Goal: Task Accomplishment & Management: Manage account settings

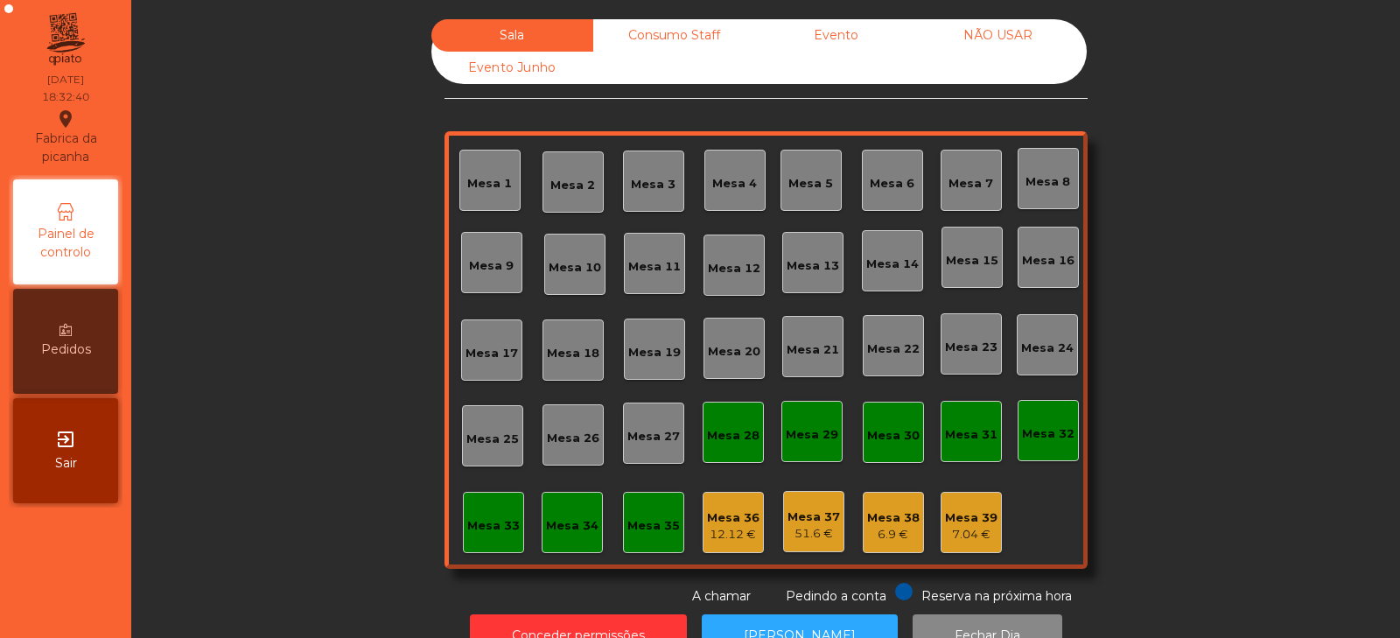
scroll to position [52, 0]
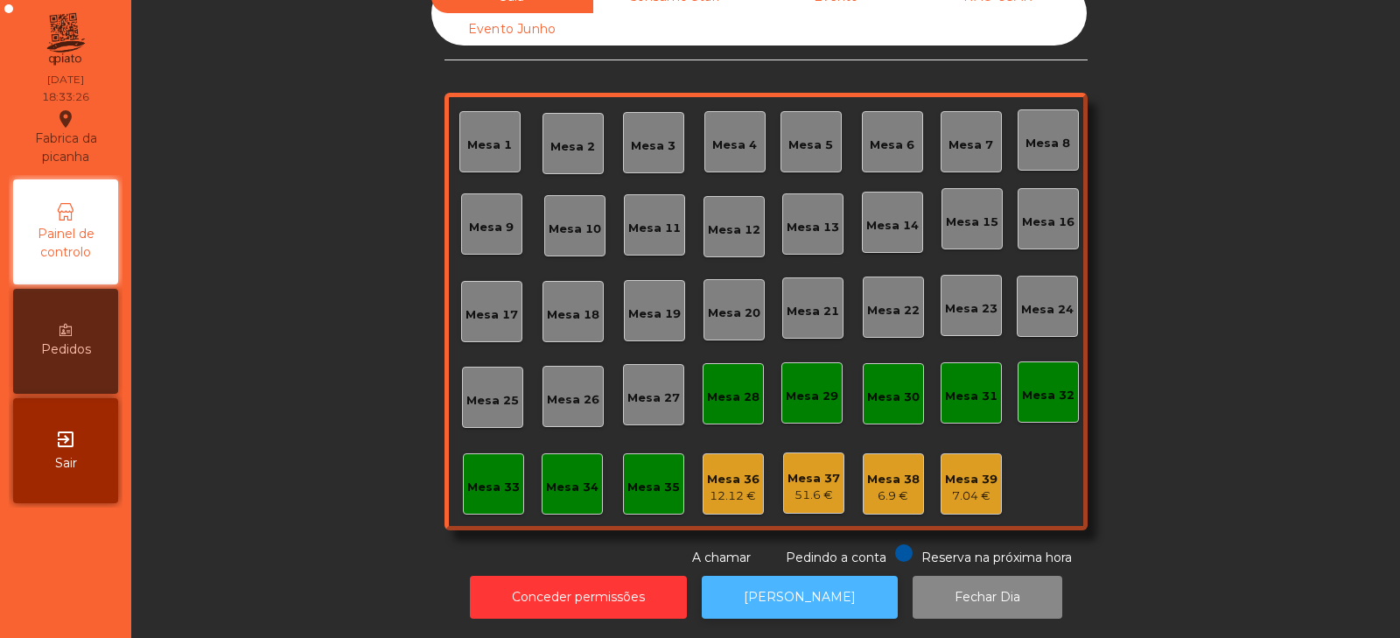
click at [767, 590] on button "[PERSON_NAME]" at bounding box center [800, 597] width 196 height 43
click at [1046, 380] on div "Mesa 32" at bounding box center [1048, 392] width 52 height 24
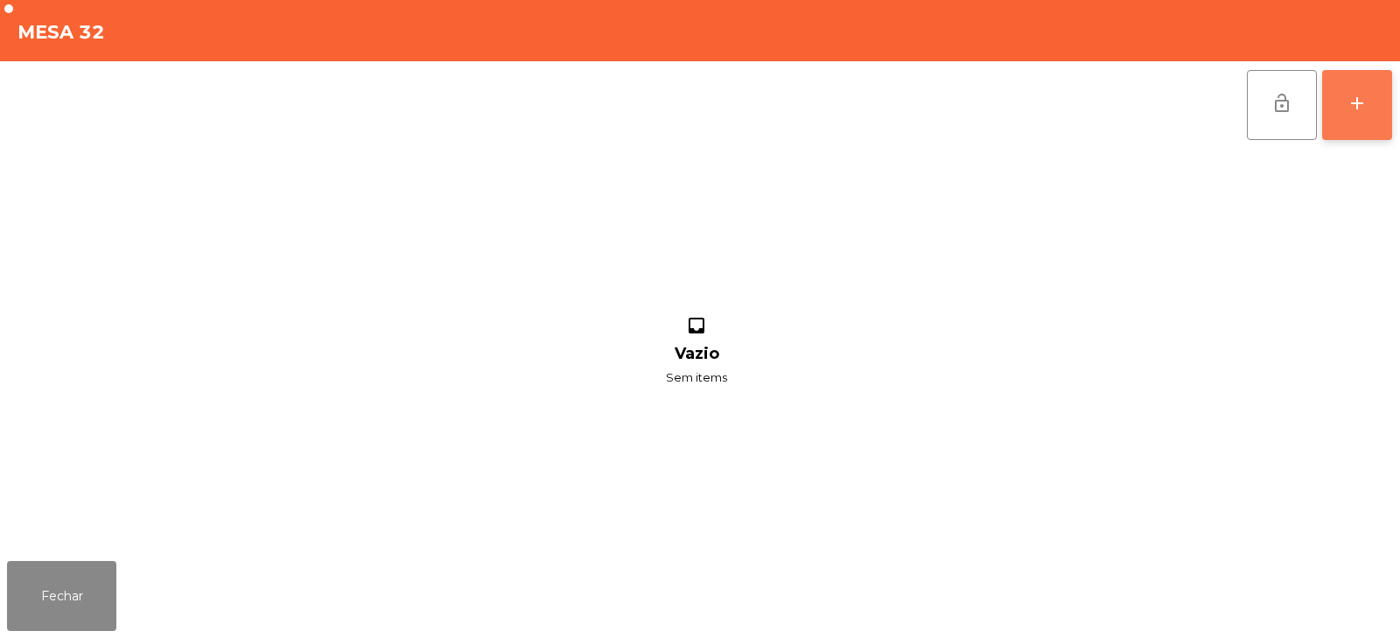
click at [1355, 95] on div "add" at bounding box center [1356, 103] width 21 height 21
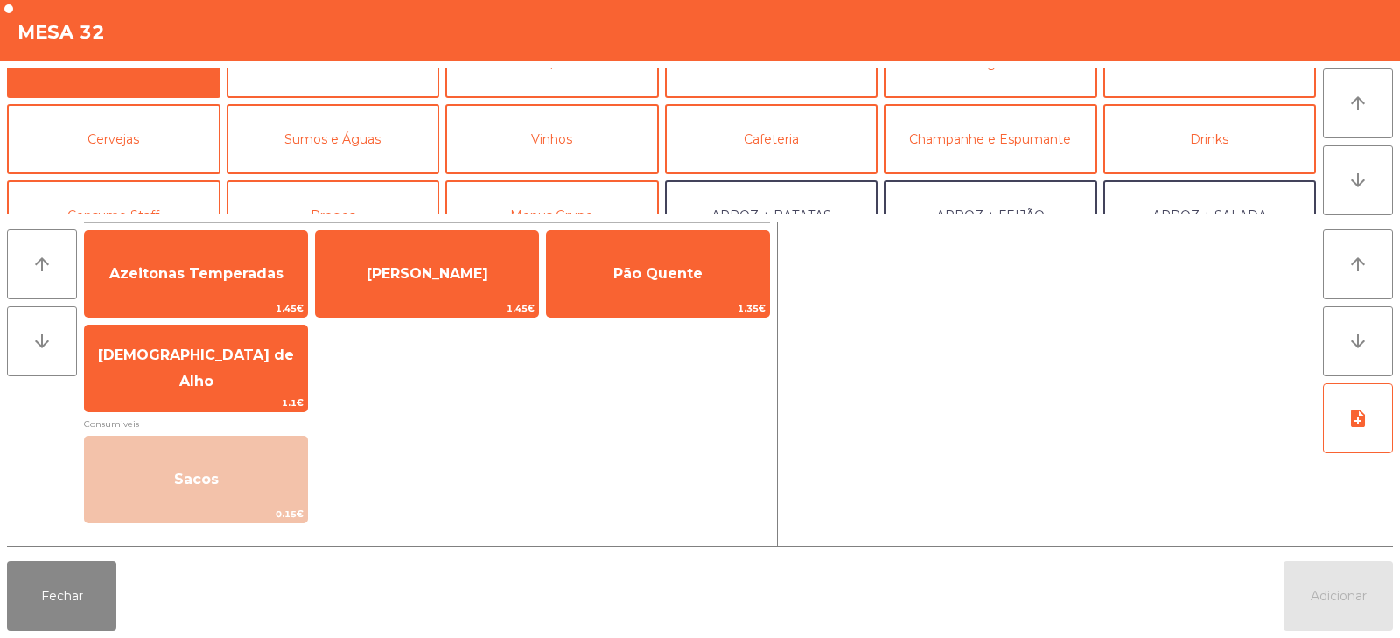
scroll to position [86, 0]
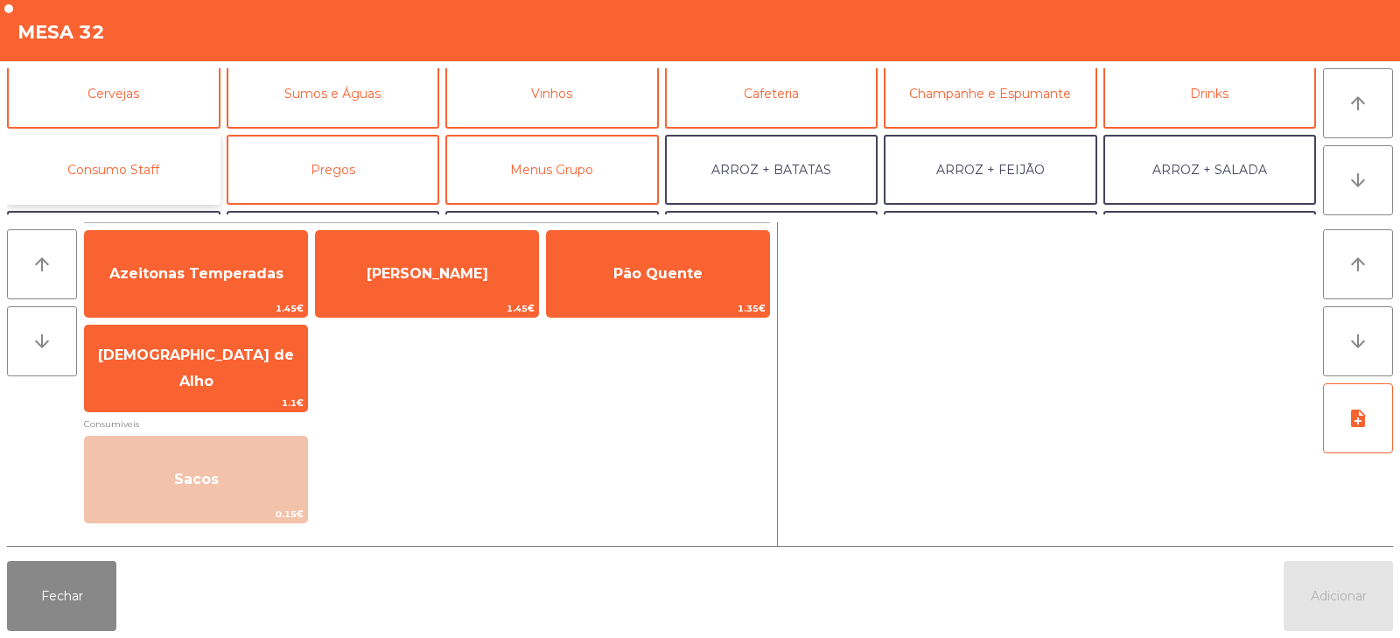
click at [175, 157] on button "Consumo Staff" at bounding box center [113, 170] width 213 height 70
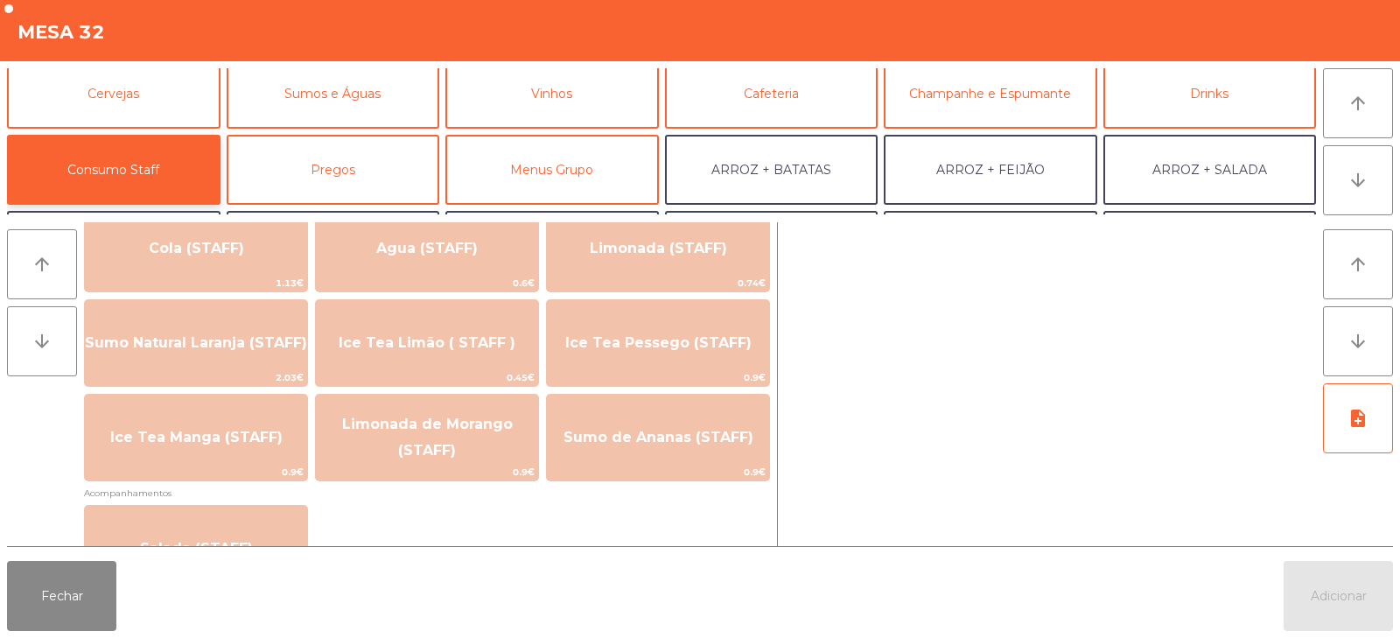
scroll to position [430, 0]
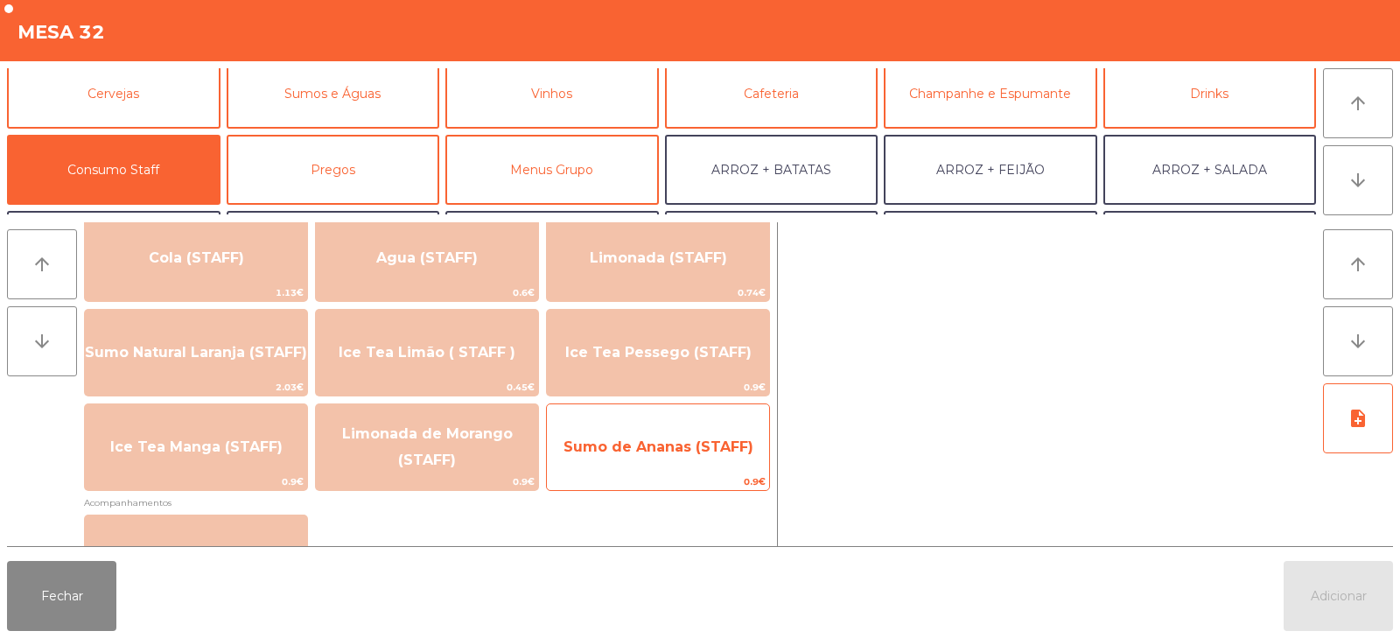
click at [694, 447] on span "Sumo de Ananas (STAFF)" at bounding box center [658, 446] width 190 height 17
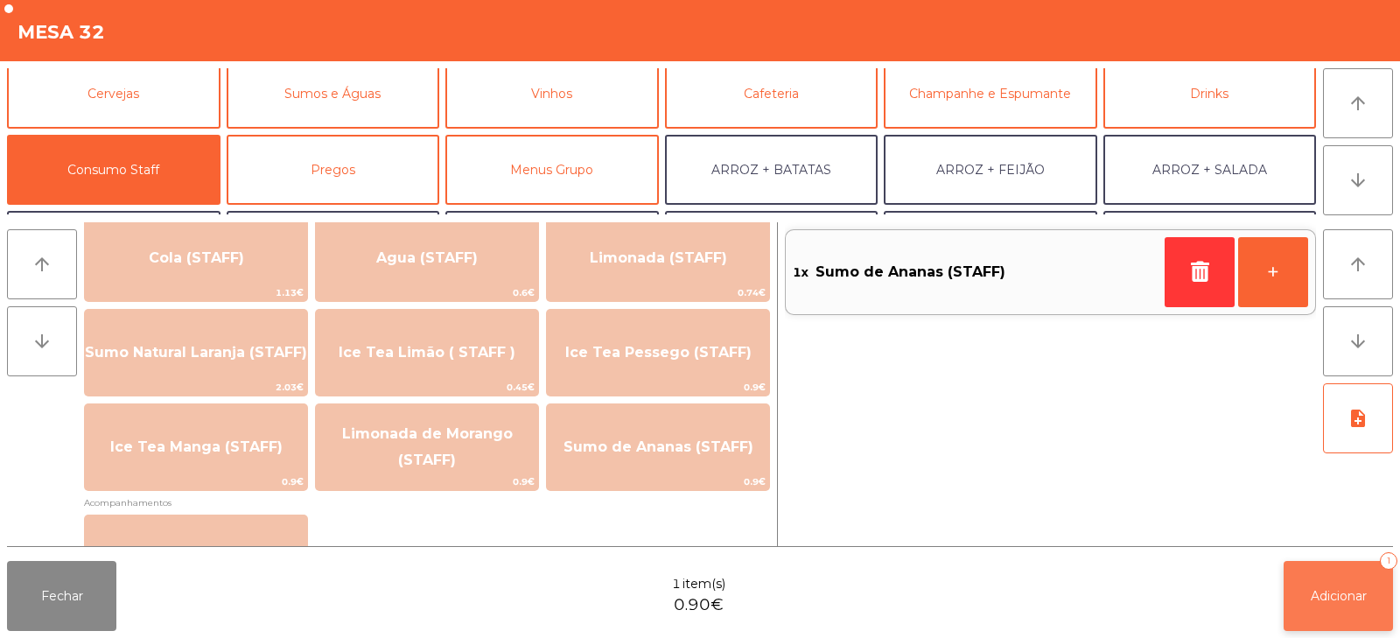
click at [1359, 600] on span "Adicionar" at bounding box center [1338, 596] width 56 height 16
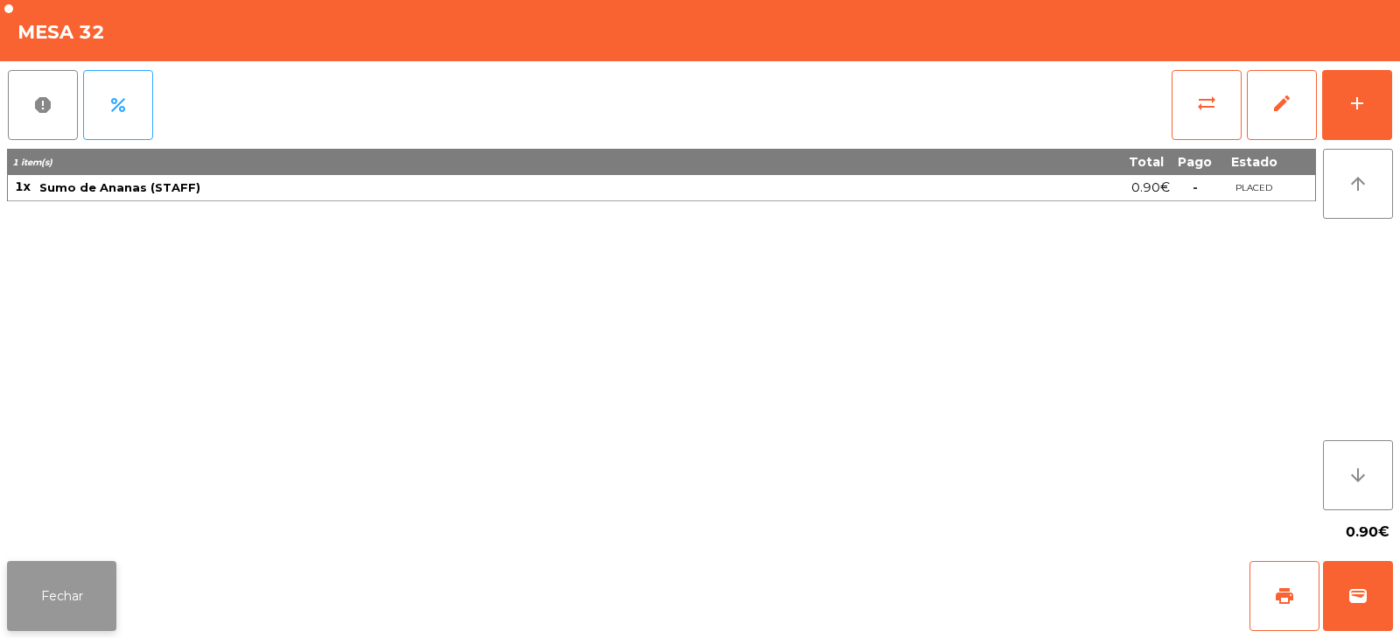
click at [77, 608] on button "Fechar" at bounding box center [61, 596] width 109 height 70
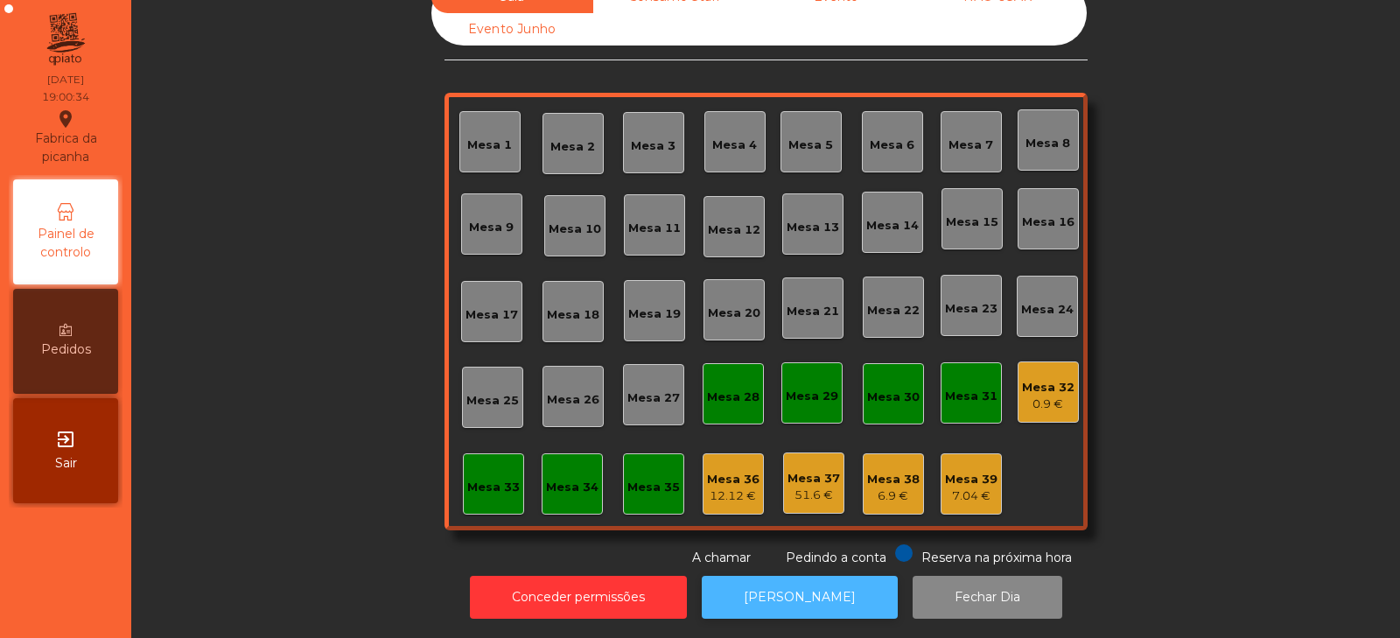
click at [742, 576] on button "[PERSON_NAME]" at bounding box center [800, 597] width 196 height 43
click at [784, 602] on button "[PERSON_NAME]" at bounding box center [800, 597] width 196 height 43
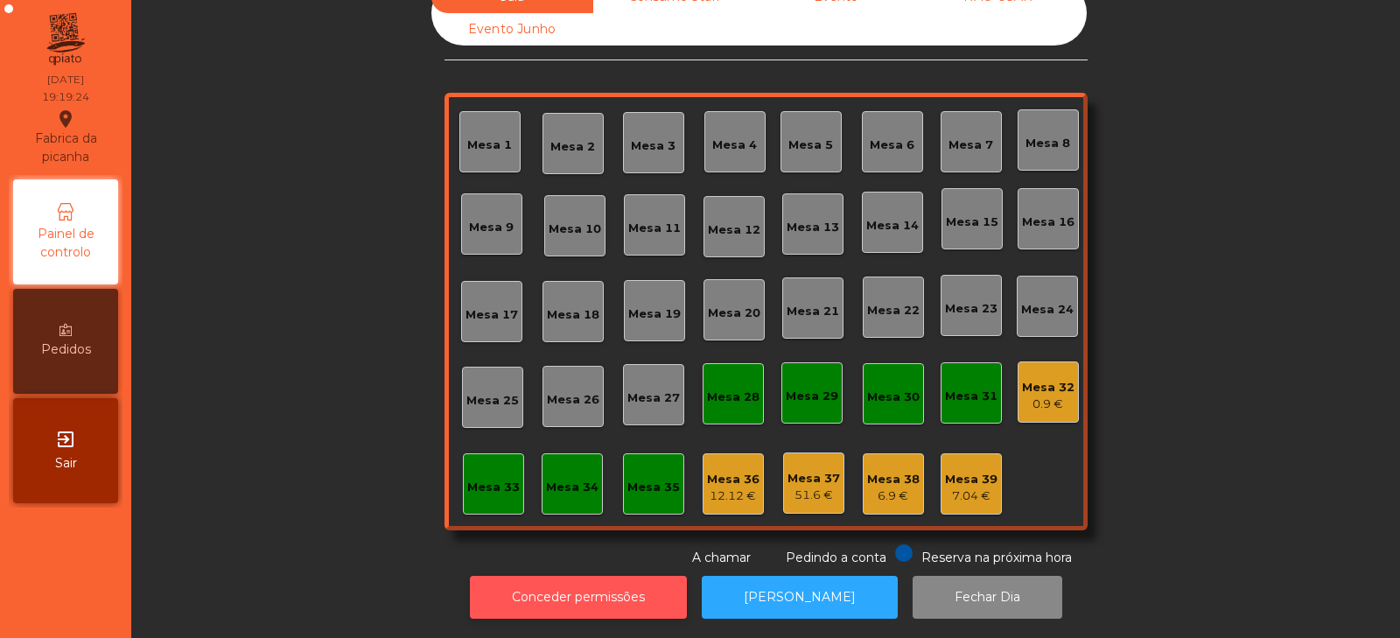
click at [666, 576] on button "Conceder permissões" at bounding box center [578, 597] width 217 height 43
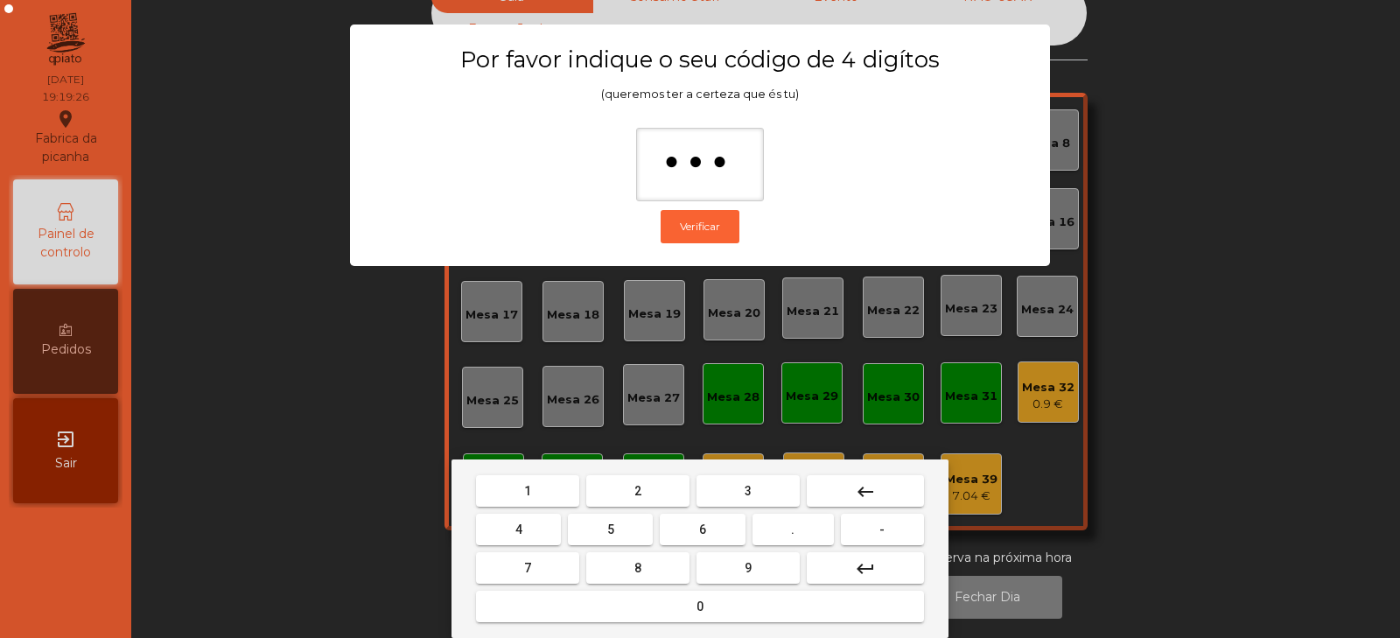
type input "****"
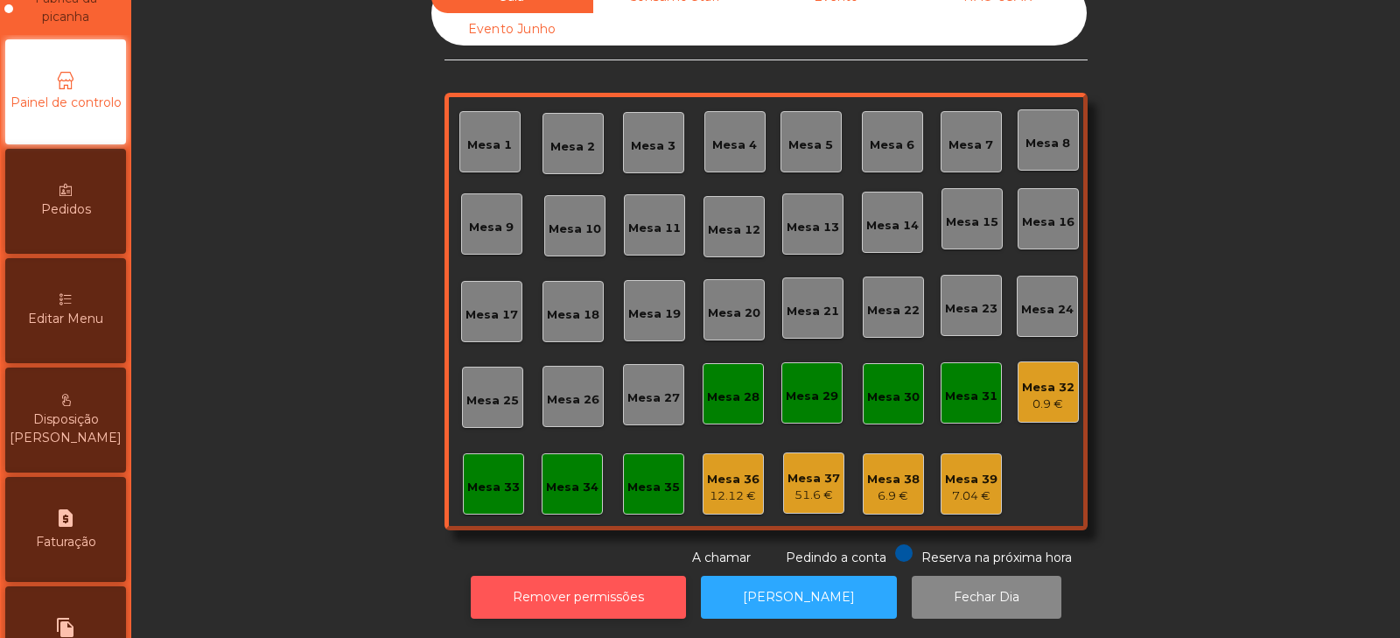
scroll to position [159, 0]
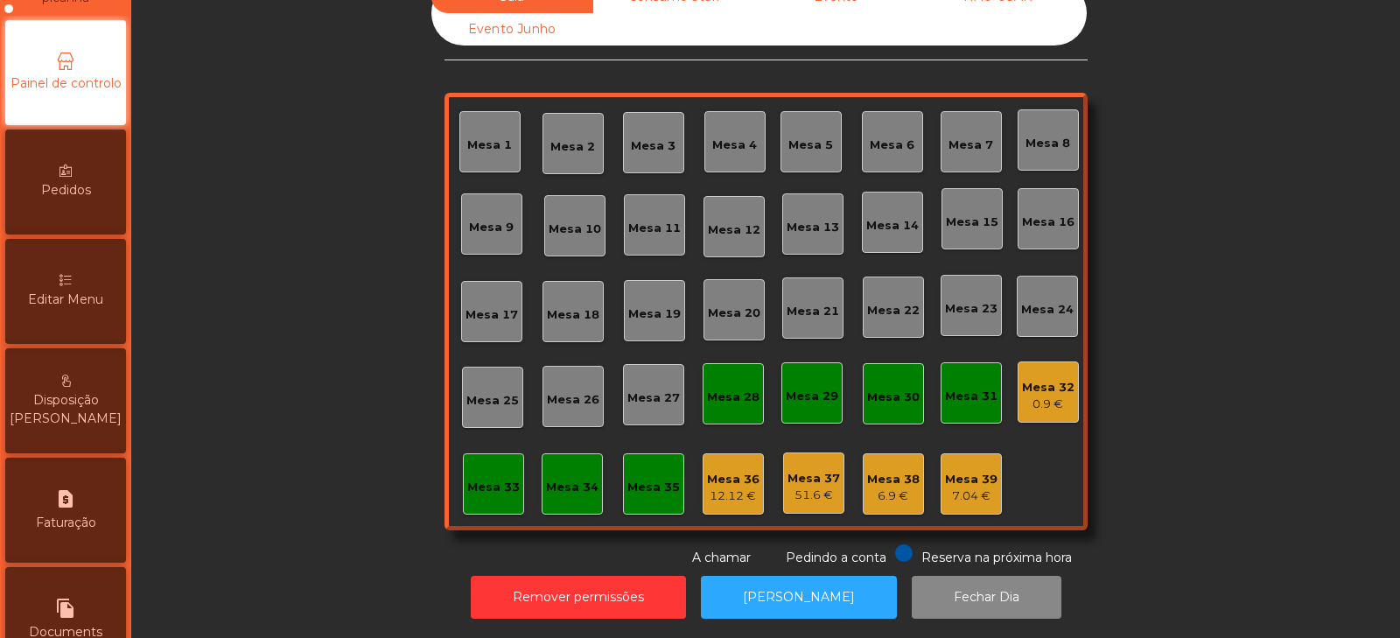
click at [88, 295] on span "Editar Menu" at bounding box center [65, 299] width 75 height 18
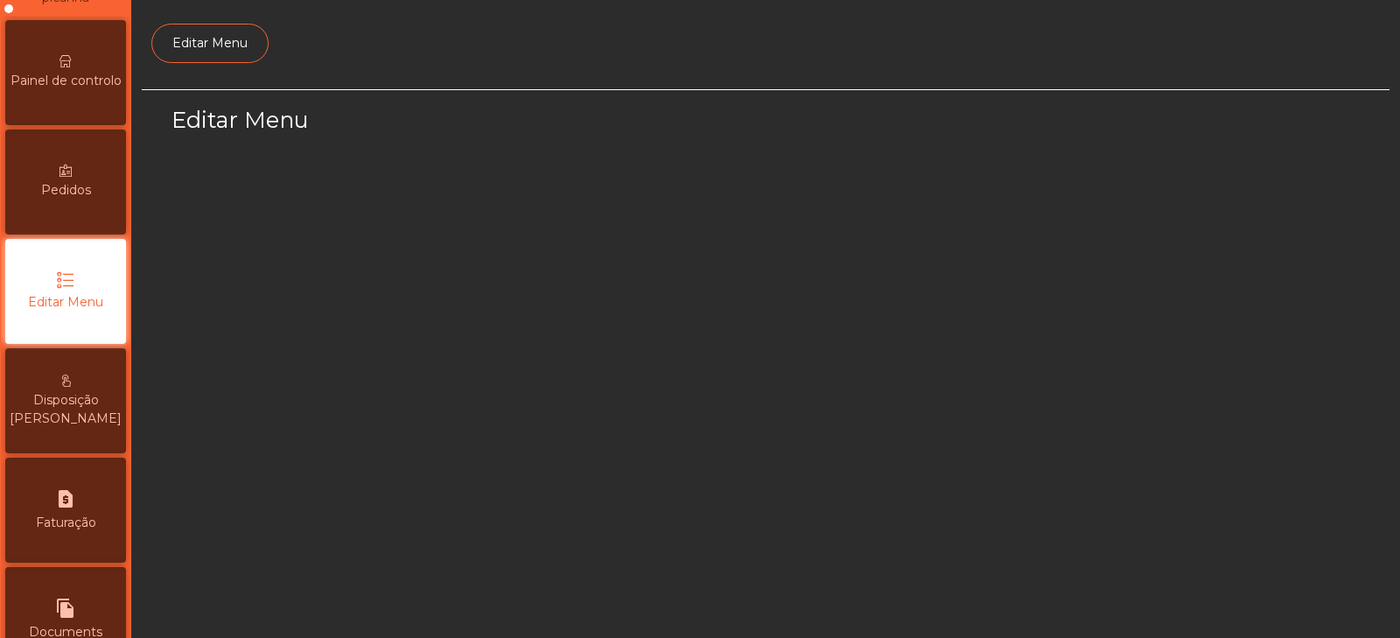
scroll to position [132, 0]
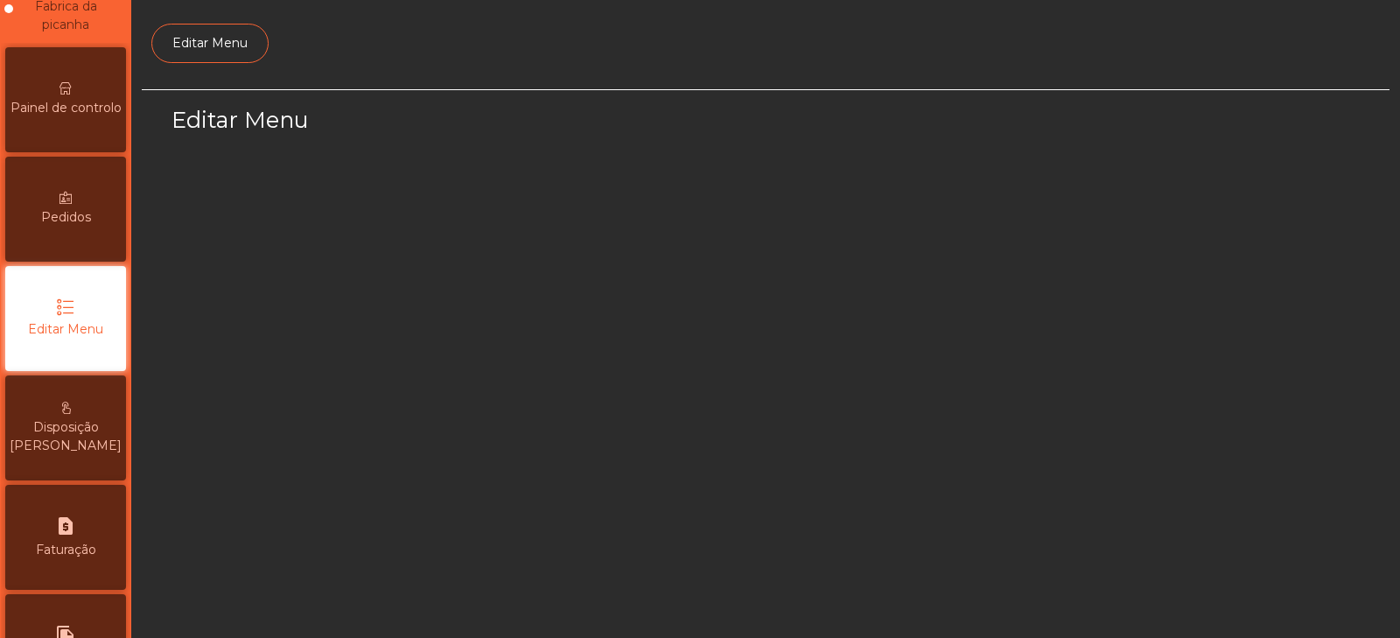
select select "*"
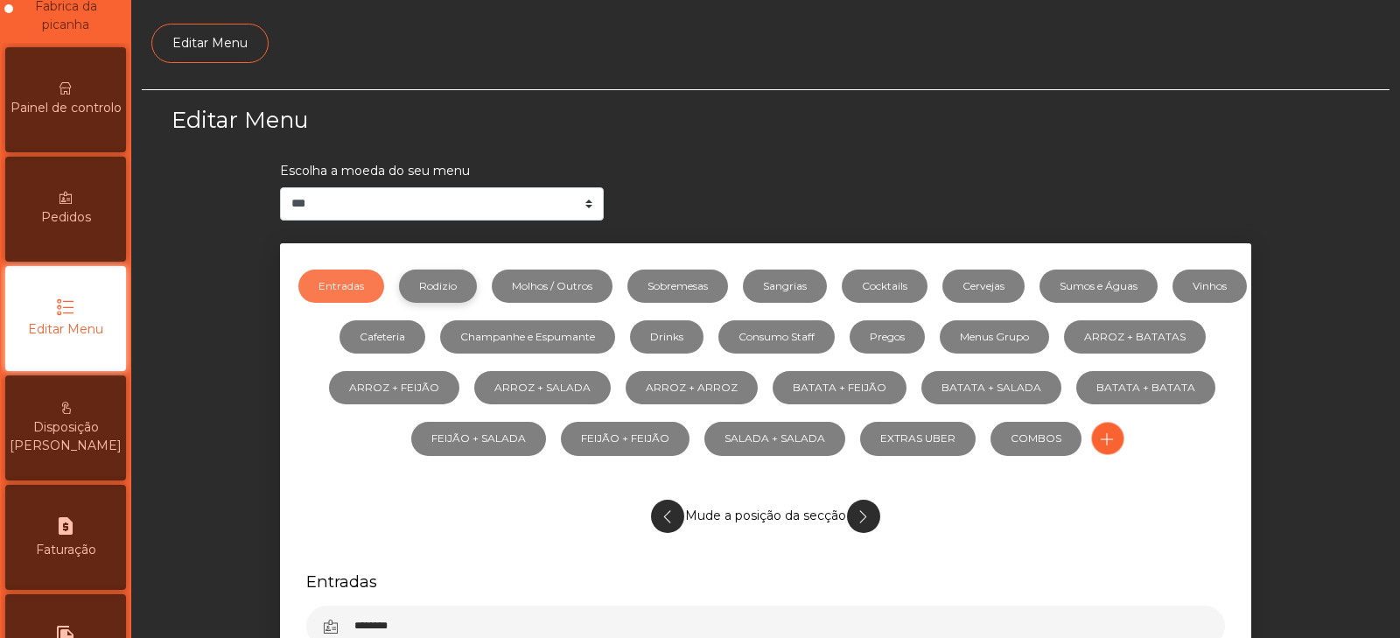
click at [477, 289] on link "Rodizio" at bounding box center [438, 285] width 78 height 33
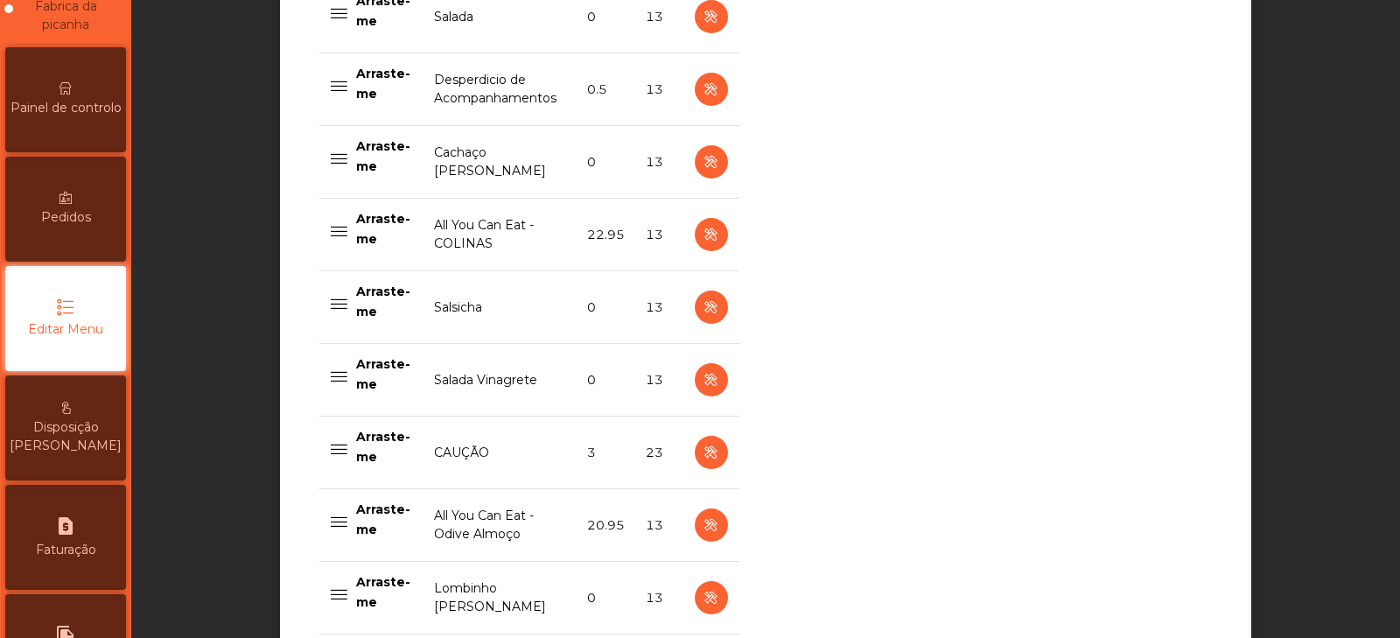
scroll to position [1345, 0]
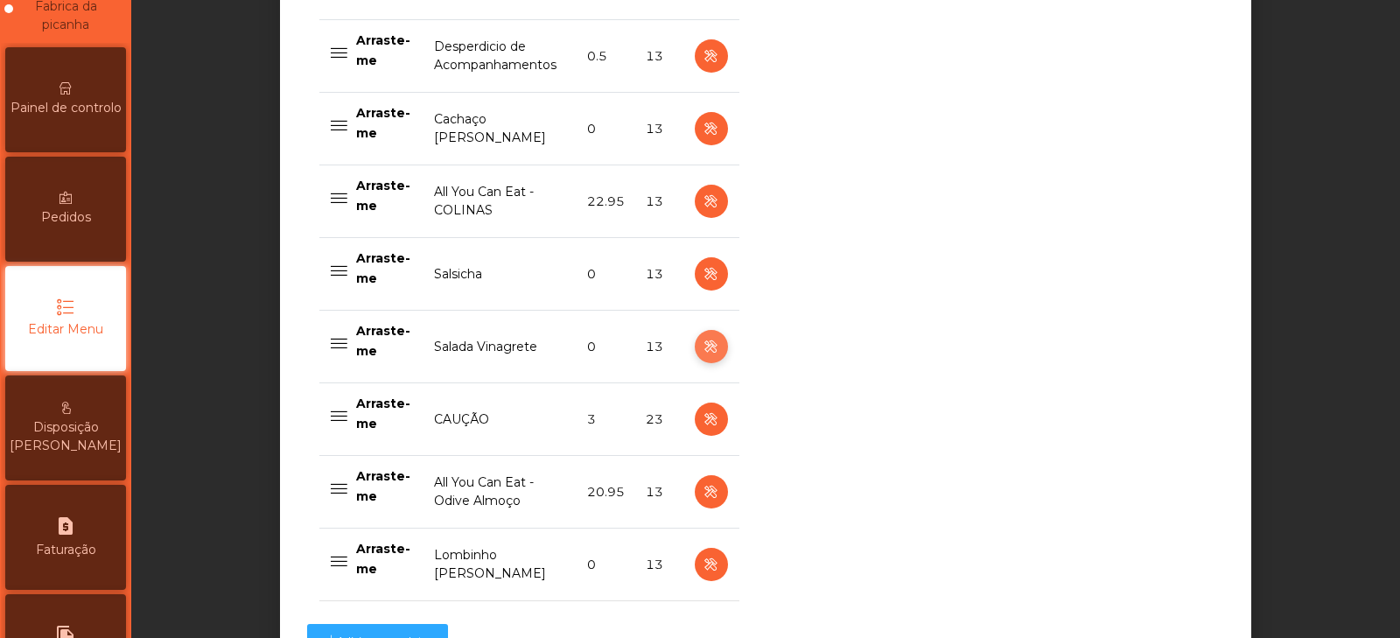
click at [702, 347] on icon "button" at bounding box center [711, 347] width 20 height 22
select select "**"
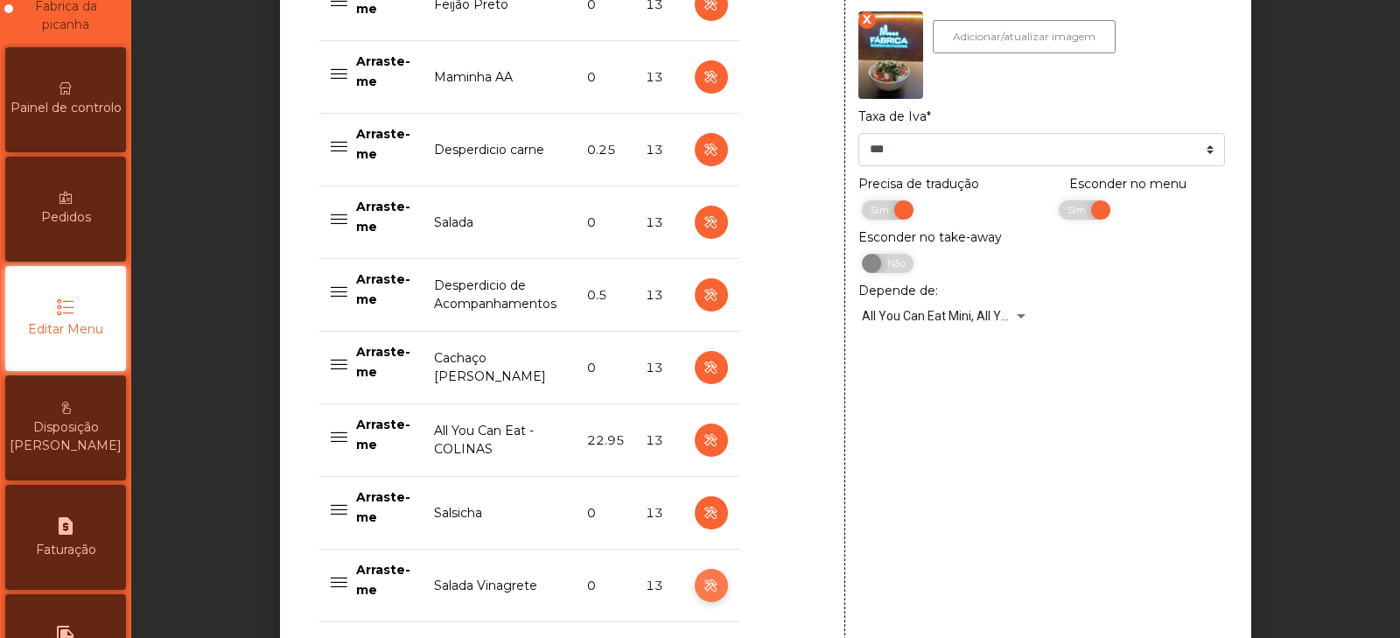
scroll to position [1114, 0]
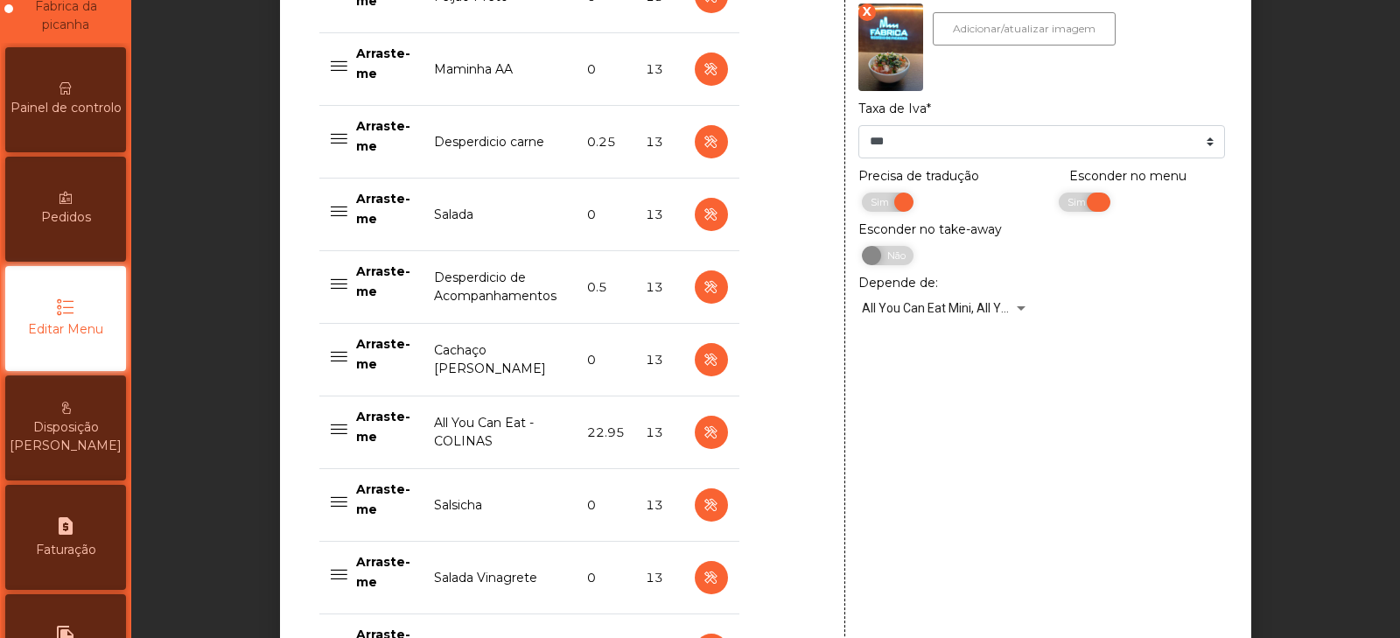
click at [1057, 206] on span "Sim" at bounding box center [1079, 201] width 44 height 19
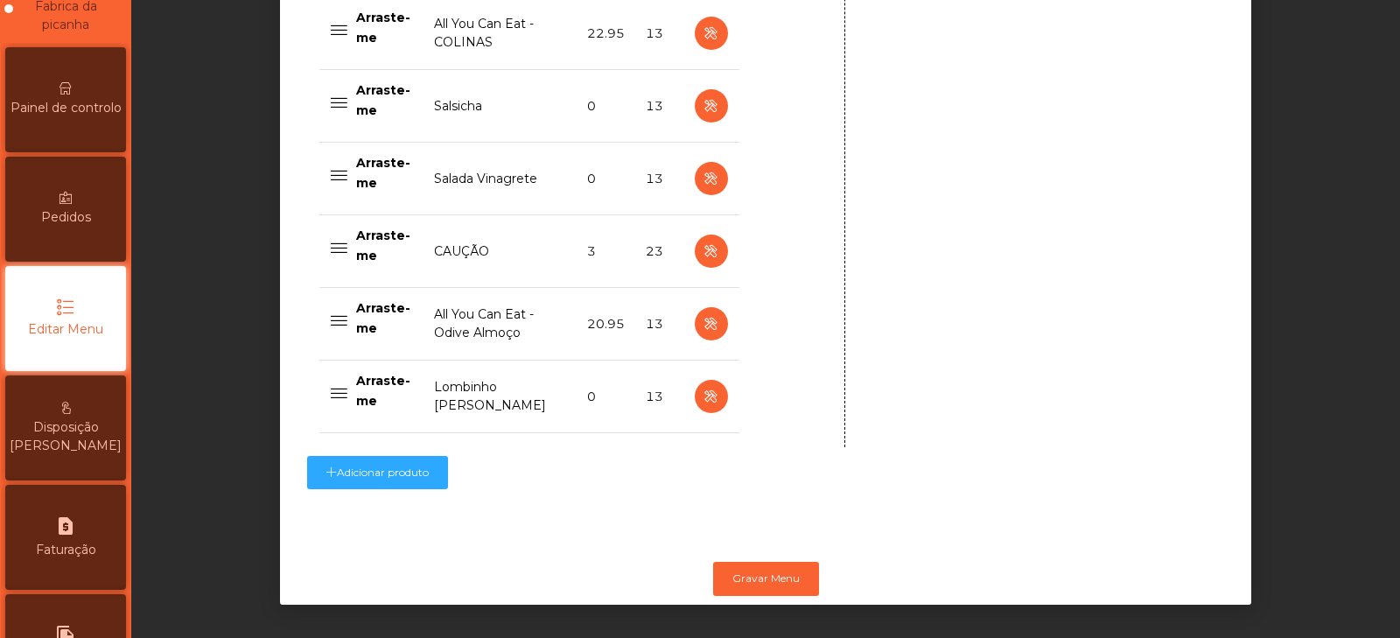
scroll to position [1528, 0]
click at [772, 564] on button "Gravar Menu" at bounding box center [766, 578] width 106 height 33
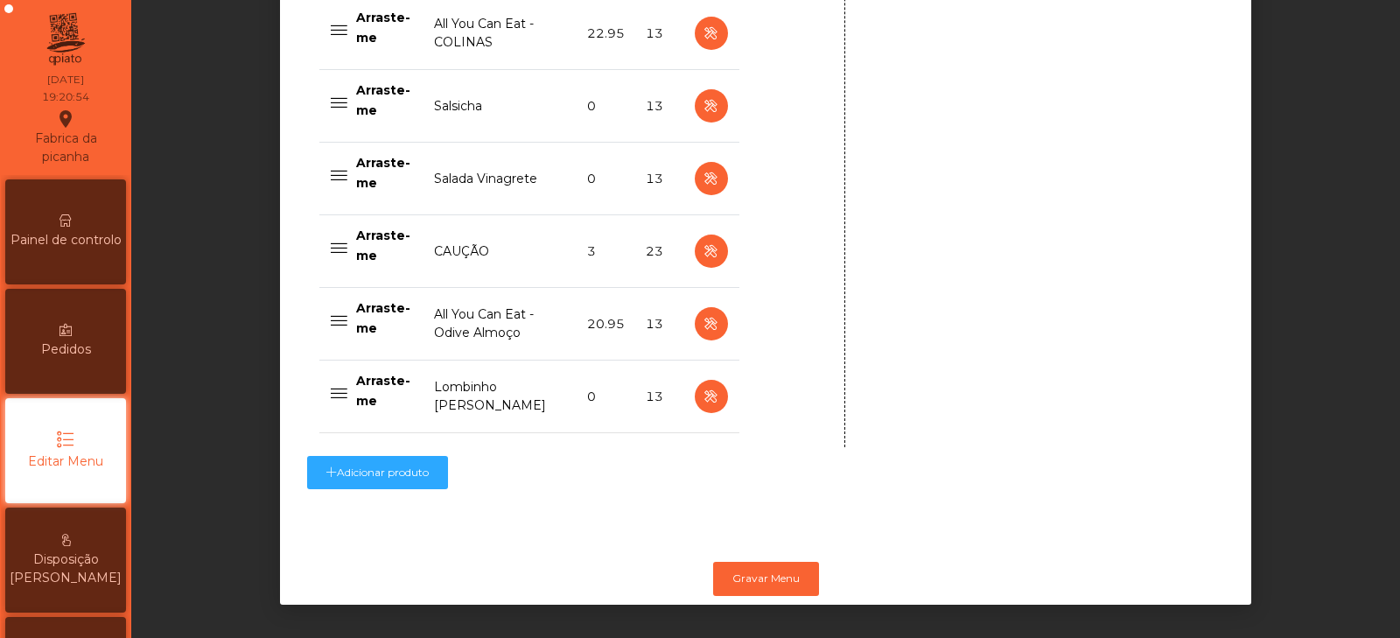
click at [73, 231] on span "Painel de controlo" at bounding box center [65, 240] width 111 height 18
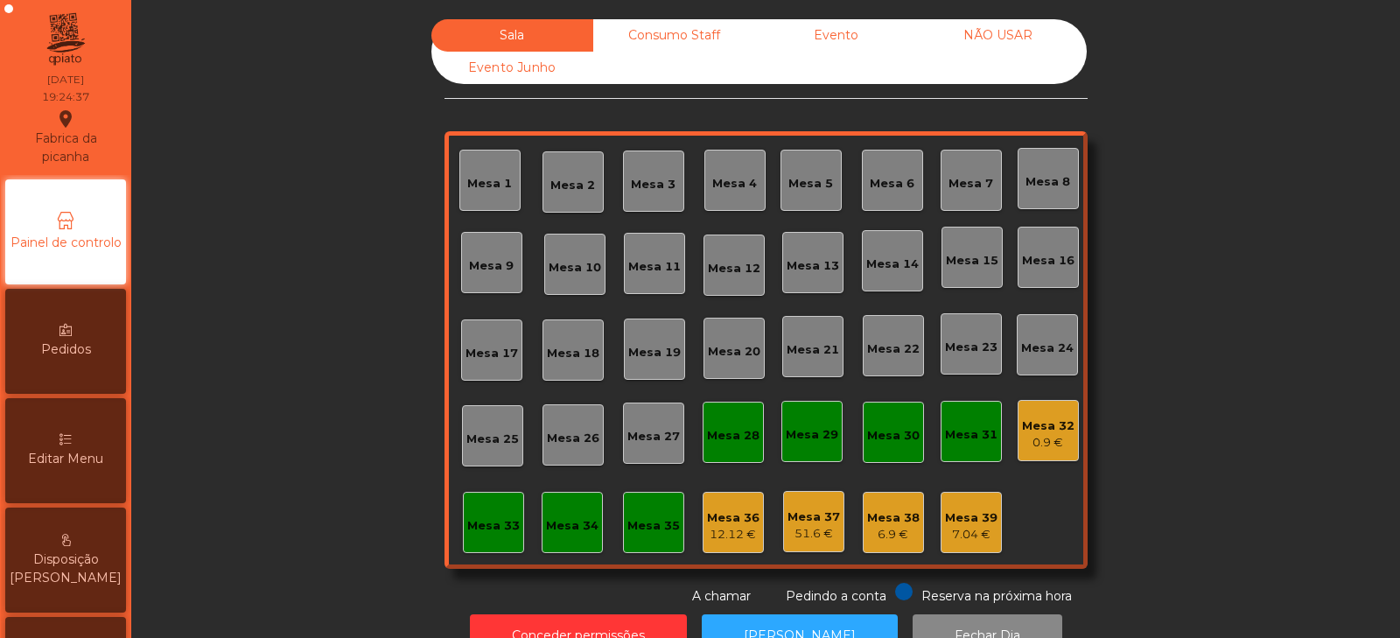
click at [728, 522] on div "Mesa 36" at bounding box center [733, 517] width 52 height 17
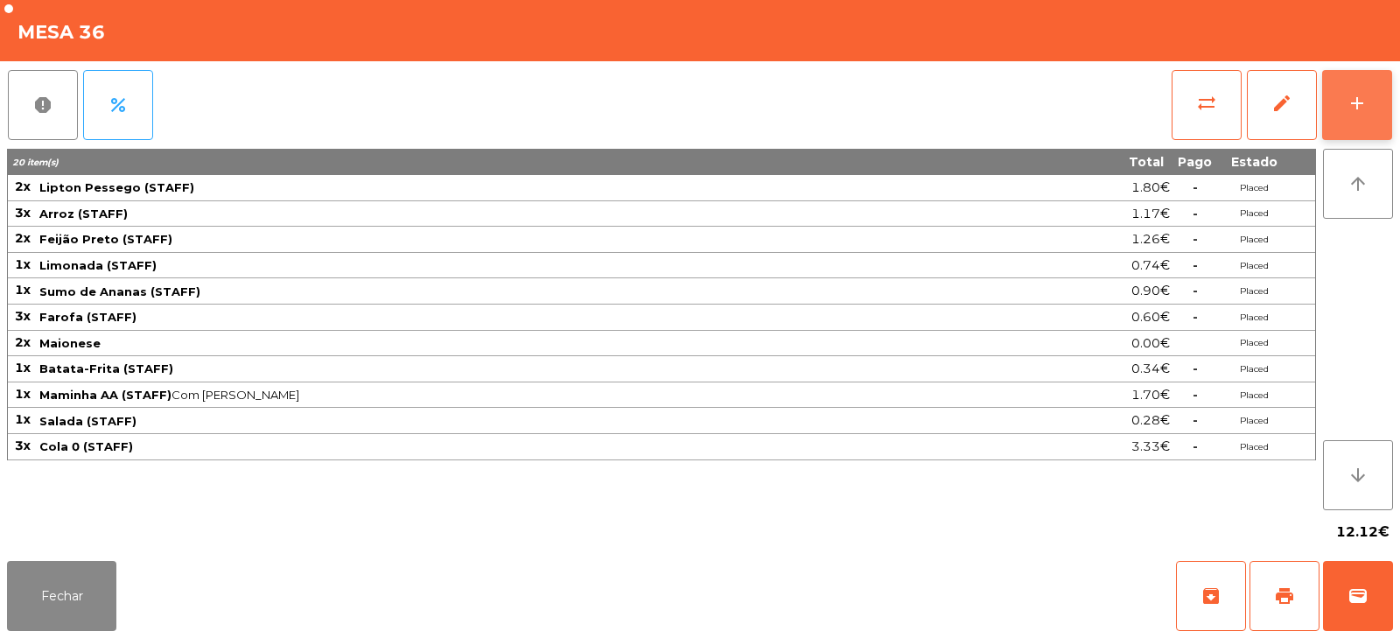
click at [1348, 115] on button "add" at bounding box center [1357, 105] width 70 height 70
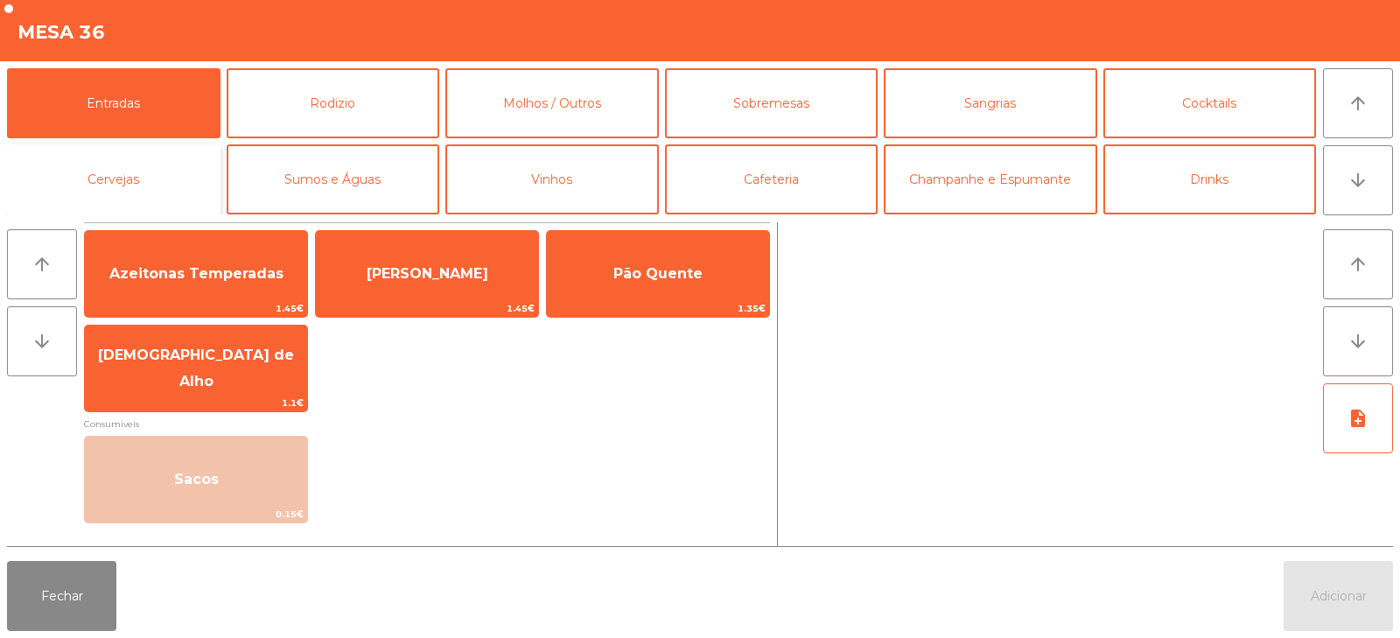
click at [113, 167] on button "Cervejas" at bounding box center [113, 179] width 213 height 70
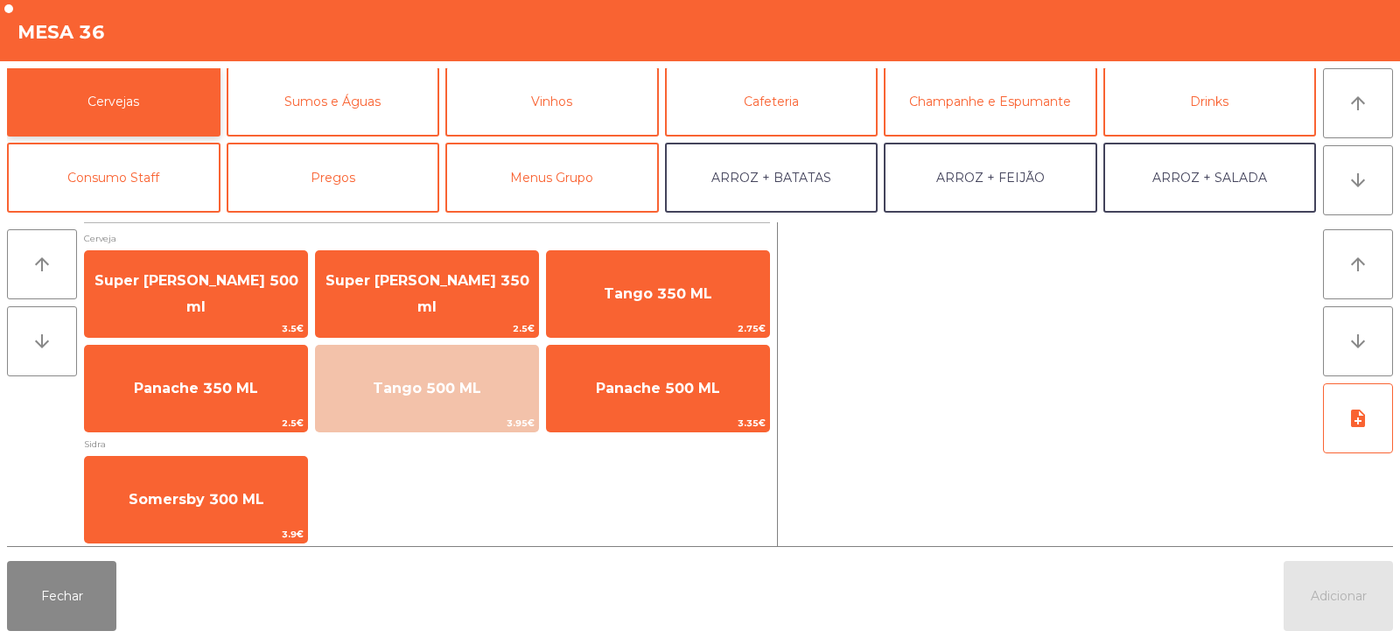
scroll to position [119, 0]
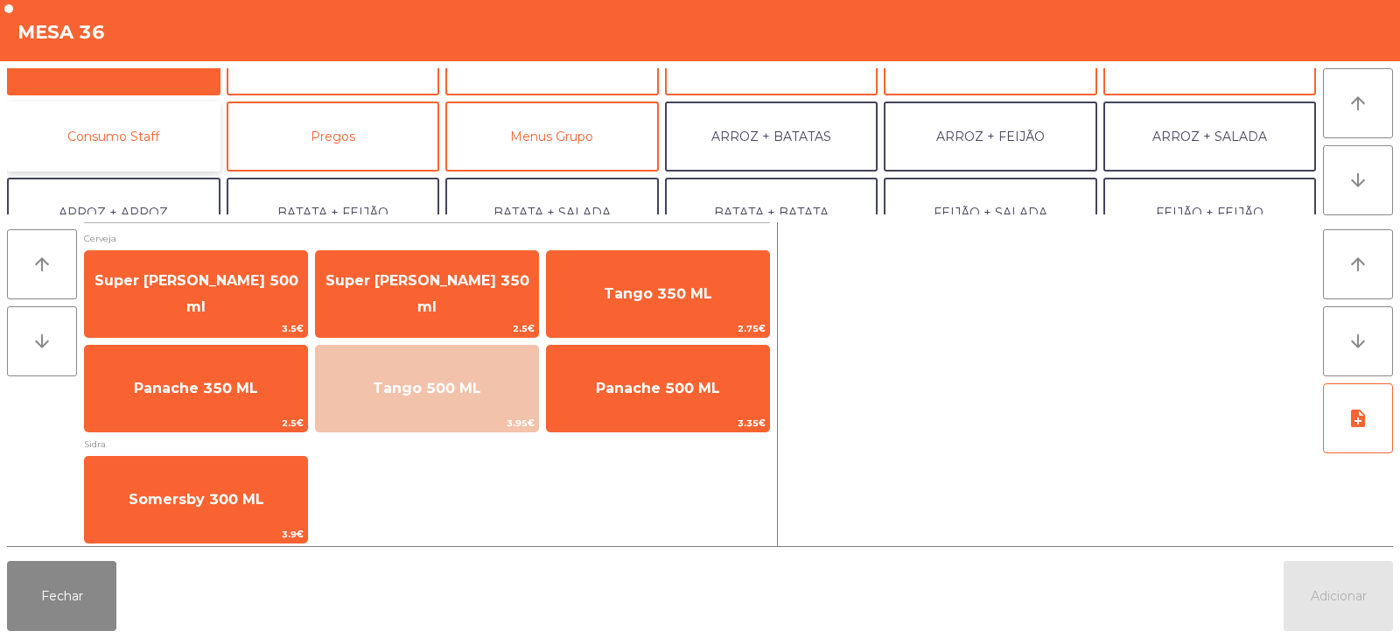
click at [134, 148] on button "Consumo Staff" at bounding box center [113, 136] width 213 height 70
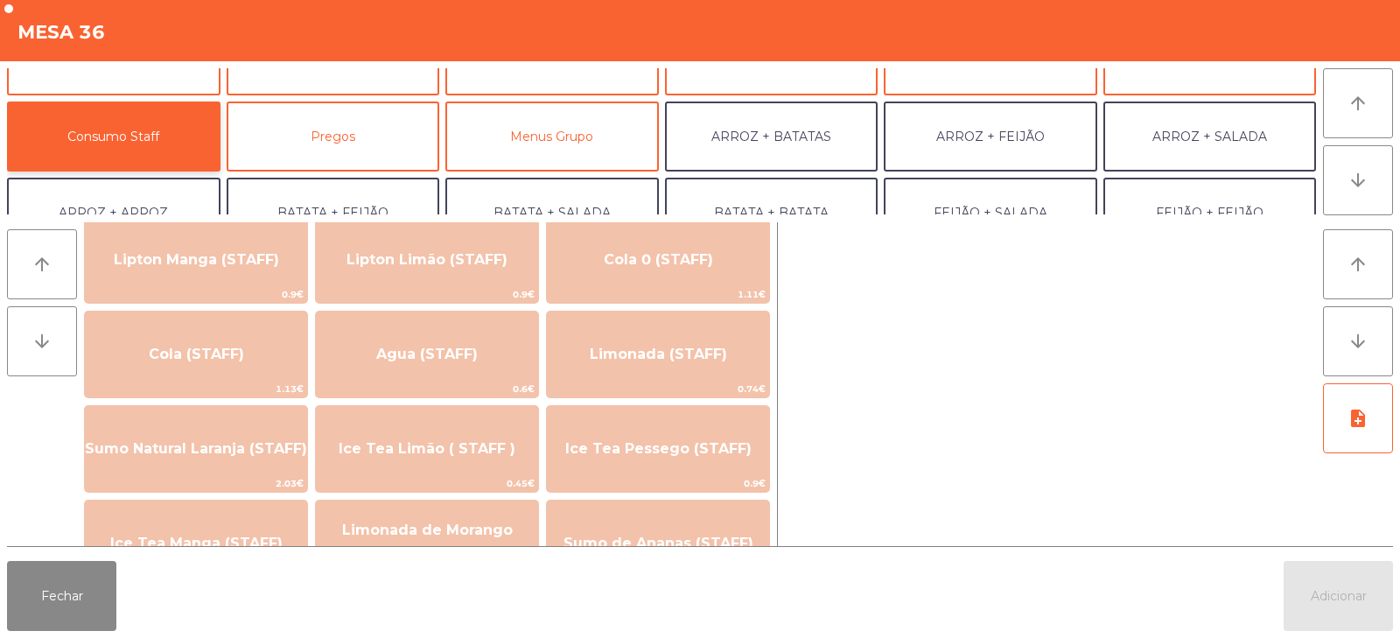
scroll to position [333, 0]
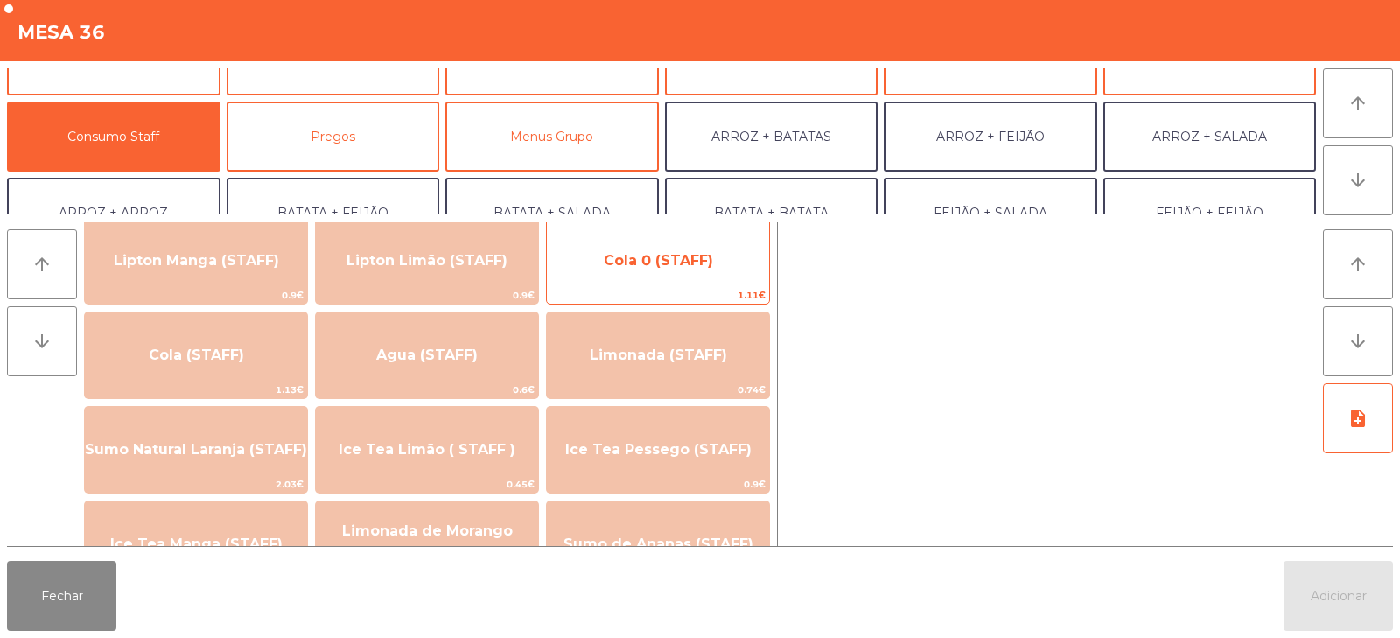
click at [661, 276] on span "Cola 0 (STAFF)" at bounding box center [658, 260] width 222 height 47
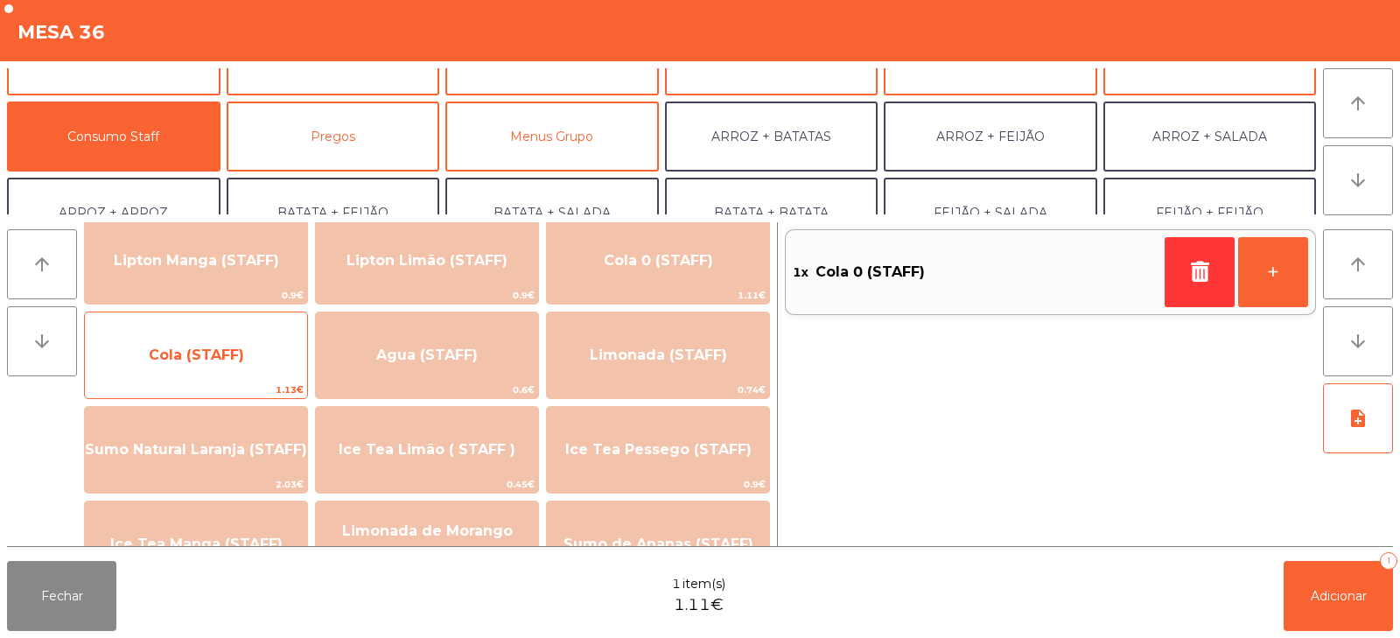
click at [215, 366] on span "Cola (STAFF)" at bounding box center [196, 355] width 222 height 47
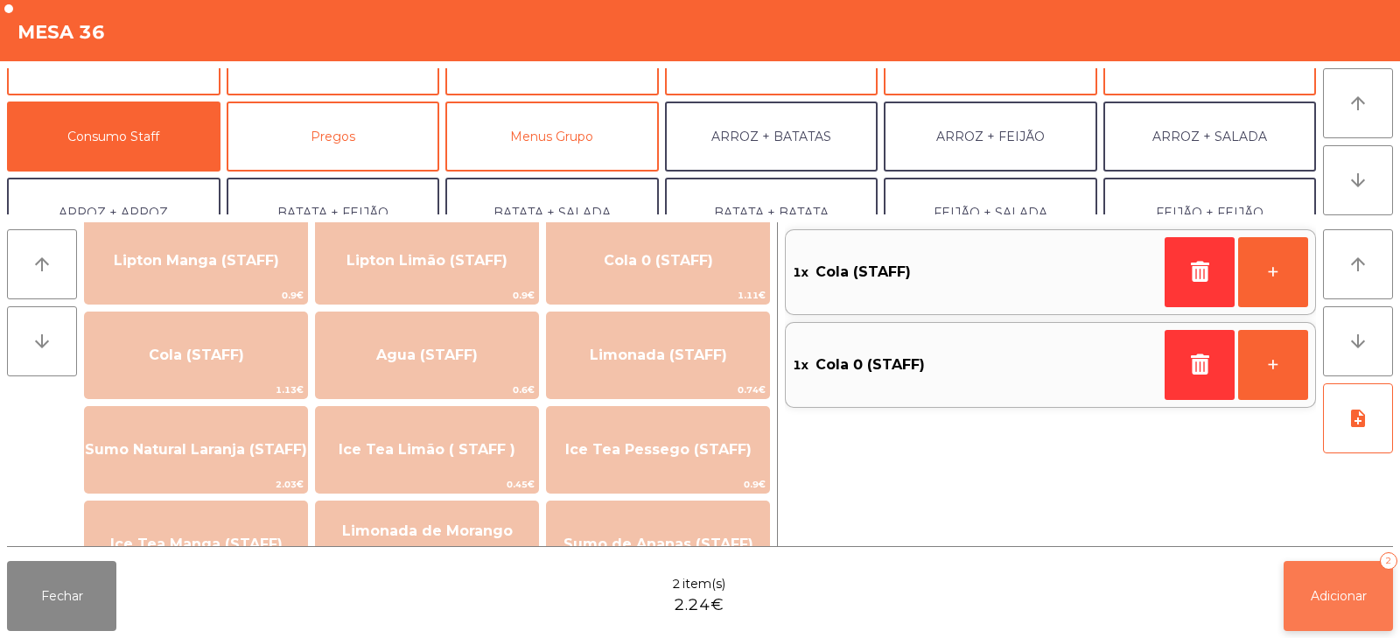
click at [1310, 574] on button "Adicionar 2" at bounding box center [1337, 596] width 109 height 70
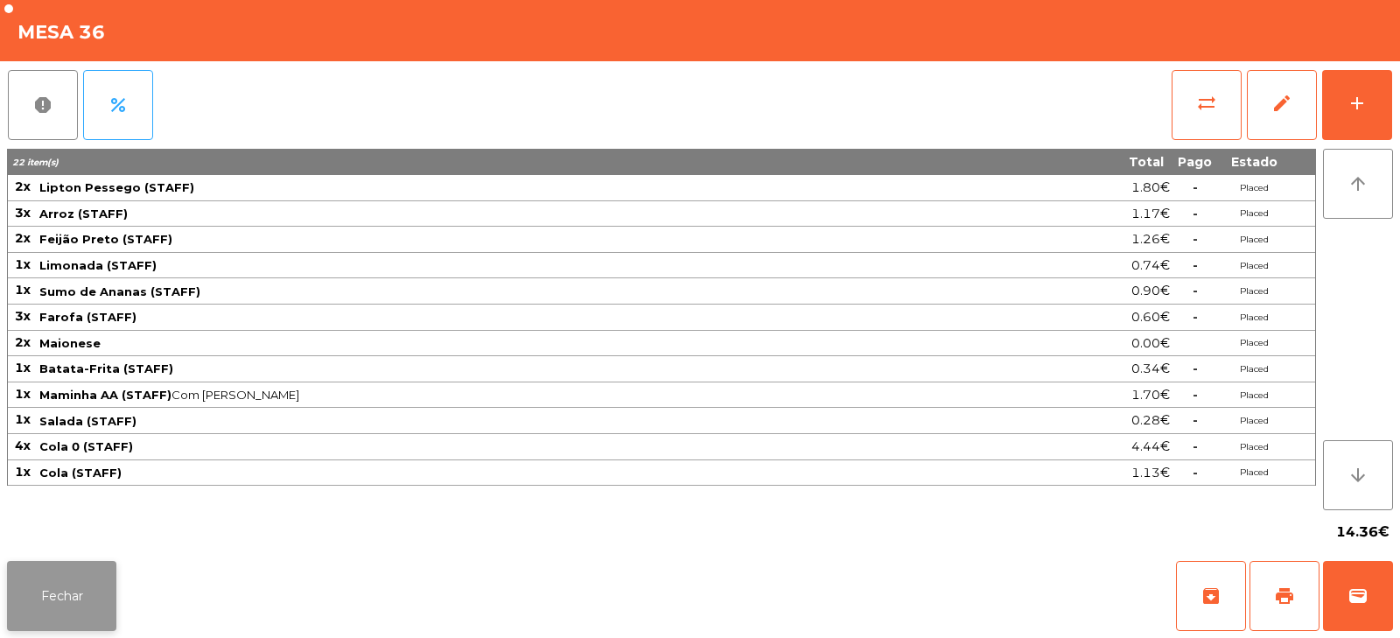
click at [53, 605] on button "Fechar" at bounding box center [61, 596] width 109 height 70
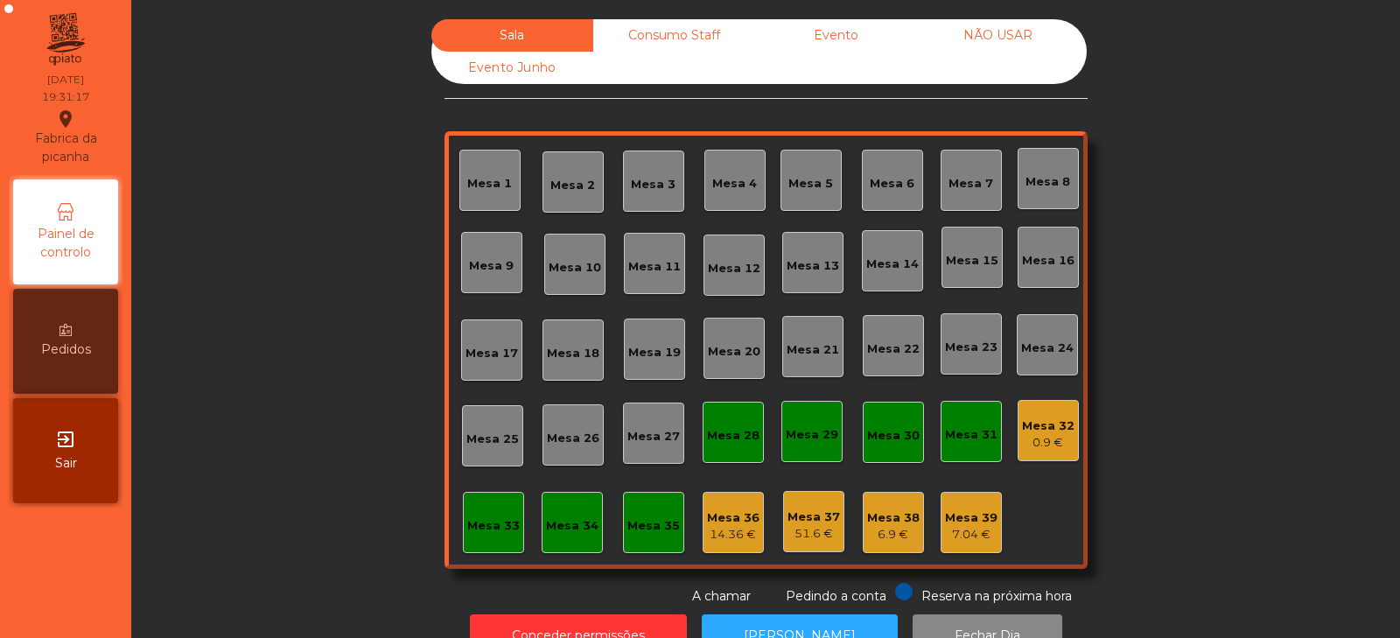
click at [1052, 179] on div "Mesa 8" at bounding box center [1047, 181] width 45 height 17
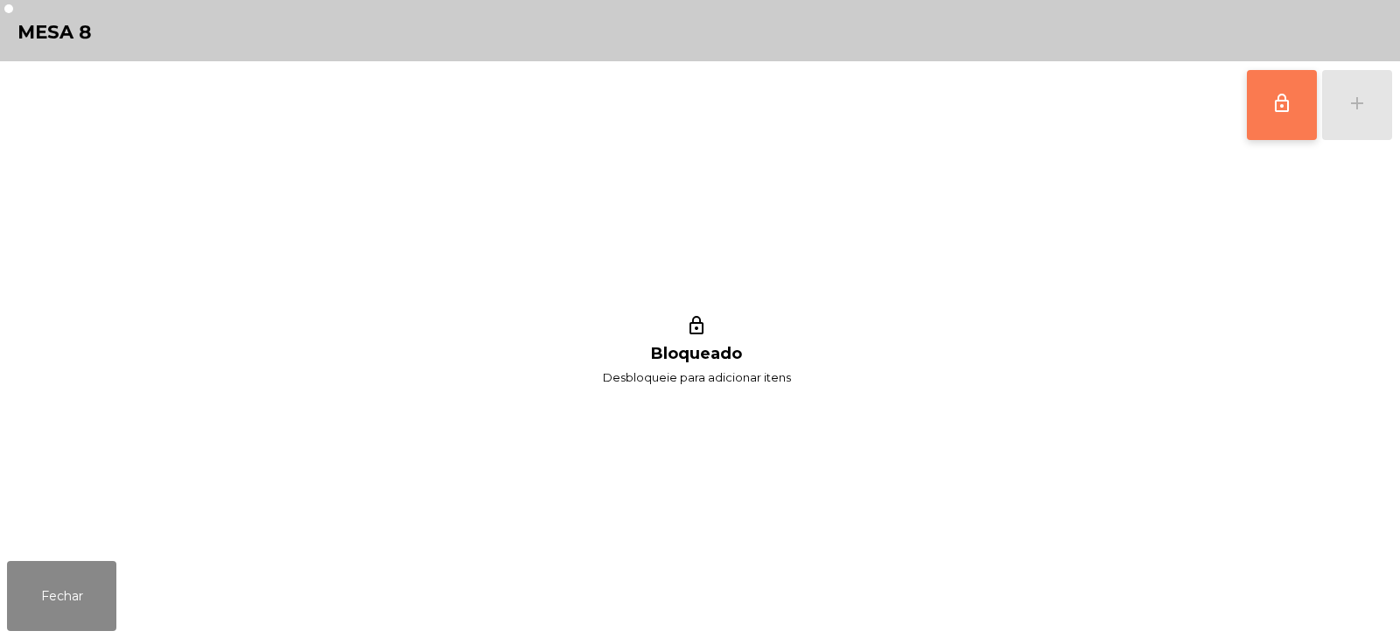
click at [1281, 106] on span "lock_outline" at bounding box center [1281, 103] width 21 height 21
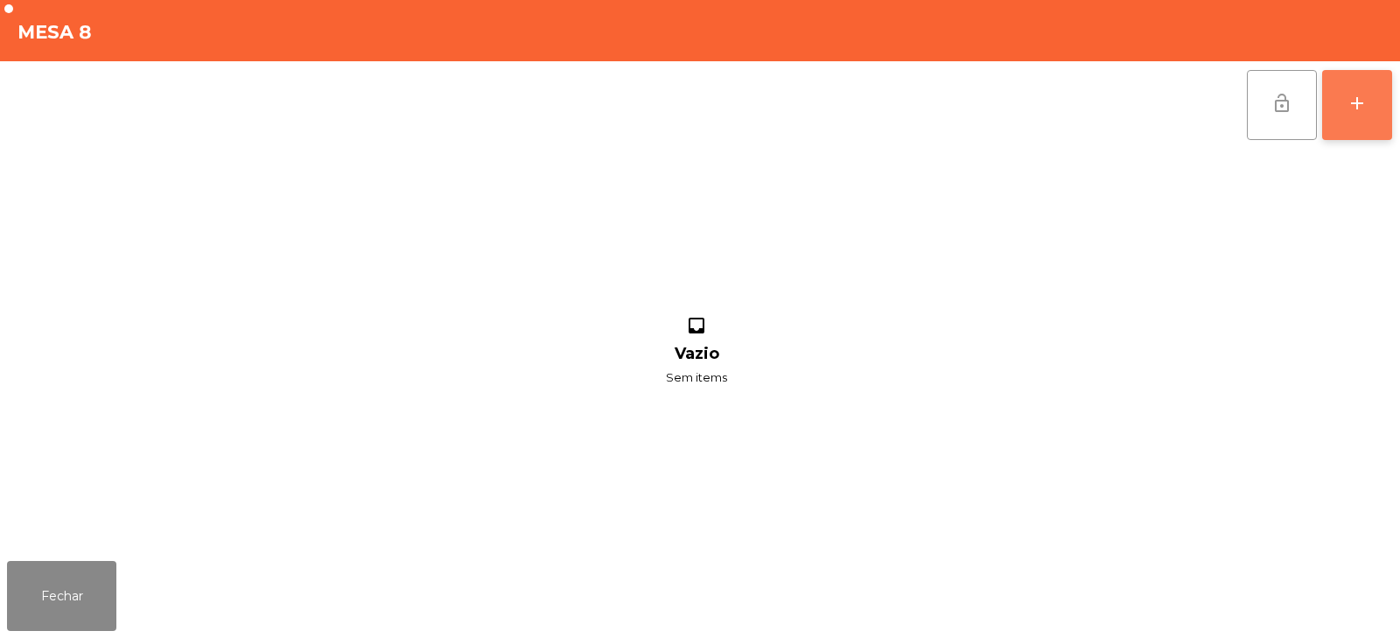
click at [1352, 127] on button "add" at bounding box center [1357, 105] width 70 height 70
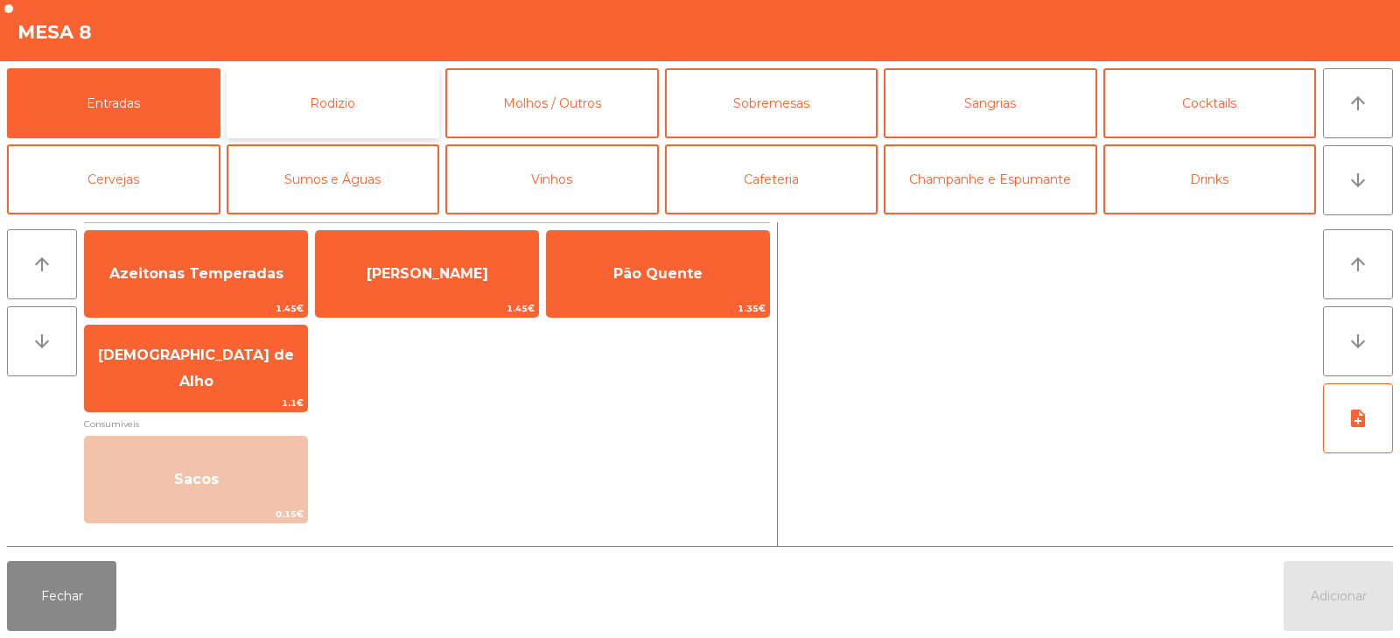
click at [336, 110] on button "Rodizio" at bounding box center [333, 103] width 213 height 70
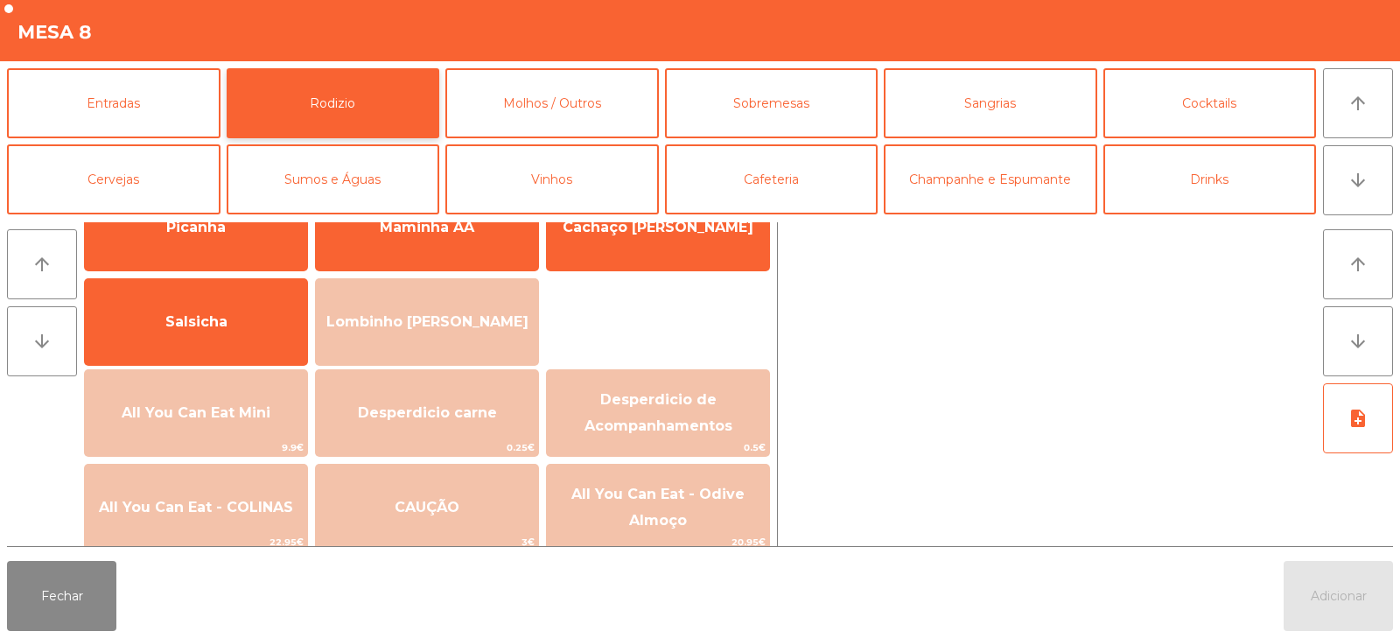
scroll to position [97, 0]
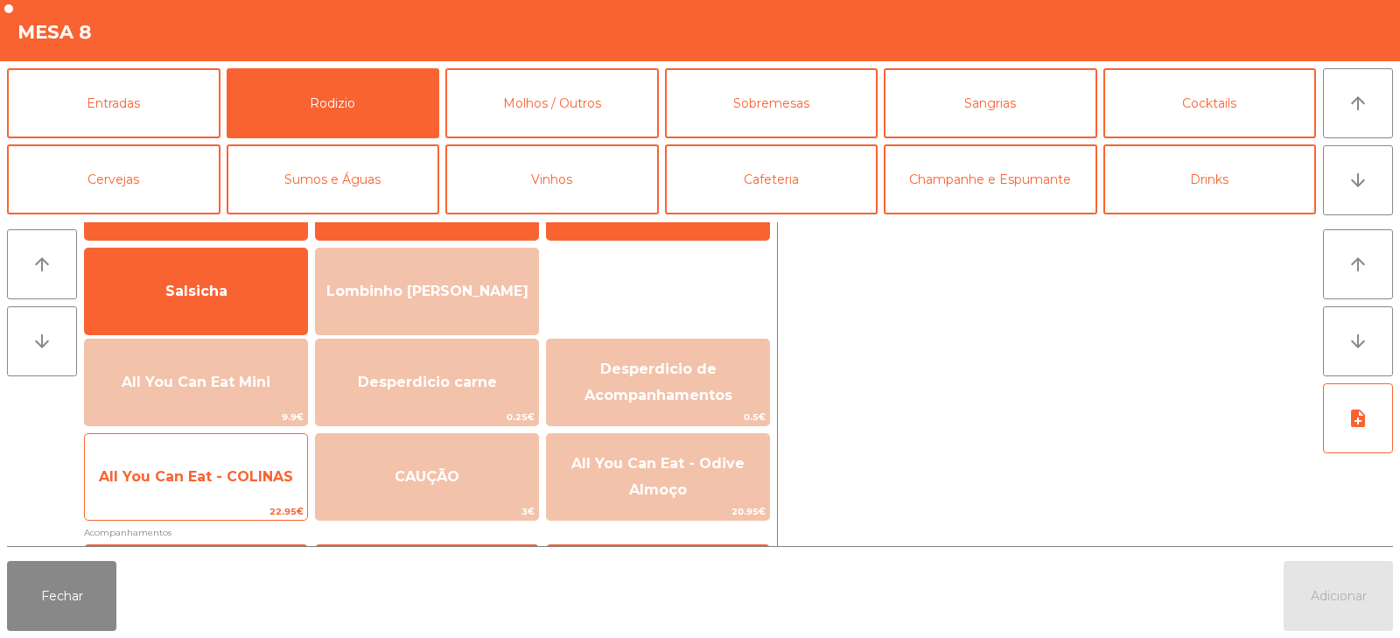
click at [242, 482] on span "All You Can Eat - COLINAS" at bounding box center [196, 476] width 194 height 17
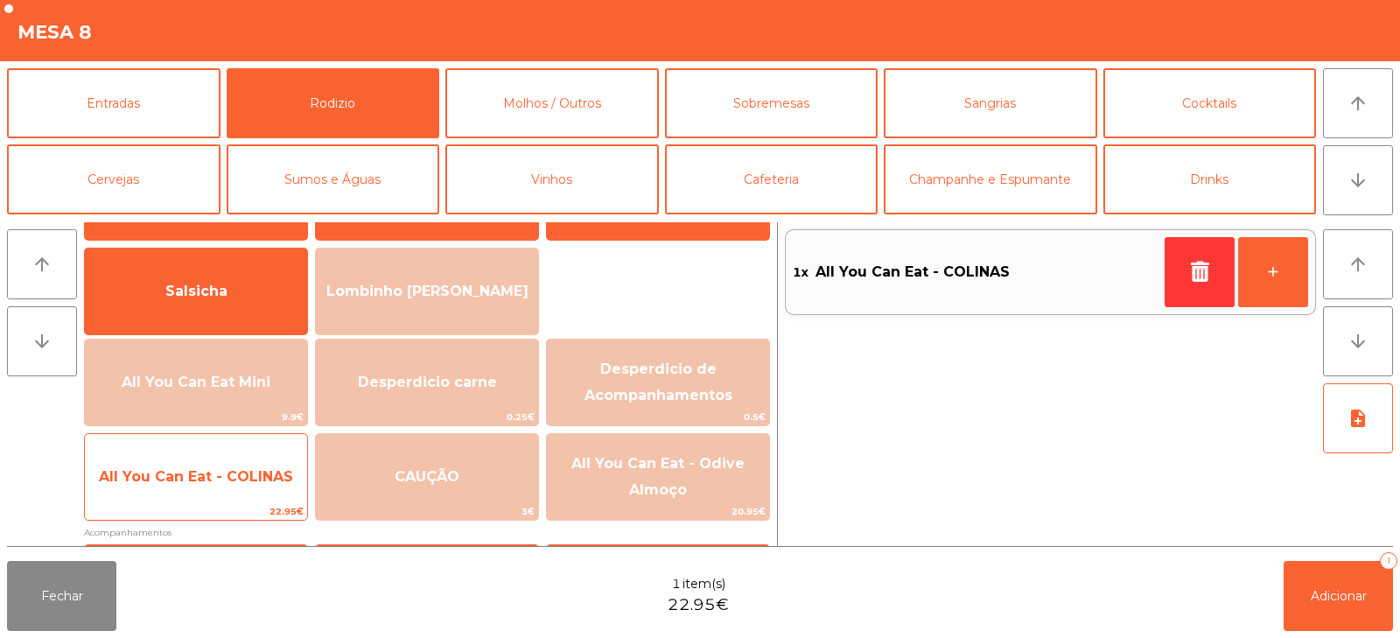
click at [227, 472] on span "All You Can Eat - COLINAS" at bounding box center [196, 476] width 194 height 17
click at [244, 476] on span "All You Can Eat - COLINAS" at bounding box center [196, 476] width 194 height 17
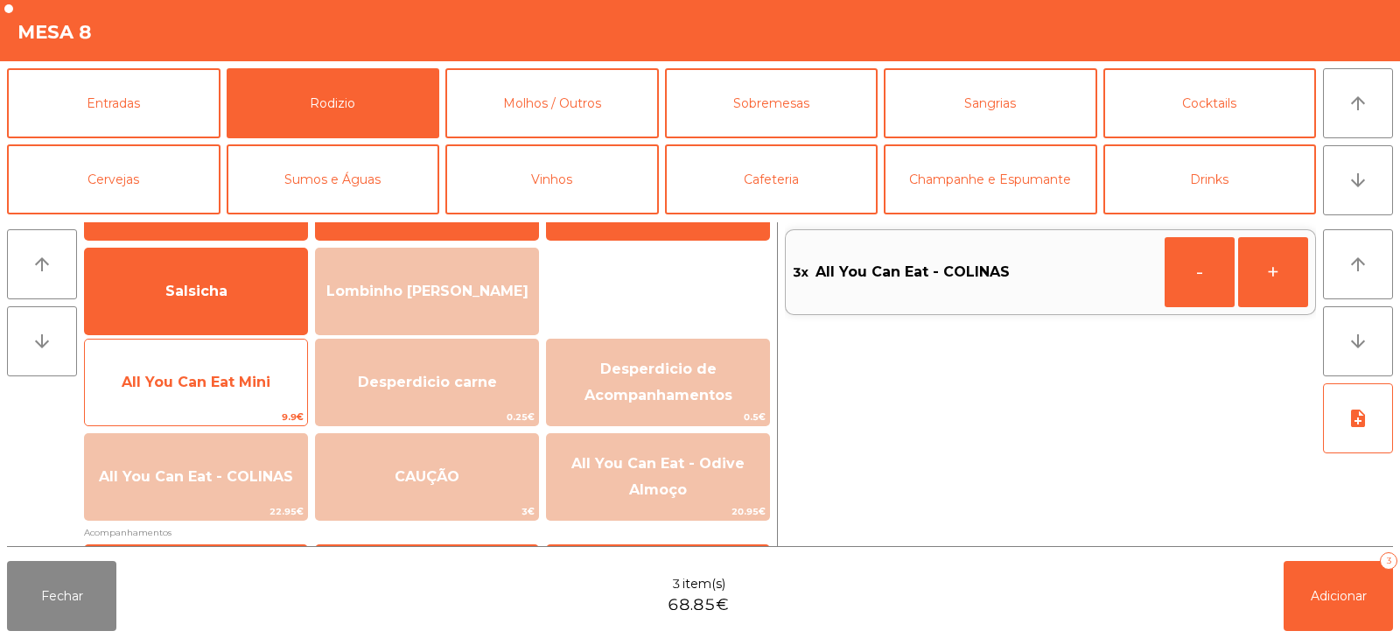
click at [227, 395] on span "All You Can Eat Mini" at bounding box center [196, 382] width 222 height 47
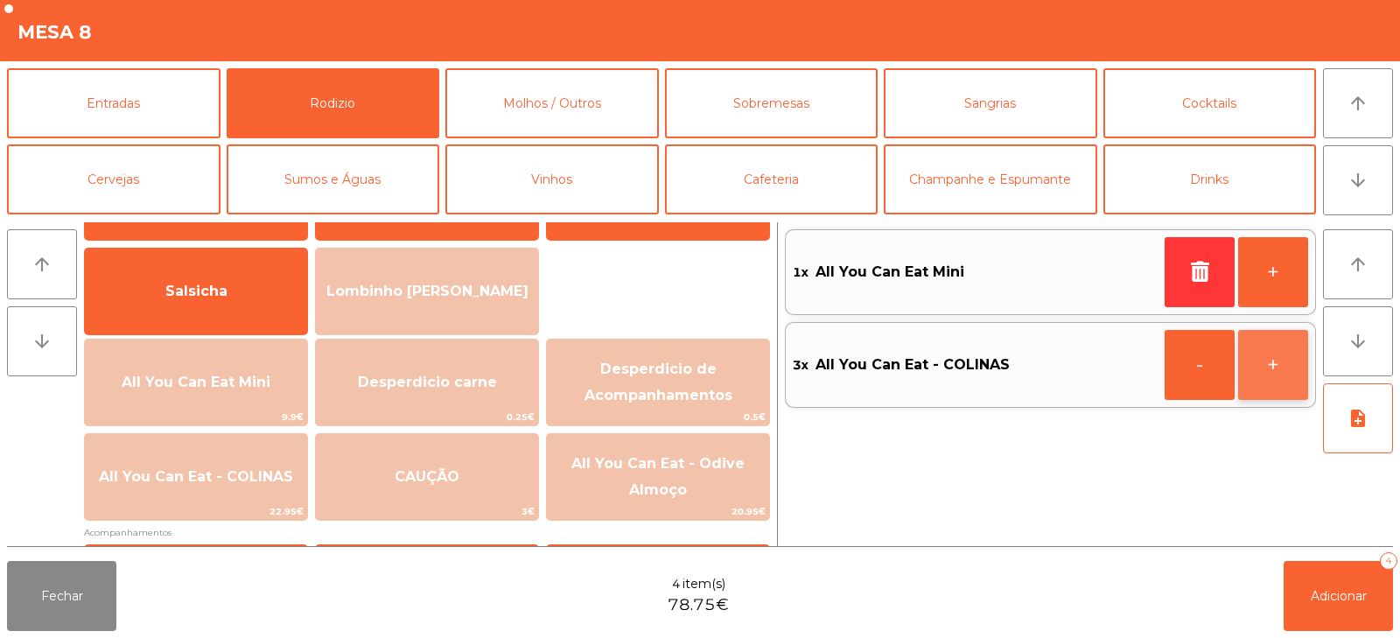
click at [1270, 362] on button "+" at bounding box center [1273, 365] width 70 height 70
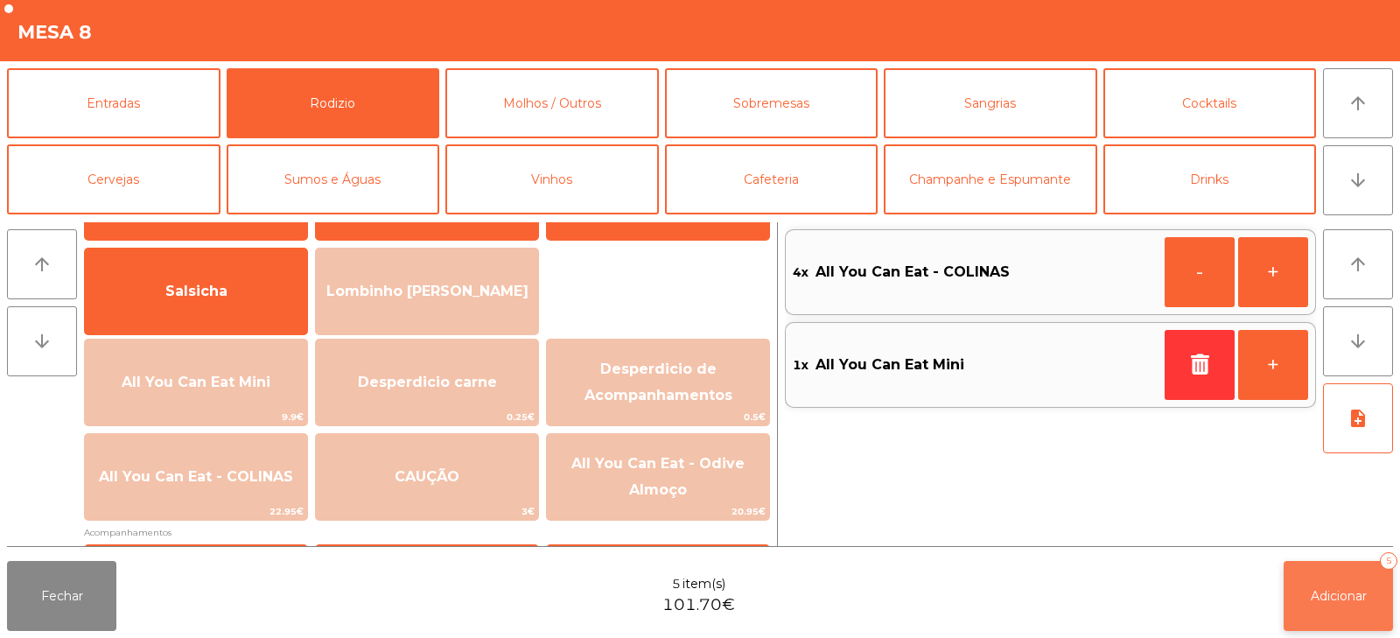
click at [1325, 595] on span "Adicionar" at bounding box center [1338, 596] width 56 height 16
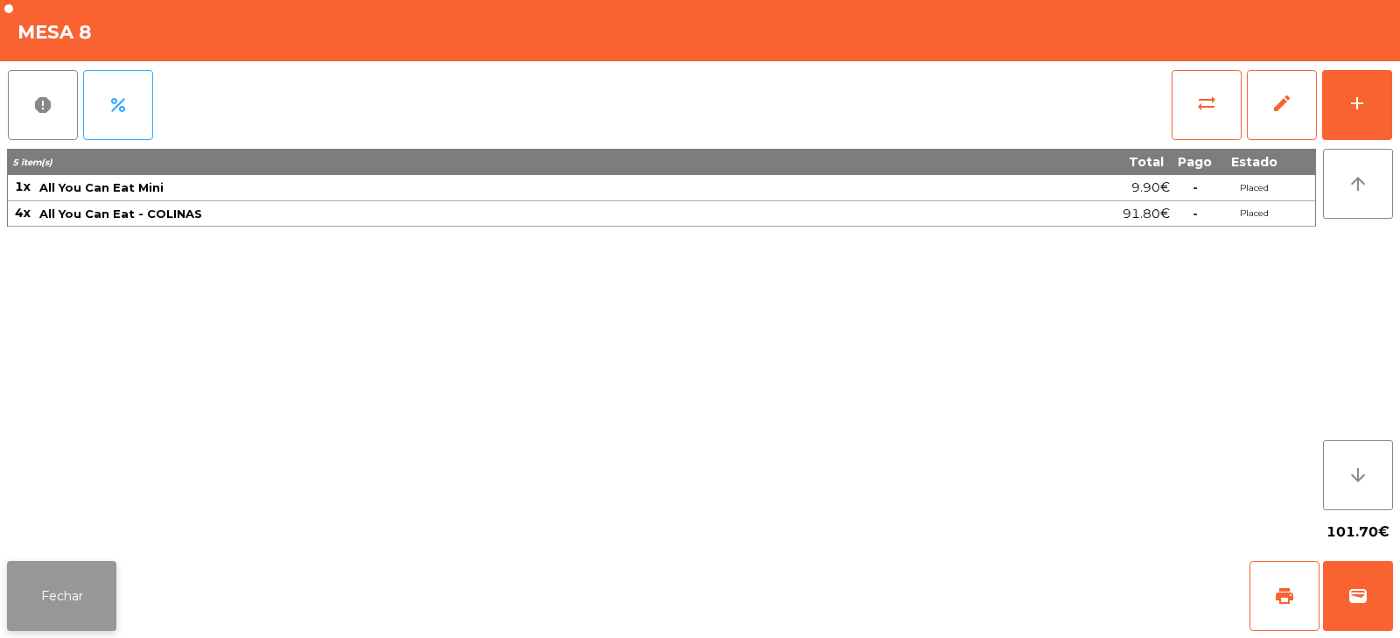
click at [62, 613] on button "Fechar" at bounding box center [61, 596] width 109 height 70
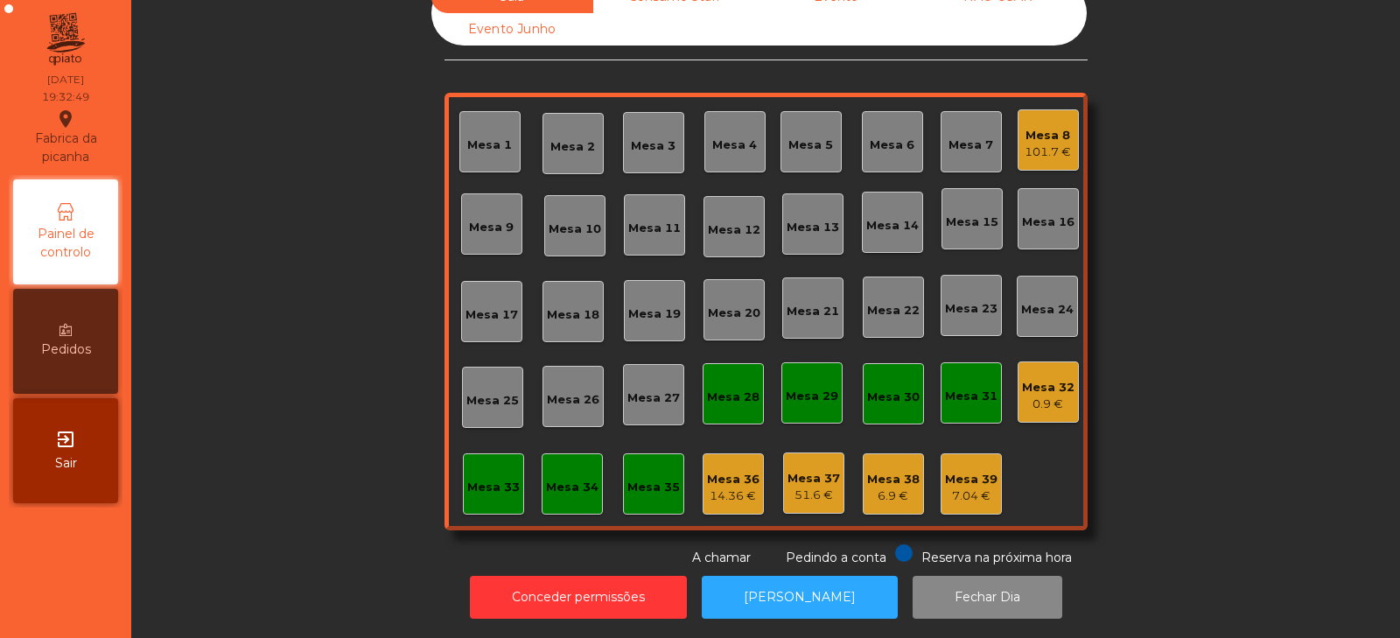
scroll to position [0, 0]
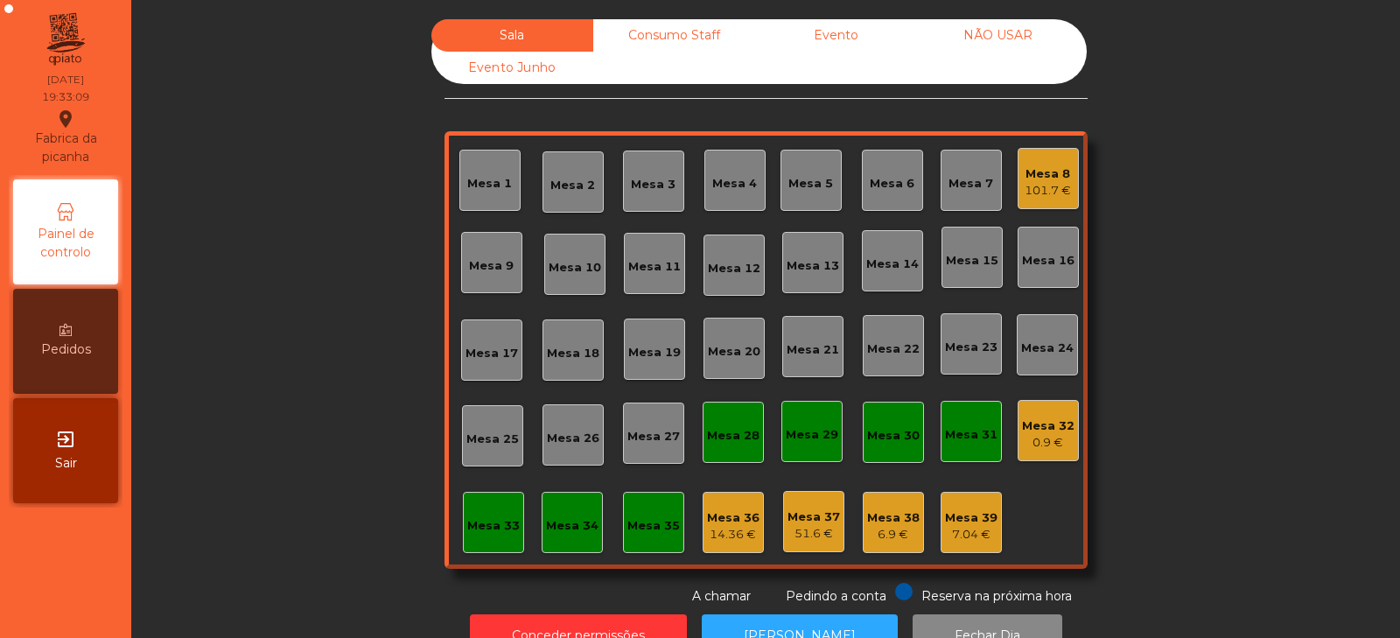
click at [737, 192] on div "Mesa 4" at bounding box center [734, 183] width 45 height 17
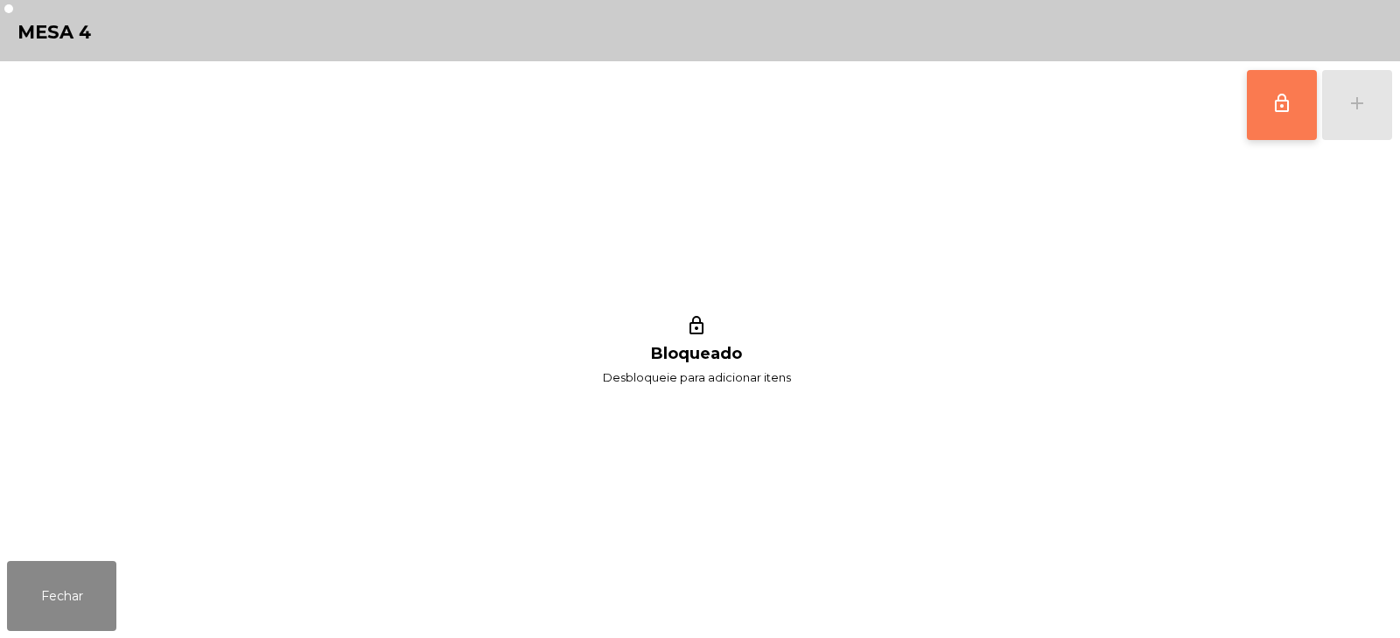
click at [1300, 115] on button "lock_outline" at bounding box center [1282, 105] width 70 height 70
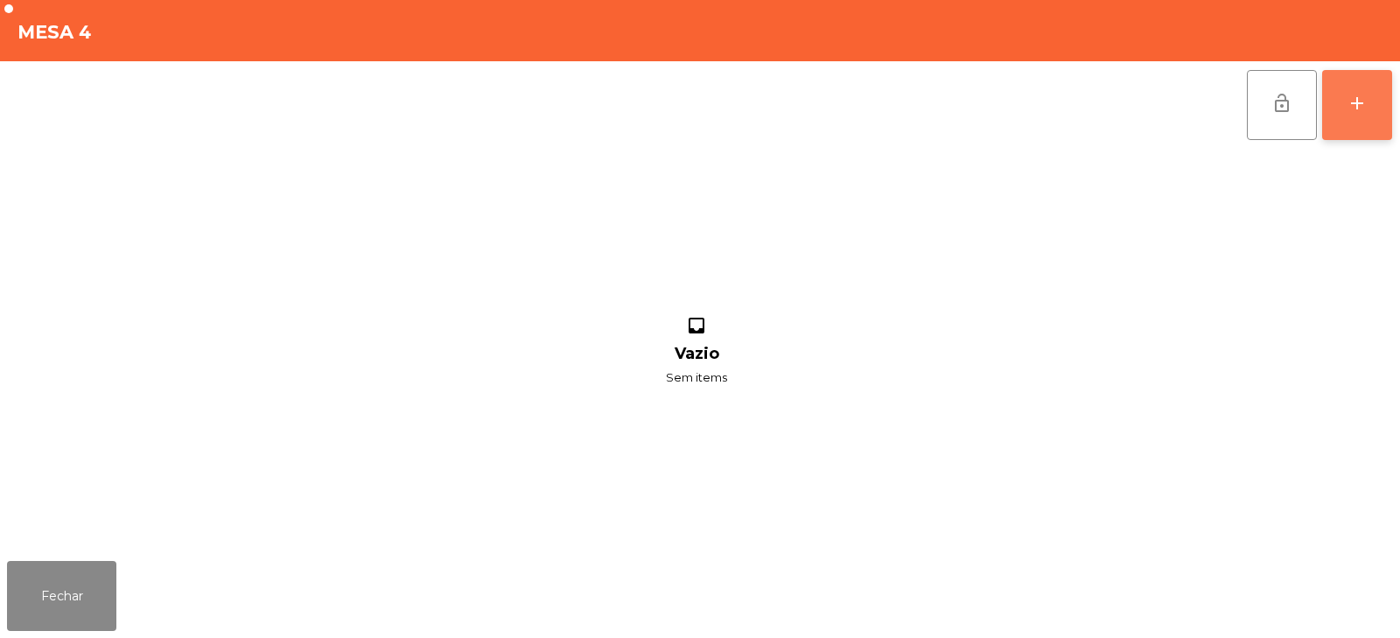
click at [1344, 110] on button "add" at bounding box center [1357, 105] width 70 height 70
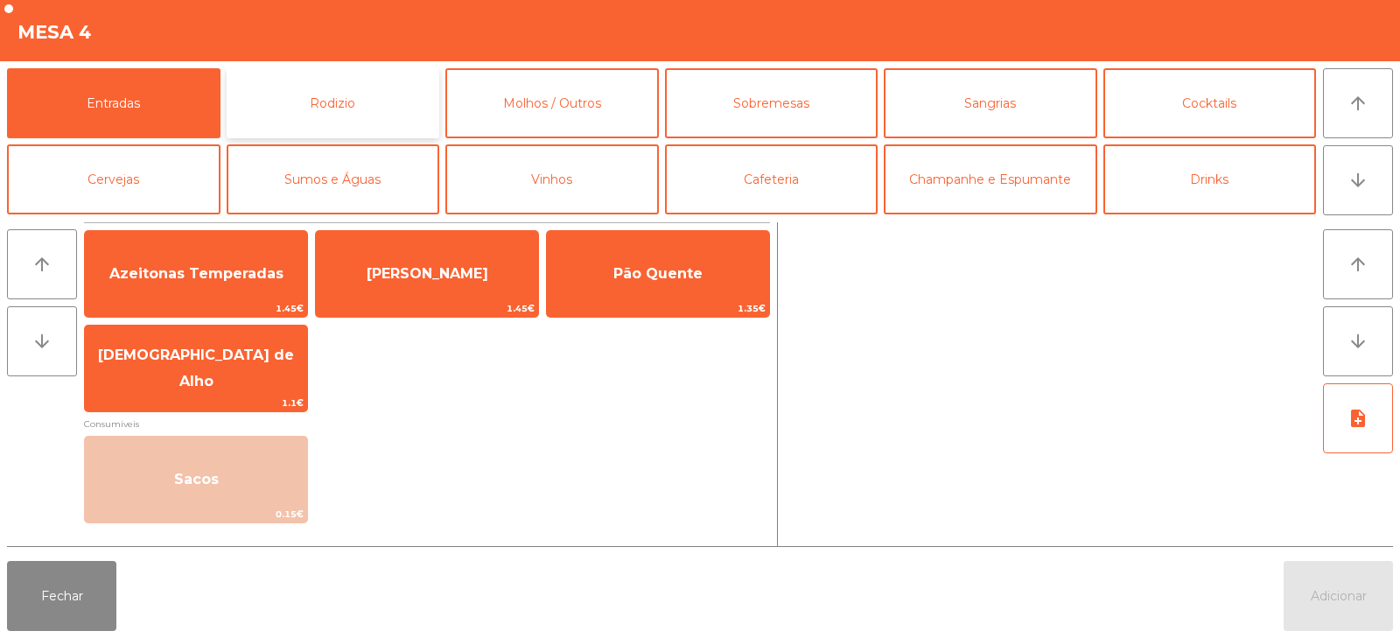
click at [382, 106] on button "Rodizio" at bounding box center [333, 103] width 213 height 70
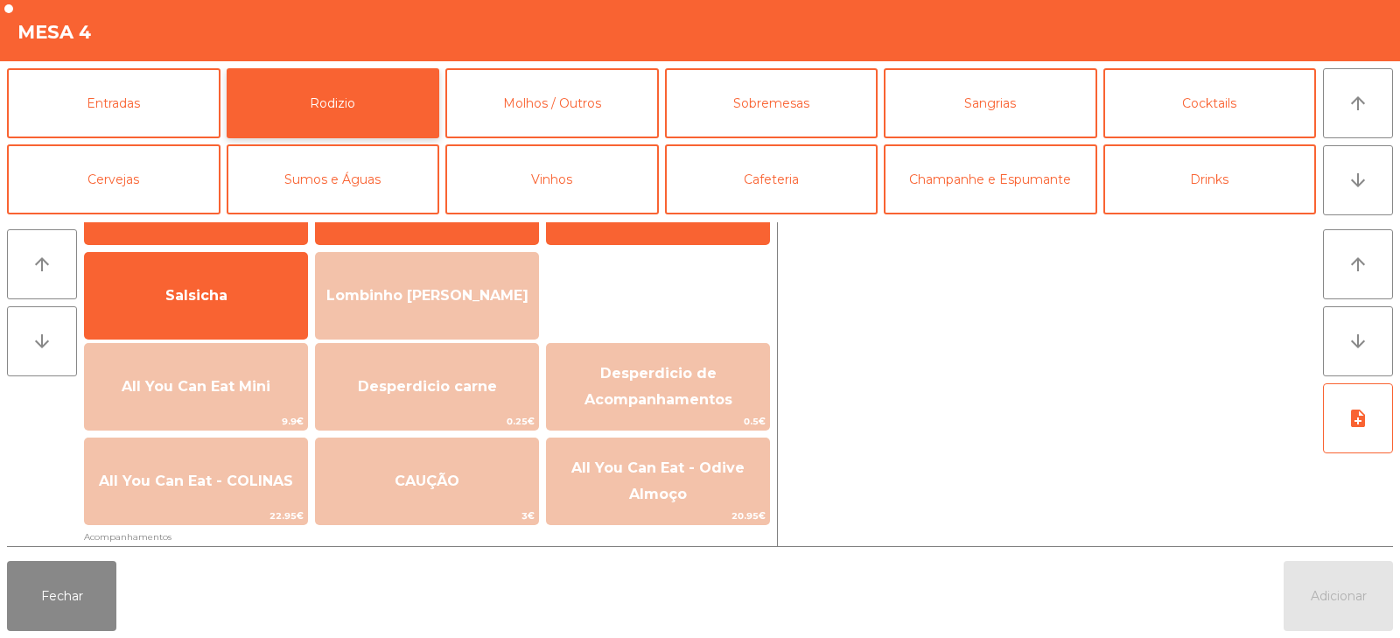
scroll to position [121, 0]
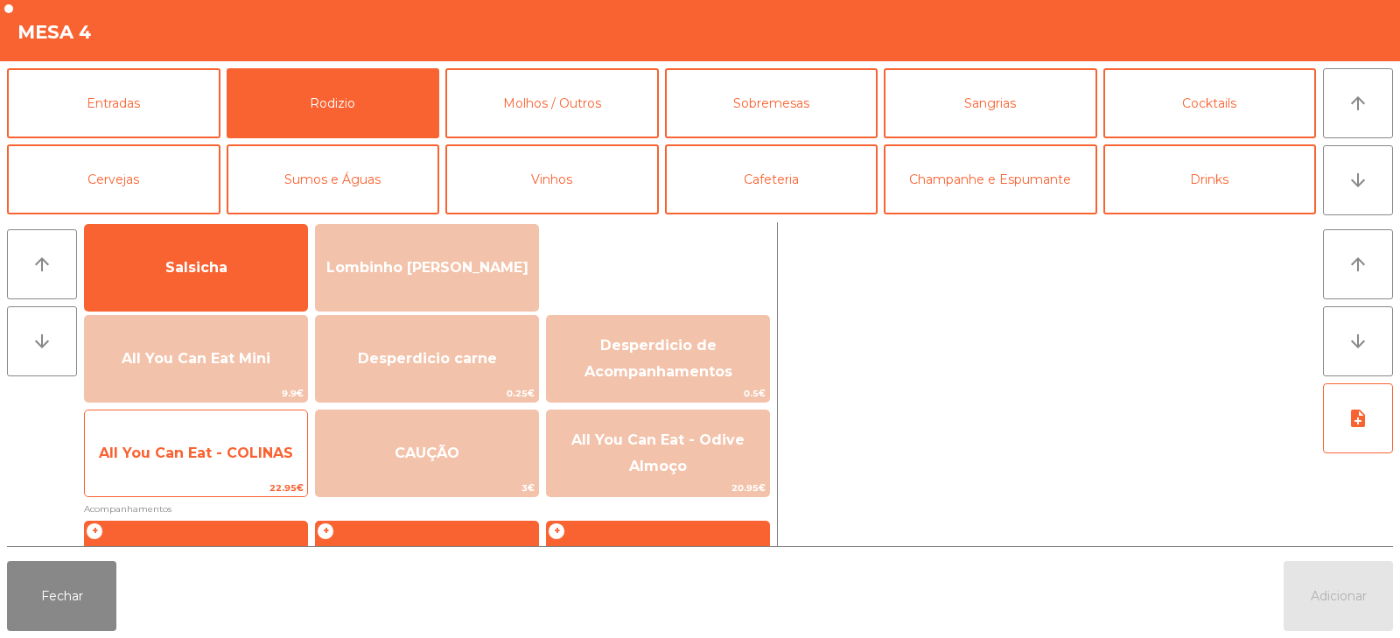
click at [264, 465] on span "All You Can Eat - COLINAS" at bounding box center [196, 453] width 222 height 47
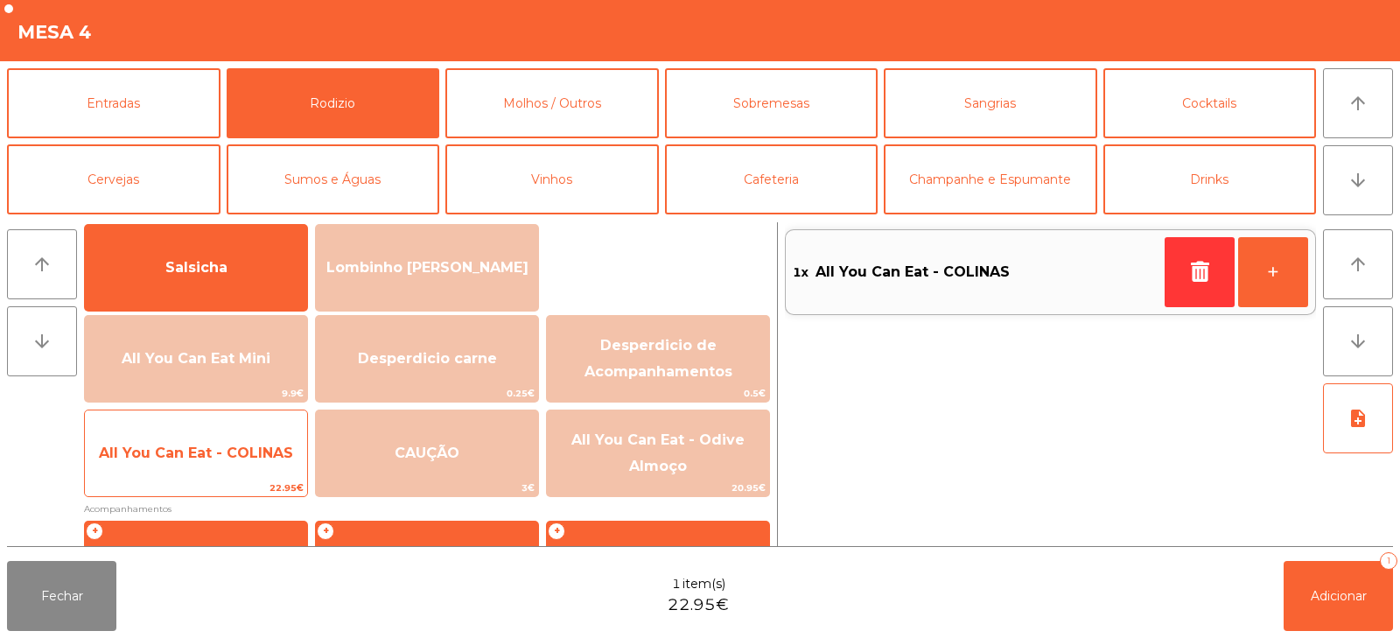
click at [259, 468] on span "All You Can Eat - COLINAS" at bounding box center [196, 453] width 222 height 47
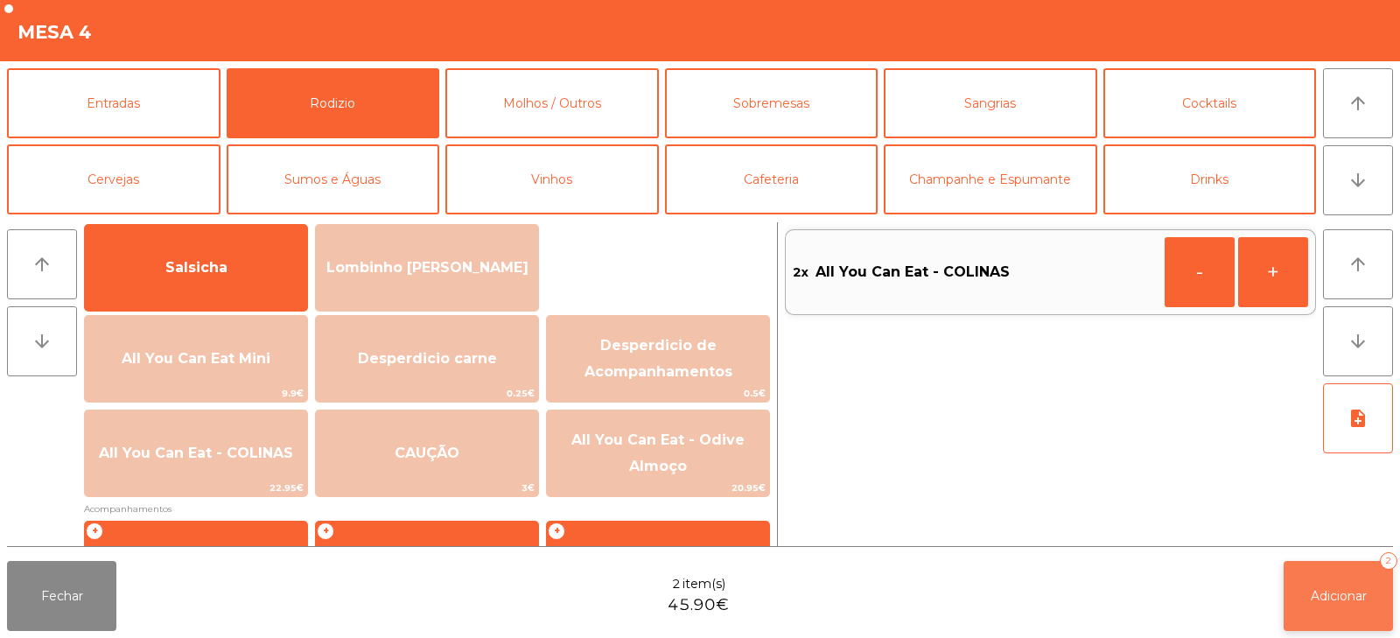
click at [1332, 606] on button "Adicionar 2" at bounding box center [1337, 596] width 109 height 70
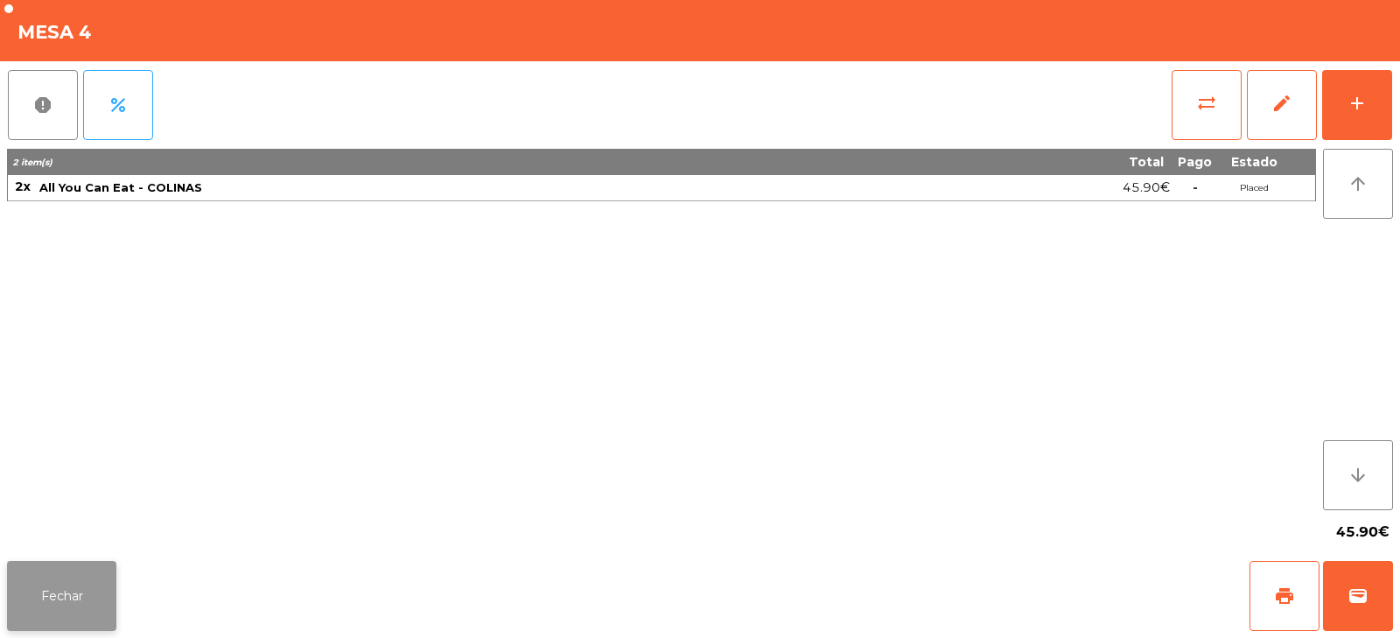
click at [38, 624] on button "Fechar" at bounding box center [61, 596] width 109 height 70
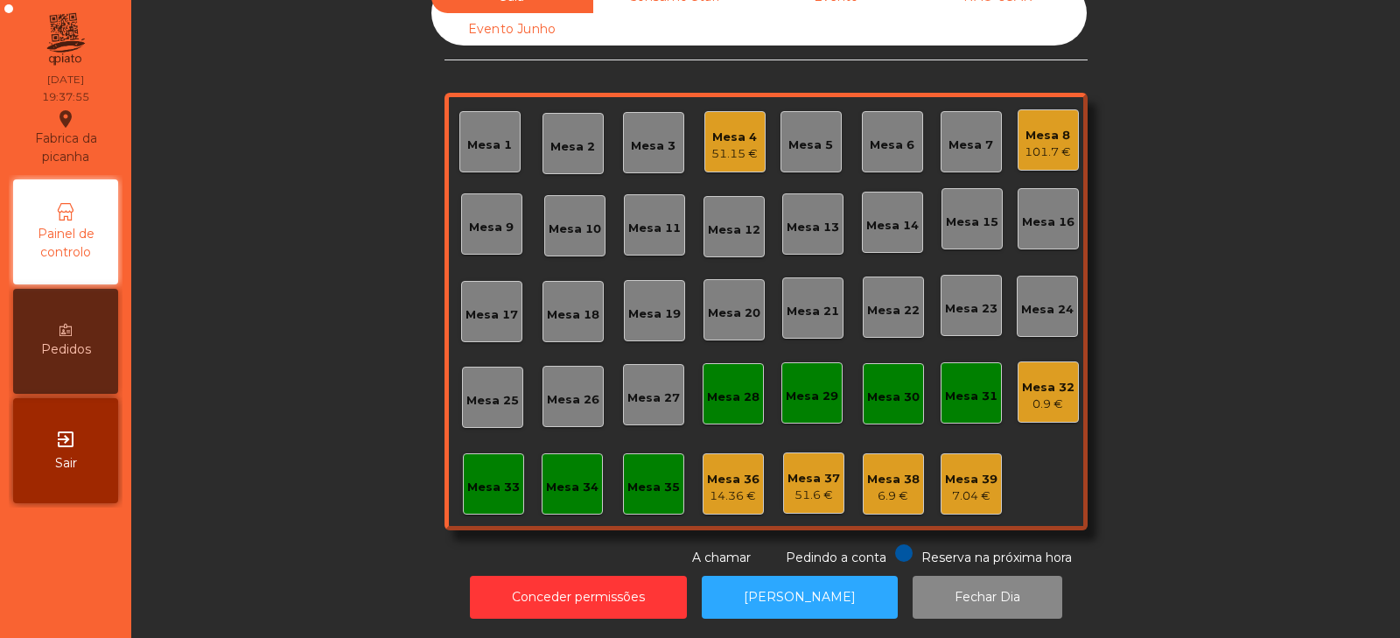
scroll to position [0, 0]
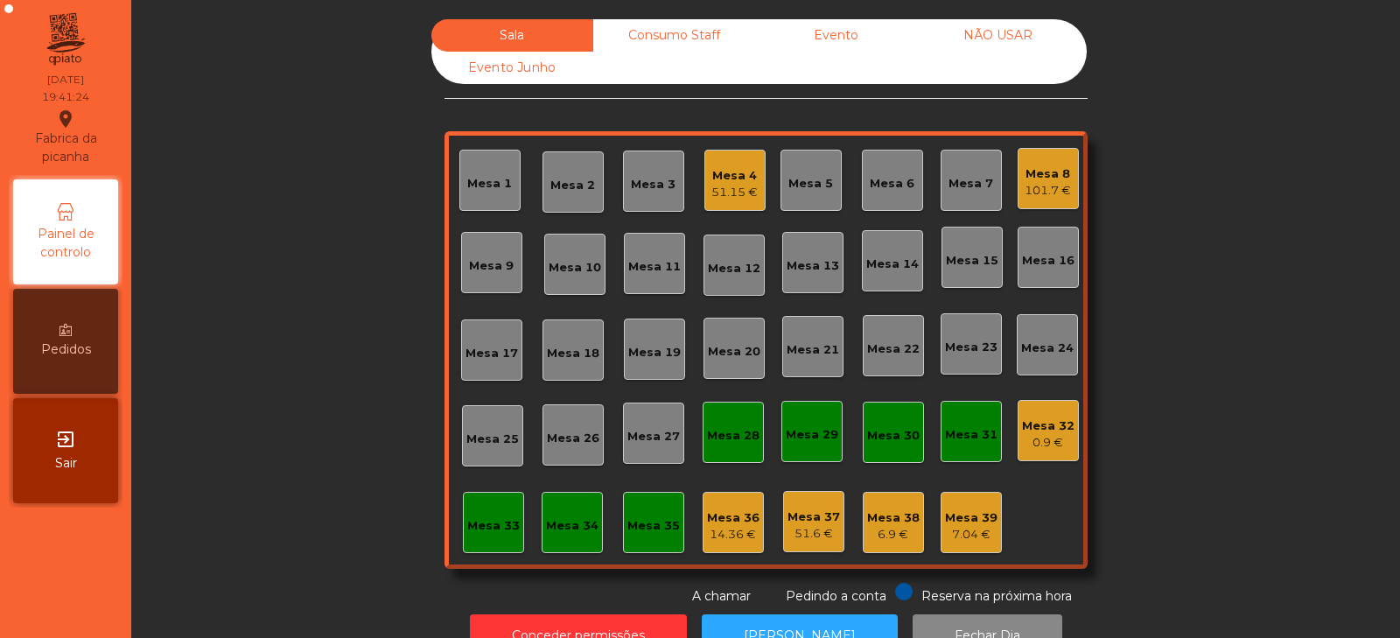
click at [738, 442] on div "Mesa 28" at bounding box center [733, 435] width 52 height 17
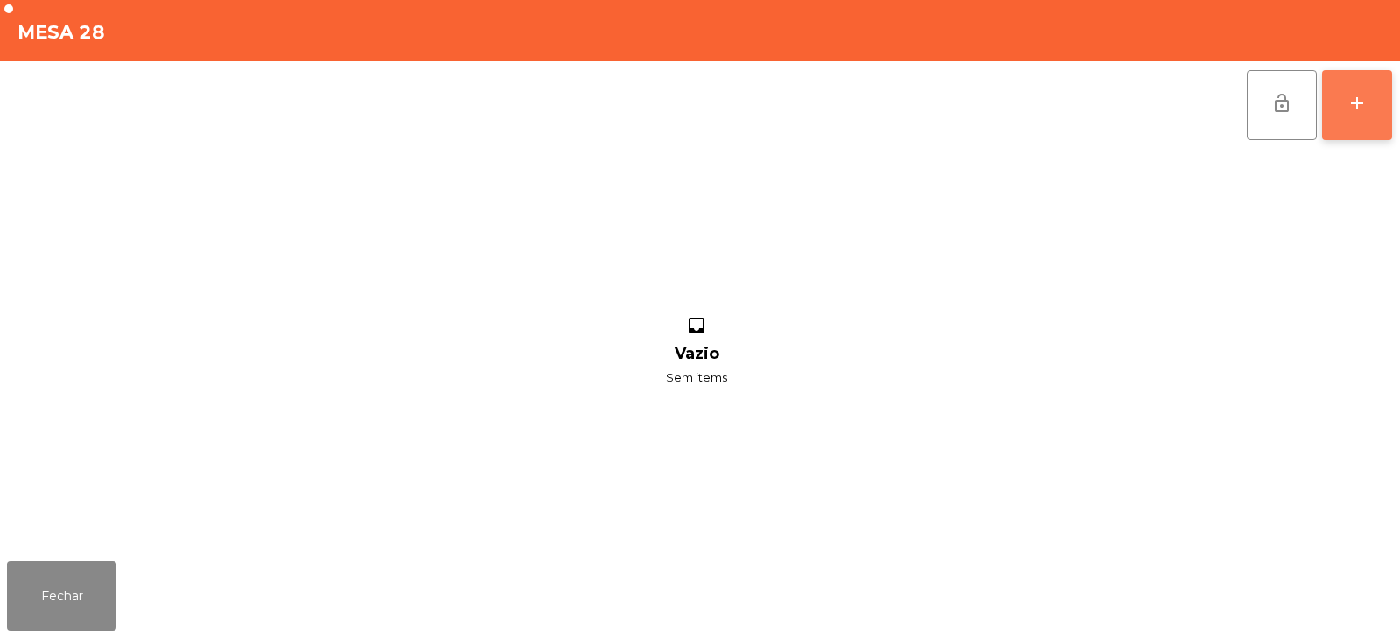
click at [1364, 104] on div "add" at bounding box center [1356, 103] width 21 height 21
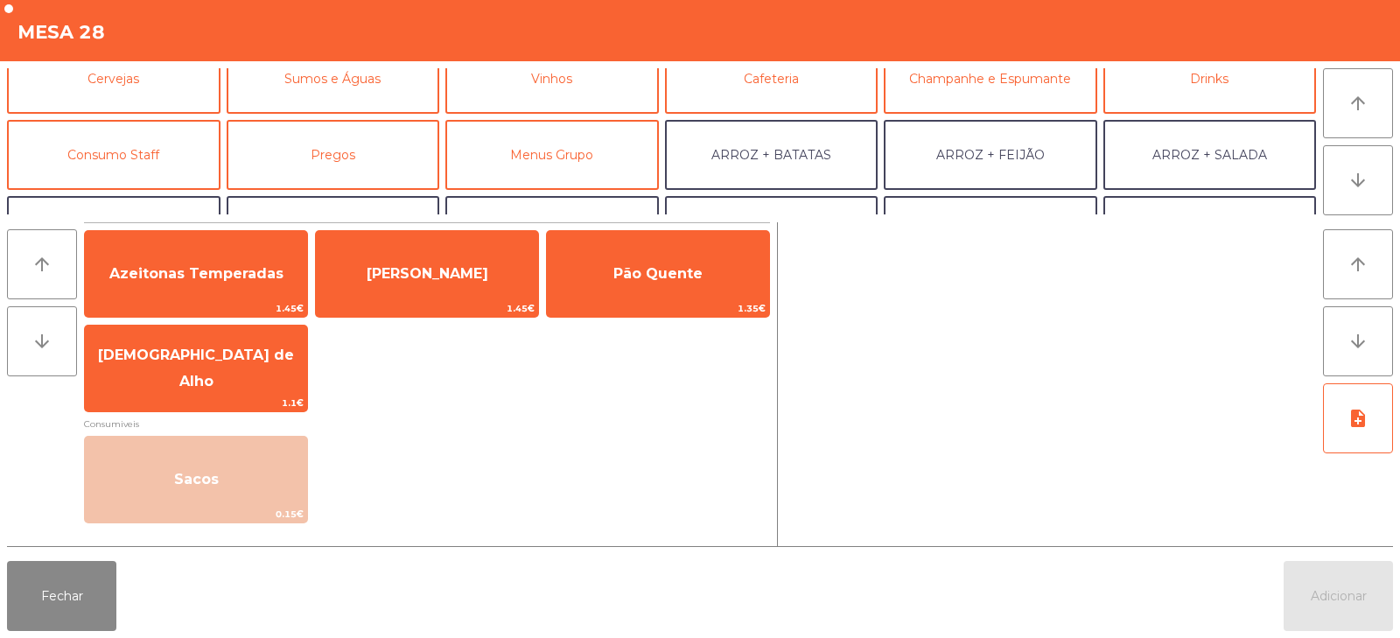
scroll to position [98, 0]
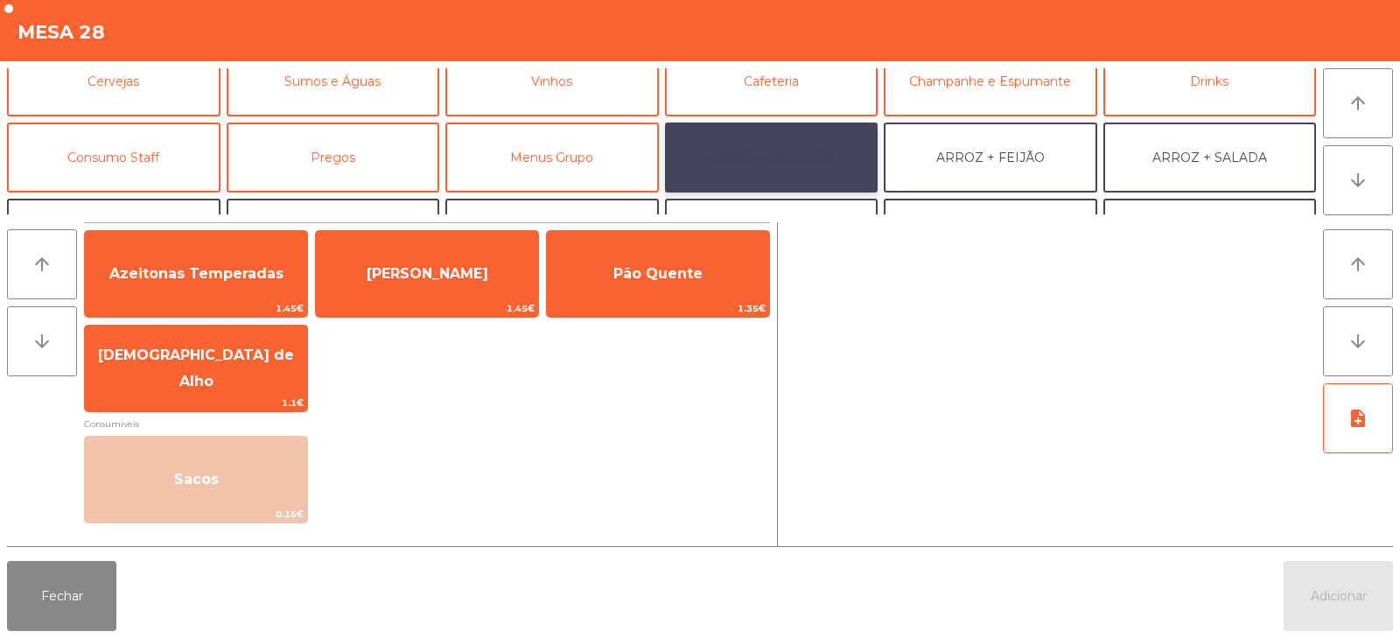
click at [819, 147] on button "ARROZ + BATATAS" at bounding box center [771, 157] width 213 height 70
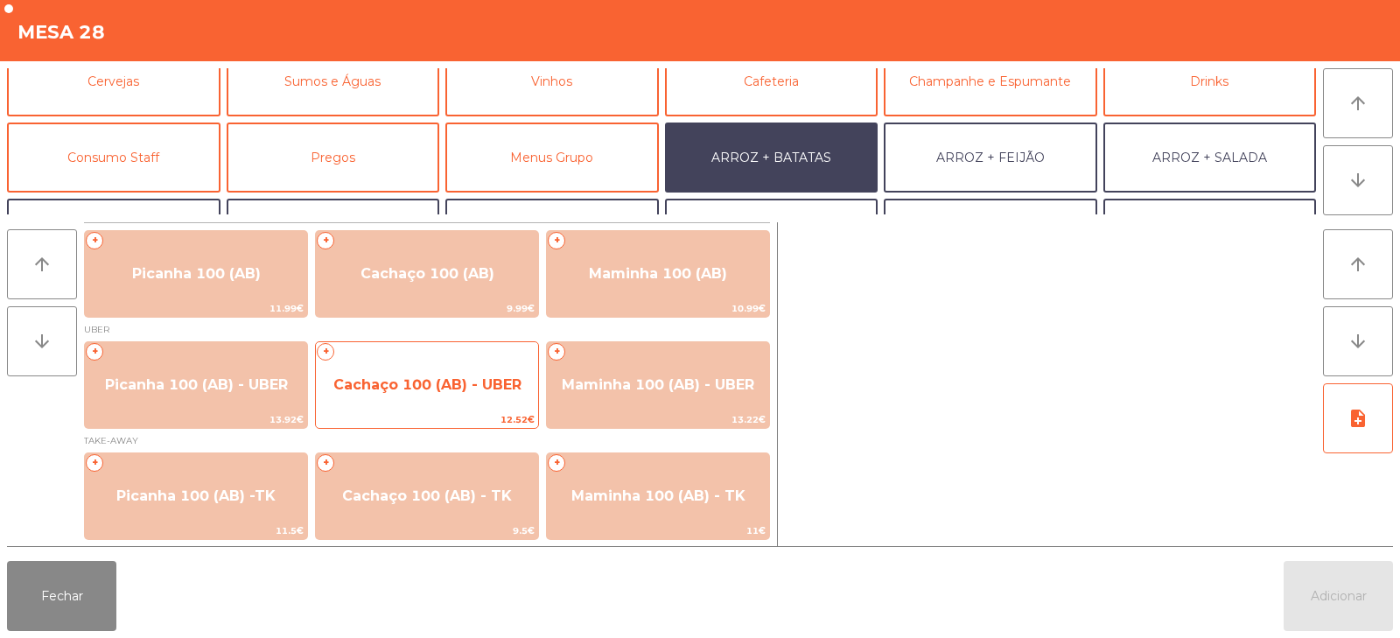
click at [477, 387] on span "Cachaço 100 (AB) - UBER" at bounding box center [427, 384] width 188 height 17
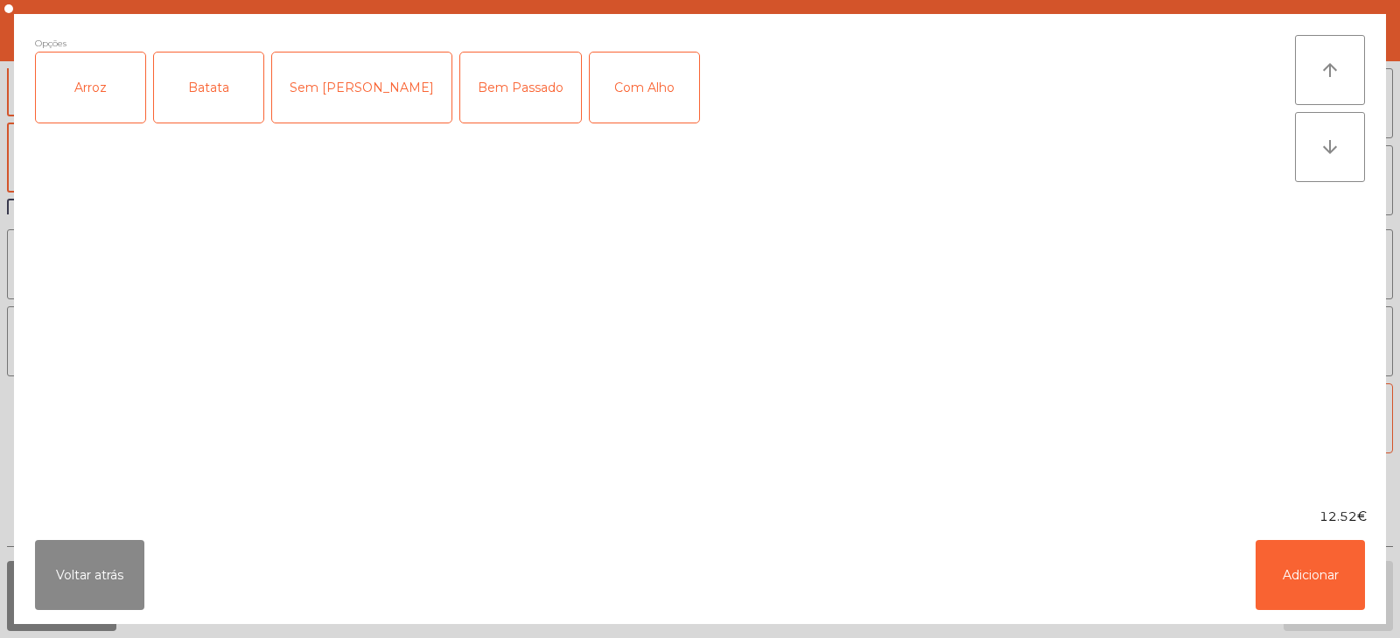
click at [108, 98] on div "Arroz" at bounding box center [90, 87] width 109 height 70
click at [210, 114] on div "Batata" at bounding box center [208, 87] width 109 height 70
click at [590, 111] on div "Com Alho" at bounding box center [644, 87] width 109 height 70
click at [1301, 576] on button "Adicionar" at bounding box center [1309, 575] width 109 height 70
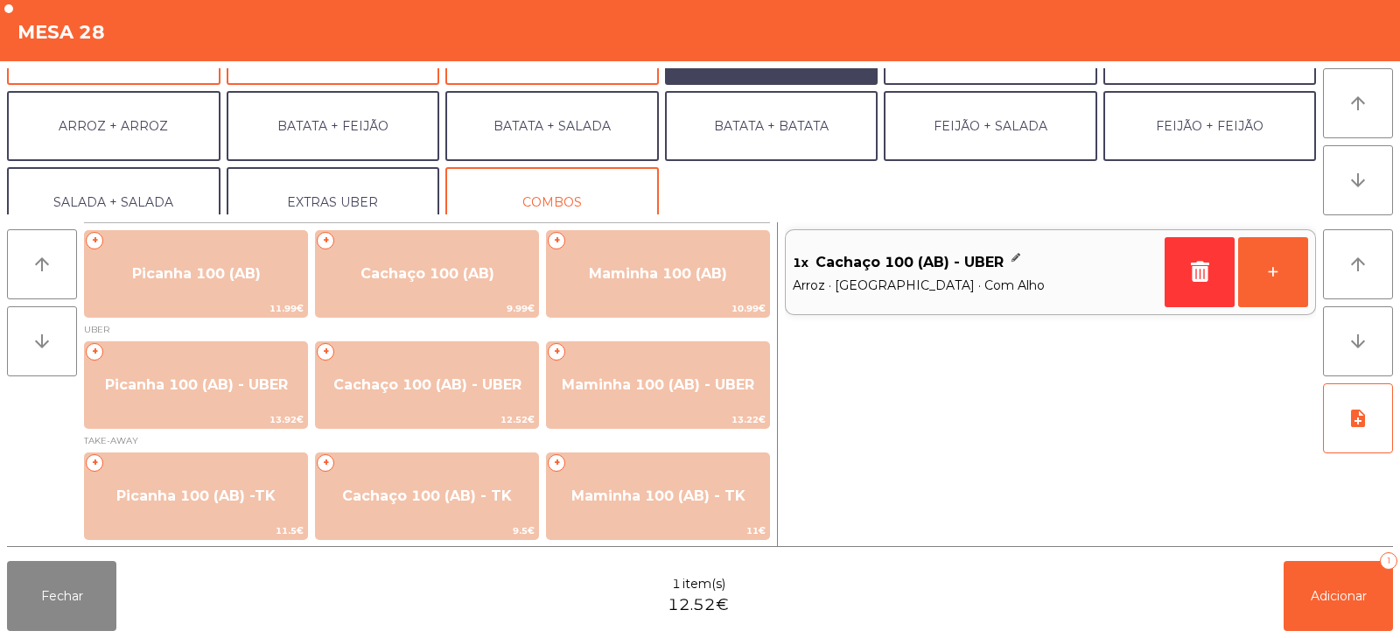
scroll to position [228, 0]
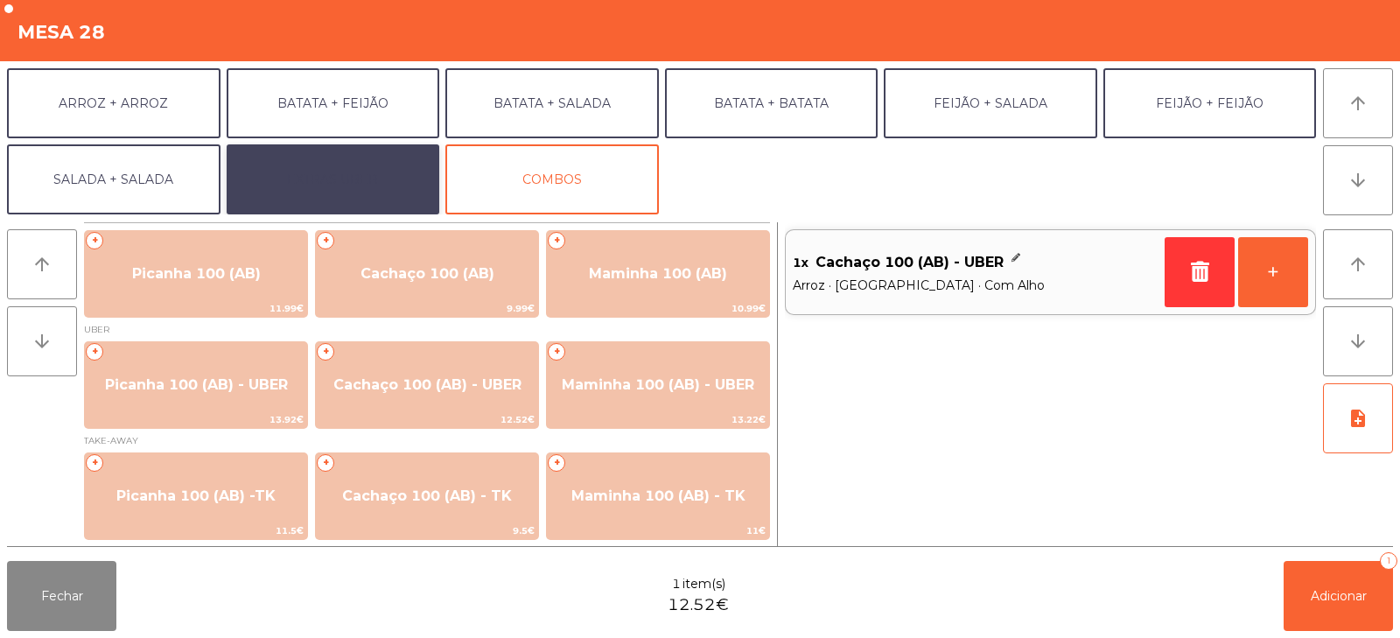
click at [300, 175] on button "EXTRAS UBER" at bounding box center [333, 179] width 213 height 70
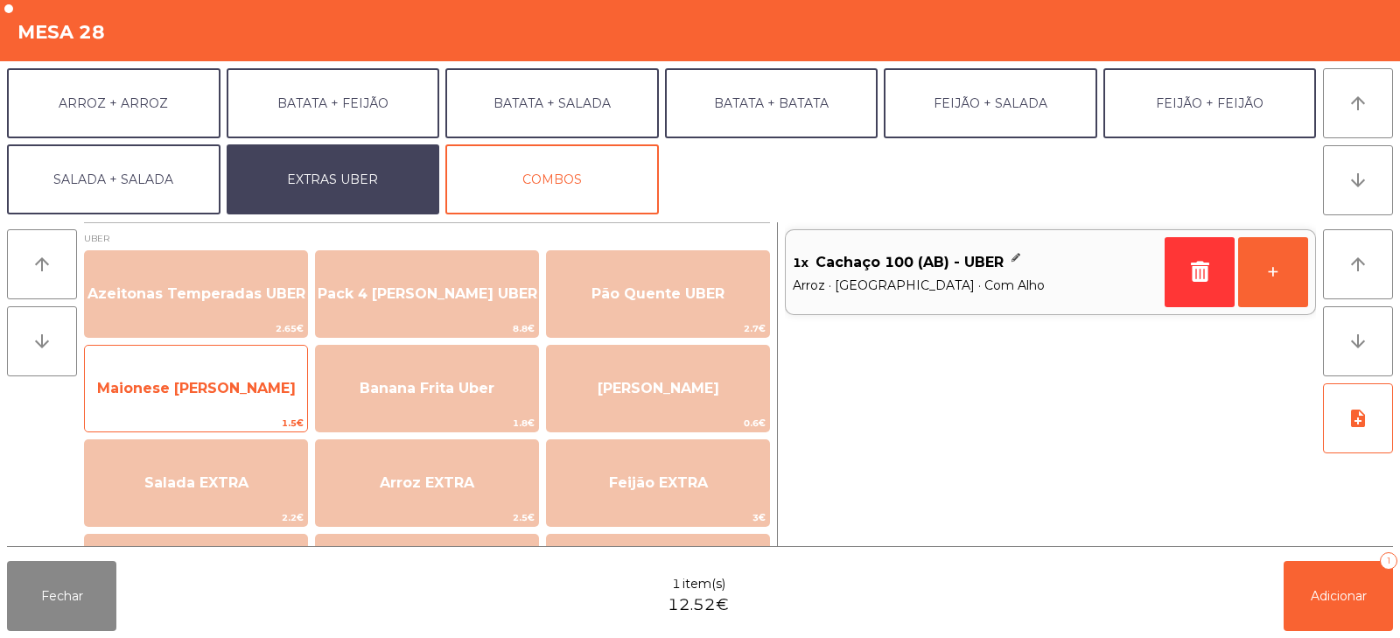
click at [218, 392] on span "Maionese de [PERSON_NAME]" at bounding box center [196, 388] width 199 height 17
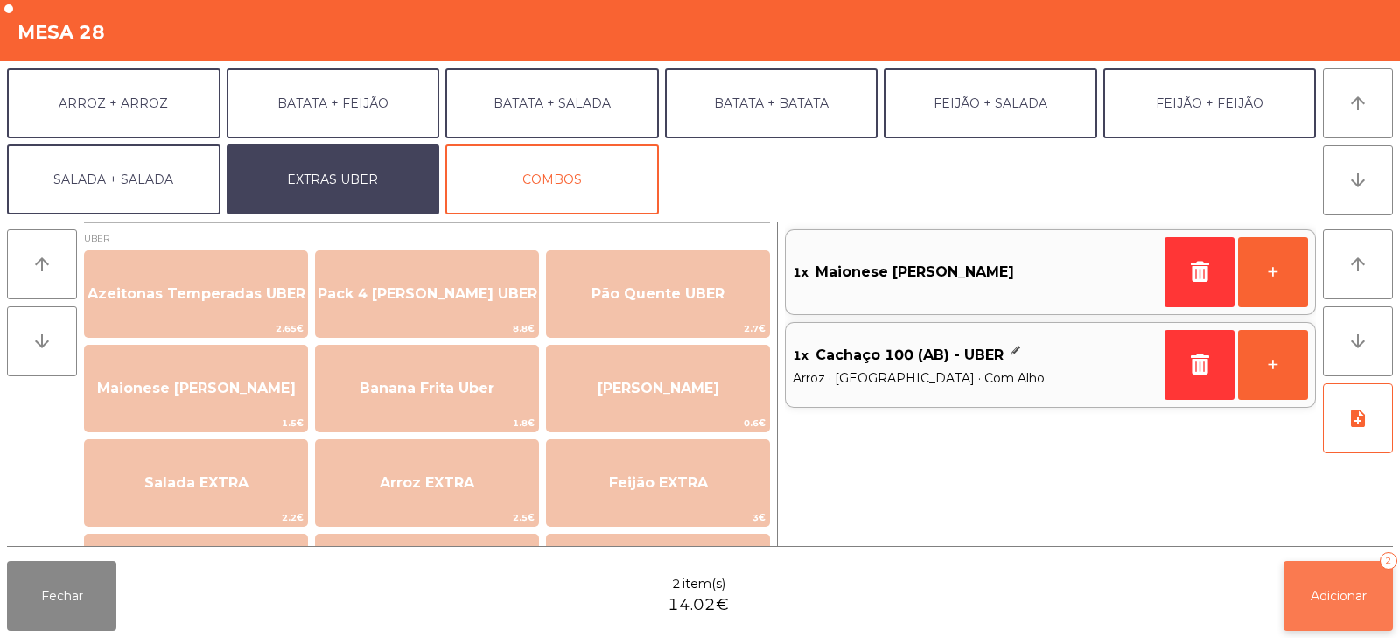
click at [1334, 604] on button "Adicionar 2" at bounding box center [1337, 596] width 109 height 70
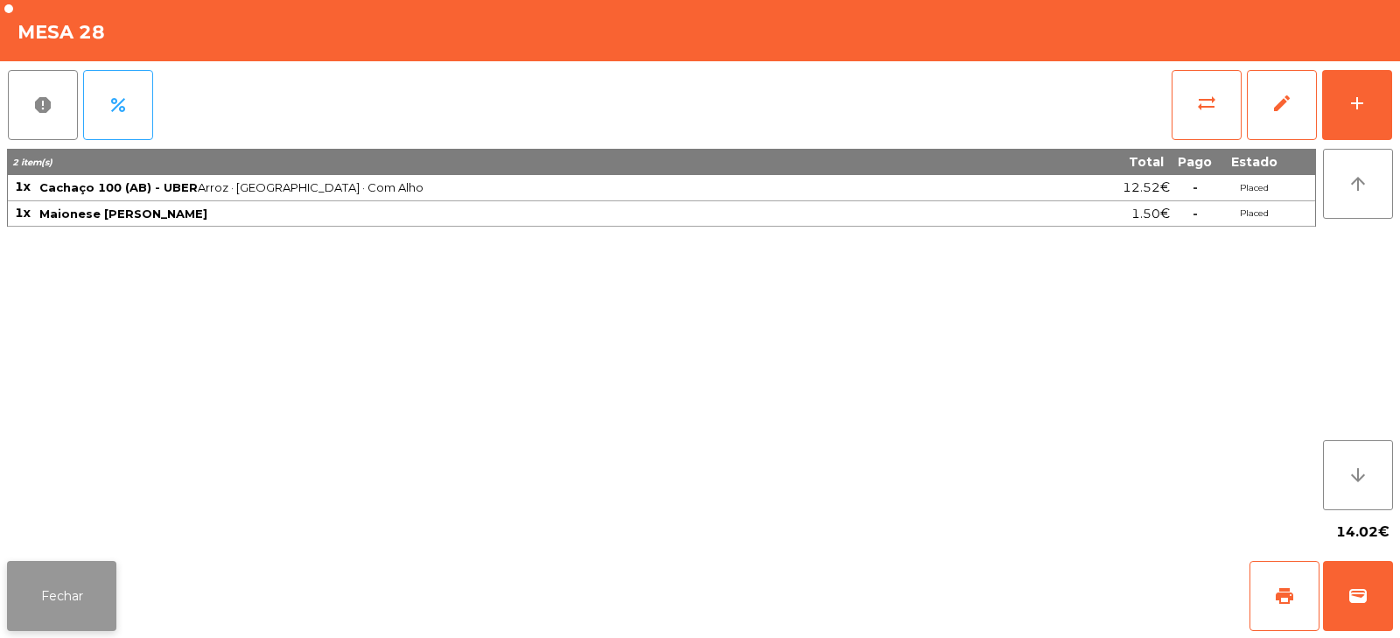
click at [61, 578] on button "Fechar" at bounding box center [61, 596] width 109 height 70
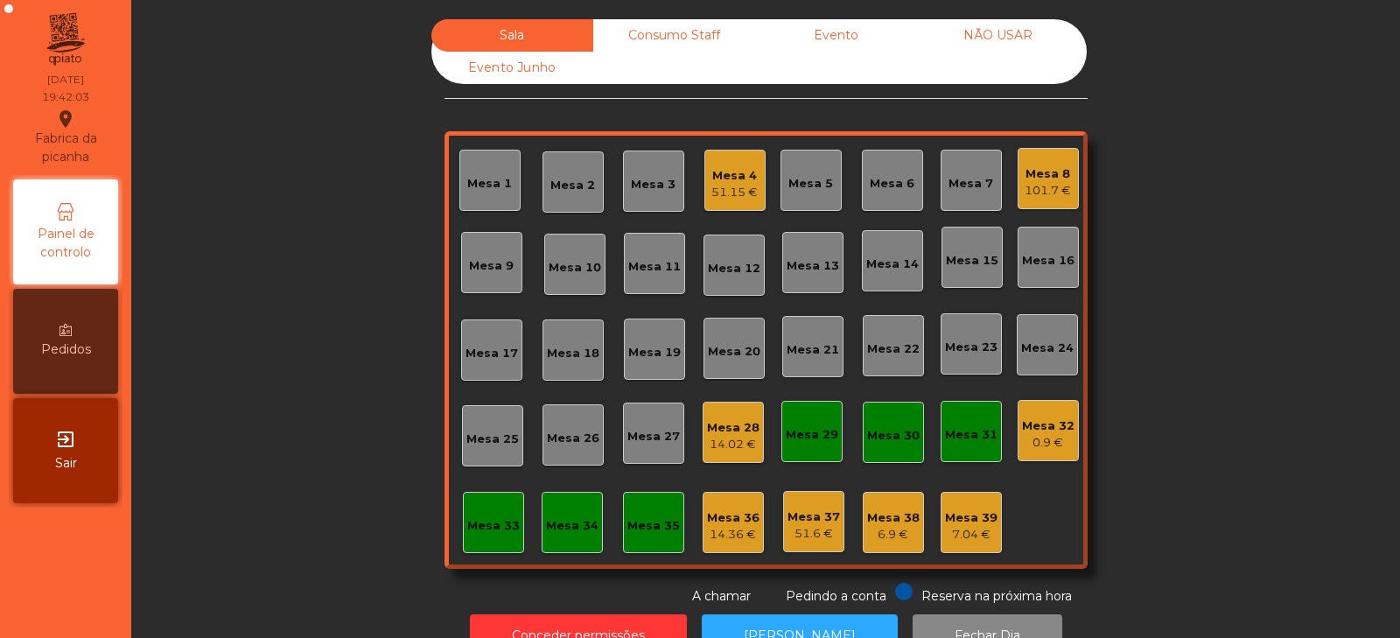
click at [884, 191] on div "Mesa 6" at bounding box center [892, 183] width 45 height 17
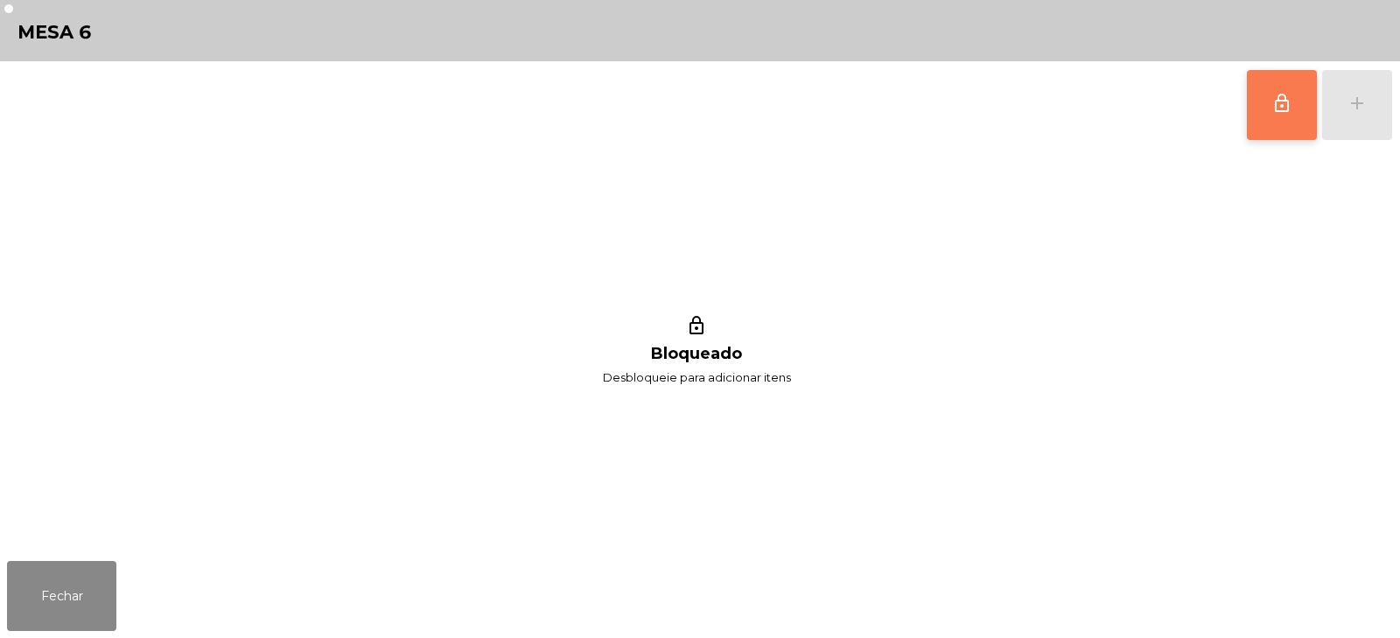
click at [1287, 102] on span "lock_outline" at bounding box center [1281, 103] width 21 height 21
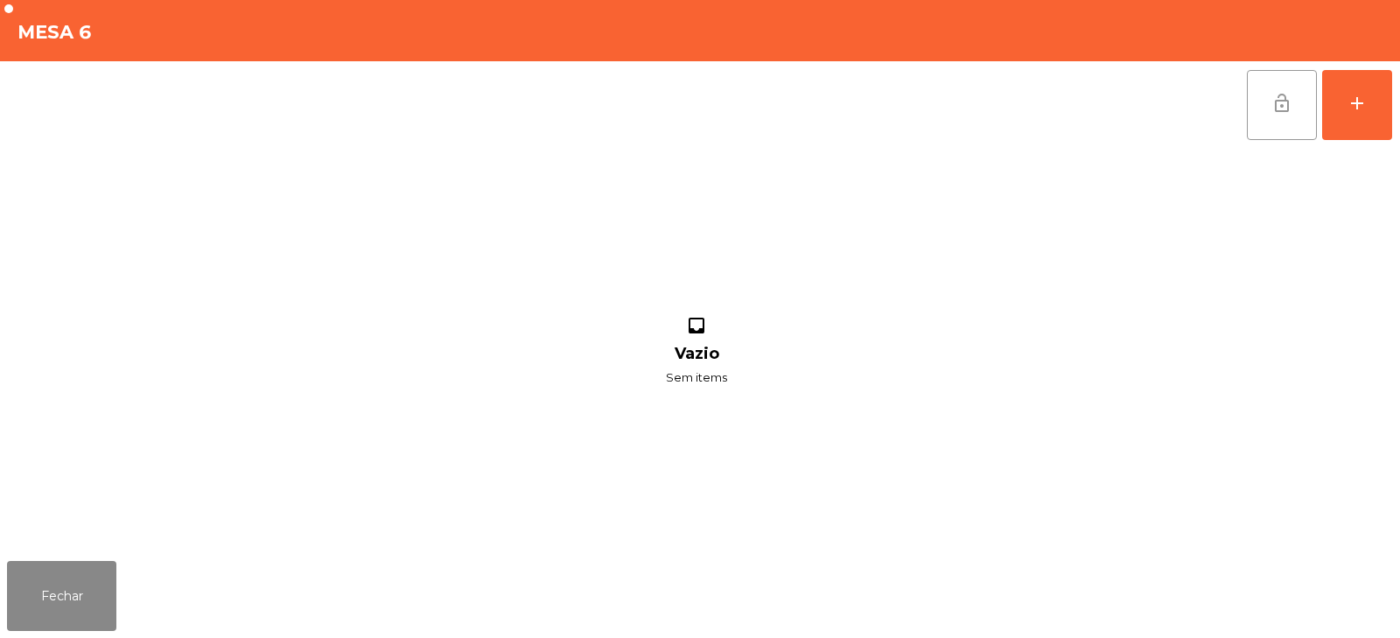
click at [371, 98] on div "lock_open add" at bounding box center [700, 104] width 1386 height 87
click at [1369, 101] on button "add" at bounding box center [1357, 105] width 70 height 70
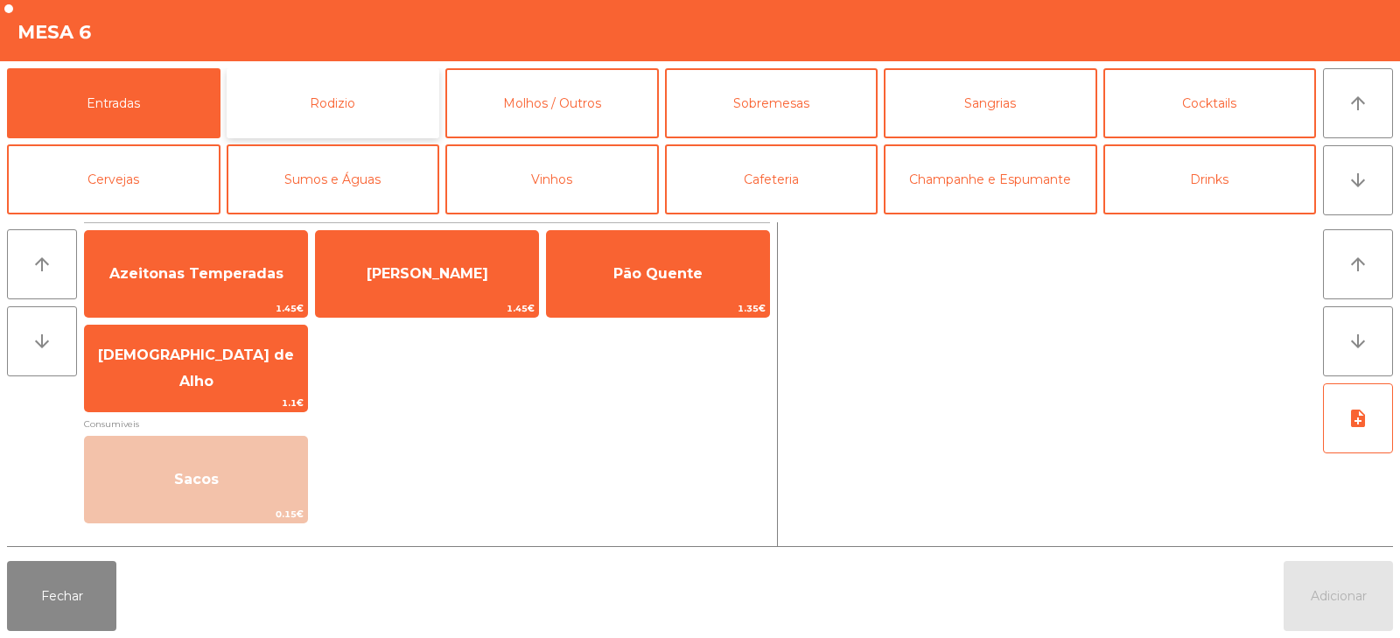
click at [310, 129] on button "Rodizio" at bounding box center [333, 103] width 213 height 70
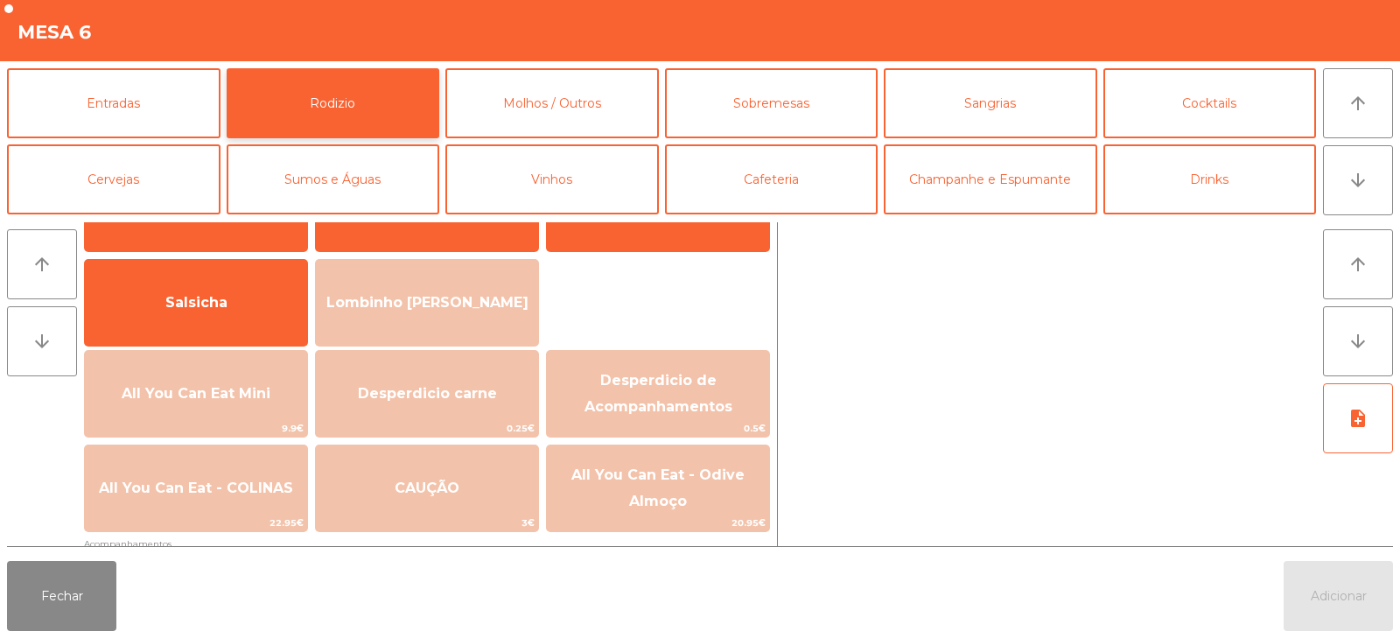
scroll to position [99, 0]
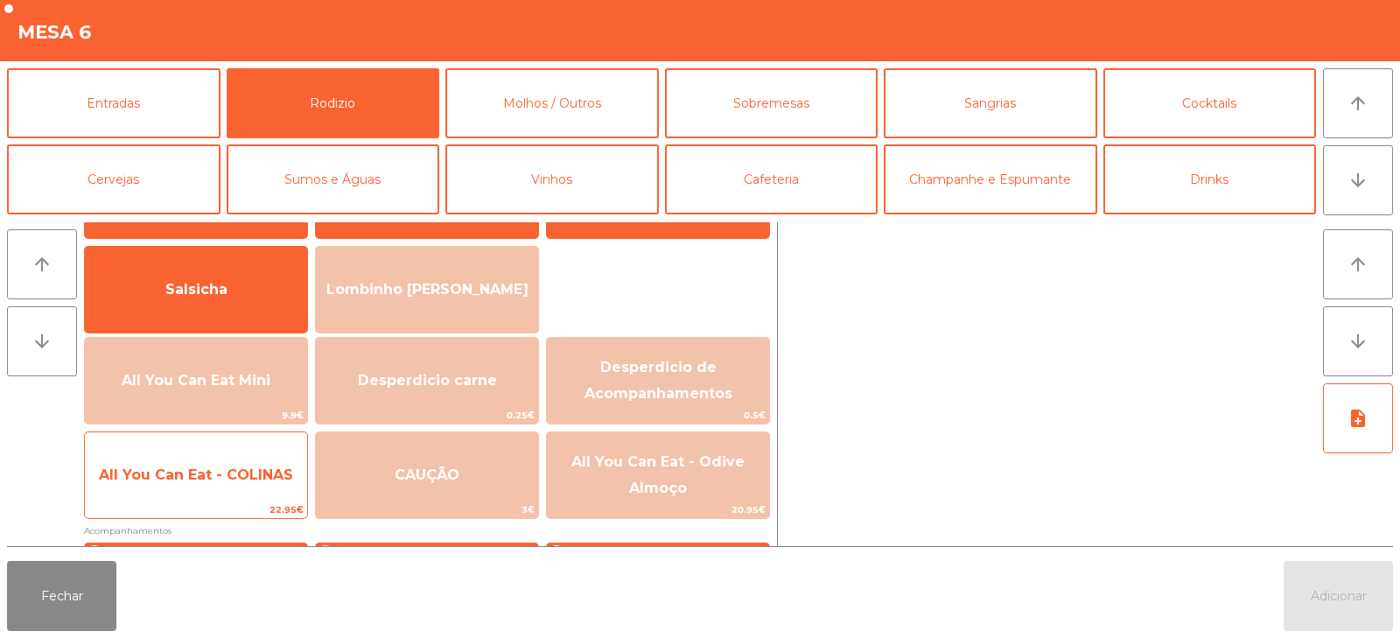
click at [225, 482] on span "All You Can Eat - COLINAS" at bounding box center [196, 474] width 194 height 17
click at [226, 485] on span "All You Can Eat - COLINAS" at bounding box center [196, 474] width 222 height 47
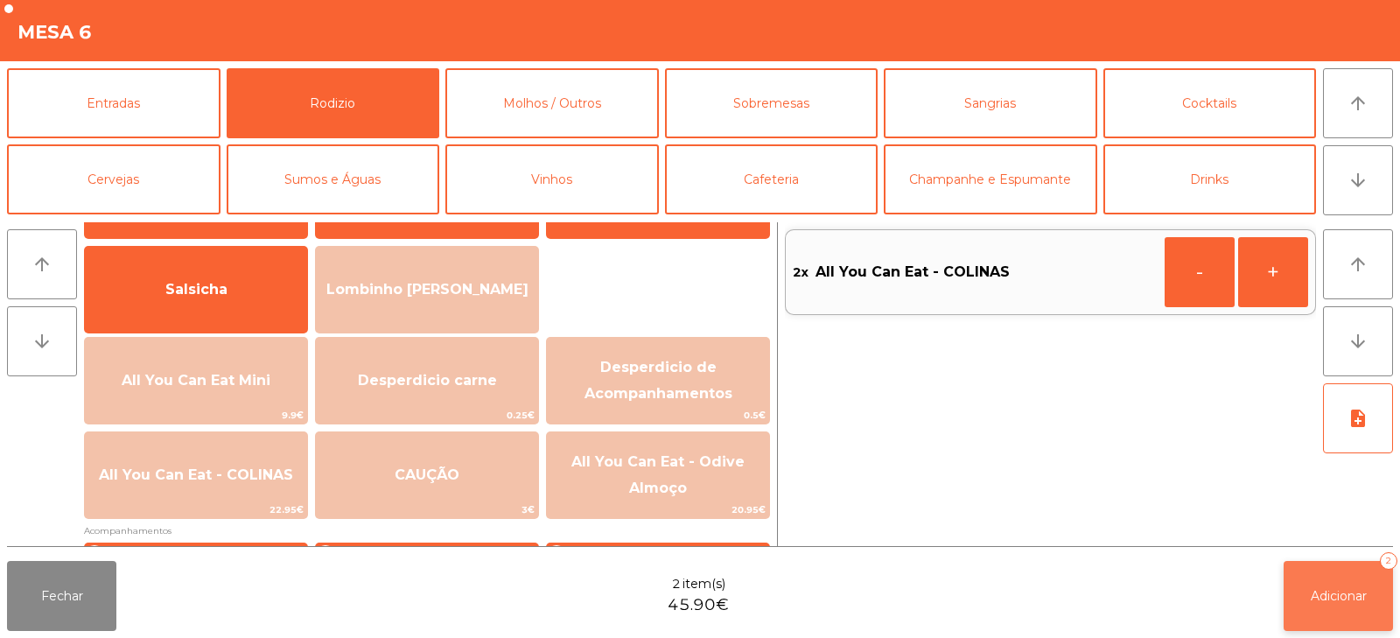
click at [1302, 583] on button "Adicionar 2" at bounding box center [1337, 596] width 109 height 70
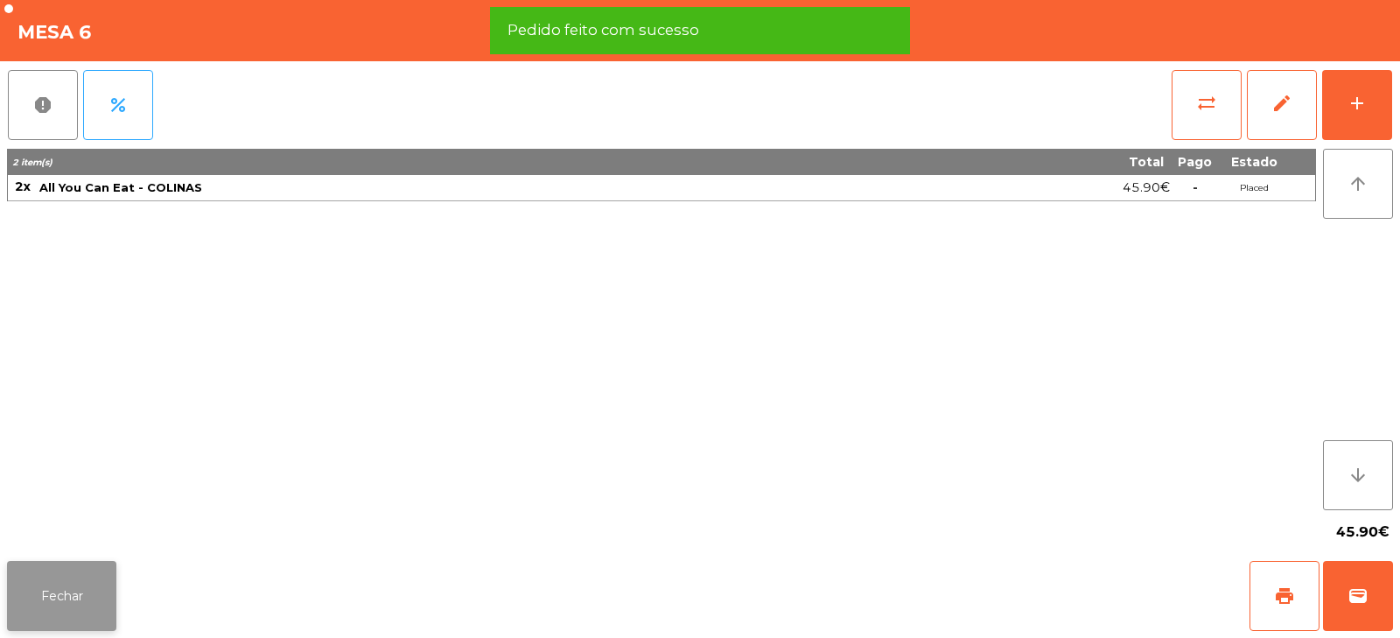
click at [78, 589] on button "Fechar" at bounding box center [61, 596] width 109 height 70
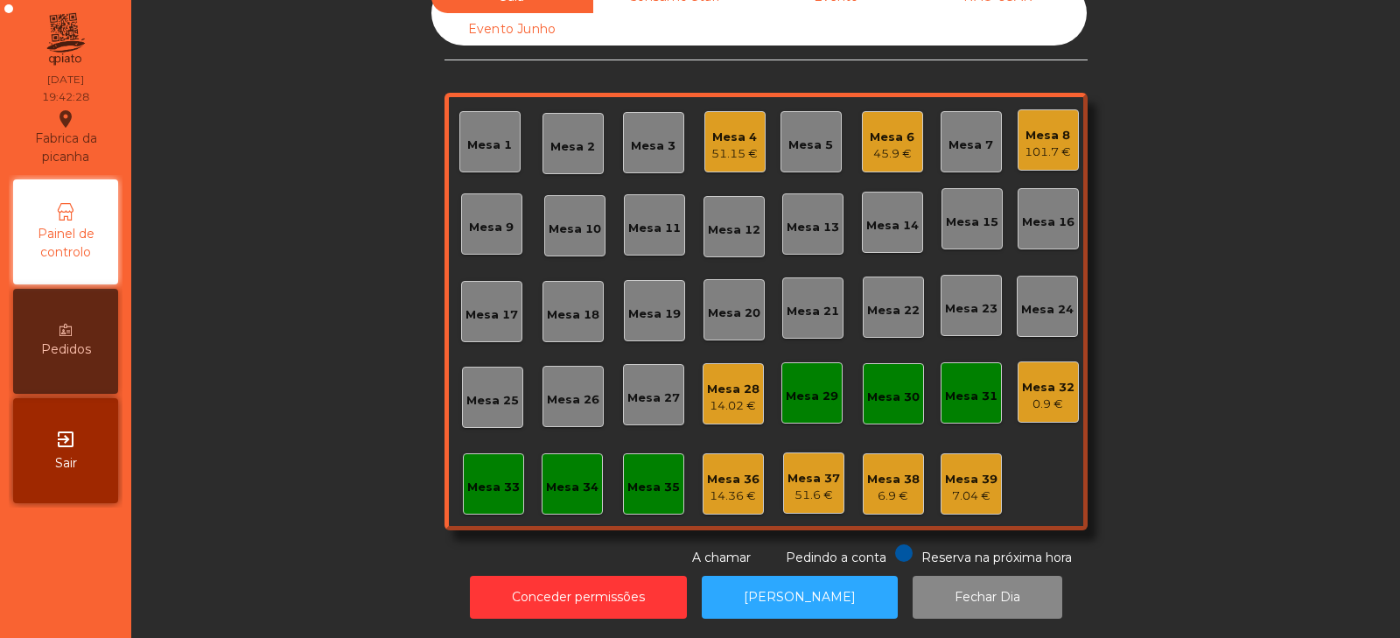
scroll to position [0, 0]
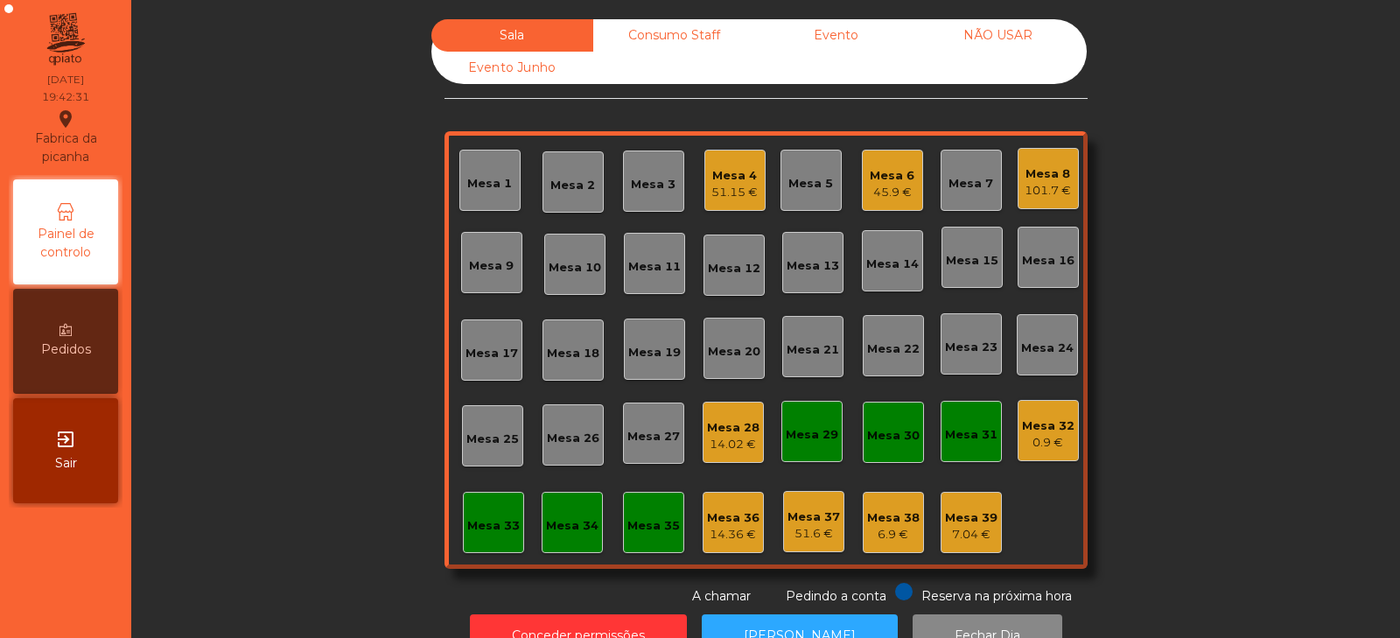
click at [720, 441] on div "14.02 €" at bounding box center [733, 444] width 52 height 17
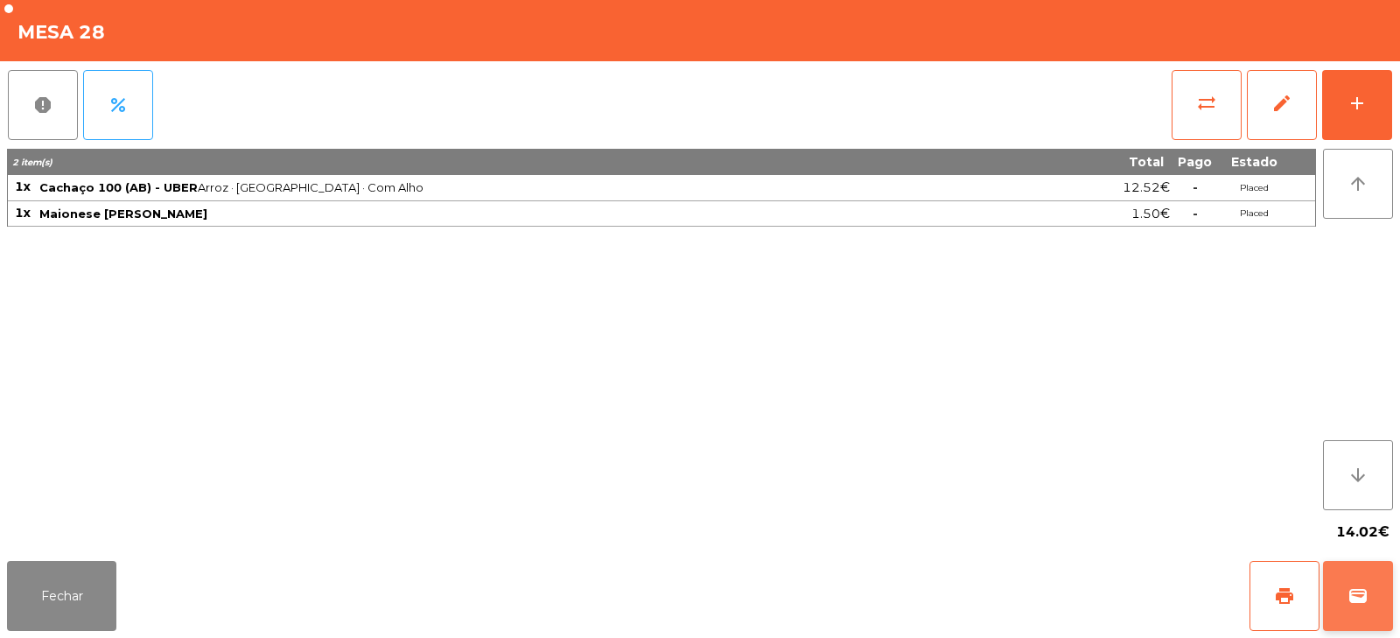
click at [1373, 616] on button "wallet" at bounding box center [1358, 596] width 70 height 70
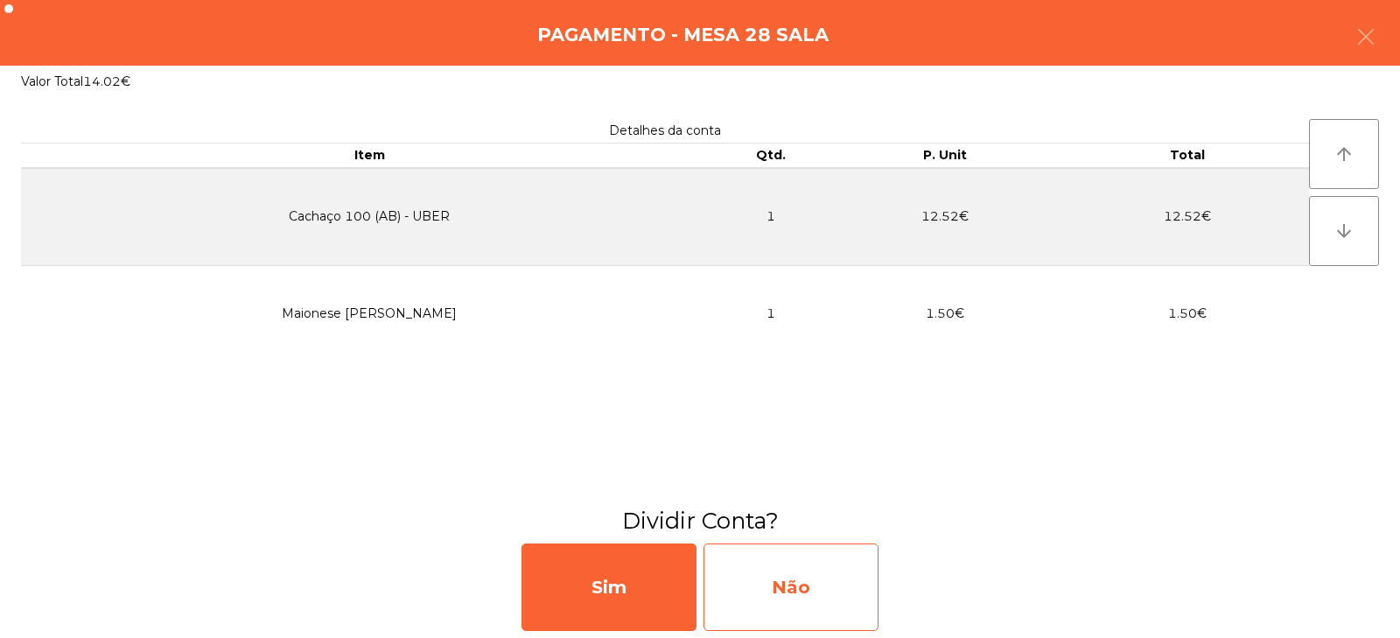
click at [841, 592] on div "Não" at bounding box center [790, 586] width 175 height 87
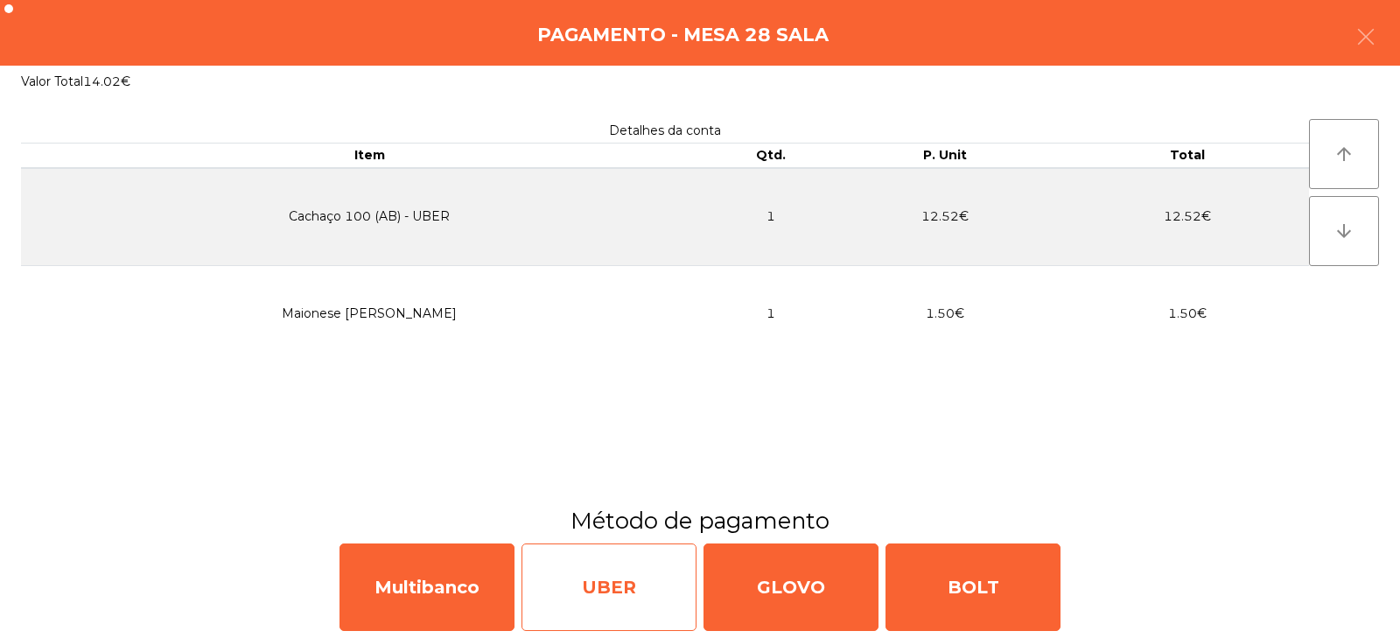
click at [580, 593] on div "UBER" at bounding box center [608, 586] width 175 height 87
select select "**"
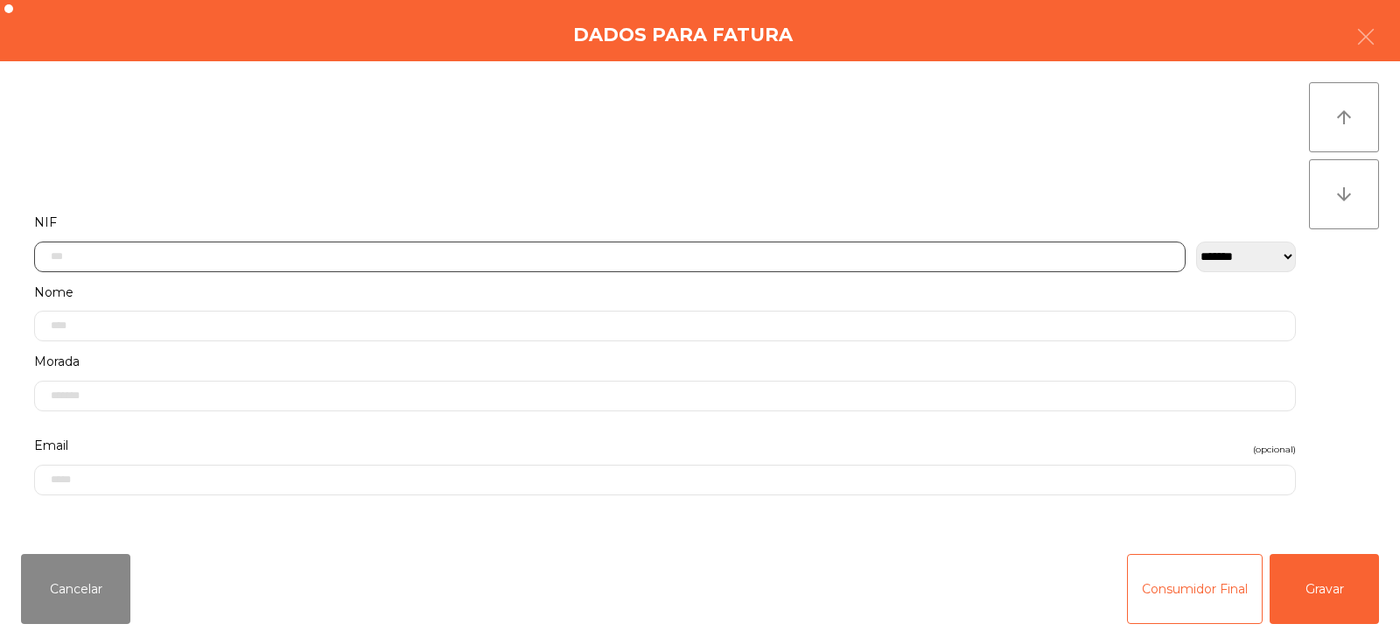
click at [319, 253] on input "text" at bounding box center [609, 256] width 1151 height 31
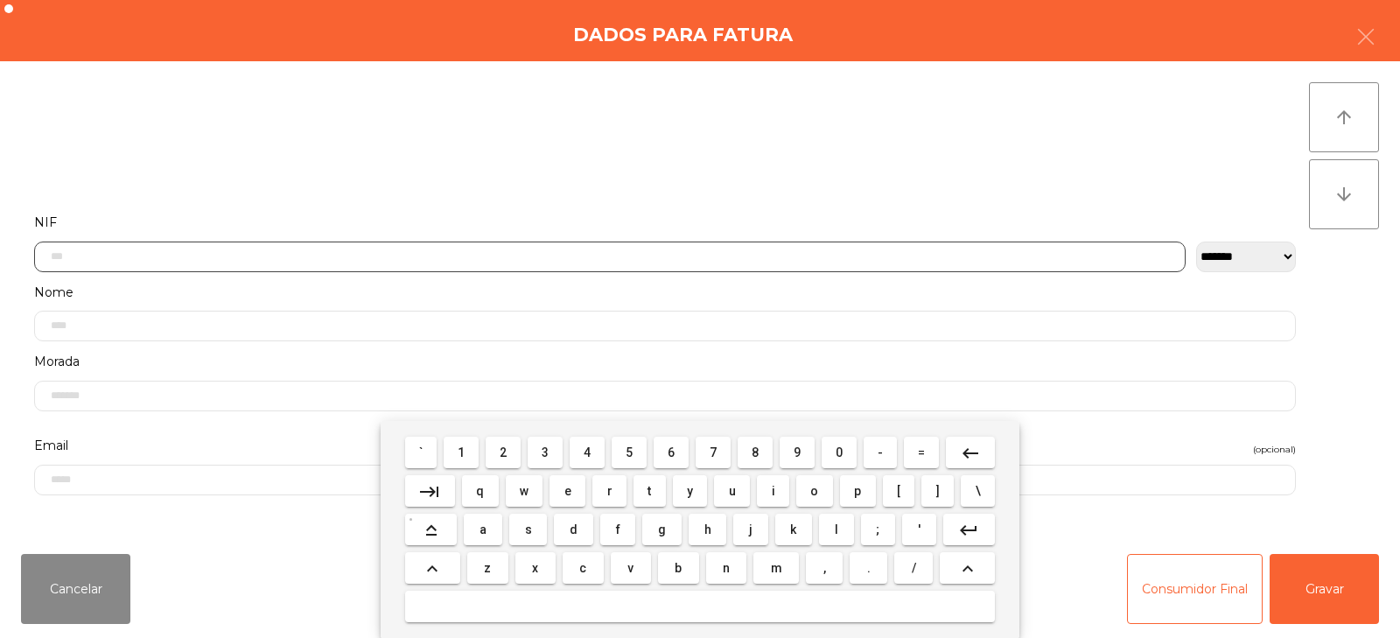
scroll to position [128, 0]
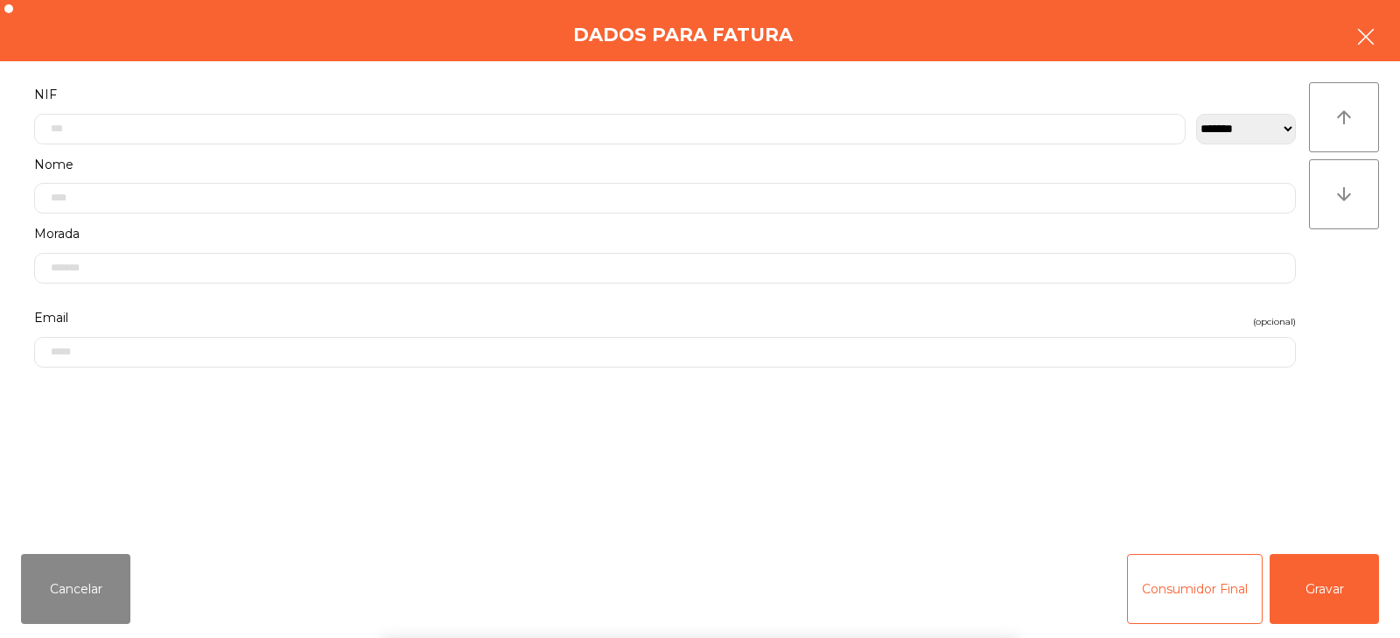
click at [1366, 33] on icon "button" at bounding box center [1365, 36] width 21 height 21
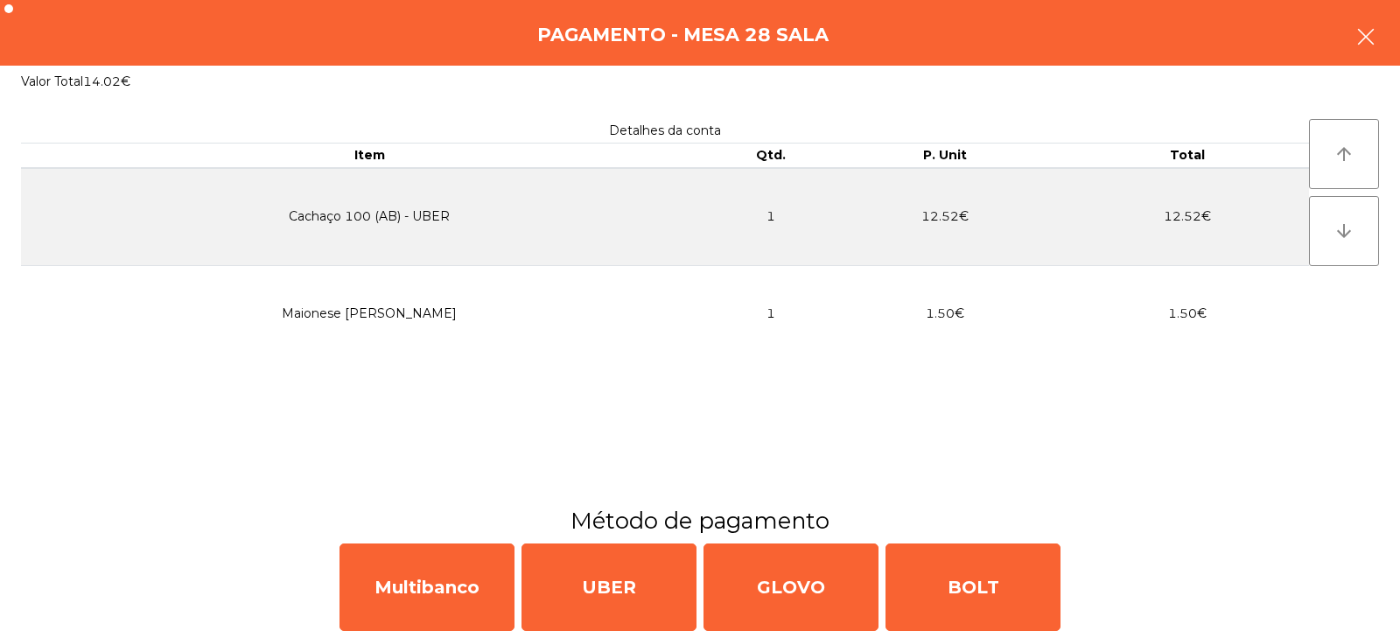
click at [1349, 43] on button "button" at bounding box center [1365, 38] width 49 height 52
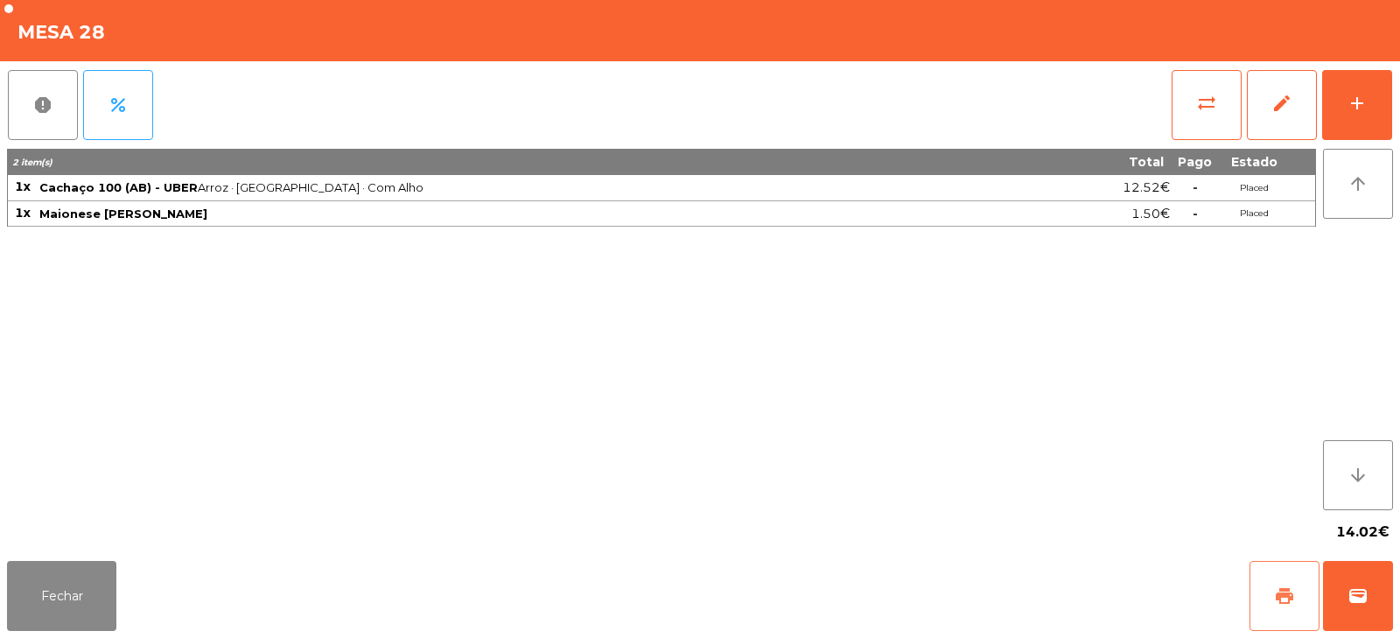
click at [1275, 583] on button "print" at bounding box center [1284, 596] width 70 height 70
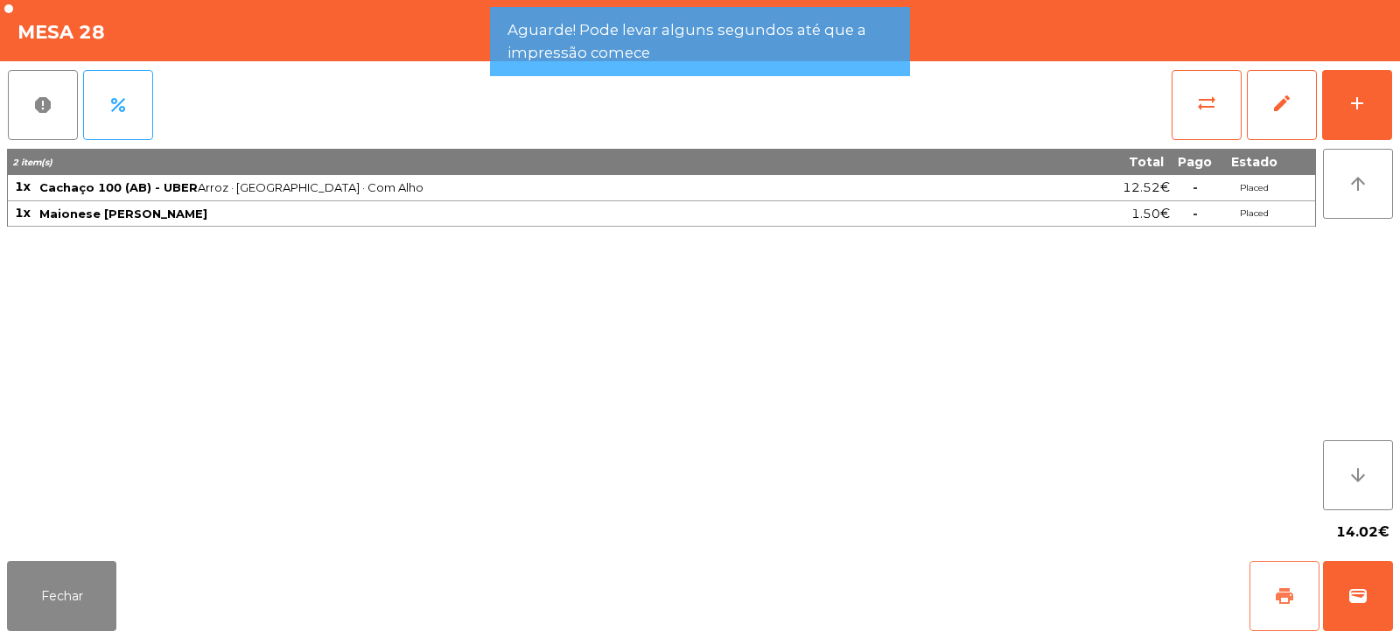
click at [1317, 590] on button "print" at bounding box center [1284, 596] width 70 height 70
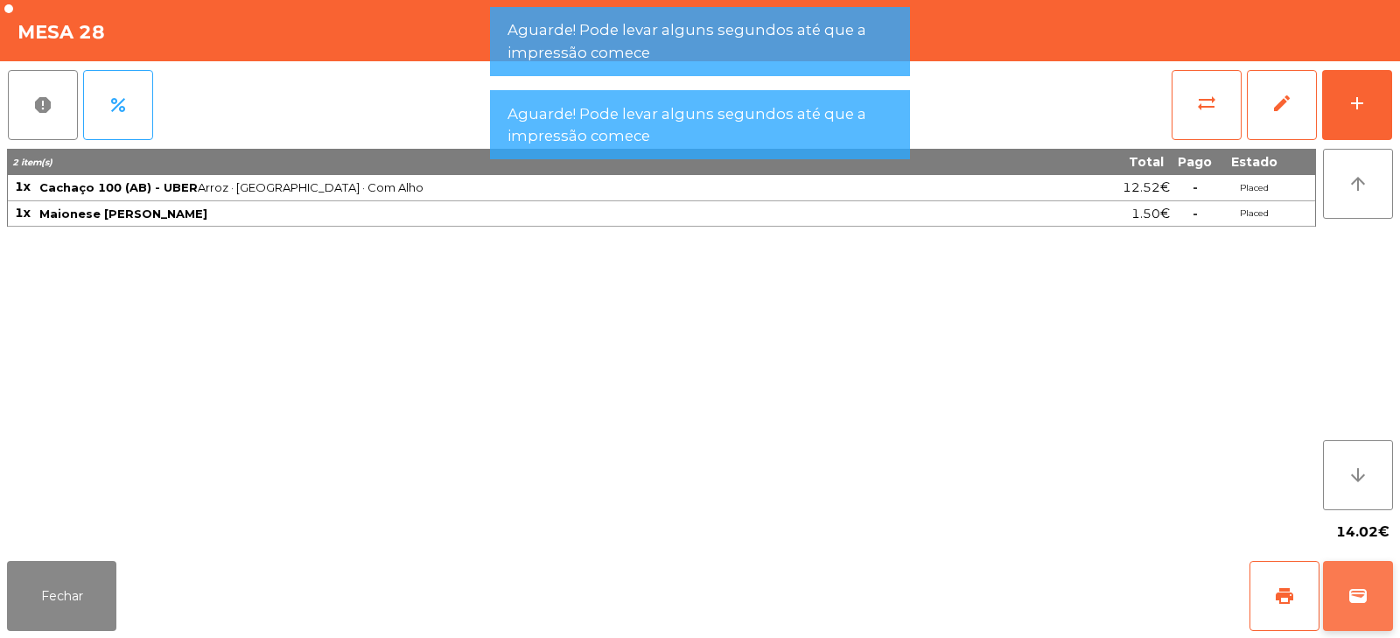
click at [1344, 580] on button "wallet" at bounding box center [1358, 596] width 70 height 70
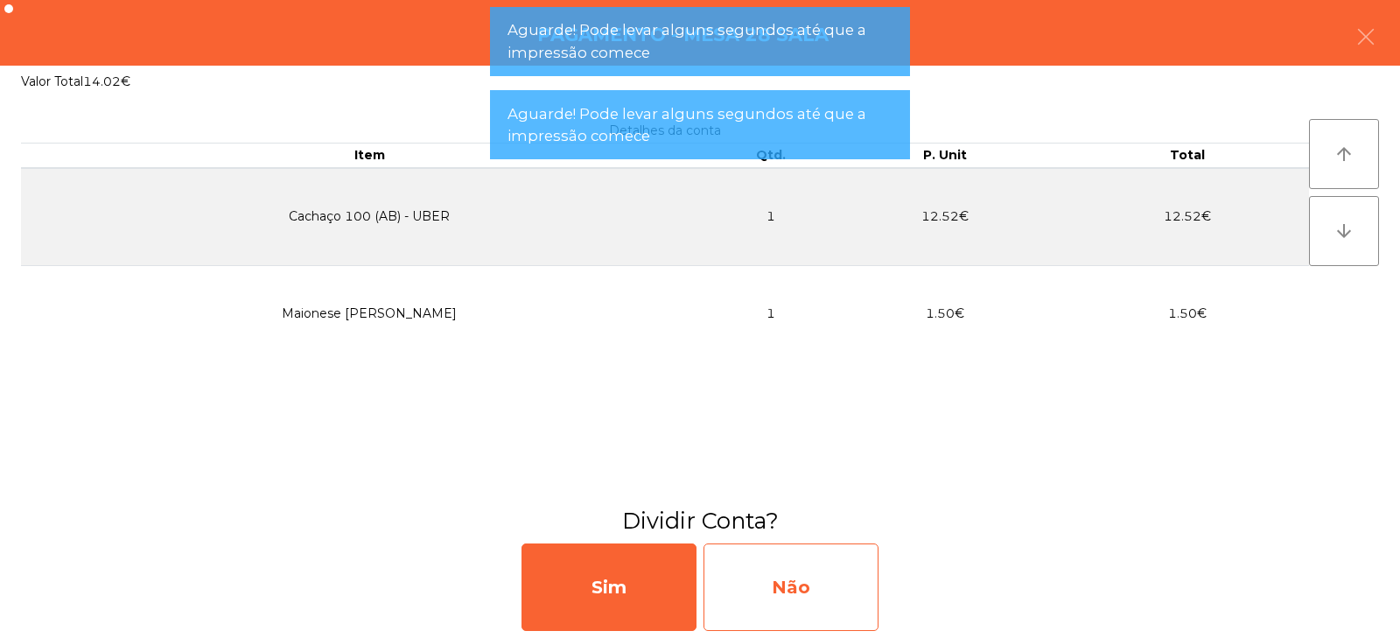
click at [797, 587] on div "Não" at bounding box center [790, 586] width 175 height 87
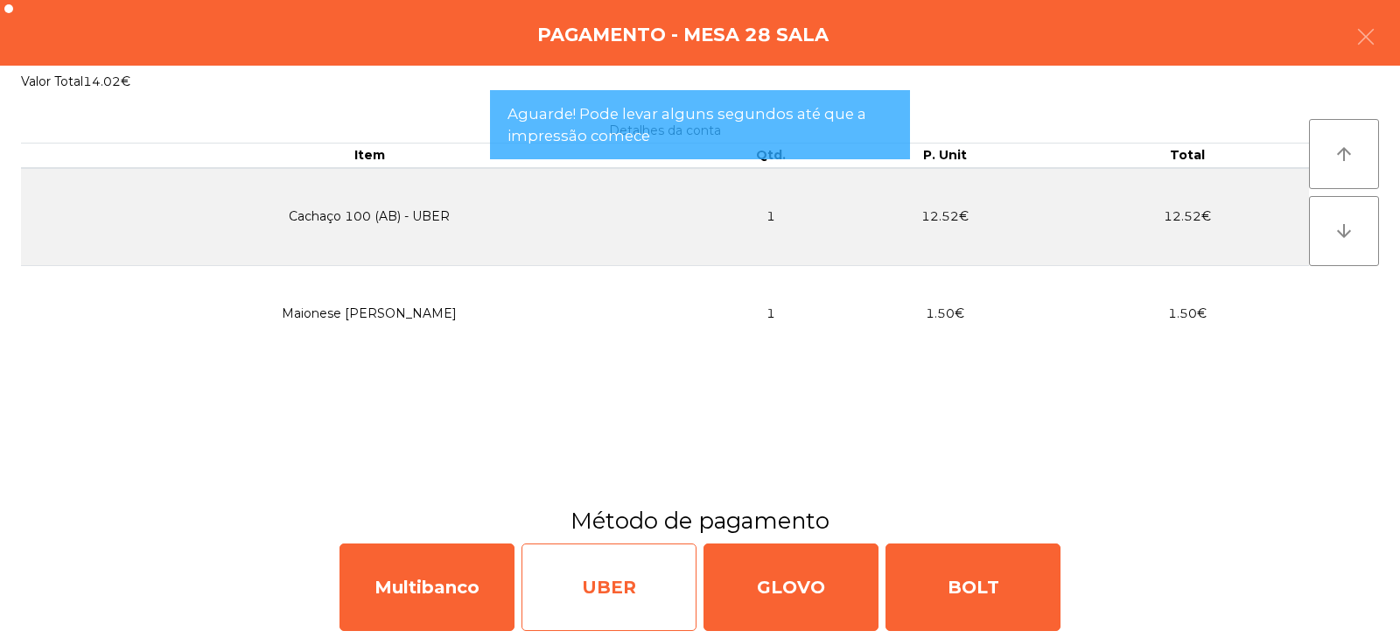
click at [625, 588] on div "UBER" at bounding box center [608, 586] width 175 height 87
select select "**"
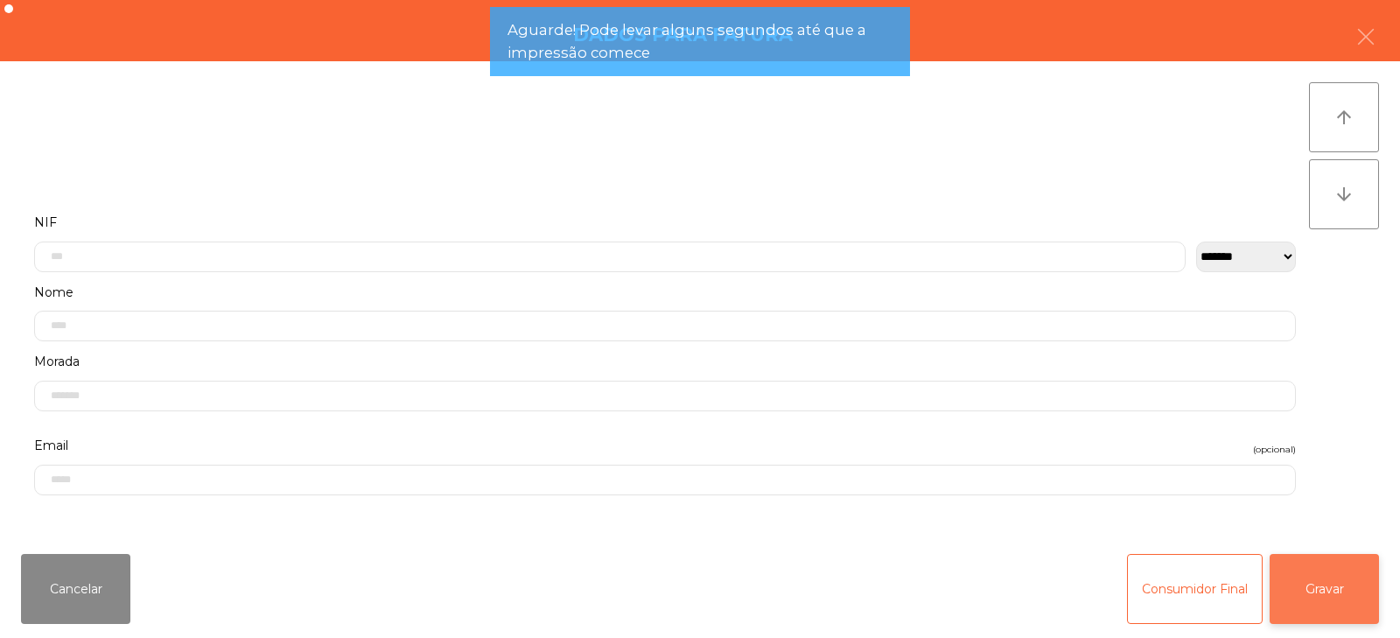
click at [1340, 590] on button "Gravar" at bounding box center [1323, 589] width 109 height 70
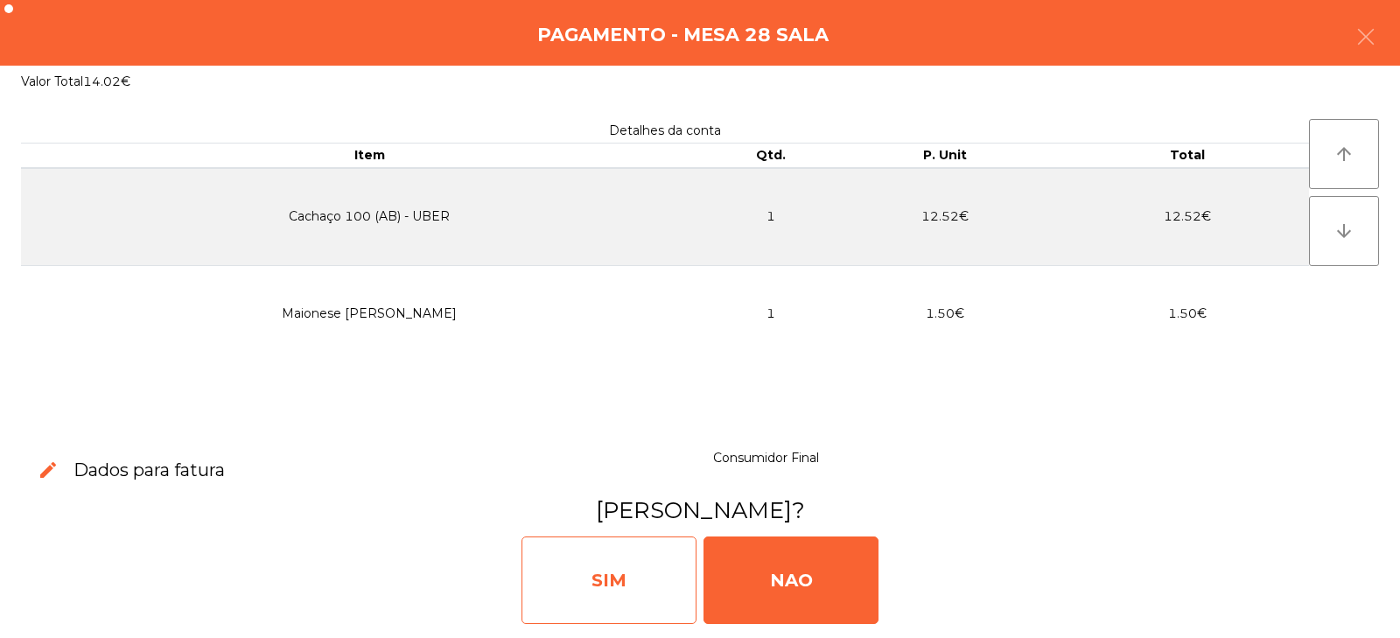
click at [650, 577] on div "SIM" at bounding box center [608, 579] width 175 height 87
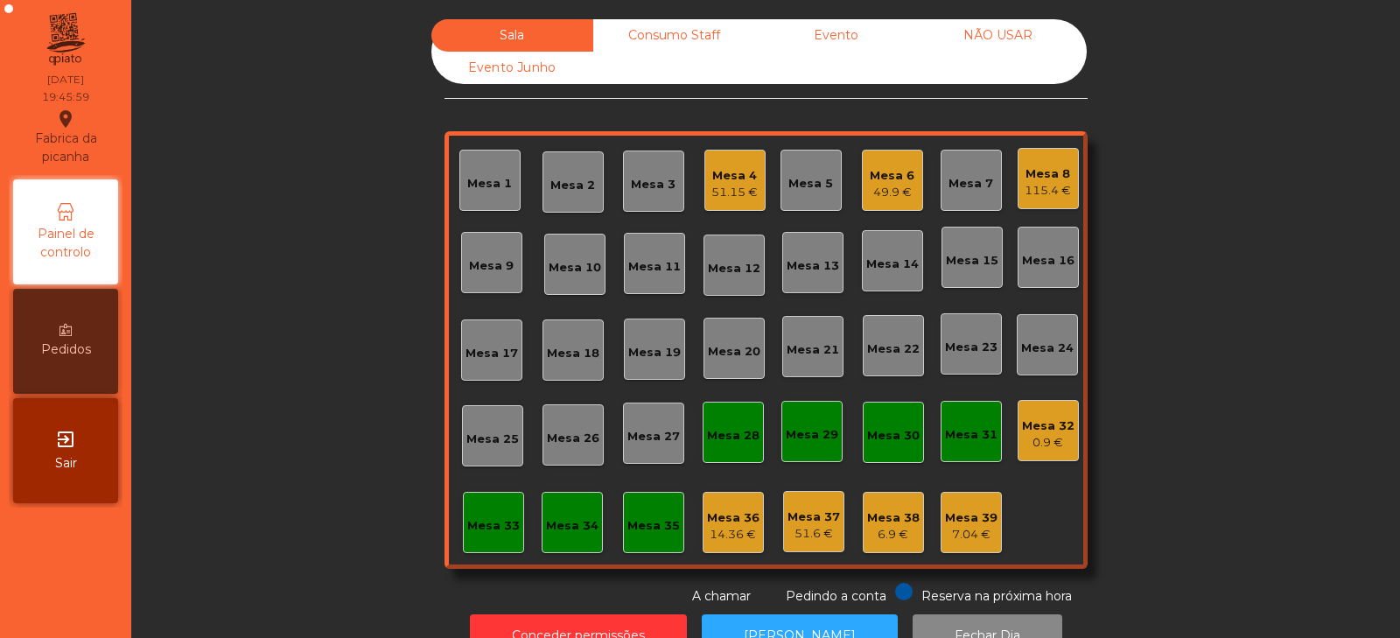
scroll to position [0, 0]
click at [954, 443] on div "Mesa 31" at bounding box center [971, 434] width 52 height 17
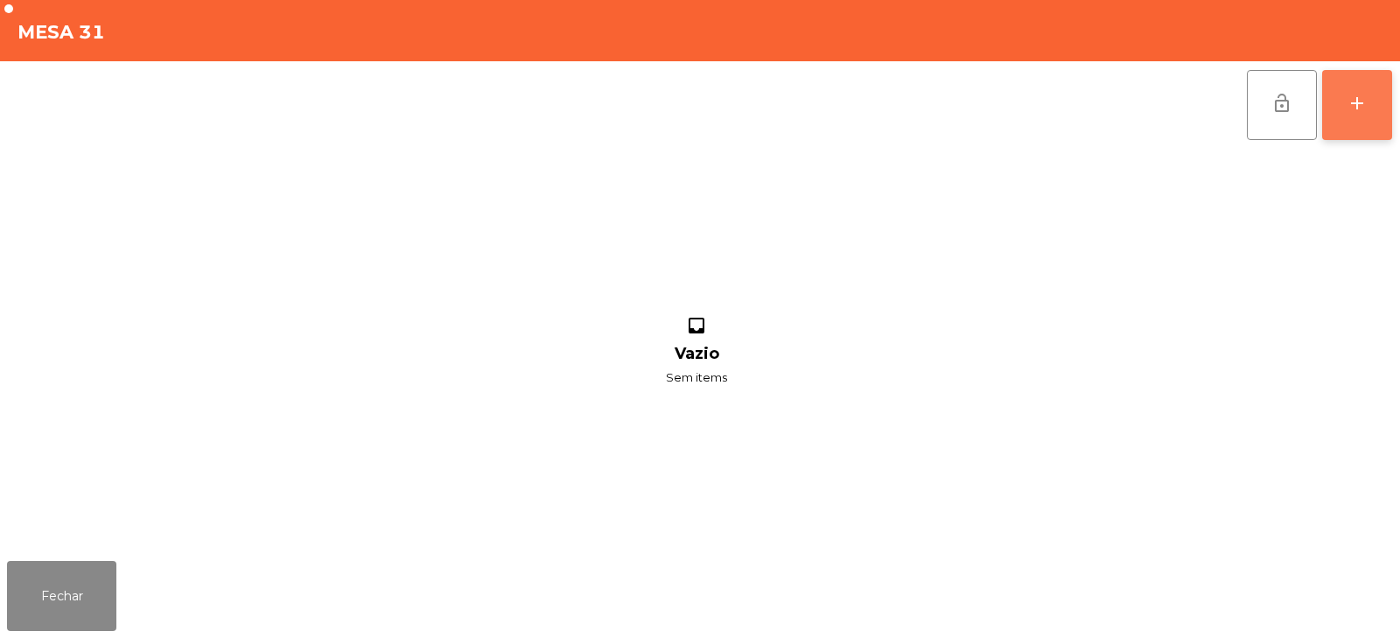
click at [1350, 108] on div "add" at bounding box center [1356, 103] width 21 height 21
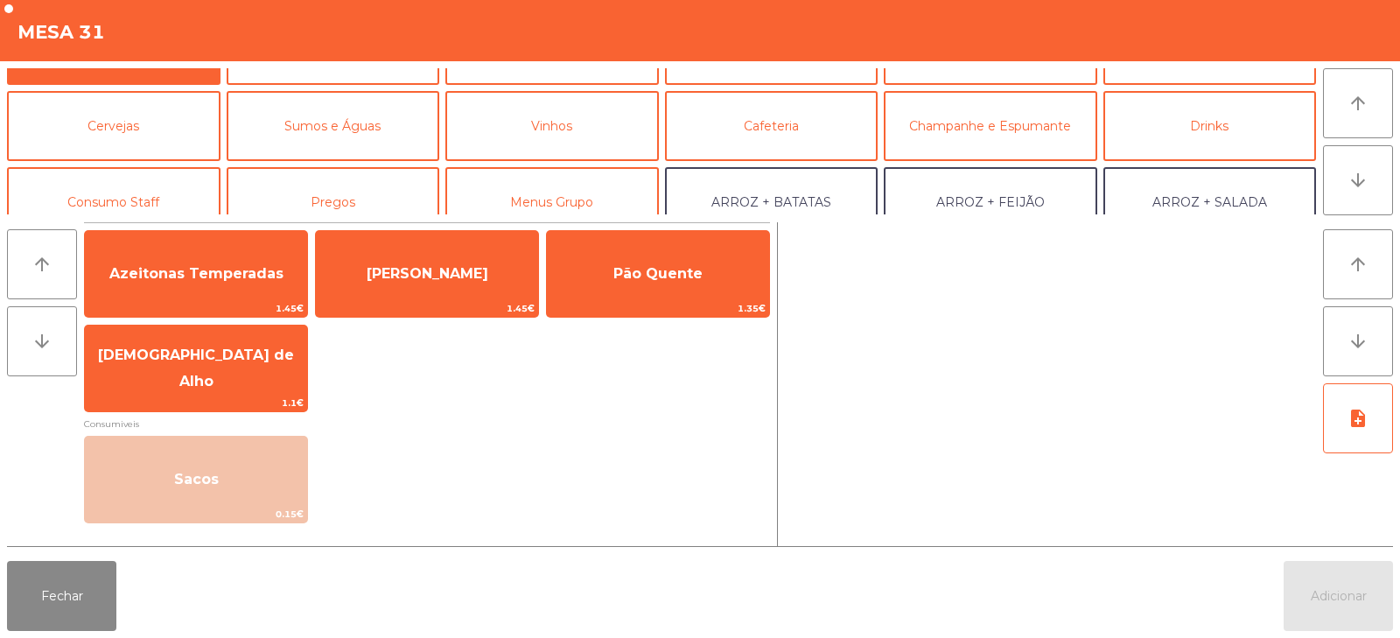
scroll to position [115, 0]
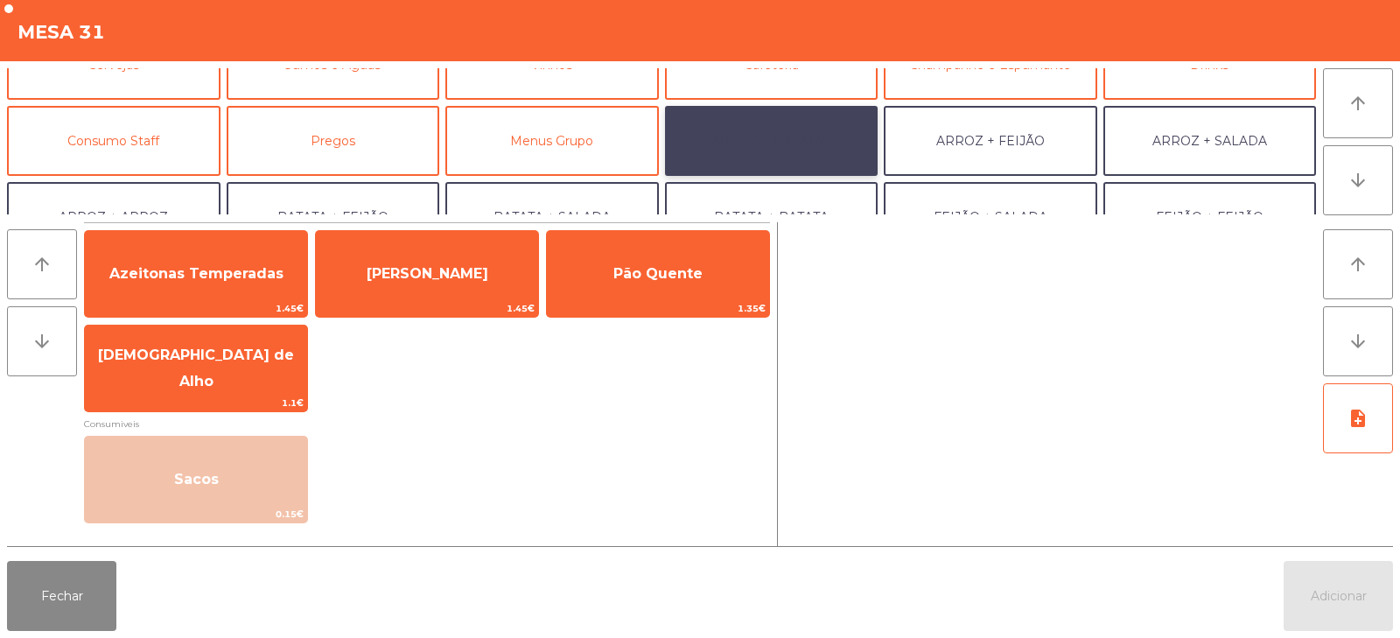
click at [820, 127] on button "ARROZ + BATATAS" at bounding box center [771, 141] width 213 height 70
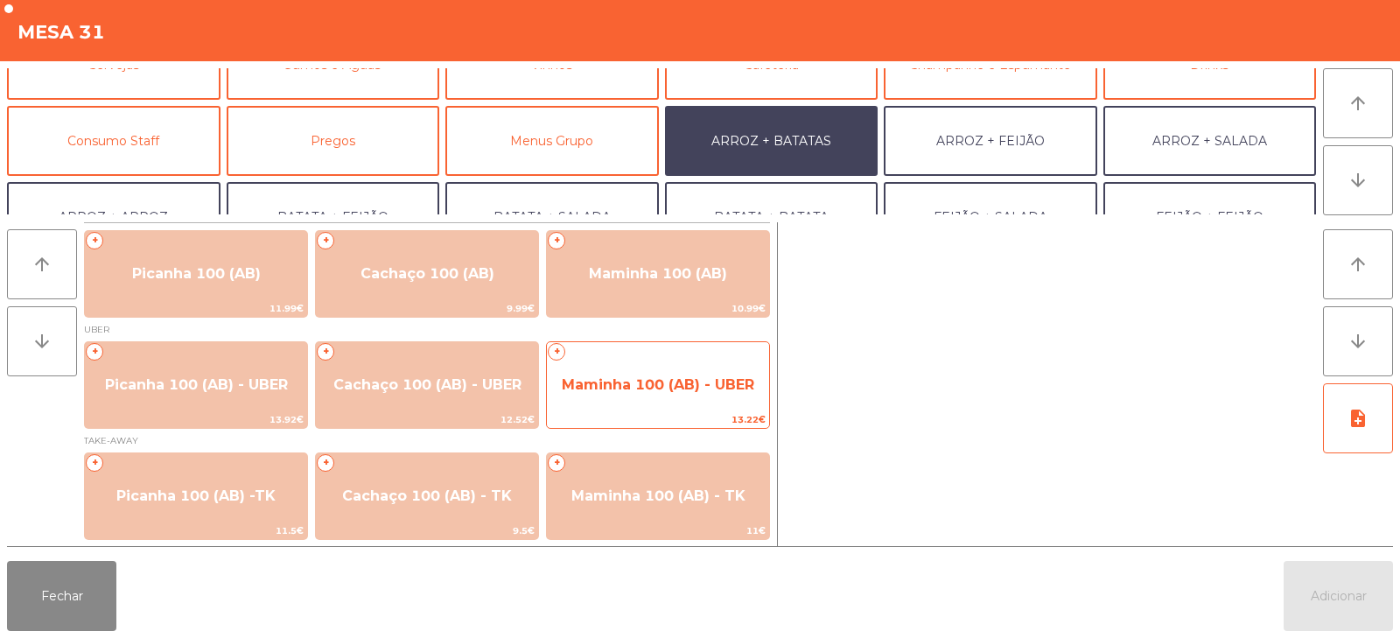
click at [720, 381] on span "Maminha 100 (AB) - UBER" at bounding box center [658, 384] width 192 height 17
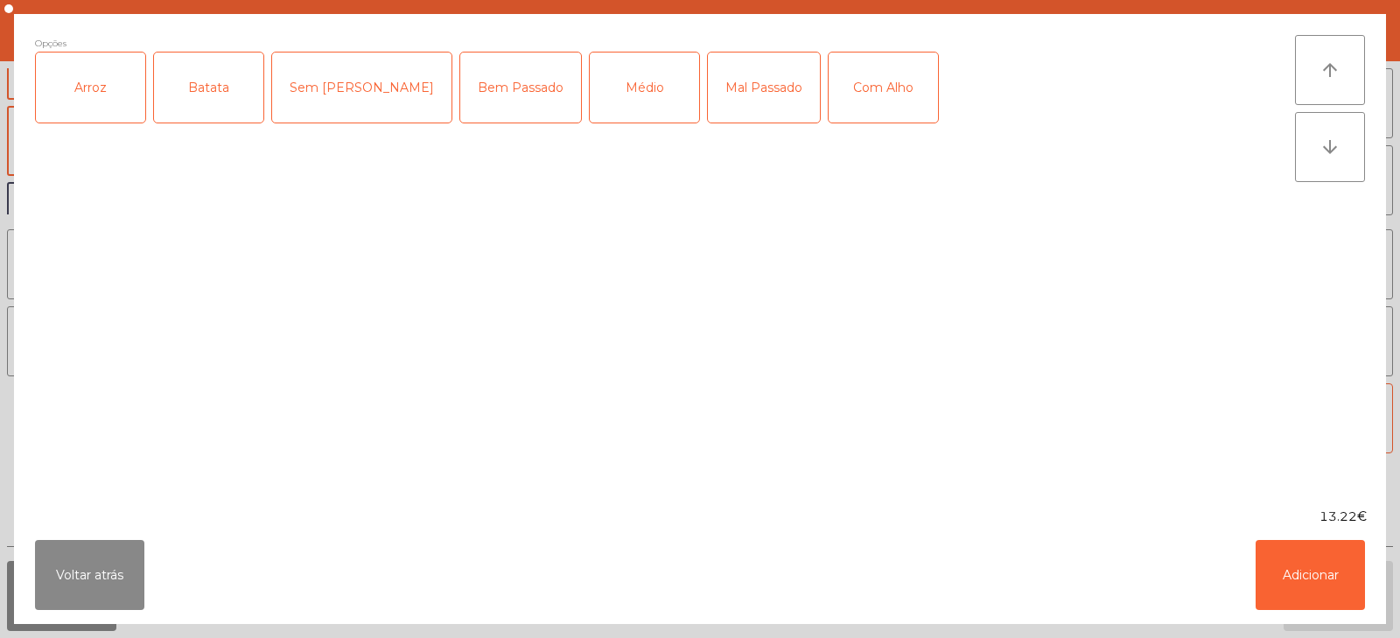
click at [103, 104] on div "Arroz" at bounding box center [90, 87] width 109 height 70
click at [216, 102] on div "Batata" at bounding box center [208, 87] width 109 height 70
click at [460, 95] on div "Bem Passado" at bounding box center [520, 87] width 121 height 70
click at [828, 98] on div "Com Alho" at bounding box center [882, 87] width 109 height 70
click at [1316, 578] on button "Adicionar" at bounding box center [1309, 575] width 109 height 70
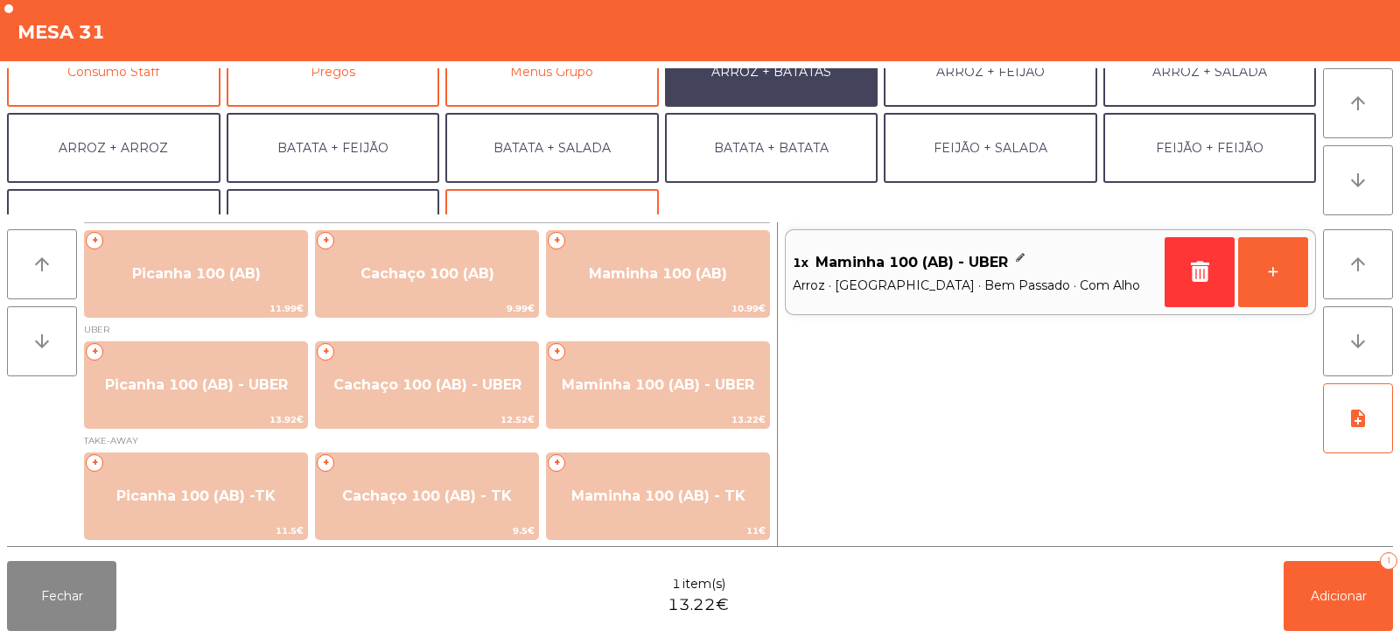
scroll to position [228, 0]
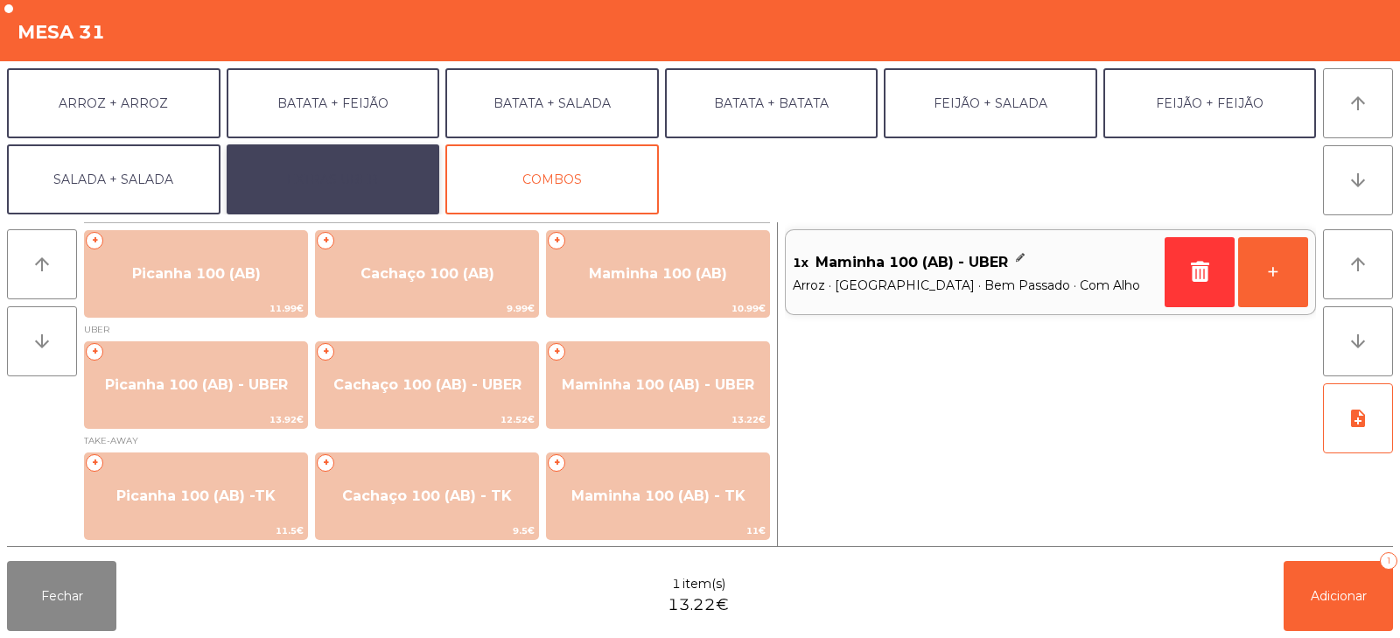
click at [297, 165] on button "EXTRAS UBER" at bounding box center [333, 179] width 213 height 70
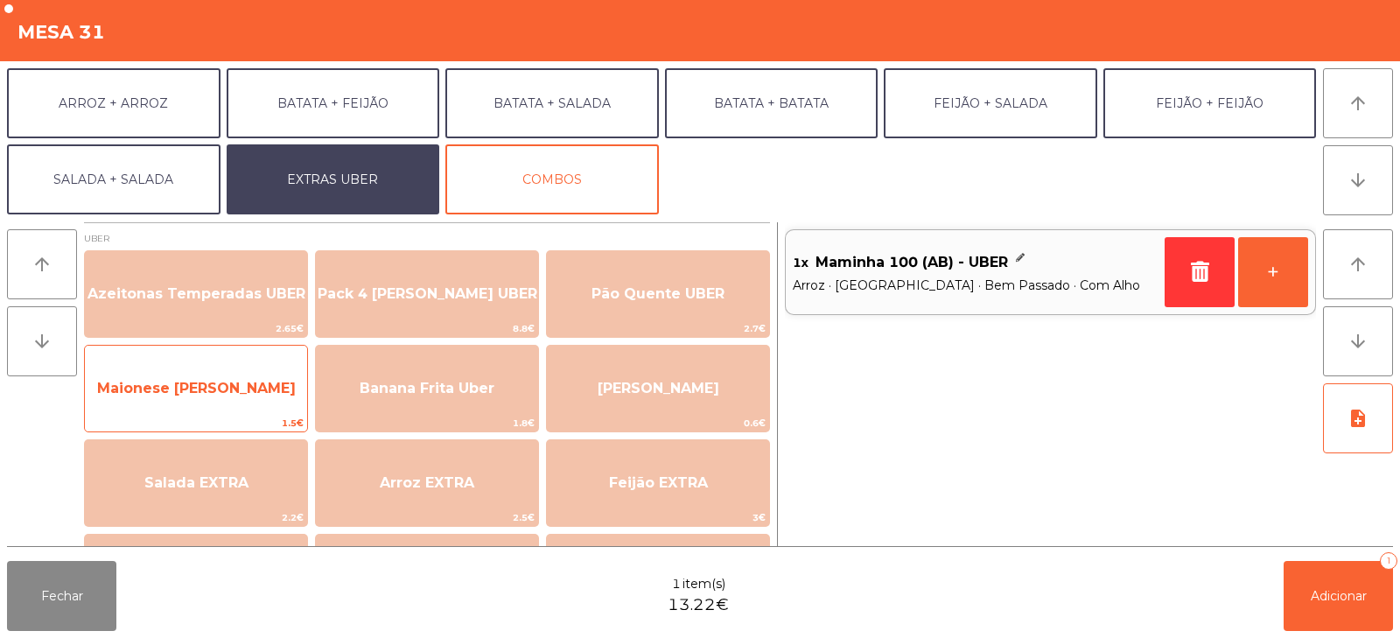
click at [179, 387] on span "Maionese de [PERSON_NAME]" at bounding box center [196, 388] width 199 height 17
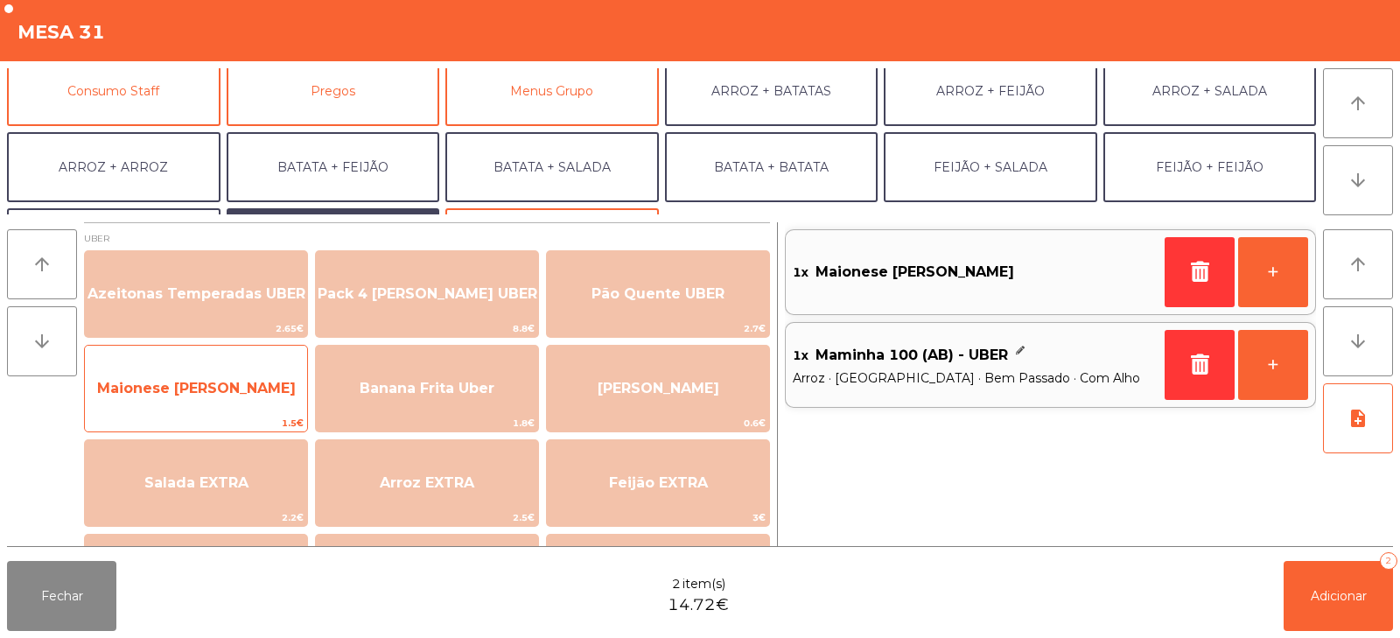
scroll to position [146, 0]
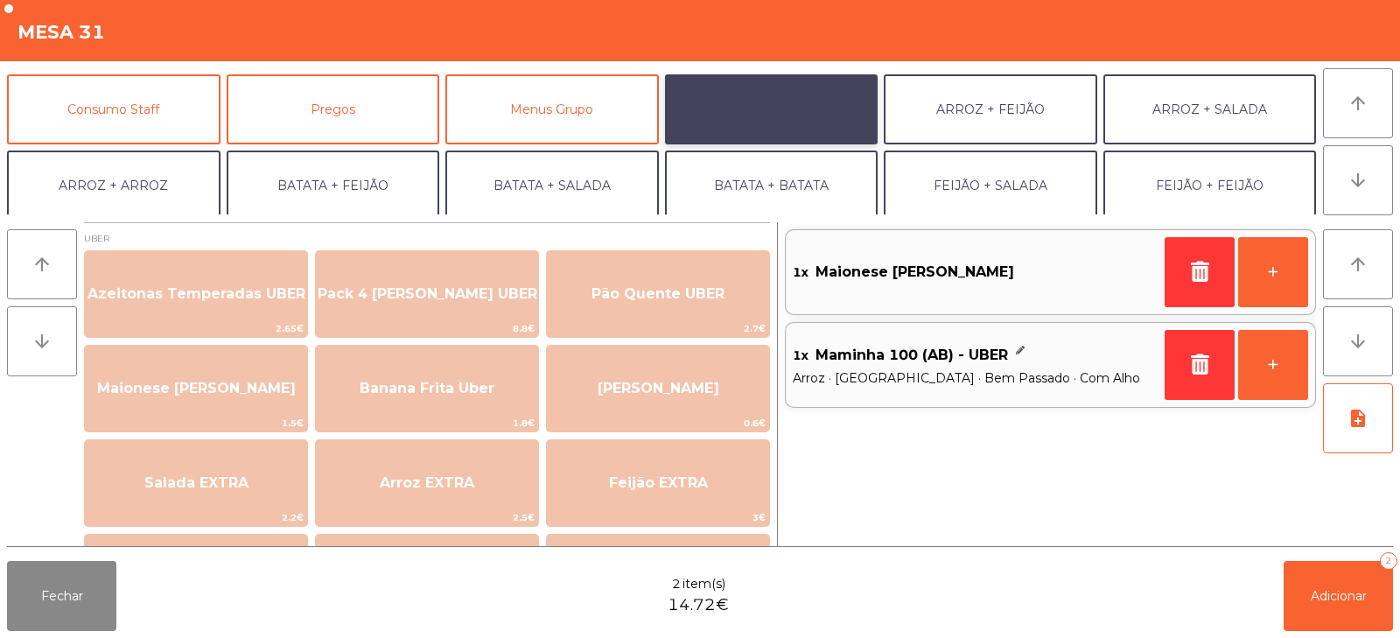
click at [827, 107] on button "ARROZ + BATATAS" at bounding box center [771, 109] width 213 height 70
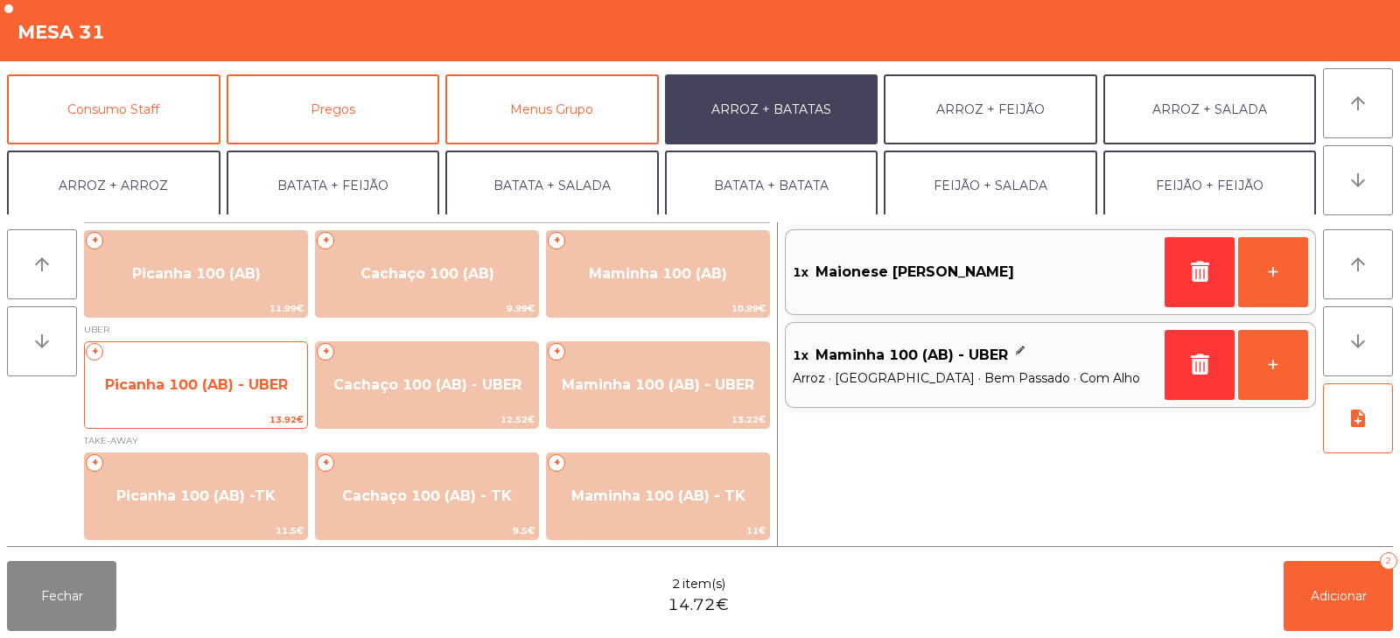
click at [179, 374] on span "Picanha 100 (AB) - UBER" at bounding box center [196, 384] width 222 height 47
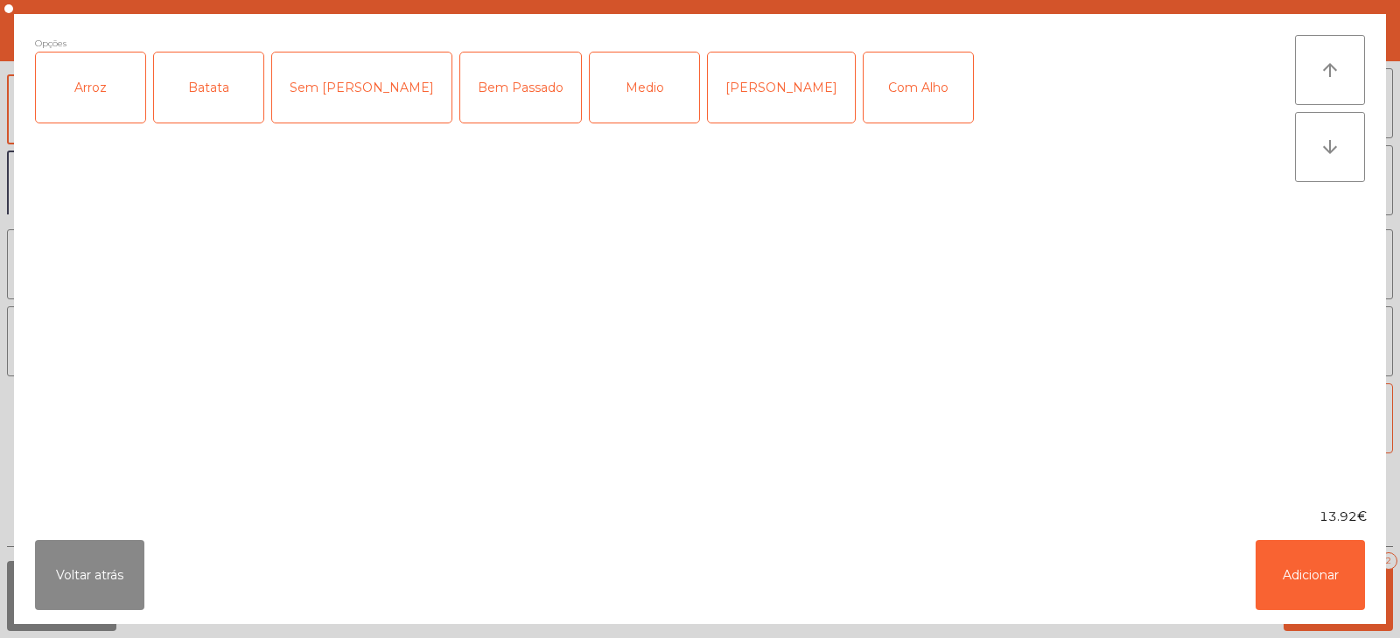
click at [80, 94] on div "Arroz" at bounding box center [90, 87] width 109 height 70
click at [194, 102] on div "Batata" at bounding box center [208, 87] width 109 height 70
click at [460, 102] on div "Bem Passado" at bounding box center [520, 87] width 121 height 70
click at [863, 92] on div "Com Alho" at bounding box center [917, 87] width 109 height 70
click at [1302, 590] on button "Adicionar" at bounding box center [1309, 575] width 109 height 70
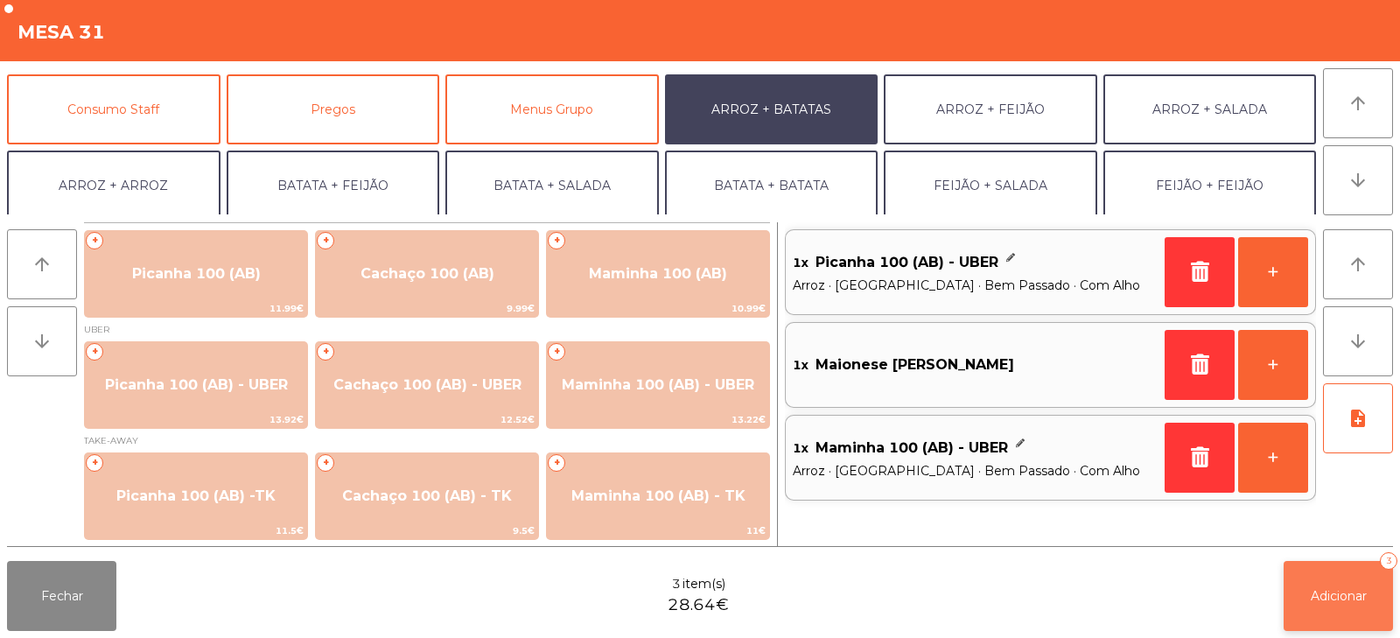
click at [1317, 583] on button "Adicionar 3" at bounding box center [1337, 596] width 109 height 70
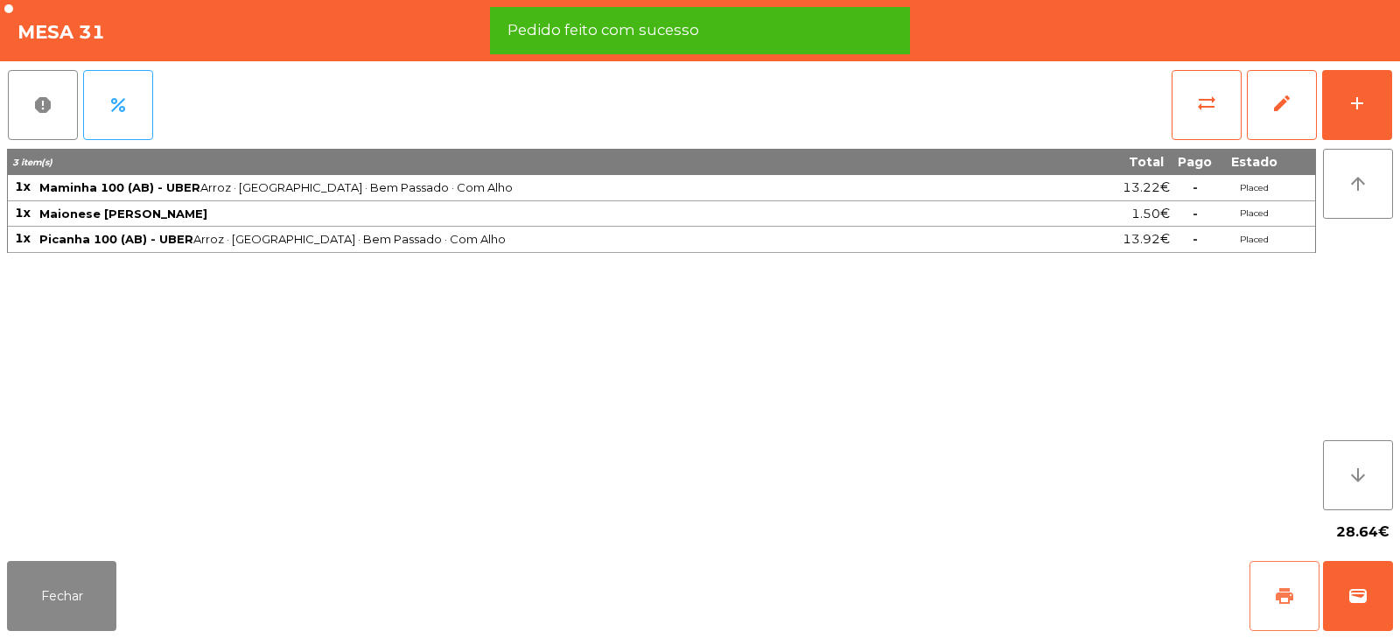
click at [1286, 604] on span "print" at bounding box center [1284, 595] width 21 height 21
click at [1363, 590] on span "wallet" at bounding box center [1357, 595] width 21 height 21
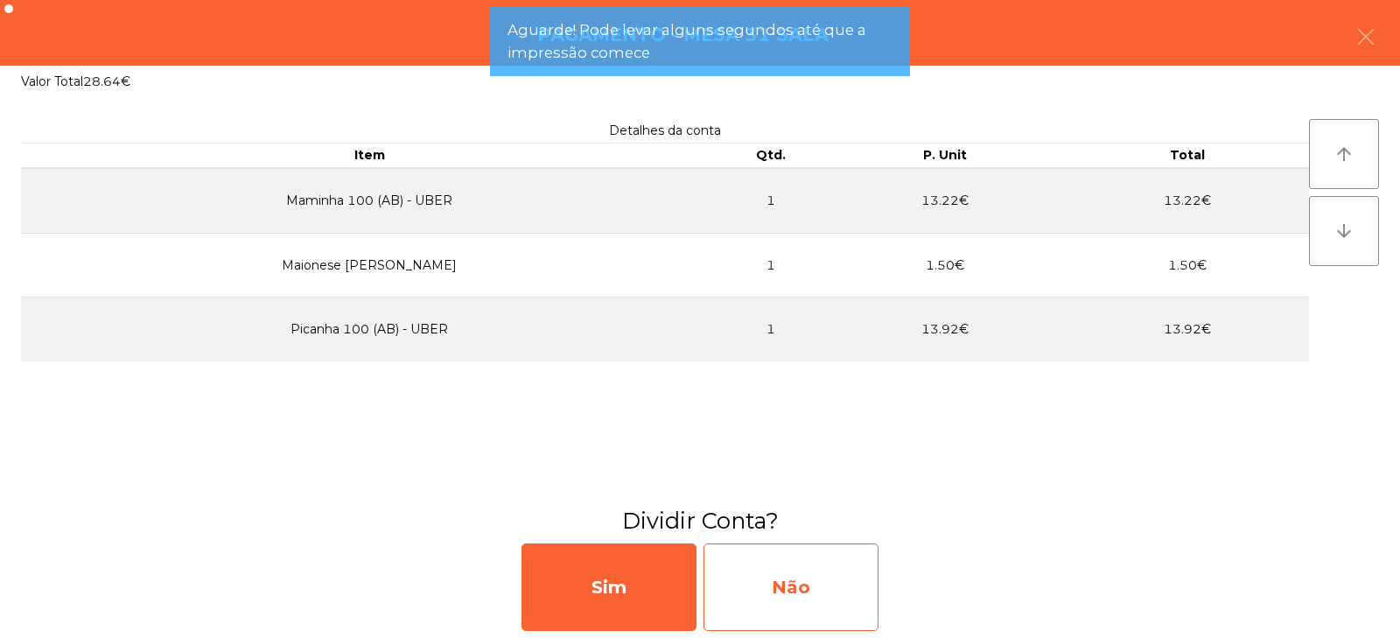
click at [829, 590] on div "Não" at bounding box center [790, 586] width 175 height 87
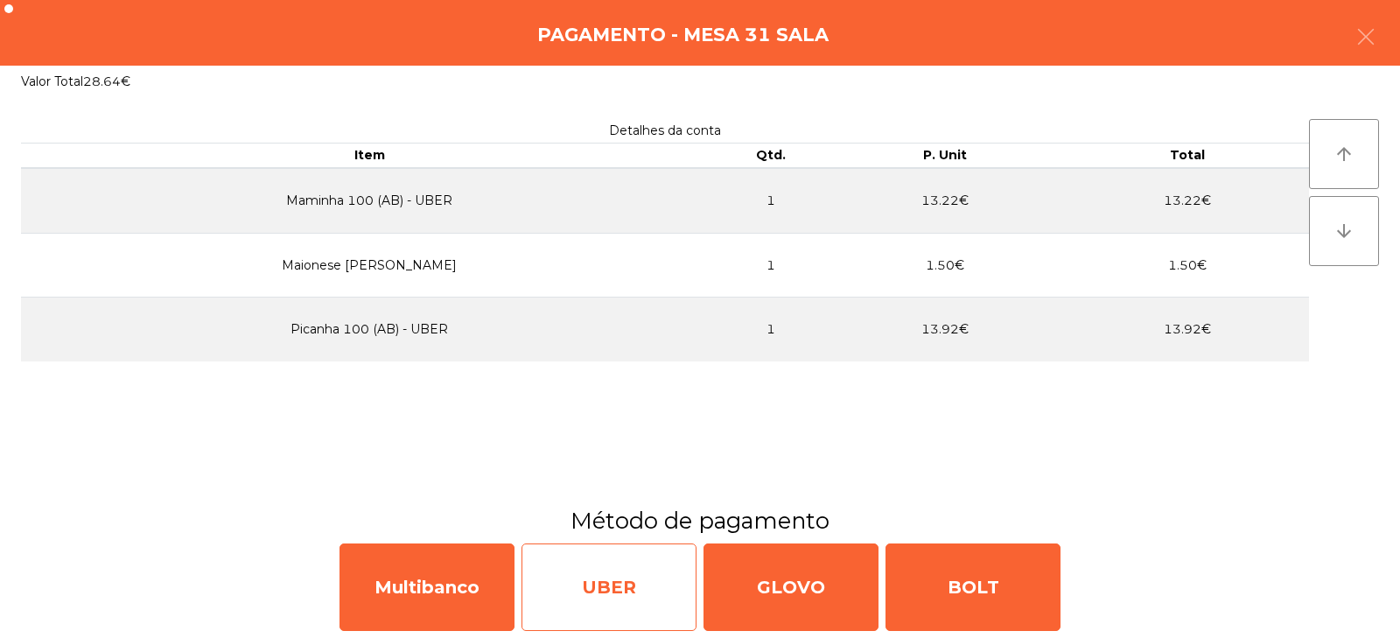
click at [650, 585] on div "UBER" at bounding box center [608, 586] width 175 height 87
select select "**"
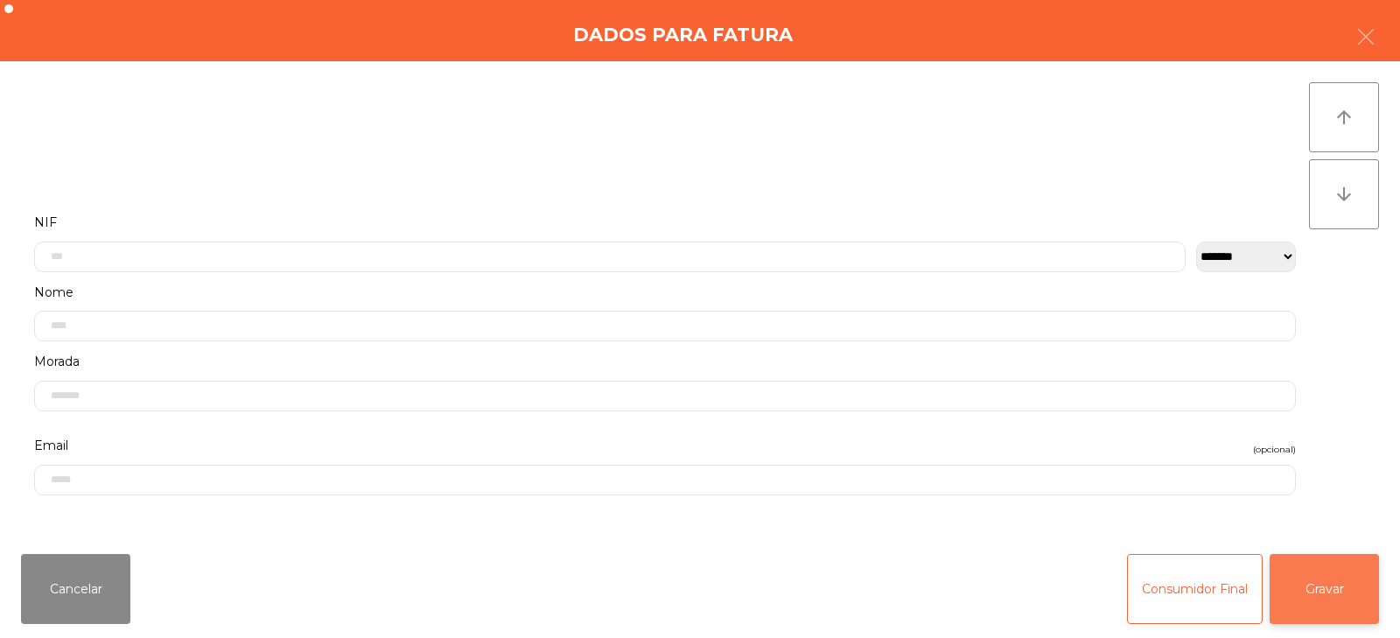
click at [1307, 600] on button "Gravar" at bounding box center [1323, 589] width 109 height 70
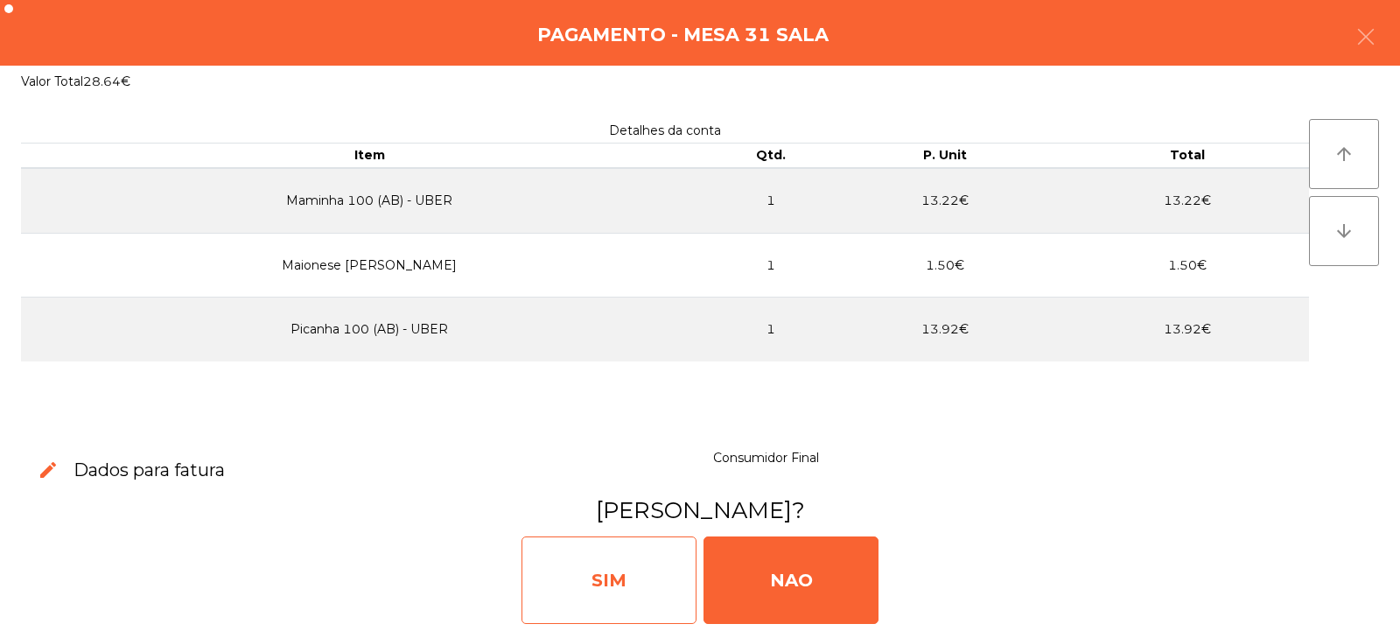
click at [637, 593] on div "SIM" at bounding box center [608, 579] width 175 height 87
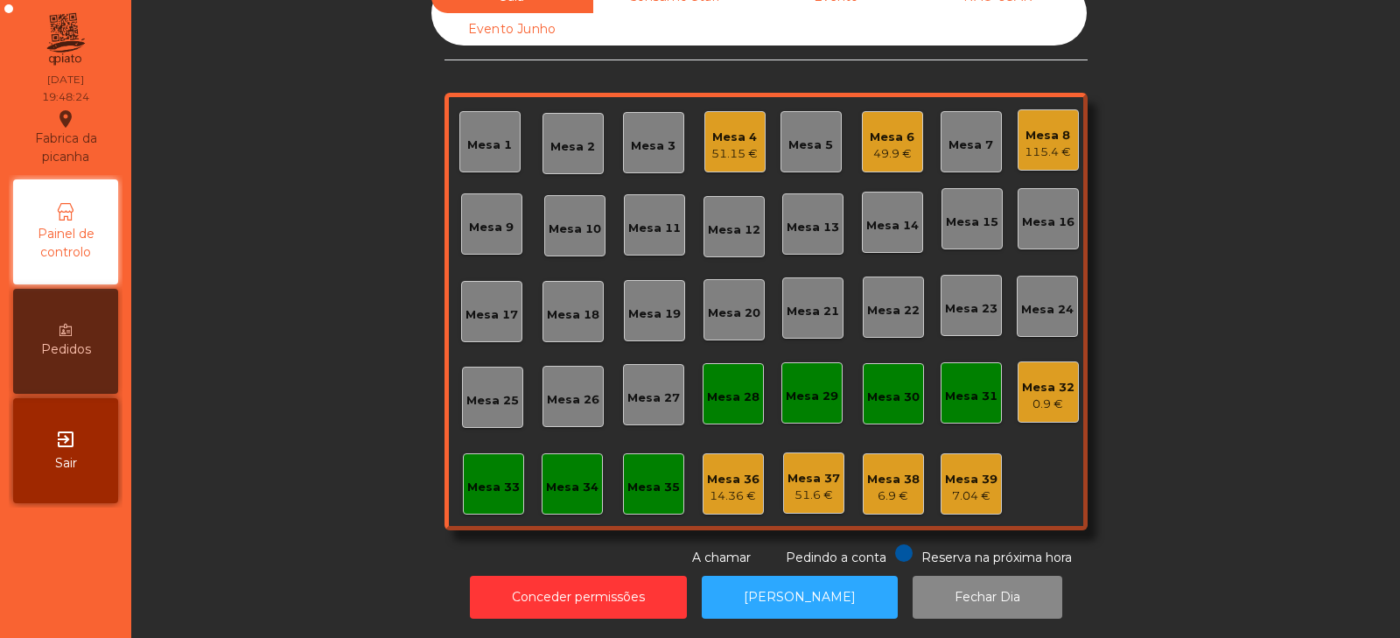
scroll to position [0, 0]
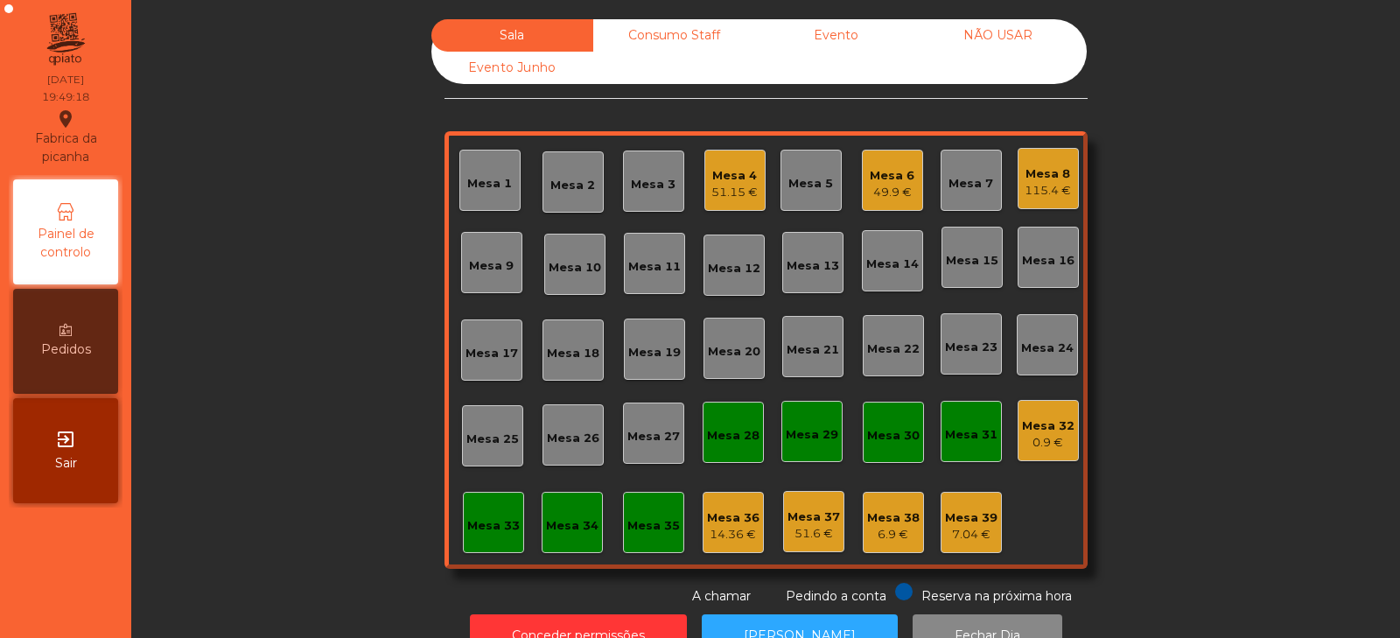
click at [1048, 281] on div "Mesa 16" at bounding box center [1047, 257] width 61 height 61
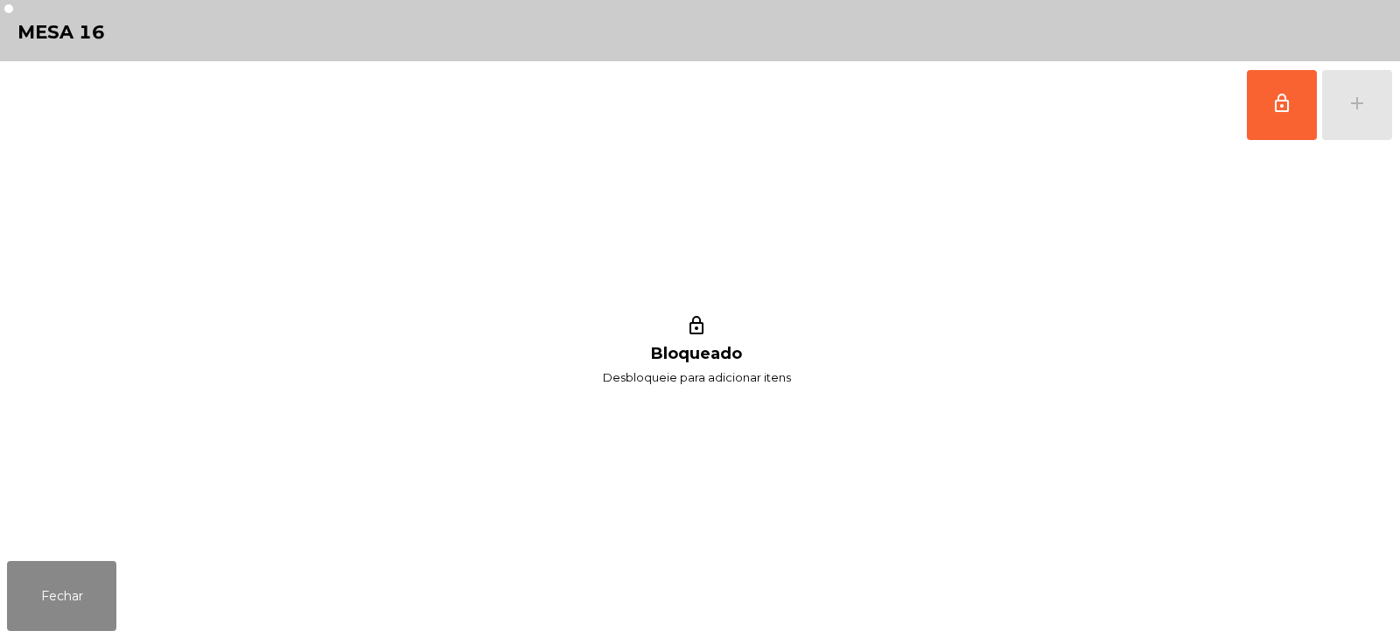
click at [337, 431] on div "lock_outline Bloqueado Desbloqueie para adicionar itens" at bounding box center [696, 351] width 1379 height 405
click at [88, 573] on button "Fechar" at bounding box center [61, 596] width 109 height 70
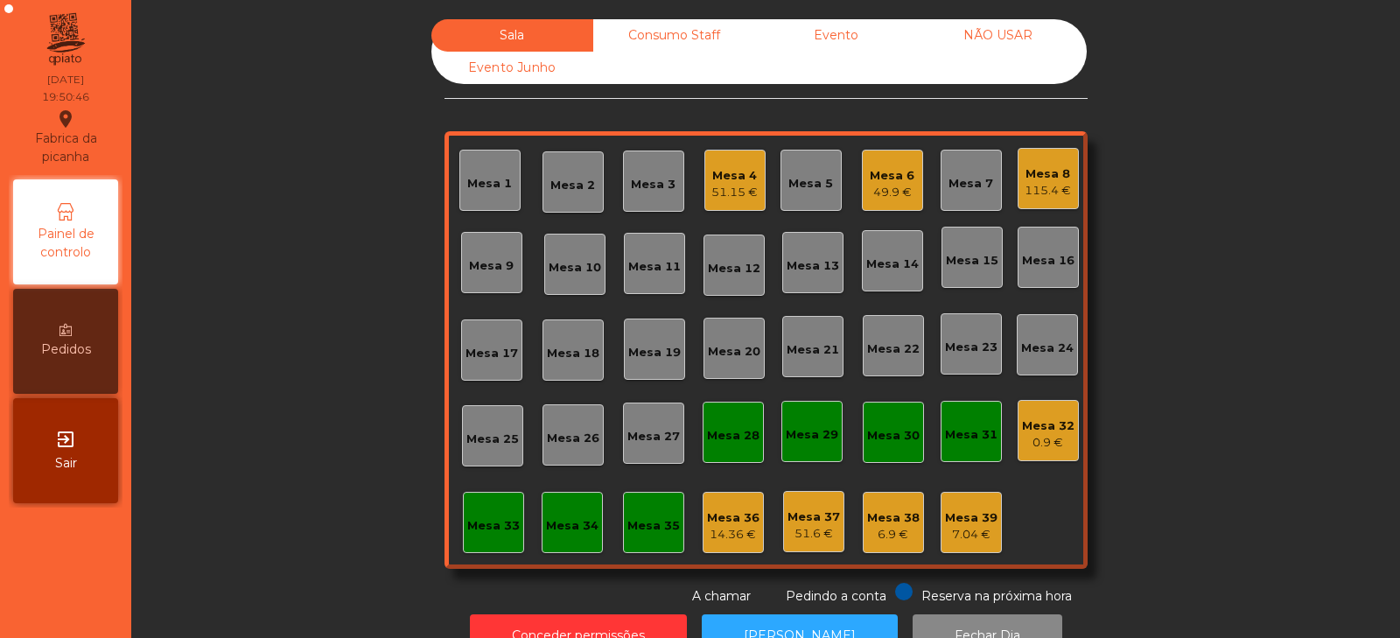
click at [492, 256] on div "Mesa 9" at bounding box center [491, 262] width 45 height 24
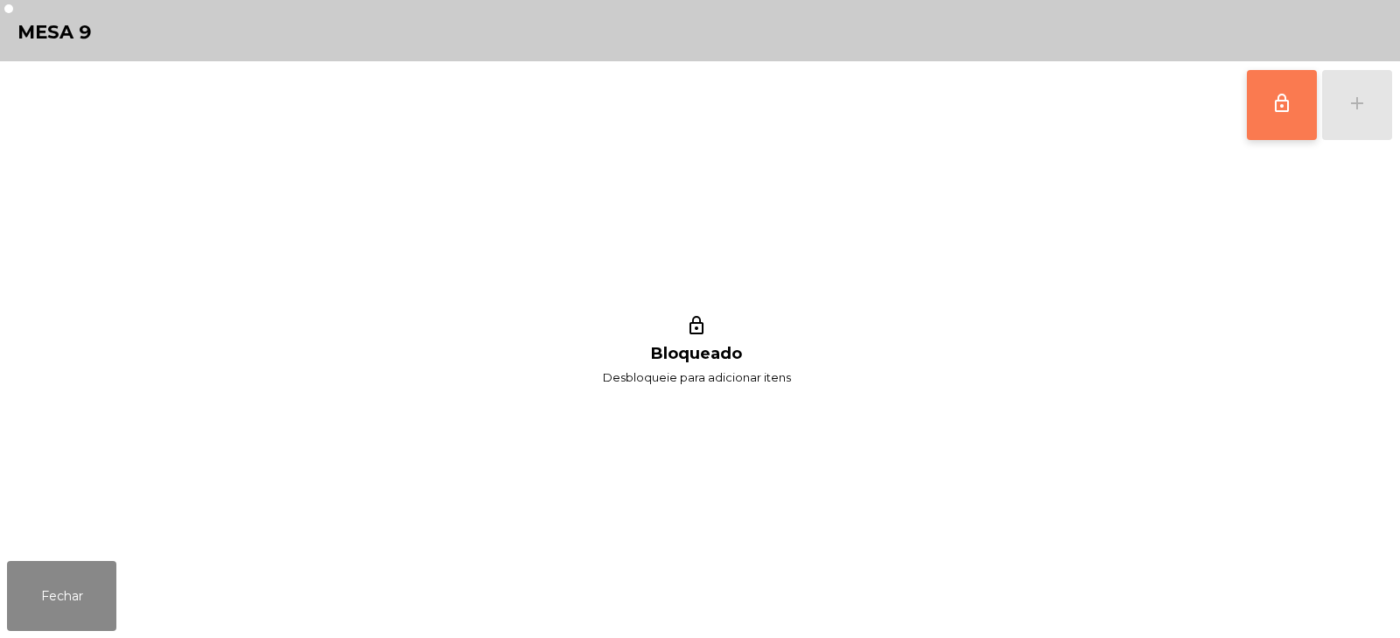
click at [1274, 126] on button "lock_outline" at bounding box center [1282, 105] width 70 height 70
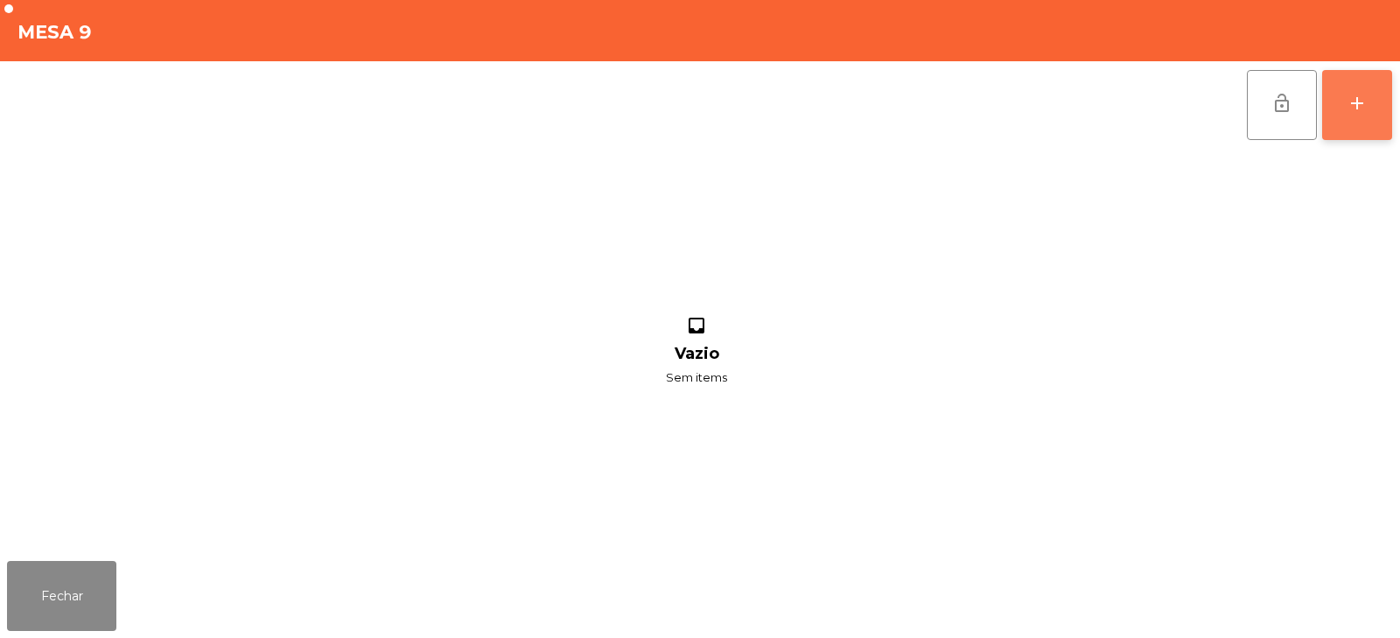
click at [1357, 110] on div "add" at bounding box center [1356, 103] width 21 height 21
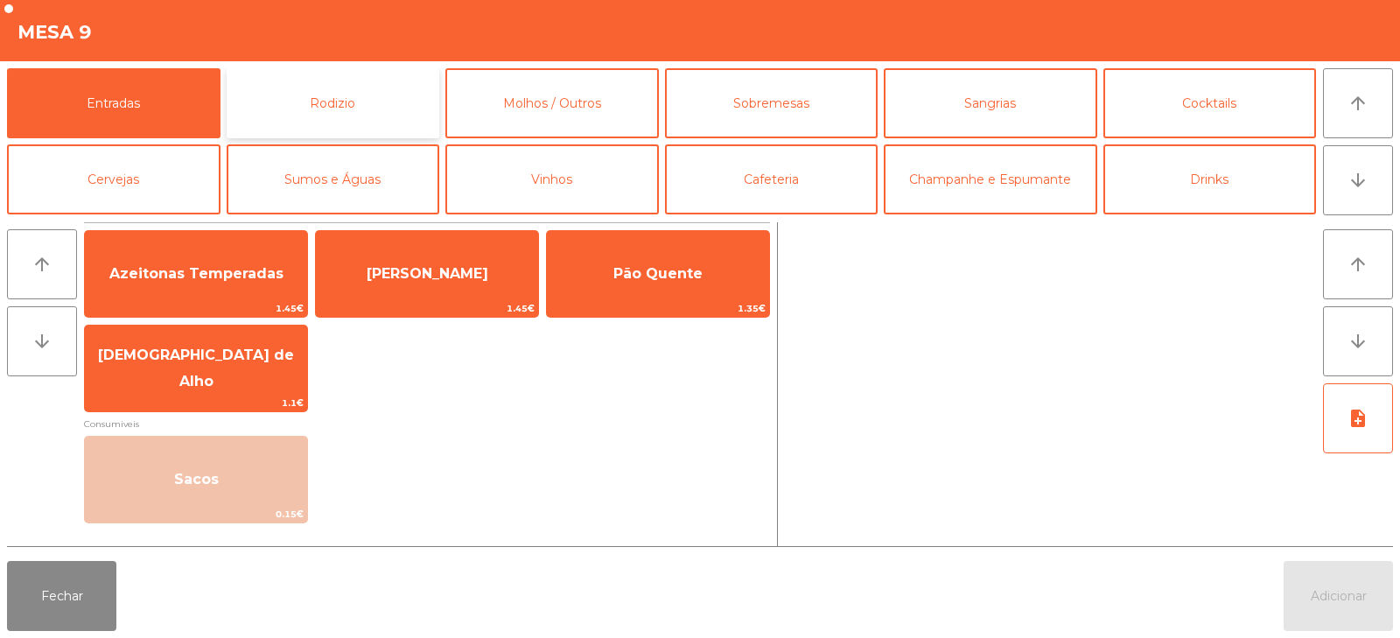
click at [399, 102] on button "Rodizio" at bounding box center [333, 103] width 213 height 70
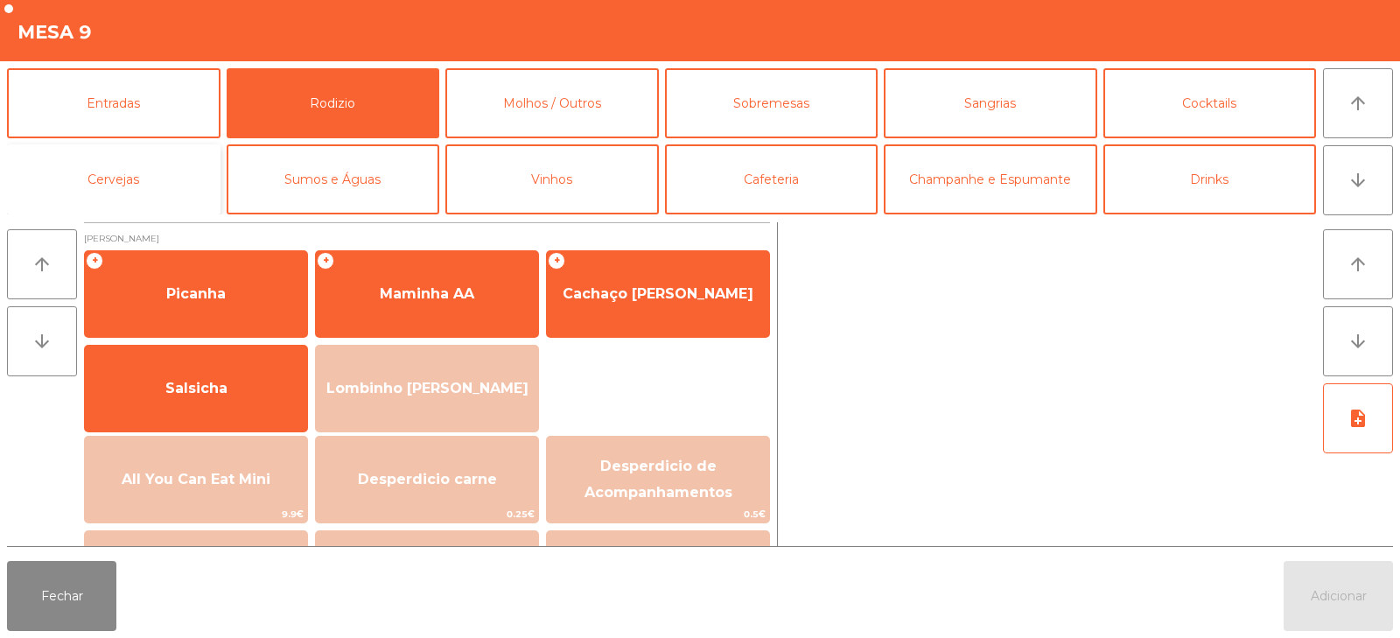
click at [171, 180] on button "Cervejas" at bounding box center [113, 179] width 213 height 70
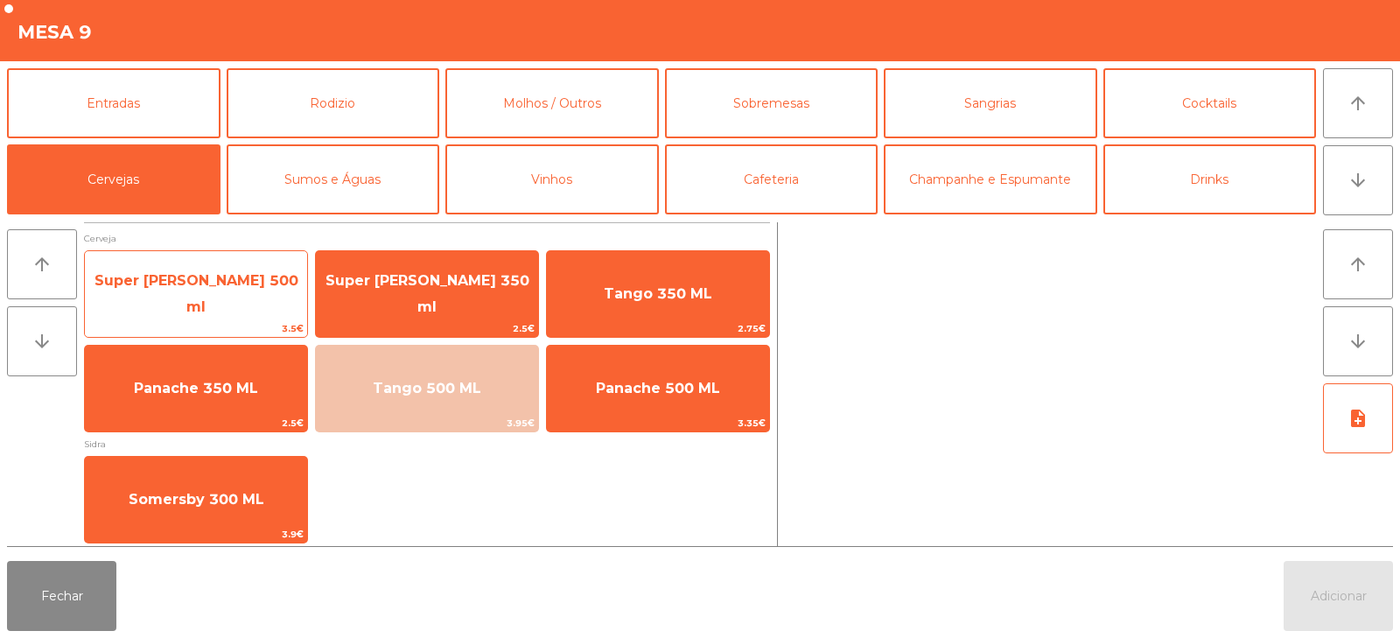
click at [256, 290] on span "Super Bock 500 ml" at bounding box center [196, 293] width 204 height 43
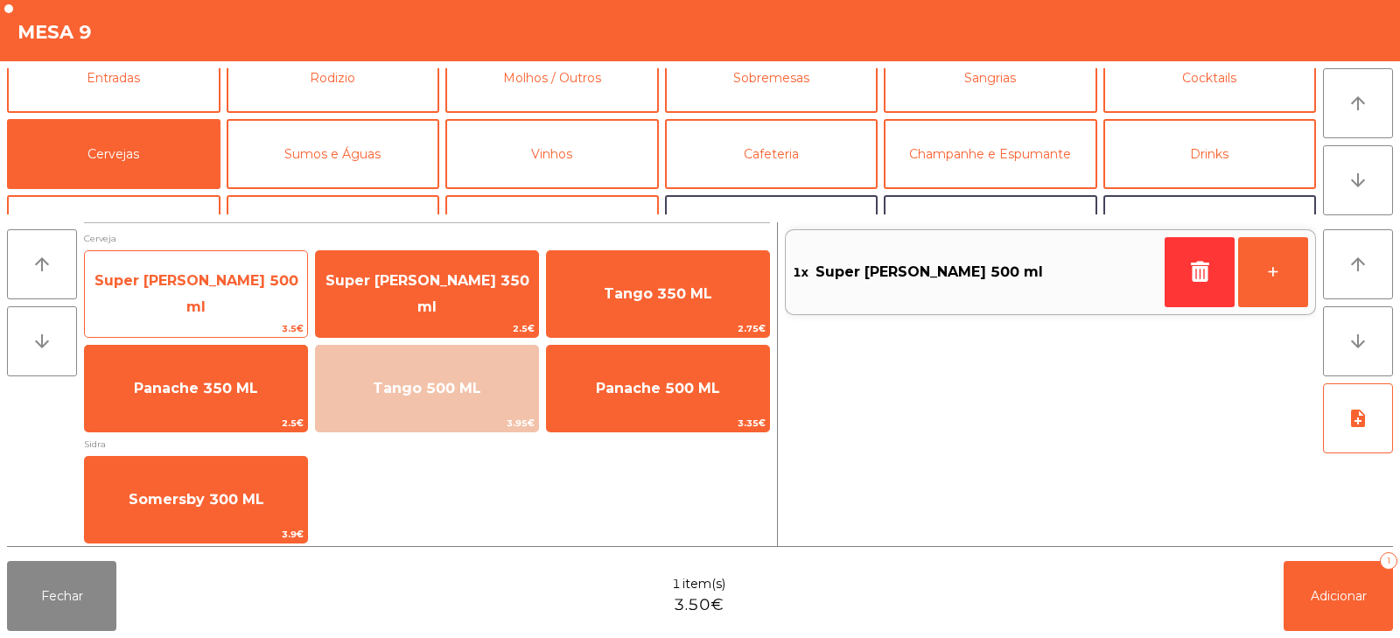
scroll to position [24, 0]
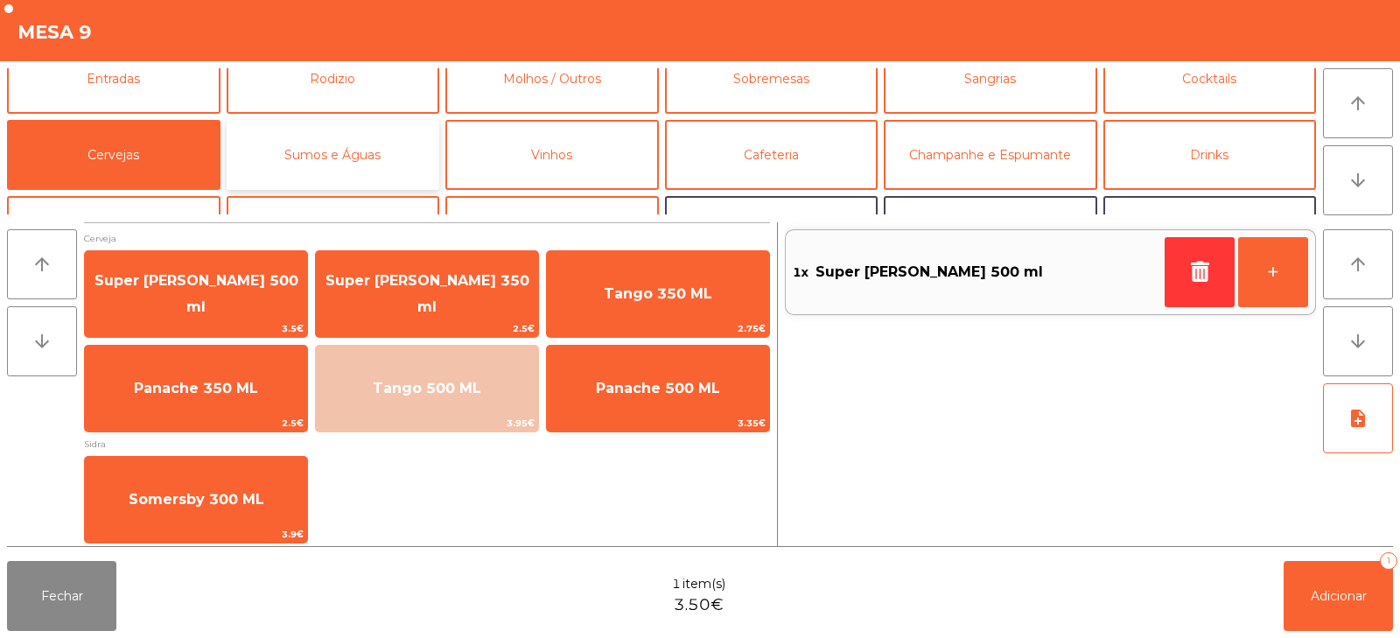
click at [366, 168] on button "Sumos e Águas" at bounding box center [333, 155] width 213 height 70
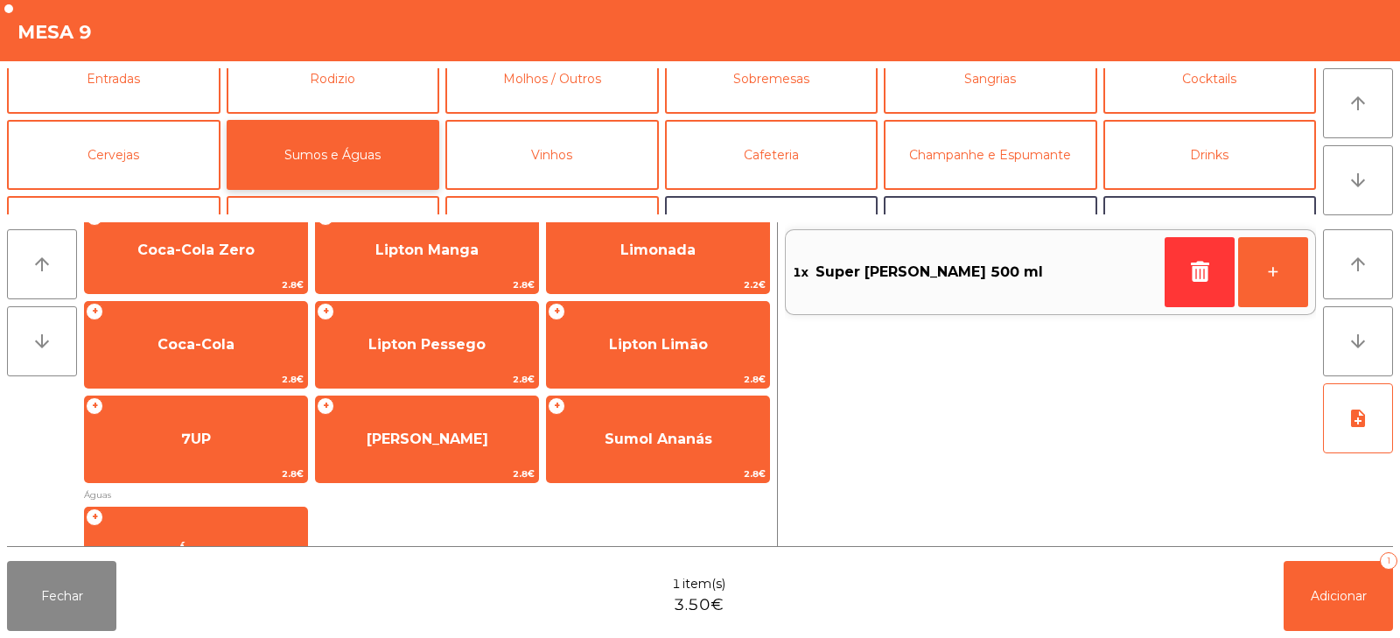
scroll to position [223, 0]
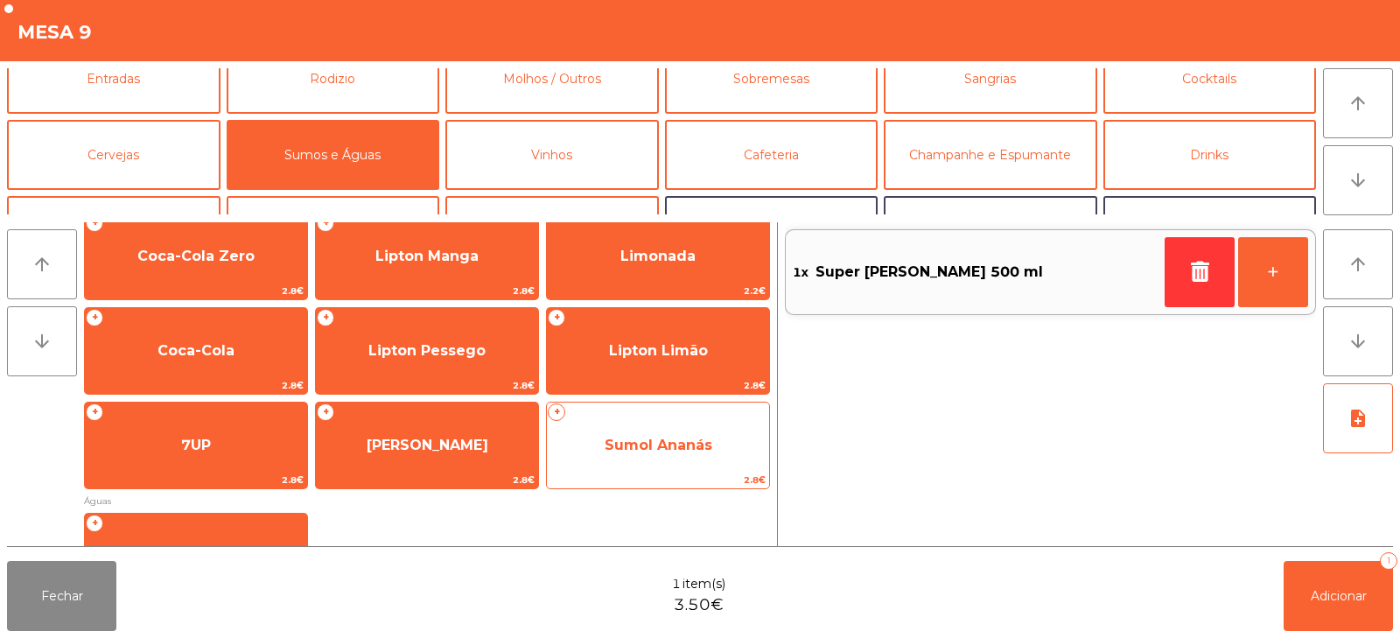
click at [696, 461] on span "Sumol Ananás" at bounding box center [658, 445] width 222 height 47
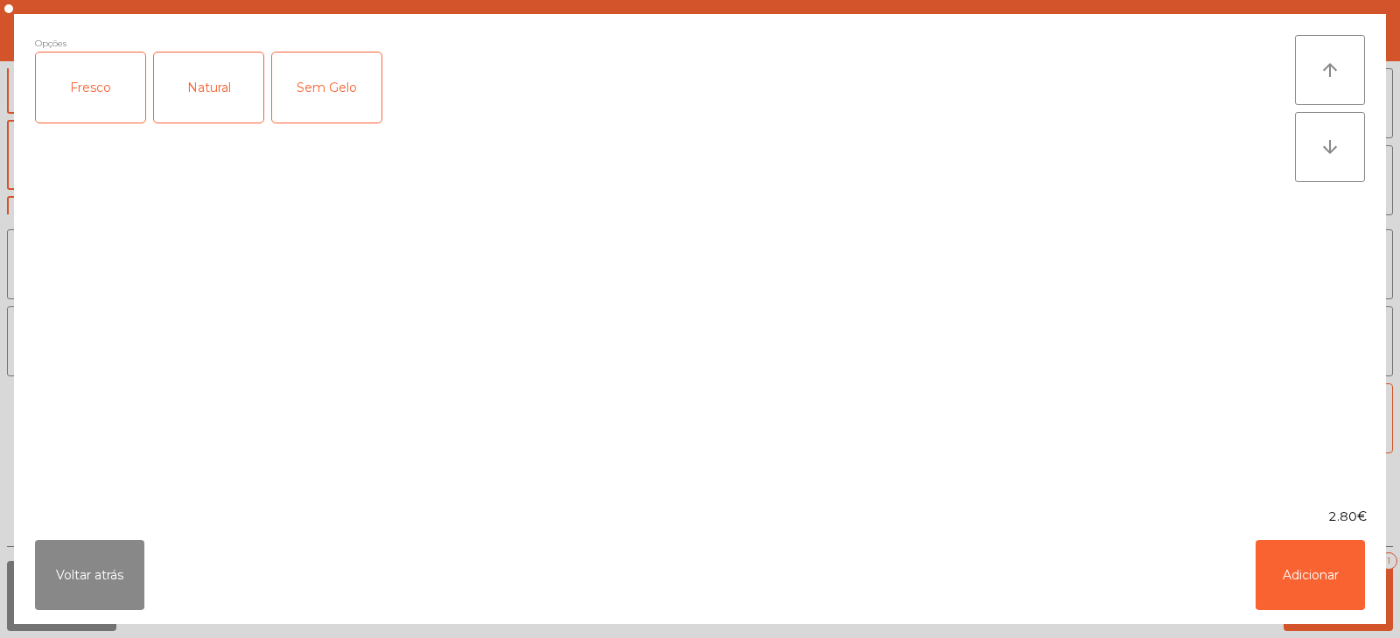
click at [113, 102] on div "Fresco" at bounding box center [90, 87] width 109 height 70
click at [1318, 581] on button "Adicionar" at bounding box center [1309, 575] width 109 height 70
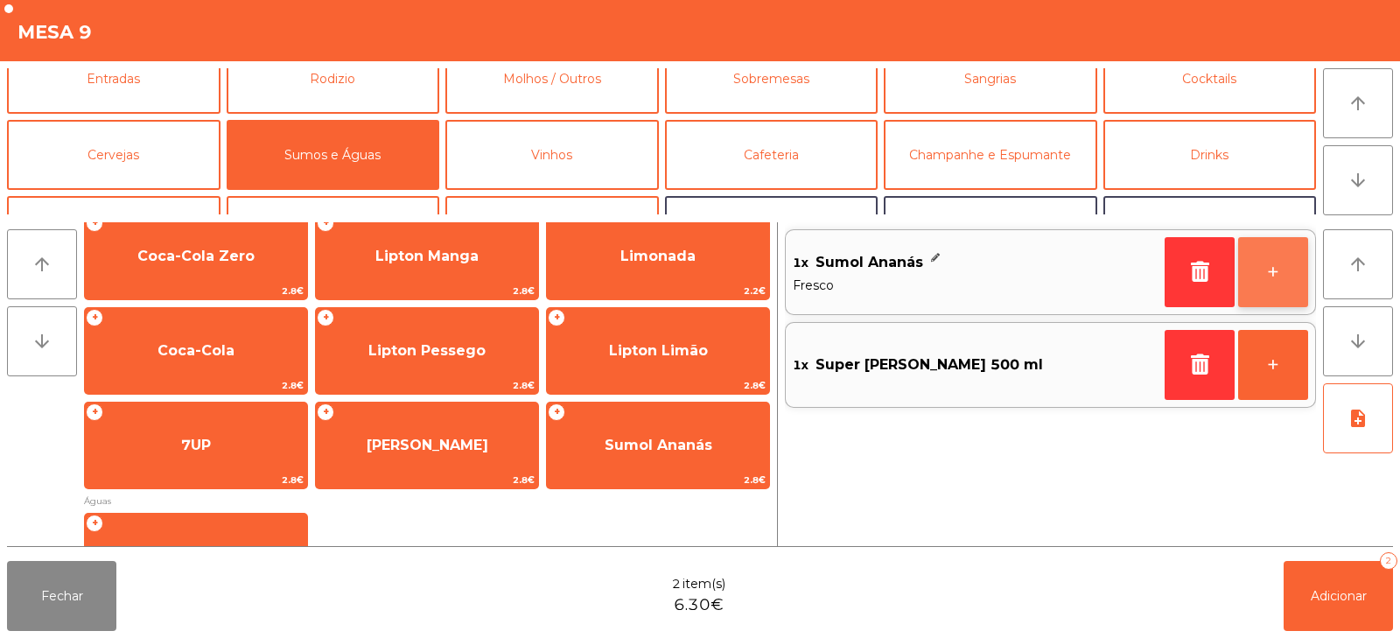
click at [1284, 285] on button "+" at bounding box center [1273, 272] width 70 height 70
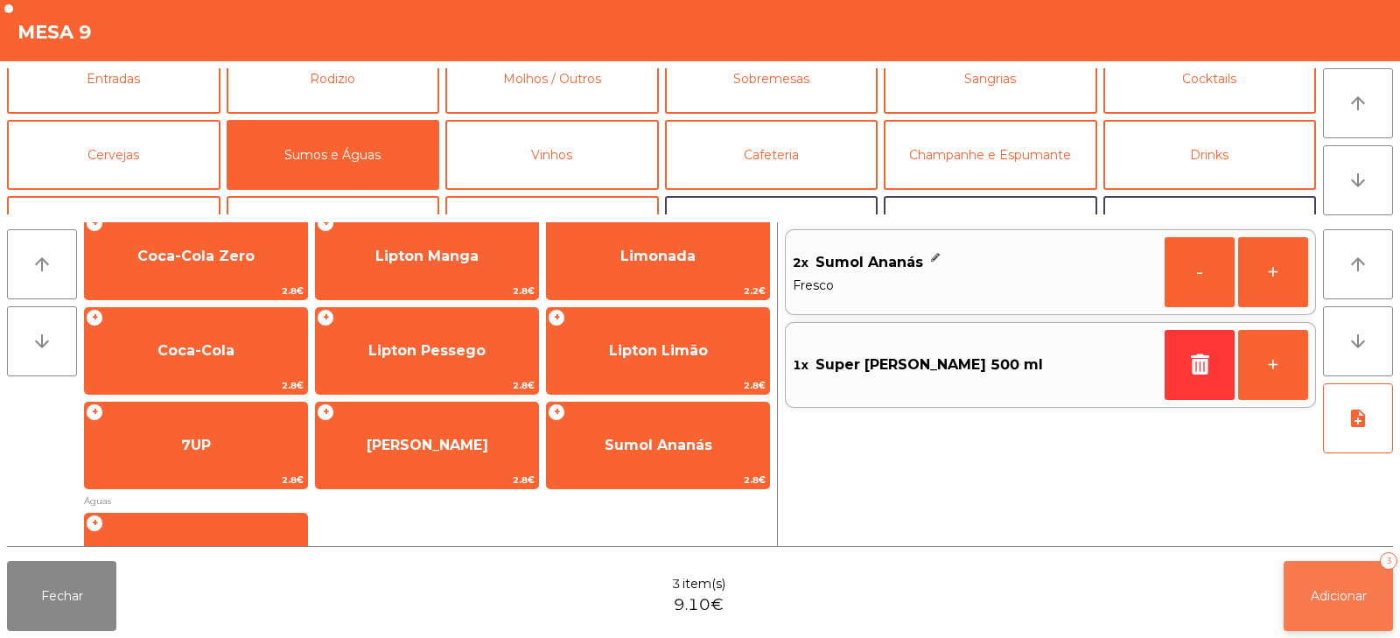
click at [1338, 604] on button "Adicionar 3" at bounding box center [1337, 596] width 109 height 70
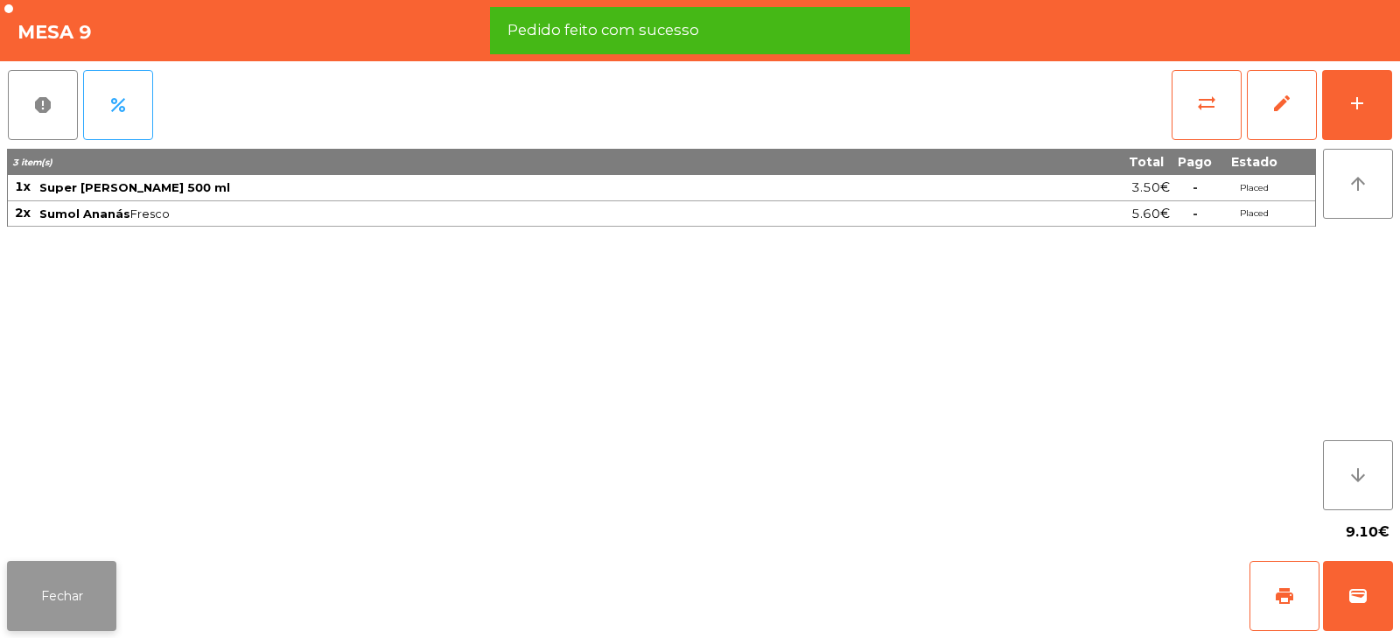
click at [90, 583] on button "Fechar" at bounding box center [61, 596] width 109 height 70
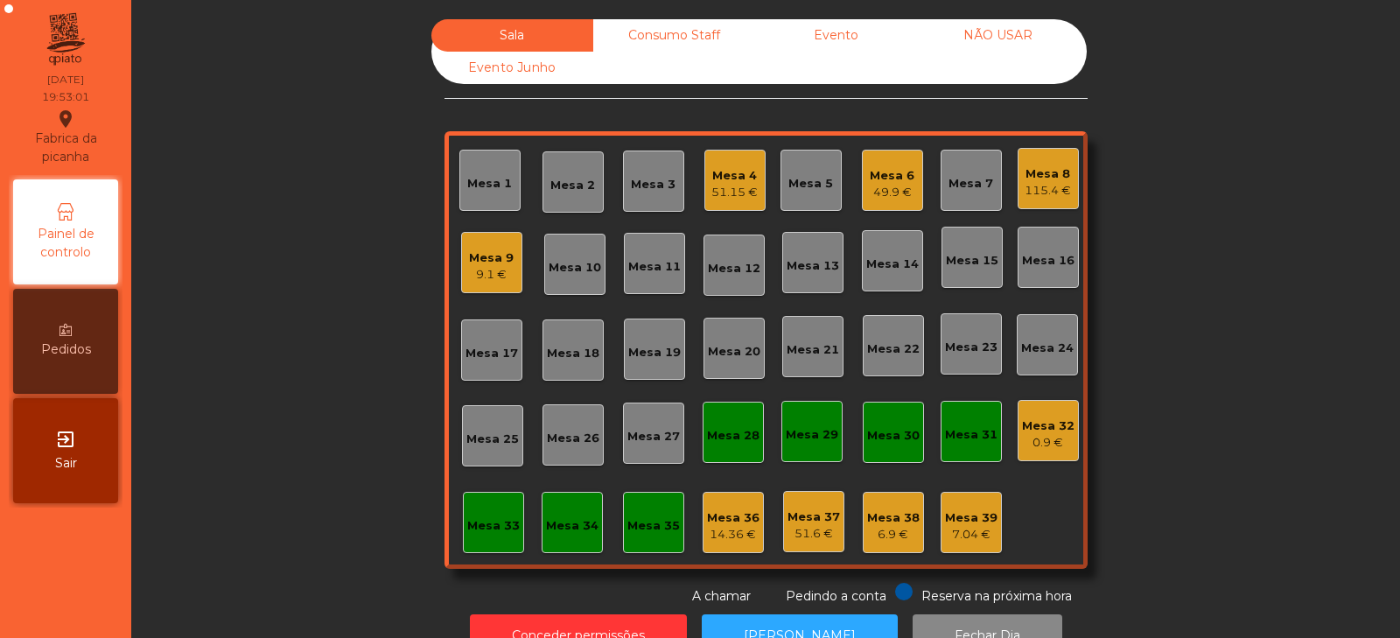
click at [483, 283] on div "9.1 €" at bounding box center [491, 274] width 45 height 17
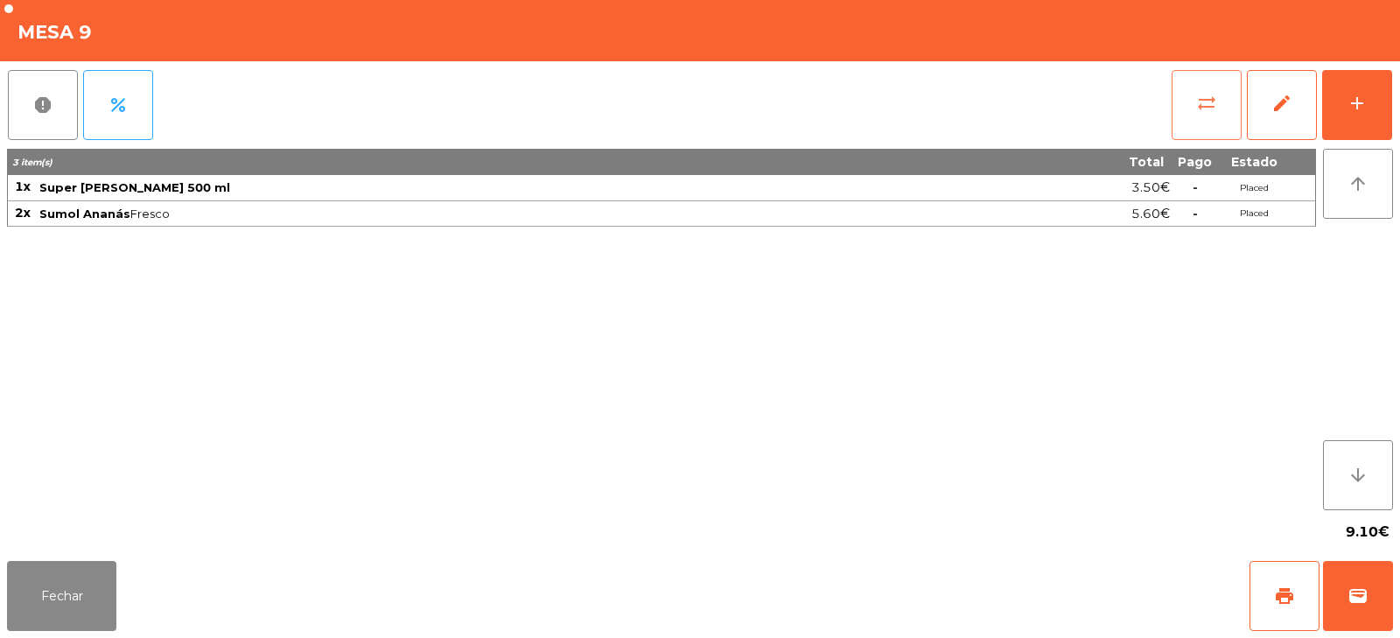
click at [1205, 112] on span "sync_alt" at bounding box center [1206, 103] width 21 height 21
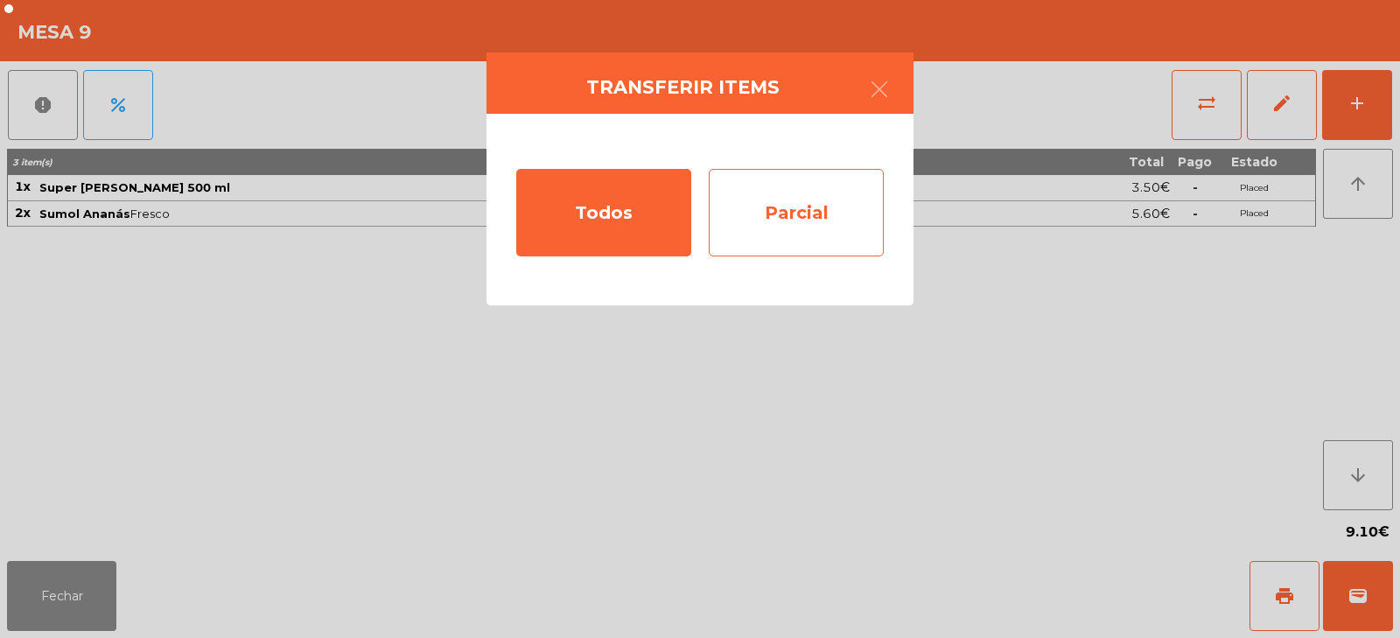
click at [788, 220] on div "Parcial" at bounding box center [796, 212] width 175 height 87
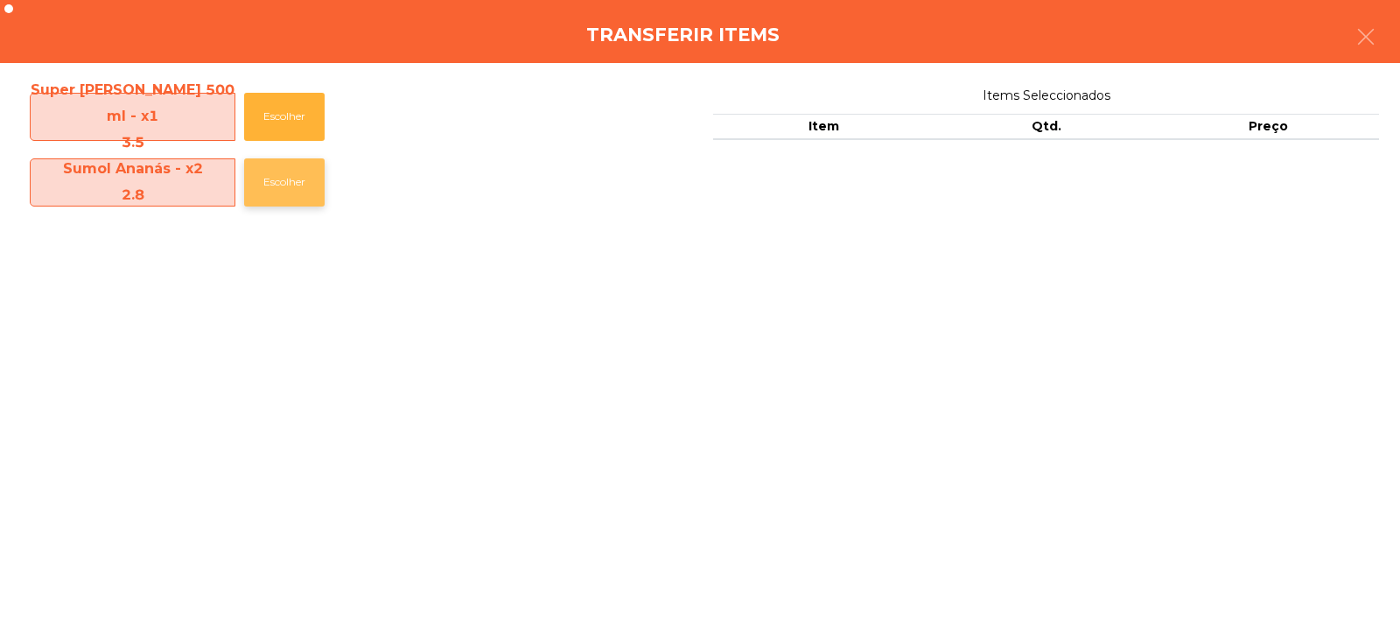
click at [297, 183] on button "Escolher" at bounding box center [284, 182] width 80 height 48
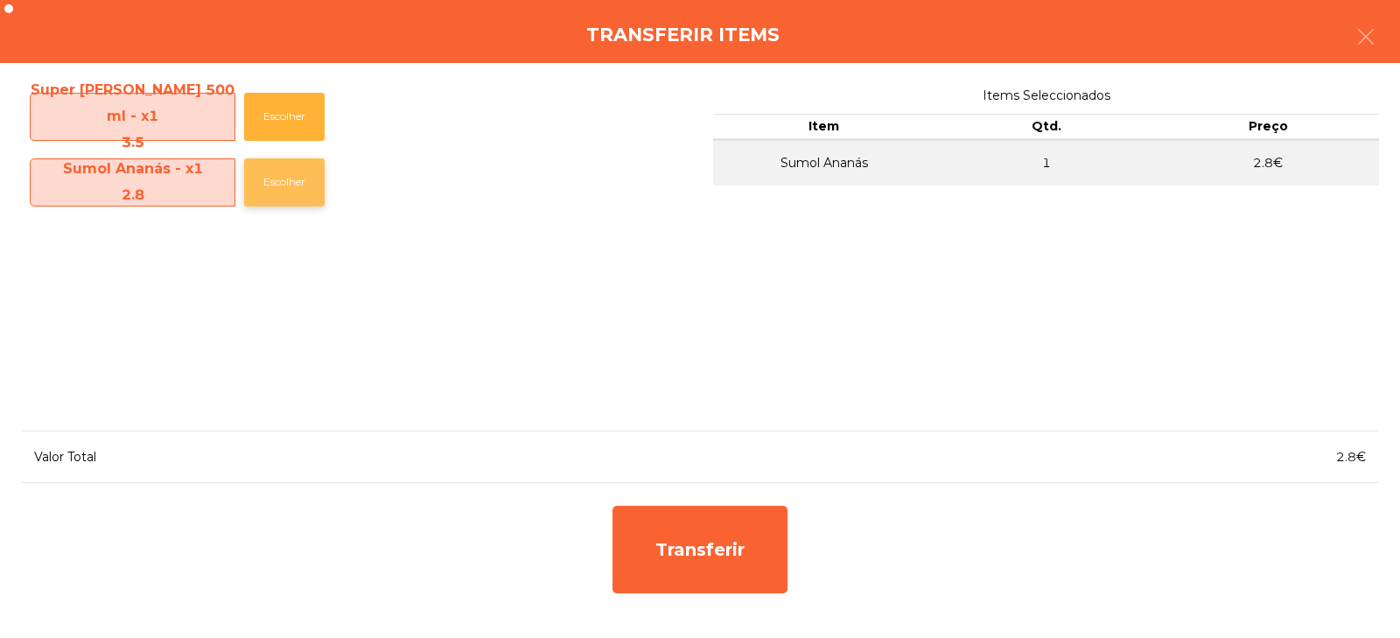
click at [294, 182] on button "Escolher" at bounding box center [284, 182] width 80 height 48
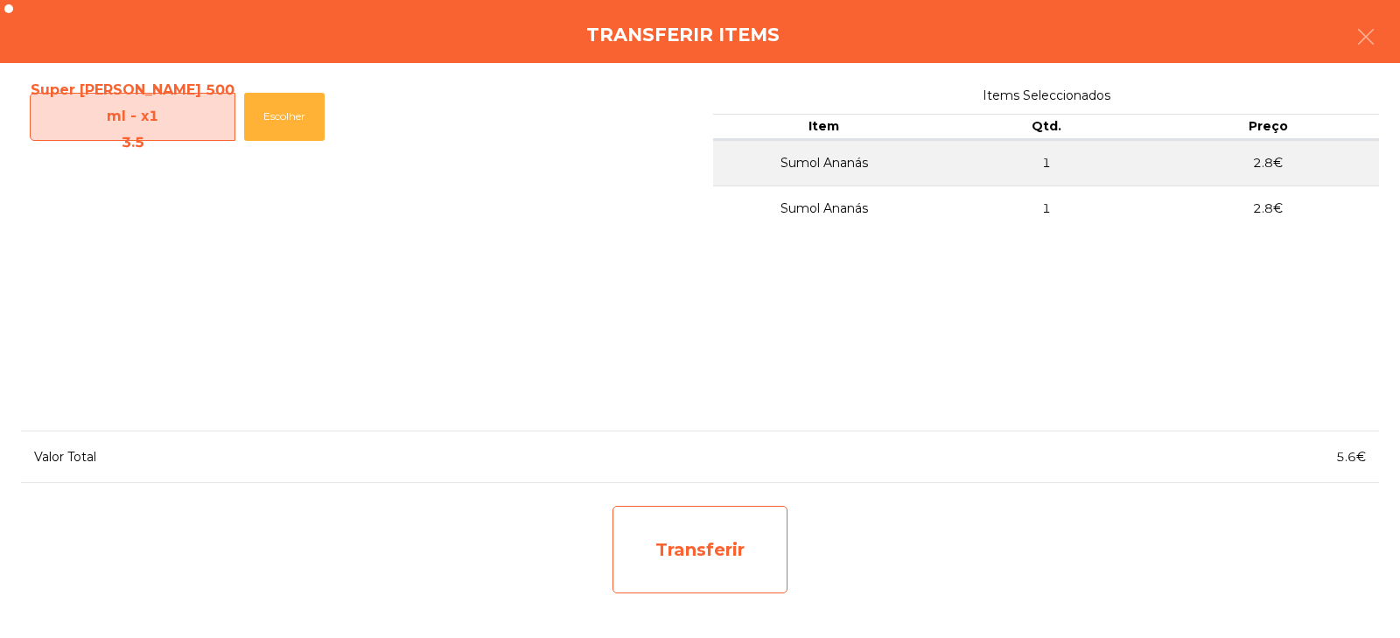
click at [703, 546] on div "Transferir" at bounding box center [699, 549] width 175 height 87
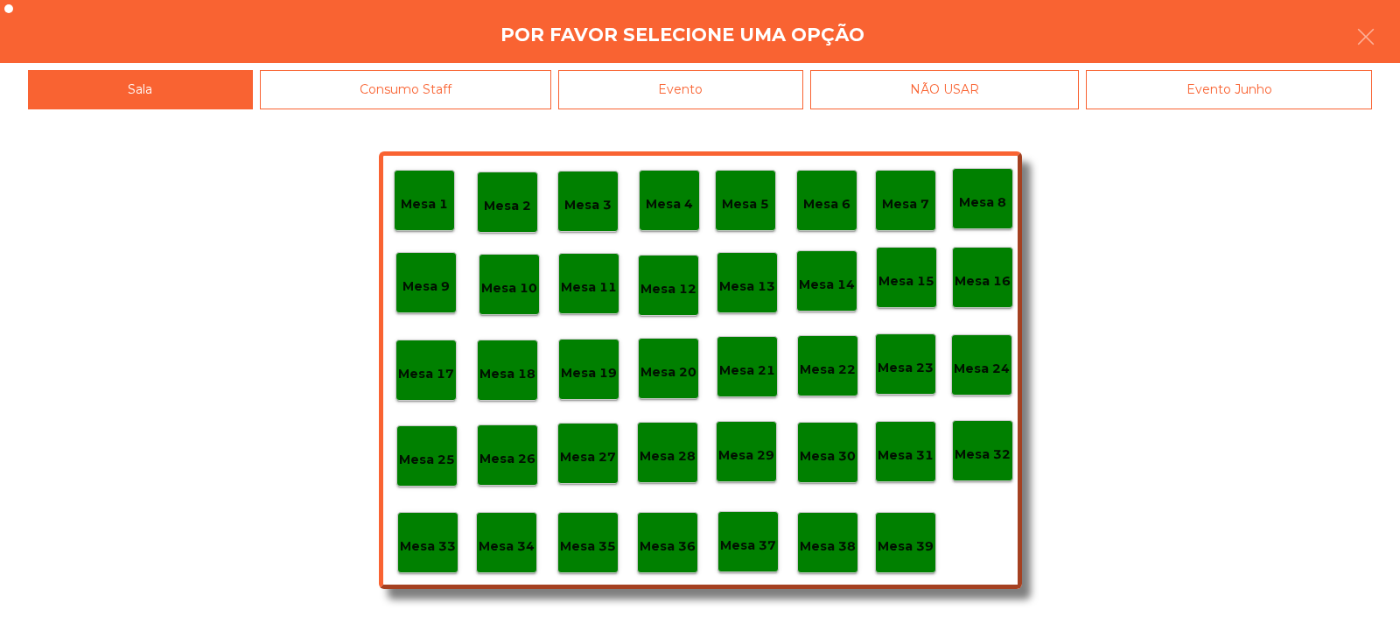
click at [758, 551] on p "Mesa 37" at bounding box center [748, 545] width 56 height 20
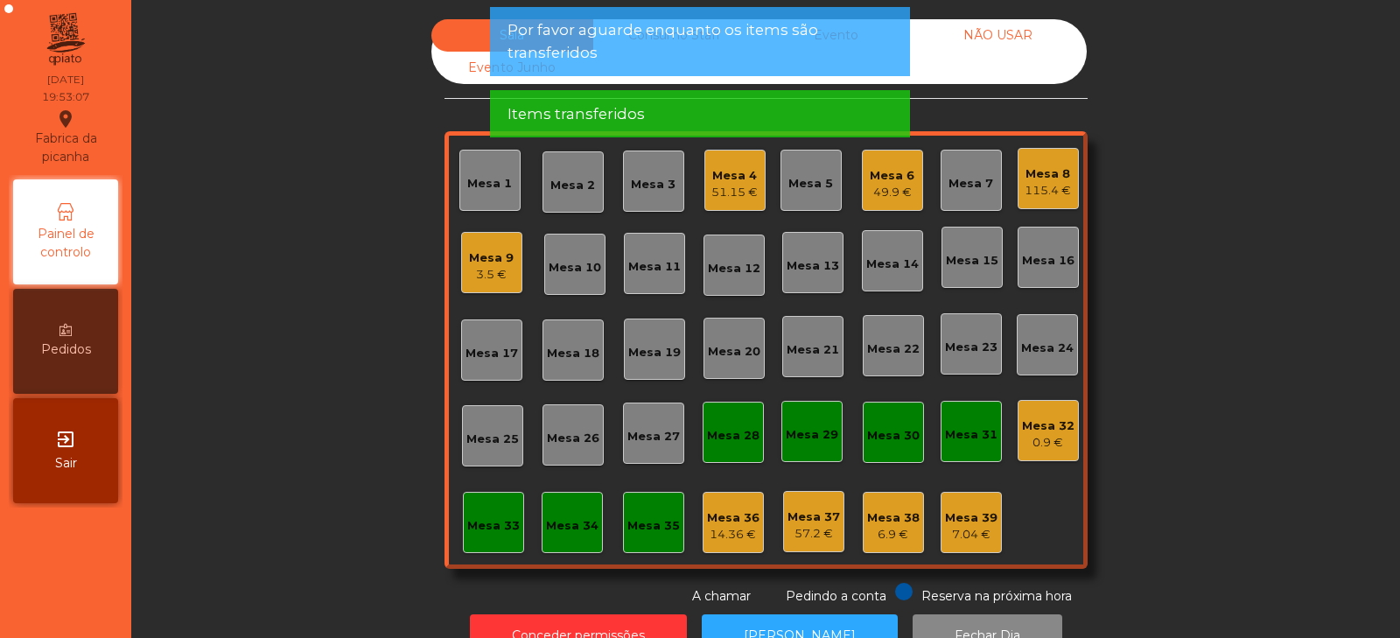
click at [493, 272] on div "3.5 €" at bounding box center [491, 274] width 45 height 17
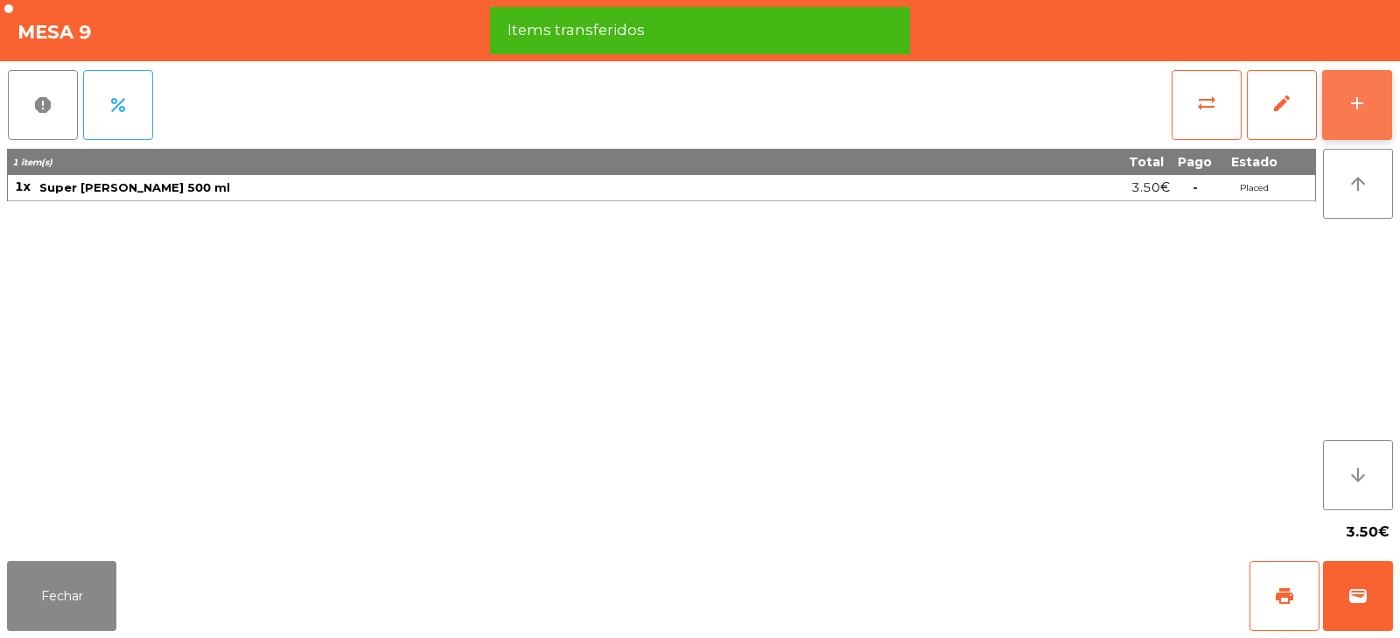
click at [1352, 113] on div "add" at bounding box center [1356, 103] width 21 height 21
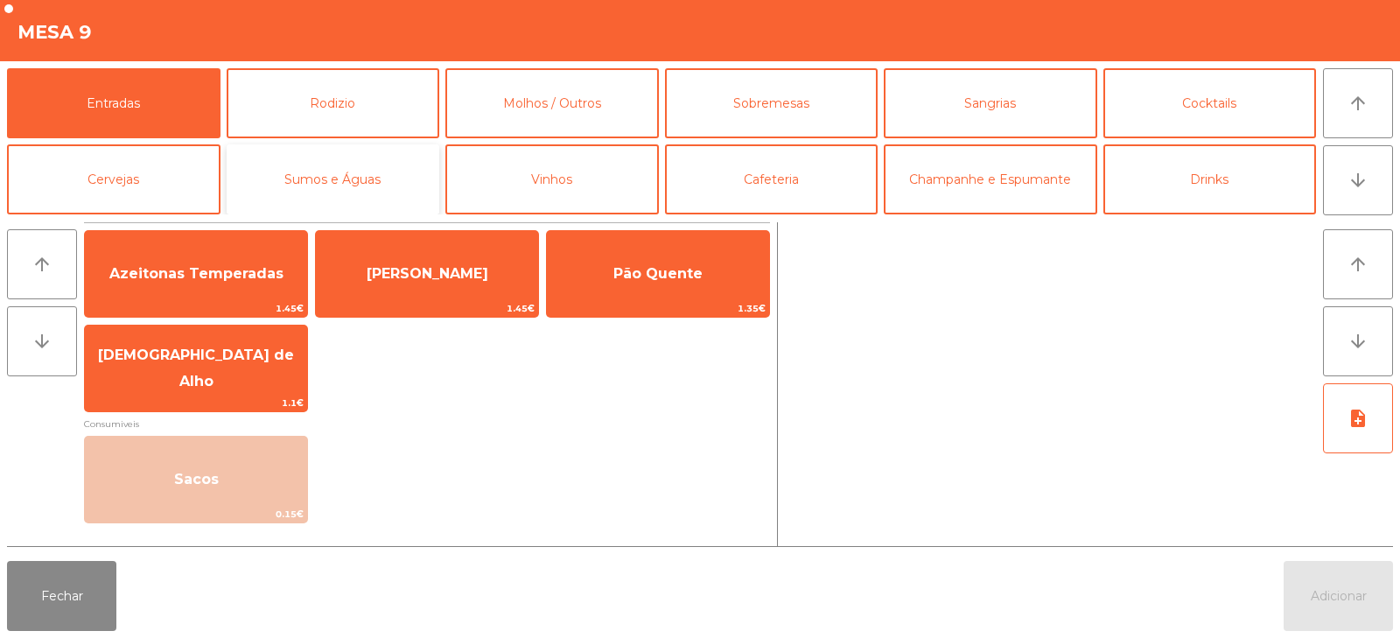
click at [389, 177] on button "Sumos e Águas" at bounding box center [333, 179] width 213 height 70
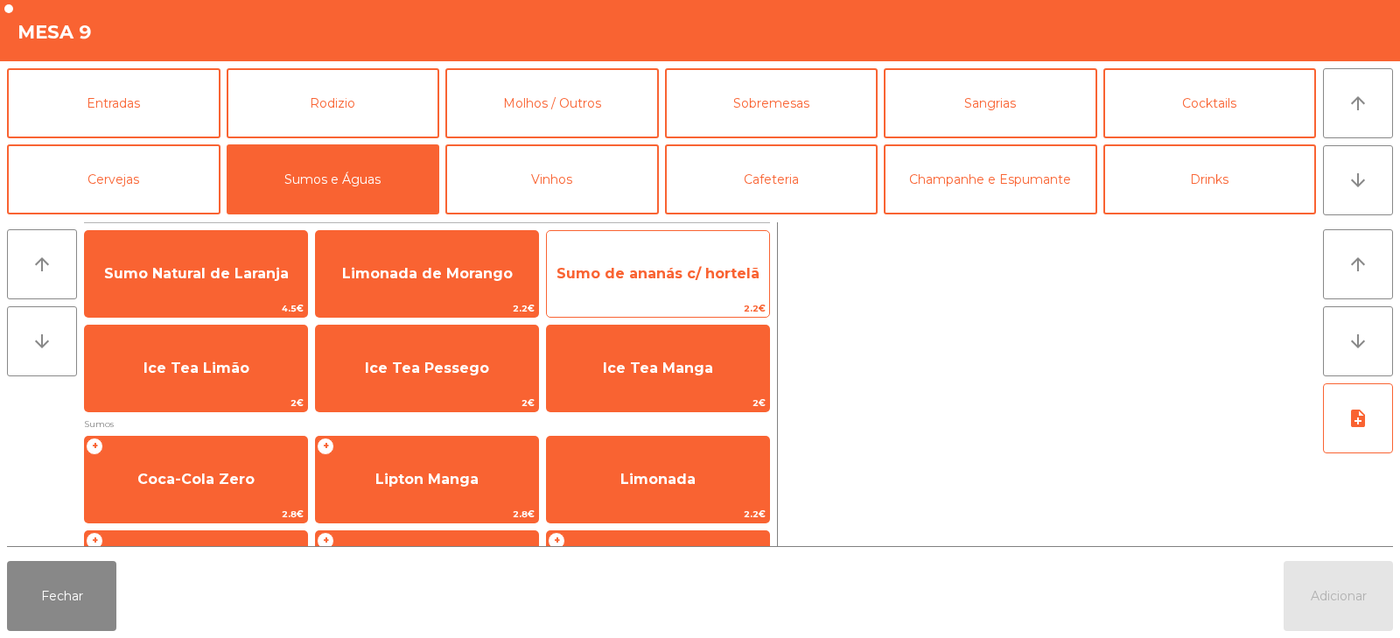
click at [706, 287] on span "Sumo de ananás c/ hortelã" at bounding box center [658, 273] width 222 height 47
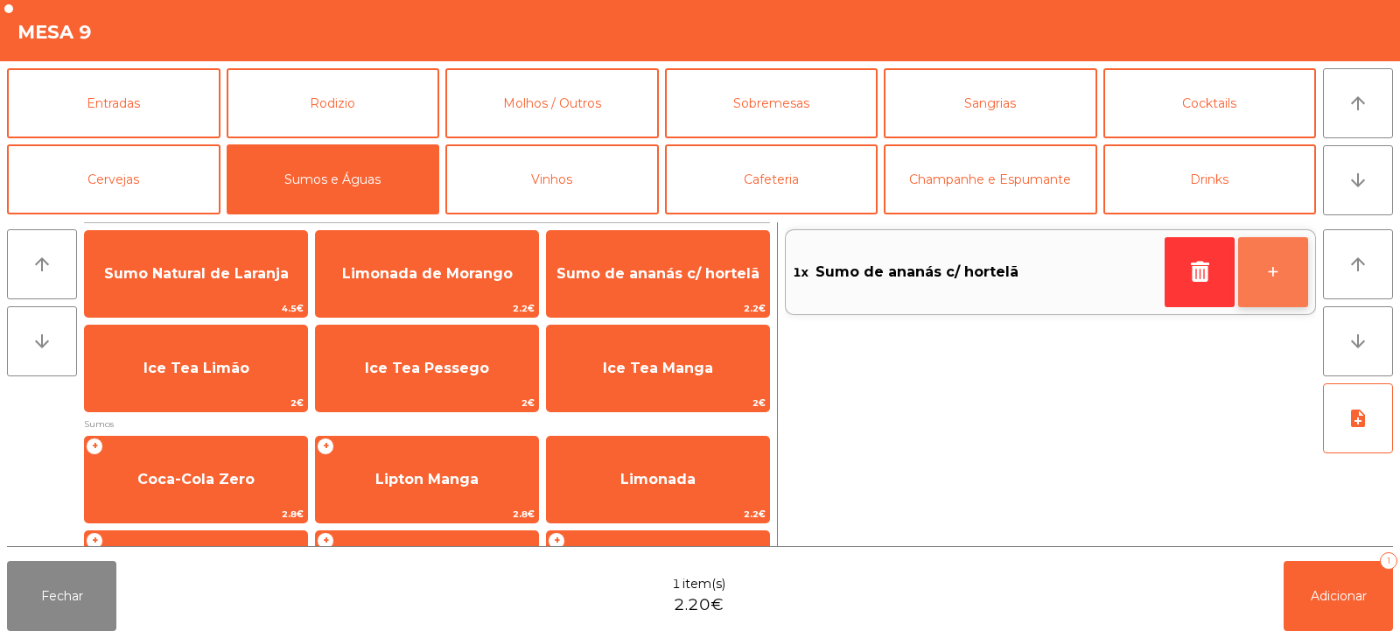
click at [1282, 283] on button "+" at bounding box center [1273, 272] width 70 height 70
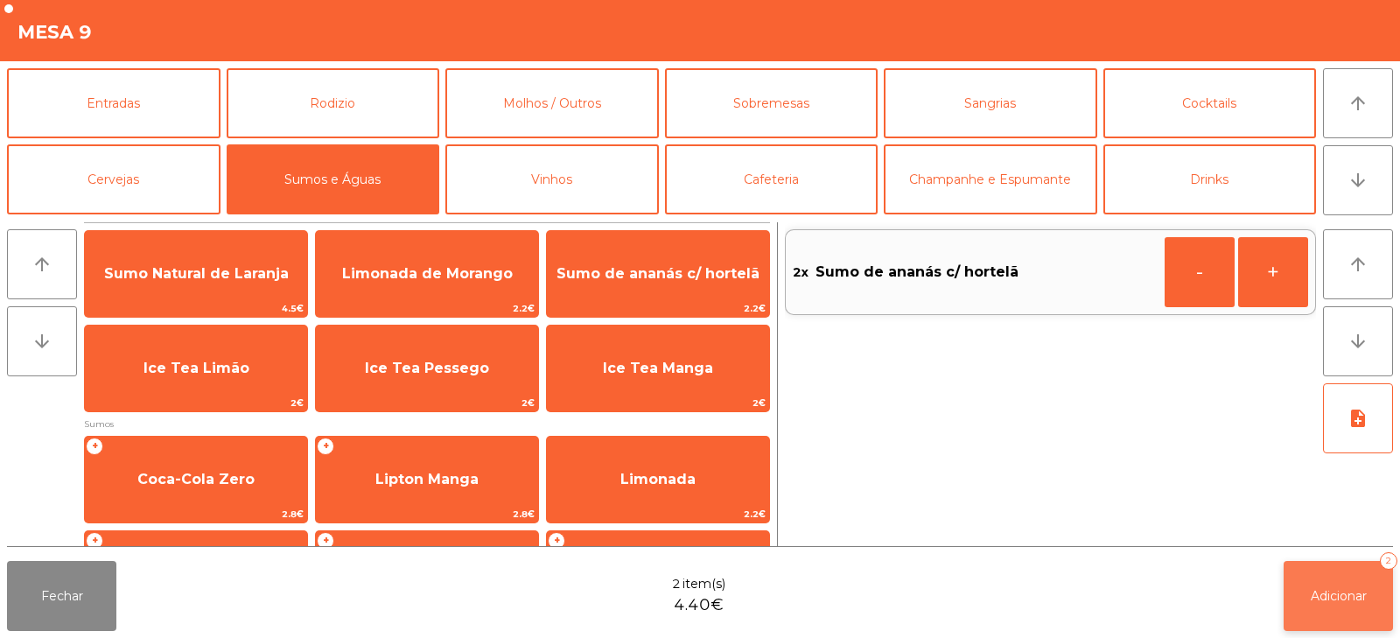
click at [1352, 610] on button "Adicionar 2" at bounding box center [1337, 596] width 109 height 70
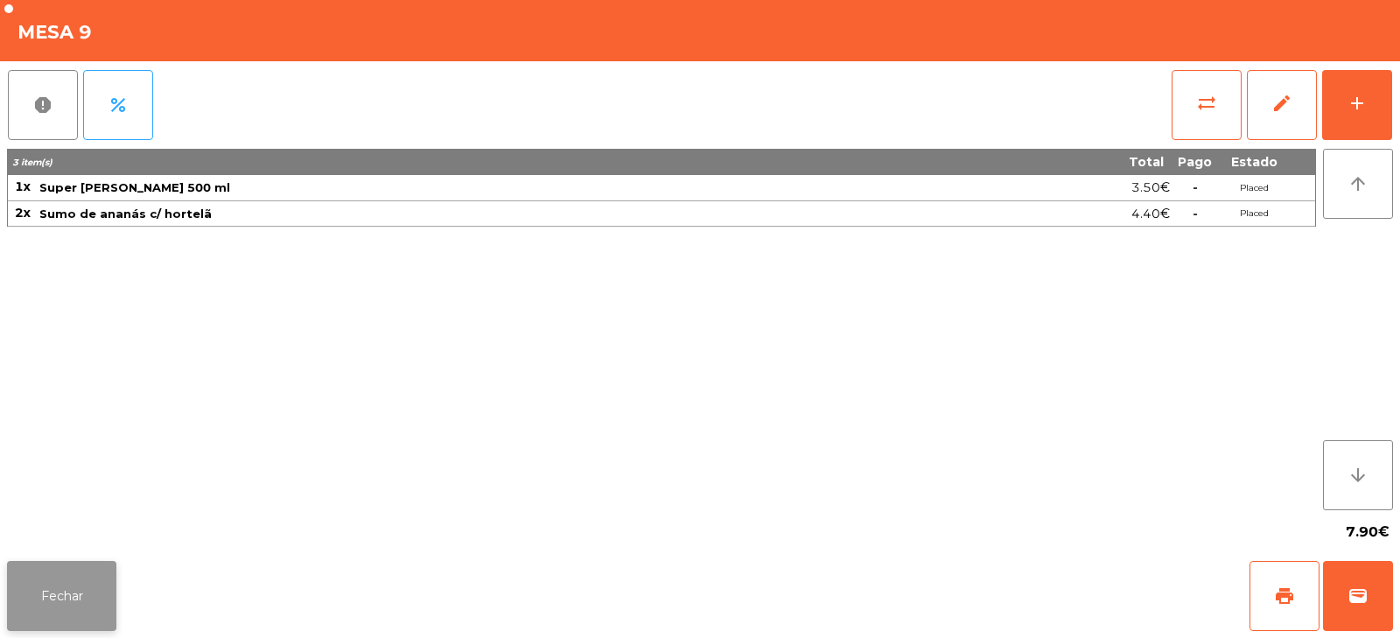
click at [80, 585] on button "Fechar" at bounding box center [61, 596] width 109 height 70
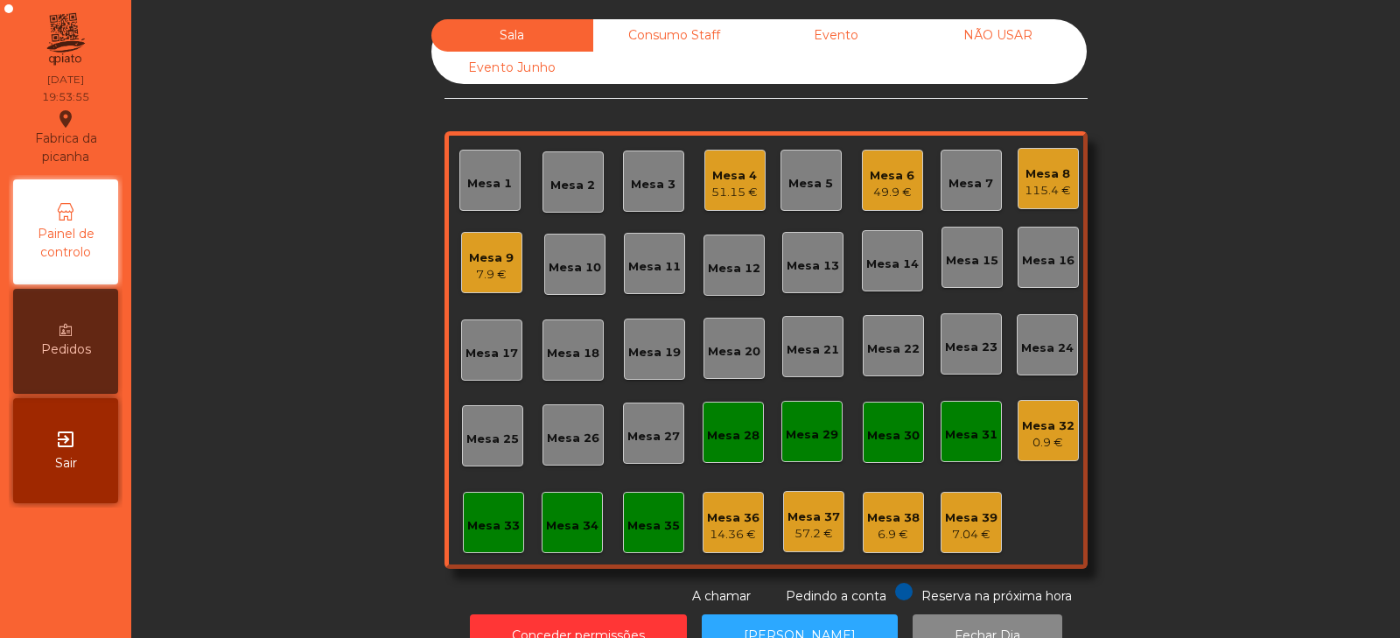
scroll to position [52, 0]
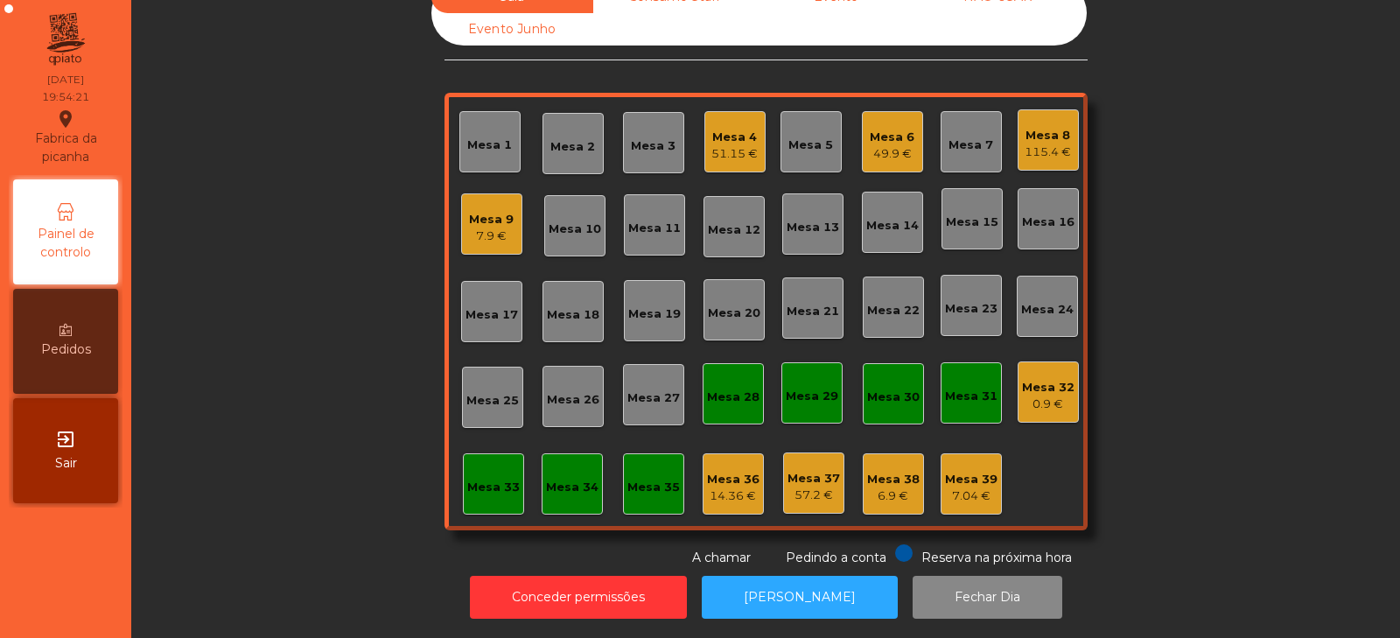
click at [469, 227] on div "7.9 €" at bounding box center [491, 235] width 45 height 17
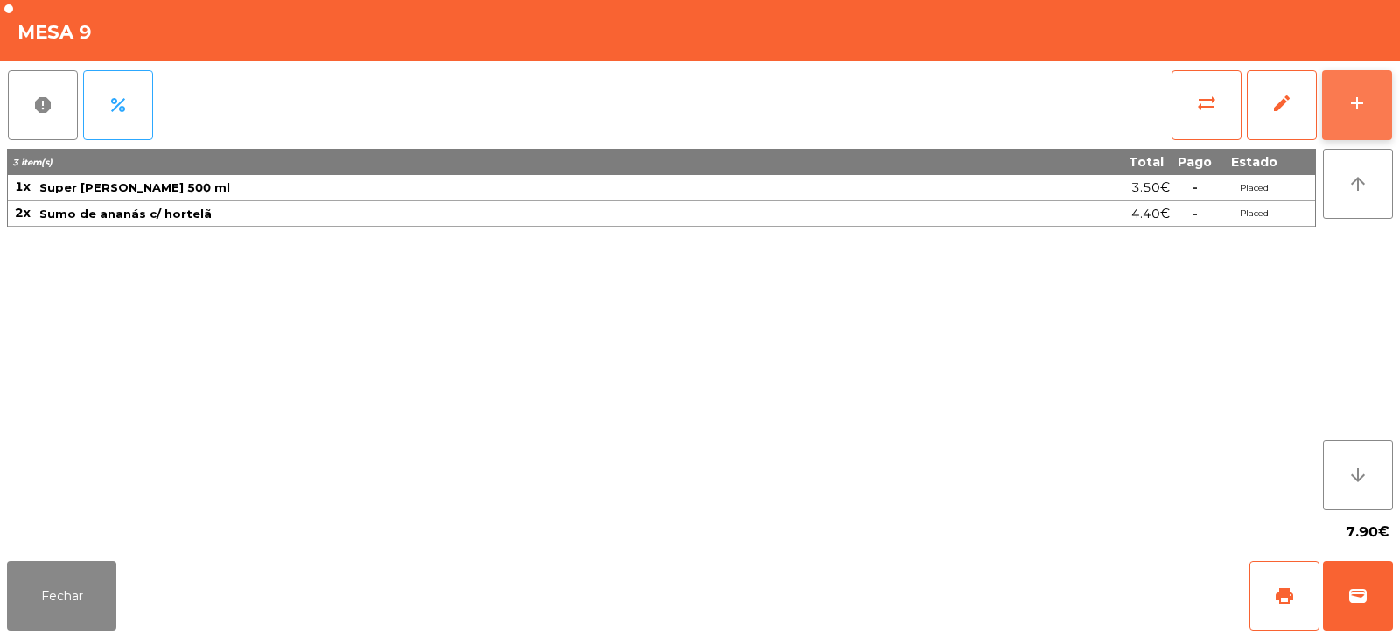
click at [1390, 113] on button "add" at bounding box center [1357, 105] width 70 height 70
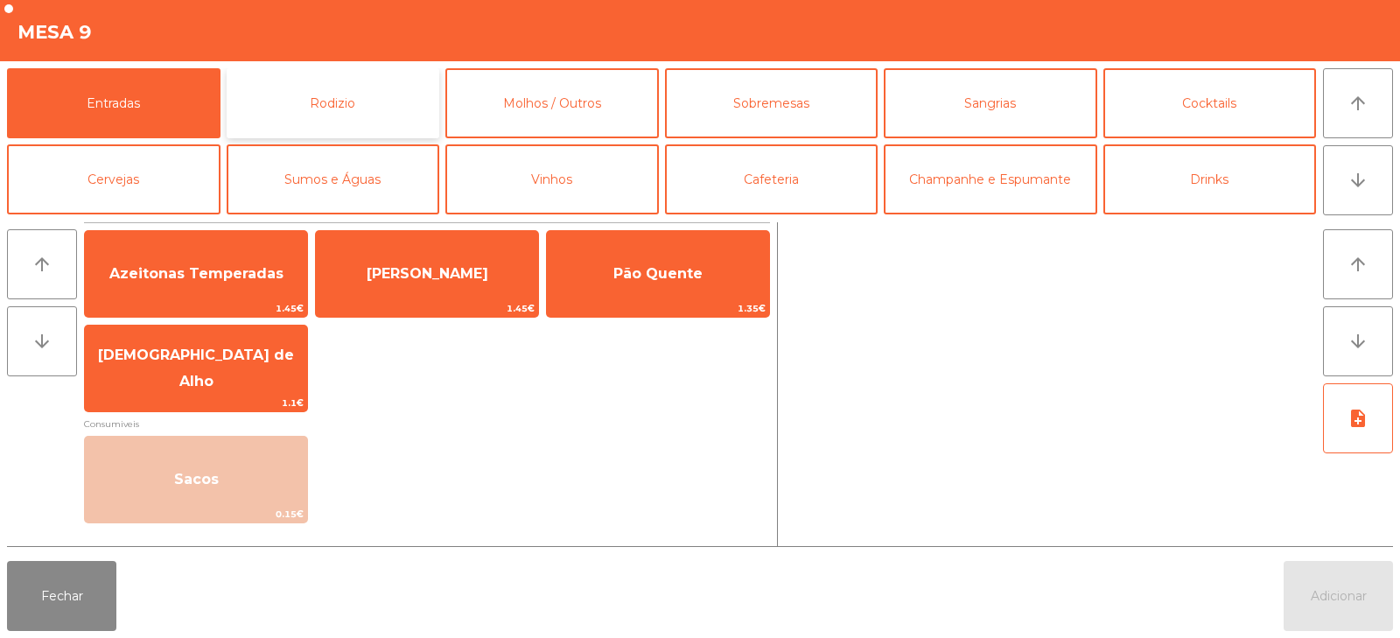
click at [378, 81] on button "Rodizio" at bounding box center [333, 103] width 213 height 70
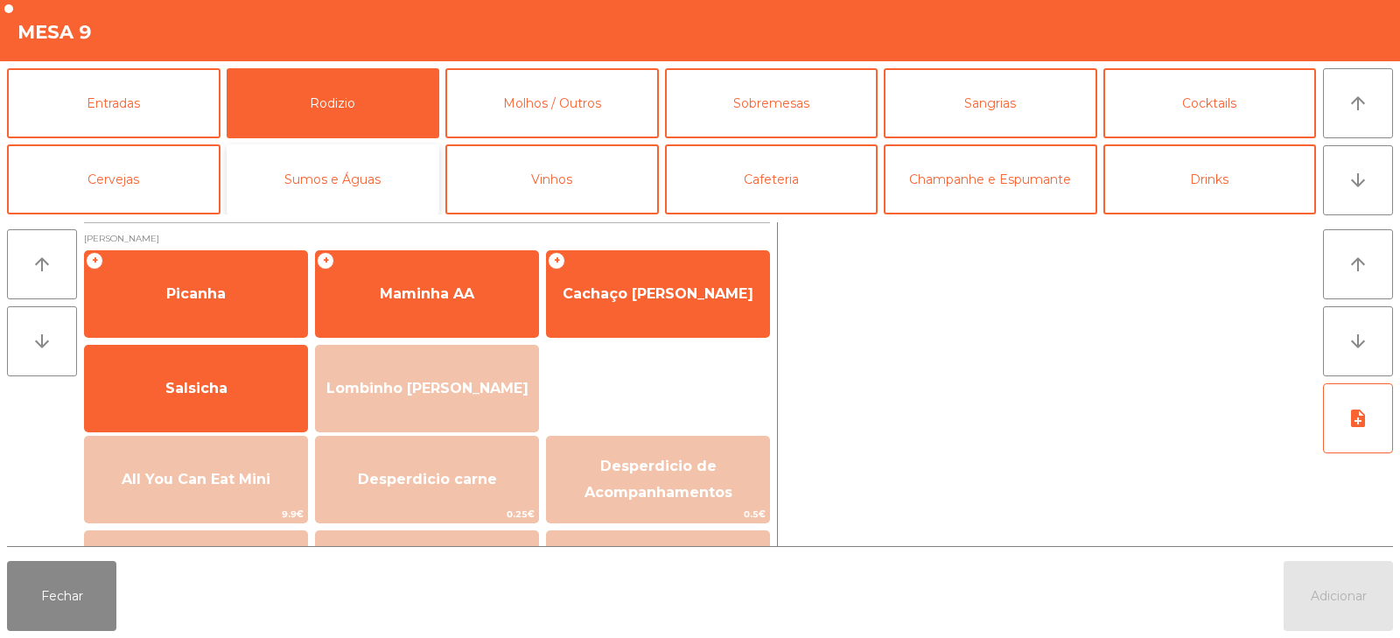
click at [367, 183] on button "Sumos e Águas" at bounding box center [333, 179] width 213 height 70
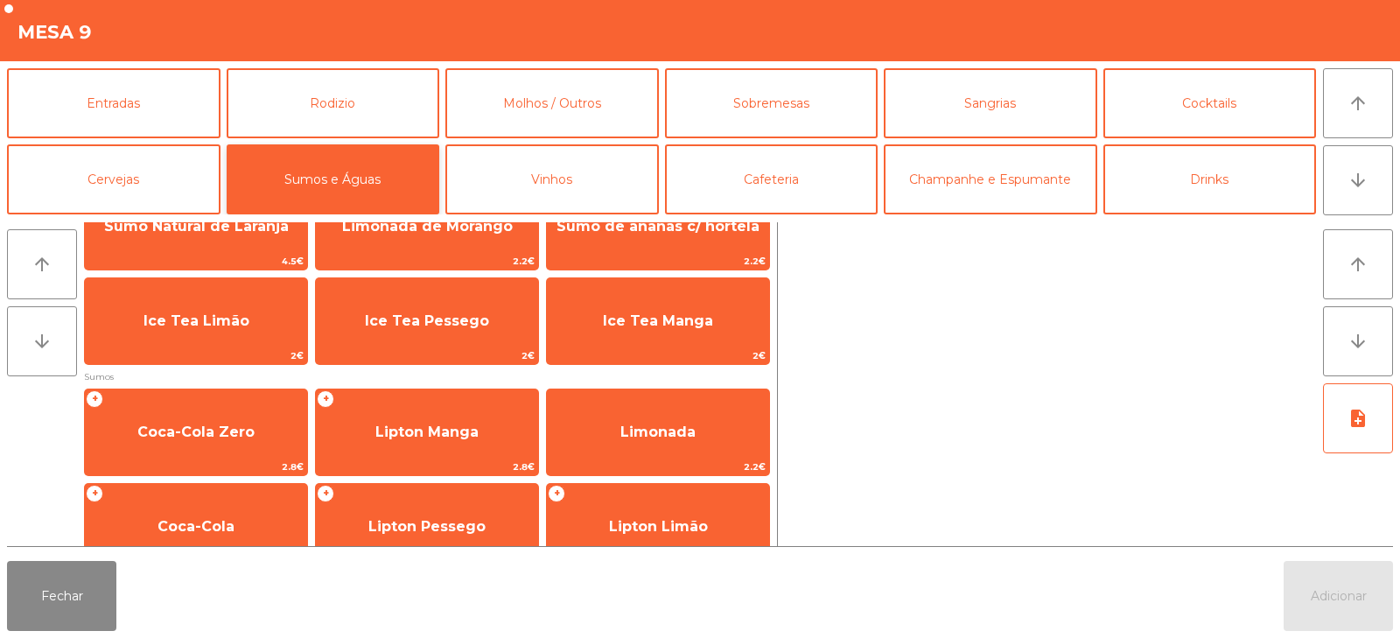
scroll to position [0, 0]
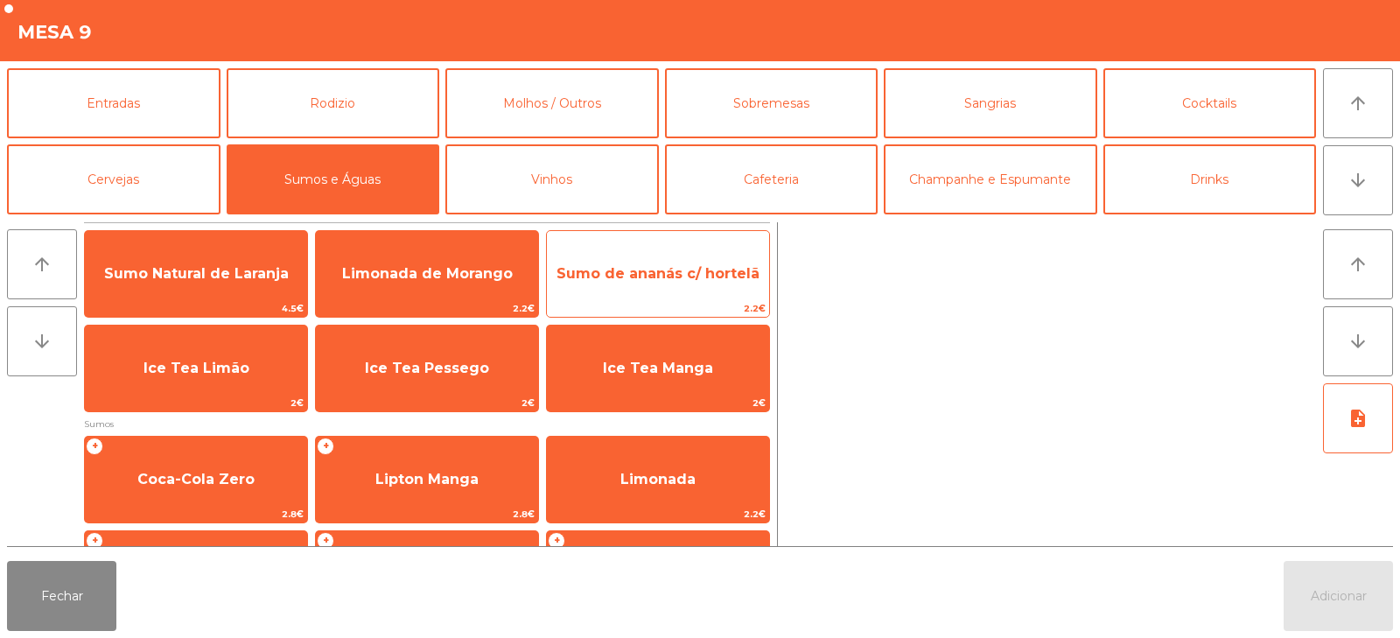
click at [674, 262] on span "Sumo de ananás c/ hortelã" at bounding box center [658, 273] width 222 height 47
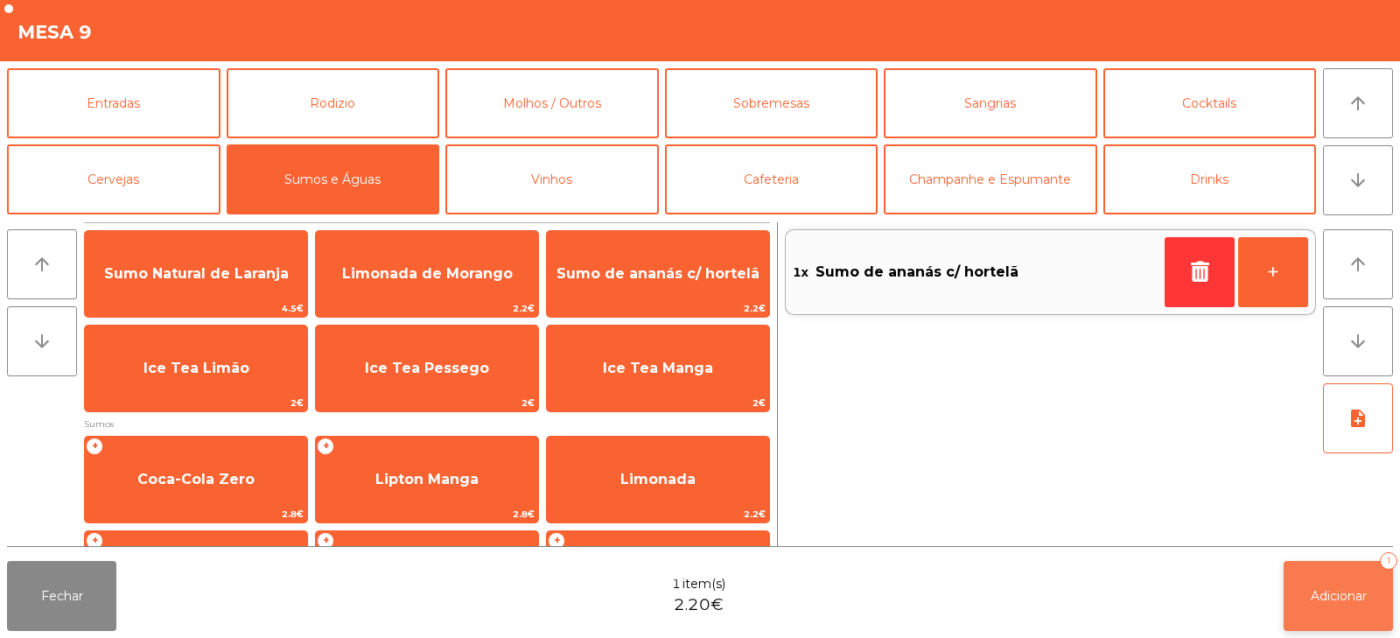
click at [1311, 576] on button "Adicionar 1" at bounding box center [1337, 596] width 109 height 70
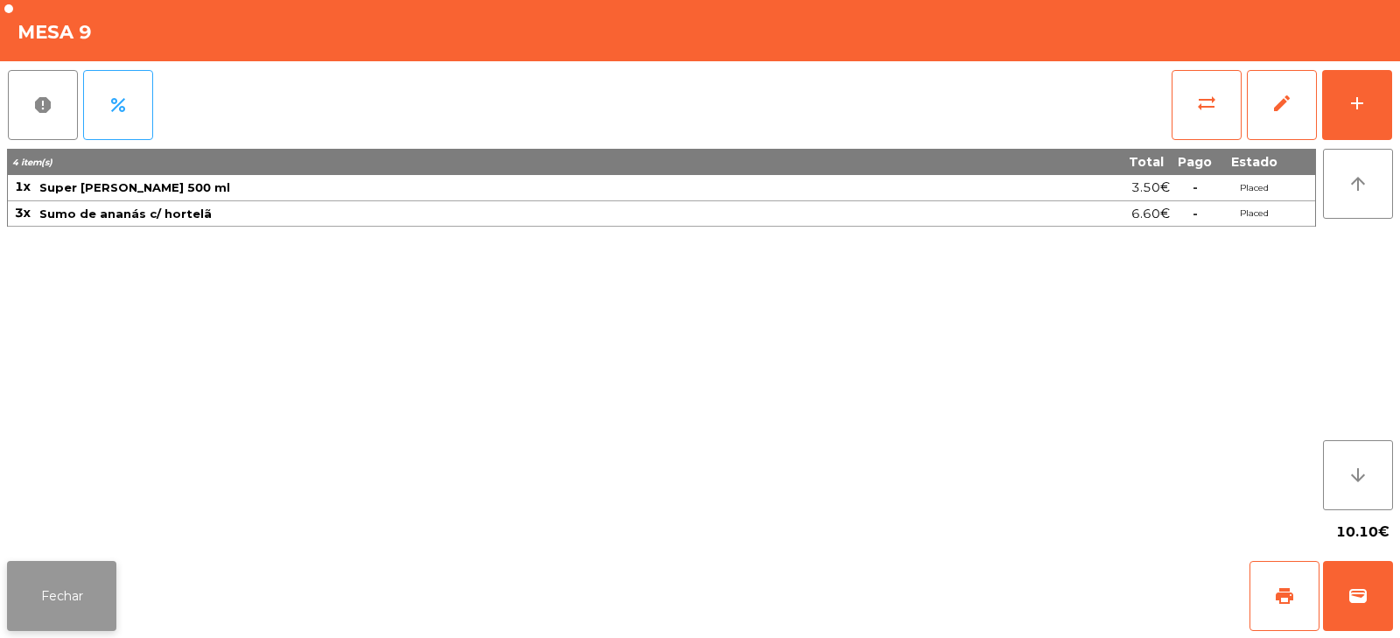
click at [29, 585] on button "Fechar" at bounding box center [61, 596] width 109 height 70
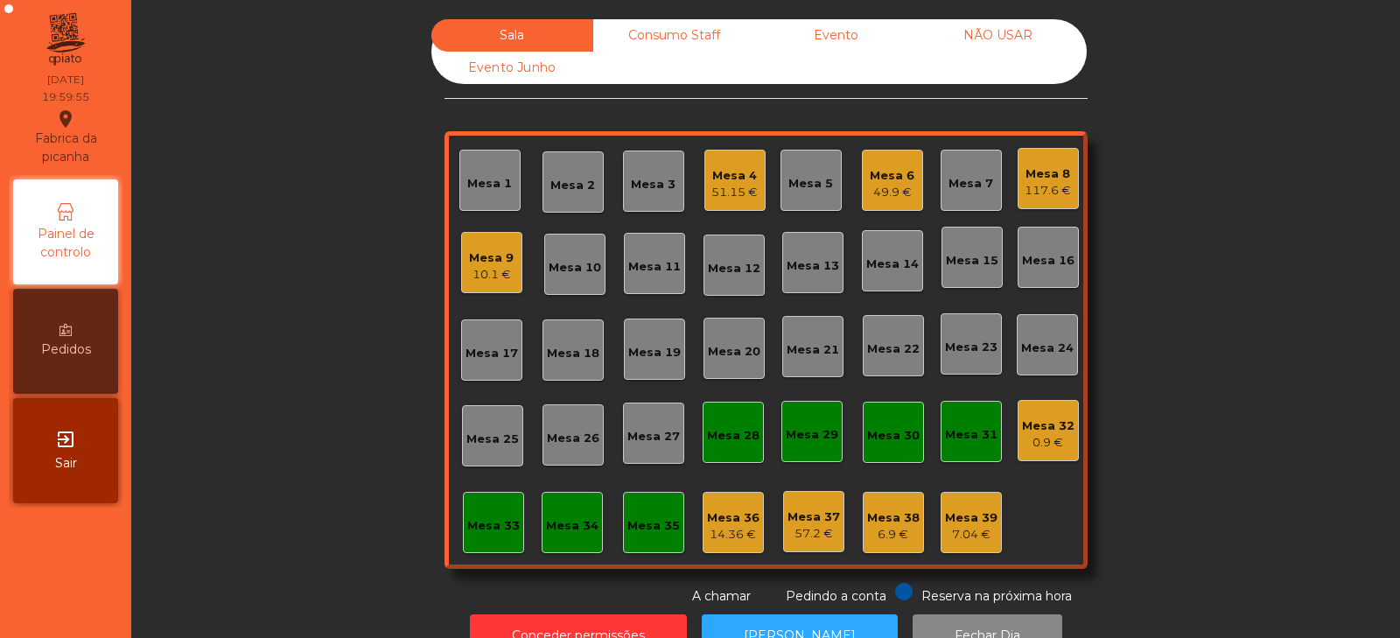
click at [578, 200] on div "Mesa 2" at bounding box center [572, 181] width 61 height 61
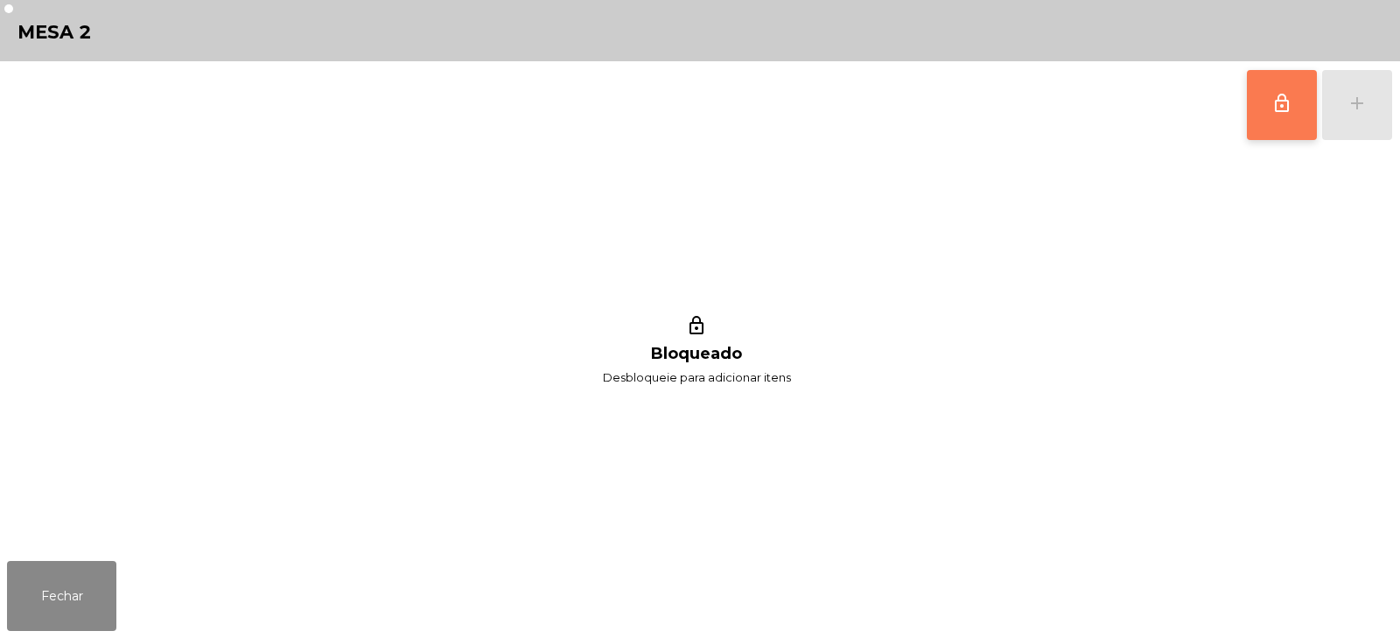
click at [1260, 127] on button "lock_outline" at bounding box center [1282, 105] width 70 height 70
click at [1346, 119] on button "add" at bounding box center [1357, 105] width 70 height 70
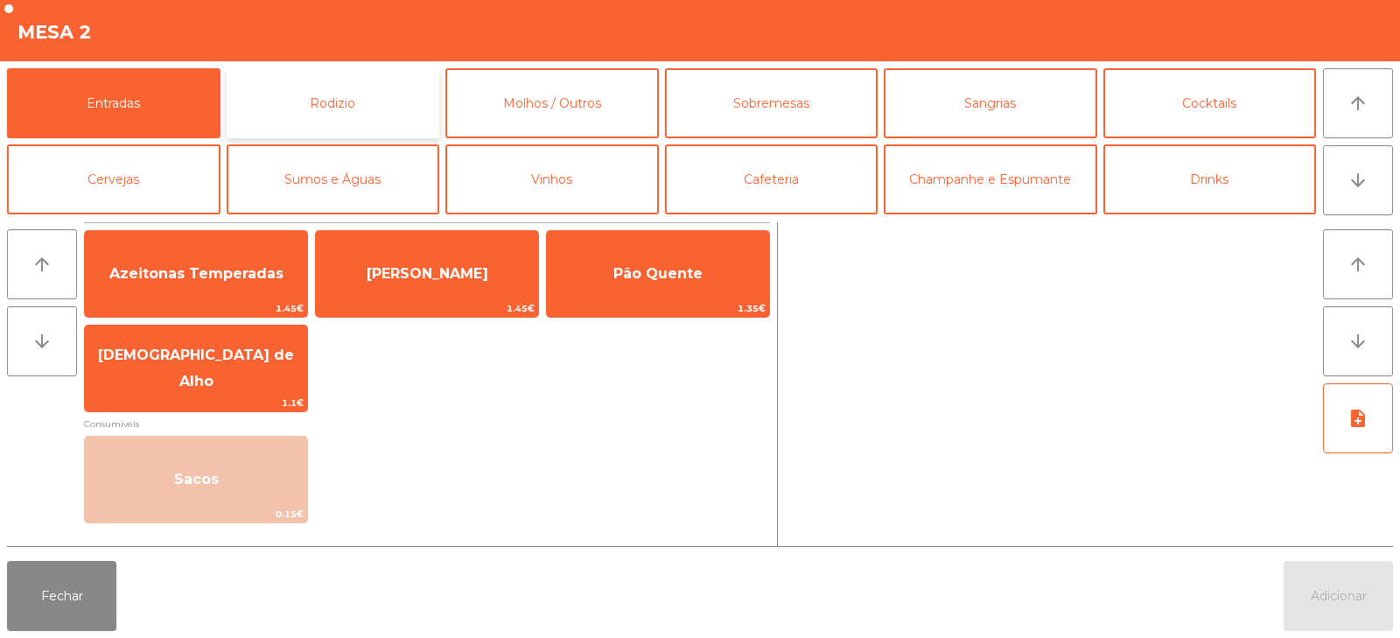
click at [322, 114] on button "Rodizio" at bounding box center [333, 103] width 213 height 70
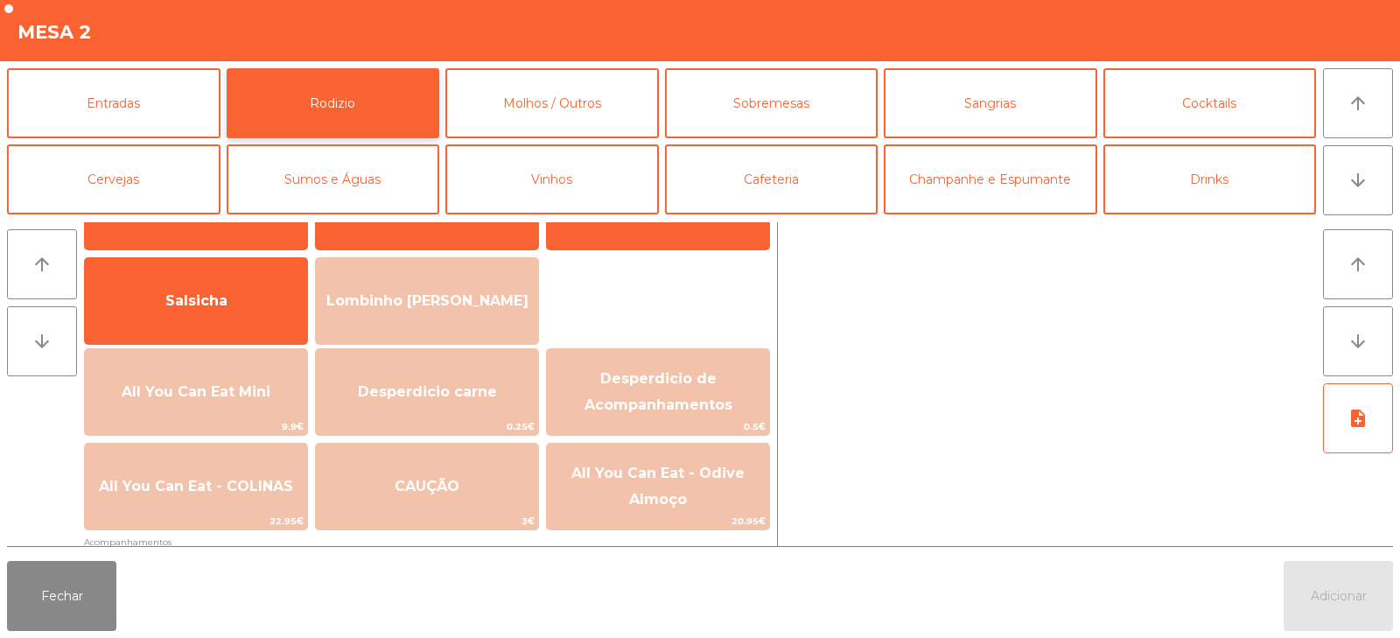
scroll to position [104, 0]
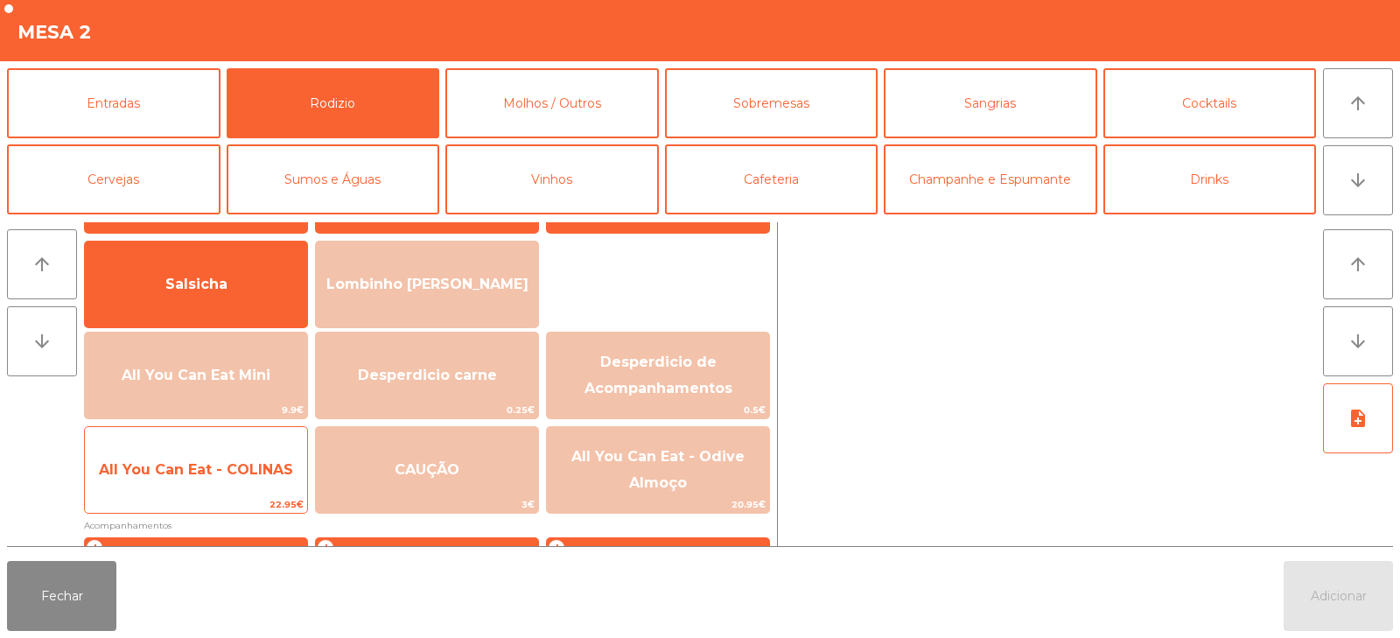
click at [240, 455] on span "All You Can Eat - COLINAS" at bounding box center [196, 469] width 222 height 47
click at [237, 468] on span "All You Can Eat - COLINAS" at bounding box center [196, 469] width 194 height 17
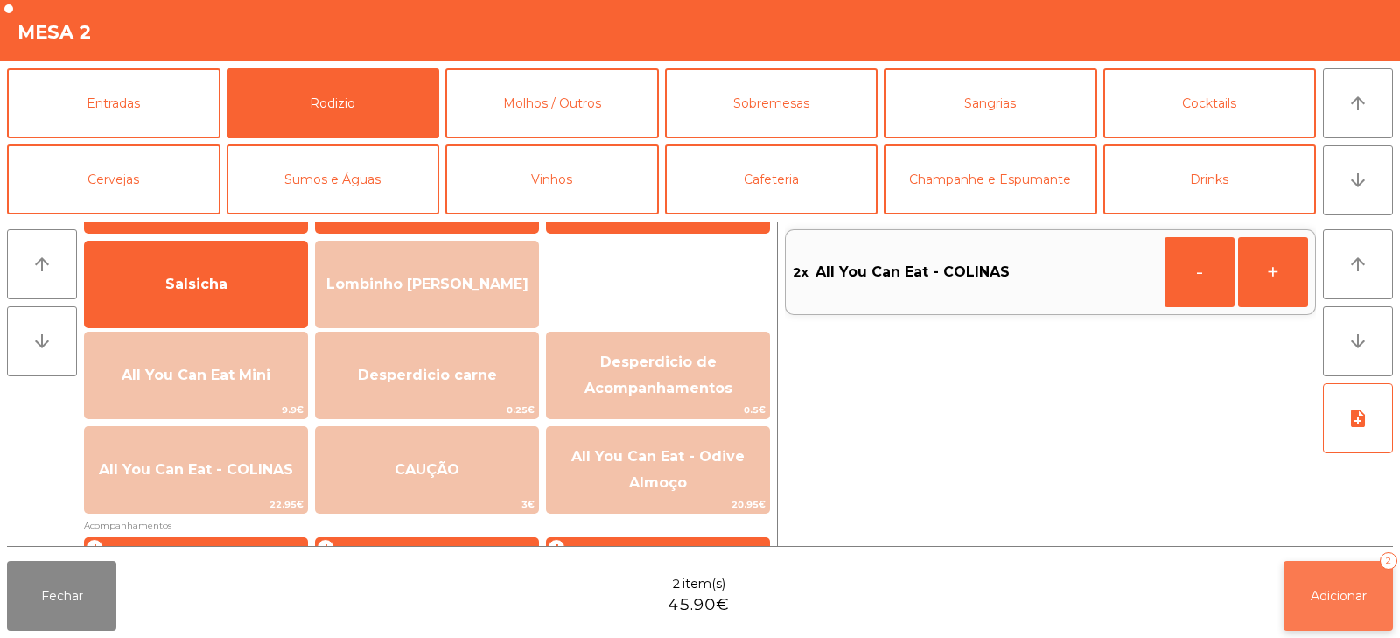
click at [1321, 585] on button "Adicionar 2" at bounding box center [1337, 596] width 109 height 70
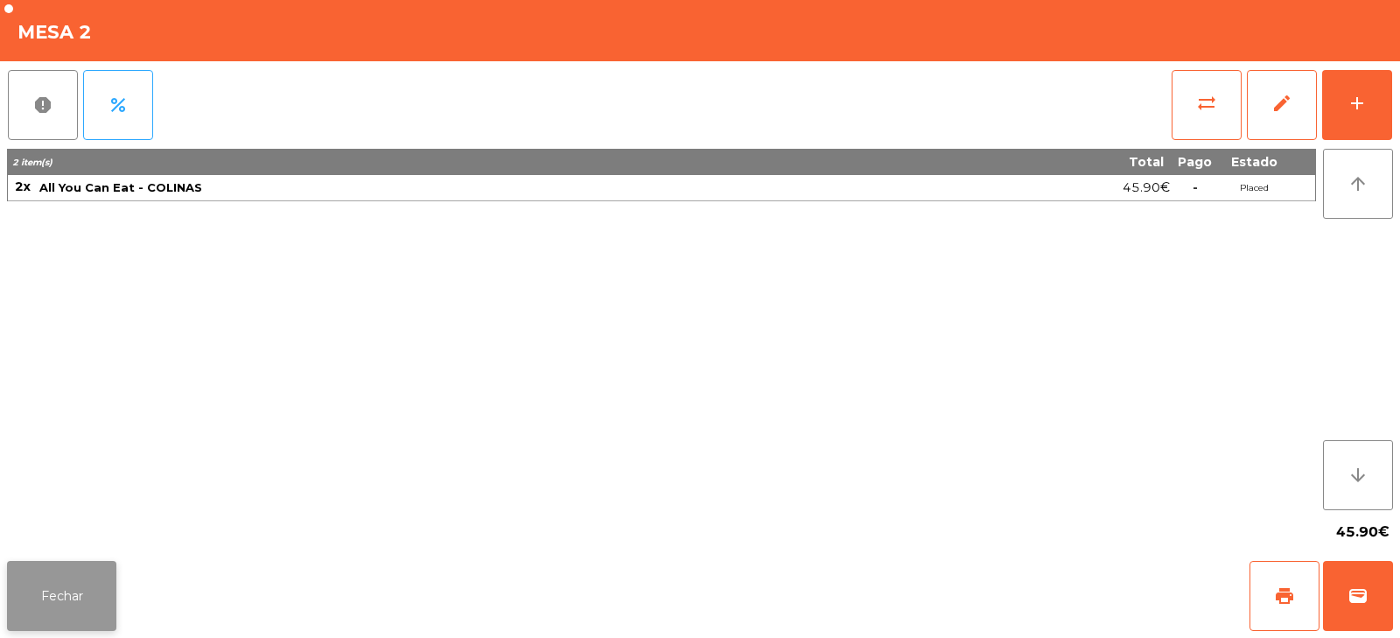
click at [31, 589] on button "Fechar" at bounding box center [61, 596] width 109 height 70
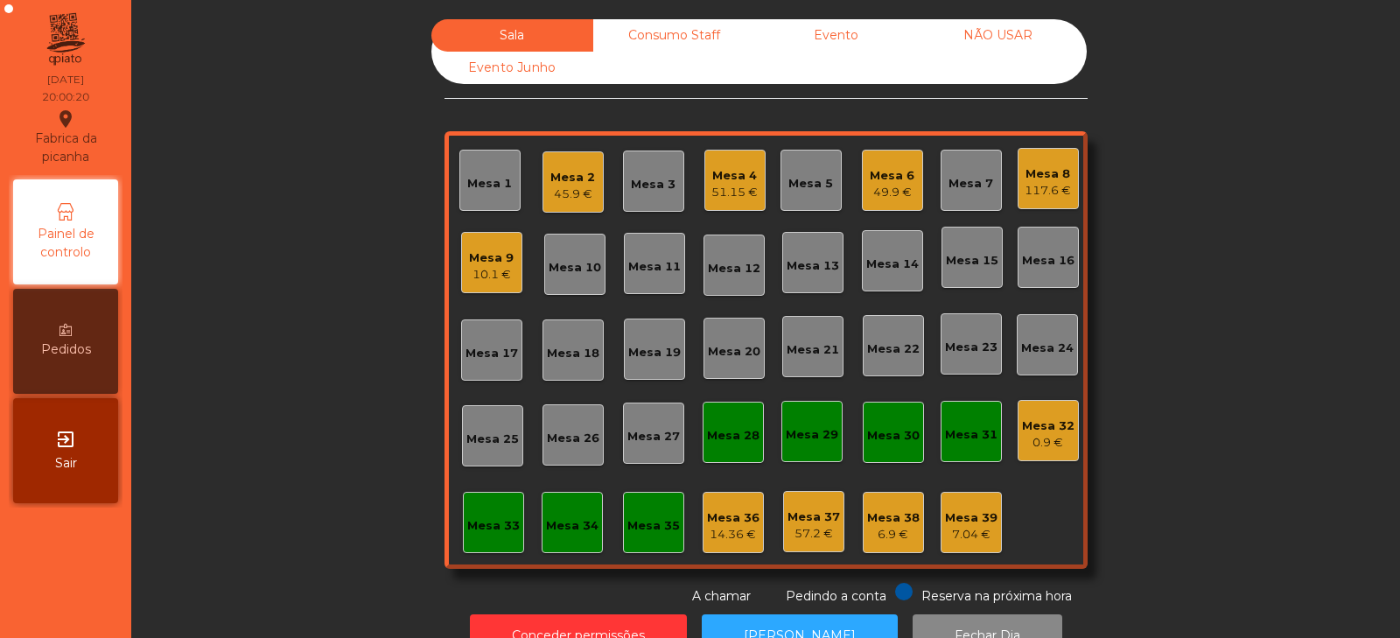
click at [814, 187] on div "Mesa 5" at bounding box center [810, 183] width 45 height 17
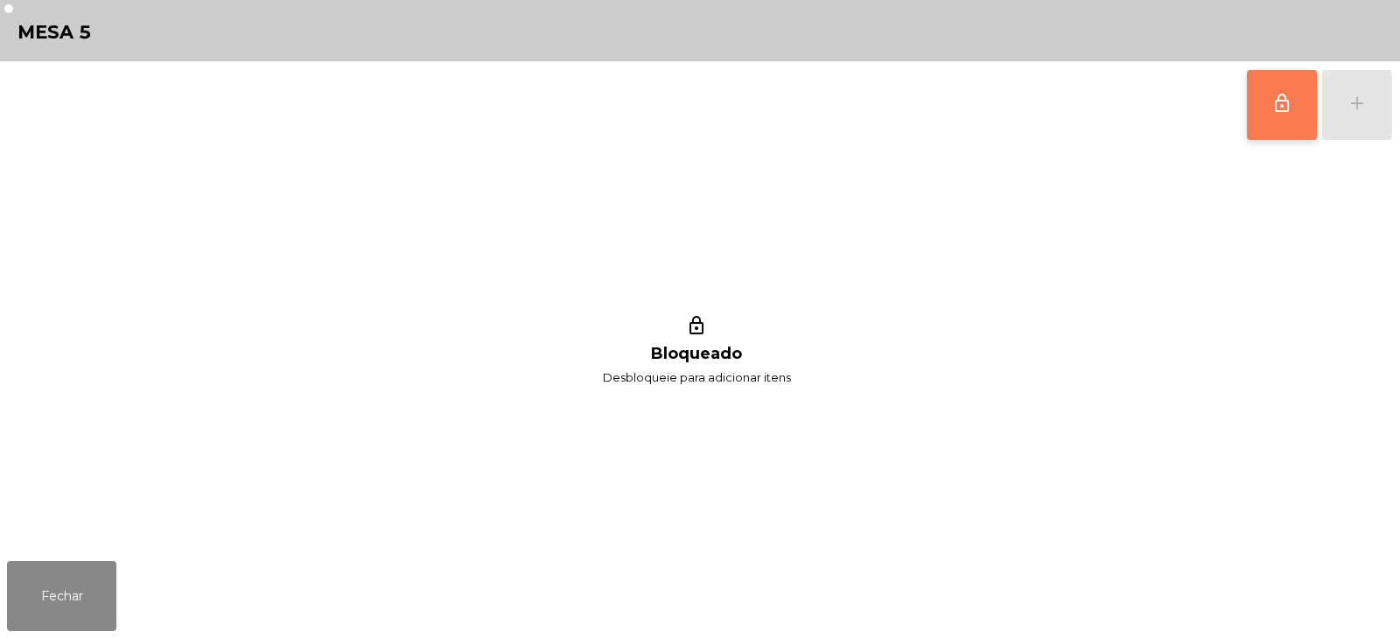
click at [1295, 109] on button "lock_outline" at bounding box center [1282, 105] width 70 height 70
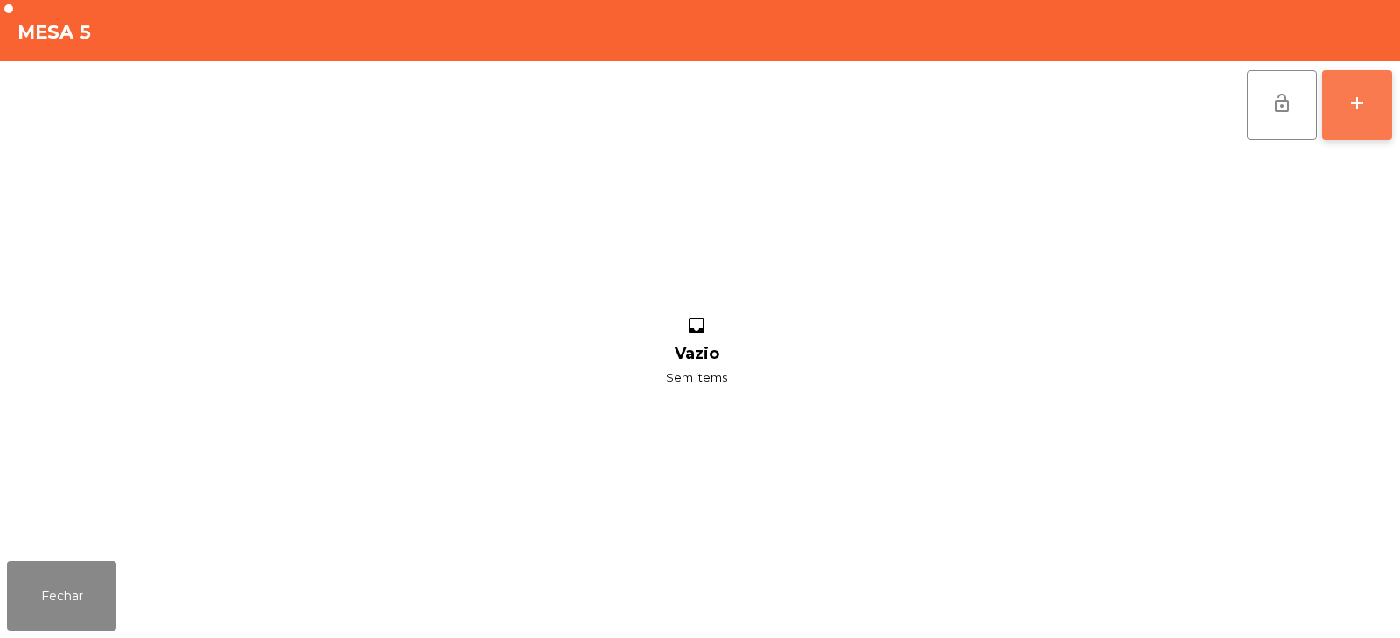
click at [1373, 120] on button "add" at bounding box center [1357, 105] width 70 height 70
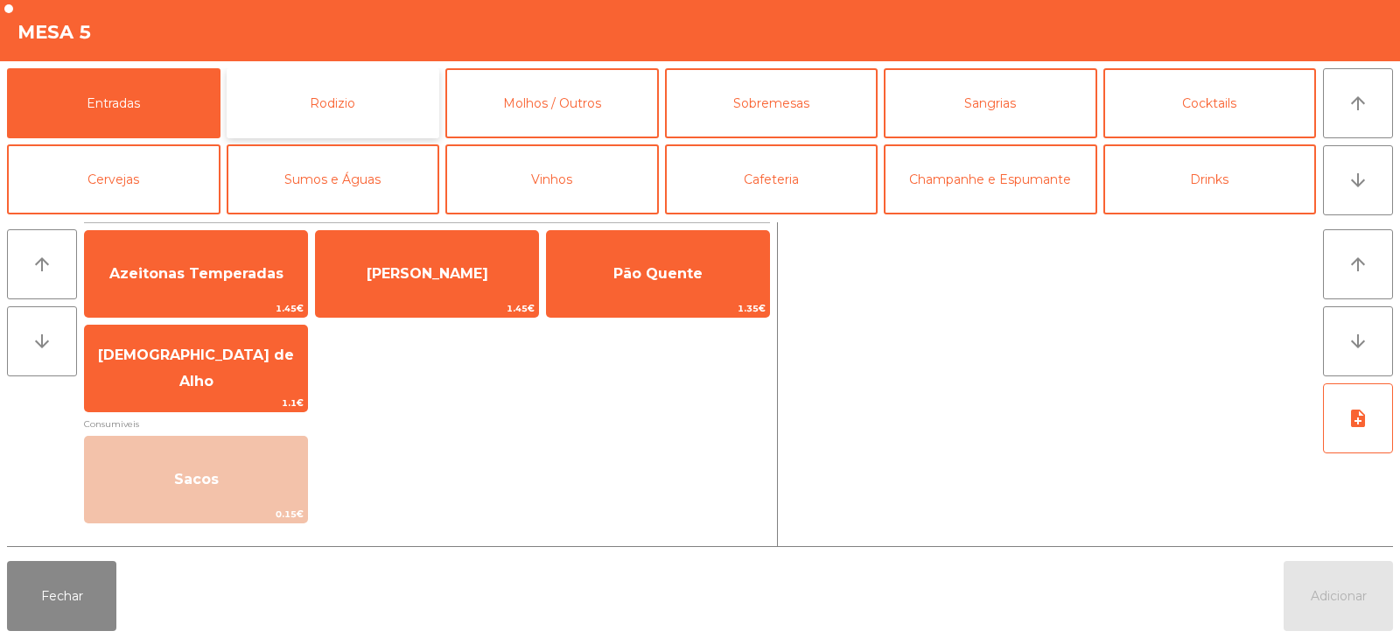
click at [354, 122] on button "Rodizio" at bounding box center [333, 103] width 213 height 70
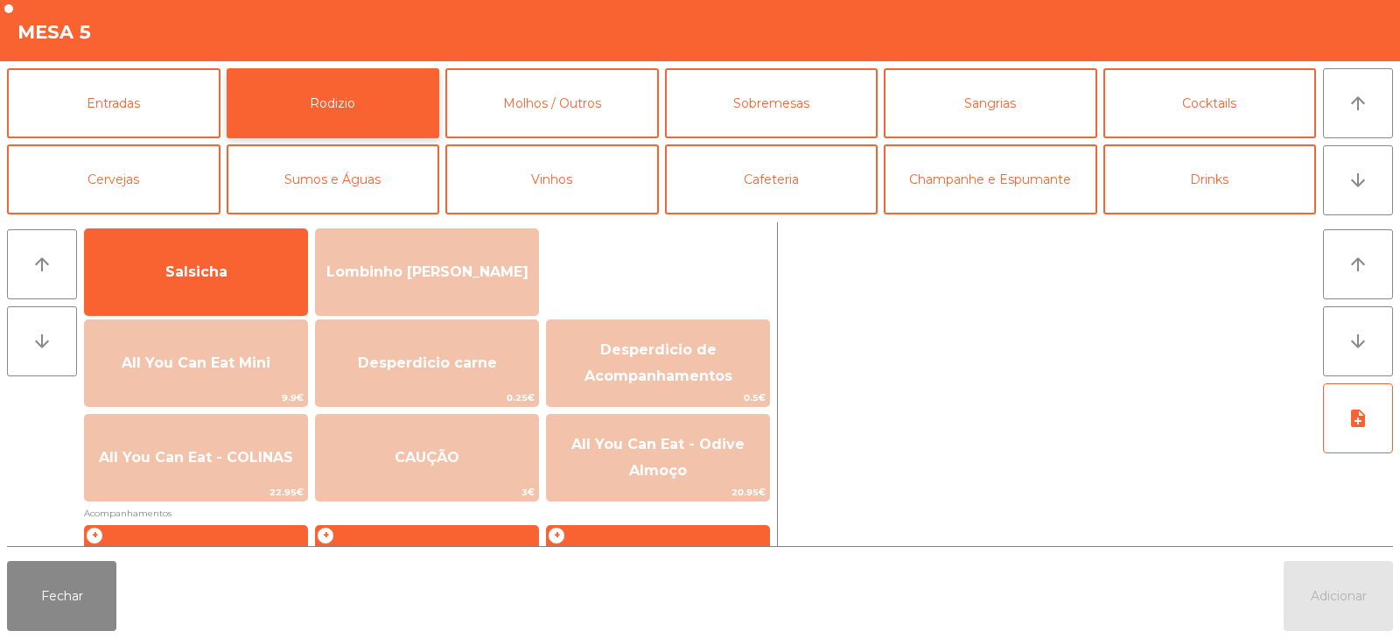
scroll to position [117, 0]
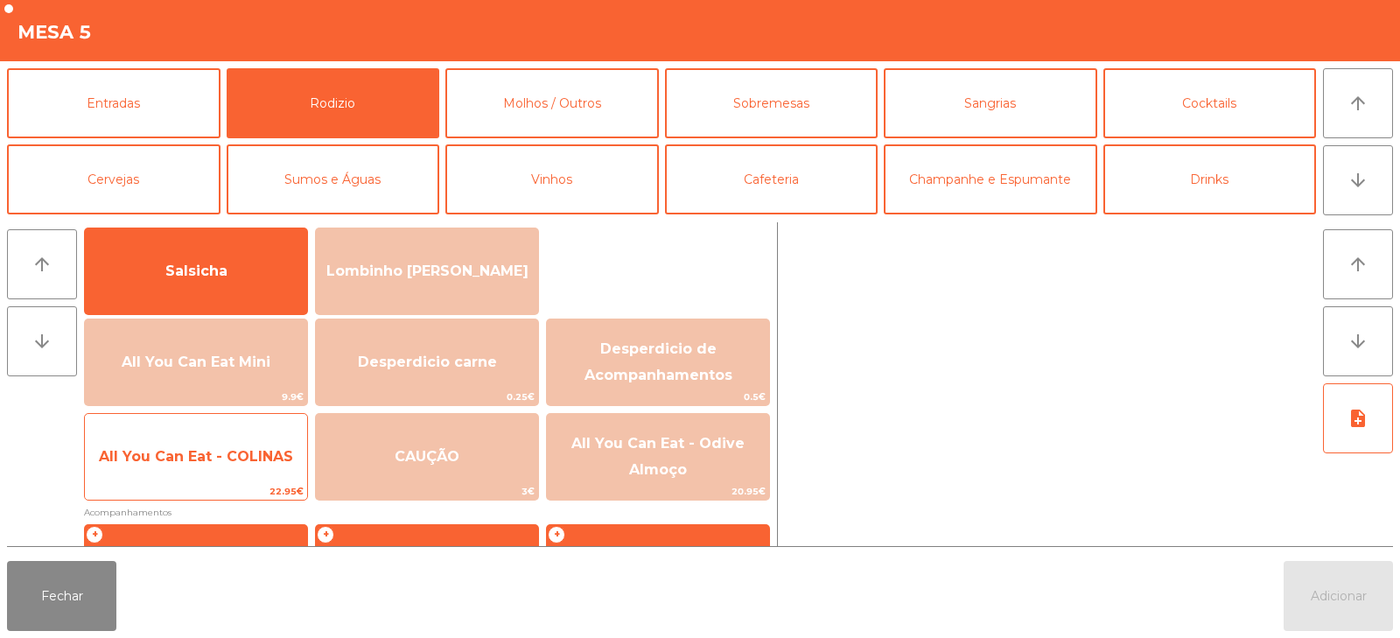
click at [246, 458] on span "All You Can Eat - COLINAS" at bounding box center [196, 456] width 194 height 17
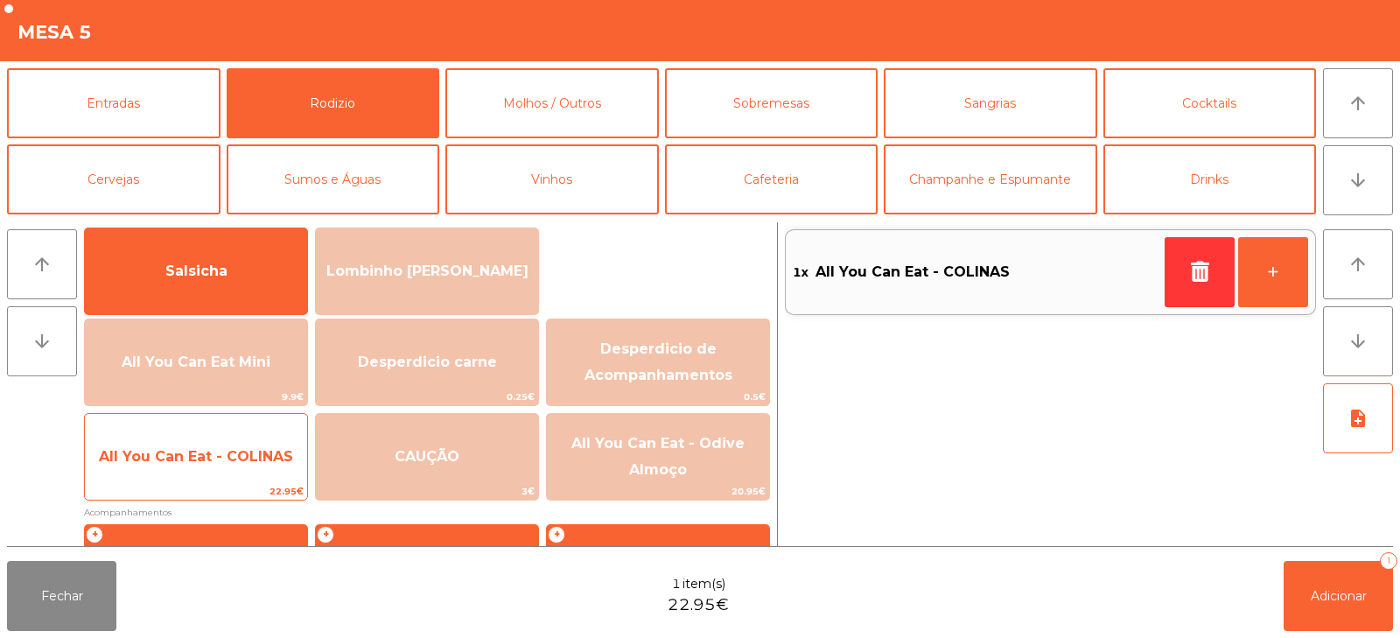
click at [237, 454] on span "All You Can Eat - COLINAS" at bounding box center [196, 456] width 194 height 17
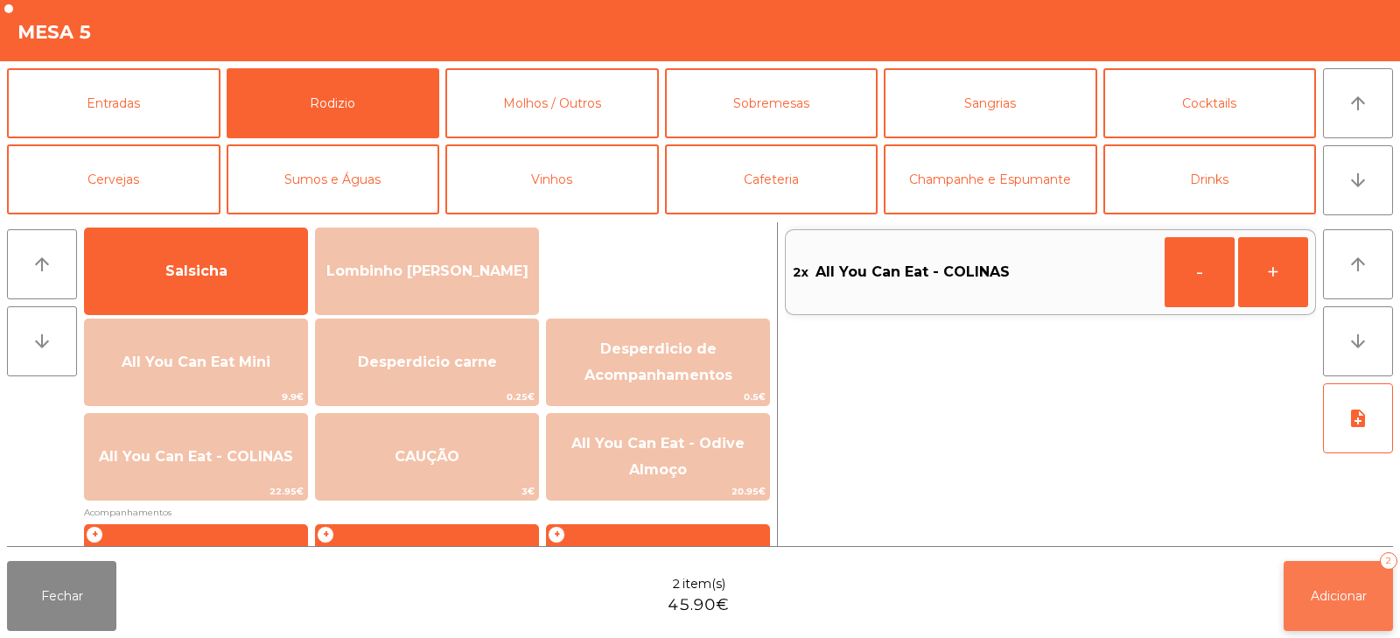
click at [1296, 577] on button "Adicionar 2" at bounding box center [1337, 596] width 109 height 70
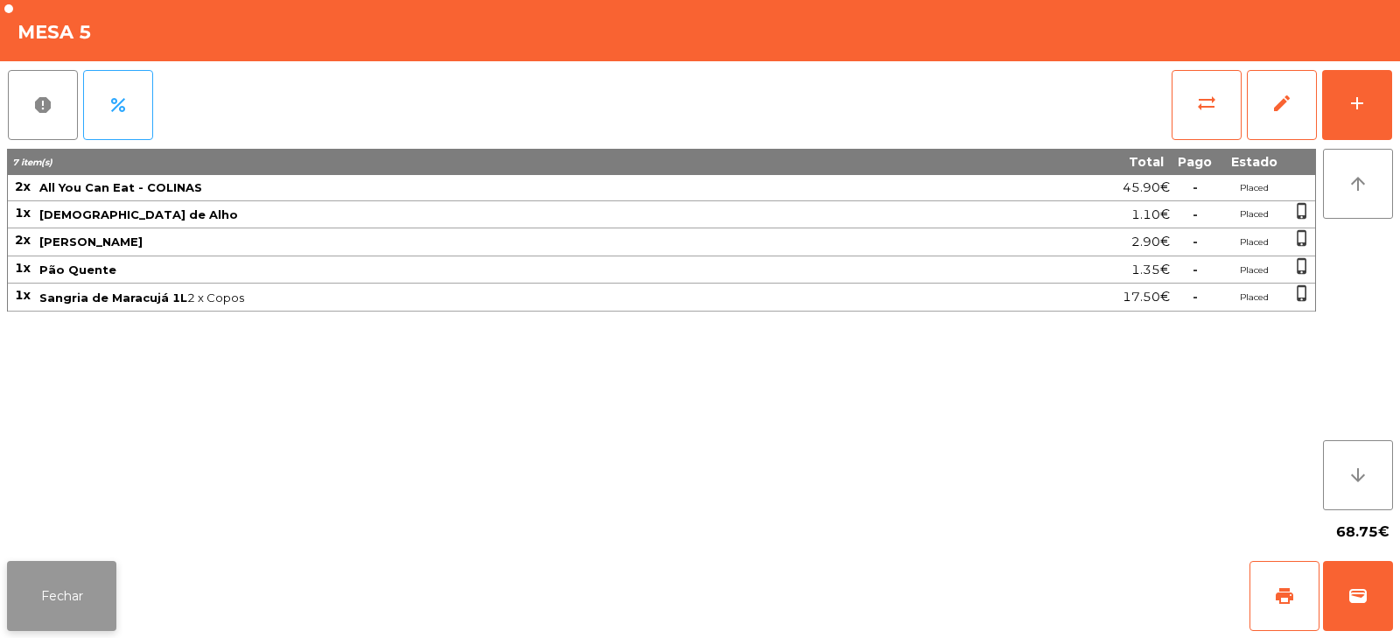
click at [81, 615] on button "Fechar" at bounding box center [61, 596] width 109 height 70
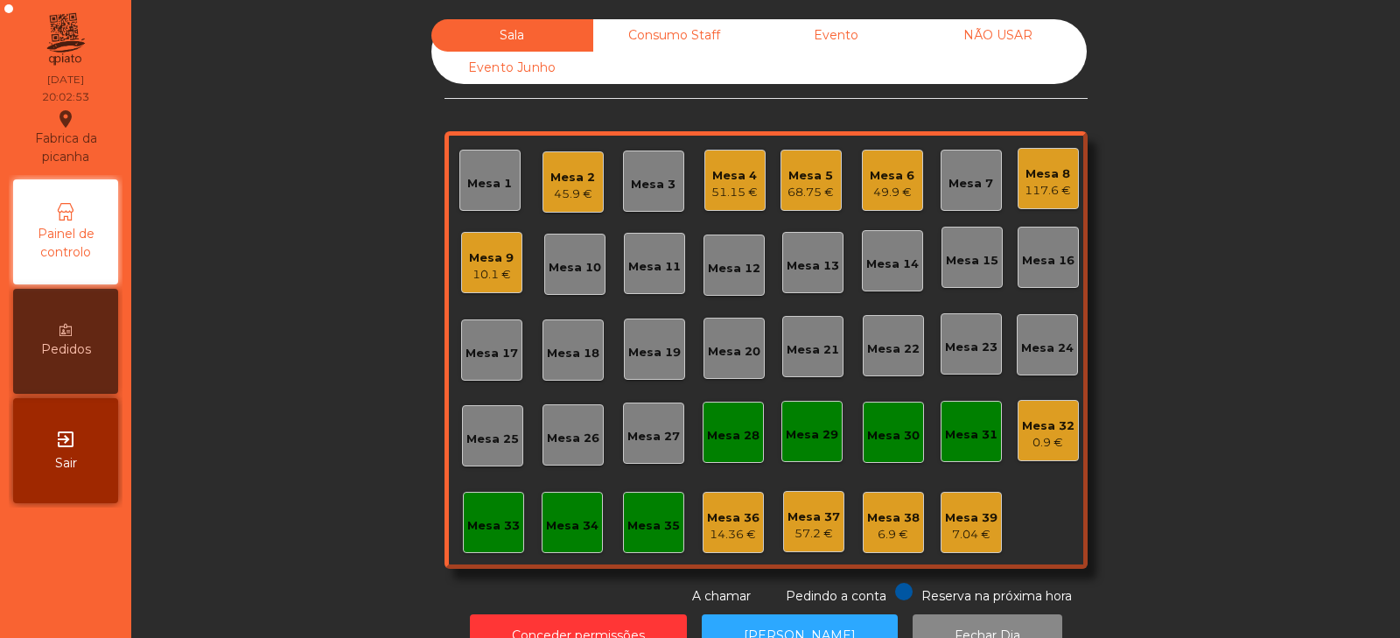
click at [472, 280] on div "10.1 €" at bounding box center [491, 274] width 45 height 17
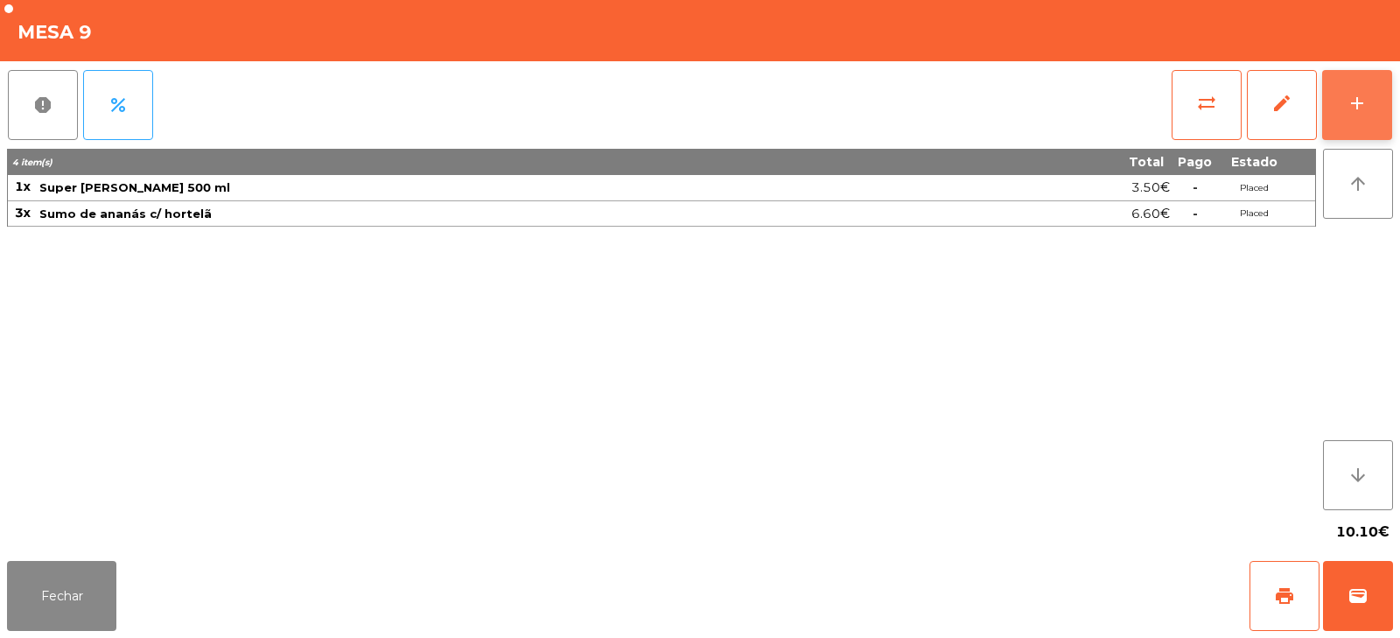
click at [1353, 112] on div "add" at bounding box center [1356, 103] width 21 height 21
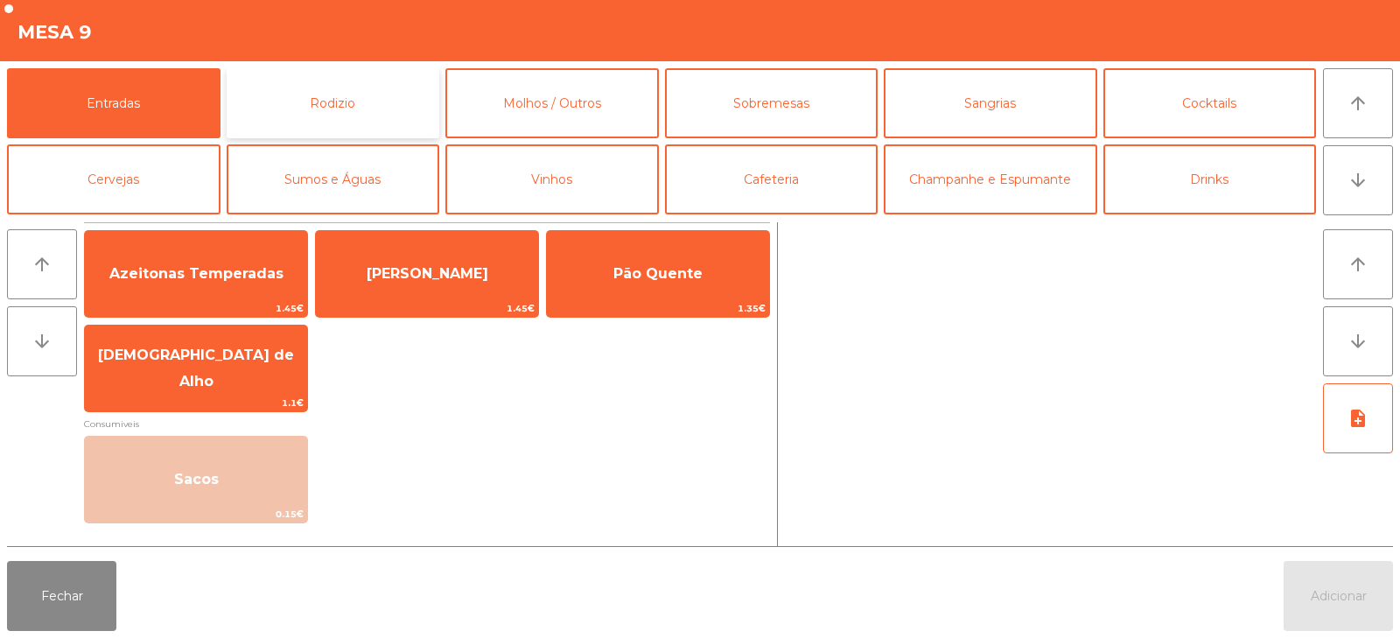
click at [302, 121] on button "Rodizio" at bounding box center [333, 103] width 213 height 70
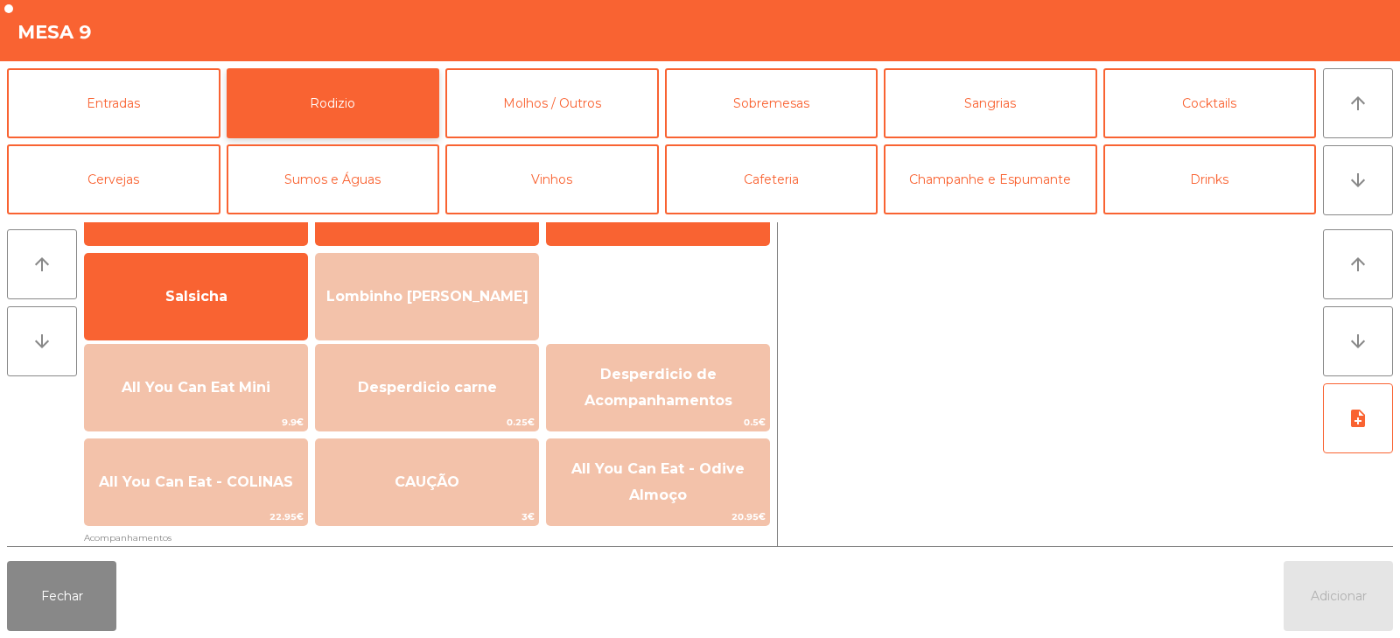
scroll to position [161, 0]
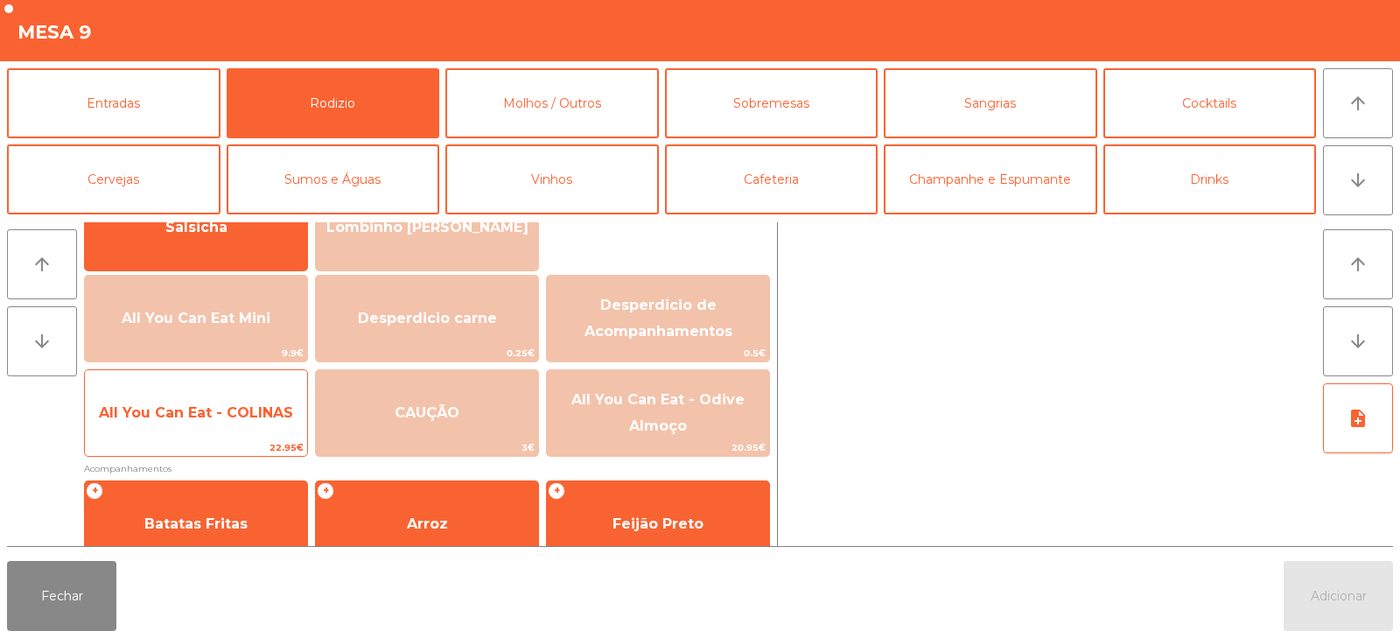
click at [199, 423] on span "All You Can Eat - COLINAS" at bounding box center [196, 412] width 222 height 47
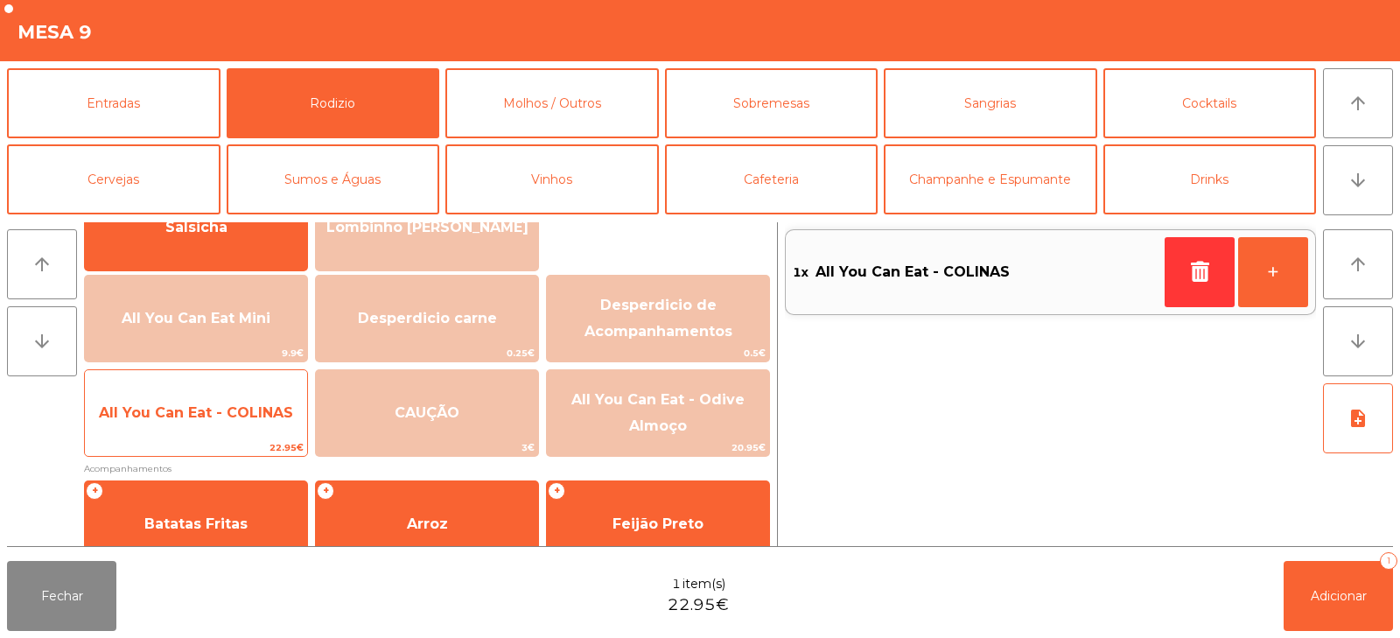
click at [221, 417] on span "All You Can Eat - COLINAS" at bounding box center [196, 412] width 194 height 17
click at [222, 407] on span "All You Can Eat - COLINAS" at bounding box center [196, 412] width 194 height 17
click at [208, 402] on span "All You Can Eat - COLINAS" at bounding box center [196, 412] width 222 height 47
click at [209, 404] on span "All You Can Eat - COLINAS" at bounding box center [196, 412] width 194 height 17
click at [211, 408] on span "All You Can Eat - COLINAS" at bounding box center [196, 412] width 194 height 17
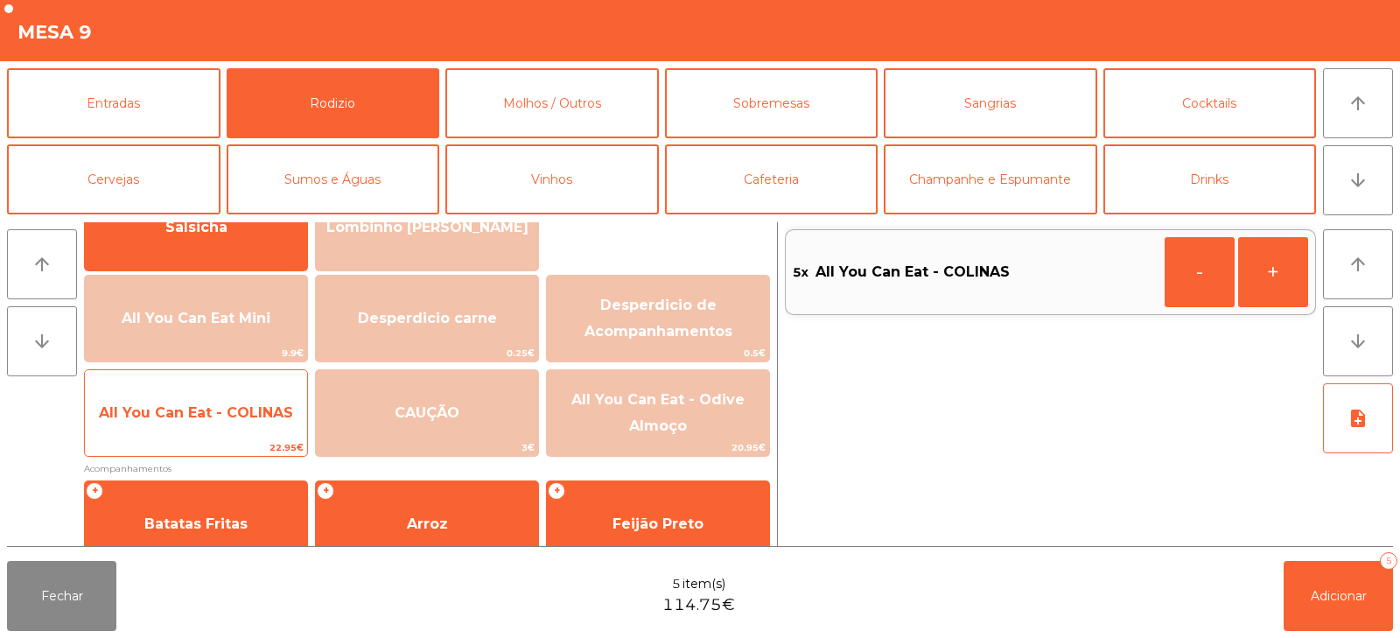
click at [209, 418] on span "All You Can Eat - COLINAS" at bounding box center [196, 412] width 194 height 17
click at [217, 419] on span "All You Can Eat - COLINAS" at bounding box center [196, 412] width 194 height 17
click at [223, 420] on span "All You Can Eat - COLINAS" at bounding box center [196, 412] width 194 height 17
click at [220, 420] on span "All You Can Eat - COLINAS" at bounding box center [196, 412] width 194 height 17
click at [223, 416] on span "All You Can Eat - COLINAS" at bounding box center [196, 412] width 194 height 17
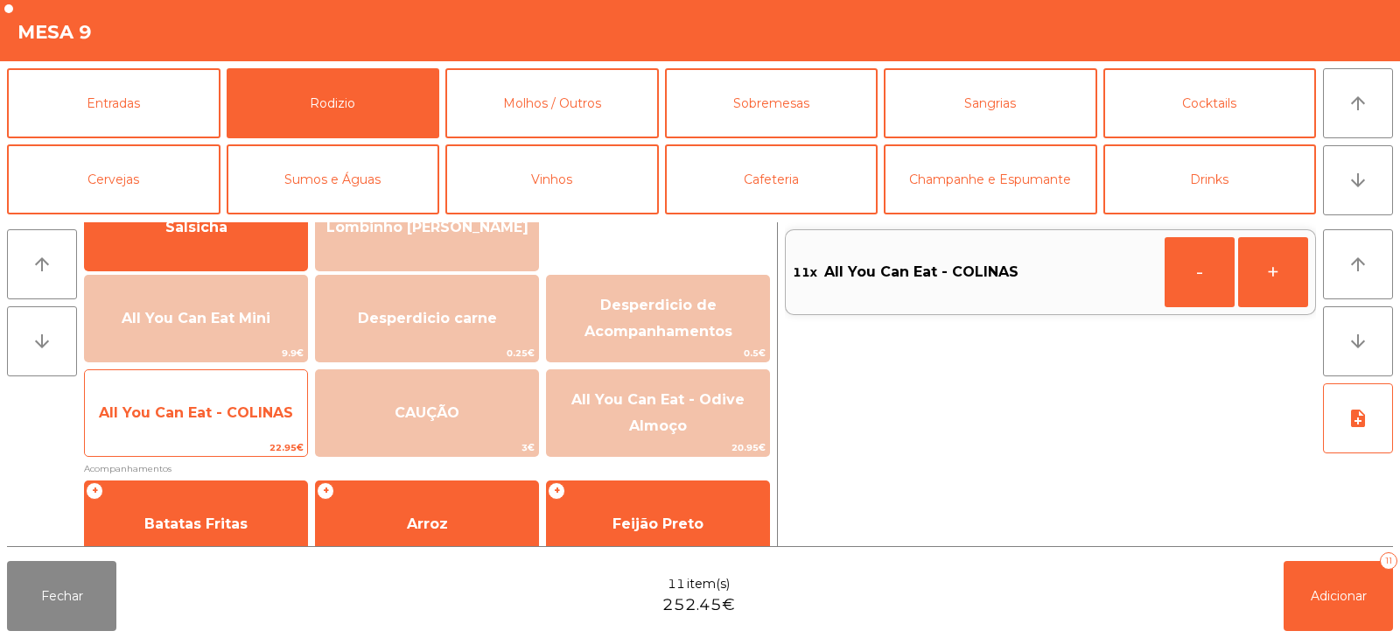
click at [228, 419] on span "All You Can Eat - COLINAS" at bounding box center [196, 412] width 194 height 17
click at [224, 426] on span "All You Can Eat - COLINAS" at bounding box center [196, 412] width 222 height 47
click at [220, 430] on span "All You Can Eat - COLINAS" at bounding box center [196, 412] width 222 height 47
click at [219, 436] on span "All You Can Eat - COLINAS" at bounding box center [196, 412] width 222 height 47
click at [220, 430] on span "All You Can Eat - COLINAS" at bounding box center [196, 412] width 222 height 47
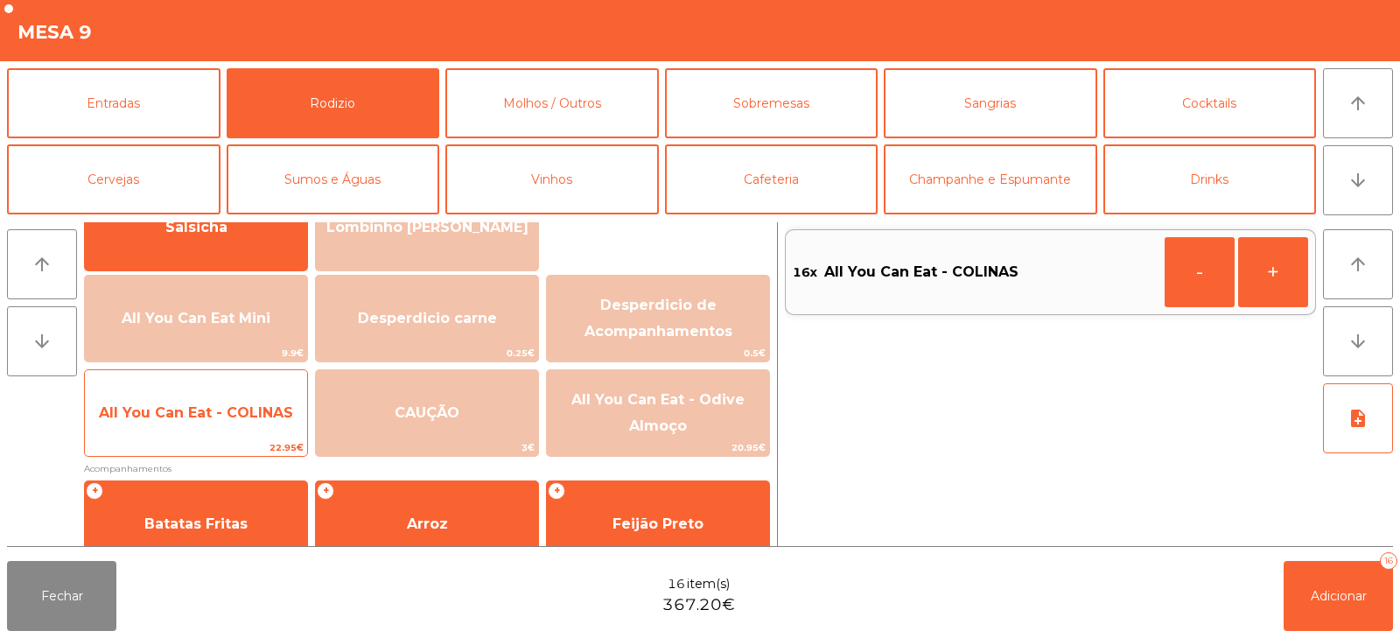
click at [227, 427] on span "All You Can Eat - COLINAS" at bounding box center [196, 412] width 222 height 47
click at [234, 422] on span "All You Can Eat - COLINAS" at bounding box center [196, 412] width 222 height 47
click at [227, 439] on span "22.95€" at bounding box center [196, 447] width 222 height 17
click at [228, 438] on div "All You Can Eat - COLINAS 22.95€" at bounding box center [196, 412] width 224 height 87
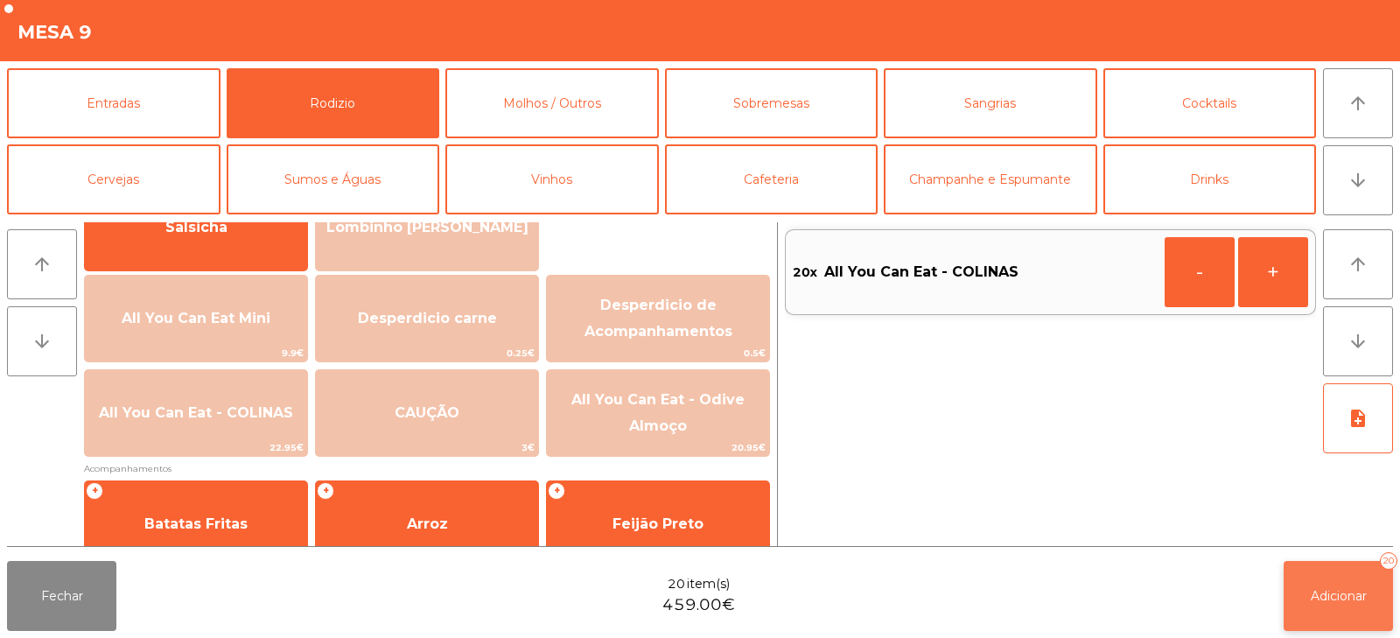
click at [1317, 604] on button "Adicionar 20" at bounding box center [1337, 596] width 109 height 70
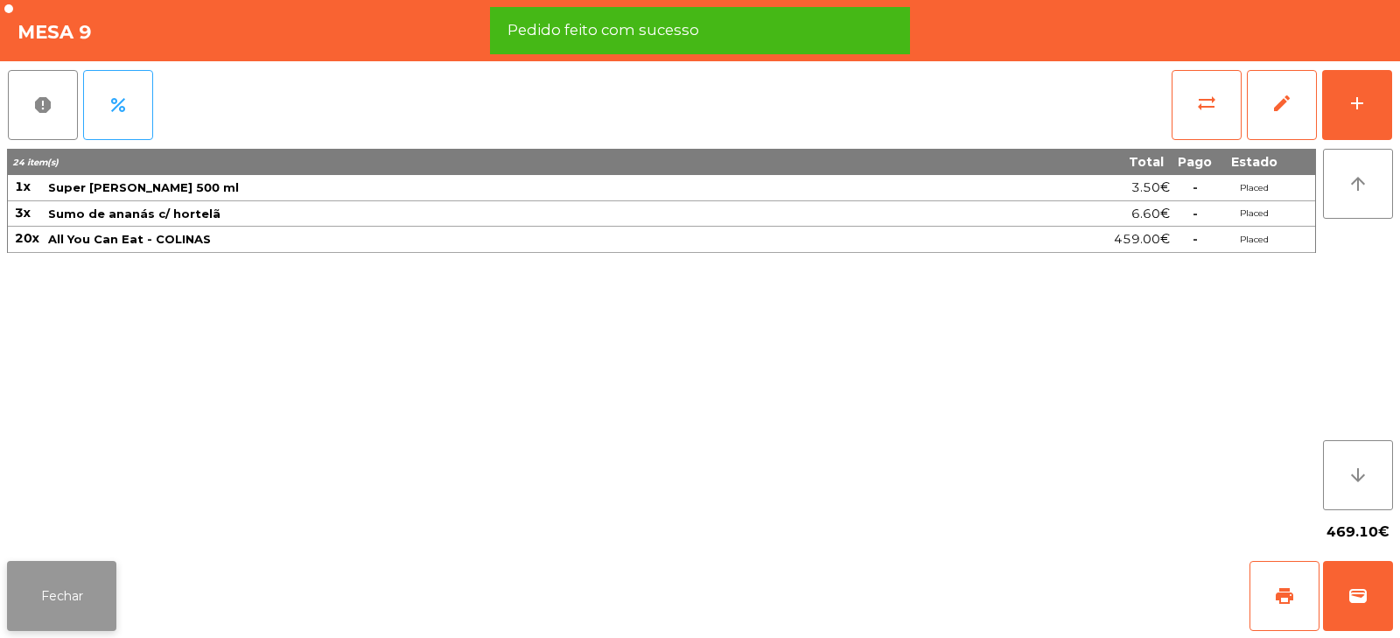
click at [57, 602] on button "Fechar" at bounding box center [61, 596] width 109 height 70
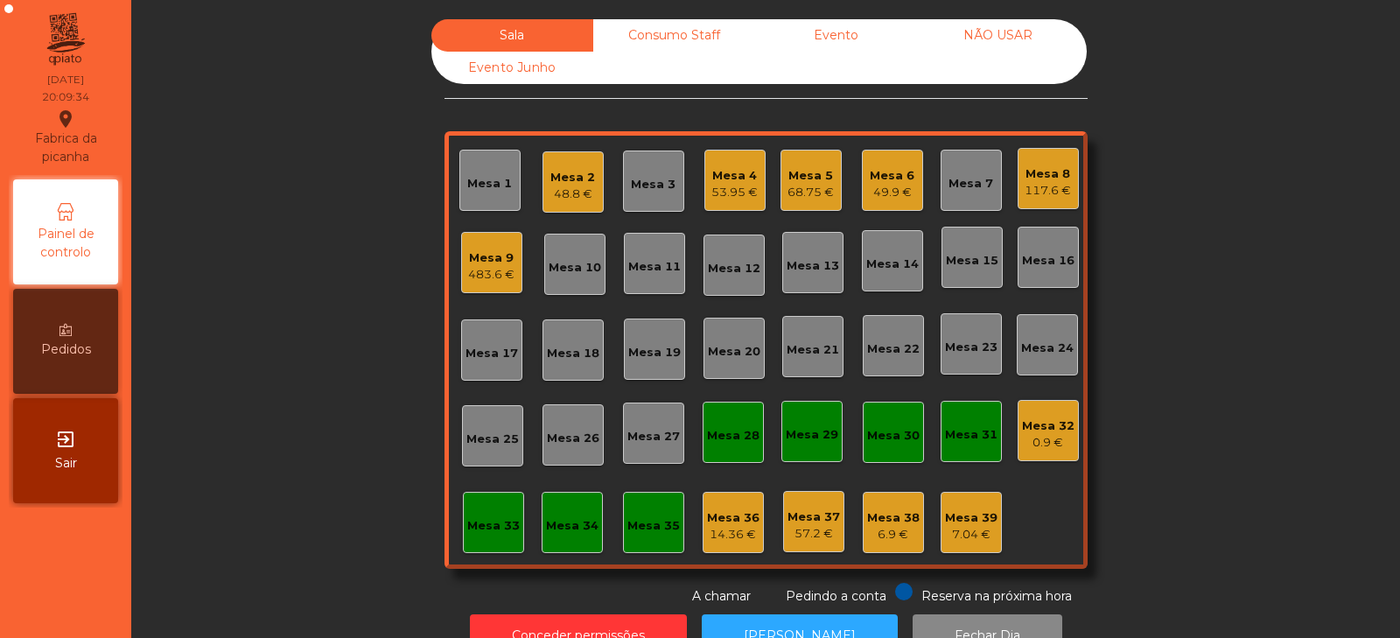
click at [488, 361] on div "Mesa 17" at bounding box center [491, 353] width 52 height 17
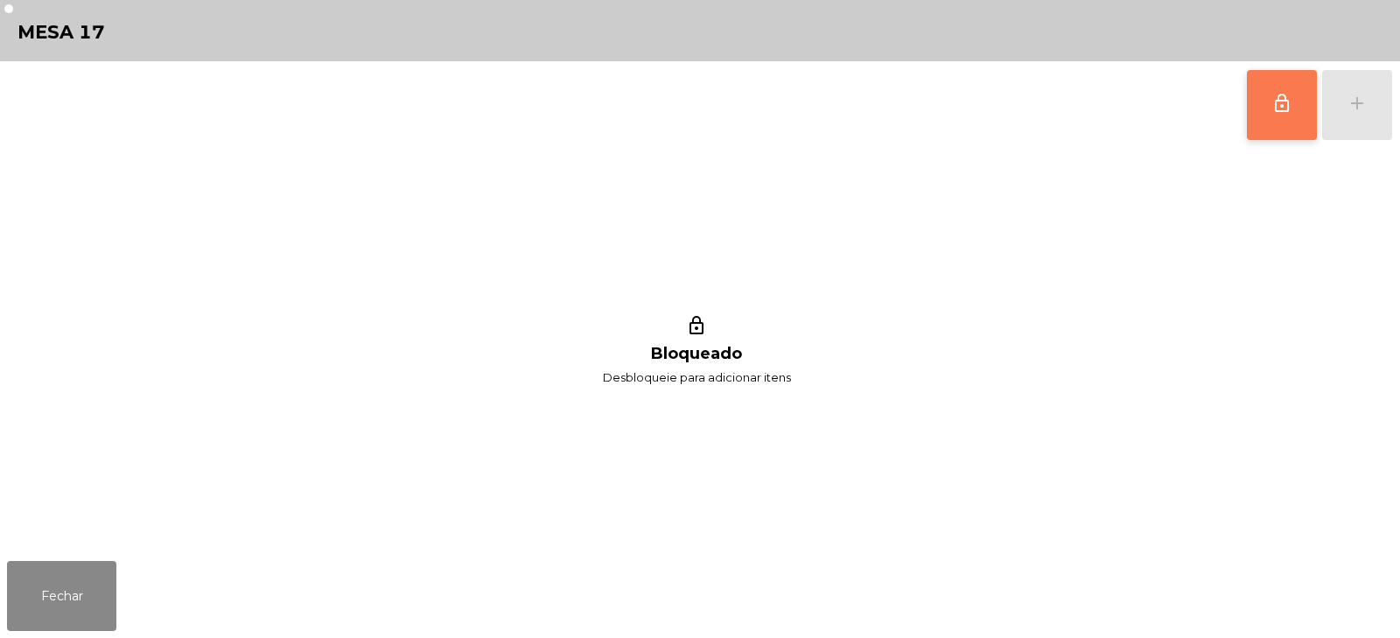
click at [1289, 110] on span "lock_outline" at bounding box center [1281, 103] width 21 height 21
click at [1359, 106] on div "add" at bounding box center [1356, 103] width 21 height 21
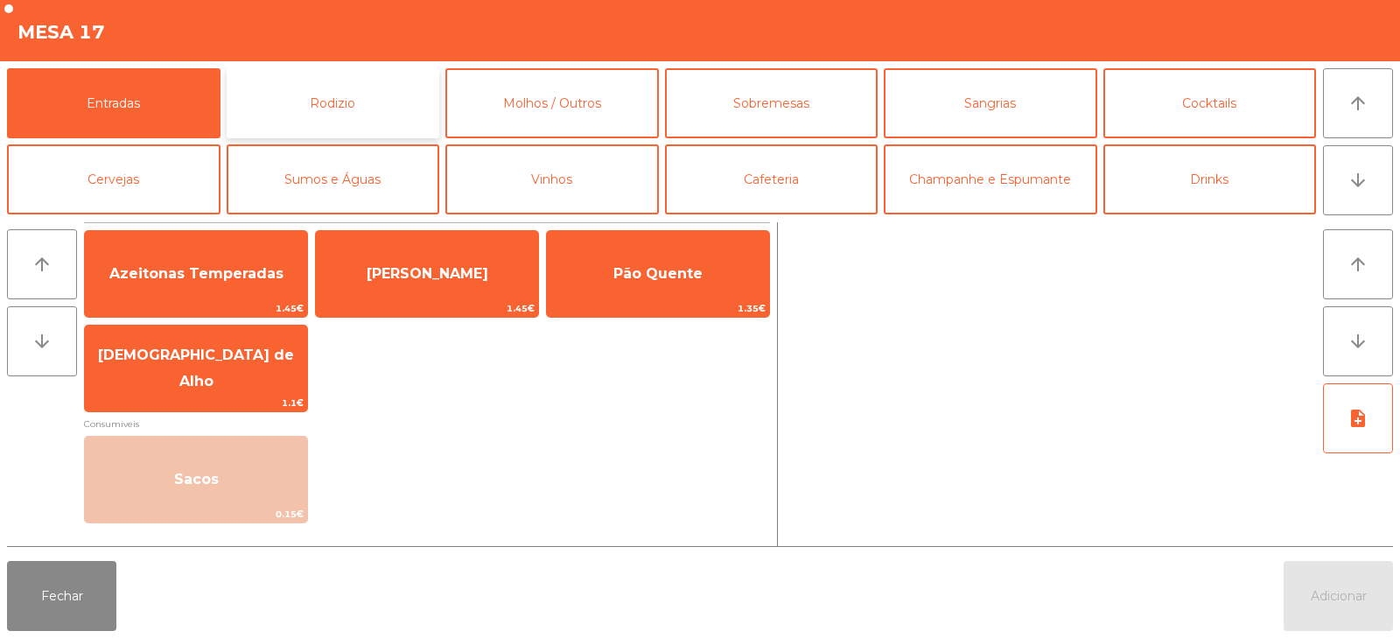
click at [347, 108] on button "Rodizio" at bounding box center [333, 103] width 213 height 70
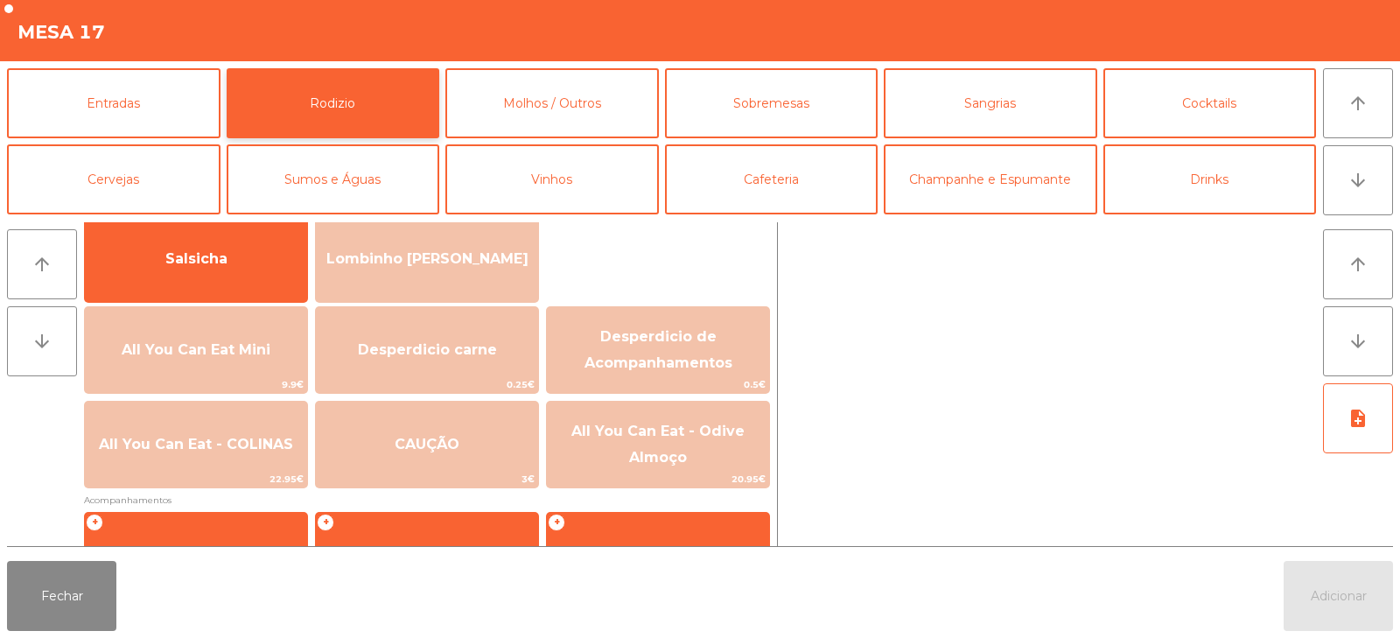
scroll to position [134, 0]
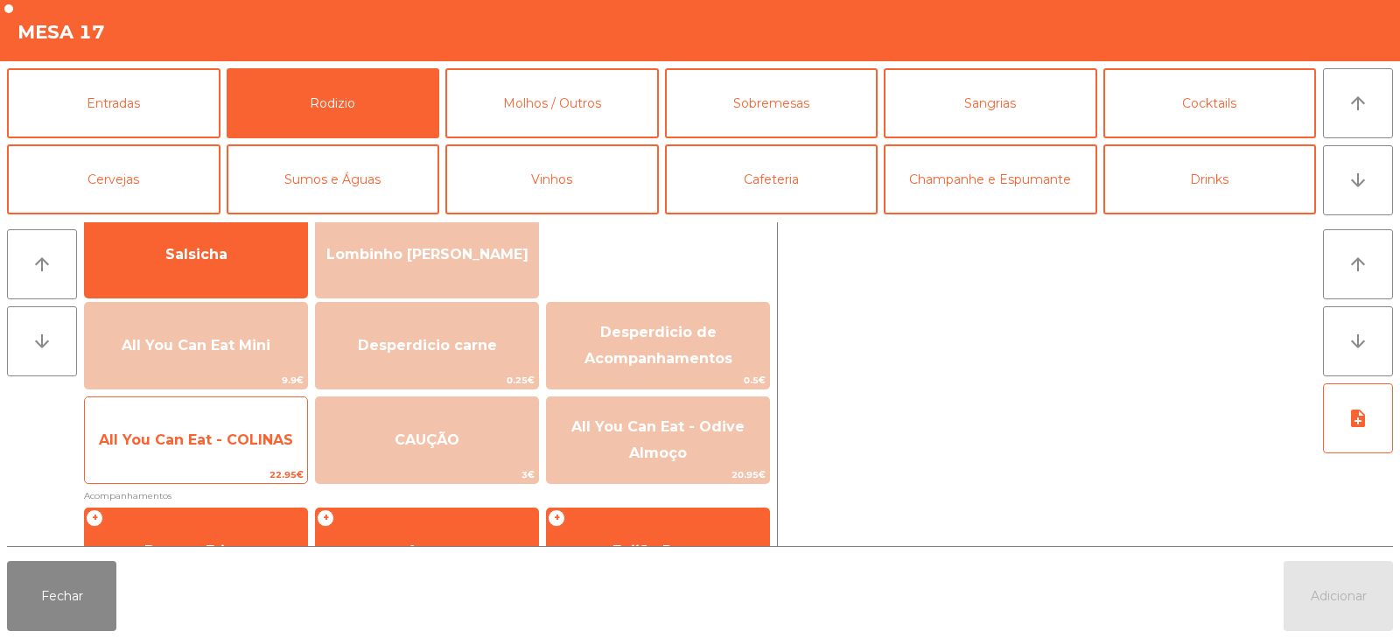
click at [234, 466] on span "22.95€" at bounding box center [196, 474] width 222 height 17
click at [241, 455] on span "All You Can Eat - COLINAS" at bounding box center [196, 439] width 222 height 47
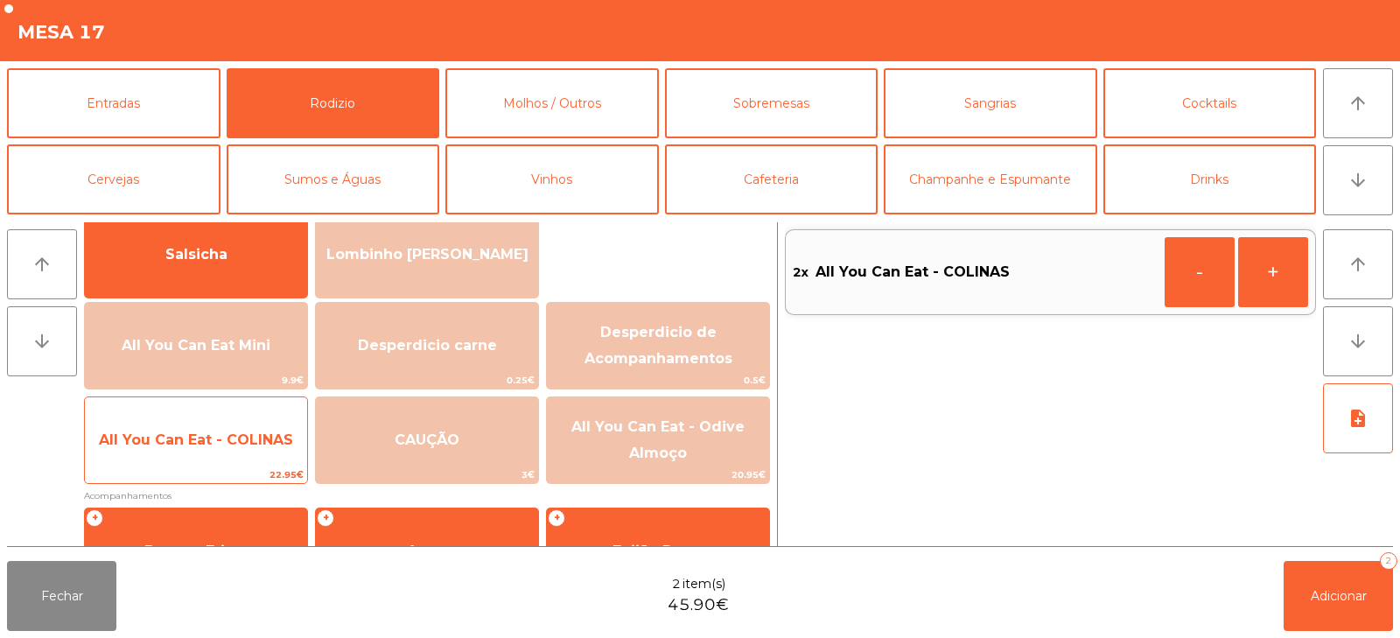
click at [248, 449] on span "All You Can Eat - COLINAS" at bounding box center [196, 439] width 222 height 47
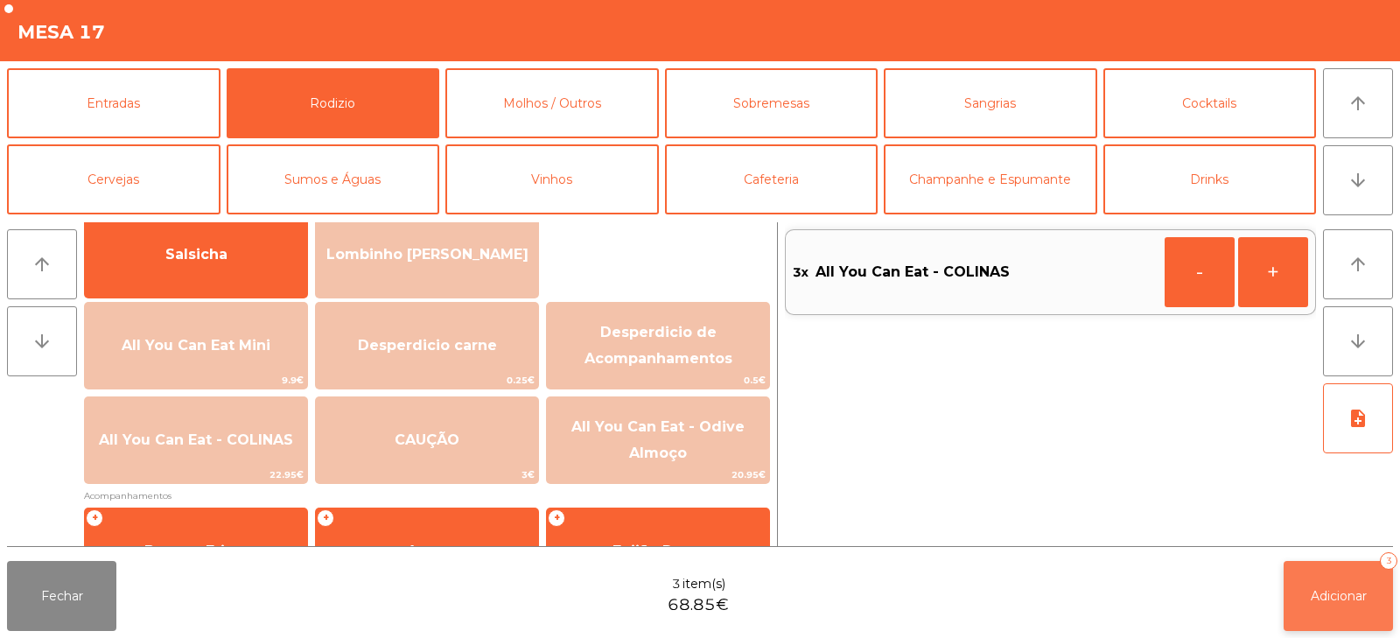
click at [1303, 594] on button "Adicionar 3" at bounding box center [1337, 596] width 109 height 70
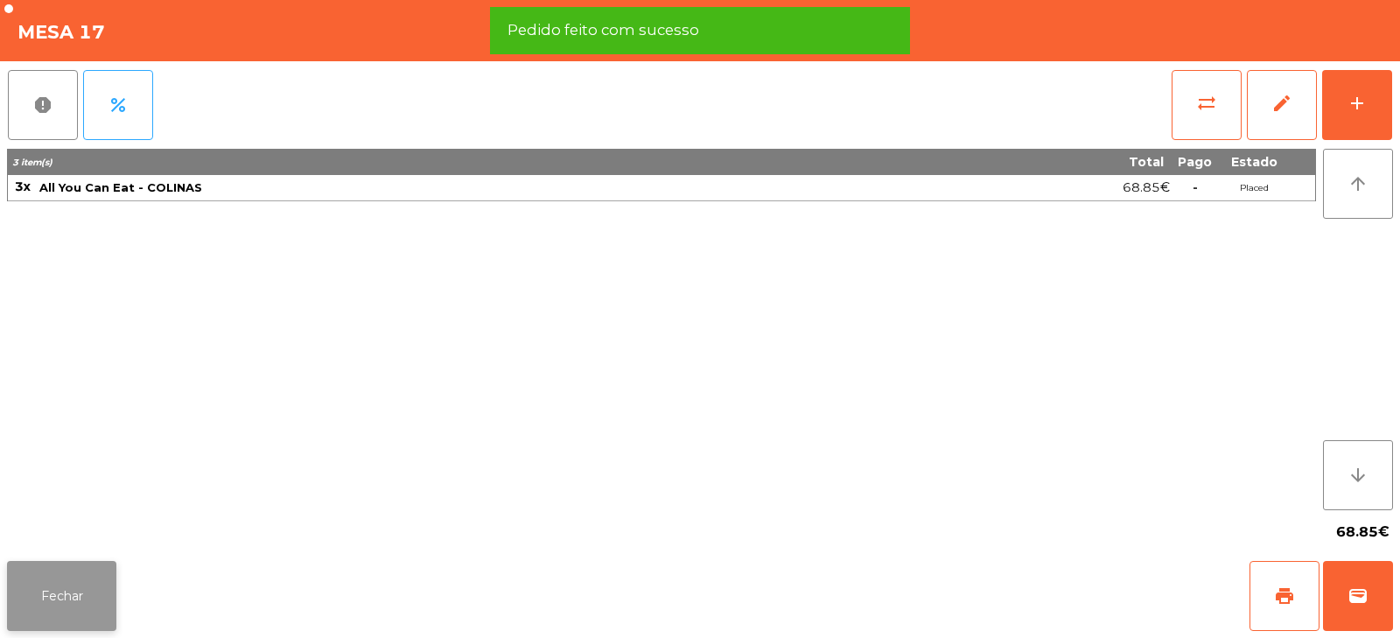
click at [78, 604] on button "Fechar" at bounding box center [61, 596] width 109 height 70
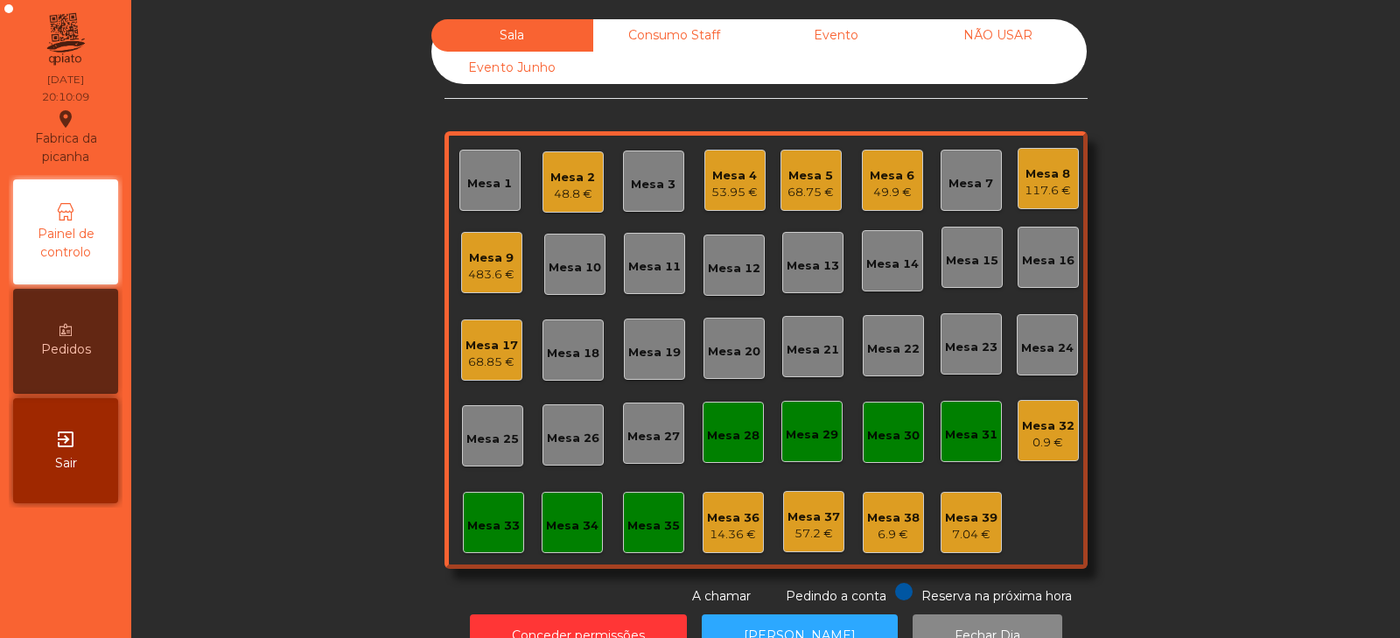
click at [495, 363] on div "68.85 €" at bounding box center [491, 361] width 52 height 17
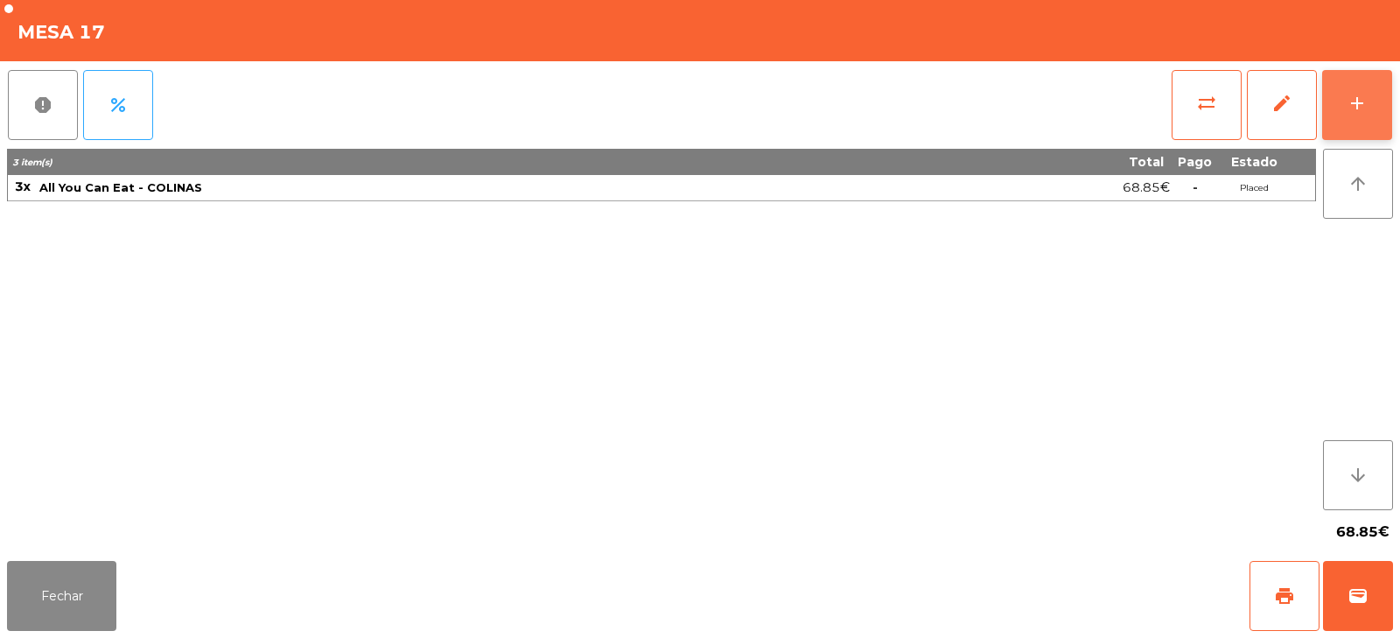
click at [1352, 115] on button "add" at bounding box center [1357, 105] width 70 height 70
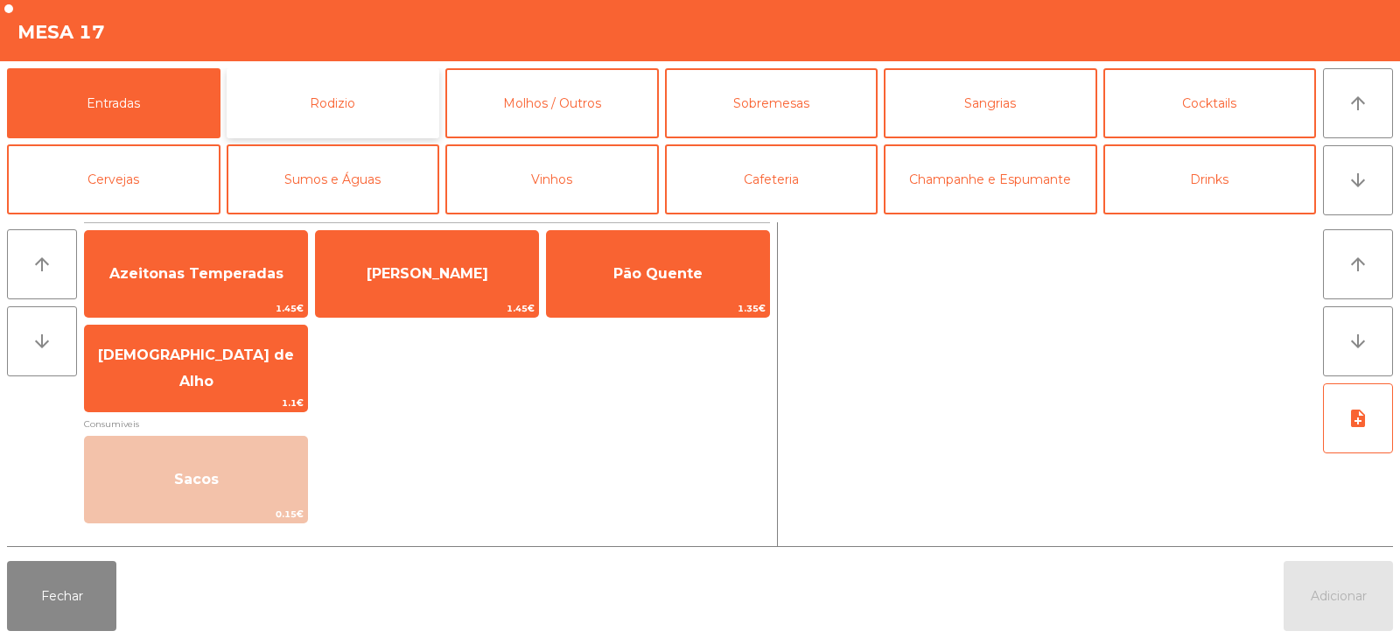
click at [391, 104] on button "Rodizio" at bounding box center [333, 103] width 213 height 70
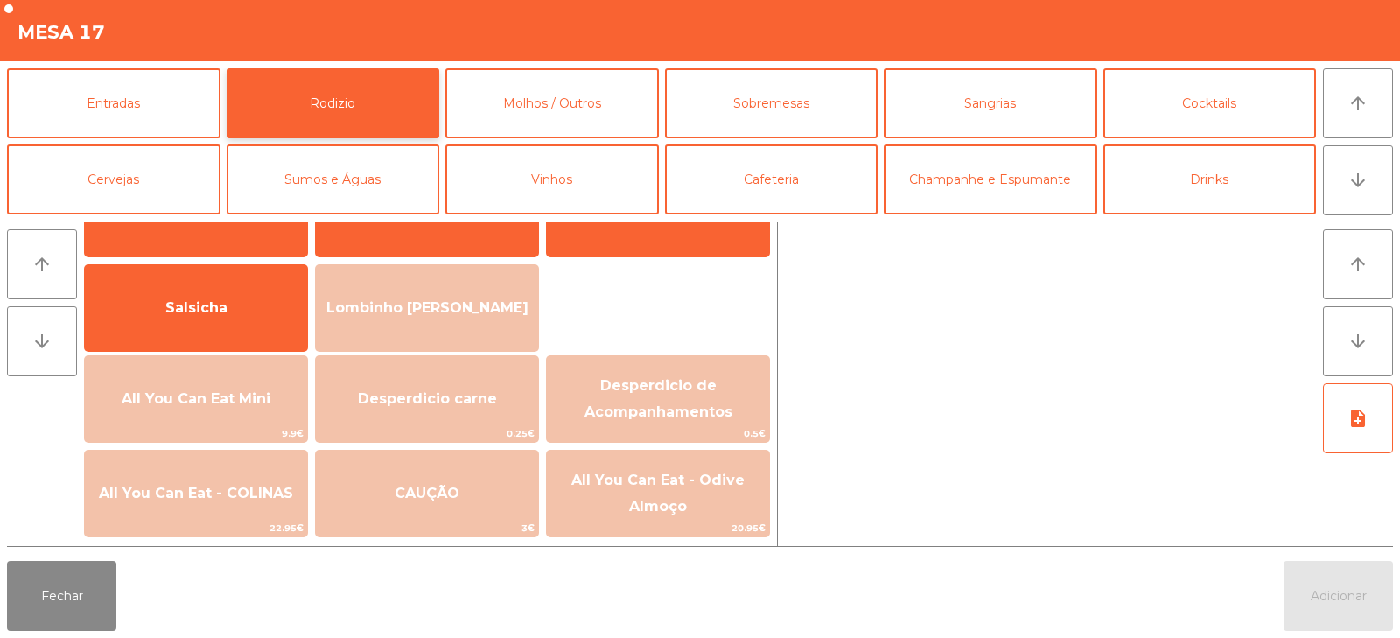
scroll to position [99, 0]
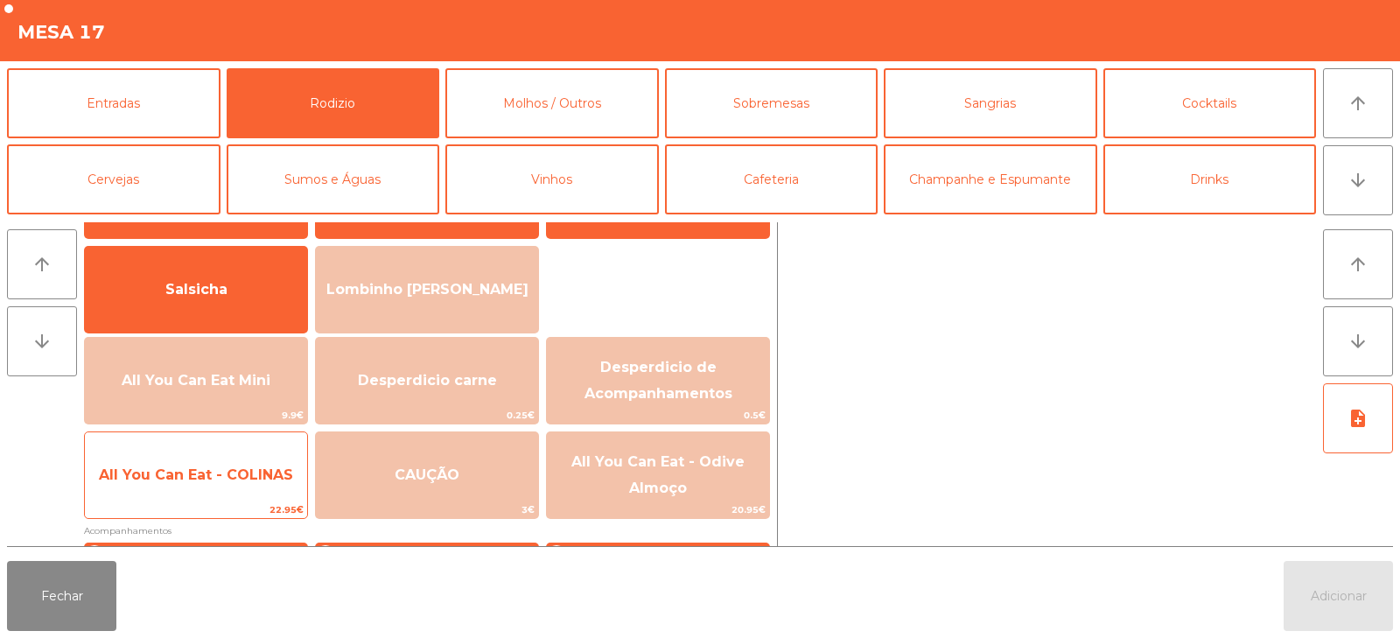
click at [220, 469] on span "All You Can Eat - COLINAS" at bounding box center [196, 474] width 194 height 17
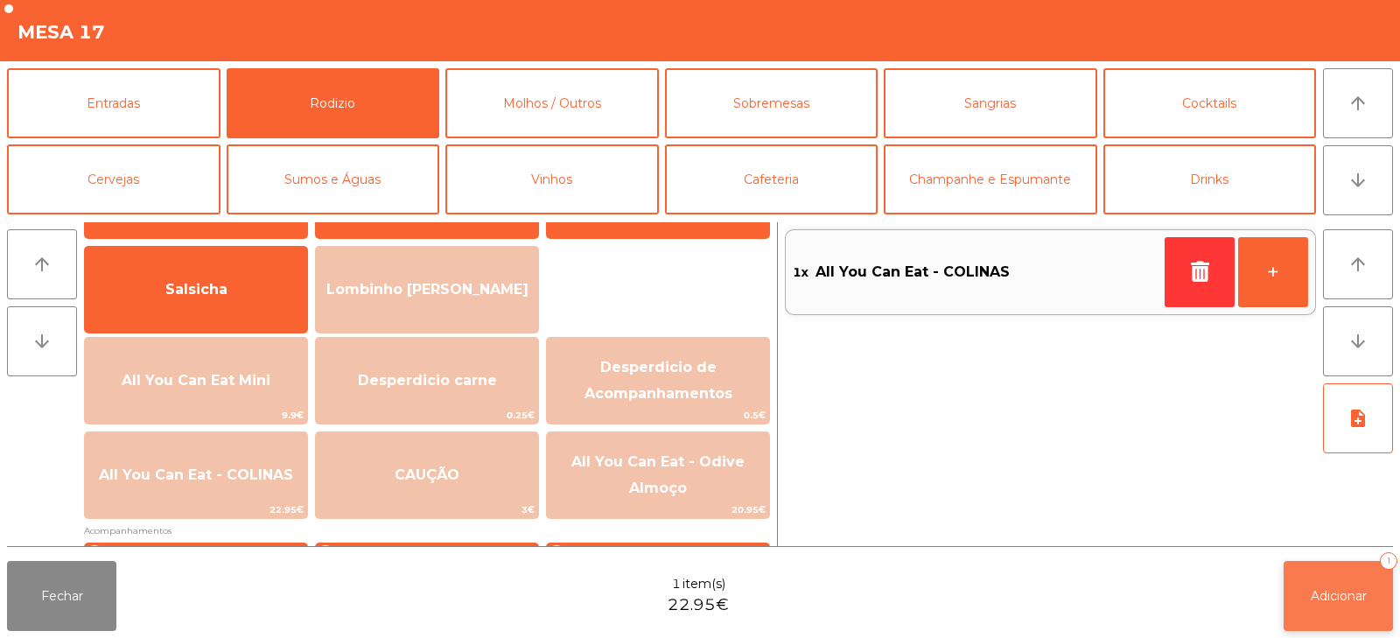
click at [1323, 611] on button "Adicionar 1" at bounding box center [1337, 596] width 109 height 70
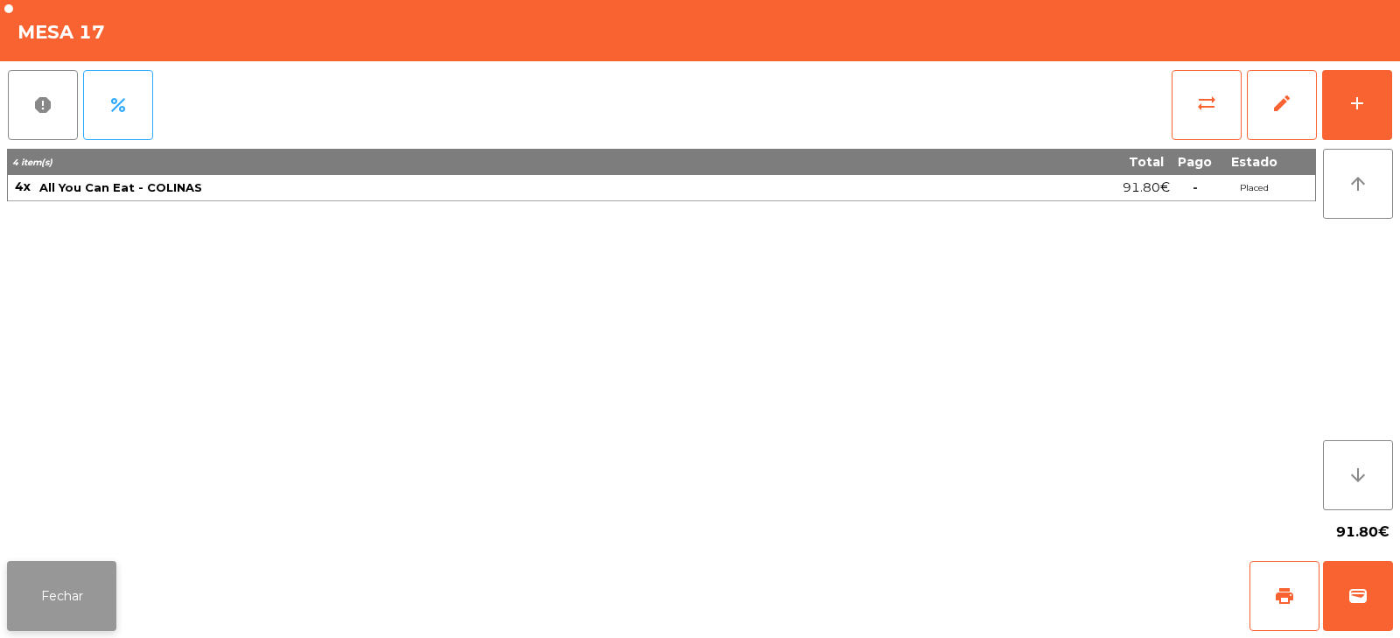
click at [56, 584] on button "Fechar" at bounding box center [61, 596] width 109 height 70
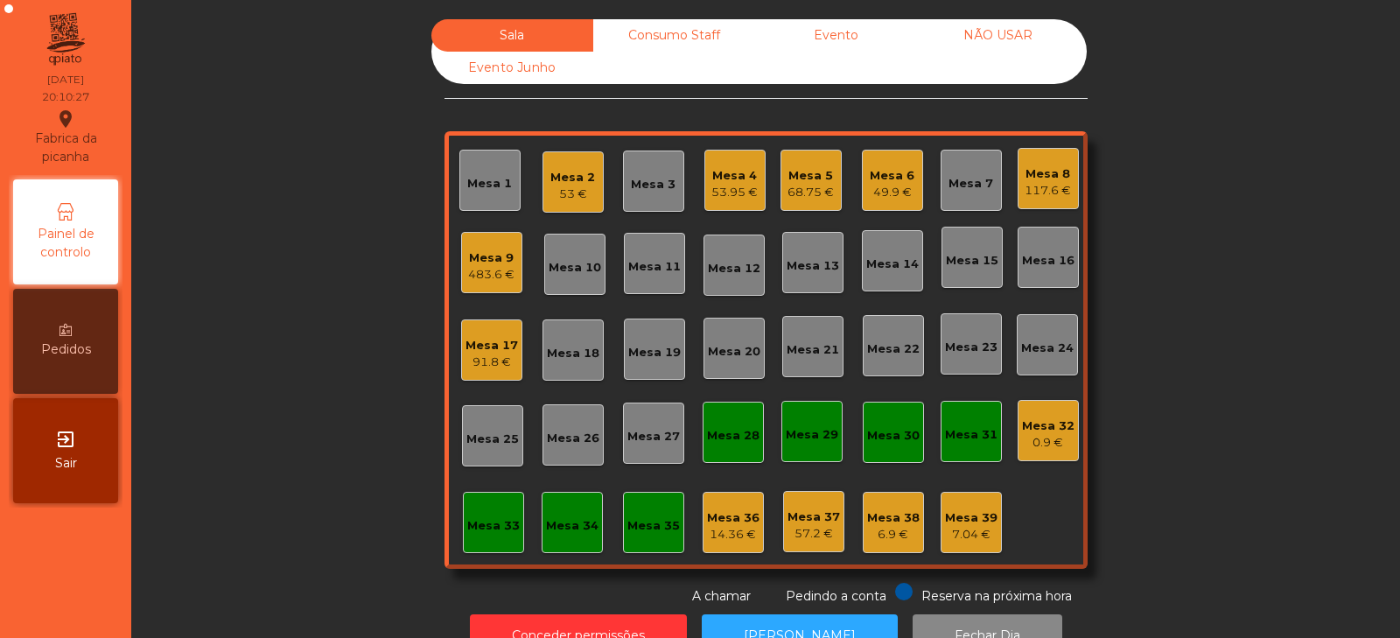
click at [650, 362] on div "Mesa 19" at bounding box center [654, 348] width 61 height 61
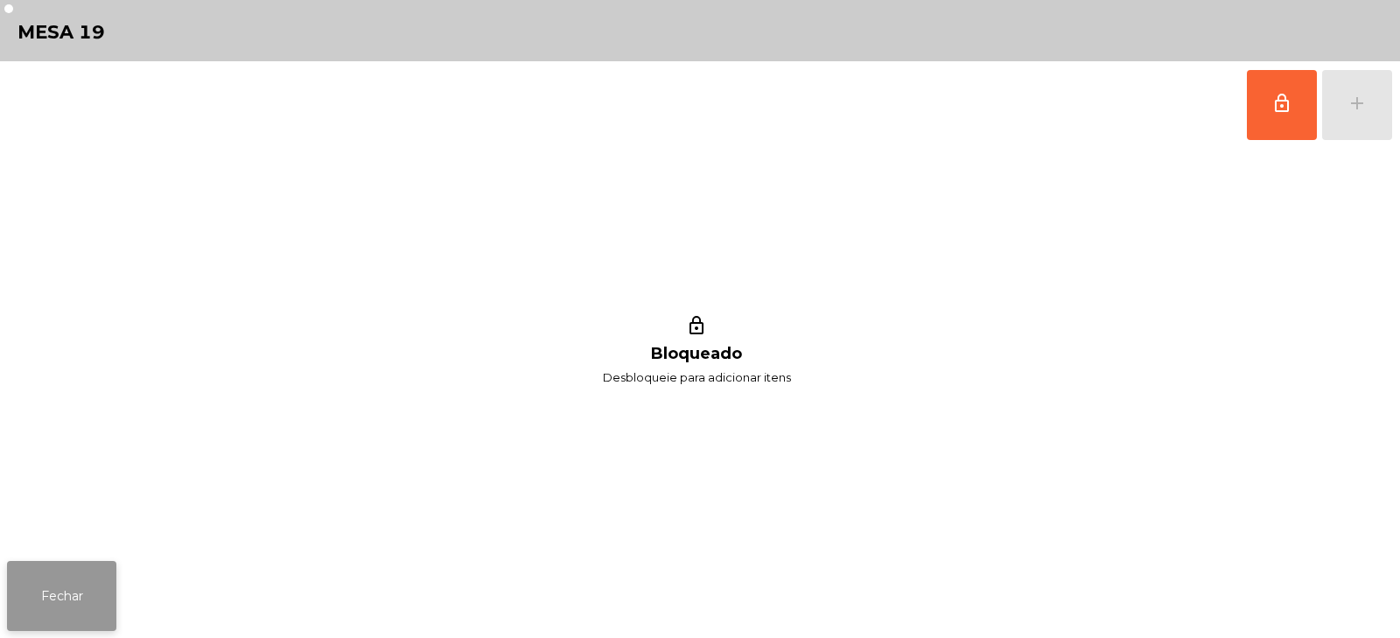
click at [73, 593] on button "Fechar" at bounding box center [61, 596] width 109 height 70
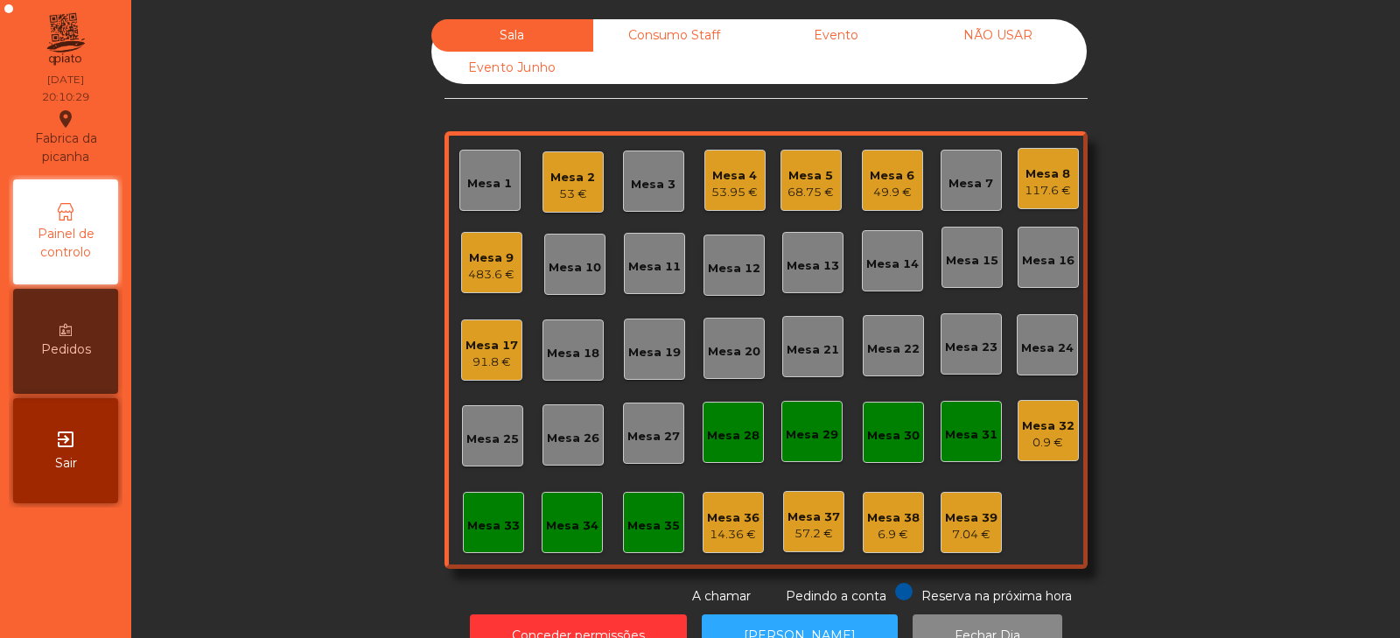
click at [723, 360] on div "Mesa 20" at bounding box center [733, 348] width 61 height 61
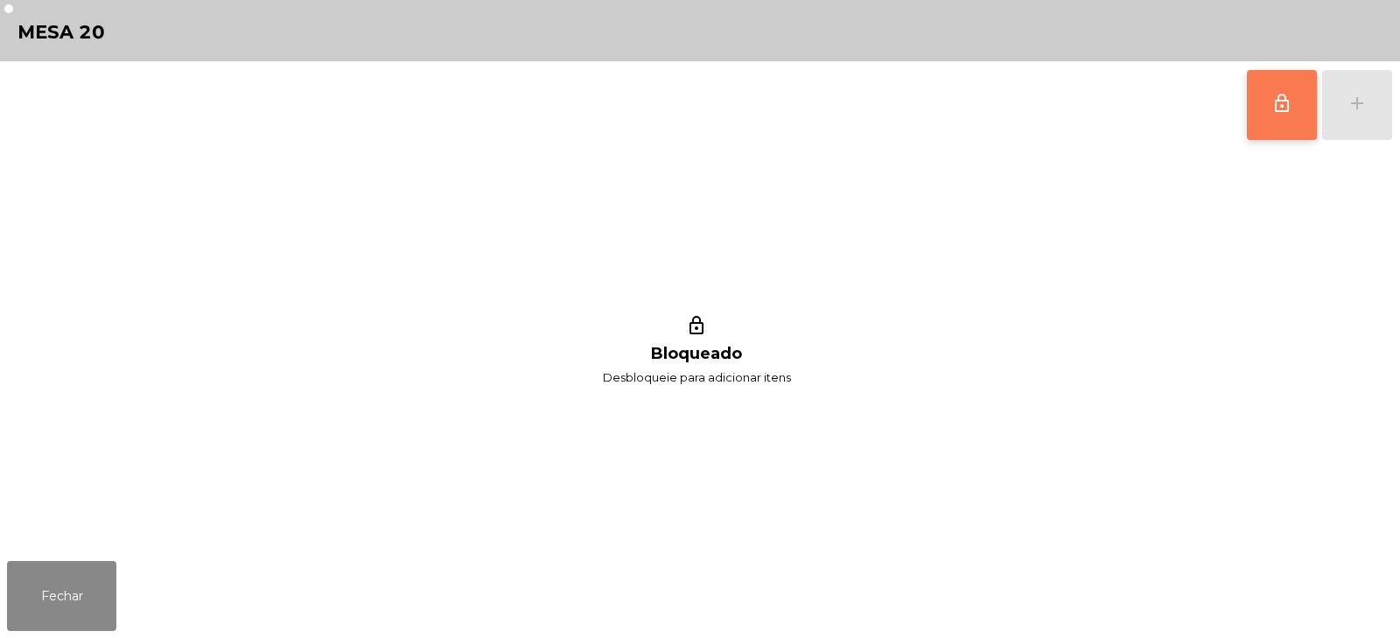
click at [1269, 128] on button "lock_outline" at bounding box center [1282, 105] width 70 height 70
click at [1347, 111] on div "lock_outline add" at bounding box center [1319, 104] width 147 height 87
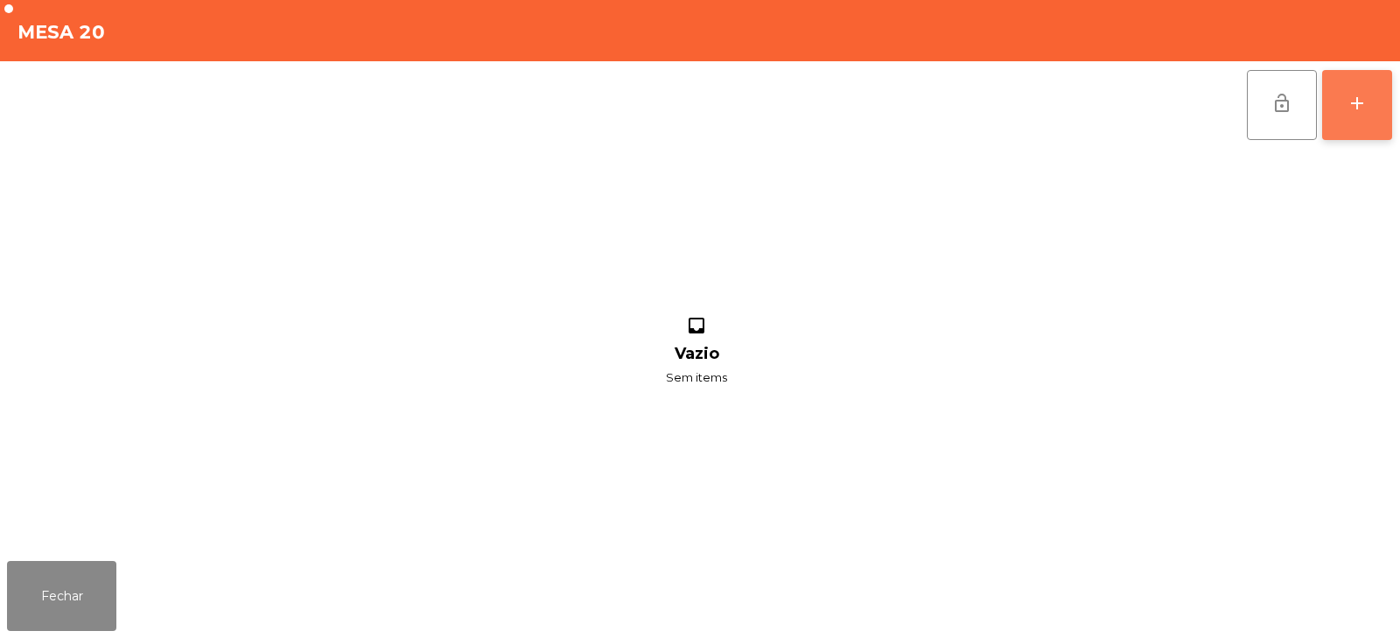
click at [1363, 107] on div "add" at bounding box center [1356, 103] width 21 height 21
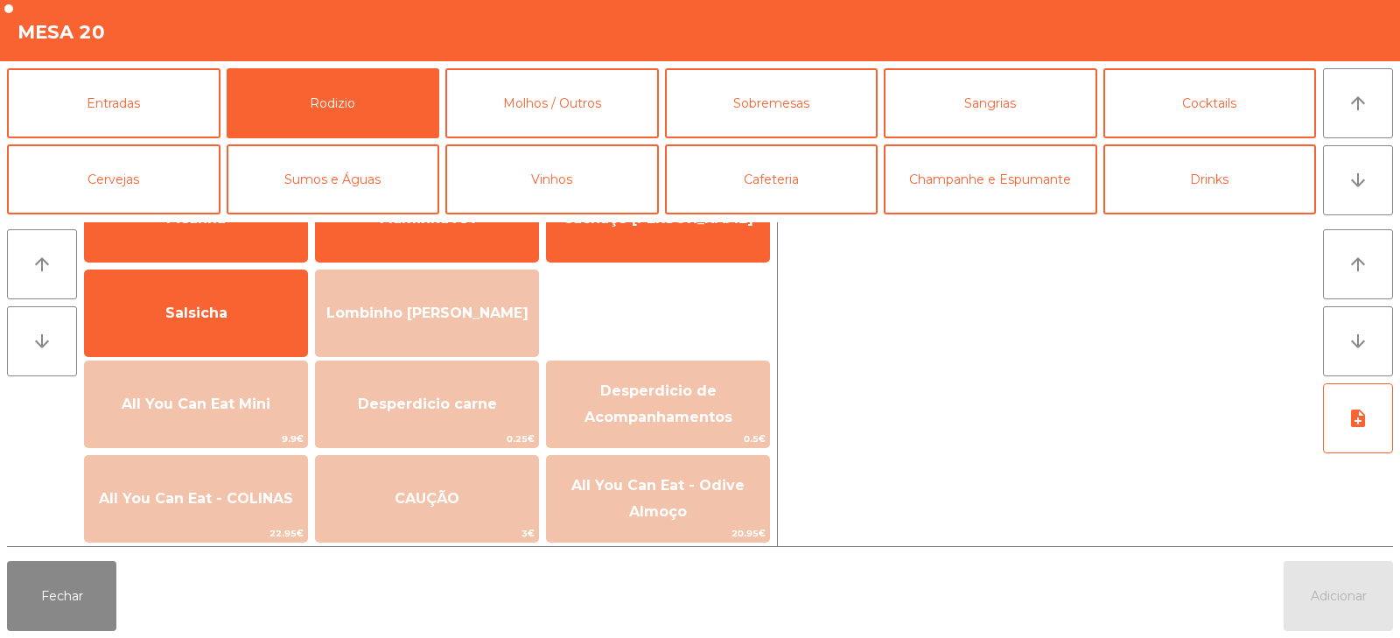
scroll to position [105, 0]
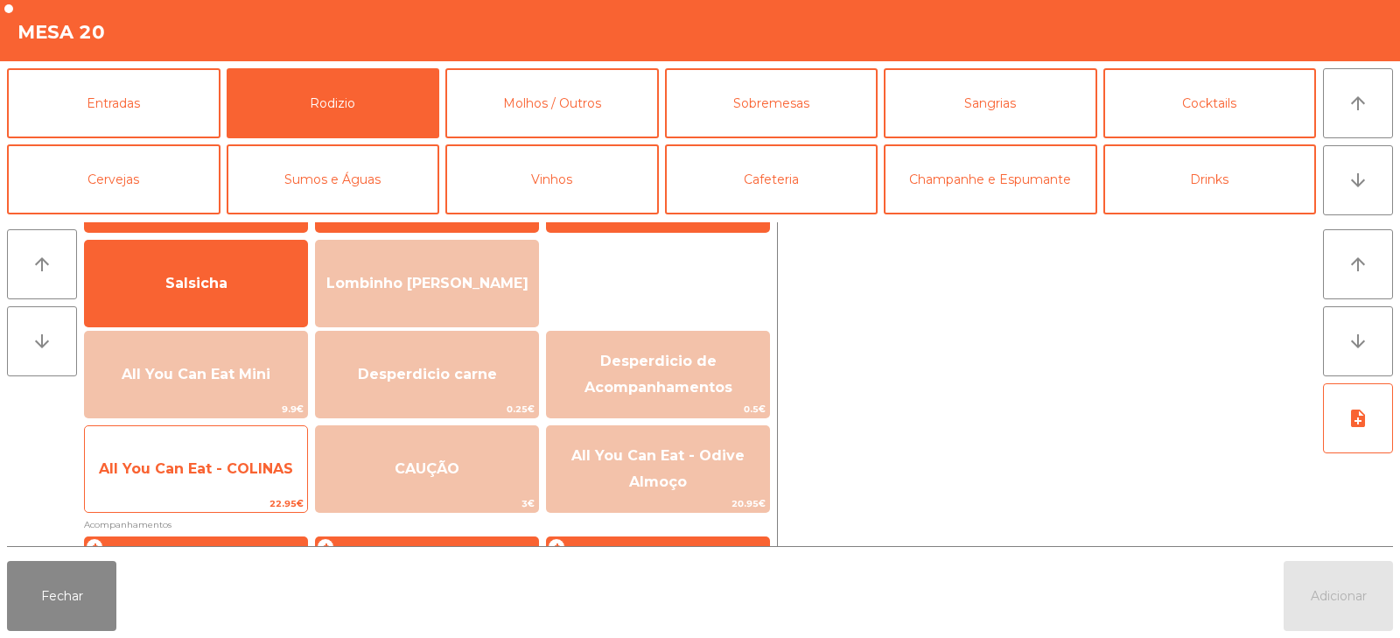
click at [224, 470] on span "All You Can Eat - COLINAS" at bounding box center [196, 468] width 194 height 17
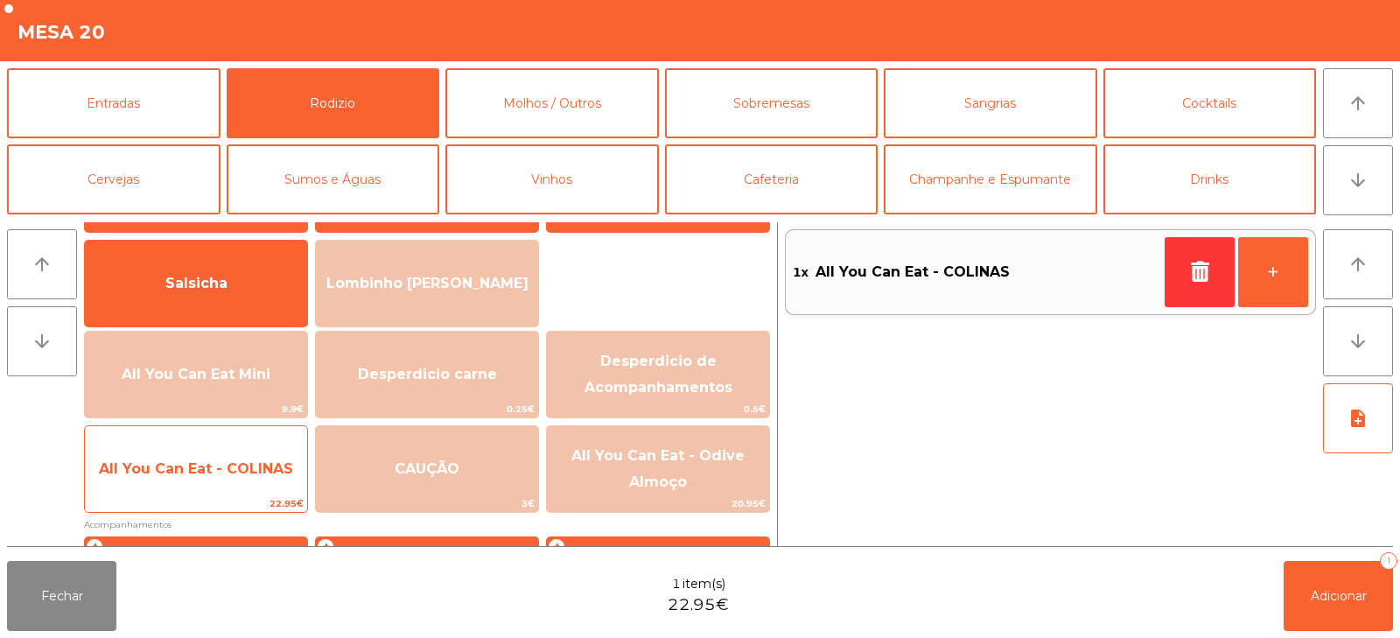
click at [227, 472] on span "All You Can Eat - COLINAS" at bounding box center [196, 468] width 194 height 17
click at [231, 475] on span "All You Can Eat - COLINAS" at bounding box center [196, 468] width 194 height 17
click at [222, 486] on span "All You Can Eat - COLINAS" at bounding box center [196, 468] width 222 height 47
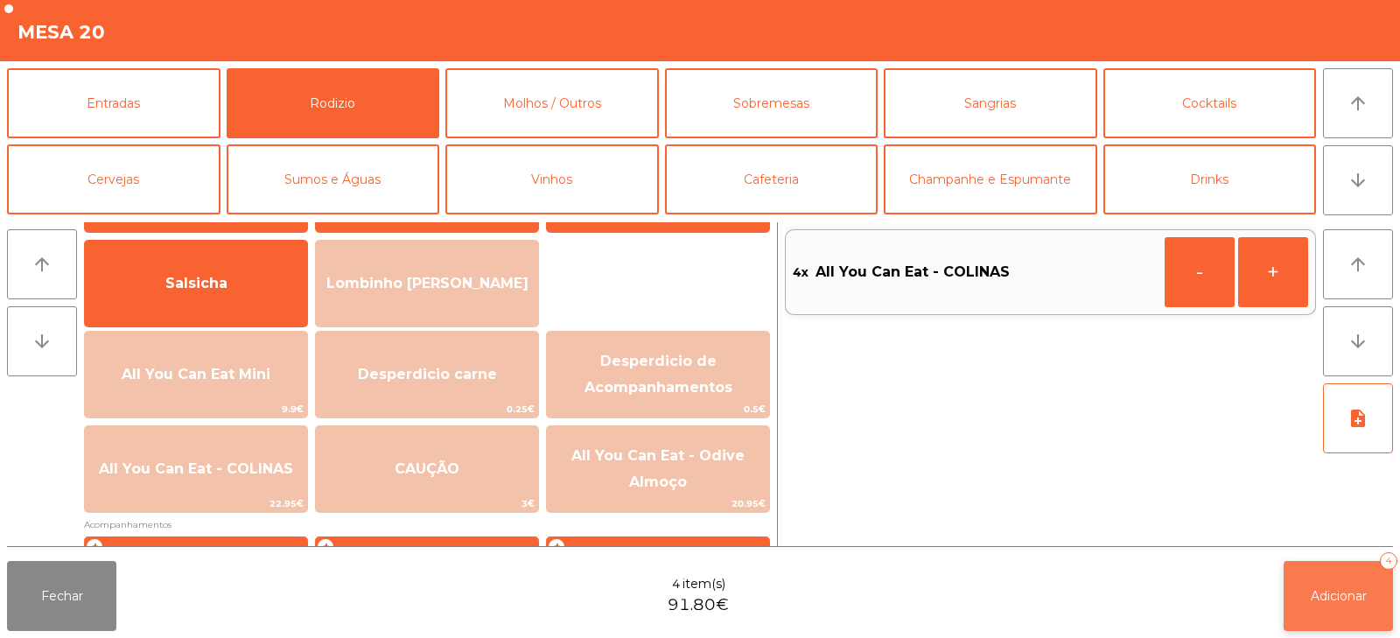
click at [1315, 602] on span "Adicionar" at bounding box center [1338, 596] width 56 height 16
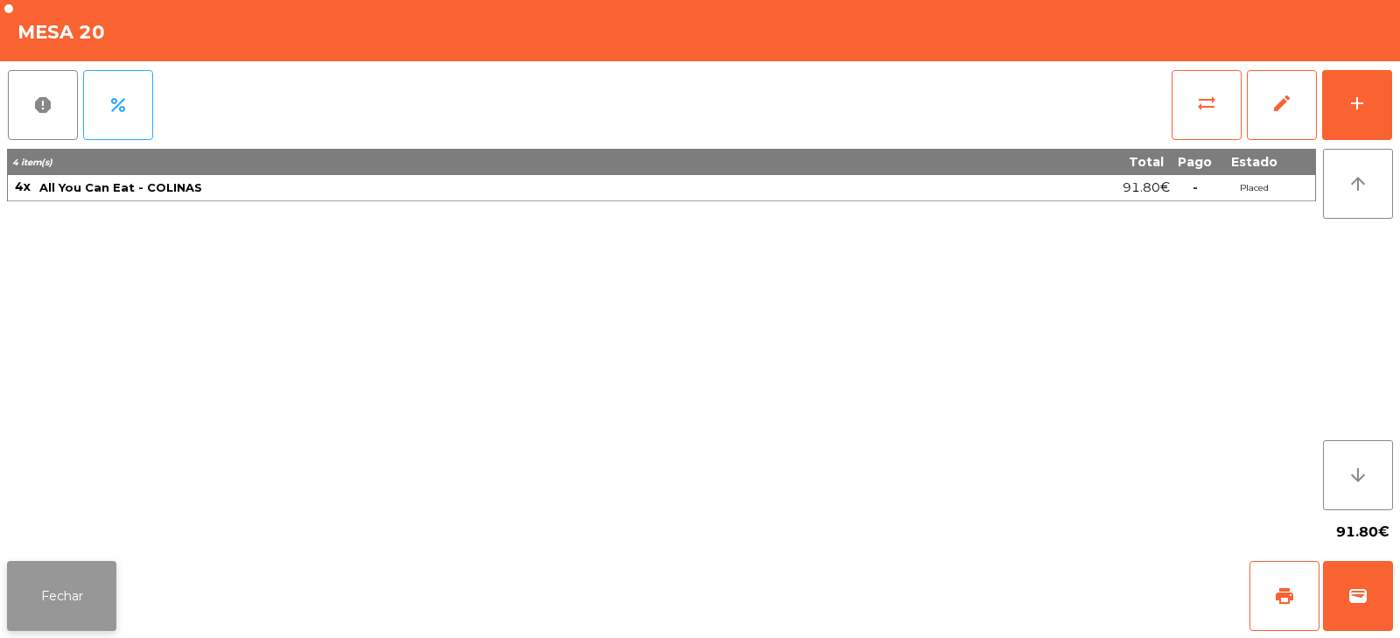
click at [80, 608] on button "Fechar" at bounding box center [61, 596] width 109 height 70
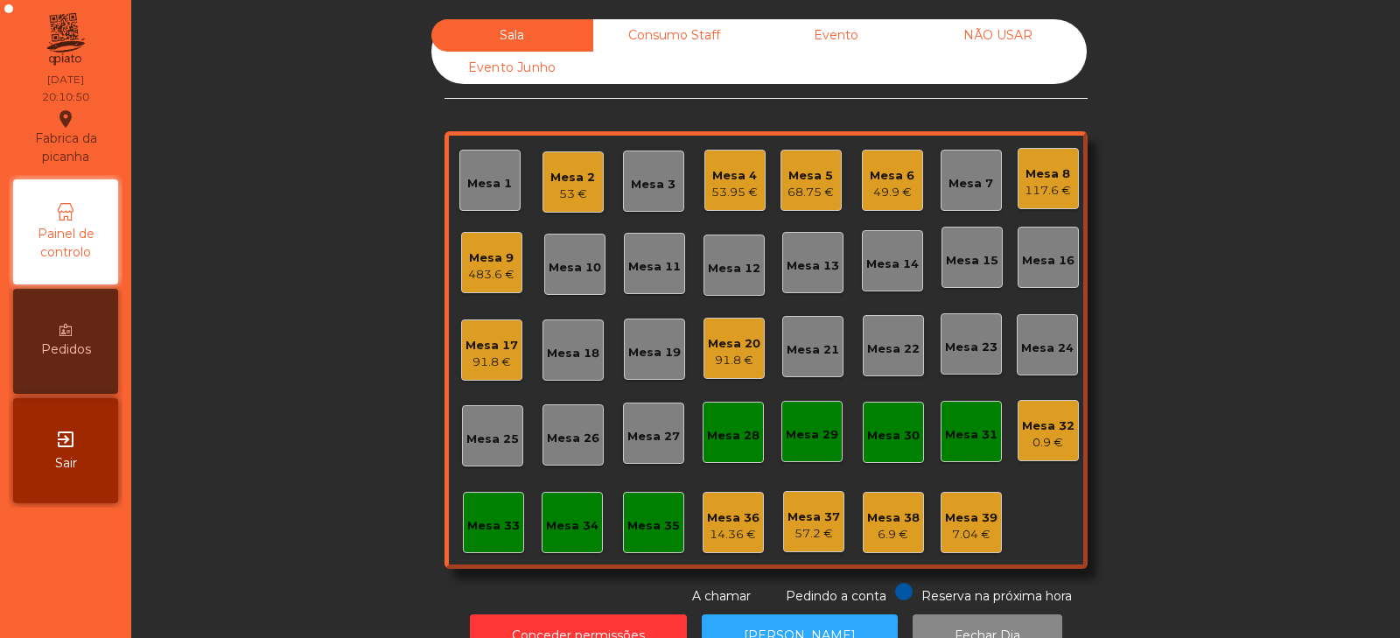
click at [494, 350] on div "Mesa 17" at bounding box center [491, 345] width 52 height 17
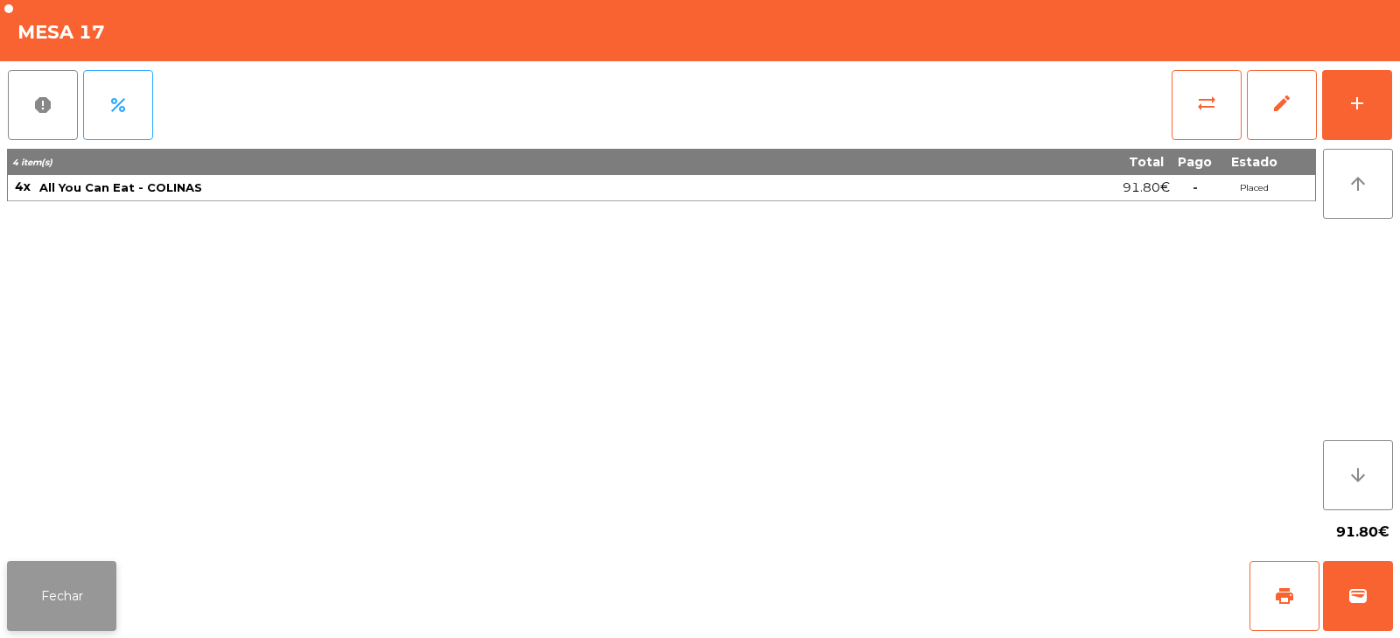
click at [80, 591] on button "Fechar" at bounding box center [61, 596] width 109 height 70
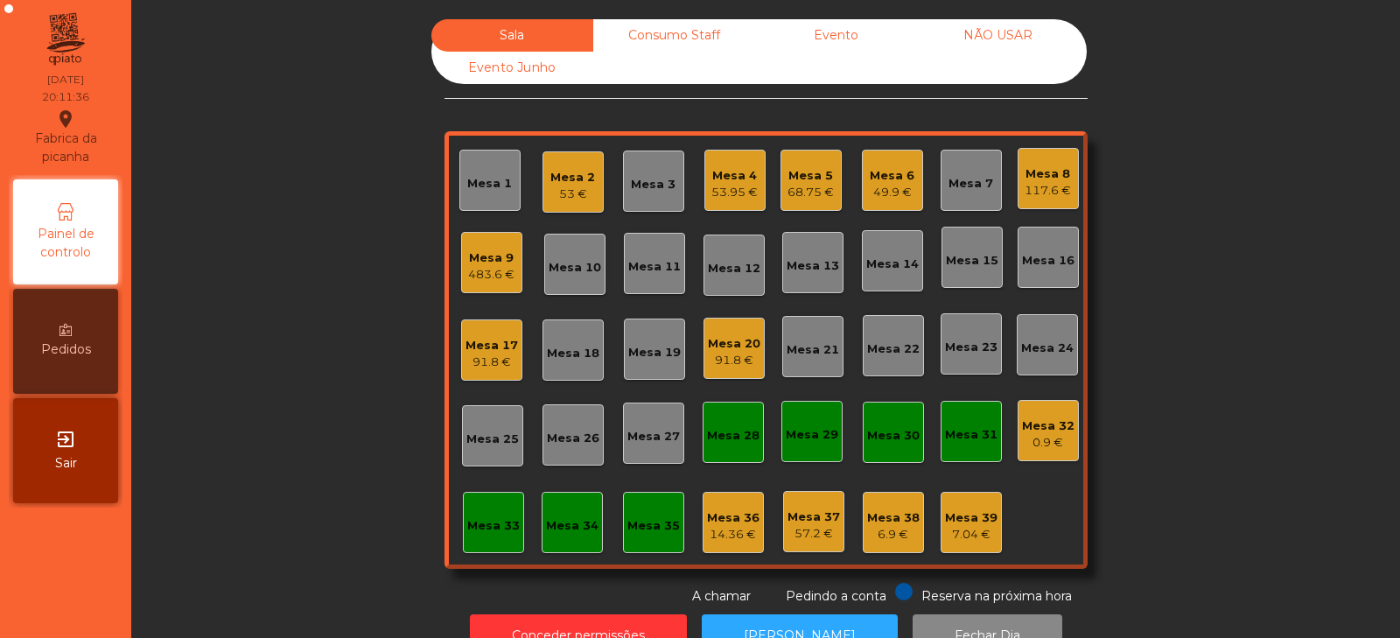
click at [968, 430] on div "Mesa 31" at bounding box center [971, 434] width 52 height 17
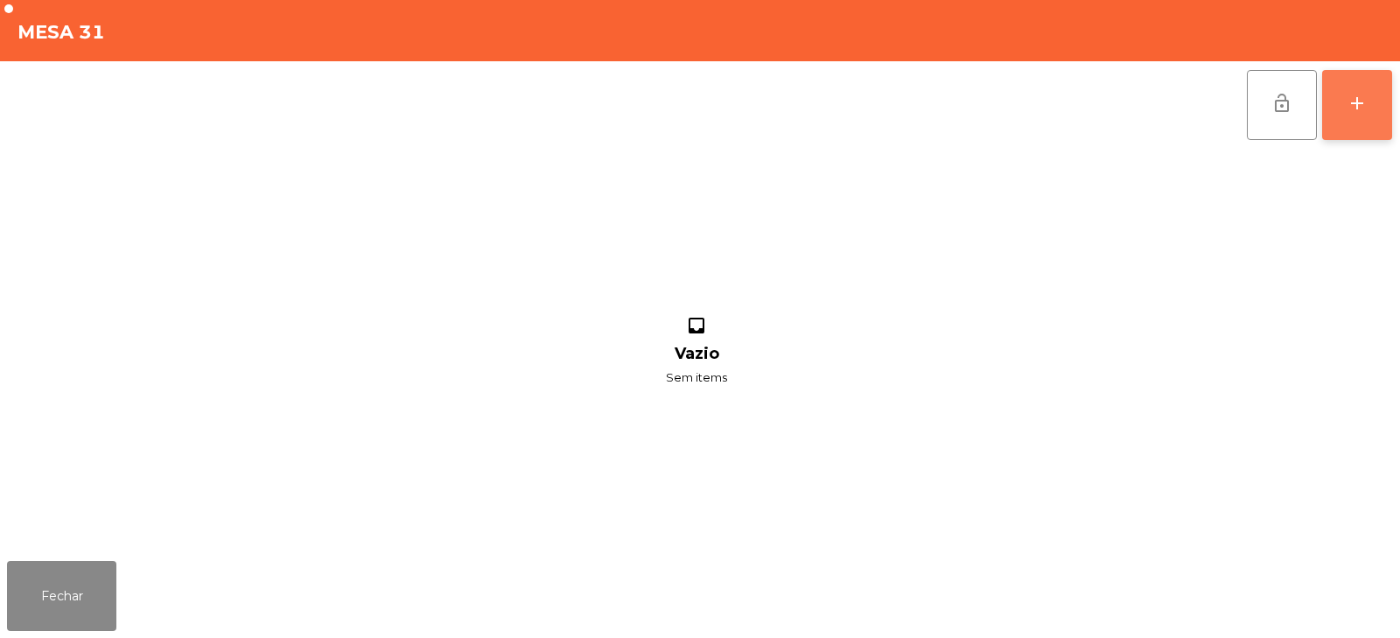
click at [1370, 106] on button "add" at bounding box center [1357, 105] width 70 height 70
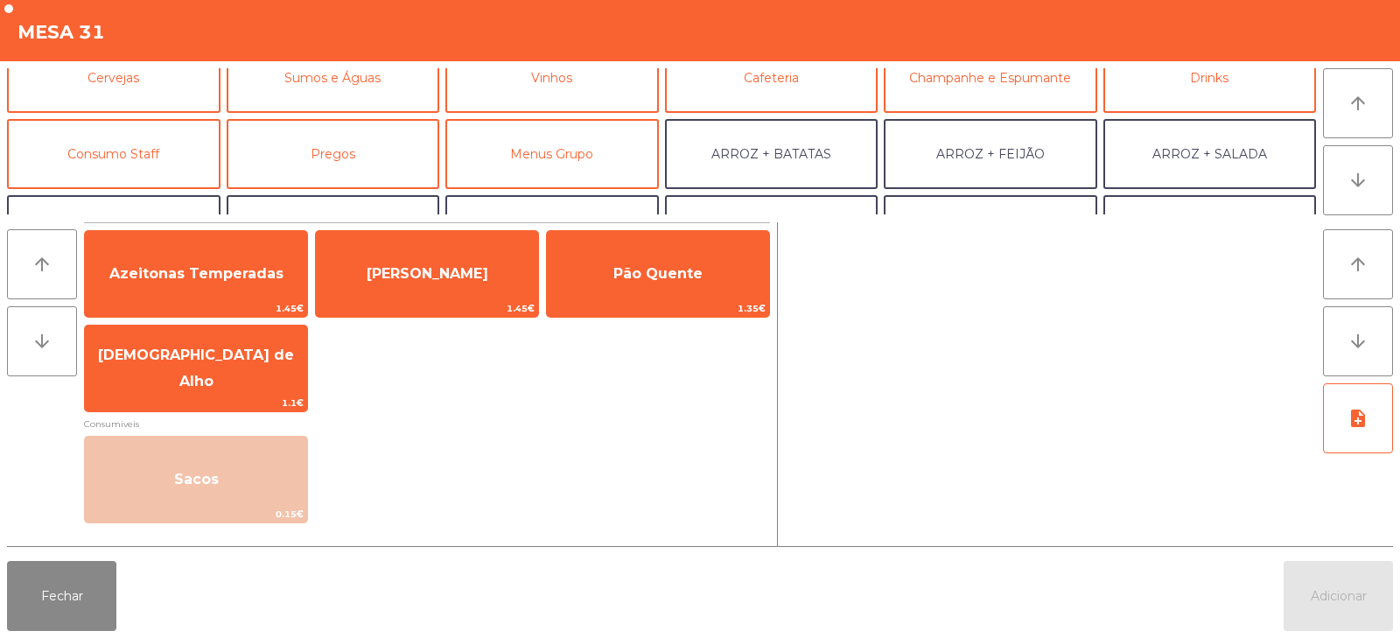
scroll to position [110, 0]
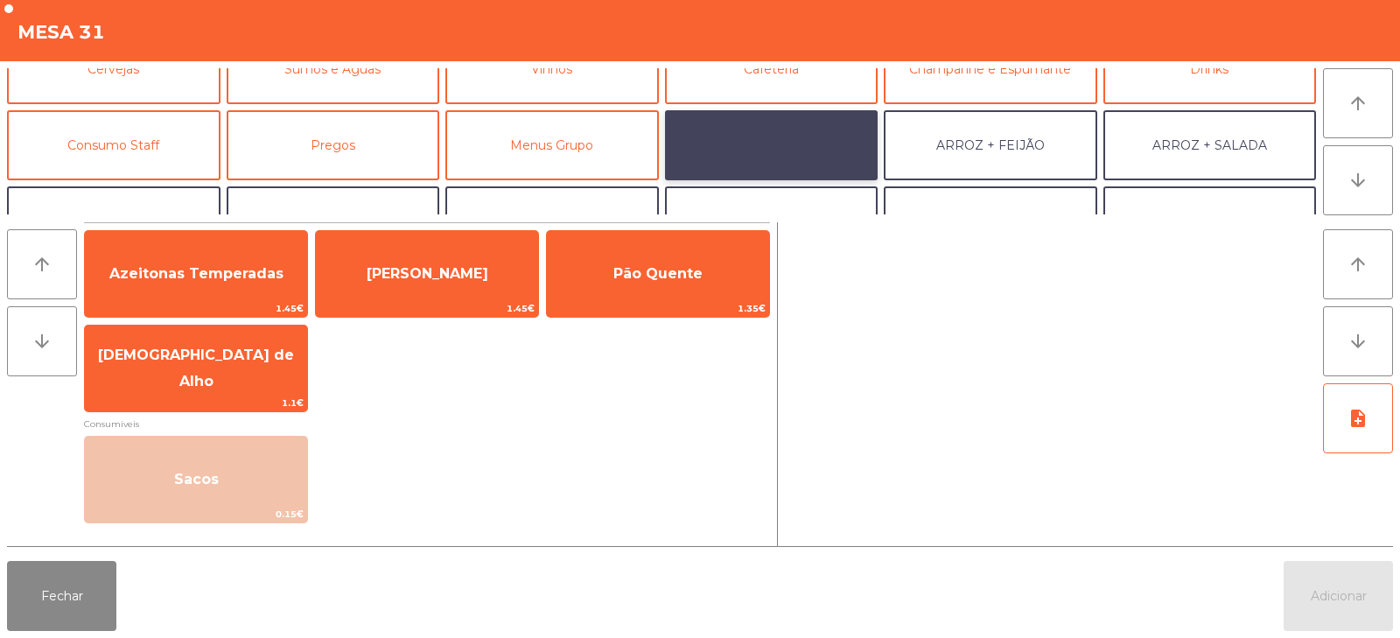
click at [769, 149] on button "ARROZ + BATATAS" at bounding box center [771, 145] width 213 height 70
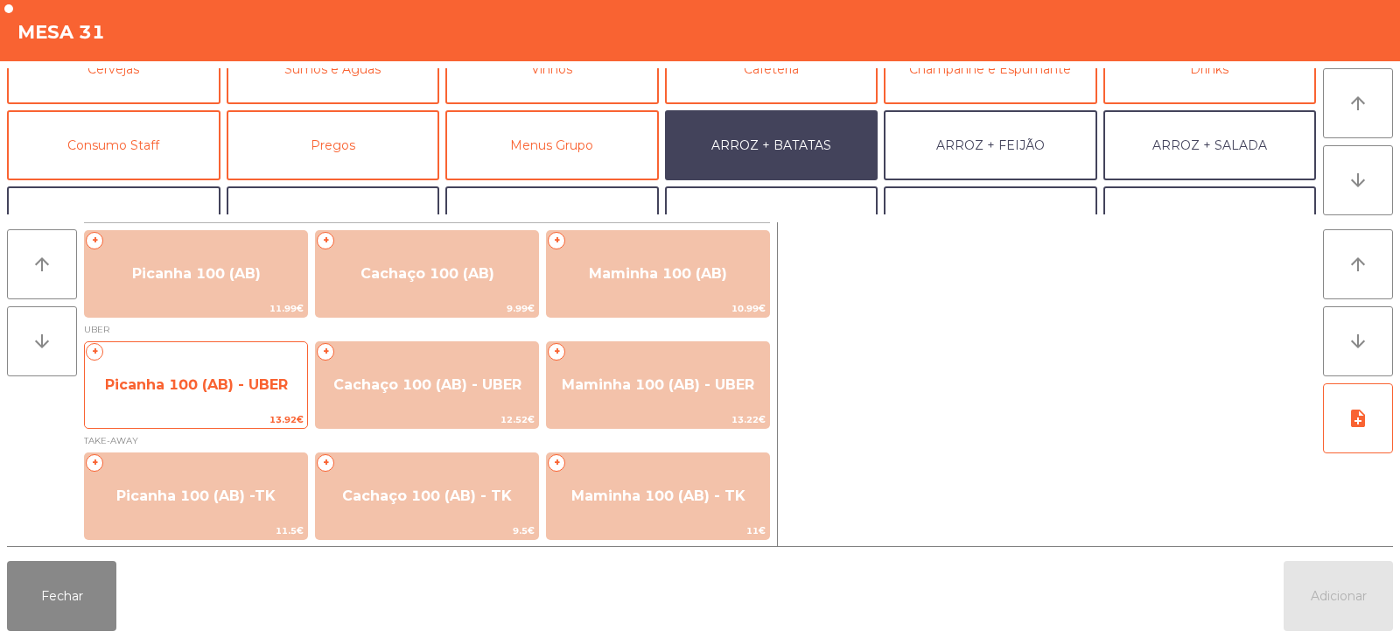
click at [186, 392] on span "Picanha 100 (AB) - UBER" at bounding box center [196, 384] width 183 height 17
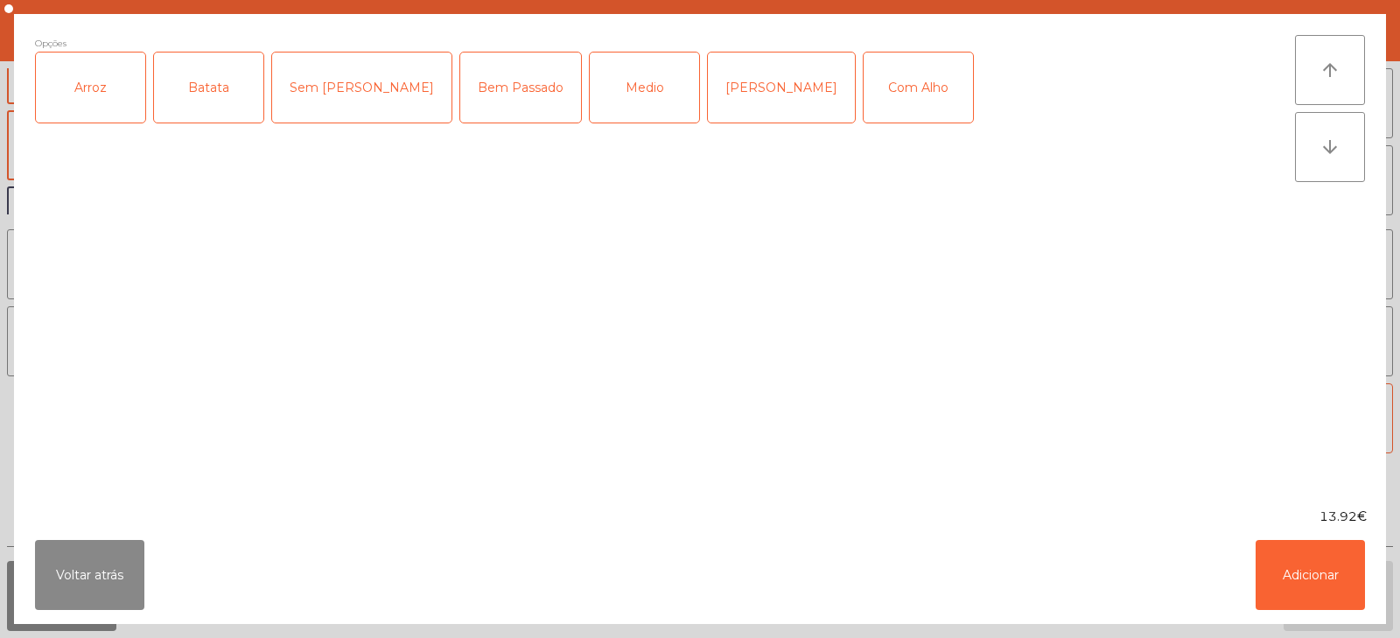
click at [76, 96] on div "Arroz" at bounding box center [90, 87] width 109 height 70
click at [208, 107] on div "Batata" at bounding box center [208, 87] width 109 height 70
click at [460, 107] on div "Bem Passado" at bounding box center [520, 87] width 121 height 70
click at [1292, 581] on button "Adicionar" at bounding box center [1309, 575] width 109 height 70
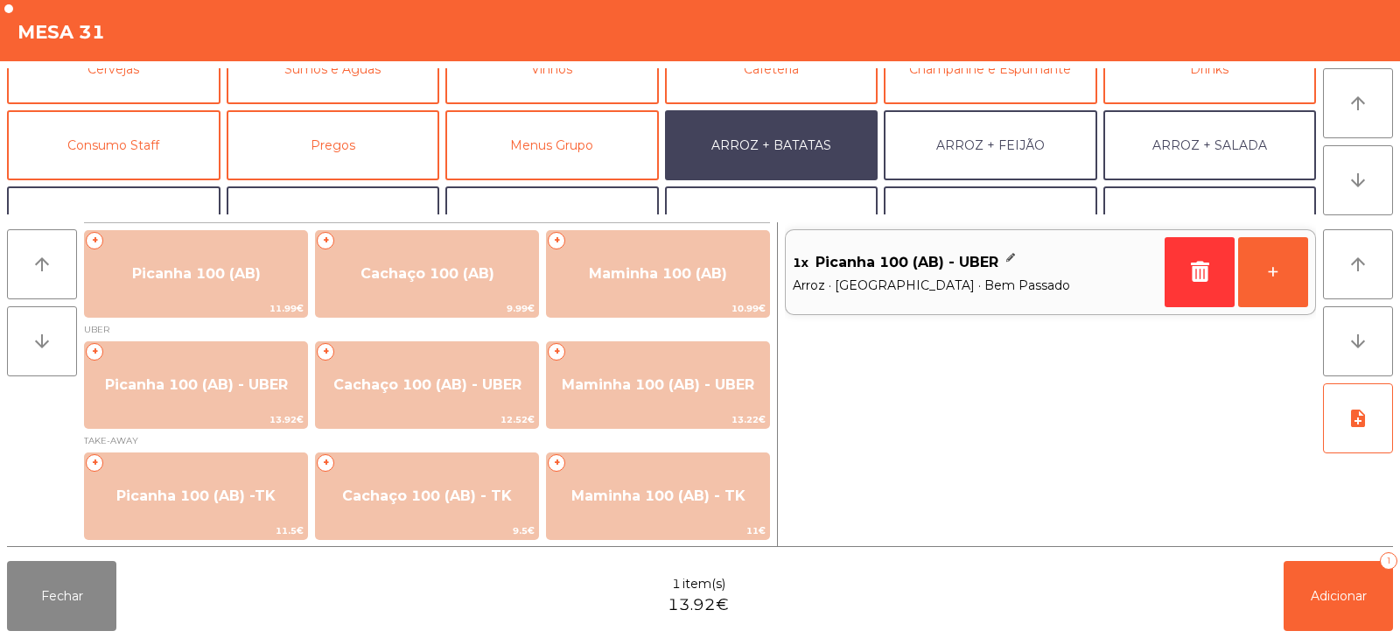
scroll to position [228, 0]
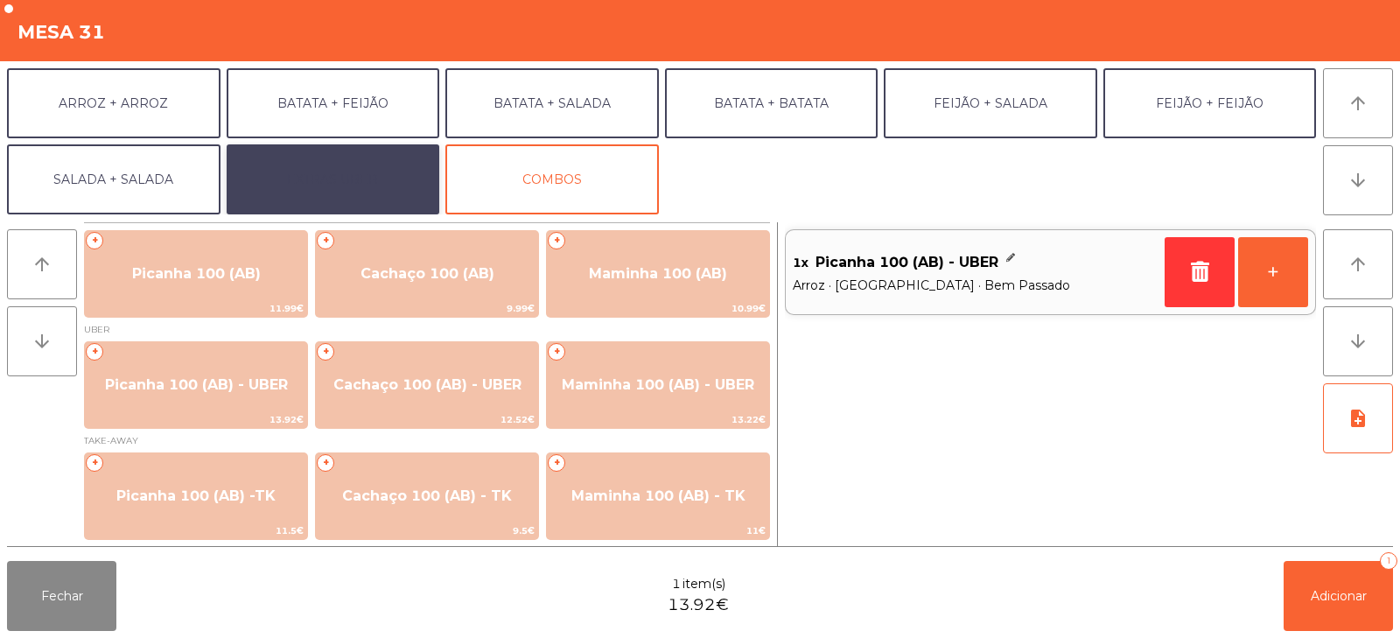
click at [314, 194] on button "EXTRAS UBER" at bounding box center [333, 179] width 213 height 70
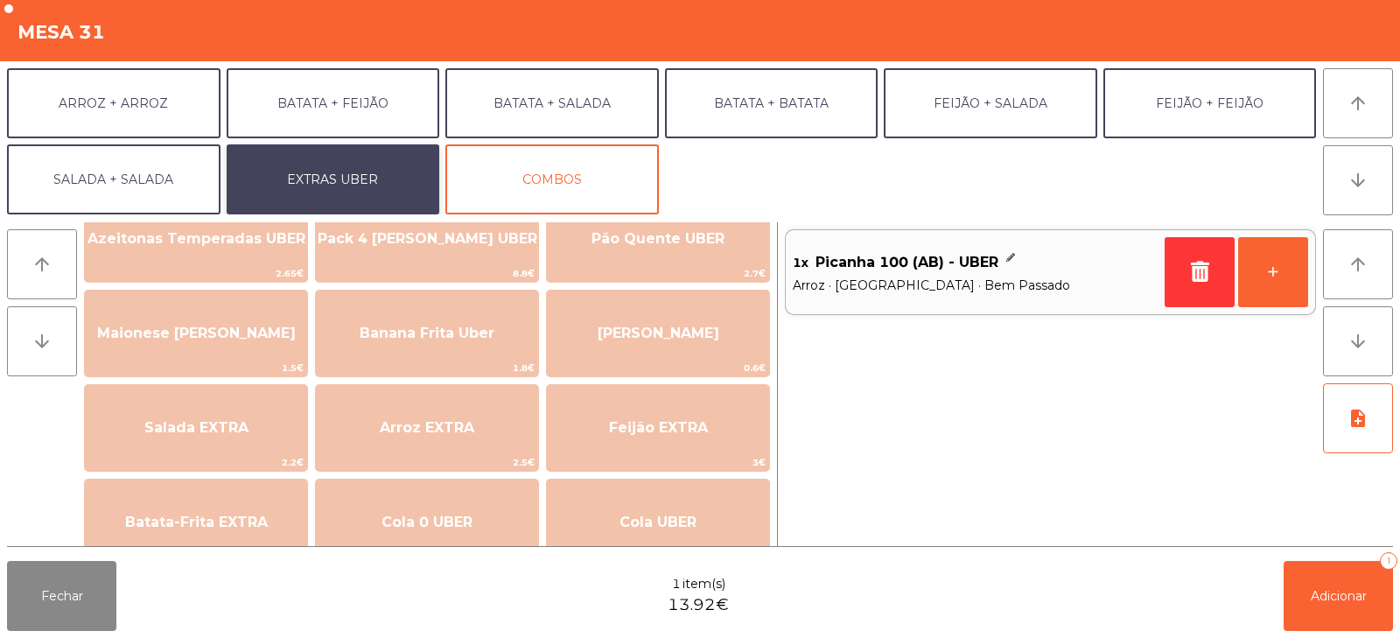
scroll to position [60, 0]
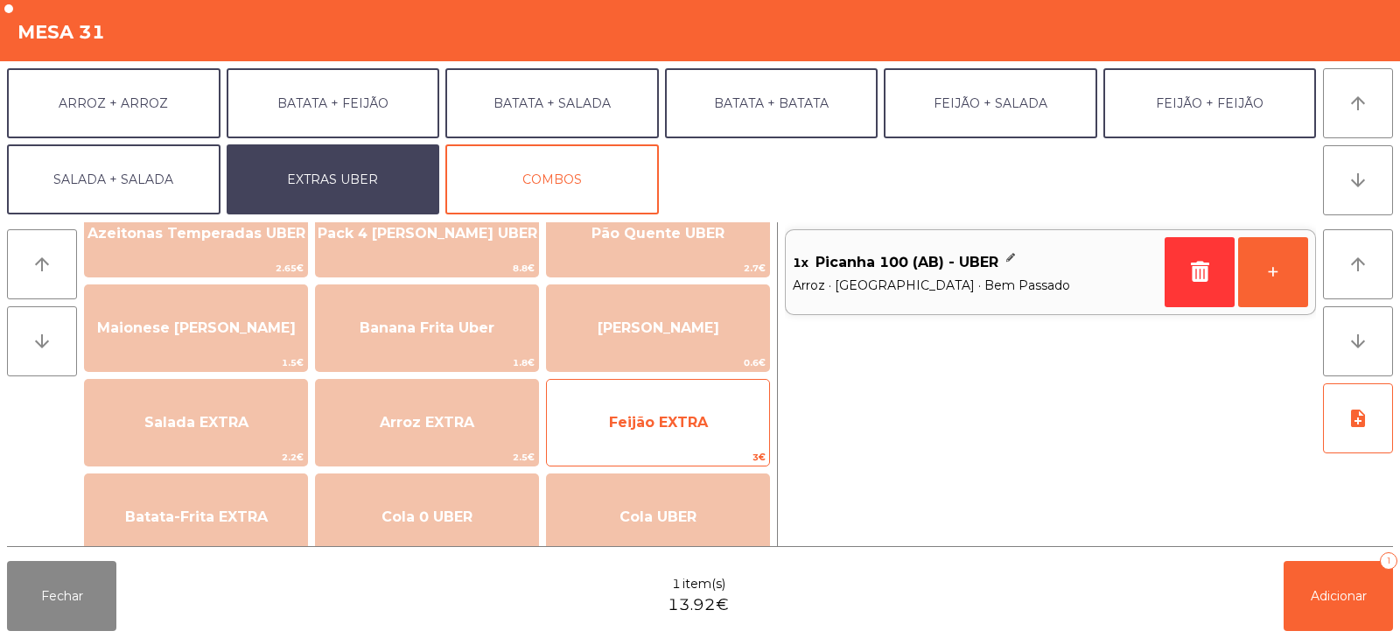
click at [711, 445] on span "Feijão EXTRA" at bounding box center [658, 422] width 222 height 47
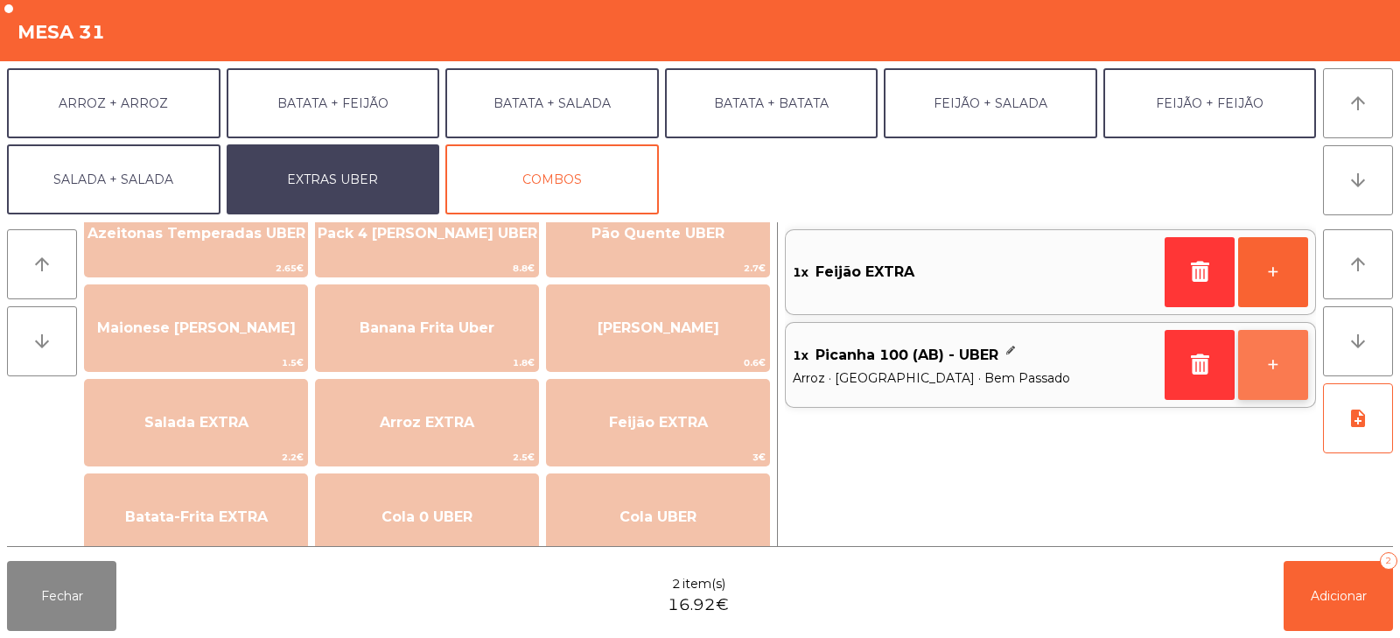
click at [1268, 369] on button "+" at bounding box center [1273, 365] width 70 height 70
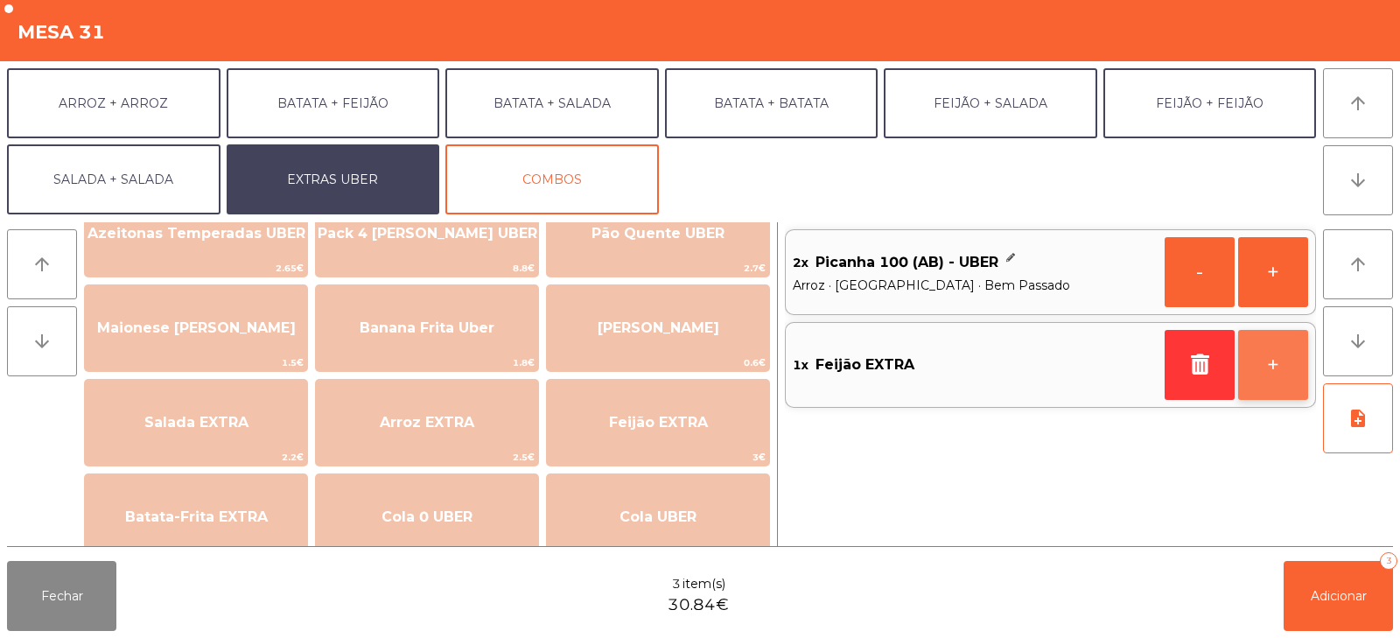
click at [1275, 375] on button "+" at bounding box center [1273, 365] width 70 height 70
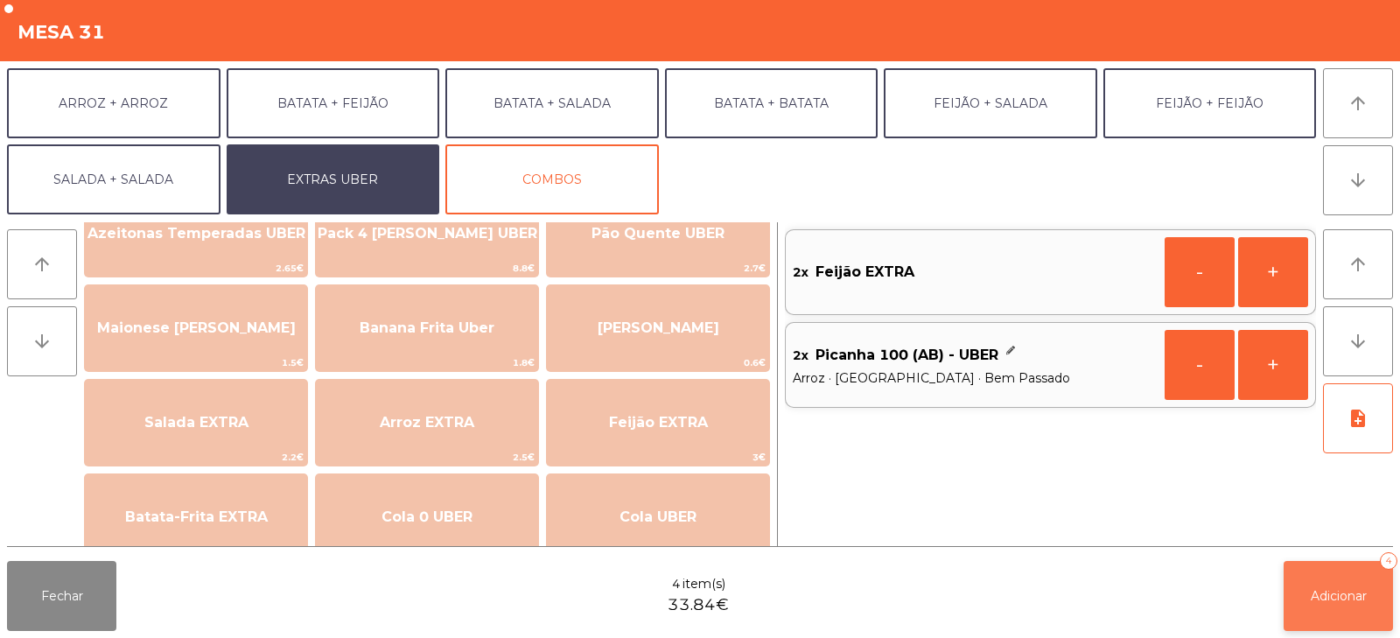
click at [1348, 596] on span "Adicionar" at bounding box center [1338, 596] width 56 height 16
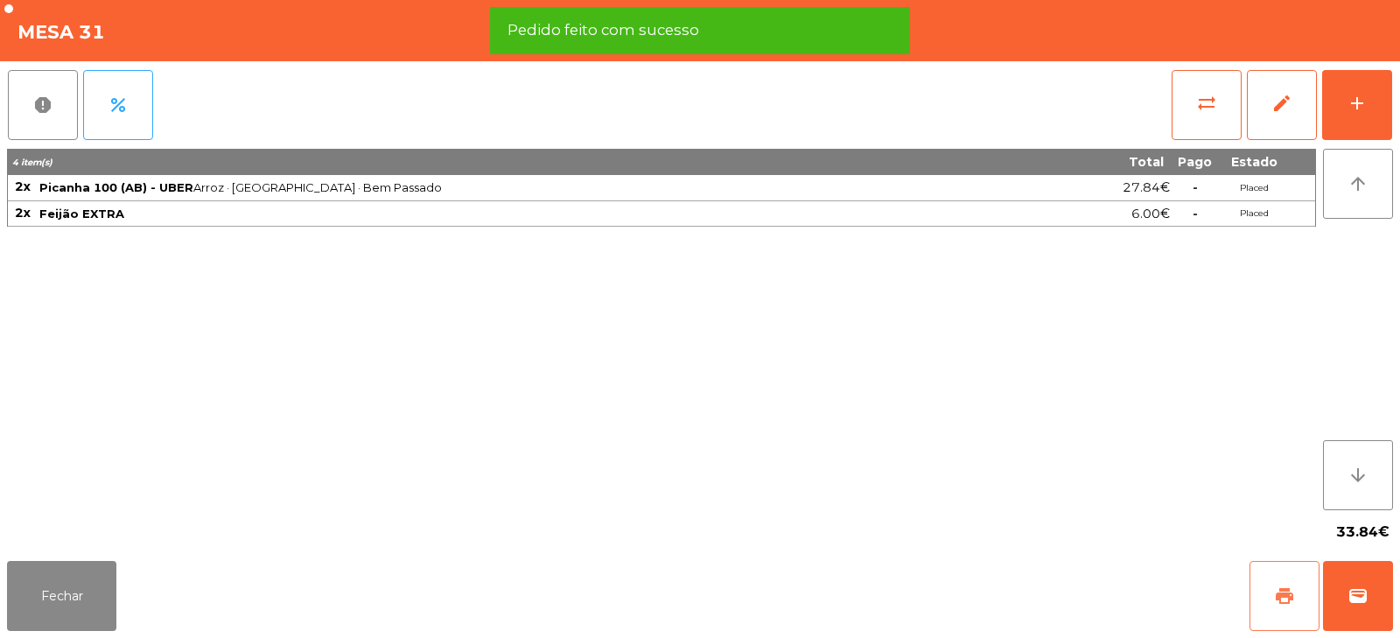
click at [1286, 593] on span "print" at bounding box center [1284, 595] width 21 height 21
click at [1364, 600] on span "wallet" at bounding box center [1357, 595] width 21 height 21
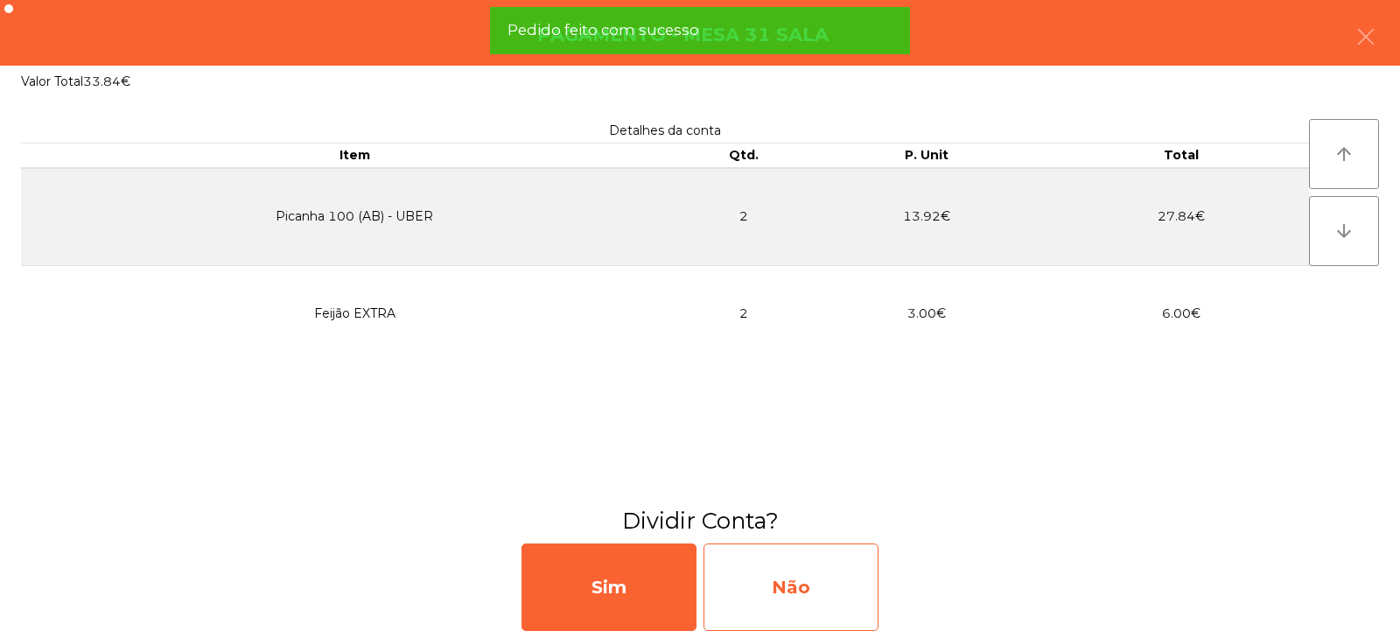
click at [831, 596] on div "Não" at bounding box center [790, 586] width 175 height 87
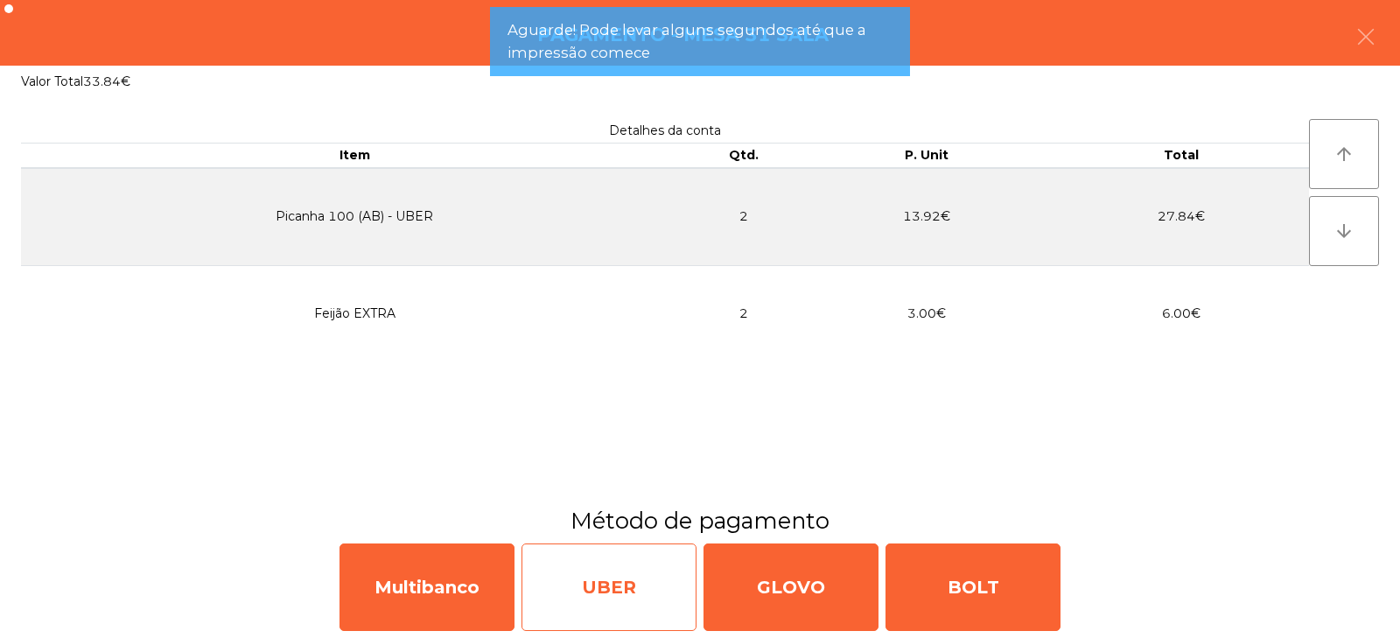
click at [660, 590] on div "UBER" at bounding box center [608, 586] width 175 height 87
select select "**"
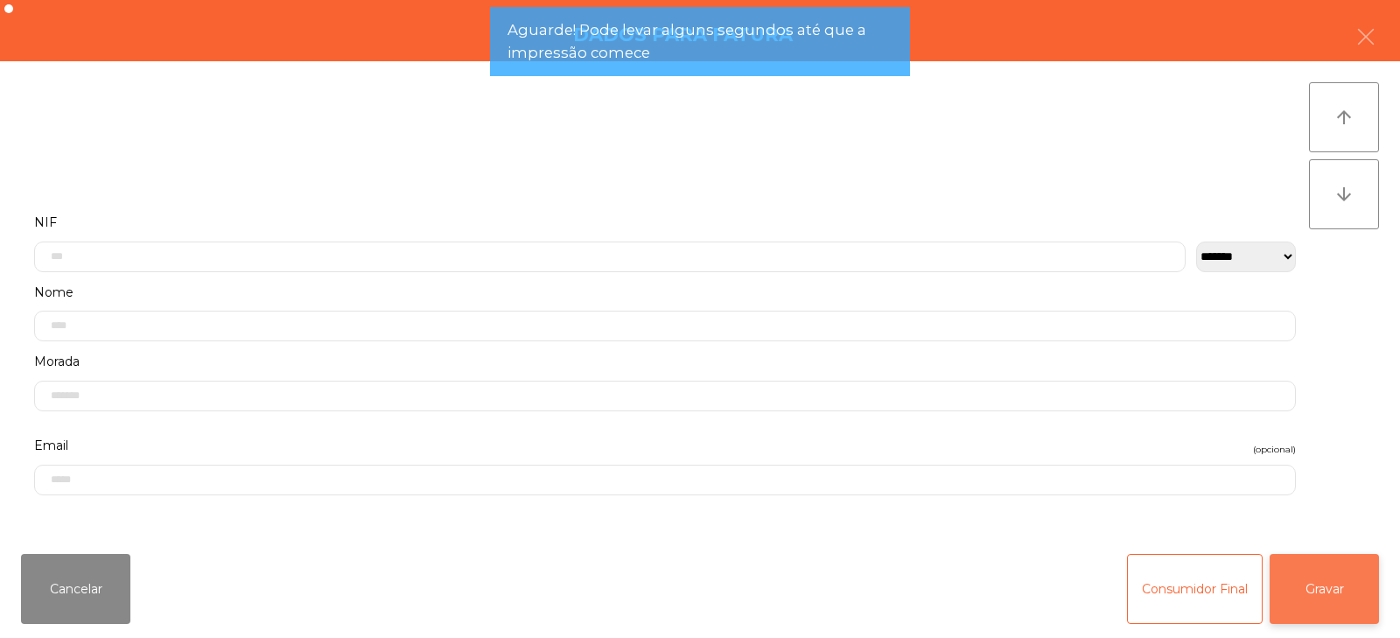
click at [1334, 586] on button "Gravar" at bounding box center [1323, 589] width 109 height 70
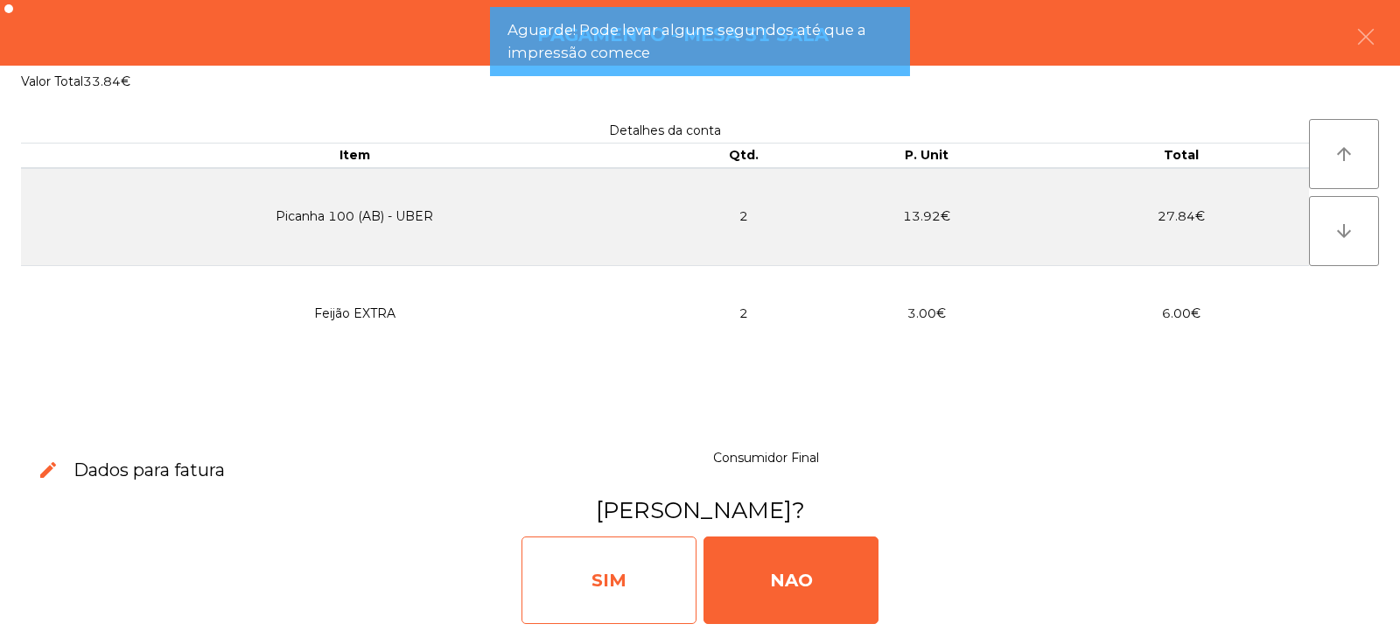
click at [650, 583] on div "SIM" at bounding box center [608, 579] width 175 height 87
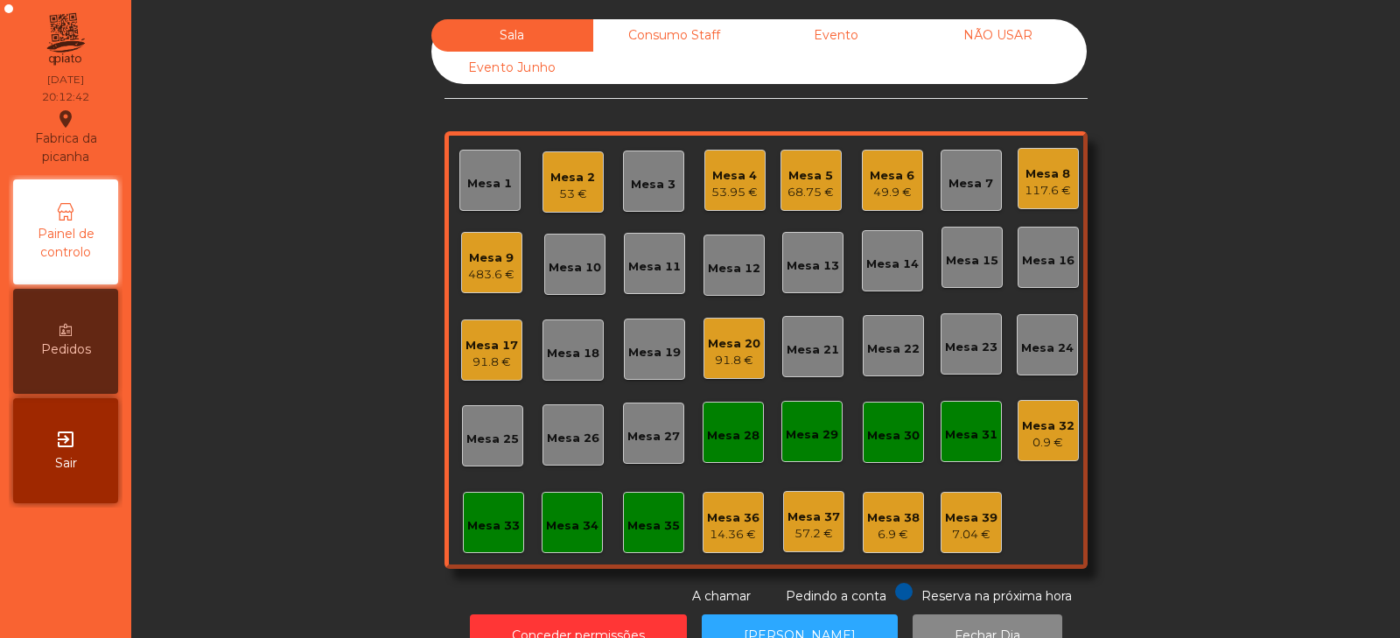
click at [653, 192] on div "Mesa 3" at bounding box center [653, 184] width 45 height 17
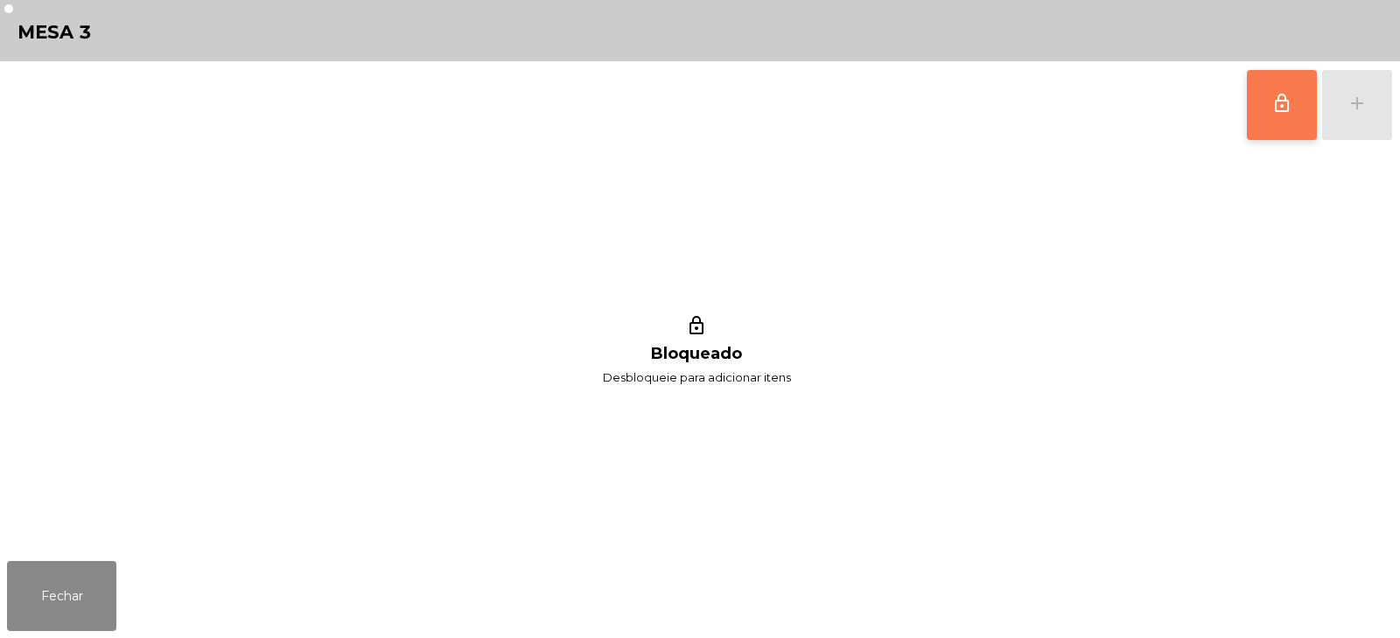
click at [1278, 115] on button "lock_outline" at bounding box center [1282, 105] width 70 height 70
click at [1348, 122] on button "add" at bounding box center [1357, 105] width 70 height 70
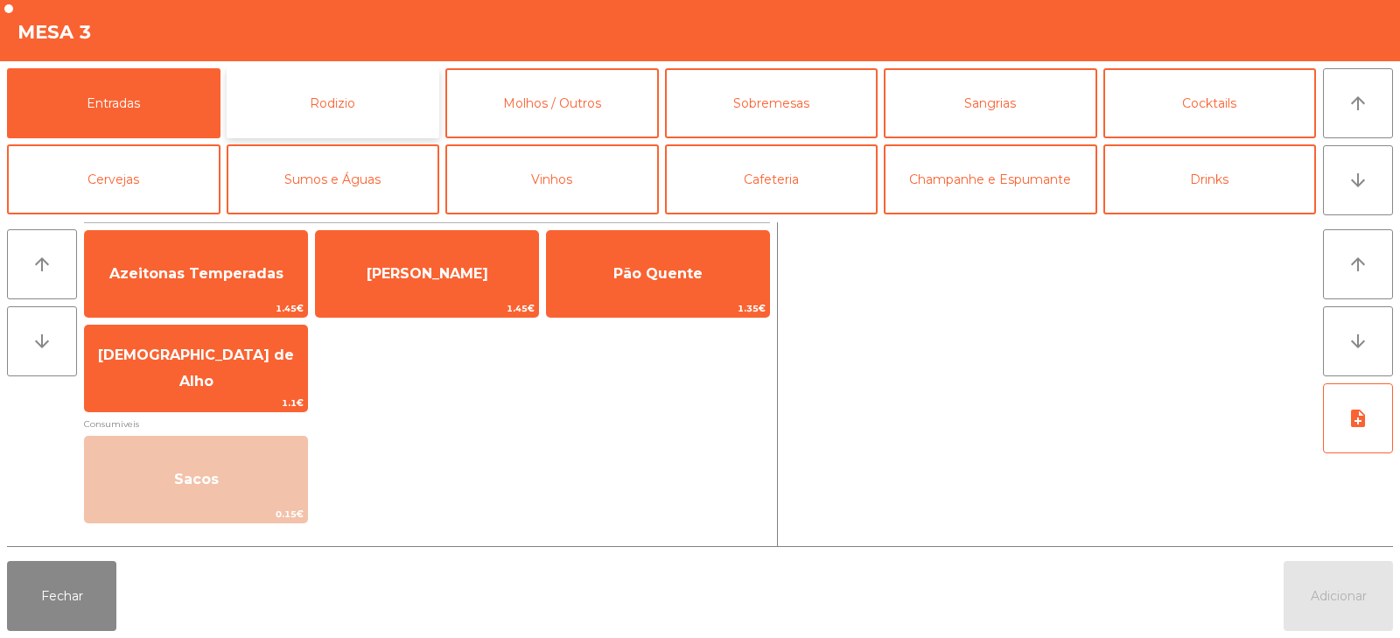
click at [367, 101] on button "Rodizio" at bounding box center [333, 103] width 213 height 70
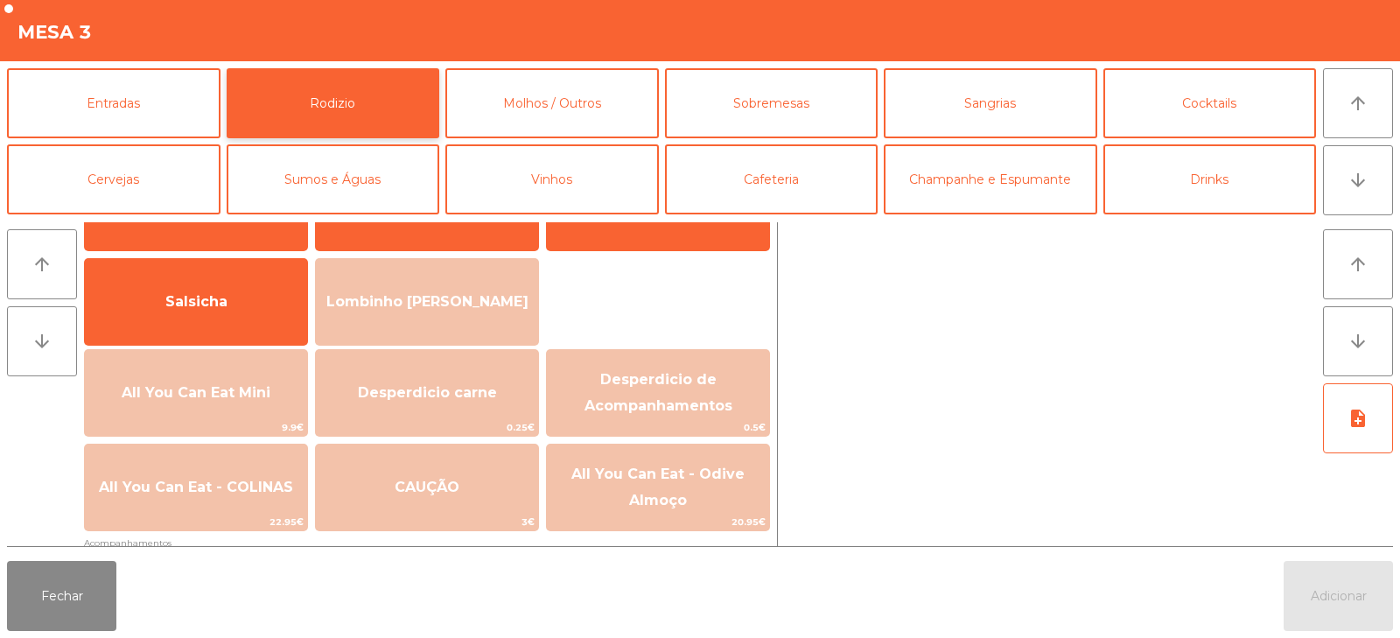
scroll to position [122, 0]
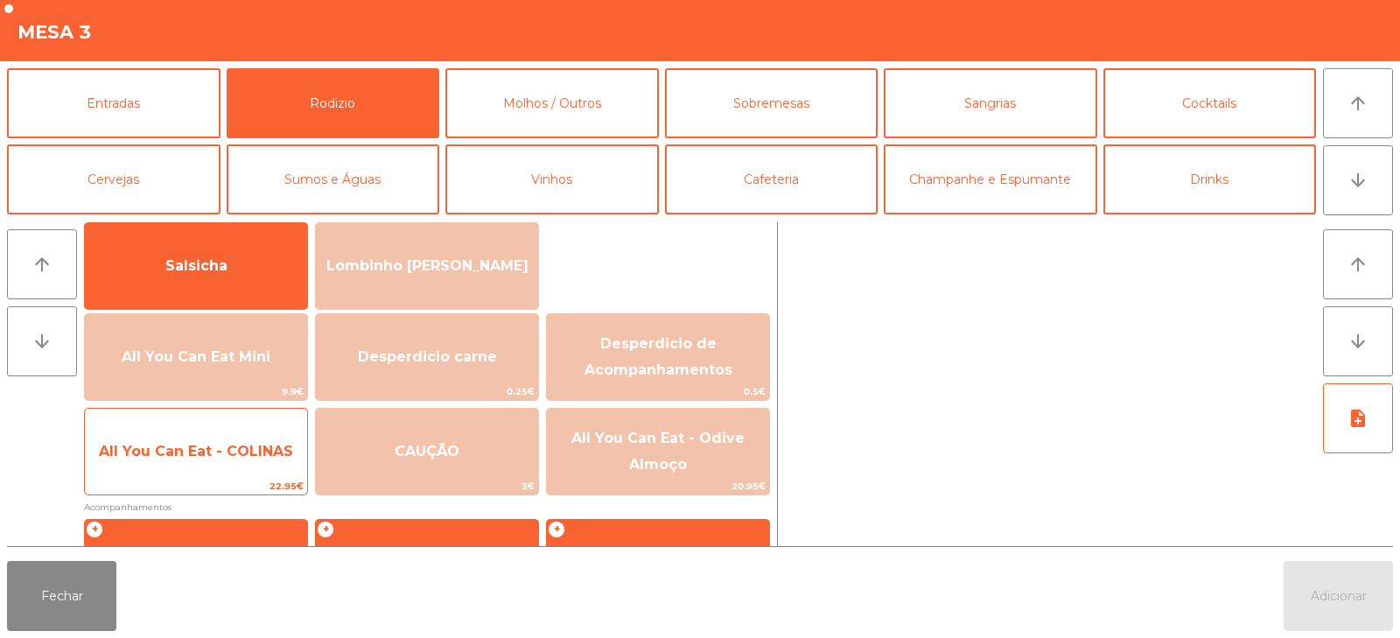
click at [262, 458] on span "All You Can Eat - COLINAS" at bounding box center [196, 451] width 194 height 17
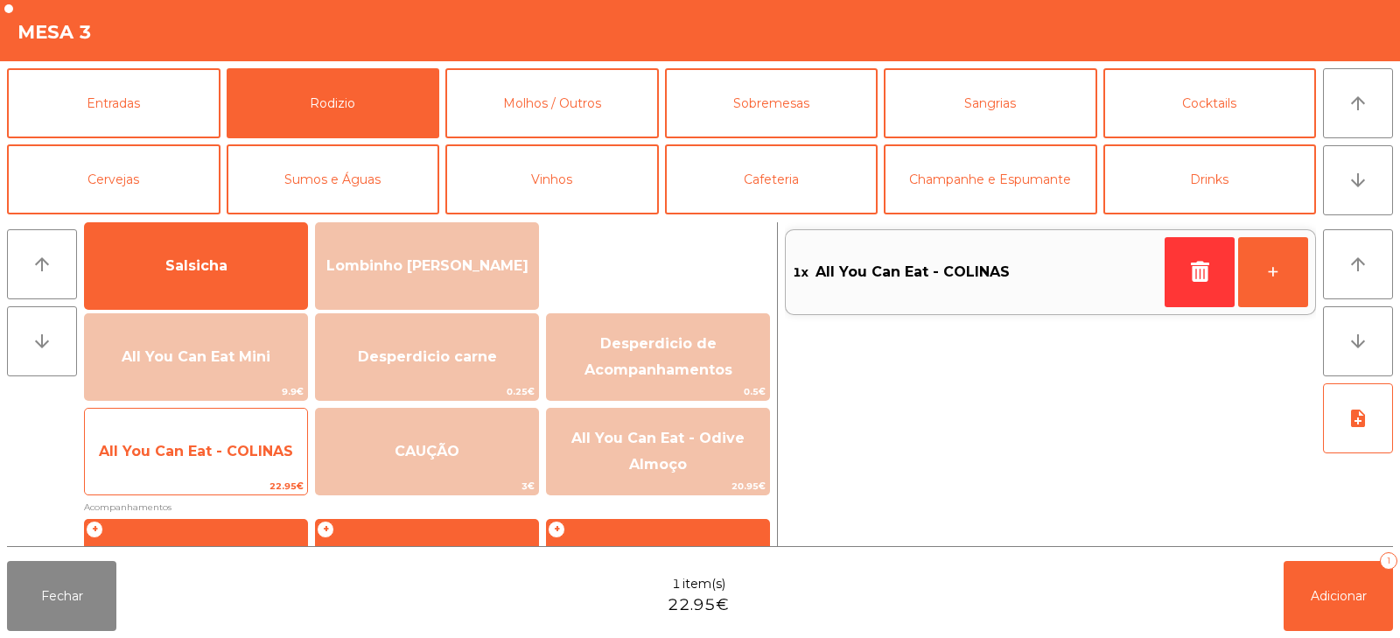
click at [269, 459] on span "All You Can Eat - COLINAS" at bounding box center [196, 451] width 222 height 47
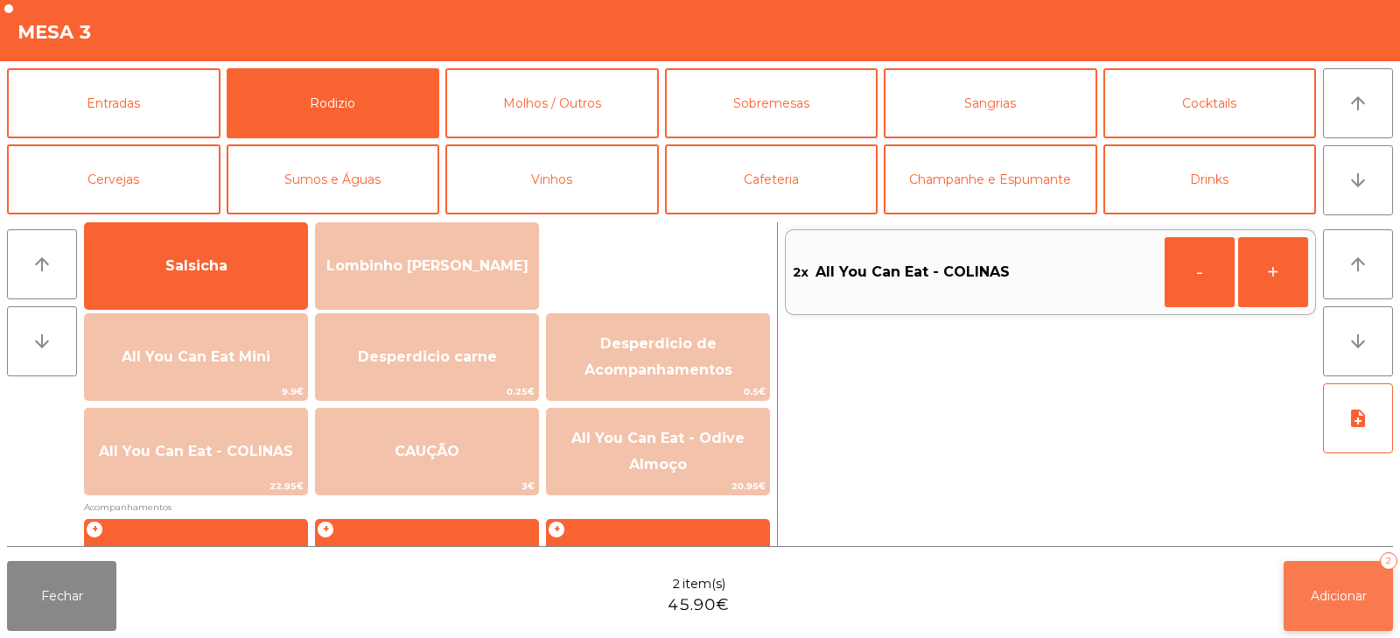
click at [1344, 609] on button "Adicionar 2" at bounding box center [1337, 596] width 109 height 70
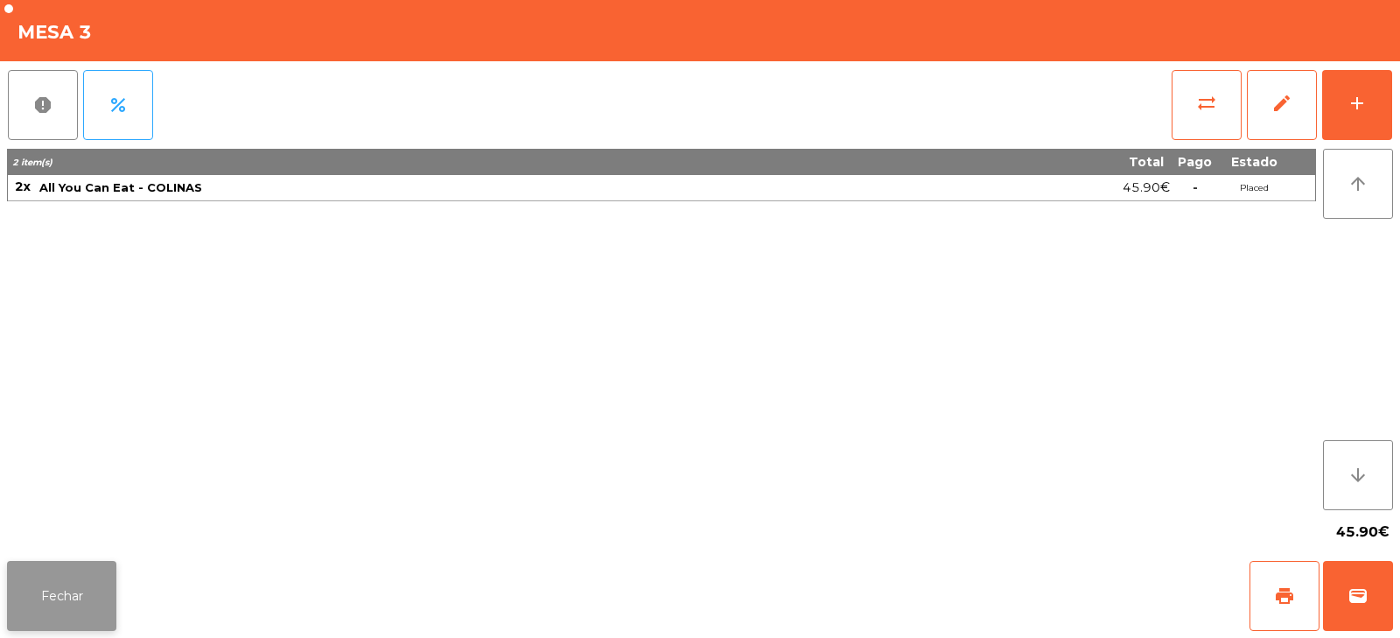
click at [78, 576] on button "Fechar" at bounding box center [61, 596] width 109 height 70
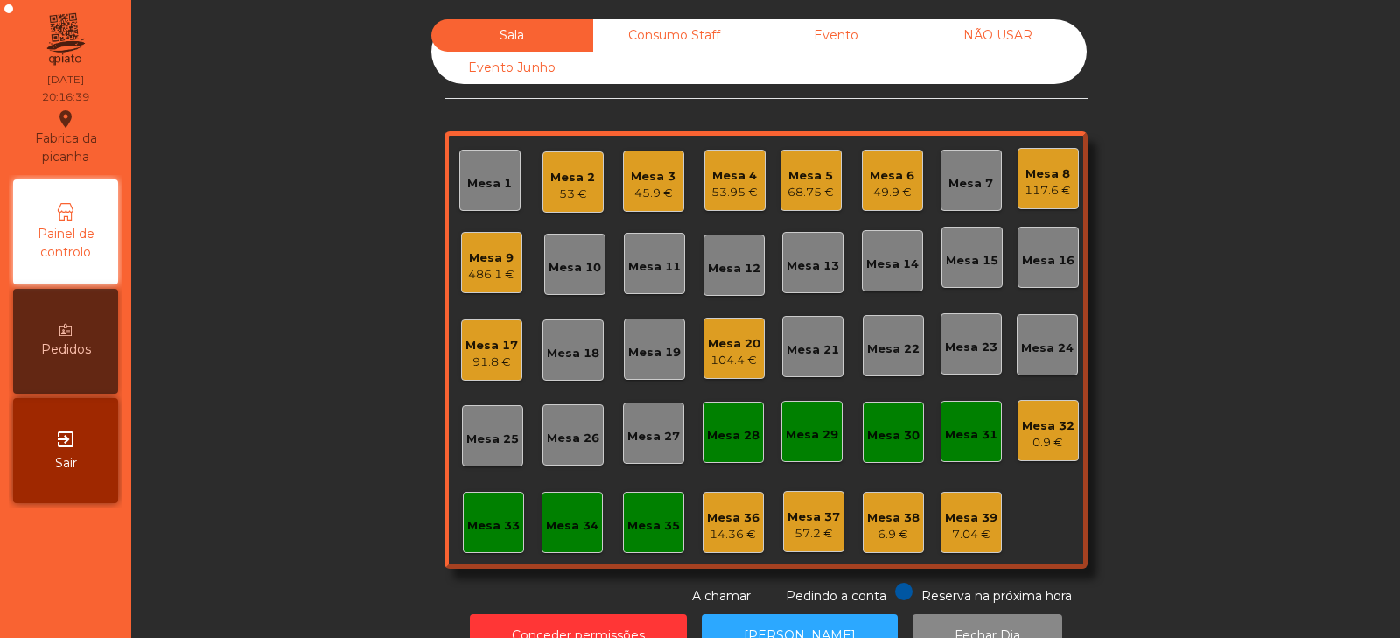
click at [562, 352] on div "Mesa 18" at bounding box center [573, 353] width 52 height 17
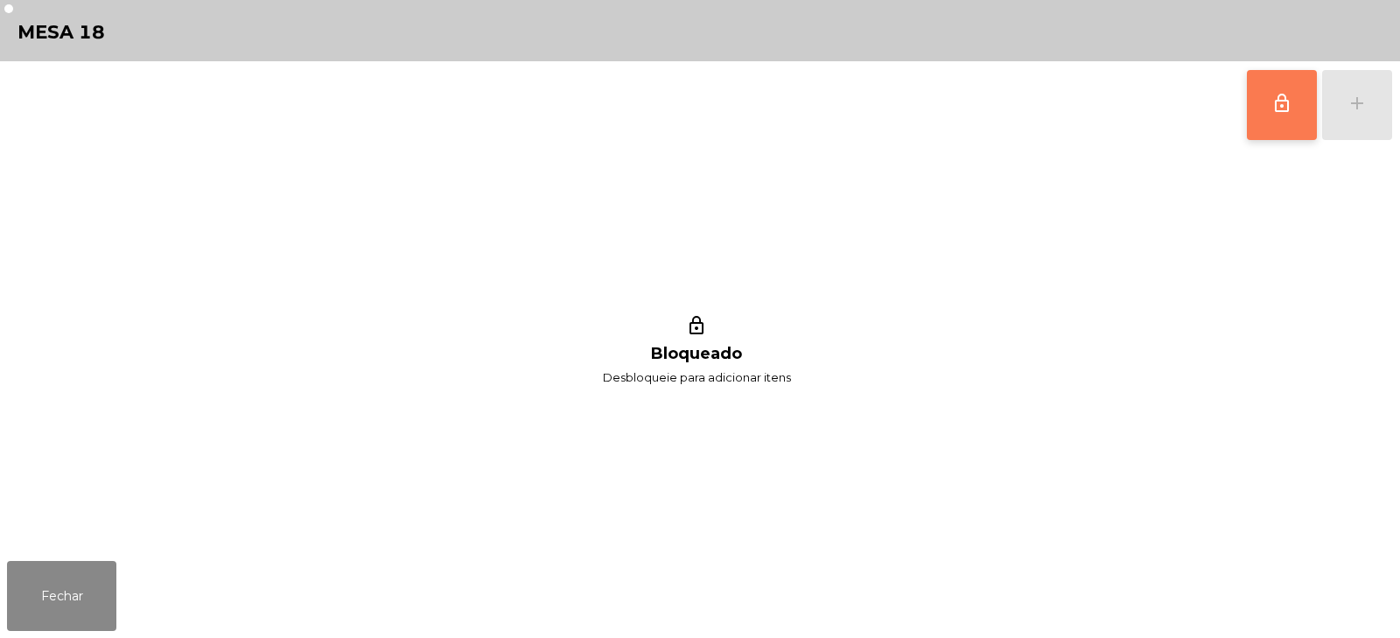
click at [1288, 108] on span "lock_outline" at bounding box center [1281, 103] width 21 height 21
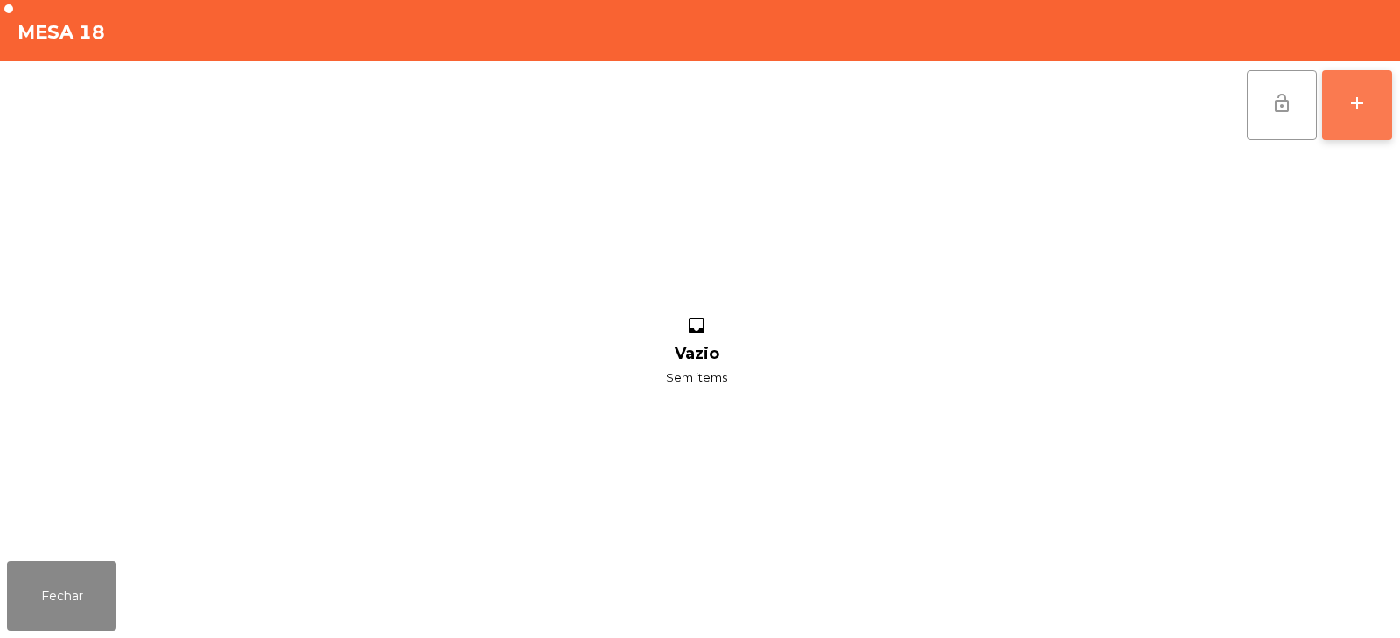
click at [1364, 93] on div "add" at bounding box center [1356, 103] width 21 height 21
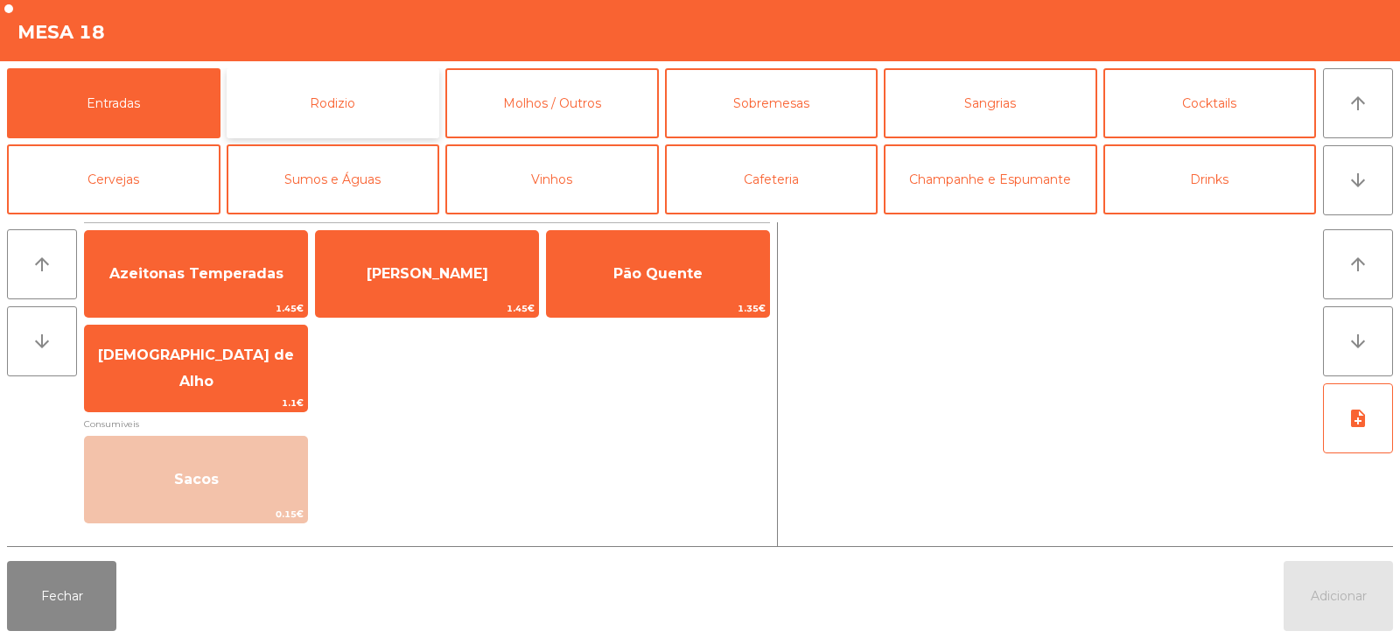
click at [354, 129] on button "Rodizio" at bounding box center [333, 103] width 213 height 70
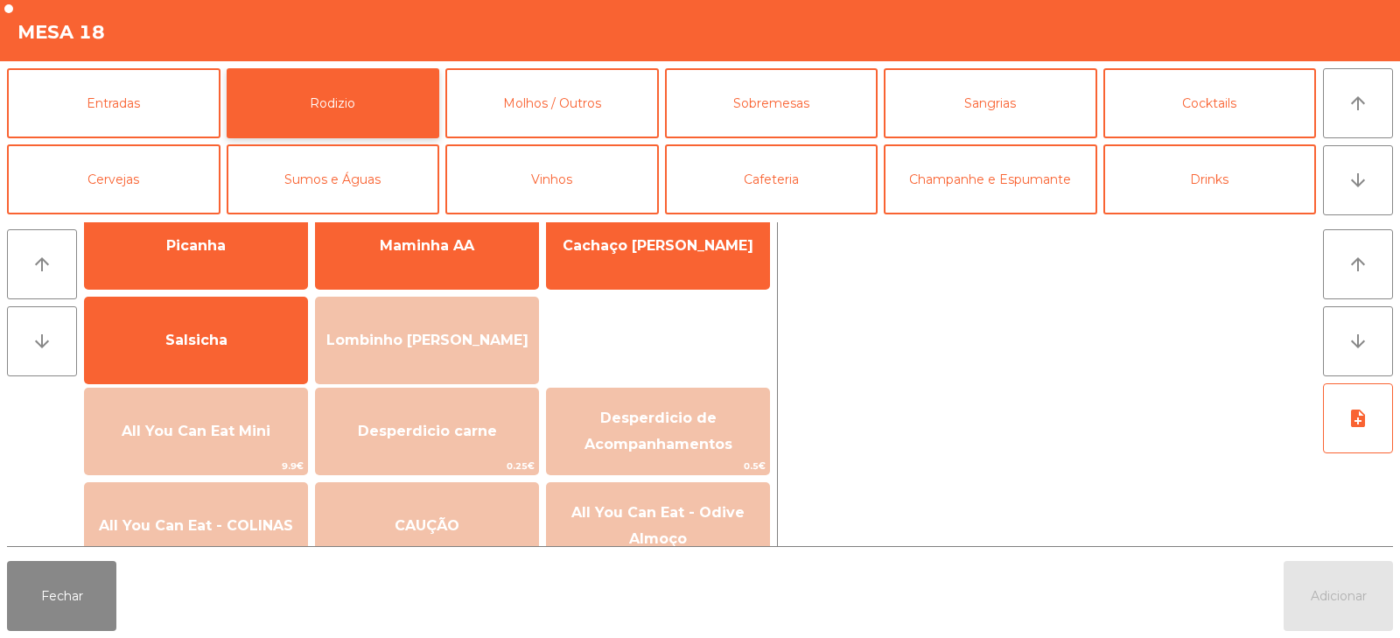
scroll to position [64, 0]
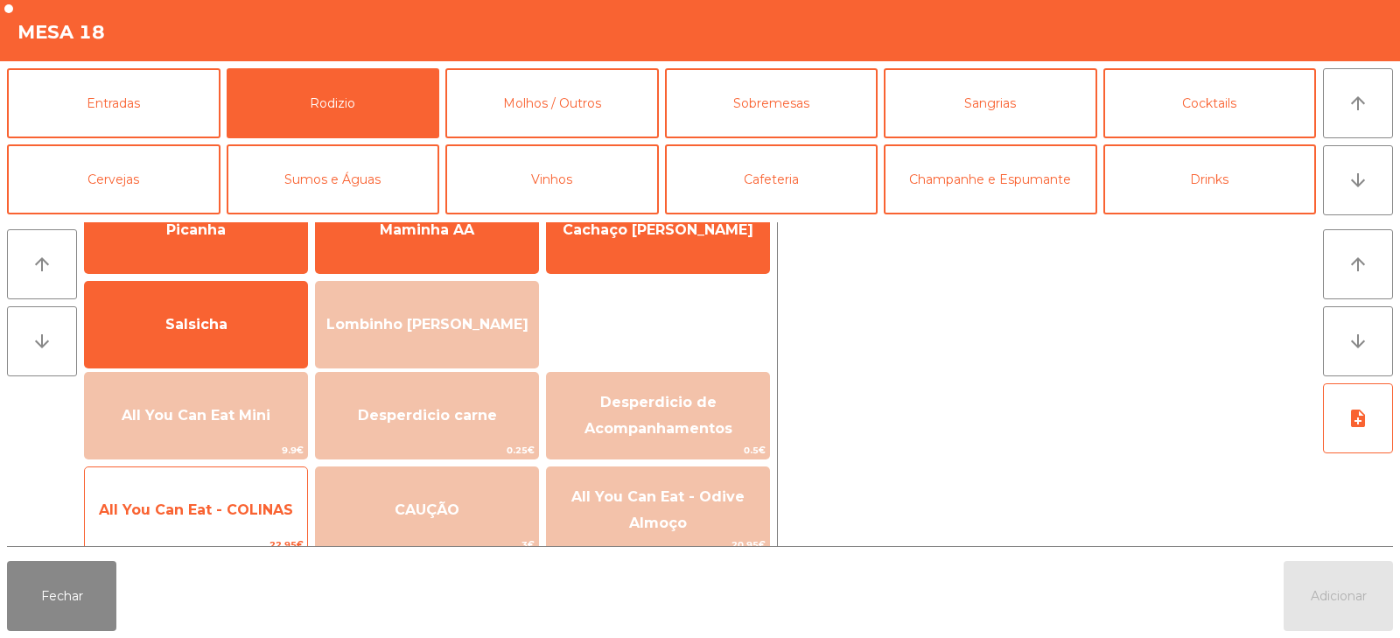
click at [206, 516] on span "All You Can Eat - COLINAS" at bounding box center [196, 509] width 194 height 17
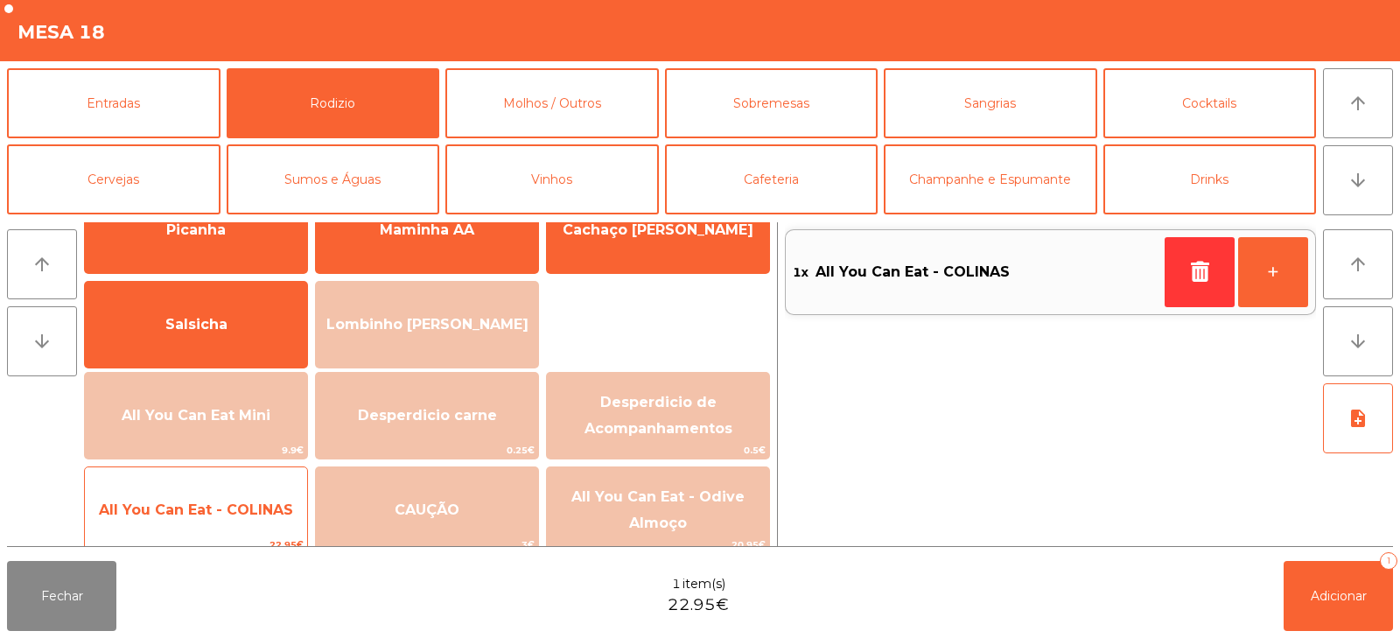
click at [215, 522] on span "All You Can Eat - COLINAS" at bounding box center [196, 509] width 222 height 47
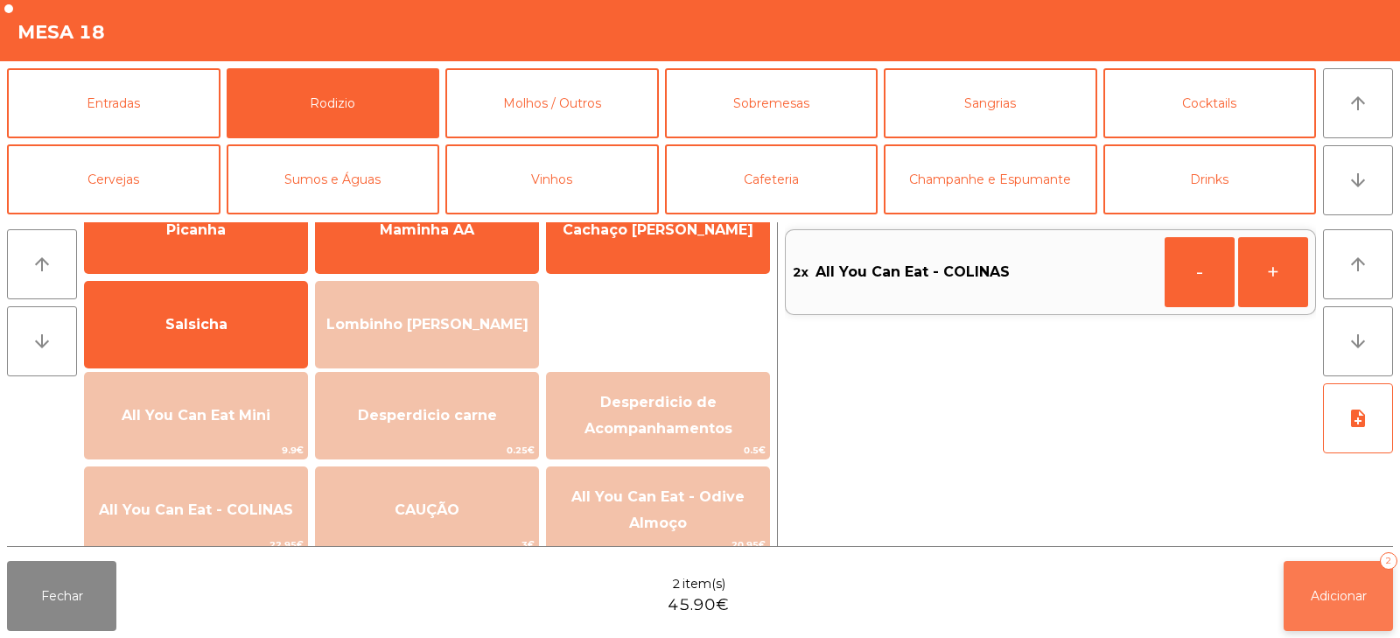
click at [1324, 606] on button "Adicionar 2" at bounding box center [1337, 596] width 109 height 70
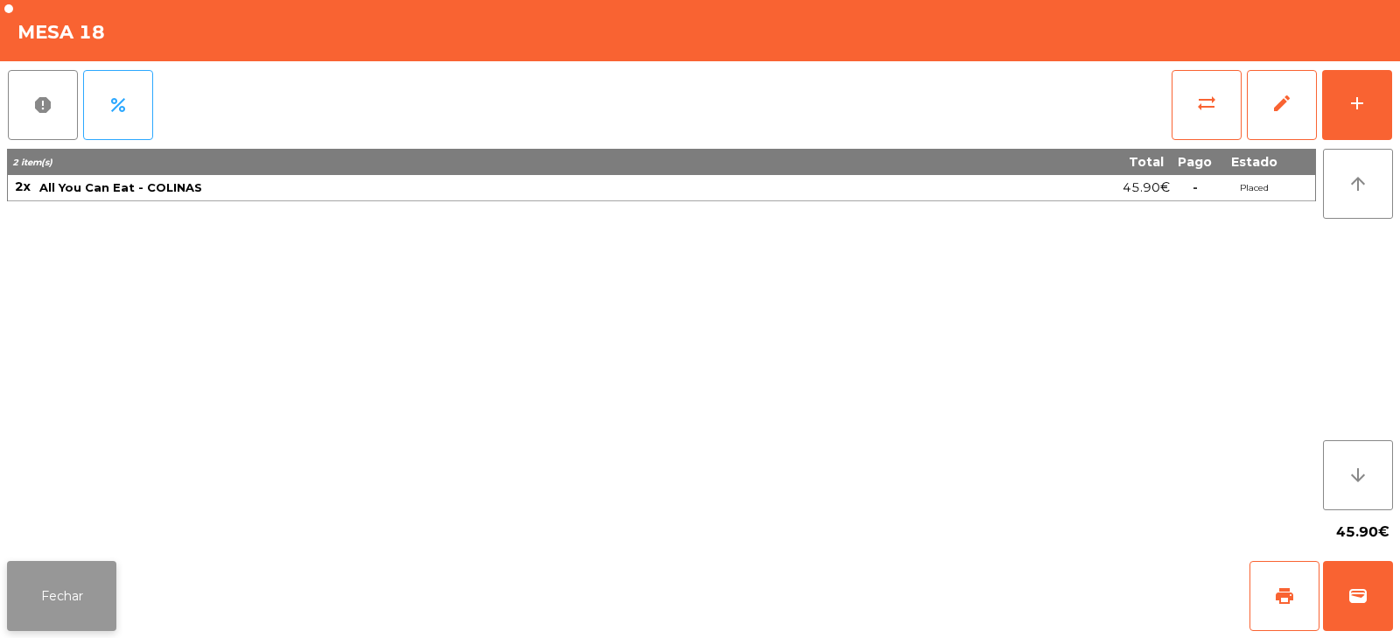
click at [60, 625] on button "Fechar" at bounding box center [61, 596] width 109 height 70
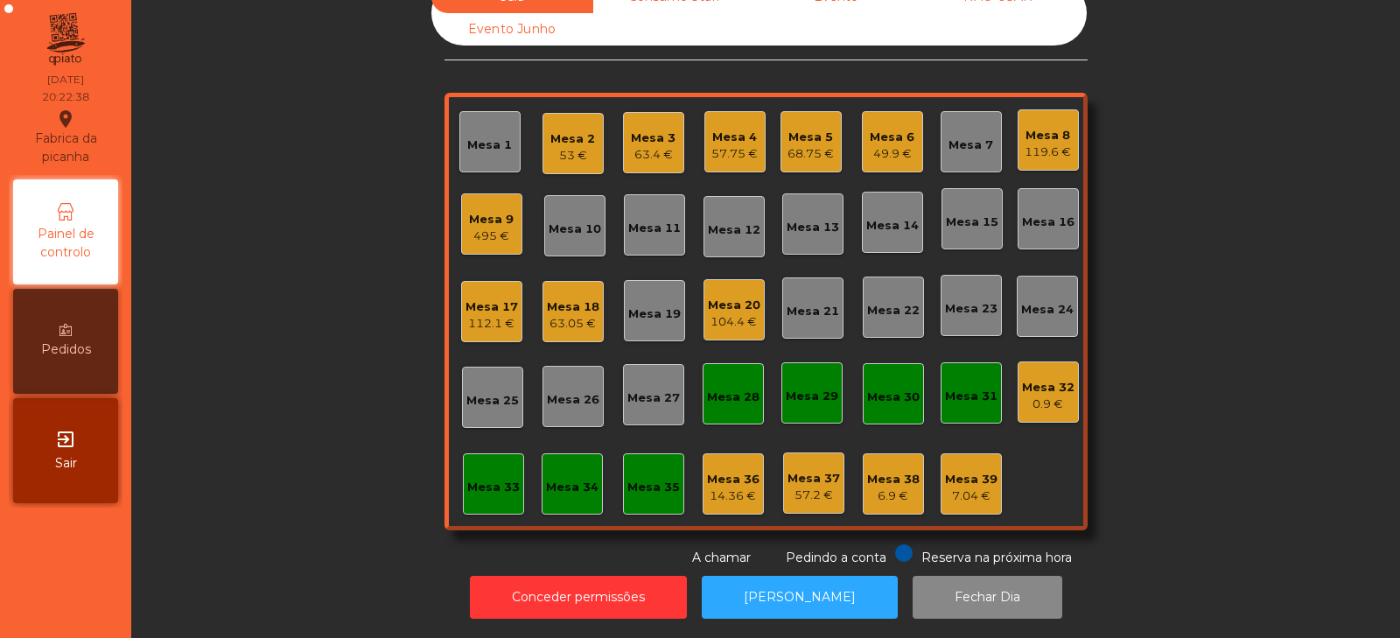
scroll to position [0, 0]
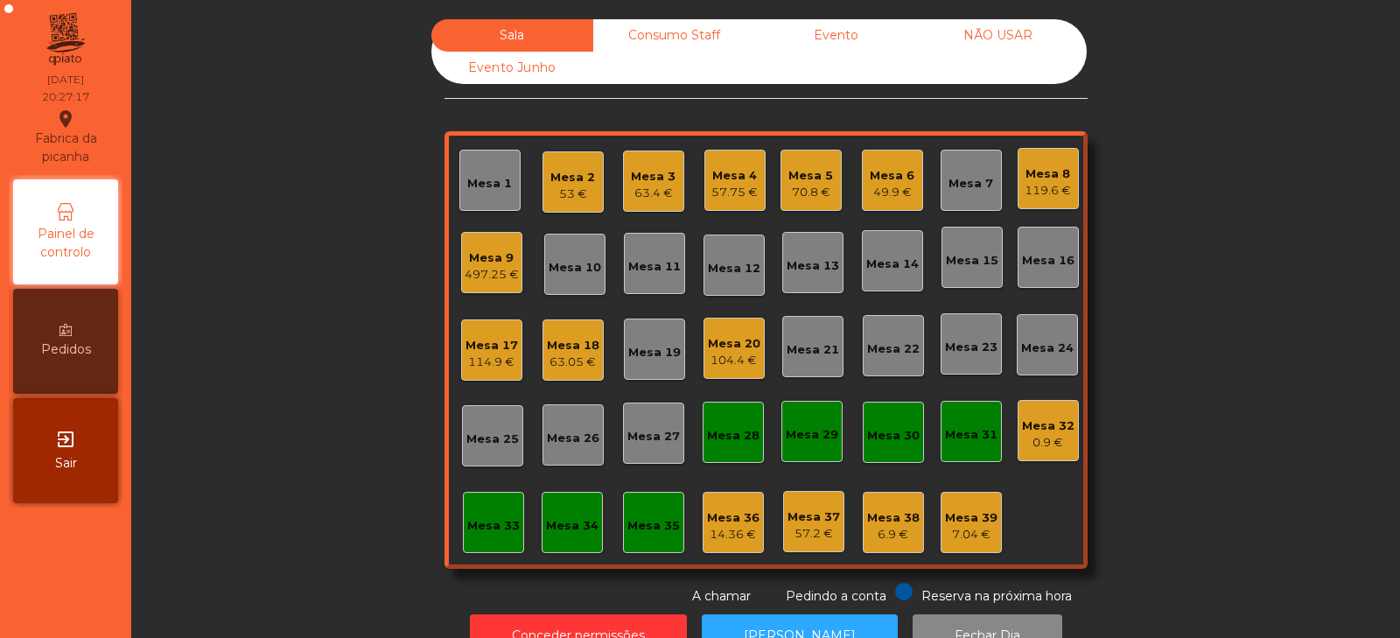
click at [952, 351] on div "Mesa 23" at bounding box center [971, 347] width 52 height 17
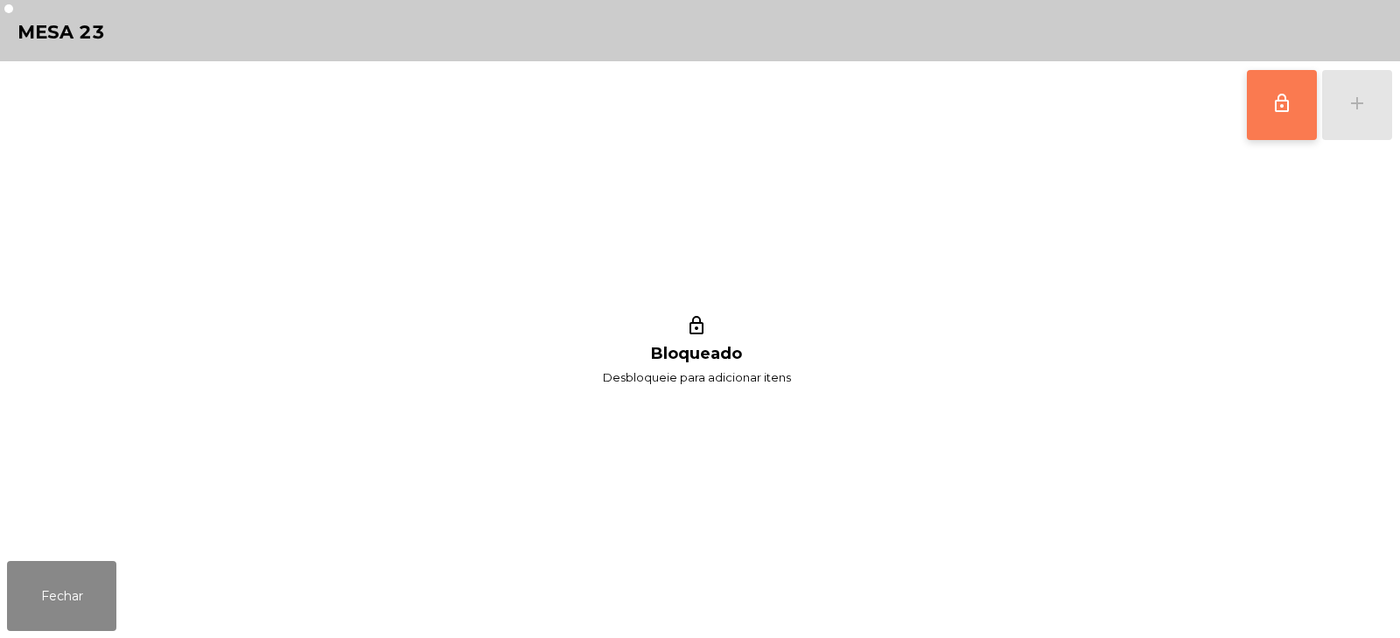
click at [1281, 110] on span "lock_outline" at bounding box center [1281, 103] width 21 height 21
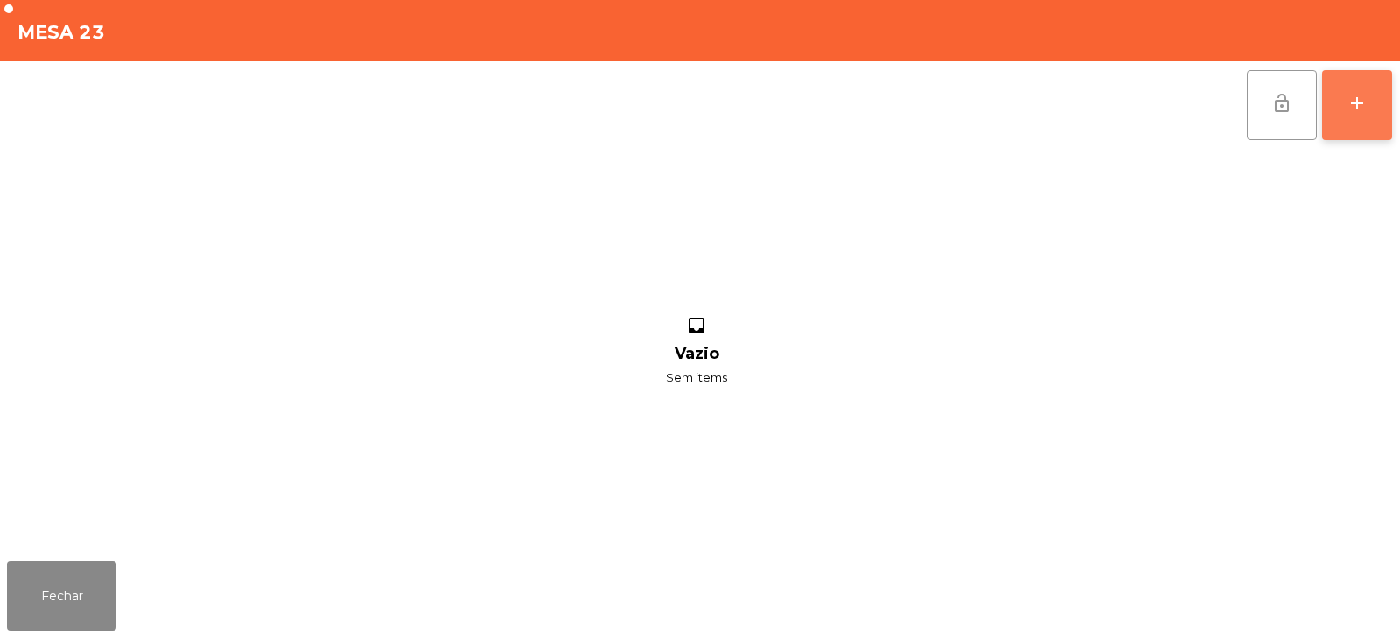
click at [1359, 116] on button "add" at bounding box center [1357, 105] width 70 height 70
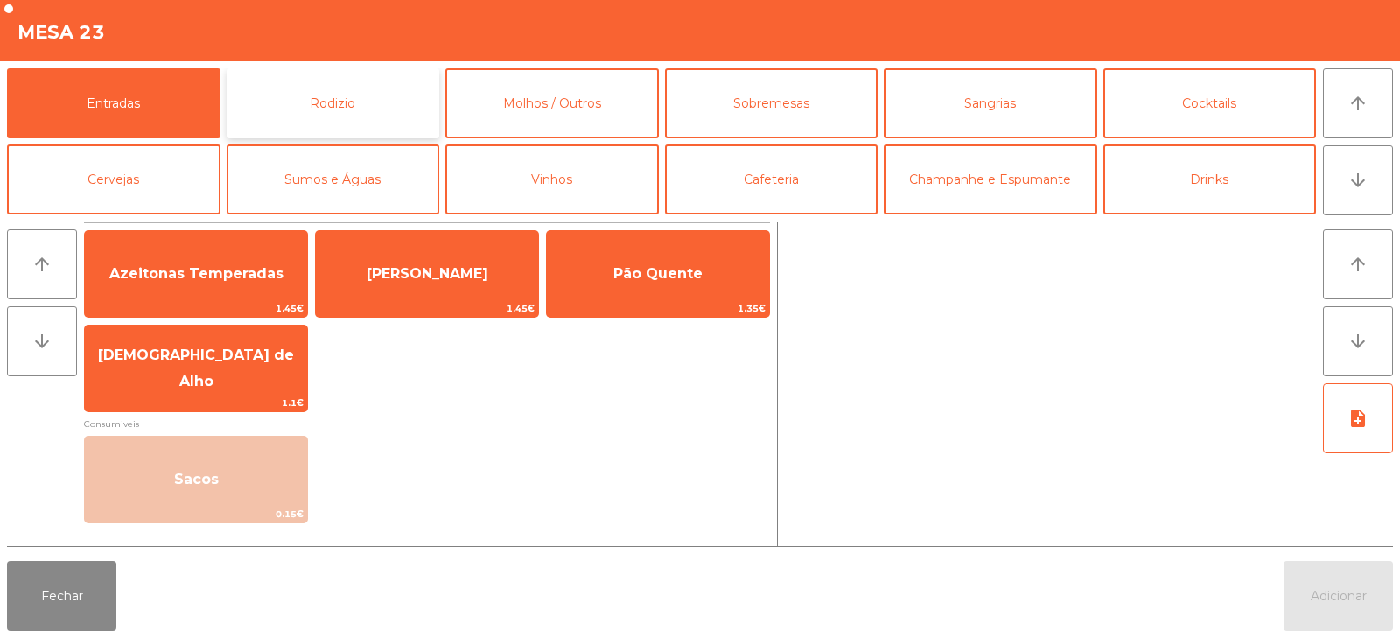
click at [431, 90] on button "Rodizio" at bounding box center [333, 103] width 213 height 70
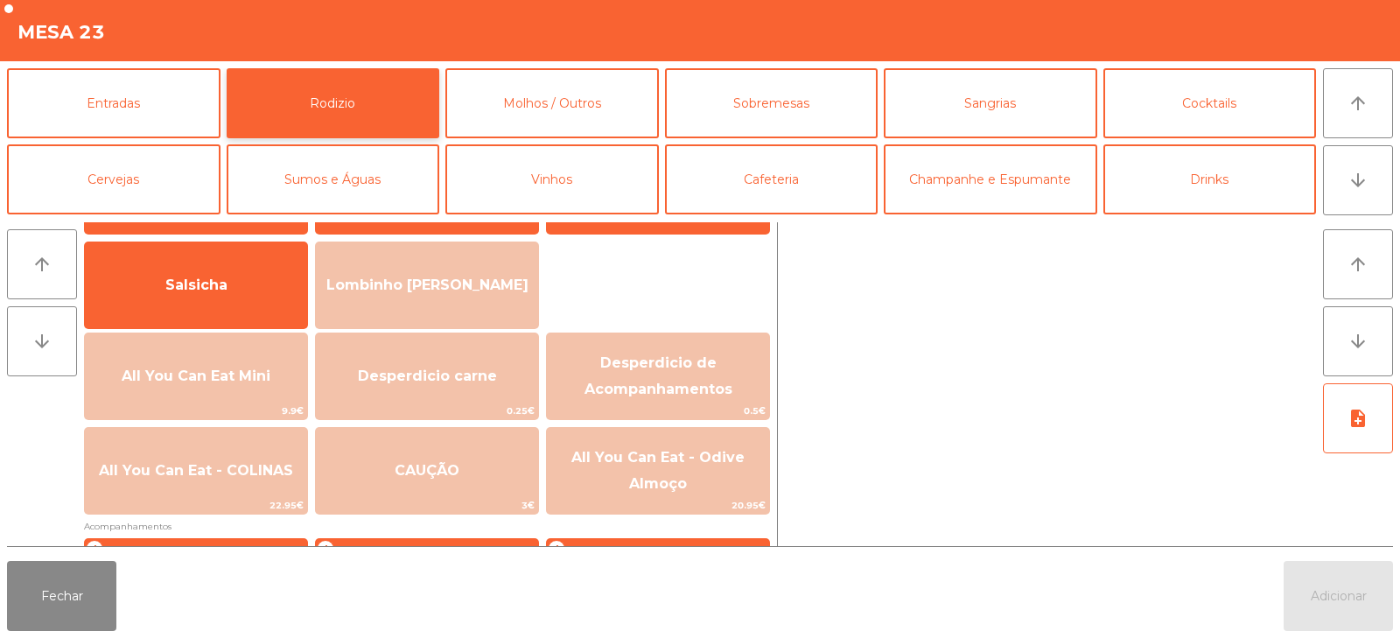
scroll to position [126, 0]
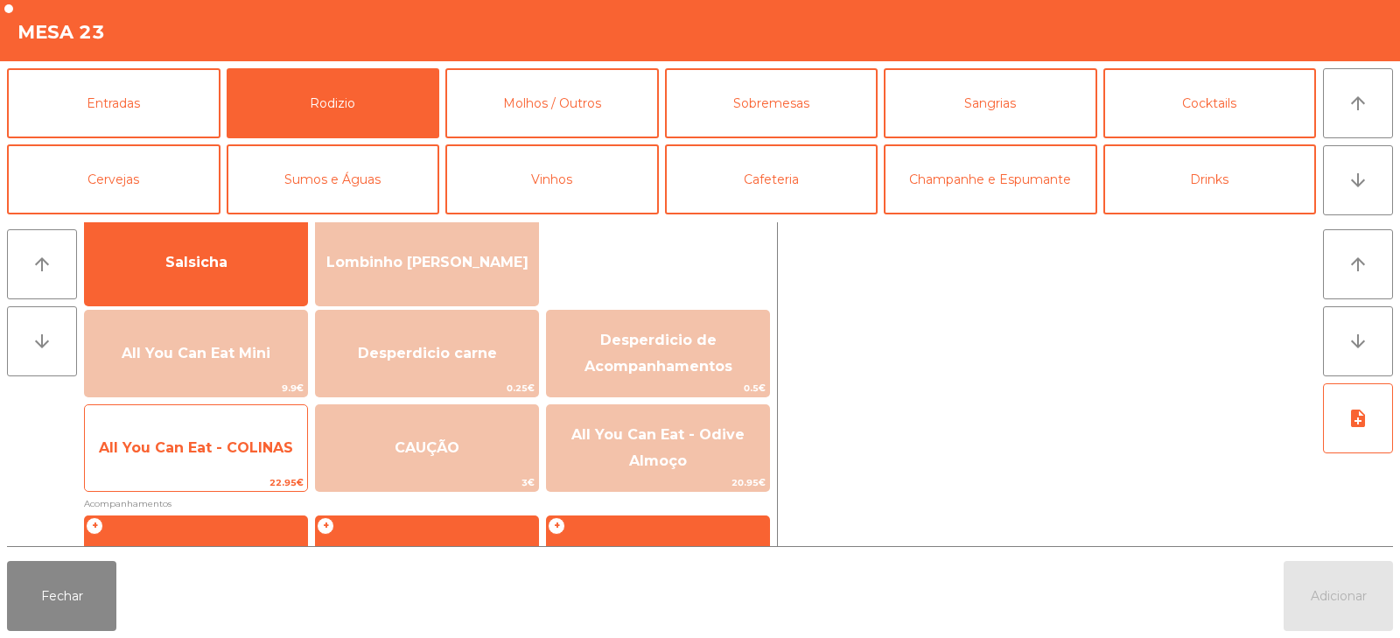
click at [202, 458] on span "All You Can Eat - COLINAS" at bounding box center [196, 447] width 222 height 47
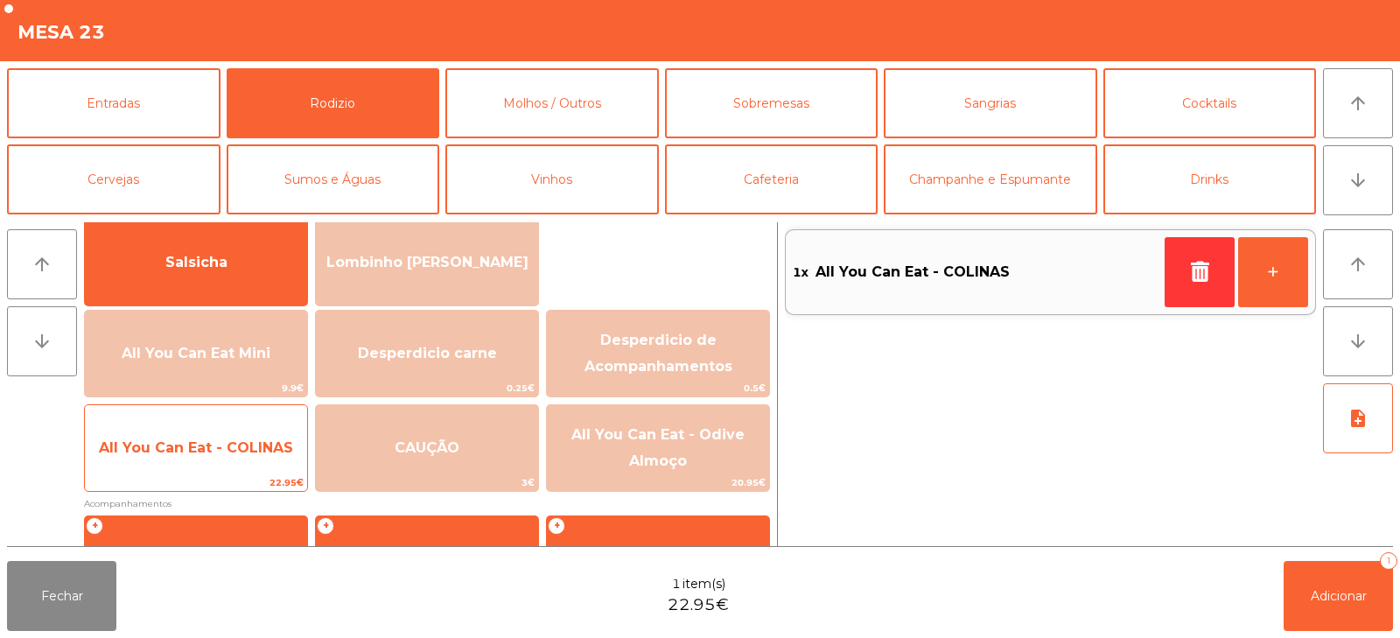
click at [199, 466] on span "All You Can Eat - COLINAS" at bounding box center [196, 447] width 222 height 47
click at [213, 464] on span "All You Can Eat - COLINAS" at bounding box center [196, 447] width 222 height 47
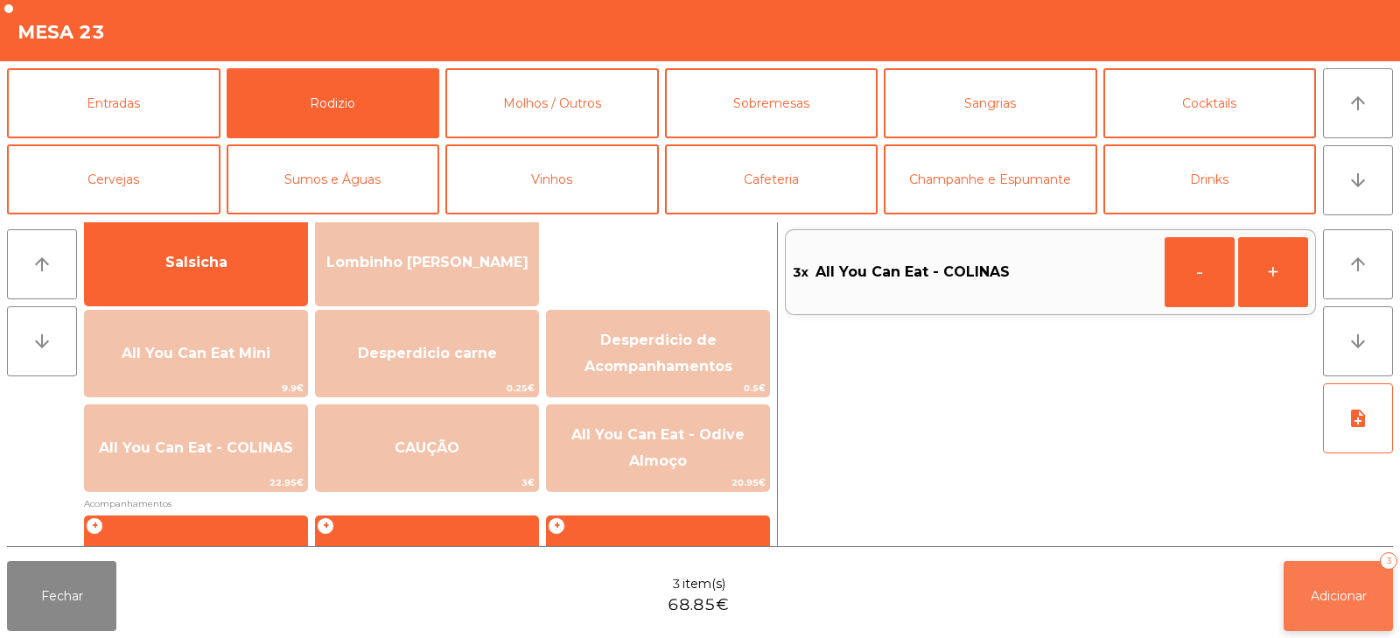
click at [1307, 594] on button "Adicionar 3" at bounding box center [1337, 596] width 109 height 70
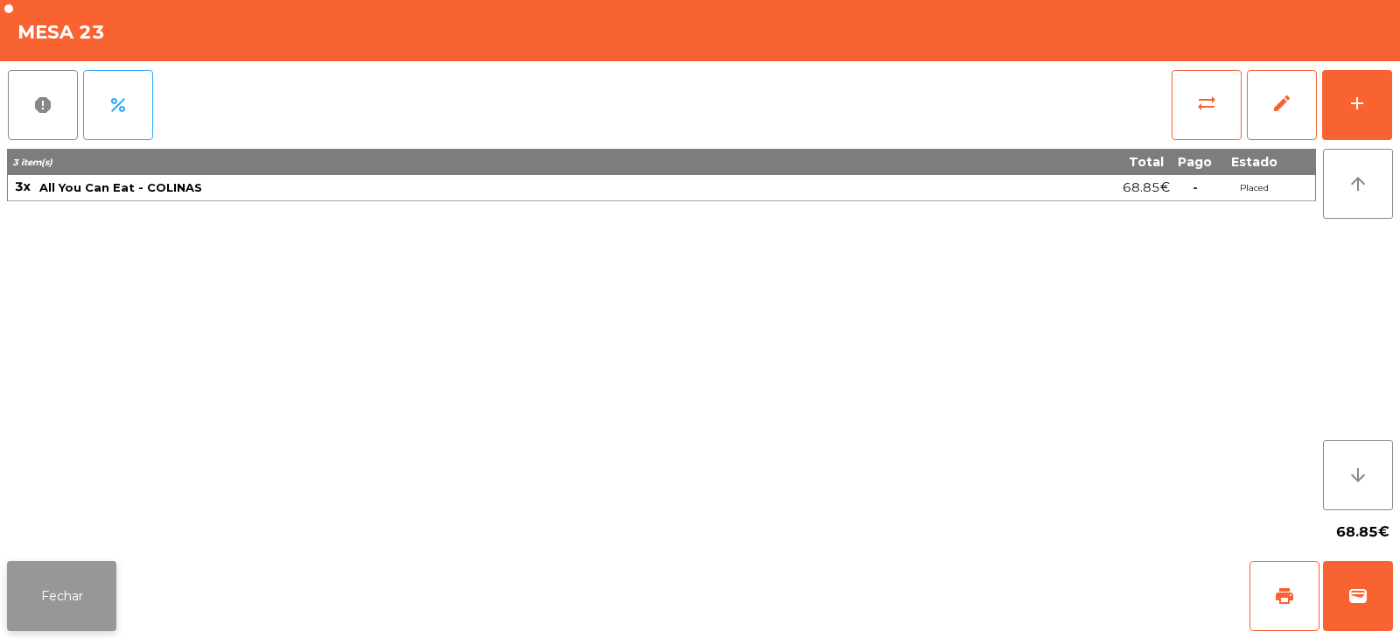
click at [80, 597] on button "Fechar" at bounding box center [61, 596] width 109 height 70
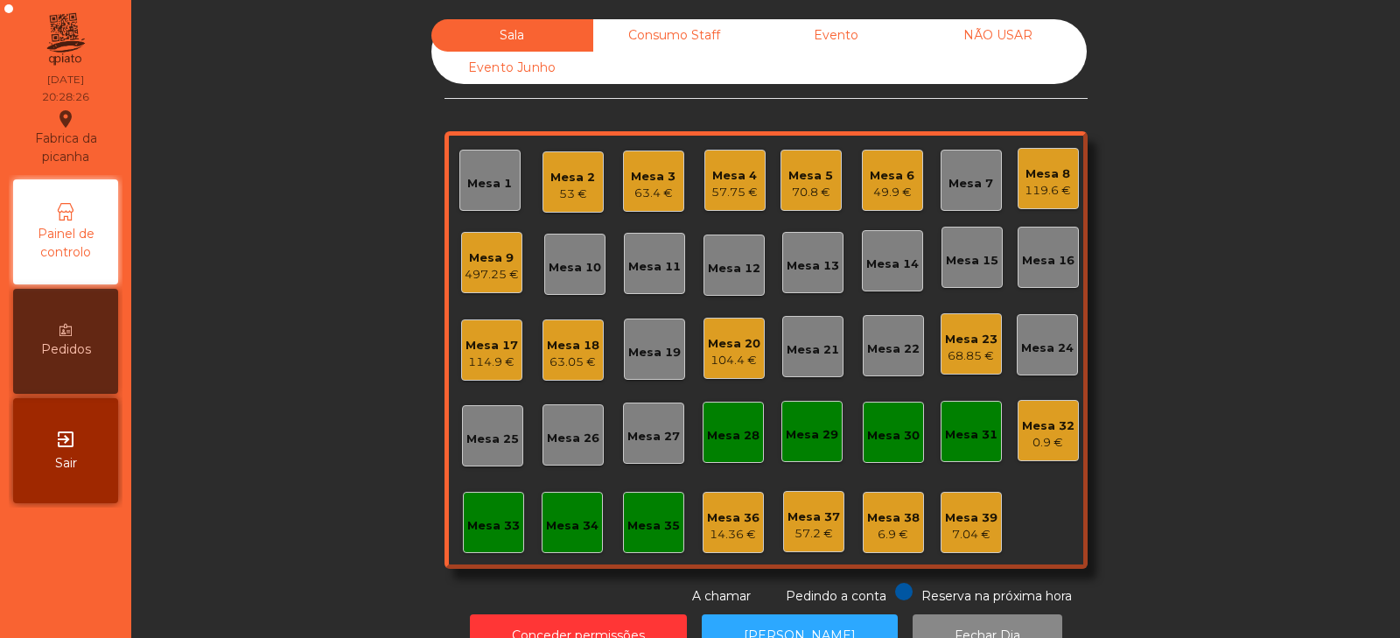
click at [967, 439] on div "Mesa 31" at bounding box center [971, 434] width 52 height 17
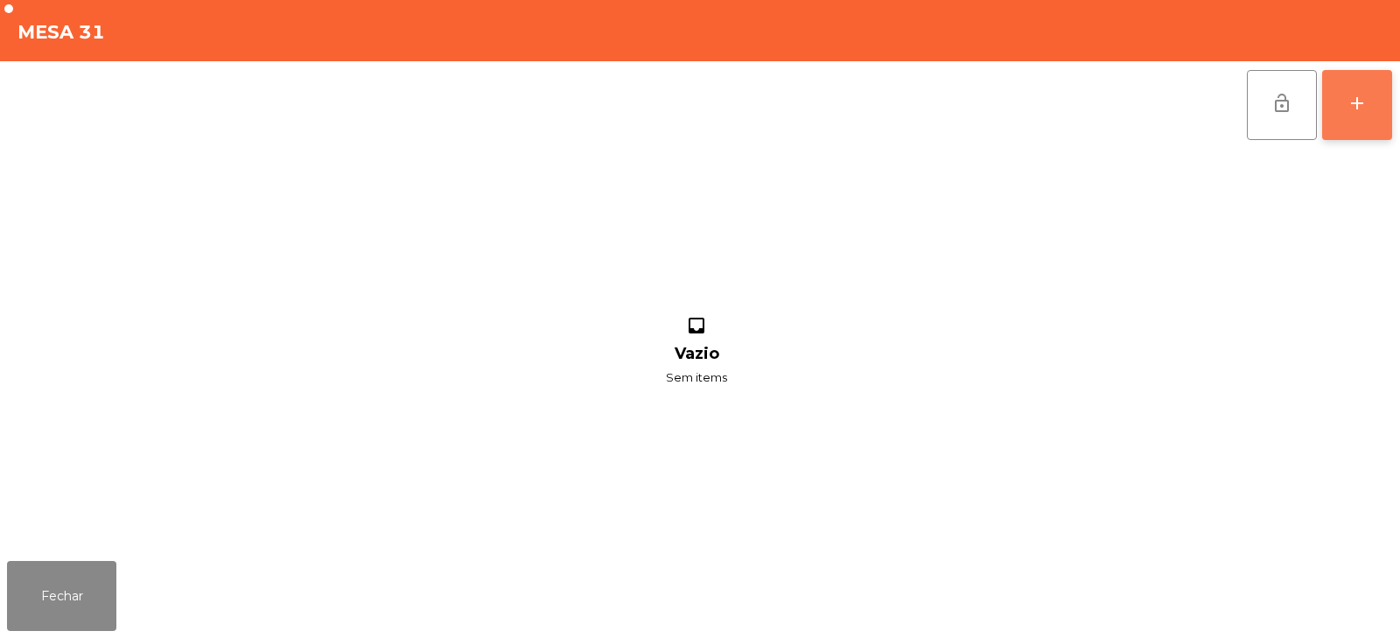
click at [1364, 101] on div "add" at bounding box center [1356, 103] width 21 height 21
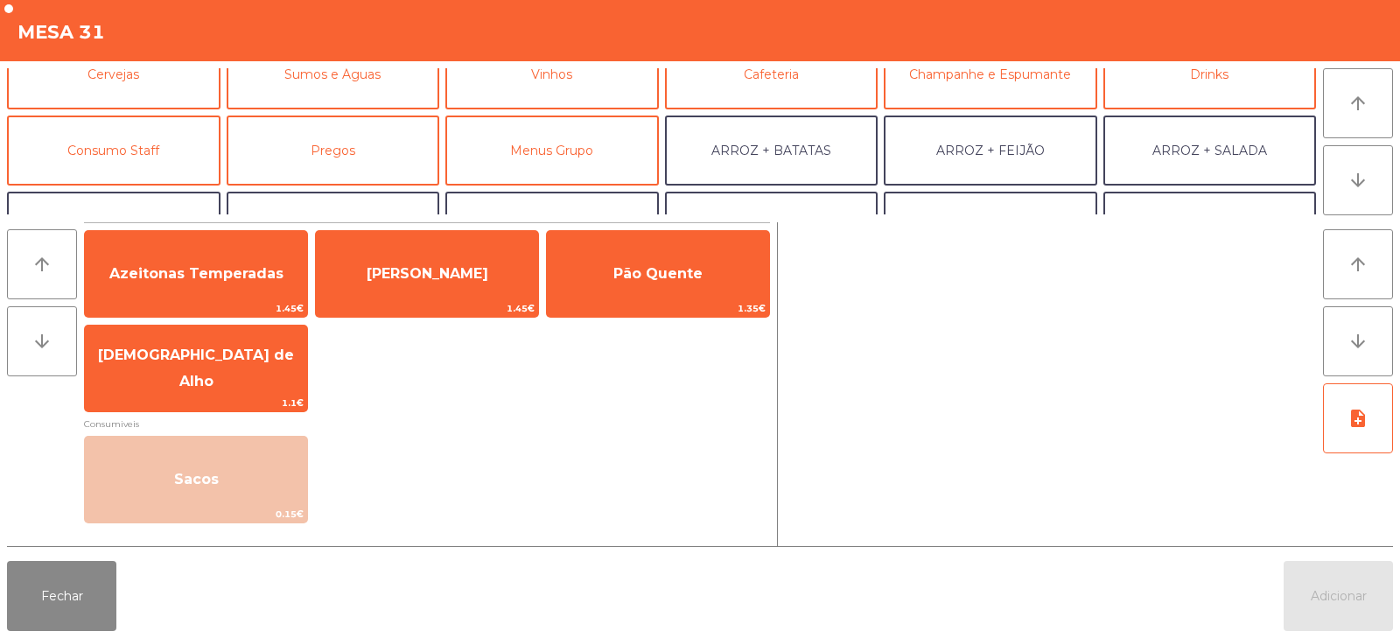
scroll to position [112, 0]
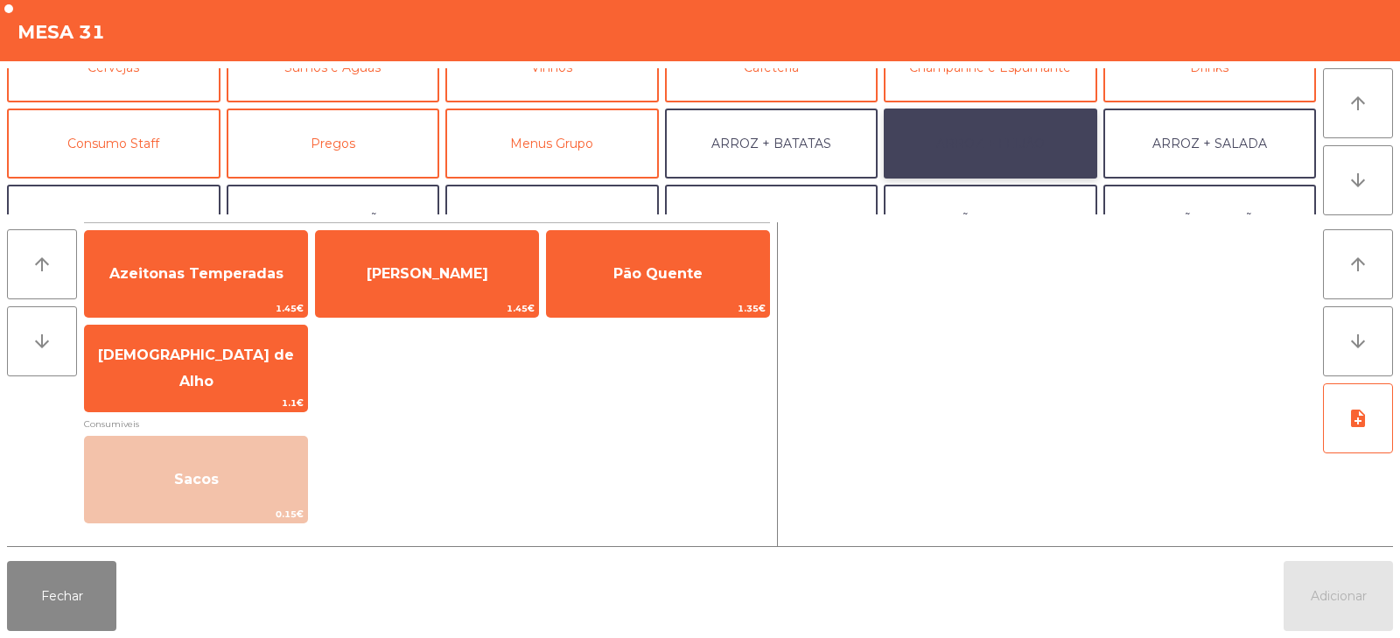
click at [978, 133] on button "ARROZ + FEIJÃO" at bounding box center [990, 143] width 213 height 70
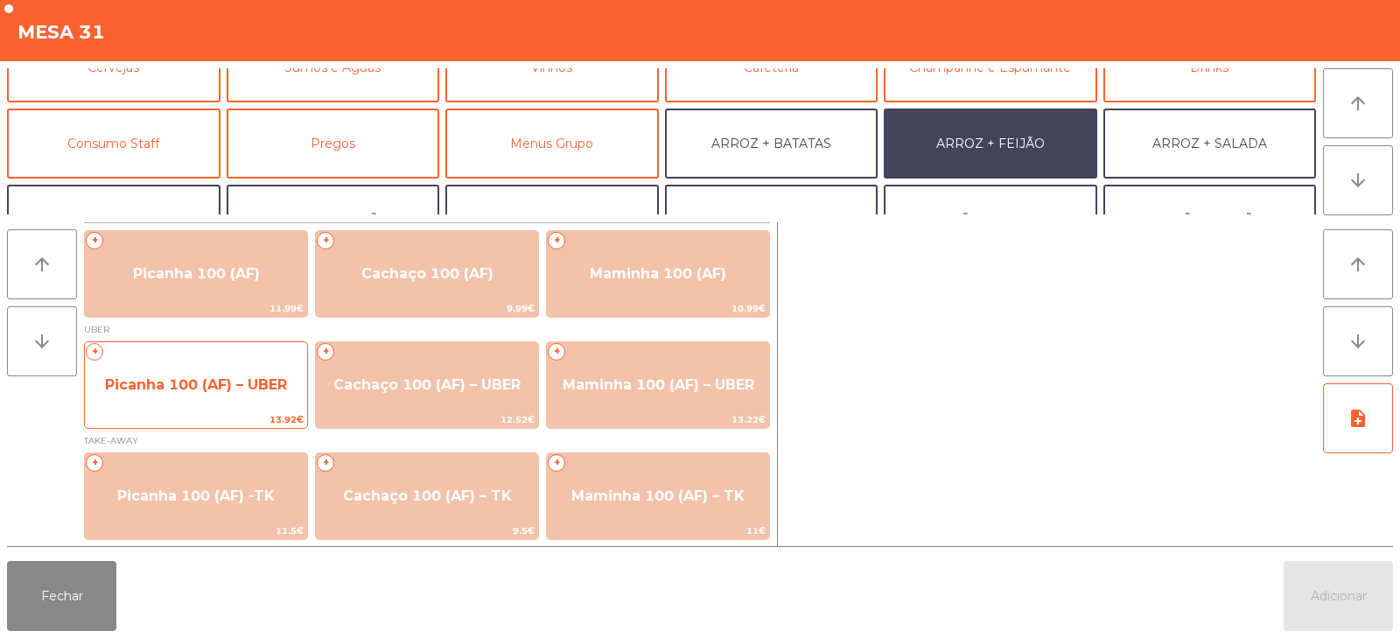
click at [161, 392] on span "Picanha 100 (AF) – UBER" at bounding box center [196, 384] width 182 height 17
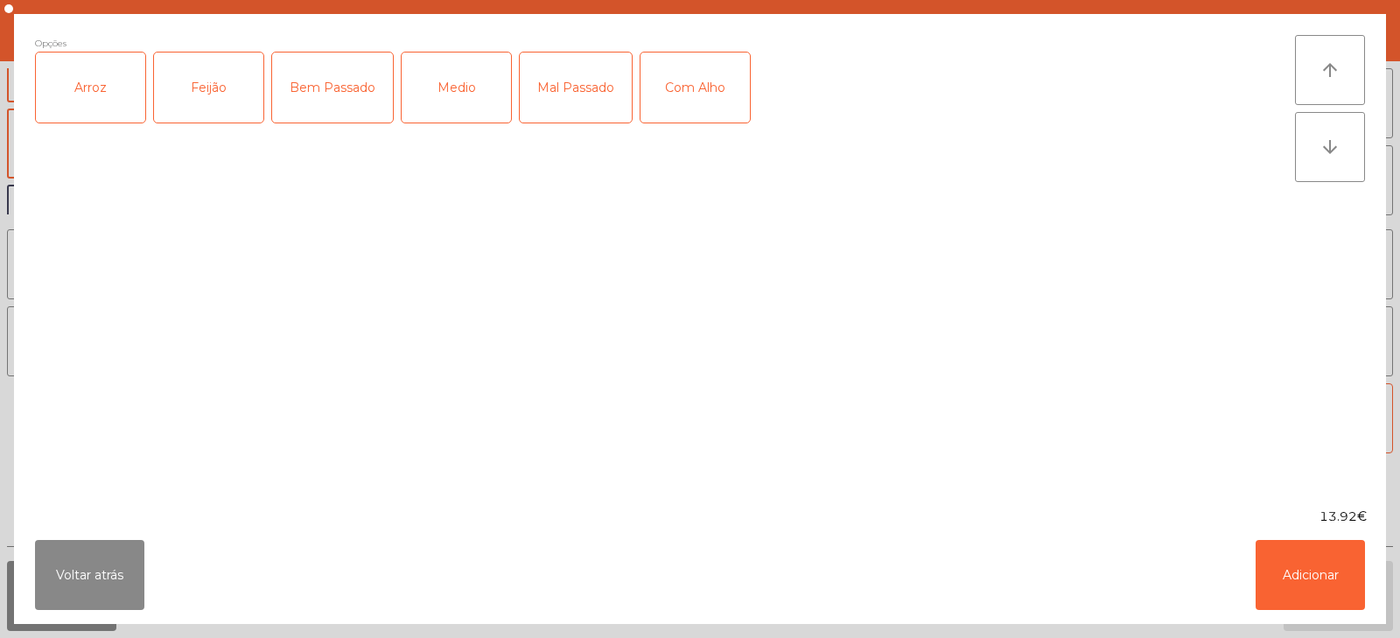
click at [62, 101] on div "Arroz" at bounding box center [90, 87] width 109 height 70
click at [193, 86] on div "Feijão" at bounding box center [208, 87] width 109 height 70
click at [481, 85] on div "Medio" at bounding box center [456, 87] width 109 height 70
click at [684, 108] on div "Com Alho" at bounding box center [694, 87] width 109 height 70
click at [1328, 583] on button "Adicionar" at bounding box center [1309, 575] width 109 height 70
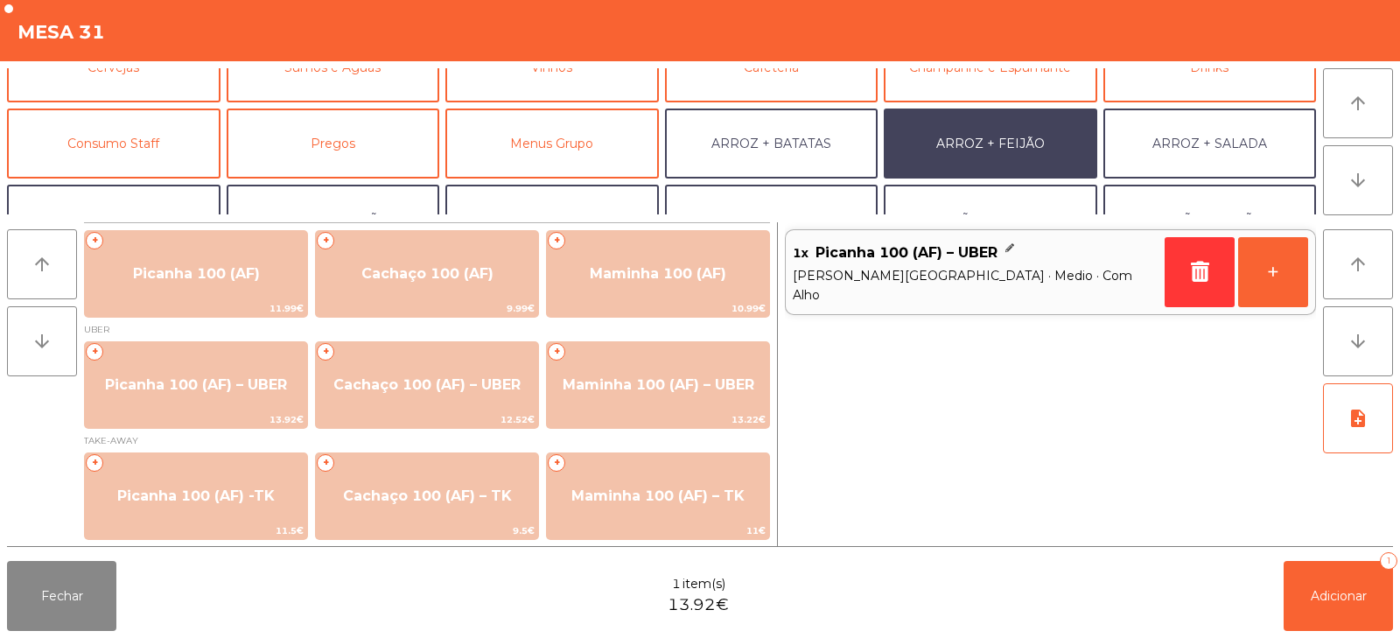
scroll to position [228, 0]
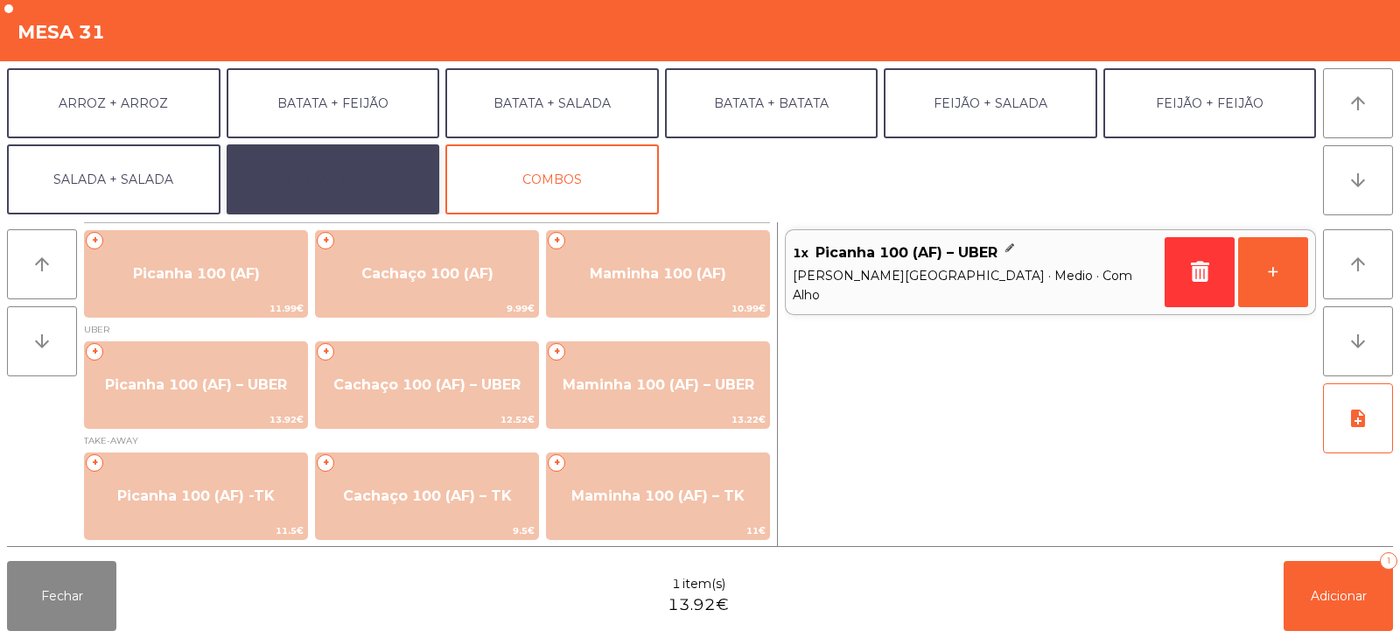
click at [300, 198] on button "EXTRAS UBER" at bounding box center [333, 179] width 213 height 70
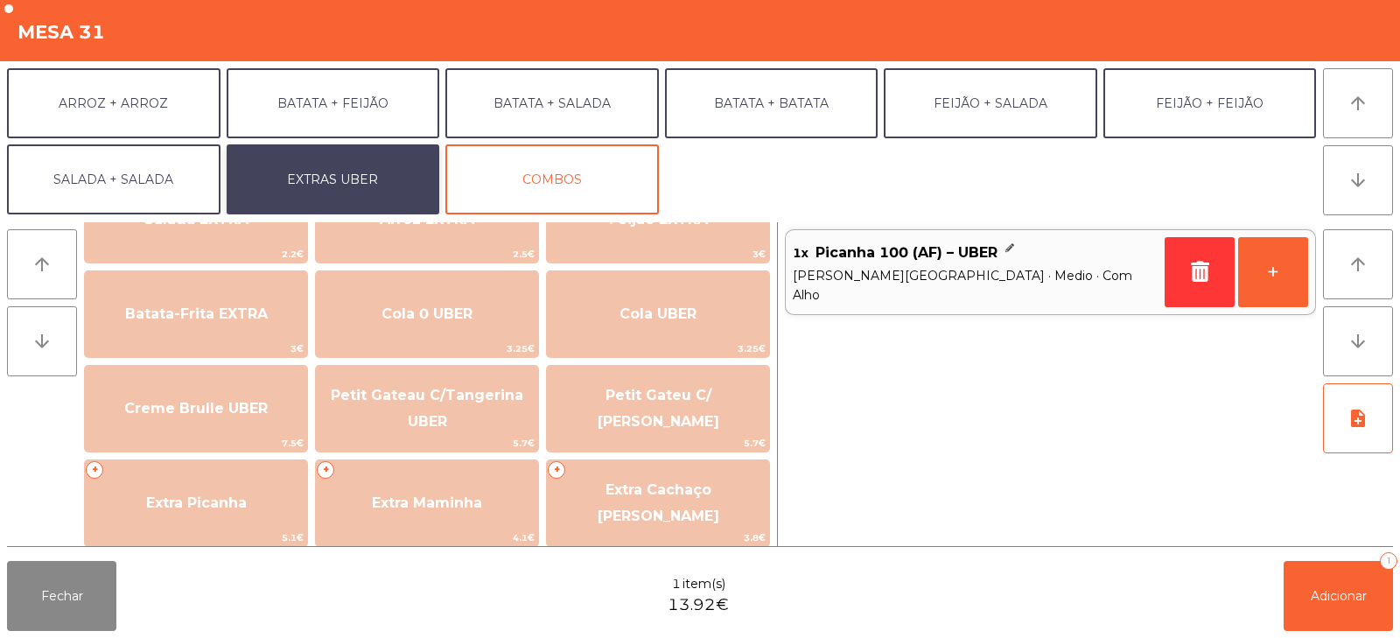
scroll to position [265, 0]
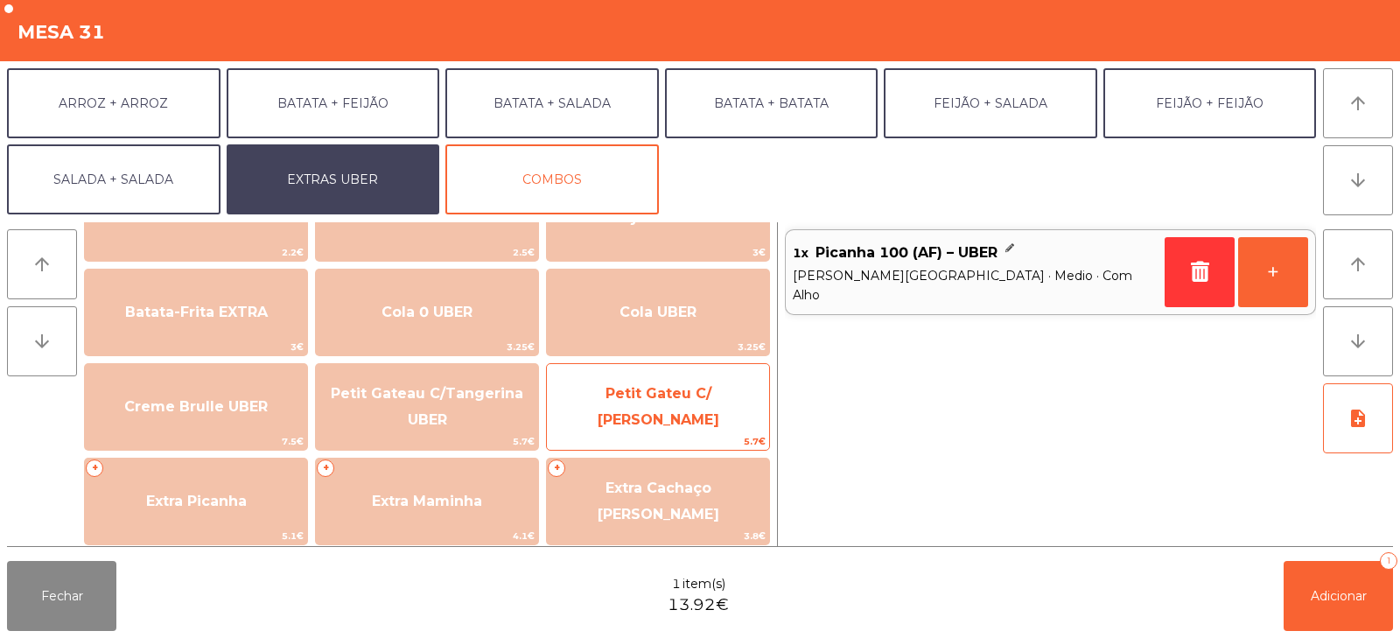
click at [707, 437] on span "5.7€" at bounding box center [658, 441] width 222 height 17
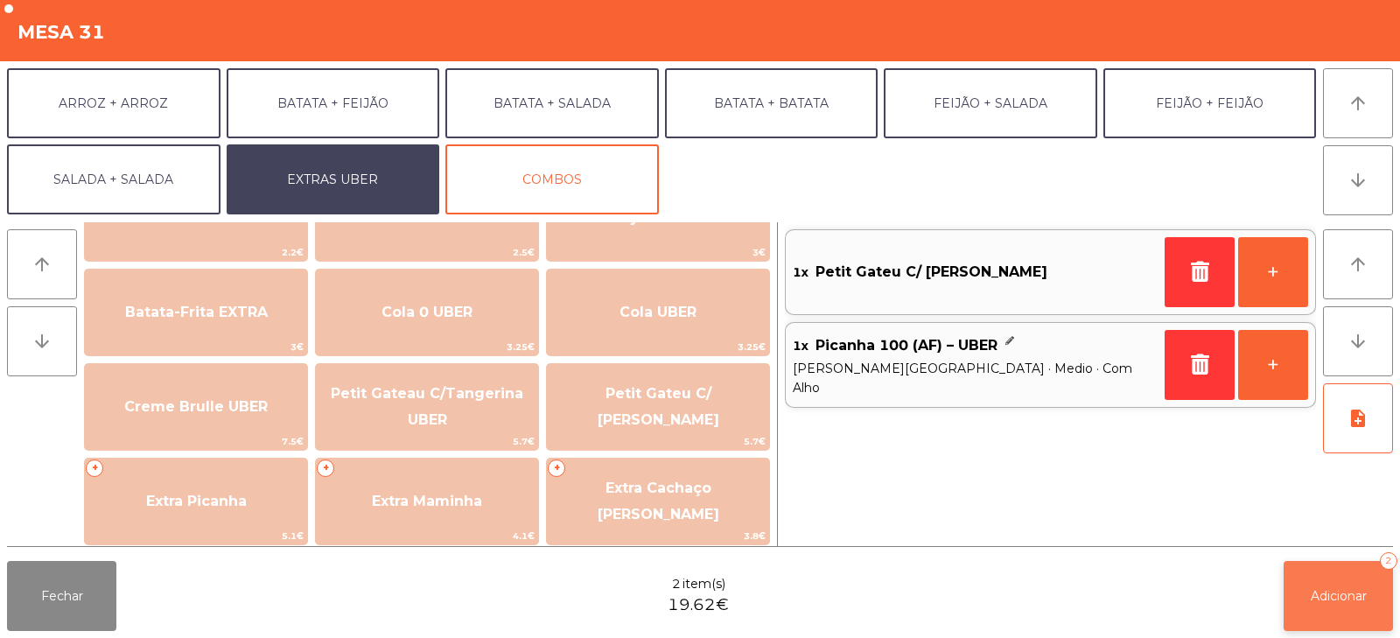
click at [1352, 607] on button "Adicionar 2" at bounding box center [1337, 596] width 109 height 70
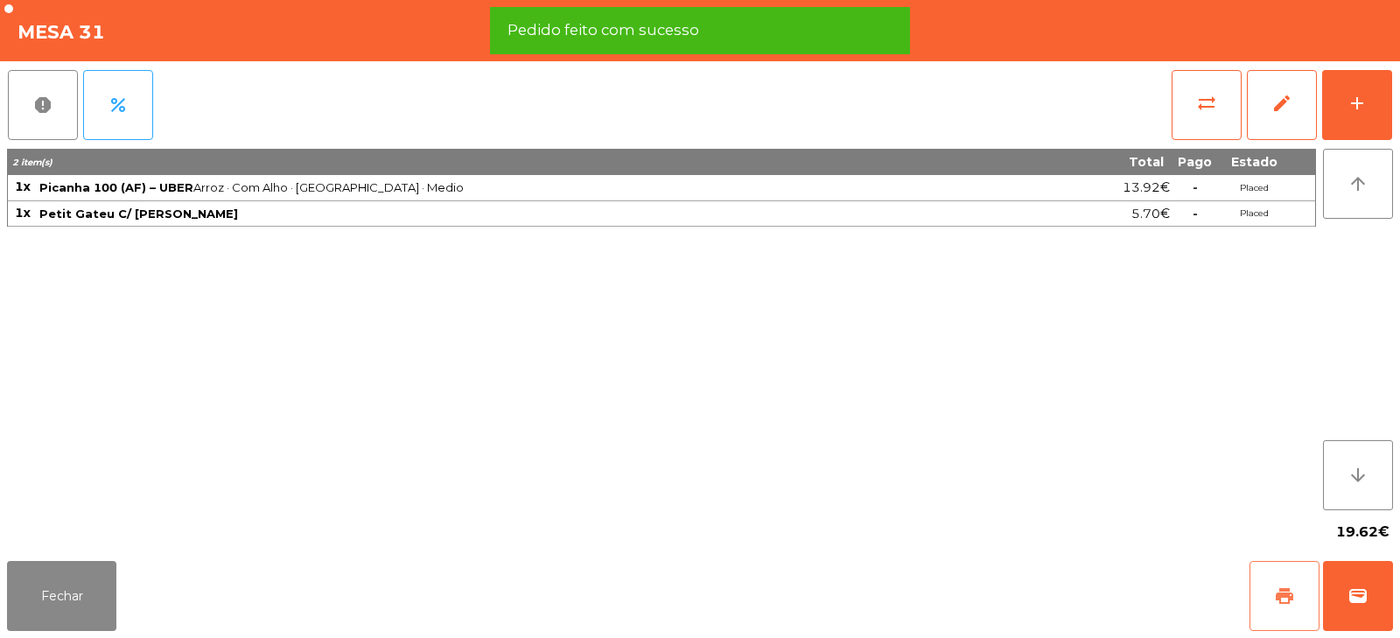
click at [1278, 598] on span "print" at bounding box center [1284, 595] width 21 height 21
click at [1359, 604] on span "wallet" at bounding box center [1357, 595] width 21 height 21
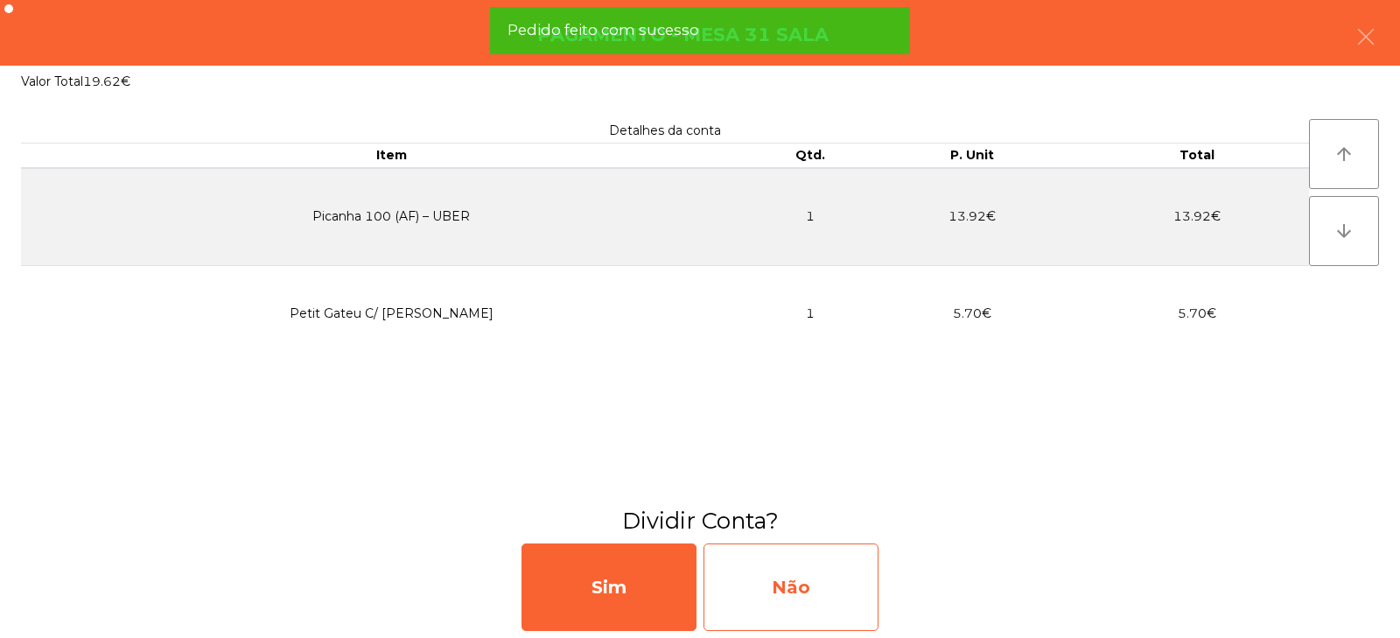
click at [806, 581] on div "Não" at bounding box center [790, 586] width 175 height 87
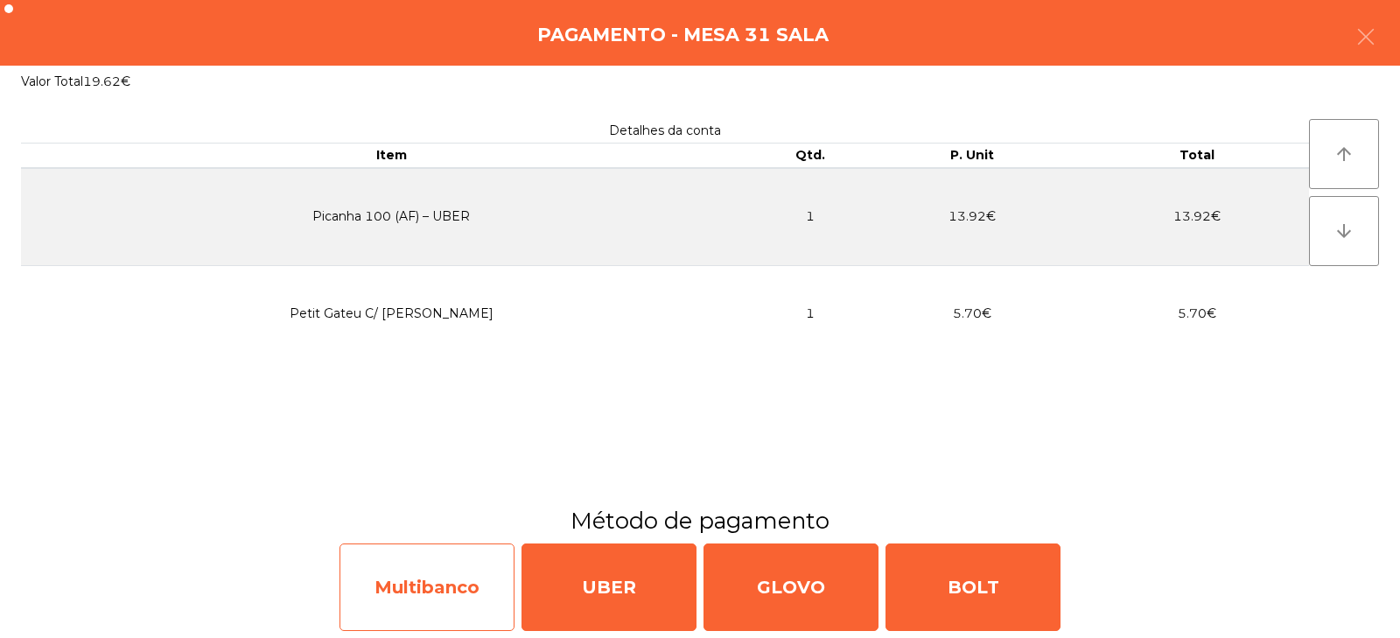
click at [468, 597] on div "Multibanco" at bounding box center [426, 586] width 175 height 87
select select "**"
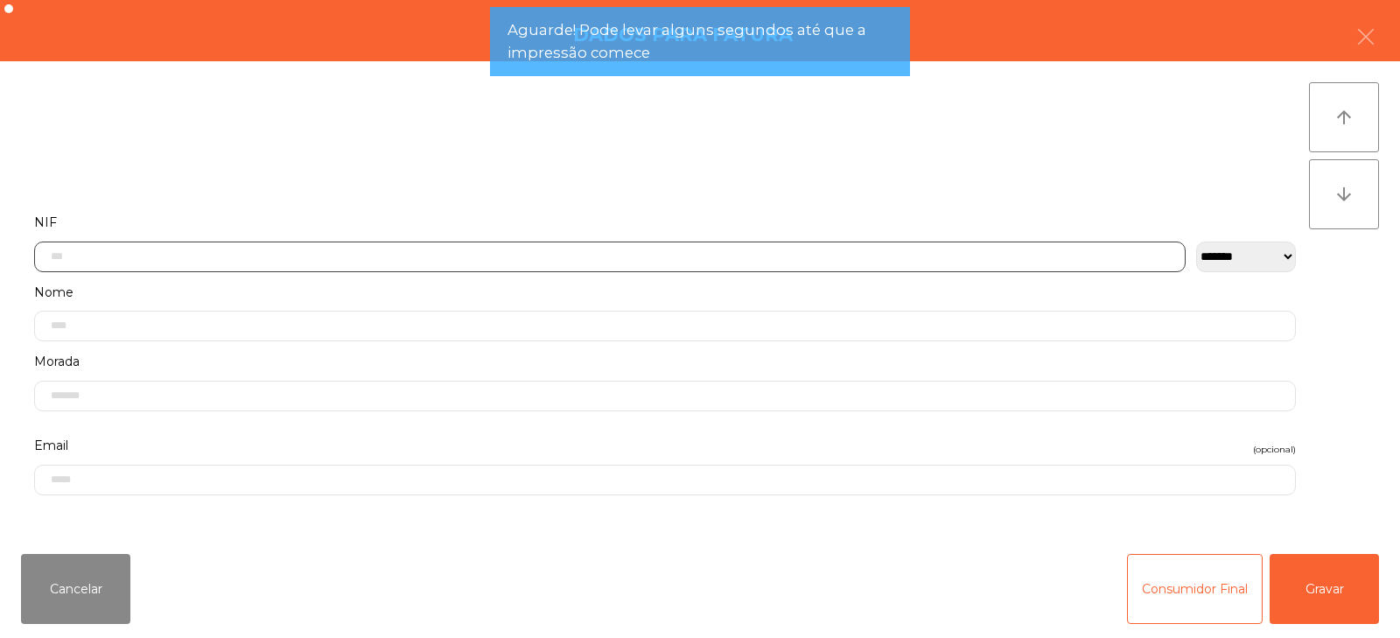
click at [723, 255] on input "text" at bounding box center [609, 256] width 1151 height 31
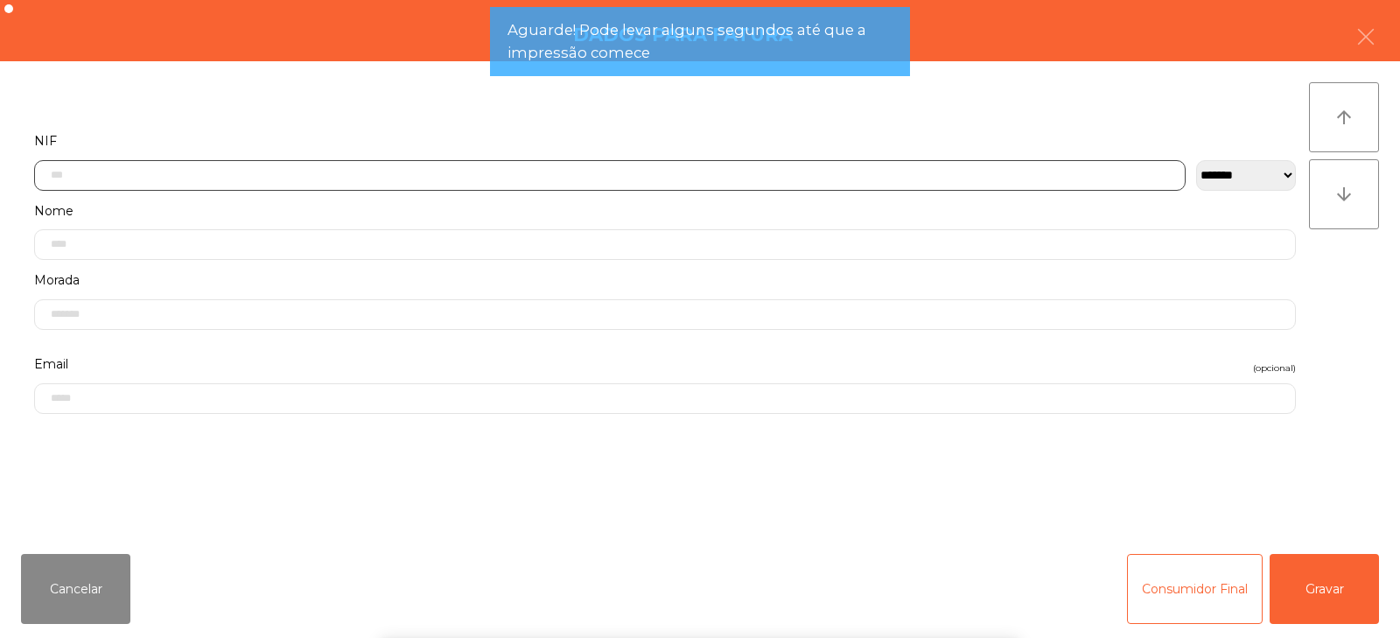
scroll to position [128, 0]
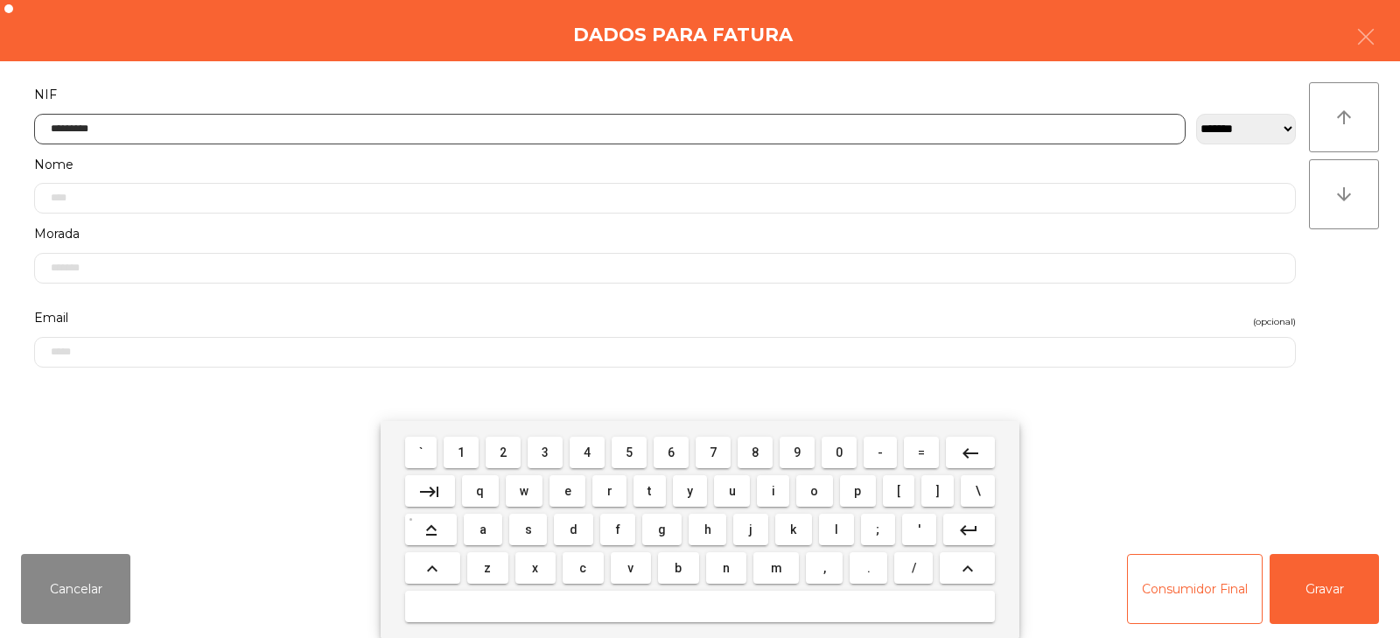
type input "*********"
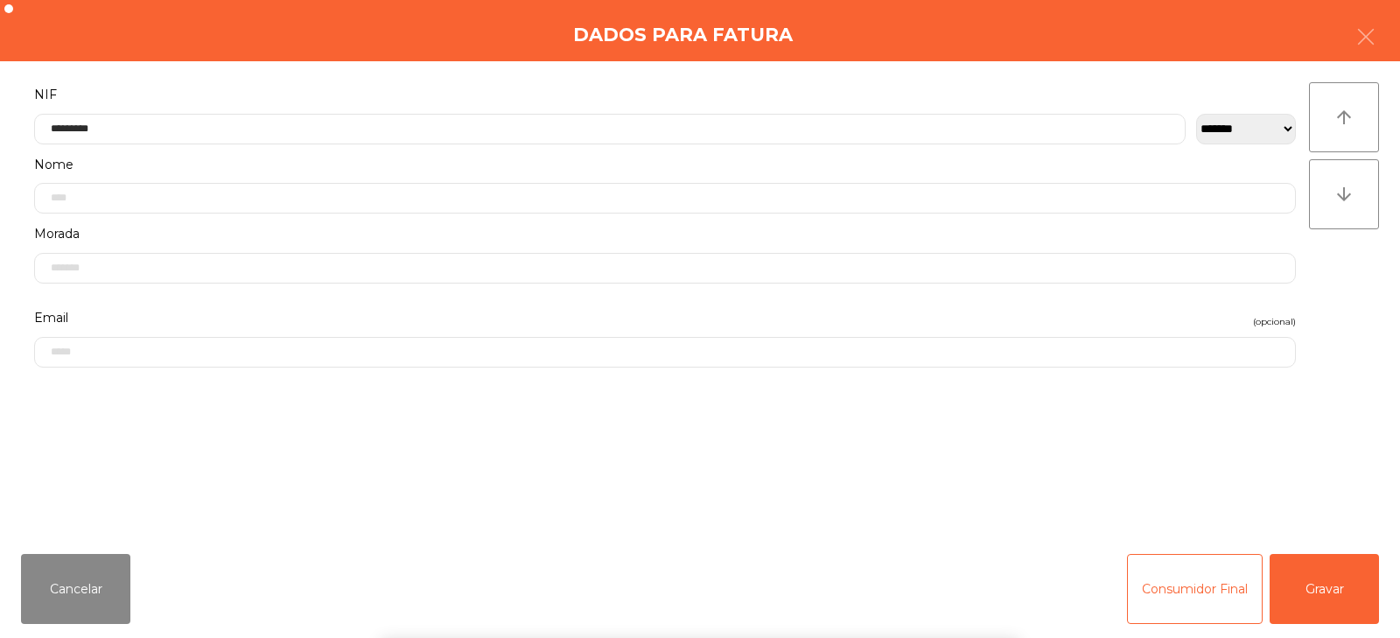
click at [1353, 586] on div "` 1 2 3 4 5 6 7 8 9 0 - = keyboard_backspace keyboard_tab q w e r t y u i o p […" at bounding box center [700, 529] width 1400 height 217
click at [1328, 593] on button "Gravar" at bounding box center [1323, 589] width 109 height 70
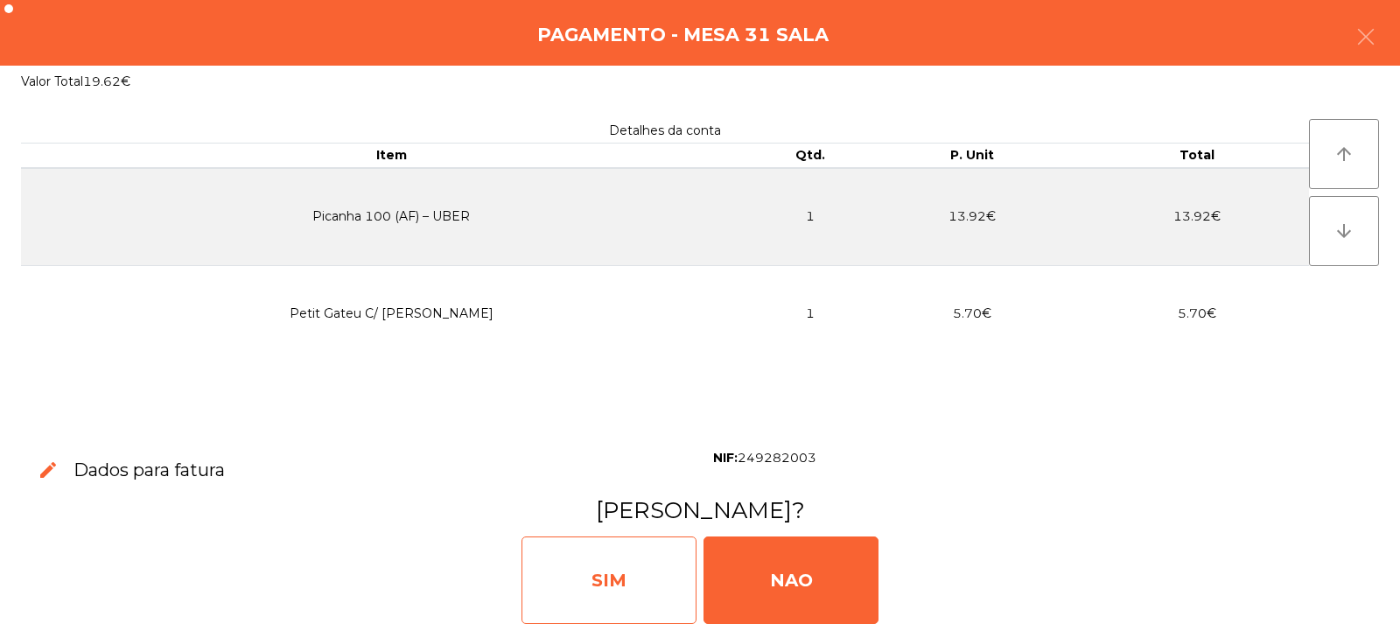
click at [646, 587] on div "SIM" at bounding box center [608, 579] width 175 height 87
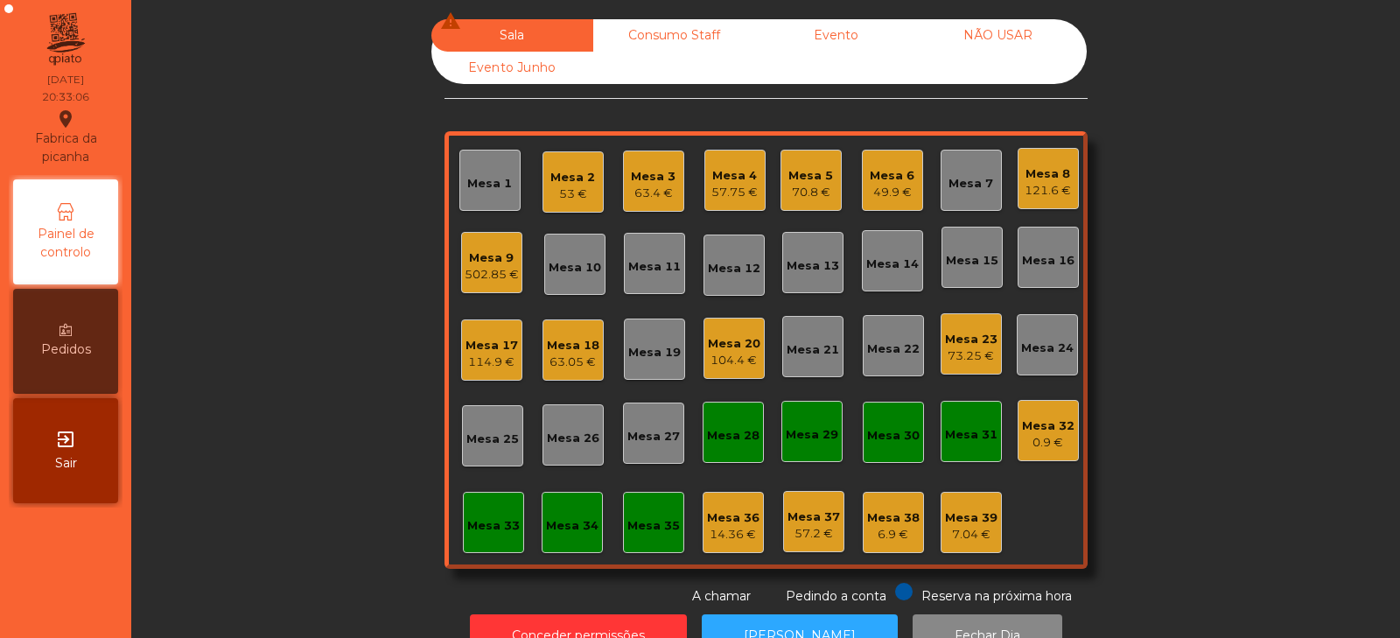
click at [887, 179] on div "Mesa 6" at bounding box center [892, 175] width 45 height 17
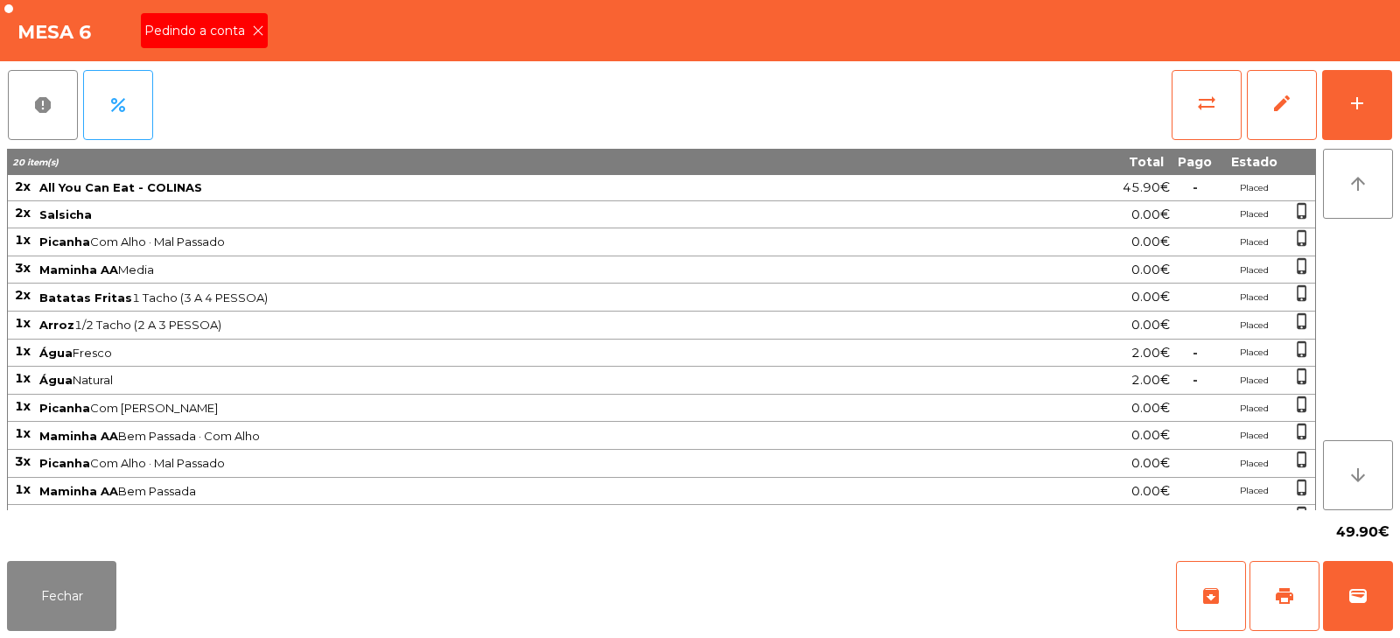
click at [256, 30] on icon at bounding box center [258, 30] width 12 height 12
click at [1279, 592] on span "print" at bounding box center [1284, 595] width 21 height 21
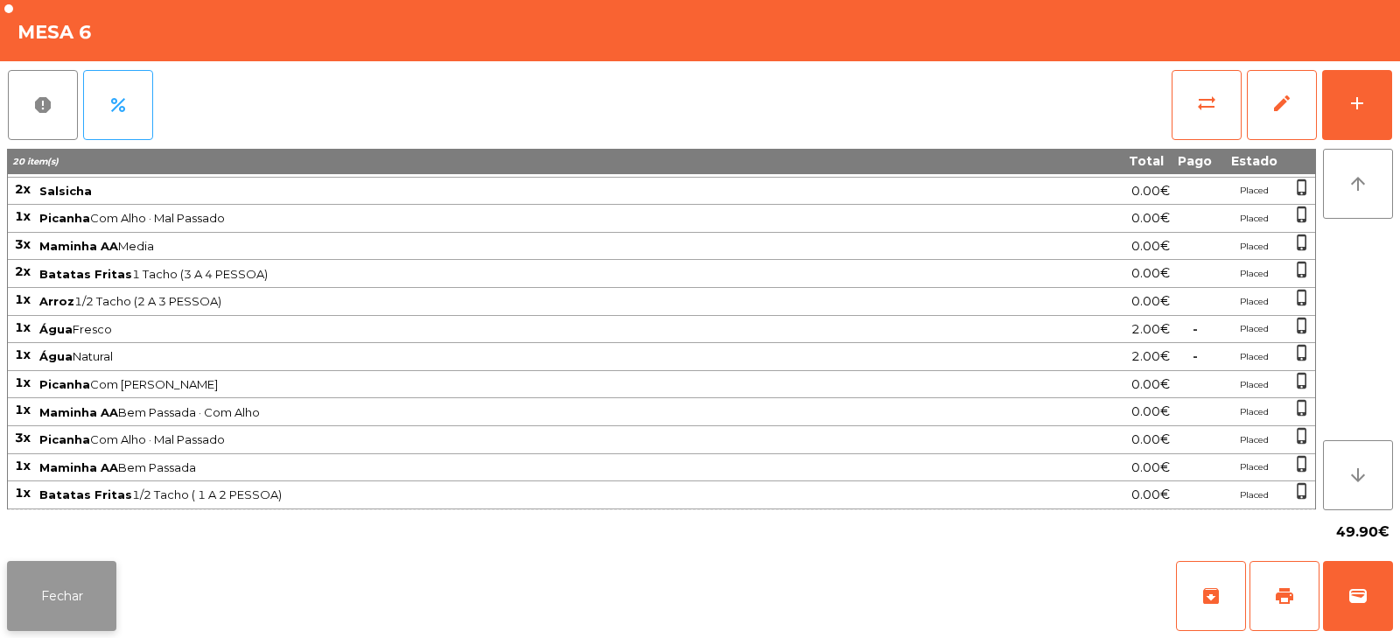
click at [76, 589] on button "Fechar" at bounding box center [61, 596] width 109 height 70
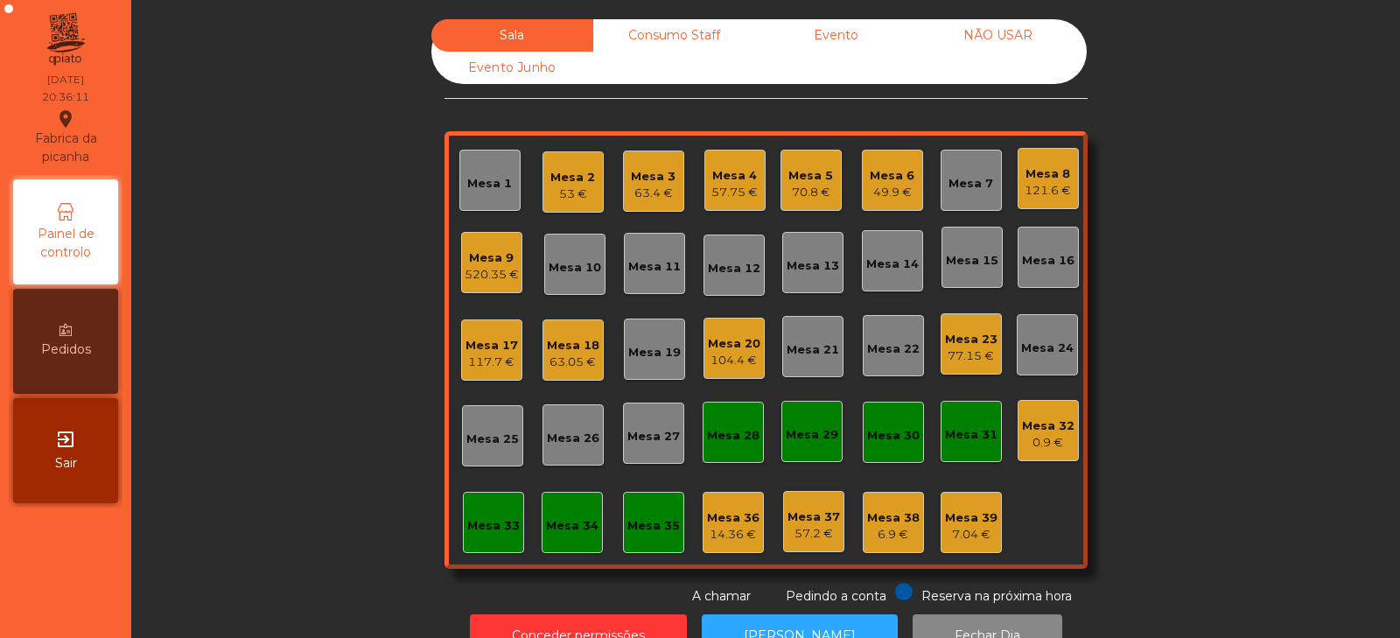
click at [1031, 257] on div "Mesa 16" at bounding box center [1048, 260] width 52 height 17
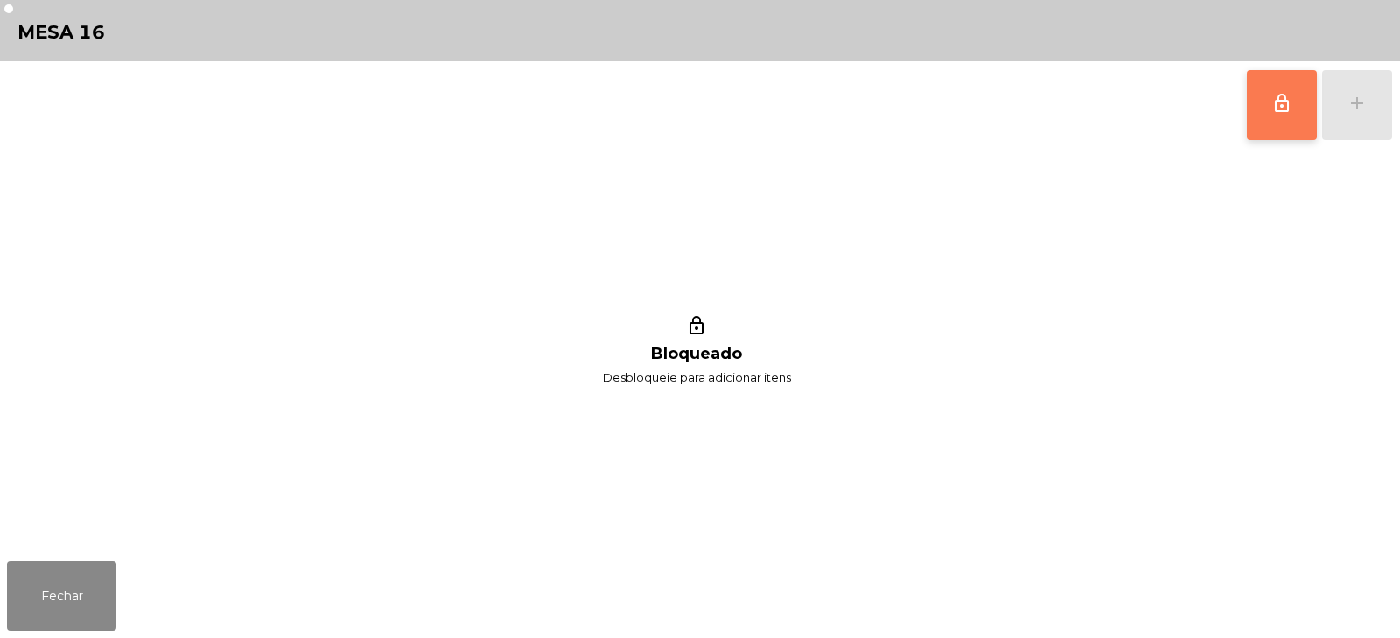
click at [1274, 118] on button "lock_outline" at bounding box center [1282, 105] width 70 height 70
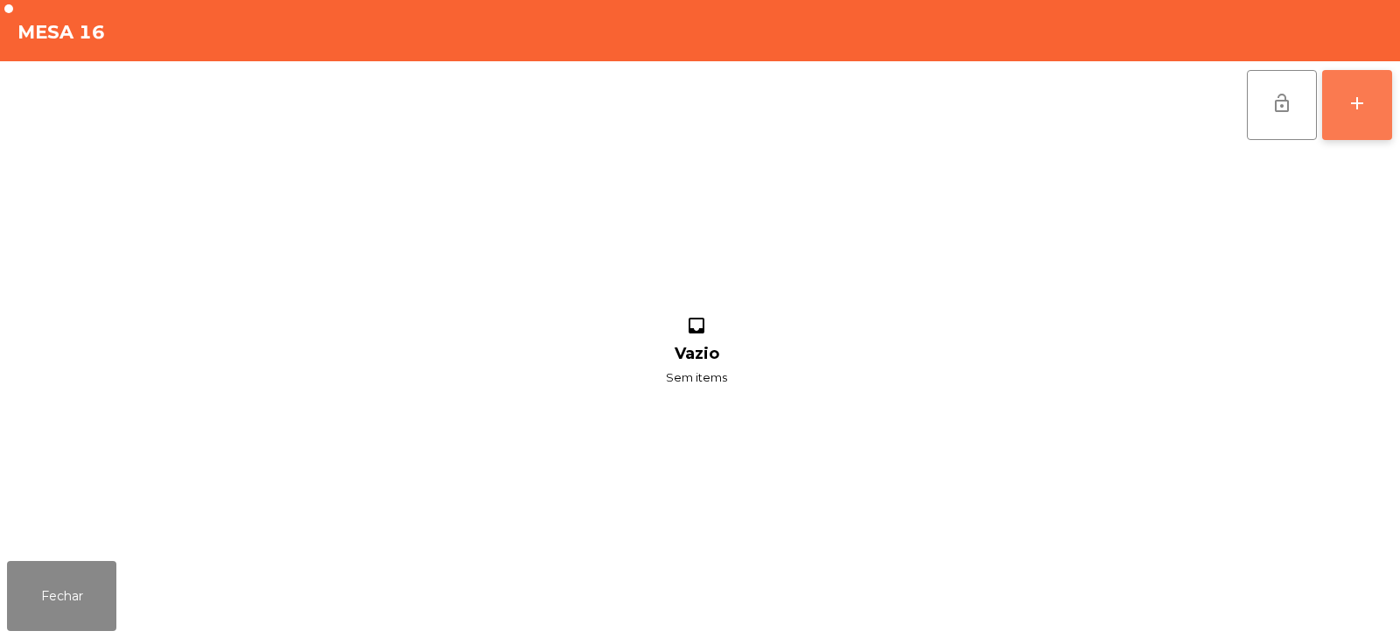
click at [1352, 107] on div "add" at bounding box center [1356, 103] width 21 height 21
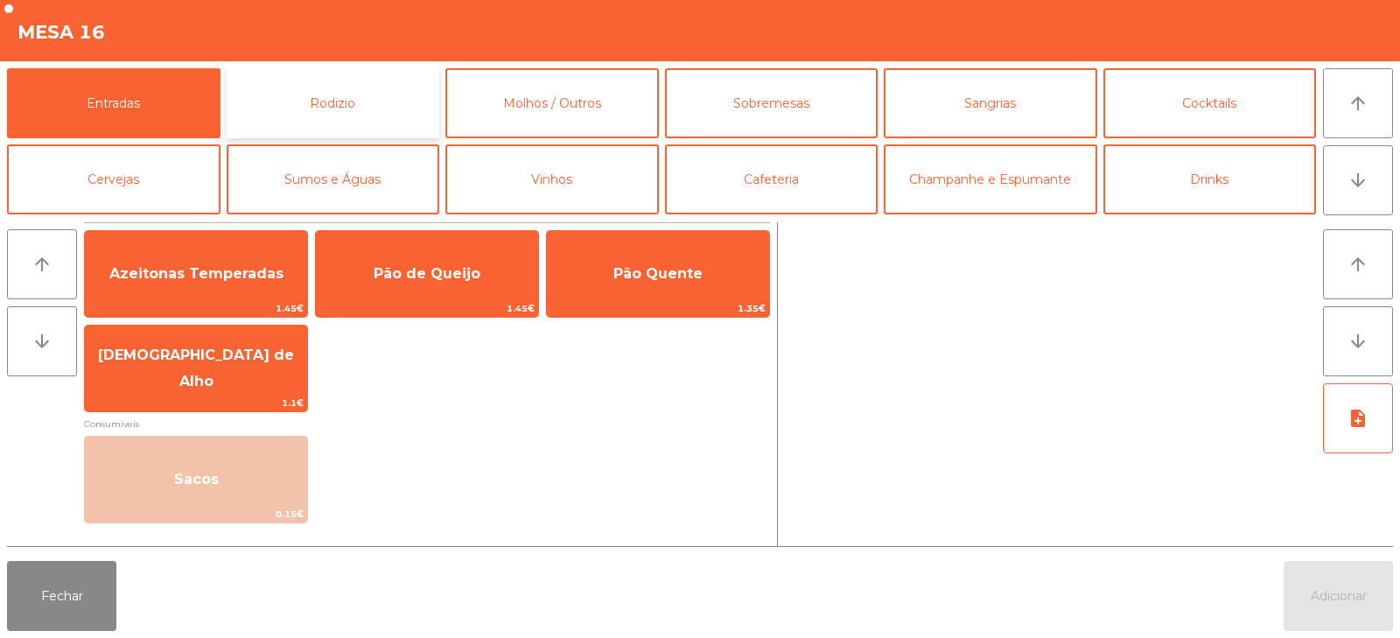
click at [356, 132] on button "Rodizio" at bounding box center [333, 103] width 213 height 70
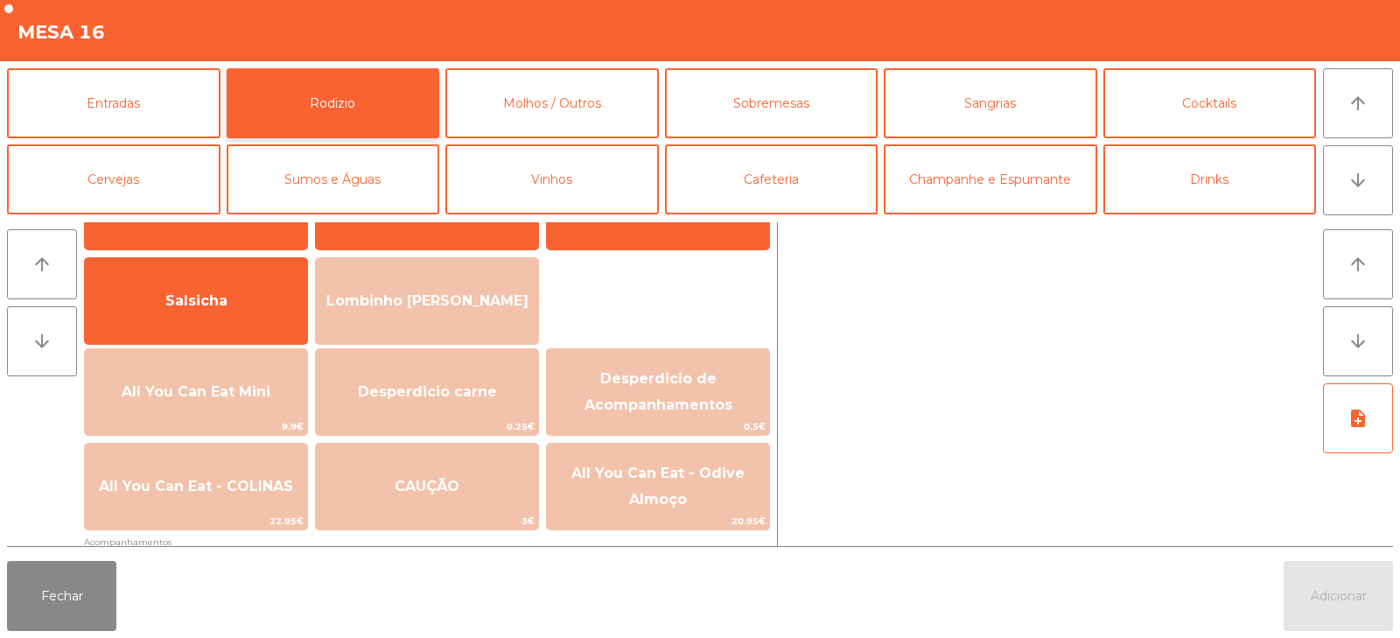
scroll to position [102, 0]
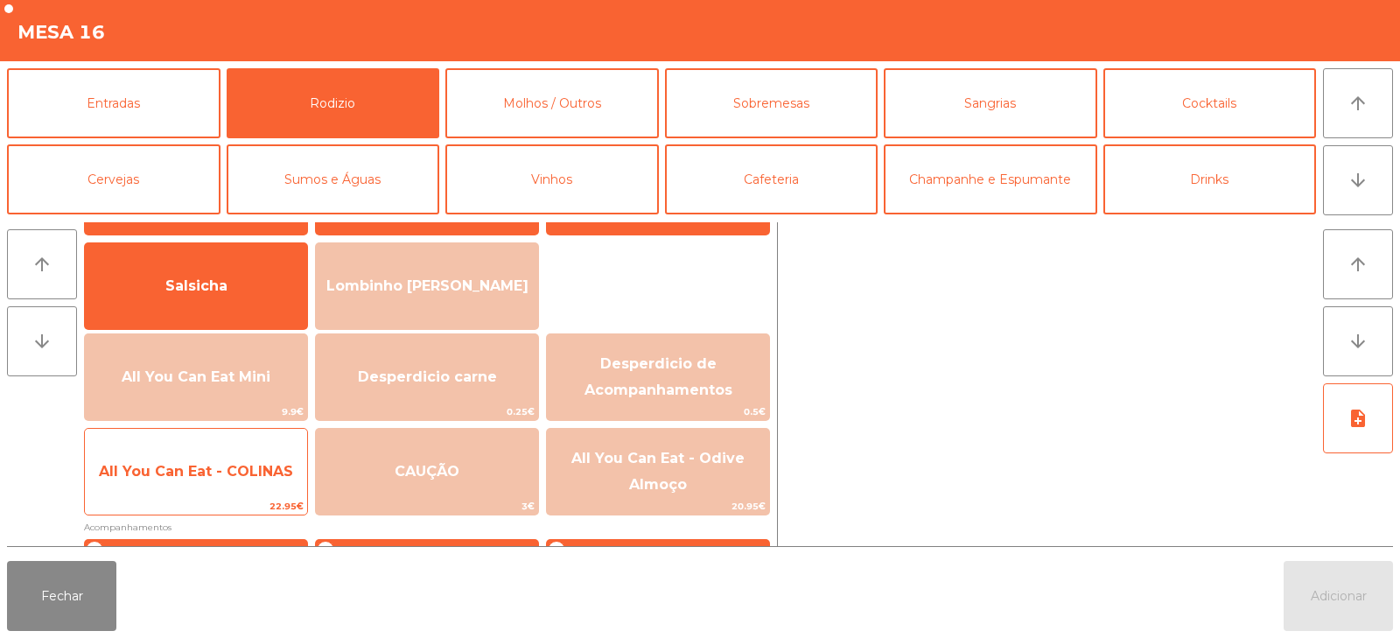
click at [233, 471] on span "All You Can Eat - COLINAS" at bounding box center [196, 471] width 194 height 17
click at [236, 473] on span "All You Can Eat - COLINAS" at bounding box center [196, 471] width 194 height 17
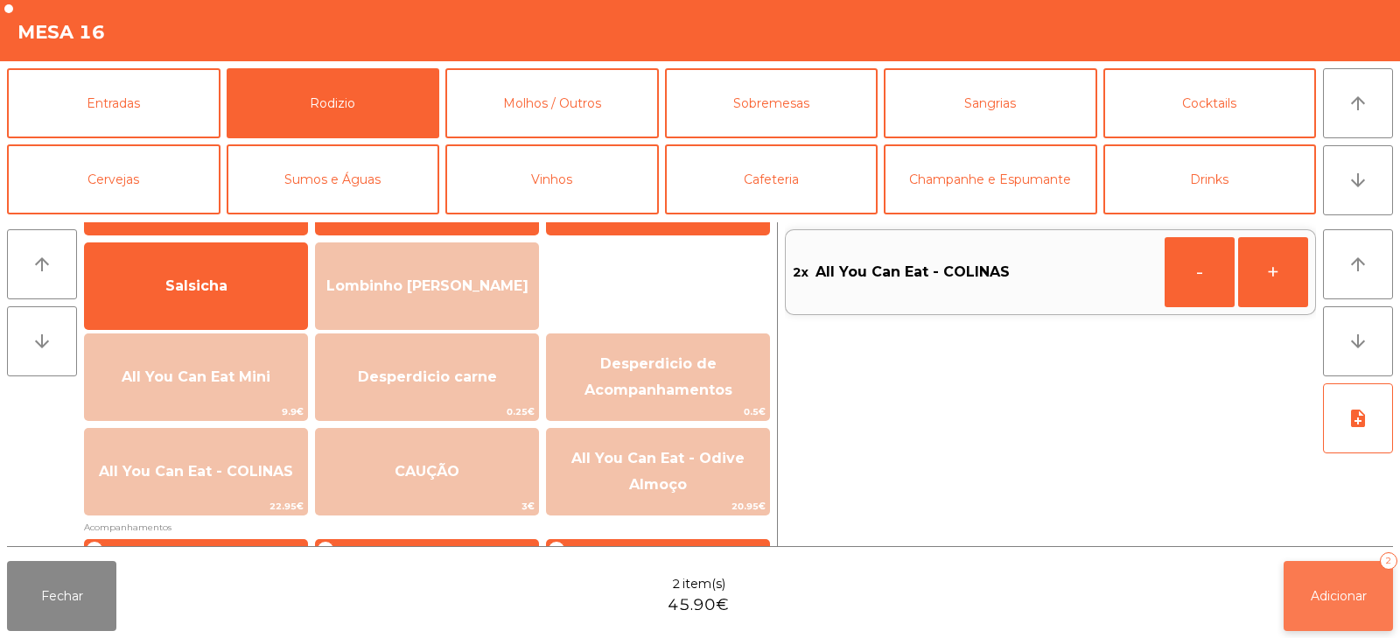
click at [1328, 612] on button "Adicionar 2" at bounding box center [1337, 596] width 109 height 70
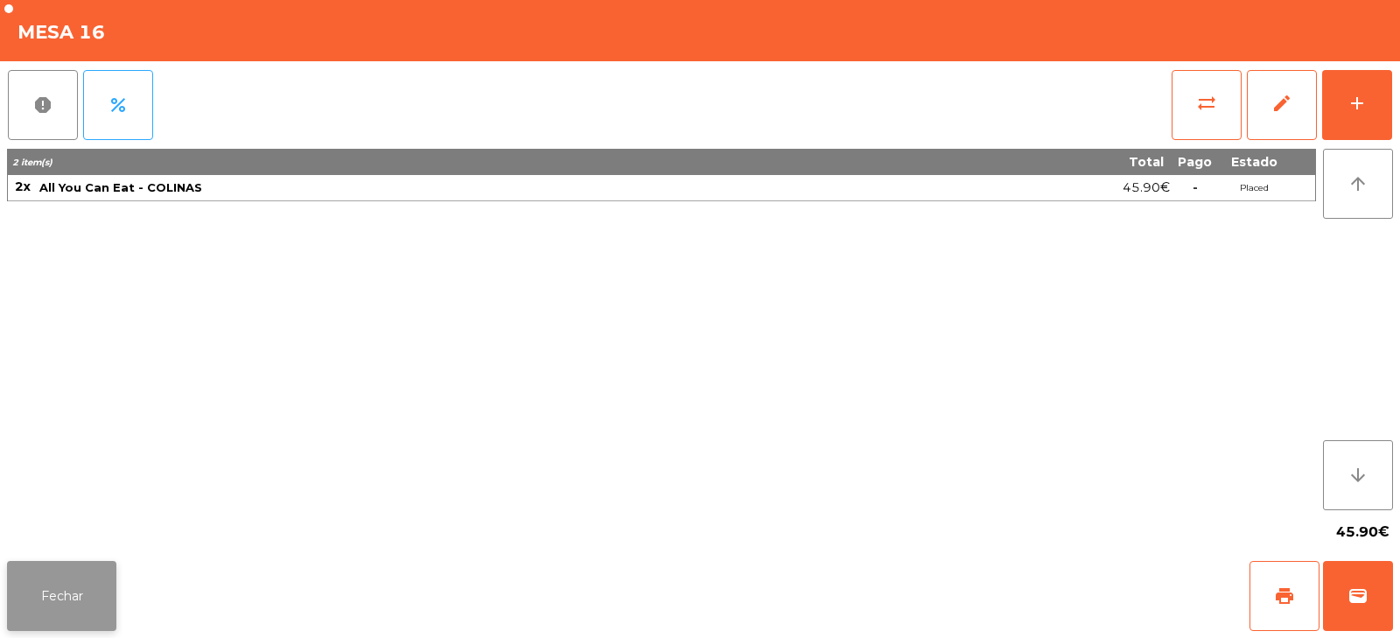
click at [39, 585] on button "Fechar" at bounding box center [61, 596] width 109 height 70
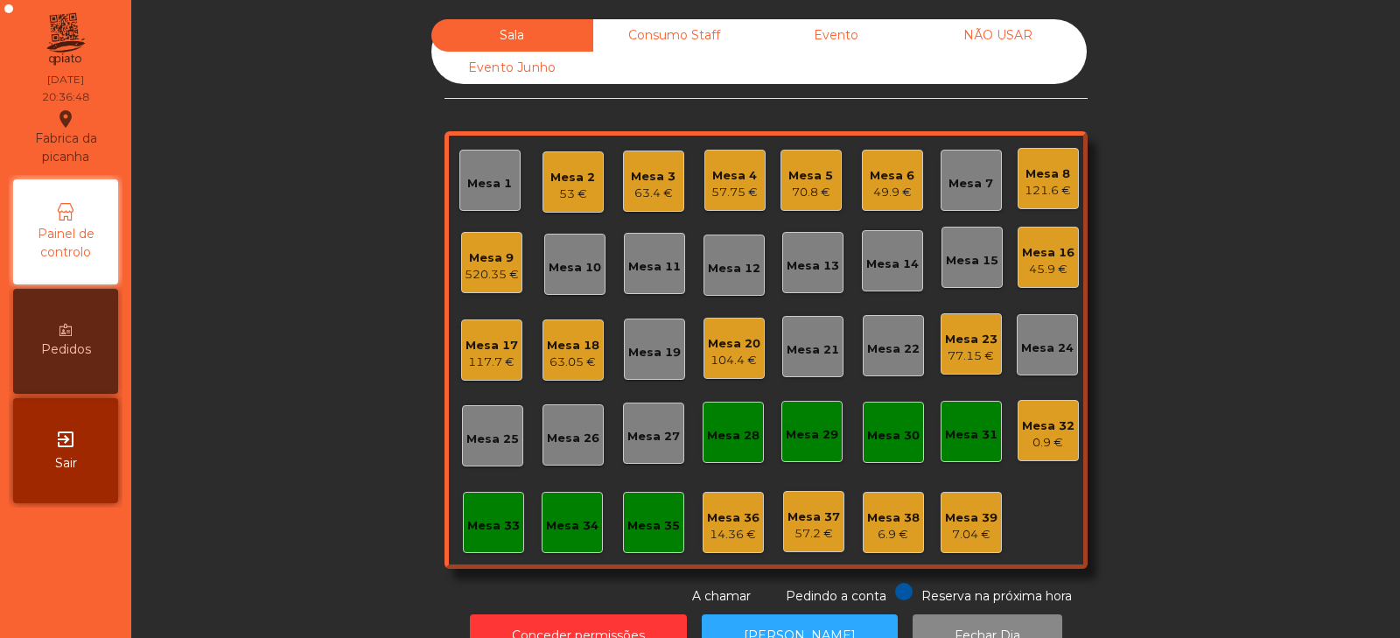
click at [881, 192] on div "49.9 €" at bounding box center [892, 192] width 45 height 17
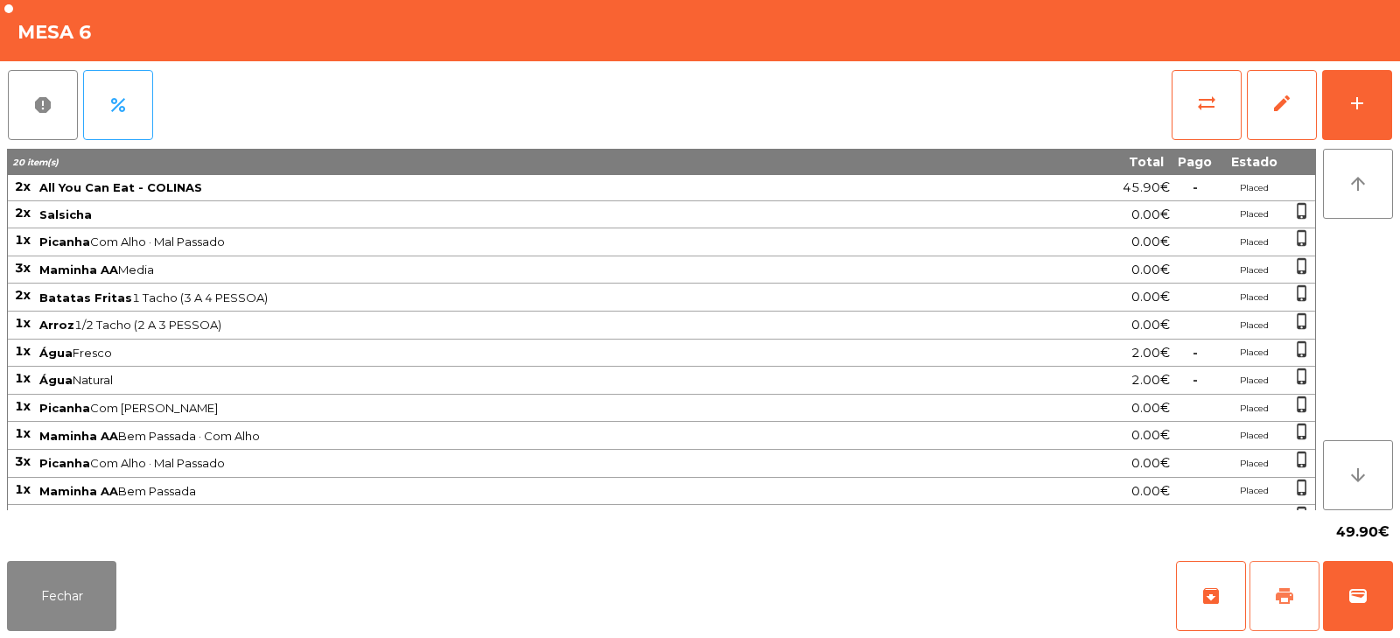
click at [1282, 603] on span "print" at bounding box center [1284, 595] width 21 height 21
click at [1211, 102] on span "sync_alt" at bounding box center [1206, 103] width 21 height 21
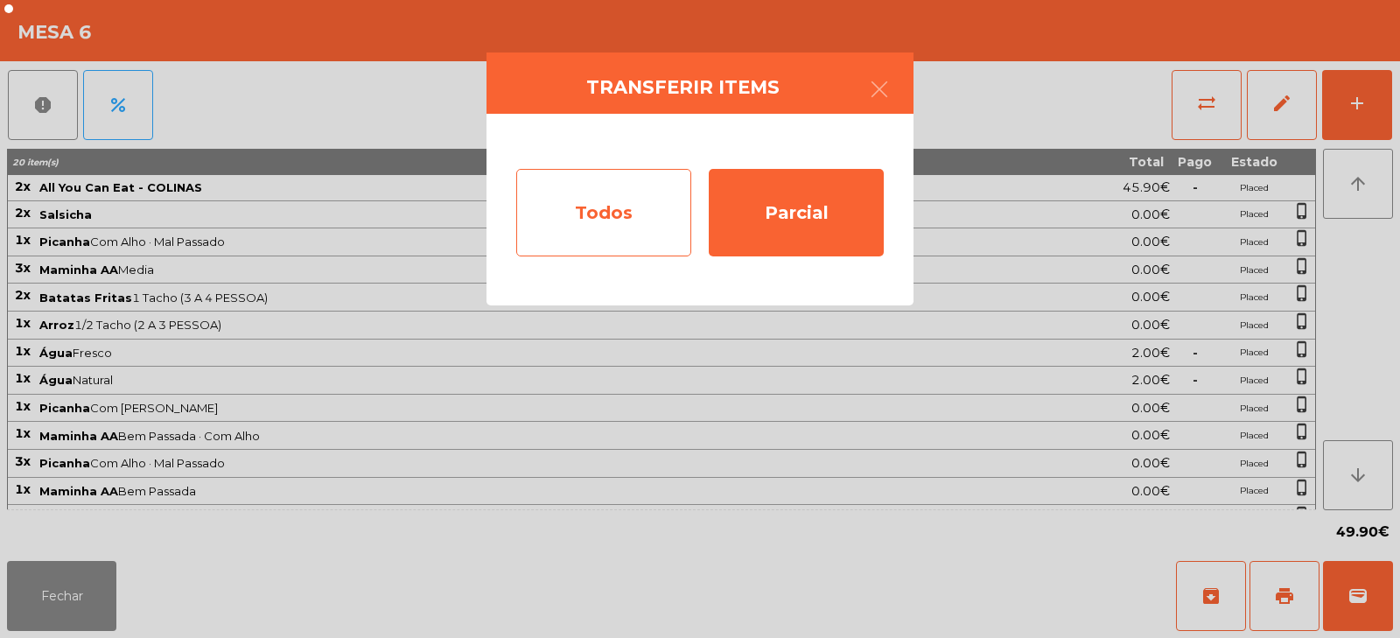
click at [619, 212] on div "Todos" at bounding box center [603, 212] width 175 height 87
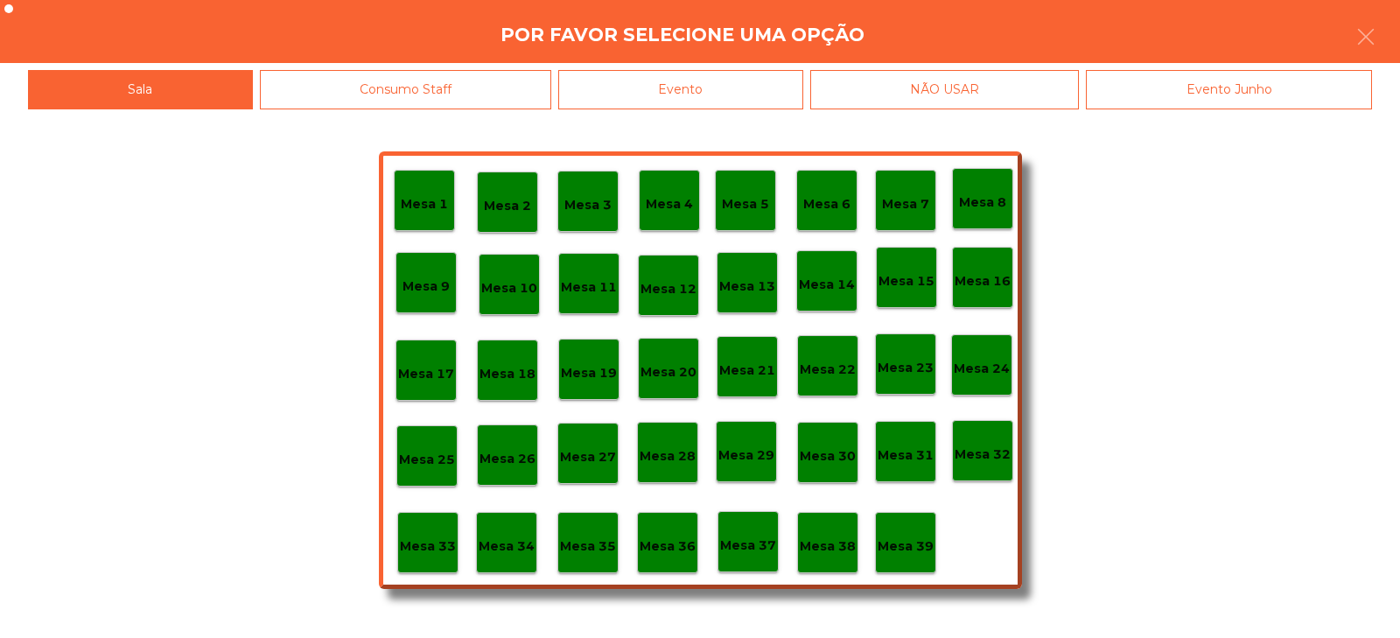
click at [672, 82] on div "Evento" at bounding box center [680, 89] width 245 height 39
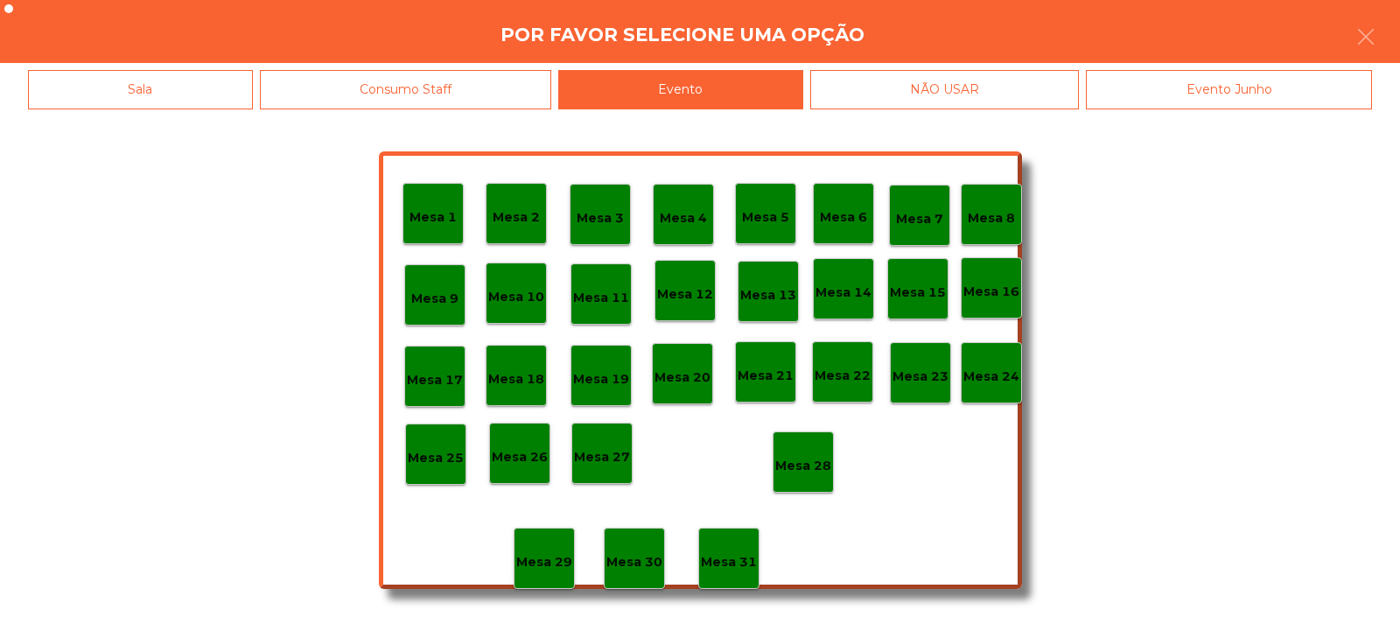
click at [804, 468] on p "Mesa 28" at bounding box center [803, 466] width 56 height 20
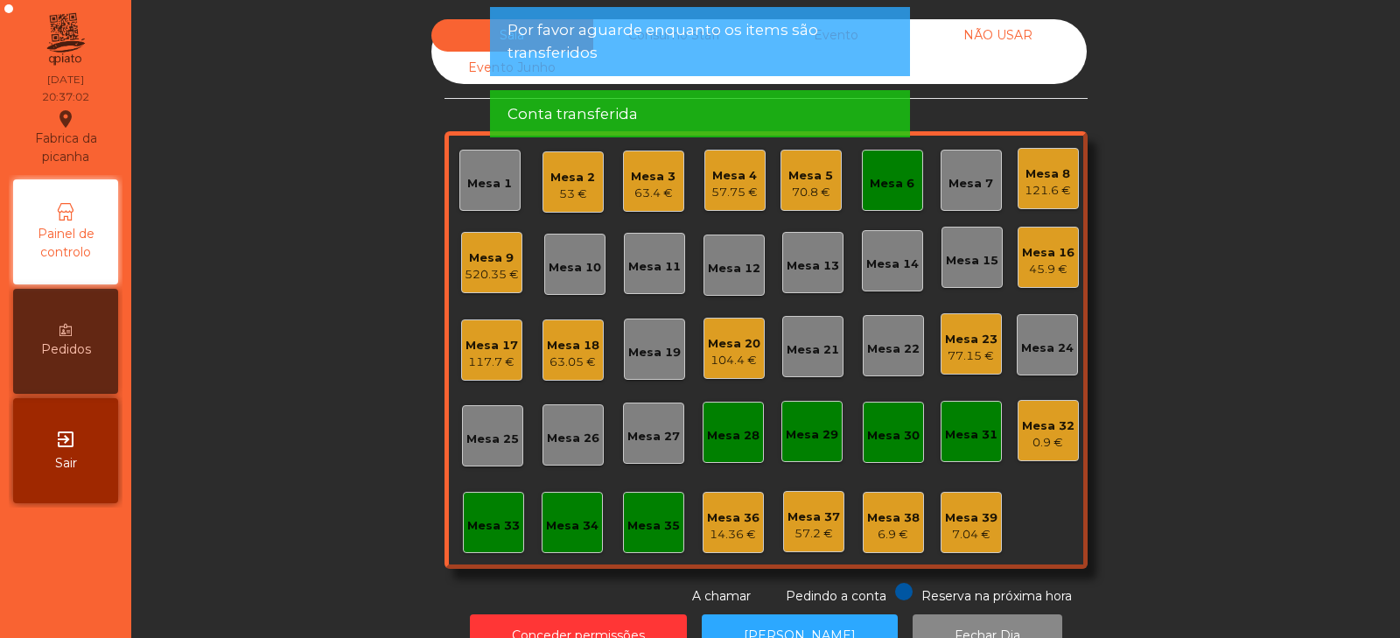
click at [887, 178] on div "Mesa 6" at bounding box center [892, 183] width 45 height 17
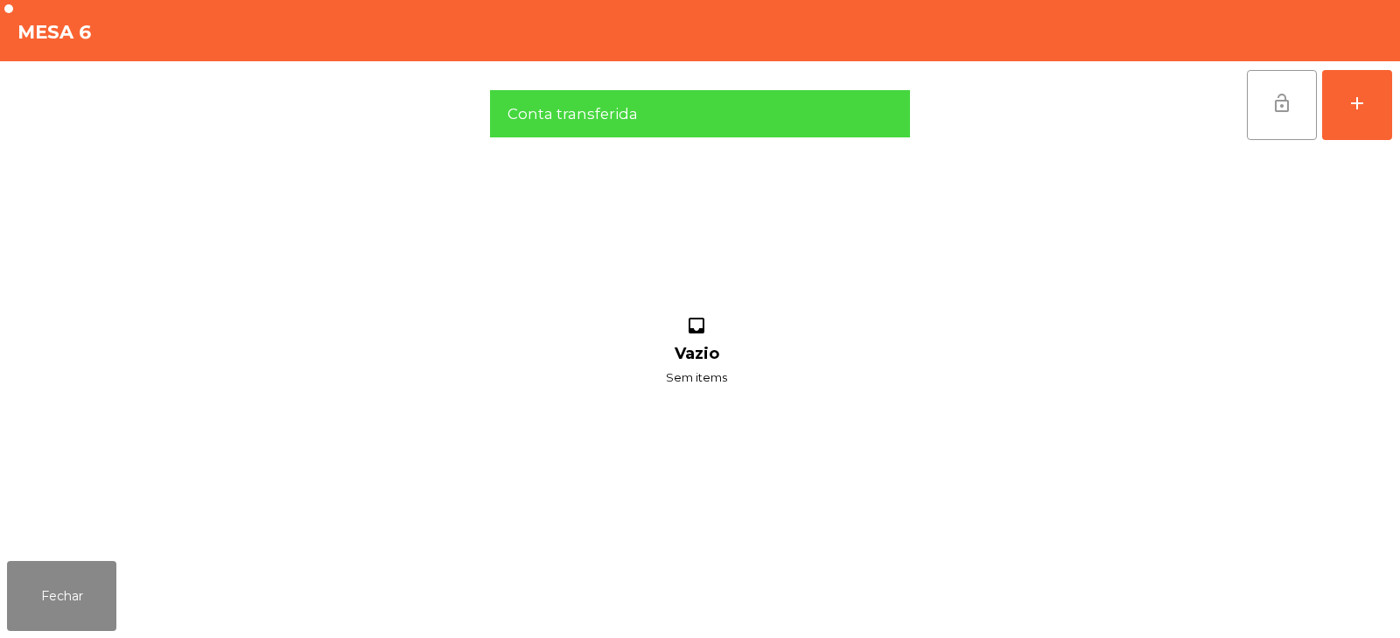
click at [1277, 113] on span "lock_open" at bounding box center [1281, 103] width 21 height 21
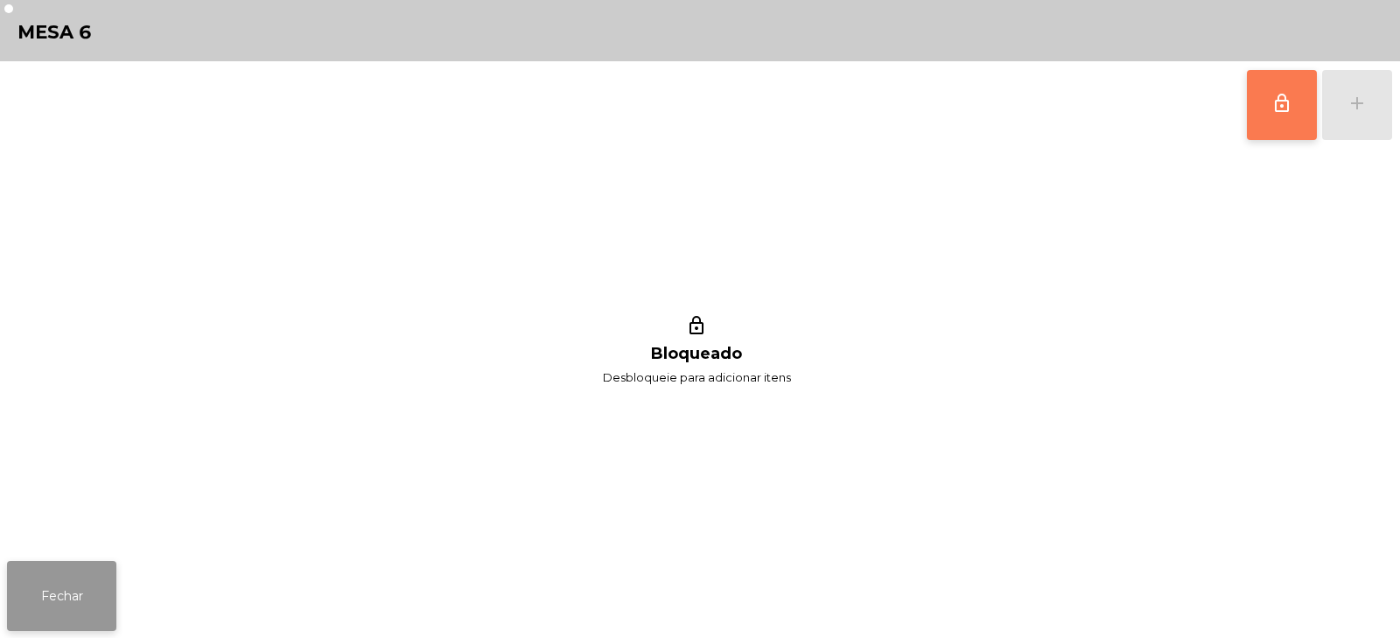
click at [61, 590] on button "Fechar" at bounding box center [61, 596] width 109 height 70
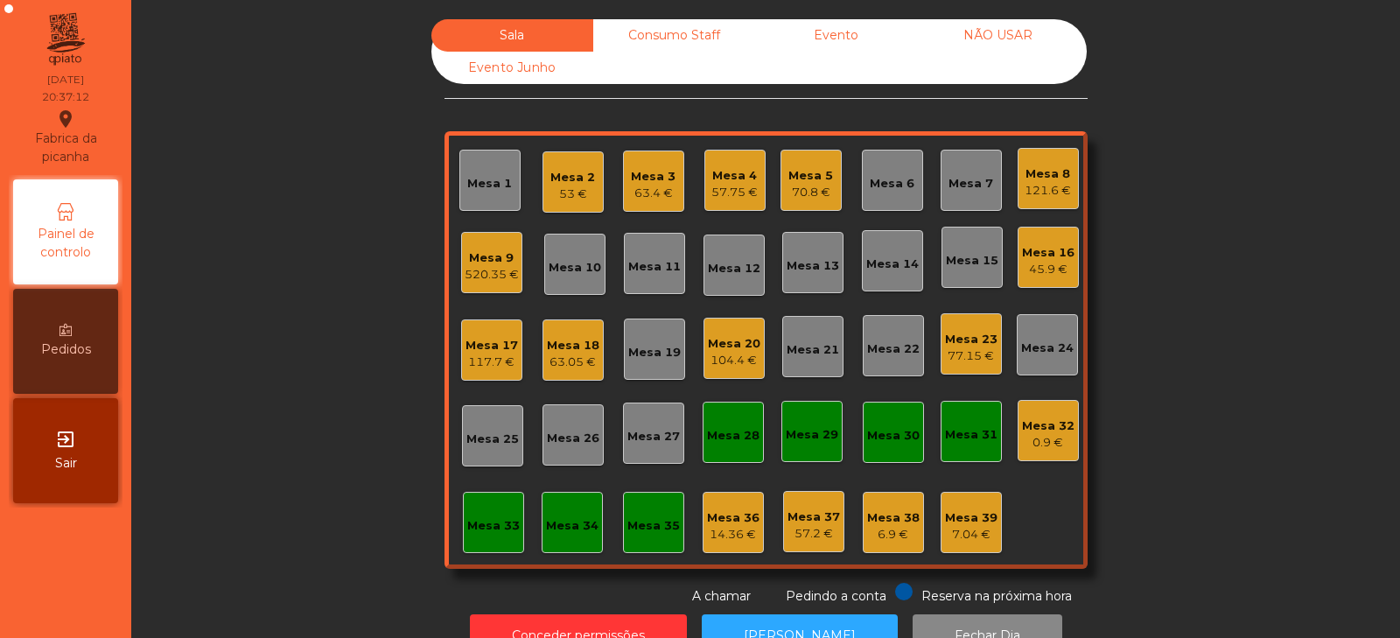
click at [723, 171] on div "Mesa 4" at bounding box center [734, 175] width 46 height 17
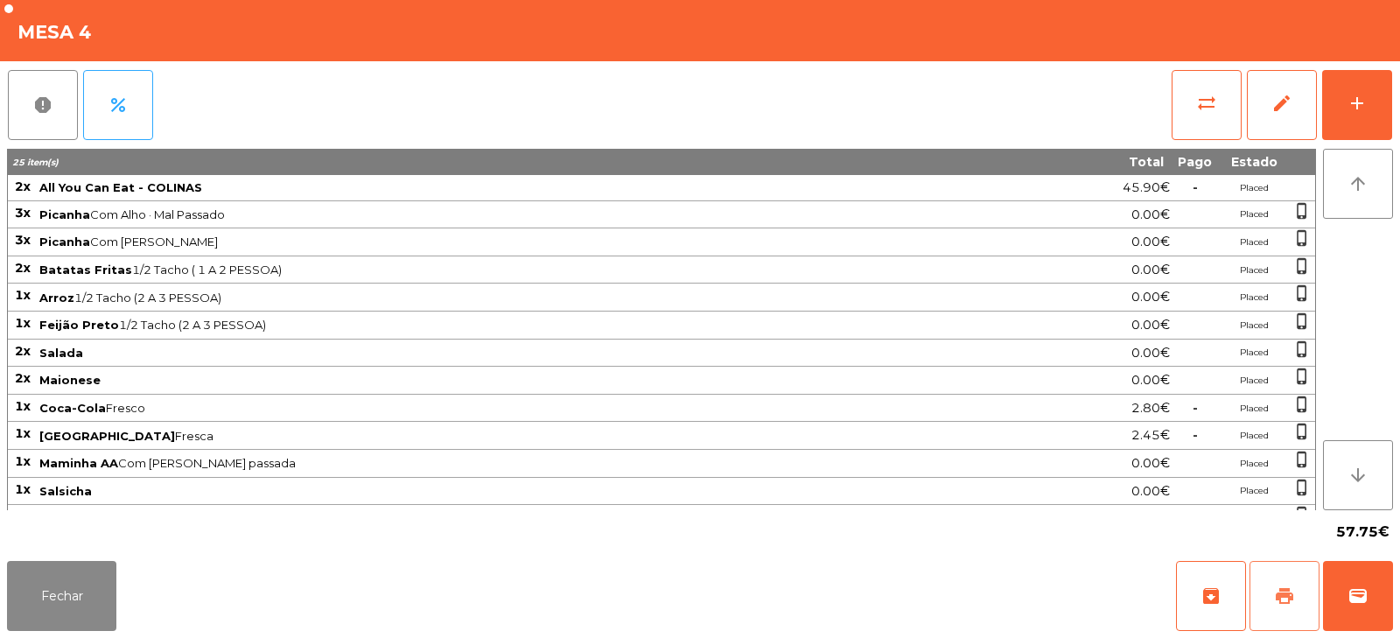
click at [1286, 597] on span "print" at bounding box center [1284, 595] width 21 height 21
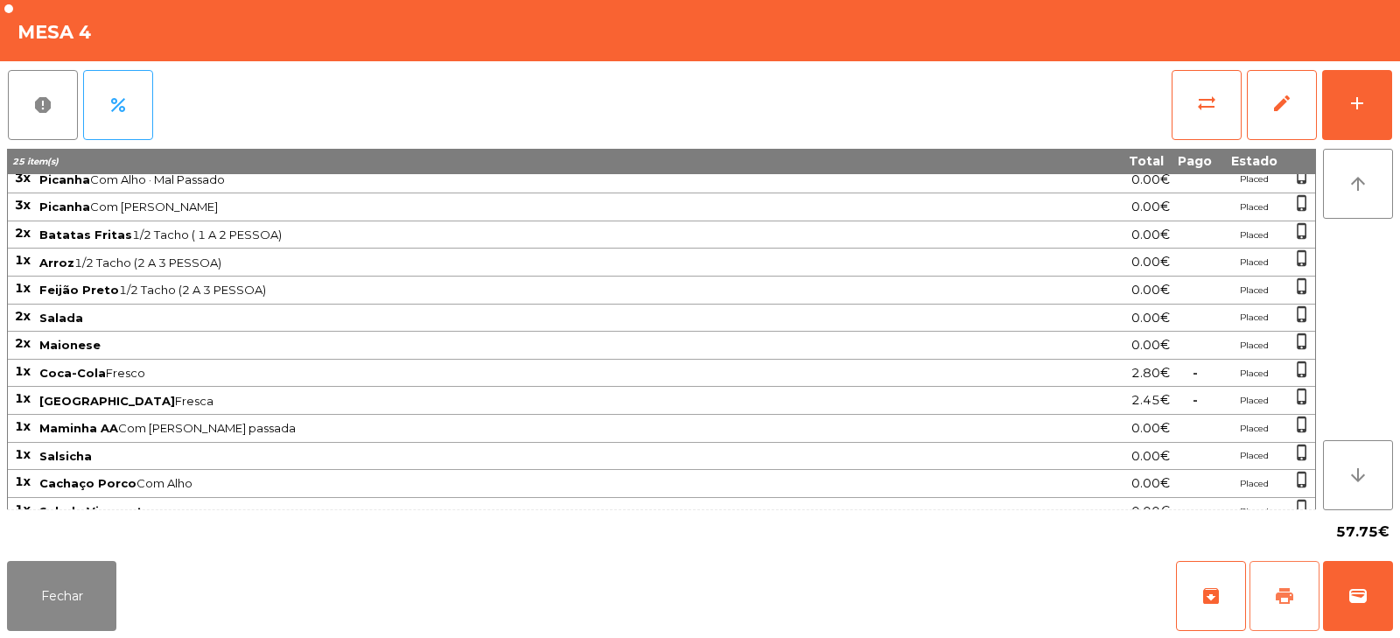
scroll to position [49, 0]
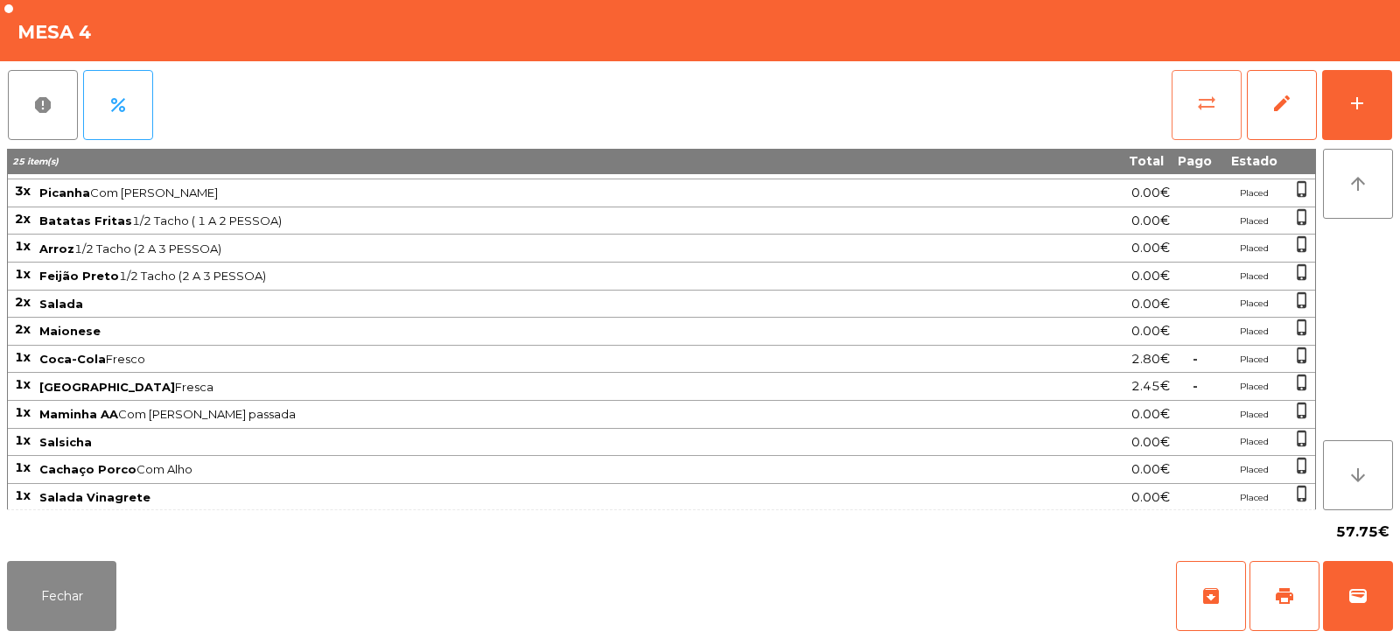
click at [1198, 101] on span "sync_alt" at bounding box center [1206, 103] width 21 height 21
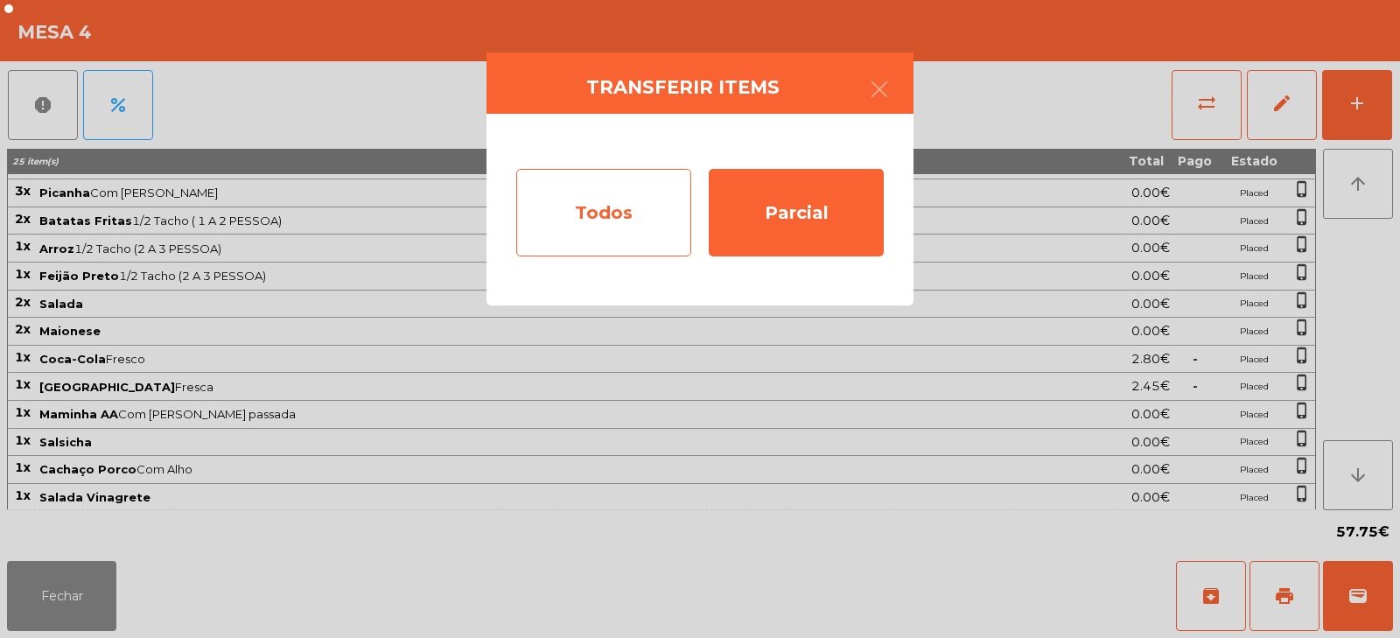
click at [597, 213] on div "Todos" at bounding box center [603, 212] width 175 height 87
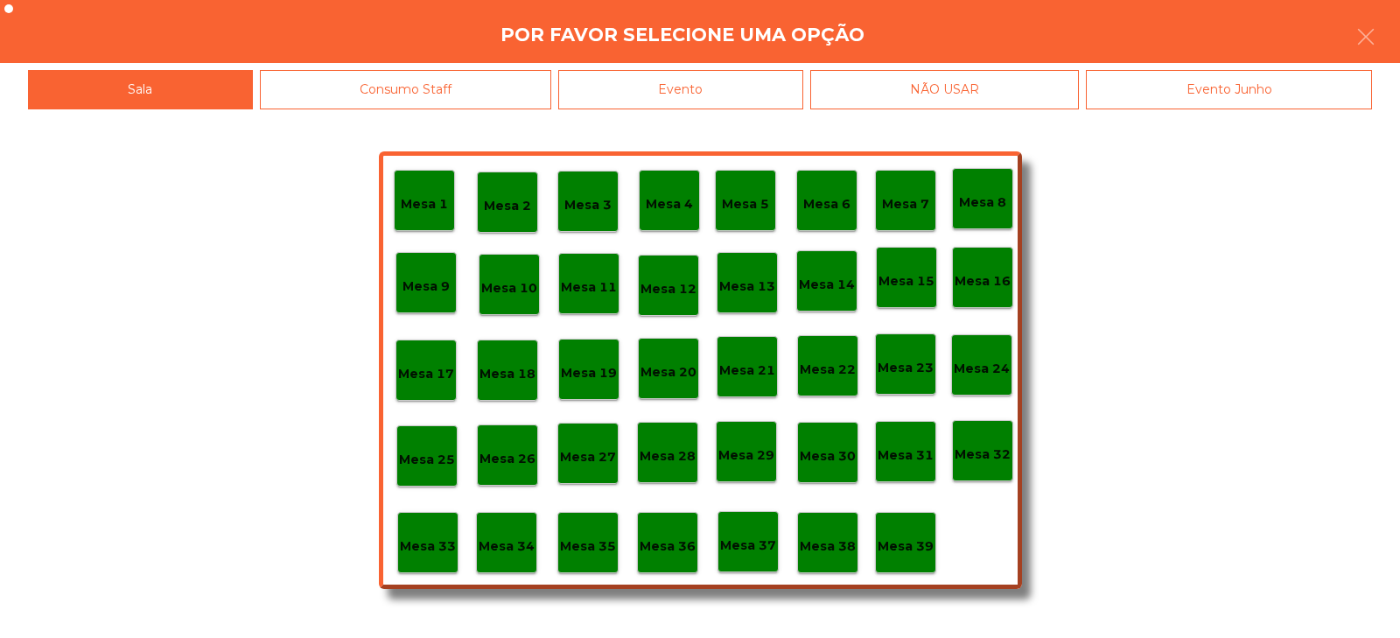
click at [697, 100] on div "Evento" at bounding box center [680, 89] width 245 height 39
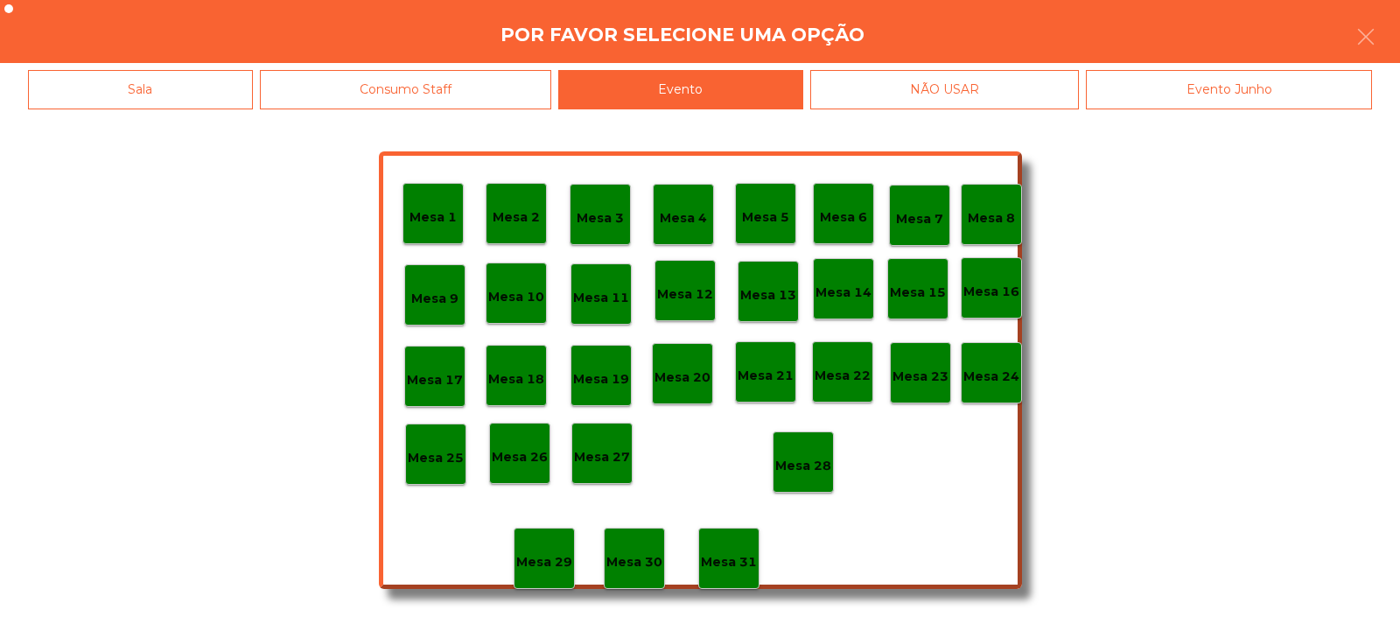
click at [803, 461] on p "Mesa 28" at bounding box center [803, 466] width 56 height 20
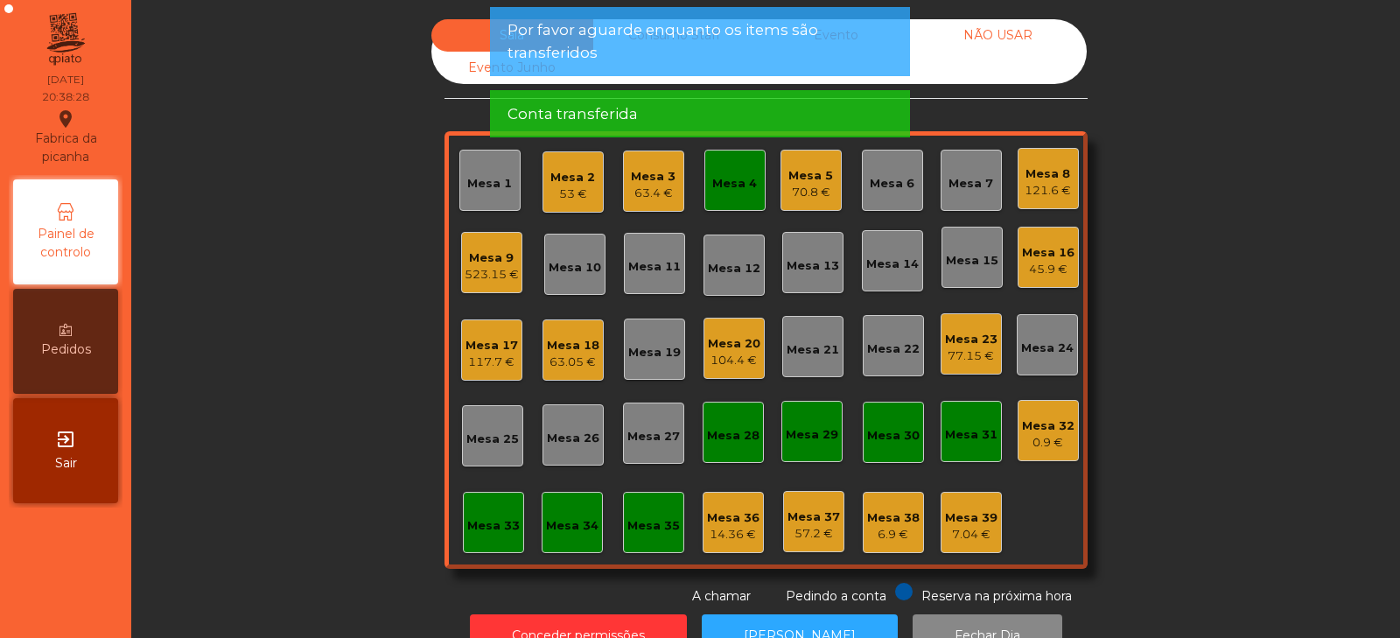
click at [730, 184] on div "Mesa 4" at bounding box center [734, 183] width 45 height 17
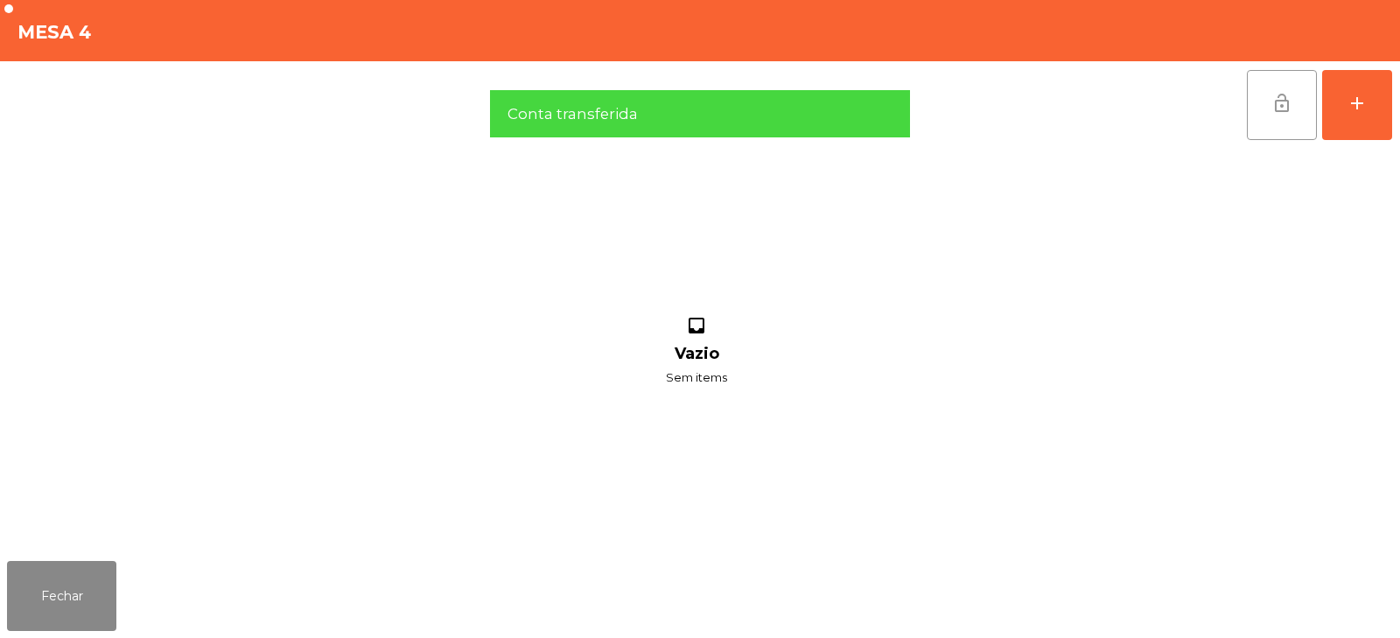
click at [1278, 114] on button "lock_open" at bounding box center [1282, 105] width 70 height 70
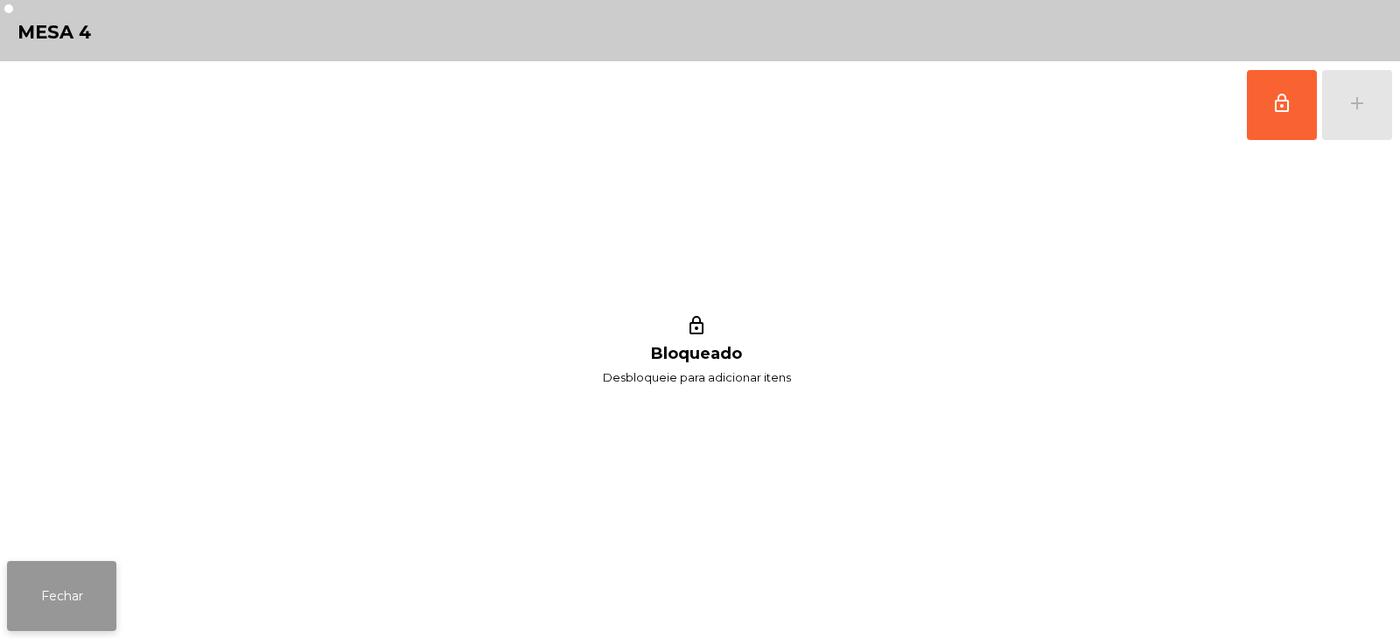
click at [57, 583] on button "Fechar" at bounding box center [61, 596] width 109 height 70
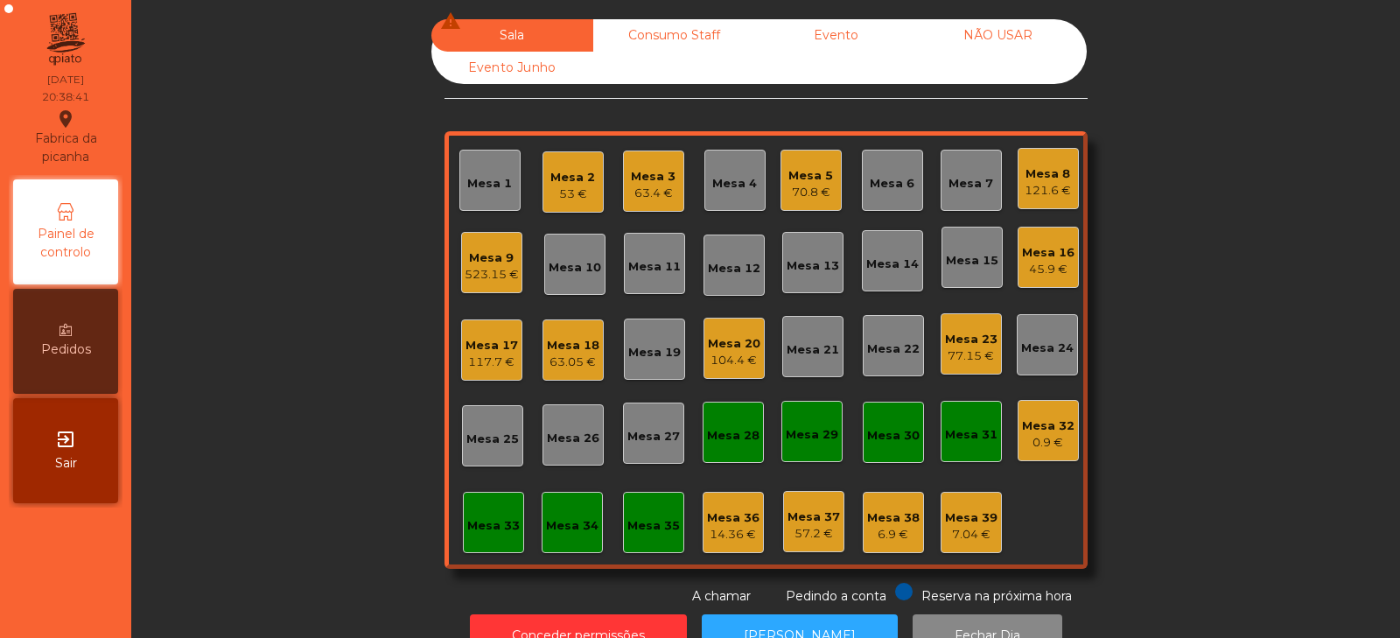
click at [1032, 192] on div "121.6 €" at bounding box center [1047, 190] width 46 height 17
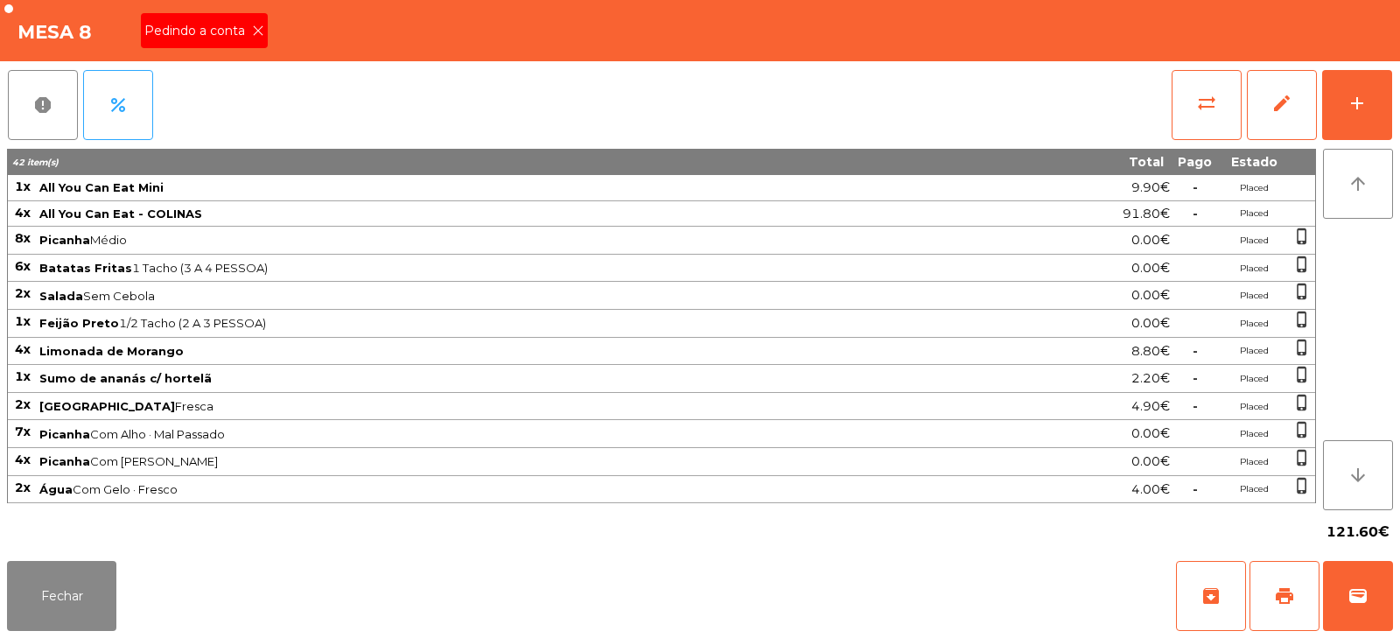
click at [256, 31] on icon at bounding box center [258, 30] width 12 height 12
click at [1281, 598] on span "print" at bounding box center [1284, 595] width 21 height 21
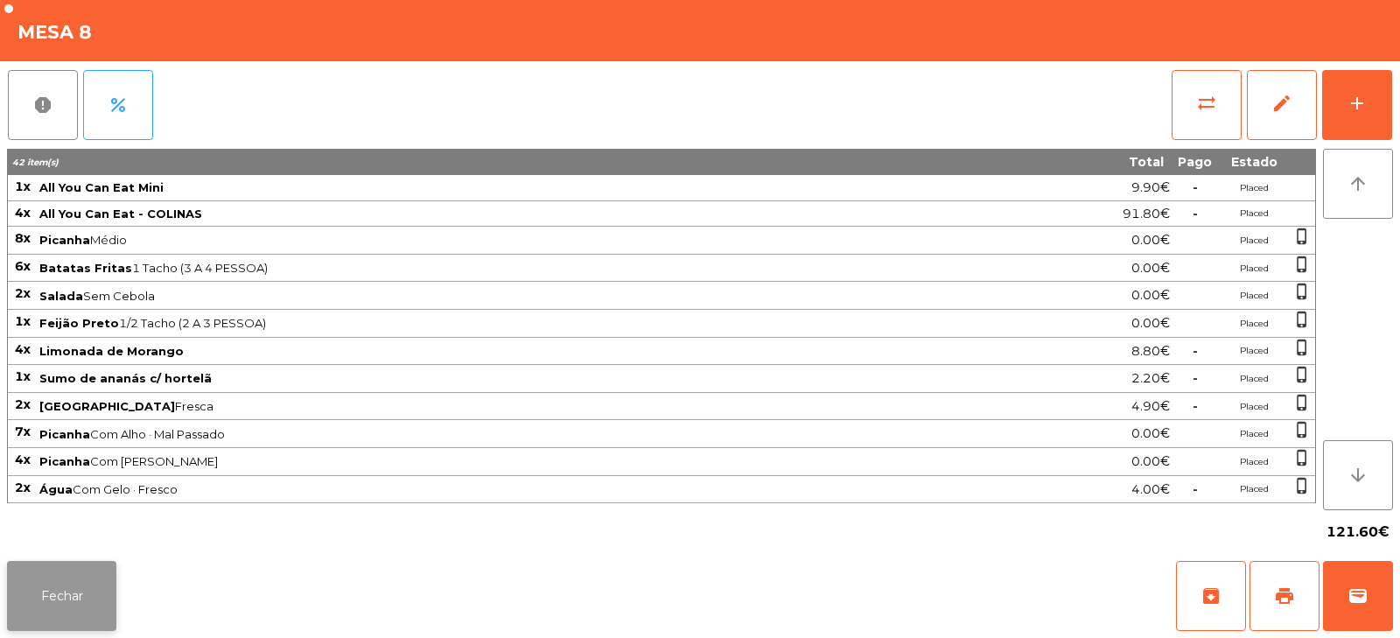
click at [62, 576] on button "Fechar" at bounding box center [61, 596] width 109 height 70
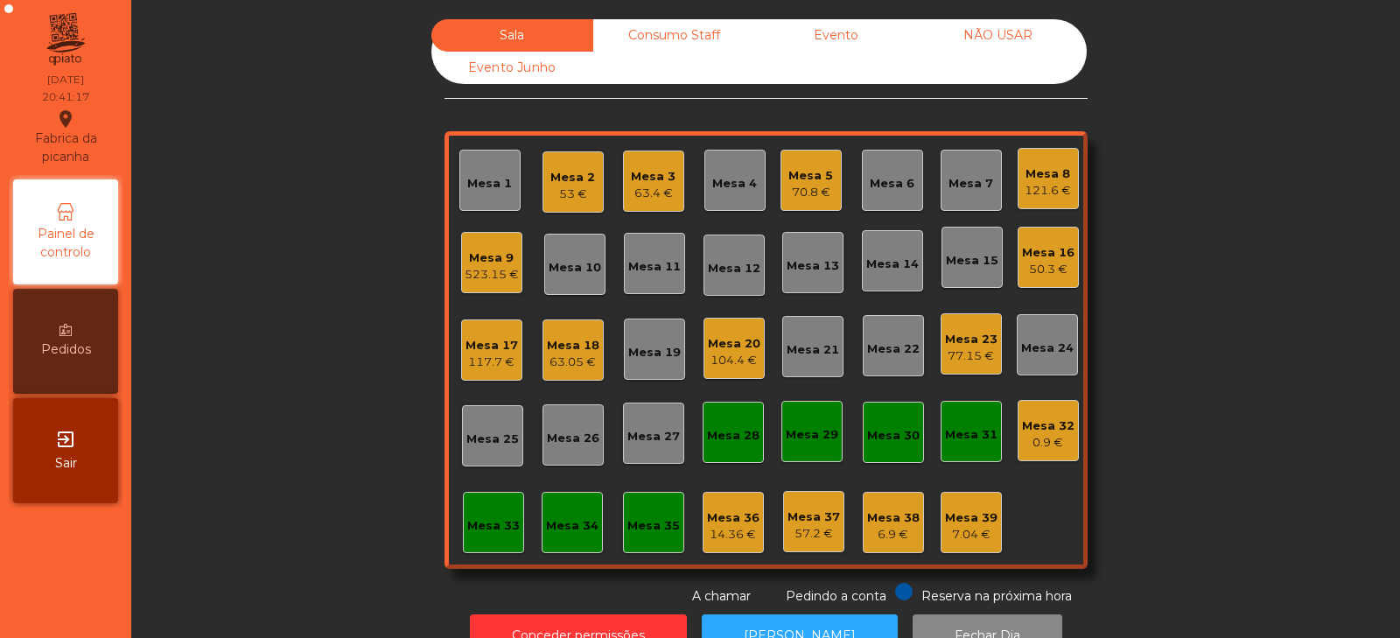
click at [1045, 185] on div "121.6 €" at bounding box center [1047, 190] width 46 height 17
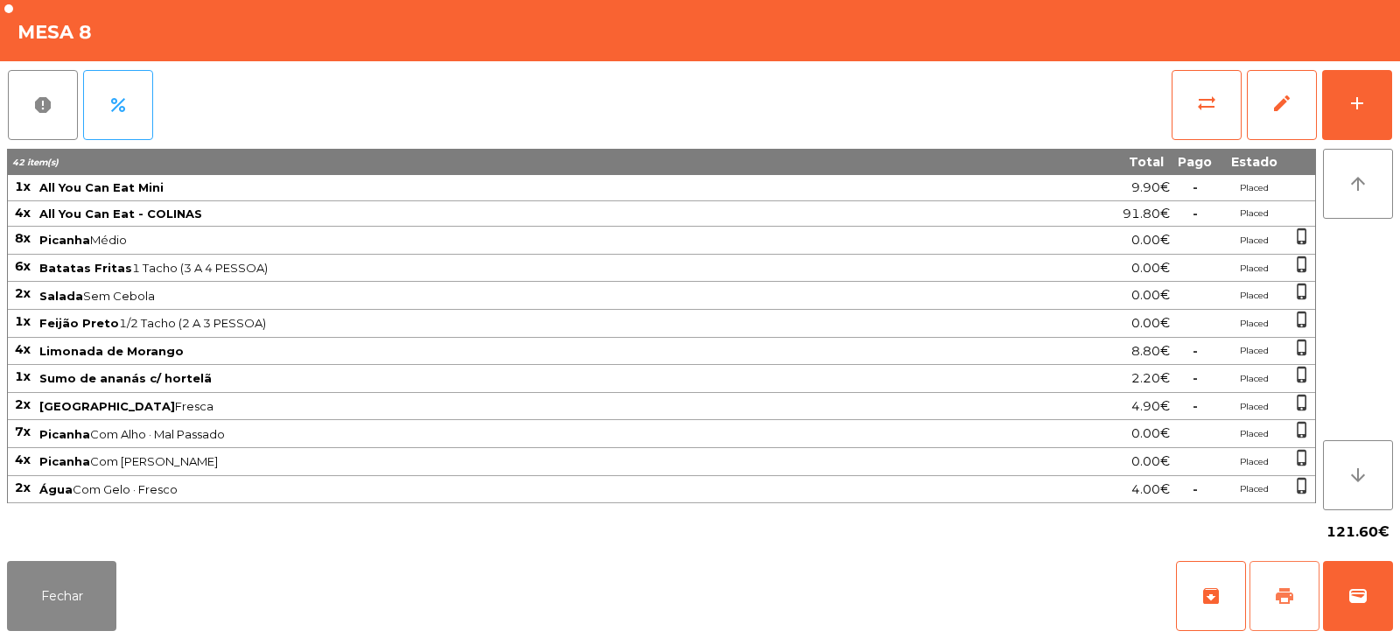
click at [1278, 576] on button "print" at bounding box center [1284, 596] width 70 height 70
click at [1357, 605] on span "wallet" at bounding box center [1357, 595] width 21 height 21
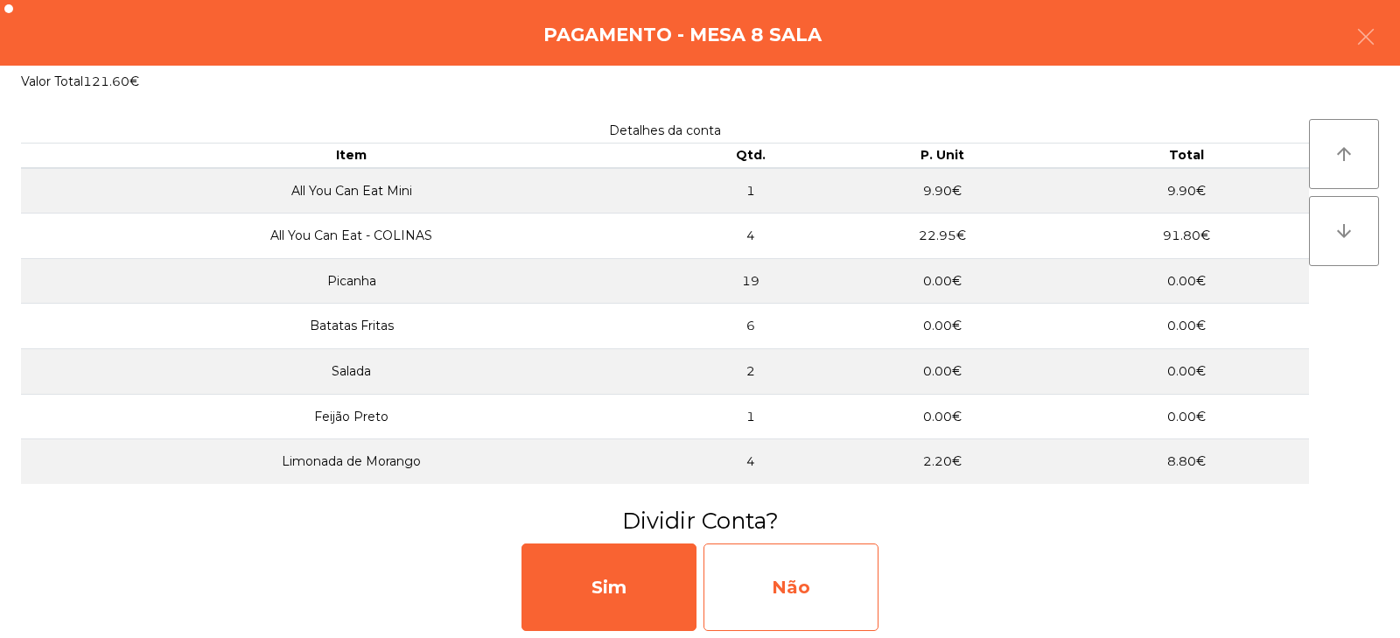
click at [764, 579] on div "Não" at bounding box center [790, 586] width 175 height 87
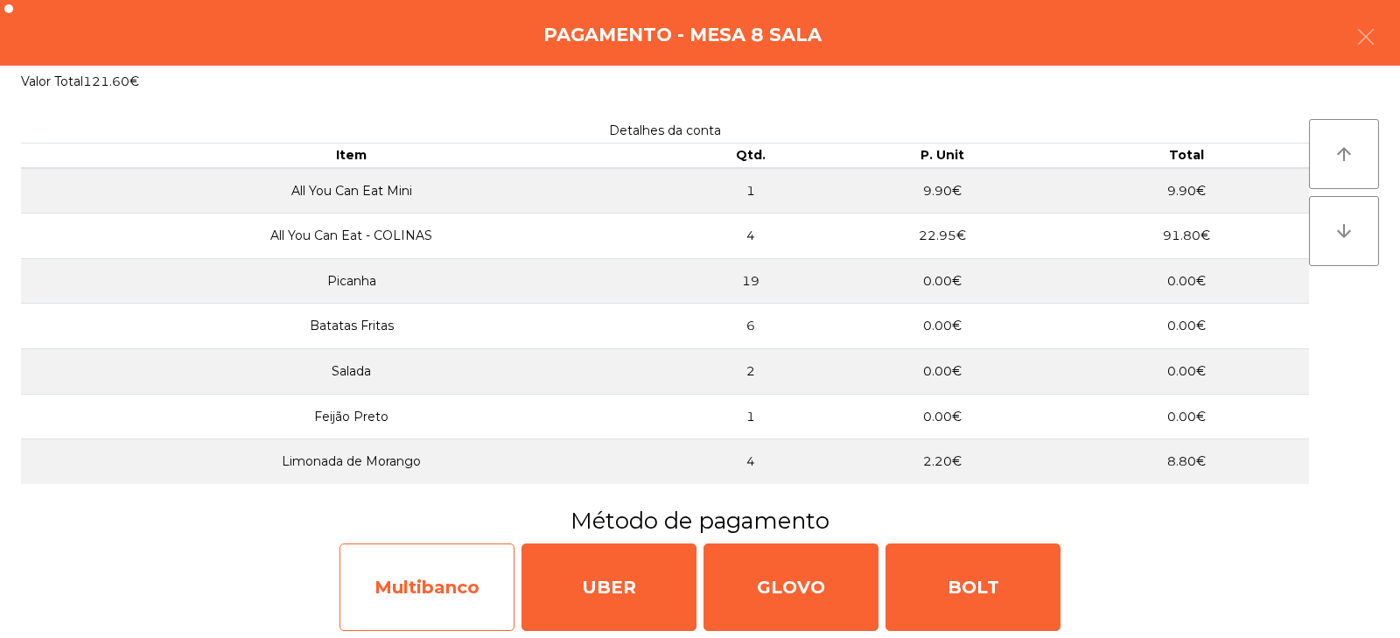
click at [412, 590] on div "Multibanco" at bounding box center [426, 586] width 175 height 87
select select "**"
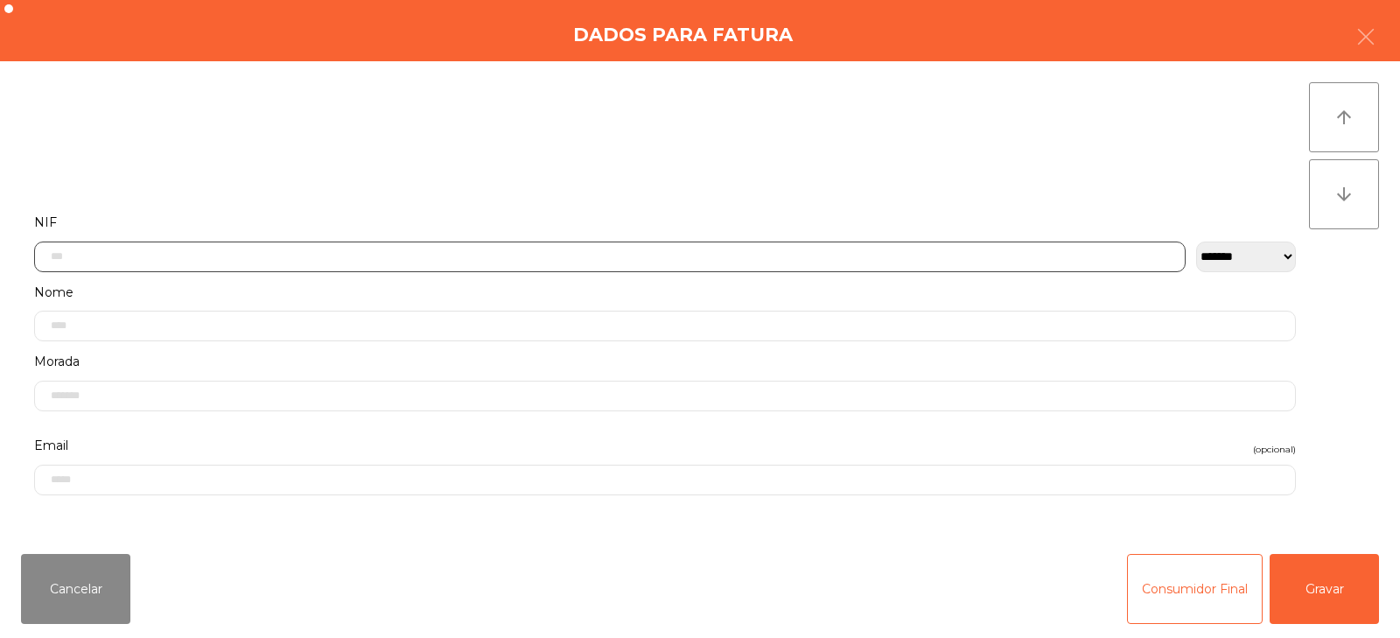
click at [298, 253] on input "text" at bounding box center [609, 256] width 1151 height 31
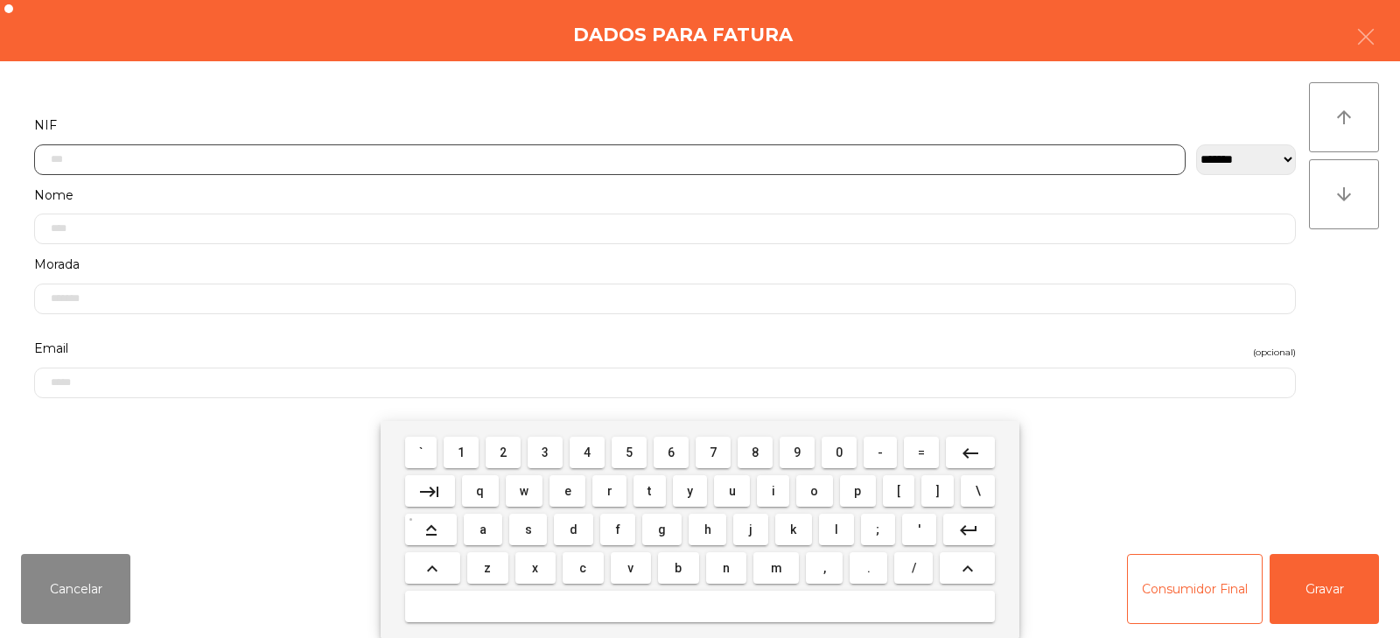
scroll to position [128, 0]
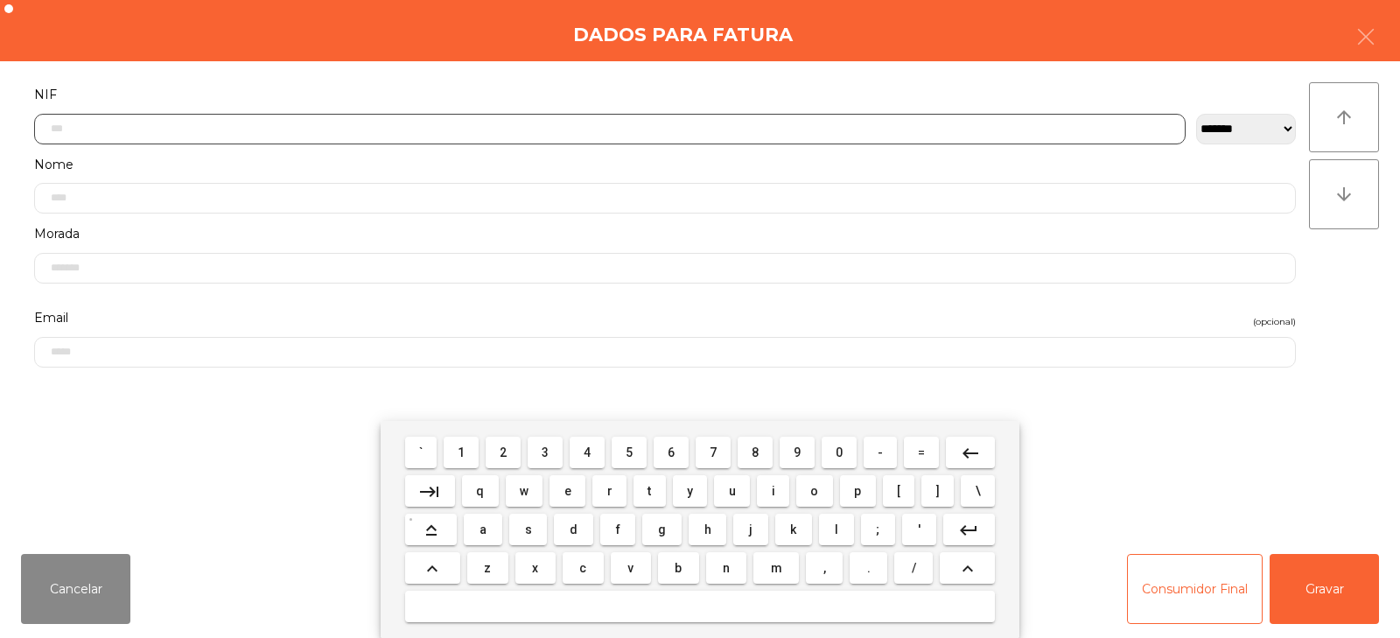
click at [378, 125] on input "text" at bounding box center [609, 129] width 1151 height 31
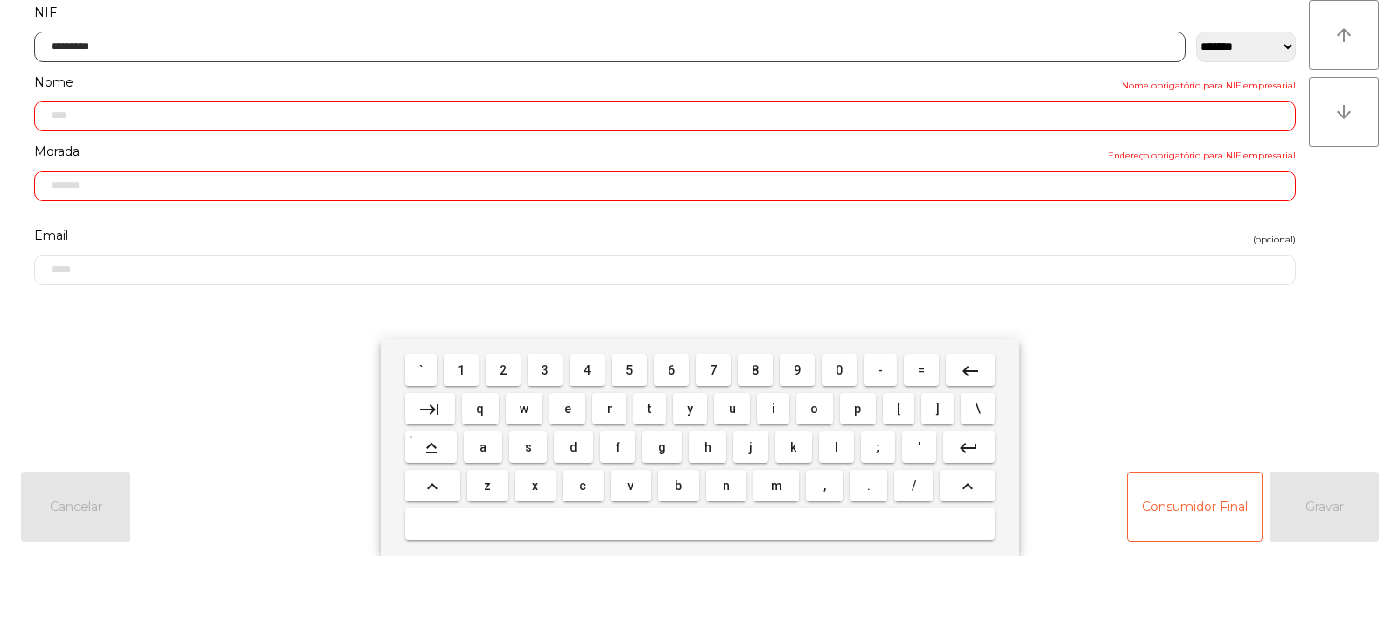
type input "*********"
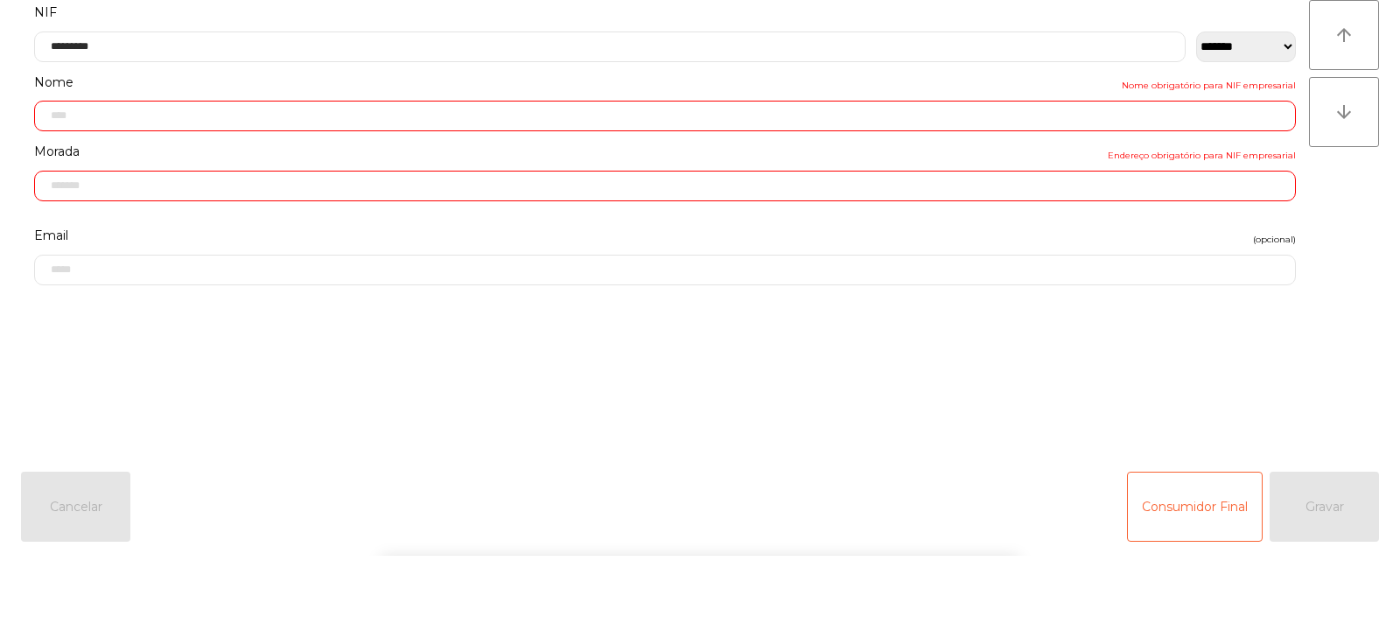
click at [1322, 383] on div "arrow_upward arrow_downward" at bounding box center [1344, 300] width 70 height 437
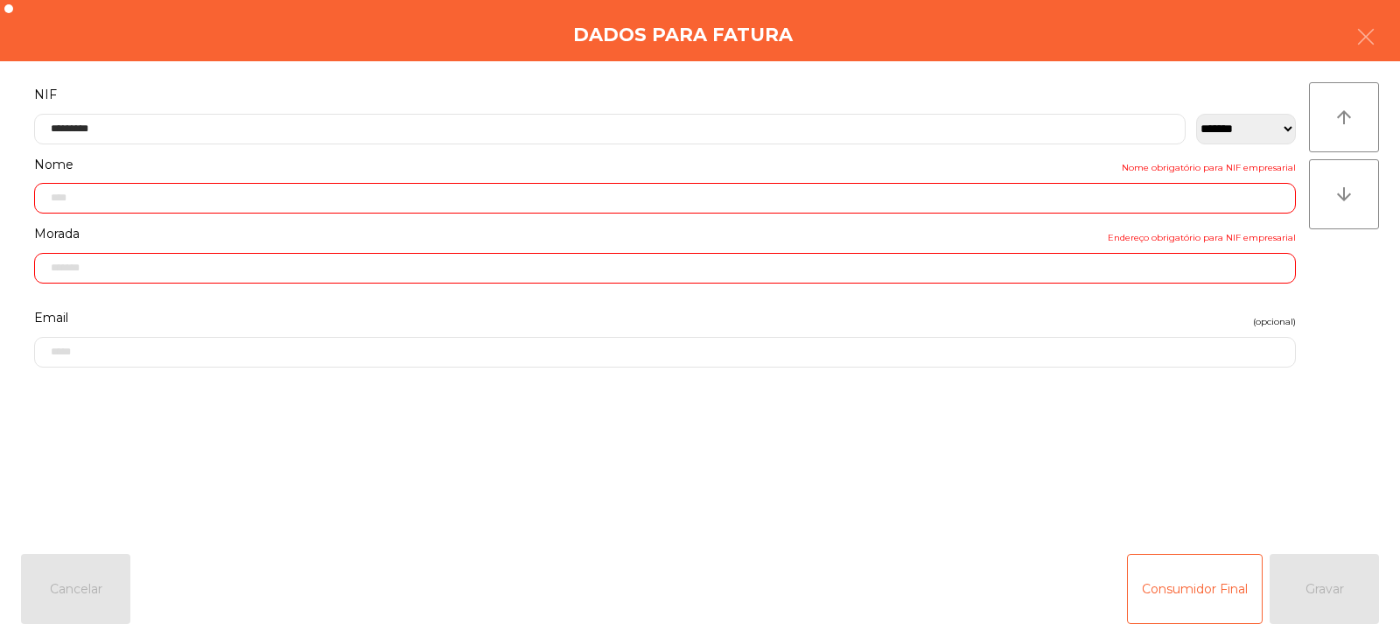
type input "**********"
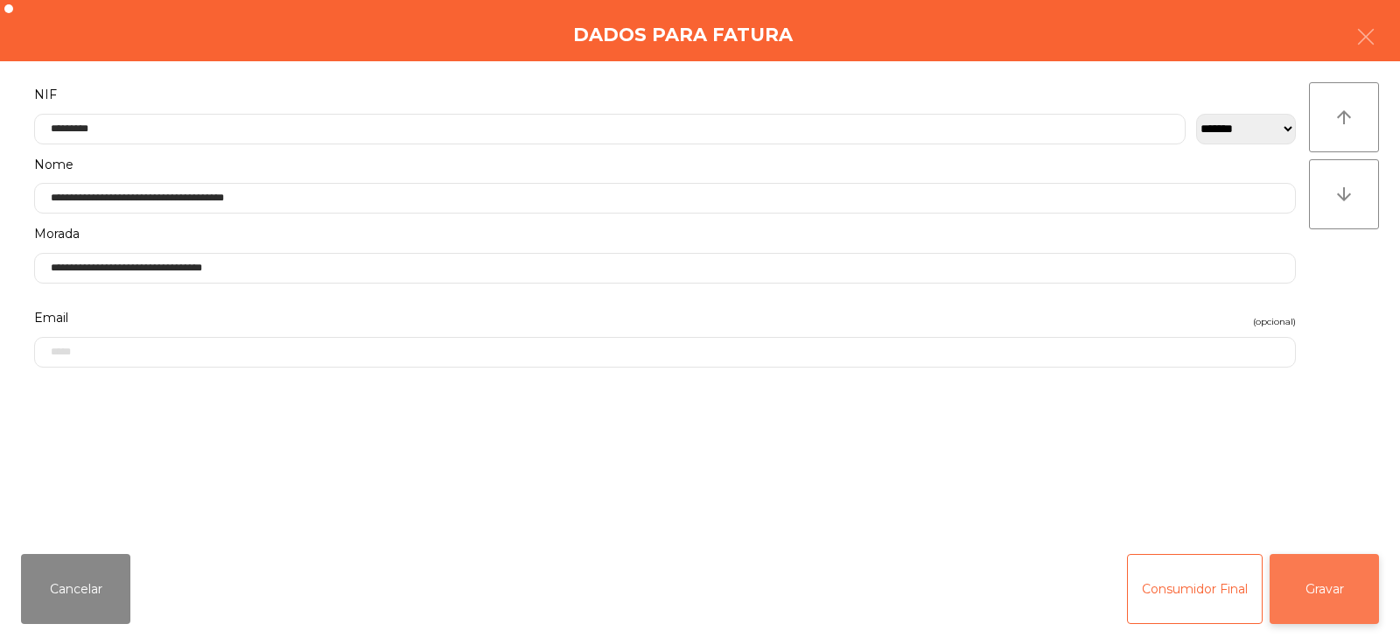
click at [1317, 592] on button "Gravar" at bounding box center [1323, 589] width 109 height 70
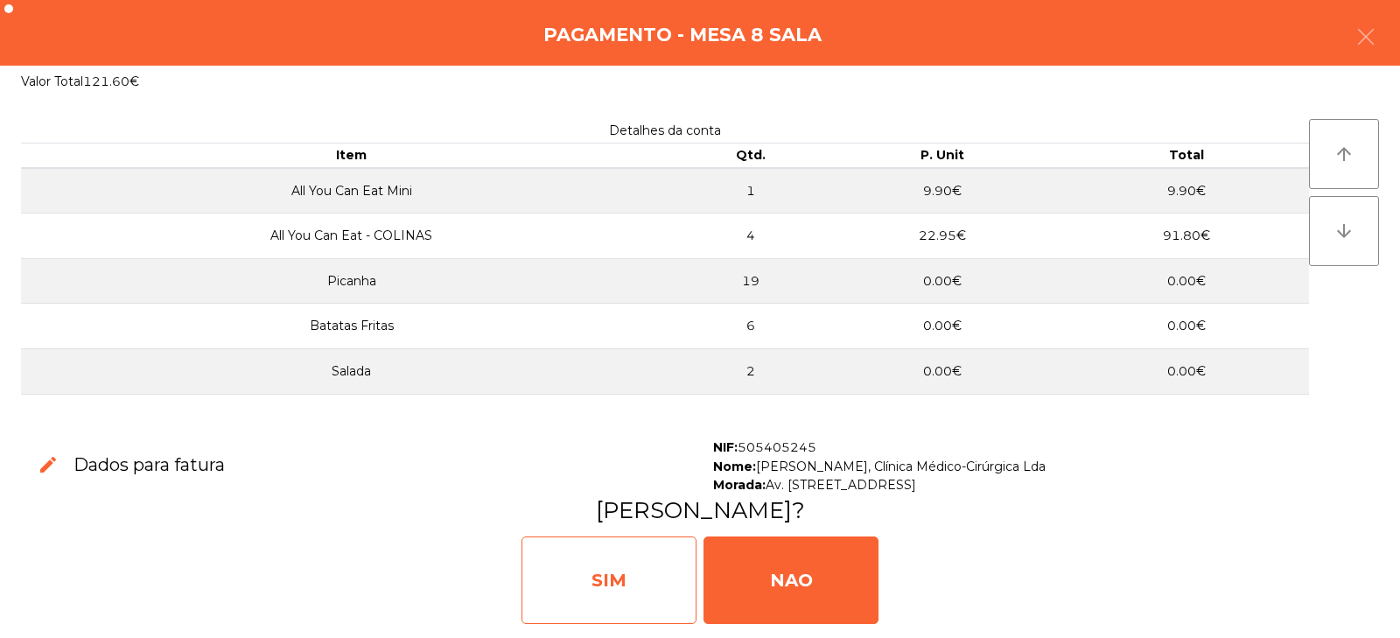
click at [631, 580] on div "SIM" at bounding box center [608, 579] width 175 height 87
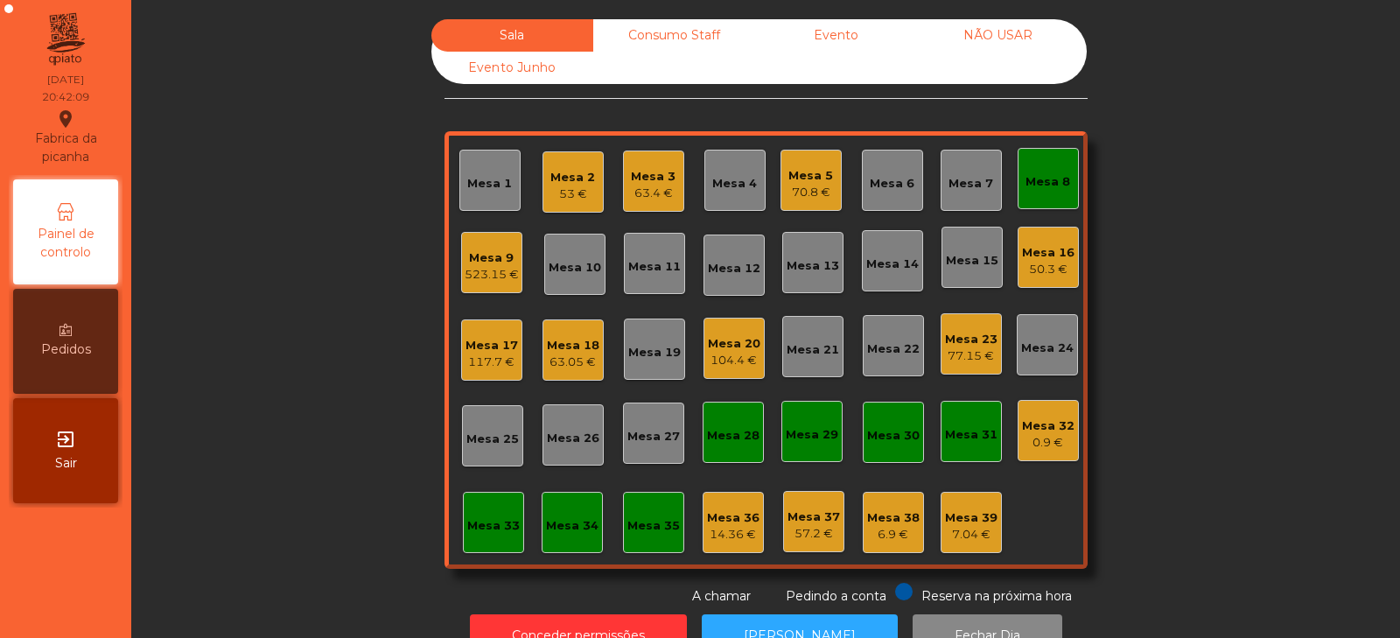
click at [1045, 176] on div "Mesa 8" at bounding box center [1047, 181] width 45 height 17
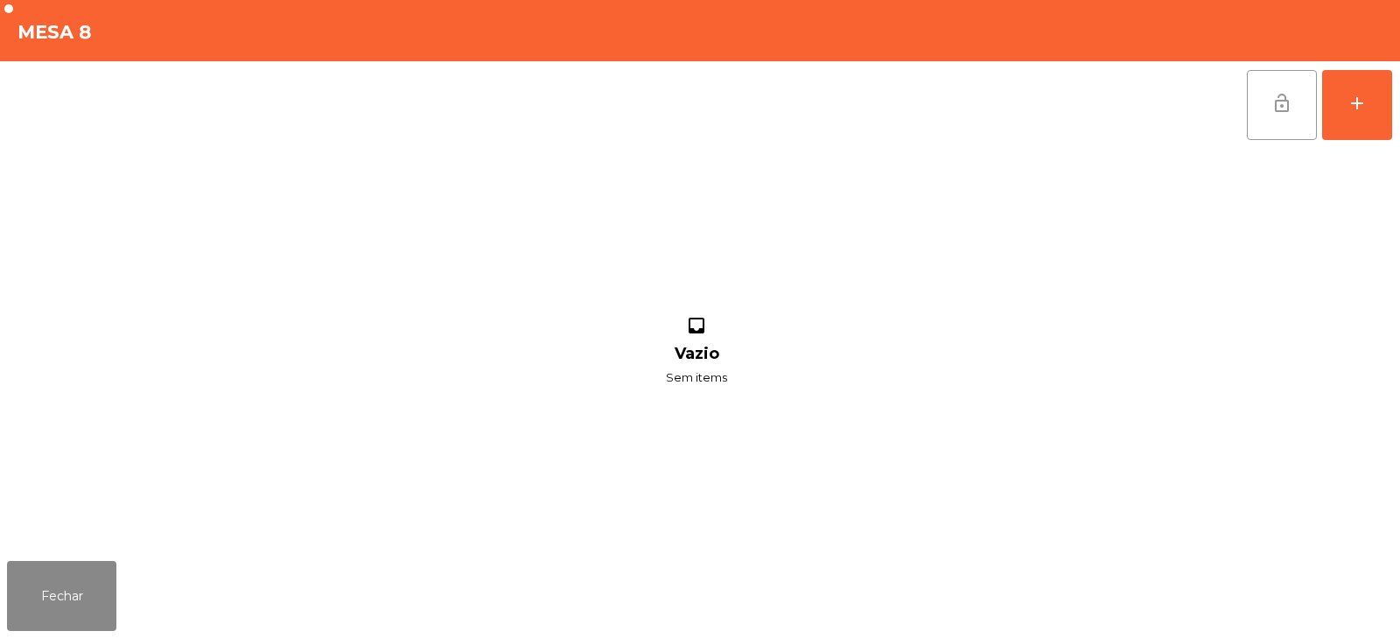
click at [1277, 112] on span "lock_open" at bounding box center [1281, 103] width 21 height 21
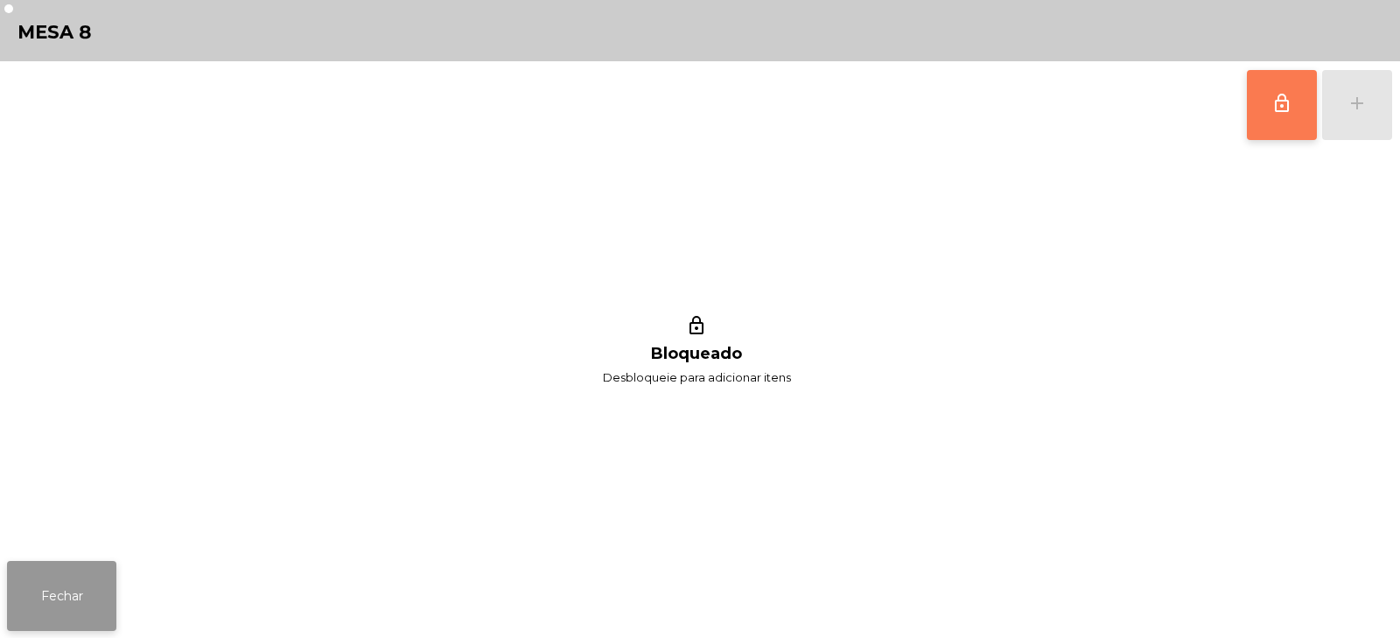
click at [43, 594] on button "Fechar" at bounding box center [61, 596] width 109 height 70
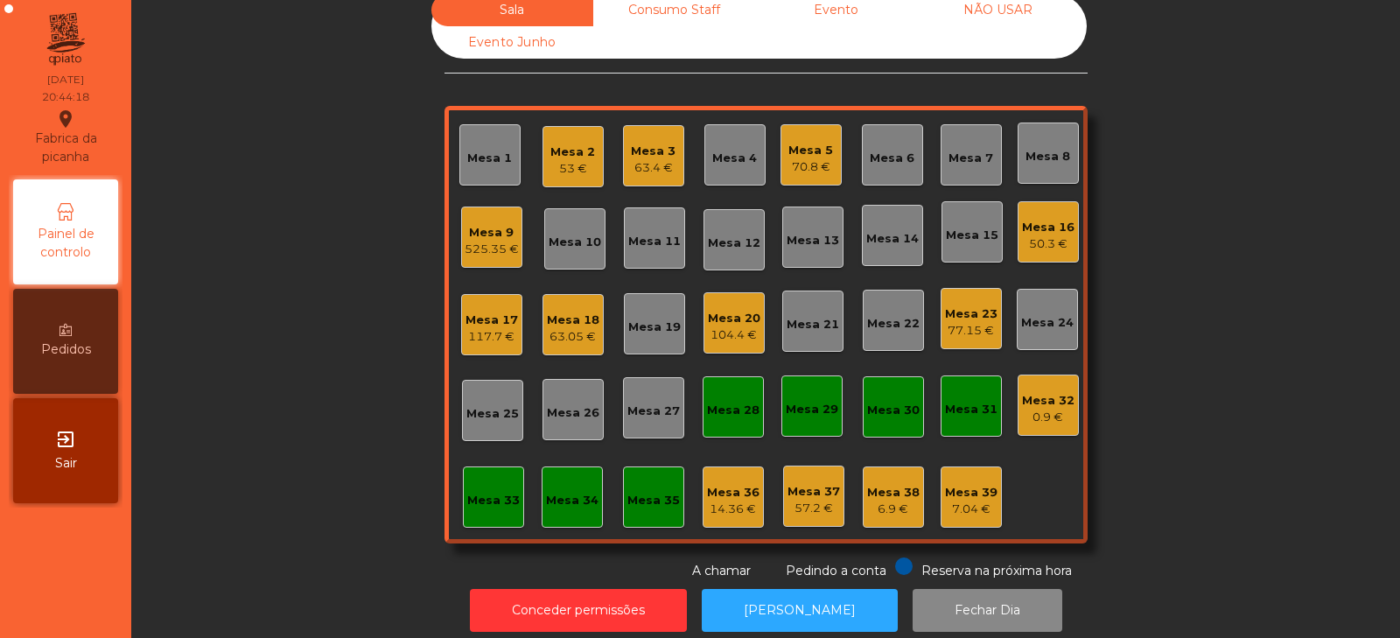
scroll to position [0, 0]
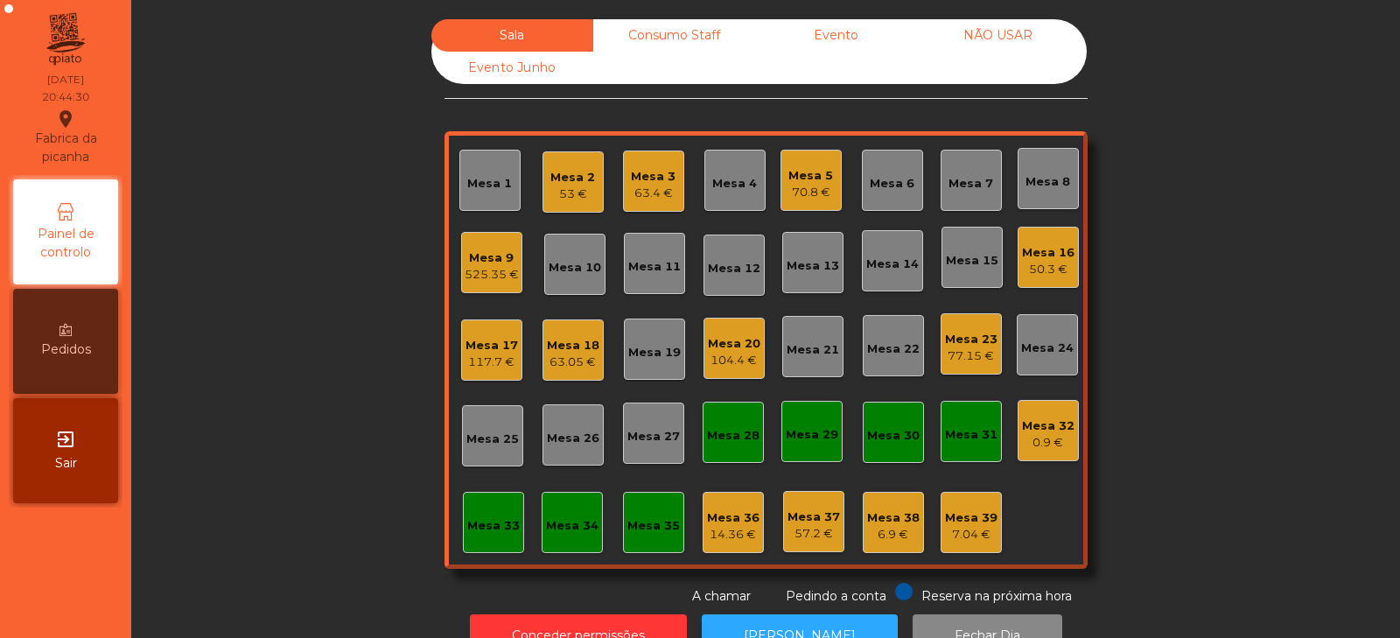
click at [731, 188] on div "Mesa 4" at bounding box center [734, 183] width 45 height 17
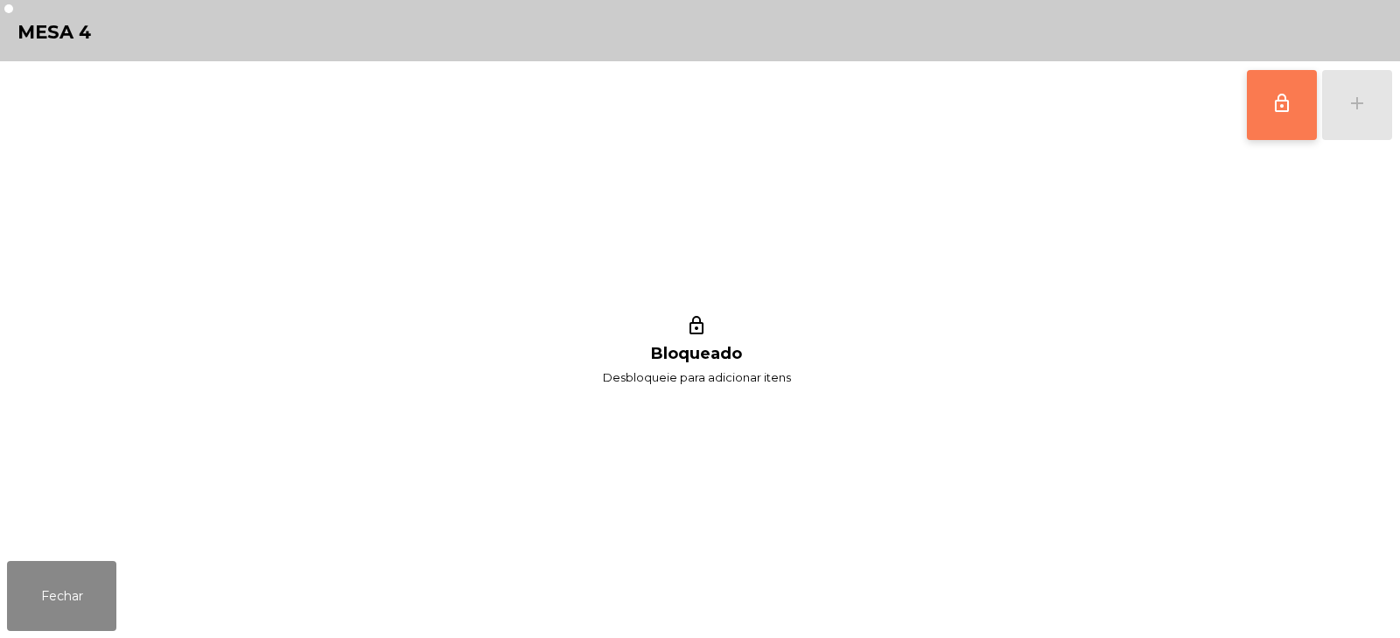
click at [1268, 92] on button "lock_outline" at bounding box center [1282, 105] width 70 height 70
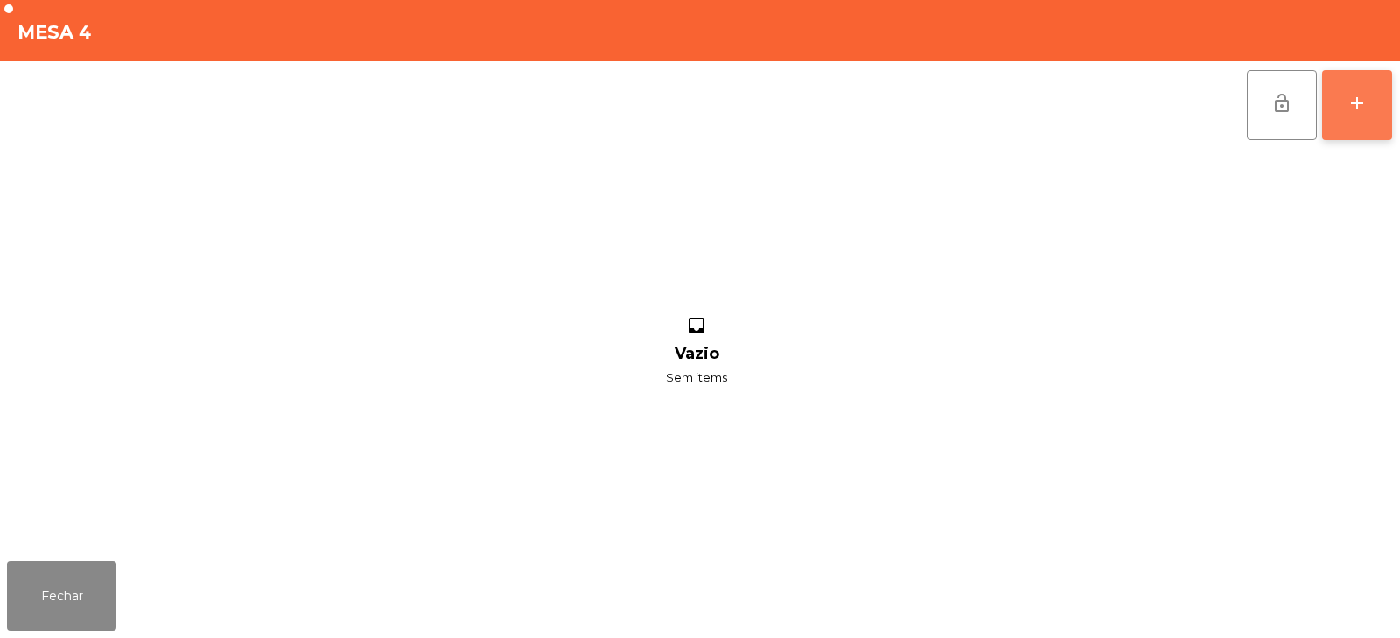
click at [1363, 102] on div "add" at bounding box center [1356, 103] width 21 height 21
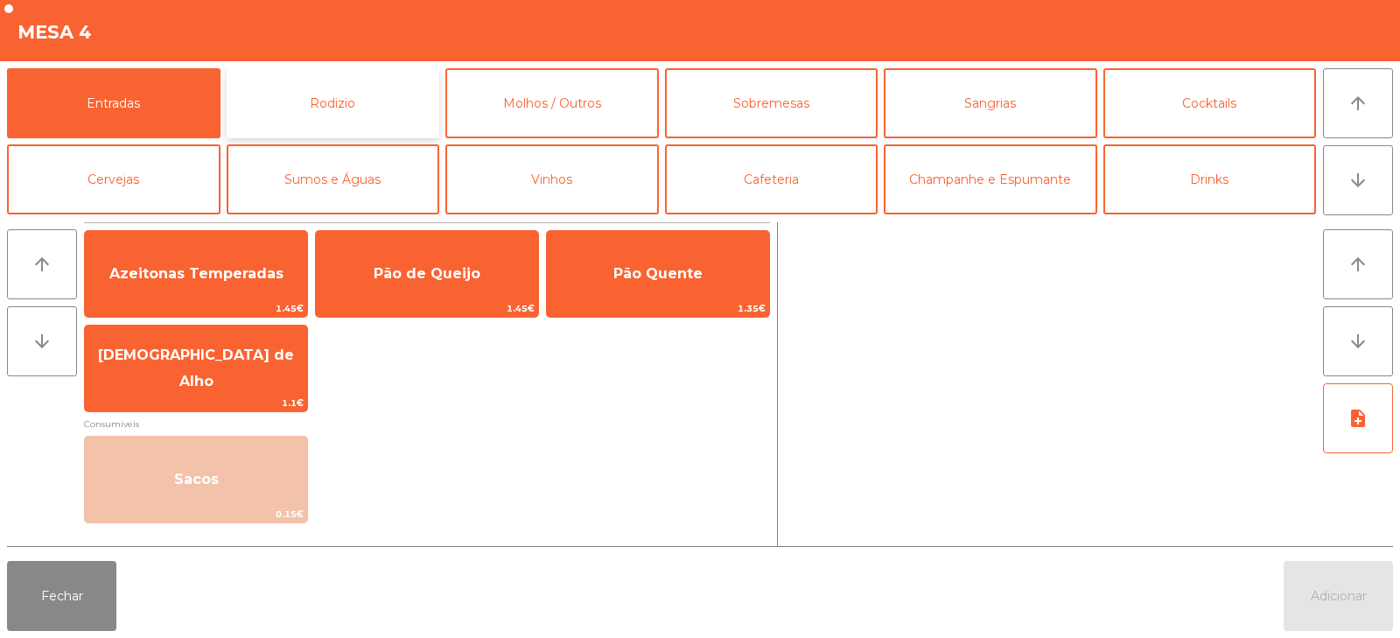
click at [425, 101] on button "Rodizio" at bounding box center [333, 103] width 213 height 70
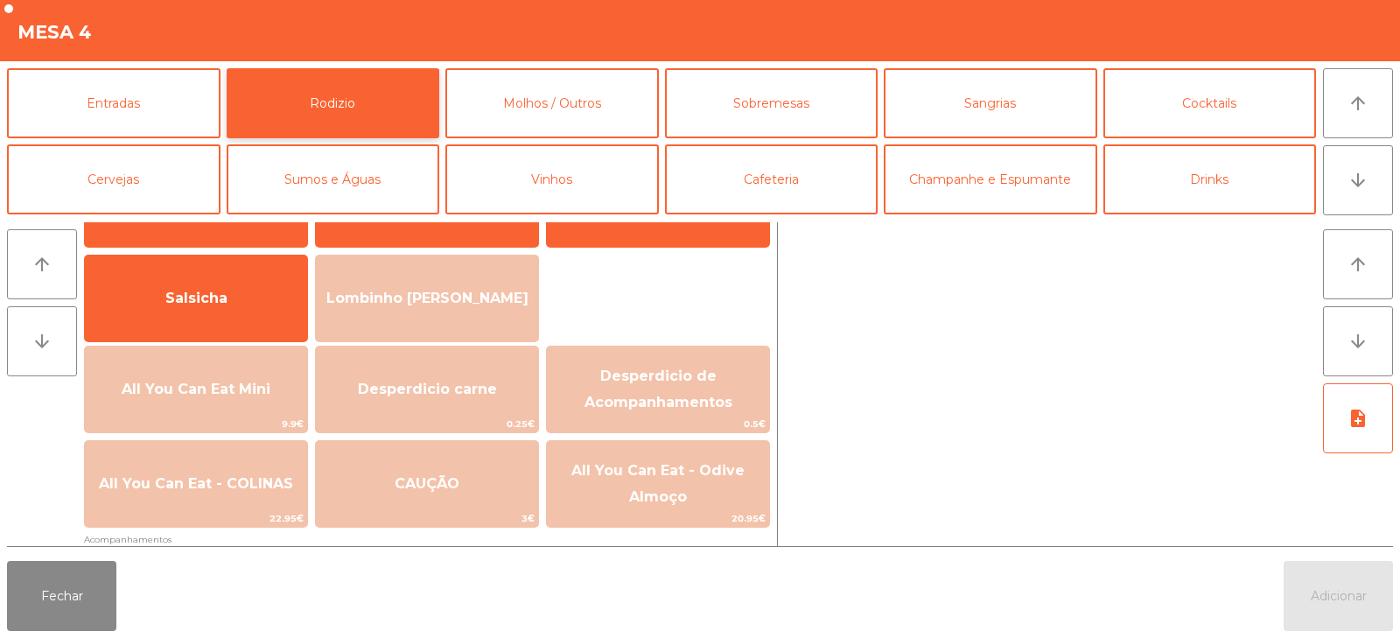
scroll to position [132, 0]
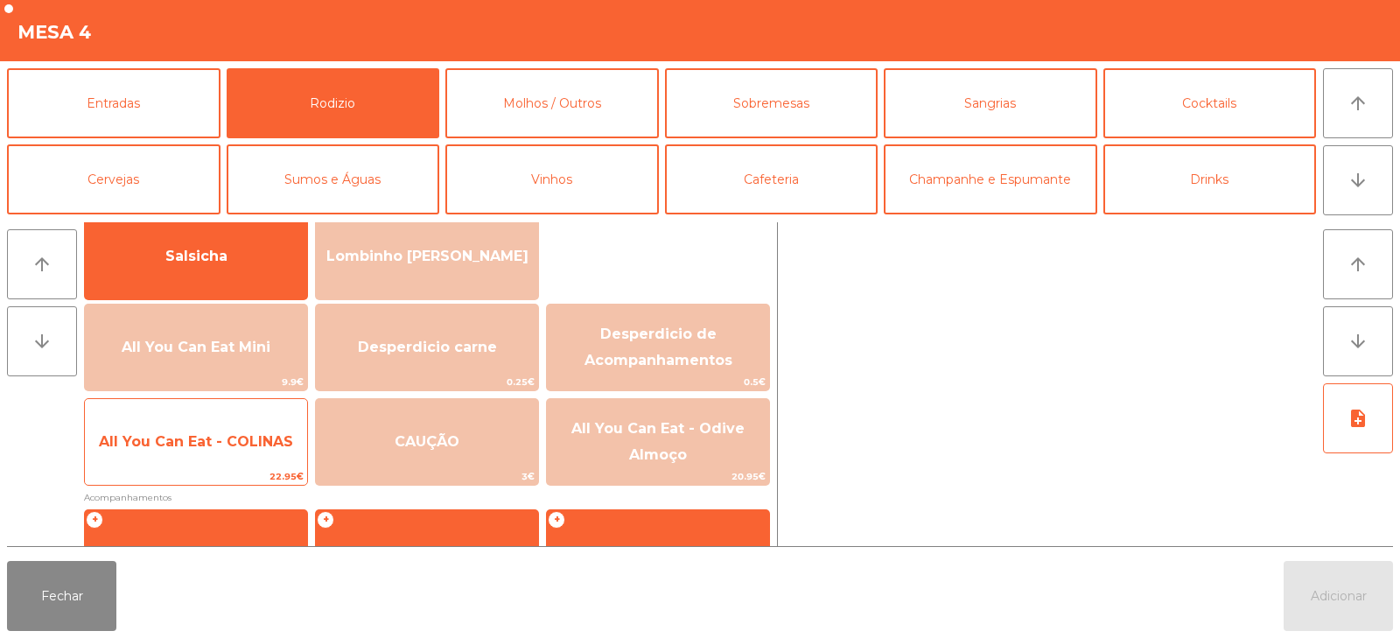
click at [257, 444] on span "All You Can Eat - COLINAS" at bounding box center [196, 441] width 194 height 17
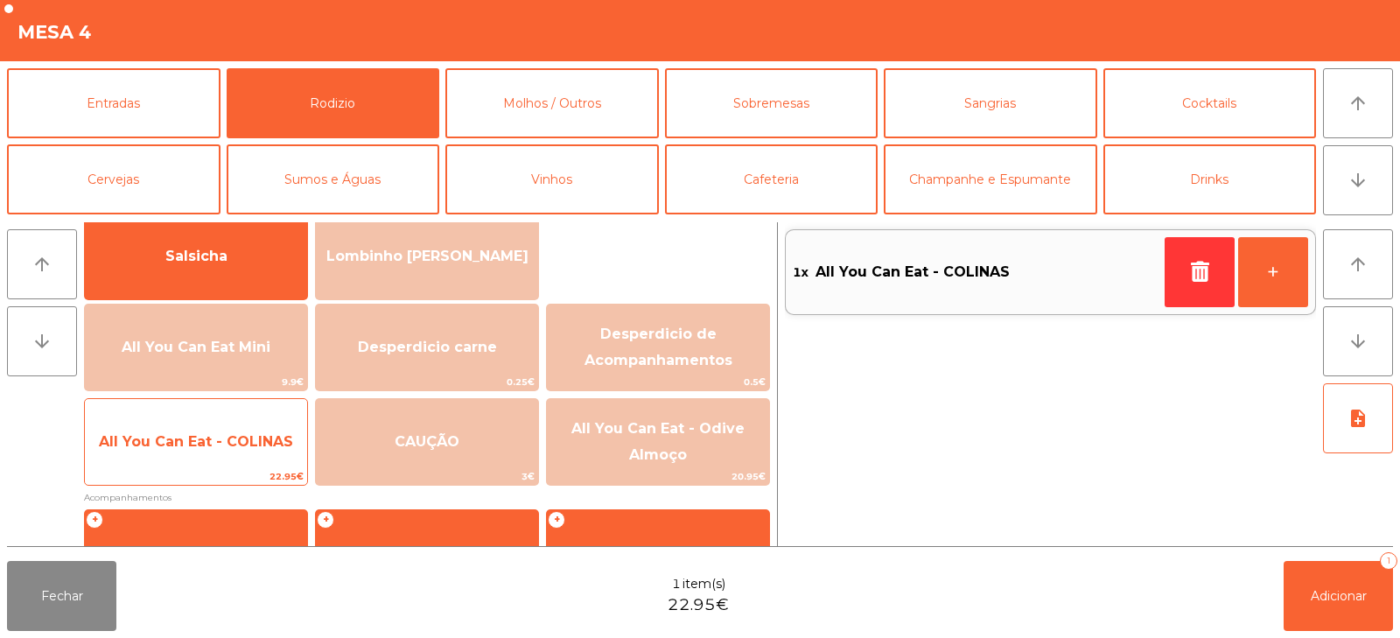
click at [257, 445] on span "All You Can Eat - COLINAS" at bounding box center [196, 441] width 194 height 17
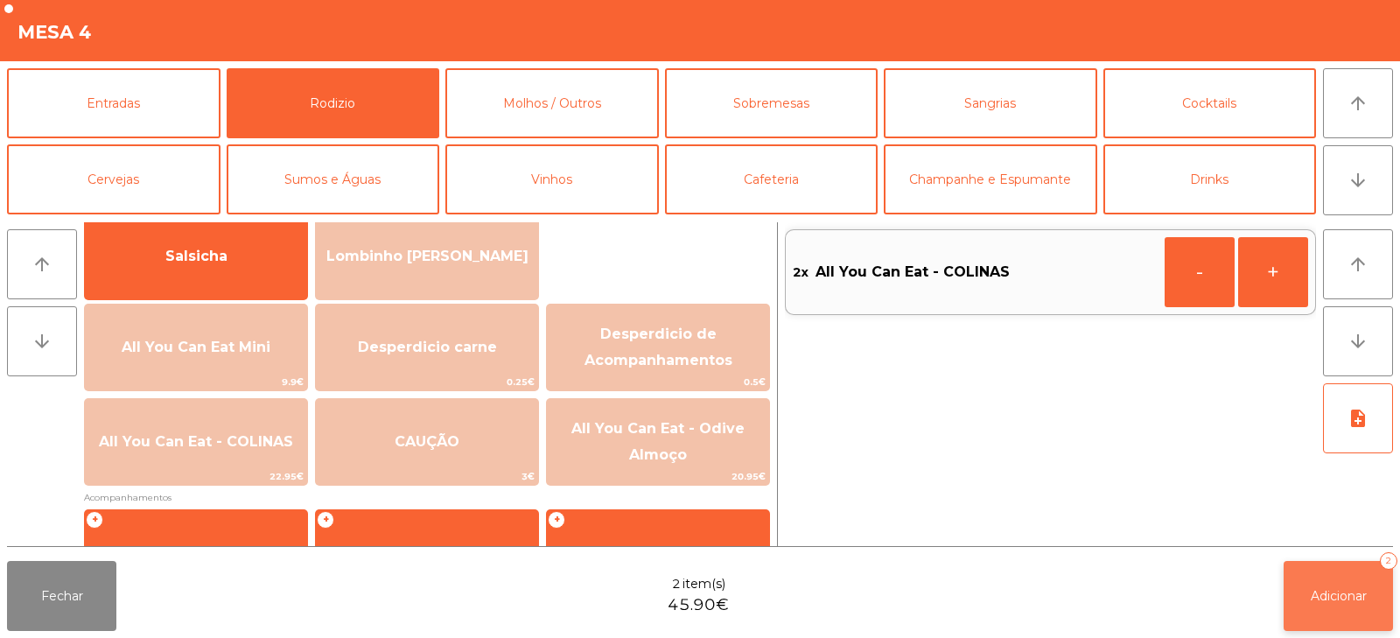
click at [1359, 616] on button "Adicionar 2" at bounding box center [1337, 596] width 109 height 70
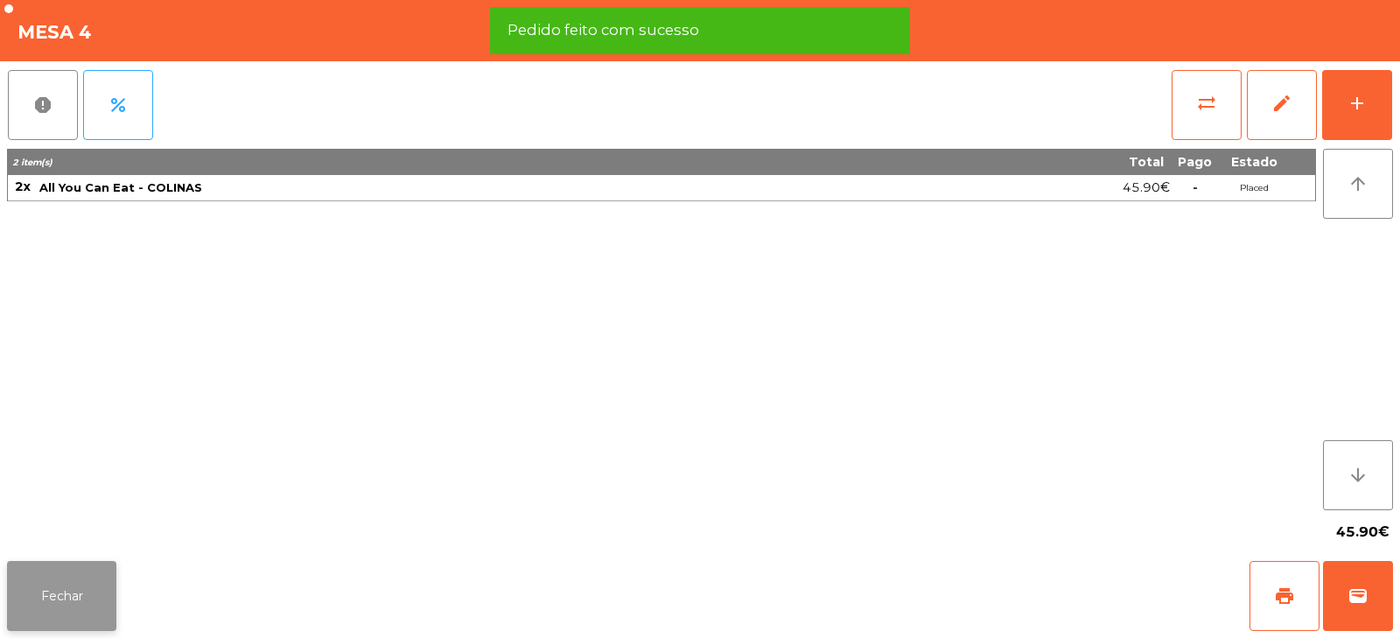
click at [80, 590] on button "Fechar" at bounding box center [61, 596] width 109 height 70
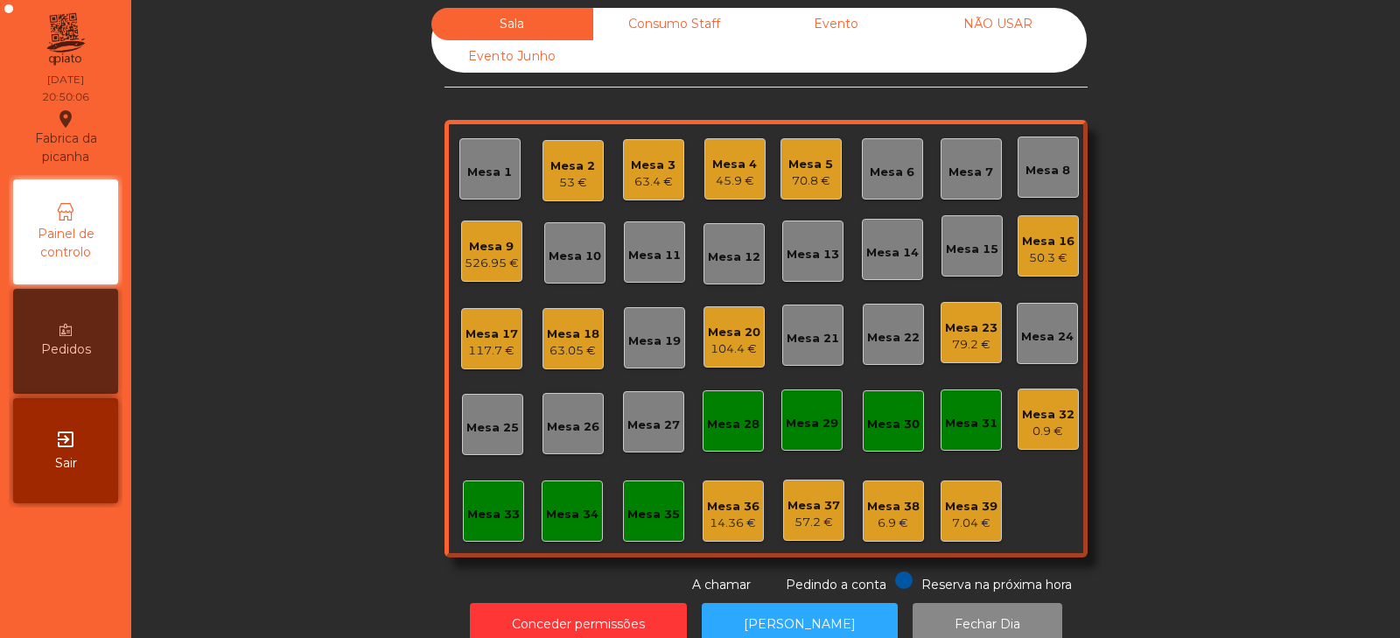
scroll to position [0, 0]
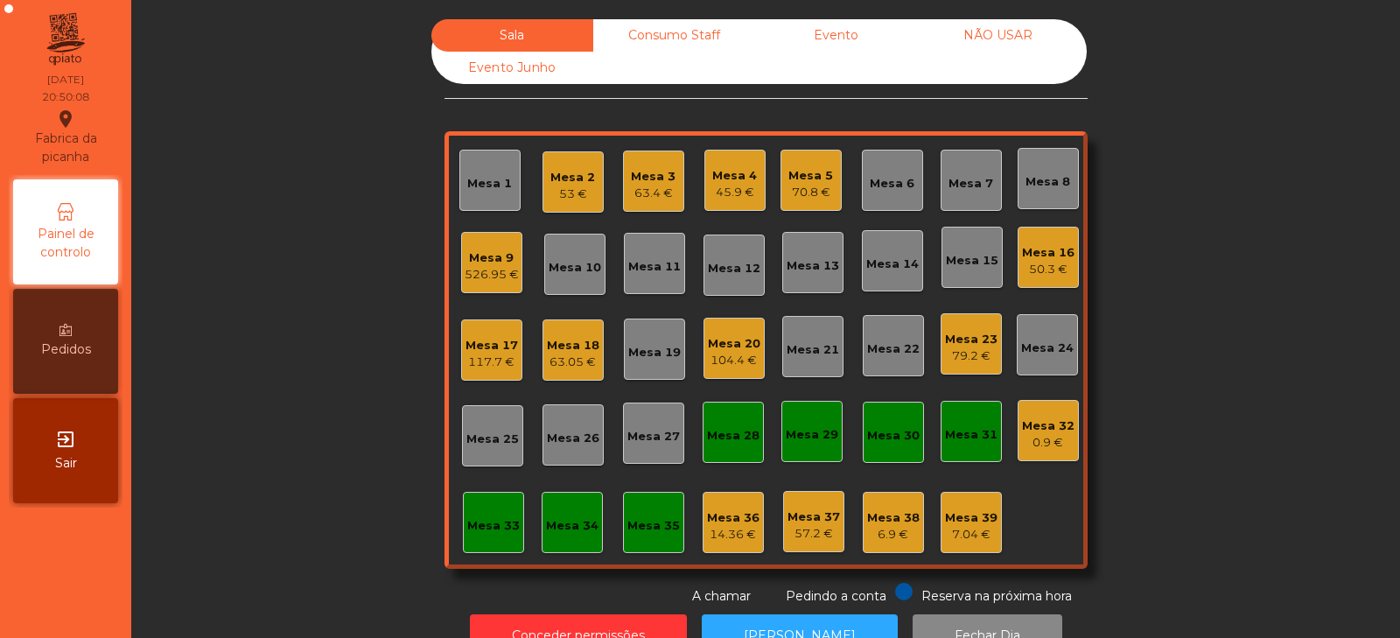
click at [556, 185] on div "53 €" at bounding box center [572, 193] width 45 height 17
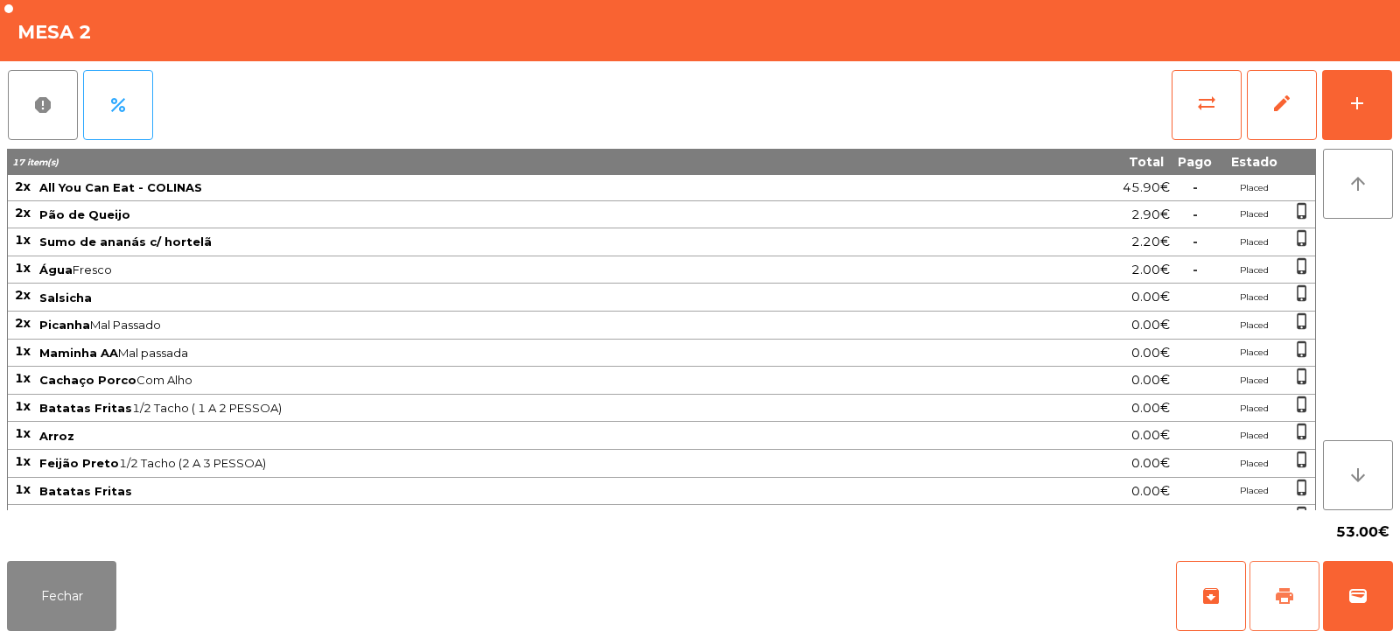
click at [1289, 604] on span "print" at bounding box center [1284, 595] width 21 height 21
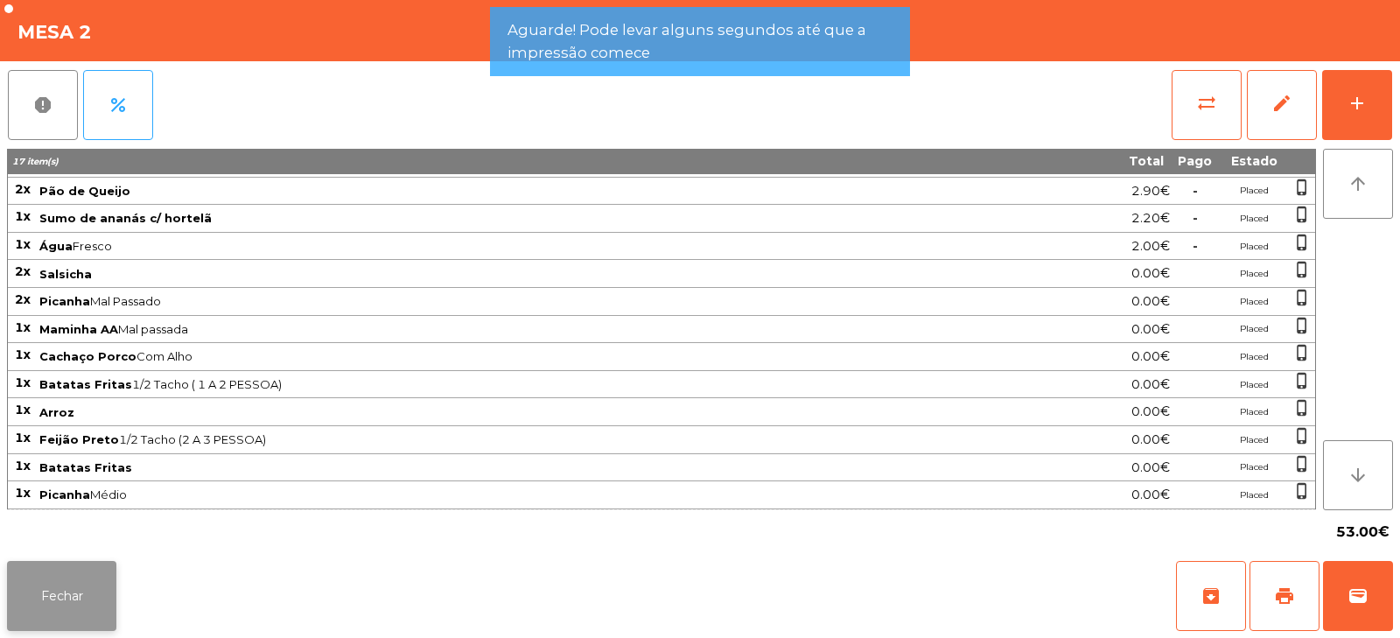
click at [98, 593] on button "Fechar" at bounding box center [61, 596] width 109 height 70
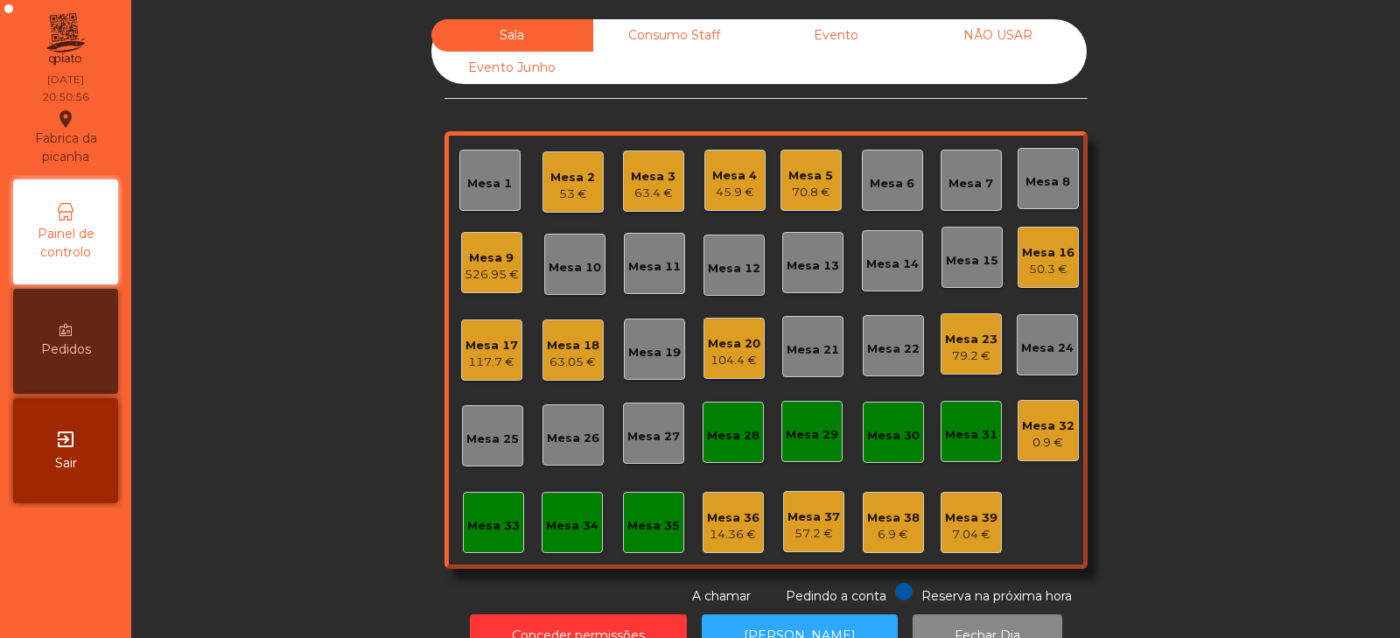
click at [555, 191] on div "53 €" at bounding box center [572, 193] width 45 height 17
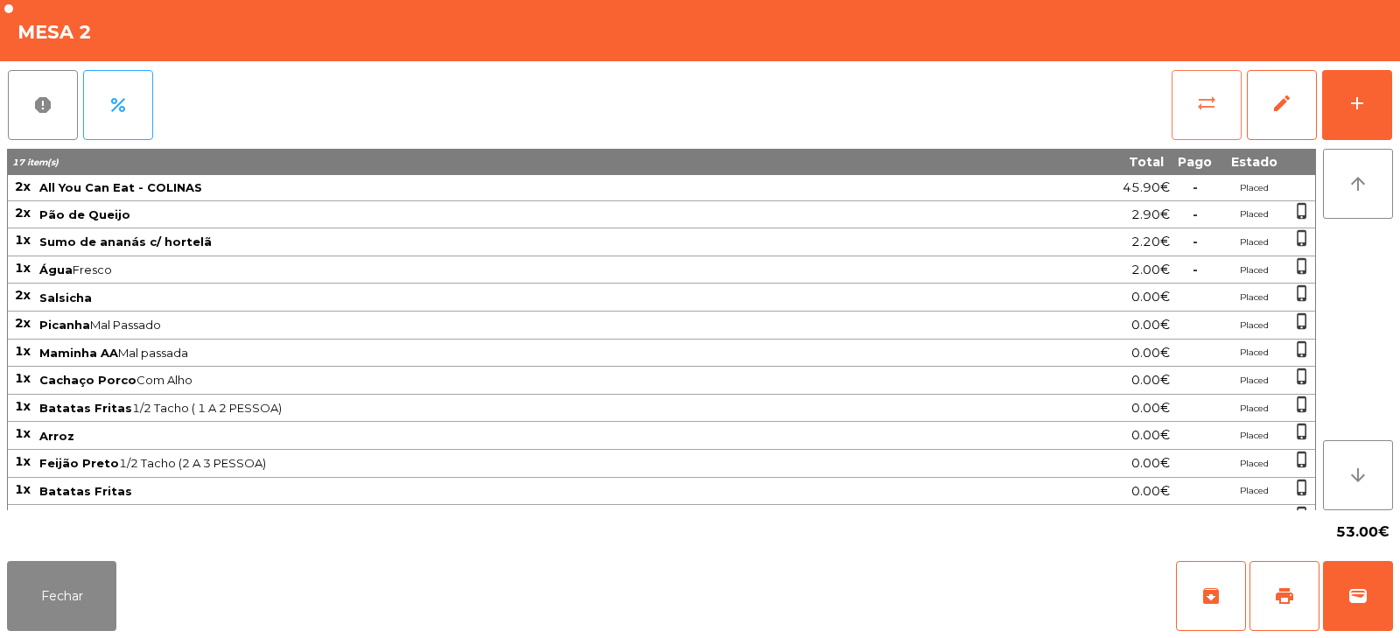
click at [1215, 115] on button "sync_alt" at bounding box center [1206, 105] width 70 height 70
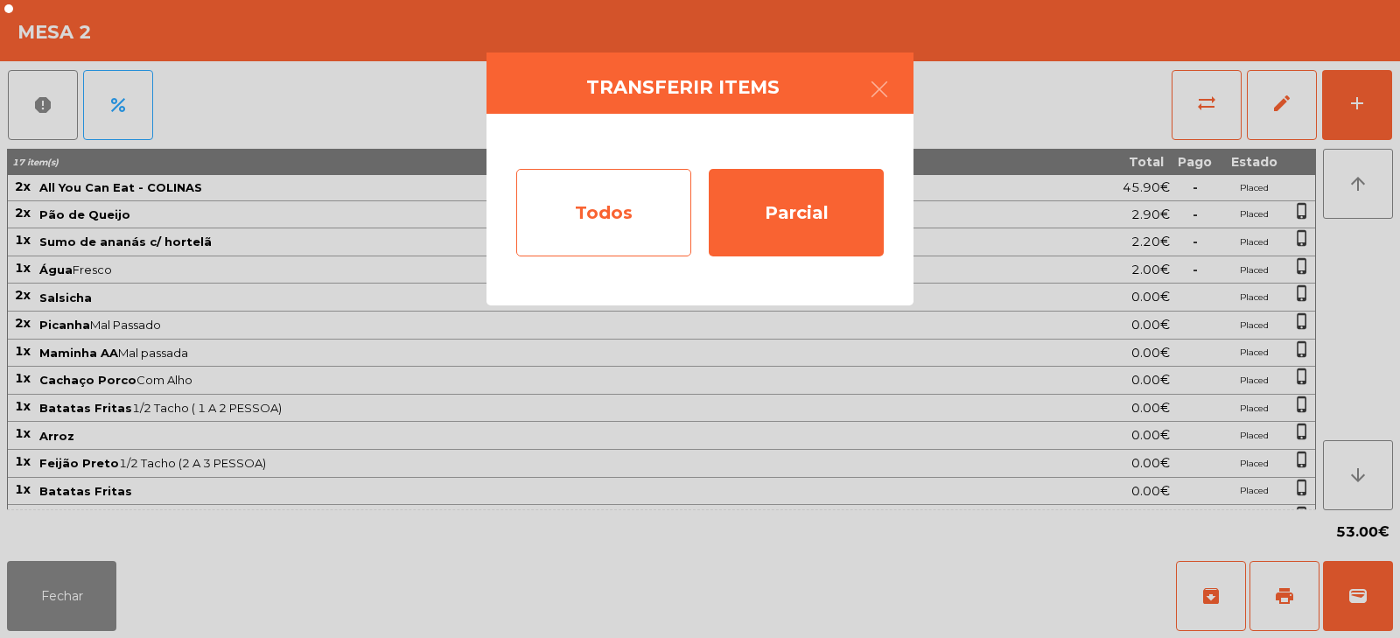
click at [582, 203] on div "Todos" at bounding box center [603, 212] width 175 height 87
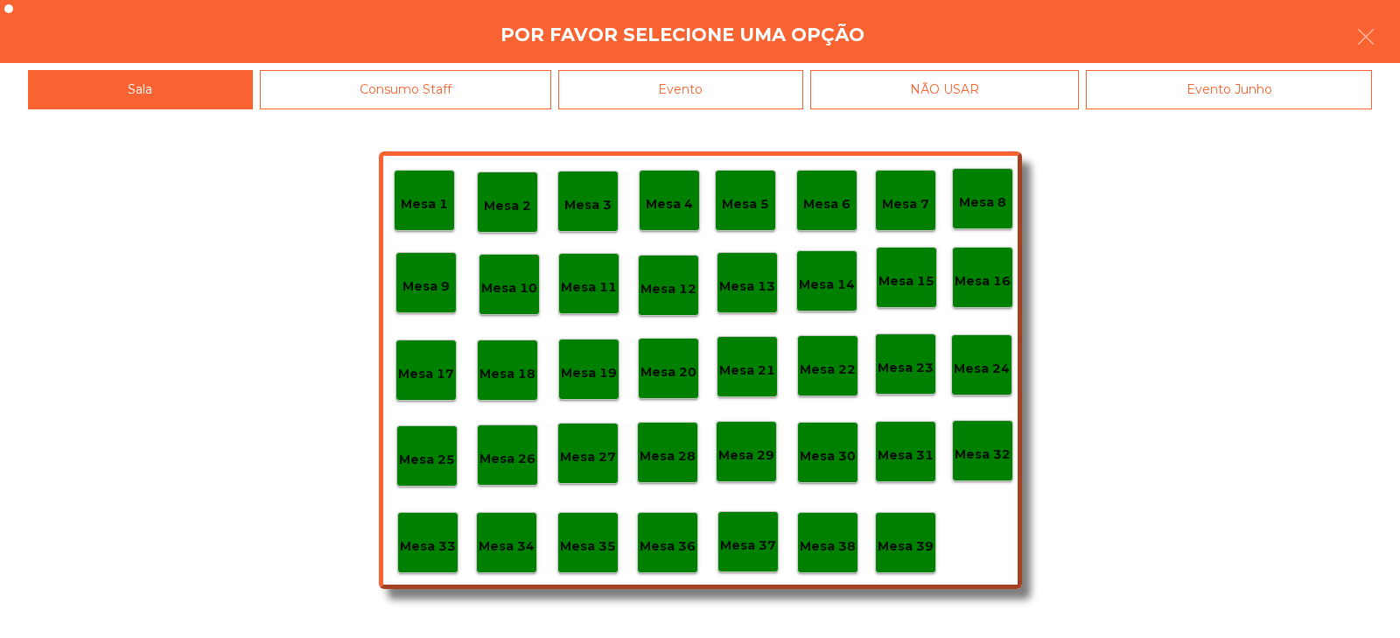
click at [677, 87] on div "Evento" at bounding box center [680, 89] width 245 height 39
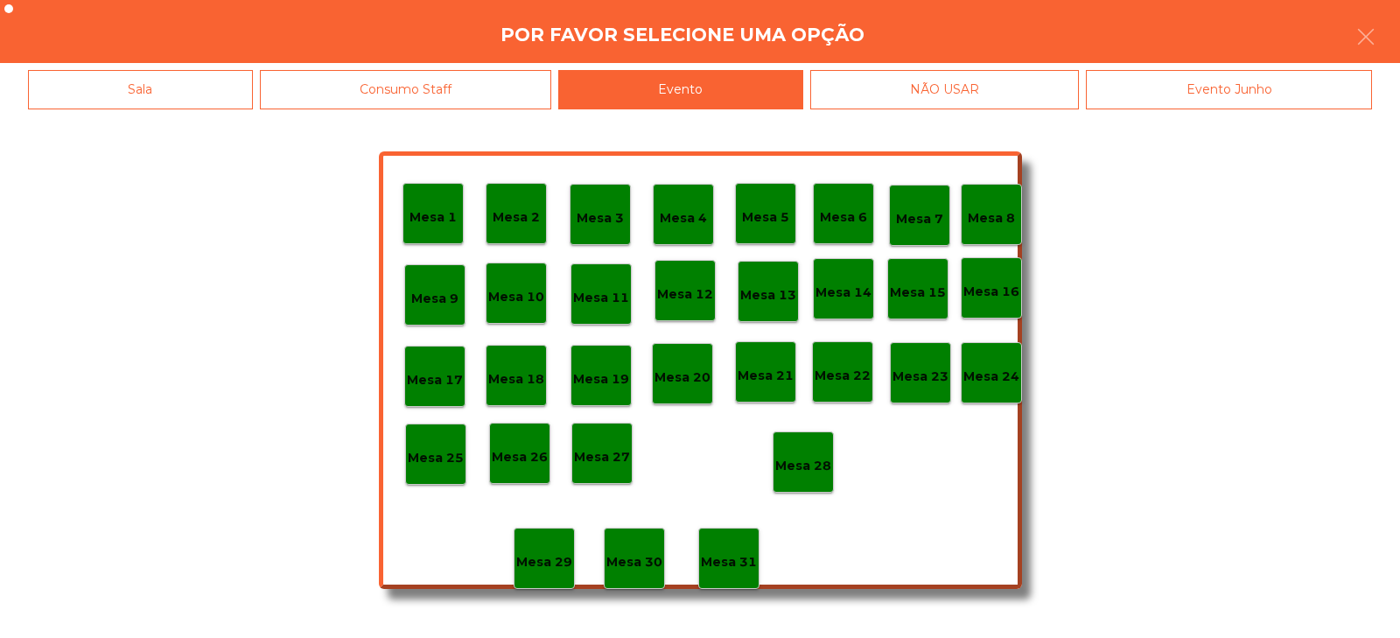
click at [807, 467] on p "Mesa 28" at bounding box center [803, 466] width 56 height 20
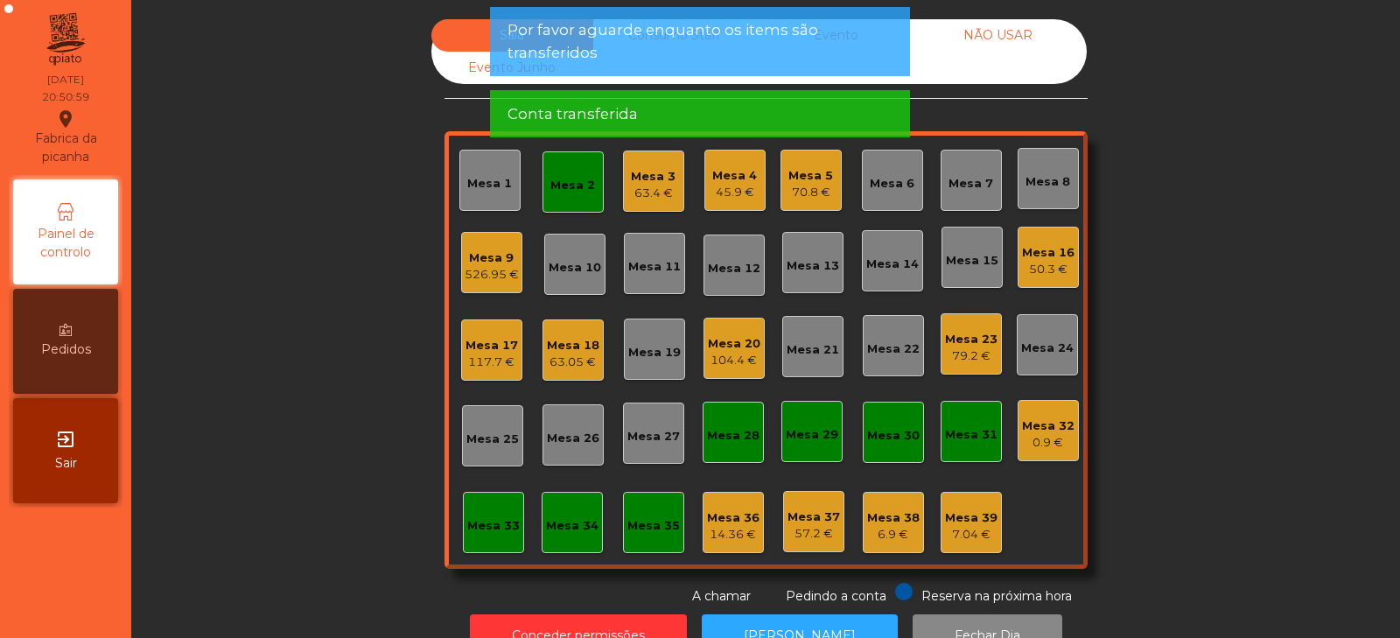
click at [569, 209] on div "Mesa 2" at bounding box center [572, 181] width 61 height 61
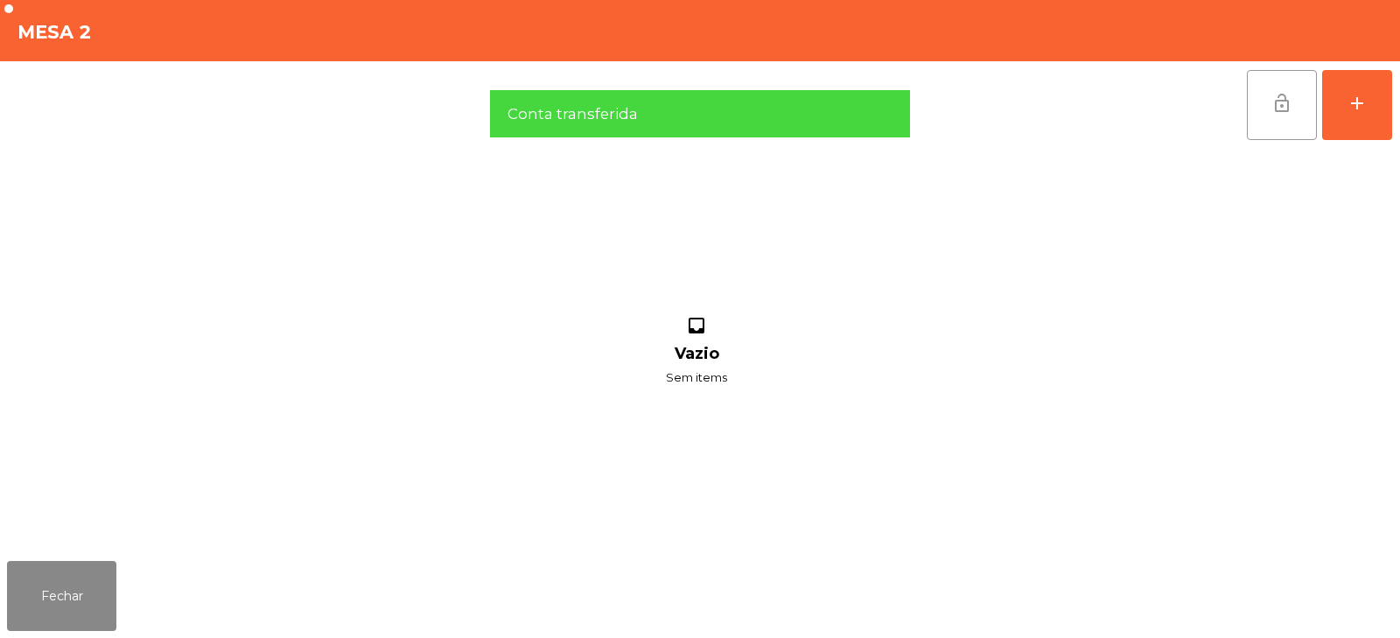
click at [1260, 101] on button "lock_open" at bounding box center [1282, 105] width 70 height 70
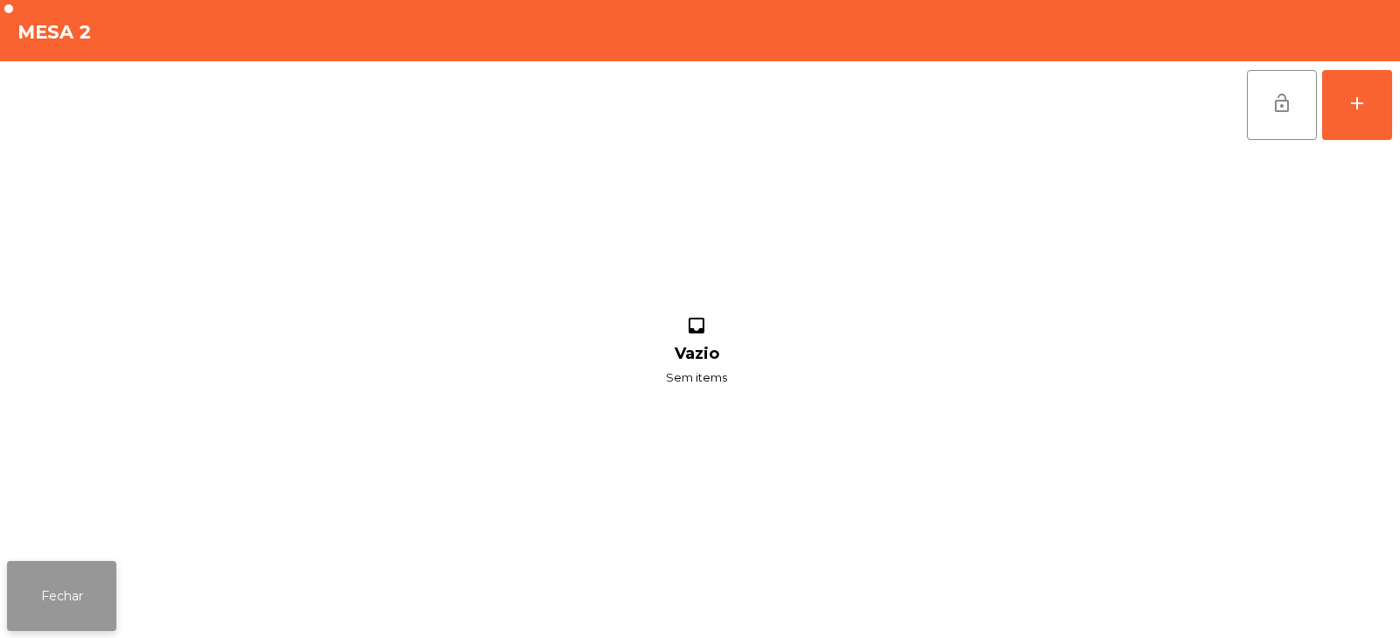
click at [70, 579] on button "Fechar" at bounding box center [61, 596] width 109 height 70
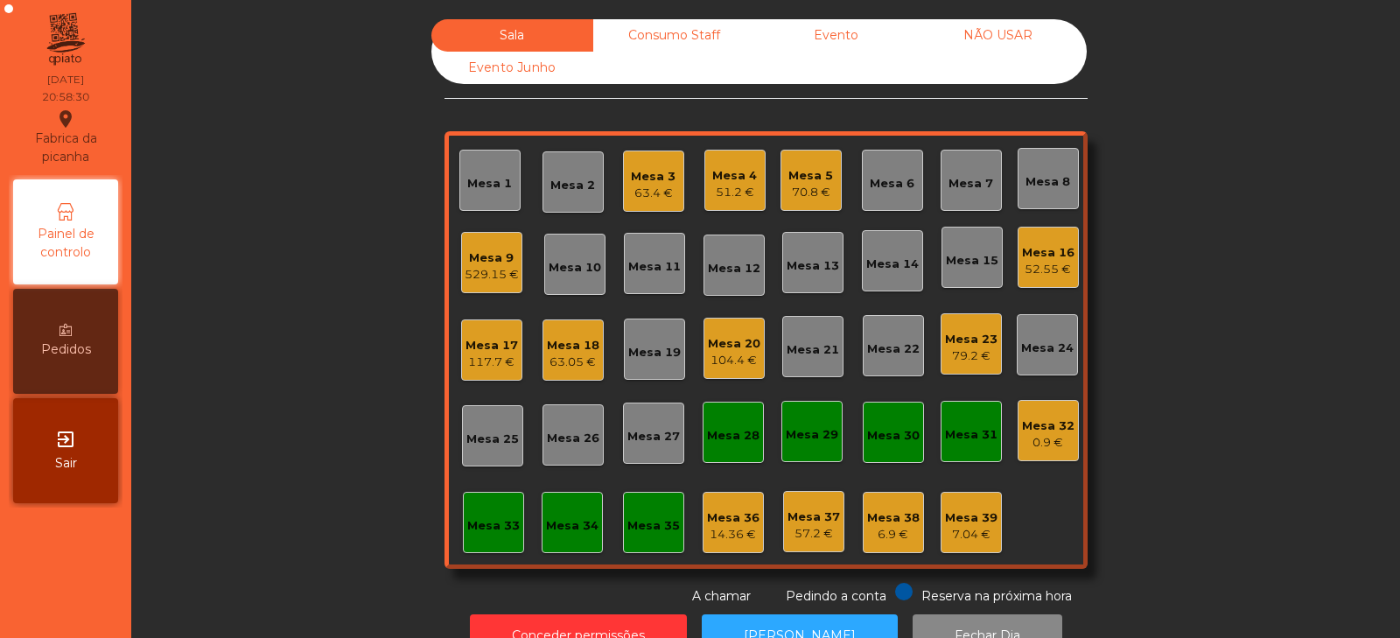
click at [968, 171] on div "Mesa 7" at bounding box center [970, 180] width 45 height 24
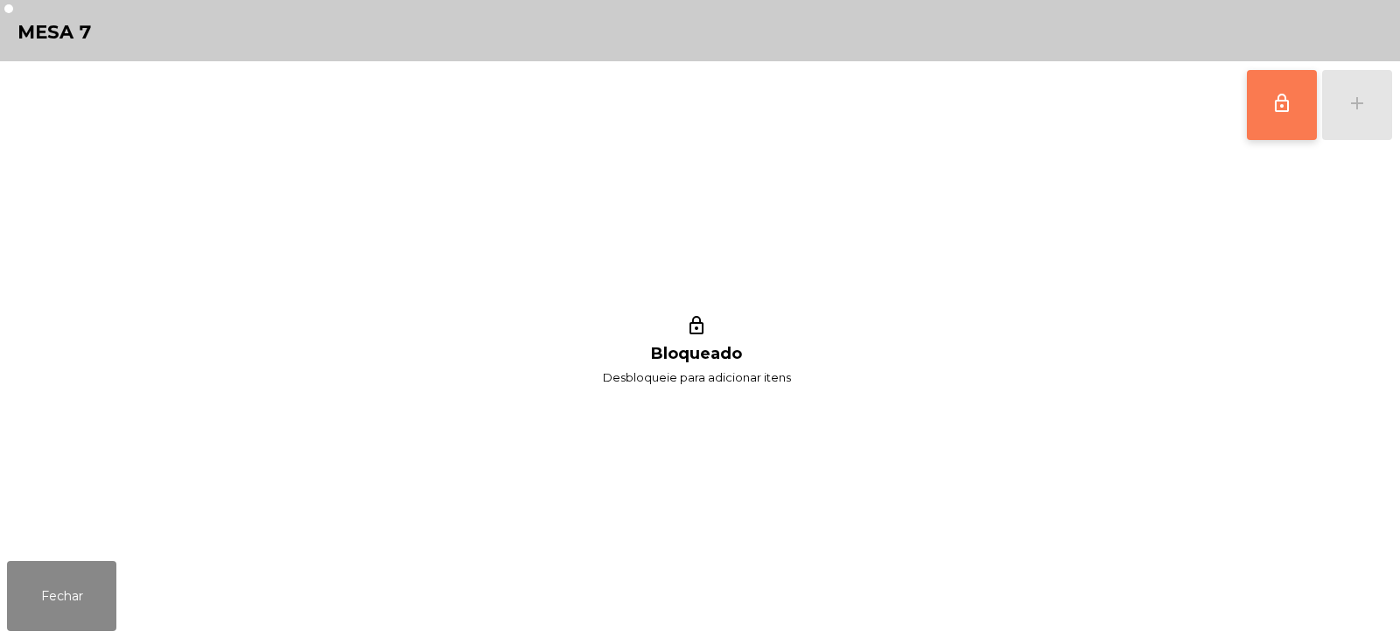
click at [1282, 108] on span "lock_outline" at bounding box center [1281, 103] width 21 height 21
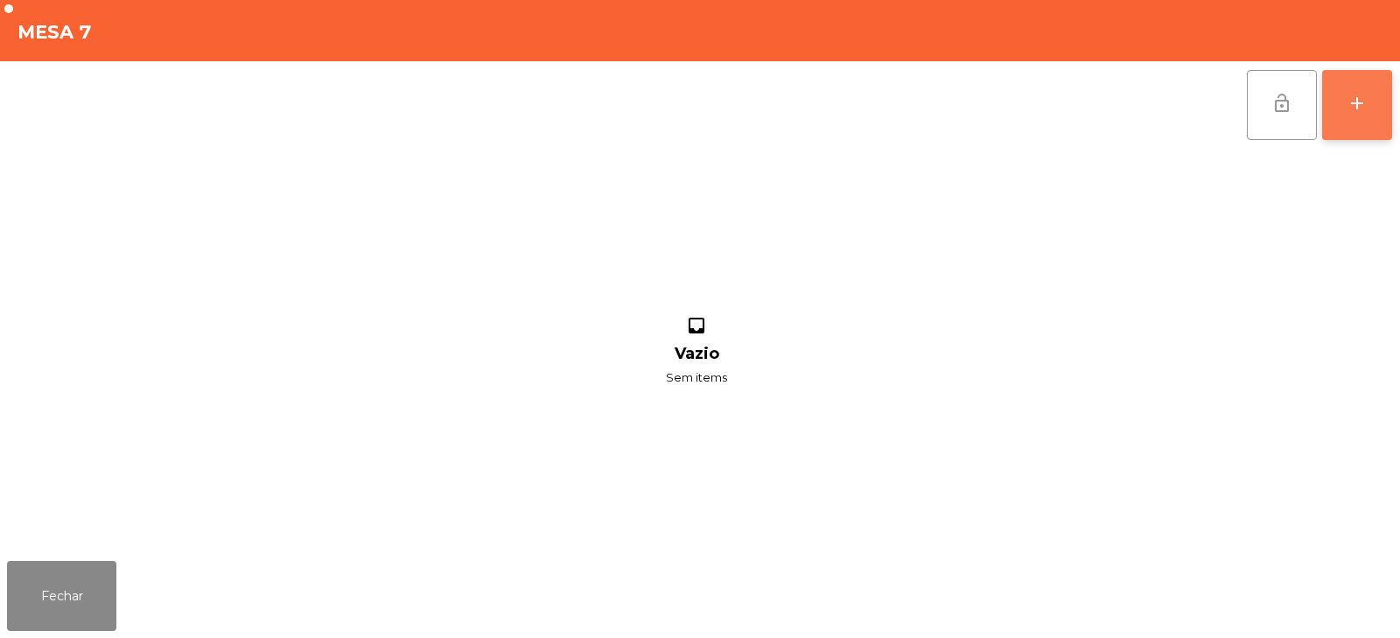
click at [1357, 100] on div "add" at bounding box center [1356, 103] width 21 height 21
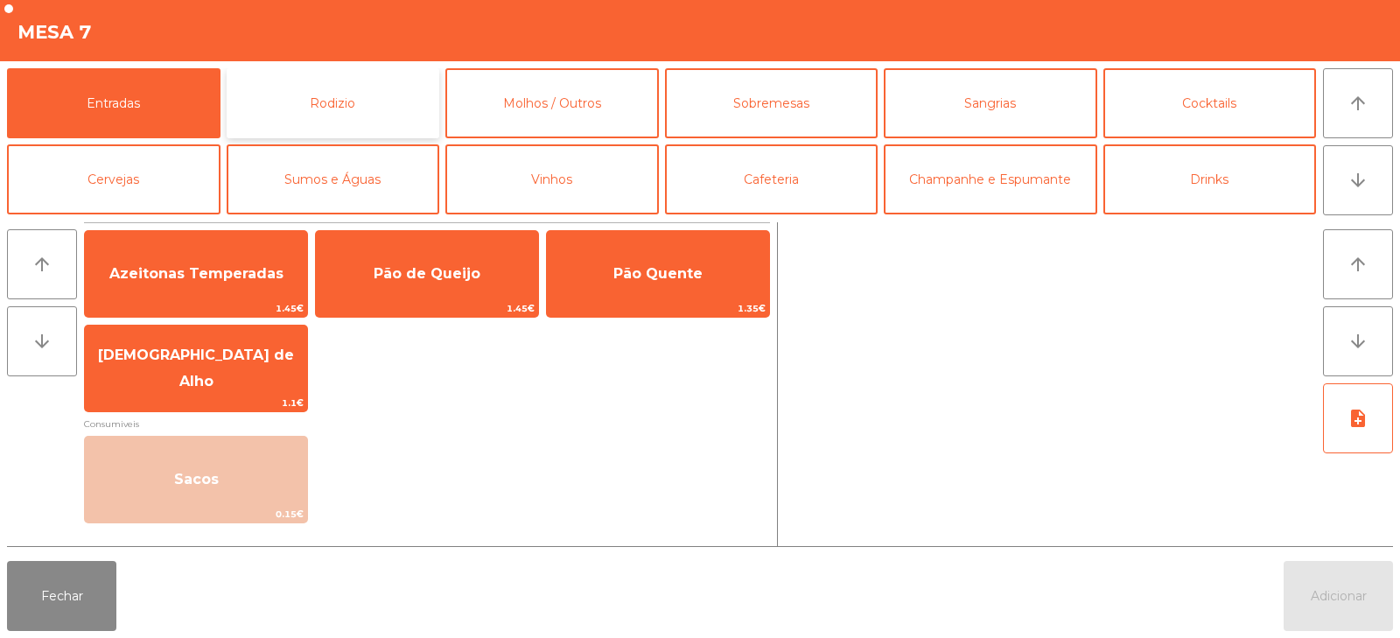
click at [322, 103] on button "Rodizio" at bounding box center [333, 103] width 213 height 70
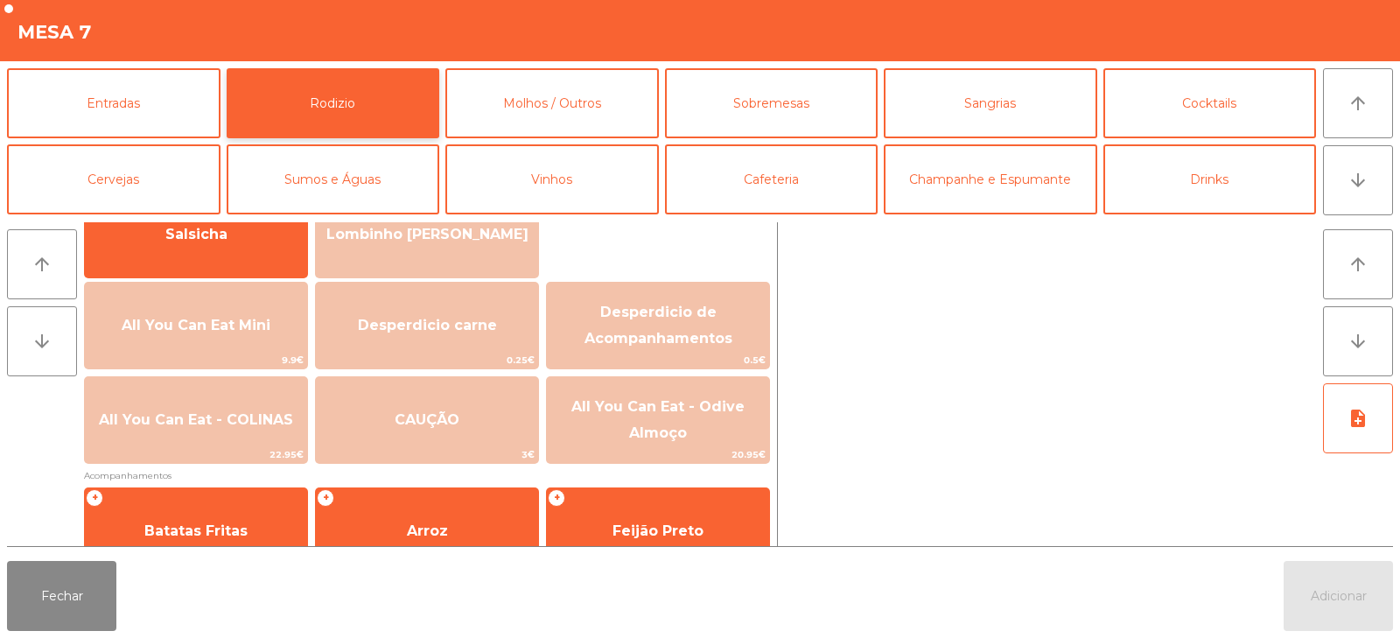
scroll to position [172, 0]
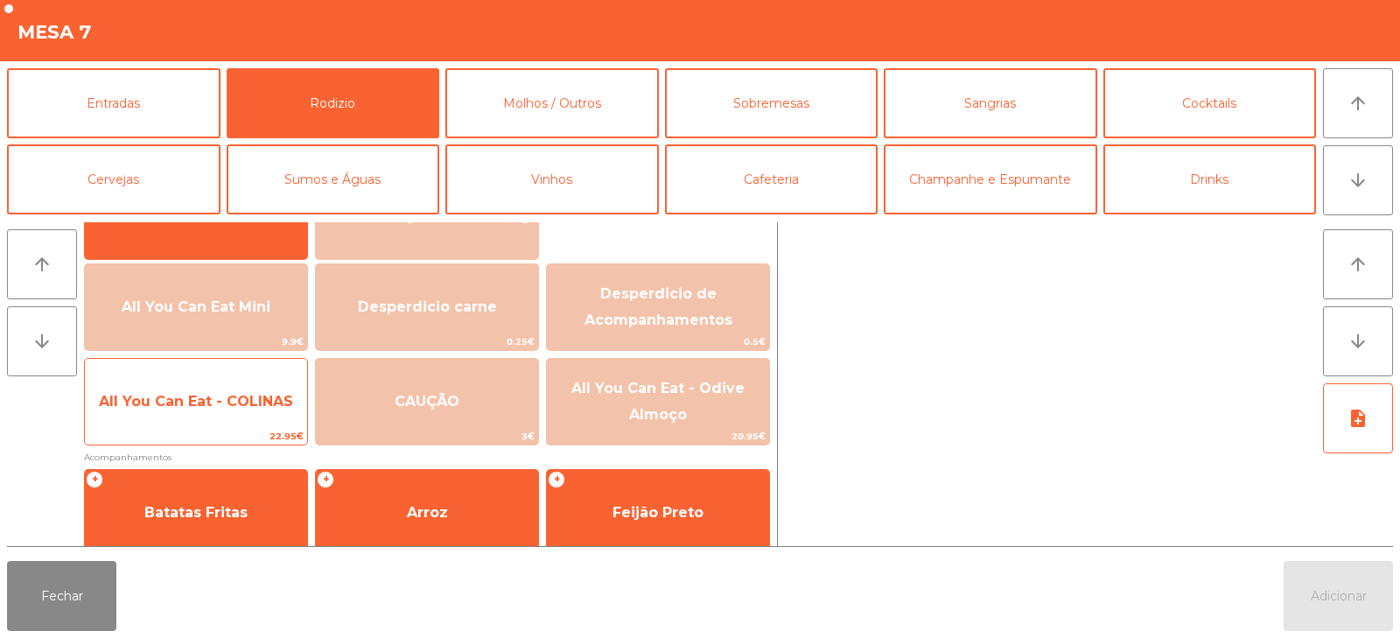
click at [215, 401] on span "All You Can Eat - COLINAS" at bounding box center [196, 401] width 194 height 17
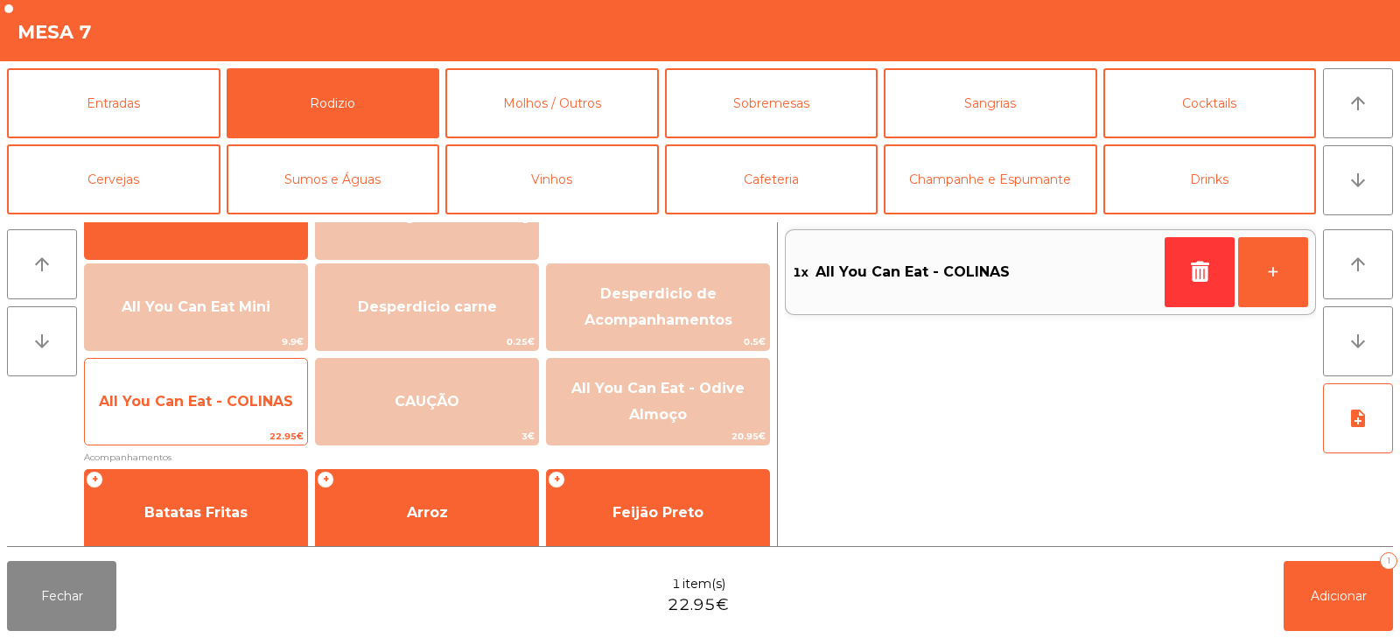
click at [192, 402] on span "All You Can Eat - COLINAS" at bounding box center [196, 401] width 194 height 17
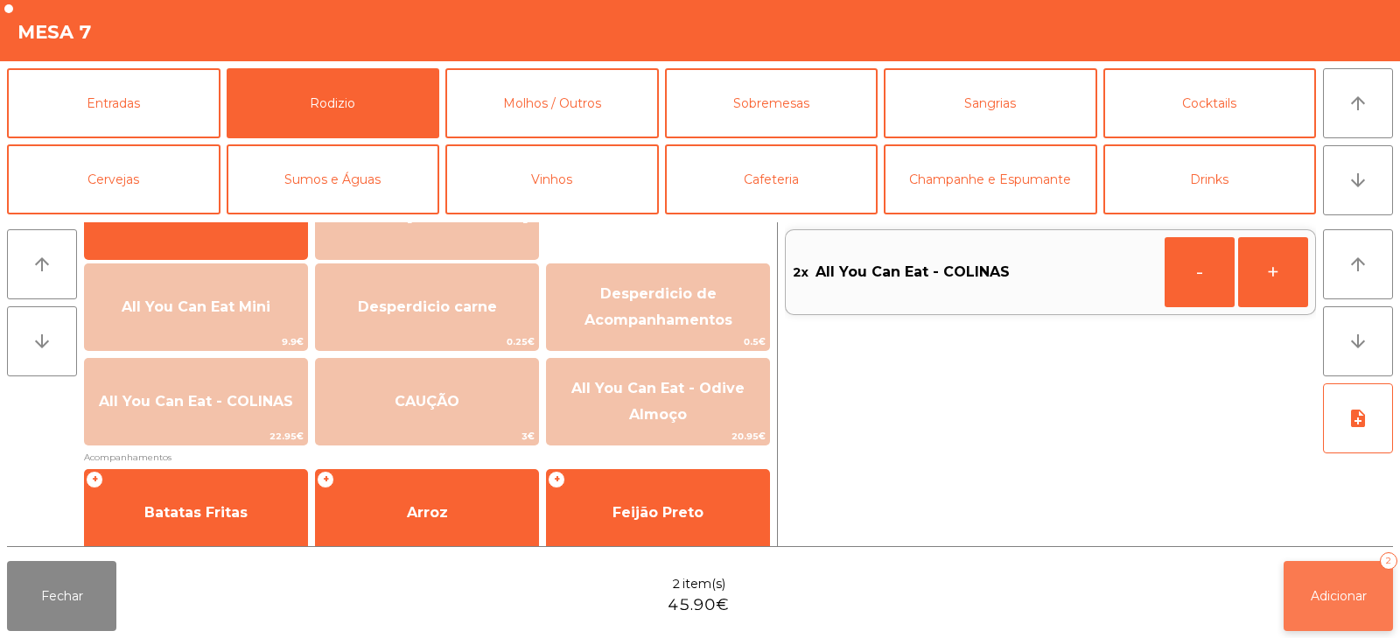
click at [1336, 610] on button "Adicionar 2" at bounding box center [1337, 596] width 109 height 70
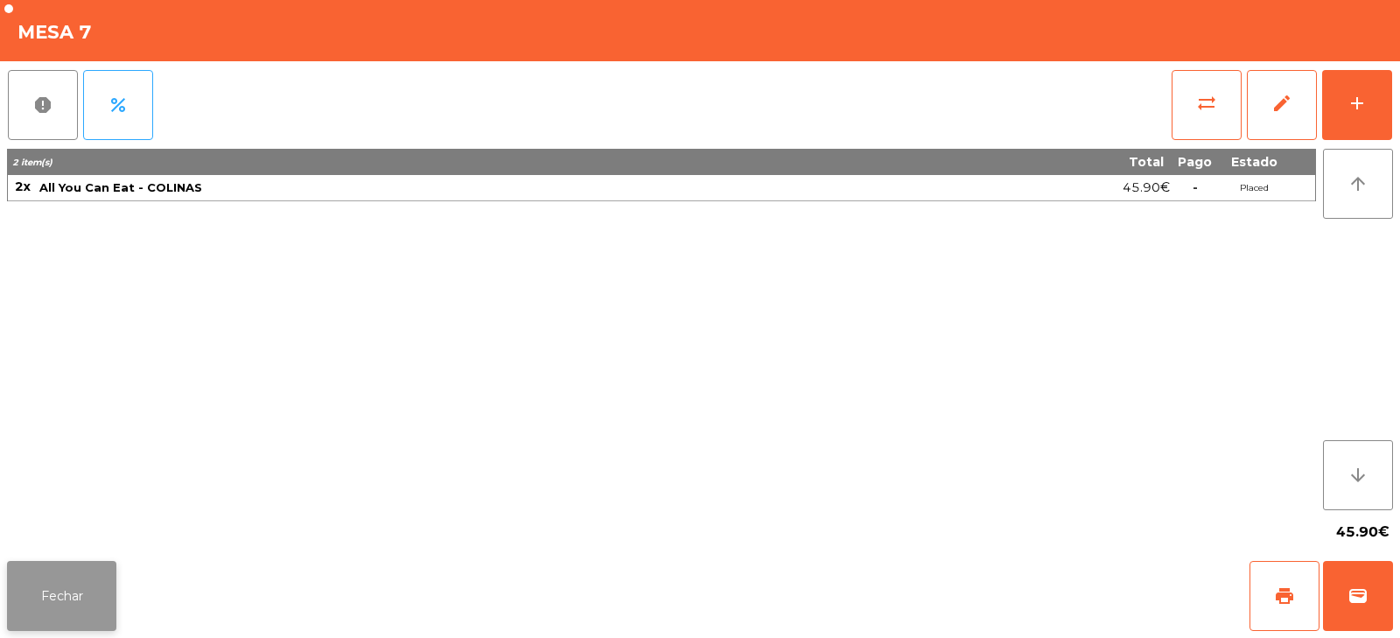
click at [52, 579] on button "Fechar" at bounding box center [61, 596] width 109 height 70
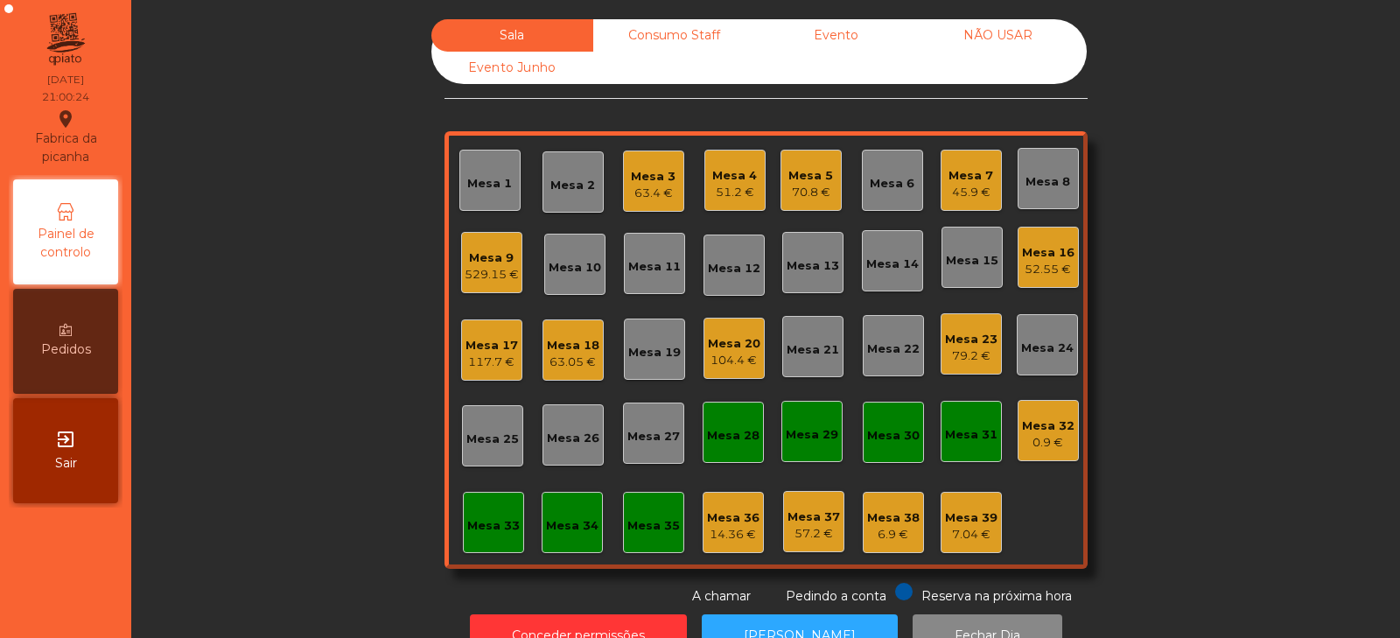
click at [959, 435] on div "Mesa 31" at bounding box center [971, 434] width 52 height 17
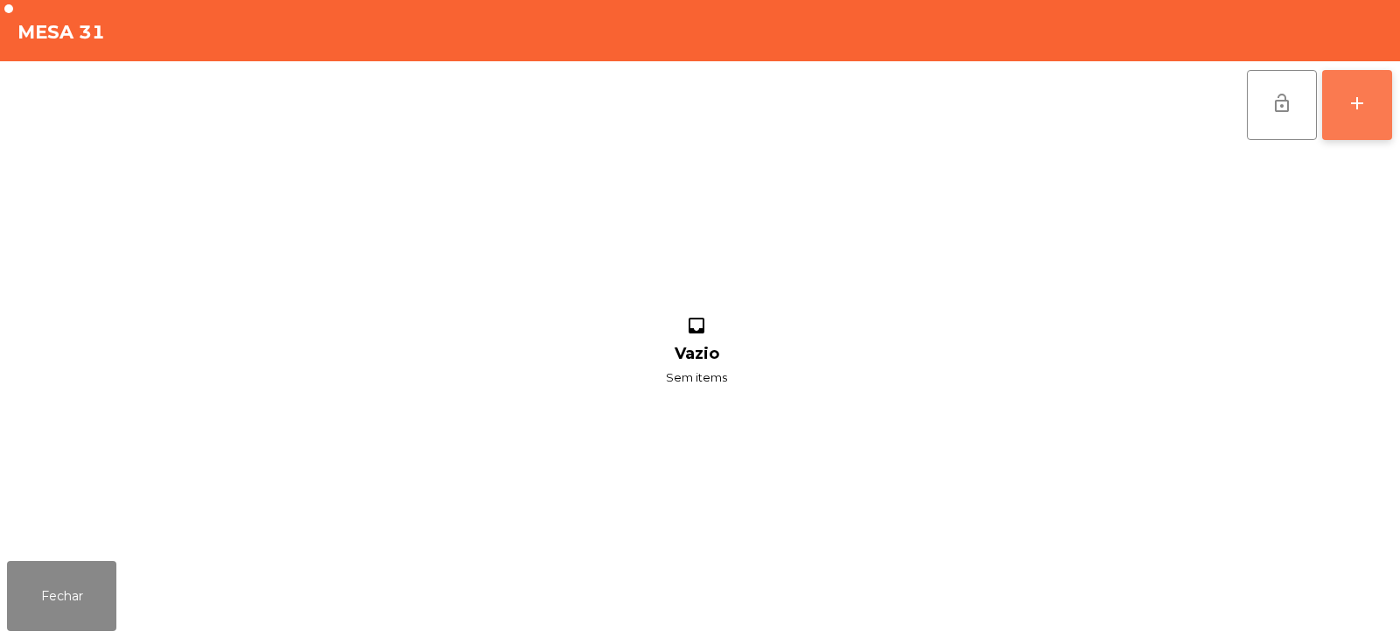
click at [1363, 101] on div "add" at bounding box center [1356, 103] width 21 height 21
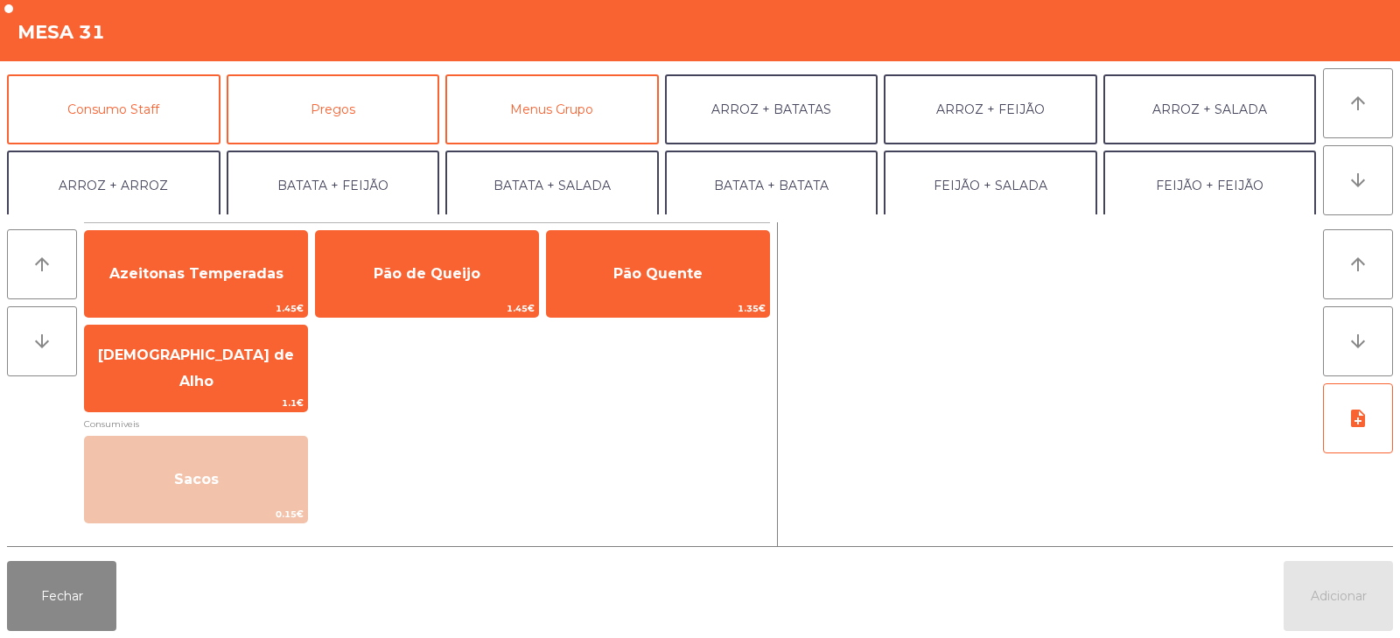
scroll to position [228, 0]
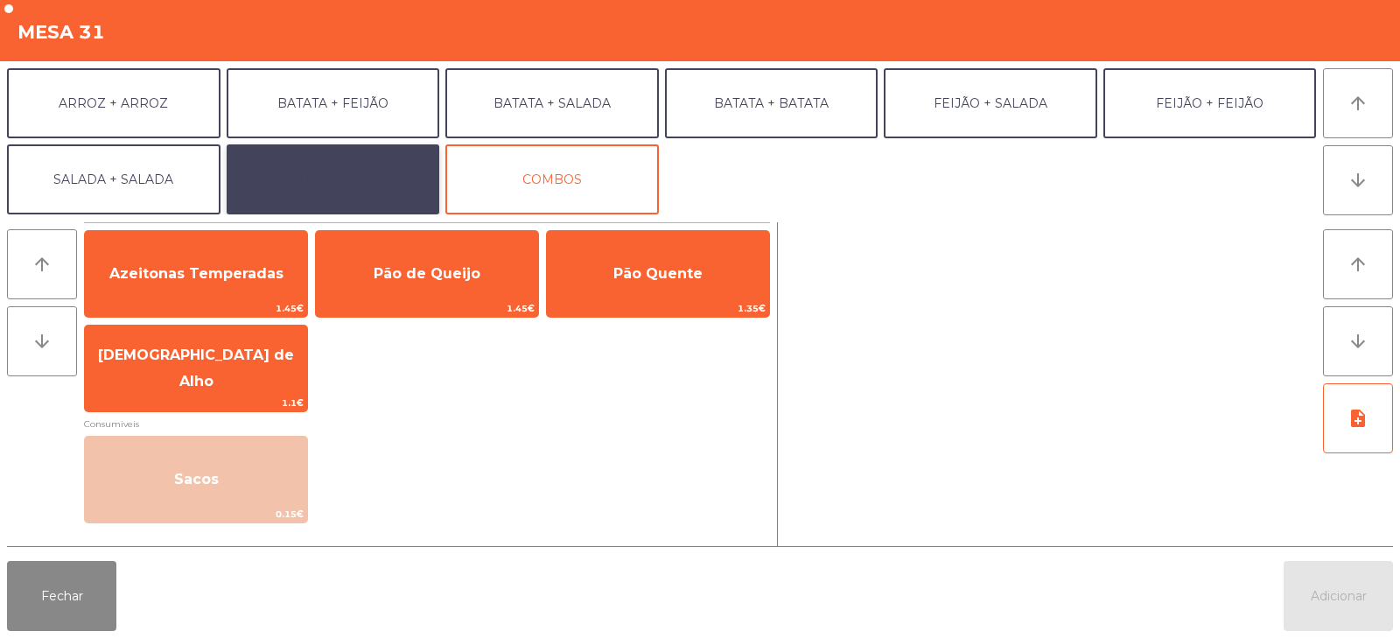
click at [381, 180] on button "EXTRAS UBER" at bounding box center [333, 179] width 213 height 70
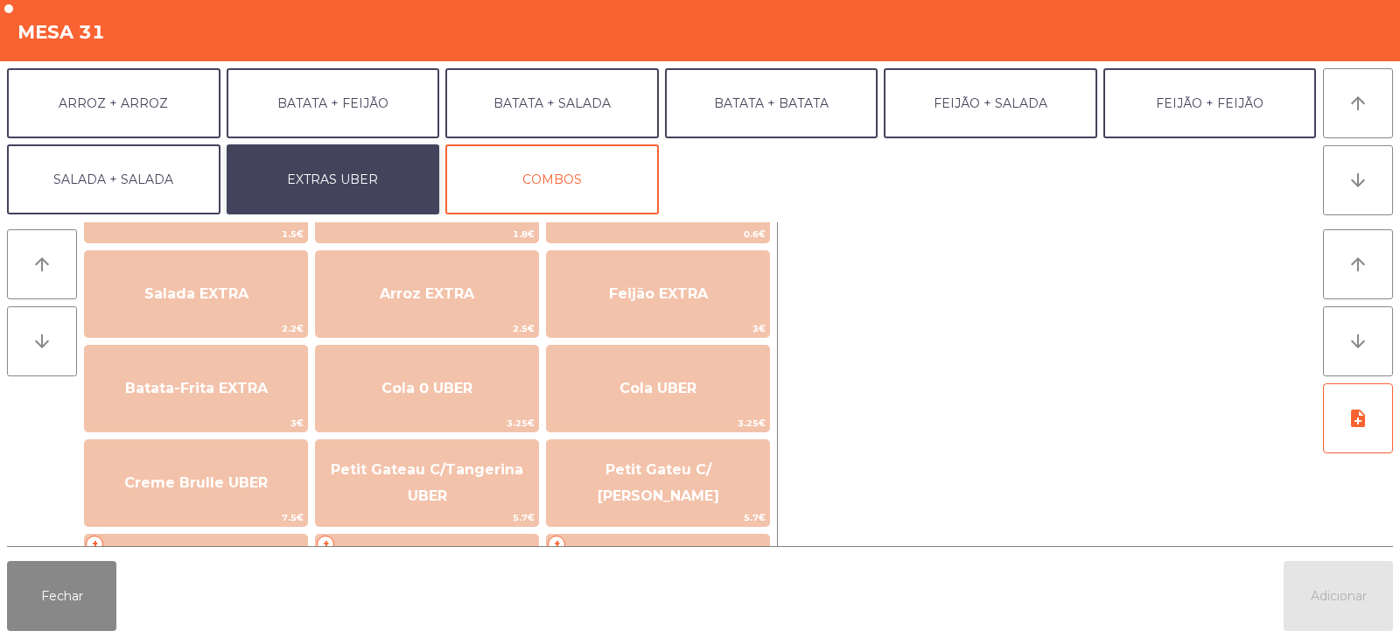
scroll to position [183, 0]
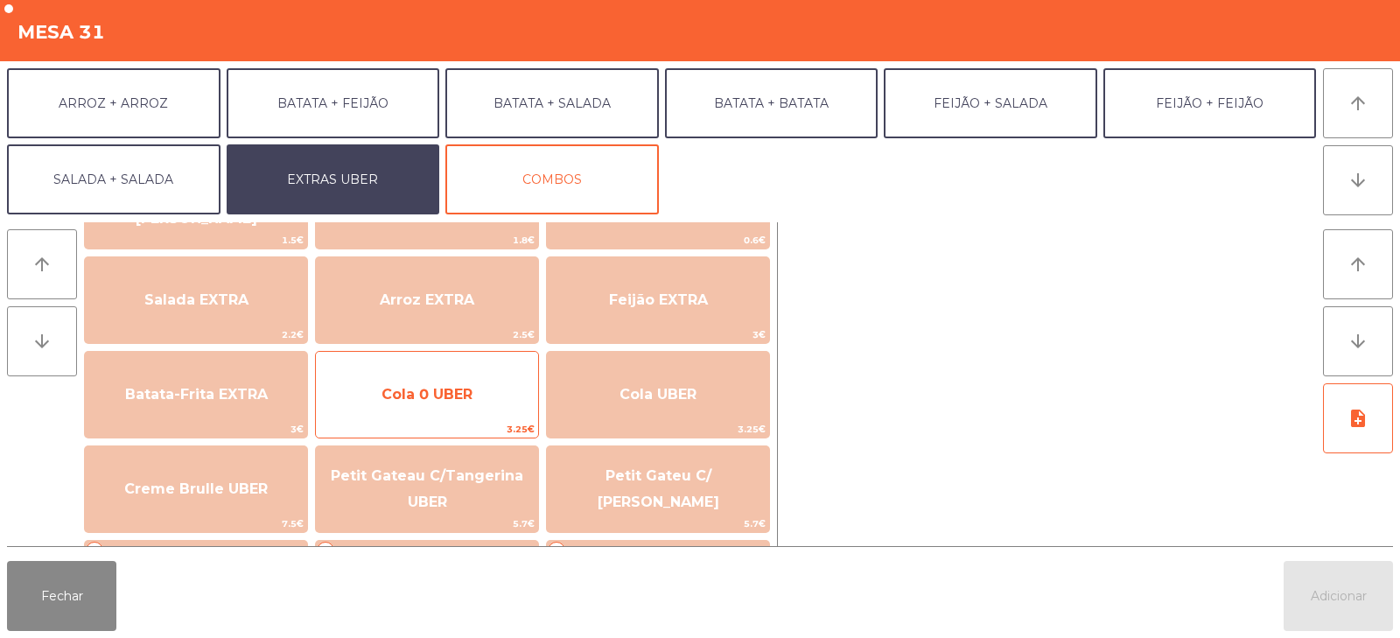
click at [472, 414] on span "Cola 0 UBER" at bounding box center [427, 394] width 222 height 47
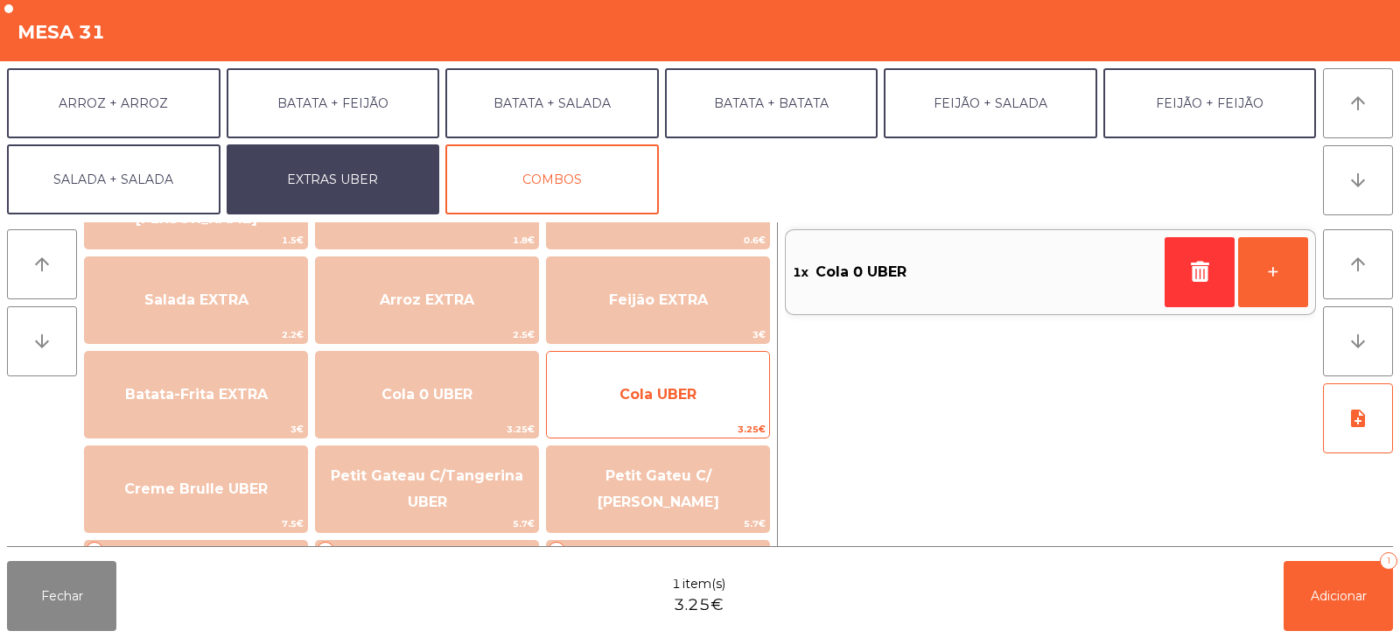
click at [616, 395] on span "Cola UBER" at bounding box center [658, 394] width 222 height 47
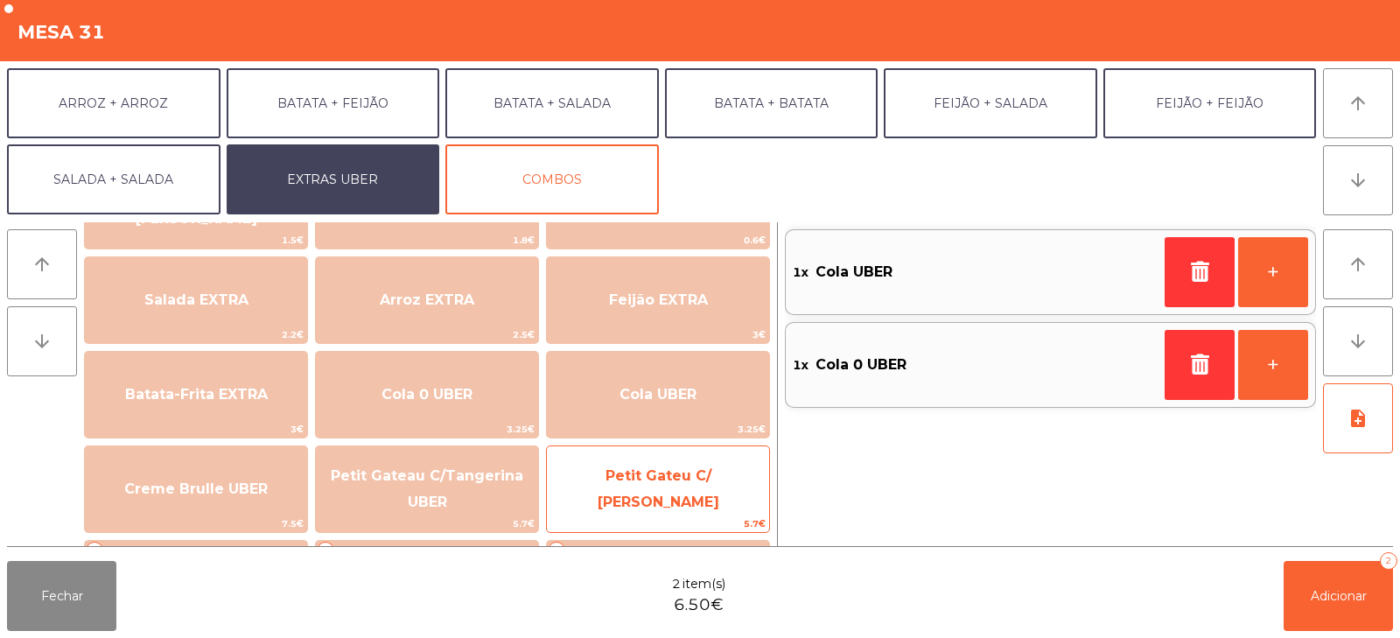
click at [646, 508] on span "Petit Gateu C/ [PERSON_NAME]" at bounding box center [658, 489] width 222 height 74
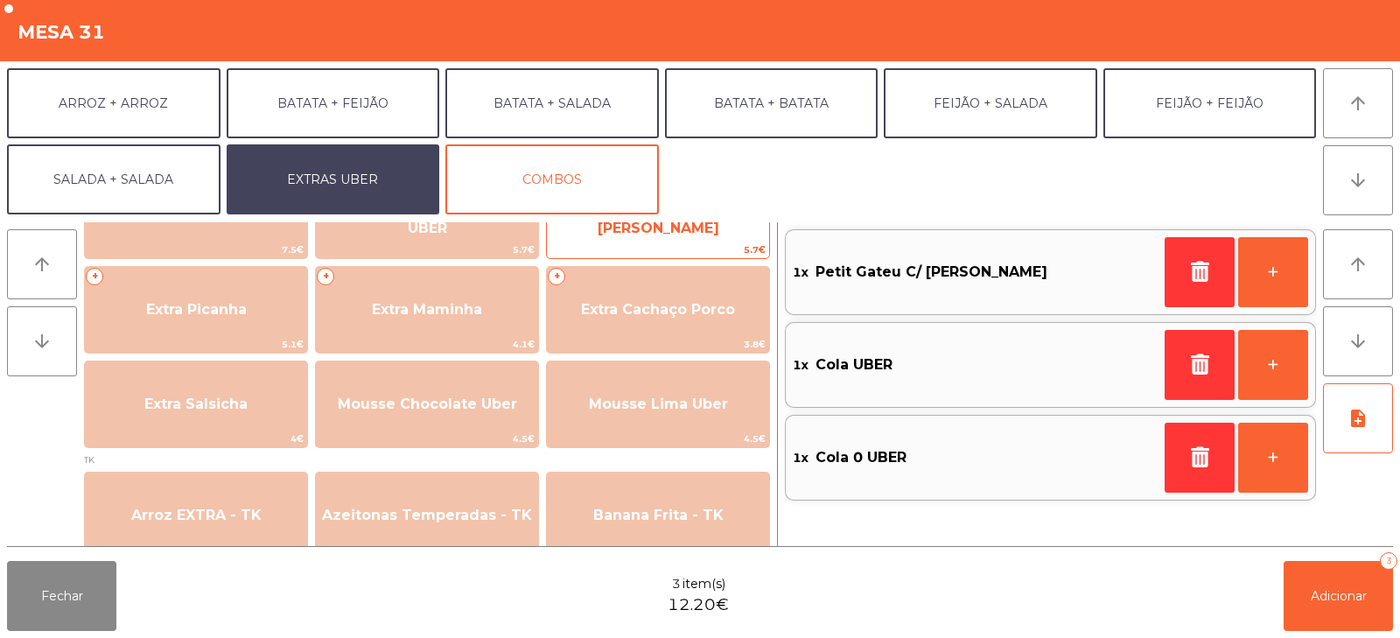
scroll to position [458, 0]
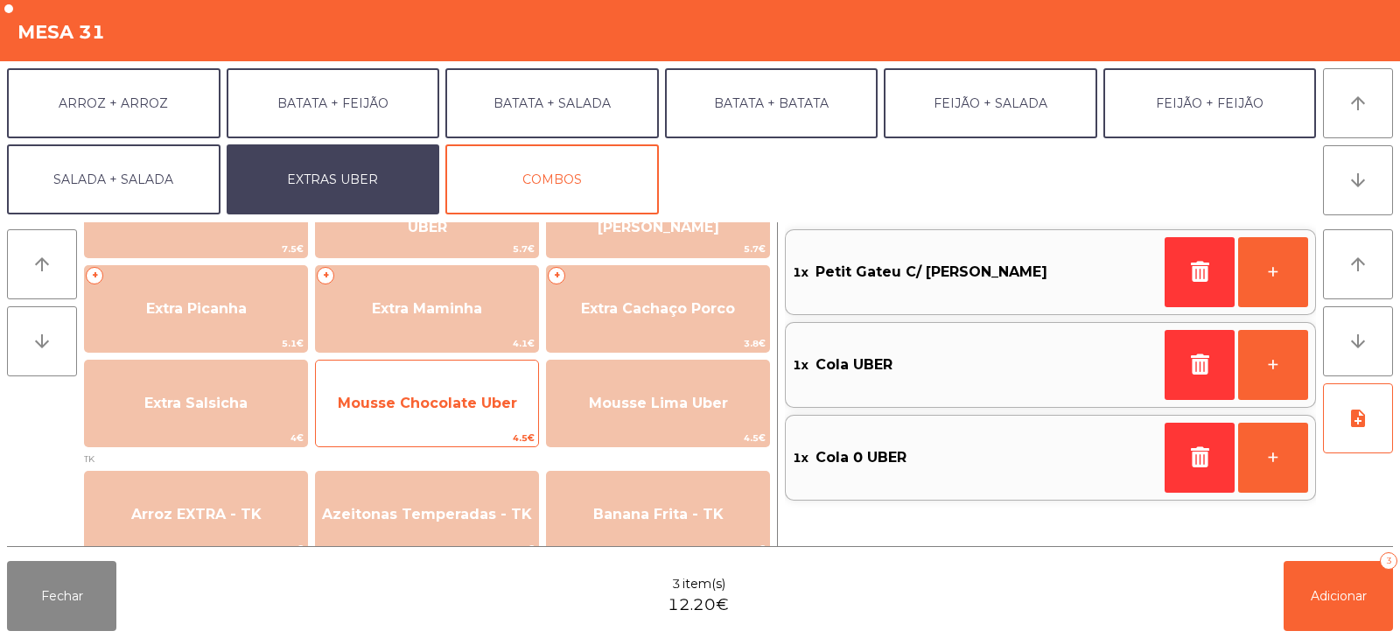
click at [492, 419] on span "Mousse Chocolate Uber" at bounding box center [427, 403] width 222 height 47
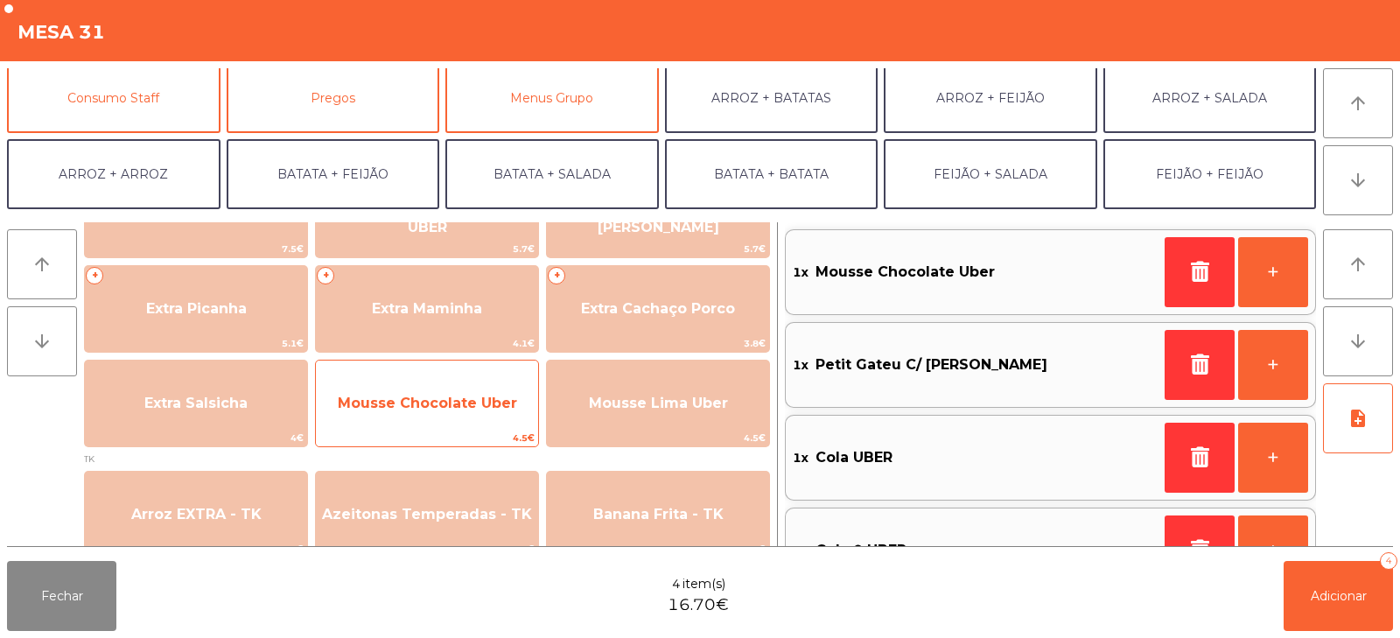
scroll to position [129, 0]
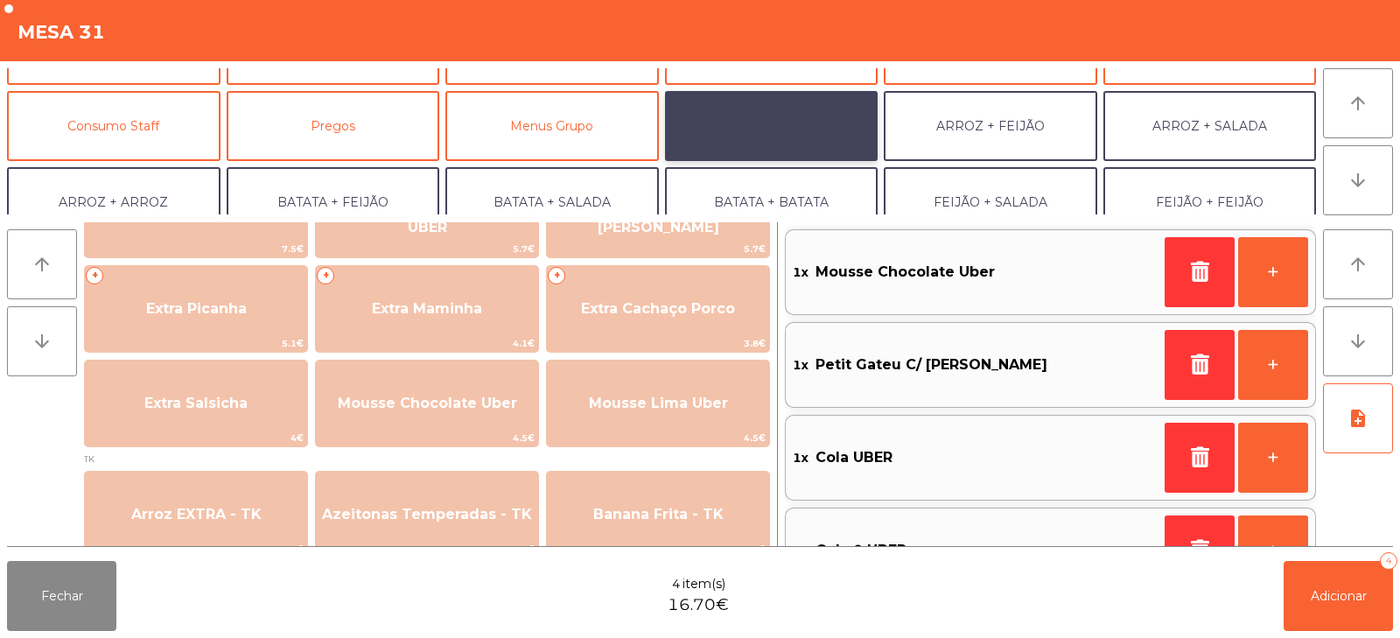
click at [819, 130] on button "ARROZ + BATATAS" at bounding box center [771, 126] width 213 height 70
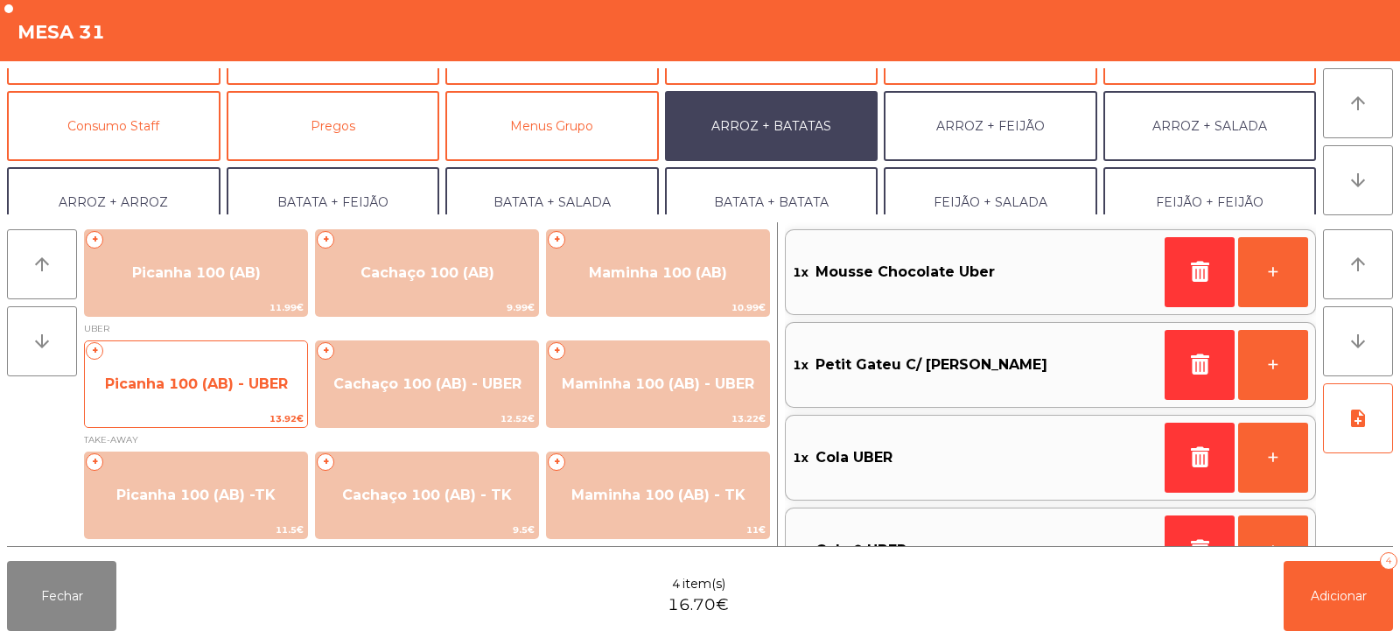
click at [244, 400] on span "Picanha 100 (AB) - UBER" at bounding box center [196, 383] width 222 height 47
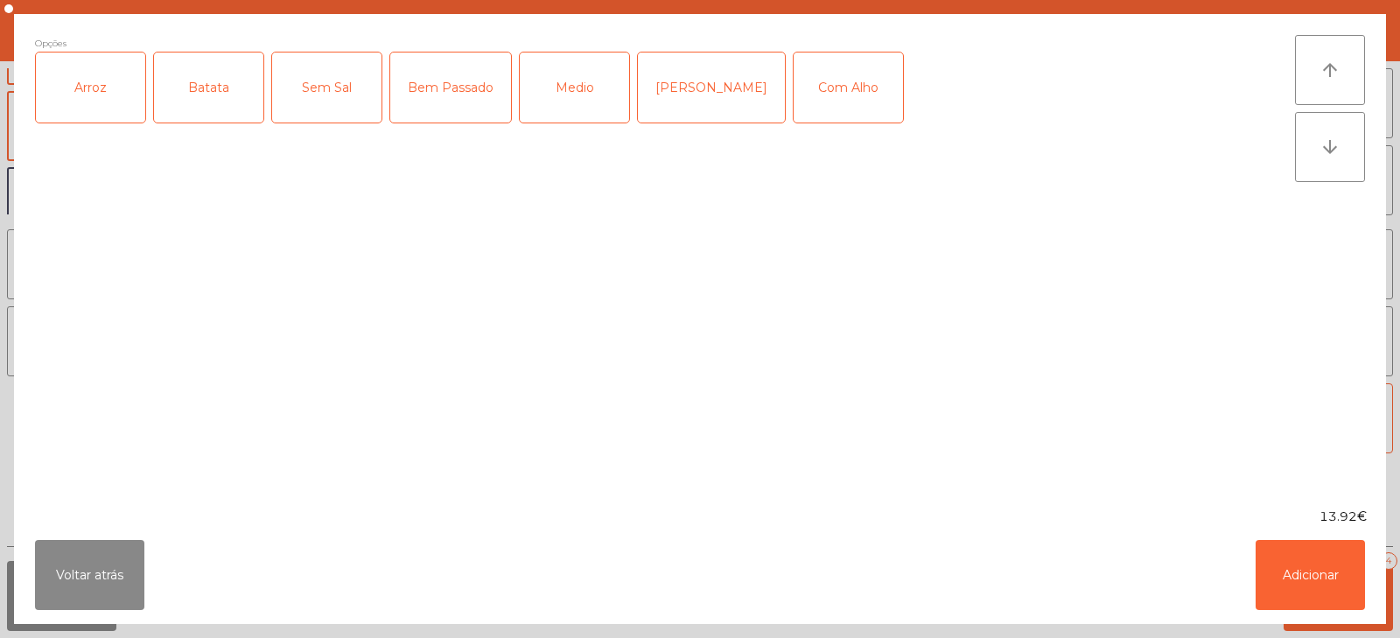
click at [101, 100] on div "Arroz" at bounding box center [90, 87] width 109 height 70
click at [207, 86] on div "Batata" at bounding box center [208, 87] width 109 height 70
click at [437, 67] on div "Bem Passado" at bounding box center [450, 87] width 121 height 70
click at [1324, 592] on button "Adicionar" at bounding box center [1309, 575] width 109 height 70
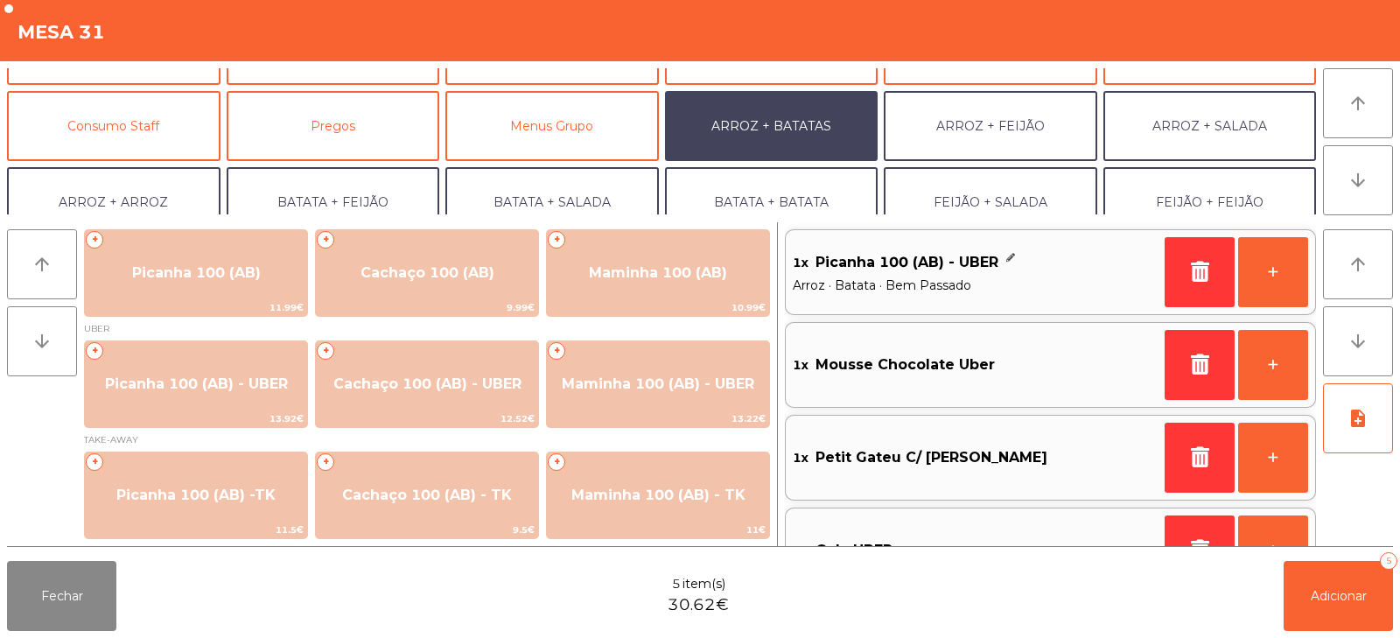
scroll to position [7, 0]
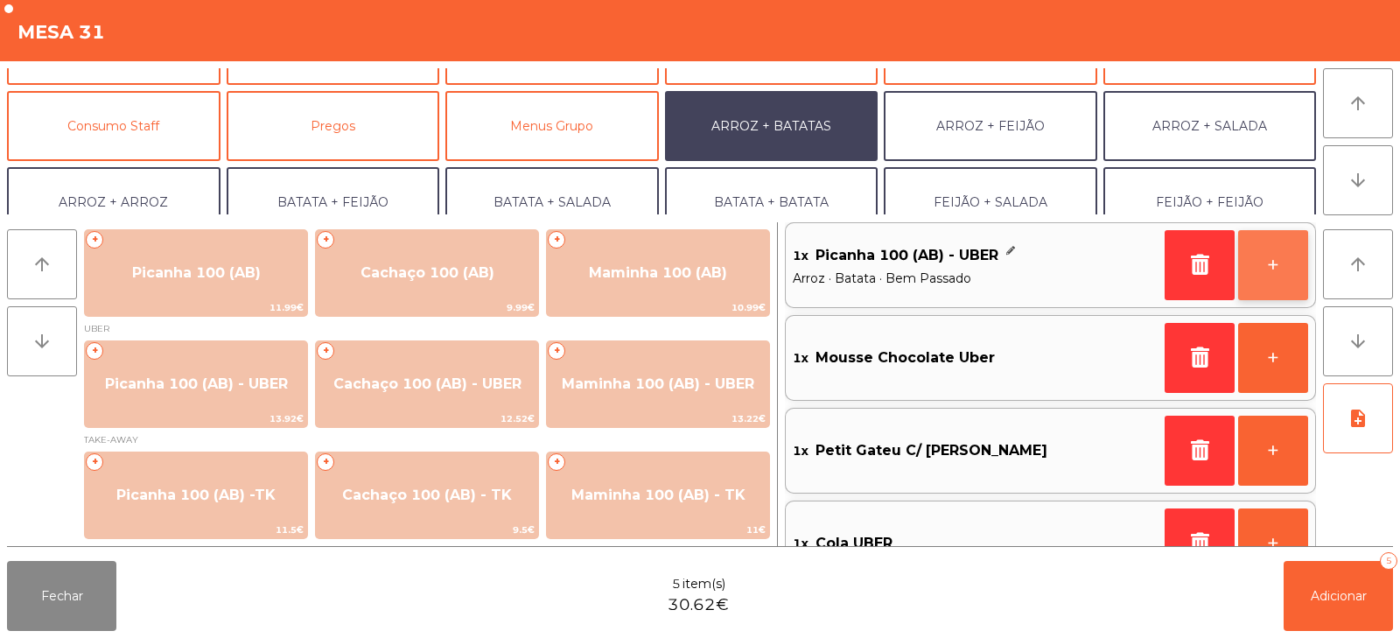
click at [1276, 276] on button "+" at bounding box center [1273, 265] width 70 height 70
click at [1284, 270] on button "+" at bounding box center [1273, 265] width 70 height 70
click at [1287, 272] on button "+" at bounding box center [1273, 265] width 70 height 70
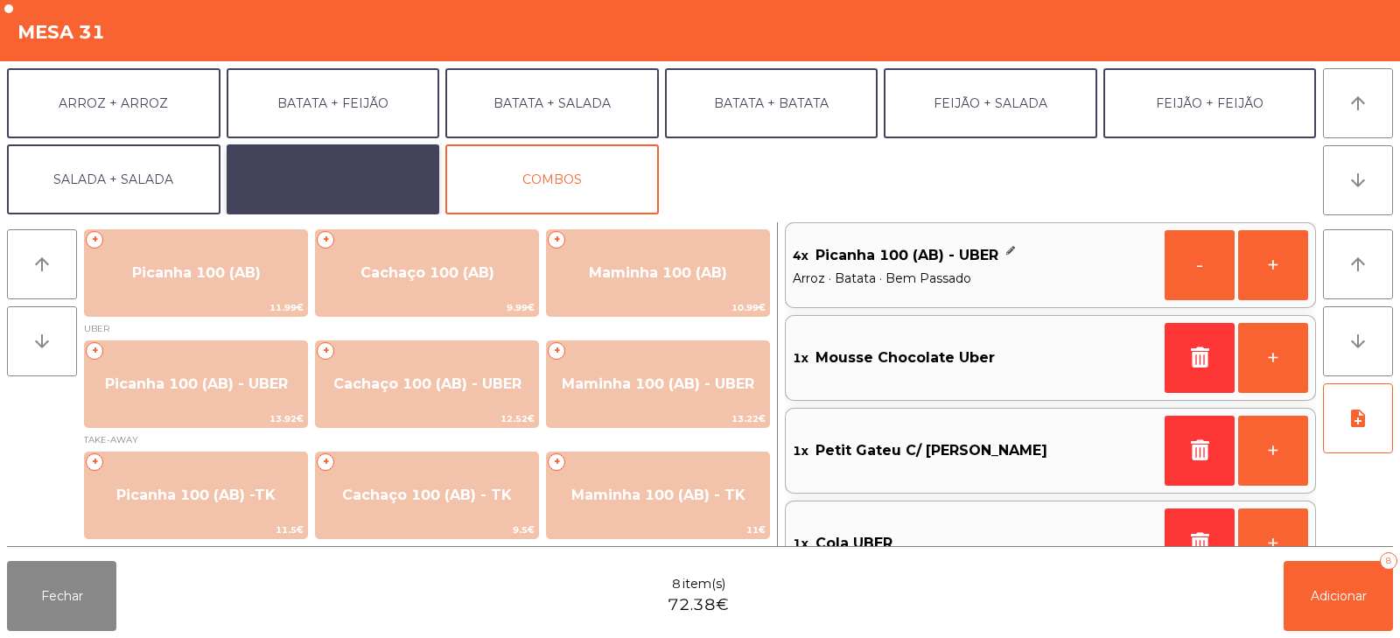
click at [346, 171] on button "EXTRAS UBER" at bounding box center [333, 179] width 213 height 70
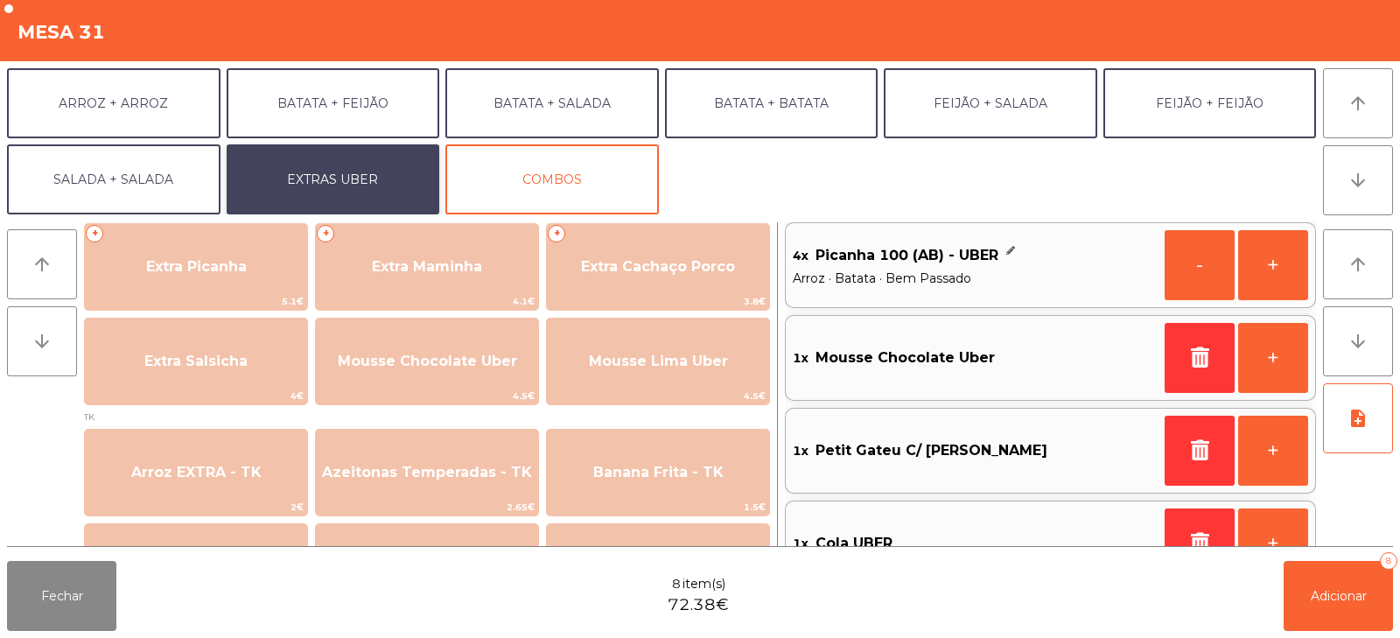
scroll to position [497, 0]
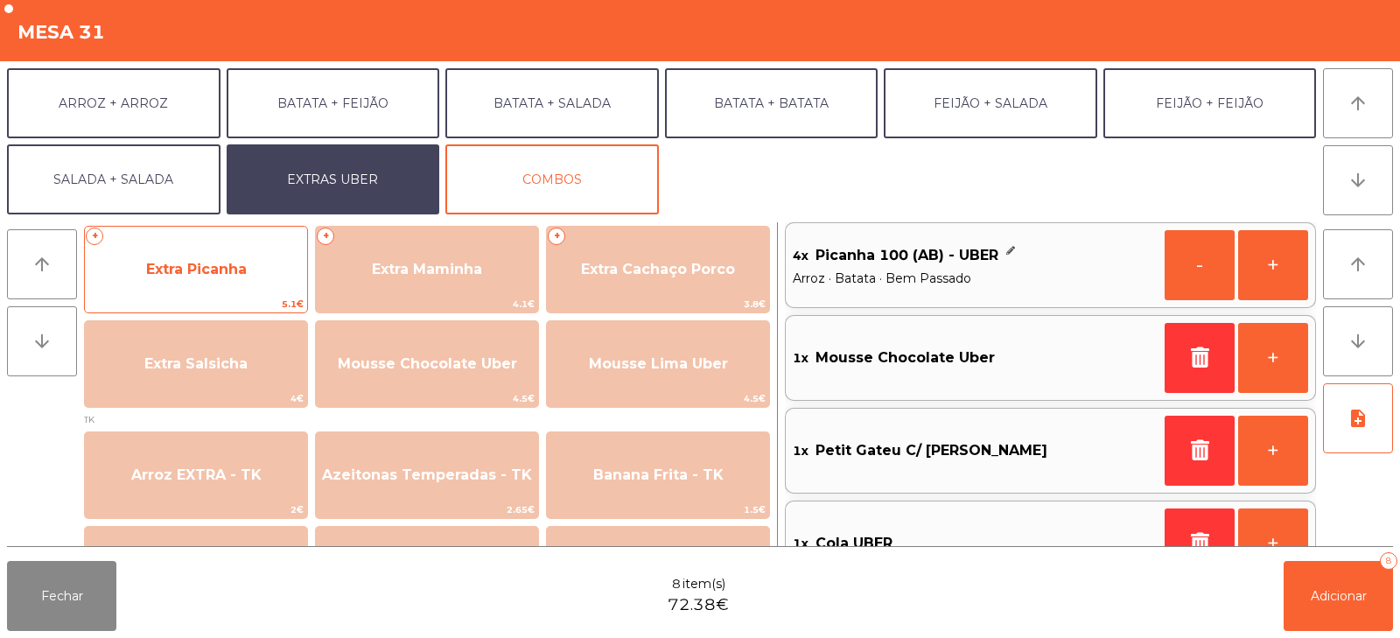
click at [241, 276] on span "Extra Picanha" at bounding box center [196, 269] width 101 height 17
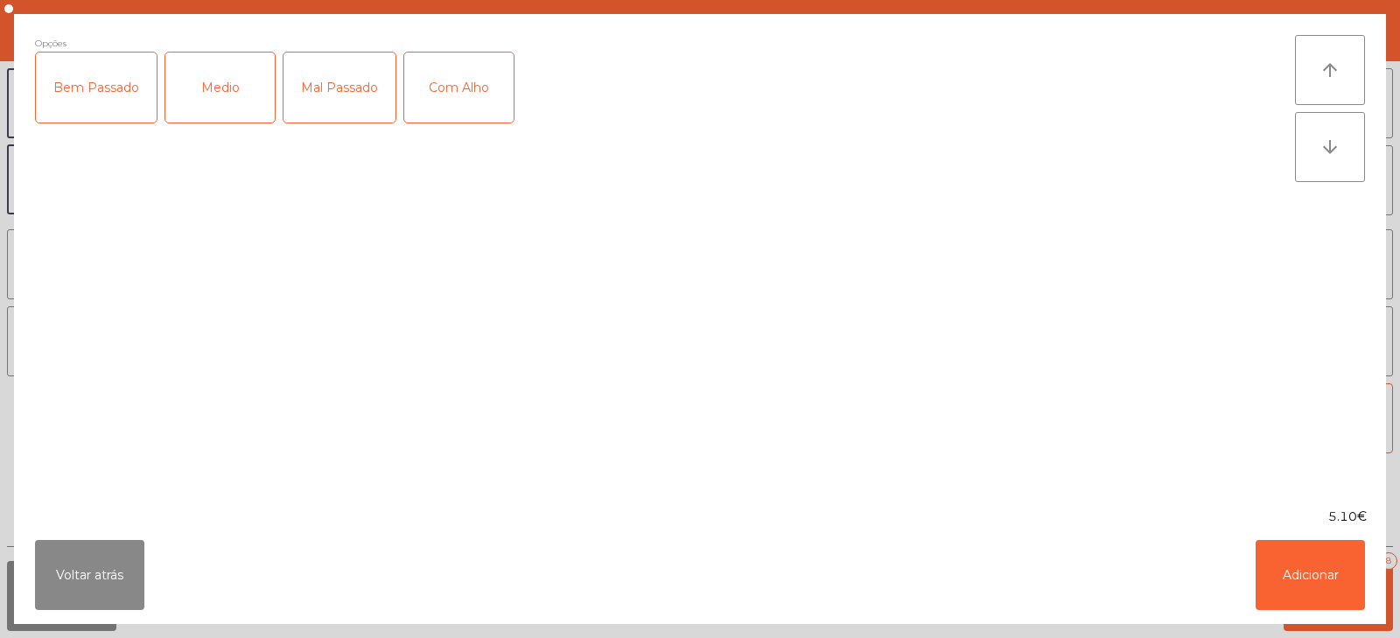
click at [115, 101] on div "Bem Passado" at bounding box center [96, 87] width 121 height 70
click at [1316, 568] on button "Adicionar" at bounding box center [1309, 575] width 109 height 70
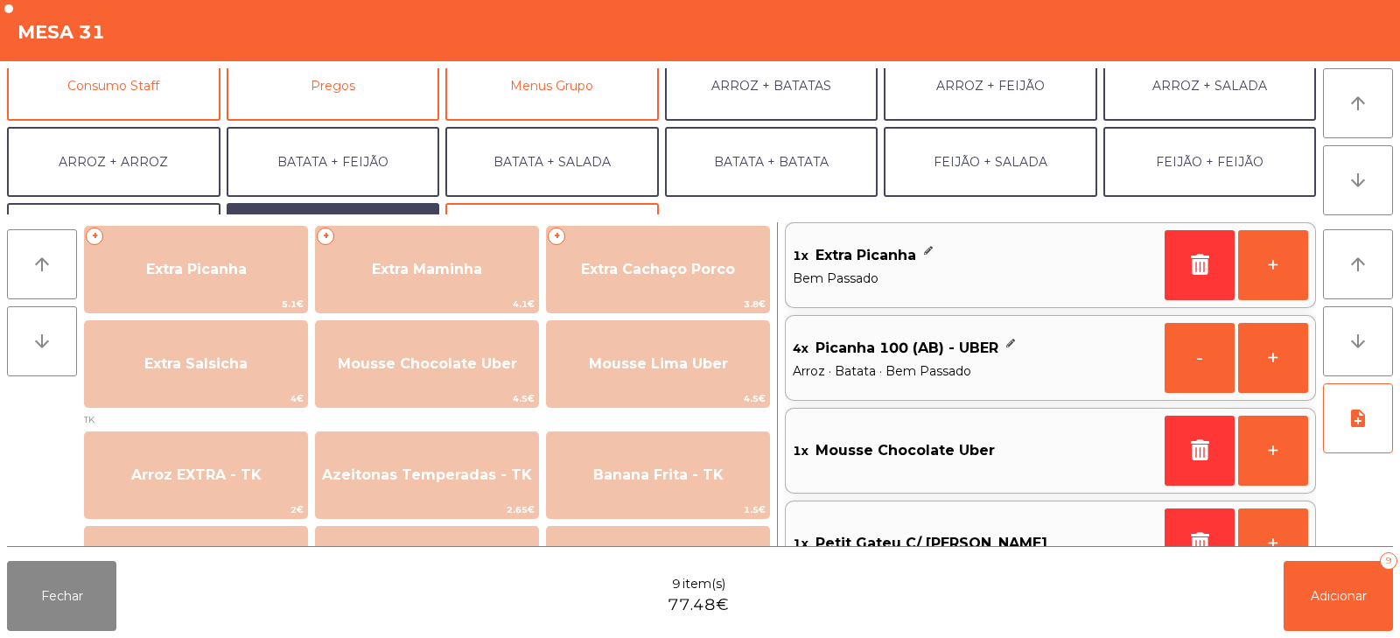
scroll to position [136, 0]
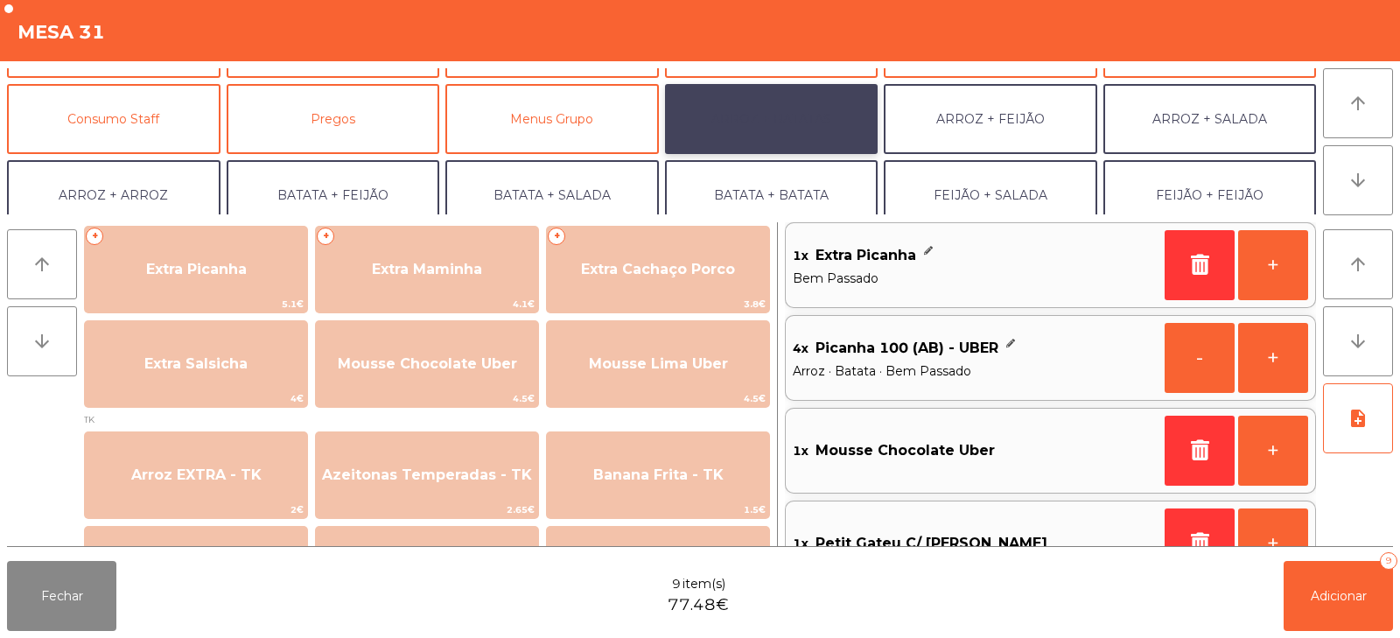
click at [831, 132] on button "ARROZ + BATATAS" at bounding box center [771, 119] width 213 height 70
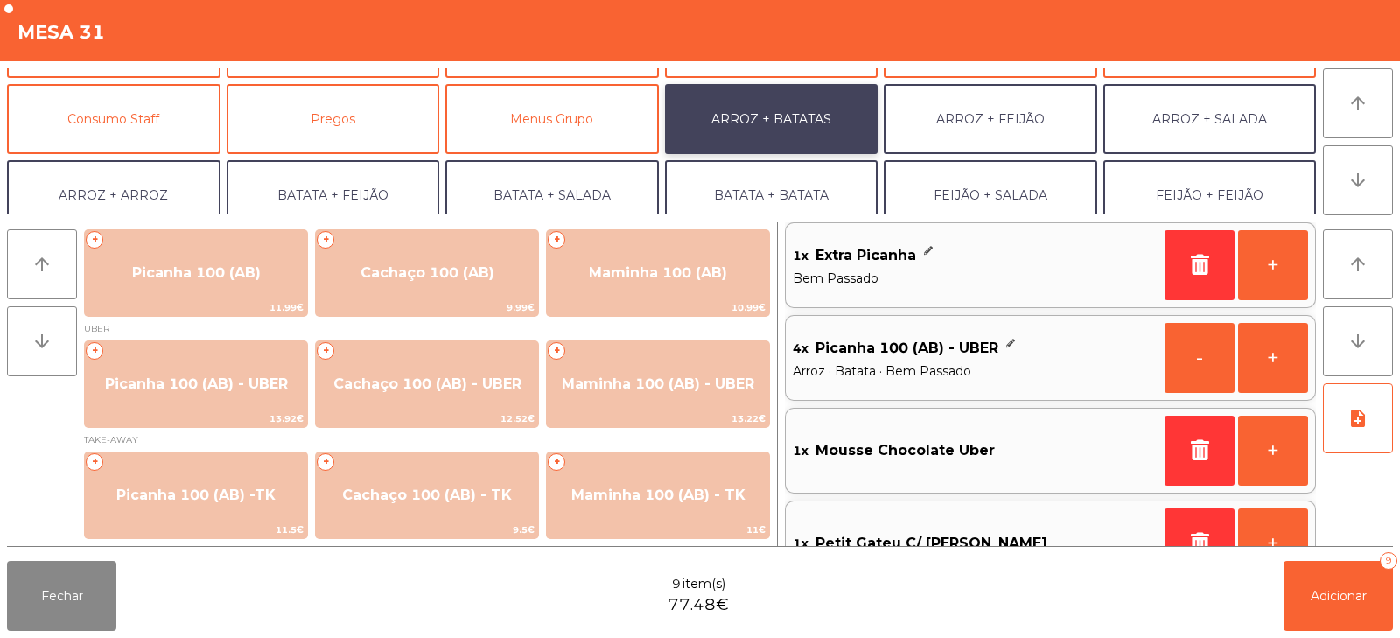
scroll to position [1, 0]
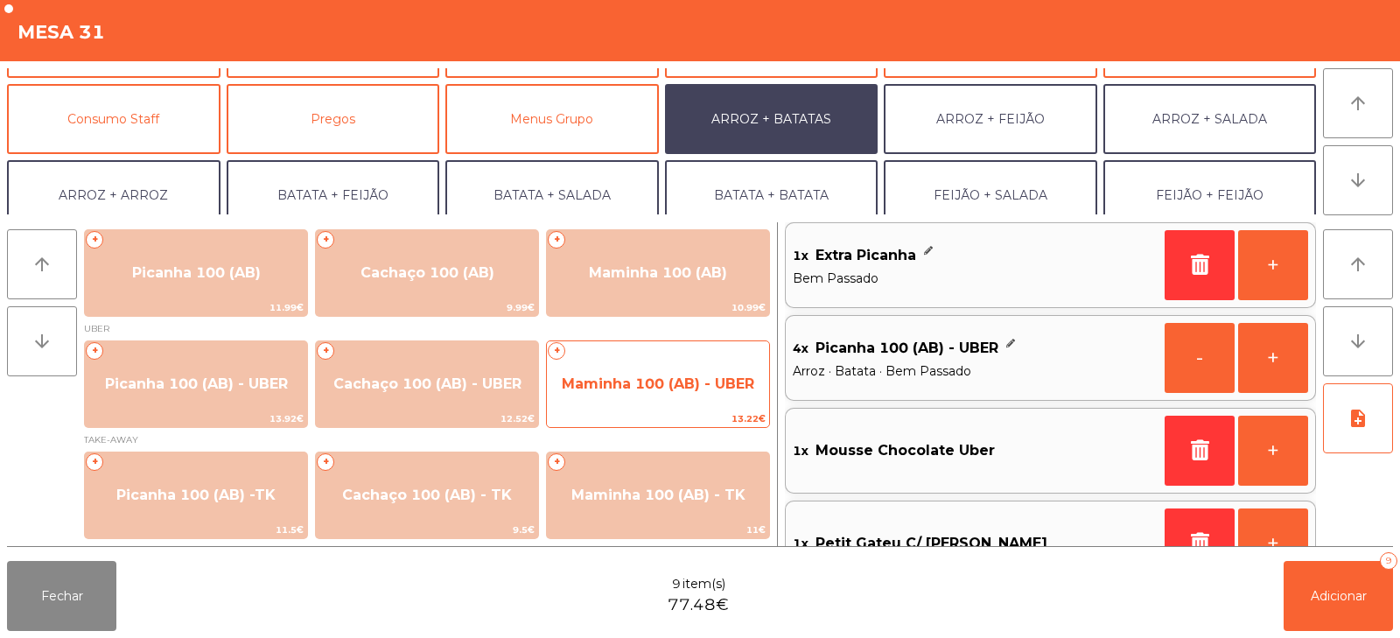
click at [647, 388] on span "Maminha 100 (AB) - UBER" at bounding box center [658, 383] width 192 height 17
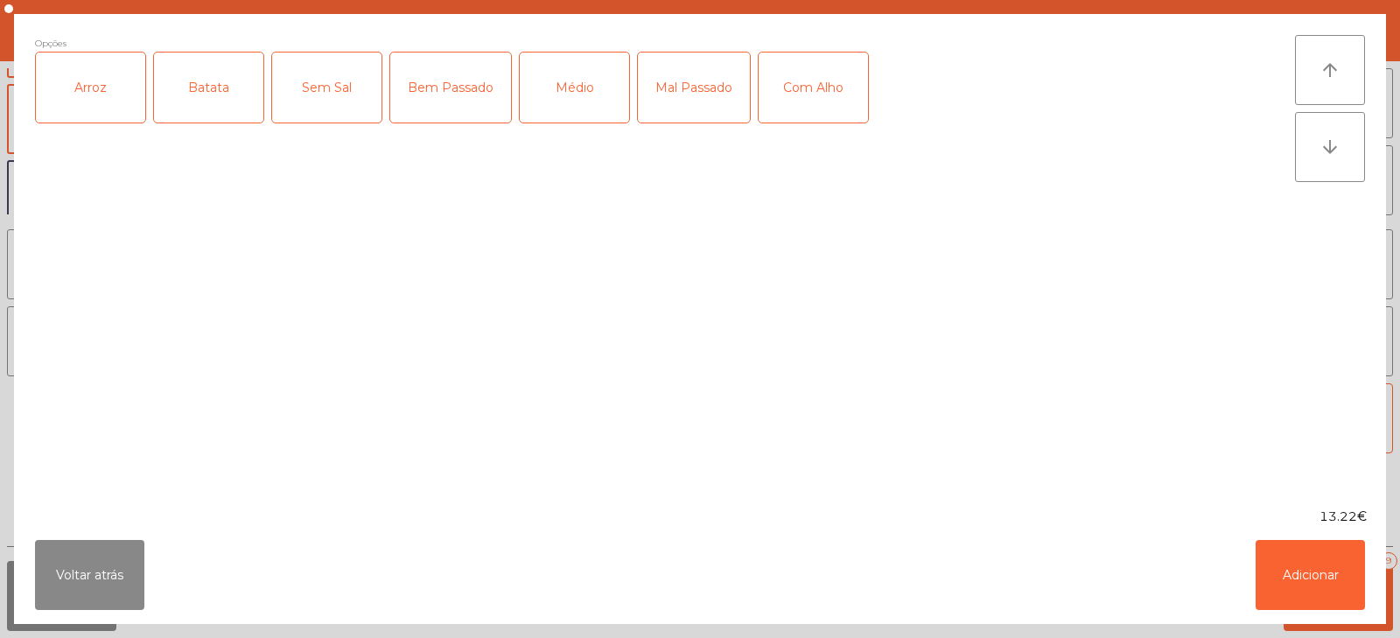
click at [91, 96] on div "Arroz" at bounding box center [90, 87] width 109 height 70
click at [194, 92] on div "Batata" at bounding box center [208, 87] width 109 height 70
click at [466, 80] on div "Bem Passado" at bounding box center [450, 87] width 121 height 70
click at [1313, 588] on button "Adicionar" at bounding box center [1309, 575] width 109 height 70
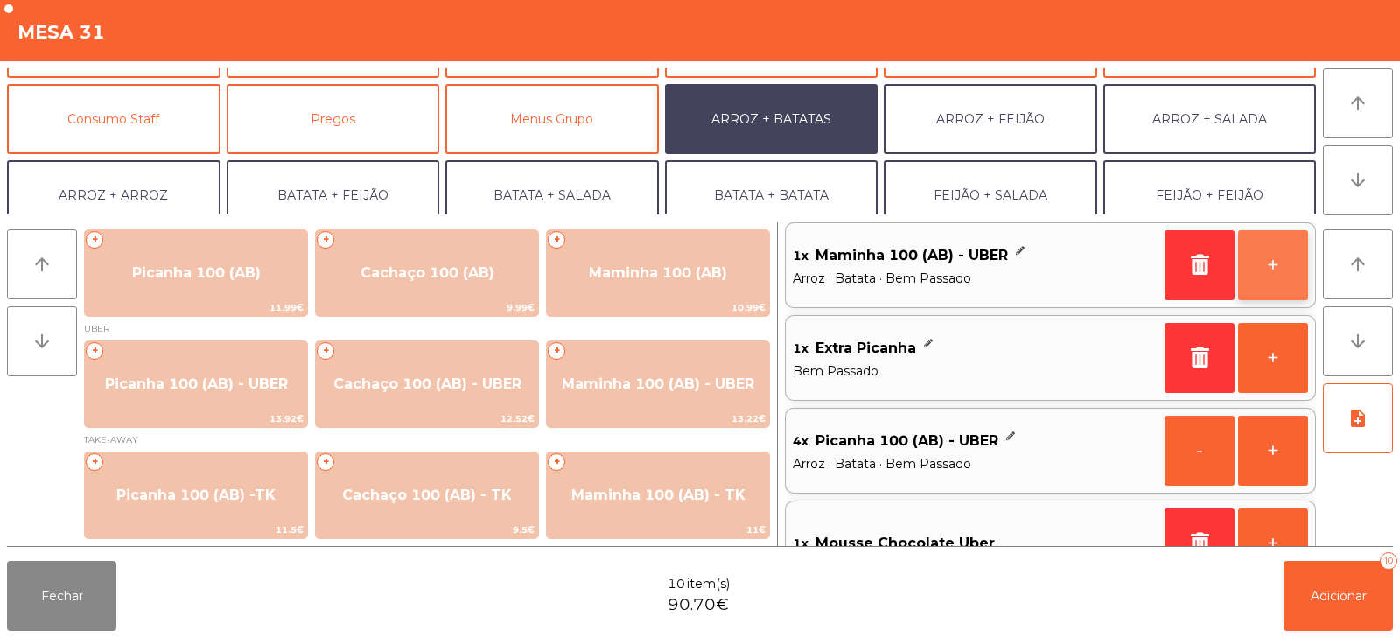
click at [1277, 280] on button "+" at bounding box center [1273, 265] width 70 height 70
click at [1280, 278] on button "+" at bounding box center [1273, 265] width 70 height 70
click at [1284, 275] on button "+" at bounding box center [1273, 265] width 70 height 70
click at [1191, 271] on button "-" at bounding box center [1199, 265] width 70 height 70
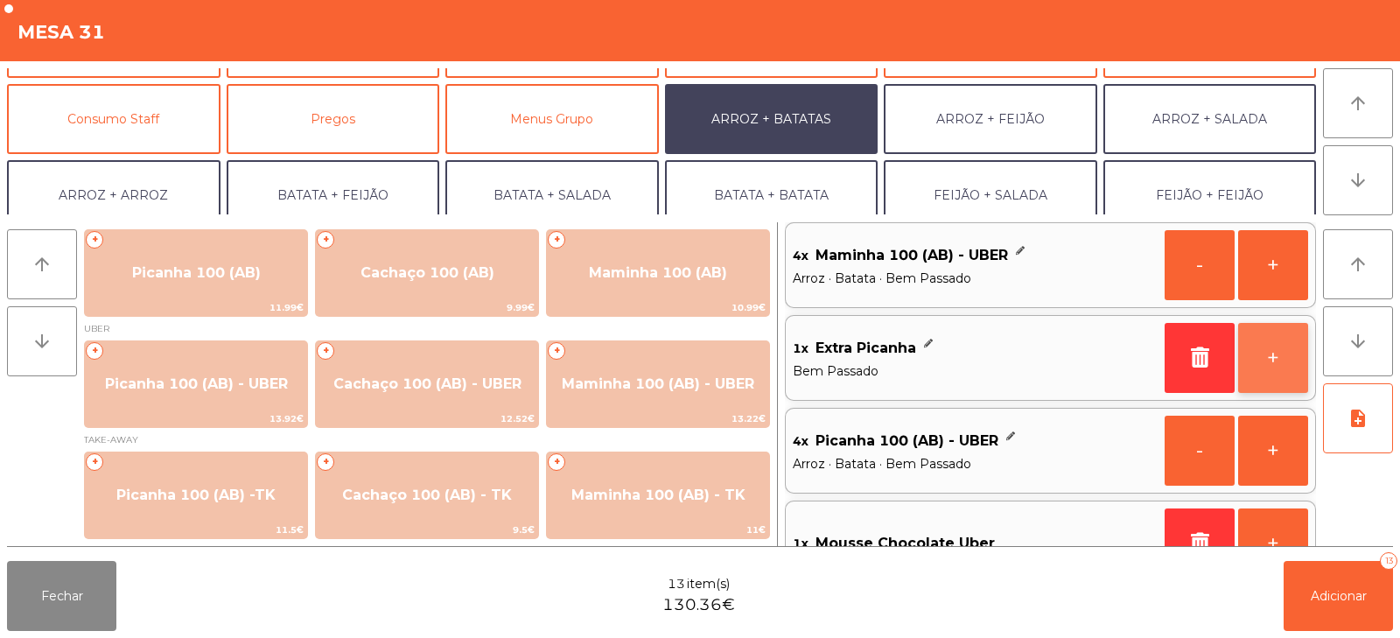
click at [1275, 373] on button "+" at bounding box center [1273, 358] width 70 height 70
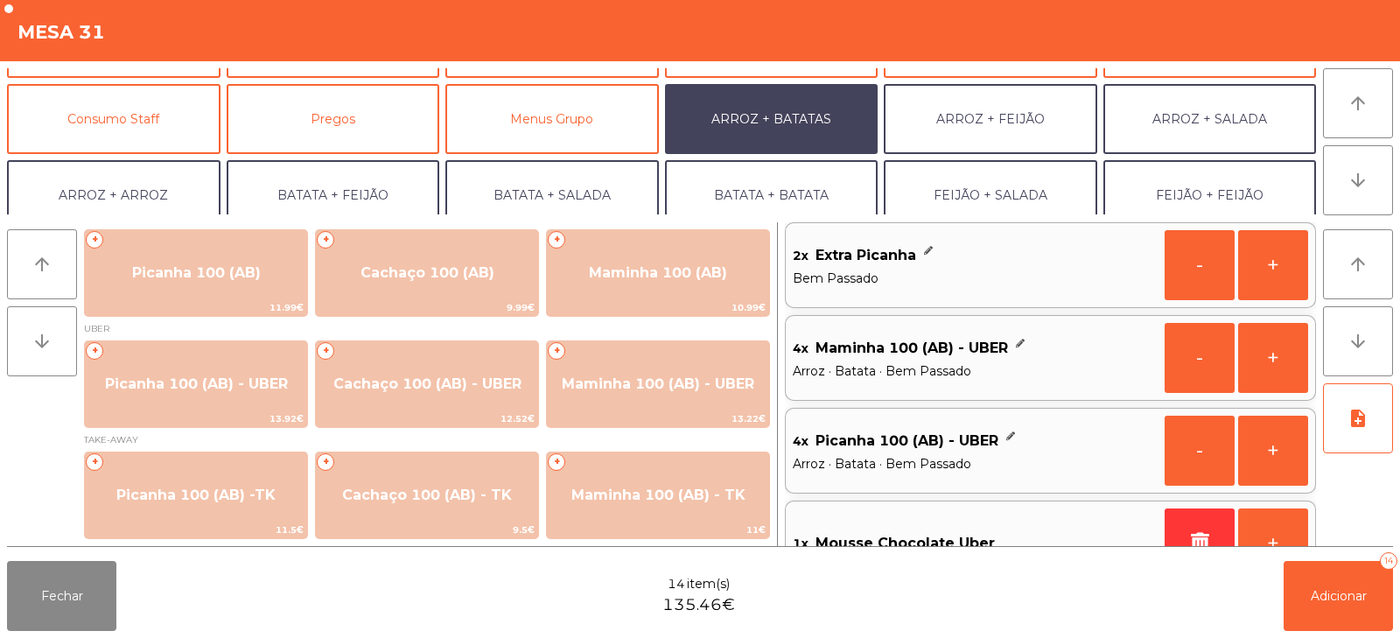
scroll to position [0, 0]
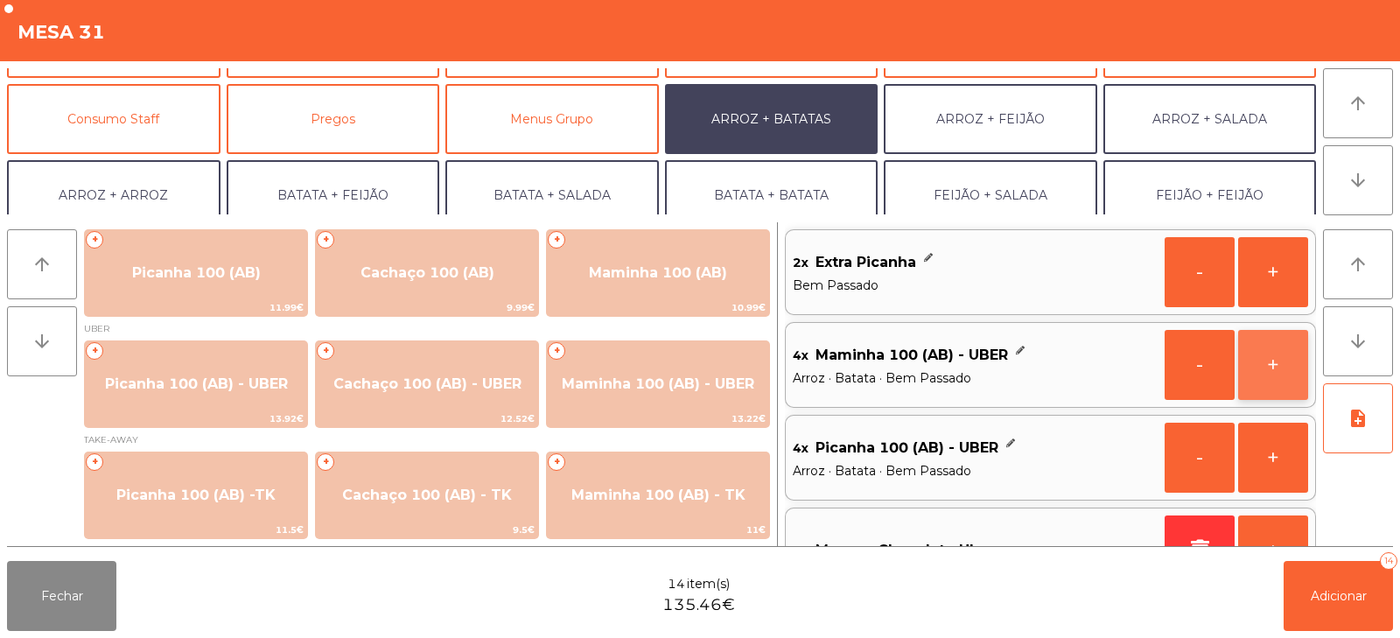
click at [1276, 371] on button "+" at bounding box center [1273, 365] width 70 height 70
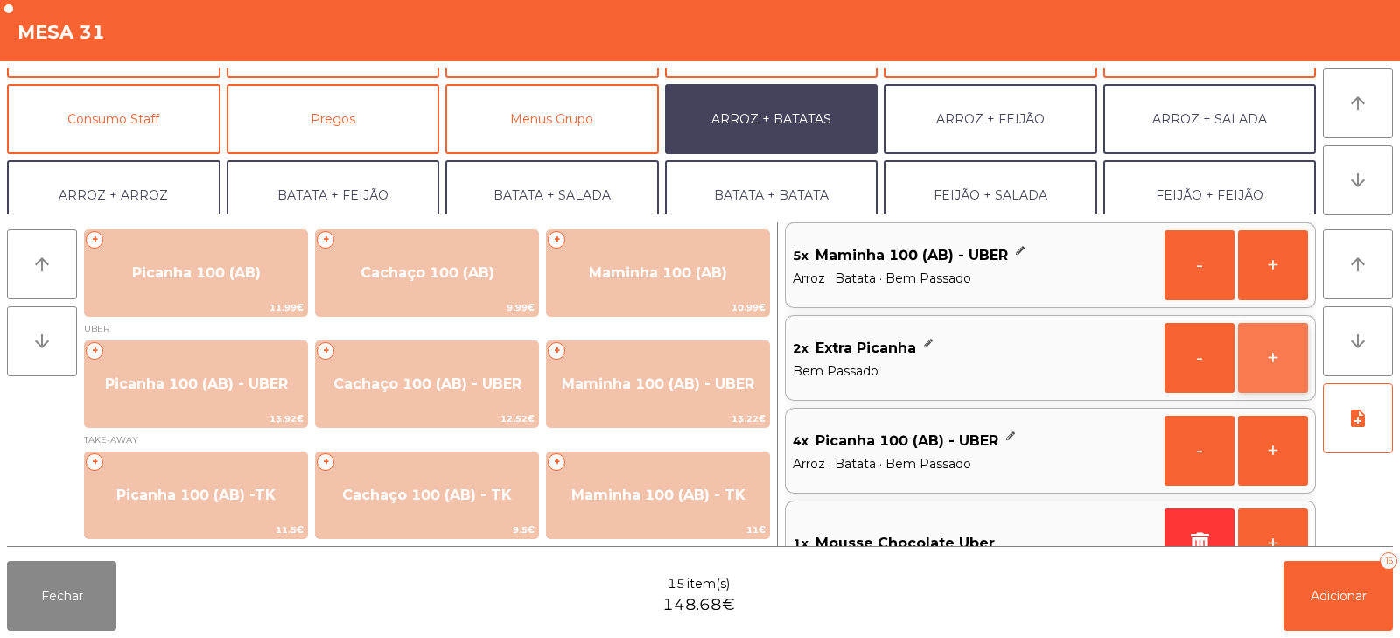
click at [1272, 378] on button "+" at bounding box center [1273, 358] width 70 height 70
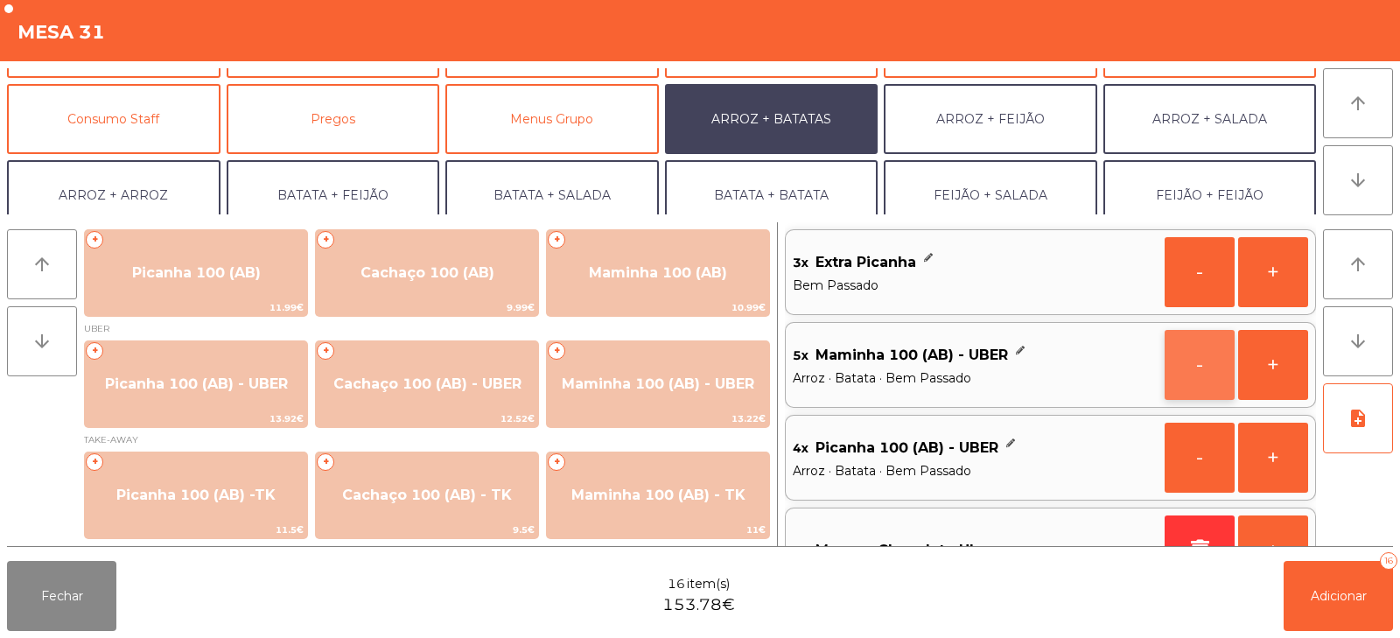
click at [1199, 378] on button "-" at bounding box center [1199, 365] width 70 height 70
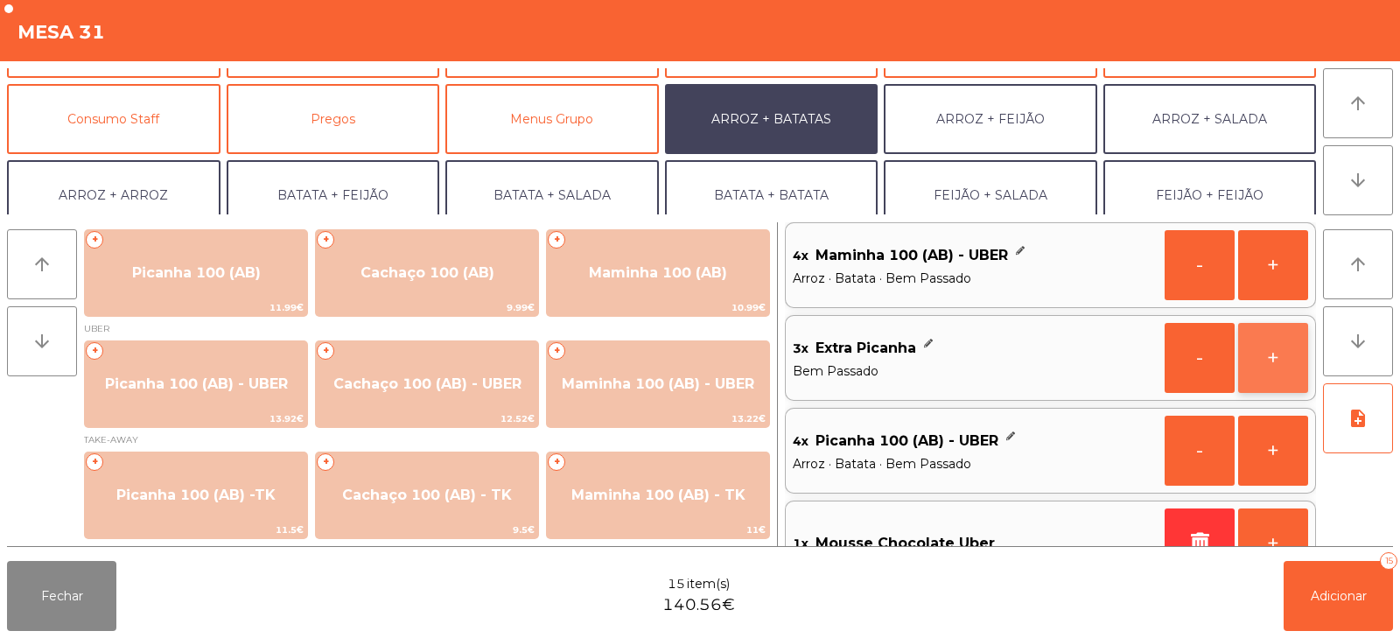
click at [1275, 360] on button "+" at bounding box center [1273, 358] width 70 height 70
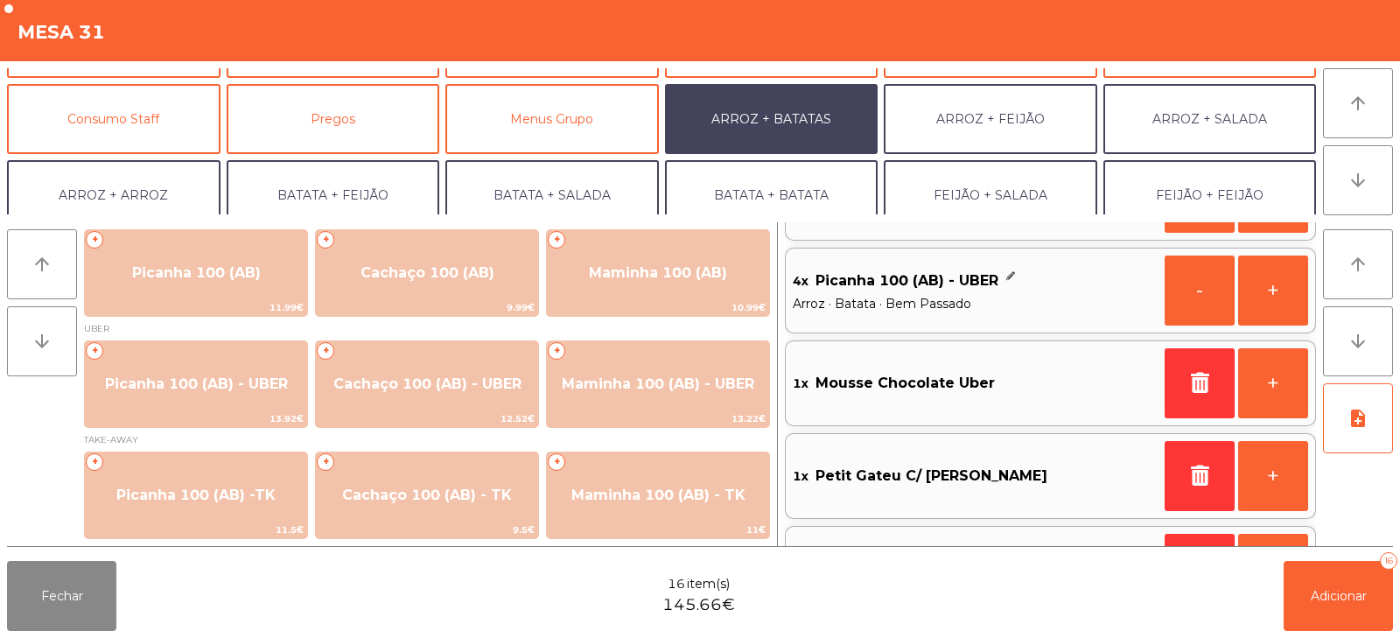
scroll to position [0, 0]
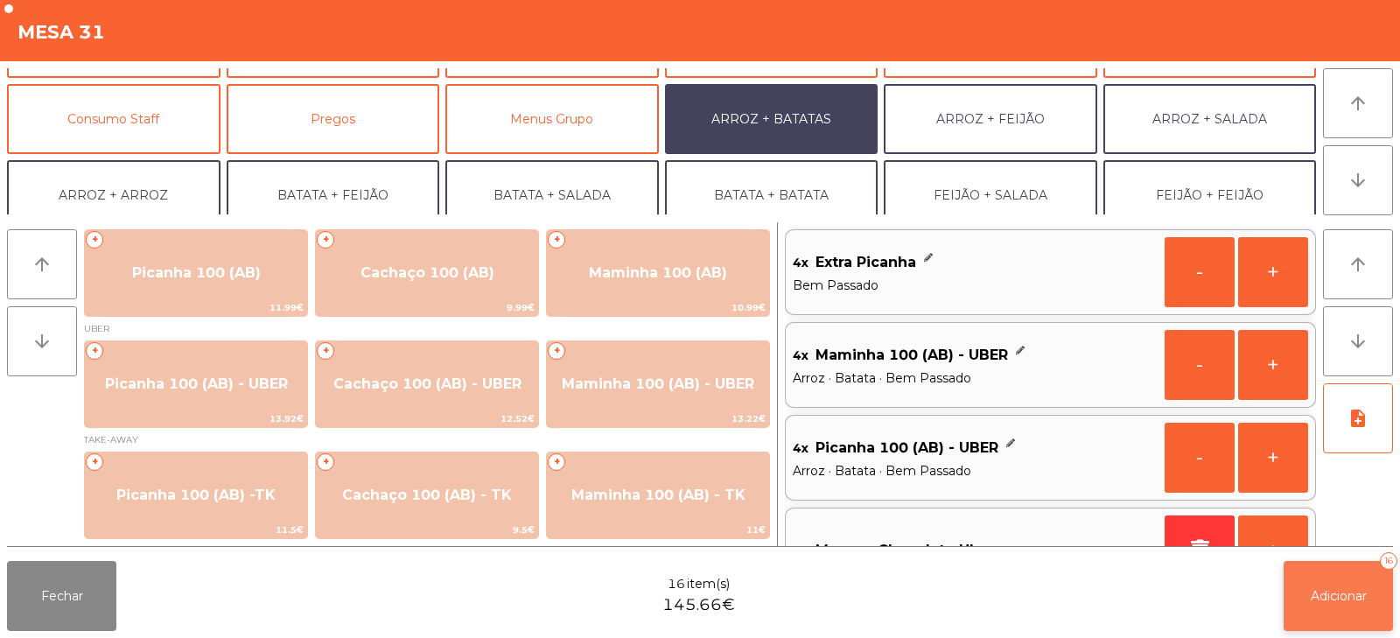
click at [1345, 598] on span "Adicionar" at bounding box center [1338, 596] width 56 height 16
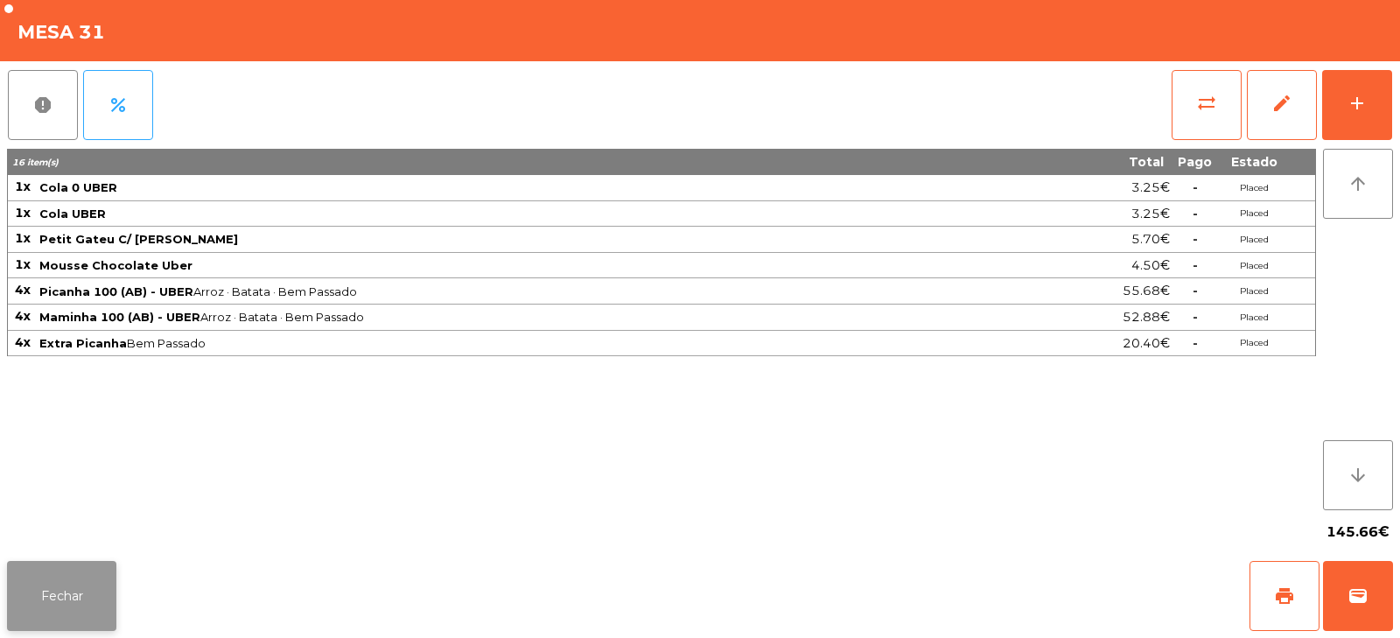
click at [59, 609] on button "Fechar" at bounding box center [61, 596] width 109 height 70
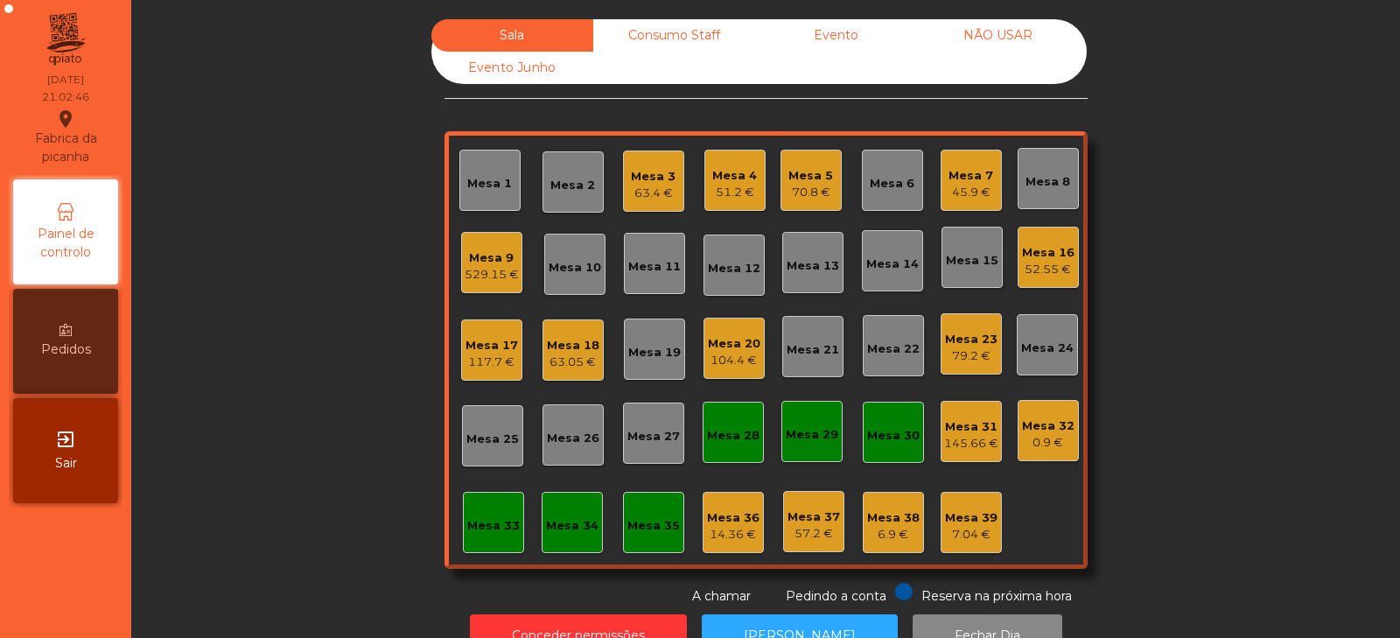
scroll to position [52, 0]
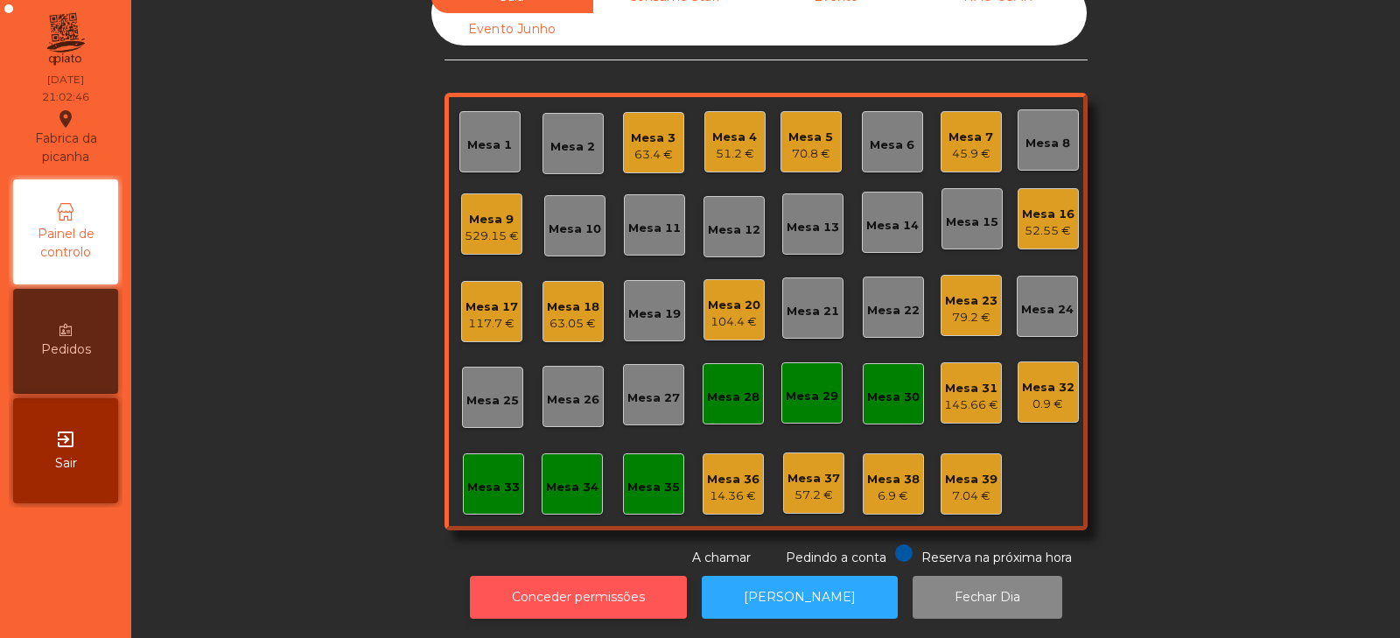
click at [625, 583] on button "Conceder permissões" at bounding box center [578, 597] width 217 height 43
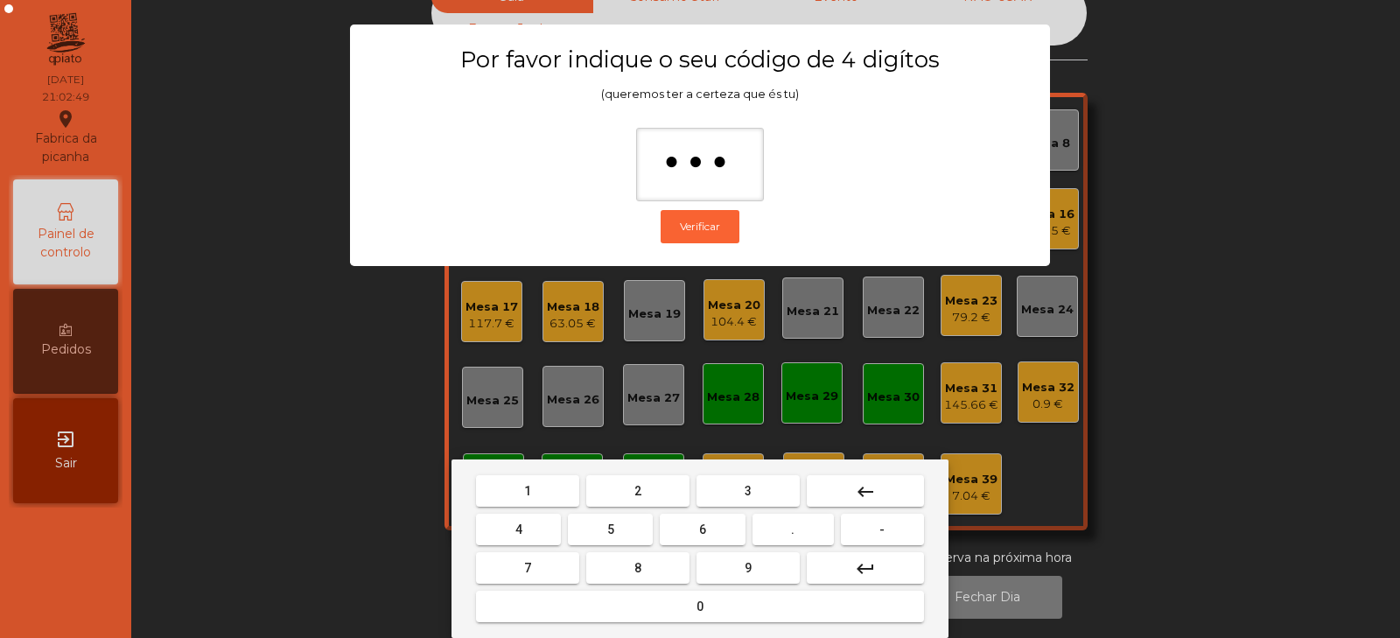
type input "****"
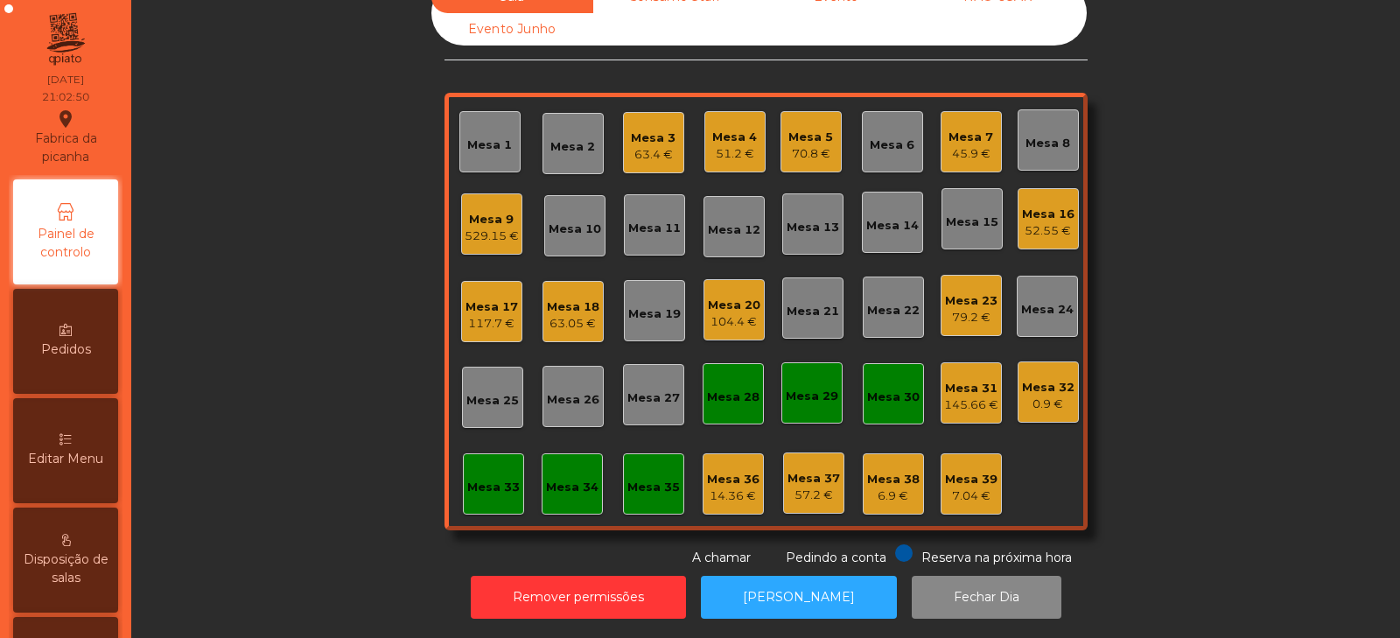
click at [959, 396] on div "145.66 €" at bounding box center [971, 404] width 54 height 17
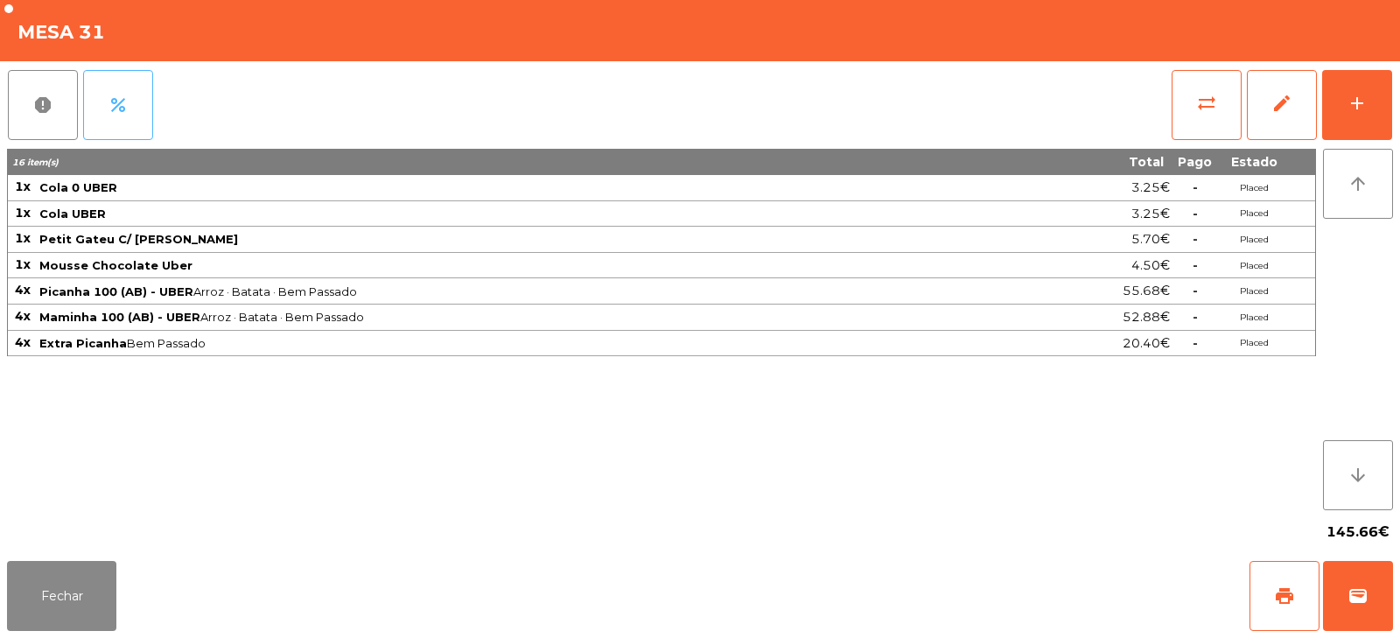
click at [120, 121] on button "percent" at bounding box center [118, 105] width 70 height 70
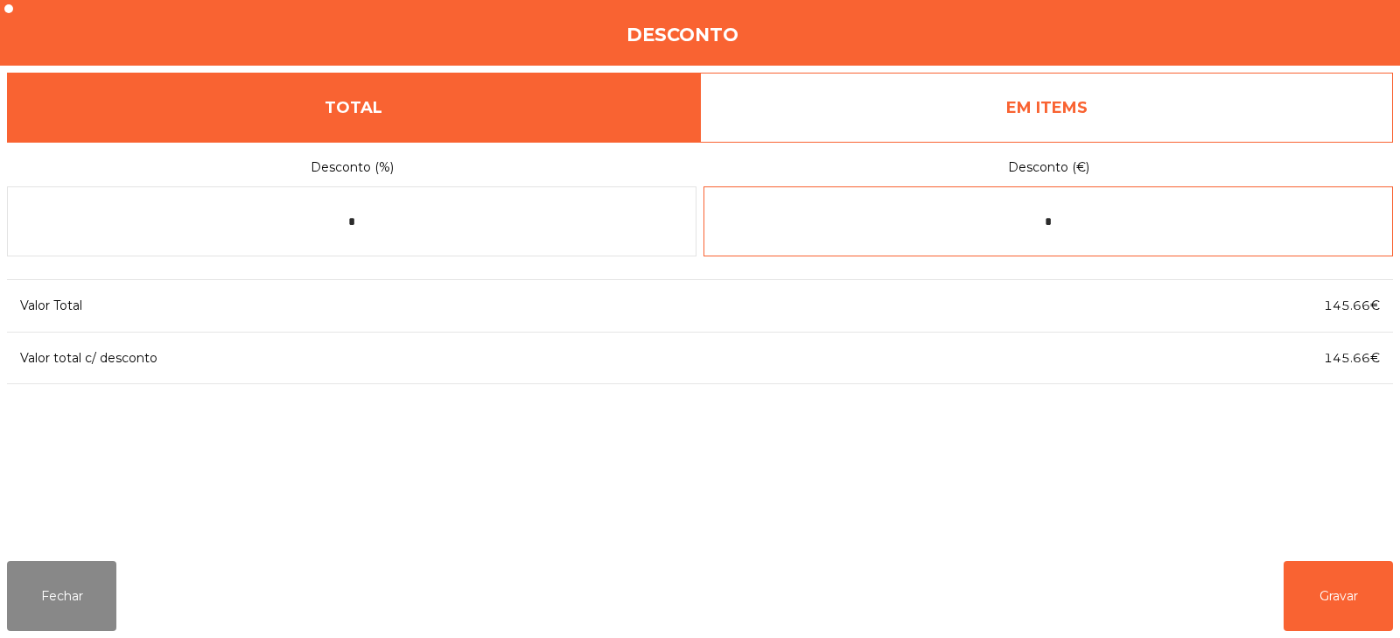
click at [1114, 219] on input "*" at bounding box center [1047, 221] width 689 height 70
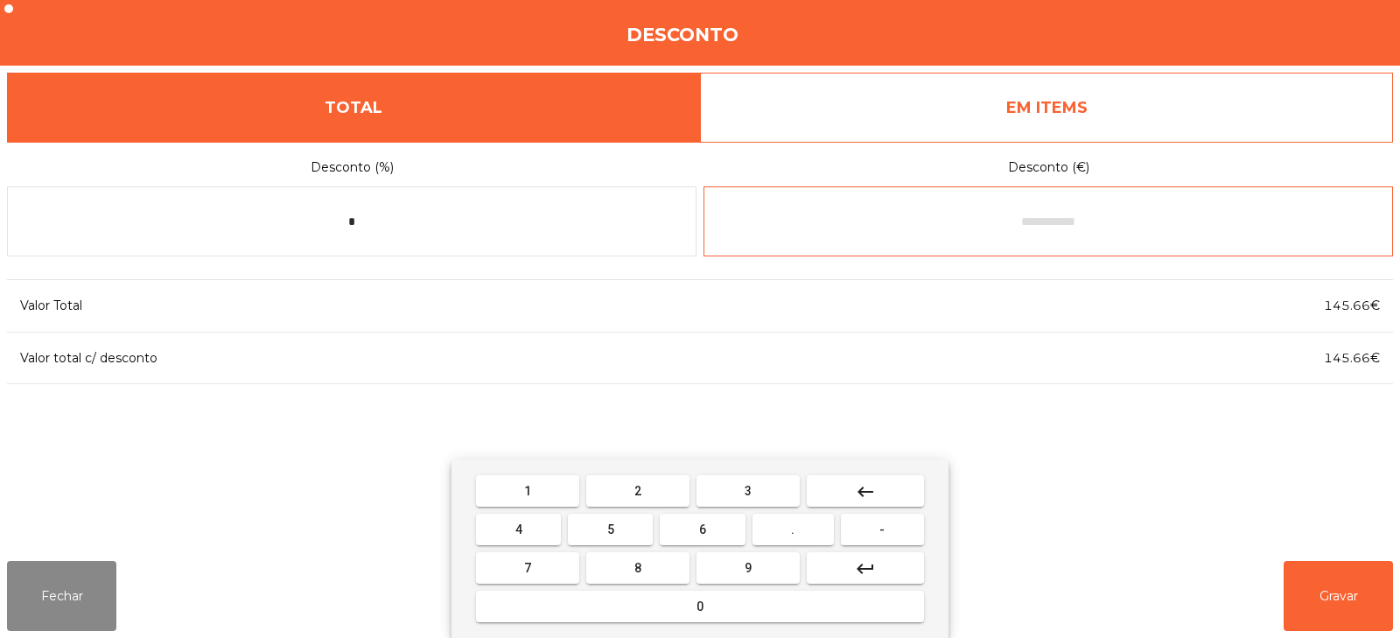
type input "*"
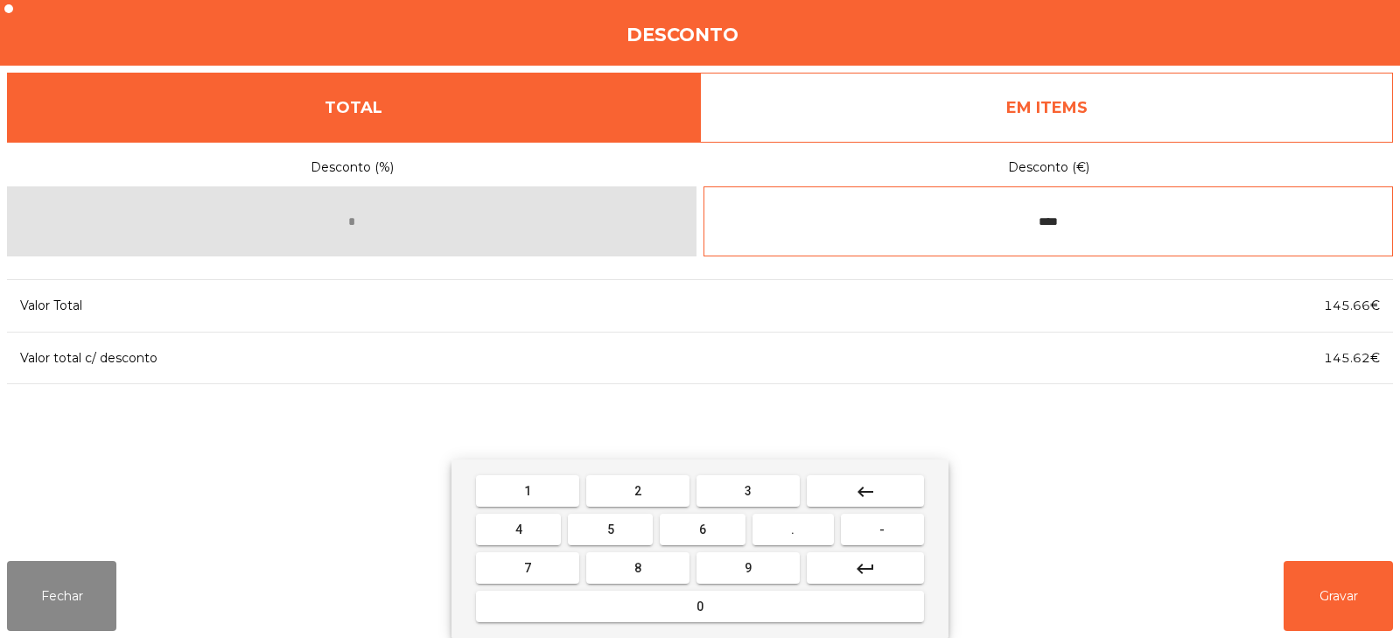
type input "****"
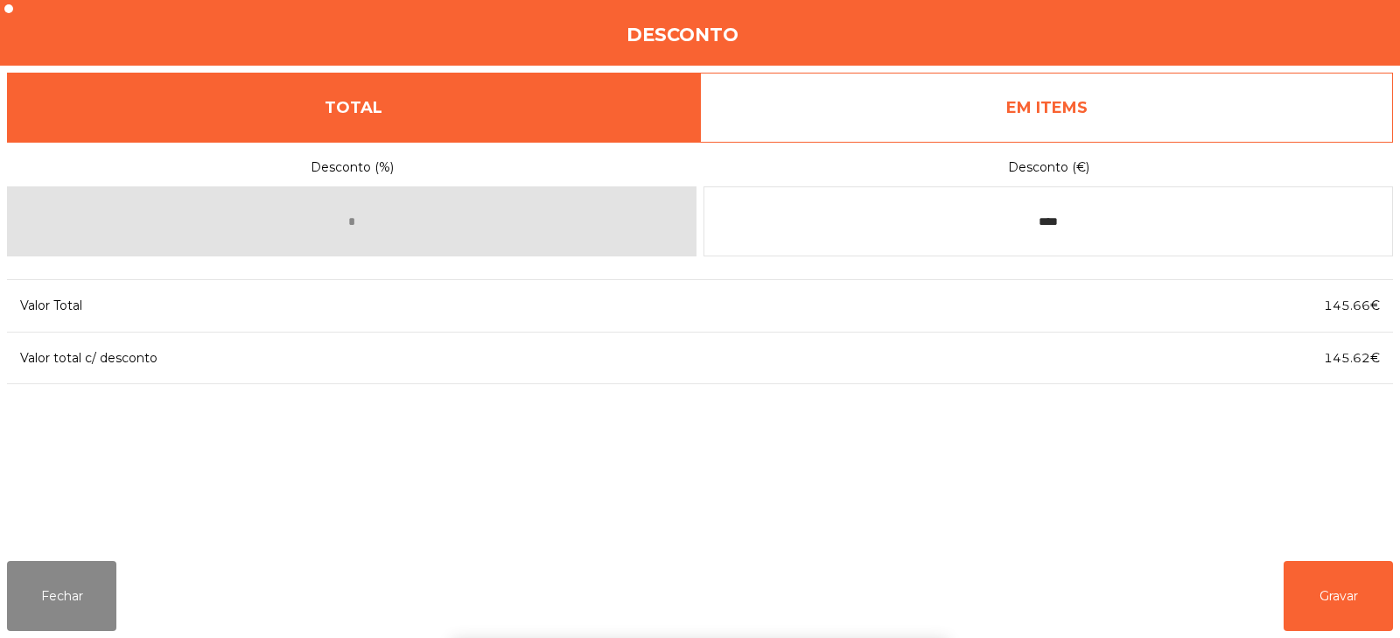
click at [1338, 589] on div "1 2 3 keyboard_backspace 4 5 6 . - 7 8 9 keyboard_return 0" at bounding box center [700, 548] width 1400 height 178
click at [1338, 604] on button "Gravar" at bounding box center [1337, 596] width 109 height 70
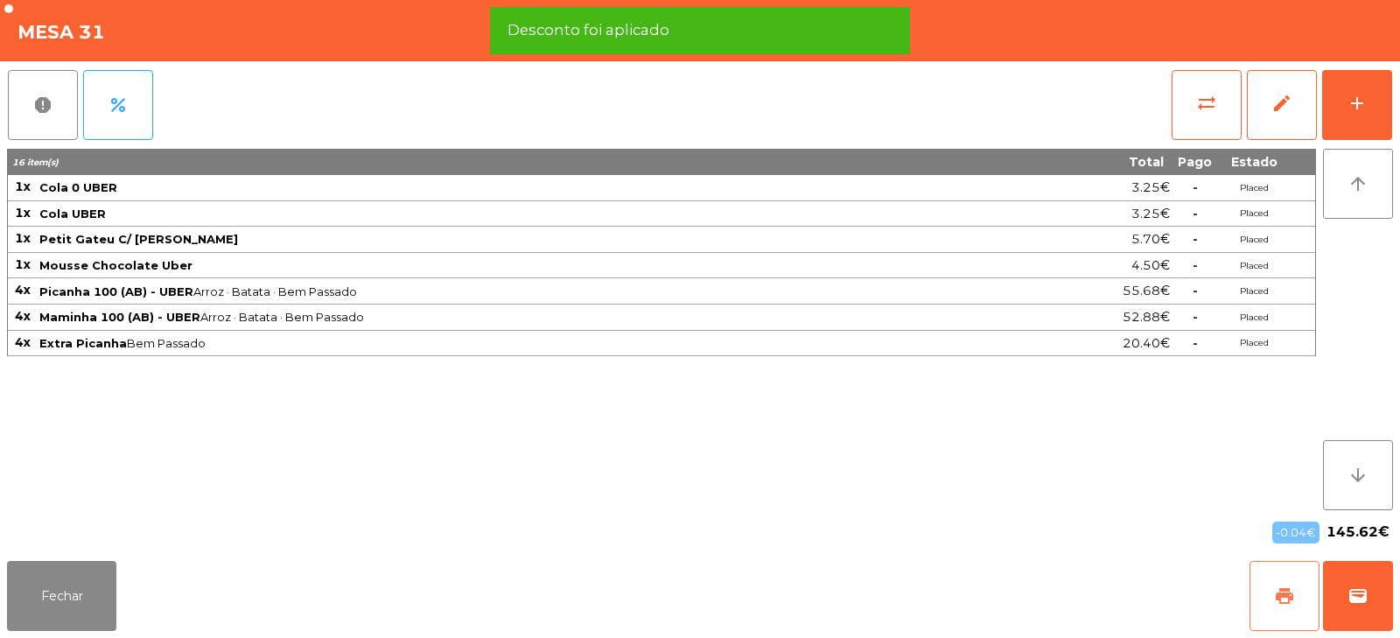
click at [1266, 600] on button "print" at bounding box center [1284, 596] width 70 height 70
click at [1347, 604] on span "wallet" at bounding box center [1357, 595] width 21 height 21
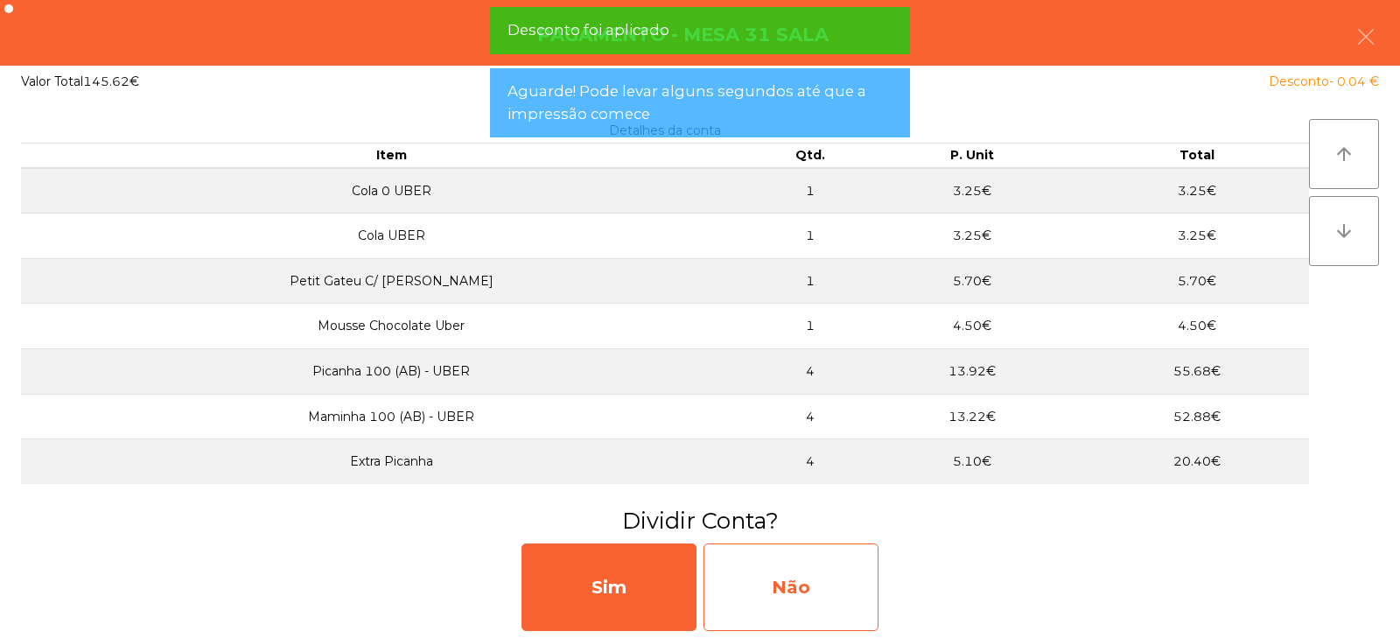
click at [840, 597] on div "Não" at bounding box center [790, 586] width 175 height 87
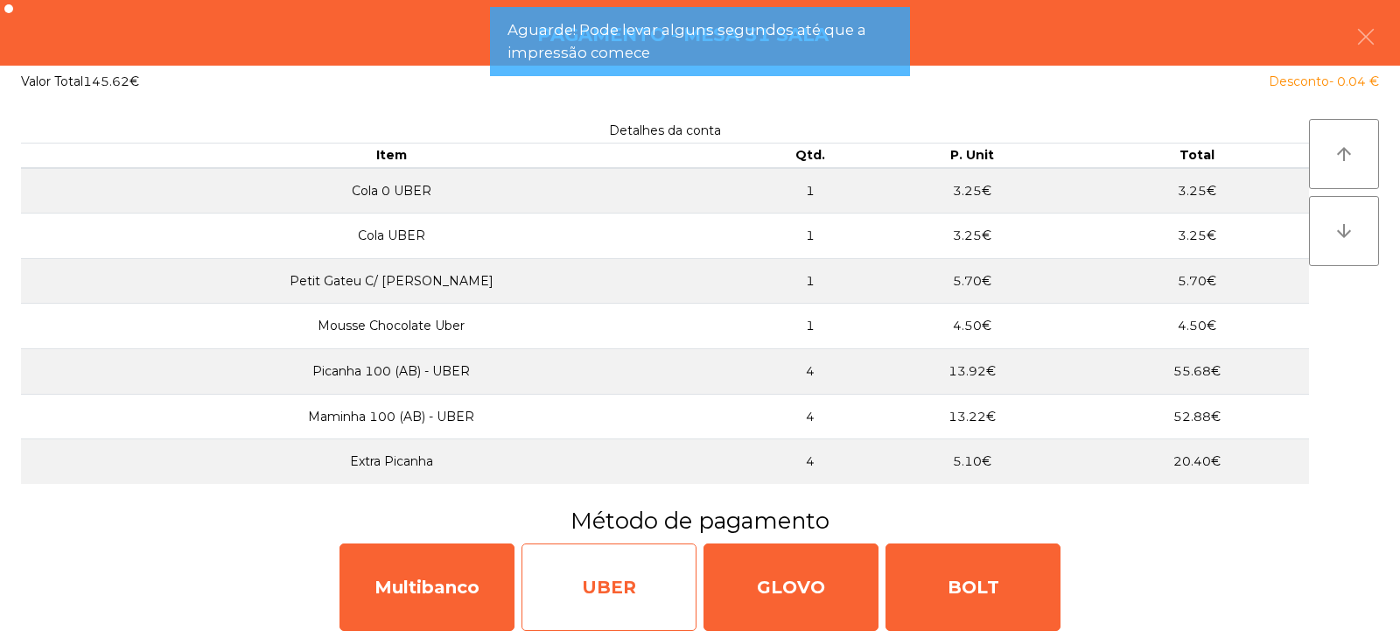
click at [612, 583] on div "UBER" at bounding box center [608, 586] width 175 height 87
select select "**"
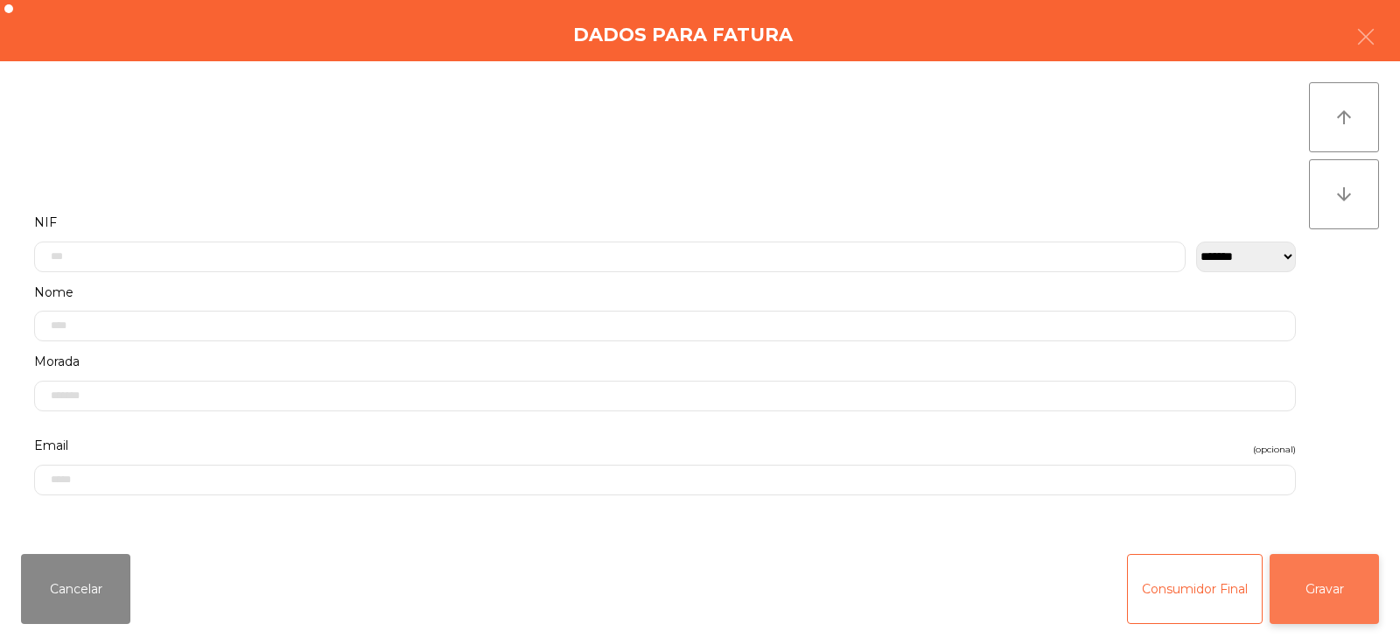
click at [1313, 600] on button "Gravar" at bounding box center [1323, 589] width 109 height 70
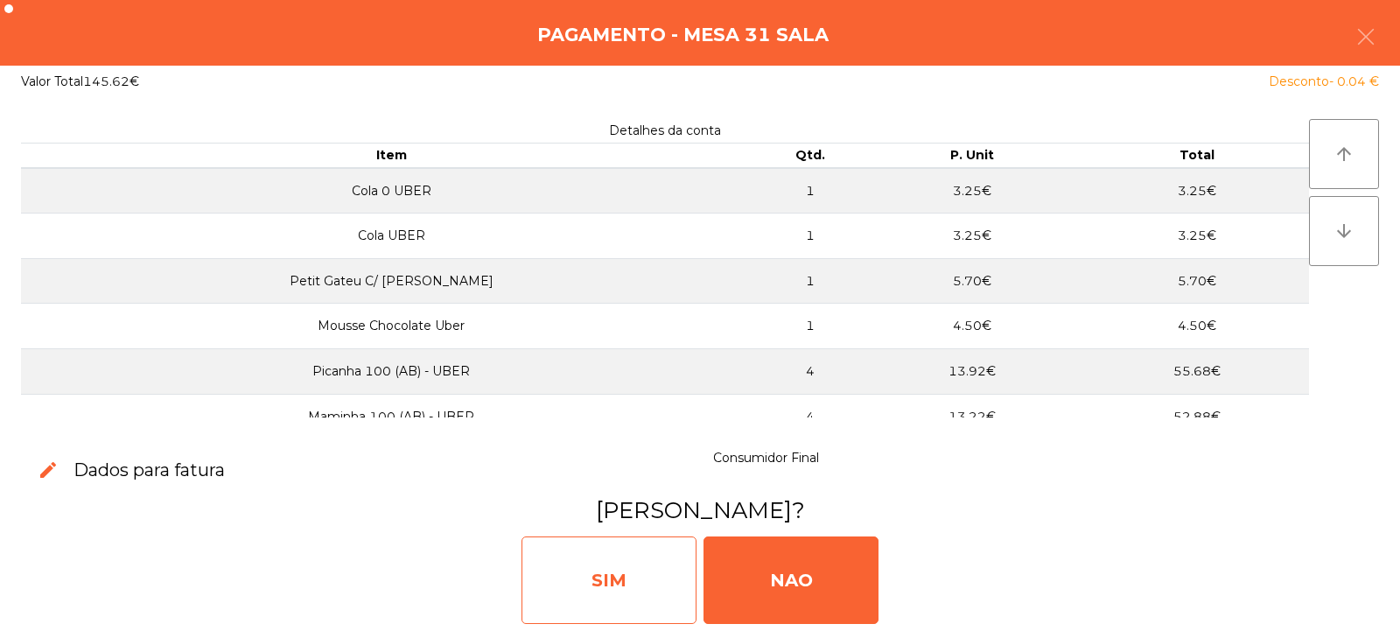
click at [668, 576] on div "SIM" at bounding box center [608, 579] width 175 height 87
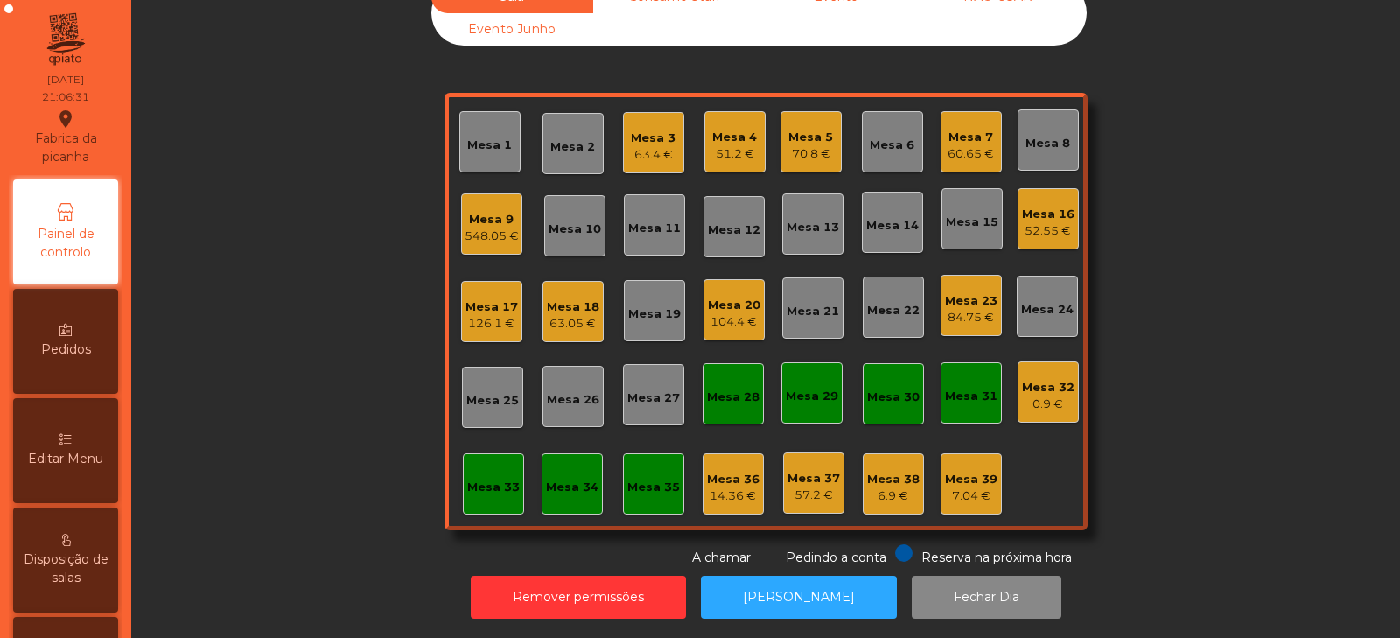
click at [467, 129] on div "Mesa 1" at bounding box center [489, 141] width 45 height 24
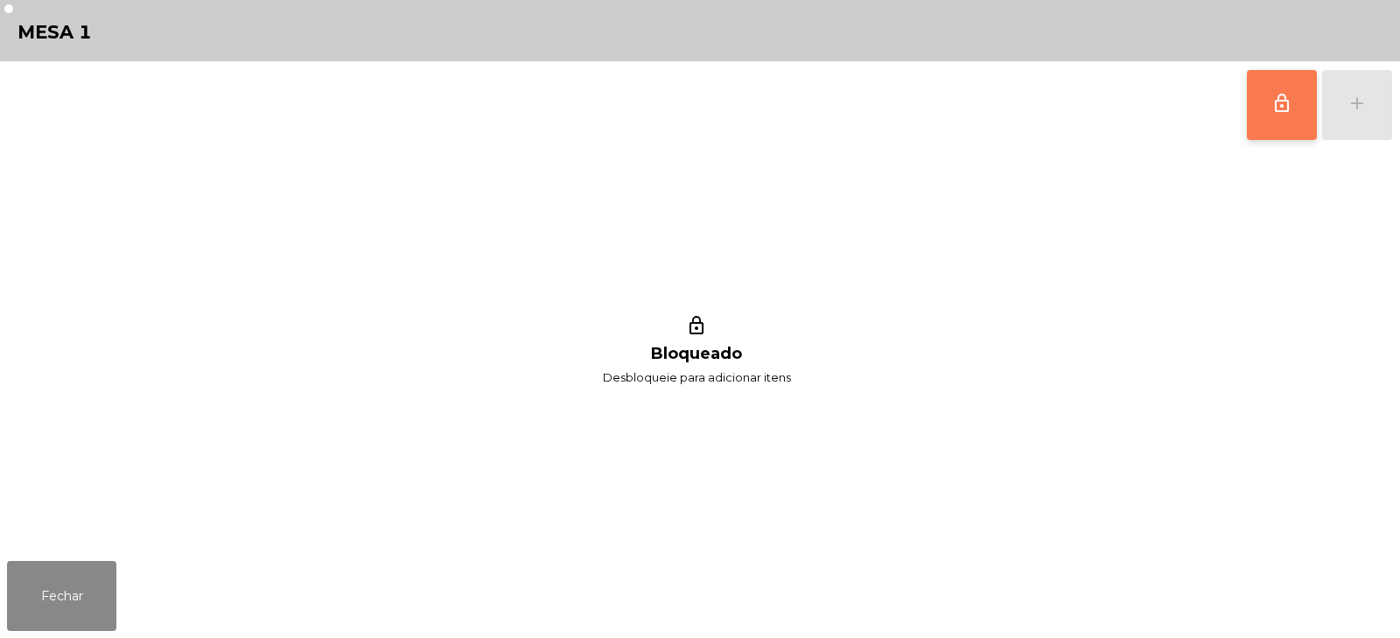
click at [1273, 123] on button "lock_outline" at bounding box center [1282, 105] width 70 height 70
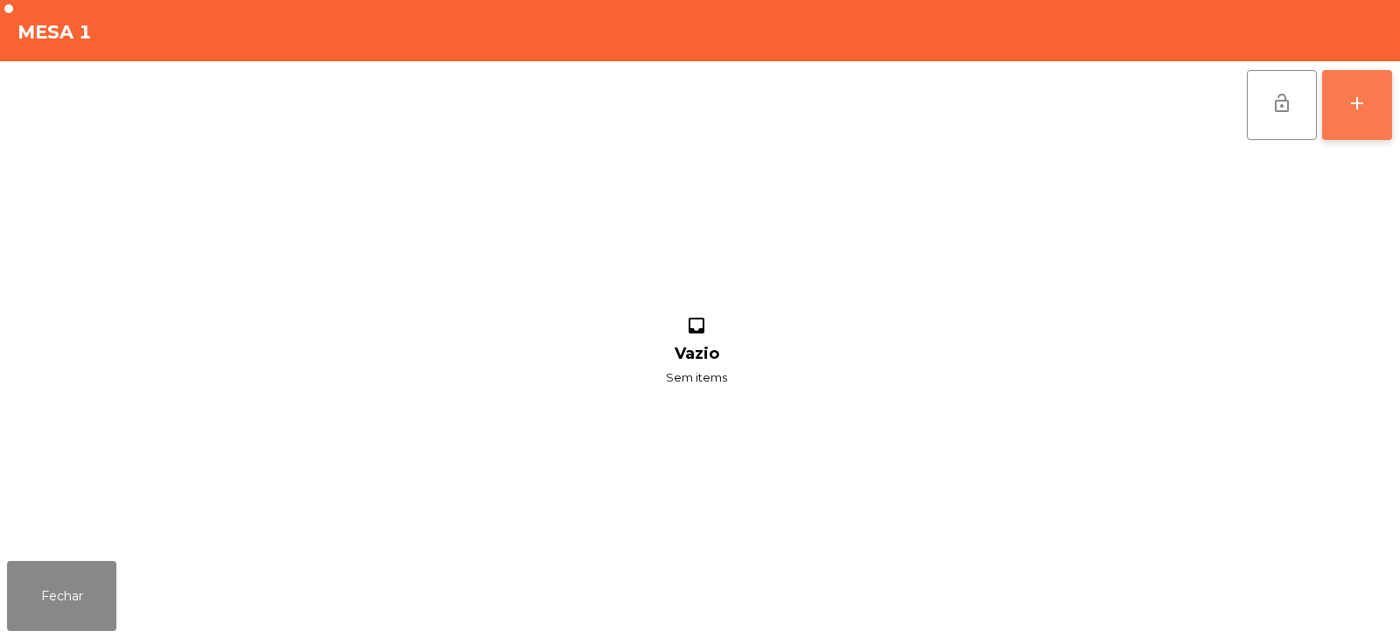
click at [1363, 107] on div "add" at bounding box center [1356, 103] width 21 height 21
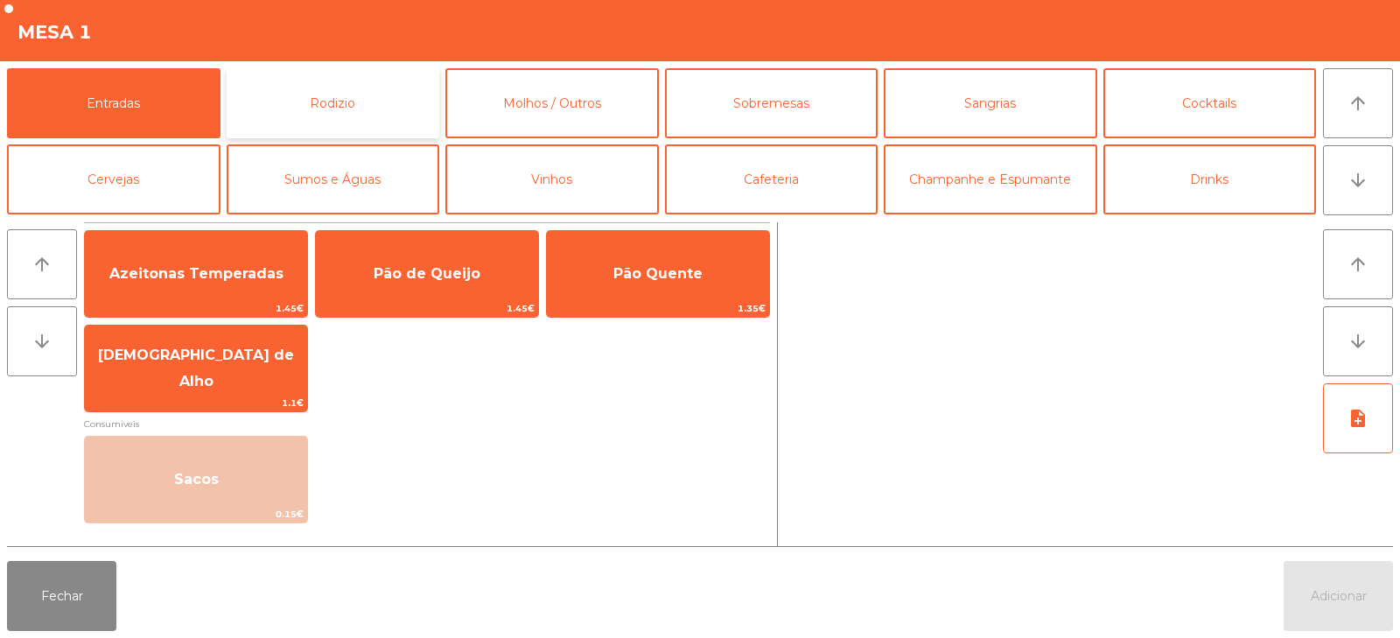
click at [313, 85] on button "Rodizio" at bounding box center [333, 103] width 213 height 70
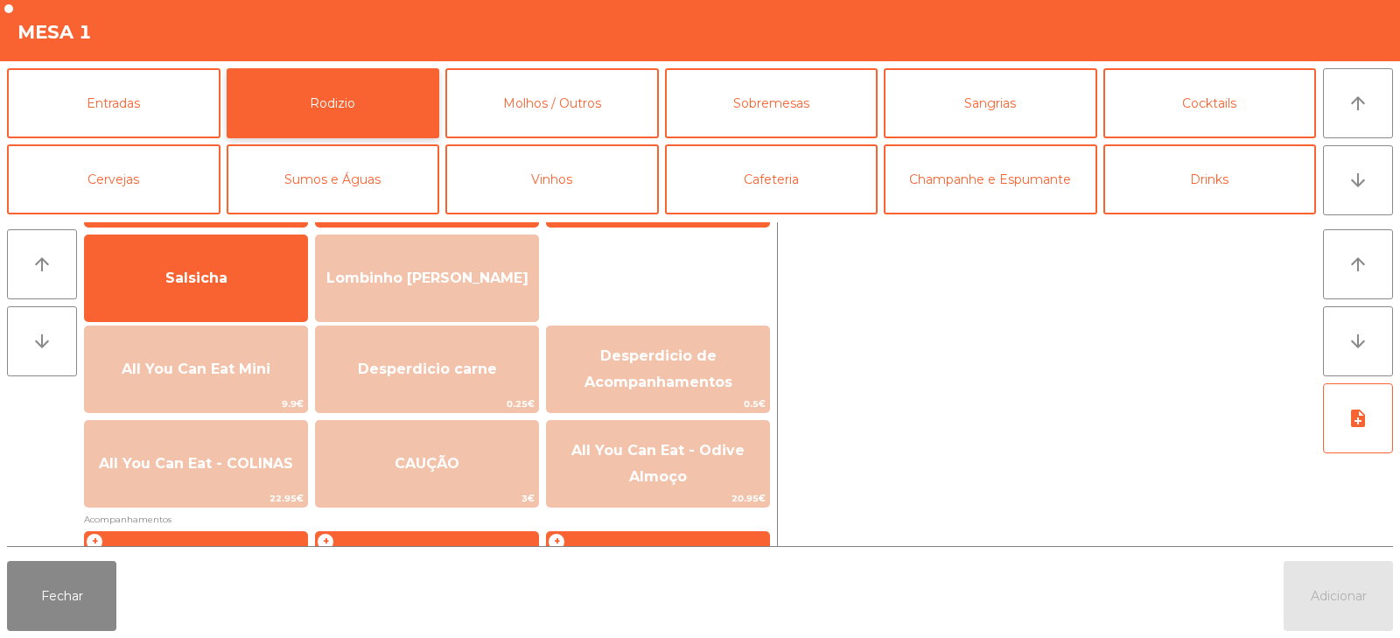
scroll to position [136, 0]
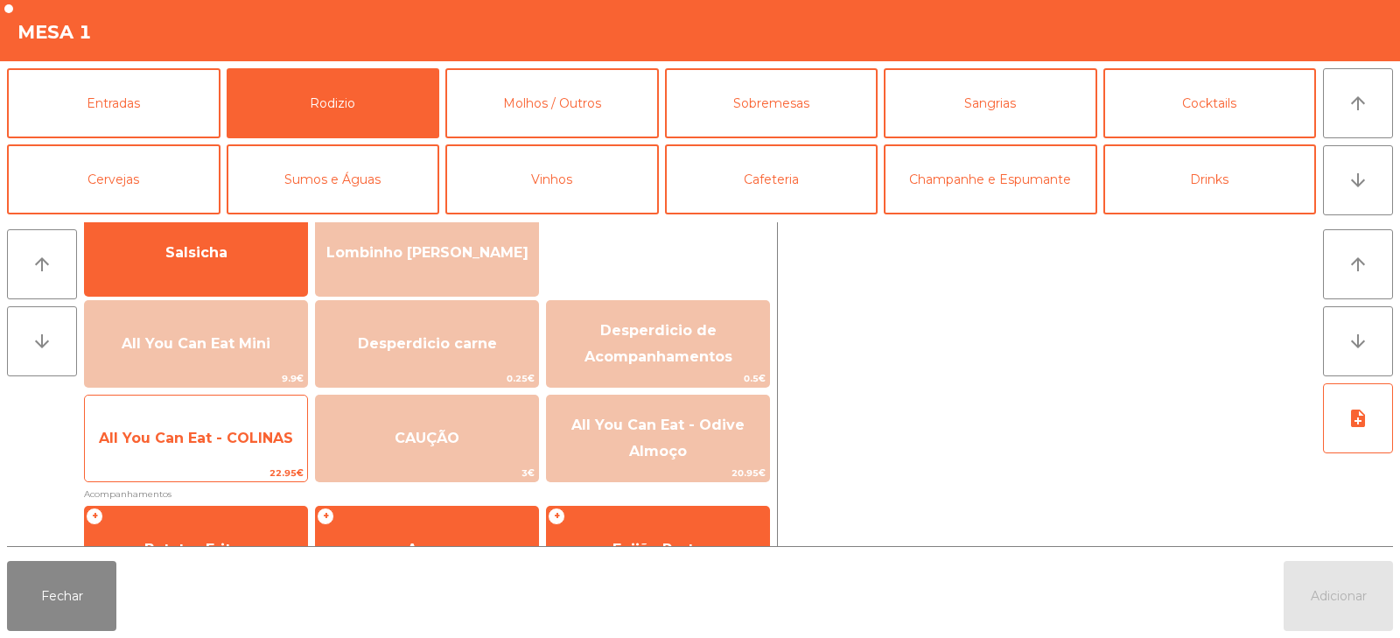
click at [209, 464] on div "All You Can Eat - COLINAS 22.95€" at bounding box center [196, 438] width 224 height 87
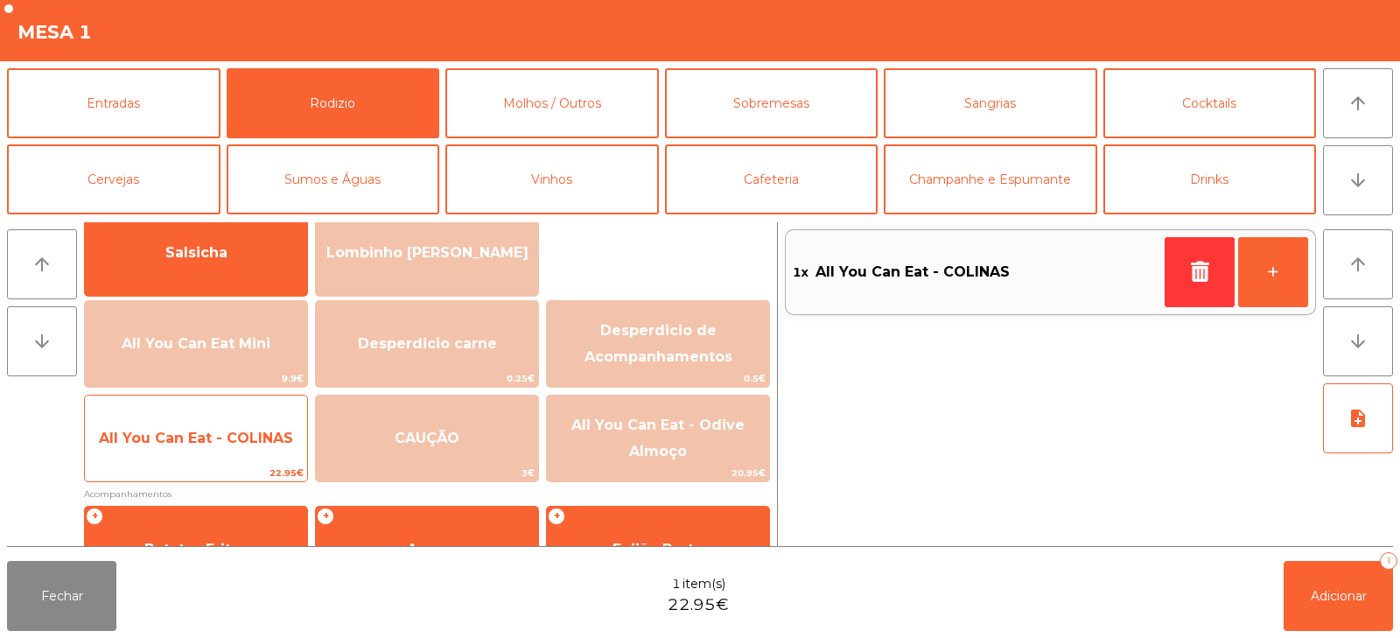
click at [217, 451] on span "All You Can Eat - COLINAS" at bounding box center [196, 438] width 222 height 47
click at [214, 436] on span "All You Can Eat - COLINAS" at bounding box center [196, 438] width 194 height 17
click at [220, 438] on span "All You Can Eat - COLINAS" at bounding box center [196, 438] width 194 height 17
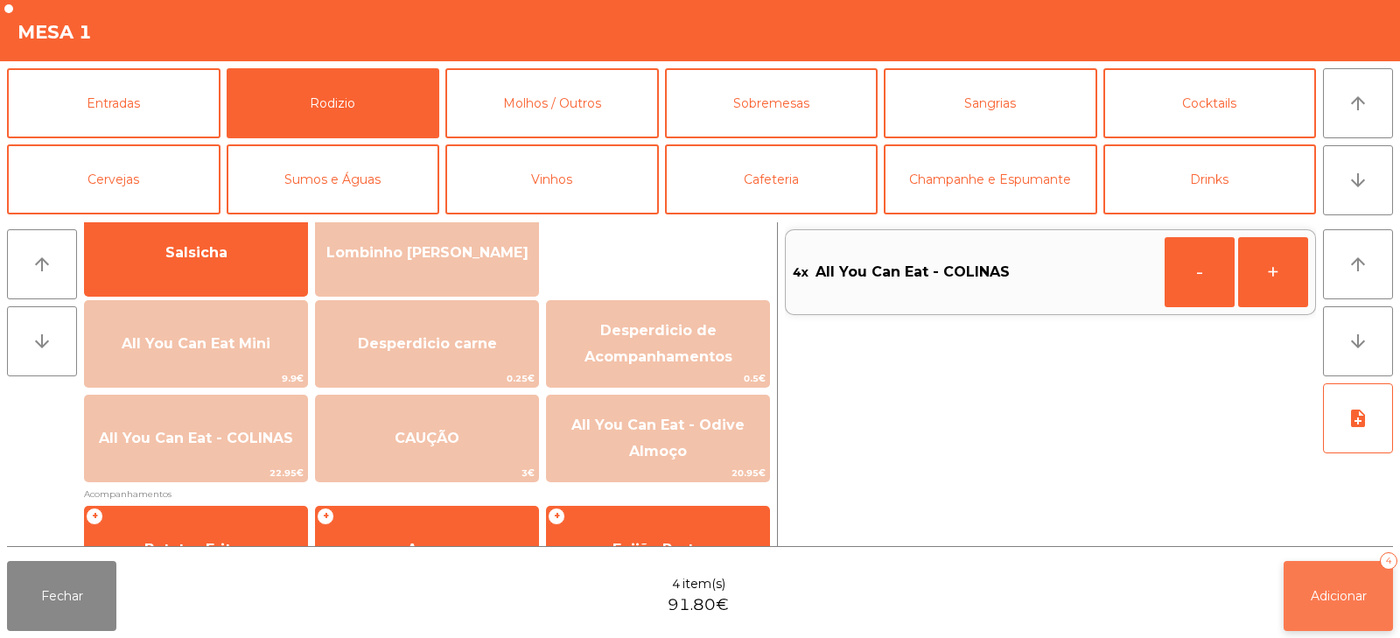
click at [1310, 605] on button "Adicionar 4" at bounding box center [1337, 596] width 109 height 70
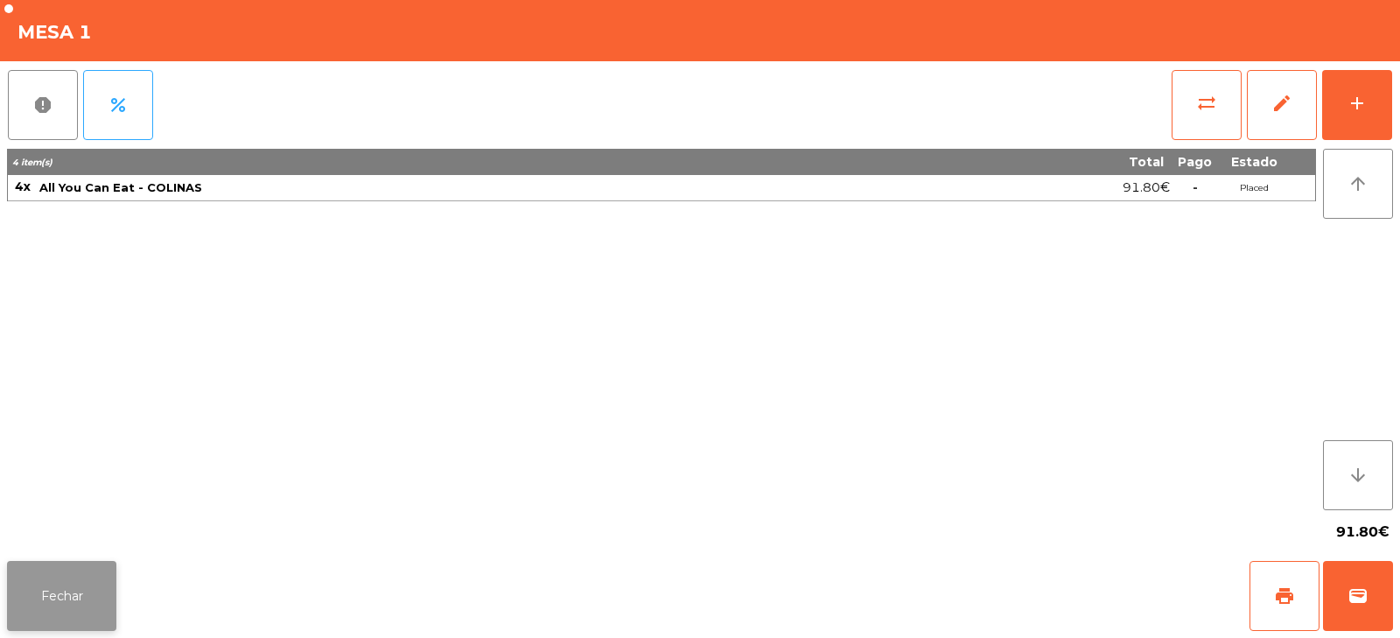
click at [80, 619] on button "Fechar" at bounding box center [61, 596] width 109 height 70
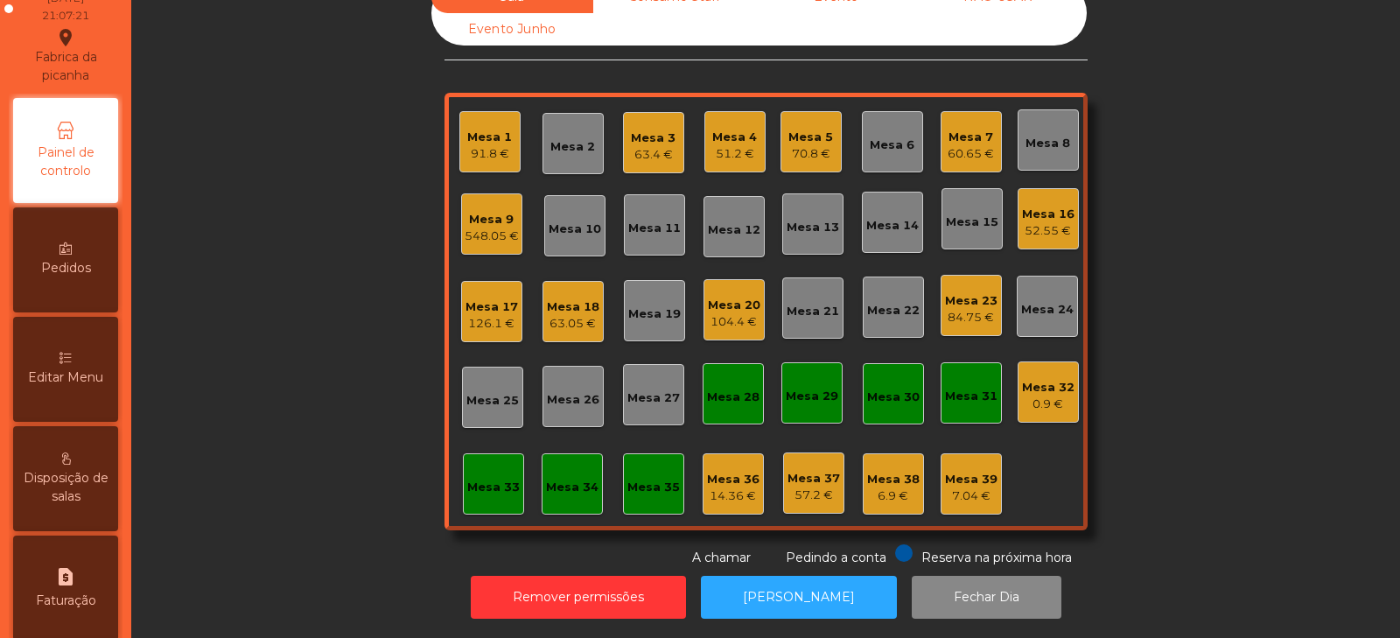
scroll to position [82, 0]
click at [68, 382] on span "Editar Menu" at bounding box center [65, 376] width 75 height 18
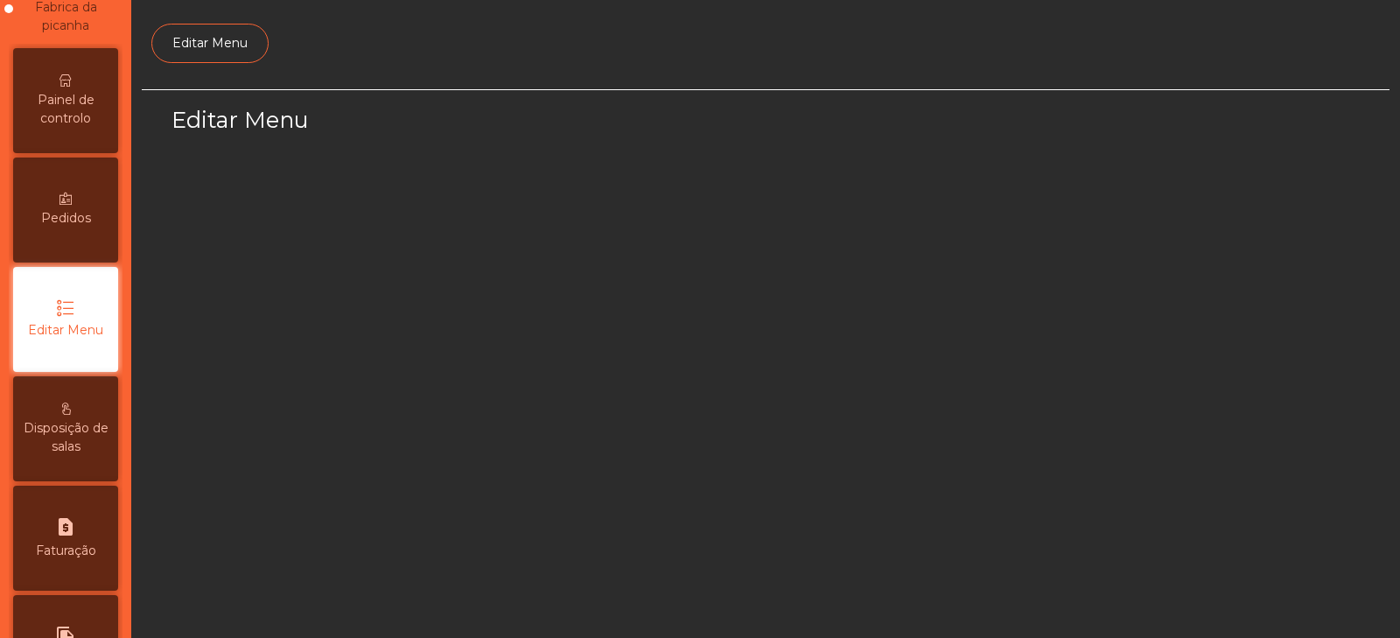
scroll to position [132, 0]
select select "*"
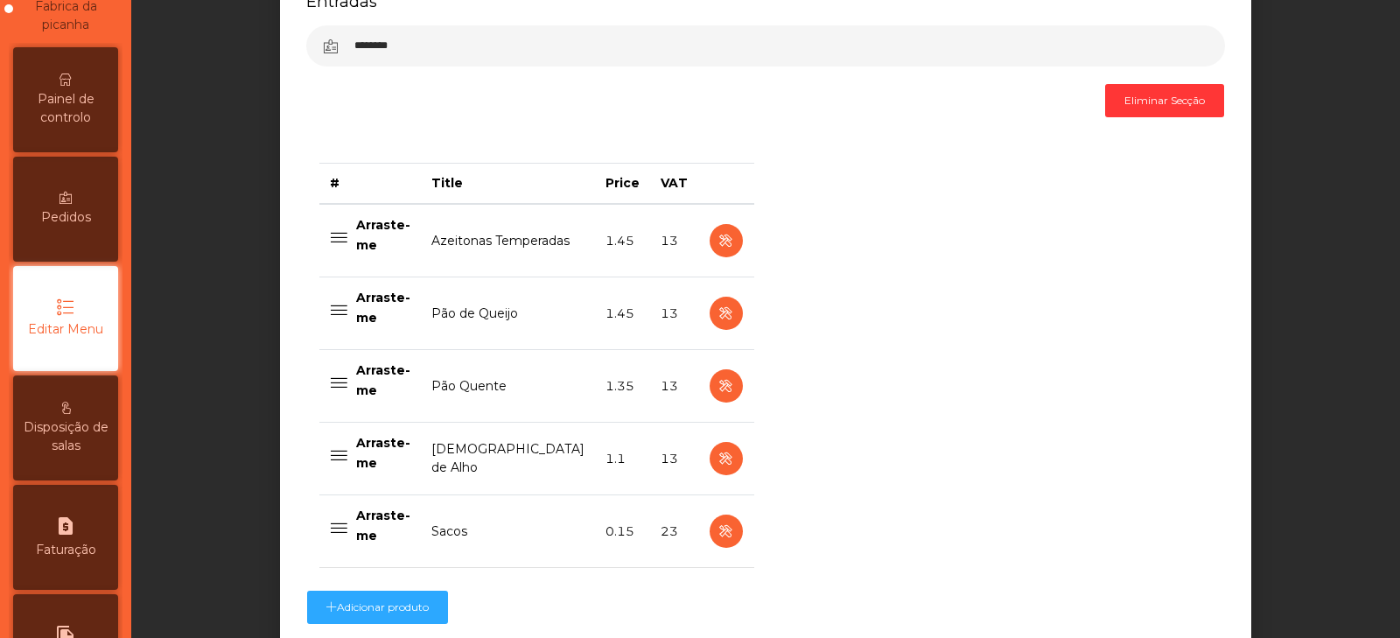
scroll to position [730, 0]
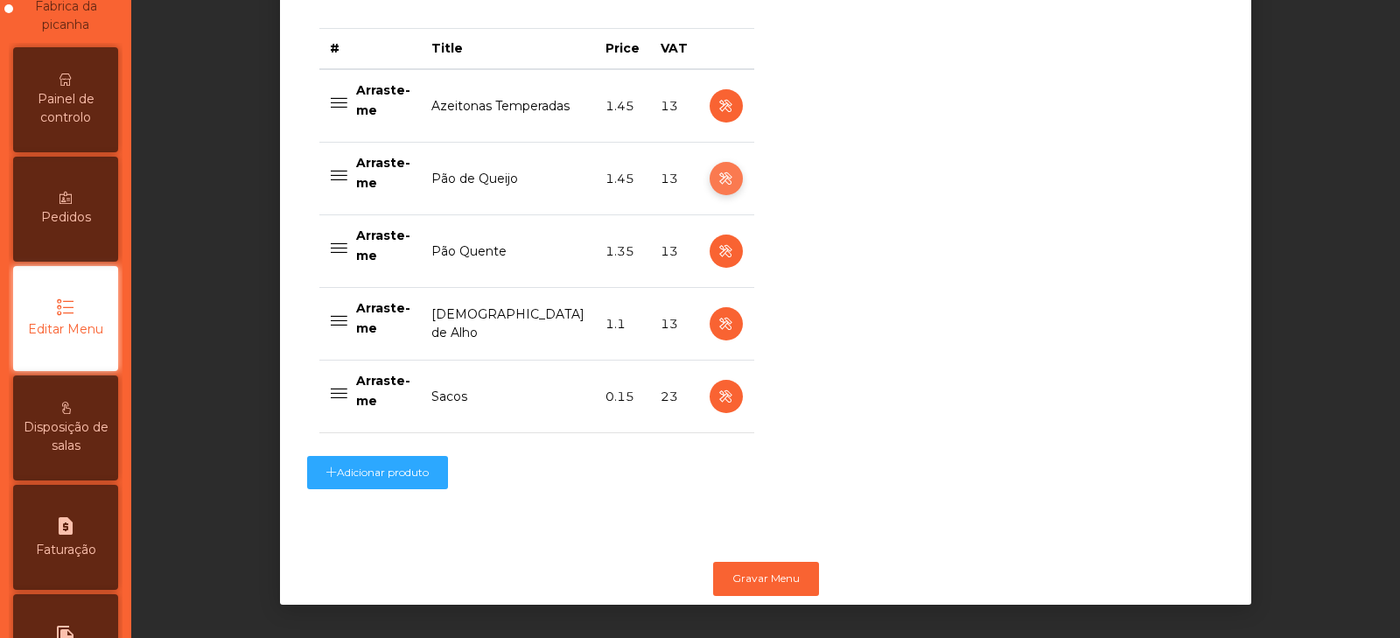
click at [716, 168] on icon "button" at bounding box center [726, 179] width 20 height 22
select select "**"
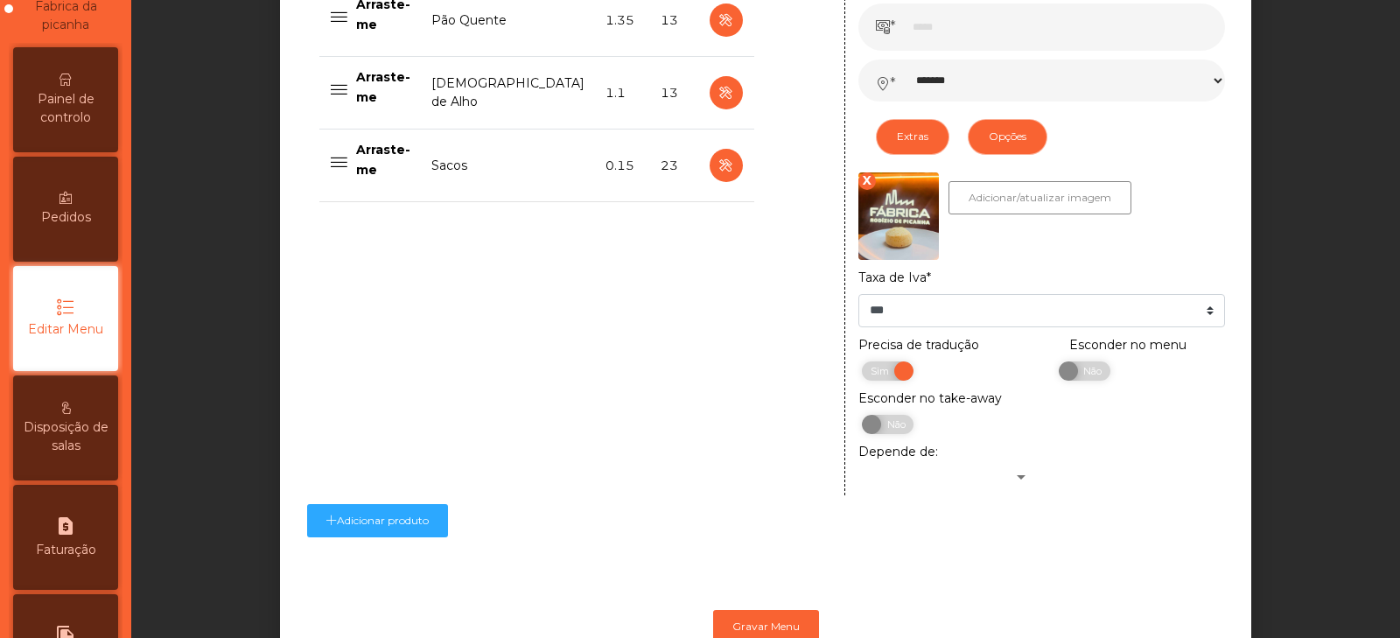
scroll to position [1014, 0]
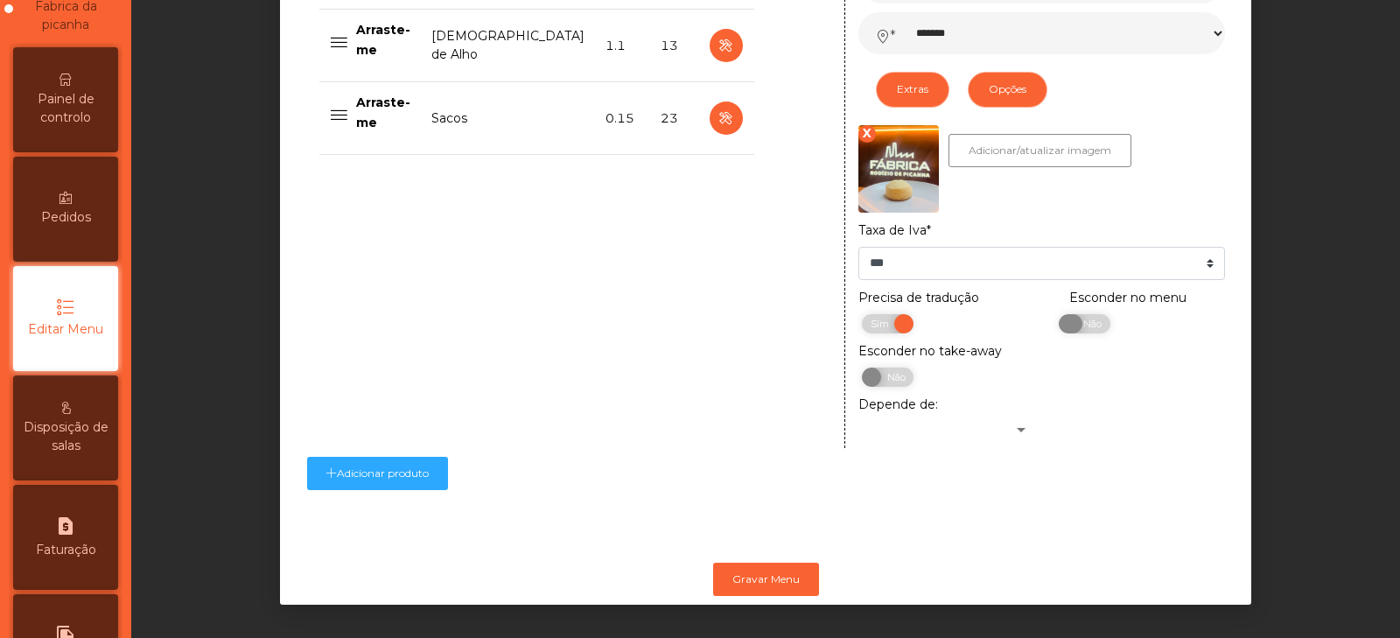
click at [1086, 314] on span "Não" at bounding box center [1090, 323] width 44 height 19
click at [797, 563] on button "Gravar Menu" at bounding box center [766, 578] width 106 height 33
click at [767, 581] on button "Gravar Menu" at bounding box center [766, 578] width 106 height 33
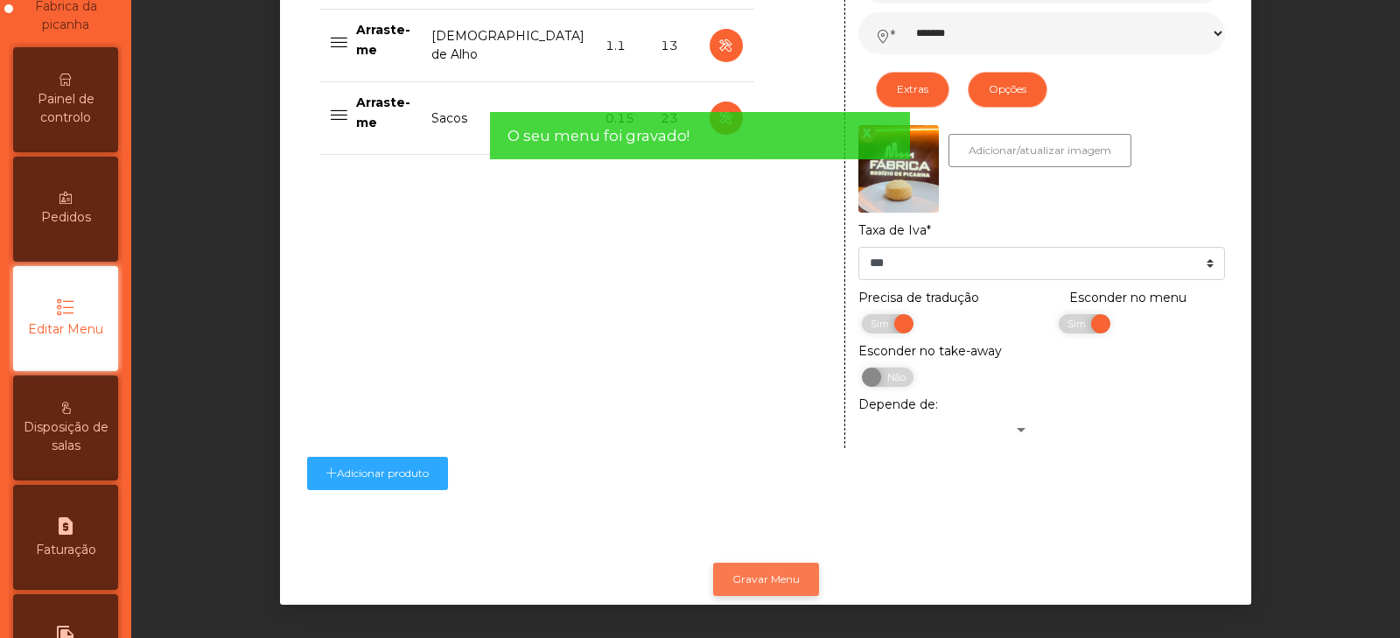
scroll to position [0, 0]
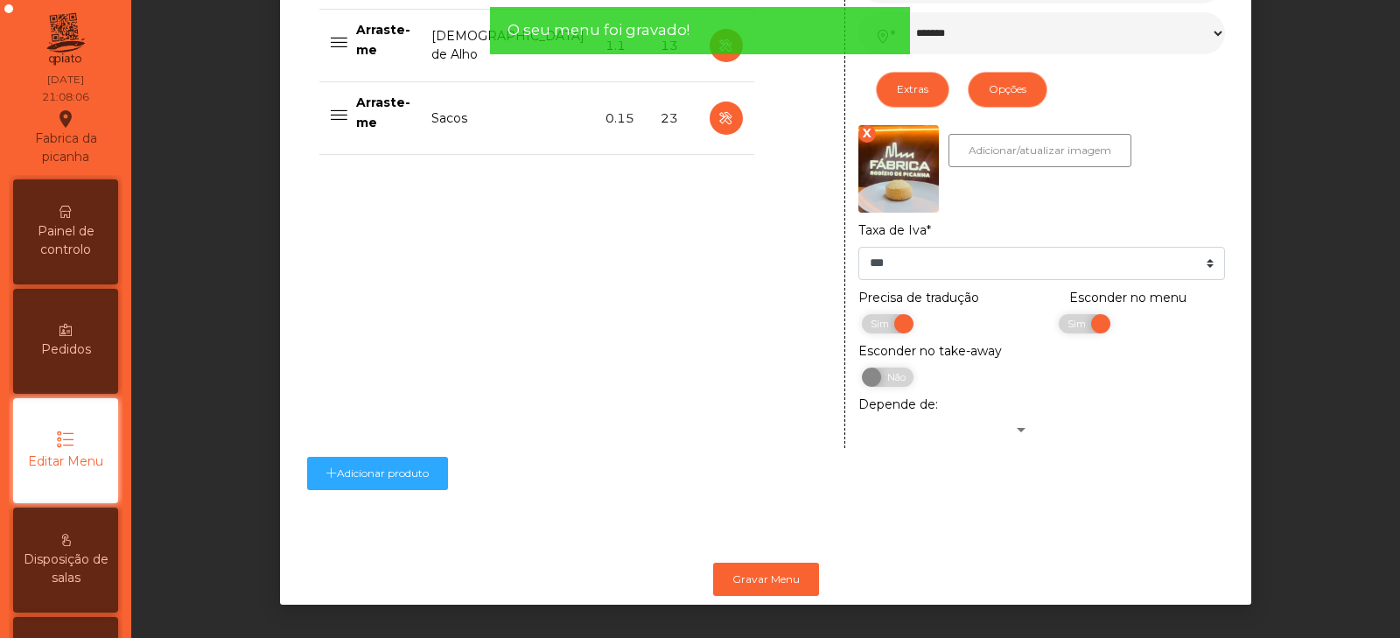
click at [66, 220] on div "Painel de controlo" at bounding box center [65, 231] width 105 height 105
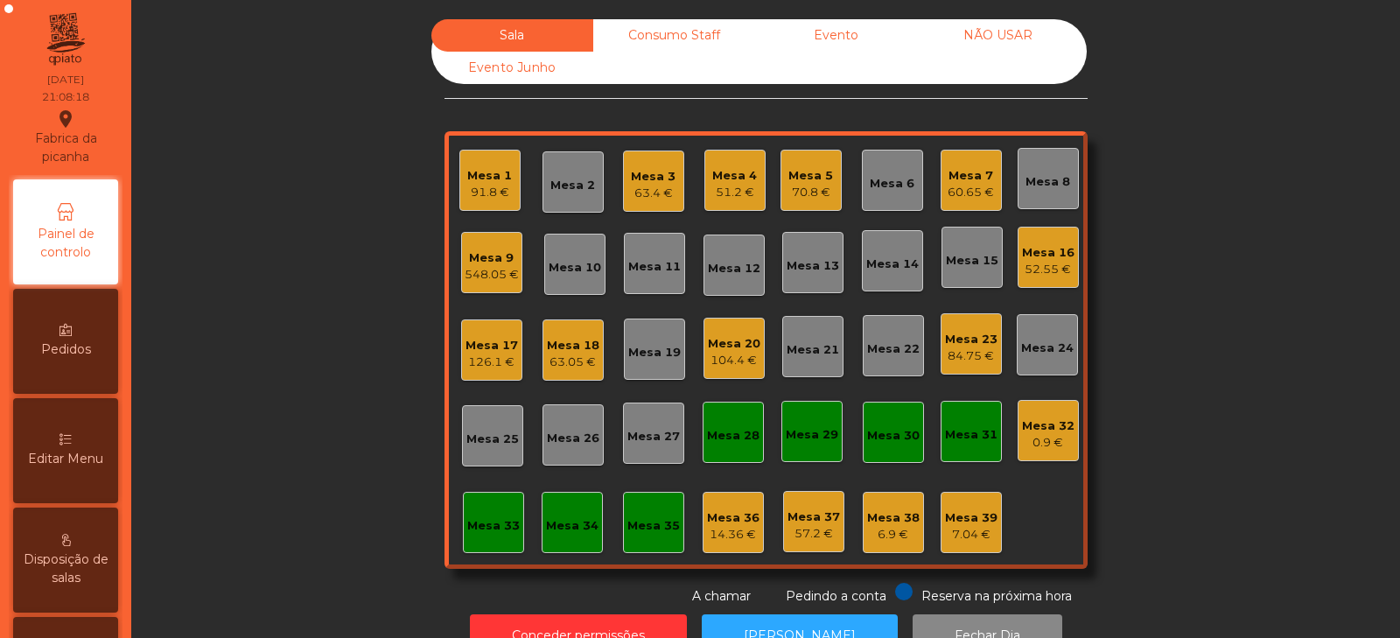
click at [1036, 176] on div "Mesa 8" at bounding box center [1047, 181] width 45 height 17
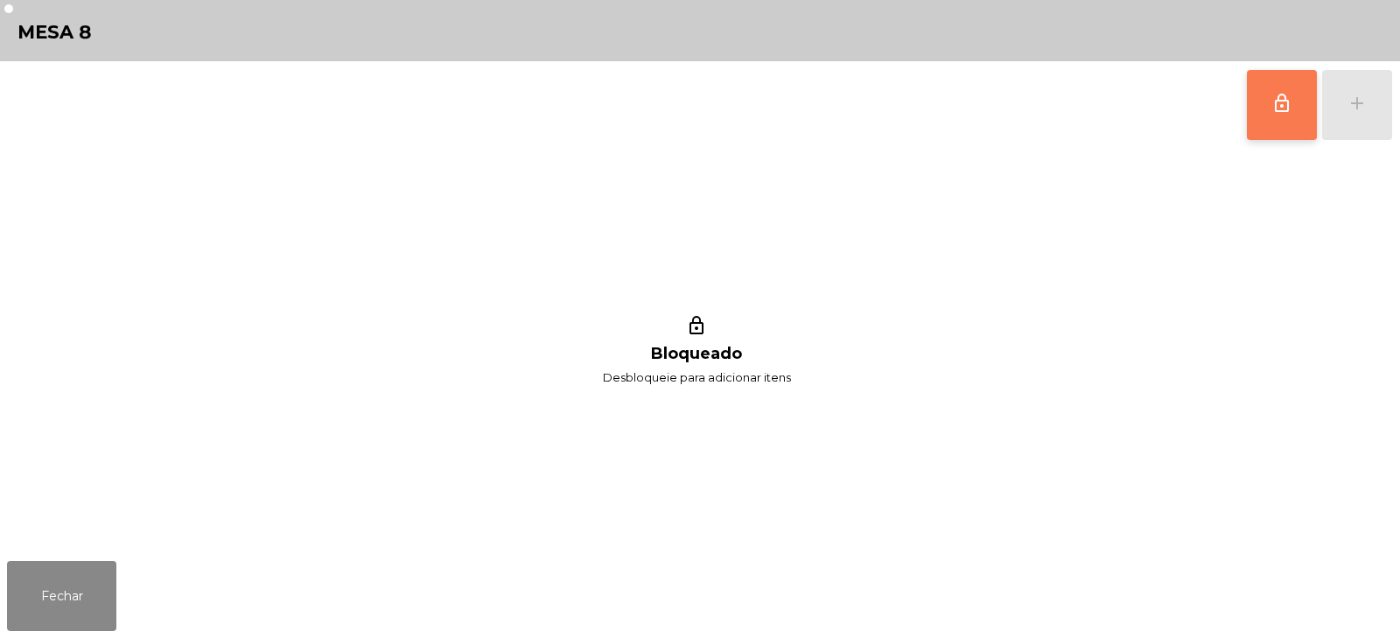
click at [1285, 121] on button "lock_outline" at bounding box center [1282, 105] width 70 height 70
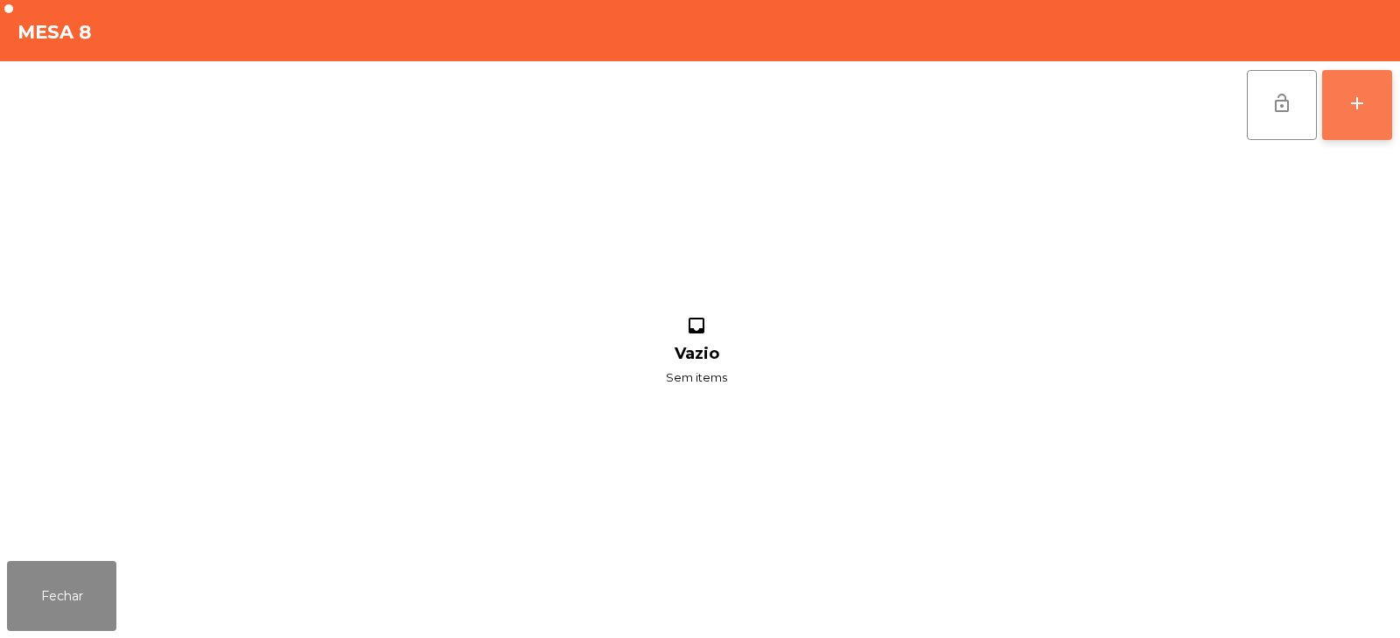
click at [1346, 122] on button "add" at bounding box center [1357, 105] width 70 height 70
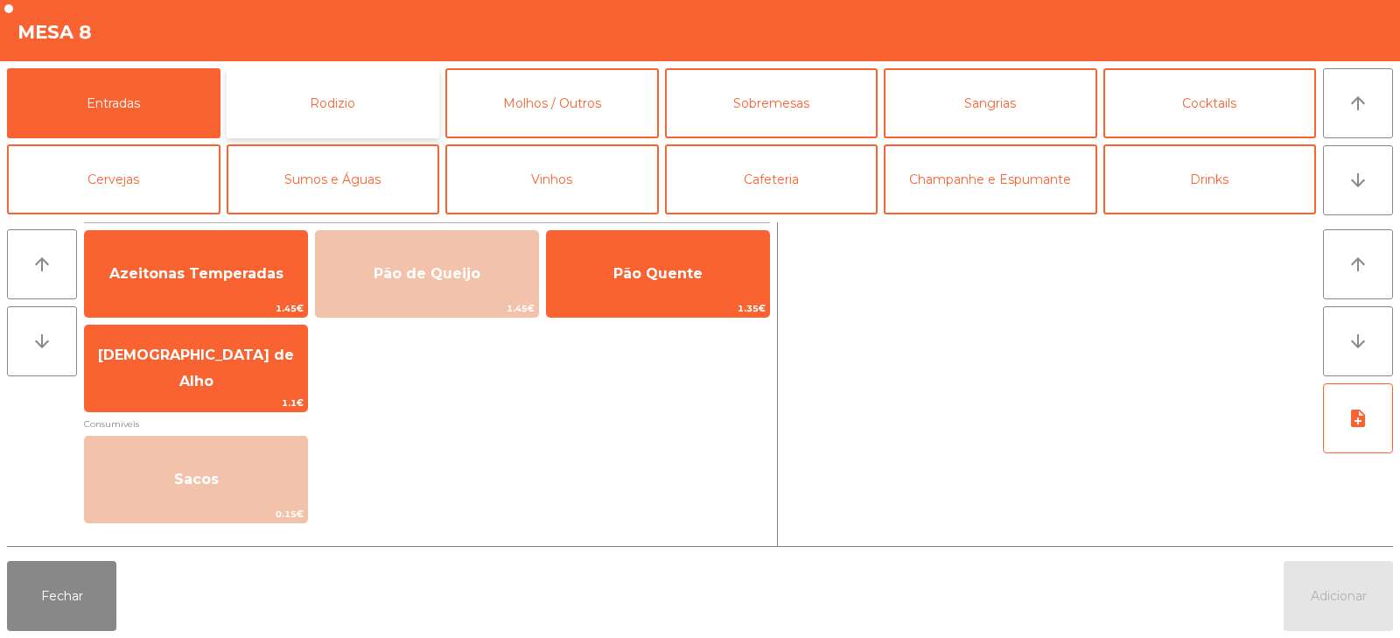
click at [253, 105] on button "Rodizio" at bounding box center [333, 103] width 213 height 70
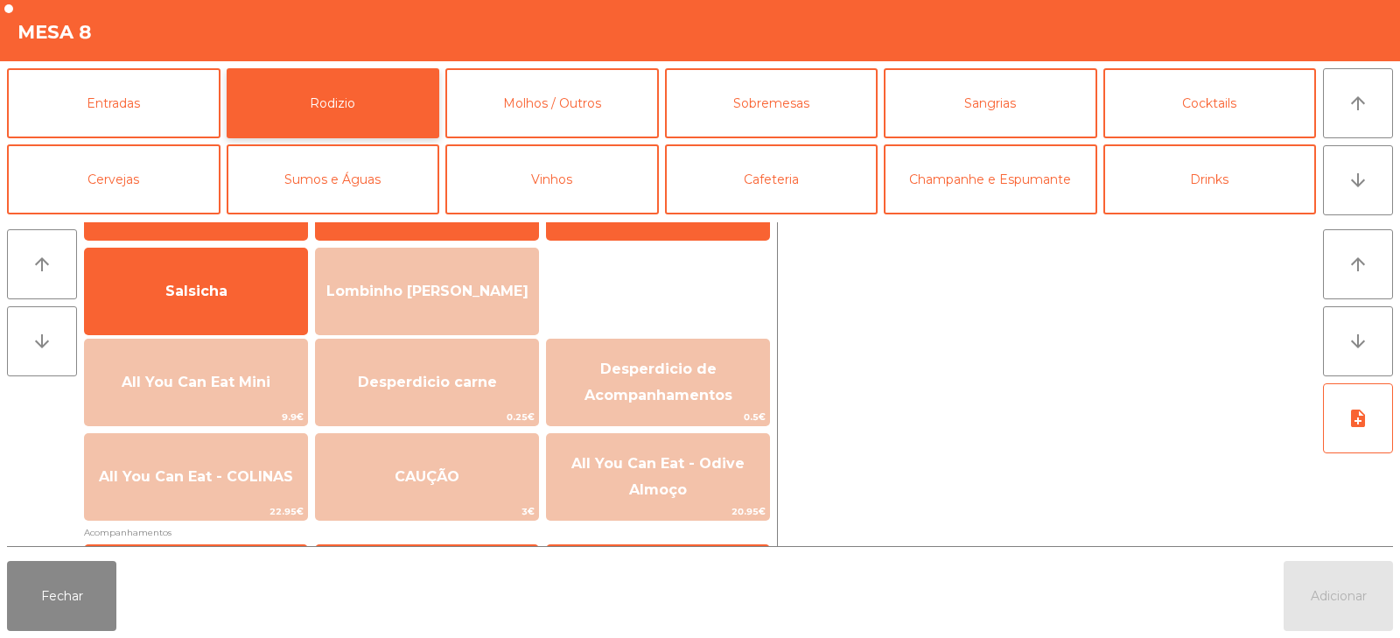
scroll to position [115, 0]
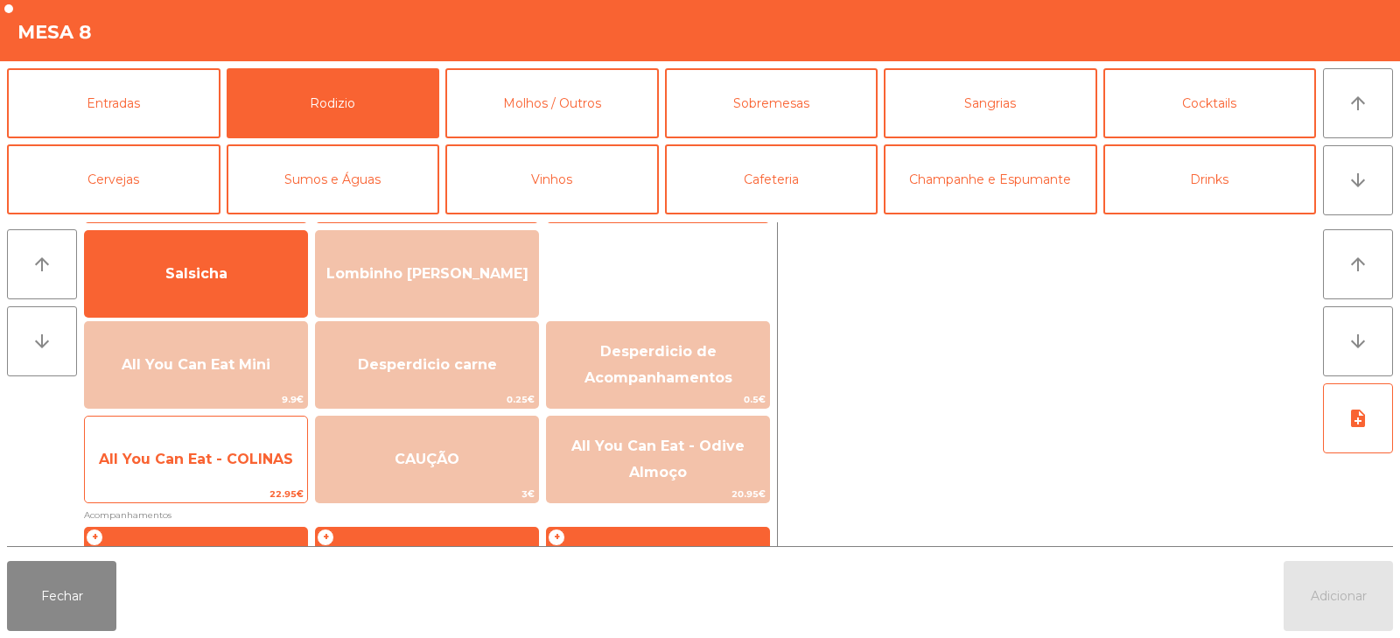
click at [244, 464] on span "All You Can Eat - COLINAS" at bounding box center [196, 459] width 194 height 17
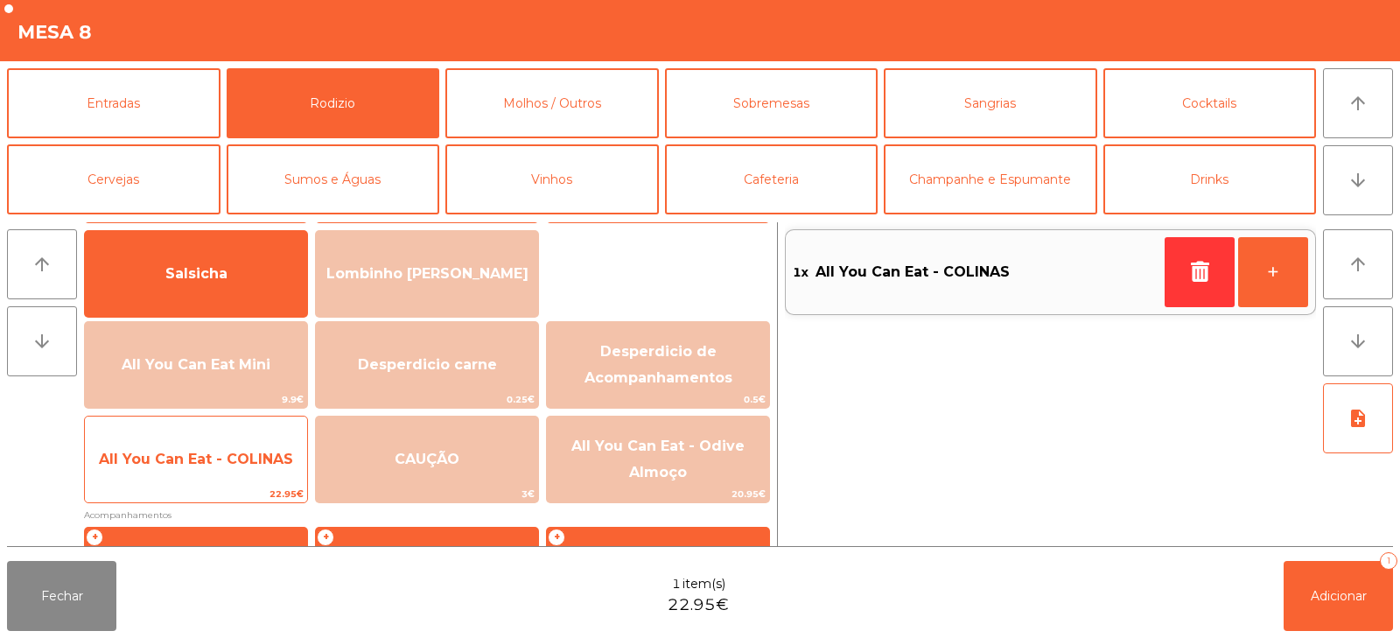
click at [236, 462] on span "All You Can Eat - COLINAS" at bounding box center [196, 459] width 194 height 17
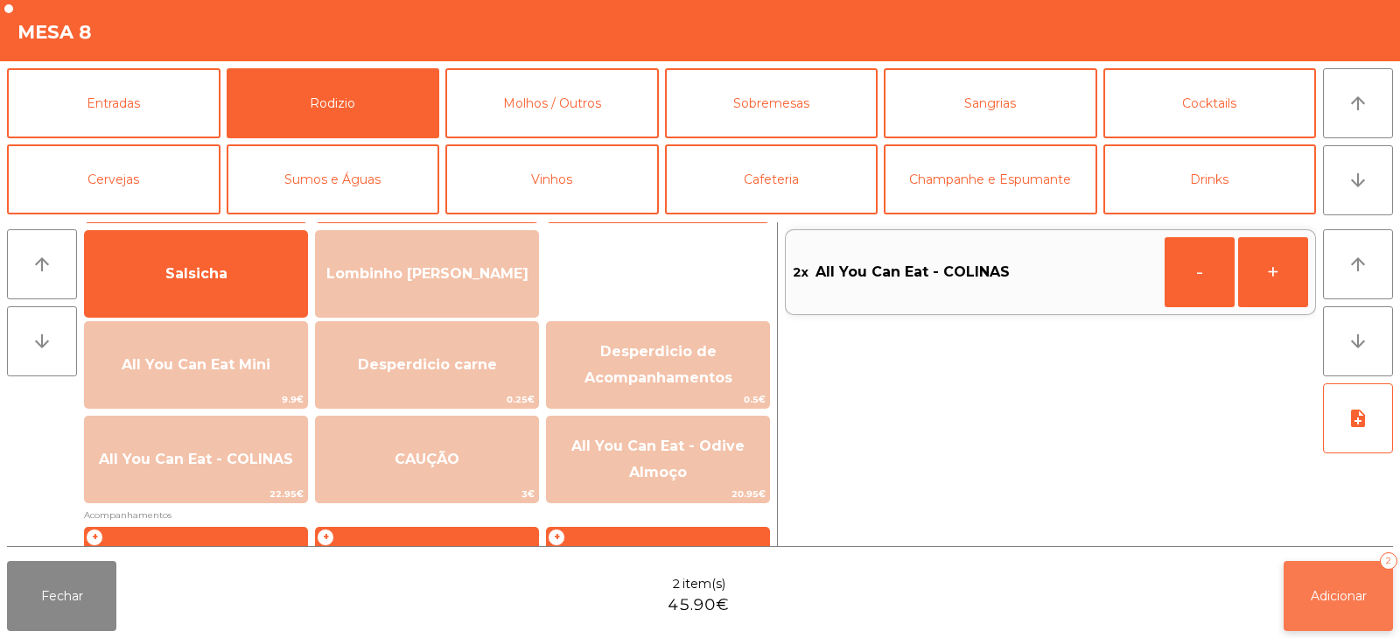
click at [1331, 590] on span "Adicionar" at bounding box center [1338, 596] width 56 height 16
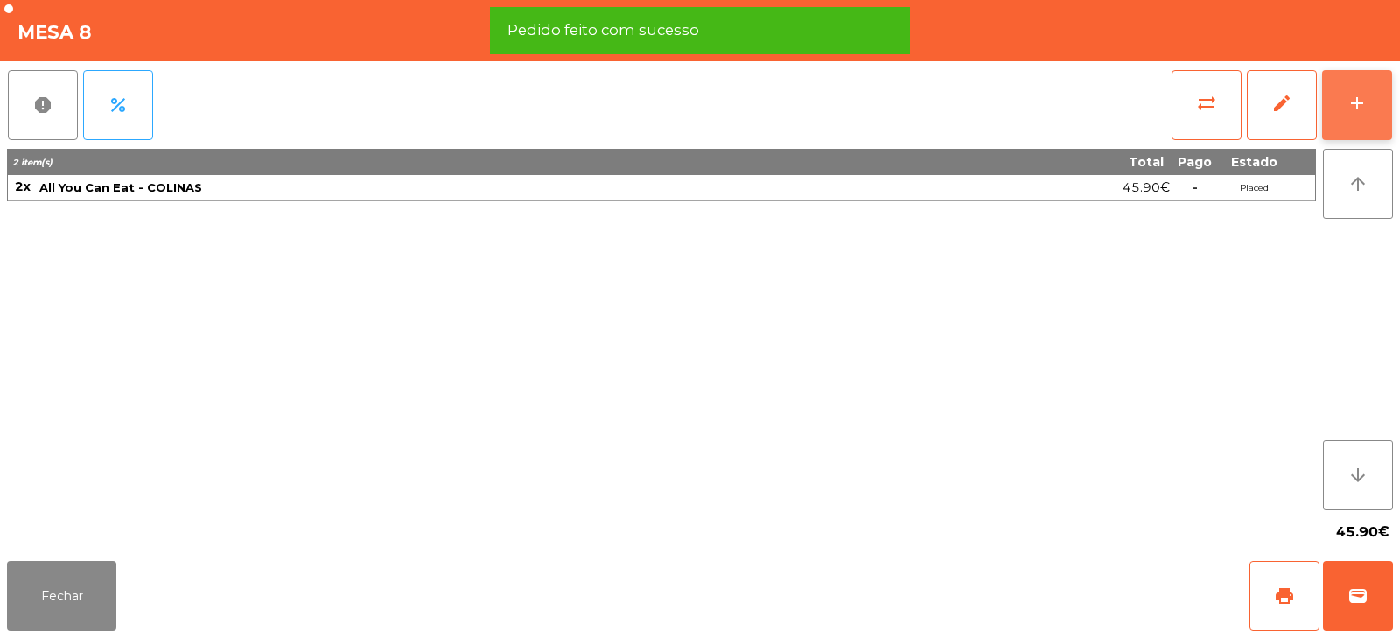
click at [1334, 101] on button "add" at bounding box center [1357, 105] width 70 height 70
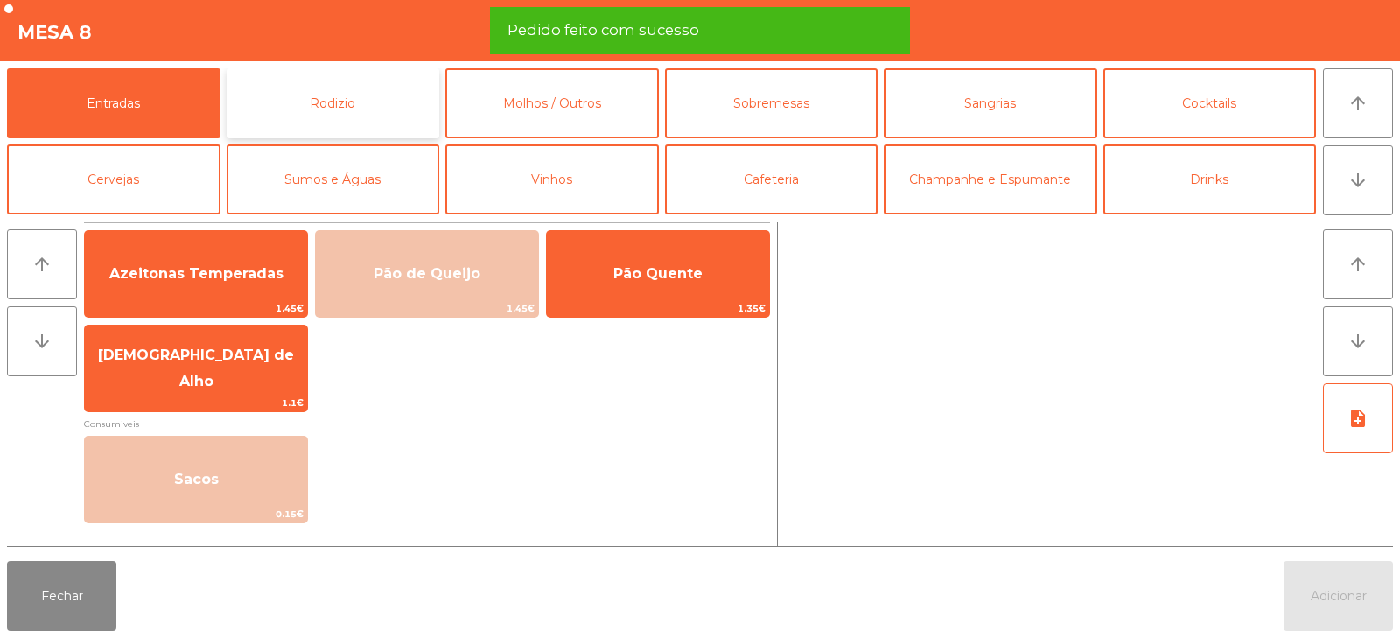
click at [318, 108] on button "Rodizio" at bounding box center [333, 103] width 213 height 70
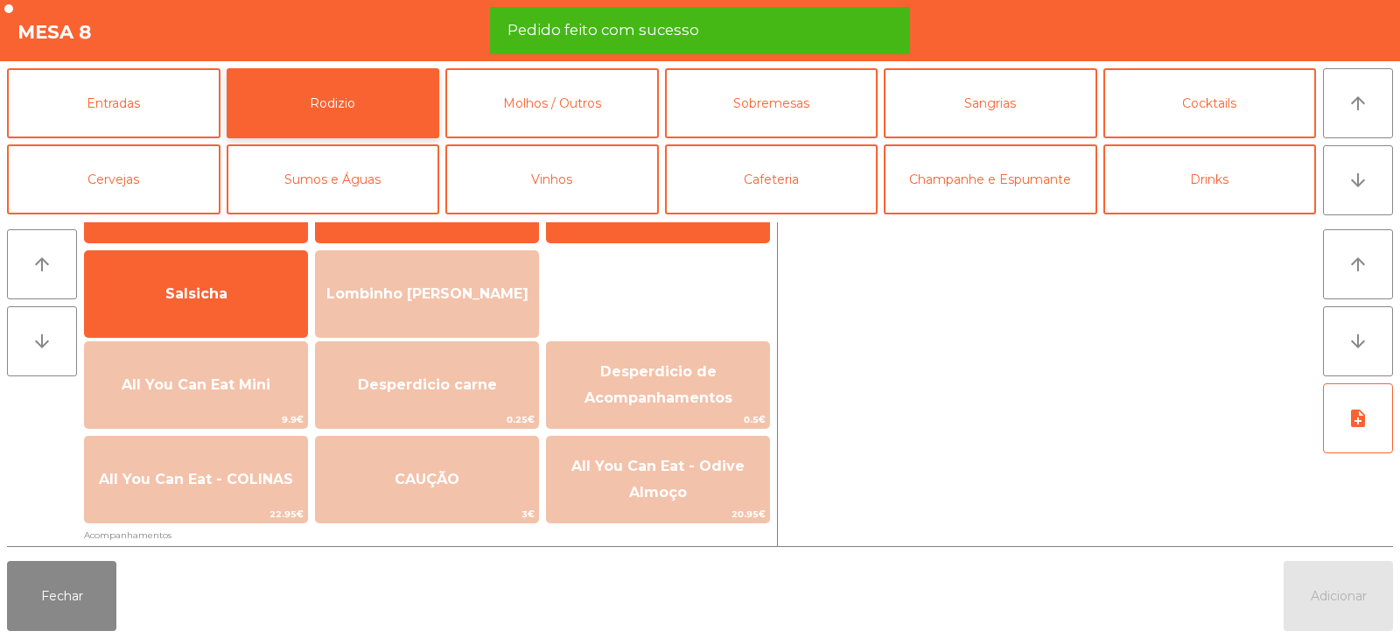
scroll to position [112, 0]
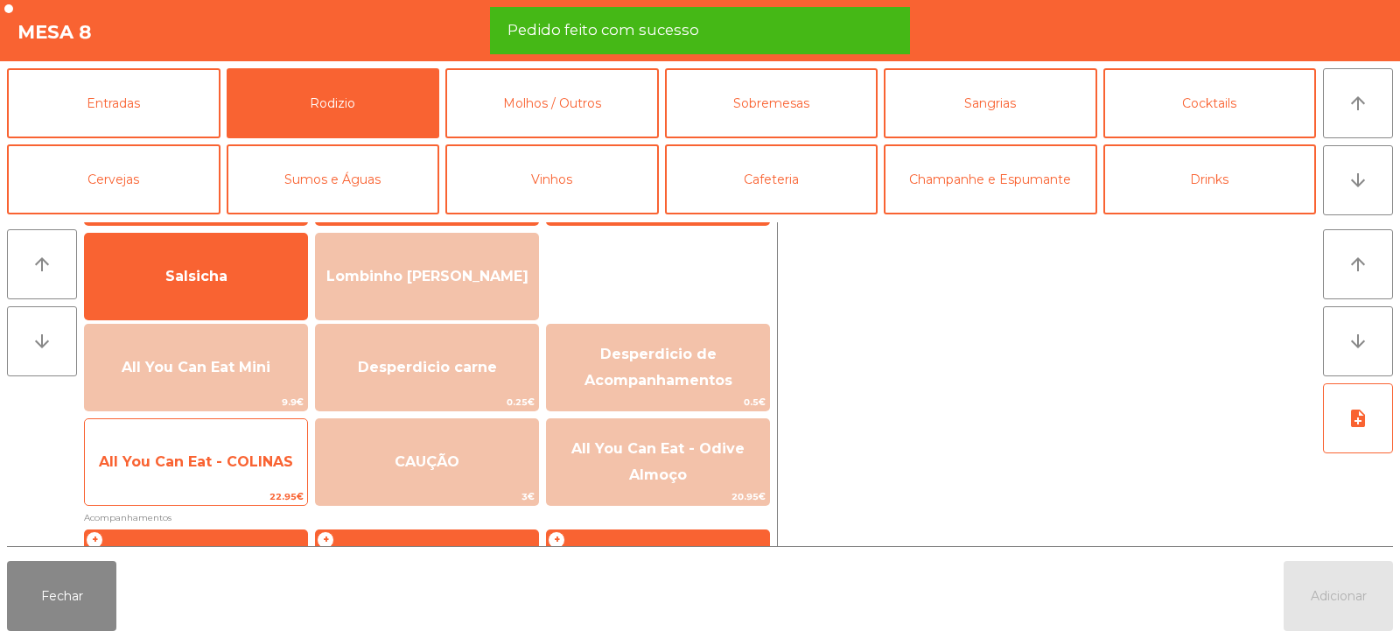
click at [214, 474] on span "All You Can Eat - COLINAS" at bounding box center [196, 461] width 222 height 47
click at [217, 471] on span "All You Can Eat - COLINAS" at bounding box center [196, 461] width 222 height 47
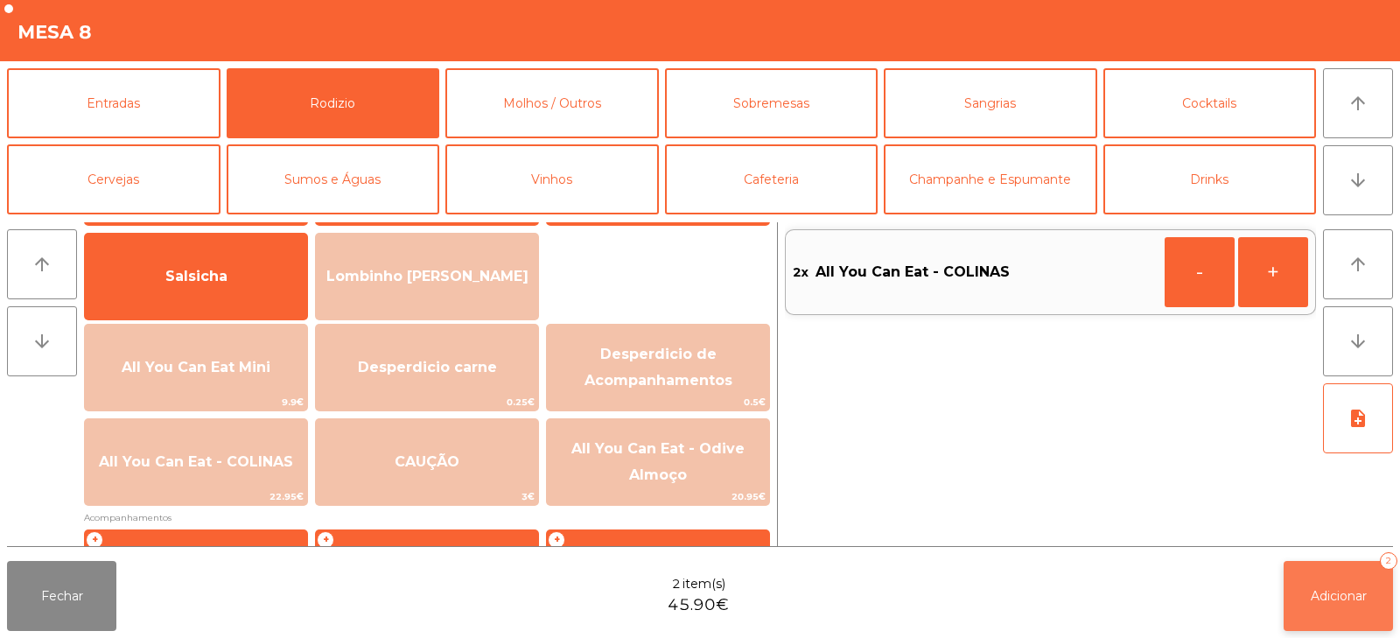
click at [1316, 581] on button "Adicionar 2" at bounding box center [1337, 596] width 109 height 70
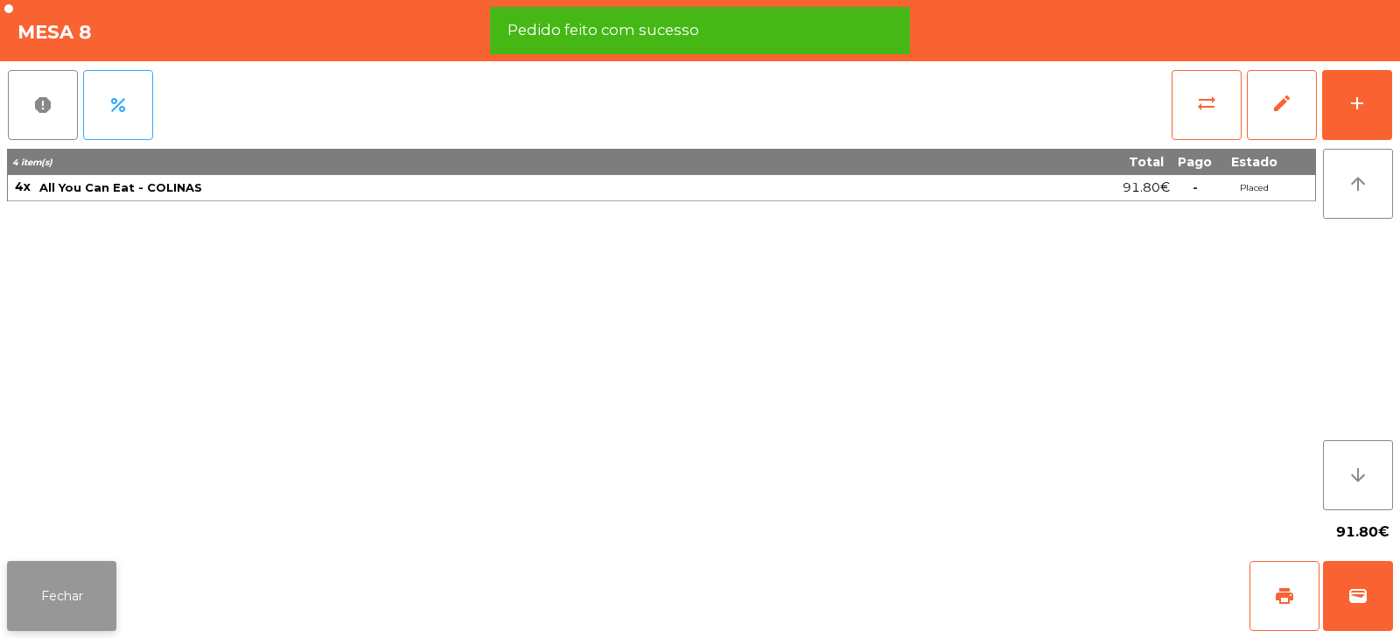
click at [59, 616] on button "Fechar" at bounding box center [61, 596] width 109 height 70
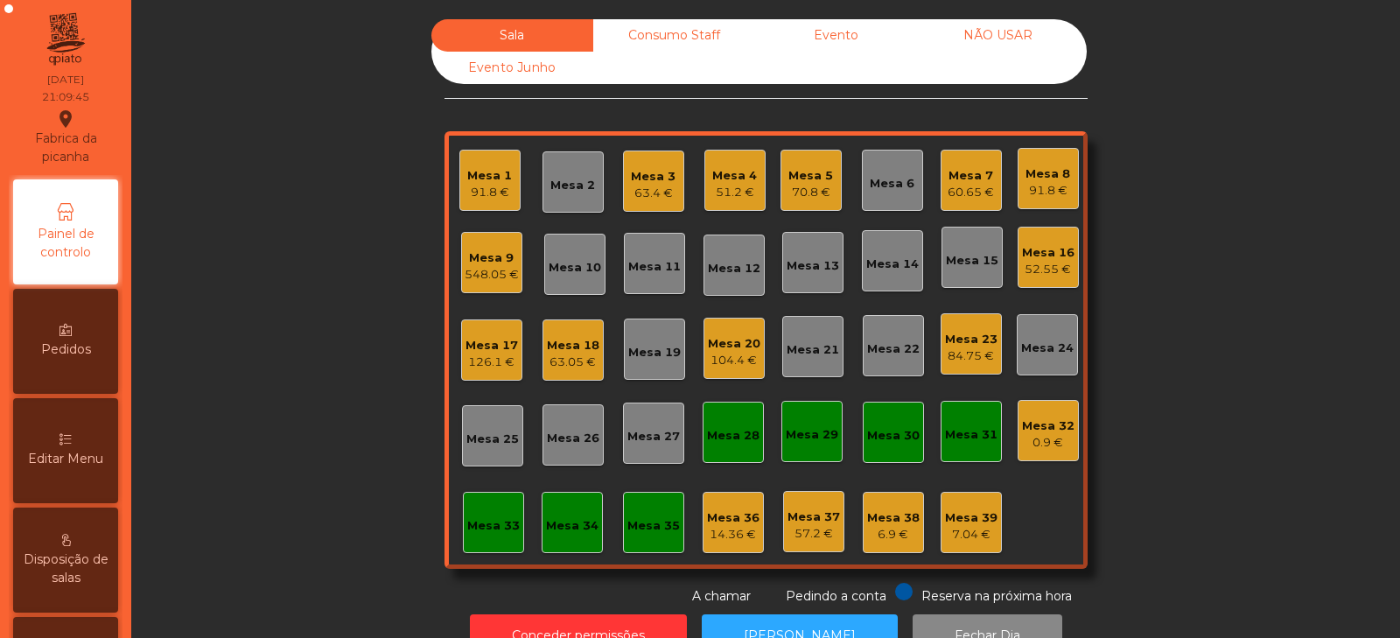
click at [468, 202] on div "Mesa 1 91.8 €" at bounding box center [489, 180] width 61 height 61
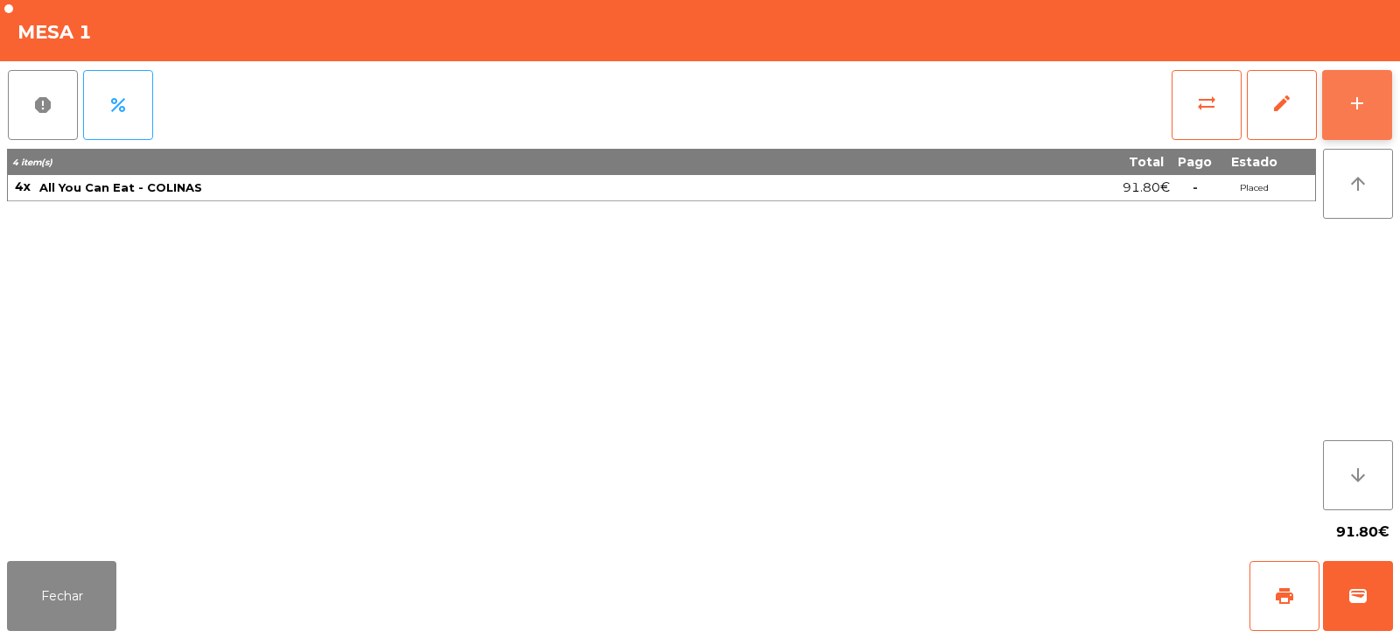
click at [1345, 107] on button "add" at bounding box center [1357, 105] width 70 height 70
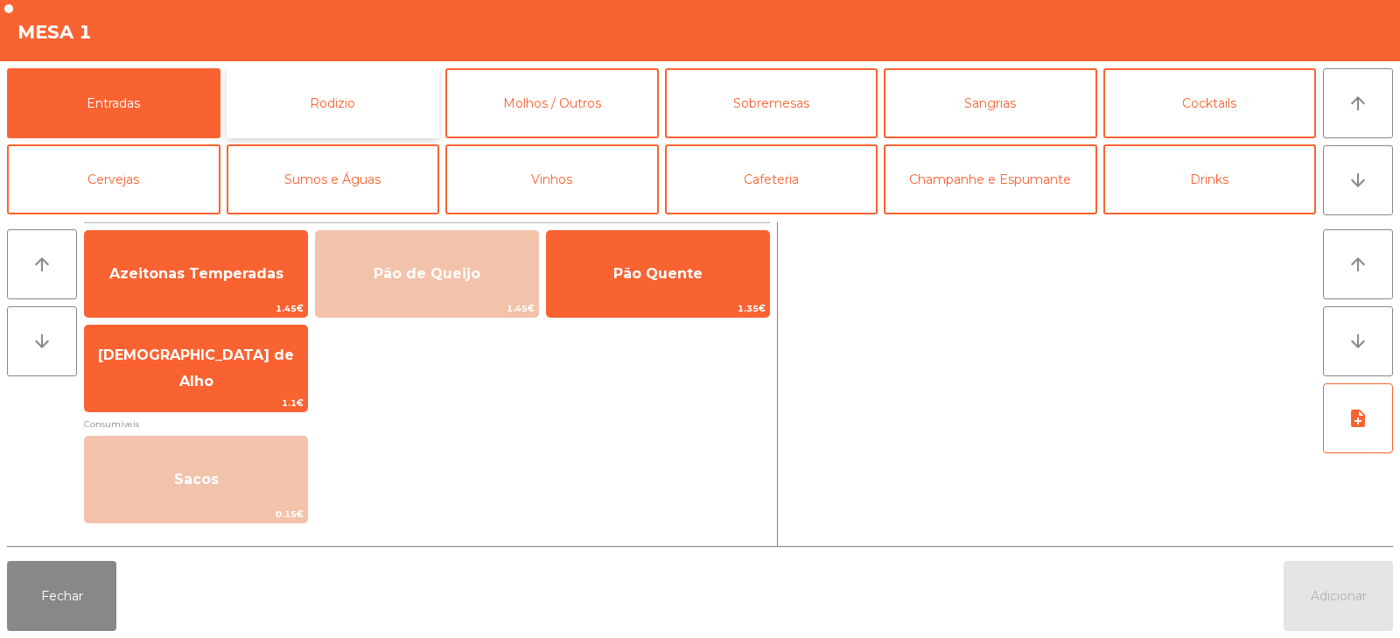
click at [365, 100] on button "Rodizio" at bounding box center [333, 103] width 213 height 70
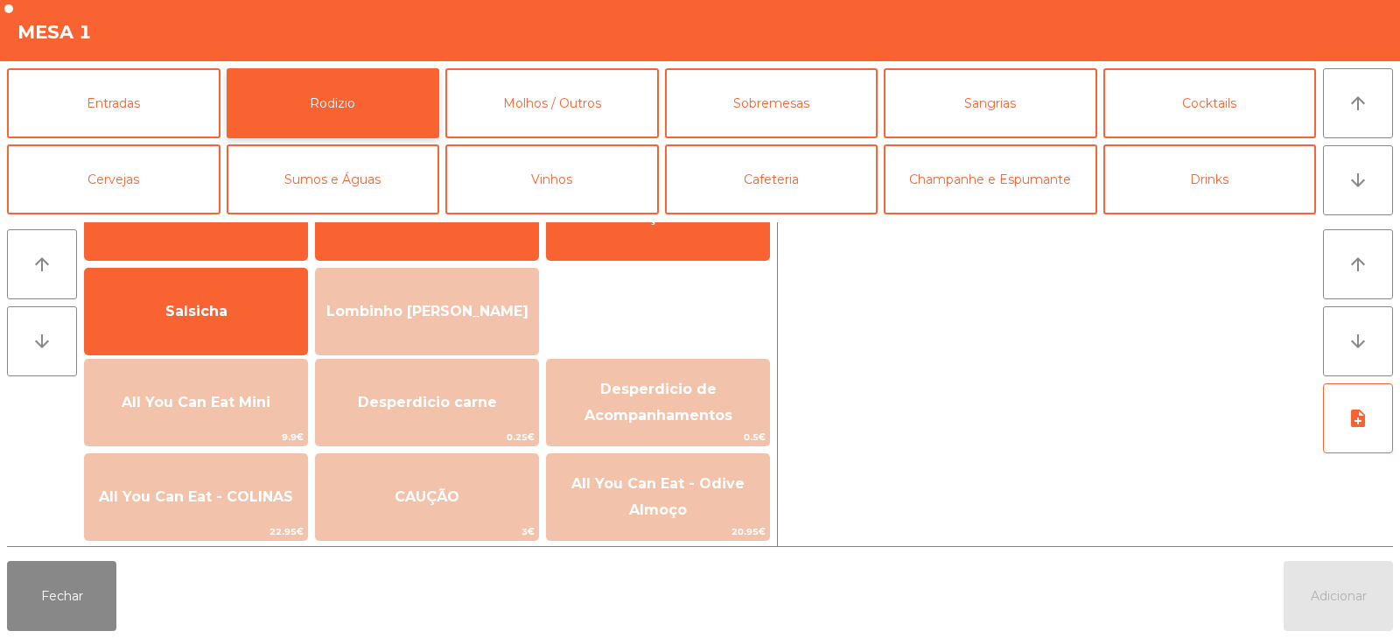
scroll to position [83, 0]
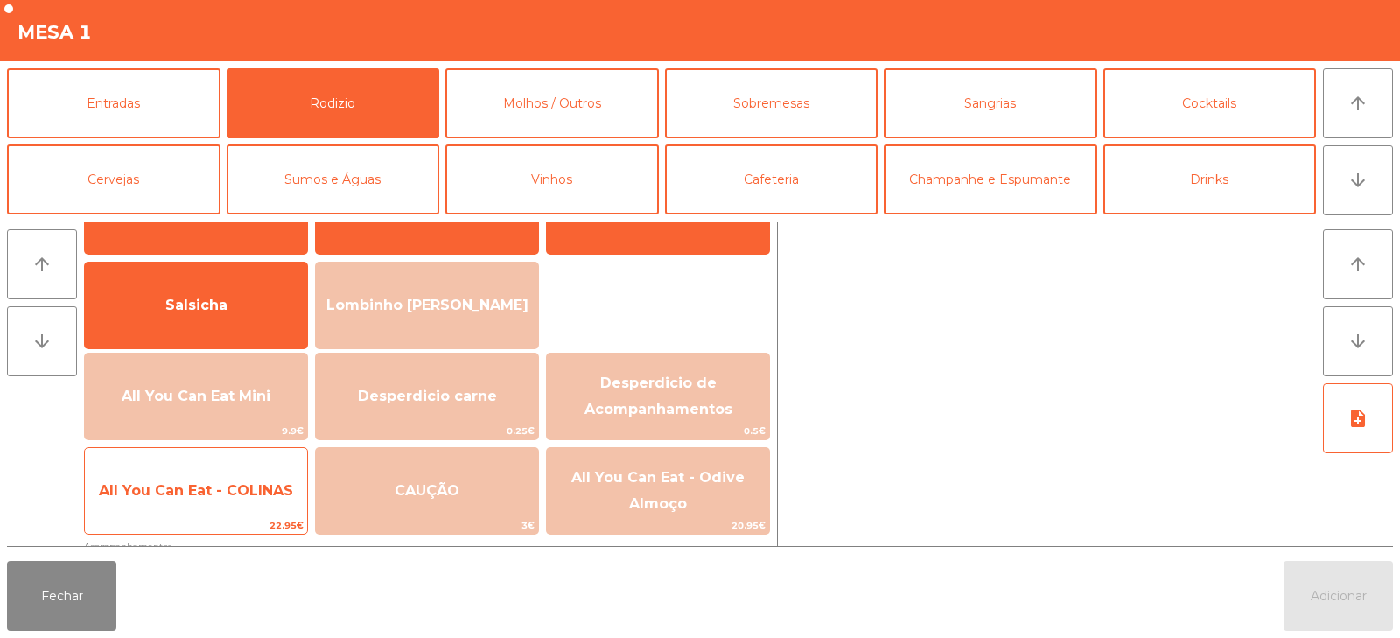
click at [268, 491] on span "All You Can Eat - COLINAS" at bounding box center [196, 490] width 194 height 17
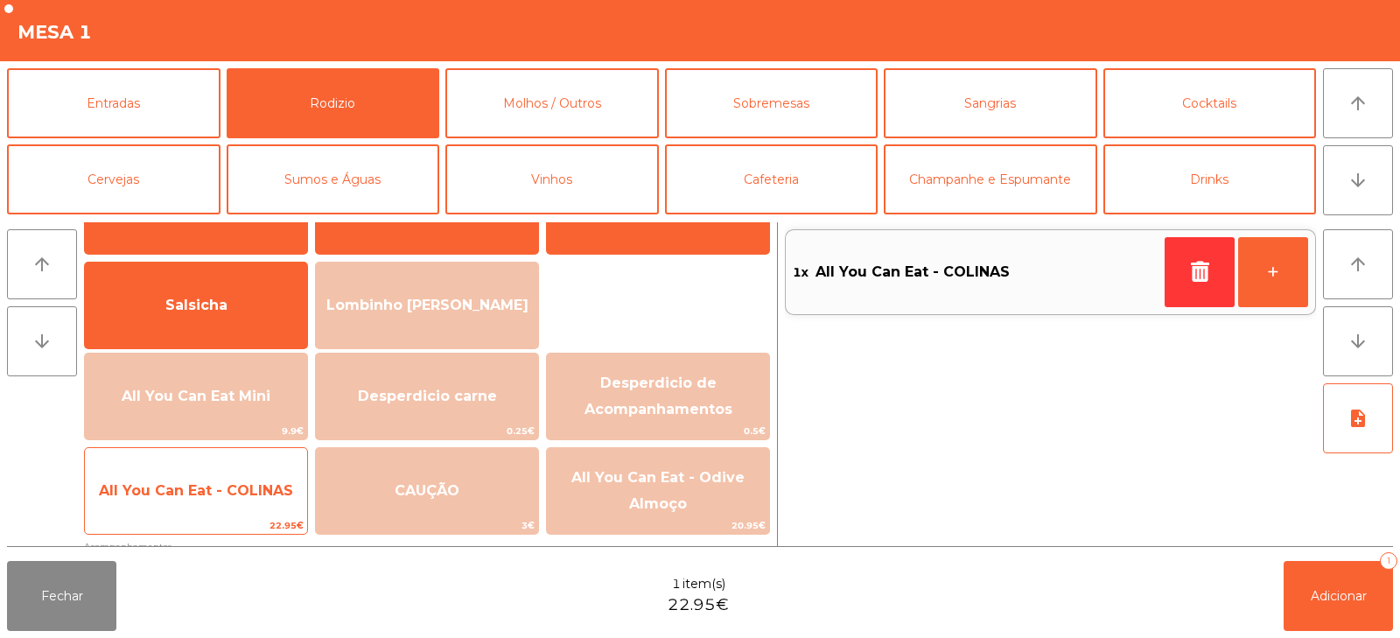
click at [266, 497] on span "All You Can Eat - COLINAS" at bounding box center [196, 490] width 194 height 17
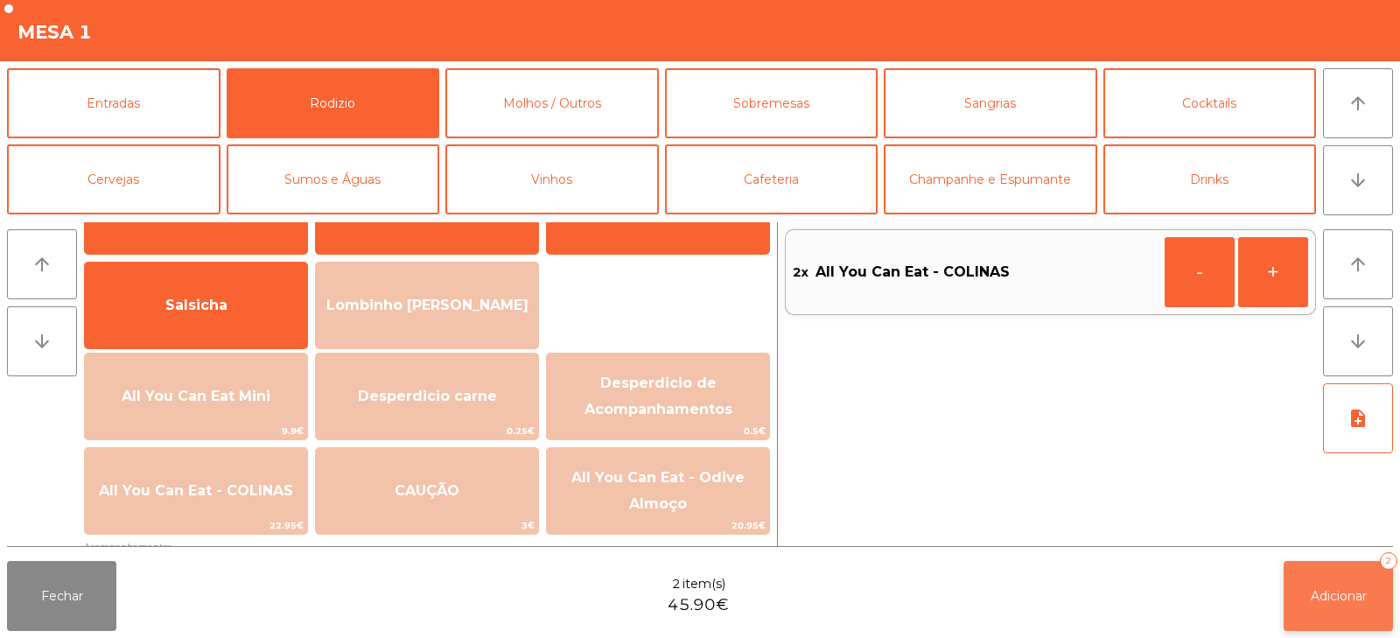
click at [1319, 598] on span "Adicionar" at bounding box center [1338, 596] width 56 height 16
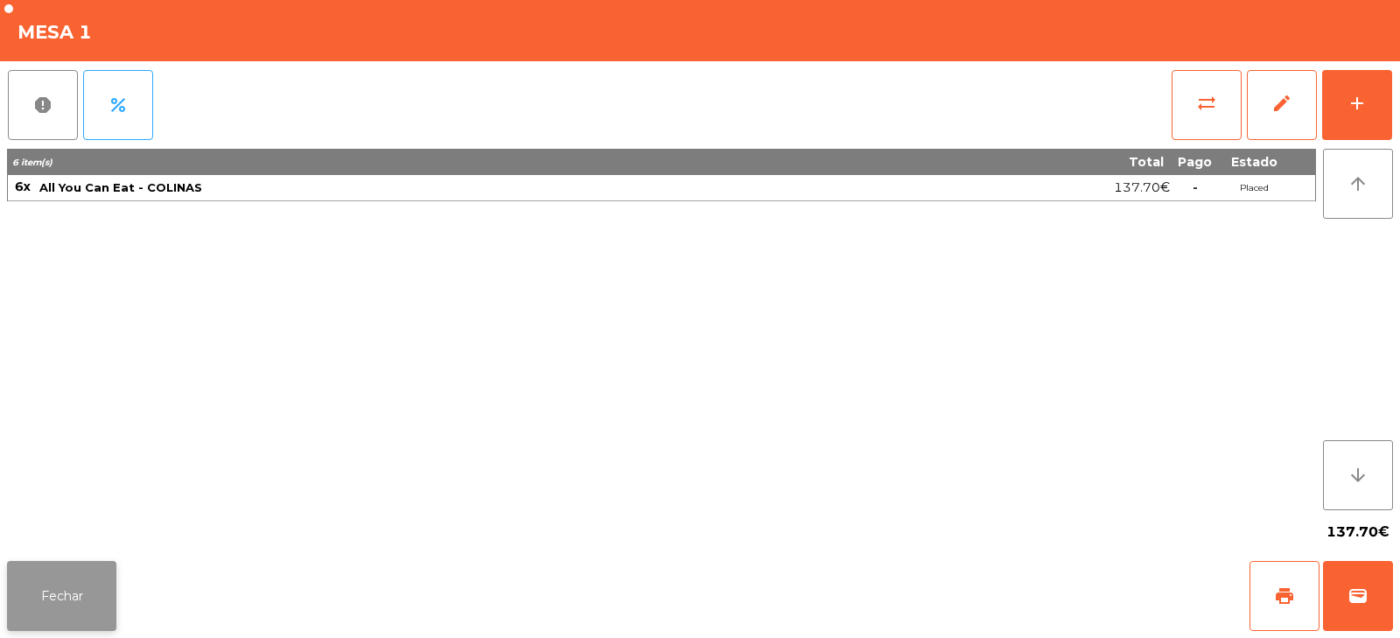
click at [80, 566] on button "Fechar" at bounding box center [61, 596] width 109 height 70
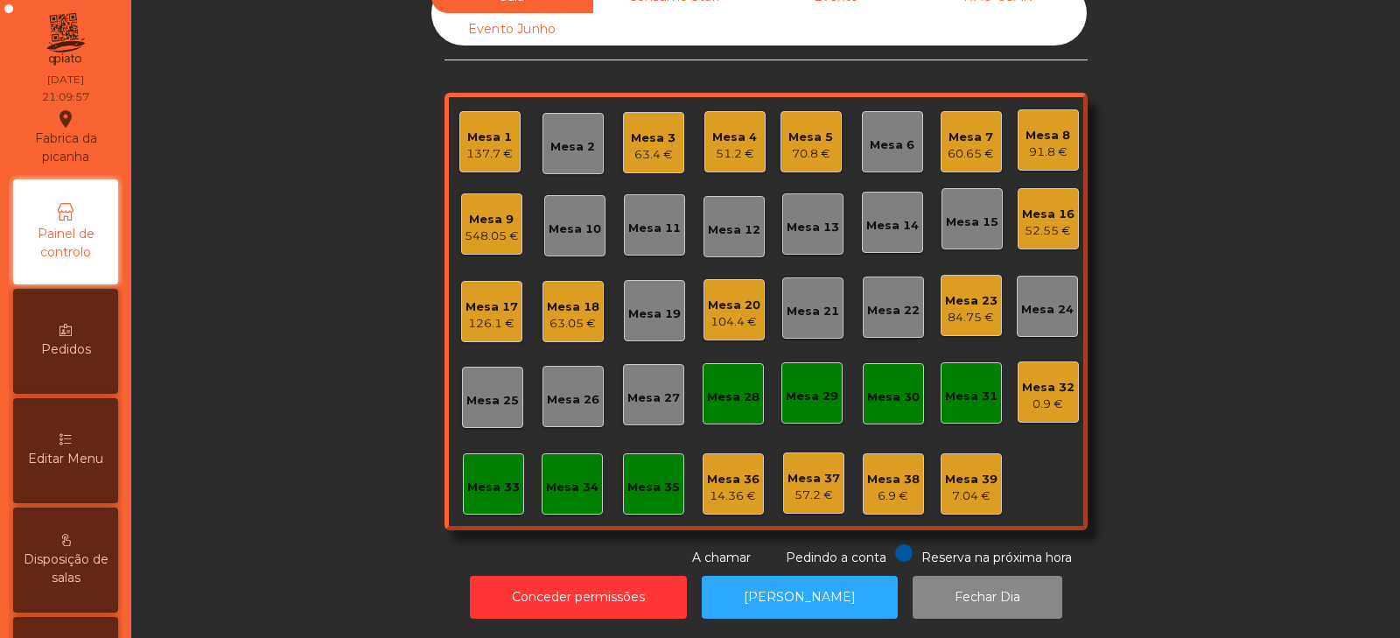
scroll to position [0, 0]
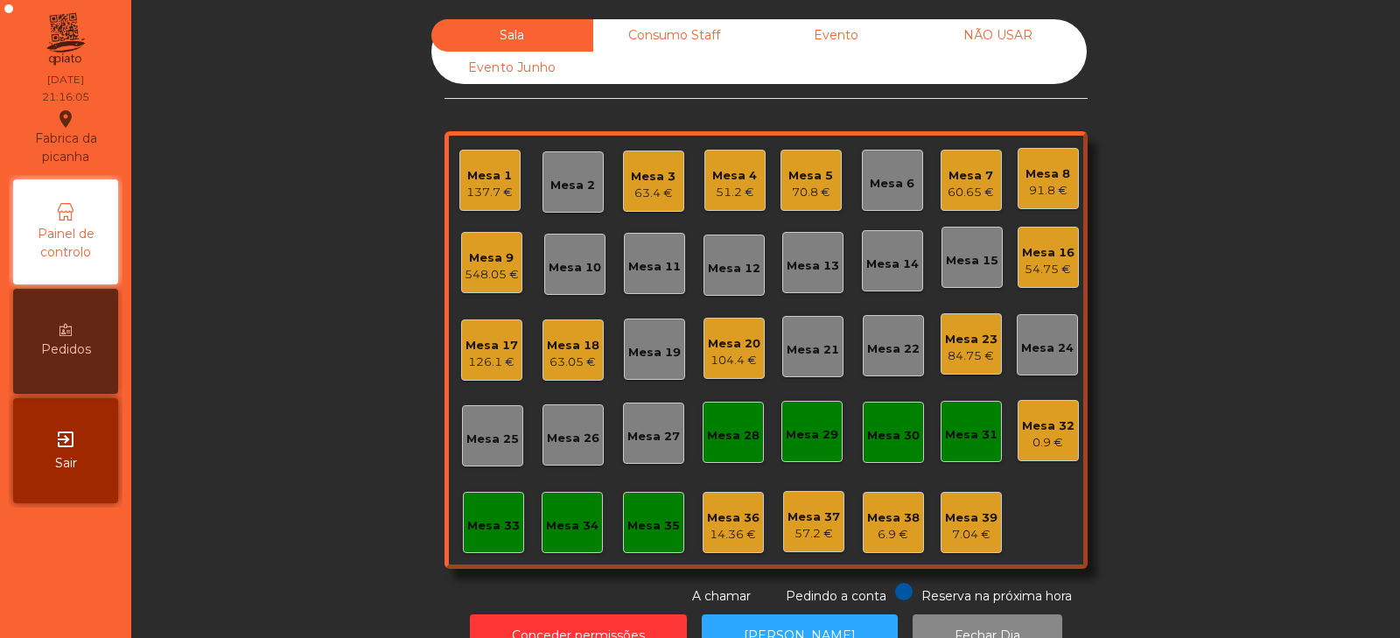
click at [1042, 185] on div "91.8 €" at bounding box center [1047, 190] width 45 height 17
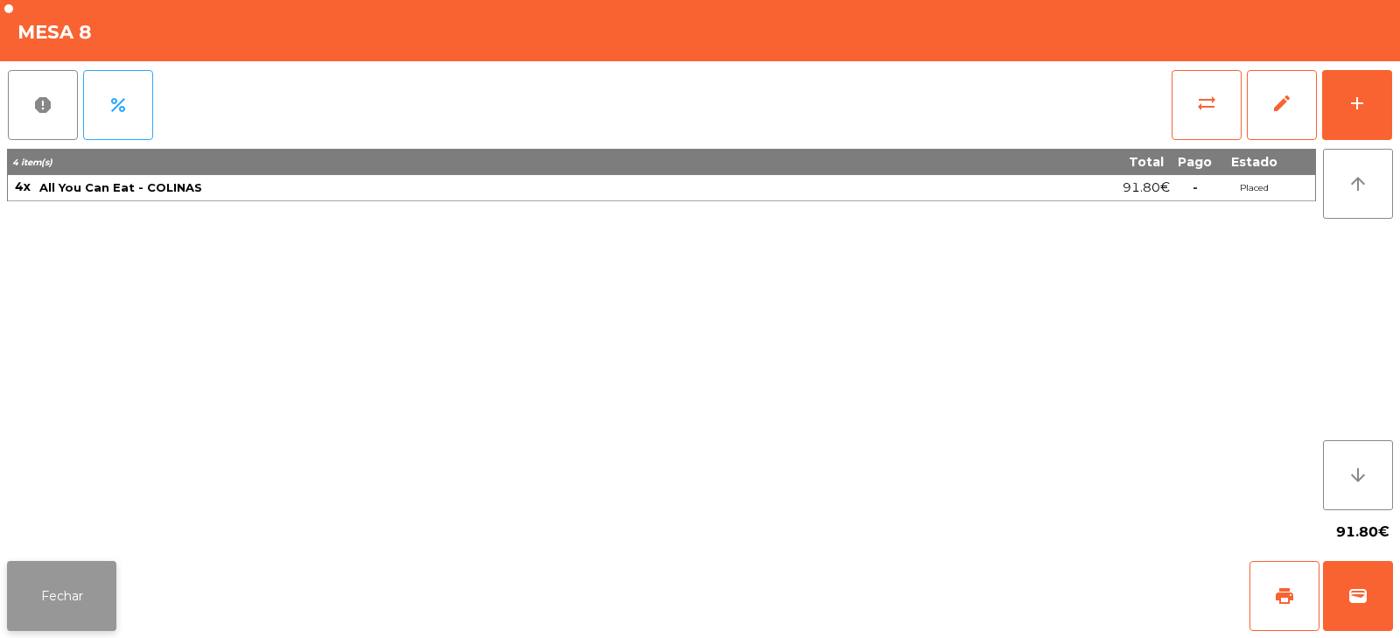
click at [94, 589] on button "Fechar" at bounding box center [61, 596] width 109 height 70
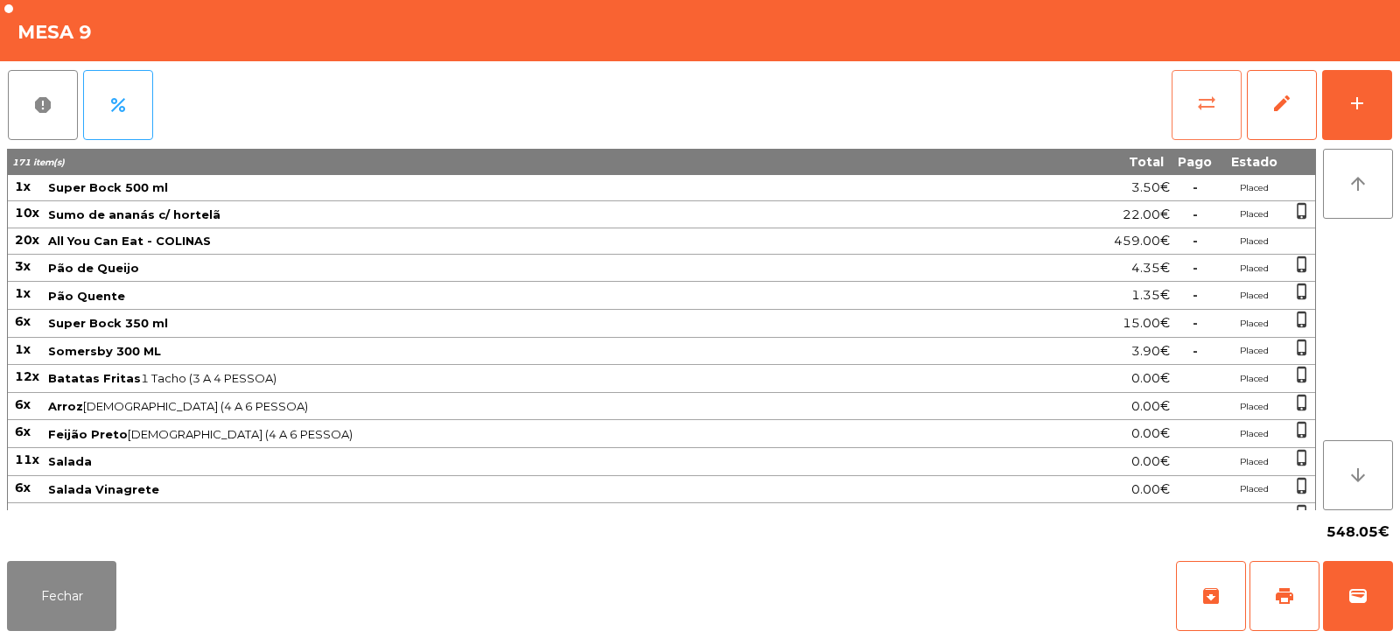
click at [1217, 108] on button "sync_alt" at bounding box center [1206, 105] width 70 height 70
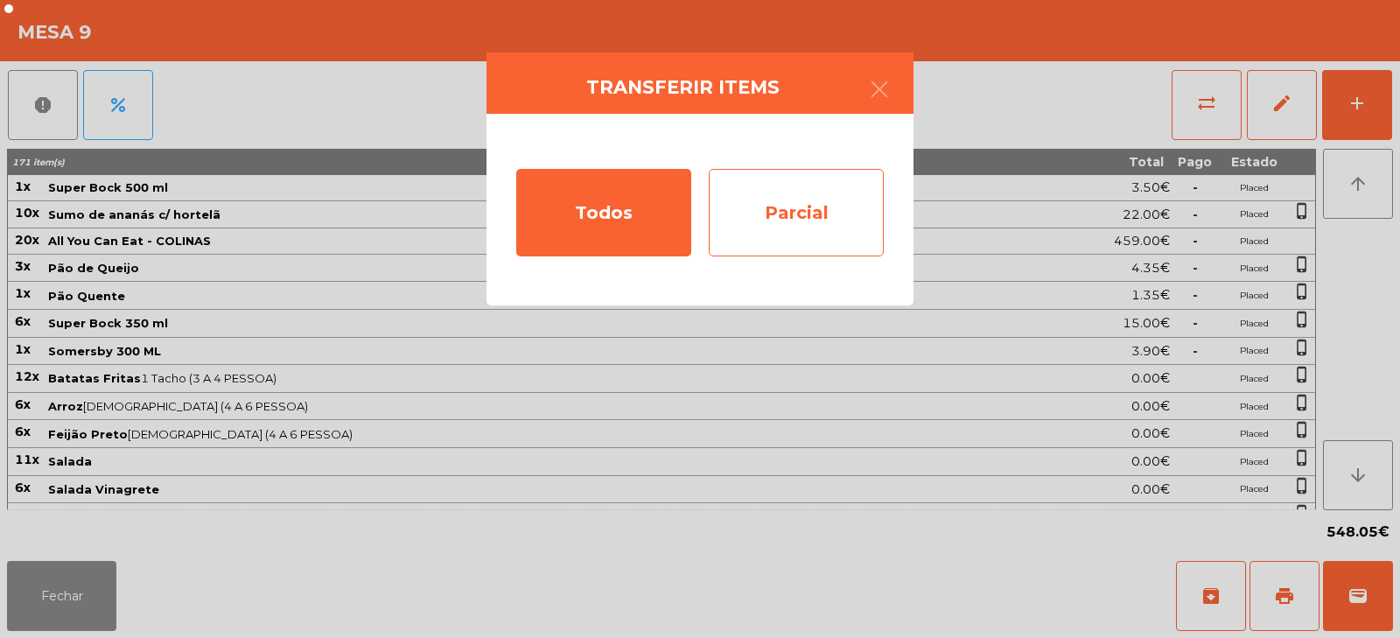
click at [784, 208] on div "Parcial" at bounding box center [796, 212] width 175 height 87
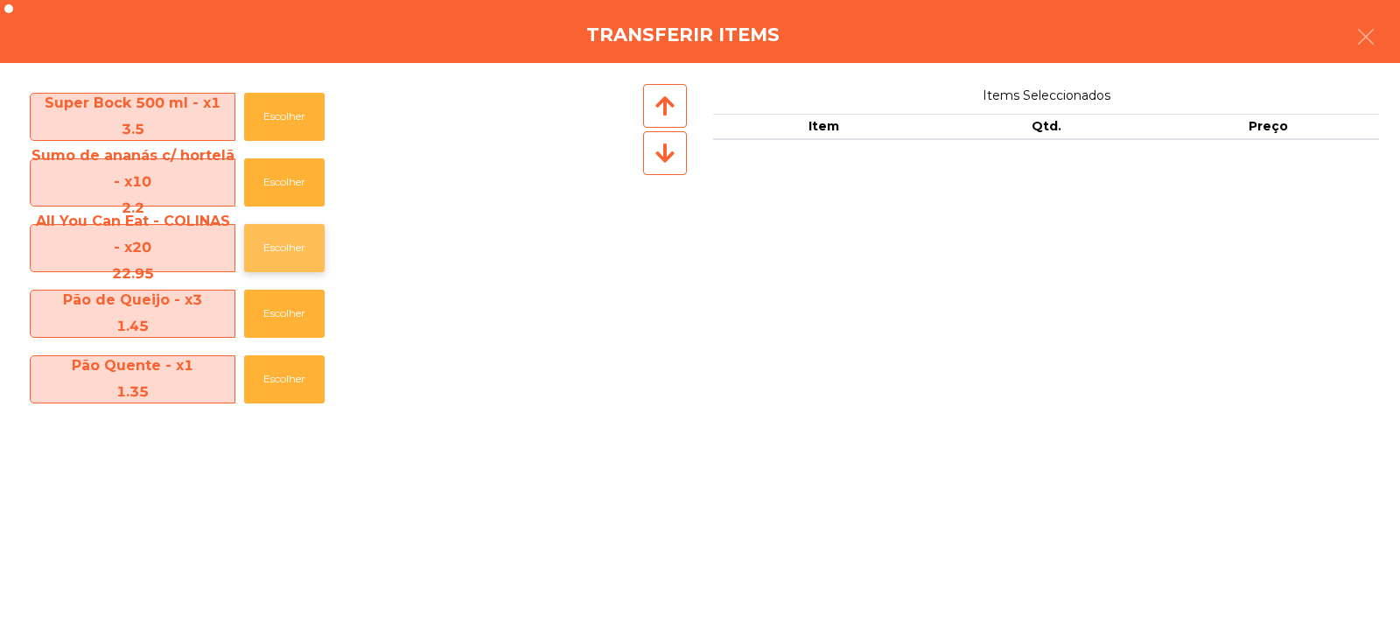
click at [282, 246] on button "Escolher" at bounding box center [284, 248] width 80 height 48
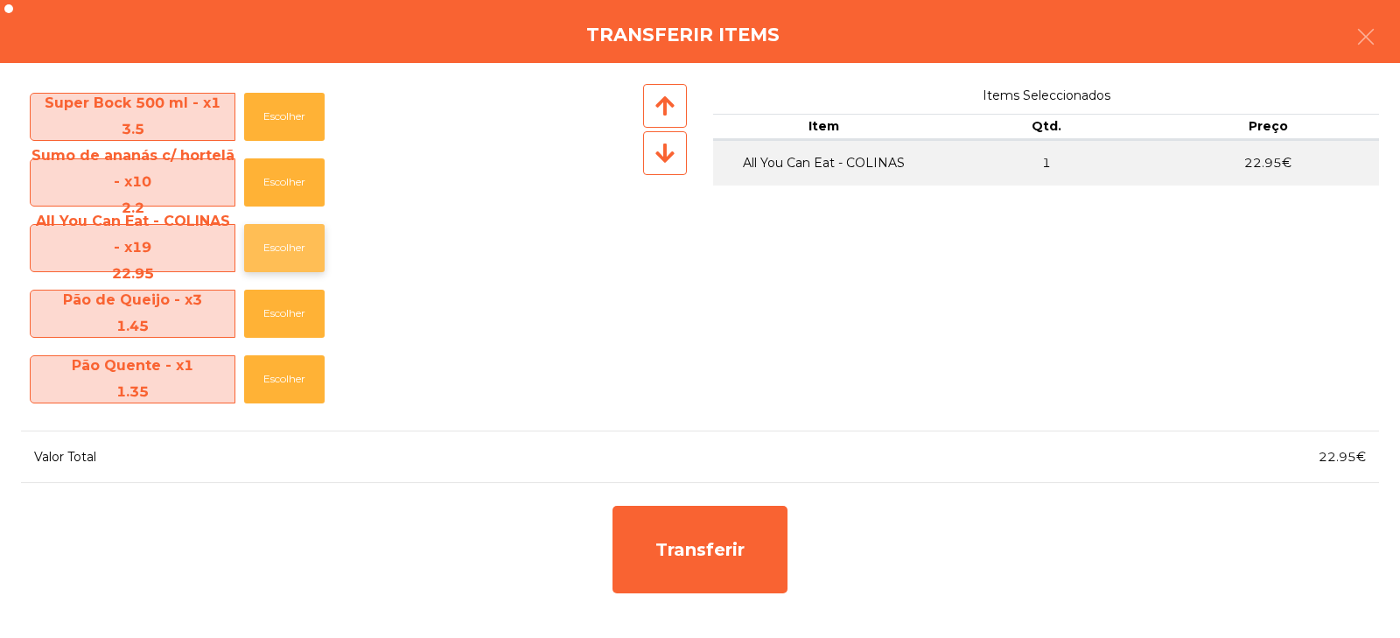
click at [283, 249] on button "Escolher" at bounding box center [284, 248] width 80 height 48
click at [289, 249] on button "Escolher" at bounding box center [284, 248] width 80 height 48
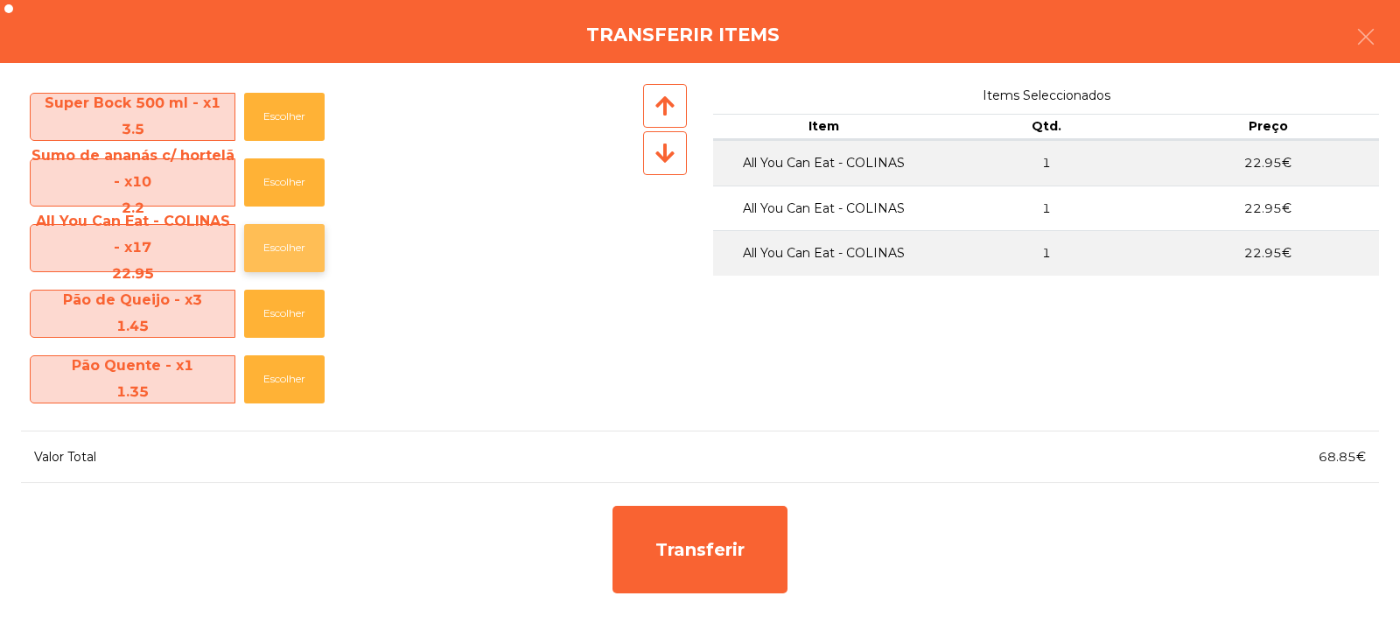
click at [305, 254] on button "Escolher" at bounding box center [284, 248] width 80 height 48
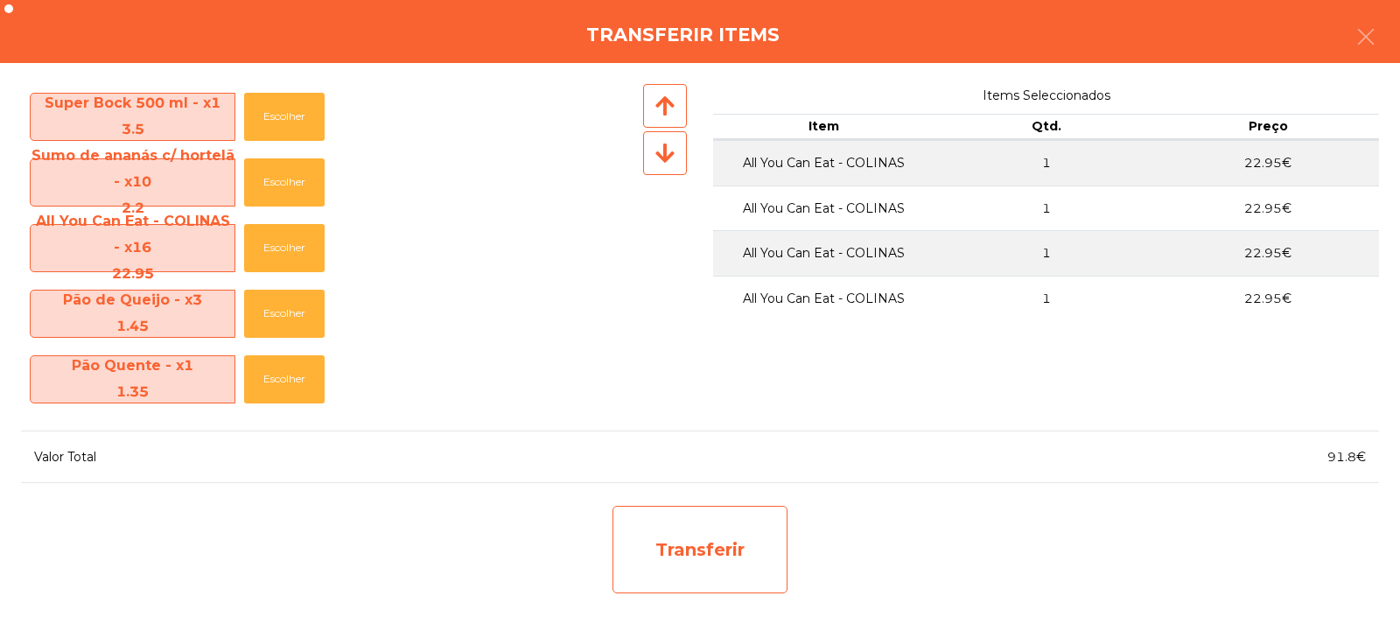
click at [708, 526] on div "Transferir" at bounding box center [699, 549] width 175 height 87
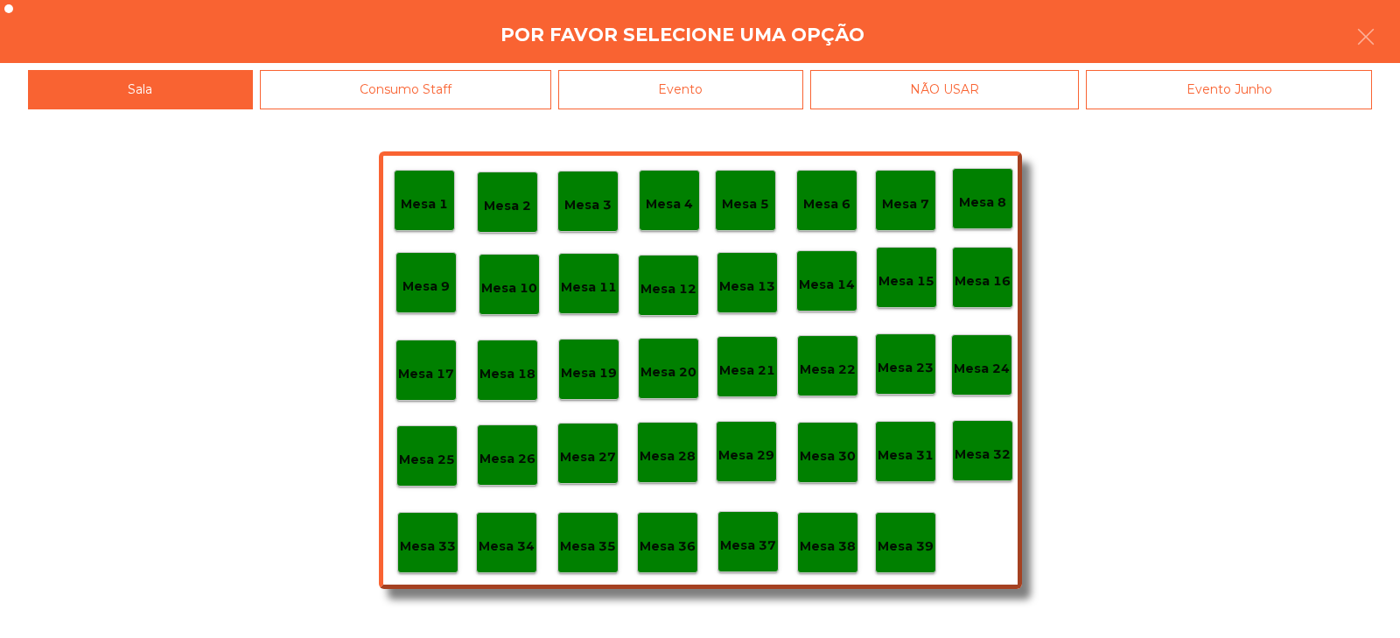
click at [755, 548] on p "Mesa 37" at bounding box center [748, 545] width 56 height 20
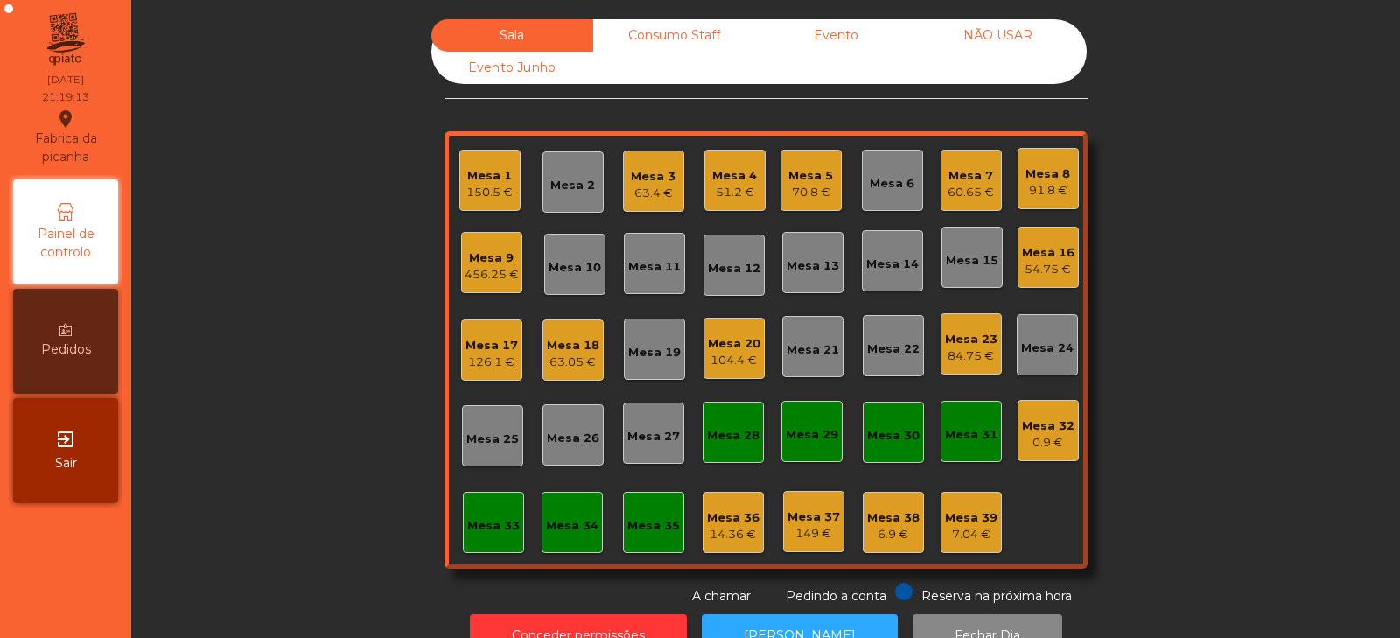
scroll to position [52, 0]
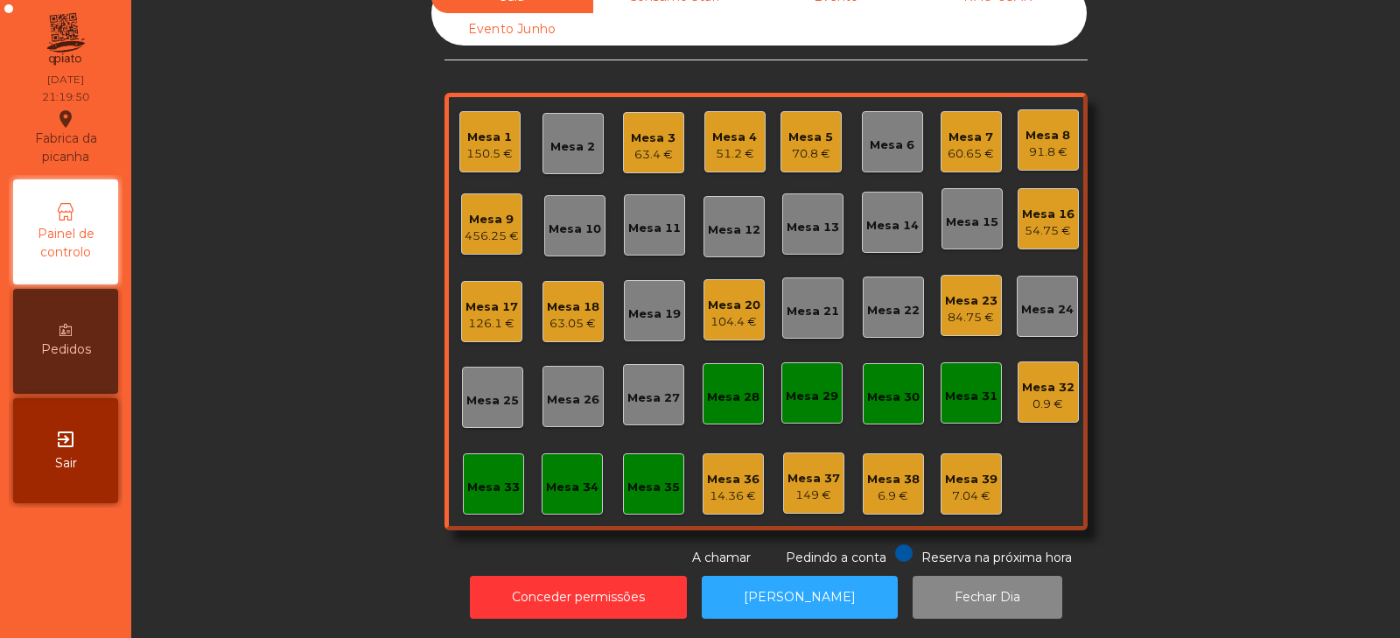
click at [1037, 301] on div "Mesa 24" at bounding box center [1047, 309] width 52 height 17
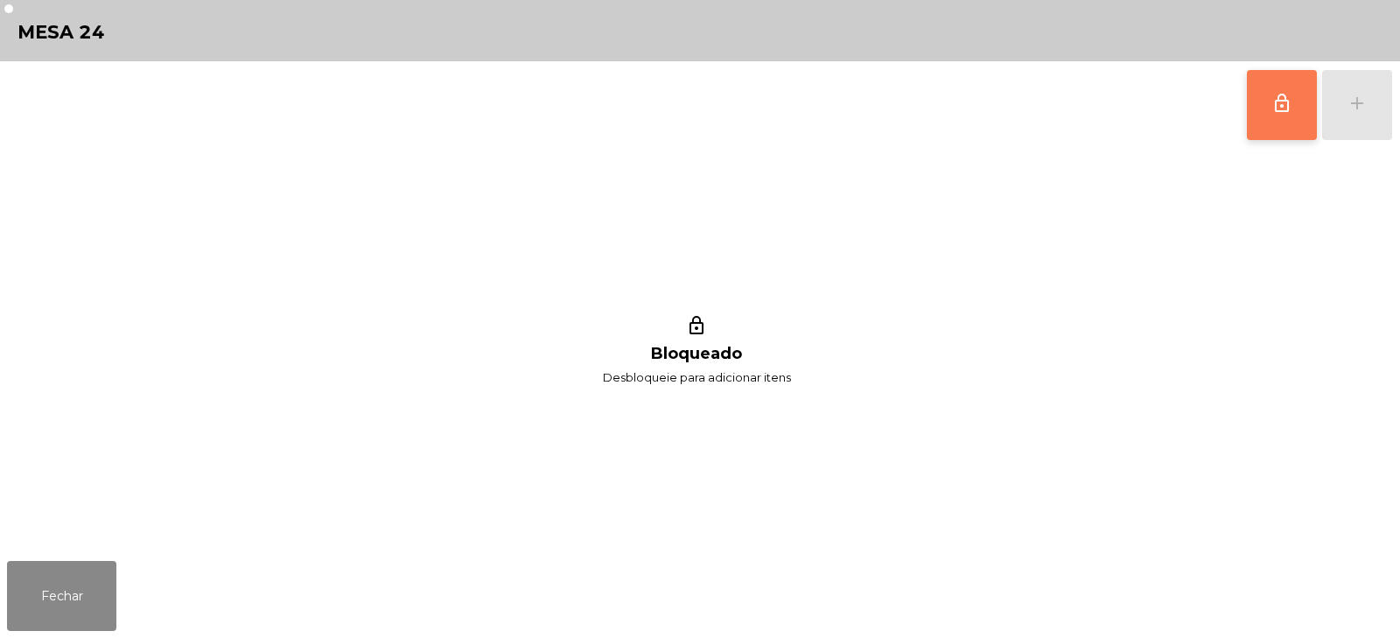
click at [1286, 102] on span "lock_outline" at bounding box center [1281, 103] width 21 height 21
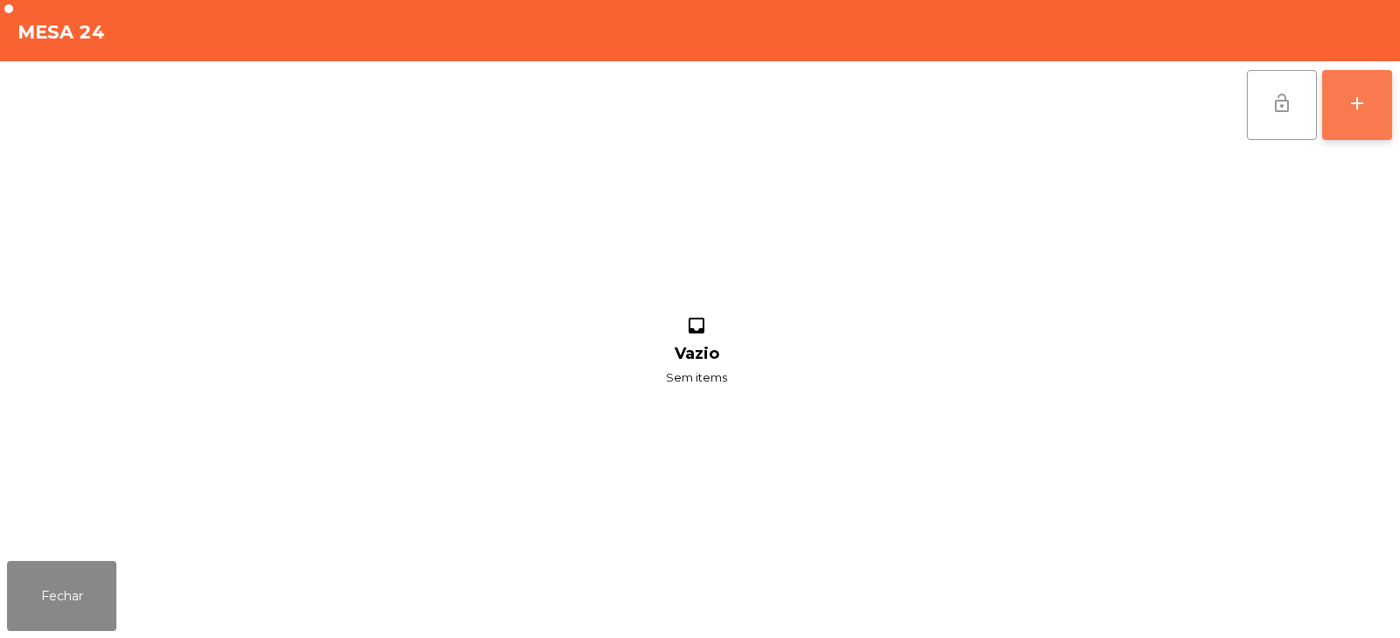
click at [1372, 97] on button "add" at bounding box center [1357, 105] width 70 height 70
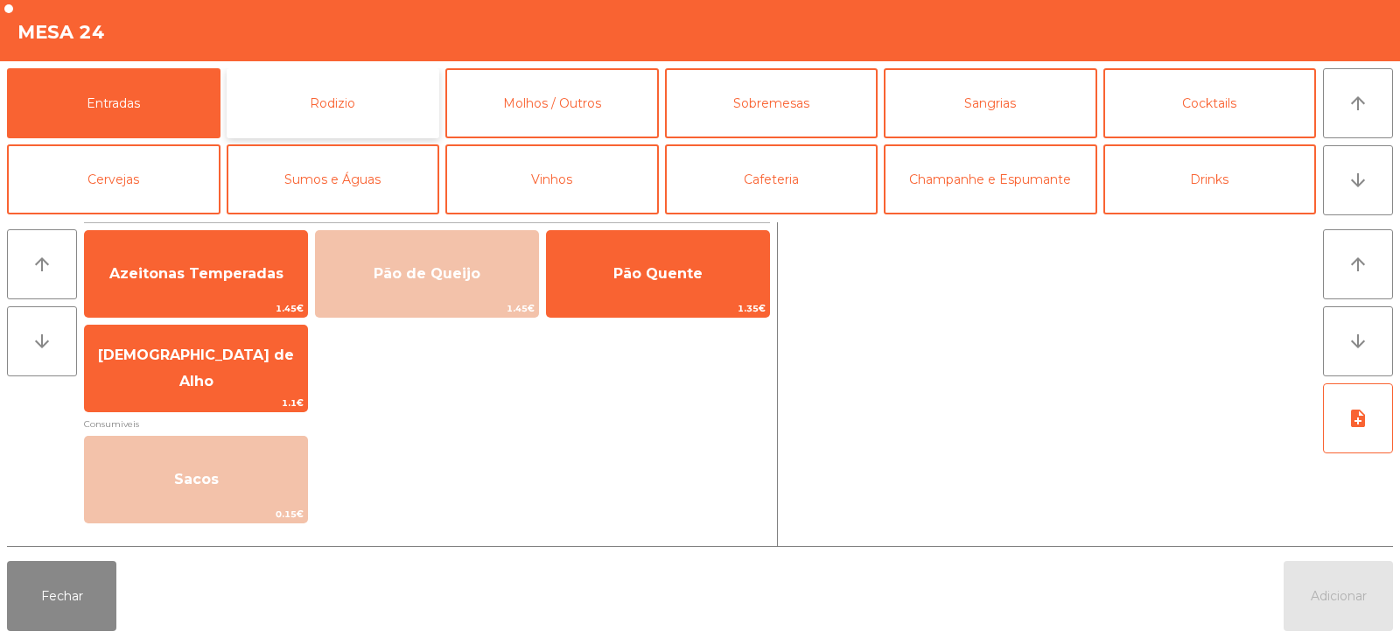
click at [318, 109] on button "Rodizio" at bounding box center [333, 103] width 213 height 70
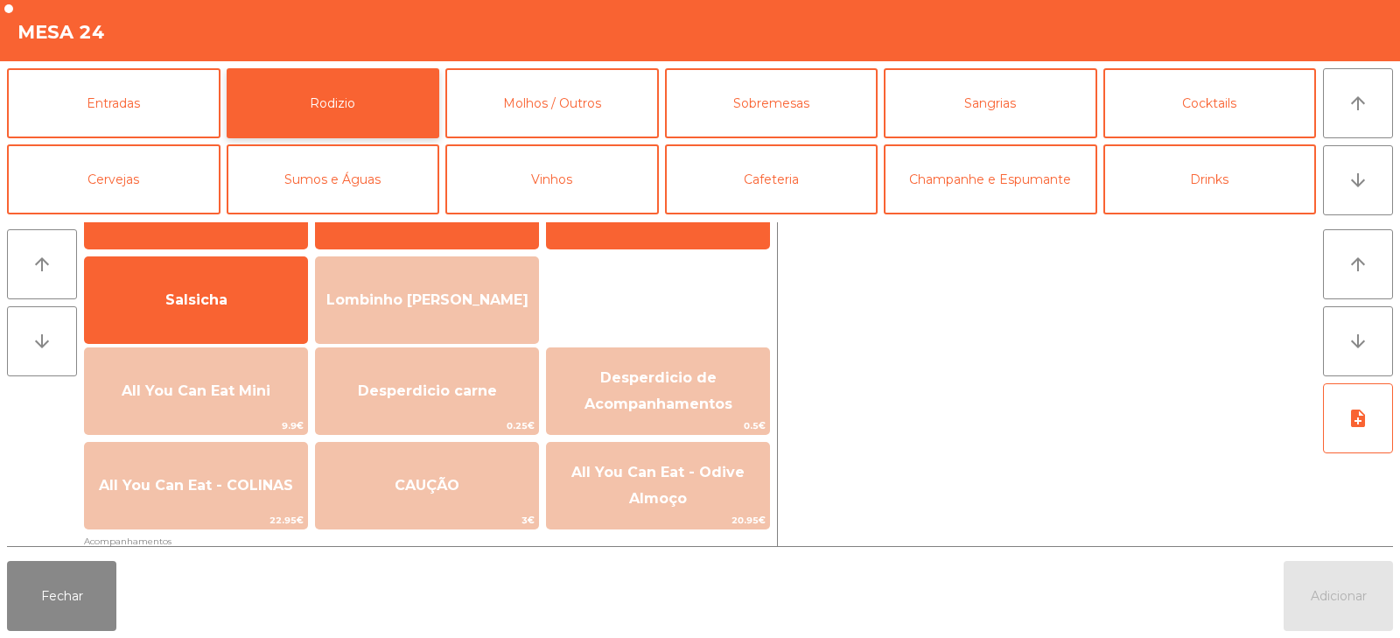
scroll to position [116, 0]
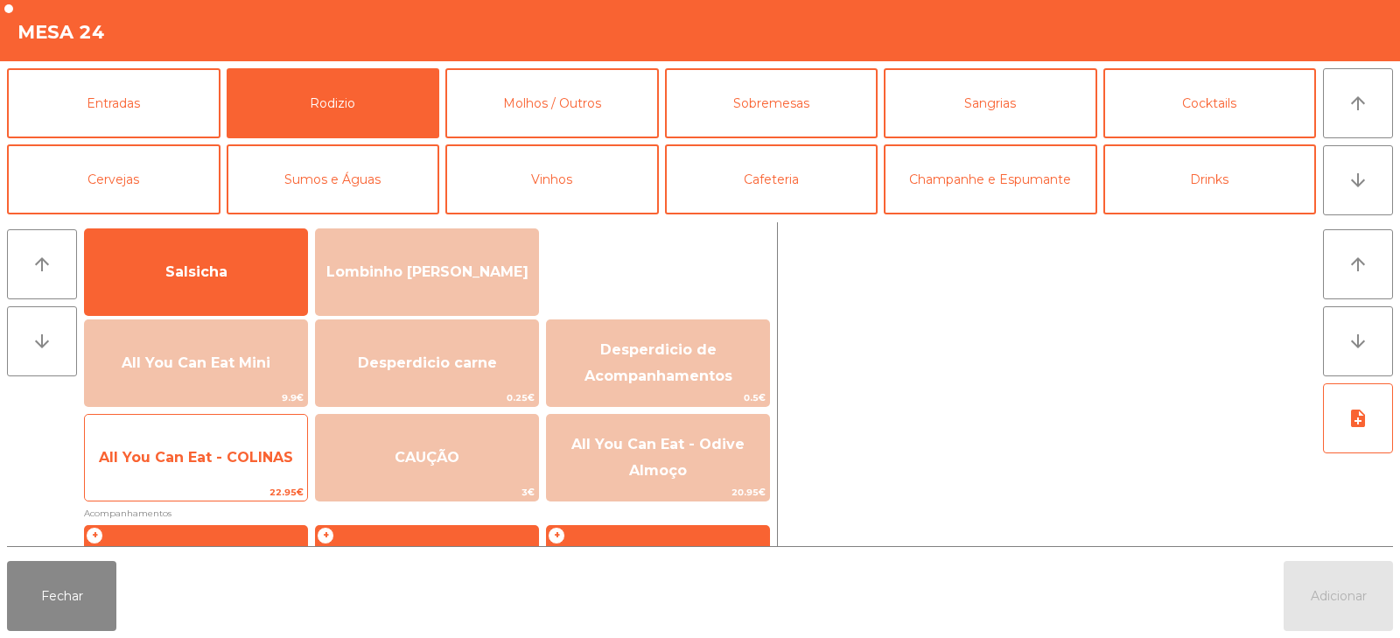
click at [236, 470] on span "All You Can Eat - COLINAS" at bounding box center [196, 457] width 222 height 47
click at [238, 466] on span "All You Can Eat - COLINAS" at bounding box center [196, 457] width 222 height 47
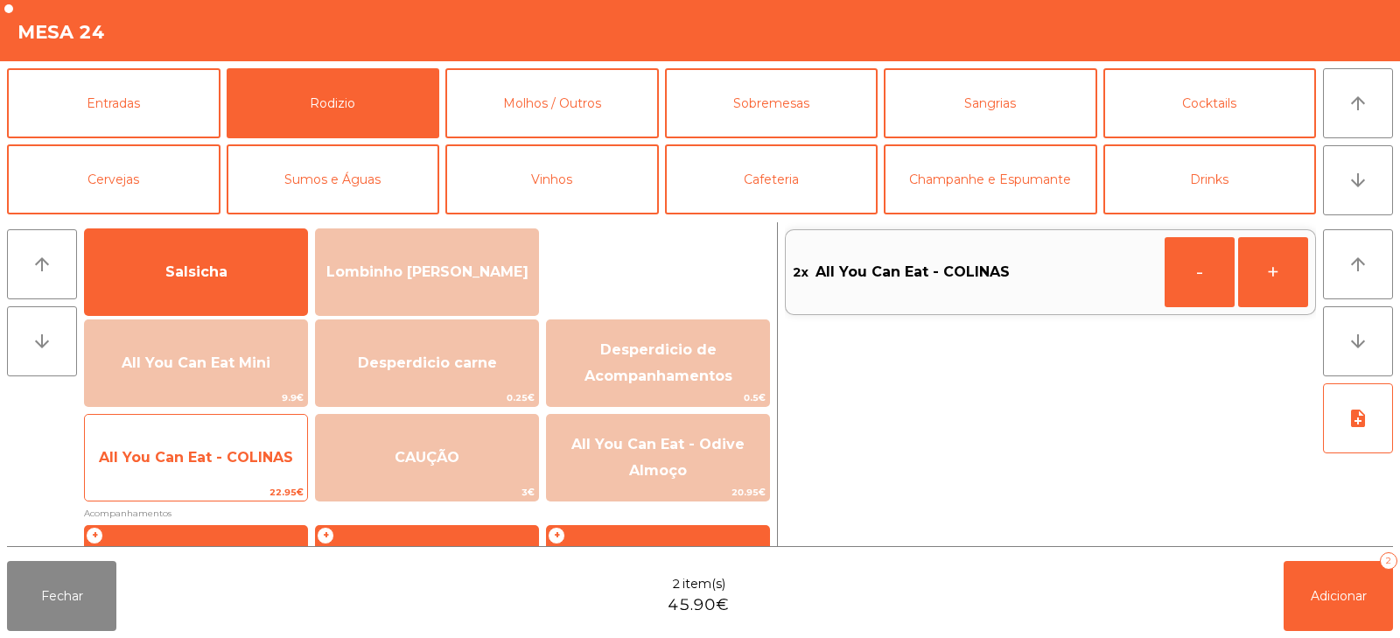
click at [240, 468] on span "All You Can Eat - COLINAS" at bounding box center [196, 457] width 222 height 47
click at [244, 465] on span "All You Can Eat - COLINAS" at bounding box center [196, 457] width 194 height 17
click at [236, 467] on span "All You Can Eat - COLINAS" at bounding box center [196, 457] width 222 height 47
click at [248, 469] on span "All You Can Eat - COLINAS" at bounding box center [196, 457] width 222 height 47
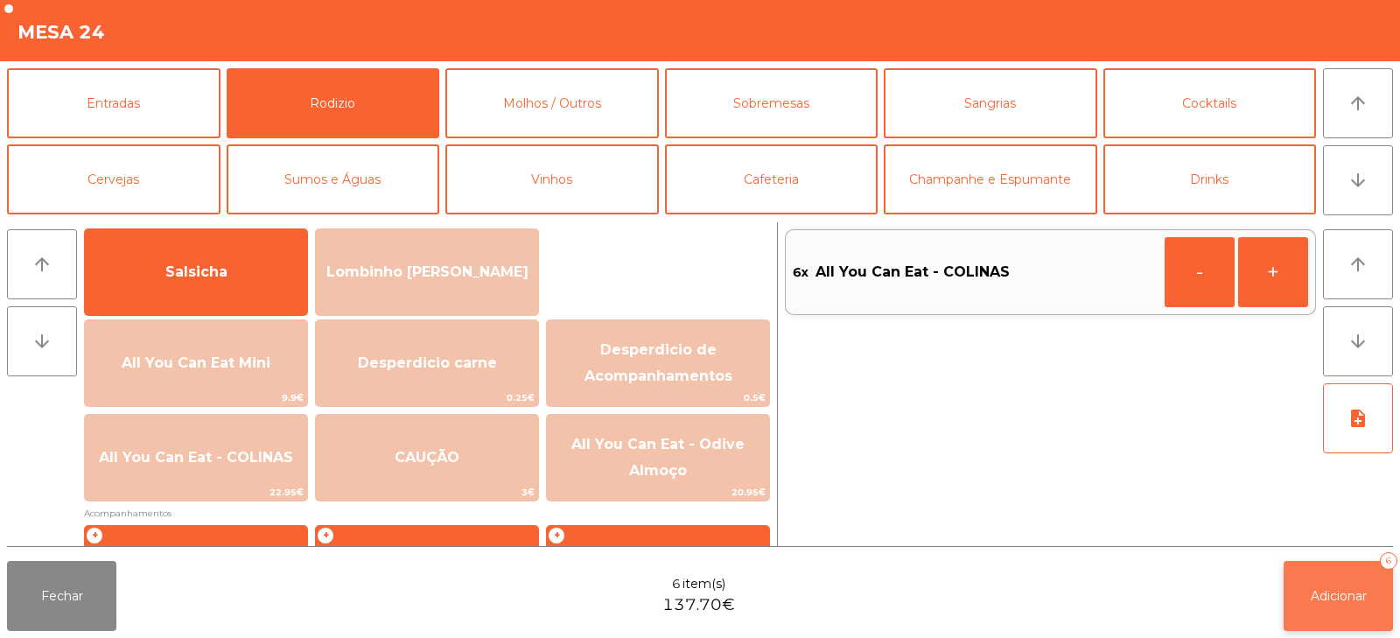
click at [1338, 600] on span "Adicionar" at bounding box center [1338, 596] width 56 height 16
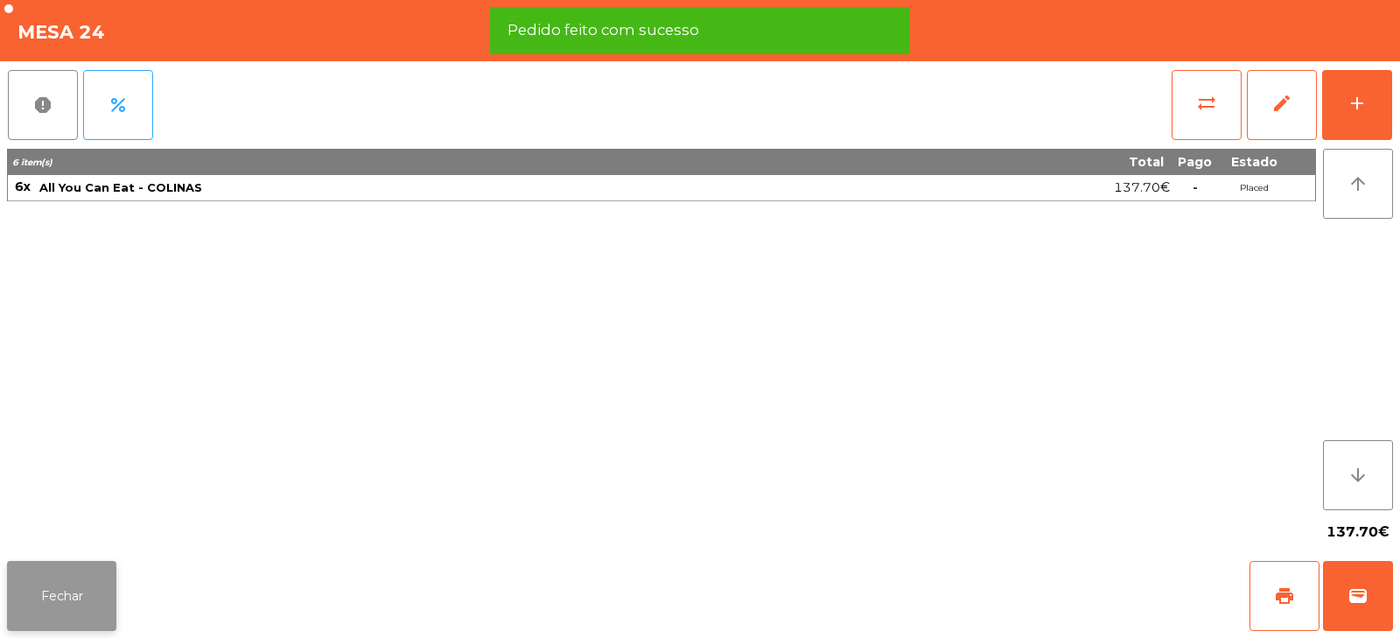
click at [84, 614] on button "Fechar" at bounding box center [61, 596] width 109 height 70
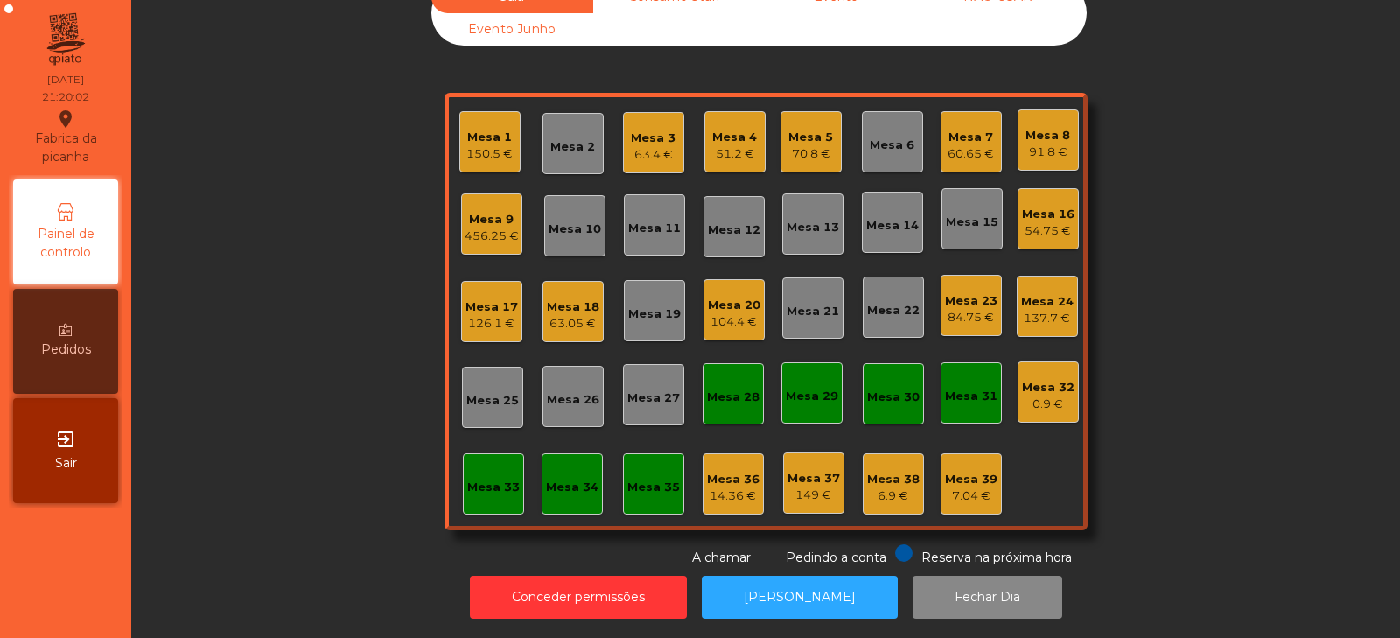
scroll to position [0, 0]
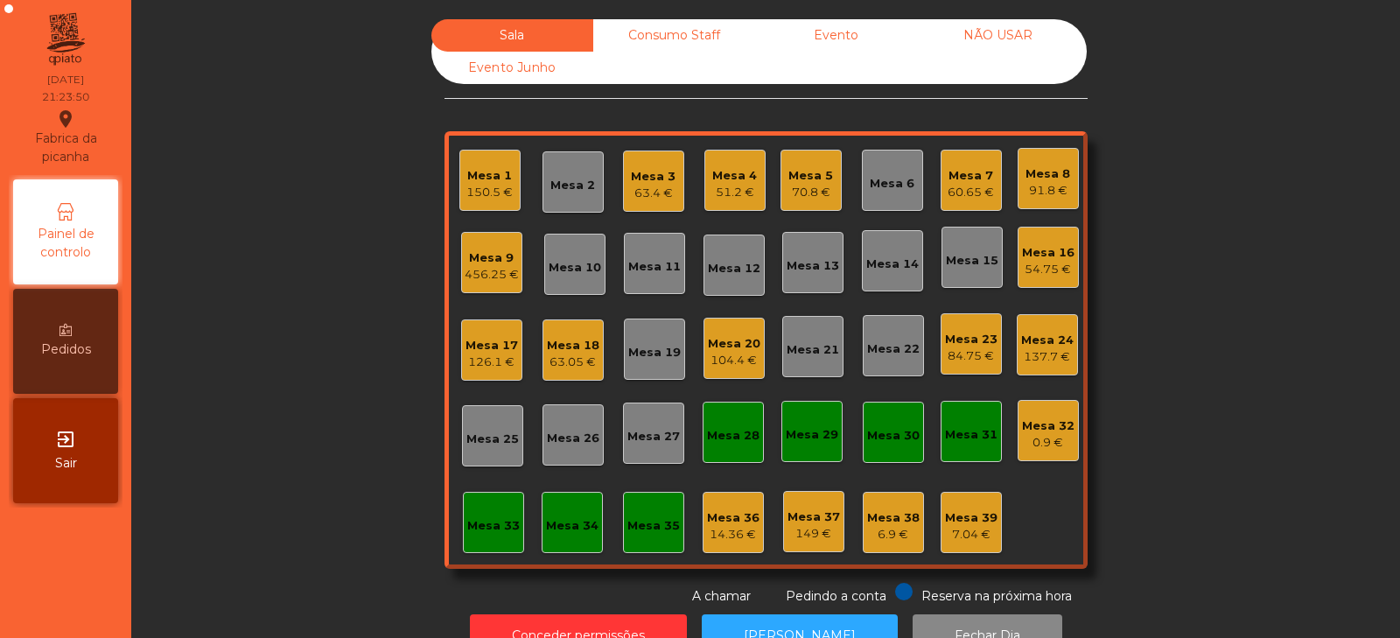
click at [467, 271] on div "456.25 €" at bounding box center [492, 274] width 54 height 17
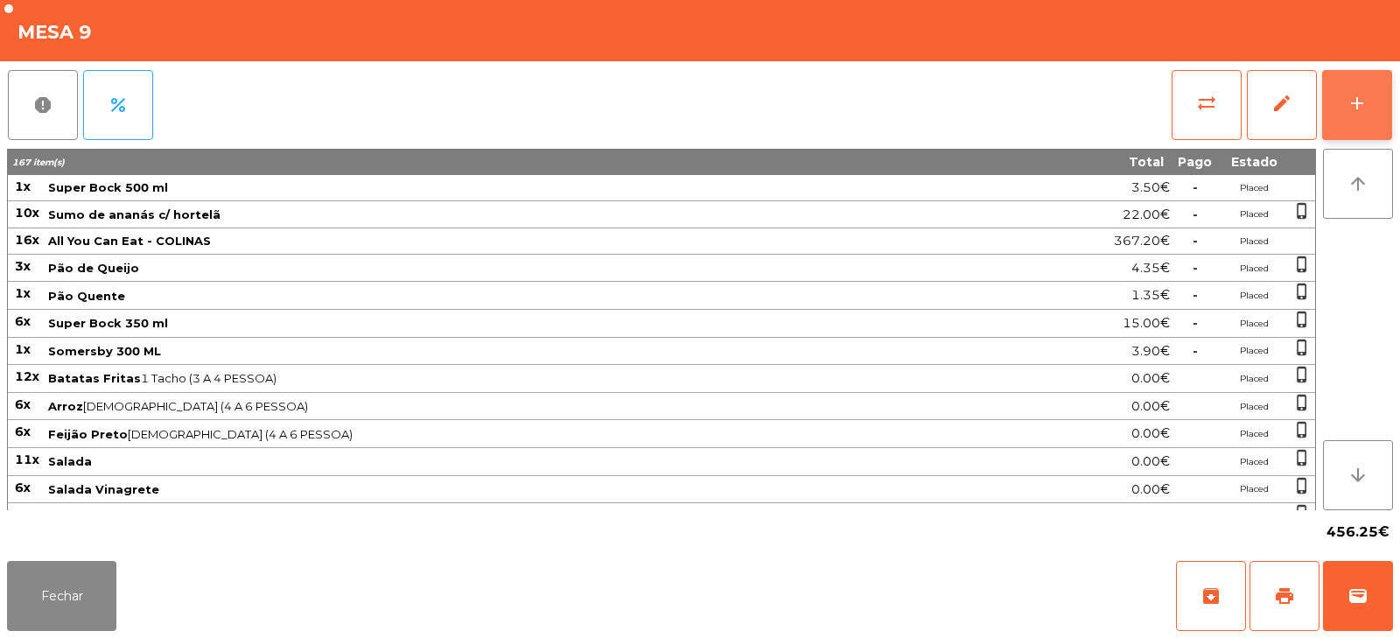
click at [1338, 93] on button "add" at bounding box center [1357, 105] width 70 height 70
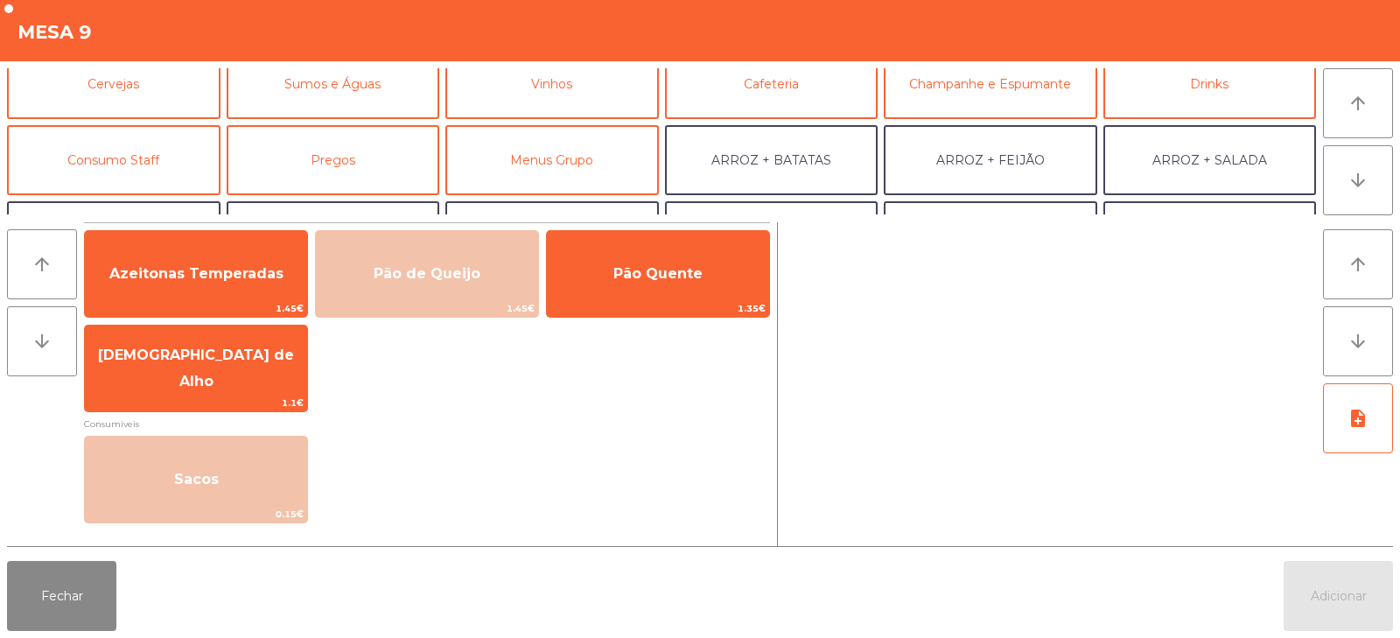
scroll to position [93, 0]
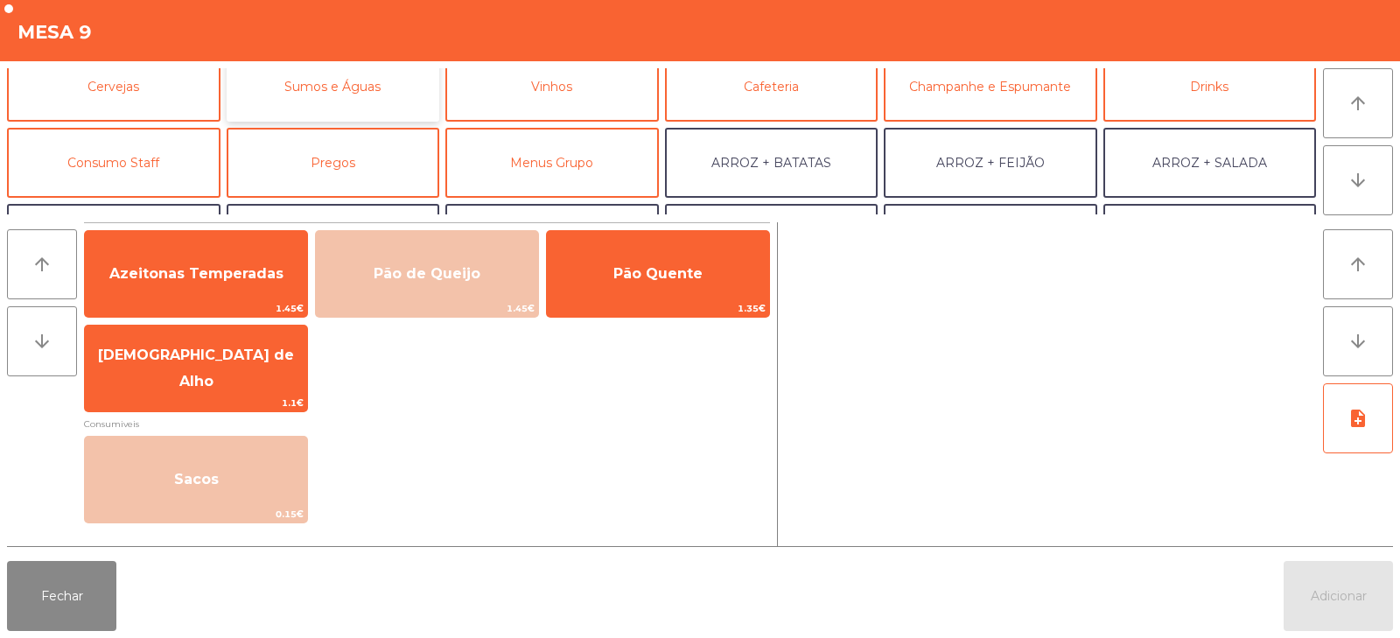
click at [367, 93] on button "Sumos e Águas" at bounding box center [333, 87] width 213 height 70
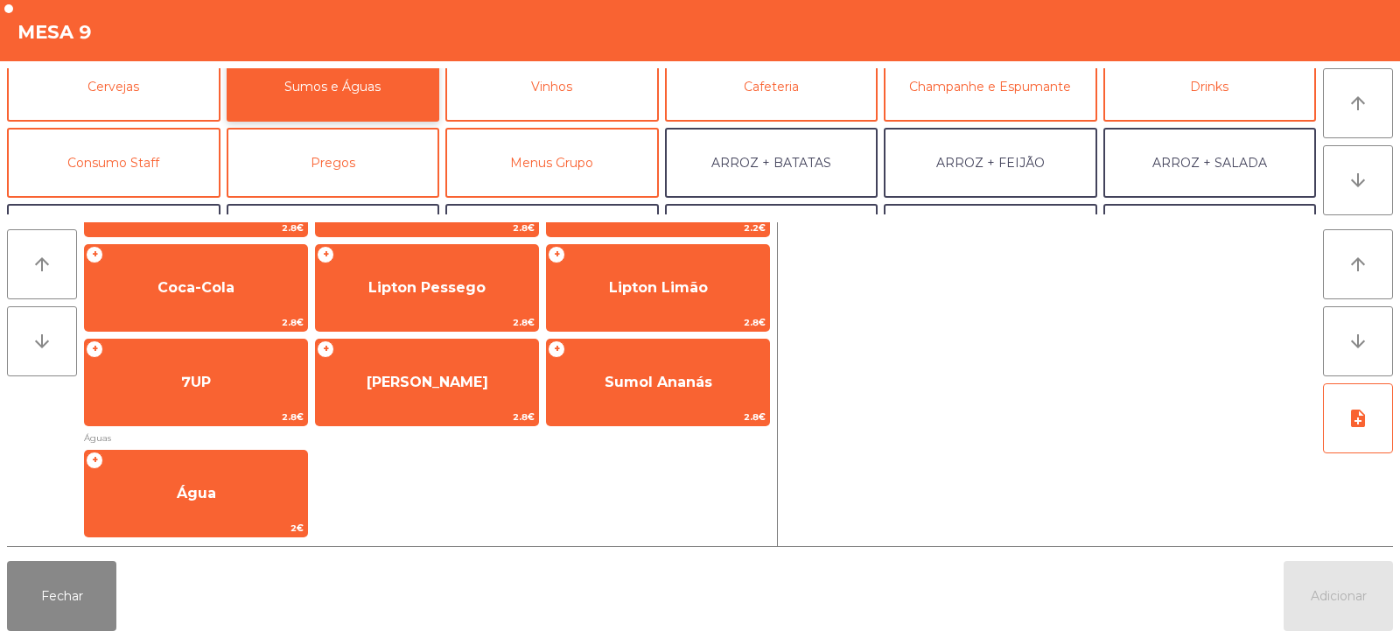
scroll to position [312, 0]
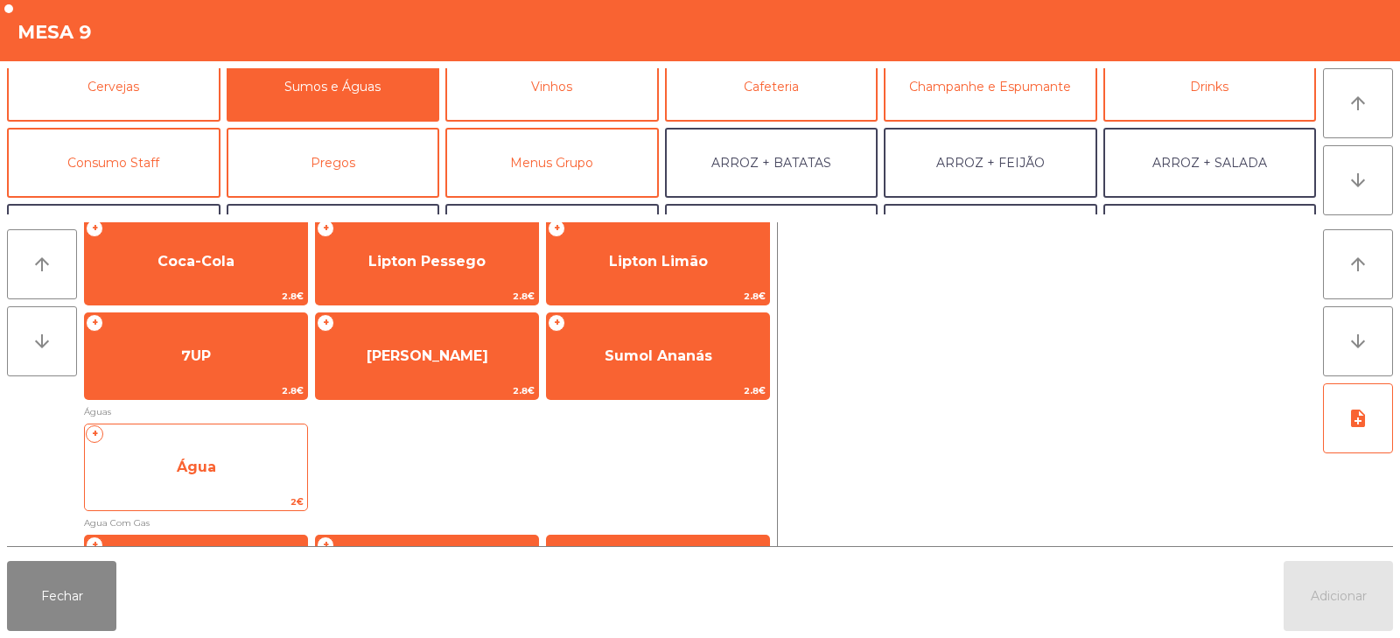
click at [205, 468] on span "Água" at bounding box center [196, 466] width 39 height 17
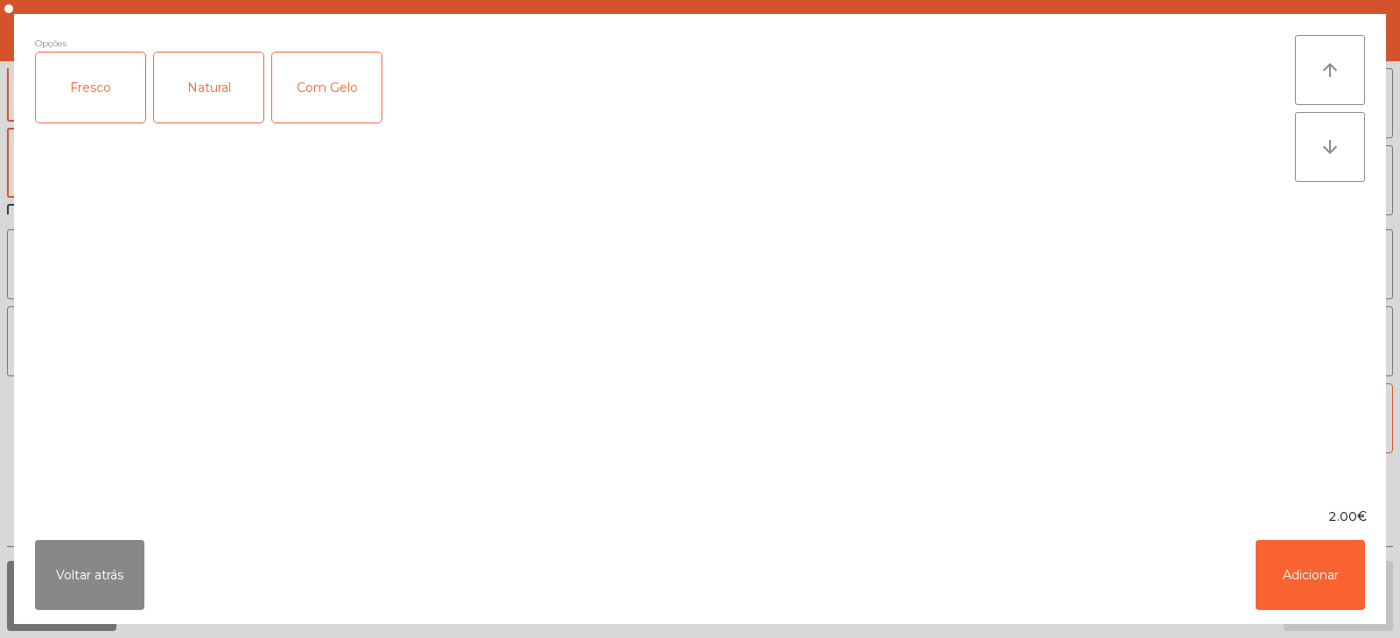
click at [84, 86] on div "Fresco" at bounding box center [90, 87] width 109 height 70
click at [1303, 569] on button "Adicionar" at bounding box center [1309, 575] width 109 height 70
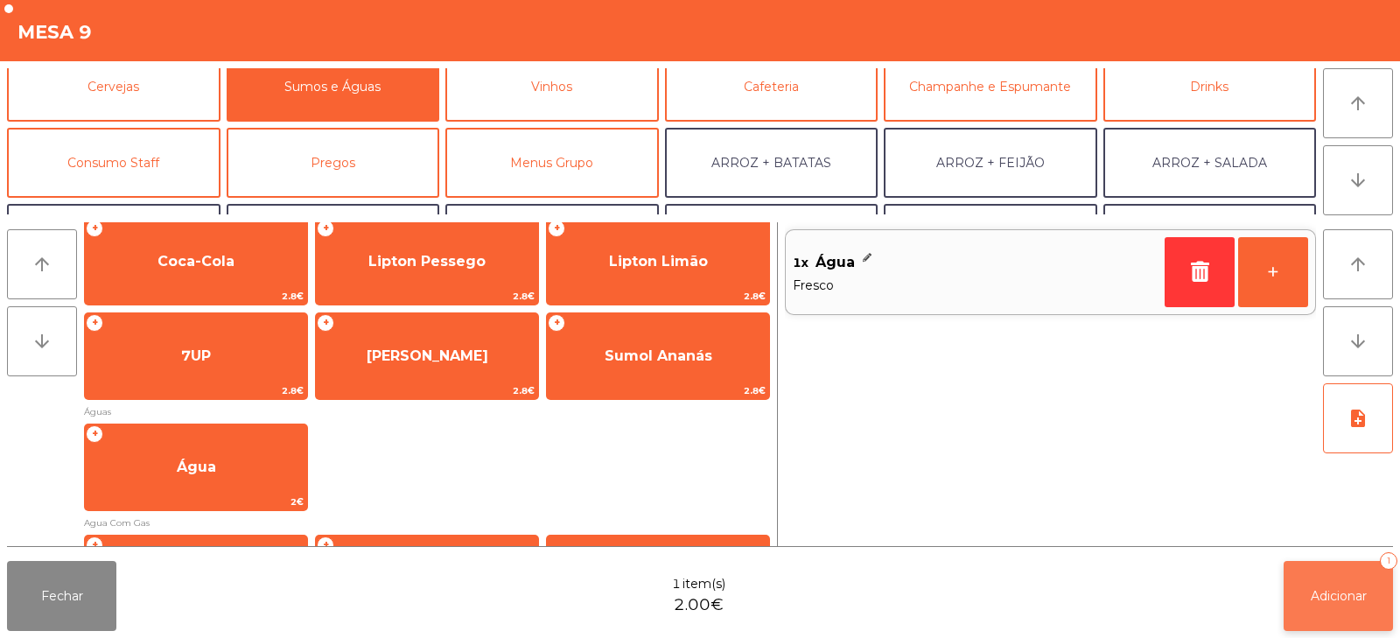
click at [1350, 584] on button "Adicionar 1" at bounding box center [1337, 596] width 109 height 70
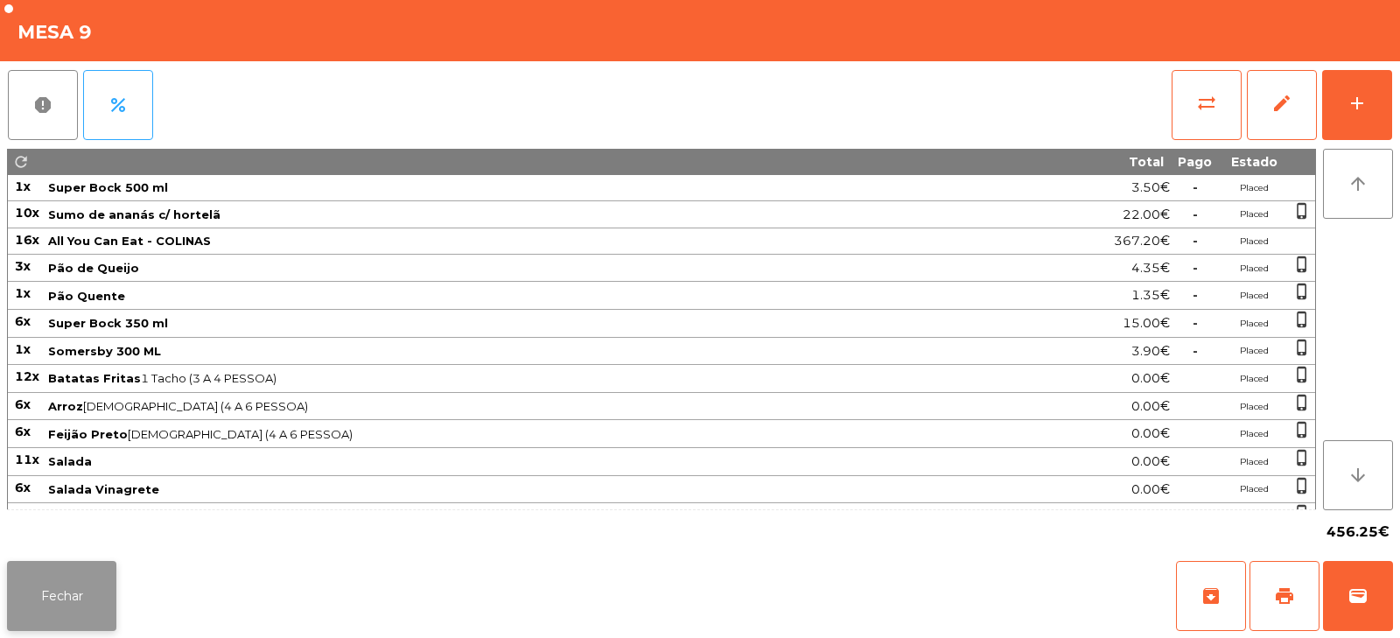
click at [44, 581] on button "Fechar" at bounding box center [61, 596] width 109 height 70
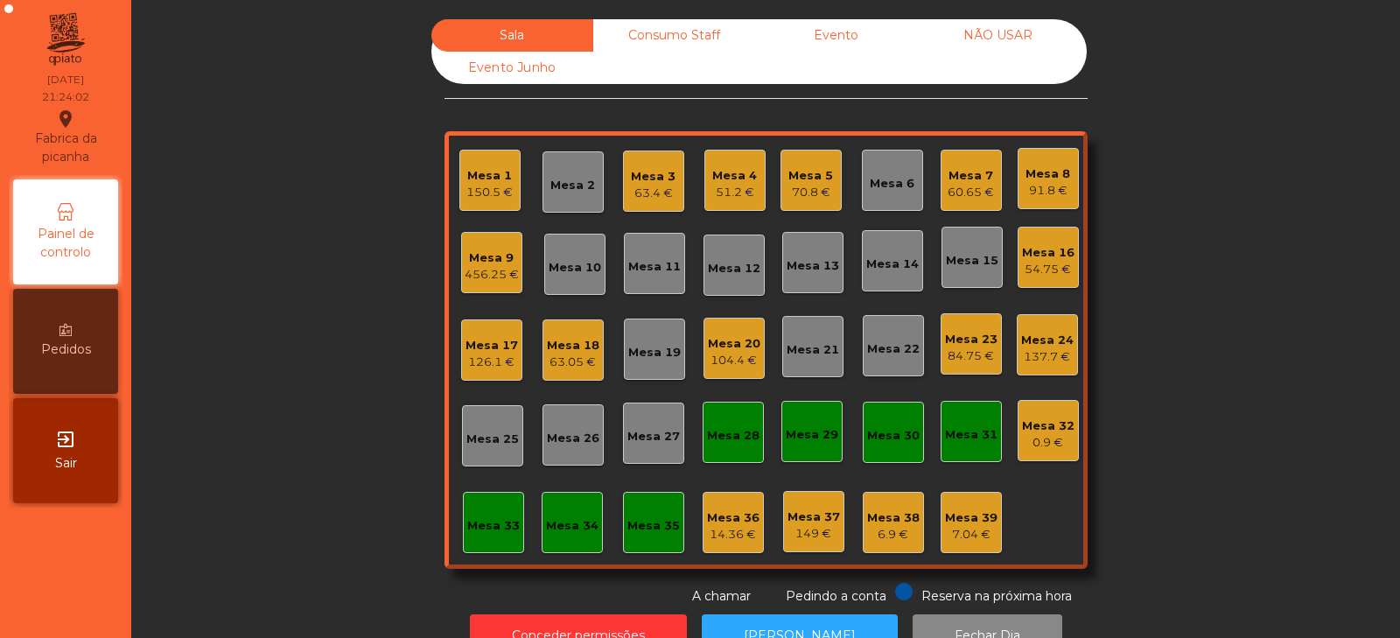
click at [562, 528] on div "Mesa 34" at bounding box center [572, 525] width 52 height 17
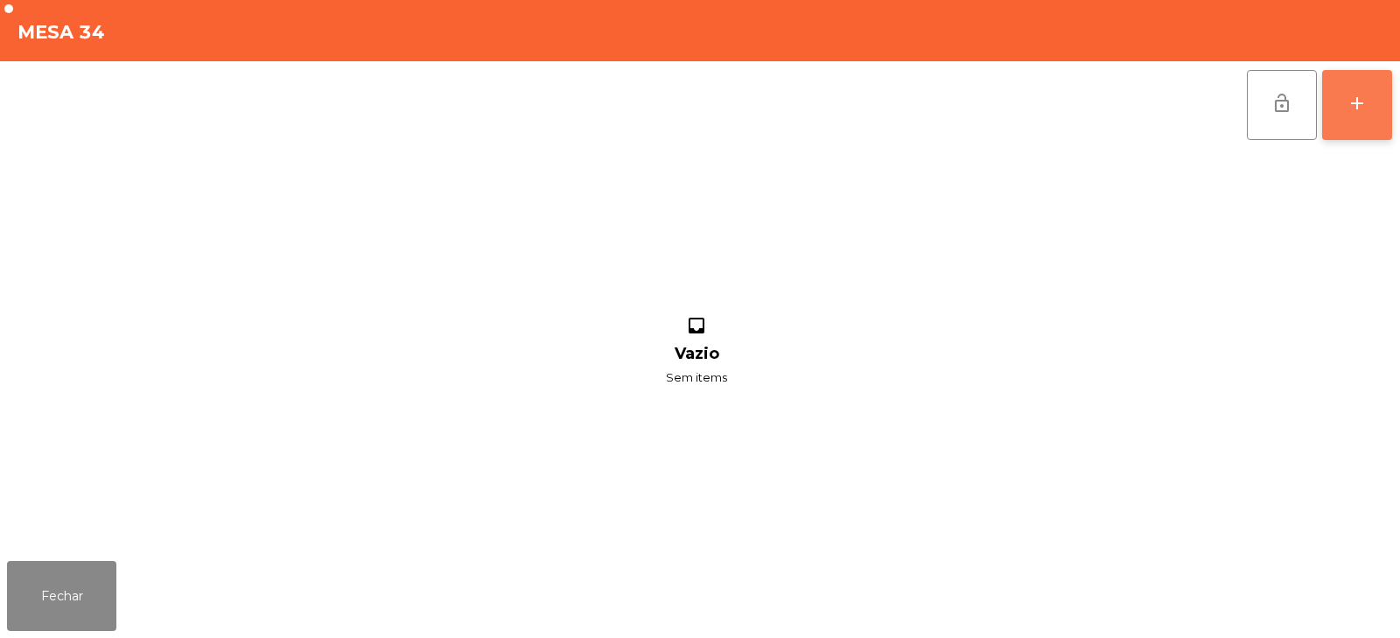
click at [1363, 99] on div "add" at bounding box center [1356, 103] width 21 height 21
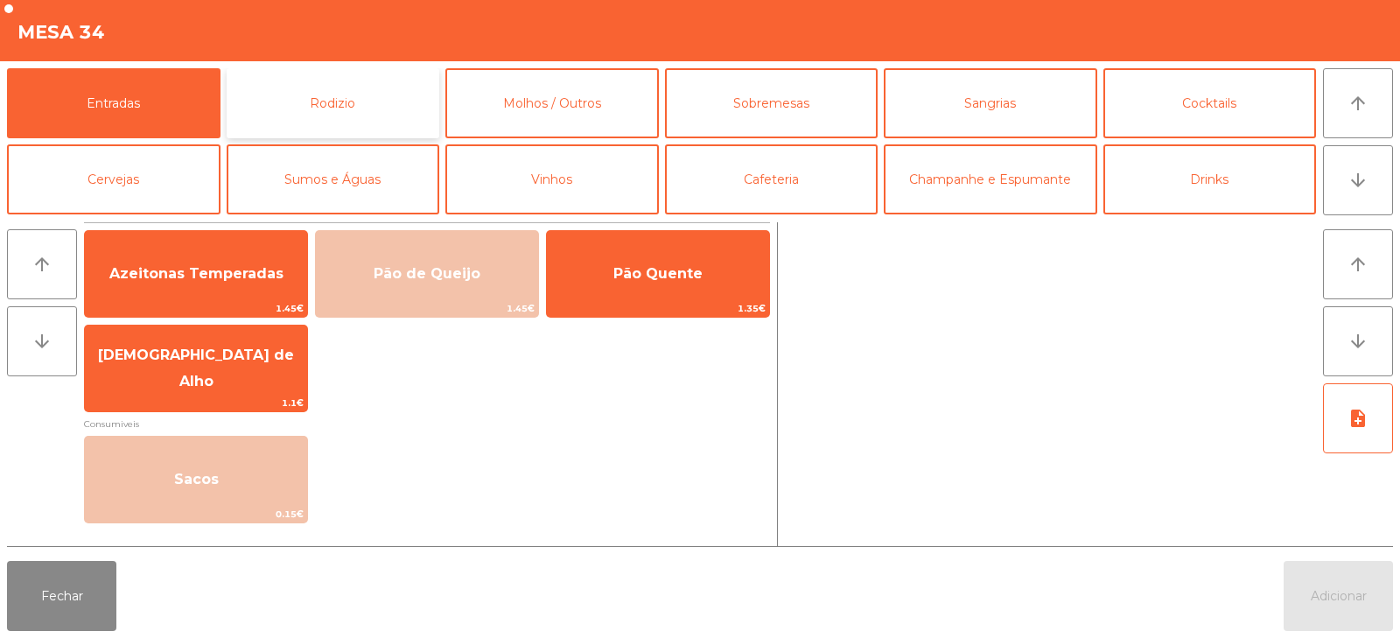
click at [352, 101] on button "Rodizio" at bounding box center [333, 103] width 213 height 70
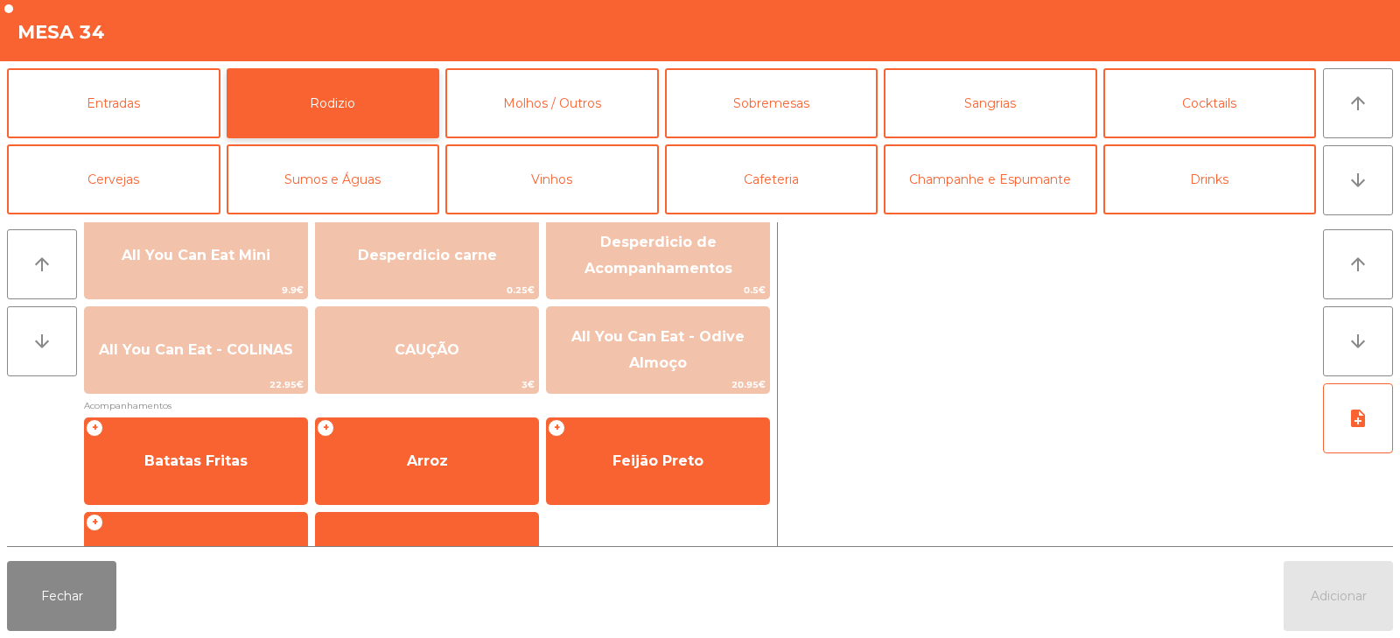
scroll to position [0, 0]
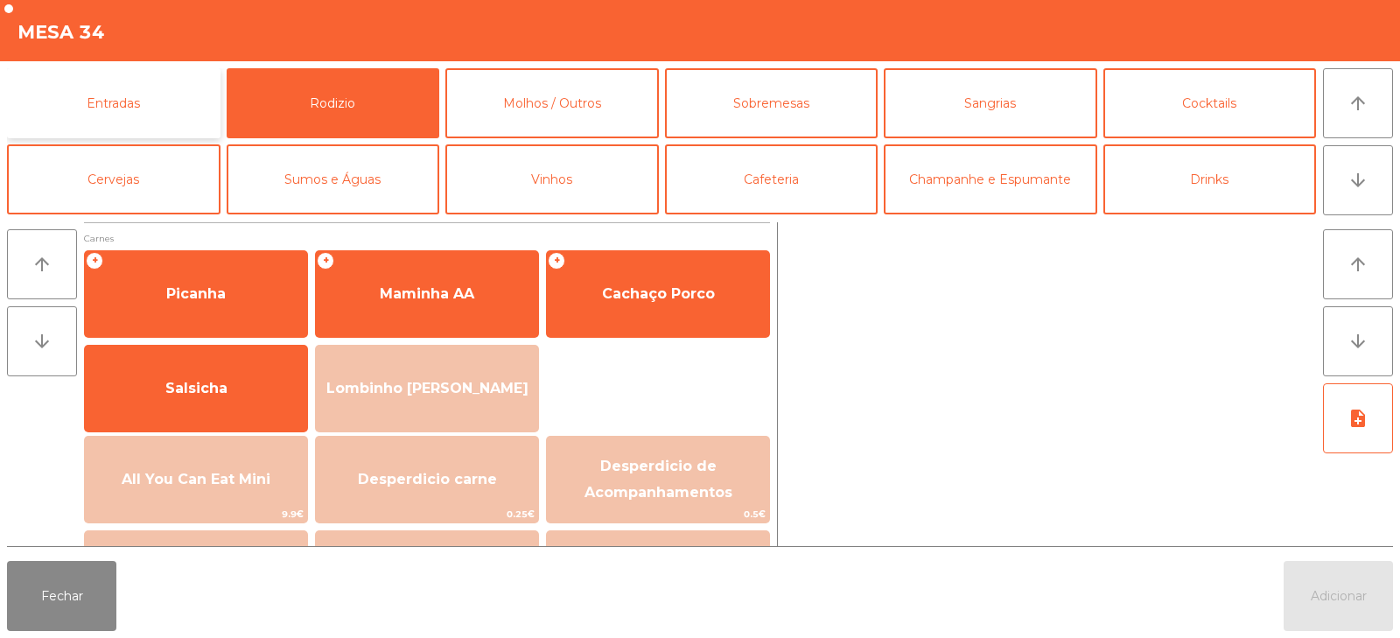
click at [138, 107] on button "Entradas" at bounding box center [113, 103] width 213 height 70
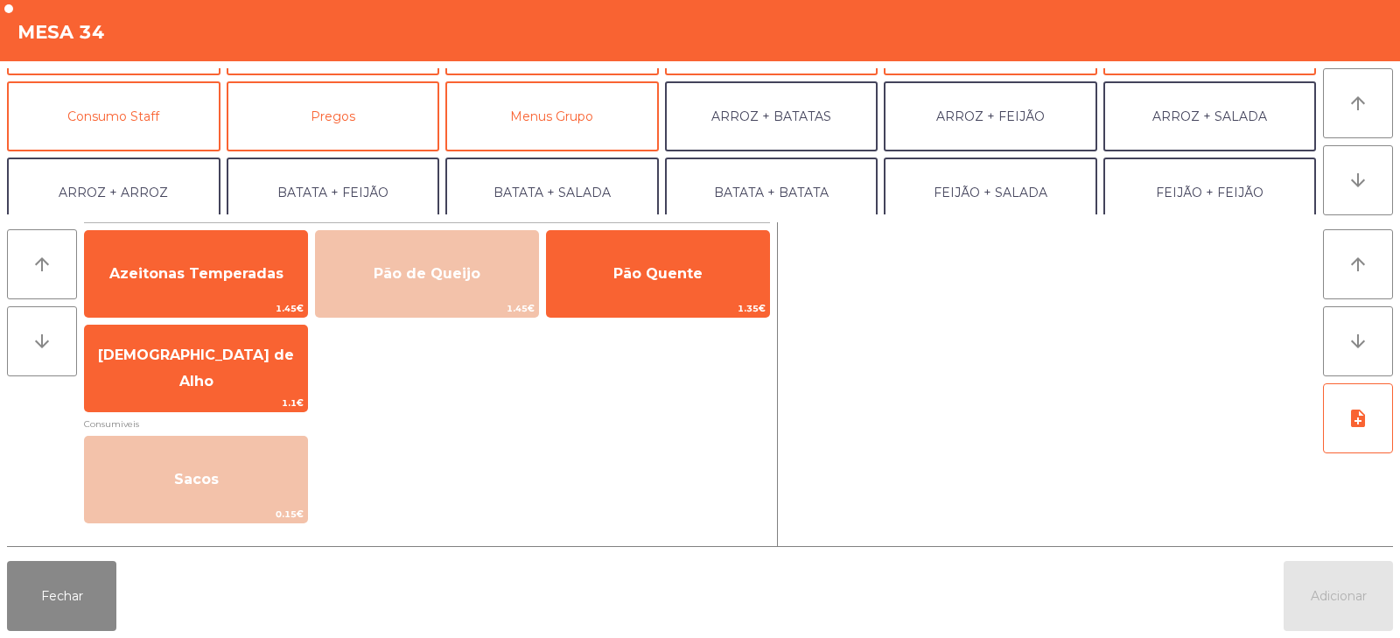
scroll to position [142, 0]
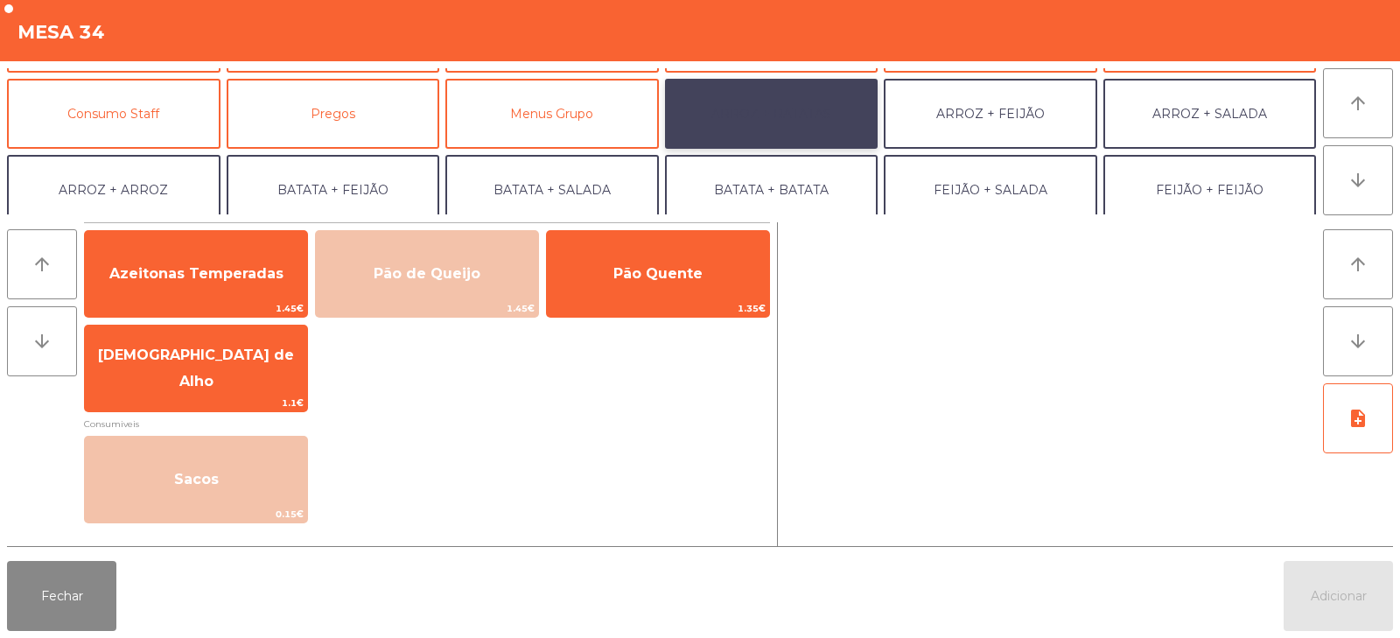
click at [807, 100] on button "ARROZ + BATATAS" at bounding box center [771, 114] width 213 height 70
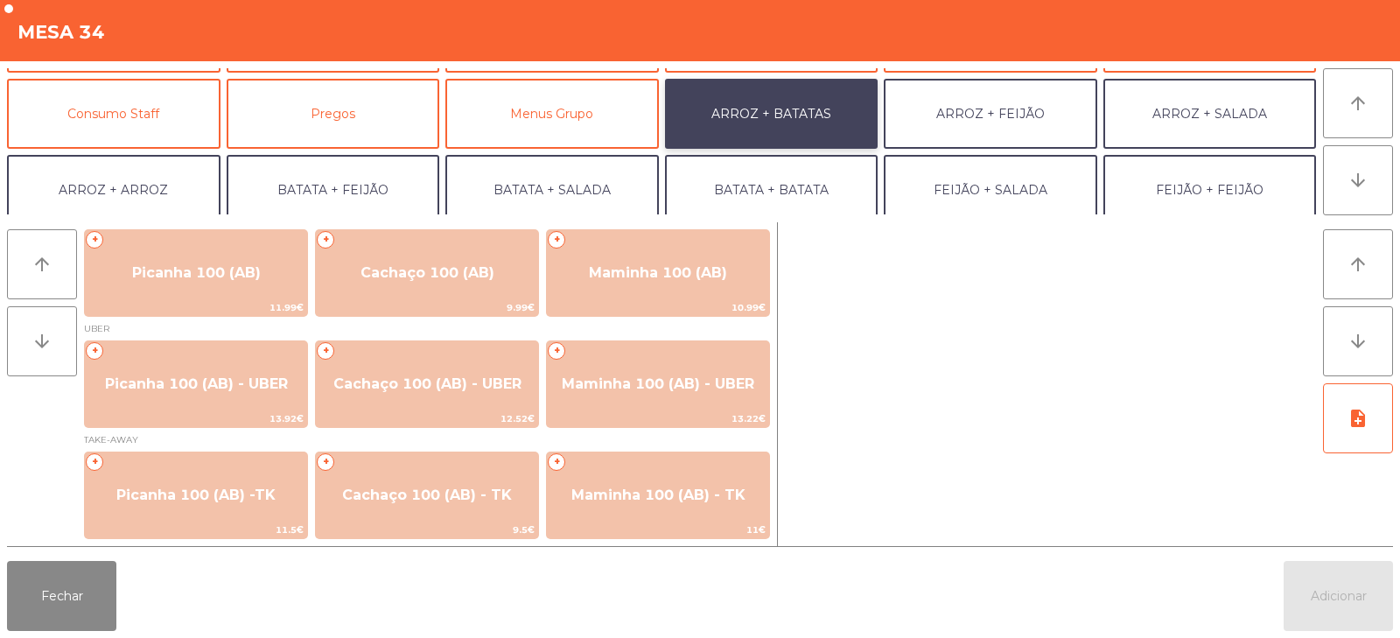
scroll to position [0, 0]
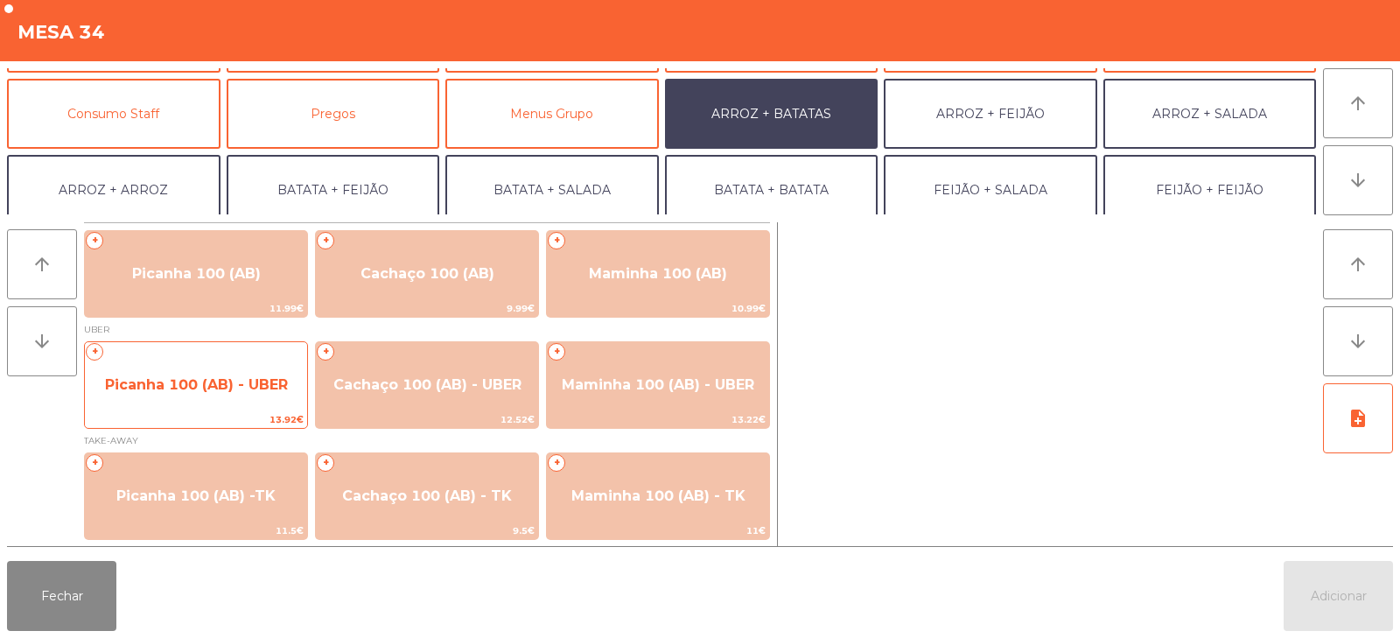
click at [155, 377] on span "Picanha 100 (AB) - UBER" at bounding box center [196, 384] width 183 height 17
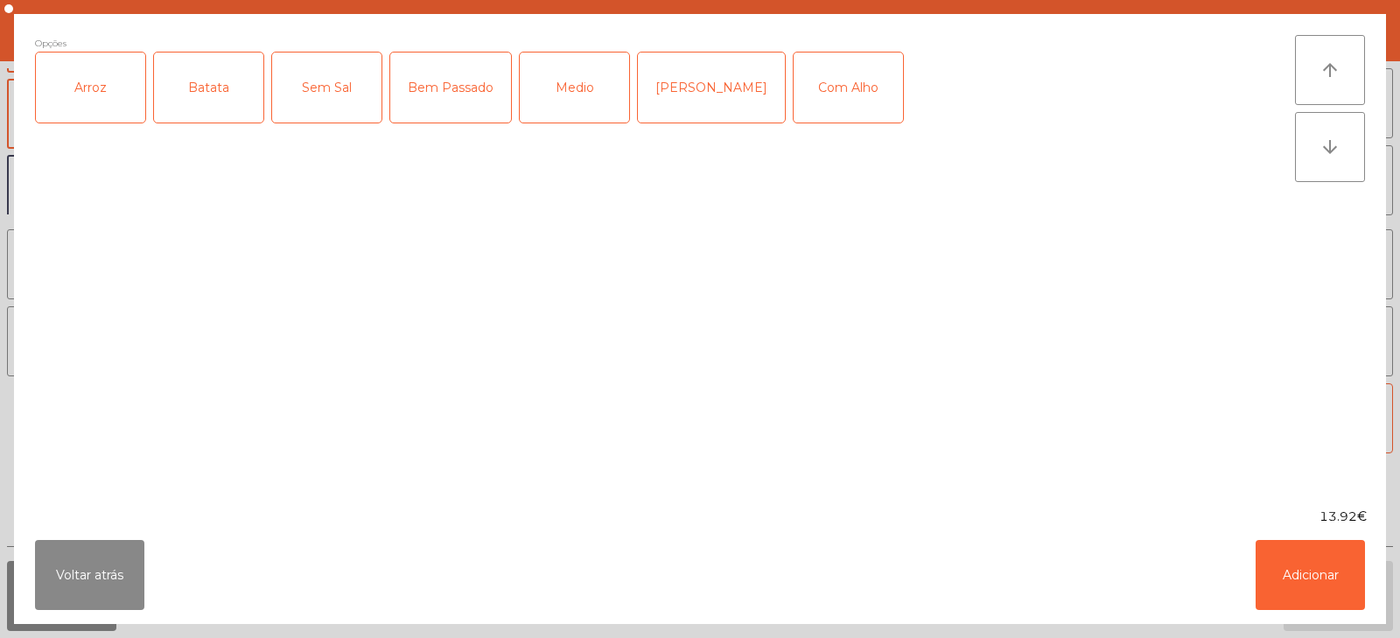
click at [108, 81] on div "Arroz" at bounding box center [90, 87] width 109 height 70
click at [211, 101] on div "Batata" at bounding box center [208, 87] width 109 height 70
click at [534, 104] on div "Medio" at bounding box center [574, 87] width 109 height 70
click at [1313, 573] on button "Adicionar" at bounding box center [1309, 575] width 109 height 70
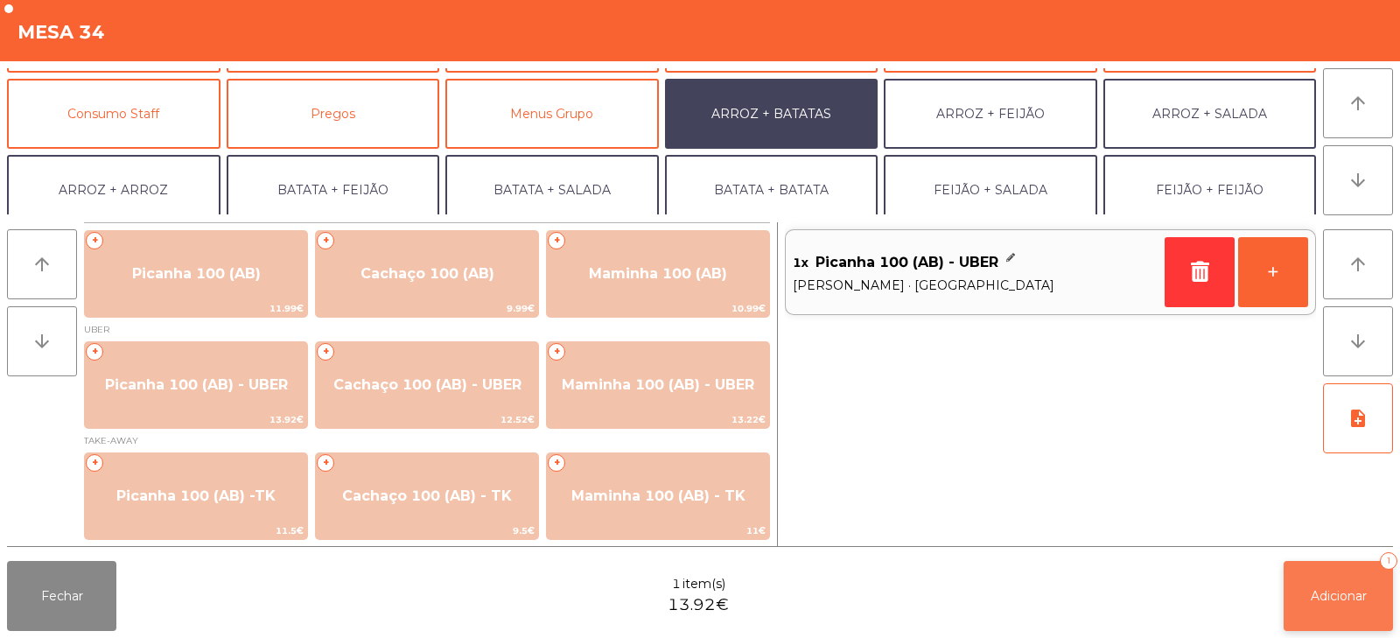
click at [1352, 594] on span "Adicionar" at bounding box center [1338, 596] width 56 height 16
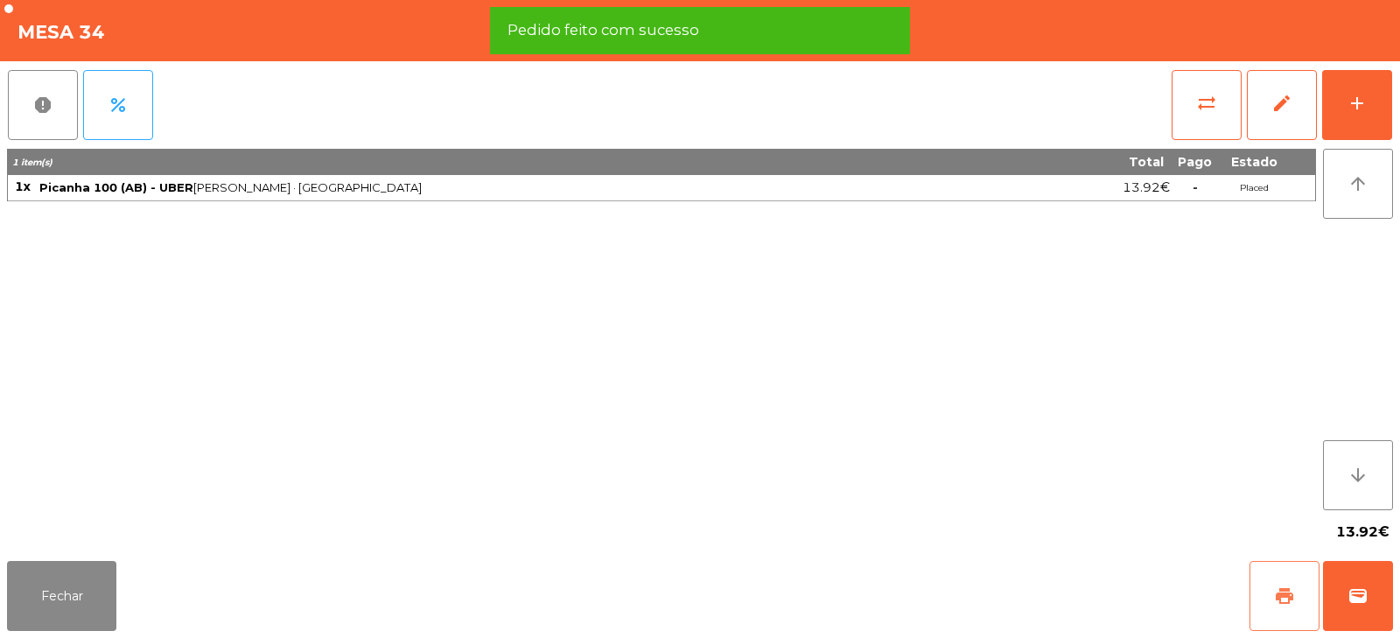
click at [1261, 583] on button "print" at bounding box center [1284, 596] width 70 height 70
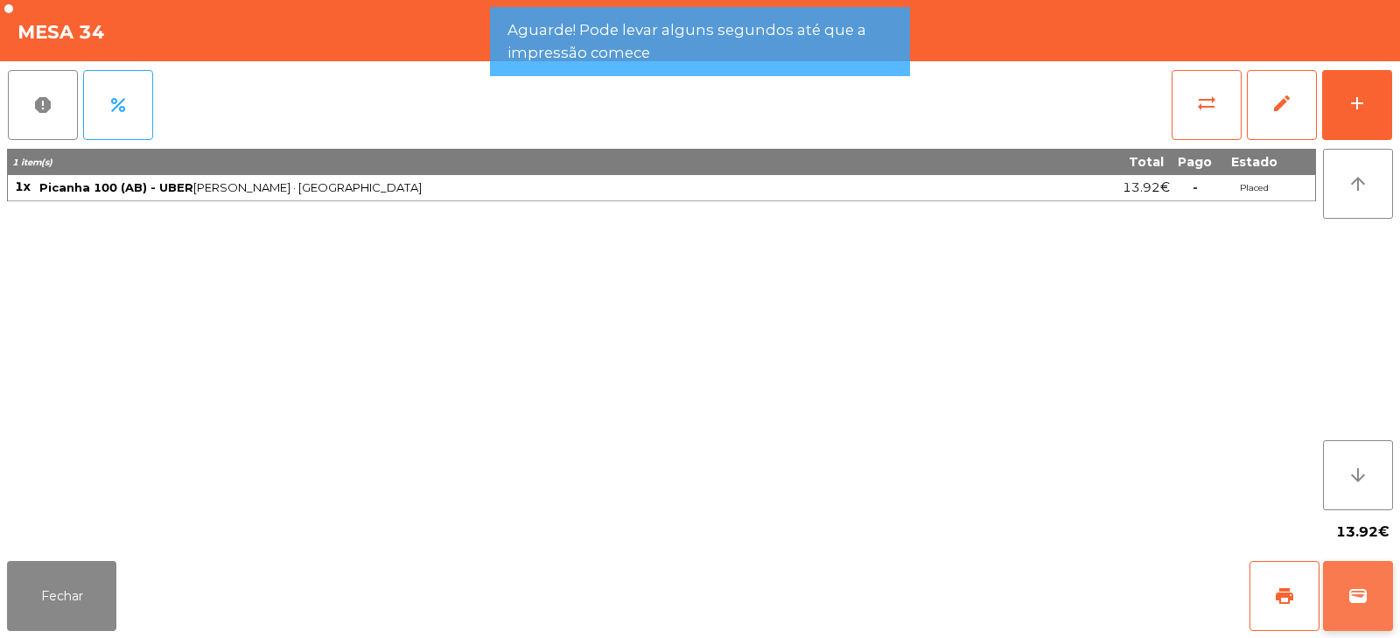
click at [1362, 606] on button "wallet" at bounding box center [1358, 596] width 70 height 70
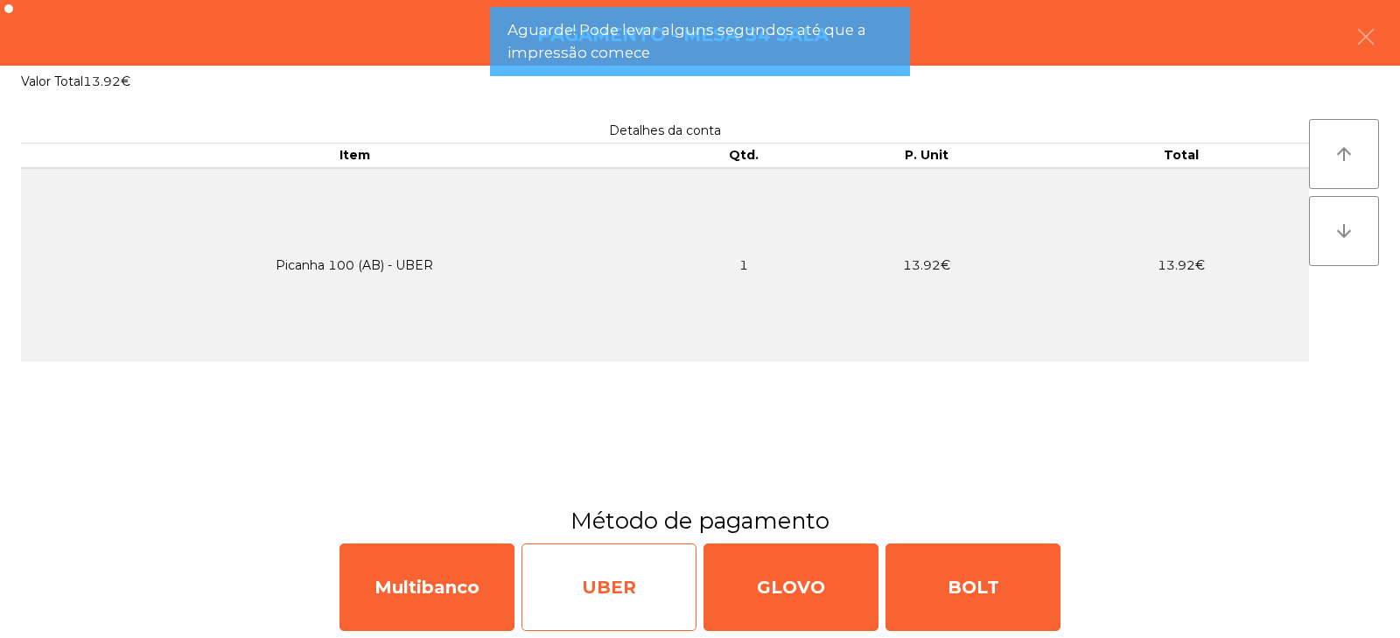
click at [634, 573] on div "UBER" at bounding box center [608, 586] width 175 height 87
select select "**"
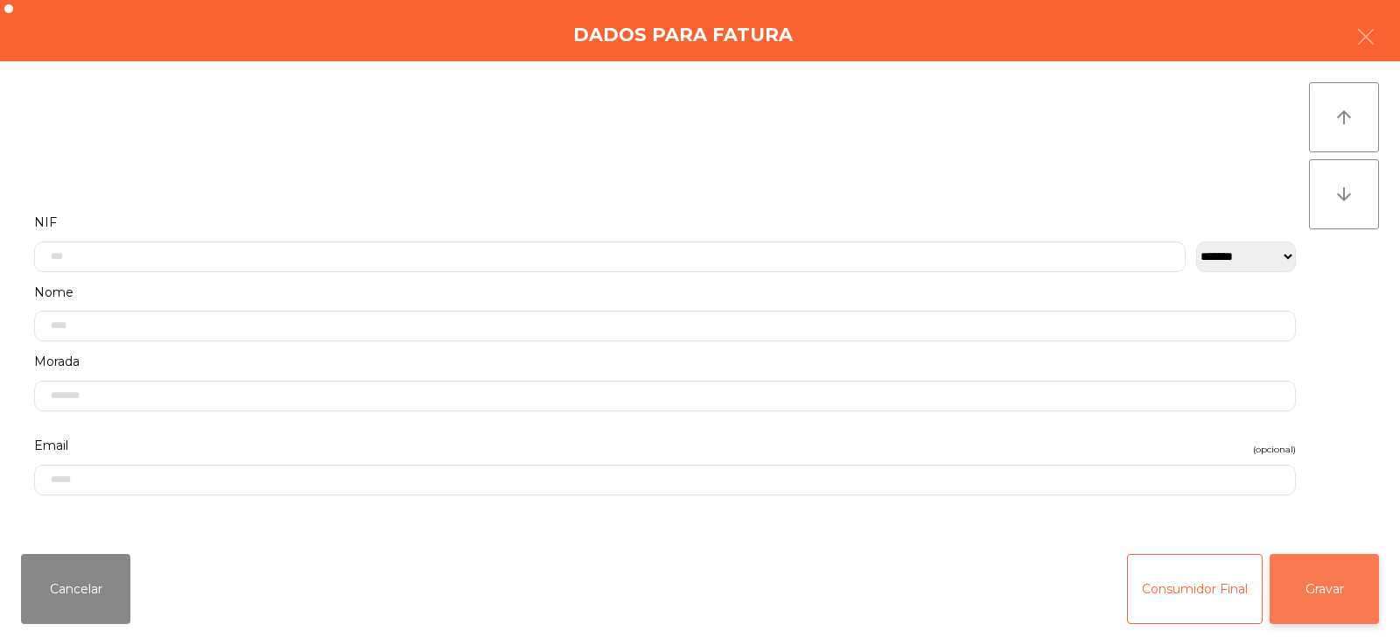
click at [1338, 607] on button "Gravar" at bounding box center [1323, 589] width 109 height 70
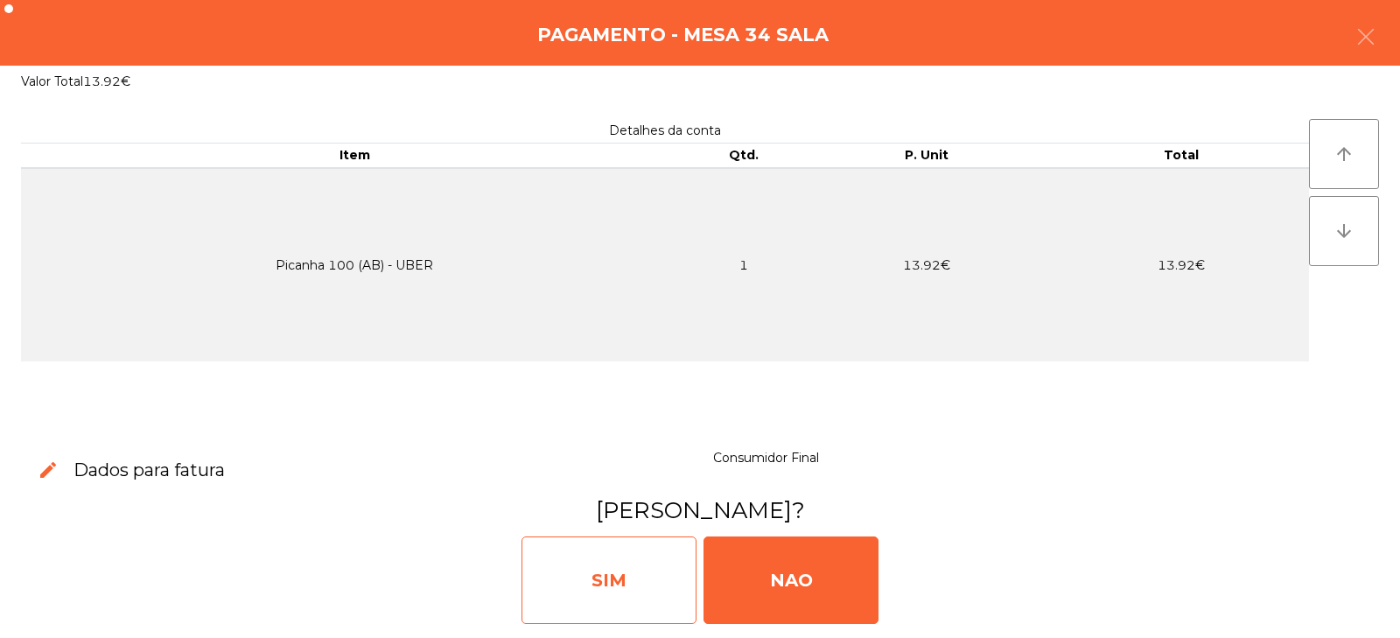
click at [604, 573] on div "SIM" at bounding box center [608, 579] width 175 height 87
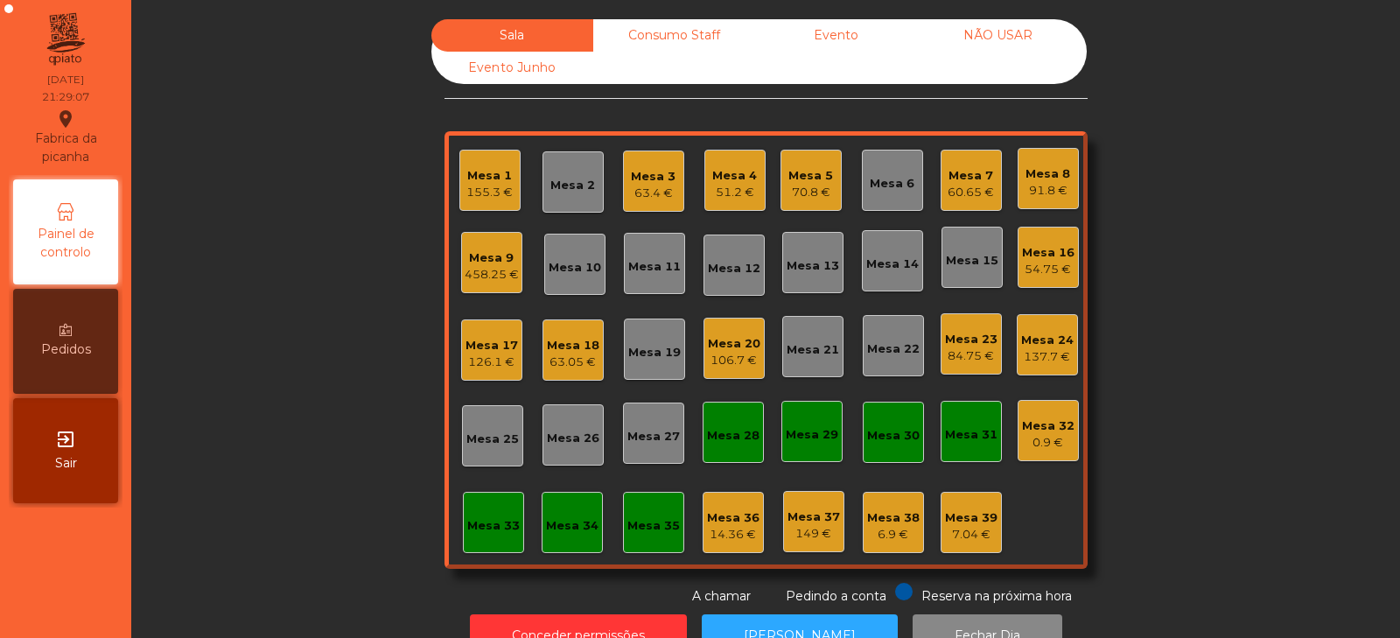
click at [468, 532] on div "Mesa 33" at bounding box center [493, 525] width 52 height 17
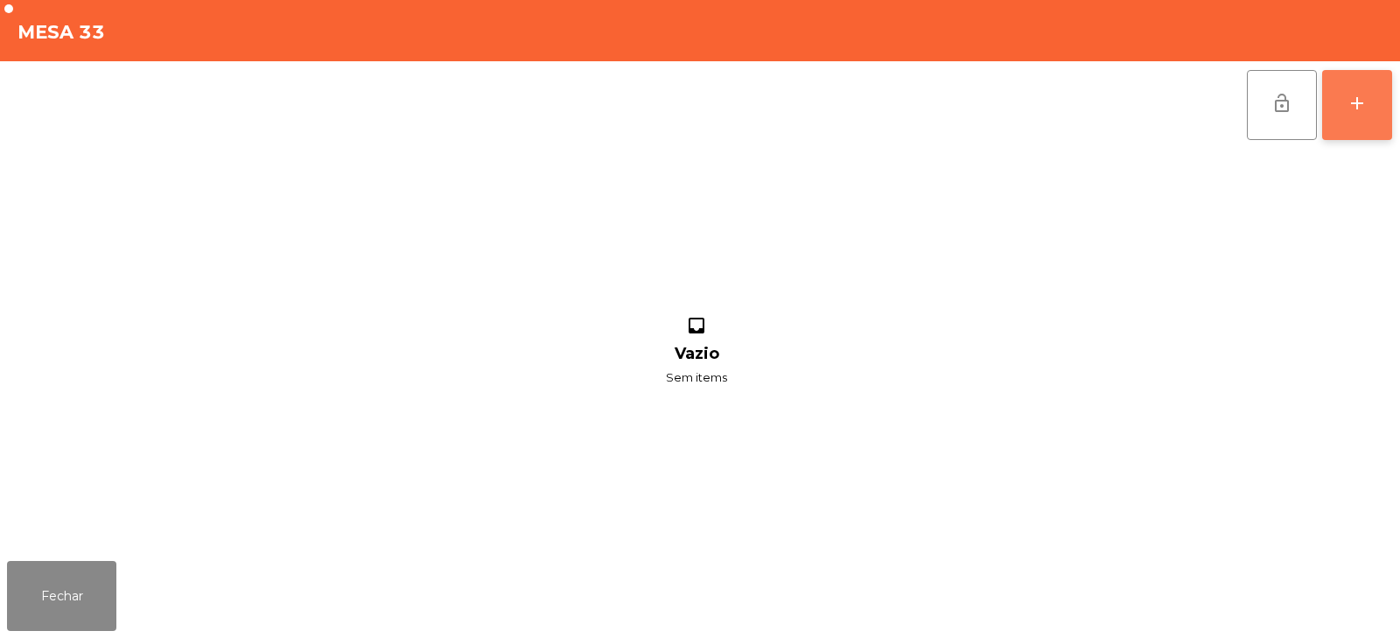
click at [1374, 106] on button "add" at bounding box center [1357, 105] width 70 height 70
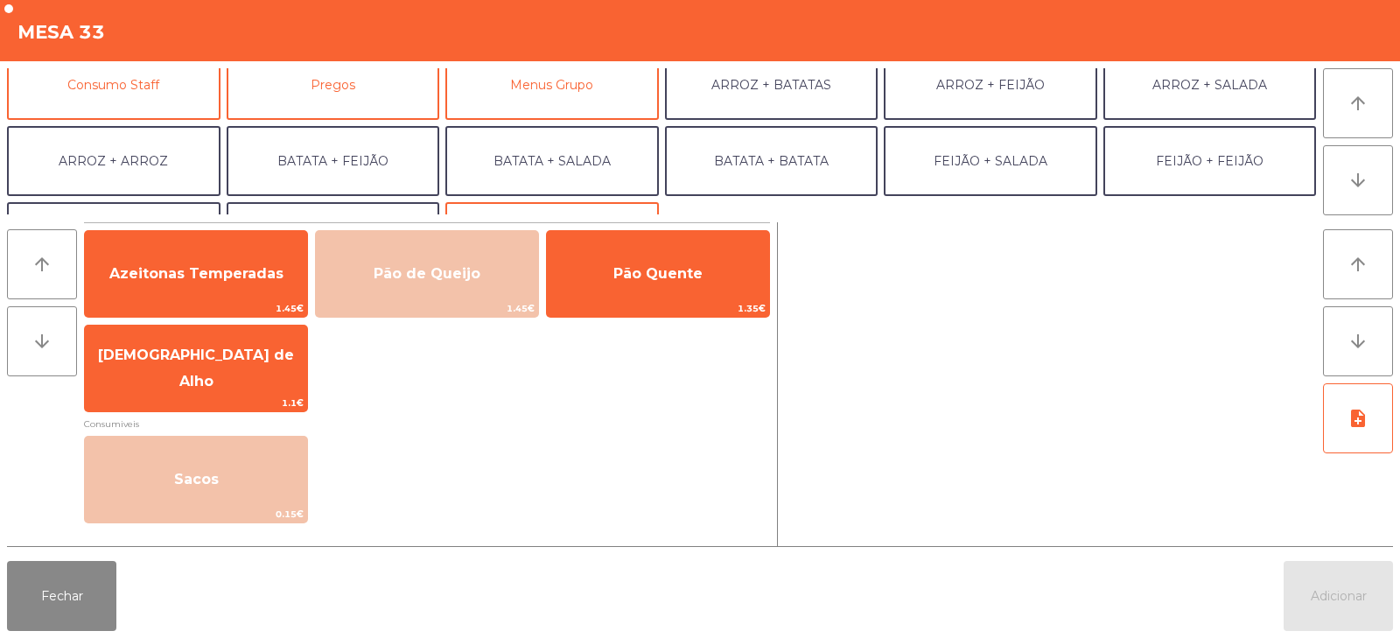
scroll to position [164, 0]
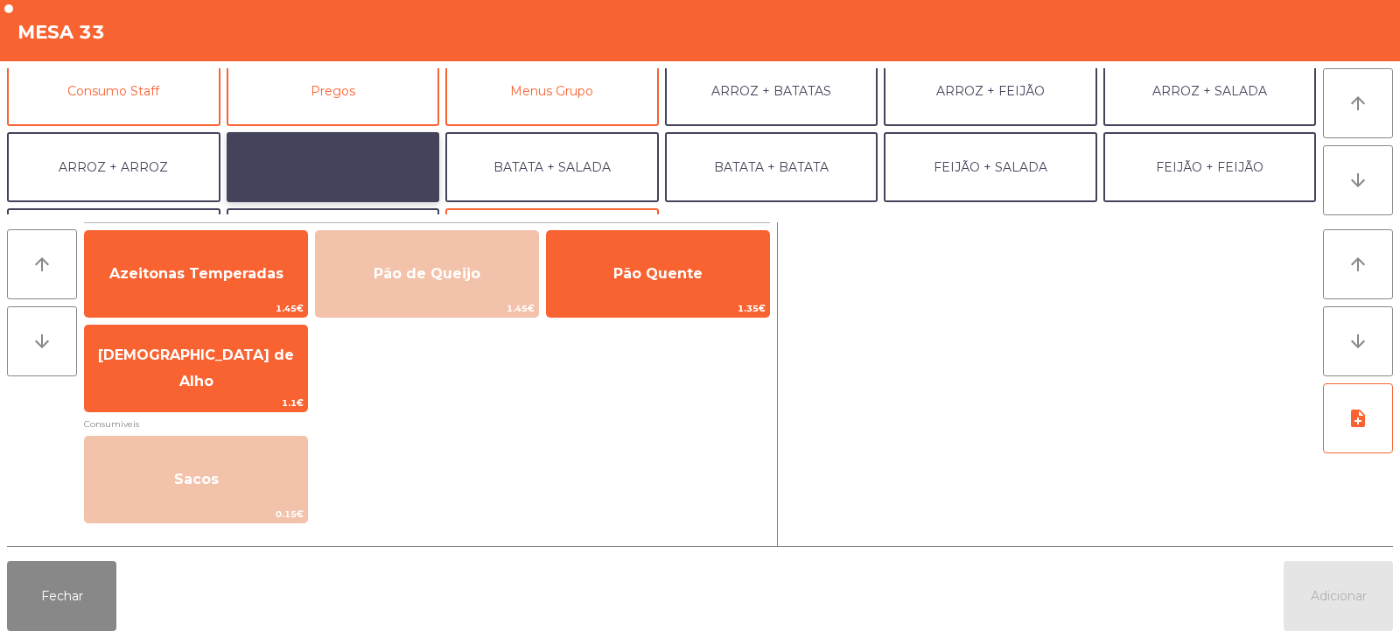
click at [310, 162] on button "BATATA + FEIJÃO" at bounding box center [333, 167] width 213 height 70
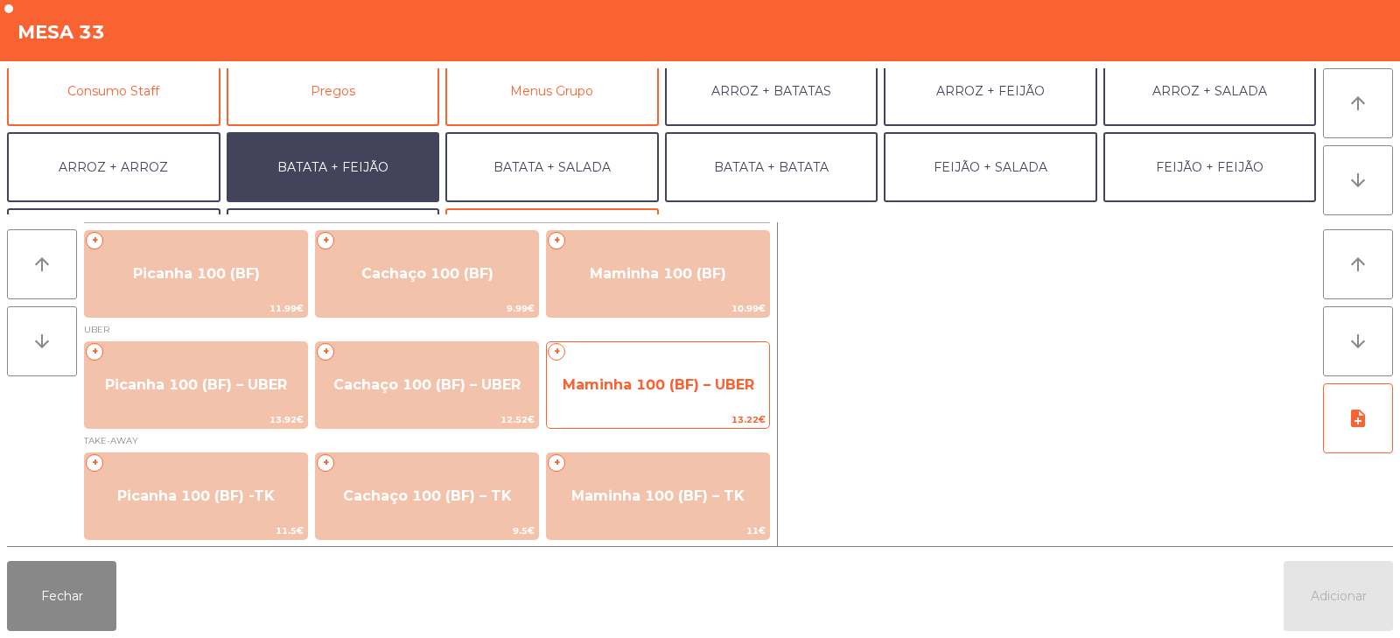
click at [627, 379] on span "Maminha 100 (BF) – UBER" at bounding box center [658, 384] width 192 height 17
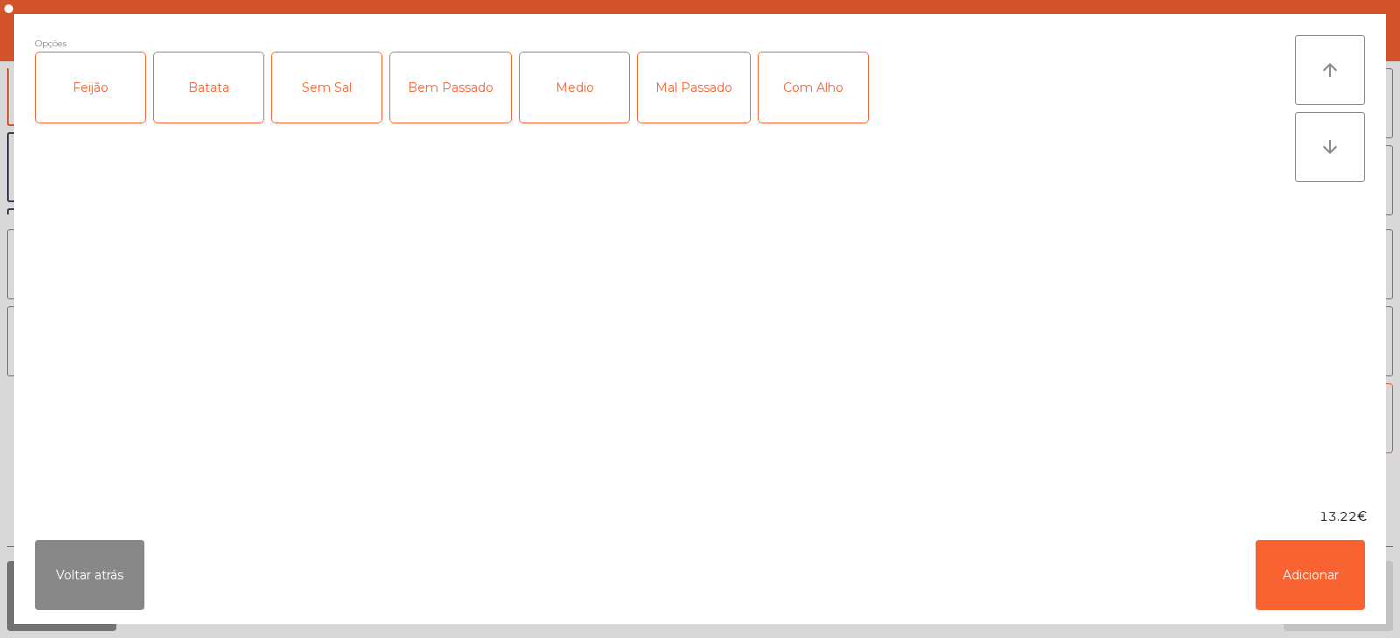
click at [84, 90] on div "Feijão" at bounding box center [90, 87] width 109 height 70
click at [195, 80] on div "Batata" at bounding box center [208, 87] width 109 height 70
click at [553, 113] on div "Medio" at bounding box center [574, 87] width 109 height 70
click at [818, 87] on div "Com Alho" at bounding box center [812, 87] width 109 height 70
click at [1276, 561] on button "Adicionar" at bounding box center [1309, 575] width 109 height 70
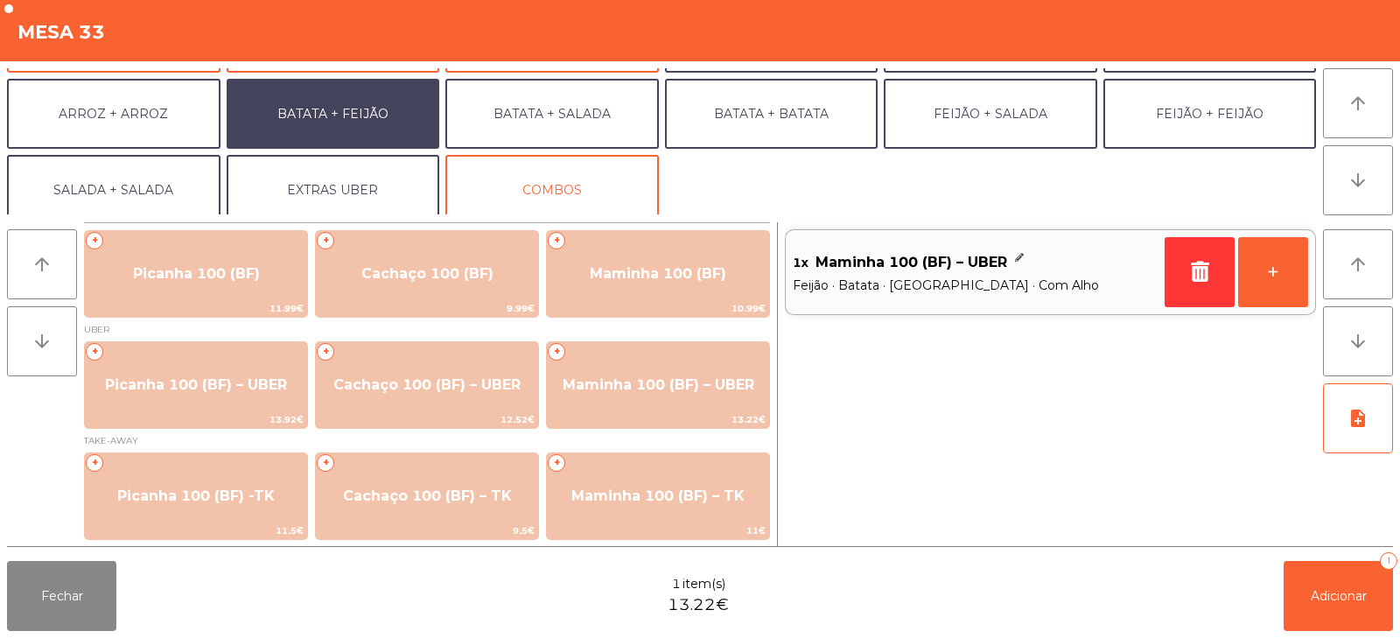
scroll to position [228, 0]
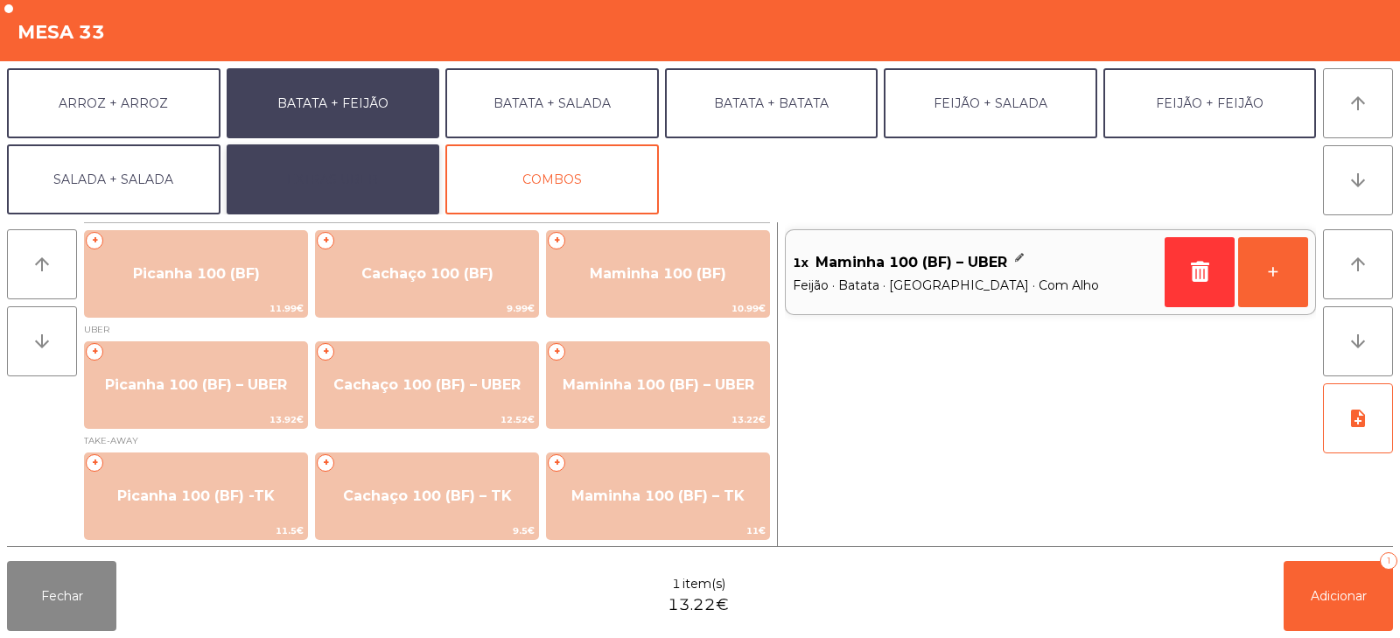
click at [353, 185] on button "EXTRAS UBER" at bounding box center [333, 179] width 213 height 70
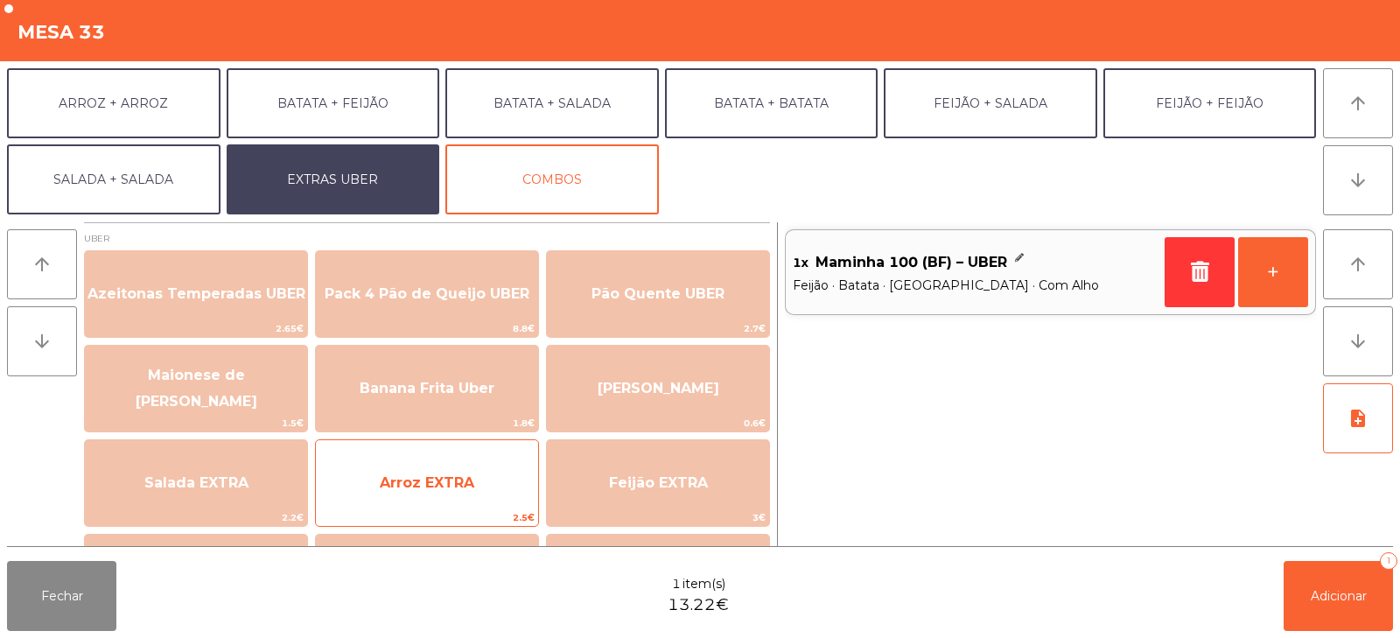
click at [430, 497] on span "Arroz EXTRA" at bounding box center [427, 482] width 222 height 47
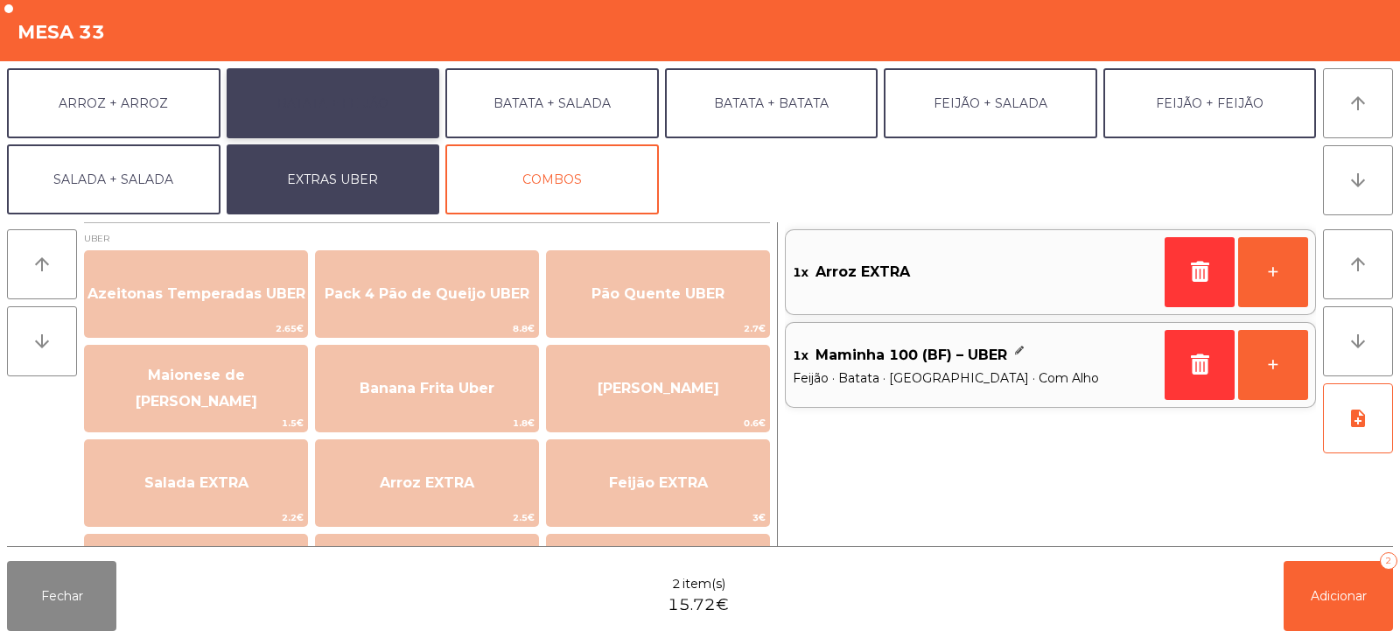
click at [374, 97] on button "BATATA + FEIJÃO" at bounding box center [333, 103] width 213 height 70
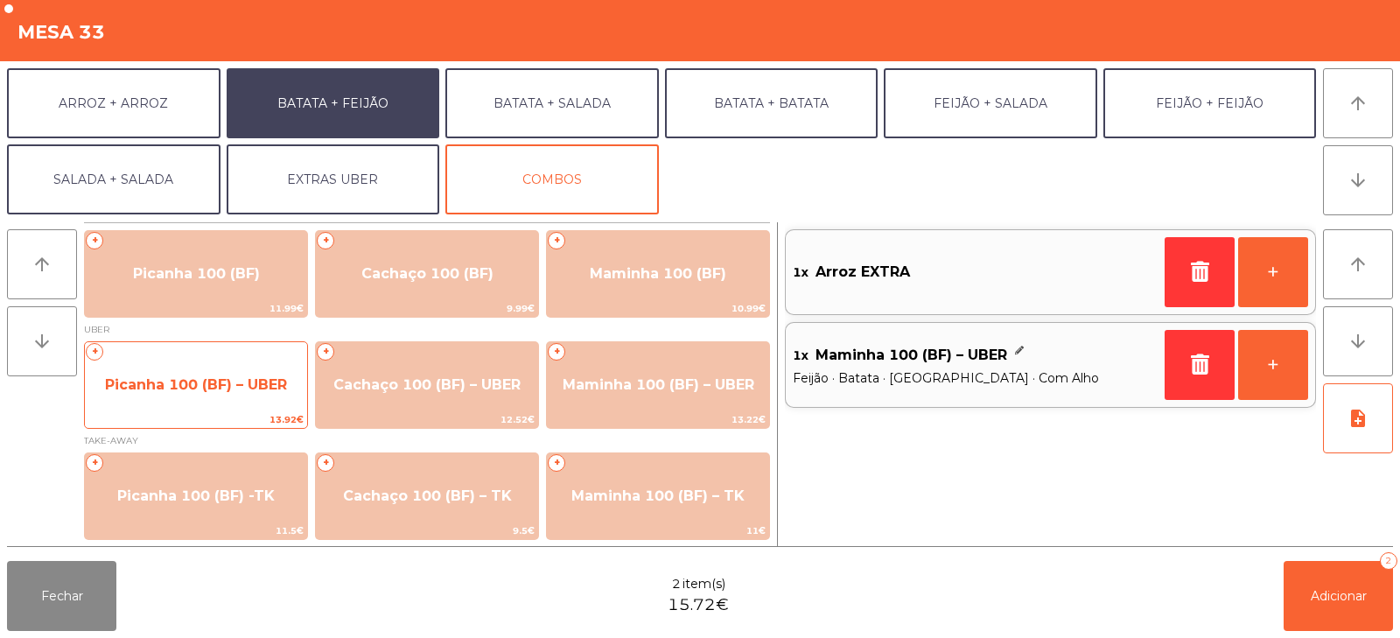
click at [208, 406] on span "Picanha 100 (BF) – UBER" at bounding box center [196, 384] width 222 height 47
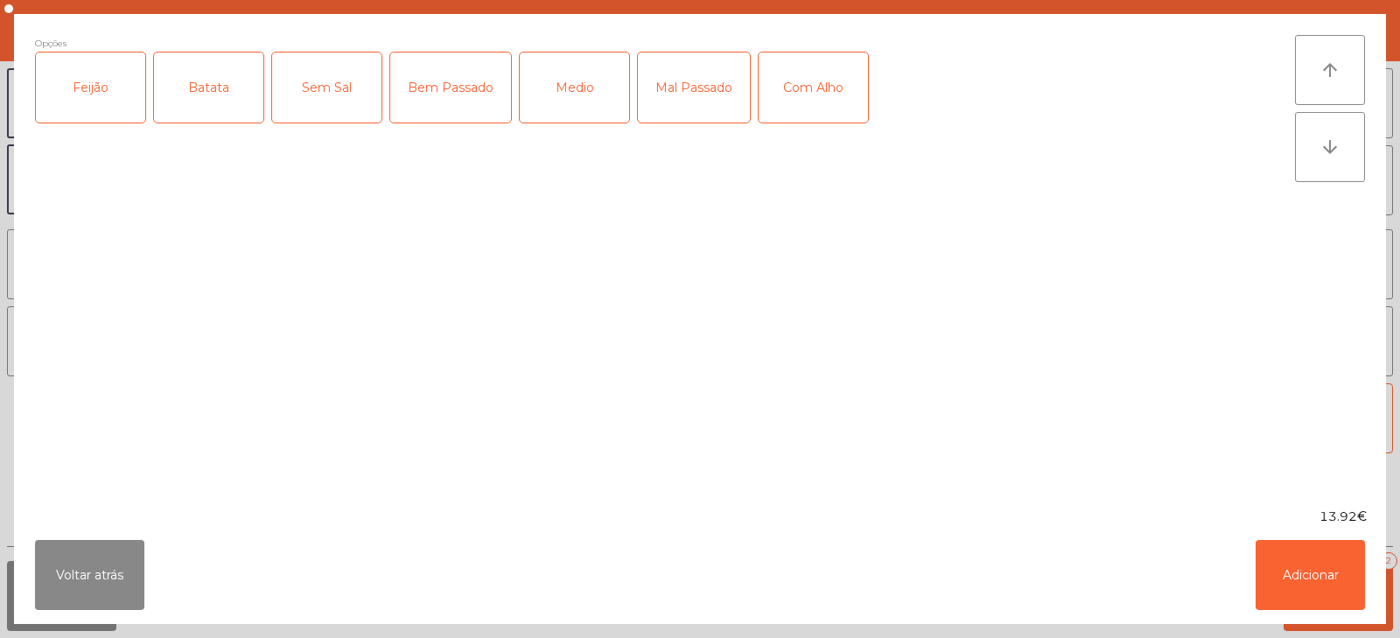
click at [100, 85] on div "Feijão" at bounding box center [90, 87] width 109 height 70
click at [199, 87] on div "Batata" at bounding box center [208, 87] width 109 height 70
click at [571, 97] on div "Medio" at bounding box center [574, 87] width 109 height 70
click at [842, 96] on div "Com Alho" at bounding box center [812, 87] width 109 height 70
click at [1325, 569] on button "Adicionar" at bounding box center [1309, 575] width 109 height 70
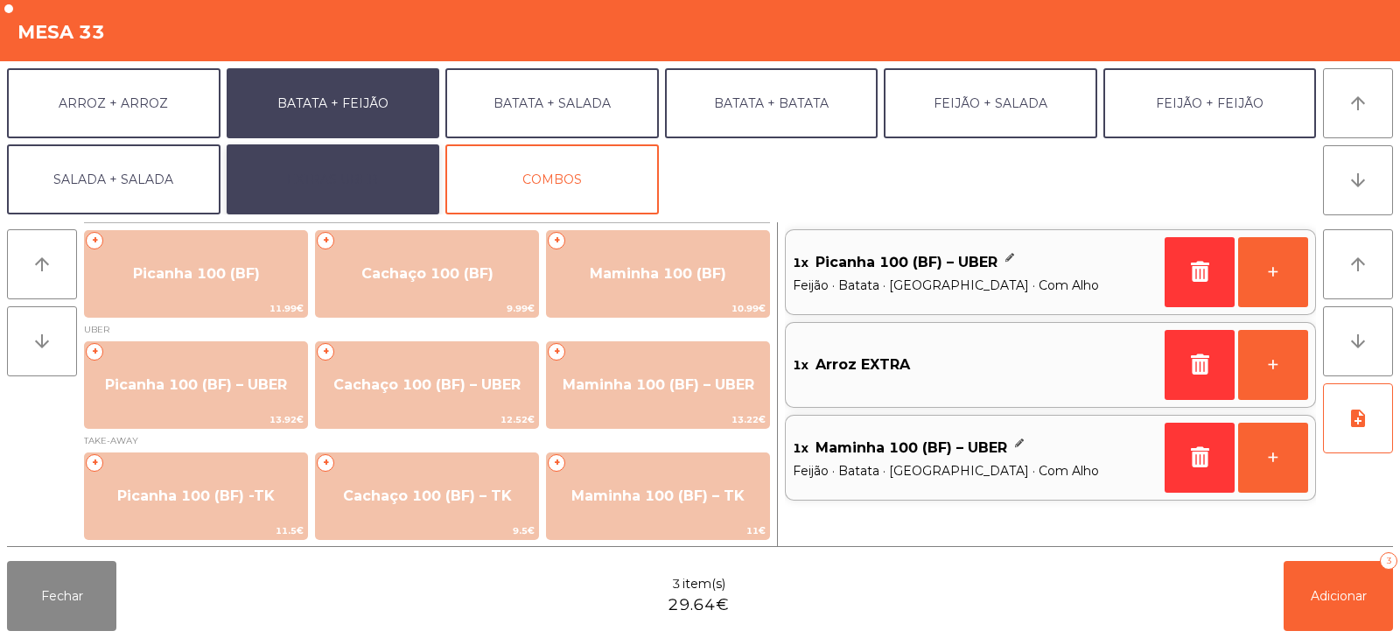
click at [349, 180] on button "EXTRAS UBER" at bounding box center [333, 179] width 213 height 70
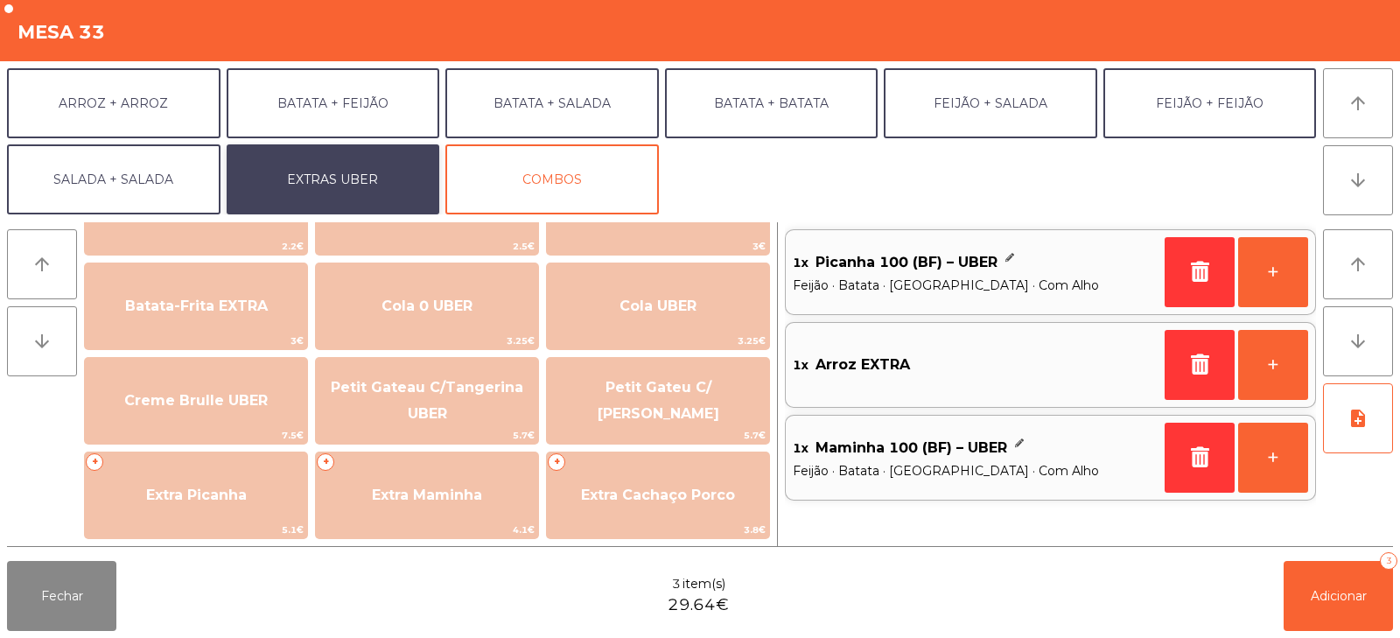
scroll to position [274, 0]
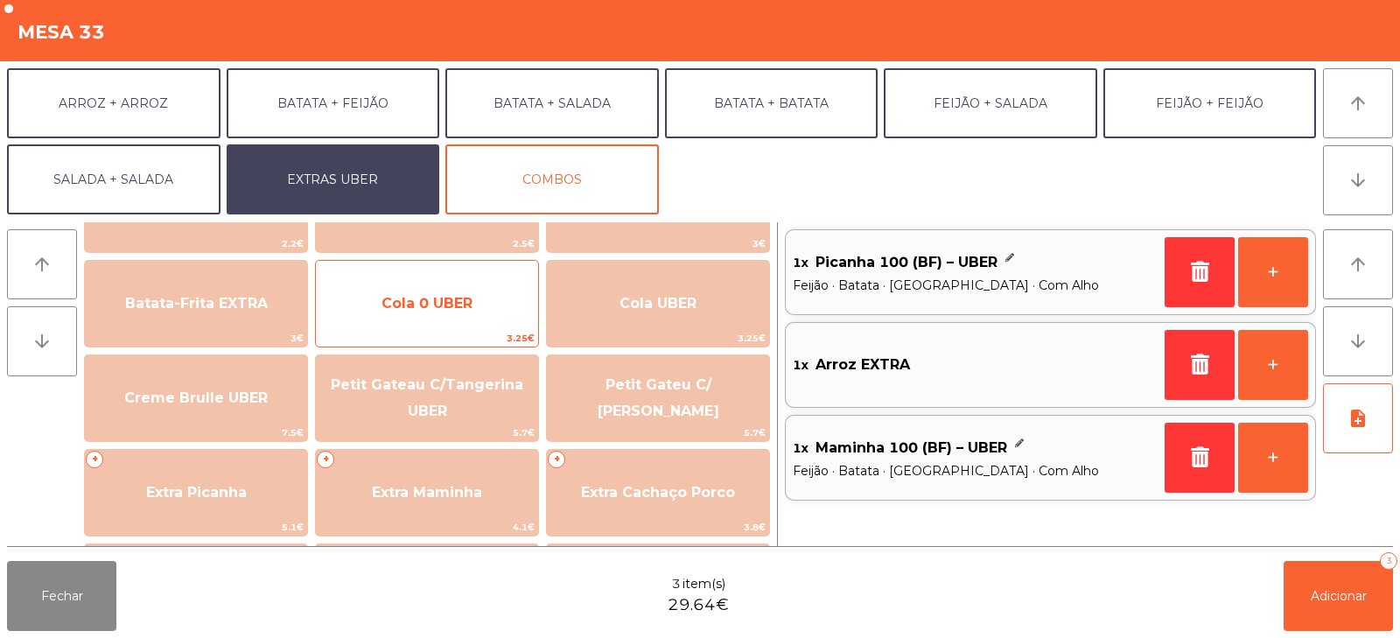
click at [434, 314] on span "Cola 0 UBER" at bounding box center [427, 303] width 222 height 47
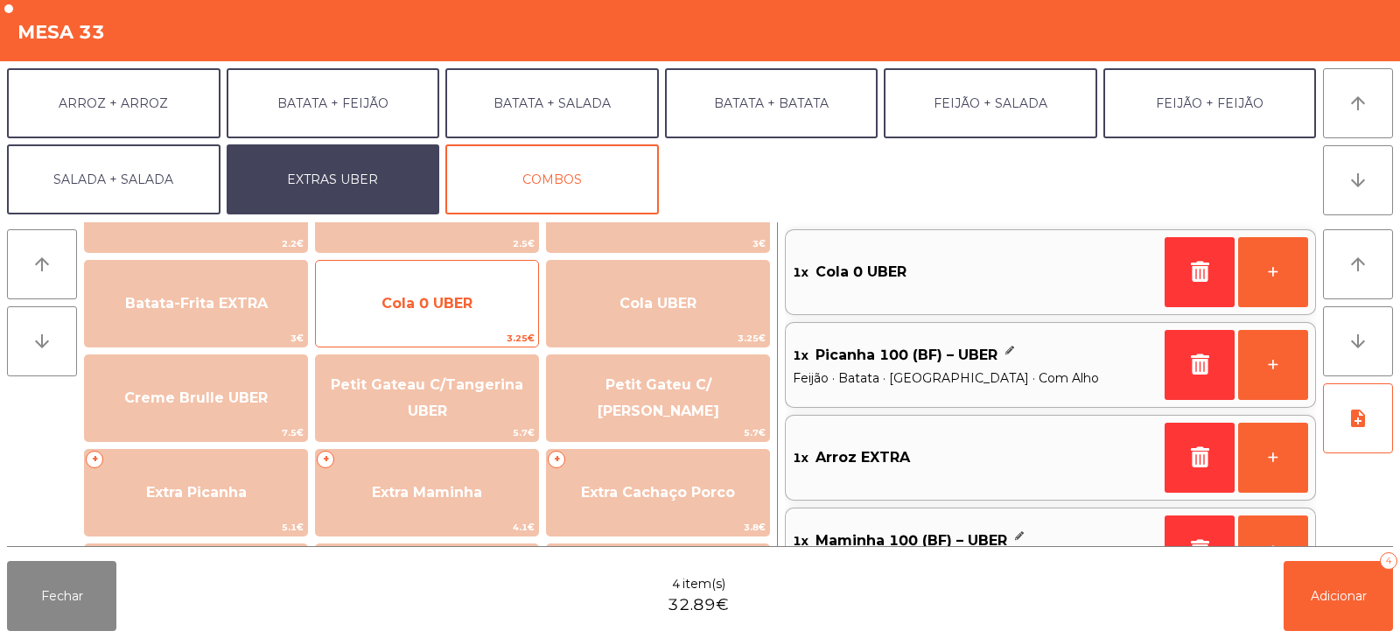
click at [420, 309] on span "Cola 0 UBER" at bounding box center [426, 303] width 91 height 17
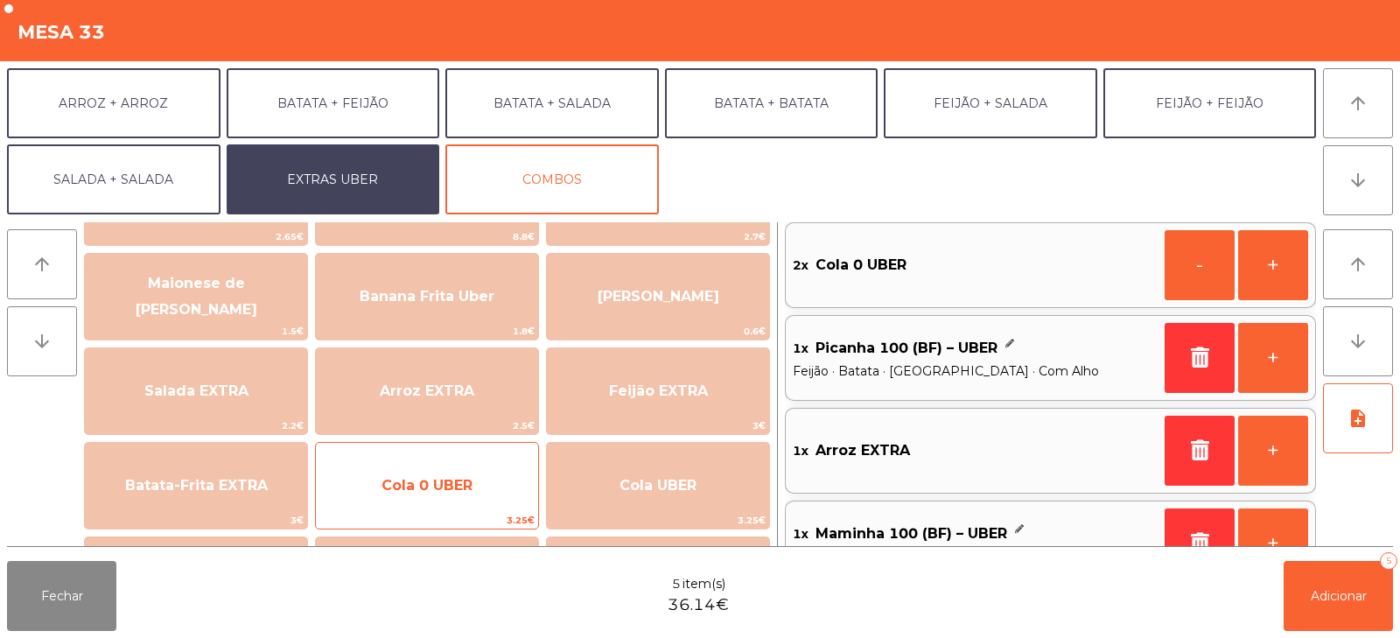
scroll to position [89, 0]
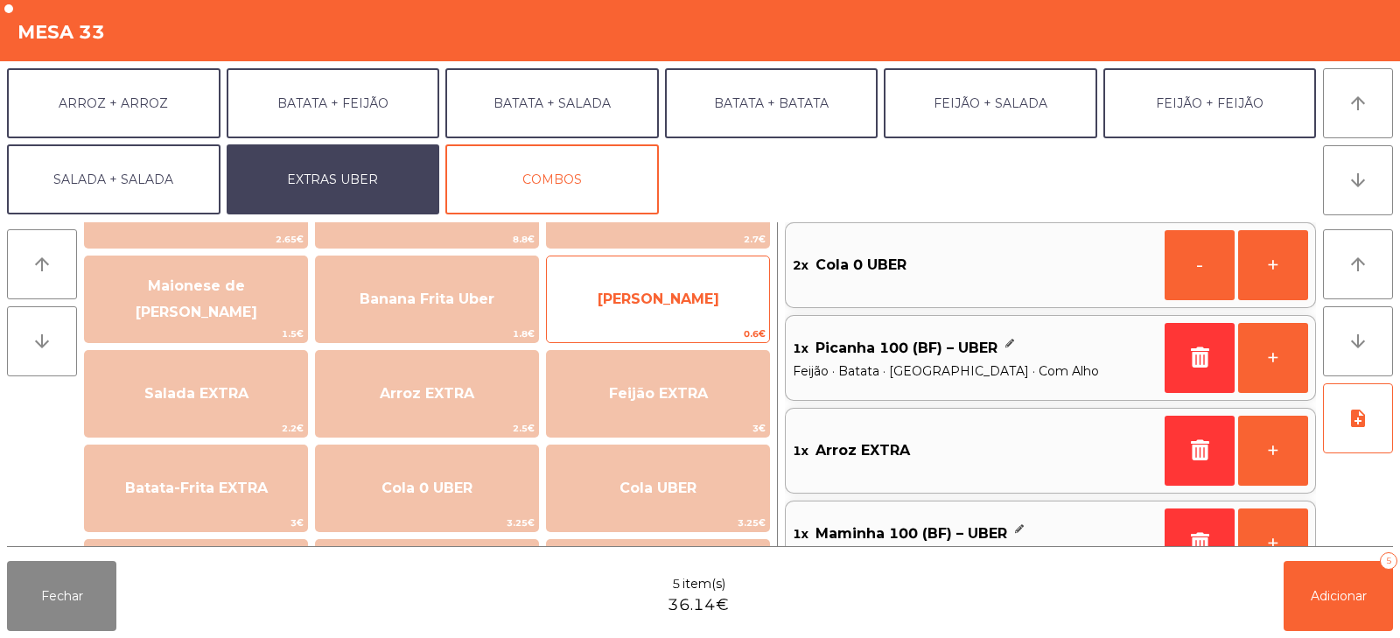
click at [660, 308] on span "[PERSON_NAME]" at bounding box center [658, 299] width 222 height 47
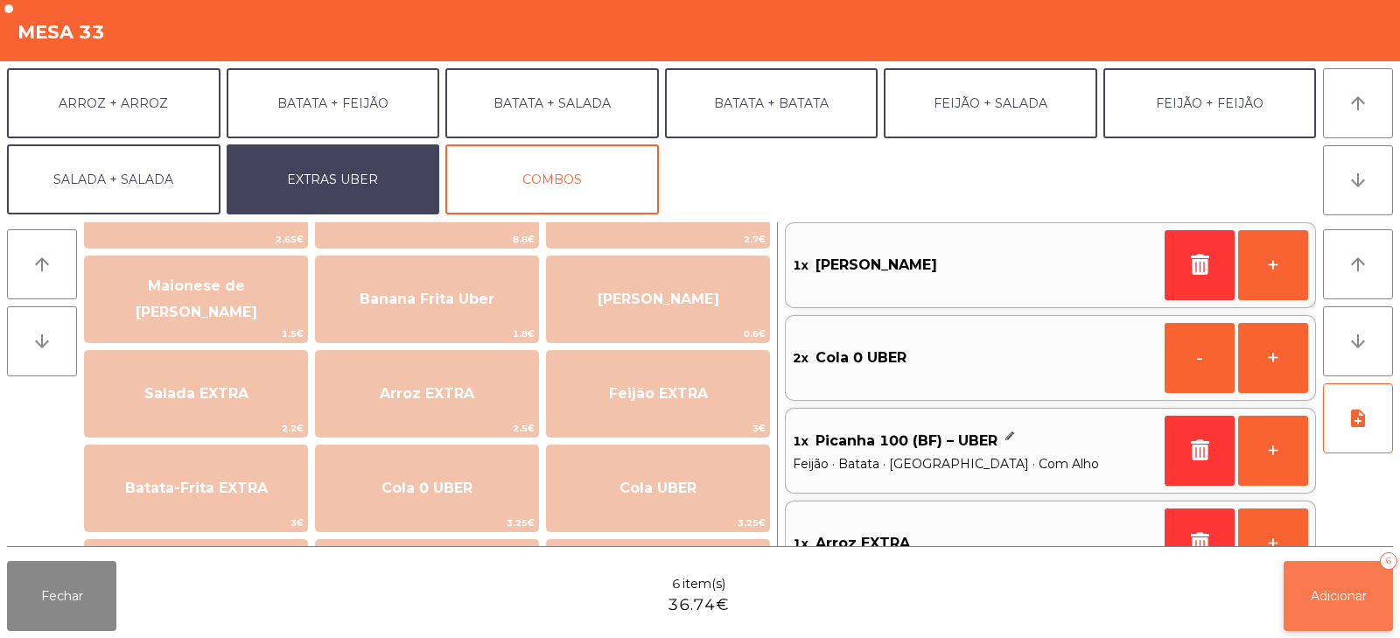
click at [1319, 592] on span "Adicionar" at bounding box center [1338, 596] width 56 height 16
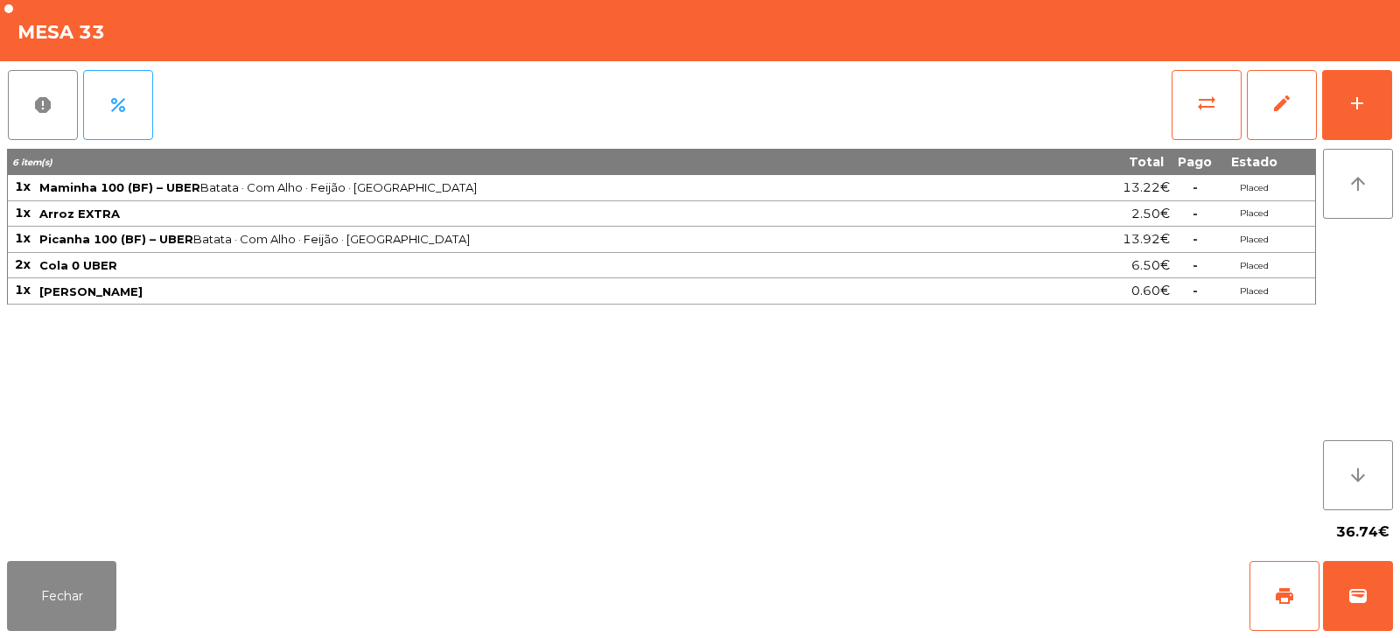
click at [436, 336] on div "6 item(s) Total Pago Estado 1x Maminha 100 (BF) – UBER Batata · Com Alho · Feij…" at bounding box center [661, 329] width 1309 height 361
click at [447, 343] on div "6 item(s) Total Pago Estado 1x Maminha 100 (BF) – UBER Batata · Com Alho · Feij…" at bounding box center [661, 329] width 1309 height 361
click at [304, 301] on td "[PERSON_NAME]" at bounding box center [548, 291] width 1020 height 26
click at [66, 617] on button "Fechar" at bounding box center [61, 596] width 109 height 70
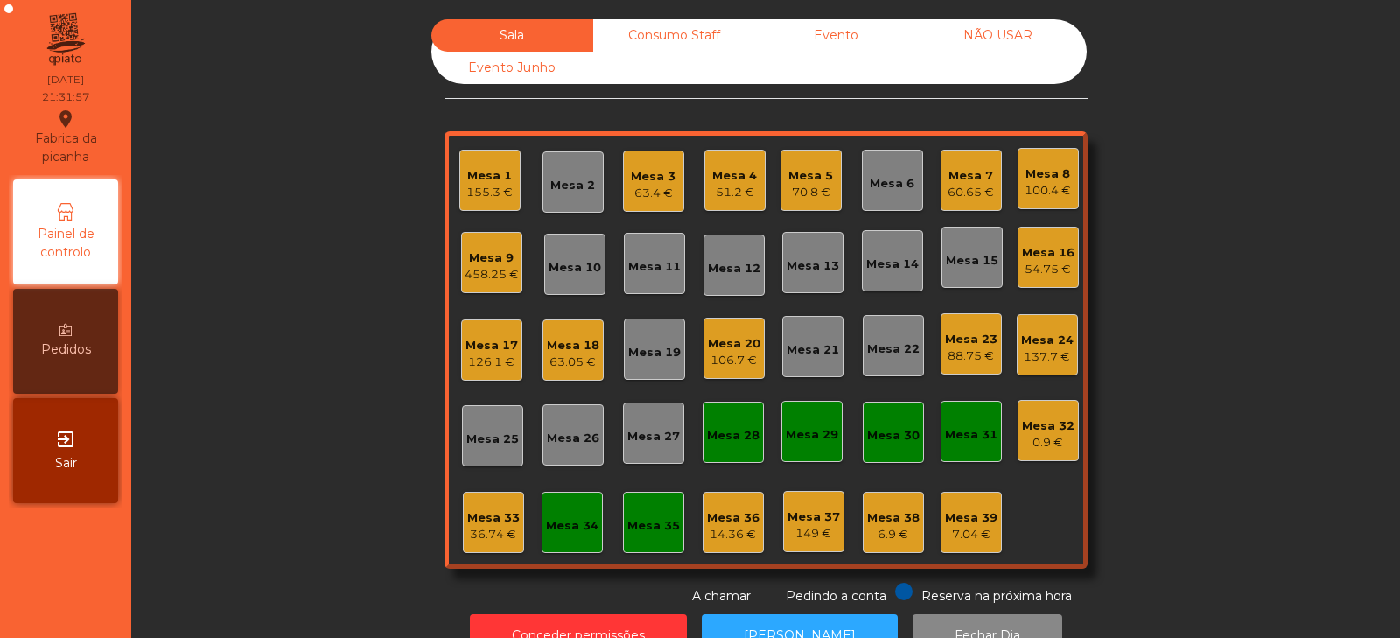
click at [485, 532] on div "36.74 €" at bounding box center [493, 534] width 52 height 17
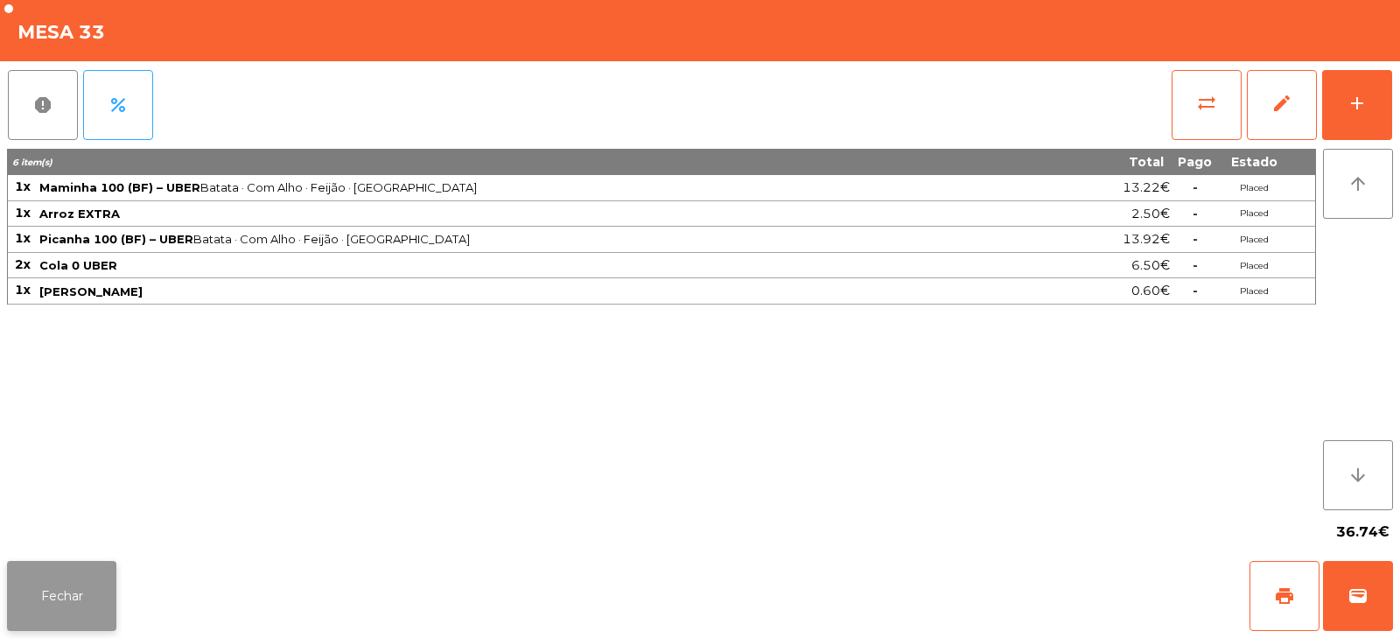
click at [89, 592] on button "Fechar" at bounding box center [61, 596] width 109 height 70
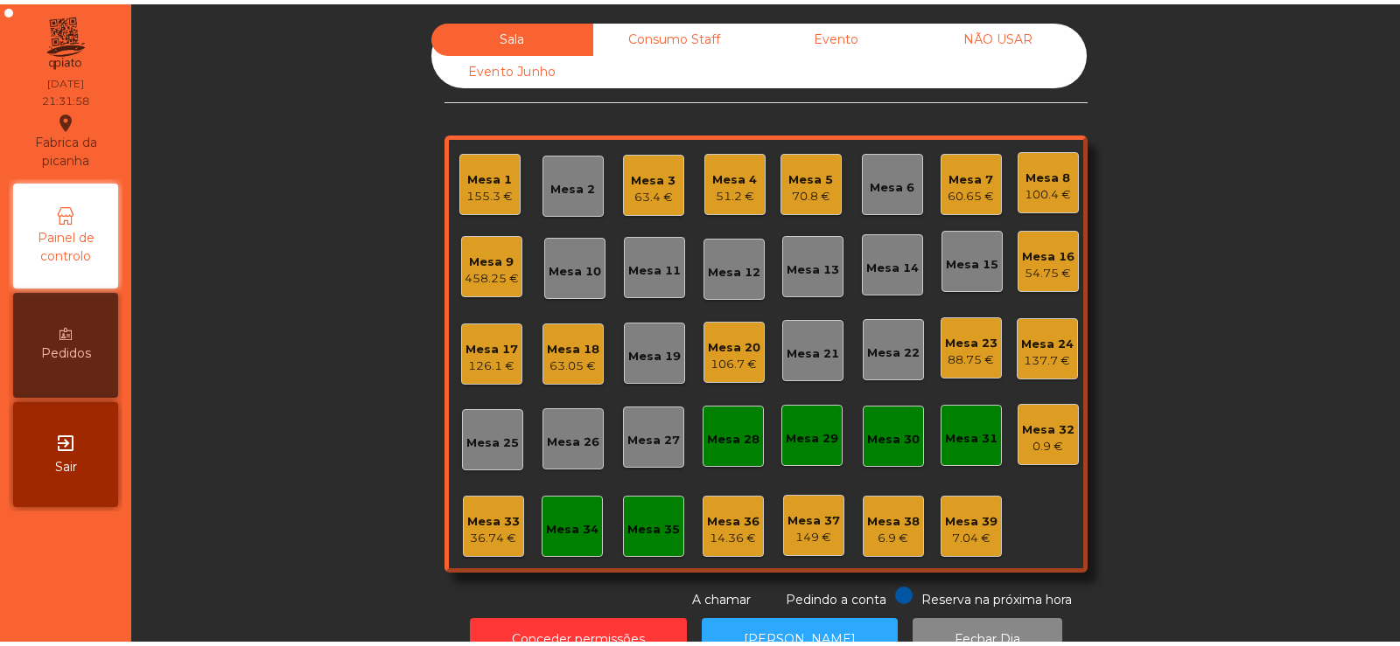
scroll to position [52, 0]
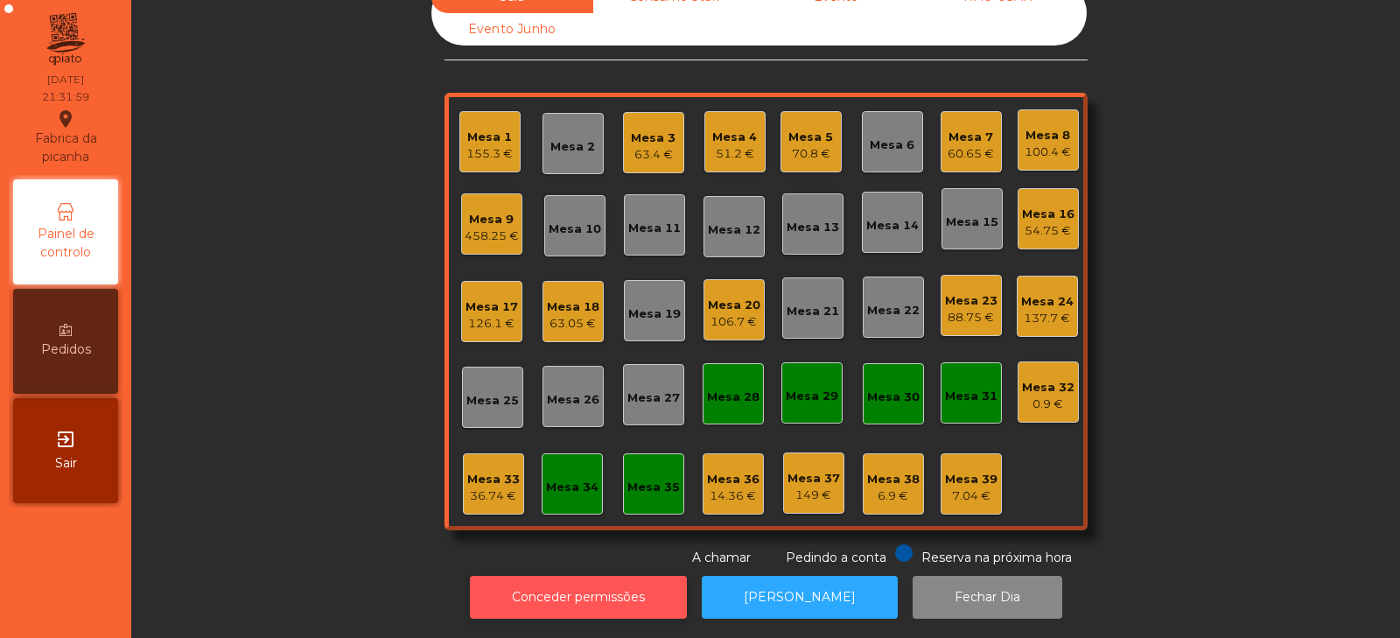
click at [556, 589] on button "Conceder permissões" at bounding box center [578, 597] width 217 height 43
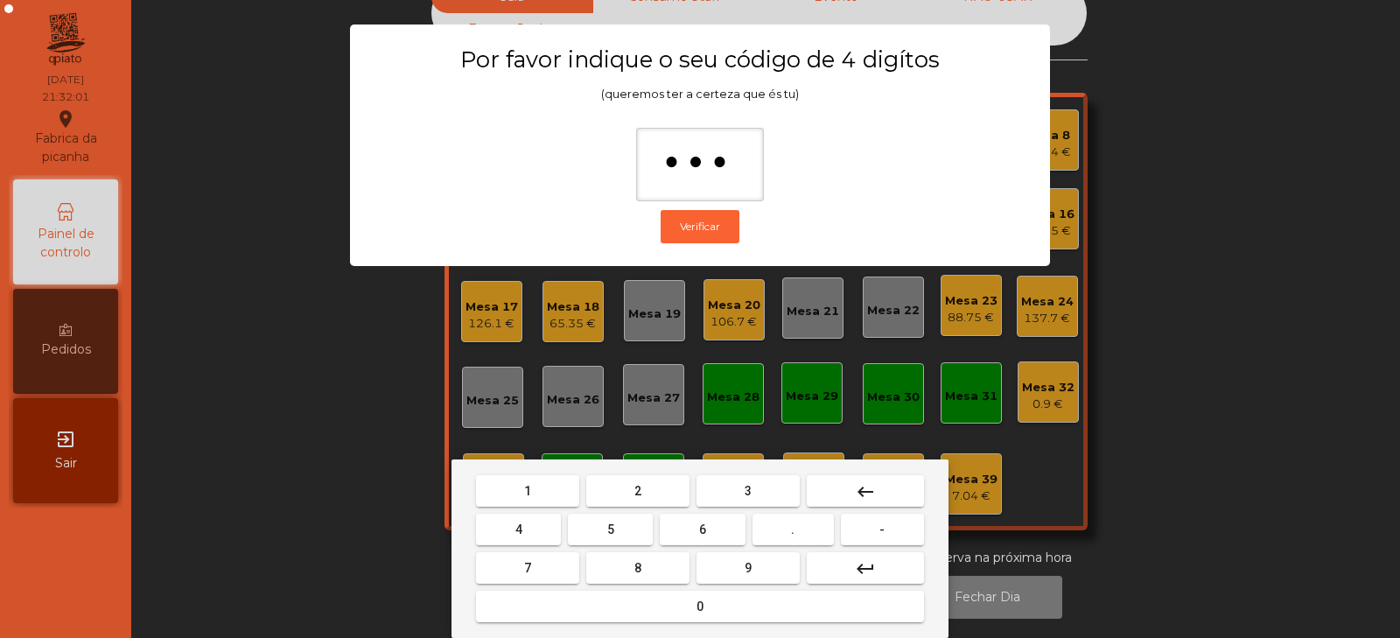
type input "****"
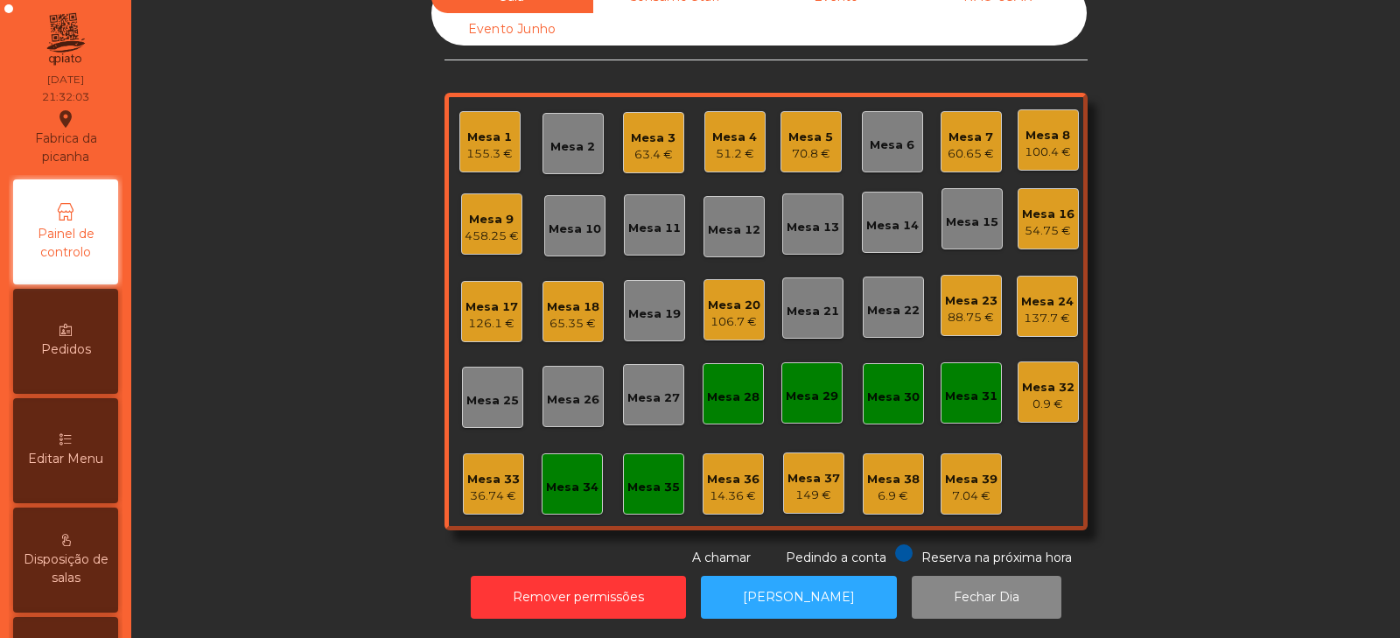
click at [475, 471] on div "Mesa 33" at bounding box center [493, 479] width 52 height 17
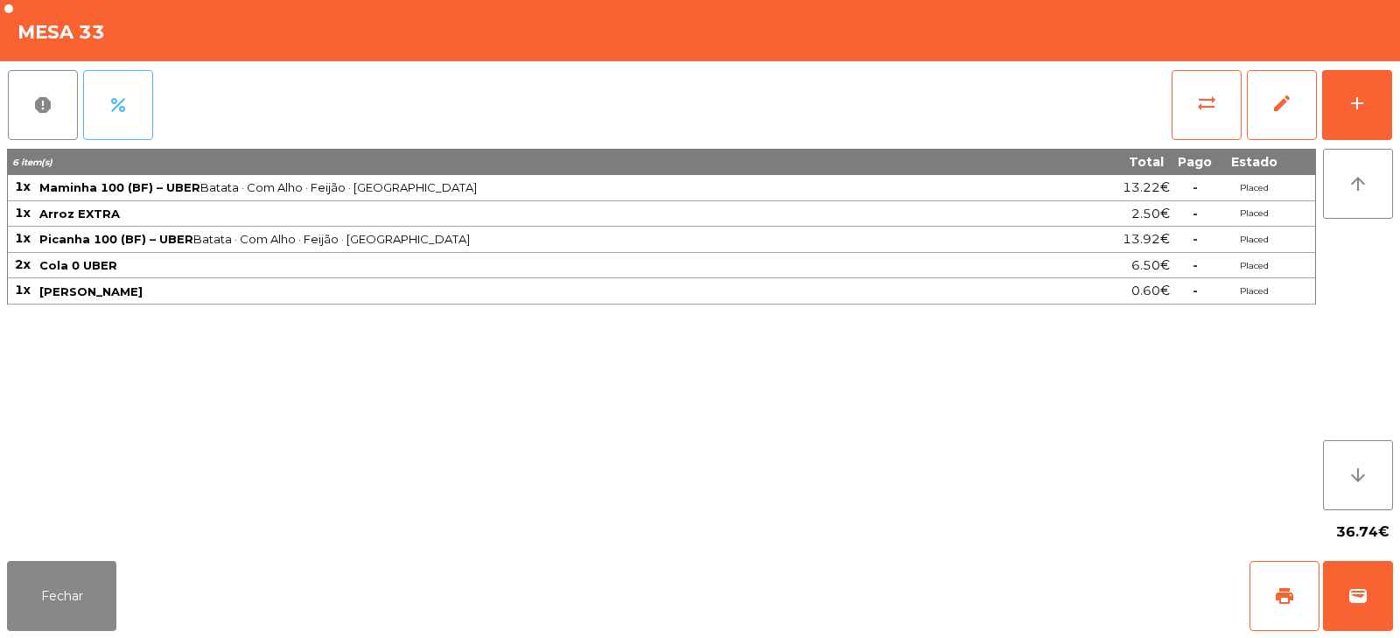
click at [131, 124] on button "percent" at bounding box center [118, 105] width 70 height 70
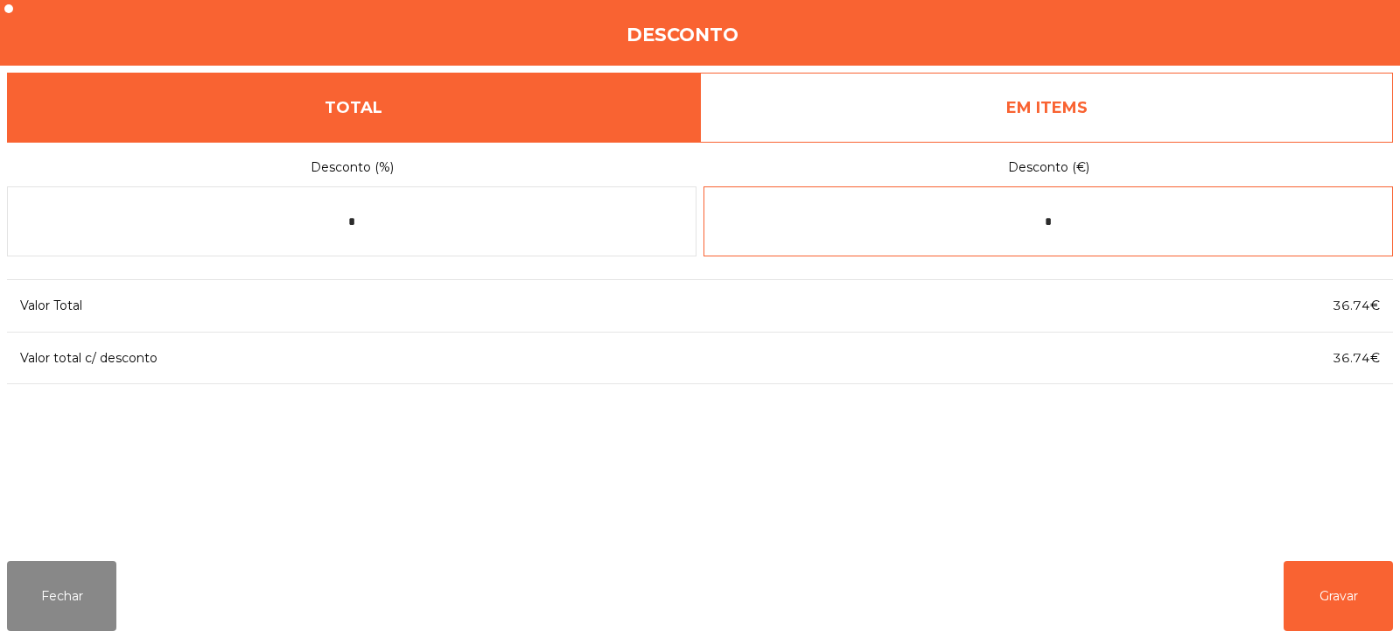
click at [1083, 229] on input "*" at bounding box center [1047, 221] width 689 height 70
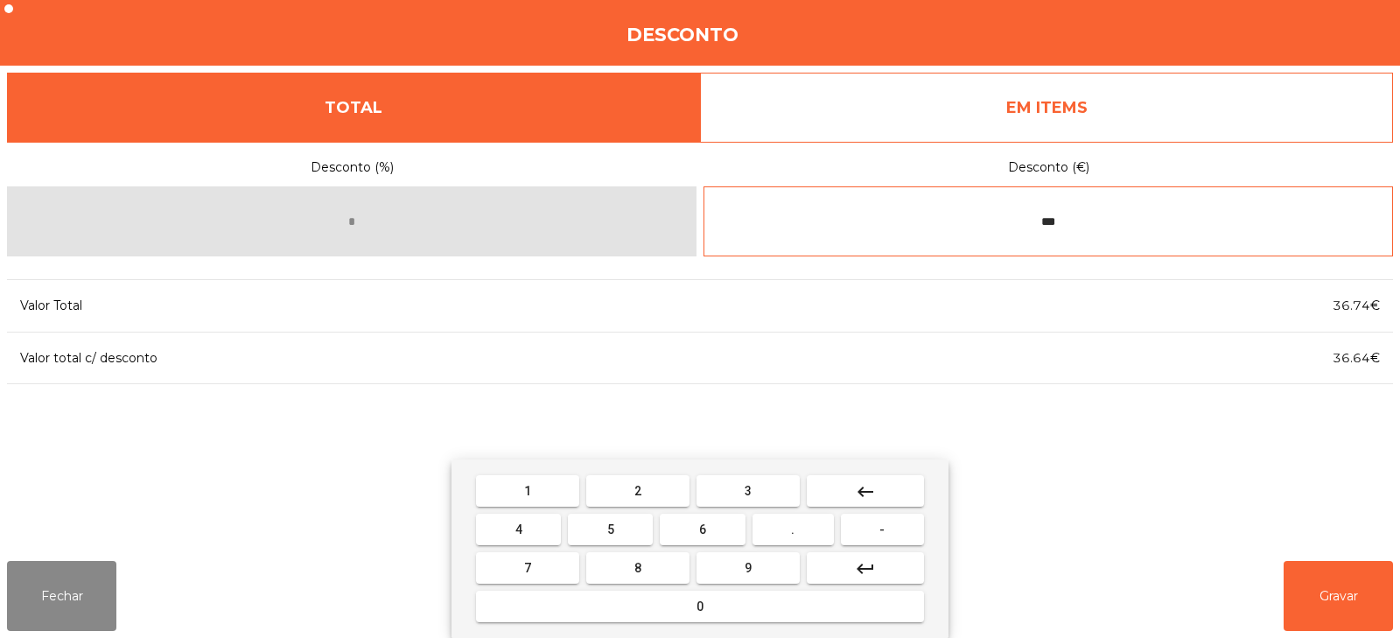
click at [1036, 220] on input "***" at bounding box center [1047, 221] width 689 height 70
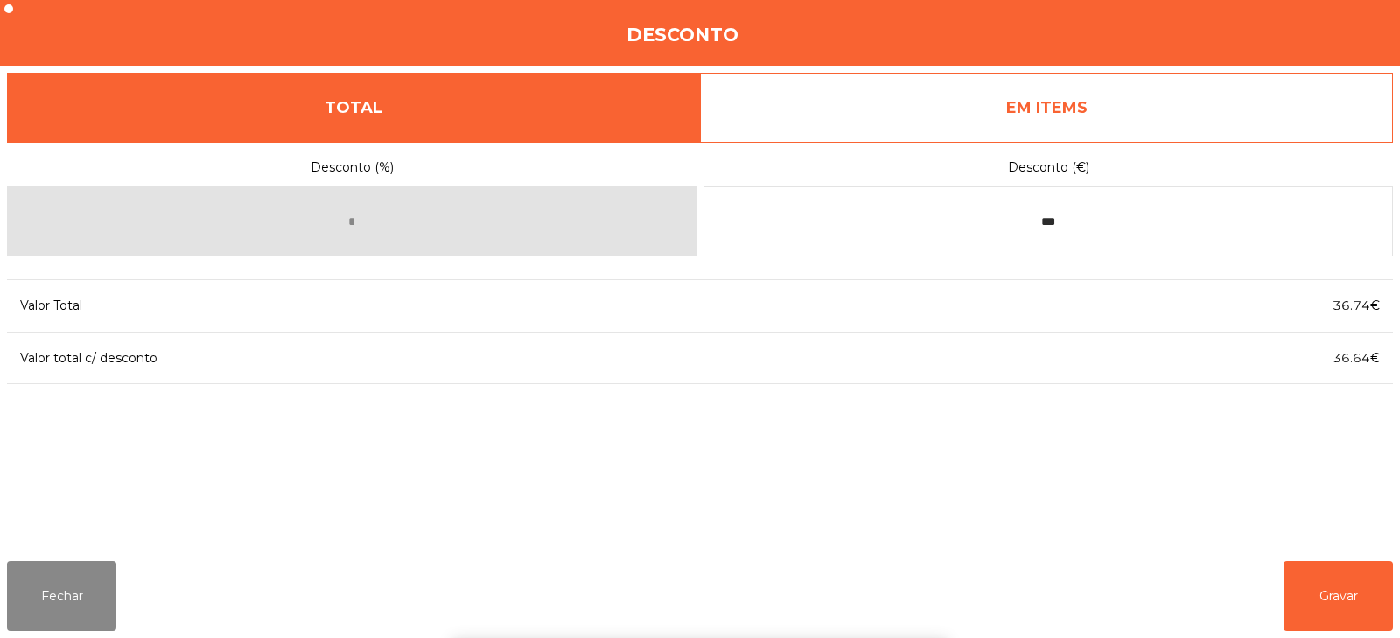
scroll to position [43, 0]
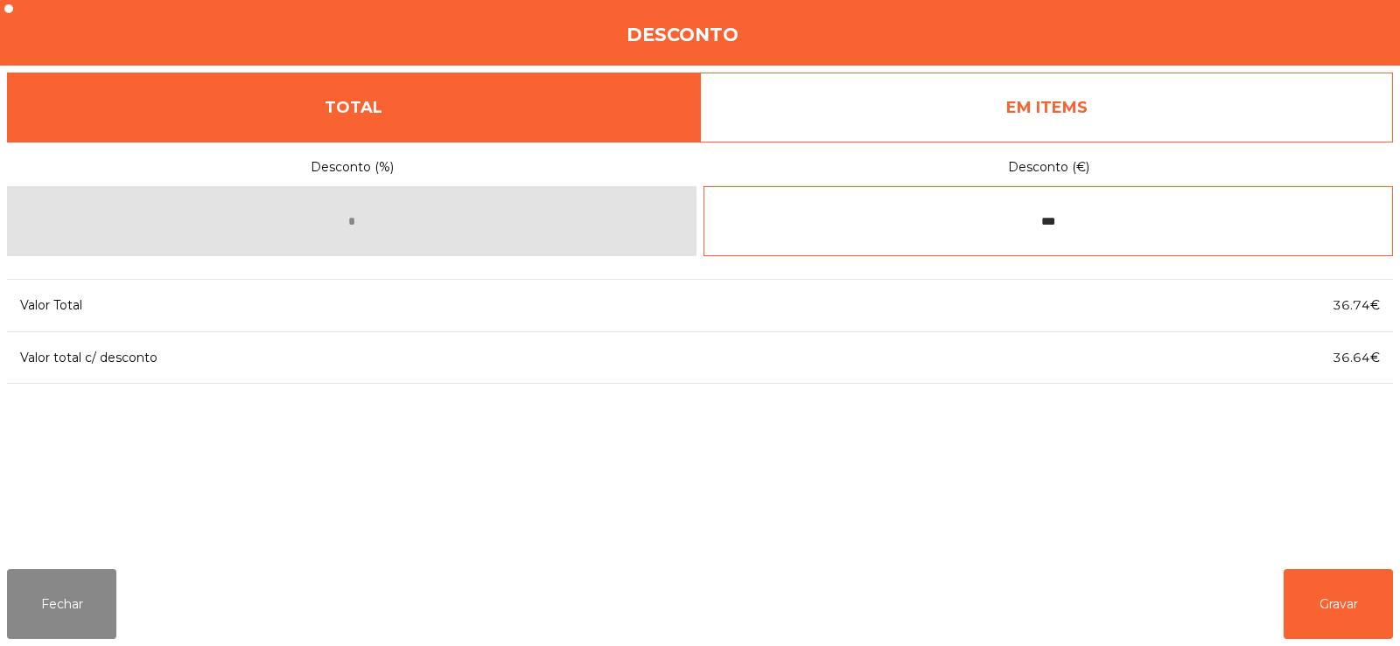
click at [1010, 218] on input "***" at bounding box center [1047, 221] width 689 height 70
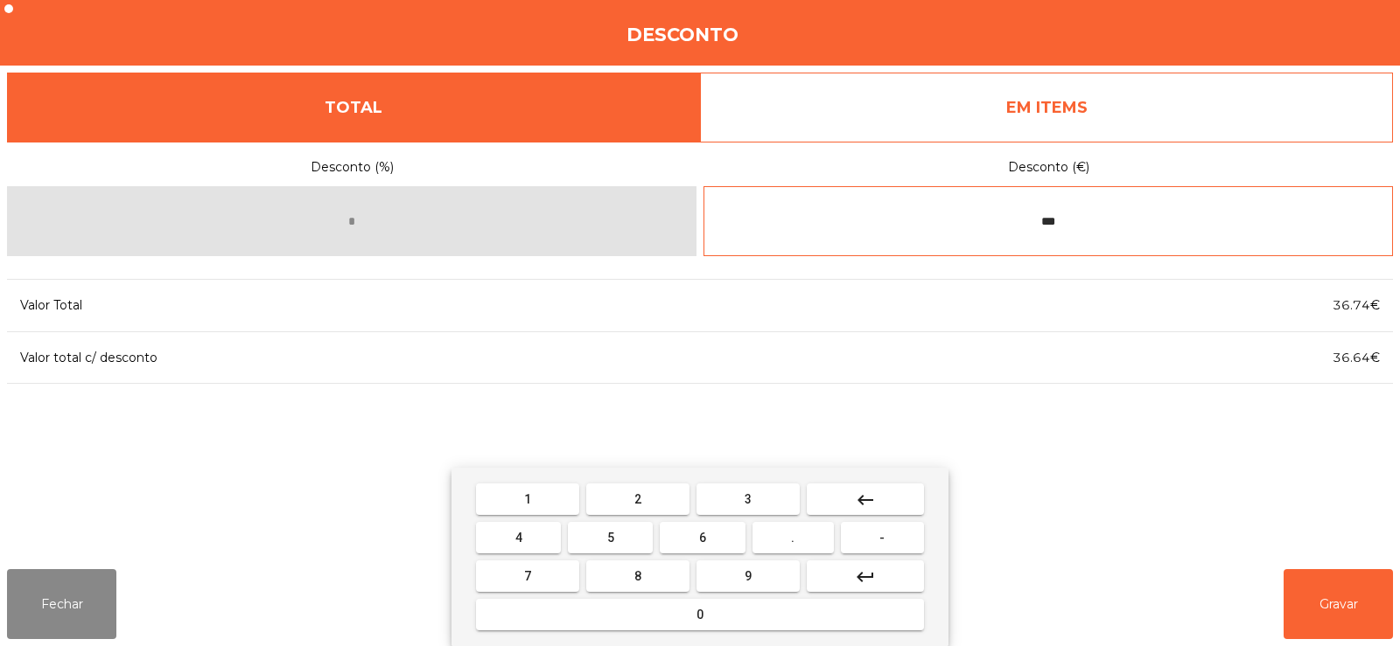
click at [867, 548] on button "-" at bounding box center [882, 537] width 83 height 31
type input "****"
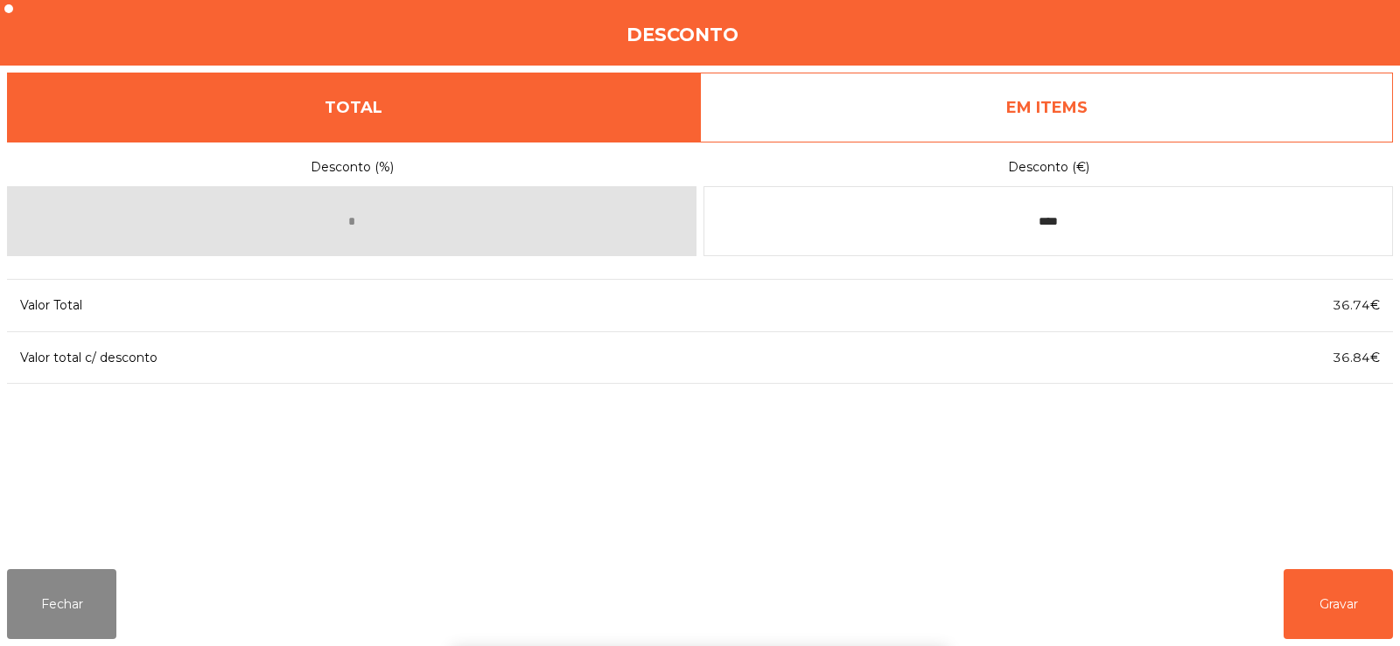
click at [1337, 613] on div "1 2 3 keyboard_backspace 4 5 6 . - 7 8 9 keyboard_return 0" at bounding box center [700, 557] width 1400 height 178
click at [1337, 610] on button "Gravar" at bounding box center [1337, 604] width 109 height 70
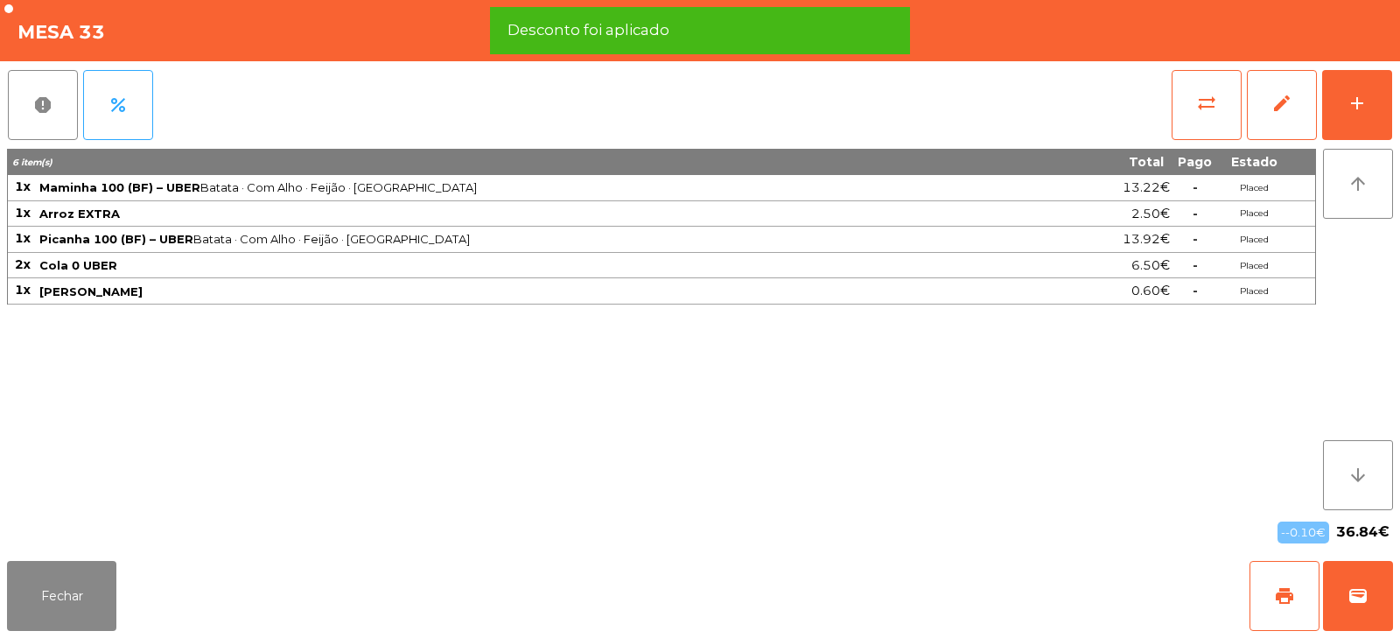
scroll to position [52, 0]
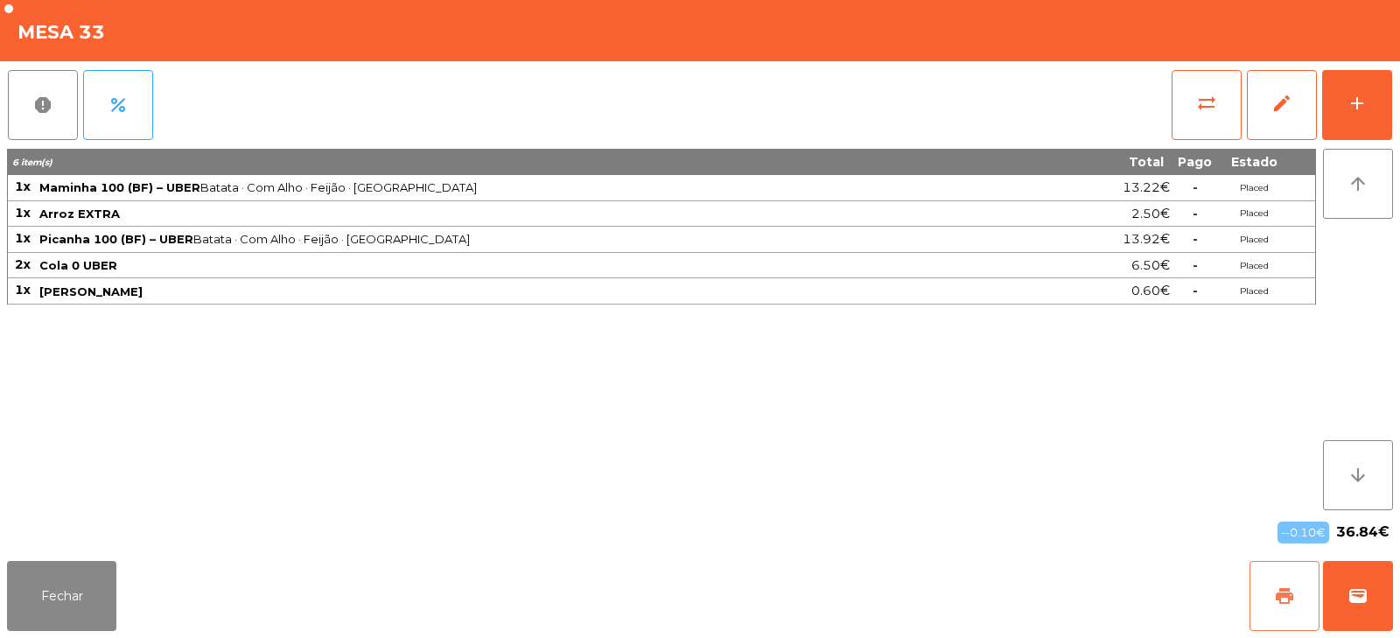
click at [1278, 612] on button "print" at bounding box center [1284, 596] width 70 height 70
click at [1367, 609] on button "wallet" at bounding box center [1358, 596] width 70 height 70
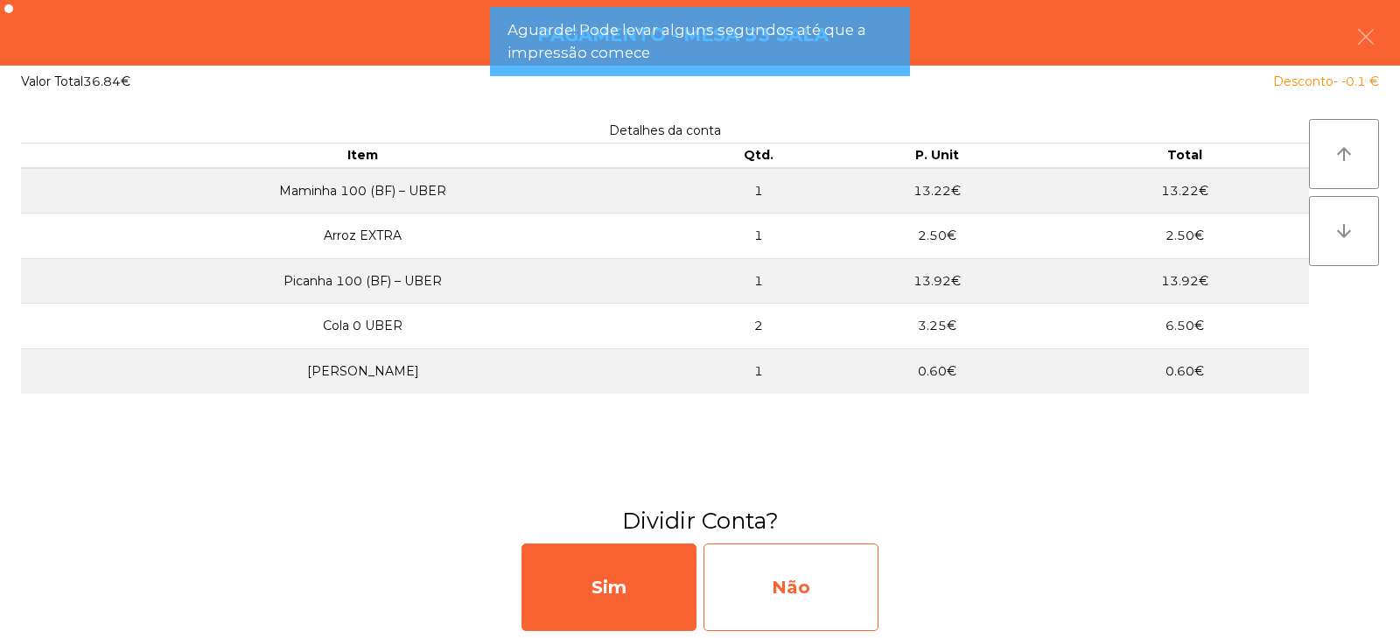
click at [821, 590] on div "Não" at bounding box center [790, 586] width 175 height 87
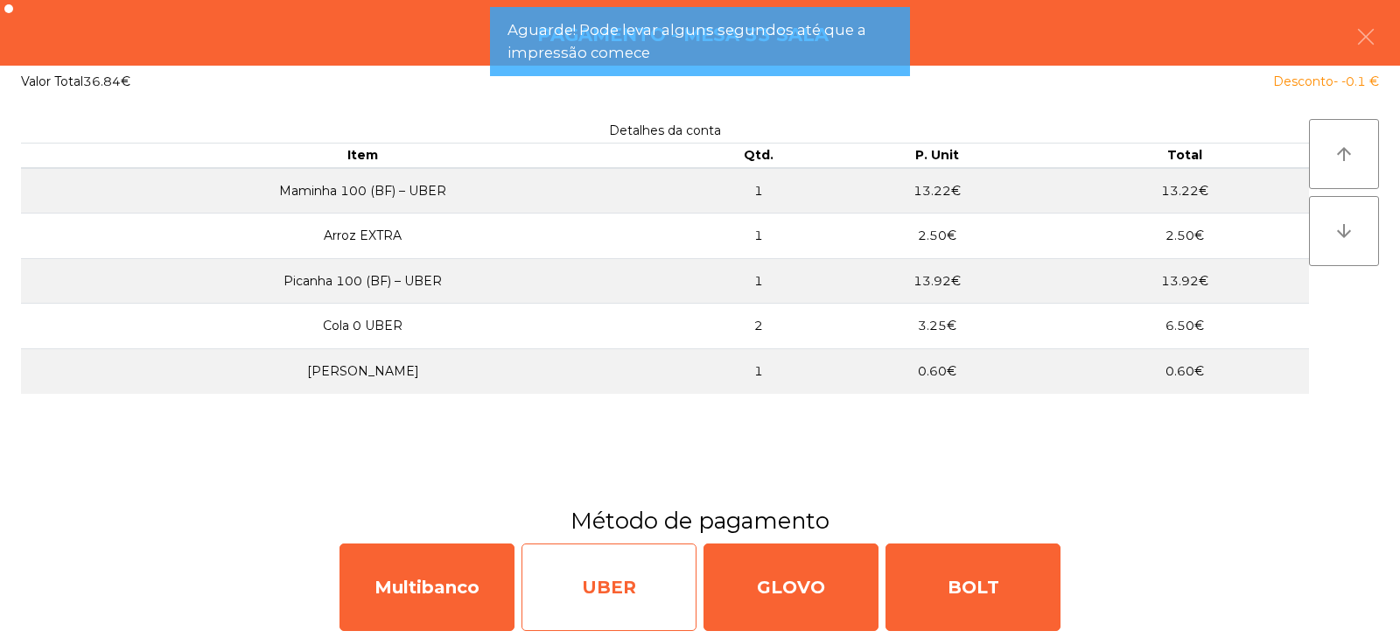
click at [639, 586] on div "UBER" at bounding box center [608, 586] width 175 height 87
select select "**"
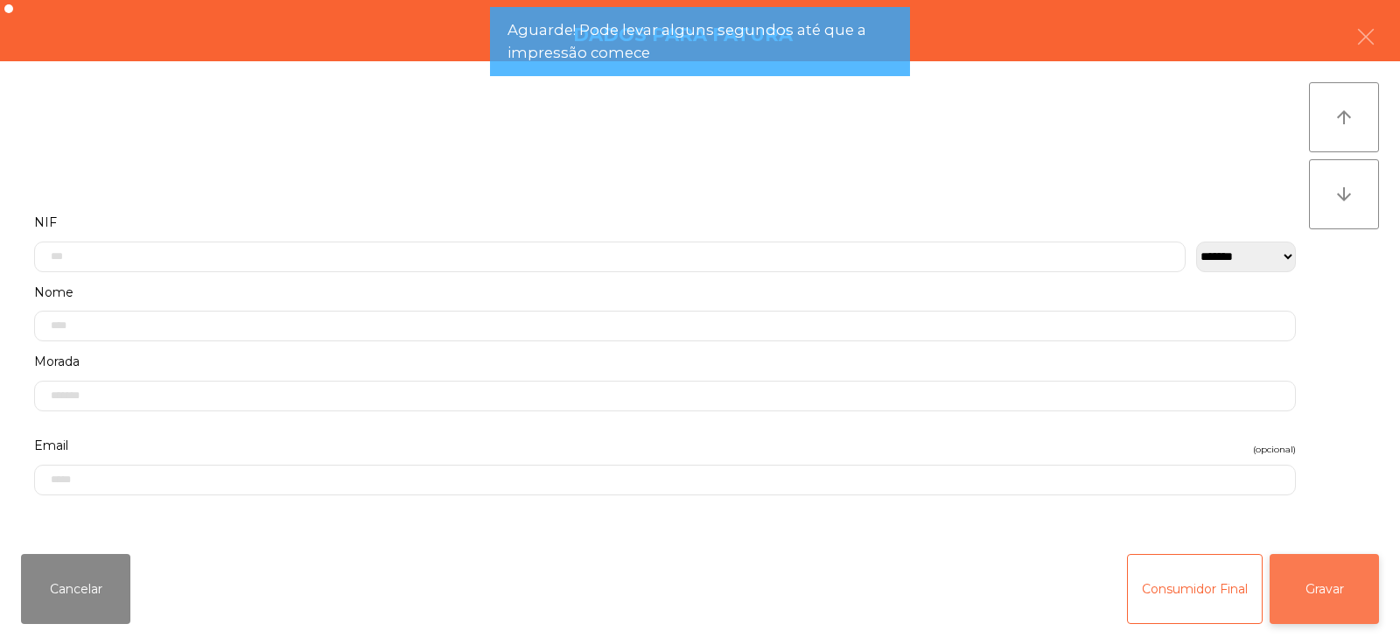
click at [1326, 579] on button "Gravar" at bounding box center [1323, 589] width 109 height 70
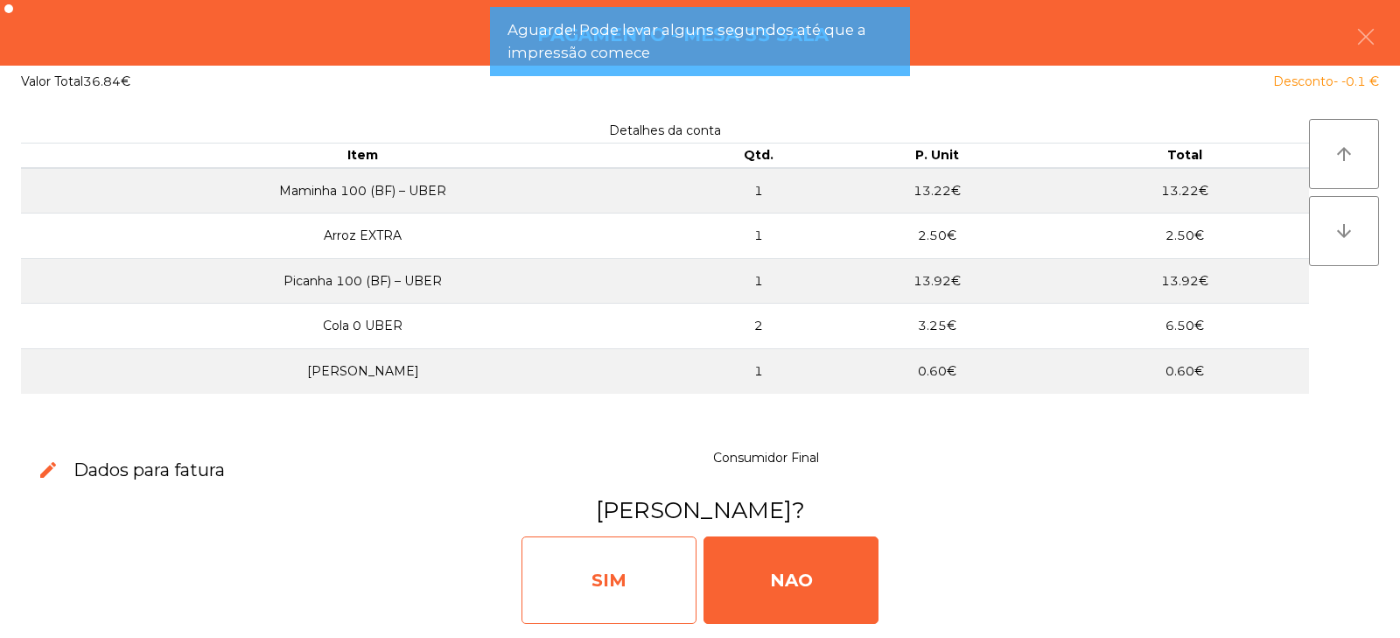
click at [660, 576] on div "SIM" at bounding box center [608, 579] width 175 height 87
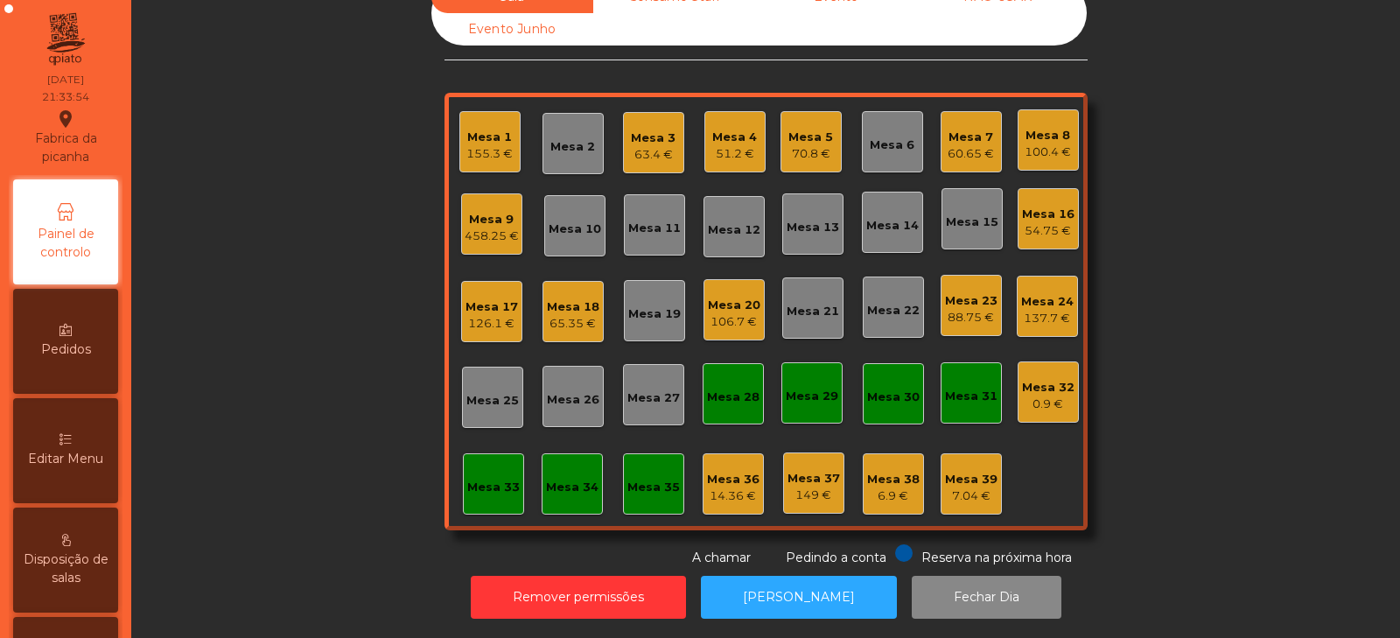
scroll to position [0, 0]
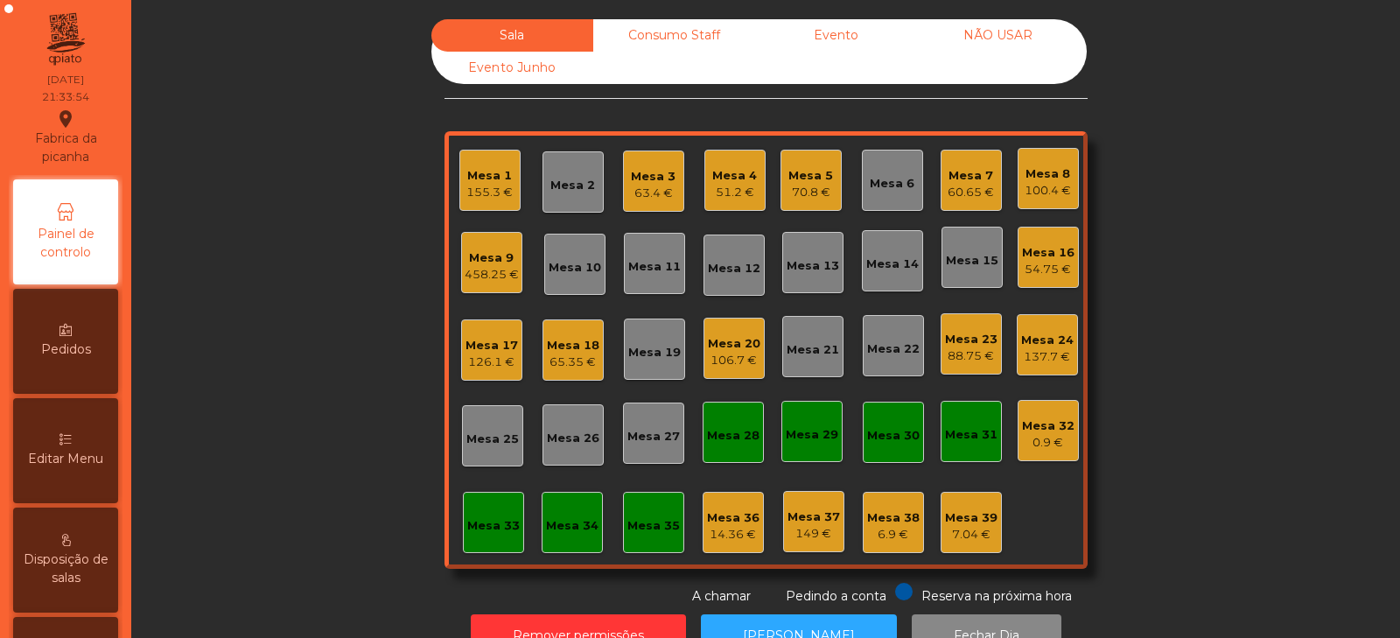
click at [1045, 261] on div "54.75 €" at bounding box center [1048, 269] width 52 height 17
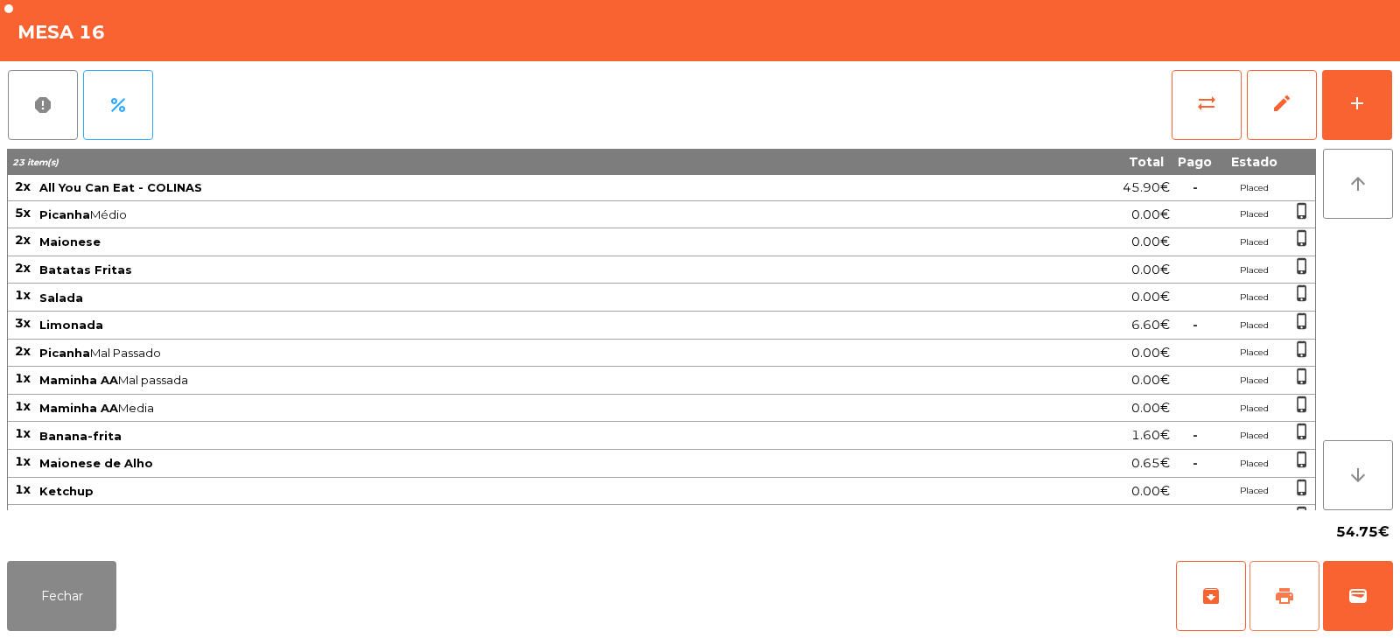
click at [1282, 599] on span "print" at bounding box center [1284, 595] width 21 height 21
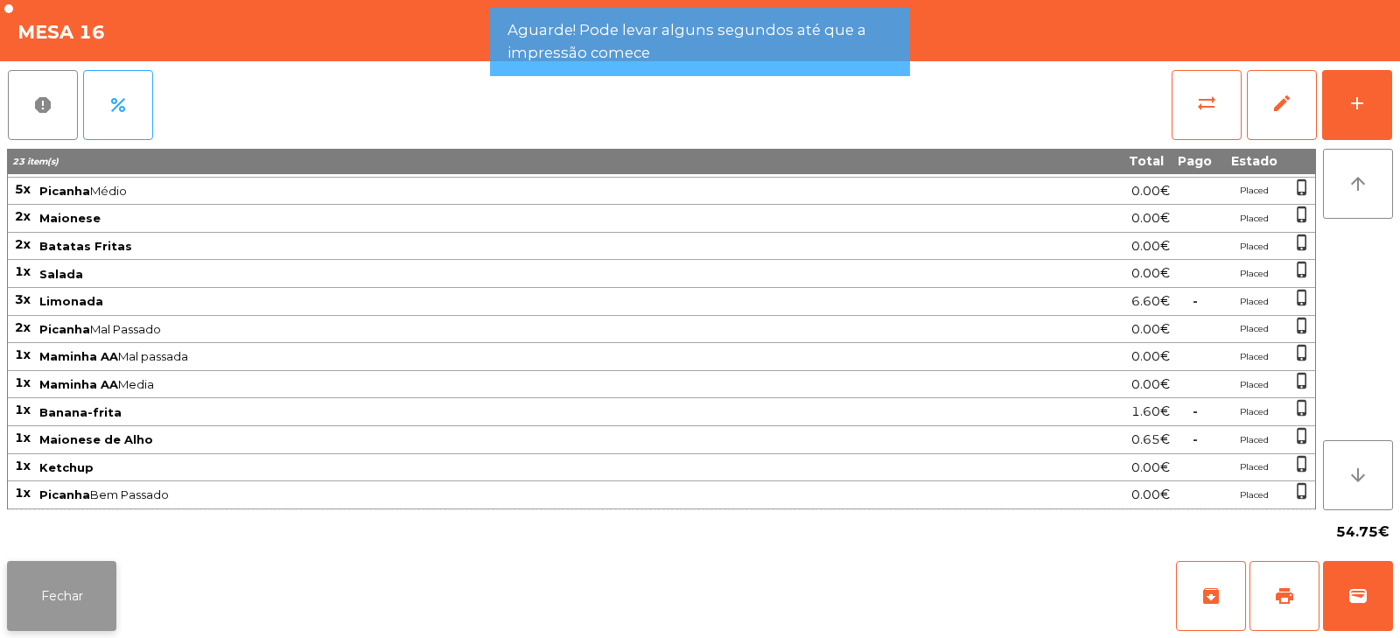
click at [81, 588] on button "Fechar" at bounding box center [61, 596] width 109 height 70
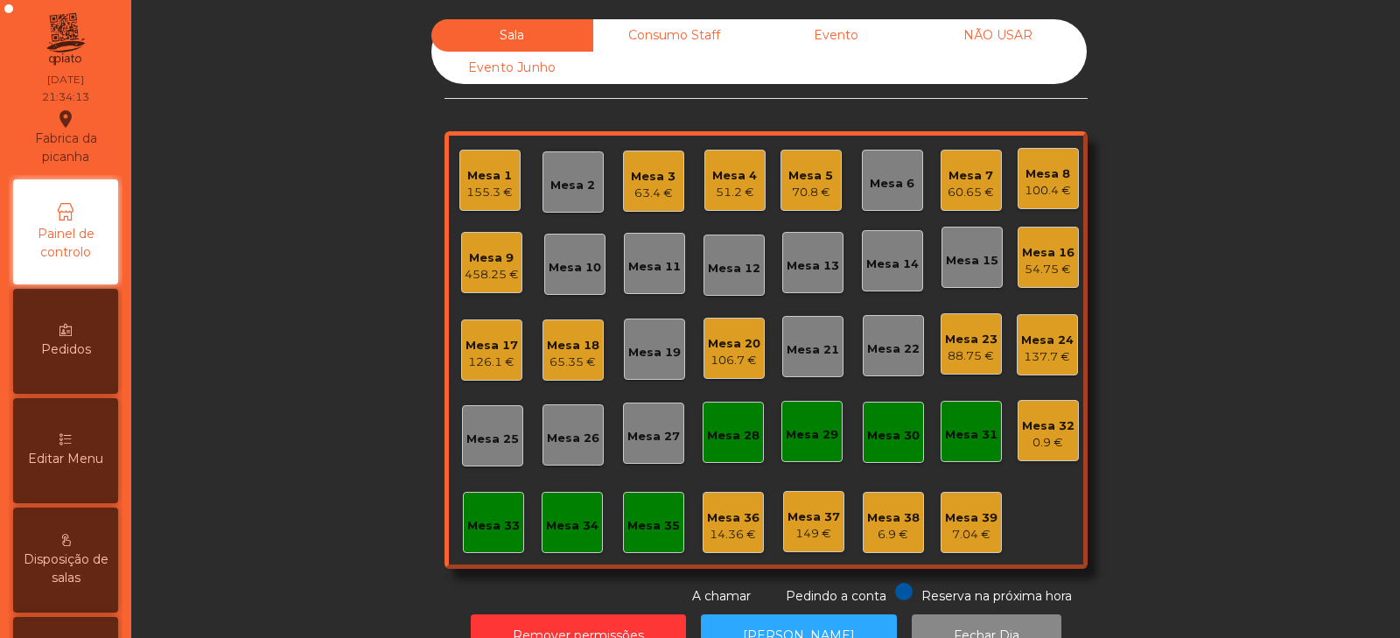
click at [1035, 273] on div "54.75 €" at bounding box center [1048, 269] width 52 height 17
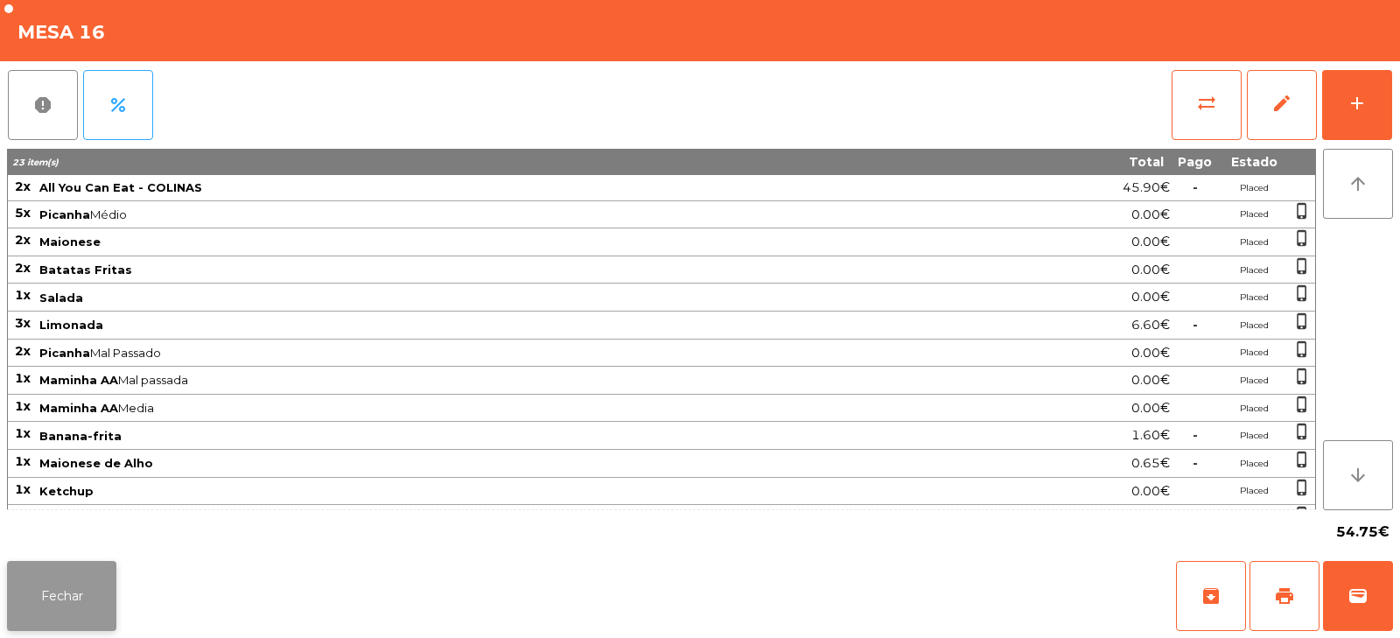
click at [55, 604] on button "Fechar" at bounding box center [61, 596] width 109 height 70
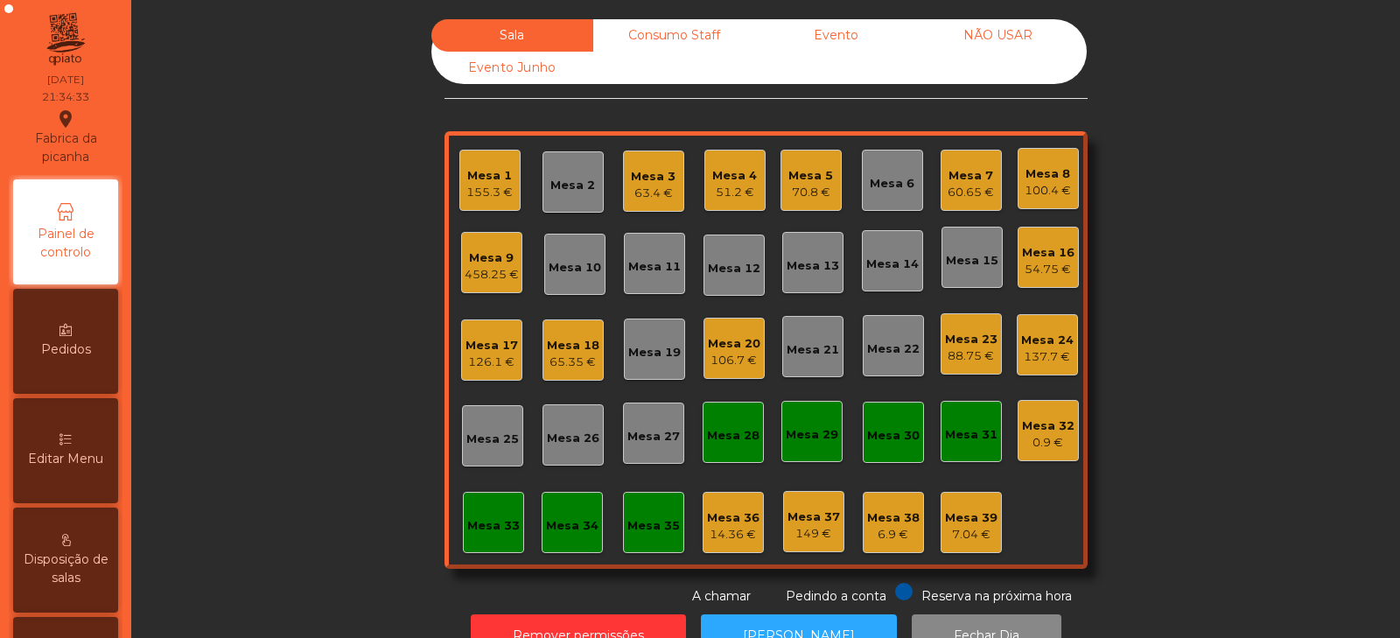
scroll to position [52, 0]
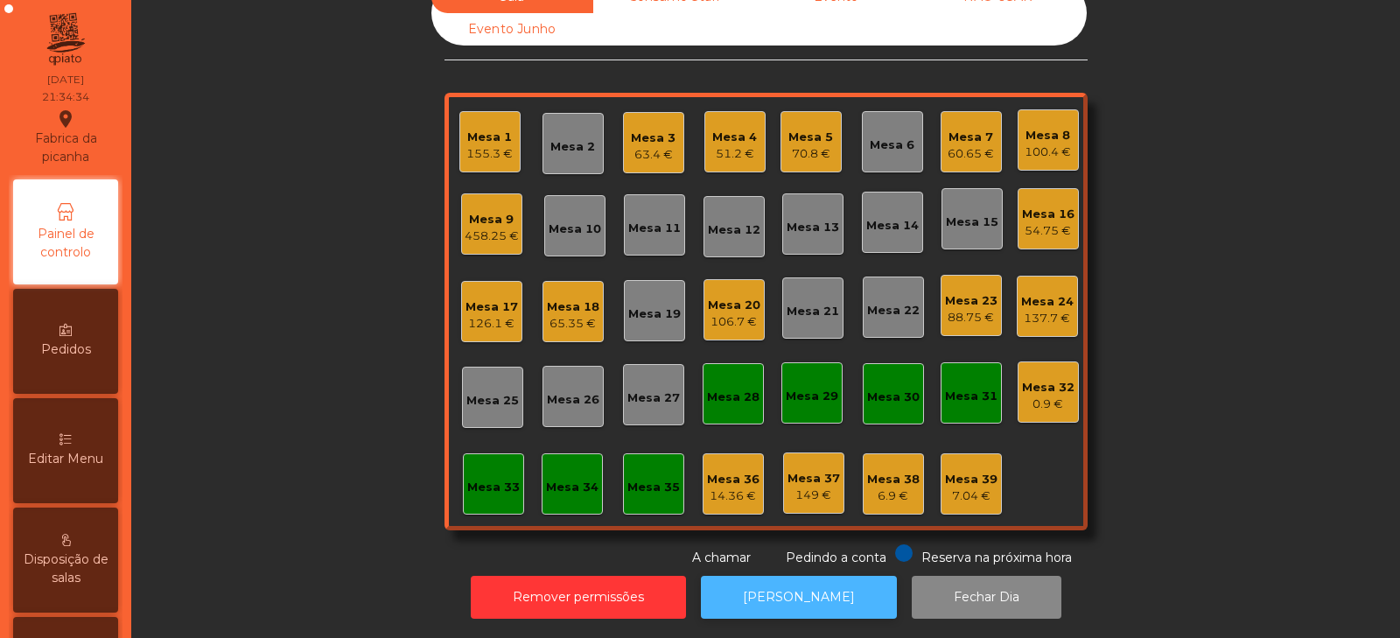
click at [805, 583] on button "[PERSON_NAME]" at bounding box center [799, 597] width 196 height 43
click at [1045, 222] on div "54.75 €" at bounding box center [1048, 230] width 52 height 17
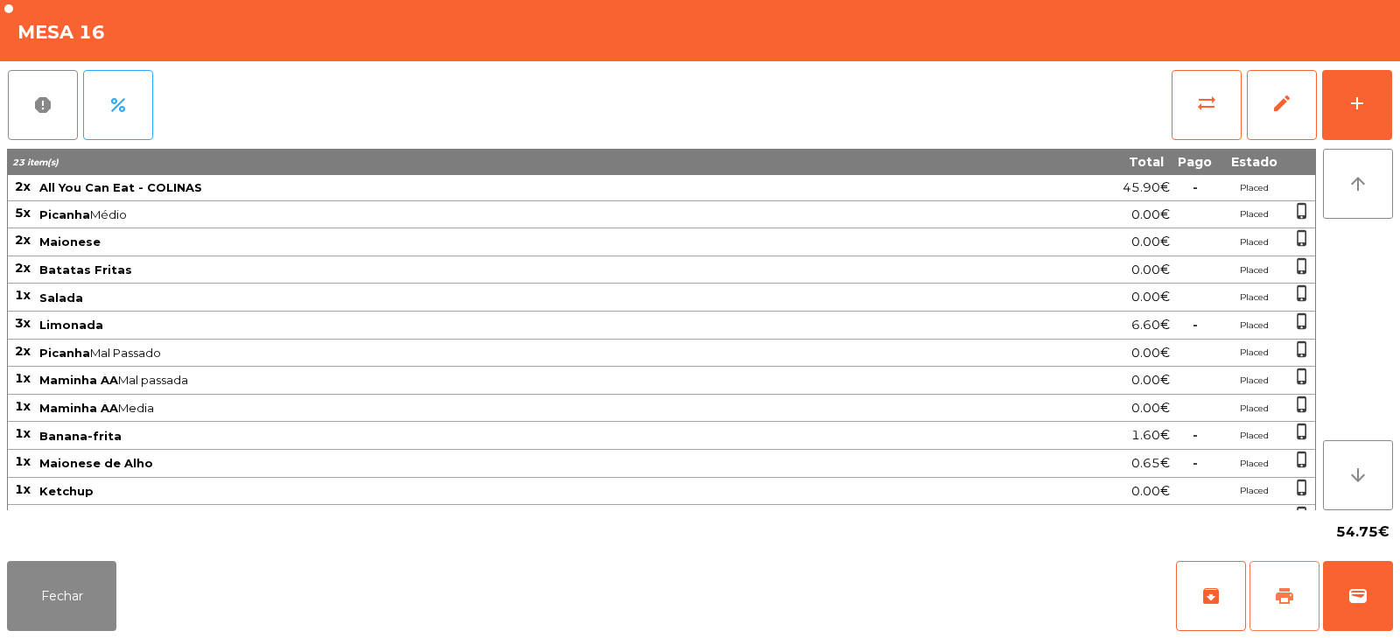
click at [1275, 589] on span "print" at bounding box center [1284, 595] width 21 height 21
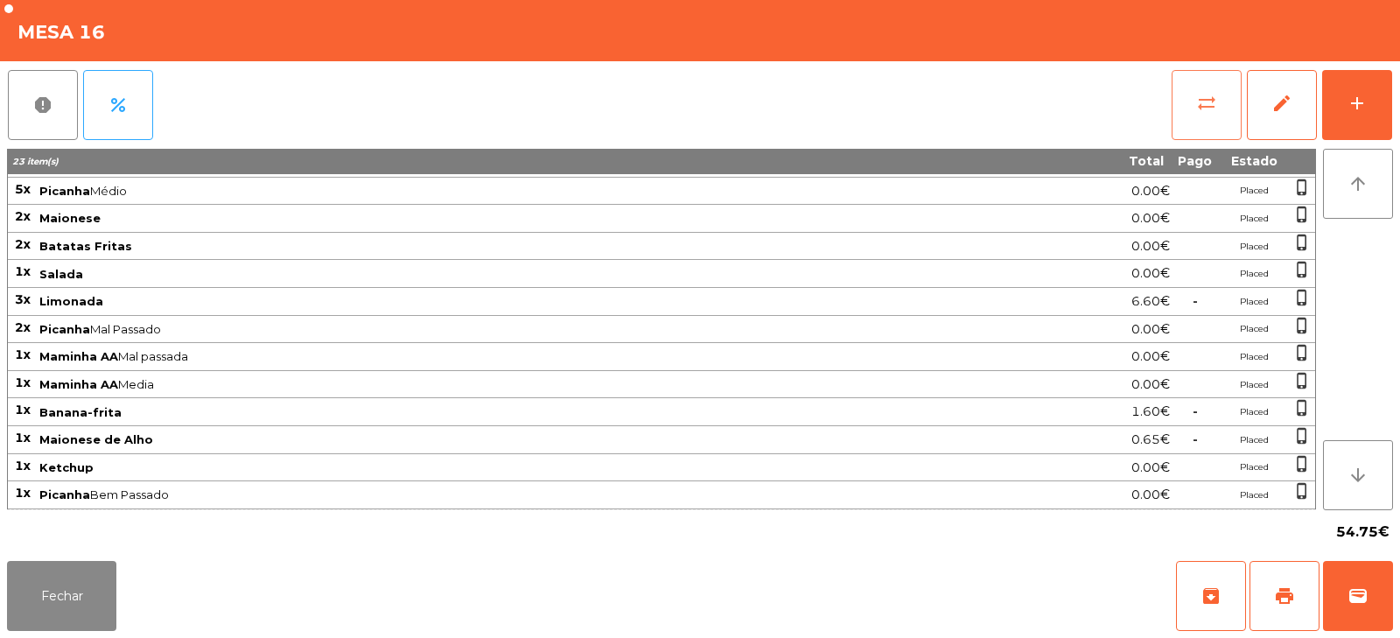
click at [1201, 108] on span "sync_alt" at bounding box center [1206, 103] width 21 height 21
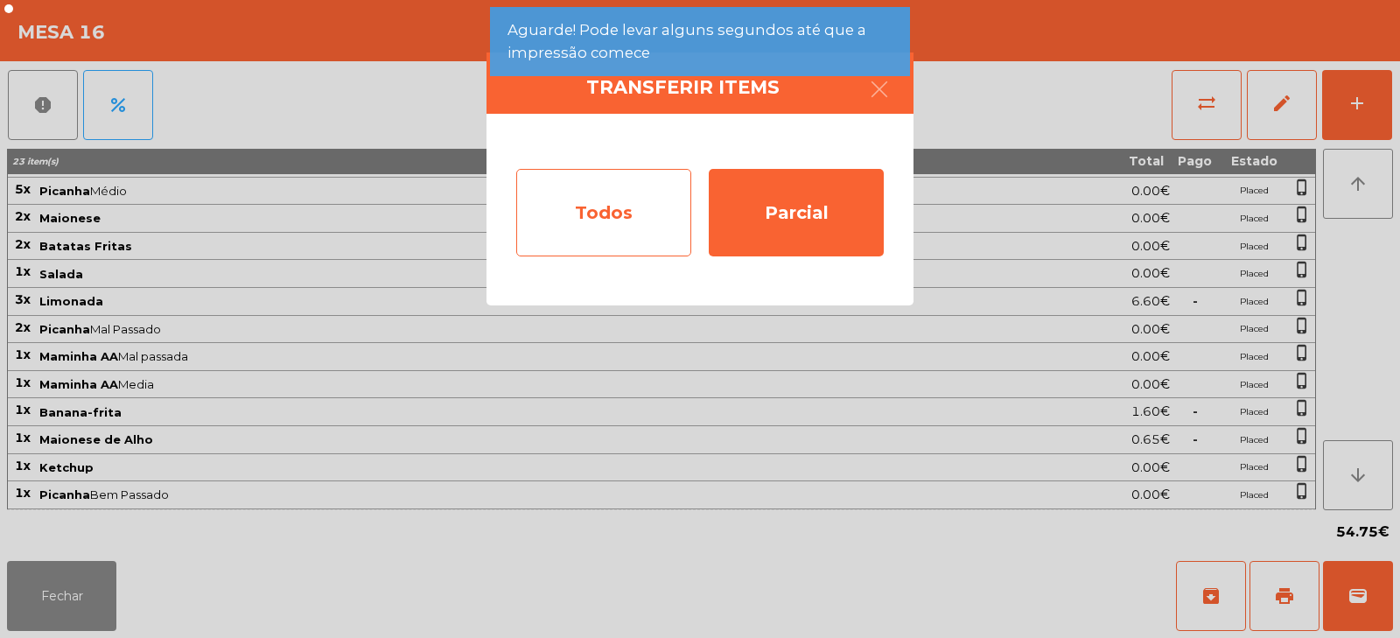
click at [613, 220] on div "Todos" at bounding box center [603, 212] width 175 height 87
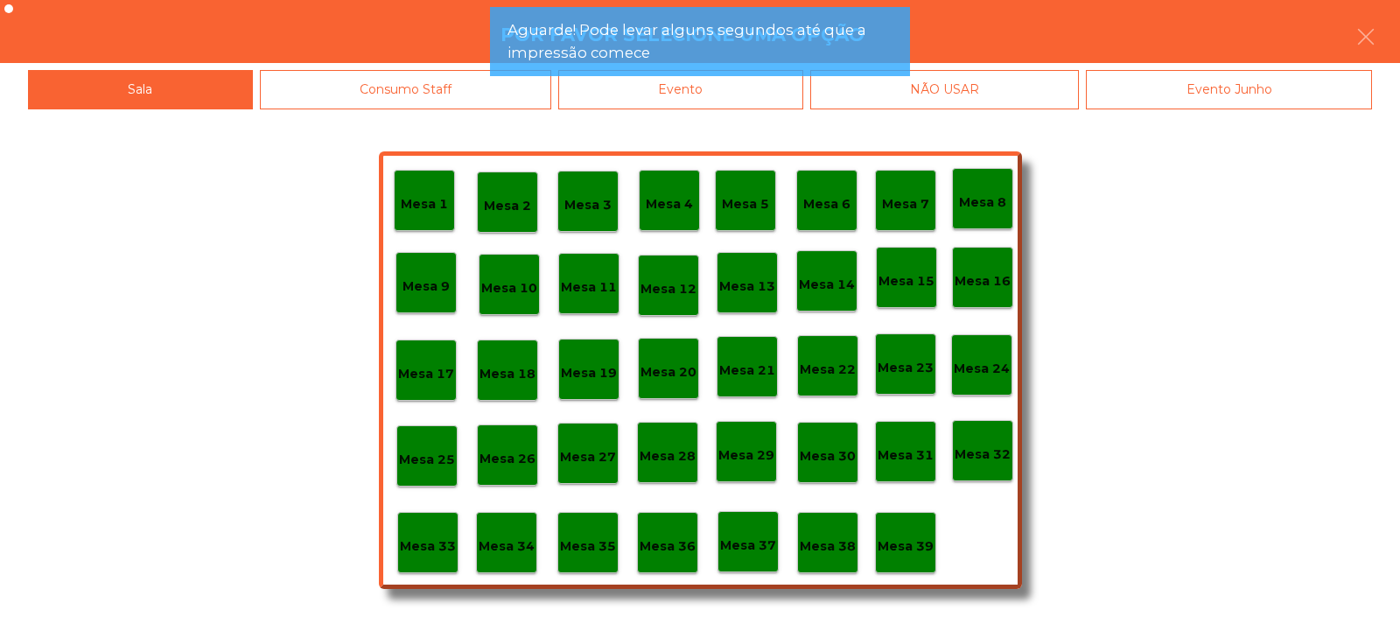
click at [755, 94] on div "Evento" at bounding box center [680, 89] width 245 height 39
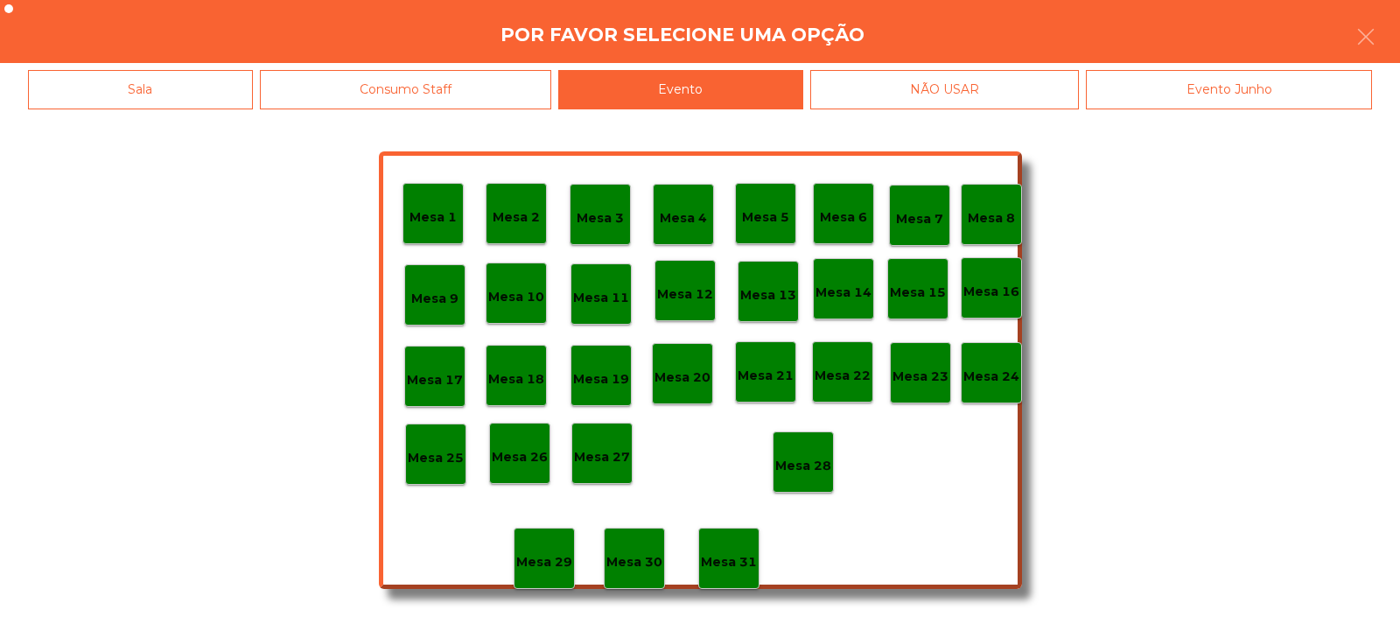
click at [807, 468] on p "Mesa 28" at bounding box center [803, 466] width 56 height 20
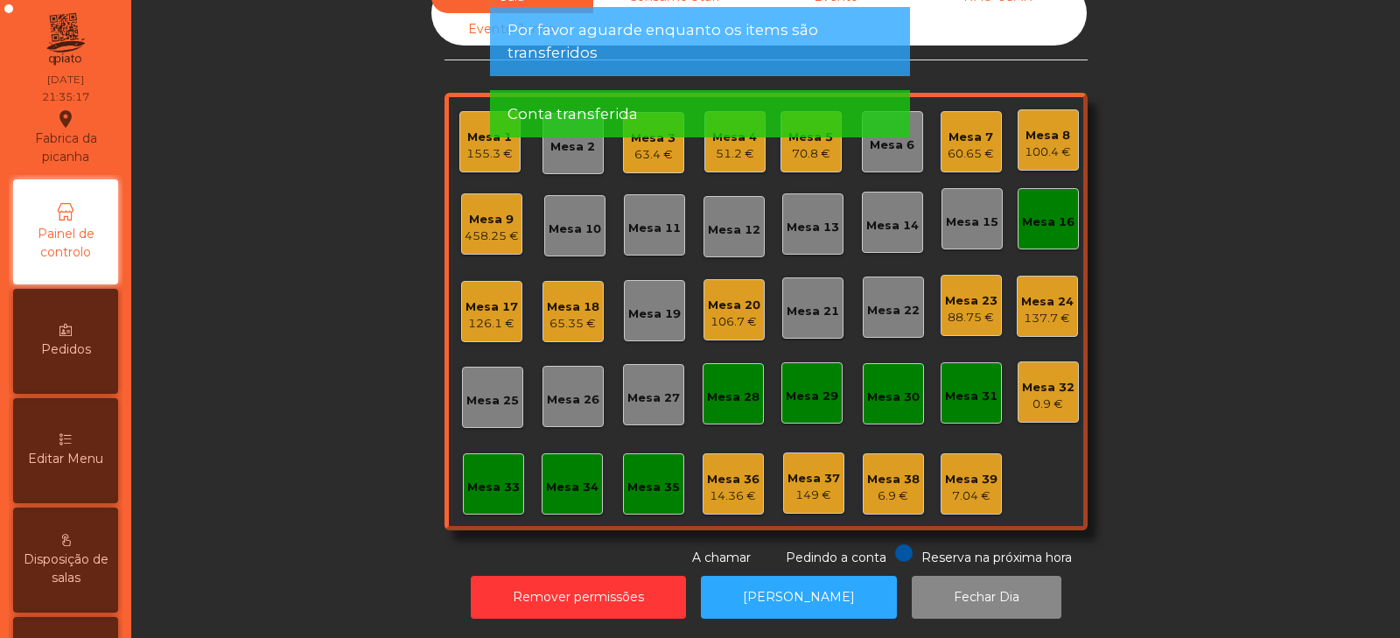
click at [1033, 213] on div "Mesa 16" at bounding box center [1048, 221] width 52 height 17
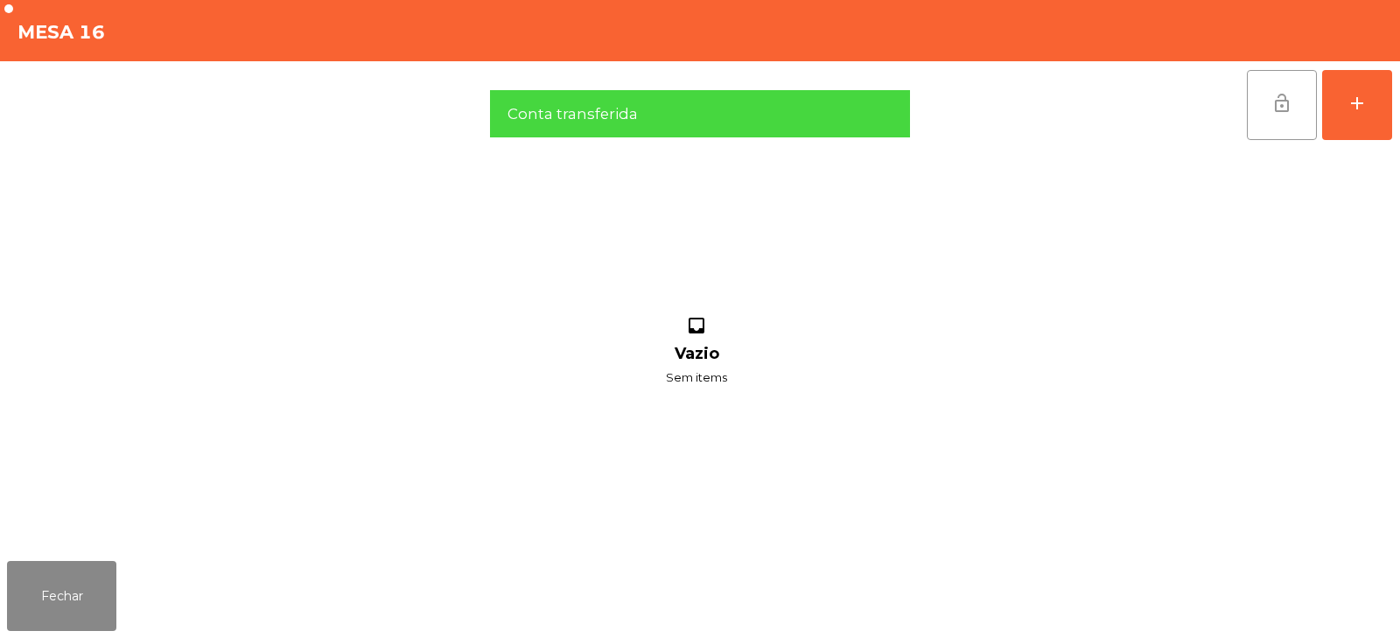
click at [1282, 108] on span "lock_open" at bounding box center [1281, 103] width 21 height 21
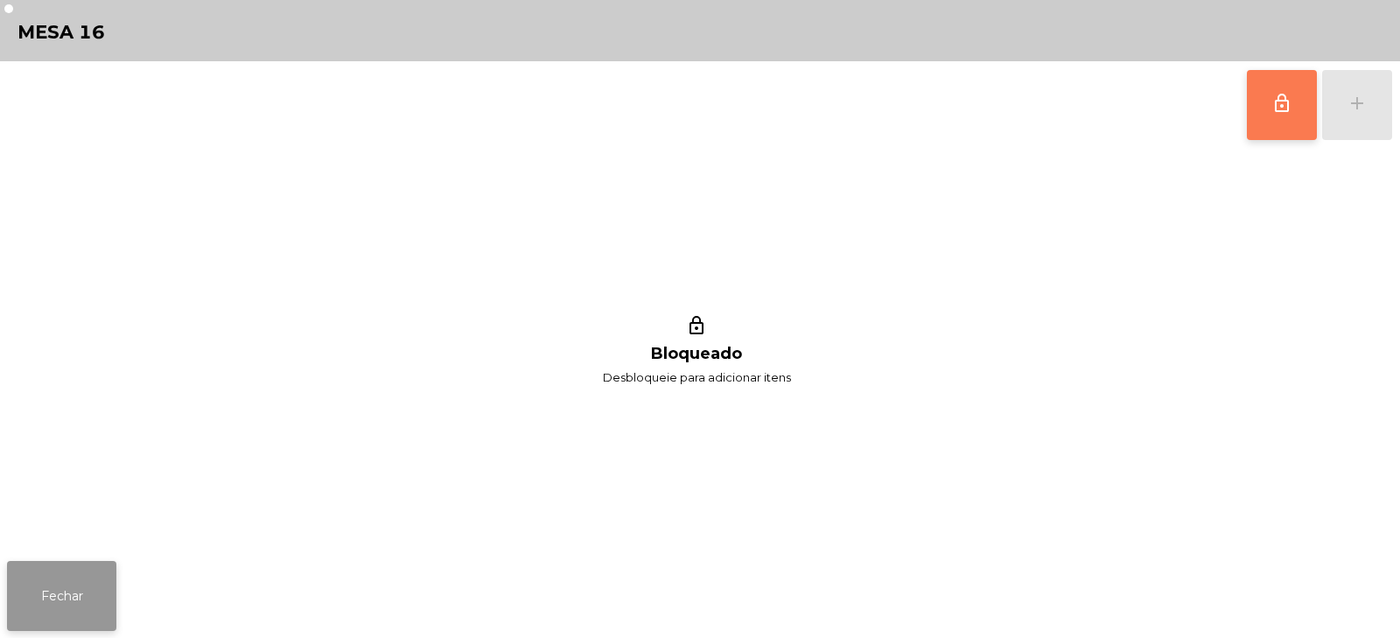
click at [82, 582] on button "Fechar" at bounding box center [61, 596] width 109 height 70
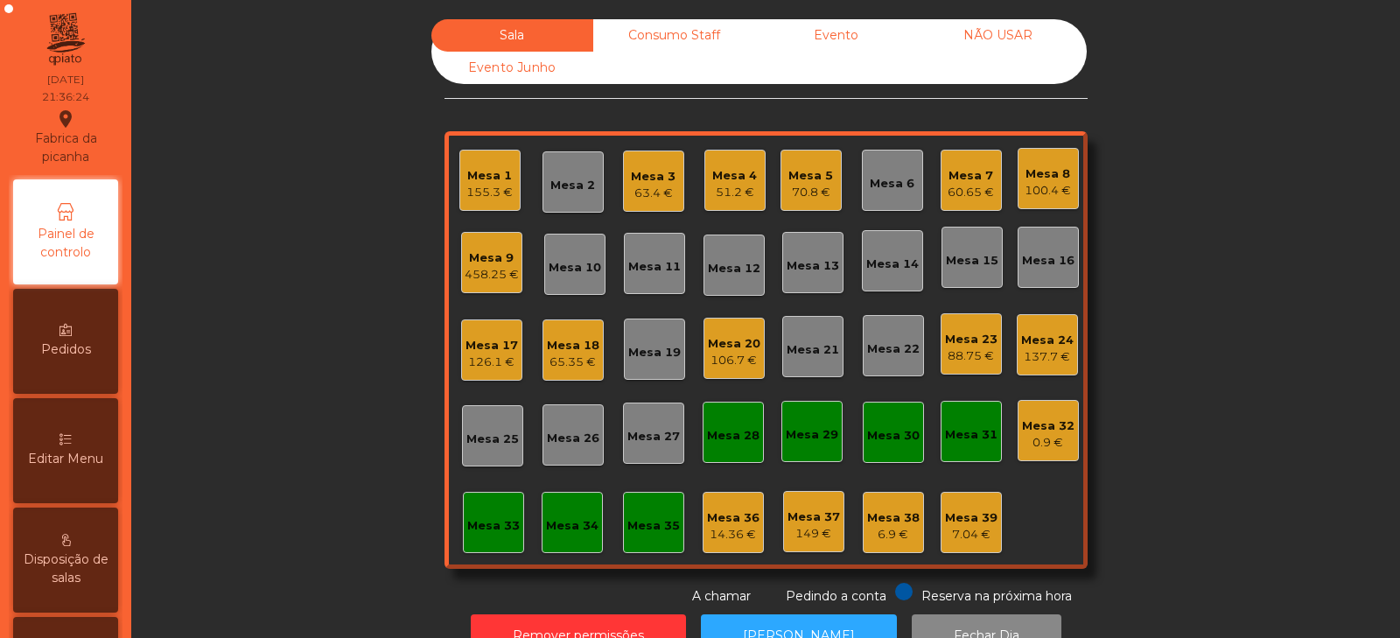
scroll to position [52, 0]
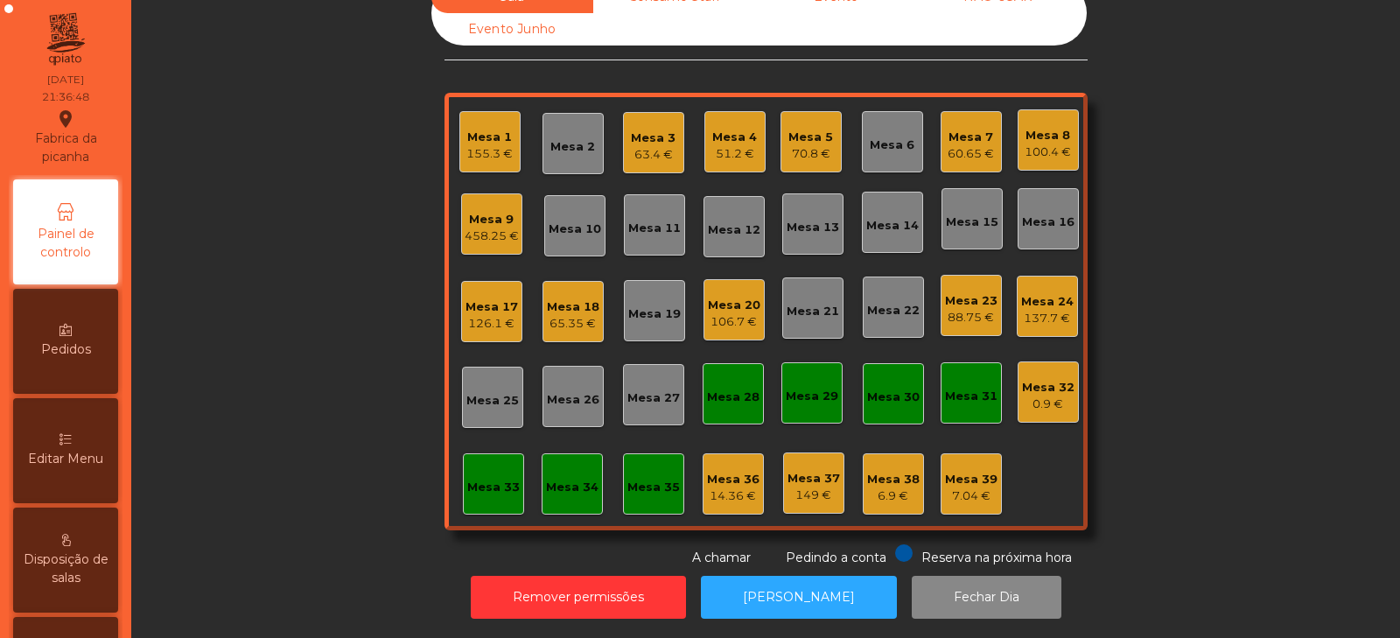
click at [964, 309] on div "88.75 €" at bounding box center [971, 317] width 52 height 17
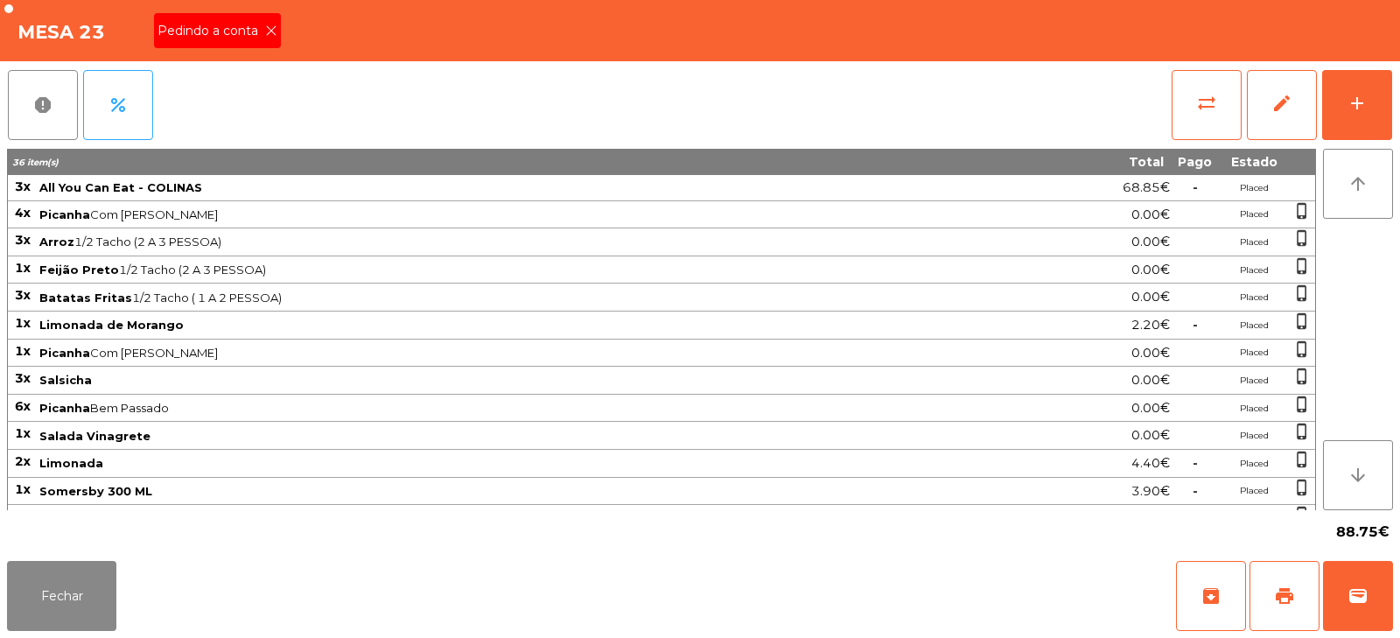
click at [275, 33] on icon at bounding box center [271, 30] width 12 height 12
click at [1289, 591] on span "print" at bounding box center [1284, 595] width 21 height 21
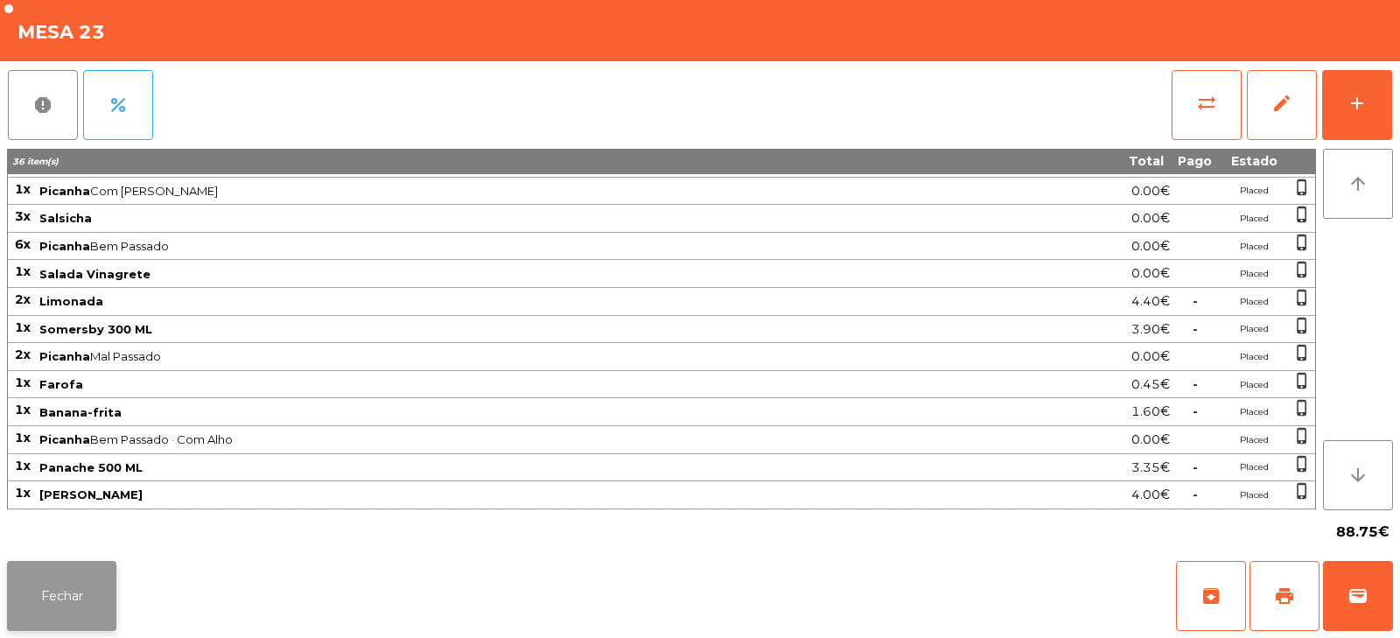
click at [79, 595] on button "Fechar" at bounding box center [61, 596] width 109 height 70
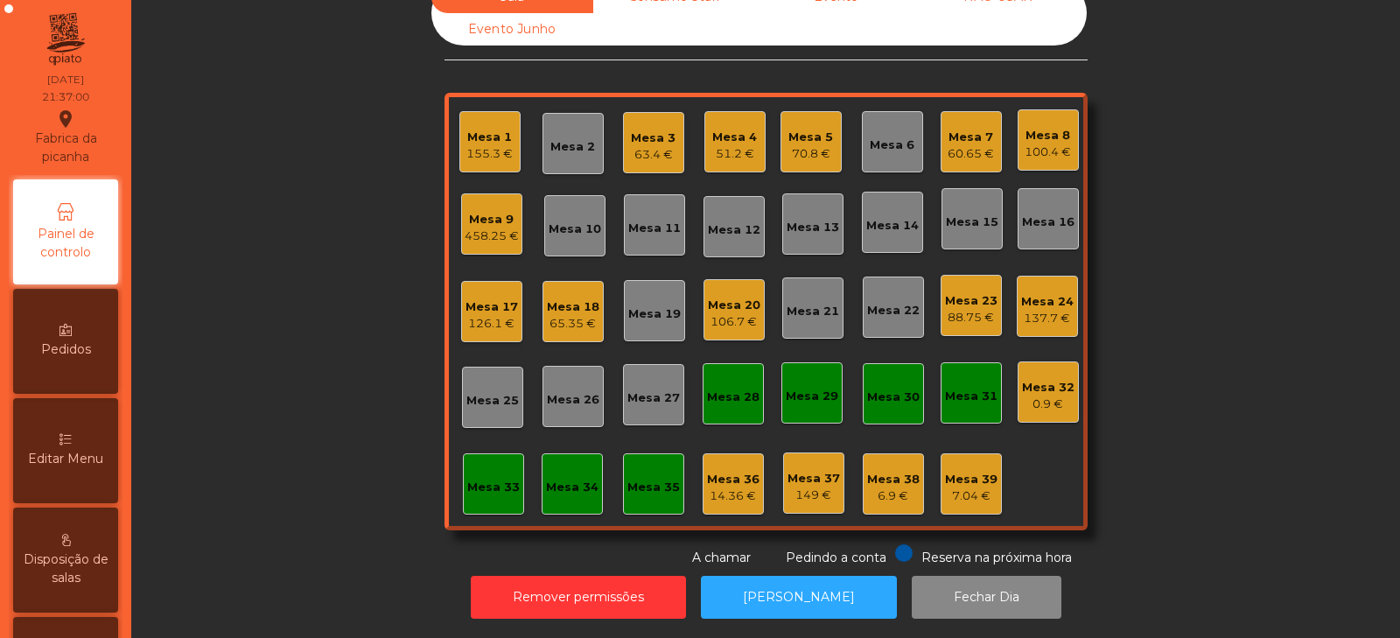
scroll to position [0, 0]
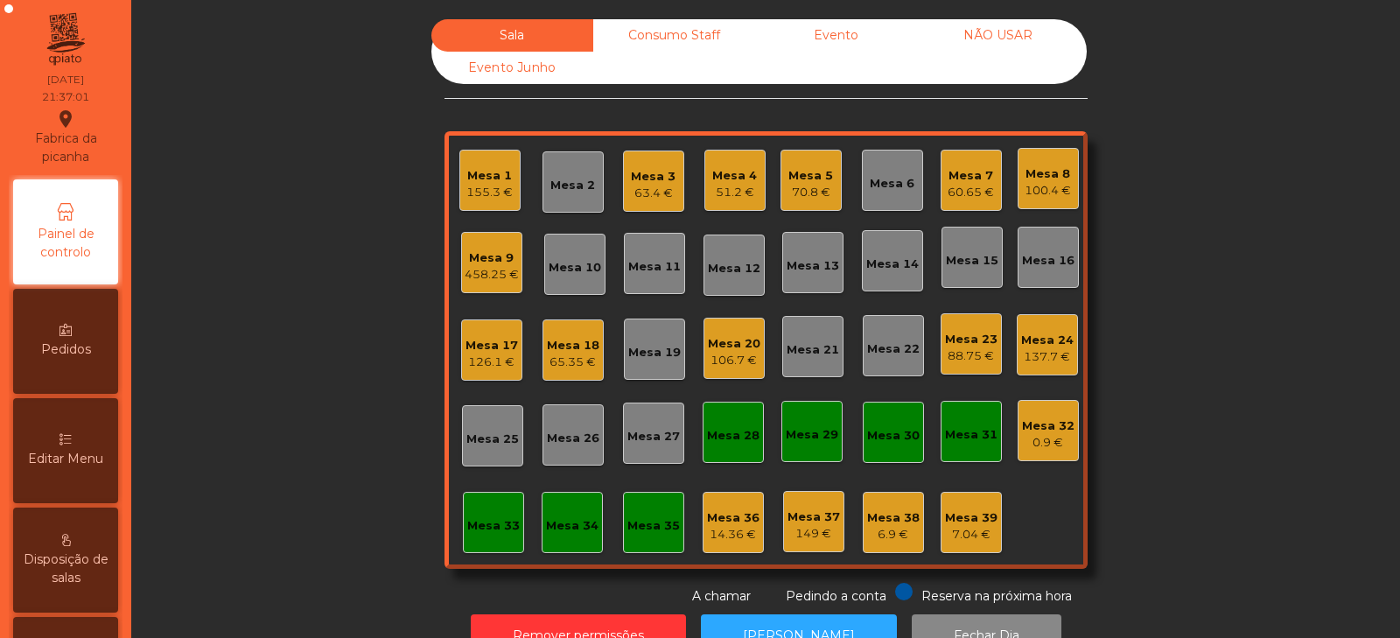
click at [659, 187] on div "63.4 €" at bounding box center [653, 193] width 45 height 17
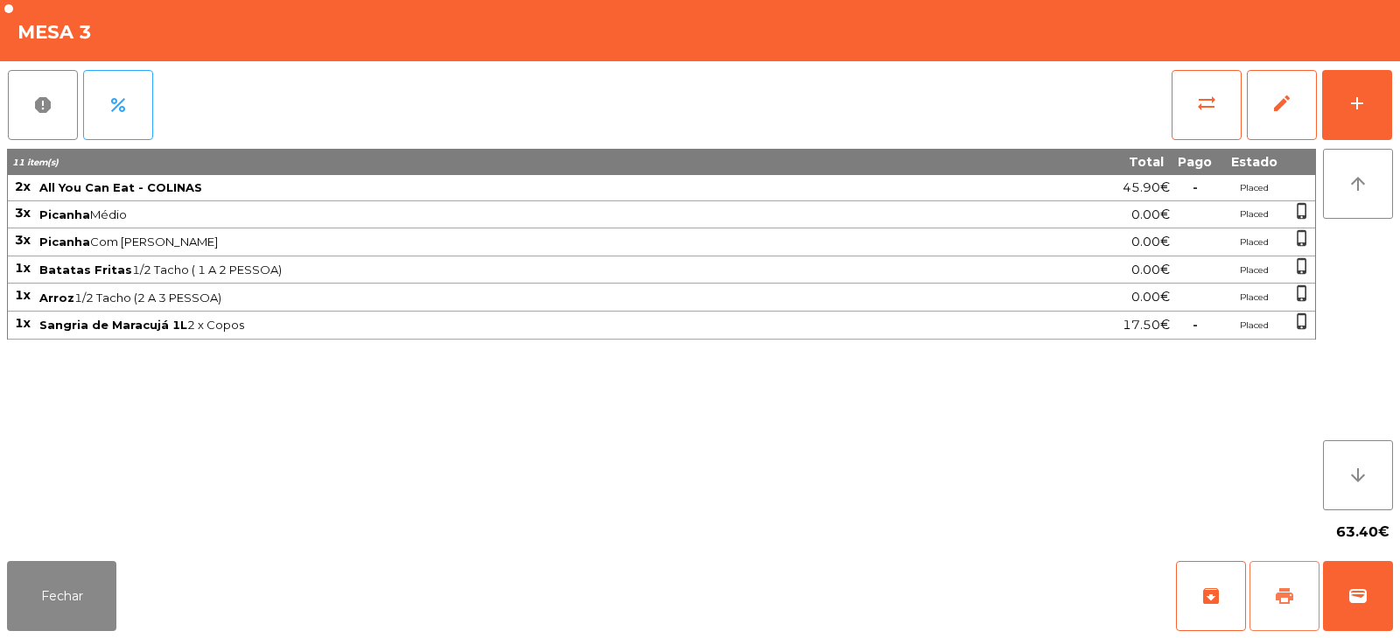
click at [1281, 604] on span "print" at bounding box center [1284, 595] width 21 height 21
click at [68, 600] on button "Fechar" at bounding box center [61, 596] width 109 height 70
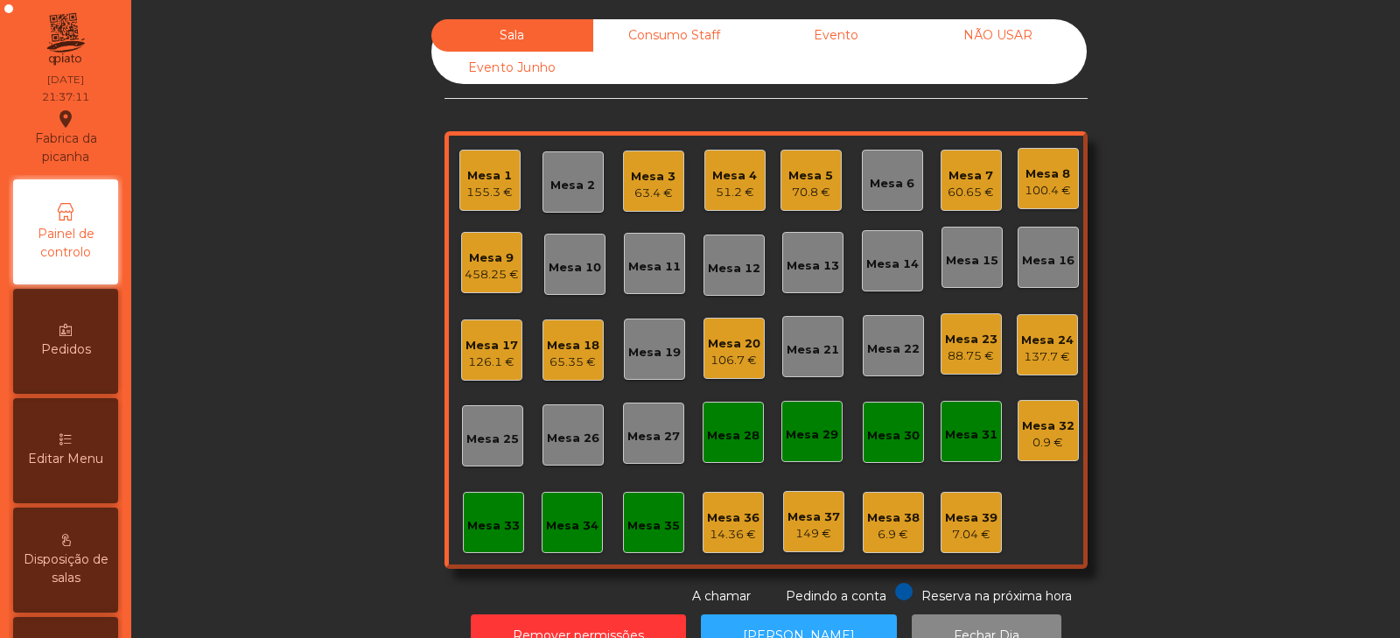
click at [945, 426] on div "Mesa 31" at bounding box center [971, 434] width 52 height 17
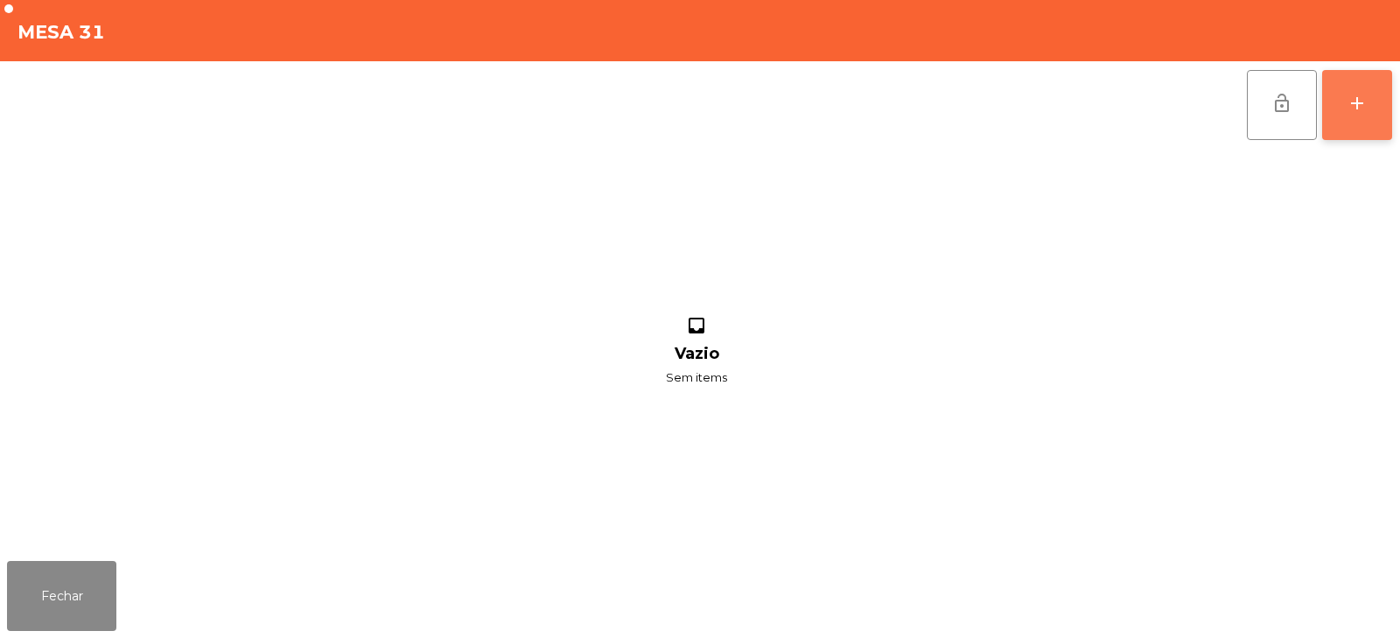
click at [1363, 114] on button "add" at bounding box center [1357, 105] width 70 height 70
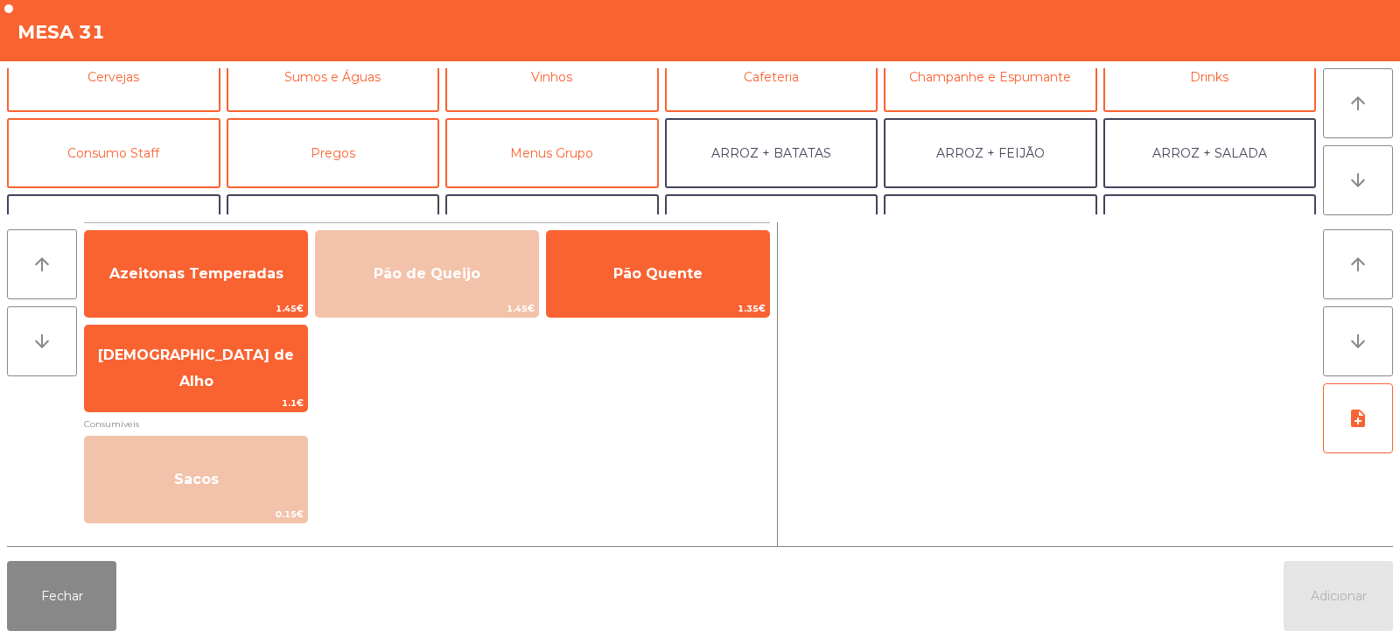
scroll to position [228, 0]
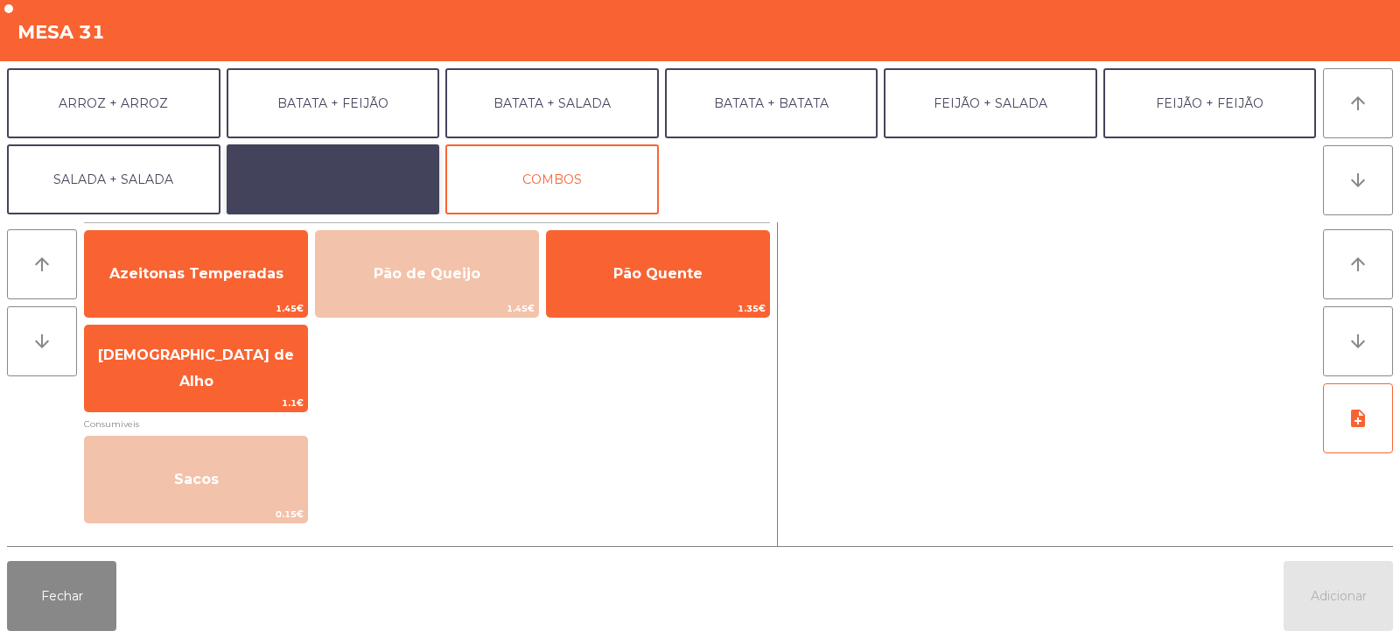
click at [388, 160] on button "EXTRAS UBER" at bounding box center [333, 179] width 213 height 70
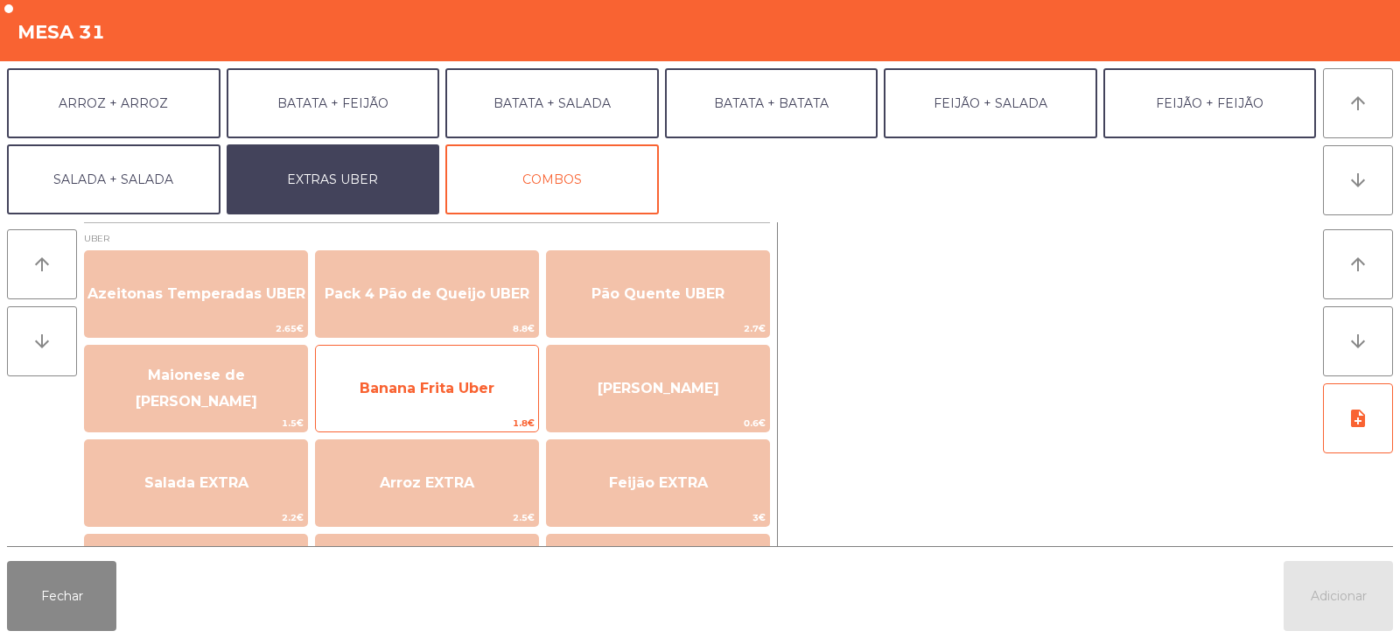
click at [386, 393] on span "Banana Frita Uber" at bounding box center [427, 388] width 135 height 17
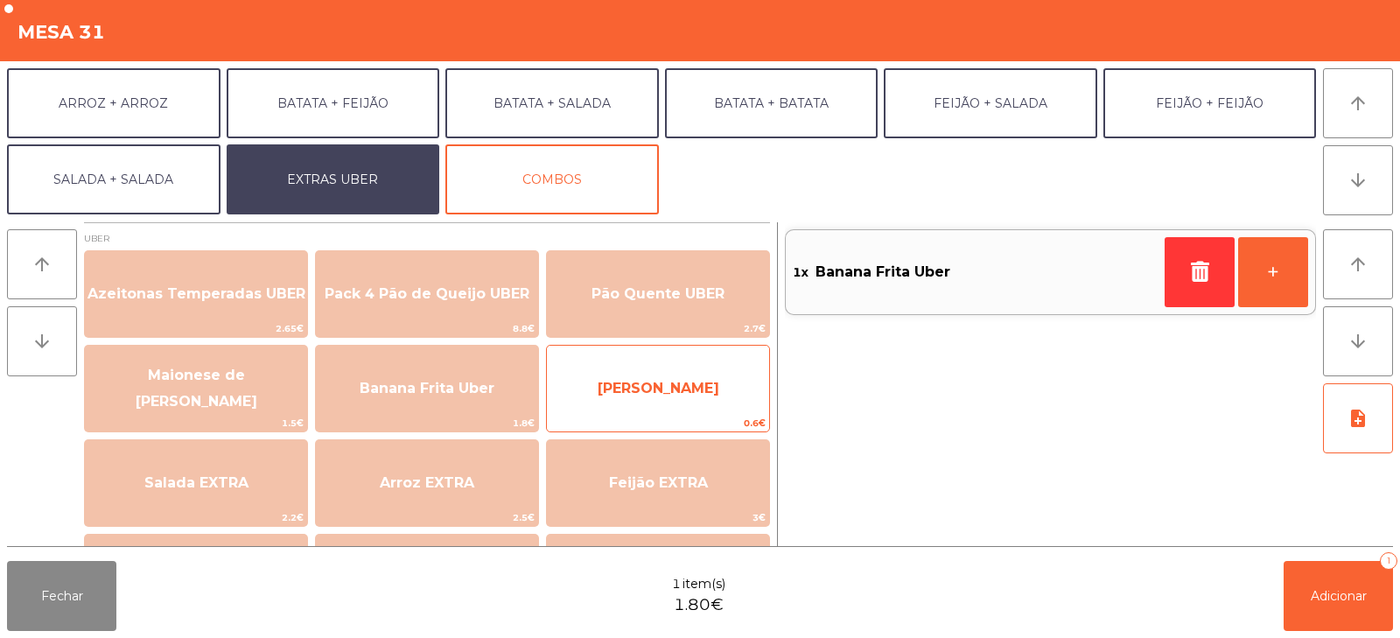
click at [727, 379] on span "[PERSON_NAME]" at bounding box center [658, 388] width 222 height 47
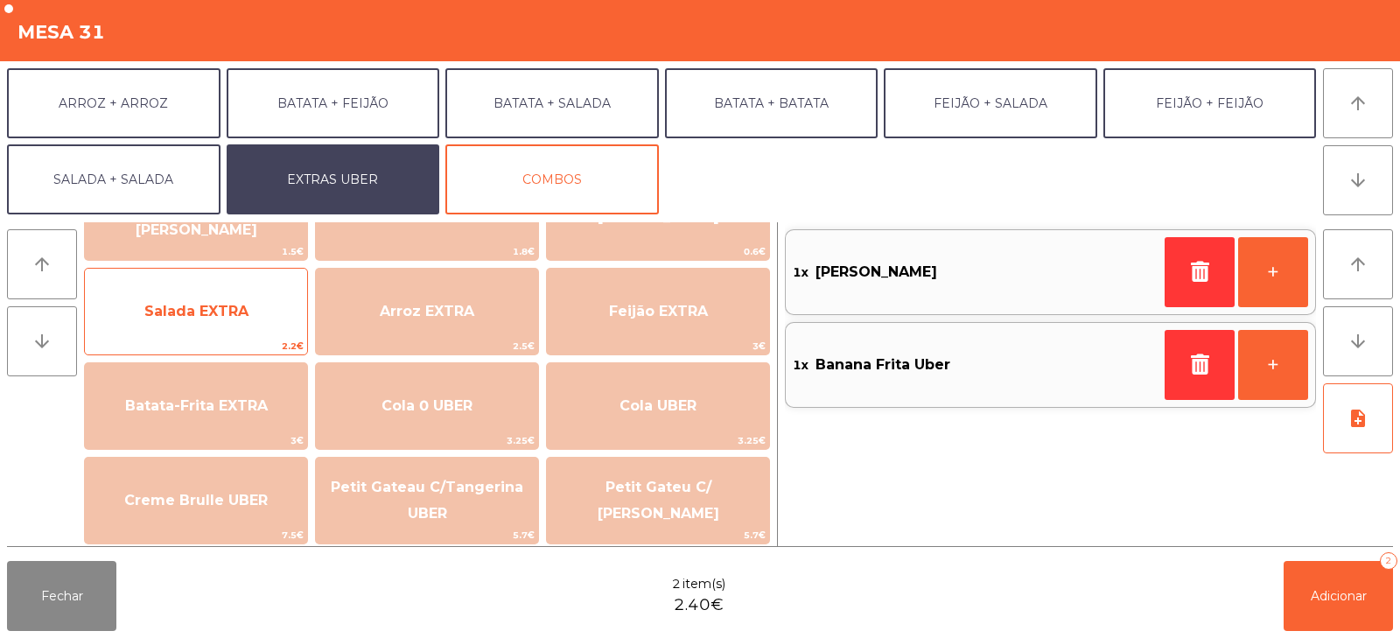
click at [150, 306] on span "Salada EXTRA" at bounding box center [196, 311] width 104 height 17
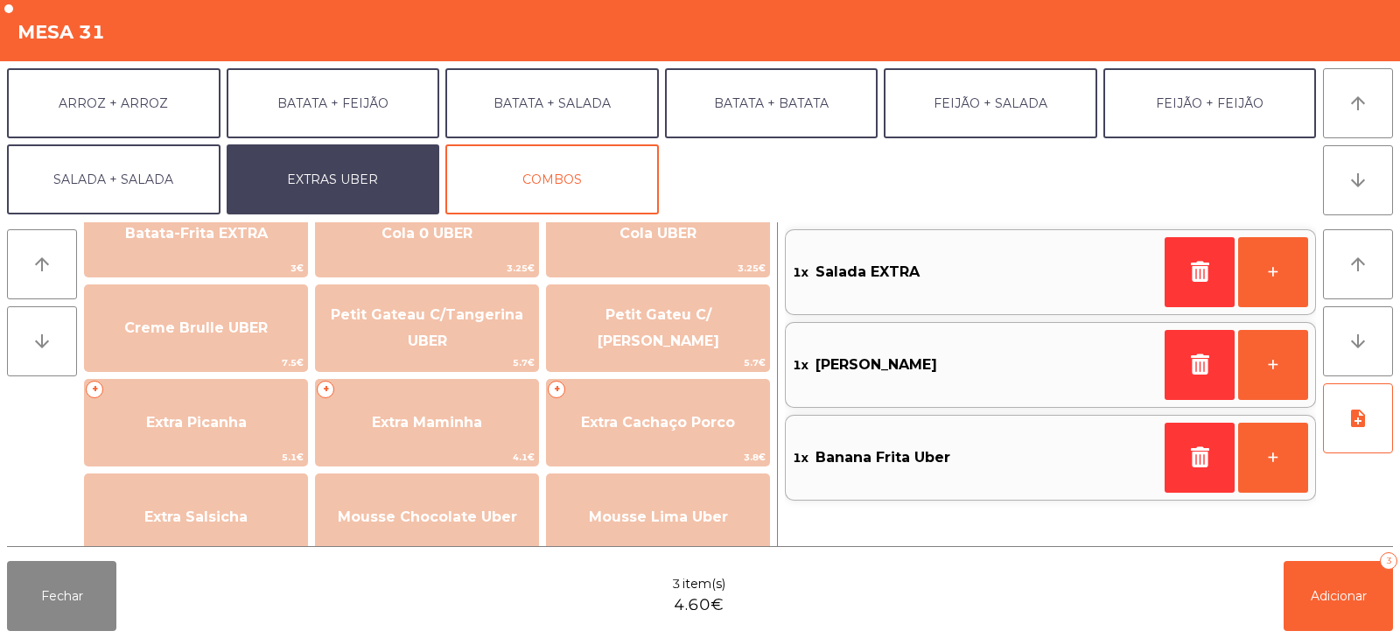
scroll to position [353, 0]
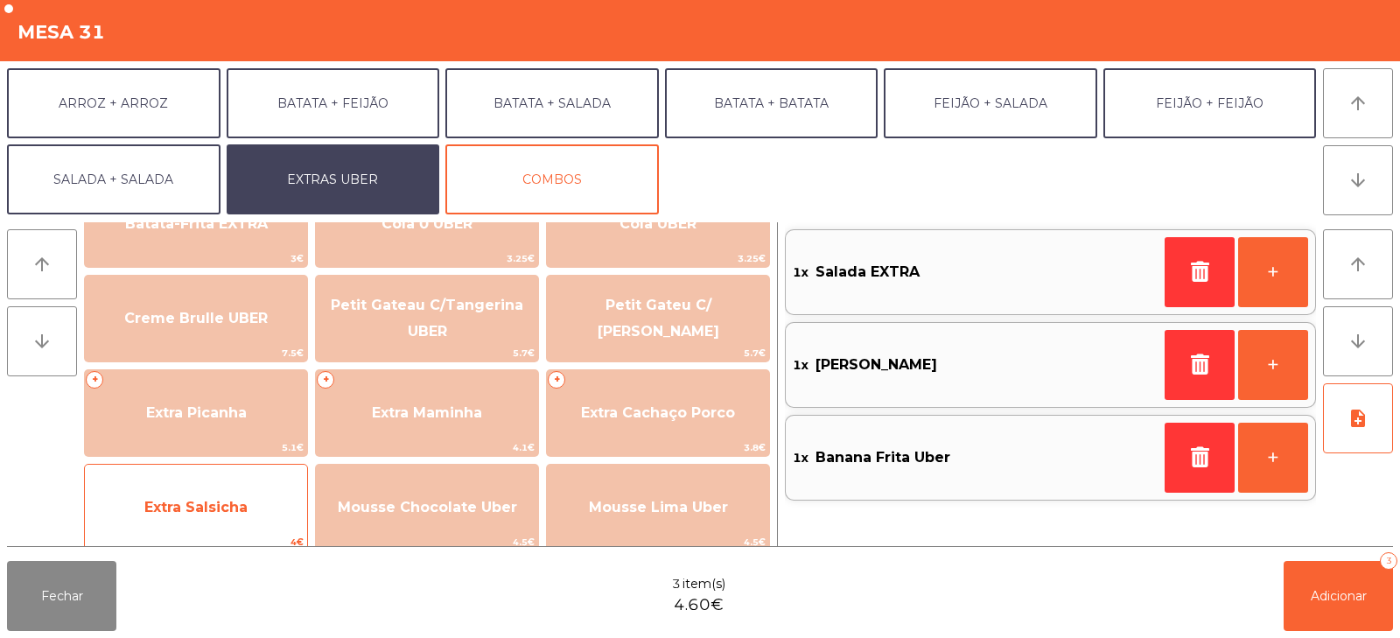
click at [158, 495] on span "Extra Salsicha" at bounding box center [196, 507] width 222 height 47
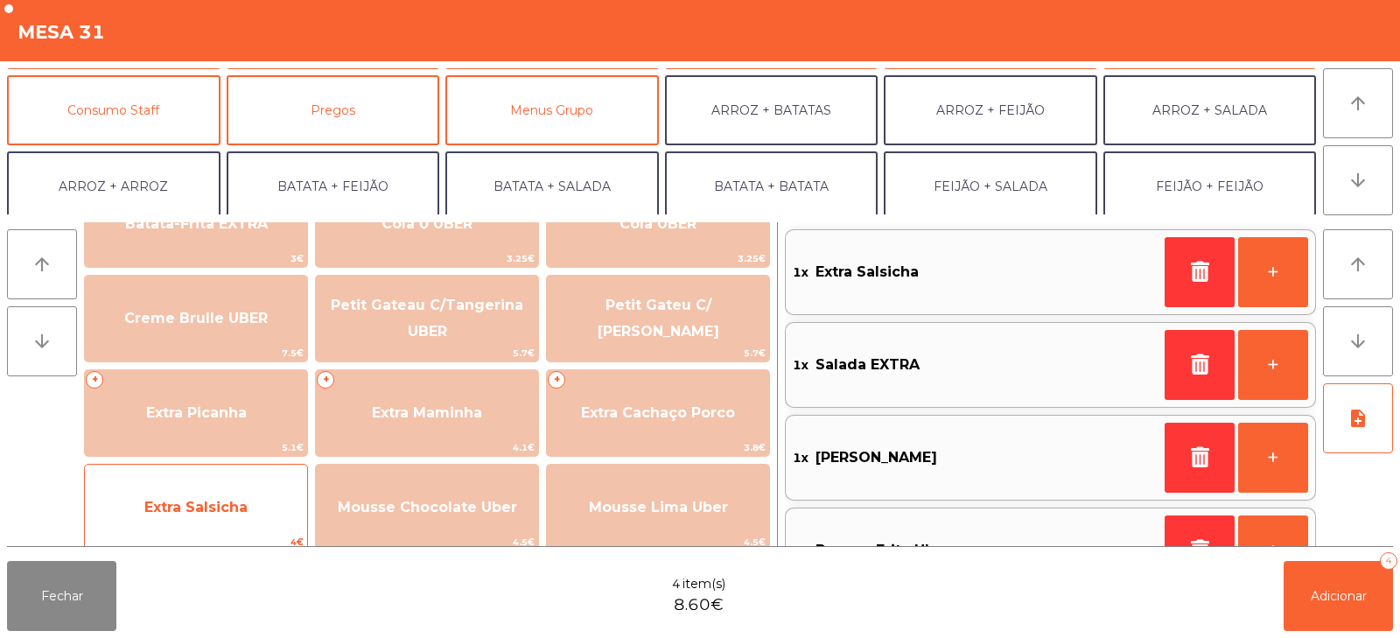
scroll to position [115, 0]
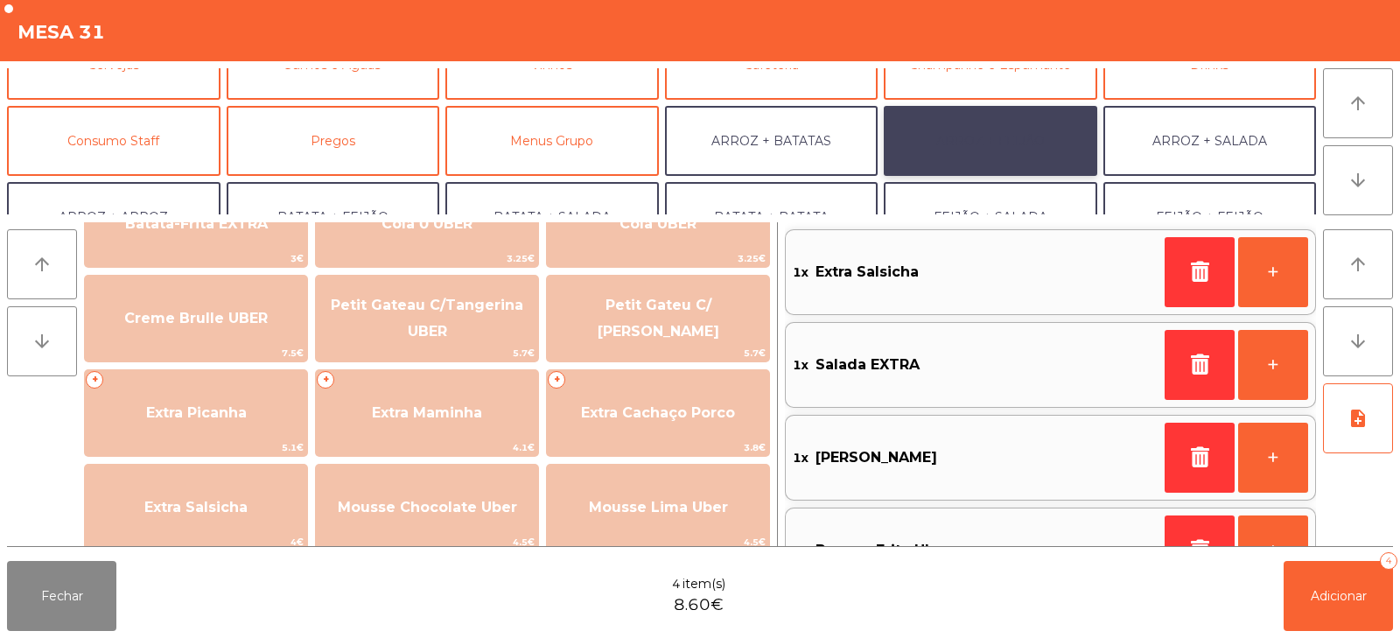
click at [969, 151] on button "ARROZ + FEIJÃO" at bounding box center [990, 141] width 213 height 70
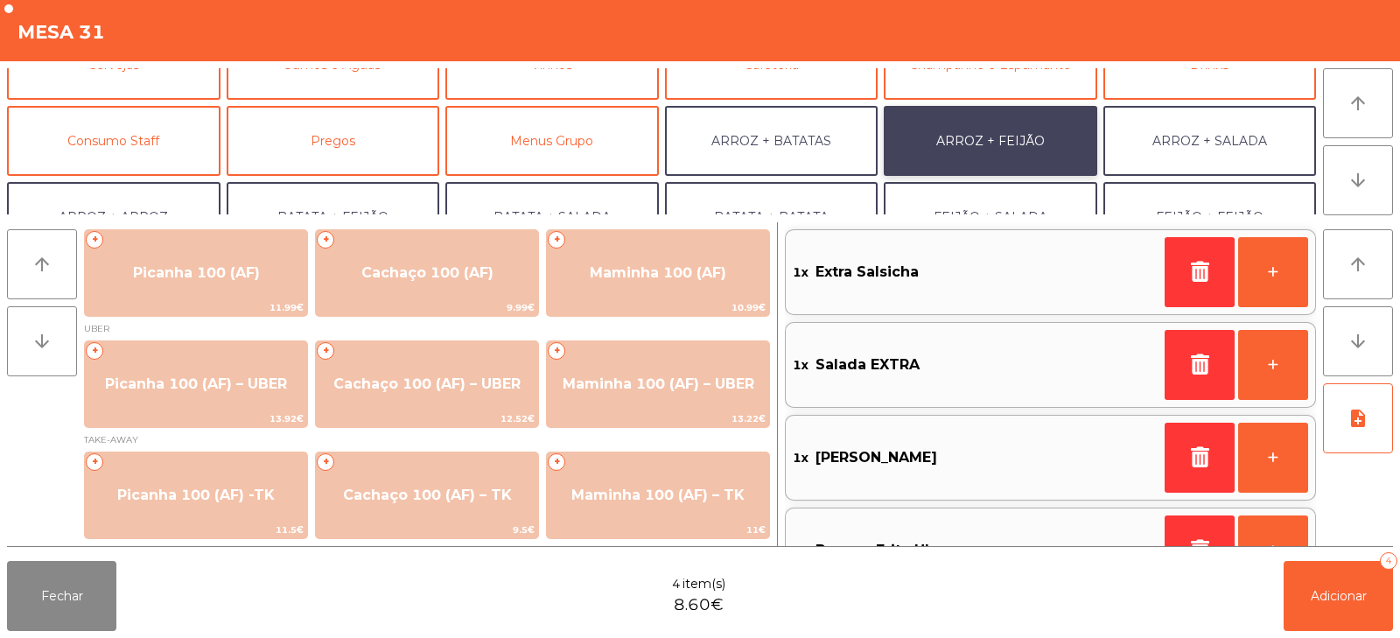
scroll to position [1, 0]
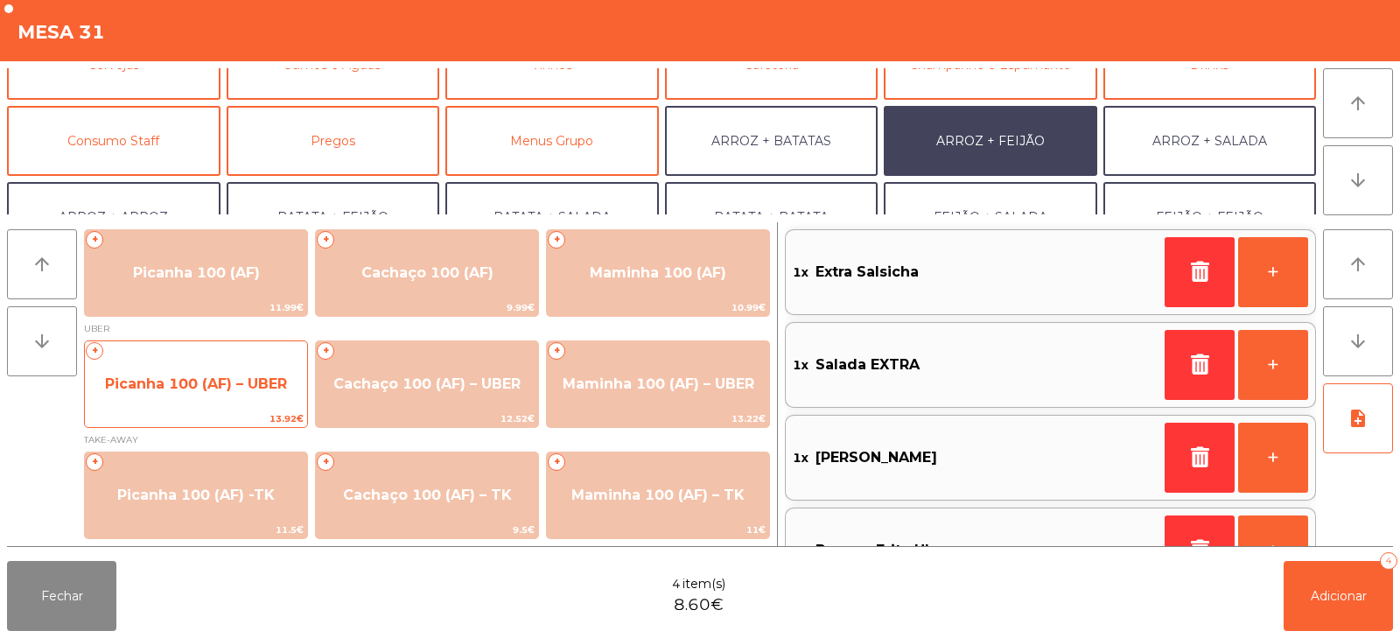
click at [136, 391] on span "Picanha 100 (AF) – UBER" at bounding box center [196, 383] width 182 height 17
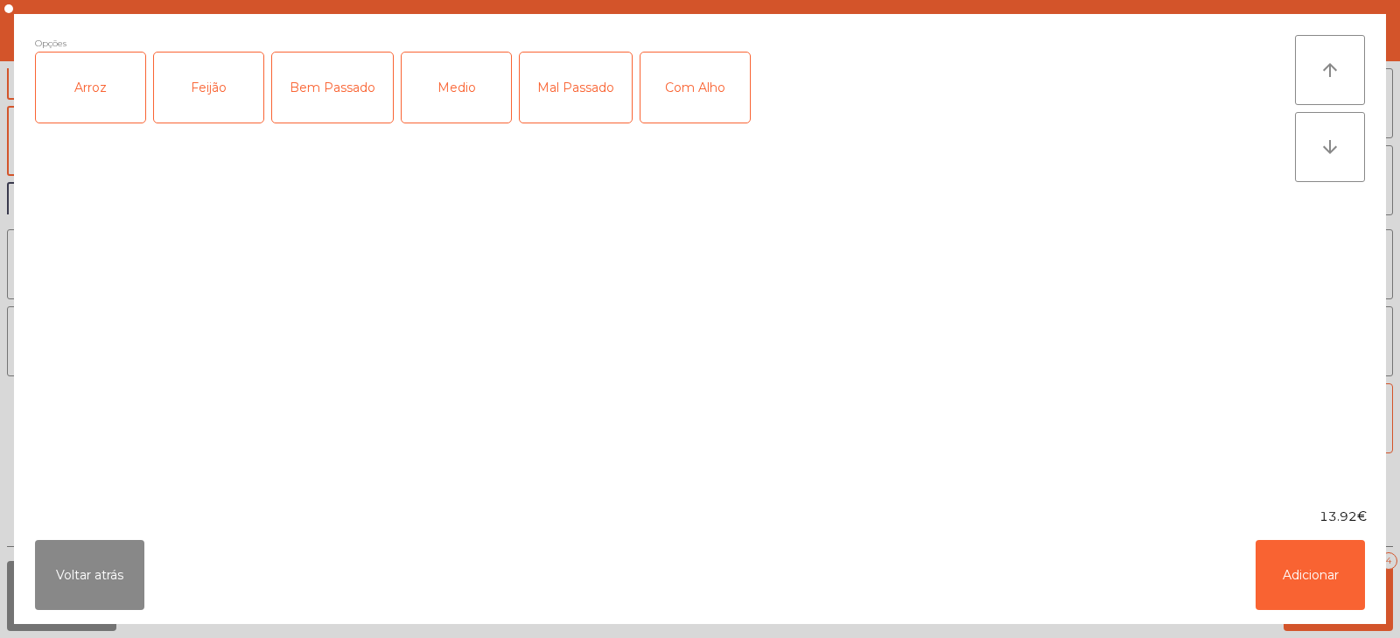
click at [98, 121] on div "Arroz" at bounding box center [90, 87] width 109 height 70
click at [183, 96] on div "Feijão" at bounding box center [208, 87] width 109 height 70
click at [478, 84] on div "Medio" at bounding box center [456, 87] width 109 height 70
click at [451, 99] on div "Medio" at bounding box center [456, 87] width 109 height 70
click at [353, 94] on div "Bem Passado" at bounding box center [332, 87] width 121 height 70
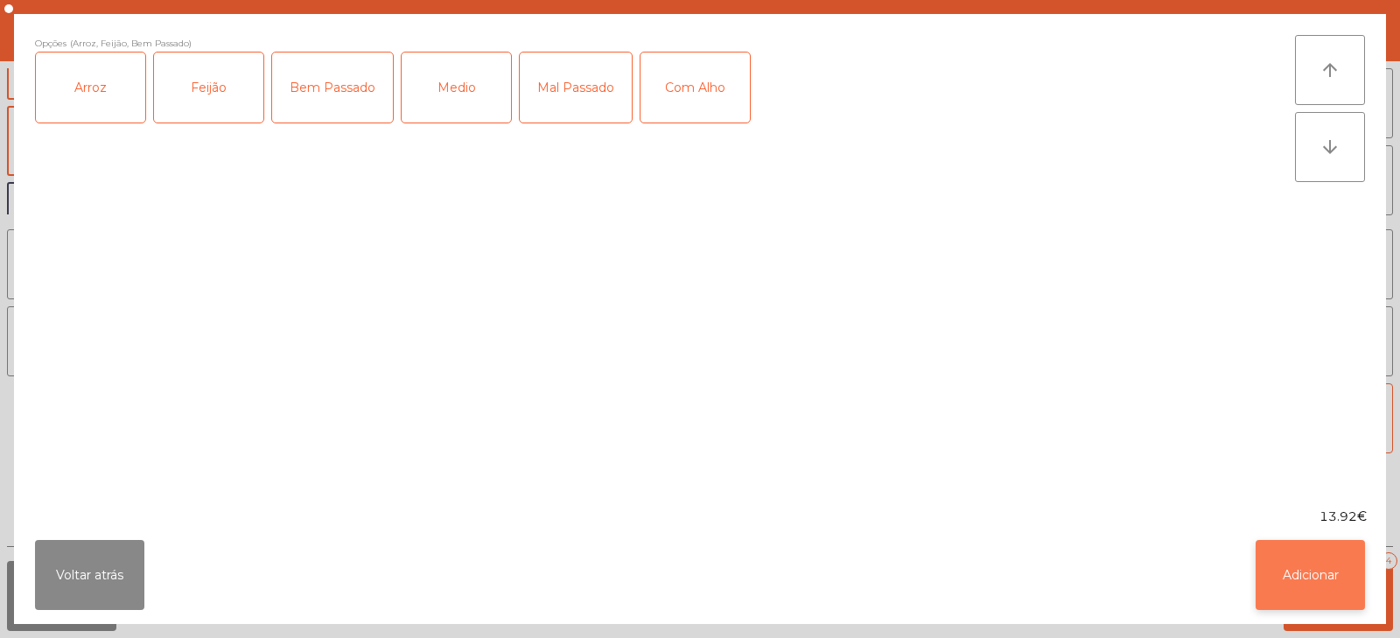
click at [1307, 572] on button "Adicionar" at bounding box center [1309, 575] width 109 height 70
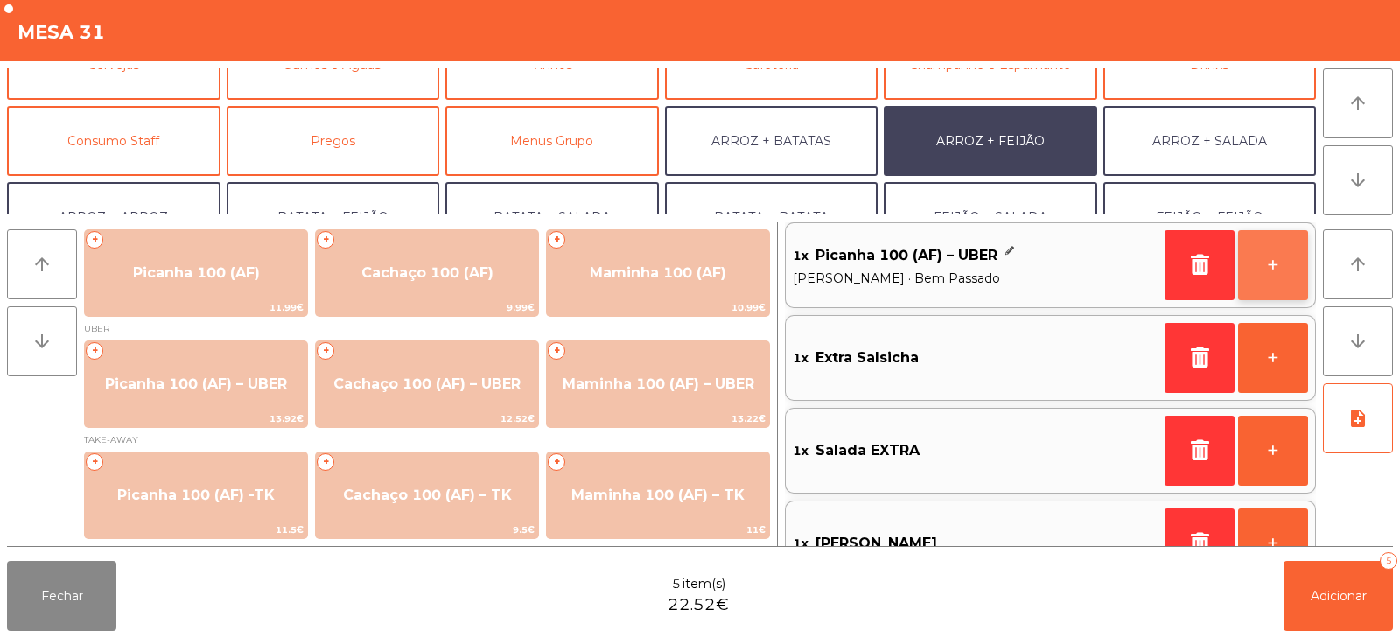
click at [1292, 265] on button "+" at bounding box center [1273, 265] width 70 height 70
click at [1273, 276] on button "+" at bounding box center [1273, 265] width 70 height 70
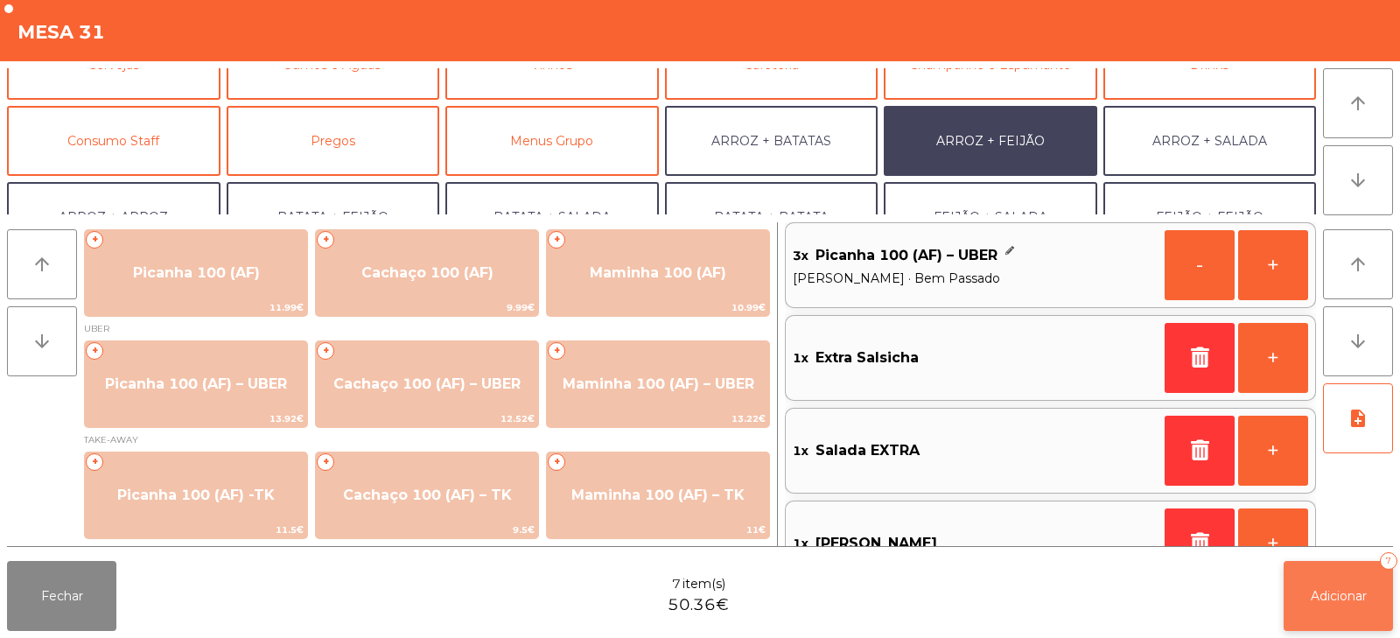
click at [1334, 591] on span "Adicionar" at bounding box center [1338, 596] width 56 height 16
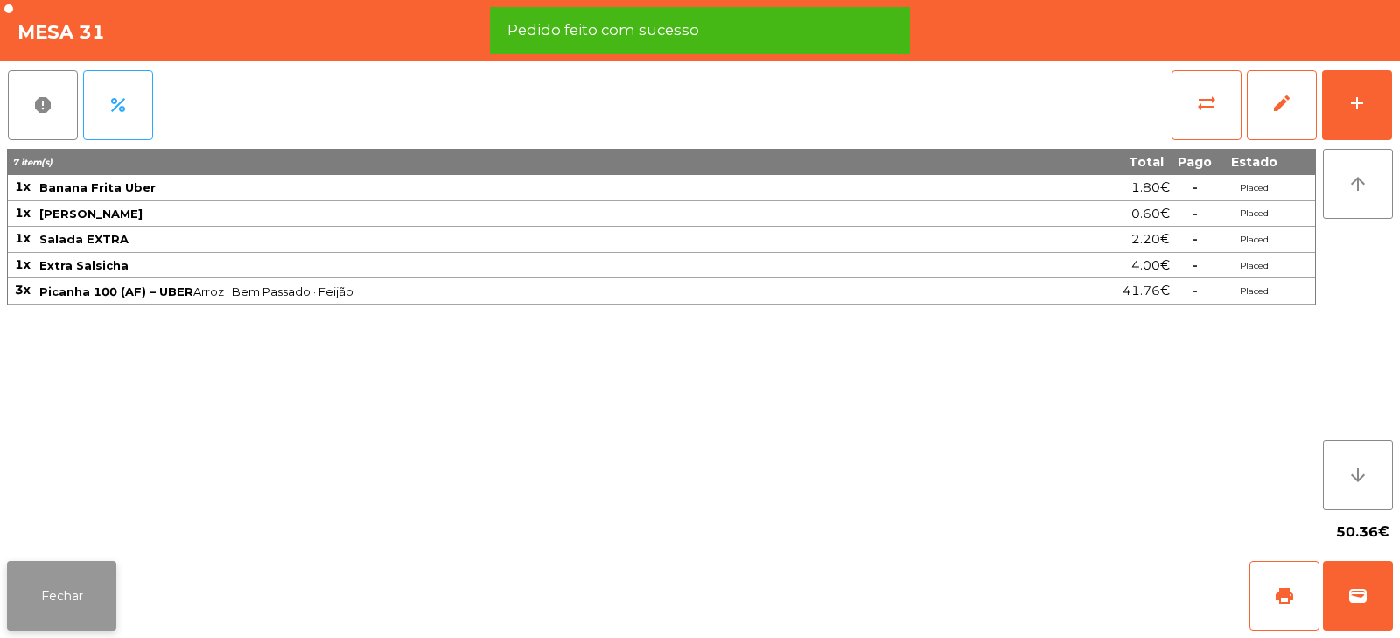
click at [73, 601] on button "Fechar" at bounding box center [61, 596] width 109 height 70
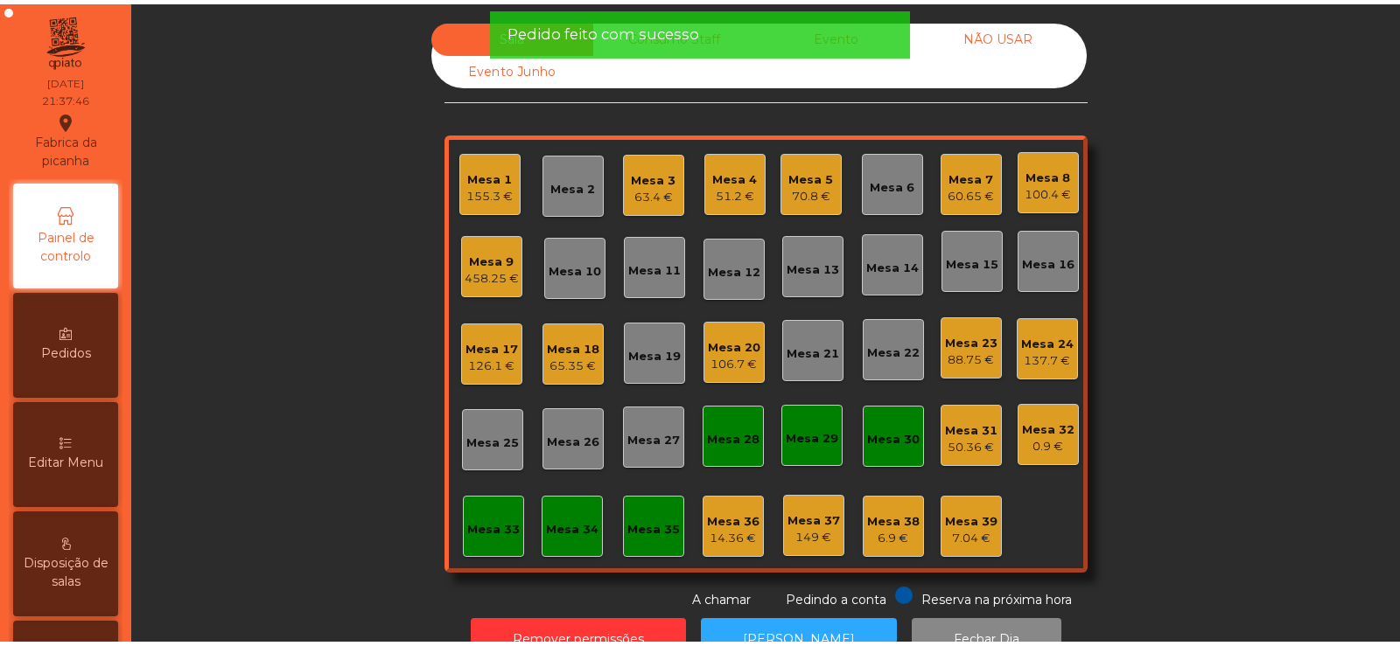
scroll to position [52, 0]
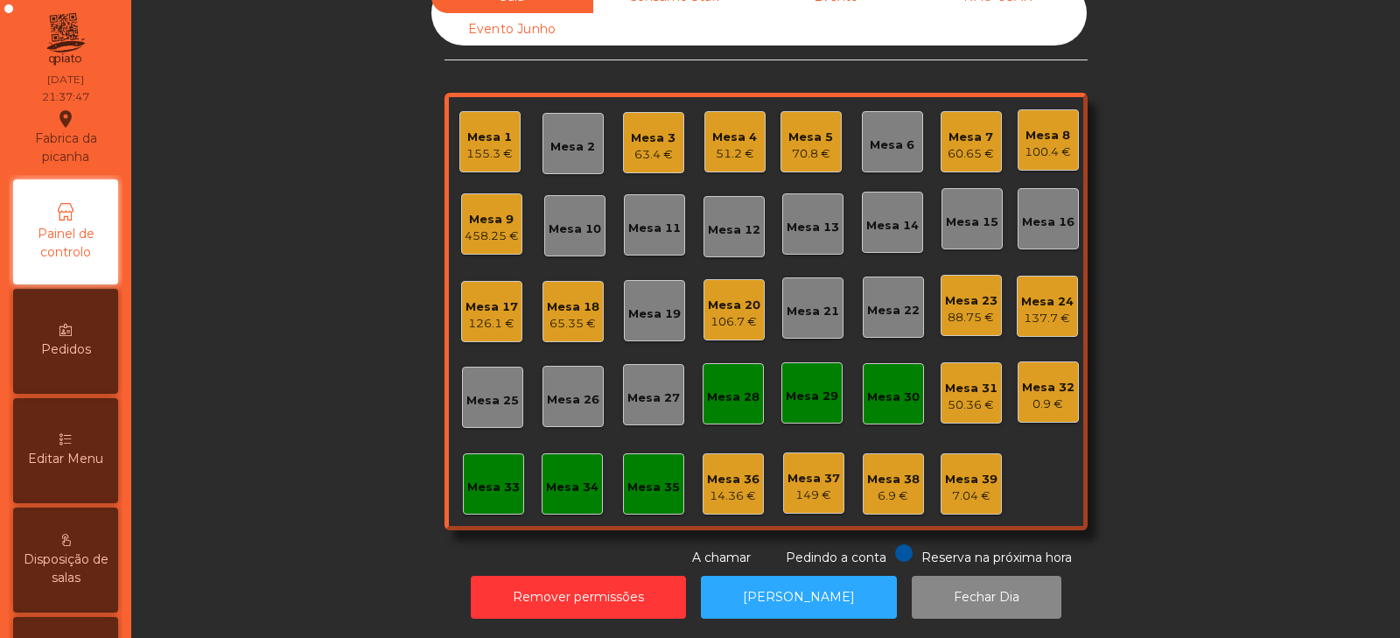
click at [947, 396] on div "50.36 €" at bounding box center [971, 404] width 52 height 17
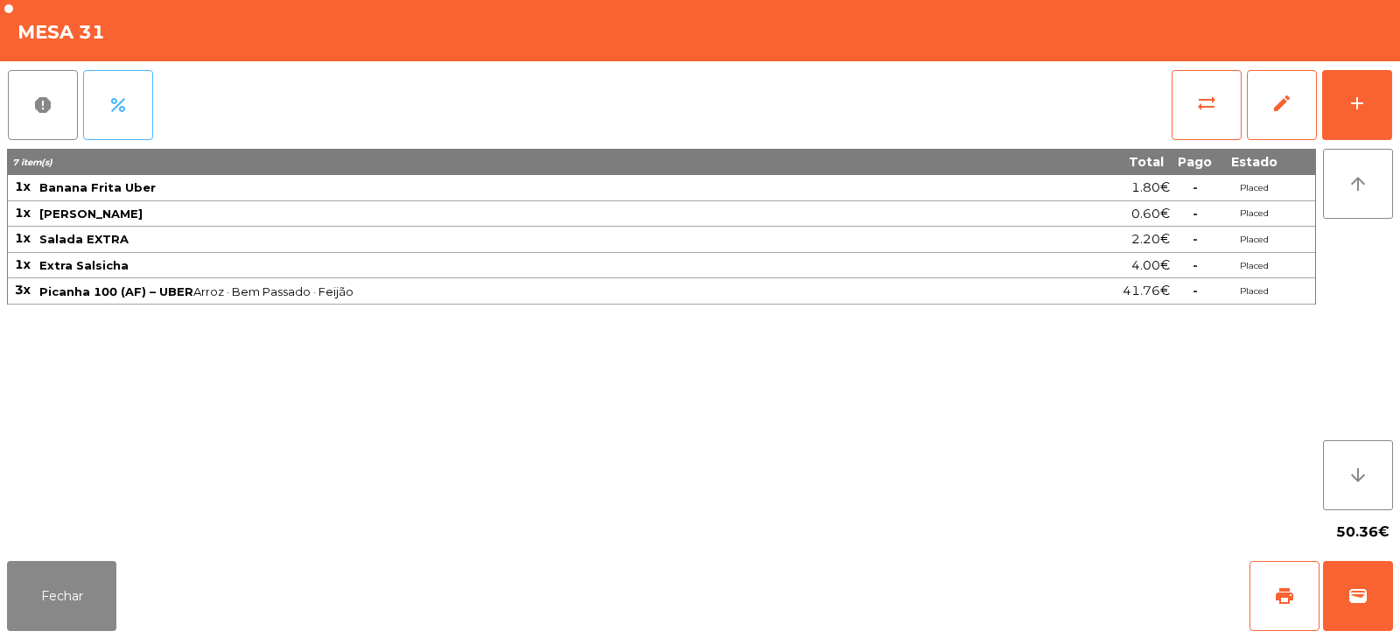
click at [129, 124] on button "percent" at bounding box center [118, 105] width 70 height 70
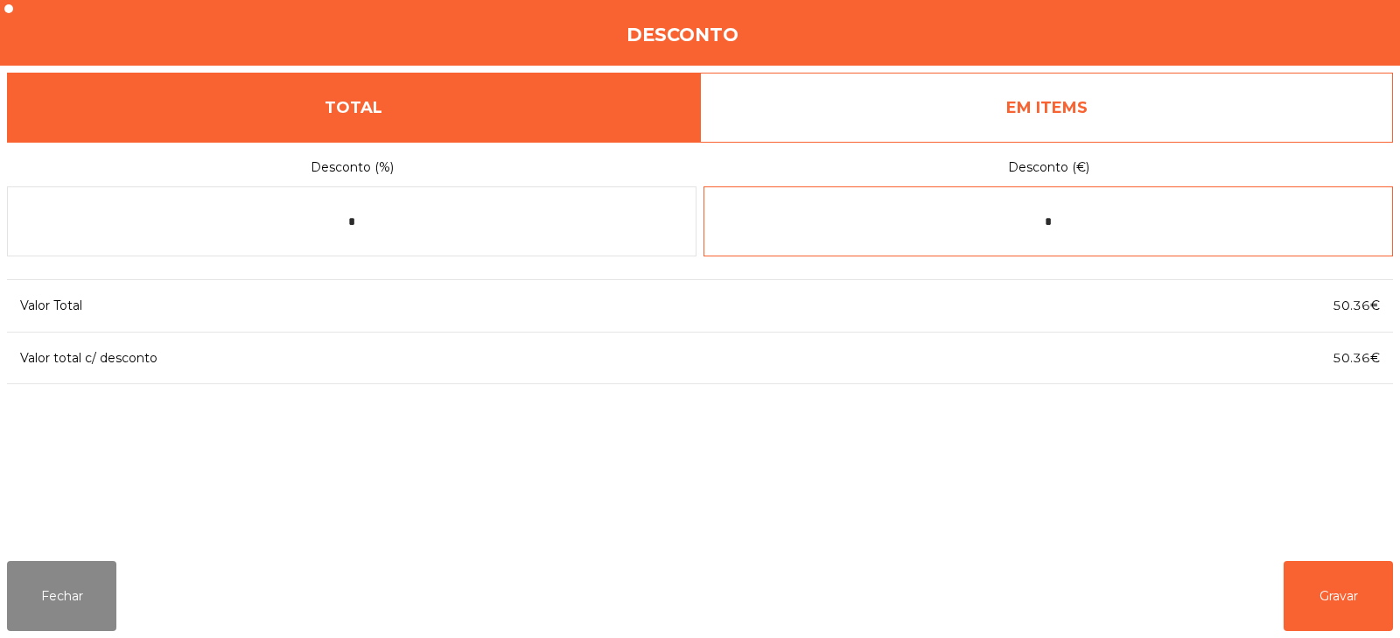
click at [1125, 219] on input "*" at bounding box center [1047, 221] width 689 height 70
click at [1268, 311] on div "50.36€" at bounding box center [1162, 306] width 462 height 24
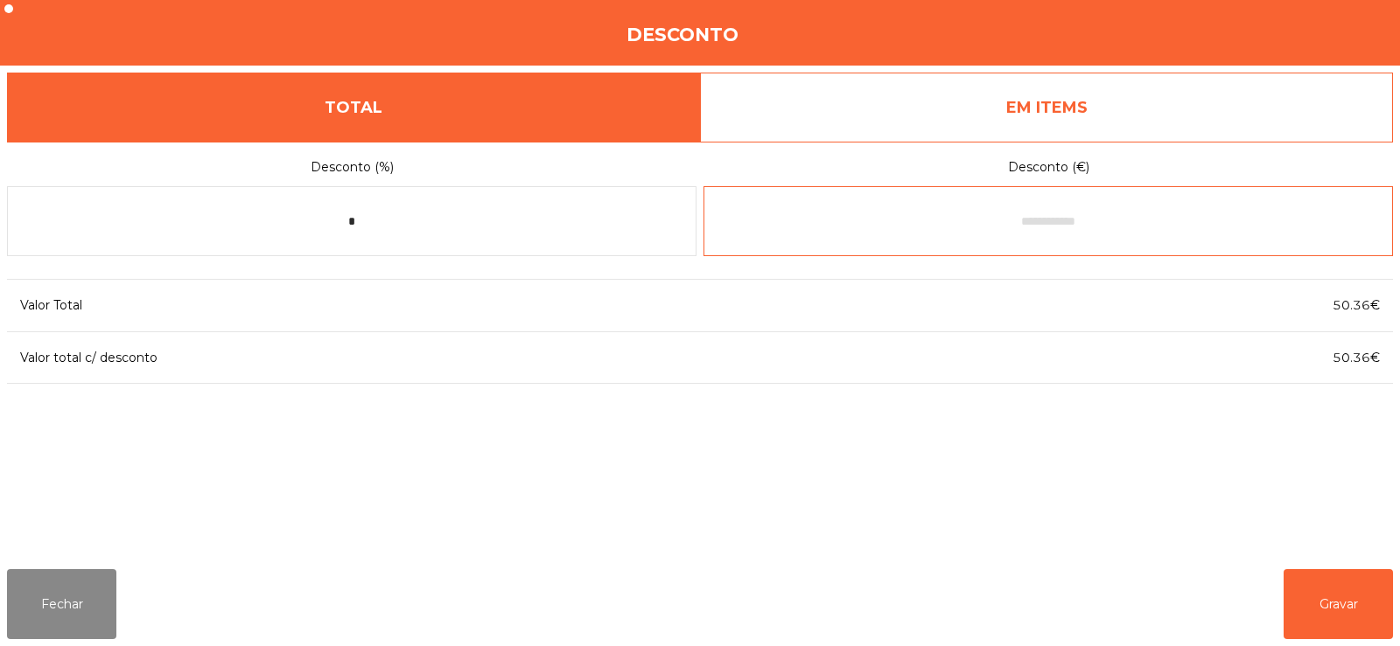
click at [1013, 226] on input "text" at bounding box center [1047, 221] width 689 height 70
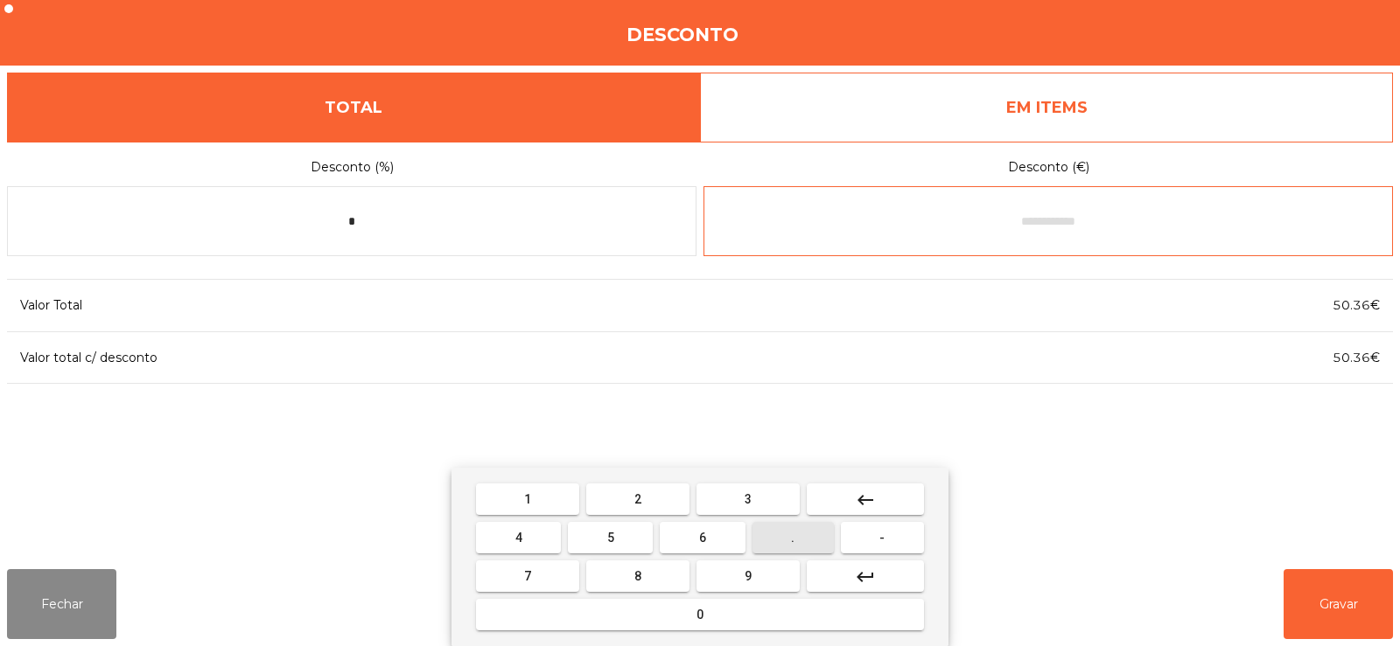
click at [786, 541] on button "." at bounding box center [792, 537] width 81 height 31
click at [725, 613] on button "0" at bounding box center [700, 614] width 448 height 31
click at [793, 538] on span "." at bounding box center [792, 538] width 3 height 14
click at [553, 496] on button "1" at bounding box center [527, 499] width 103 height 31
click at [888, 510] on button "keyboard_backspace" at bounding box center [865, 499] width 117 height 31
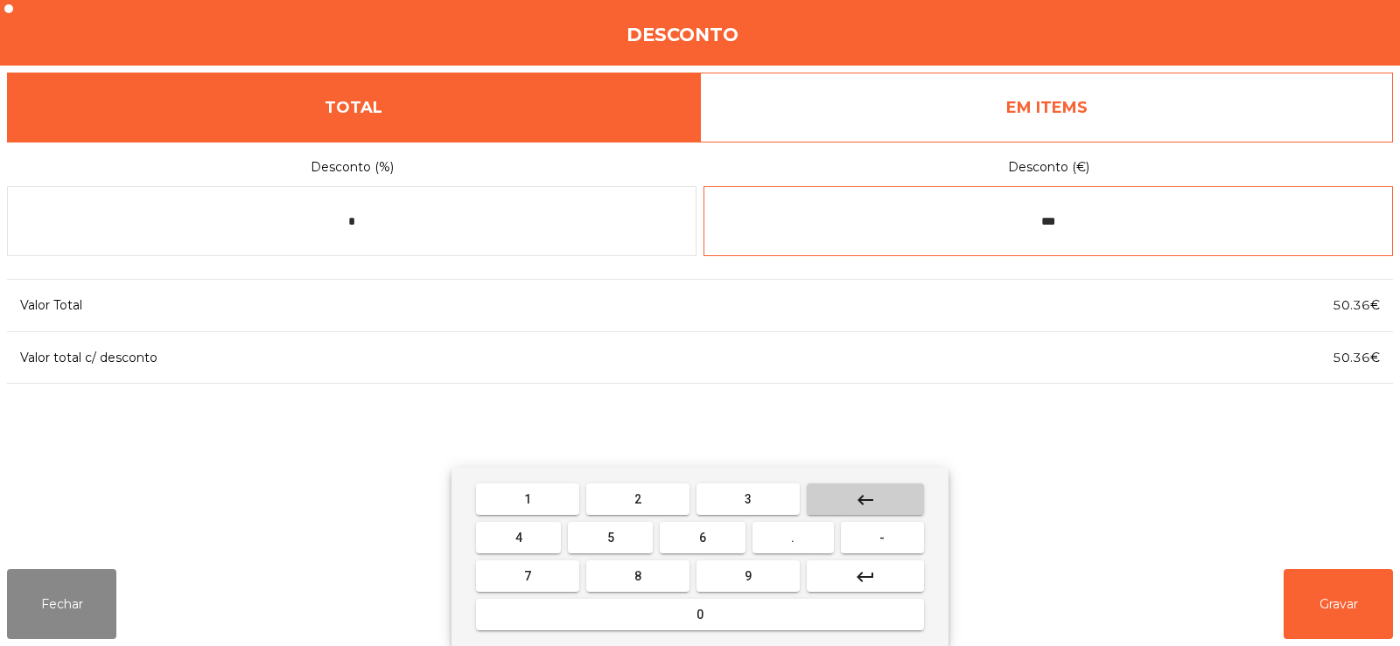
click at [887, 508] on button "keyboard_backspace" at bounding box center [865, 499] width 117 height 31
click at [888, 507] on button "keyboard_backspace" at bounding box center [865, 499] width 117 height 31
type input "*"
click at [895, 496] on button "keyboard_backspace" at bounding box center [865, 499] width 117 height 31
click at [868, 535] on button "-" at bounding box center [882, 537] width 83 height 31
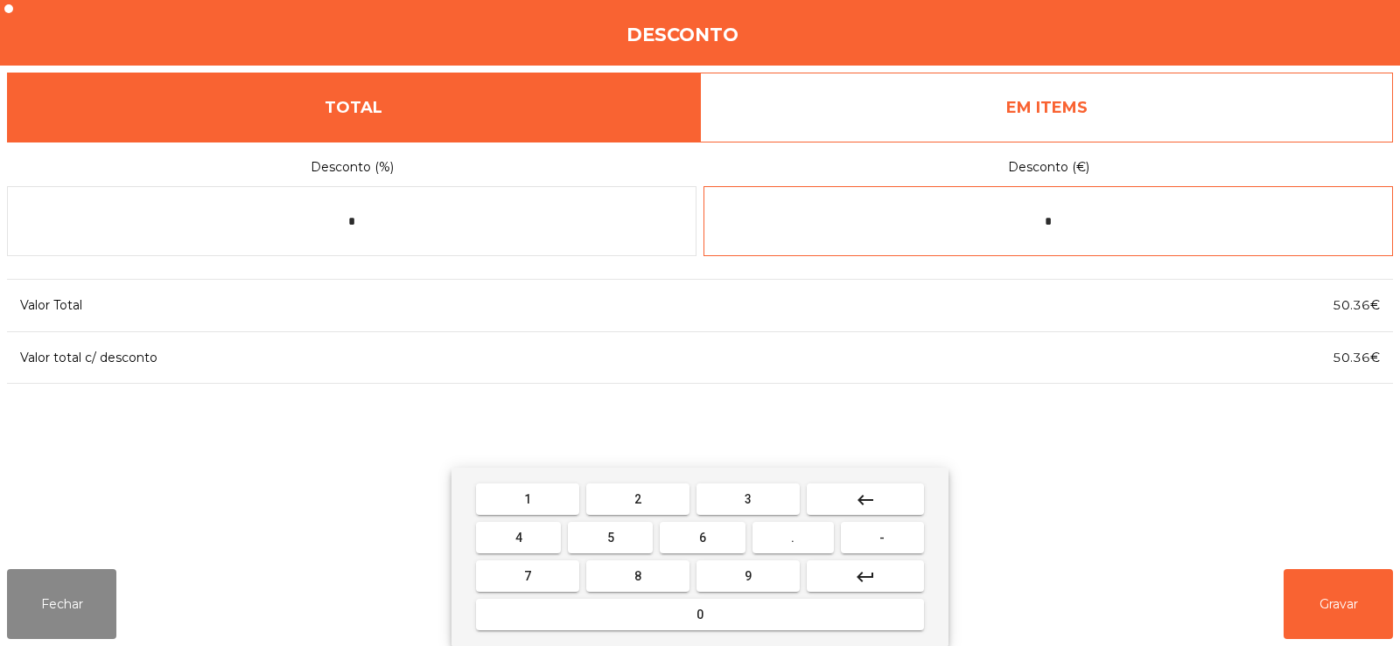
click at [700, 614] on span "0" at bounding box center [699, 615] width 7 height 14
click at [807, 539] on button "." at bounding box center [792, 537] width 81 height 31
click at [556, 490] on button "1" at bounding box center [527, 499] width 103 height 31
type input "****"
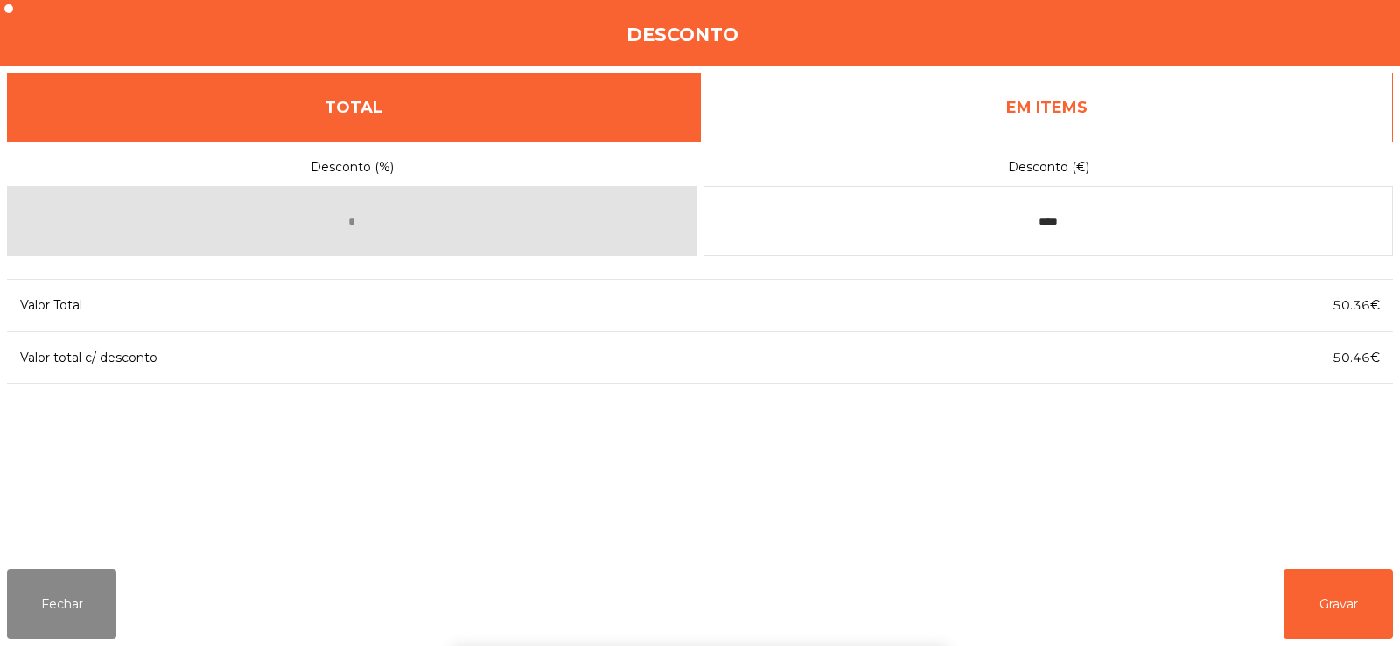
click at [1335, 606] on div "1 2 3 keyboard_backspace 4 5 6 . - 7 8 9 keyboard_return 0" at bounding box center [700, 557] width 1400 height 178
click at [1334, 607] on button "Gravar" at bounding box center [1337, 604] width 109 height 70
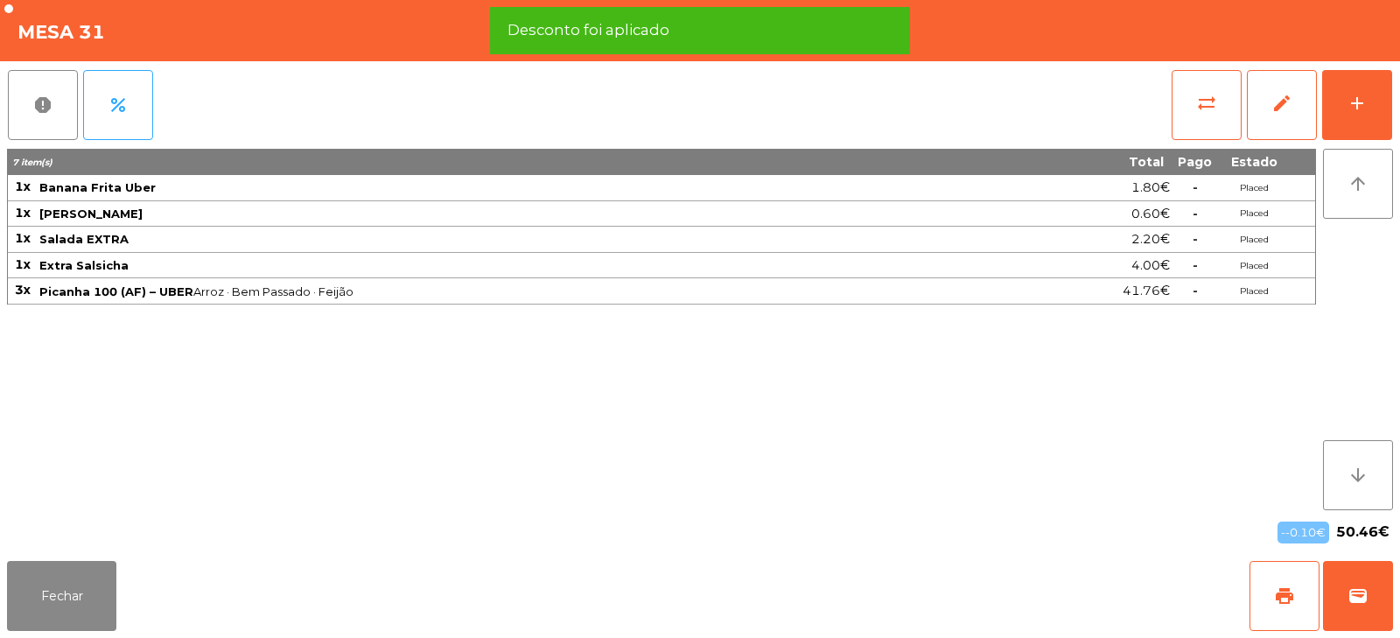
scroll to position [52, 0]
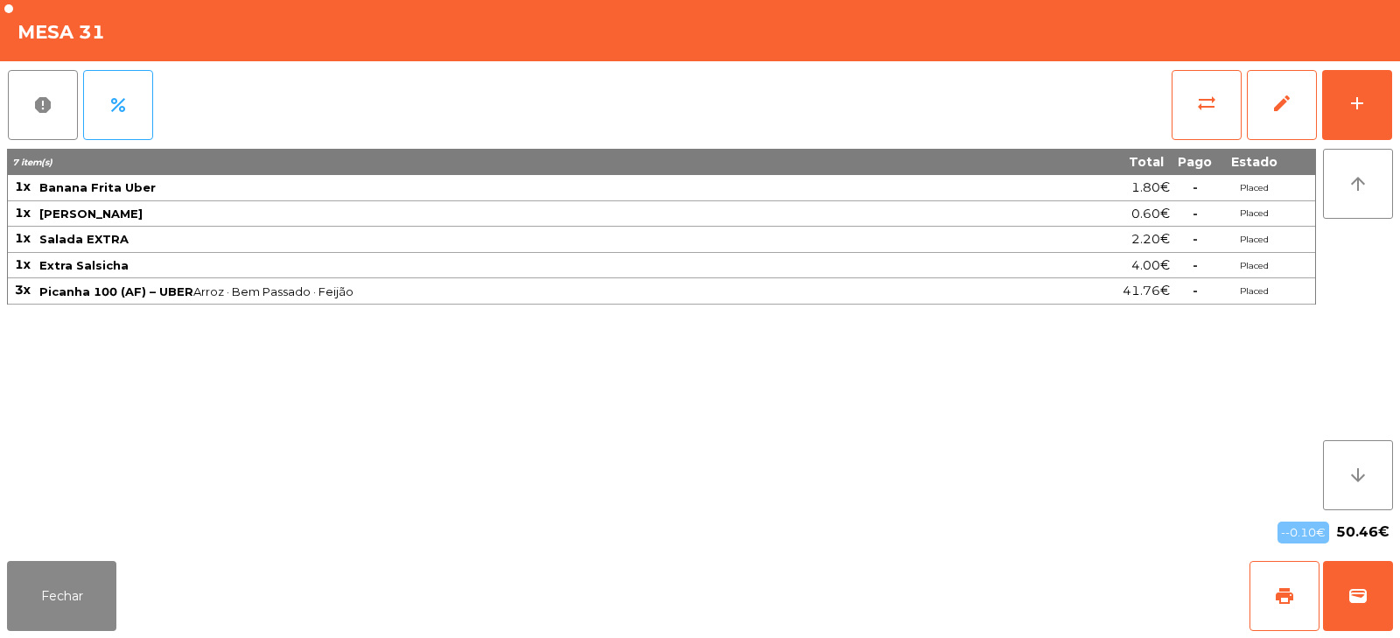
click at [903, 461] on div "7 item(s) Total Pago Estado 1x Banana Frita Uber 1.80€ - Placed 1x Farofa Uber …" at bounding box center [661, 329] width 1309 height 361
click at [52, 593] on button "Fechar" at bounding box center [61, 596] width 109 height 70
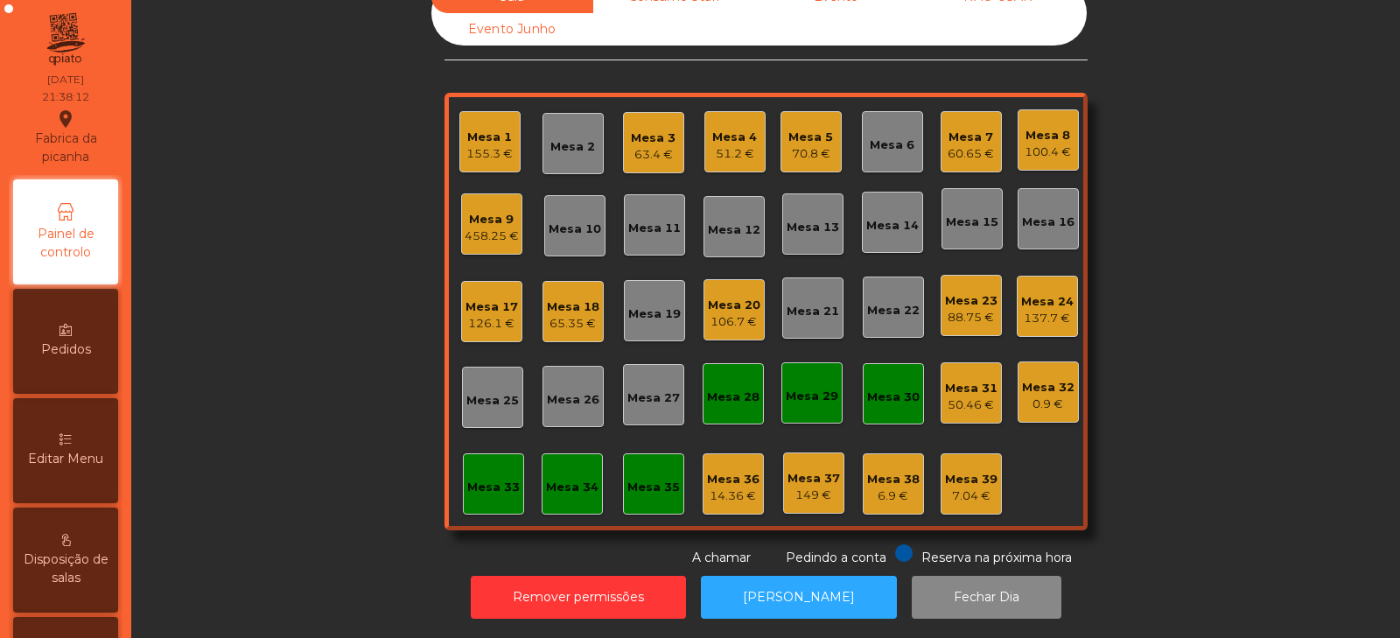
click at [639, 150] on div "63.4 €" at bounding box center [653, 154] width 45 height 17
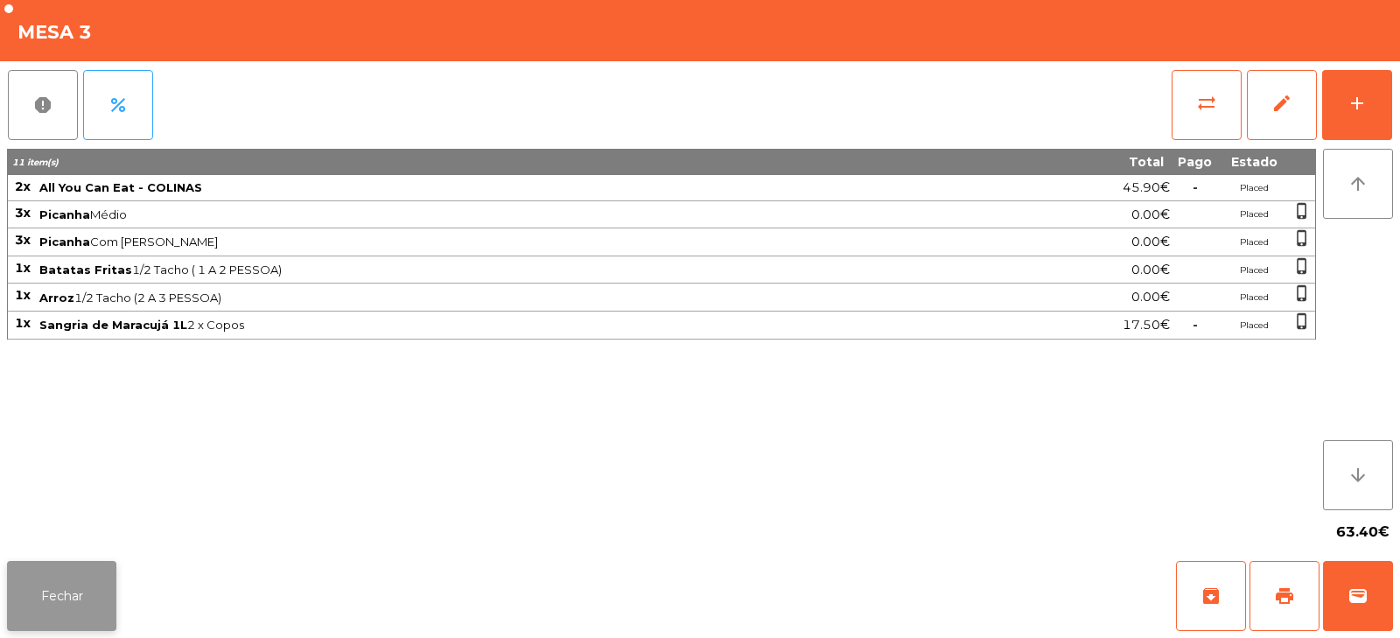
click at [73, 598] on button "Fechar" at bounding box center [61, 596] width 109 height 70
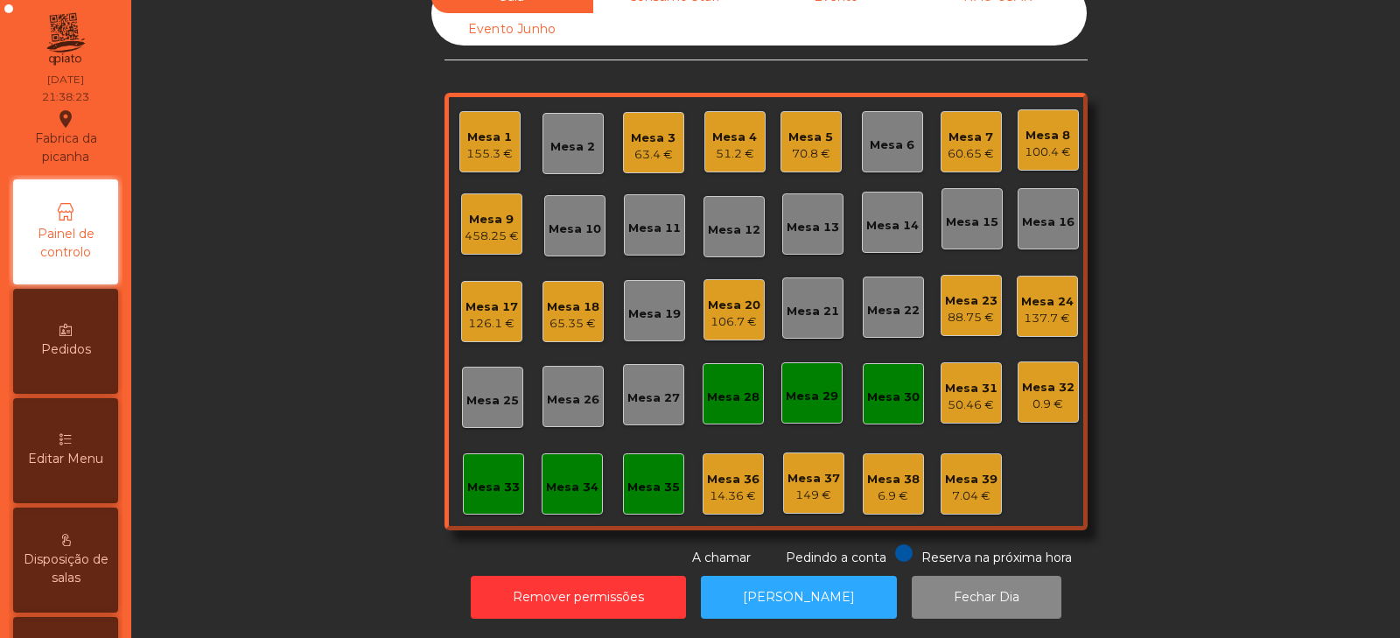
click at [752, 314] on div "Mesa 20 106.7 €" at bounding box center [733, 309] width 61 height 61
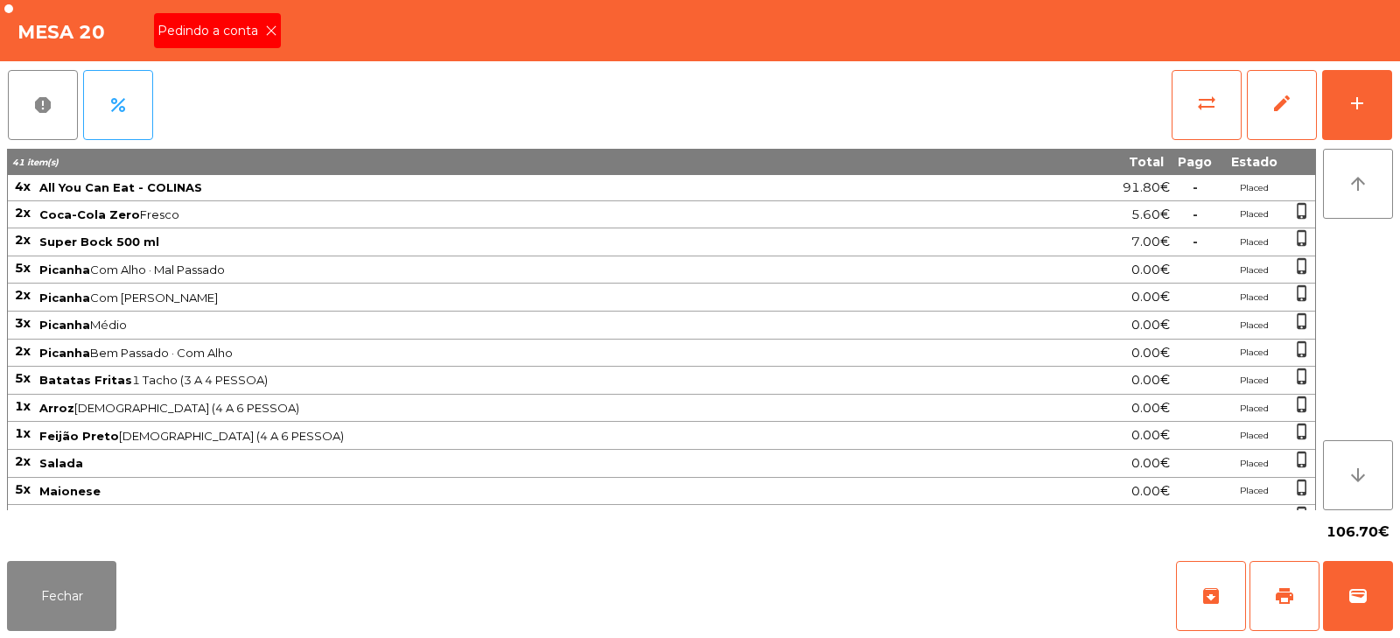
click at [261, 33] on span "Pedindo a conta" at bounding box center [211, 31] width 108 height 18
click at [1271, 602] on button "print" at bounding box center [1284, 596] width 70 height 70
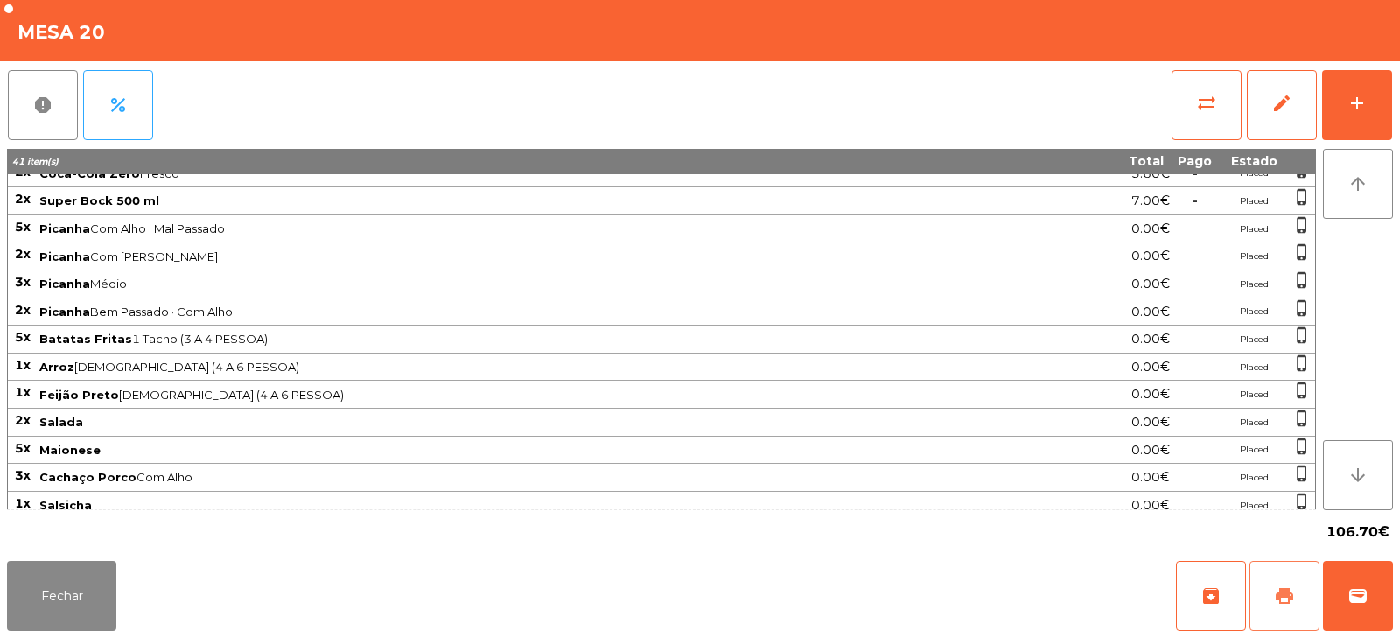
scroll to position [134, 0]
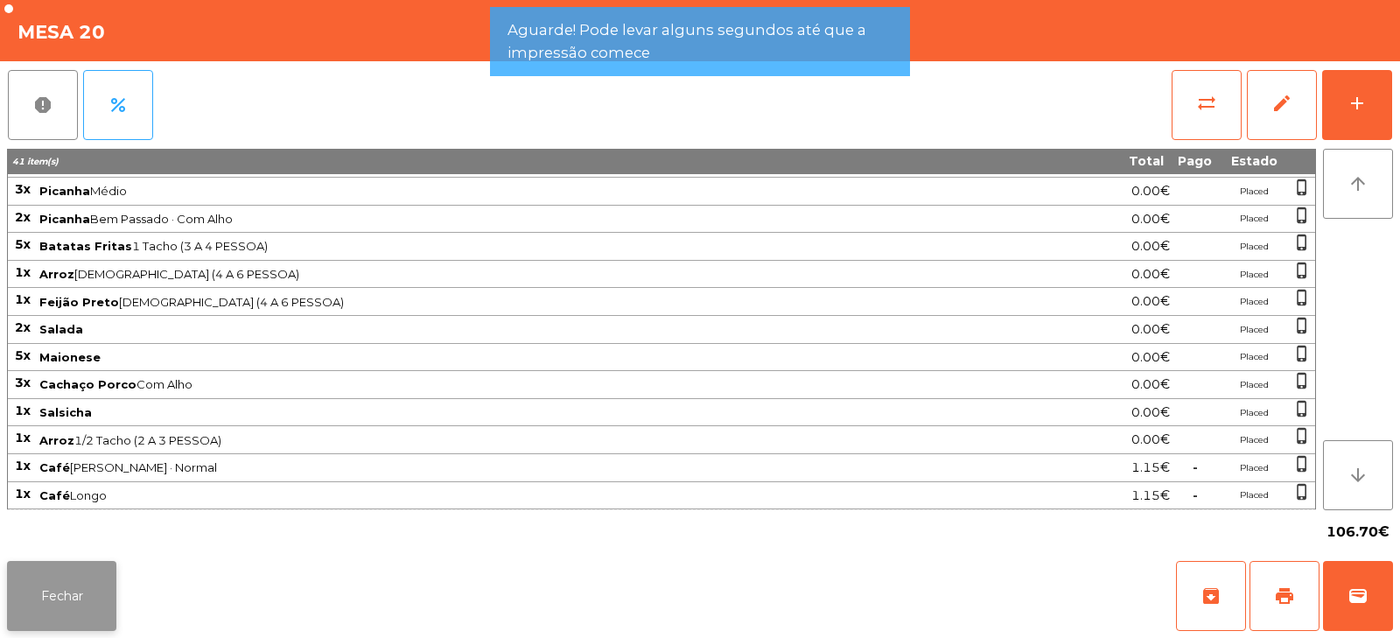
click at [110, 585] on button "Fechar" at bounding box center [61, 596] width 109 height 70
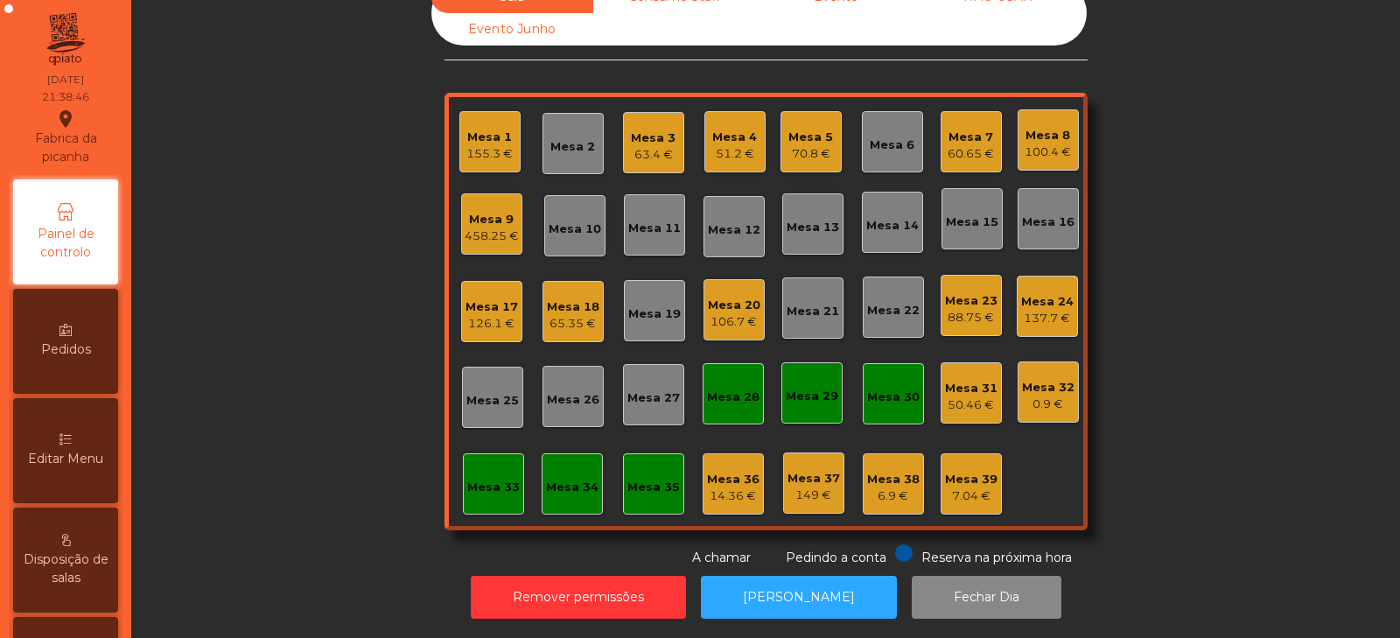
click at [652, 147] on div "63.4 €" at bounding box center [653, 154] width 45 height 17
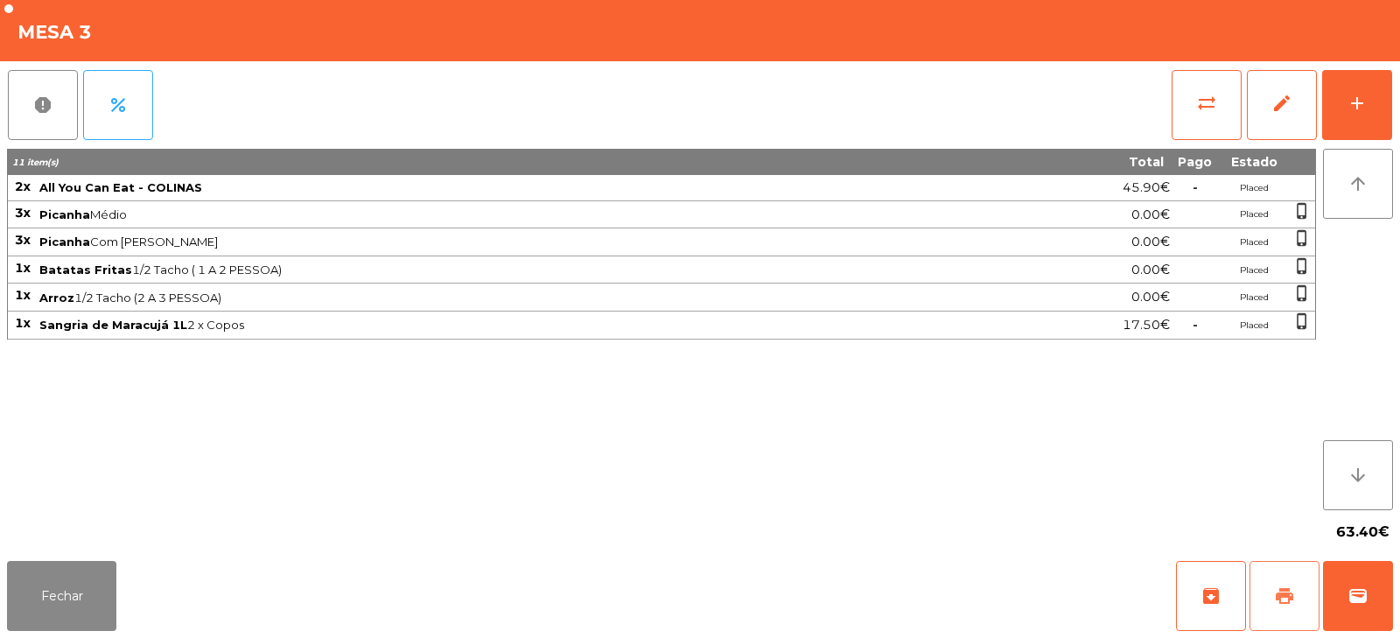
click at [1296, 598] on button "print" at bounding box center [1284, 596] width 70 height 70
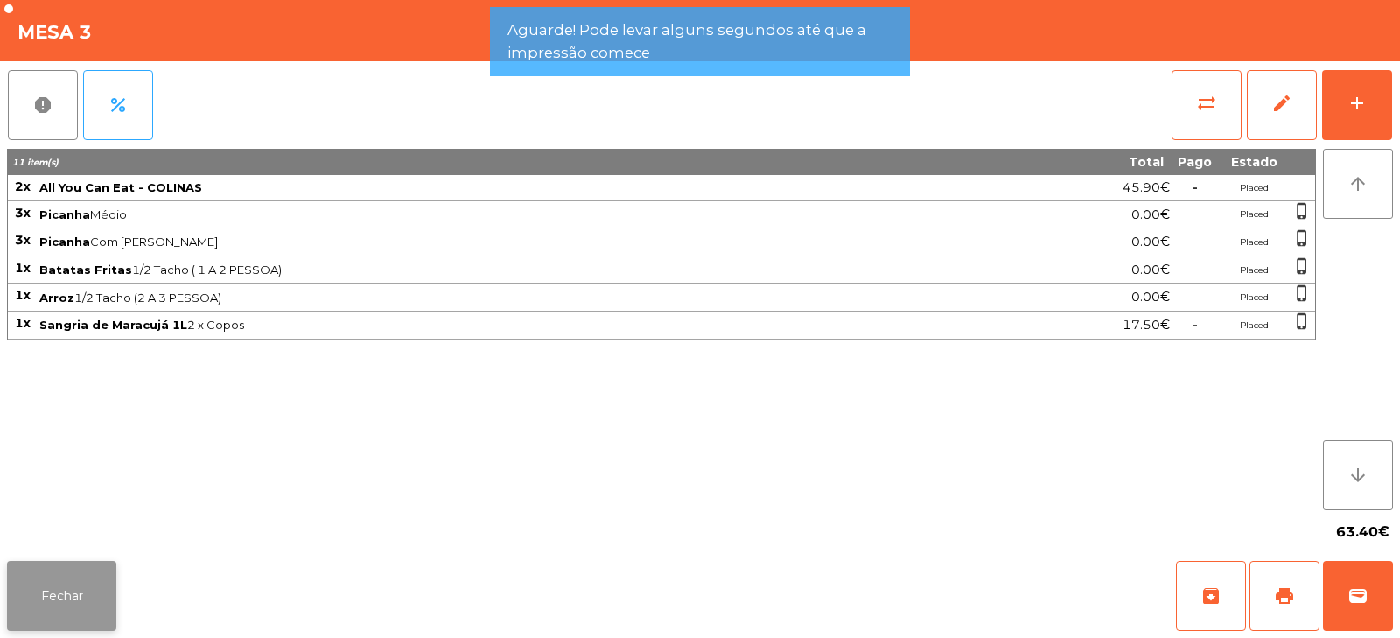
click at [112, 597] on button "Fechar" at bounding box center [61, 596] width 109 height 70
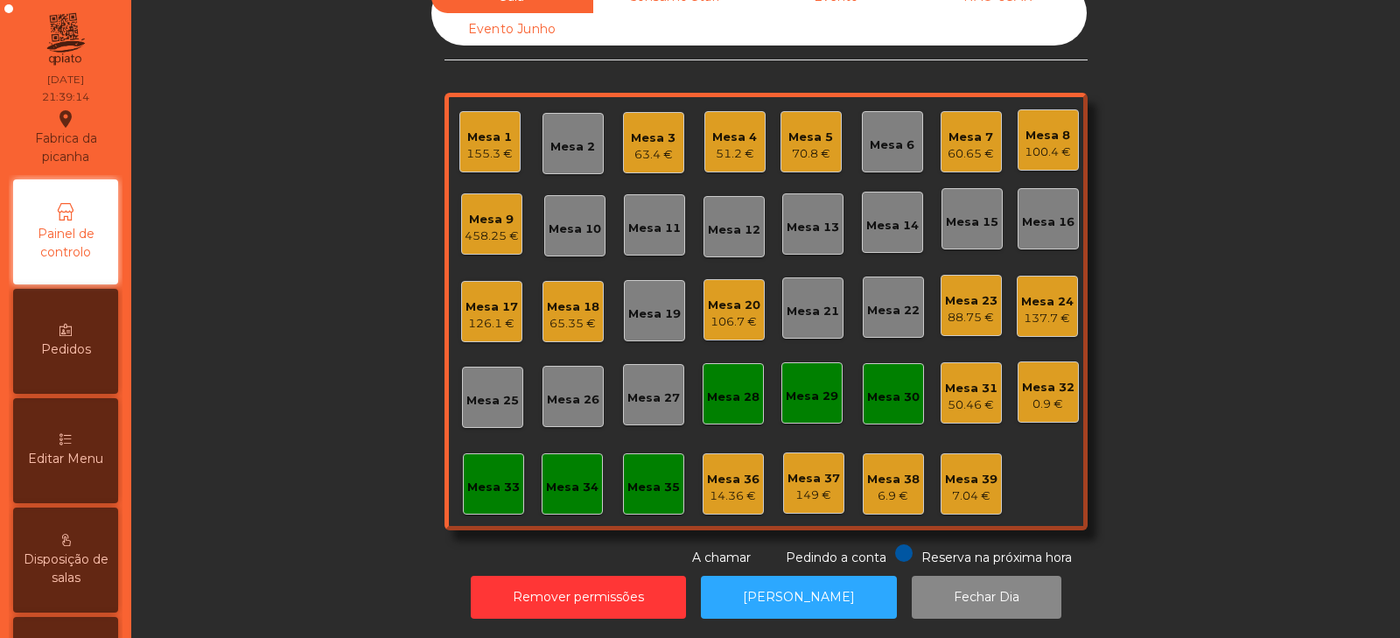
click at [633, 129] on div "Mesa 3" at bounding box center [653, 137] width 45 height 17
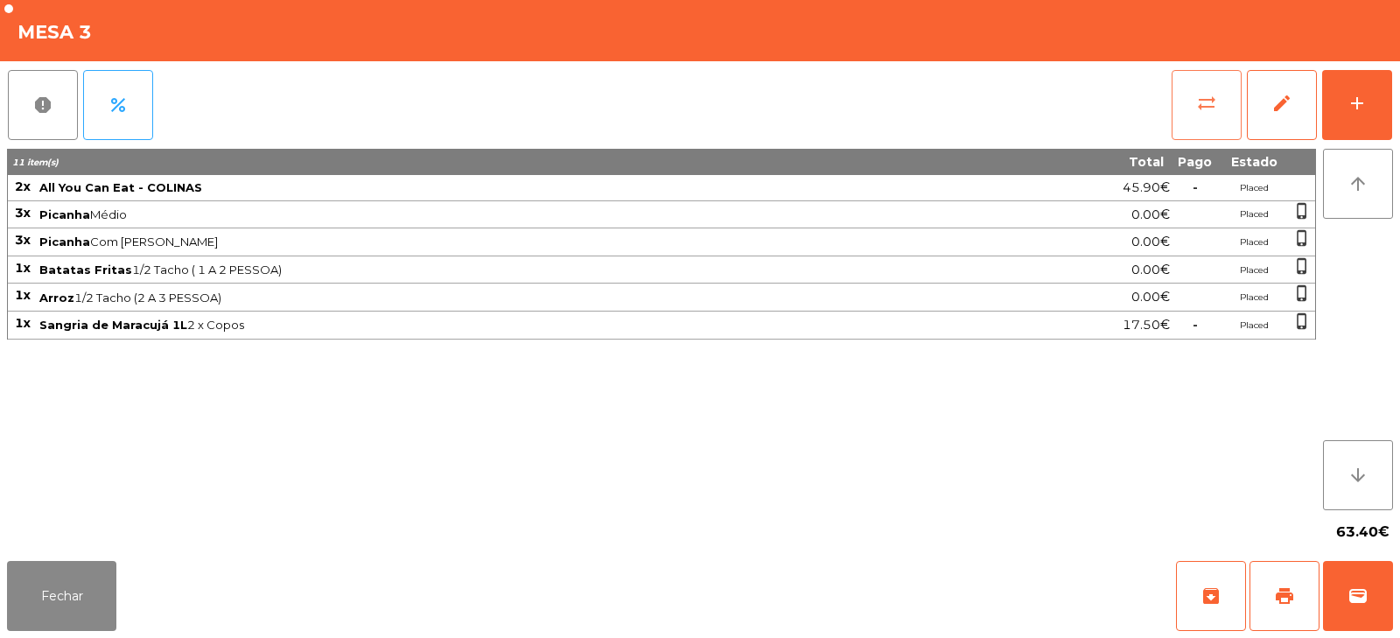
click at [1204, 101] on span "sync_alt" at bounding box center [1206, 103] width 21 height 21
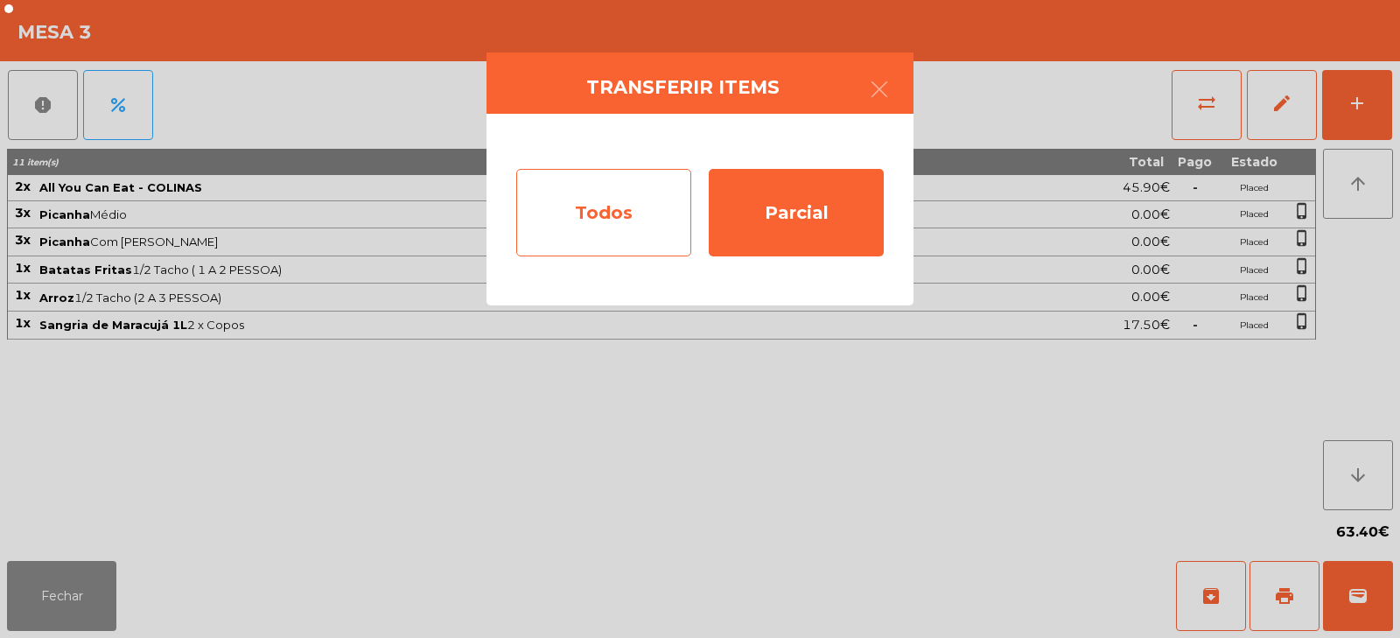
click at [647, 210] on div "Todos" at bounding box center [603, 212] width 175 height 87
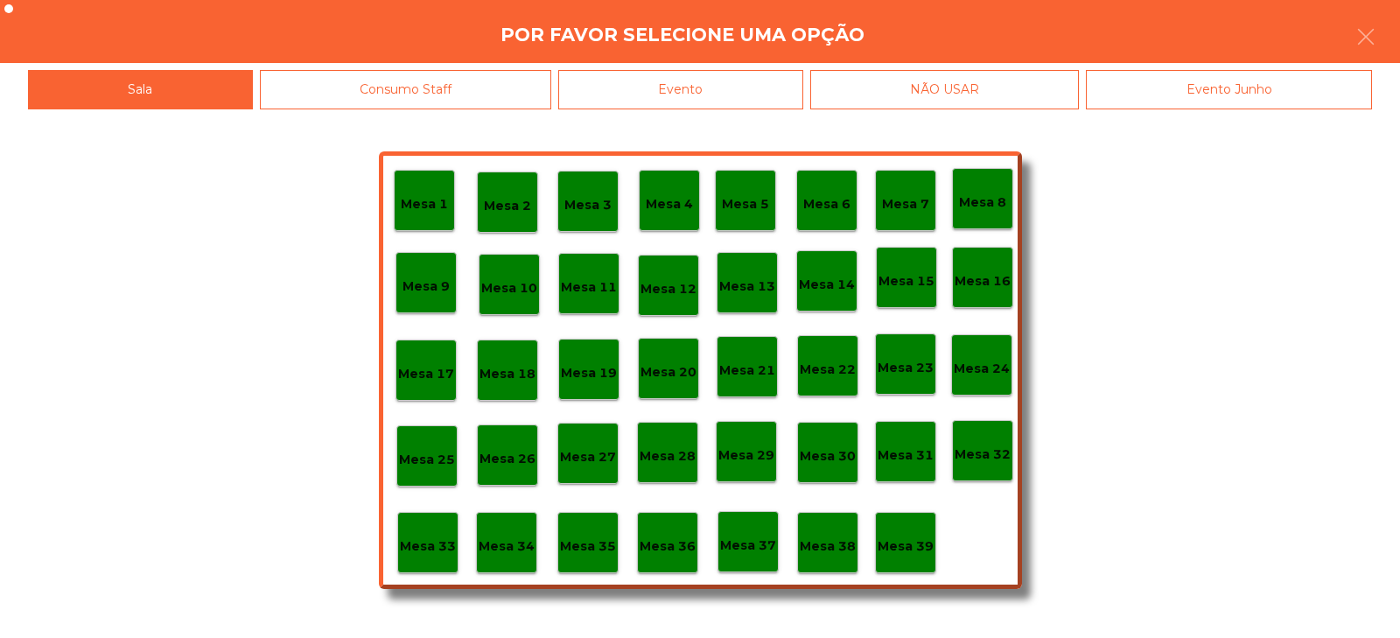
click at [761, 87] on div "Evento" at bounding box center [680, 89] width 245 height 39
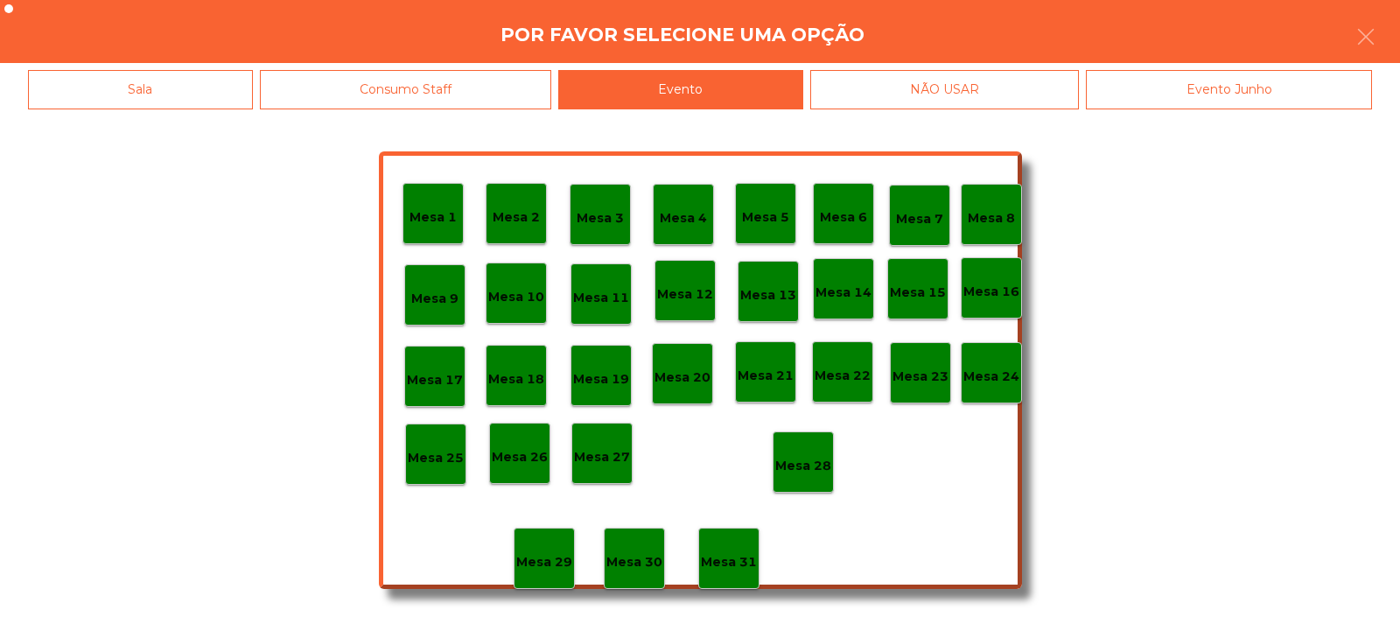
click at [813, 450] on div "Mesa 28" at bounding box center [803, 462] width 56 height 27
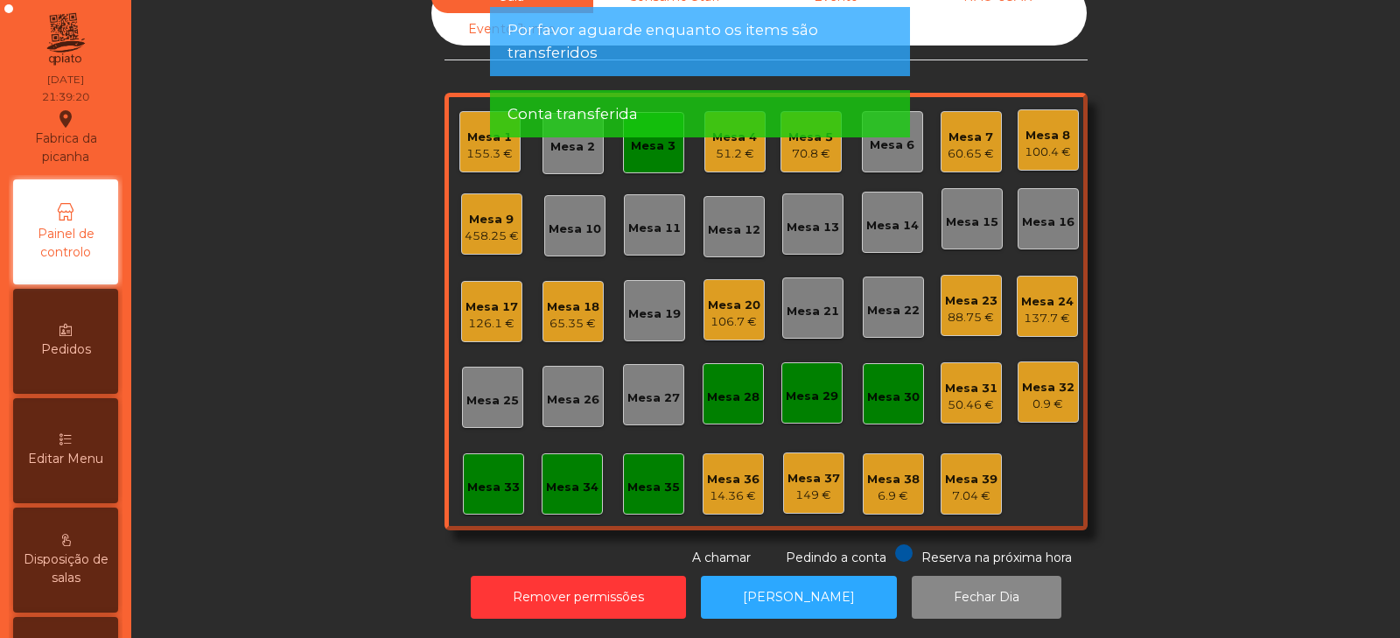
click at [653, 151] on app-alert "Por favor aguarde enquanto os items são transferidos Conta transferida" at bounding box center [700, 79] width 420 height 144
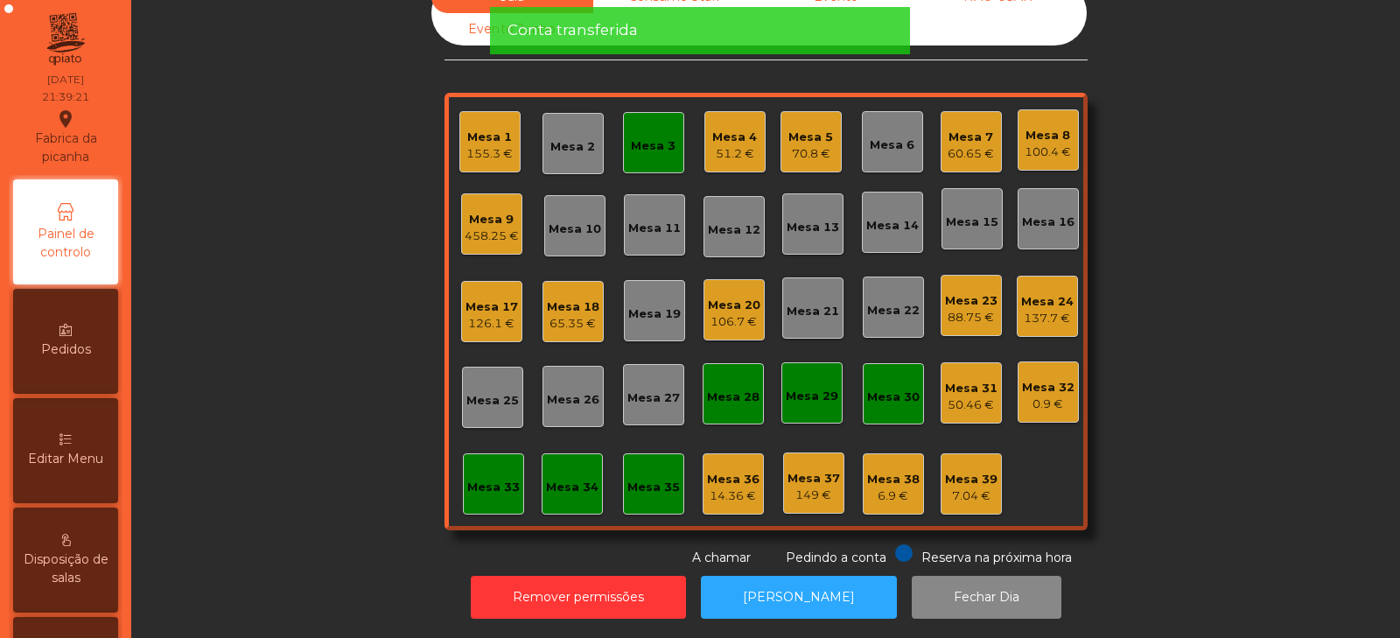
click at [665, 141] on div "Mesa 3" at bounding box center [653, 145] width 45 height 17
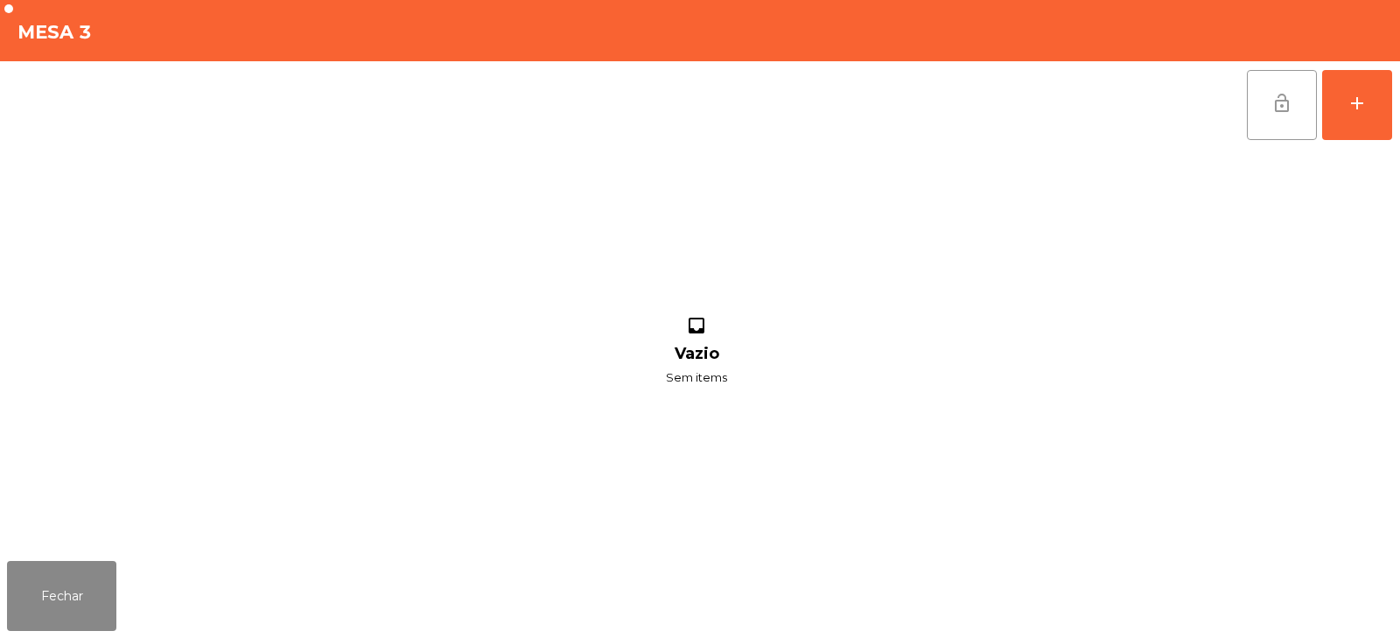
click at [1263, 104] on button "lock_open" at bounding box center [1282, 105] width 70 height 70
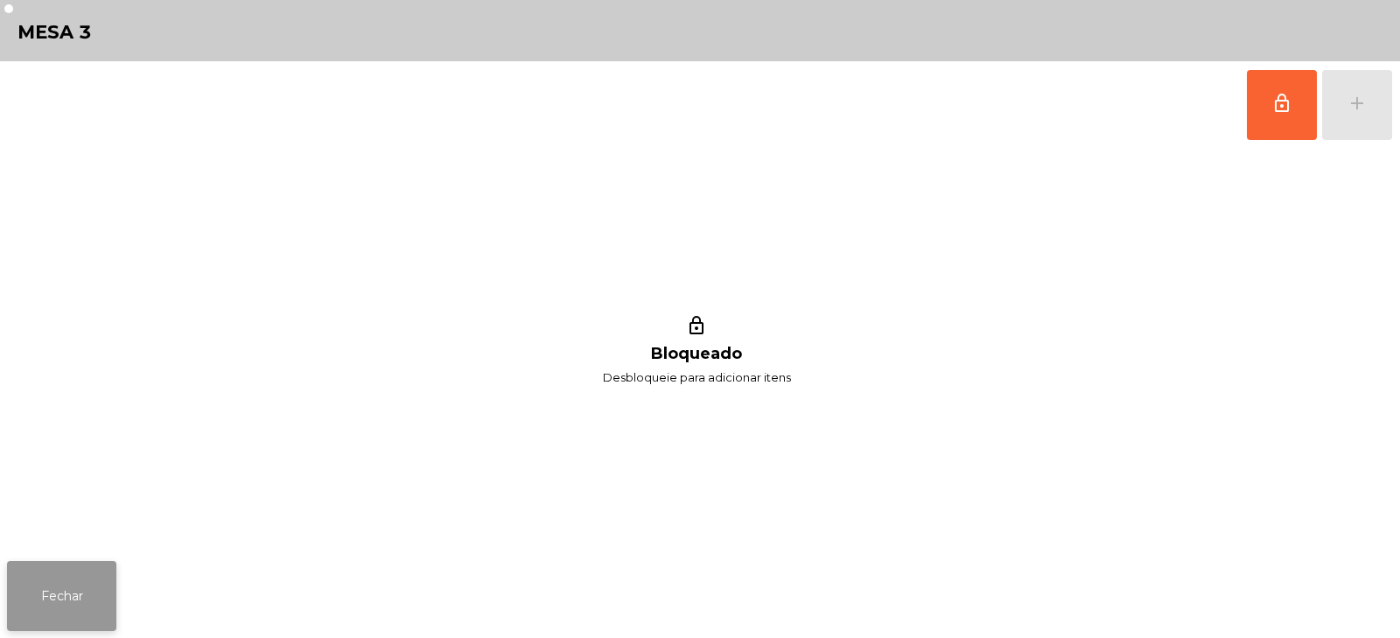
click at [73, 578] on button "Fechar" at bounding box center [61, 596] width 109 height 70
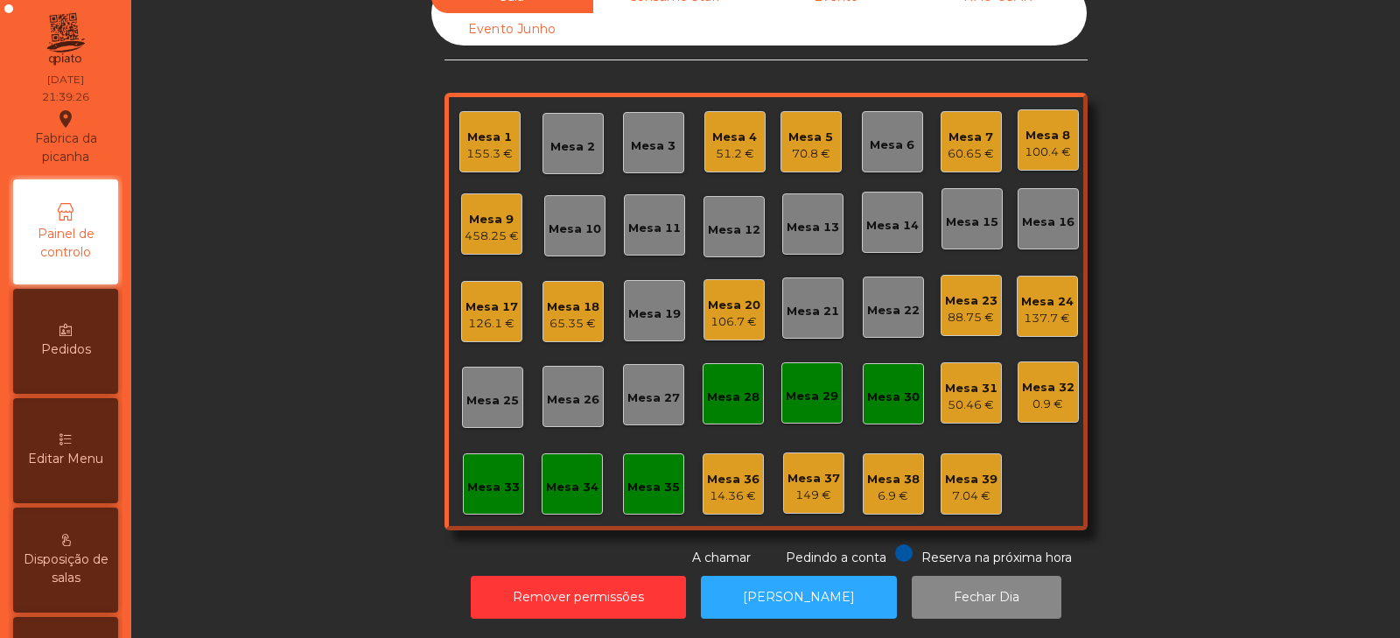
scroll to position [0, 0]
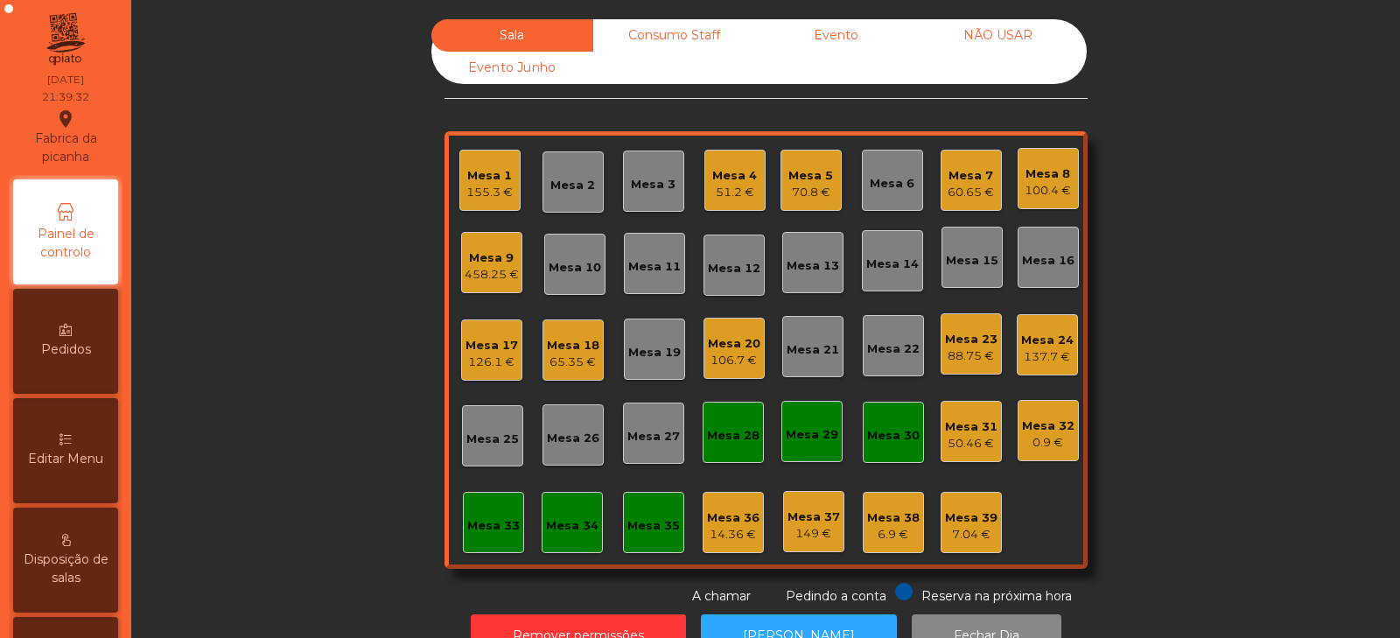
click at [655, 353] on div "Mesa 19" at bounding box center [654, 352] width 52 height 17
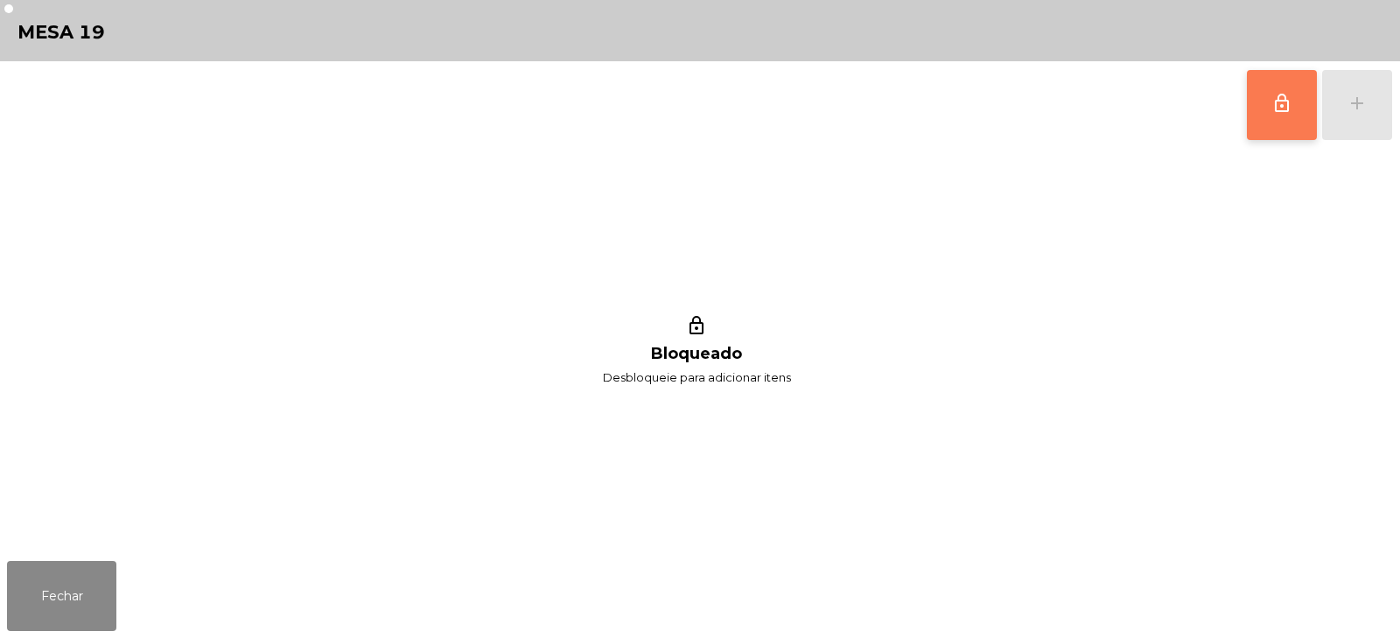
click at [1285, 101] on span "lock_outline" at bounding box center [1281, 103] width 21 height 21
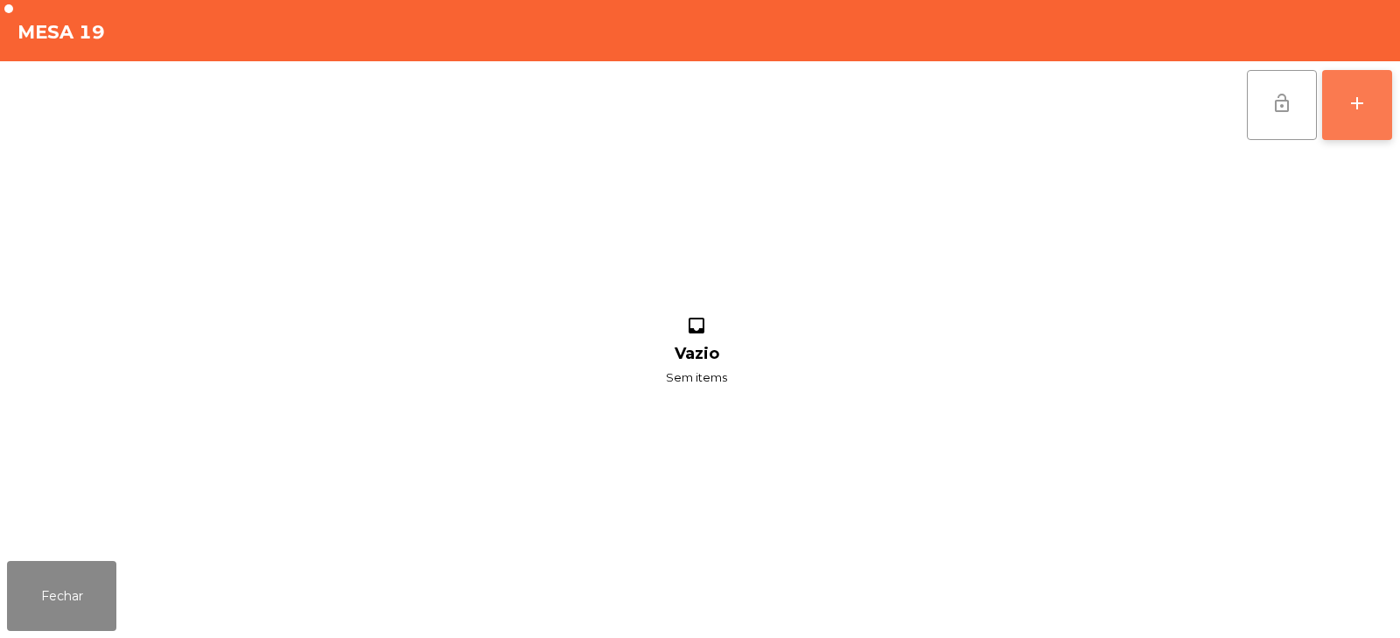
click at [1338, 105] on button "add" at bounding box center [1357, 105] width 70 height 70
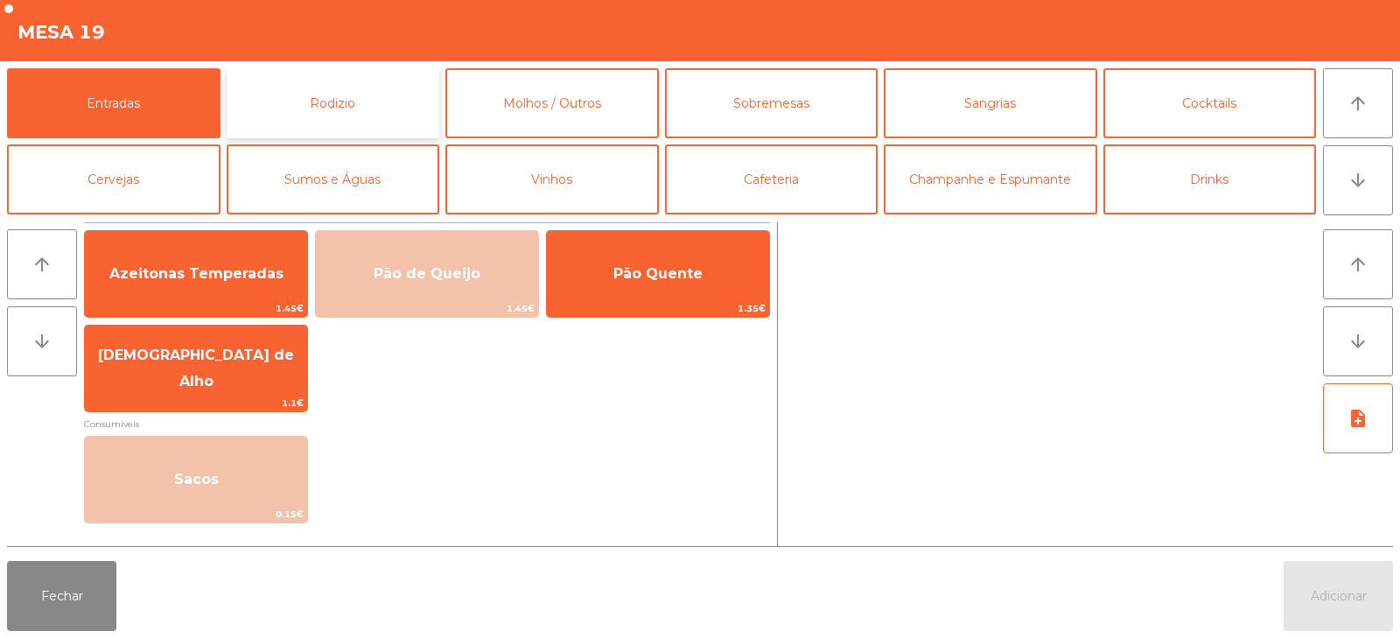
click at [388, 105] on button "Rodizio" at bounding box center [333, 103] width 213 height 70
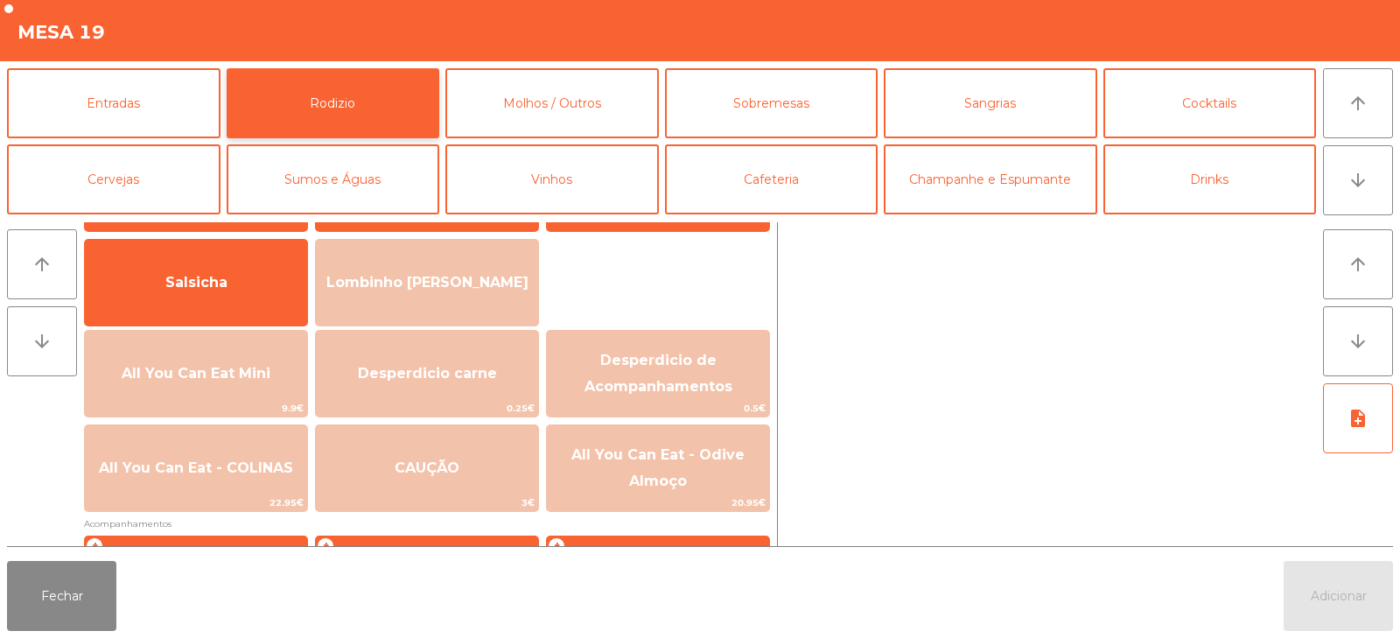
scroll to position [108, 0]
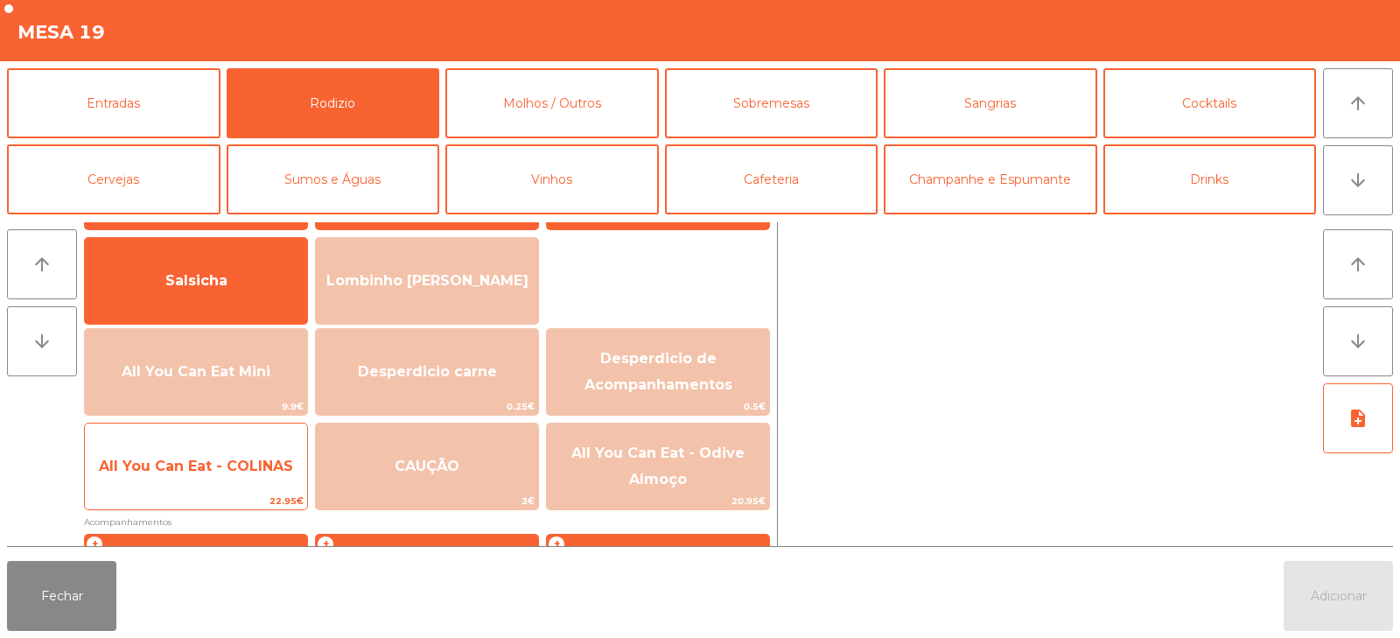
click at [269, 464] on span "All You Can Eat - COLINAS" at bounding box center [196, 466] width 194 height 17
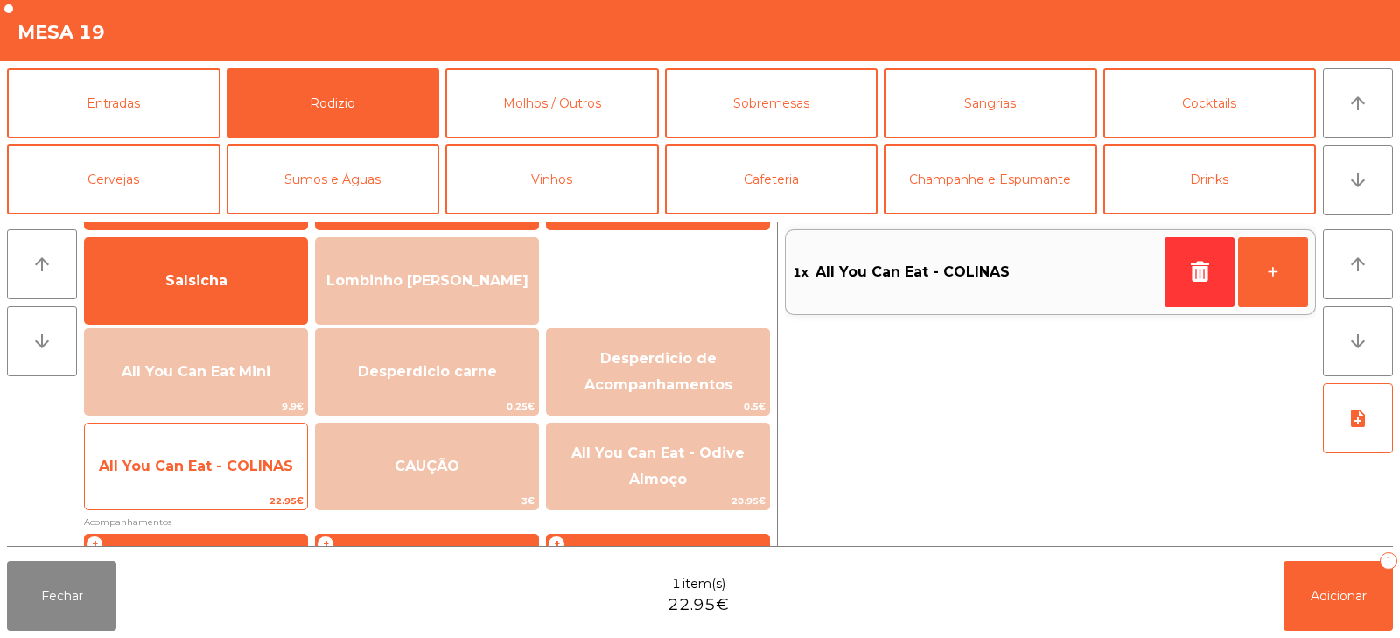
click at [273, 460] on span "All You Can Eat - COLINAS" at bounding box center [196, 466] width 194 height 17
click at [273, 476] on span "All You Can Eat - COLINAS" at bounding box center [196, 466] width 222 height 47
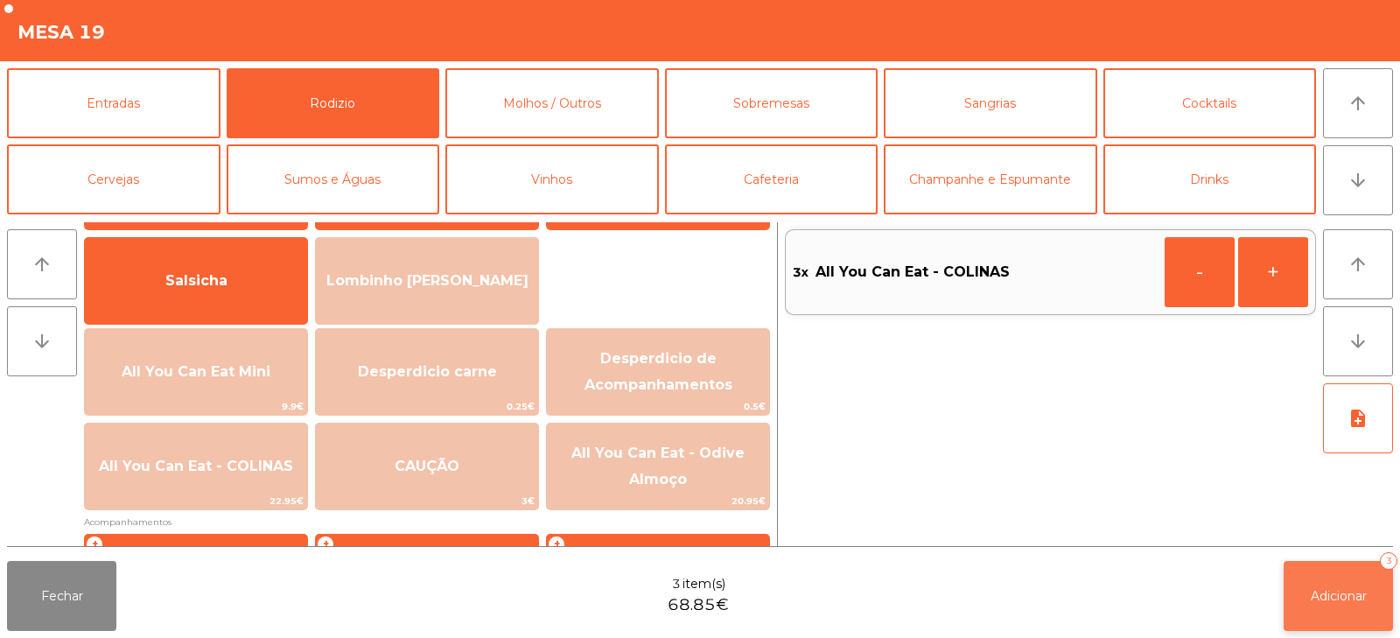
click at [1324, 611] on button "Adicionar 3" at bounding box center [1337, 596] width 109 height 70
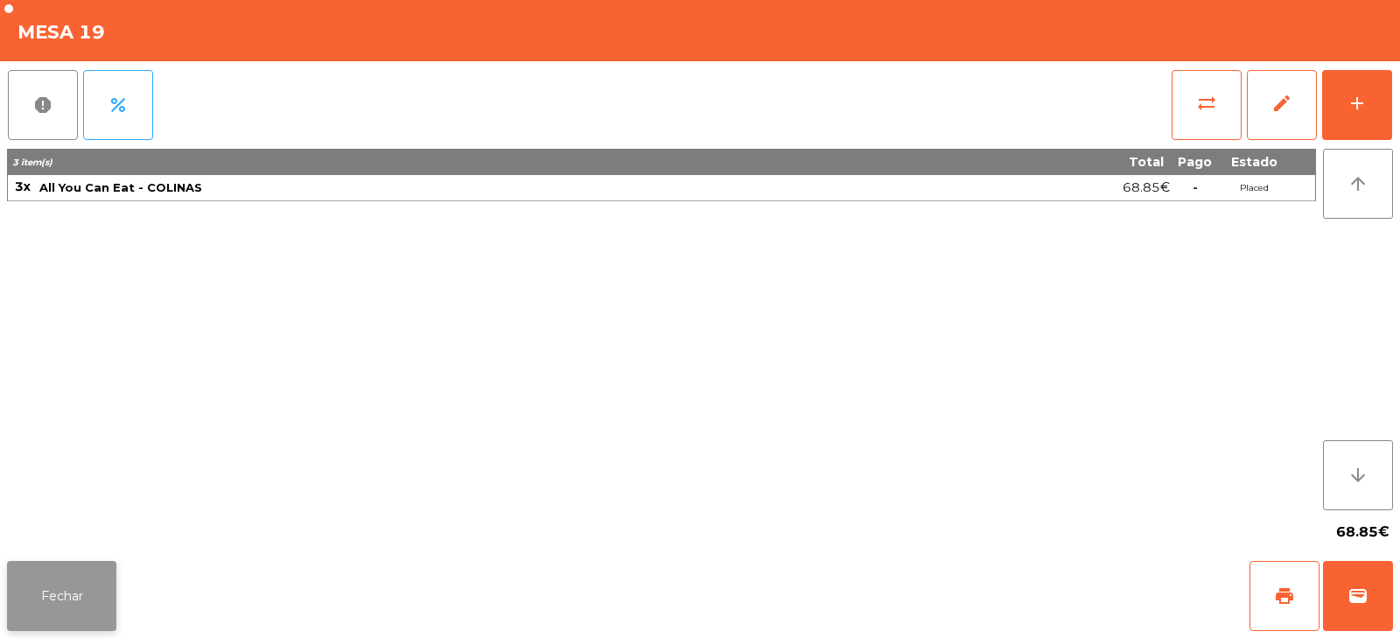
click at [94, 597] on button "Fechar" at bounding box center [61, 596] width 109 height 70
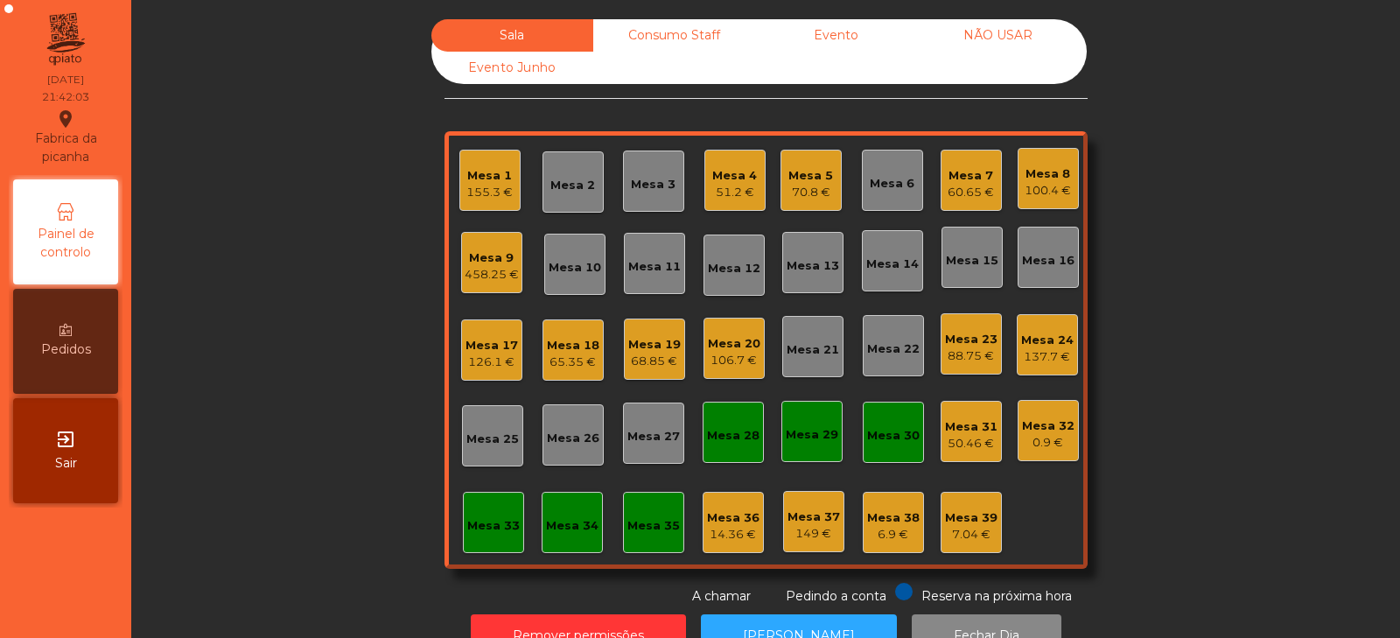
click at [970, 190] on div "60.65 €" at bounding box center [970, 192] width 46 height 17
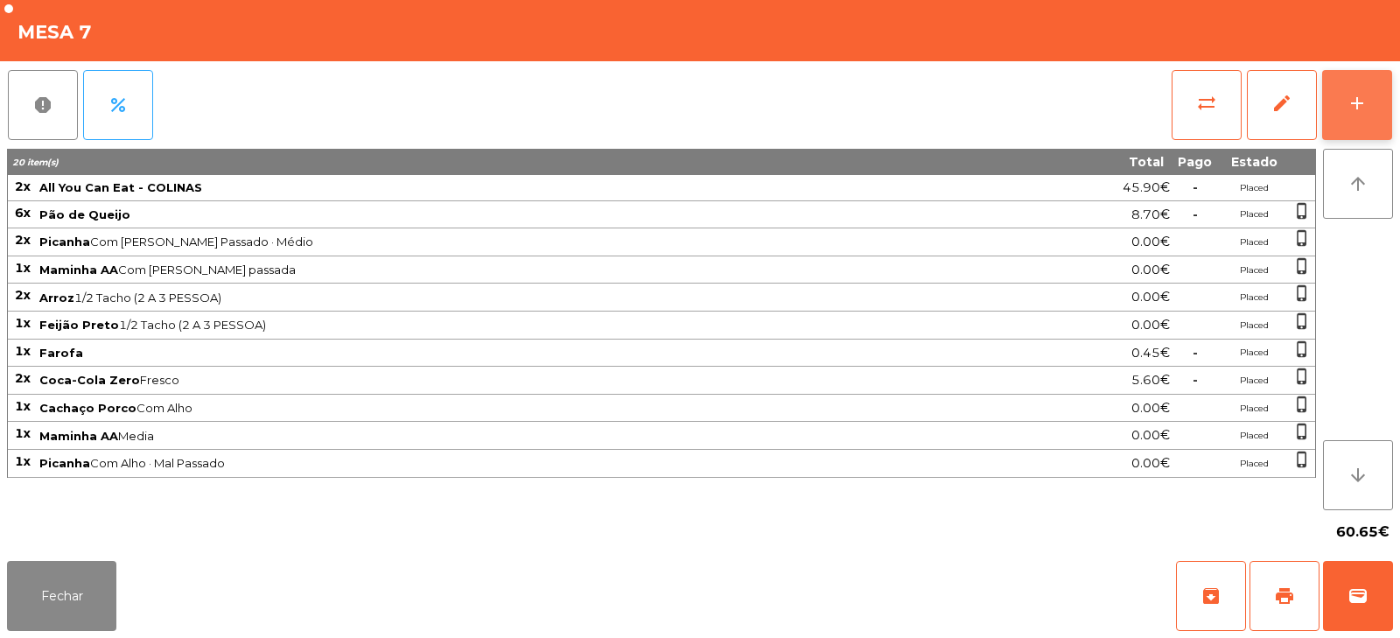
click at [1353, 110] on div "add" at bounding box center [1356, 103] width 21 height 21
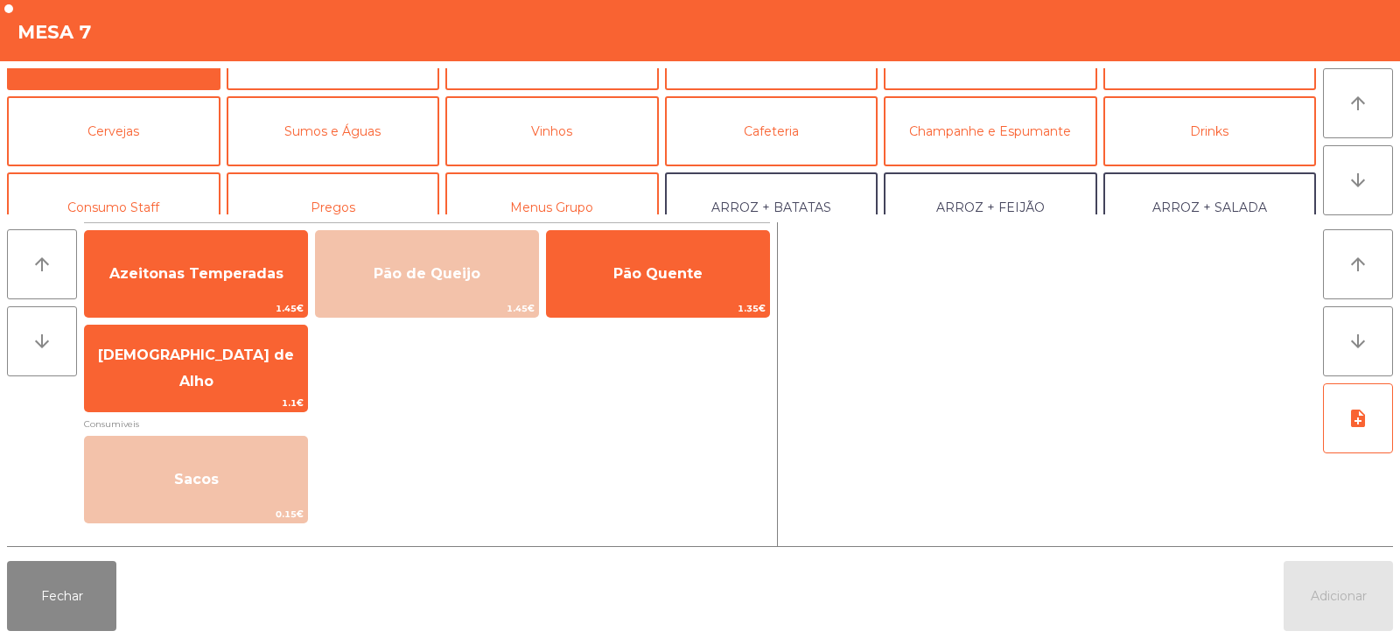
scroll to position [0, 0]
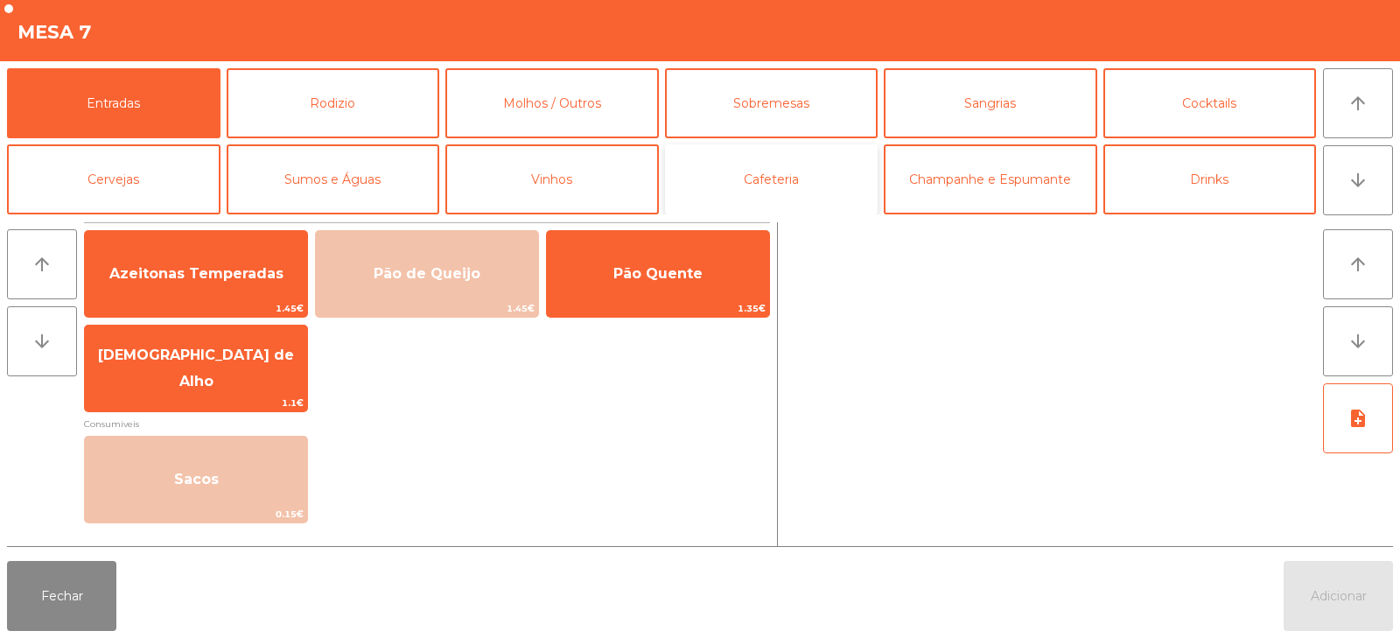
click at [821, 186] on button "Cafeteria" at bounding box center [771, 179] width 213 height 70
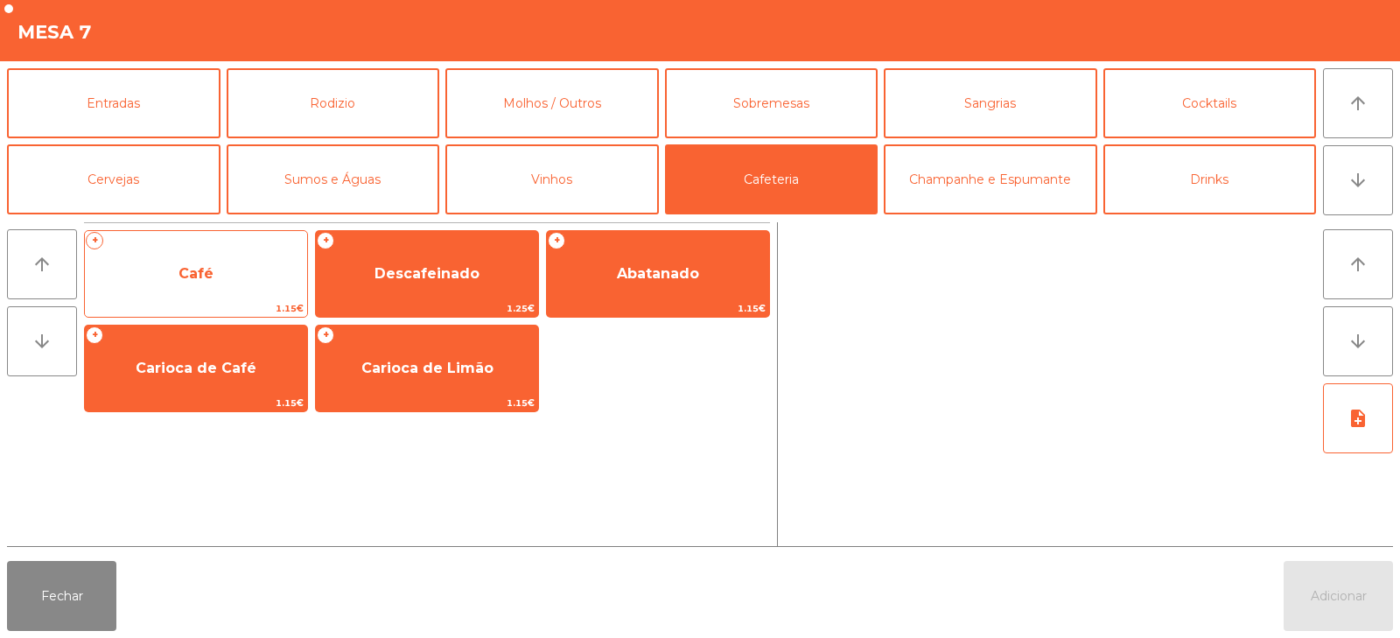
click at [231, 281] on span "Café" at bounding box center [196, 273] width 222 height 47
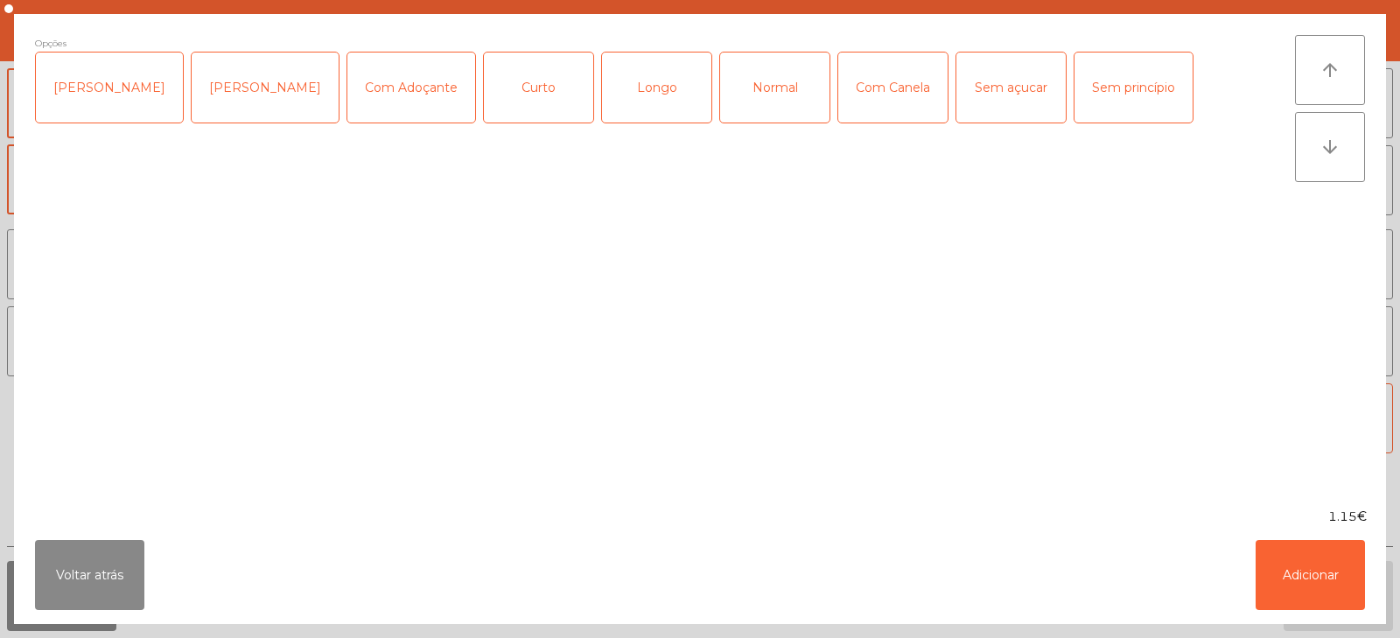
click at [770, 82] on div "Normal" at bounding box center [774, 87] width 109 height 70
click at [1303, 581] on button "Adicionar" at bounding box center [1309, 575] width 109 height 70
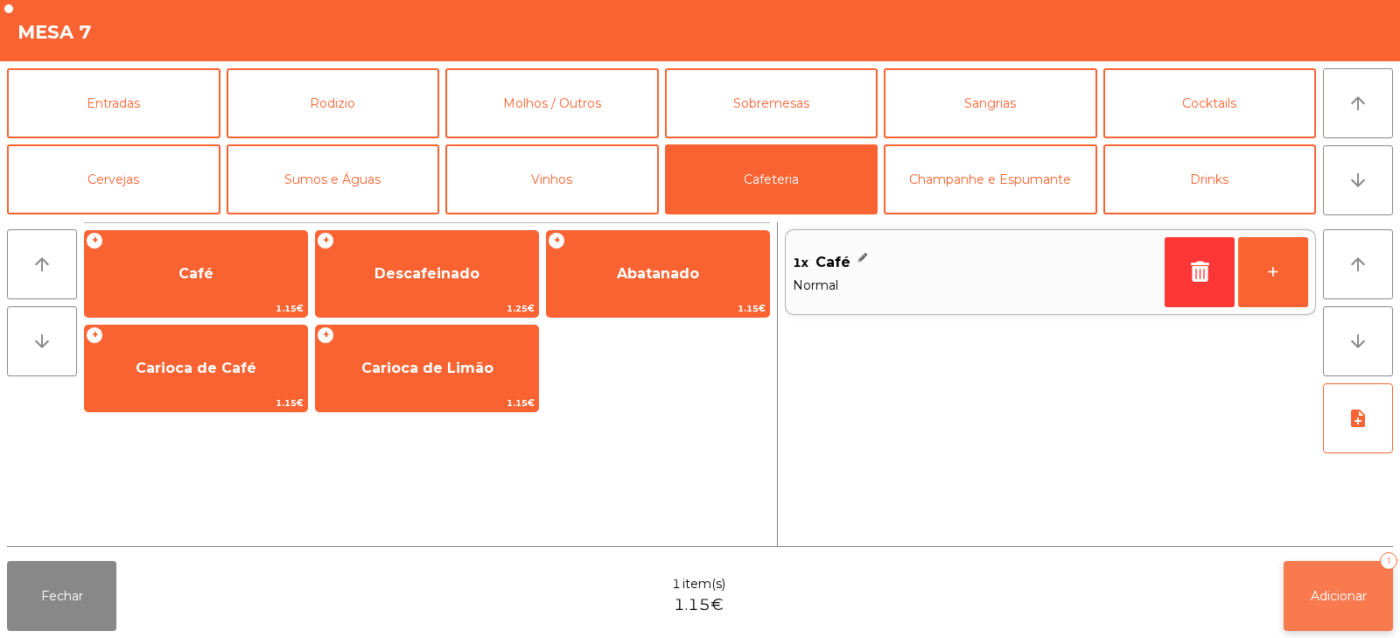
click at [1334, 583] on button "Adicionar 1" at bounding box center [1337, 596] width 109 height 70
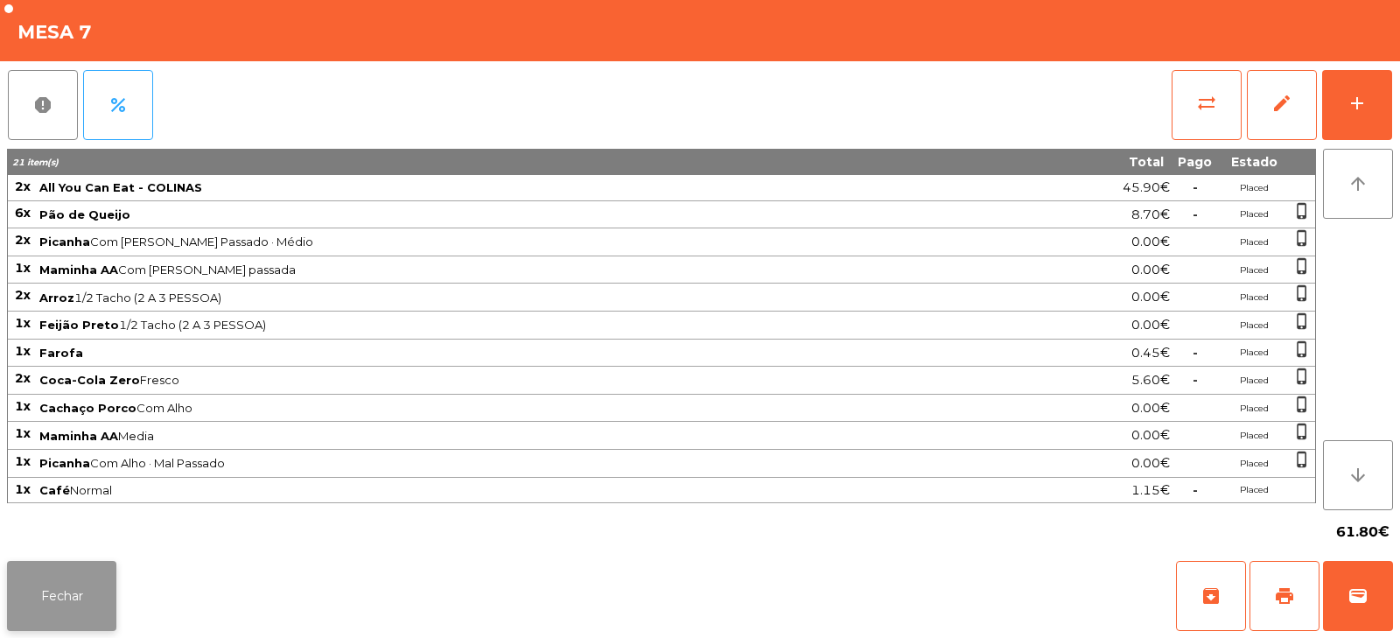
click at [87, 594] on button "Fechar" at bounding box center [61, 596] width 109 height 70
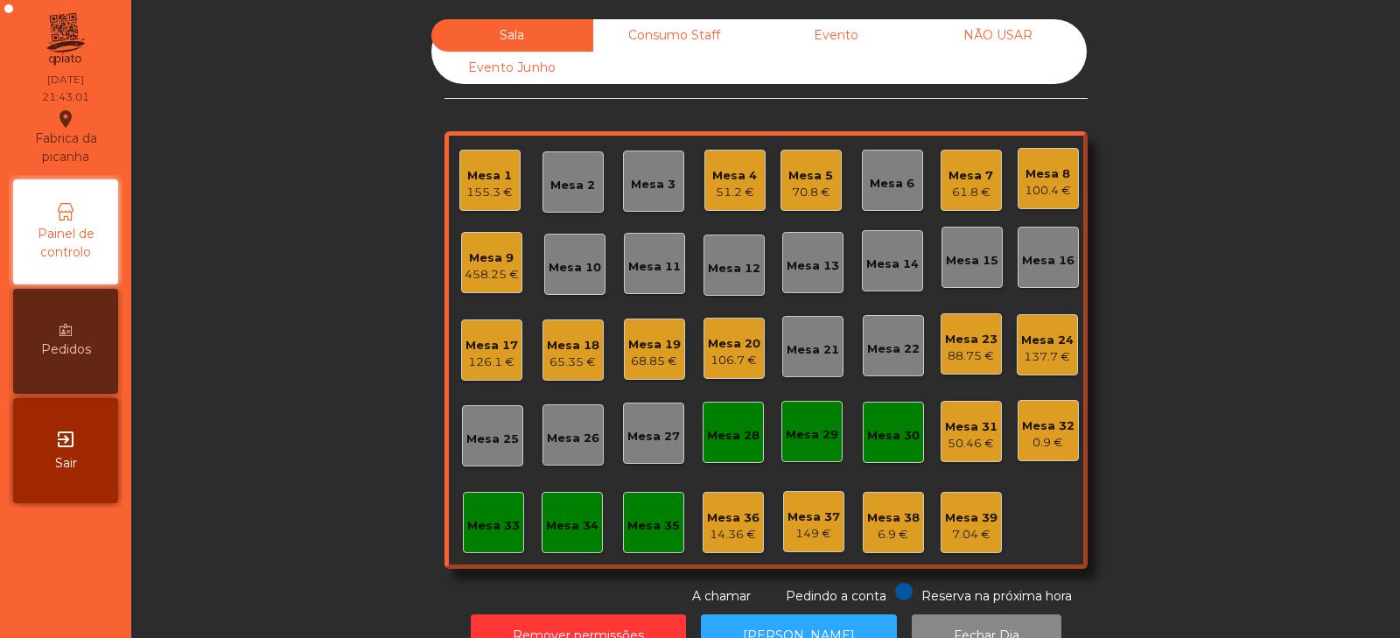
click at [465, 264] on div "Mesa 9" at bounding box center [492, 257] width 54 height 17
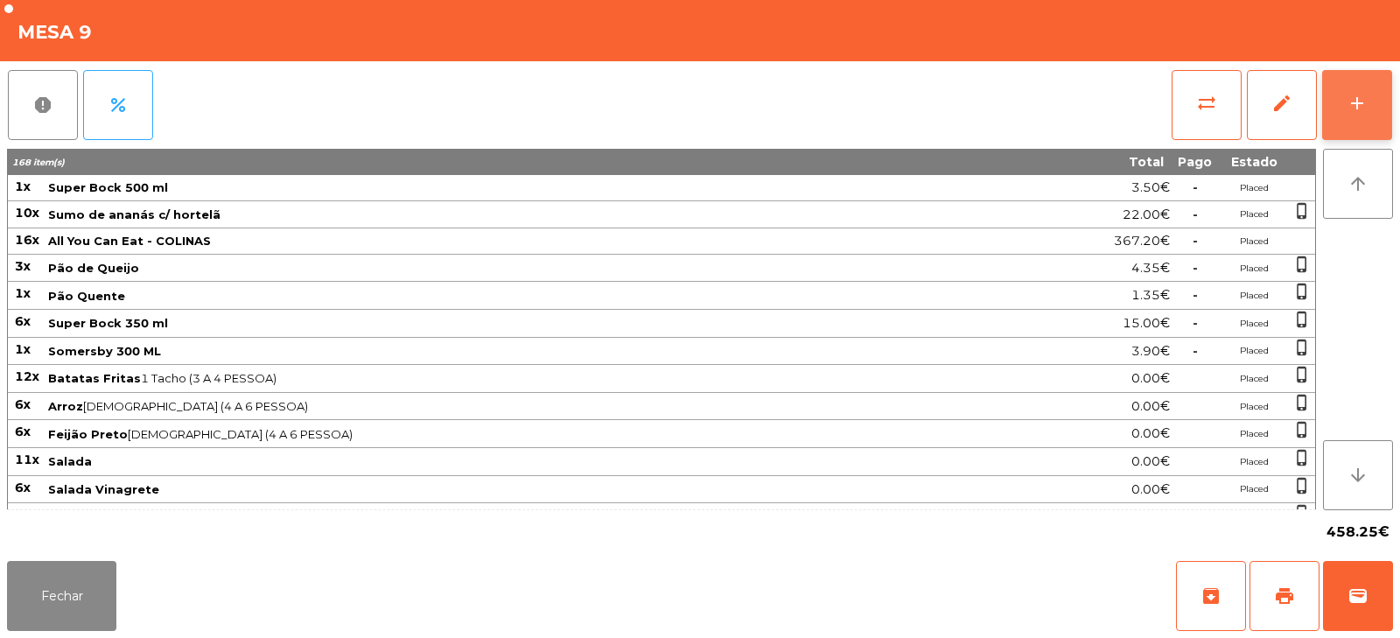
click at [1350, 97] on div "add" at bounding box center [1356, 103] width 21 height 21
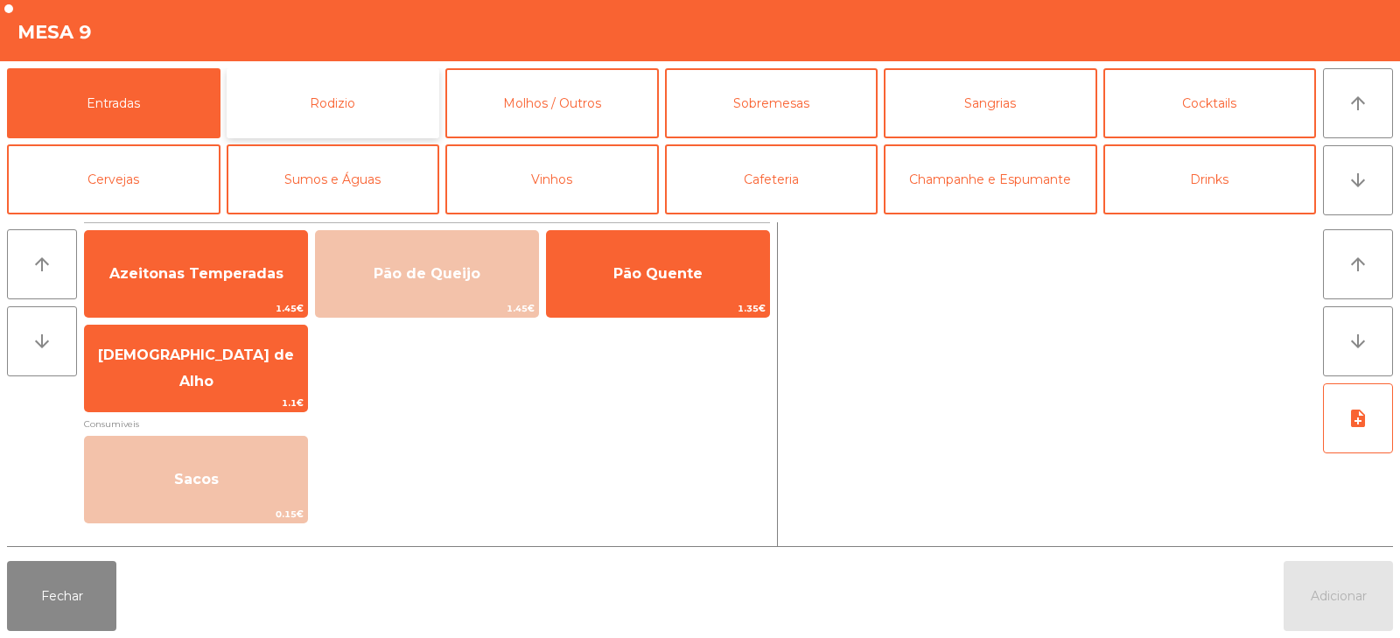
click at [368, 104] on button "Rodizio" at bounding box center [333, 103] width 213 height 70
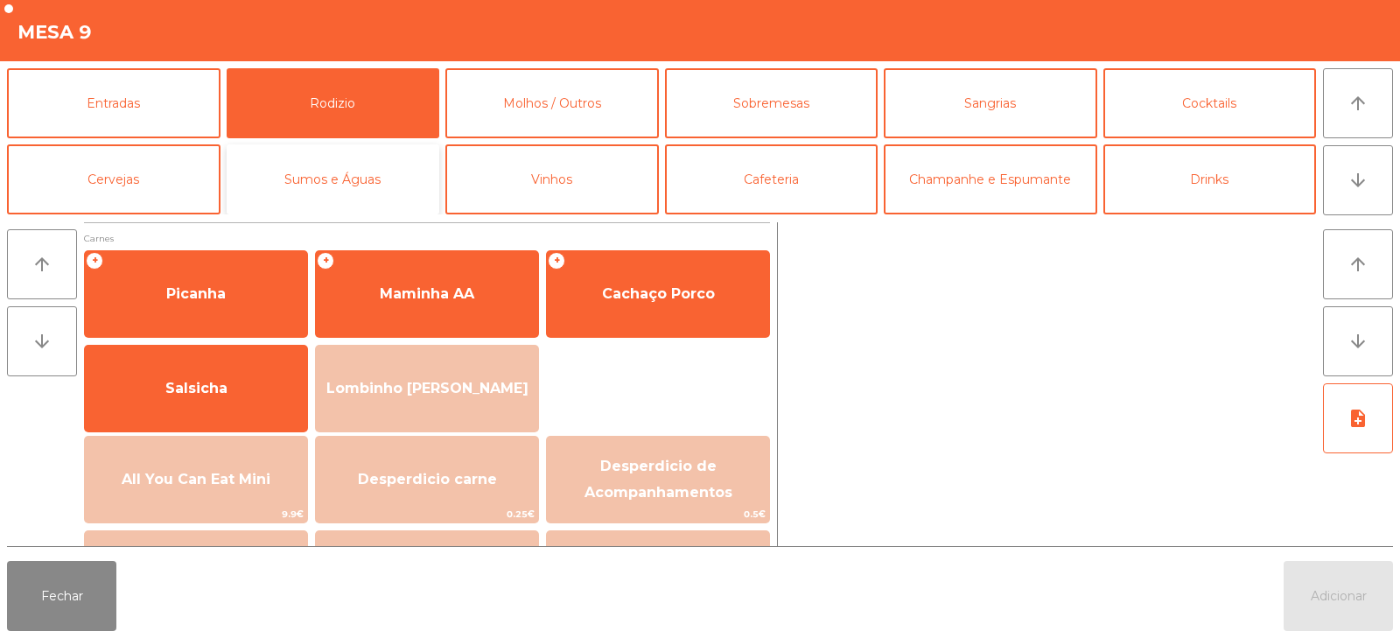
click at [352, 173] on button "Sumos e Águas" at bounding box center [333, 179] width 213 height 70
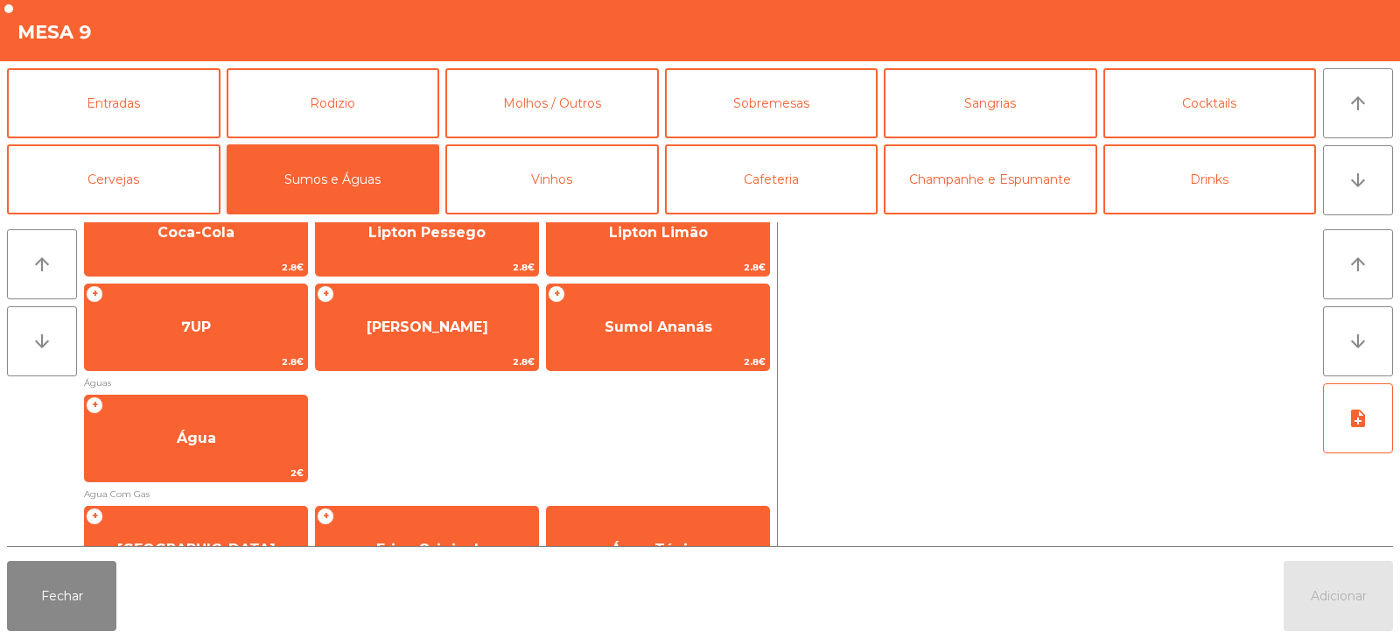
scroll to position [353, 0]
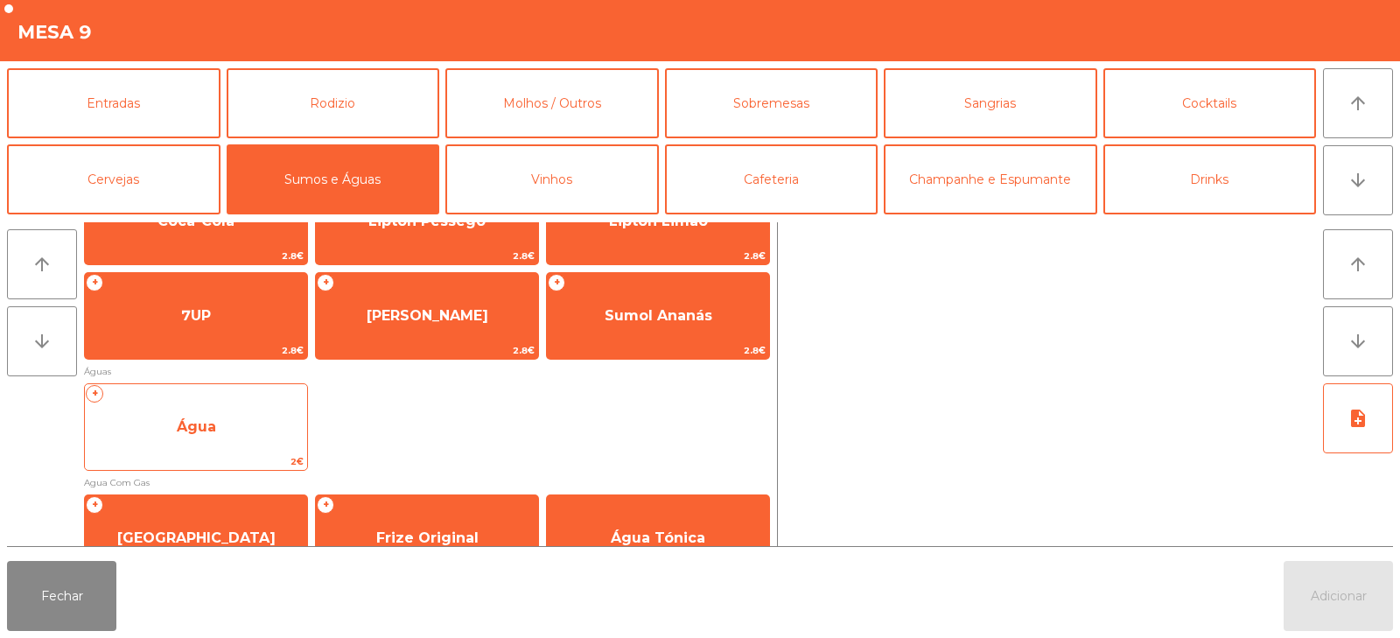
click at [168, 424] on span "Água" at bounding box center [196, 426] width 222 height 47
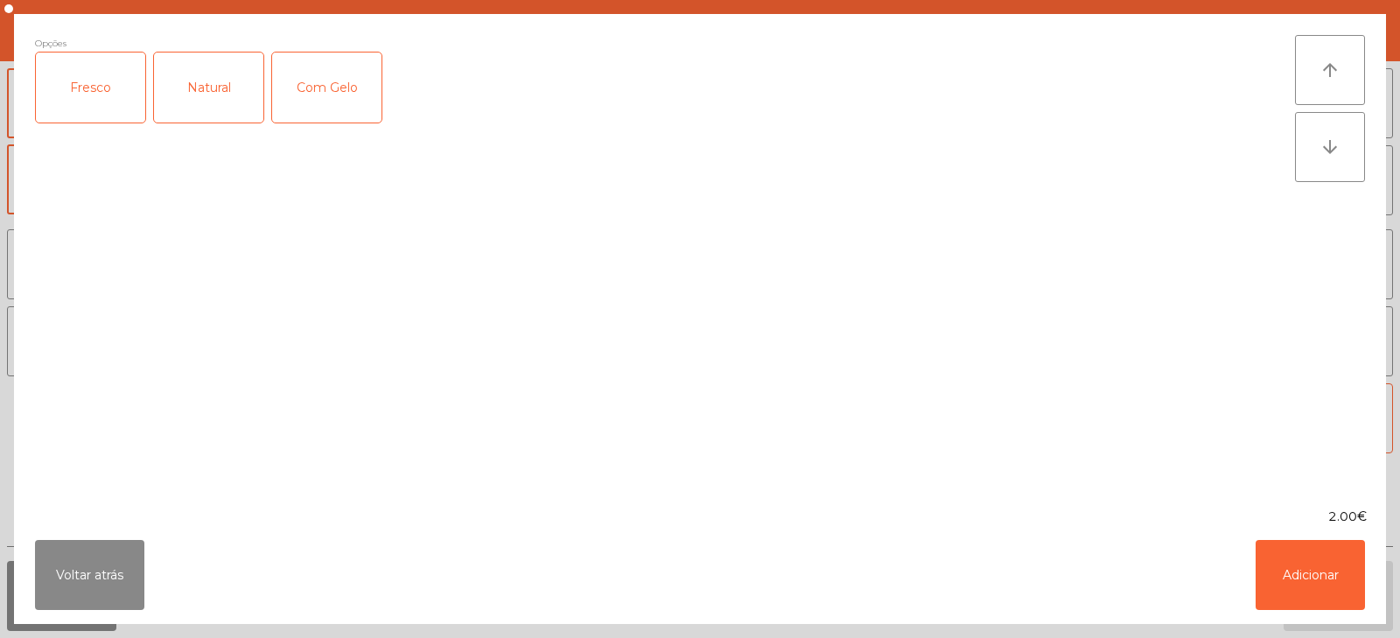
click at [99, 52] on div "Fresco" at bounding box center [90, 87] width 109 height 70
click at [1313, 569] on button "Adicionar" at bounding box center [1309, 575] width 109 height 70
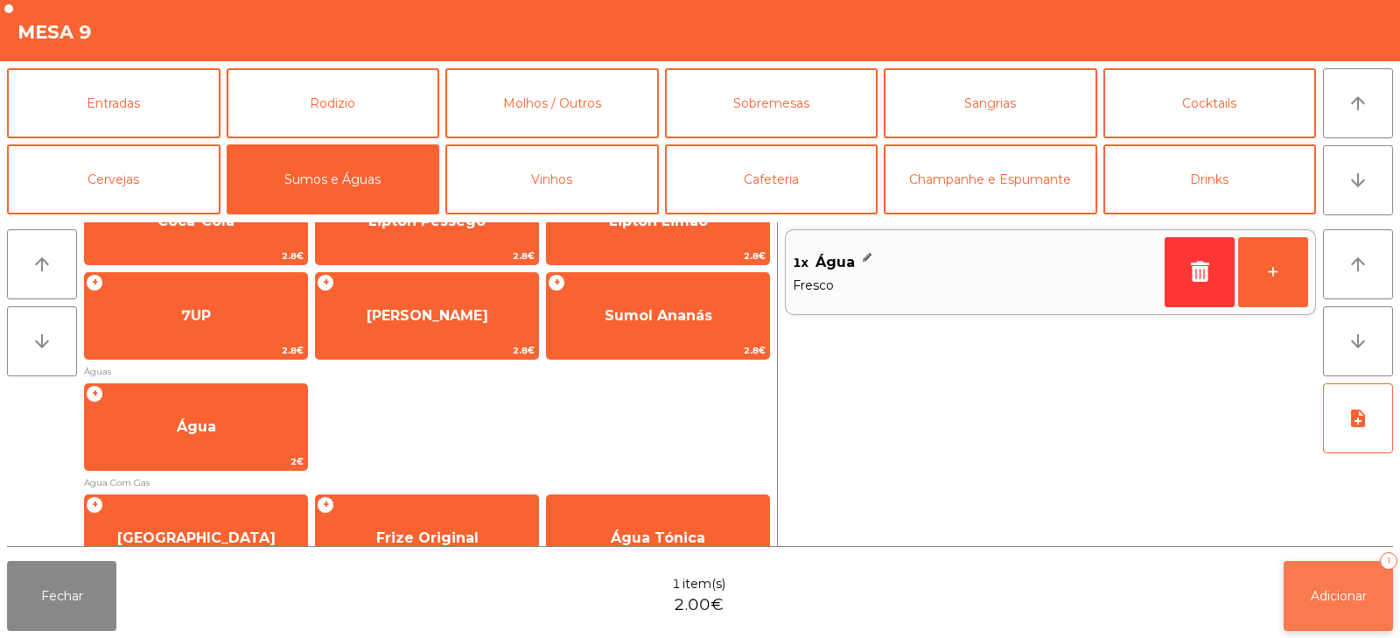
click at [1317, 608] on button "Adicionar 1" at bounding box center [1337, 596] width 109 height 70
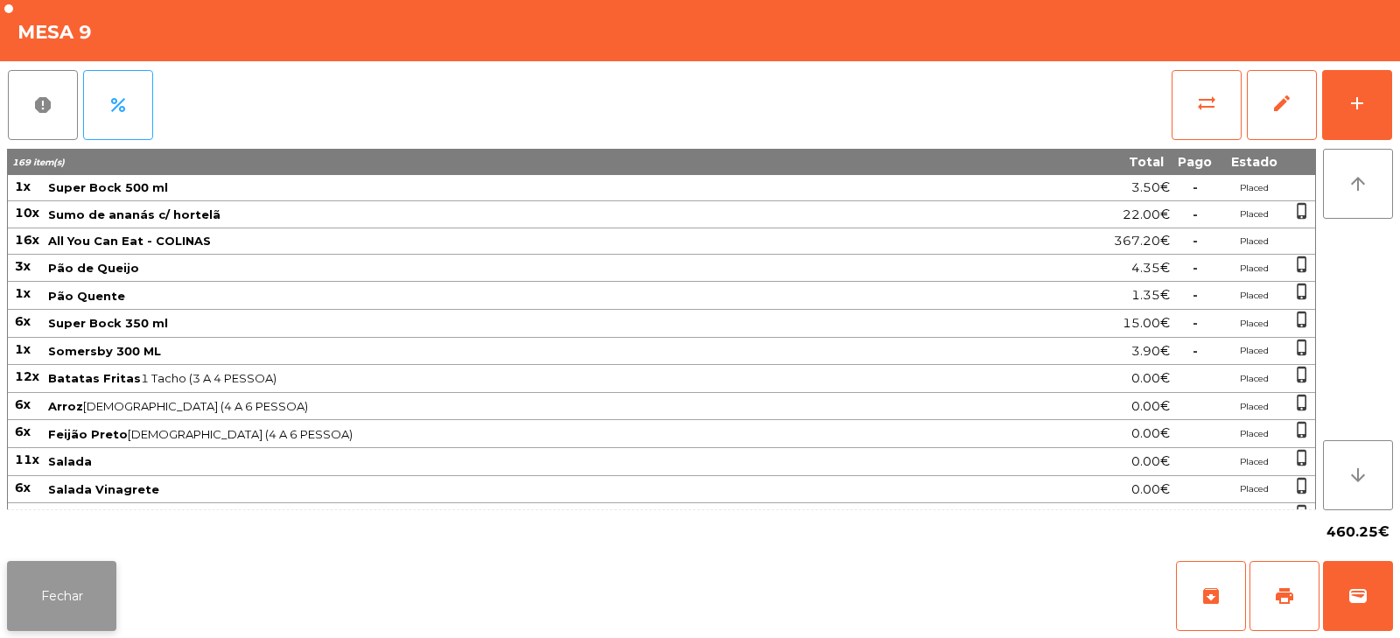
click at [70, 626] on button "Fechar" at bounding box center [61, 596] width 109 height 70
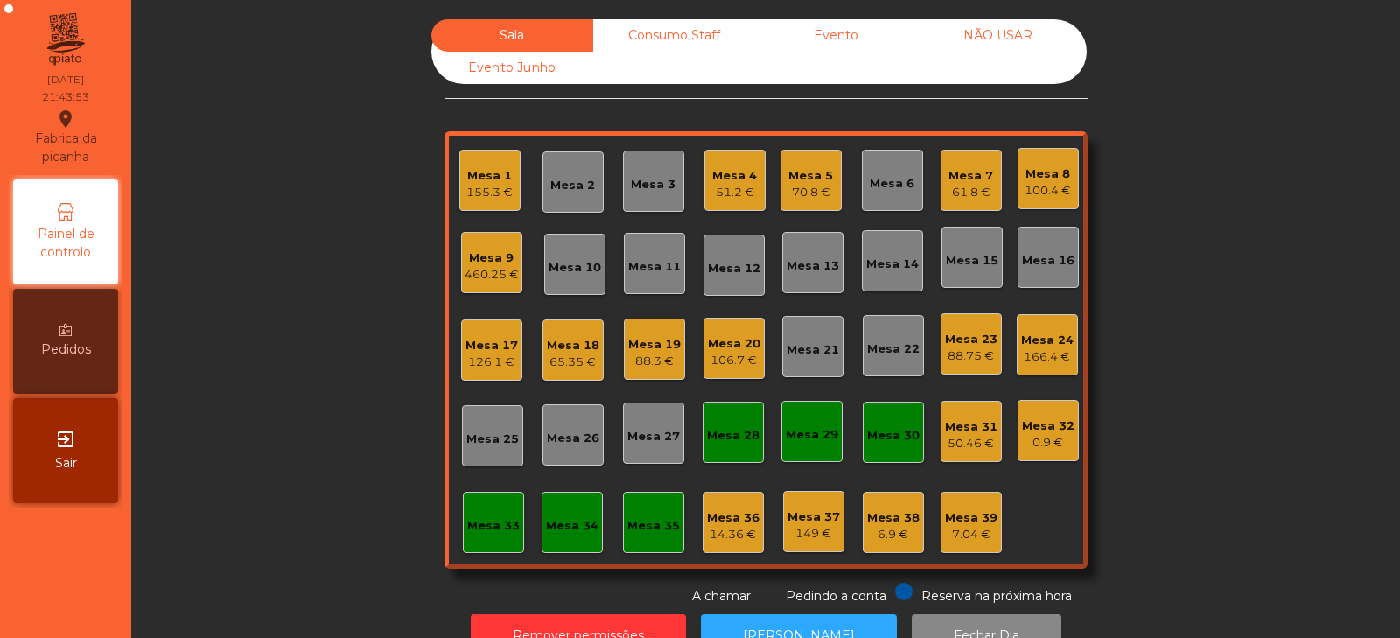
click at [962, 353] on div "88.75 €" at bounding box center [971, 355] width 52 height 17
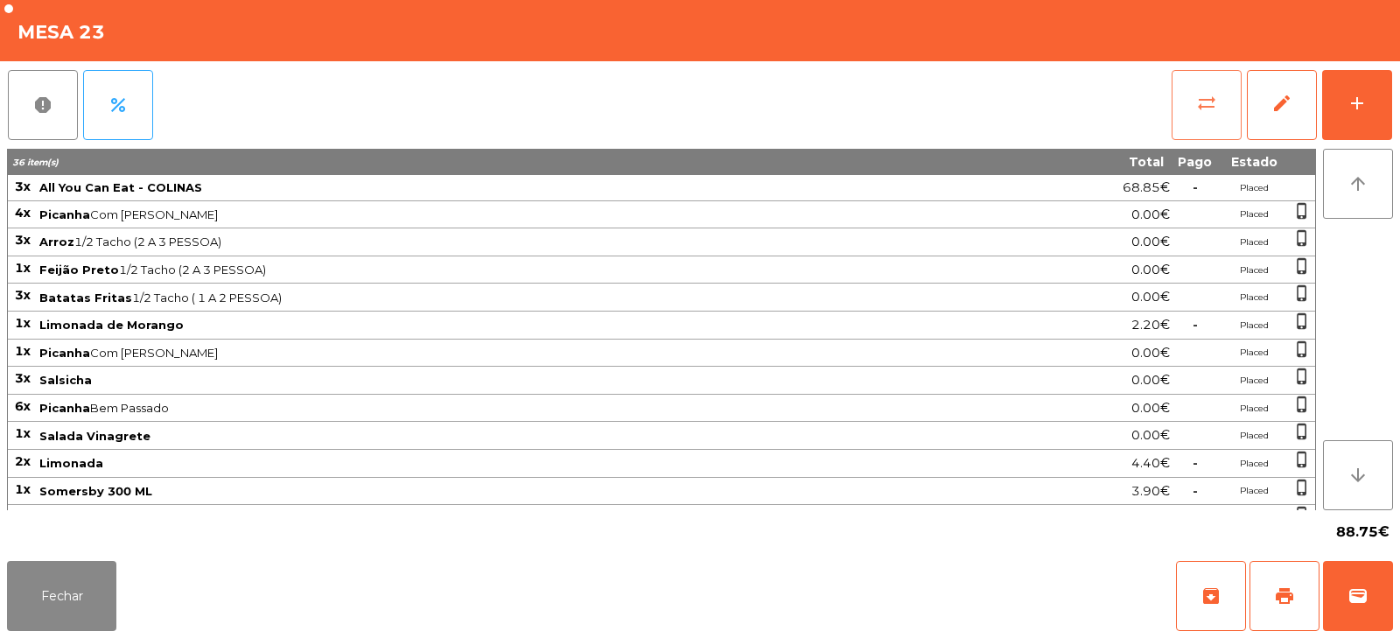
click at [1202, 108] on span "sync_alt" at bounding box center [1206, 103] width 21 height 21
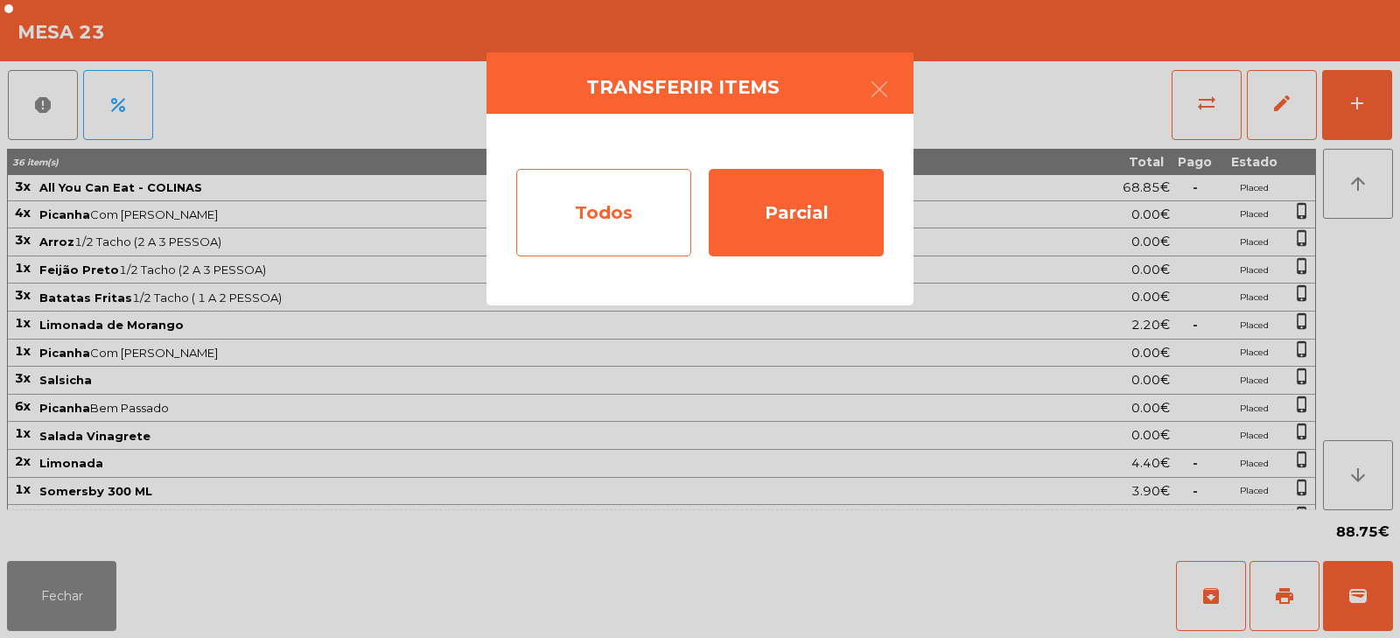
click at [641, 209] on div "Todos" at bounding box center [603, 212] width 175 height 87
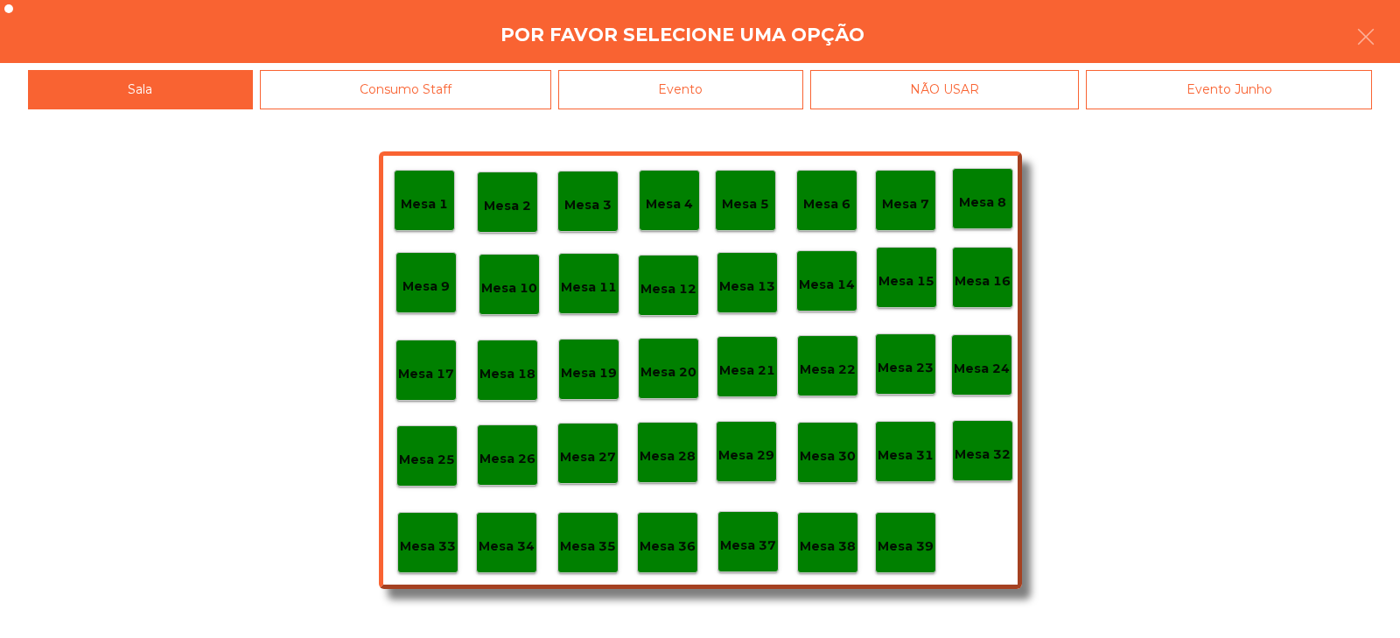
click at [766, 80] on div "Evento" at bounding box center [680, 89] width 245 height 39
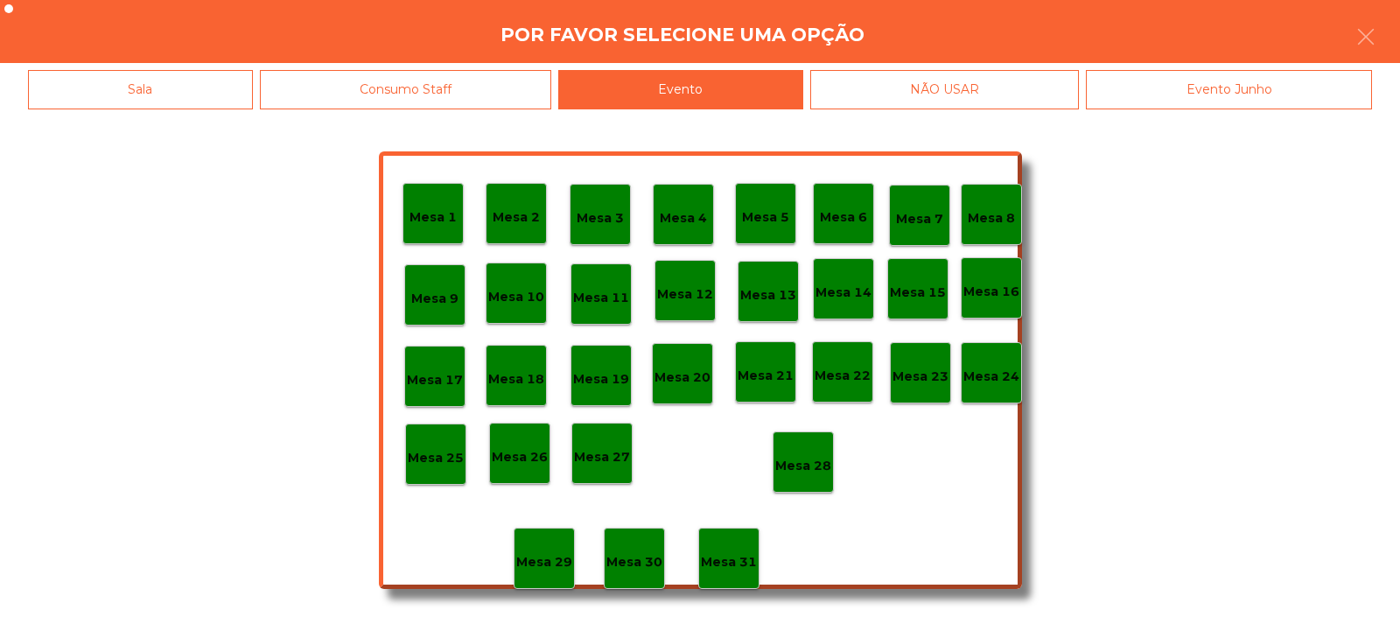
click at [806, 466] on p "Mesa 28" at bounding box center [803, 466] width 56 height 20
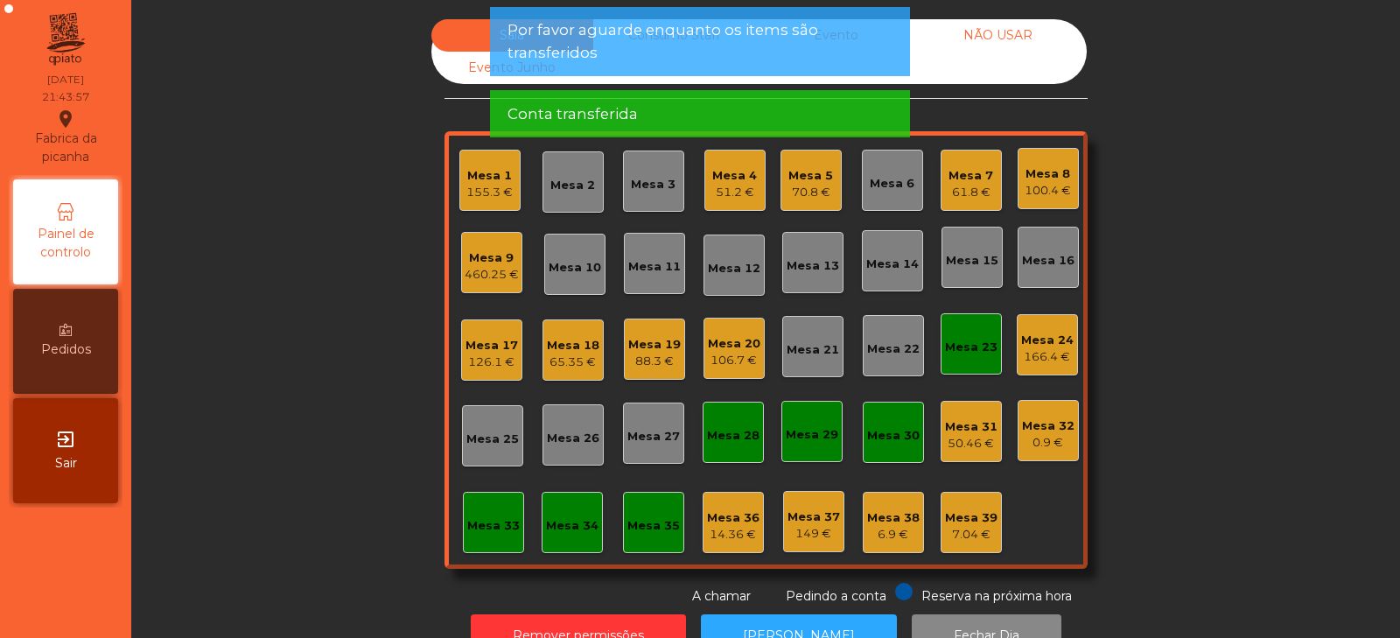
click at [964, 363] on div "Mesa 23" at bounding box center [970, 343] width 61 height 61
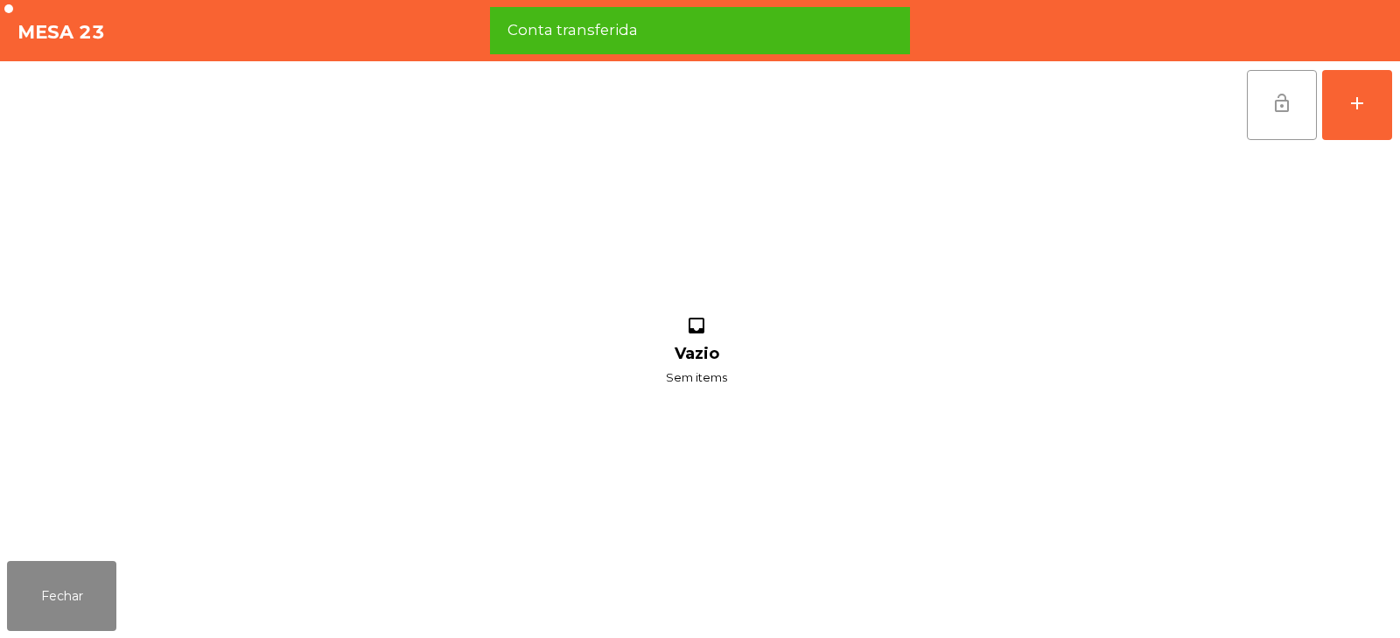
click at [1290, 96] on span "lock_open" at bounding box center [1281, 103] width 21 height 21
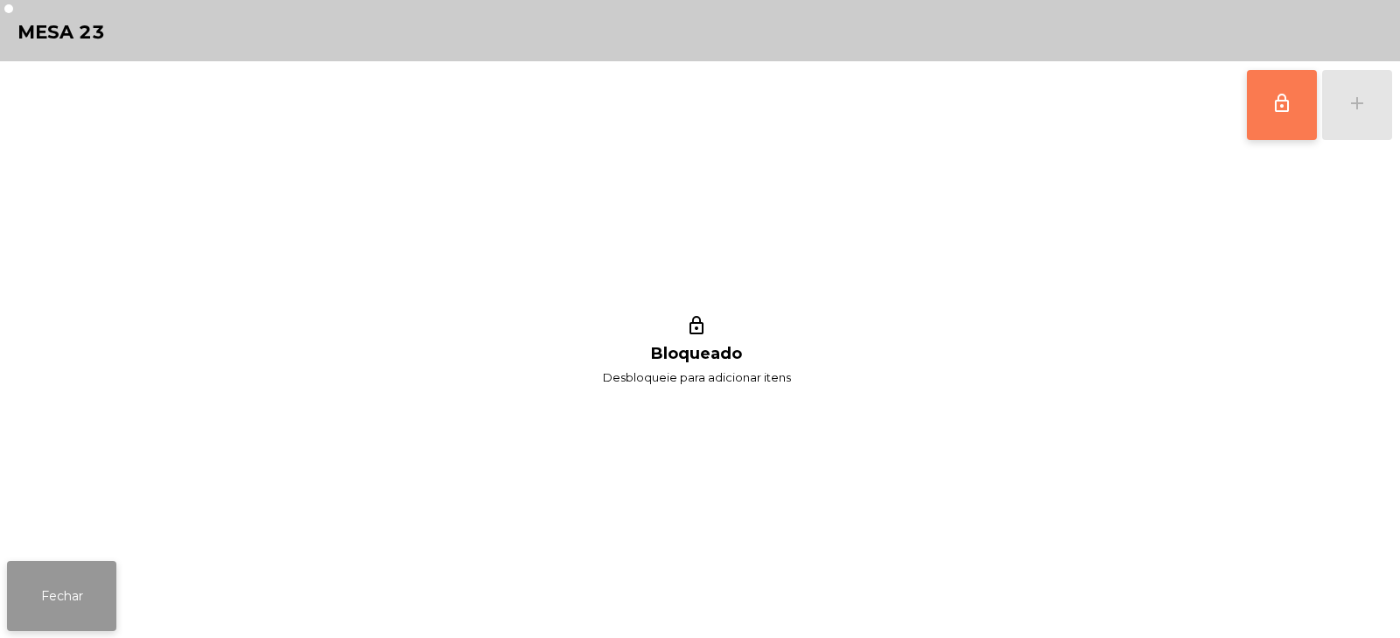
click at [57, 596] on button "Fechar" at bounding box center [61, 596] width 109 height 70
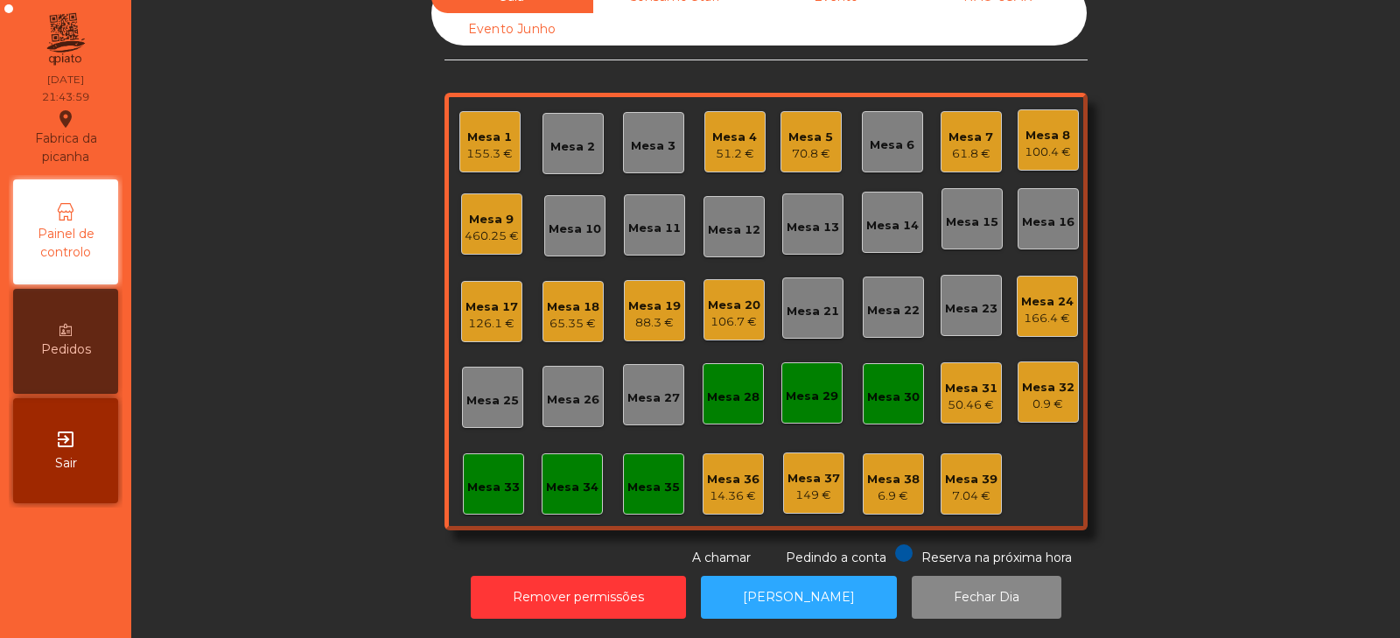
scroll to position [0, 0]
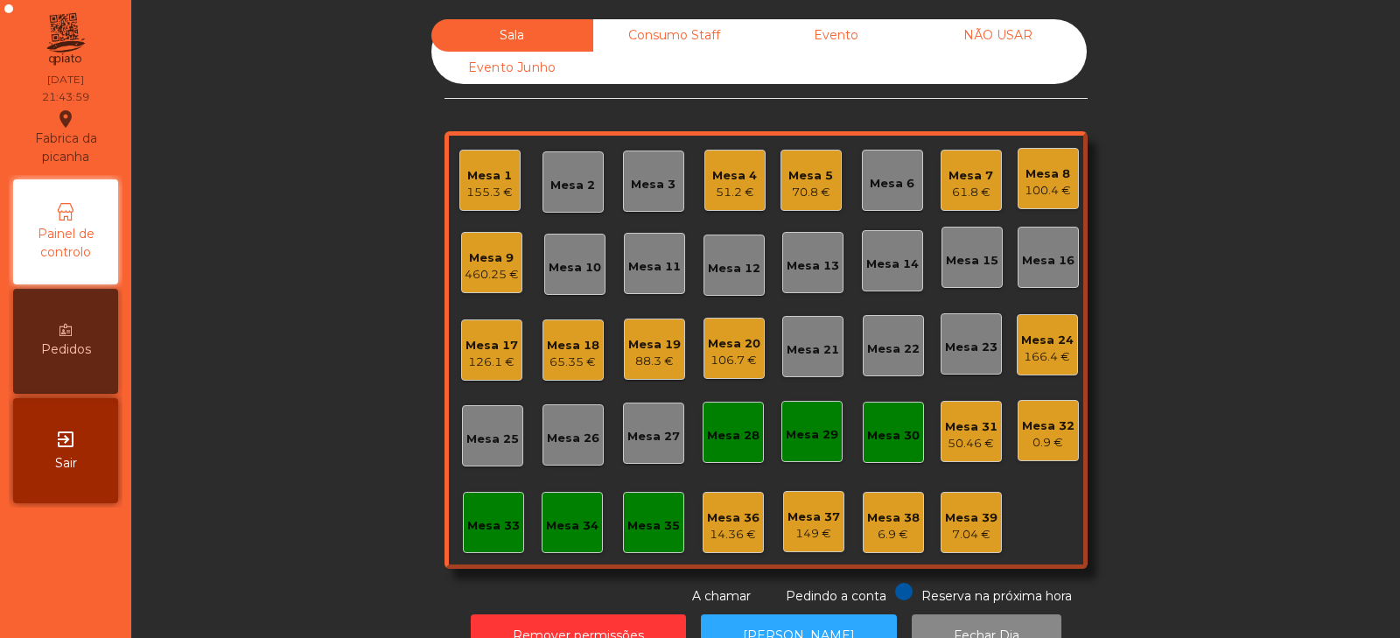
click at [959, 446] on div "50.46 €" at bounding box center [971, 443] width 52 height 17
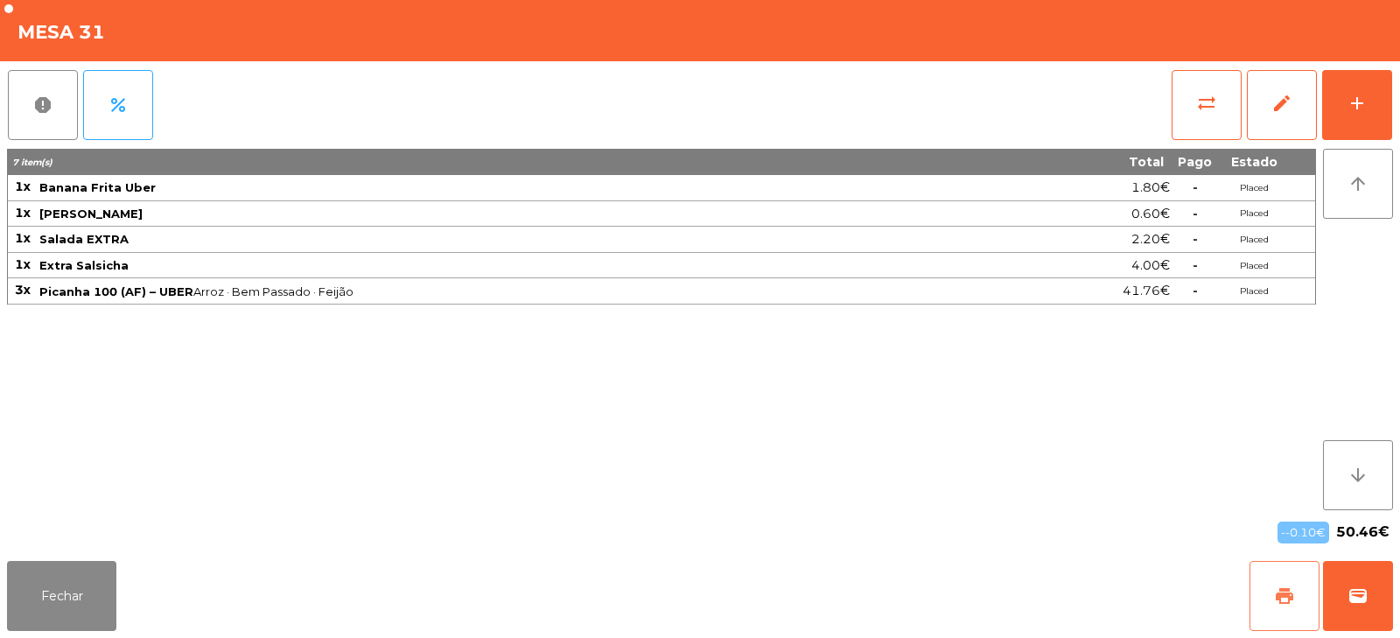
click at [1286, 604] on span "print" at bounding box center [1284, 595] width 21 height 21
click at [1360, 601] on span "wallet" at bounding box center [1357, 595] width 21 height 21
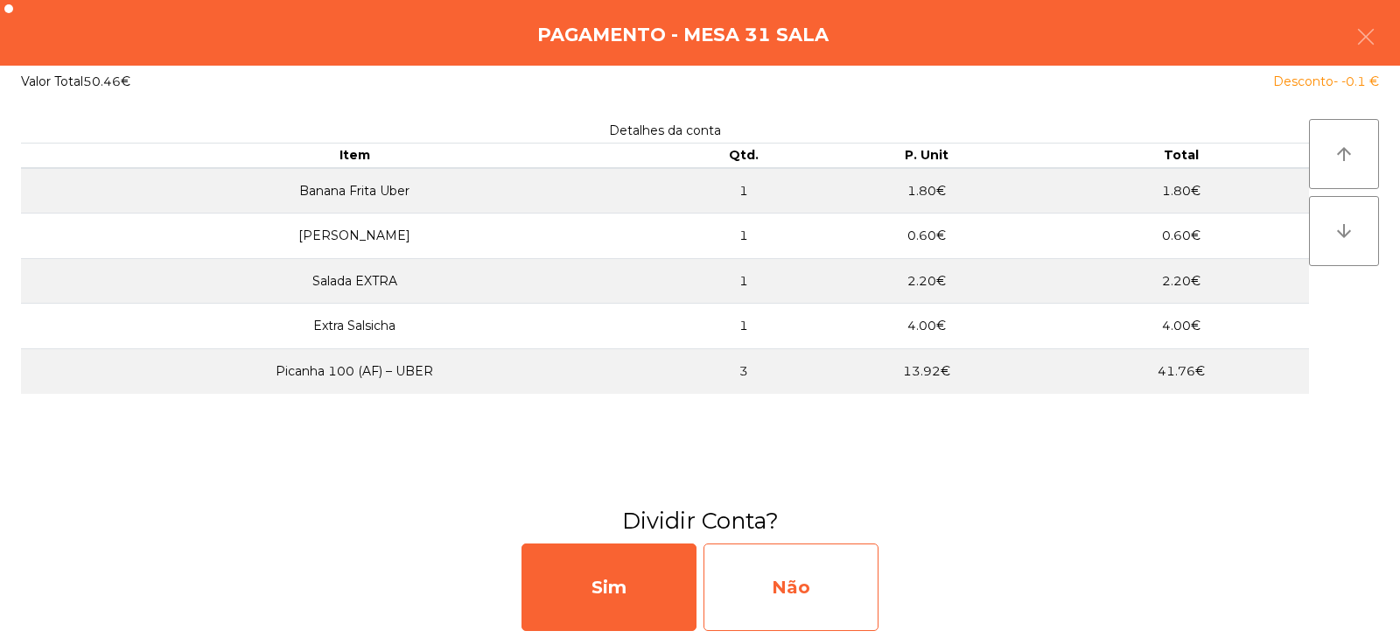
click at [835, 572] on div "Não" at bounding box center [790, 586] width 175 height 87
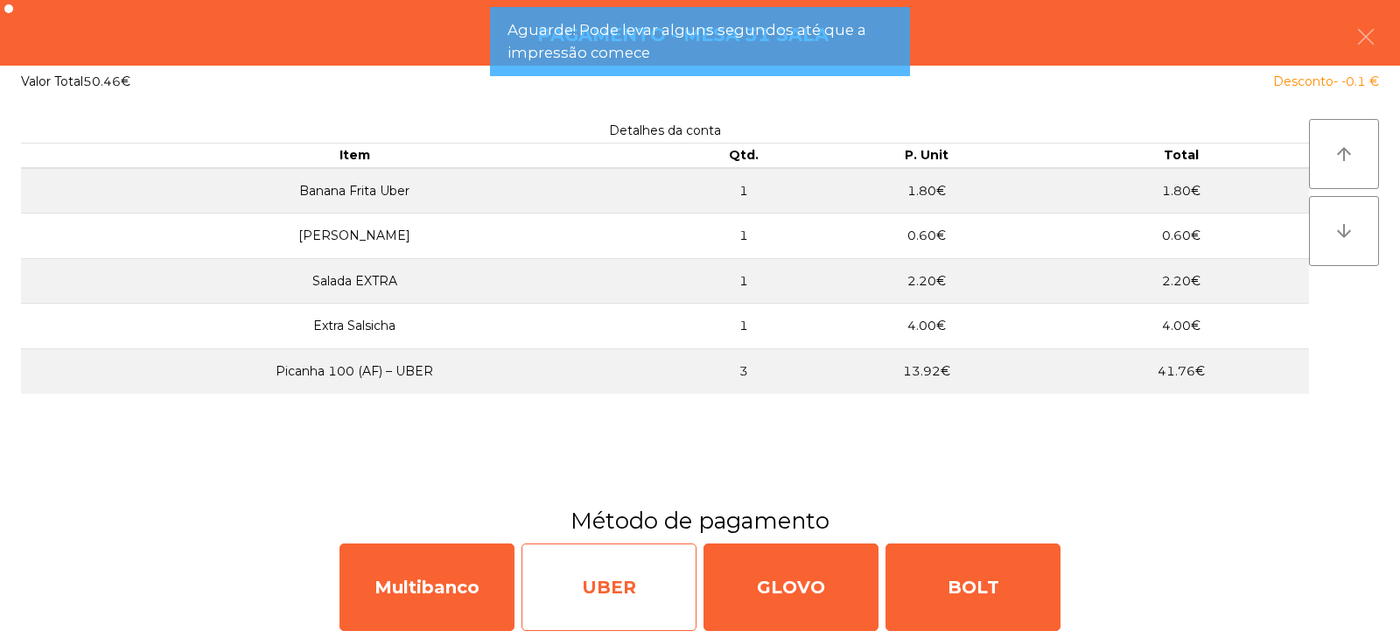
click at [590, 584] on div "UBER" at bounding box center [608, 586] width 175 height 87
select select "**"
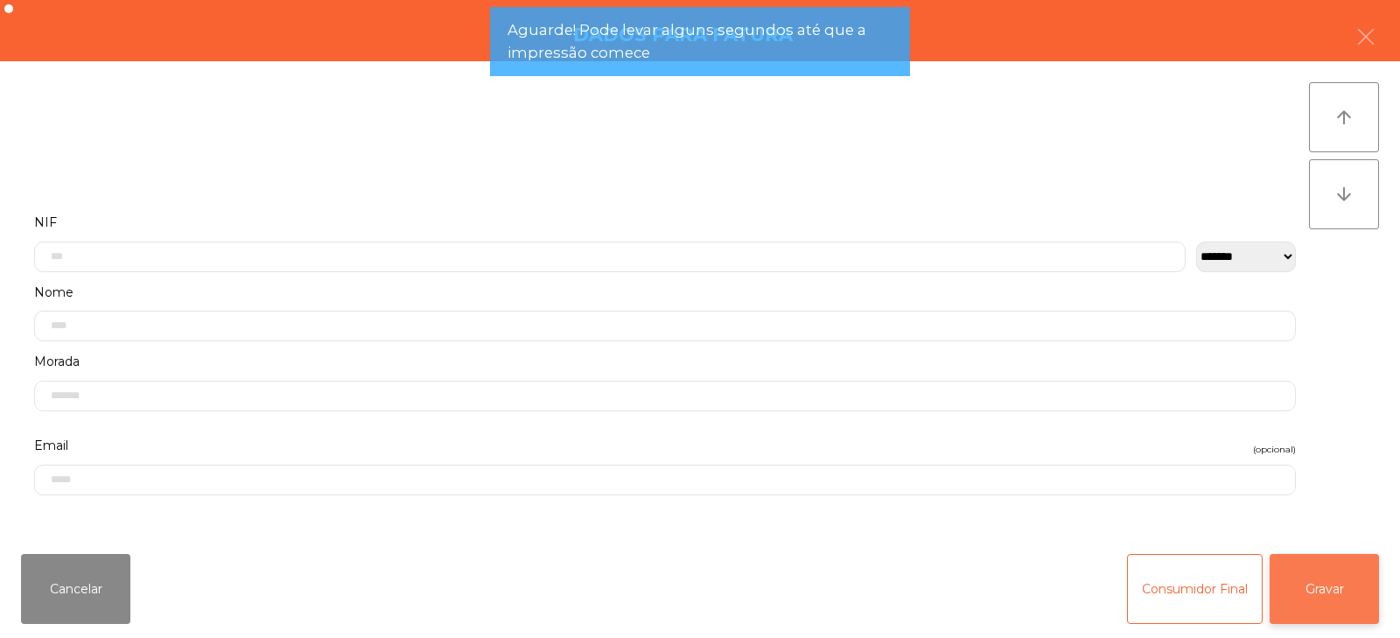
click at [1323, 593] on button "Gravar" at bounding box center [1323, 589] width 109 height 70
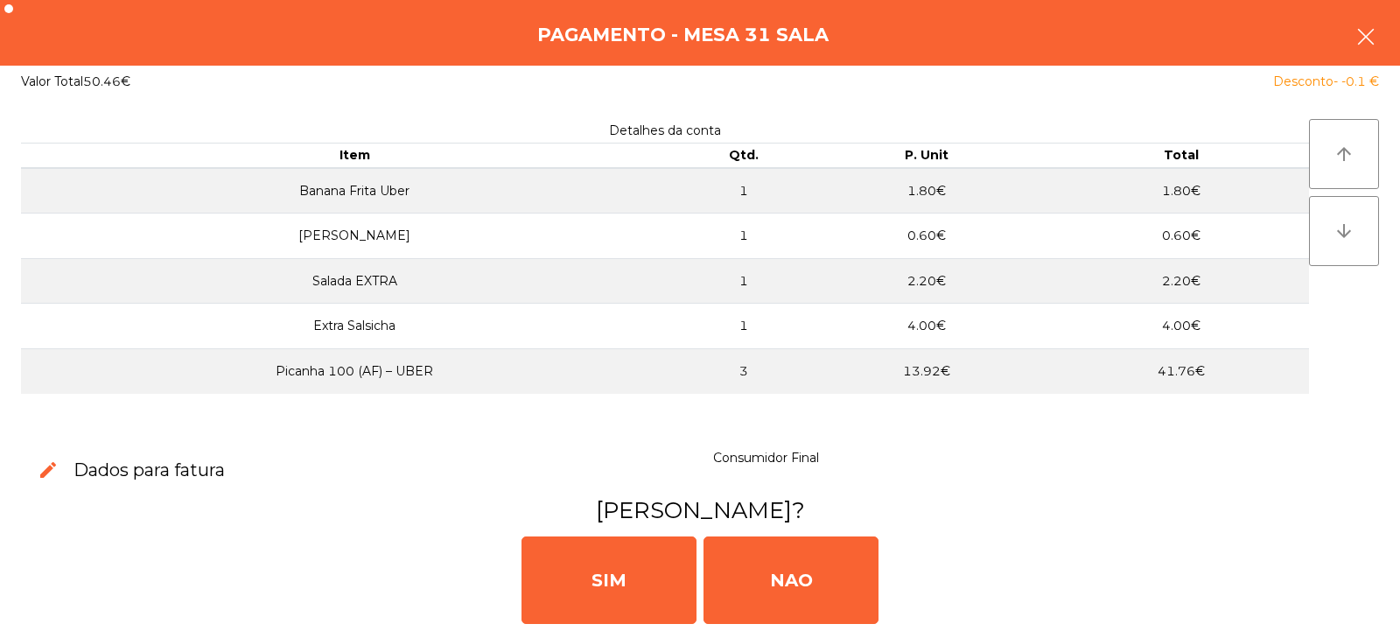
click at [1368, 30] on icon "button" at bounding box center [1365, 36] width 21 height 21
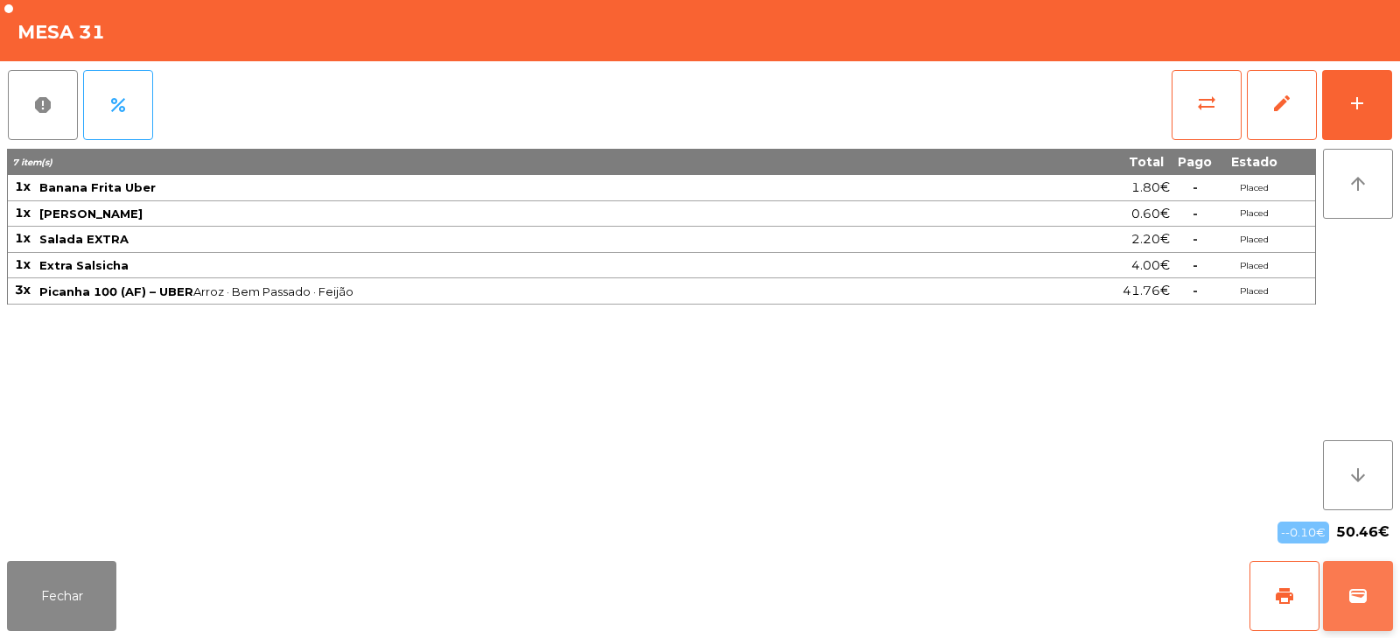
click at [1373, 598] on button "wallet" at bounding box center [1358, 596] width 70 height 70
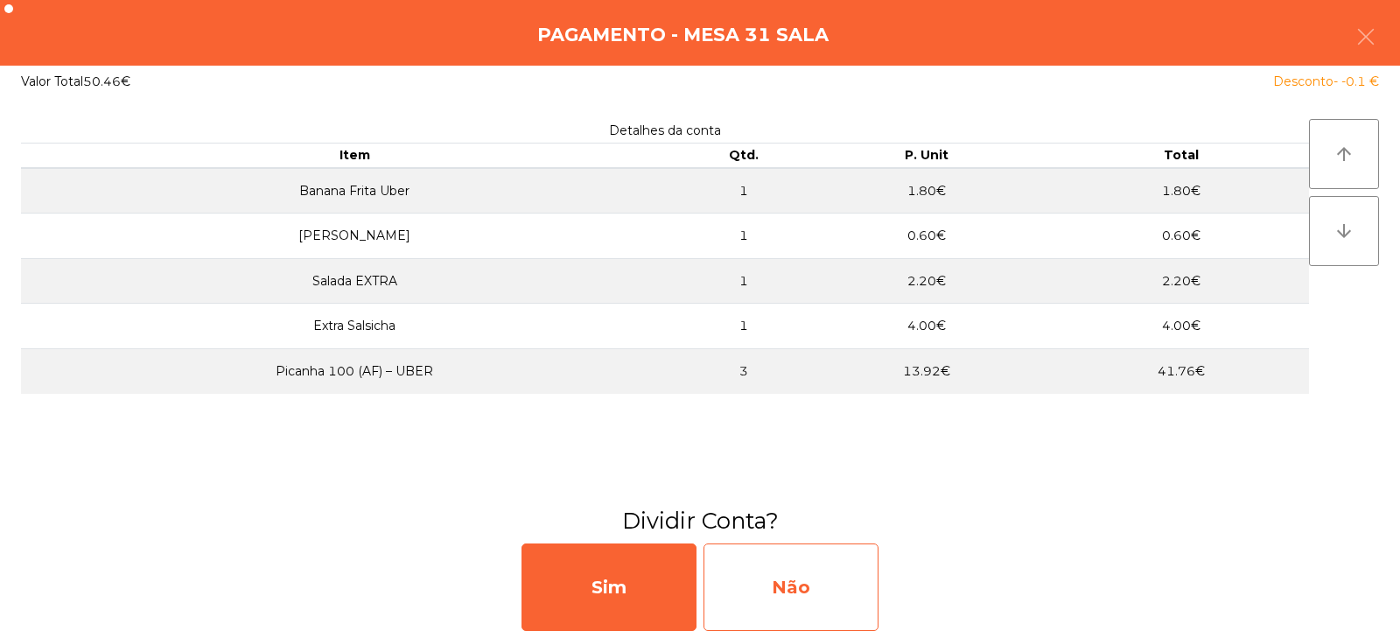
click at [808, 597] on div "Não" at bounding box center [790, 586] width 175 height 87
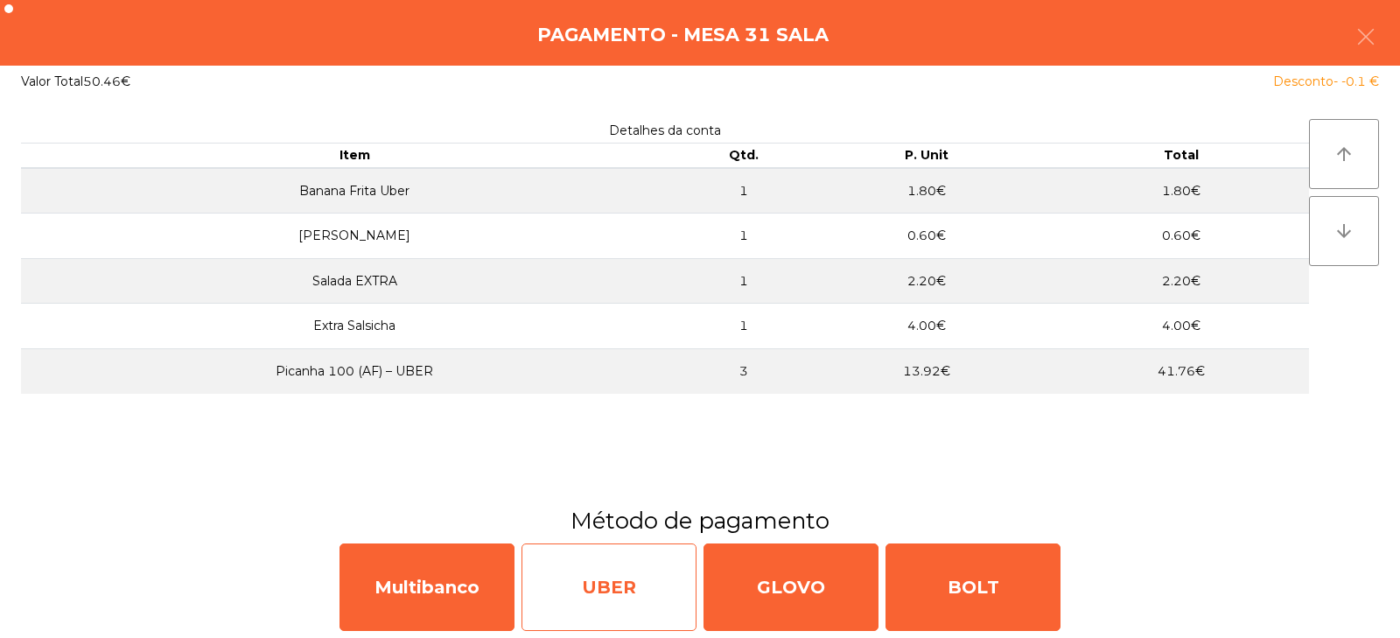
click at [617, 597] on div "UBER" at bounding box center [608, 586] width 175 height 87
select select "**"
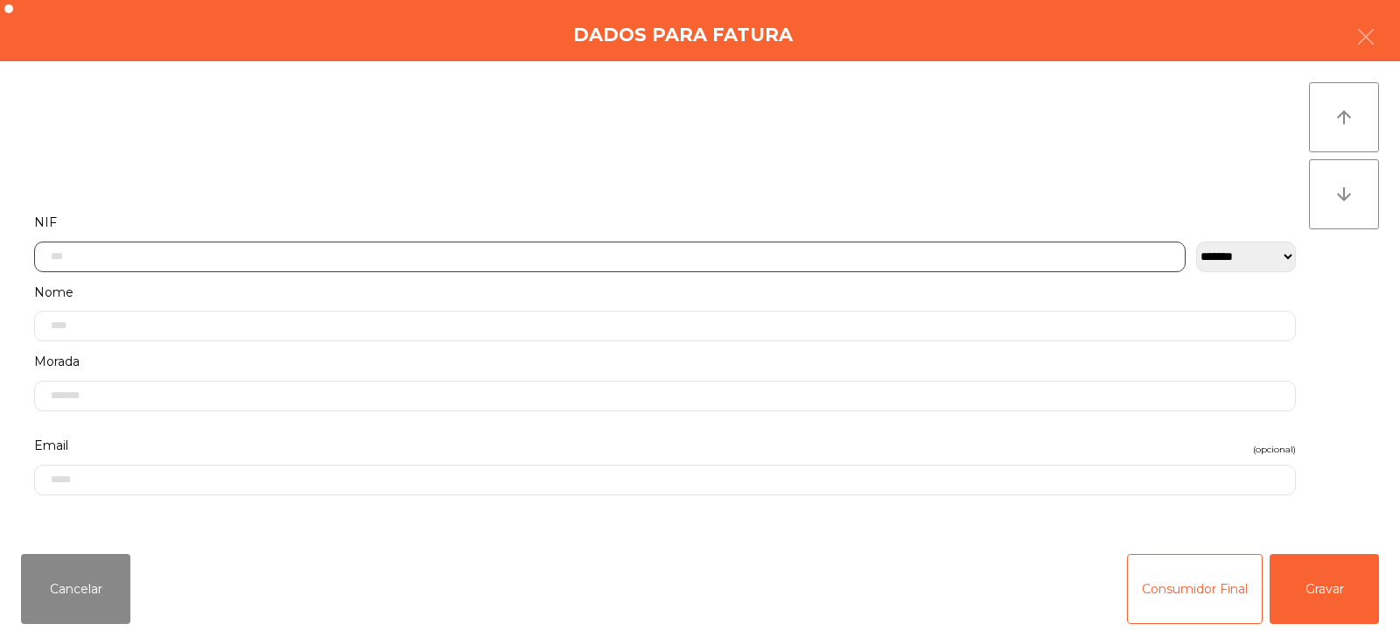
click at [747, 255] on input "text" at bounding box center [609, 256] width 1151 height 31
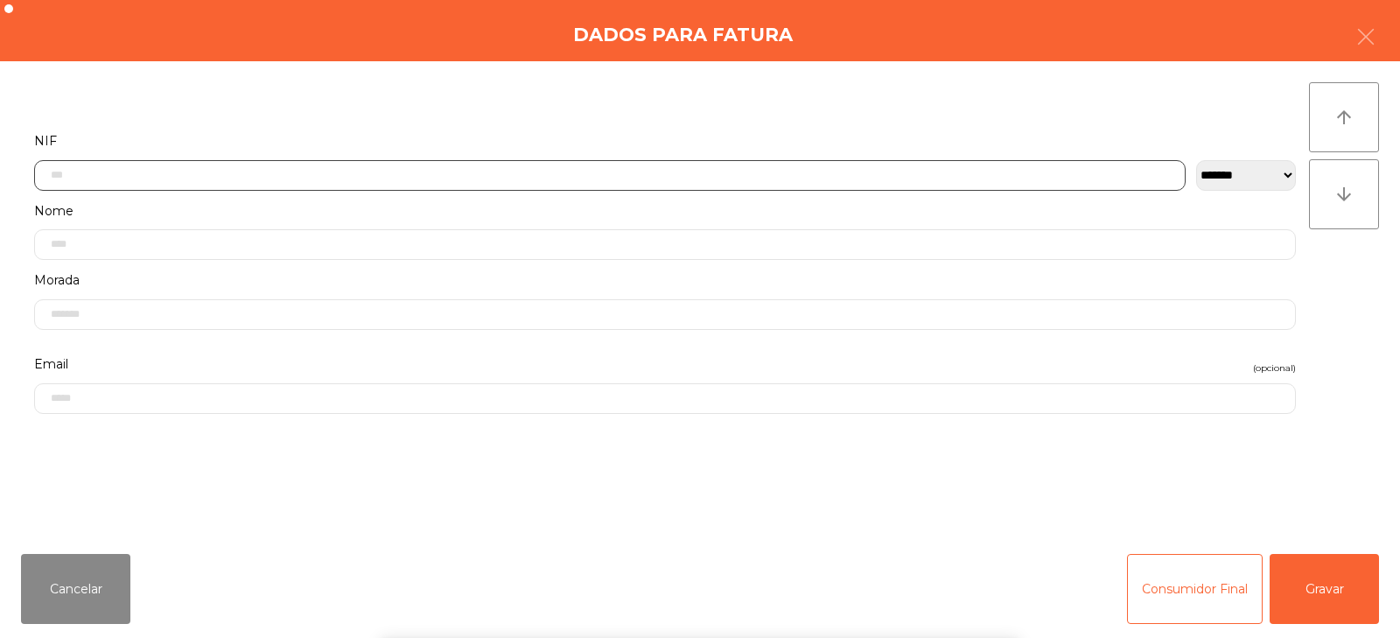
scroll to position [128, 0]
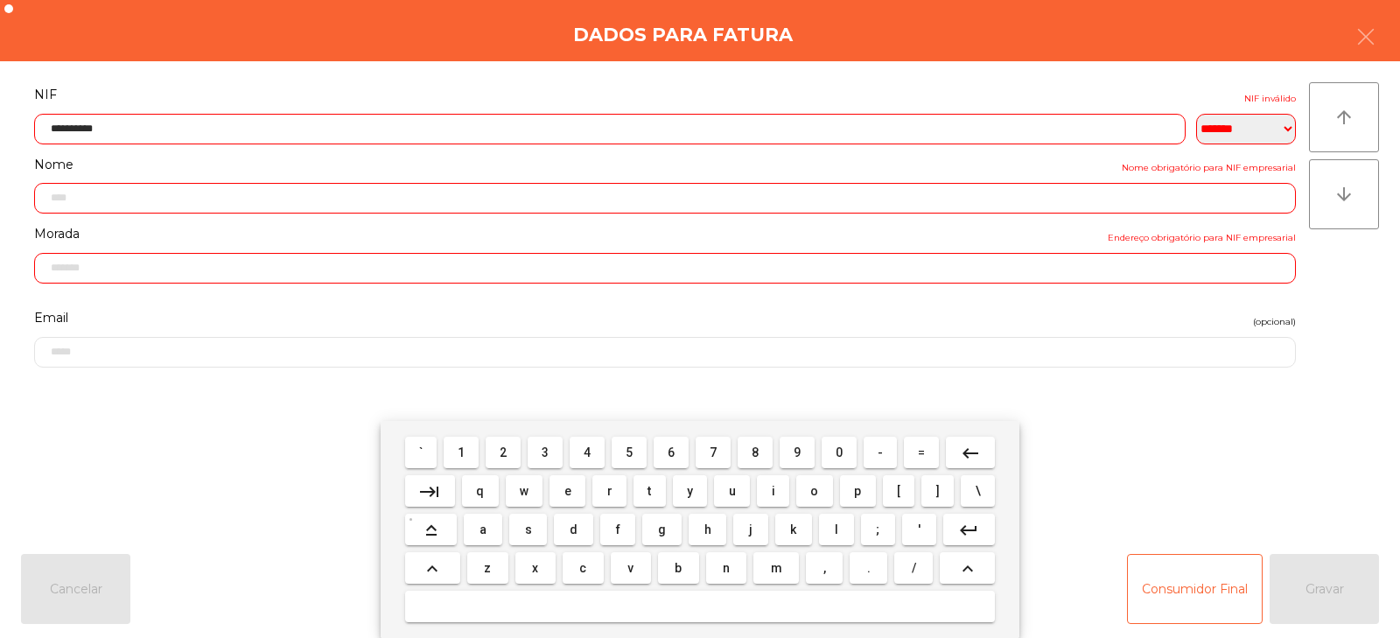
click at [947, 125] on input "**********" at bounding box center [609, 129] width 1151 height 31
type input "*********"
type input "**********"
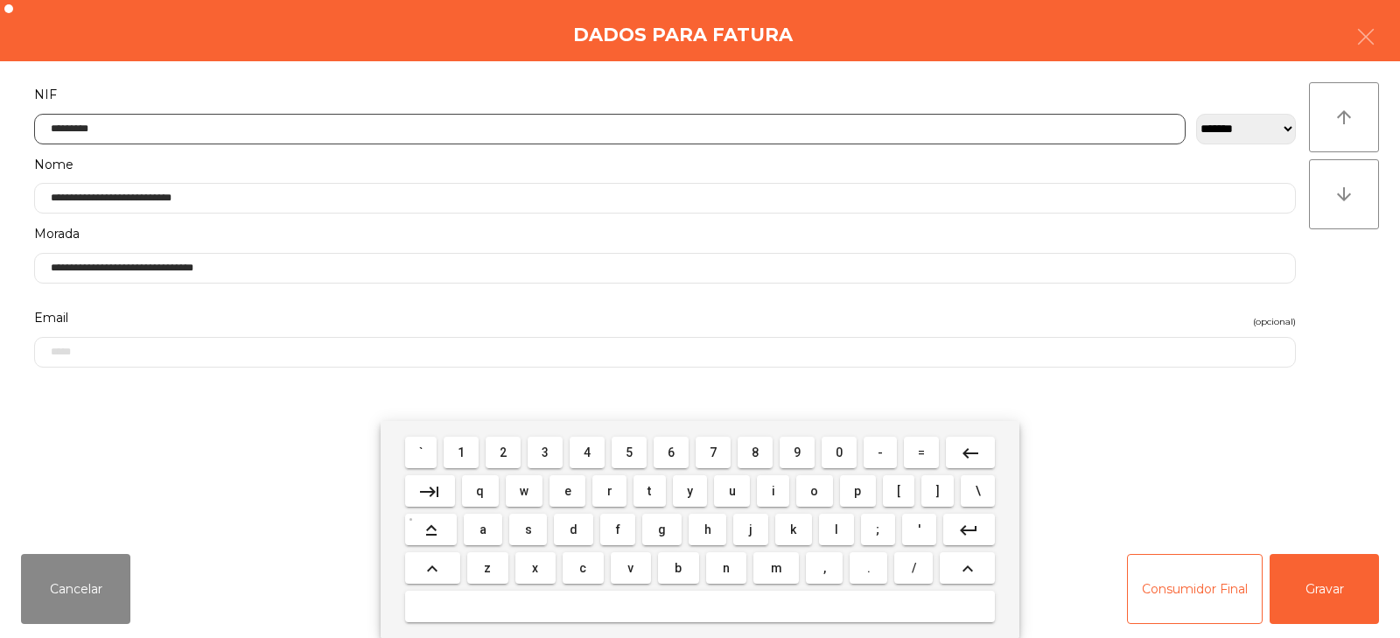
type input "*********"
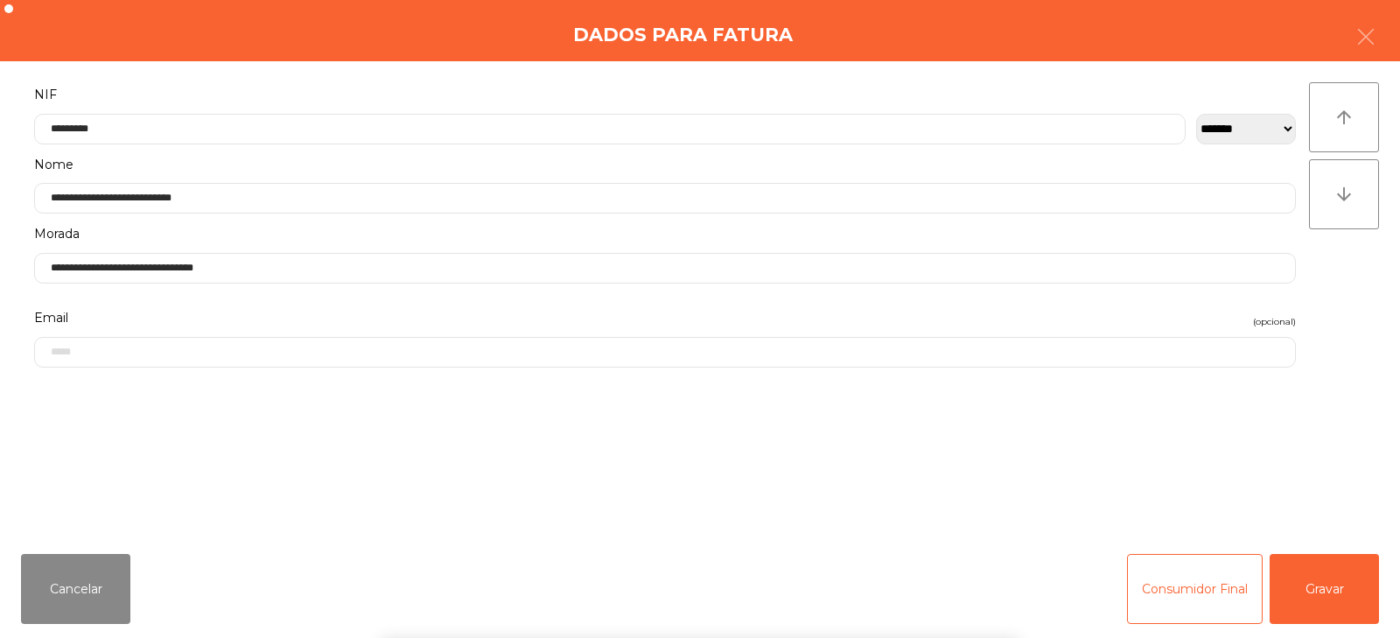
click at [1312, 595] on div "` 1 2 3 4 5 6 7 8 9 0 - = keyboard_backspace keyboard_tab q w e r t y u i o p […" at bounding box center [700, 529] width 1400 height 217
click at [1328, 599] on button "Gravar" at bounding box center [1323, 589] width 109 height 70
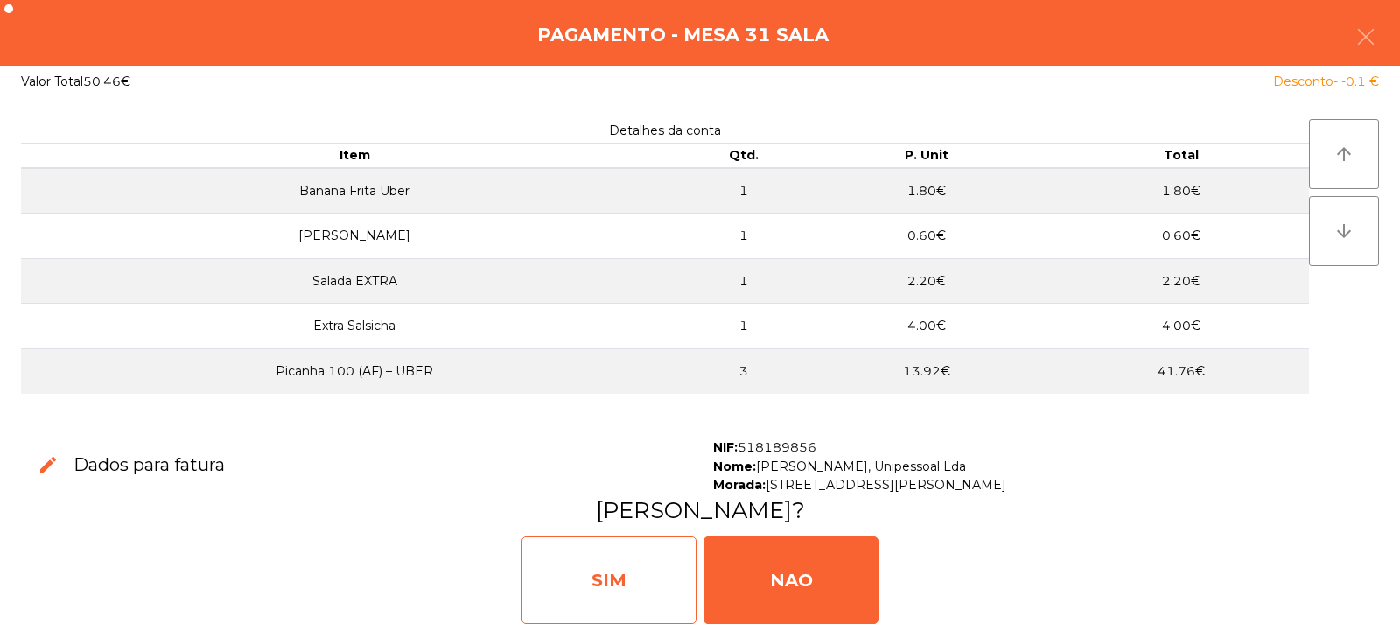
click at [648, 569] on div "SIM" at bounding box center [608, 579] width 175 height 87
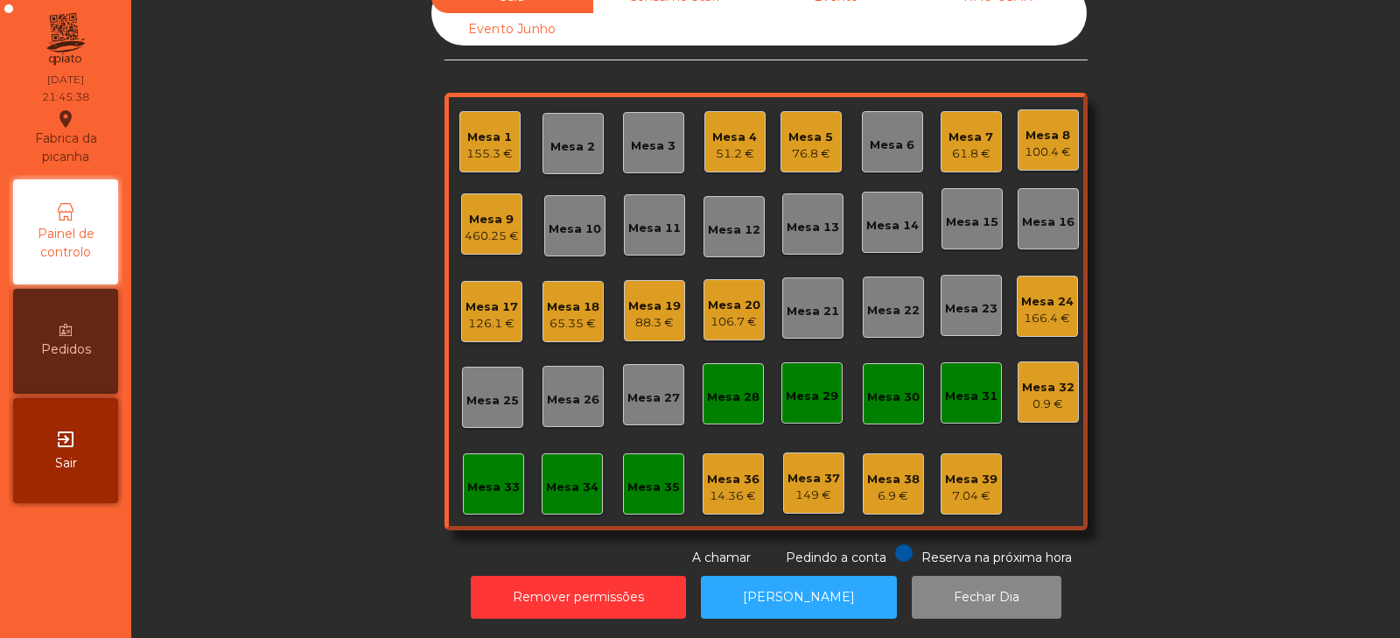
scroll to position [0, 0]
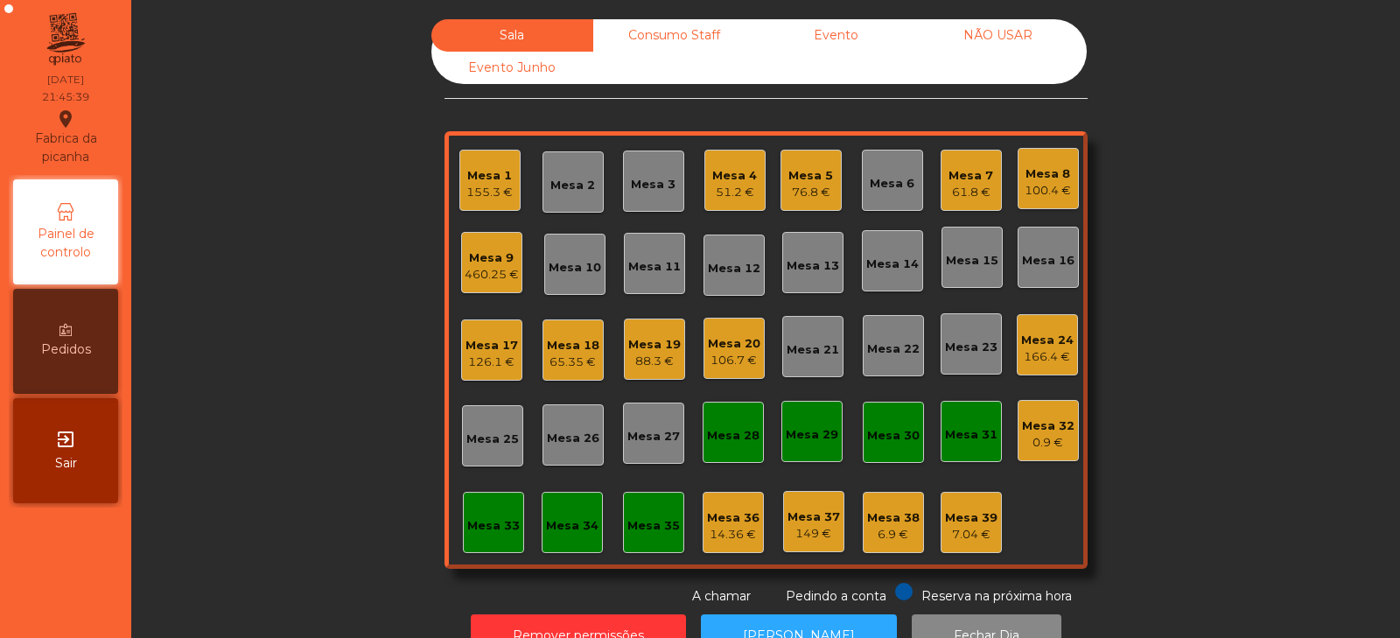
click at [804, 194] on div "76.8 €" at bounding box center [810, 192] width 45 height 17
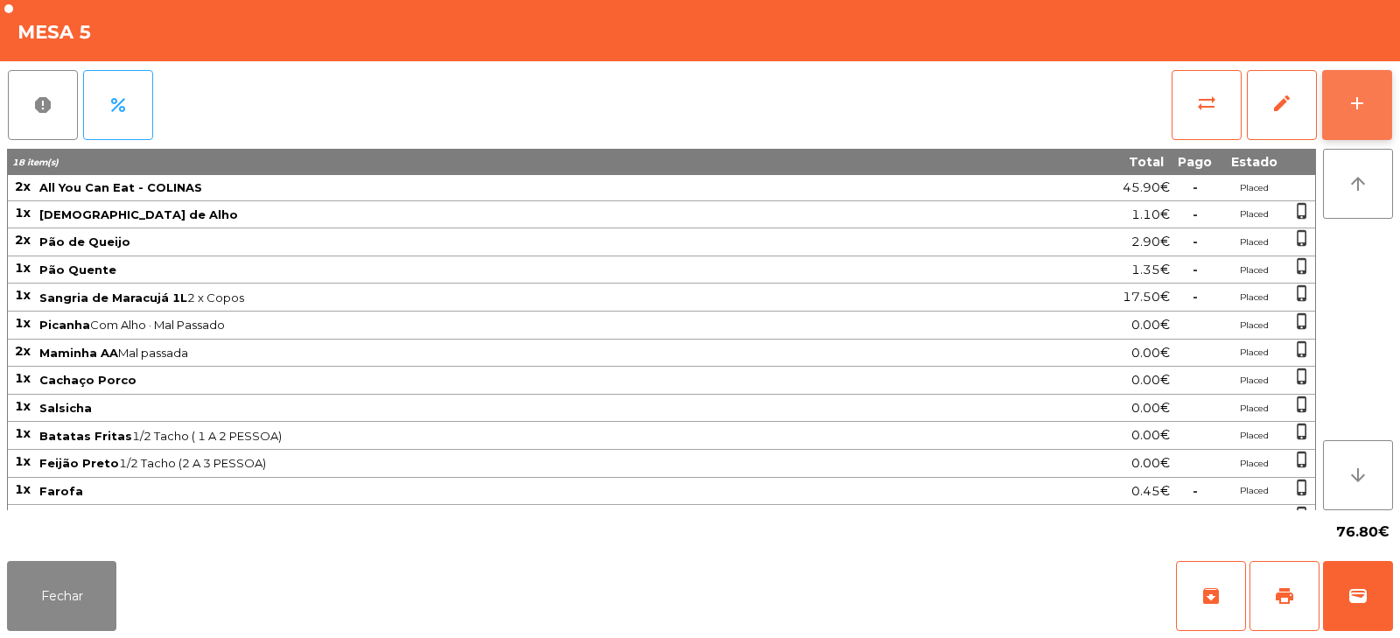
click at [1340, 105] on button "add" at bounding box center [1357, 105] width 70 height 70
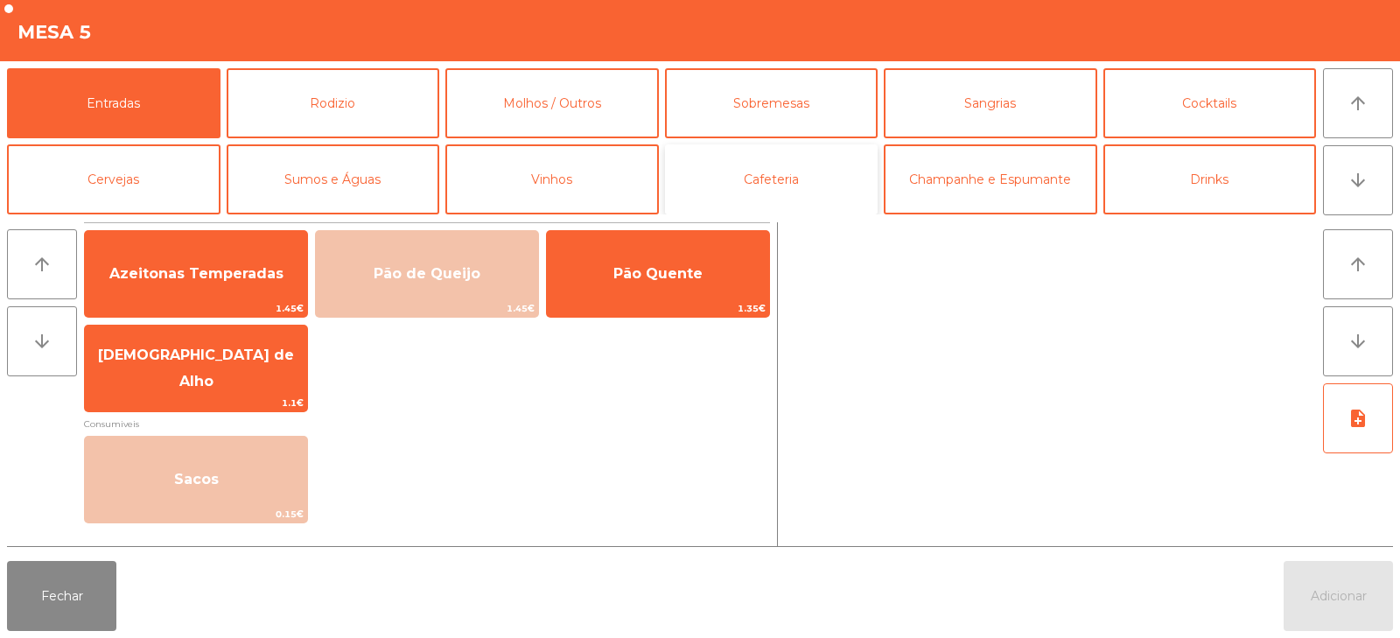
click at [706, 180] on button "Cafeteria" at bounding box center [771, 179] width 213 height 70
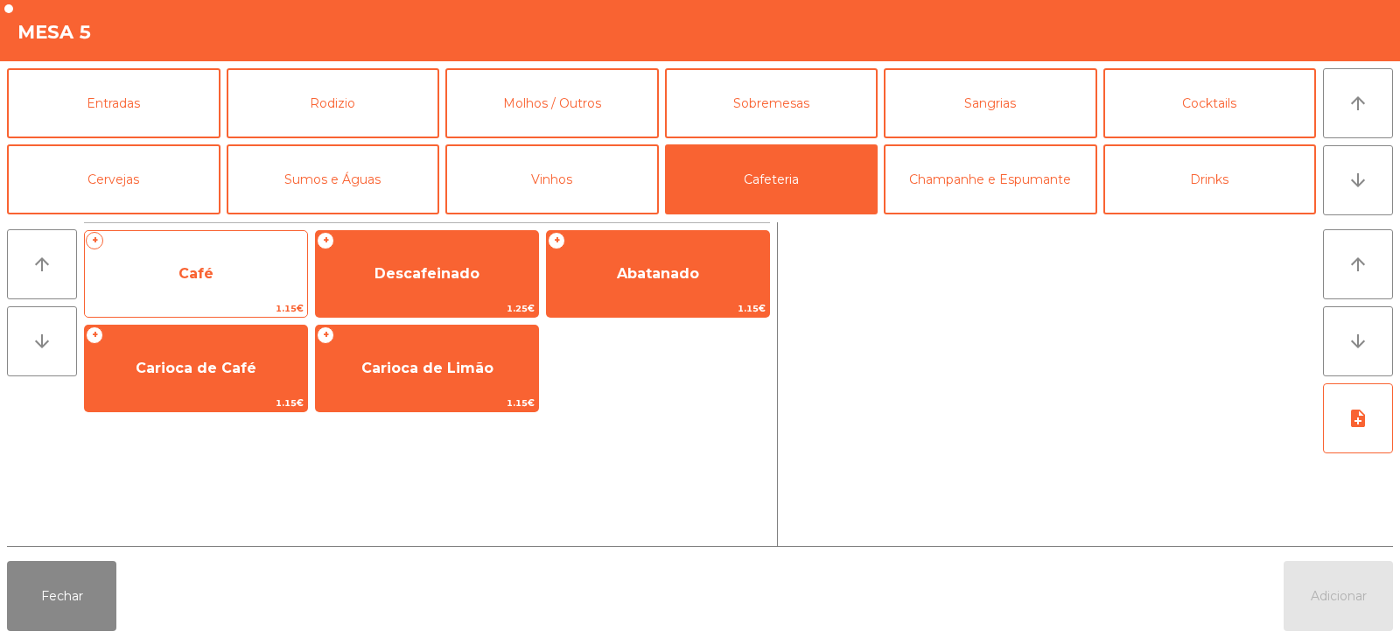
click at [220, 279] on span "Café" at bounding box center [196, 273] width 222 height 47
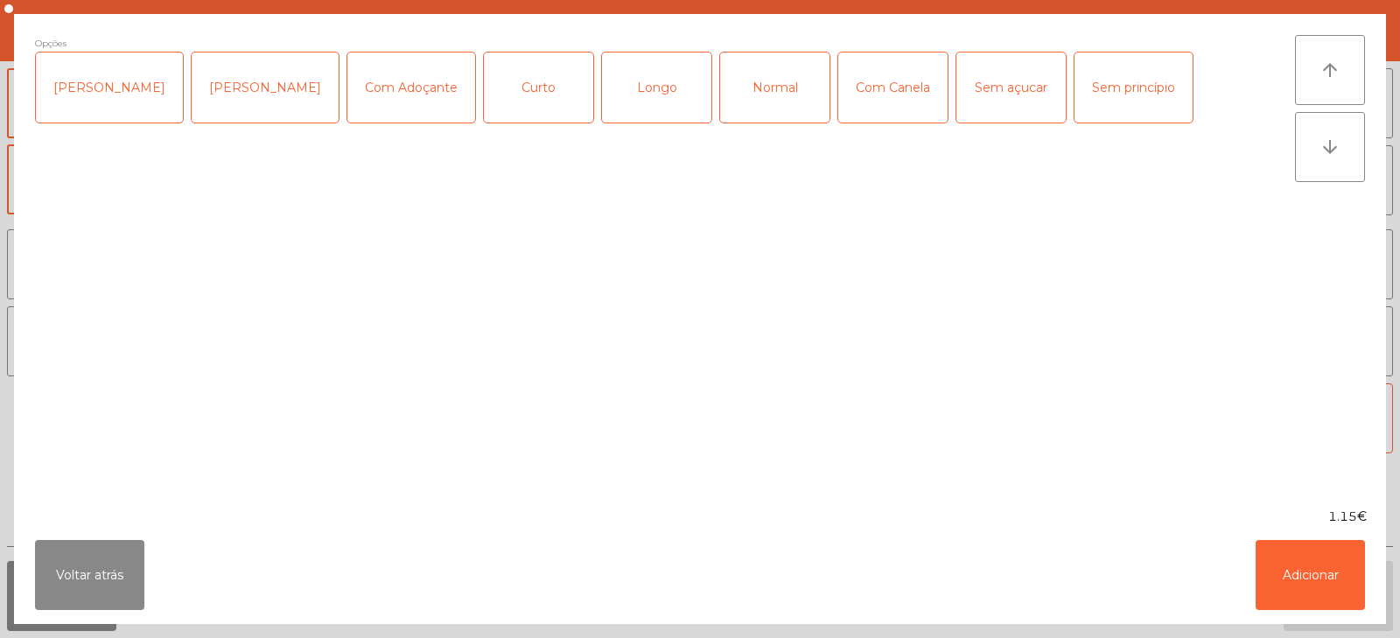
click at [720, 87] on div "Normal" at bounding box center [774, 87] width 109 height 70
click at [103, 600] on button "Voltar atrás" at bounding box center [89, 575] width 109 height 70
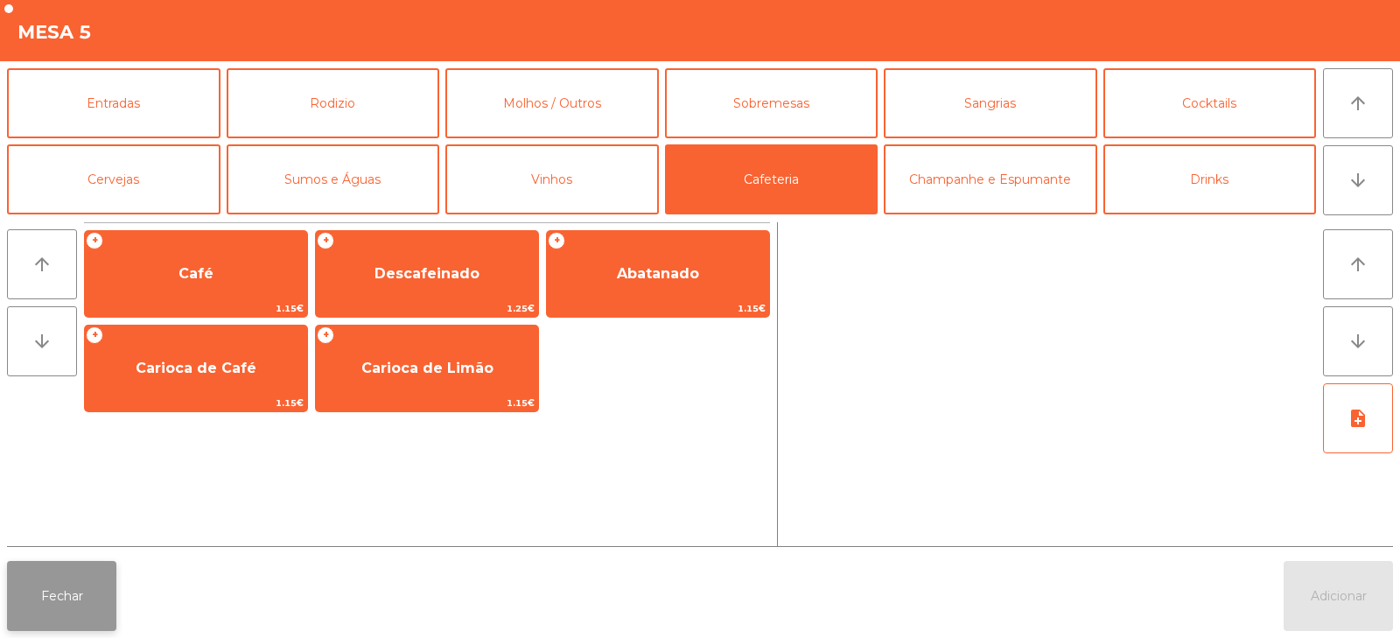
click at [102, 583] on button "Fechar" at bounding box center [61, 596] width 109 height 70
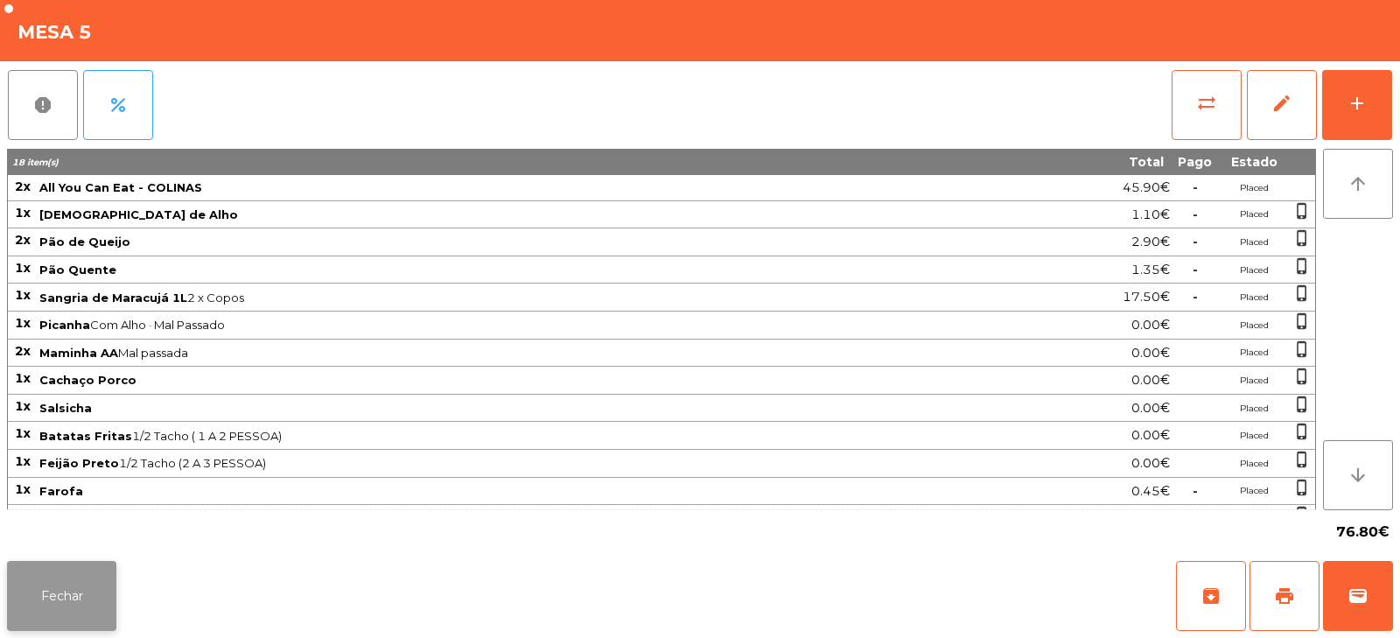
click at [82, 599] on button "Fechar" at bounding box center [61, 596] width 109 height 70
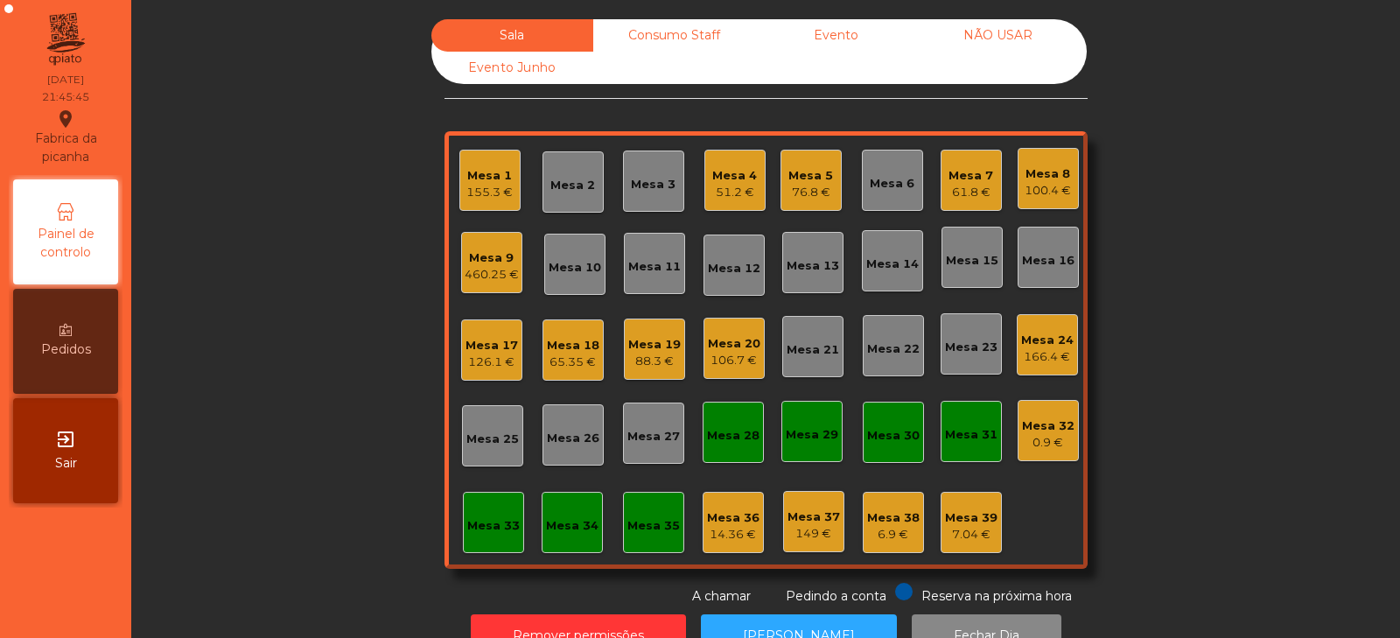
click at [732, 178] on div "Mesa 4" at bounding box center [734, 175] width 45 height 17
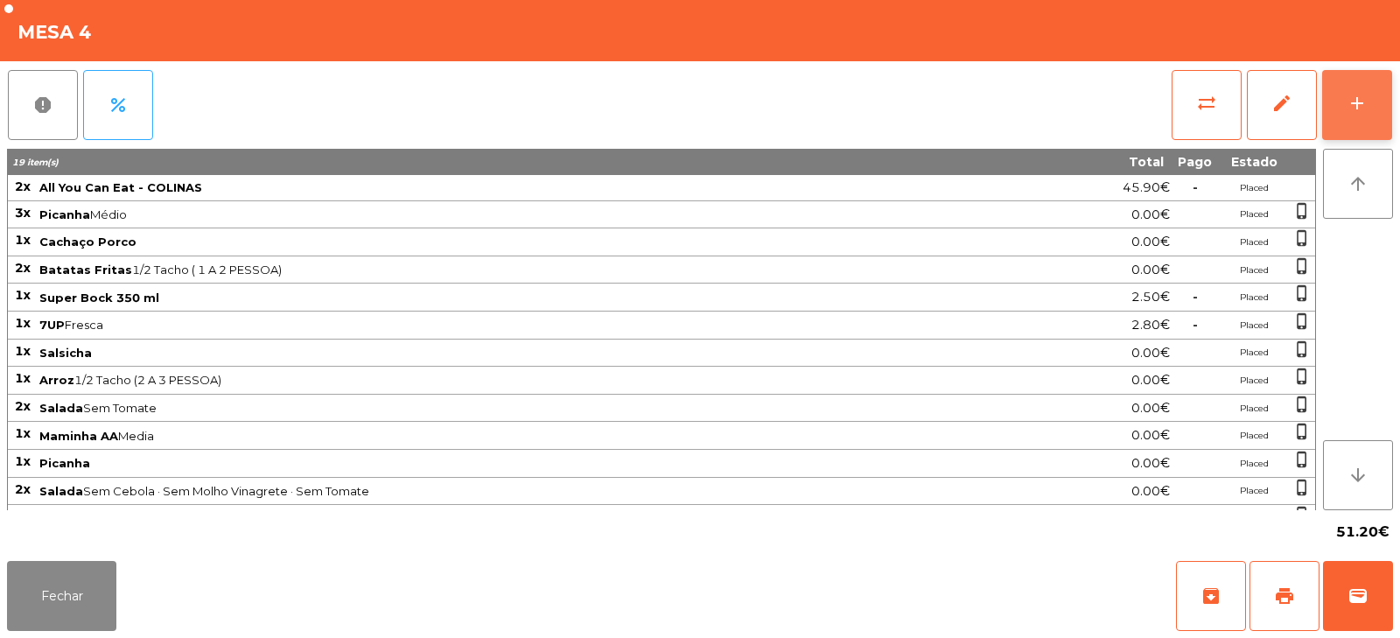
click at [1352, 122] on button "add" at bounding box center [1357, 105] width 70 height 70
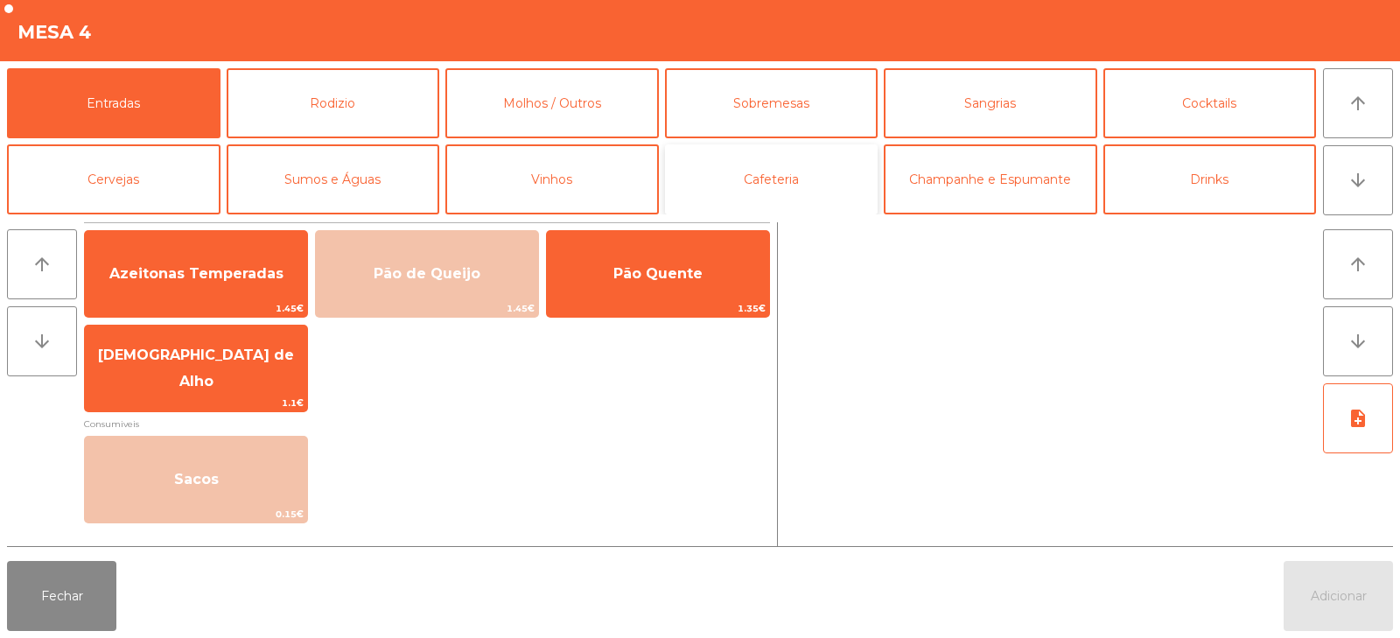
click at [817, 174] on button "Cafeteria" at bounding box center [771, 179] width 213 height 70
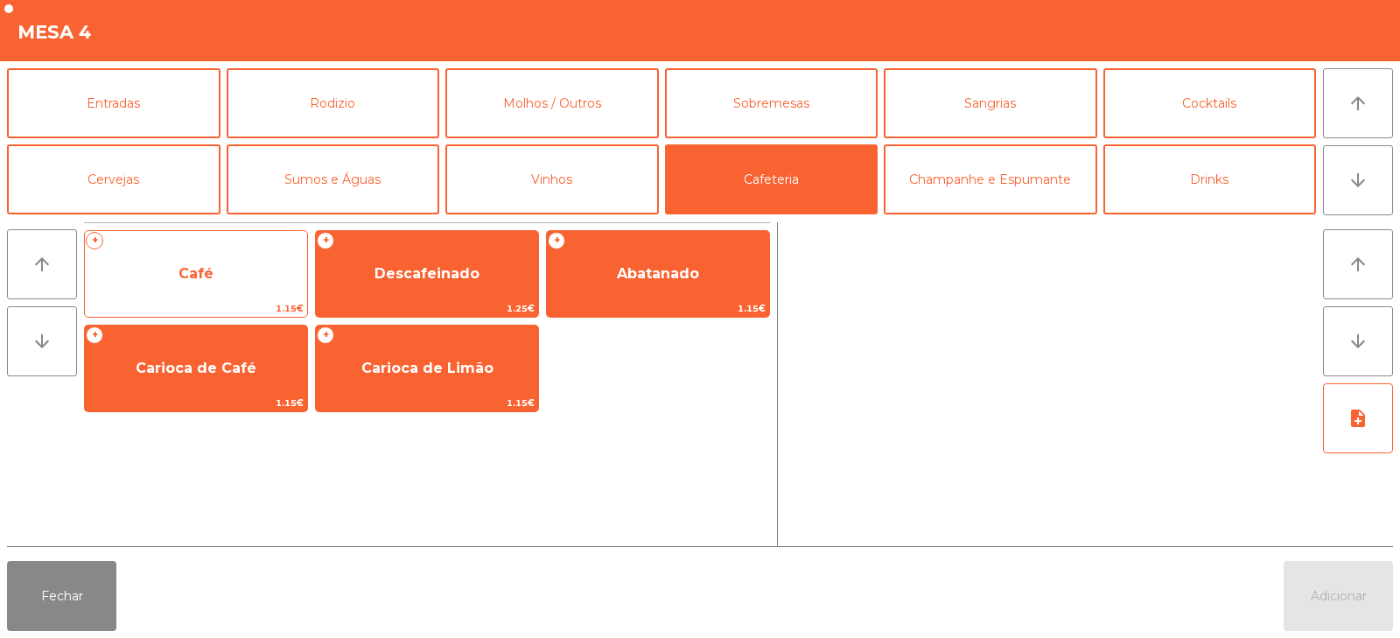
click at [203, 279] on span "Café" at bounding box center [195, 273] width 35 height 17
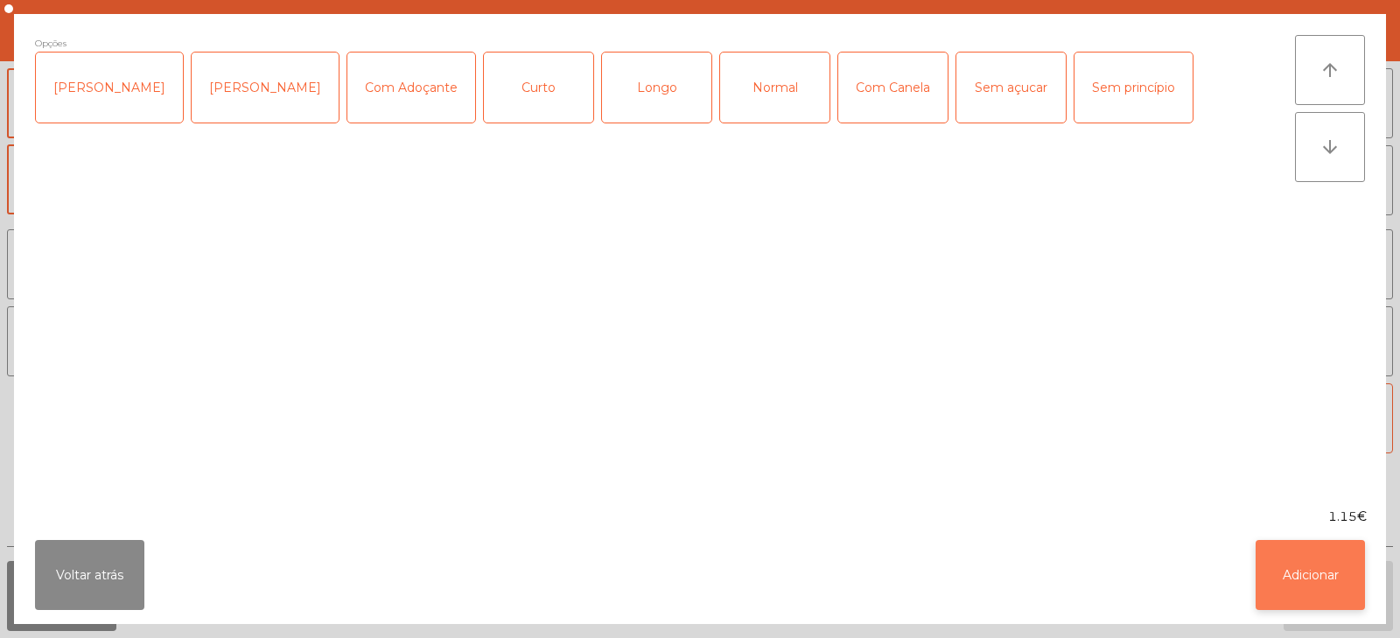
click at [1304, 575] on button "Adicionar" at bounding box center [1309, 575] width 109 height 70
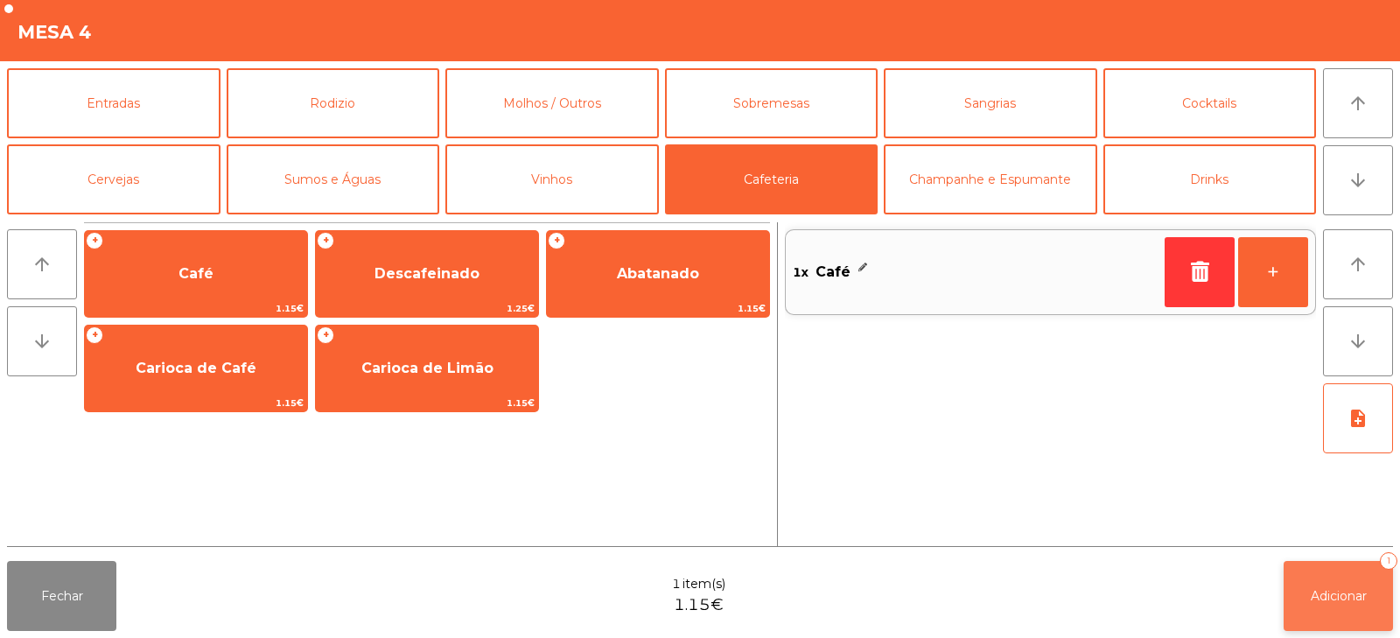
click at [1332, 589] on span "Adicionar" at bounding box center [1338, 596] width 56 height 16
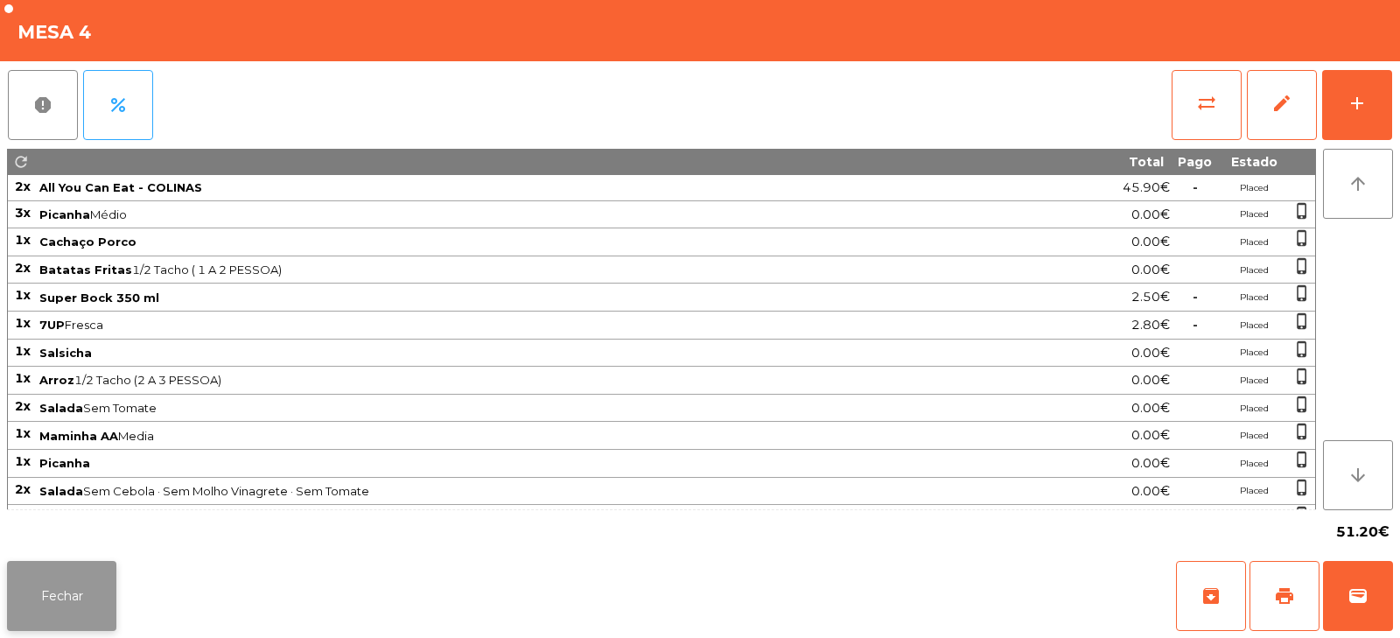
click at [66, 587] on button "Fechar" at bounding box center [61, 596] width 109 height 70
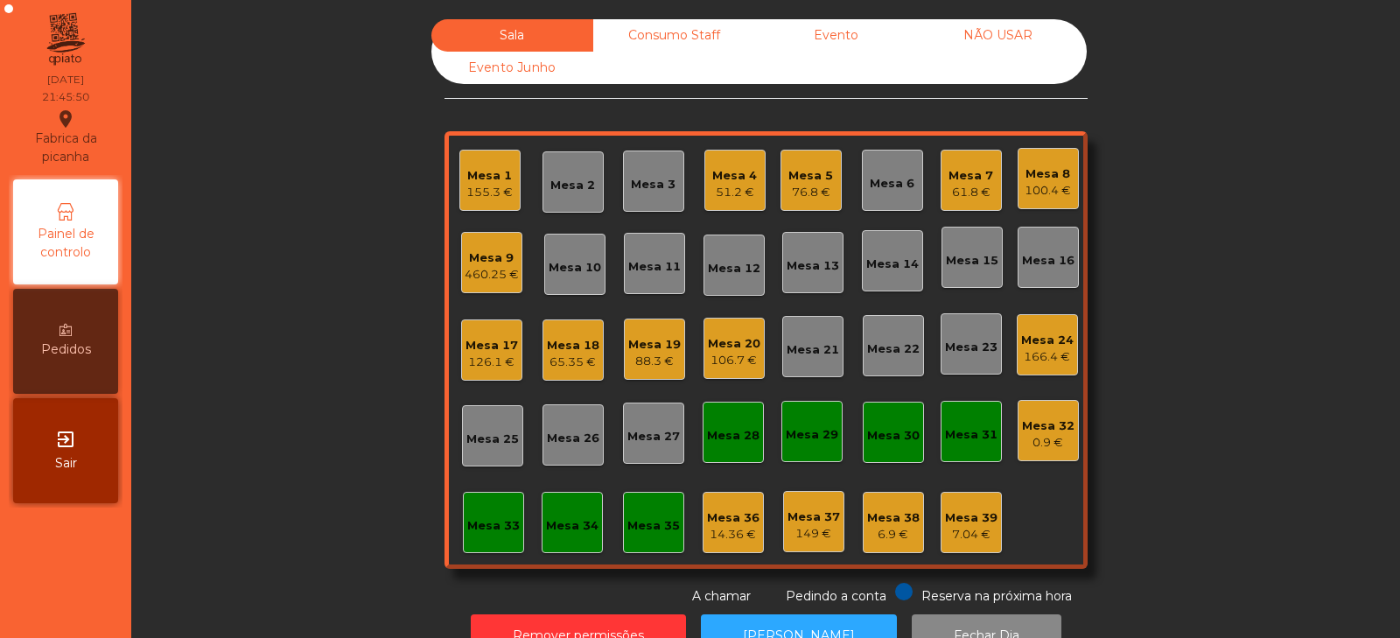
click at [507, 262] on div "Mesa 9" at bounding box center [492, 257] width 54 height 17
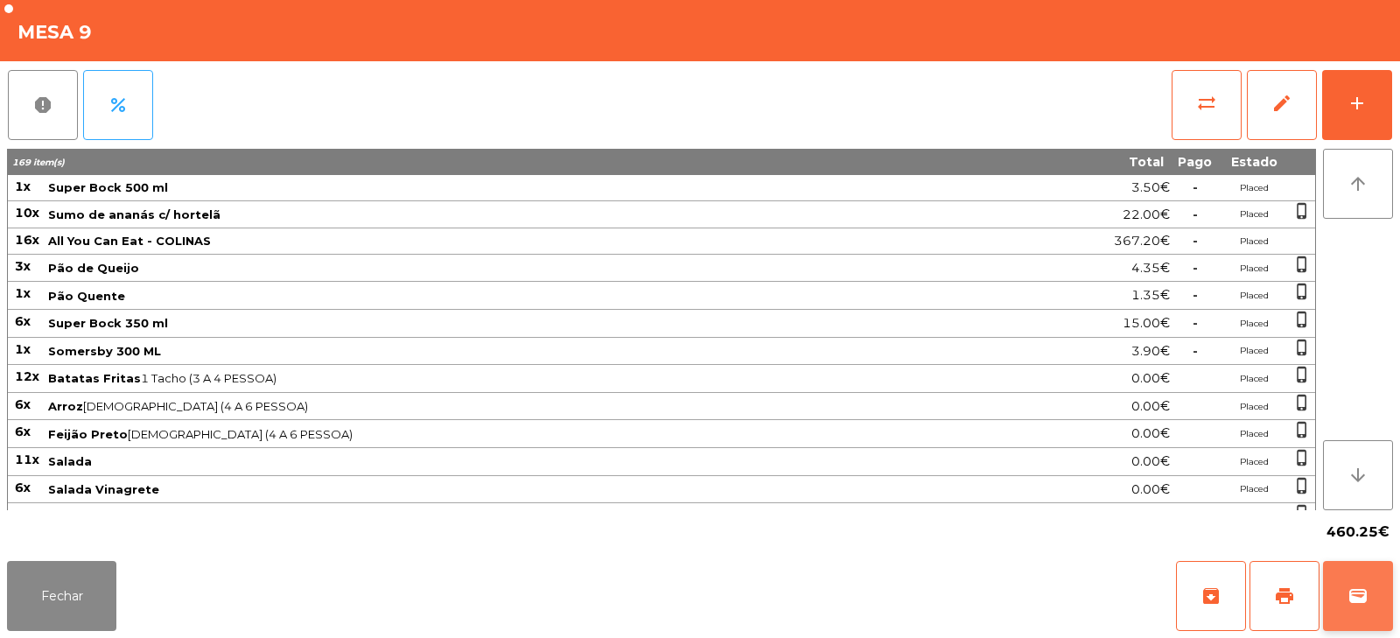
click at [1356, 603] on span "wallet" at bounding box center [1357, 595] width 21 height 21
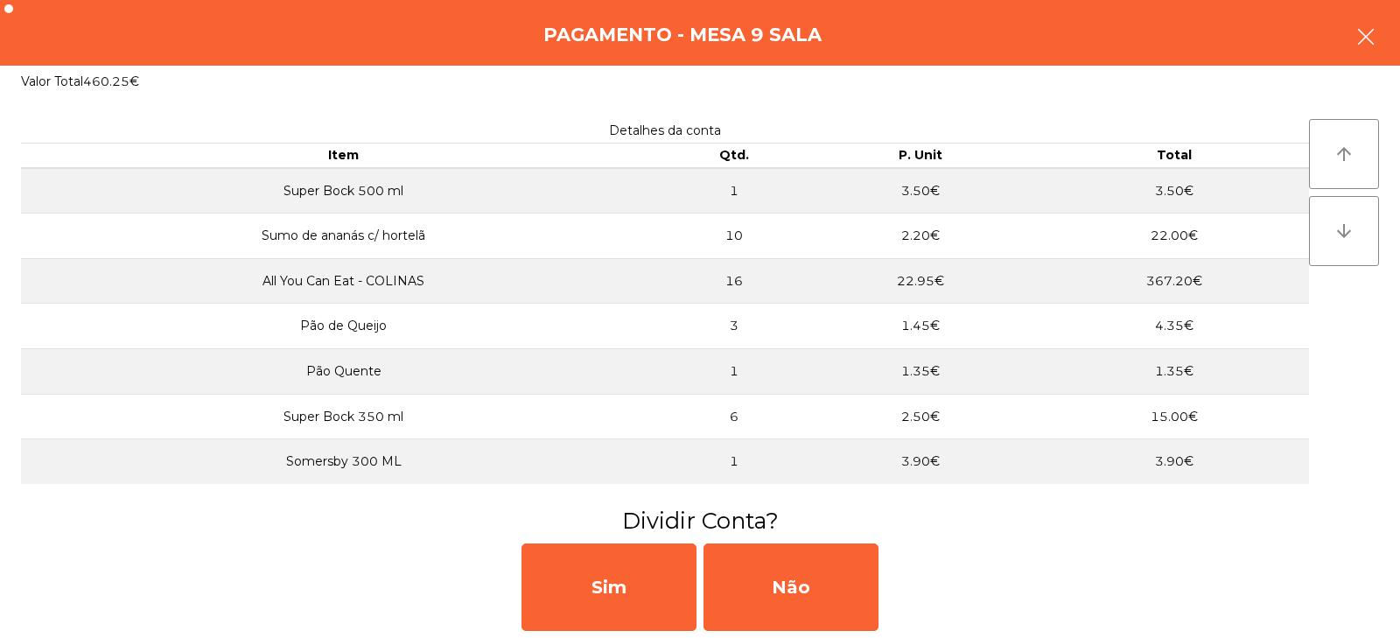
click at [1376, 56] on button "button" at bounding box center [1365, 38] width 49 height 52
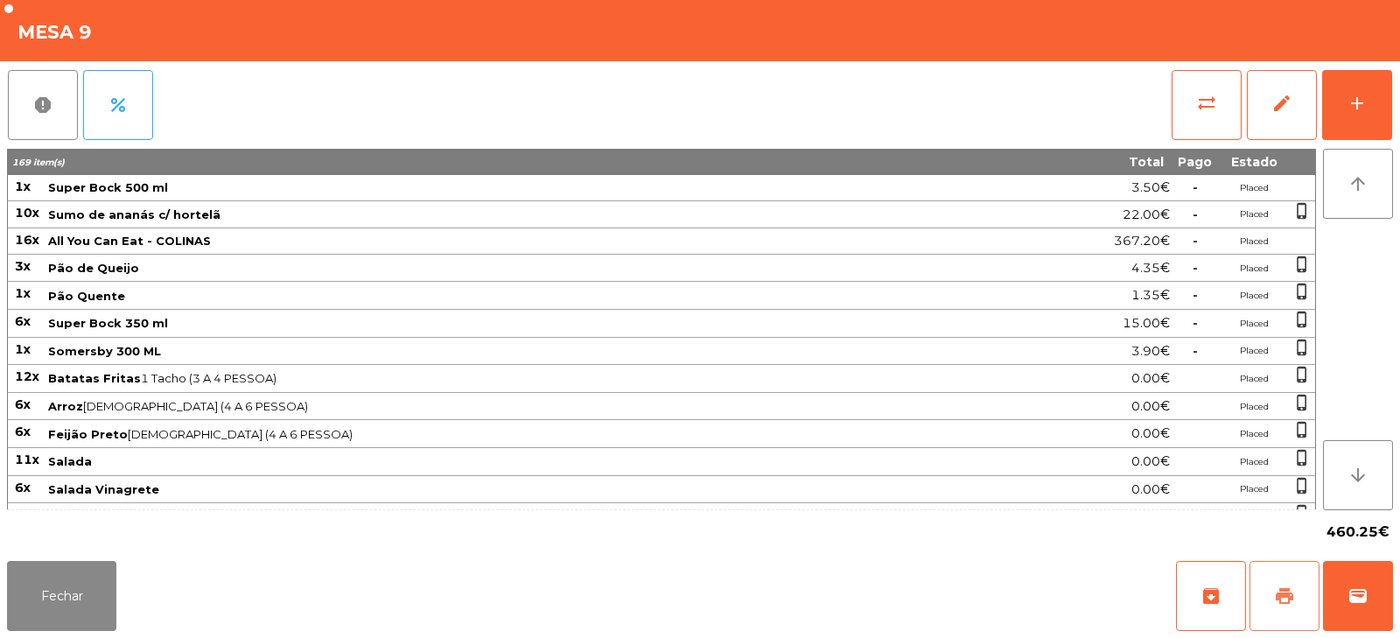
click at [1276, 591] on span "print" at bounding box center [1284, 595] width 21 height 21
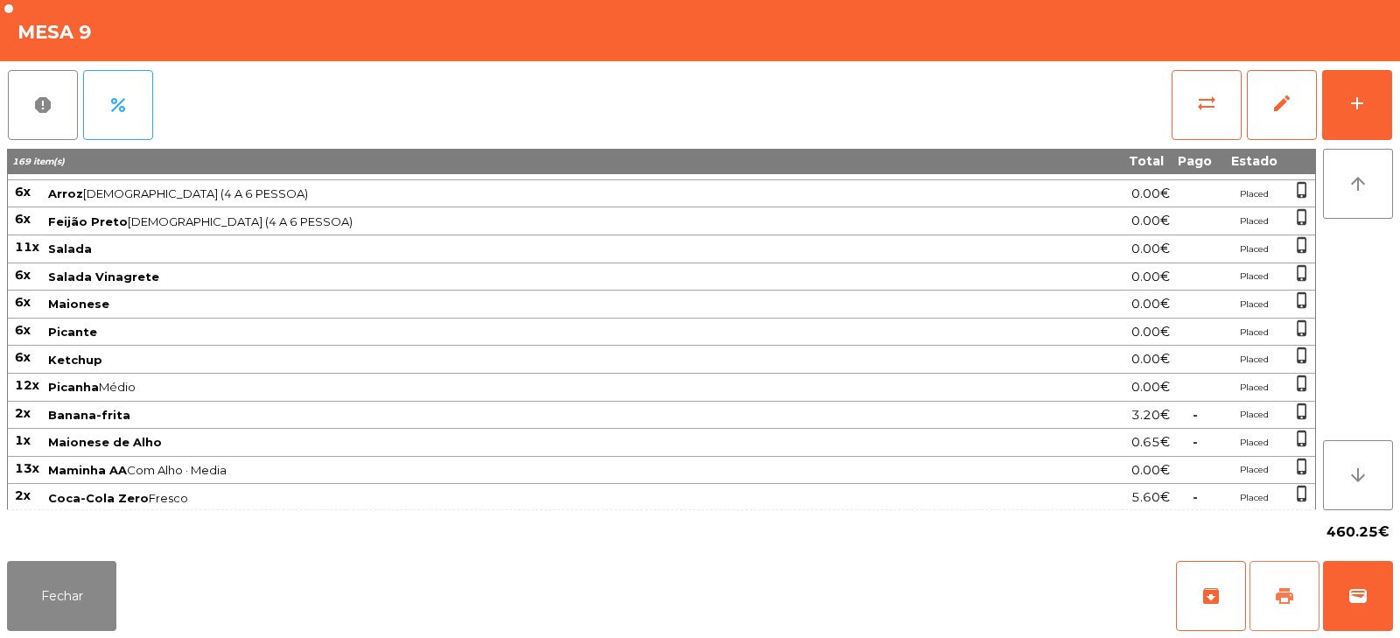
scroll to position [545, 0]
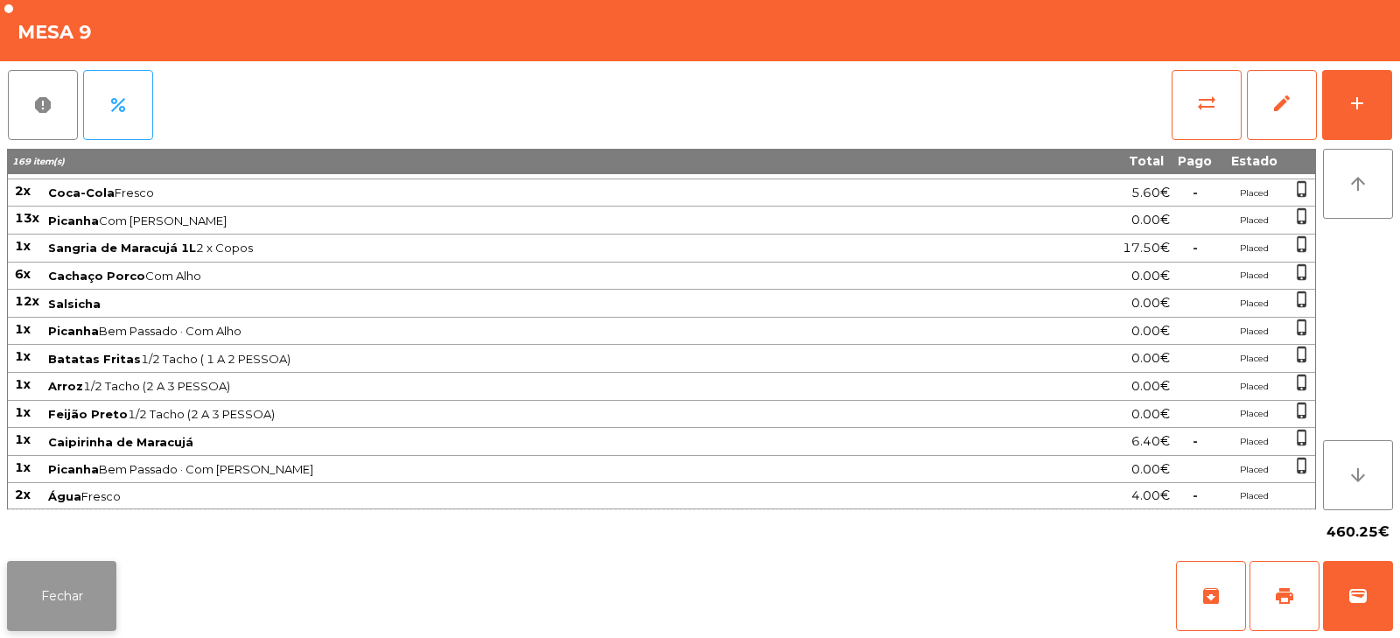
click at [97, 614] on button "Fechar" at bounding box center [61, 596] width 109 height 70
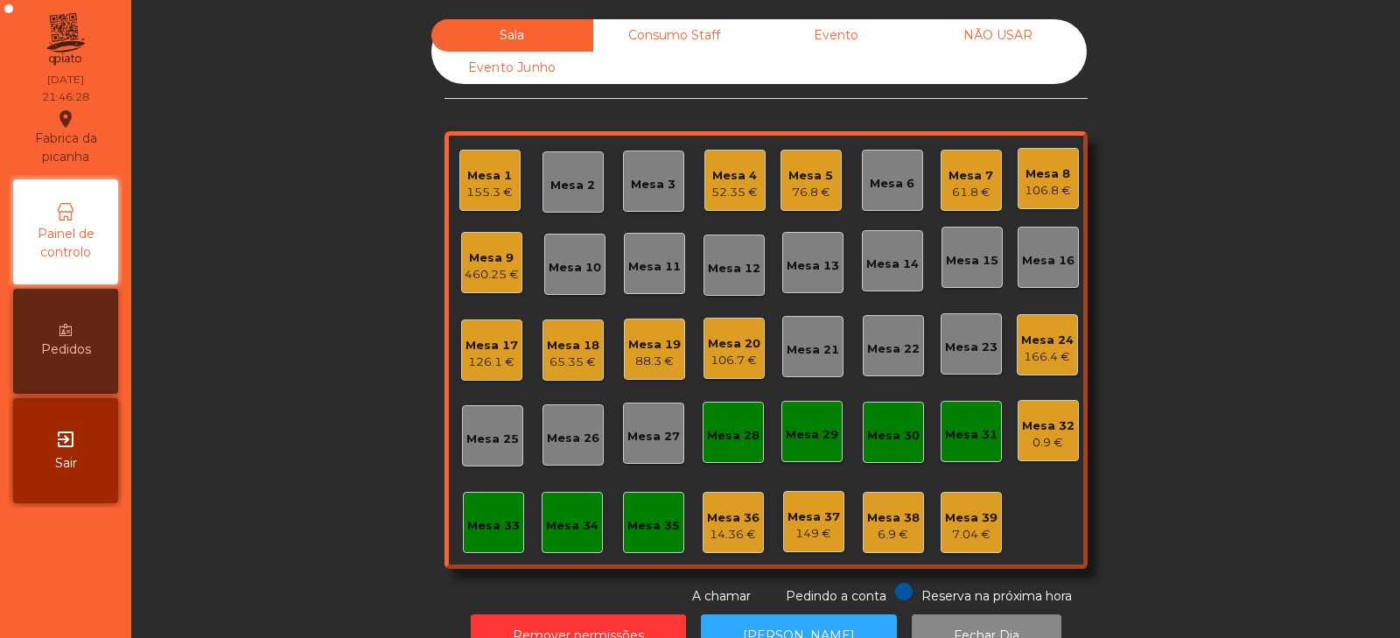
scroll to position [52, 0]
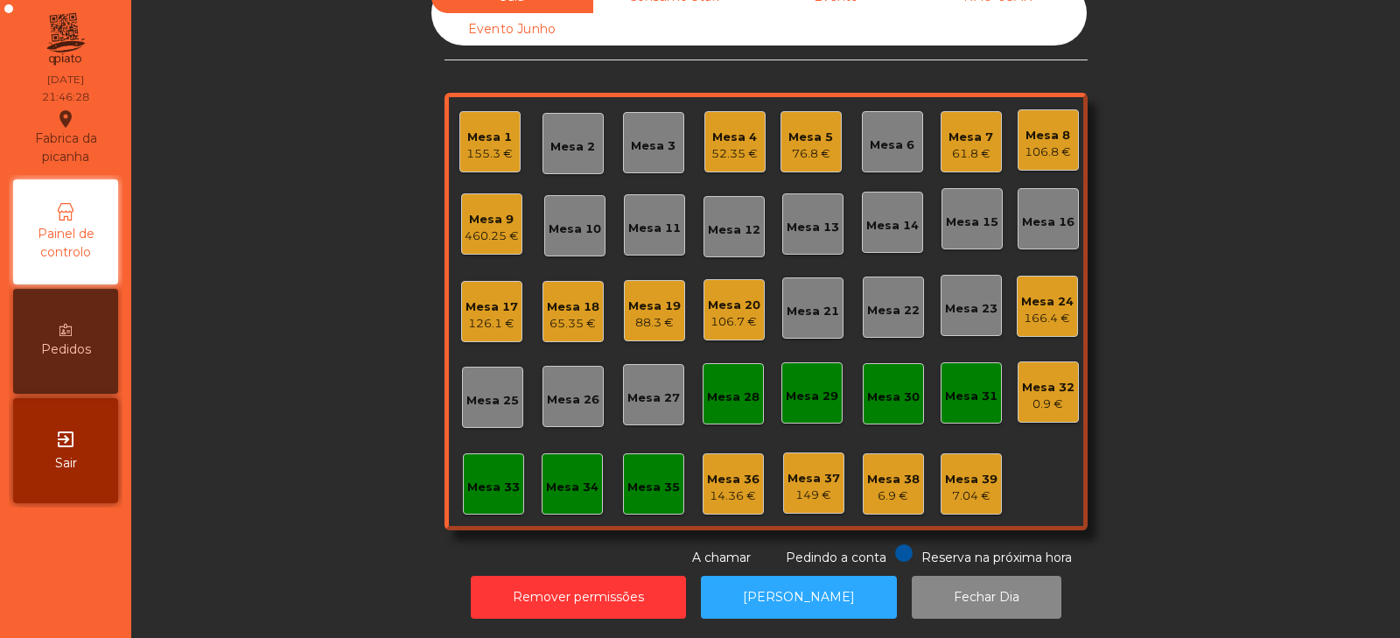
click at [495, 227] on div "460.25 €" at bounding box center [492, 235] width 54 height 17
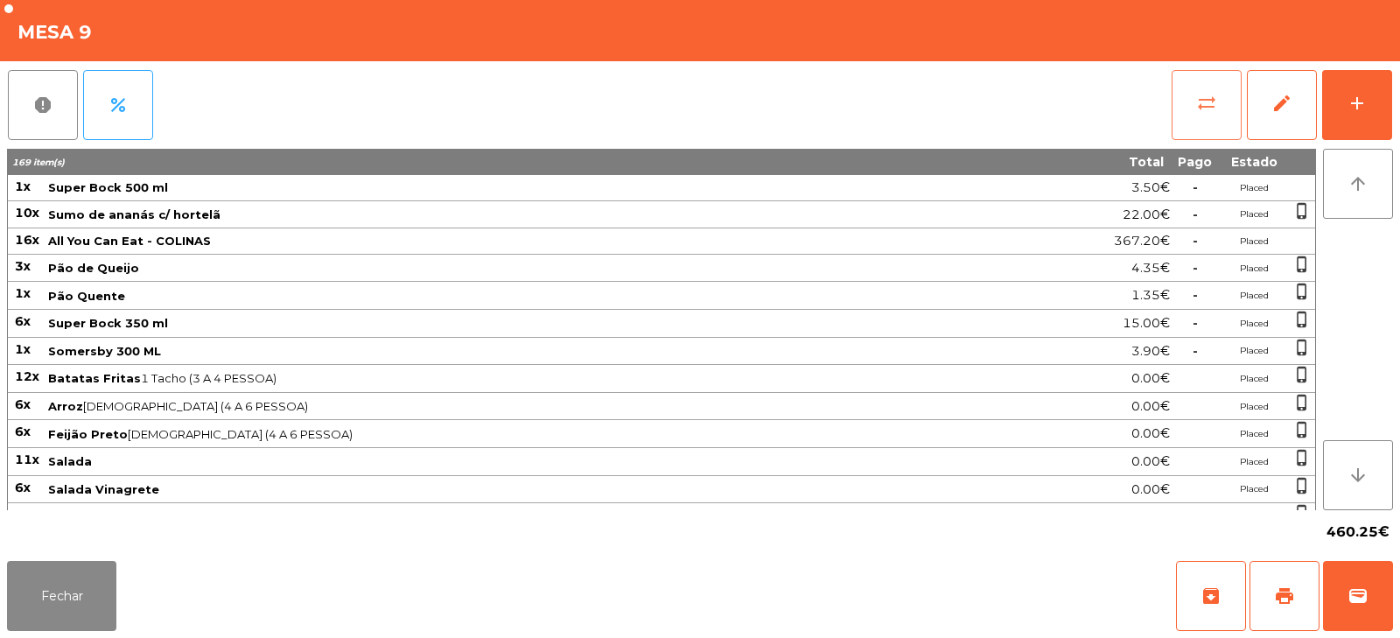
click at [1220, 111] on button "sync_alt" at bounding box center [1206, 105] width 70 height 70
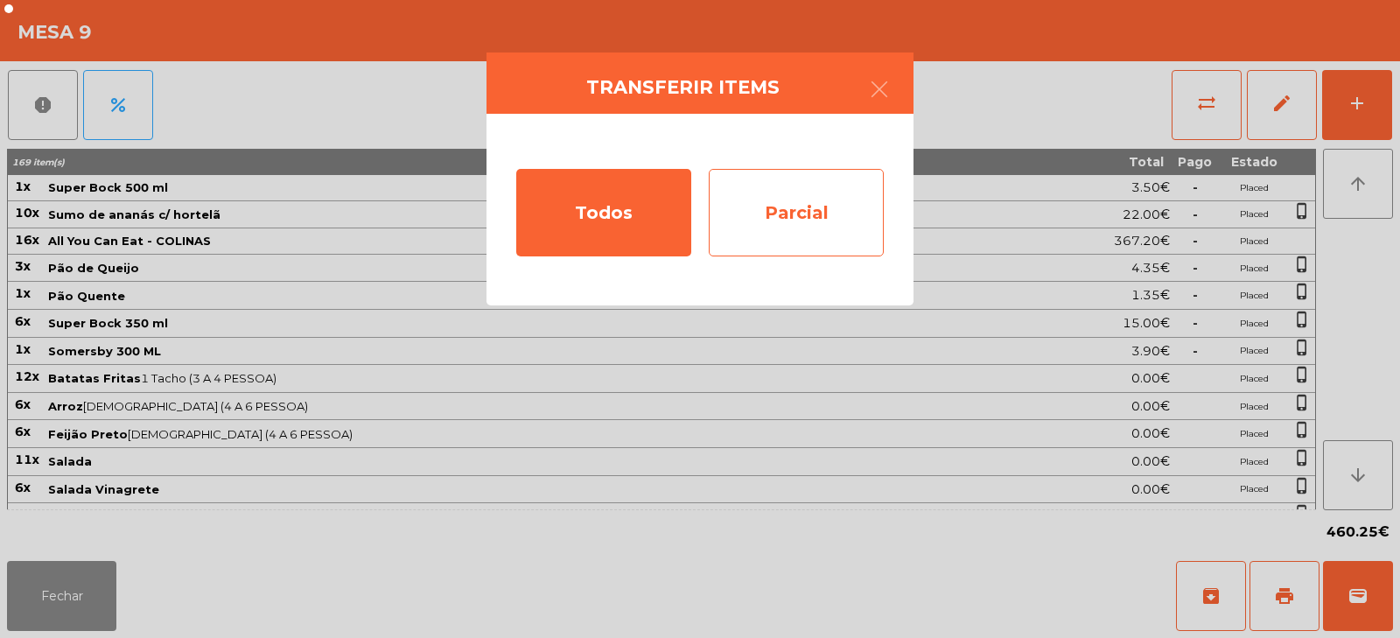
click at [827, 205] on div "Parcial" at bounding box center [796, 212] width 175 height 87
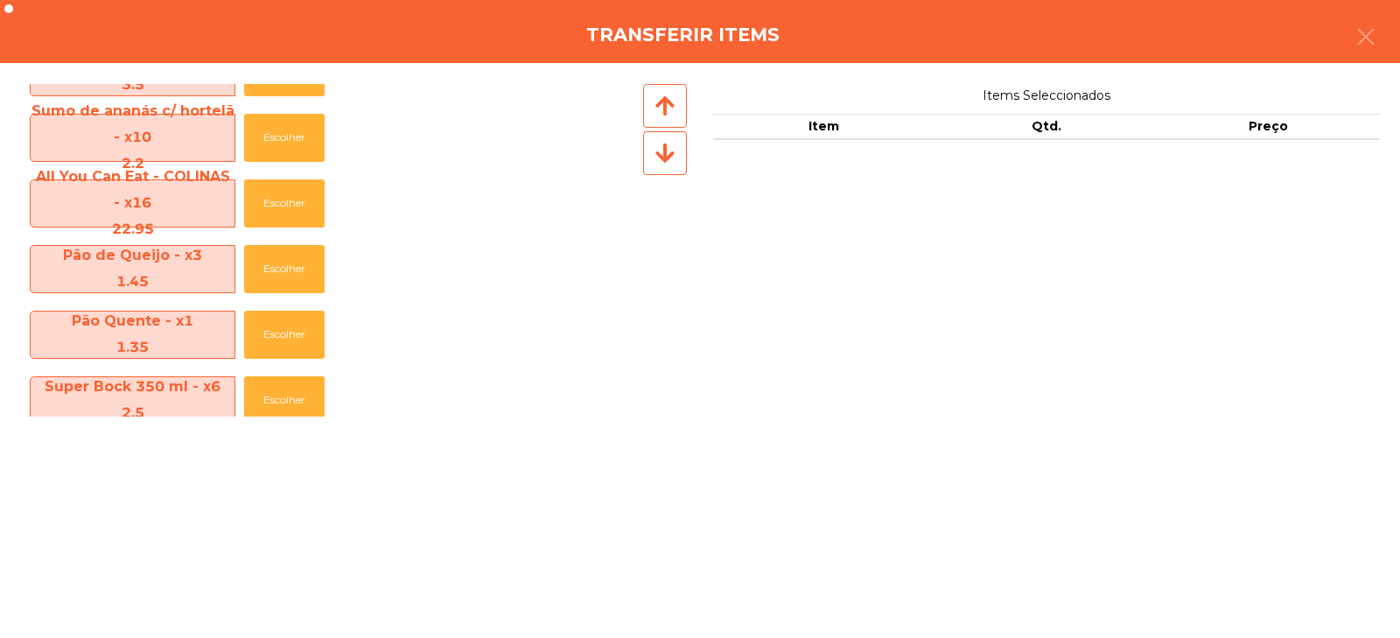
scroll to position [0, 0]
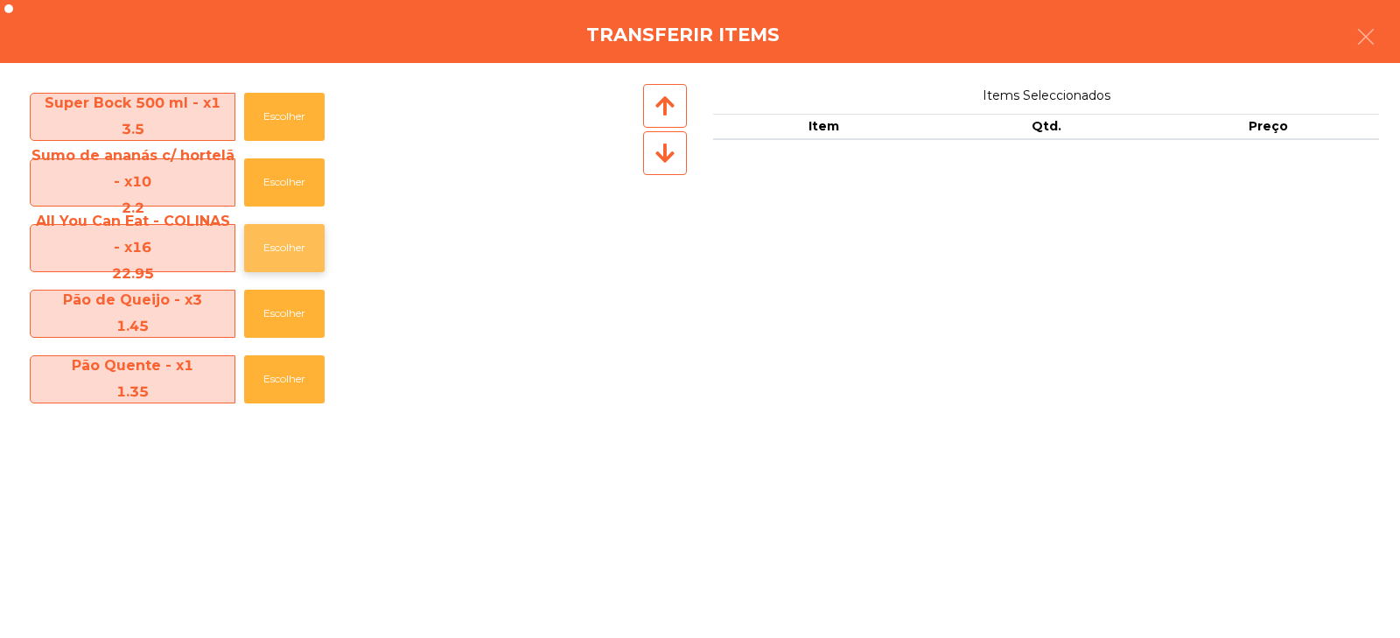
click at [276, 250] on button "Escolher" at bounding box center [284, 248] width 80 height 48
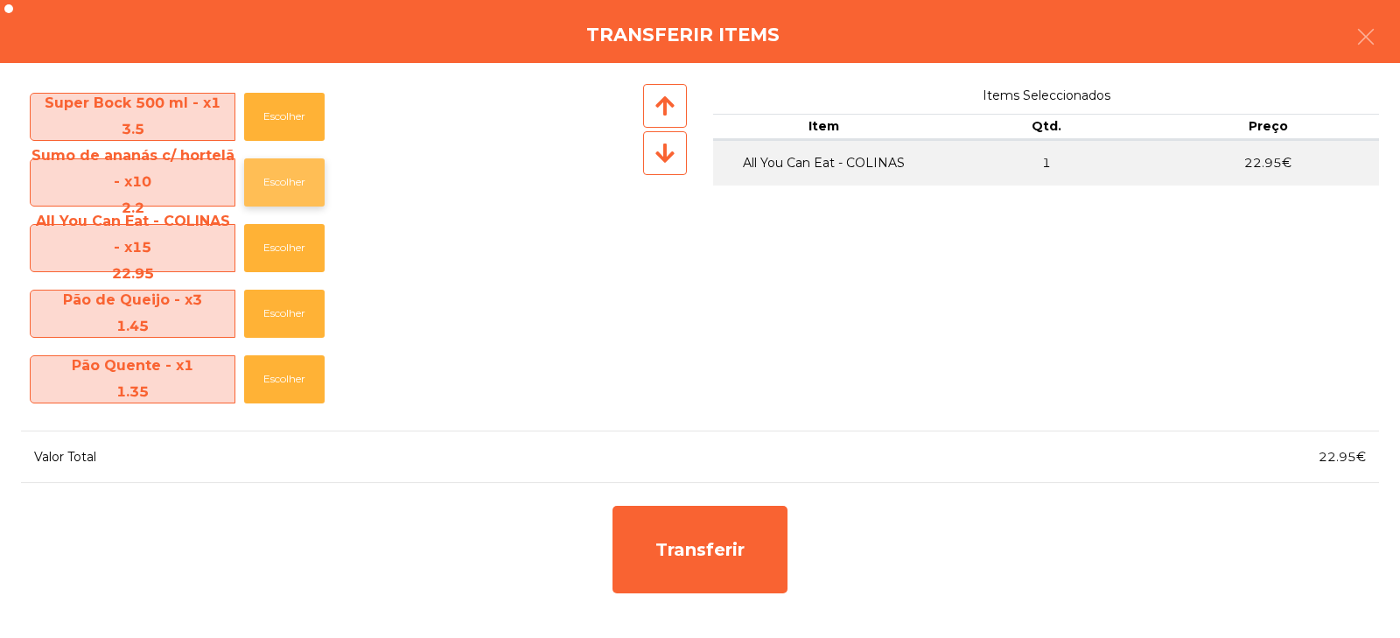
click at [297, 181] on button "Escolher" at bounding box center [284, 182] width 80 height 48
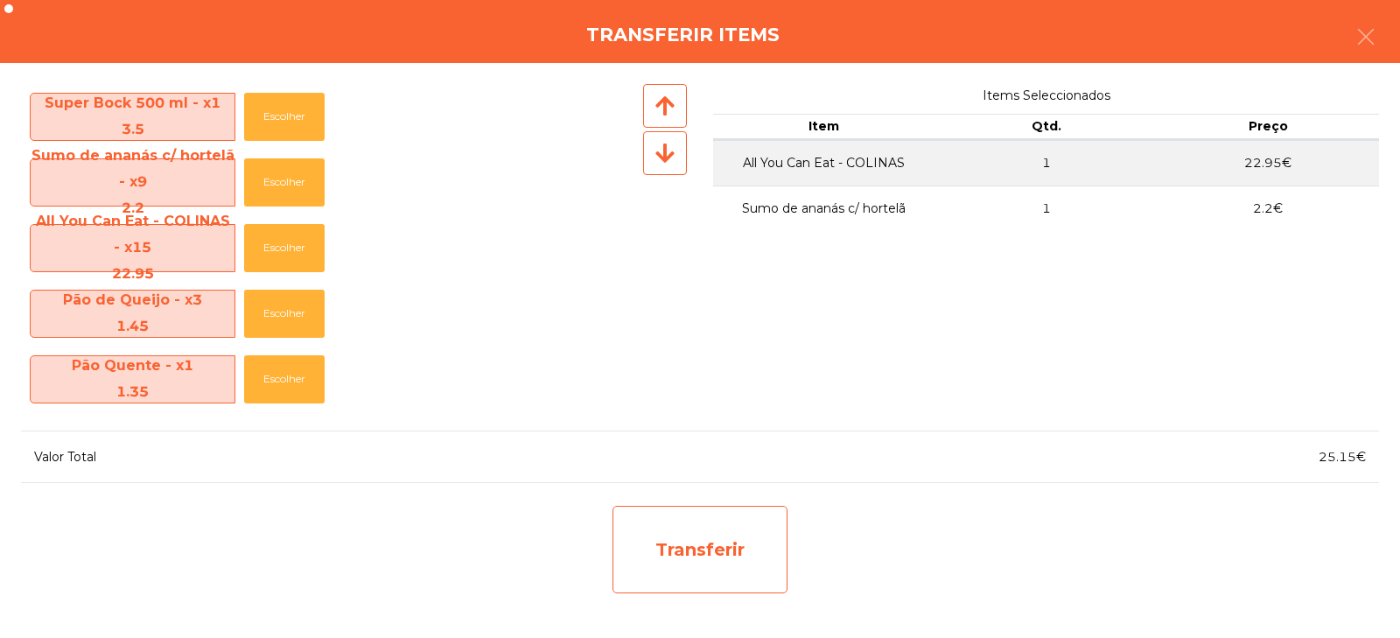
click at [681, 559] on div "Transferir" at bounding box center [699, 549] width 175 height 87
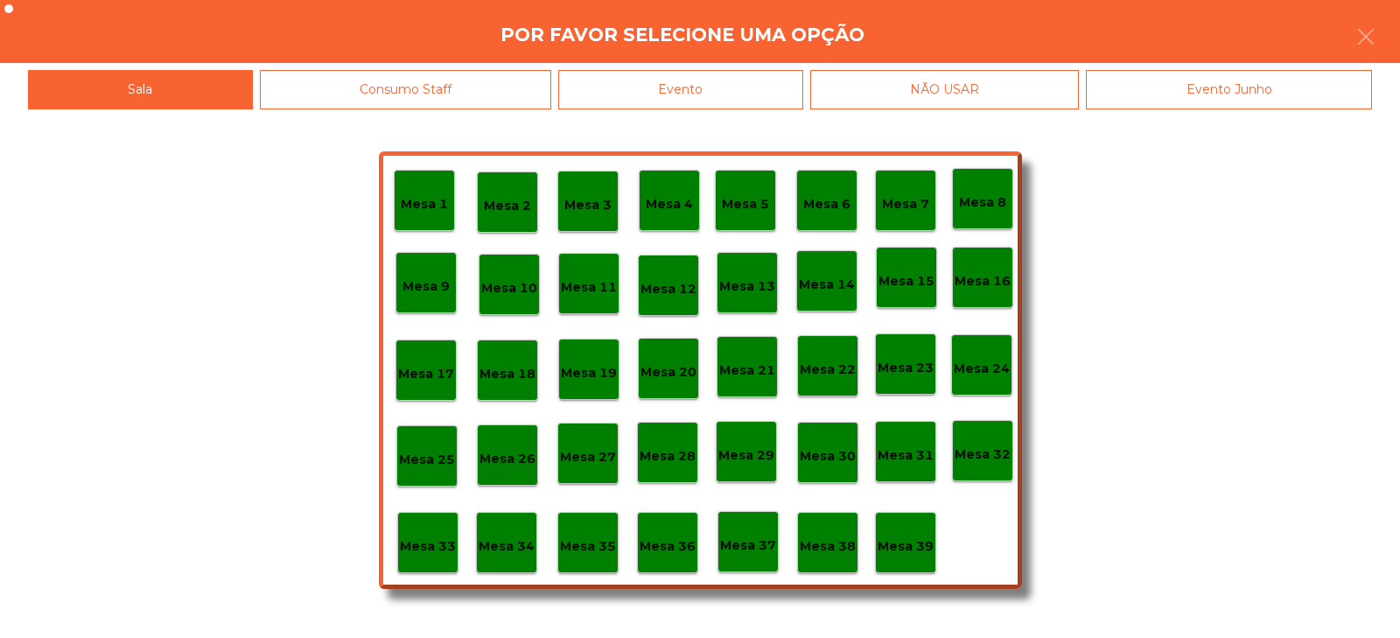
click at [436, 545] on p "Mesa 33" at bounding box center [428, 546] width 56 height 20
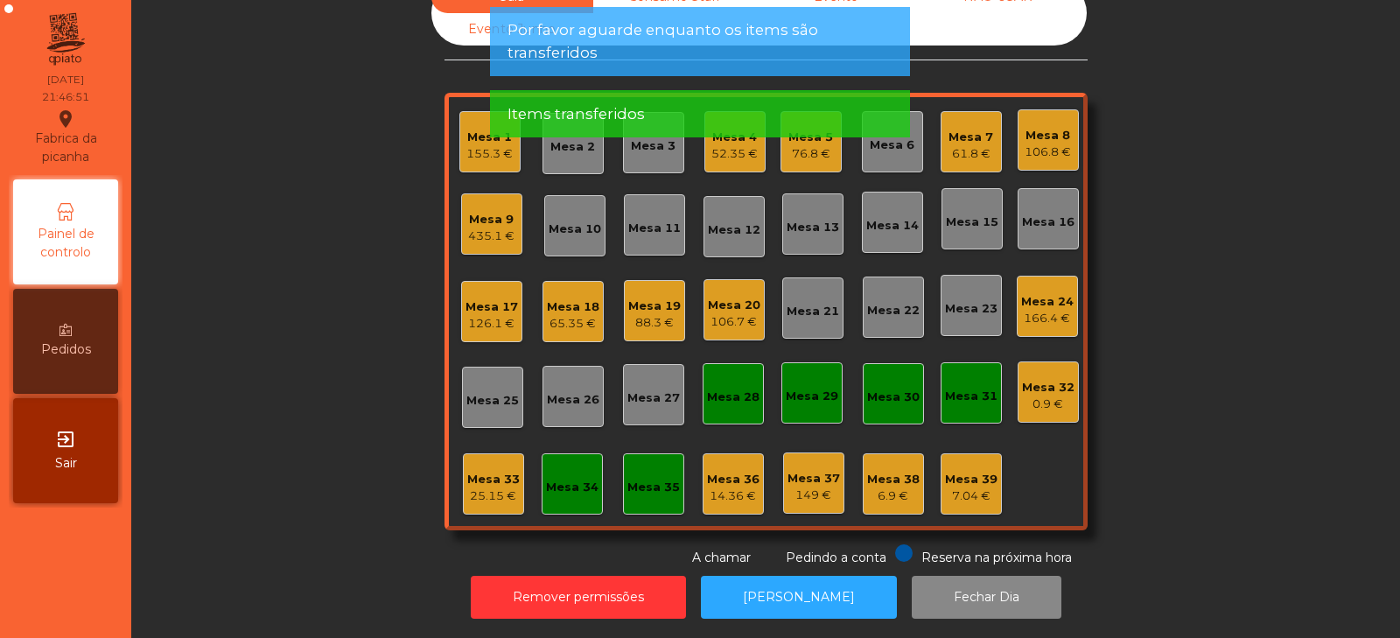
click at [508, 493] on div "Mesa 33 25.15 €" at bounding box center [493, 483] width 61 height 61
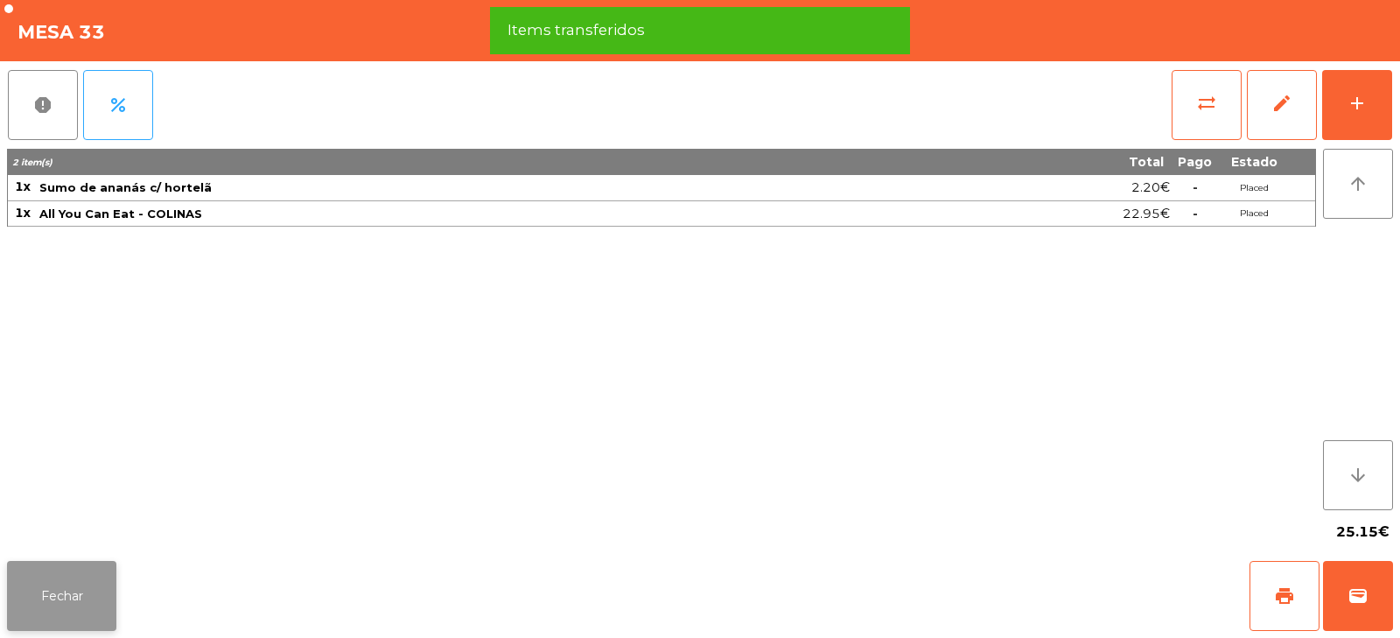
click at [76, 596] on button "Fechar" at bounding box center [61, 596] width 109 height 70
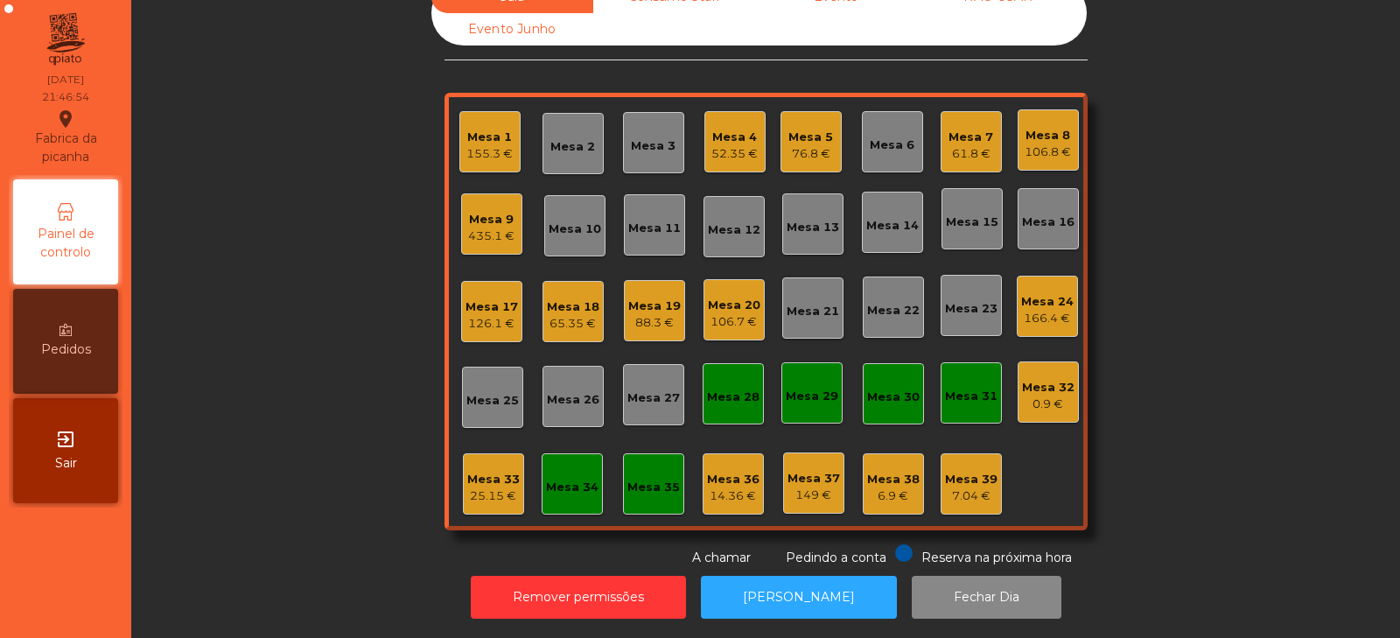
click at [495, 227] on div "435.1 €" at bounding box center [491, 235] width 46 height 17
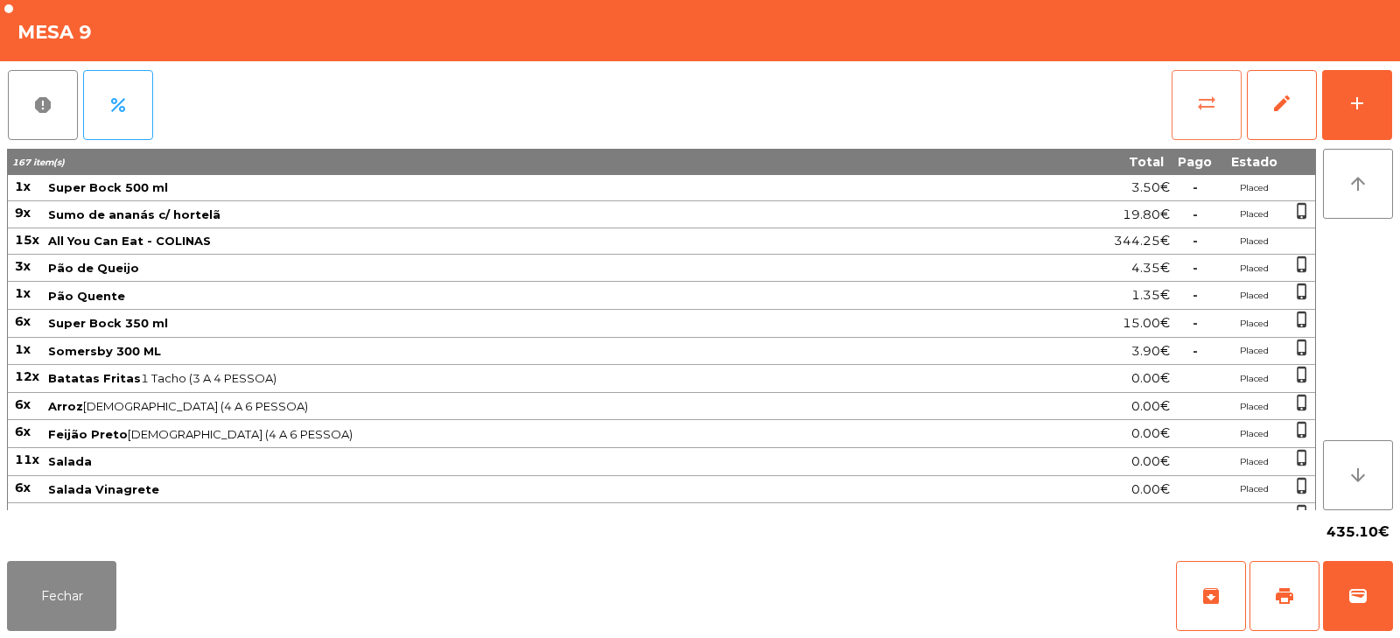
click at [1194, 109] on button "sync_alt" at bounding box center [1206, 105] width 70 height 70
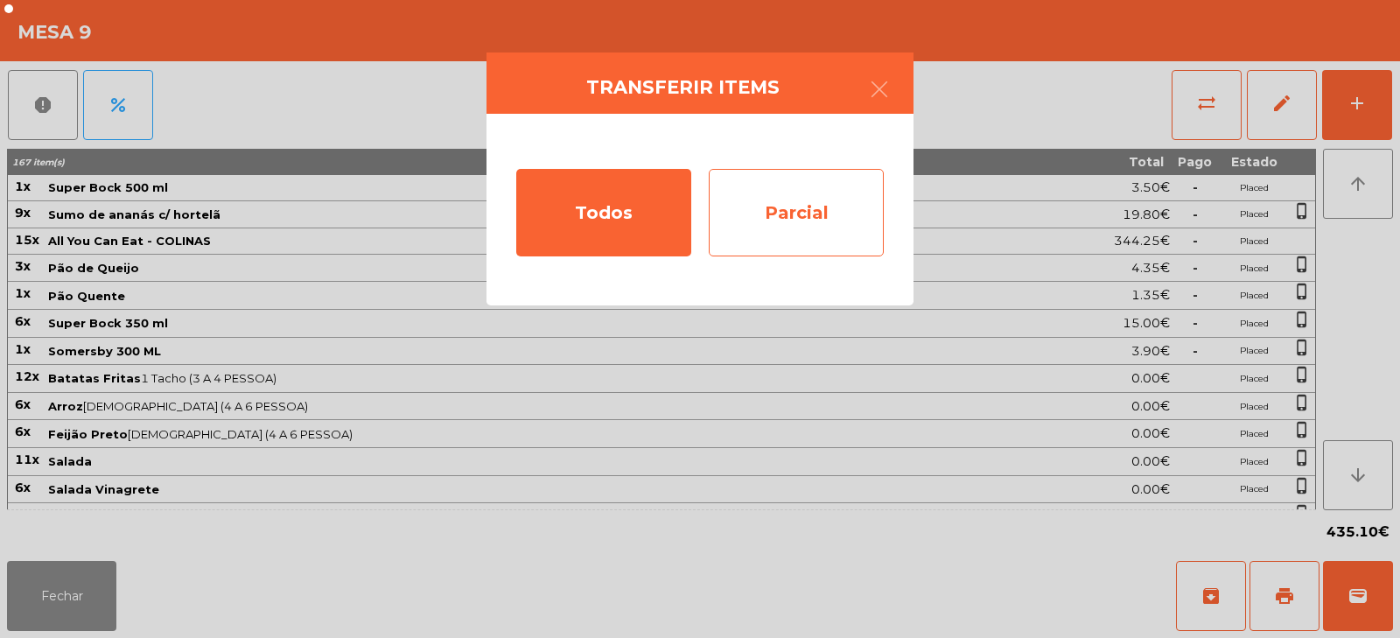
click at [795, 202] on div "Parcial" at bounding box center [796, 212] width 175 height 87
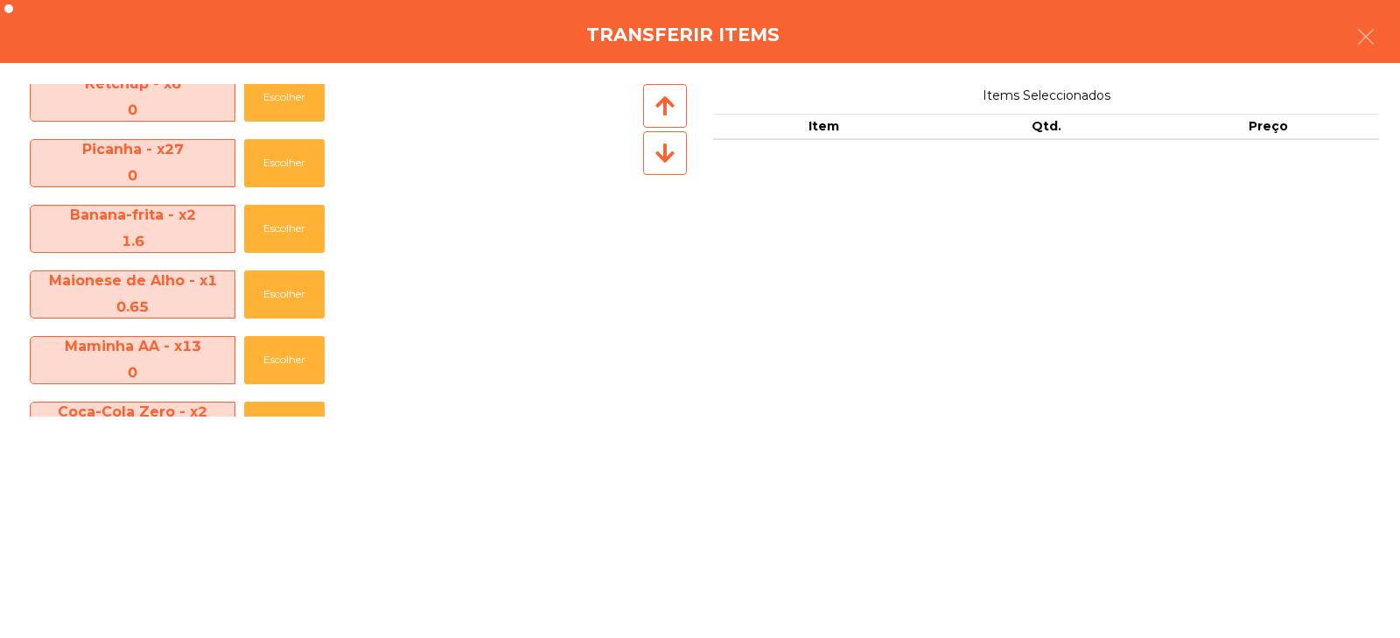
scroll to position [932, 0]
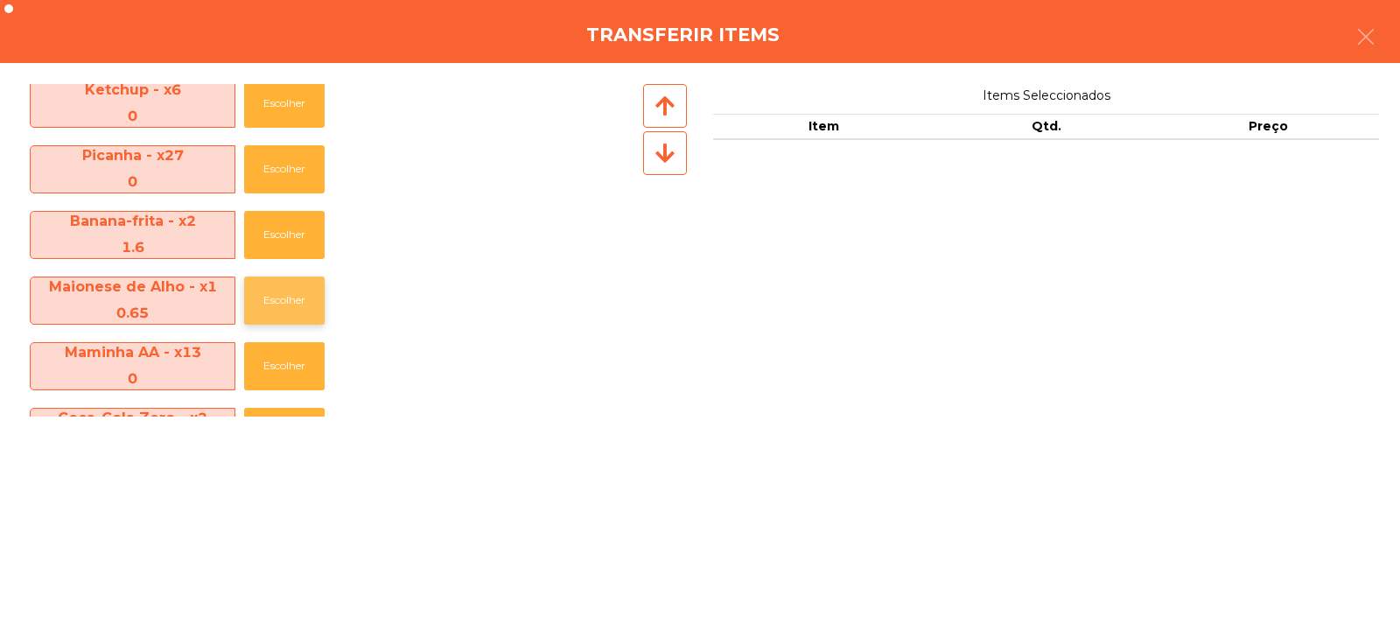
click at [289, 298] on button "Escolher" at bounding box center [284, 300] width 80 height 48
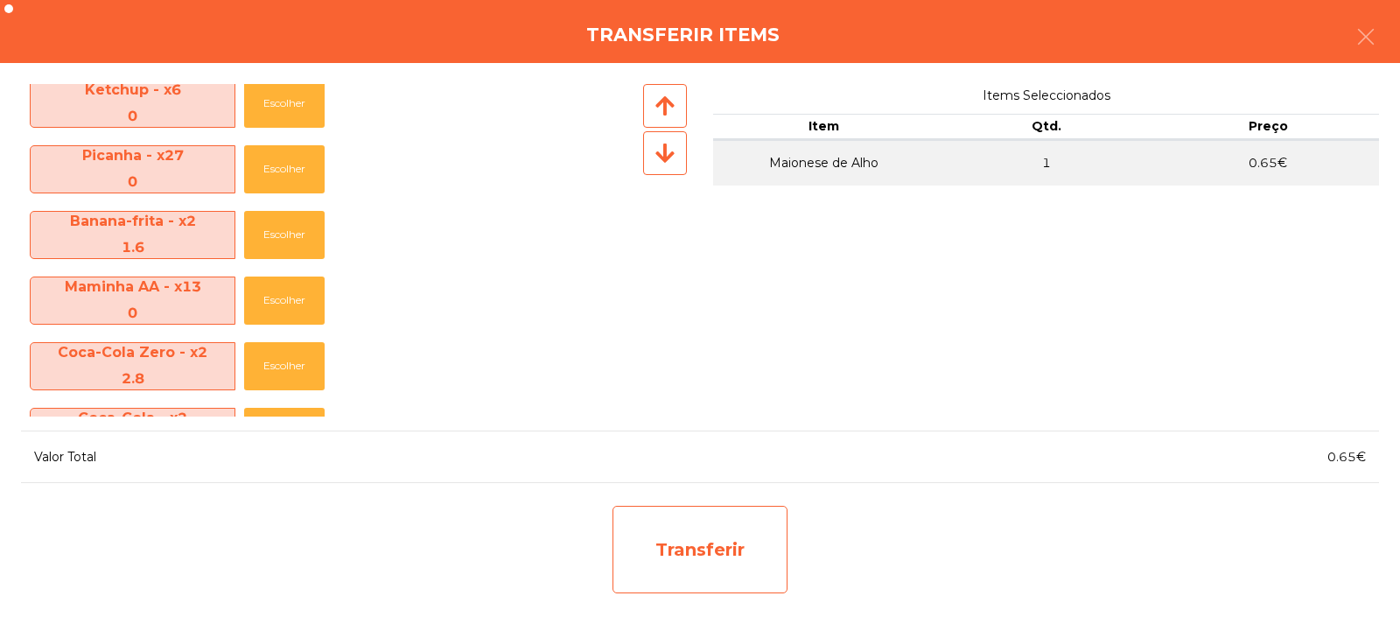
click at [692, 527] on div "Transferir" at bounding box center [699, 549] width 175 height 87
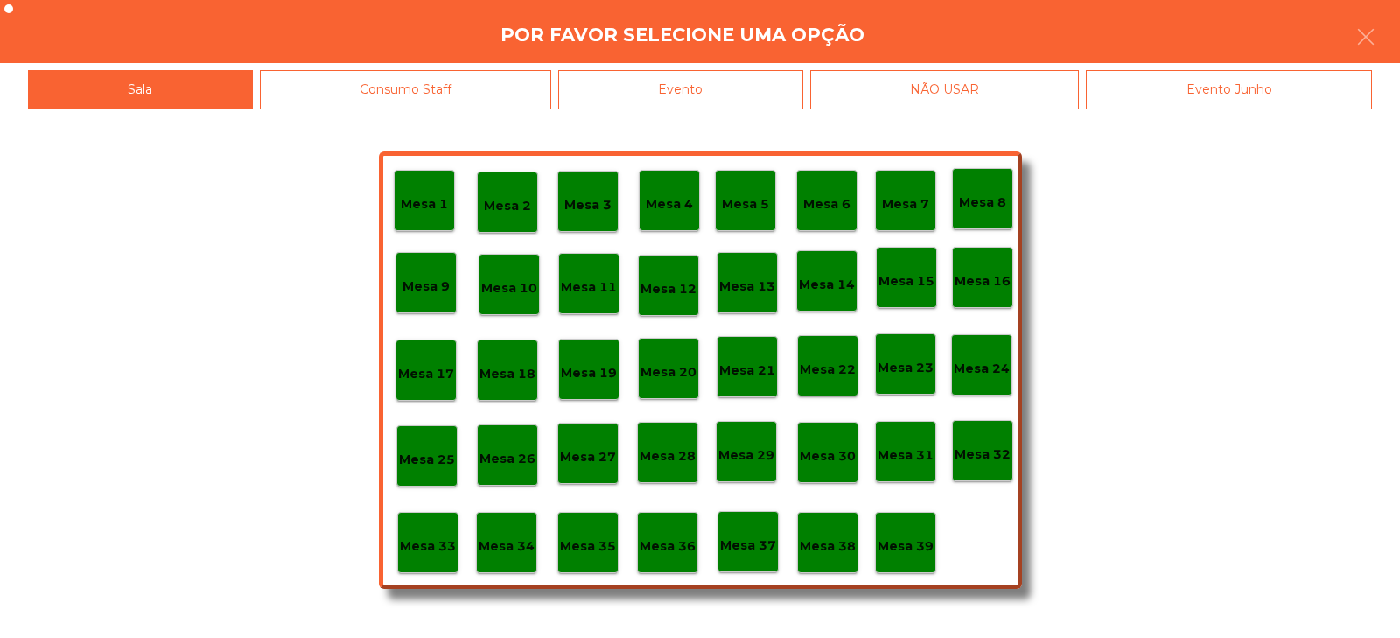
click at [423, 528] on div "Mesa 33" at bounding box center [427, 542] width 61 height 61
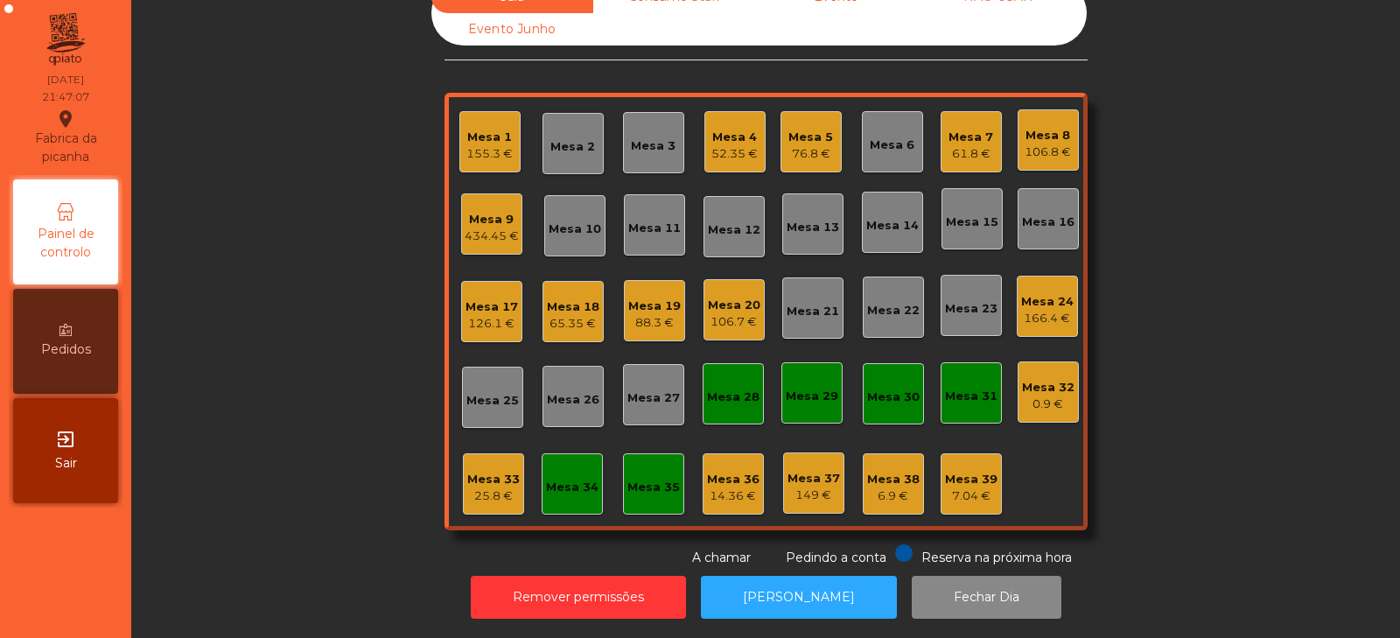
click at [510, 487] on div "25.8 €" at bounding box center [493, 495] width 52 height 17
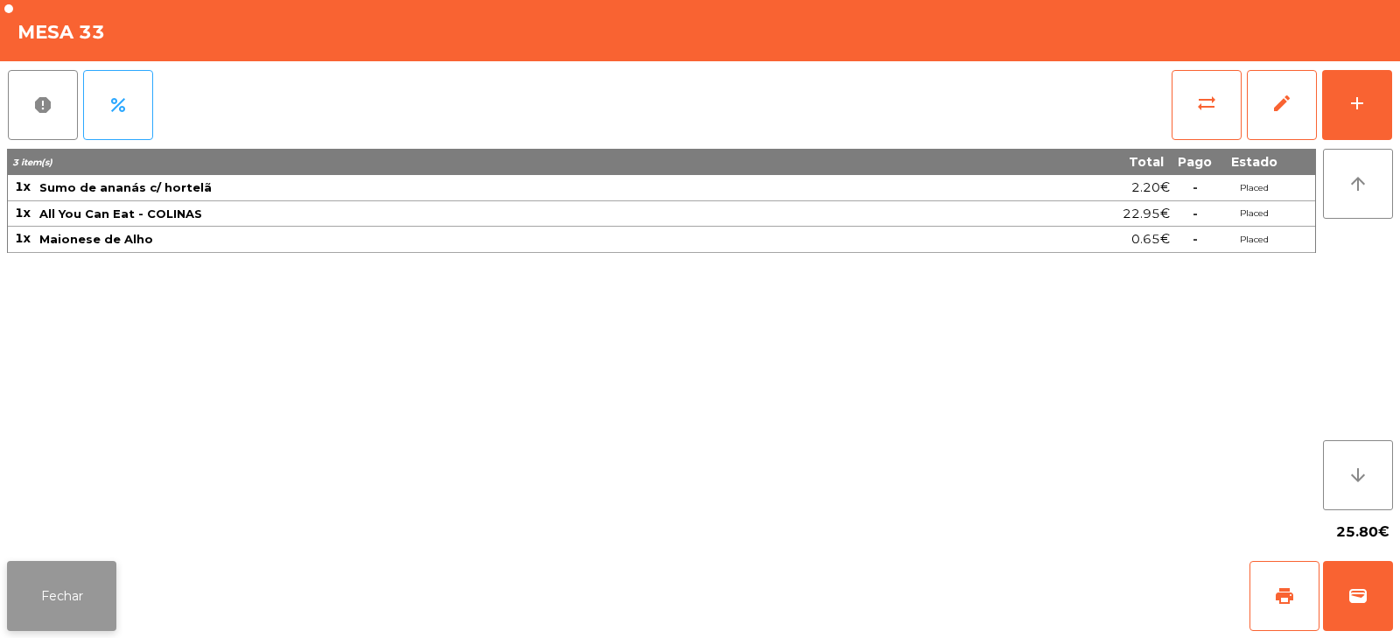
click at [66, 602] on button "Fechar" at bounding box center [61, 596] width 109 height 70
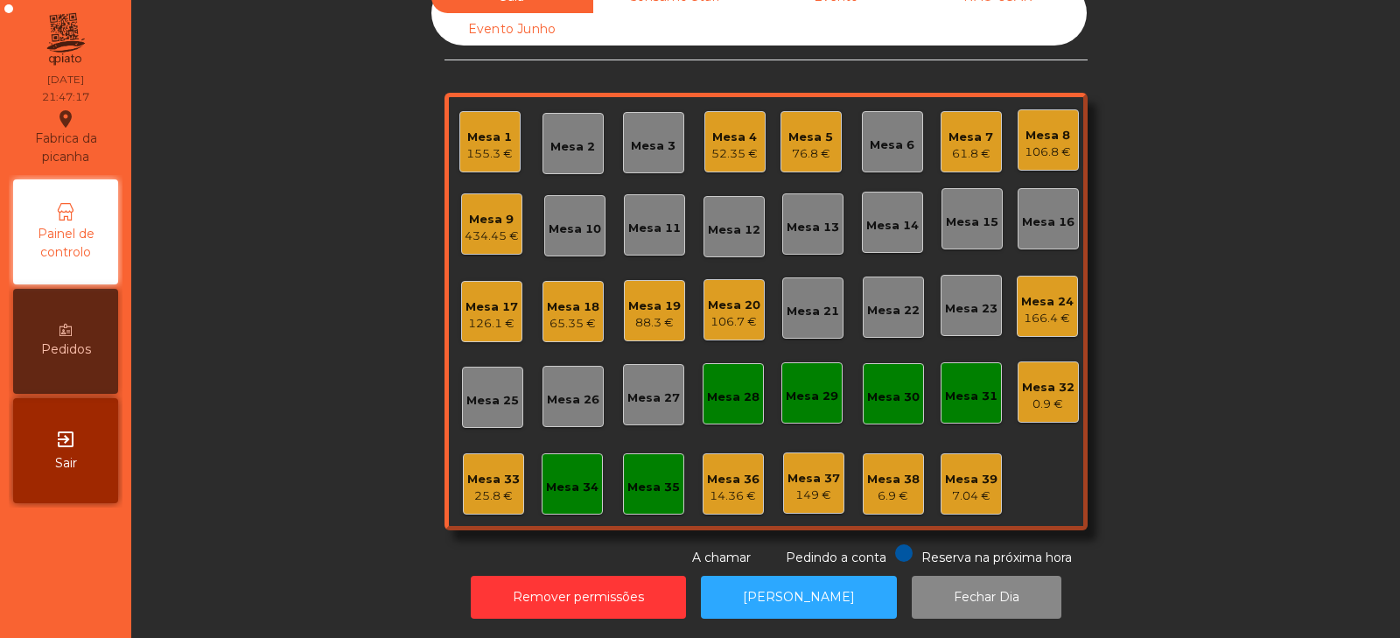
click at [482, 471] on div "Mesa 33" at bounding box center [493, 479] width 52 height 17
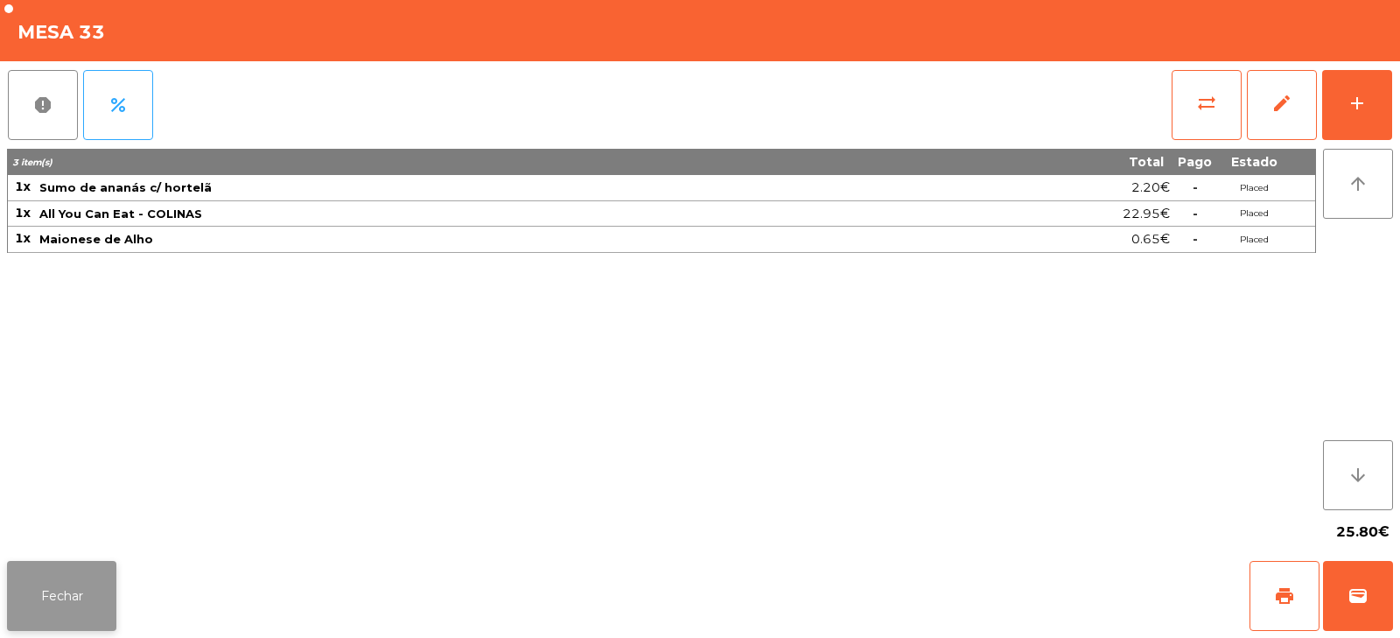
click at [73, 598] on button "Fechar" at bounding box center [61, 596] width 109 height 70
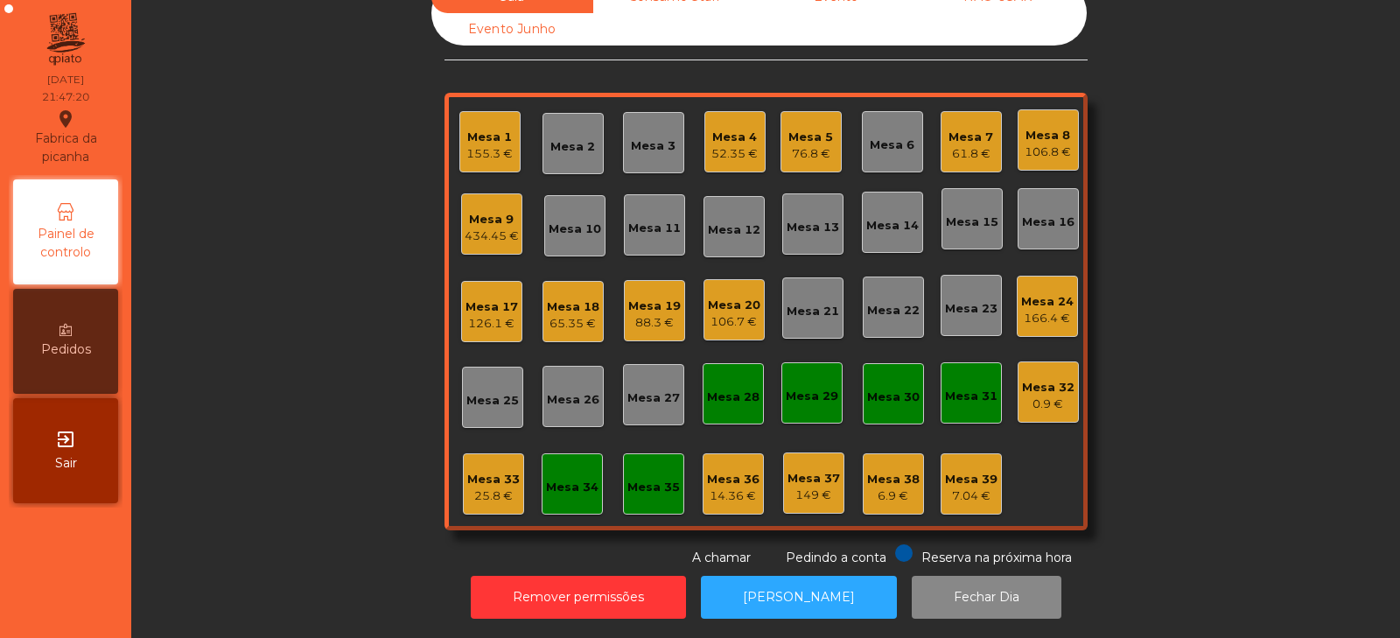
click at [102, 581] on nav "Fabrica da picanha location_on [DATE] 21:47:20 Painel de controlo Pedidos exit_…" at bounding box center [65, 319] width 131 height 638
click at [489, 298] on div "Mesa 17" at bounding box center [491, 306] width 52 height 17
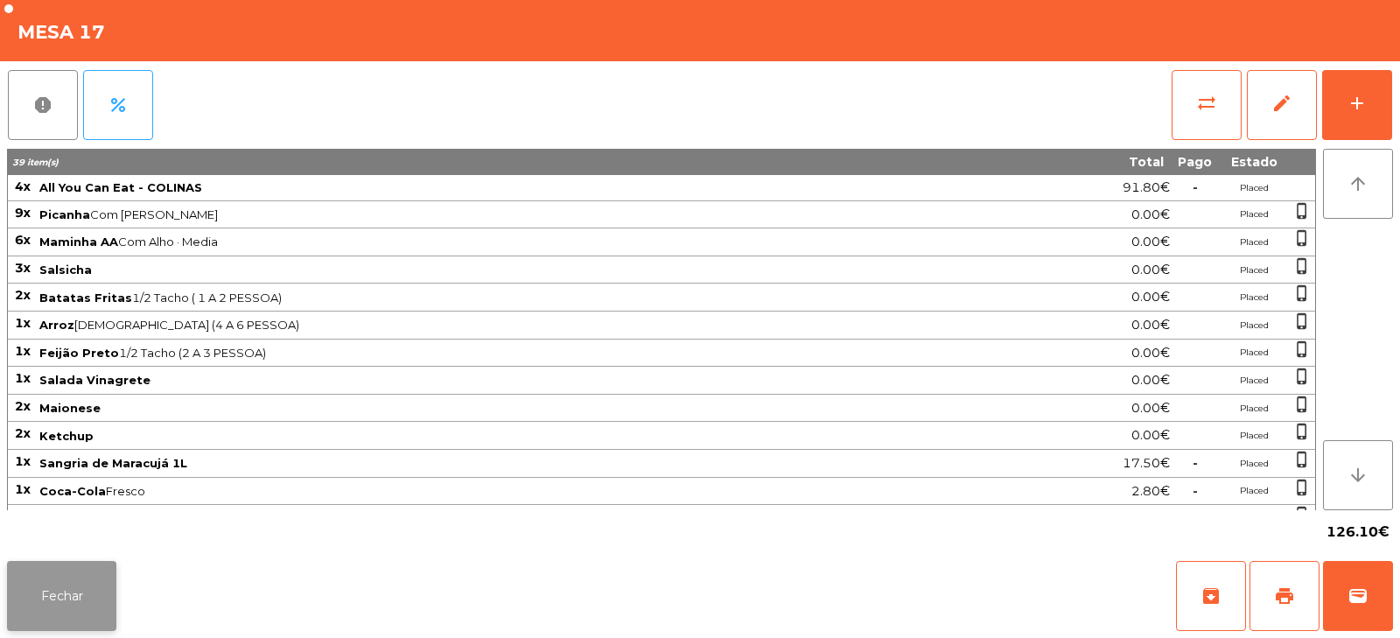
click at [73, 592] on button "Fechar" at bounding box center [61, 596] width 109 height 70
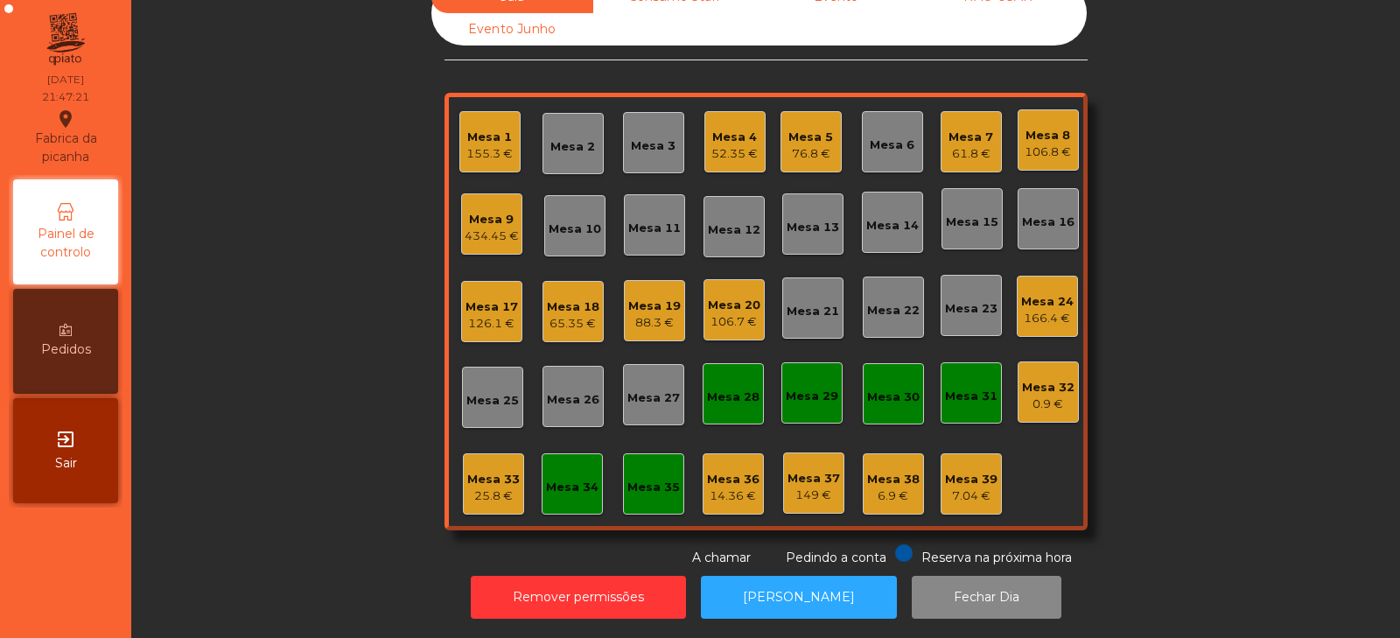
click at [495, 213] on div "Mesa 9" at bounding box center [492, 219] width 54 height 17
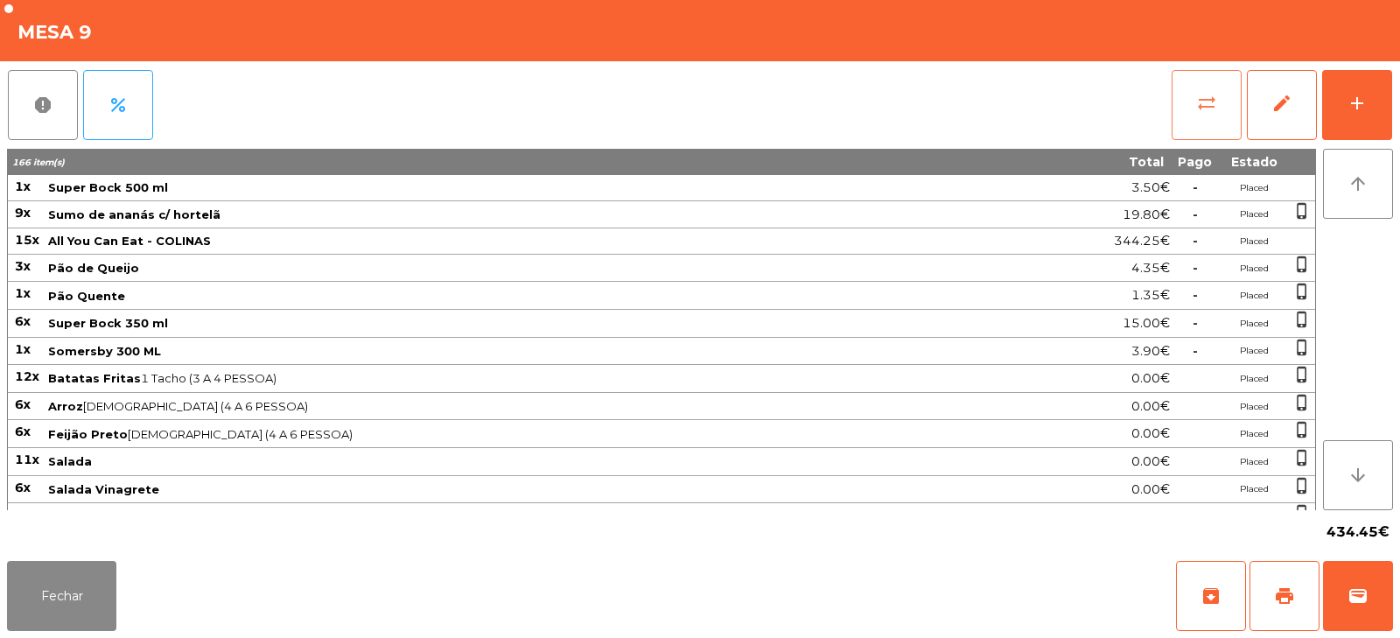
click at [1199, 120] on button "sync_alt" at bounding box center [1206, 105] width 70 height 70
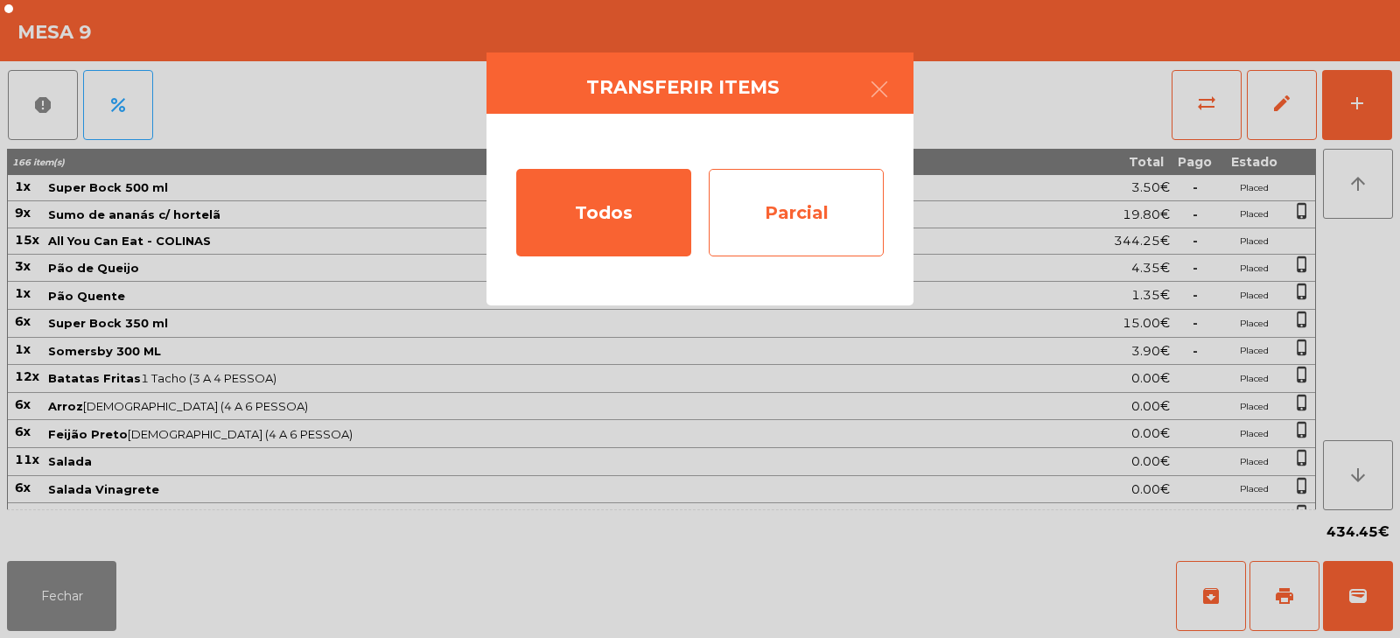
click at [819, 207] on div "Parcial" at bounding box center [796, 212] width 175 height 87
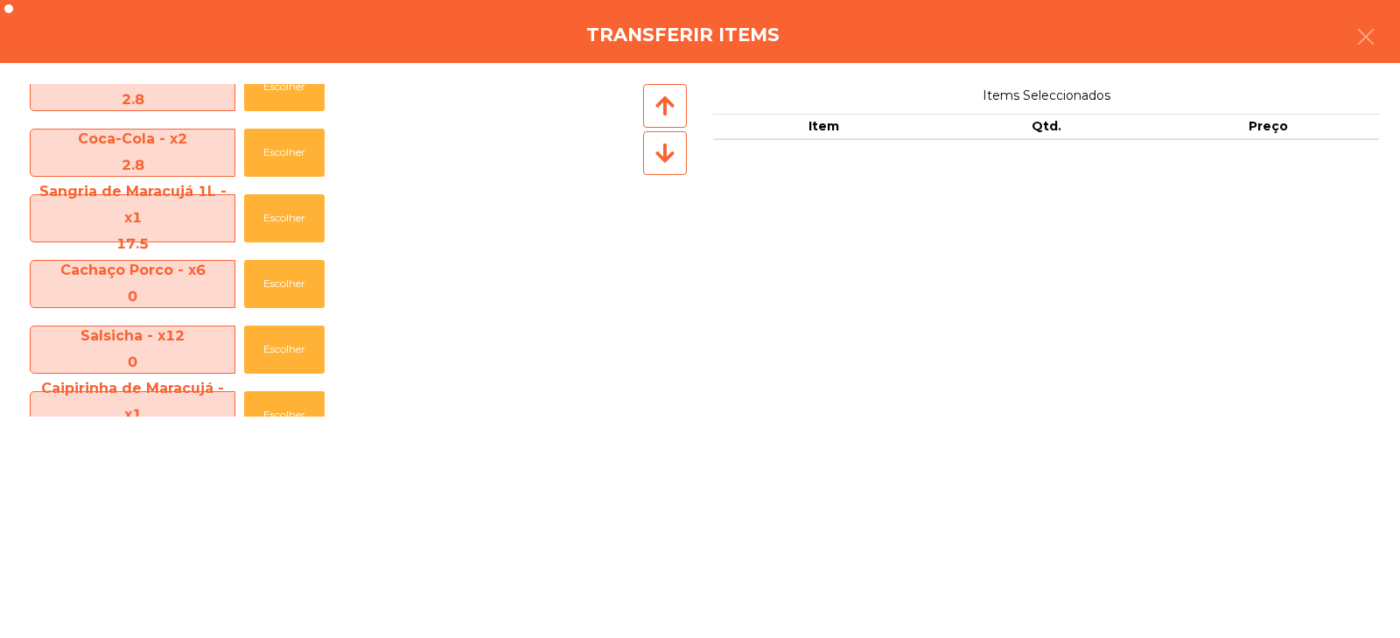
scroll to position [1220, 0]
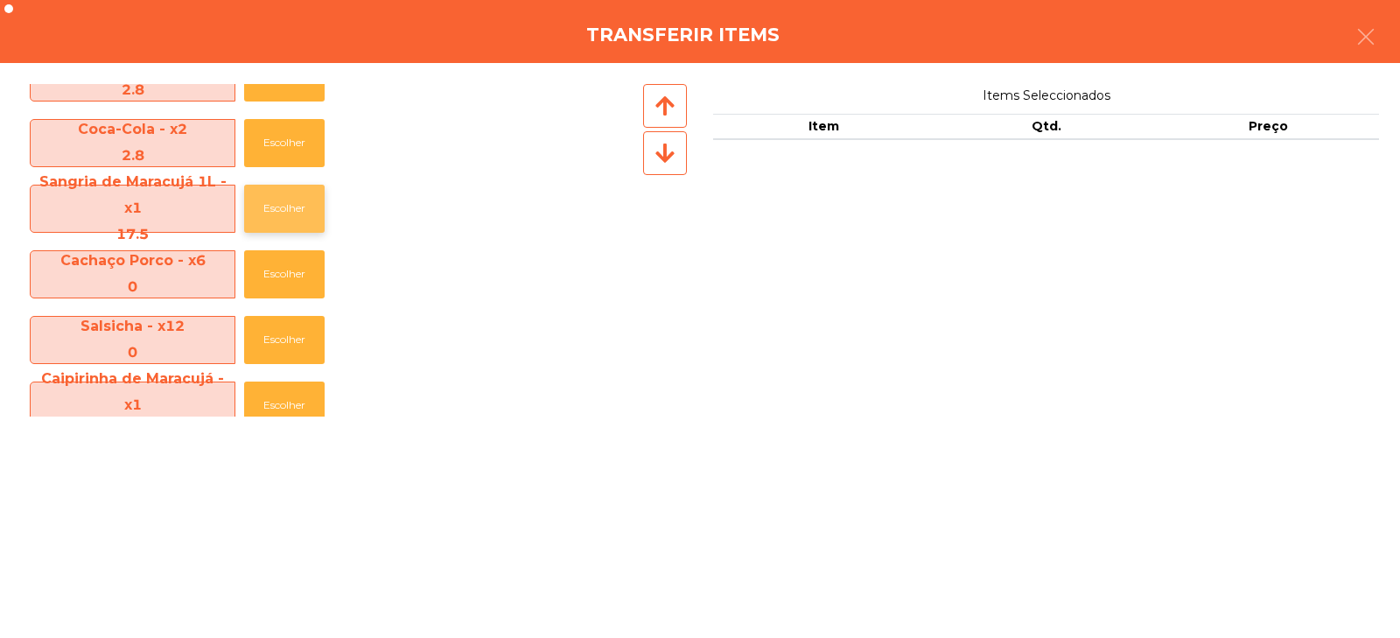
click at [297, 199] on button "Escolher" at bounding box center [284, 209] width 80 height 48
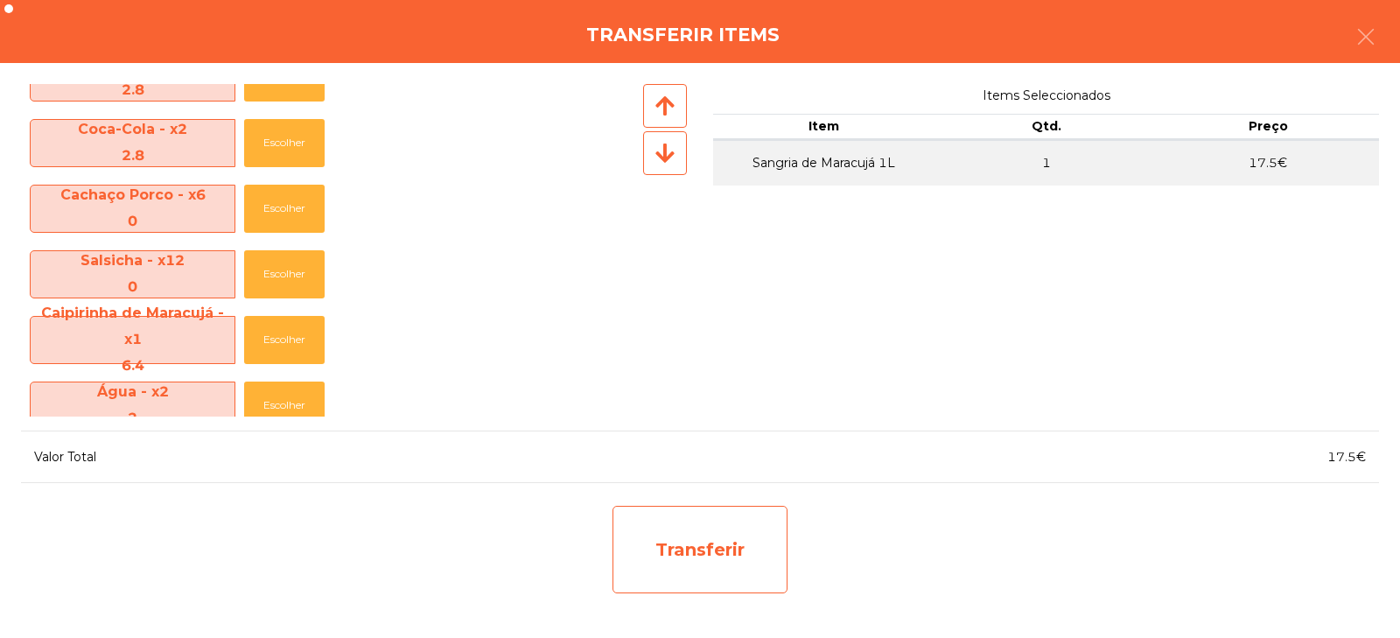
click at [734, 552] on div "Transferir" at bounding box center [699, 549] width 175 height 87
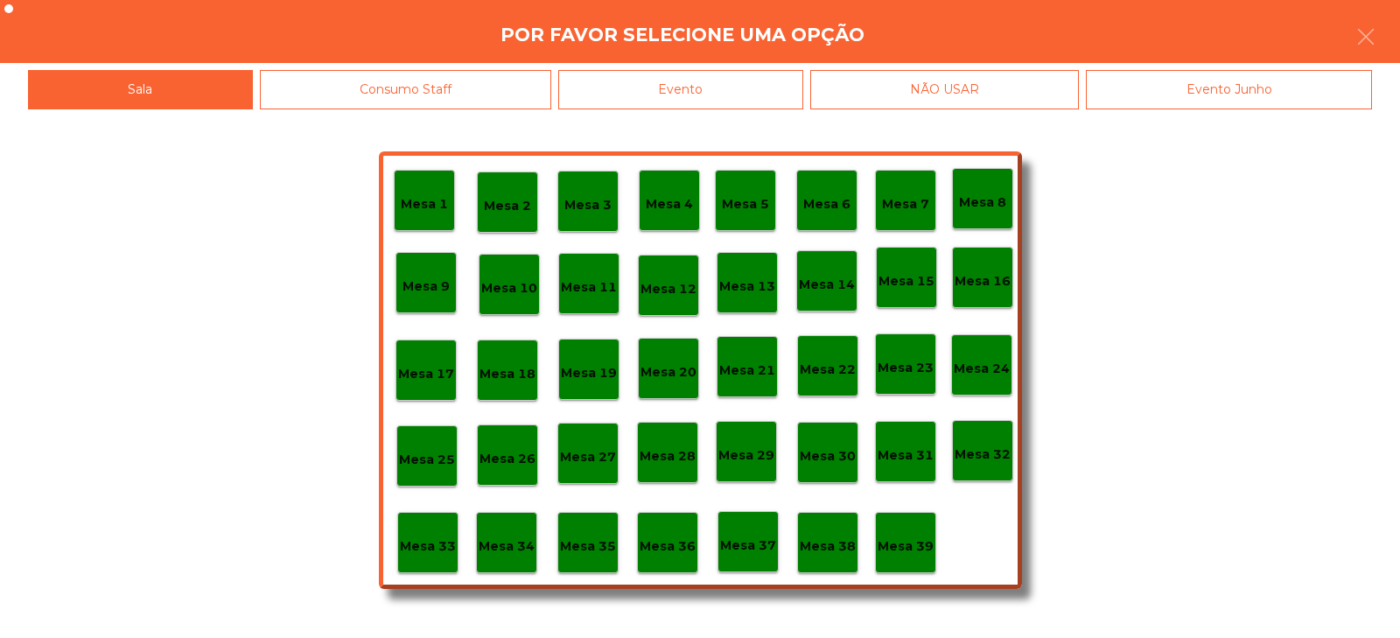
click at [527, 542] on p "Mesa 34" at bounding box center [507, 546] width 56 height 20
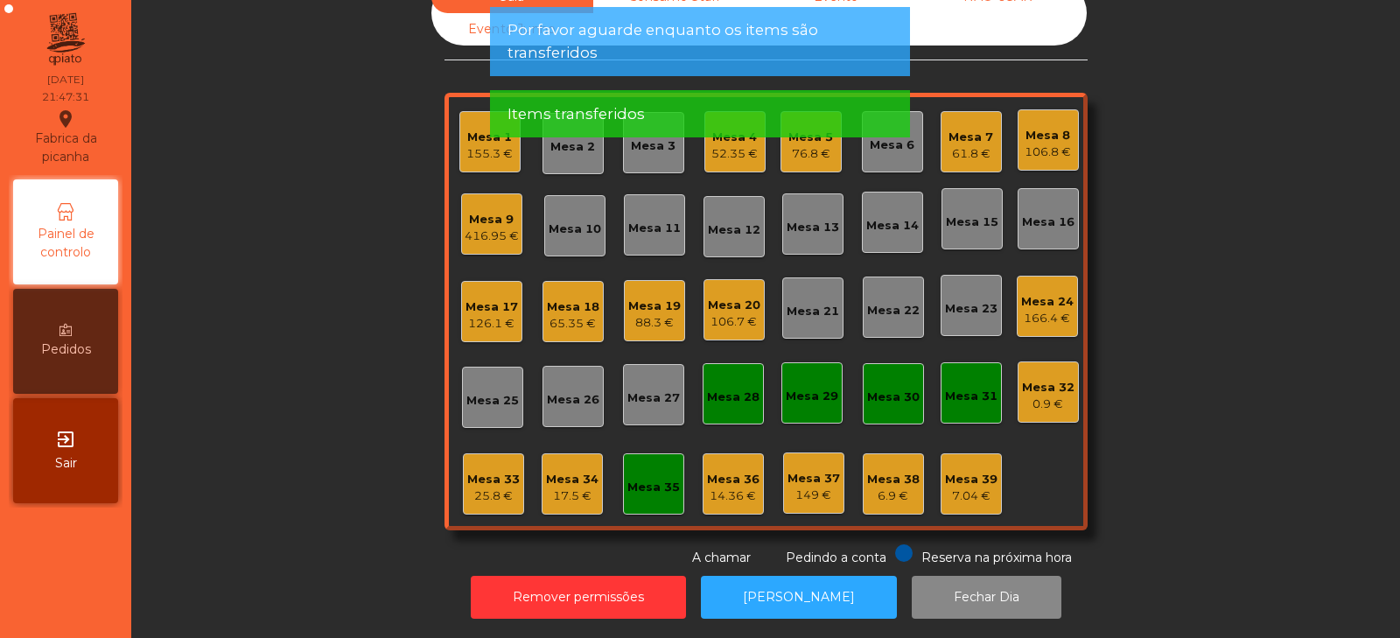
click at [560, 487] on div "17.5 €" at bounding box center [572, 495] width 52 height 17
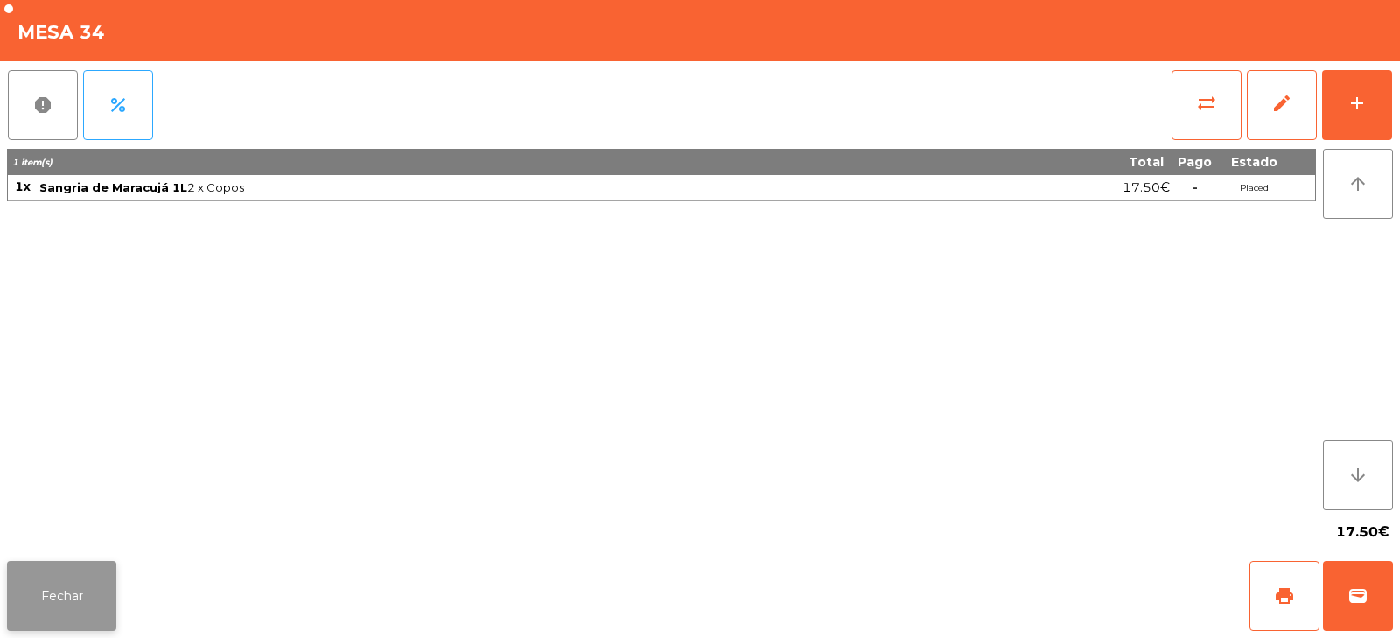
click at [76, 586] on button "Fechar" at bounding box center [61, 596] width 109 height 70
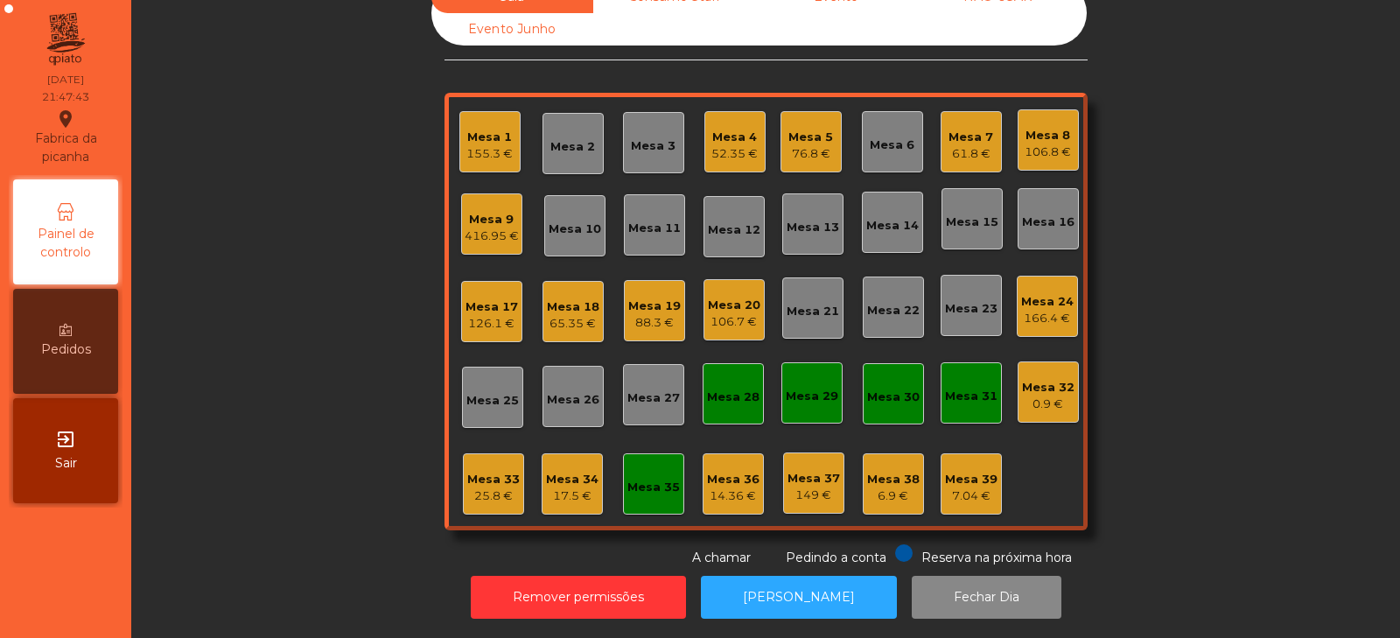
click at [489, 472] on div "Mesa 33" at bounding box center [493, 479] width 52 height 17
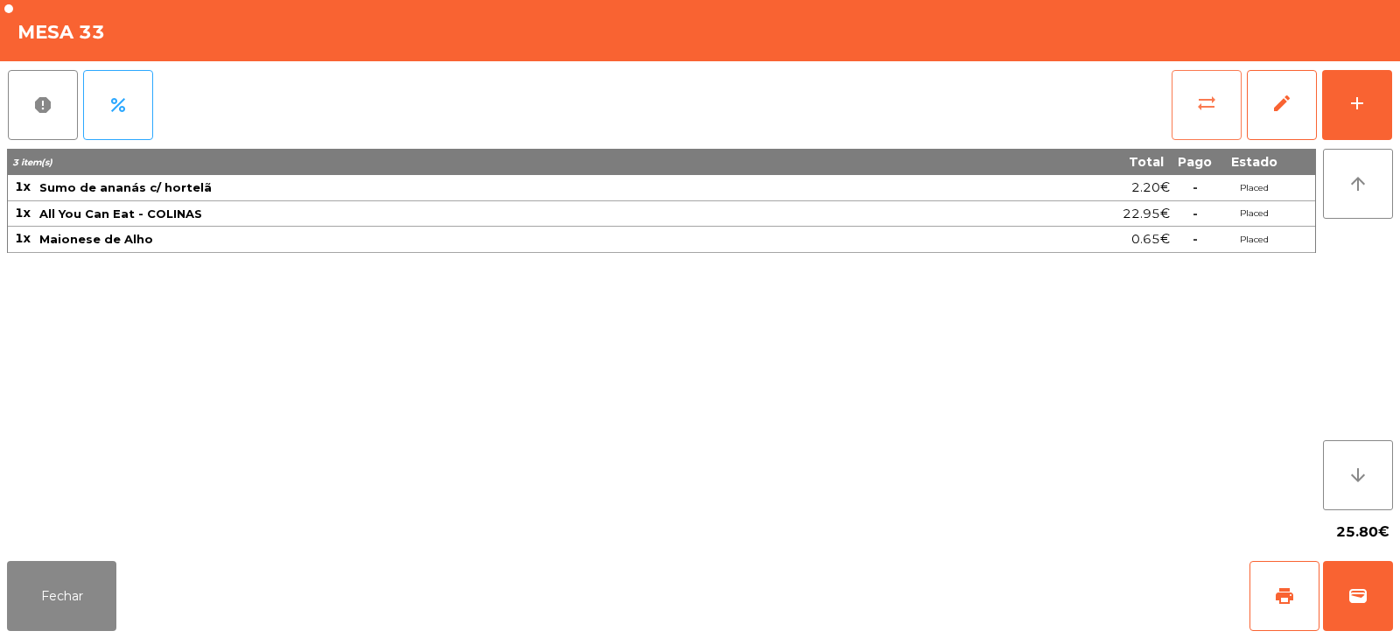
click at [1199, 100] on span "sync_alt" at bounding box center [1206, 103] width 21 height 21
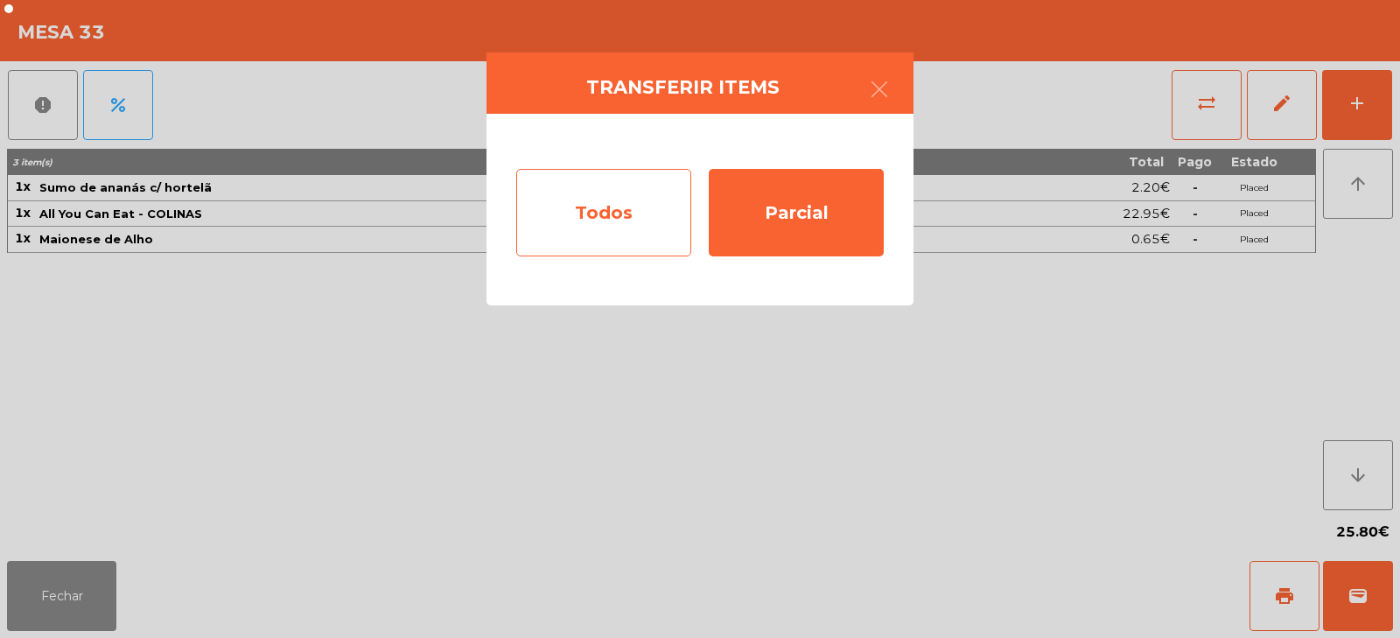
click at [631, 217] on div "Todos" at bounding box center [603, 212] width 175 height 87
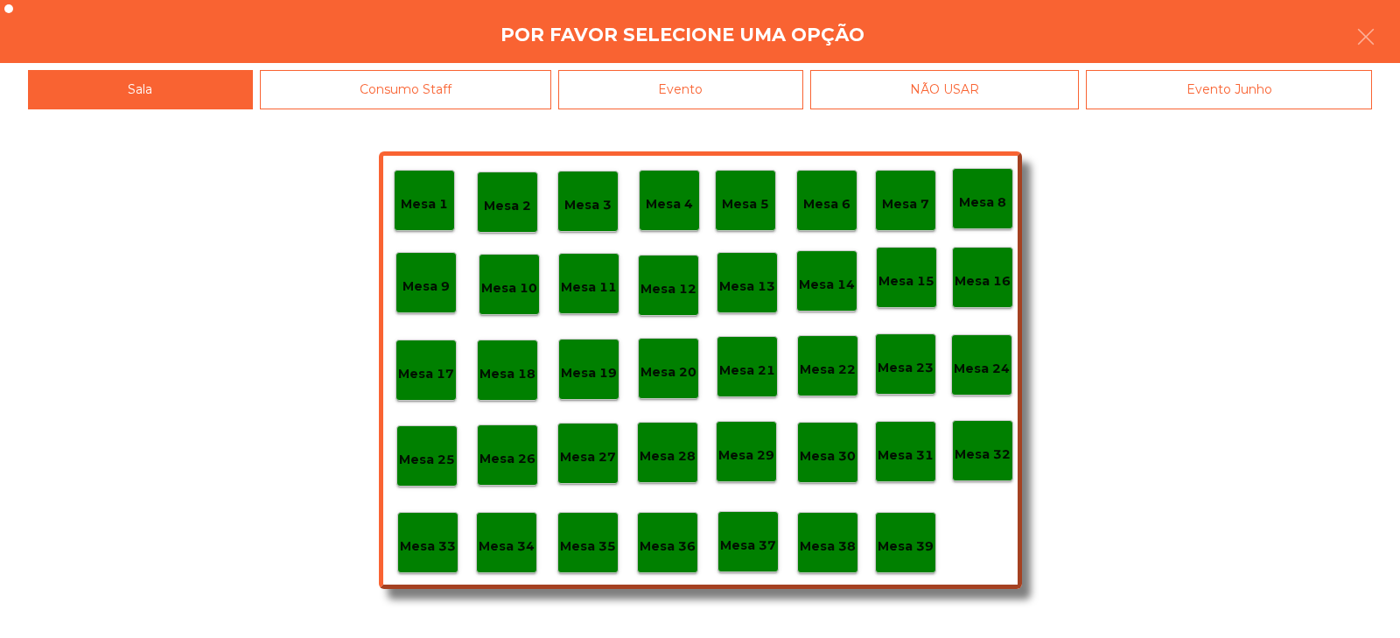
click at [1134, 188] on div "Mesa 1 Mesa 2 Mesa 3 Mesa 4 Mesa 5 Mesa 6 Mesa 7 Mesa 8 [GEOGRAPHIC_DATA] 9 [GE…" at bounding box center [700, 373] width 1400 height 528
click at [1377, 40] on button "button" at bounding box center [1365, 38] width 49 height 52
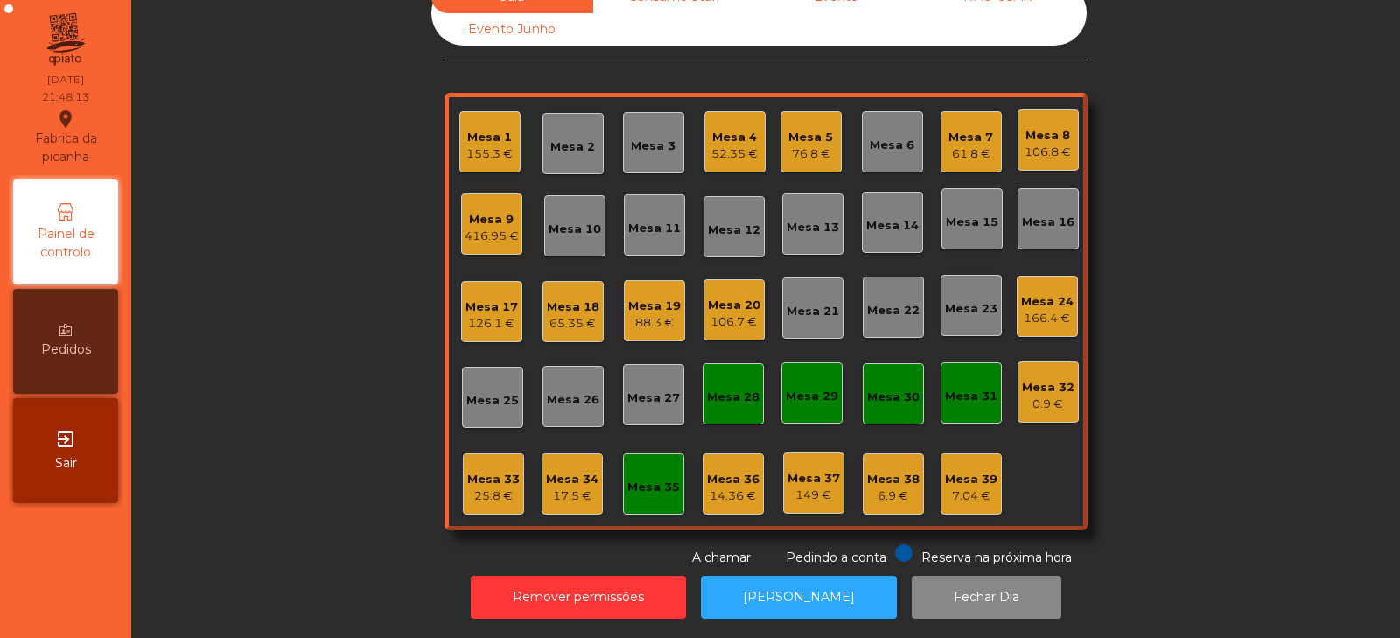
click at [486, 487] on div "25.8 €" at bounding box center [493, 495] width 52 height 17
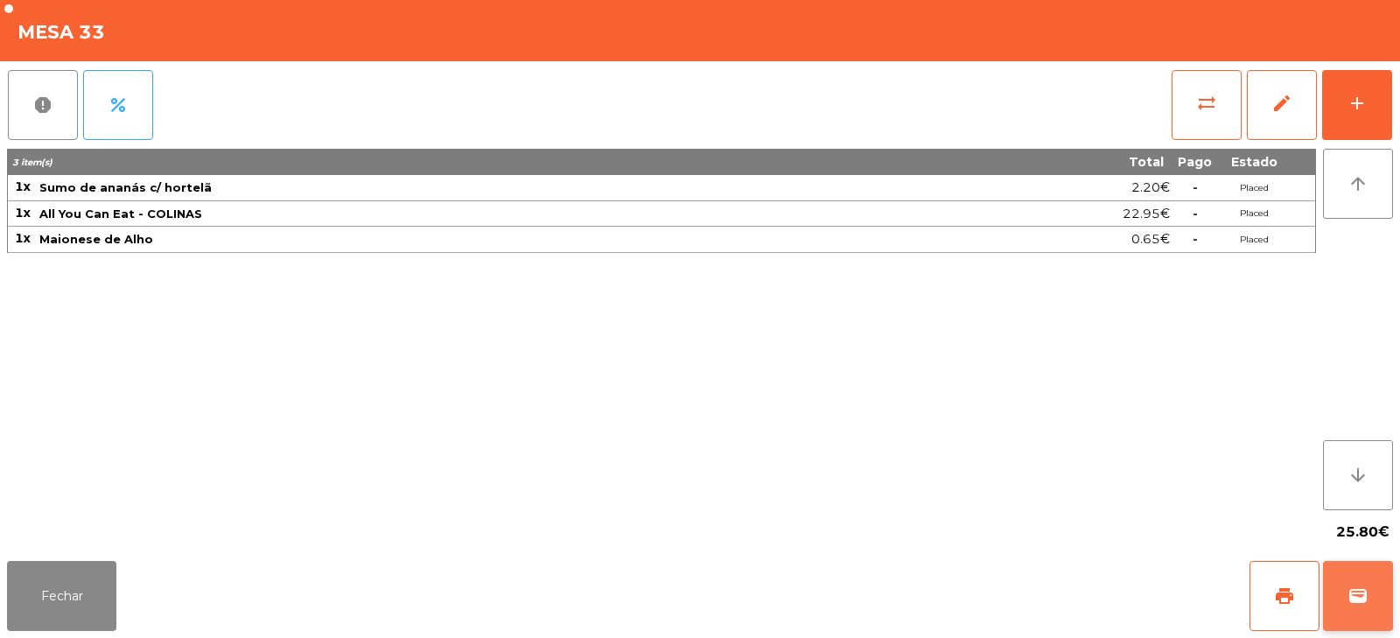
click at [1374, 598] on button "wallet" at bounding box center [1358, 596] width 70 height 70
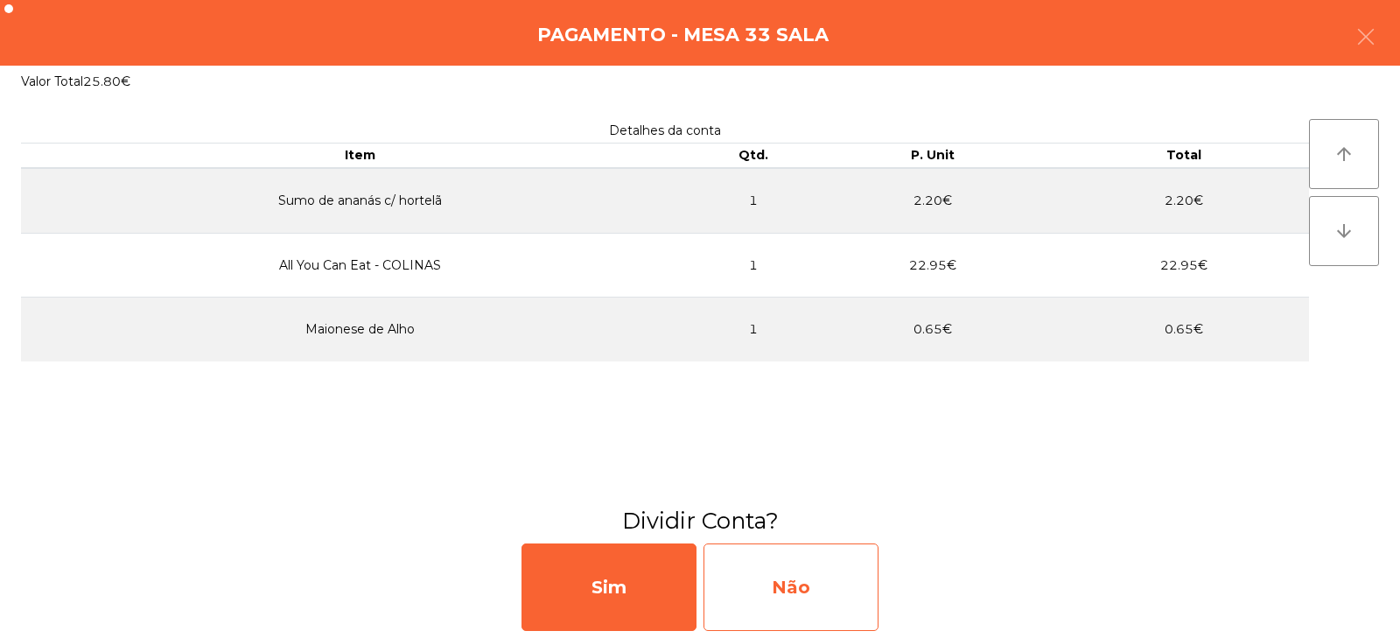
click at [834, 590] on div "Não" at bounding box center [790, 586] width 175 height 87
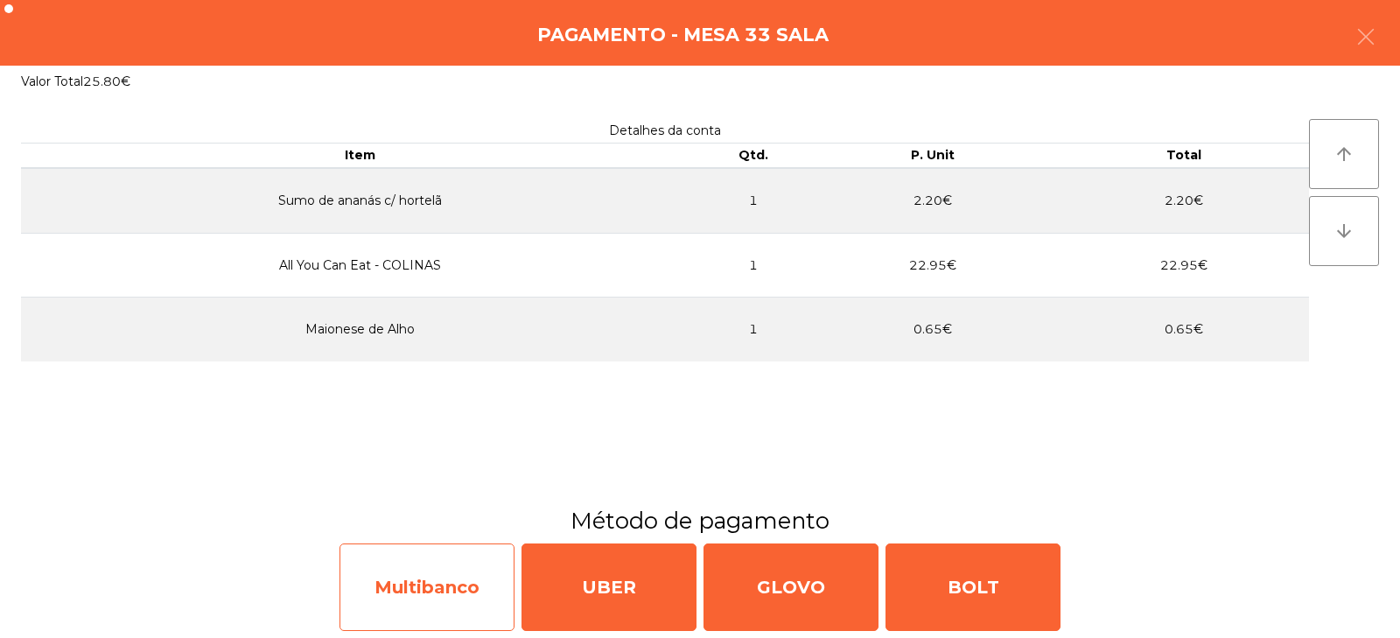
click at [468, 589] on div "Multibanco" at bounding box center [426, 586] width 175 height 87
select select "**"
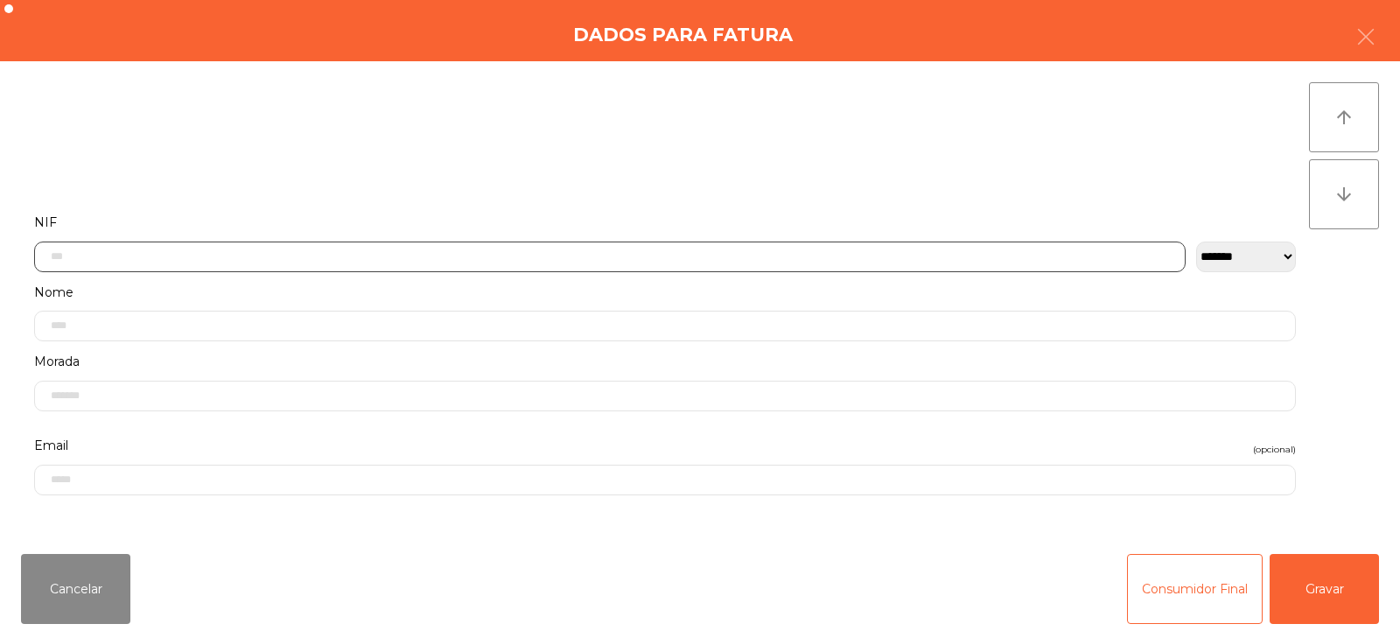
click at [685, 254] on input "text" at bounding box center [609, 256] width 1151 height 31
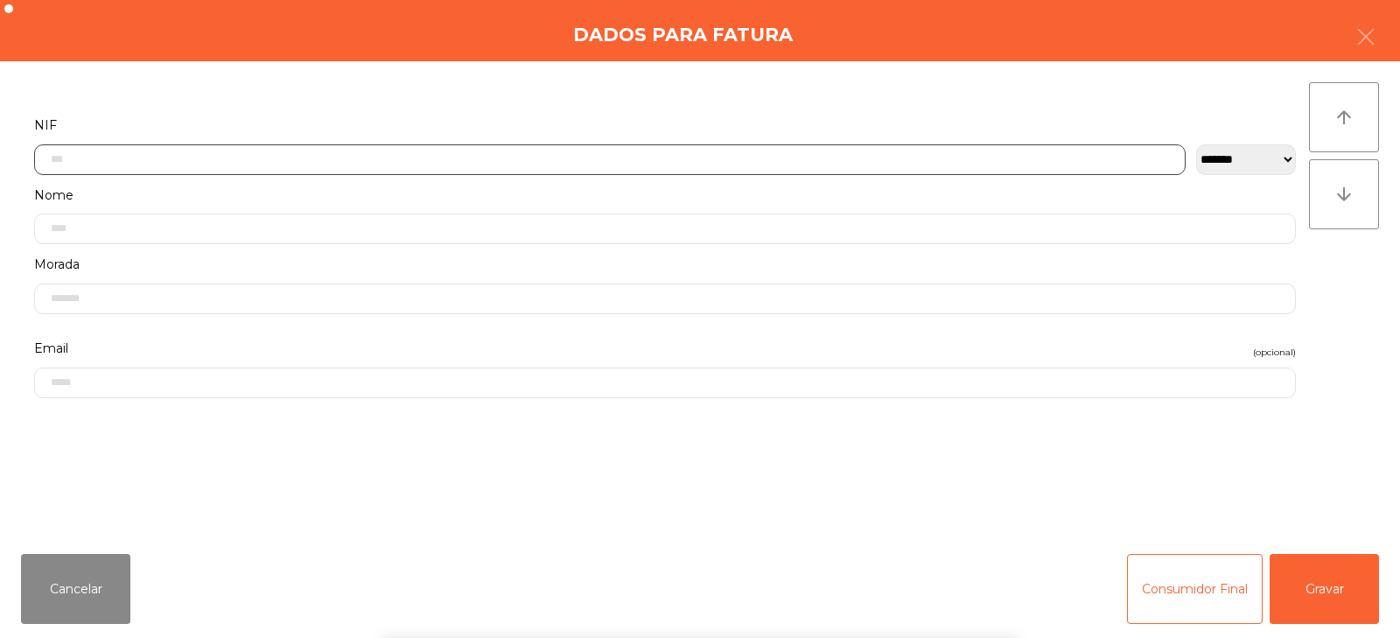
scroll to position [128, 0]
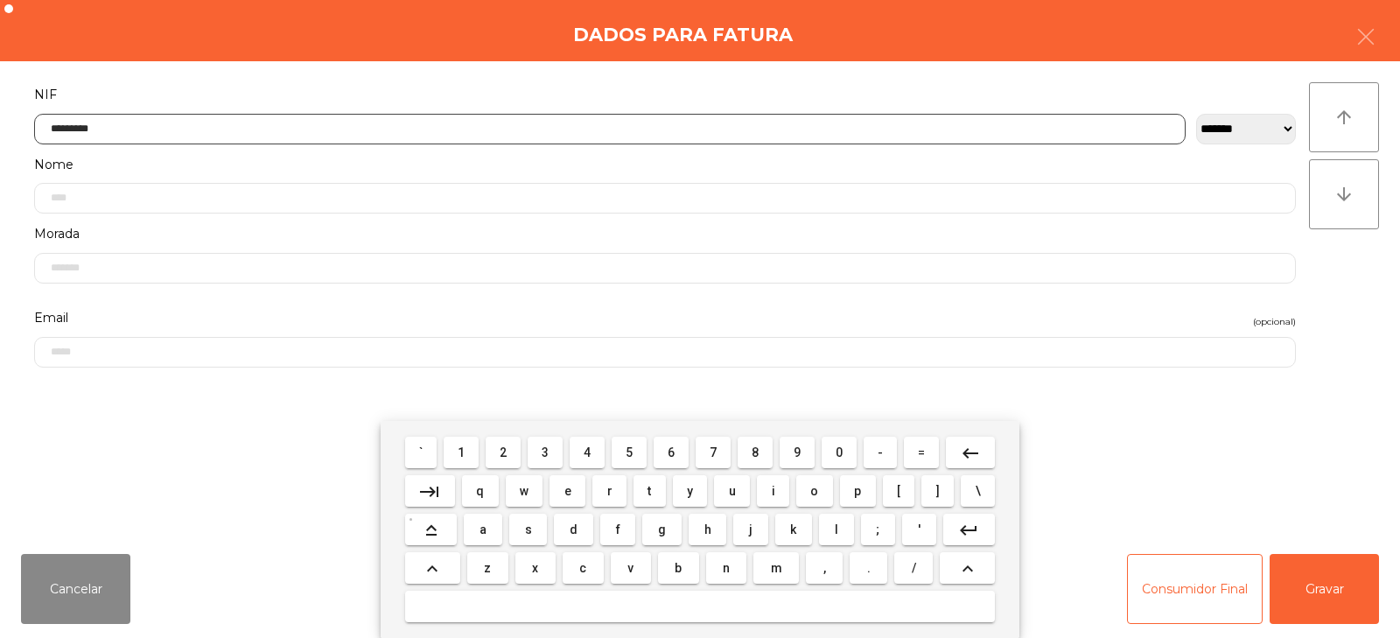
type input "*********"
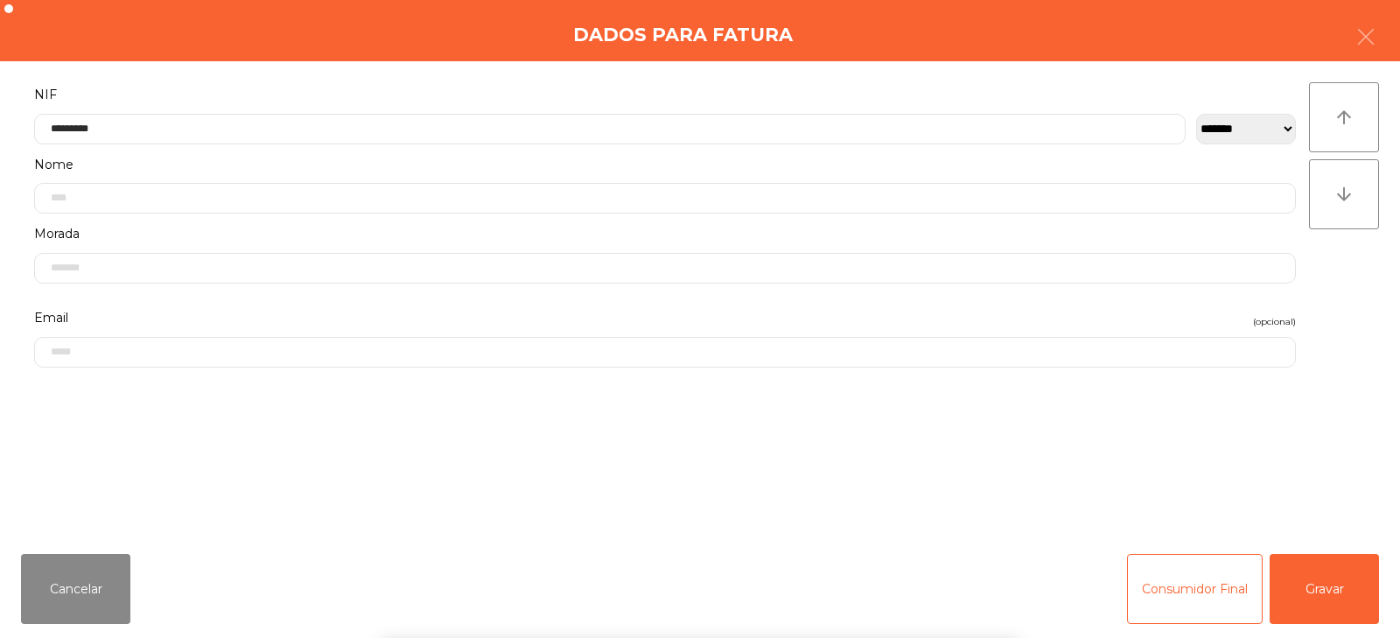
click at [1338, 605] on div "` 1 2 3 4 5 6 7 8 9 0 - = keyboard_backspace keyboard_tab q w e r t y u i o p […" at bounding box center [700, 529] width 1400 height 217
click at [1304, 605] on button "Gravar" at bounding box center [1323, 589] width 109 height 70
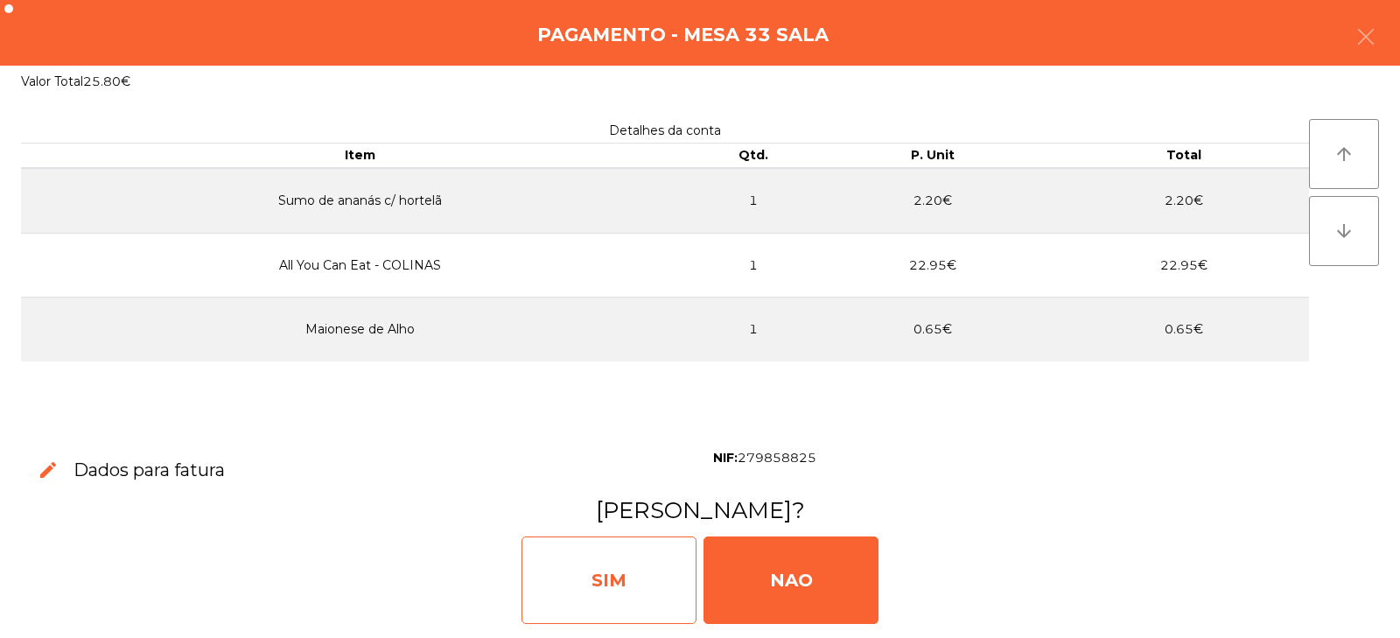
click at [646, 579] on div "SIM" at bounding box center [608, 579] width 175 height 87
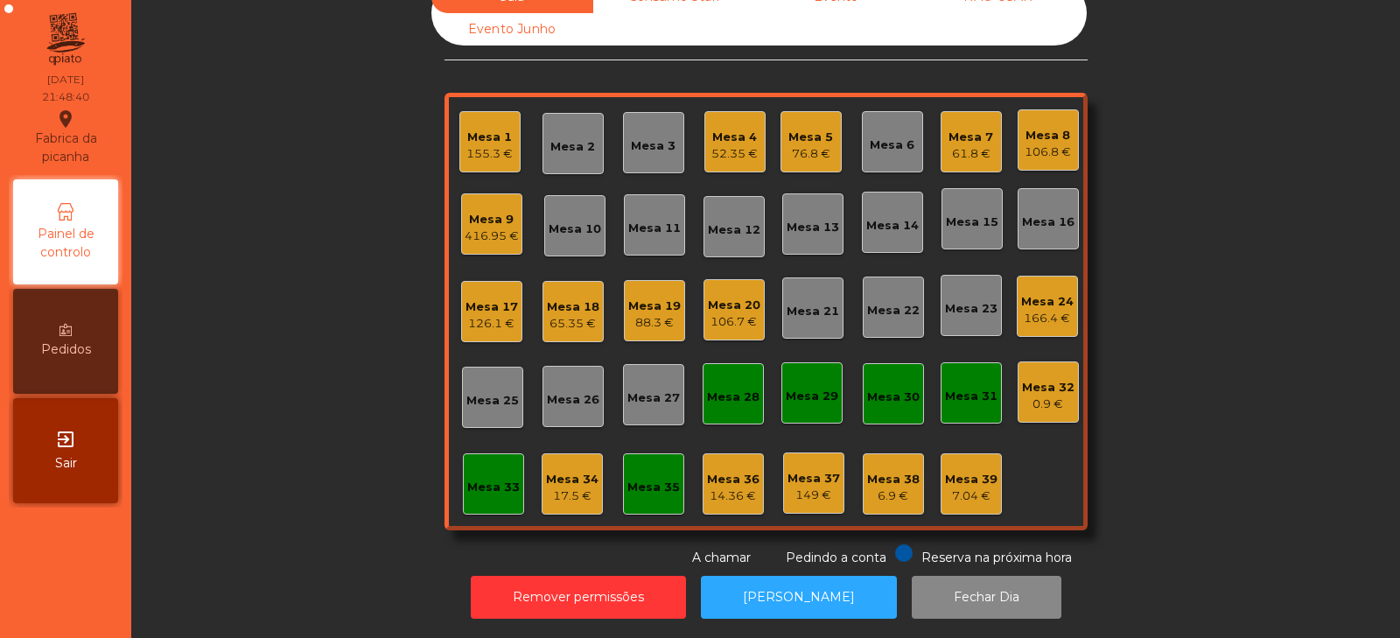
click at [493, 479] on div "Mesa 33" at bounding box center [493, 487] width 52 height 17
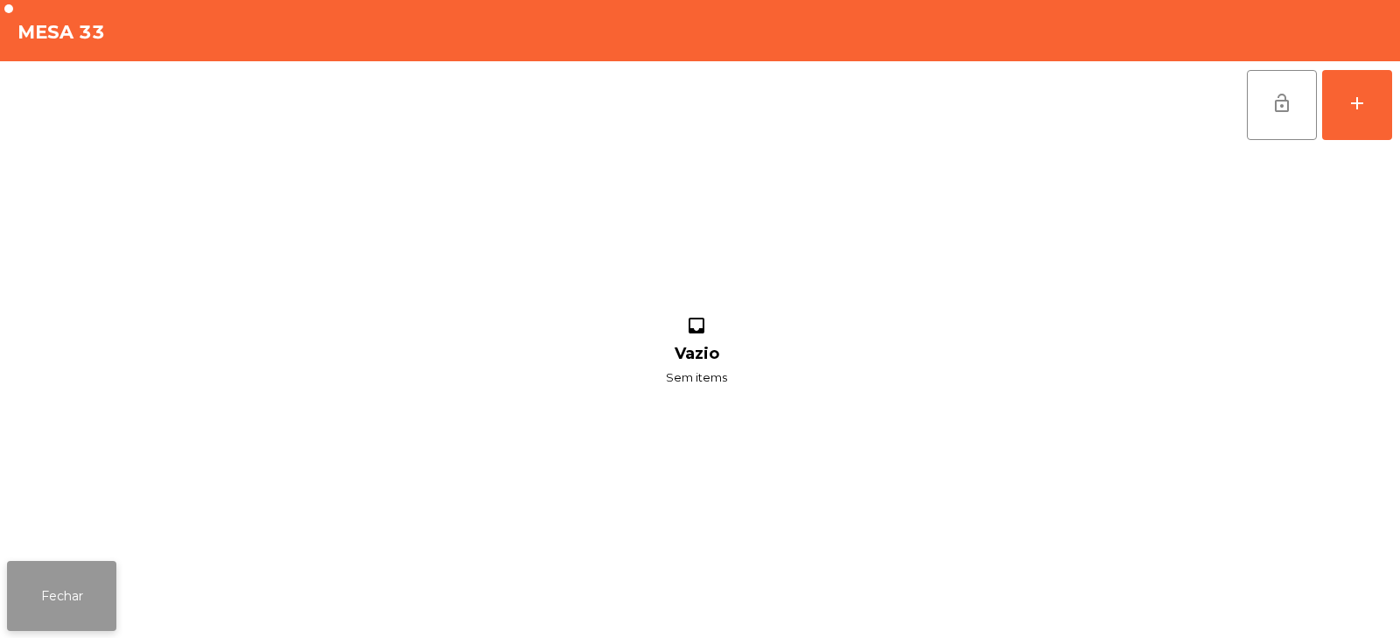
click at [80, 607] on button "Fechar" at bounding box center [61, 596] width 109 height 70
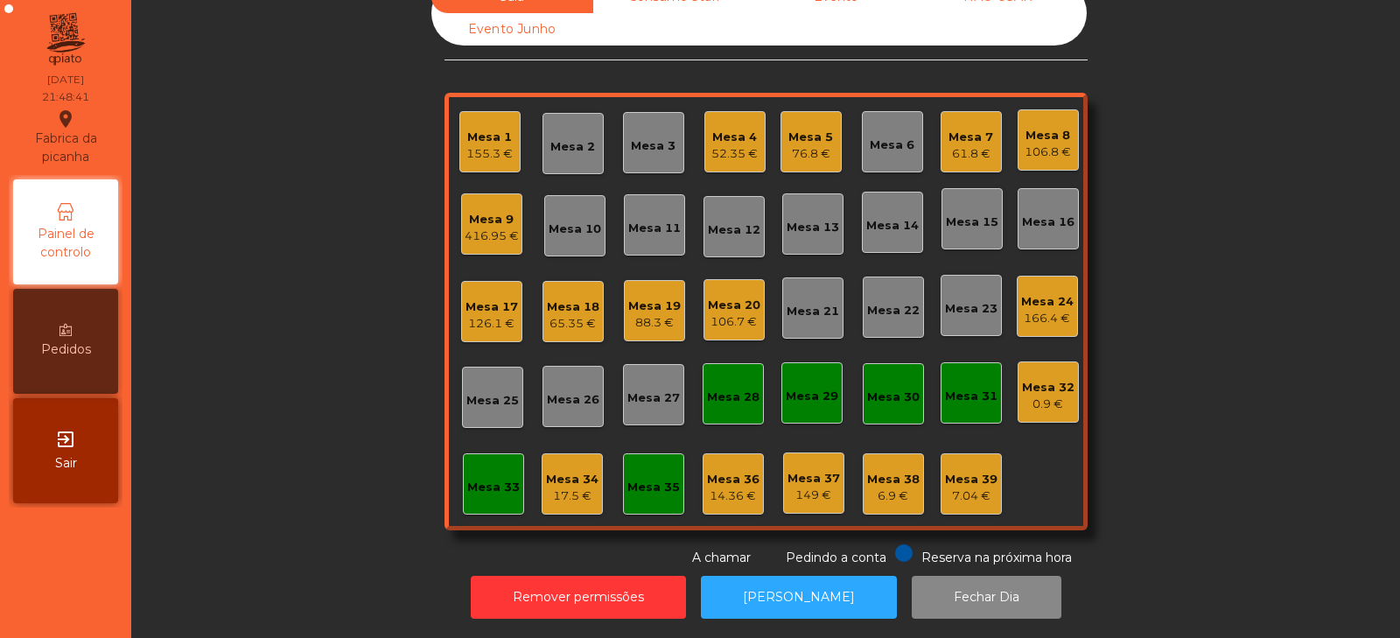
click at [590, 487] on div "17.5 €" at bounding box center [572, 495] width 52 height 17
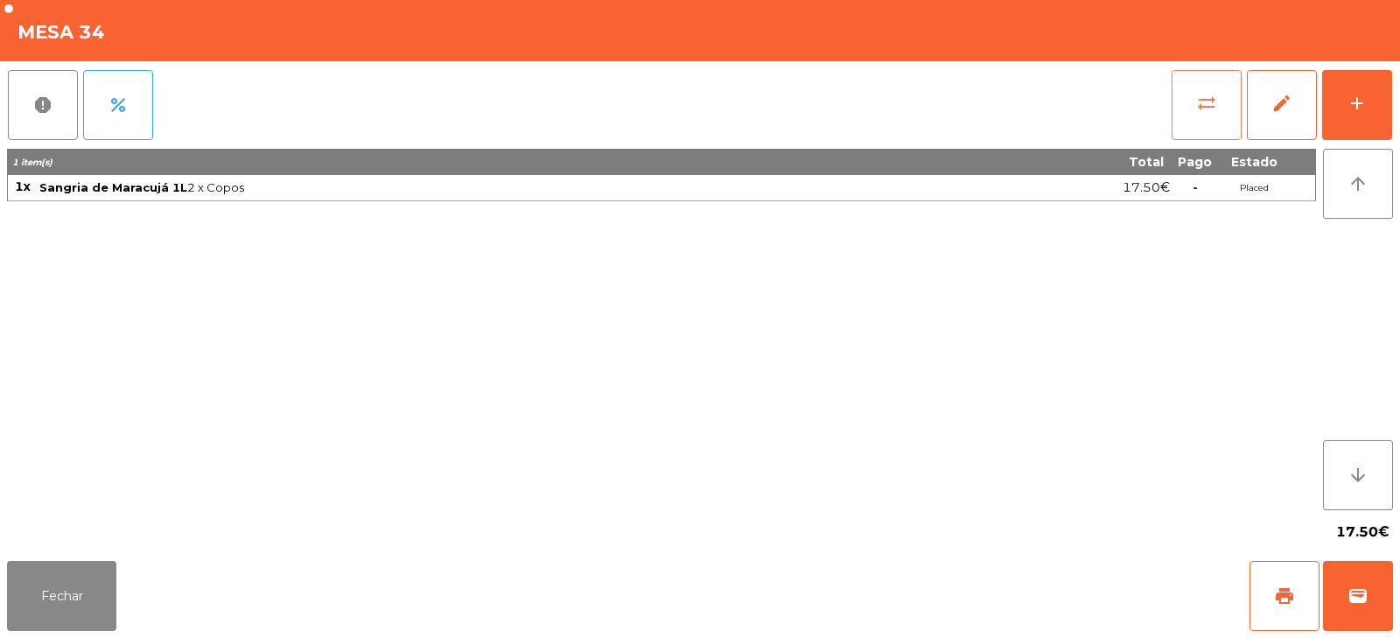
click at [1226, 94] on button "sync_alt" at bounding box center [1206, 105] width 70 height 70
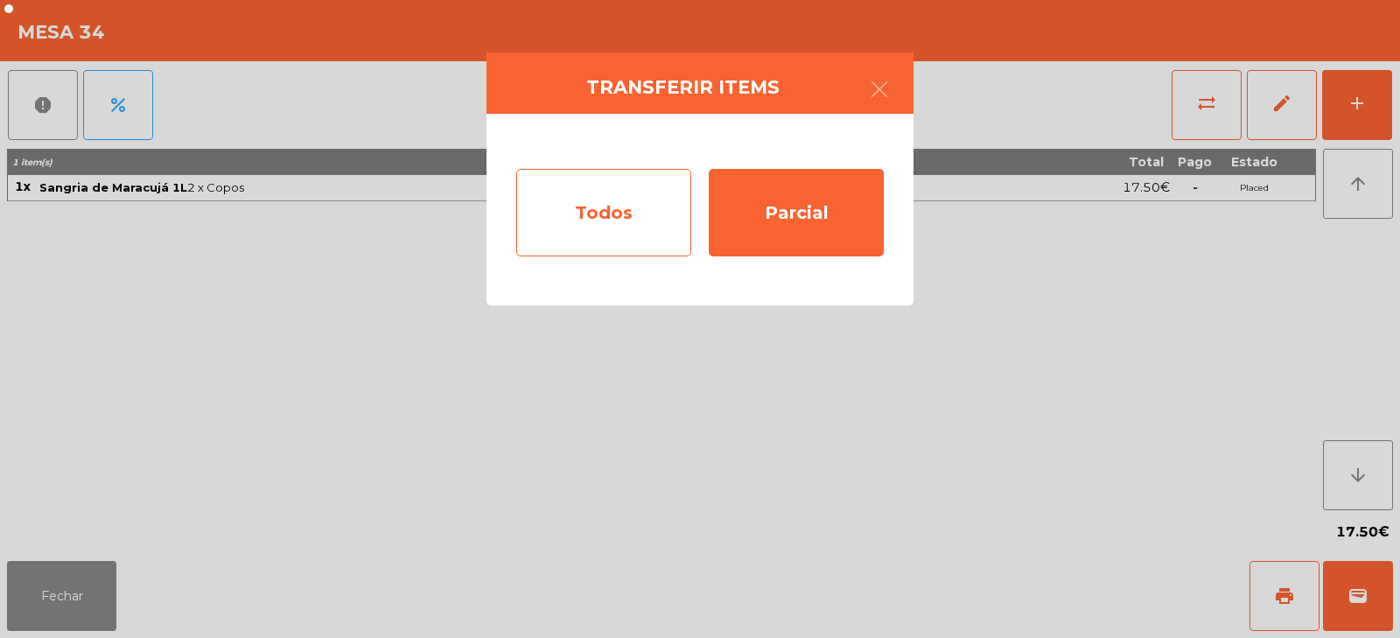
click at [639, 206] on div "Todos" at bounding box center [603, 212] width 175 height 87
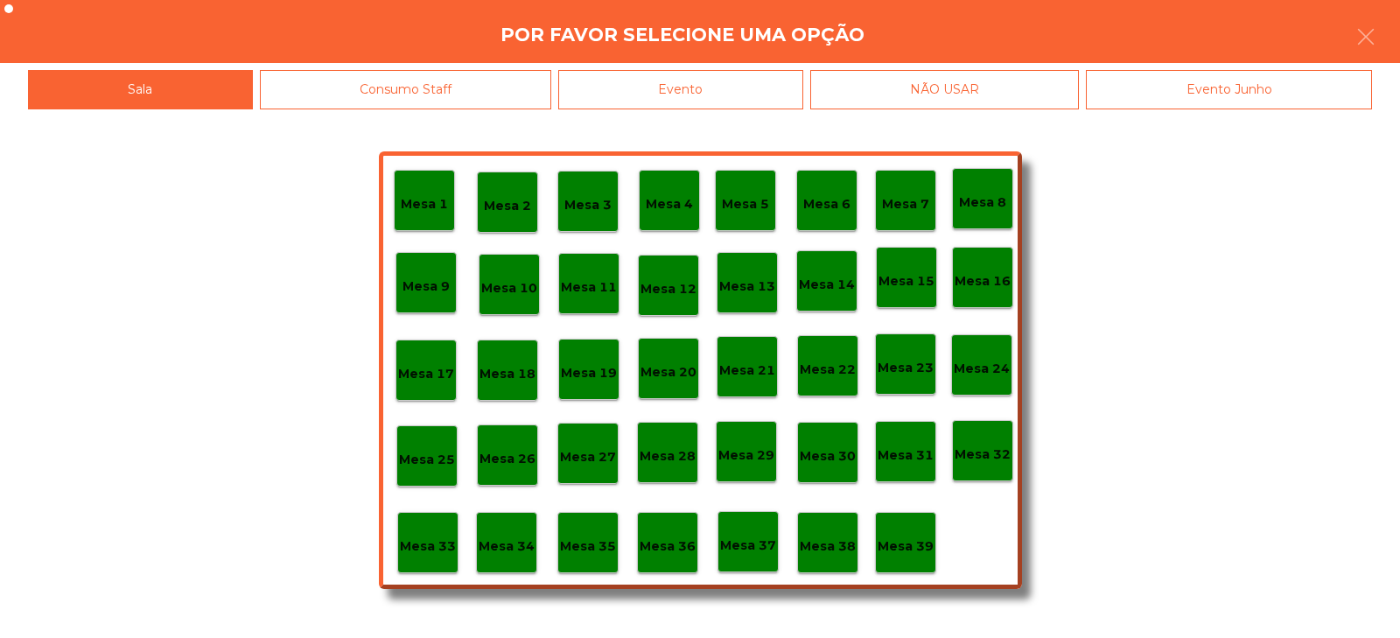
click at [749, 94] on div "Evento" at bounding box center [680, 89] width 245 height 39
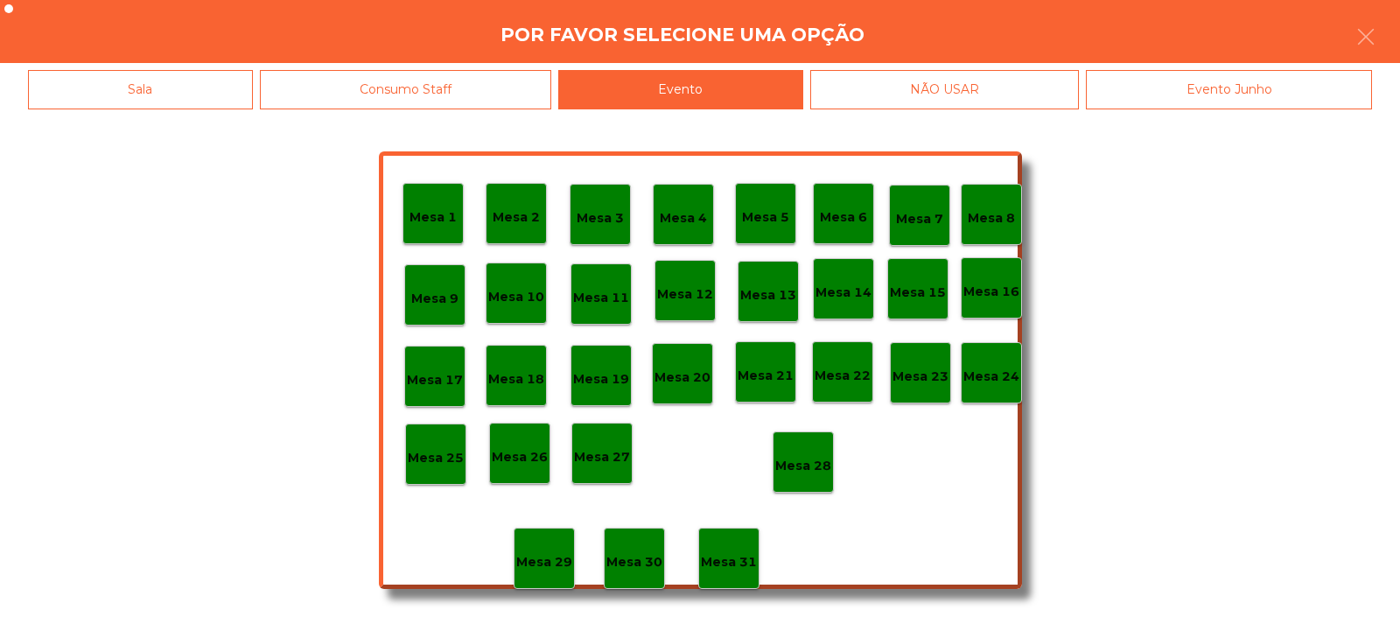
click at [818, 462] on p "Mesa 28" at bounding box center [803, 466] width 56 height 20
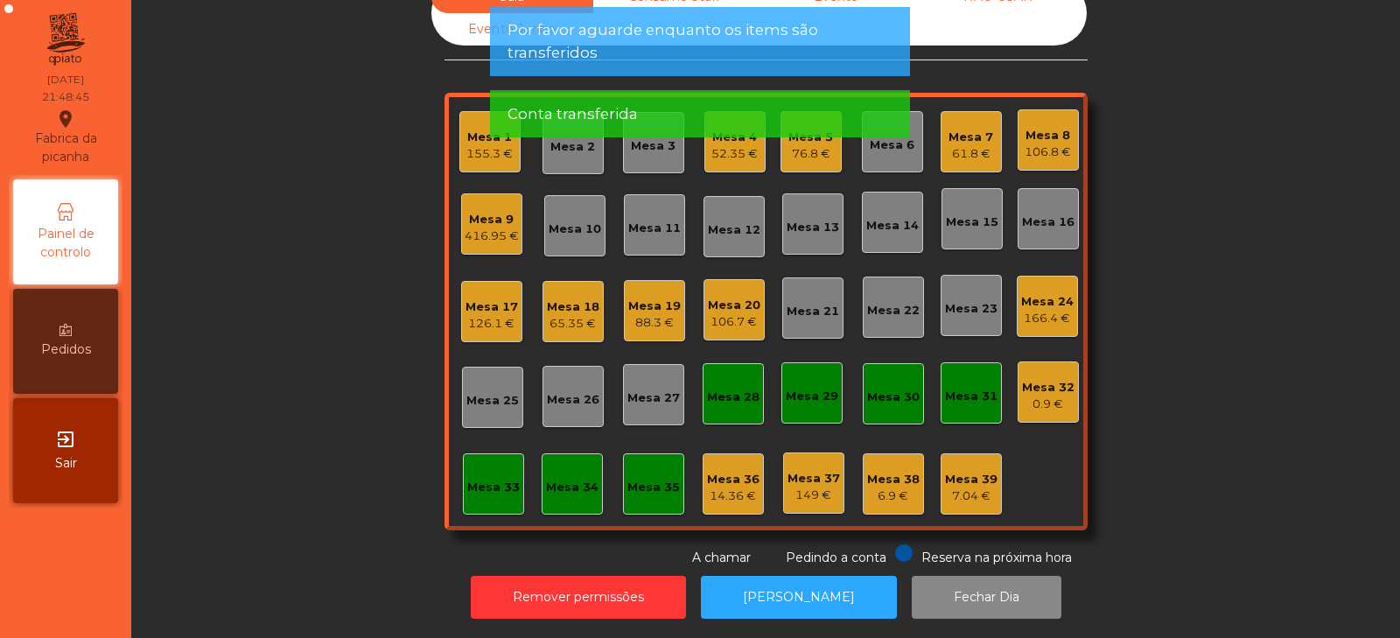
click at [494, 227] on div "416.95 €" at bounding box center [492, 235] width 54 height 17
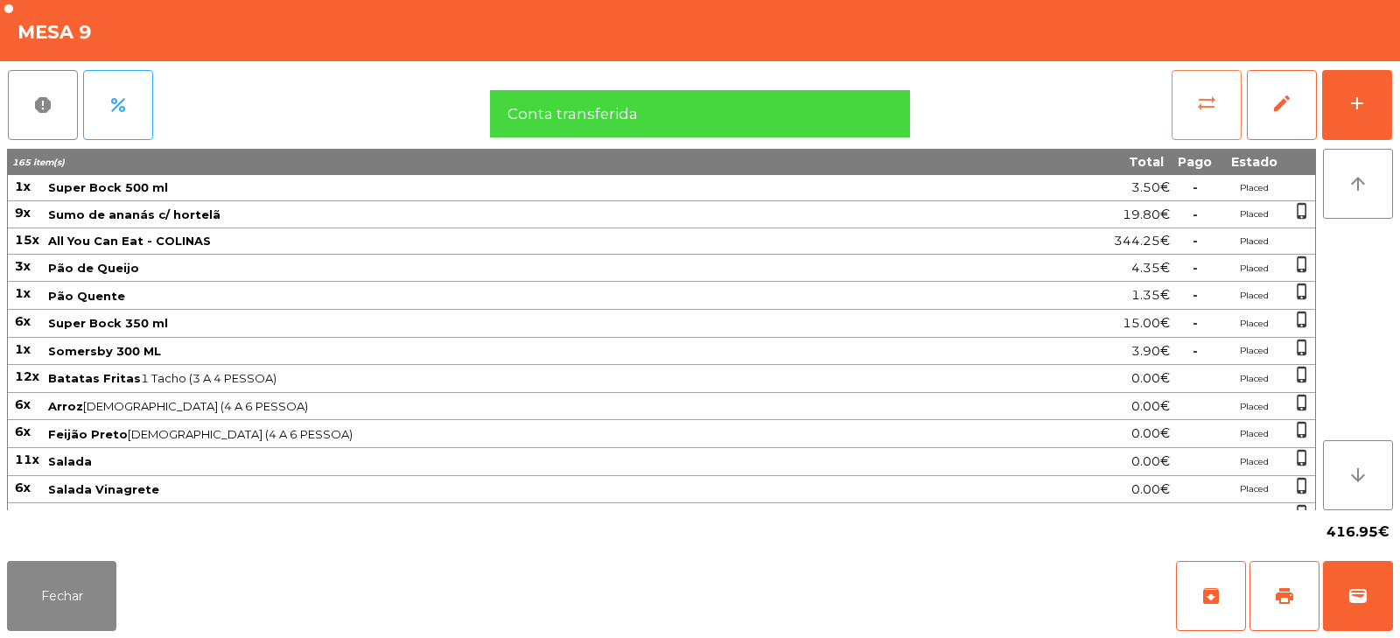
click at [1217, 104] on button "sync_alt" at bounding box center [1206, 105] width 70 height 70
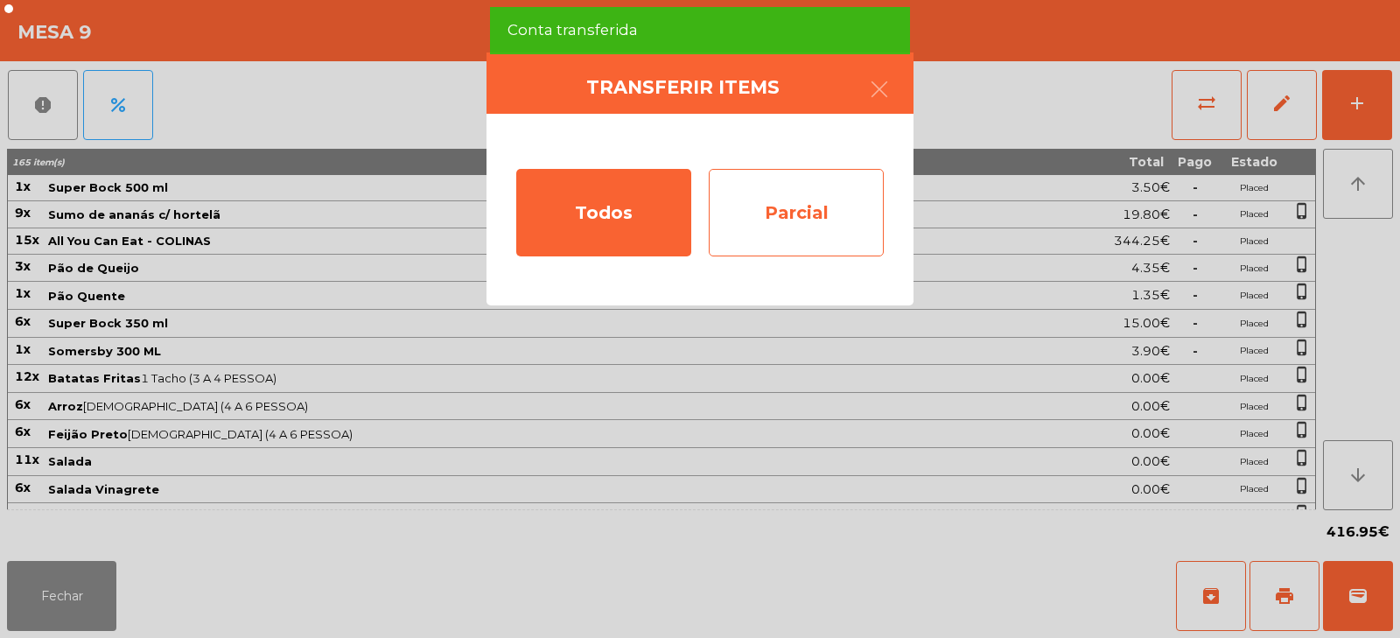
click at [814, 203] on div "Parcial" at bounding box center [796, 212] width 175 height 87
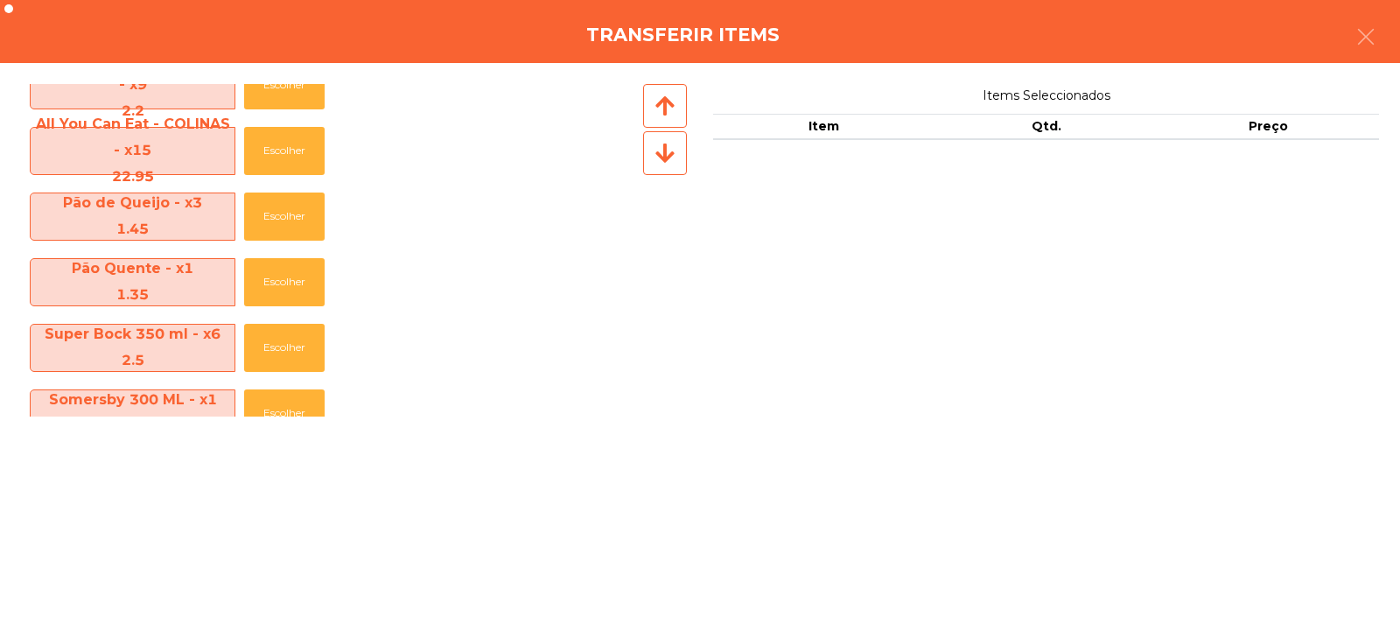
scroll to position [99, 0]
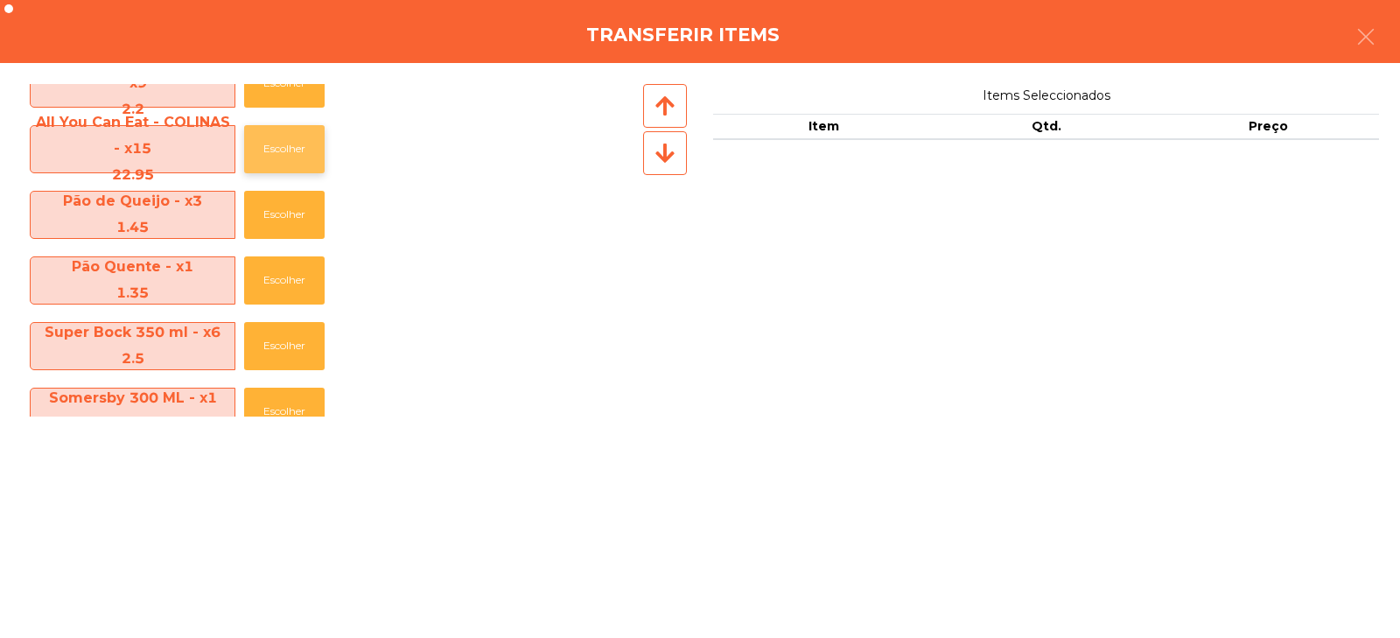
click at [289, 141] on button "Escolher" at bounding box center [284, 149] width 80 height 48
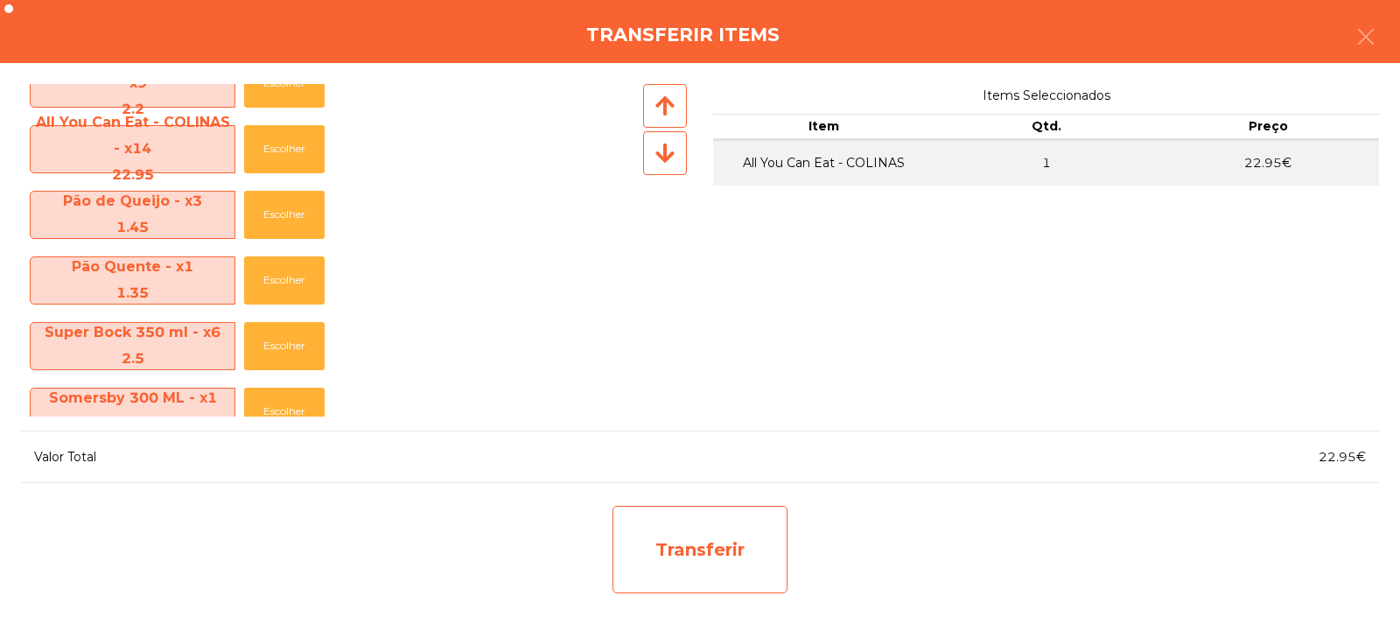
click at [672, 555] on div "Transferir" at bounding box center [699, 549] width 175 height 87
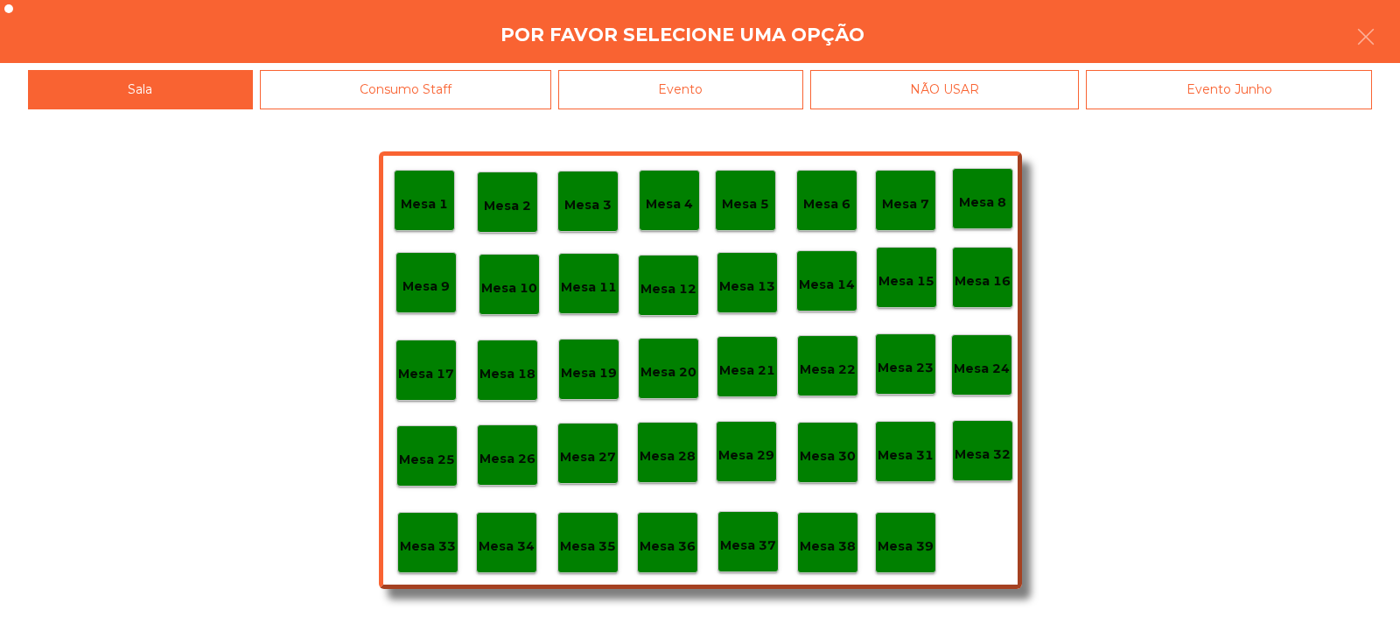
click at [428, 548] on p "Mesa 33" at bounding box center [428, 546] width 56 height 20
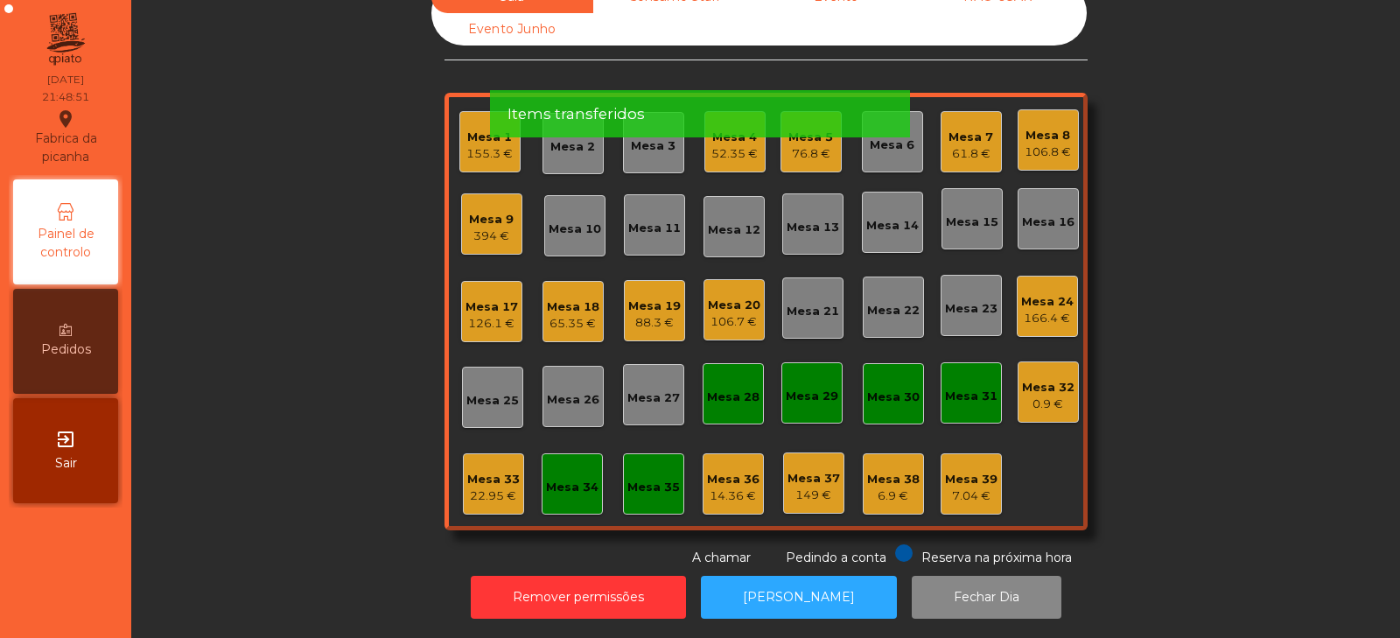
click at [469, 473] on div "Mesa 33" at bounding box center [493, 479] width 52 height 17
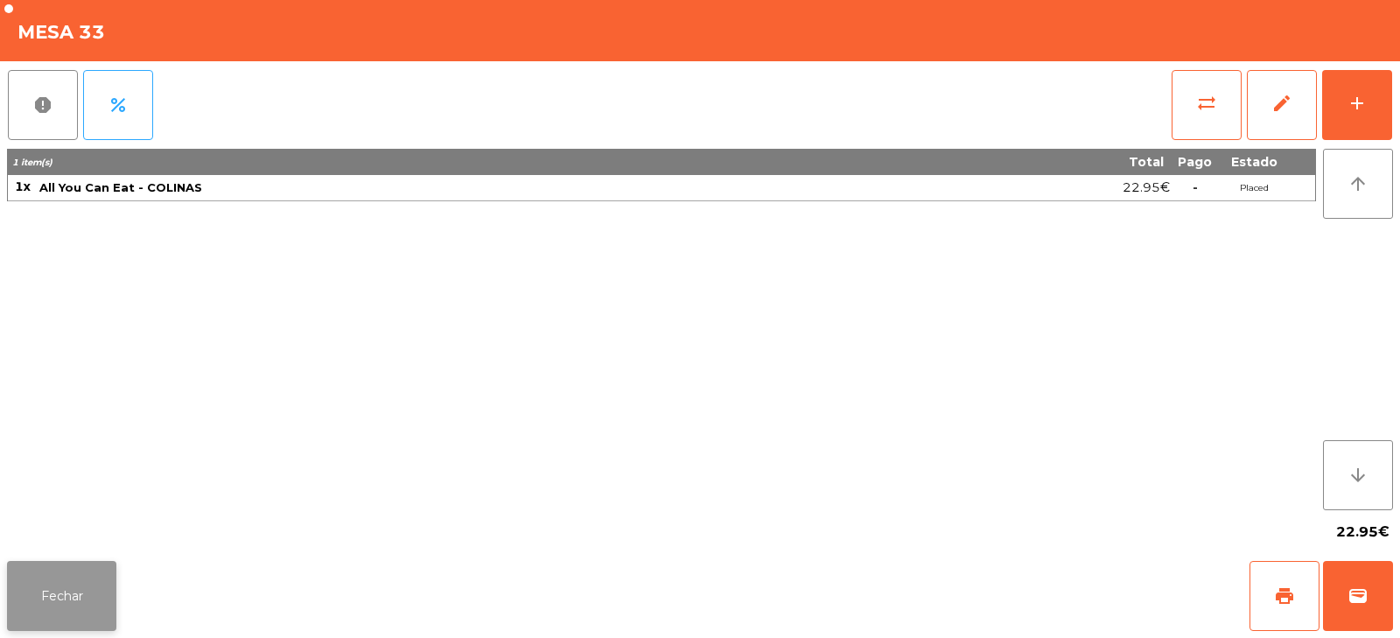
click at [67, 597] on button "Fechar" at bounding box center [61, 596] width 109 height 70
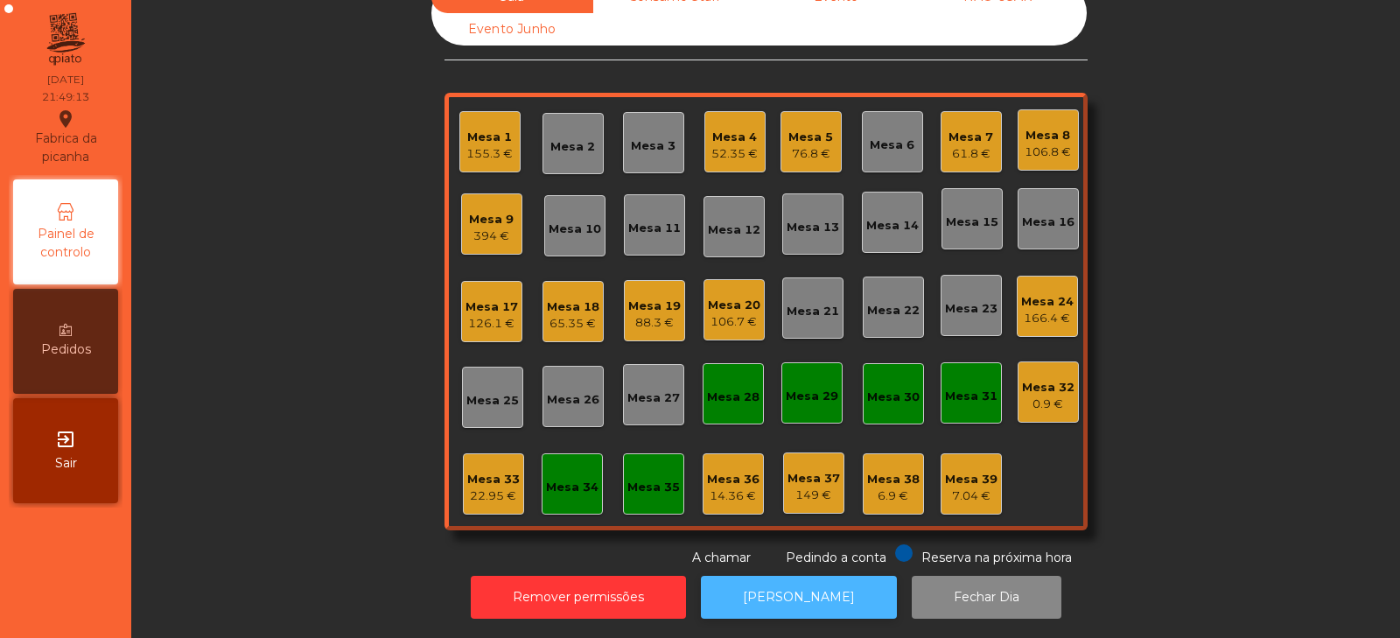
click at [774, 584] on button "[PERSON_NAME]" at bounding box center [799, 597] width 196 height 43
click at [495, 487] on div "22.95 €" at bounding box center [493, 495] width 52 height 17
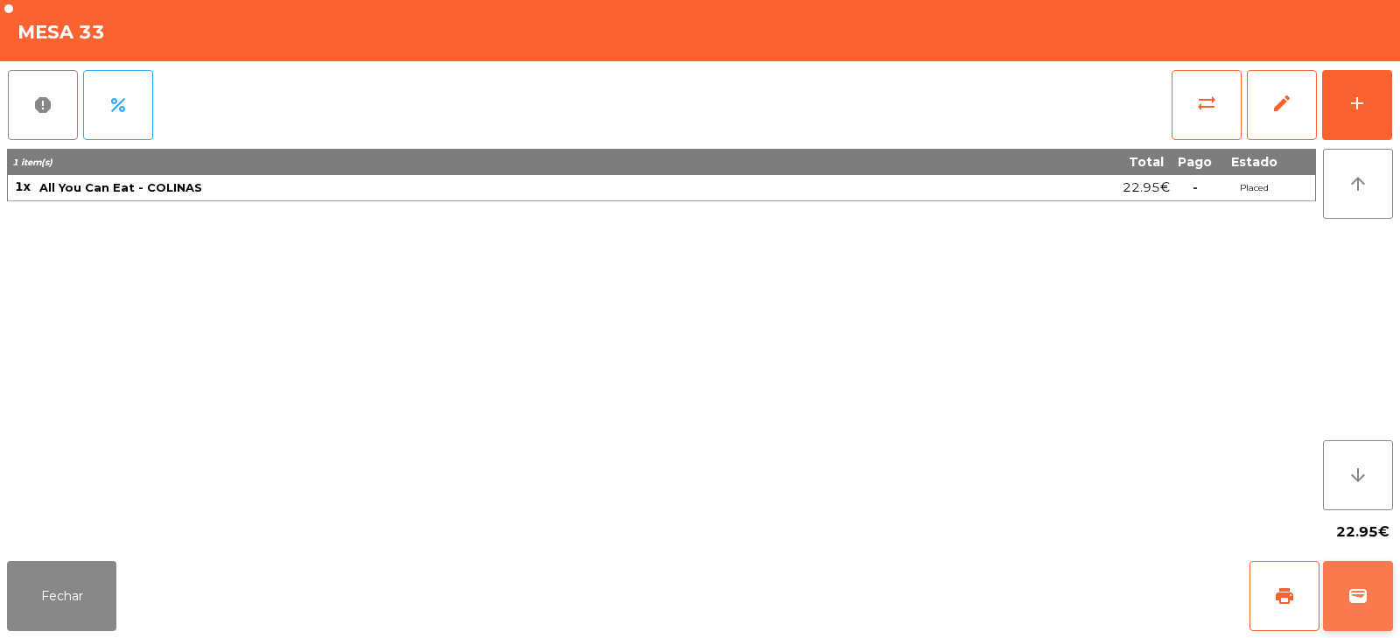
click at [1365, 603] on span "wallet" at bounding box center [1357, 595] width 21 height 21
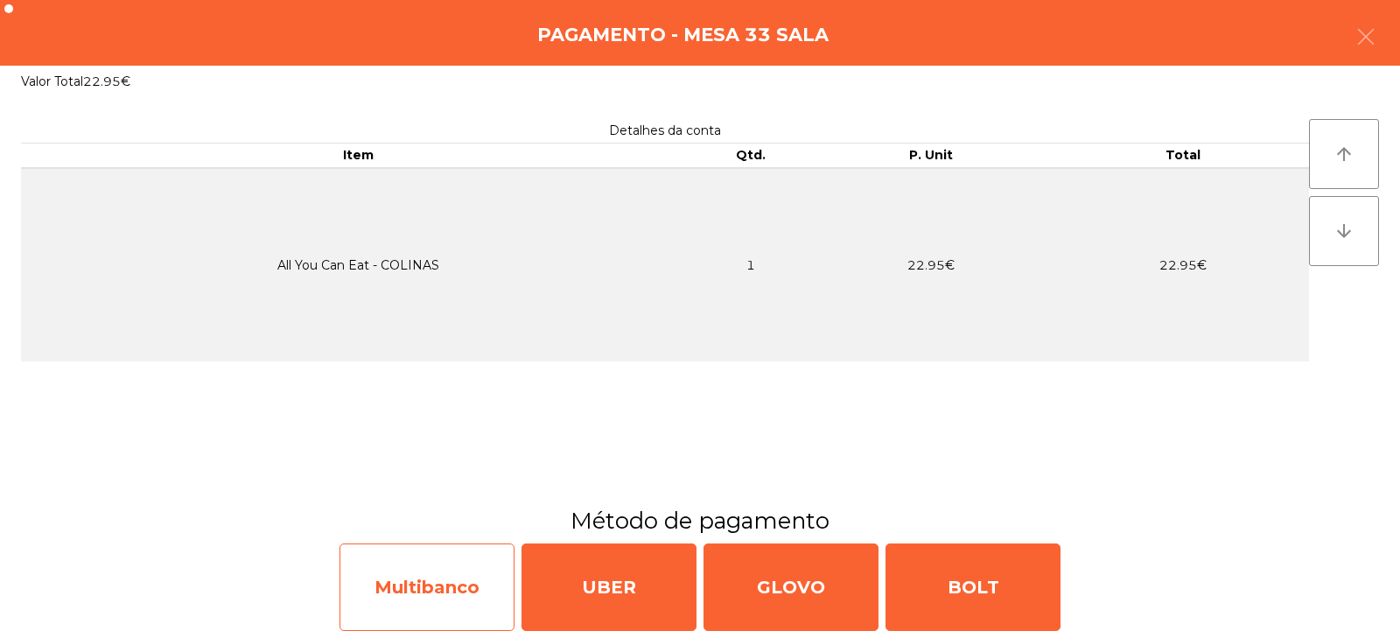
click at [406, 592] on div "Multibanco" at bounding box center [426, 586] width 175 height 87
select select "**"
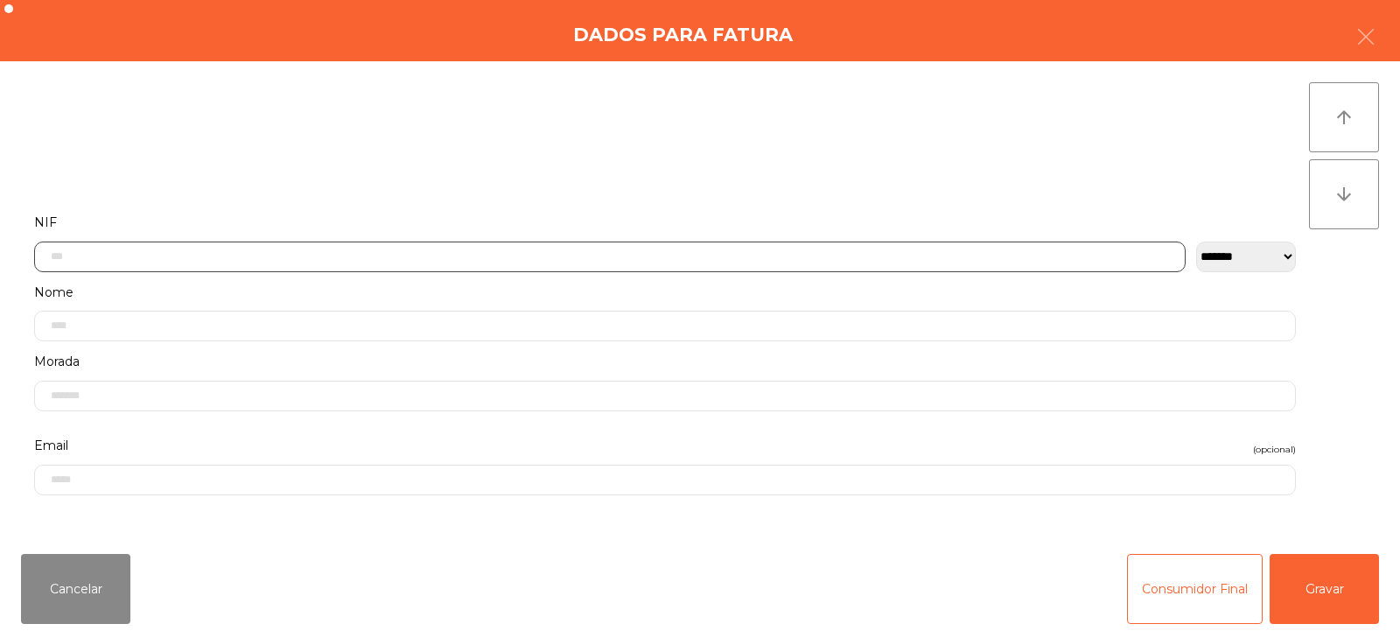
click at [762, 255] on input "text" at bounding box center [609, 256] width 1151 height 31
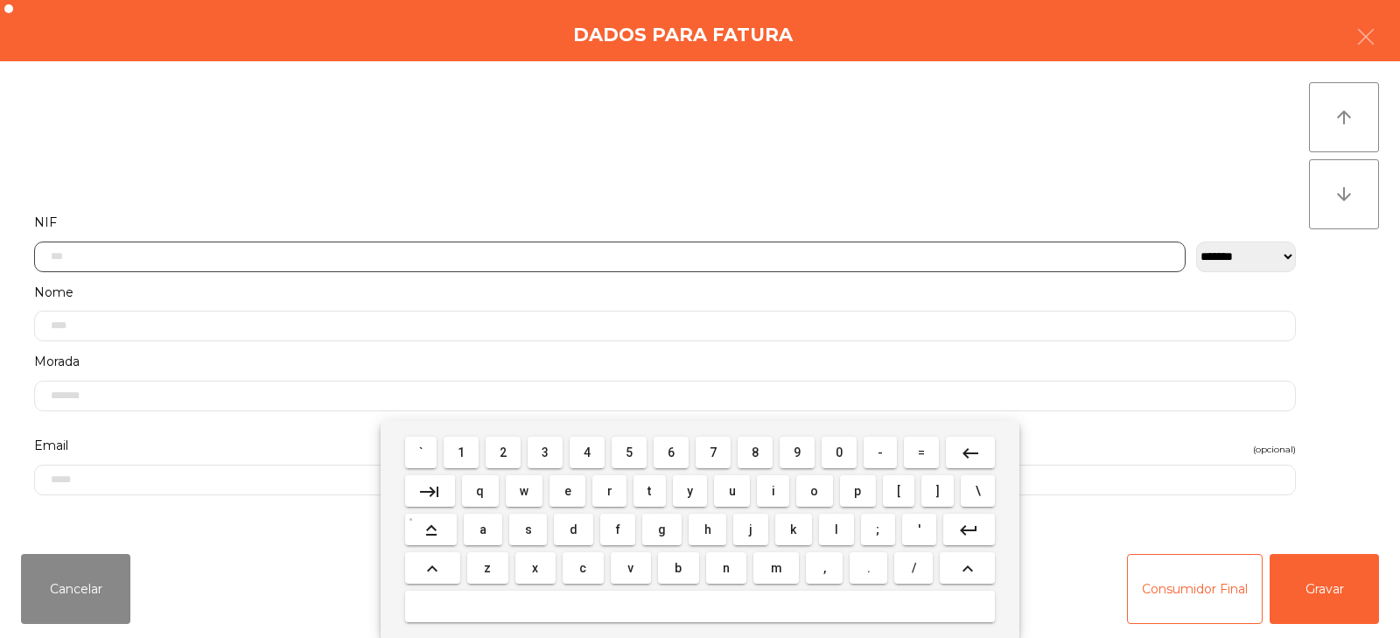
scroll to position [128, 0]
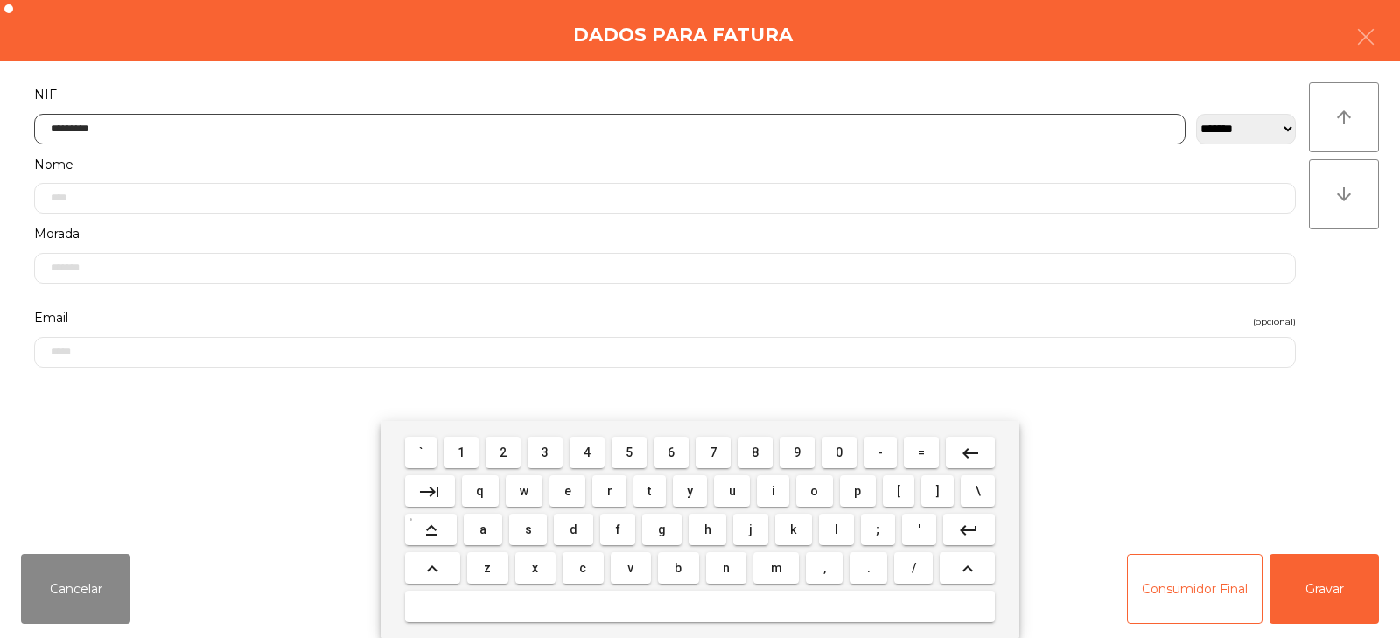
type input "*********"
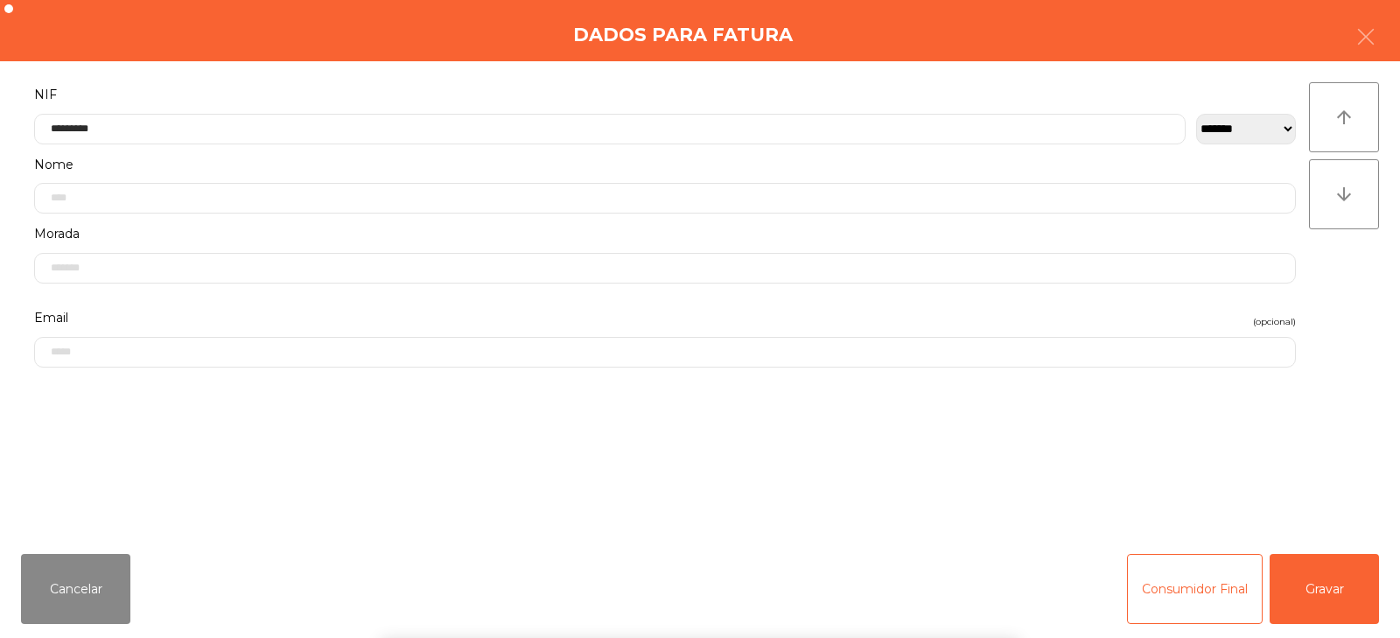
click at [1329, 584] on div "` 1 2 3 4 5 6 7 8 9 0 - = keyboard_backspace keyboard_tab q w e r t y u i o p […" at bounding box center [700, 529] width 1400 height 217
click at [1324, 576] on button "Gravar" at bounding box center [1323, 589] width 109 height 70
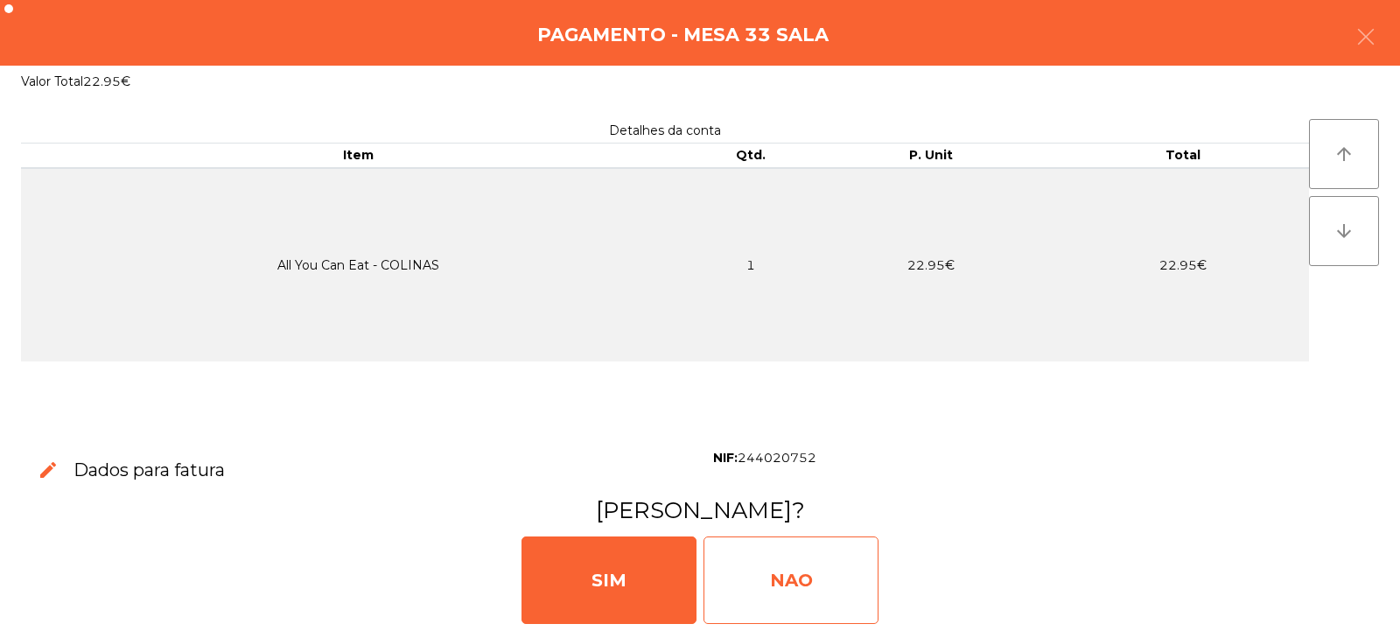
click at [820, 558] on div "NAO" at bounding box center [790, 579] width 175 height 87
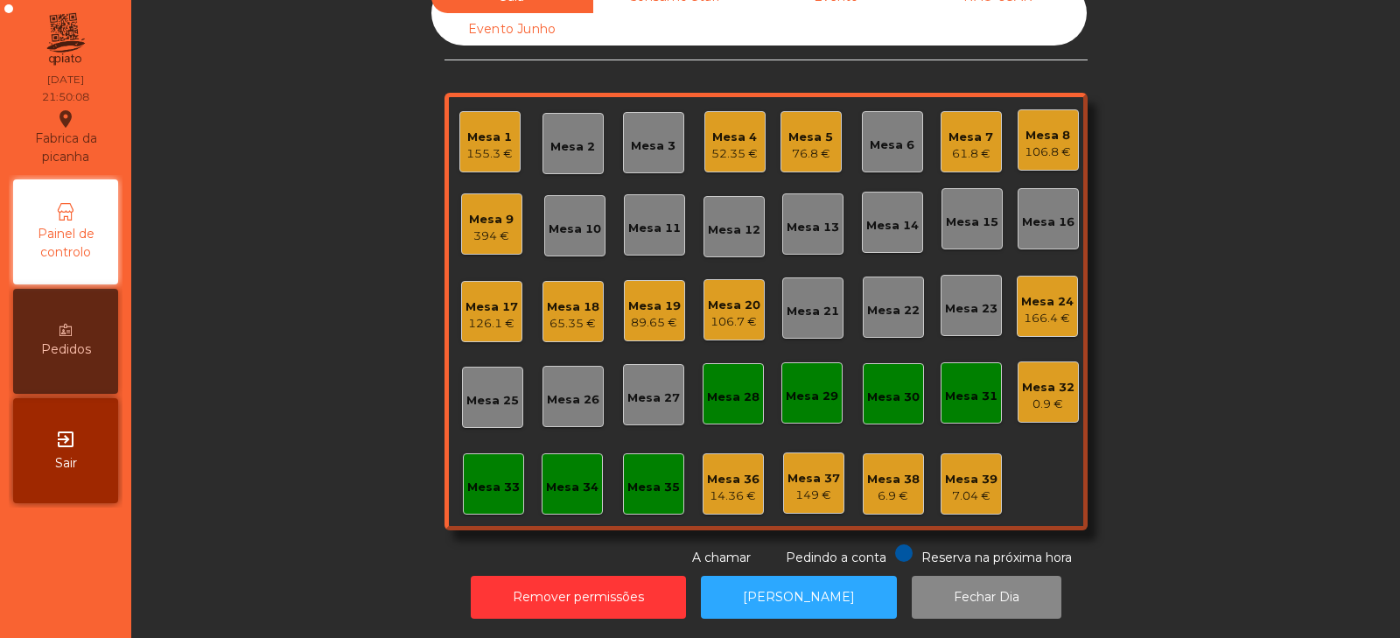
click at [498, 227] on div "394 €" at bounding box center [491, 235] width 45 height 17
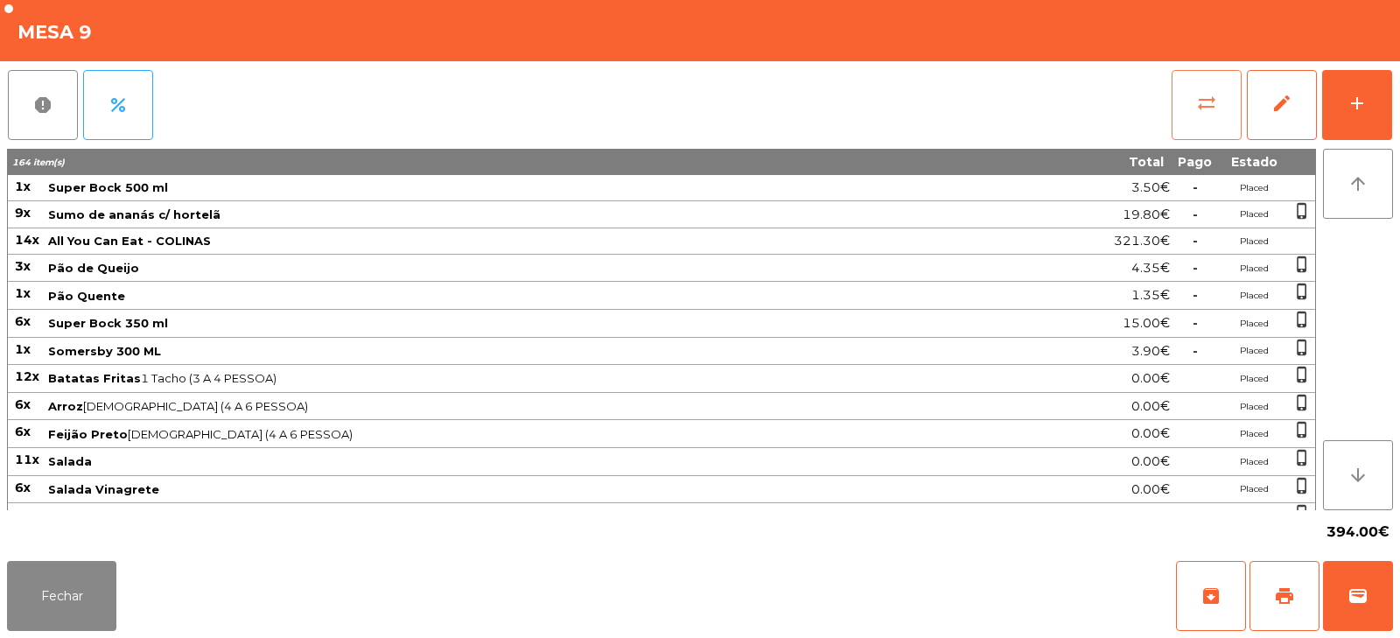
click at [1232, 92] on button "sync_alt" at bounding box center [1206, 105] width 70 height 70
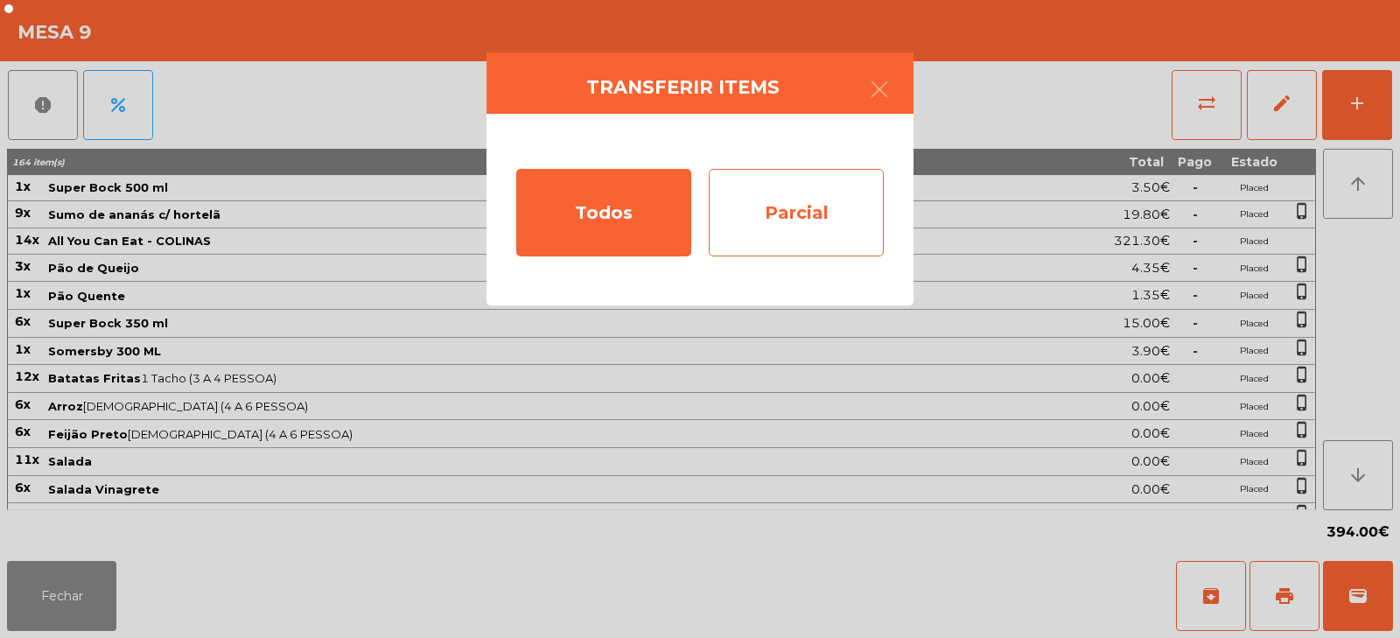
click at [821, 222] on div "Parcial" at bounding box center [796, 212] width 175 height 87
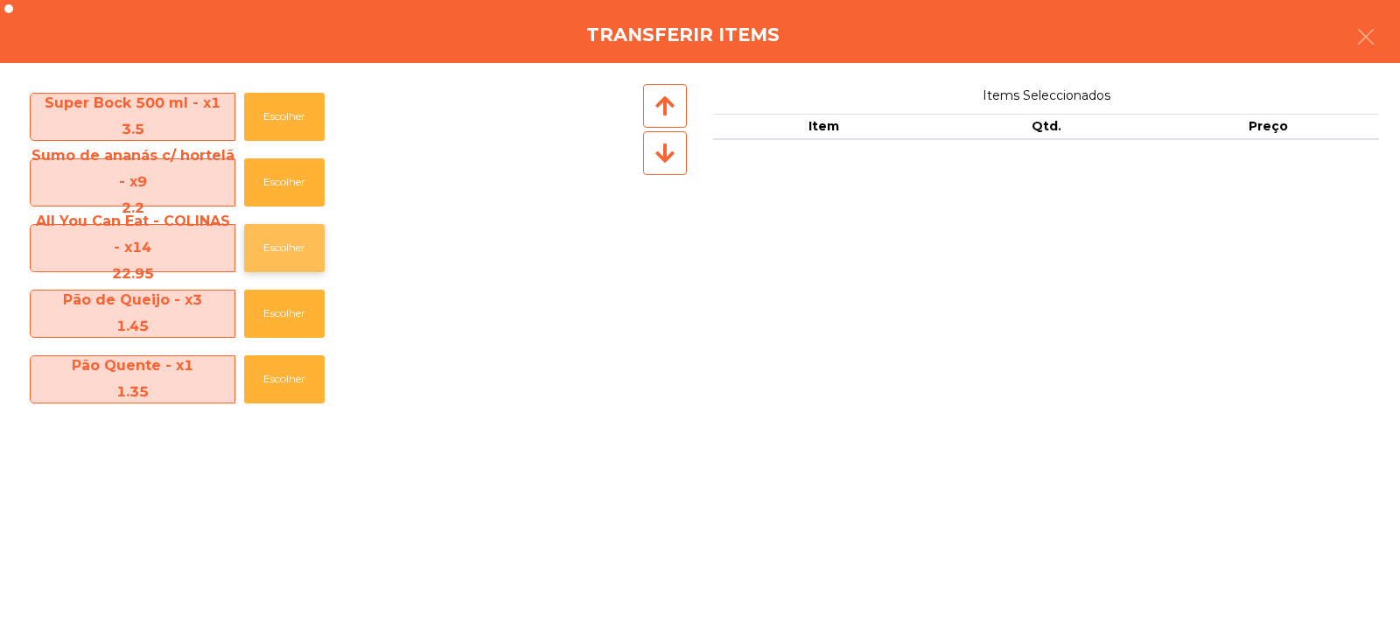
click at [280, 246] on button "Escolher" at bounding box center [284, 248] width 80 height 48
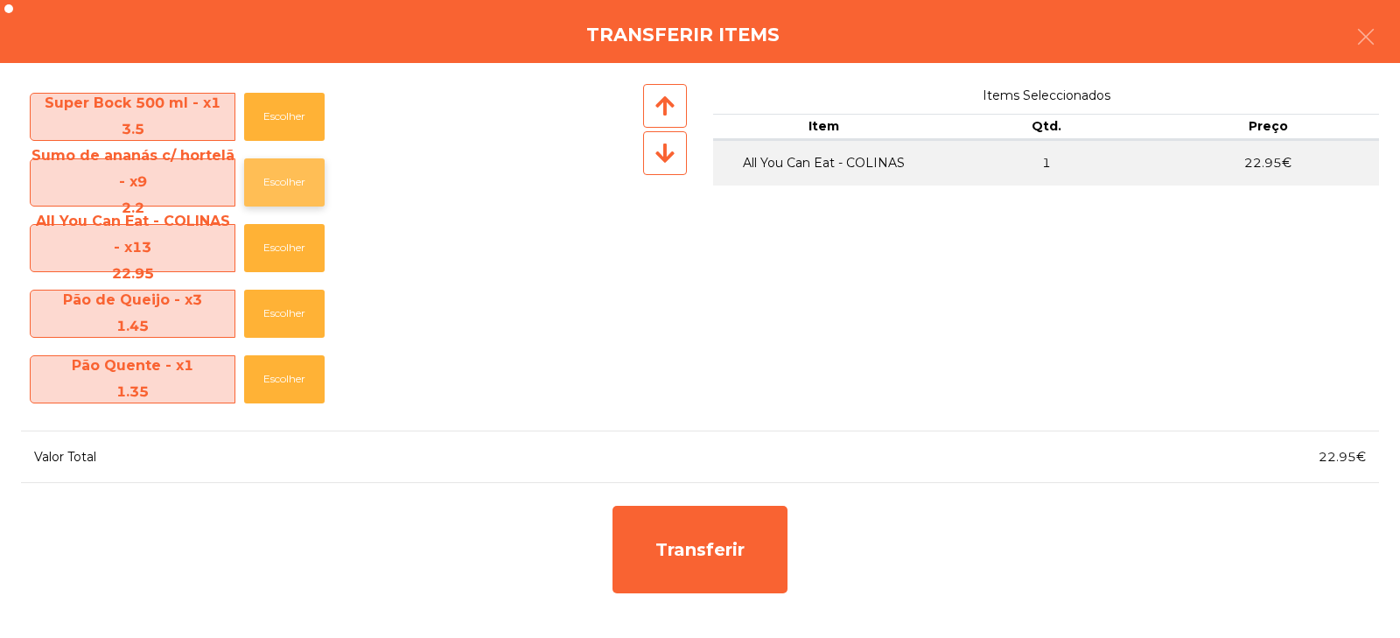
click at [292, 182] on button "Escolher" at bounding box center [284, 182] width 80 height 48
click at [295, 184] on button "Escolher" at bounding box center [284, 182] width 80 height 48
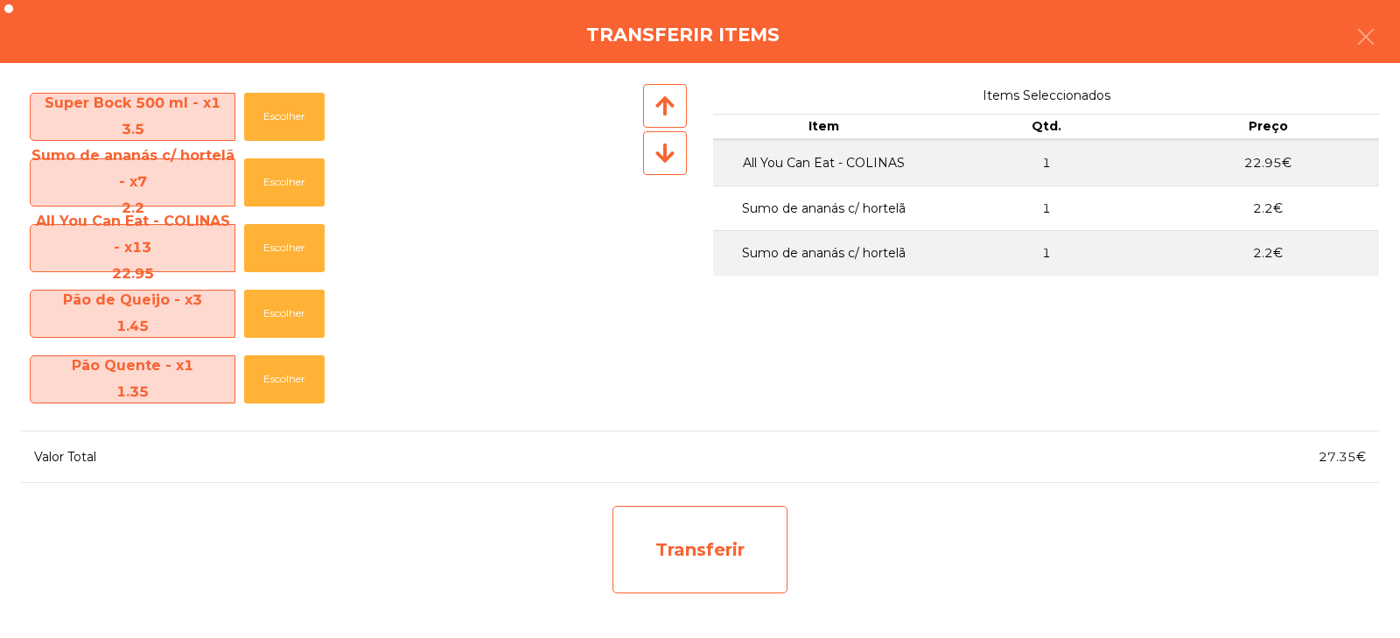
click at [712, 560] on div "Transferir" at bounding box center [699, 549] width 175 height 87
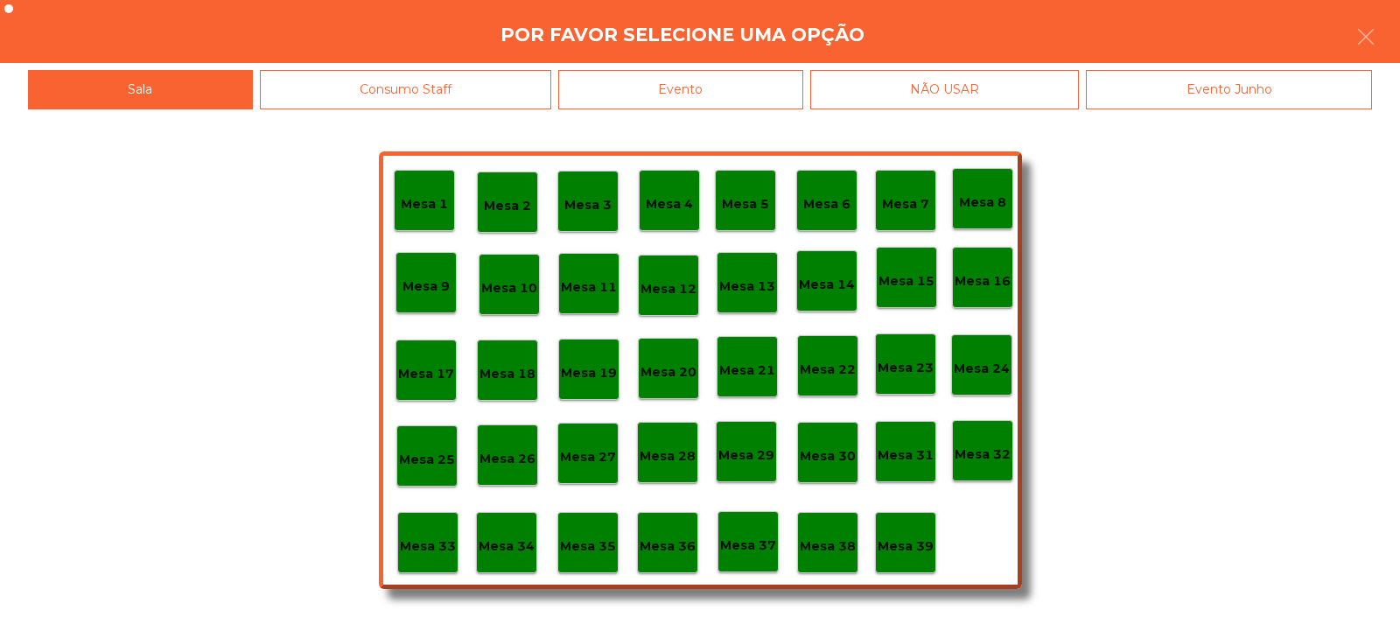
click at [444, 521] on div "Mesa 33" at bounding box center [427, 542] width 61 height 61
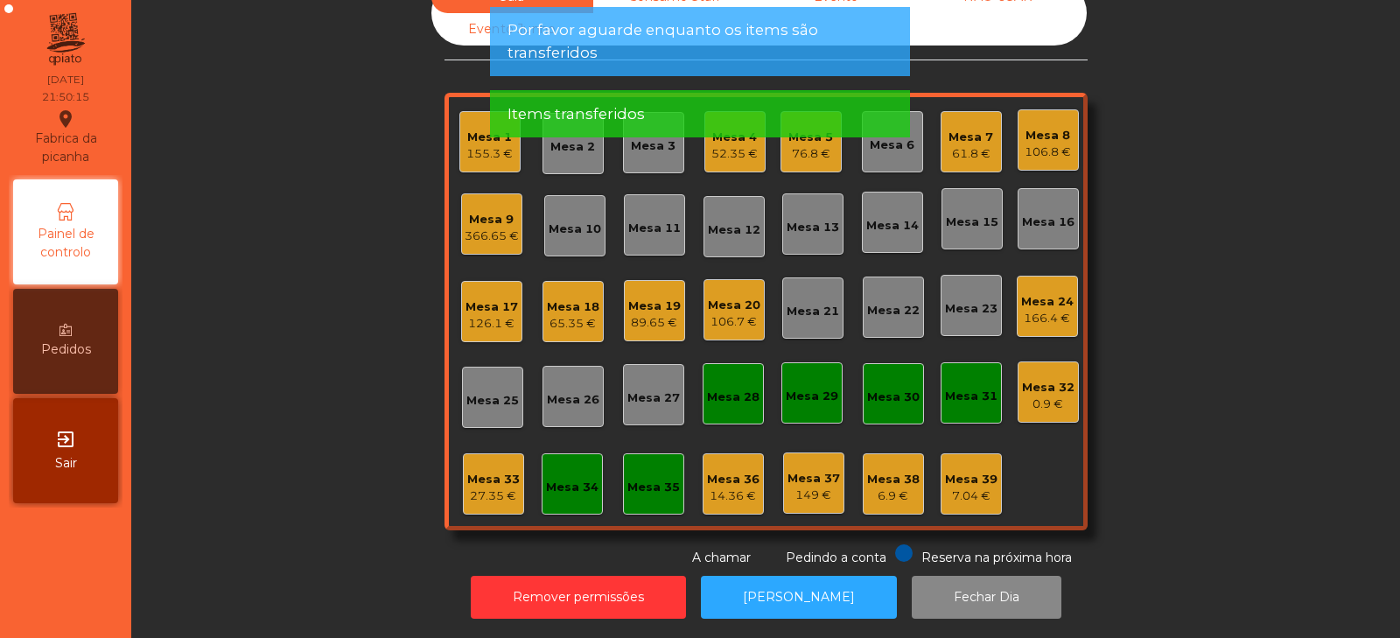
click at [505, 471] on div "Mesa 33" at bounding box center [493, 479] width 52 height 17
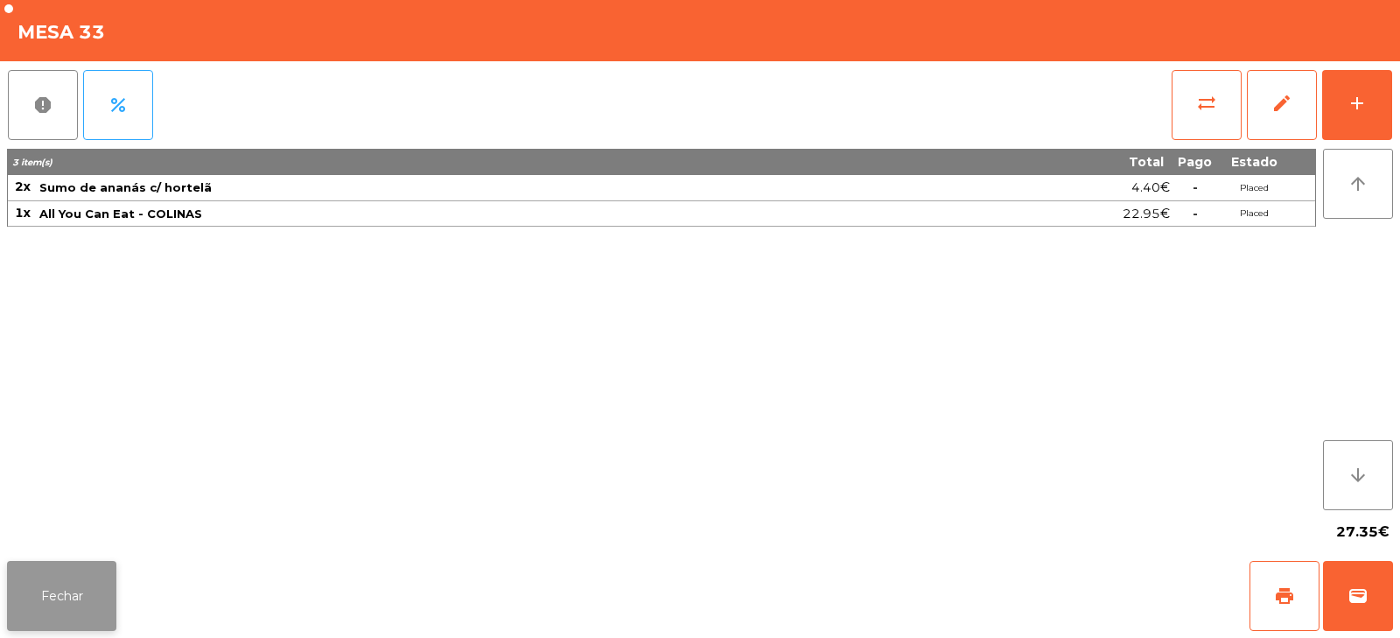
click at [75, 604] on button "Fechar" at bounding box center [61, 596] width 109 height 70
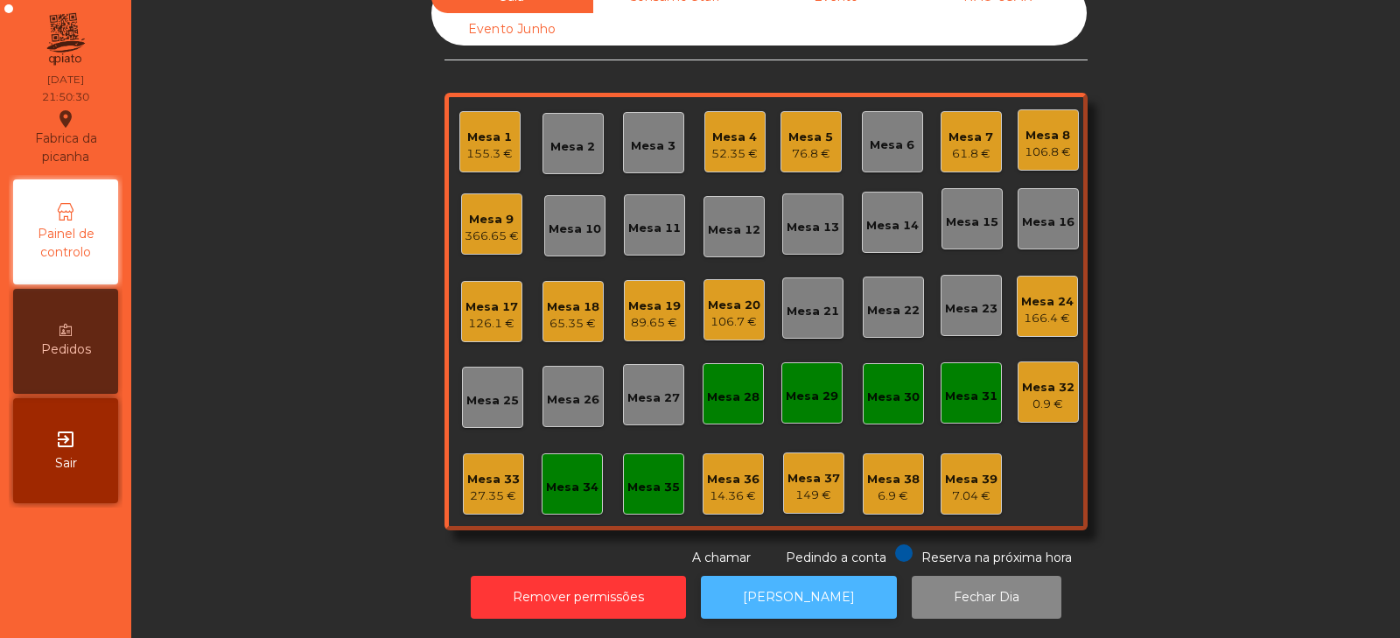
click at [765, 576] on button "[PERSON_NAME]" at bounding box center [799, 597] width 196 height 43
click at [479, 471] on div "Mesa 33" at bounding box center [493, 479] width 52 height 17
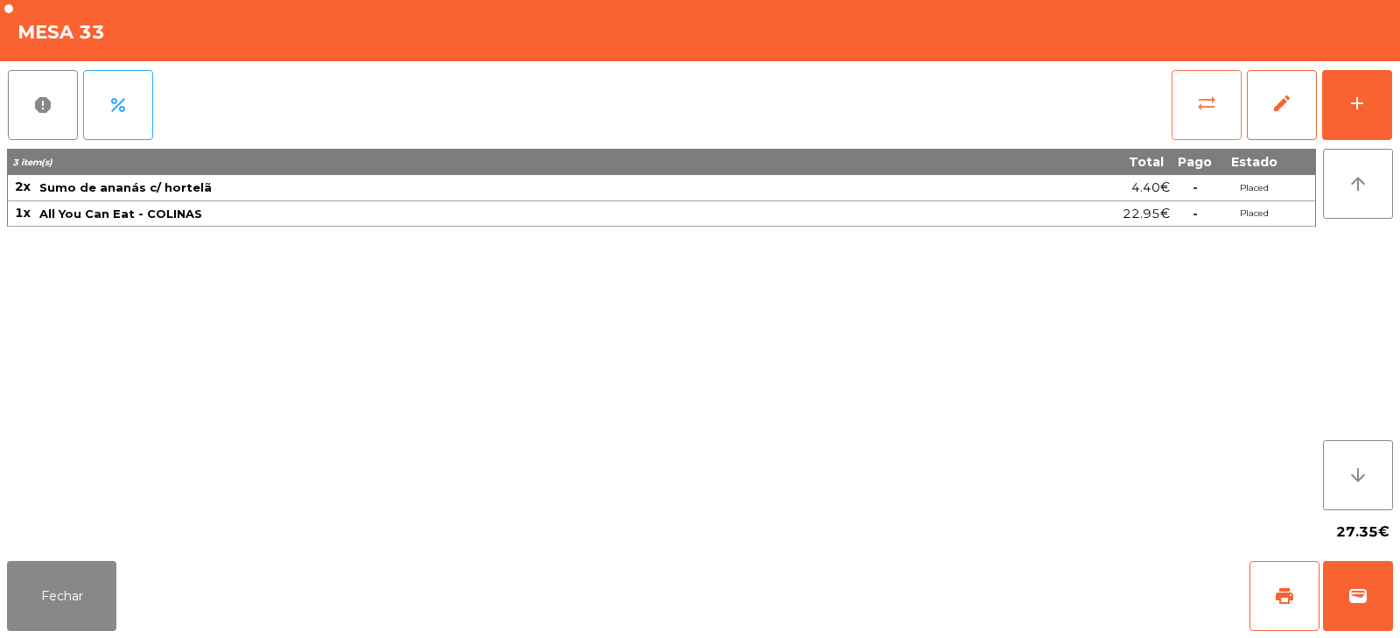
click at [1180, 115] on button "sync_alt" at bounding box center [1206, 105] width 70 height 70
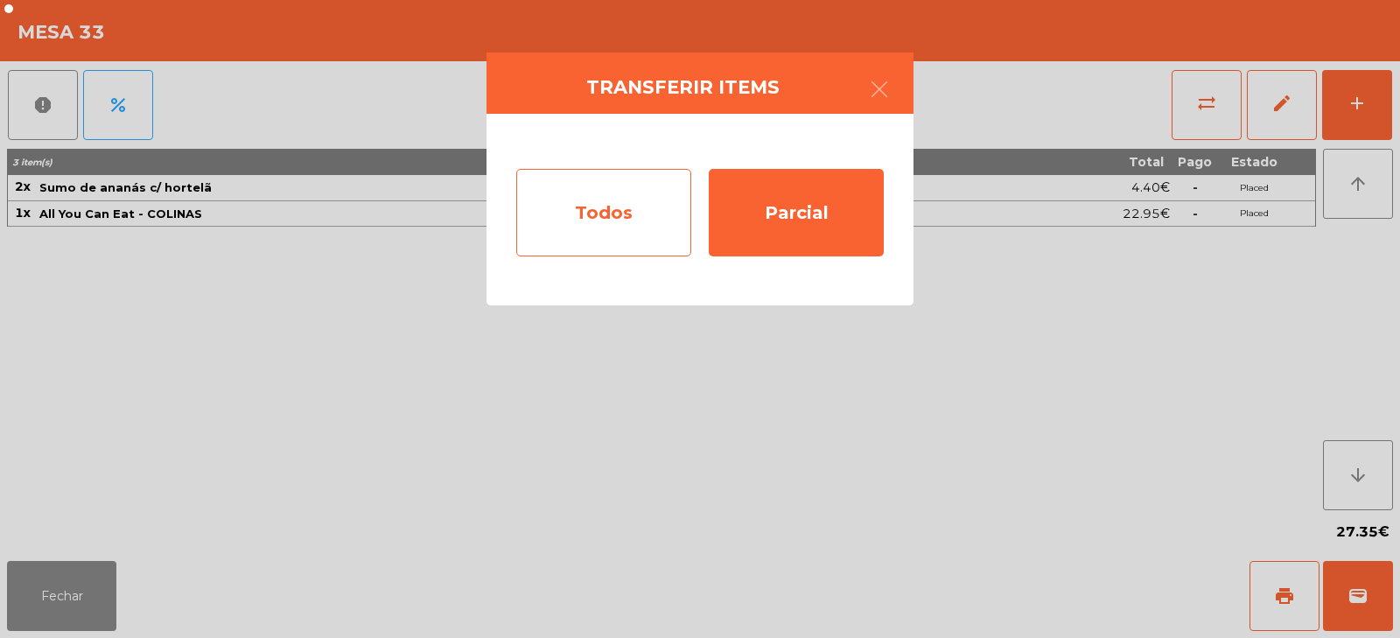
click at [587, 218] on div "Todos" at bounding box center [603, 212] width 175 height 87
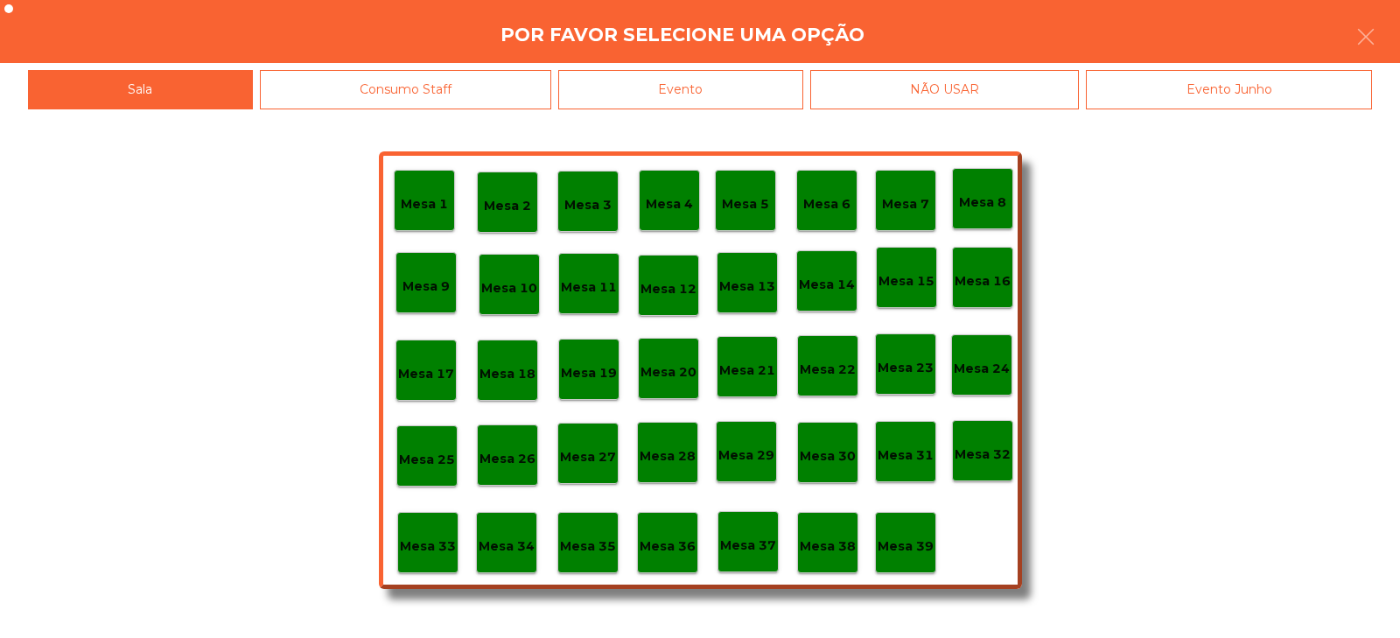
click at [700, 94] on div "Evento" at bounding box center [680, 89] width 245 height 39
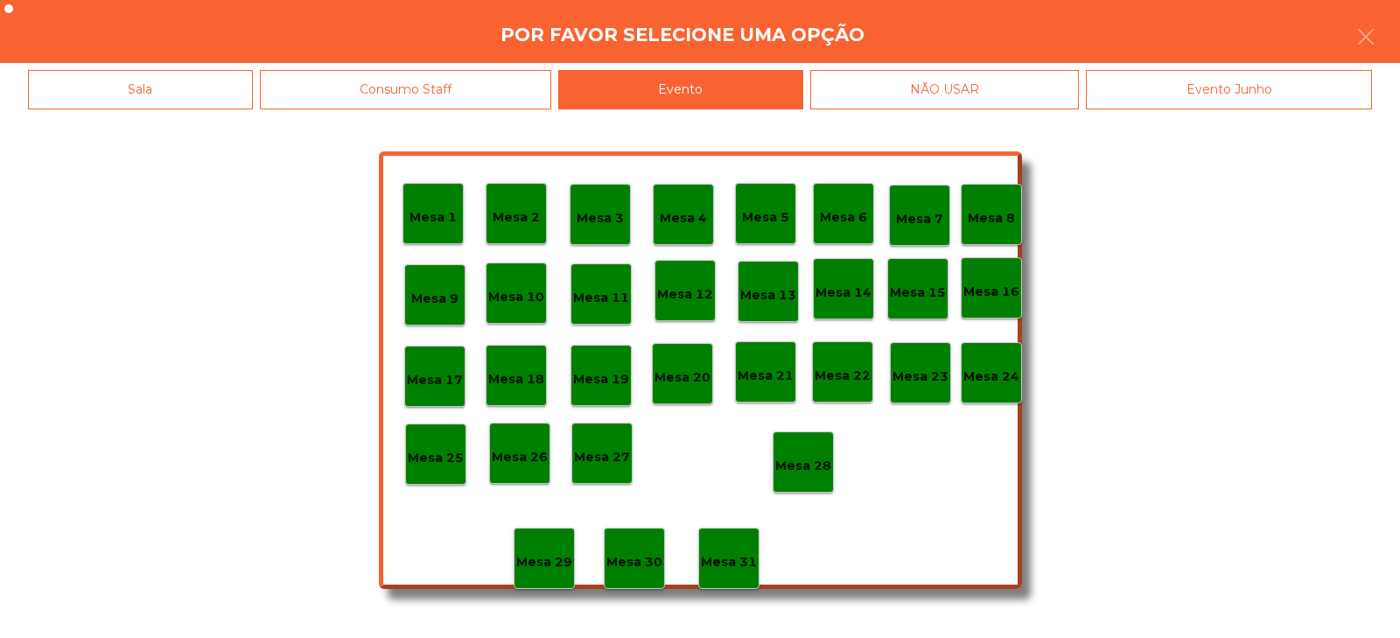
click at [806, 472] on p "Mesa 28" at bounding box center [803, 466] width 56 height 20
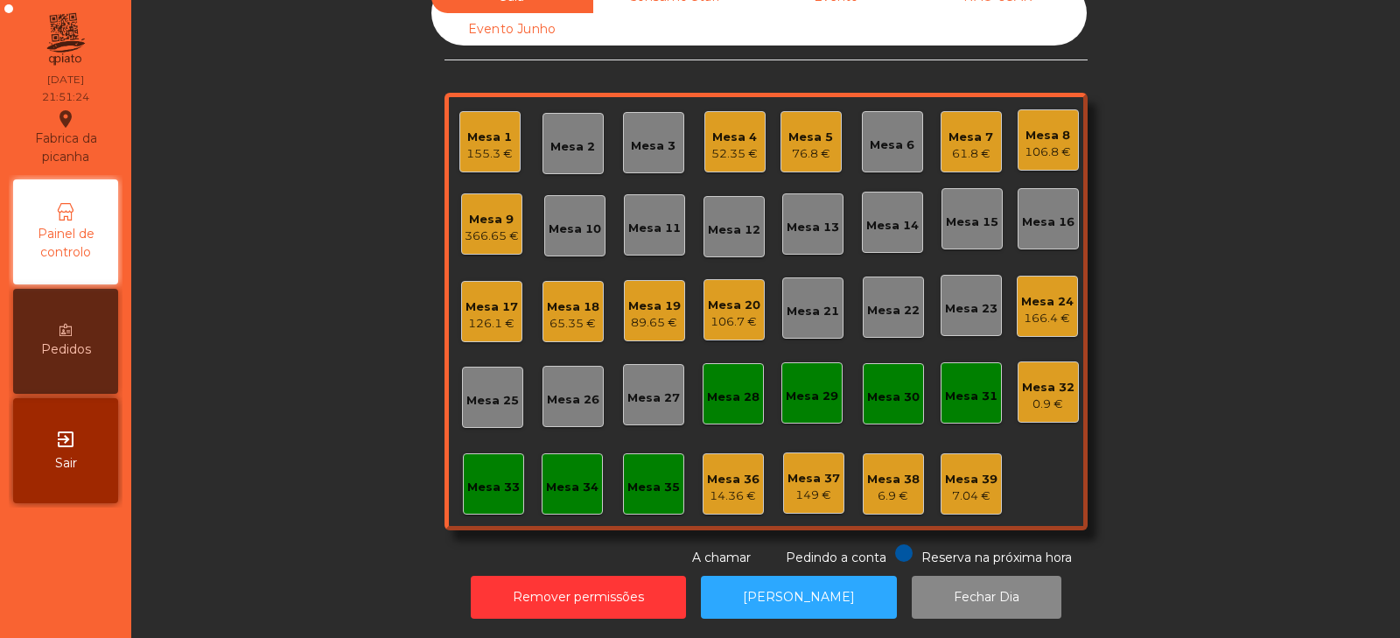
scroll to position [0, 0]
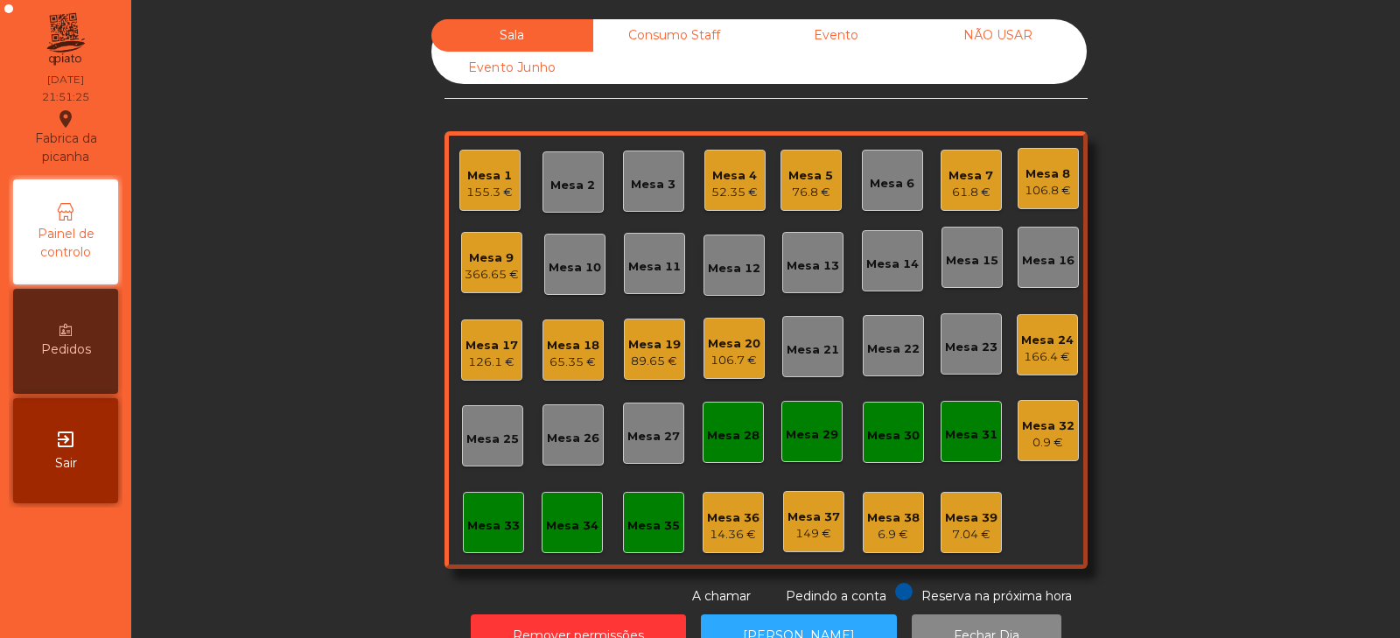
click at [493, 271] on div "366.65 €" at bounding box center [492, 274] width 54 height 17
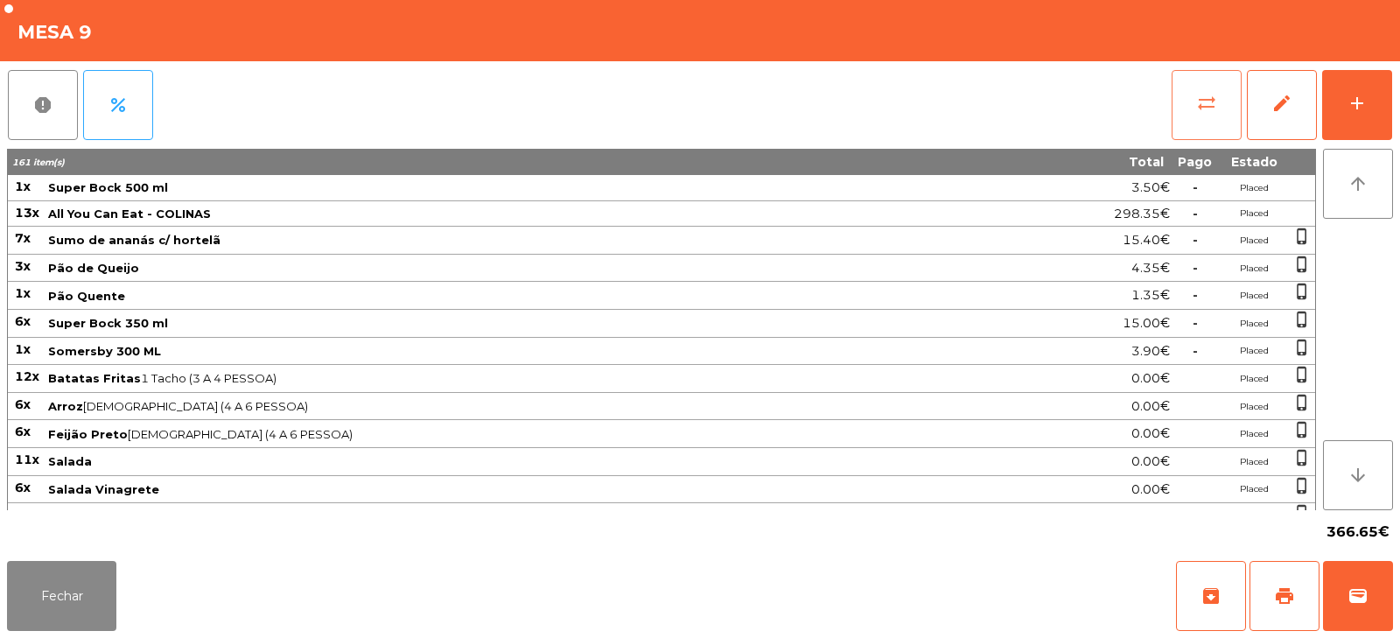
click at [1231, 96] on button "sync_alt" at bounding box center [1206, 105] width 70 height 70
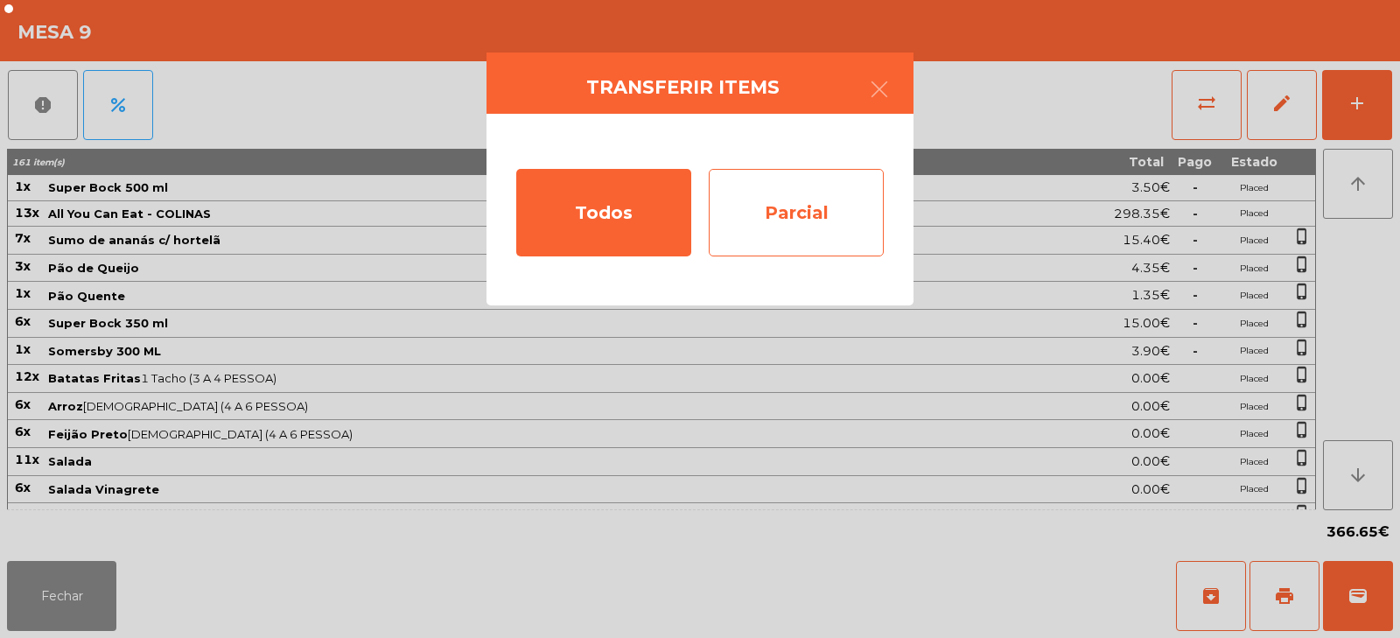
click at [824, 217] on div "Parcial" at bounding box center [796, 212] width 175 height 87
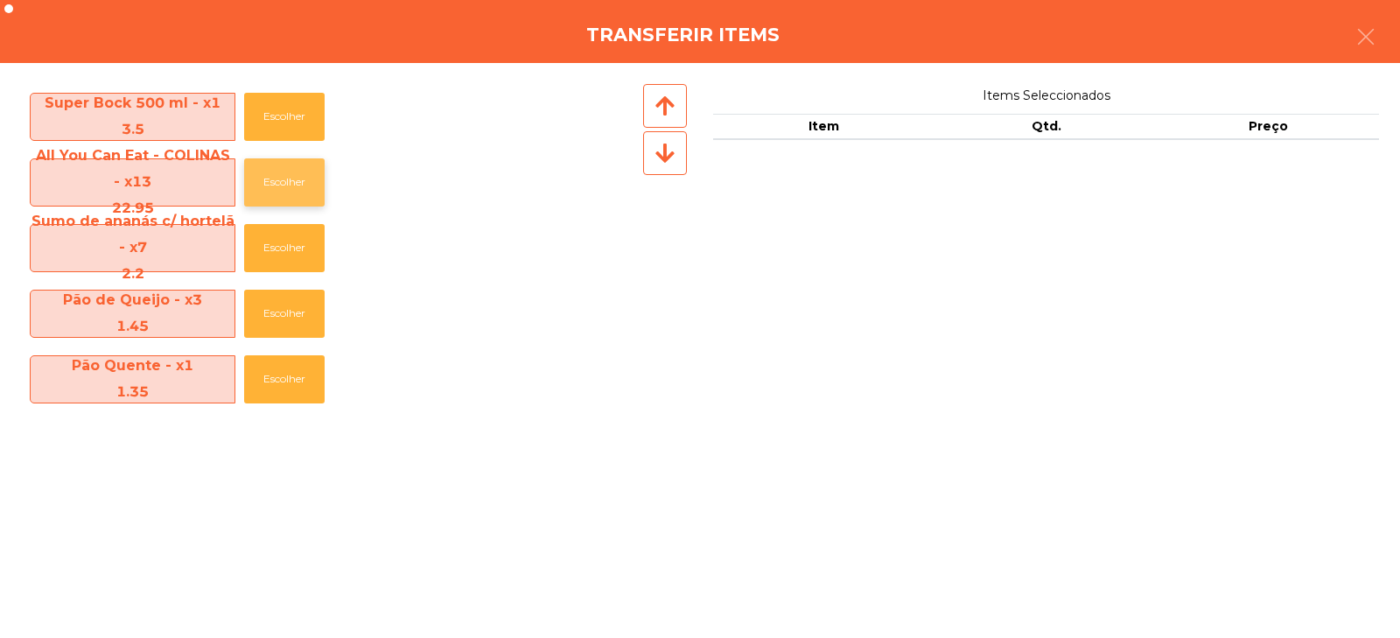
click at [271, 178] on button "Escolher" at bounding box center [284, 182] width 80 height 48
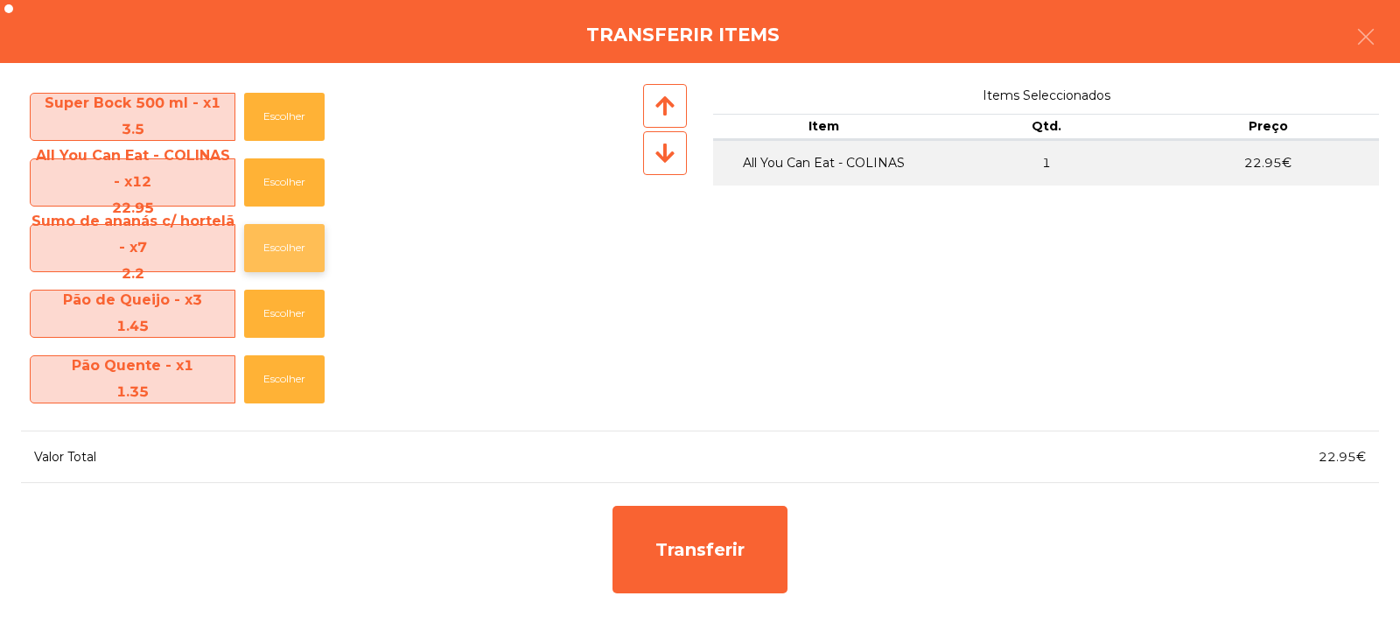
click at [289, 248] on button "Escolher" at bounding box center [284, 248] width 80 height 48
click at [283, 250] on button "Escolher" at bounding box center [284, 248] width 80 height 48
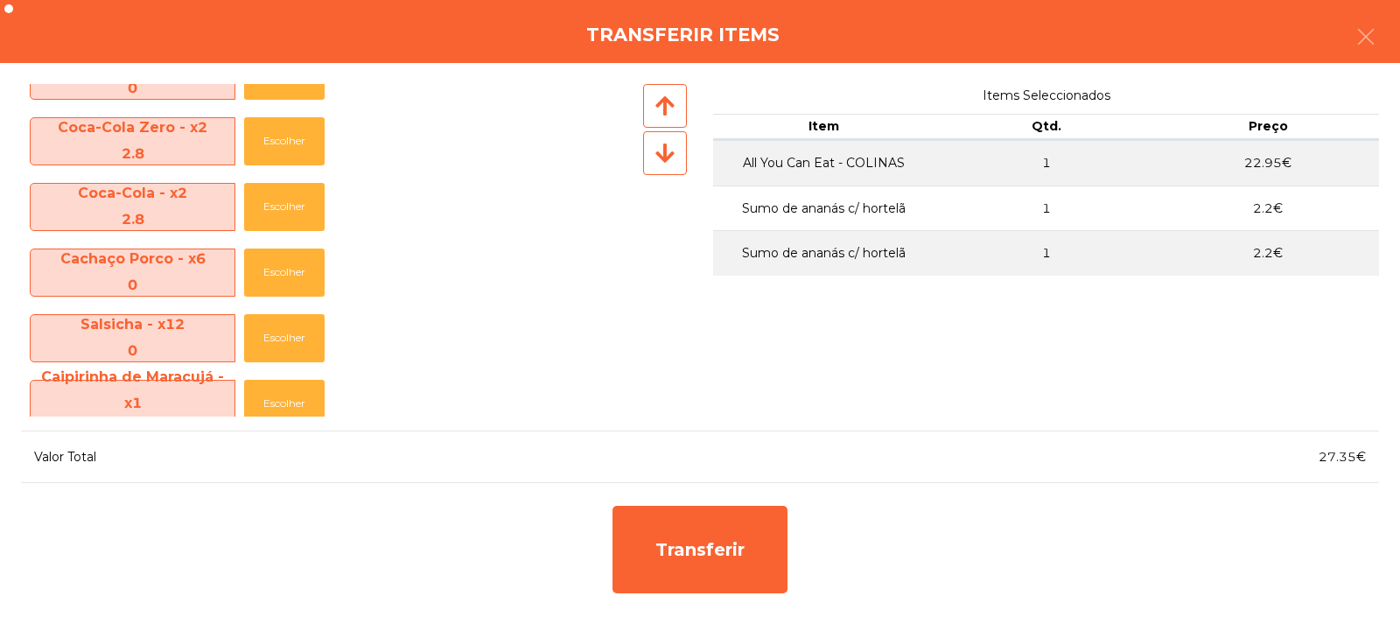
scroll to position [1242, 0]
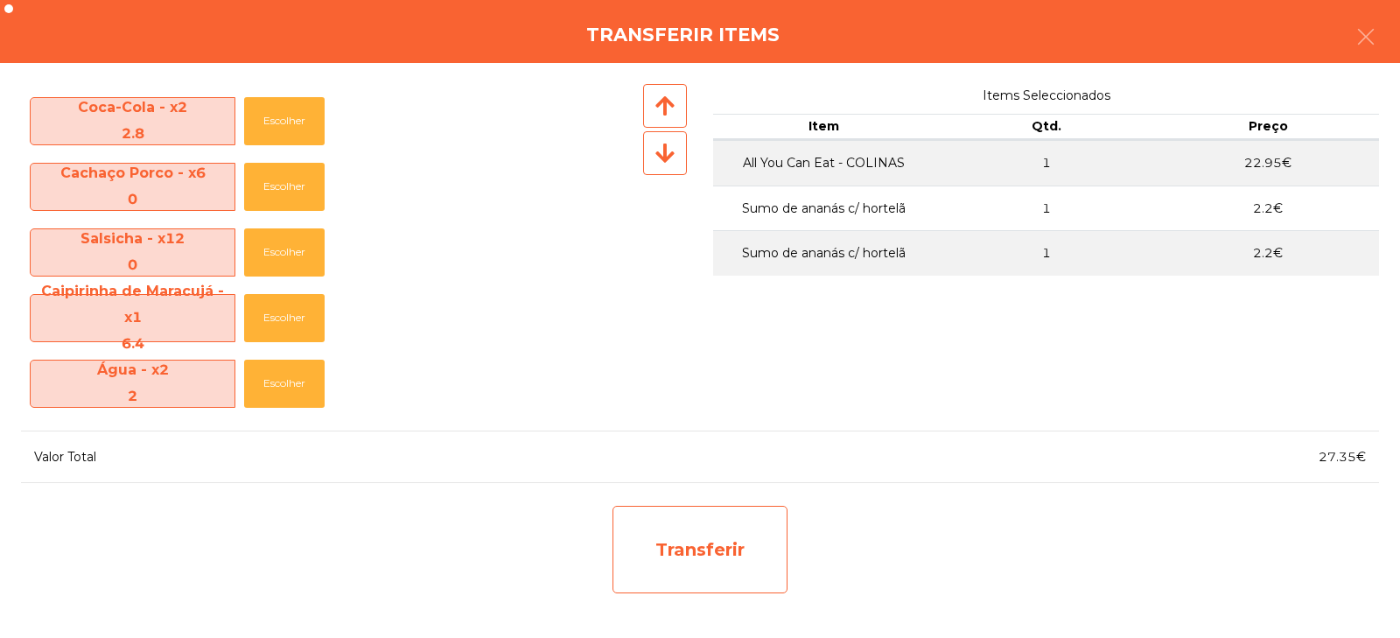
click at [692, 534] on div "Transferir" at bounding box center [699, 549] width 175 height 87
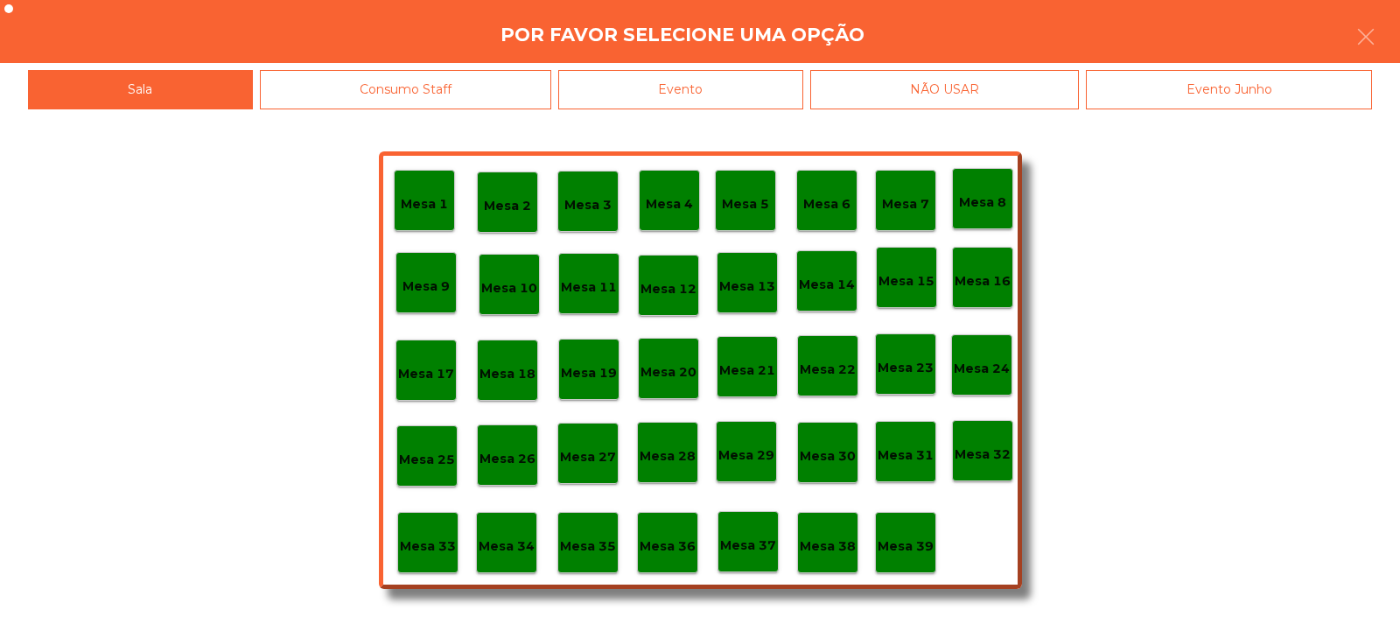
click at [425, 541] on p "Mesa 33" at bounding box center [428, 546] width 56 height 20
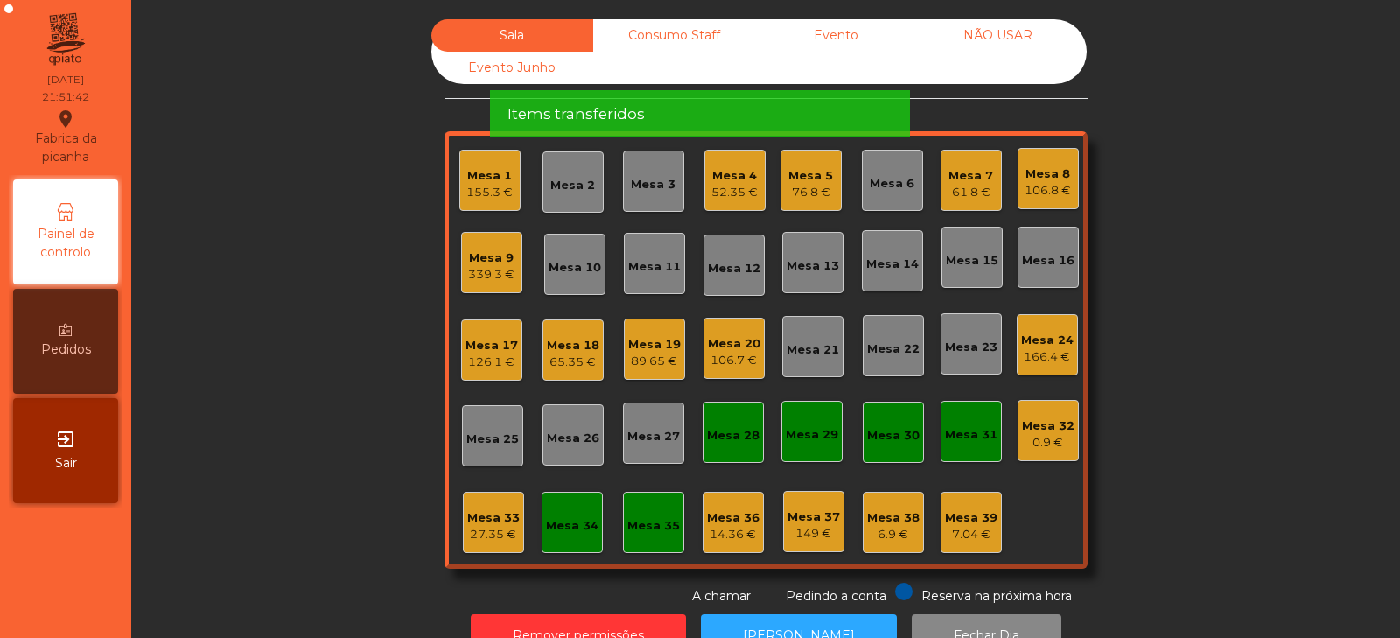
click at [480, 522] on div "Mesa 33" at bounding box center [493, 517] width 52 height 17
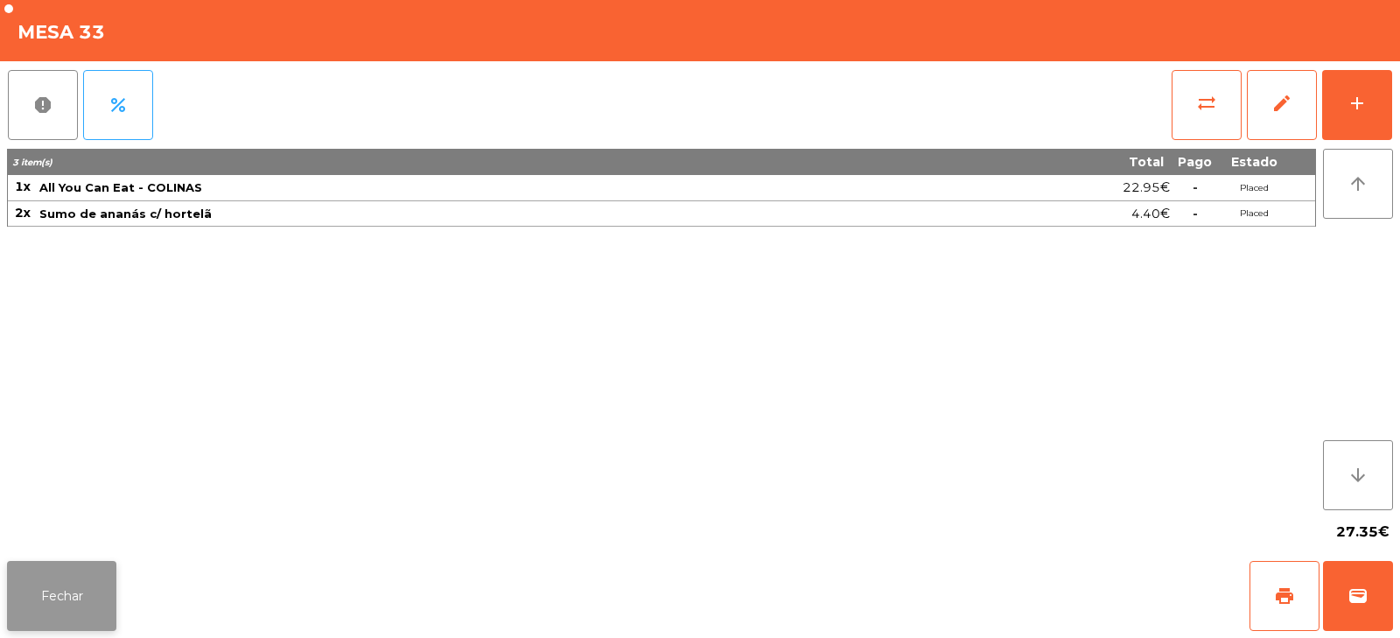
click at [92, 590] on button "Fechar" at bounding box center [61, 596] width 109 height 70
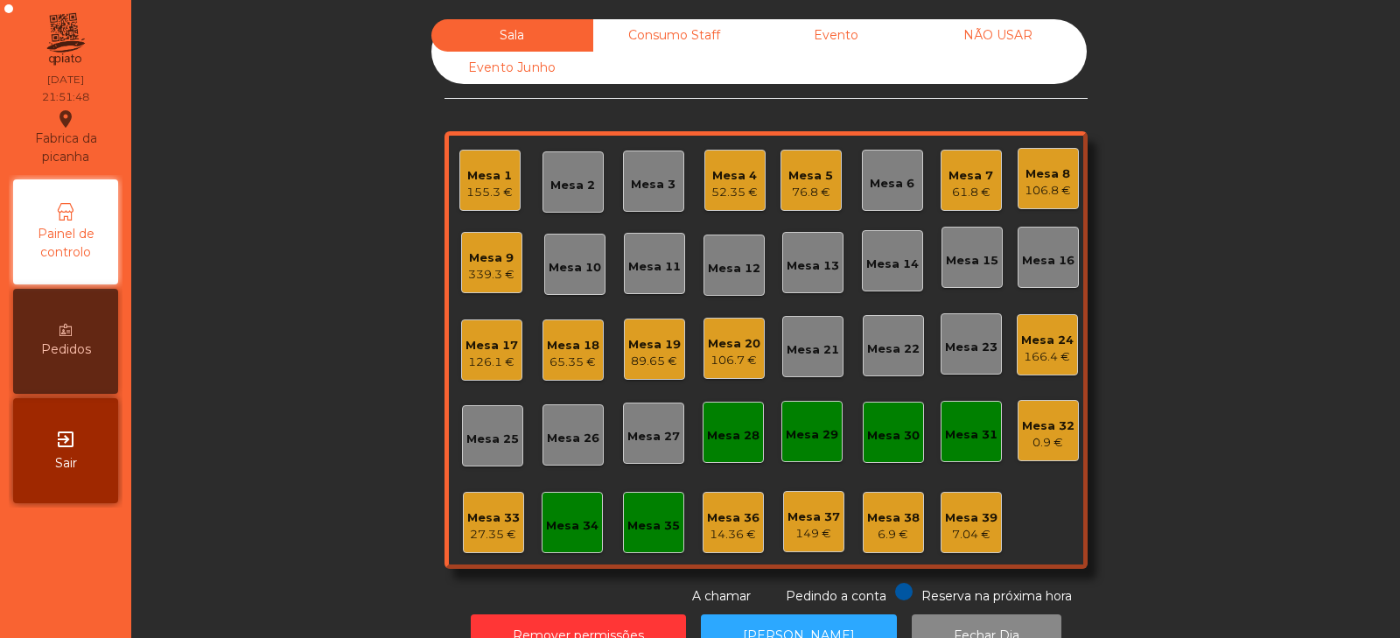
click at [497, 528] on div "27.35 €" at bounding box center [493, 534] width 52 height 17
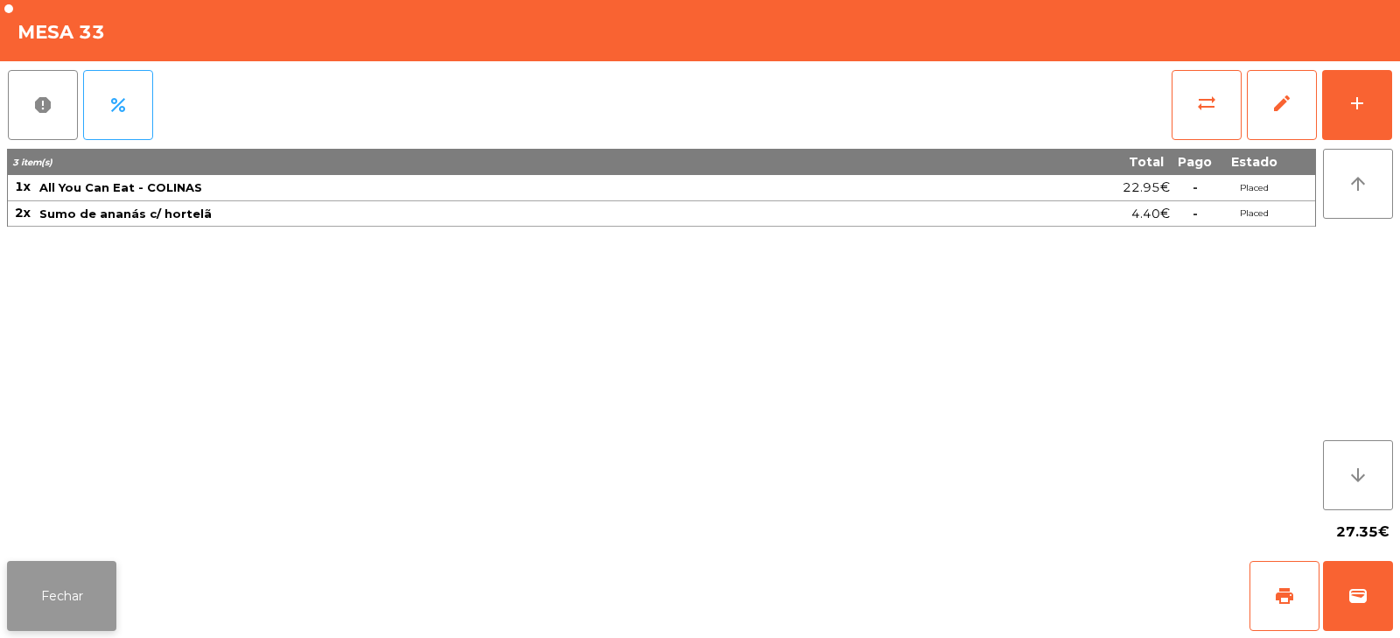
click at [66, 618] on button "Fechar" at bounding box center [61, 596] width 109 height 70
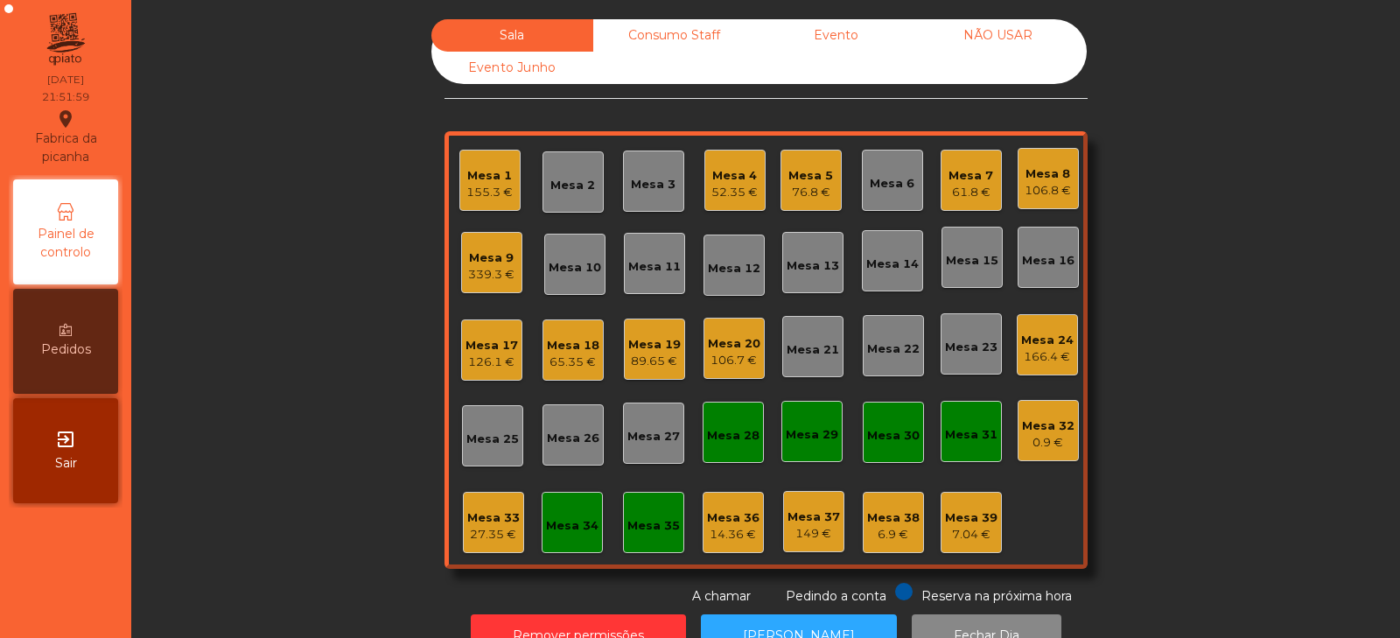
scroll to position [52, 0]
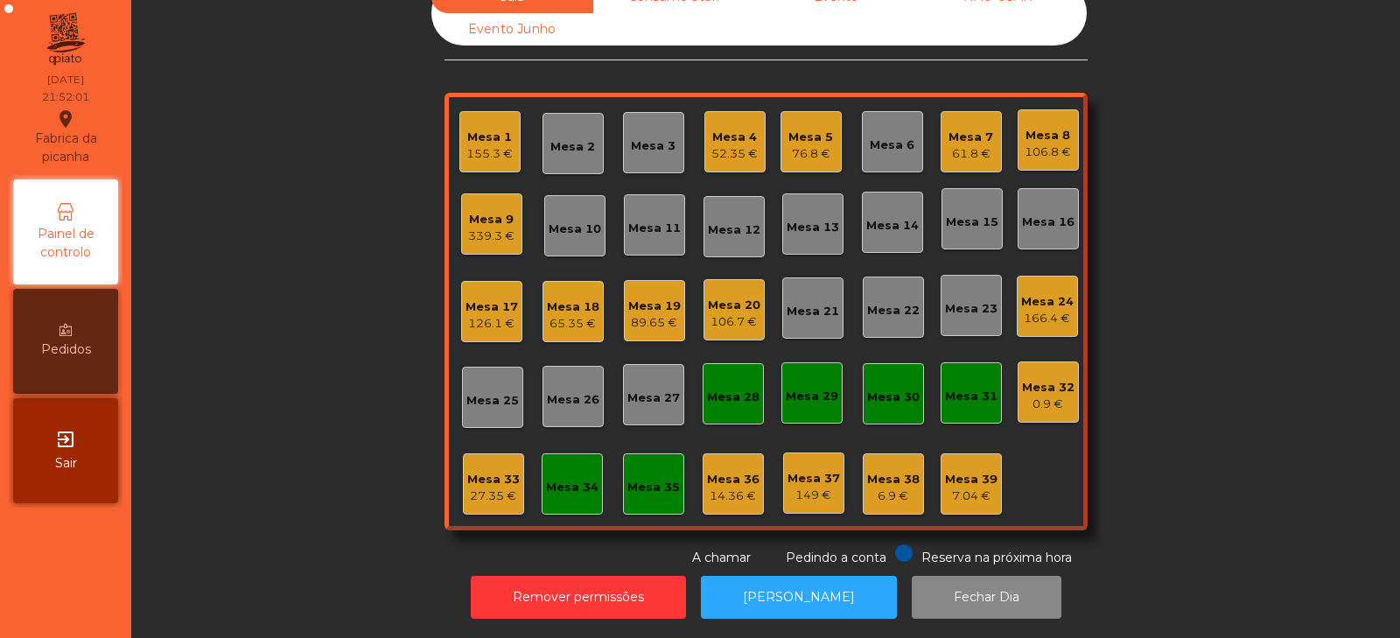
click at [503, 487] on div "27.35 €" at bounding box center [493, 495] width 52 height 17
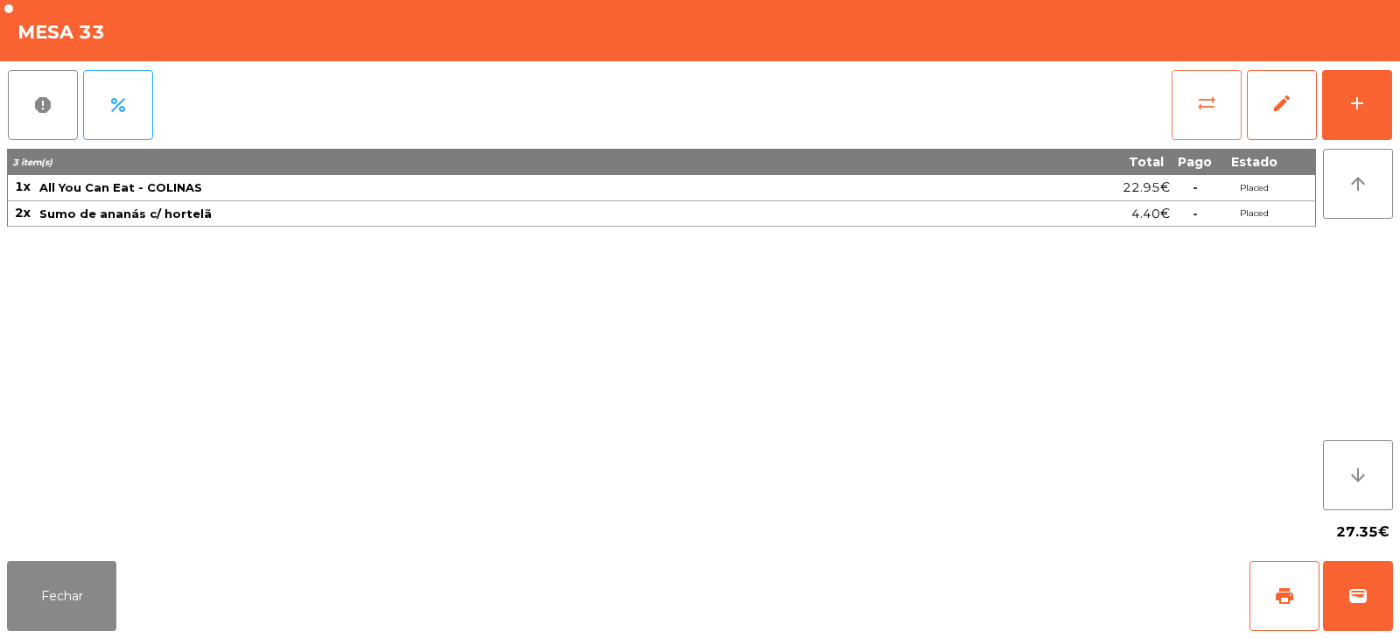
click at [1187, 109] on button "sync_alt" at bounding box center [1206, 105] width 70 height 70
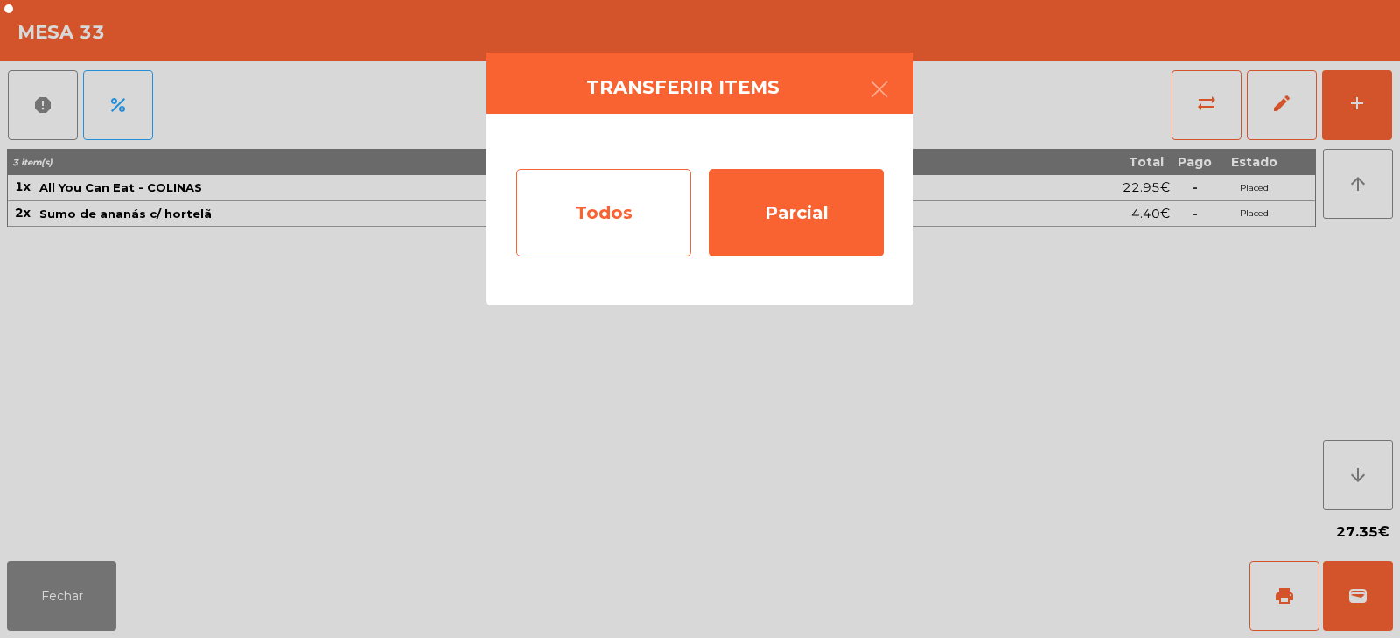
click at [626, 223] on div "Todos" at bounding box center [603, 212] width 175 height 87
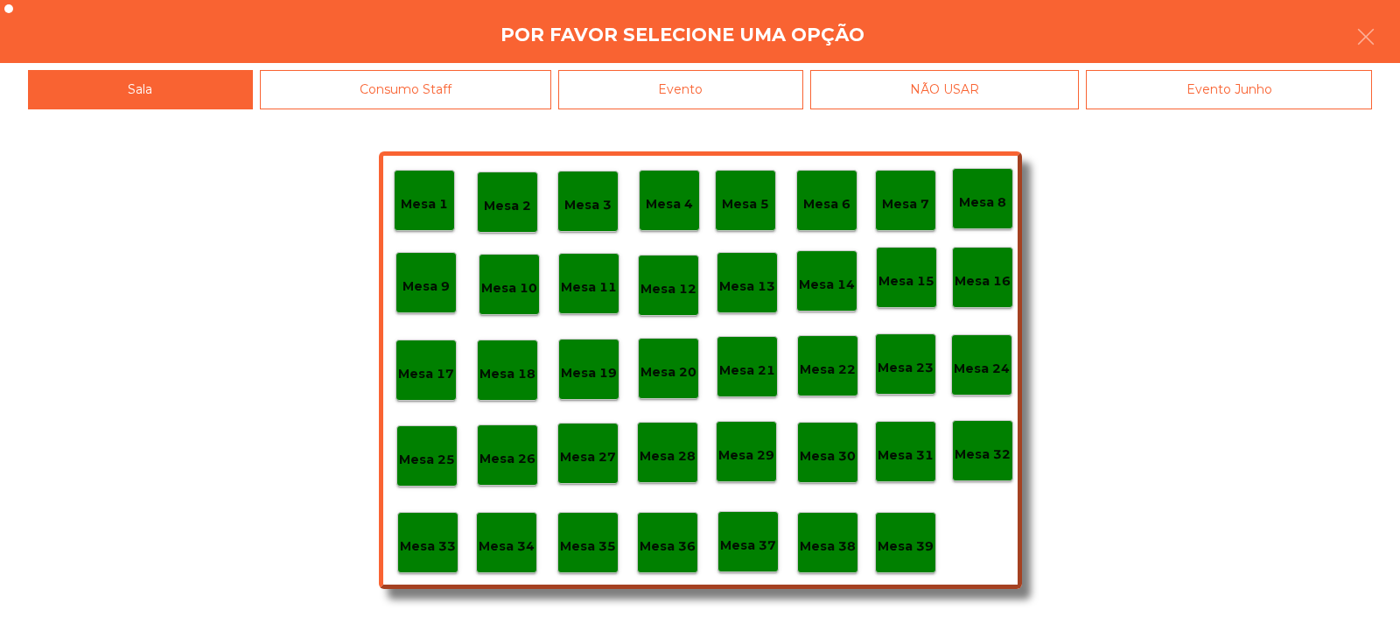
click at [777, 82] on div "Evento" at bounding box center [680, 89] width 245 height 39
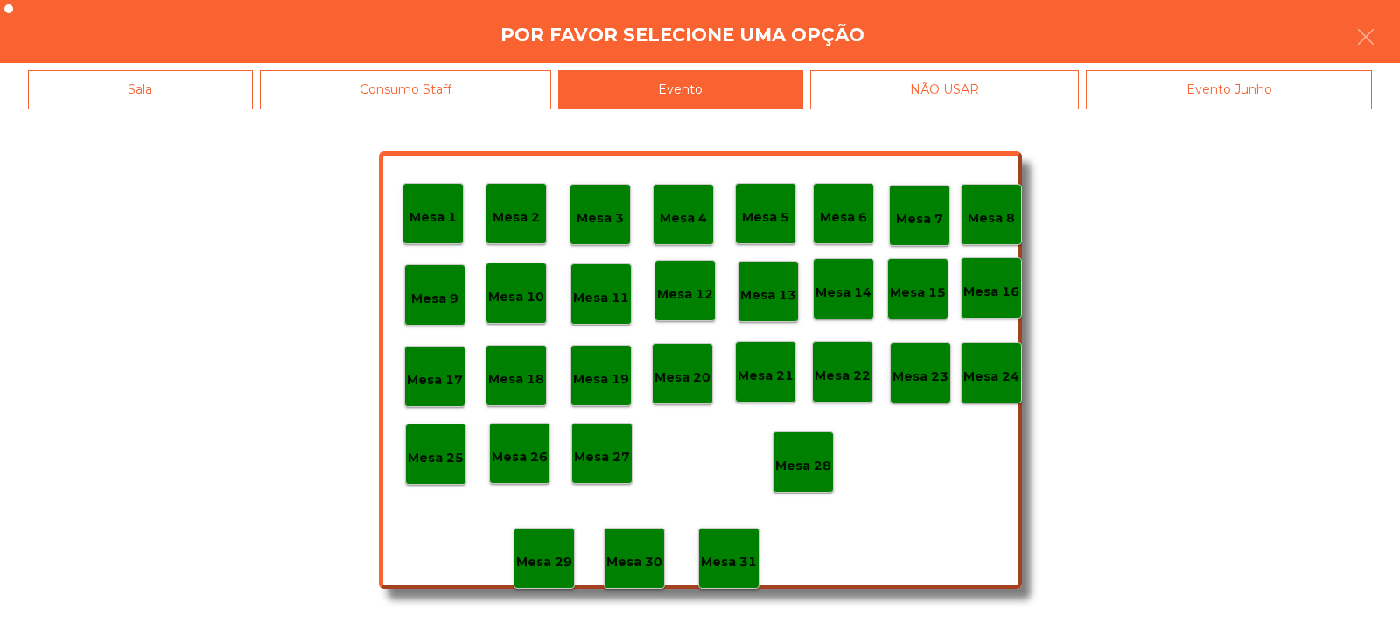
click at [816, 464] on p "Mesa 28" at bounding box center [803, 466] width 56 height 20
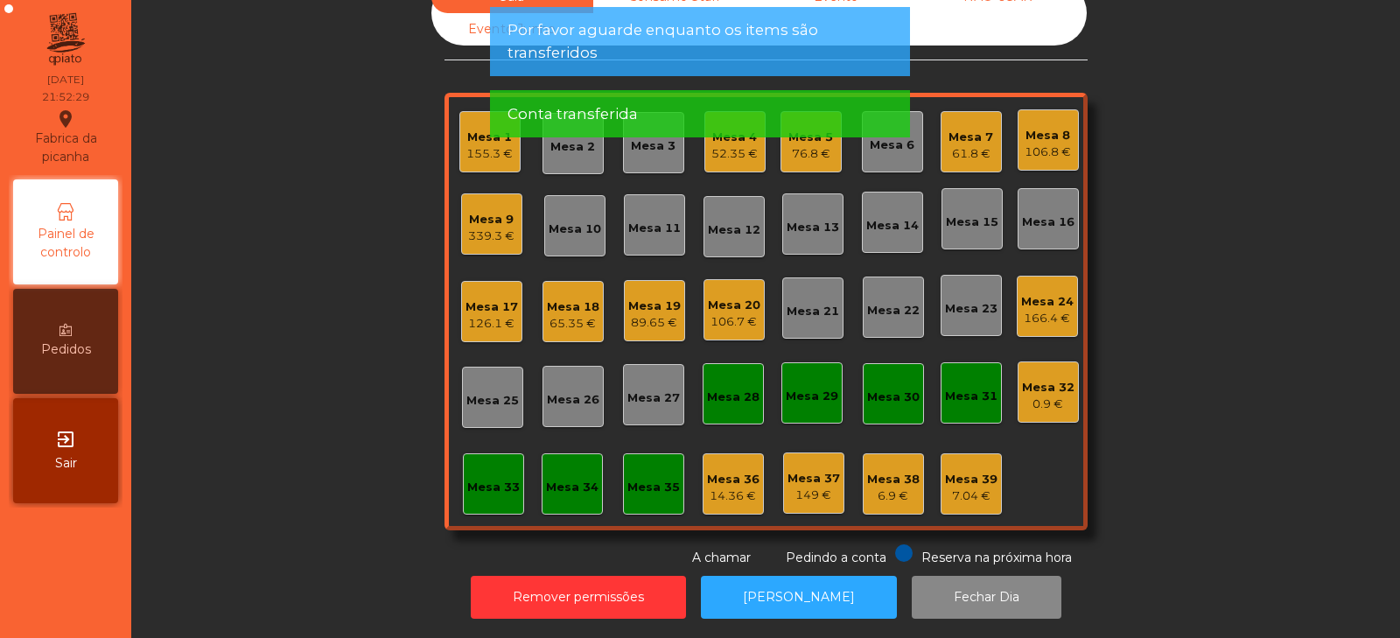
click at [492, 227] on div "339.3 €" at bounding box center [491, 235] width 46 height 17
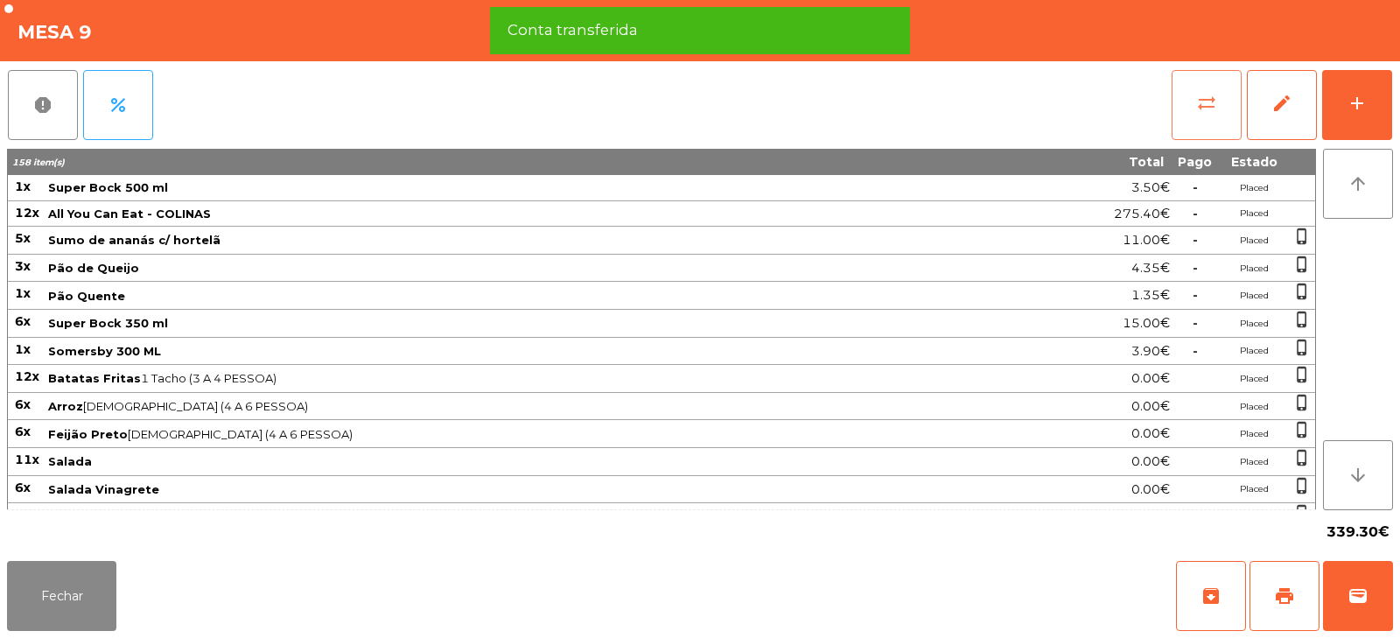
click at [1206, 126] on button "sync_alt" at bounding box center [1206, 105] width 70 height 70
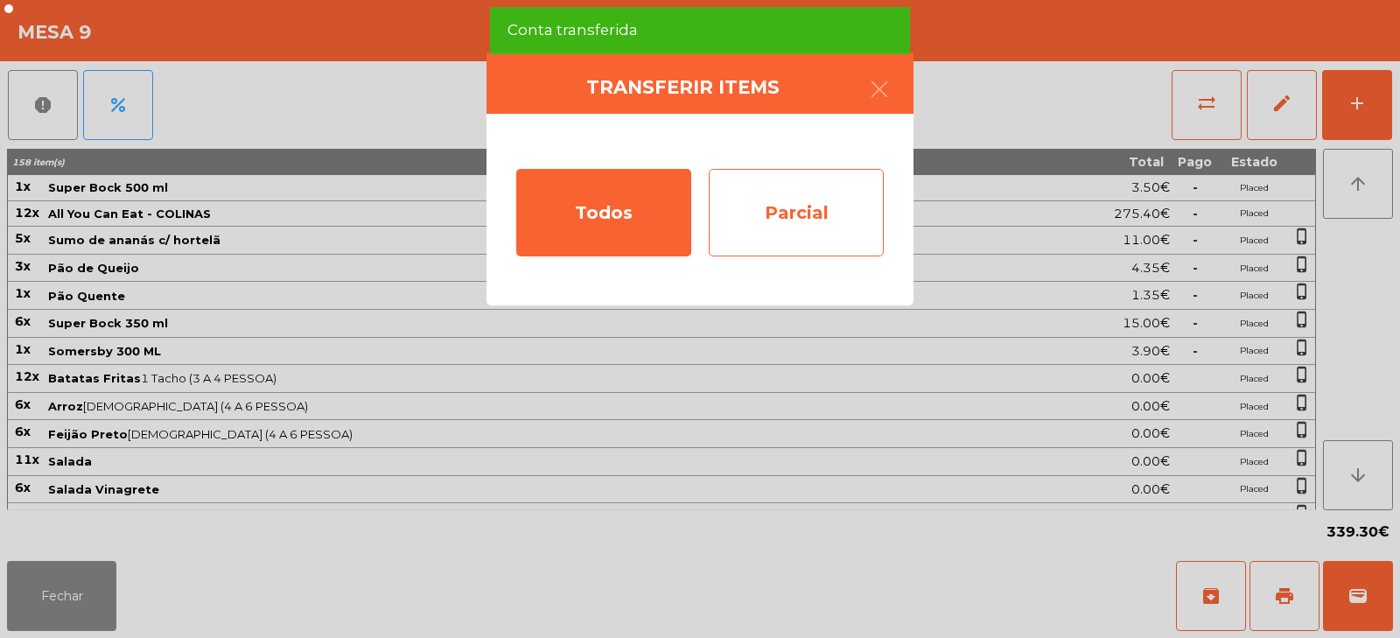
click at [824, 220] on div "Parcial" at bounding box center [796, 212] width 175 height 87
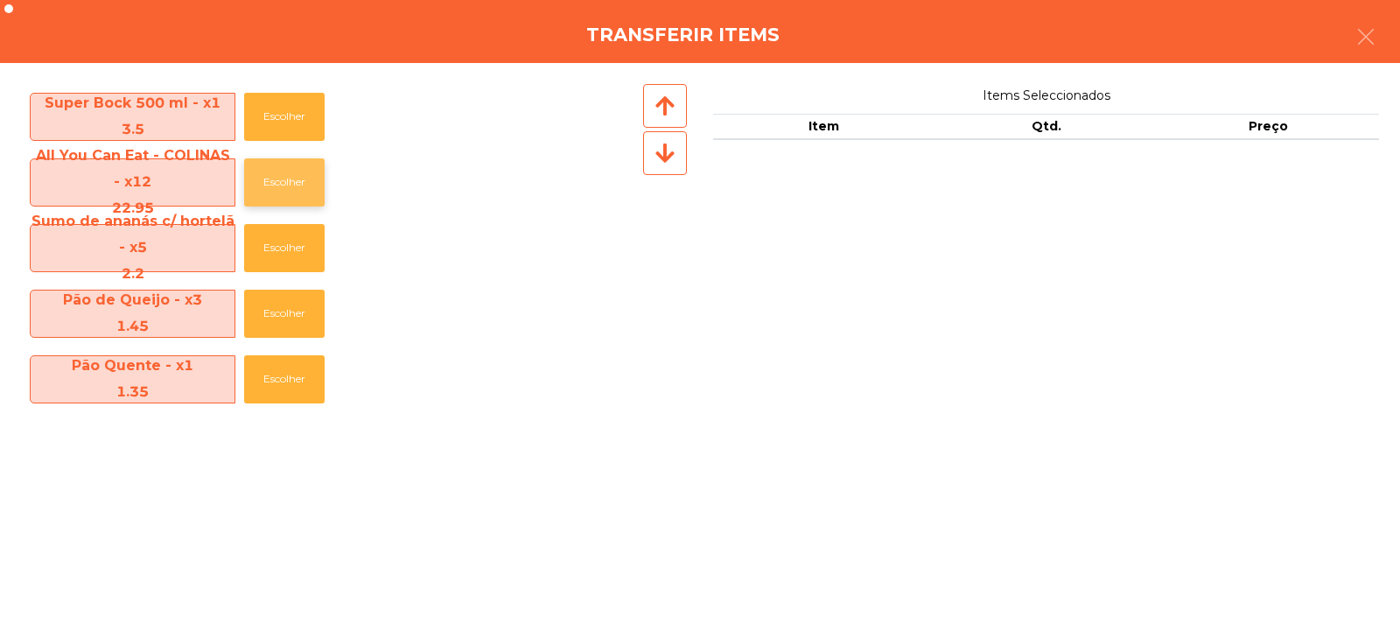
click at [287, 178] on button "Escolher" at bounding box center [284, 182] width 80 height 48
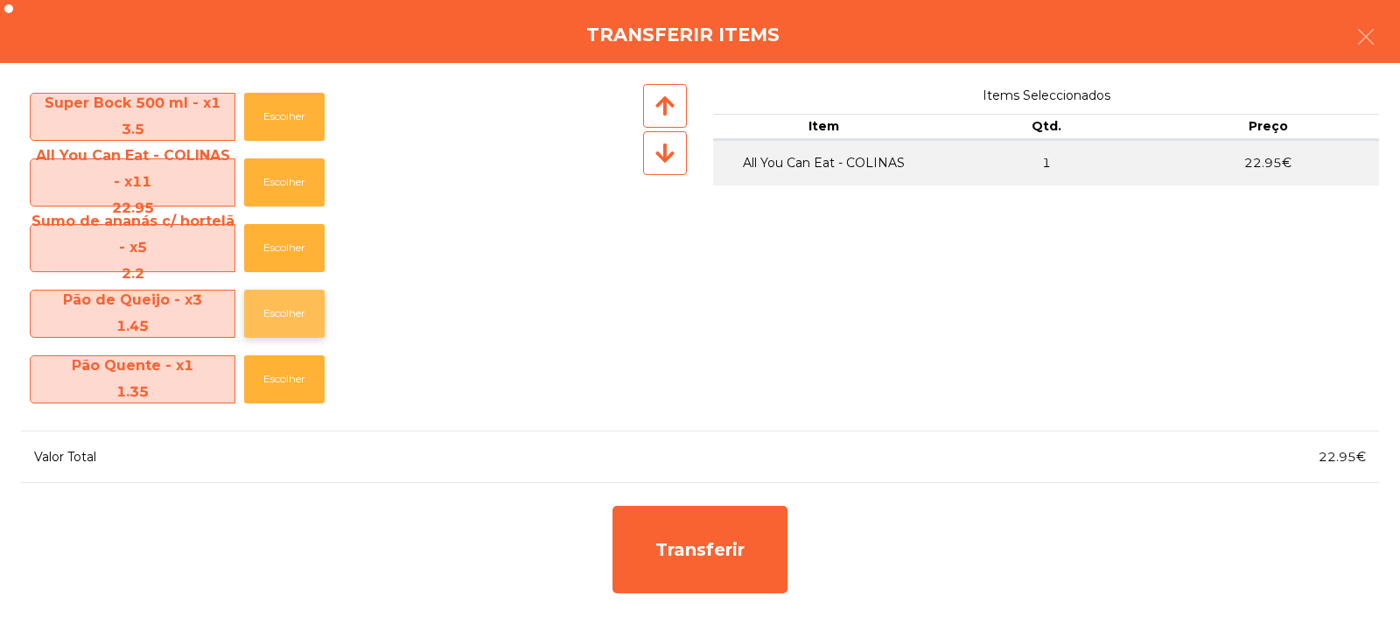
click at [288, 316] on button "Escolher" at bounding box center [284, 314] width 80 height 48
click at [288, 317] on button "Escolher" at bounding box center [284, 314] width 80 height 48
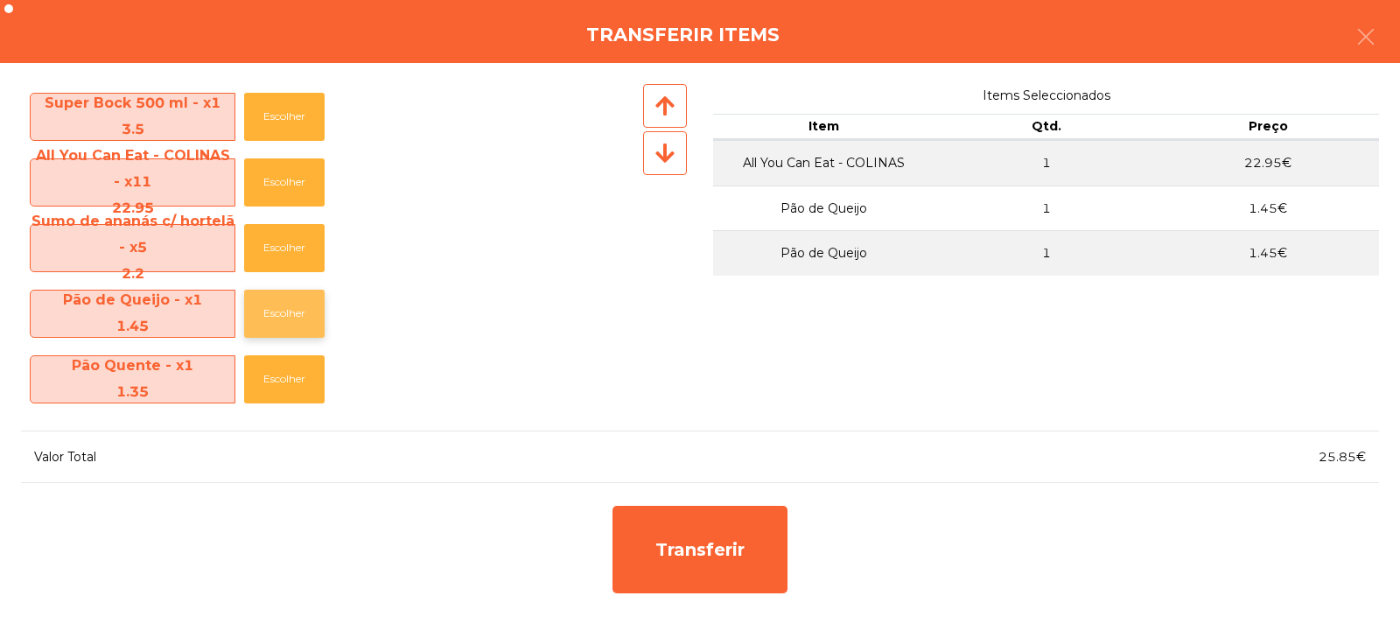
click at [291, 321] on button "Escolher" at bounding box center [284, 314] width 80 height 48
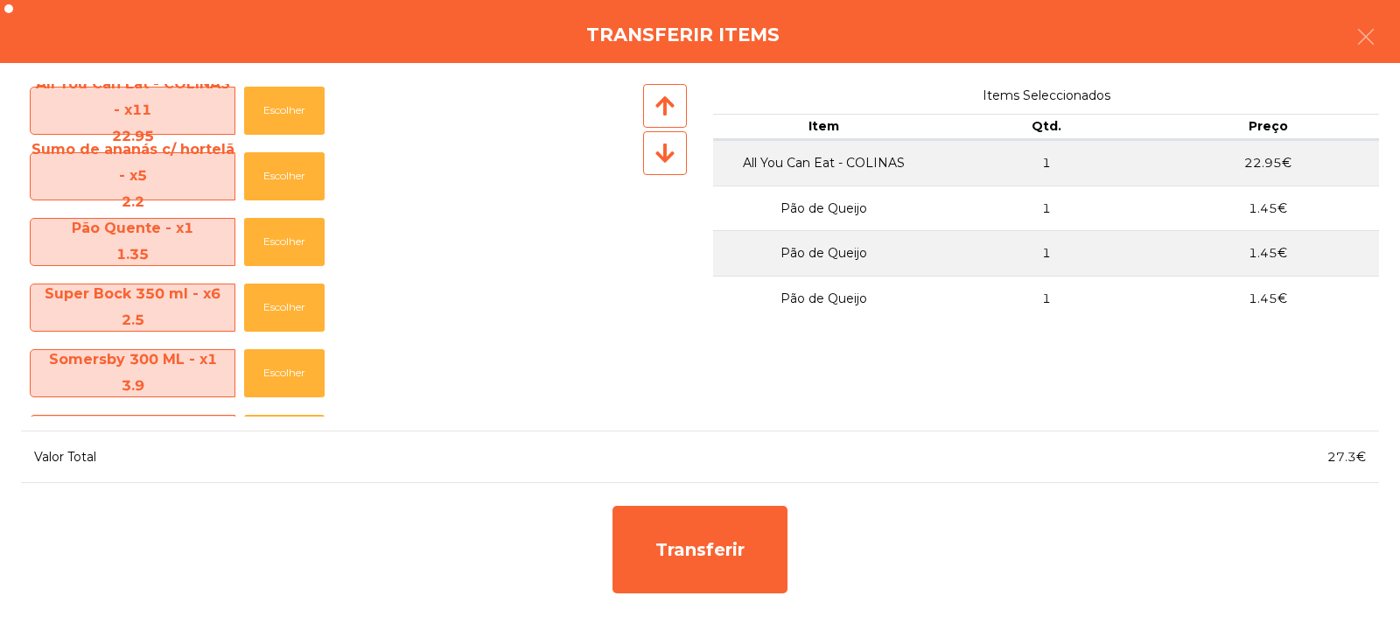
scroll to position [77, 0]
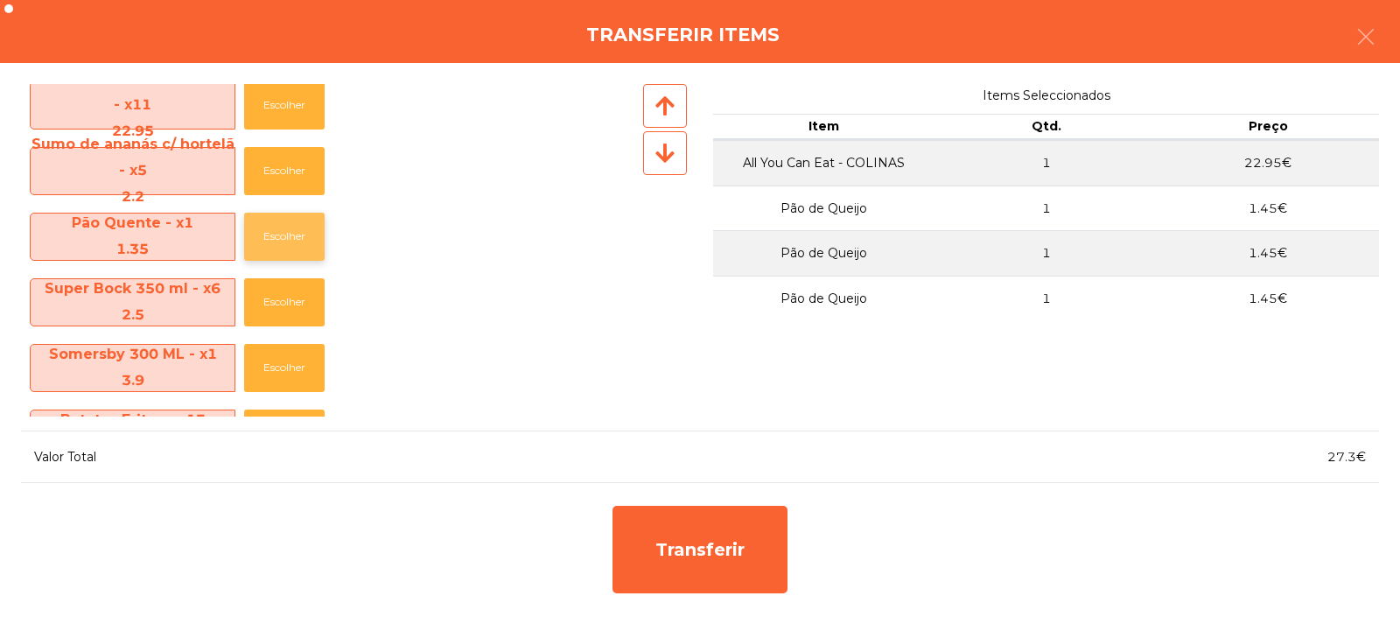
click at [292, 242] on button "Escolher" at bounding box center [284, 237] width 80 height 48
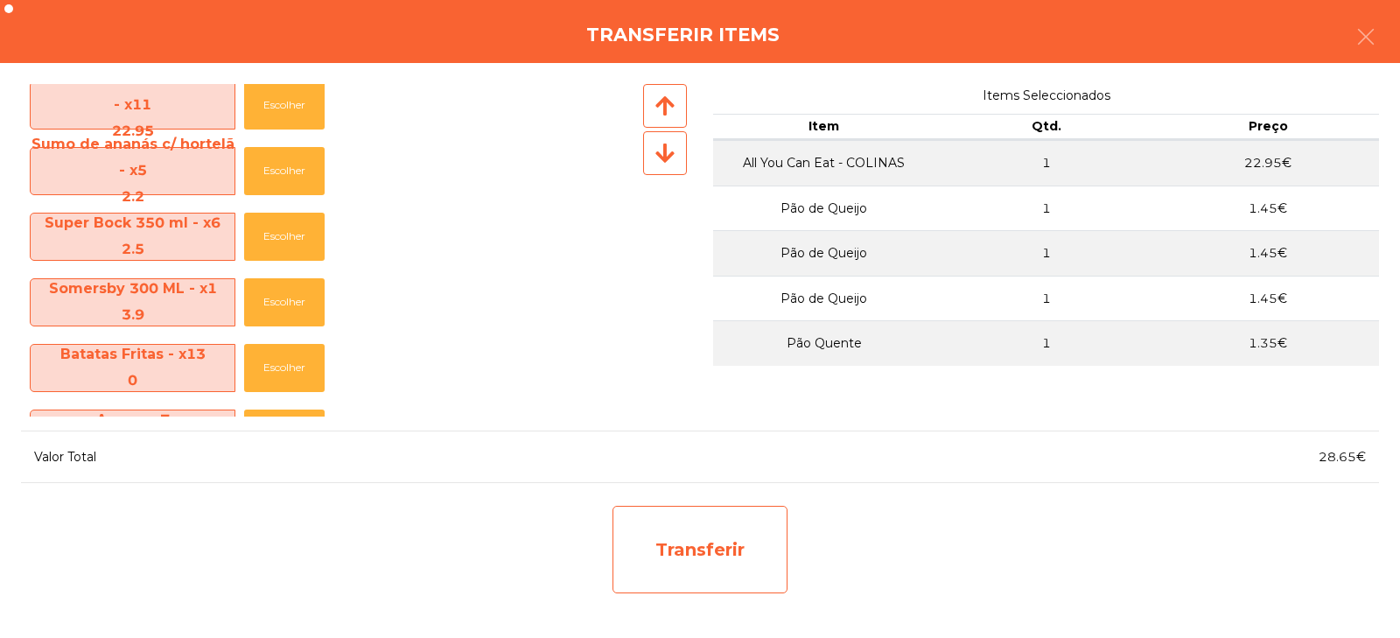
click at [673, 541] on div "Transferir" at bounding box center [699, 549] width 175 height 87
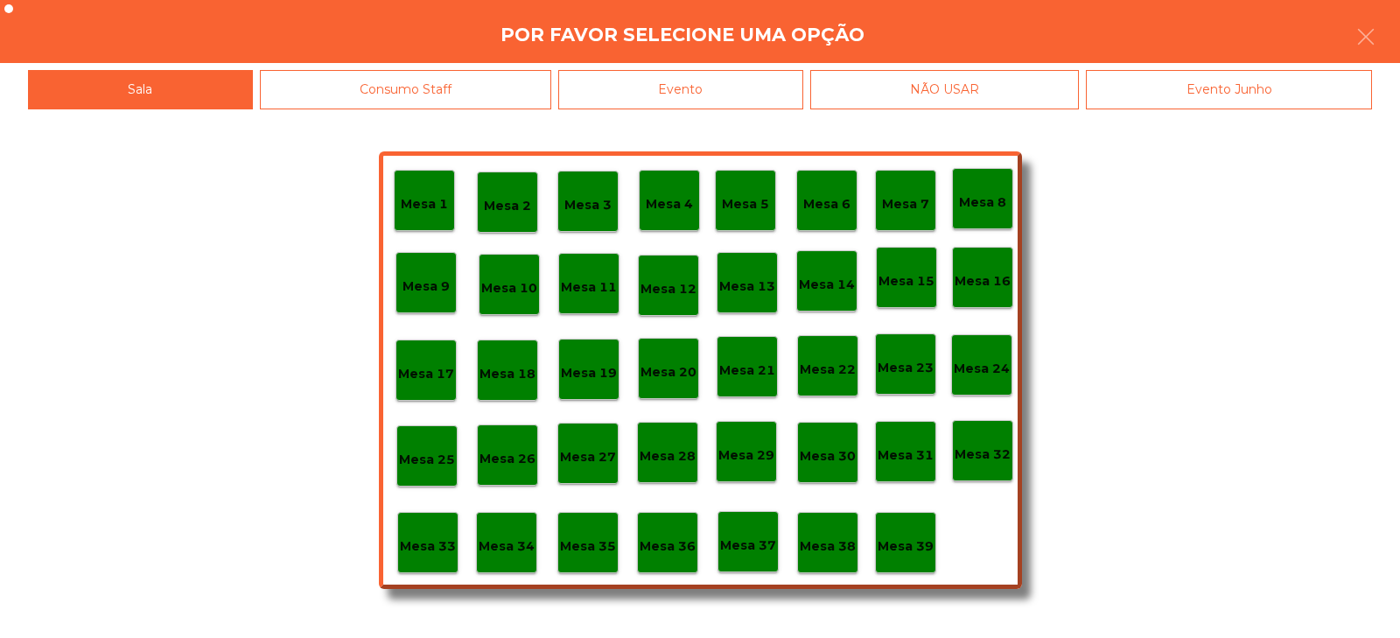
click at [425, 527] on div "Mesa 33" at bounding box center [427, 542] width 61 height 61
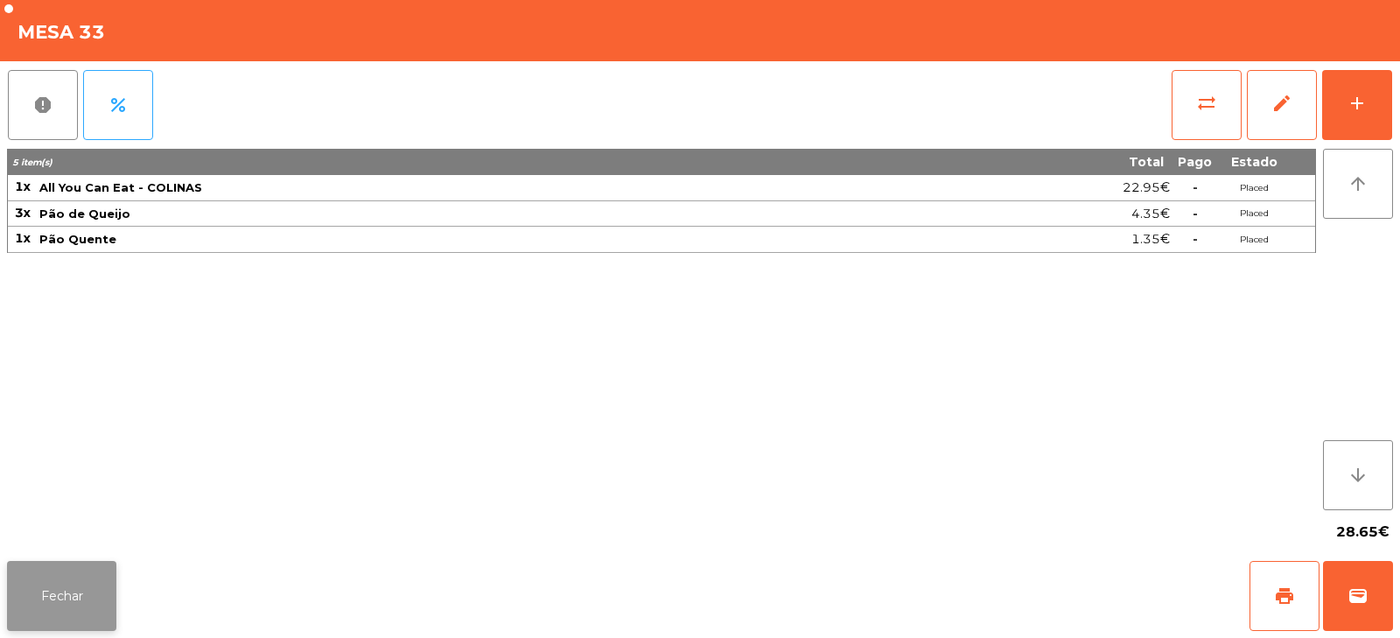
click at [94, 578] on button "Fechar" at bounding box center [61, 596] width 109 height 70
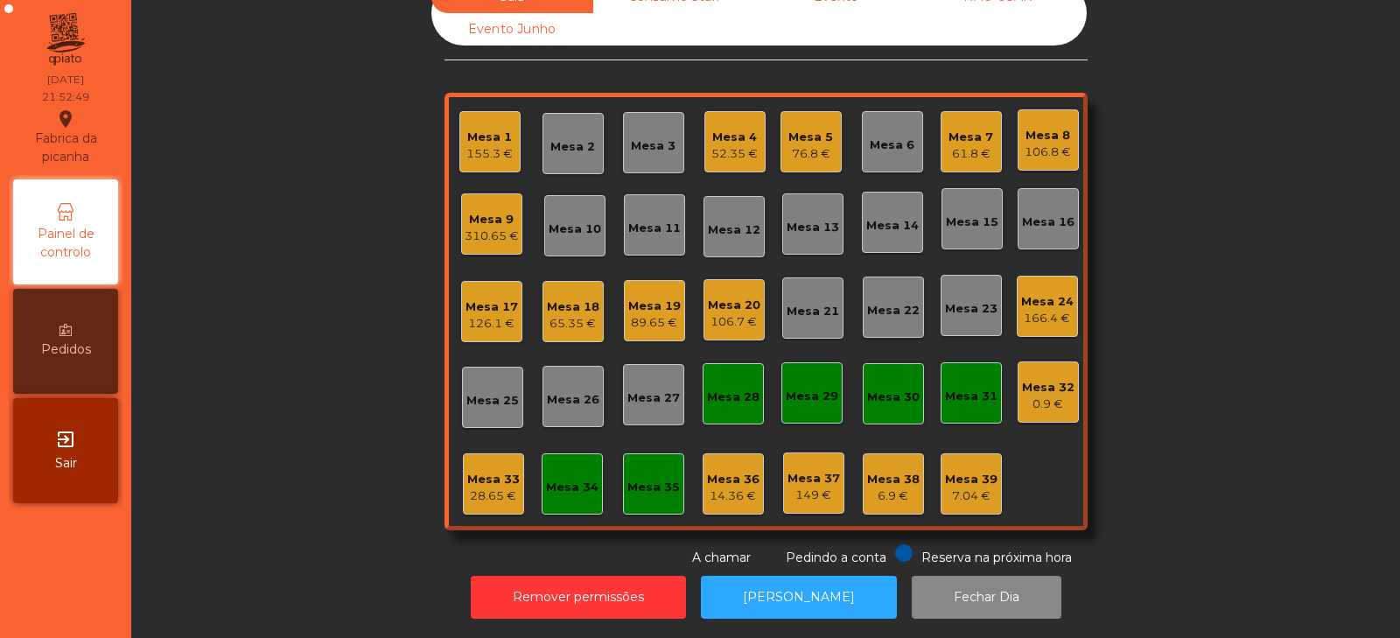
click at [491, 227] on div "310.65 €" at bounding box center [492, 235] width 54 height 17
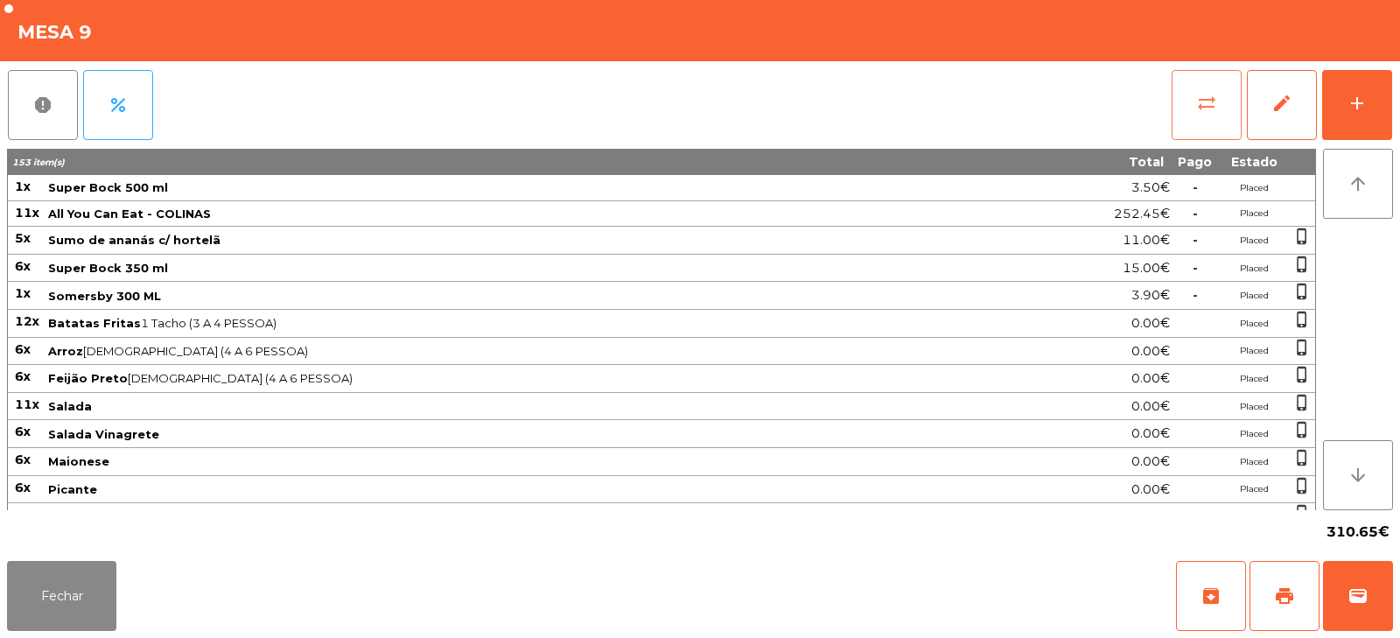
click at [1205, 103] on span "sync_alt" at bounding box center [1206, 103] width 21 height 21
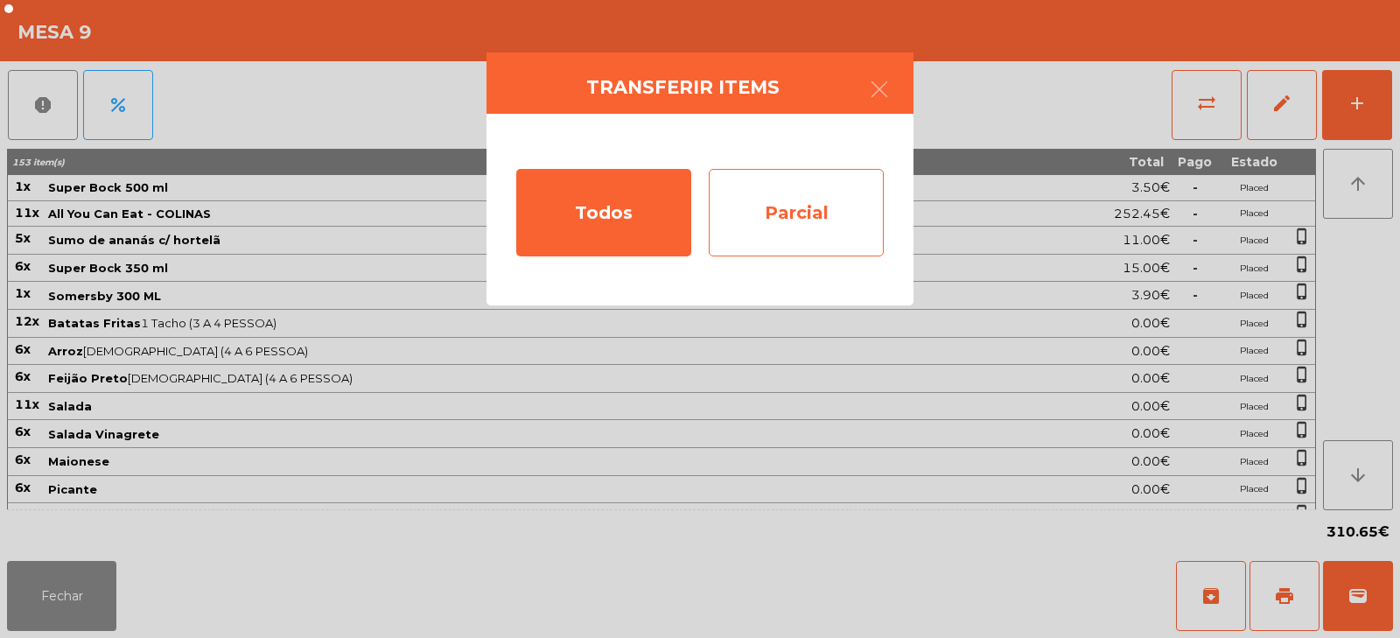
click at [772, 216] on div "Parcial" at bounding box center [796, 212] width 175 height 87
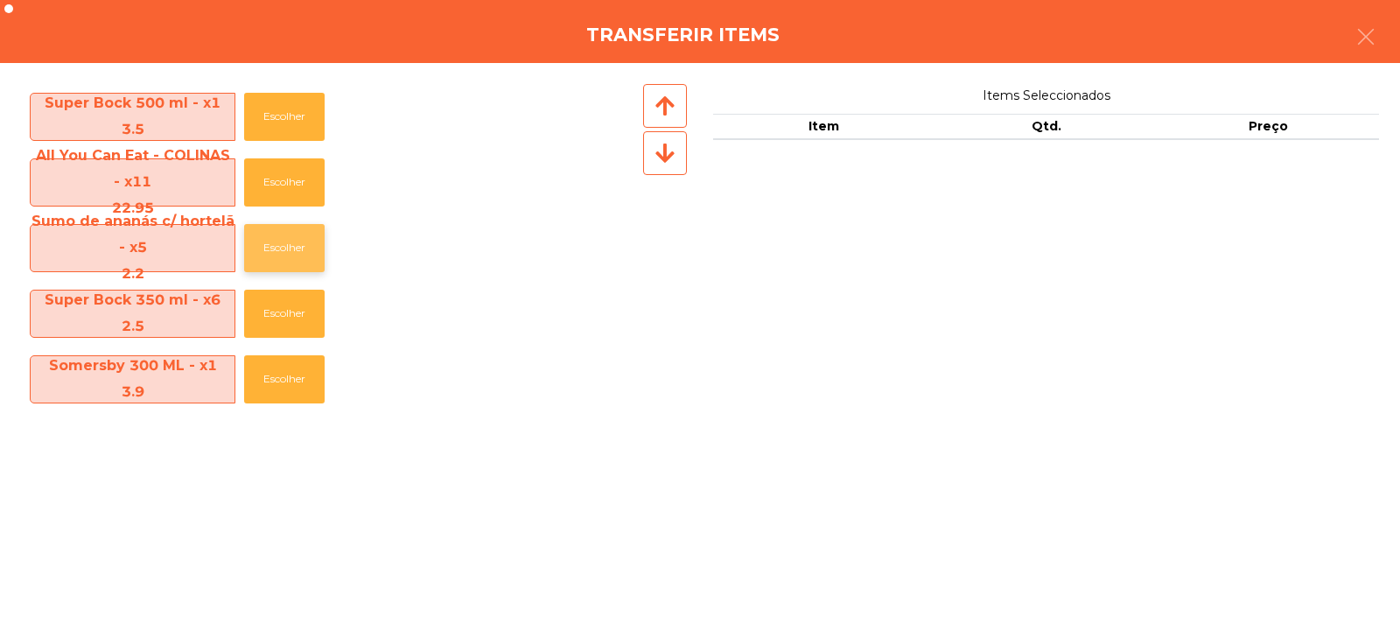
click at [288, 252] on button "Escolher" at bounding box center [284, 248] width 80 height 48
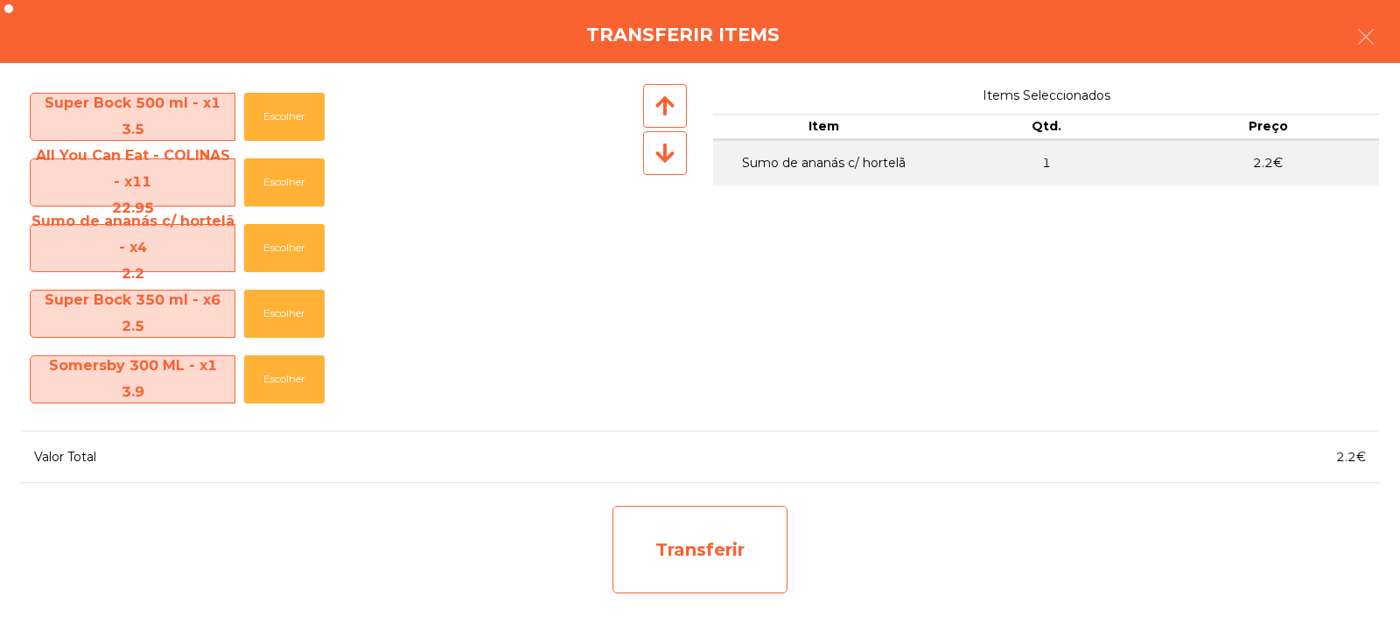
click at [666, 525] on div "Transferir" at bounding box center [699, 549] width 175 height 87
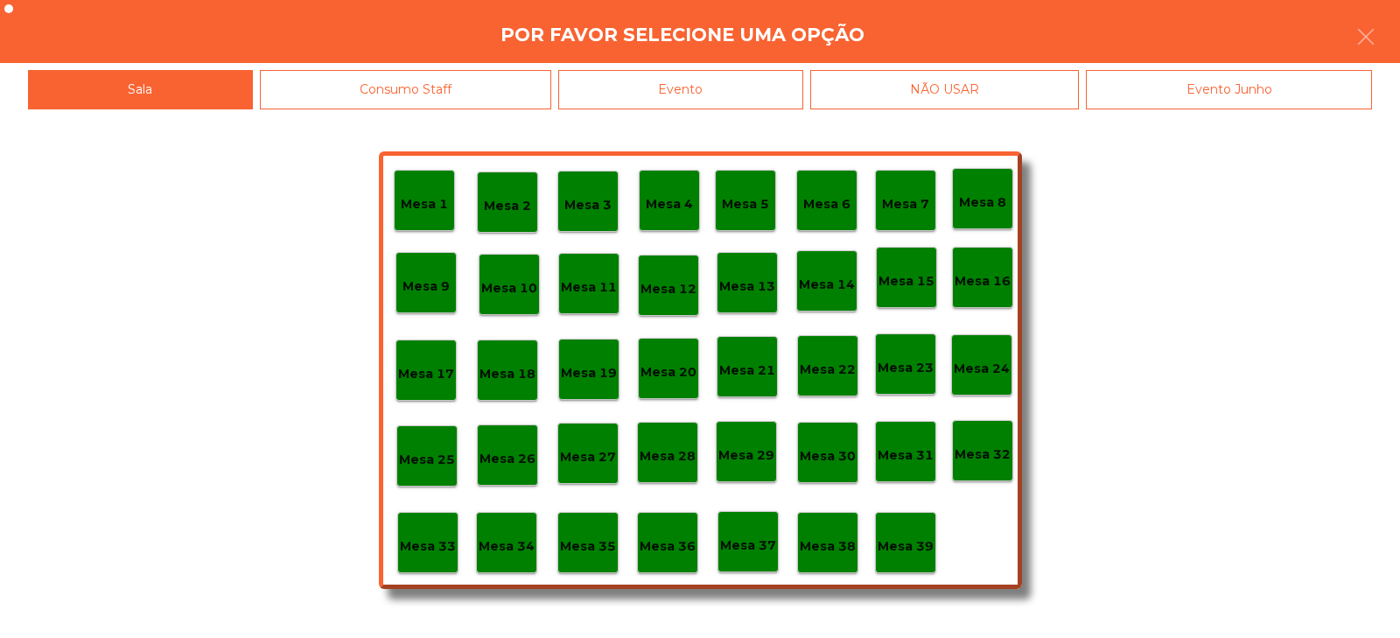
click at [434, 536] on p "Mesa 33" at bounding box center [428, 546] width 56 height 20
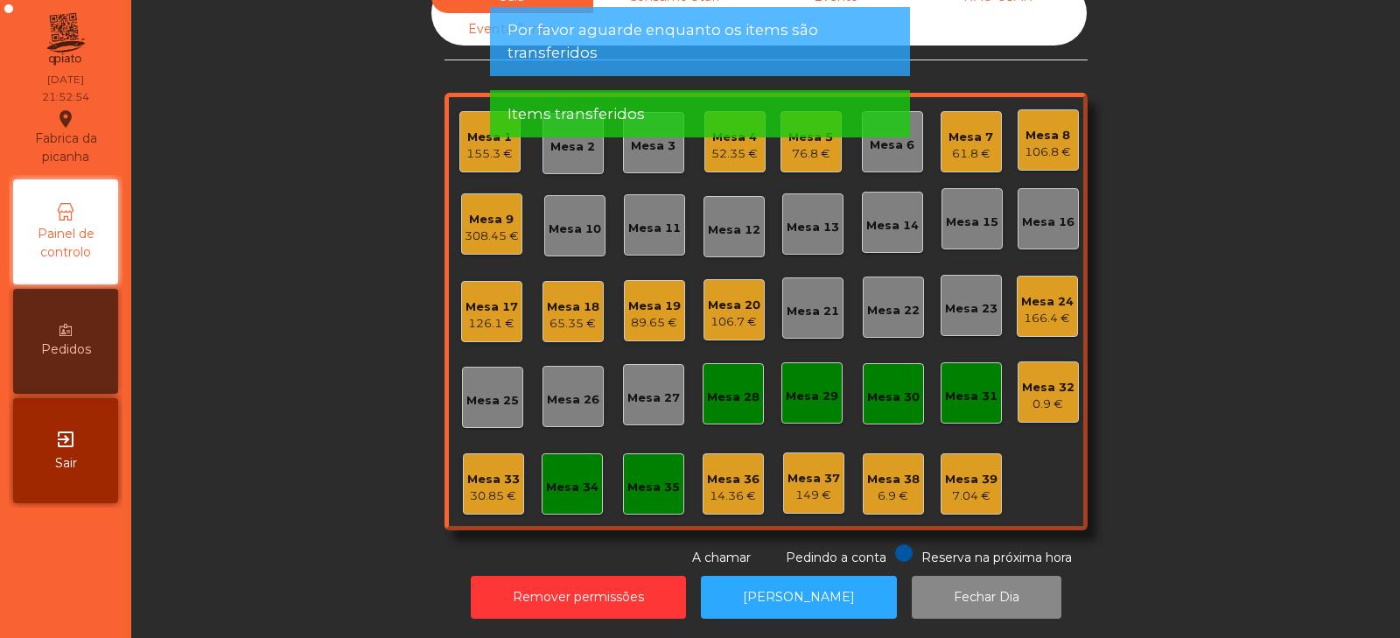
click at [477, 487] on div "30.85 €" at bounding box center [493, 495] width 52 height 17
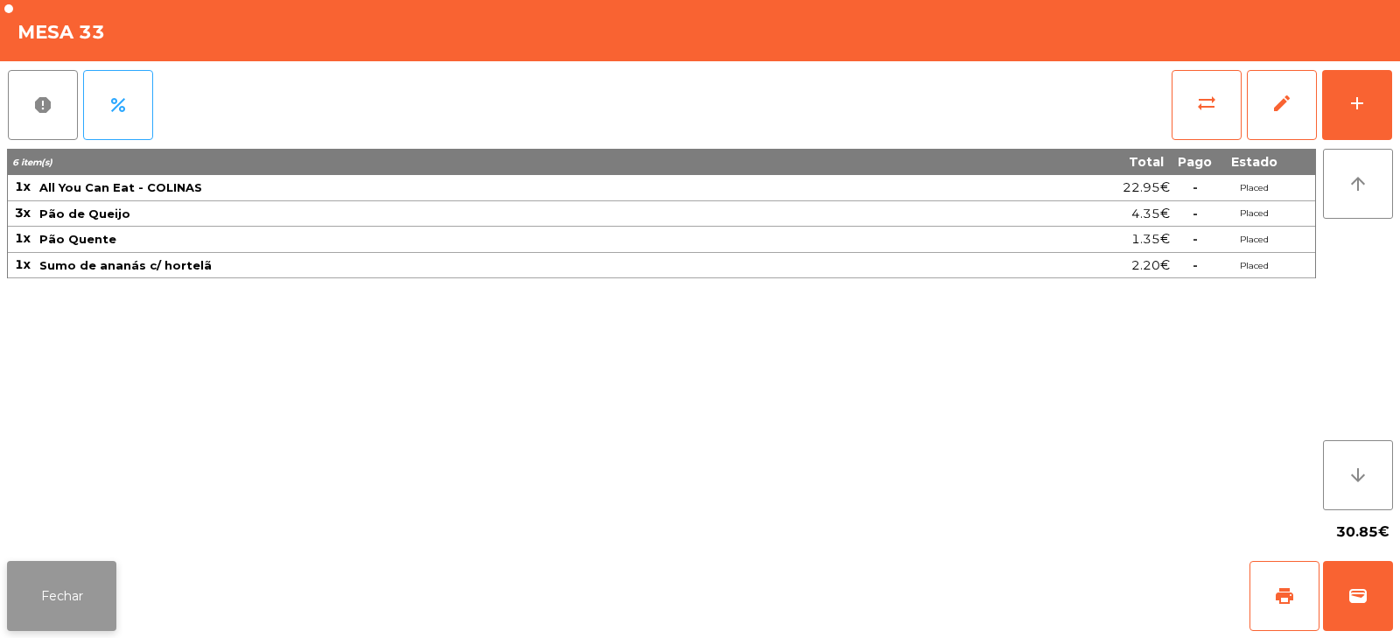
click at [83, 597] on button "Fechar" at bounding box center [61, 596] width 109 height 70
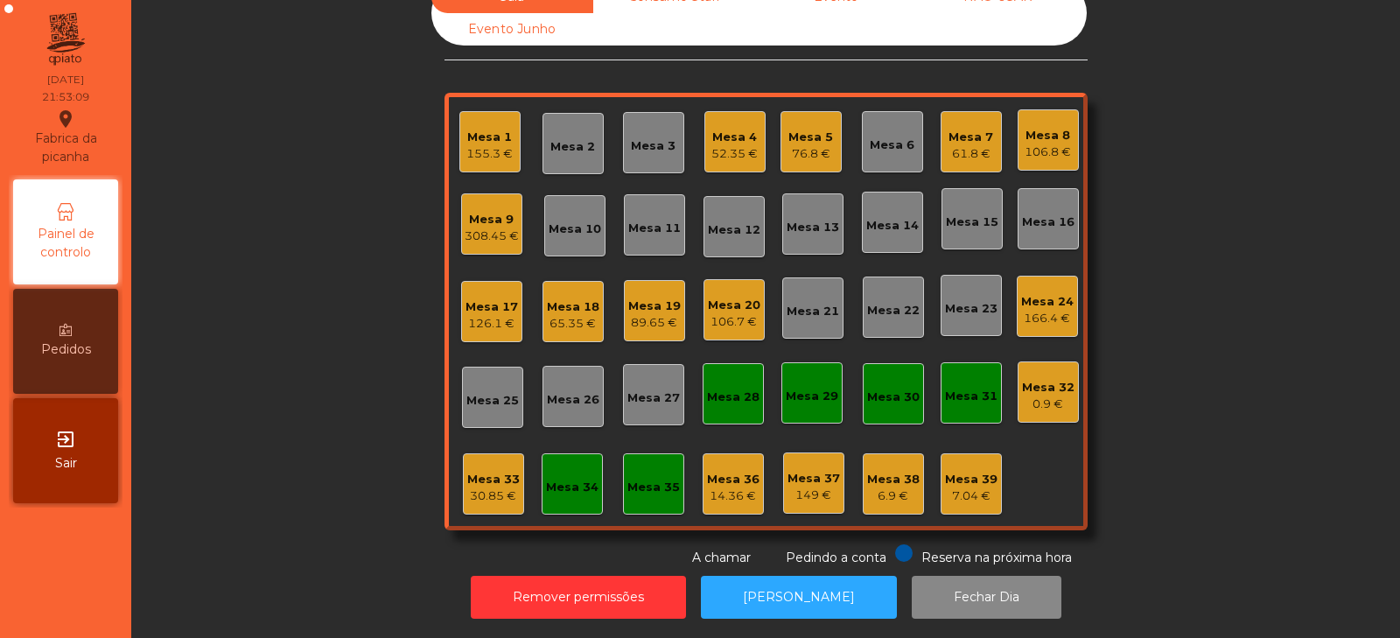
click at [487, 211] on div "Mesa 9" at bounding box center [492, 219] width 54 height 17
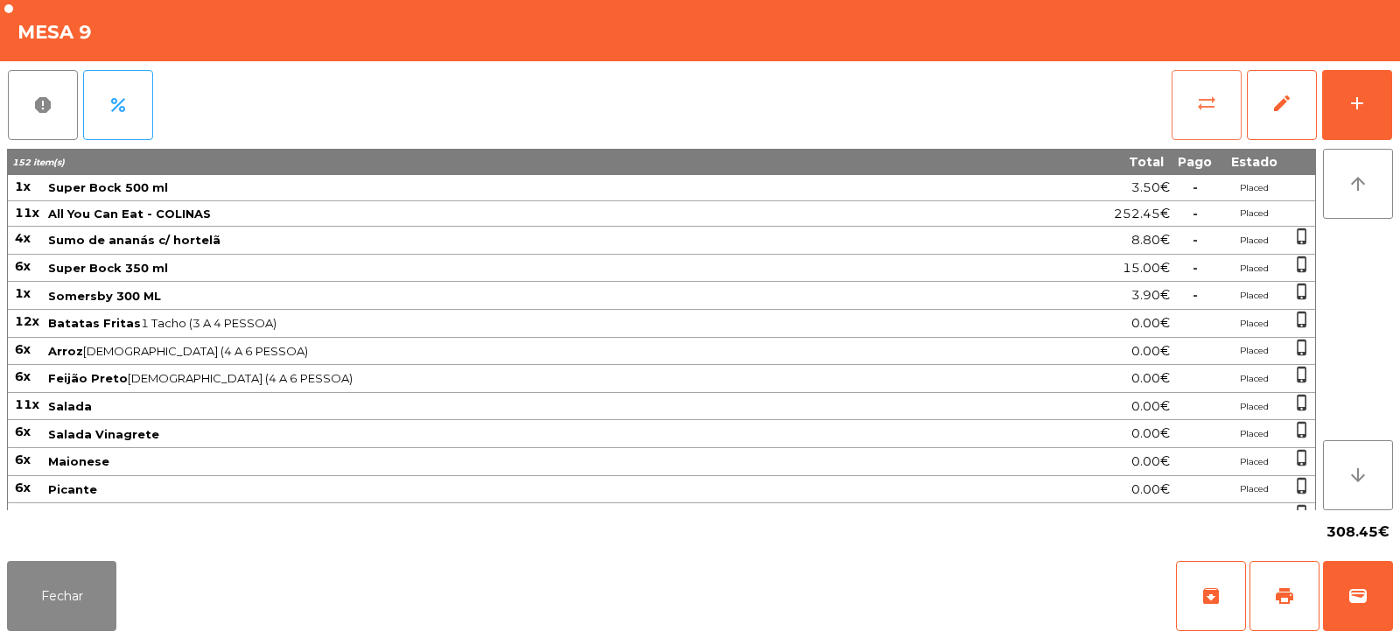
click at [1211, 100] on span "sync_alt" at bounding box center [1206, 103] width 21 height 21
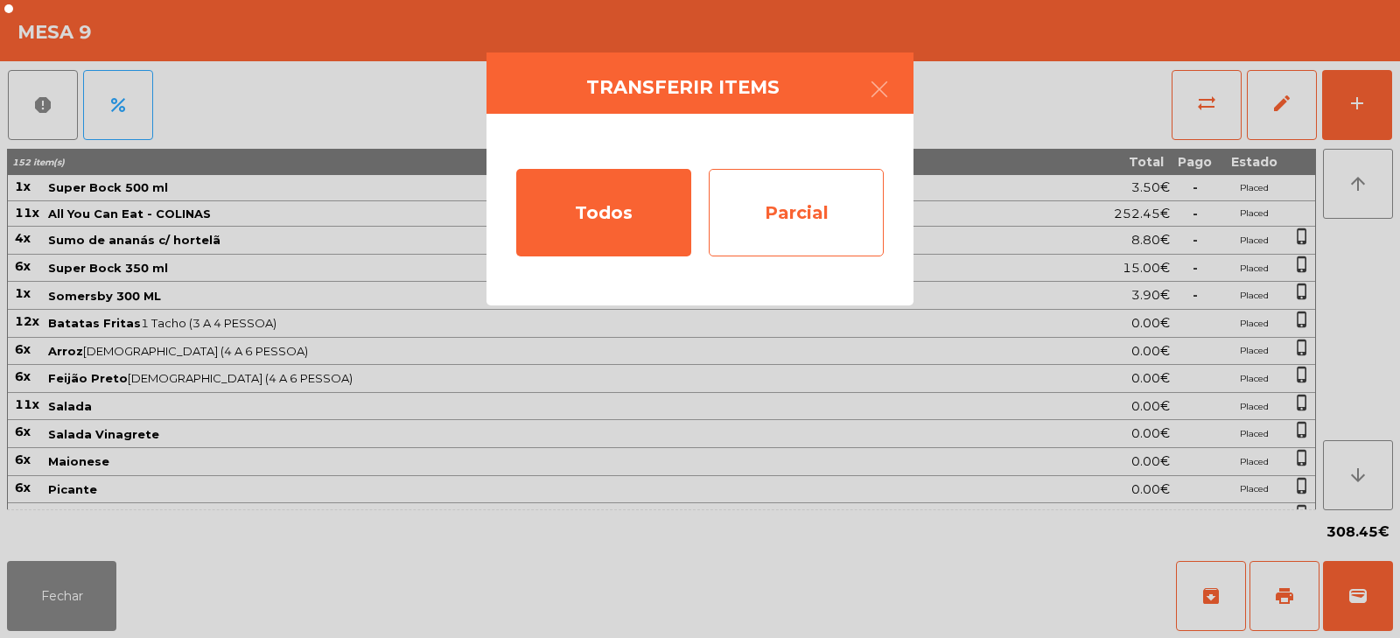
click at [805, 206] on div "Parcial" at bounding box center [796, 212] width 175 height 87
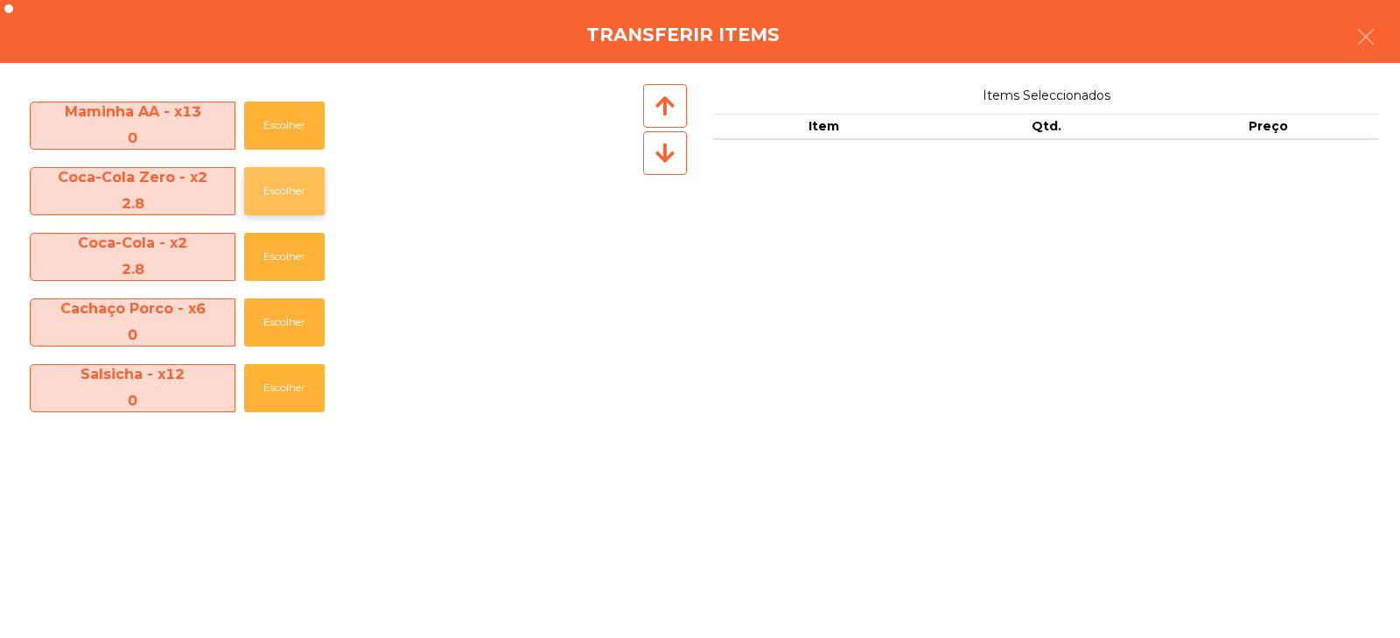
click at [289, 186] on button "Escolher" at bounding box center [284, 191] width 80 height 48
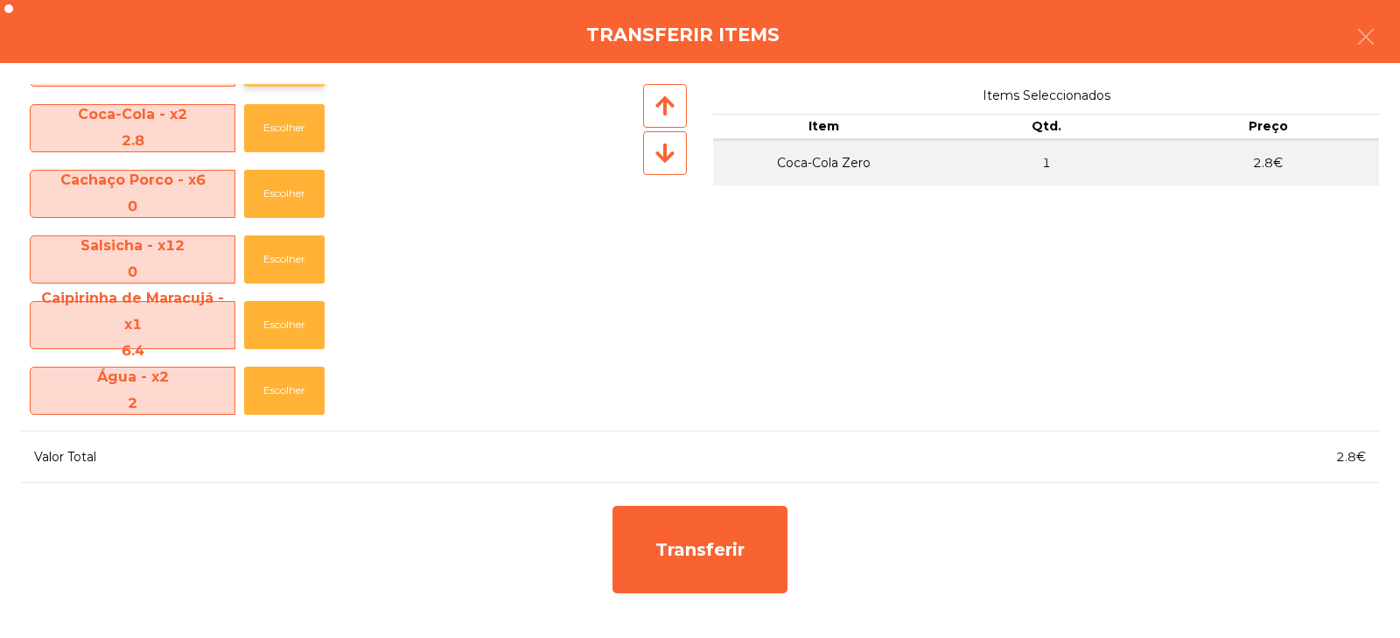
scroll to position [1111, 0]
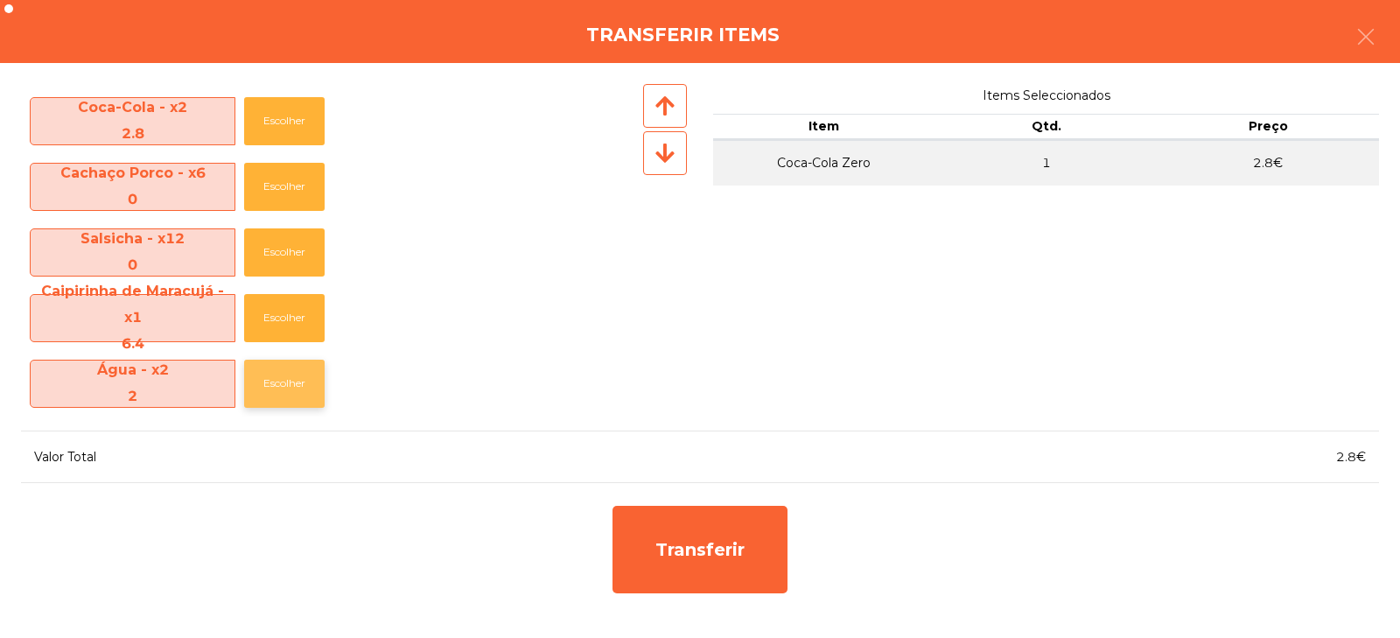
click at [278, 385] on button "Escolher" at bounding box center [284, 384] width 80 height 48
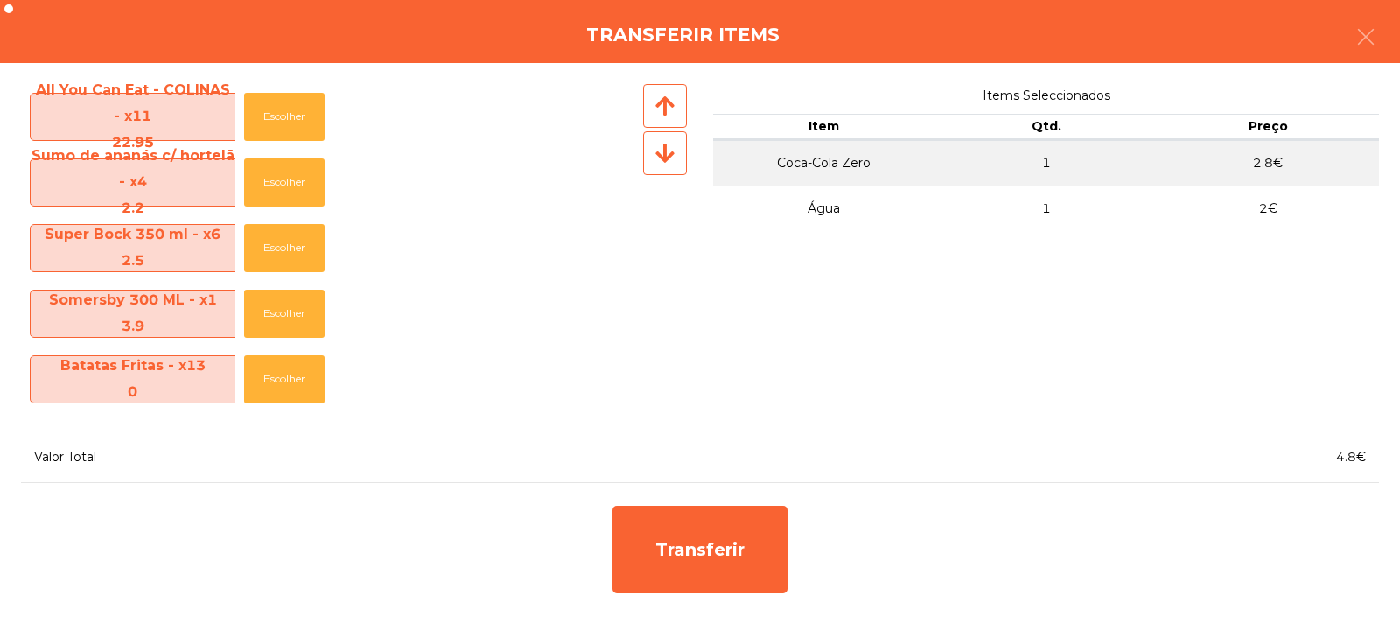
scroll to position [0, 0]
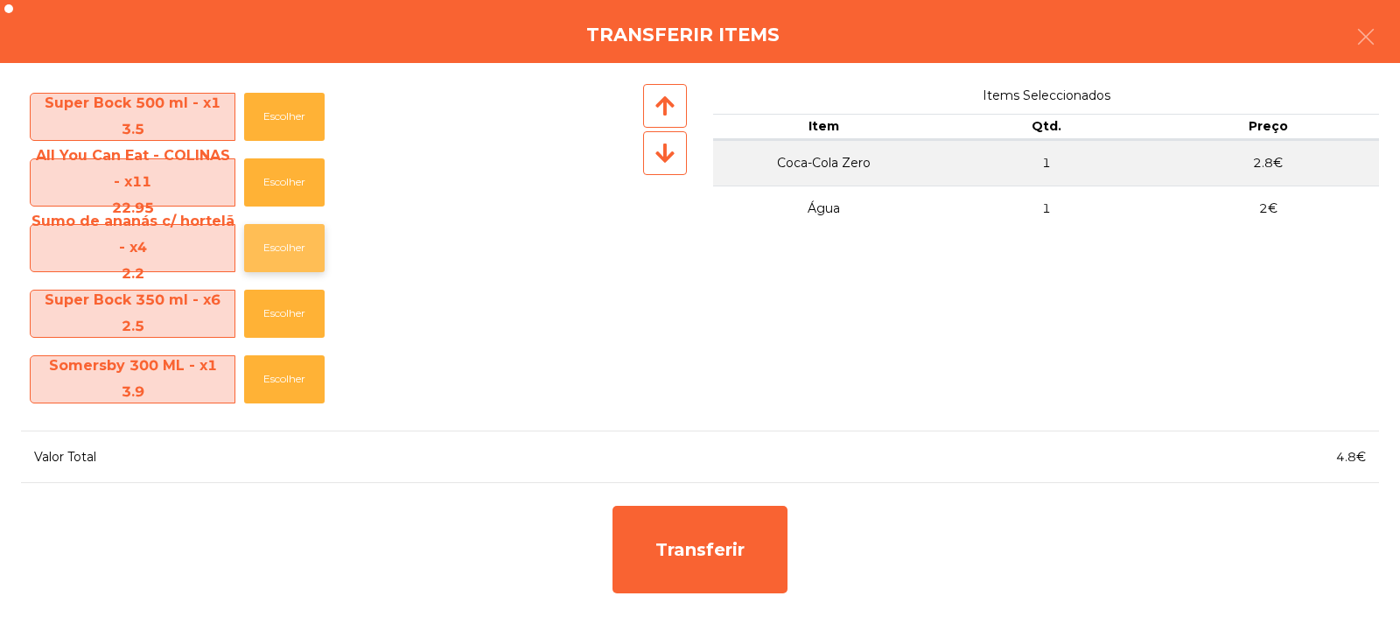
click at [283, 239] on button "Escolher" at bounding box center [284, 248] width 80 height 48
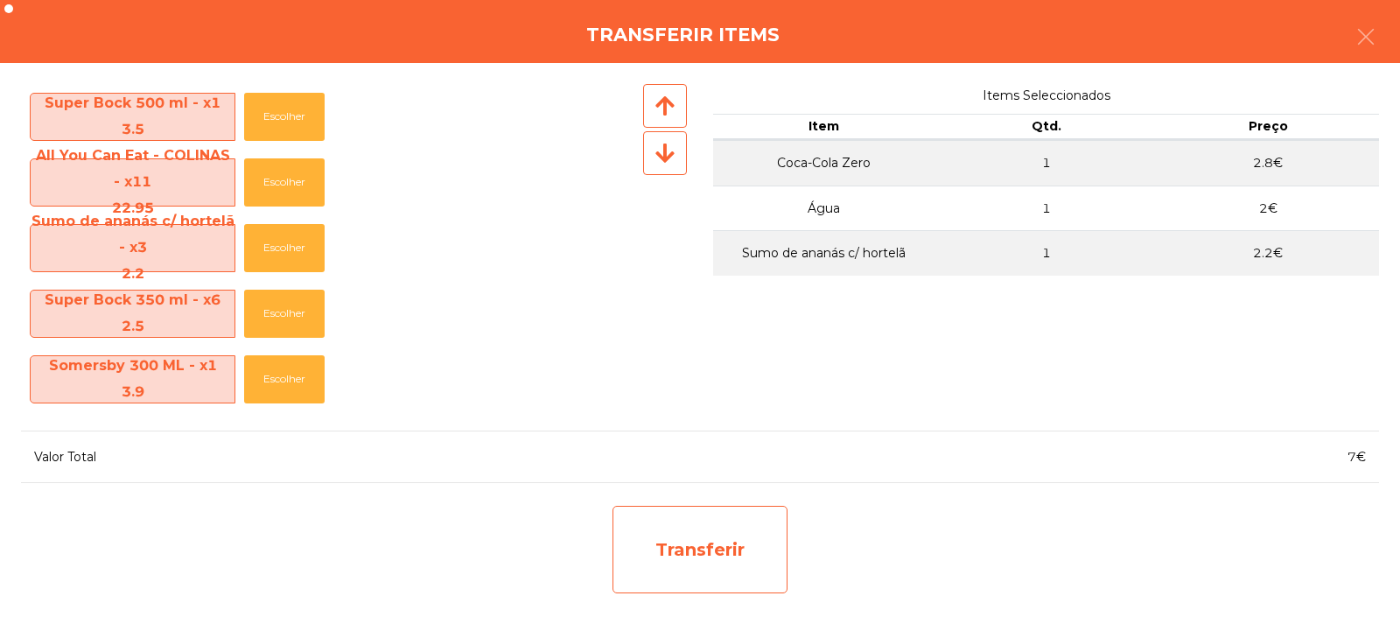
click at [675, 525] on div "Transferir" at bounding box center [699, 549] width 175 height 87
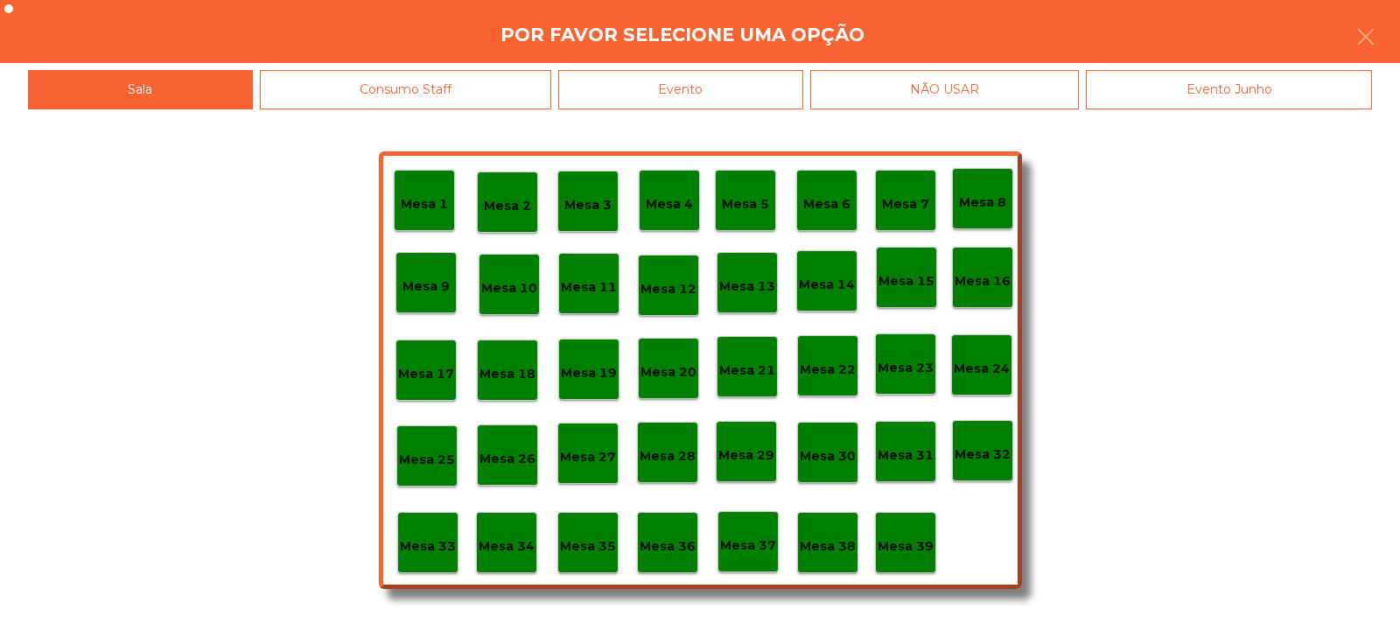
click at [448, 526] on div "Mesa 33" at bounding box center [427, 542] width 61 height 61
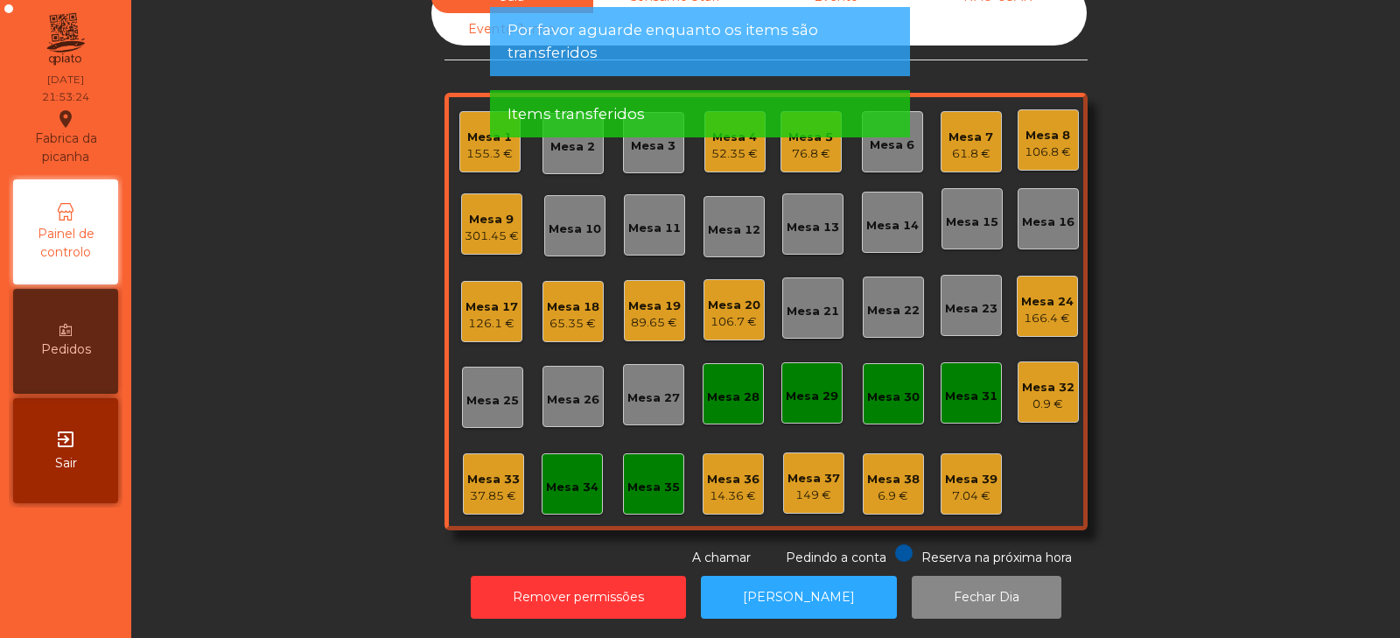
click at [495, 473] on div "Mesa 33" at bounding box center [493, 479] width 52 height 17
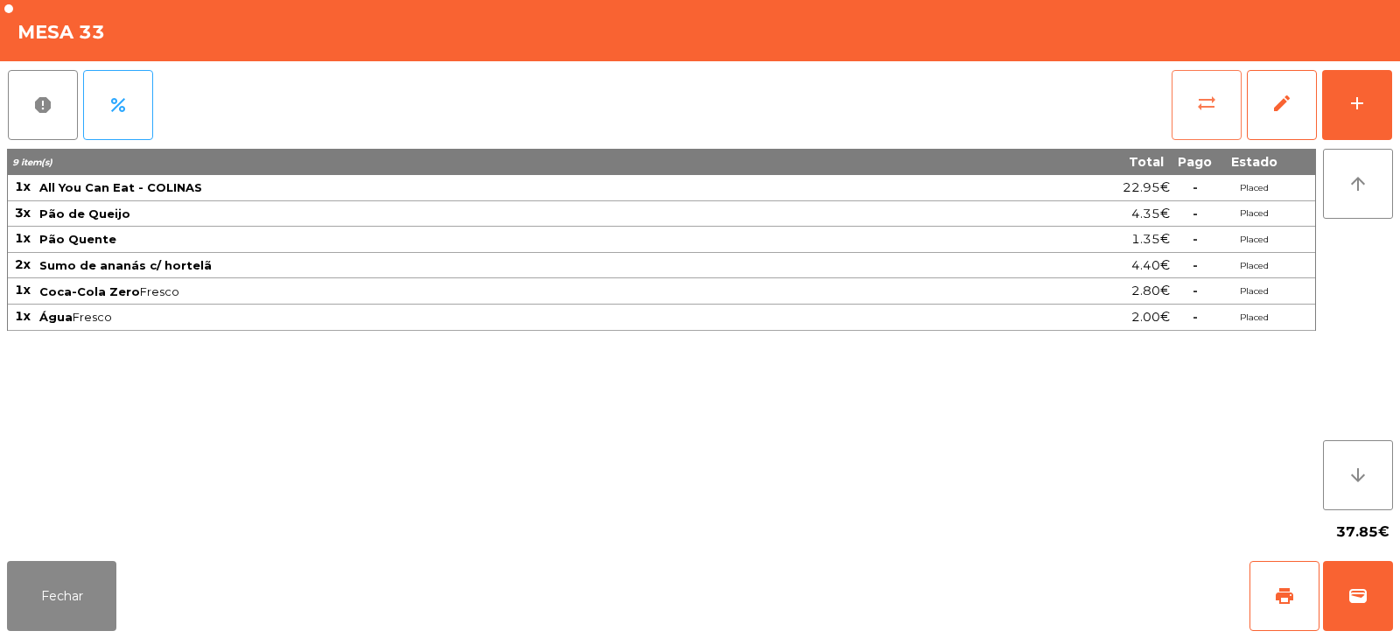
click at [1207, 100] on span "sync_alt" at bounding box center [1206, 103] width 21 height 21
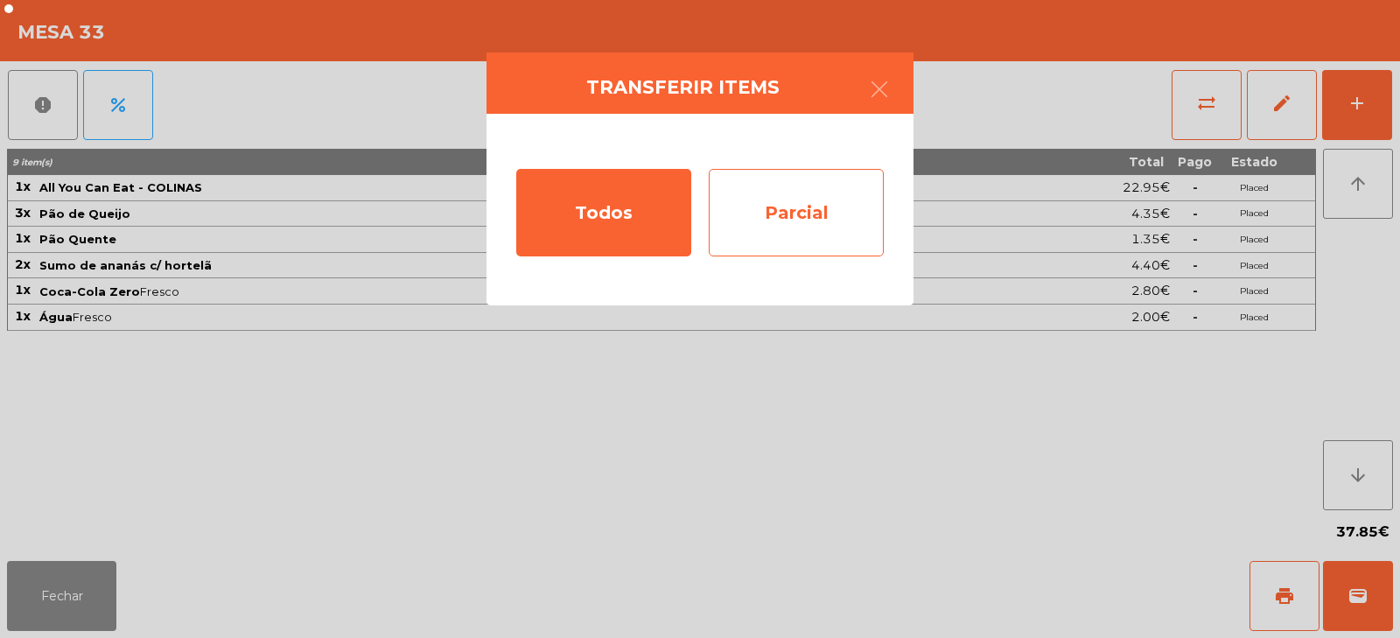
click at [796, 210] on div "Parcial" at bounding box center [796, 212] width 175 height 87
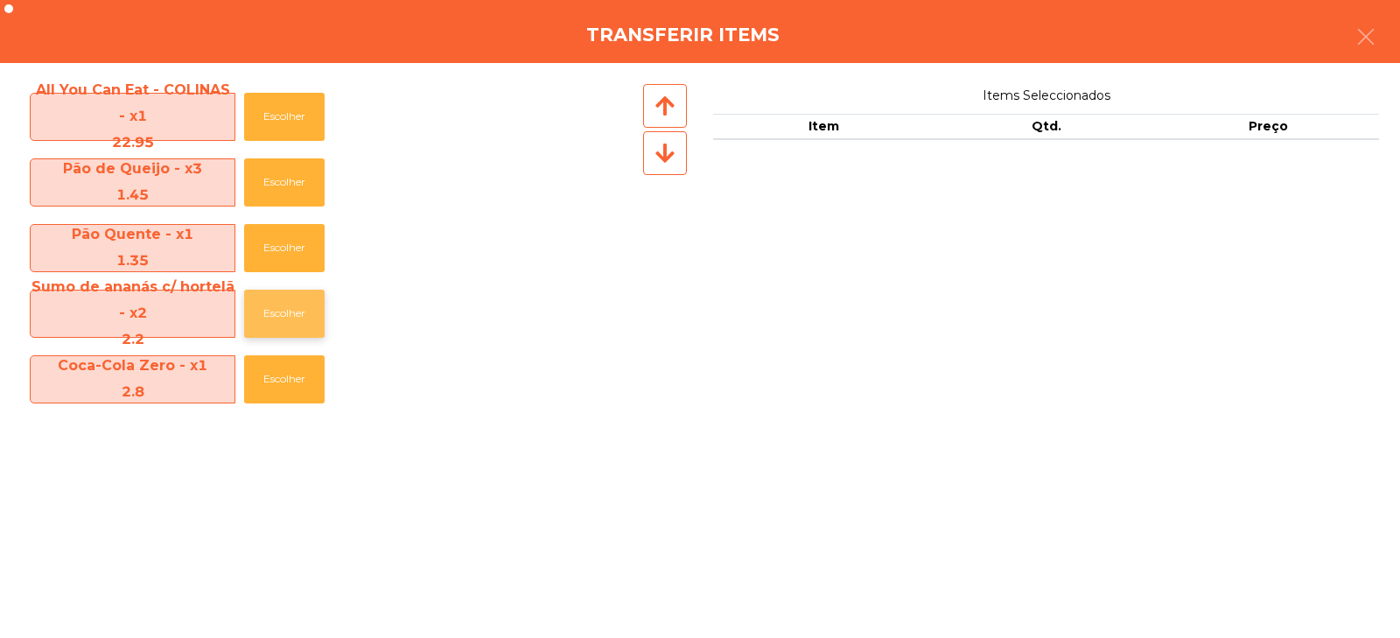
click at [280, 309] on button "Escolher" at bounding box center [284, 314] width 80 height 48
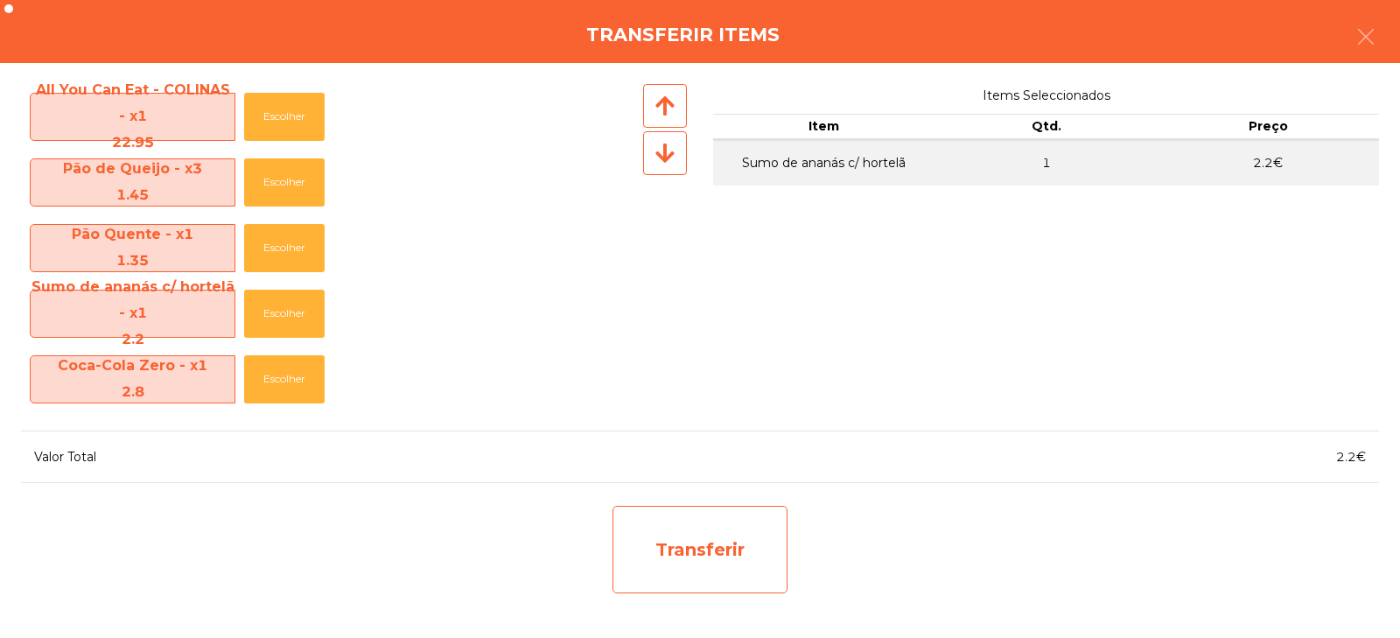
click at [668, 548] on div "Transferir" at bounding box center [699, 549] width 175 height 87
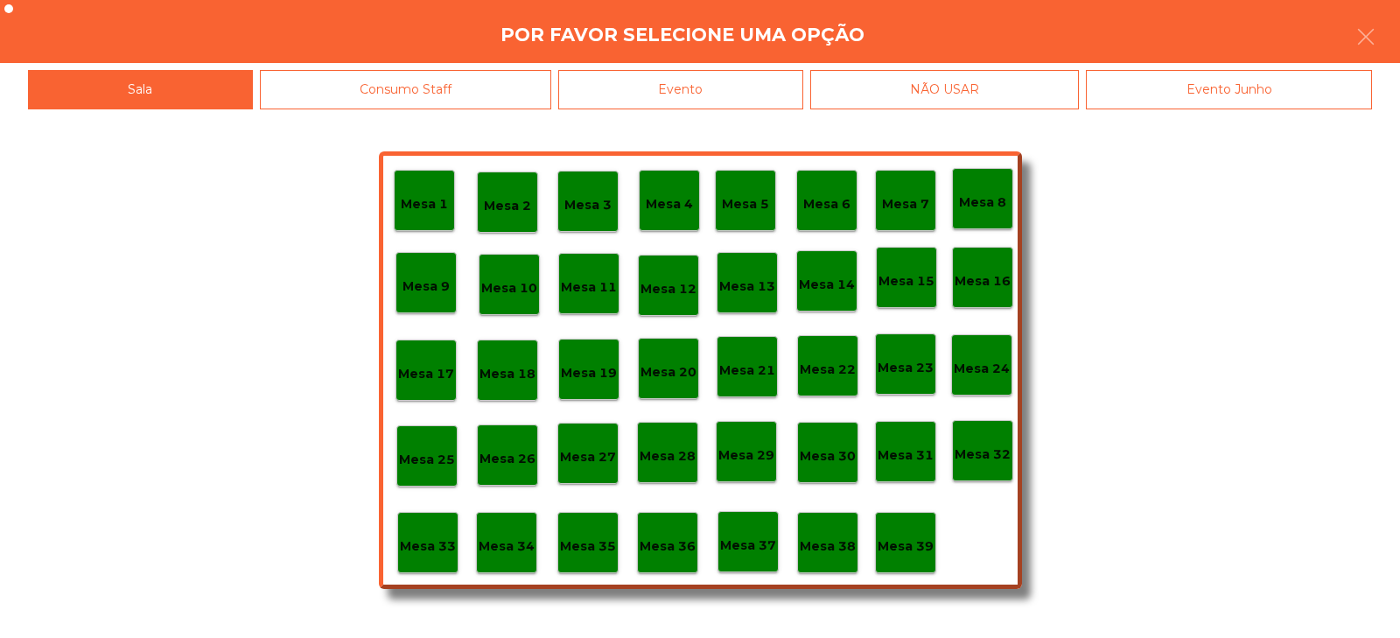
click at [442, 291] on p "Mesa 9" at bounding box center [425, 286] width 47 height 20
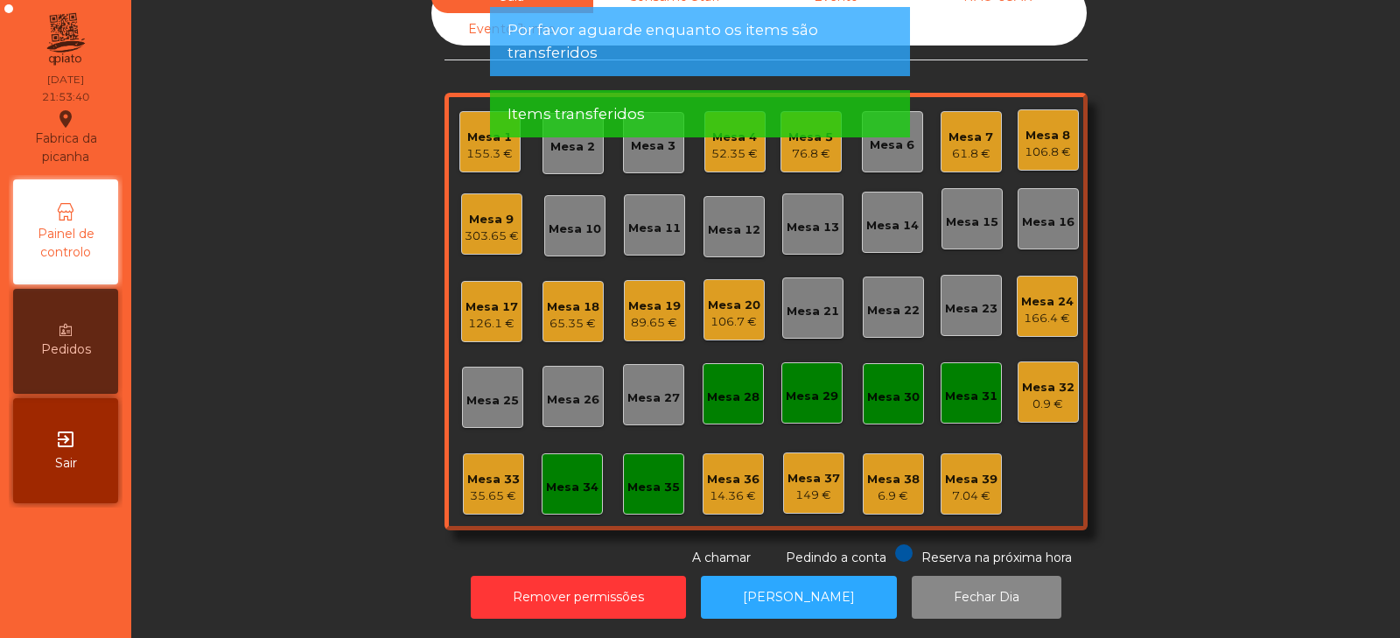
click at [479, 487] on div "35.65 €" at bounding box center [493, 495] width 52 height 17
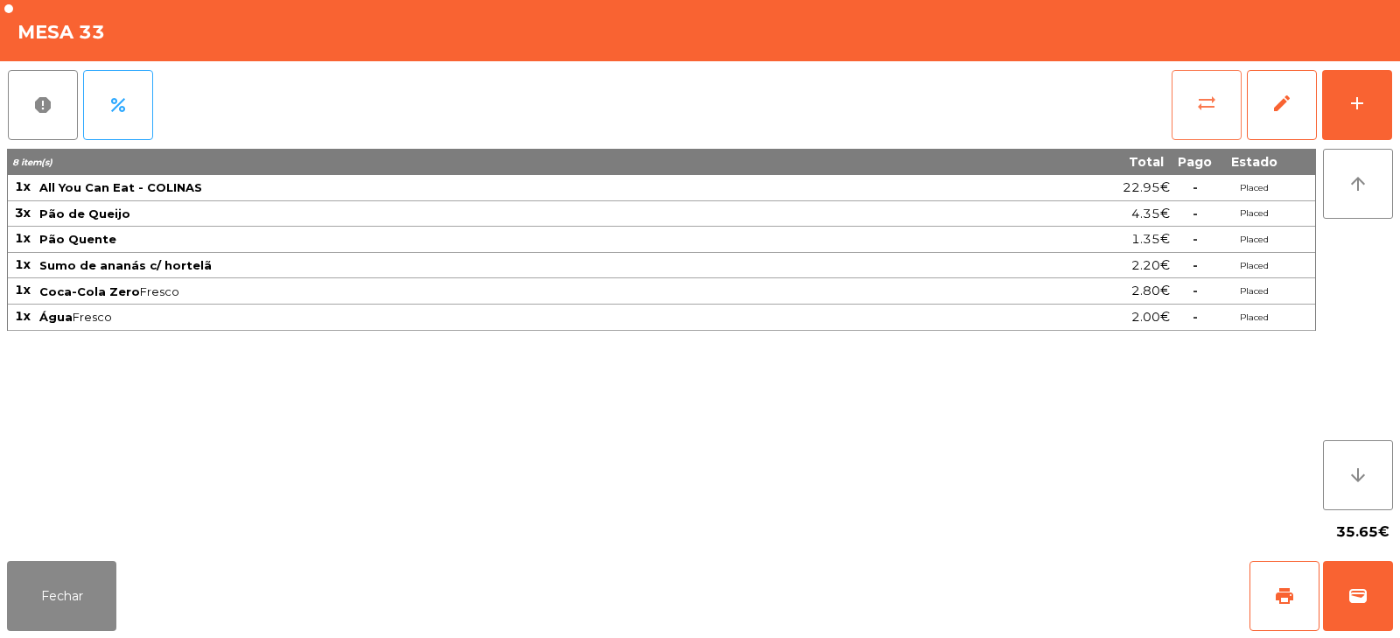
click at [1191, 106] on button "sync_alt" at bounding box center [1206, 105] width 70 height 70
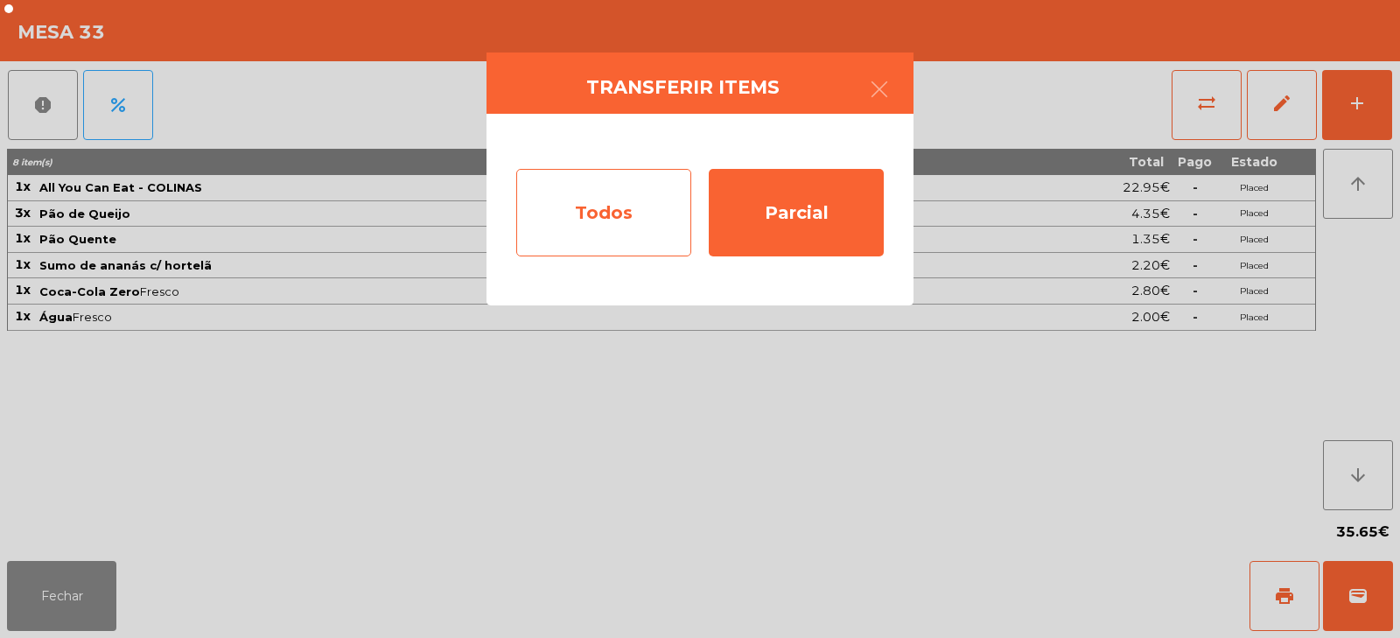
click at [629, 218] on div "Todos" at bounding box center [603, 212] width 175 height 87
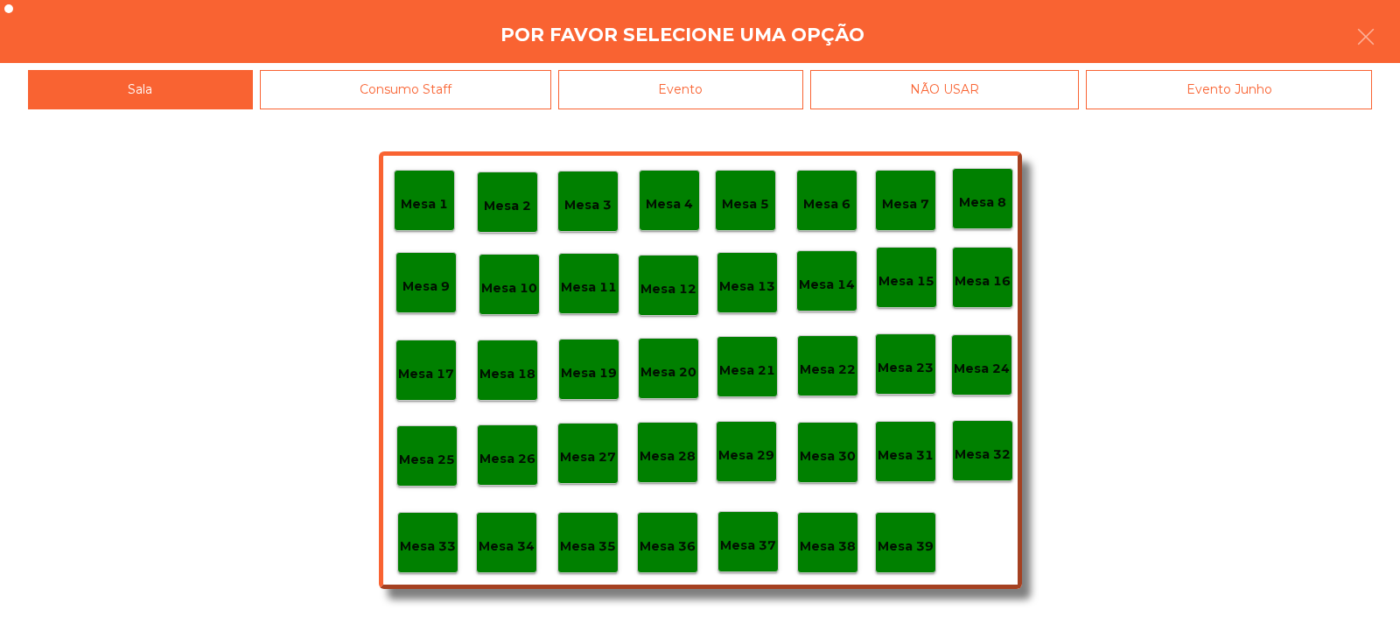
click at [709, 90] on div "Evento" at bounding box center [680, 89] width 245 height 39
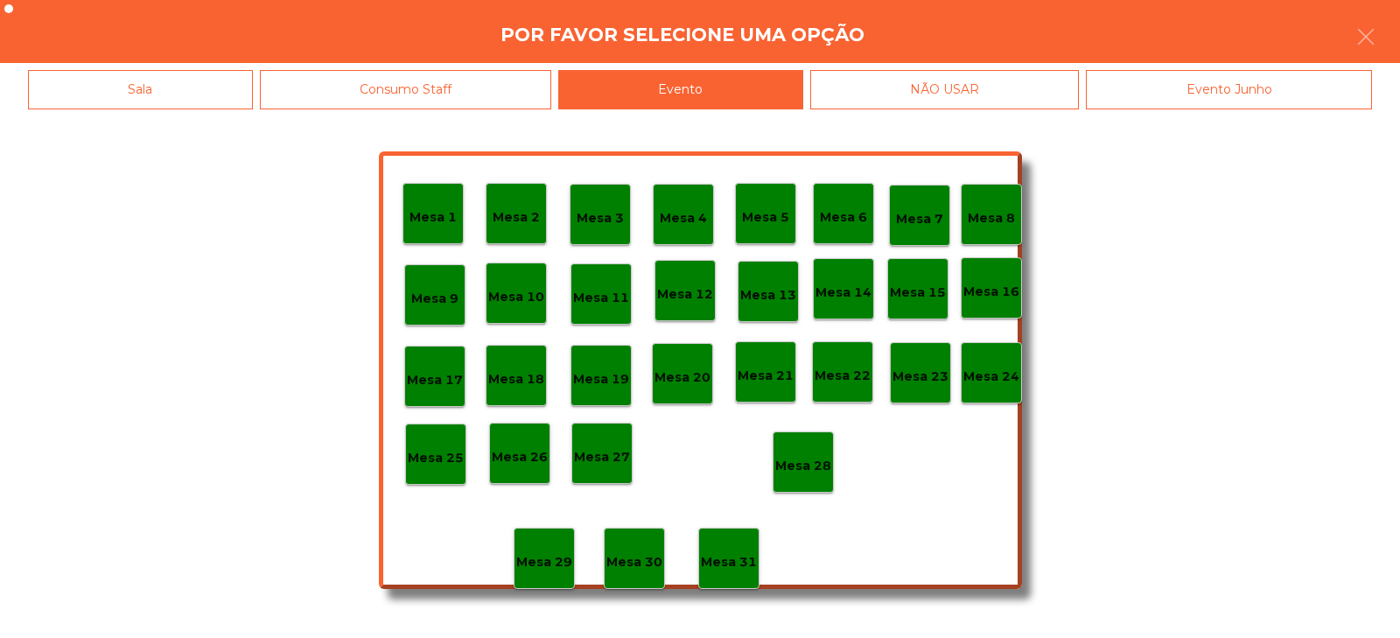
click at [811, 446] on div "Mesa 28" at bounding box center [802, 461] width 61 height 61
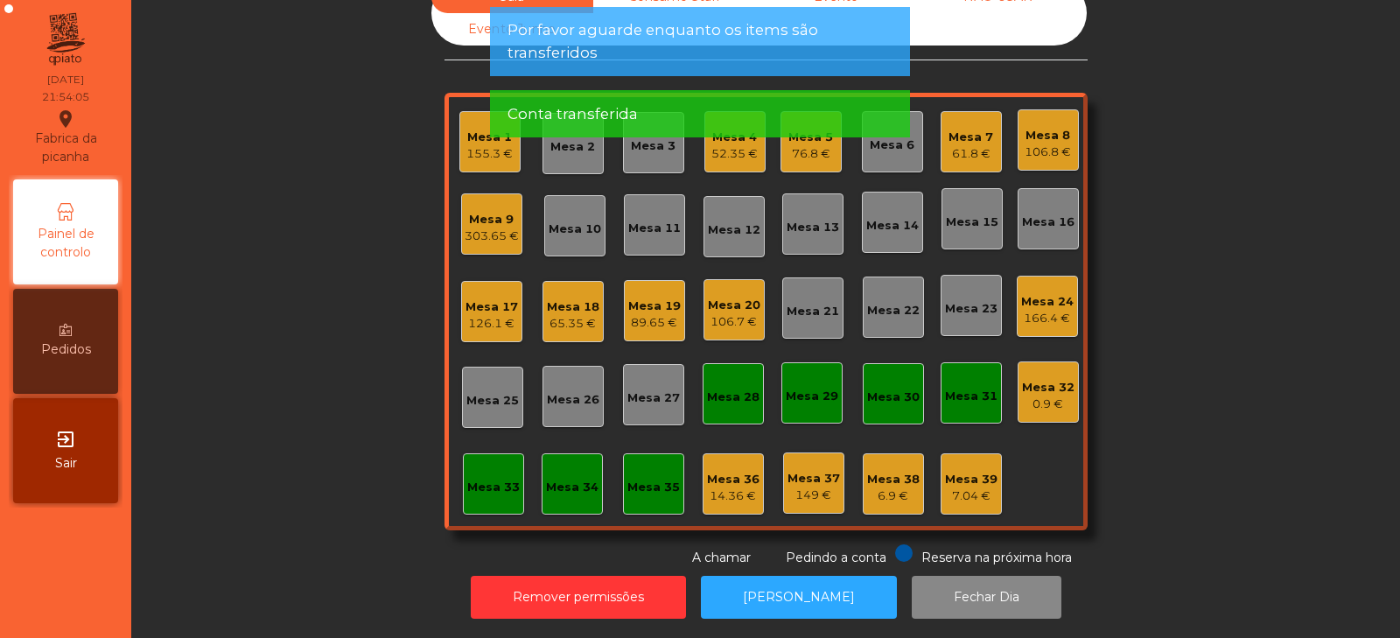
click at [492, 227] on div "303.65 €" at bounding box center [492, 235] width 54 height 17
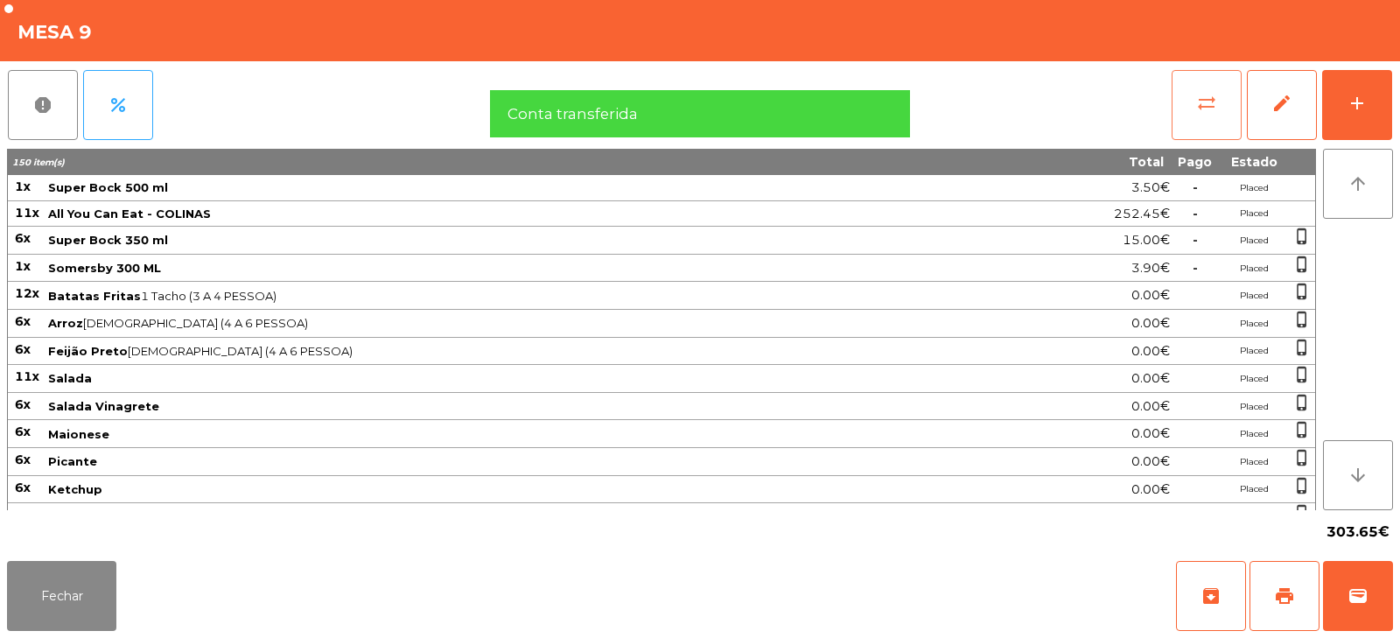
click at [1211, 108] on span "sync_alt" at bounding box center [1206, 103] width 21 height 21
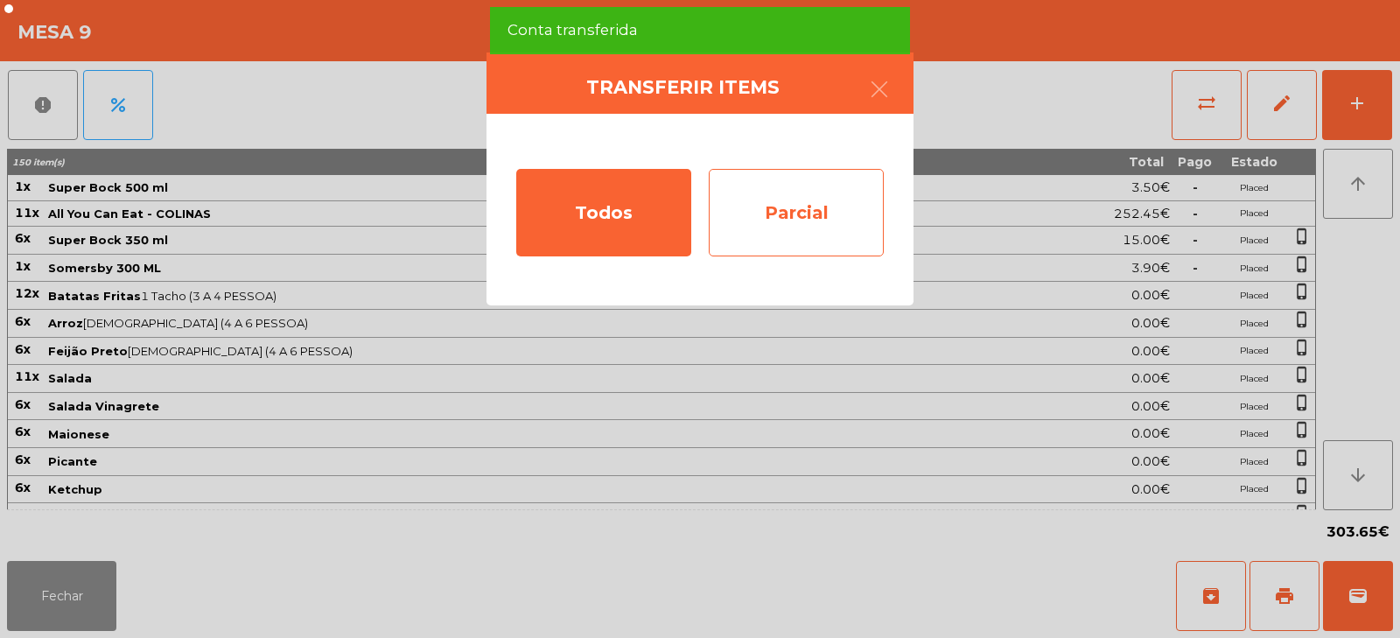
click at [842, 215] on div "Parcial" at bounding box center [796, 212] width 175 height 87
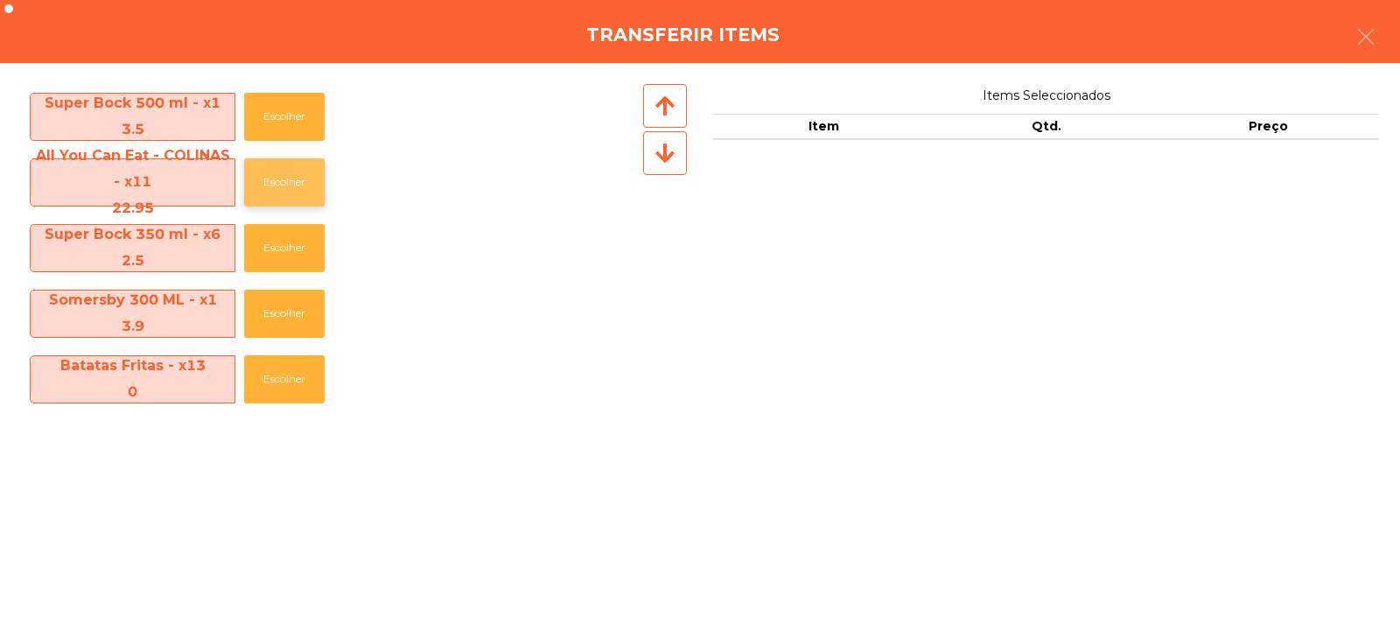
click at [288, 182] on button "Escolher" at bounding box center [284, 182] width 80 height 48
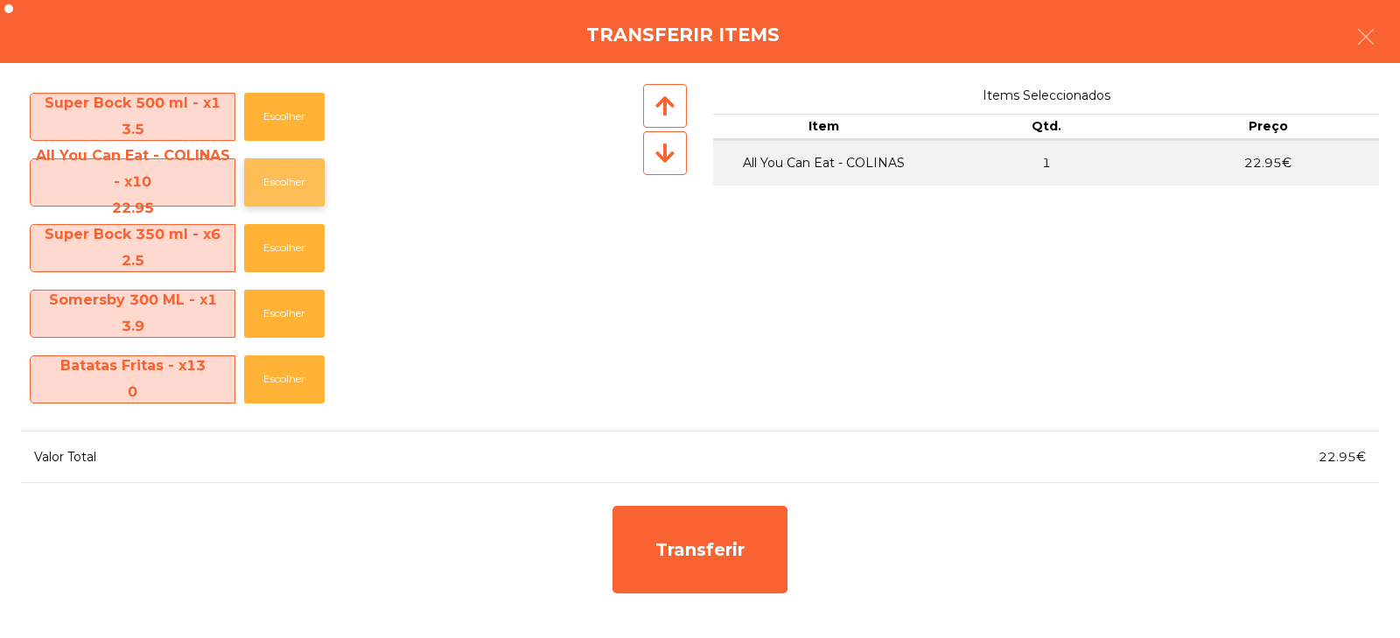
click at [289, 187] on button "Escolher" at bounding box center [284, 182] width 80 height 48
click at [293, 185] on button "Escolher" at bounding box center [284, 182] width 80 height 48
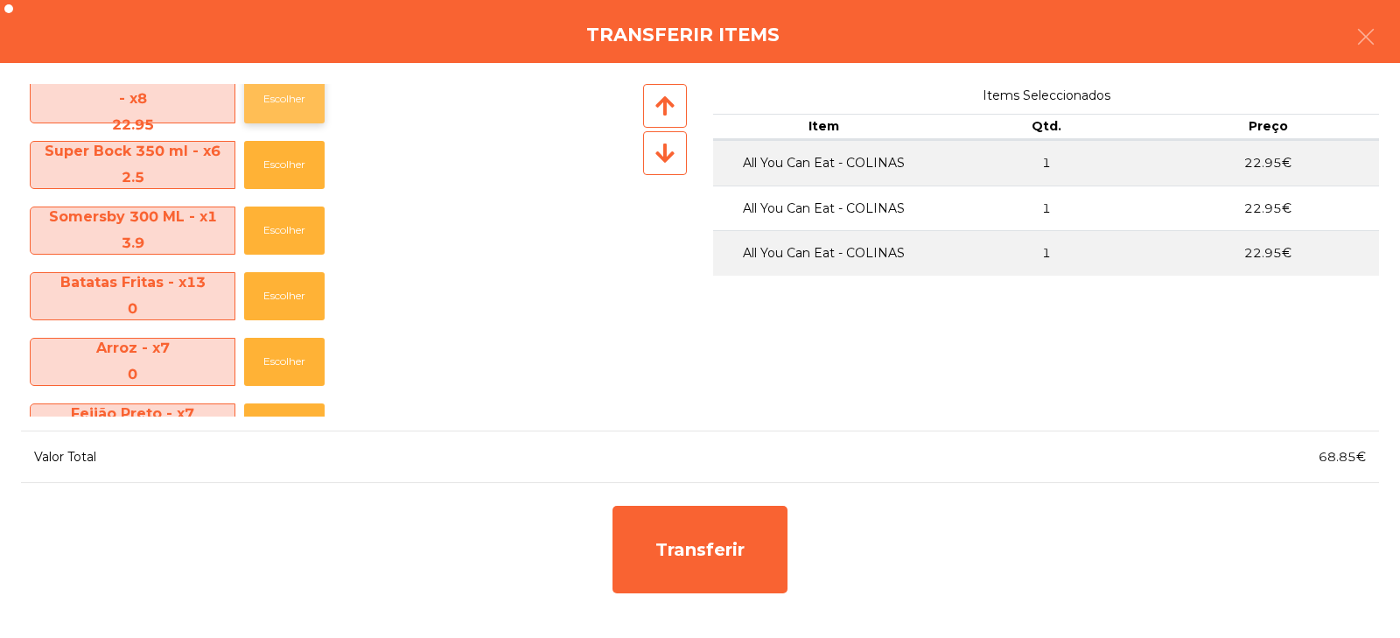
scroll to position [73, 0]
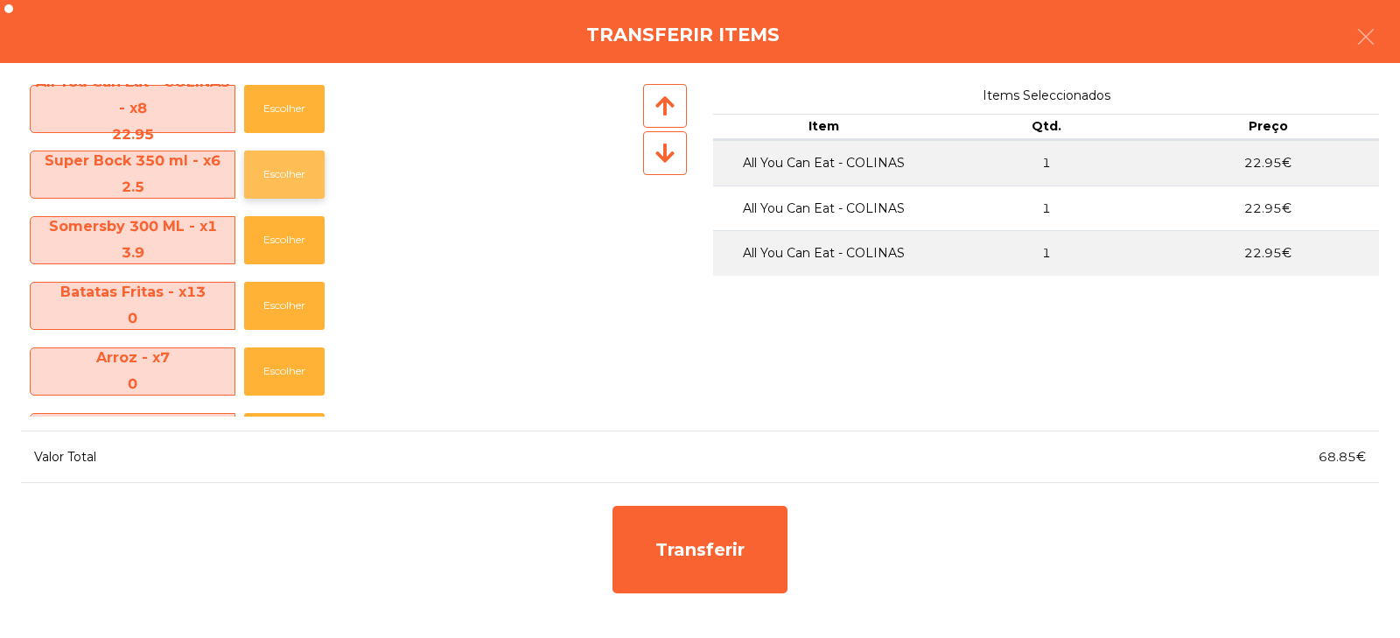
click at [287, 178] on button "Escolher" at bounding box center [284, 174] width 80 height 48
click at [290, 184] on button "Escolher" at bounding box center [284, 174] width 80 height 48
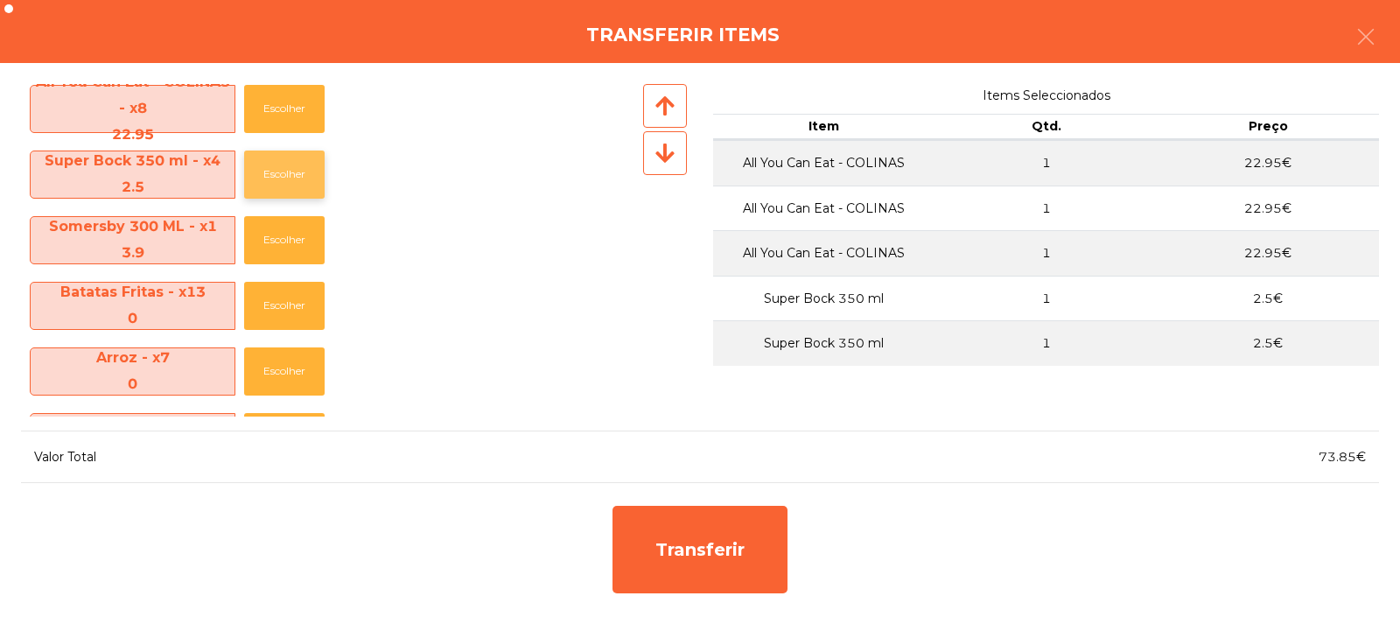
click at [295, 184] on button "Escolher" at bounding box center [284, 174] width 80 height 48
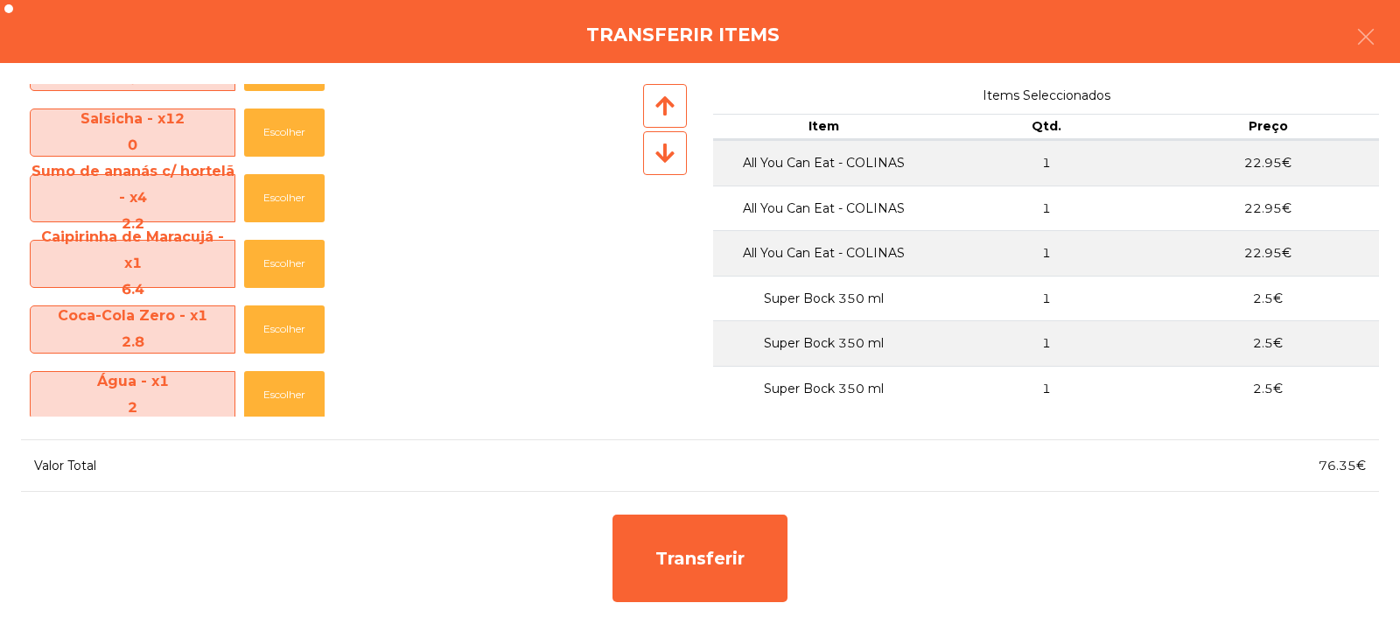
scroll to position [1111, 0]
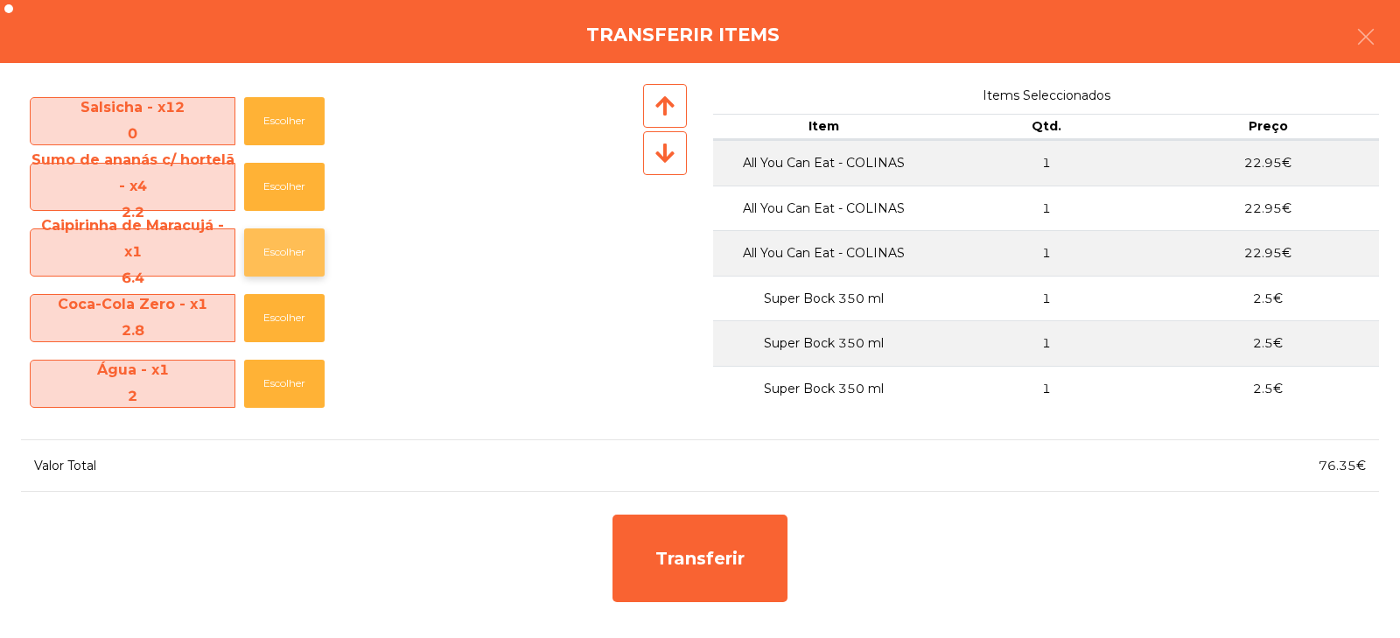
click at [284, 255] on button "Escolher" at bounding box center [284, 252] width 80 height 48
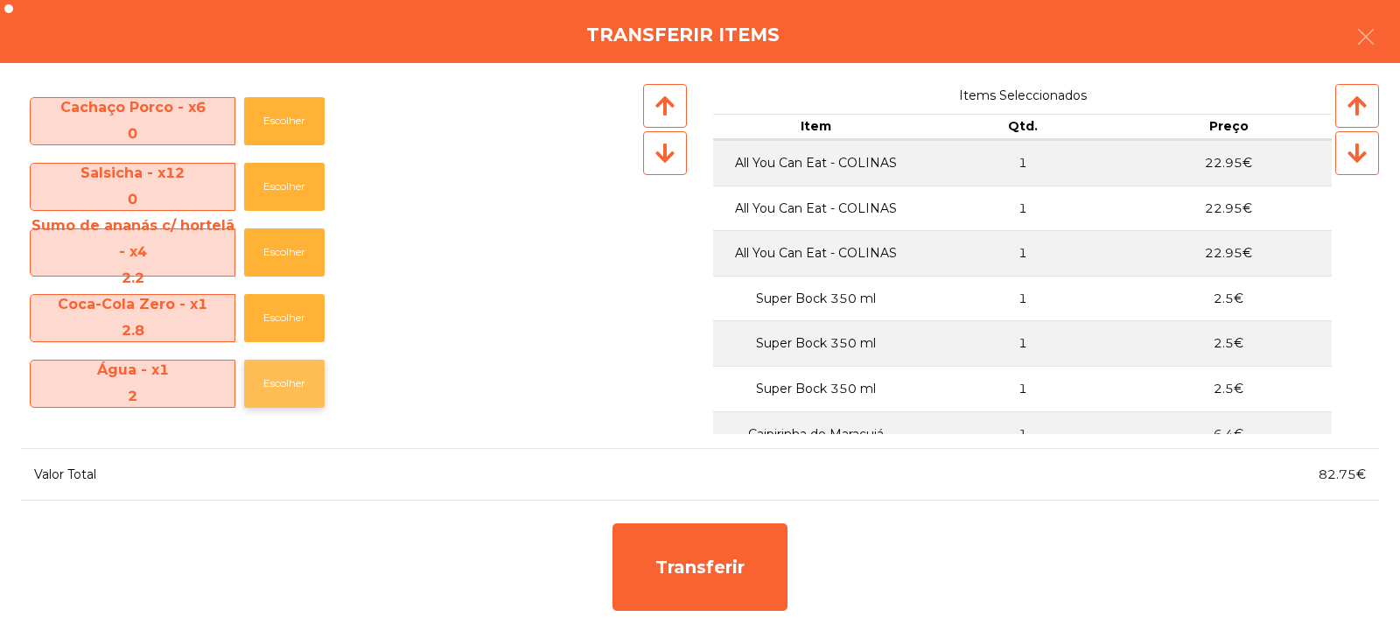
click at [282, 384] on button "Escolher" at bounding box center [284, 384] width 80 height 48
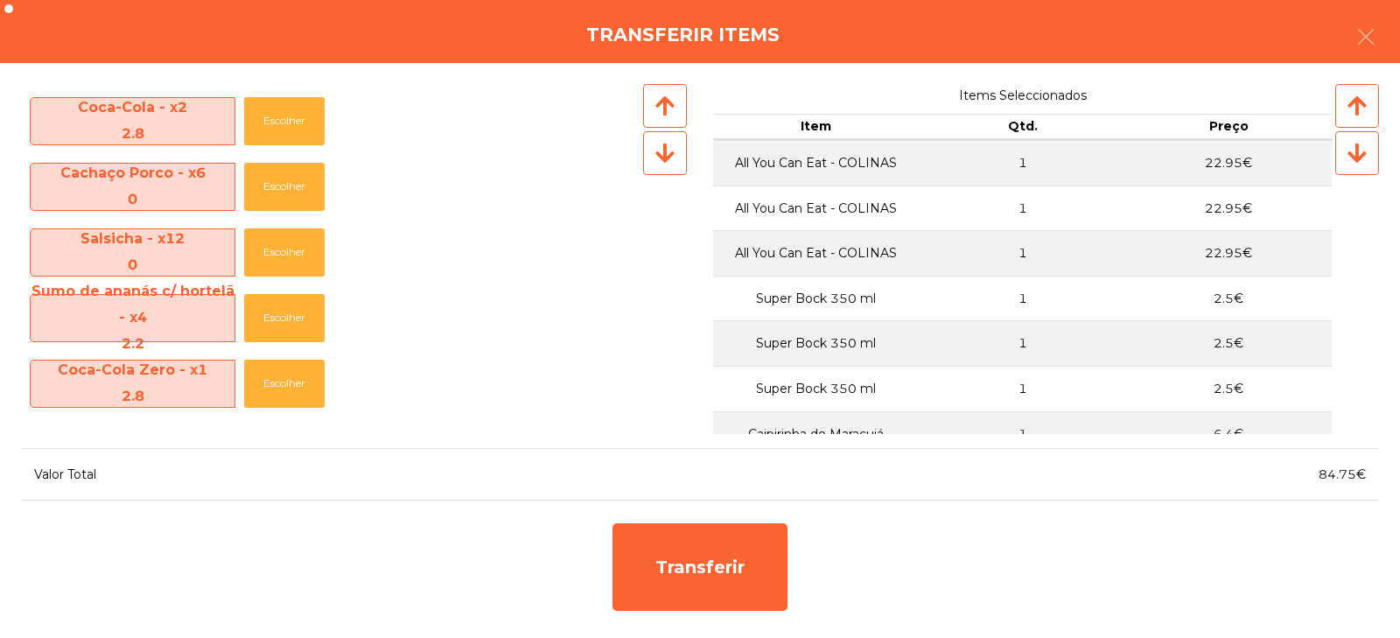
scroll to position [980, 0]
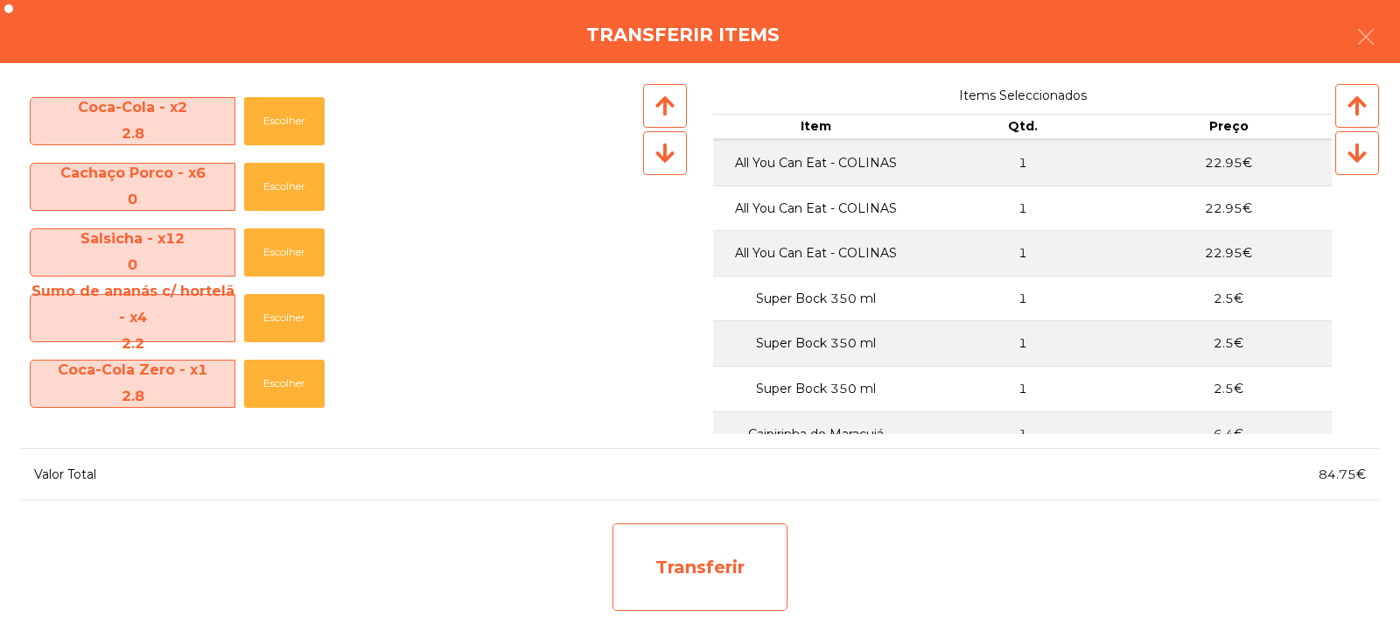
click at [688, 578] on div "Transferir" at bounding box center [699, 566] width 175 height 87
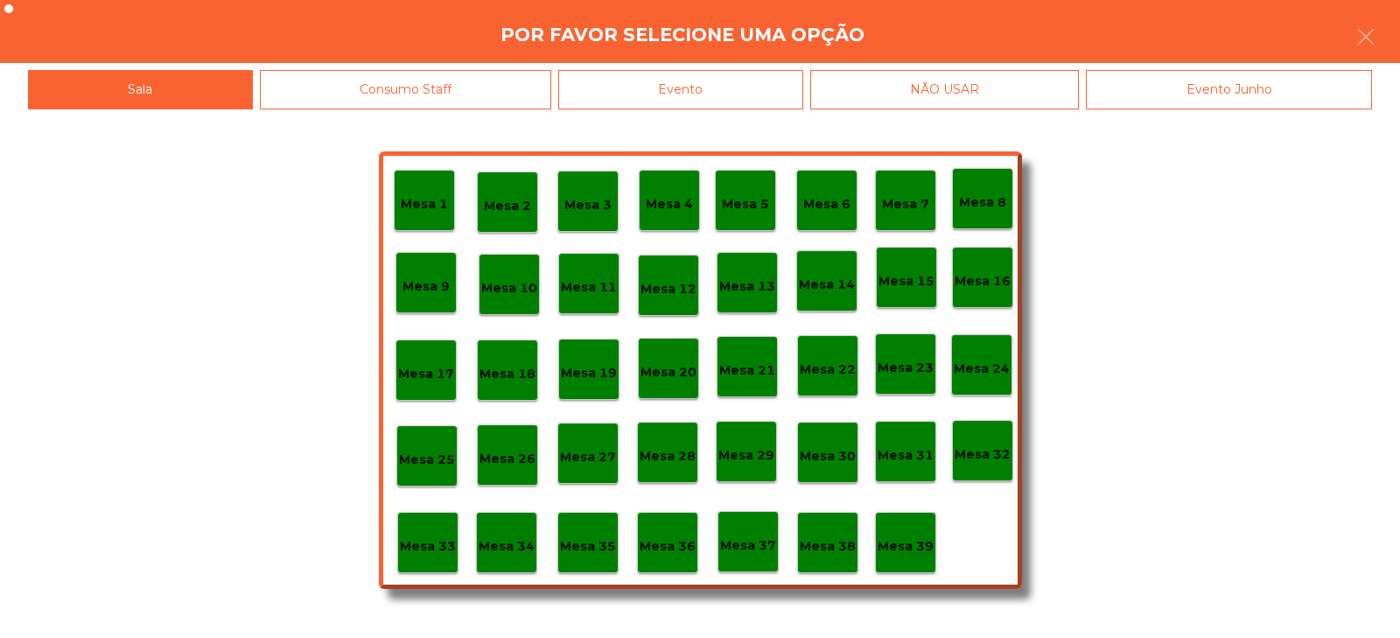
click at [433, 547] on p "Mesa 33" at bounding box center [428, 546] width 56 height 20
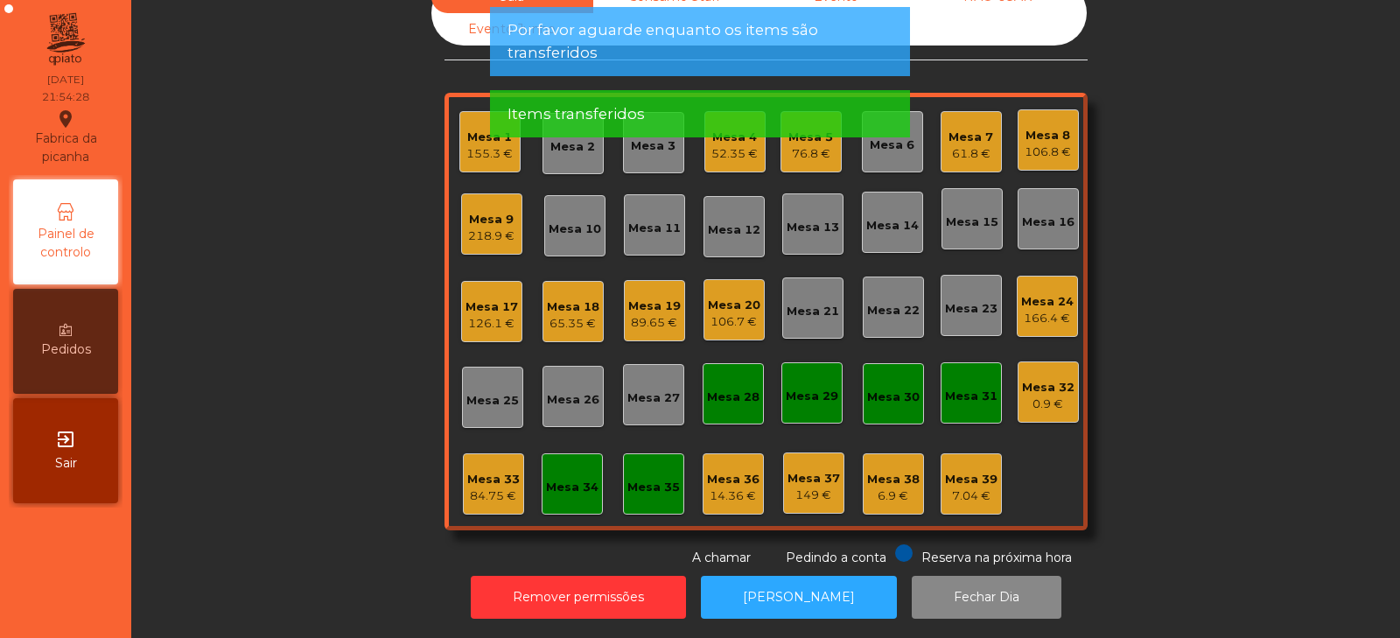
click at [481, 487] on div "84.75 €" at bounding box center [493, 495] width 52 height 17
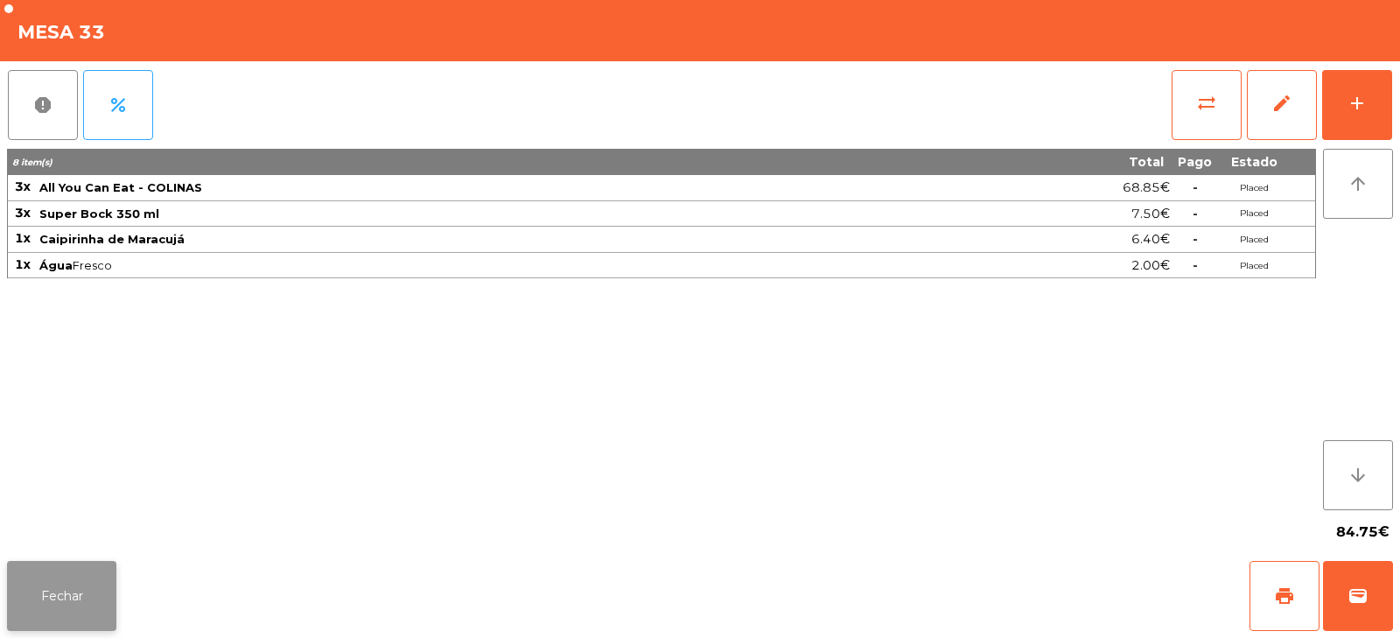
click at [76, 604] on button "Fechar" at bounding box center [61, 596] width 109 height 70
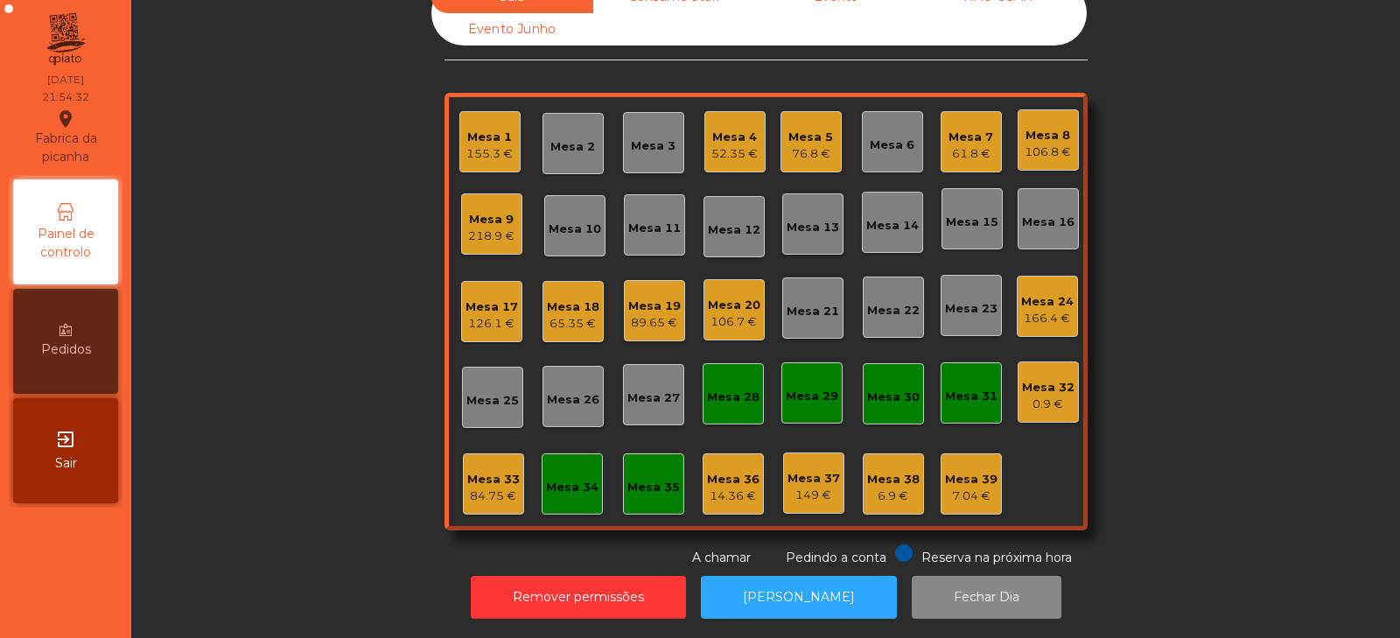
click at [474, 212] on div "Mesa 9" at bounding box center [491, 219] width 46 height 17
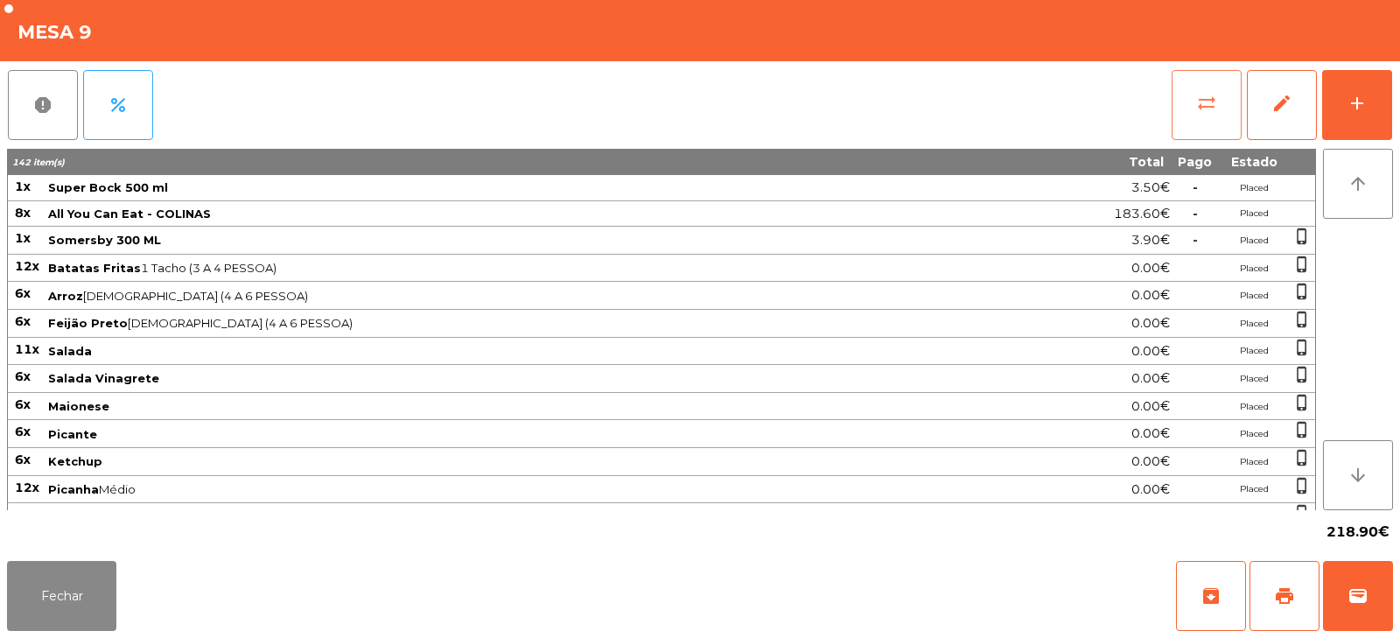
click at [1210, 108] on span "sync_alt" at bounding box center [1206, 103] width 21 height 21
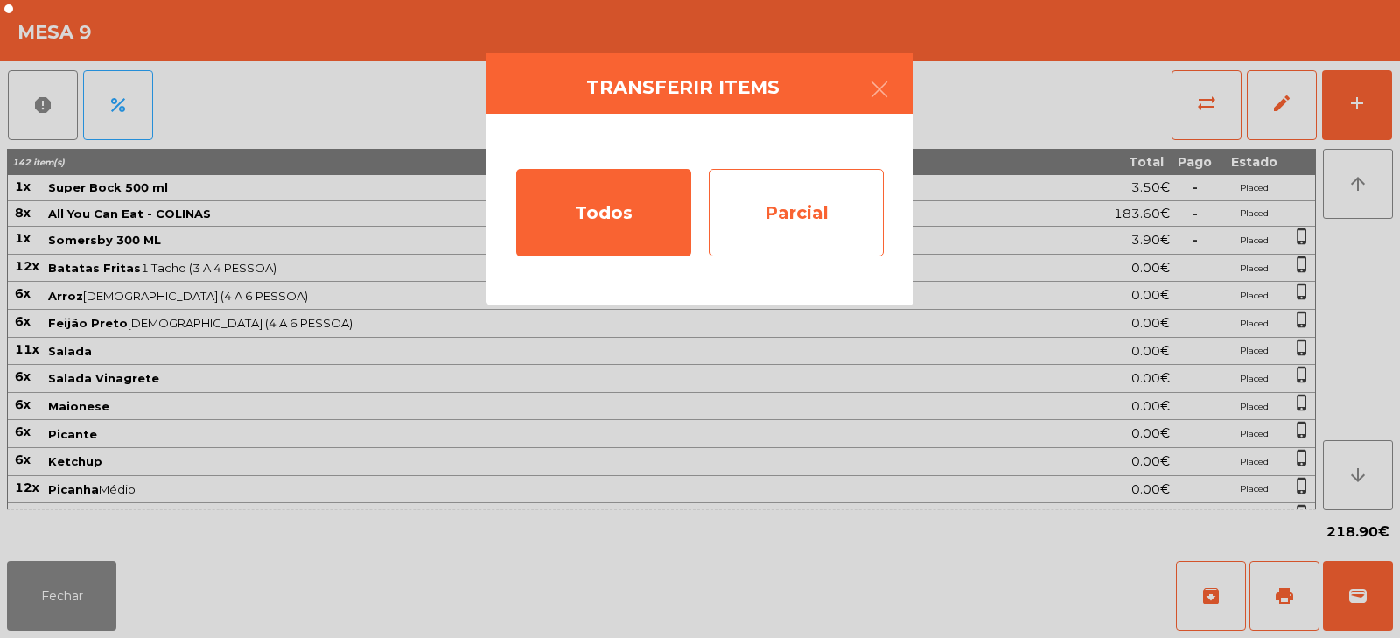
click at [758, 198] on div "Parcial" at bounding box center [796, 212] width 175 height 87
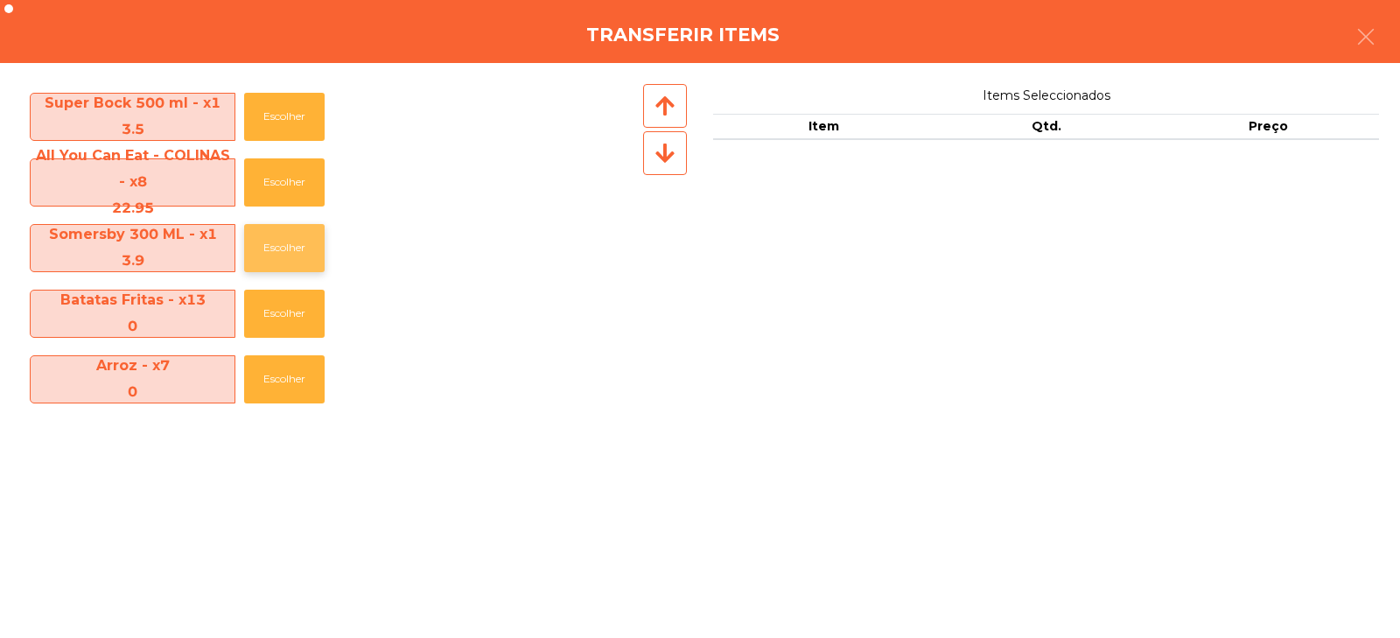
click at [292, 245] on button "Escolher" at bounding box center [284, 248] width 80 height 48
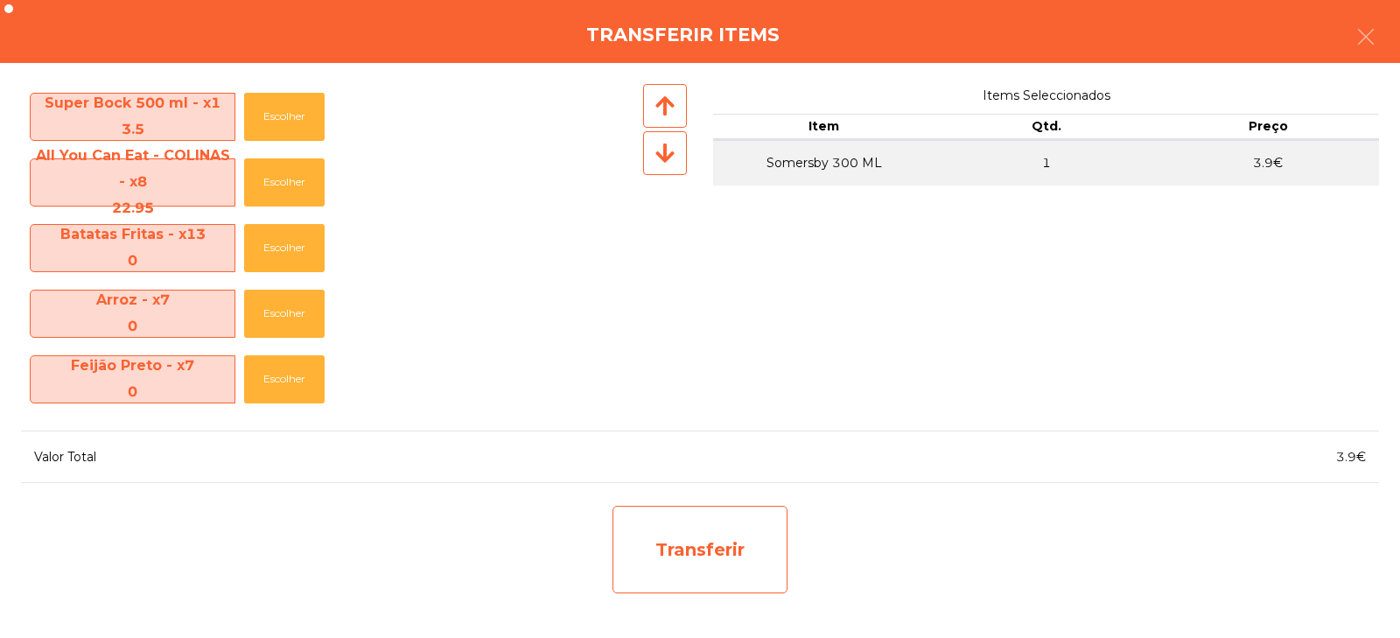
click at [681, 540] on div "Transferir" at bounding box center [699, 549] width 175 height 87
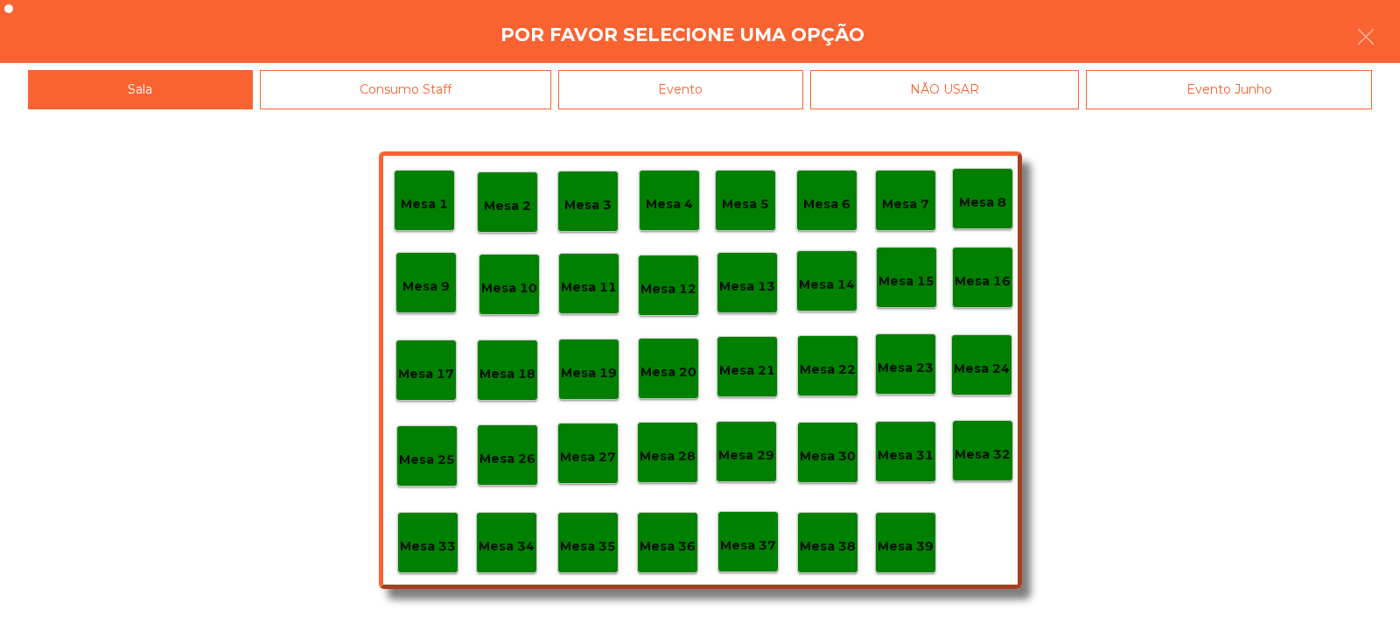
click at [427, 532] on div "Mesa 33" at bounding box center [428, 542] width 56 height 27
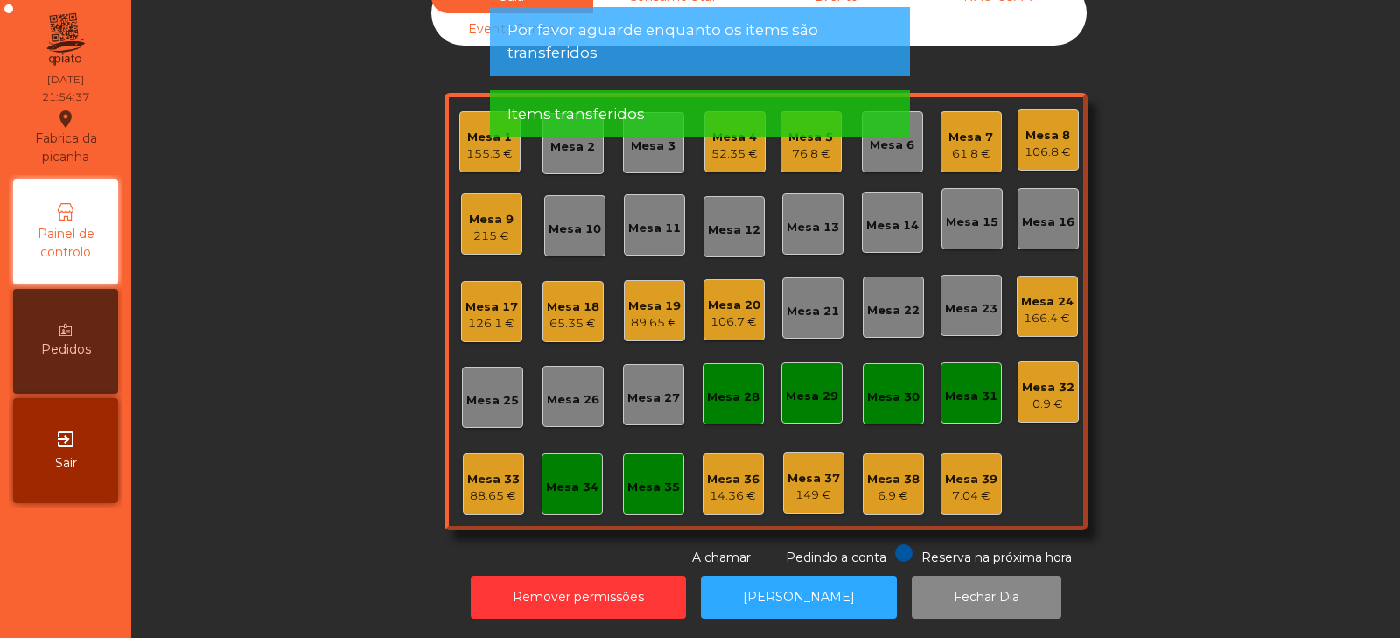
click at [490, 487] on div "88.65 €" at bounding box center [493, 495] width 52 height 17
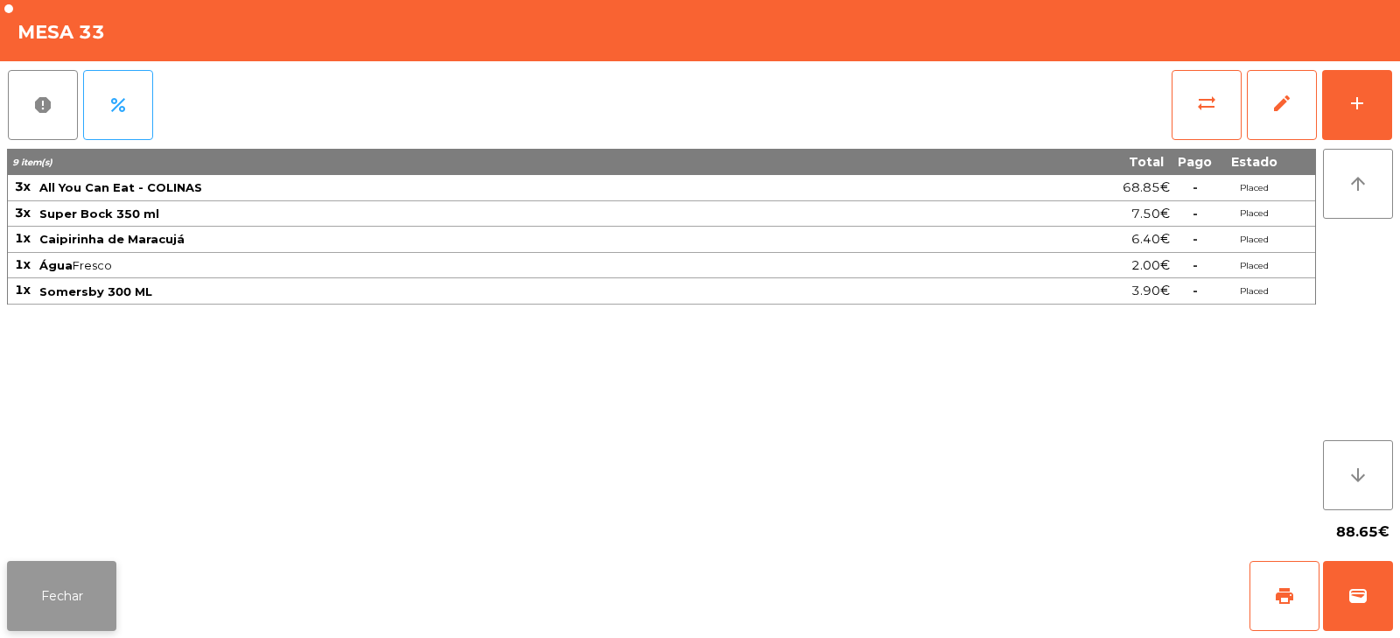
click at [83, 595] on button "Fechar" at bounding box center [61, 596] width 109 height 70
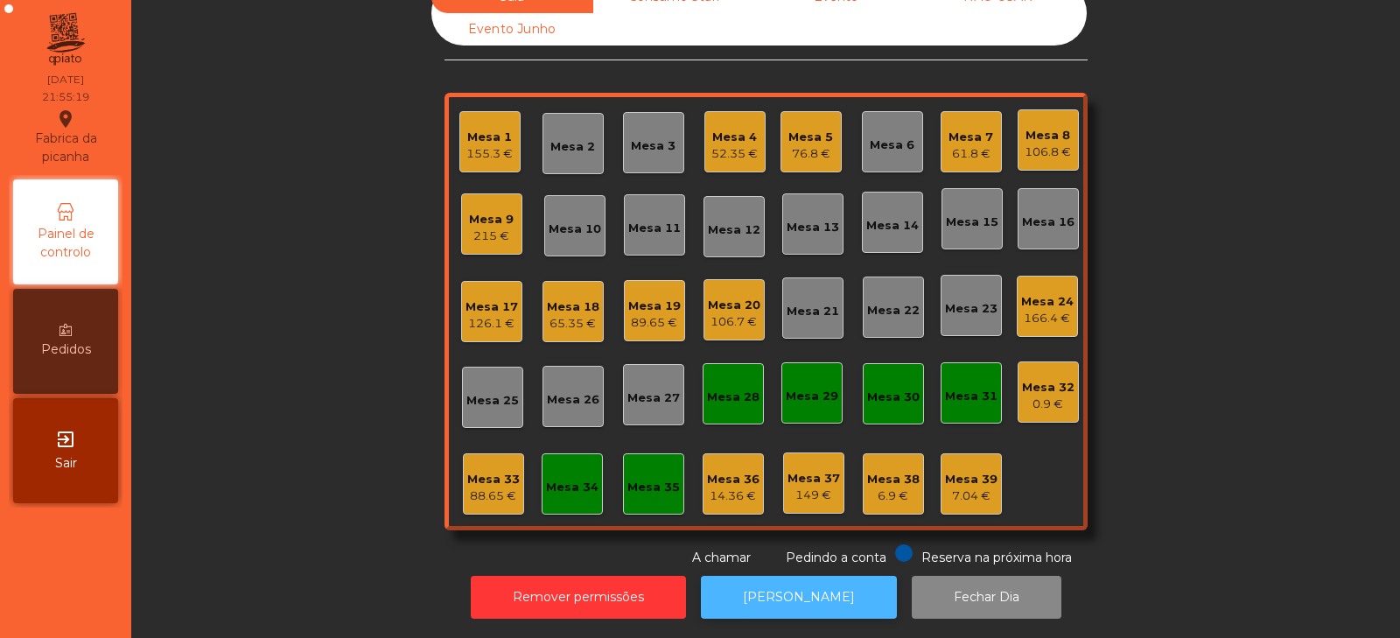
click at [809, 576] on button "[PERSON_NAME]" at bounding box center [799, 597] width 196 height 43
click at [491, 487] on div "88.65 €" at bounding box center [493, 495] width 52 height 17
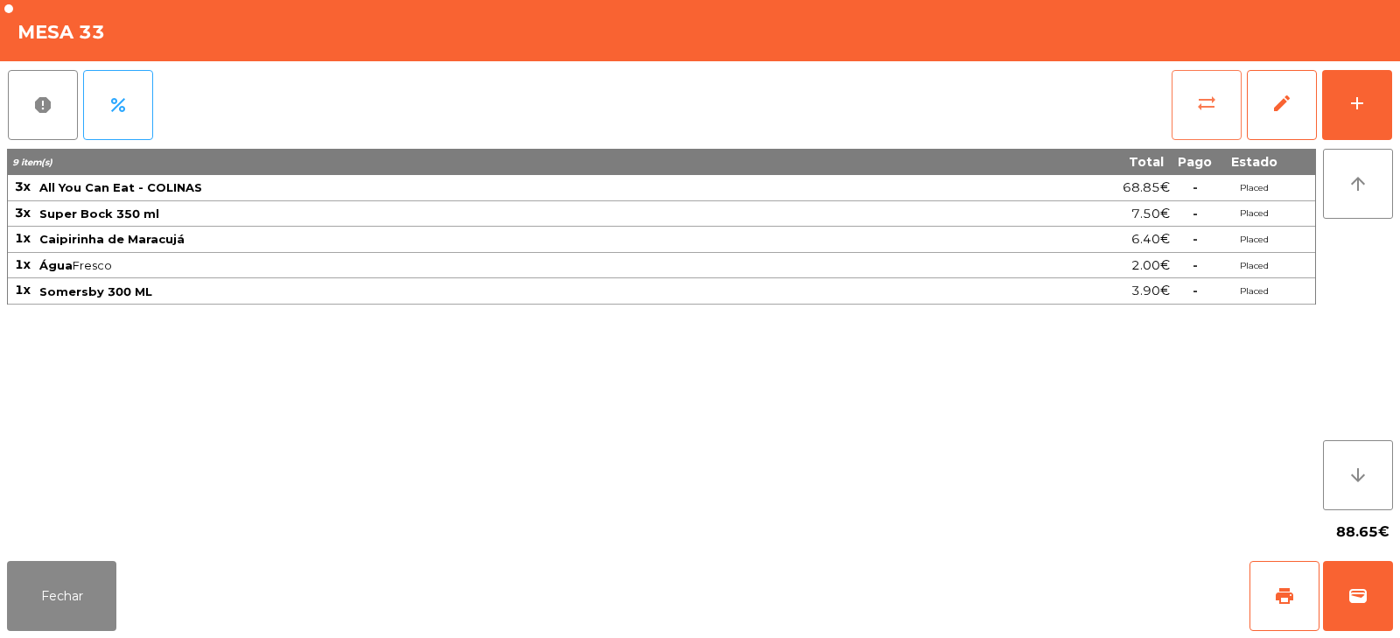
click at [1198, 119] on button "sync_alt" at bounding box center [1206, 105] width 70 height 70
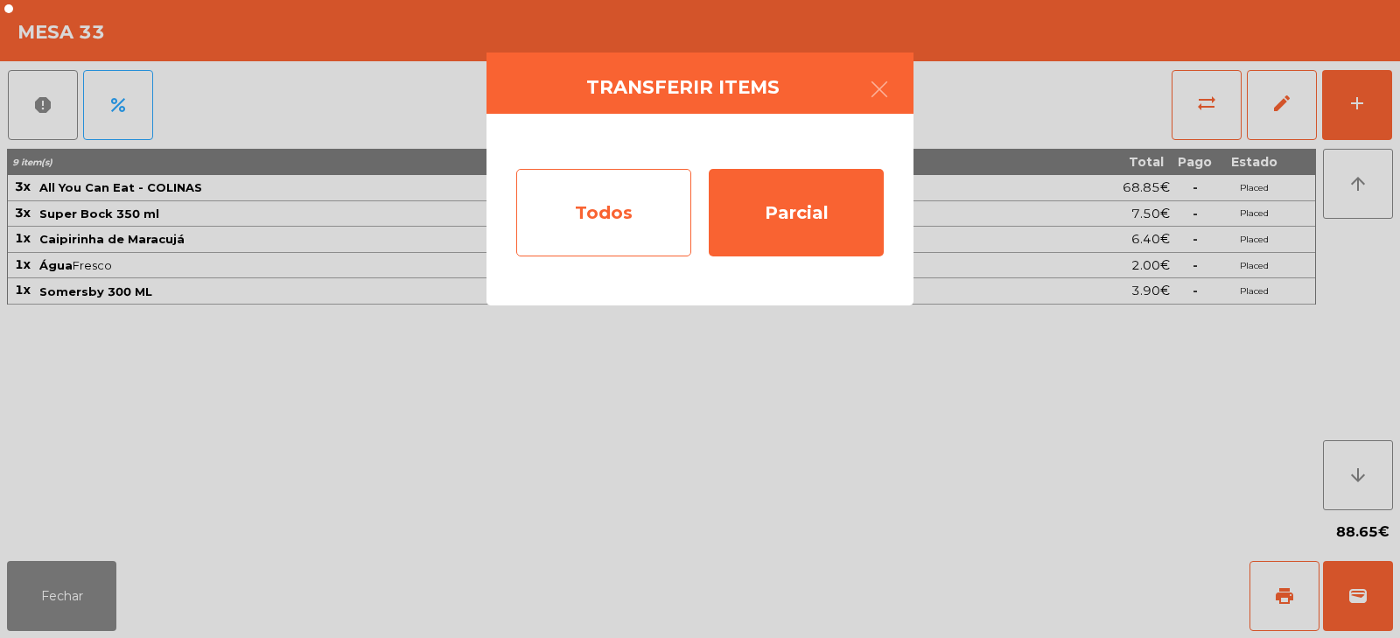
click at [625, 214] on div "Todos" at bounding box center [603, 212] width 175 height 87
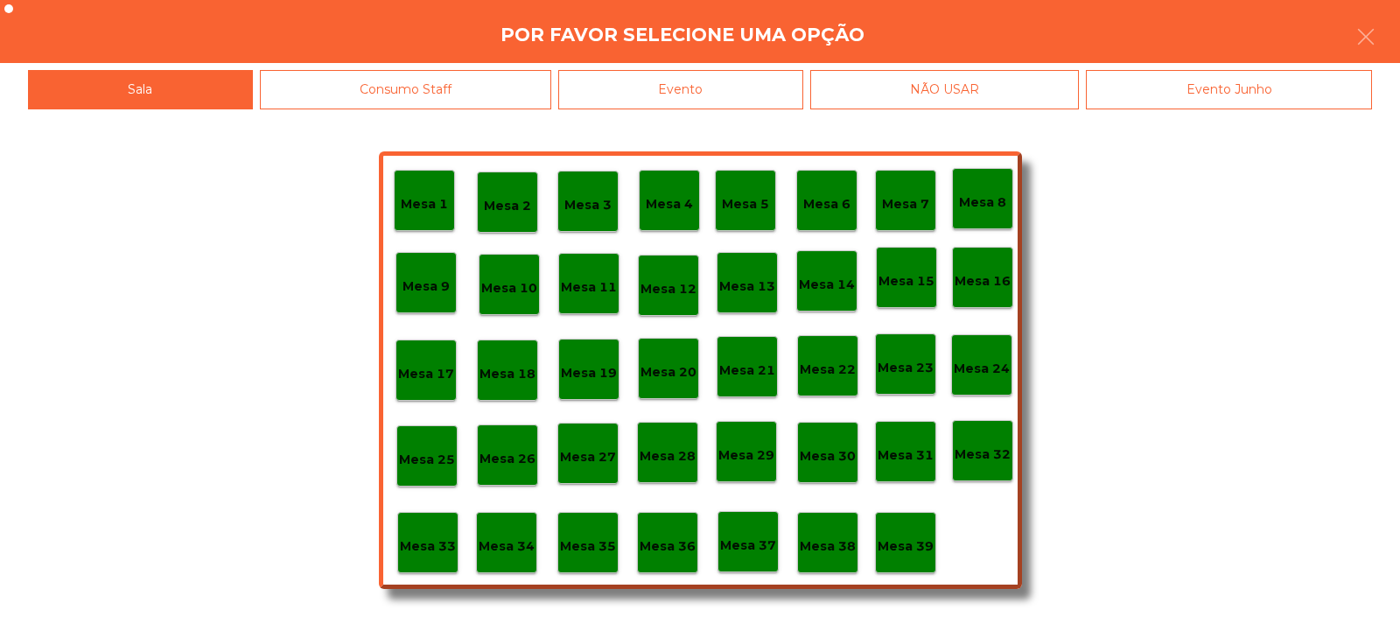
click at [760, 88] on div "Evento" at bounding box center [680, 89] width 245 height 39
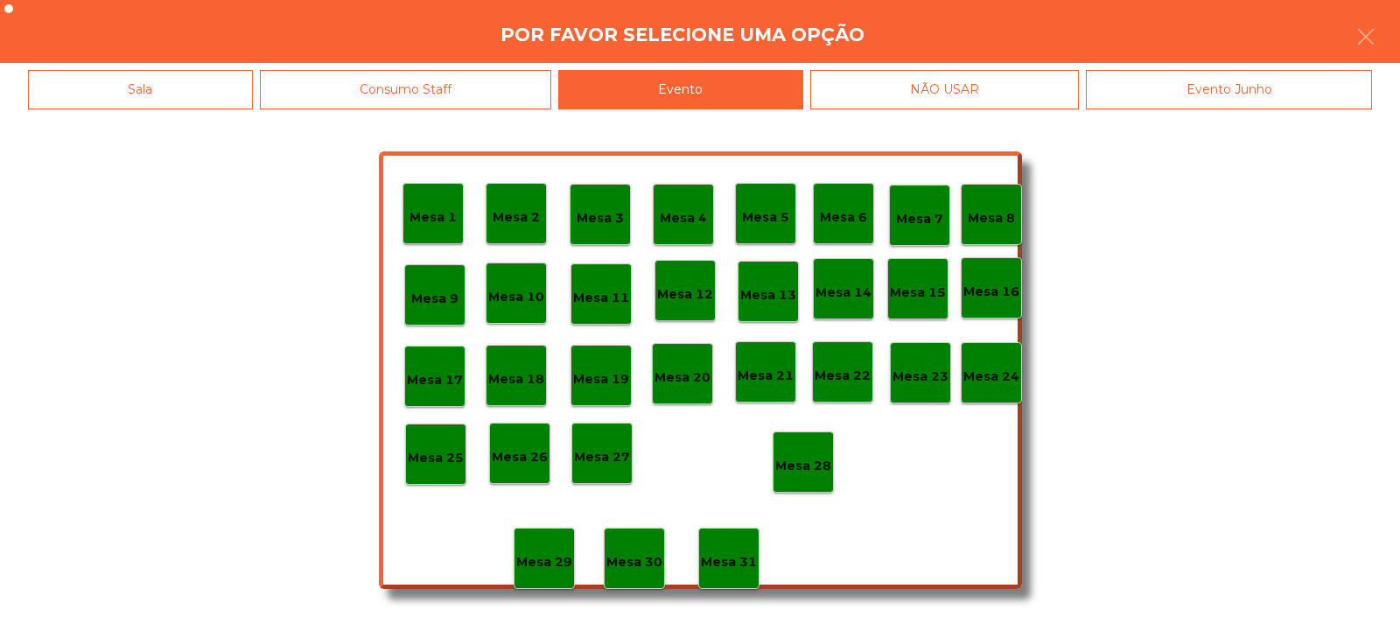
click at [811, 460] on p "Mesa 28" at bounding box center [803, 466] width 56 height 20
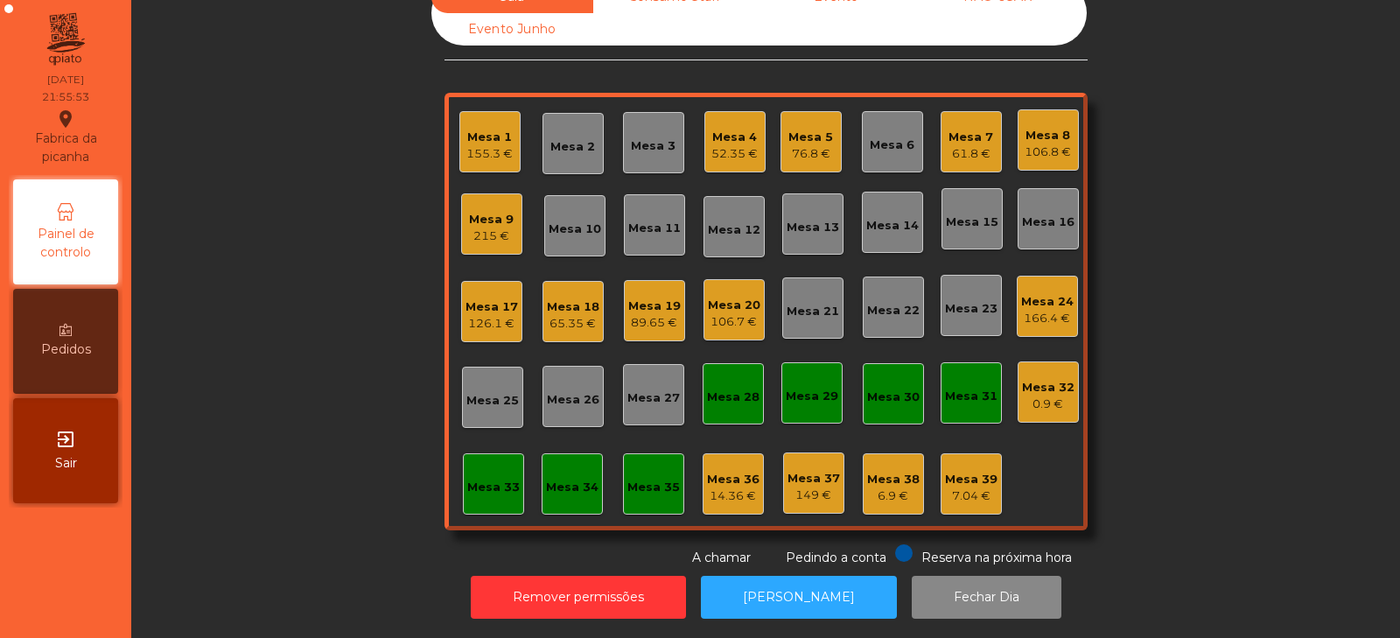
click at [507, 222] on div "Mesa 9 215 €" at bounding box center [491, 223] width 61 height 61
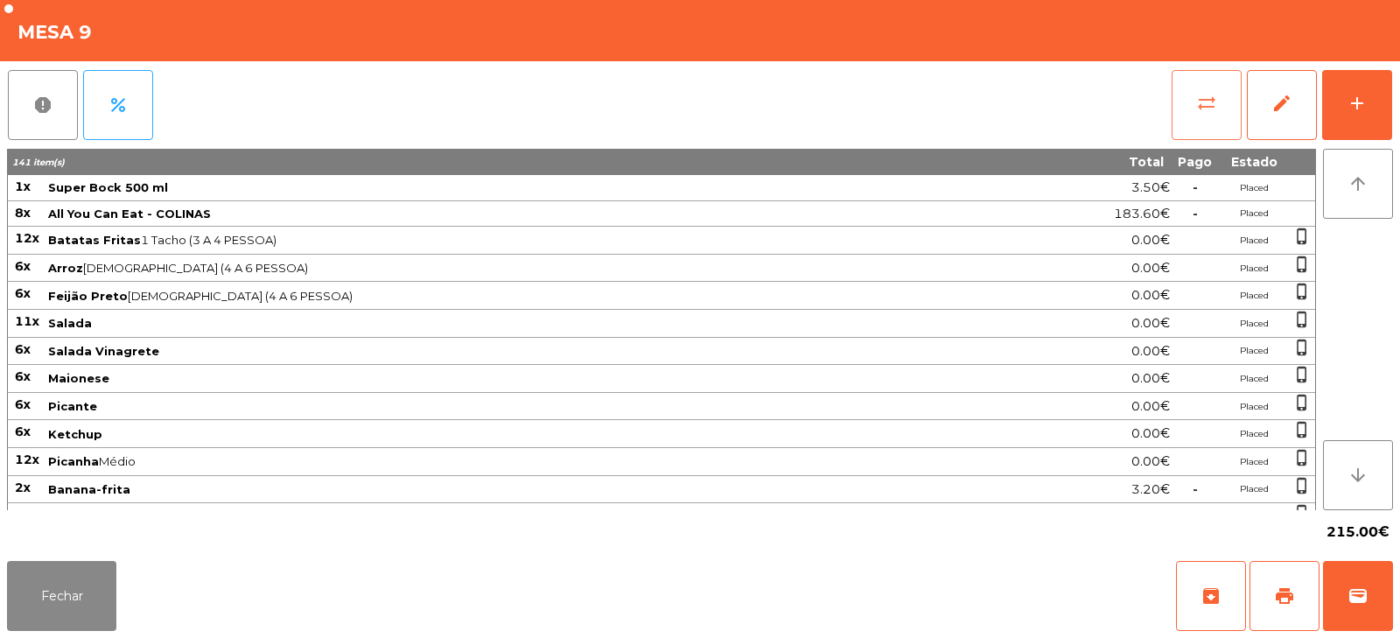
click at [1212, 115] on button "sync_alt" at bounding box center [1206, 105] width 70 height 70
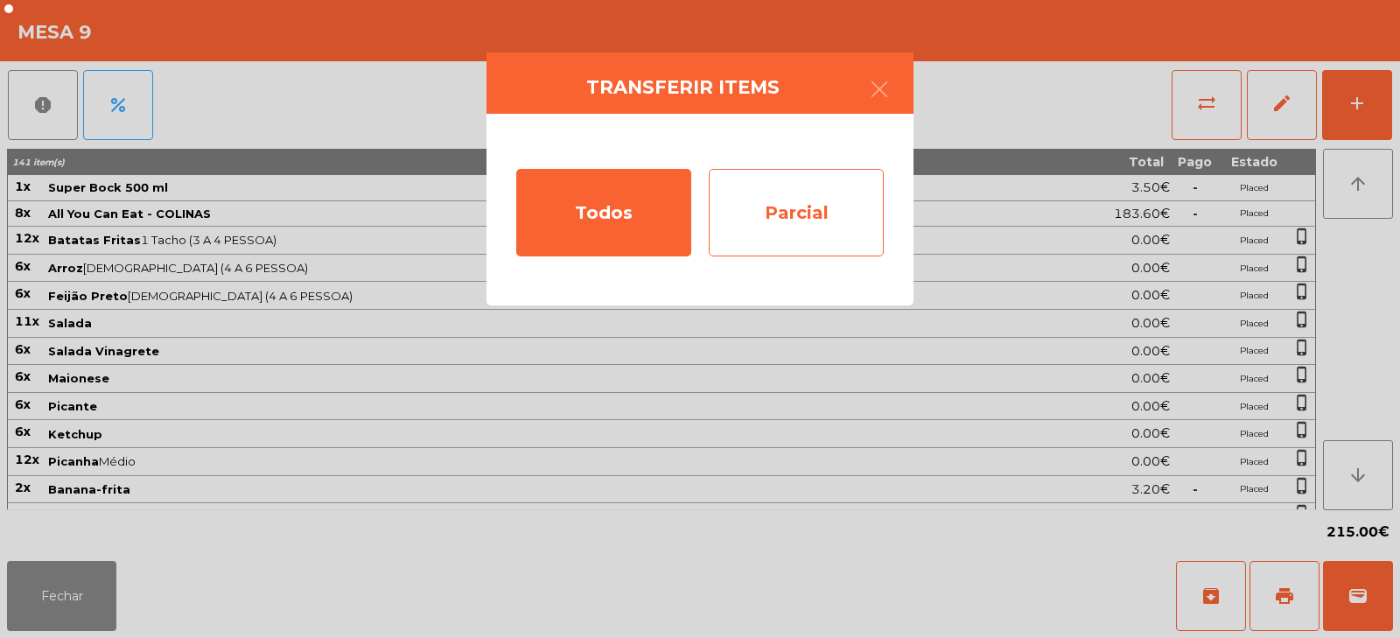
click at [771, 227] on div "Parcial" at bounding box center [796, 212] width 175 height 87
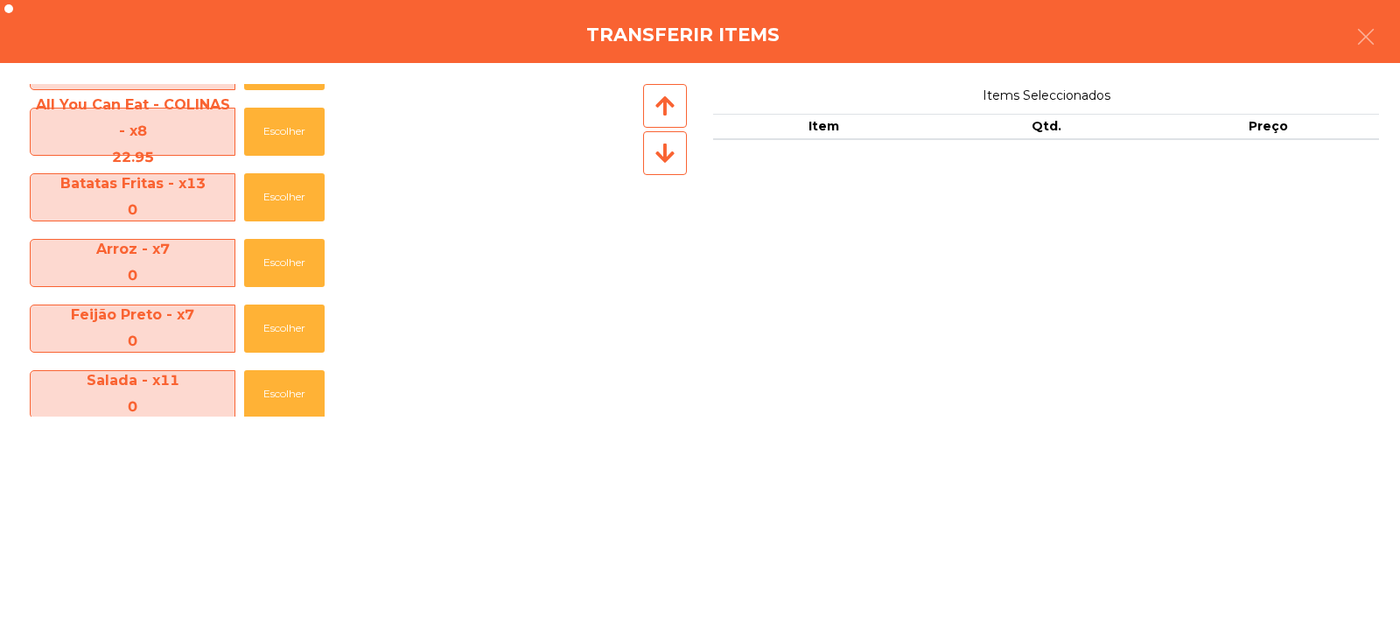
scroll to position [0, 0]
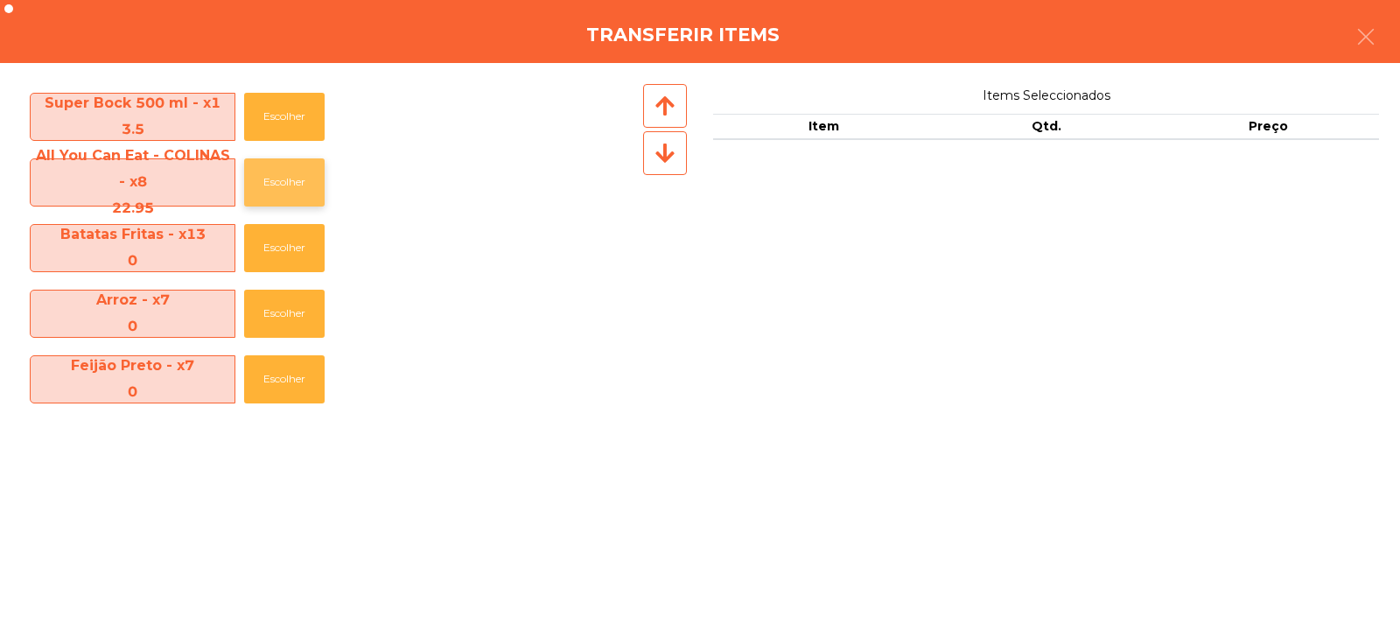
click at [295, 172] on button "Escolher" at bounding box center [284, 182] width 80 height 48
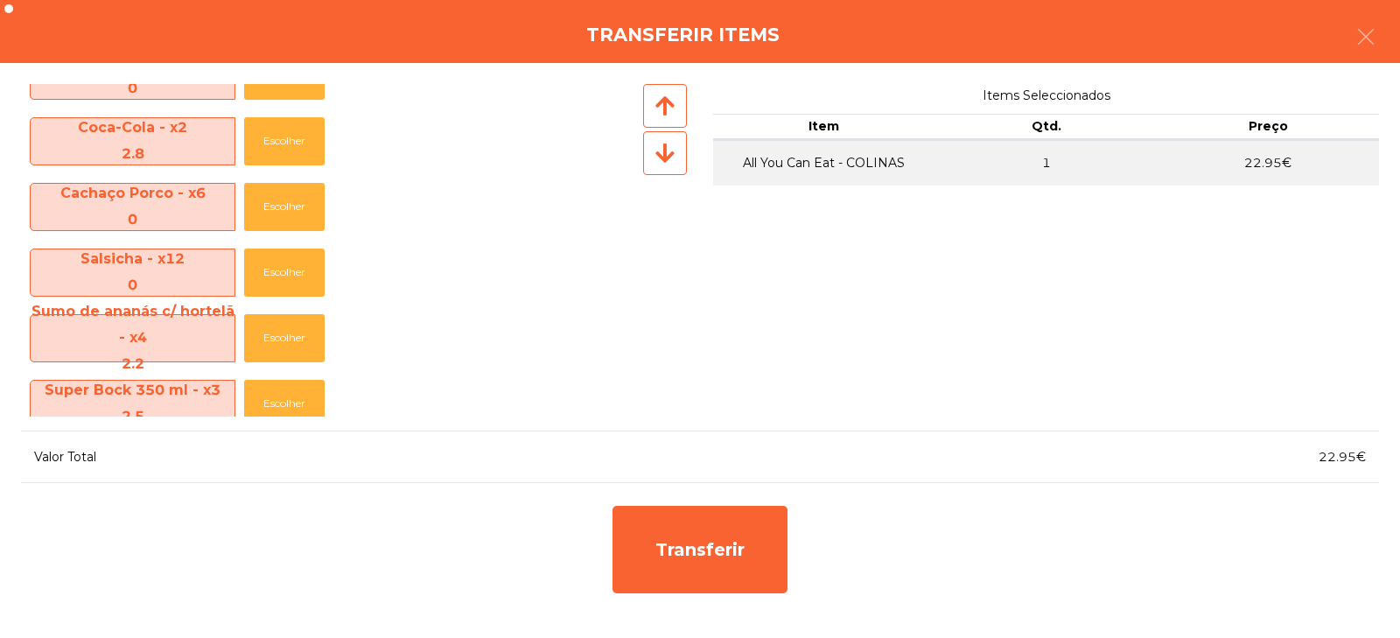
scroll to position [914, 0]
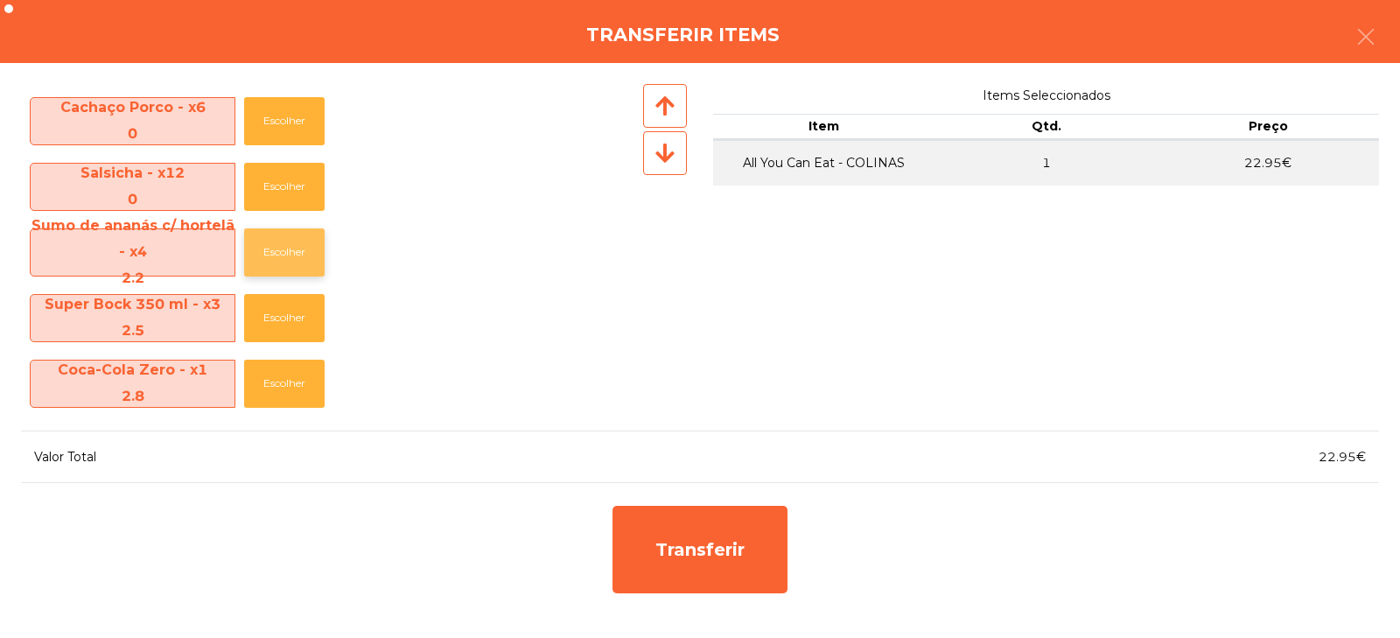
click at [281, 246] on button "Escolher" at bounding box center [284, 252] width 80 height 48
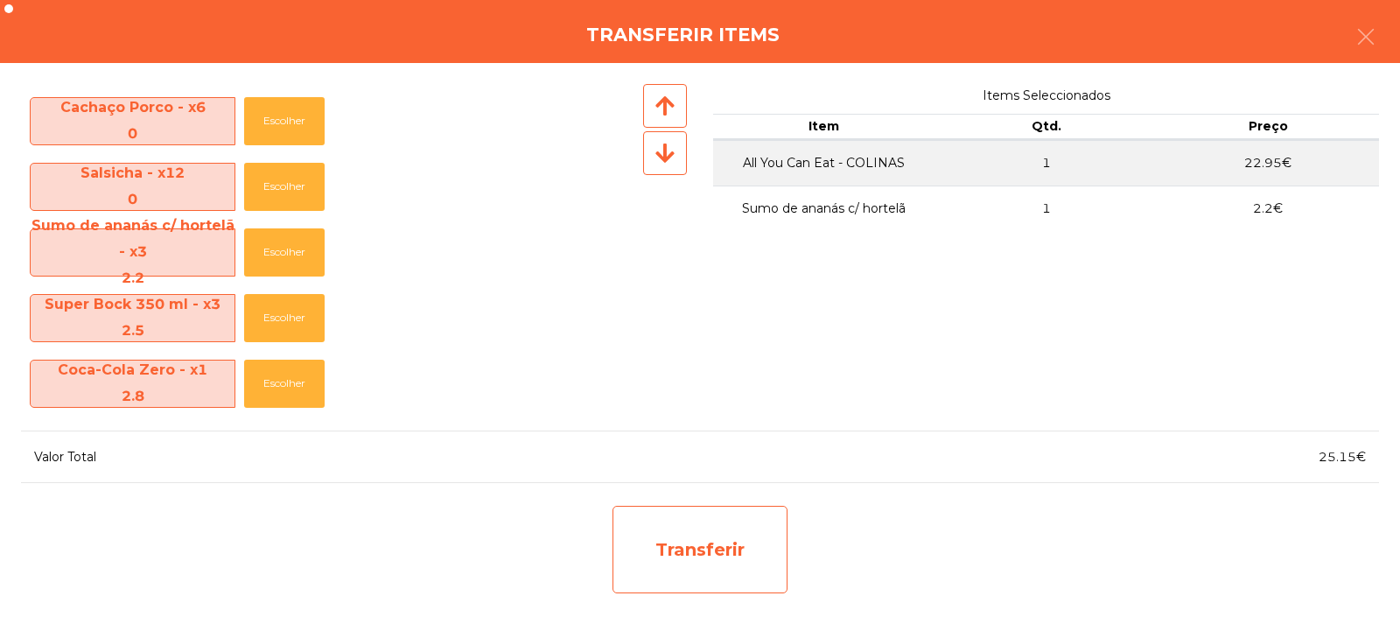
click at [684, 541] on div "Transferir" at bounding box center [699, 549] width 175 height 87
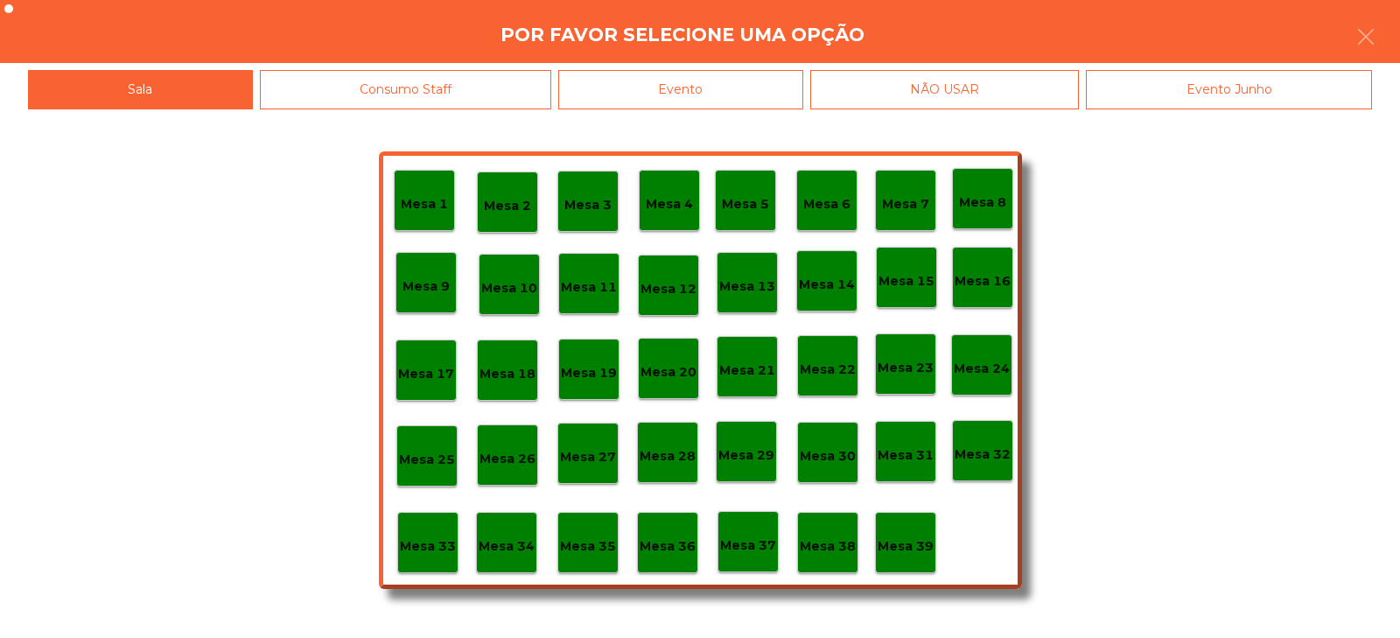
click at [435, 533] on div "Mesa 33" at bounding box center [428, 542] width 56 height 27
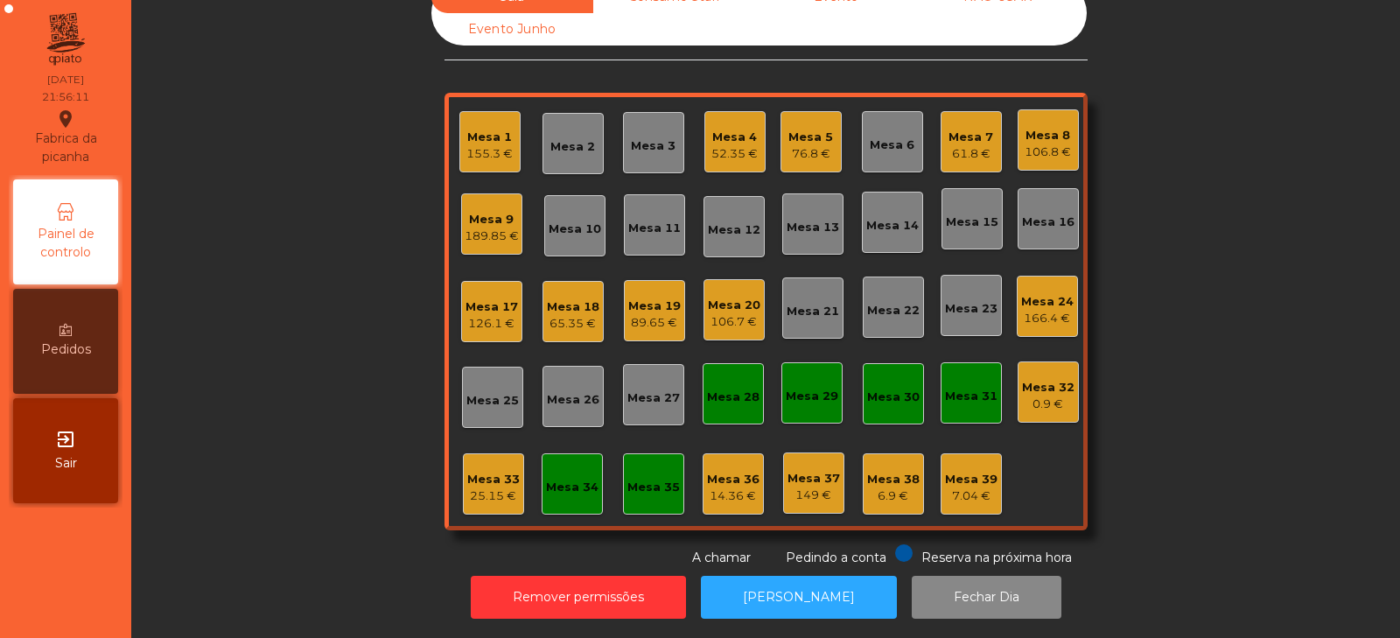
click at [487, 471] on div "Mesa 33" at bounding box center [493, 479] width 52 height 17
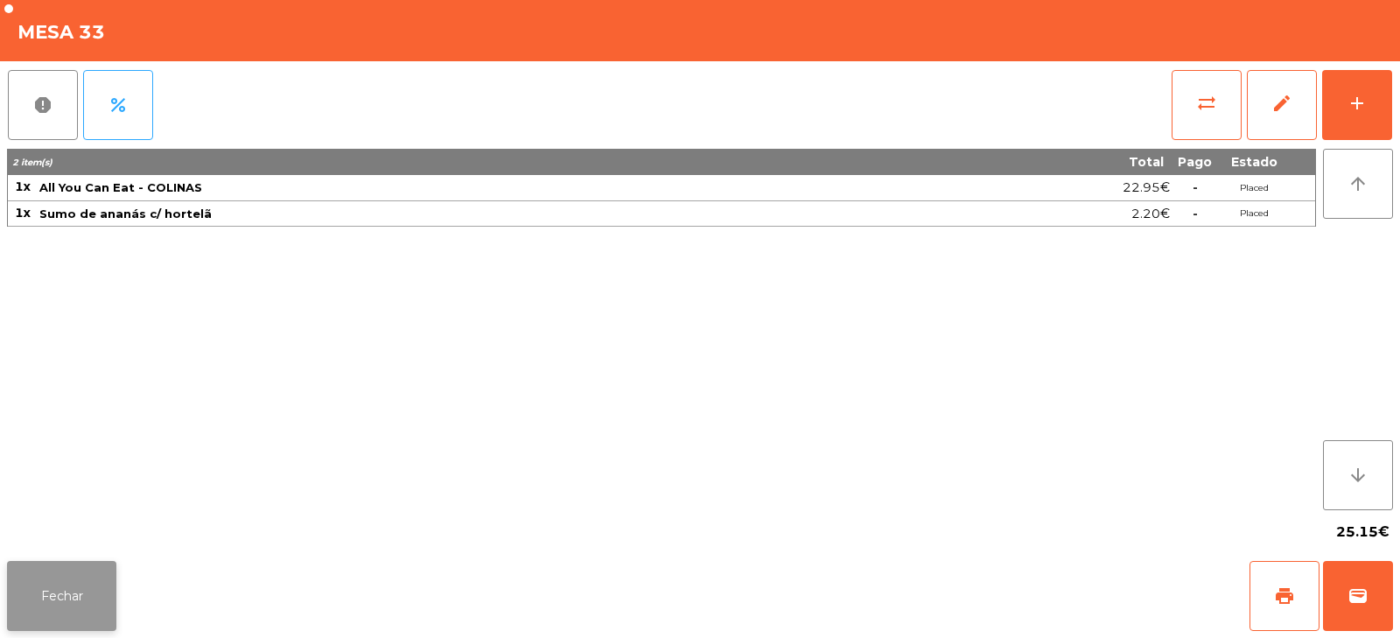
click at [68, 597] on button "Fechar" at bounding box center [61, 596] width 109 height 70
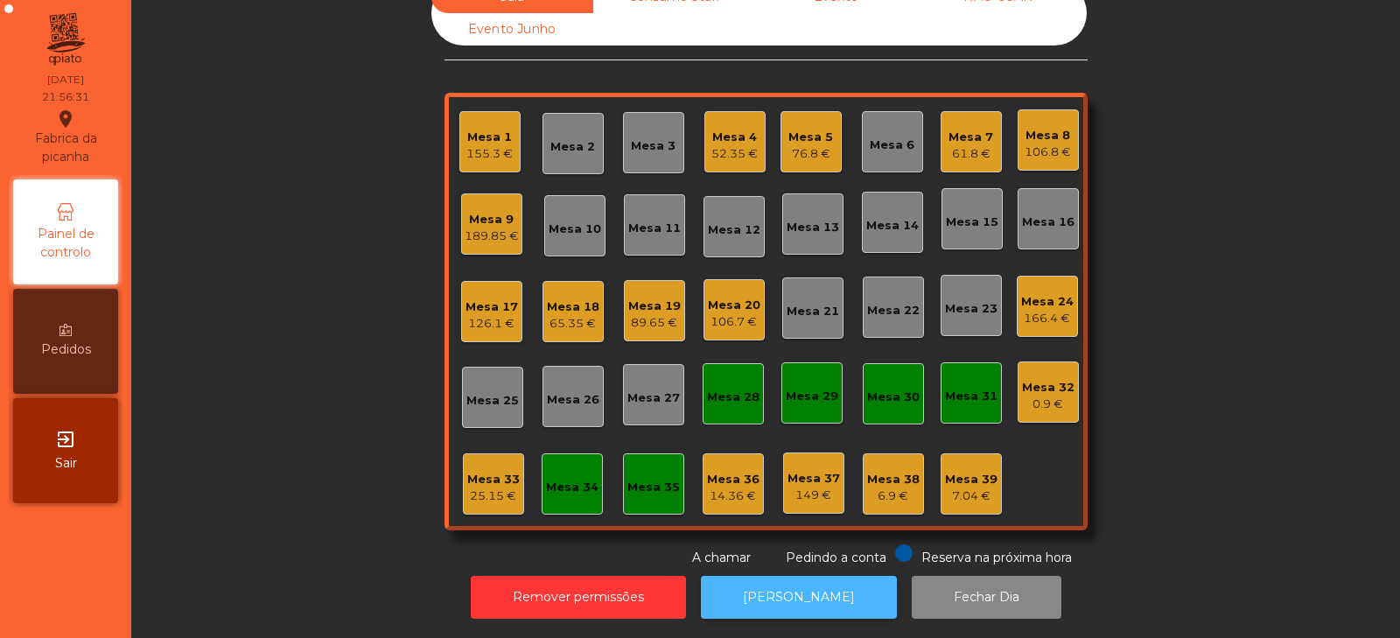
click at [758, 593] on button "[PERSON_NAME]" at bounding box center [799, 597] width 196 height 43
click at [480, 471] on div "Mesa 33" at bounding box center [493, 479] width 52 height 17
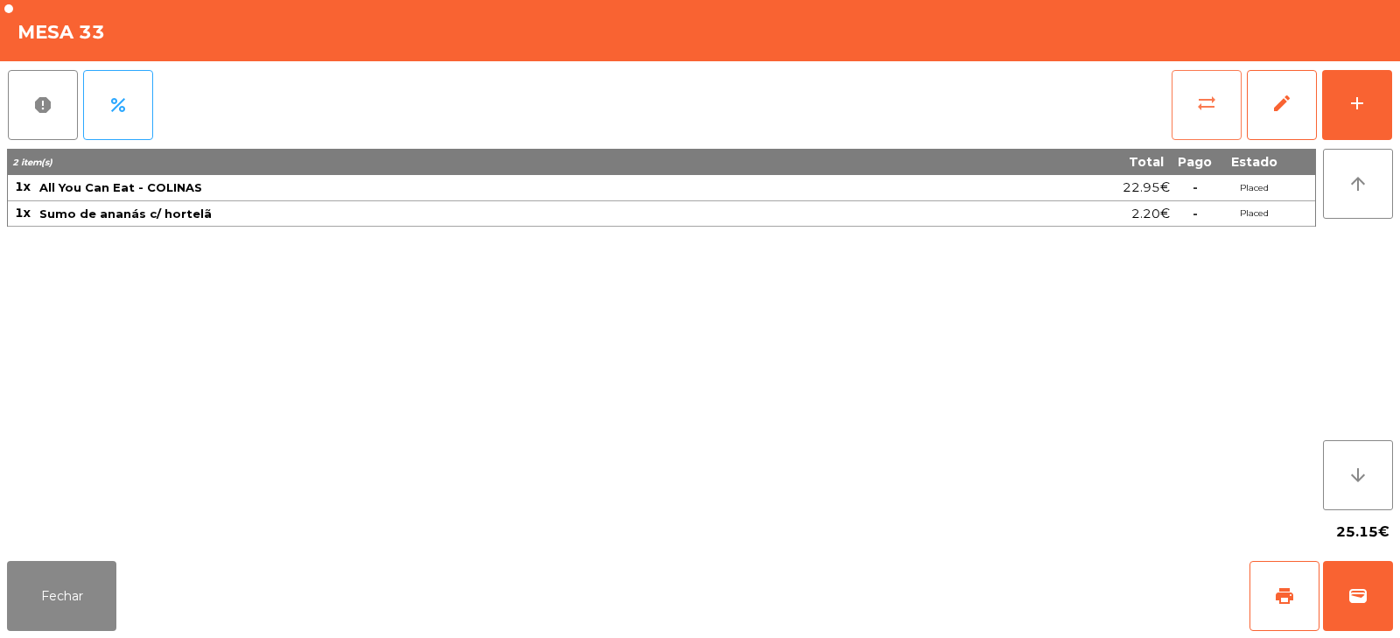
click at [1218, 124] on button "sync_alt" at bounding box center [1206, 105] width 70 height 70
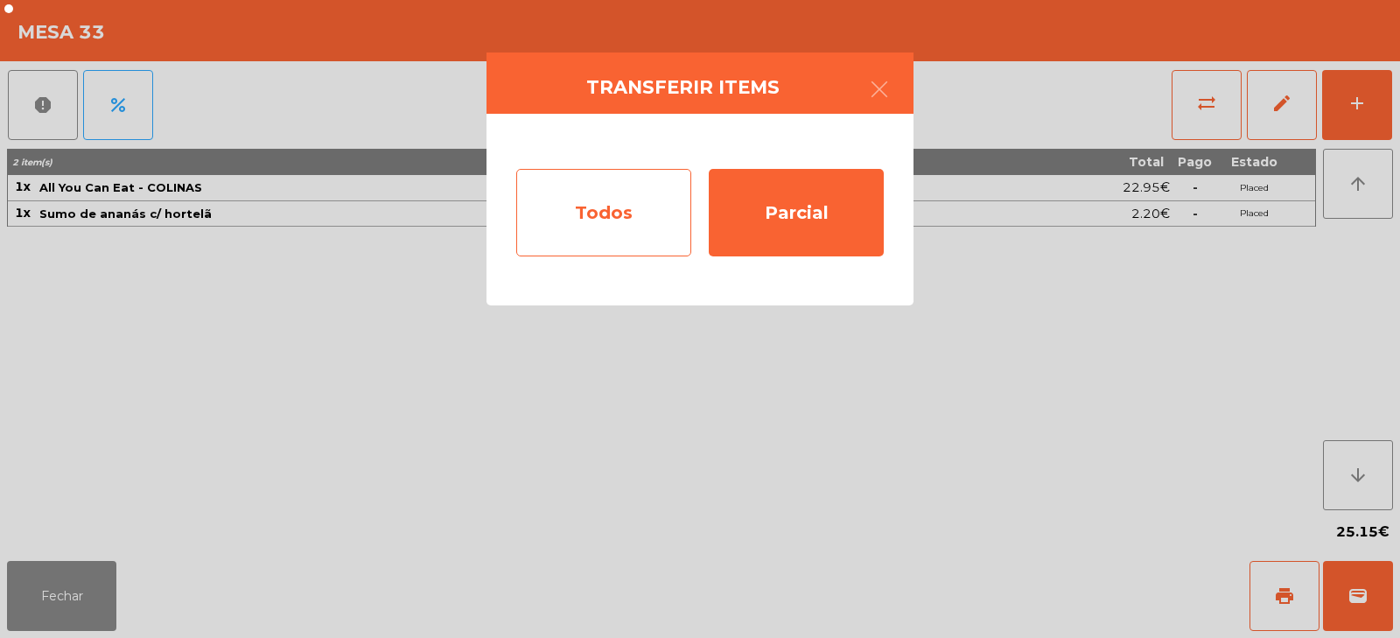
click at [652, 209] on div "Todos" at bounding box center [603, 212] width 175 height 87
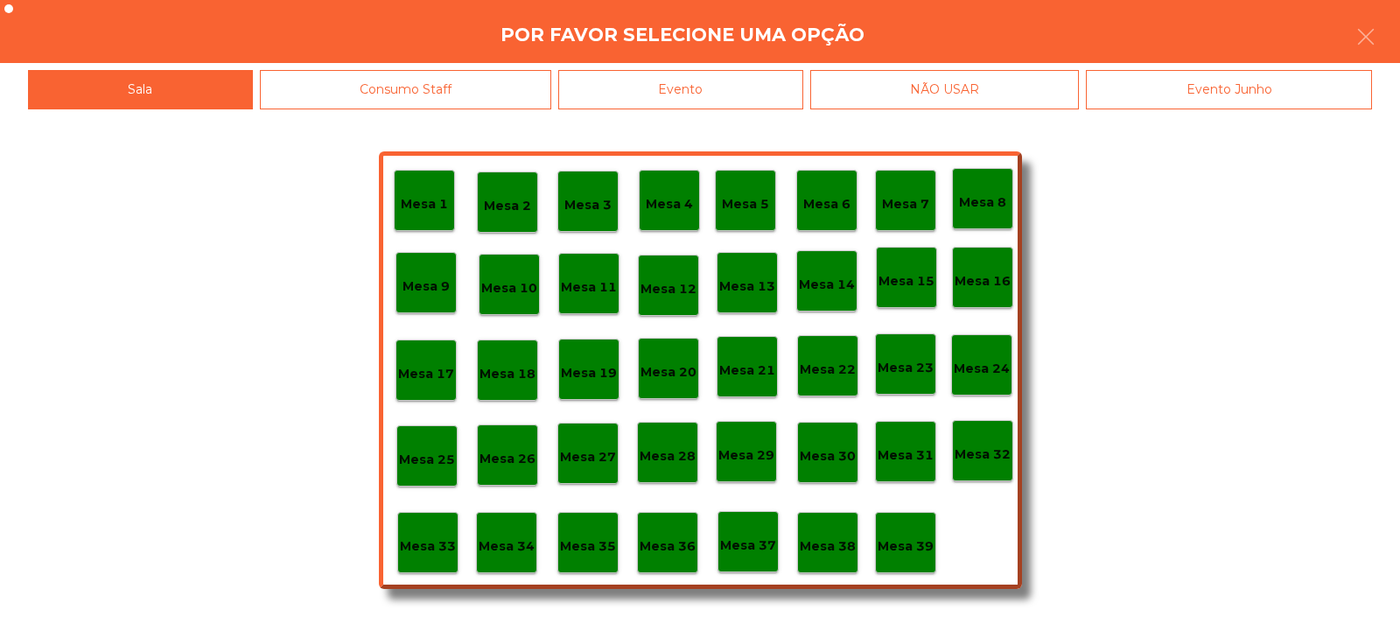
click at [745, 86] on div "Evento" at bounding box center [680, 89] width 245 height 39
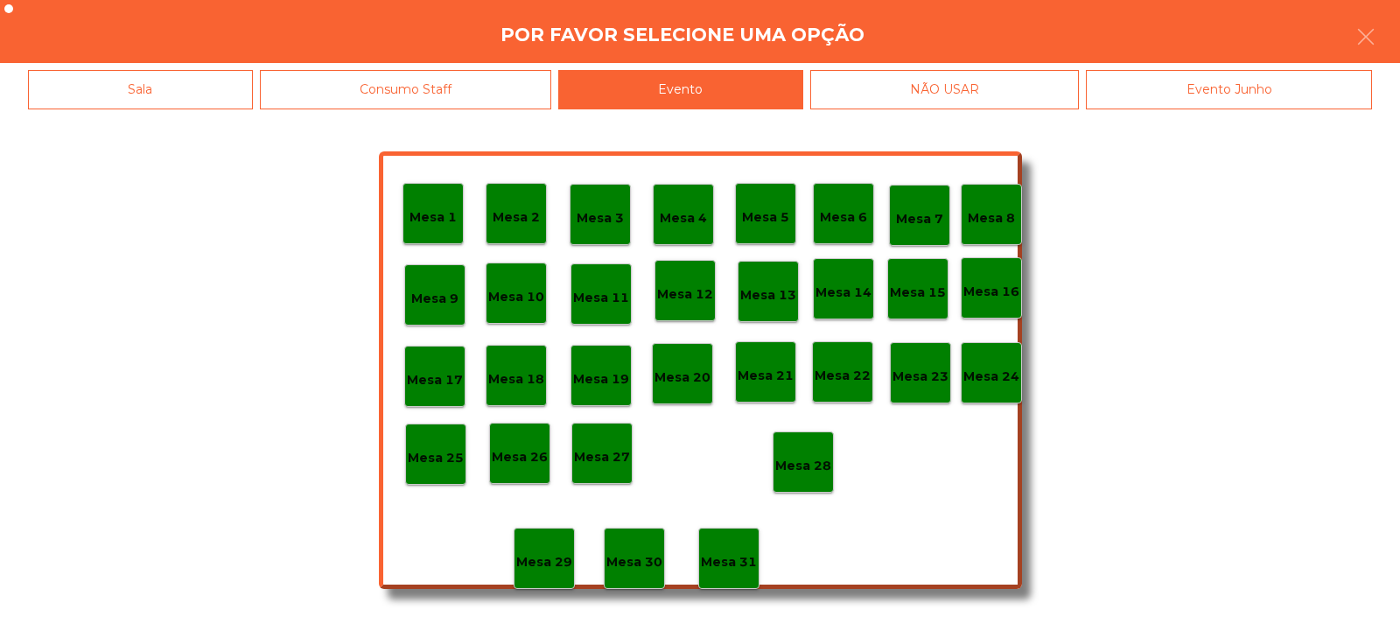
click at [802, 451] on div "Mesa 28" at bounding box center [803, 462] width 56 height 27
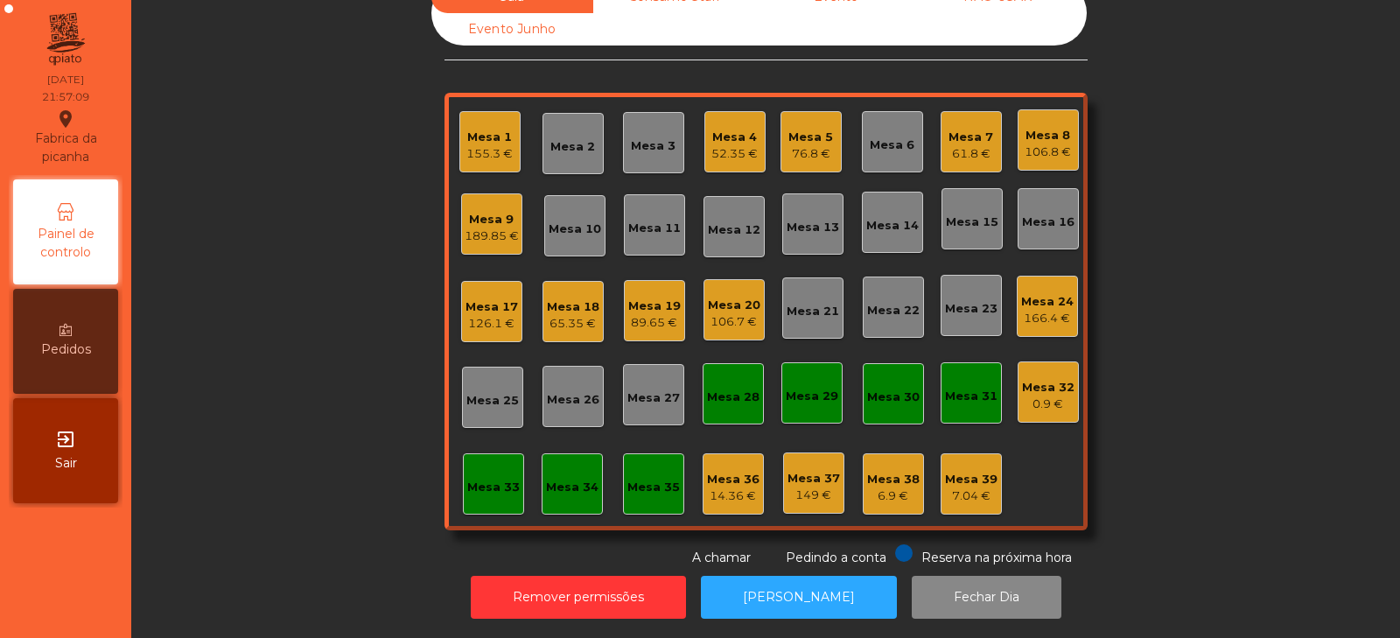
click at [495, 227] on div "189.85 €" at bounding box center [492, 235] width 54 height 17
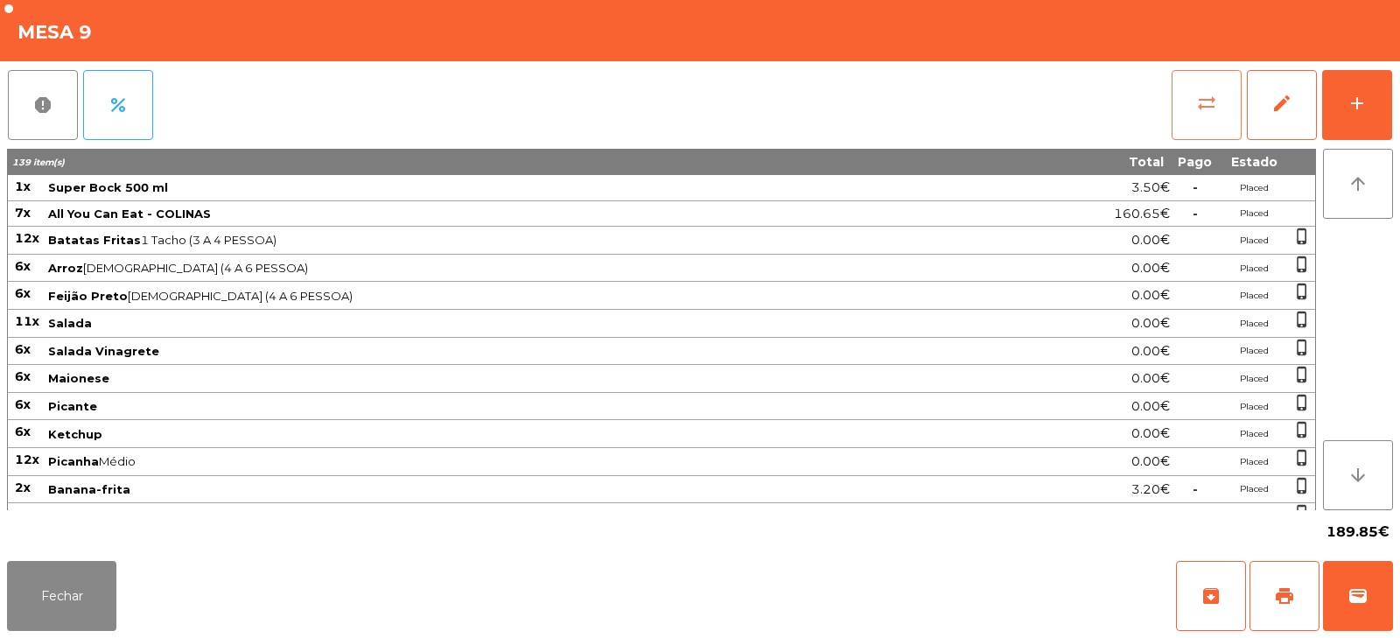
click at [1195, 101] on button "sync_alt" at bounding box center [1206, 105] width 70 height 70
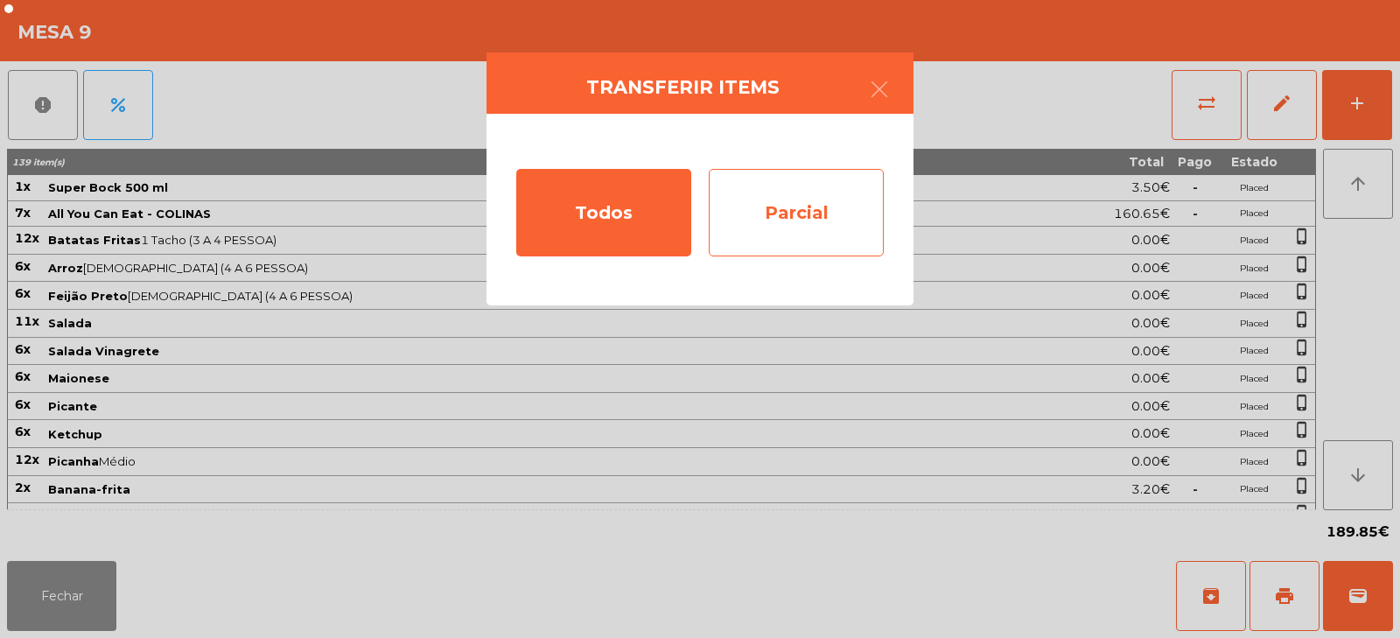
click at [748, 201] on div "Parcial" at bounding box center [796, 212] width 175 height 87
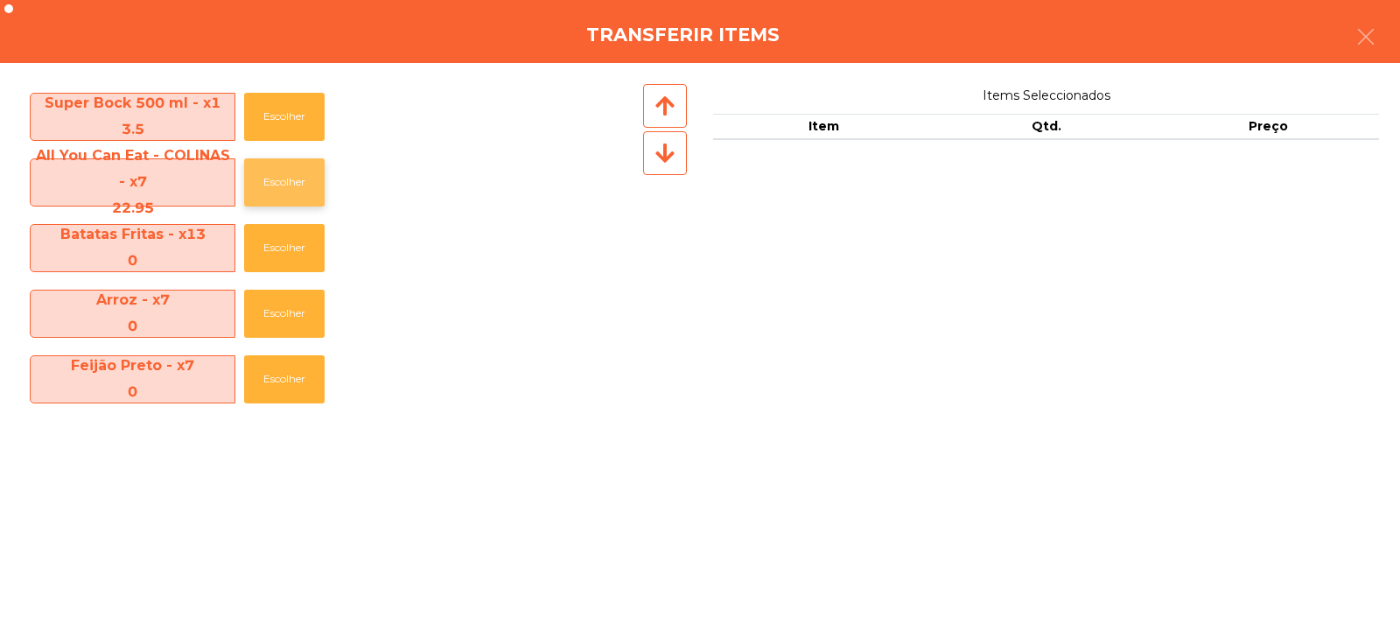
click at [280, 182] on button "Escolher" at bounding box center [284, 182] width 80 height 48
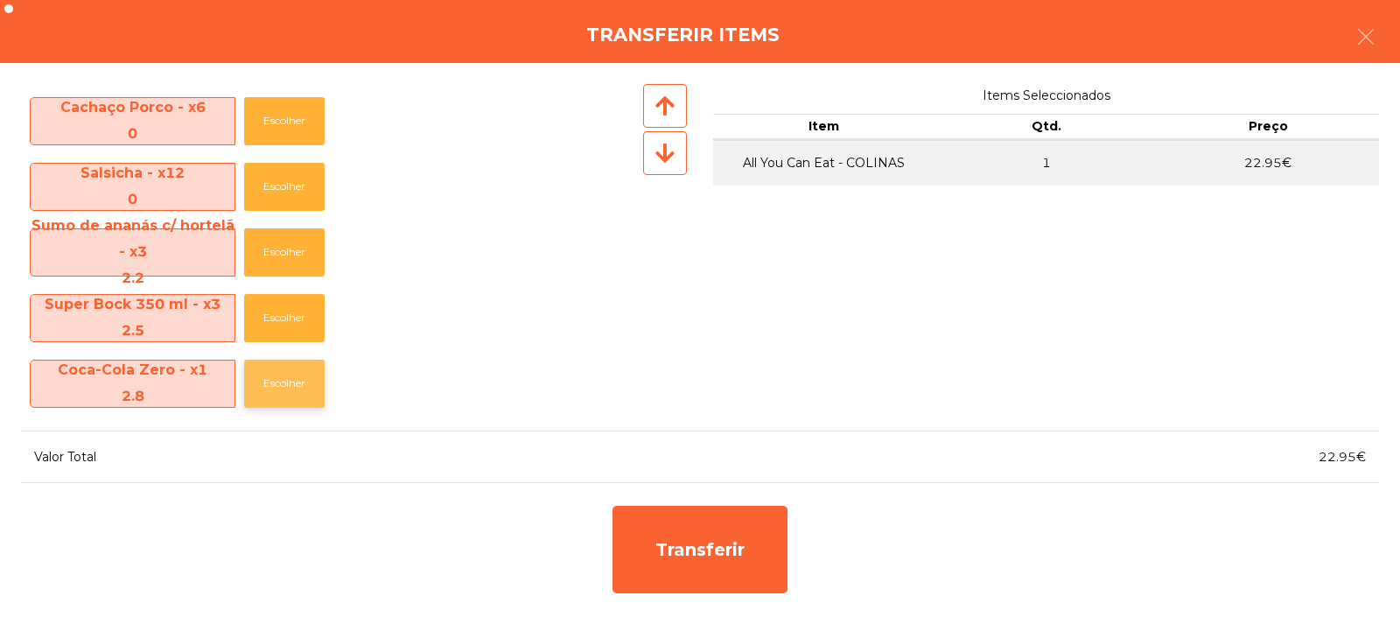
click at [294, 378] on button "Escolher" at bounding box center [284, 384] width 80 height 48
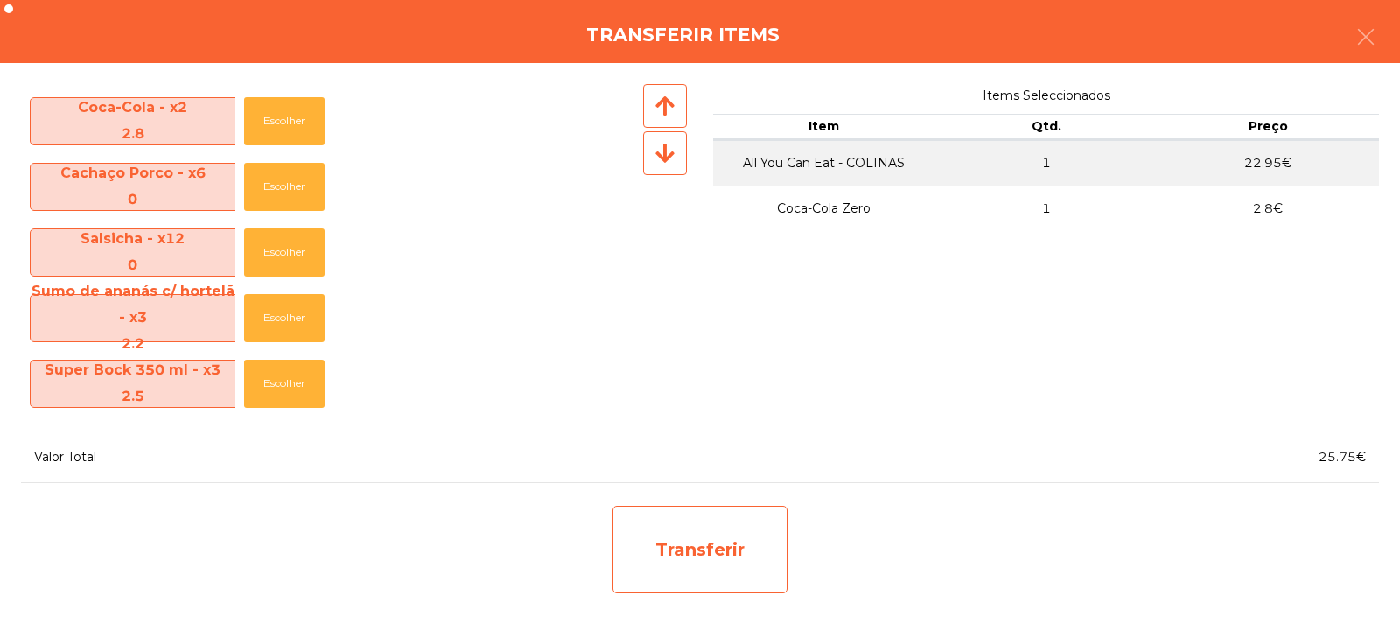
click at [679, 558] on div "Transferir" at bounding box center [699, 549] width 175 height 87
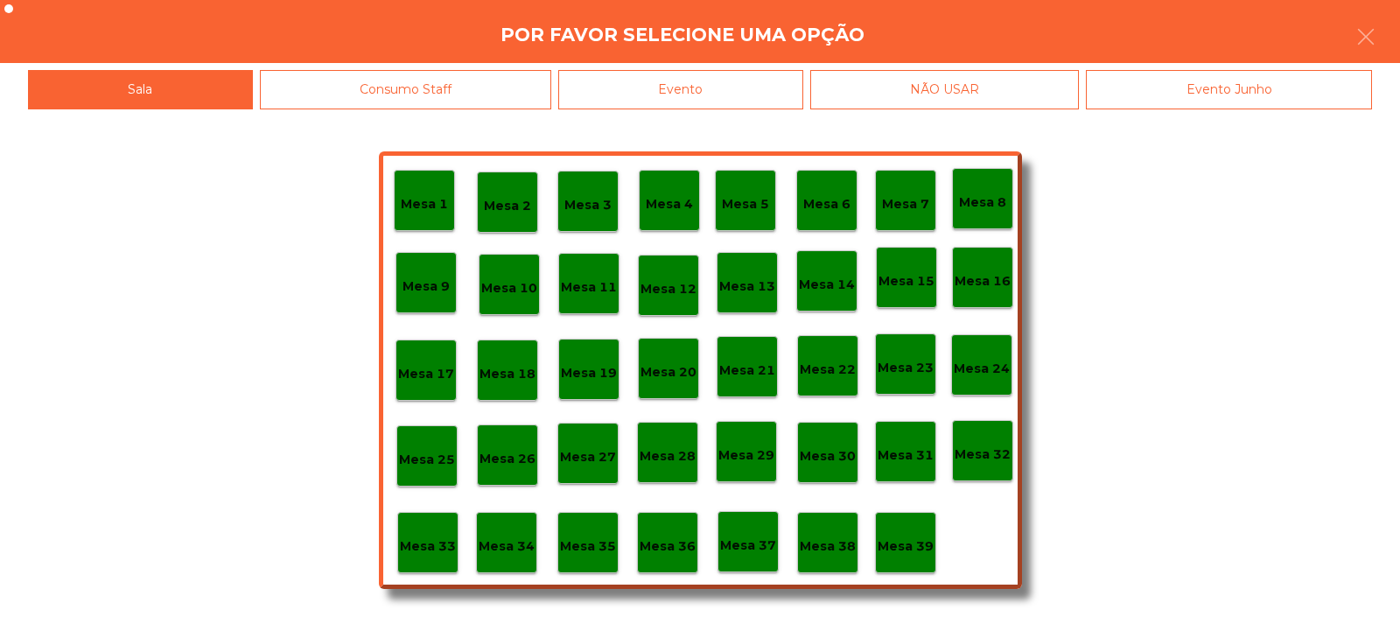
click at [416, 548] on p "Mesa 33" at bounding box center [428, 546] width 56 height 20
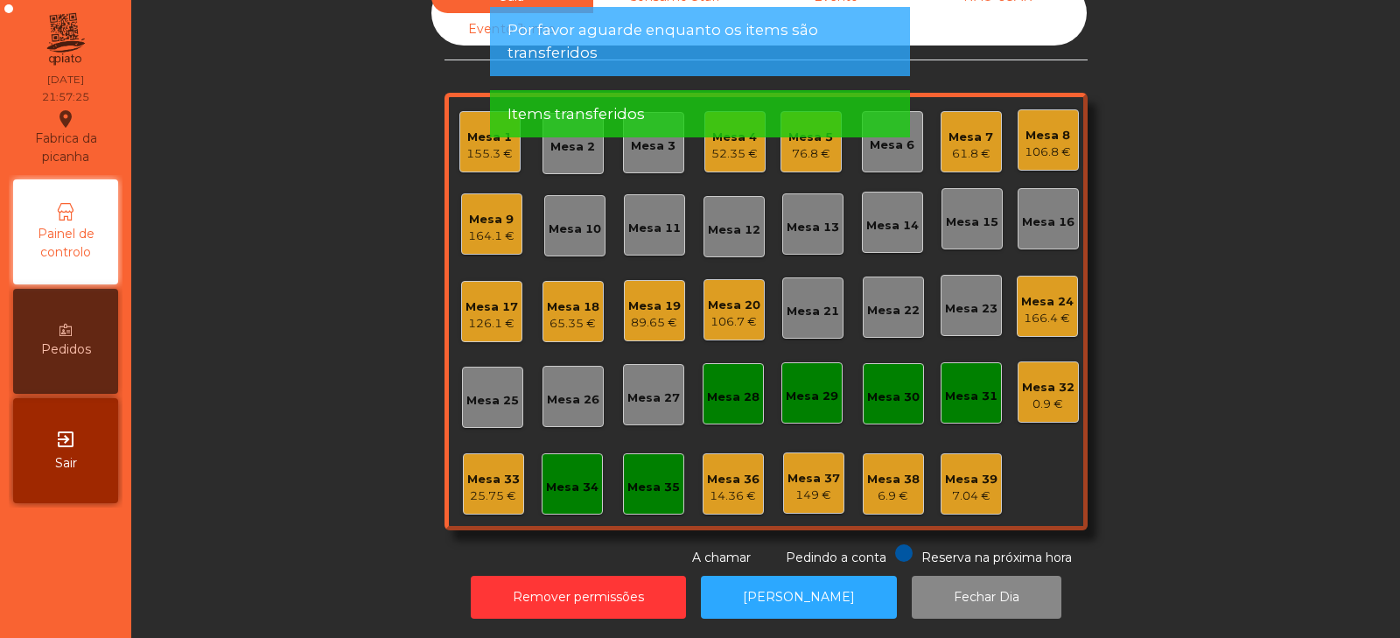
click at [490, 487] on div "25.75 €" at bounding box center [493, 495] width 52 height 17
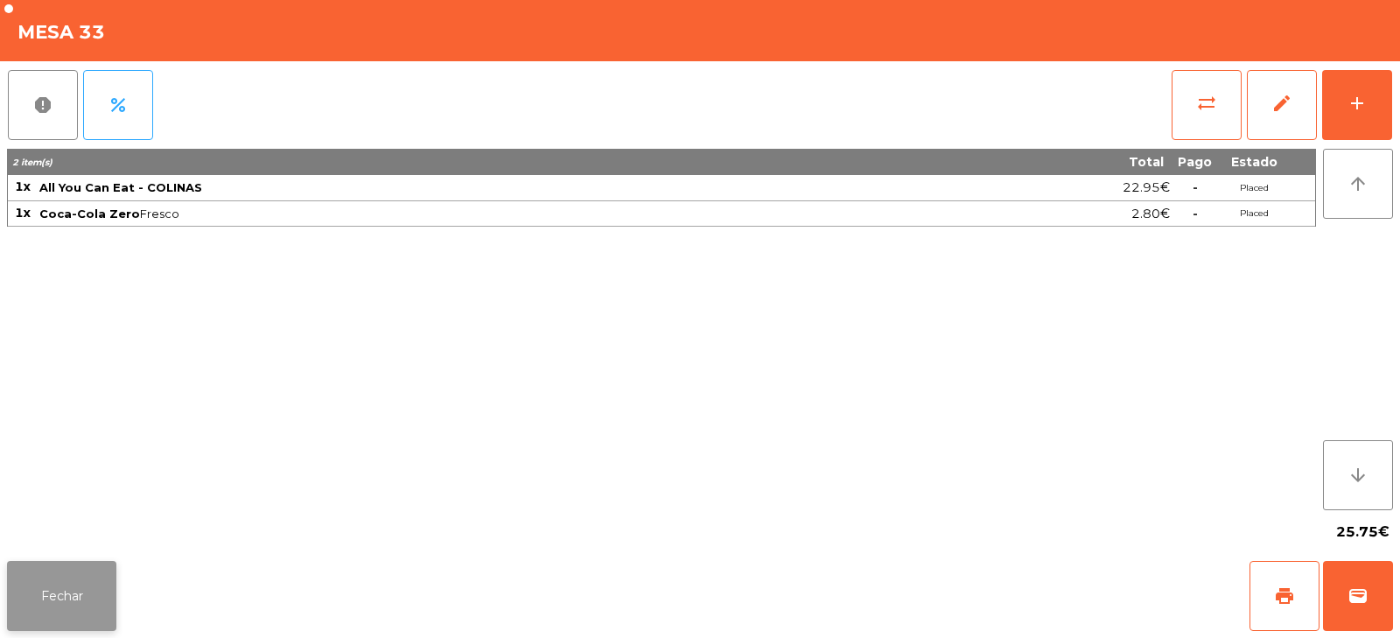
click at [94, 597] on button "Fechar" at bounding box center [61, 596] width 109 height 70
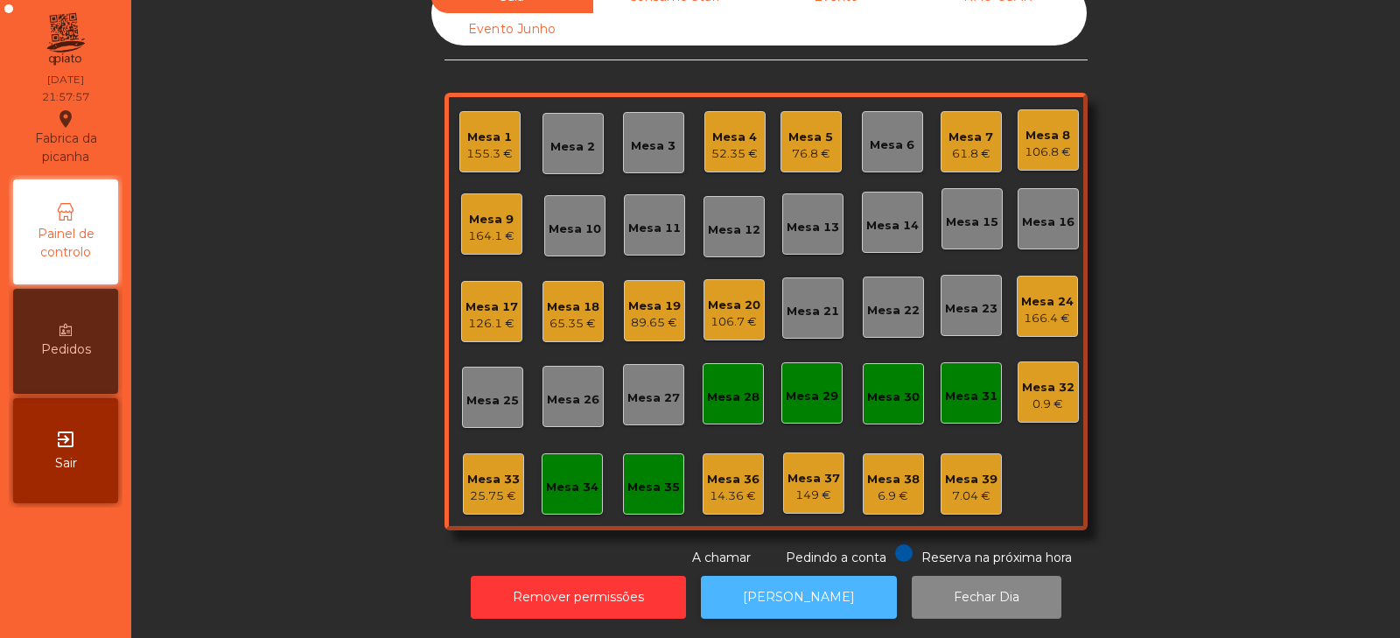
click at [821, 580] on button "[PERSON_NAME]" at bounding box center [799, 597] width 196 height 43
click at [481, 453] on div "Mesa 33 25.75 €" at bounding box center [493, 483] width 61 height 61
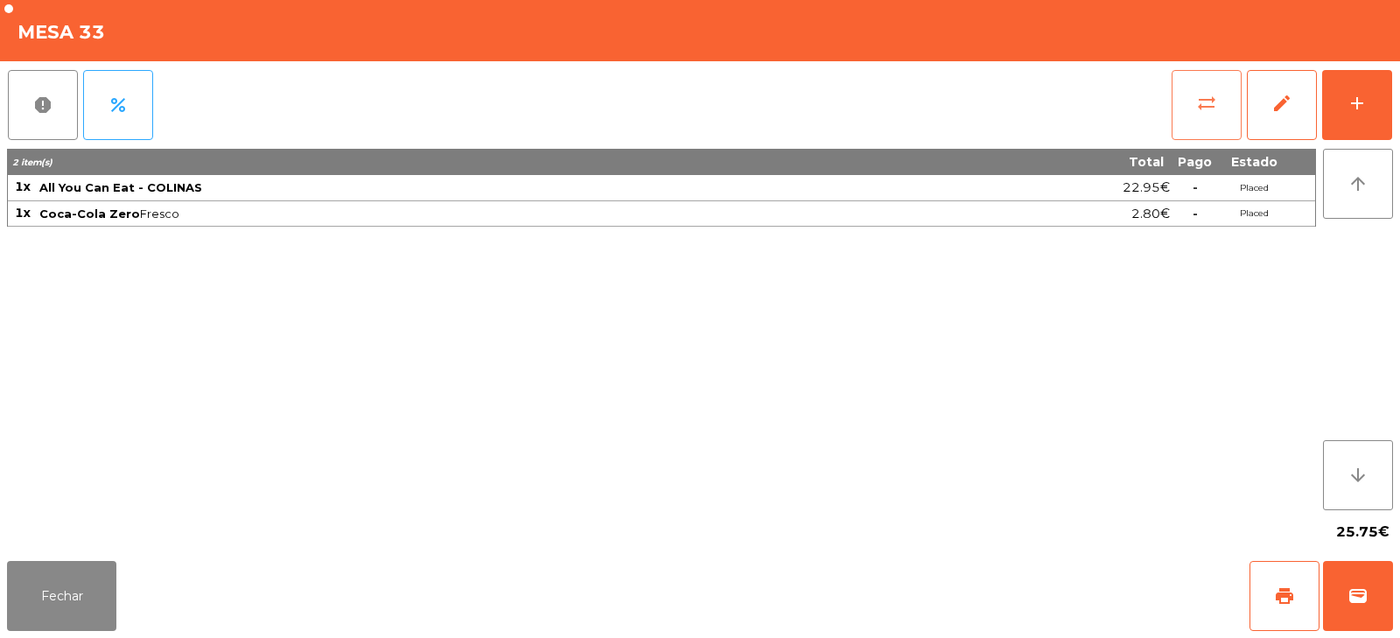
click at [1182, 101] on button "sync_alt" at bounding box center [1206, 105] width 70 height 70
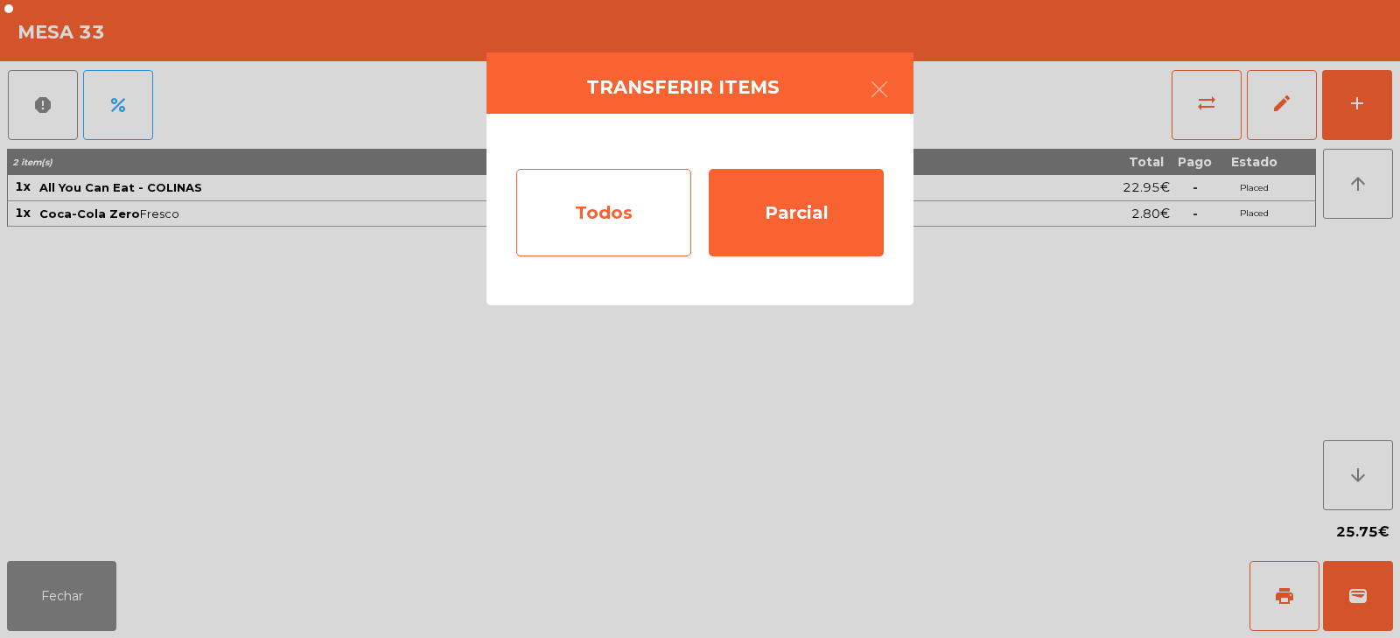
click at [660, 218] on div "Todos" at bounding box center [603, 212] width 175 height 87
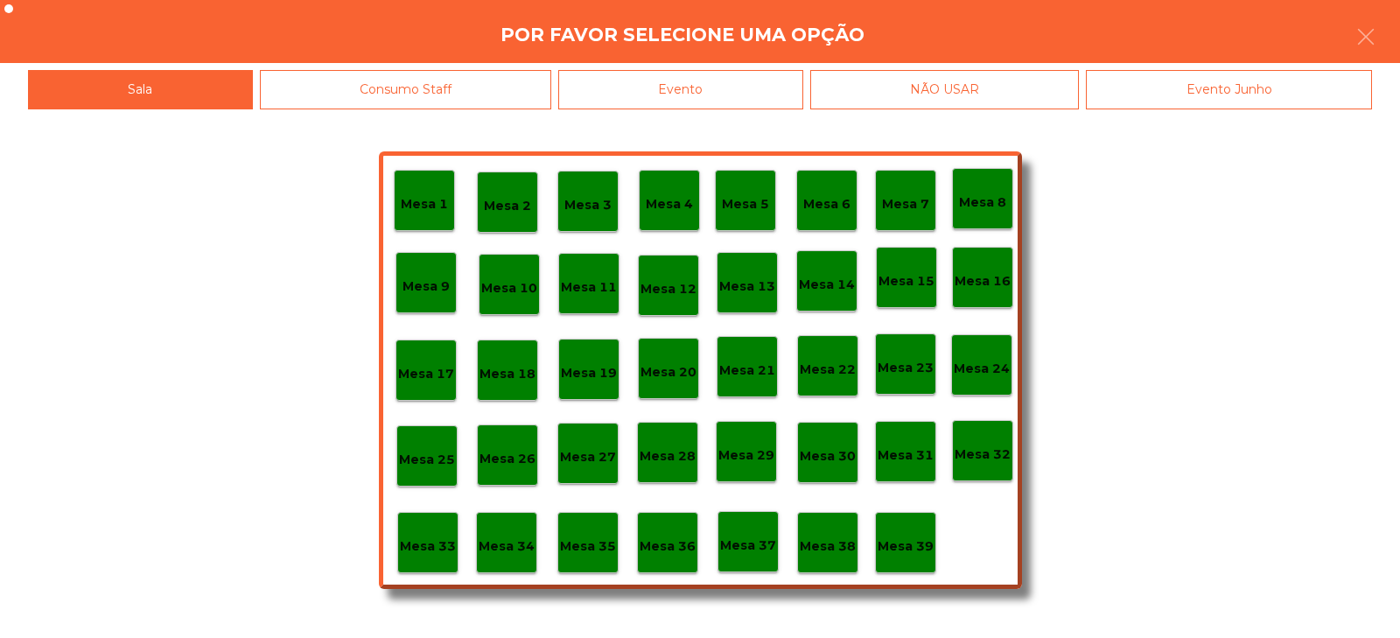
click at [791, 91] on div "Evento" at bounding box center [680, 89] width 245 height 39
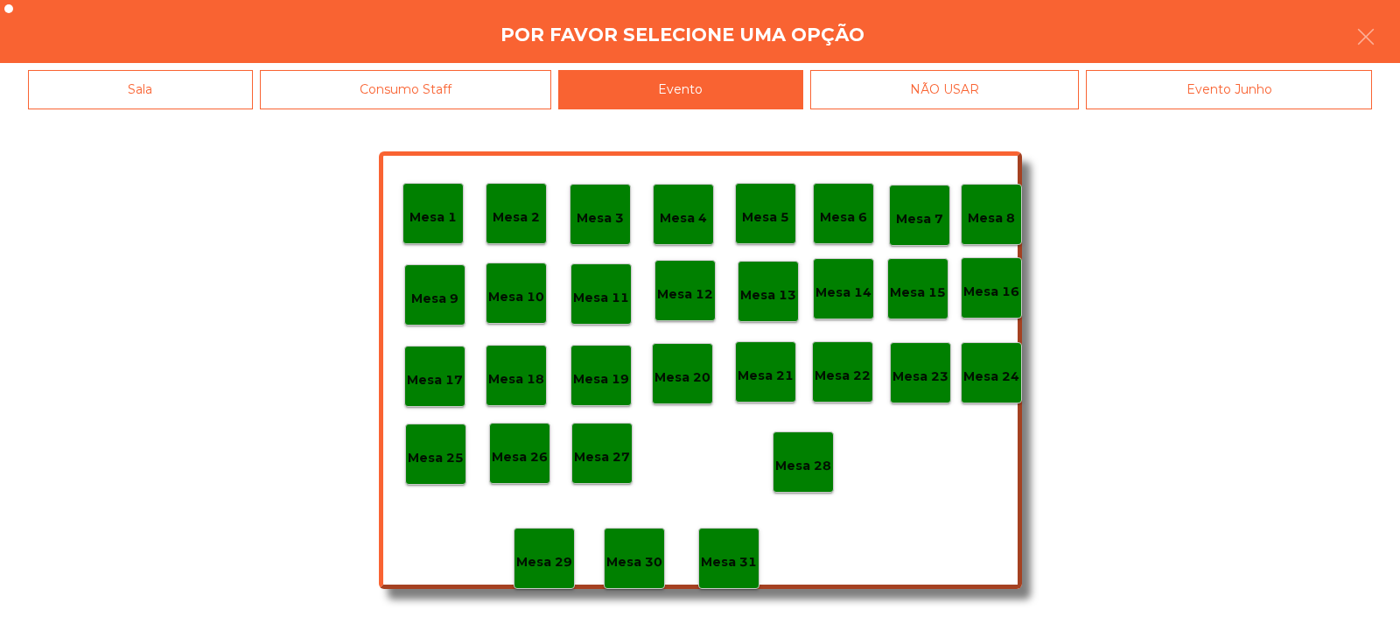
click at [813, 458] on p "Mesa 28" at bounding box center [803, 466] width 56 height 20
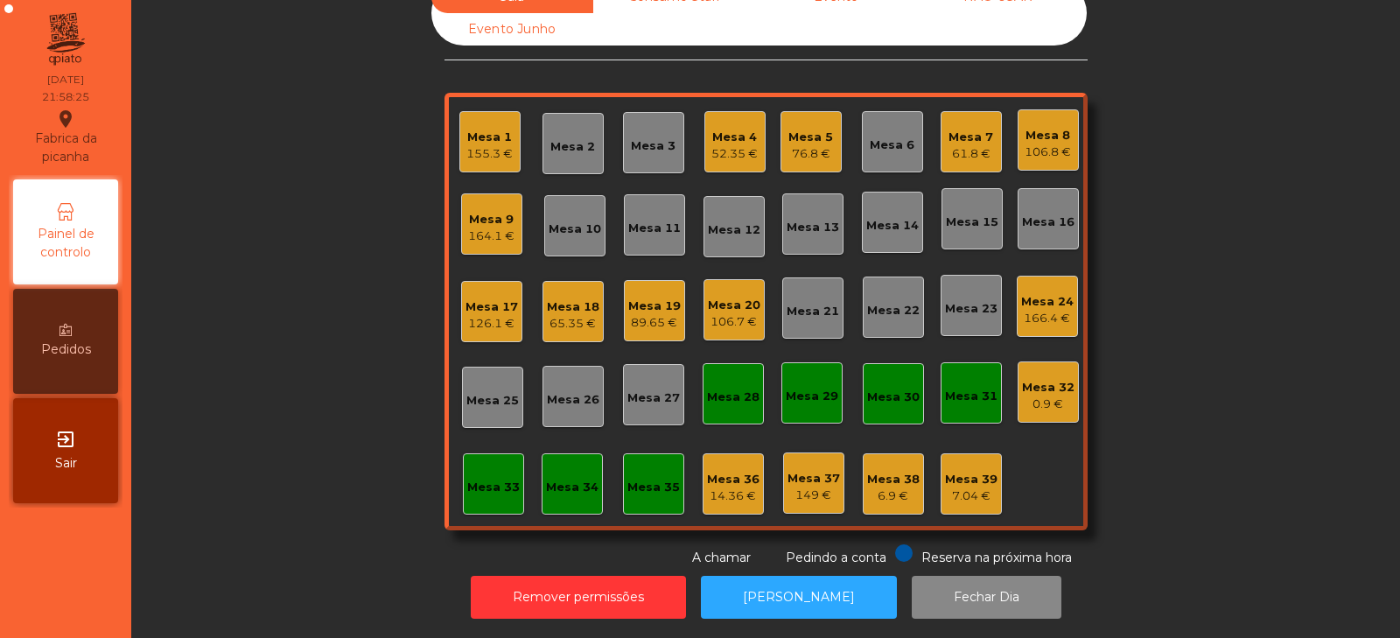
click at [492, 227] on div "164.1 €" at bounding box center [491, 235] width 46 height 17
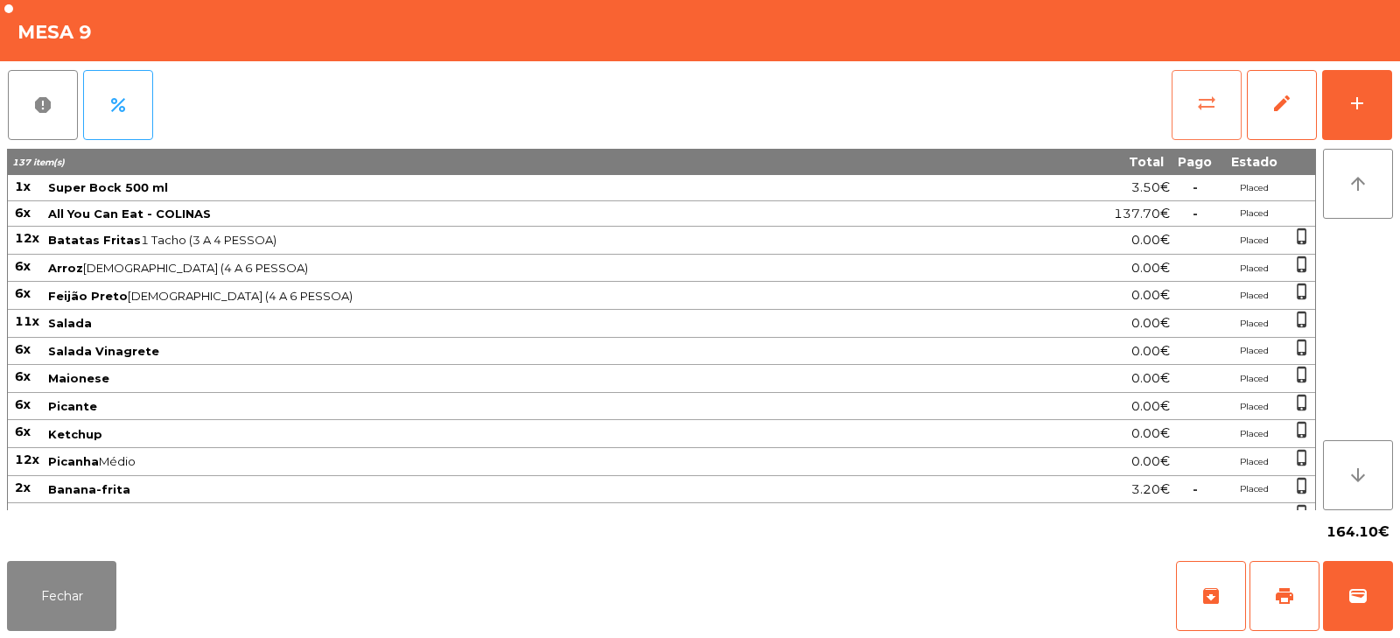
click at [1186, 105] on button "sync_alt" at bounding box center [1206, 105] width 70 height 70
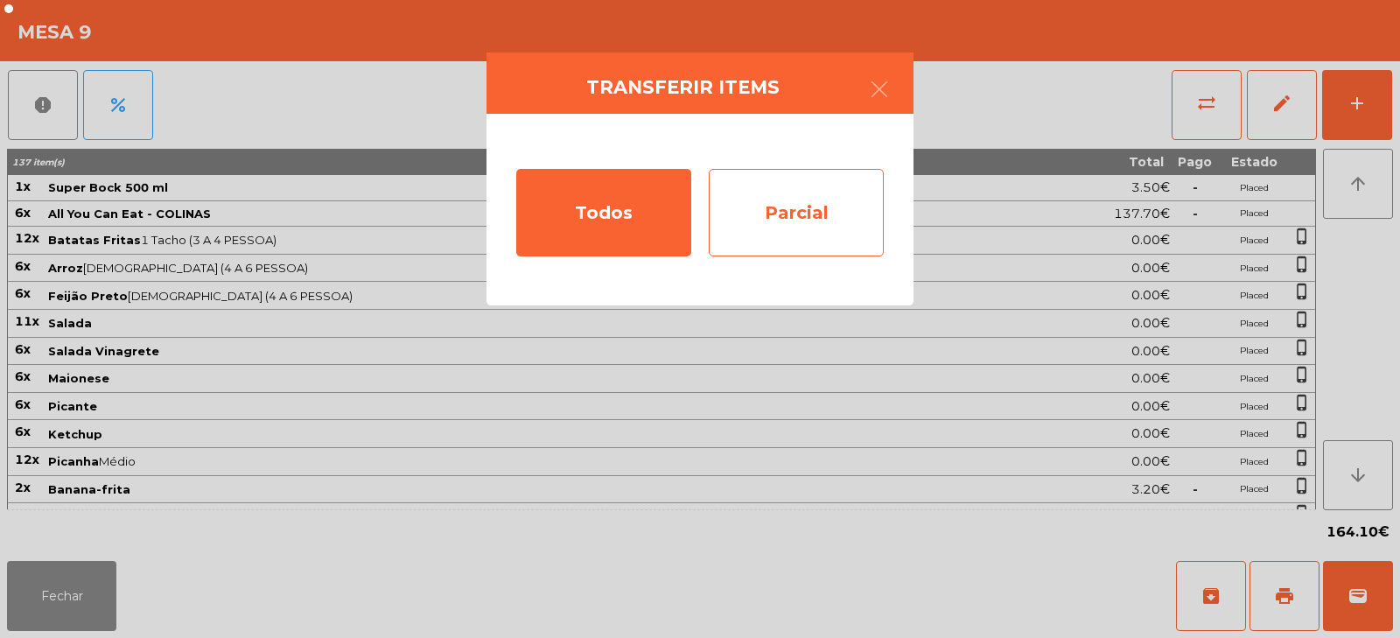
click at [789, 210] on div "Parcial" at bounding box center [796, 212] width 175 height 87
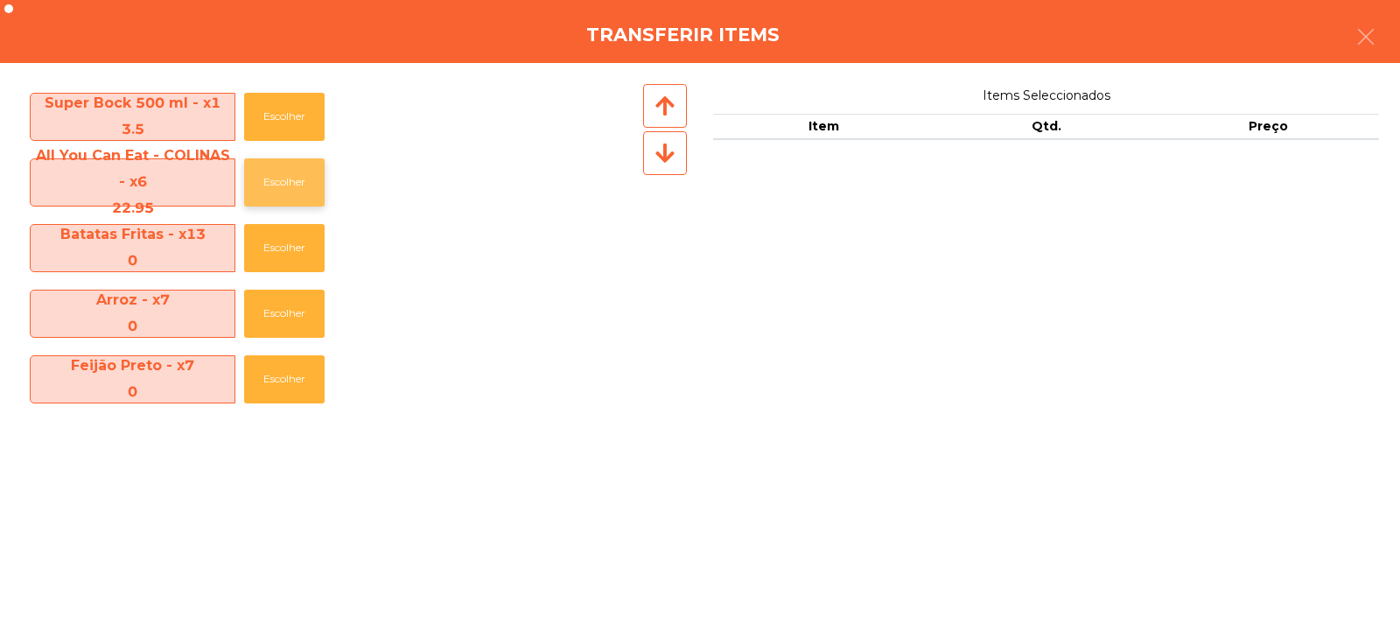
click at [304, 181] on button "Escolher" at bounding box center [284, 182] width 80 height 48
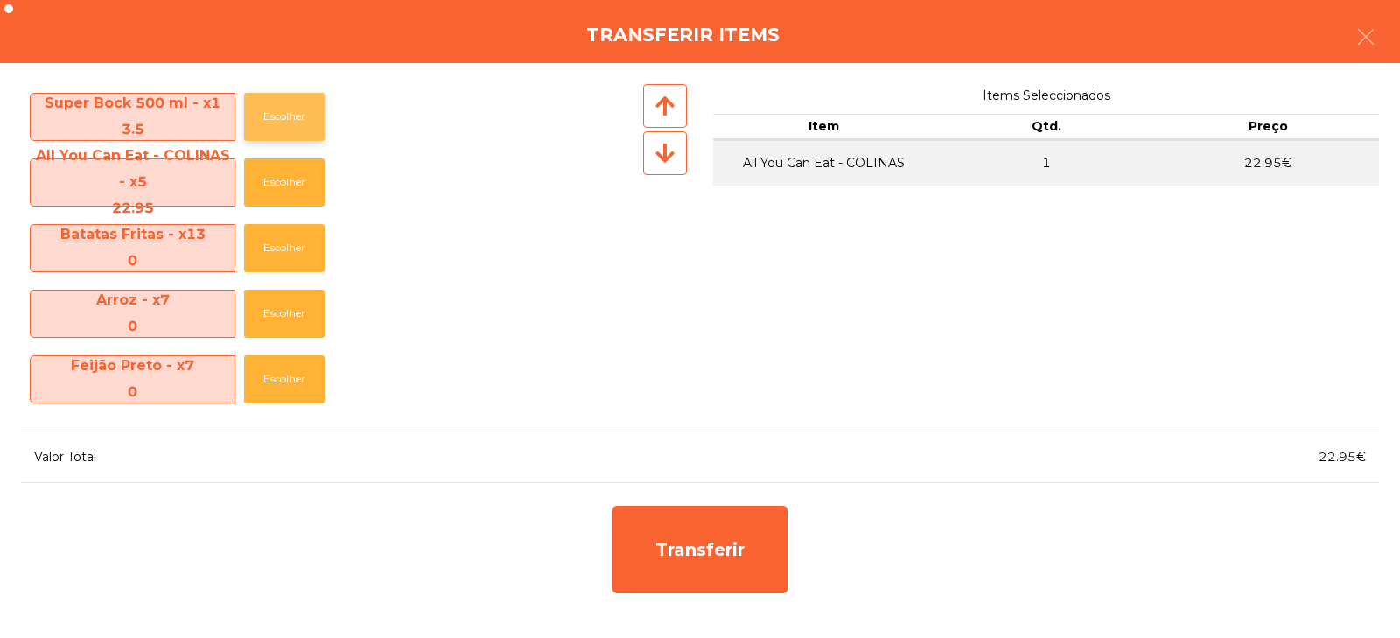
click at [297, 119] on button "Escolher" at bounding box center [284, 117] width 80 height 48
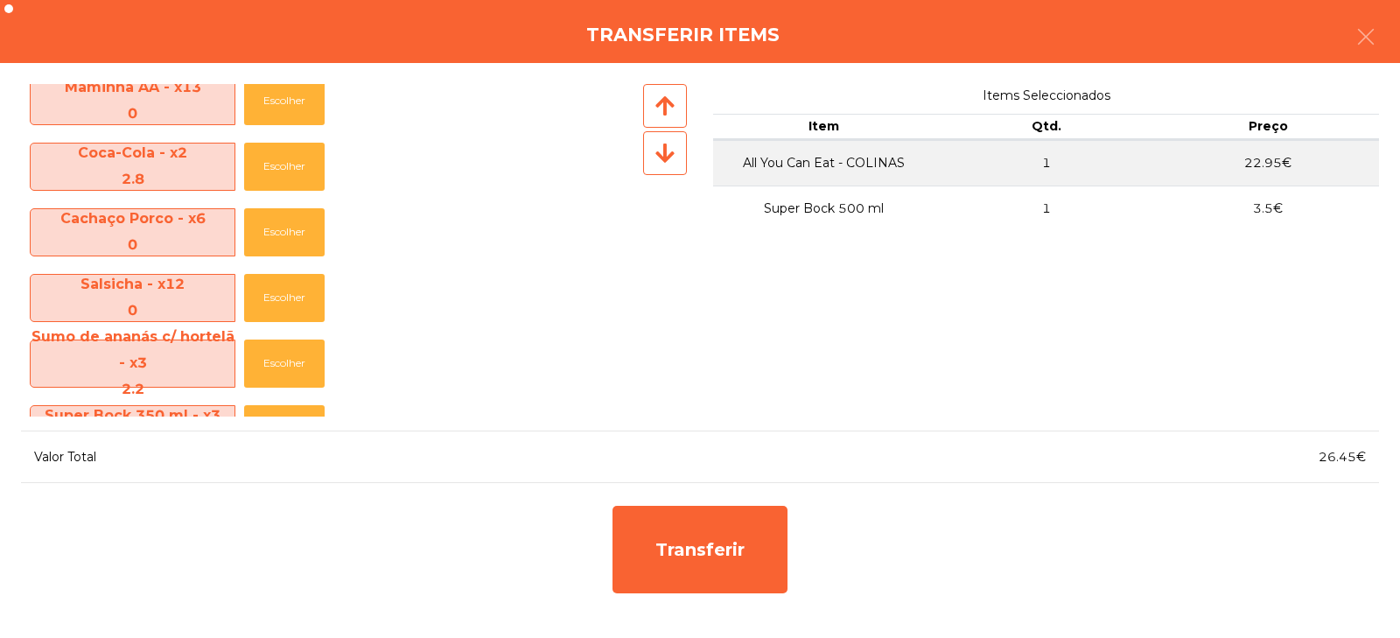
scroll to position [783, 0]
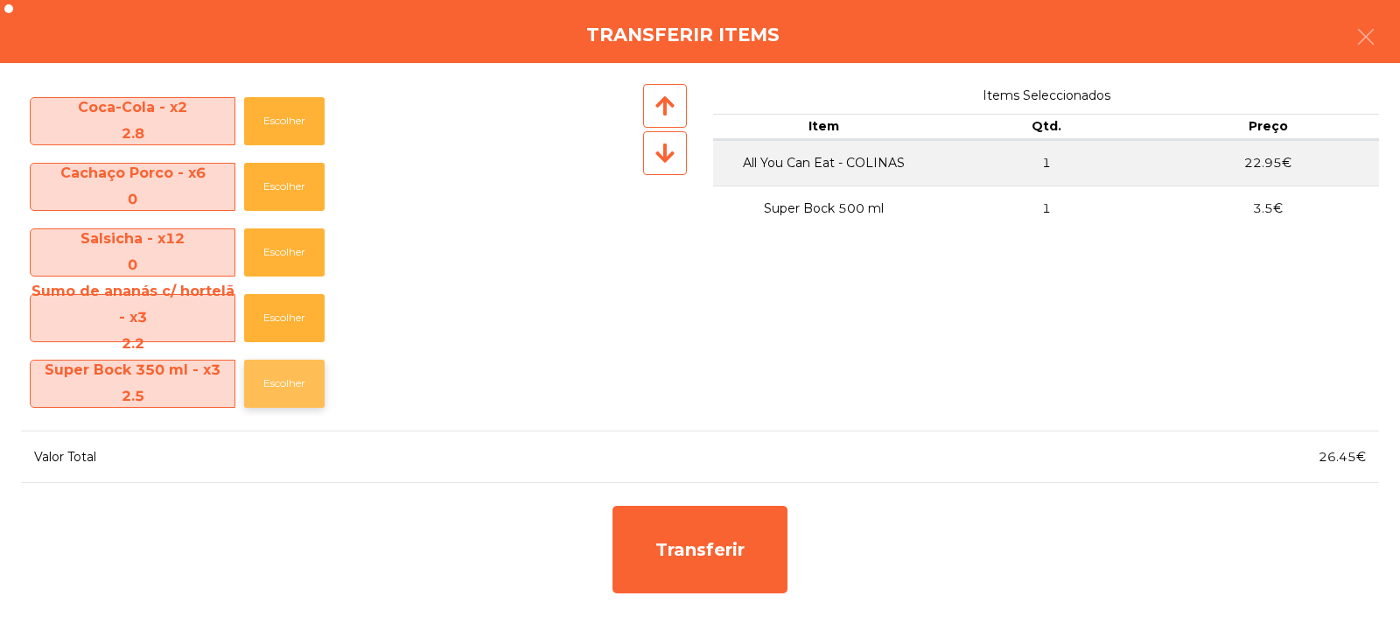
click at [305, 384] on button "Escolher" at bounding box center [284, 384] width 80 height 48
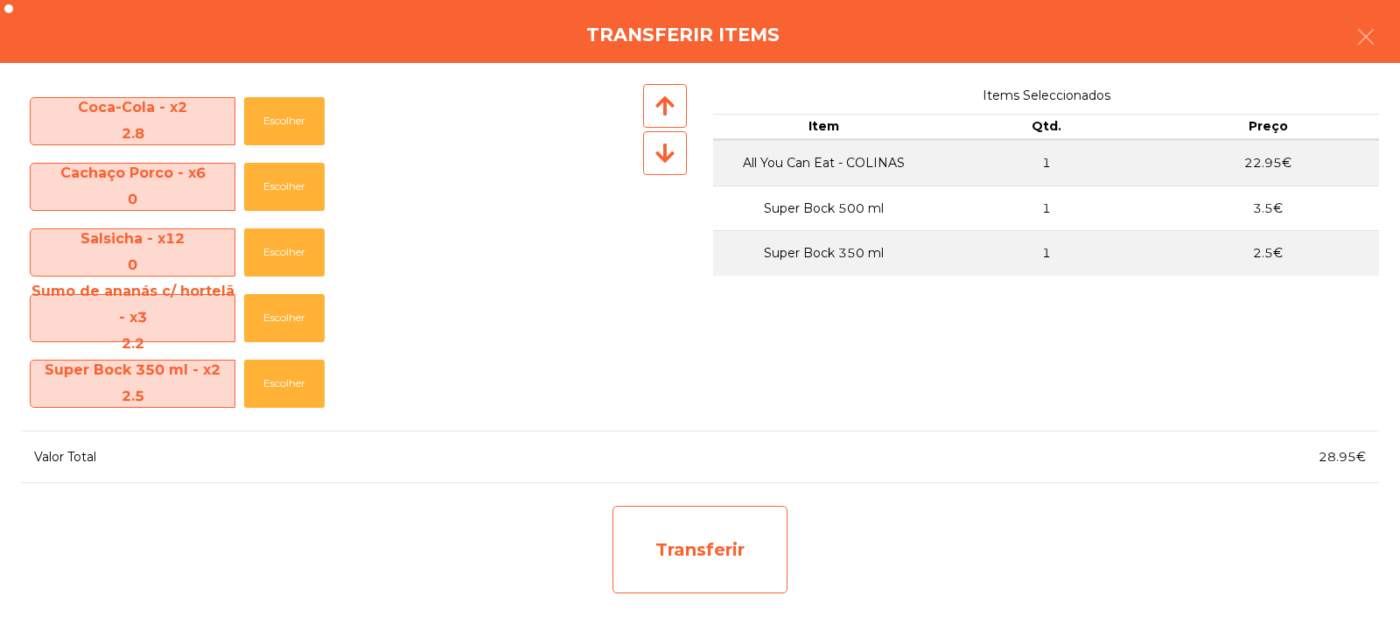
click at [678, 534] on div "Transferir" at bounding box center [699, 549] width 175 height 87
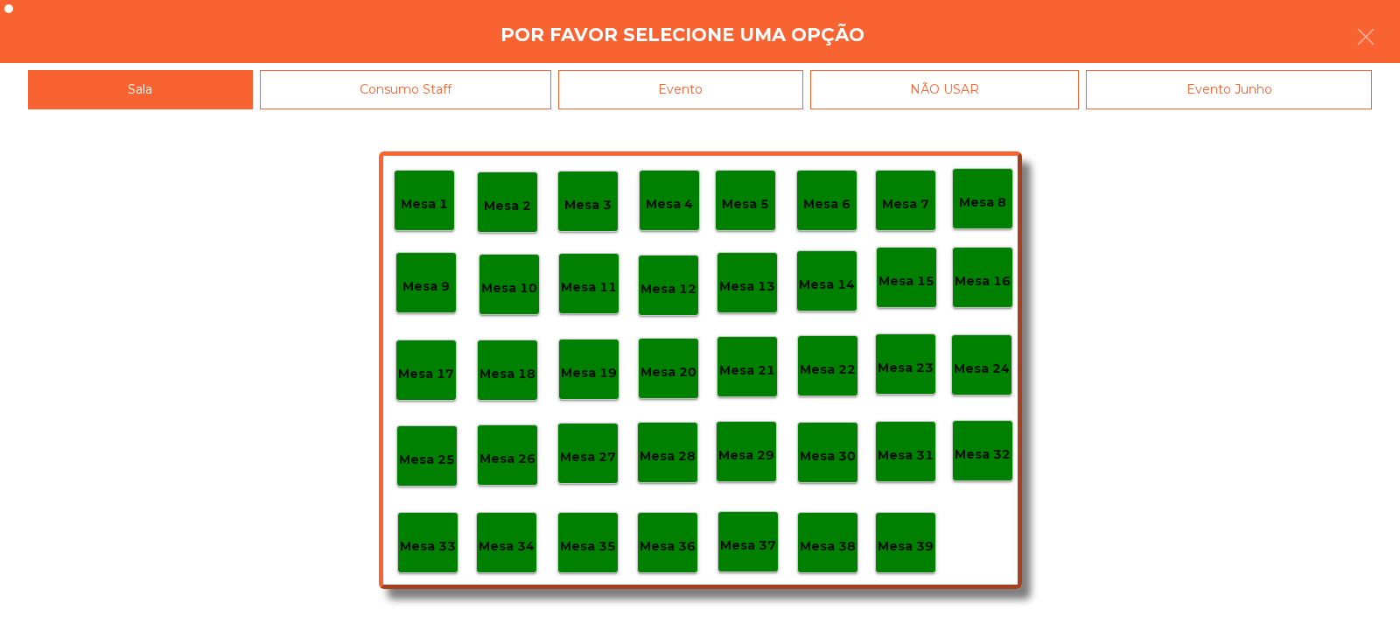
click at [442, 548] on p "Mesa 33" at bounding box center [428, 546] width 56 height 20
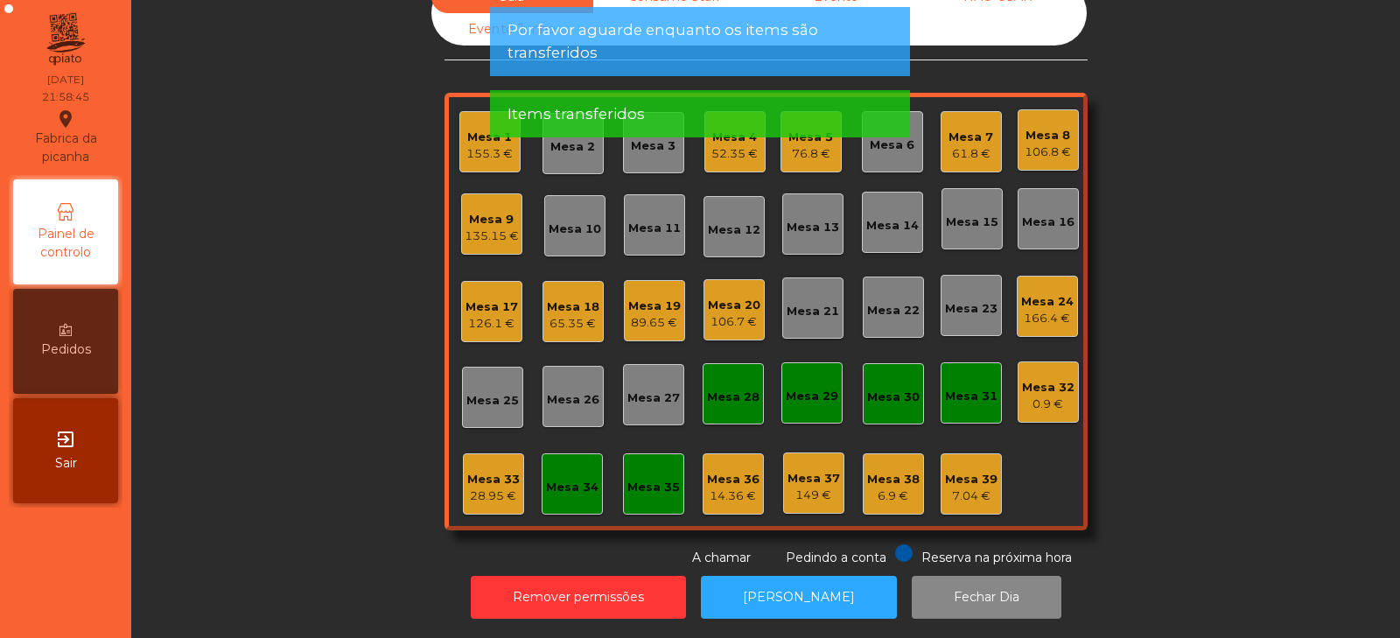
click at [493, 227] on div "135.15 €" at bounding box center [492, 235] width 54 height 17
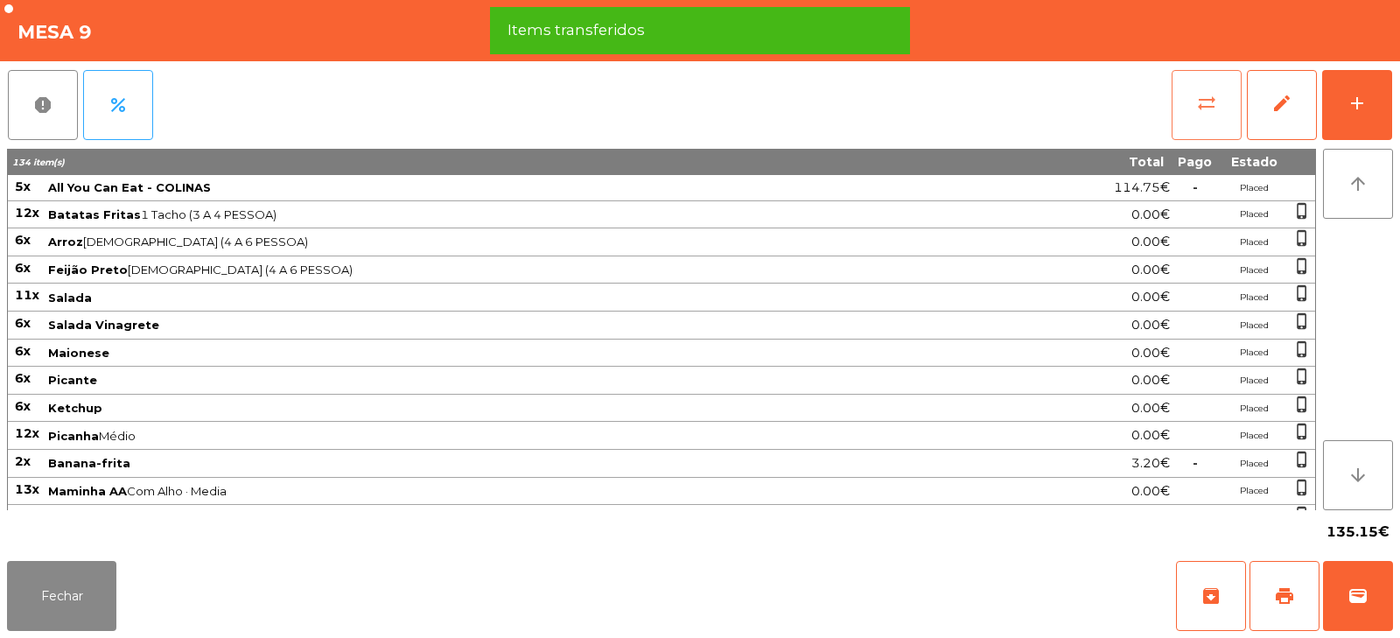
click at [1226, 102] on button "sync_alt" at bounding box center [1206, 105] width 70 height 70
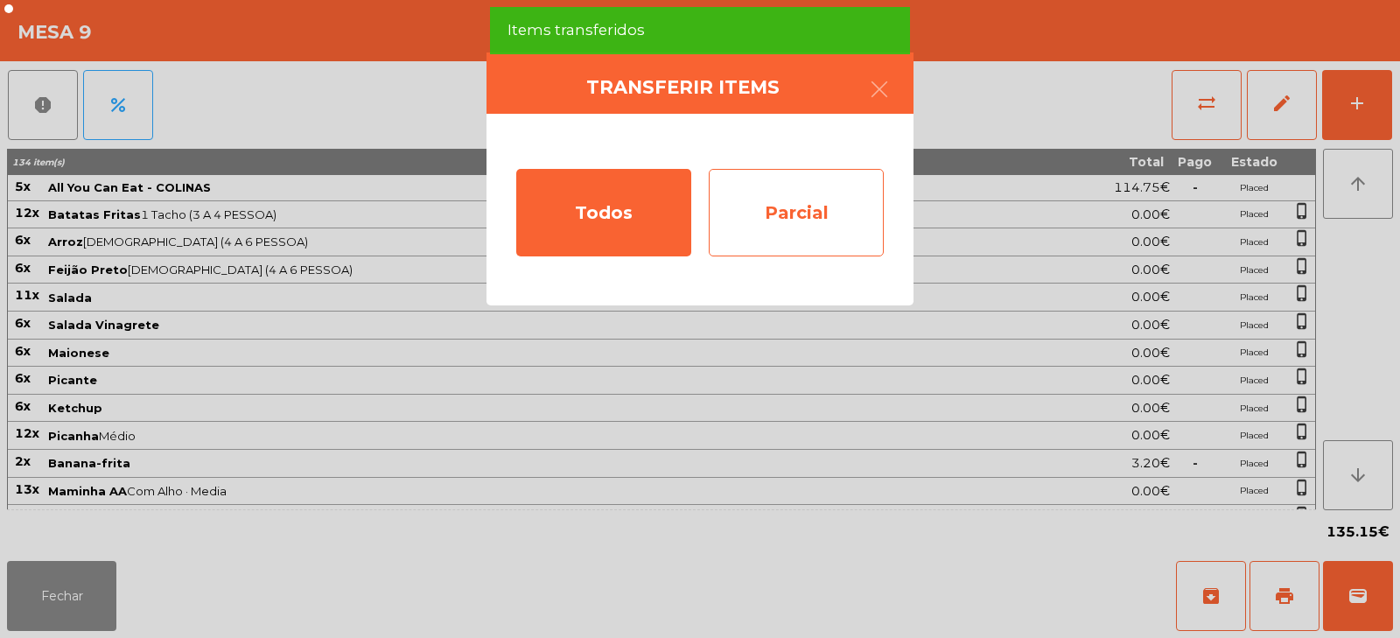
click at [786, 211] on div "Parcial" at bounding box center [796, 212] width 175 height 87
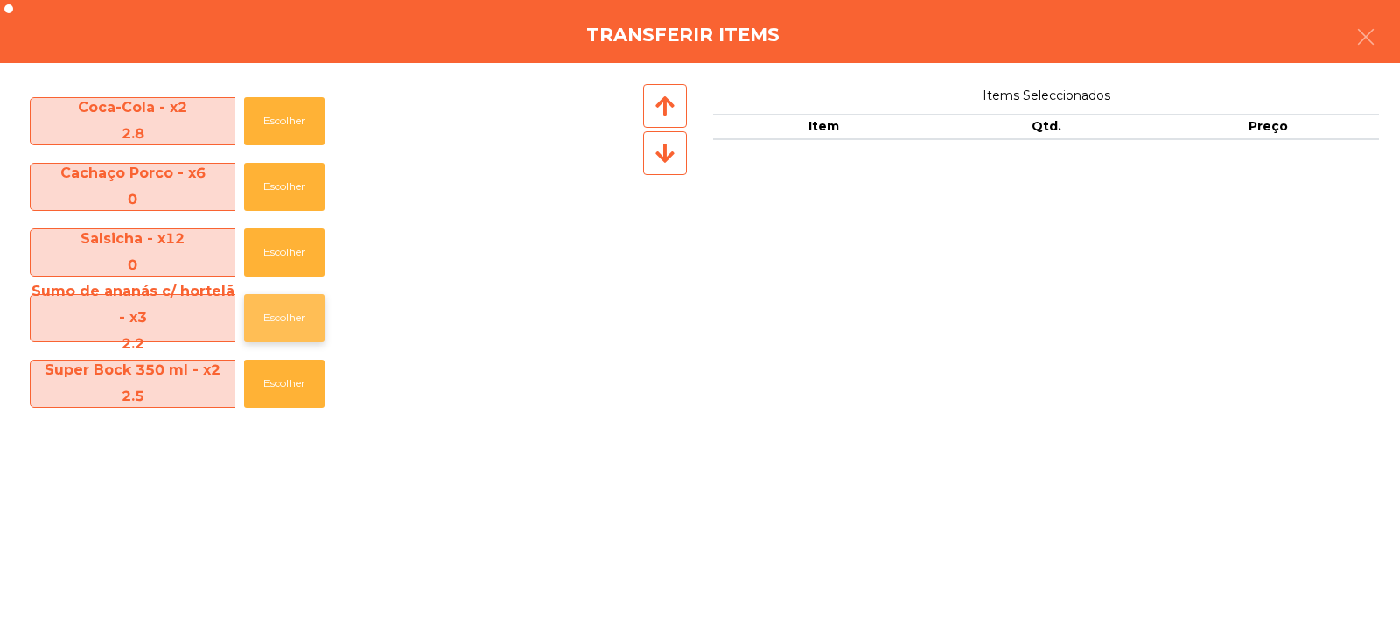
click at [276, 321] on button "Escolher" at bounding box center [284, 318] width 80 height 48
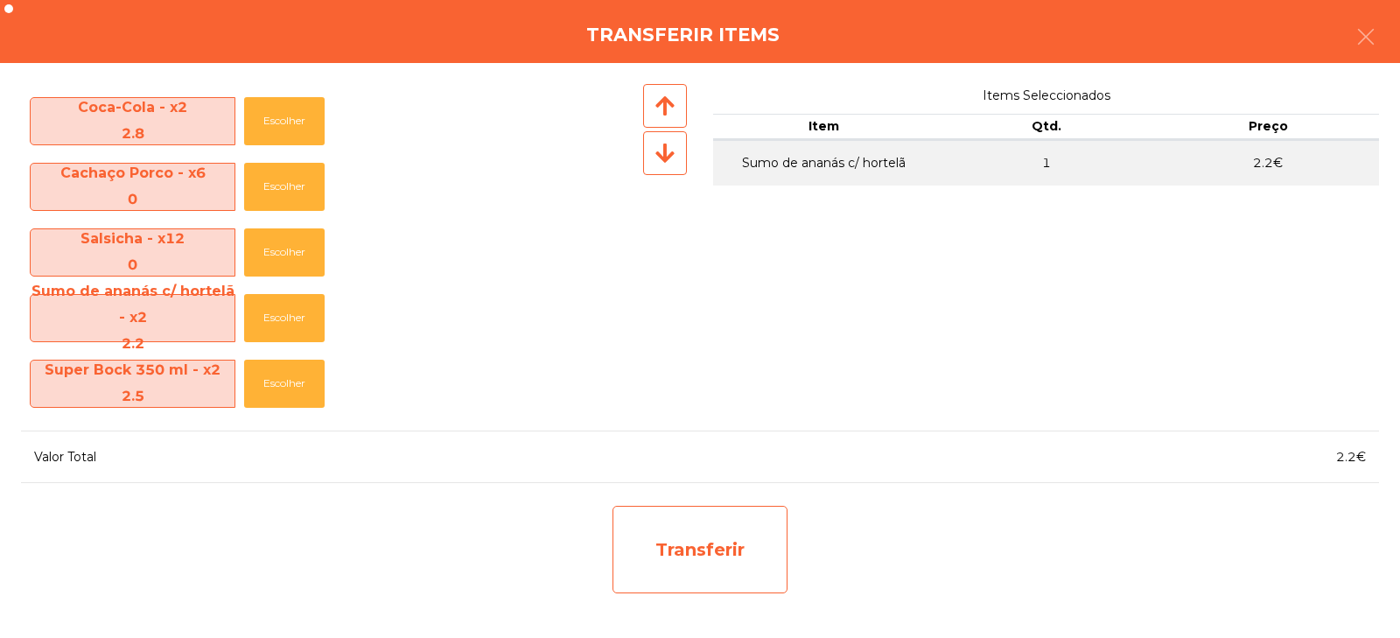
click at [656, 540] on div "Transferir" at bounding box center [699, 549] width 175 height 87
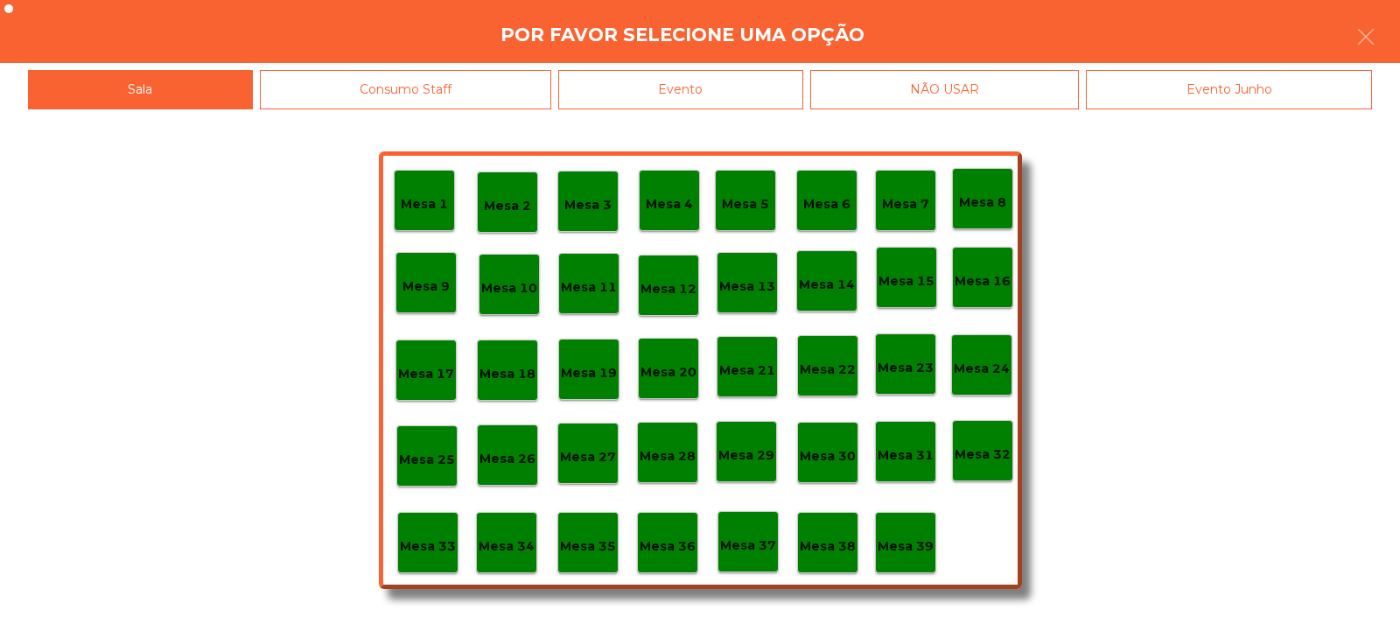
click at [436, 540] on p "Mesa 33" at bounding box center [428, 546] width 56 height 20
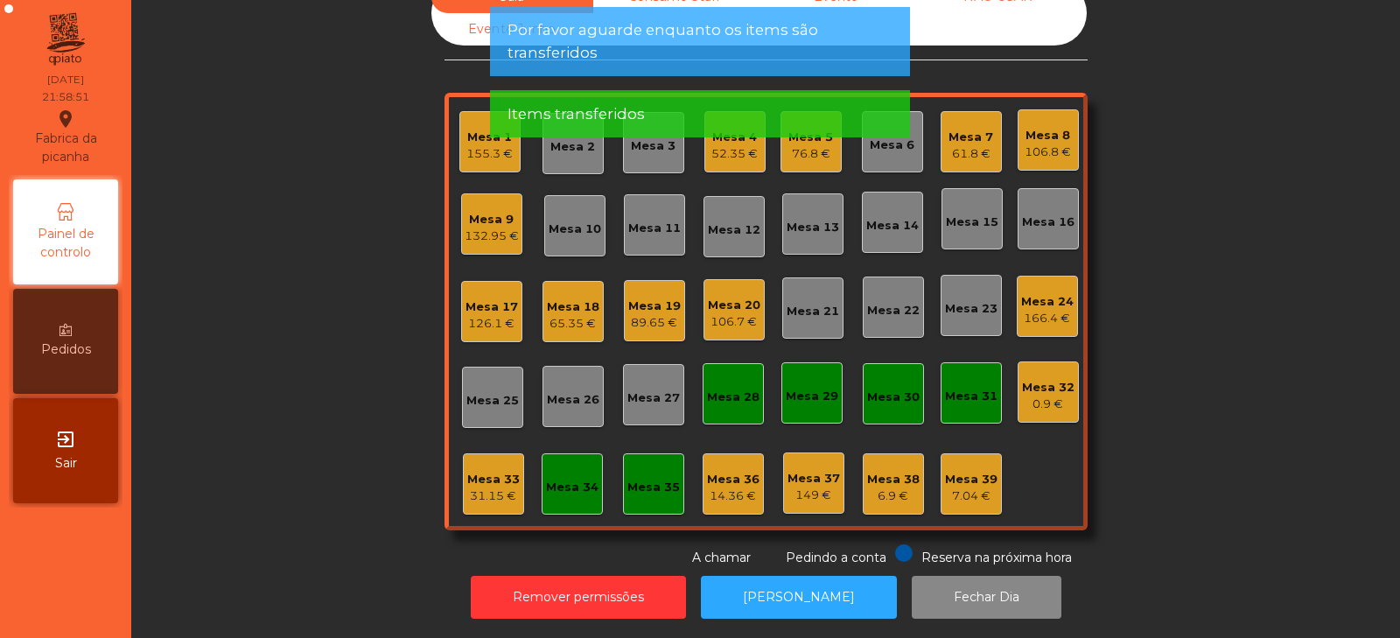
click at [488, 487] on div "31.15 €" at bounding box center [493, 495] width 52 height 17
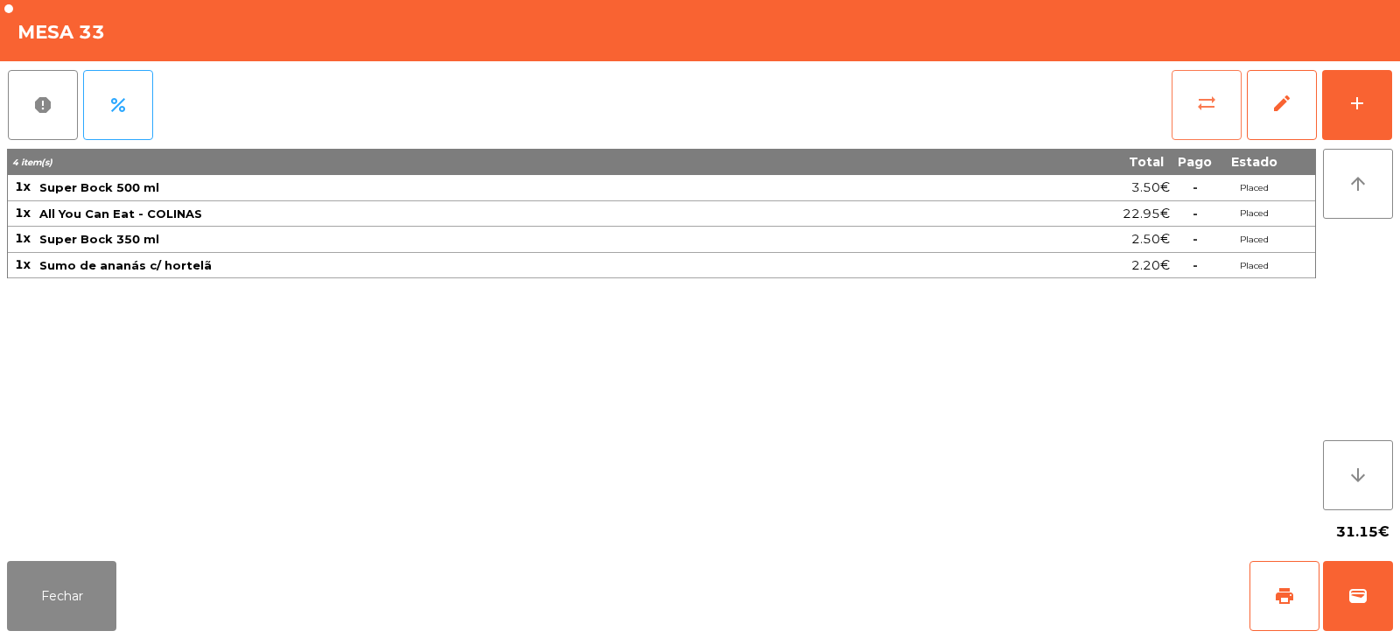
click at [1199, 131] on button "sync_alt" at bounding box center [1206, 105] width 70 height 70
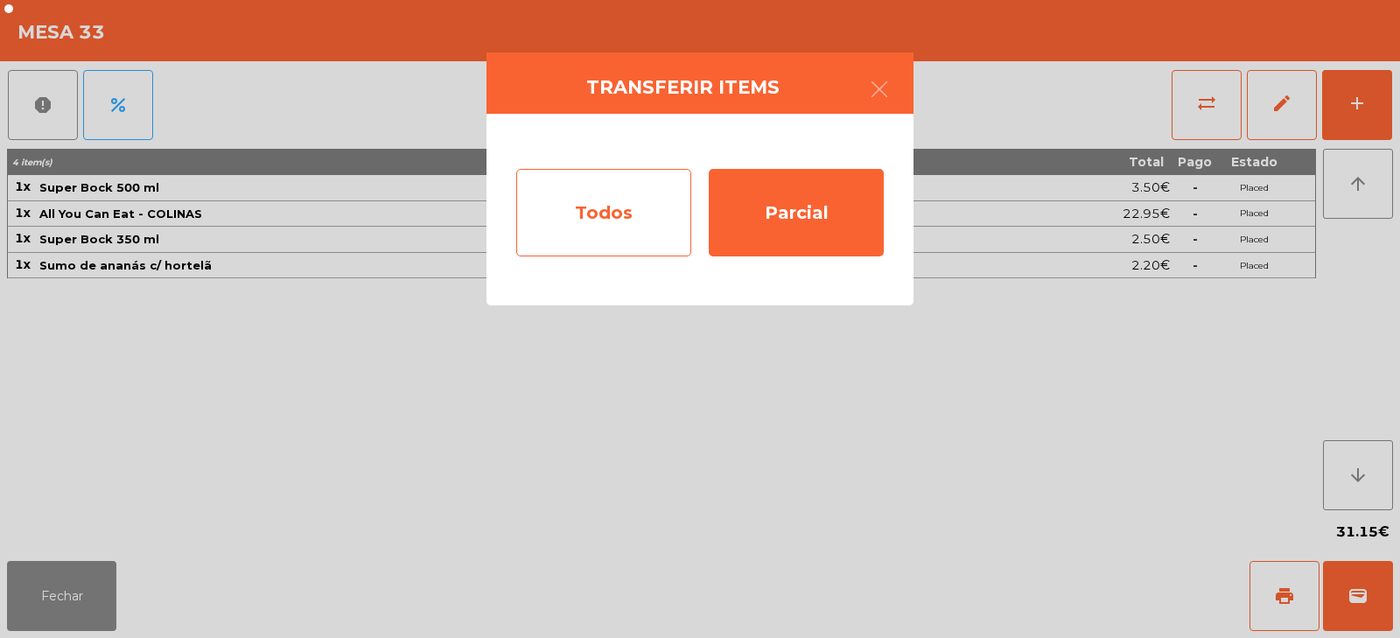
click at [632, 207] on div "Todos" at bounding box center [603, 212] width 175 height 87
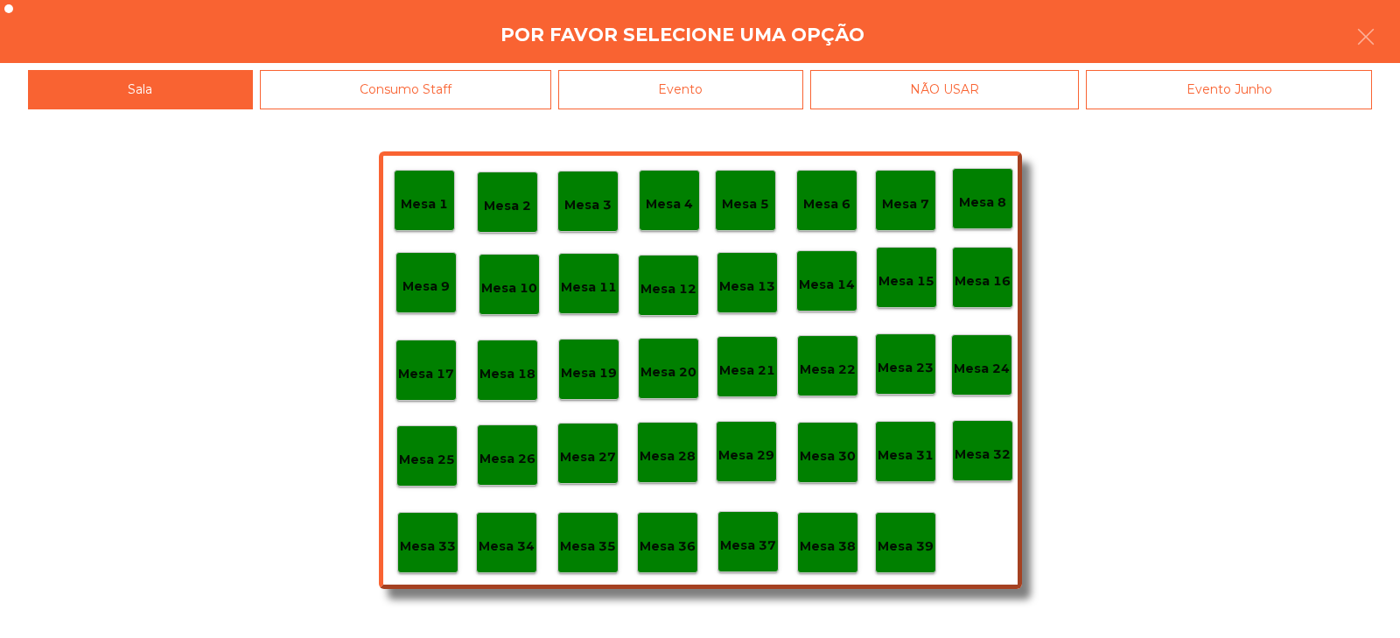
click at [783, 94] on div "Evento" at bounding box center [680, 89] width 245 height 39
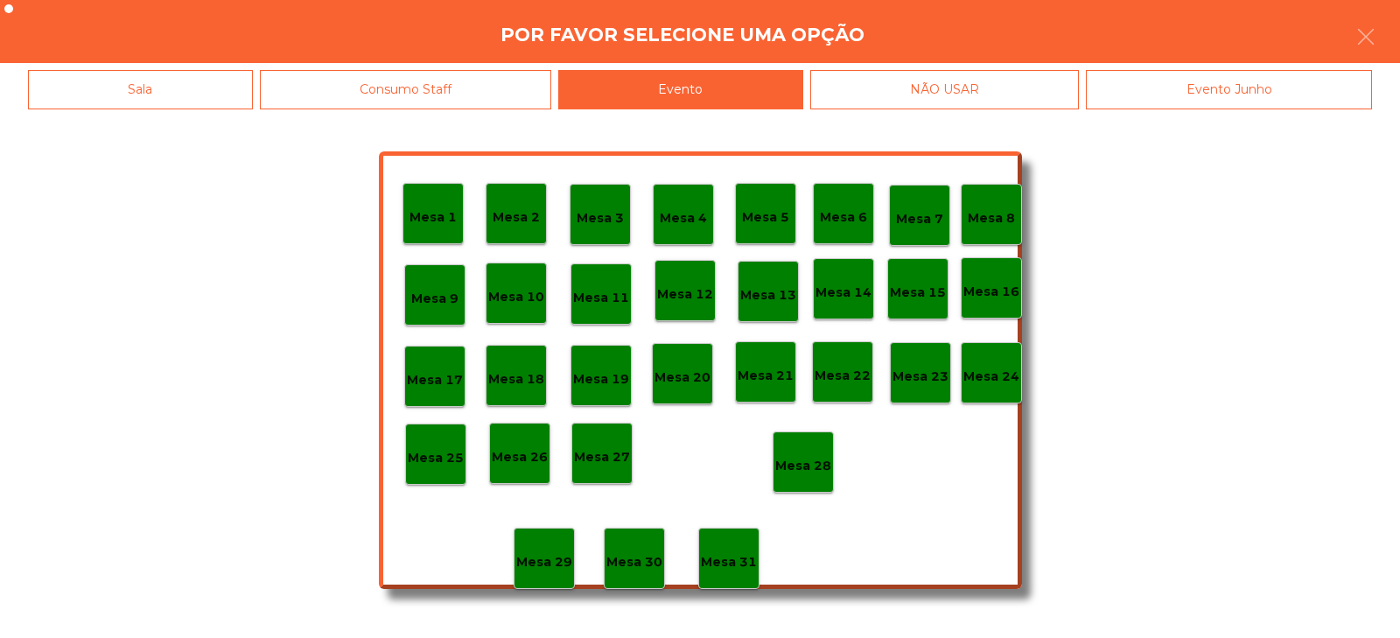
click at [816, 453] on div "Mesa 28" at bounding box center [803, 462] width 56 height 27
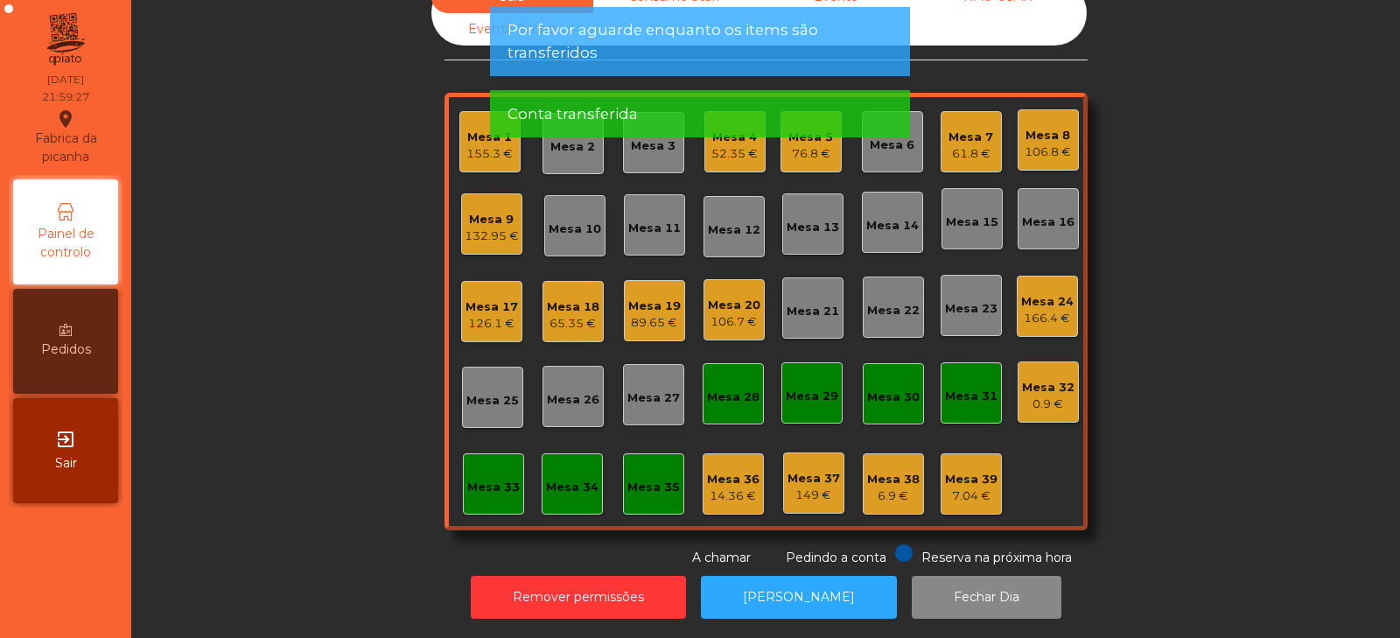
click at [491, 213] on div "Mesa 9" at bounding box center [492, 219] width 54 height 17
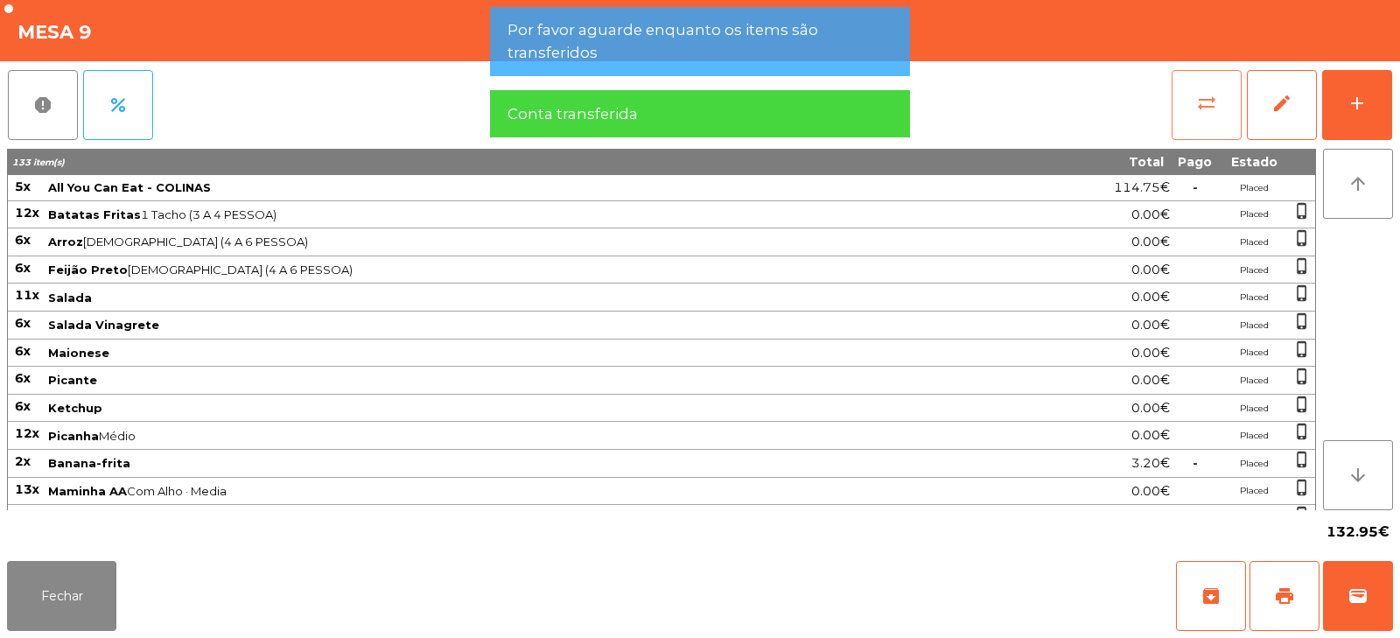
click at [1214, 93] on span "sync_alt" at bounding box center [1206, 103] width 21 height 21
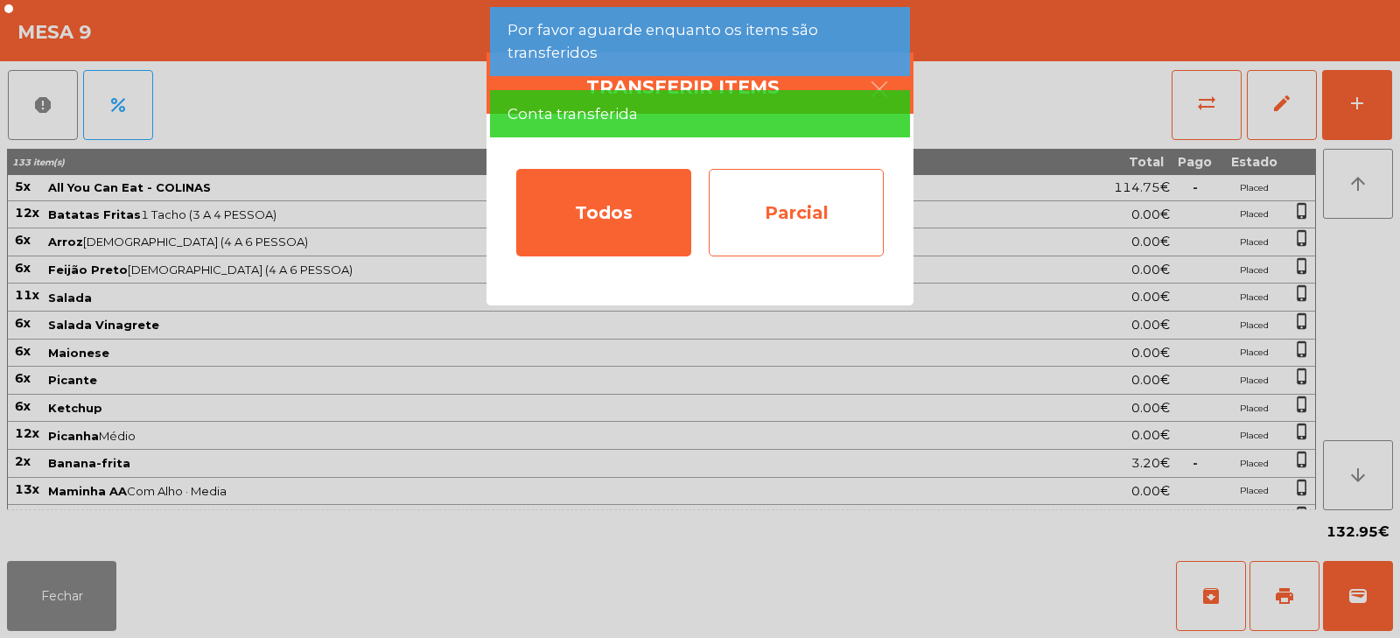
click at [813, 226] on div "Parcial" at bounding box center [796, 212] width 175 height 87
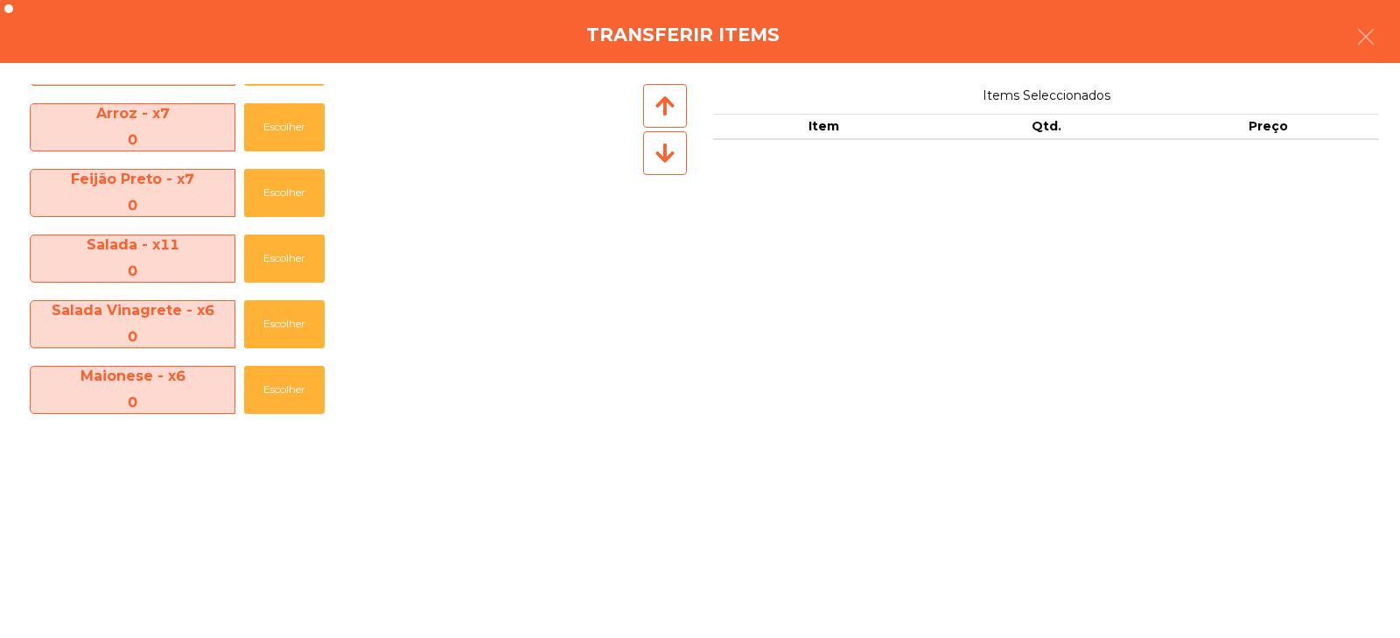
scroll to position [0, 0]
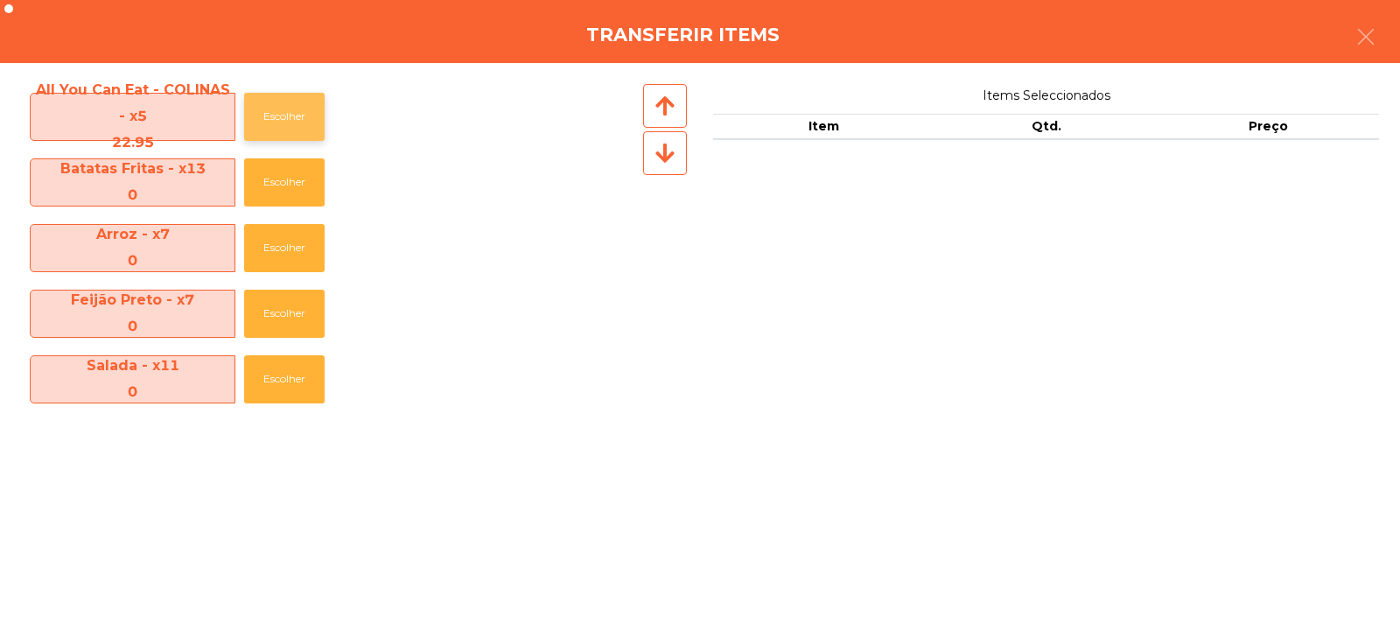
click at [295, 122] on button "Escolher" at bounding box center [284, 117] width 80 height 48
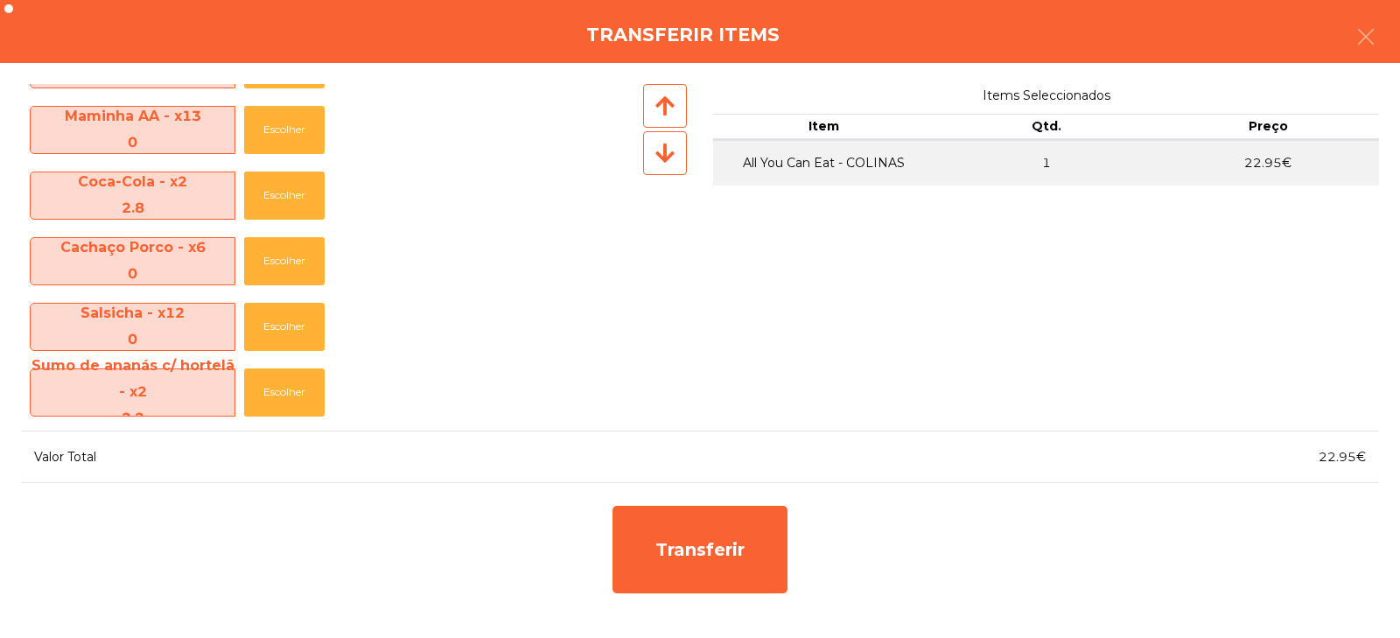
scroll to position [668, 0]
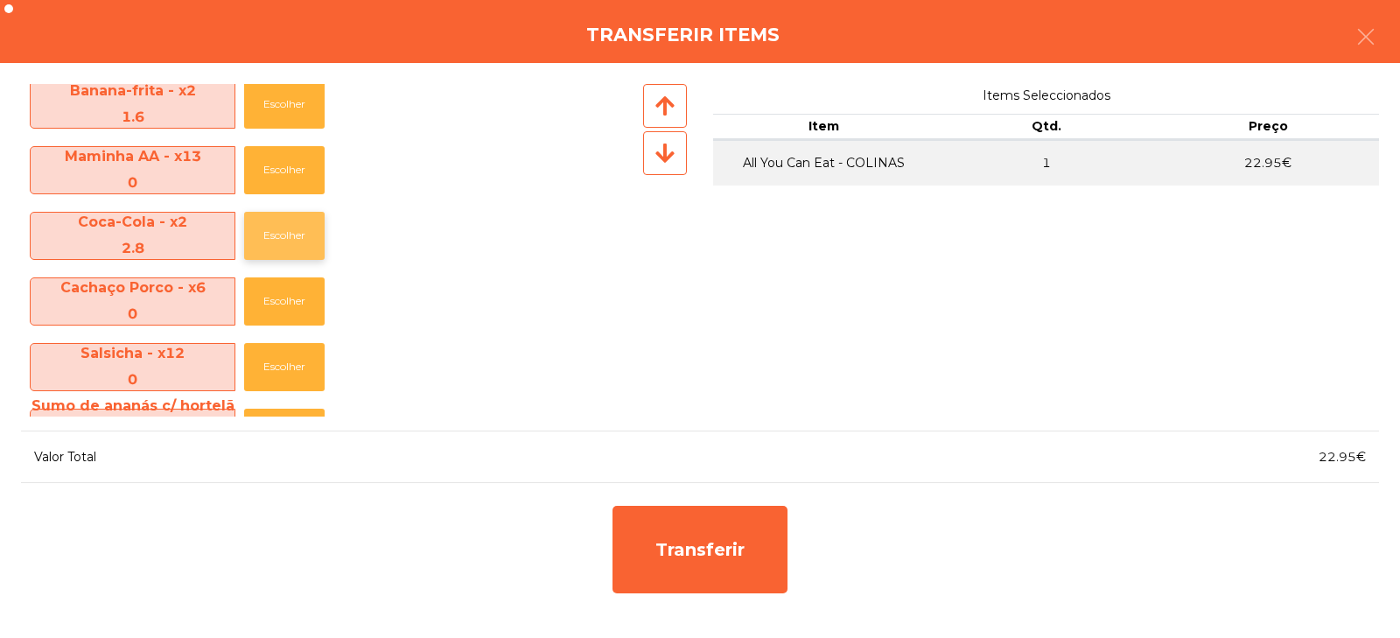
click at [281, 233] on button "Escolher" at bounding box center [284, 236] width 80 height 48
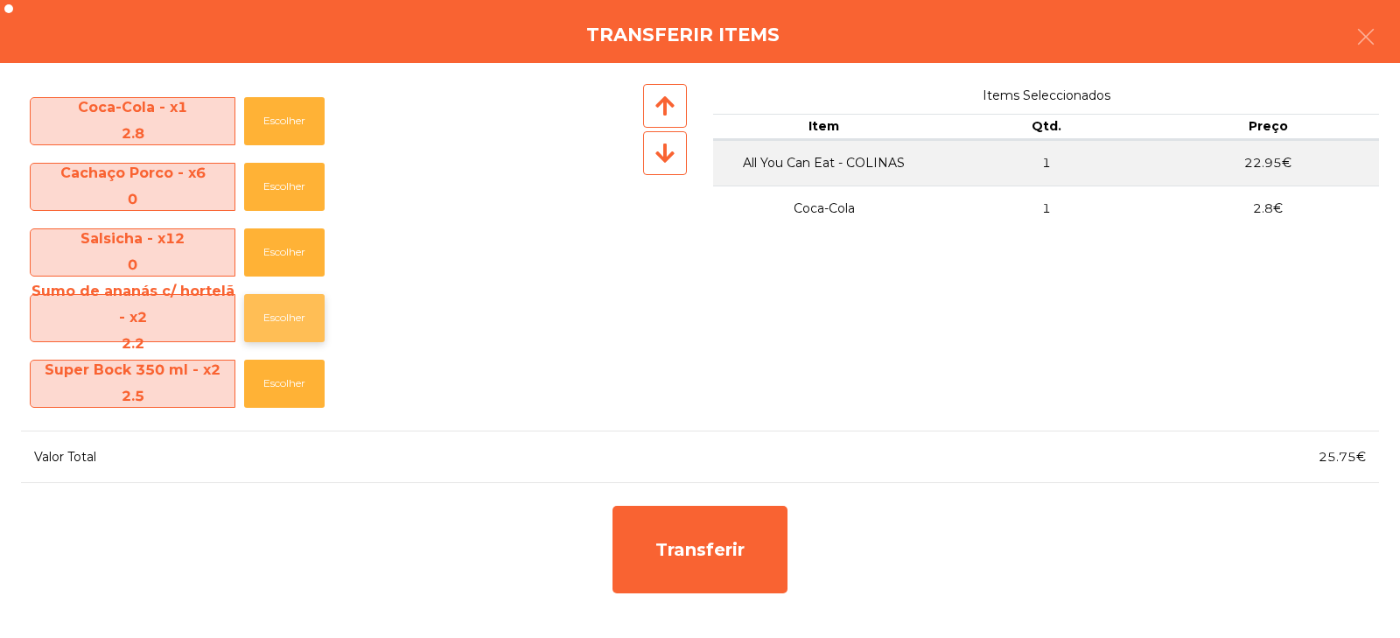
click at [295, 318] on button "Escolher" at bounding box center [284, 318] width 80 height 48
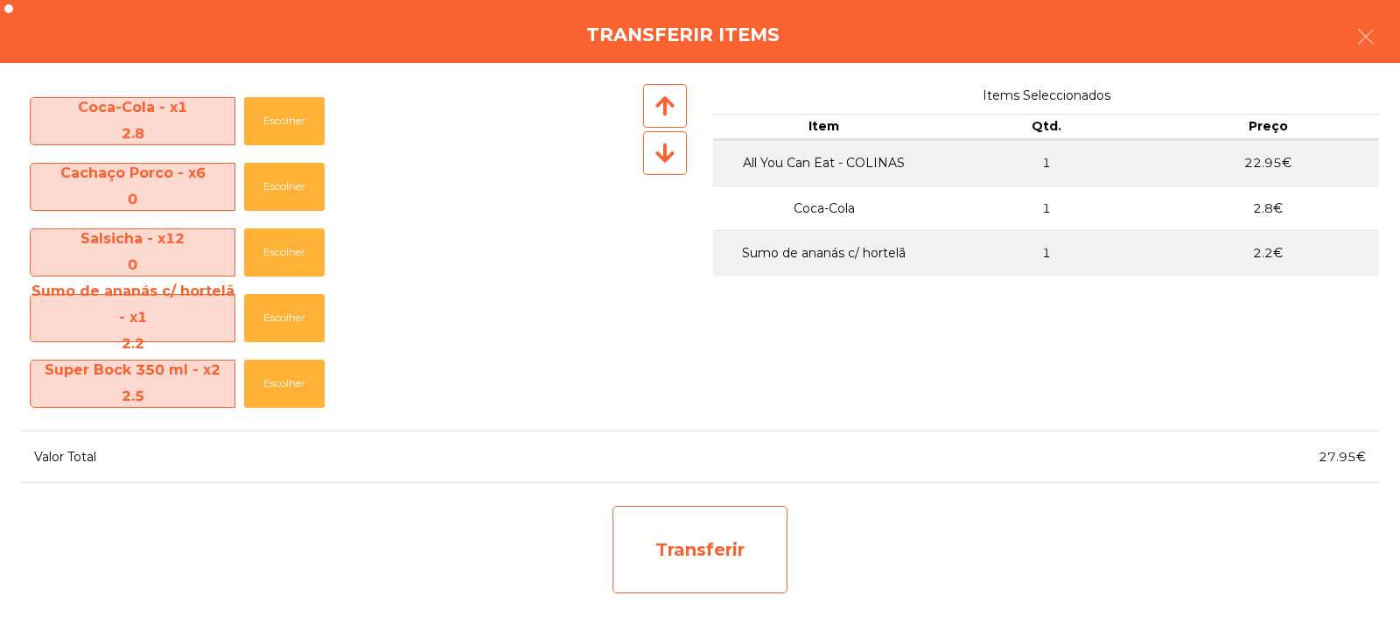
click at [680, 543] on div "Transferir" at bounding box center [699, 549] width 175 height 87
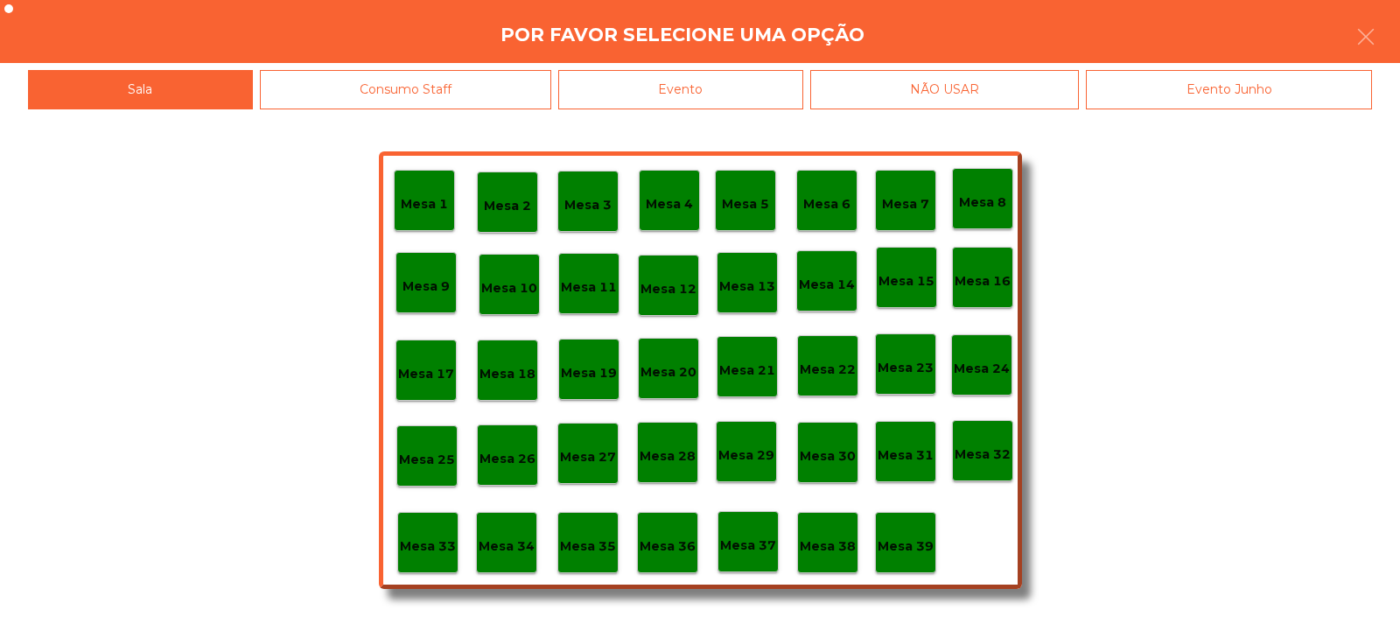
click at [429, 543] on p "Mesa 33" at bounding box center [428, 546] width 56 height 20
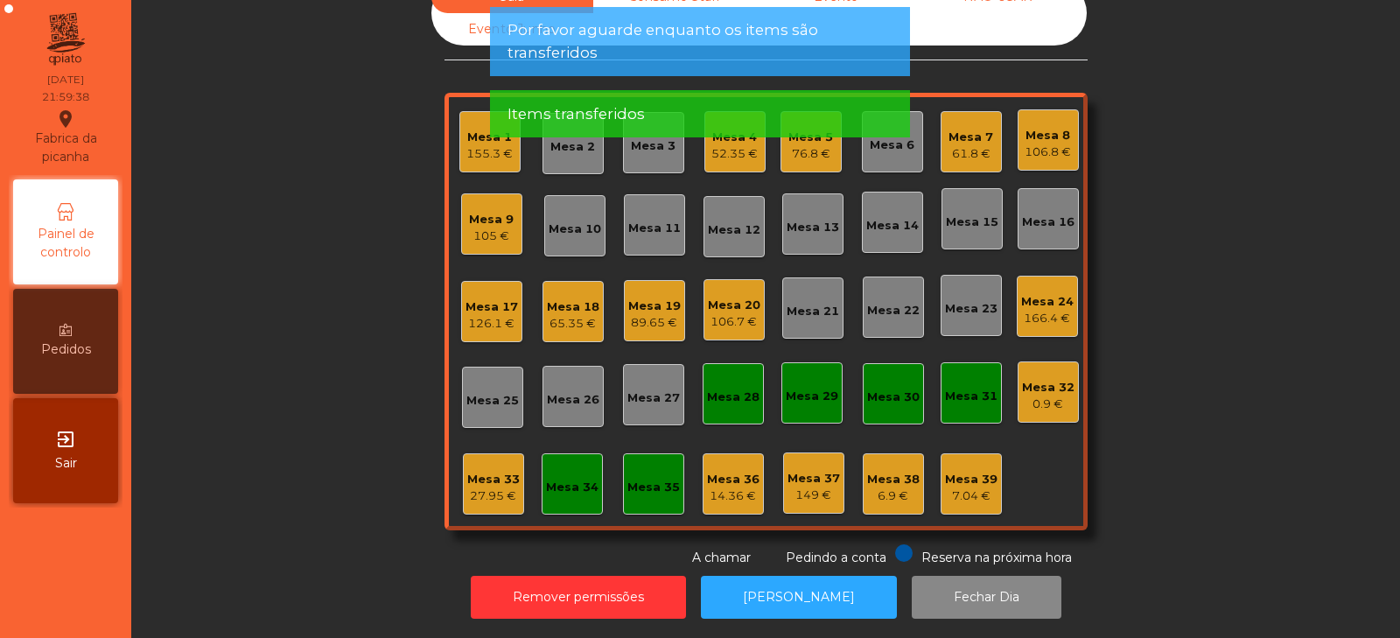
click at [490, 487] on div "27.95 €" at bounding box center [493, 495] width 52 height 17
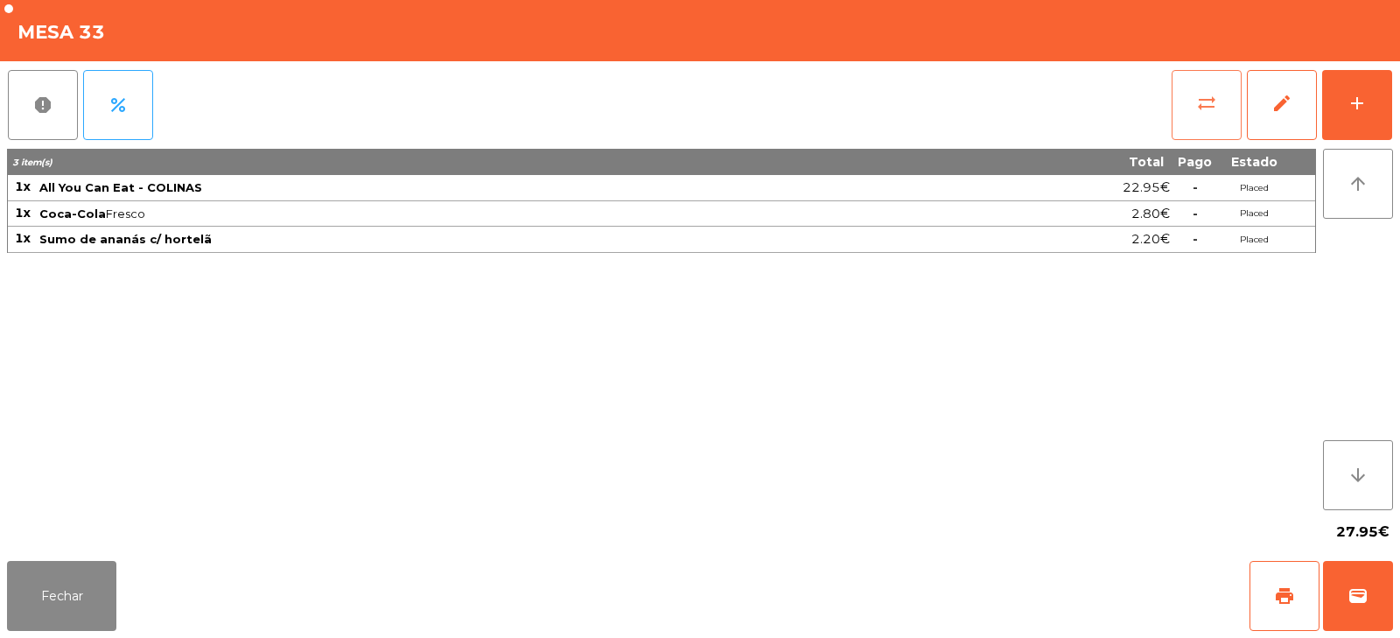
click at [1205, 101] on span "sync_alt" at bounding box center [1206, 103] width 21 height 21
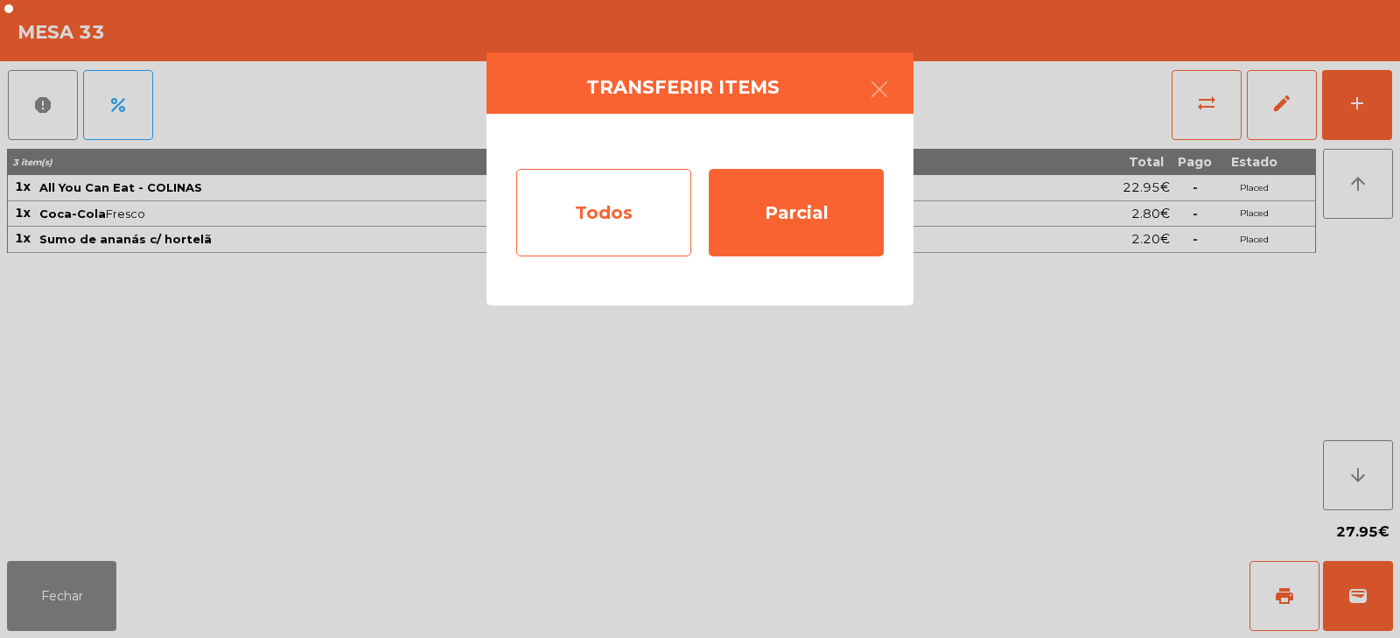
click at [602, 222] on div "Todos" at bounding box center [603, 212] width 175 height 87
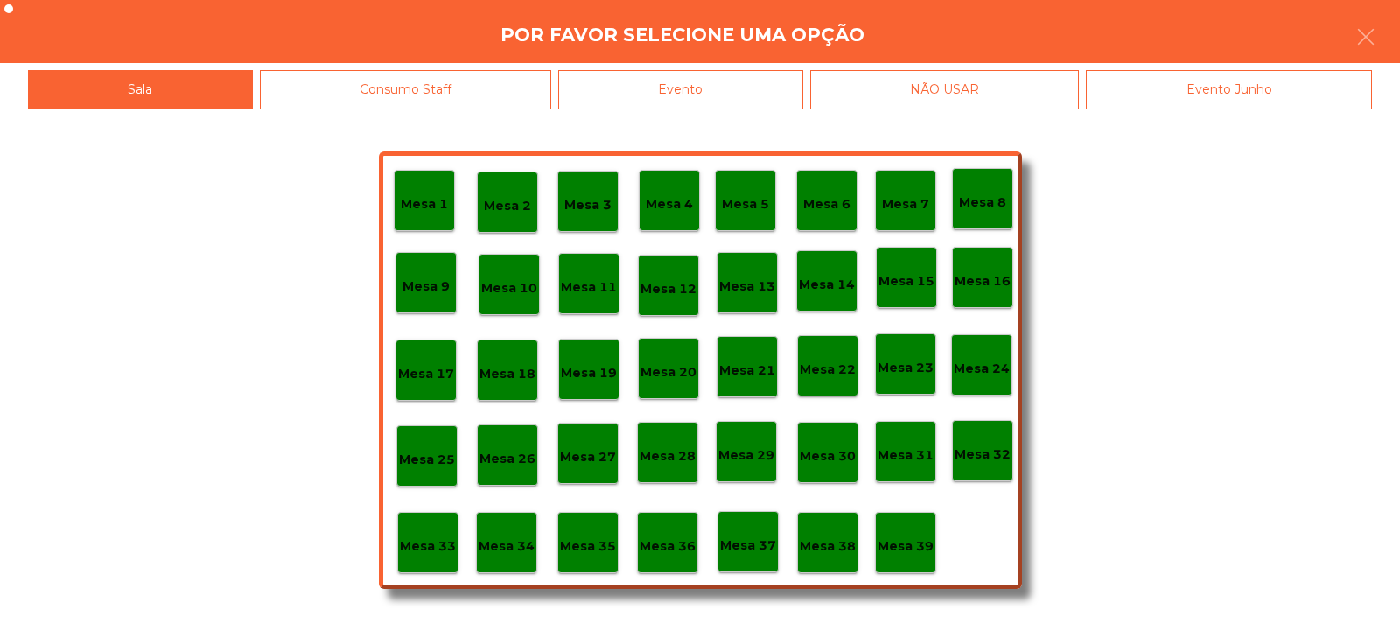
click at [712, 82] on div "Evento" at bounding box center [680, 89] width 245 height 39
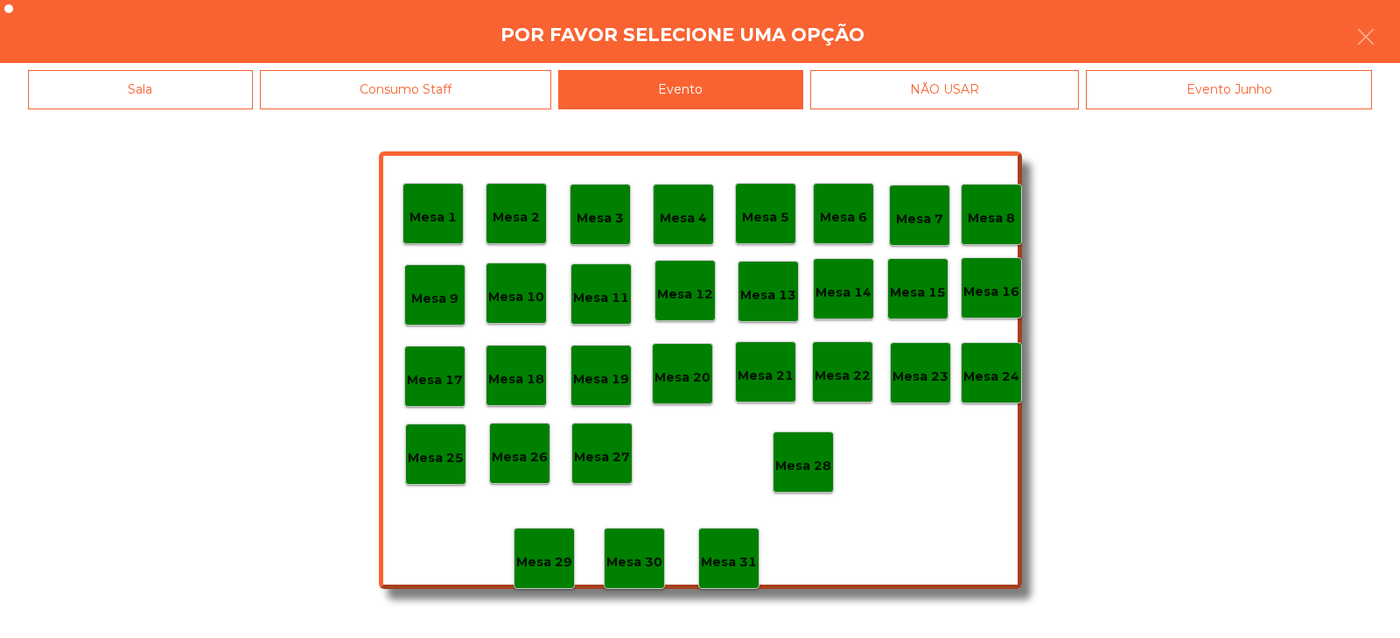
click at [821, 472] on p "Mesa 28" at bounding box center [803, 466] width 56 height 20
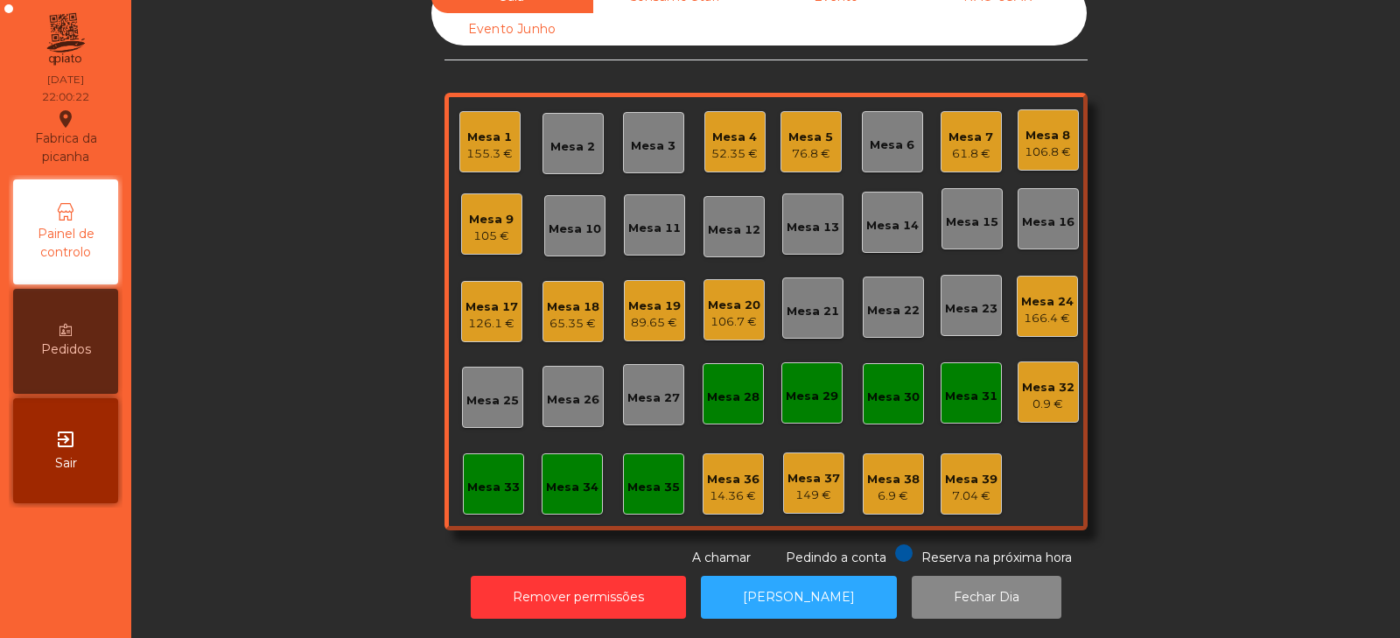
scroll to position [0, 0]
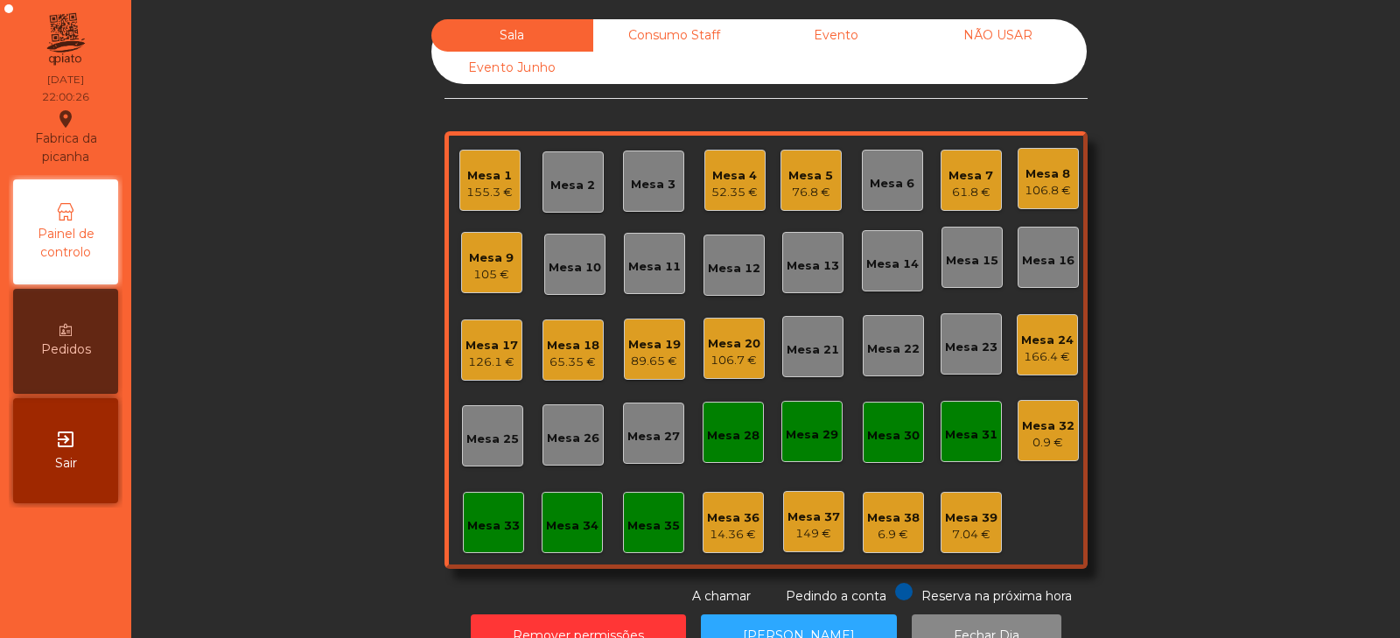
click at [492, 263] on div "Mesa 9" at bounding box center [491, 257] width 45 height 17
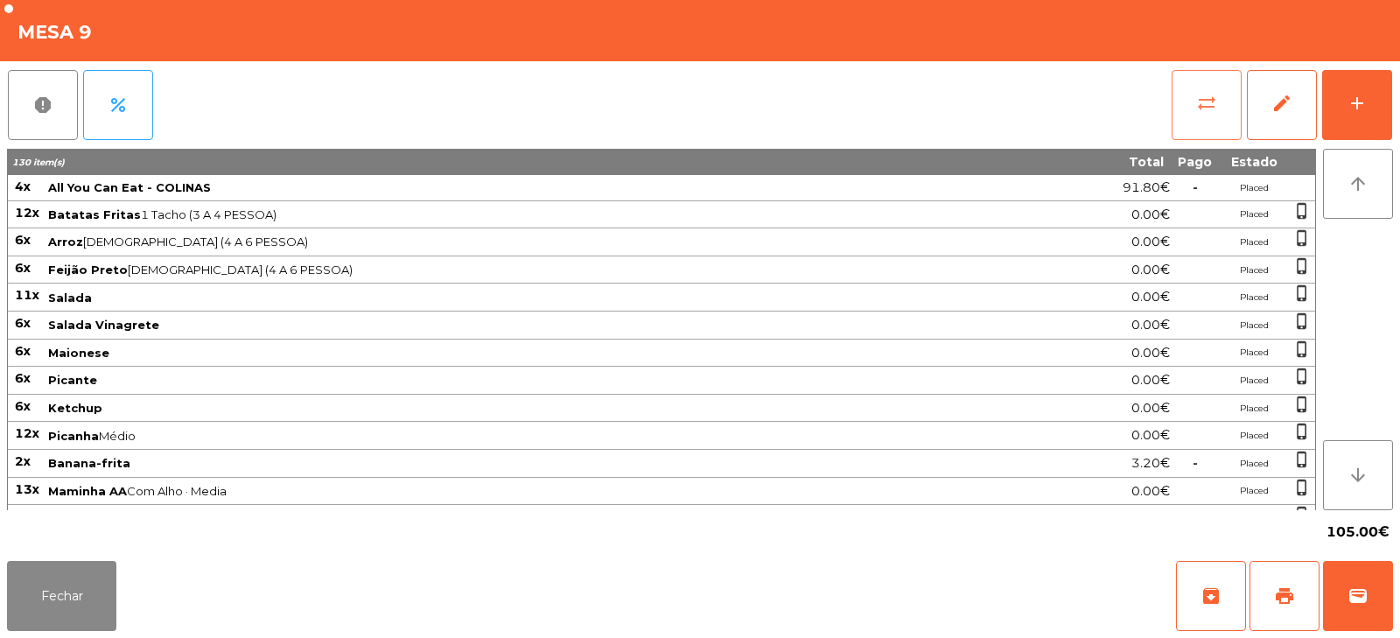
click at [1205, 112] on span "sync_alt" at bounding box center [1206, 103] width 21 height 21
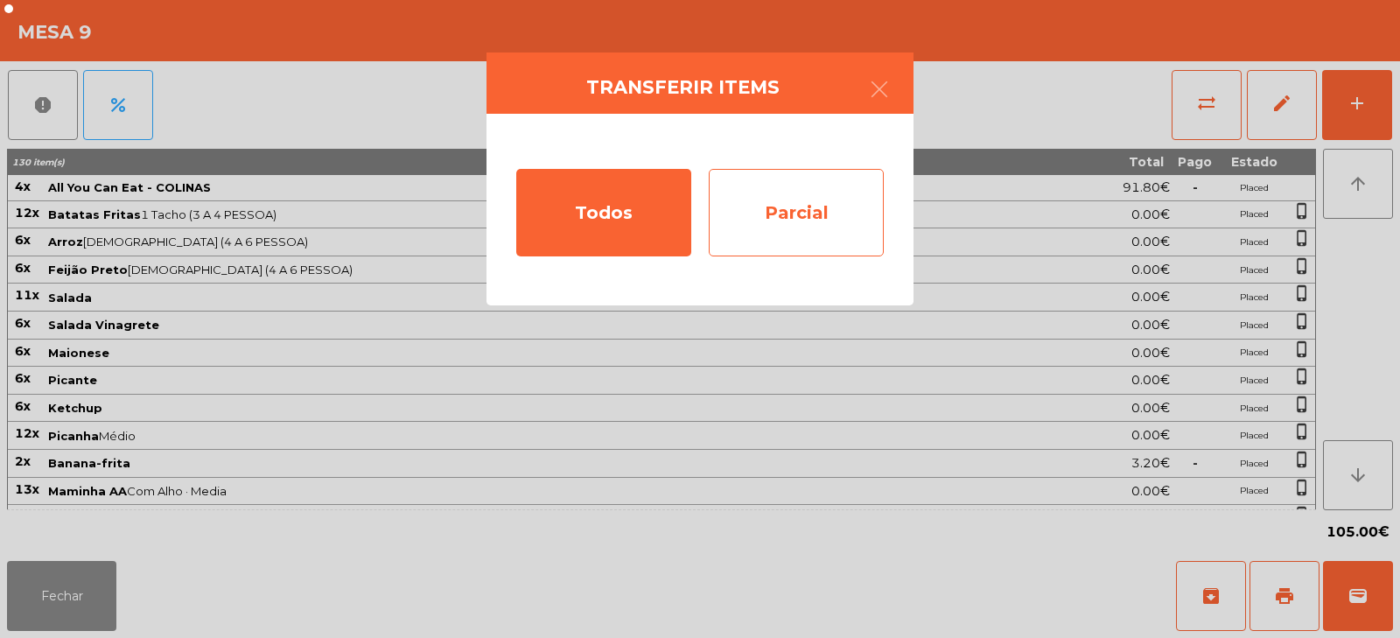
click at [834, 206] on div "Parcial" at bounding box center [796, 212] width 175 height 87
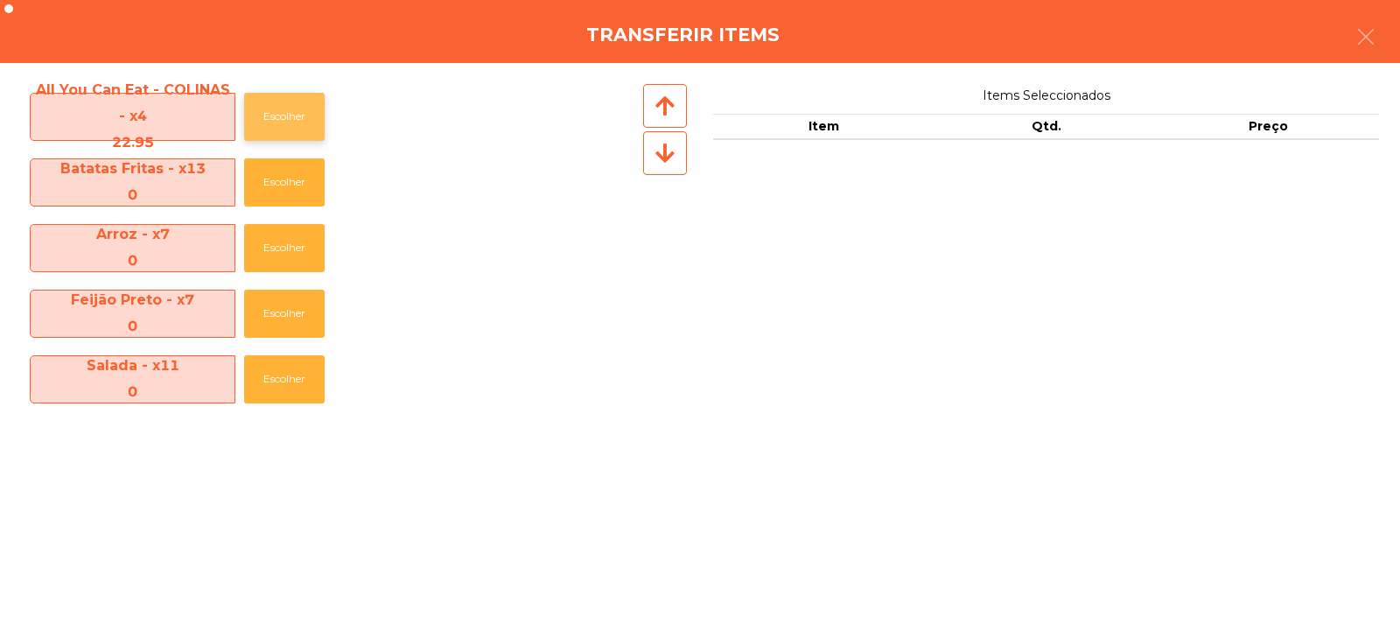
click at [287, 129] on button "Escolher" at bounding box center [284, 117] width 80 height 48
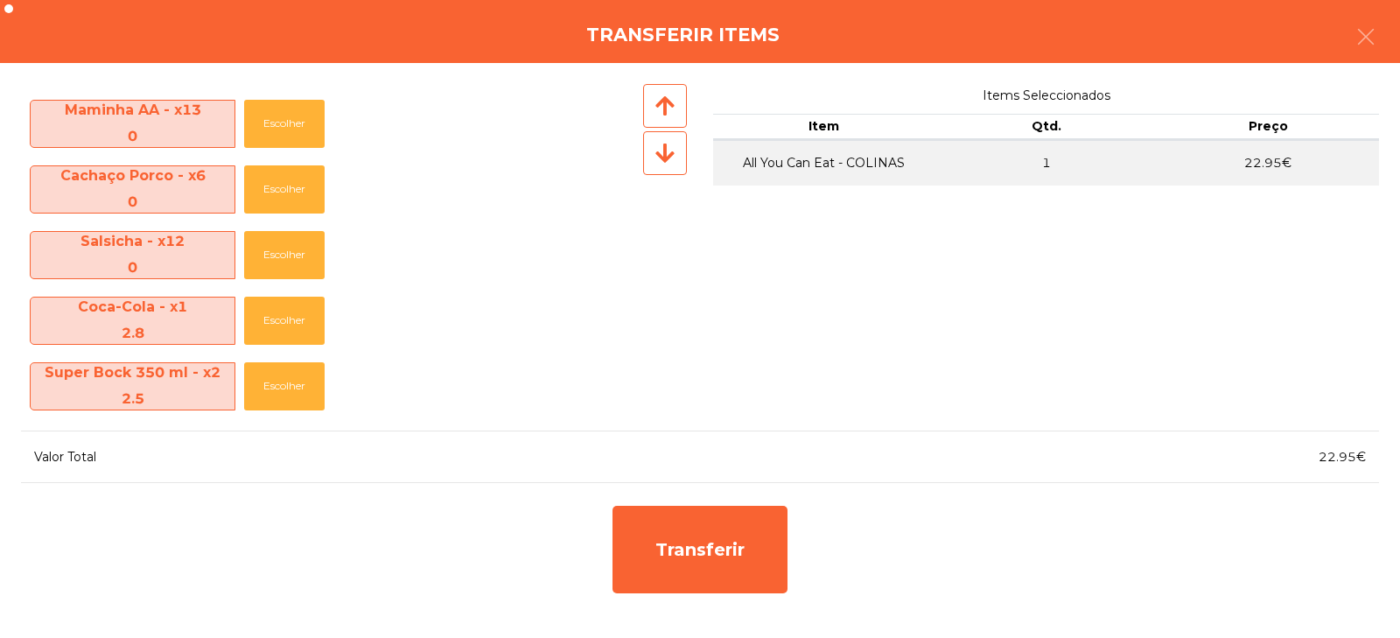
scroll to position [790, 0]
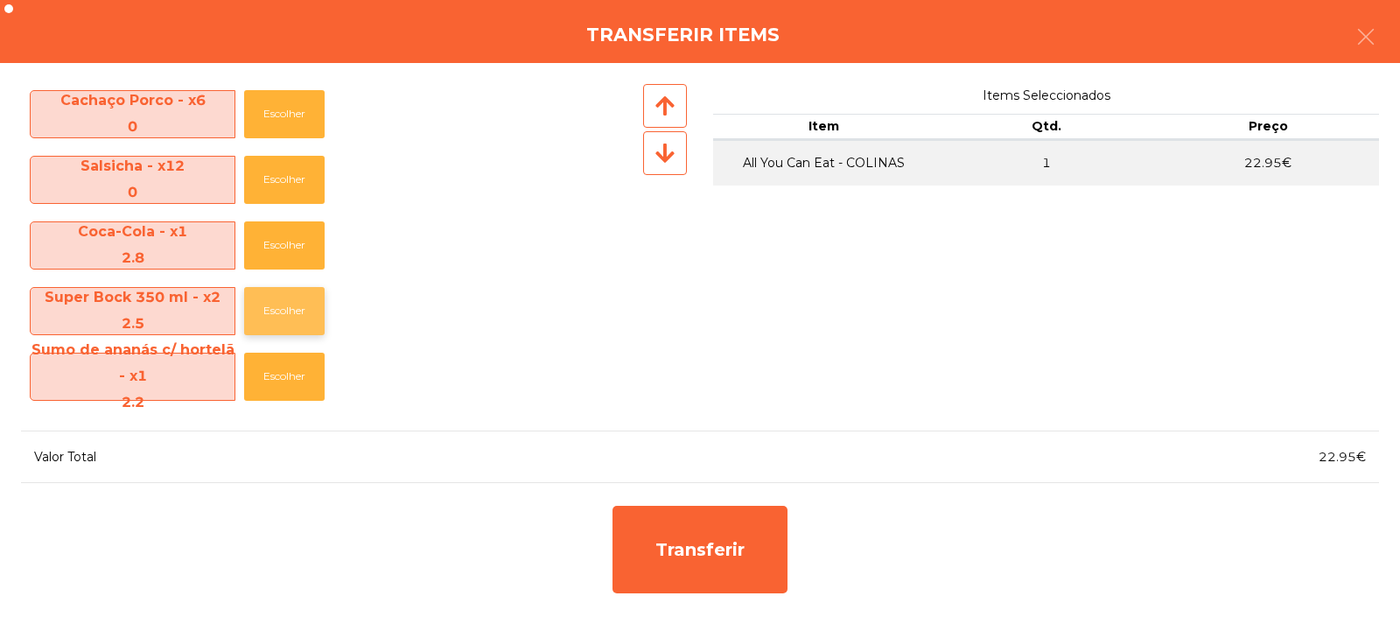
click at [297, 317] on button "Escolher" at bounding box center [284, 311] width 80 height 48
click at [299, 315] on button "Escolher" at bounding box center [284, 311] width 80 height 48
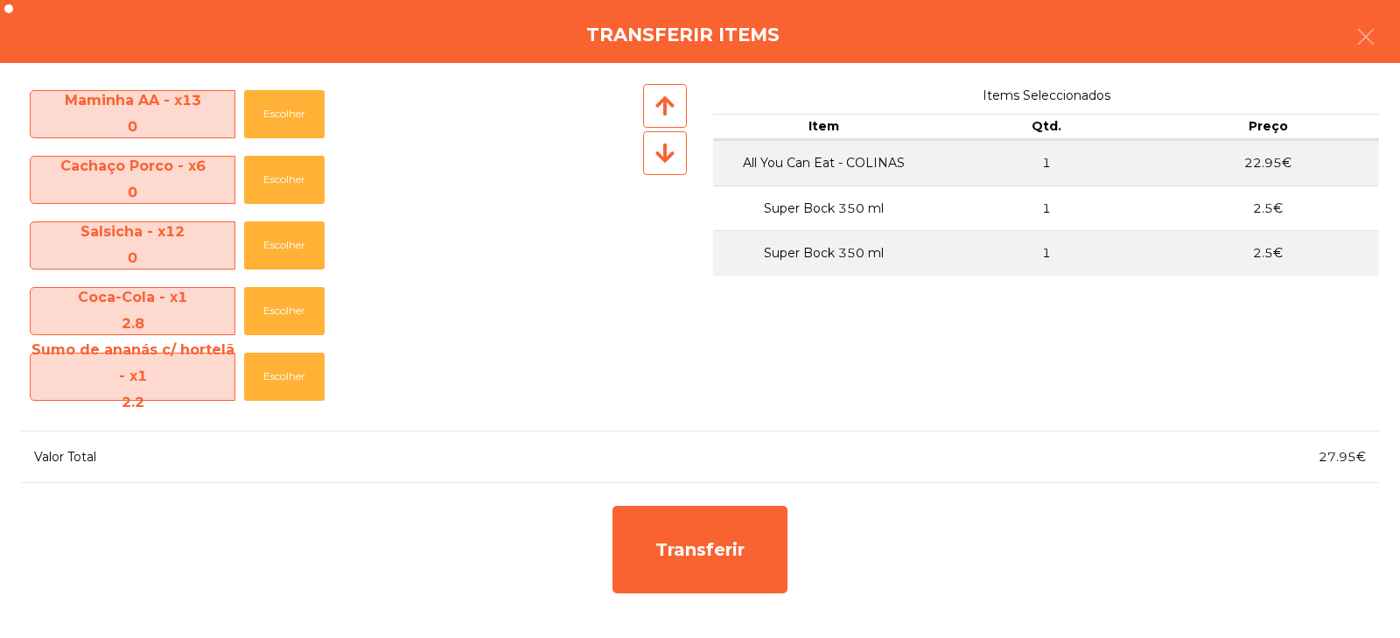
scroll to position [724, 0]
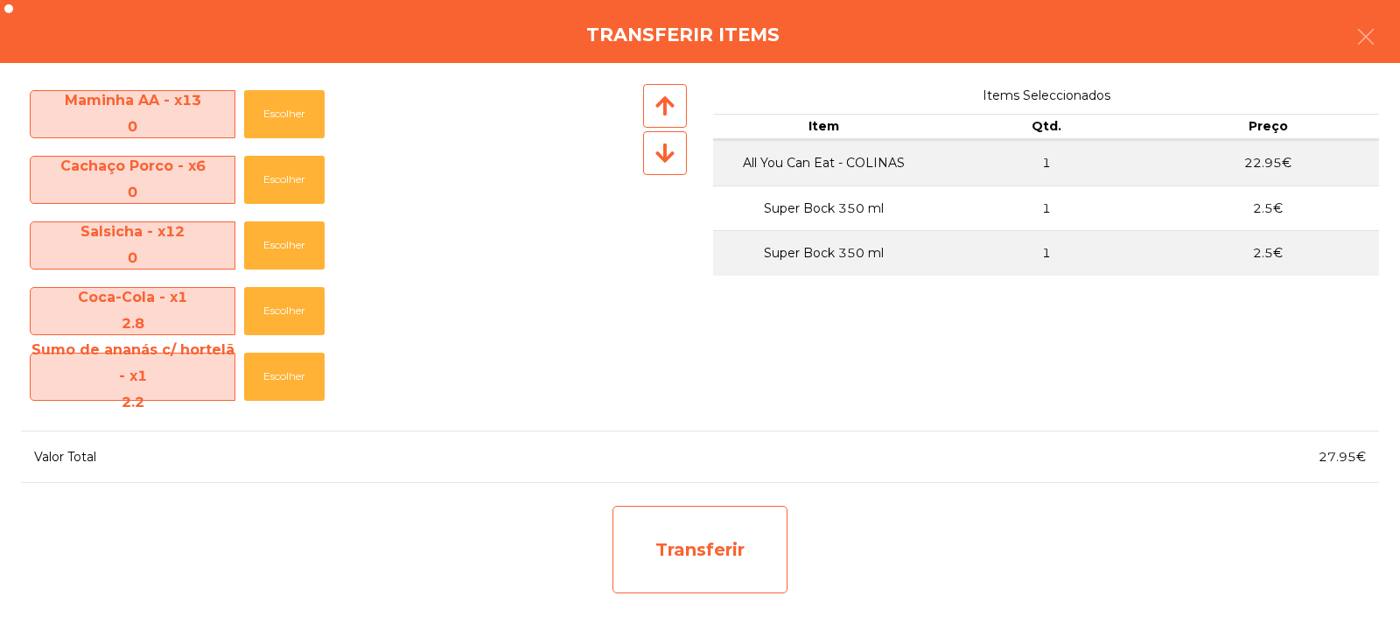
click at [701, 555] on div "Transferir" at bounding box center [699, 549] width 175 height 87
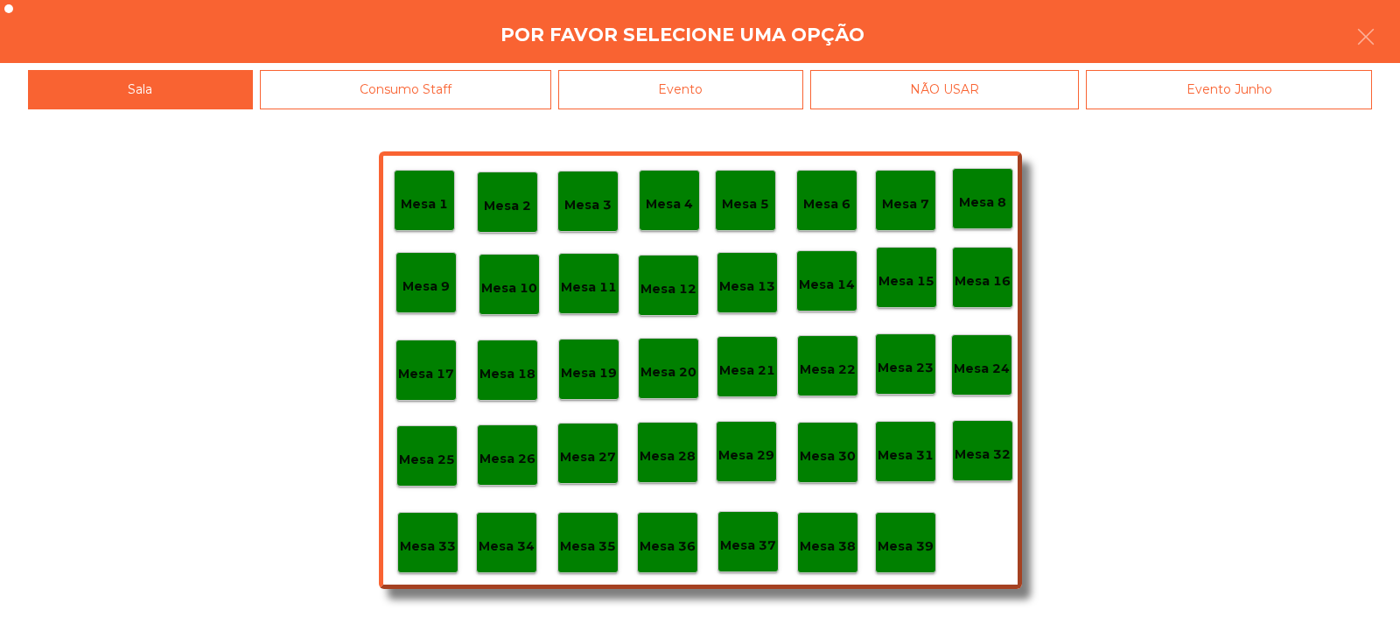
click at [437, 545] on p "Mesa 33" at bounding box center [428, 546] width 56 height 20
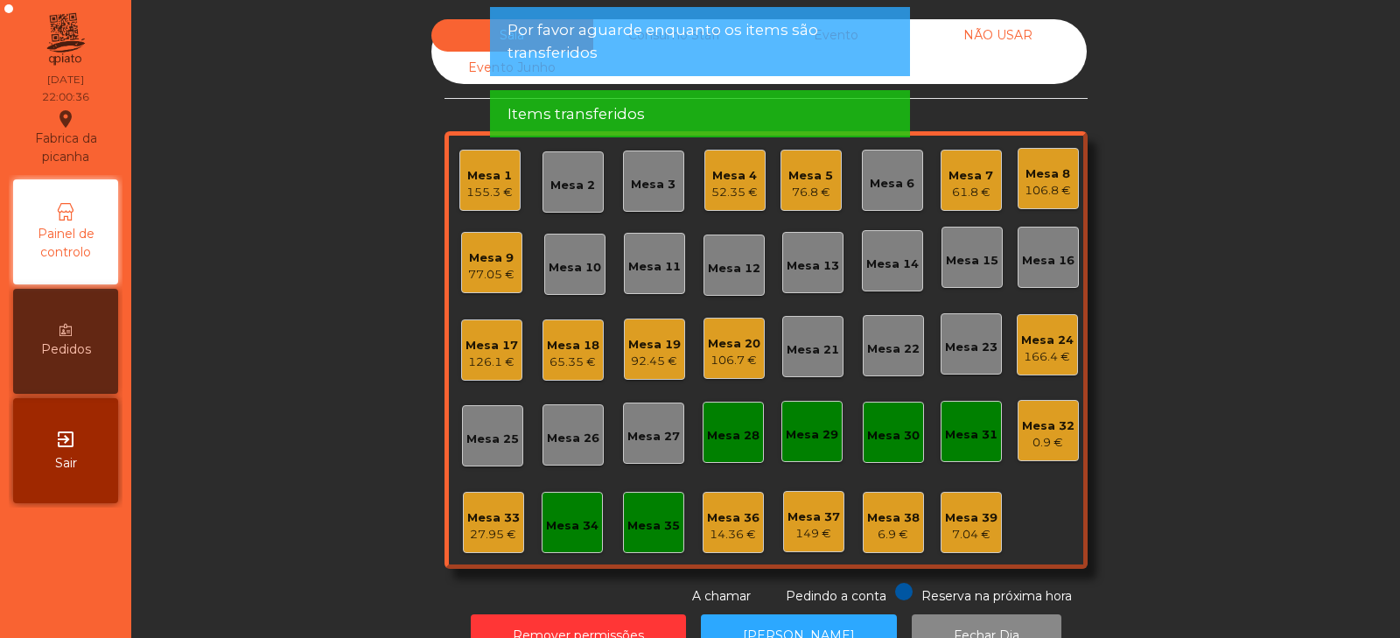
click at [487, 261] on div "Mesa 9" at bounding box center [491, 257] width 46 height 17
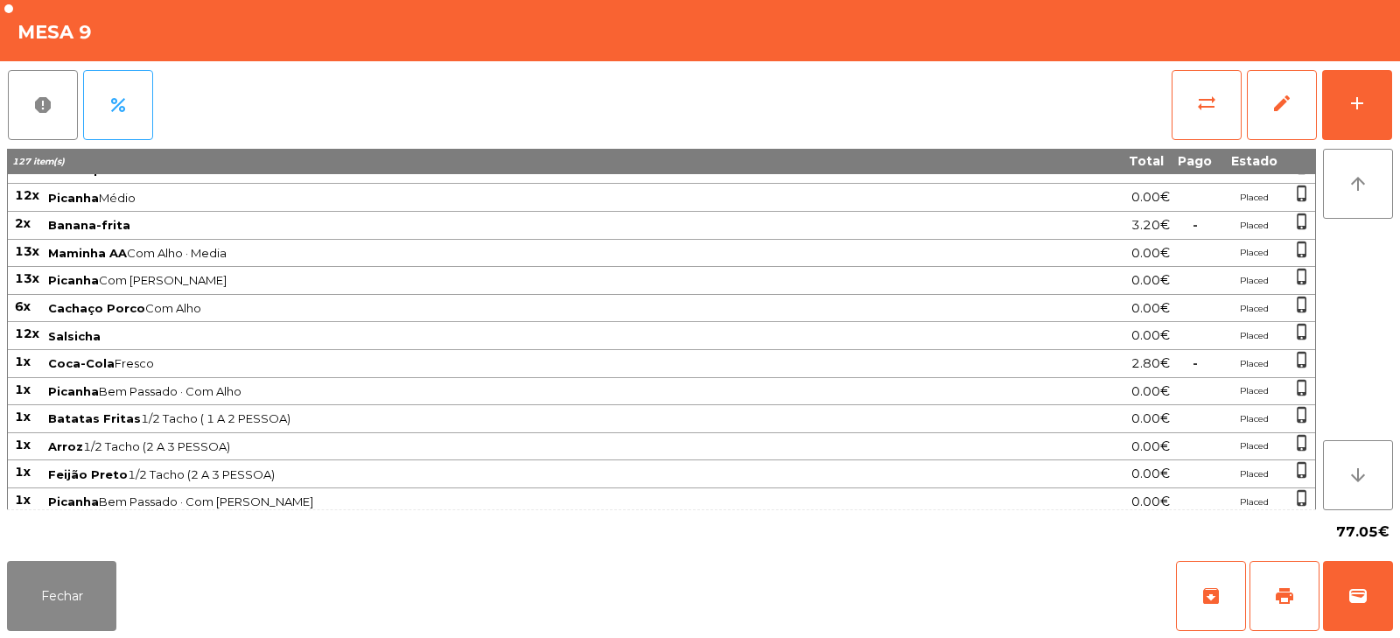
scroll to position [0, 0]
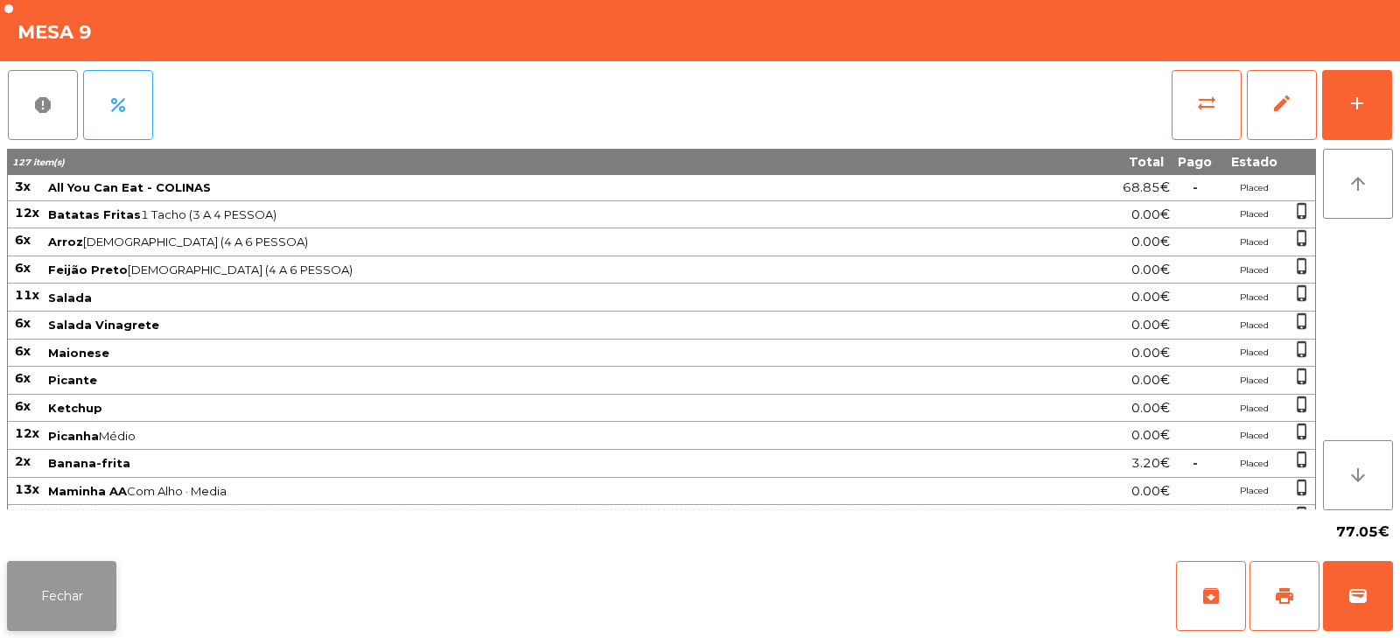
click at [86, 607] on button "Fechar" at bounding box center [61, 596] width 109 height 70
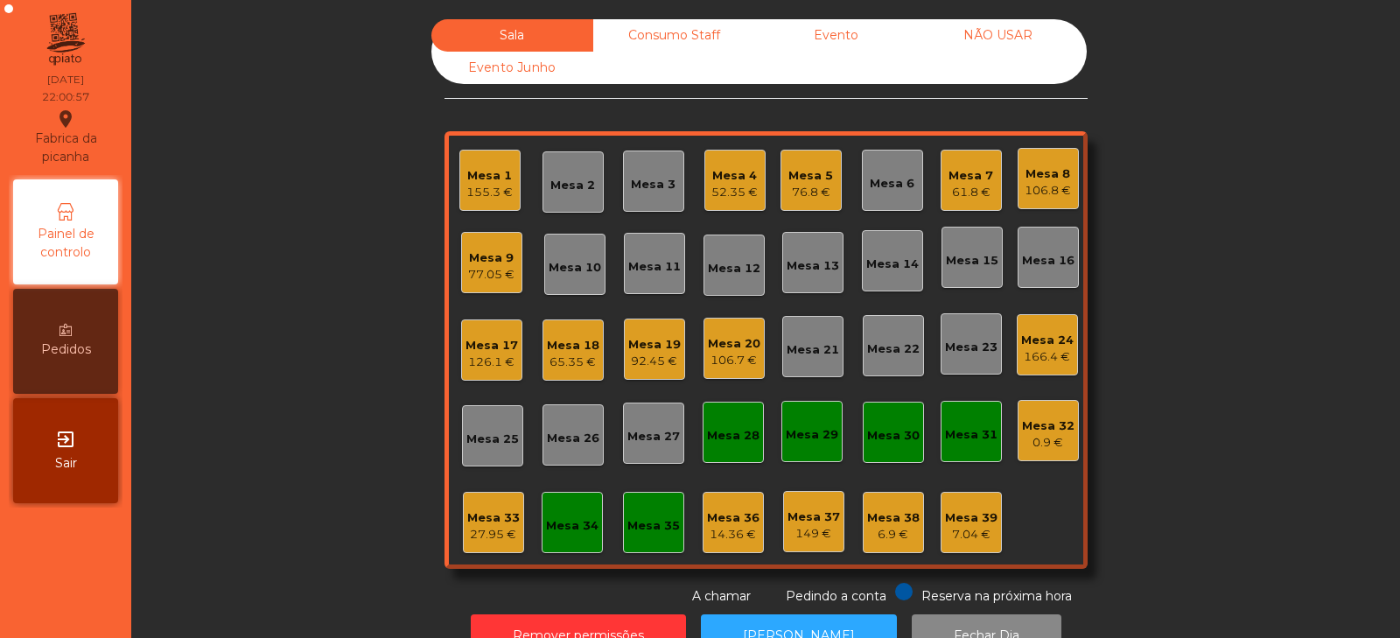
click at [501, 274] on div "77.05 €" at bounding box center [491, 274] width 46 height 17
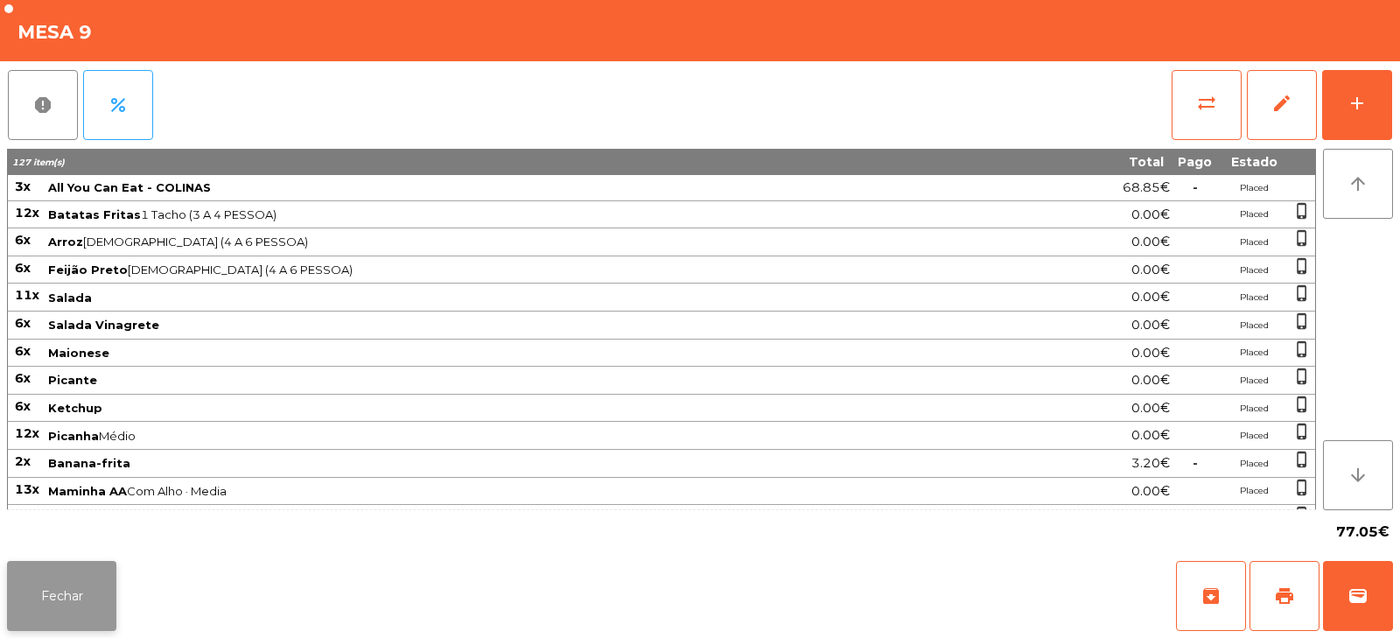
click at [104, 583] on button "Fechar" at bounding box center [61, 596] width 109 height 70
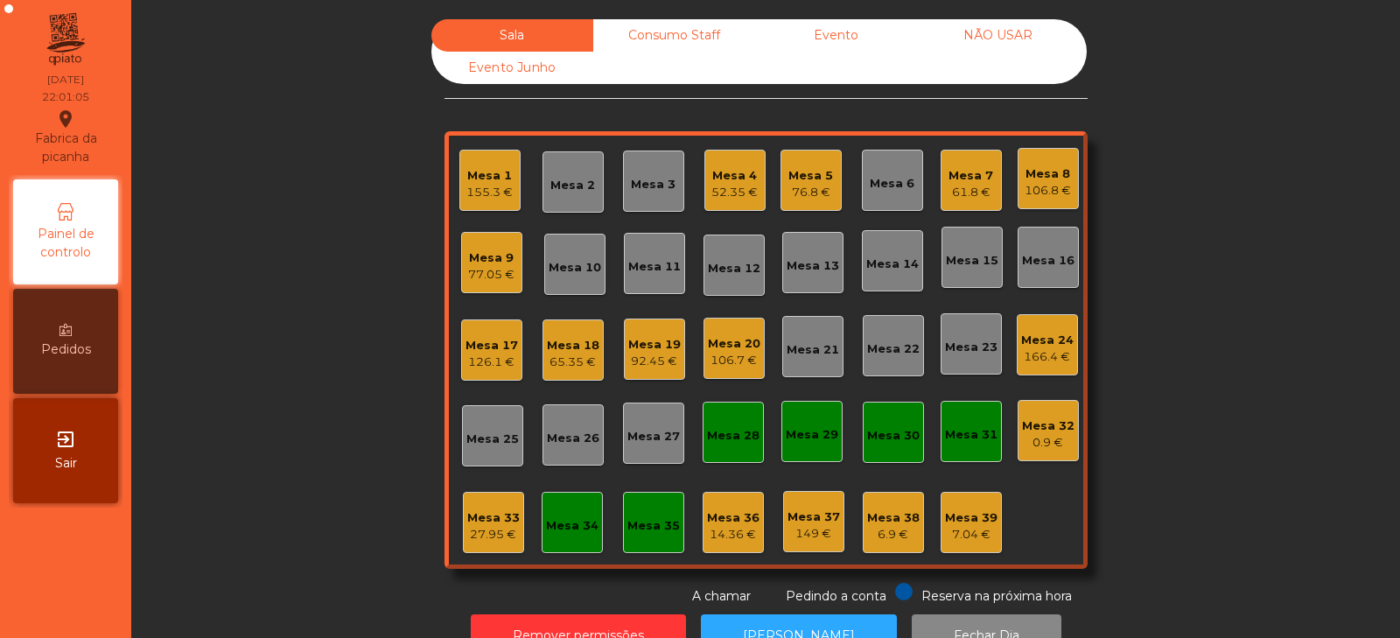
click at [499, 271] on div "77.05 €" at bounding box center [491, 274] width 46 height 17
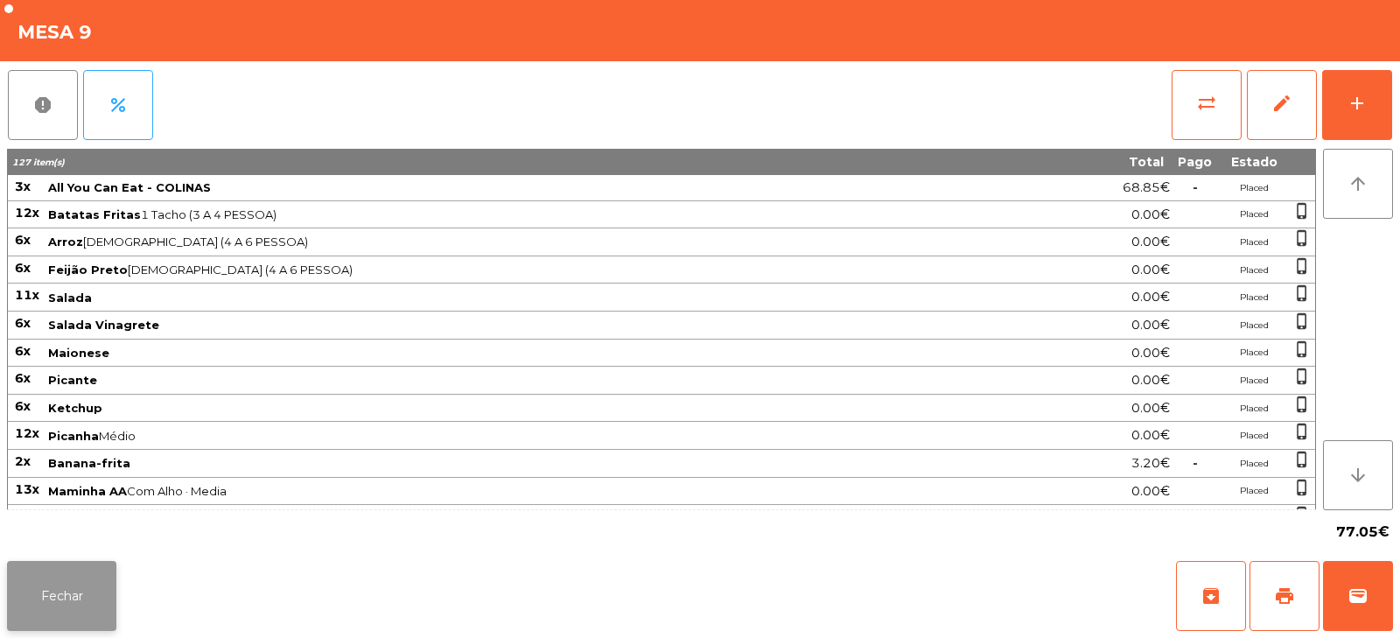
click at [44, 596] on button "Fechar" at bounding box center [61, 596] width 109 height 70
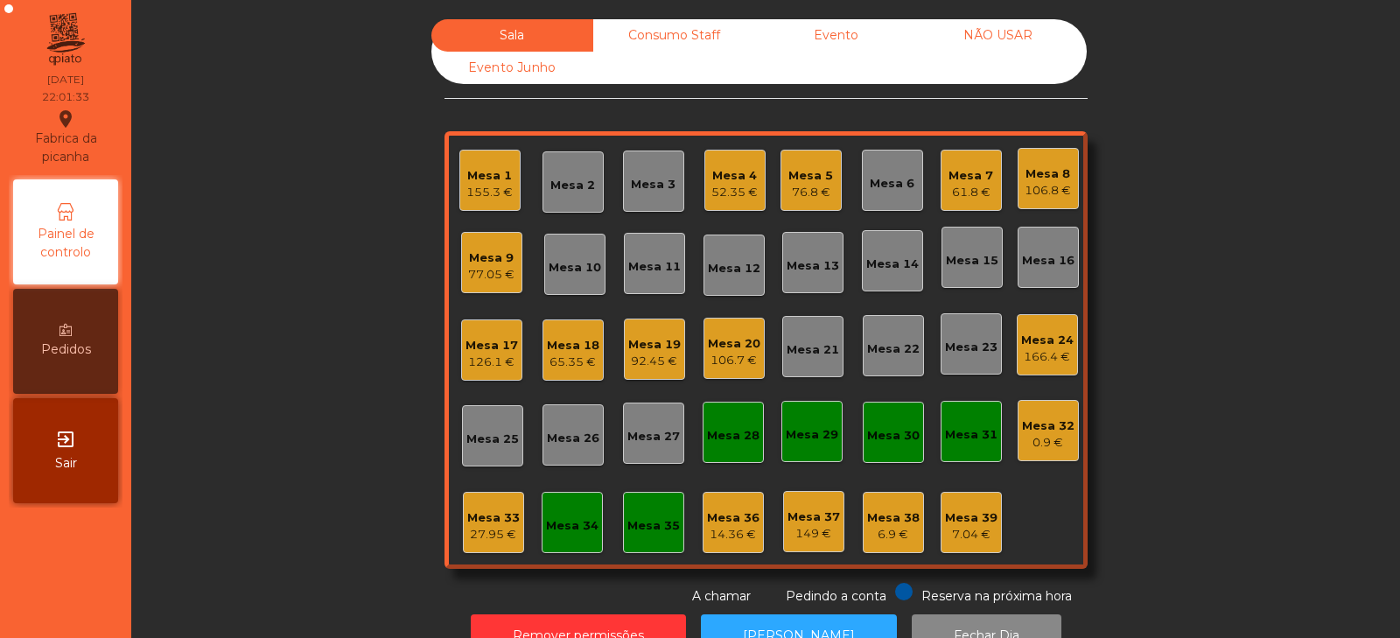
click at [472, 500] on div "Mesa 33 27.95 €" at bounding box center [493, 522] width 61 height 61
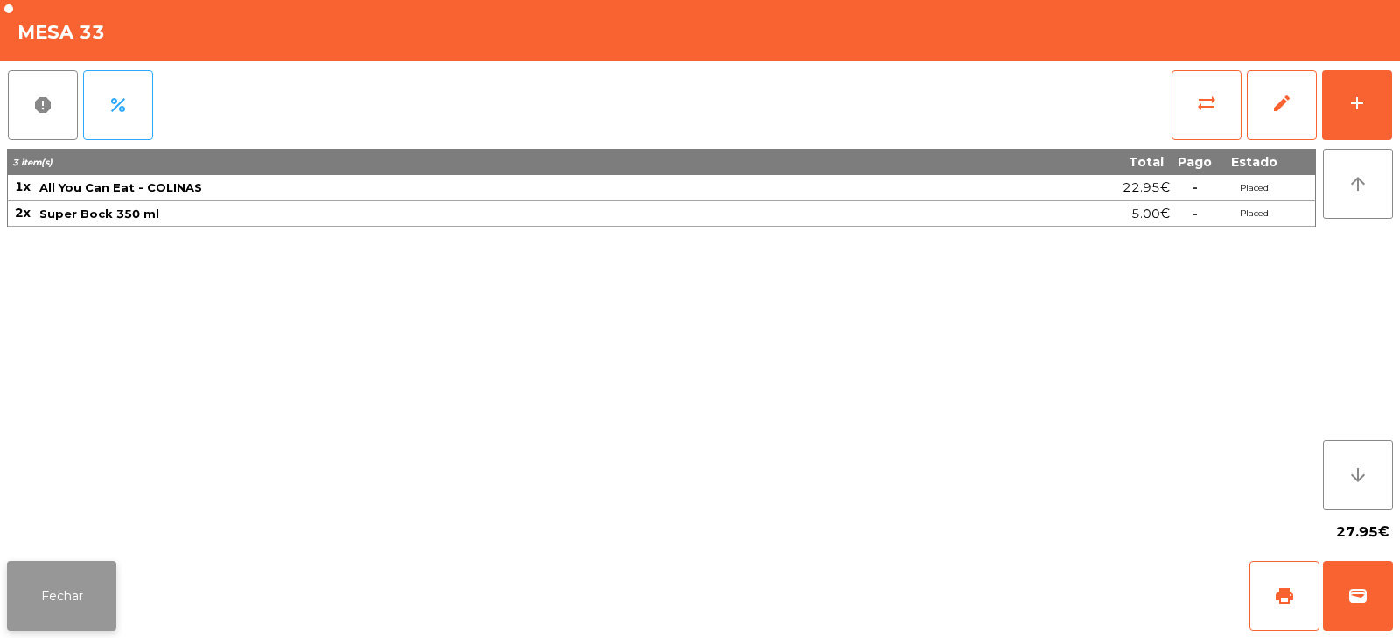
click at [63, 593] on button "Fechar" at bounding box center [61, 596] width 109 height 70
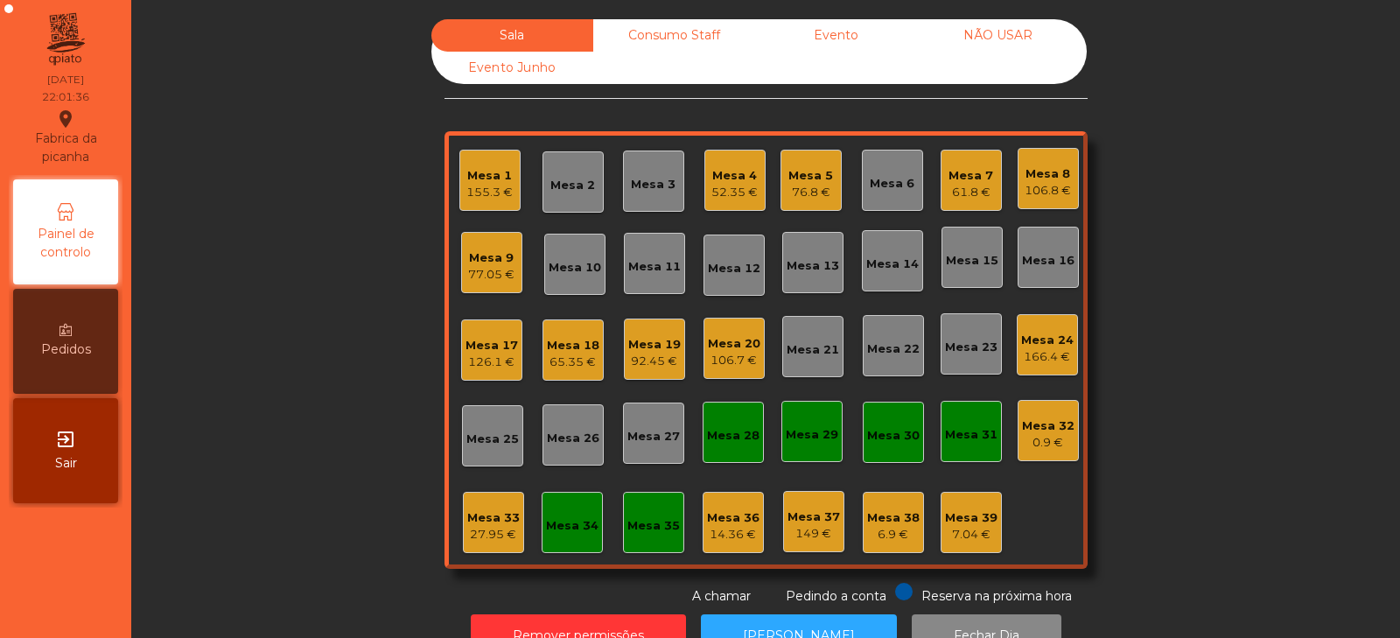
click at [487, 261] on div "Mesa 9" at bounding box center [491, 257] width 46 height 17
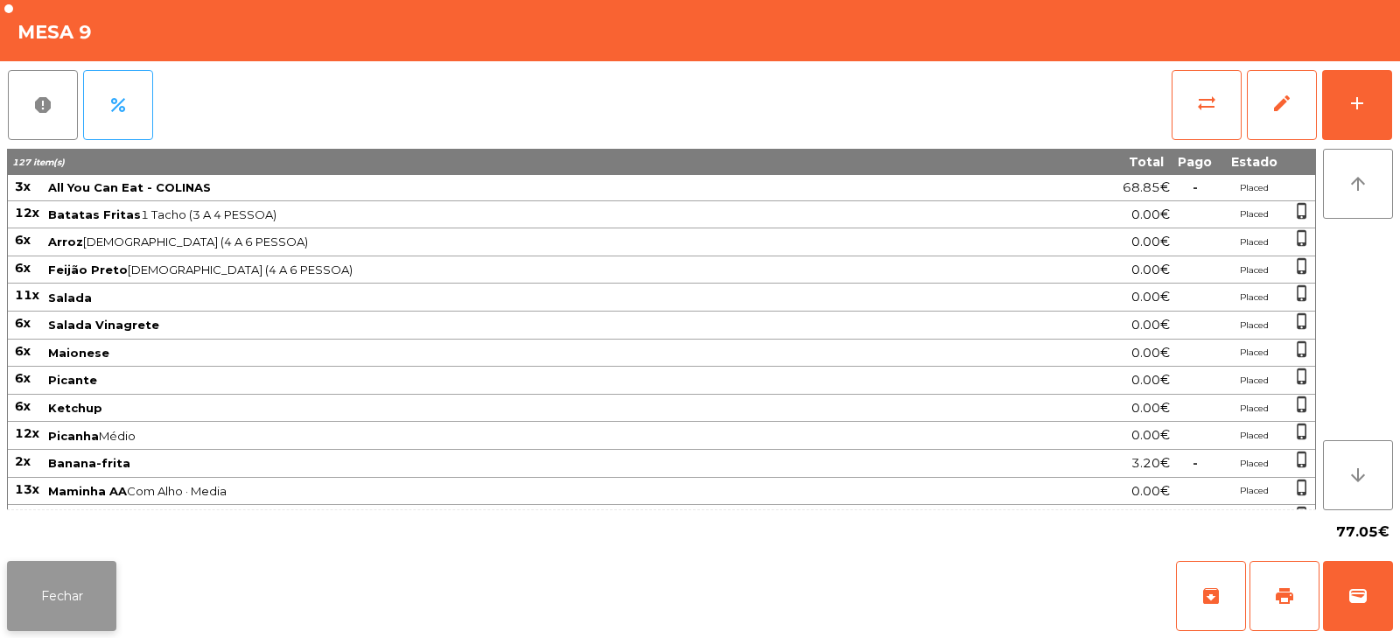
click at [78, 616] on button "Fechar" at bounding box center [61, 596] width 109 height 70
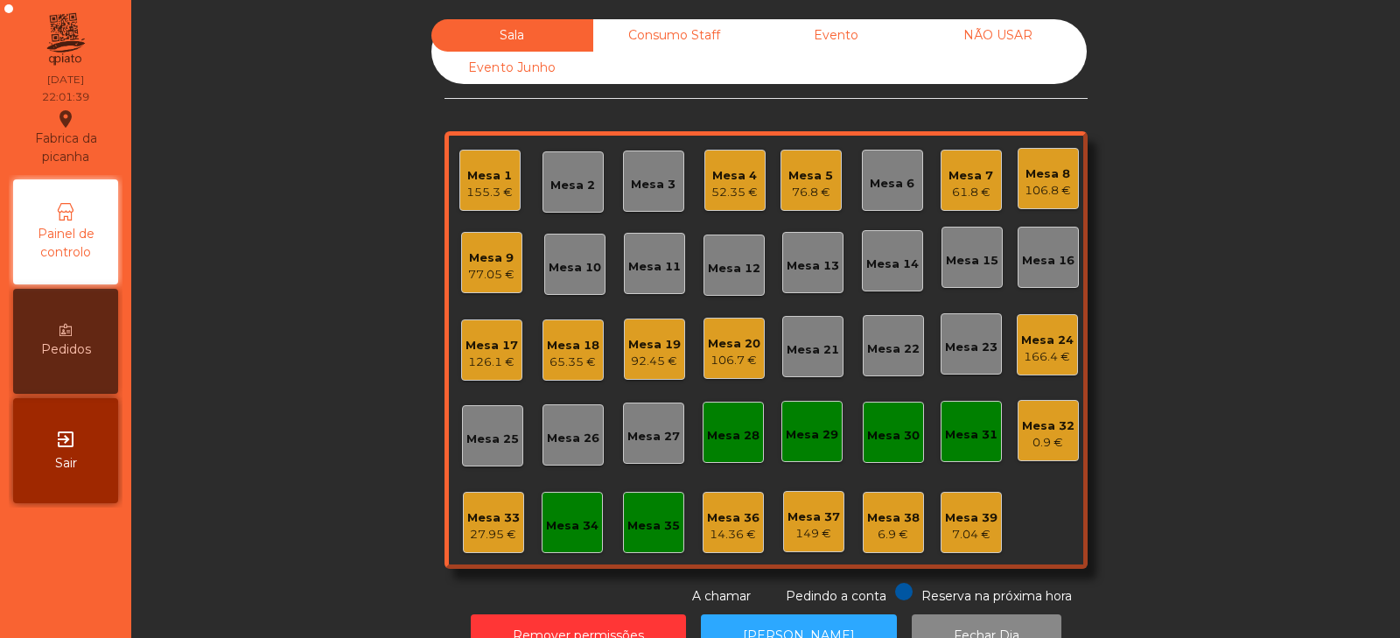
click at [495, 524] on div "Mesa 33" at bounding box center [493, 517] width 52 height 17
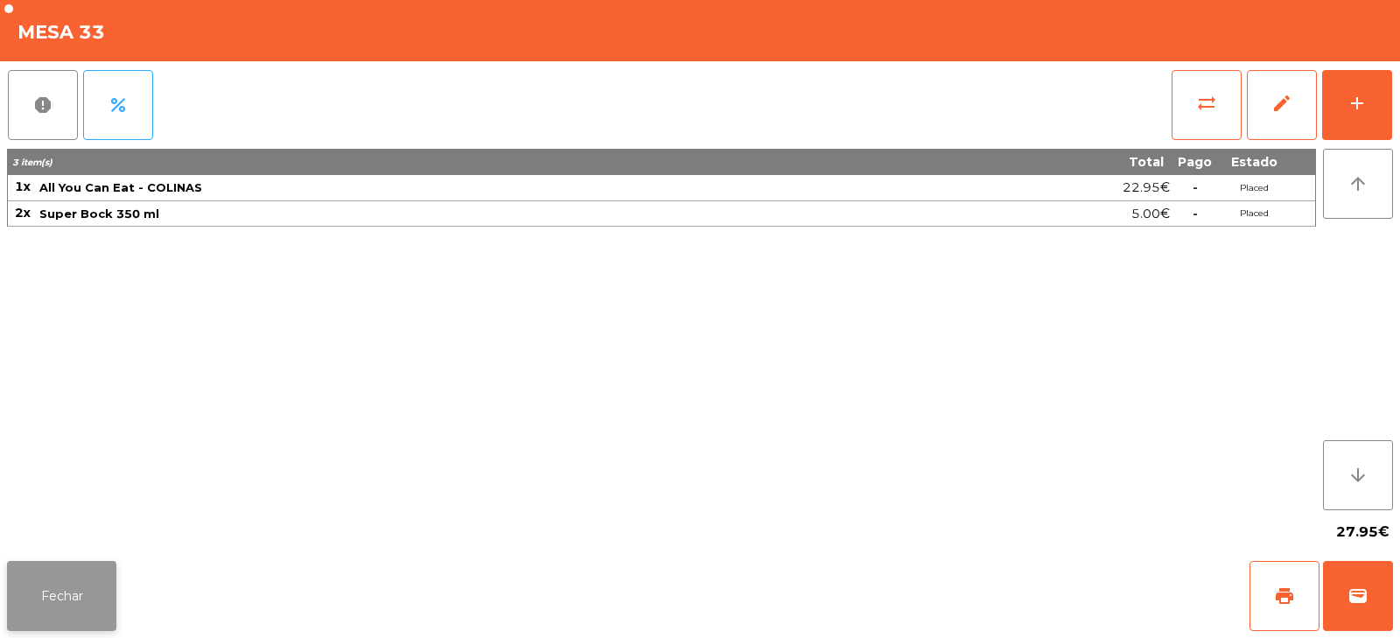
click at [73, 593] on button "Fechar" at bounding box center [61, 596] width 109 height 70
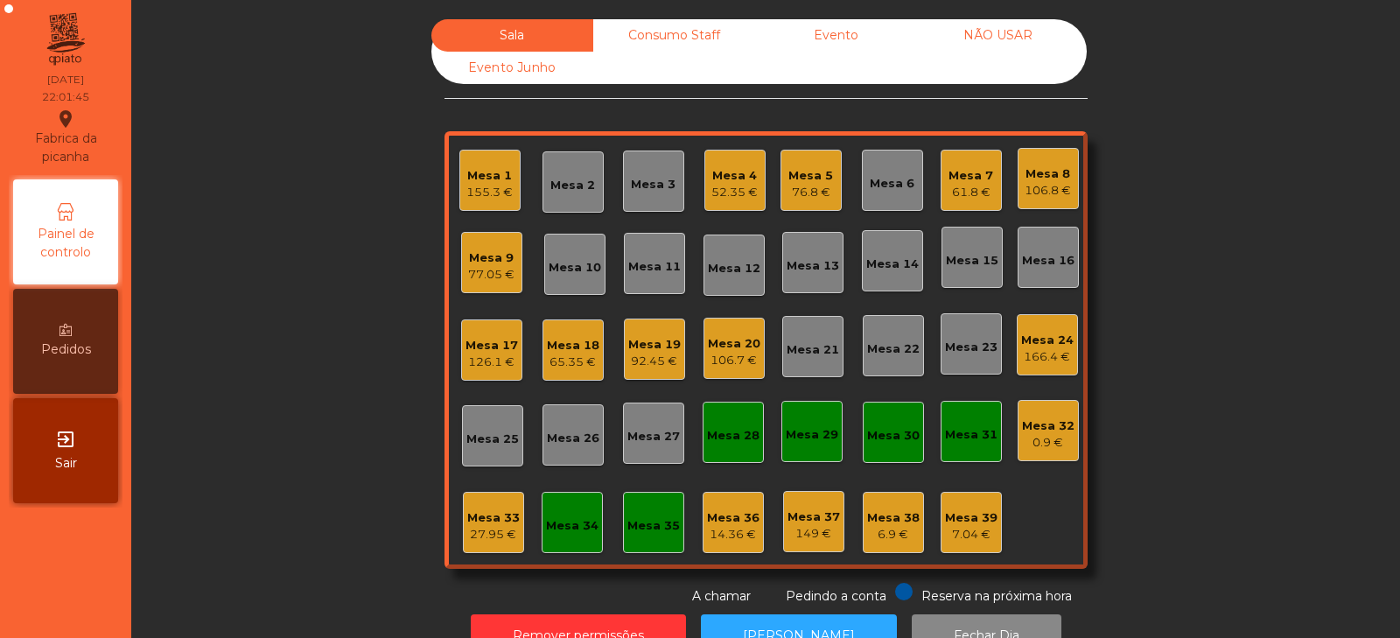
click at [505, 513] on div "Mesa 33" at bounding box center [493, 517] width 52 height 17
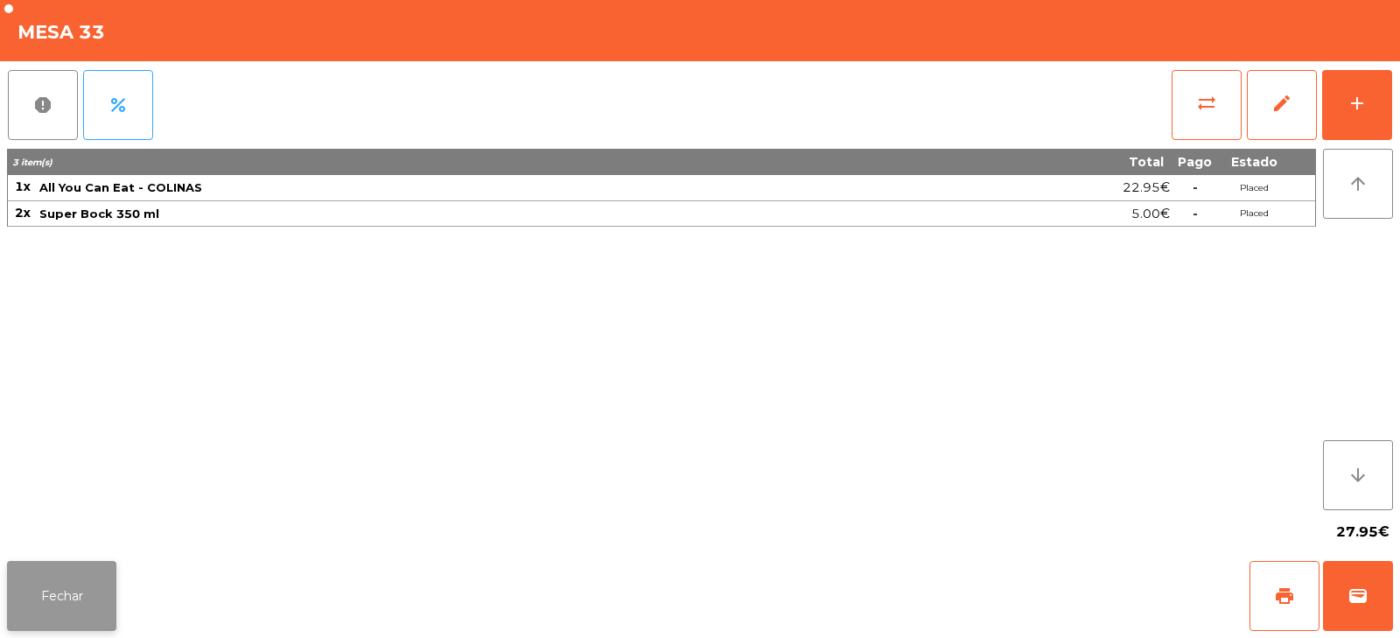
click at [97, 598] on button "Fechar" at bounding box center [61, 596] width 109 height 70
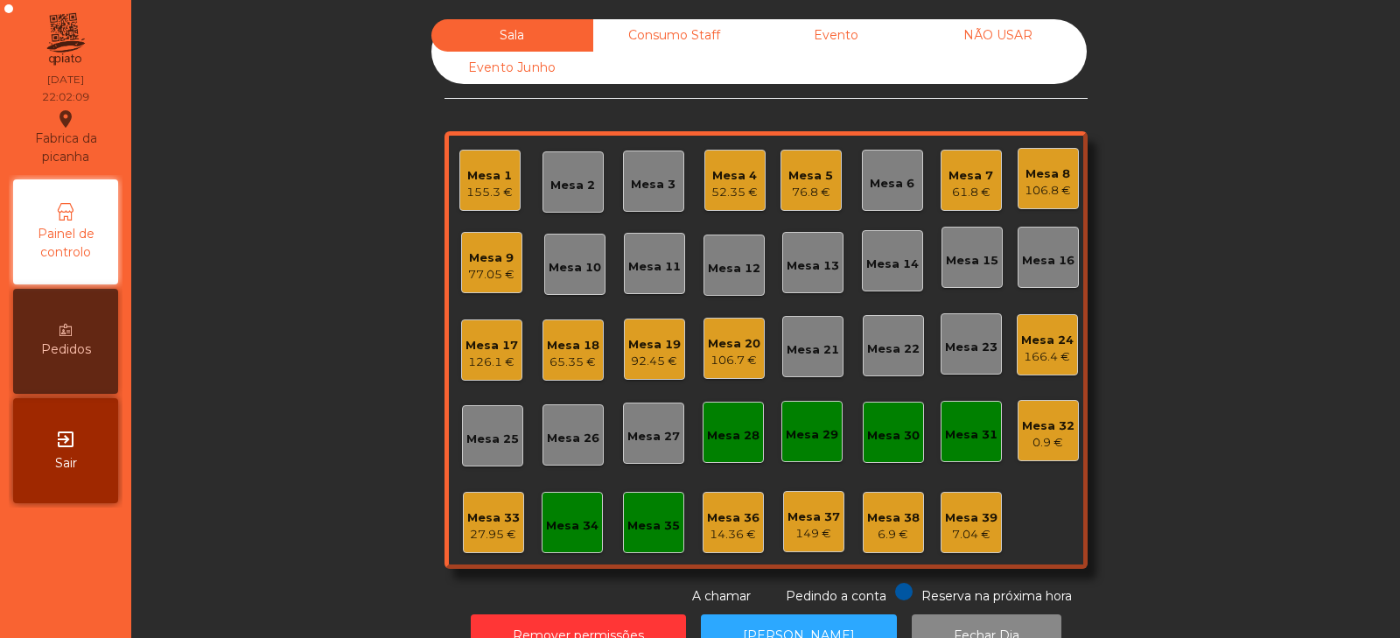
scroll to position [52, 0]
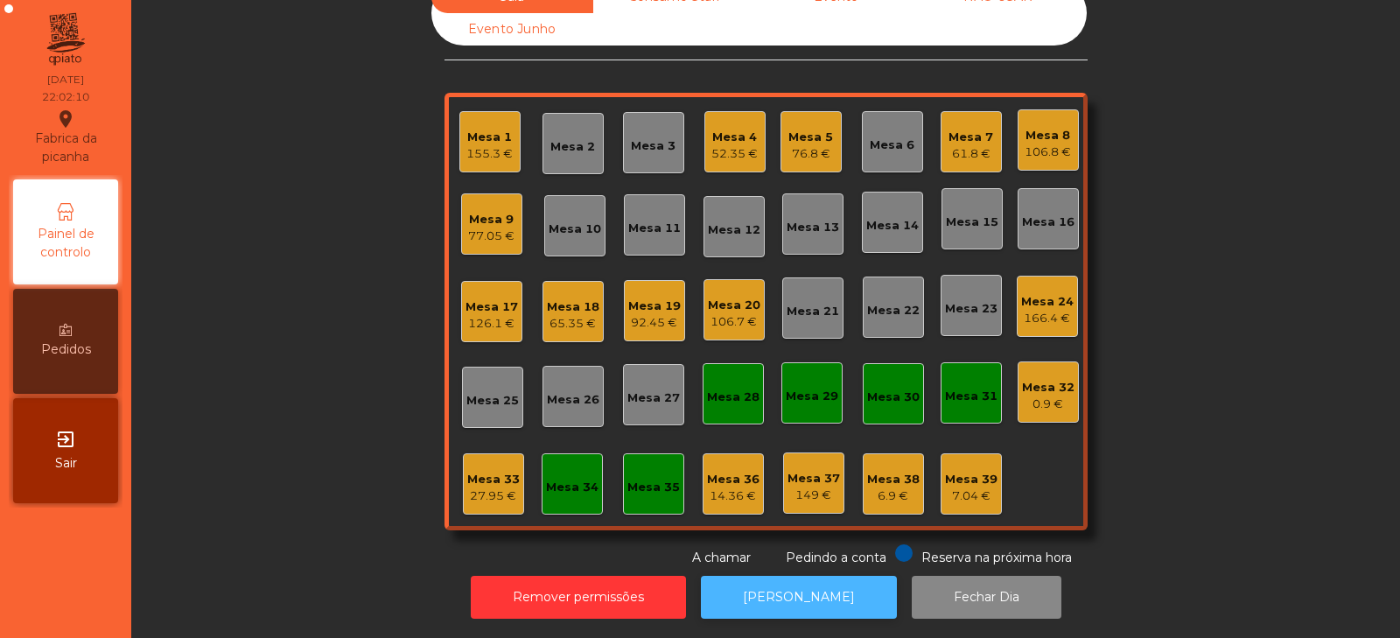
click at [769, 581] on button "[PERSON_NAME]" at bounding box center [799, 597] width 196 height 43
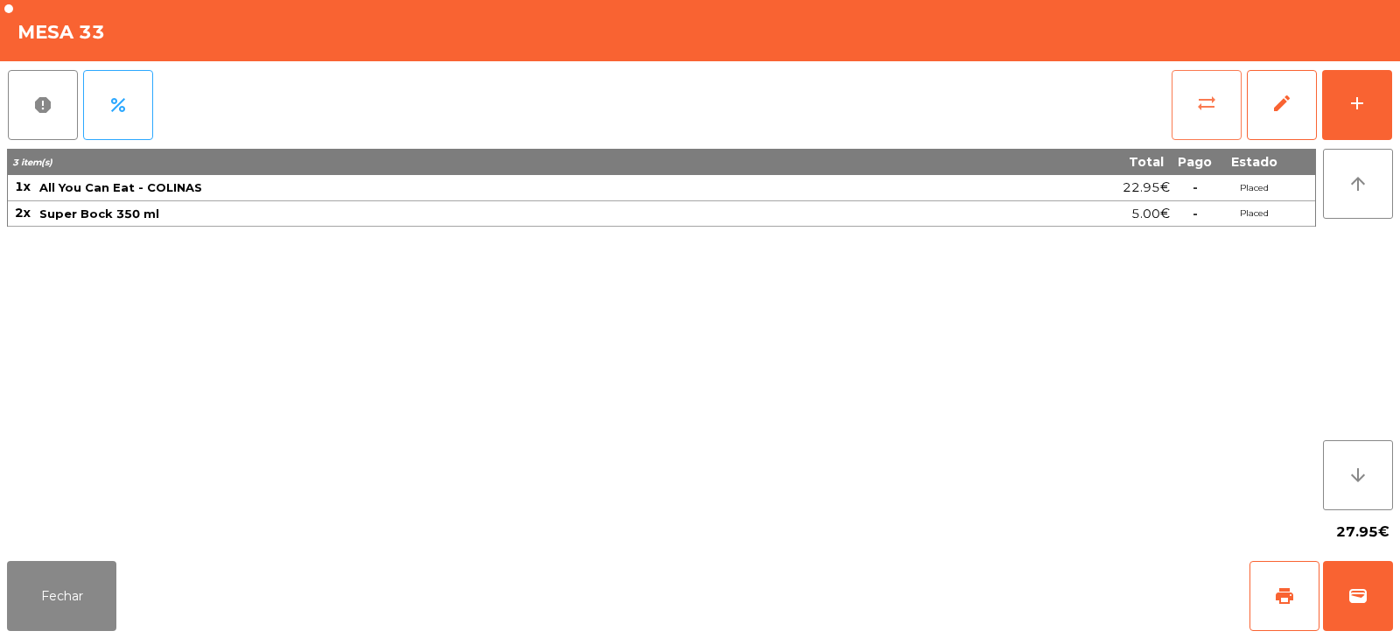
click at [1217, 103] on button "sync_alt" at bounding box center [1206, 105] width 70 height 70
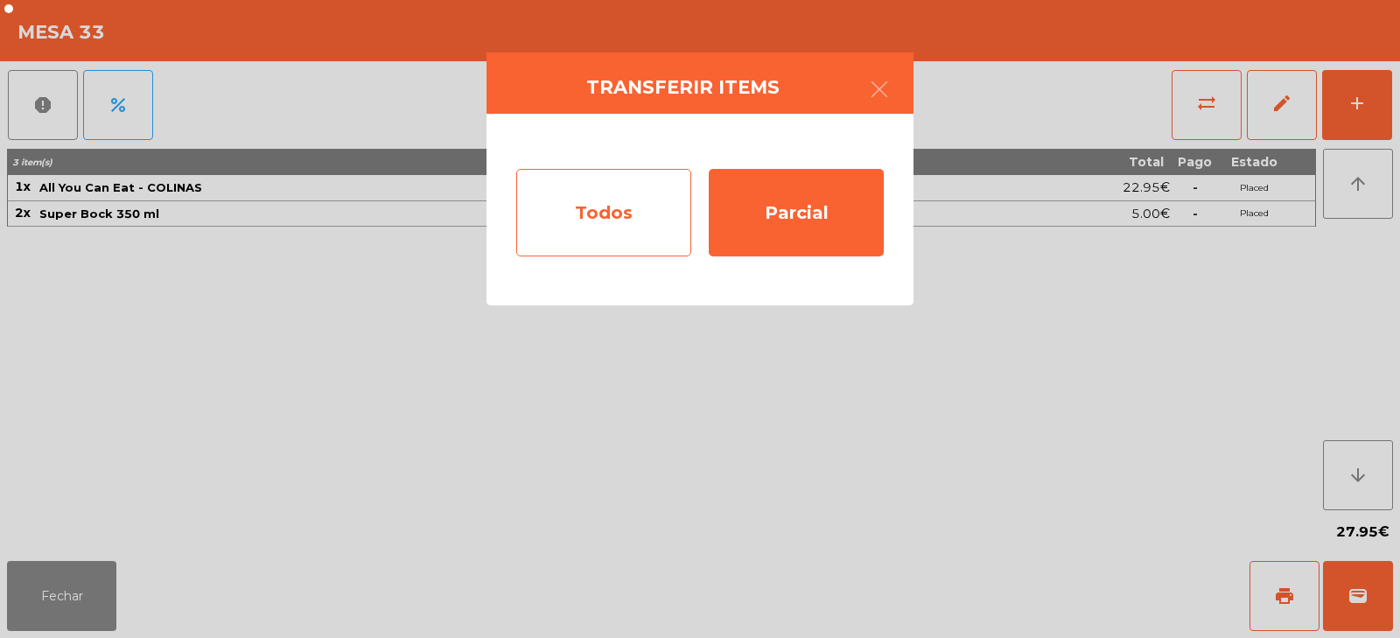
click at [639, 215] on div "Todos" at bounding box center [603, 212] width 175 height 87
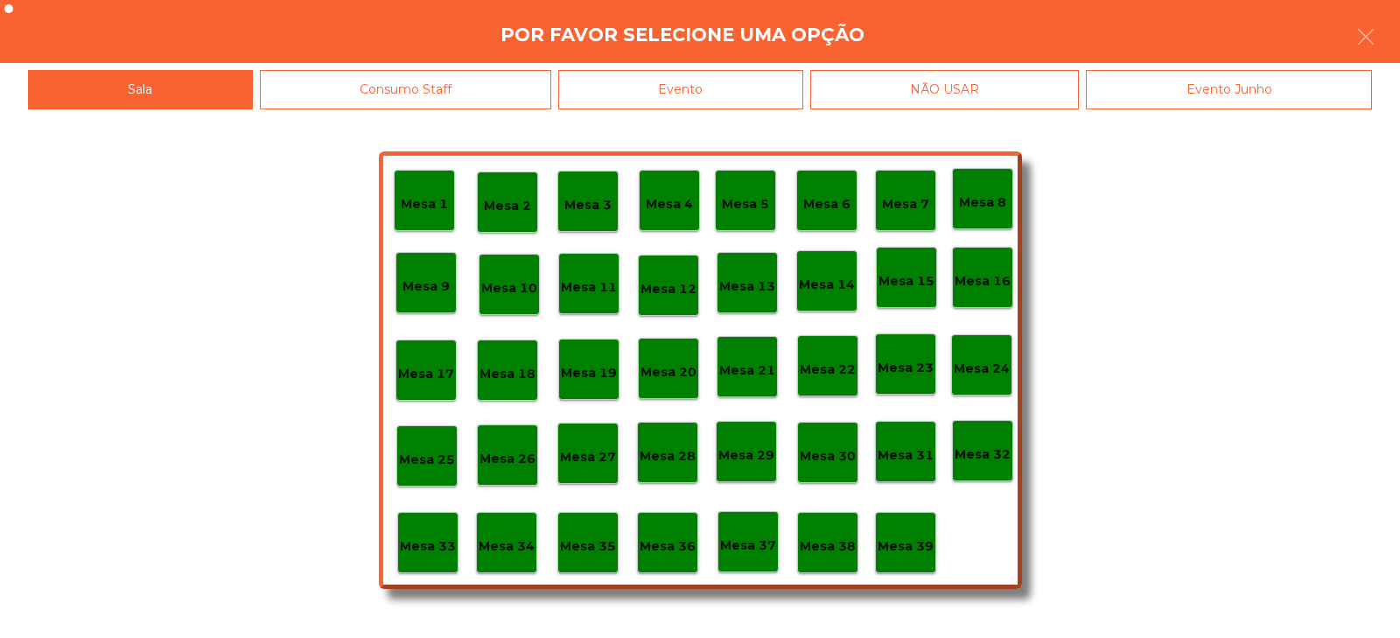
click at [788, 84] on div "Evento" at bounding box center [680, 89] width 245 height 39
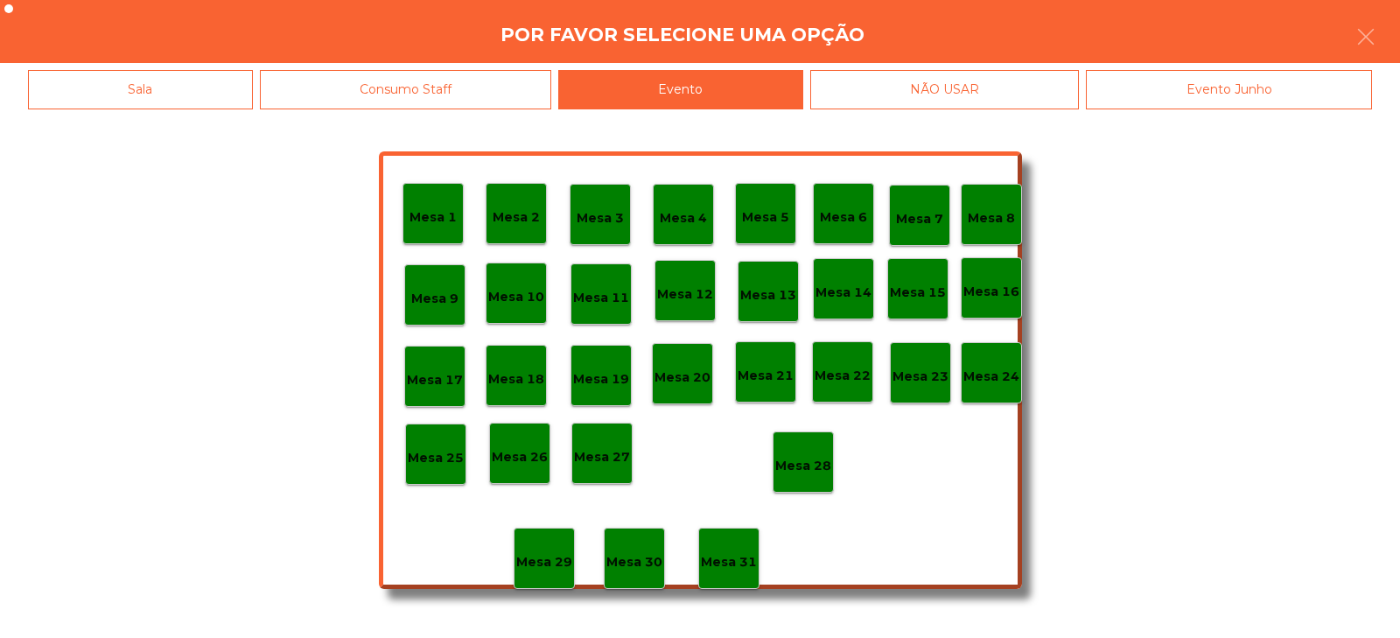
click at [825, 459] on p "Mesa 28" at bounding box center [803, 466] width 56 height 20
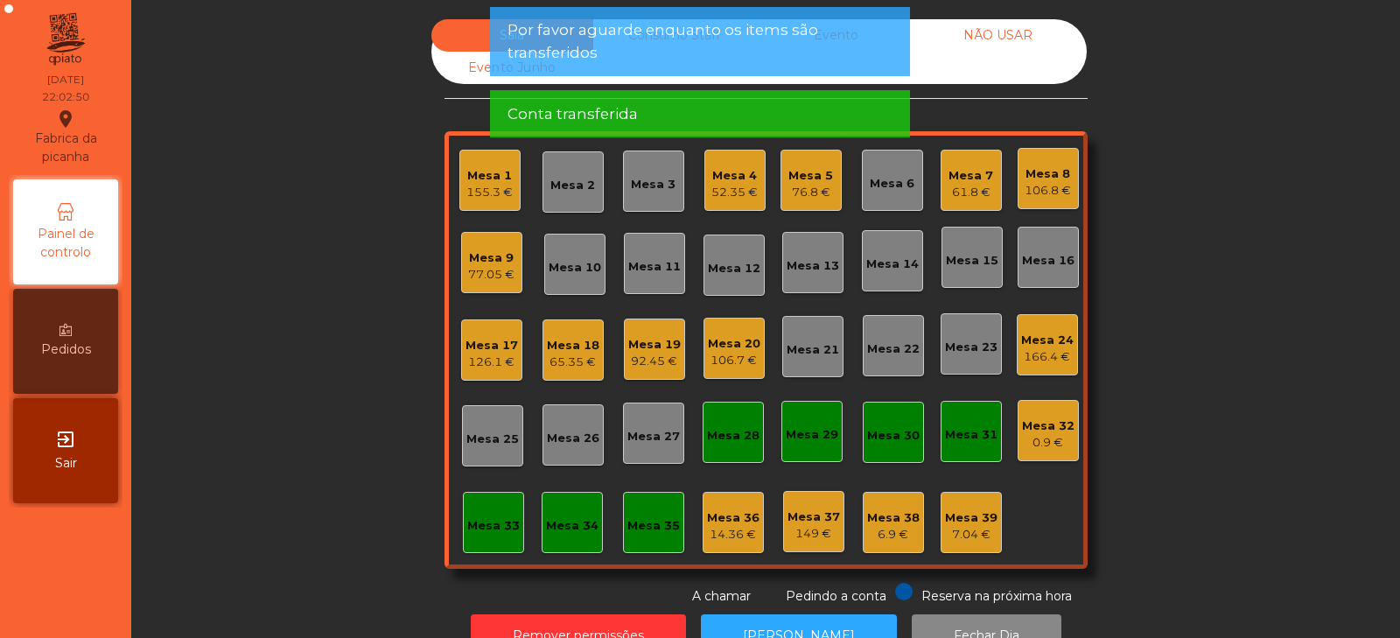
click at [504, 262] on div "Mesa 9" at bounding box center [491, 257] width 46 height 17
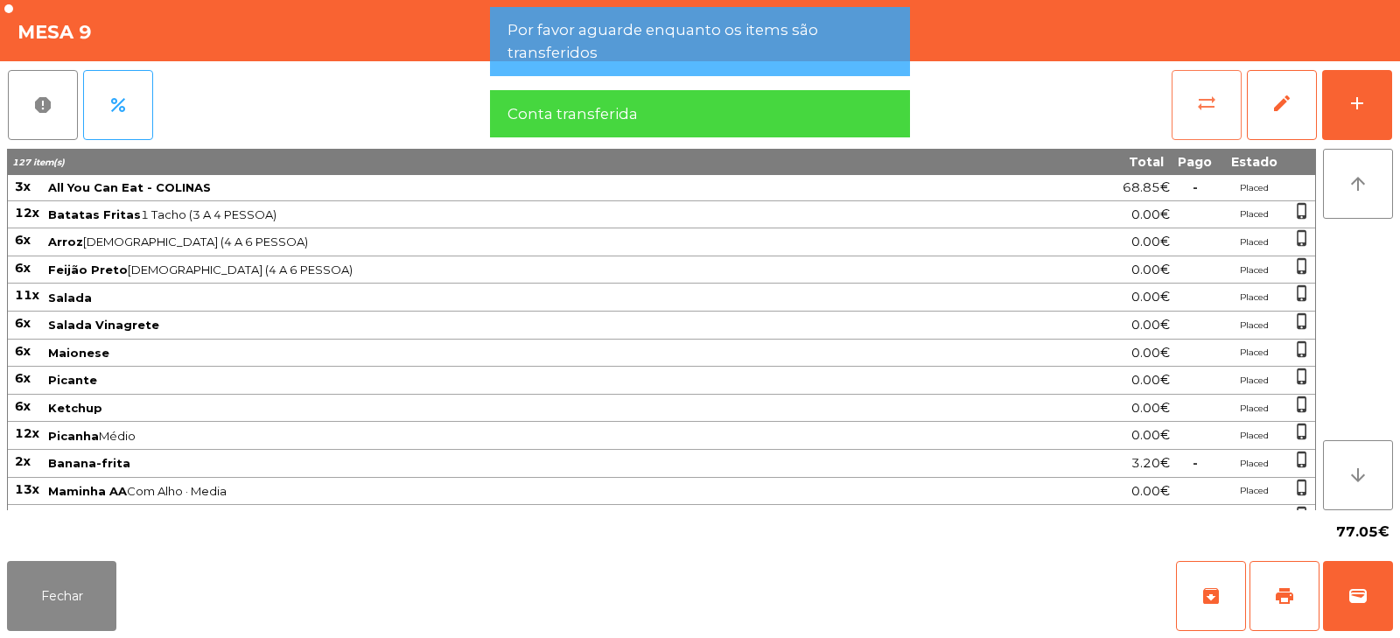
click at [1217, 118] on button "sync_alt" at bounding box center [1206, 105] width 70 height 70
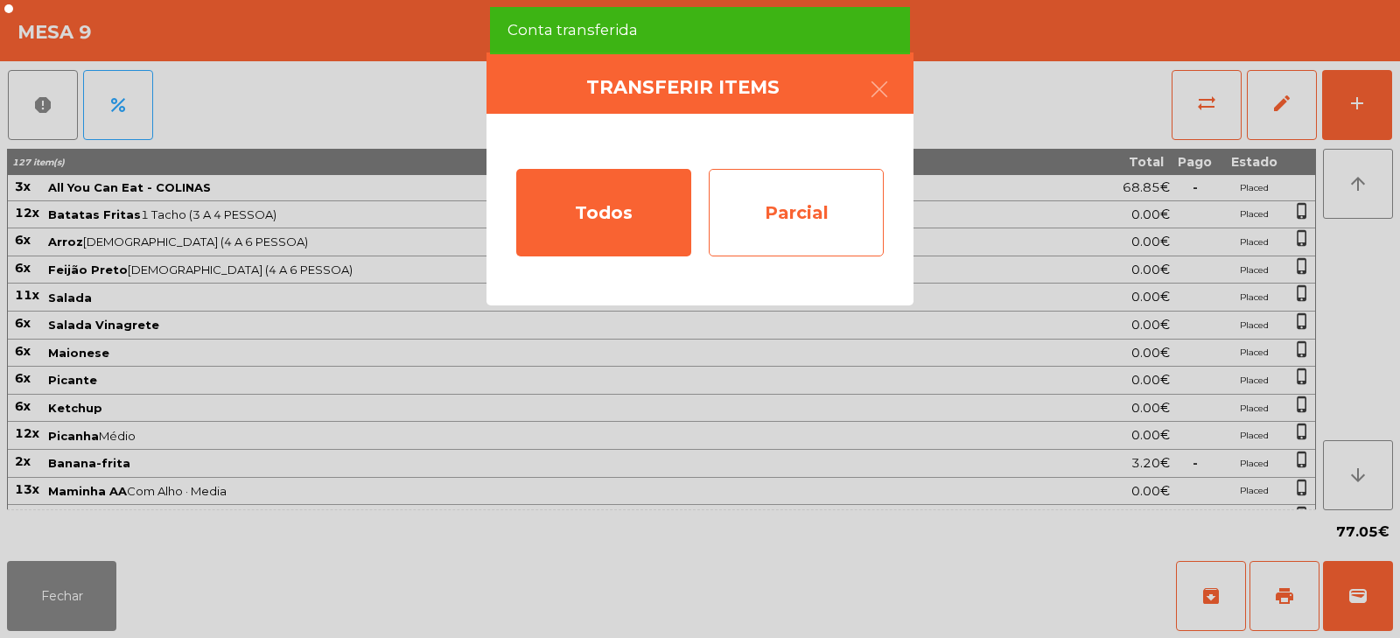
click at [798, 209] on div "Parcial" at bounding box center [796, 212] width 175 height 87
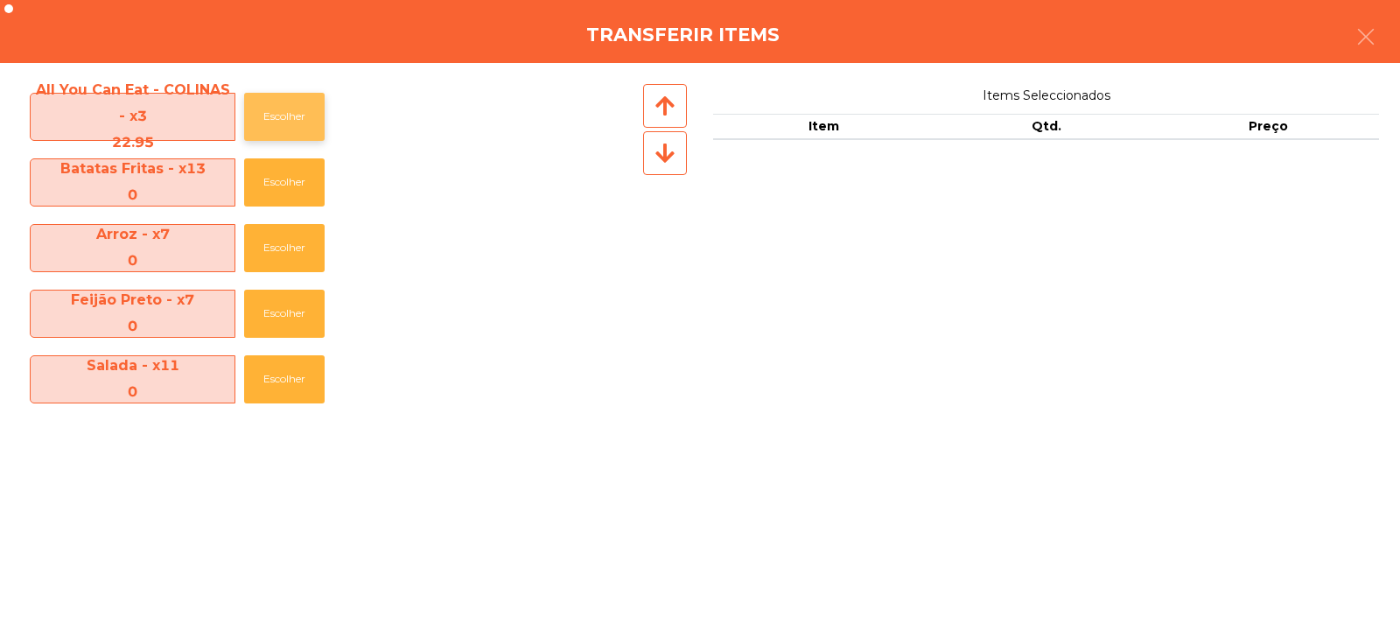
click at [288, 115] on button "Escolher" at bounding box center [284, 117] width 80 height 48
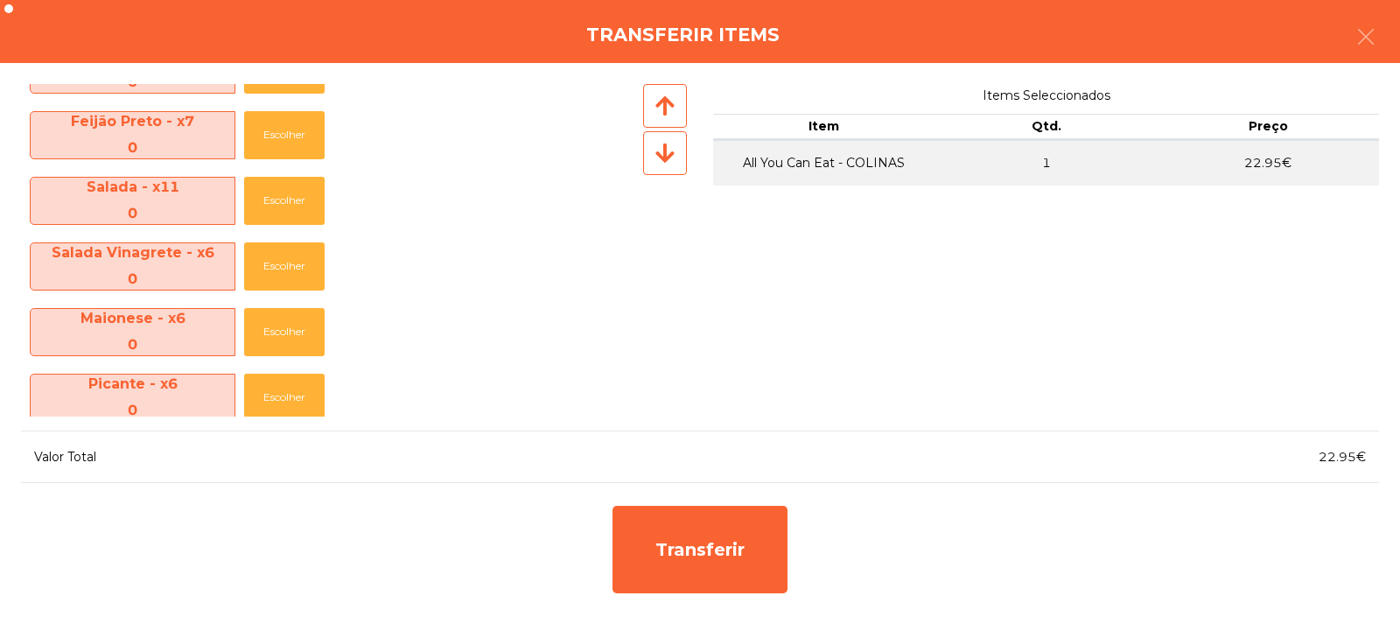
scroll to position [724, 0]
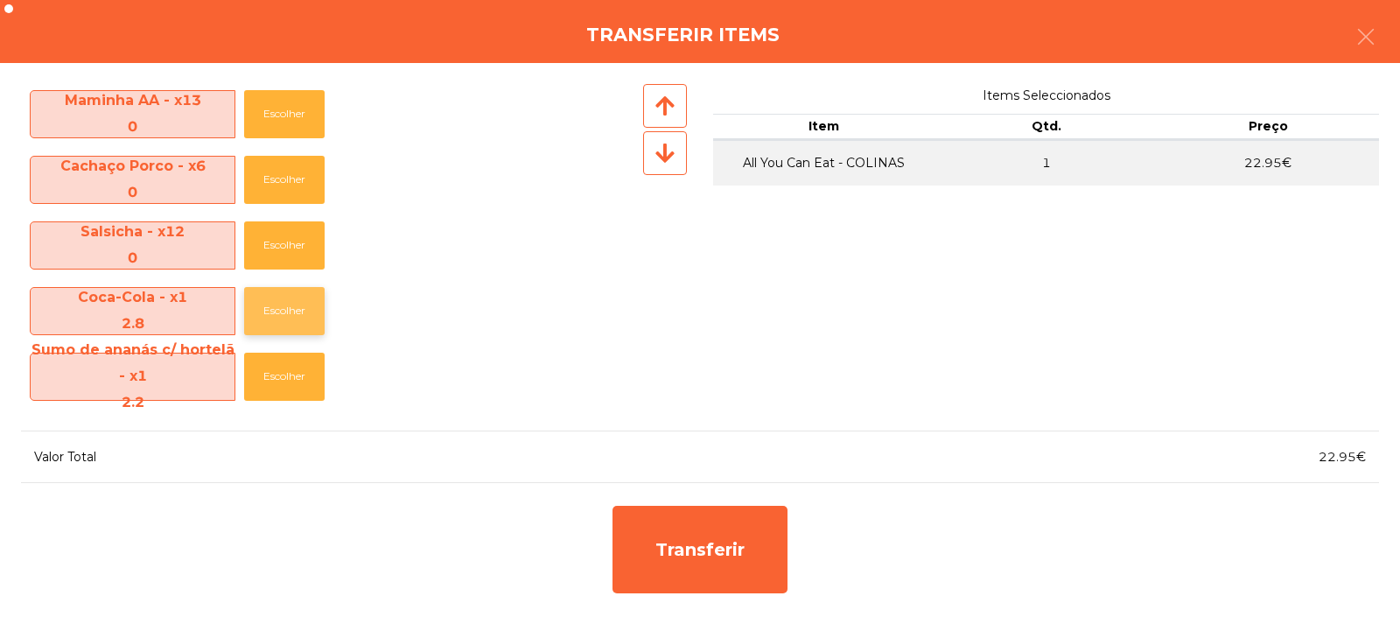
click at [286, 325] on button "Escolher" at bounding box center [284, 311] width 80 height 48
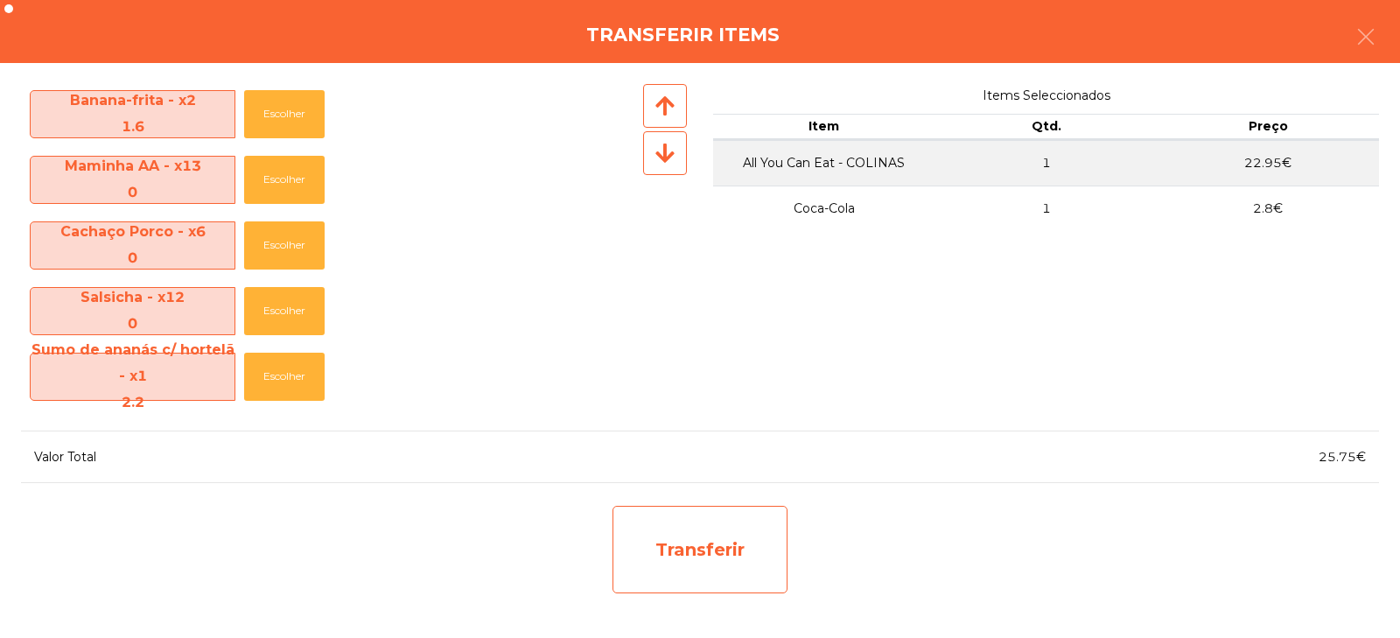
click at [648, 552] on div "Transferir" at bounding box center [699, 549] width 175 height 87
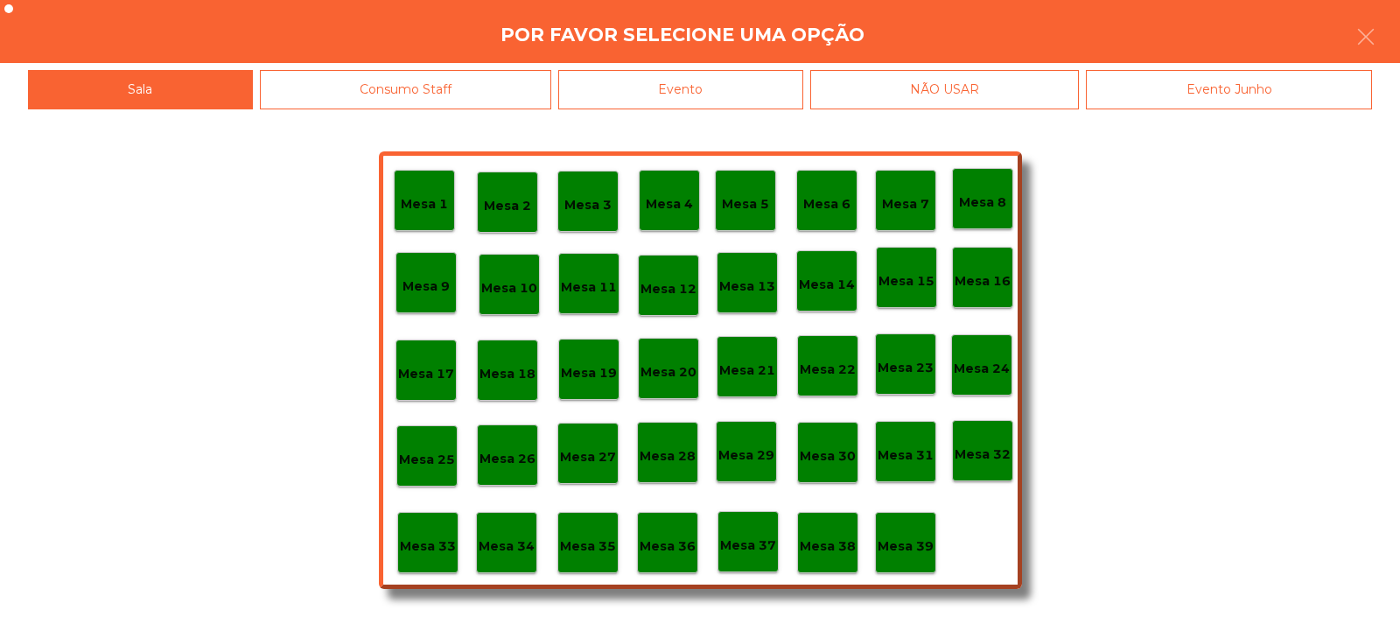
click at [434, 542] on p "Mesa 33" at bounding box center [428, 546] width 56 height 20
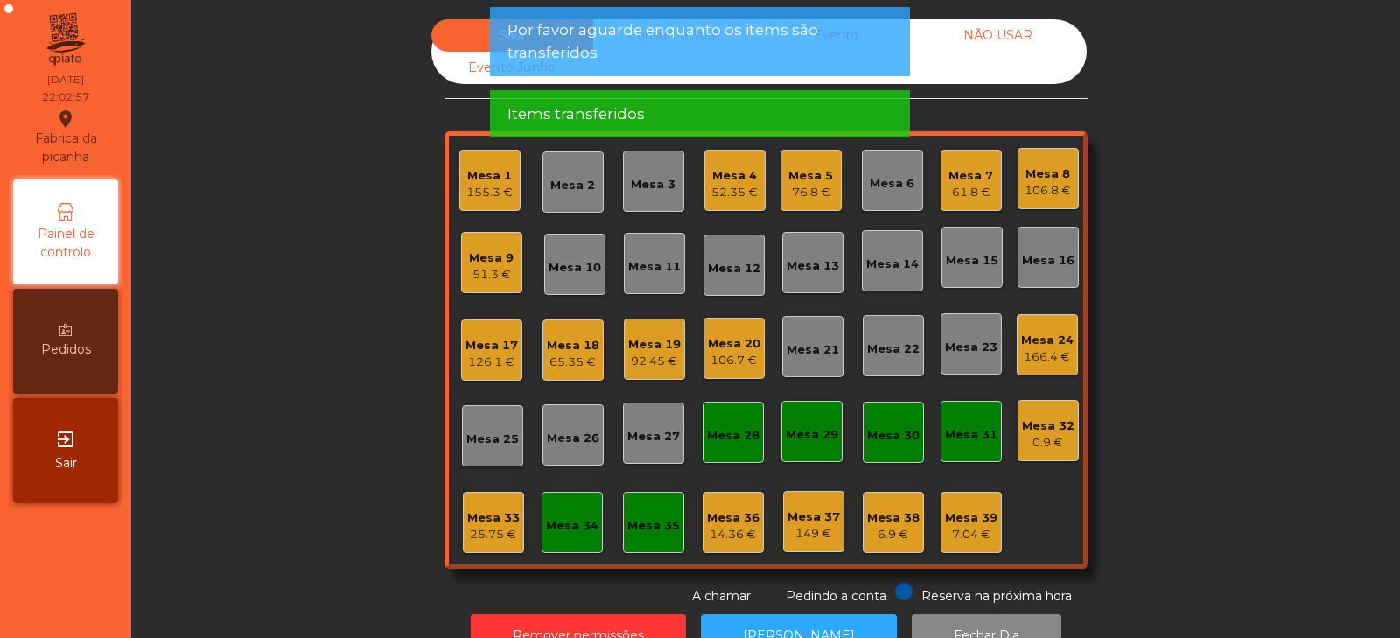
click at [493, 526] on div "25.75 €" at bounding box center [493, 534] width 52 height 17
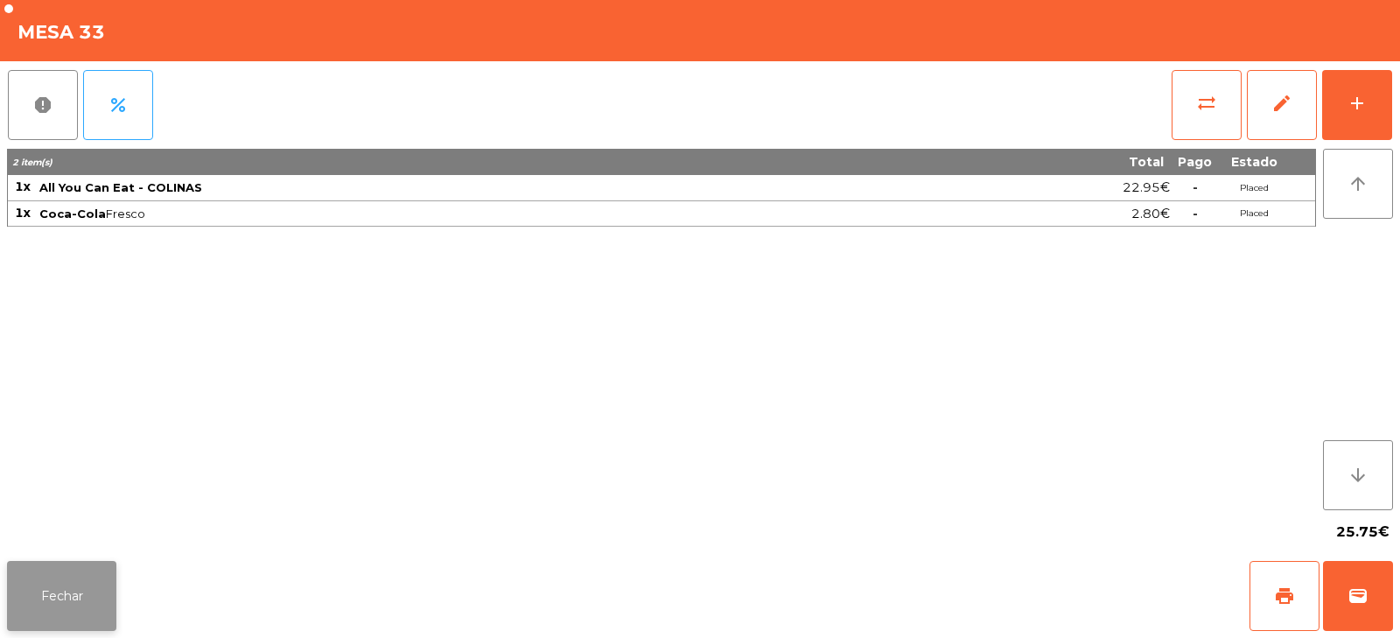
click at [61, 617] on button "Fechar" at bounding box center [61, 596] width 109 height 70
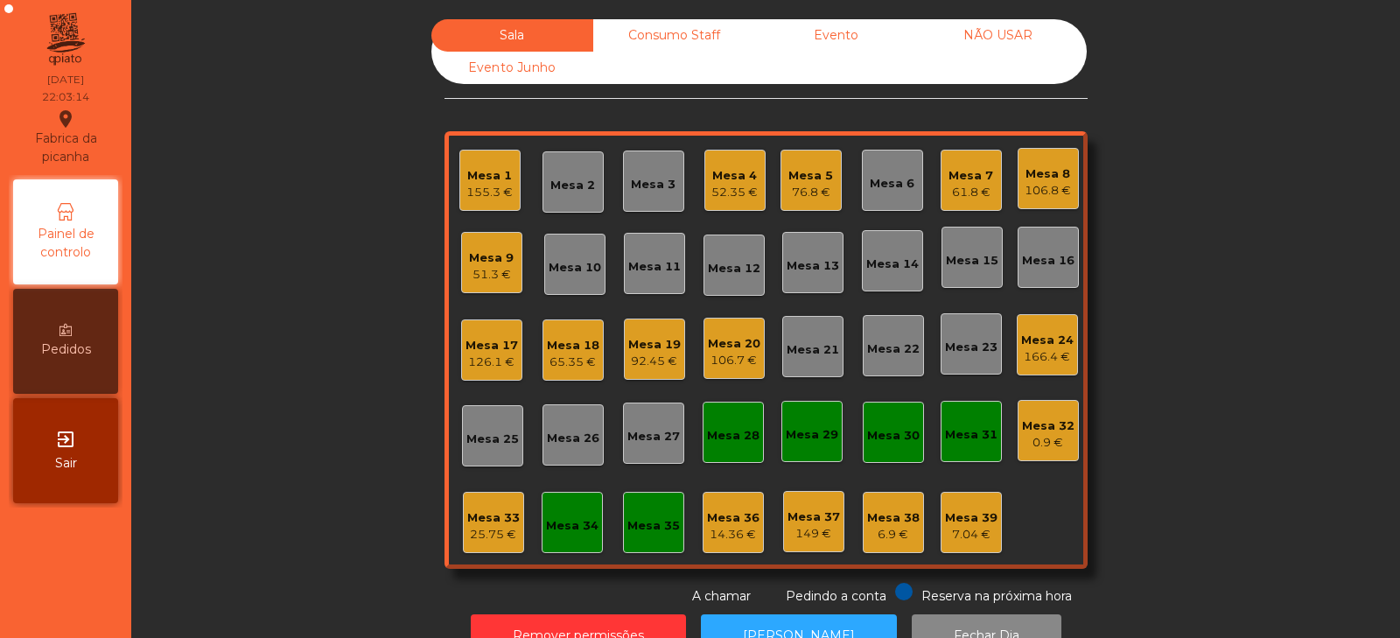
click at [486, 528] on div "25.75 €" at bounding box center [493, 534] width 52 height 17
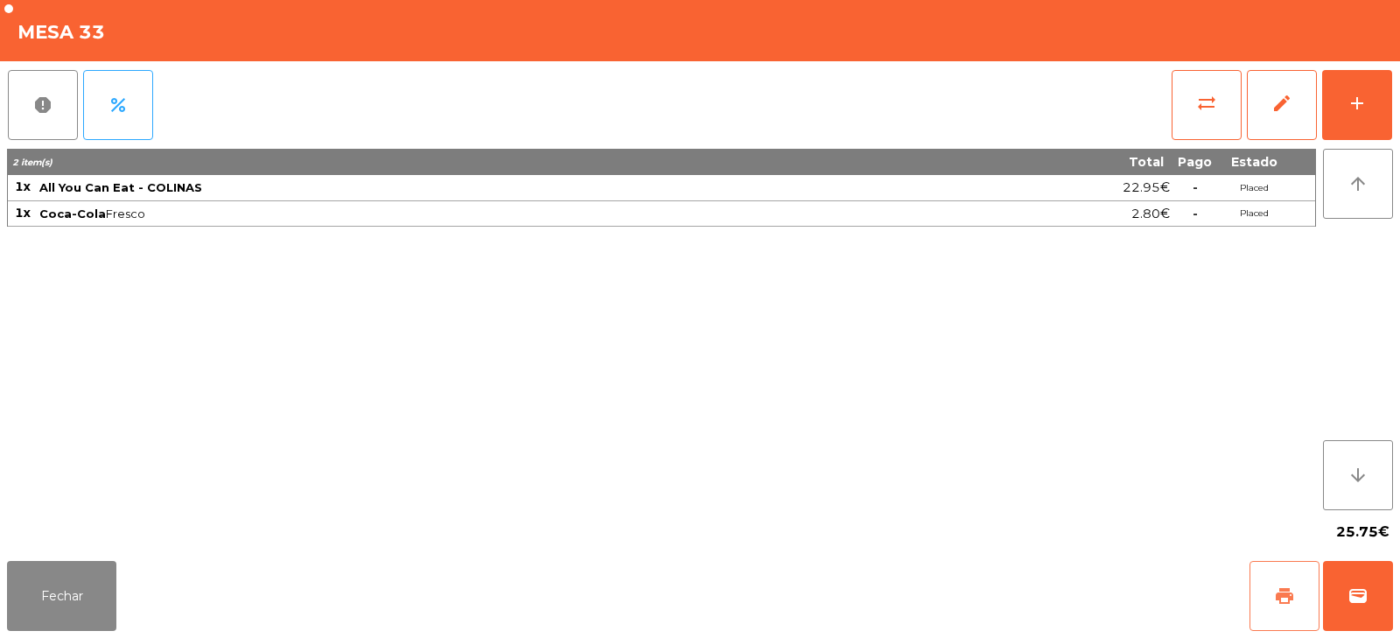
click at [1271, 598] on button "print" at bounding box center [1284, 596] width 70 height 70
click at [95, 603] on button "Fechar" at bounding box center [61, 596] width 109 height 70
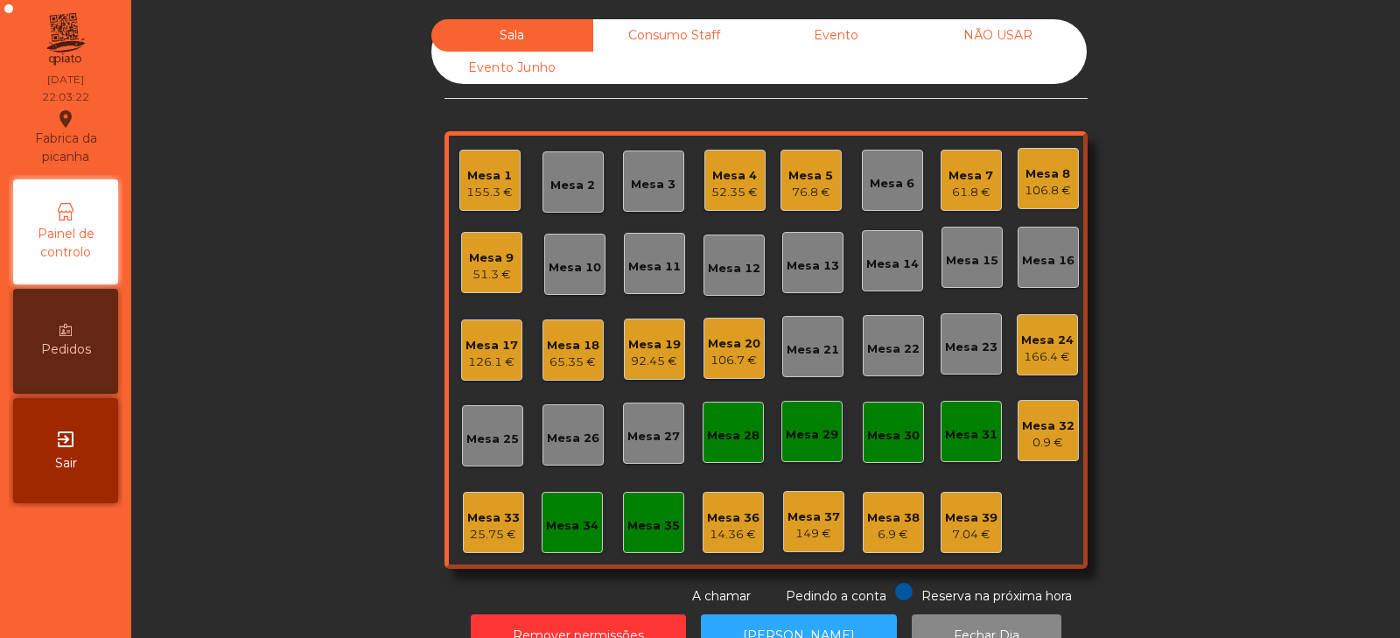
click at [826, 47] on div "Evento" at bounding box center [836, 35] width 162 height 32
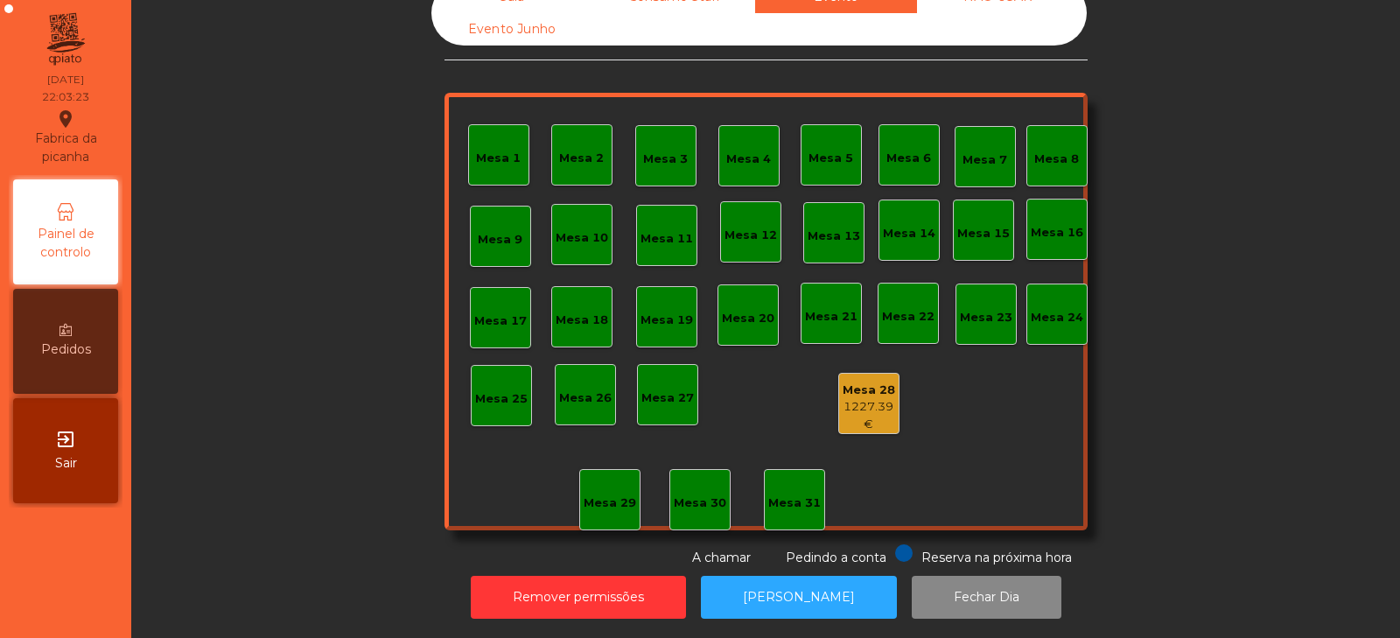
scroll to position [0, 0]
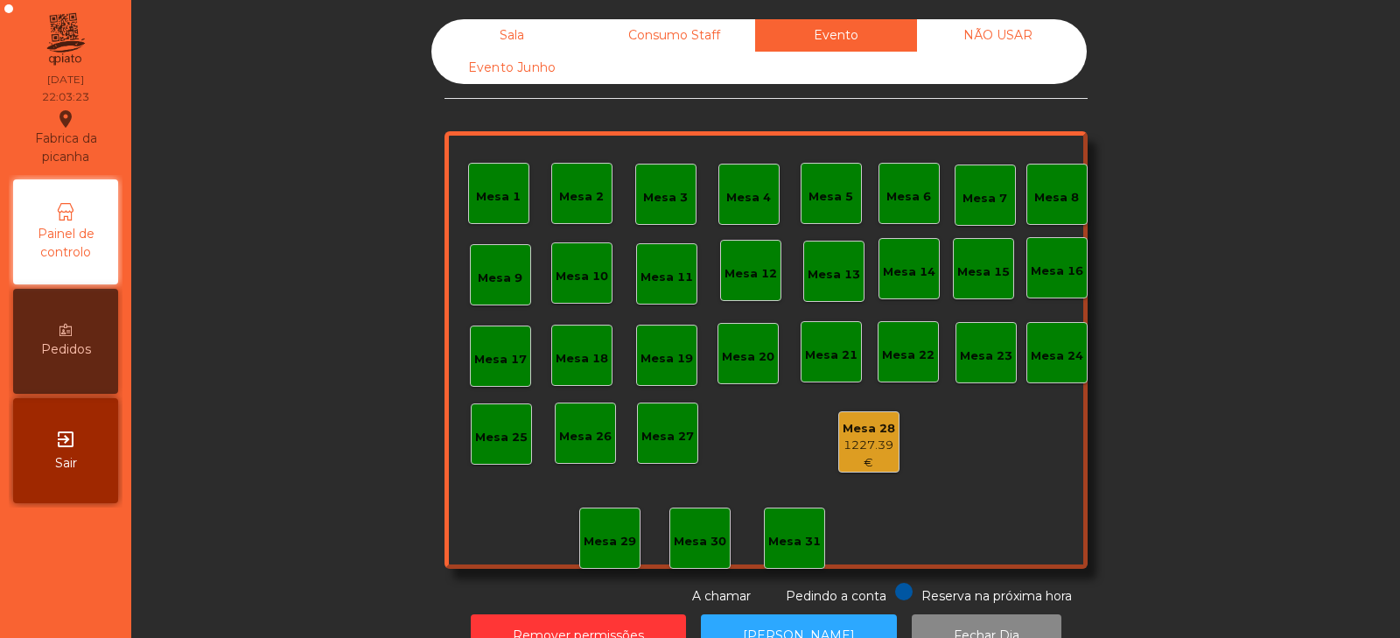
click at [853, 438] on div "1227.39 €" at bounding box center [868, 454] width 59 height 34
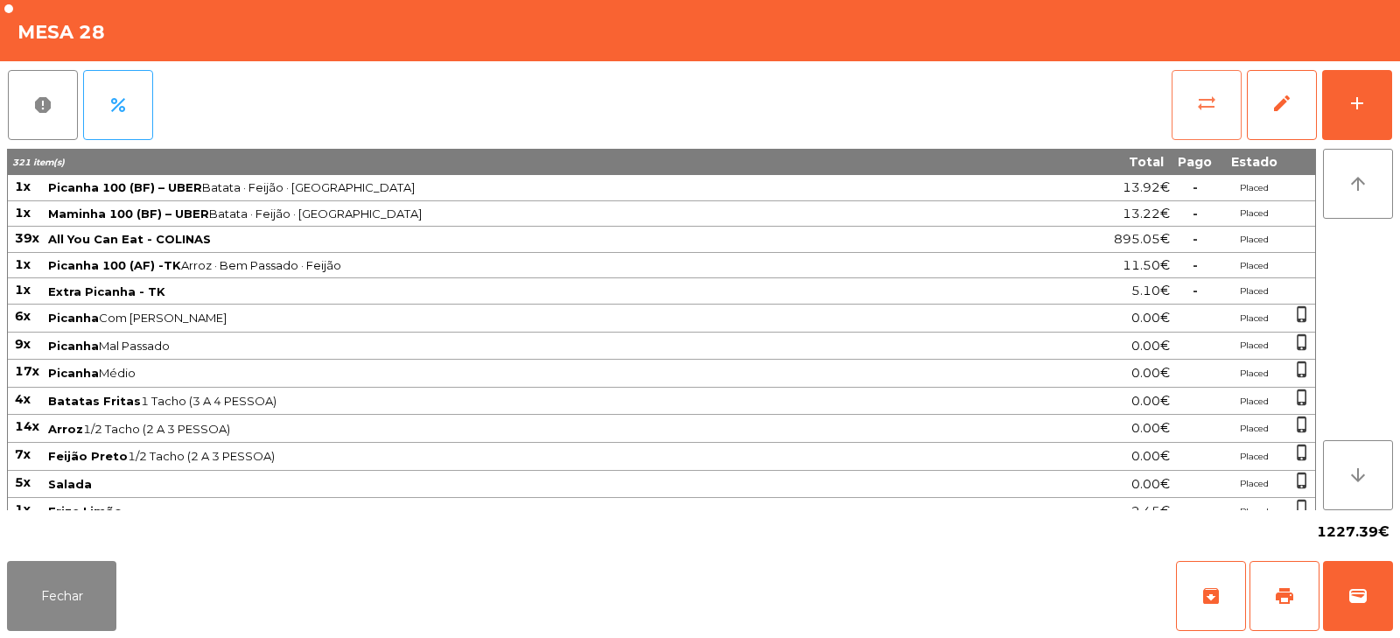
click at [1206, 116] on button "sync_alt" at bounding box center [1206, 105] width 70 height 70
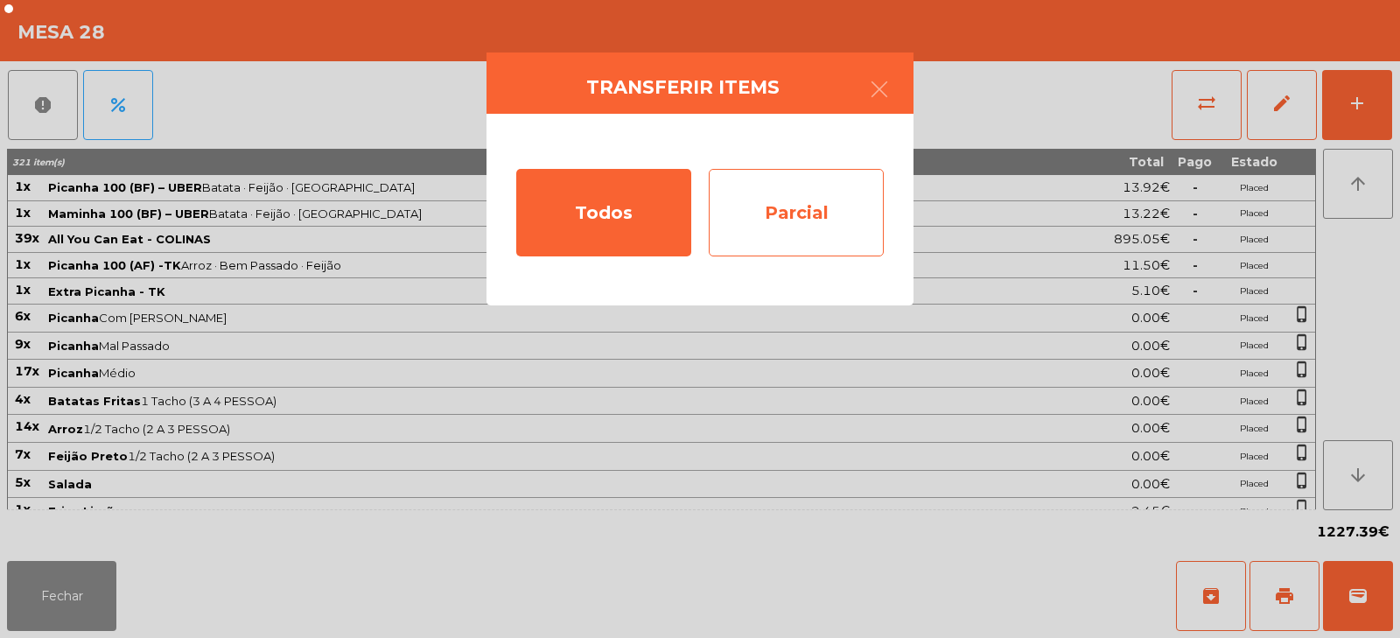
click at [849, 209] on div "Parcial" at bounding box center [796, 212] width 175 height 87
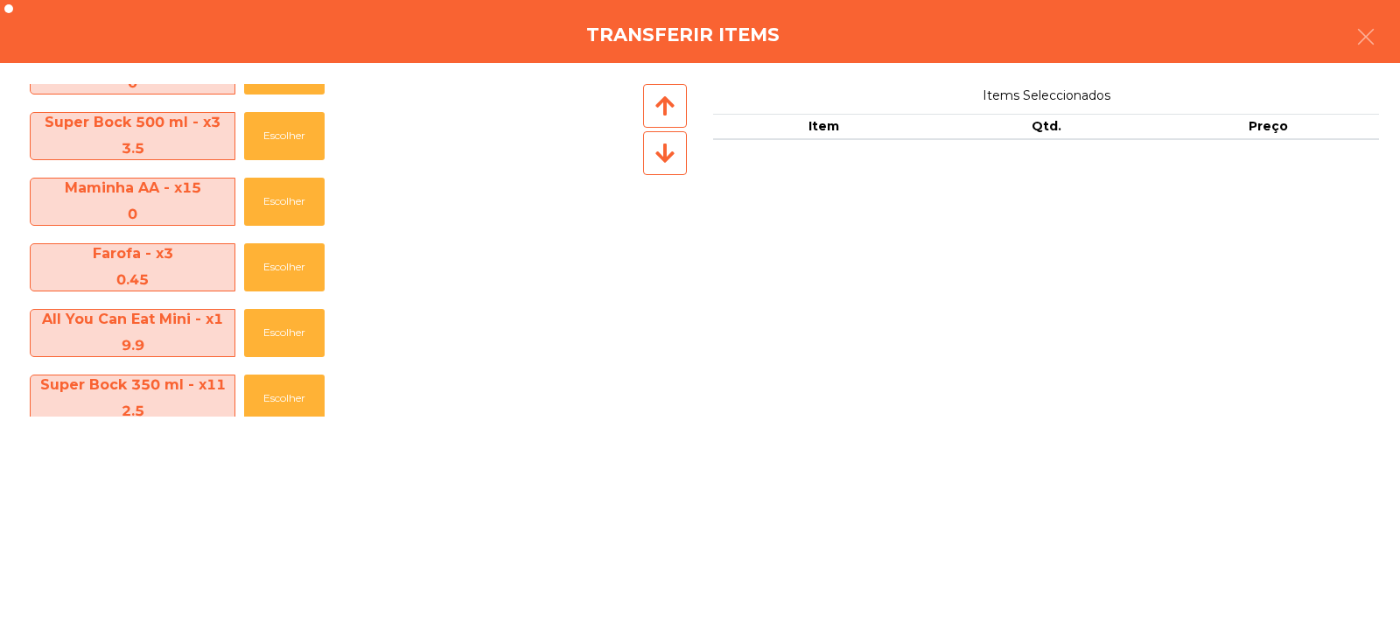
scroll to position [1608, 0]
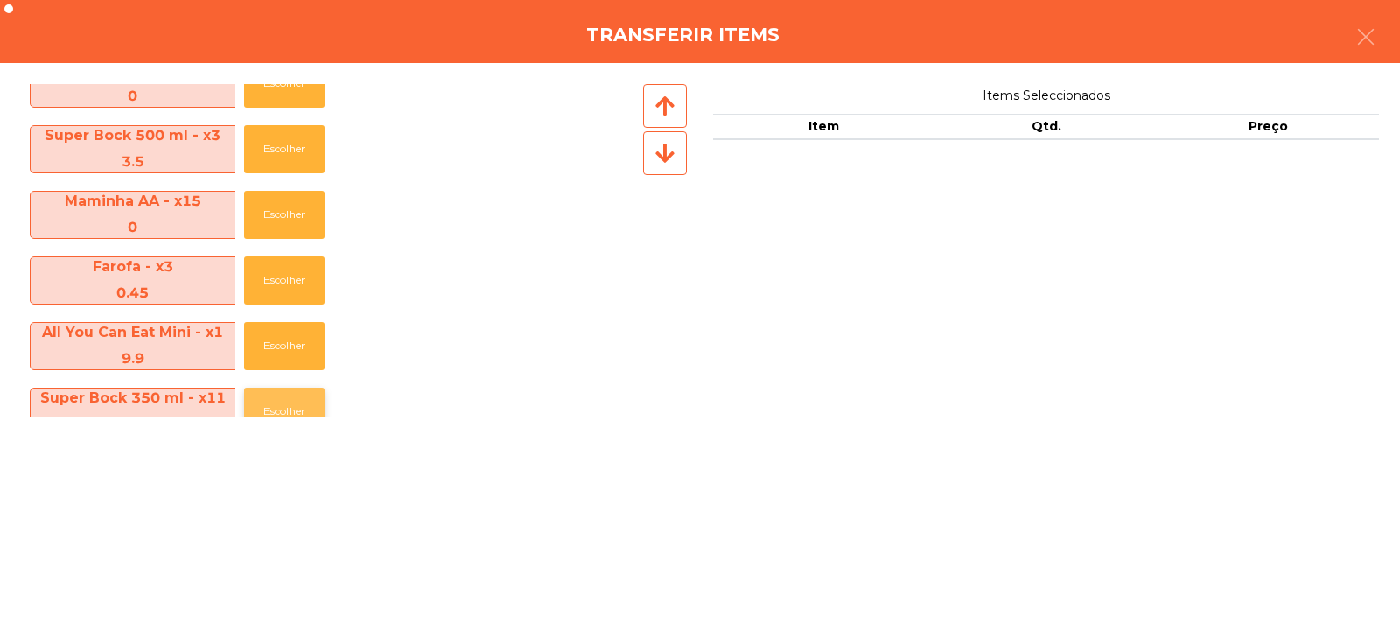
click at [283, 398] on button "Escolher" at bounding box center [284, 412] width 80 height 48
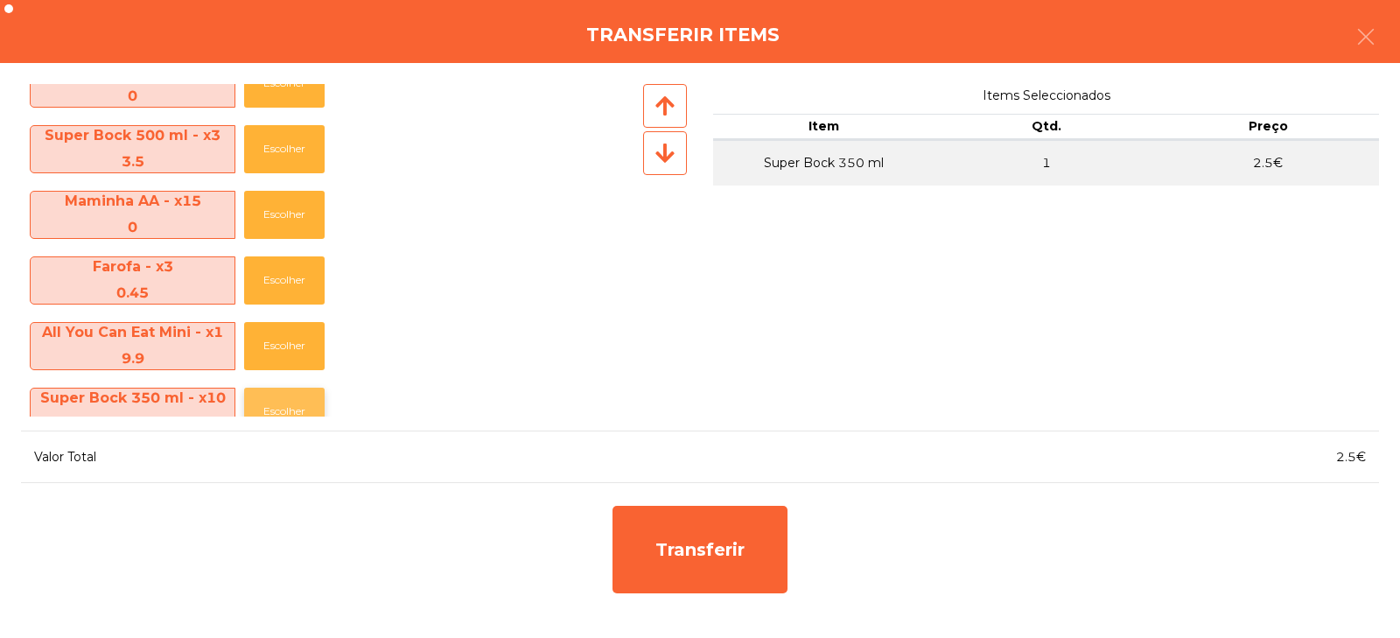
click at [282, 400] on button "Escolher" at bounding box center [284, 412] width 80 height 48
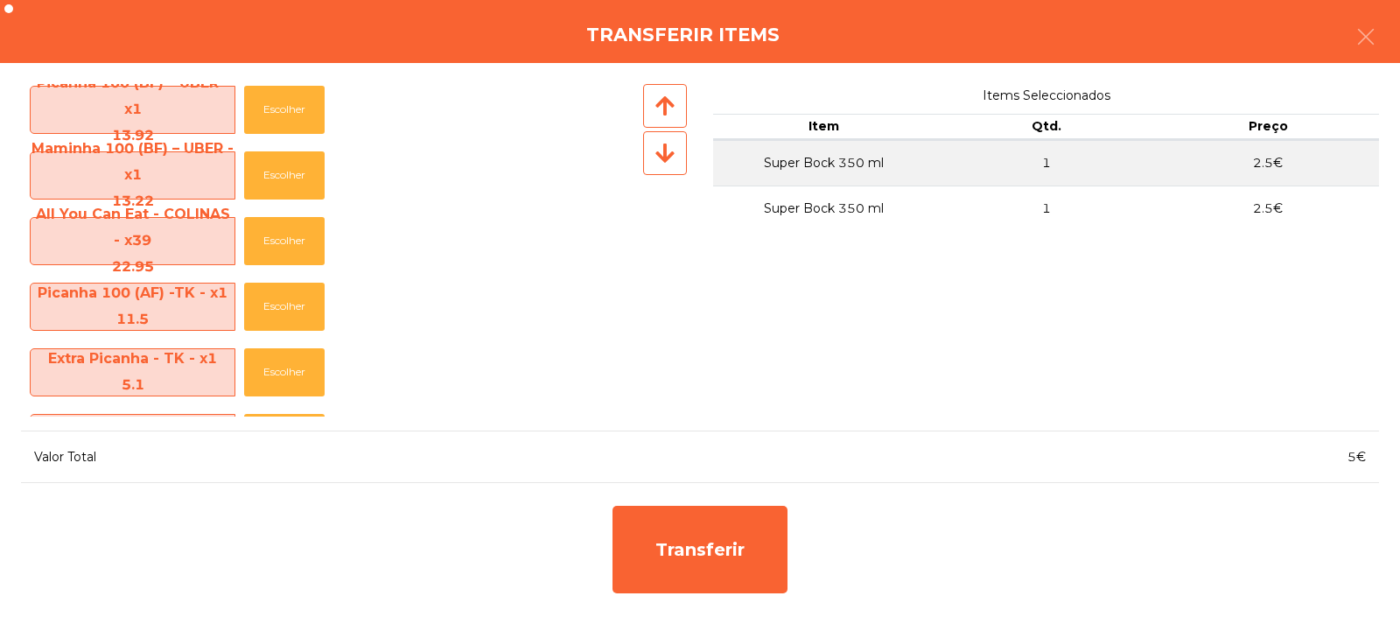
scroll to position [0, 0]
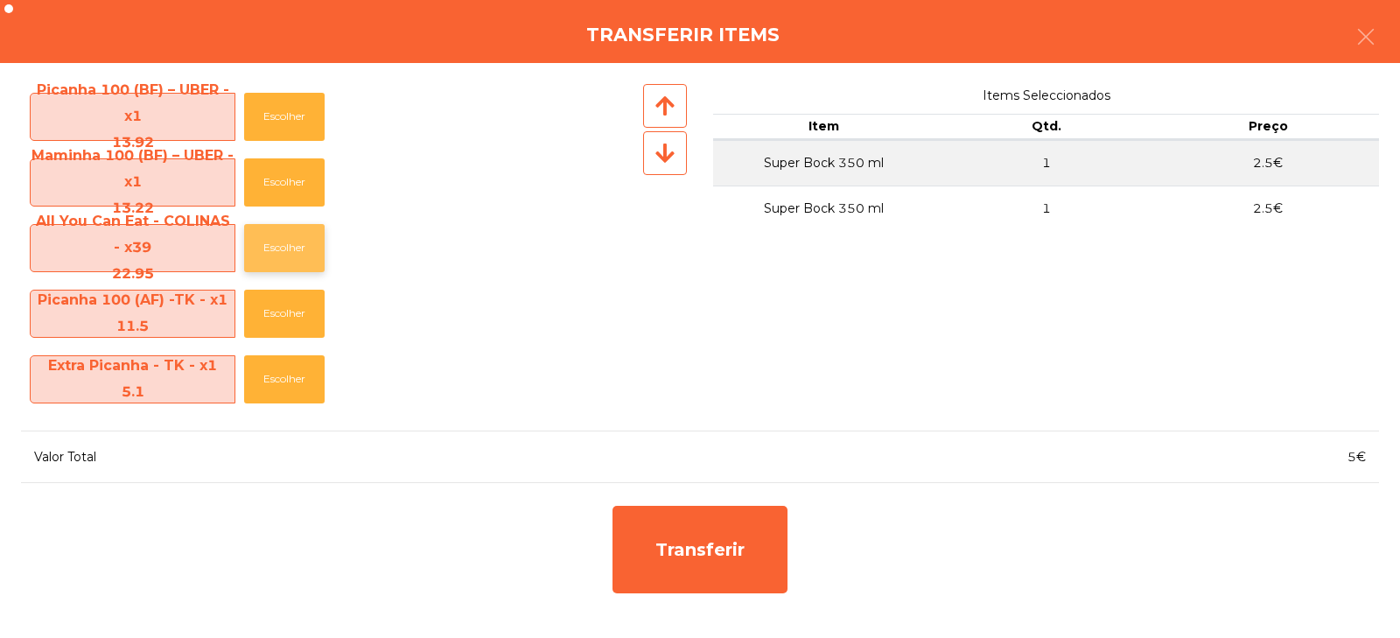
click at [272, 242] on button "Escolher" at bounding box center [284, 248] width 80 height 48
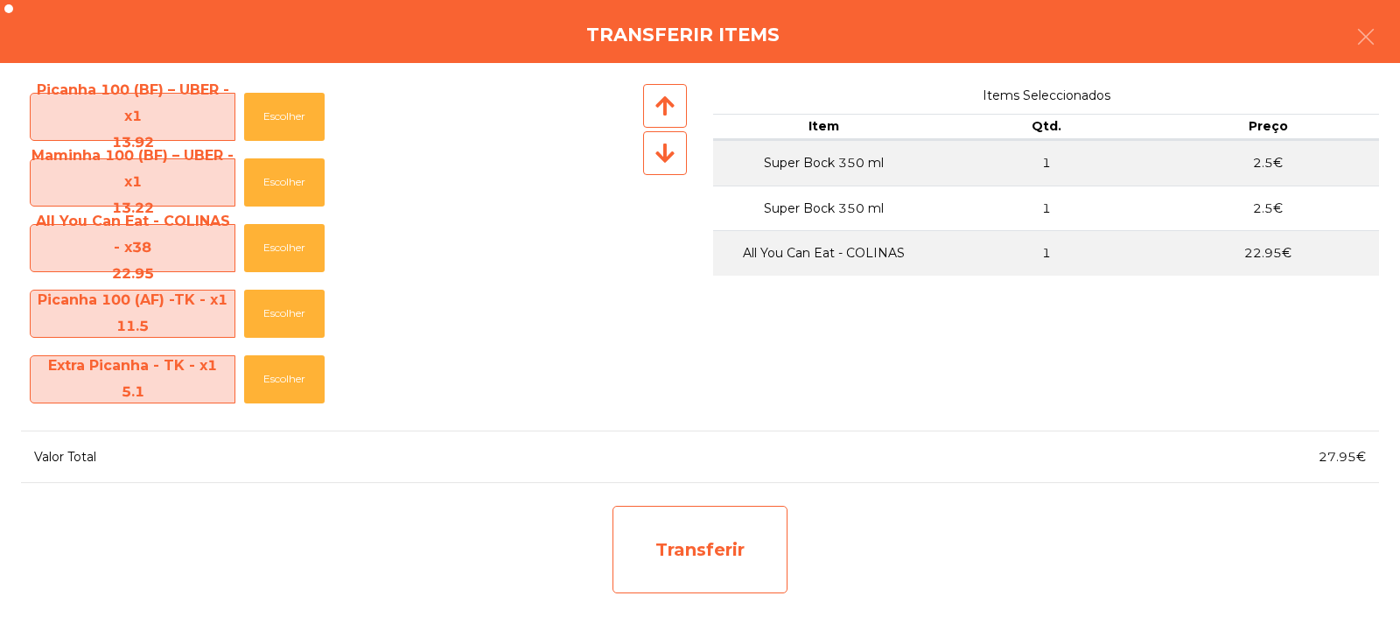
click at [686, 537] on div "Transferir" at bounding box center [699, 549] width 175 height 87
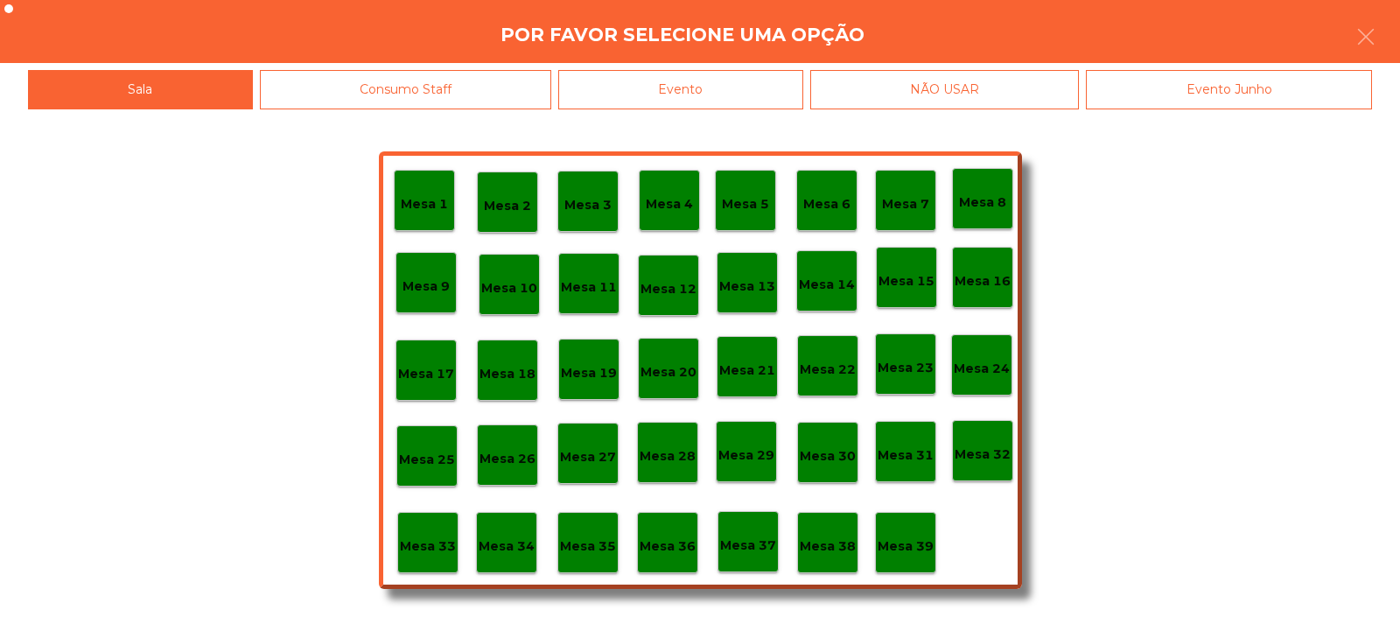
click at [590, 530] on div "Mesa 35" at bounding box center [588, 542] width 56 height 27
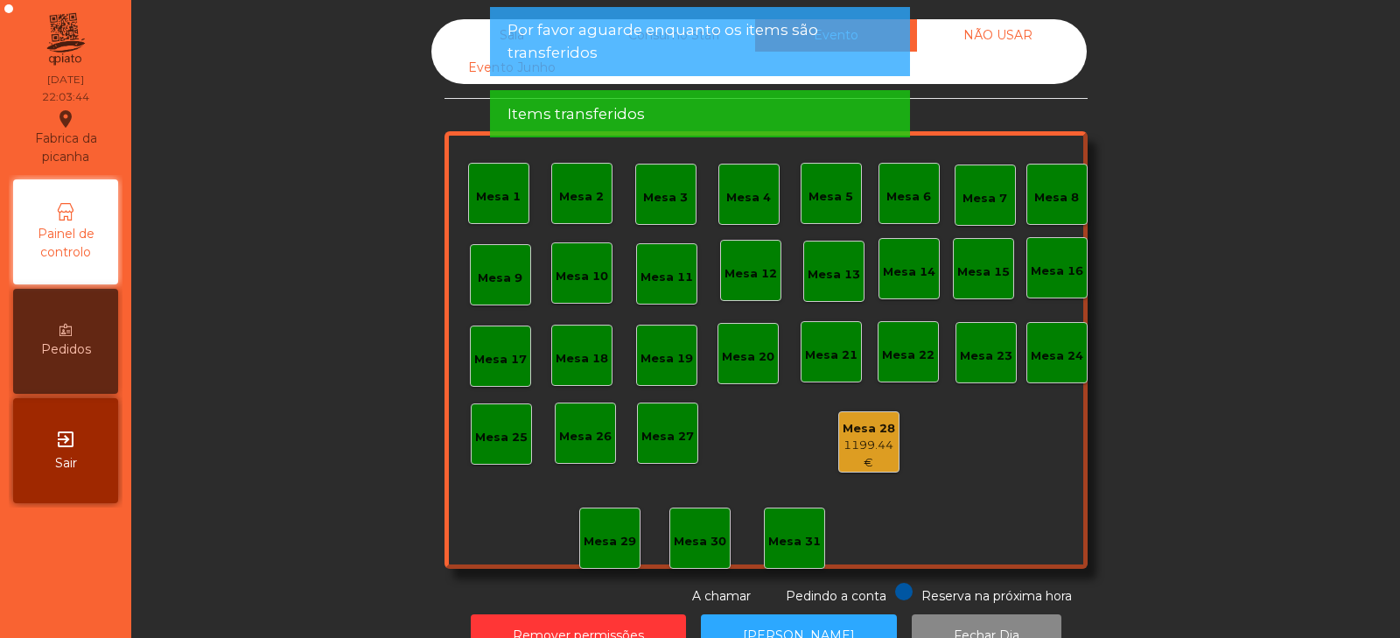
click at [479, 45] on div "Sala" at bounding box center [512, 35] width 162 height 32
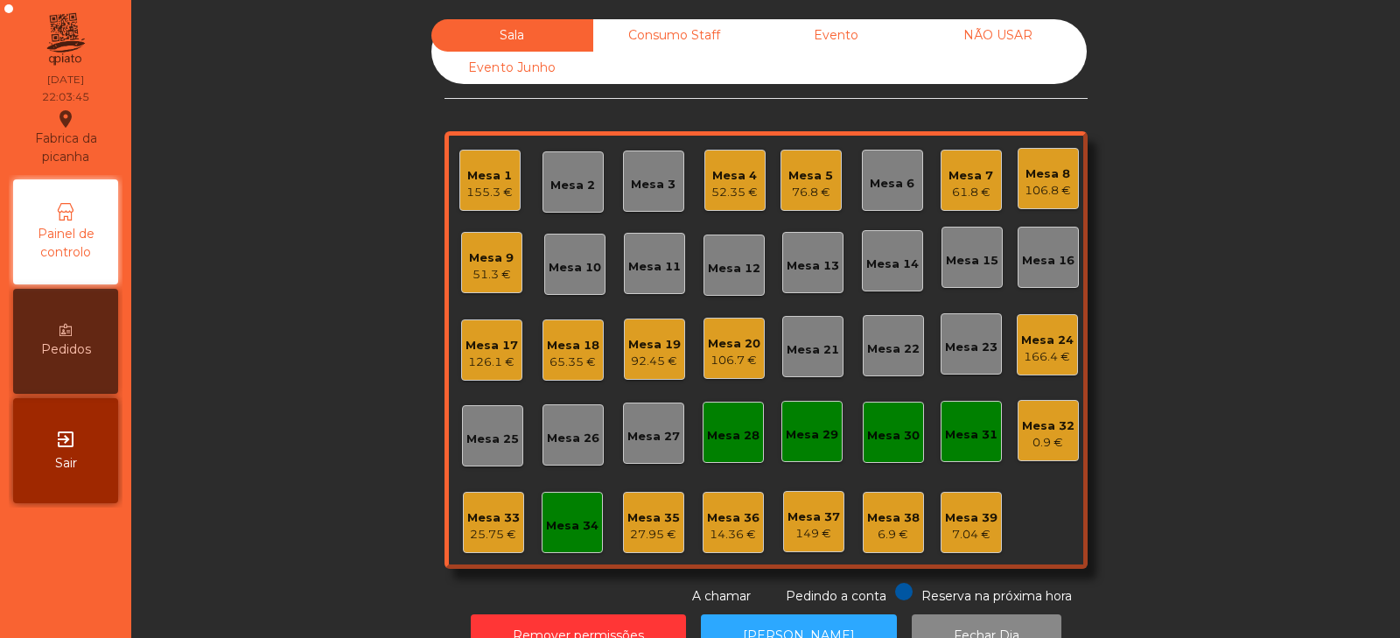
click at [650, 532] on div "27.95 €" at bounding box center [653, 534] width 52 height 17
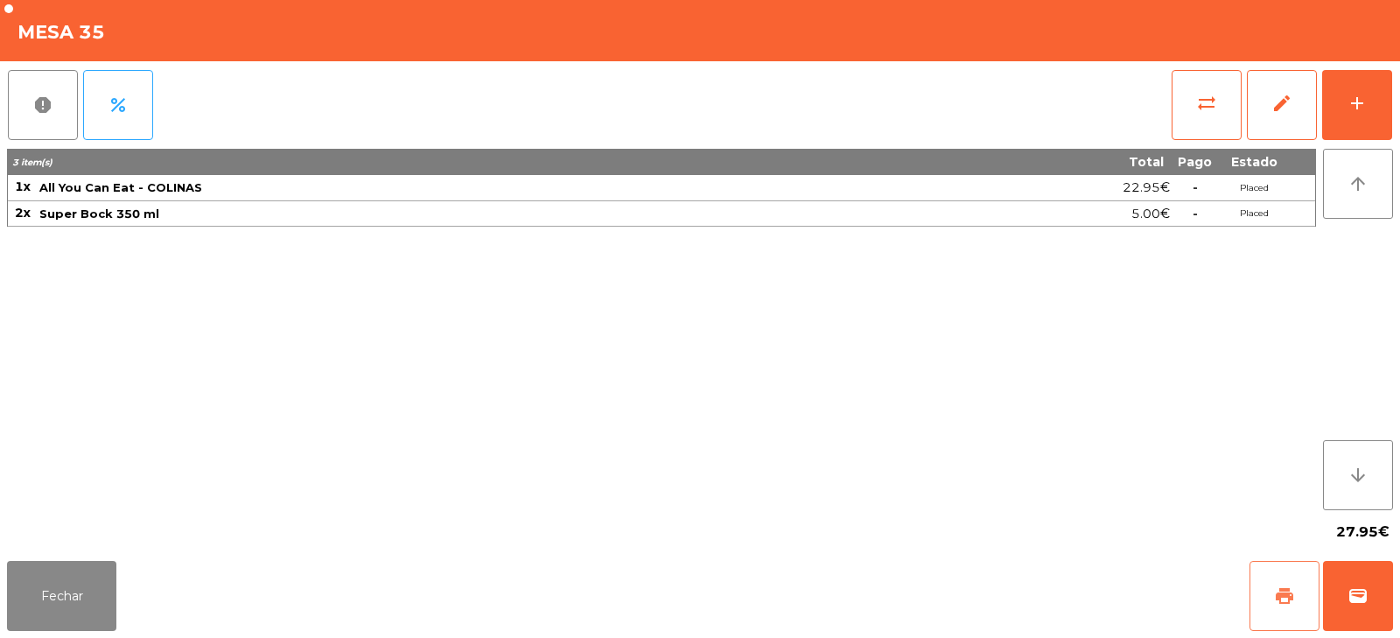
click at [1294, 592] on span "print" at bounding box center [1284, 595] width 21 height 21
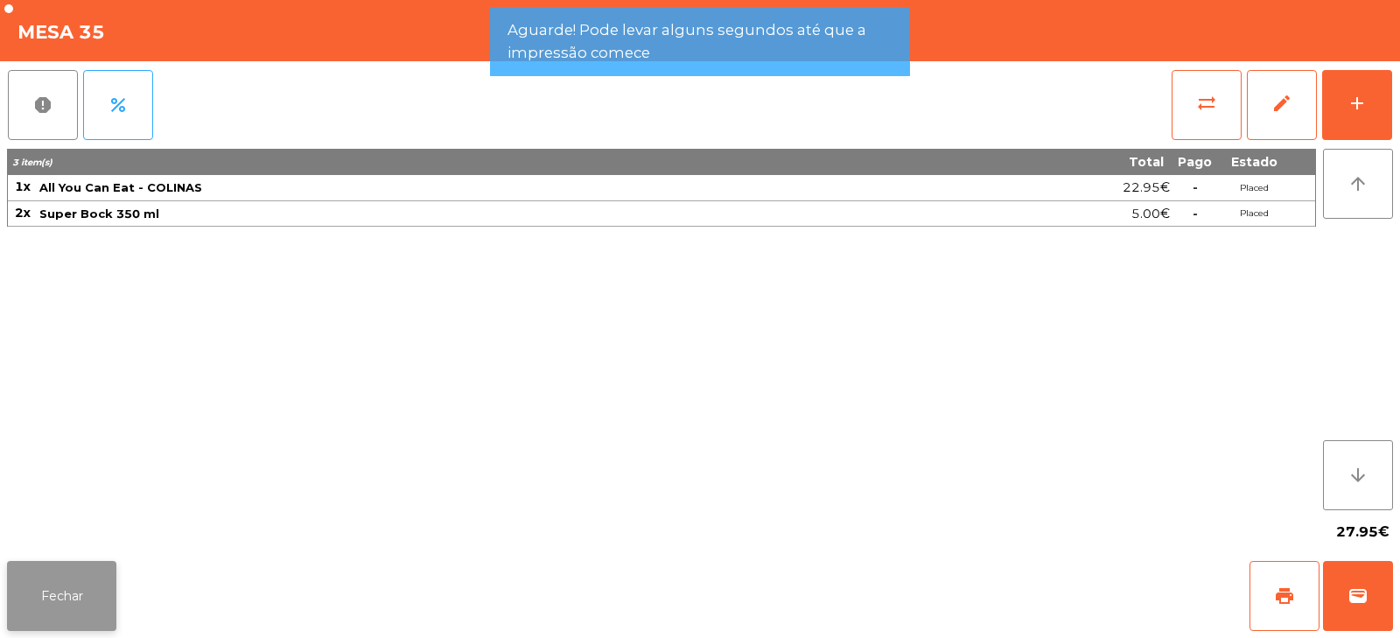
click at [94, 583] on button "Fechar" at bounding box center [61, 596] width 109 height 70
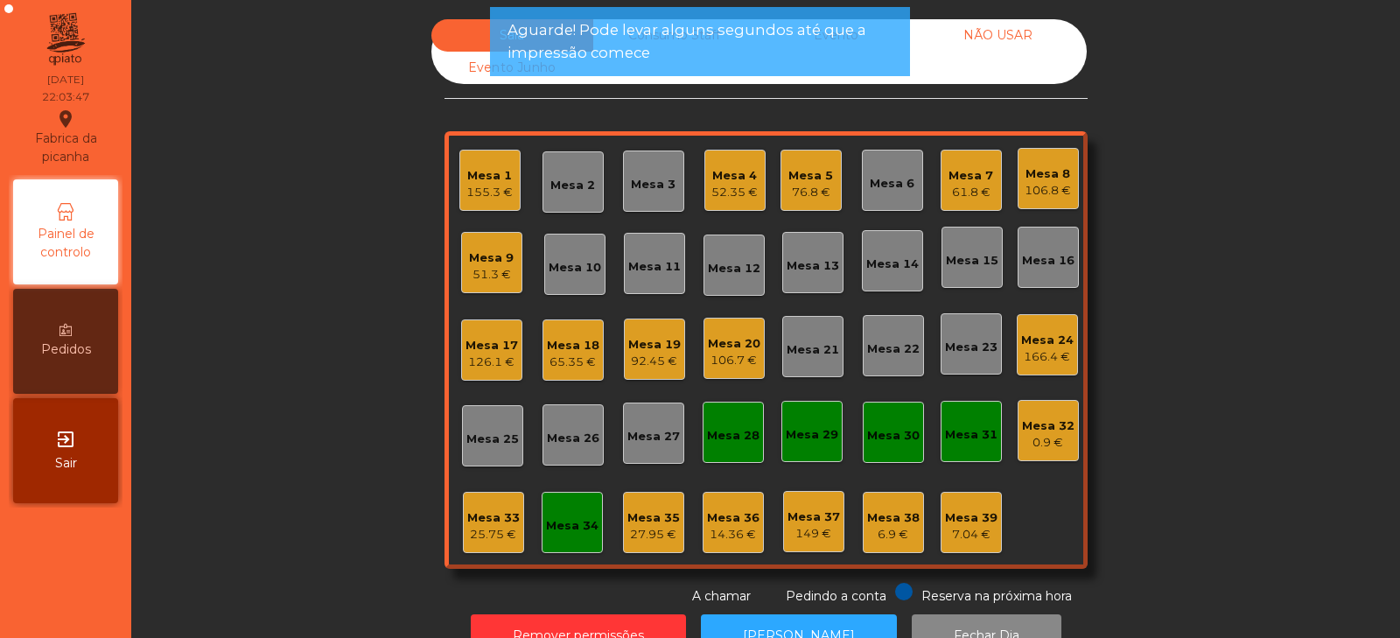
click at [650, 534] on div "27.95 €" at bounding box center [653, 534] width 52 height 17
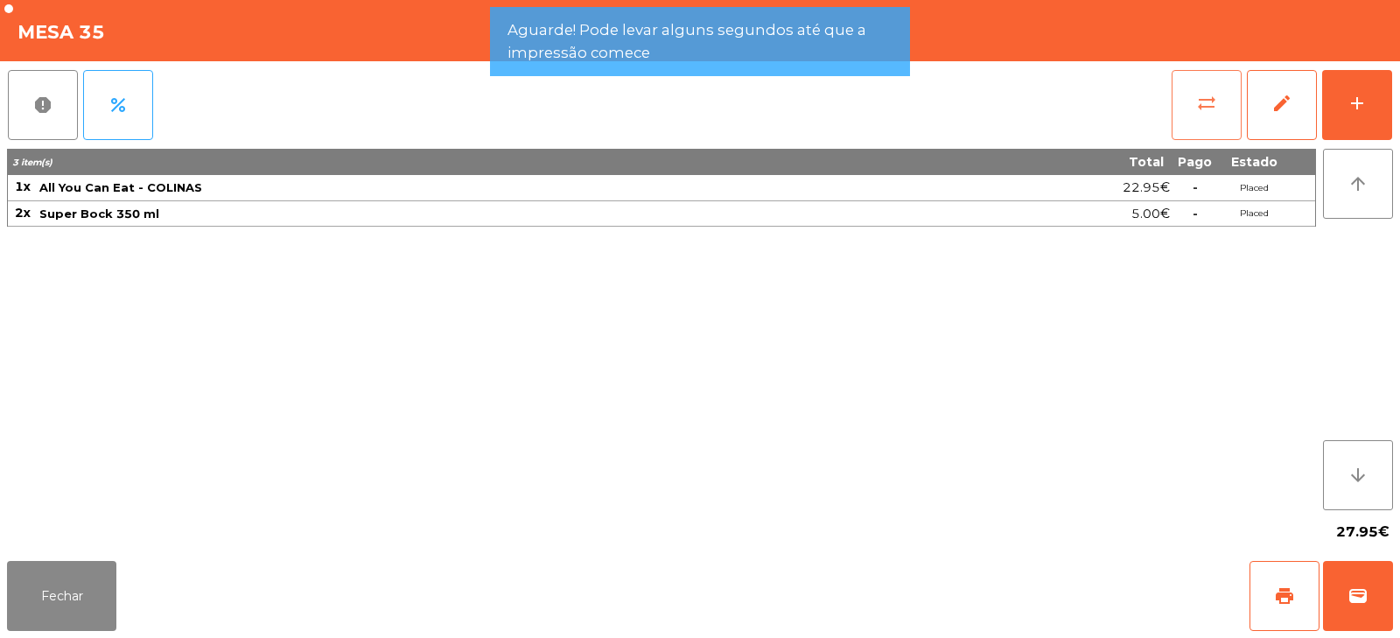
click at [1214, 108] on span "sync_alt" at bounding box center [1206, 103] width 21 height 21
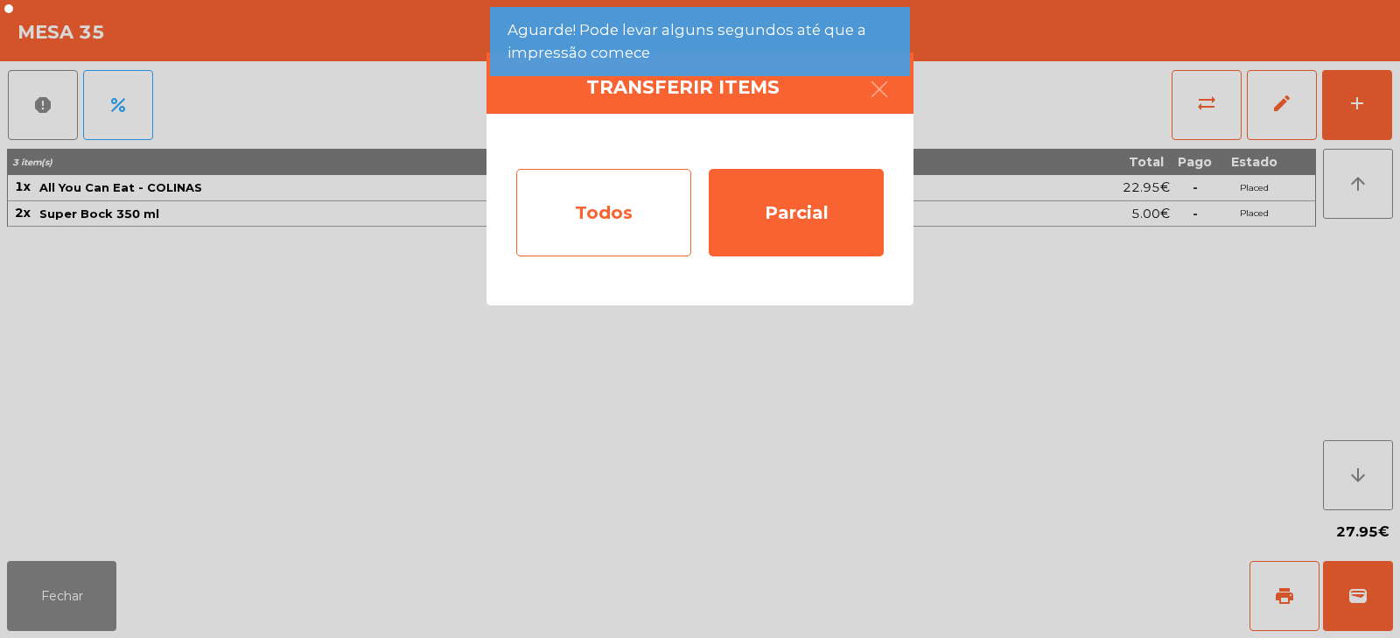
click at [664, 215] on div "Todos" at bounding box center [603, 212] width 175 height 87
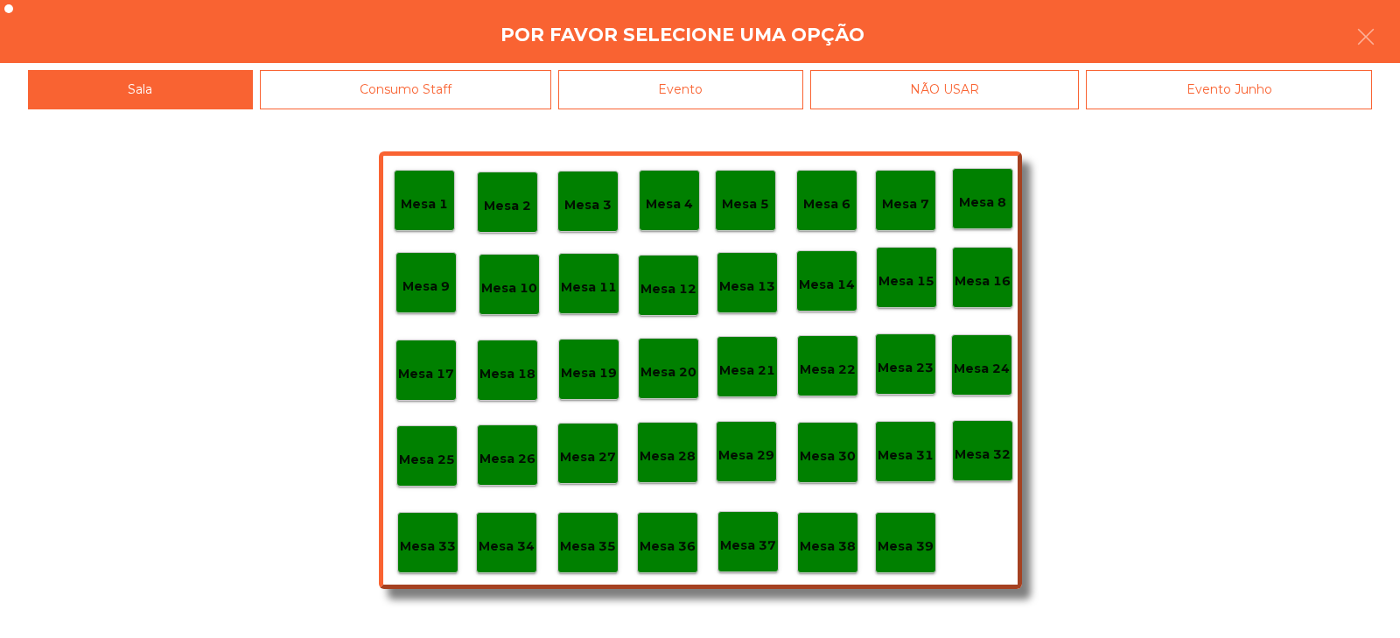
click at [773, 95] on div "Evento" at bounding box center [680, 89] width 245 height 39
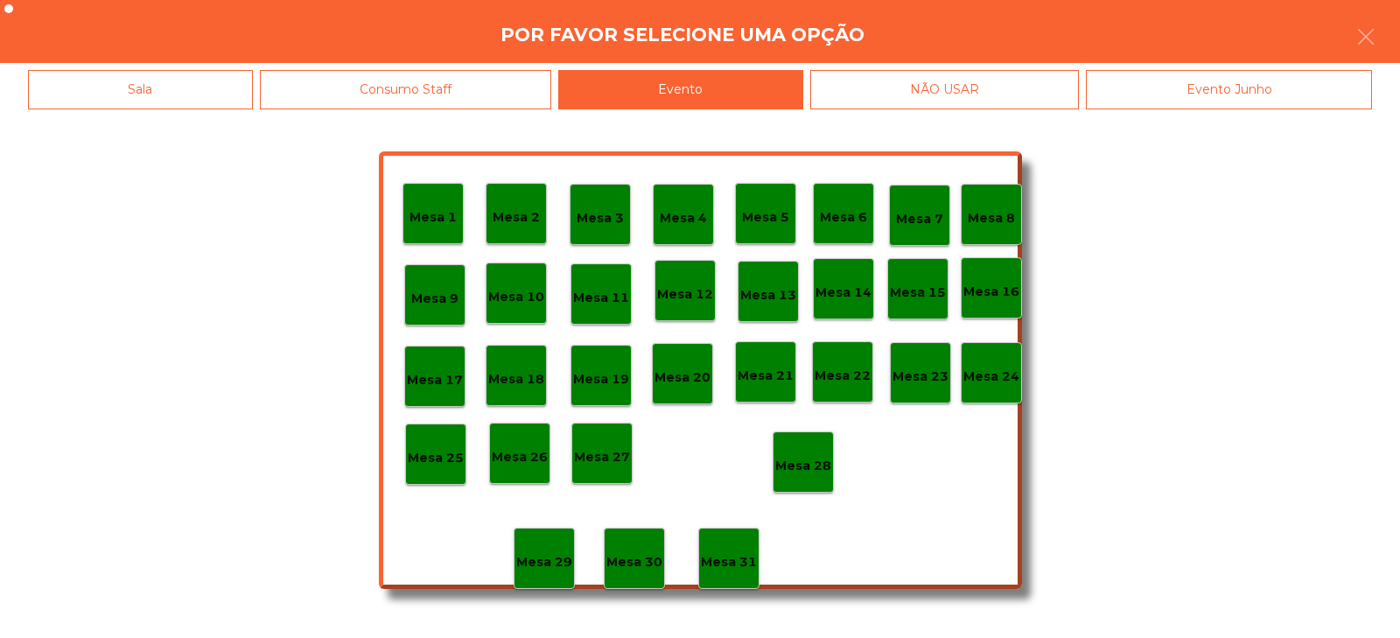
click at [812, 450] on div "Mesa 28" at bounding box center [803, 462] width 56 height 27
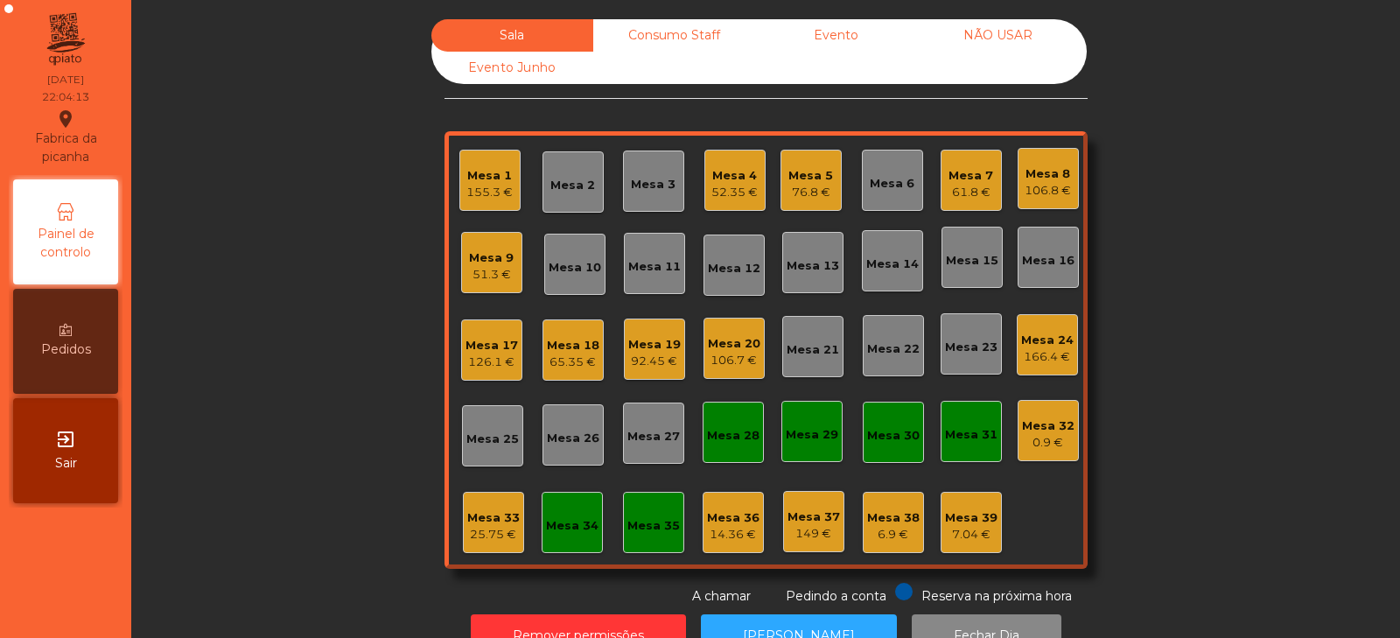
scroll to position [52, 0]
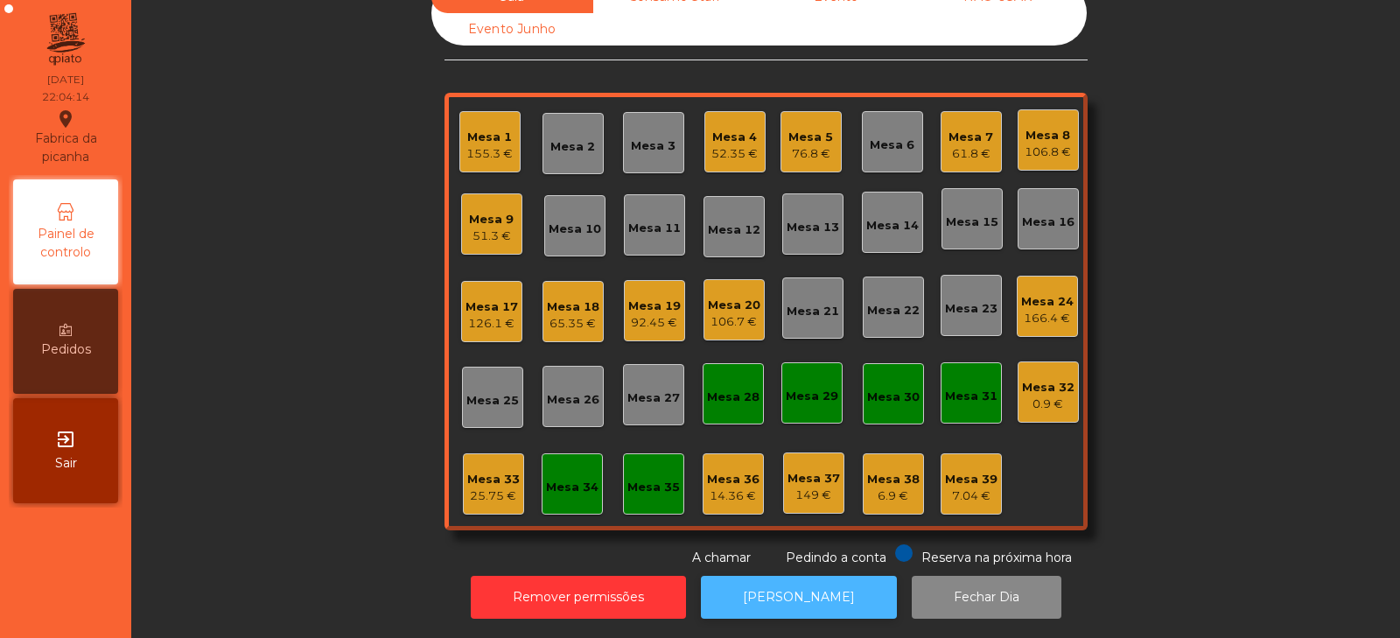
click at [817, 594] on button "[PERSON_NAME]" at bounding box center [799, 597] width 196 height 43
click at [483, 487] on div "25.75 €" at bounding box center [493, 495] width 52 height 17
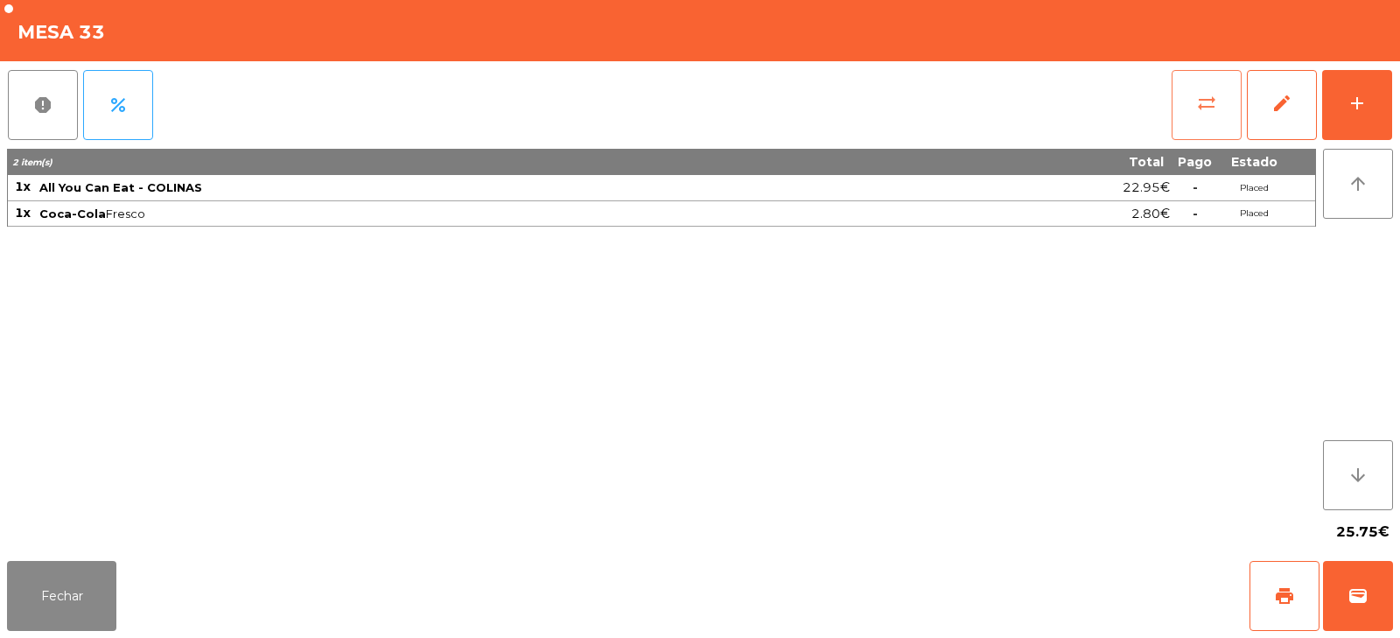
click at [1214, 88] on button "sync_alt" at bounding box center [1206, 105] width 70 height 70
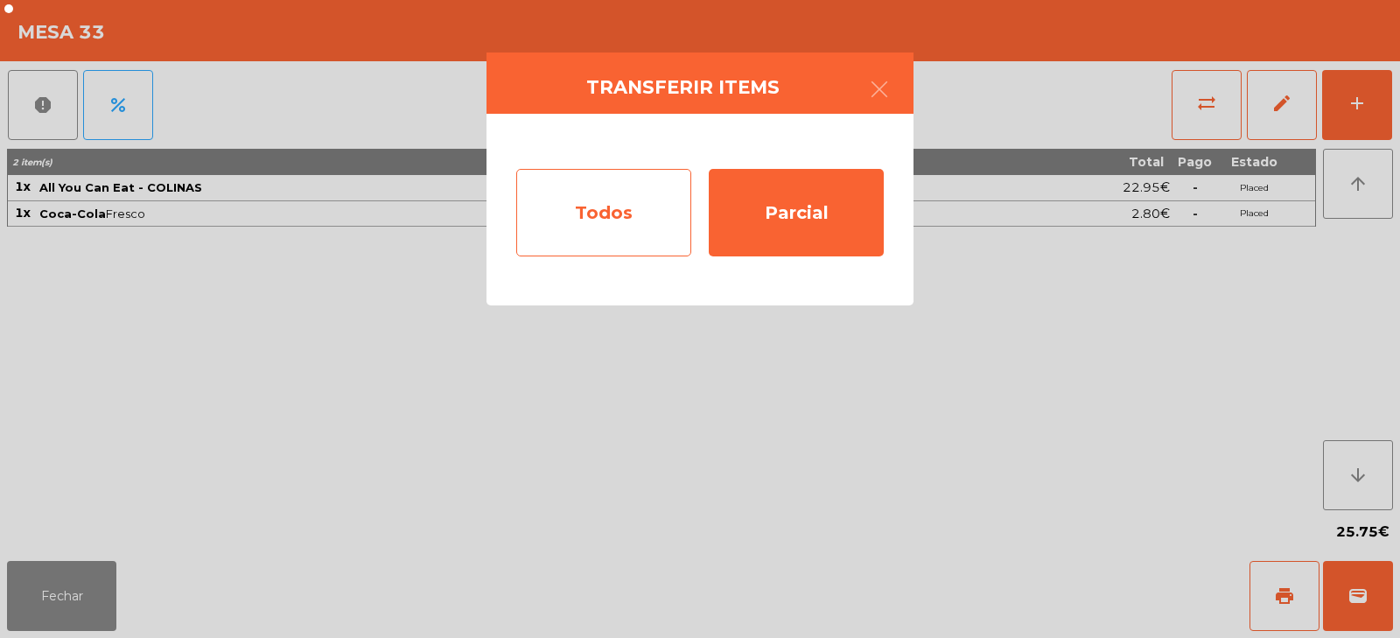
click at [671, 213] on div "Todos" at bounding box center [603, 212] width 175 height 87
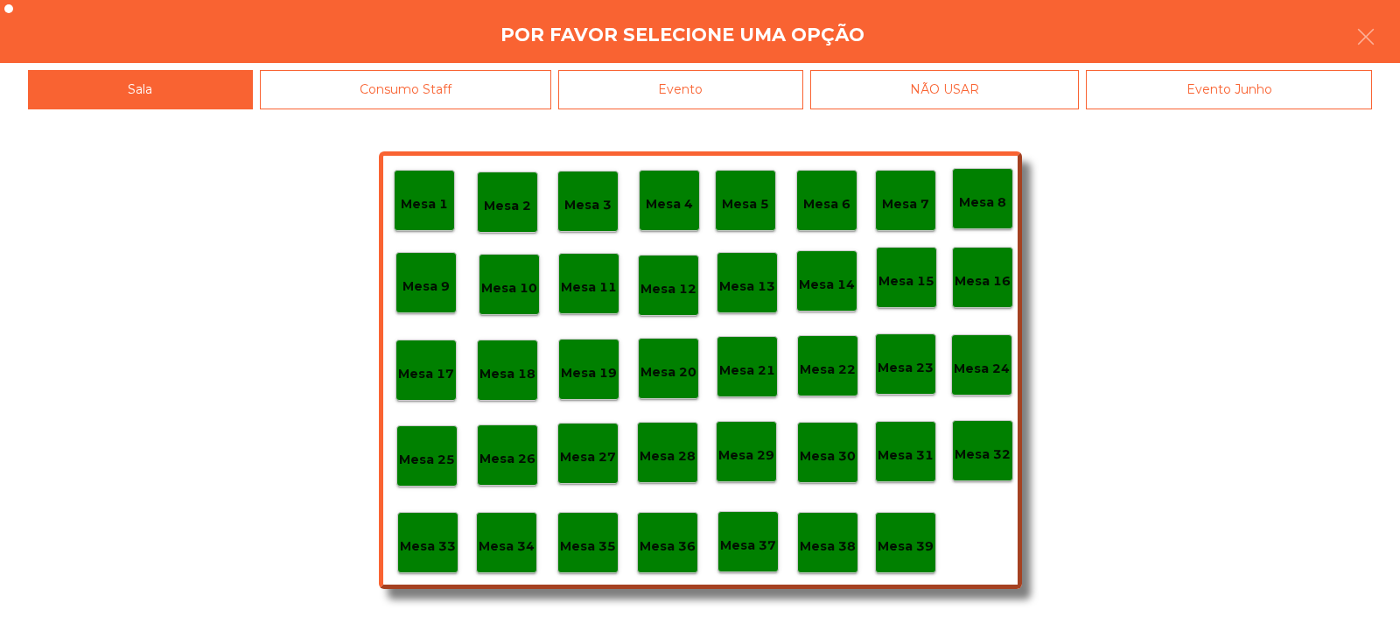
click at [765, 94] on div "Evento" at bounding box center [680, 89] width 245 height 39
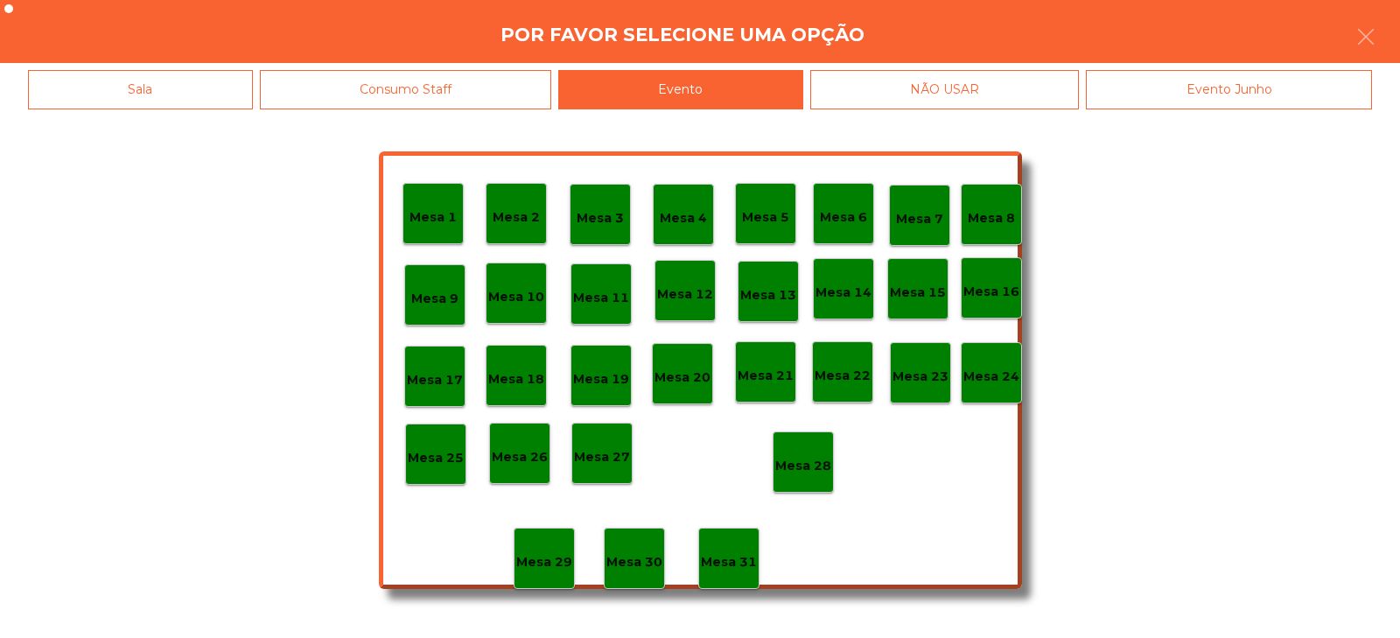
click at [806, 462] on p "Mesa 28" at bounding box center [803, 466] width 56 height 20
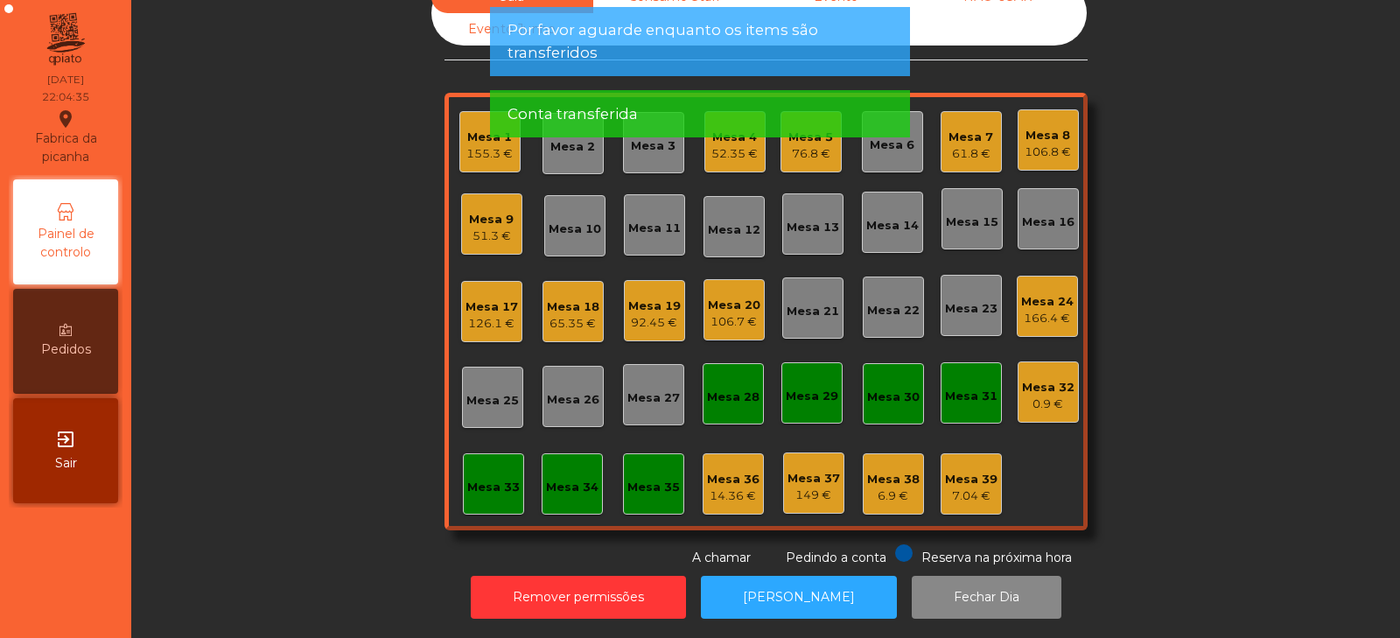
click at [493, 227] on div "51.3 €" at bounding box center [491, 235] width 45 height 17
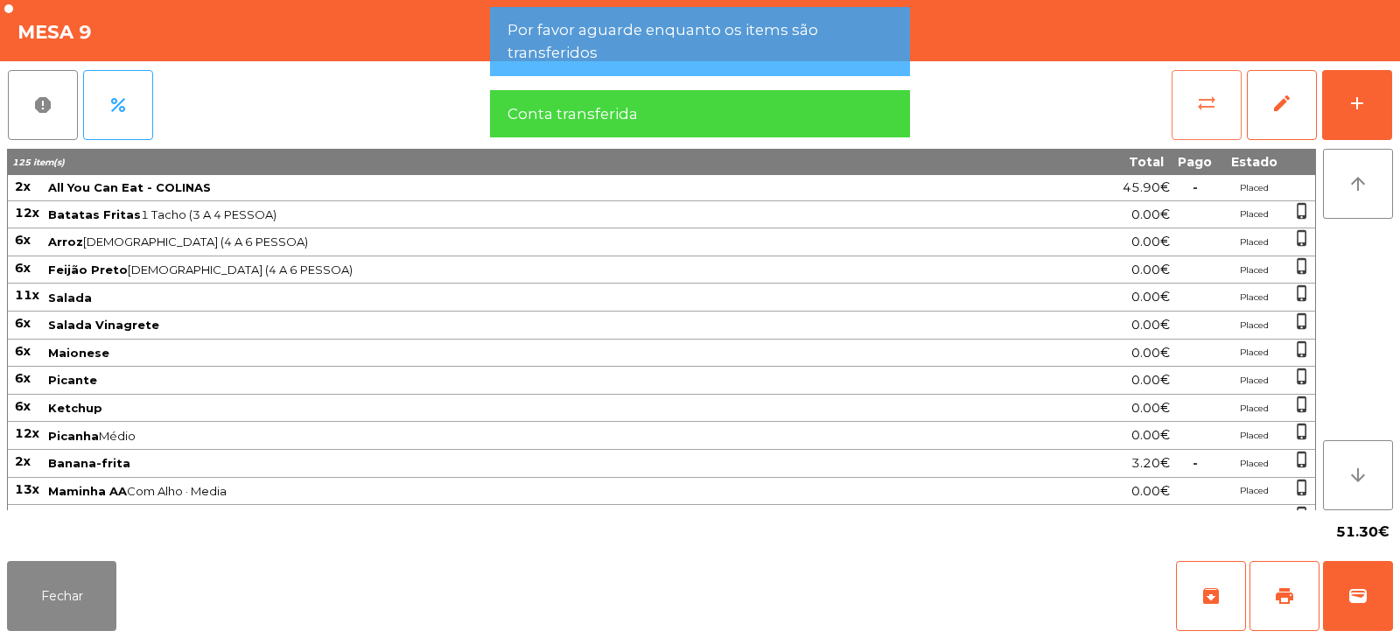
click at [1219, 104] on button "sync_alt" at bounding box center [1206, 105] width 70 height 70
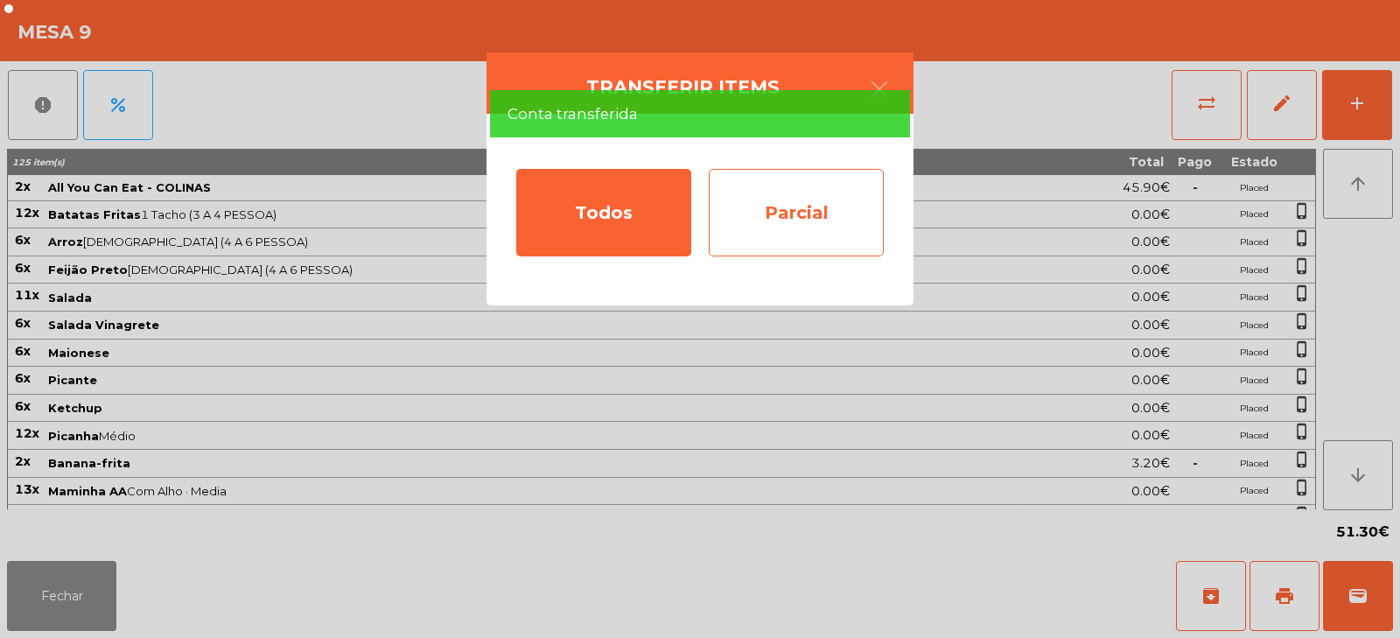
click at [825, 220] on div "Parcial" at bounding box center [796, 212] width 175 height 87
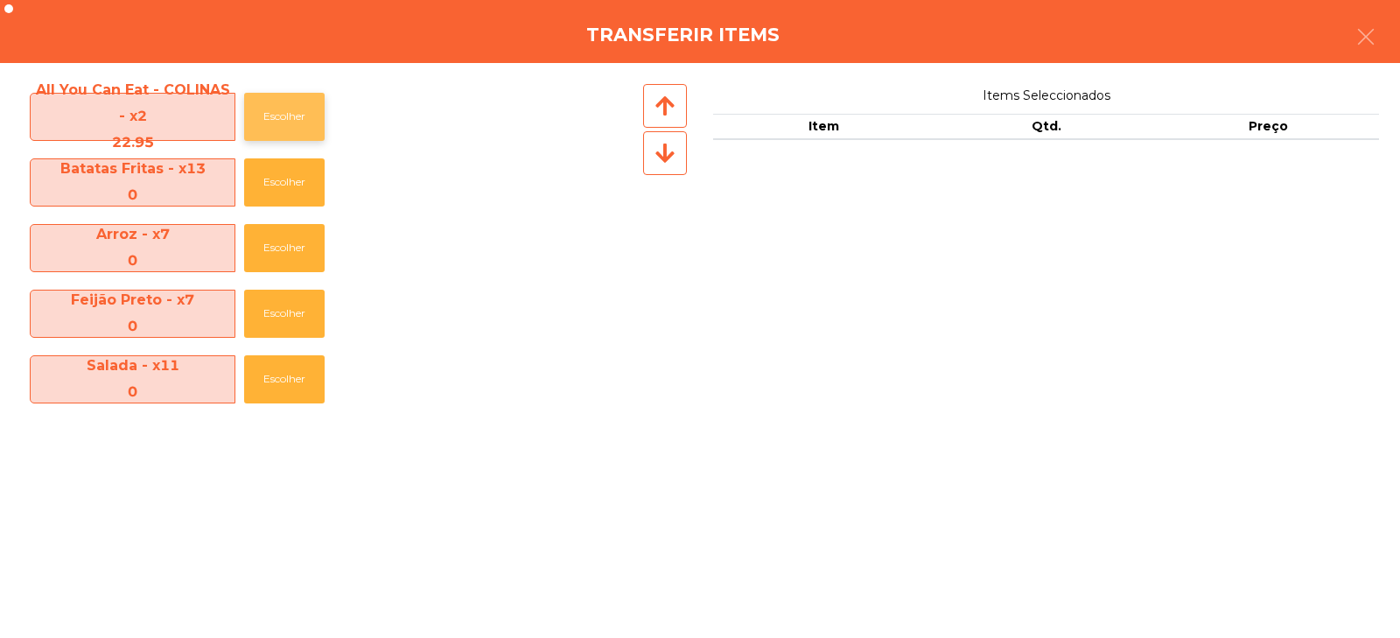
click at [291, 120] on button "Escolher" at bounding box center [284, 117] width 80 height 48
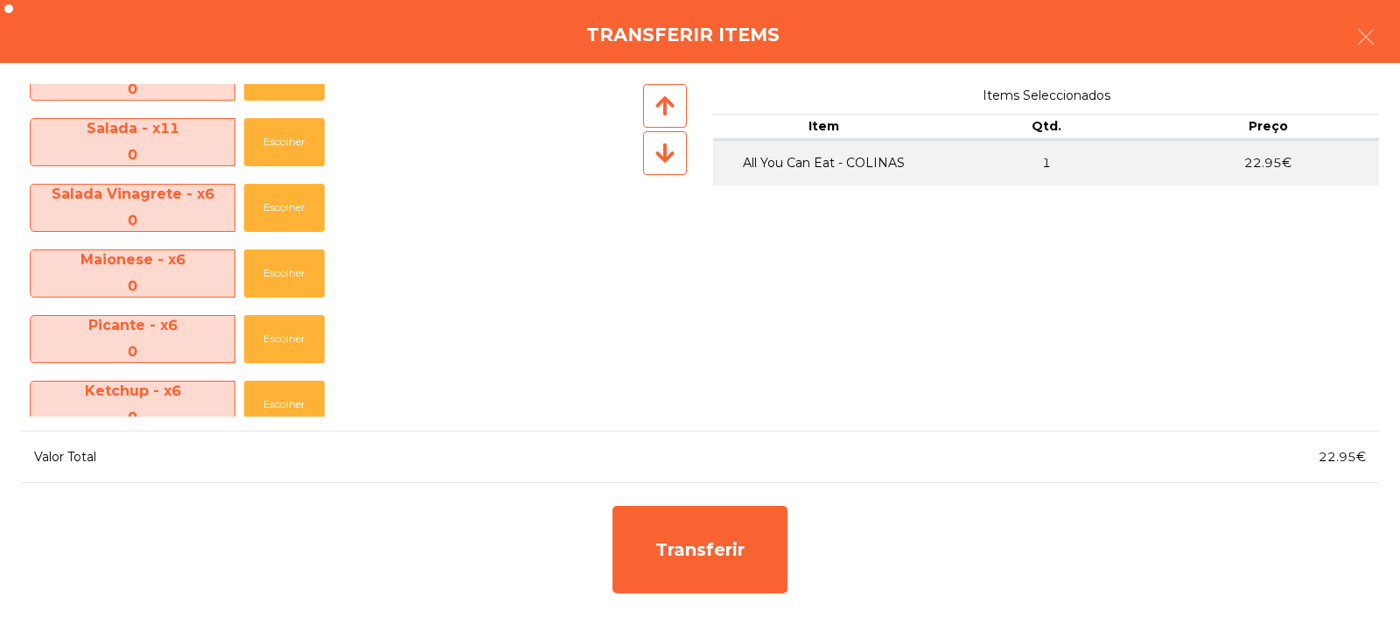
scroll to position [659, 0]
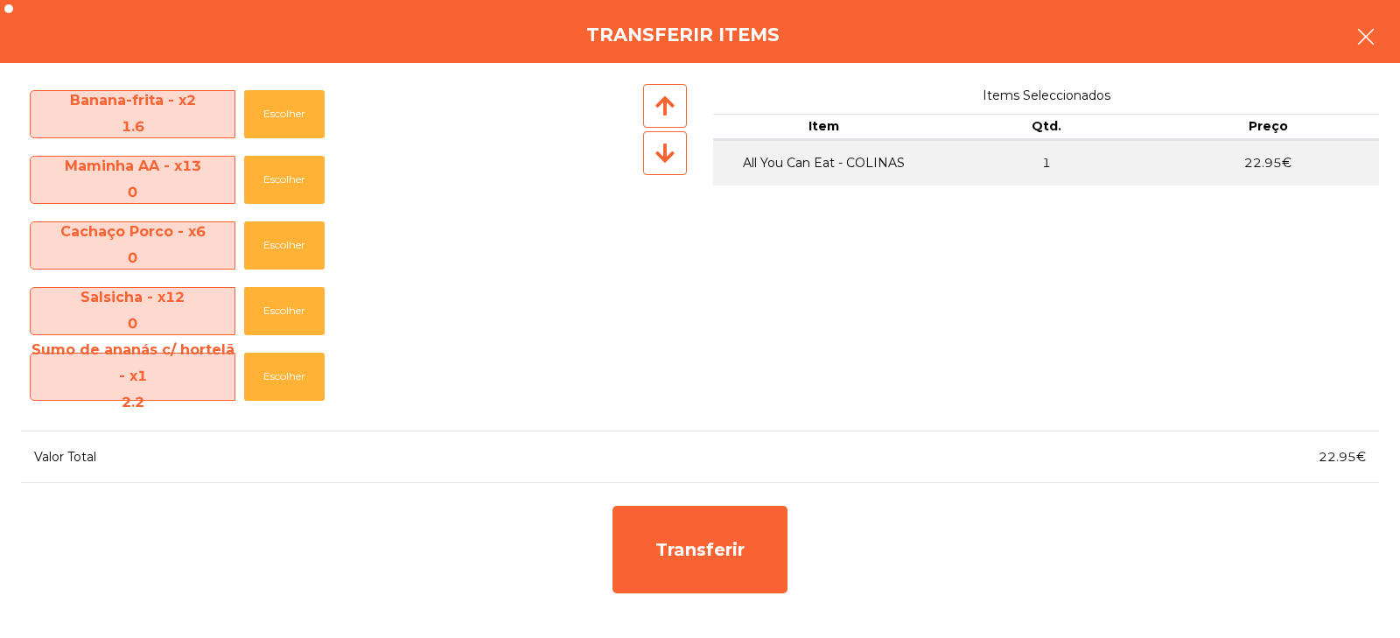
click at [1373, 41] on icon "button" at bounding box center [1365, 36] width 21 height 21
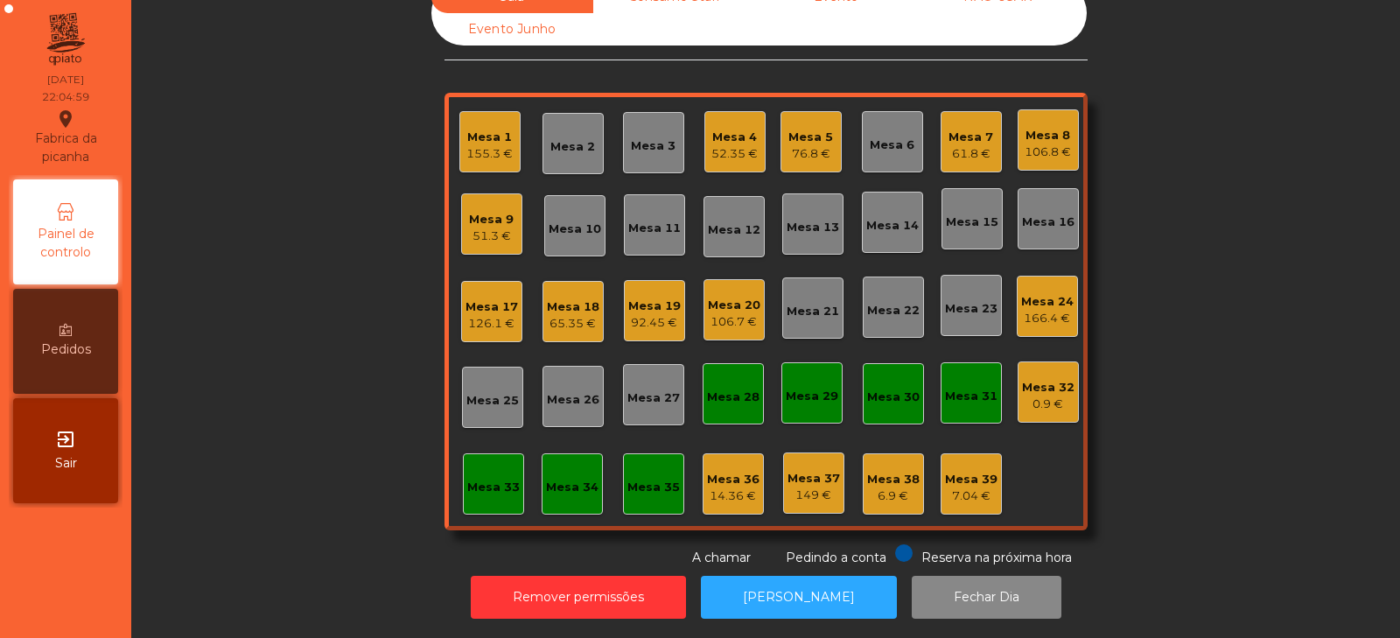
click at [666, 143] on div "Mesa 3" at bounding box center [653, 142] width 61 height 61
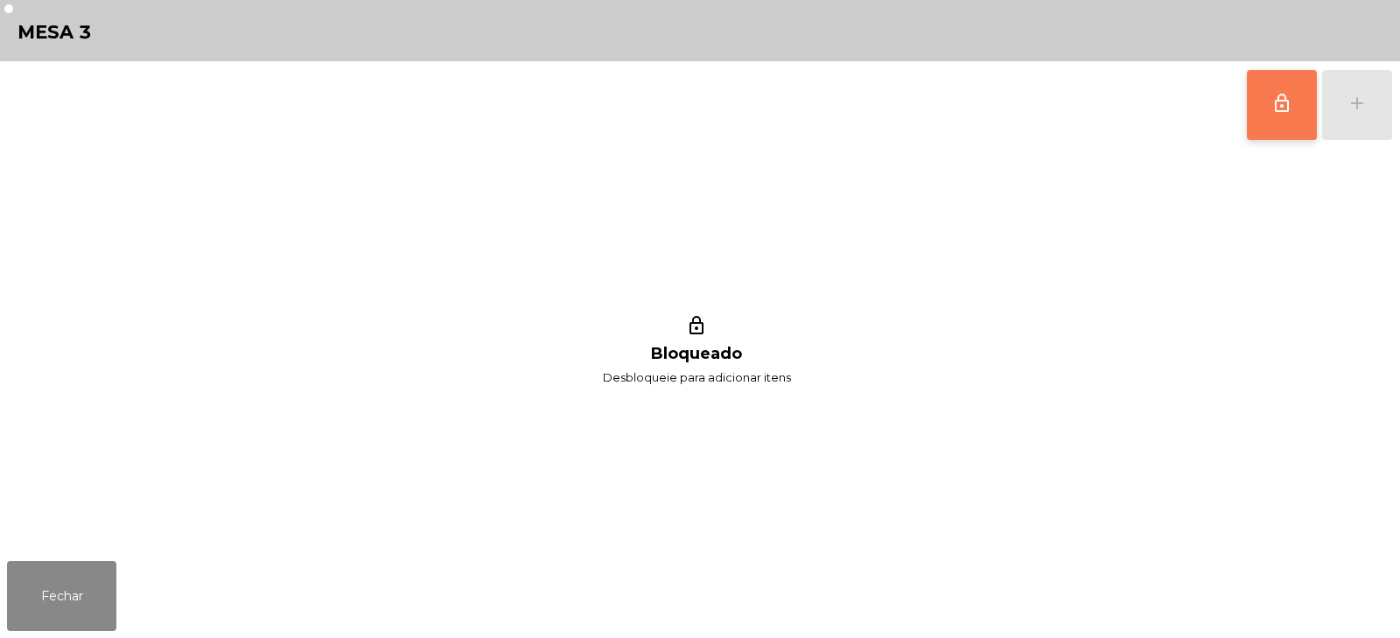
click at [1284, 109] on span "lock_outline" at bounding box center [1281, 103] width 21 height 21
click at [1372, 122] on div "lock_outline add" at bounding box center [1319, 104] width 147 height 87
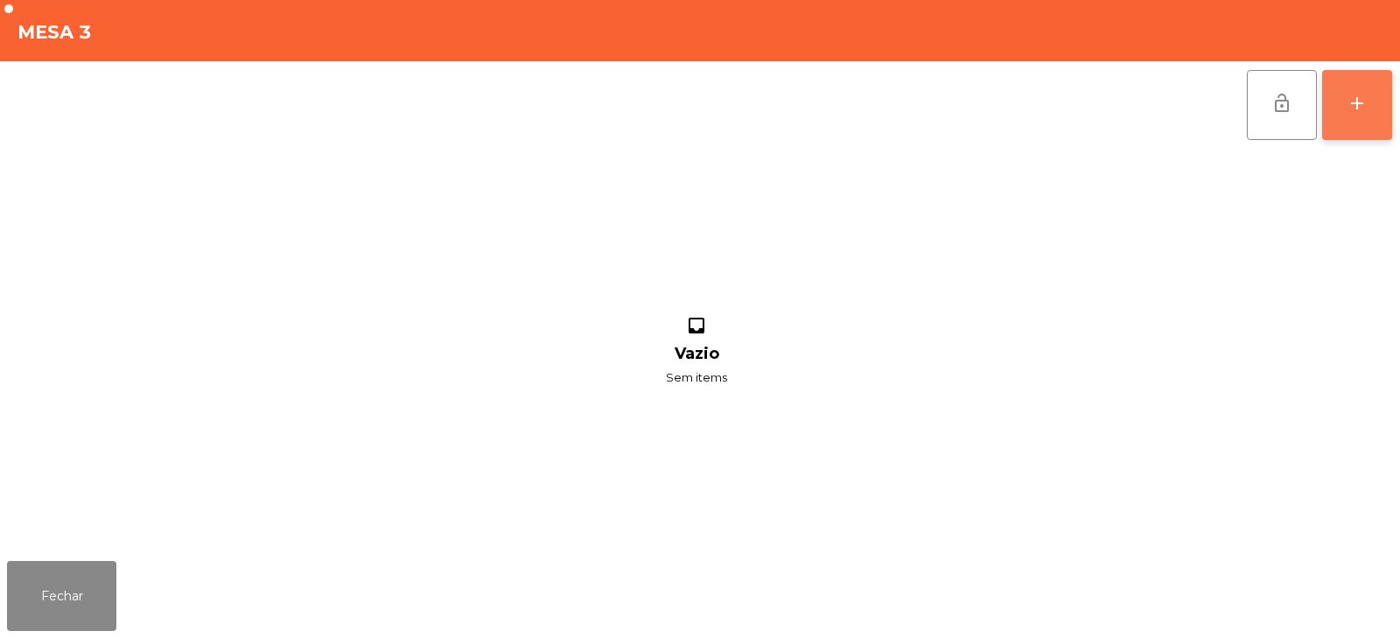
click at [1384, 100] on button "add" at bounding box center [1357, 105] width 70 height 70
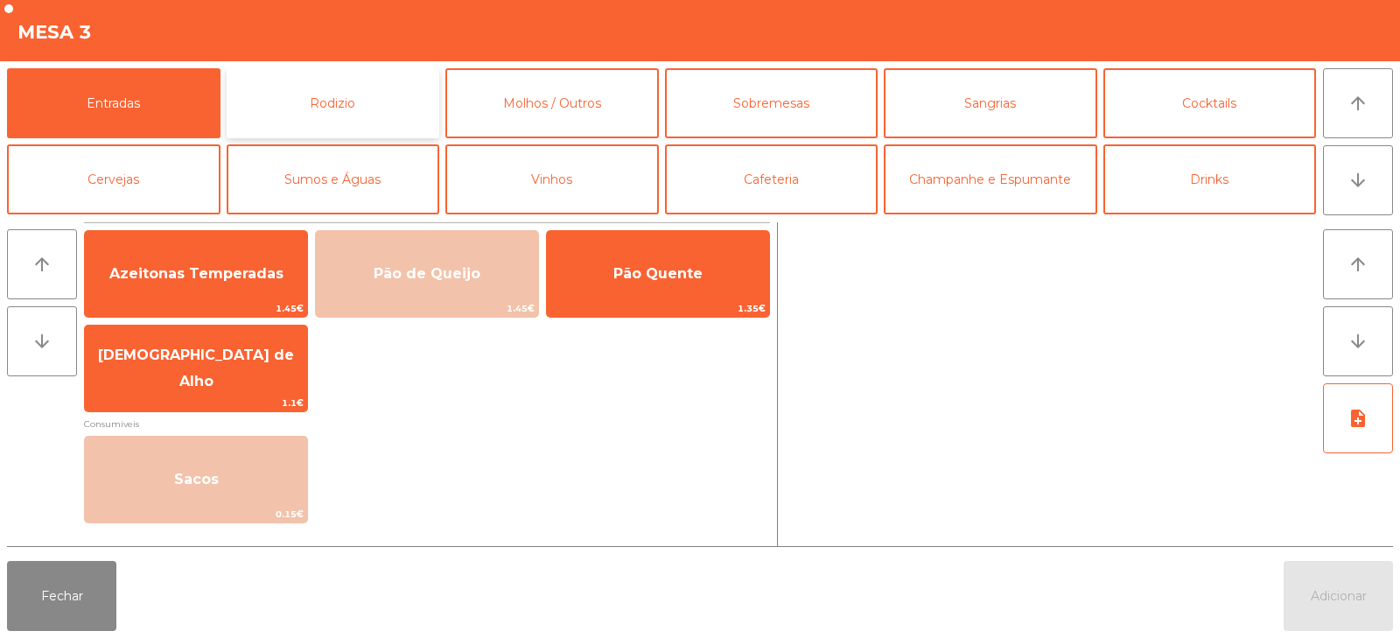
click at [387, 104] on button "Rodizio" at bounding box center [333, 103] width 213 height 70
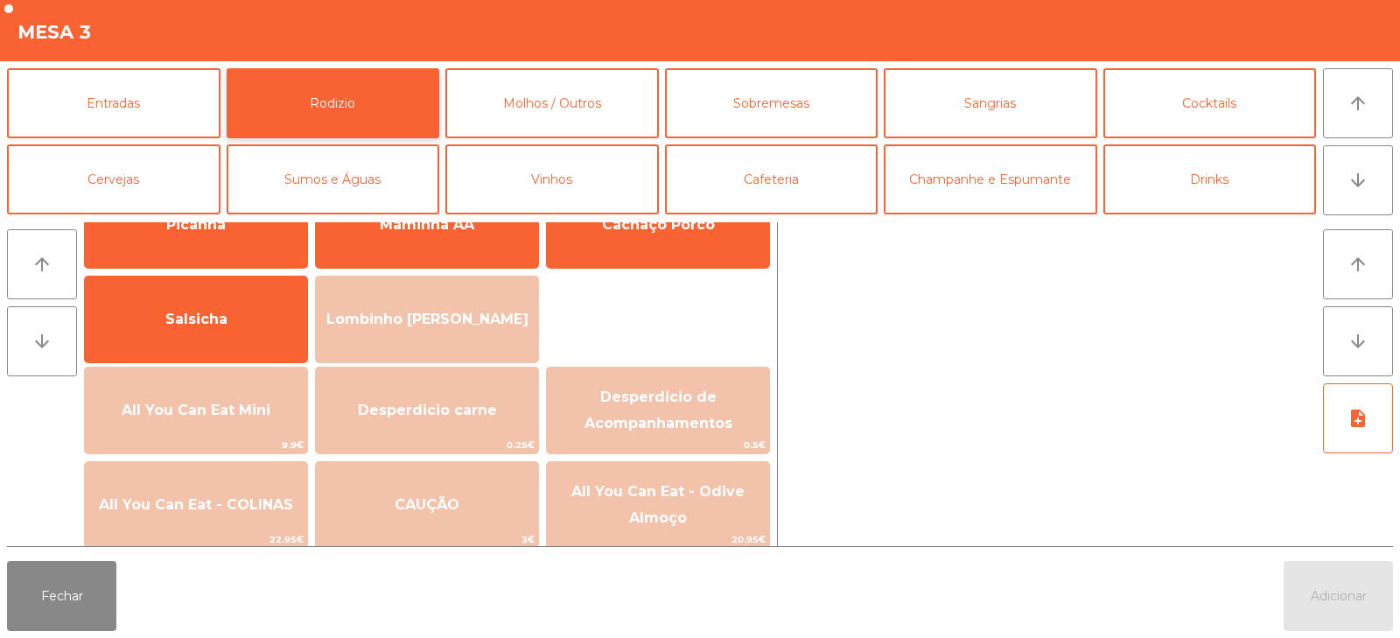
scroll to position [119, 0]
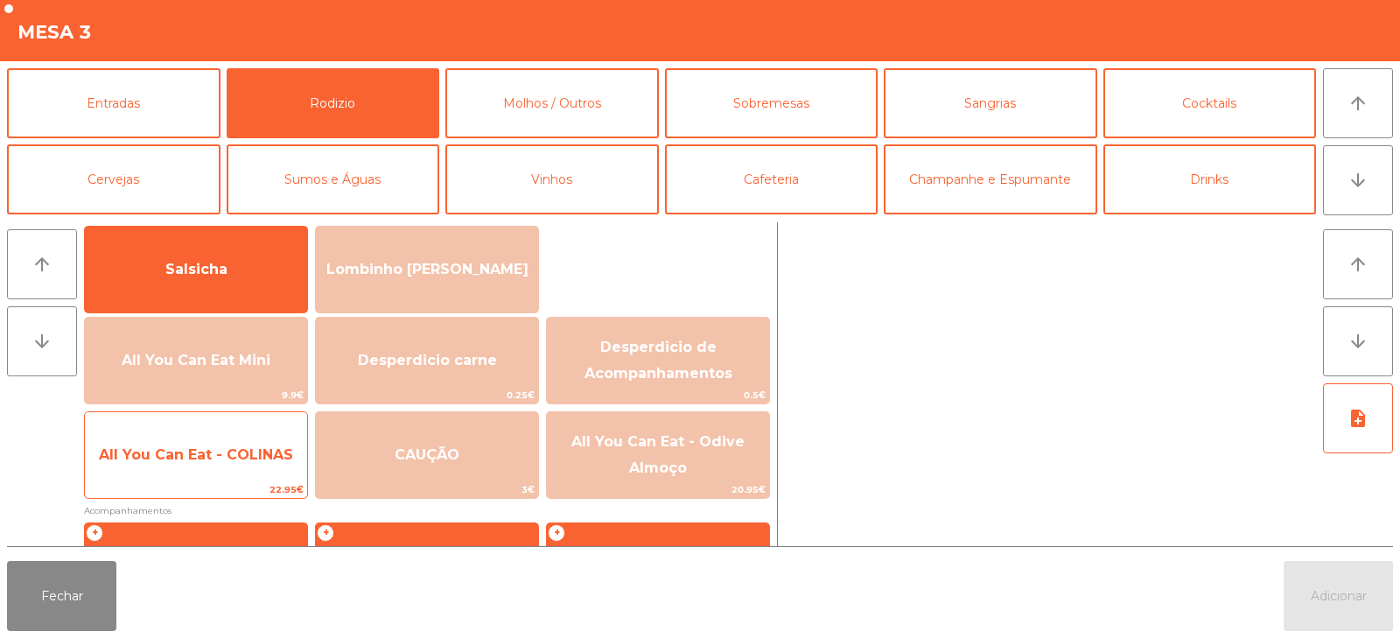
click at [245, 457] on span "All You Can Eat - COLINAS" at bounding box center [196, 454] width 194 height 17
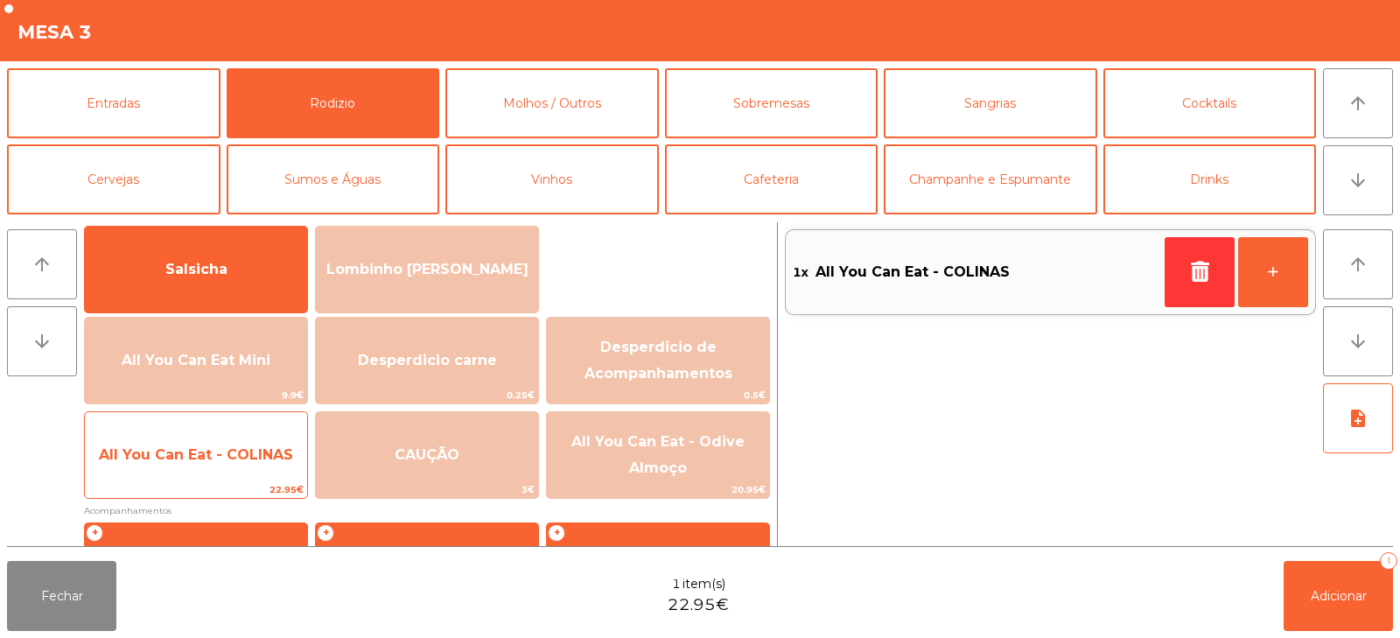
click at [242, 454] on span "All You Can Eat - COLINAS" at bounding box center [196, 454] width 194 height 17
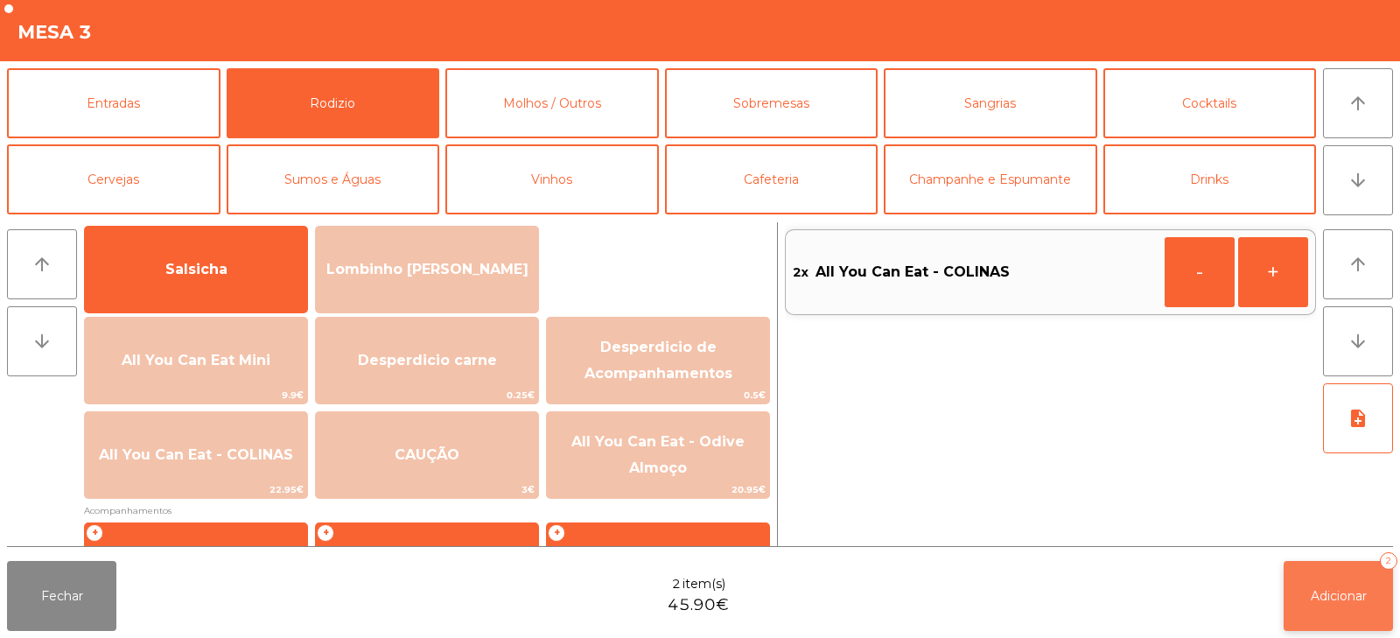
click at [1358, 617] on button "Adicionar 2" at bounding box center [1337, 596] width 109 height 70
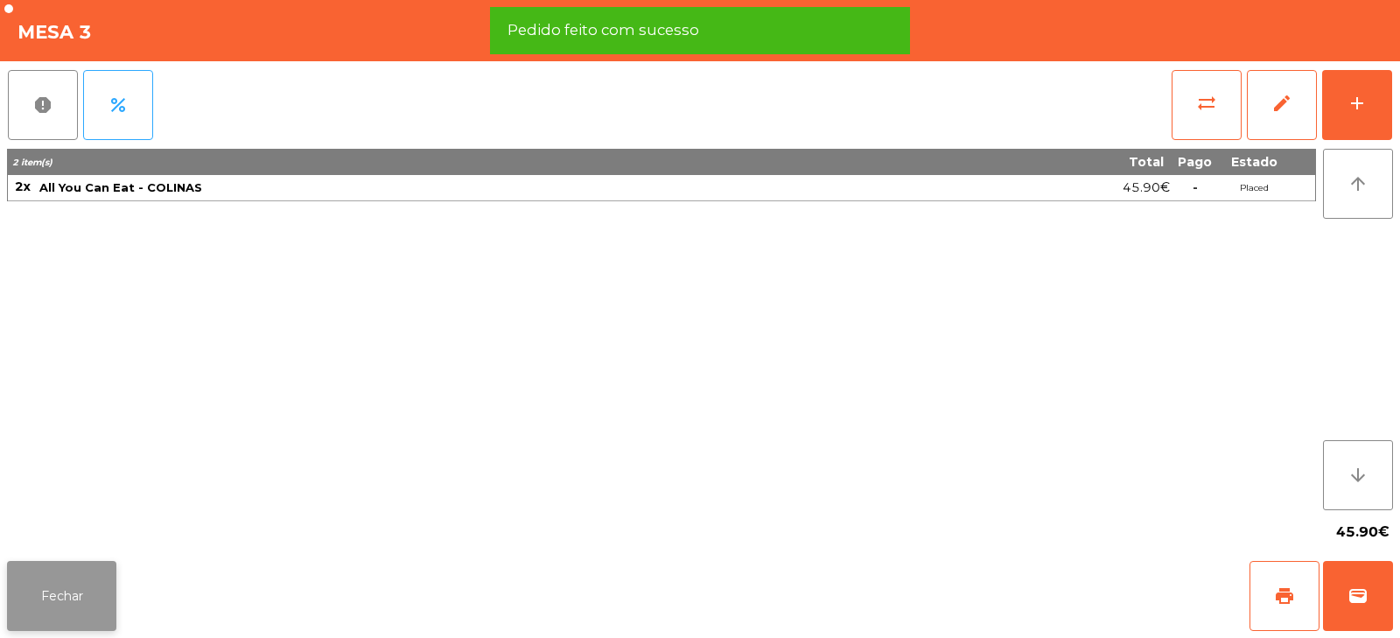
click at [58, 608] on button "Fechar" at bounding box center [61, 596] width 109 height 70
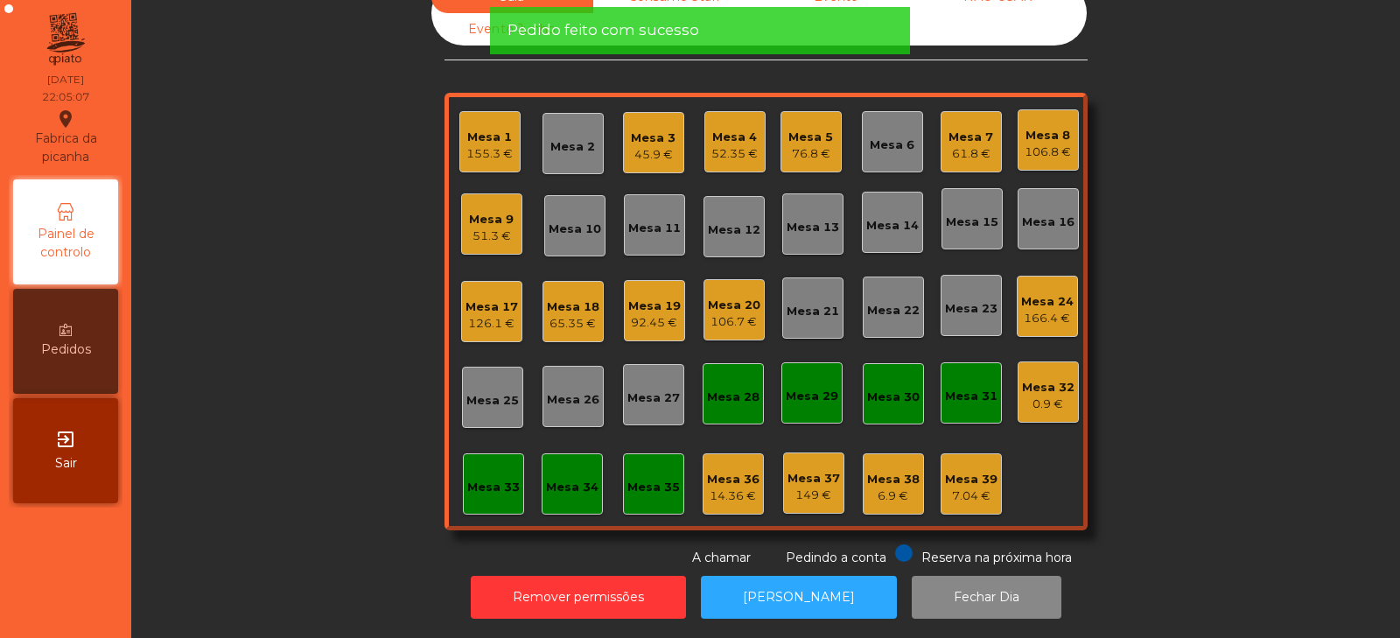
click at [490, 227] on div "51.3 €" at bounding box center [491, 235] width 45 height 17
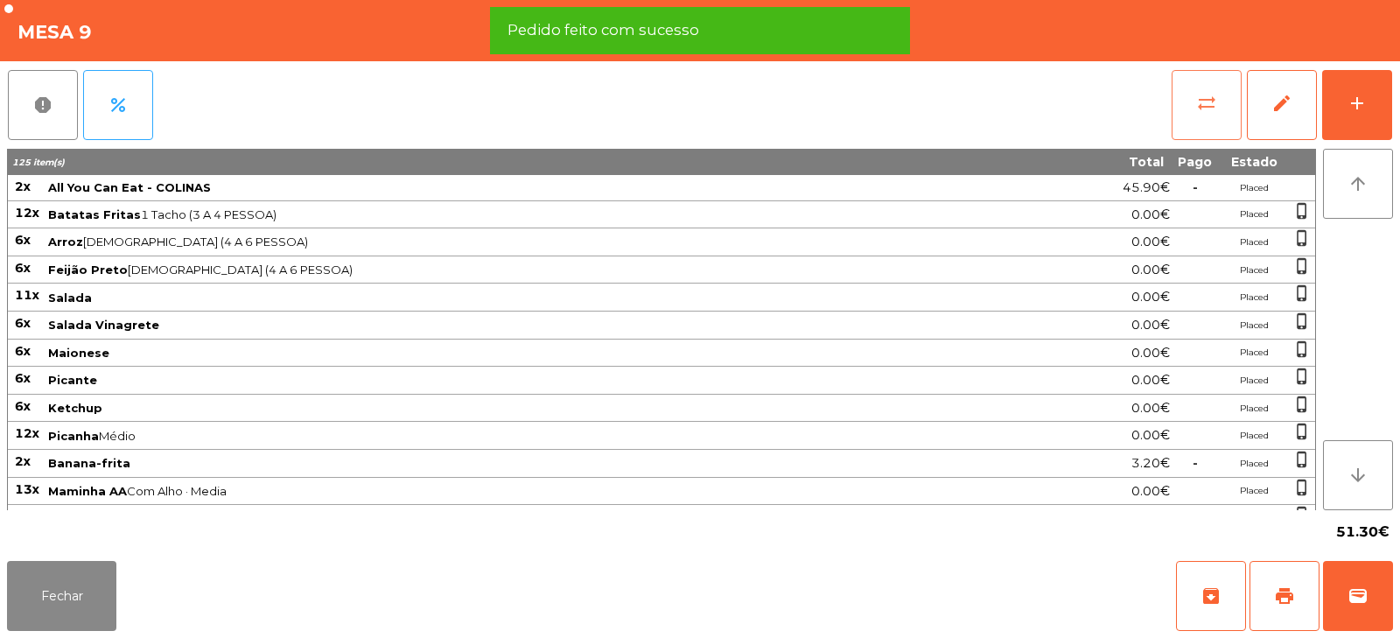
click at [1234, 100] on button "sync_alt" at bounding box center [1206, 105] width 70 height 70
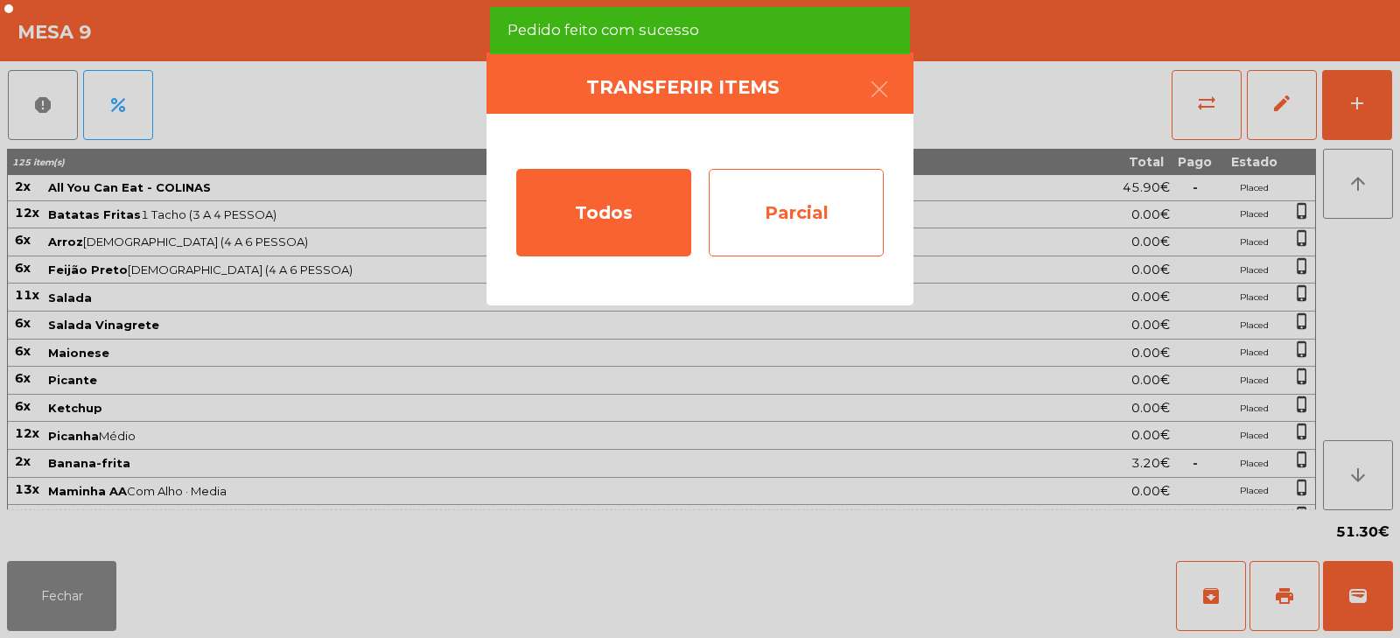
click at [858, 205] on div "Parcial" at bounding box center [796, 212] width 175 height 87
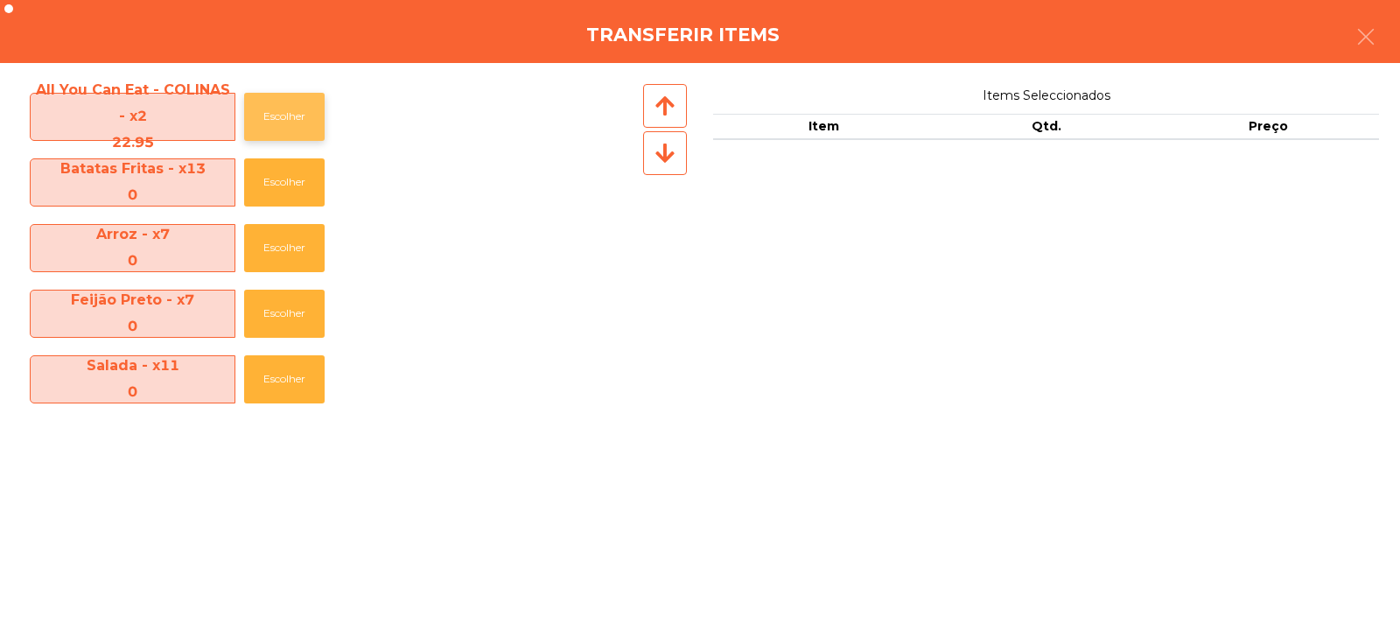
click at [304, 111] on button "Escolher" at bounding box center [284, 117] width 80 height 48
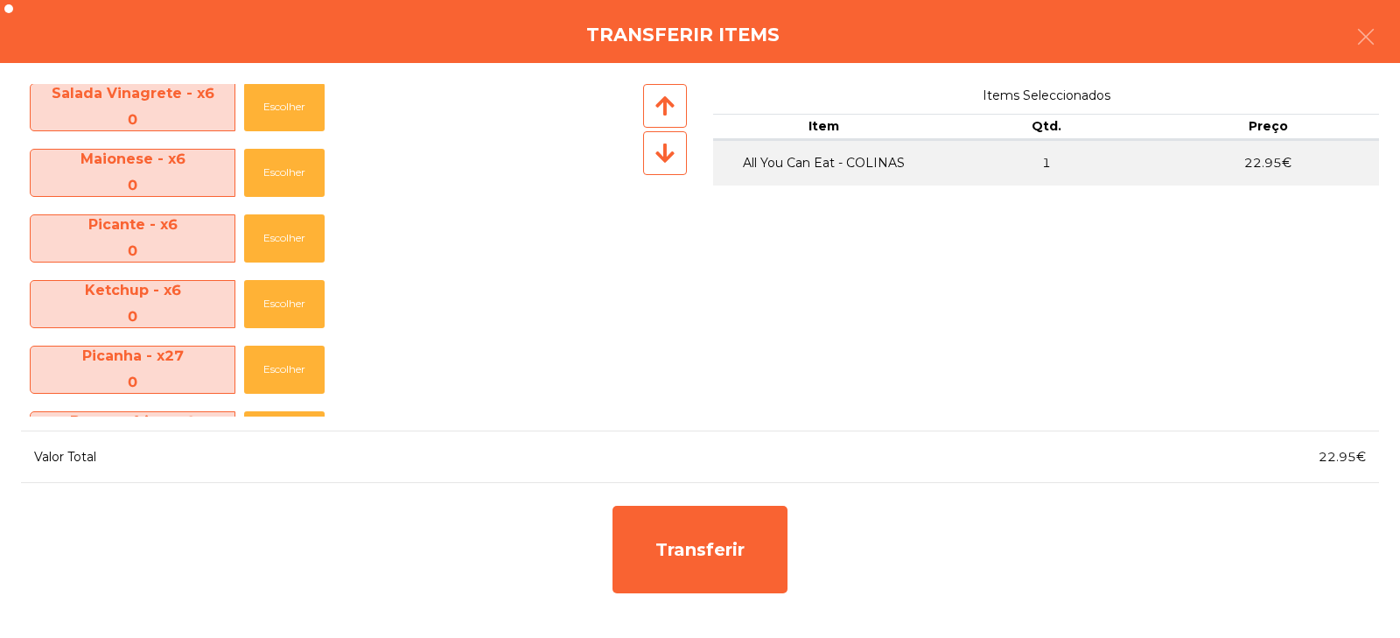
scroll to position [659, 0]
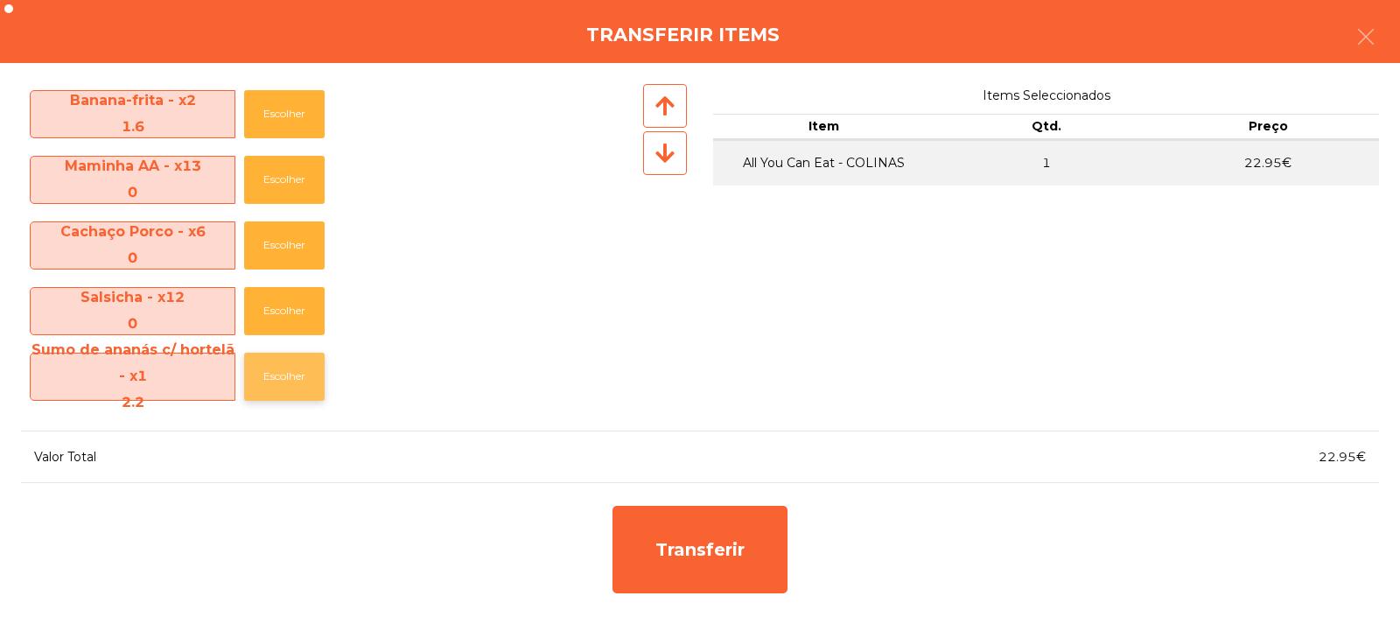
click at [287, 381] on button "Escolher" at bounding box center [284, 377] width 80 height 48
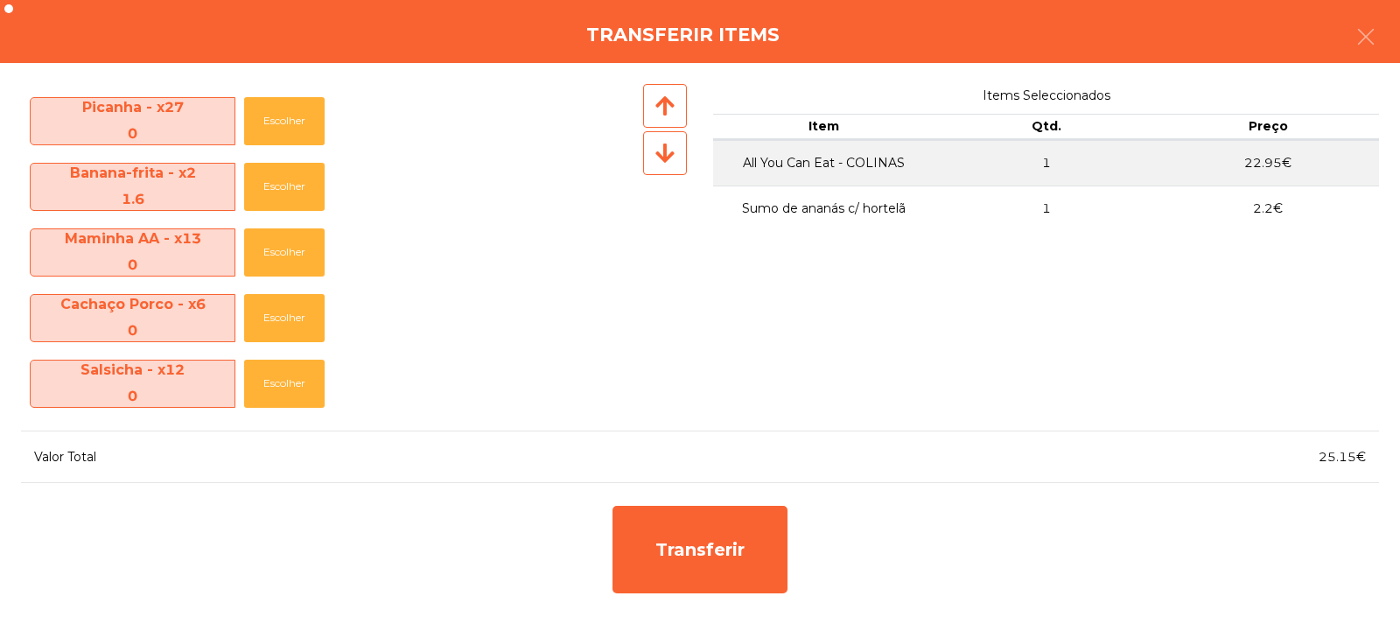
scroll to position [586, 0]
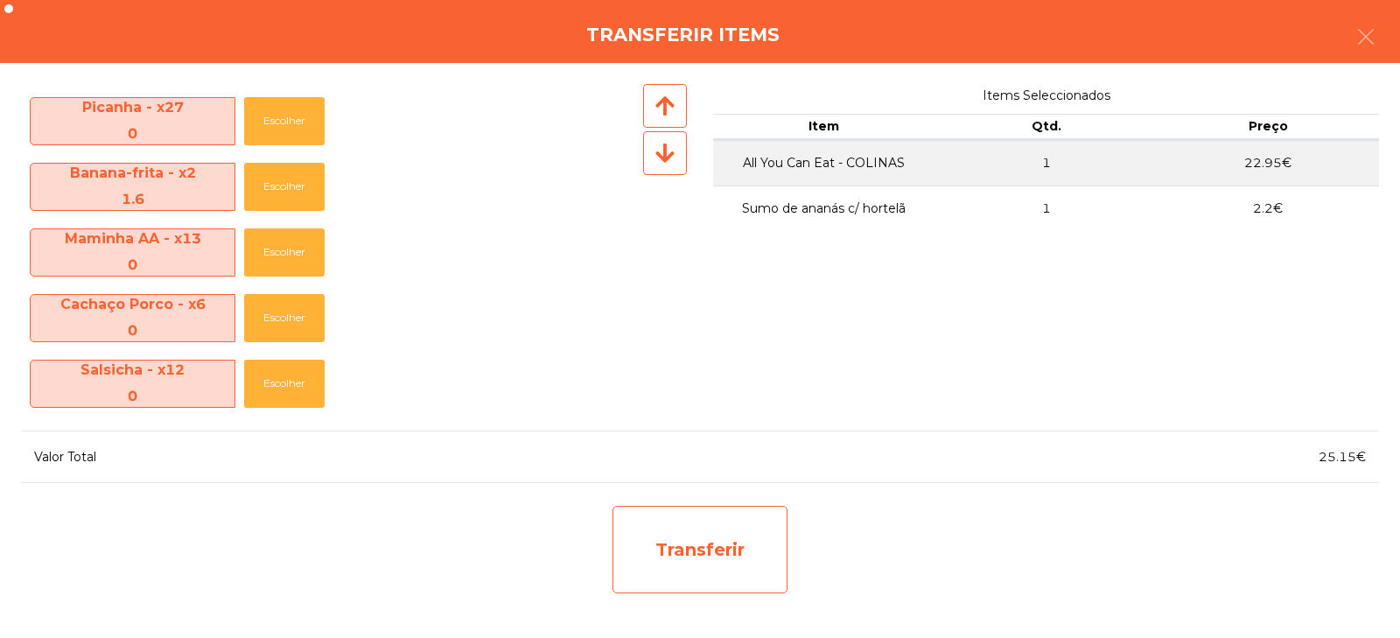
click at [673, 546] on div "Transferir" at bounding box center [699, 549] width 175 height 87
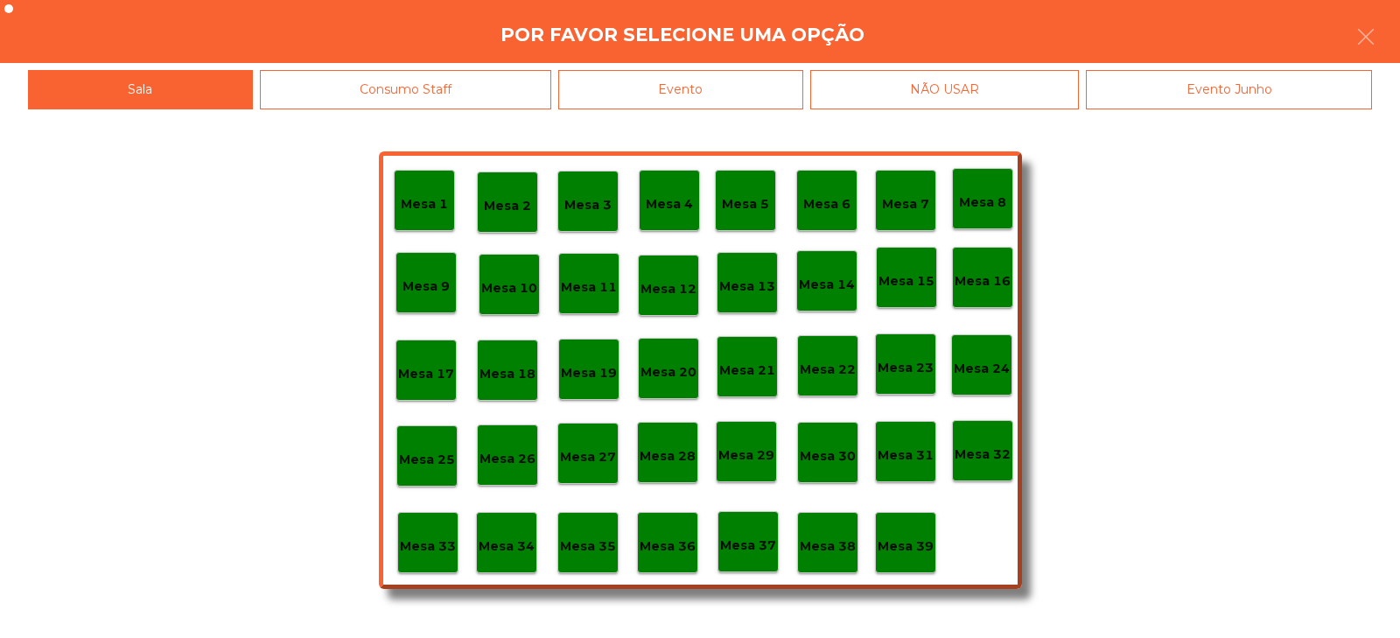
click at [432, 537] on p "Mesa 33" at bounding box center [428, 546] width 56 height 20
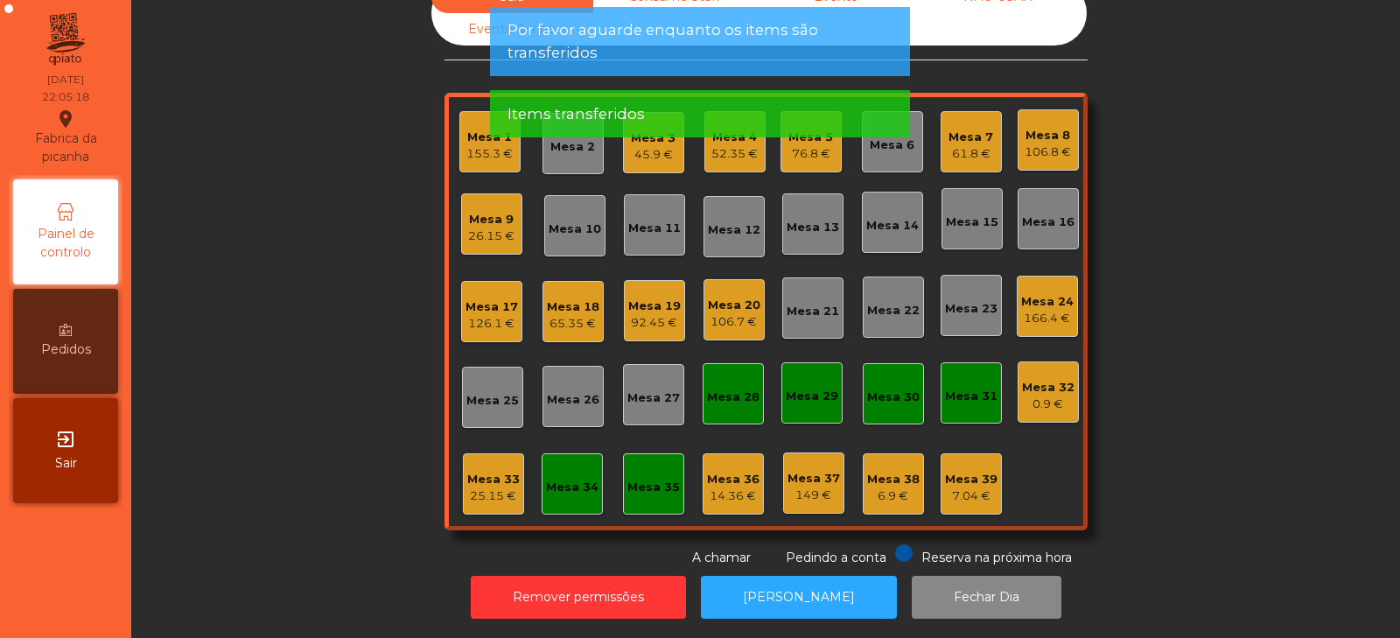
click at [492, 487] on div "25.15 €" at bounding box center [493, 495] width 52 height 17
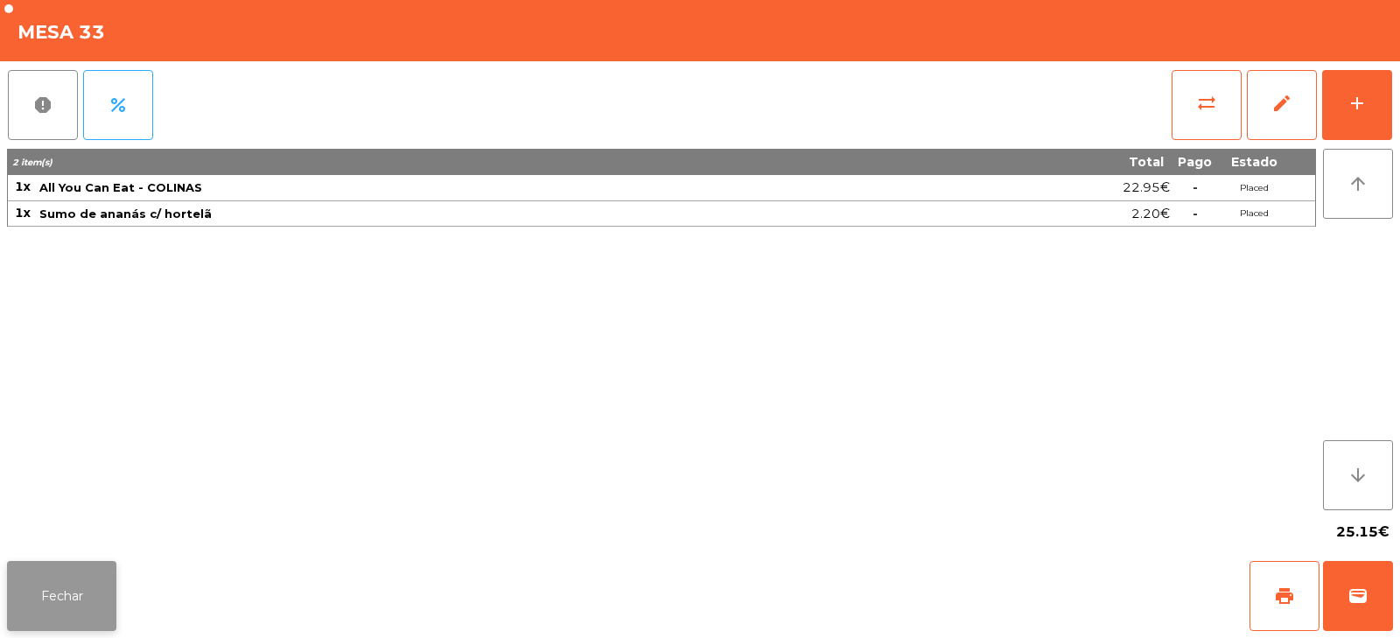
click at [31, 599] on button "Fechar" at bounding box center [61, 596] width 109 height 70
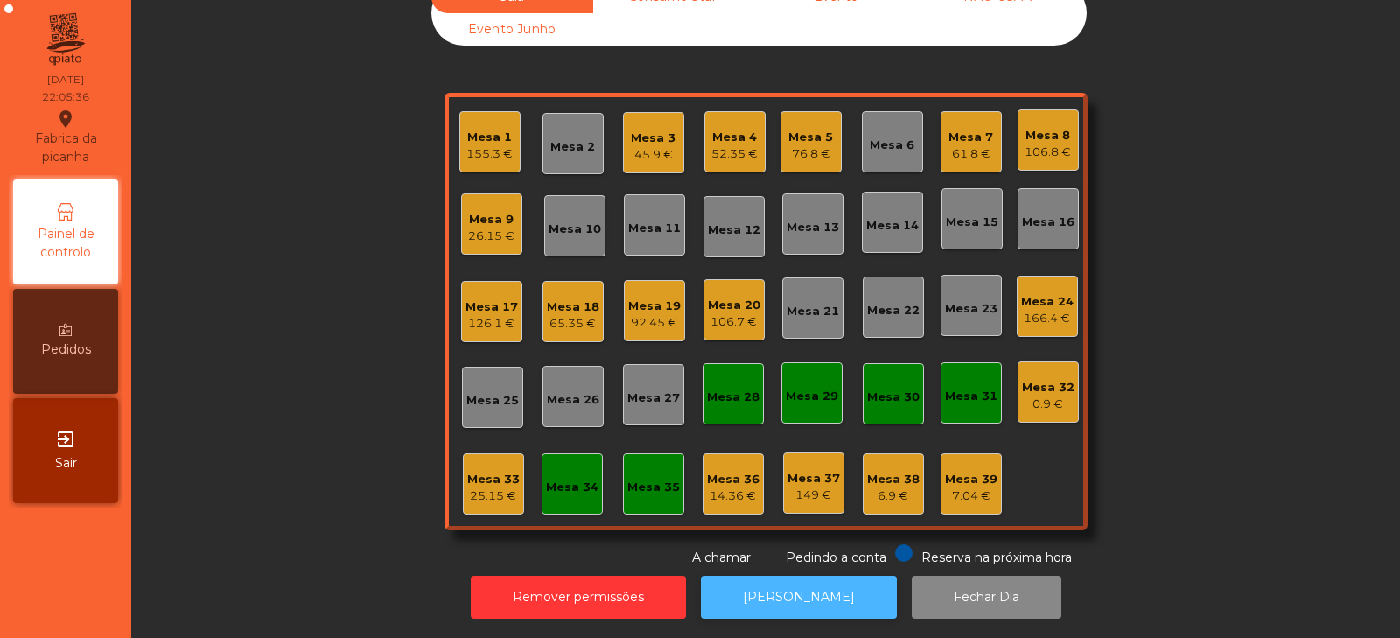
click at [800, 592] on button "[PERSON_NAME]" at bounding box center [799, 597] width 196 height 43
click at [478, 464] on div "Mesa 33 25.15 €" at bounding box center [493, 484] width 52 height 41
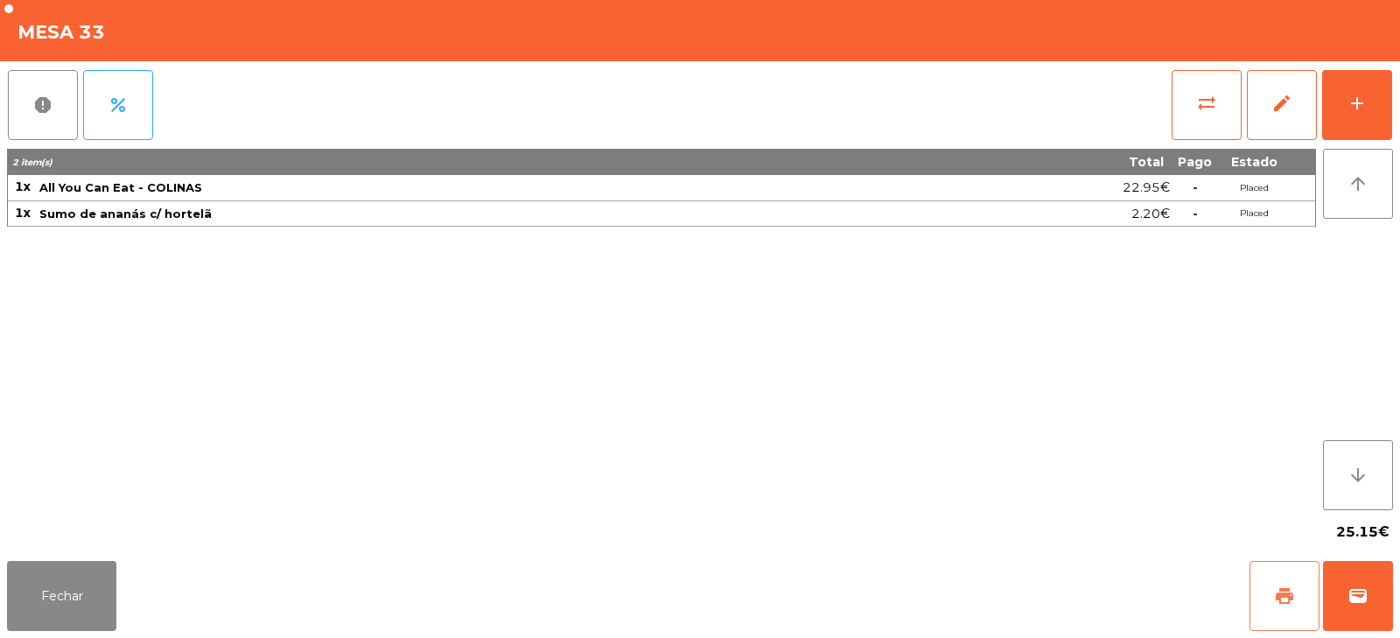
click at [1286, 577] on button "print" at bounding box center [1284, 596] width 70 height 70
click at [62, 597] on button "Fechar" at bounding box center [61, 596] width 109 height 70
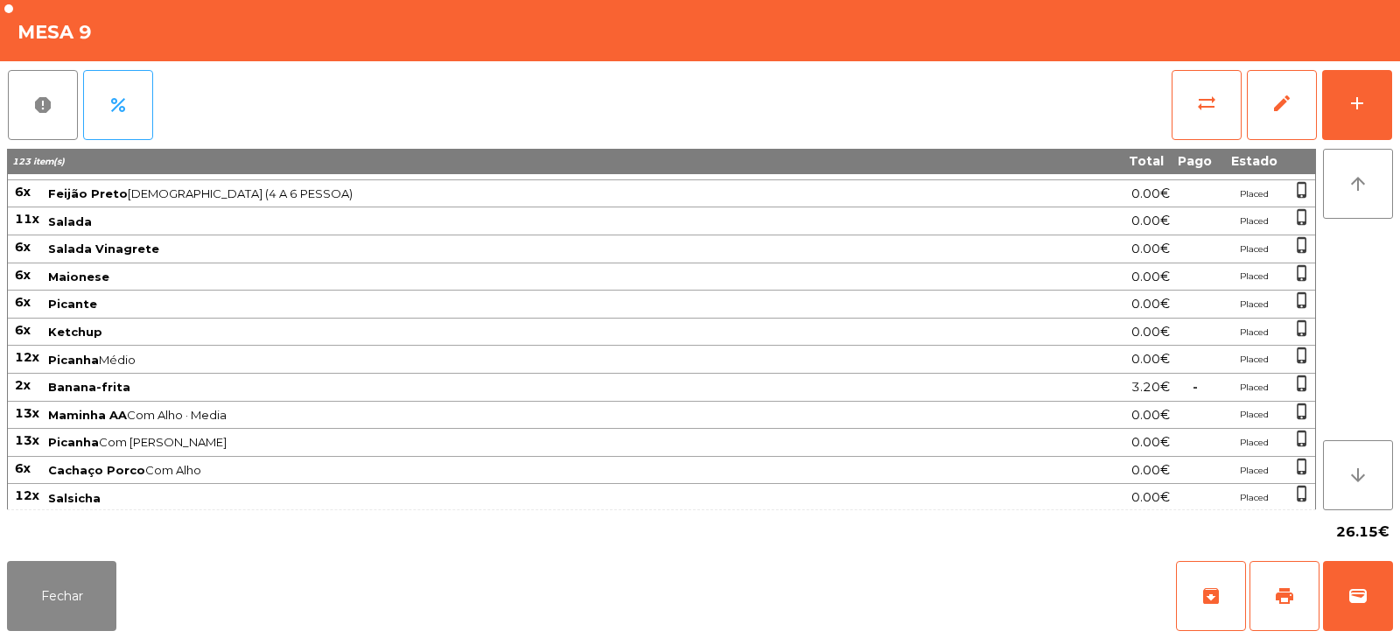
scroll to position [217, 0]
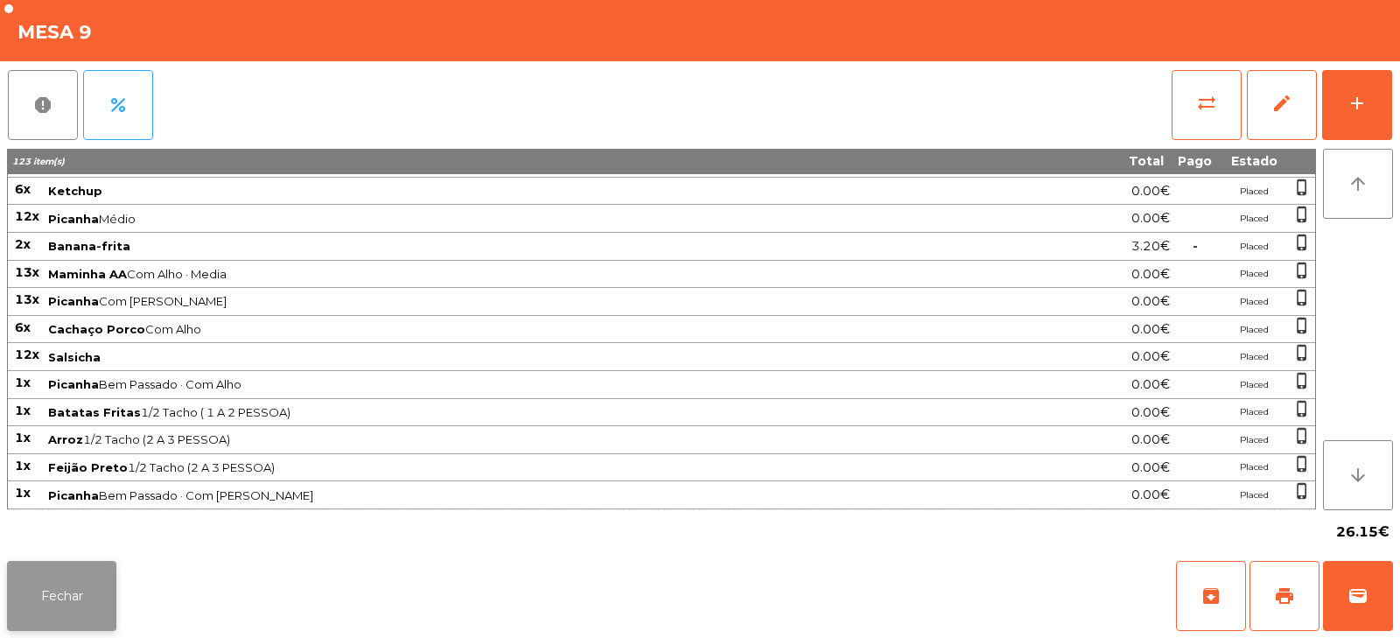
click at [60, 593] on button "Fechar" at bounding box center [61, 596] width 109 height 70
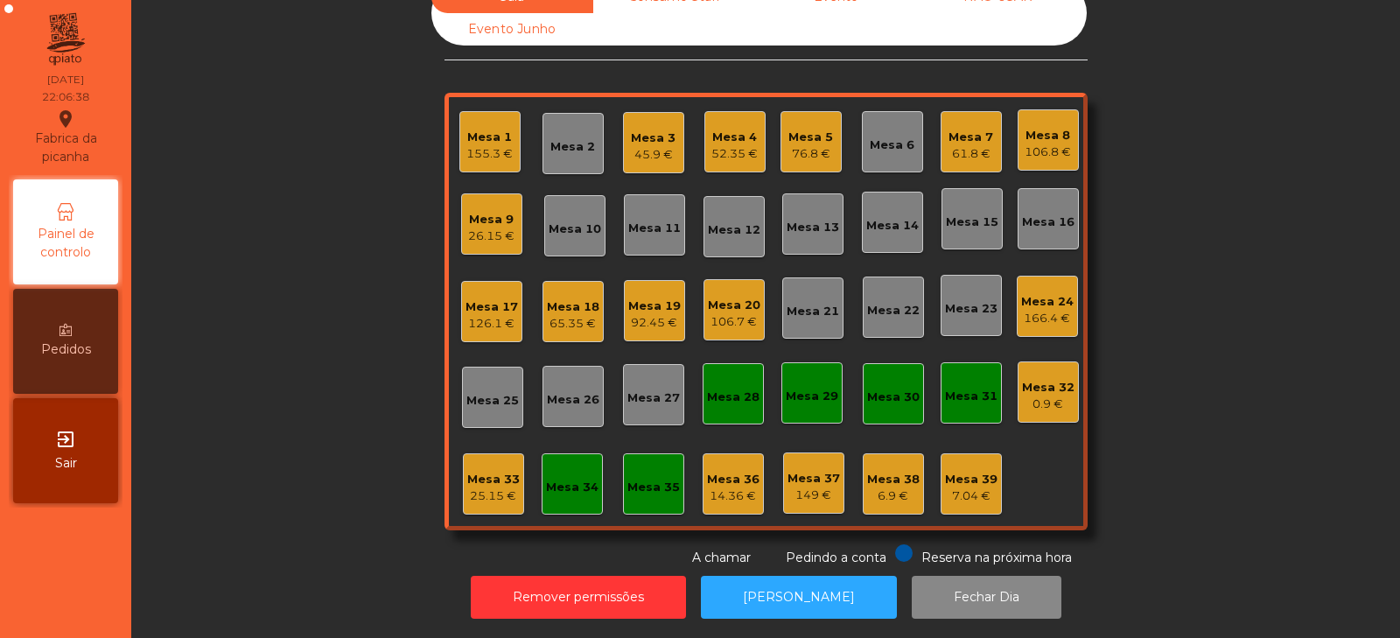
click at [960, 388] on div "Mesa 31" at bounding box center [971, 396] width 52 height 17
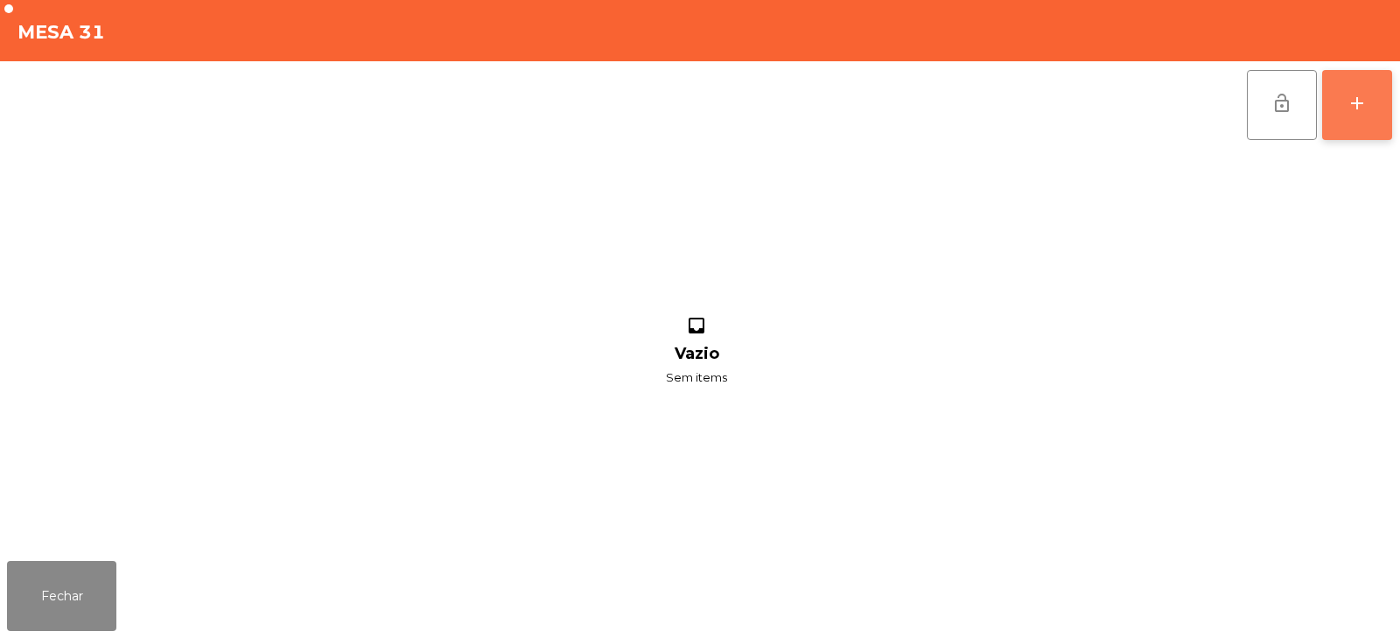
click at [1350, 108] on div "add" at bounding box center [1356, 103] width 21 height 21
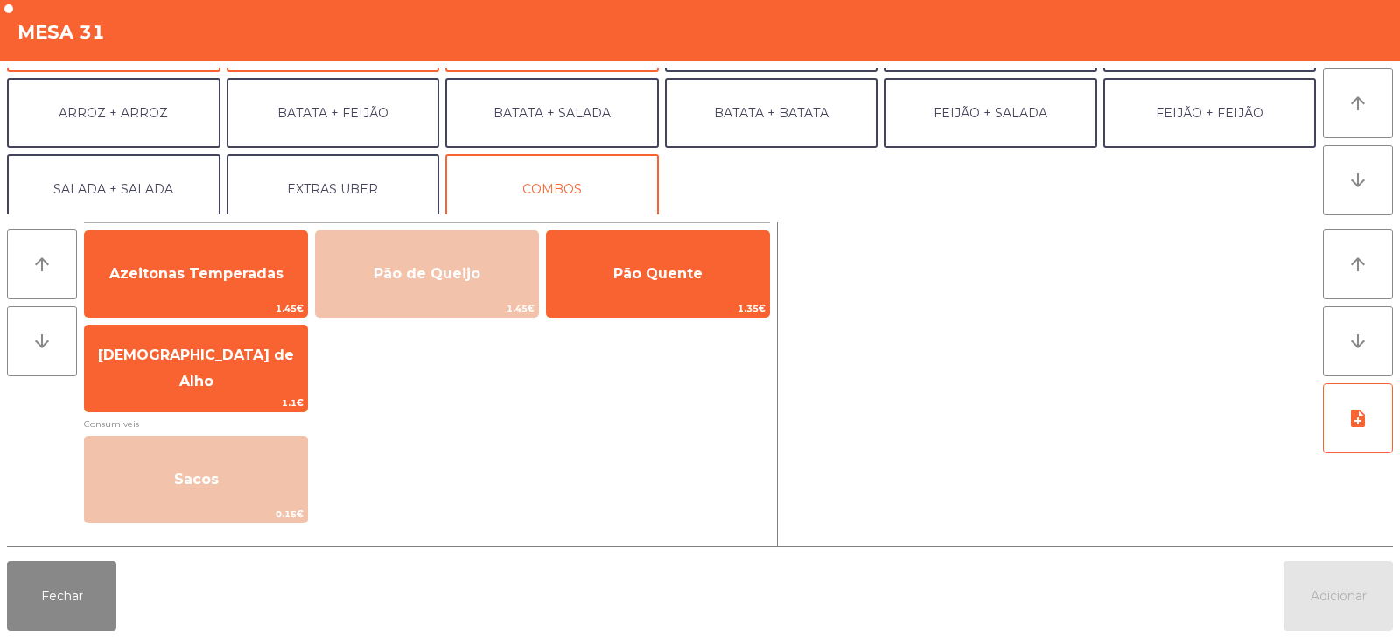
scroll to position [228, 0]
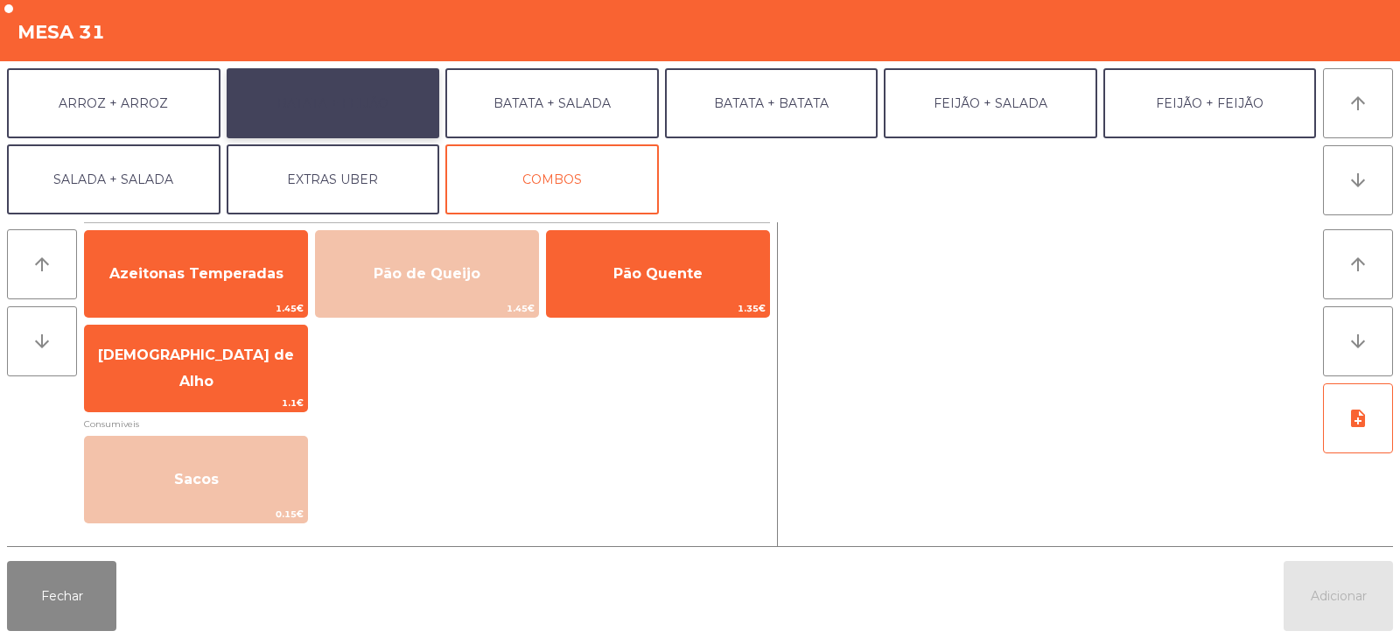
click at [294, 122] on button "BATATA + FEIJÃO" at bounding box center [333, 103] width 213 height 70
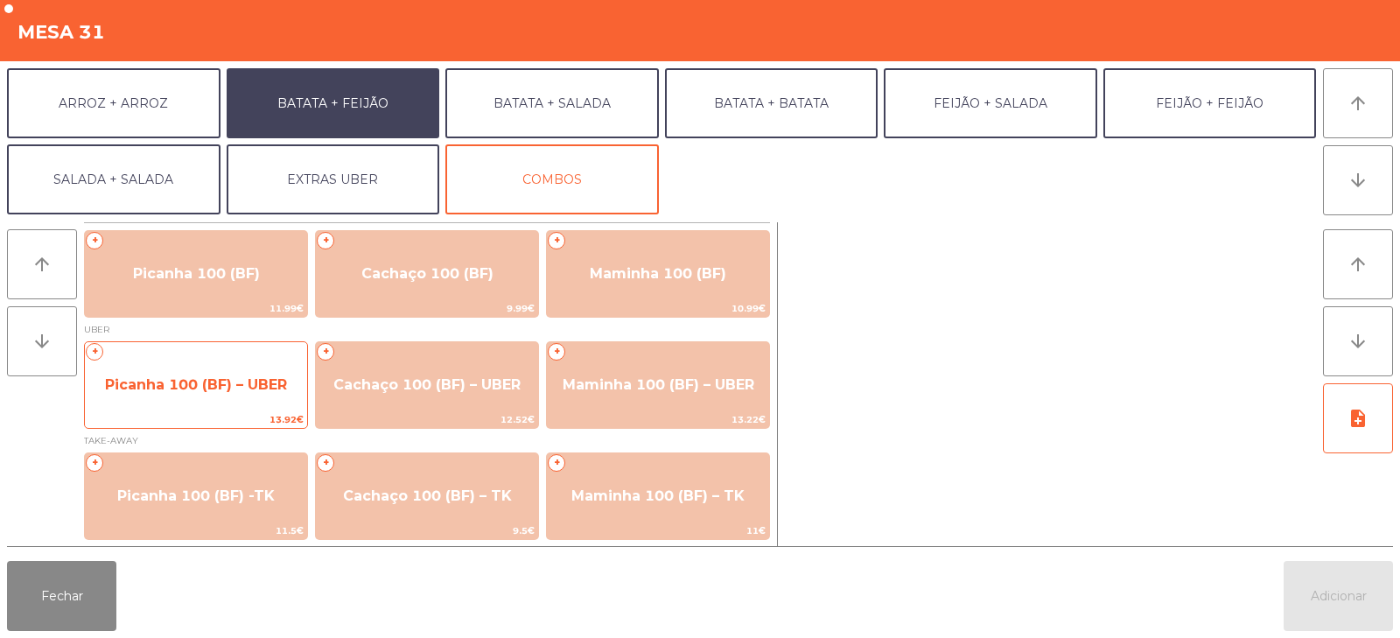
click at [188, 379] on span "Picanha 100 (BF) – UBER" at bounding box center [196, 384] width 182 height 17
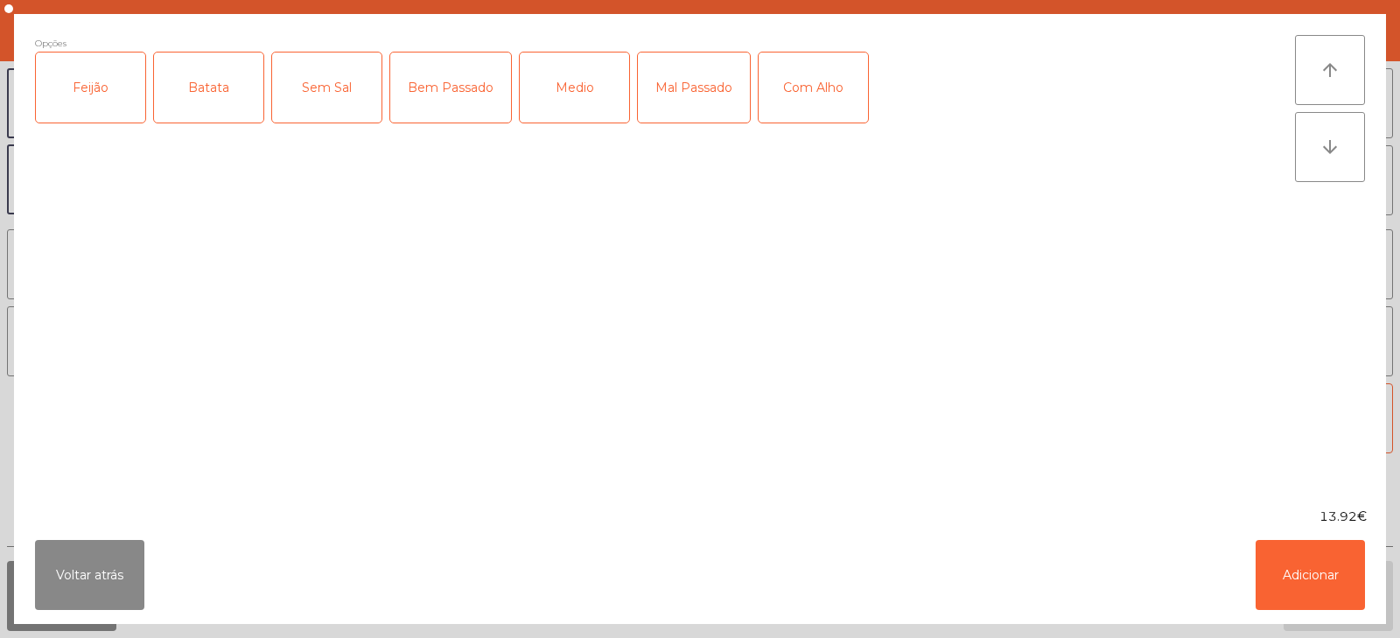
click at [81, 79] on div "Feijão" at bounding box center [90, 87] width 109 height 70
click at [179, 97] on div "Batata" at bounding box center [208, 87] width 109 height 70
click at [560, 101] on div "Medio" at bounding box center [574, 87] width 109 height 70
click at [1306, 575] on button "Adicionar" at bounding box center [1309, 575] width 109 height 70
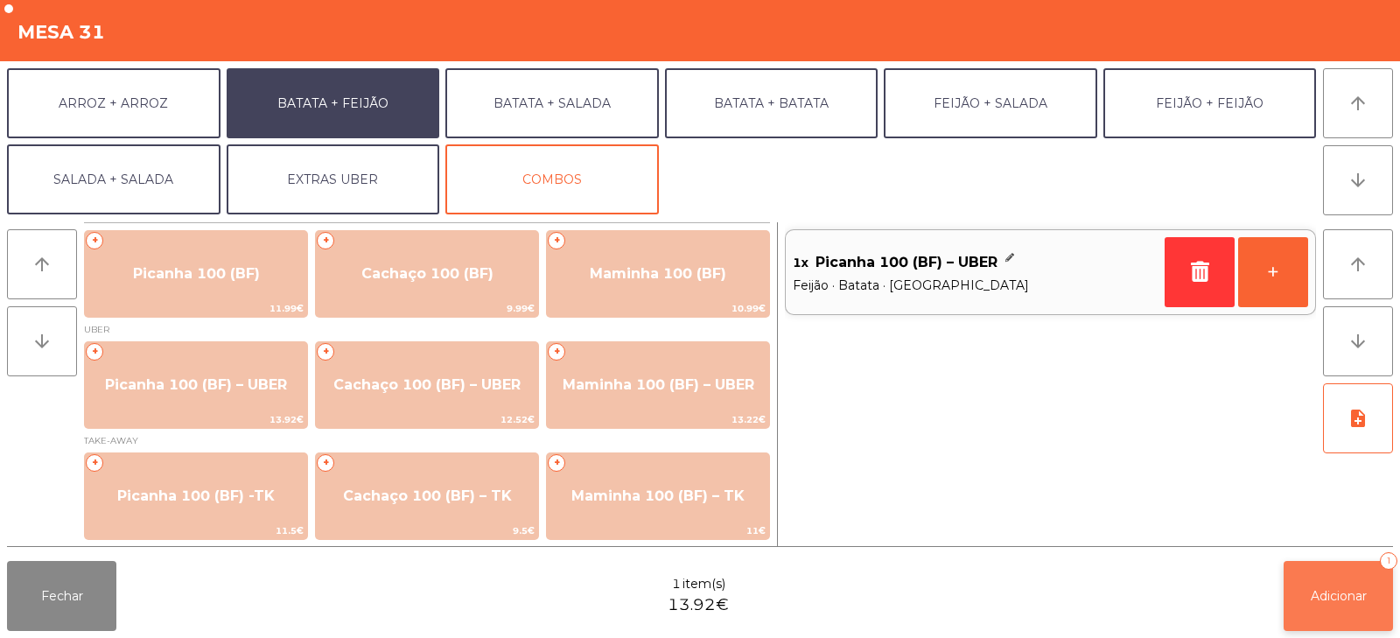
click at [1327, 588] on span "Adicionar" at bounding box center [1338, 596] width 56 height 16
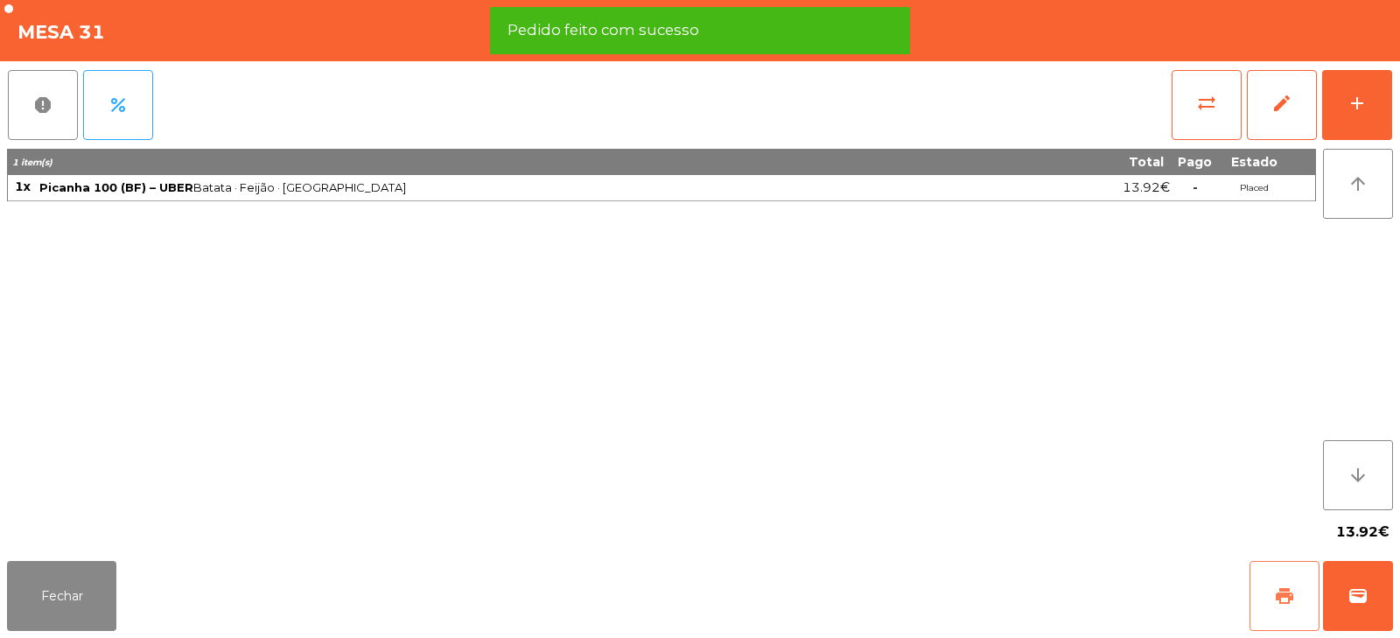
click at [1296, 604] on button "print" at bounding box center [1284, 596] width 70 height 70
click at [1352, 604] on span "wallet" at bounding box center [1357, 595] width 21 height 21
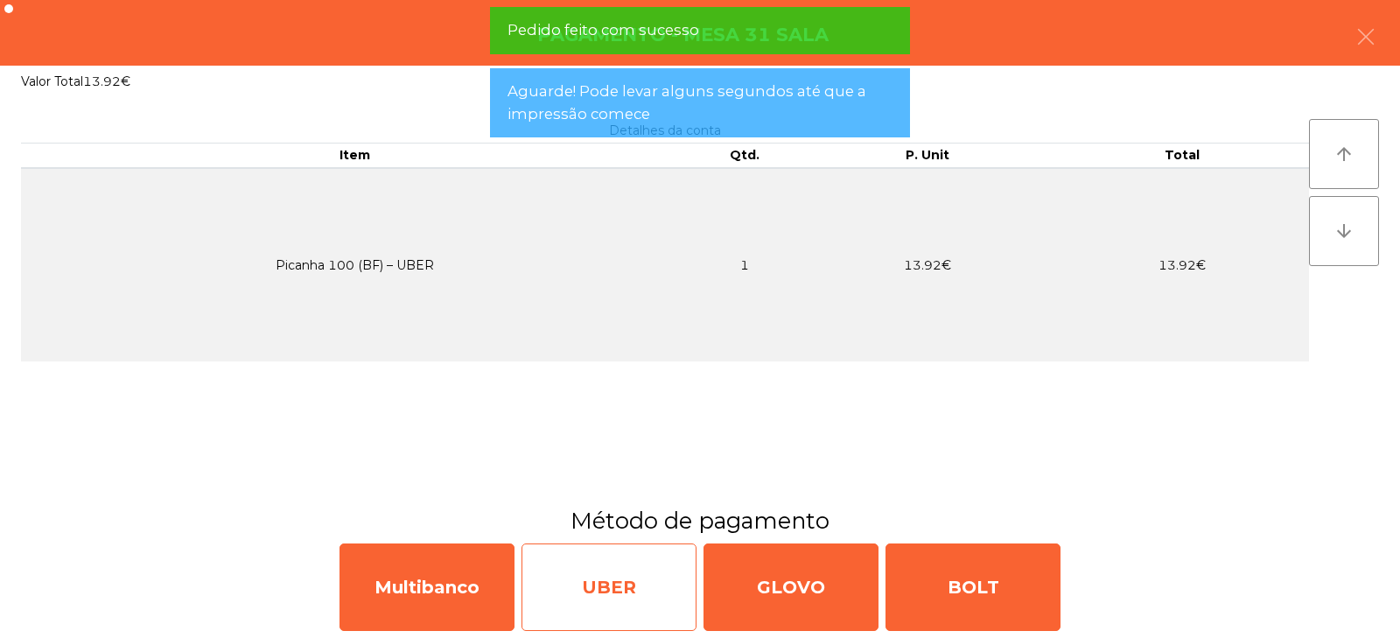
click at [613, 591] on div "UBER" at bounding box center [608, 586] width 175 height 87
select select "**"
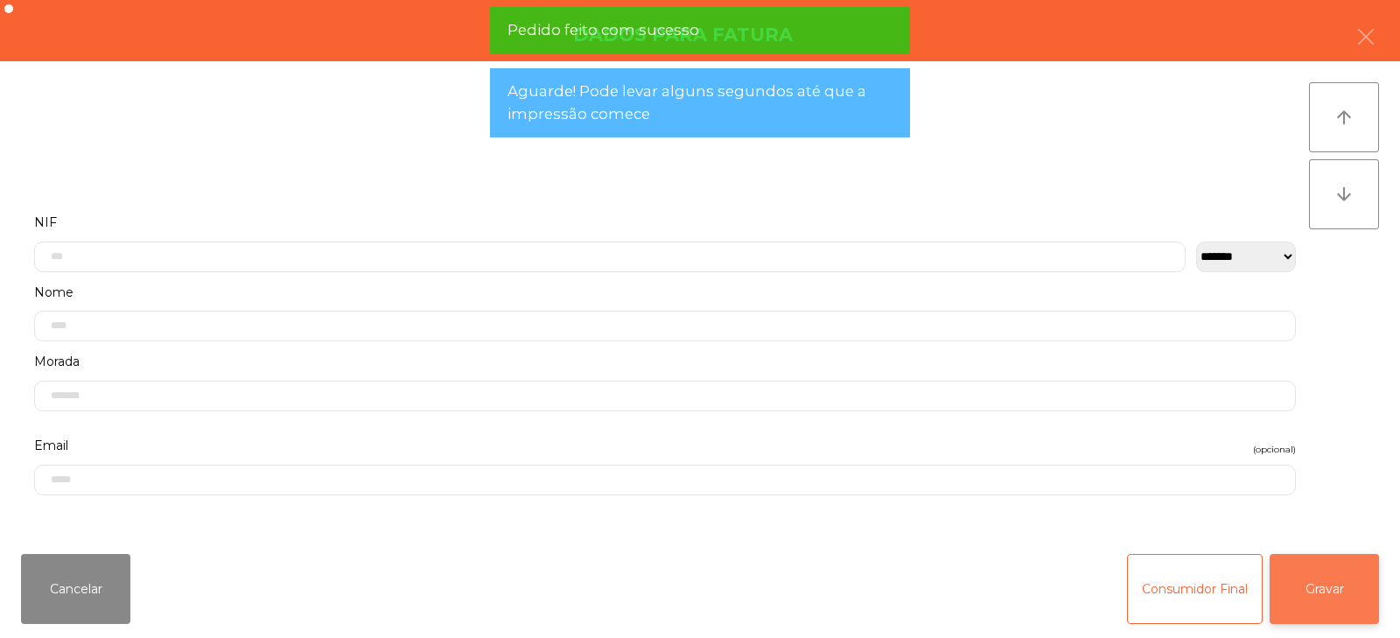
click at [1333, 591] on button "Gravar" at bounding box center [1323, 589] width 109 height 70
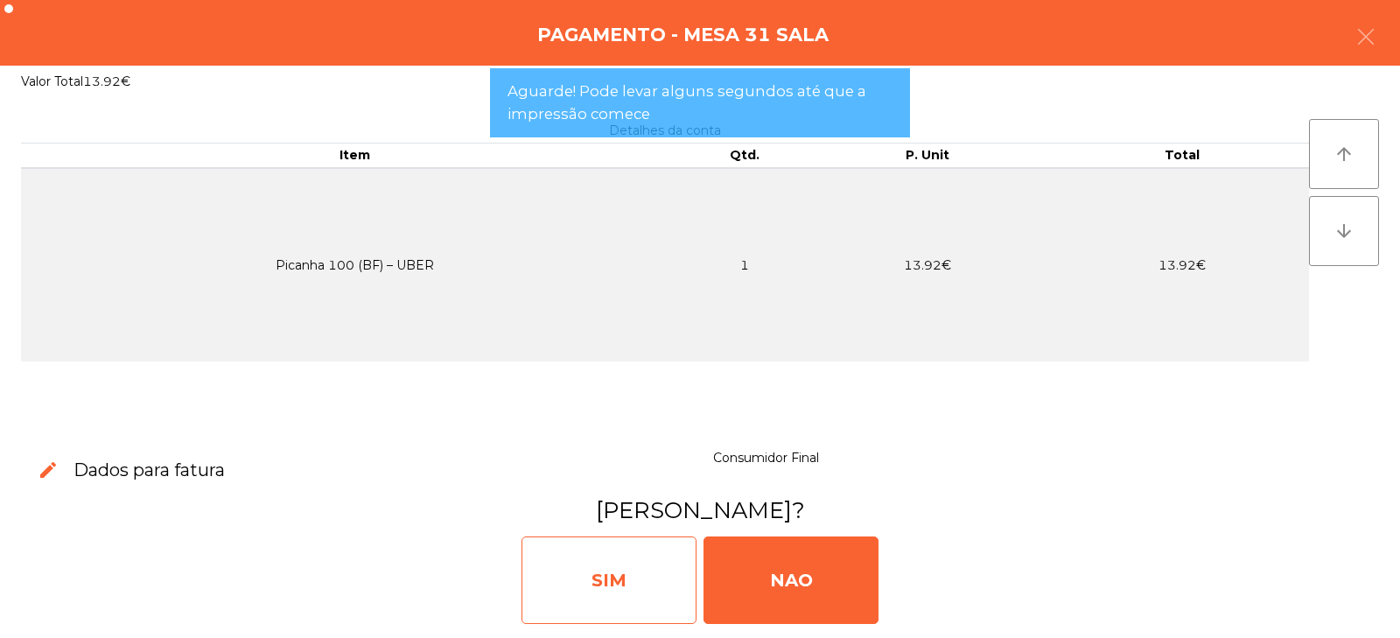
click at [645, 571] on div "SIM" at bounding box center [608, 579] width 175 height 87
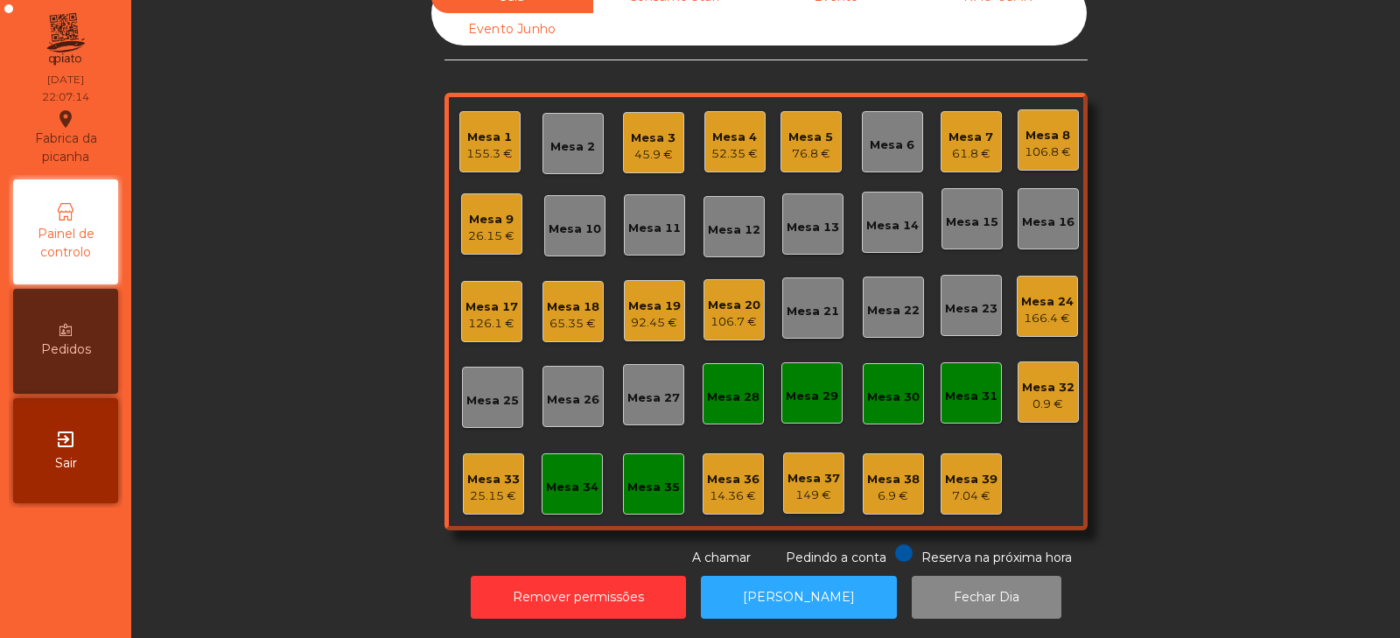
click at [488, 487] on div "25.15 €" at bounding box center [493, 495] width 52 height 17
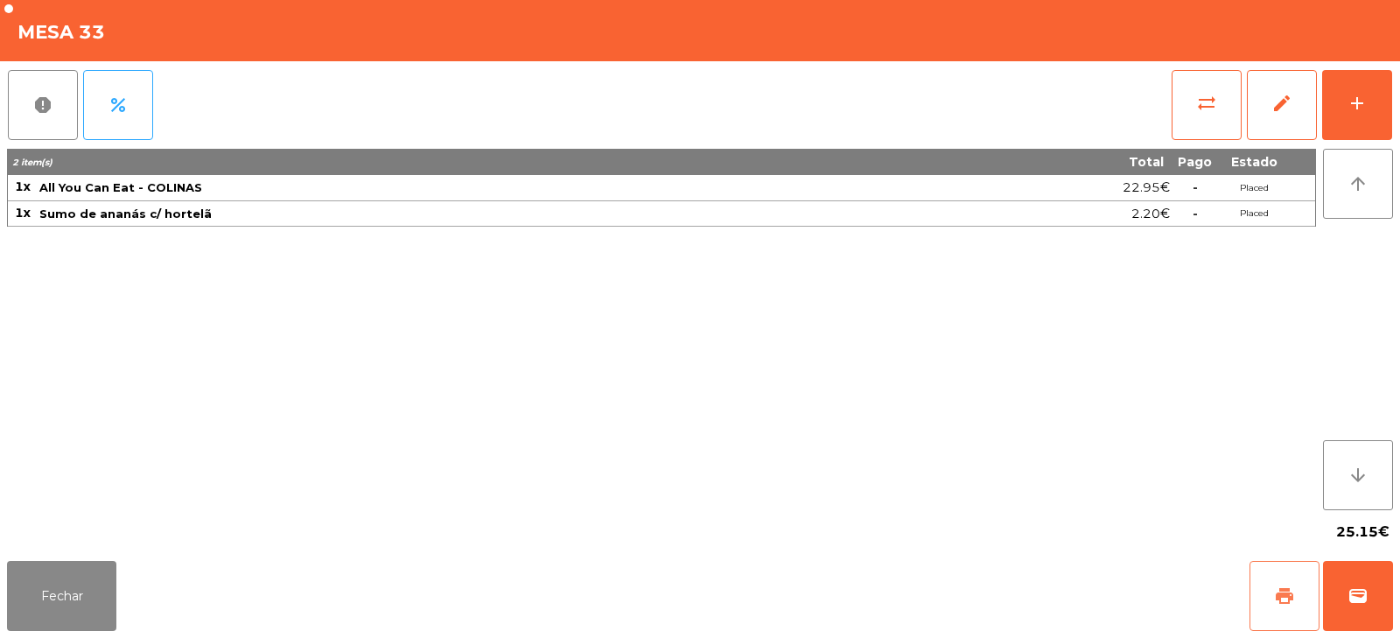
click at [1287, 590] on span "print" at bounding box center [1284, 595] width 21 height 21
click at [1280, 595] on span "print" at bounding box center [1284, 595] width 21 height 21
click at [1195, 112] on button "sync_alt" at bounding box center [1206, 105] width 70 height 70
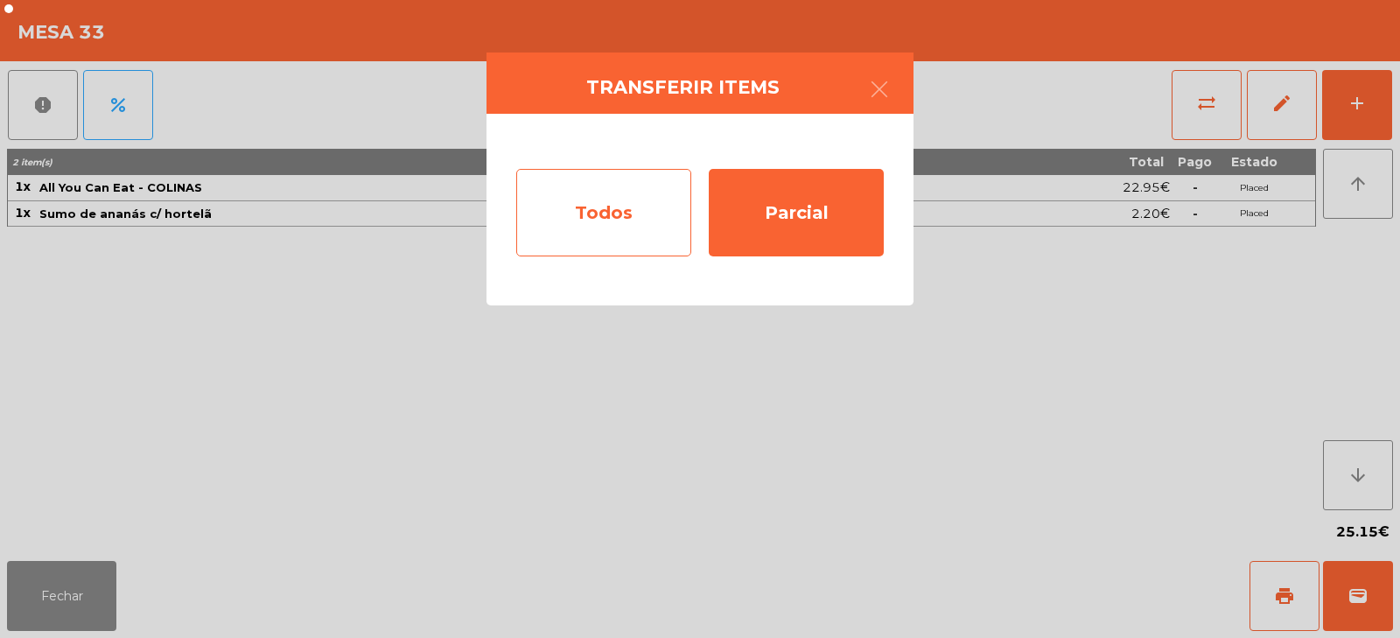
click at [577, 231] on div "Todos" at bounding box center [603, 212] width 175 height 87
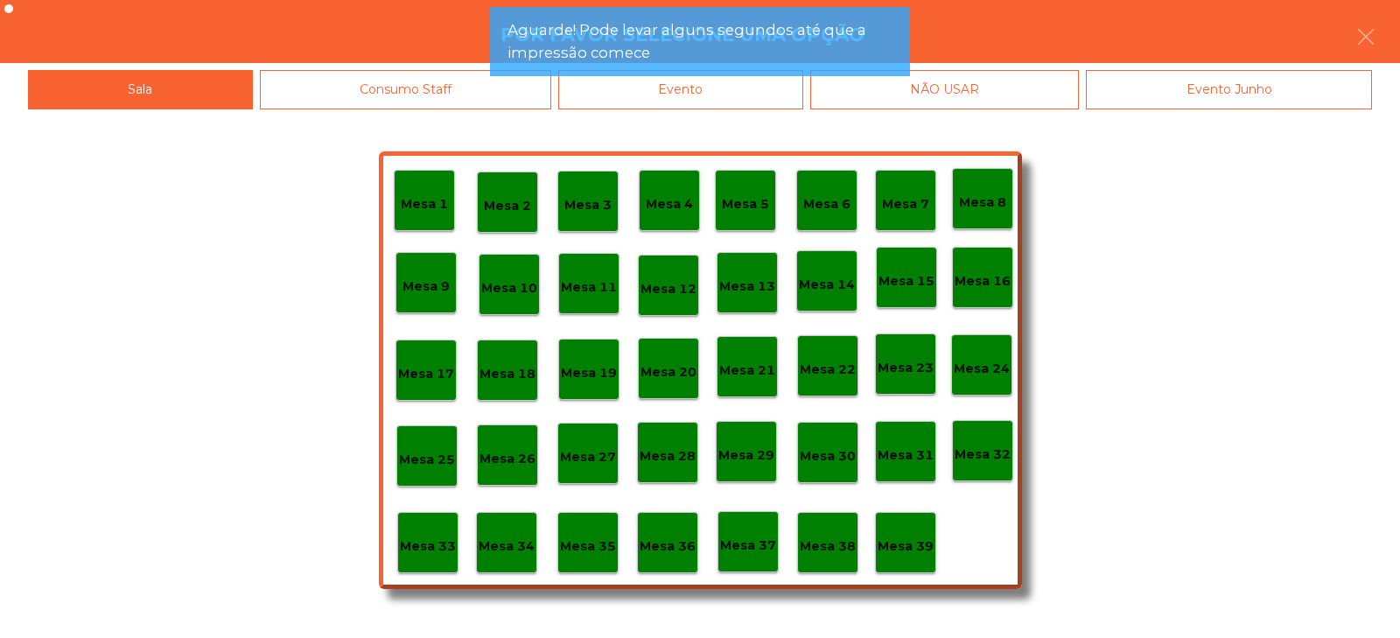
click at [711, 91] on div "Evento" at bounding box center [680, 89] width 245 height 39
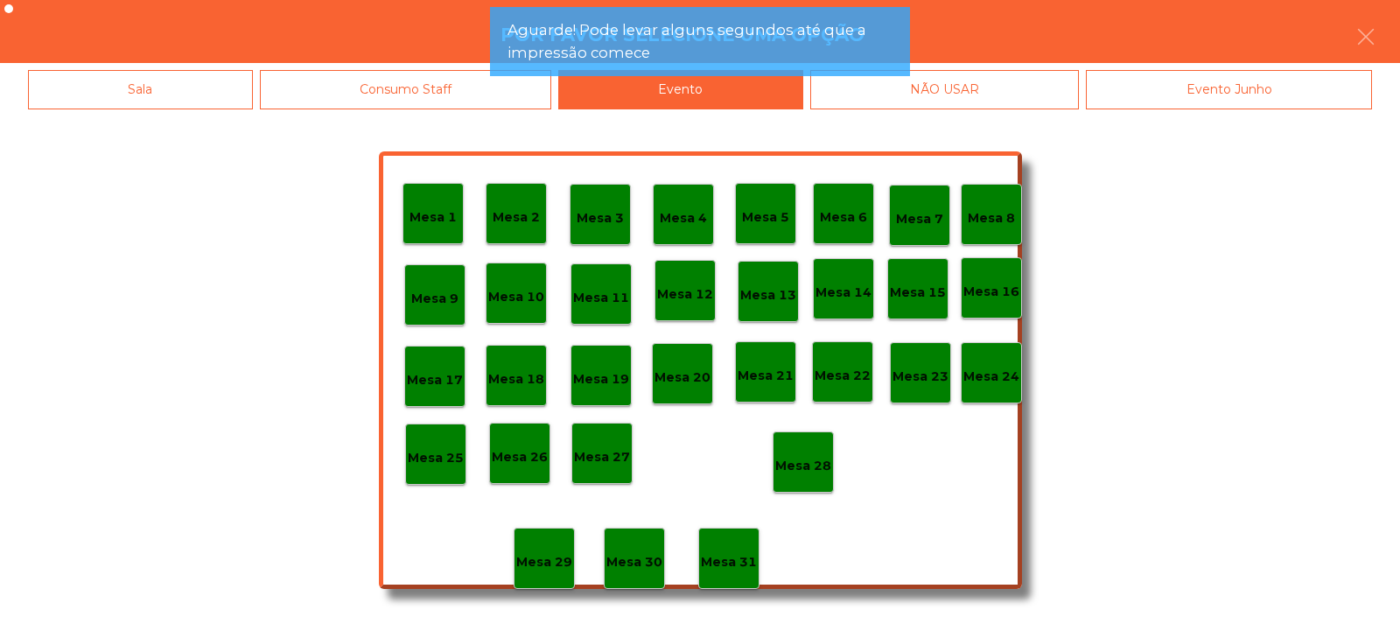
click at [807, 465] on p "Mesa 28" at bounding box center [803, 466] width 56 height 20
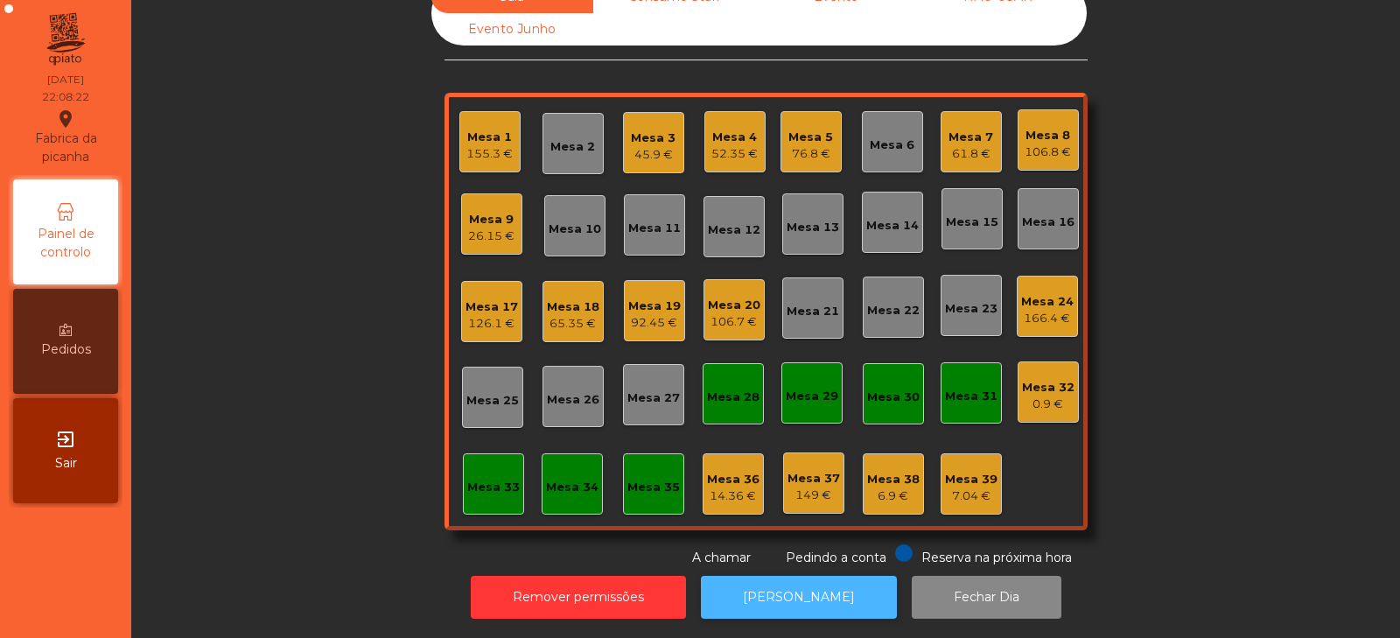
click at [776, 576] on button "[PERSON_NAME]" at bounding box center [799, 597] width 196 height 43
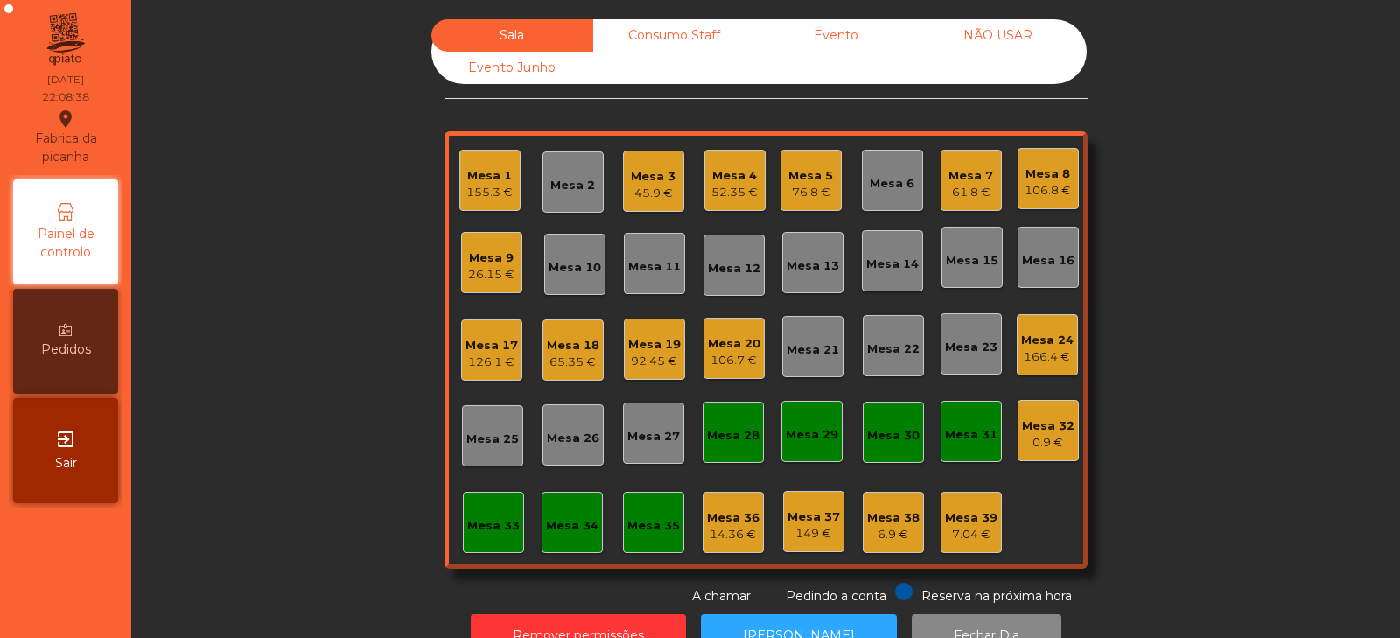
click at [480, 235] on div "Mesa 9 26.15 €" at bounding box center [491, 262] width 61 height 61
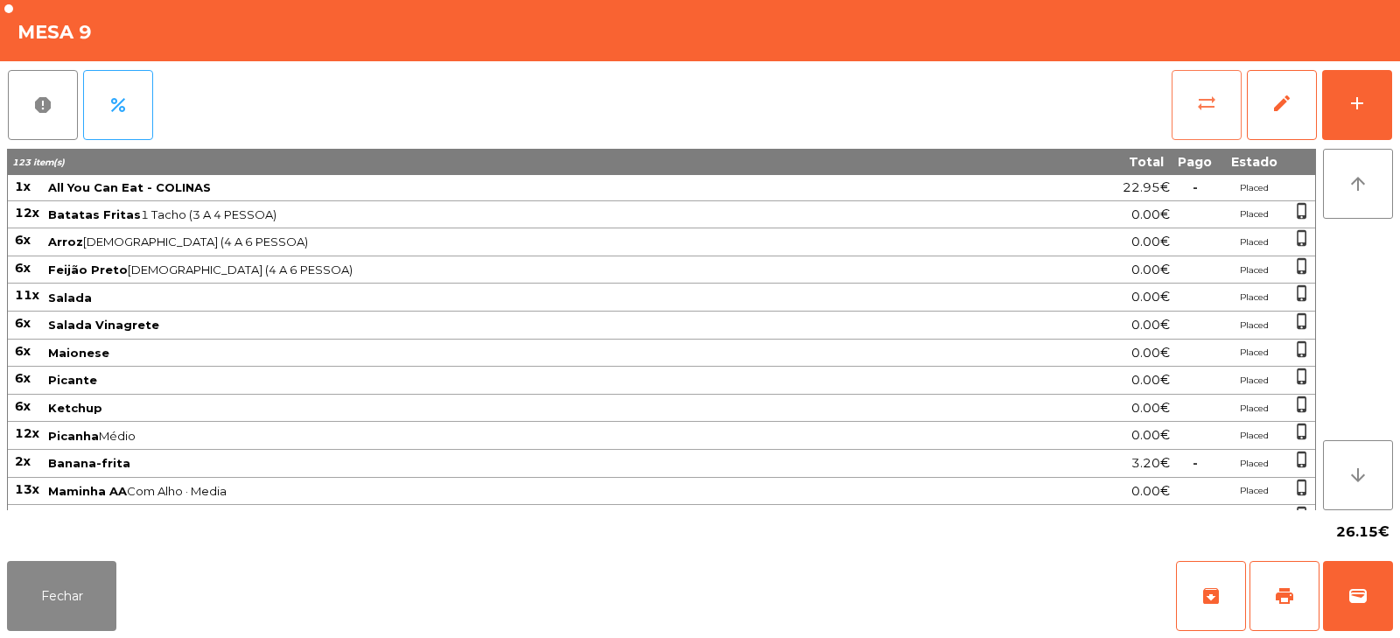
click at [1207, 98] on span "sync_alt" at bounding box center [1206, 103] width 21 height 21
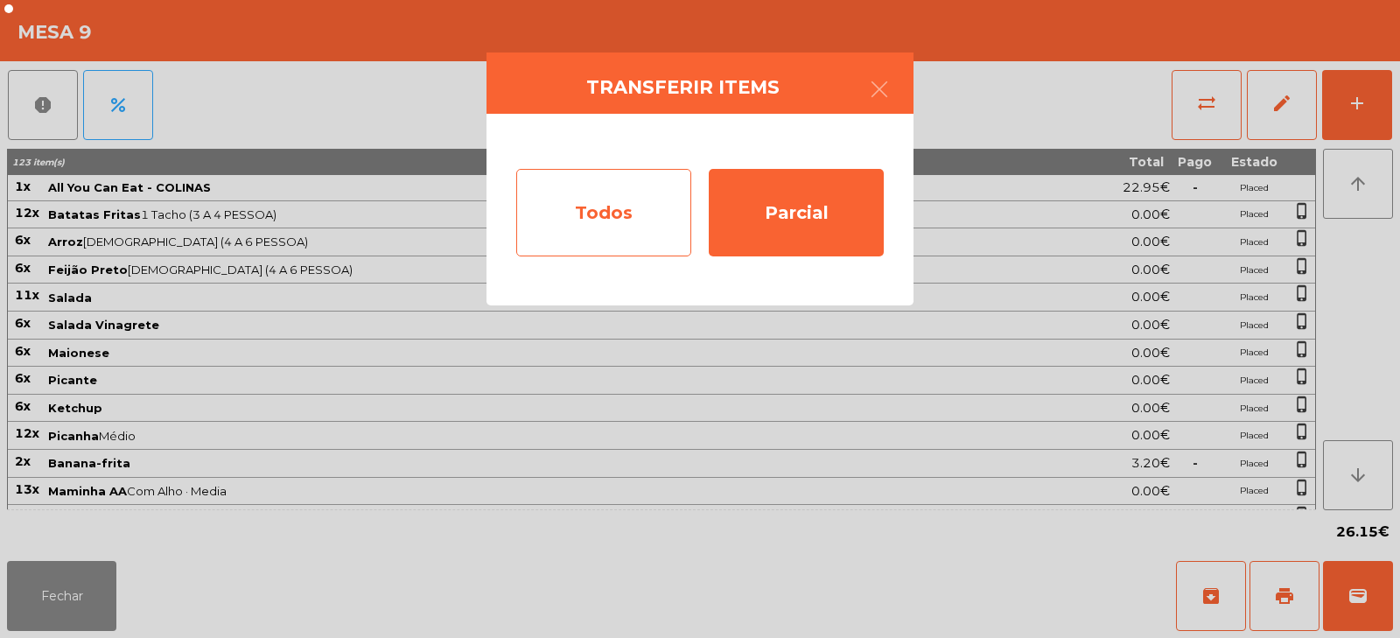
click at [562, 203] on div "Todos" at bounding box center [603, 212] width 175 height 87
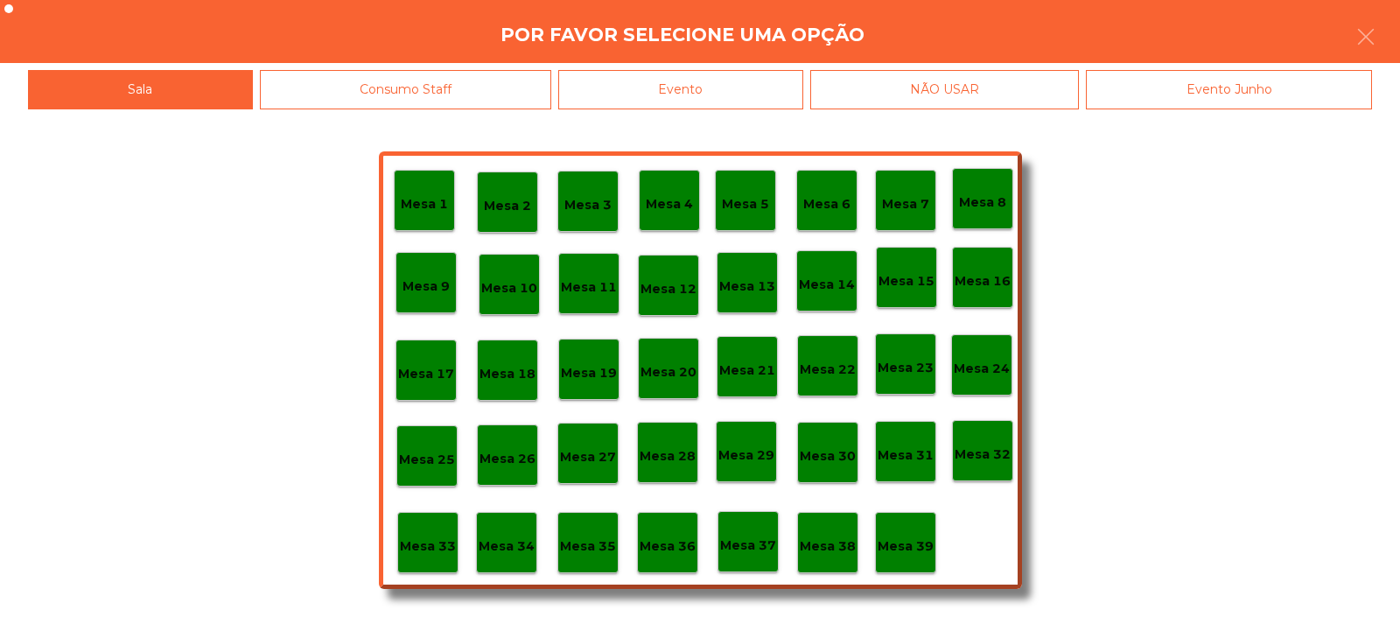
click at [728, 87] on div "Evento" at bounding box center [680, 89] width 245 height 39
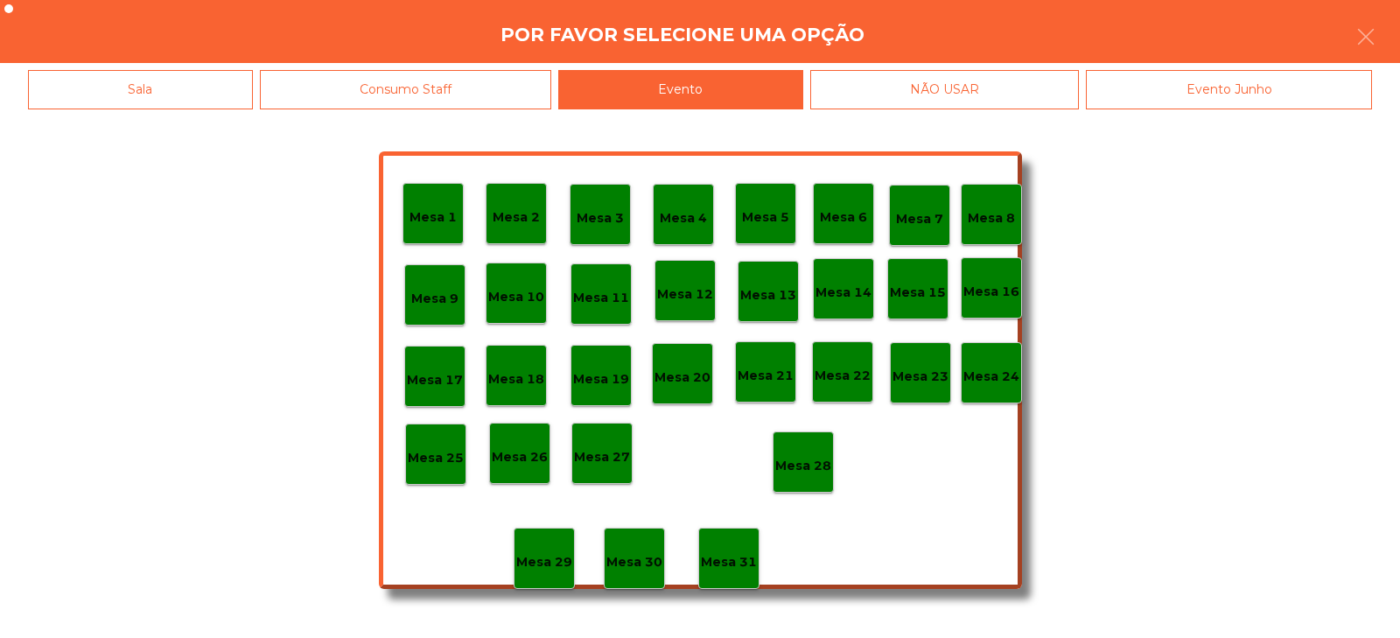
click at [803, 467] on p "Mesa 28" at bounding box center [803, 466] width 56 height 20
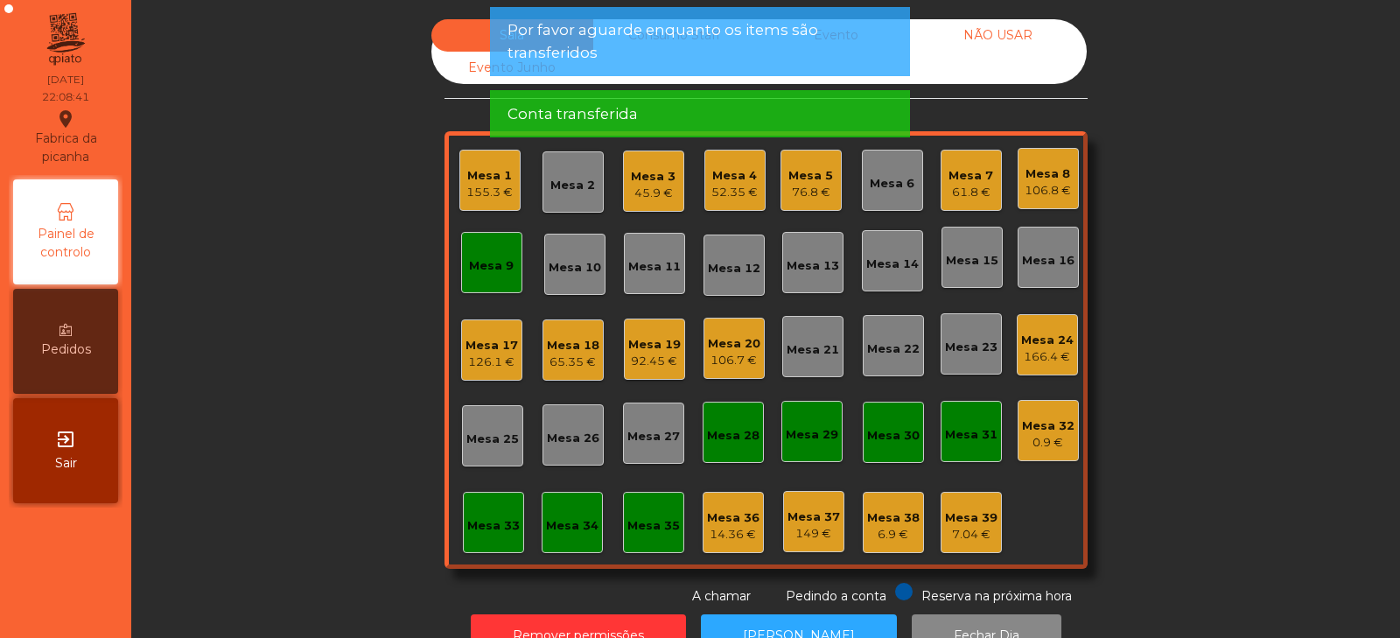
click at [489, 262] on div "Mesa 9" at bounding box center [491, 265] width 45 height 17
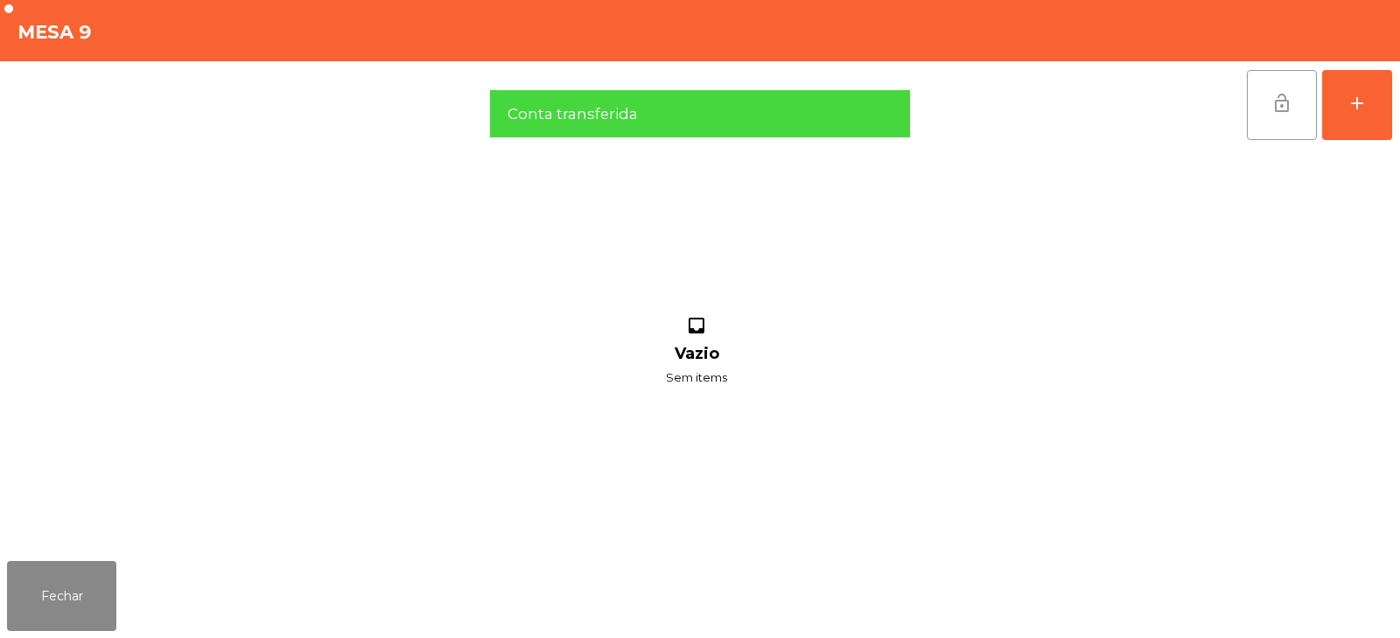
click at [1268, 106] on button "lock_open" at bounding box center [1282, 105] width 70 height 70
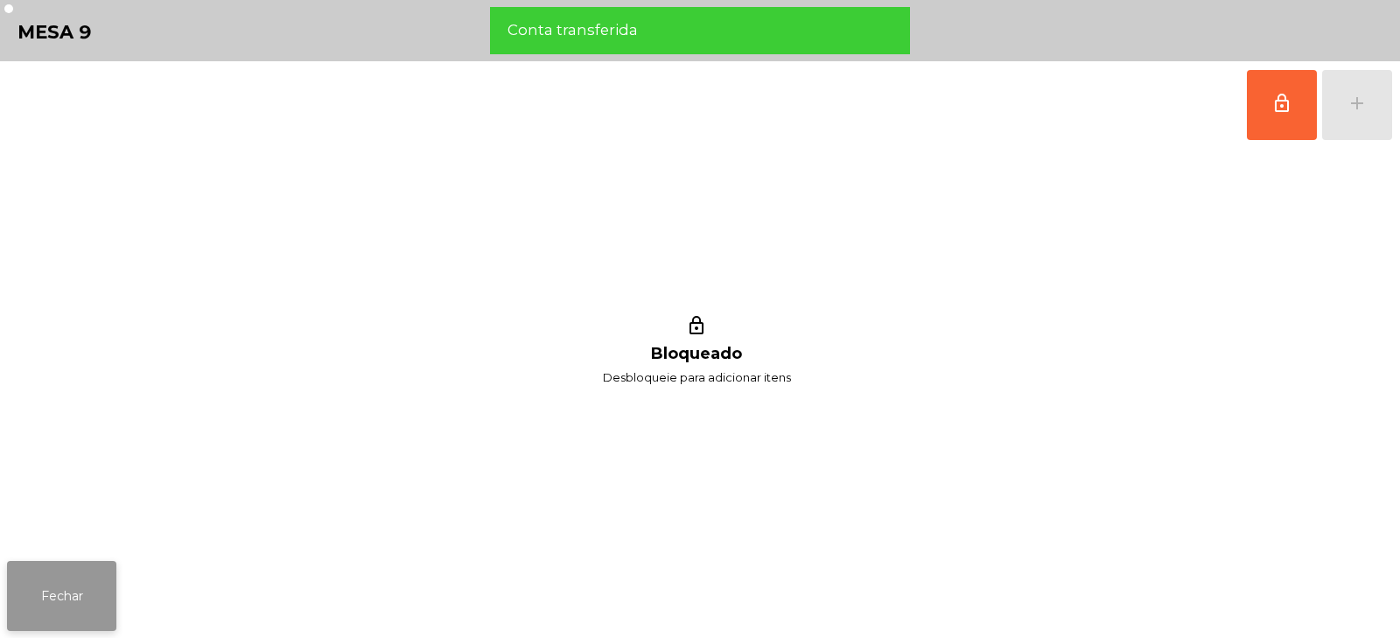
click at [83, 591] on button "Fechar" at bounding box center [61, 596] width 109 height 70
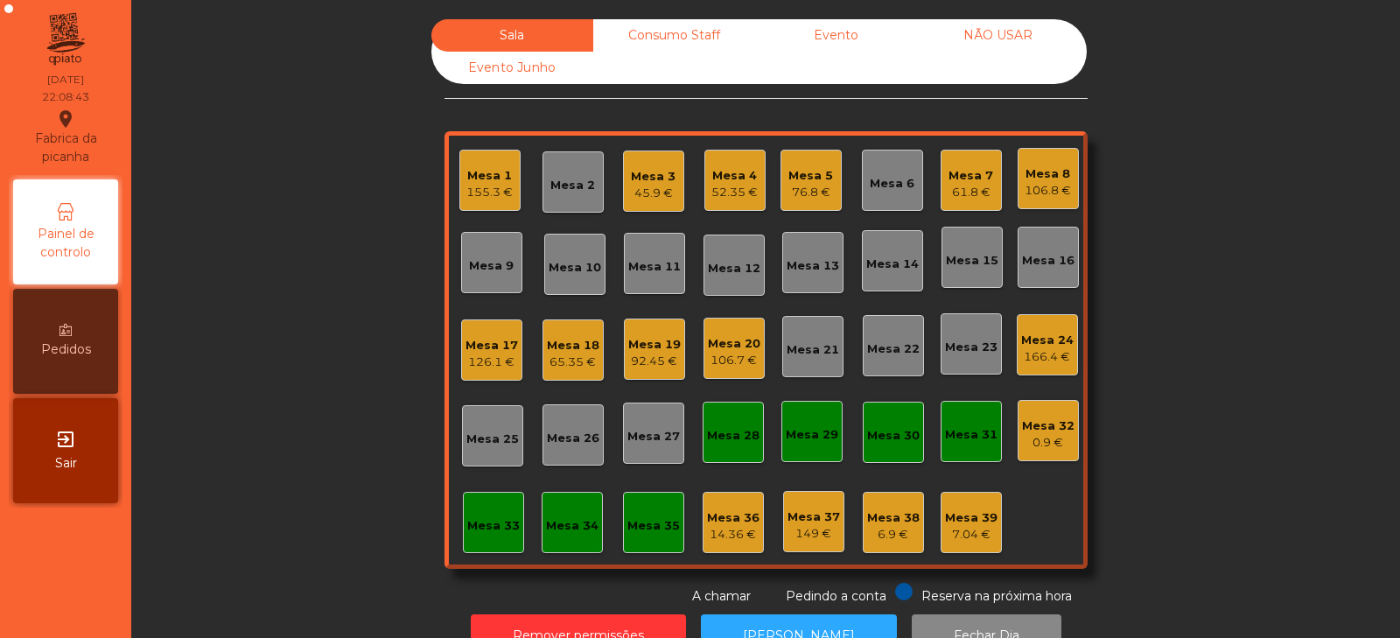
click at [494, 164] on div "Mesa 1 155.3 €" at bounding box center [489, 180] width 46 height 41
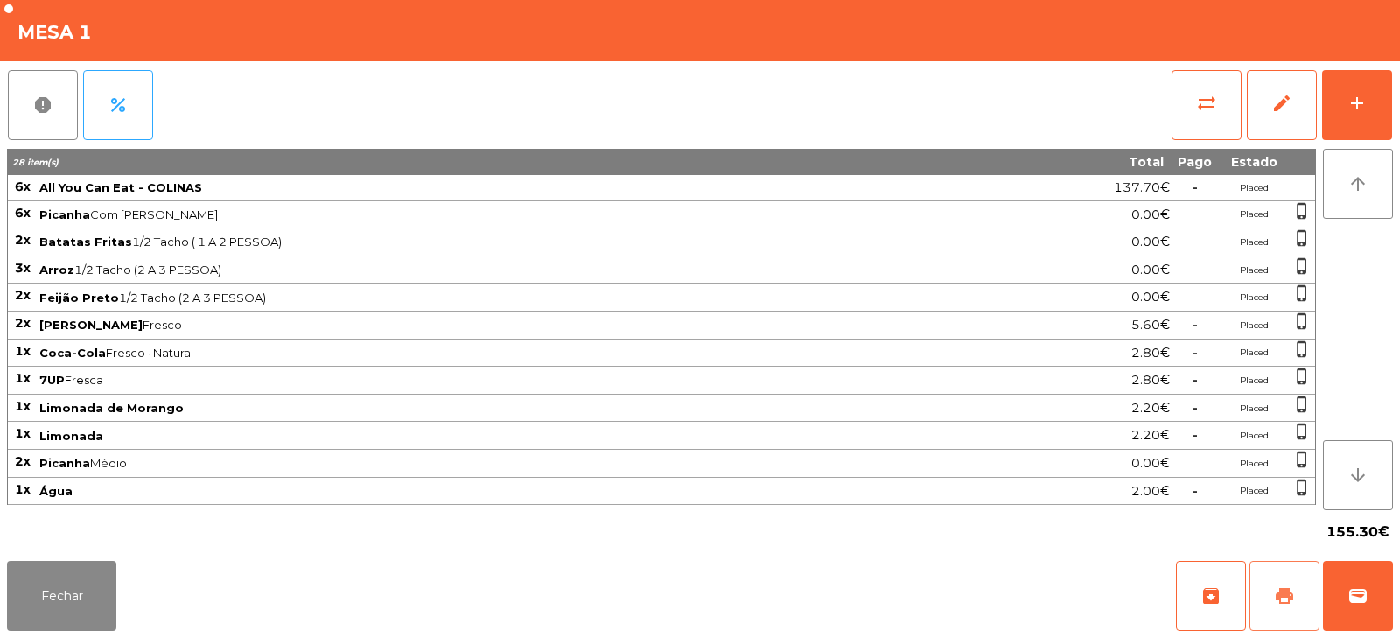
click at [1291, 604] on span "print" at bounding box center [1284, 595] width 21 height 21
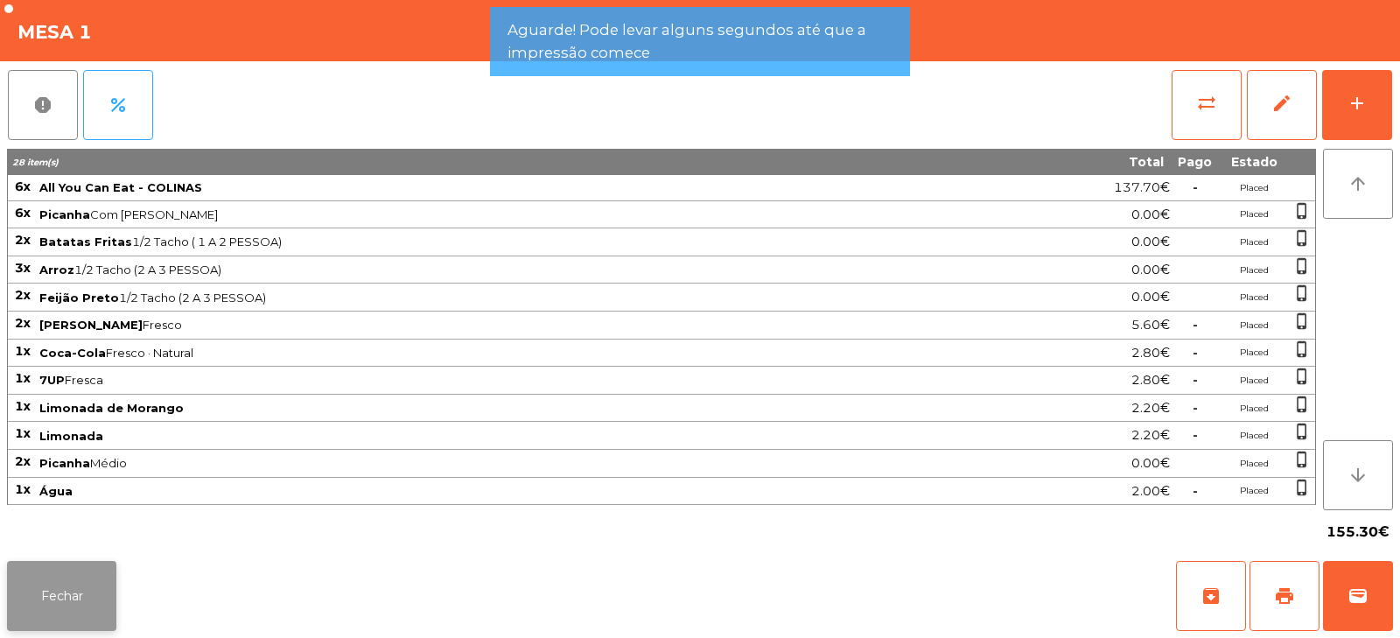
click at [80, 586] on button "Fechar" at bounding box center [61, 596] width 109 height 70
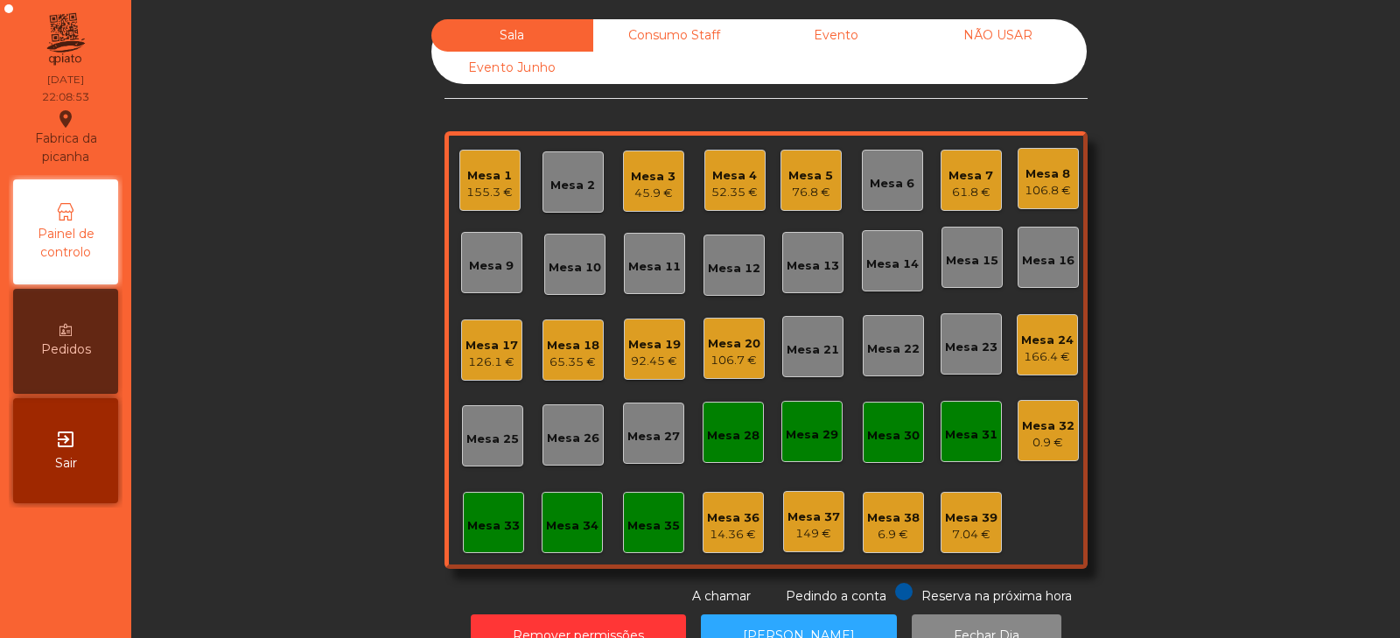
click at [887, 184] on div "Mesa 6" at bounding box center [892, 183] width 45 height 17
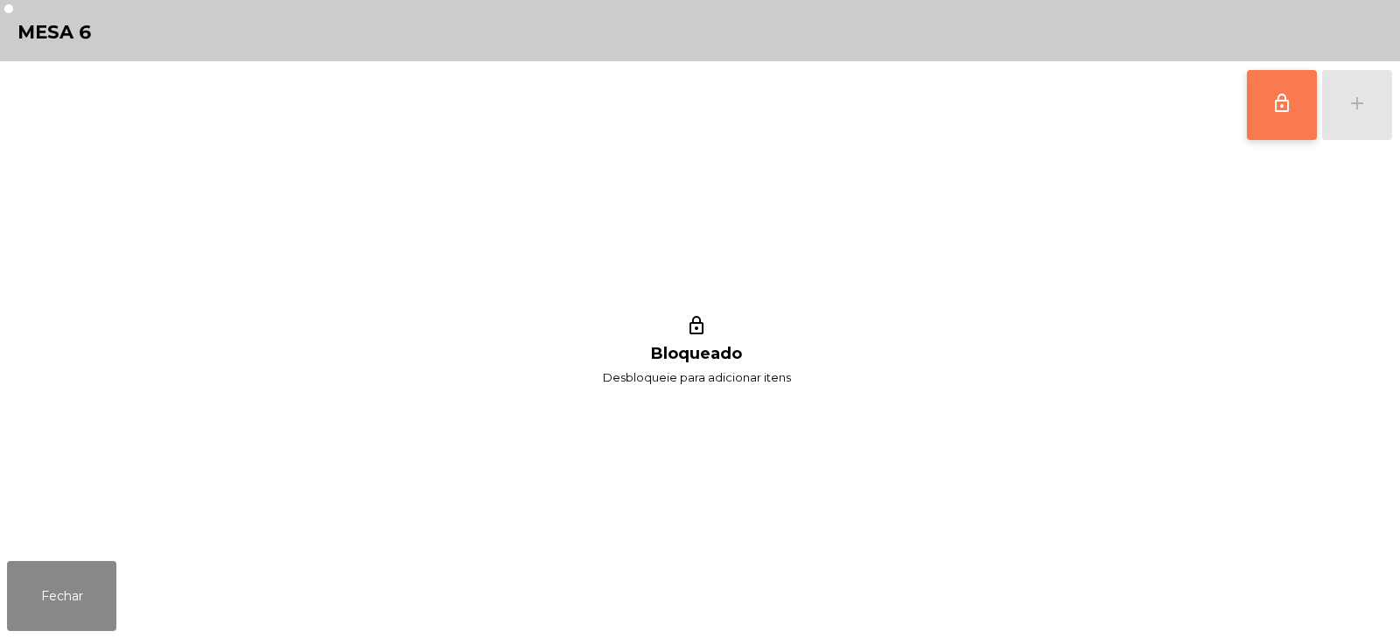
click at [1275, 109] on span "lock_outline" at bounding box center [1281, 103] width 21 height 21
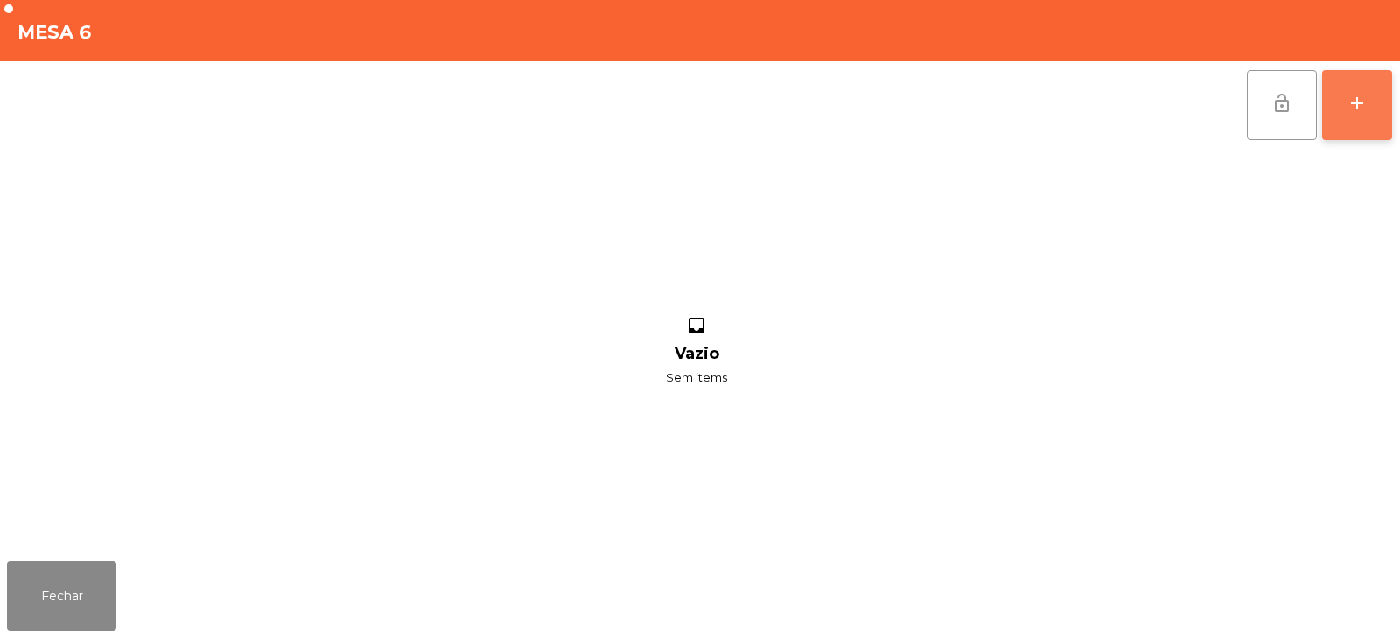
click at [1352, 116] on button "add" at bounding box center [1357, 105] width 70 height 70
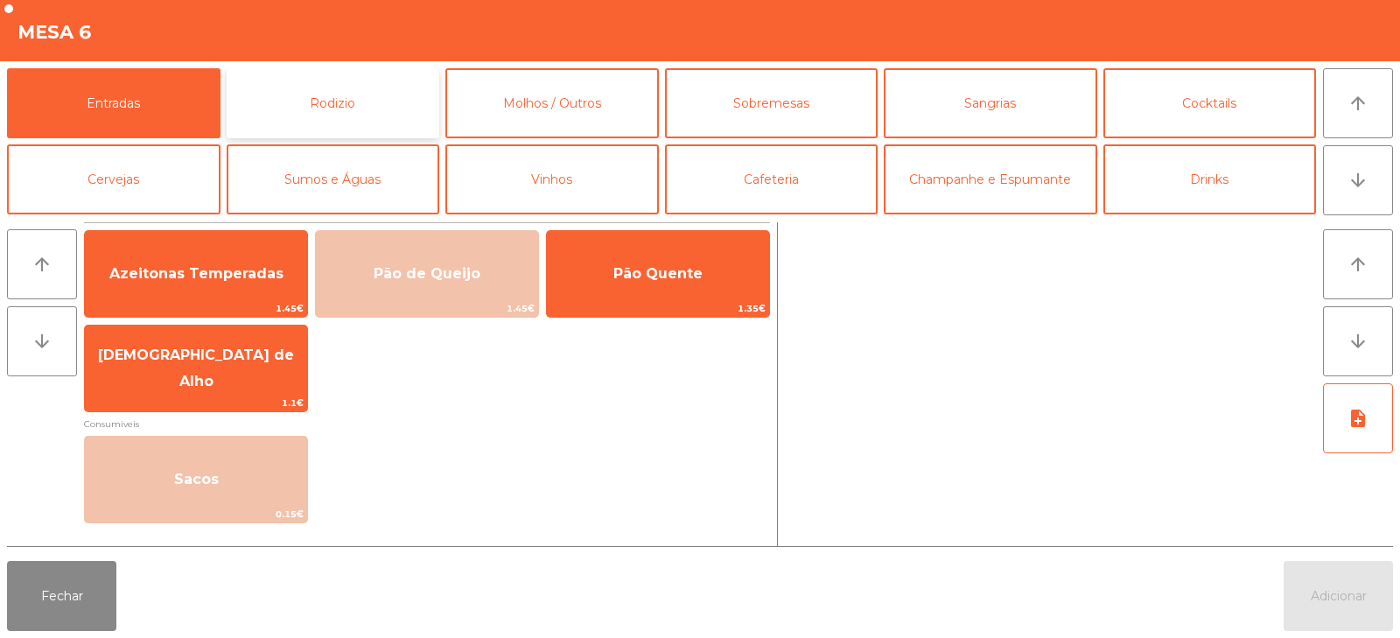
click at [361, 115] on button "Rodizio" at bounding box center [333, 103] width 213 height 70
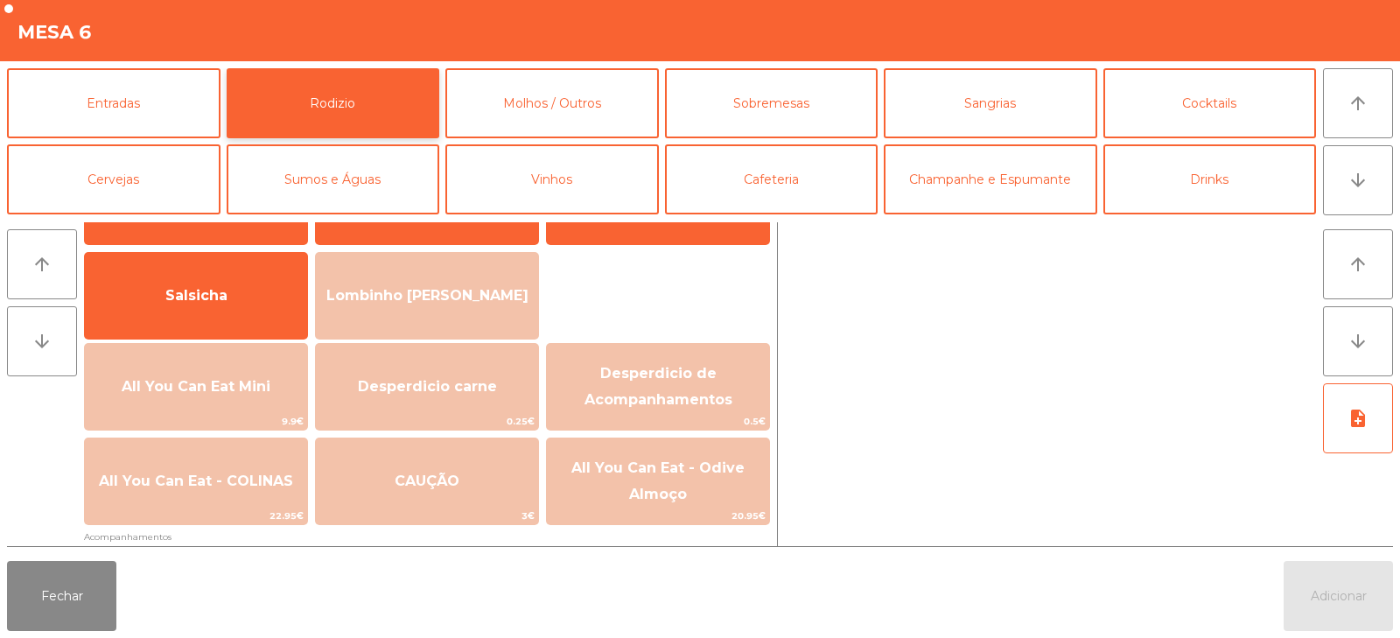
scroll to position [104, 0]
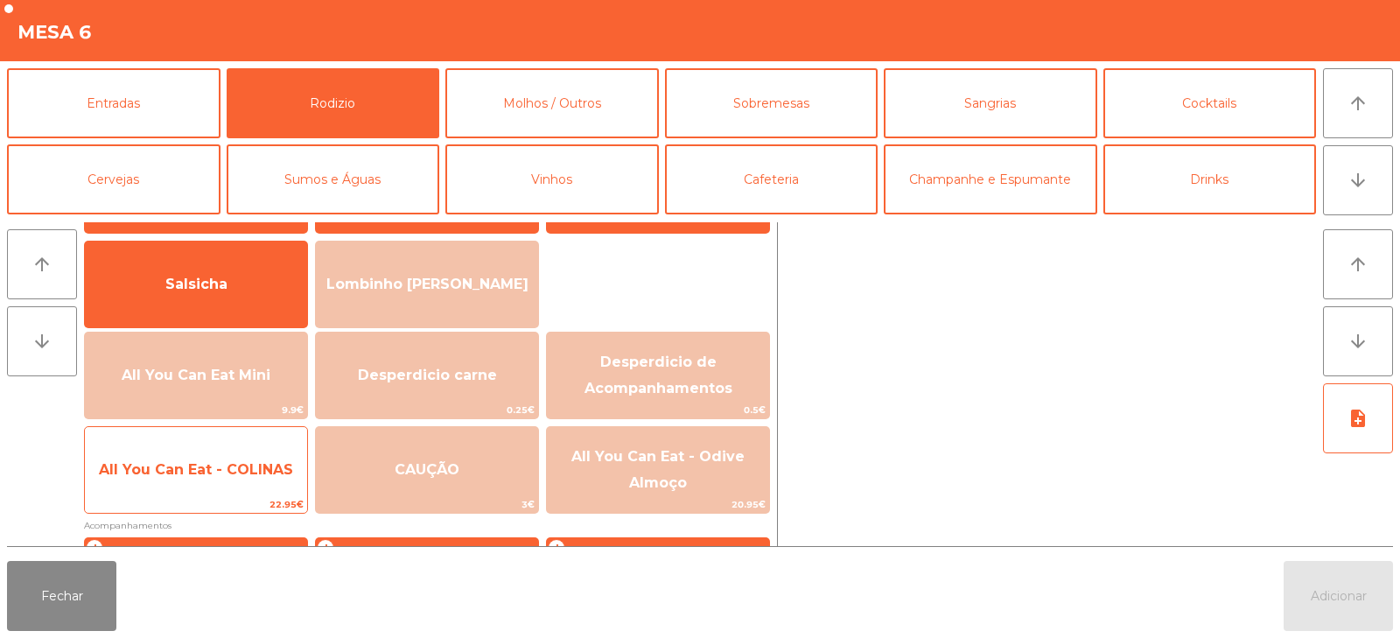
click at [270, 465] on span "All You Can Eat - COLINAS" at bounding box center [196, 469] width 194 height 17
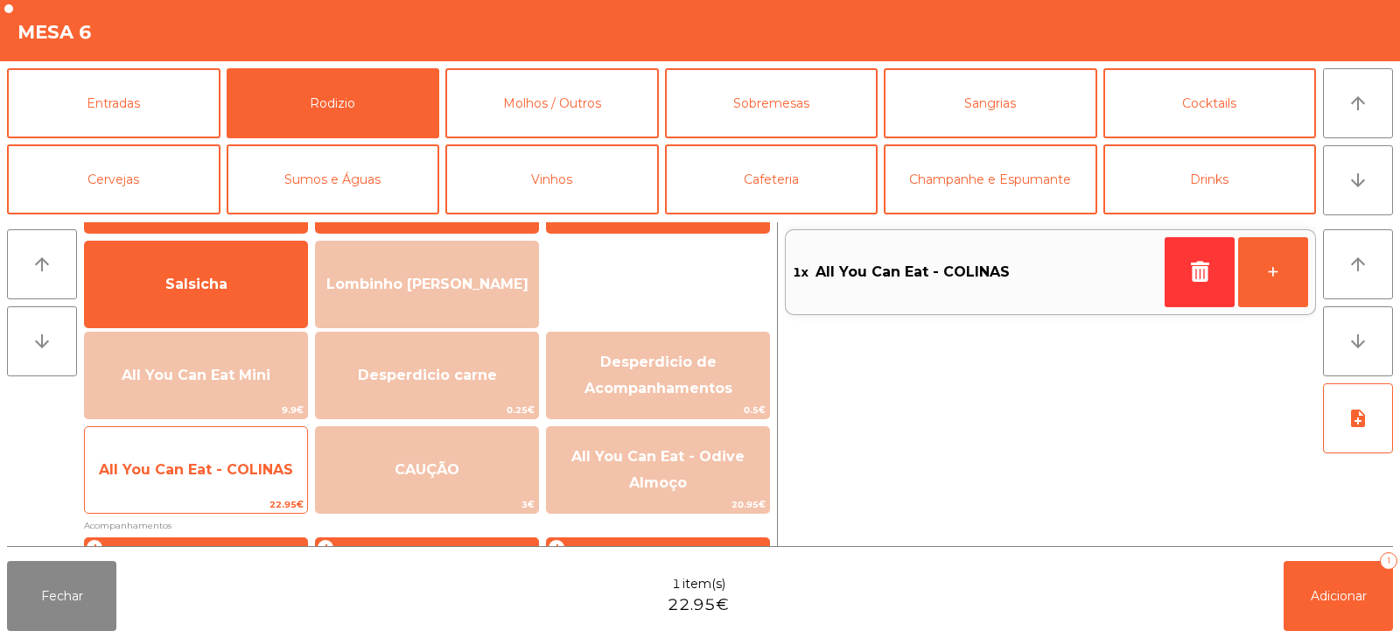
click at [266, 470] on span "All You Can Eat - COLINAS" at bounding box center [196, 469] width 194 height 17
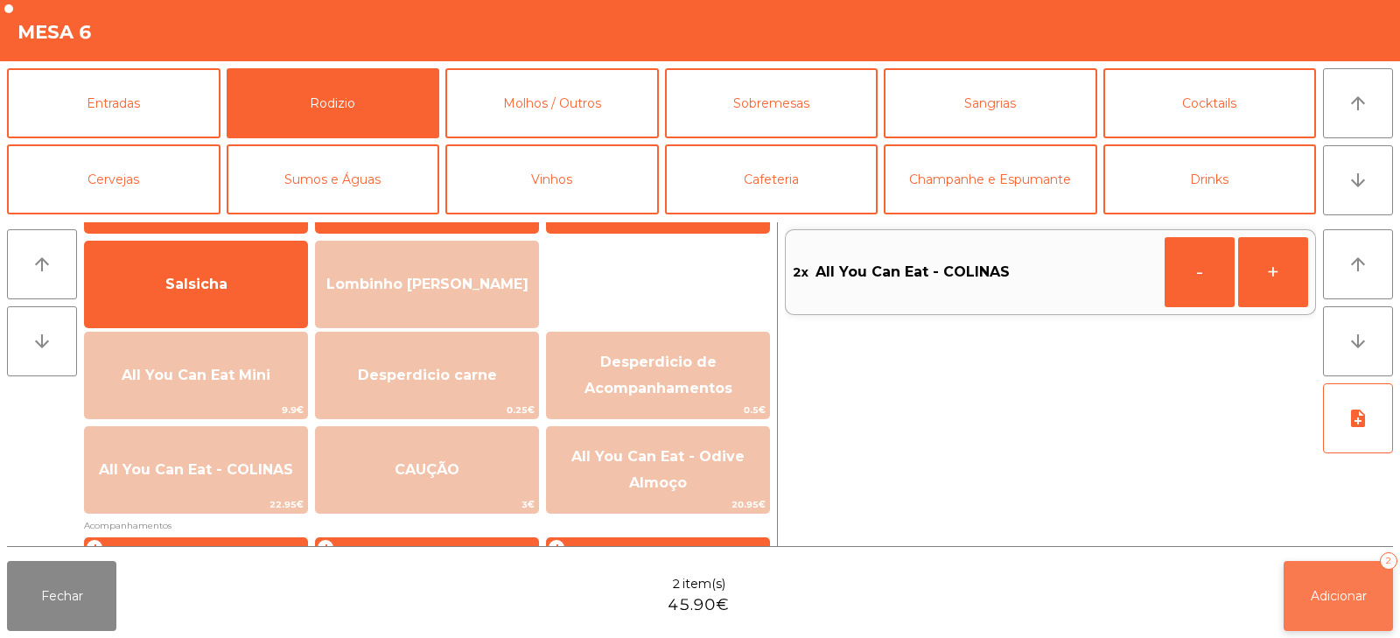
click at [1325, 598] on span "Adicionar" at bounding box center [1338, 596] width 56 height 16
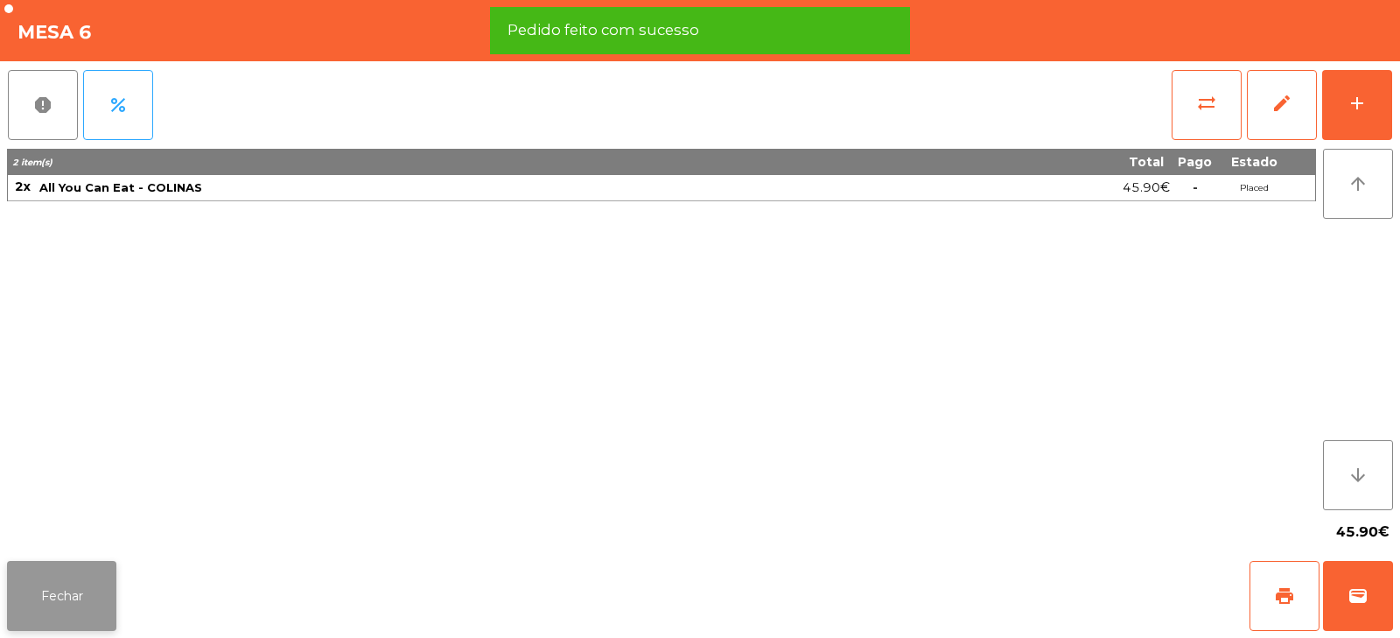
click at [94, 612] on button "Fechar" at bounding box center [61, 596] width 109 height 70
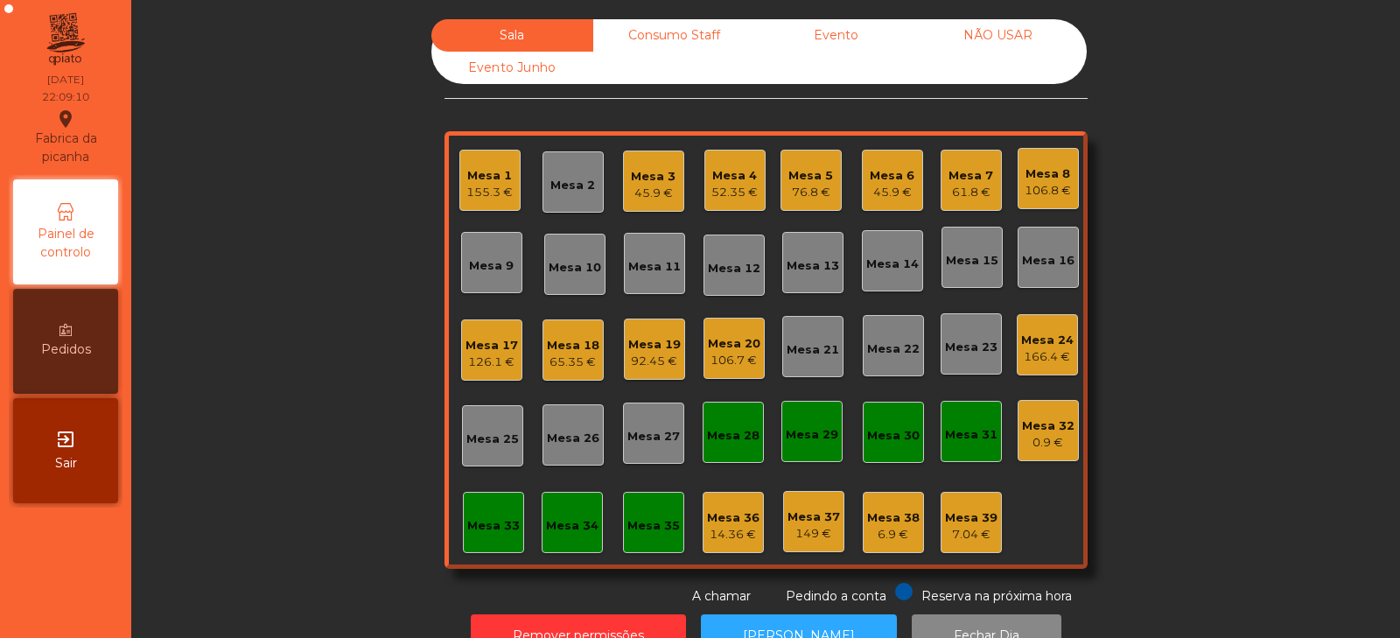
click at [481, 180] on div "Mesa 1" at bounding box center [489, 175] width 46 height 17
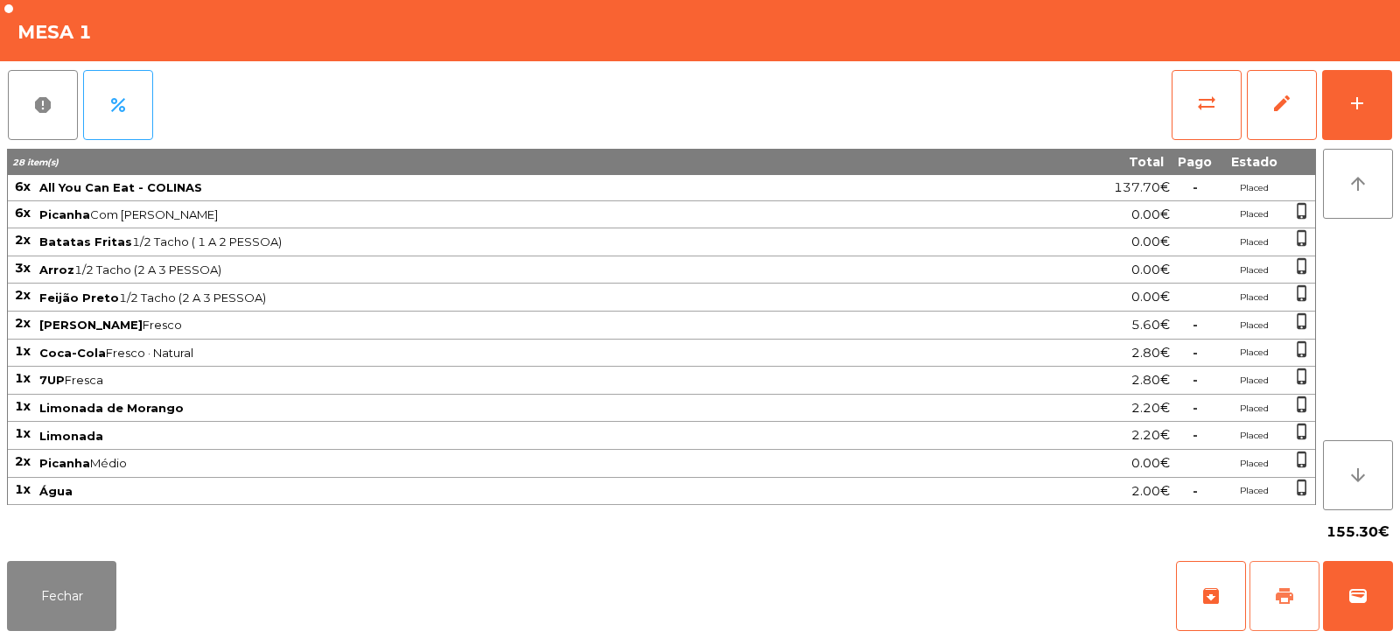
click at [1269, 590] on button "print" at bounding box center [1284, 596] width 70 height 70
click at [1296, 591] on button "print" at bounding box center [1284, 596] width 70 height 70
click at [81, 564] on button "Fechar" at bounding box center [61, 596] width 109 height 70
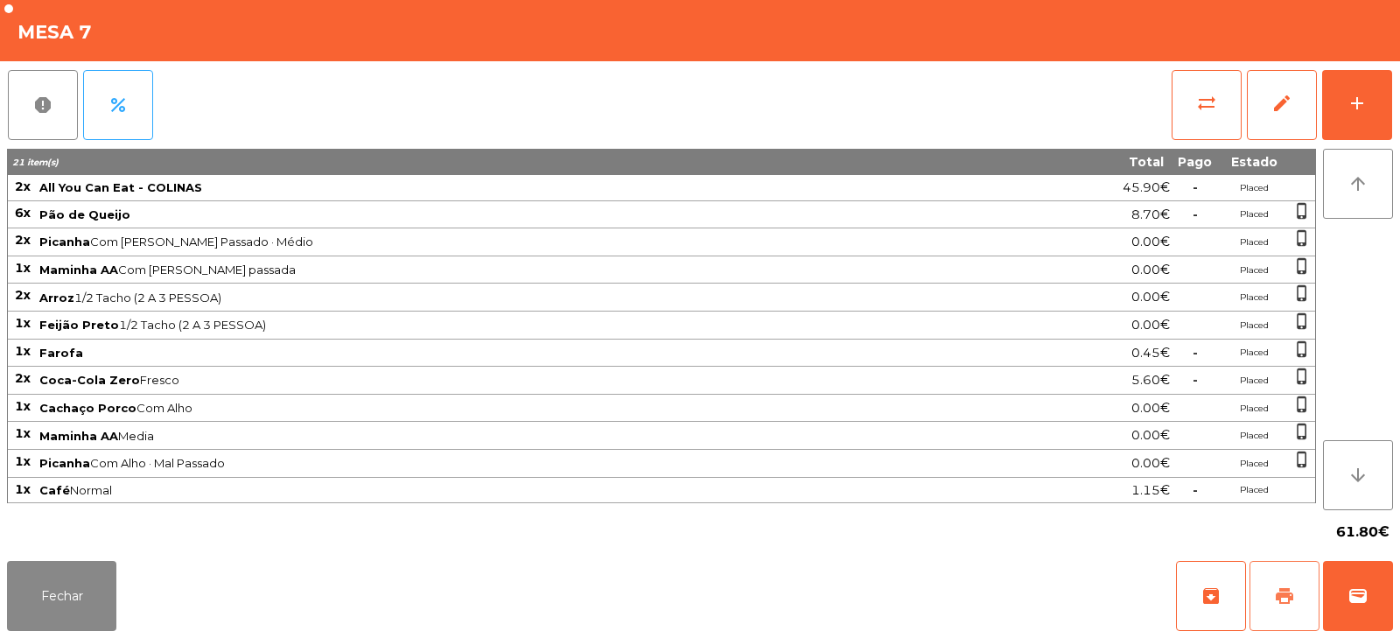
click at [1284, 593] on span "print" at bounding box center [1284, 595] width 21 height 21
click at [58, 630] on button "Fechar" at bounding box center [61, 596] width 109 height 70
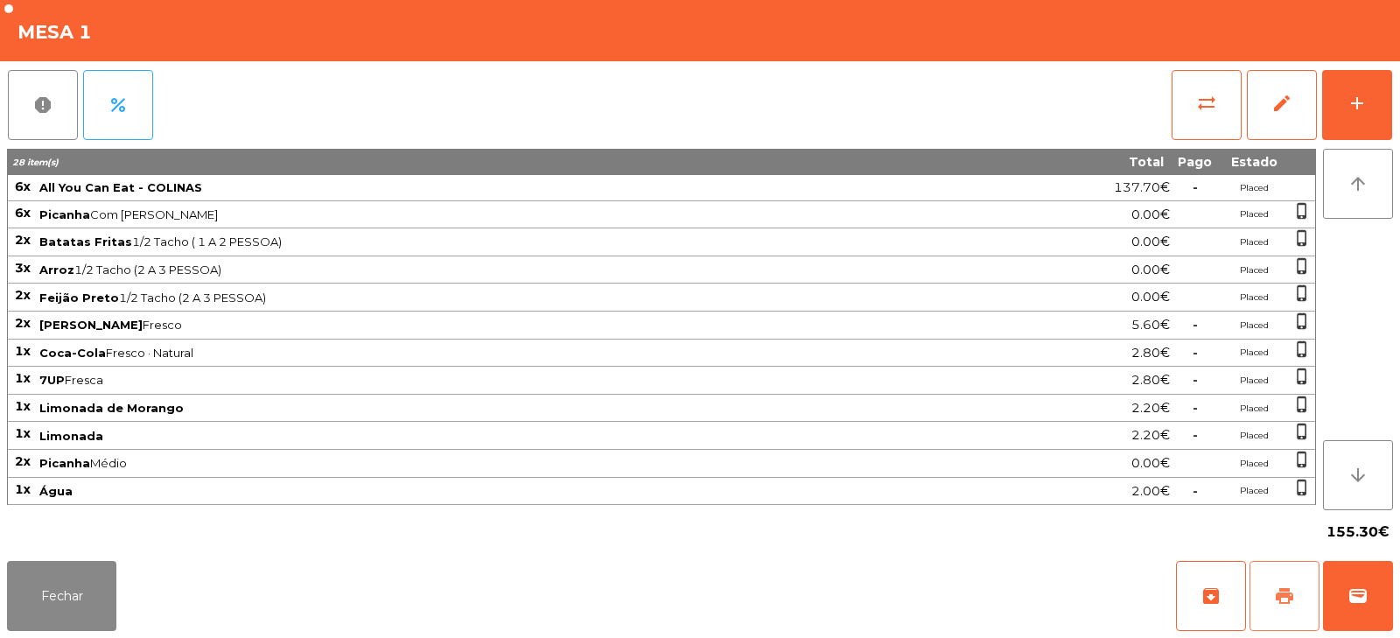
click at [1275, 589] on span "print" at bounding box center [1284, 595] width 21 height 21
click at [1203, 117] on button "sync_alt" at bounding box center [1206, 105] width 70 height 70
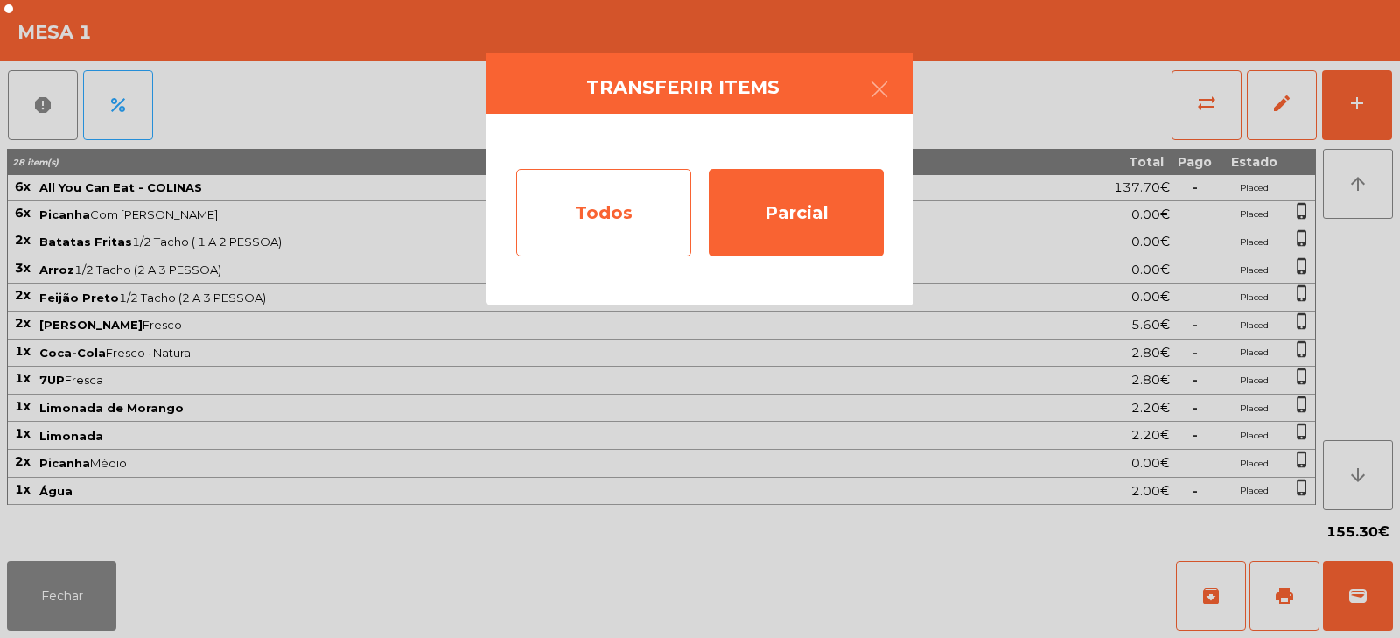
click at [611, 212] on div "Todos" at bounding box center [603, 212] width 175 height 87
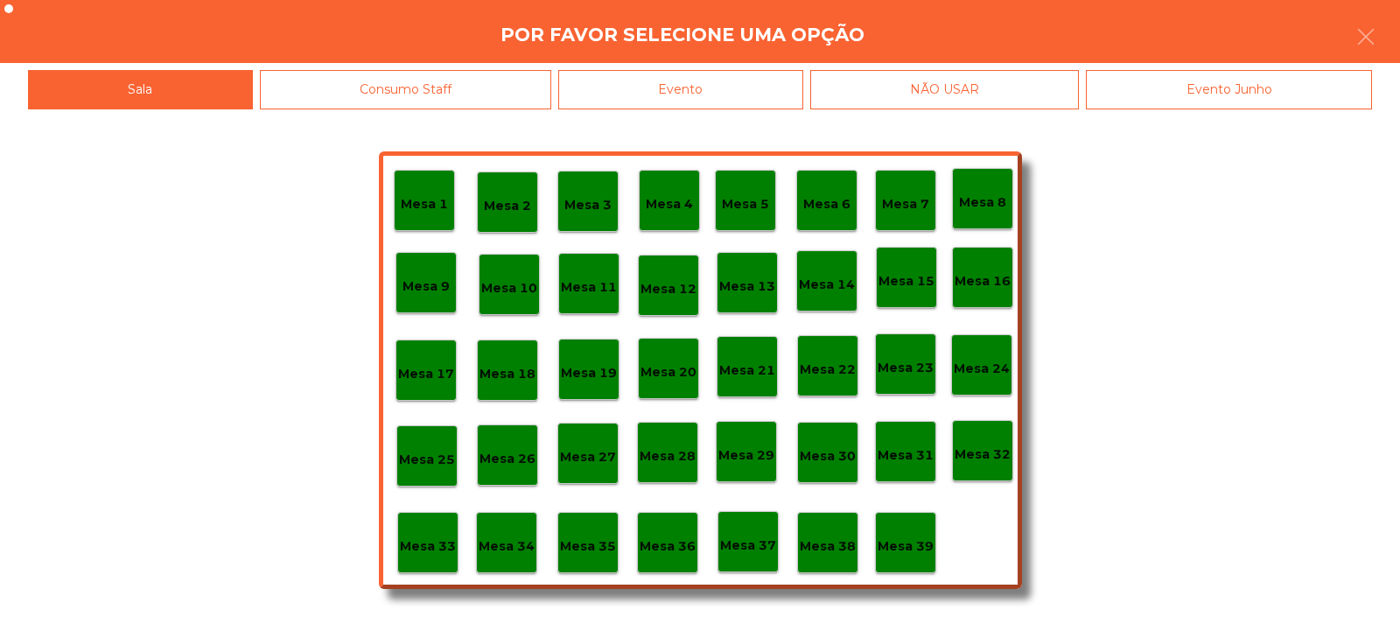
click at [718, 93] on div "Evento" at bounding box center [680, 89] width 245 height 39
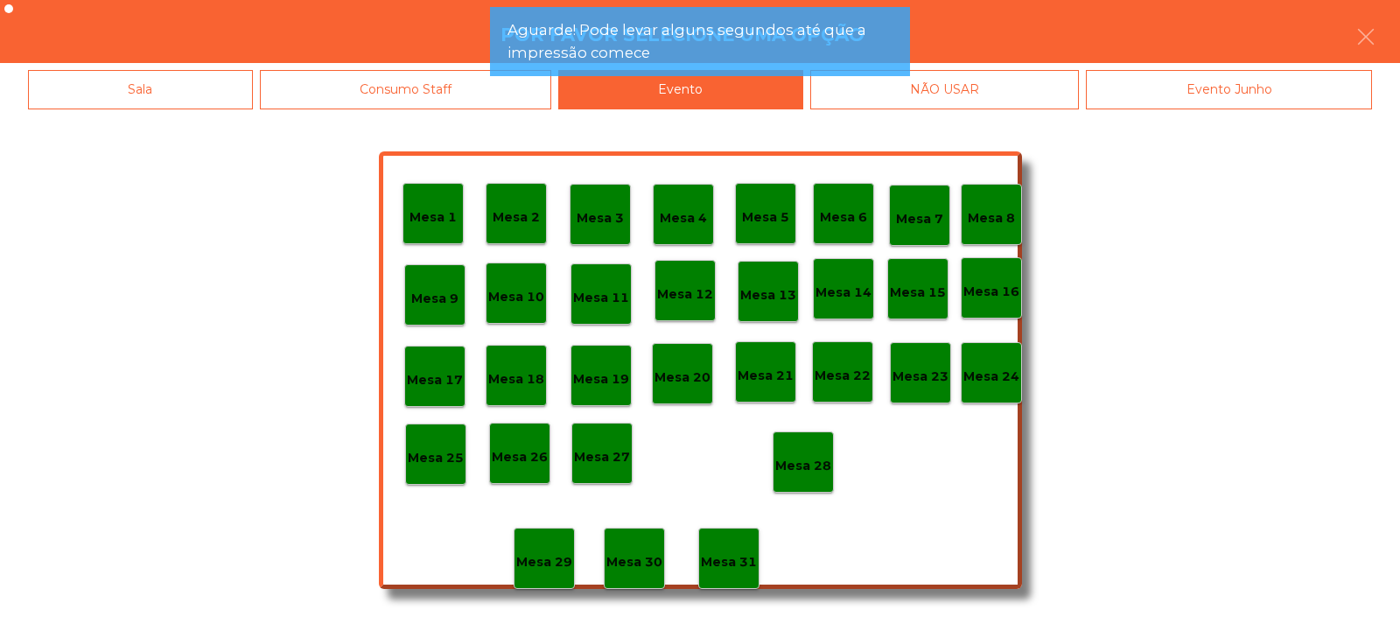
click at [817, 445] on div "Mesa 28" at bounding box center [802, 461] width 61 height 61
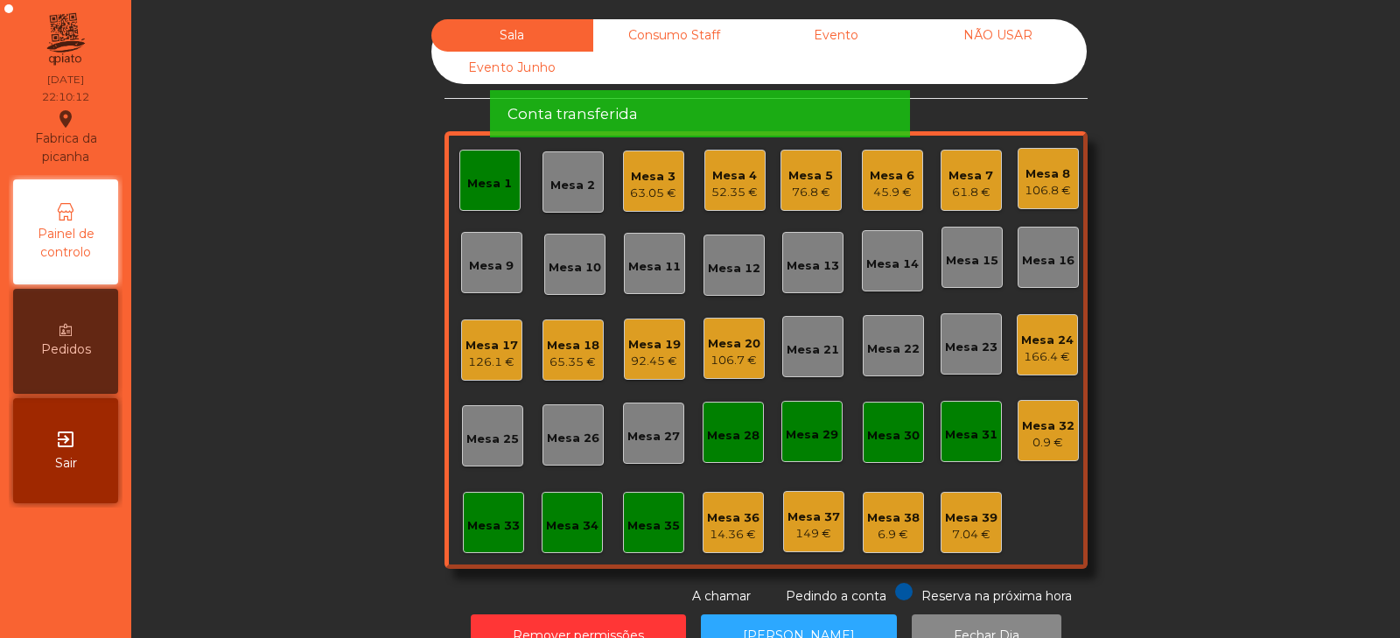
click at [477, 192] on div "Mesa 1" at bounding box center [489, 183] width 45 height 17
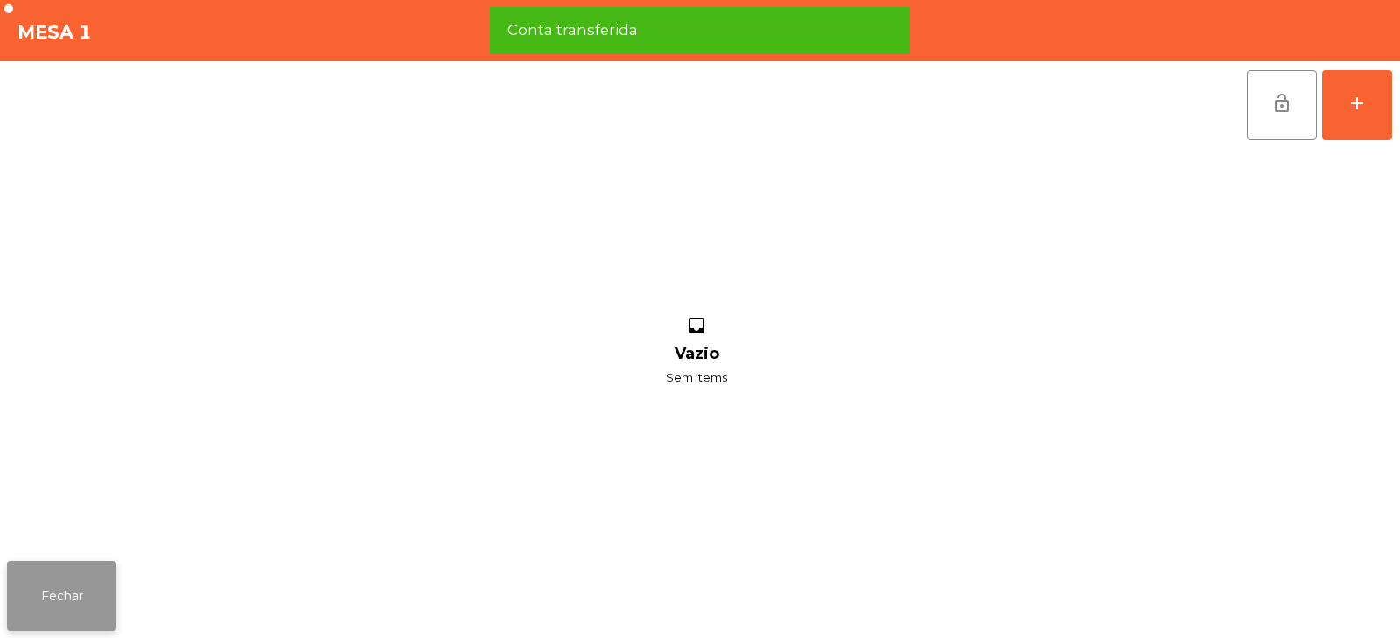
click at [60, 606] on button "Fechar" at bounding box center [61, 596] width 109 height 70
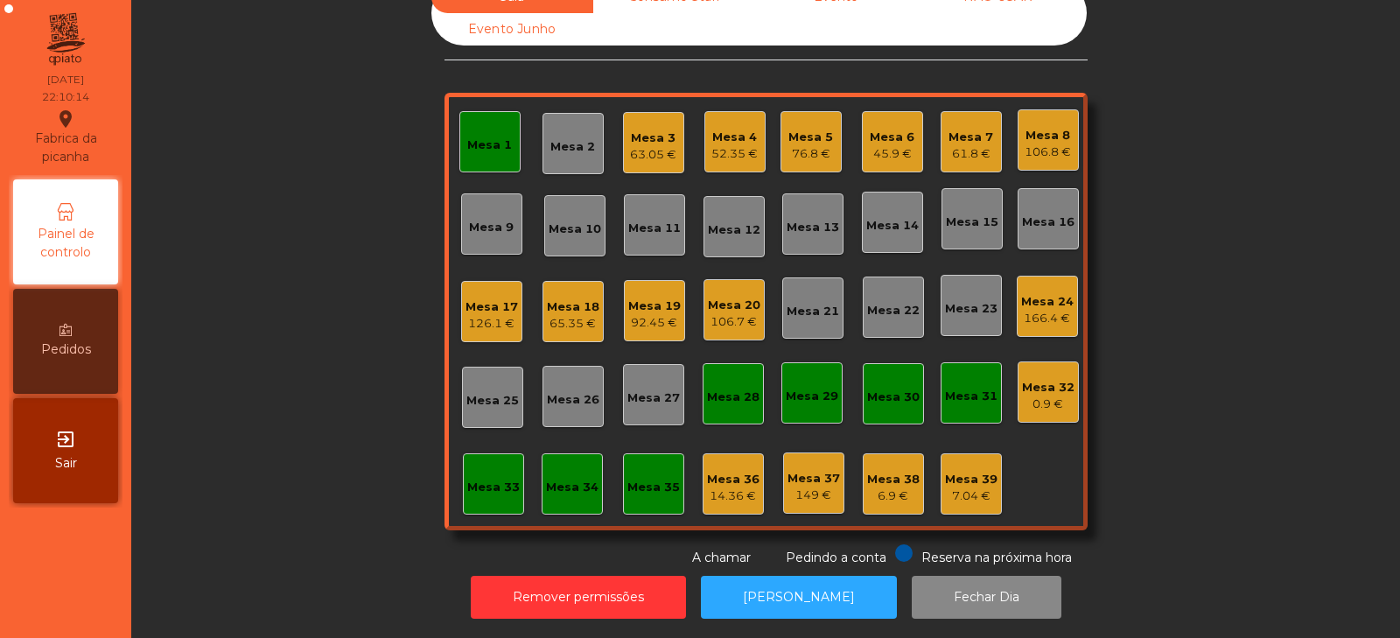
scroll to position [0, 0]
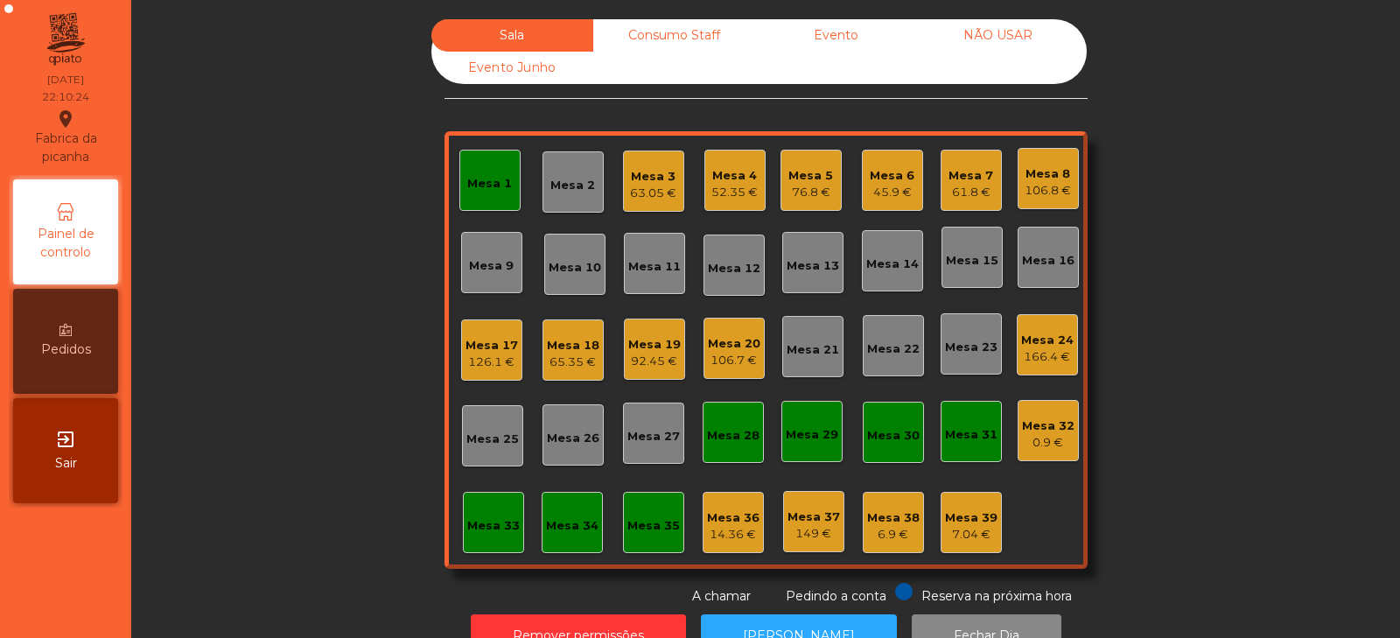
click at [477, 186] on div "Mesa 1" at bounding box center [489, 183] width 45 height 17
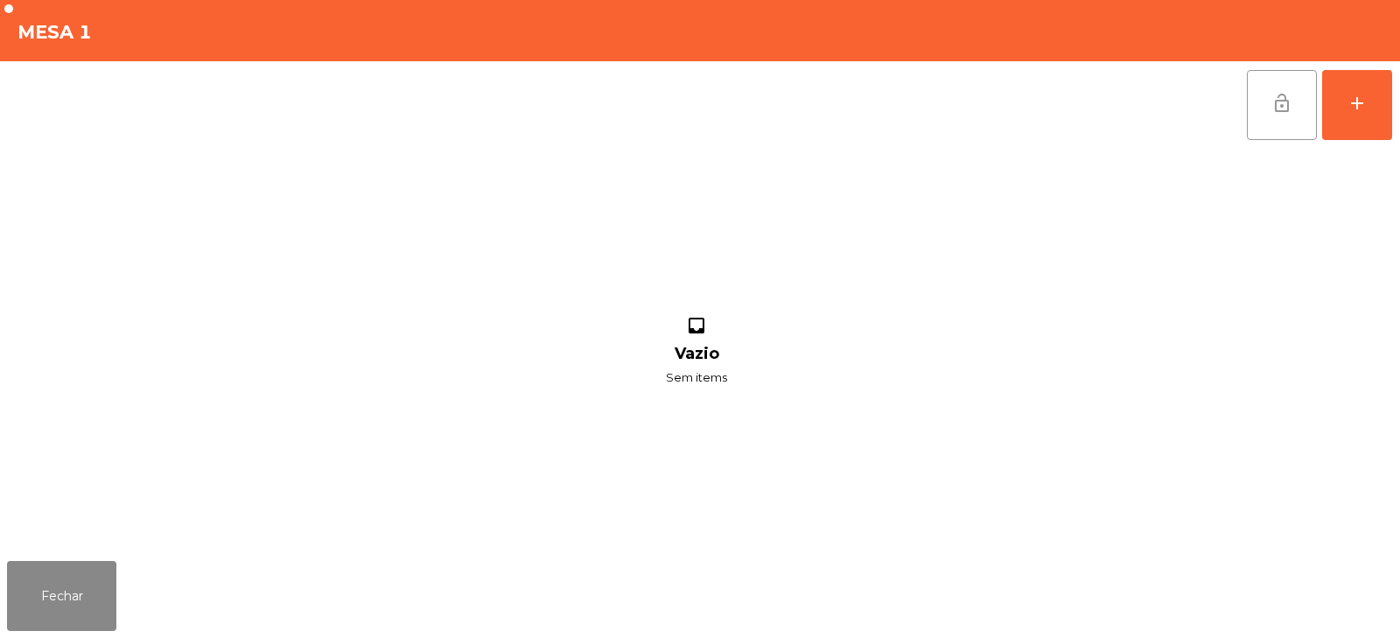
click at [1289, 107] on span "lock_open" at bounding box center [1281, 103] width 21 height 21
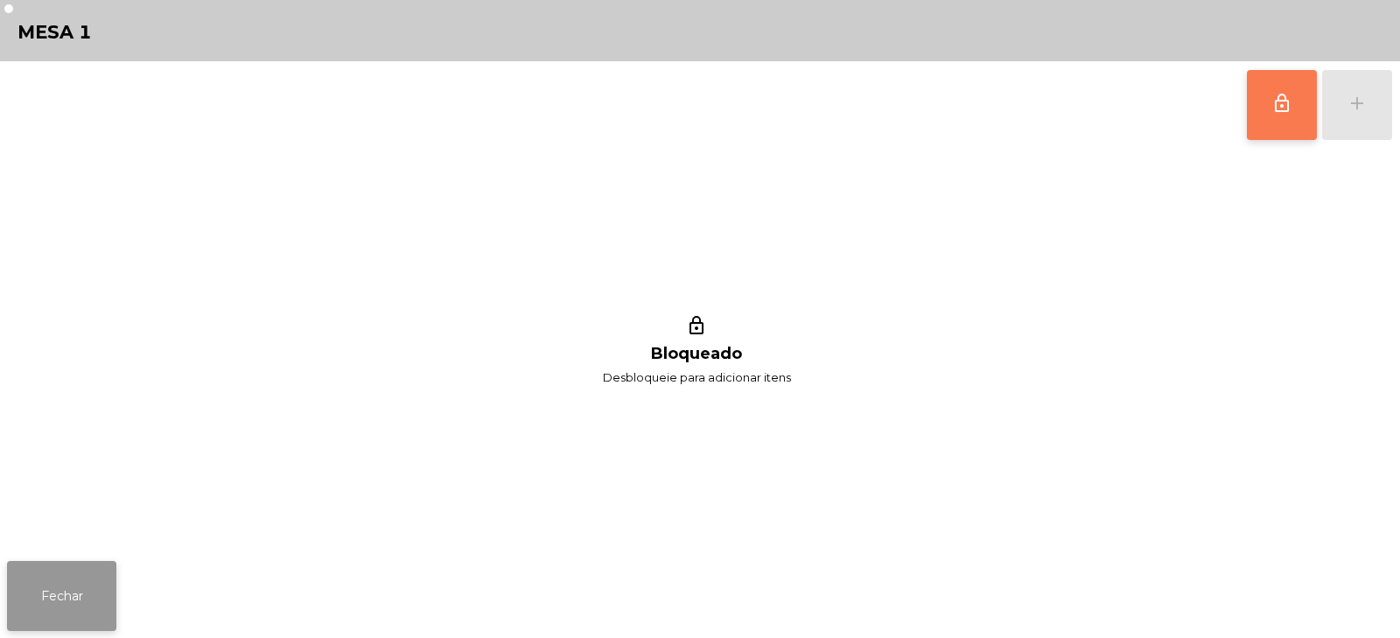
click at [61, 595] on button "Fechar" at bounding box center [61, 596] width 109 height 70
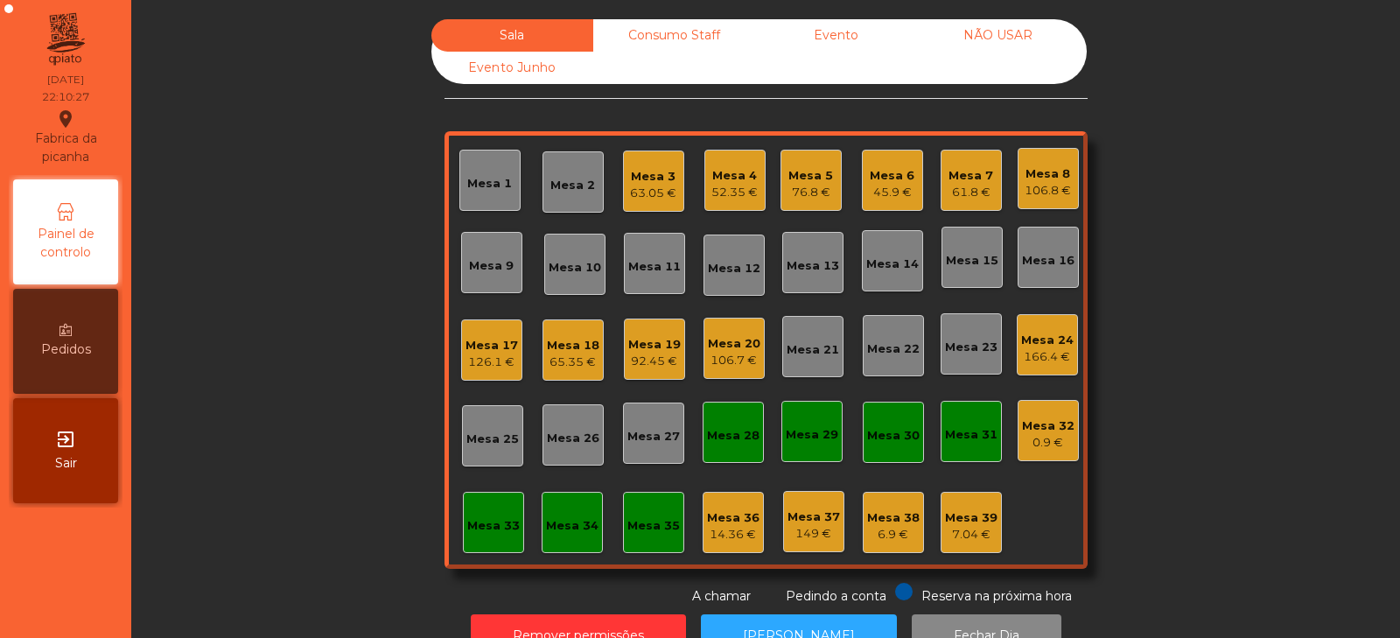
click at [968, 185] on div "61.8 €" at bounding box center [970, 192] width 45 height 17
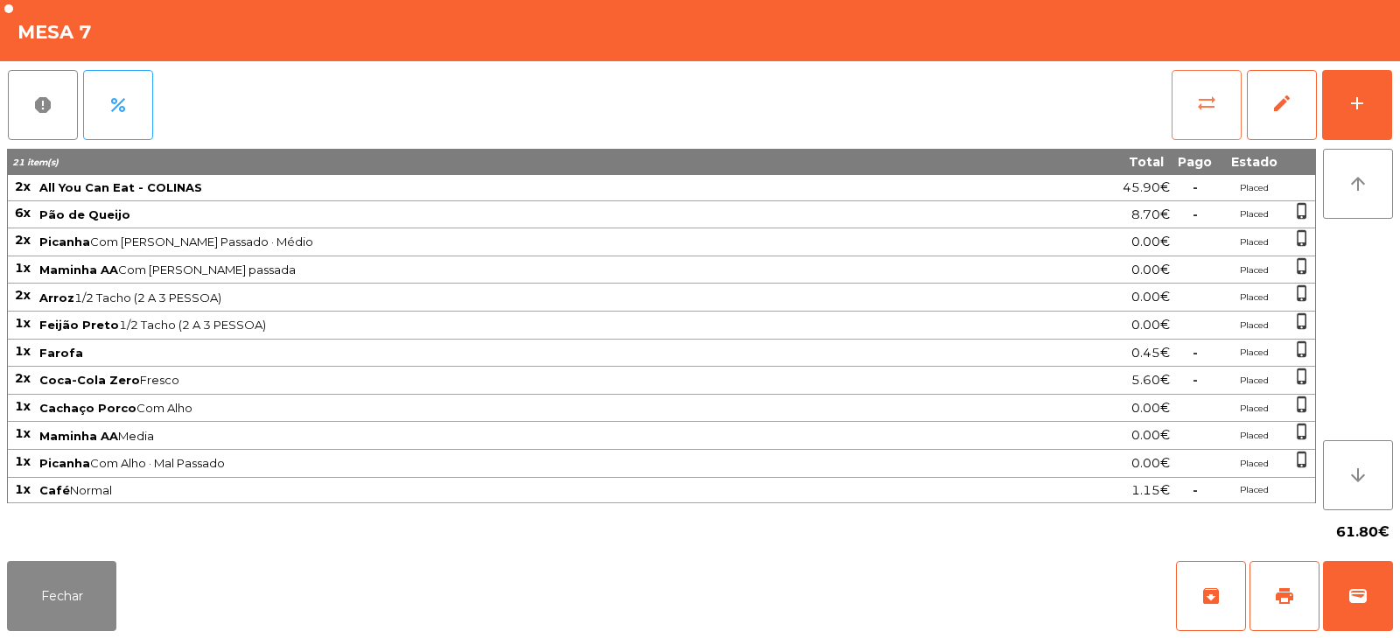
click at [1214, 109] on span "sync_alt" at bounding box center [1206, 103] width 21 height 21
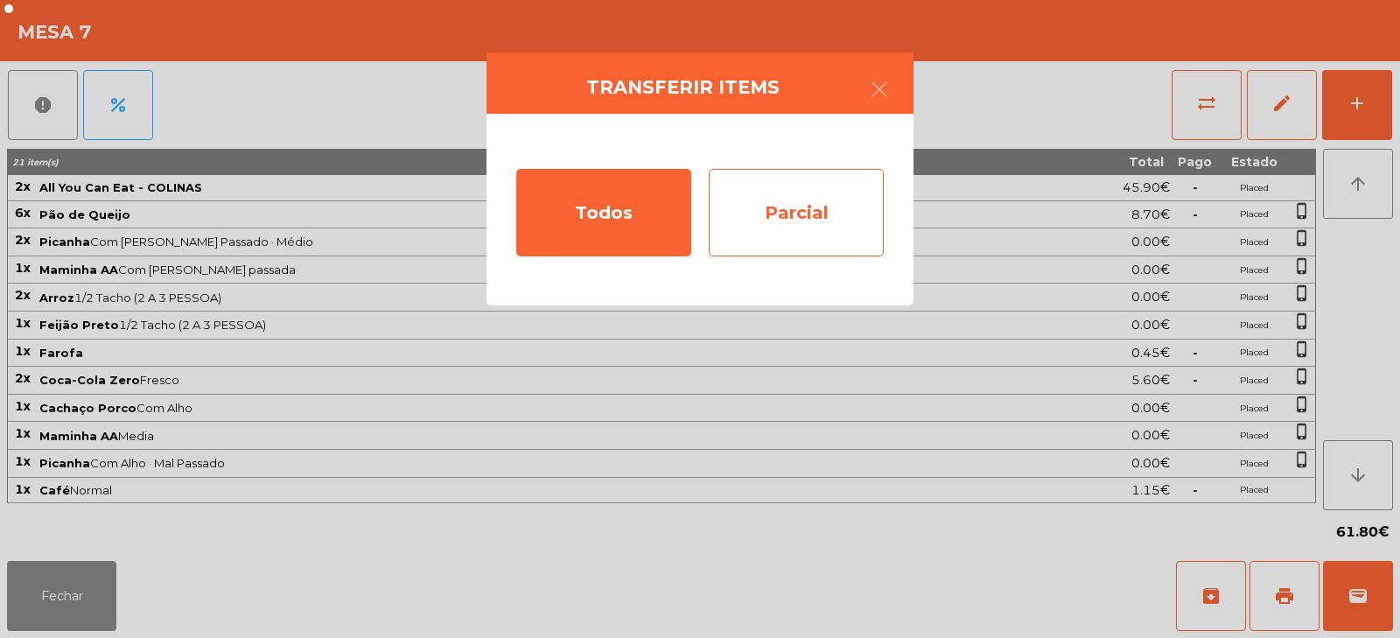
click at [789, 207] on div "Parcial" at bounding box center [796, 212] width 175 height 87
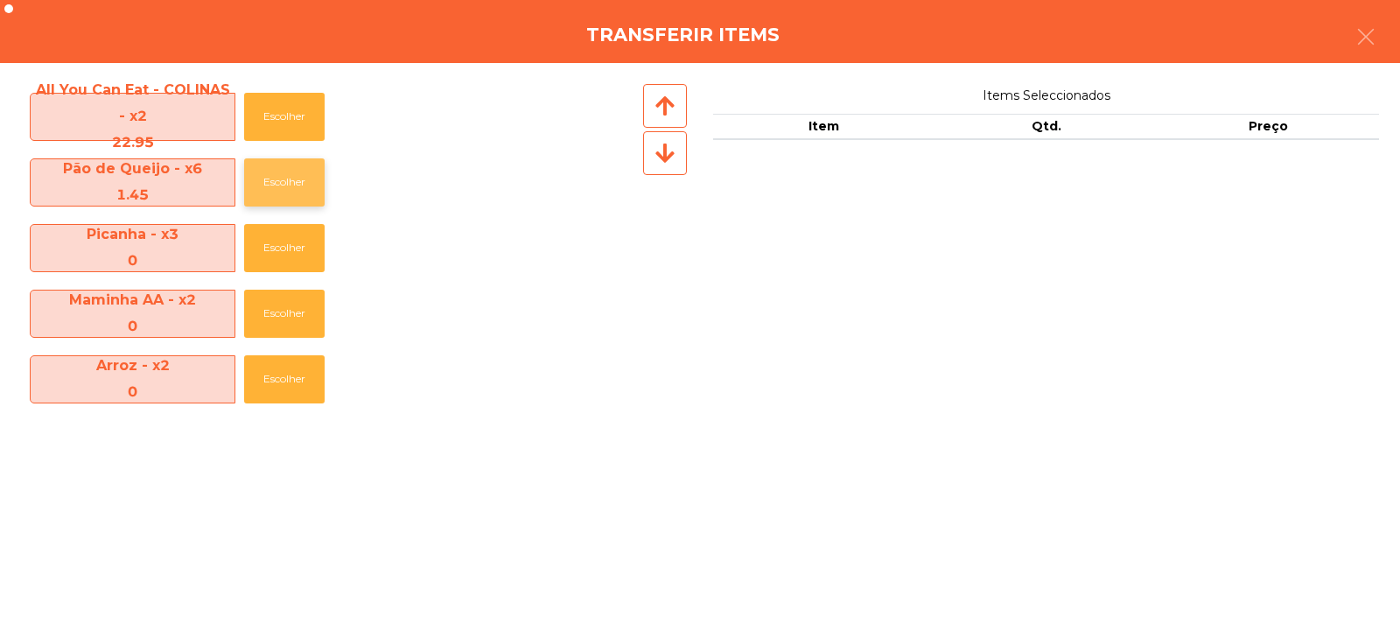
click at [299, 191] on button "Escolher" at bounding box center [284, 182] width 80 height 48
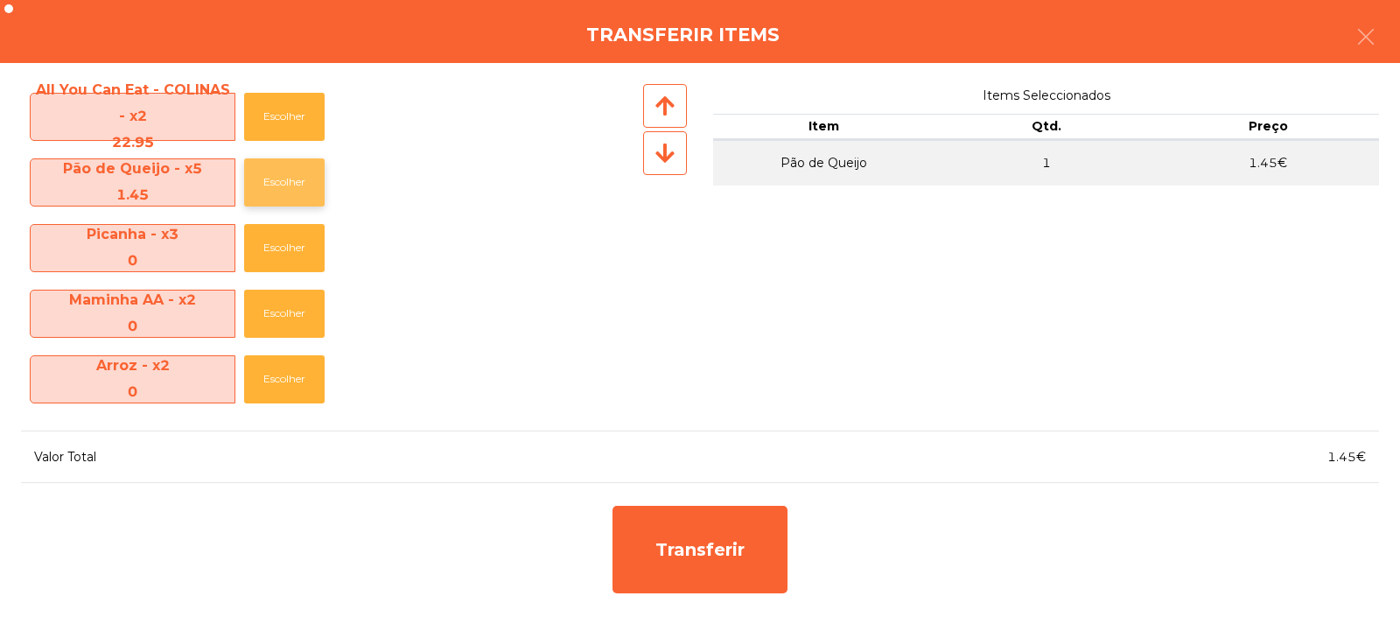
click at [299, 188] on button "Escolher" at bounding box center [284, 182] width 80 height 48
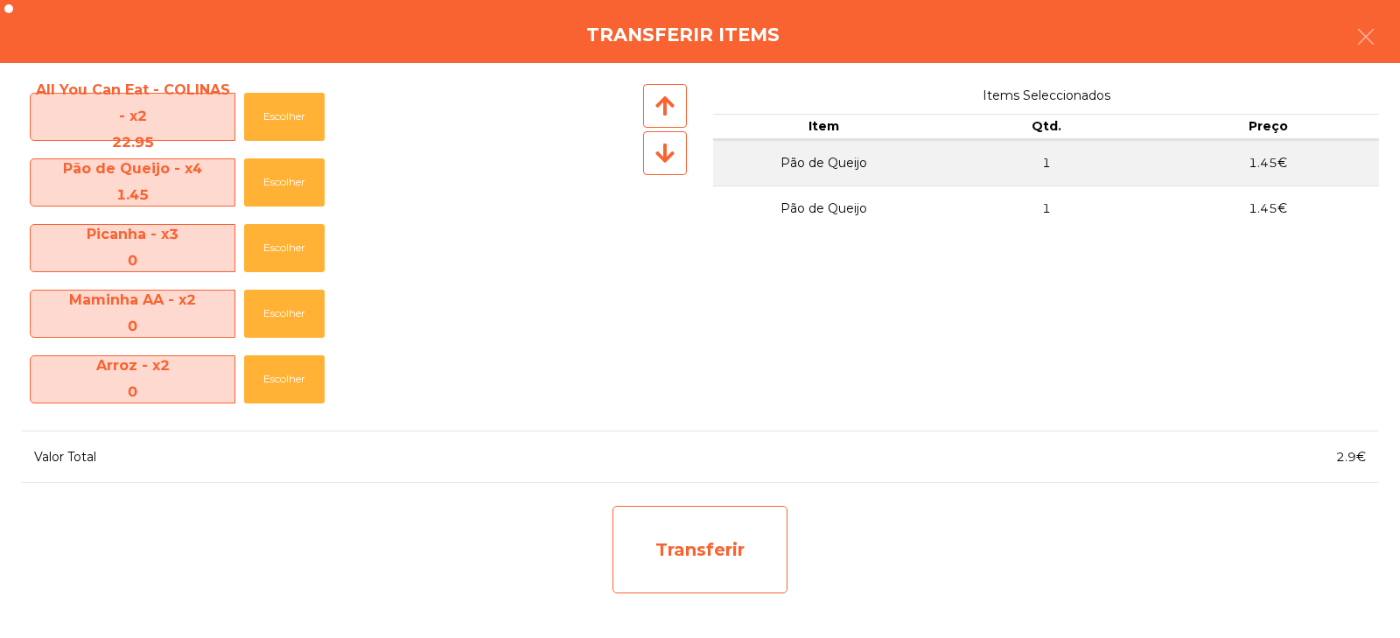
click at [695, 556] on div "Transferir" at bounding box center [699, 549] width 175 height 87
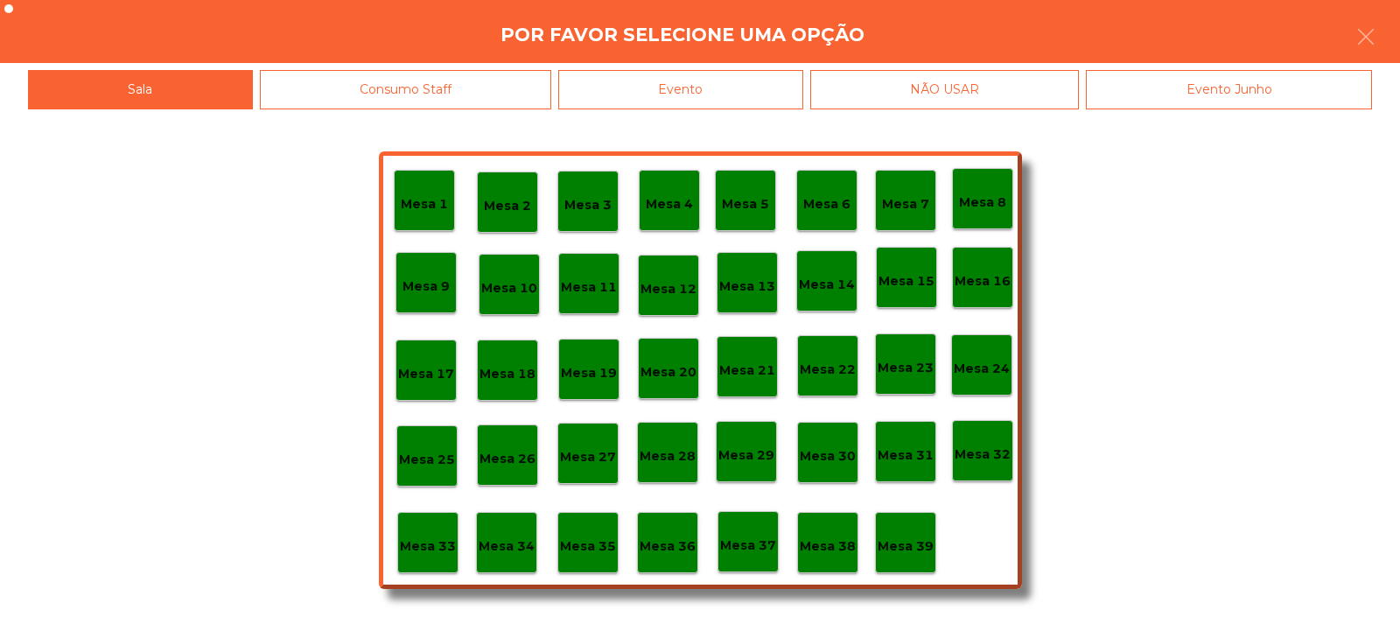
click at [745, 540] on p "Mesa 37" at bounding box center [748, 545] width 56 height 20
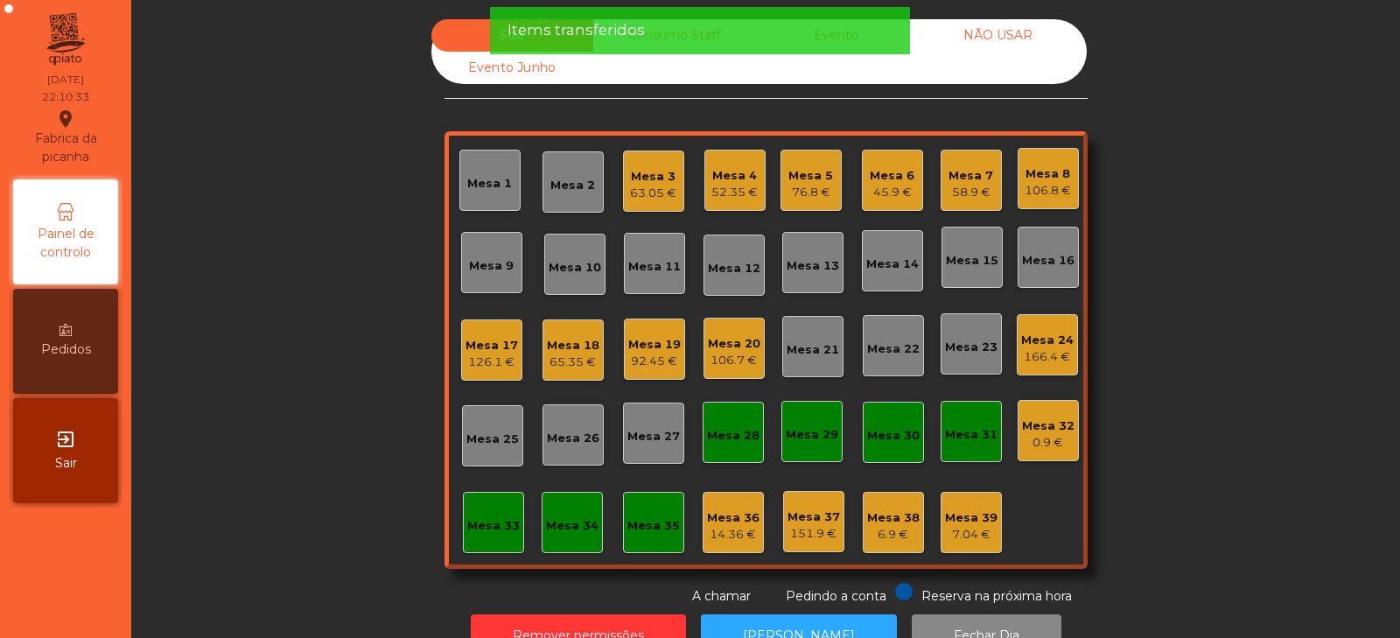
click at [978, 179] on div "Mesa 7" at bounding box center [970, 175] width 45 height 17
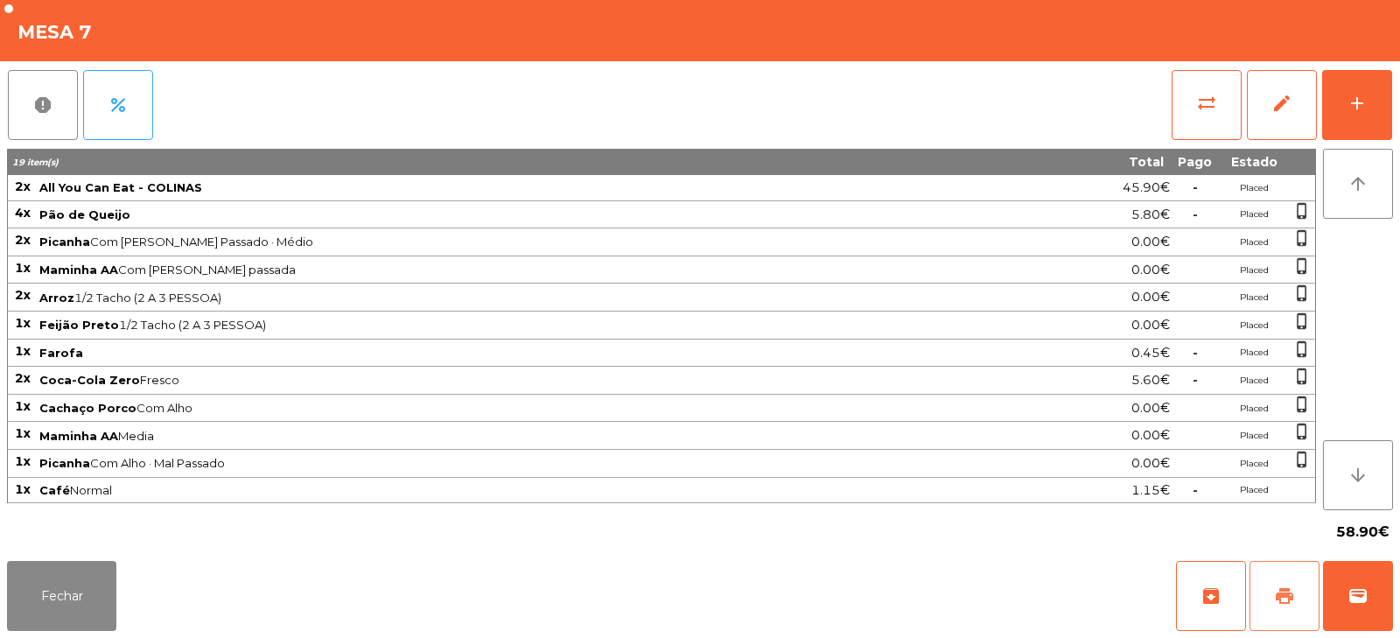
click at [1290, 581] on button "print" at bounding box center [1284, 596] width 70 height 70
click at [93, 590] on button "Fechar" at bounding box center [61, 596] width 109 height 70
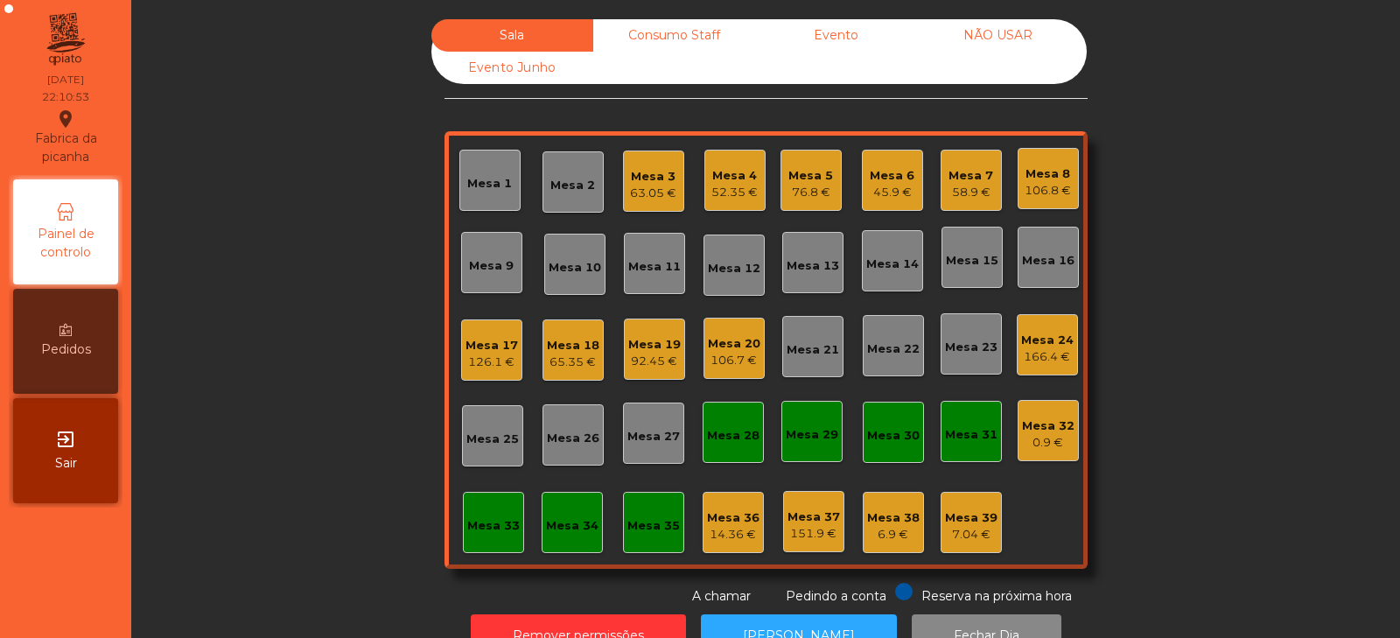
scroll to position [52, 0]
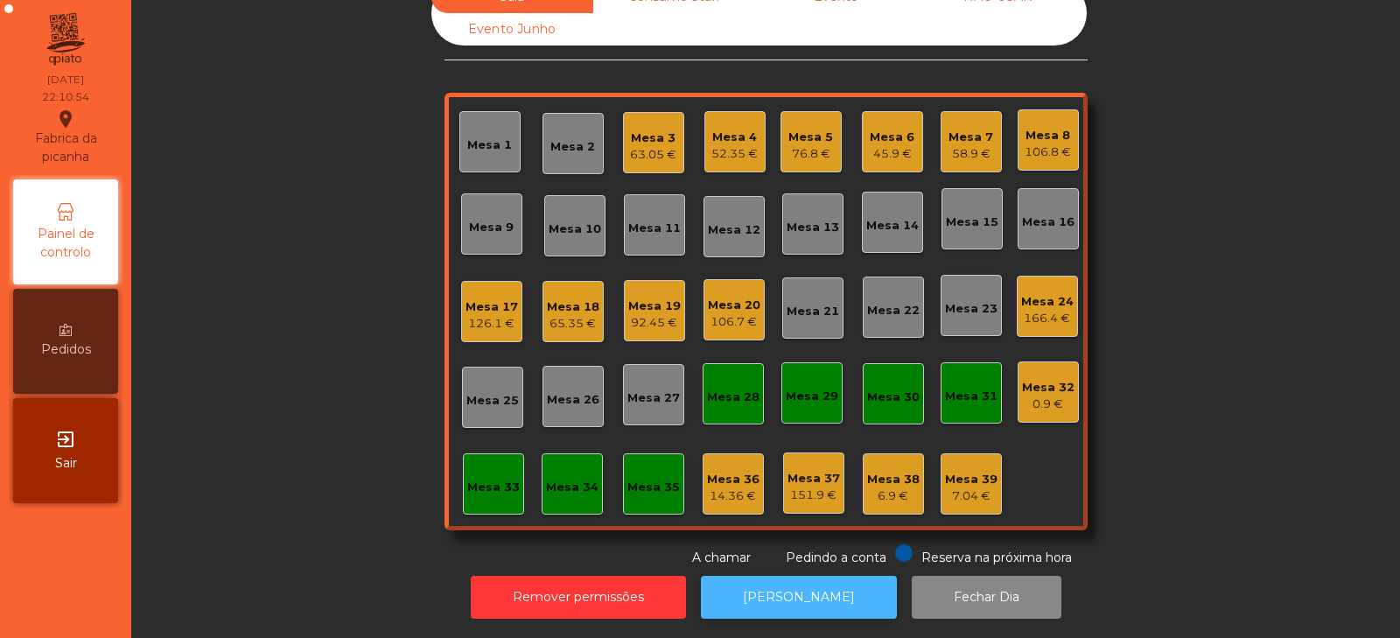
click at [796, 576] on button "[PERSON_NAME]" at bounding box center [799, 597] width 196 height 43
click at [967, 145] on div "58.9 €" at bounding box center [970, 153] width 45 height 17
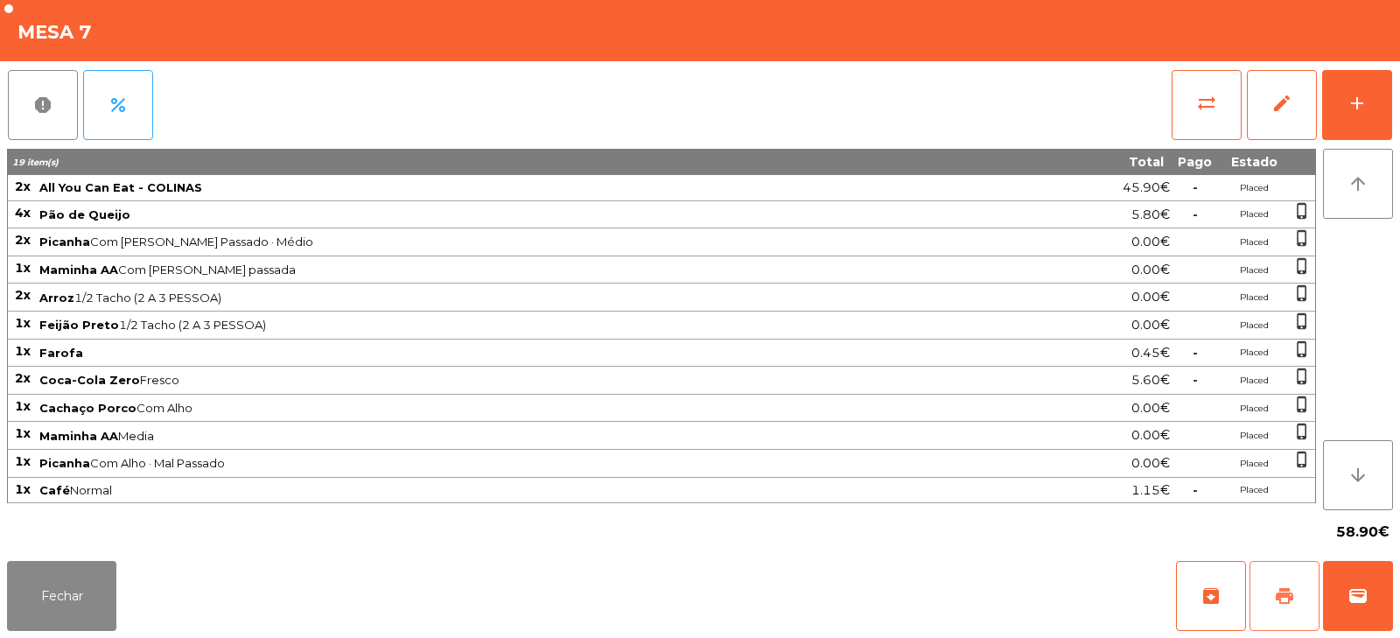
click at [1287, 597] on span "print" at bounding box center [1284, 595] width 21 height 21
click at [1196, 115] on button "sync_alt" at bounding box center [1206, 105] width 70 height 70
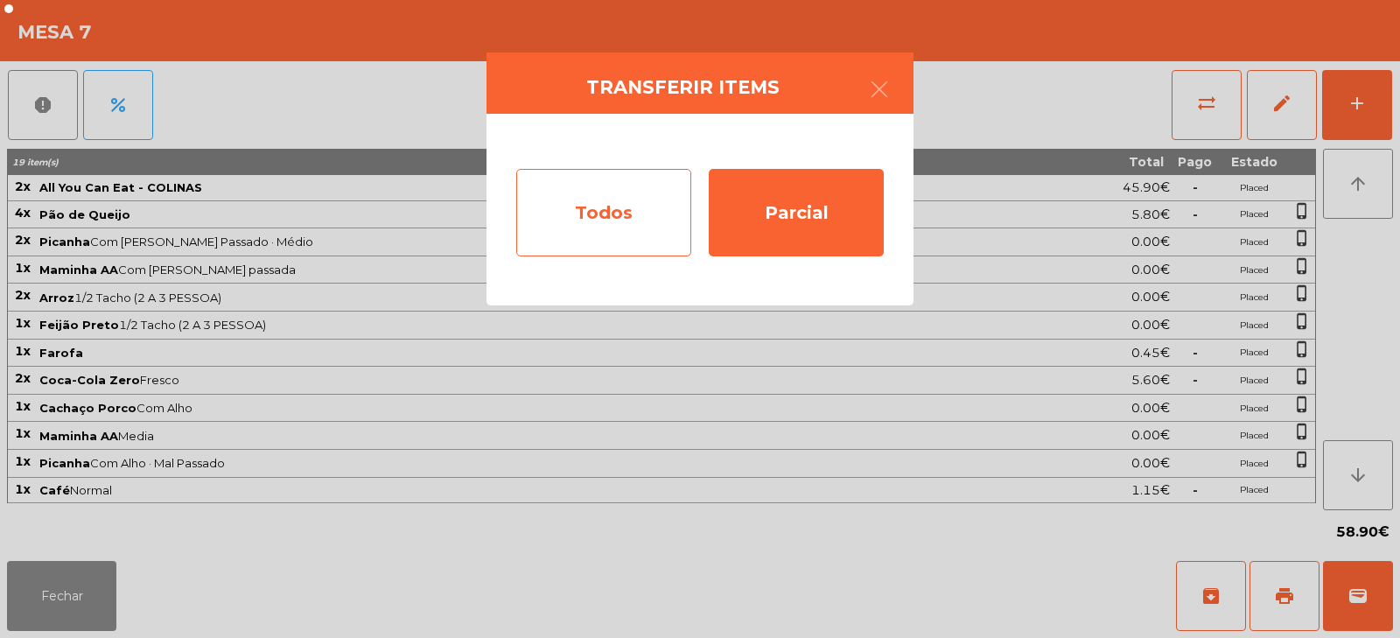
click at [611, 213] on div "Todos" at bounding box center [603, 212] width 175 height 87
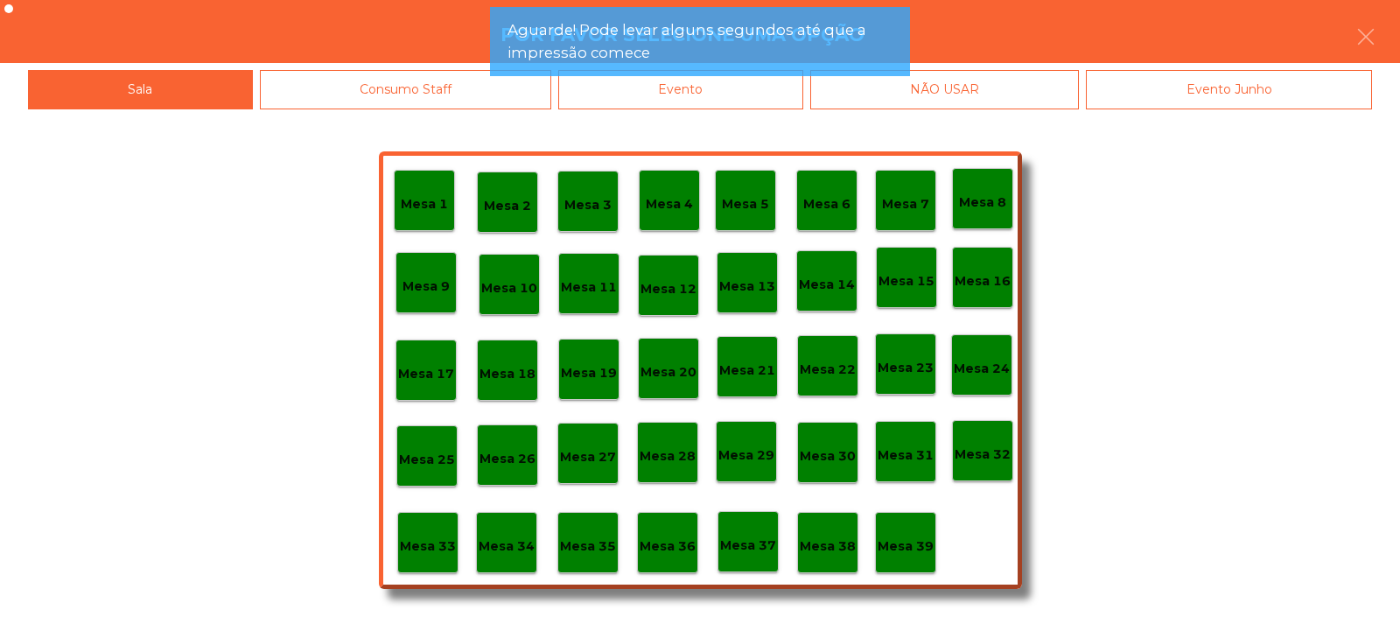
click at [746, 88] on app-alert "Aguarde! Pode levar alguns segundos até que a impressão comece" at bounding box center [700, 48] width 420 height 83
click at [763, 92] on div "Evento" at bounding box center [680, 89] width 245 height 39
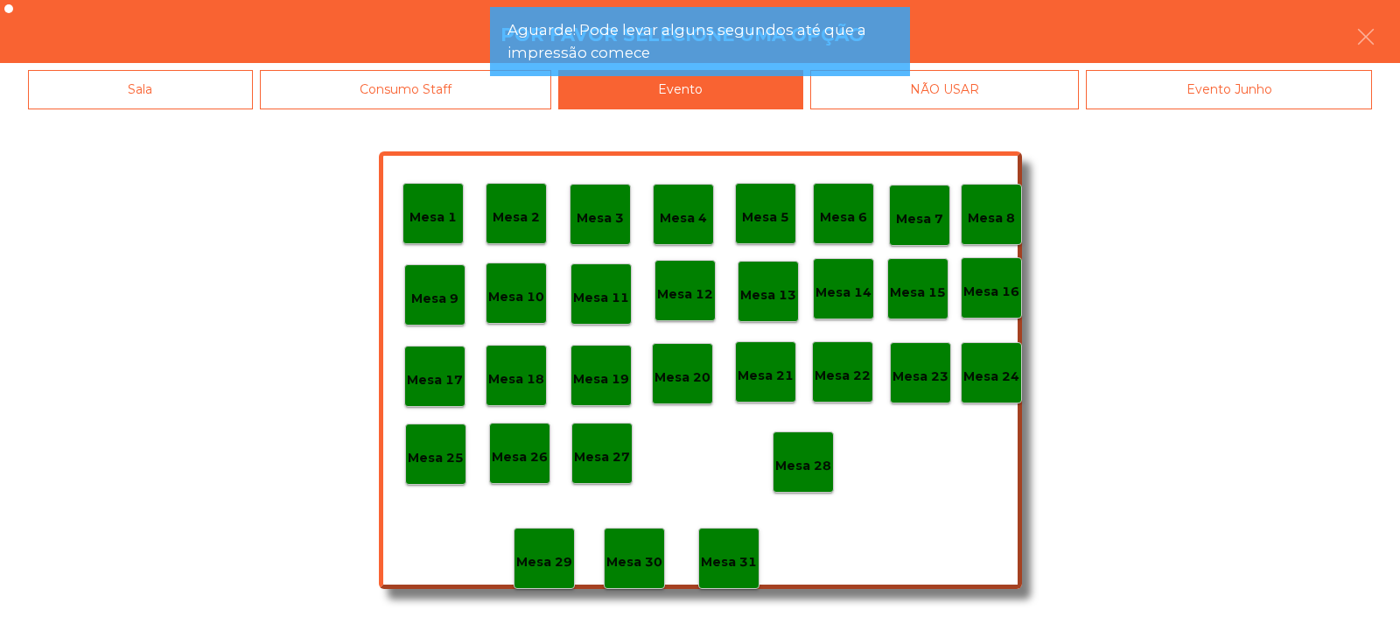
click at [807, 484] on div "Mesa 28" at bounding box center [802, 461] width 61 height 61
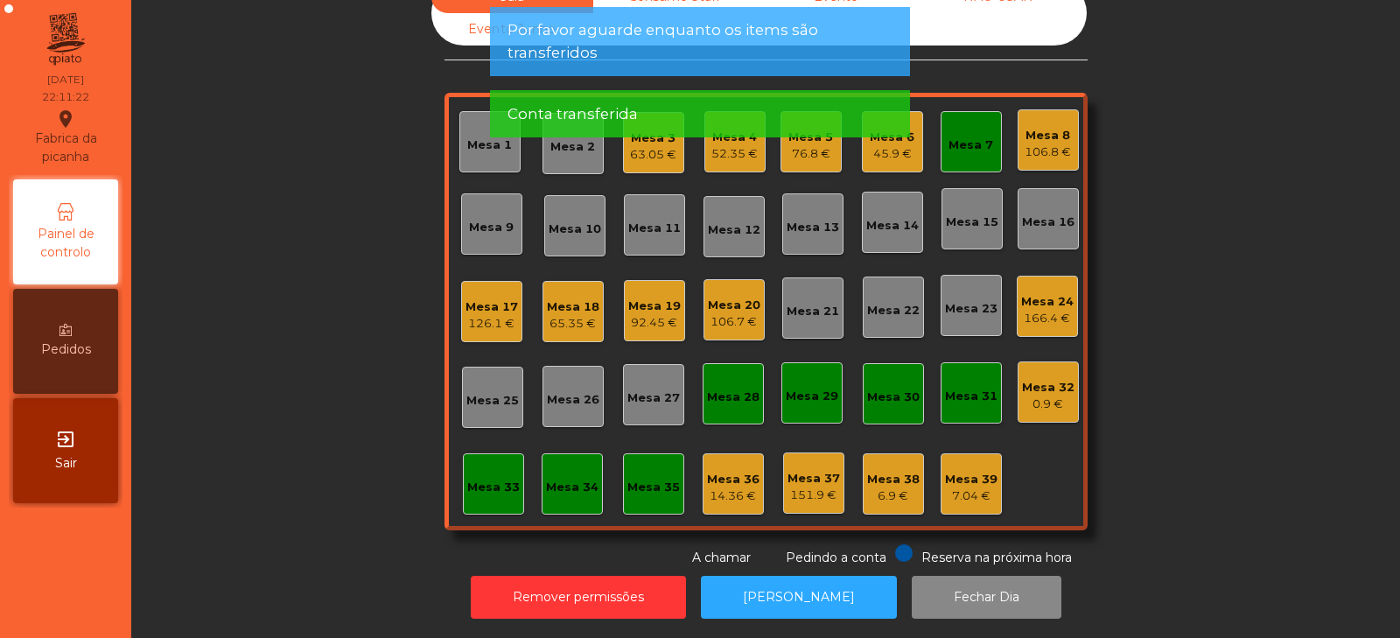
click at [963, 140] on div "Mesa 7" at bounding box center [970, 144] width 45 height 17
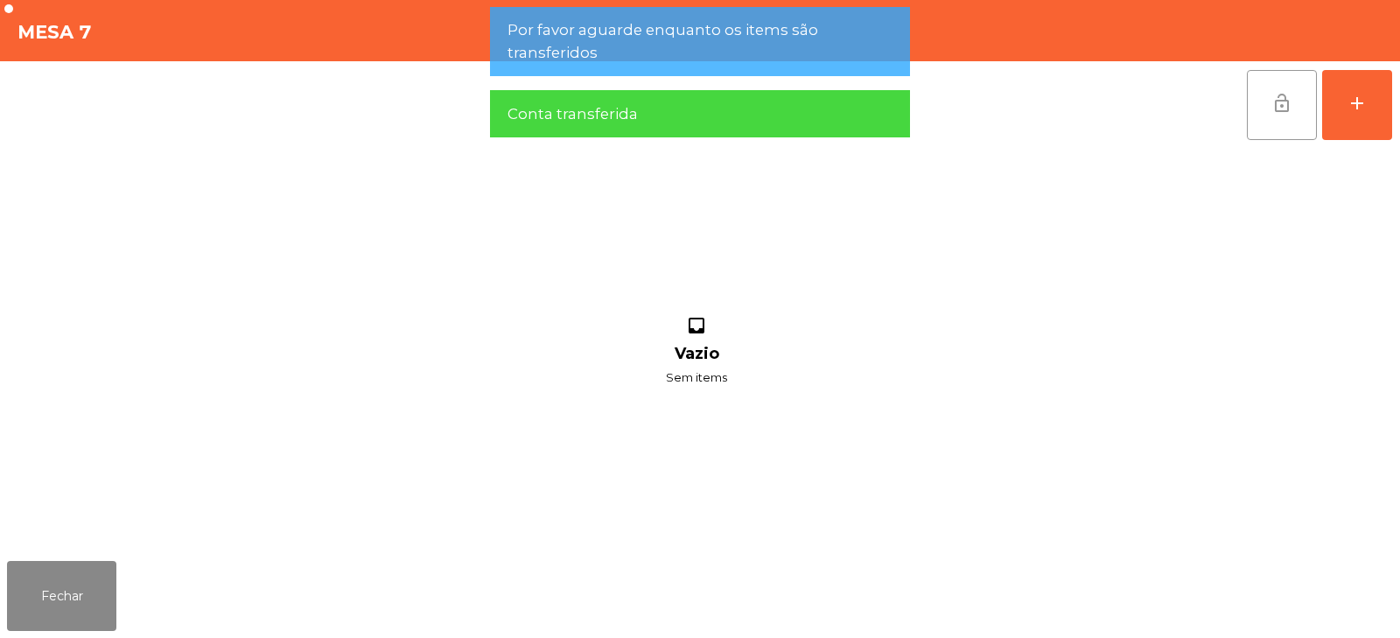
click at [1282, 112] on span "lock_open" at bounding box center [1281, 103] width 21 height 21
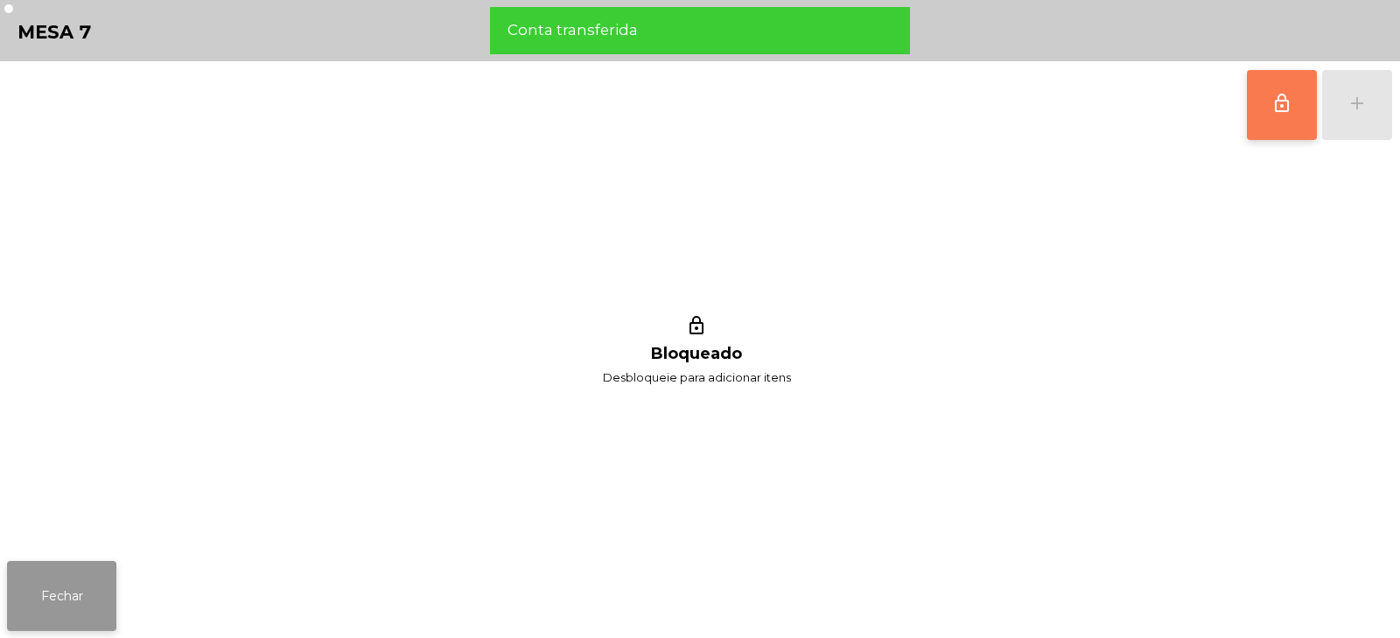
click at [84, 574] on button "Fechar" at bounding box center [61, 596] width 109 height 70
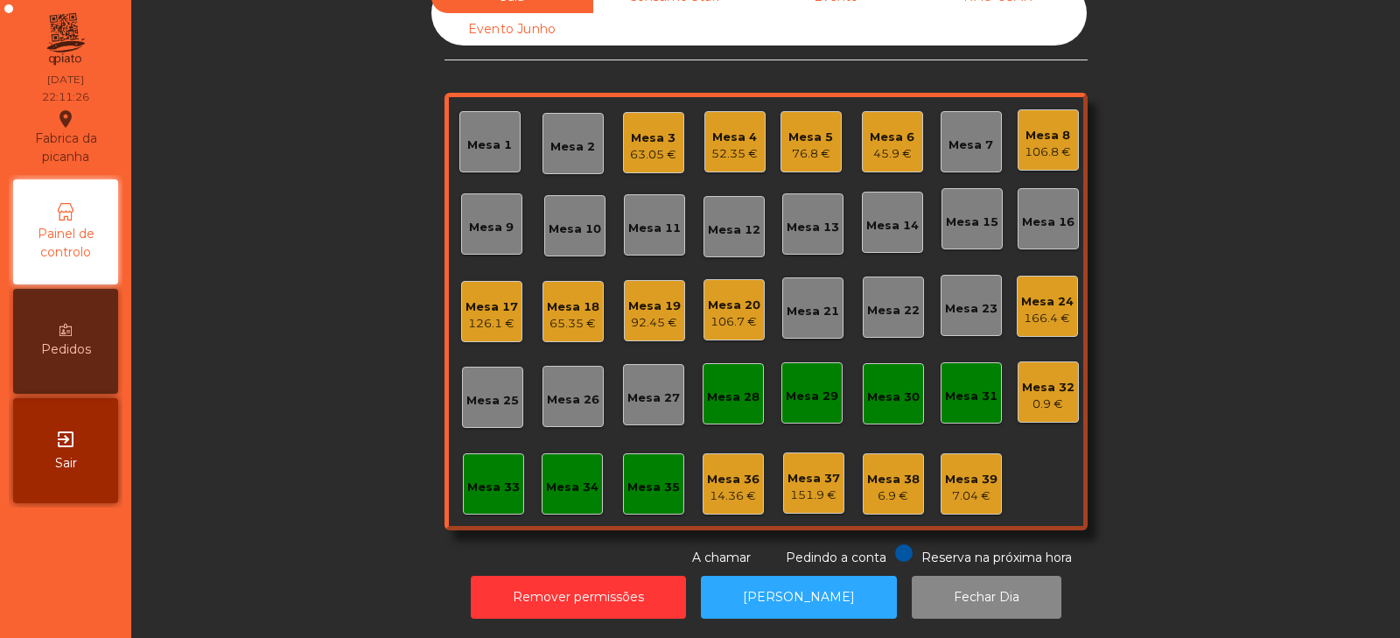
click at [744, 145] on div "52.35 €" at bounding box center [734, 153] width 46 height 17
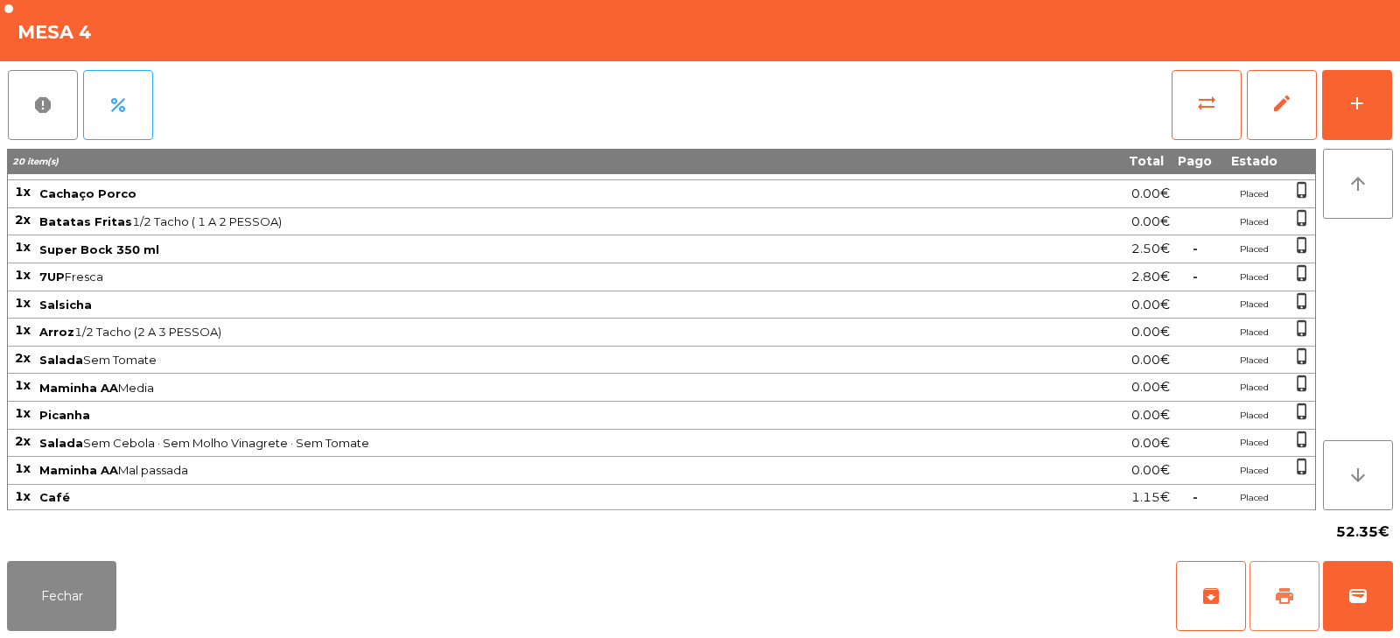
click at [1289, 595] on span "print" at bounding box center [1284, 595] width 21 height 21
click at [62, 587] on button "Fechar" at bounding box center [61, 596] width 109 height 70
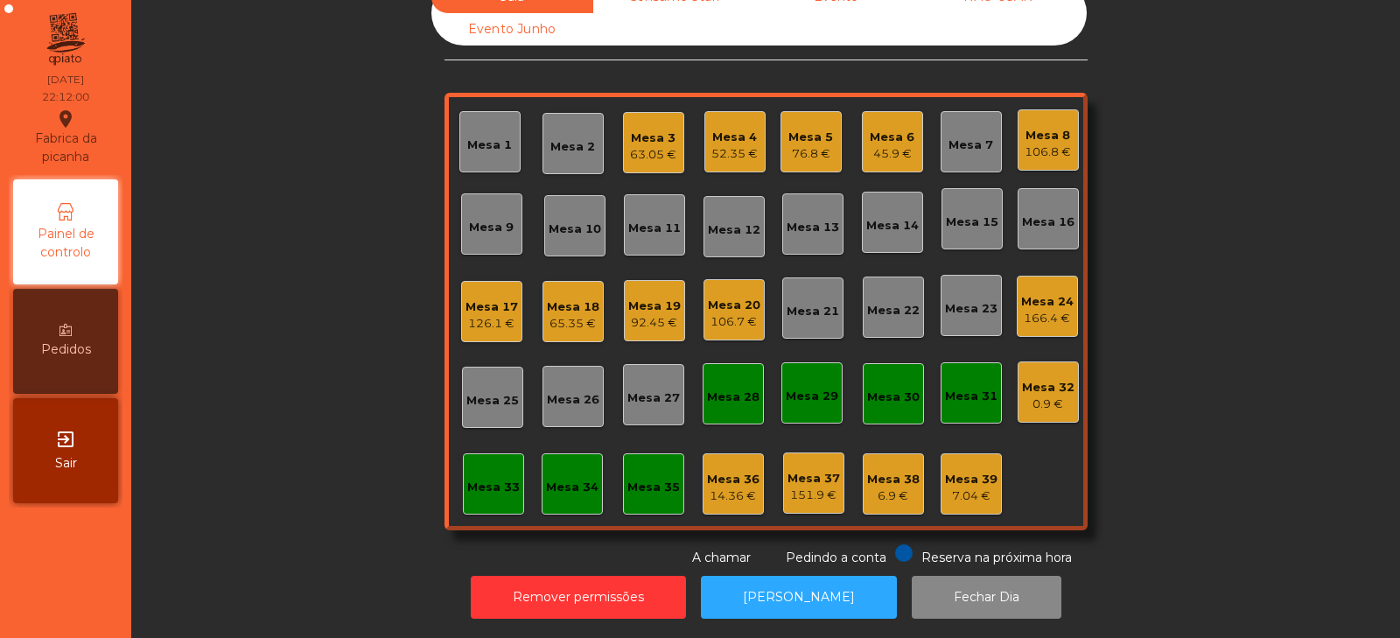
click at [732, 145] on div "52.35 €" at bounding box center [734, 153] width 46 height 17
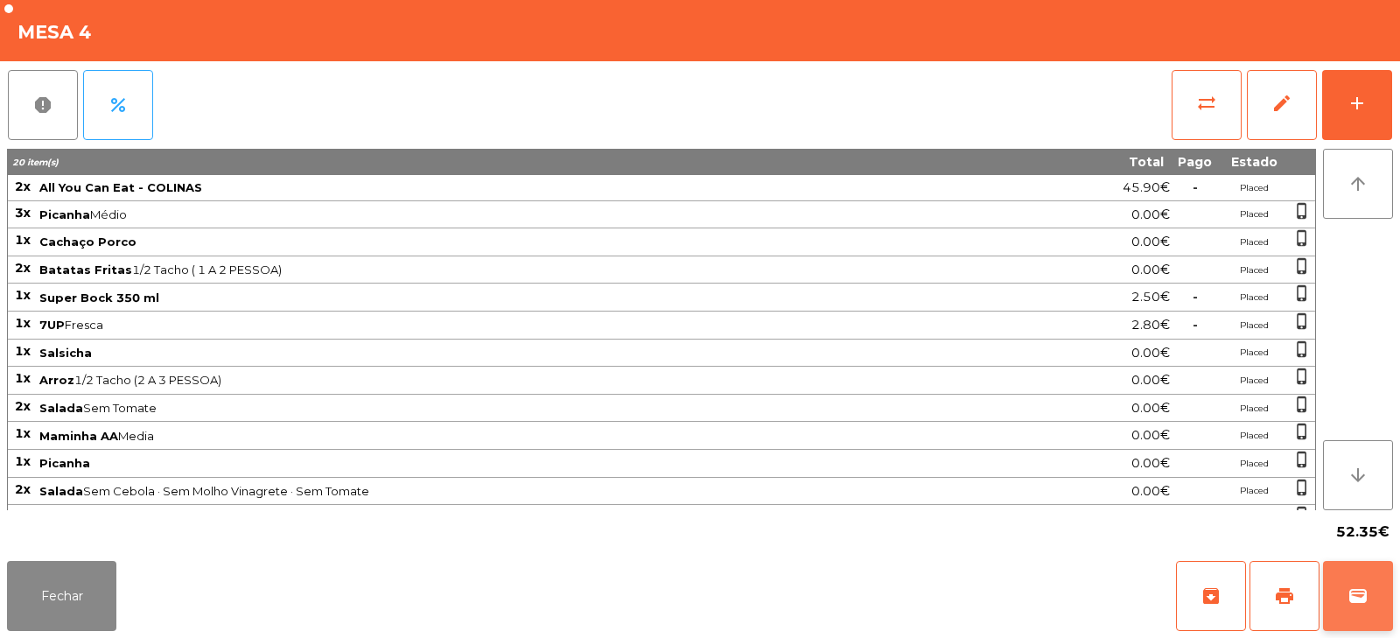
click at [1362, 607] on button "wallet" at bounding box center [1358, 596] width 70 height 70
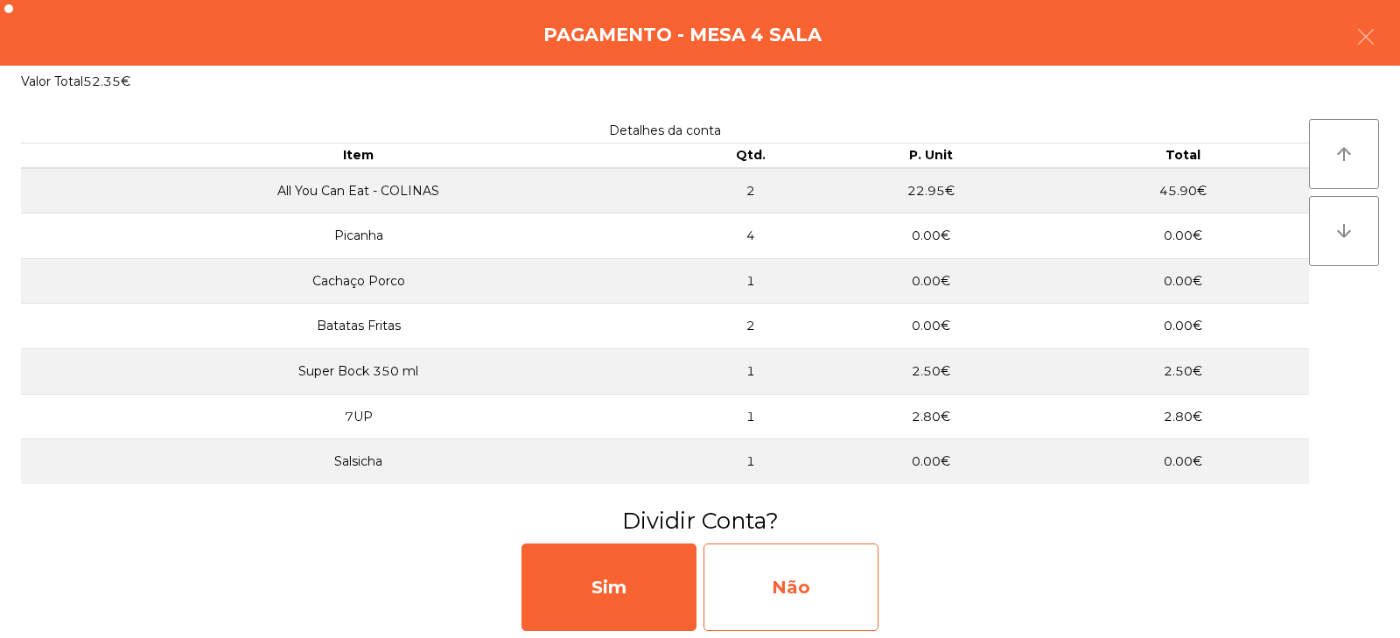
click at [844, 587] on div "Não" at bounding box center [790, 586] width 175 height 87
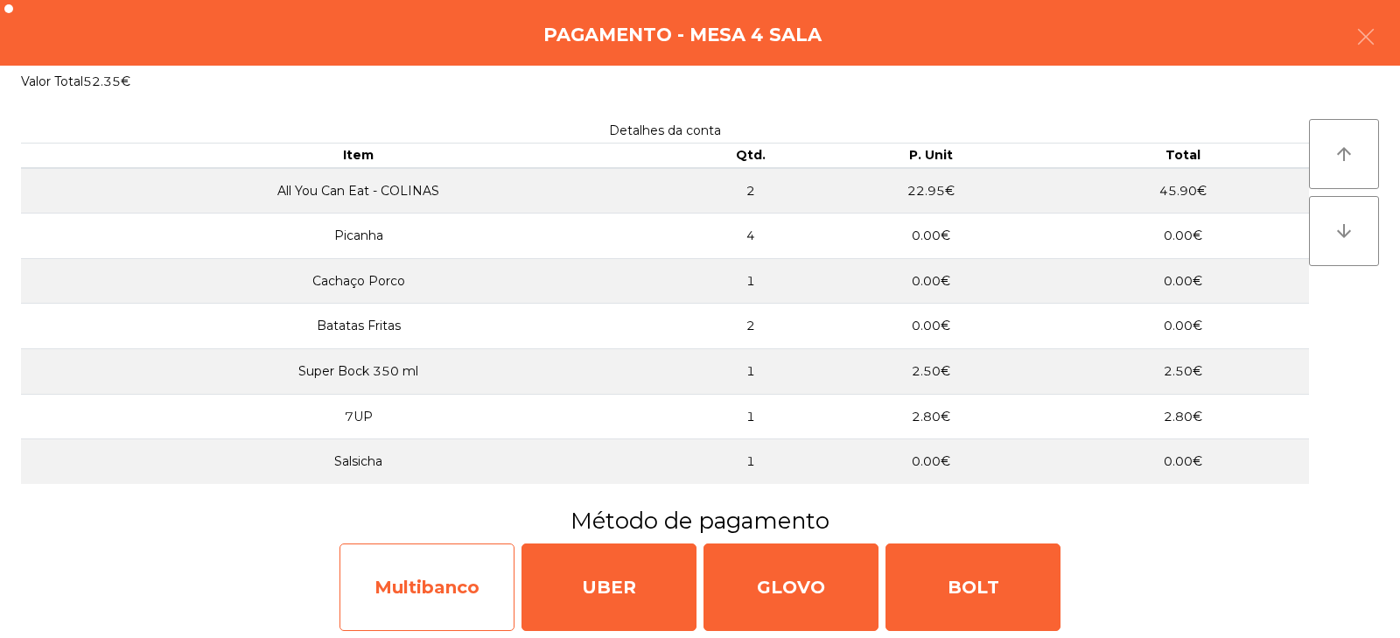
click at [456, 585] on div "Multibanco" at bounding box center [426, 586] width 175 height 87
select select "**"
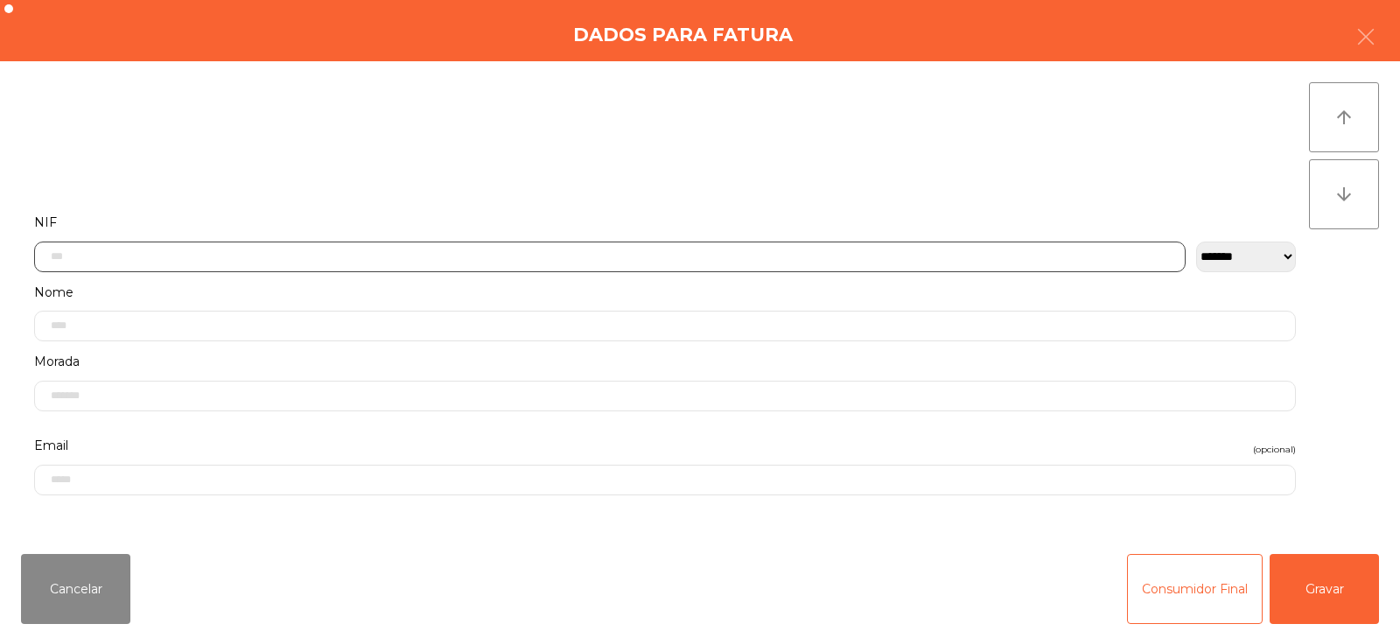
click at [698, 244] on input "text" at bounding box center [609, 256] width 1151 height 31
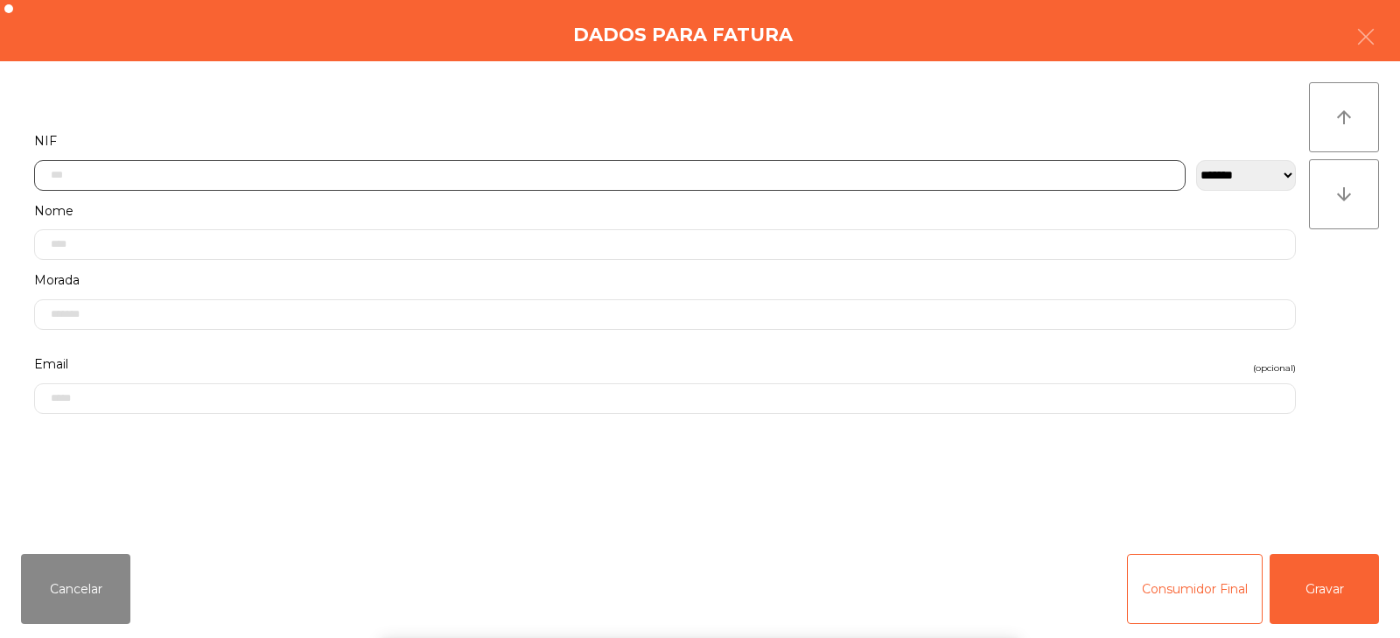
scroll to position [128, 0]
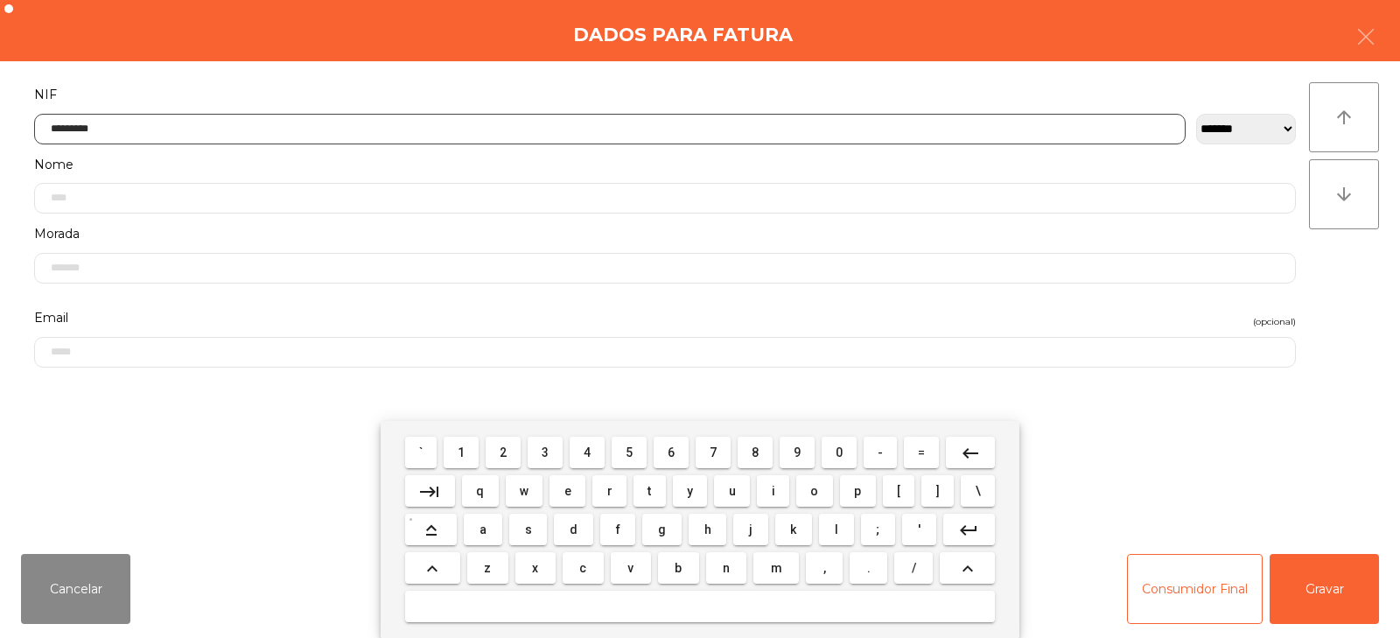
type input "*********"
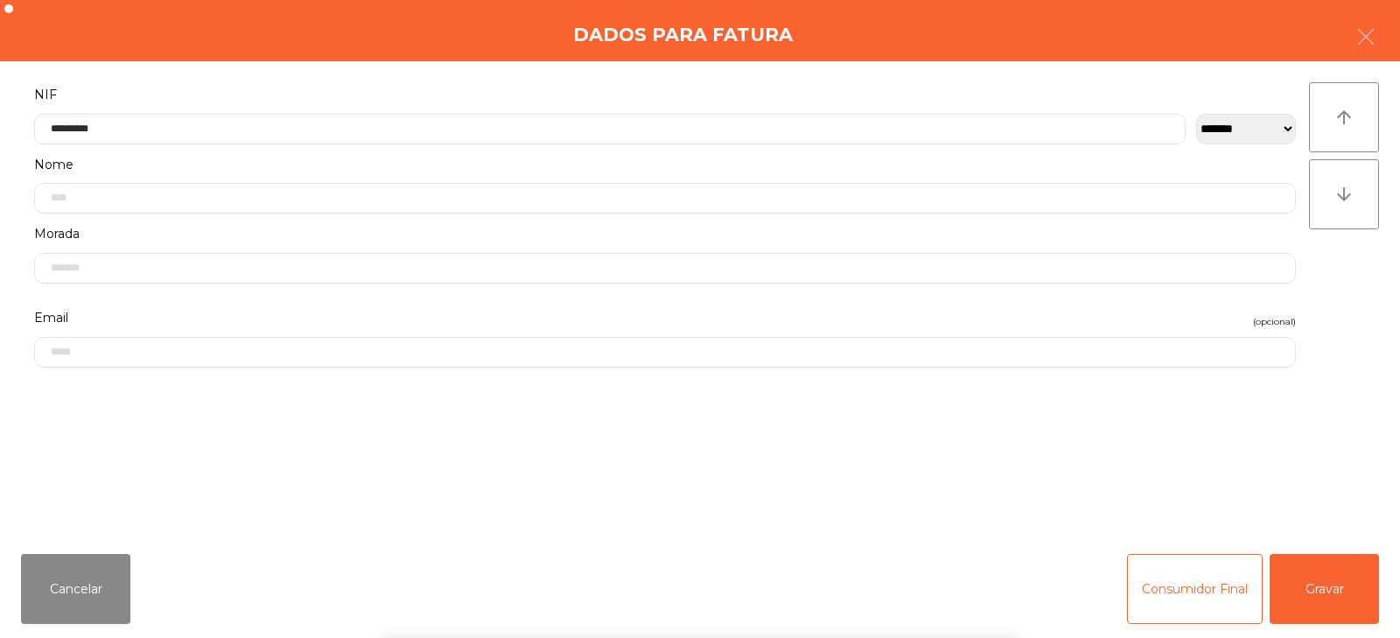
click at [1335, 590] on div "` 1 2 3 4 5 6 7 8 9 0 - = keyboard_backspace keyboard_tab q w e r t y u i o p […" at bounding box center [700, 529] width 1400 height 217
click at [1339, 591] on button "Gravar" at bounding box center [1323, 589] width 109 height 70
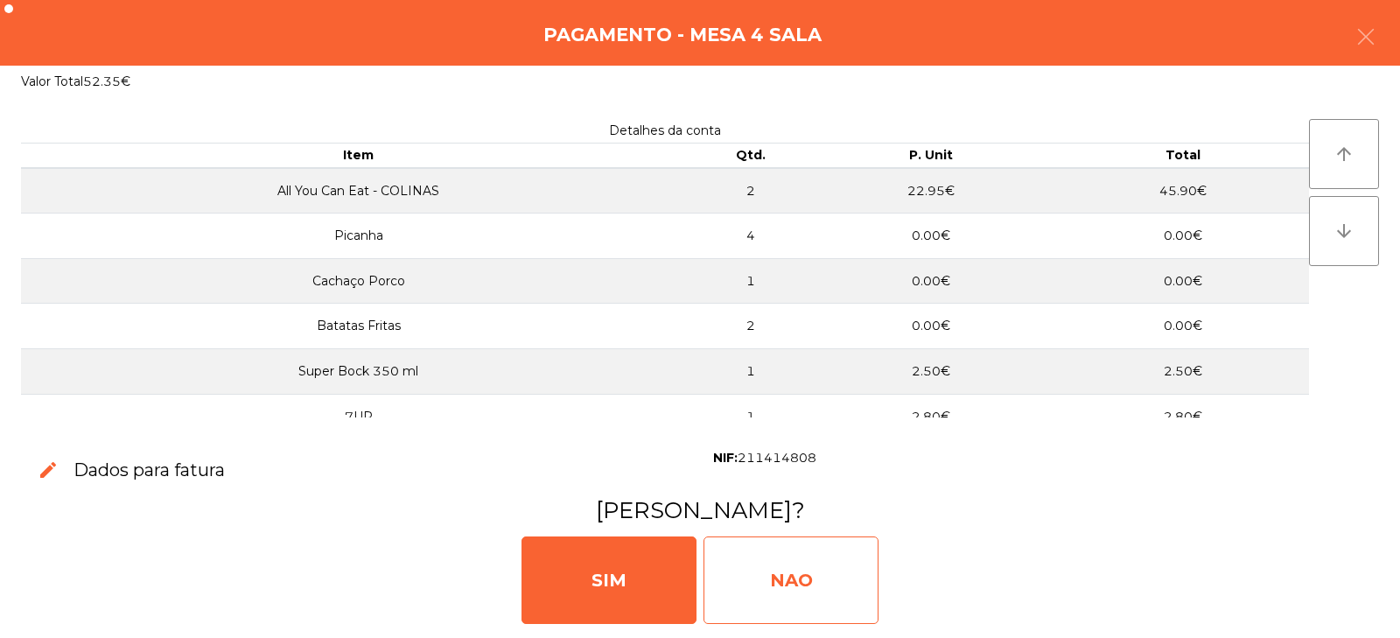
click at [800, 586] on div "NAO" at bounding box center [790, 579] width 175 height 87
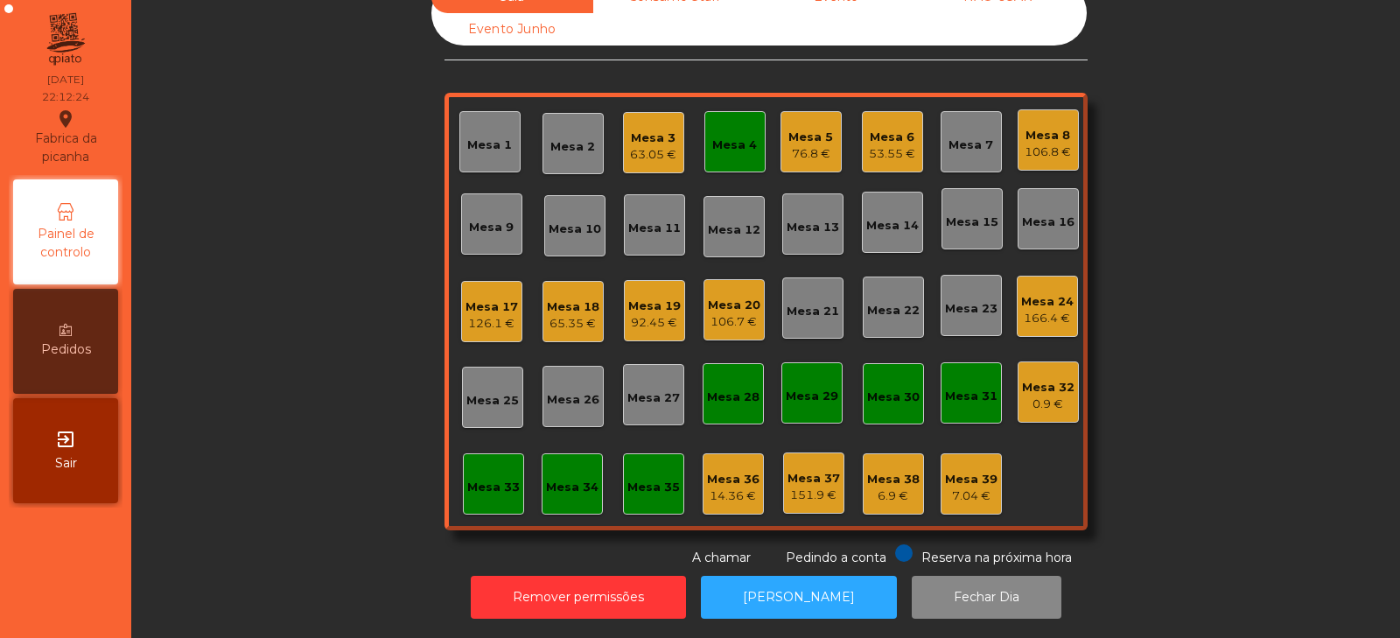
click at [730, 143] on div "Mesa 4" at bounding box center [734, 141] width 61 height 61
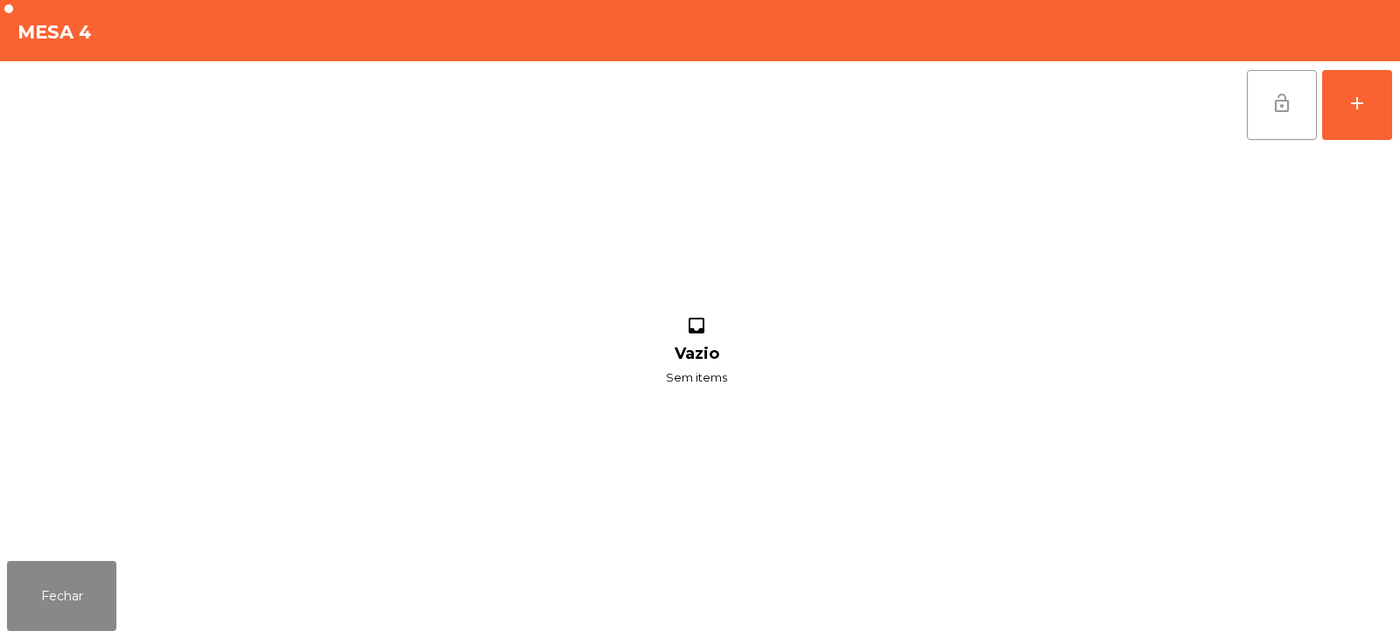
click at [1298, 90] on button "lock_open" at bounding box center [1282, 105] width 70 height 70
click at [75, 577] on button "Fechar" at bounding box center [61, 596] width 109 height 70
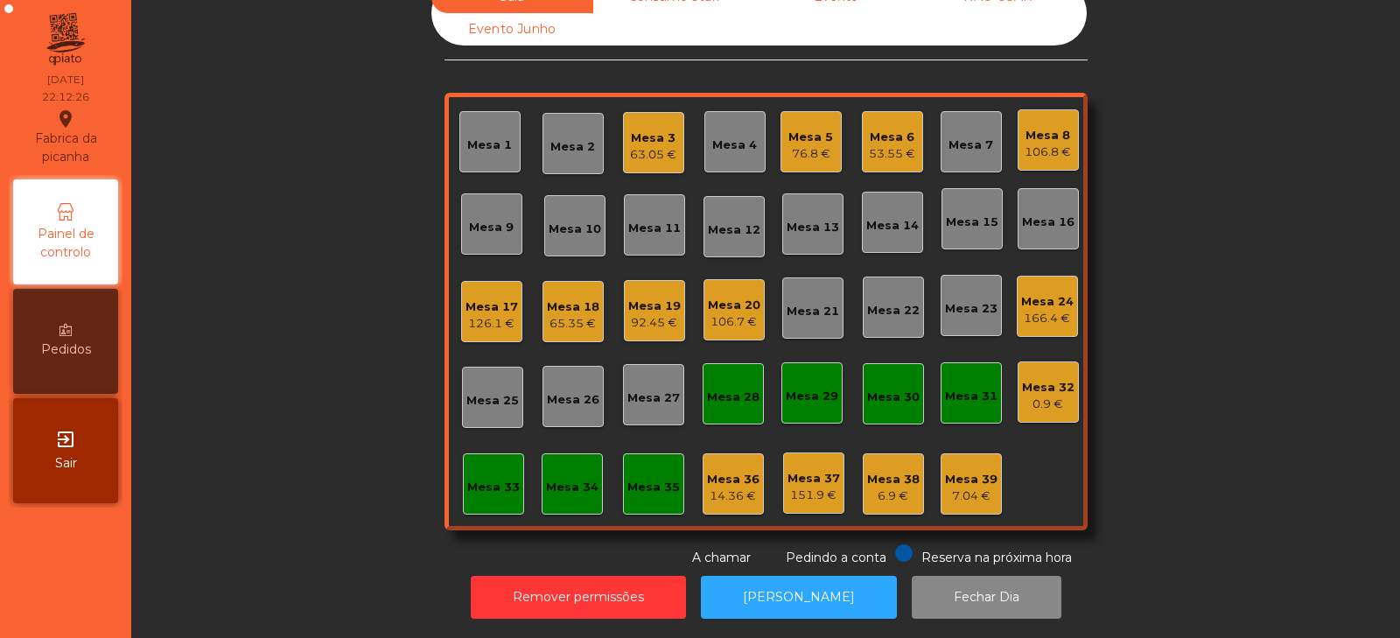
click at [481, 300] on div "Mesa 17" at bounding box center [491, 306] width 52 height 17
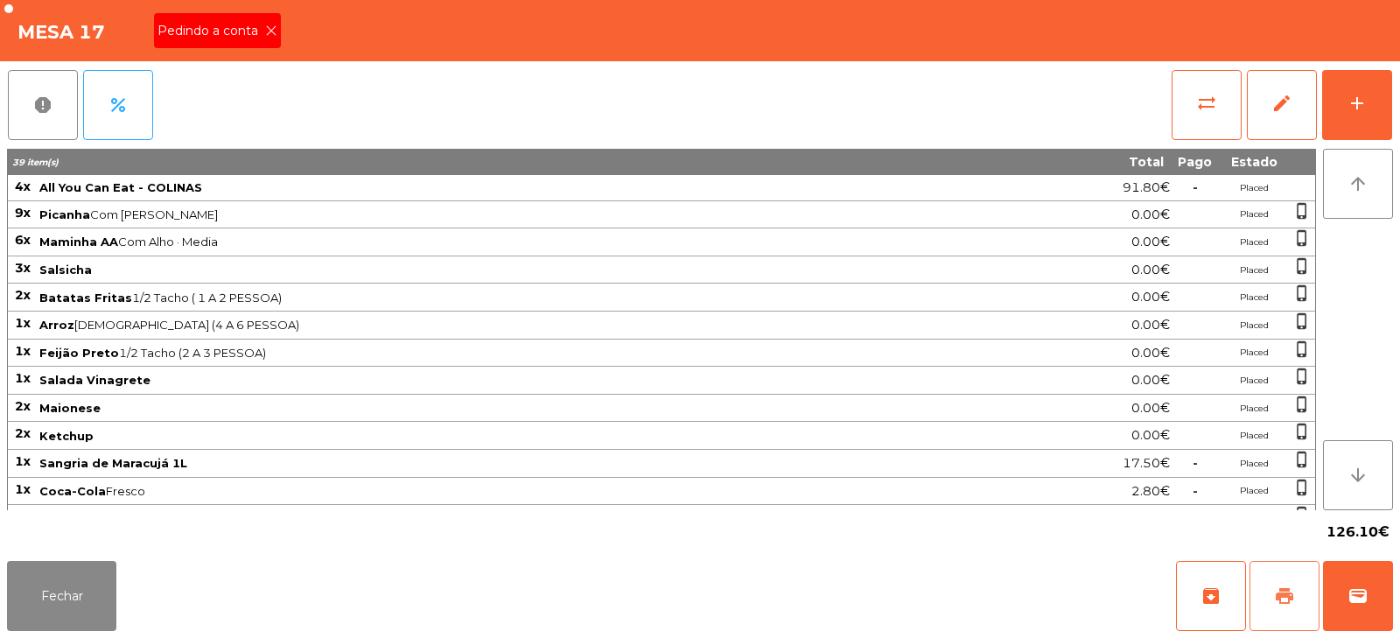
click at [1276, 596] on span "print" at bounding box center [1284, 595] width 21 height 21
click at [269, 36] on icon at bounding box center [271, 30] width 12 height 12
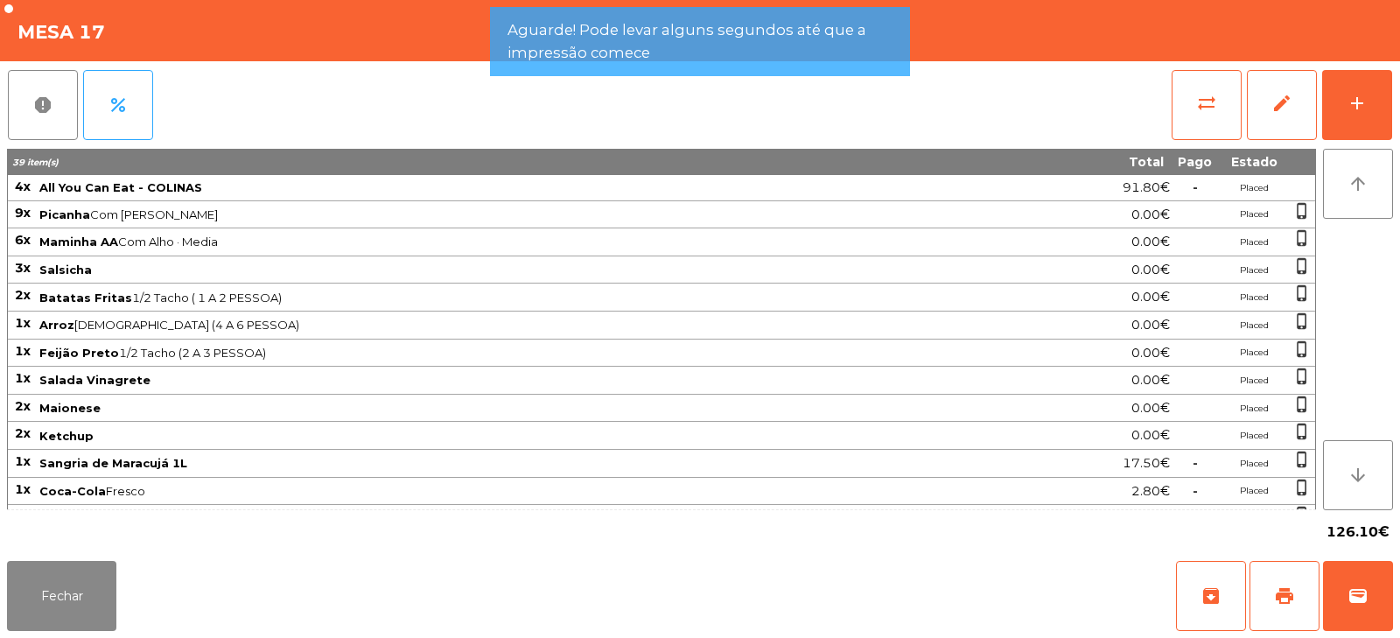
scroll to position [79, 0]
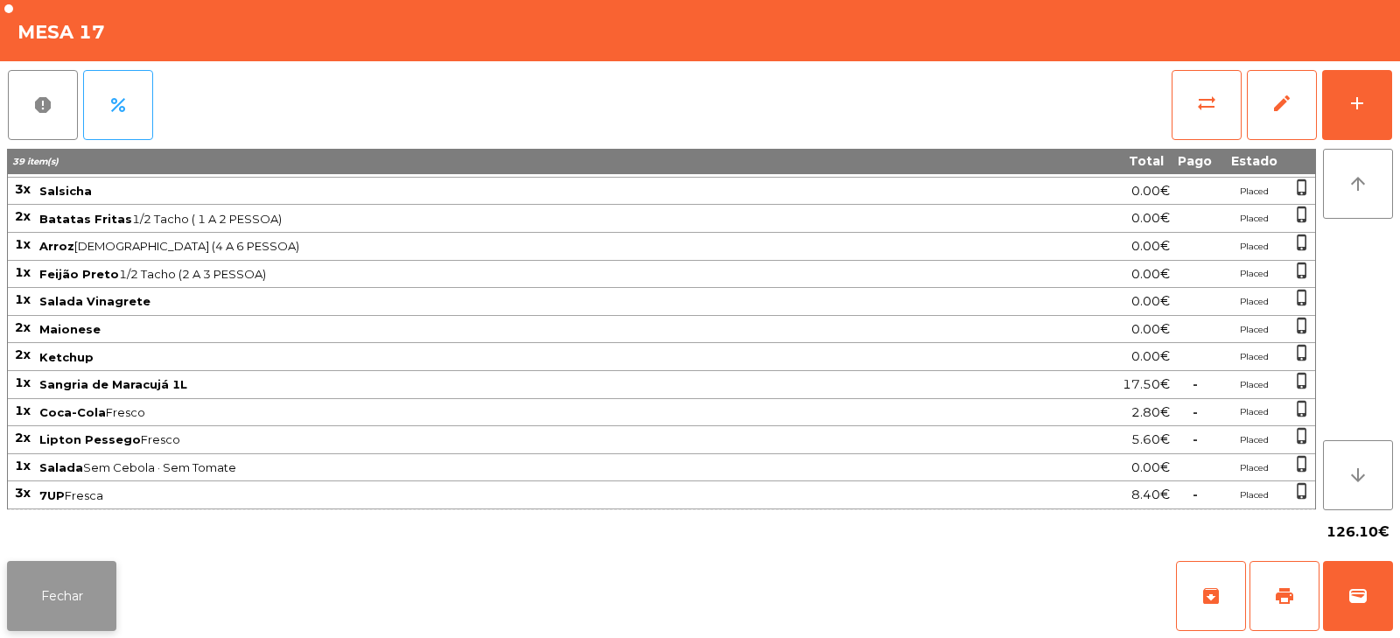
click at [77, 595] on button "Fechar" at bounding box center [61, 596] width 109 height 70
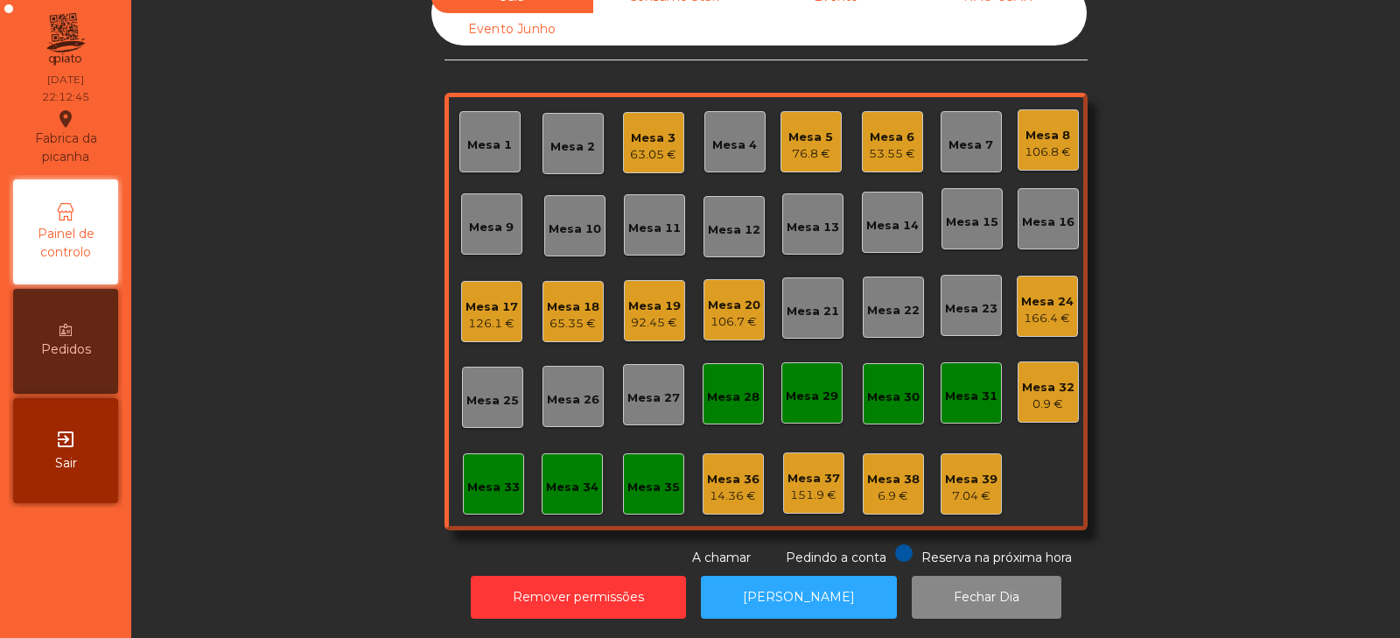
click at [568, 300] on div "Mesa 18" at bounding box center [573, 306] width 52 height 17
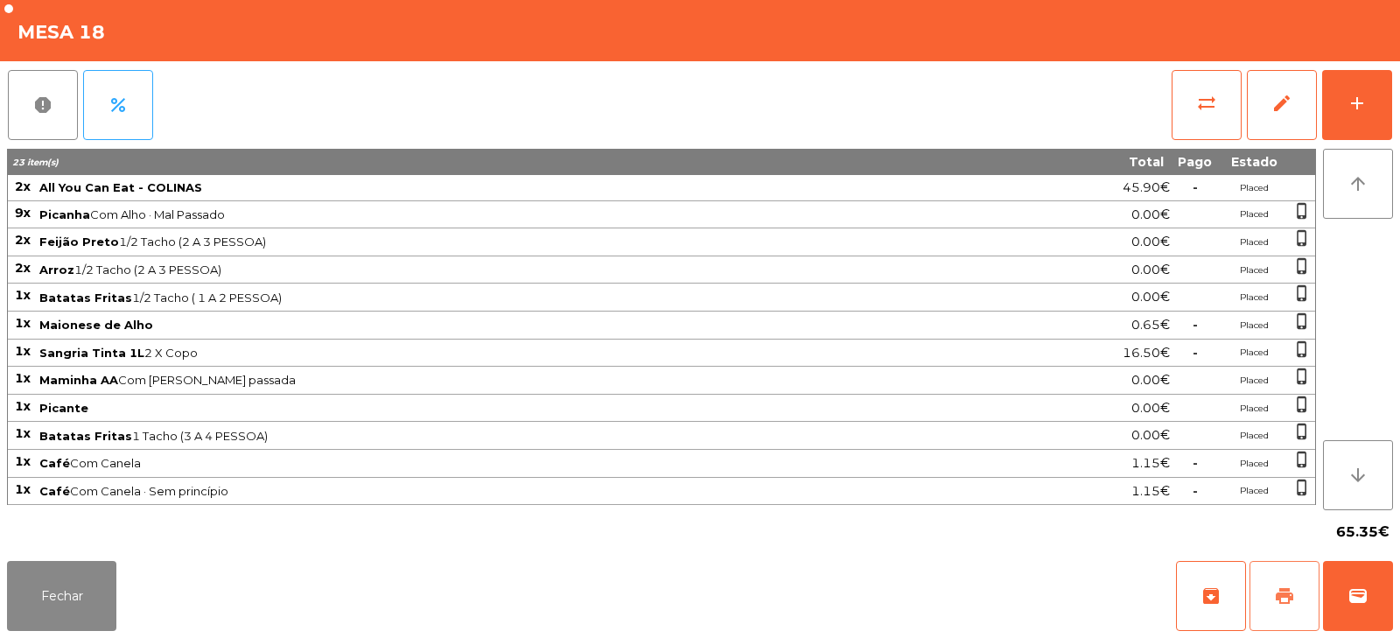
click at [1281, 597] on span "print" at bounding box center [1284, 595] width 21 height 21
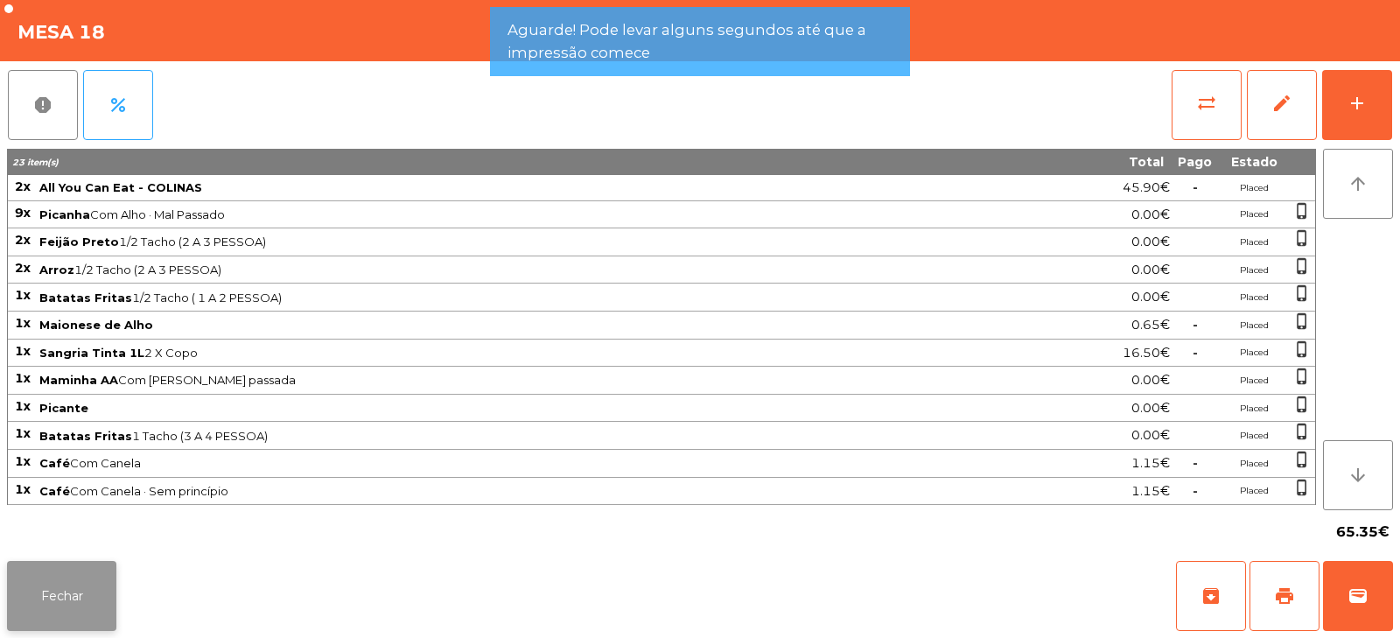
click at [87, 571] on button "Fechar" at bounding box center [61, 596] width 109 height 70
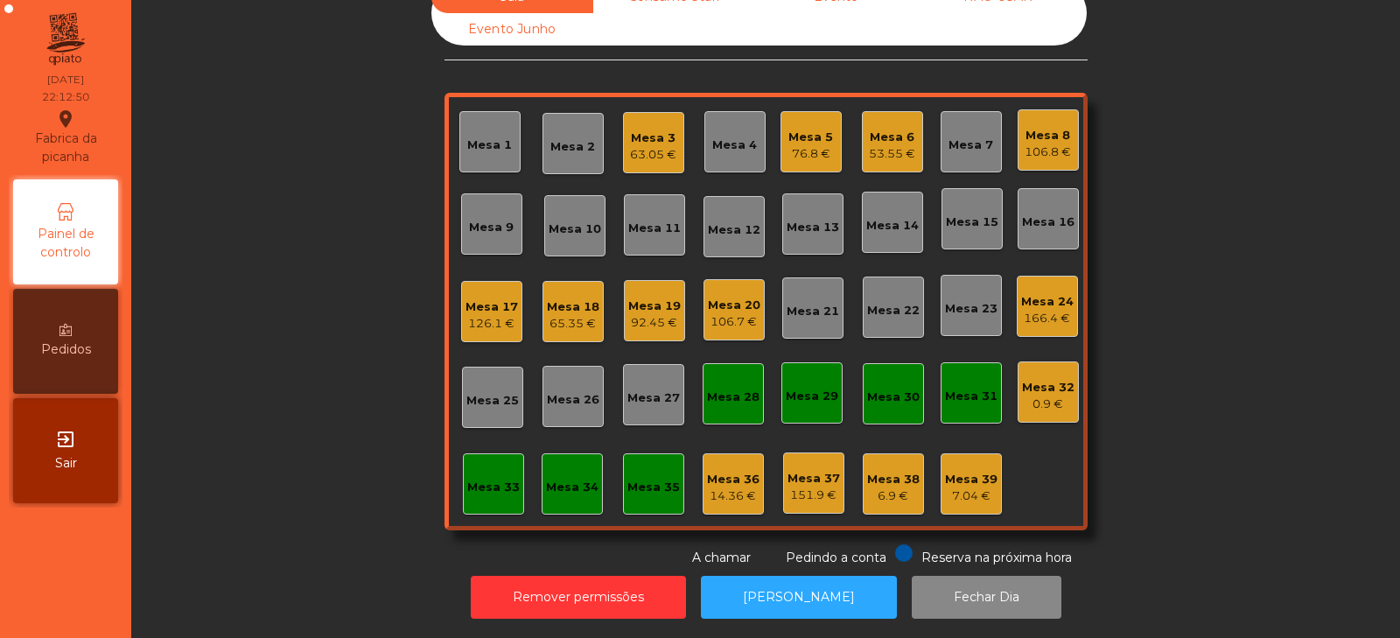
click at [1064, 379] on div "Mesa 32" at bounding box center [1048, 387] width 52 height 17
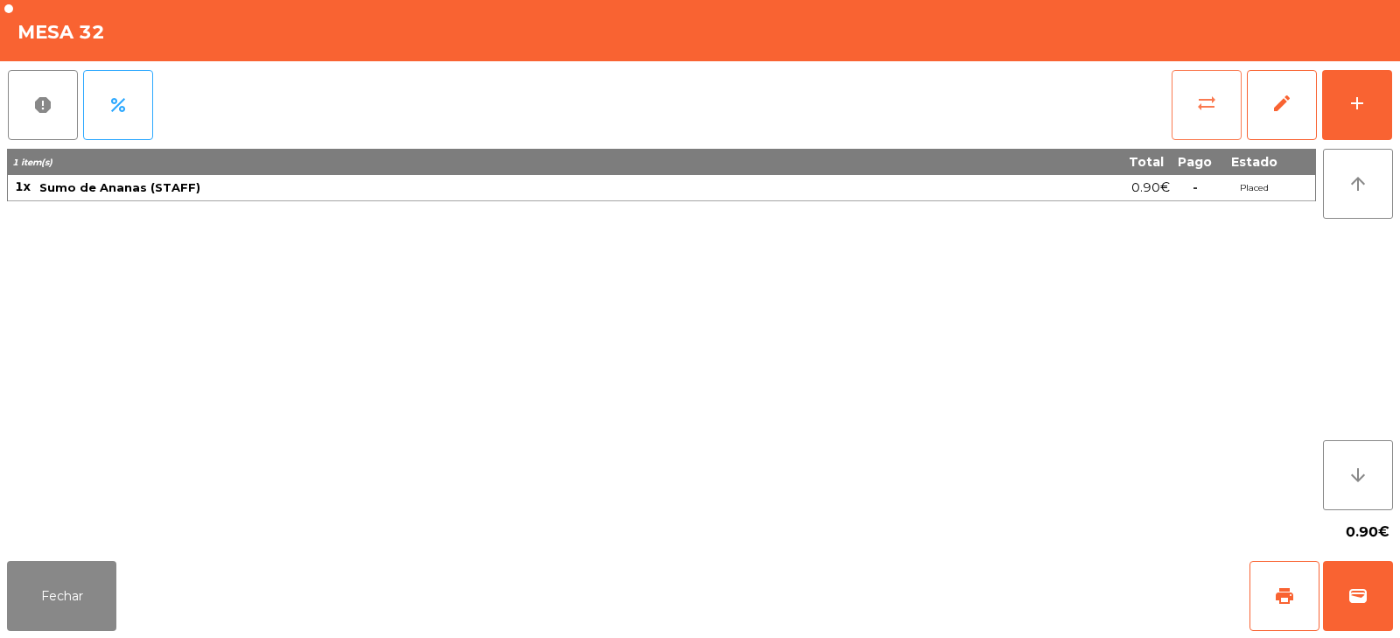
click at [1207, 95] on span "sync_alt" at bounding box center [1206, 103] width 21 height 21
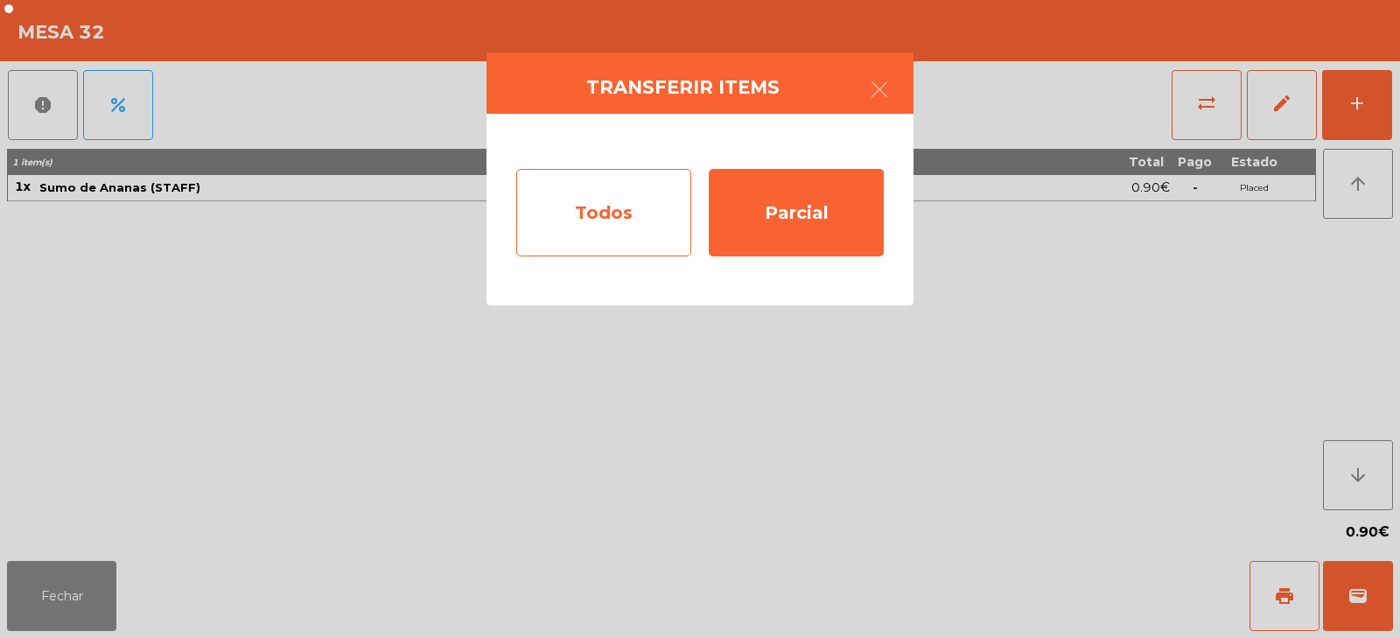
click at [652, 213] on div "Todos" at bounding box center [603, 212] width 175 height 87
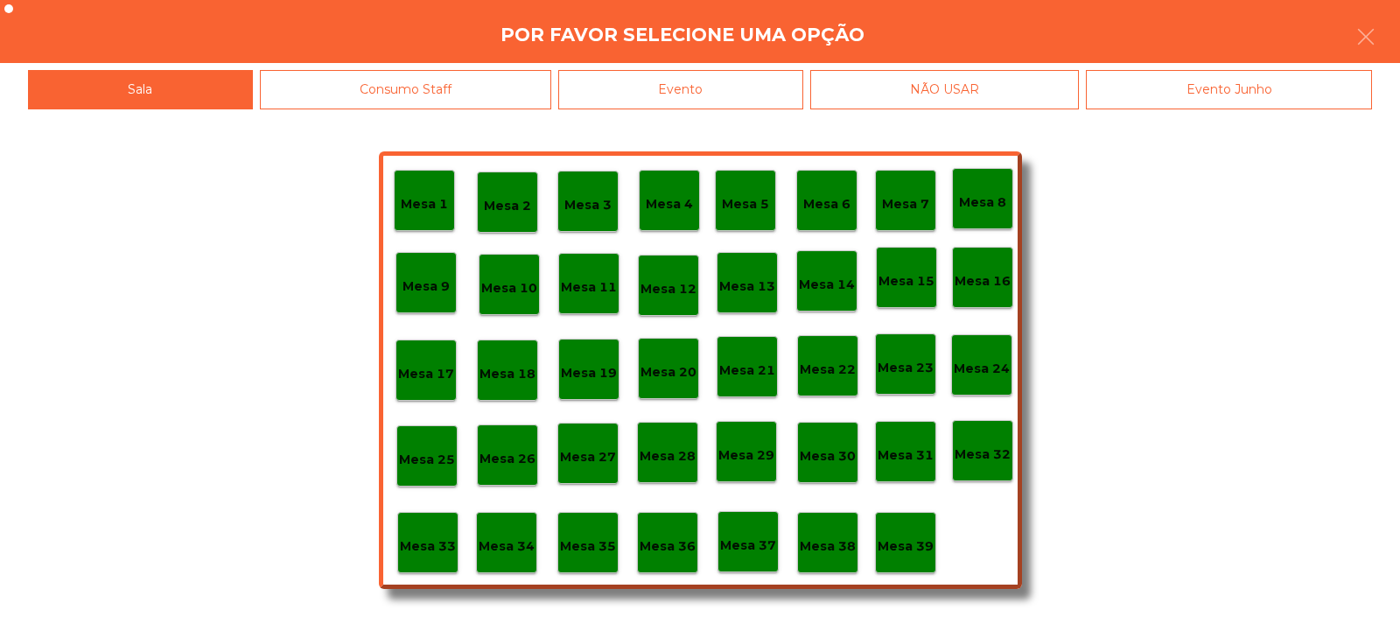
click at [912, 547] on p "Mesa 39" at bounding box center [905, 546] width 56 height 20
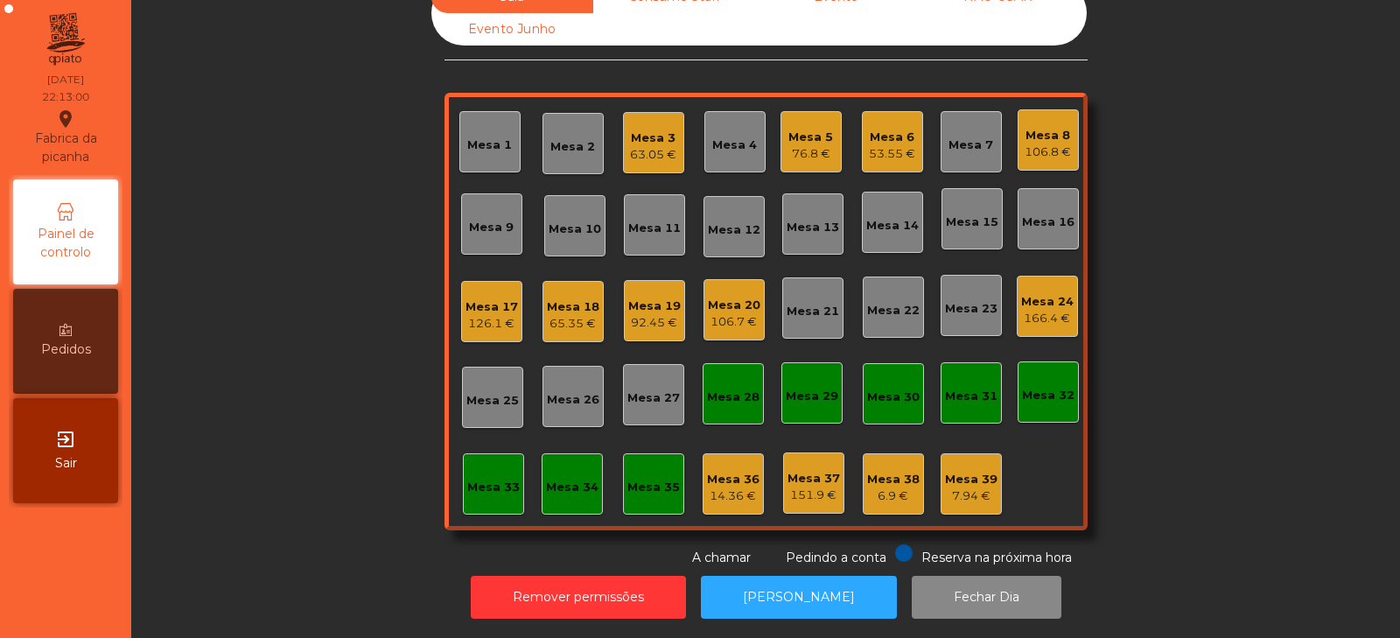
click at [562, 315] on div "65.35 €" at bounding box center [573, 323] width 52 height 17
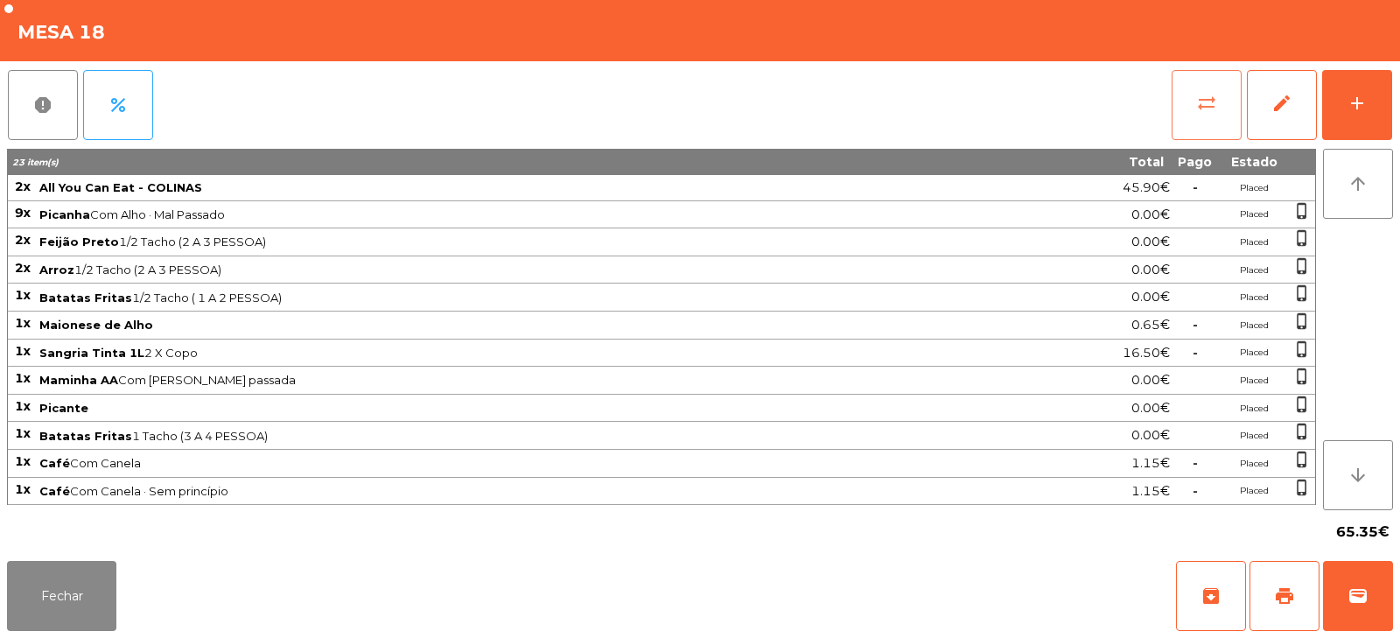
click at [1201, 106] on span "sync_alt" at bounding box center [1206, 103] width 21 height 21
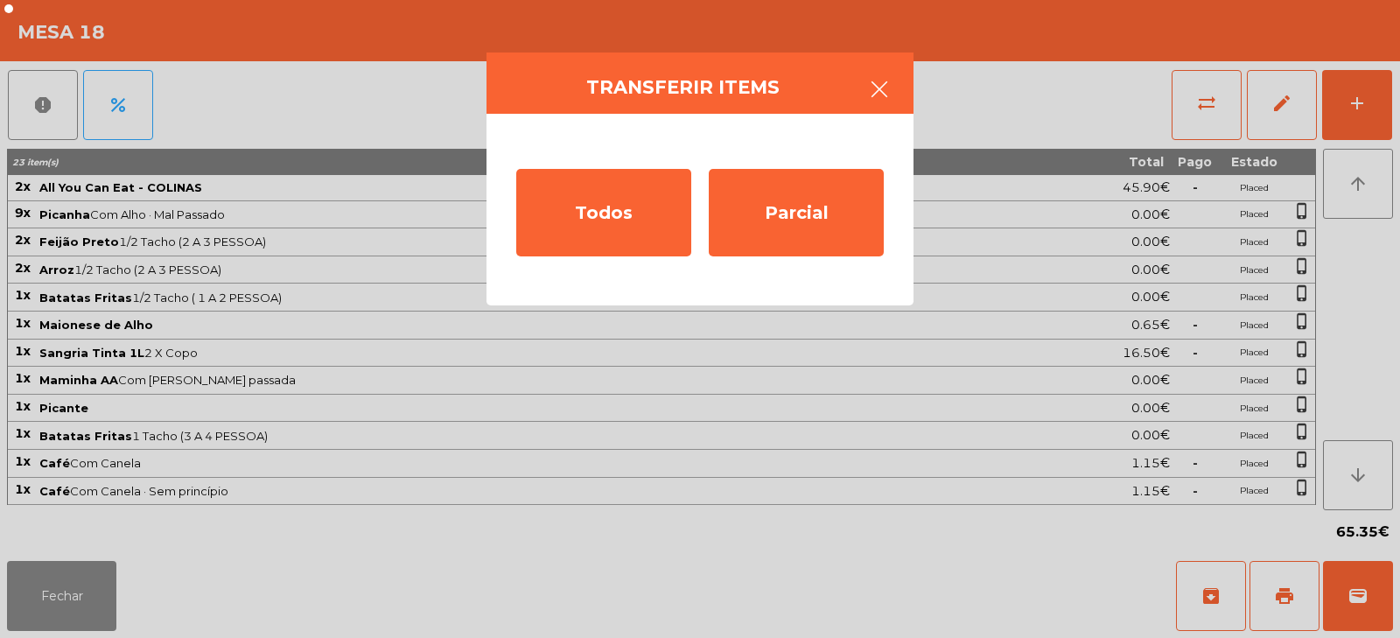
click at [893, 91] on button "button" at bounding box center [879, 91] width 49 height 52
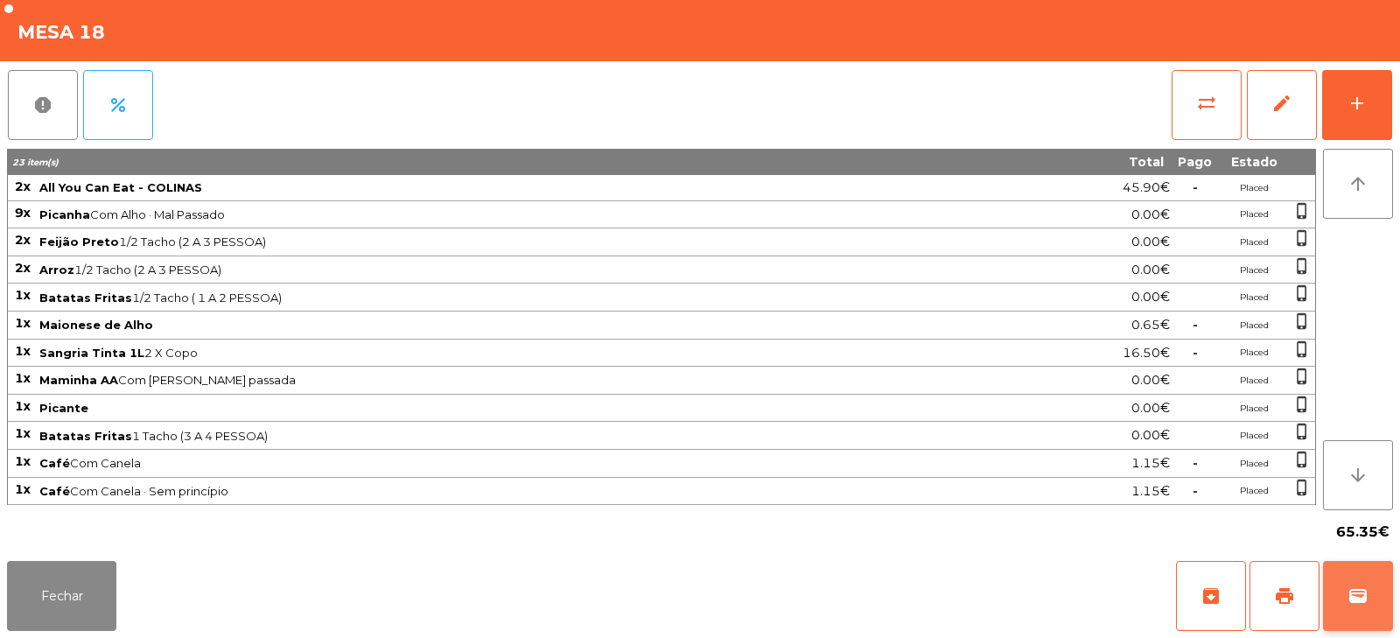
click at [1352, 612] on button "wallet" at bounding box center [1358, 596] width 70 height 70
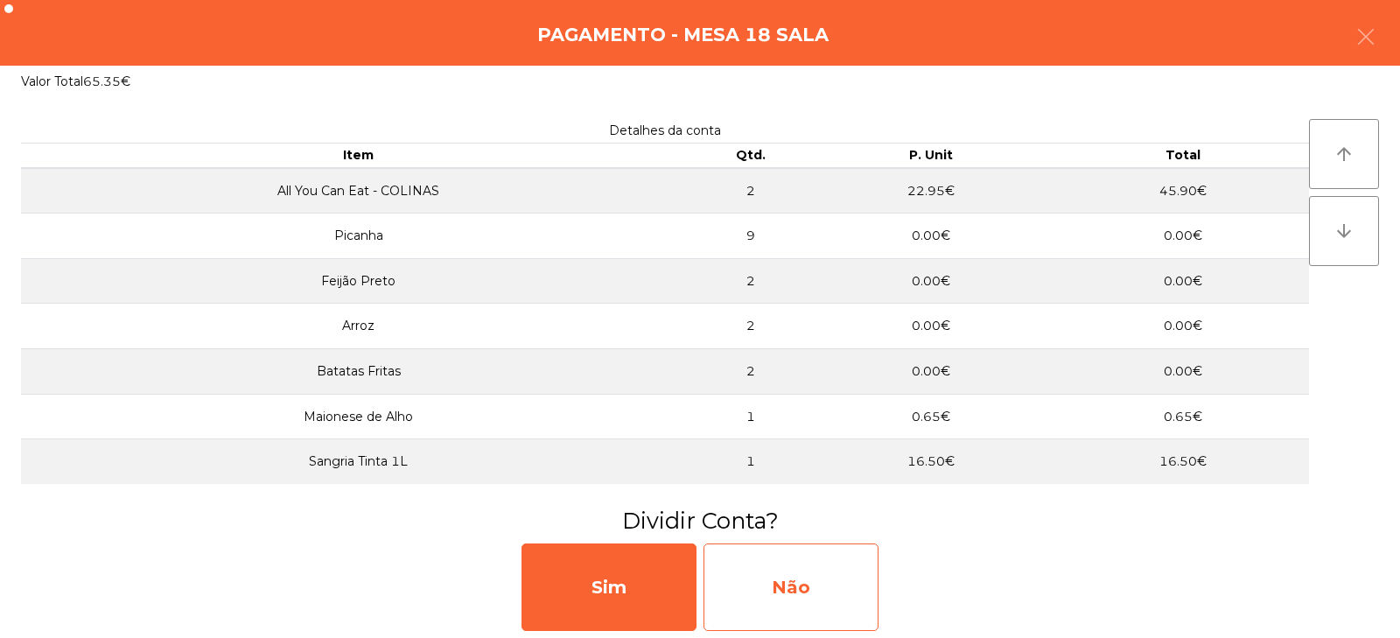
click at [825, 592] on div "Não" at bounding box center [790, 586] width 175 height 87
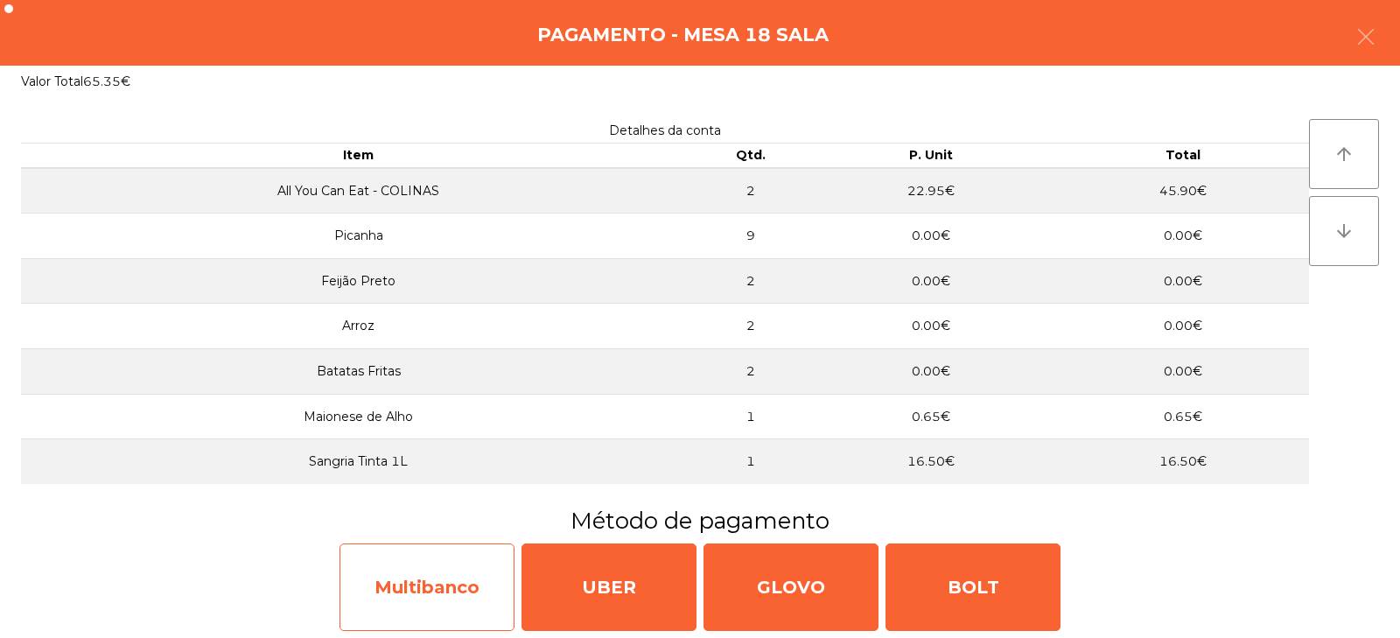
click at [445, 586] on div "Multibanco" at bounding box center [426, 586] width 175 height 87
select select "**"
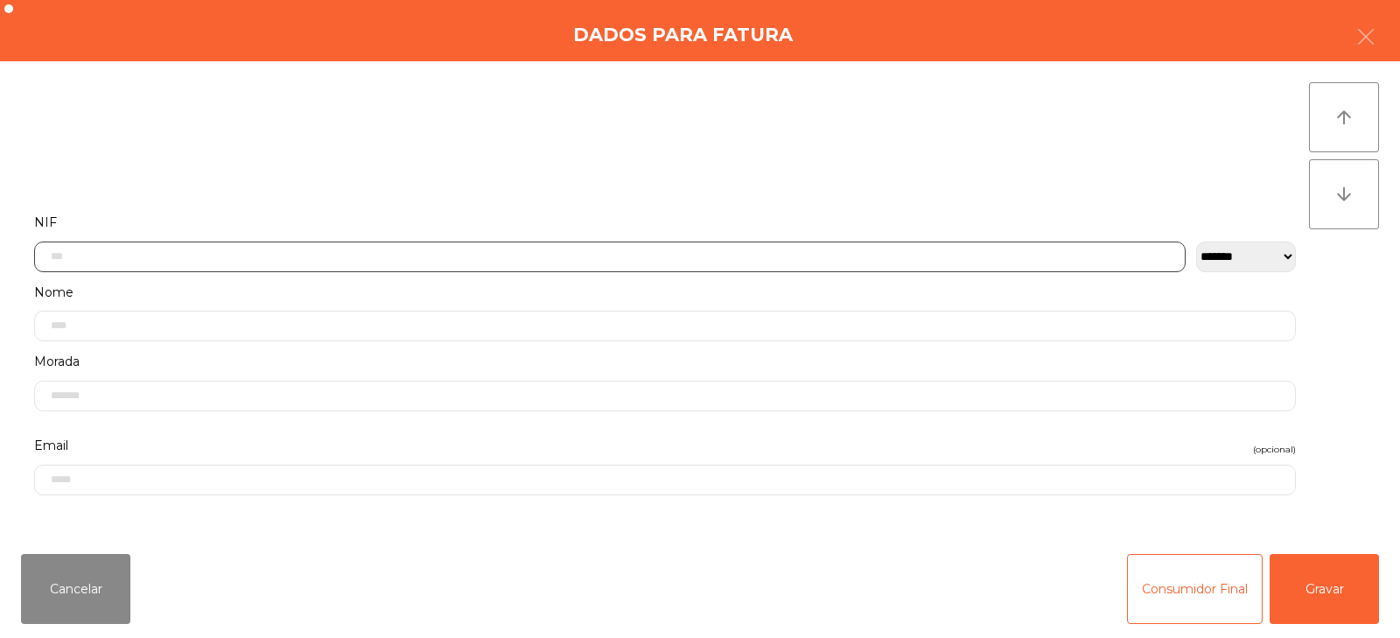
click at [626, 254] on input "text" at bounding box center [609, 256] width 1151 height 31
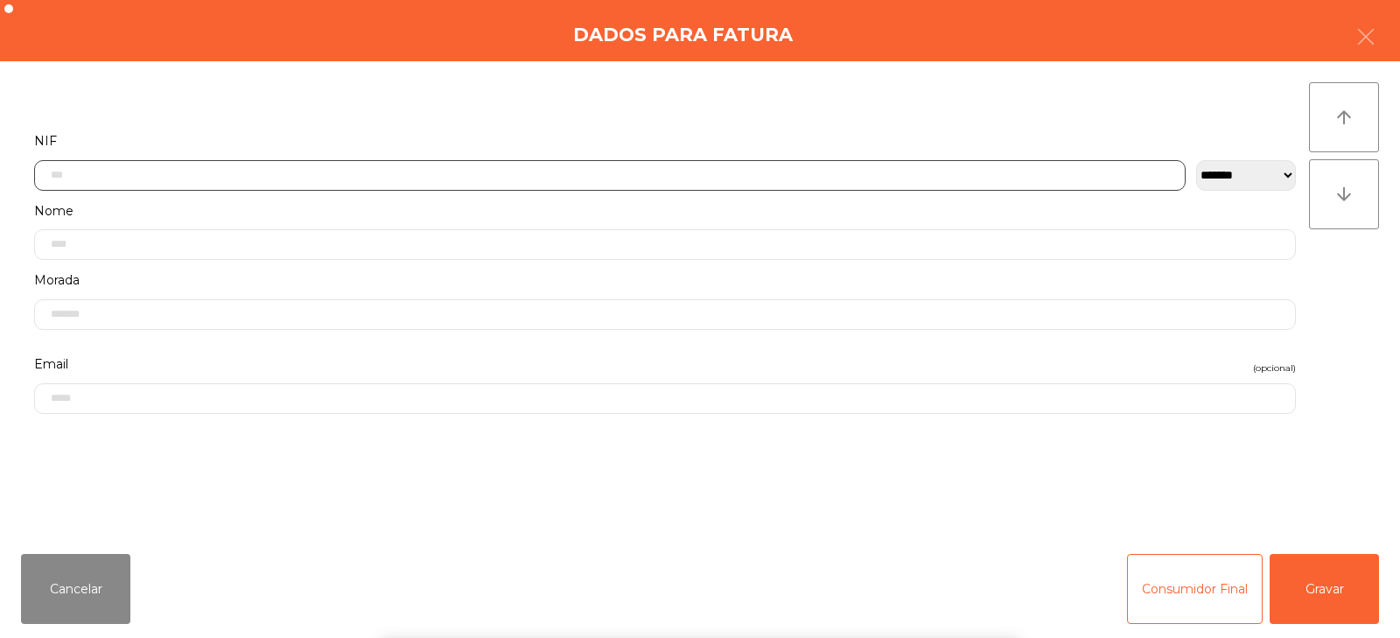
scroll to position [128, 0]
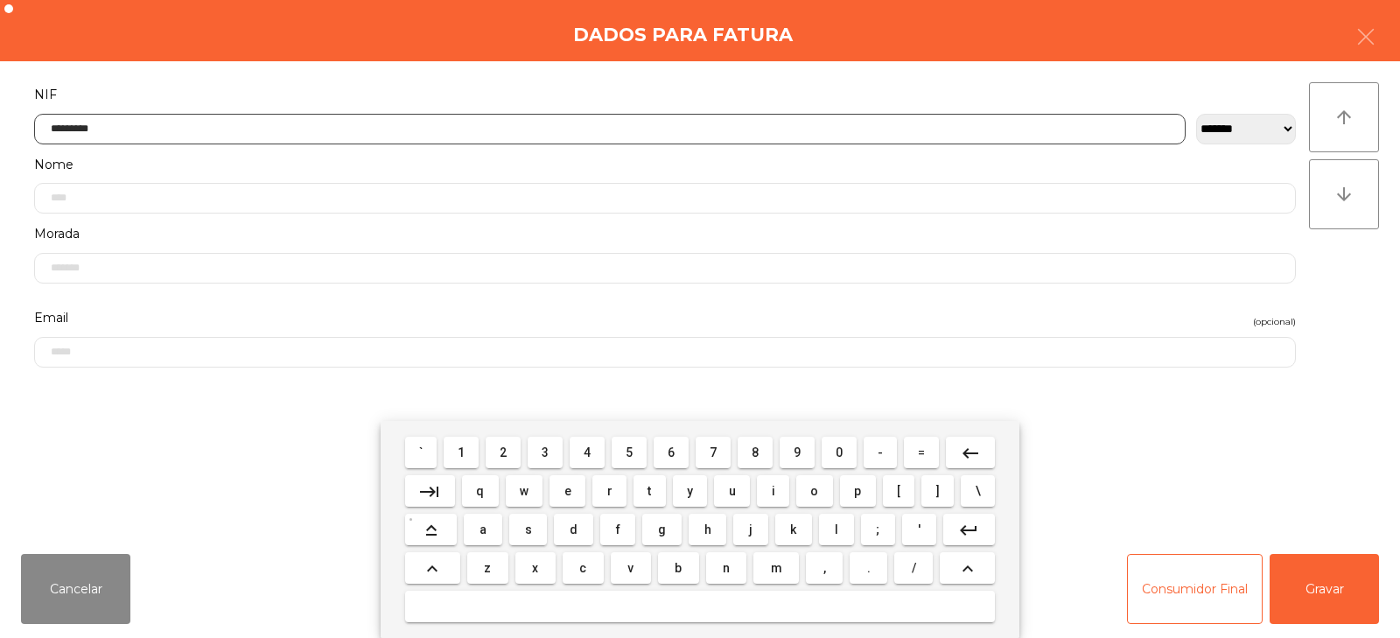
type input "*********"
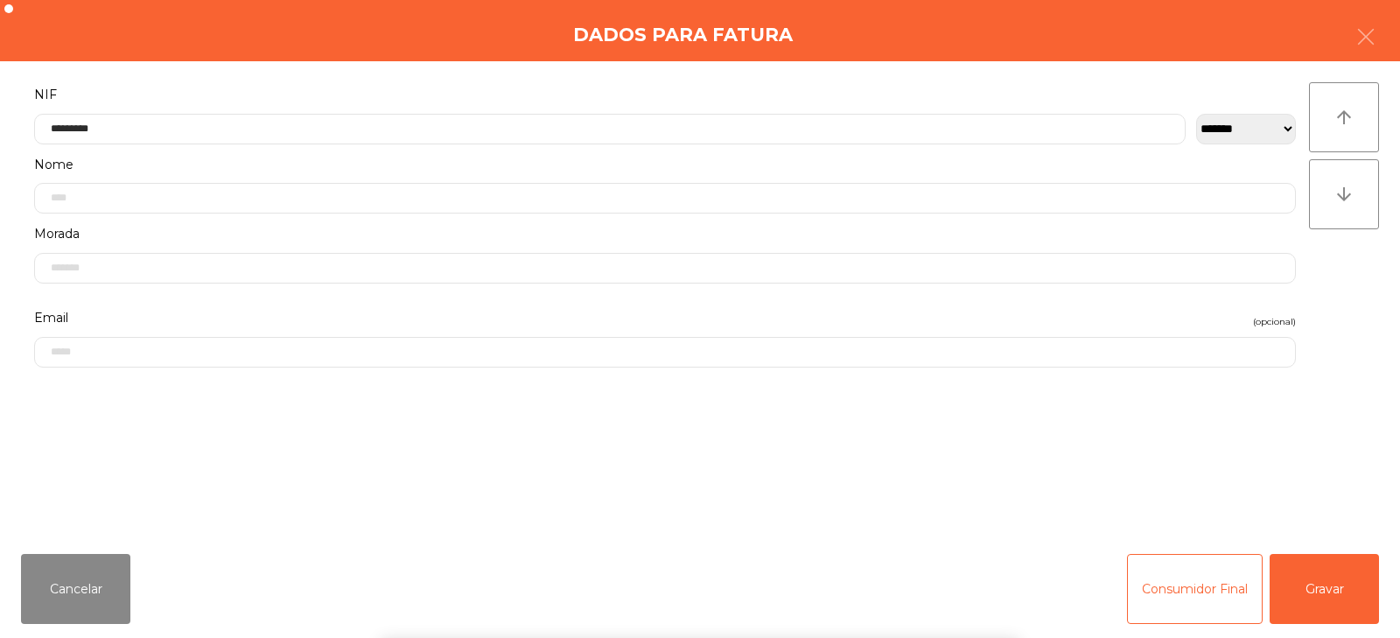
click at [1340, 594] on div "` 1 2 3 4 5 6 7 8 9 0 - = keyboard_backspace keyboard_tab q w e r t y u i o p […" at bounding box center [700, 529] width 1400 height 217
click at [1328, 592] on button "Gravar" at bounding box center [1323, 589] width 109 height 70
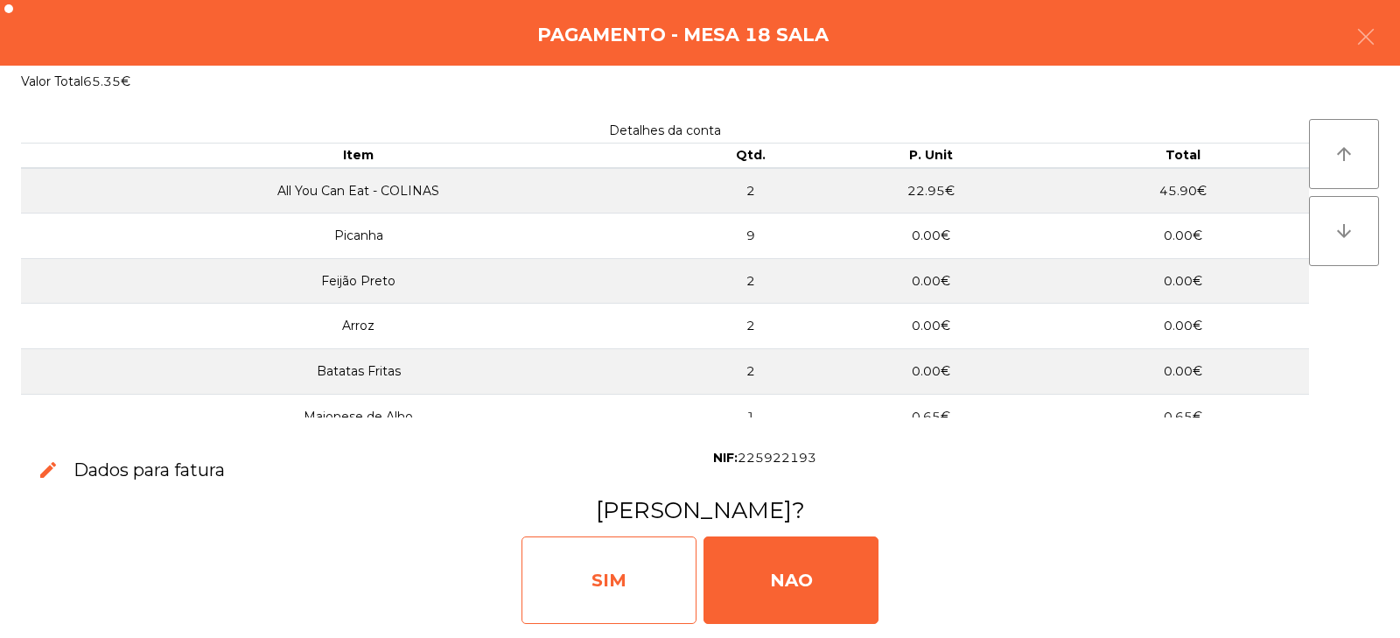
click at [609, 579] on div "SIM" at bounding box center [608, 579] width 175 height 87
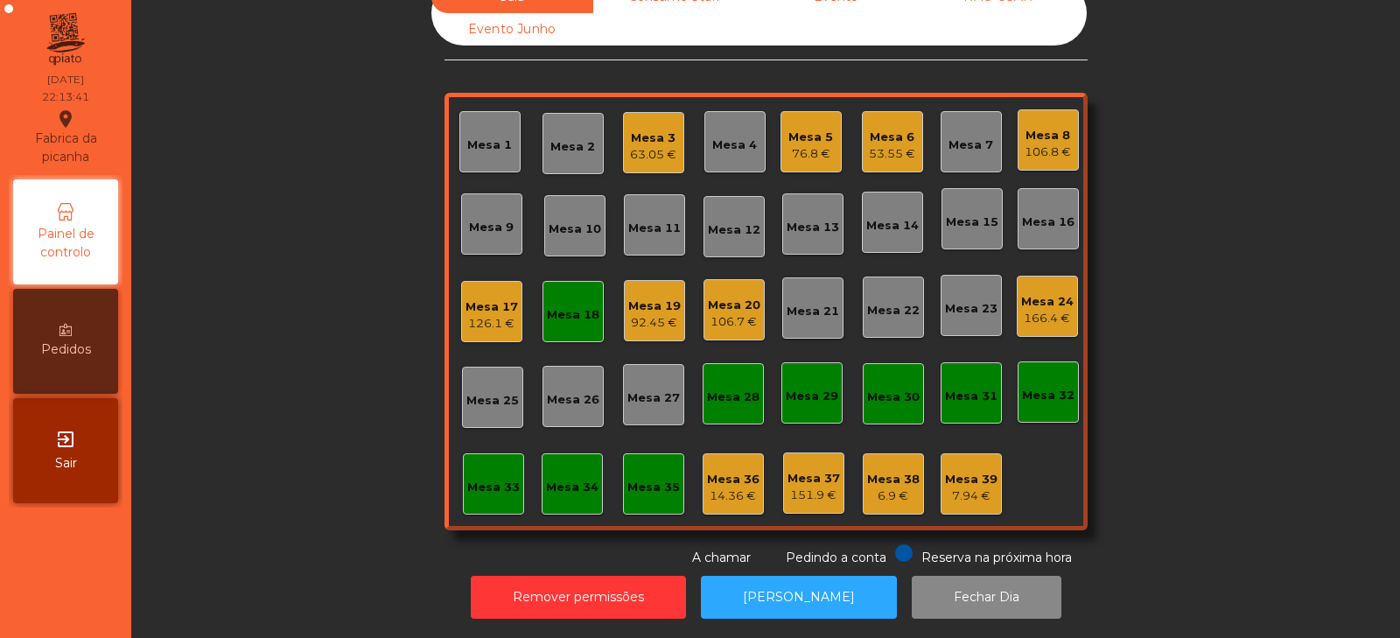
click at [572, 309] on div "Mesa 18" at bounding box center [573, 314] width 52 height 17
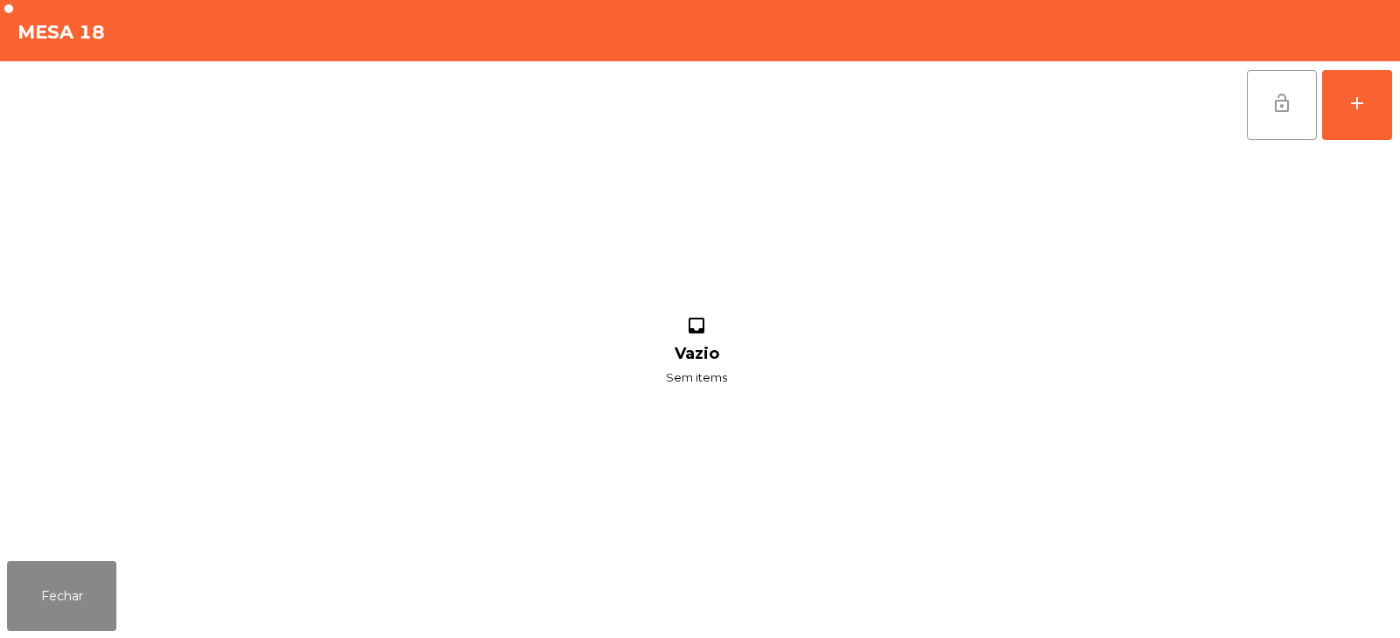
click at [1268, 122] on button "lock_open" at bounding box center [1282, 105] width 70 height 70
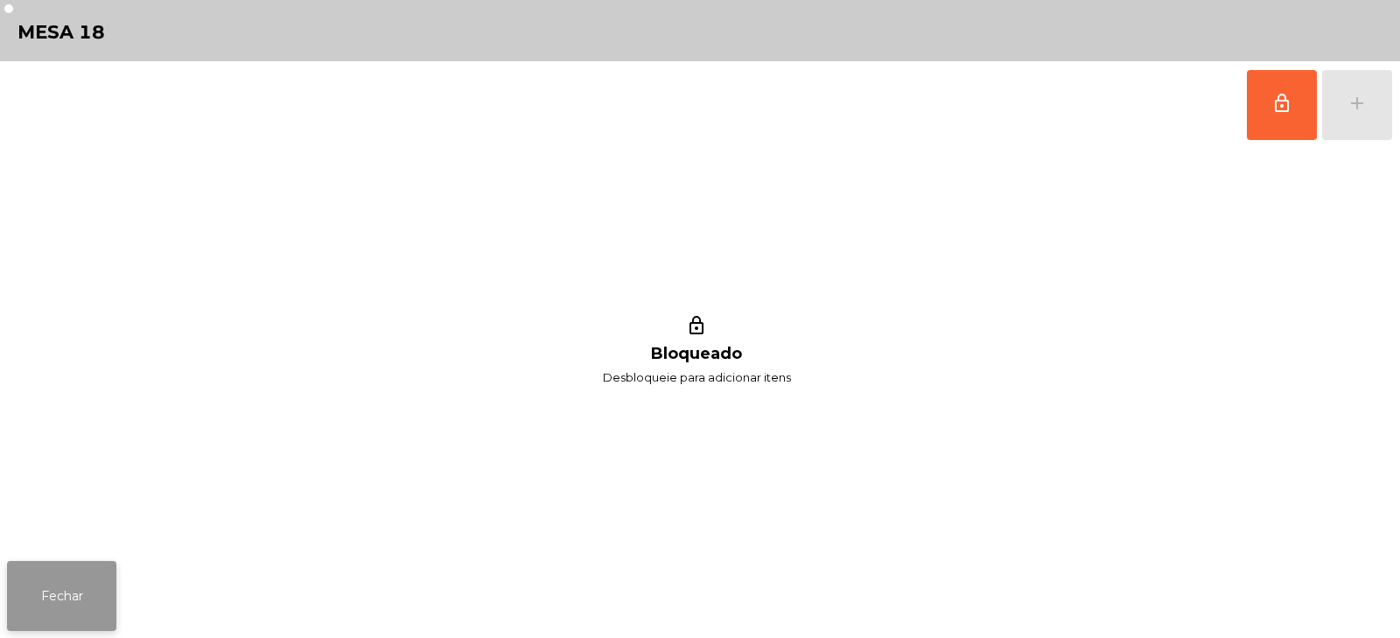
click at [69, 595] on button "Fechar" at bounding box center [61, 596] width 109 height 70
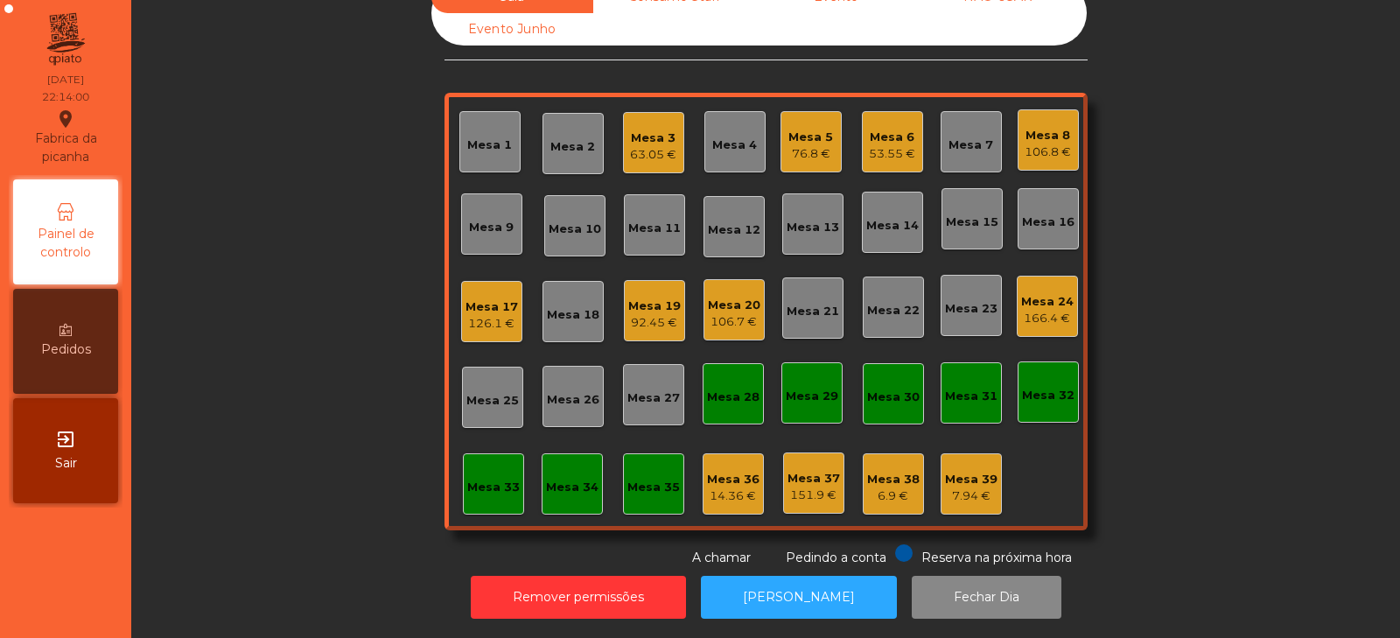
scroll to position [0, 0]
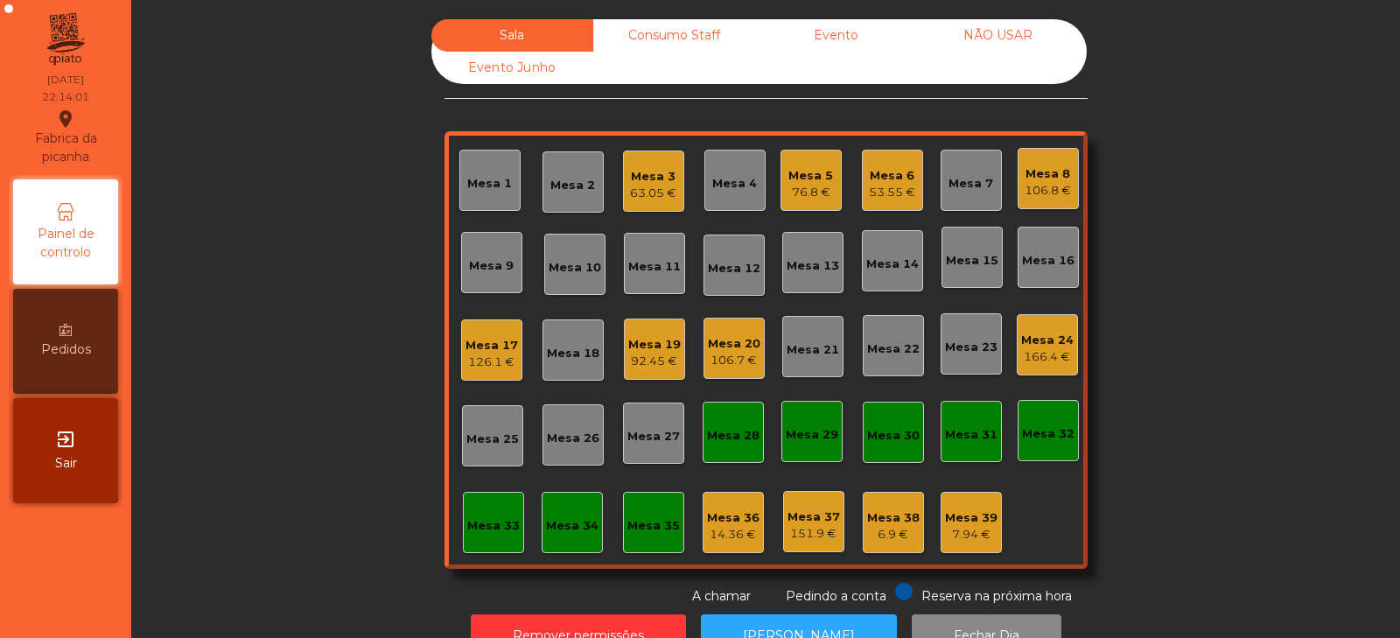
click at [634, 372] on div "Mesa 19 92.45 €" at bounding box center [654, 348] width 61 height 61
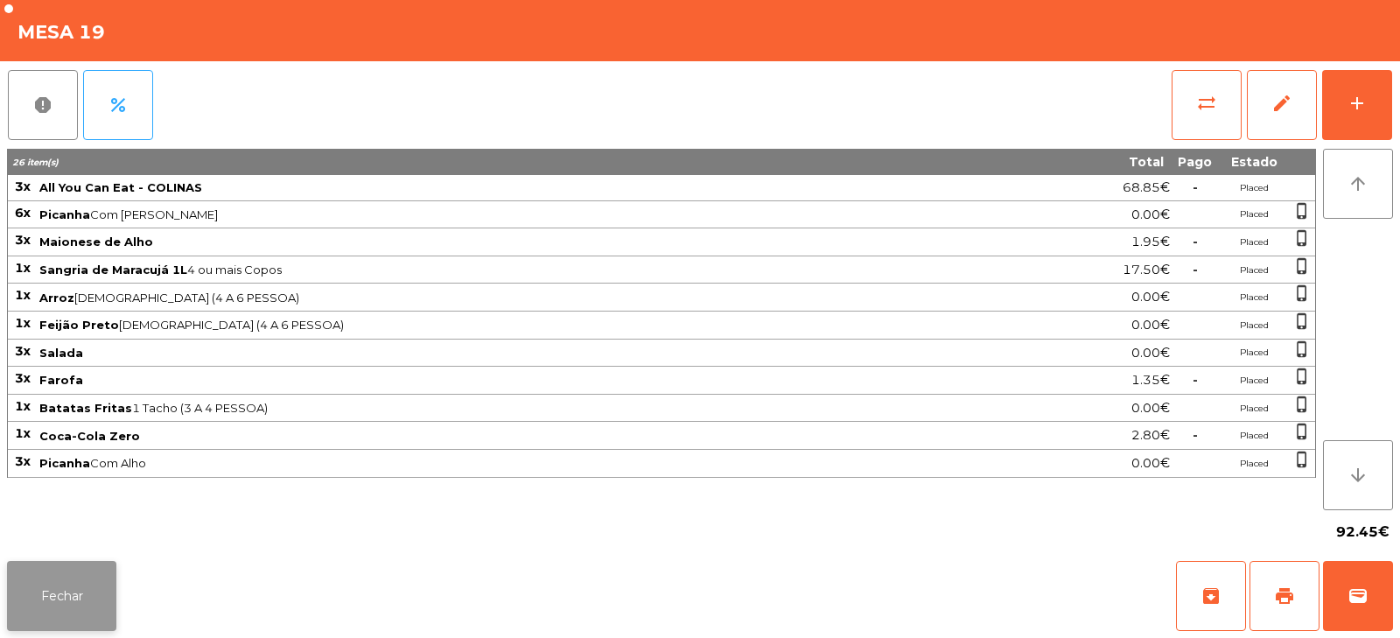
click at [105, 583] on button "Fechar" at bounding box center [61, 596] width 109 height 70
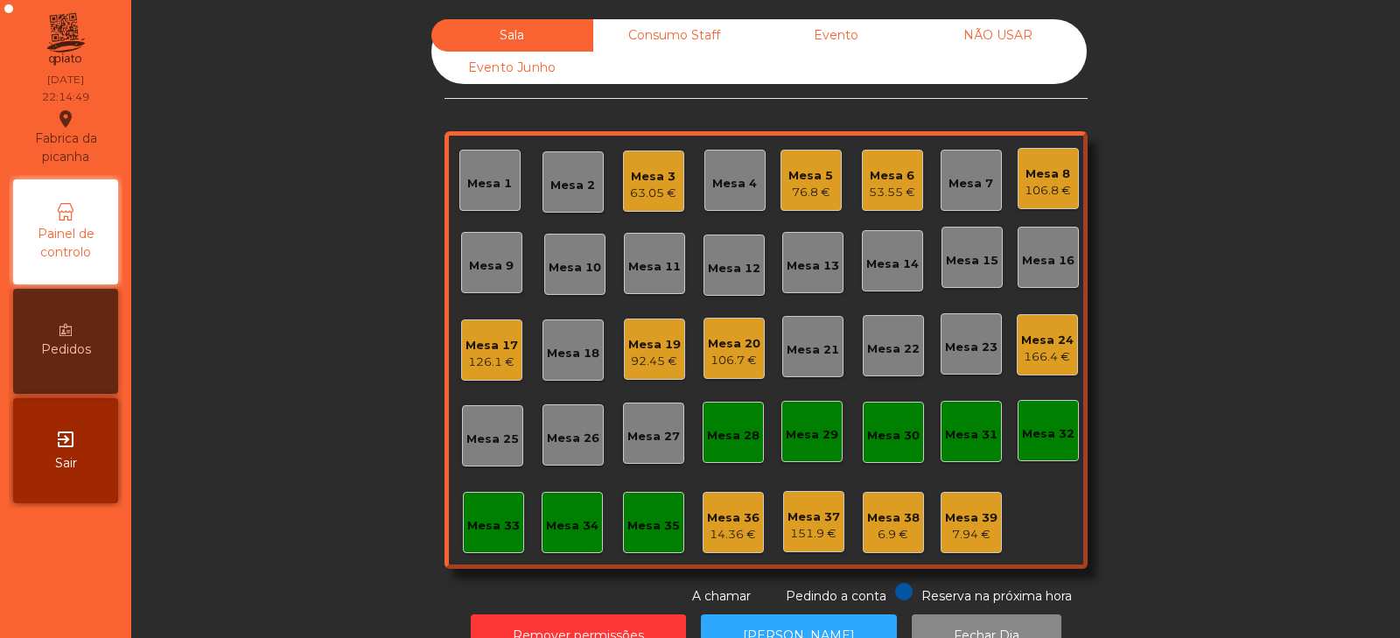
click at [723, 357] on div "106.7 €" at bounding box center [734, 360] width 52 height 17
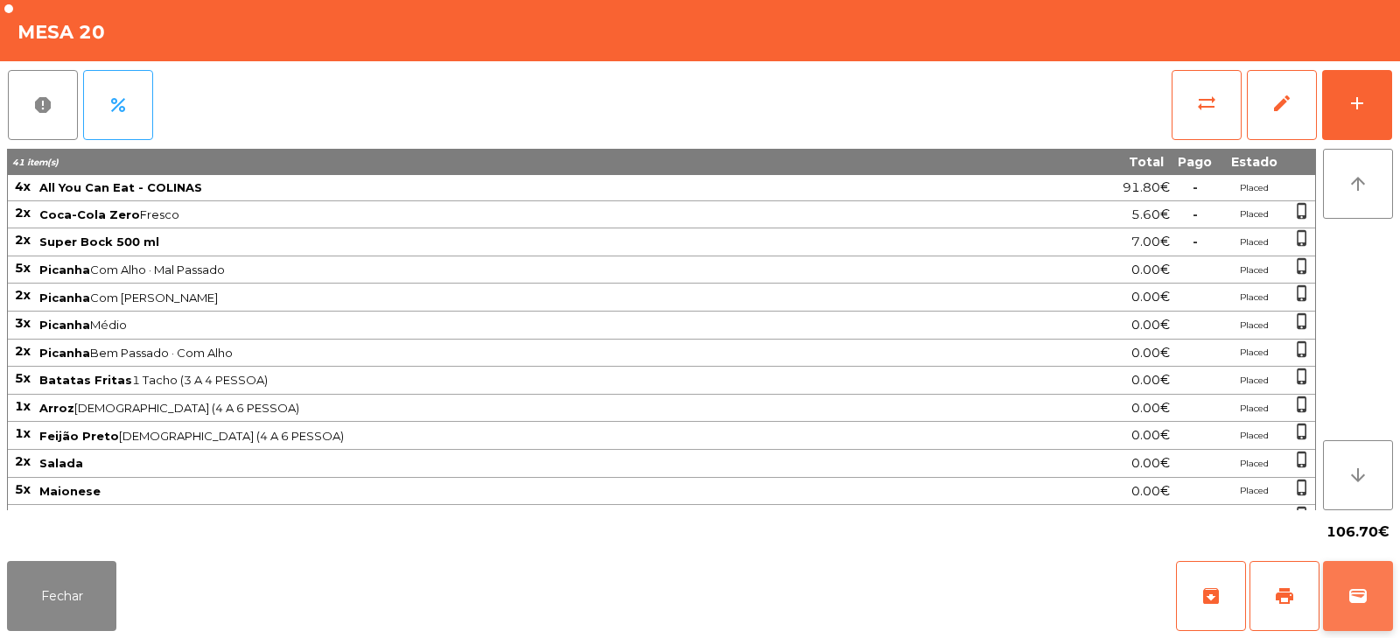
click at [1358, 603] on span "wallet" at bounding box center [1357, 595] width 21 height 21
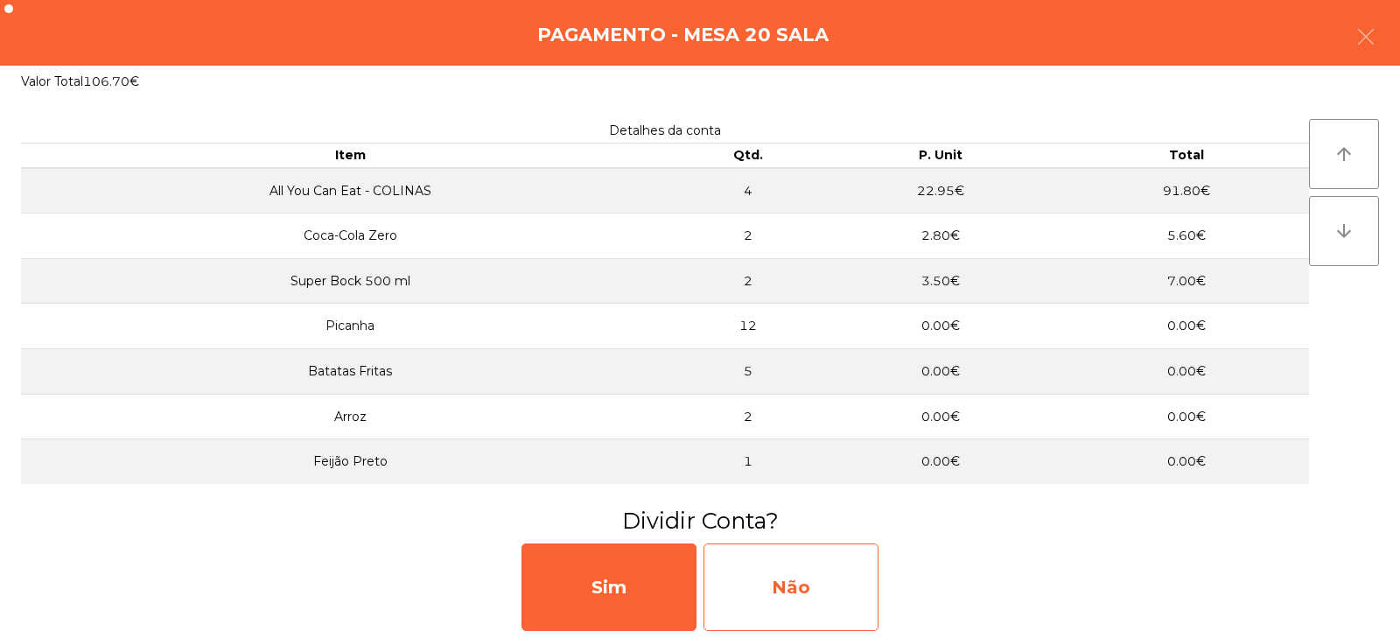
click at [842, 589] on div "Não" at bounding box center [790, 586] width 175 height 87
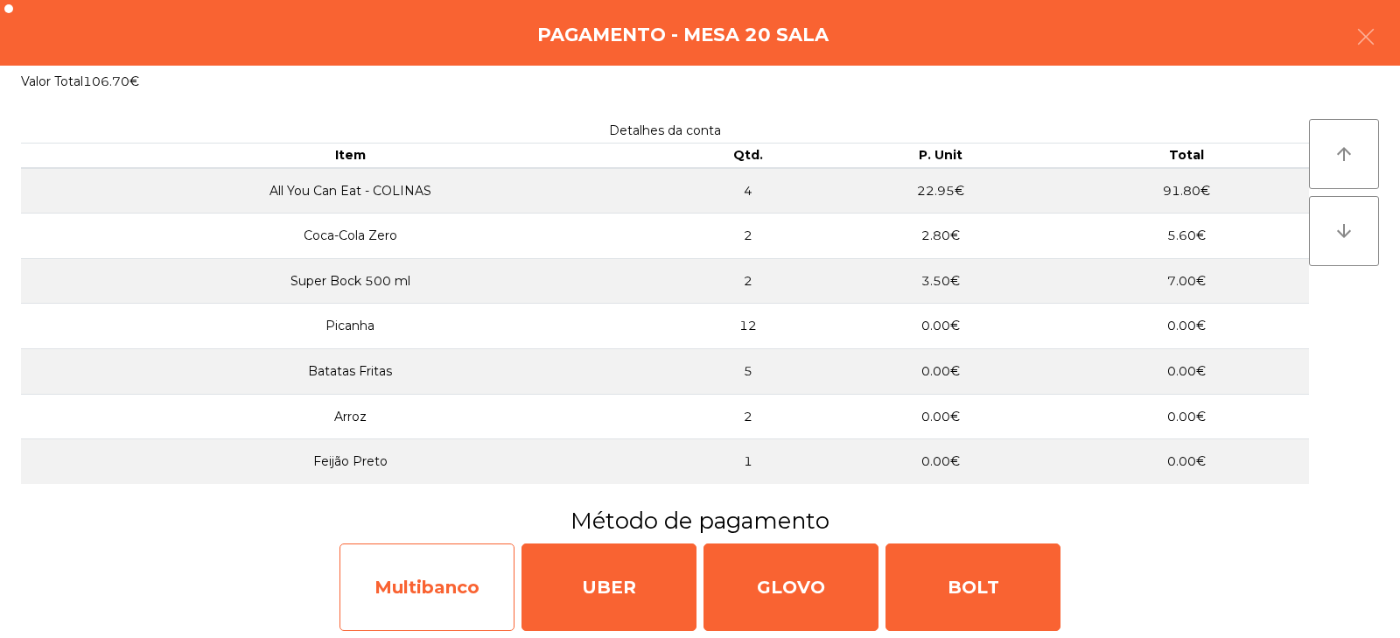
click at [476, 586] on div "Multibanco" at bounding box center [426, 586] width 175 height 87
select select "**"
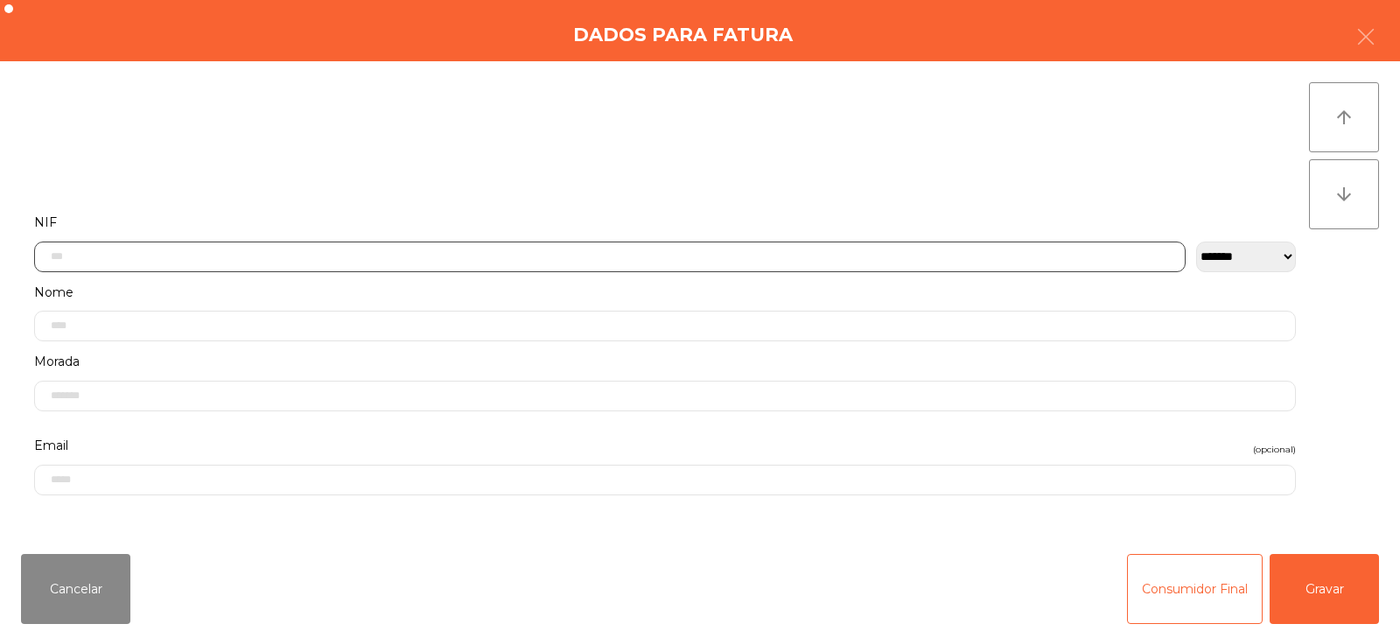
click at [709, 255] on input "text" at bounding box center [609, 256] width 1151 height 31
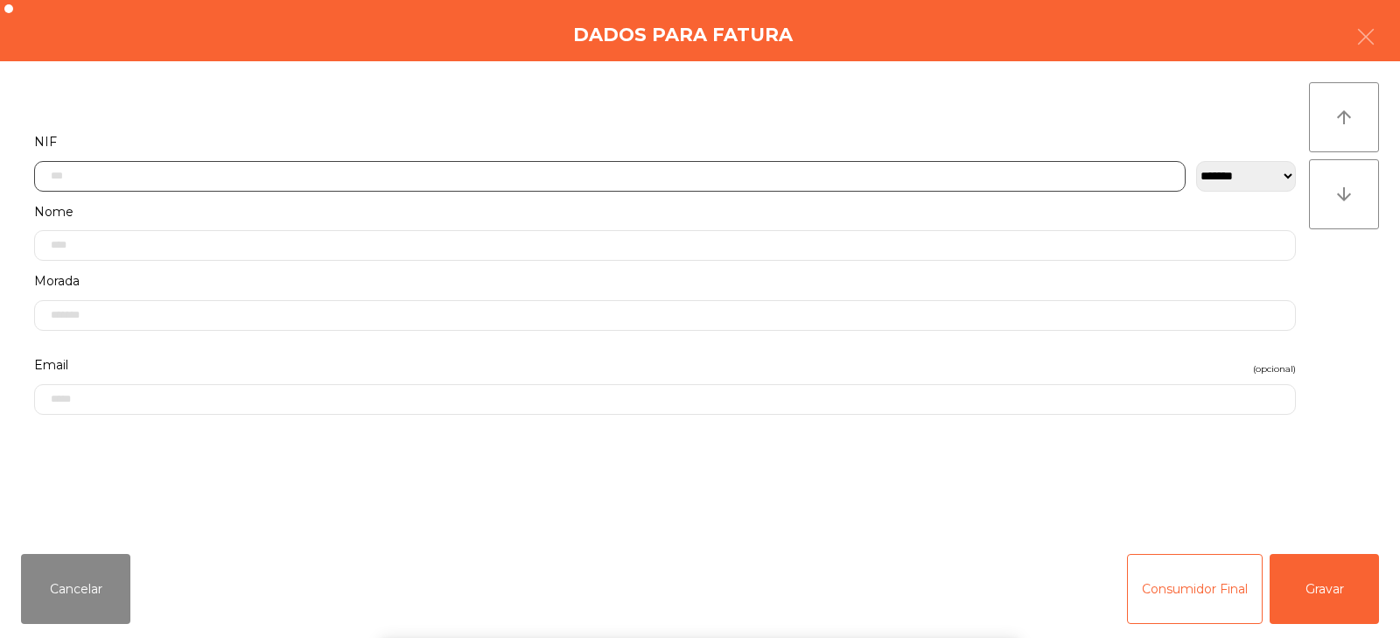
scroll to position [128, 0]
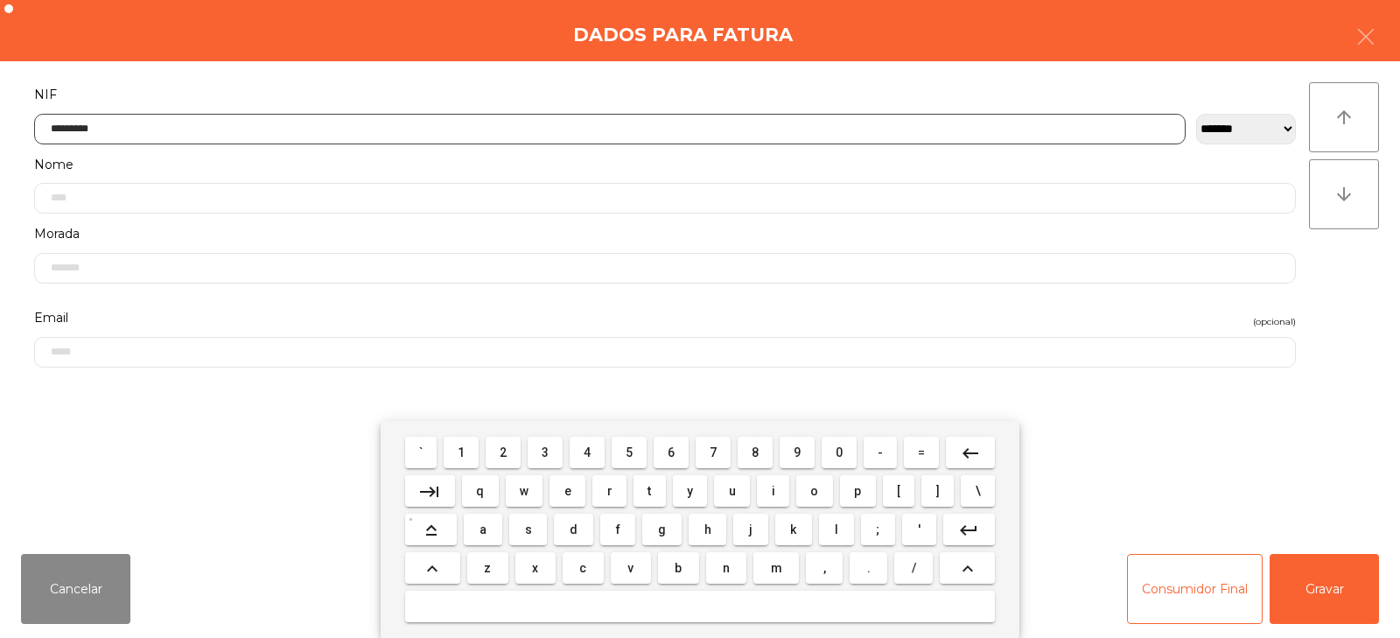
type input "*********"
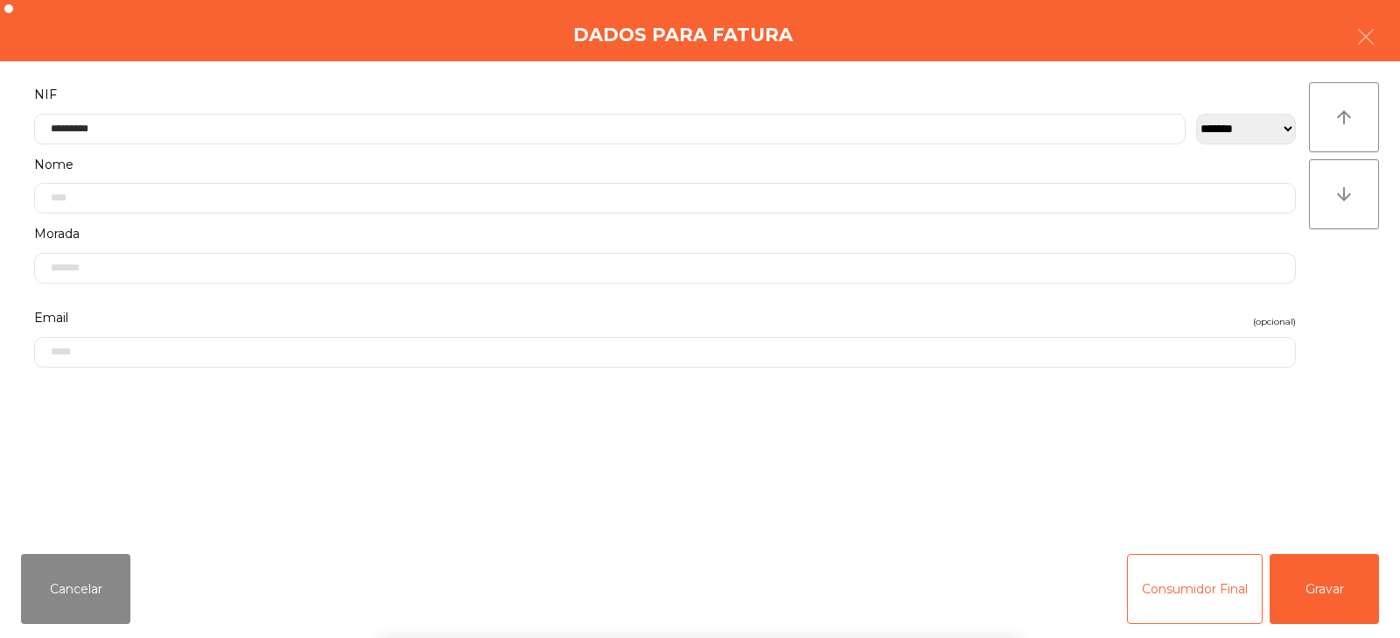
click at [1337, 597] on div "` 1 2 3 4 5 6 7 8 9 0 - = keyboard_backspace keyboard_tab q w e r t y u i o p […" at bounding box center [700, 529] width 1400 height 217
click at [1325, 598] on button "Gravar" at bounding box center [1323, 589] width 109 height 70
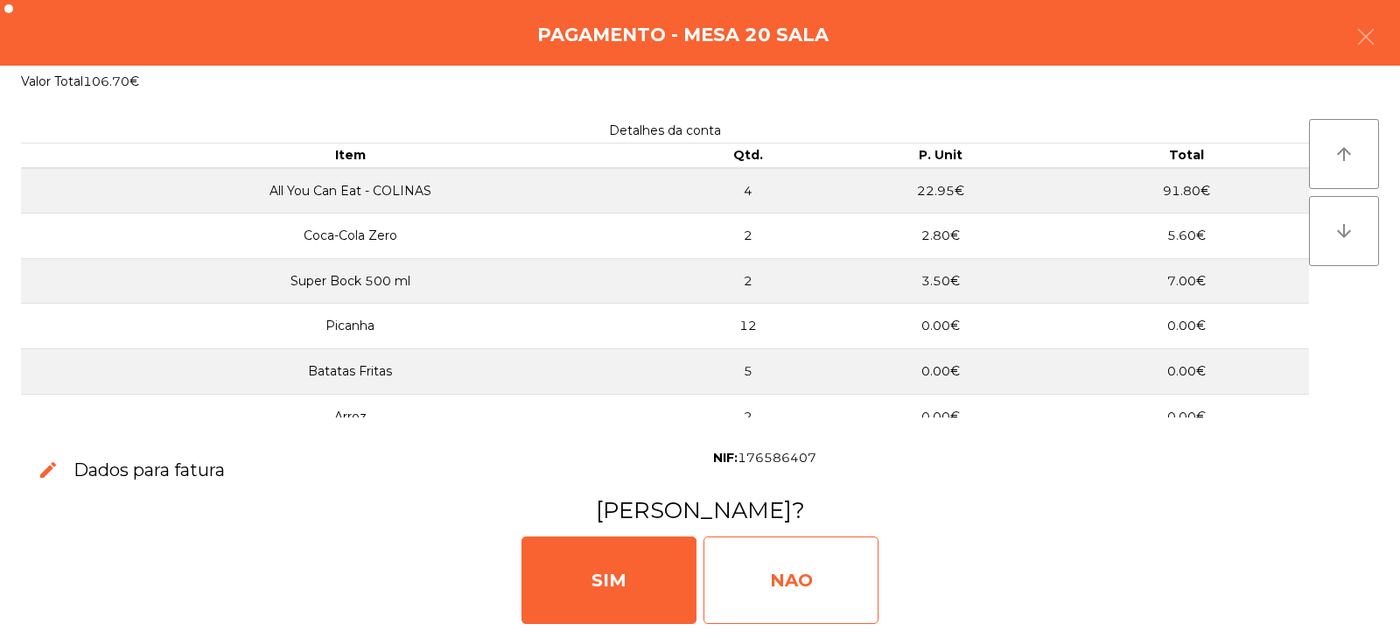
click at [811, 578] on div "NAO" at bounding box center [790, 579] width 175 height 87
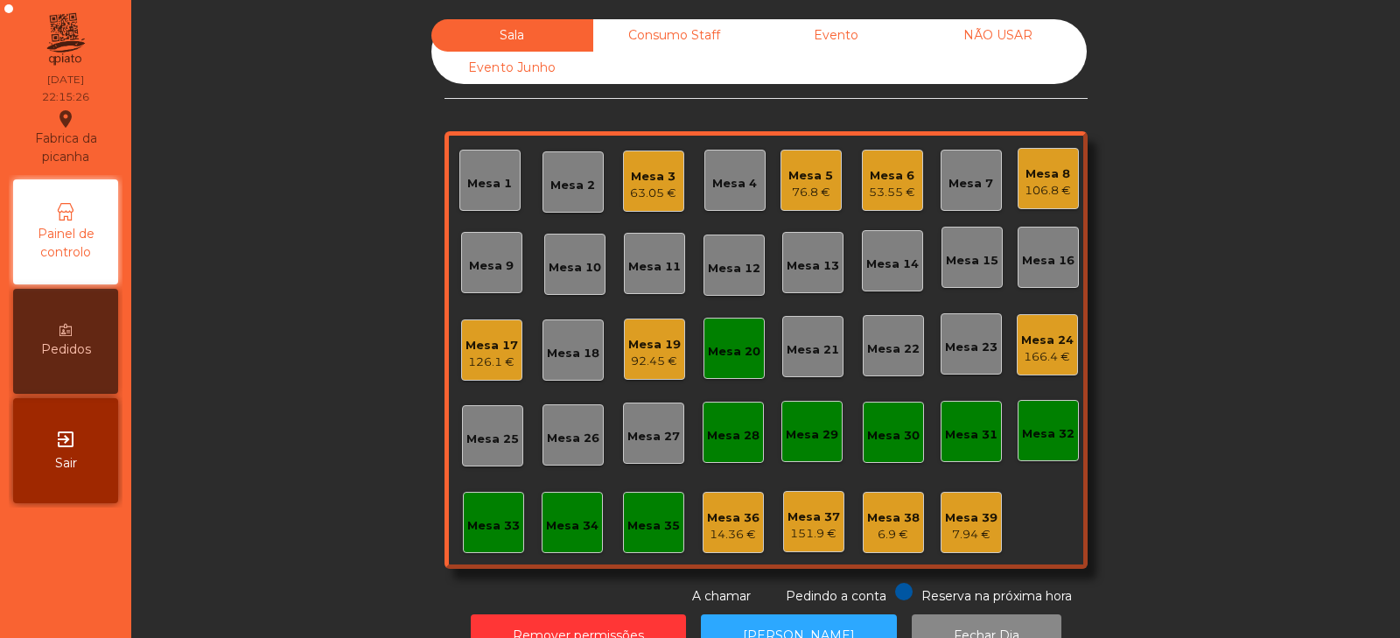
click at [732, 364] on div "Mesa 20" at bounding box center [733, 348] width 61 height 61
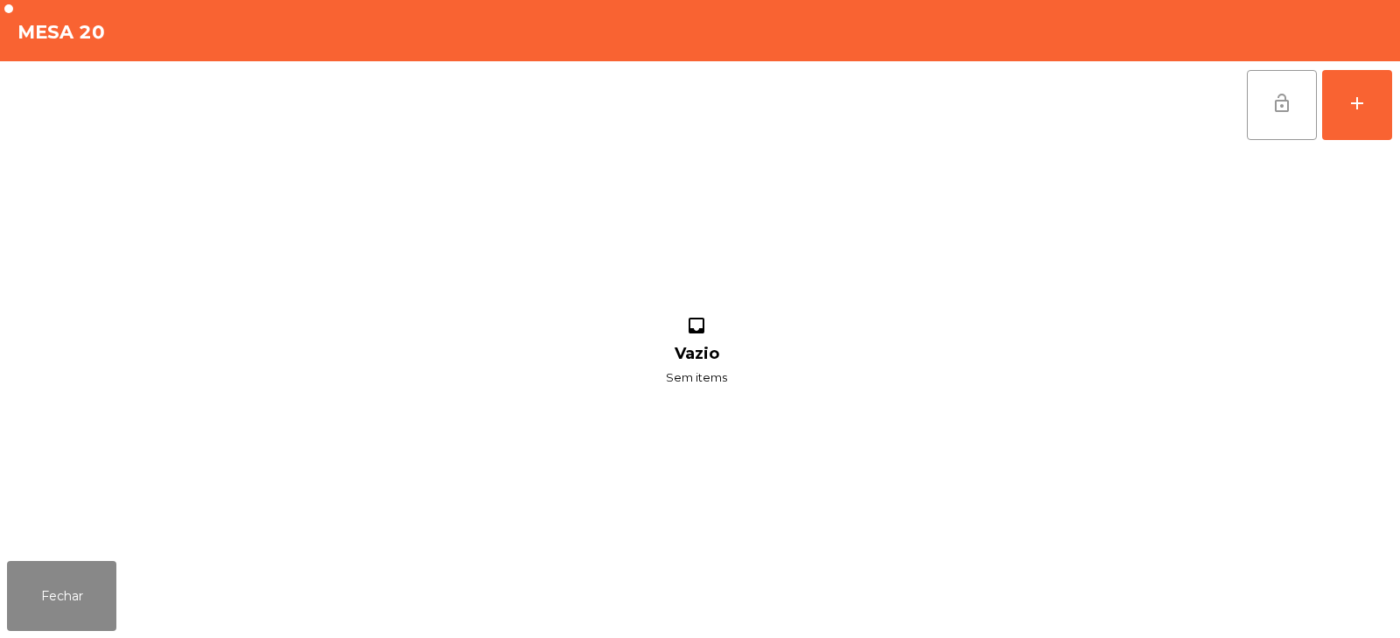
click at [1287, 110] on span "lock_open" at bounding box center [1281, 103] width 21 height 21
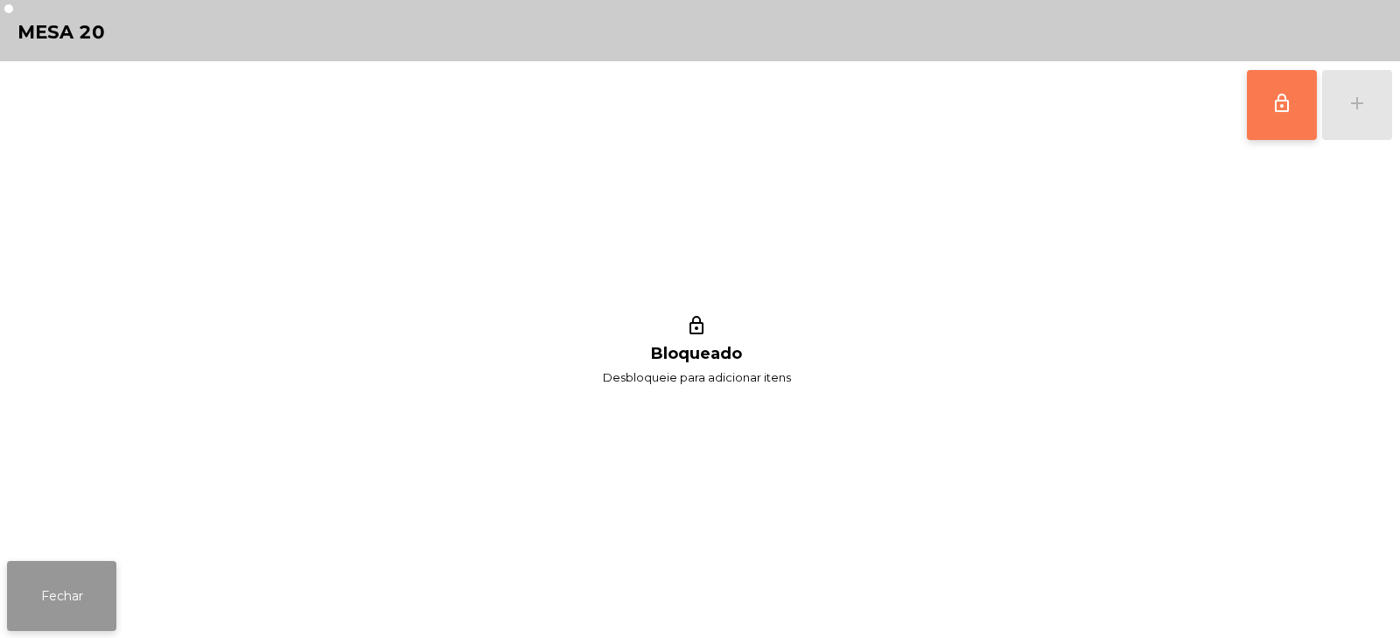
click at [64, 590] on button "Fechar" at bounding box center [61, 596] width 109 height 70
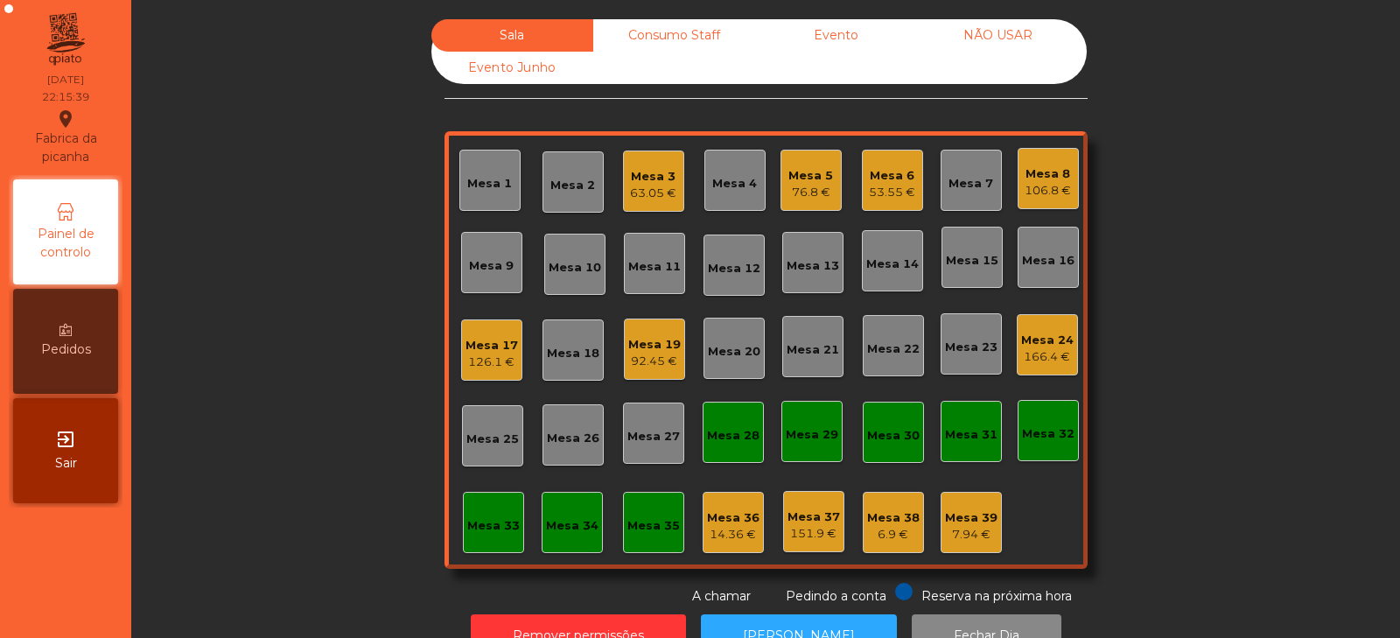
click at [712, 187] on div "Mesa 4" at bounding box center [734, 183] width 45 height 17
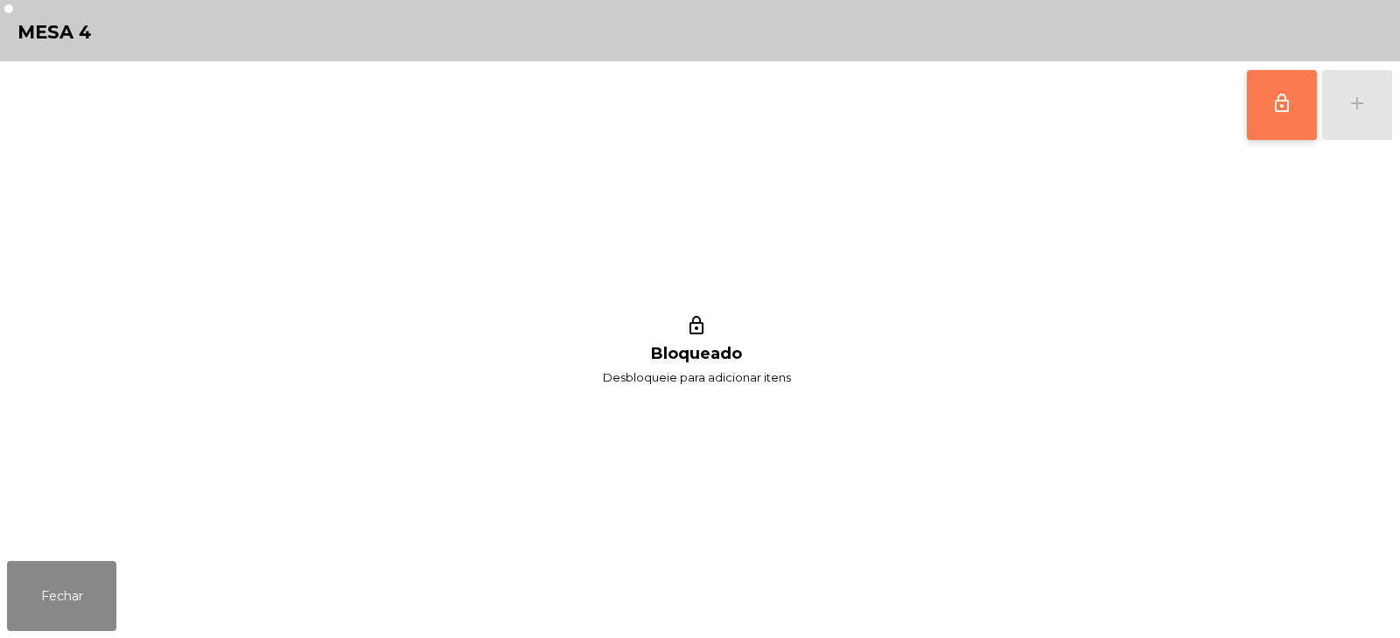
click at [1282, 95] on span "lock_outline" at bounding box center [1281, 103] width 21 height 21
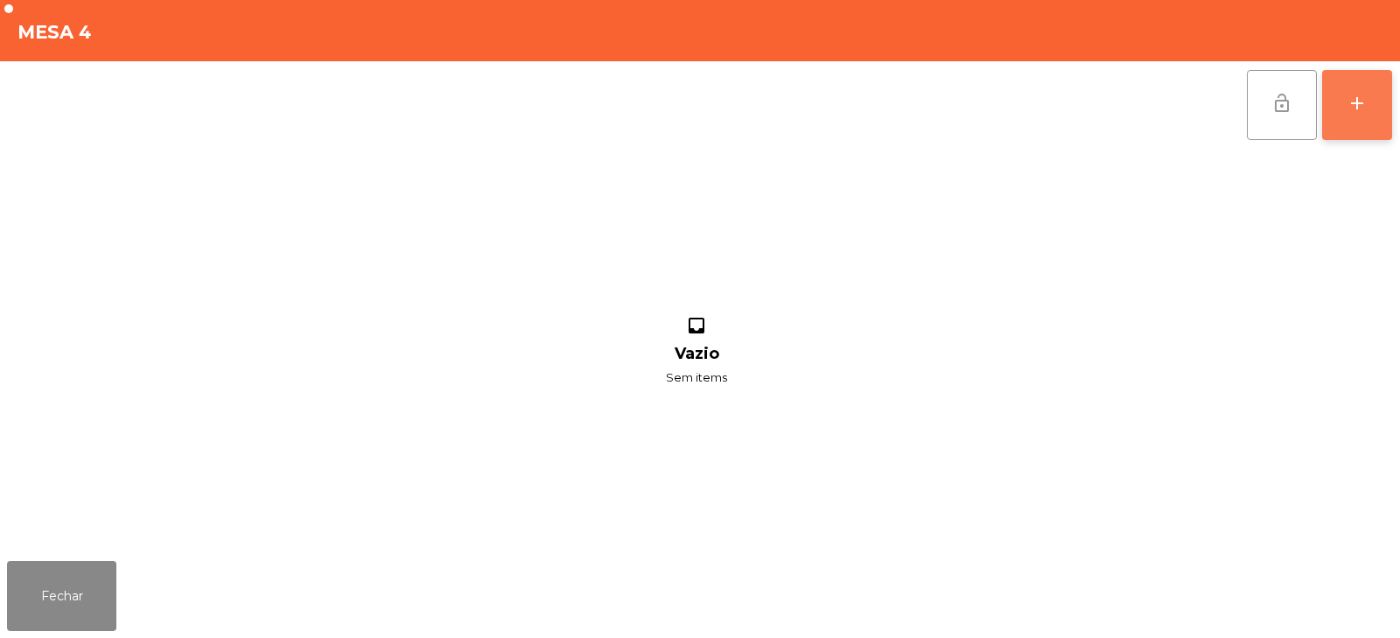
click at [1346, 115] on button "add" at bounding box center [1357, 105] width 70 height 70
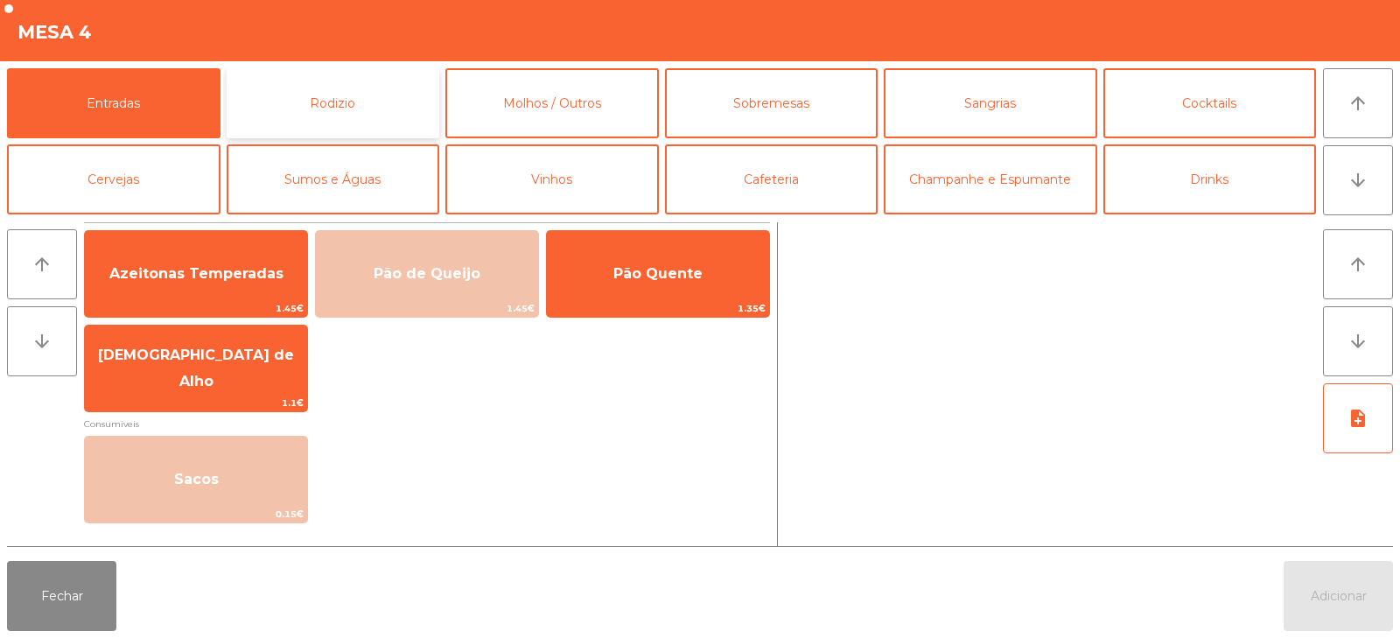
click at [355, 104] on button "Rodizio" at bounding box center [333, 103] width 213 height 70
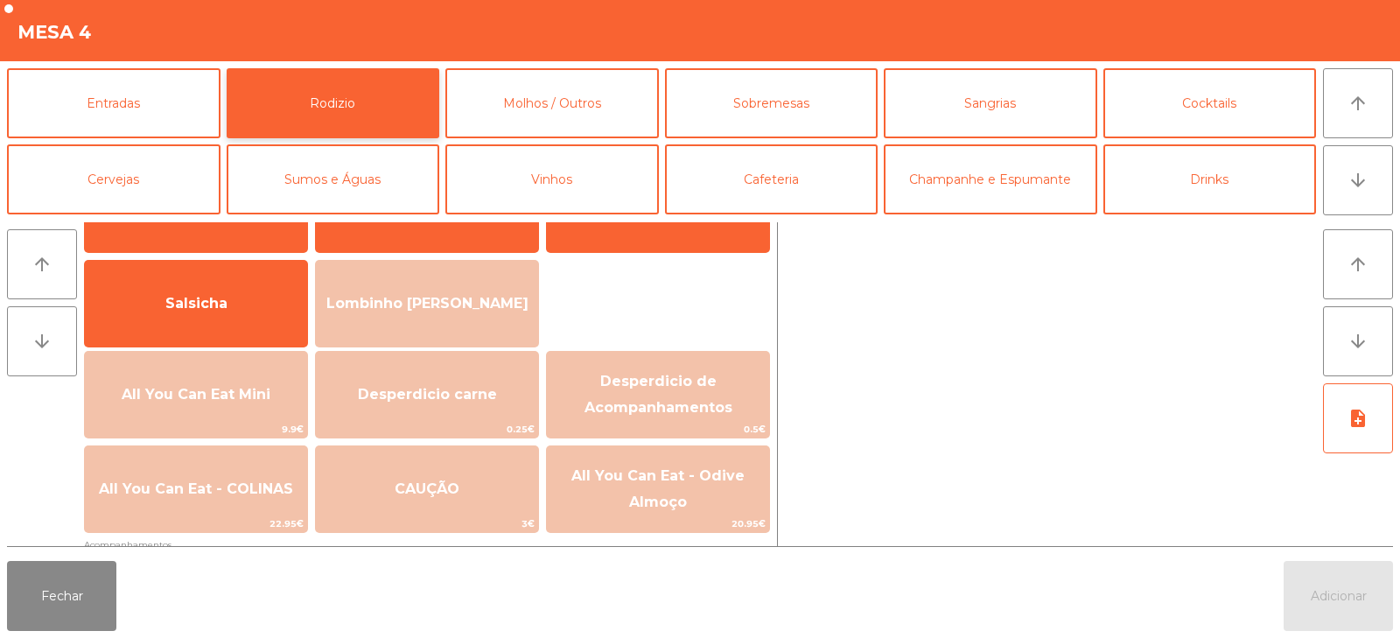
scroll to position [105, 0]
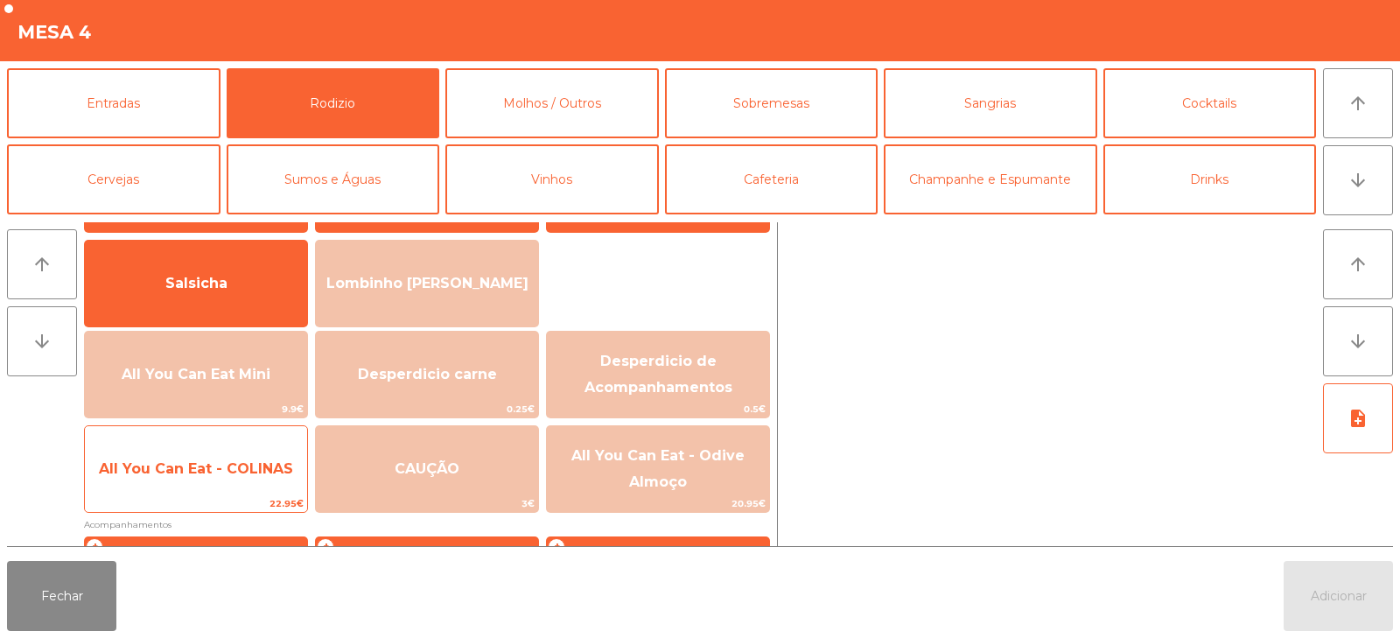
click at [244, 474] on span "All You Can Eat - COLINAS" at bounding box center [196, 468] width 194 height 17
click at [245, 474] on span "All You Can Eat - COLINAS" at bounding box center [196, 468] width 194 height 17
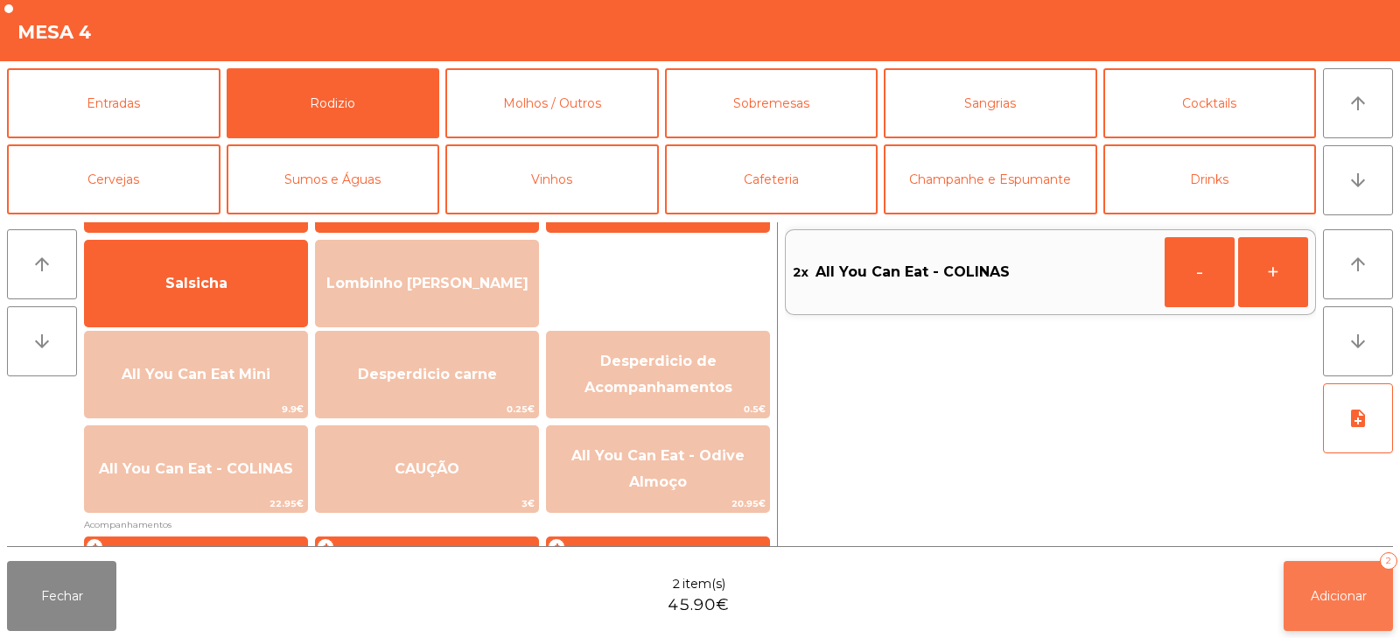
click at [1299, 598] on button "Adicionar 2" at bounding box center [1337, 596] width 109 height 70
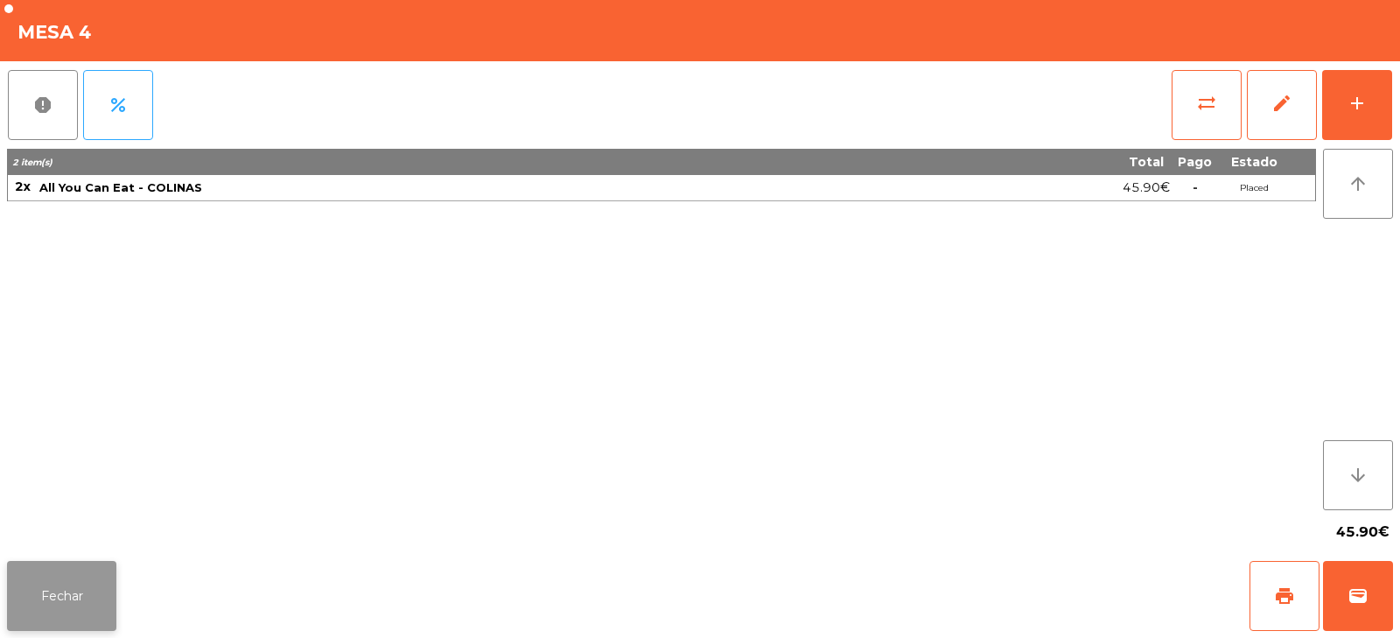
click at [81, 623] on button "Fechar" at bounding box center [61, 596] width 109 height 70
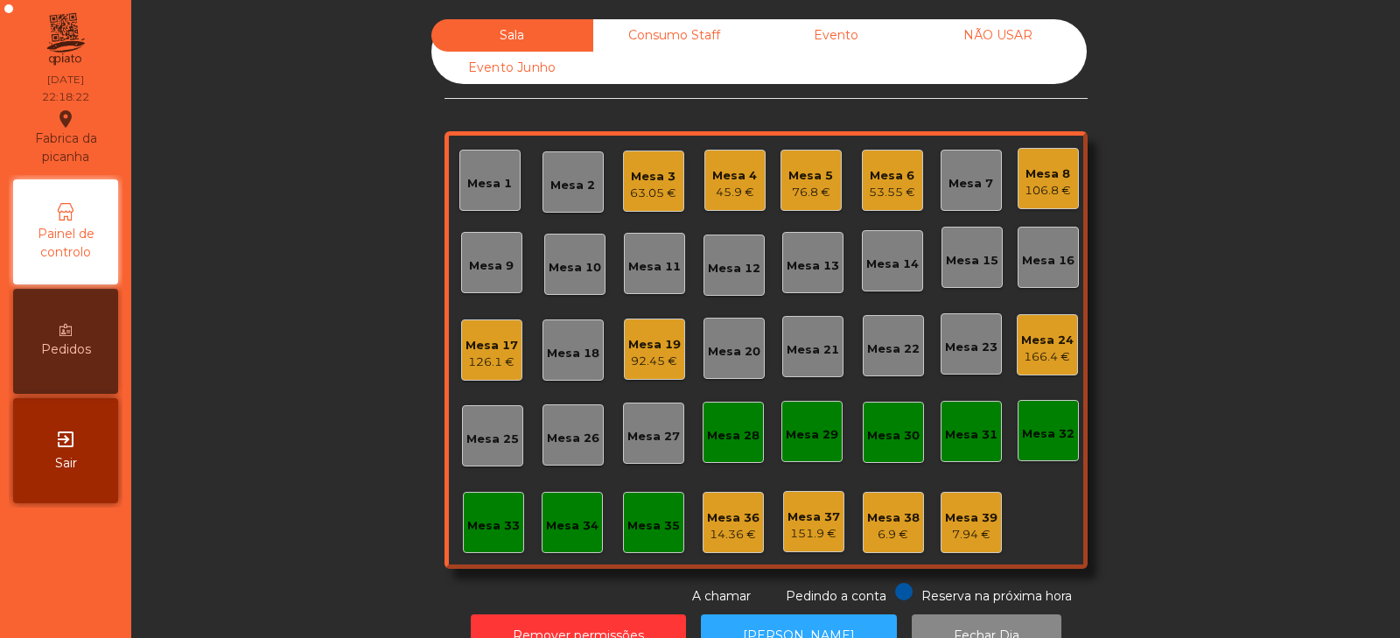
scroll to position [52, 0]
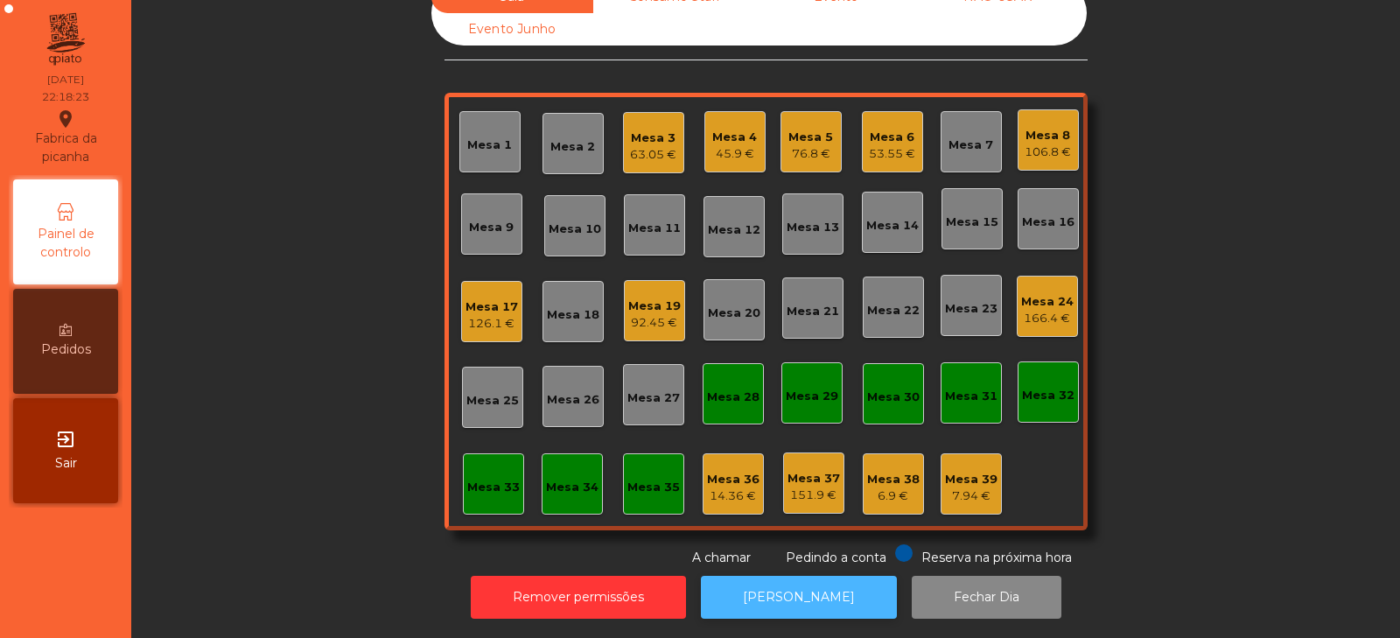
click at [815, 588] on button "[PERSON_NAME]" at bounding box center [799, 597] width 196 height 43
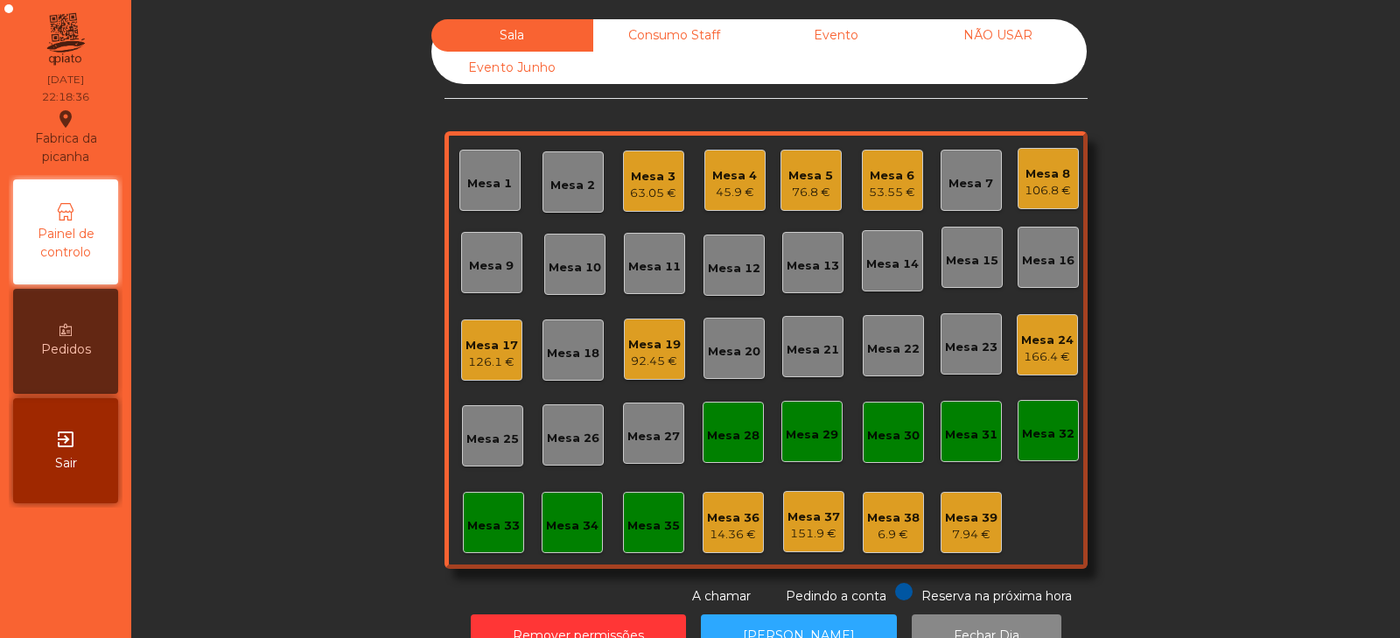
click at [718, 539] on div "14.36 €" at bounding box center [733, 534] width 52 height 17
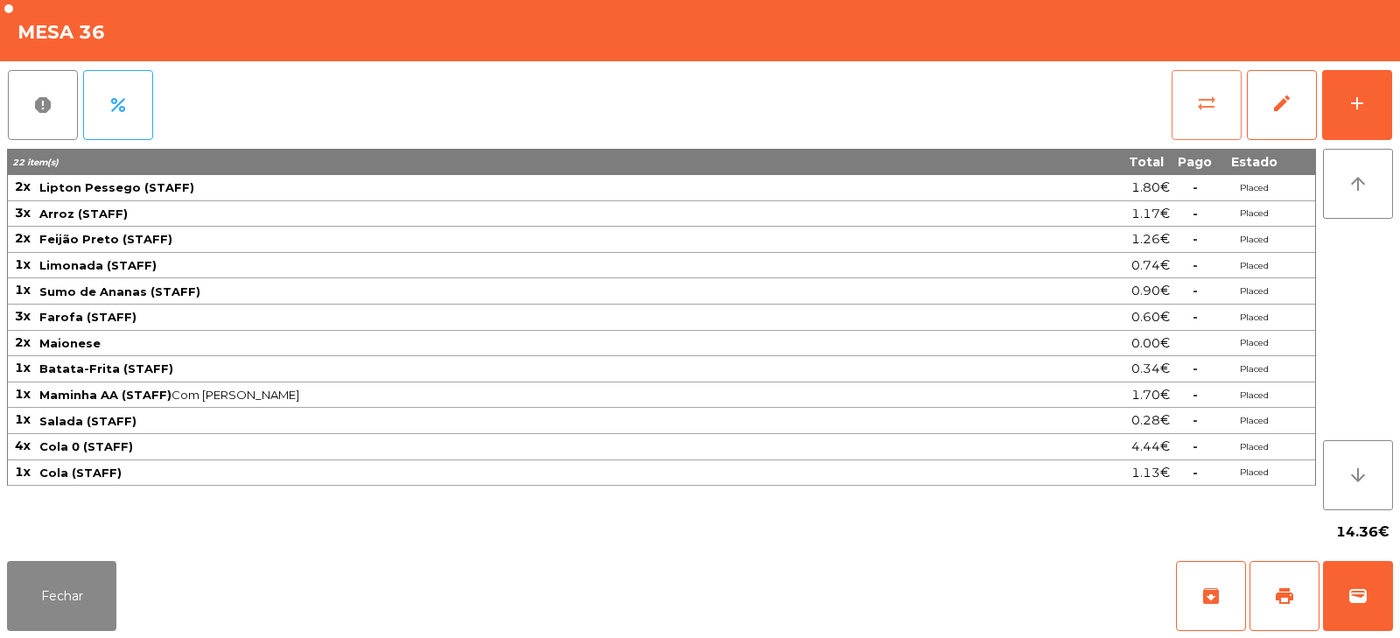
click at [1198, 106] on span "sync_alt" at bounding box center [1206, 103] width 21 height 21
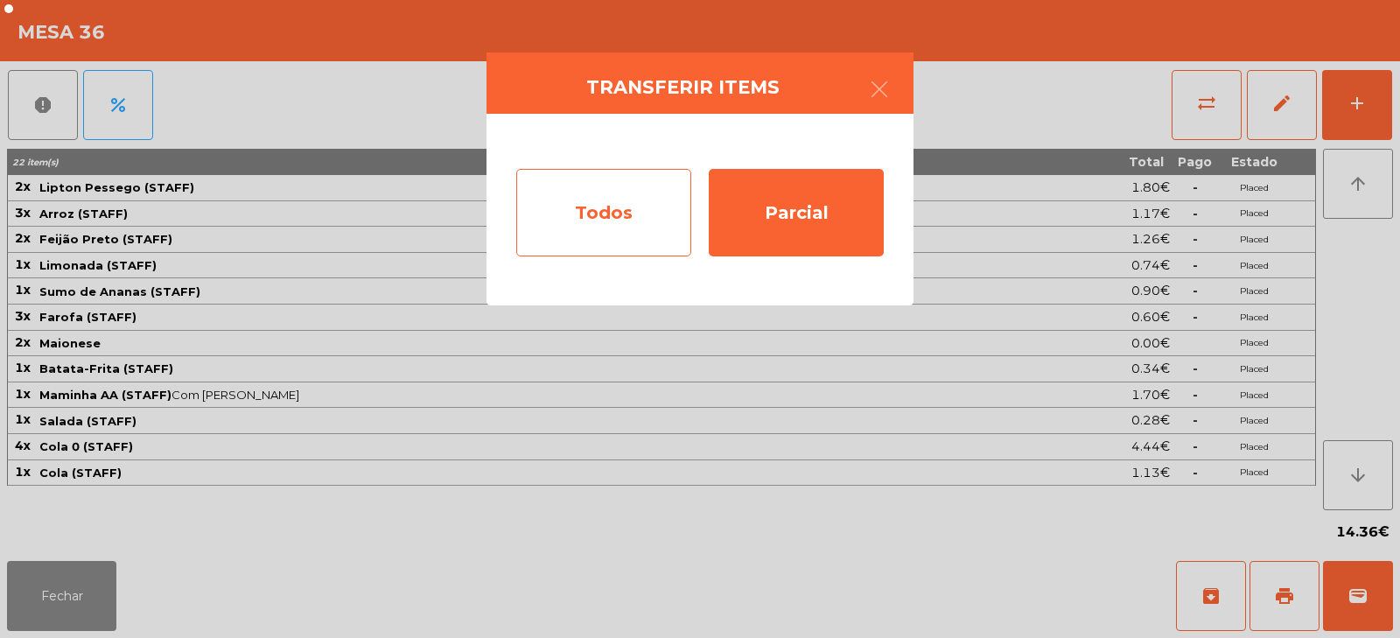
click at [639, 207] on div "Todos" at bounding box center [603, 212] width 175 height 87
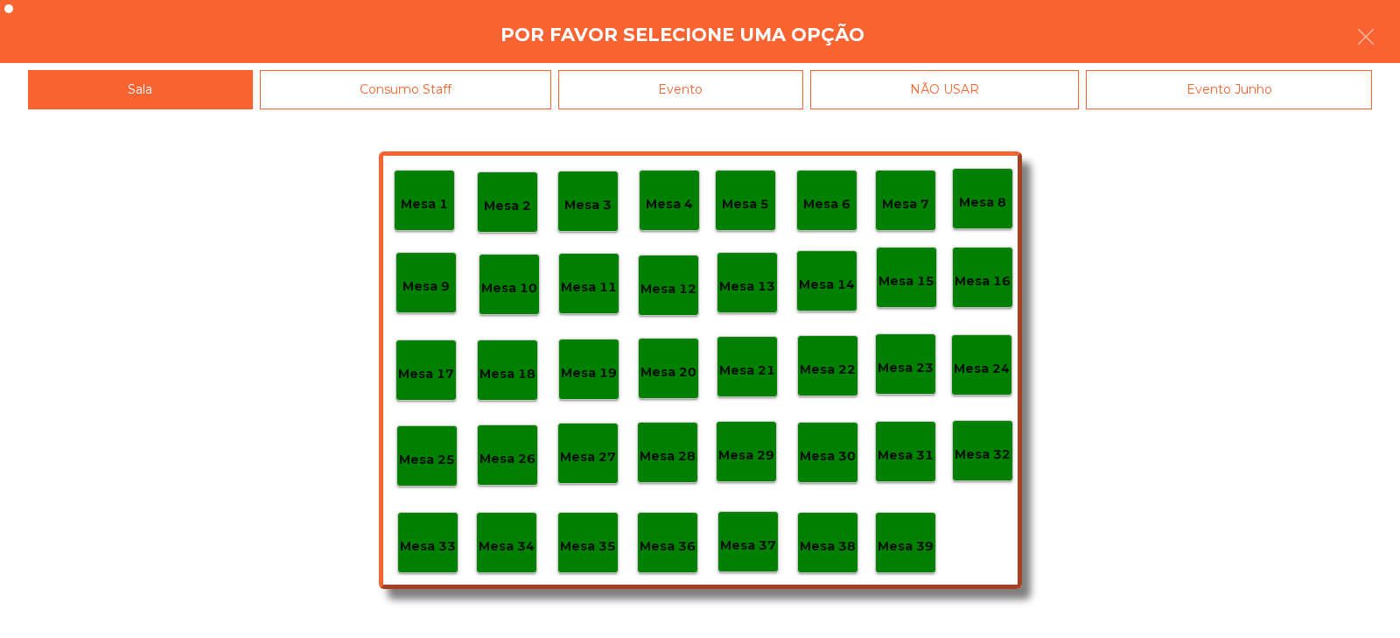
click at [914, 542] on p "Mesa 39" at bounding box center [905, 546] width 56 height 20
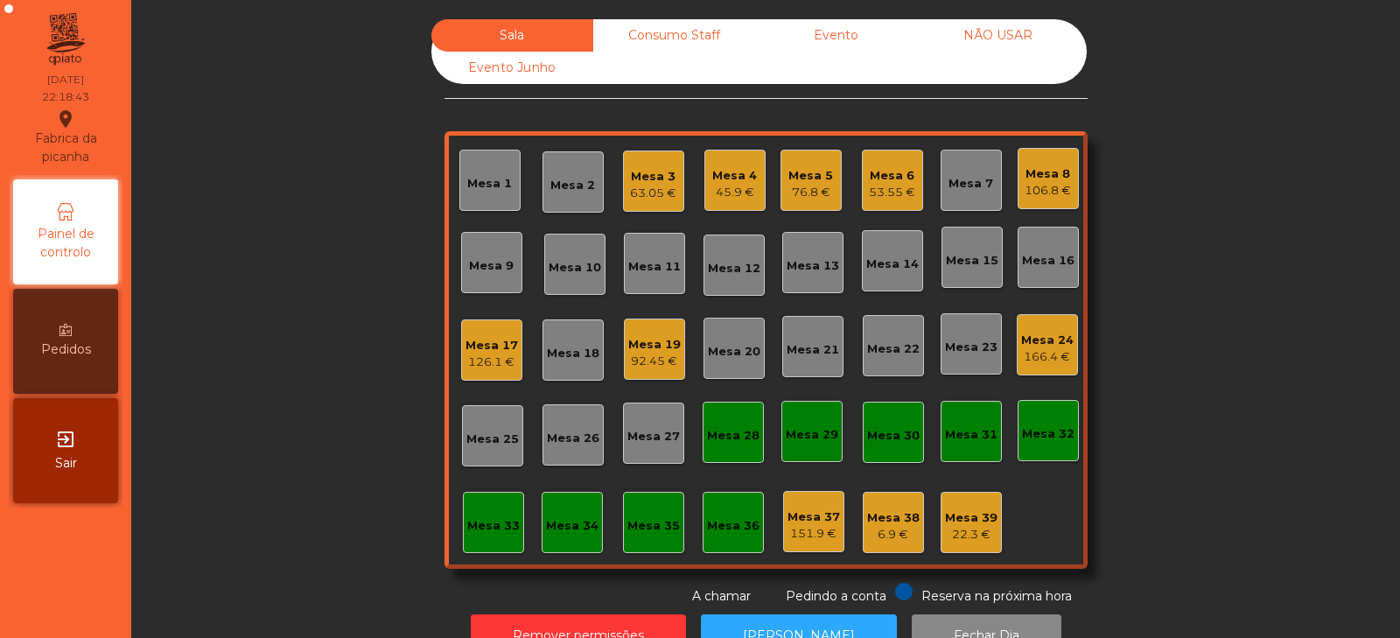
click at [890, 538] on div "6.9 €" at bounding box center [893, 534] width 52 height 17
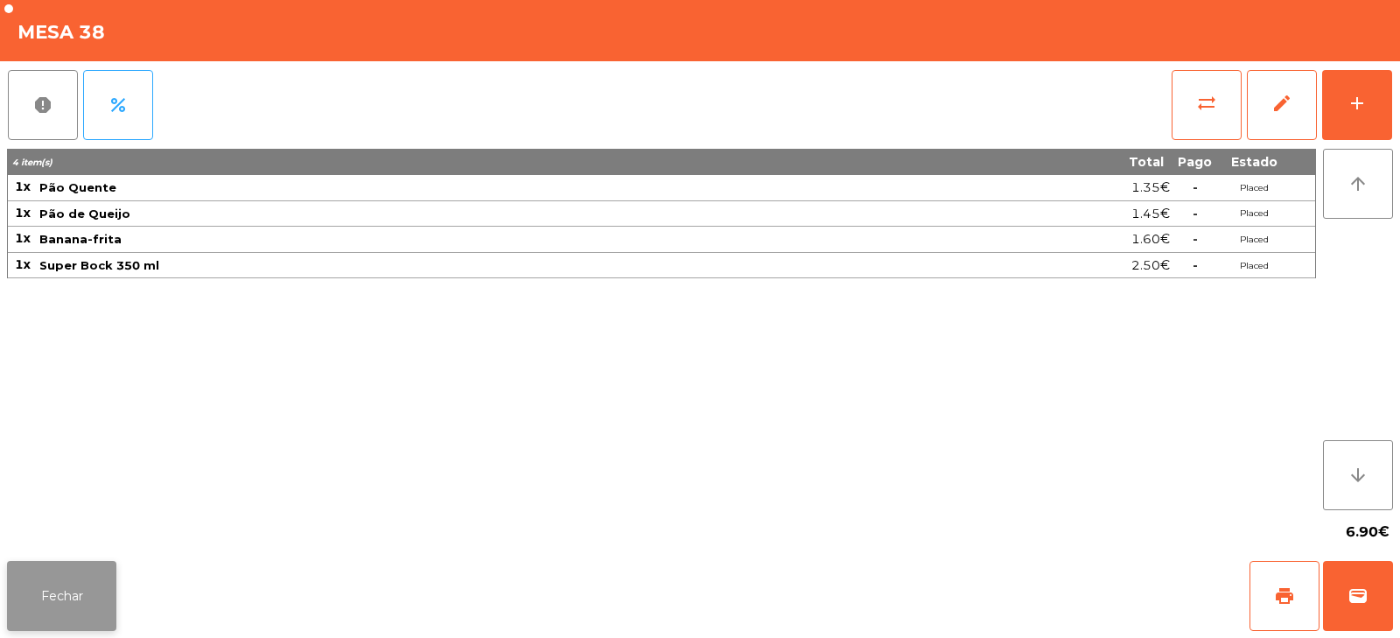
click at [76, 604] on button "Fechar" at bounding box center [61, 596] width 109 height 70
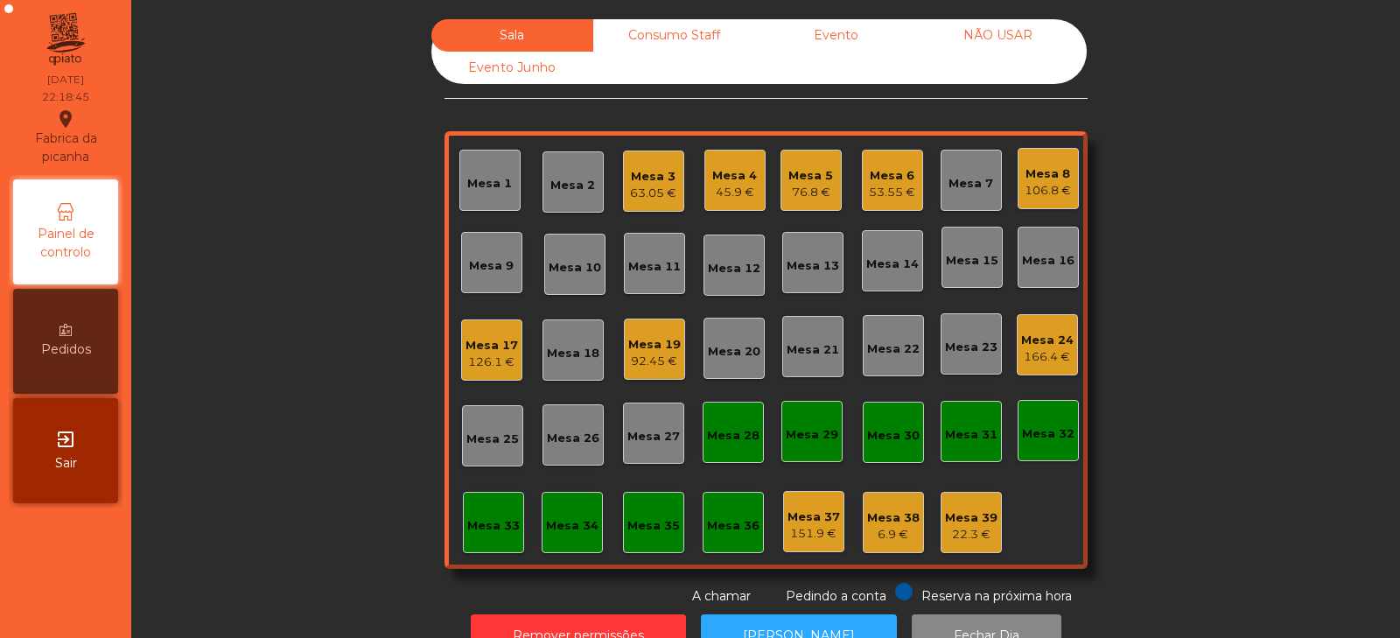
click at [1026, 434] on div "Mesa 32" at bounding box center [1048, 433] width 52 height 17
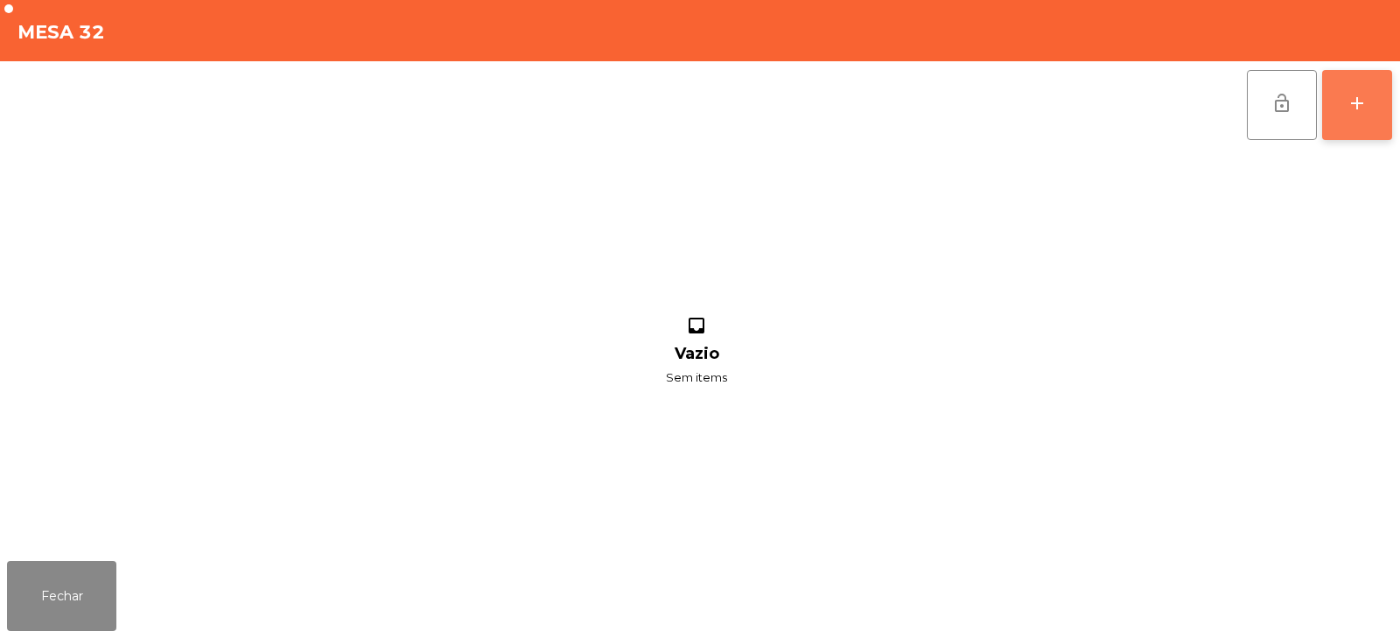
click at [1366, 120] on button "add" at bounding box center [1357, 105] width 70 height 70
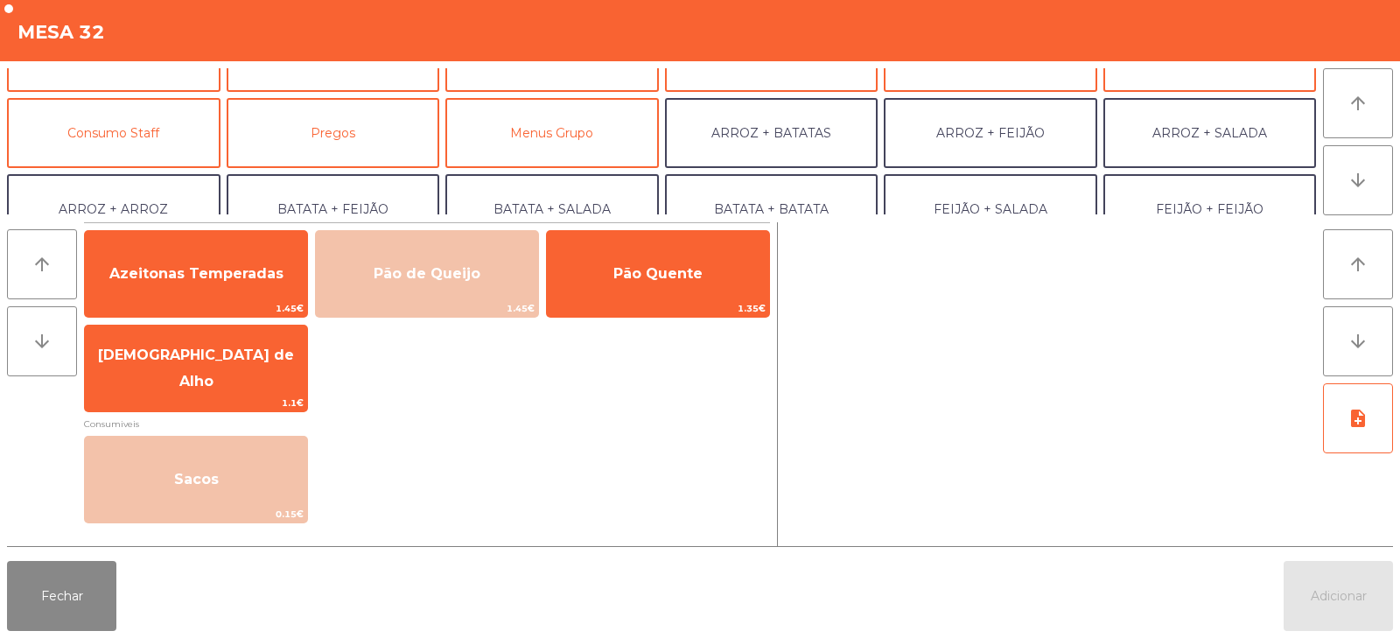
scroll to position [128, 0]
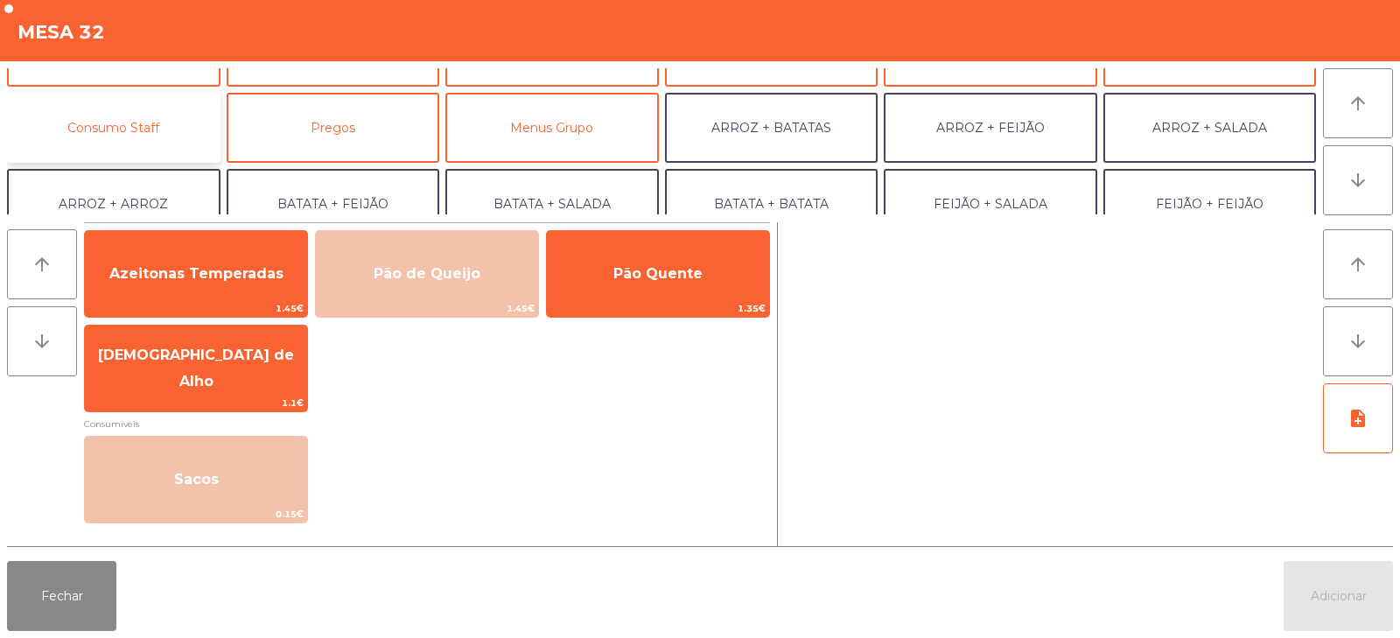
click at [163, 125] on button "Consumo Staff" at bounding box center [113, 128] width 213 height 70
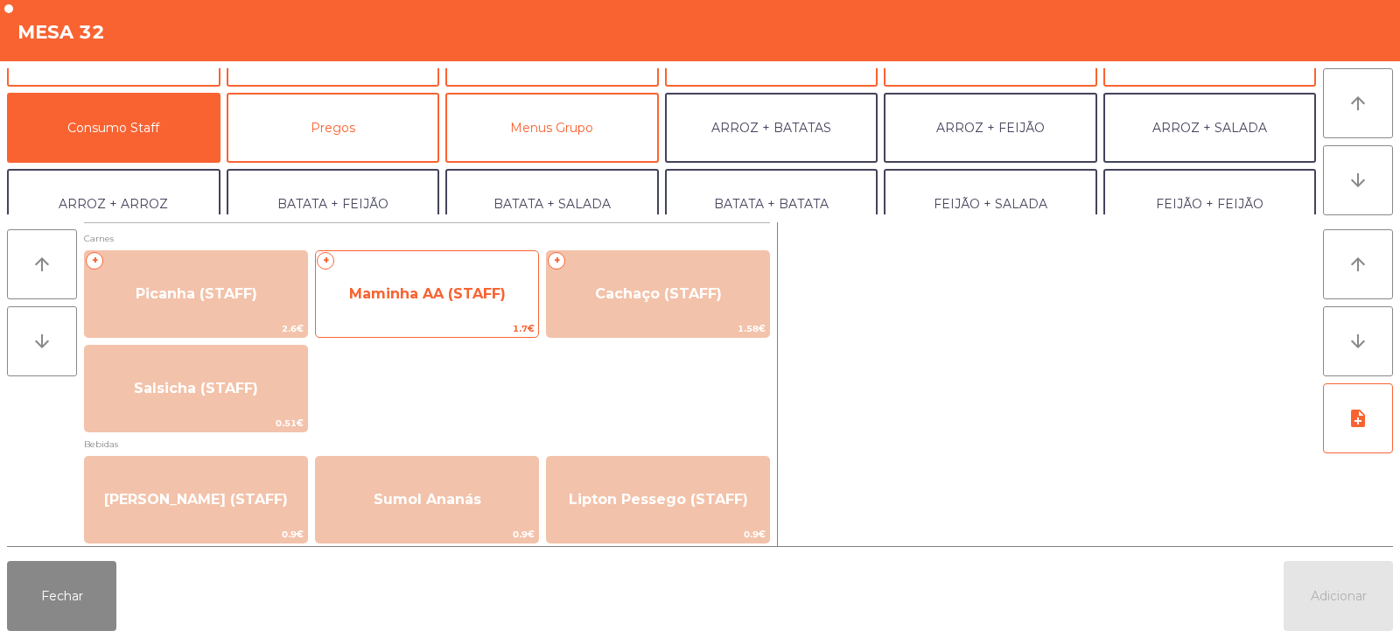
click at [462, 307] on span "Maminha AA (STAFF)" at bounding box center [427, 293] width 222 height 47
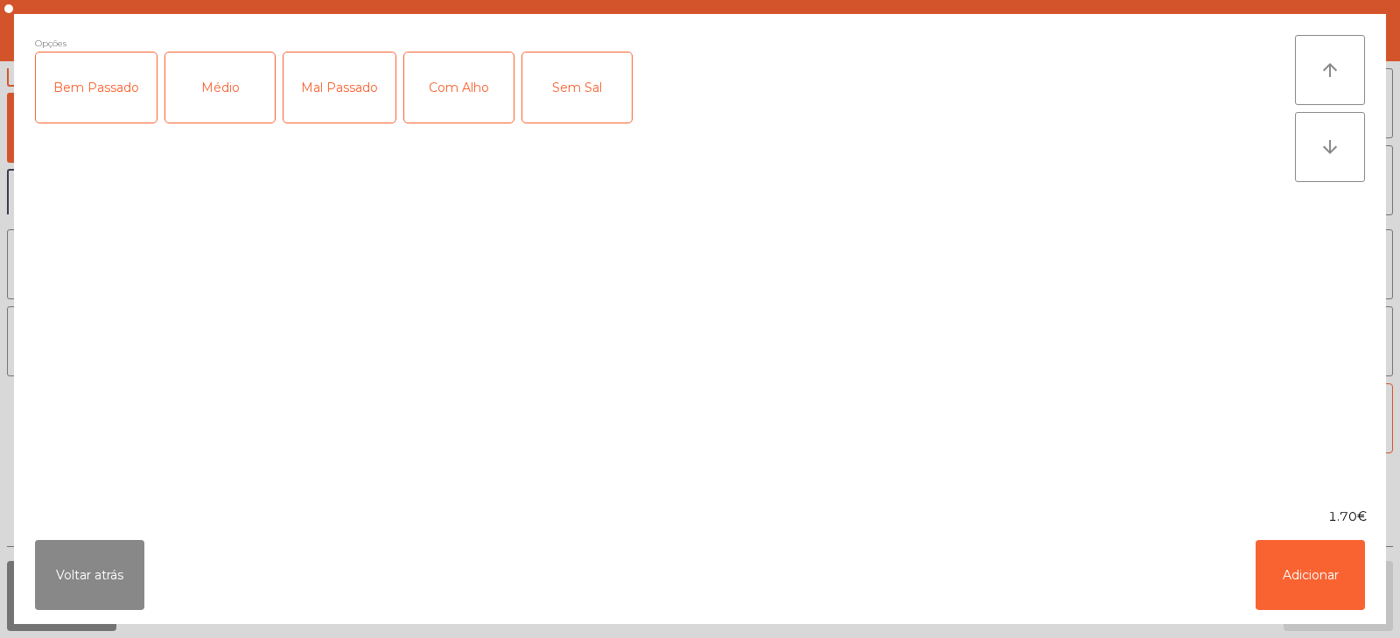
click at [217, 96] on div "Médio" at bounding box center [219, 87] width 109 height 70
click at [445, 99] on div "Com Alho" at bounding box center [458, 87] width 109 height 70
click at [1302, 592] on button "Adicionar" at bounding box center [1309, 575] width 109 height 70
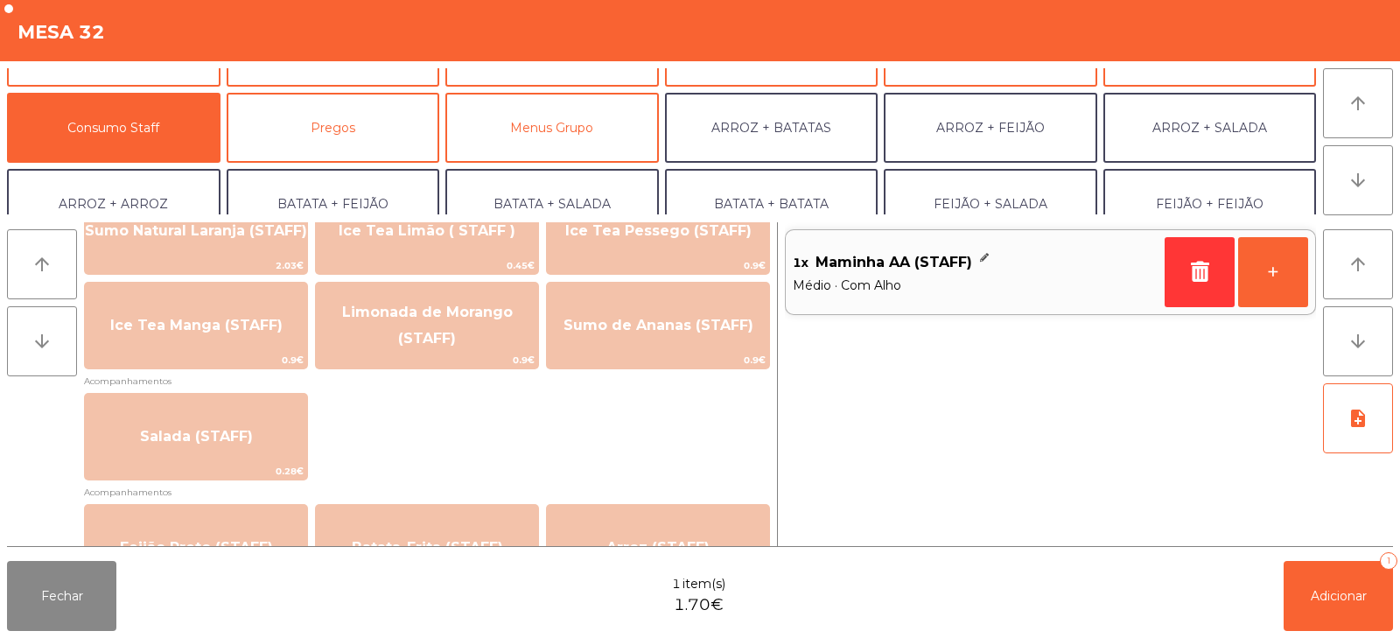
scroll to position [566, 0]
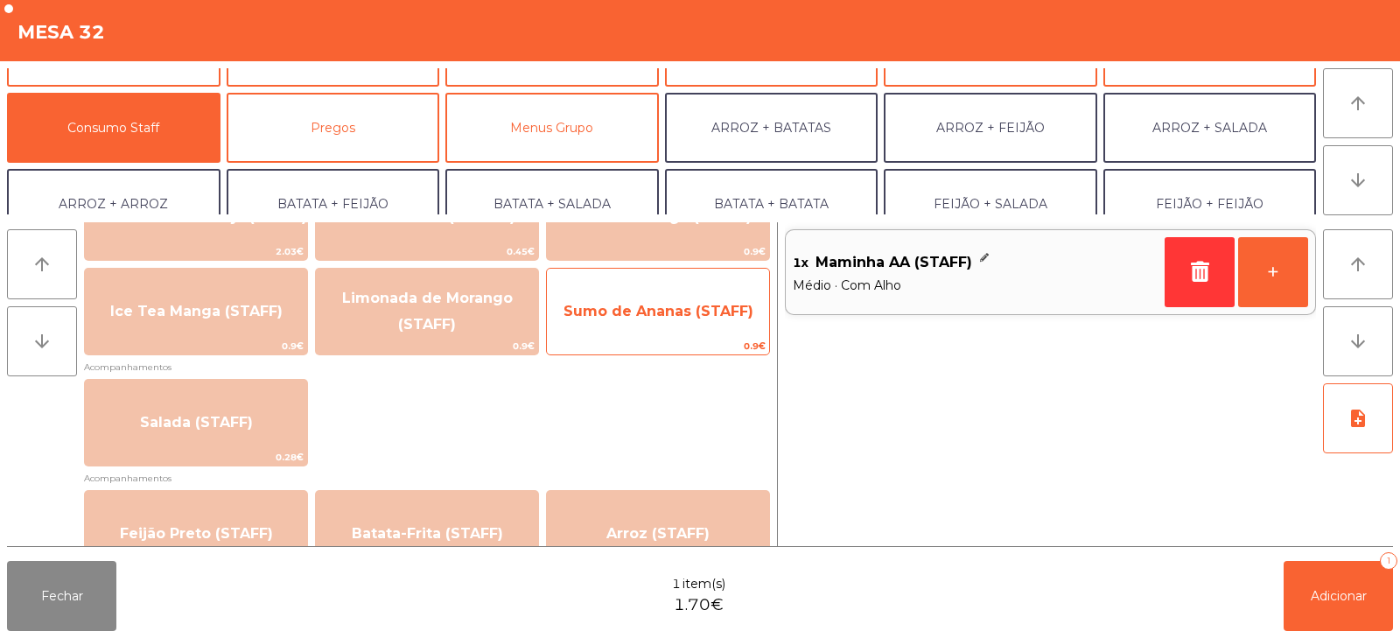
click at [695, 327] on span "Sumo de Ananas (STAFF)" at bounding box center [658, 311] width 222 height 47
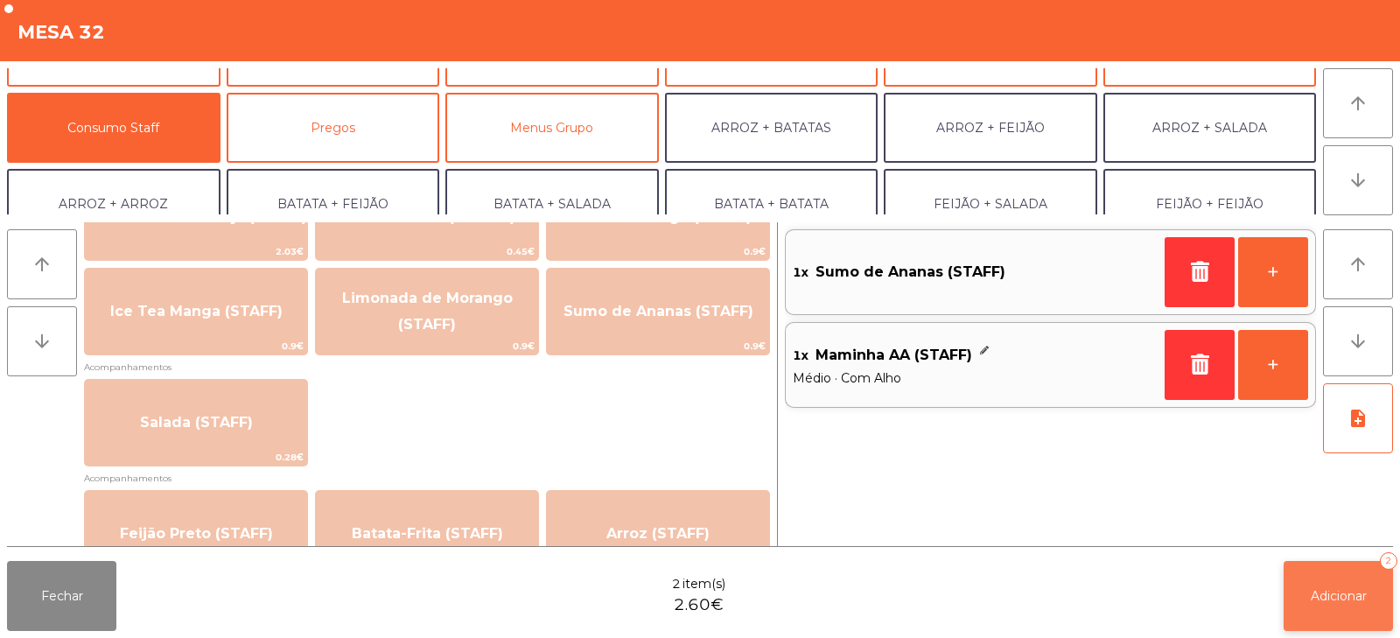
click at [1325, 602] on span "Adicionar" at bounding box center [1338, 596] width 56 height 16
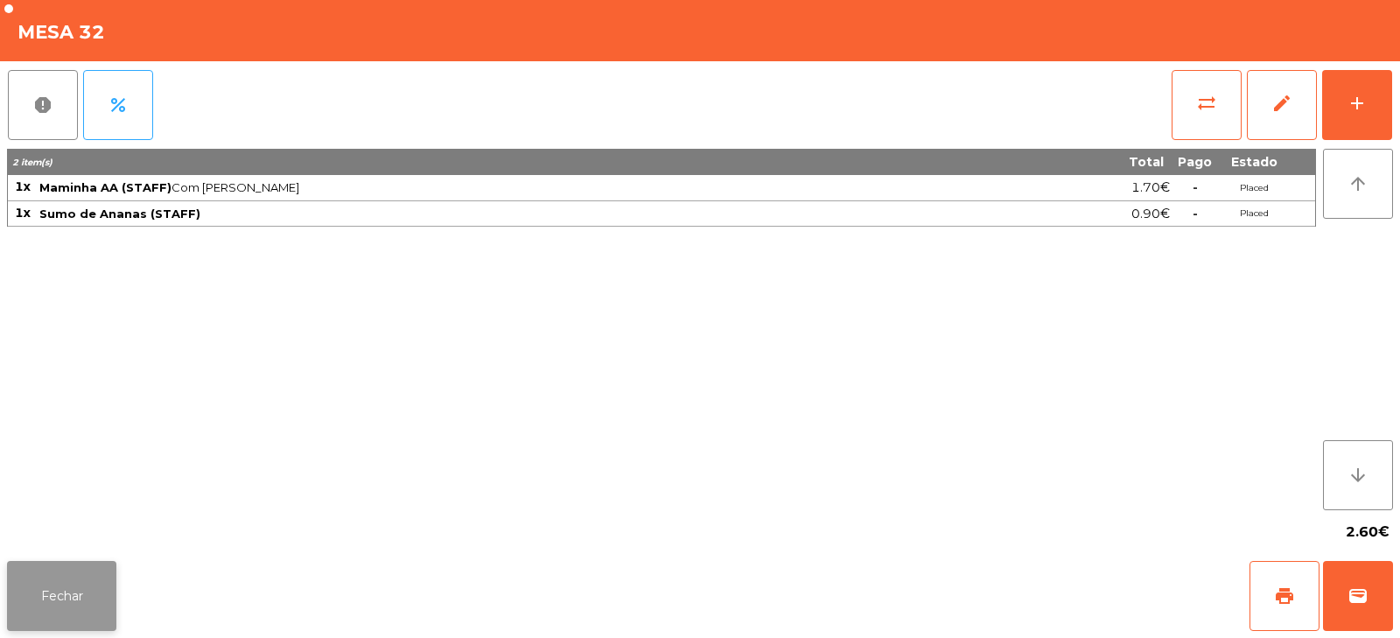
click at [81, 597] on button "Fechar" at bounding box center [61, 596] width 109 height 70
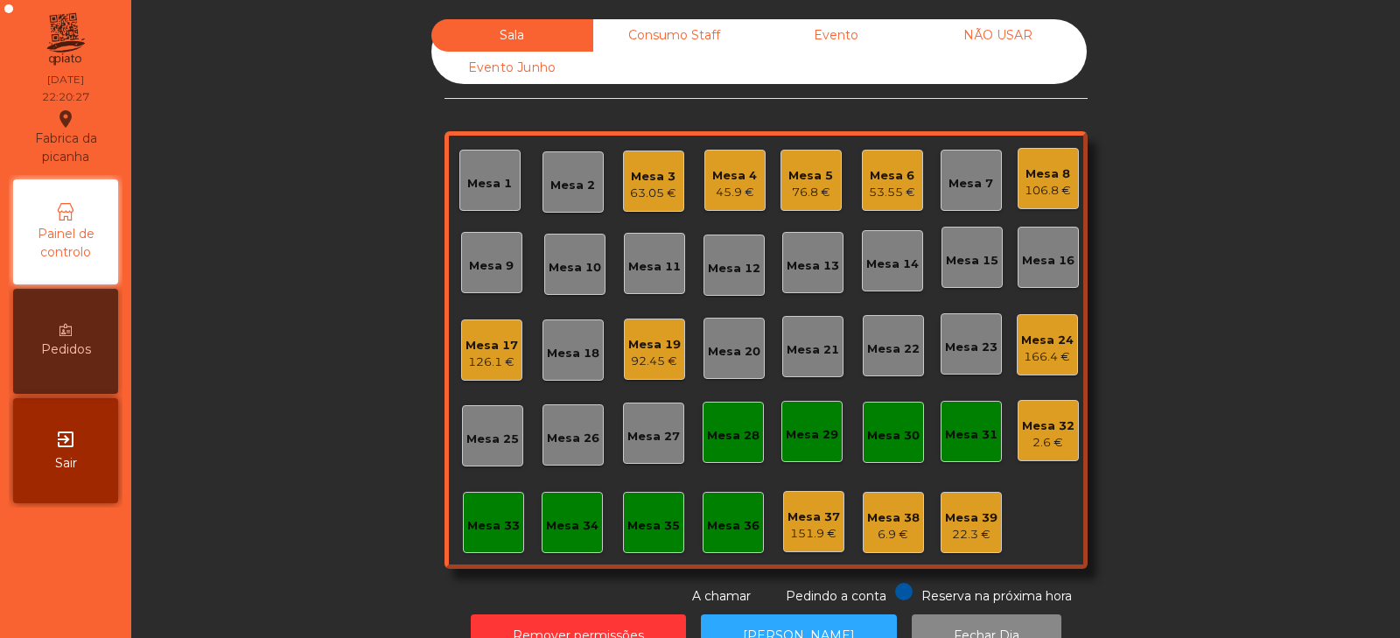
click at [1022, 348] on div "166.4 €" at bounding box center [1047, 356] width 52 height 17
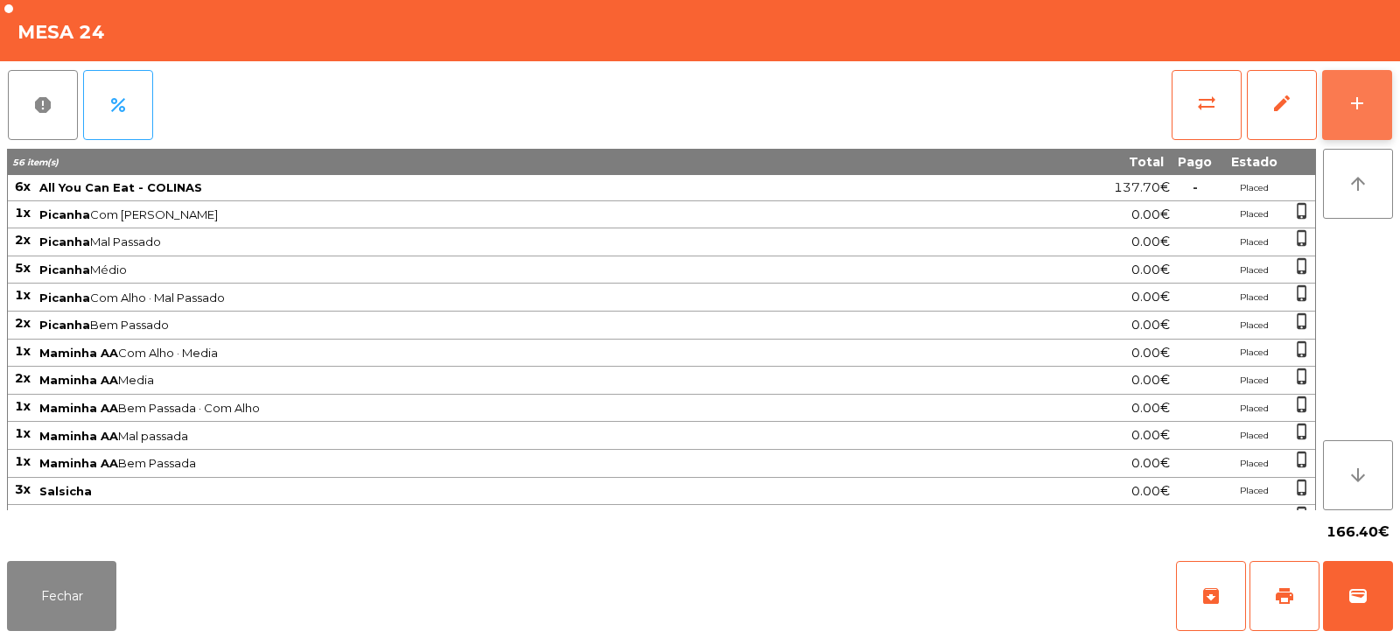
click at [1359, 109] on div "add" at bounding box center [1356, 103] width 21 height 21
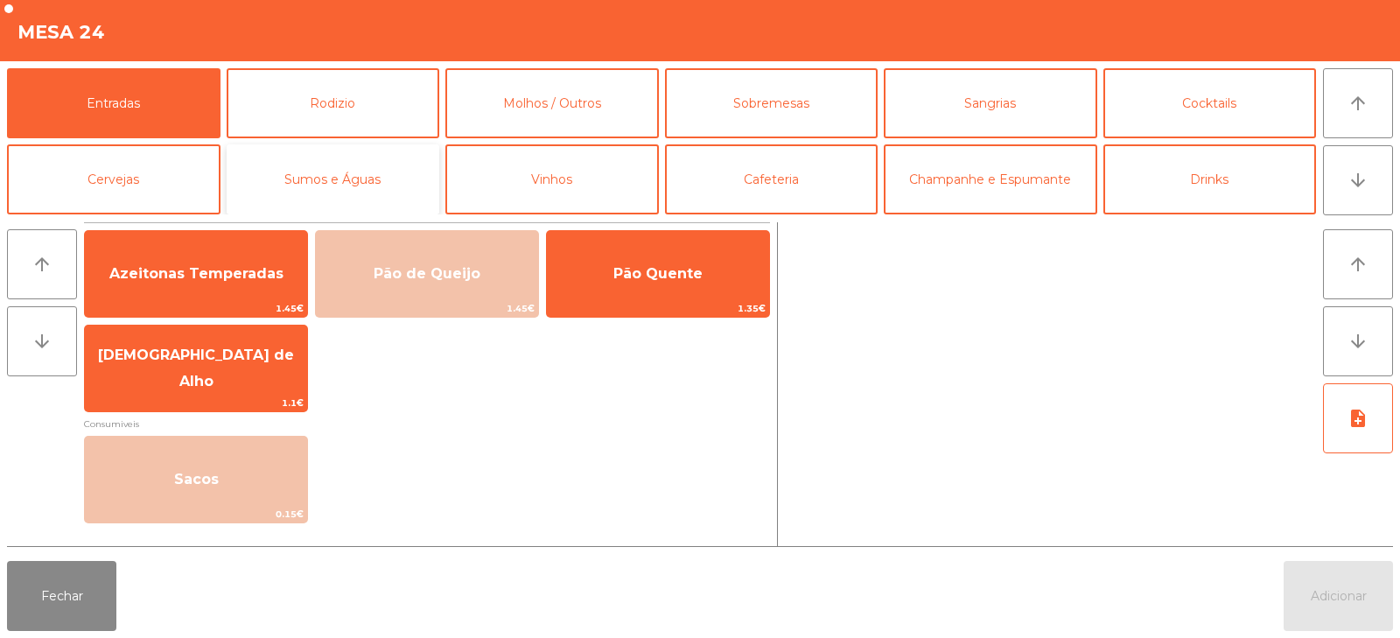
click at [287, 160] on button "Sumos e Águas" at bounding box center [333, 179] width 213 height 70
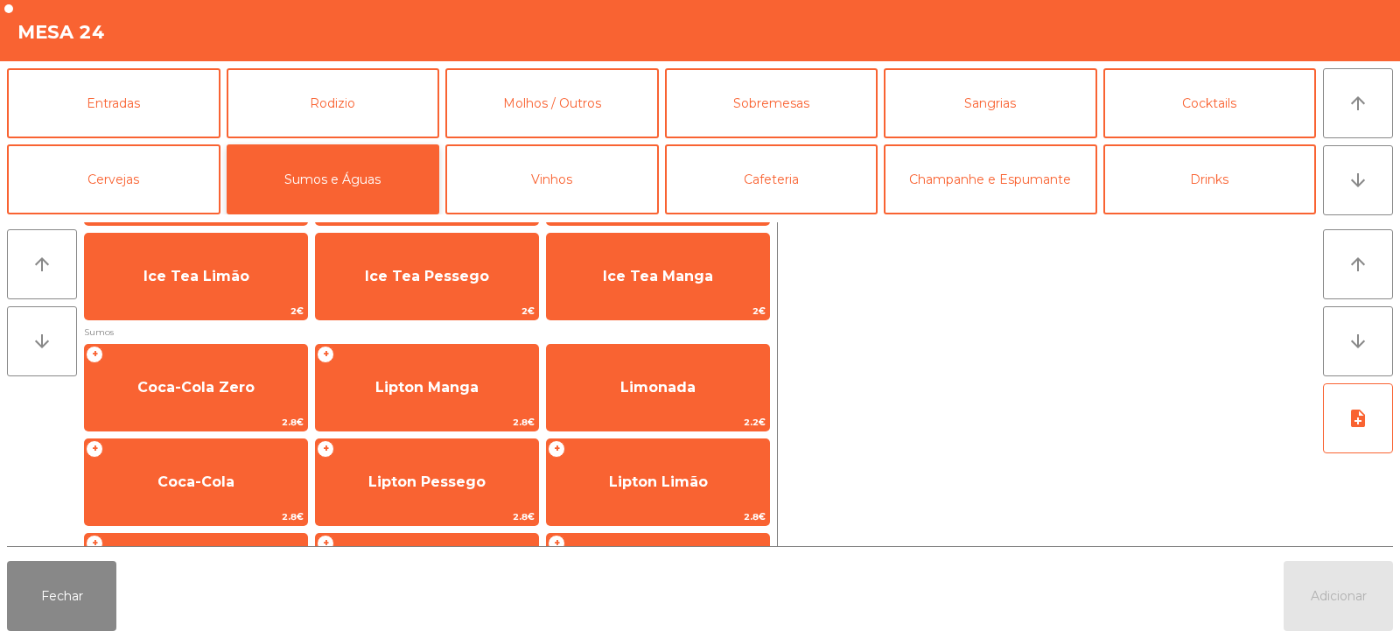
scroll to position [105, 0]
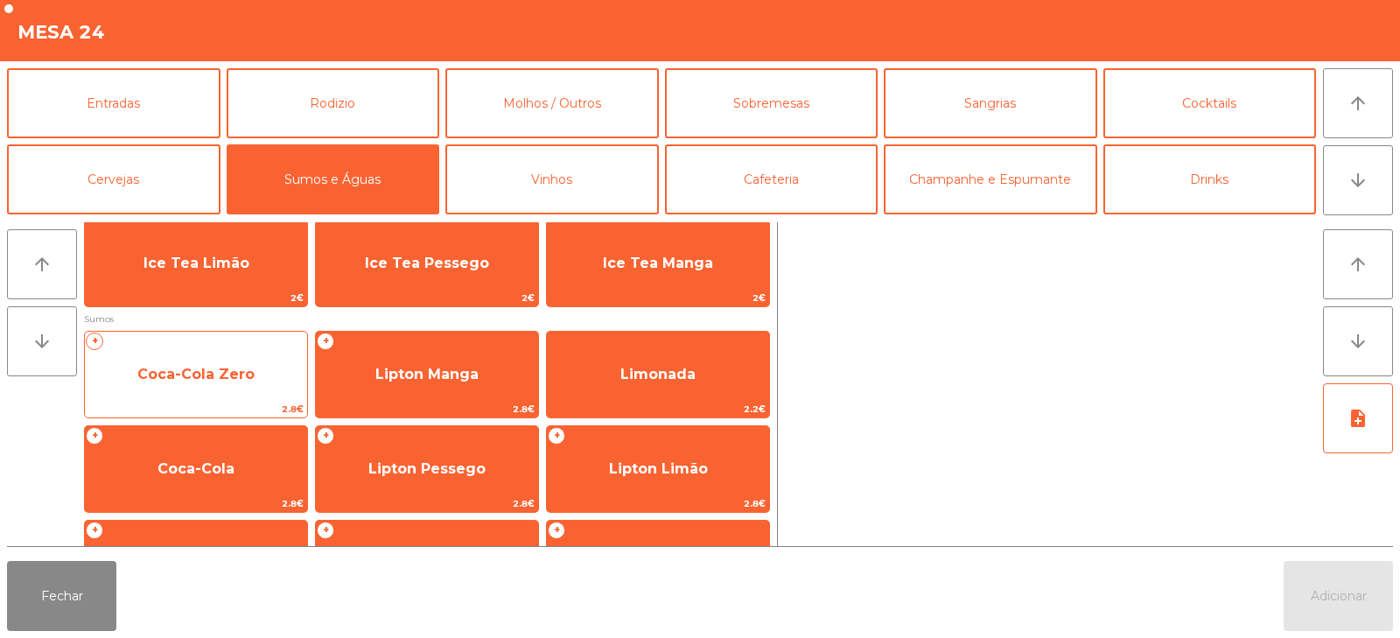
click at [262, 376] on span "Coca-Cola Zero" at bounding box center [196, 374] width 222 height 47
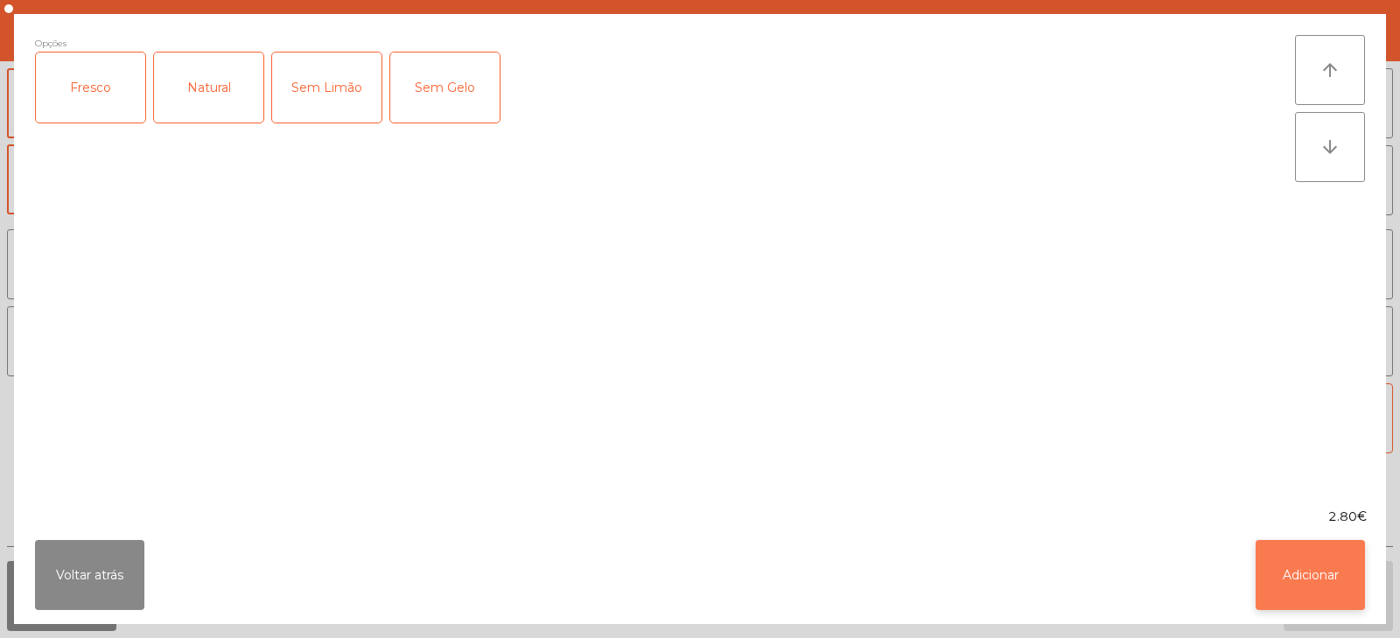
click at [1338, 585] on button "Adicionar" at bounding box center [1309, 575] width 109 height 70
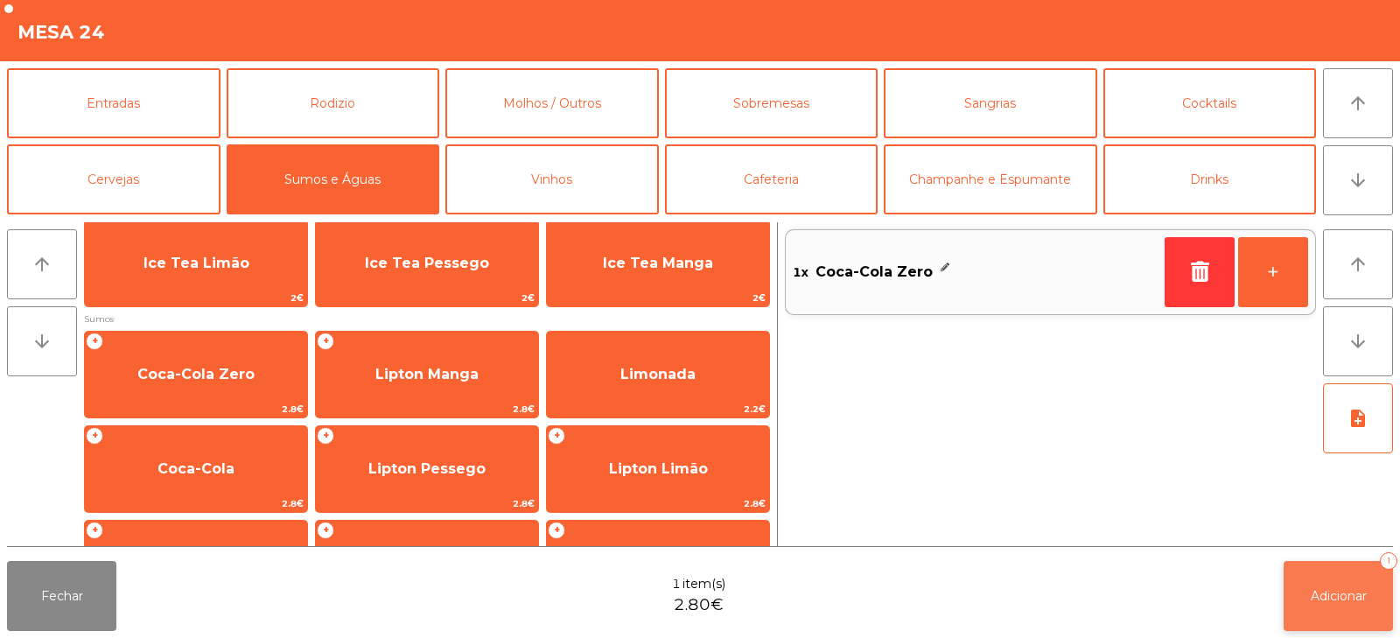
click at [1345, 606] on button "Adicionar 1" at bounding box center [1337, 596] width 109 height 70
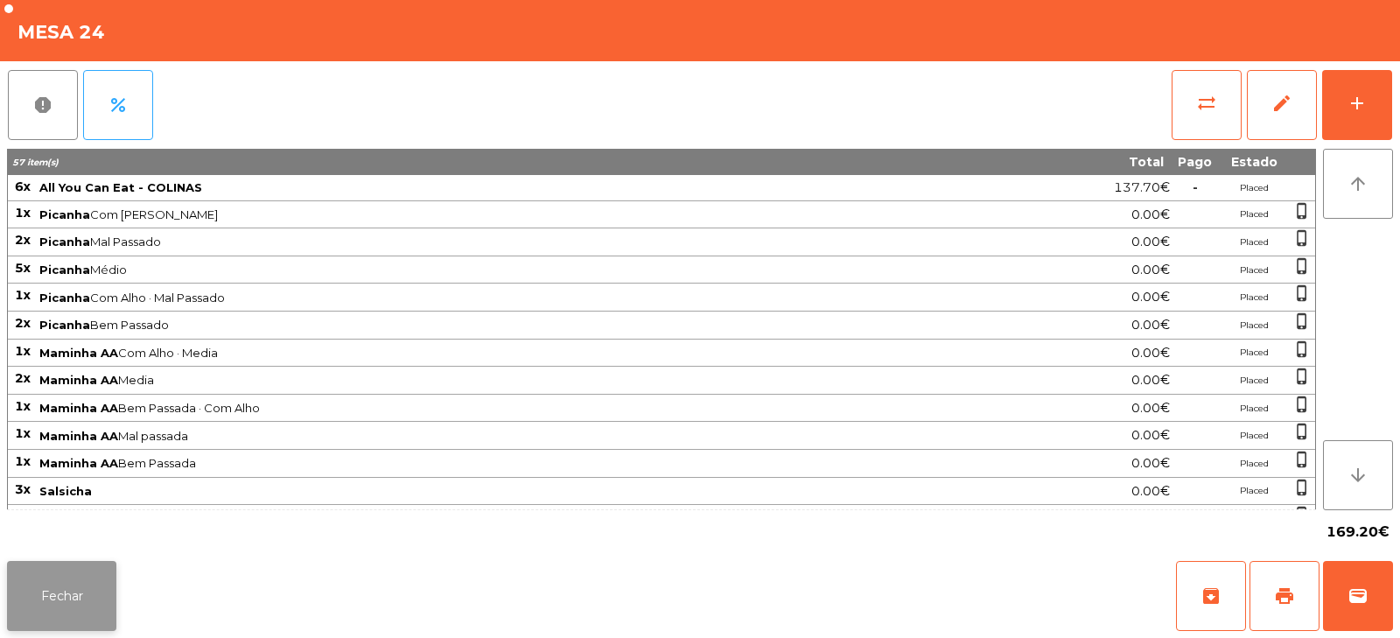
click at [85, 610] on button "Fechar" at bounding box center [61, 596] width 109 height 70
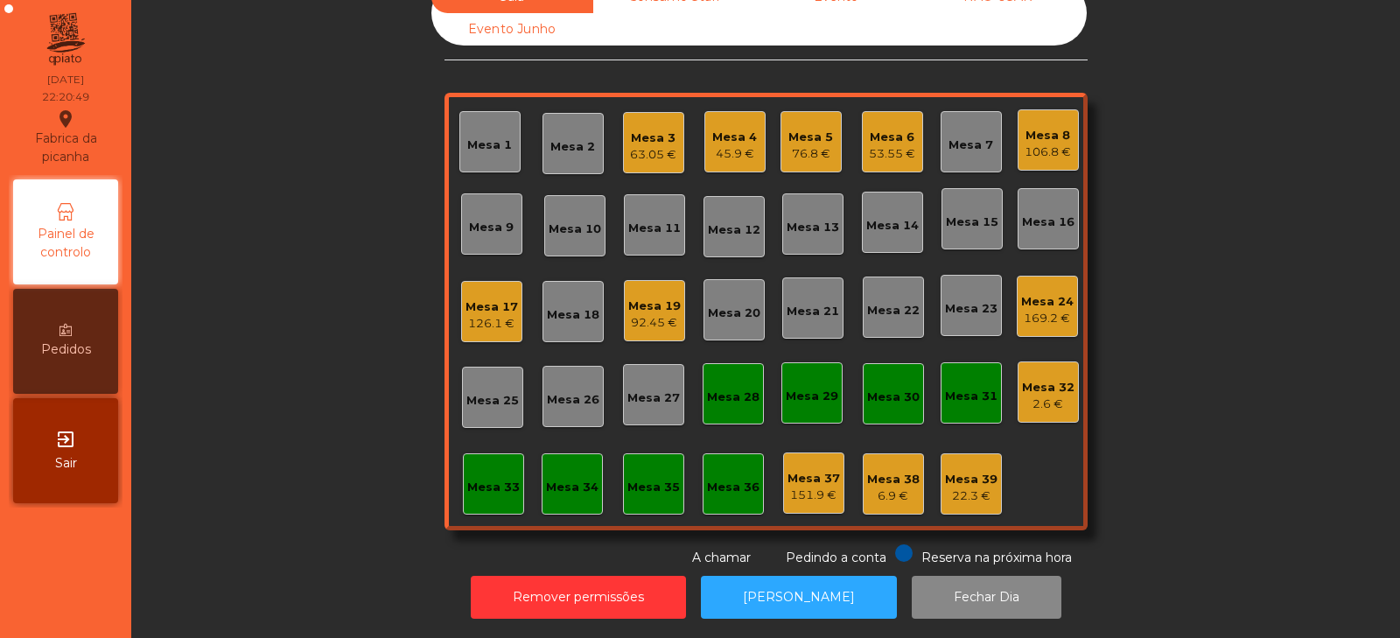
scroll to position [0, 0]
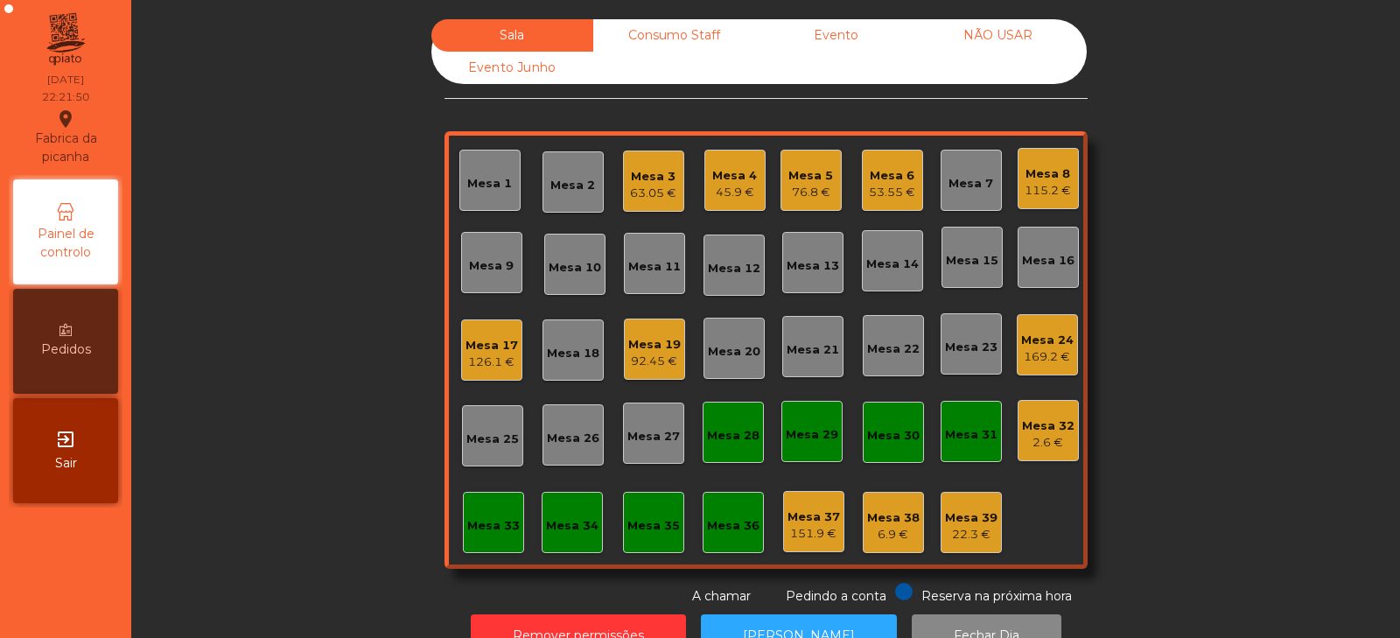
click at [1027, 336] on div "Mesa 24" at bounding box center [1047, 340] width 52 height 17
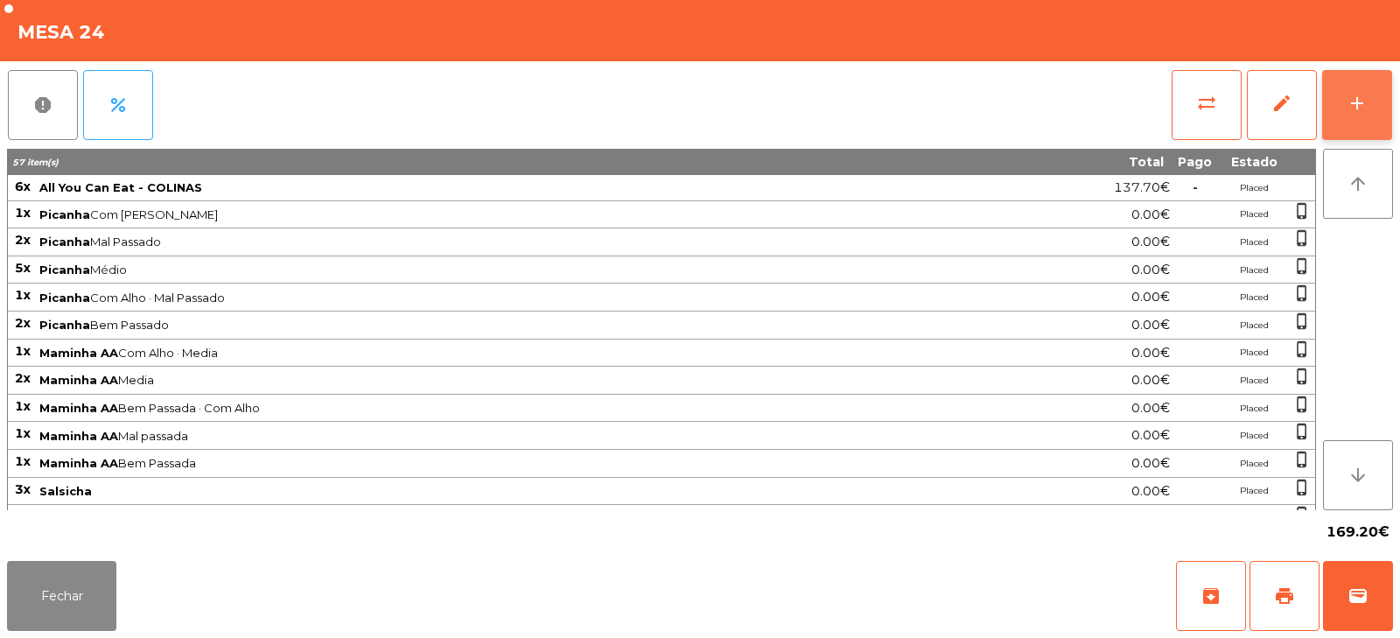
click at [1344, 124] on button "add" at bounding box center [1357, 105] width 70 height 70
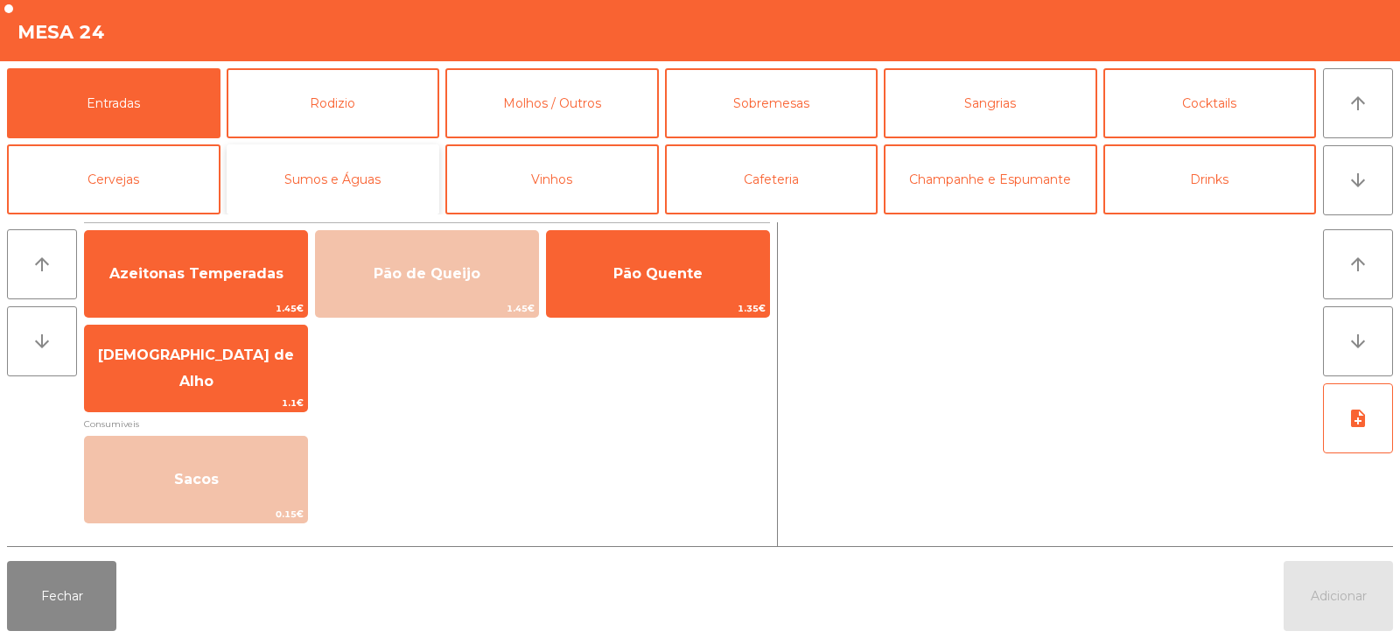
click at [402, 185] on button "Sumos e Águas" at bounding box center [333, 179] width 213 height 70
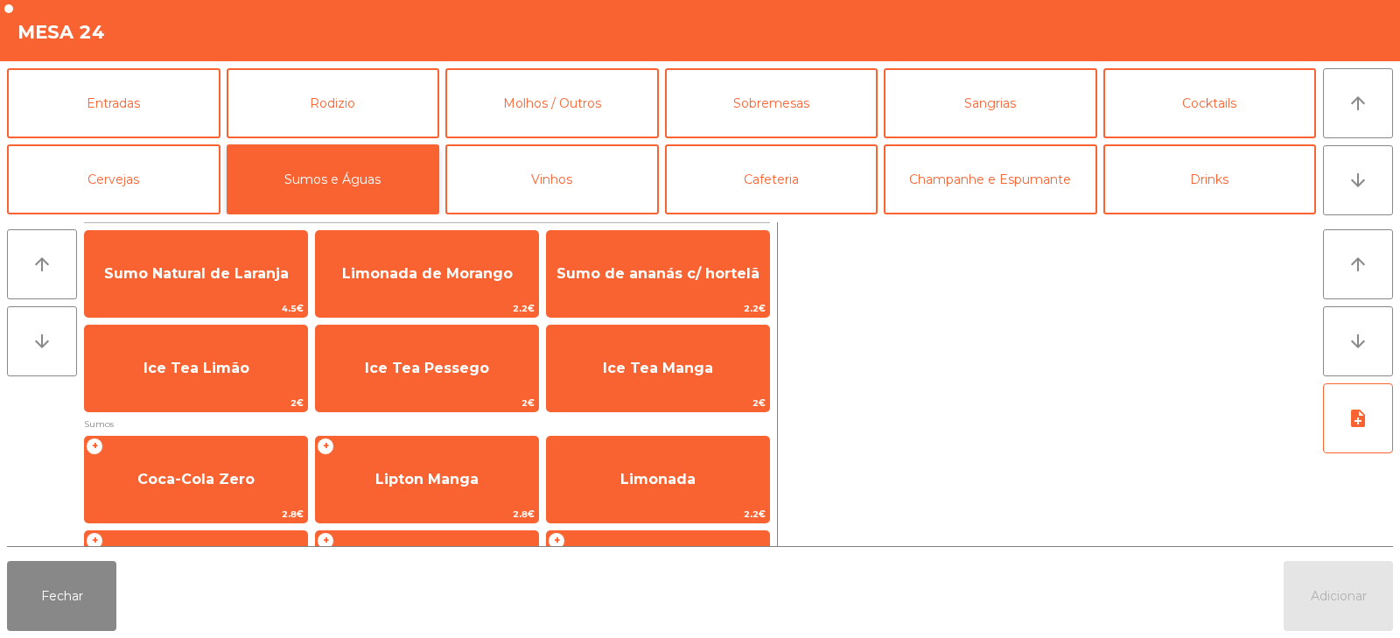
scroll to position [132, 0]
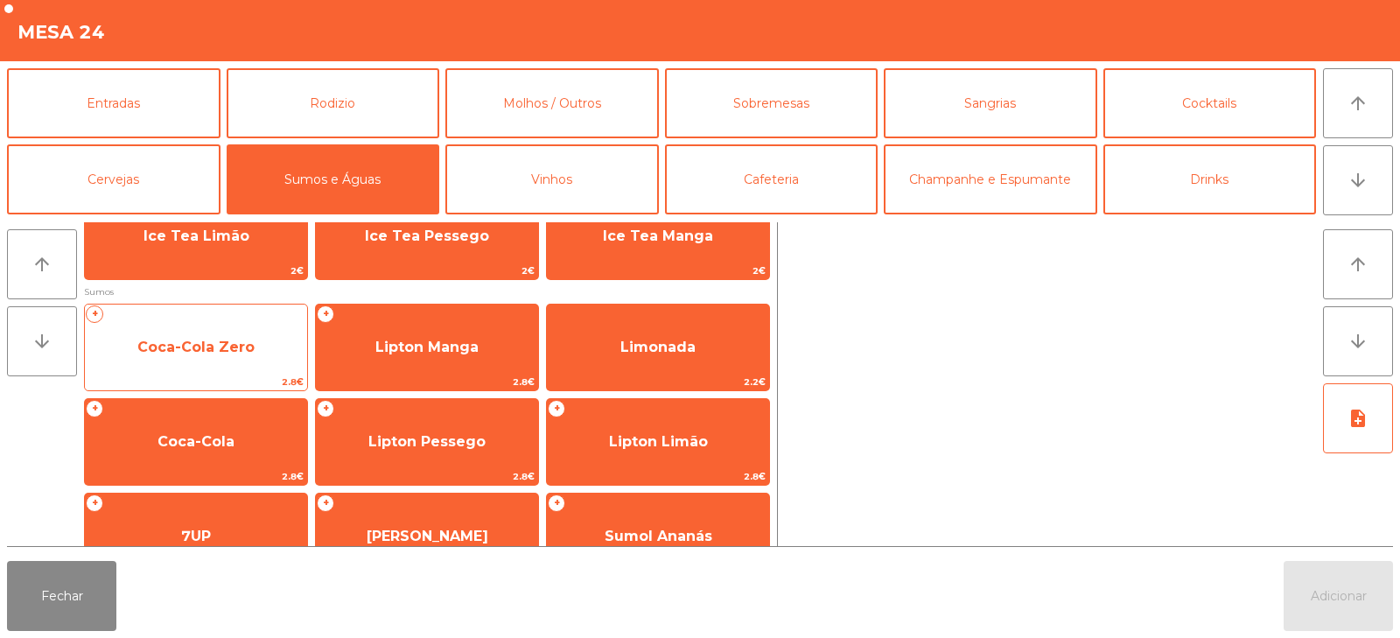
click at [249, 348] on span "Coca-Cola Zero" at bounding box center [195, 347] width 117 height 17
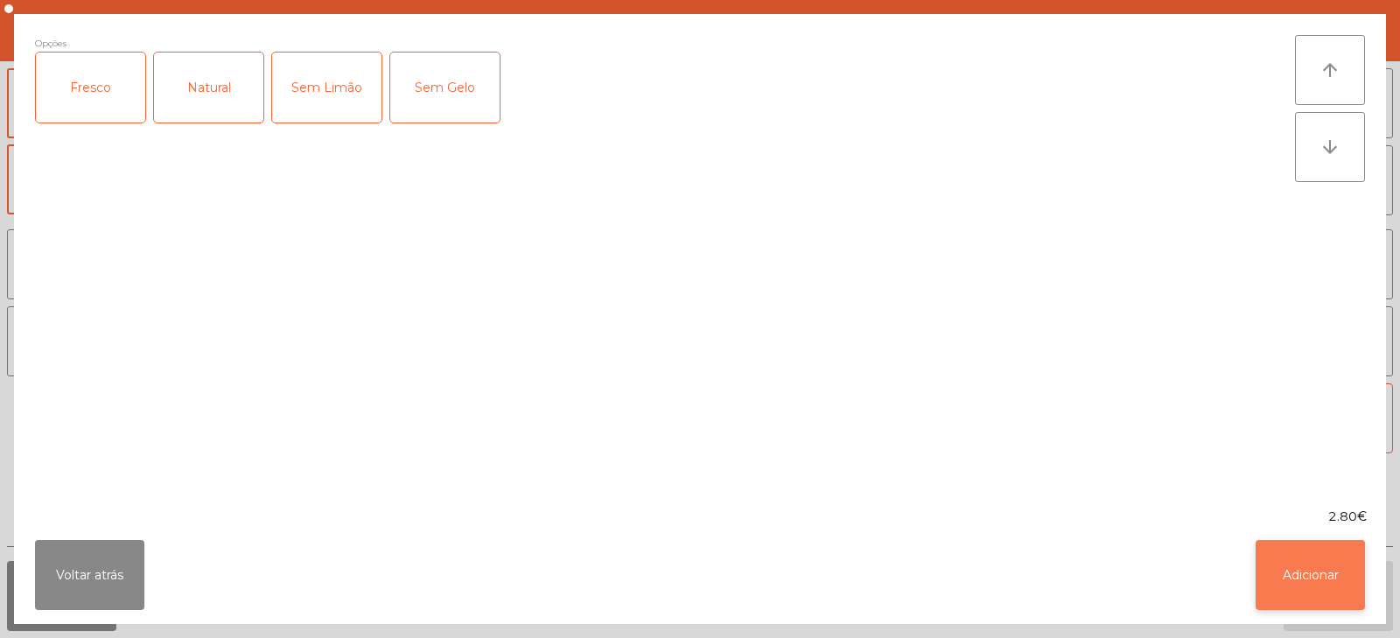
click at [1313, 582] on button "Adicionar" at bounding box center [1309, 575] width 109 height 70
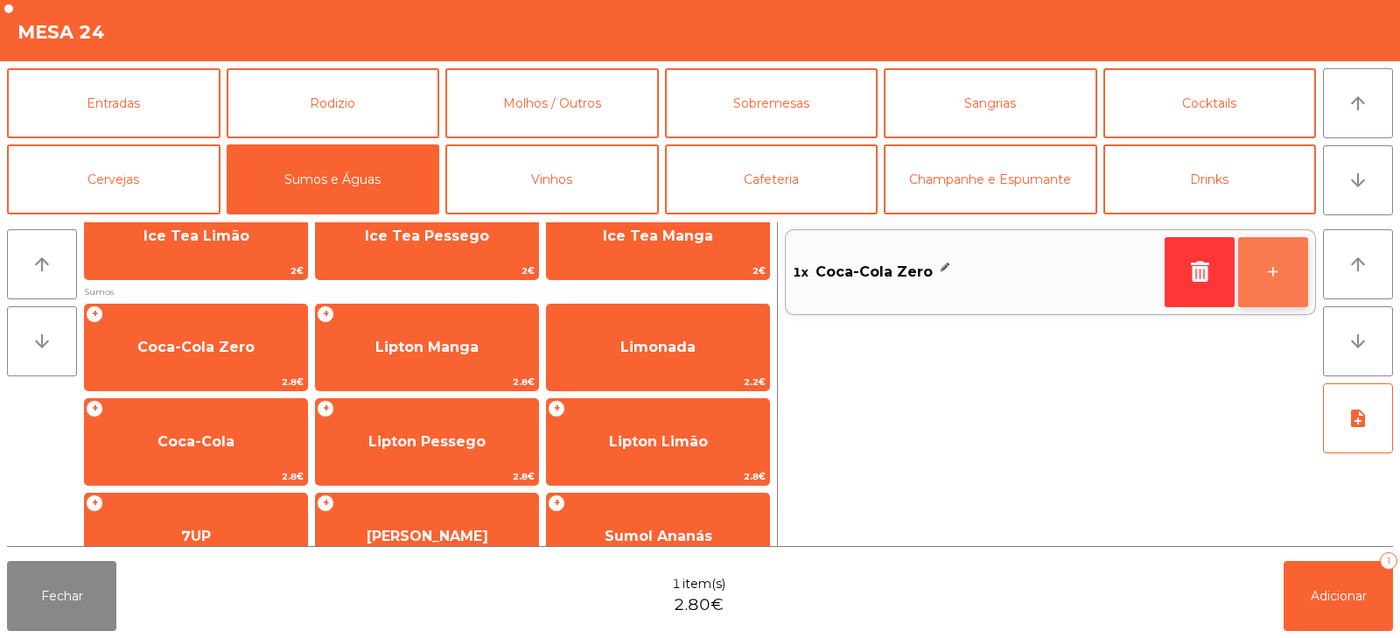
click at [1268, 264] on button "+" at bounding box center [1273, 272] width 70 height 70
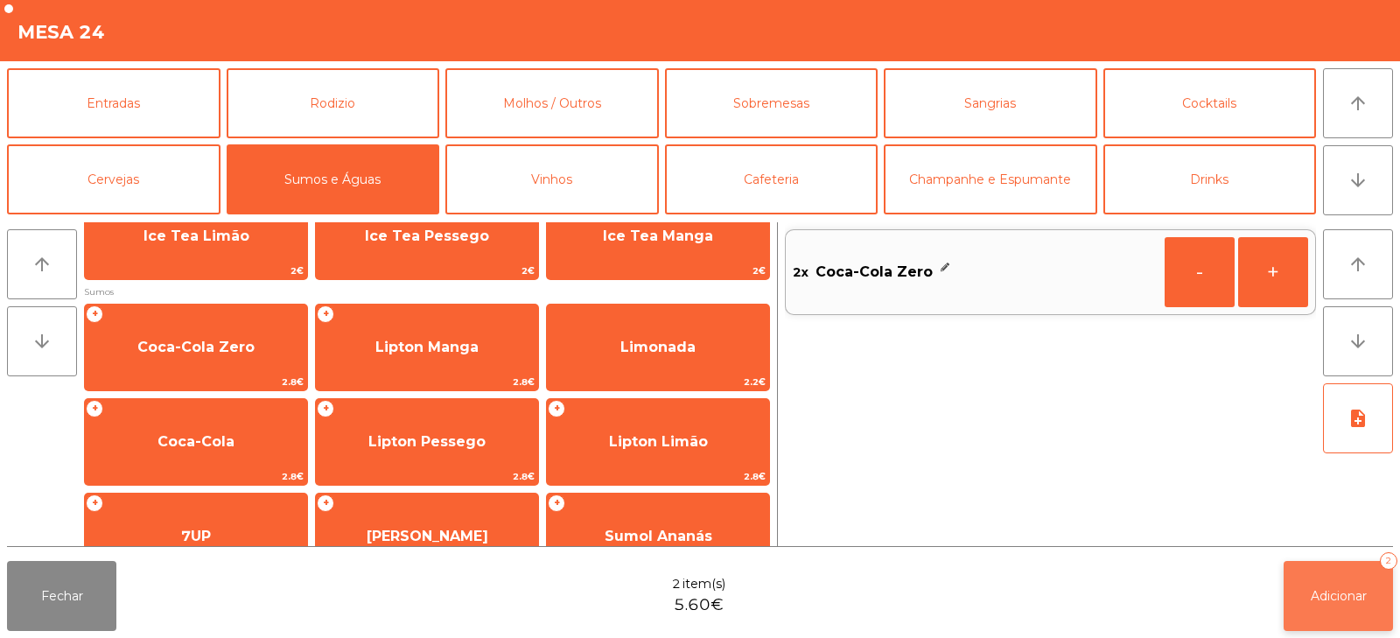
click at [1341, 601] on span "Adicionar" at bounding box center [1338, 596] width 56 height 16
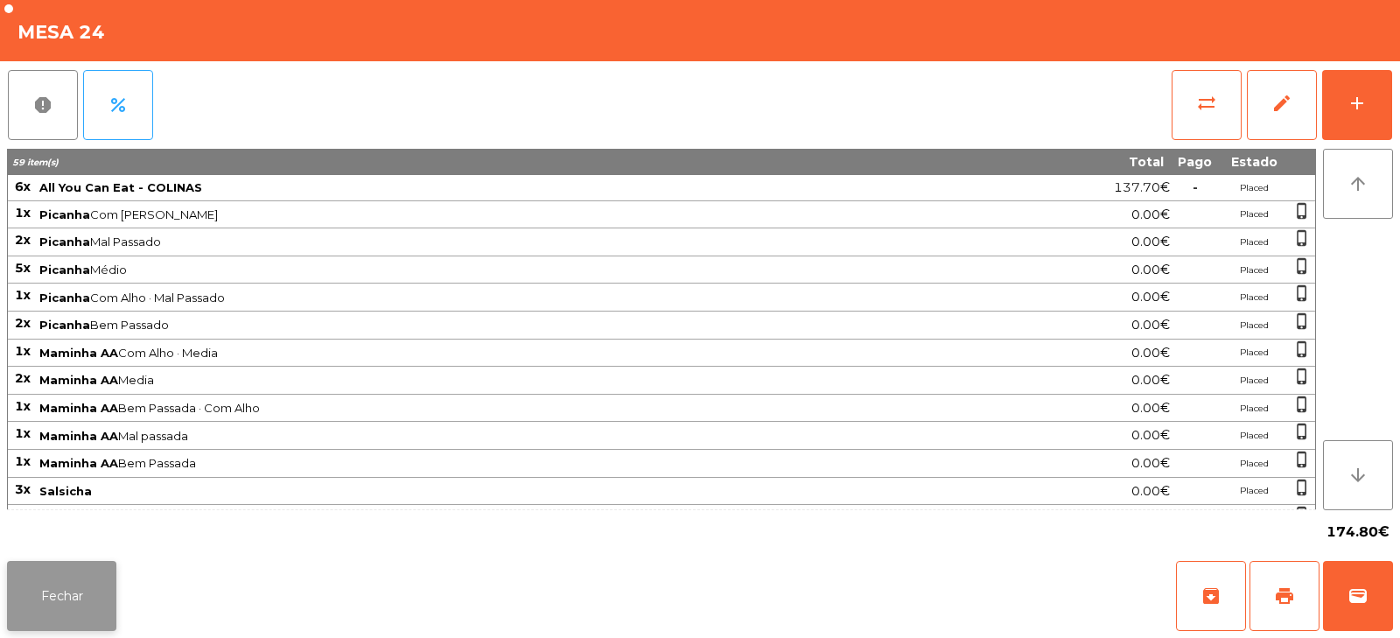
click at [47, 608] on button "Fechar" at bounding box center [61, 596] width 109 height 70
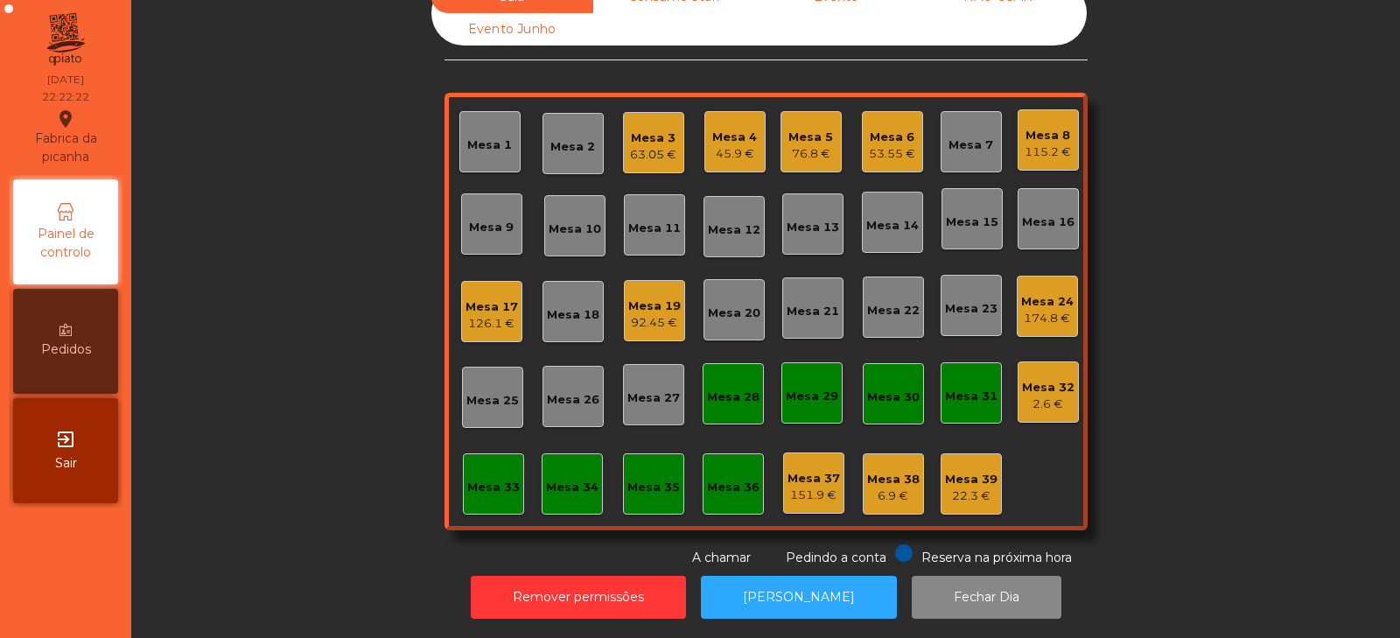
scroll to position [0, 0]
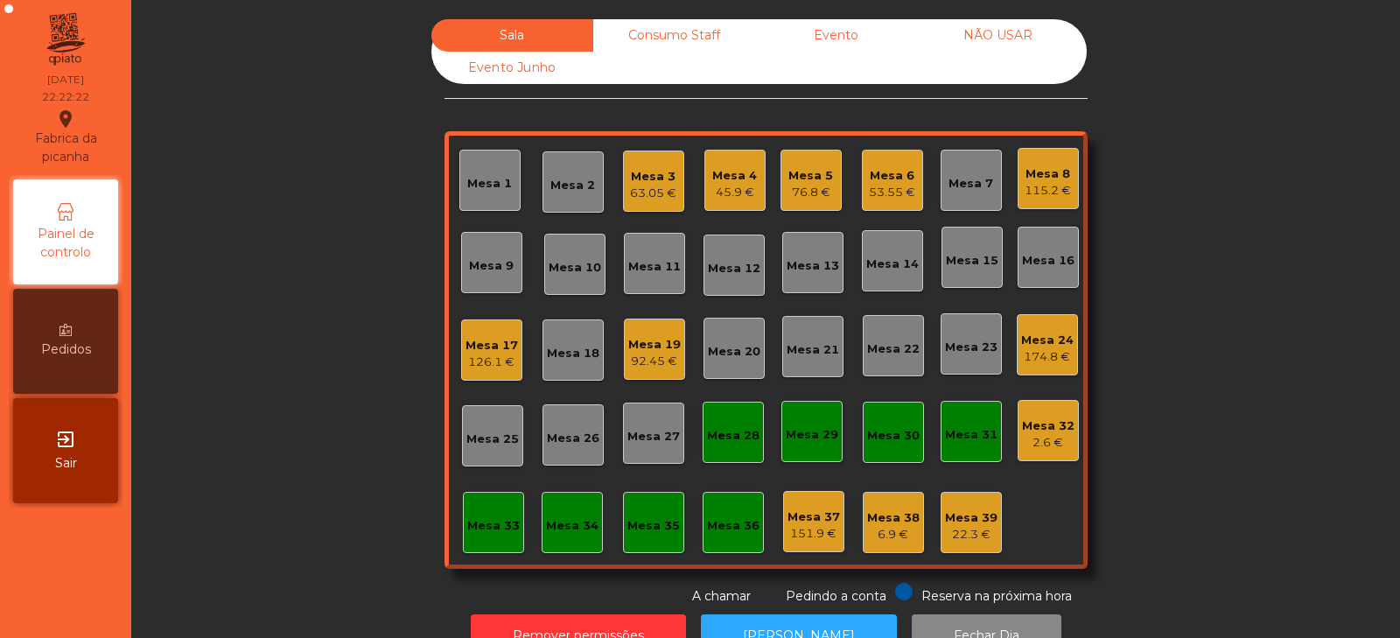
click at [1040, 415] on div "Mesa 32 2.6 €" at bounding box center [1048, 430] width 52 height 41
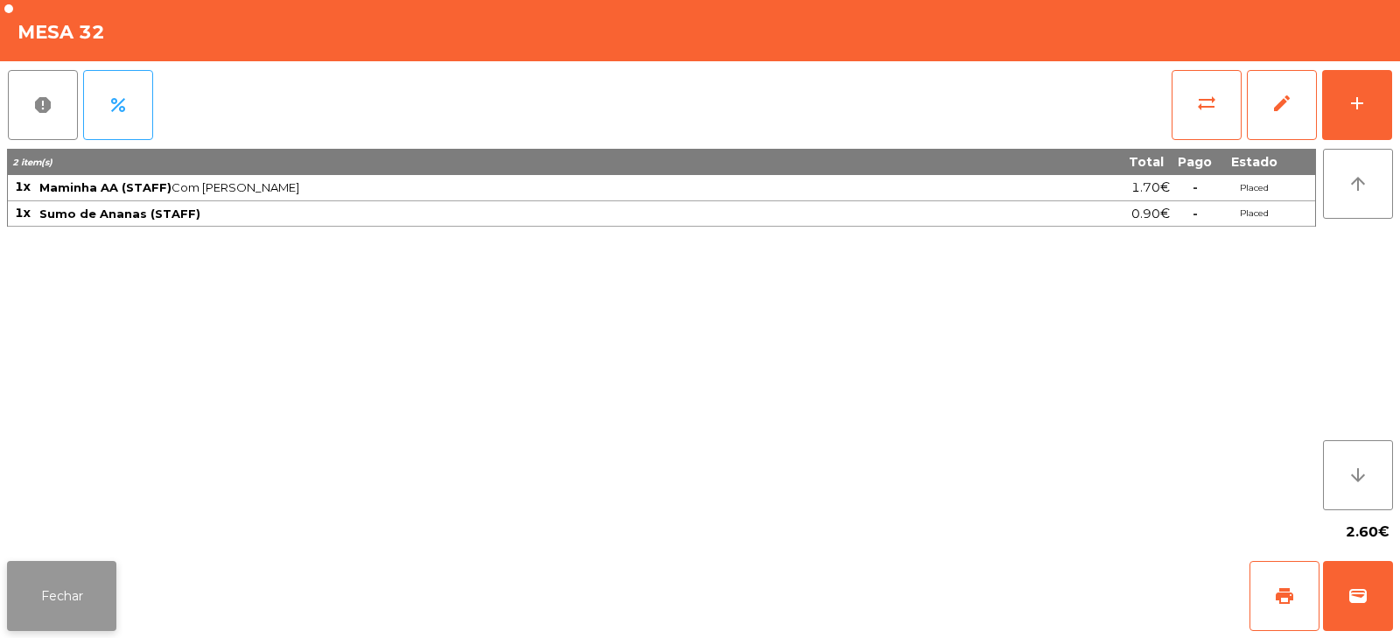
click at [102, 572] on button "Fechar" at bounding box center [61, 596] width 109 height 70
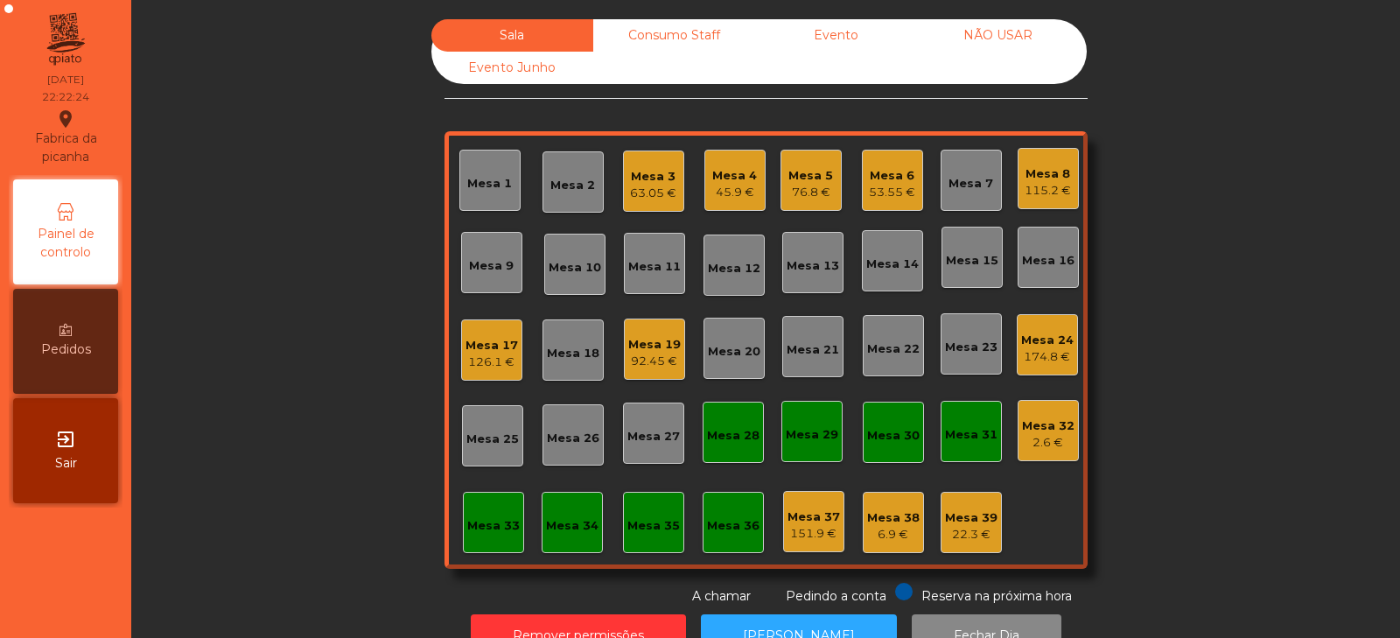
click at [1045, 345] on div "Mesa 24" at bounding box center [1047, 340] width 52 height 17
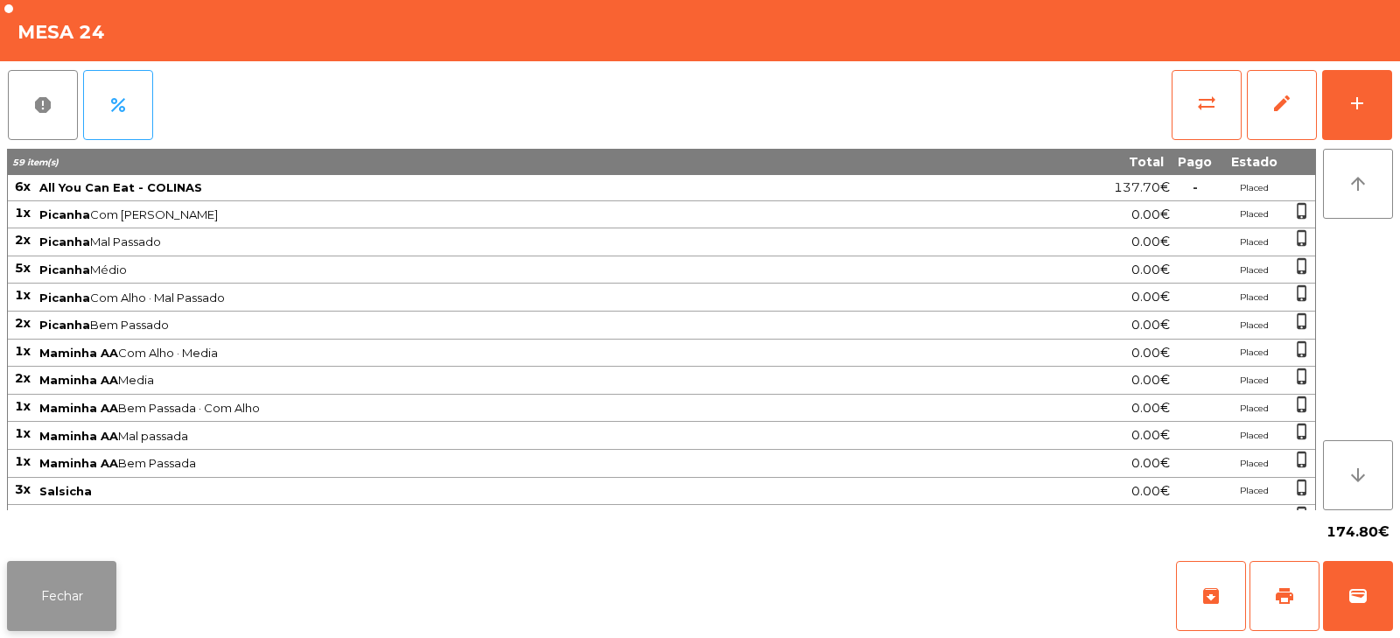
click at [31, 608] on button "Fechar" at bounding box center [61, 596] width 109 height 70
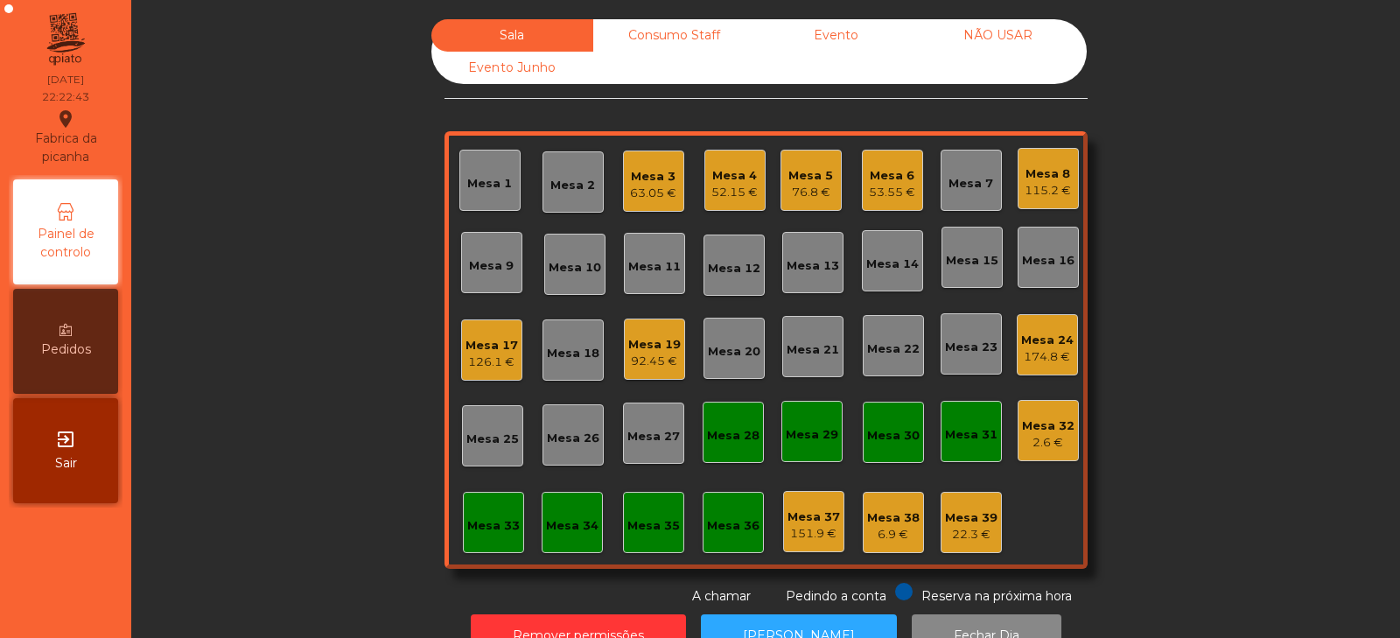
scroll to position [52, 0]
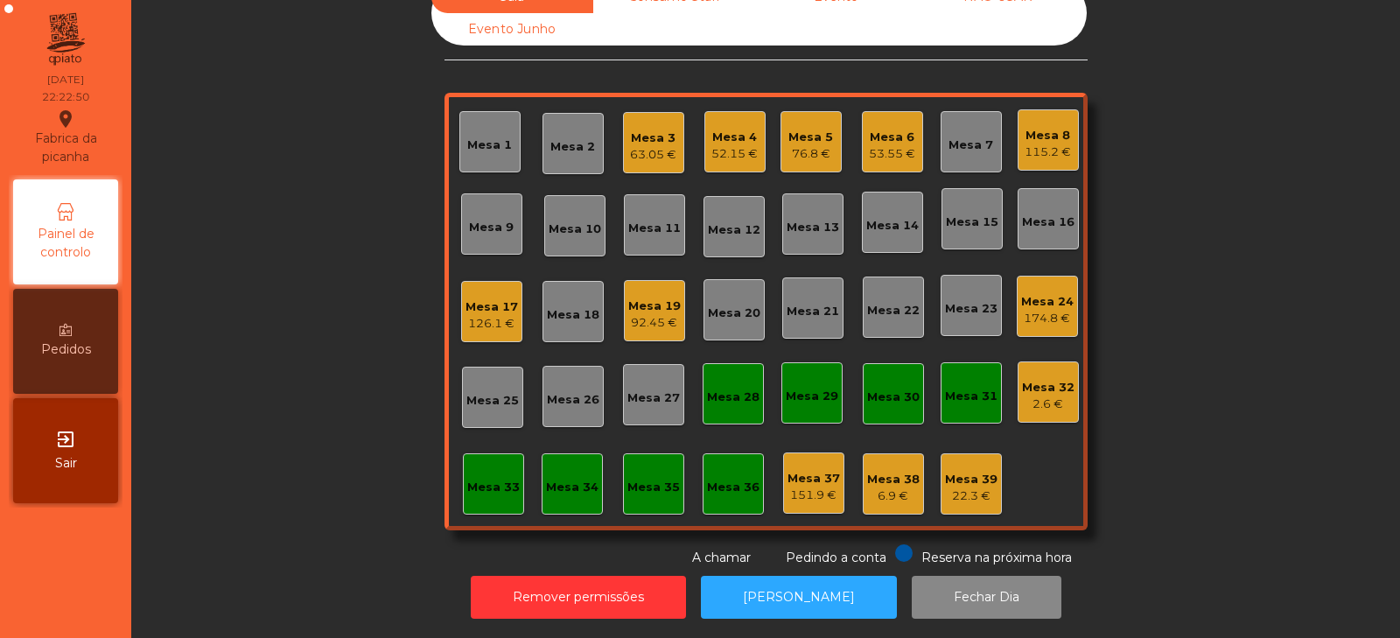
click at [880, 487] on div "6.9 €" at bounding box center [893, 495] width 52 height 17
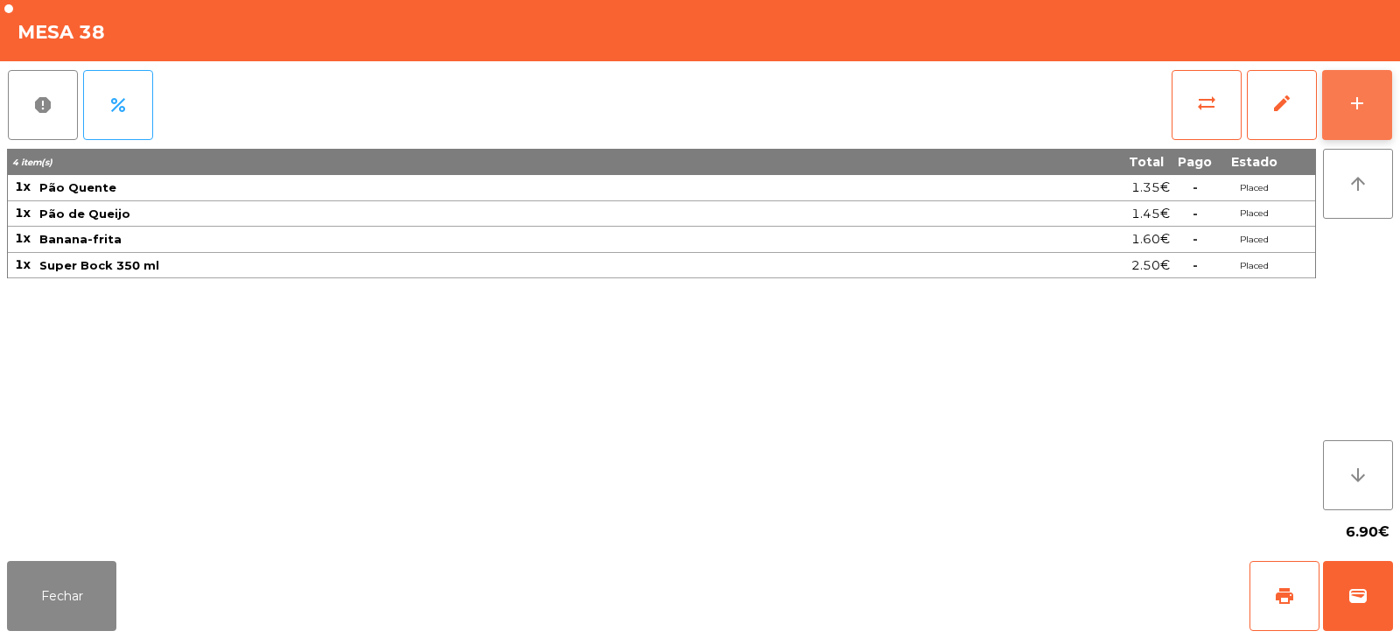
click at [1344, 115] on button "add" at bounding box center [1357, 105] width 70 height 70
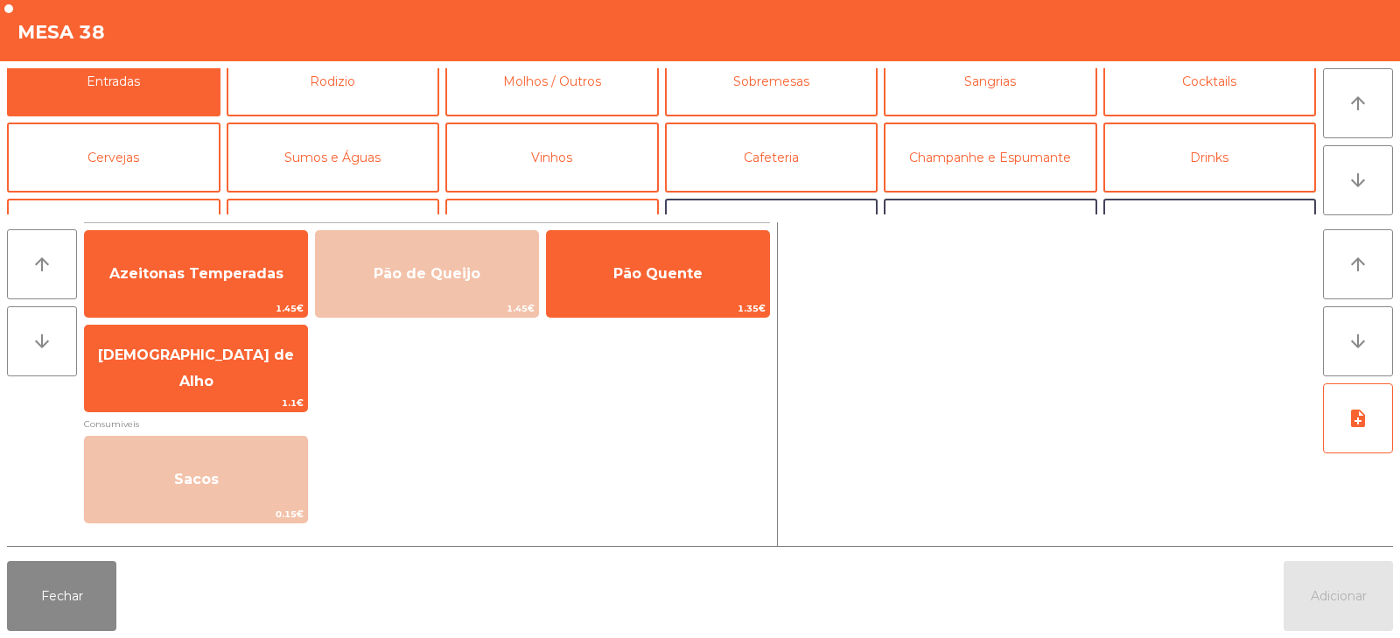
scroll to position [0, 0]
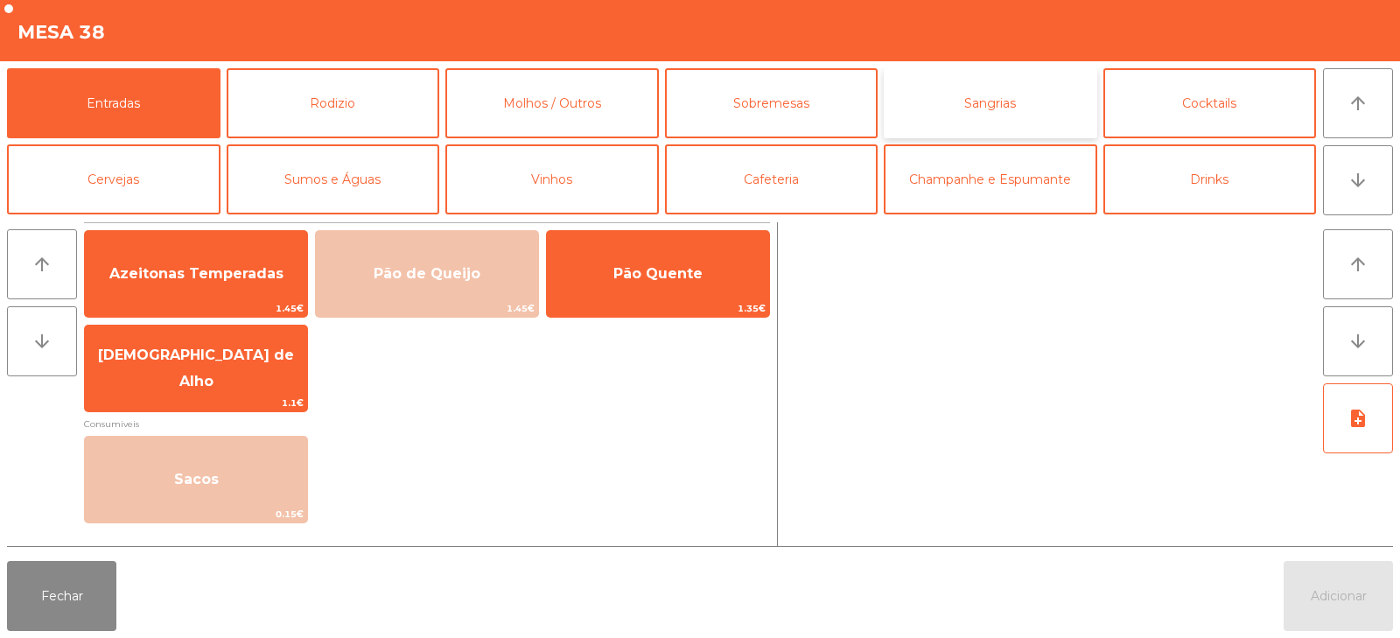
click at [960, 100] on button "Sangrias" at bounding box center [990, 103] width 213 height 70
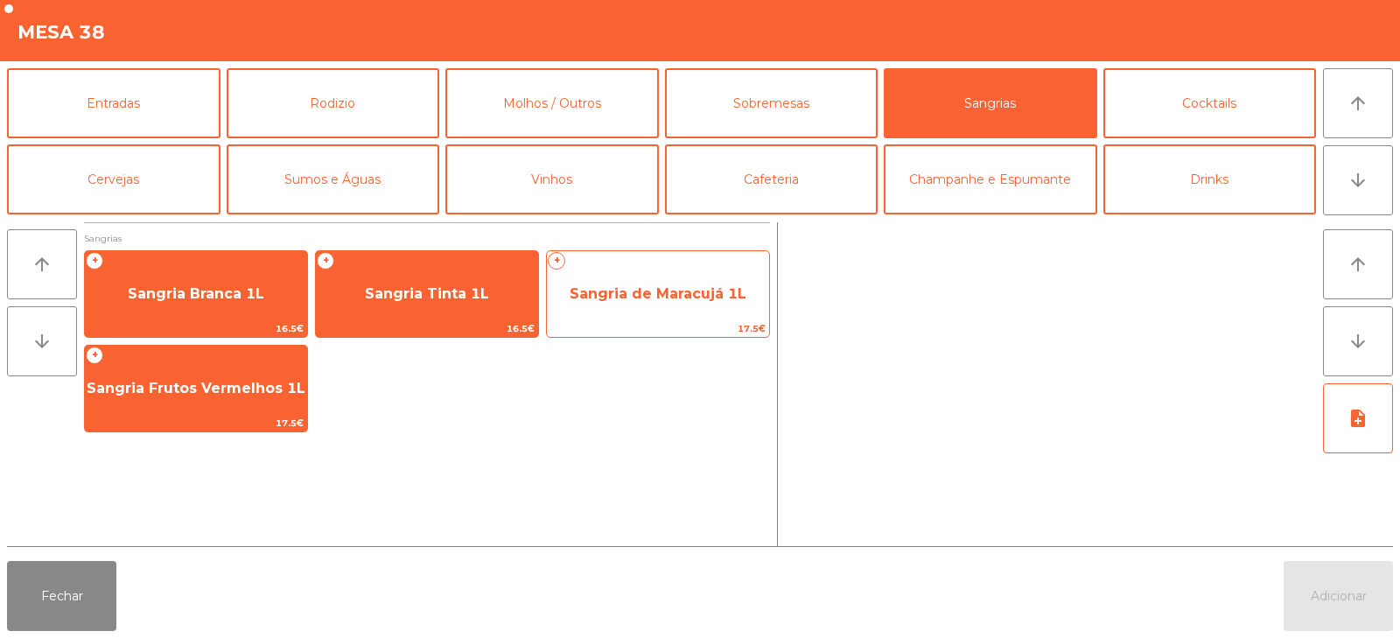
click at [636, 306] on span "Sangria de Maracujá 1L" at bounding box center [658, 293] width 222 height 47
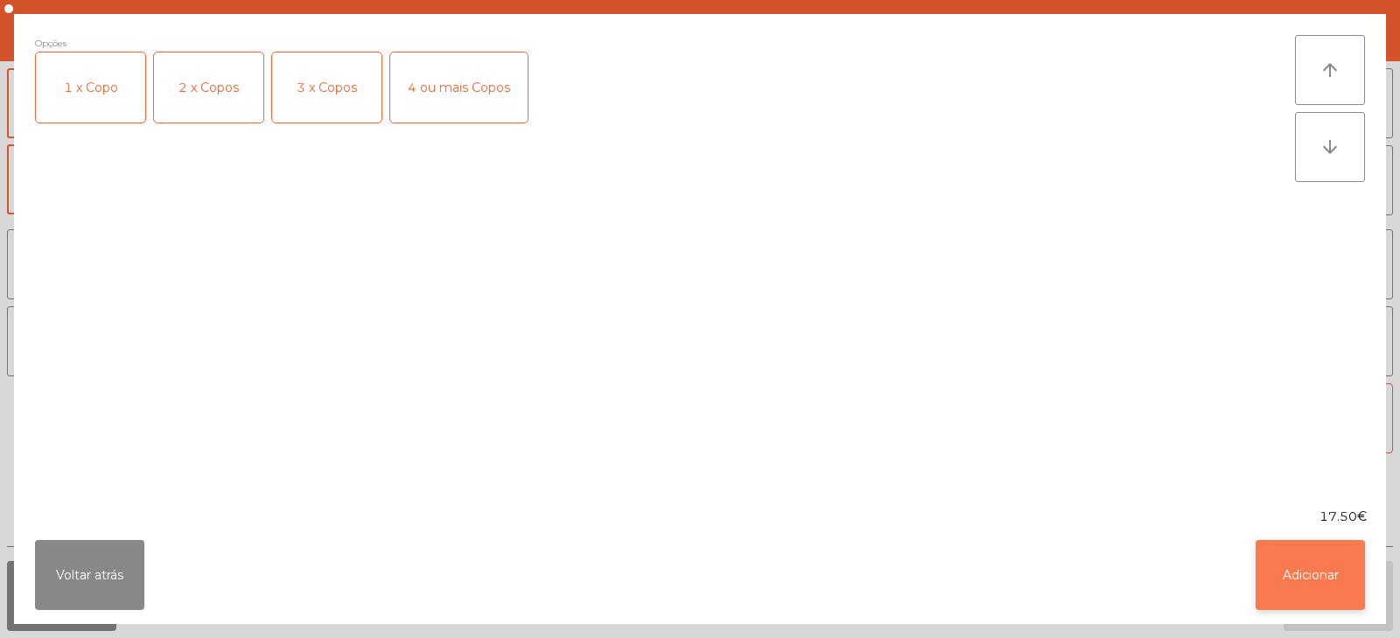
click at [1308, 576] on button "Adicionar" at bounding box center [1309, 575] width 109 height 70
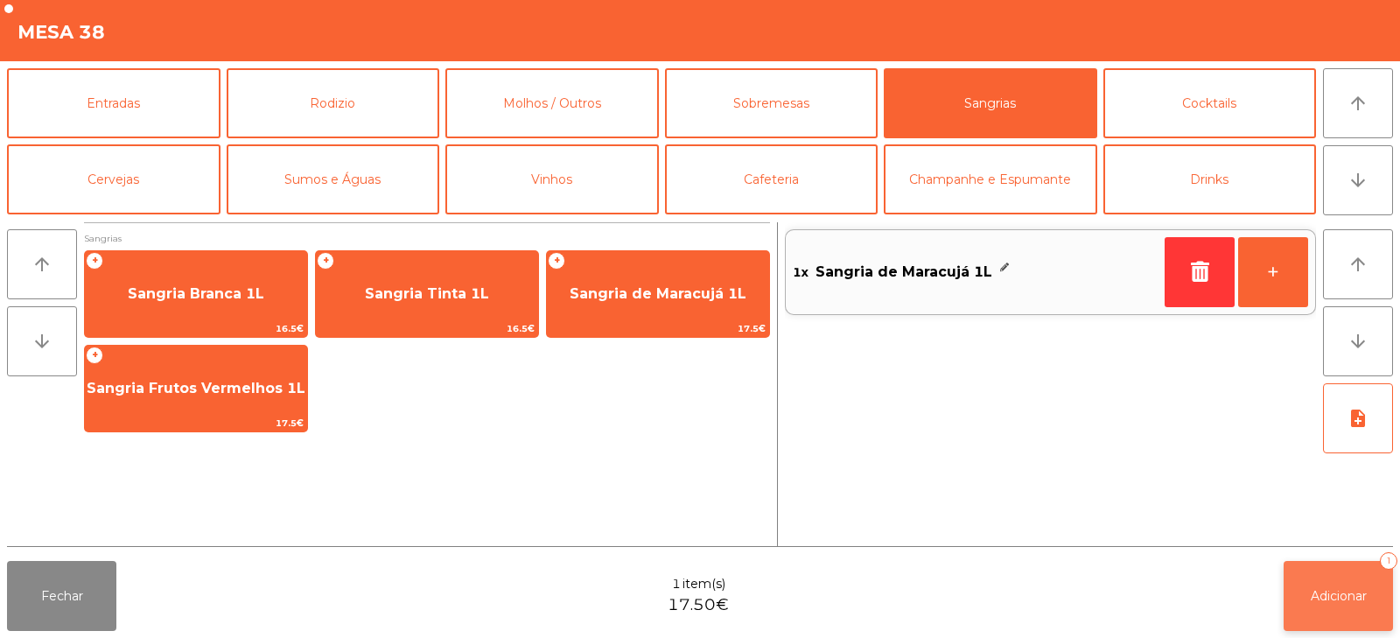
click at [1315, 600] on span "Adicionar" at bounding box center [1338, 596] width 56 height 16
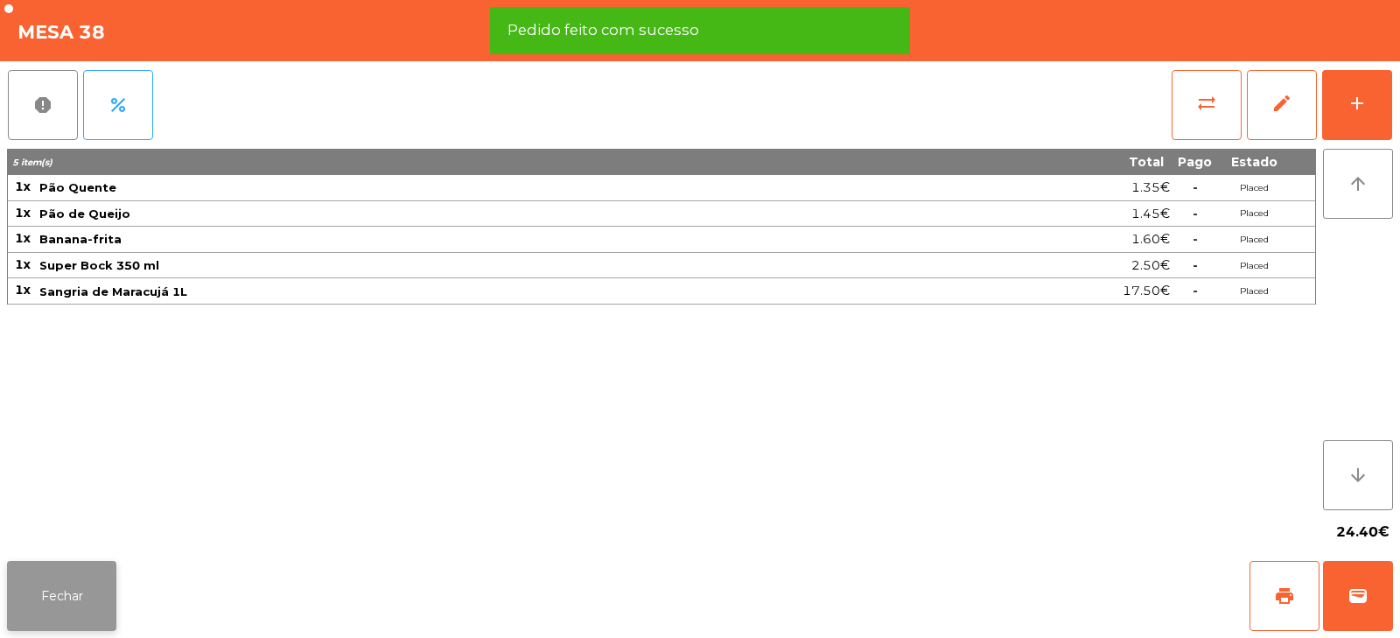
click at [73, 612] on button "Fechar" at bounding box center [61, 596] width 109 height 70
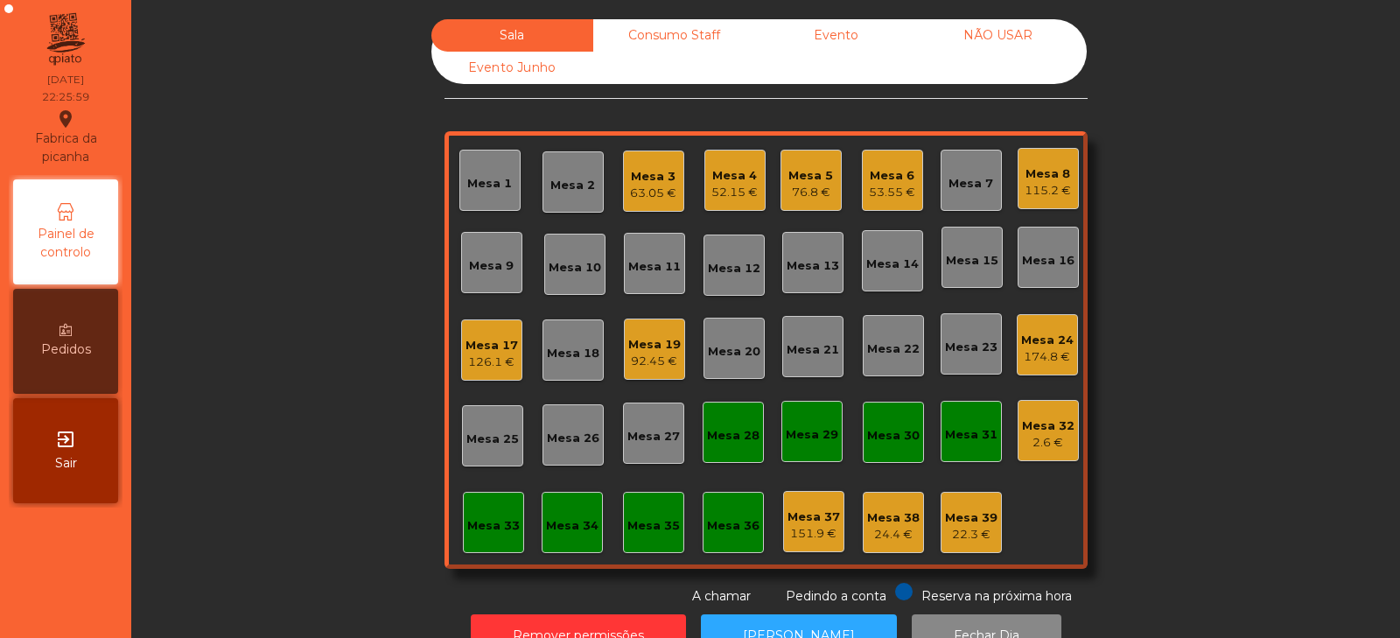
click at [788, 186] on div "76.8 €" at bounding box center [810, 192] width 45 height 17
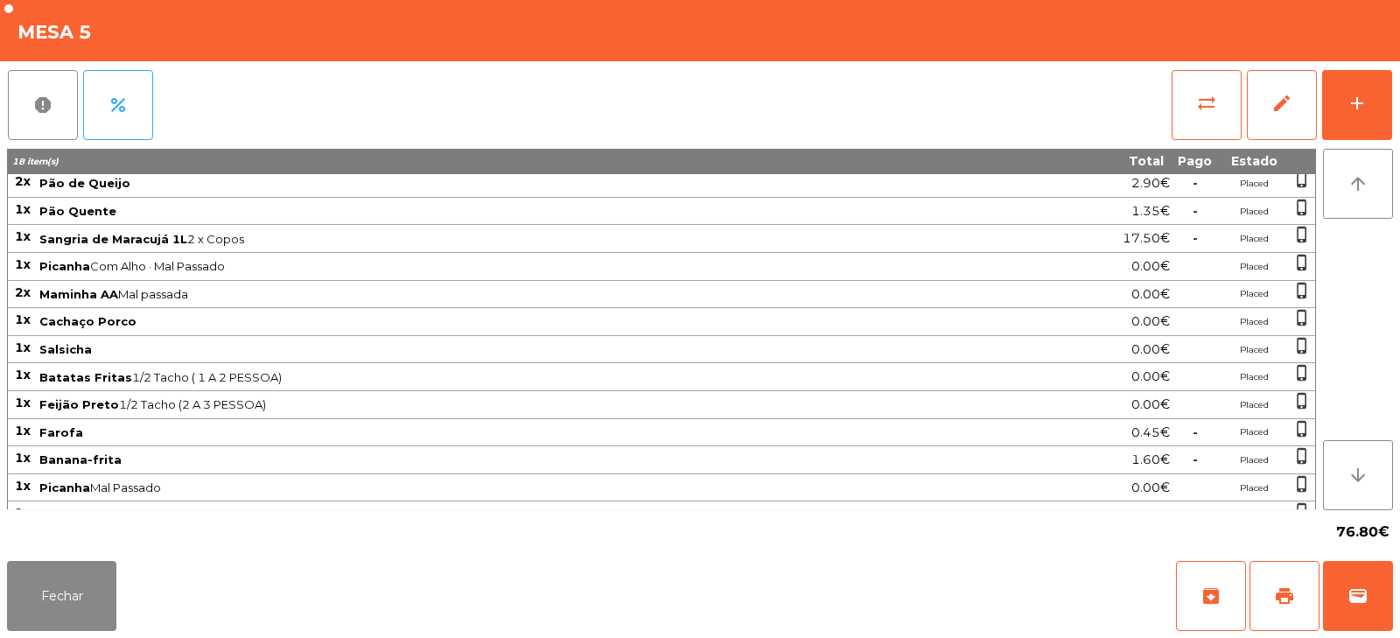
scroll to position [79, 0]
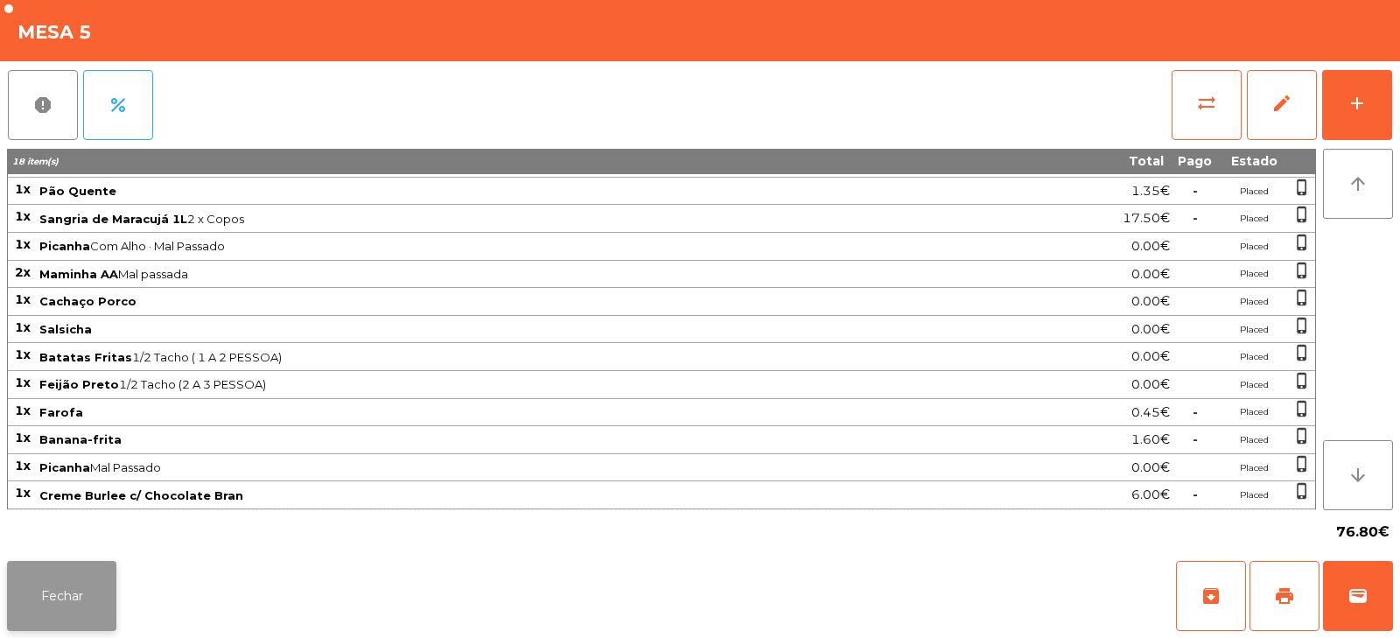
click at [81, 618] on button "Fechar" at bounding box center [61, 596] width 109 height 70
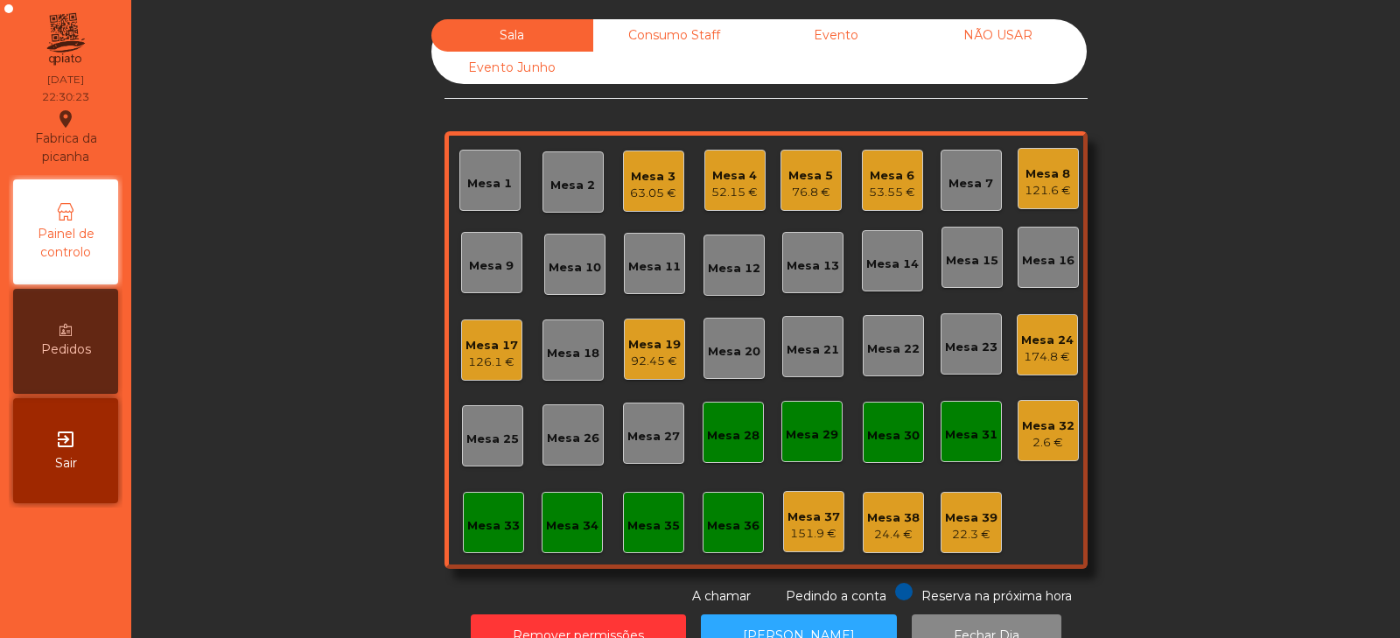
click at [560, 187] on div "Mesa 2" at bounding box center [572, 185] width 45 height 17
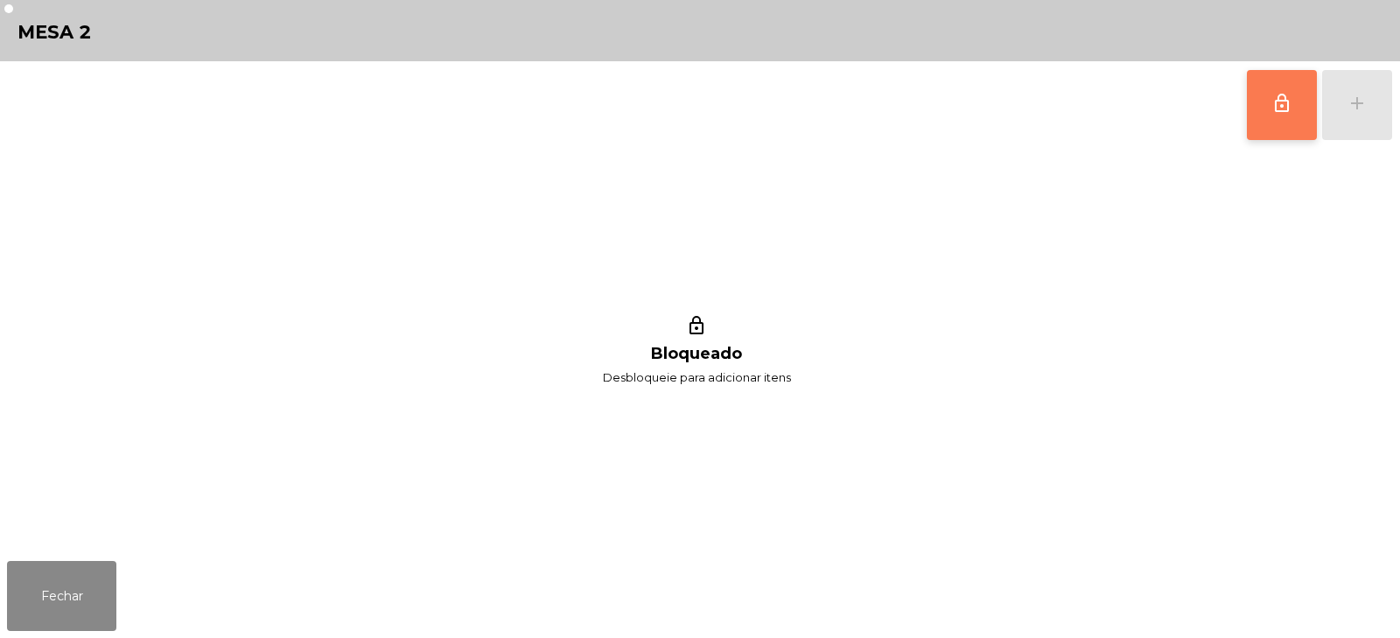
click at [1310, 106] on button "lock_outline" at bounding box center [1282, 105] width 70 height 70
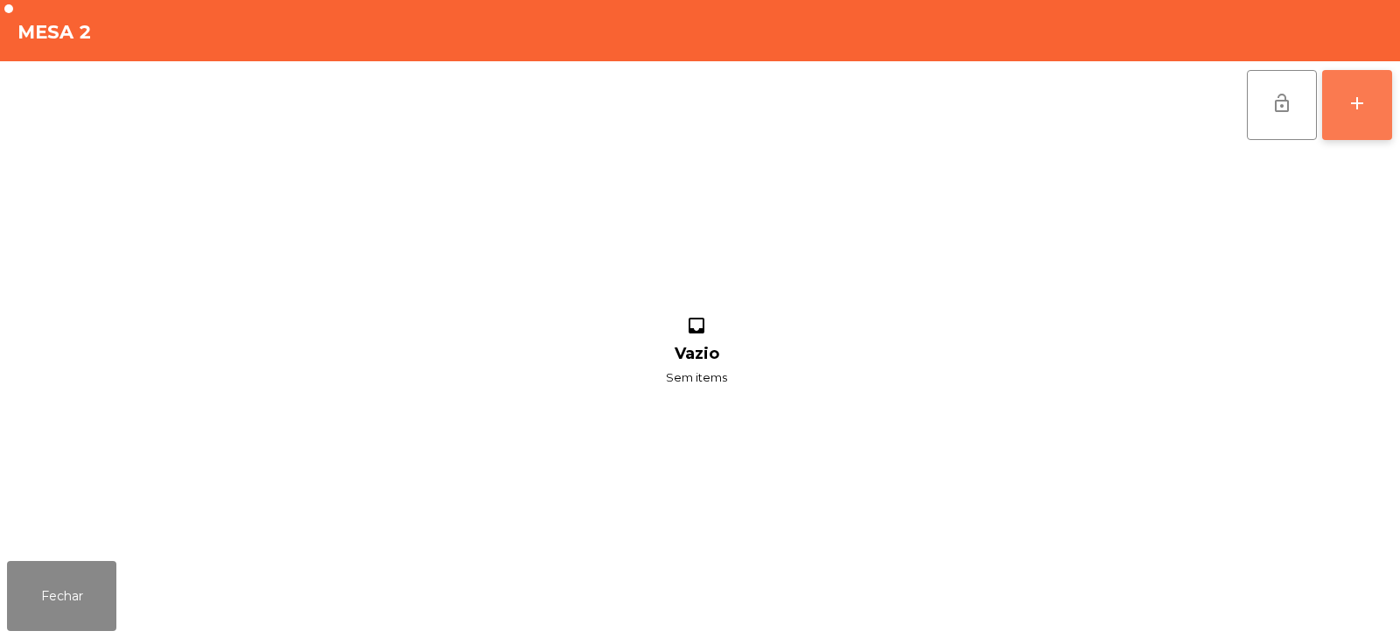
click at [1348, 115] on button "add" at bounding box center [1357, 105] width 70 height 70
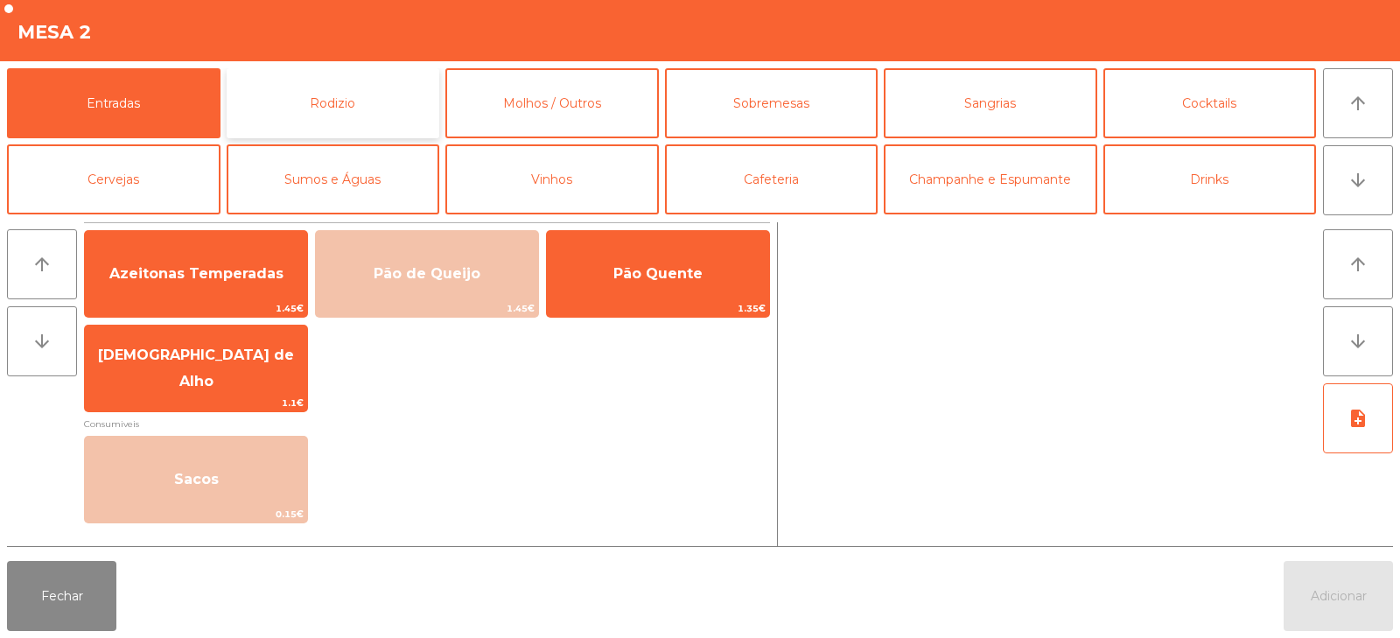
click at [374, 109] on button "Rodizio" at bounding box center [333, 103] width 213 height 70
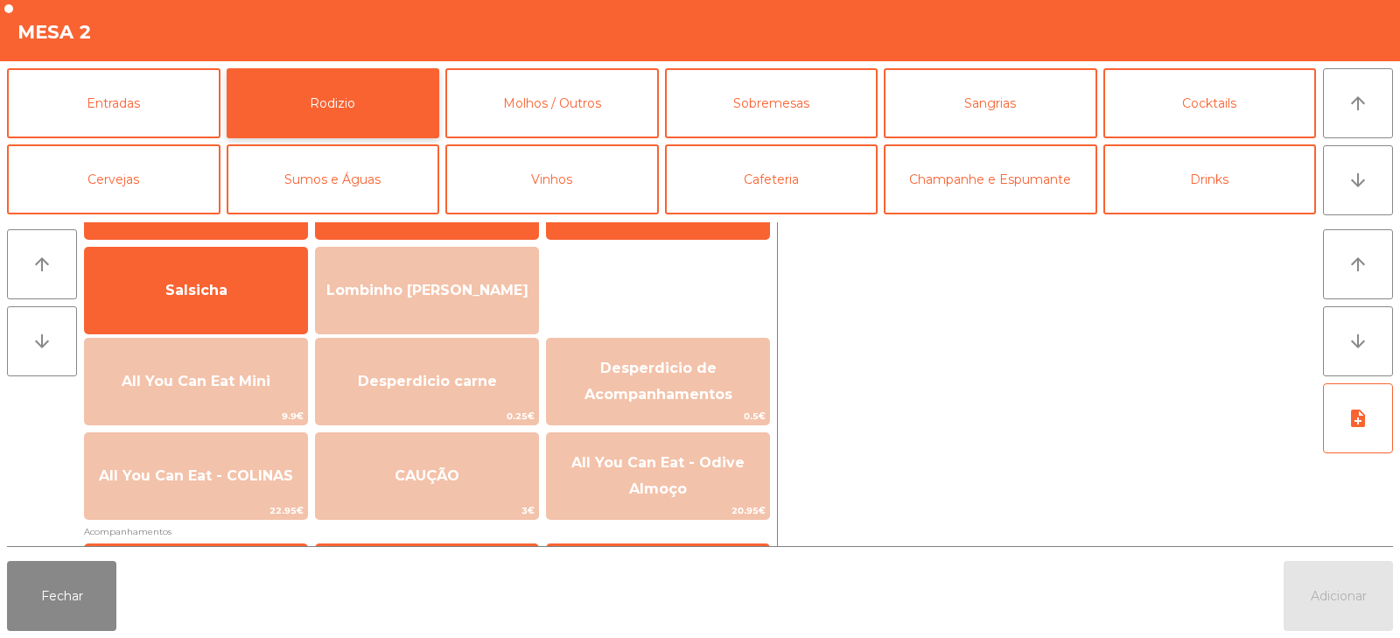
scroll to position [114, 0]
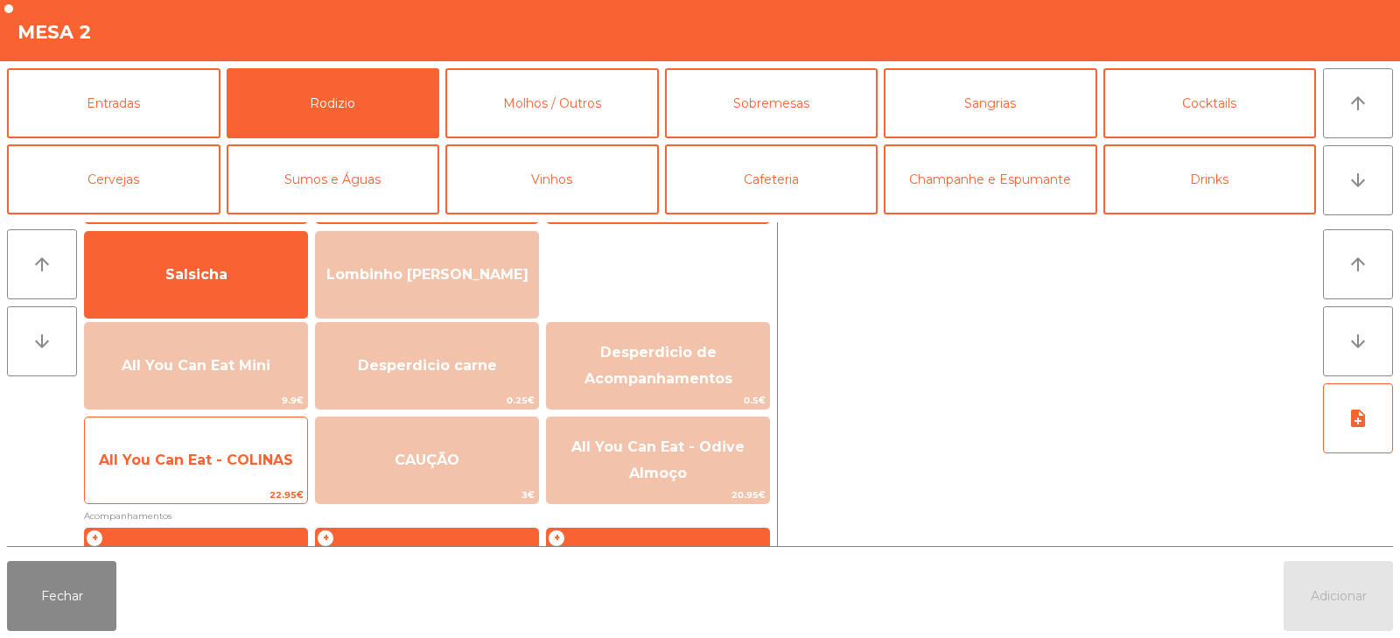
click at [161, 484] on span "All You Can Eat - COLINAS" at bounding box center [196, 460] width 222 height 47
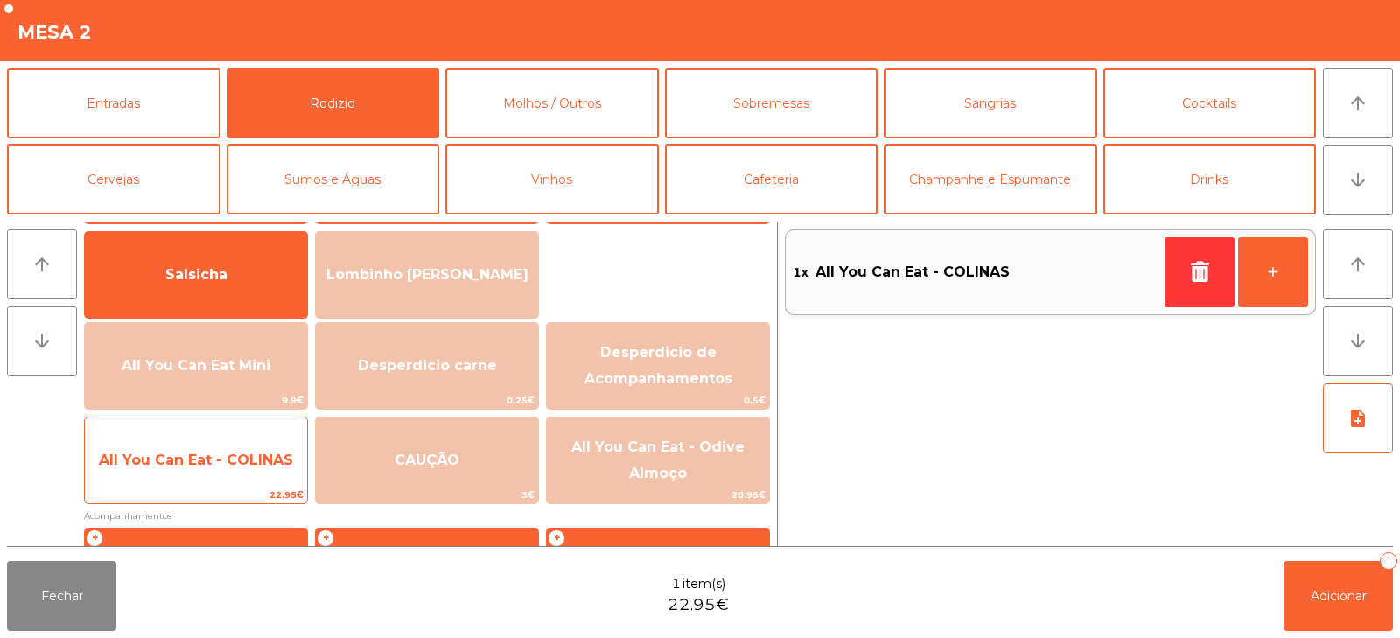
click at [159, 474] on span "All You Can Eat - COLINAS" at bounding box center [196, 460] width 222 height 47
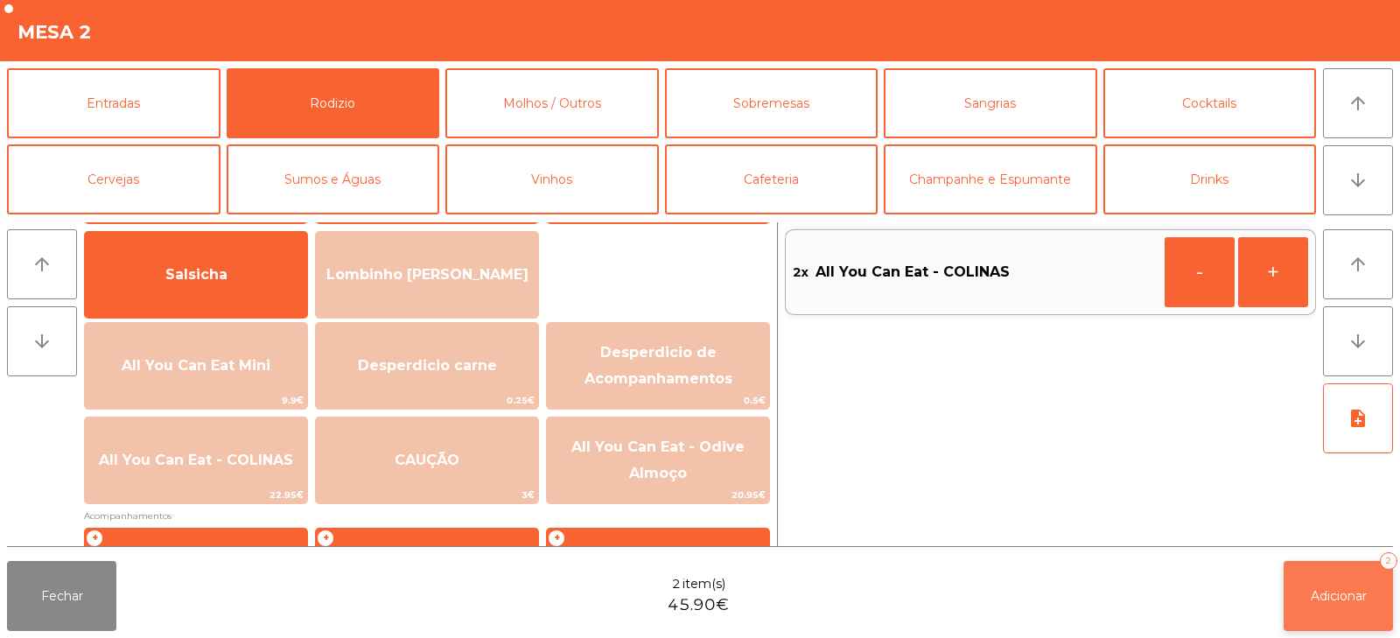
click at [1328, 585] on button "Adicionar 2" at bounding box center [1337, 596] width 109 height 70
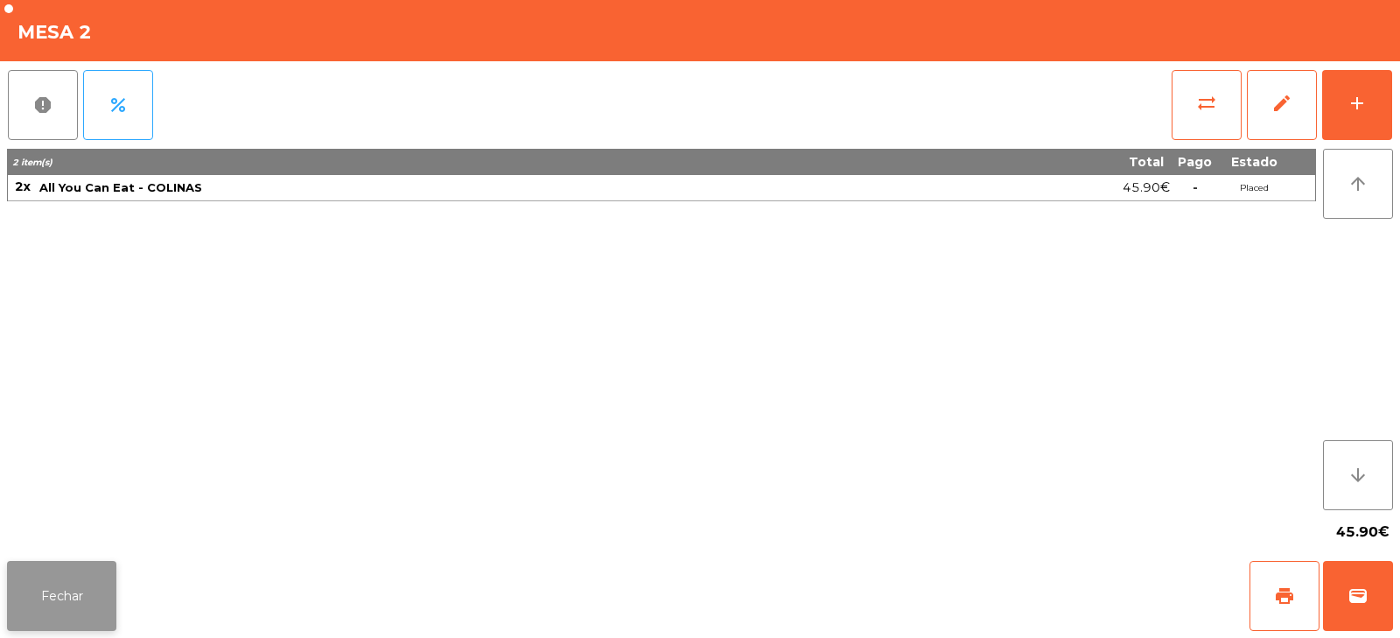
click at [83, 590] on button "Fechar" at bounding box center [61, 596] width 109 height 70
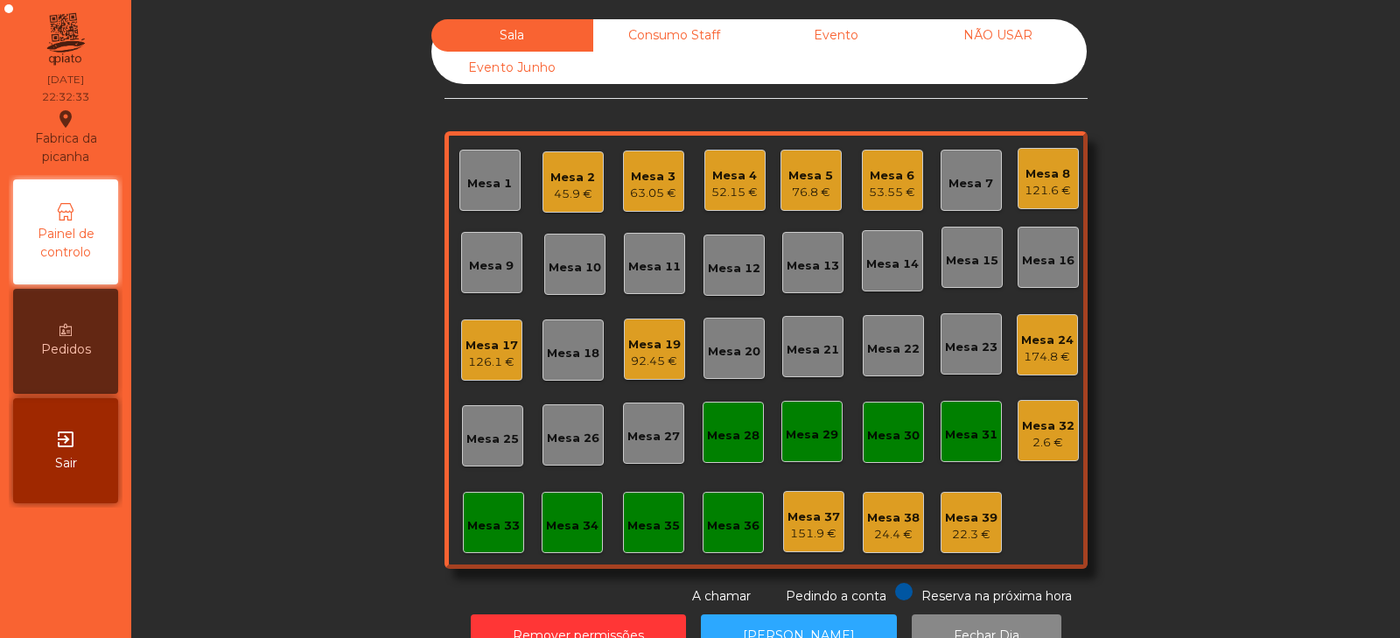
click at [873, 253] on div "Mesa 14" at bounding box center [892, 260] width 52 height 24
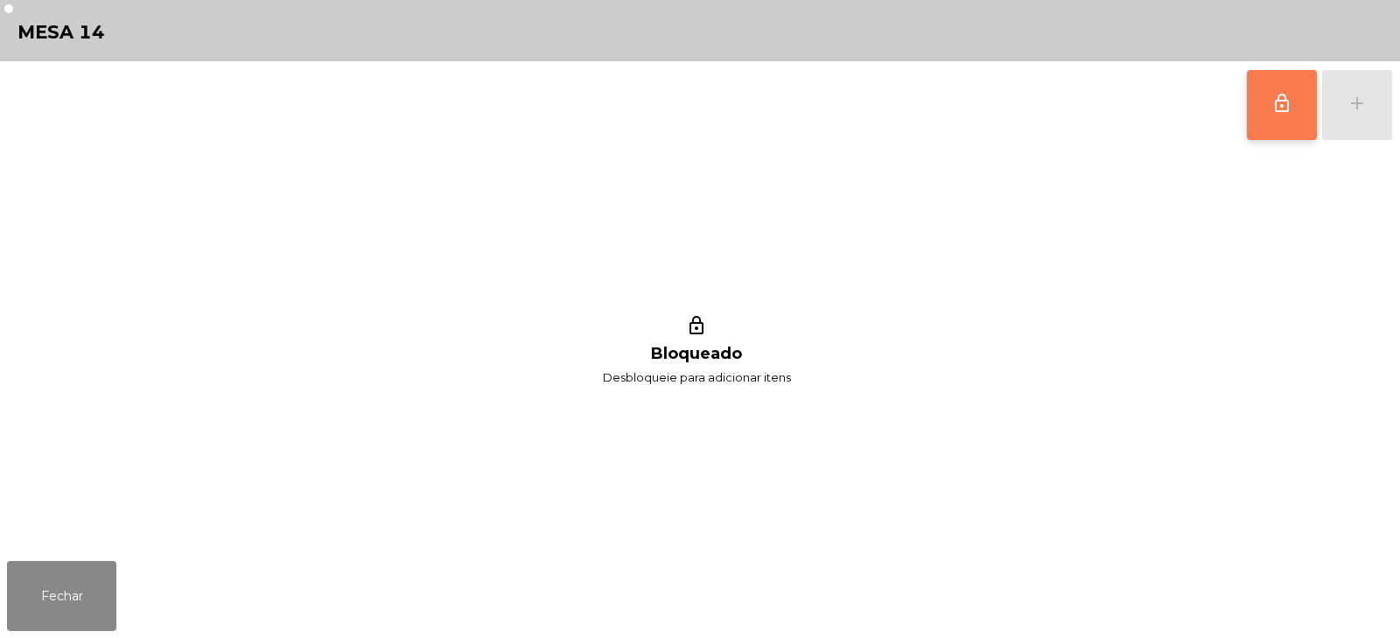
click at [1274, 103] on span "lock_outline" at bounding box center [1281, 103] width 21 height 21
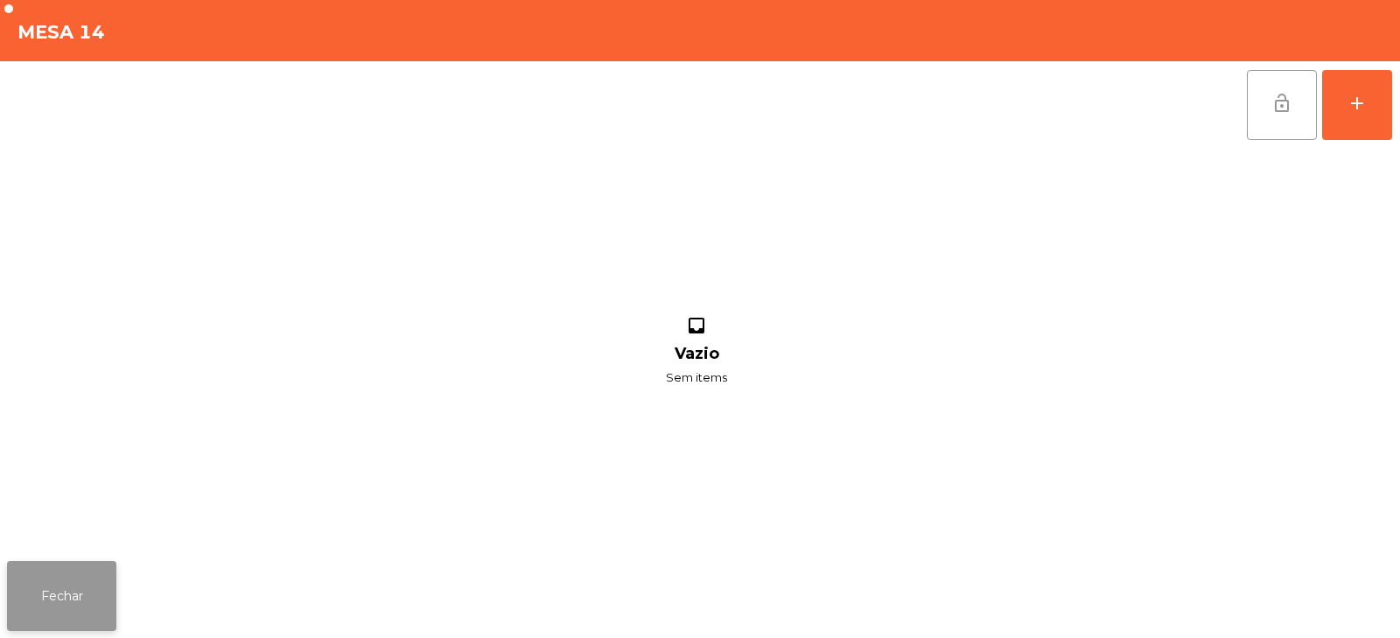
click at [87, 611] on button "Fechar" at bounding box center [61, 596] width 109 height 70
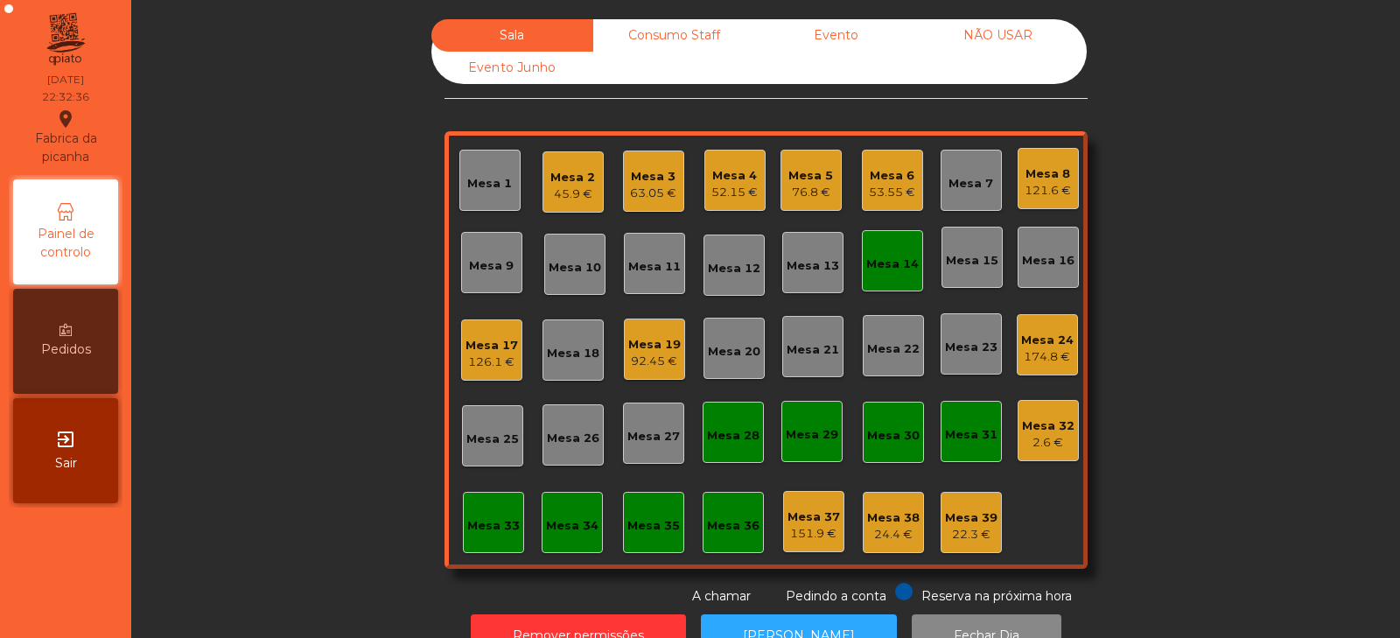
click at [550, 194] on div "45.9 €" at bounding box center [572, 193] width 45 height 17
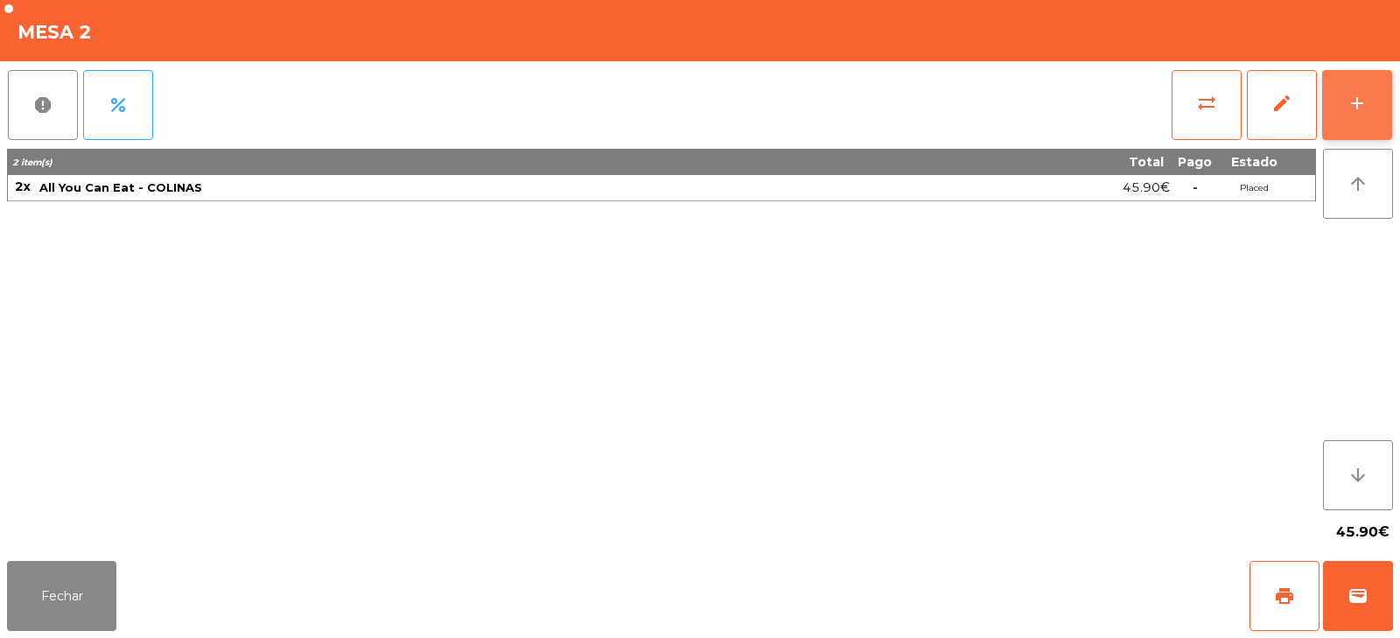
click at [1362, 107] on div "add" at bounding box center [1356, 103] width 21 height 21
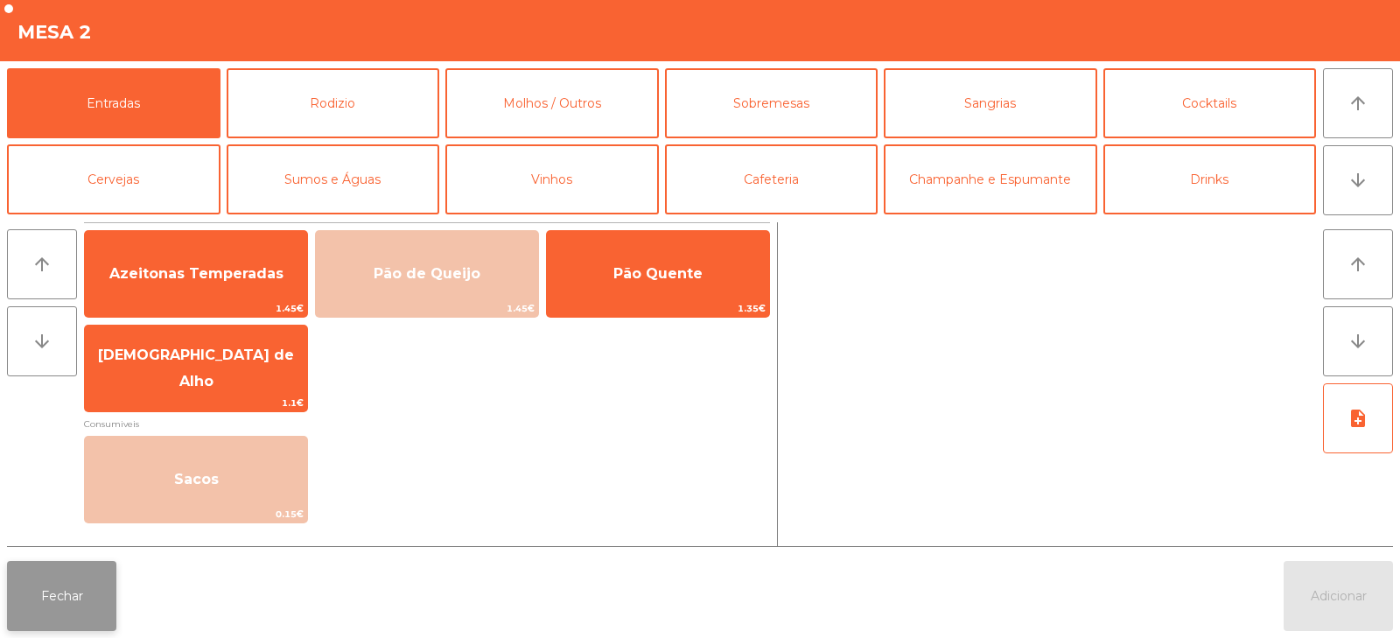
click at [36, 617] on button "Fechar" at bounding box center [61, 596] width 109 height 70
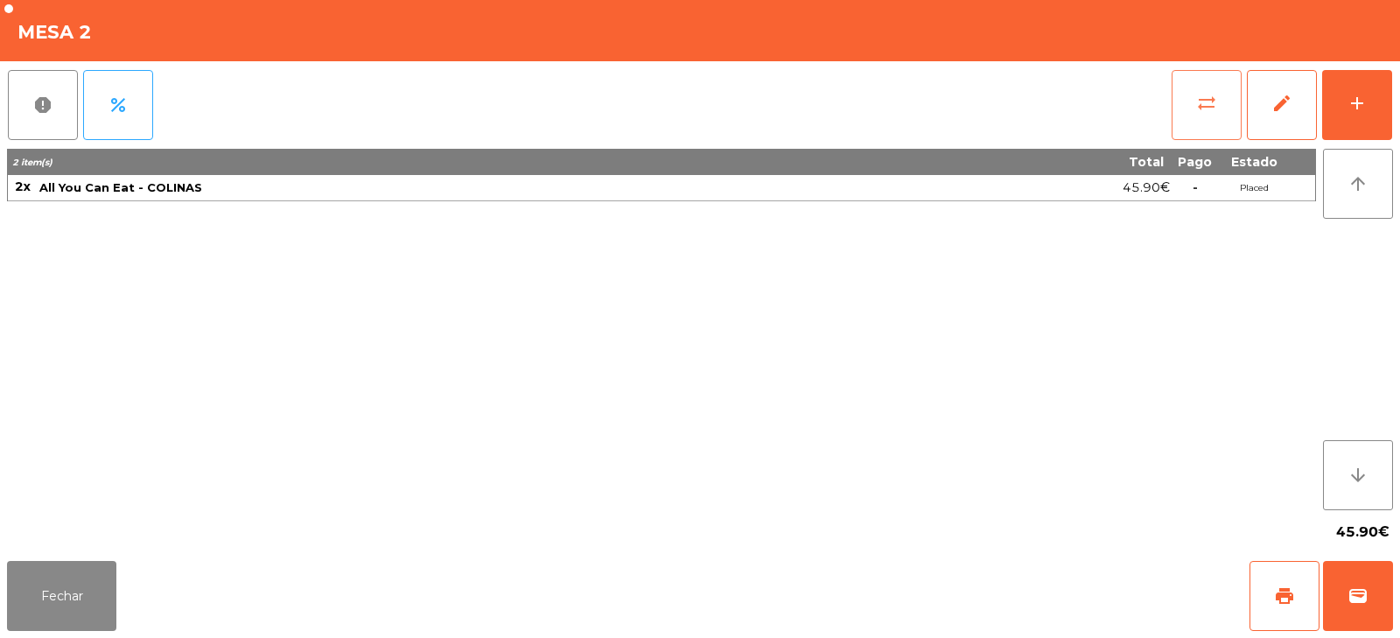
click at [1171, 106] on button "sync_alt" at bounding box center [1206, 105] width 70 height 70
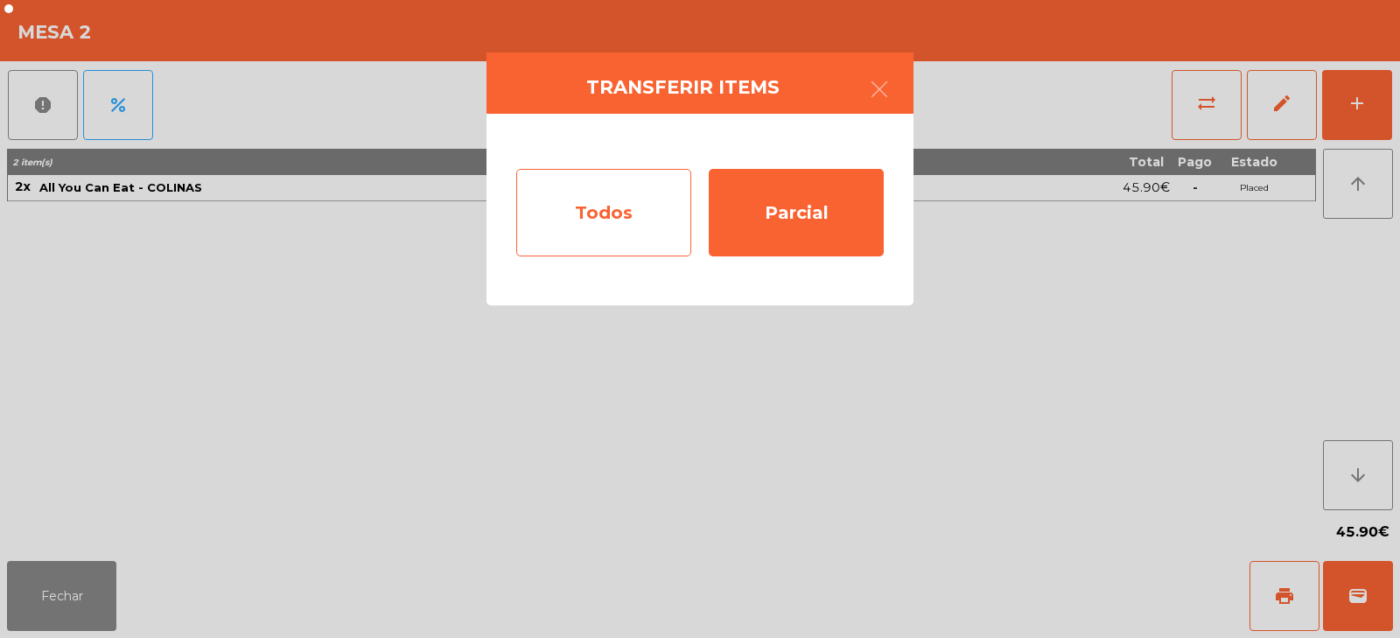
click at [618, 204] on div "Todos" at bounding box center [603, 212] width 175 height 87
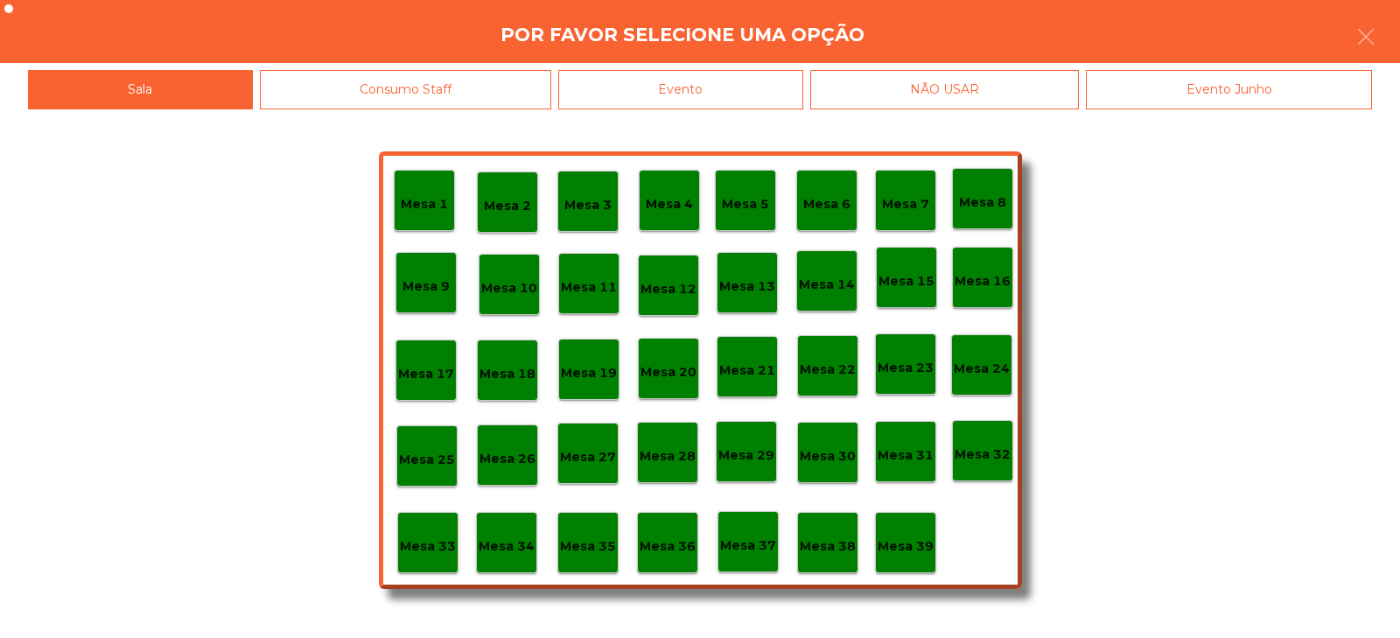
click at [821, 280] on p "Mesa 14" at bounding box center [827, 285] width 56 height 20
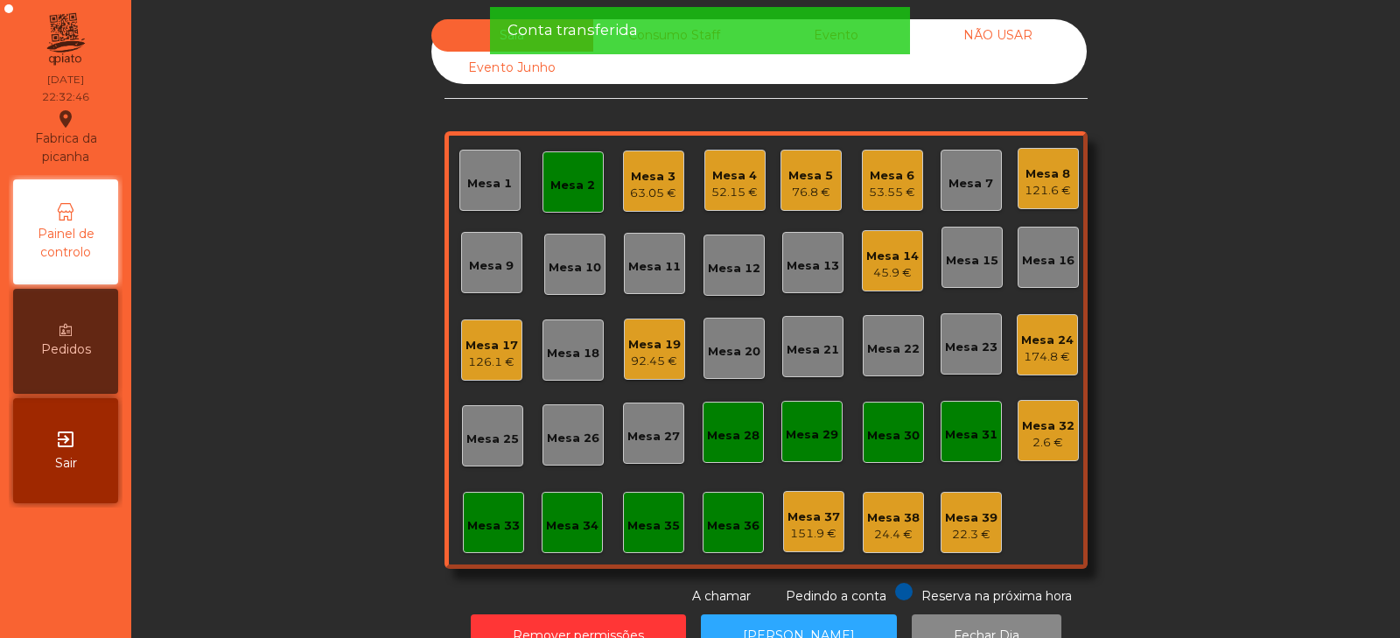
click at [554, 179] on div "Mesa 2" at bounding box center [572, 185] width 45 height 17
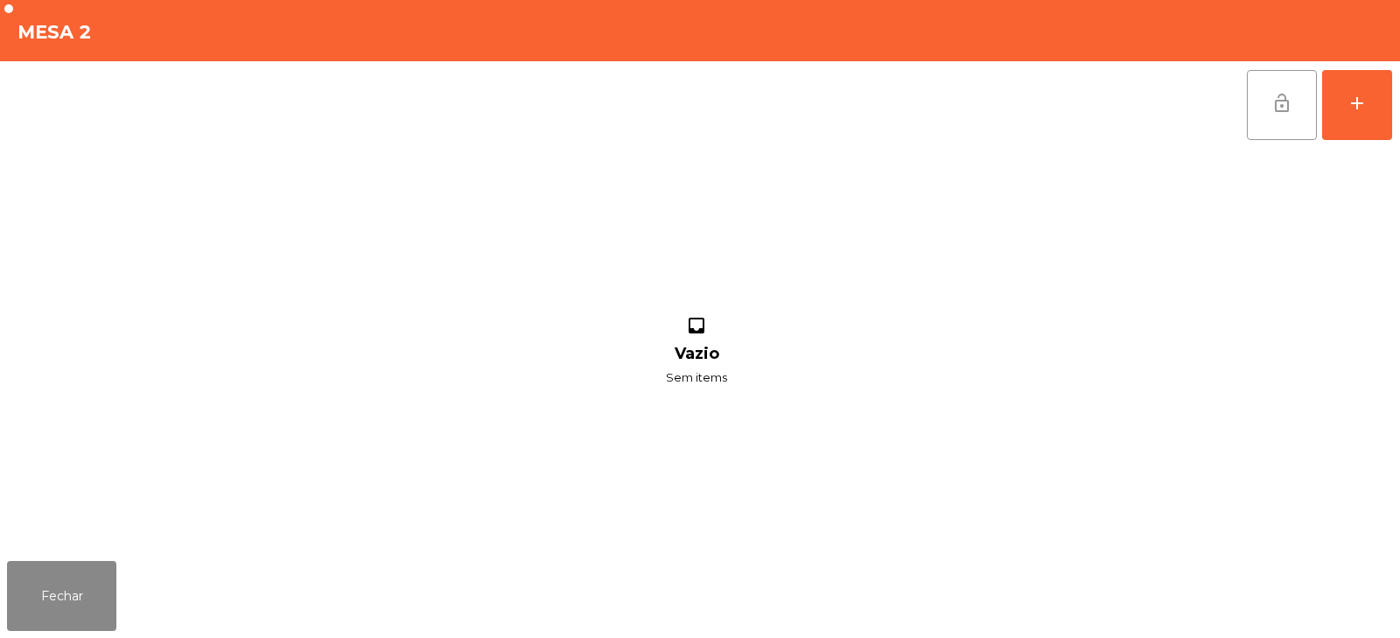
click at [1279, 93] on span "lock_open" at bounding box center [1281, 103] width 21 height 21
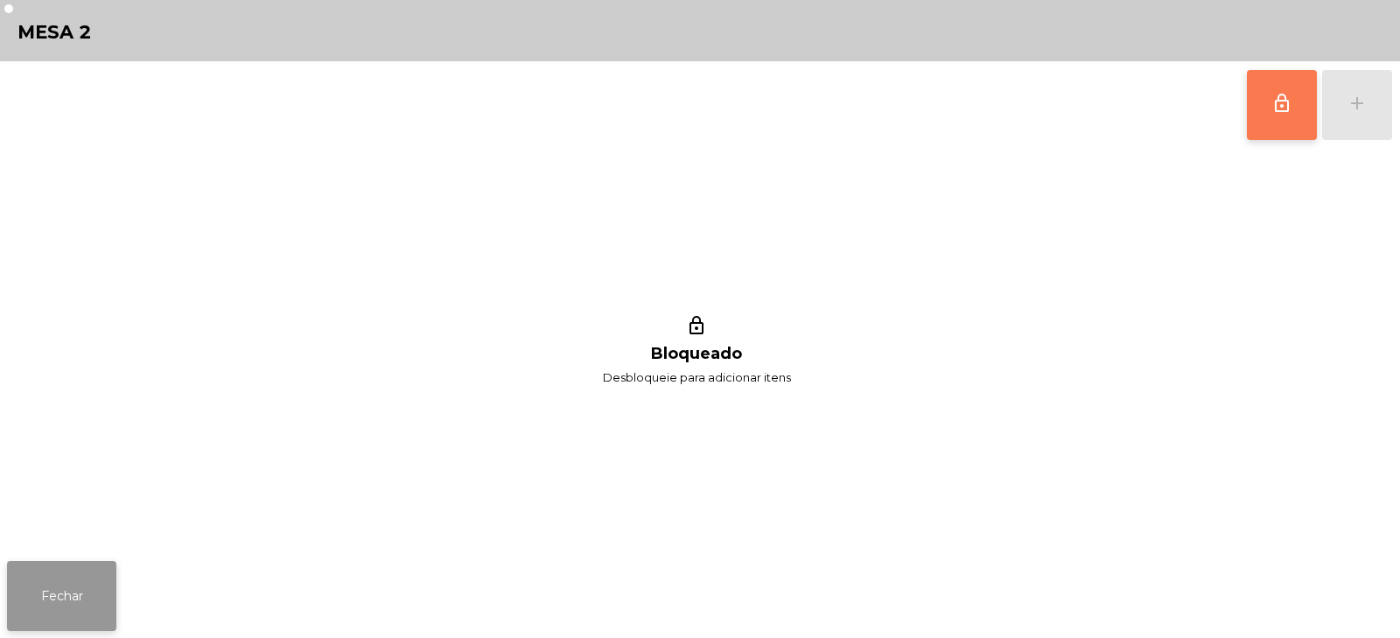
click at [49, 604] on button "Fechar" at bounding box center [61, 596] width 109 height 70
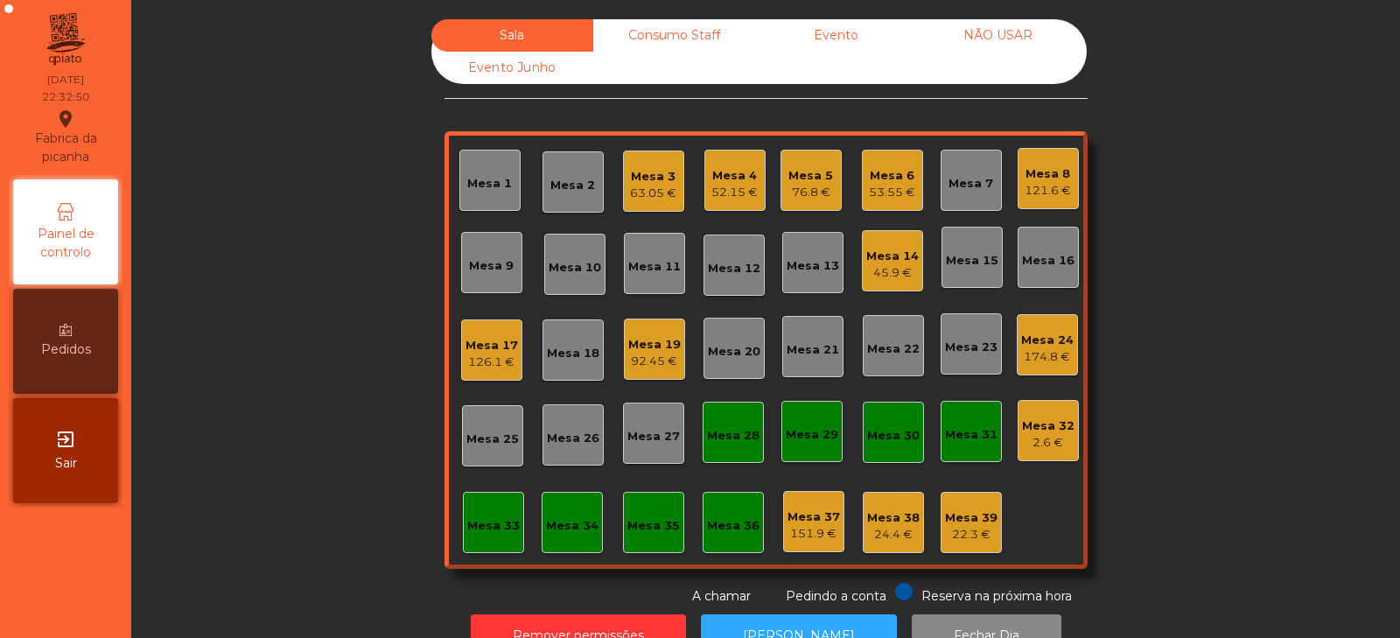
click at [348, 21] on div "Sala Consumo Staff Evento NÃO USAR Evento Junho Mesa 1 Mesa 2 Mesa 3 63.05 € Me…" at bounding box center [765, 312] width 1221 height 586
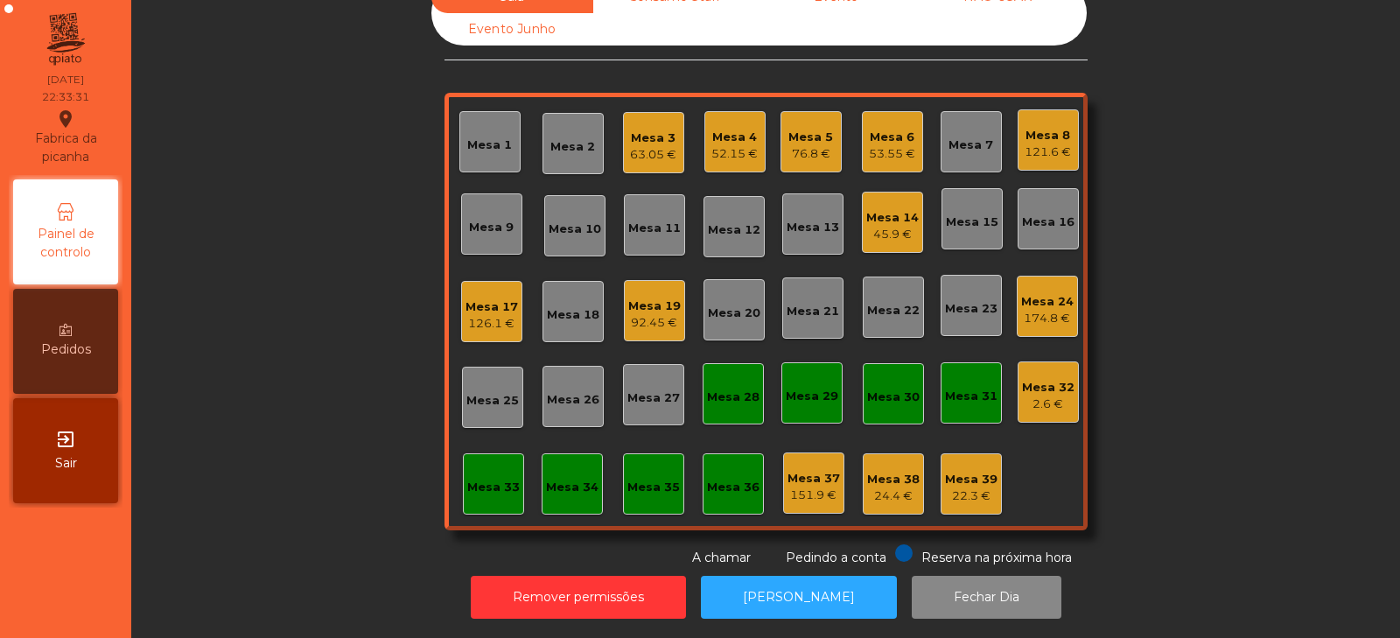
scroll to position [0, 0]
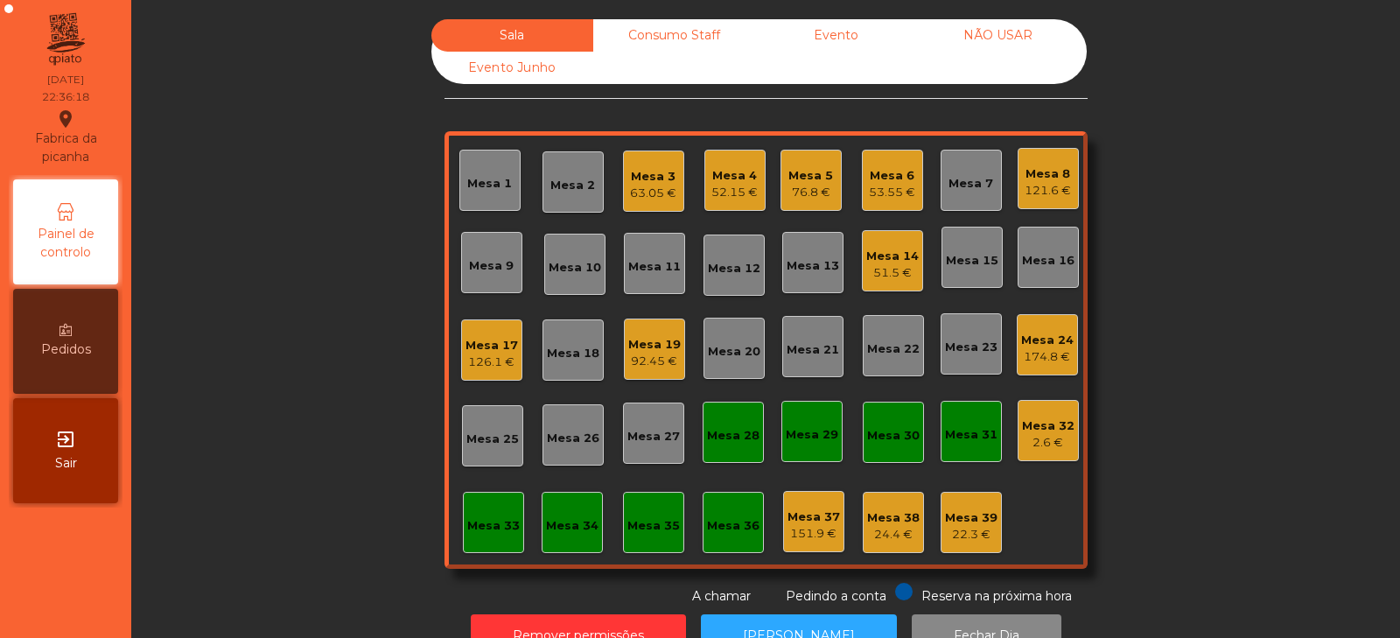
click at [905, 186] on div "53.55 €" at bounding box center [892, 192] width 46 height 17
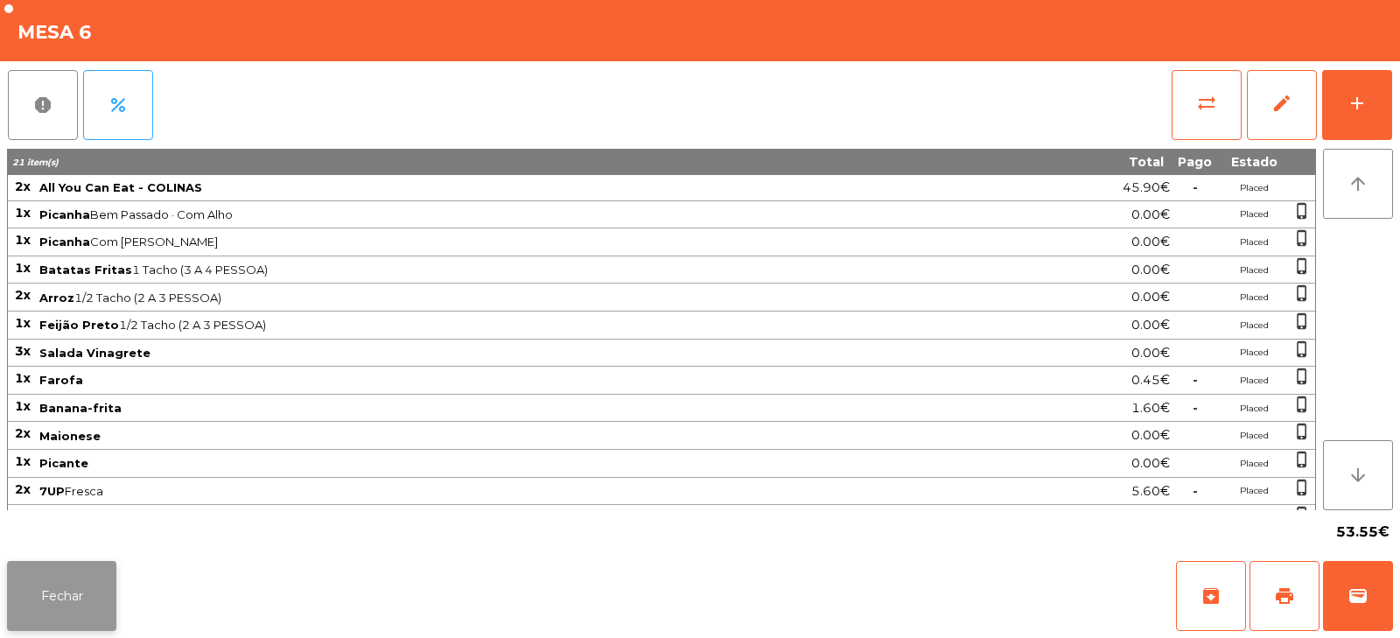
click at [96, 596] on button "Fechar" at bounding box center [61, 596] width 109 height 70
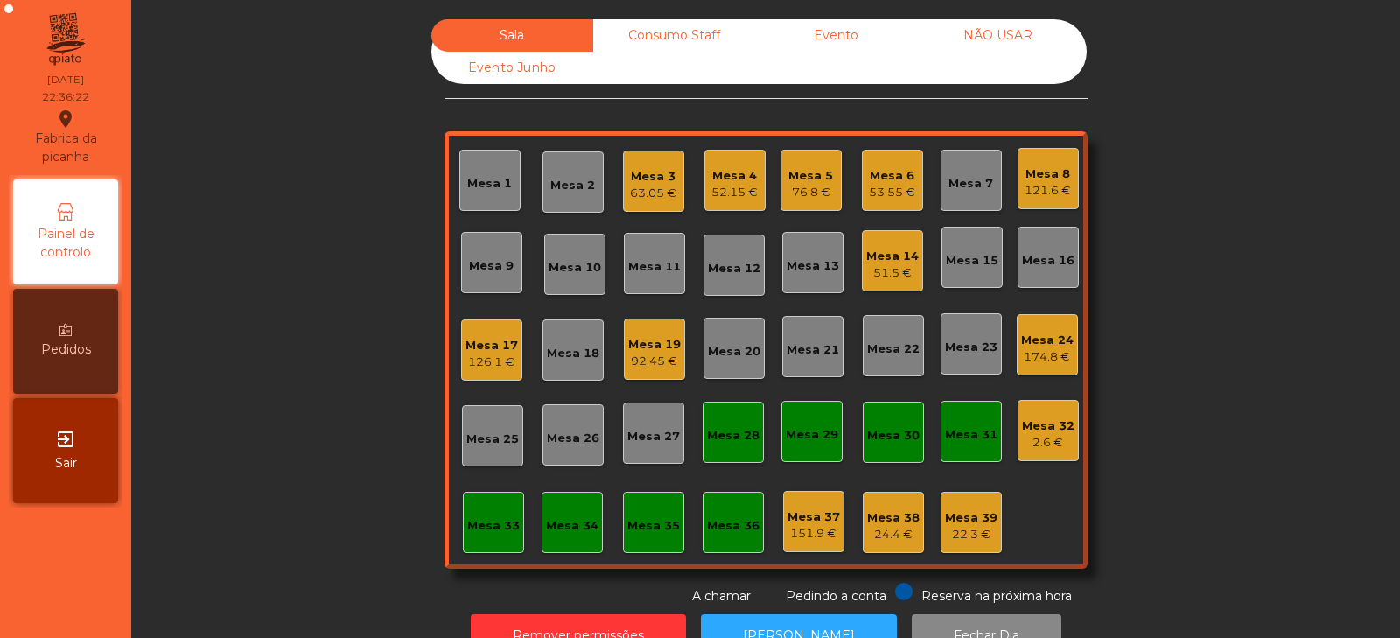
click at [810, 165] on div "Mesa 5 76.8 €" at bounding box center [810, 180] width 45 height 41
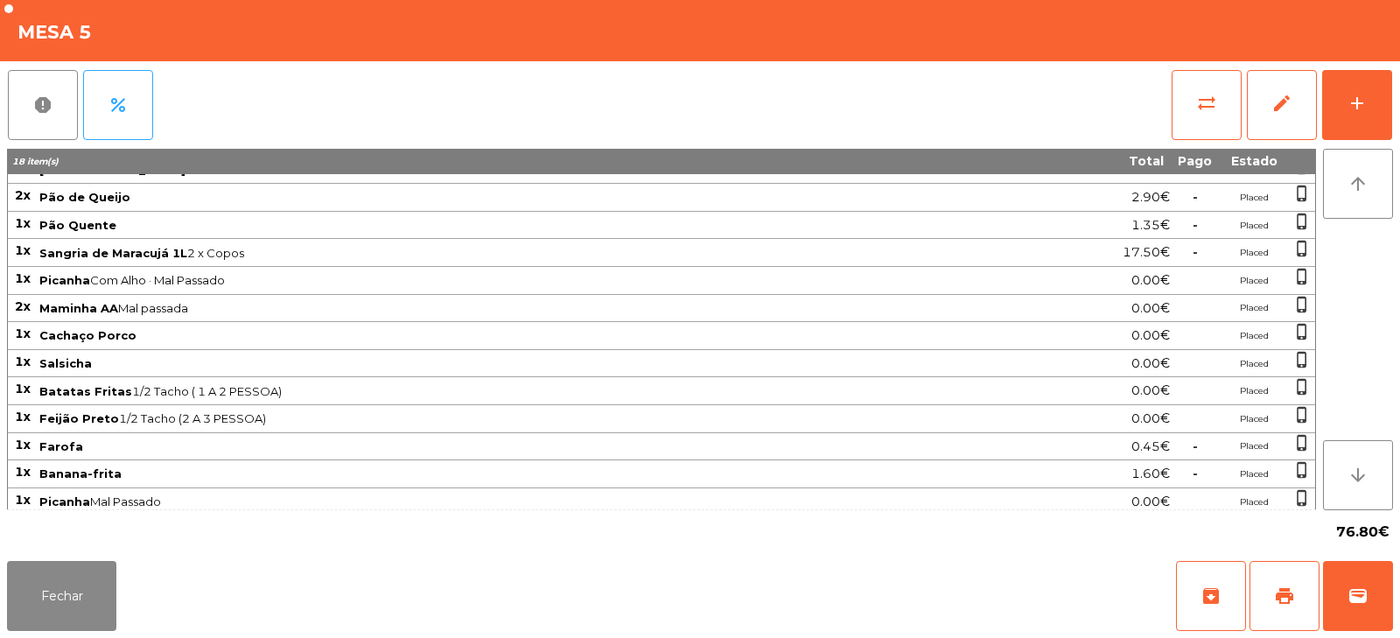
scroll to position [79, 0]
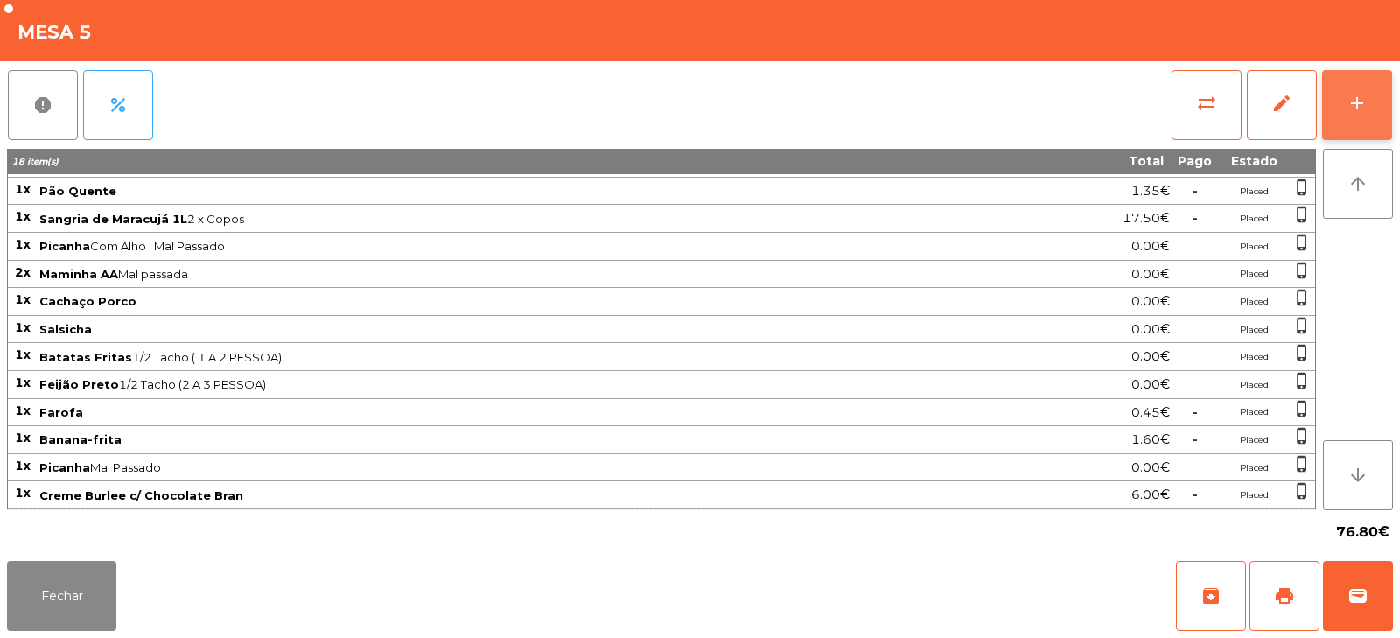
click at [1344, 100] on button "add" at bounding box center [1357, 105] width 70 height 70
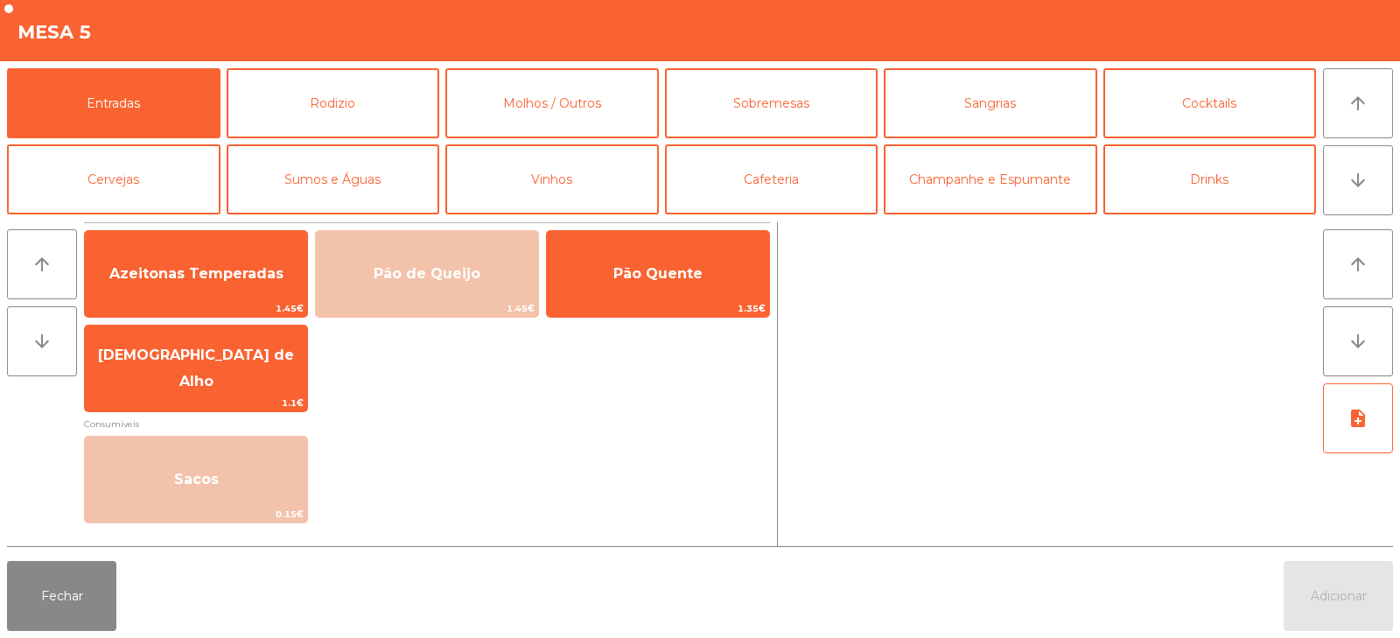
scroll to position [36, 0]
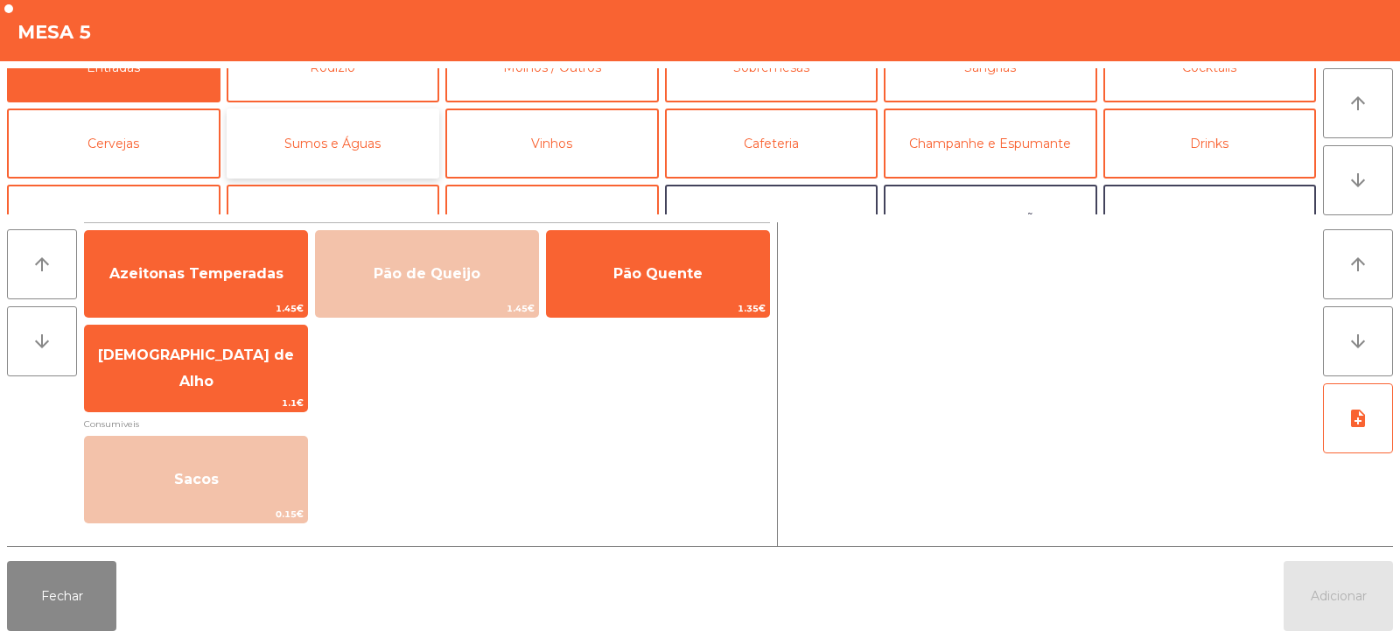
click at [405, 129] on button "Sumos e Águas" at bounding box center [333, 143] width 213 height 70
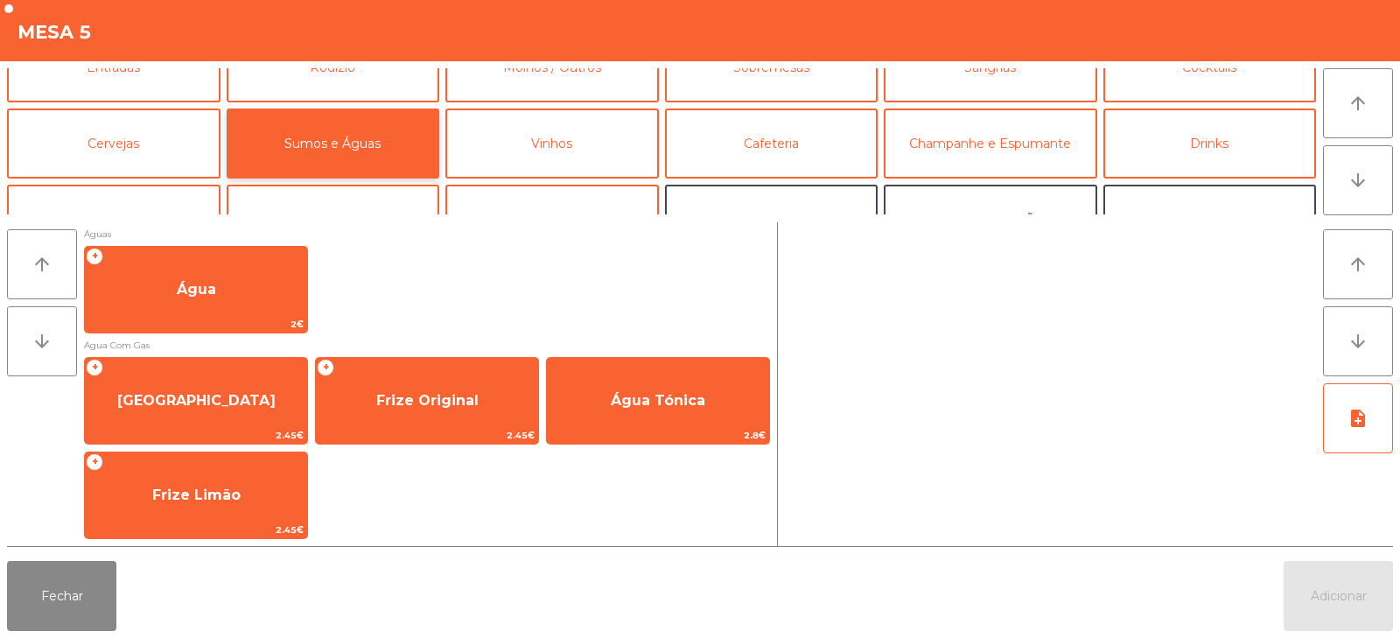
scroll to position [483, 0]
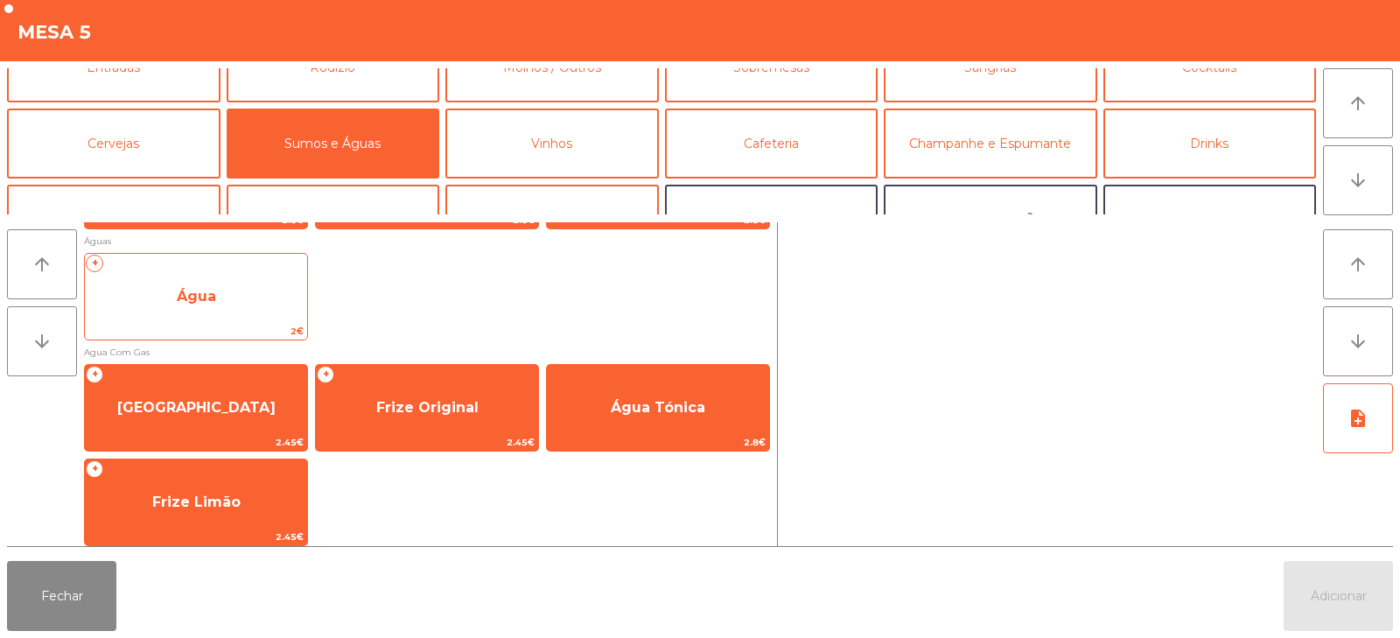
click at [238, 303] on span "Água" at bounding box center [196, 296] width 222 height 47
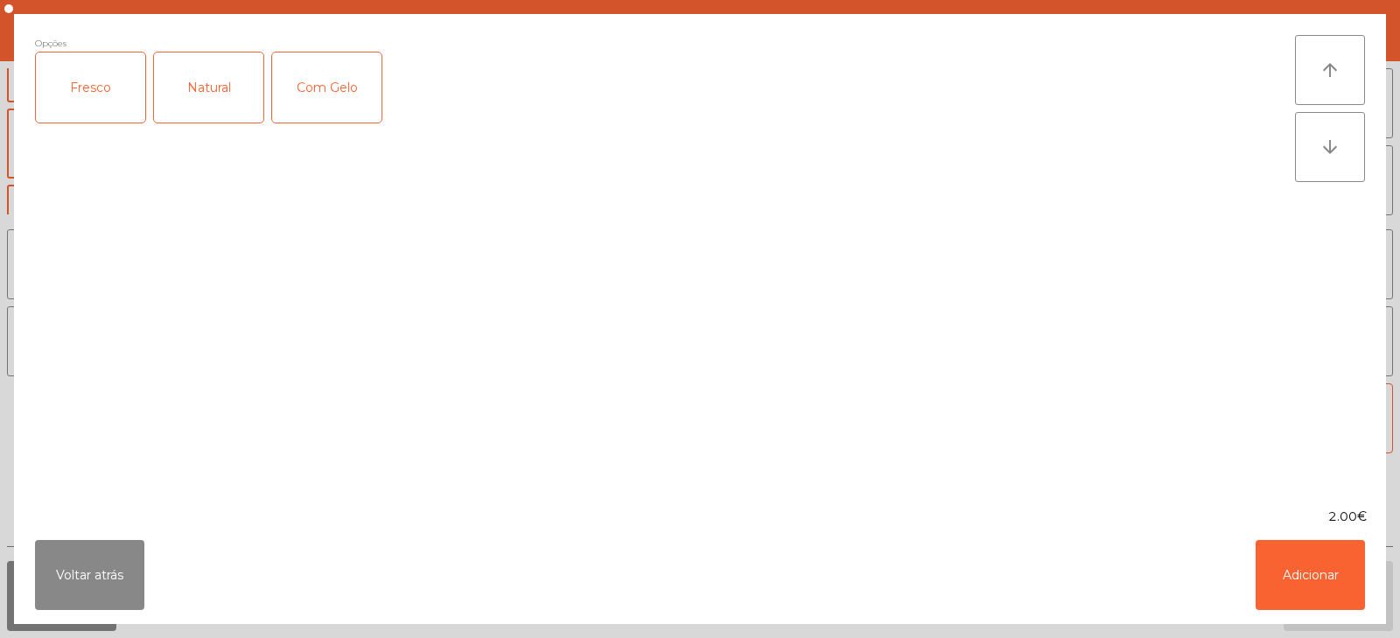
click at [87, 107] on div "Fresco" at bounding box center [90, 87] width 109 height 70
click at [1325, 567] on button "Adicionar" at bounding box center [1309, 575] width 109 height 70
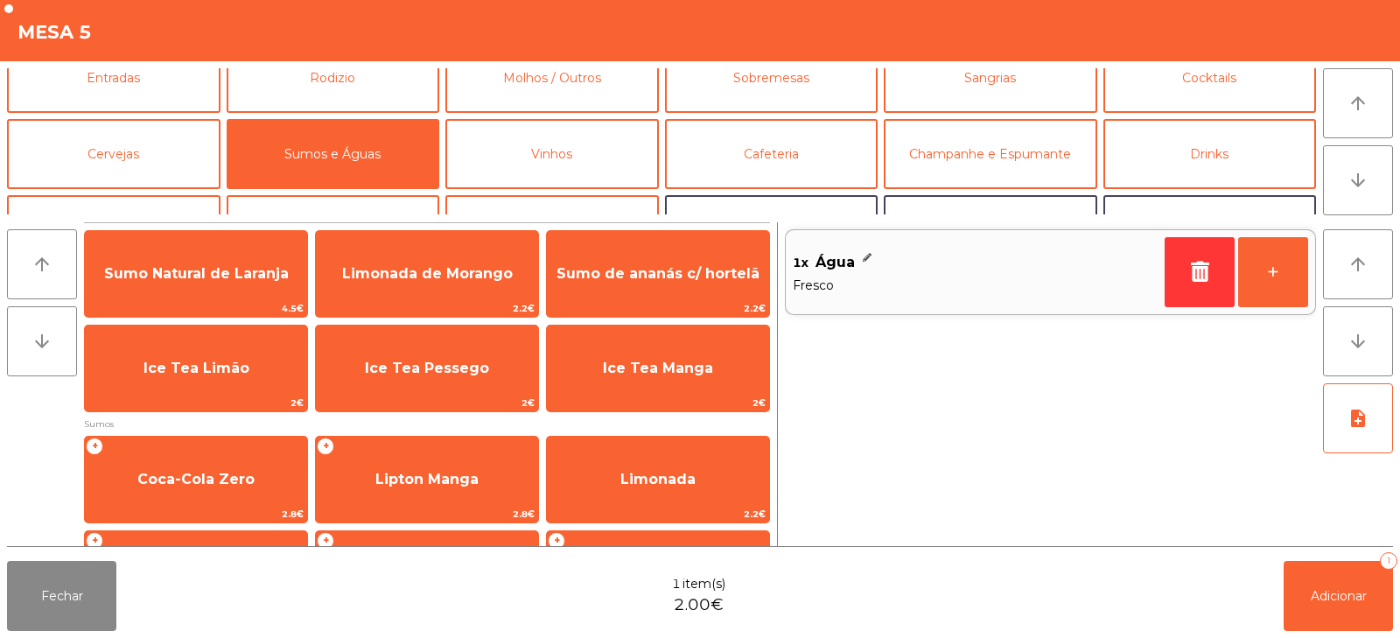
scroll to position [0, 0]
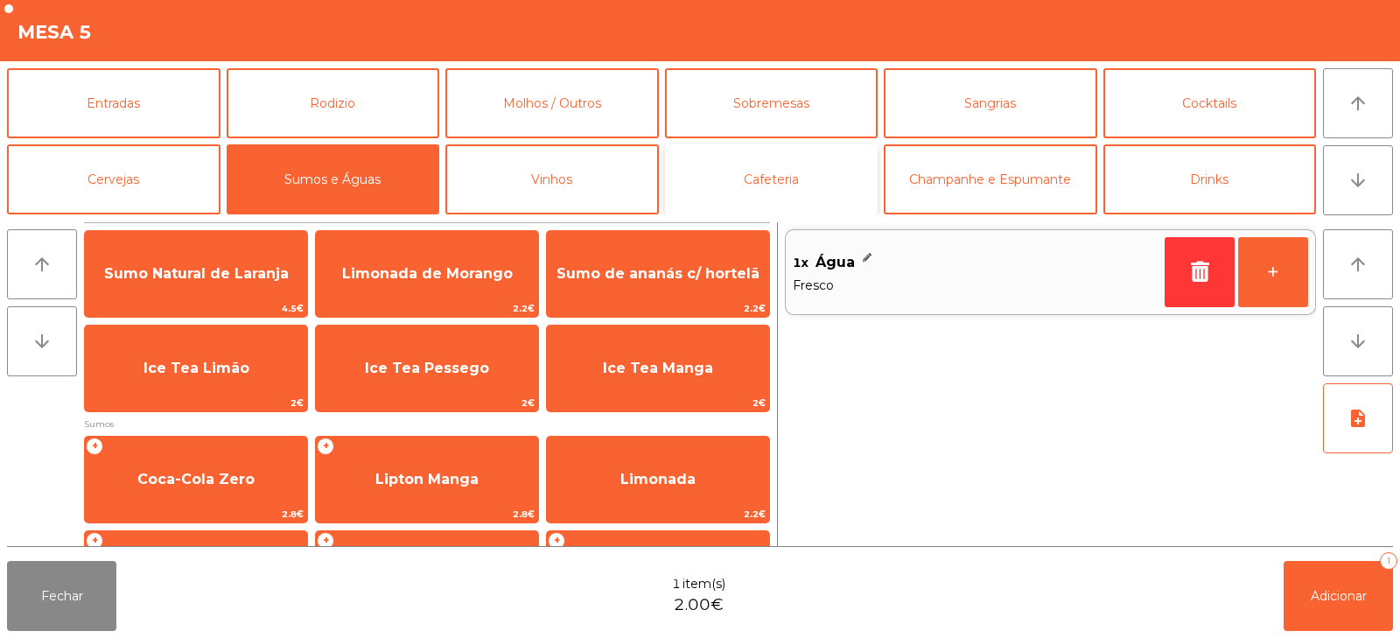
click at [746, 181] on button "Cafeteria" at bounding box center [771, 179] width 213 height 70
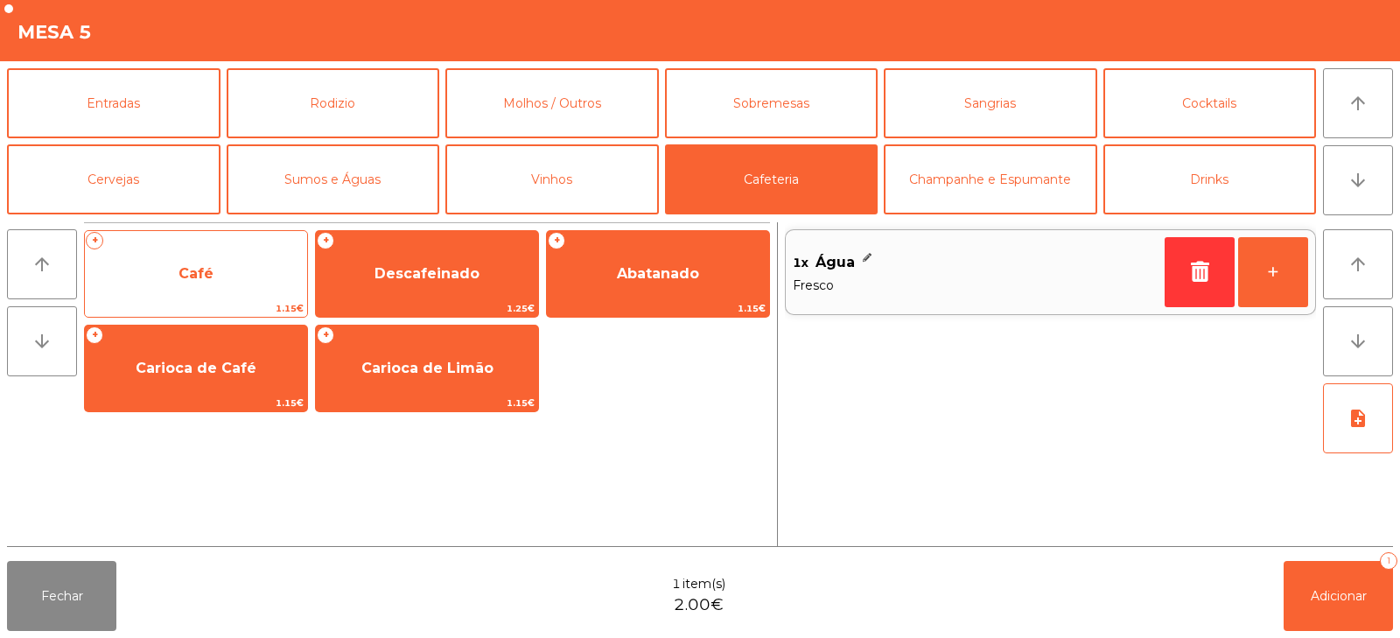
click at [238, 284] on span "Café" at bounding box center [196, 273] width 222 height 47
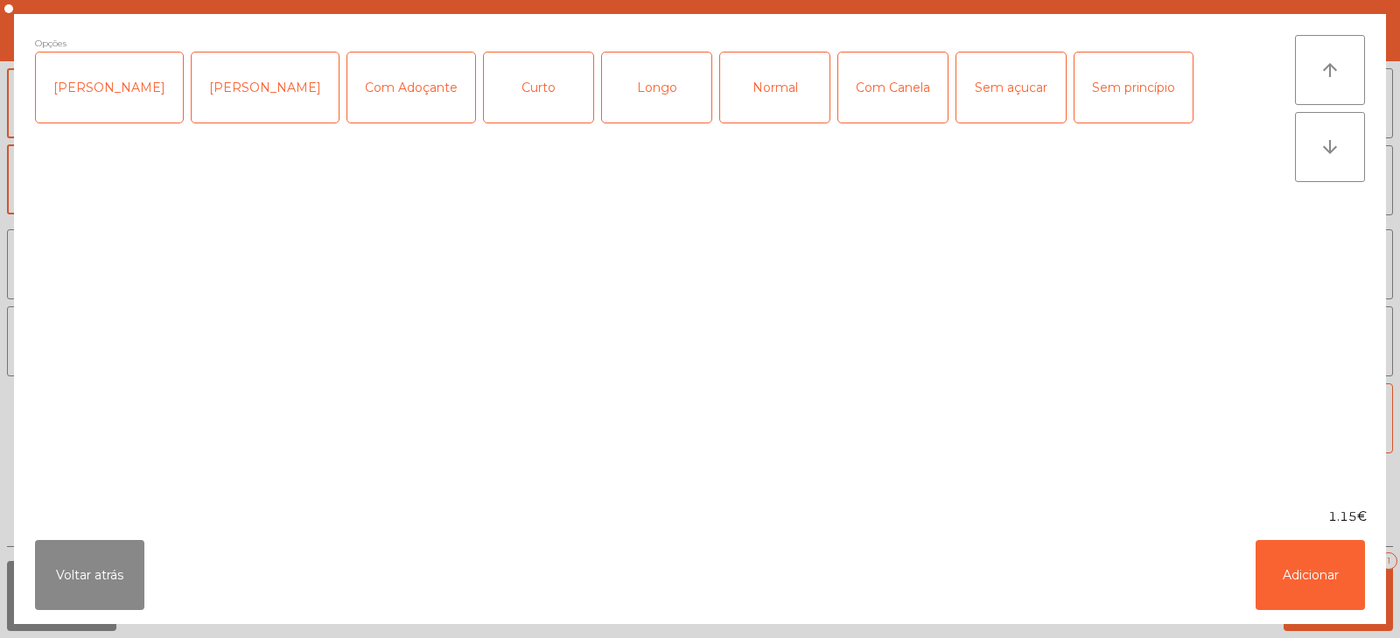
click at [731, 95] on div "Normal" at bounding box center [774, 87] width 109 height 70
click at [1301, 569] on button "Adicionar" at bounding box center [1309, 575] width 109 height 70
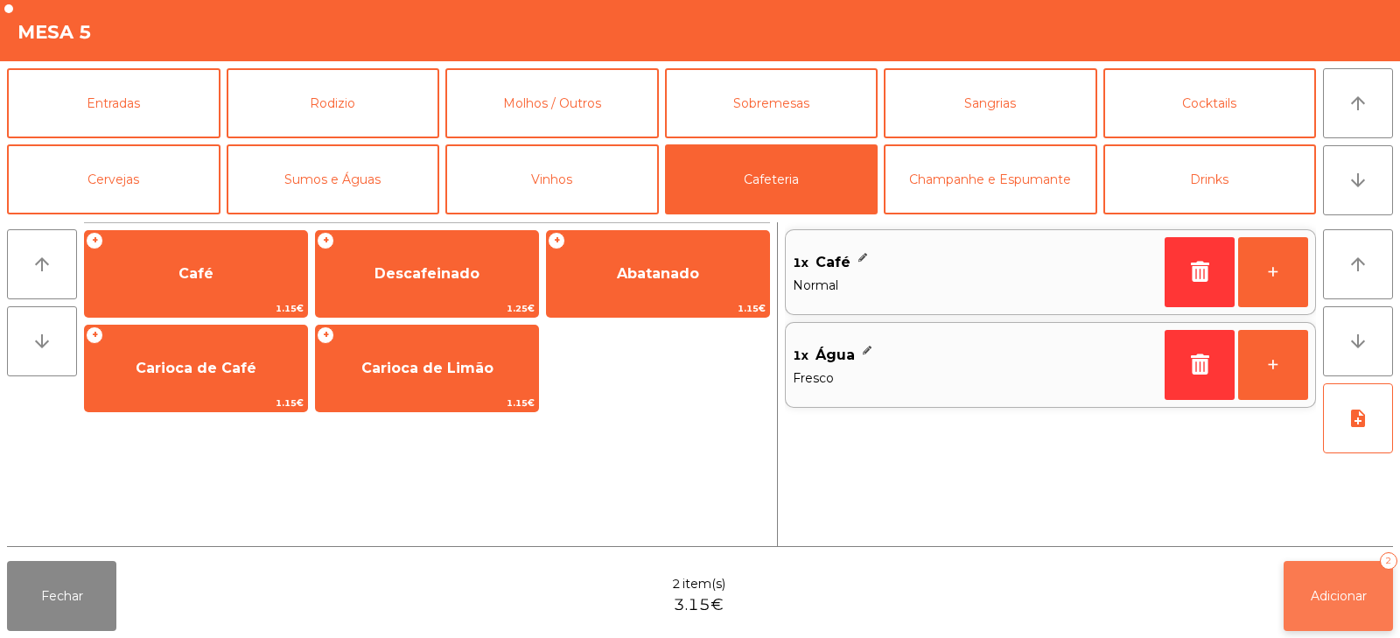
click at [1316, 580] on button "Adicionar 2" at bounding box center [1337, 596] width 109 height 70
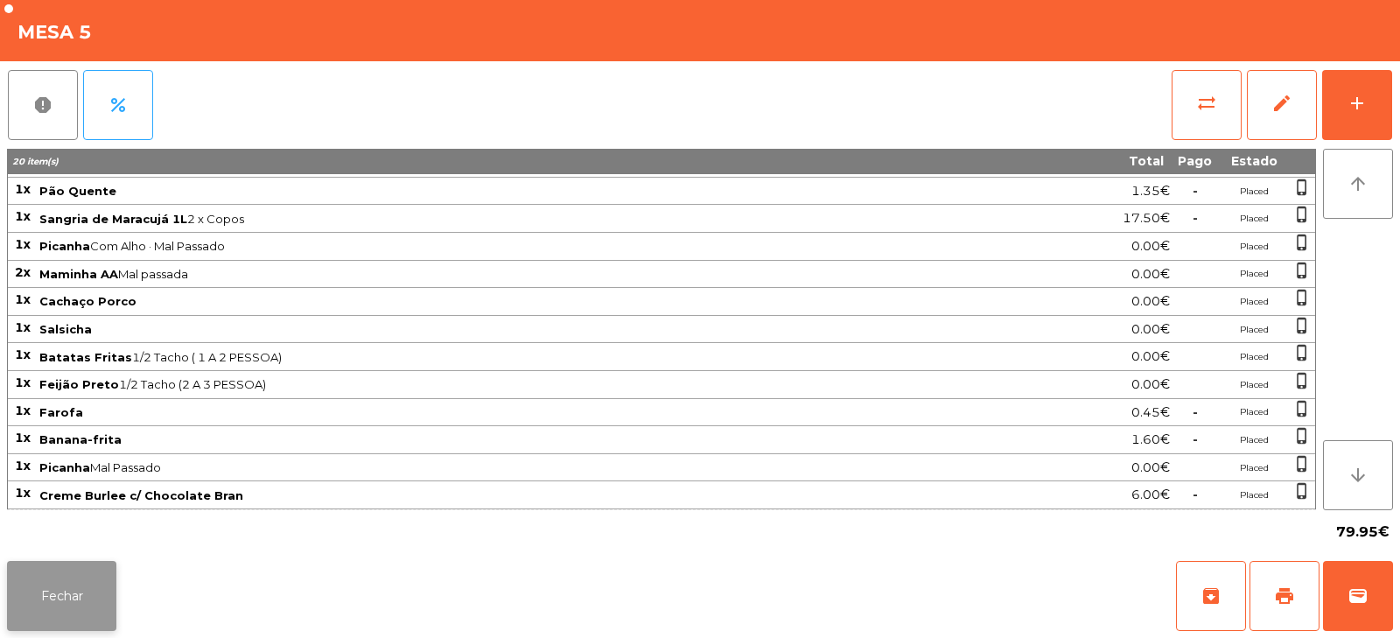
click at [64, 606] on button "Fechar" at bounding box center [61, 596] width 109 height 70
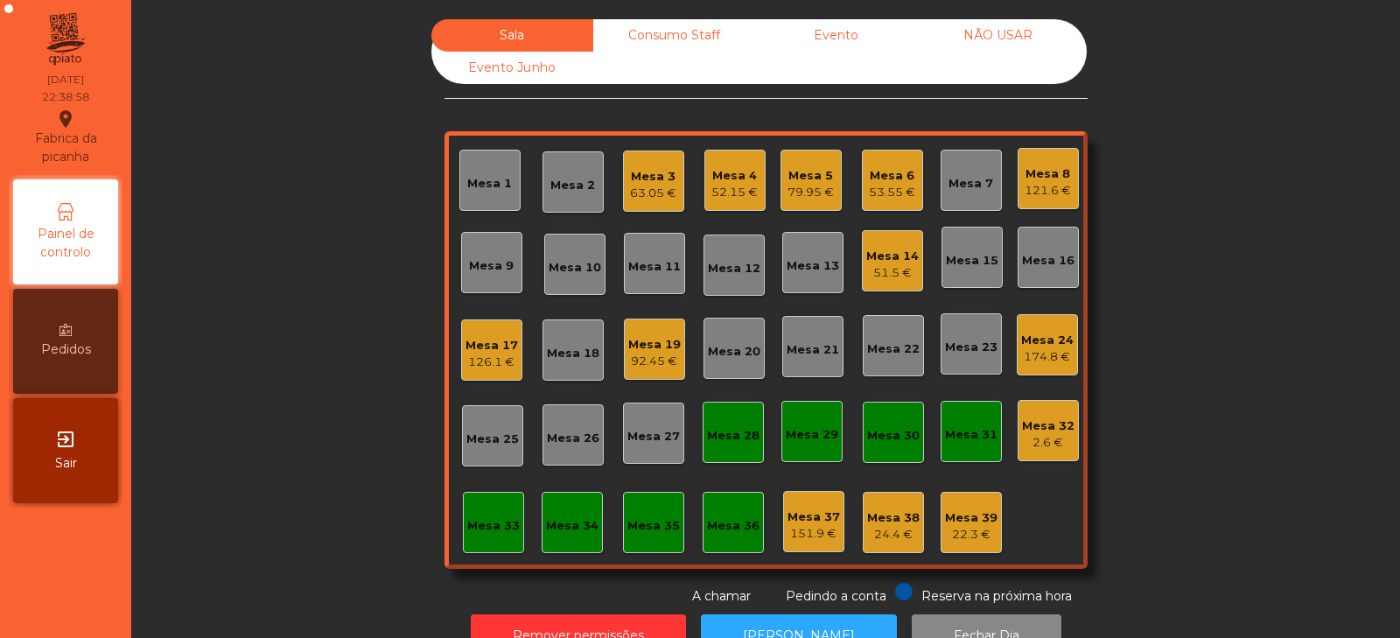
click at [737, 184] on div "52.15 €" at bounding box center [734, 192] width 46 height 17
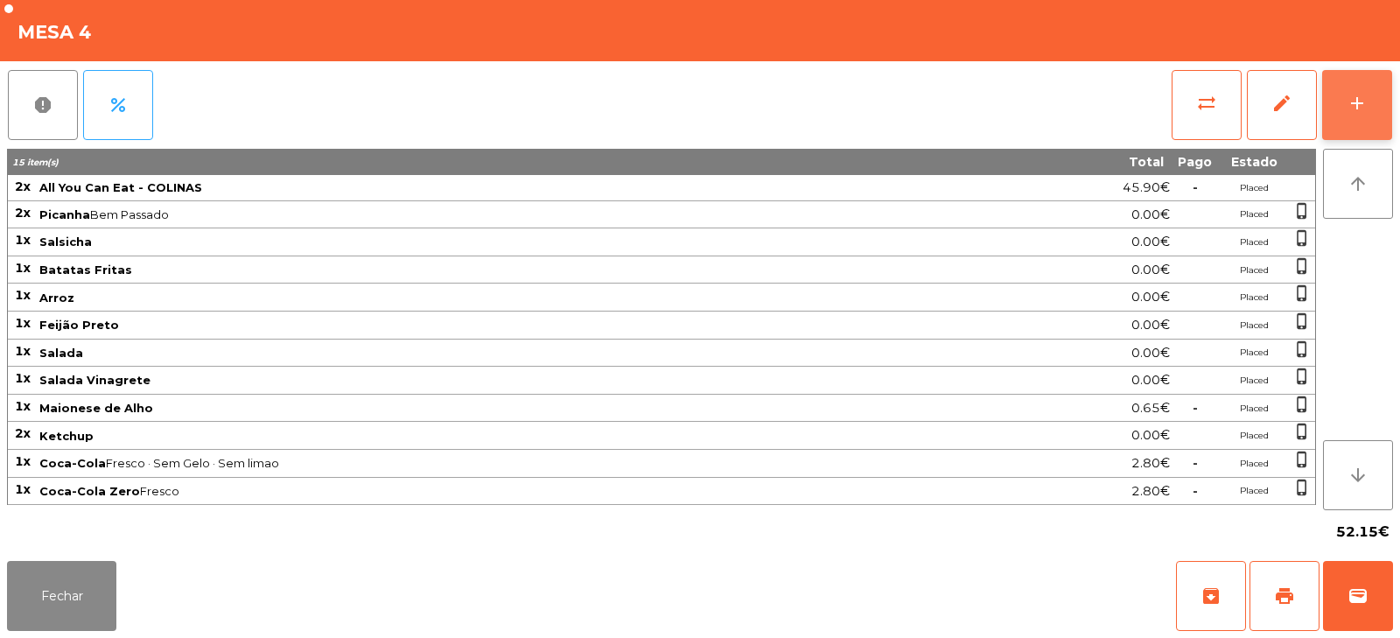
click at [1376, 101] on button "add" at bounding box center [1357, 105] width 70 height 70
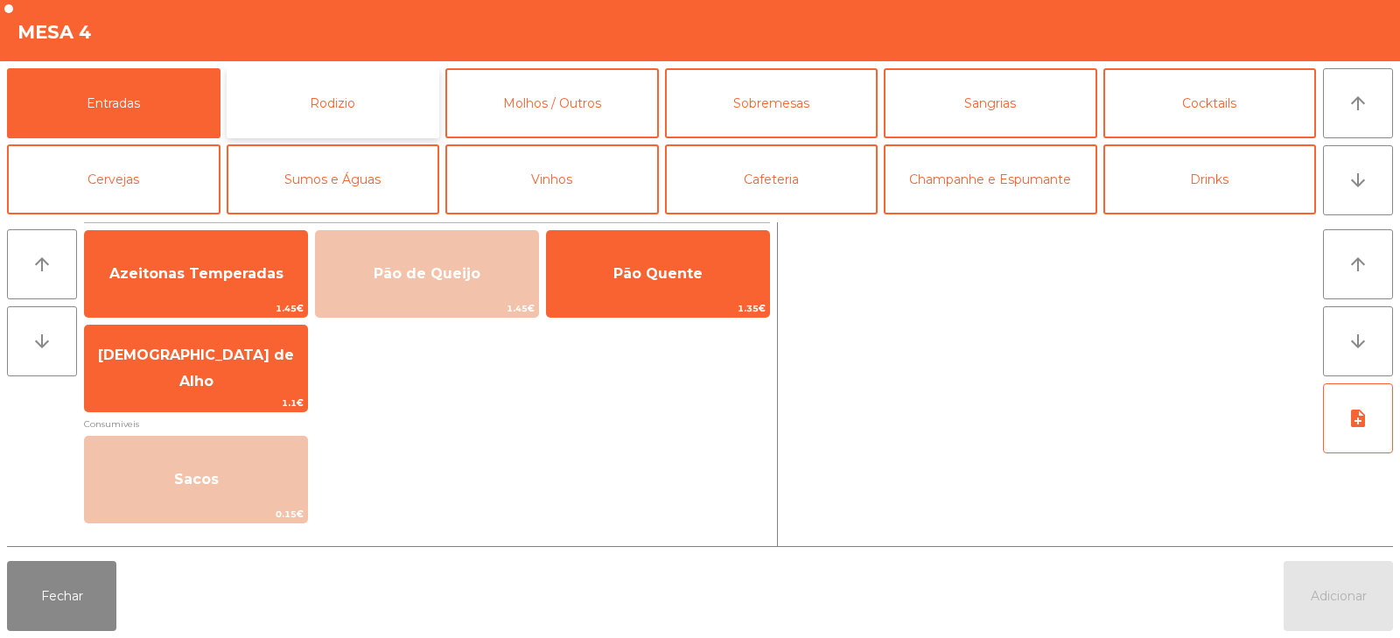
click at [356, 94] on button "Rodizio" at bounding box center [333, 103] width 213 height 70
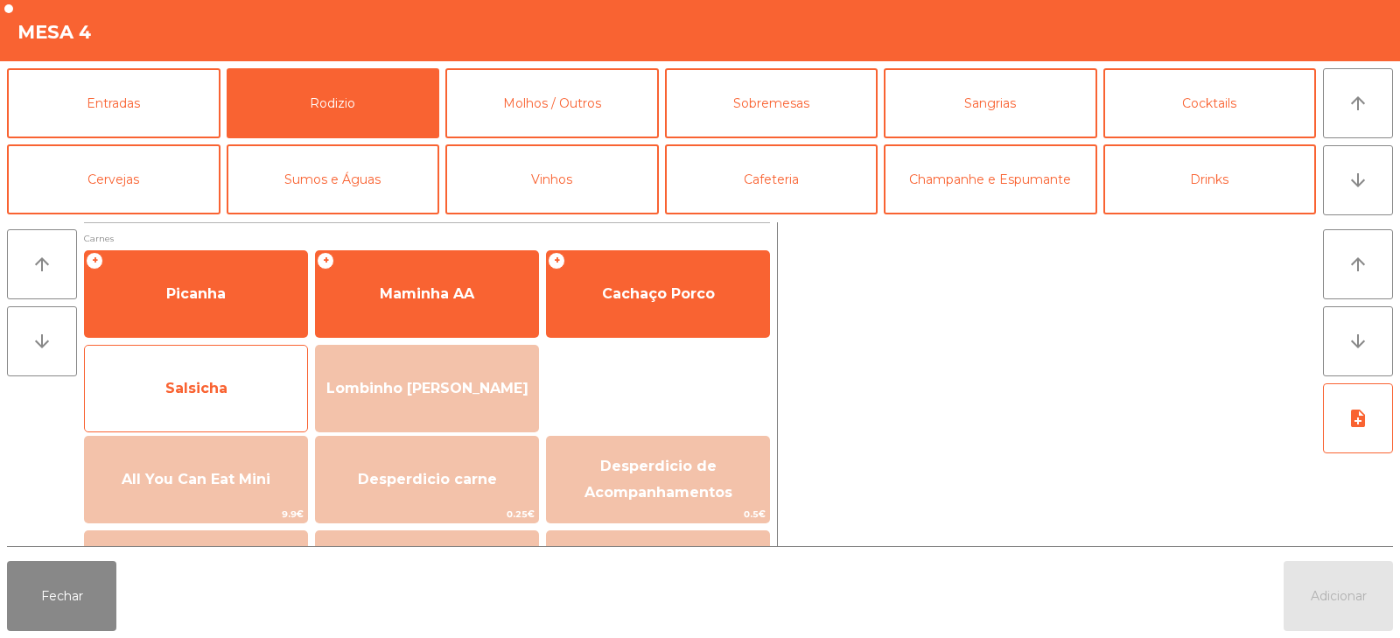
click at [170, 416] on div "Salsicha" at bounding box center [196, 388] width 224 height 87
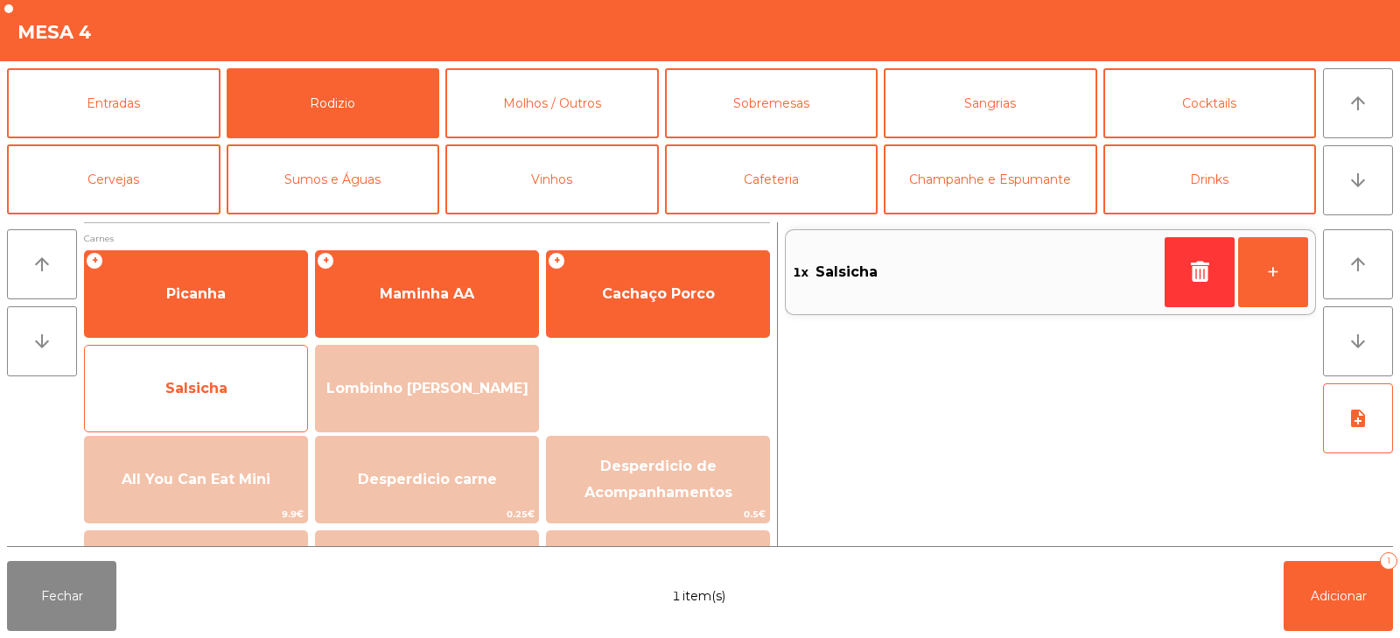
click at [167, 416] on div "Salsicha" at bounding box center [196, 388] width 224 height 87
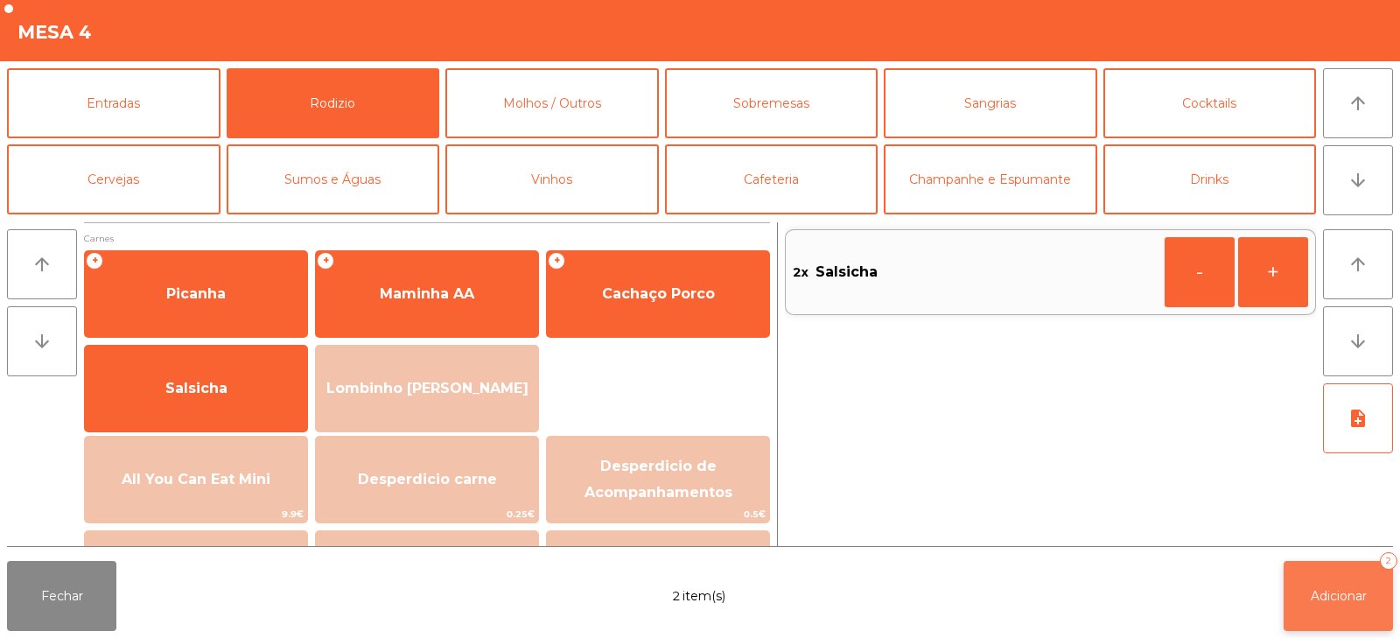
click at [1328, 592] on span "Adicionar" at bounding box center [1338, 596] width 56 height 16
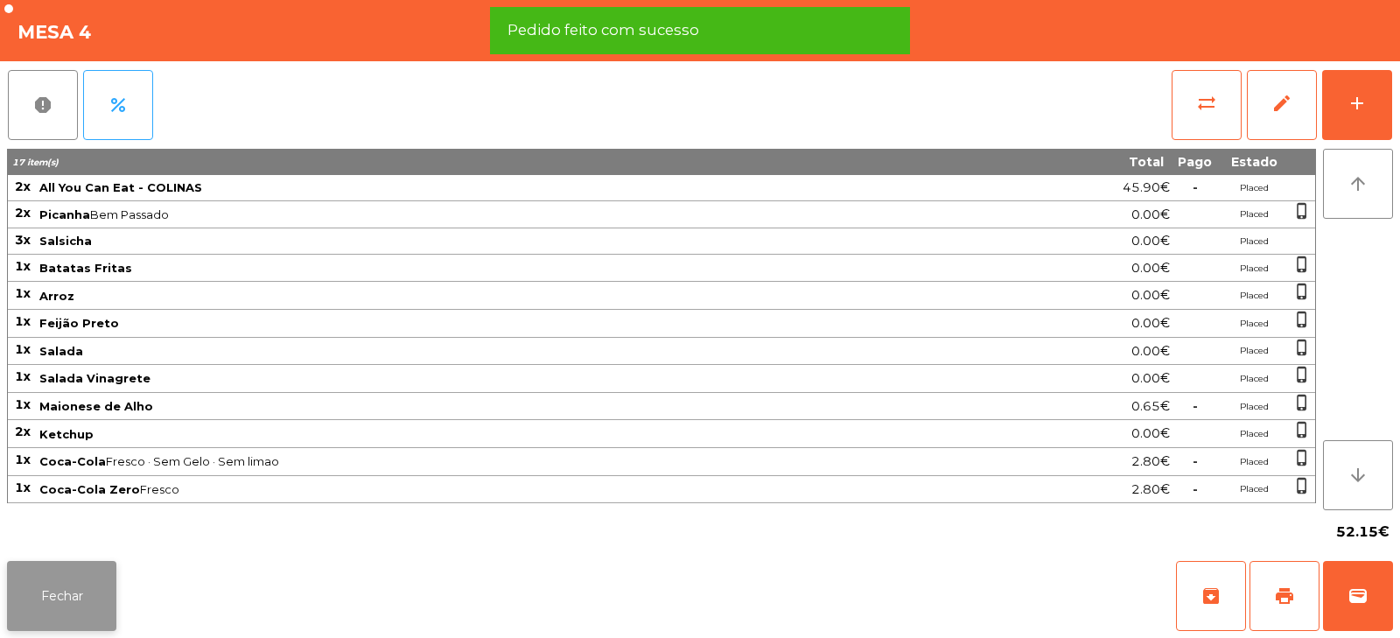
click at [76, 597] on button "Fechar" at bounding box center [61, 596] width 109 height 70
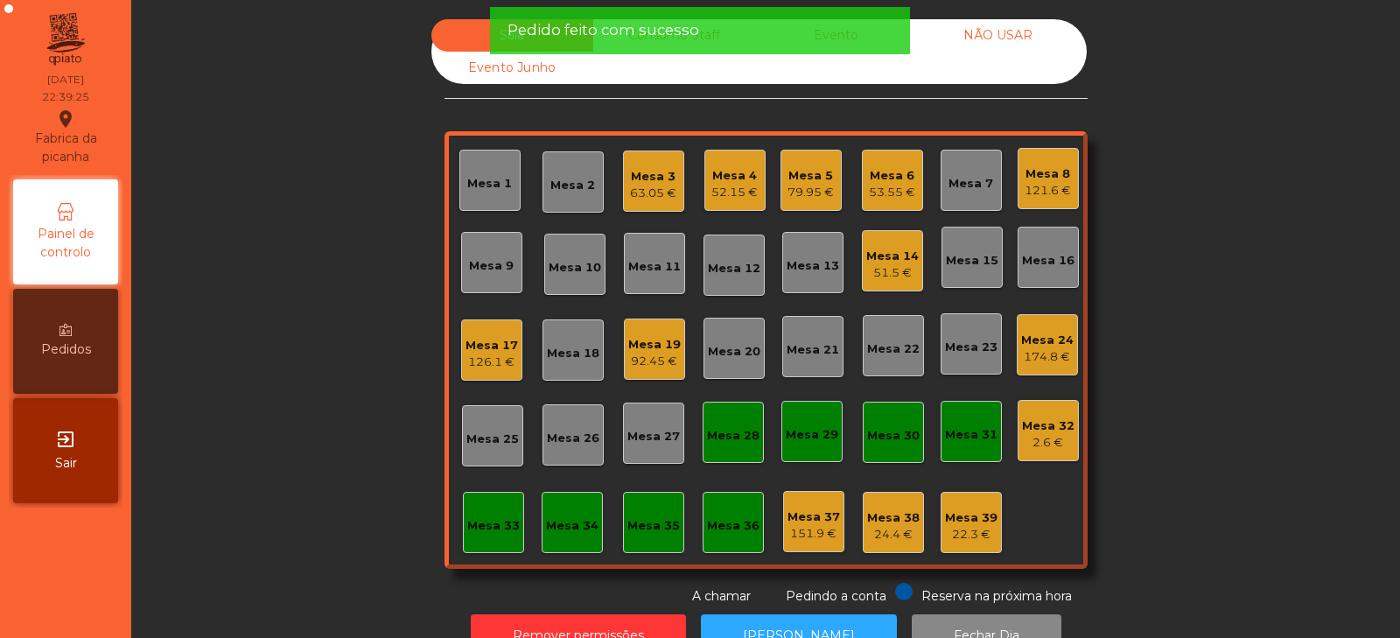
click at [271, 395] on div "Sala Consumo Staff Evento NÃO USAR Evento Junho Mesa 1 Mesa 2 Mesa 3 63.05 € Me…" at bounding box center [765, 312] width 1221 height 586
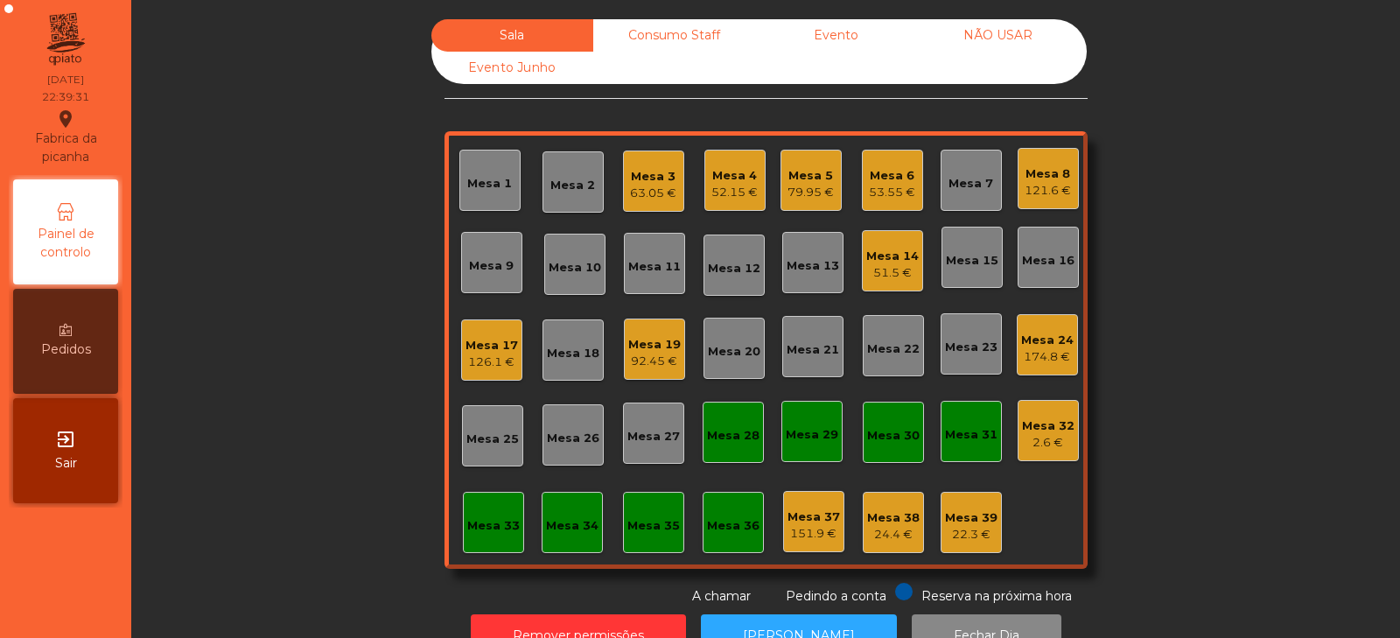
click at [813, 157] on div "Mesa 5 79.95 €" at bounding box center [810, 180] width 61 height 61
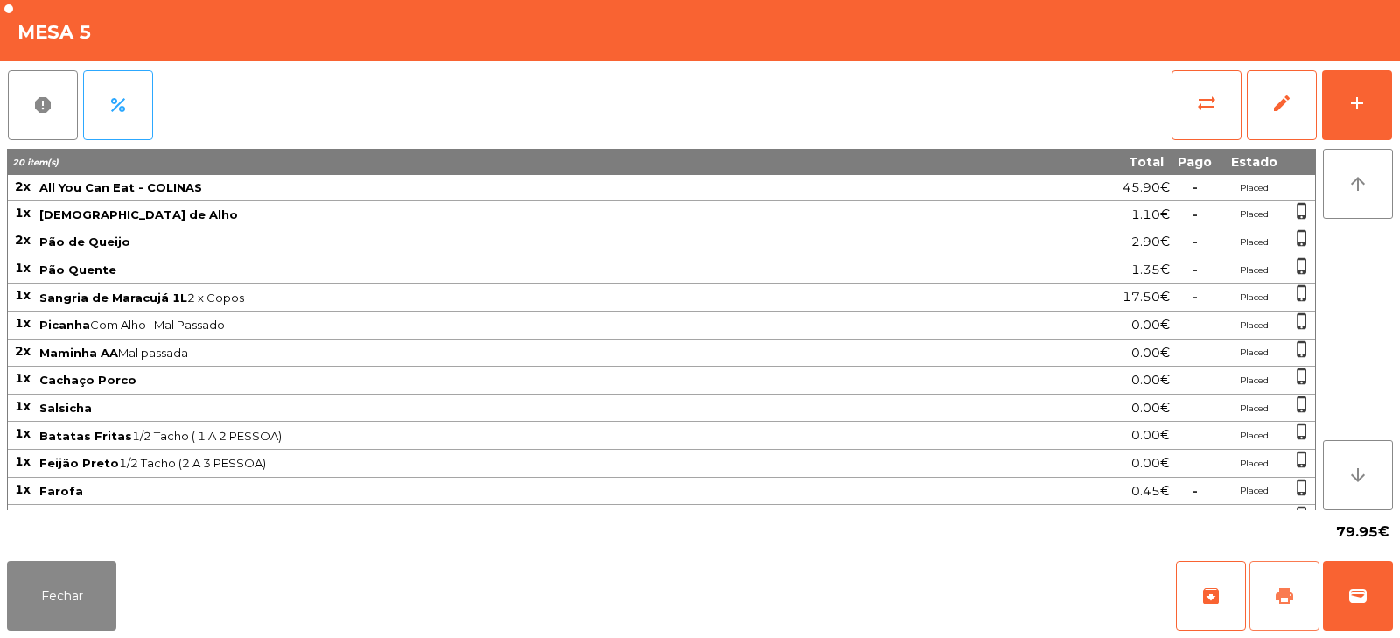
click at [1282, 603] on span "print" at bounding box center [1284, 595] width 21 height 21
click at [1294, 579] on button "print" at bounding box center [1284, 596] width 70 height 70
click at [1176, 109] on button "sync_alt" at bounding box center [1206, 105] width 70 height 70
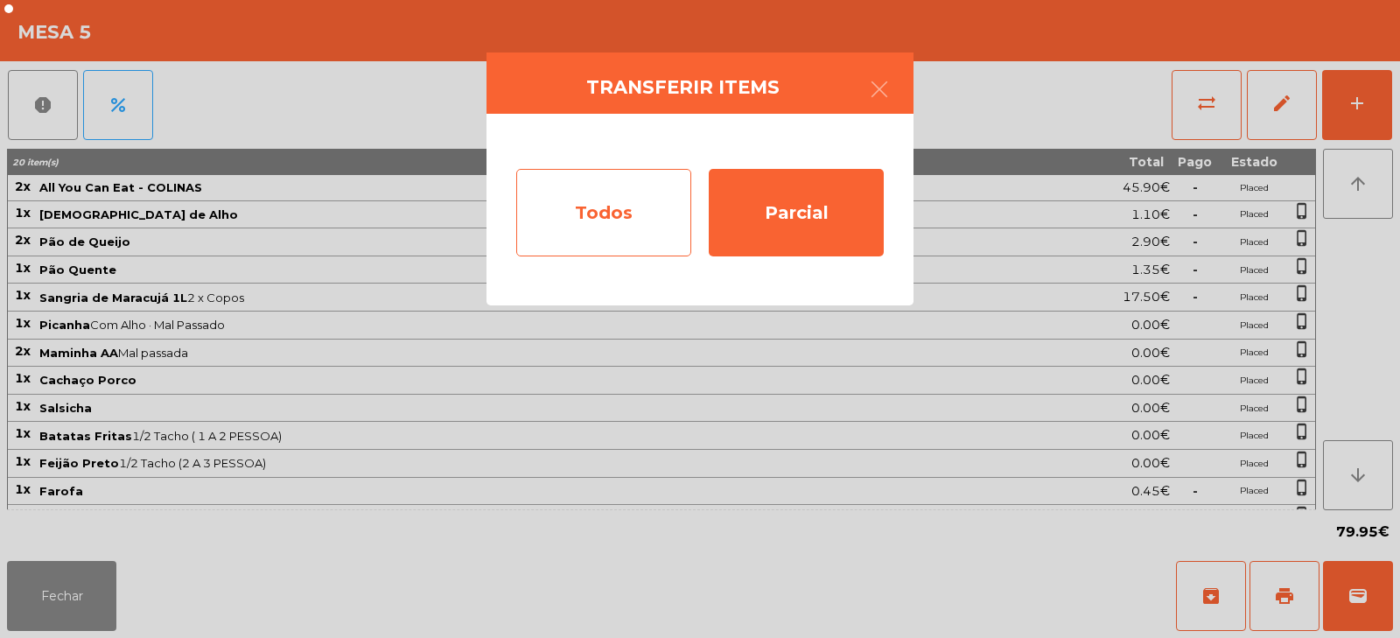
click at [623, 203] on div "Todos" at bounding box center [603, 212] width 175 height 87
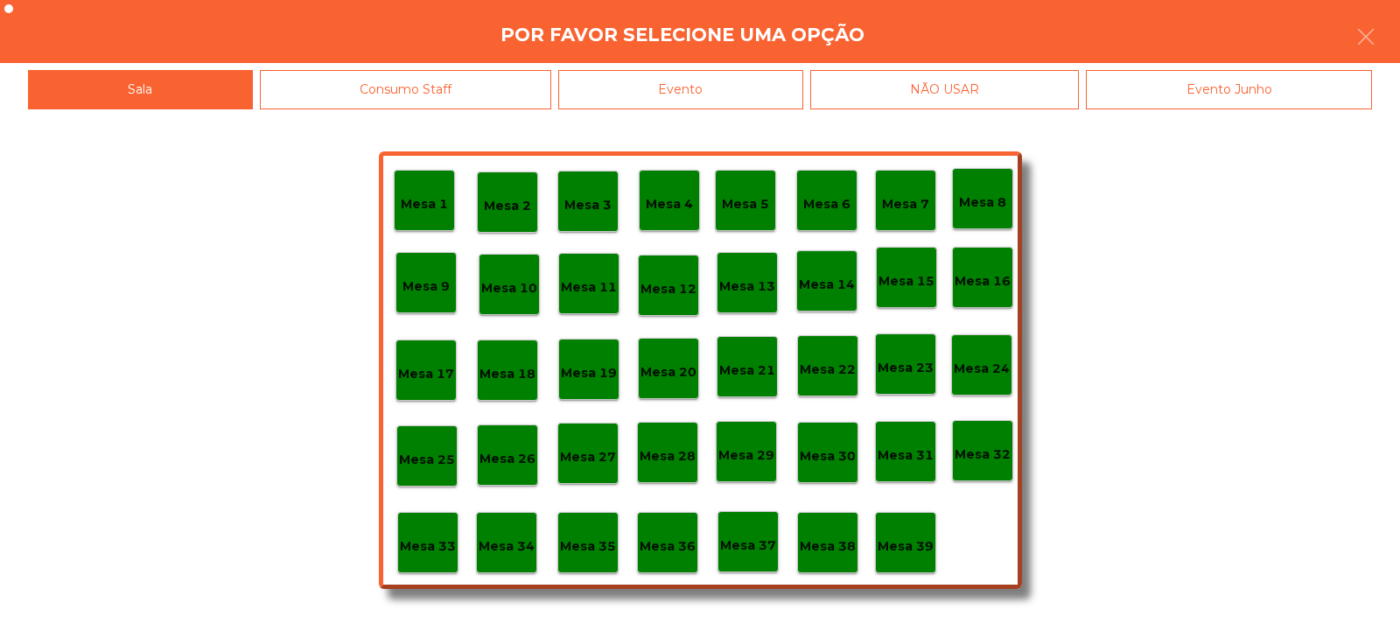
click at [713, 86] on div "Evento" at bounding box center [680, 89] width 245 height 39
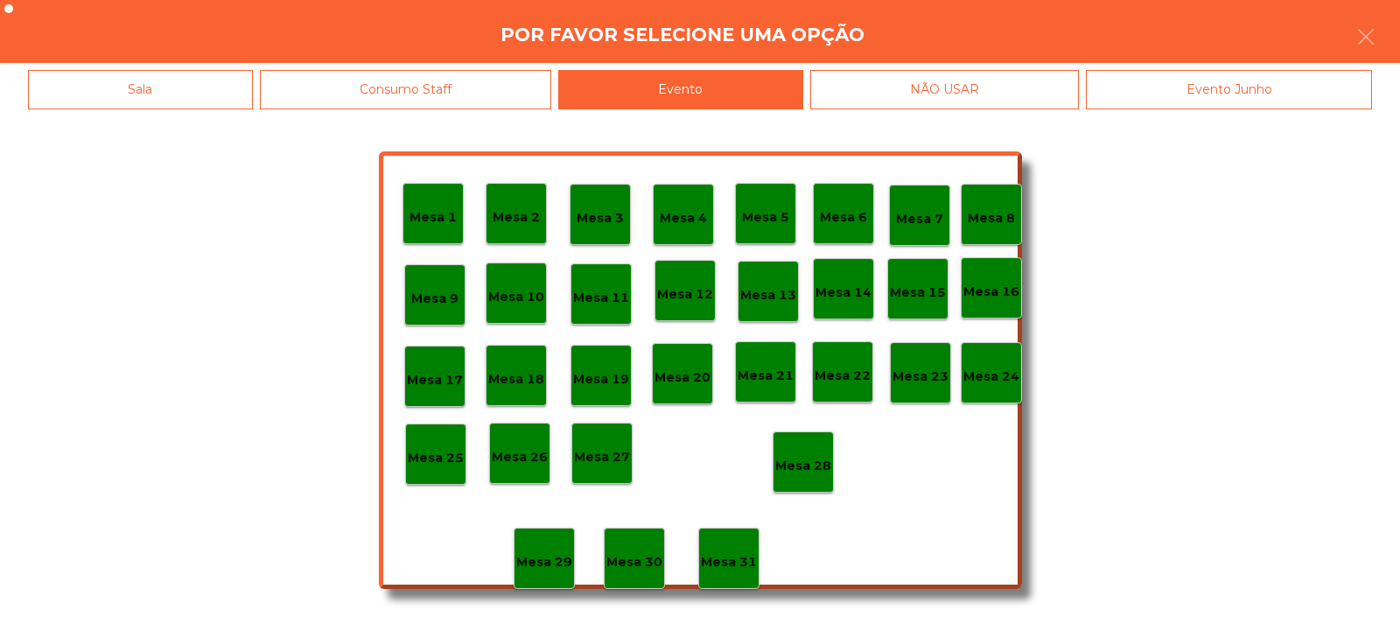
click at [797, 467] on p "Mesa 28" at bounding box center [803, 466] width 56 height 20
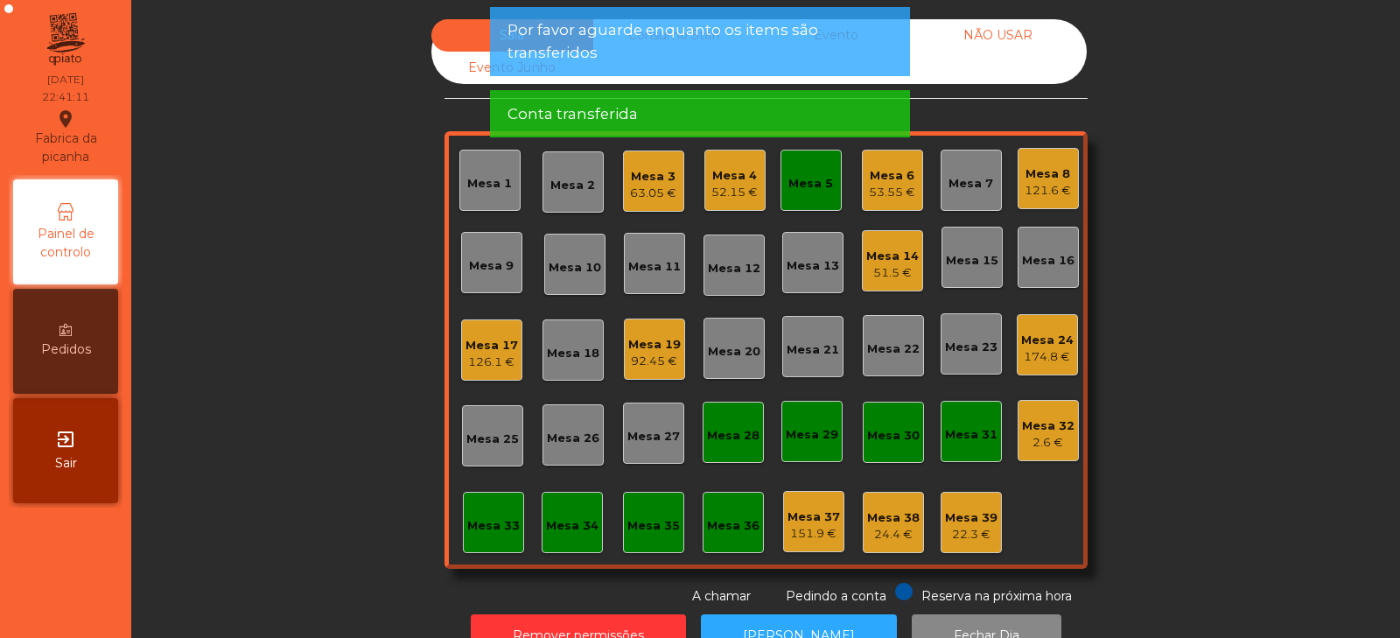
click at [800, 186] on div "Mesa 5" at bounding box center [810, 183] width 45 height 17
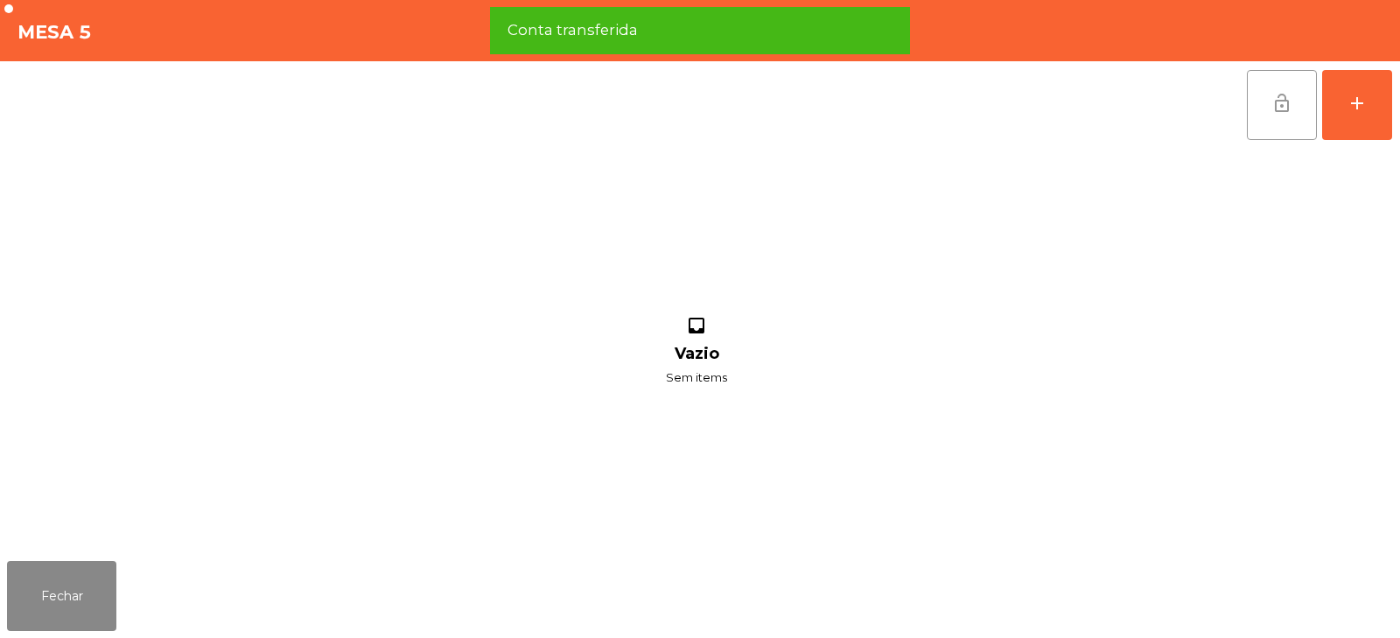
click at [1269, 107] on button "lock_open" at bounding box center [1282, 105] width 70 height 70
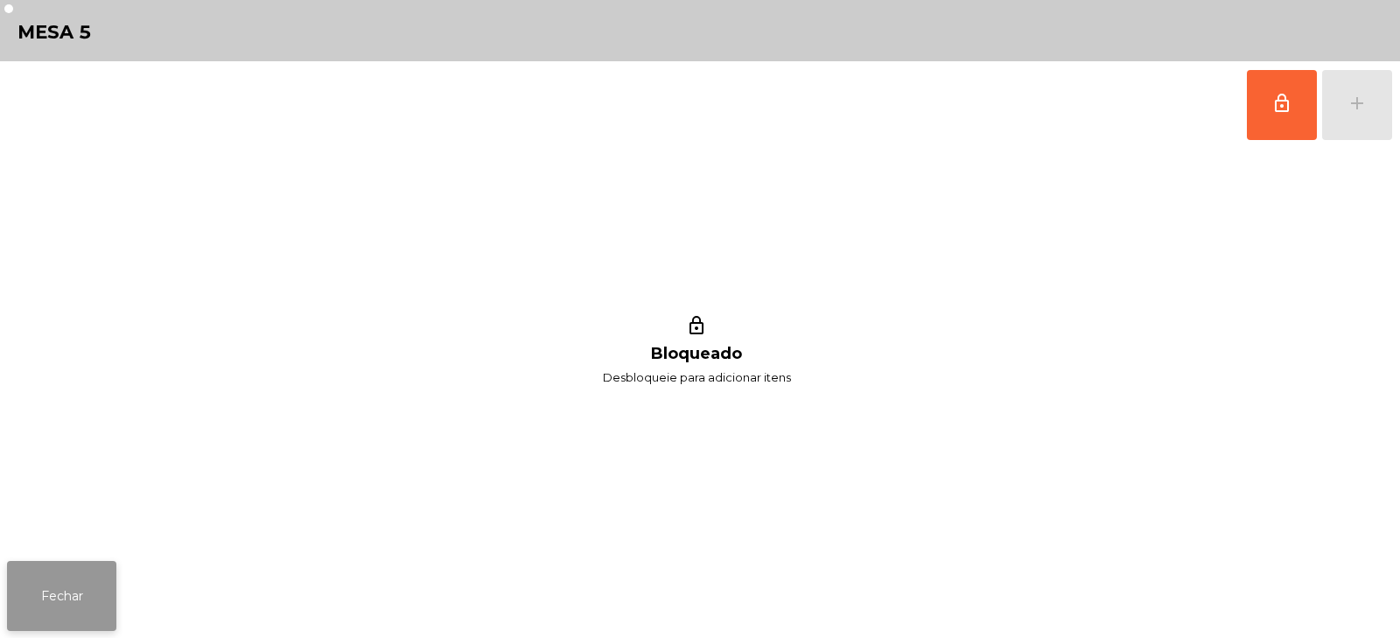
click at [39, 608] on button "Fechar" at bounding box center [61, 596] width 109 height 70
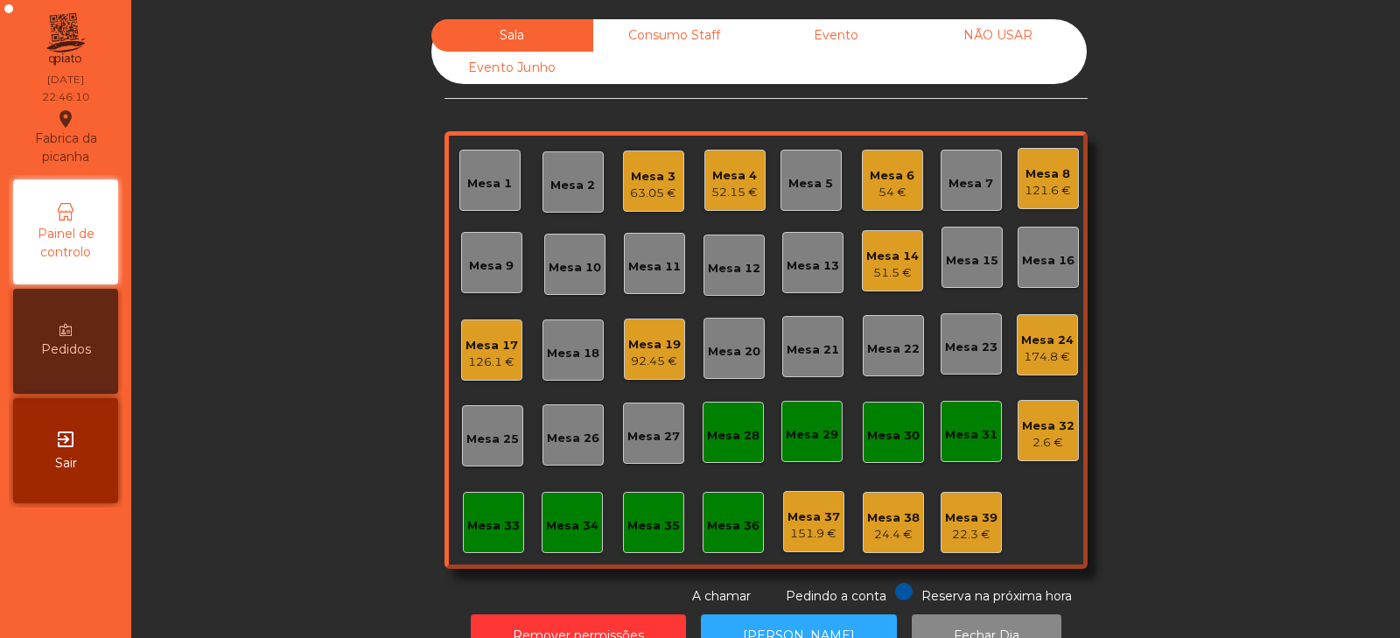
click at [1043, 432] on div "Mesa 32" at bounding box center [1048, 425] width 52 height 17
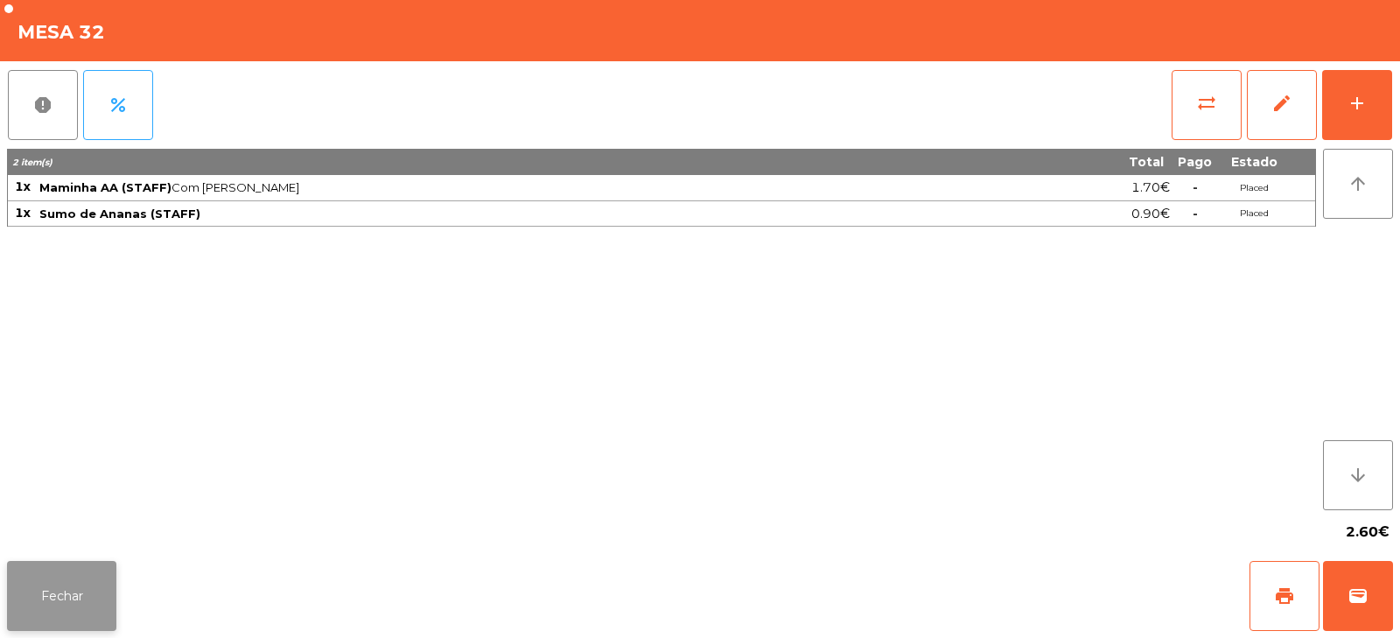
click at [69, 581] on button "Fechar" at bounding box center [61, 596] width 109 height 70
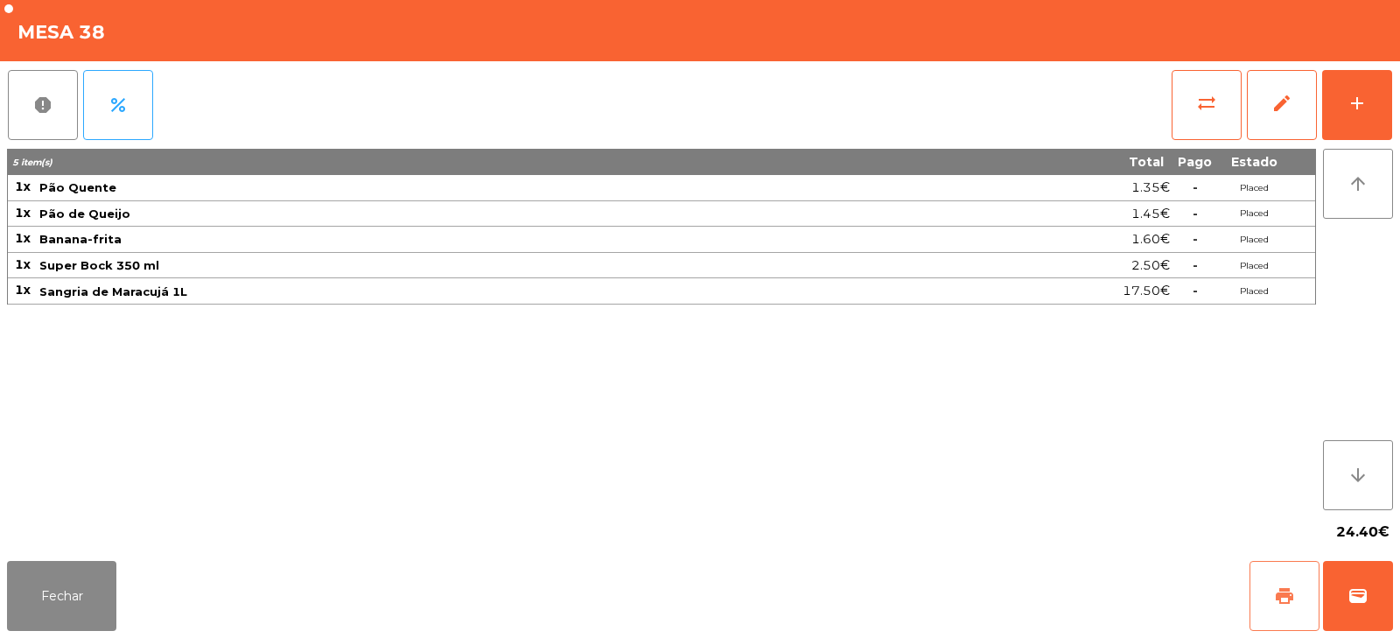
click at [1308, 604] on button "print" at bounding box center [1284, 596] width 70 height 70
click at [77, 586] on button "Fechar" at bounding box center [61, 596] width 109 height 70
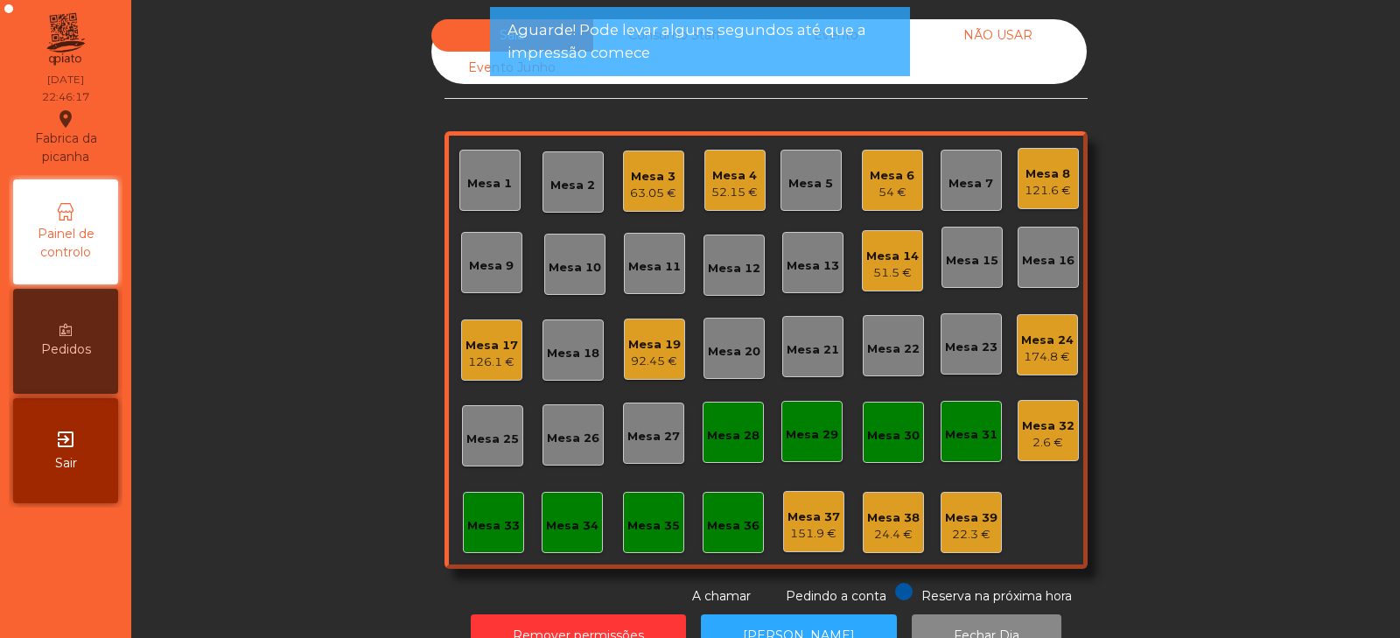
click at [959, 518] on div "Mesa 39" at bounding box center [971, 517] width 52 height 17
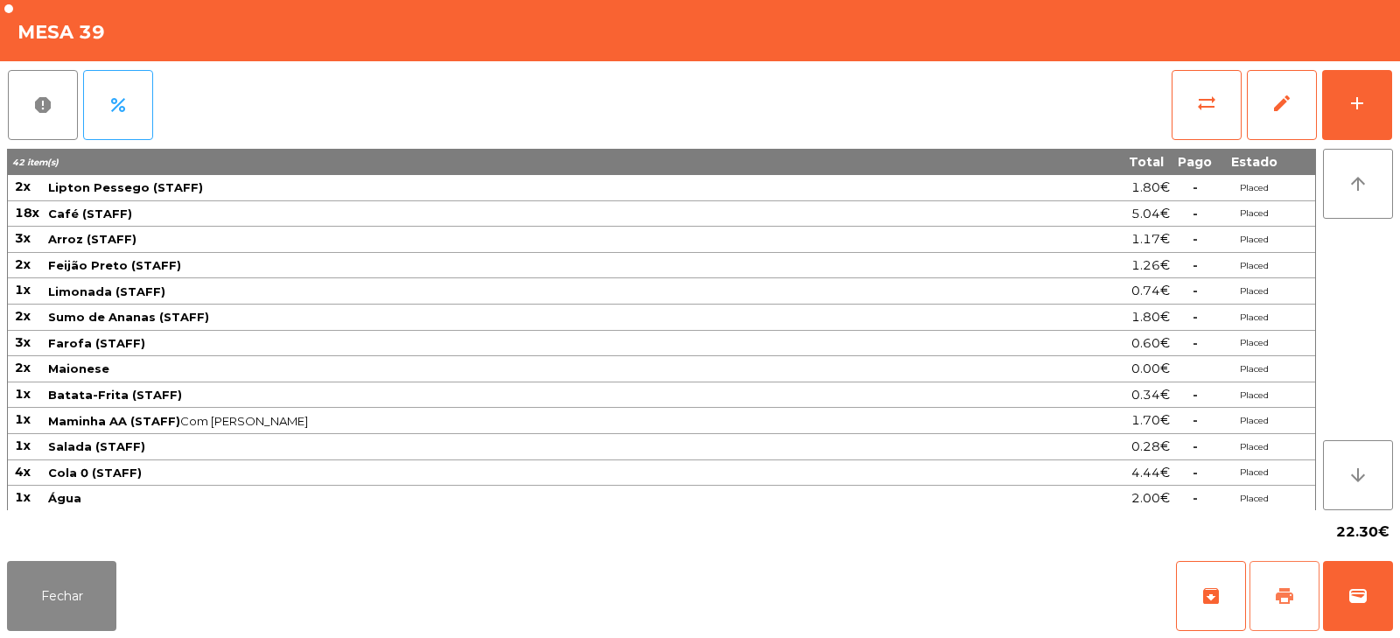
click at [1284, 594] on span "print" at bounding box center [1284, 595] width 21 height 21
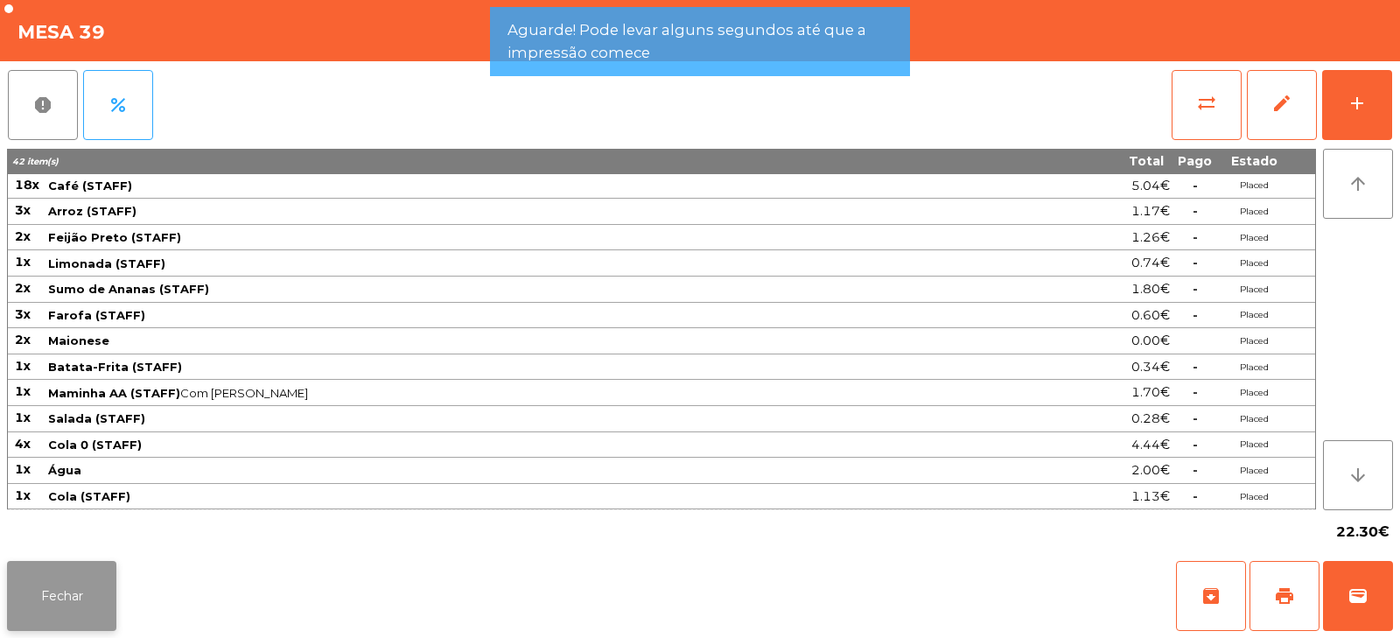
click at [100, 599] on button "Fechar" at bounding box center [61, 596] width 109 height 70
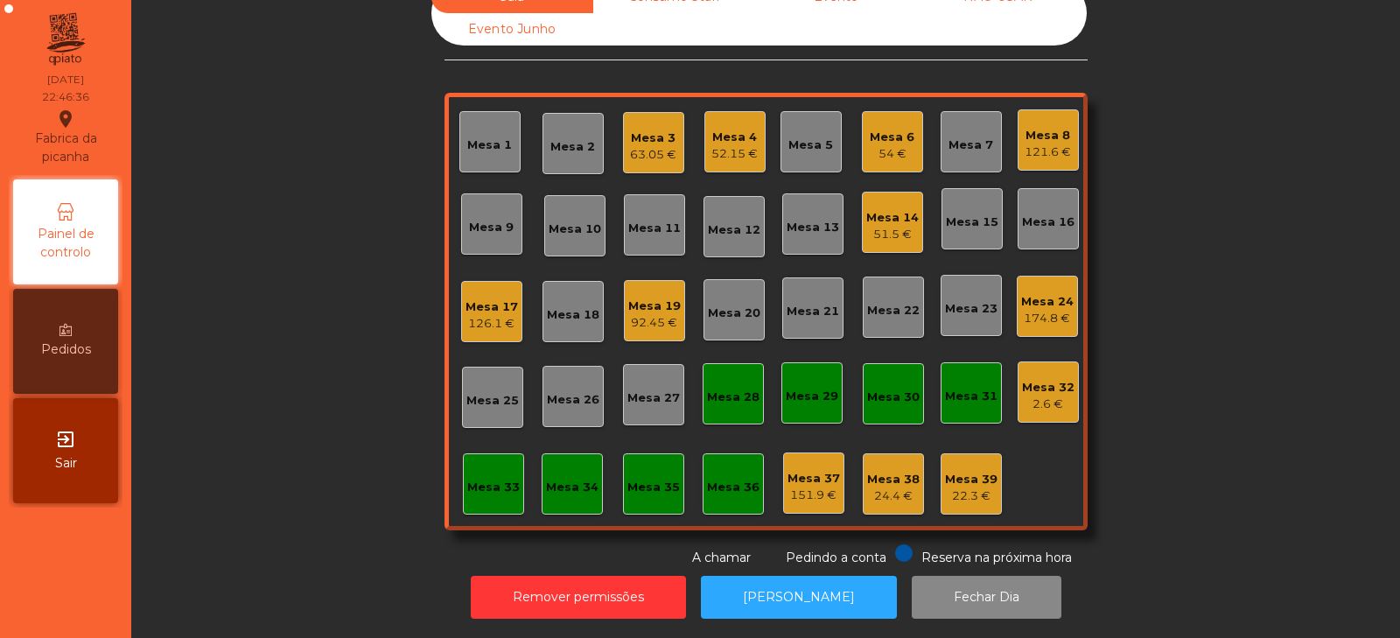
scroll to position [0, 0]
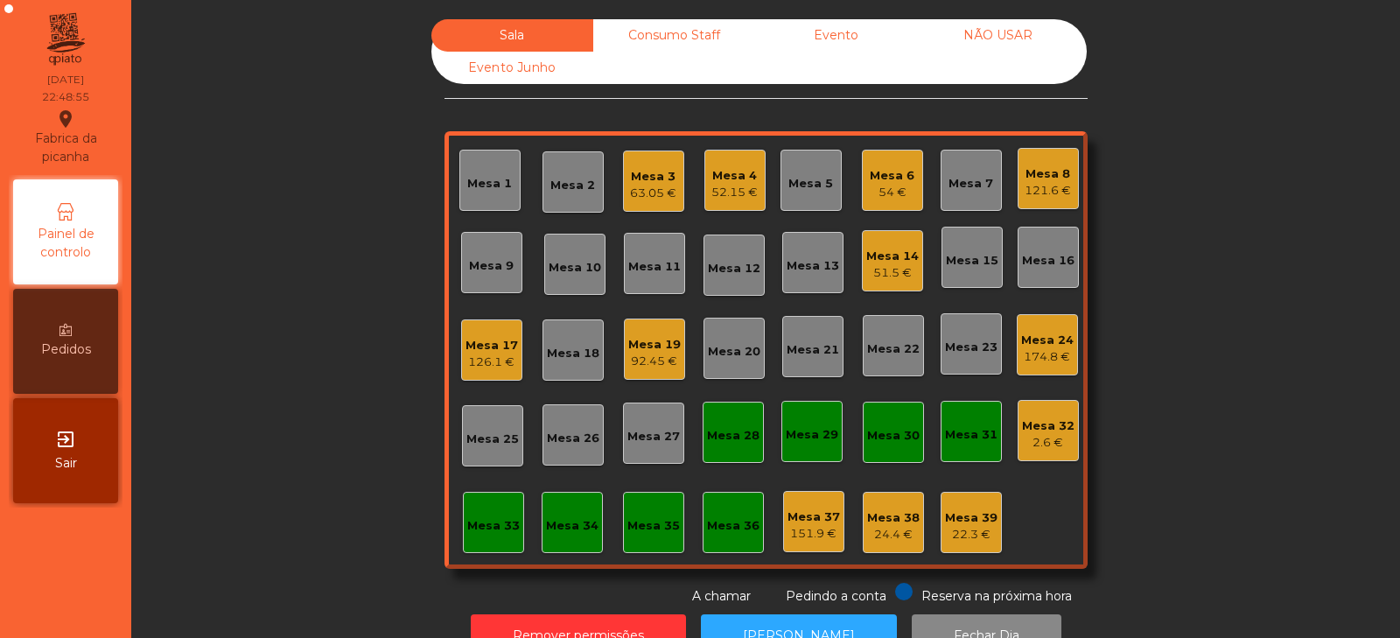
click at [493, 351] on div "Mesa 17" at bounding box center [491, 345] width 52 height 17
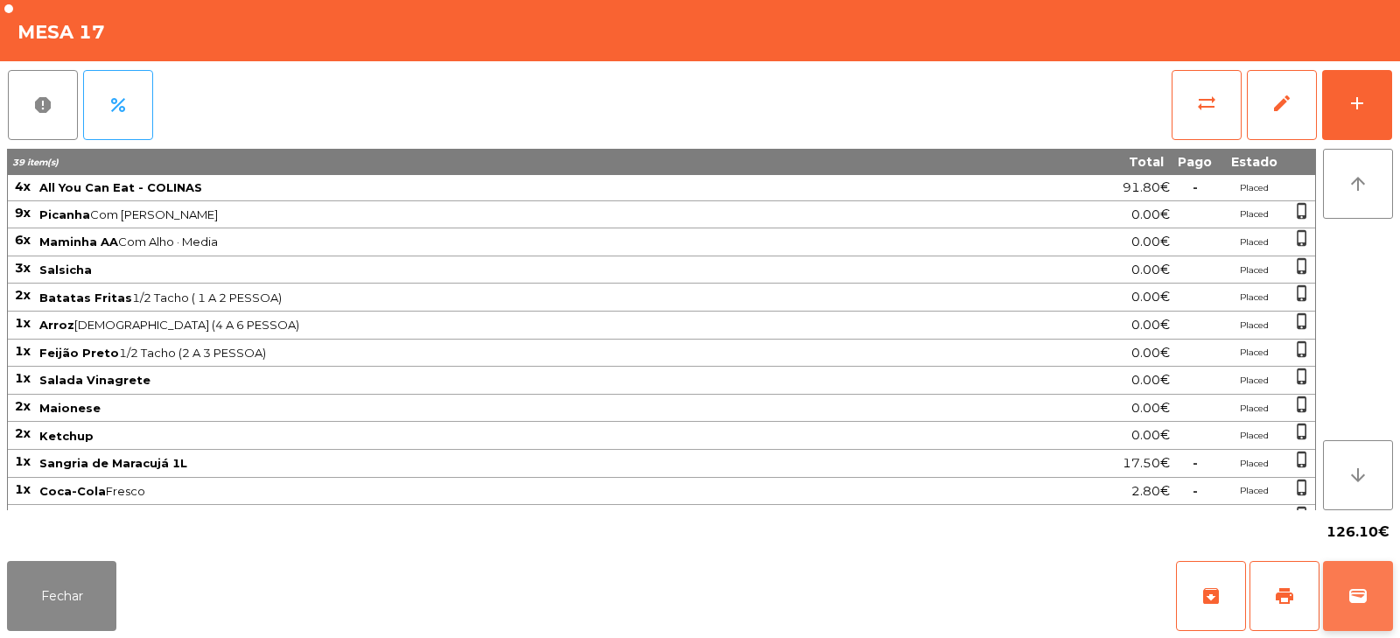
click at [1352, 570] on button "wallet" at bounding box center [1358, 596] width 70 height 70
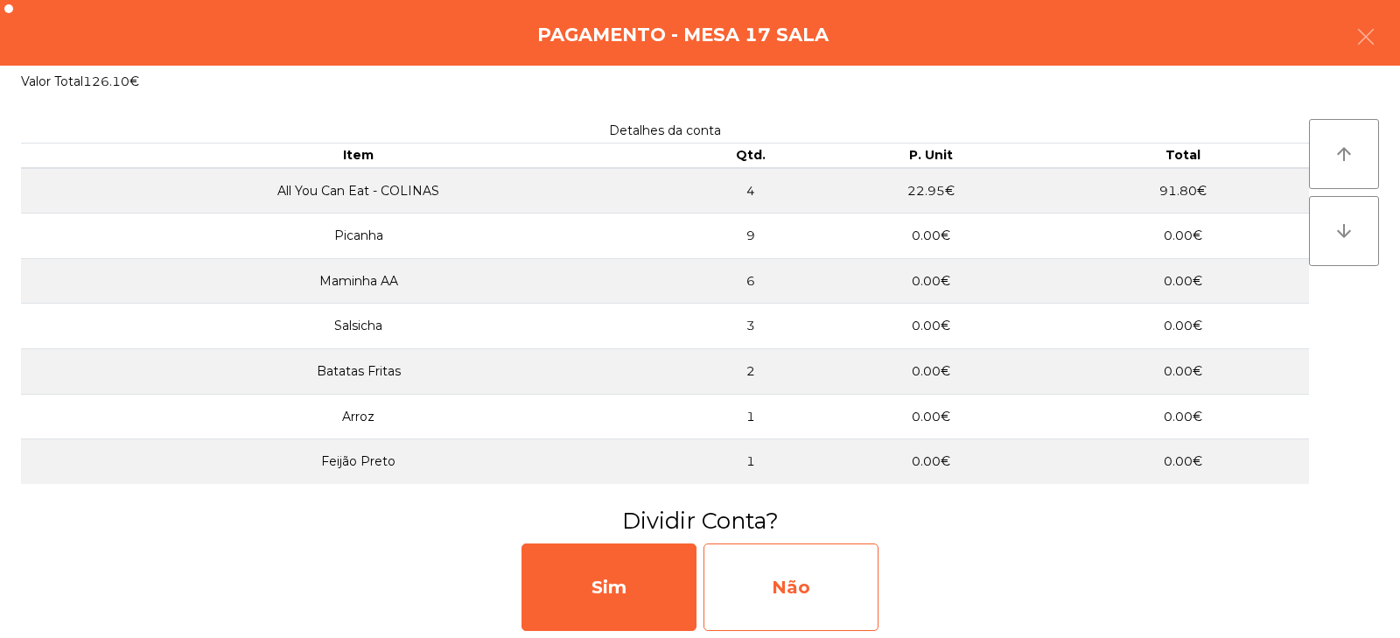
click at [850, 581] on div "Não" at bounding box center [790, 586] width 175 height 87
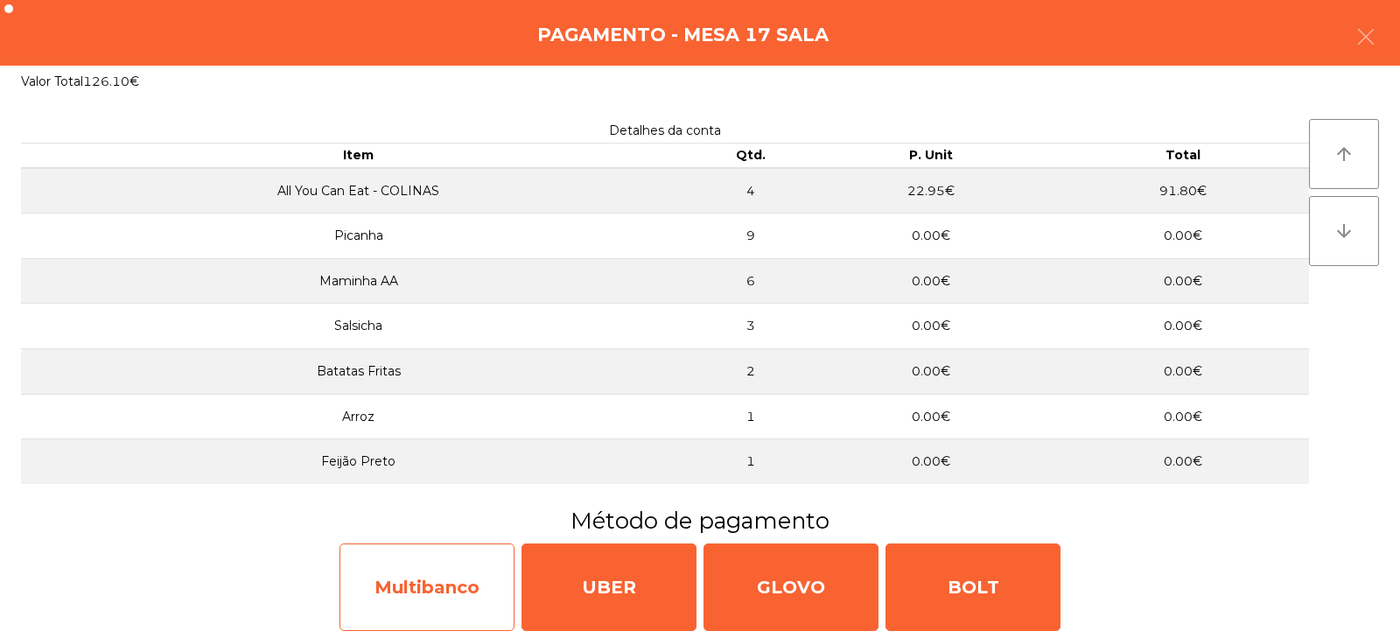
click at [483, 576] on div "Multibanco" at bounding box center [426, 586] width 175 height 87
select select "**"
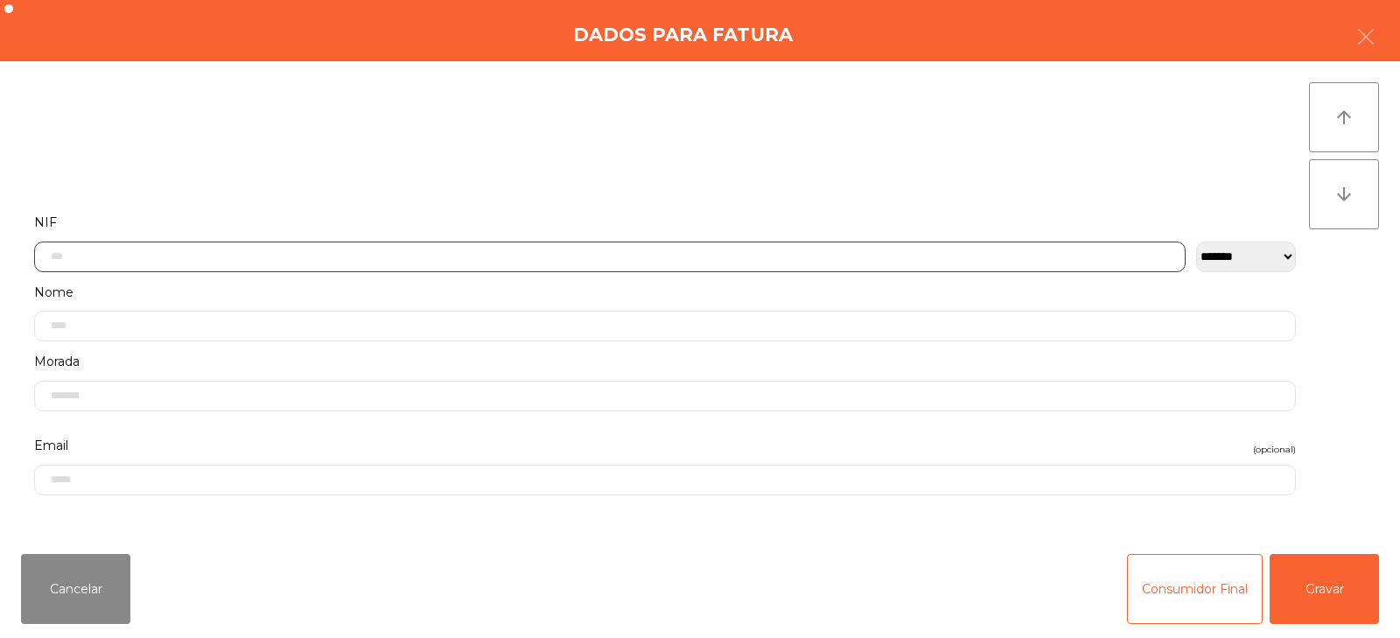
click at [738, 255] on input "text" at bounding box center [609, 256] width 1151 height 31
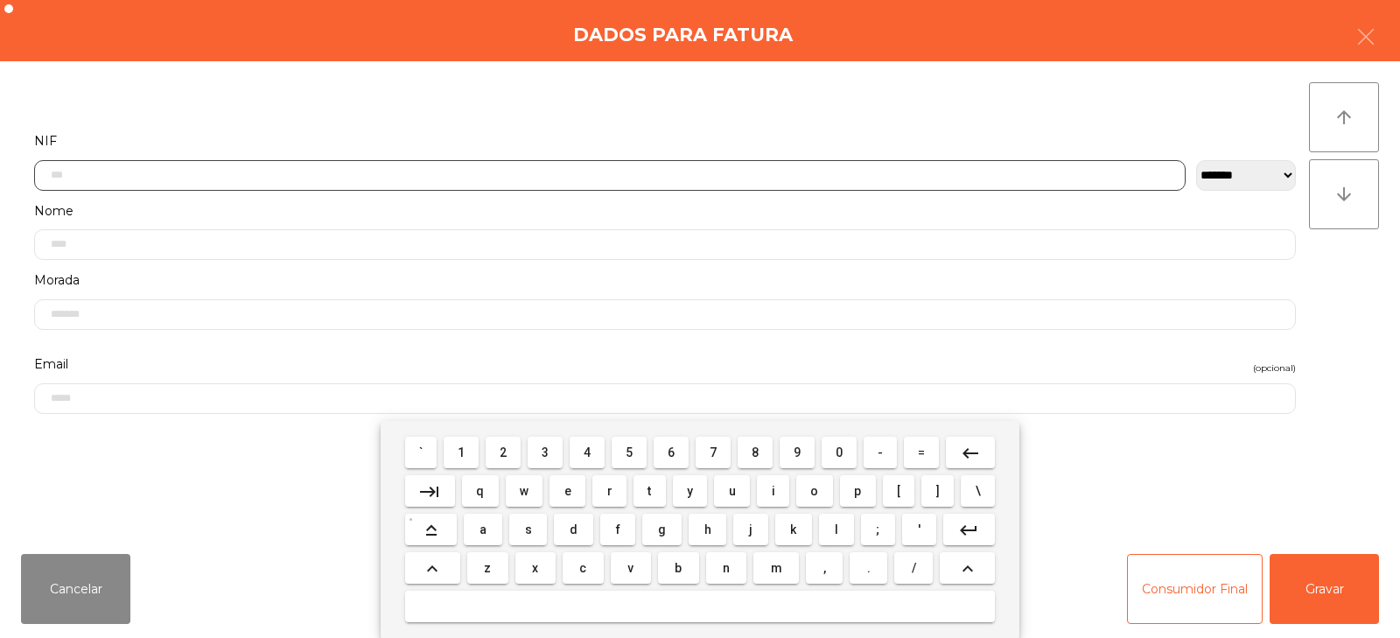
scroll to position [128, 0]
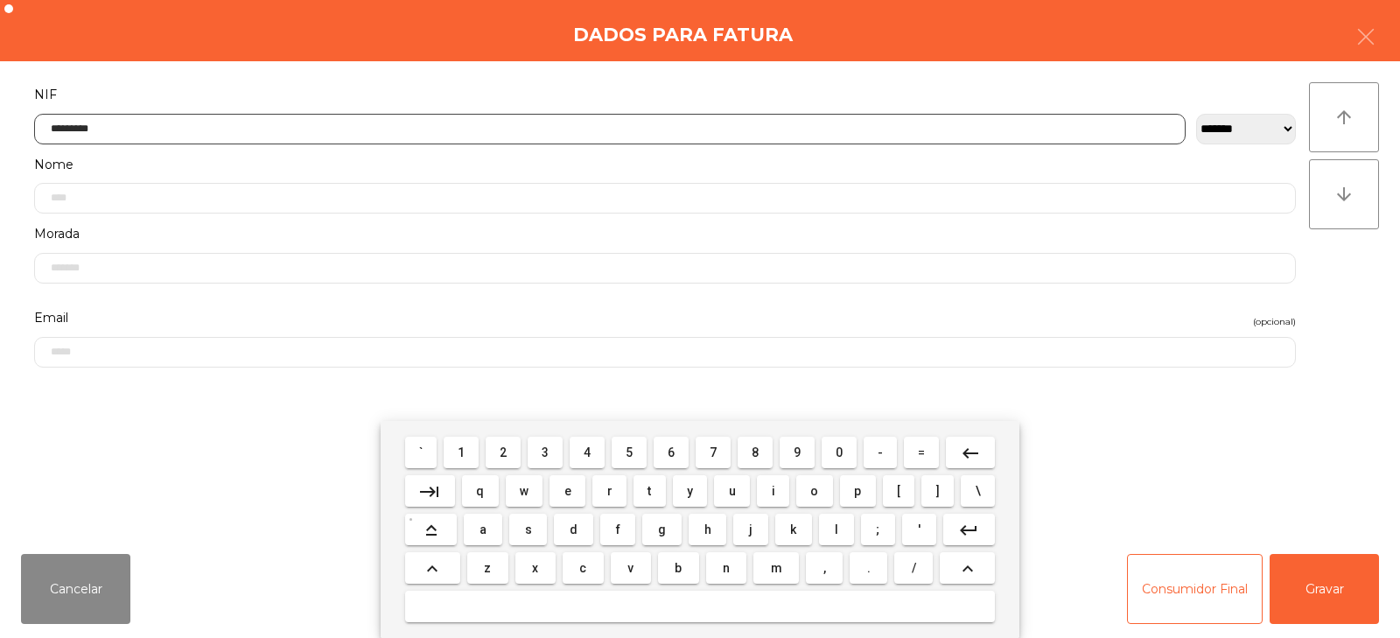
type input "*********"
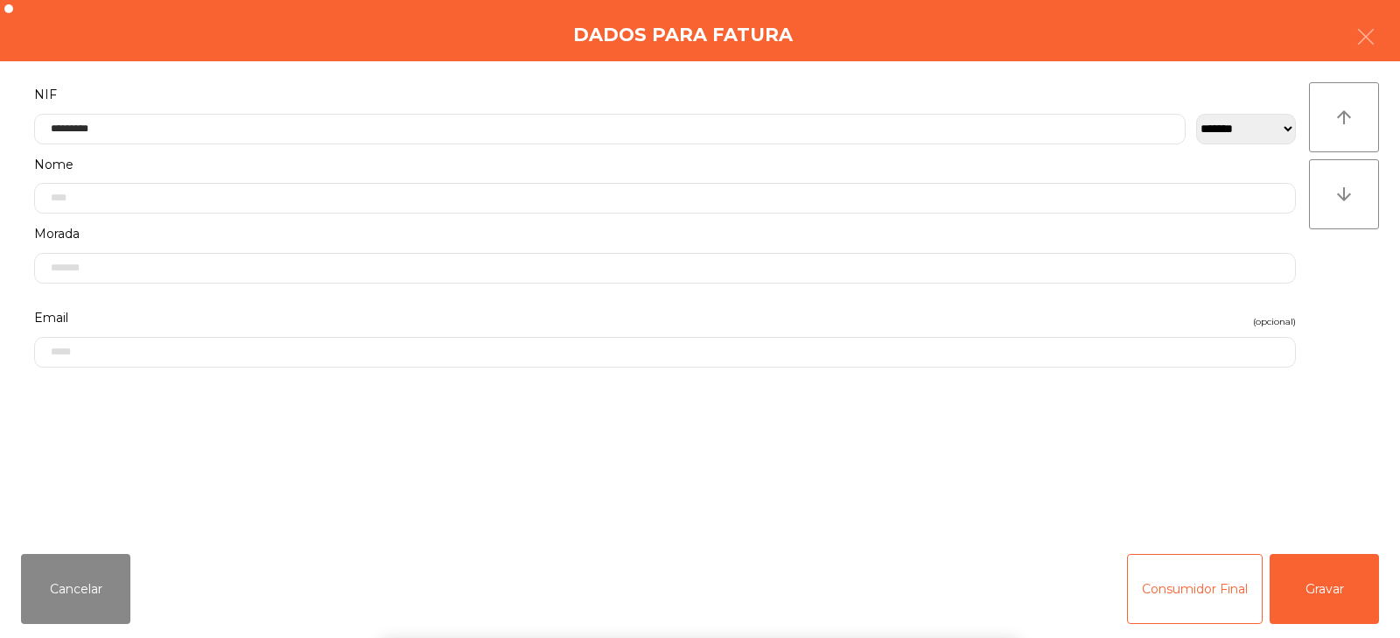
click at [1310, 576] on div "` 1 2 3 4 5 6 7 8 9 0 - = keyboard_backspace keyboard_tab q w e r t y u i o p […" at bounding box center [700, 529] width 1400 height 217
click at [1329, 594] on button "Gravar" at bounding box center [1323, 589] width 109 height 70
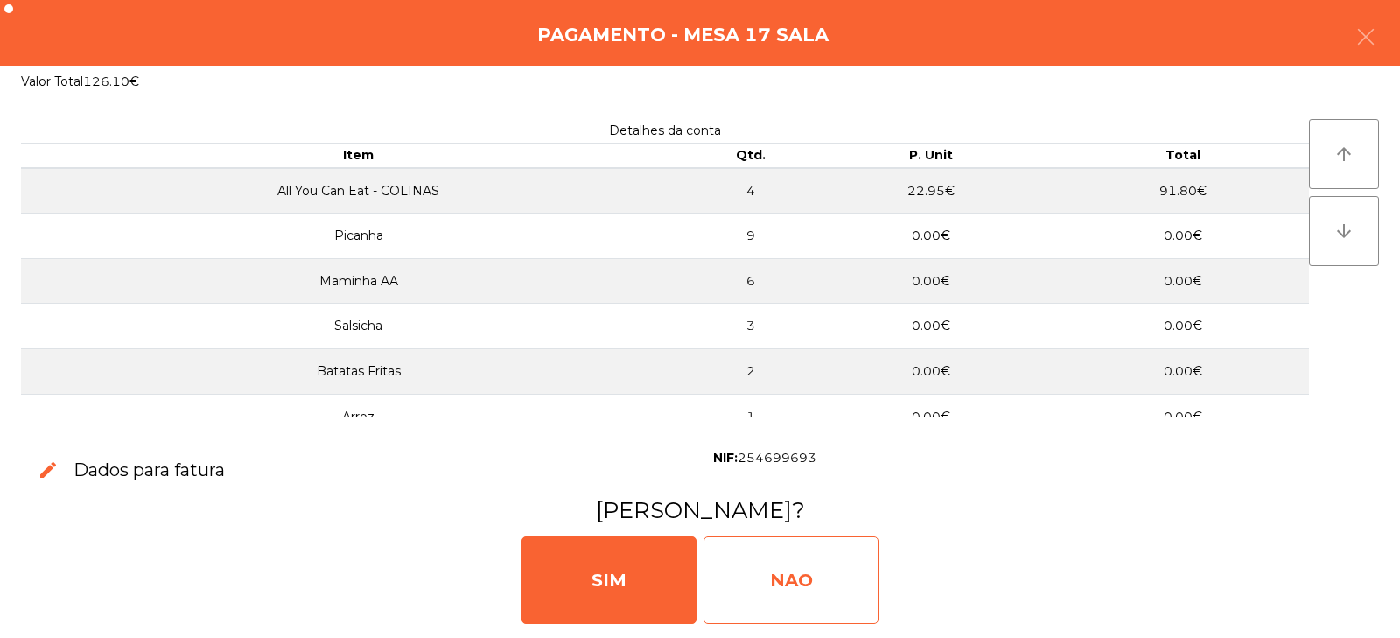
click at [817, 564] on div "NAO" at bounding box center [790, 579] width 175 height 87
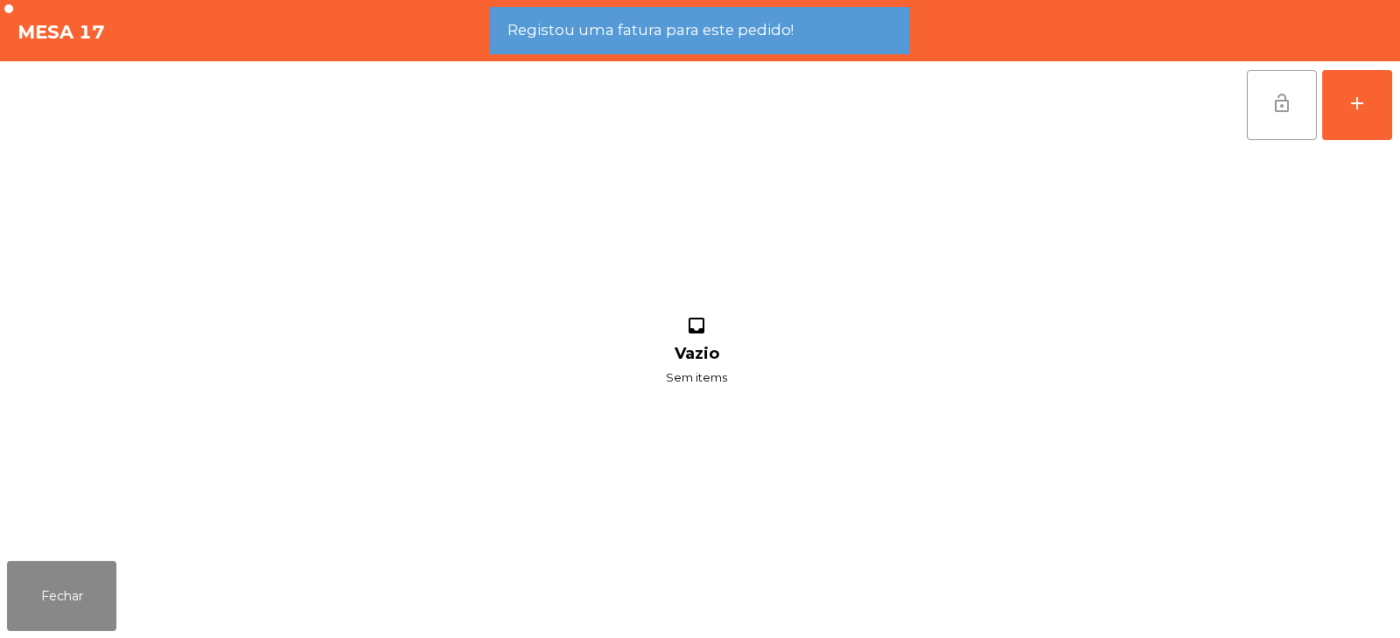
click at [1291, 115] on button "lock_open" at bounding box center [1282, 105] width 70 height 70
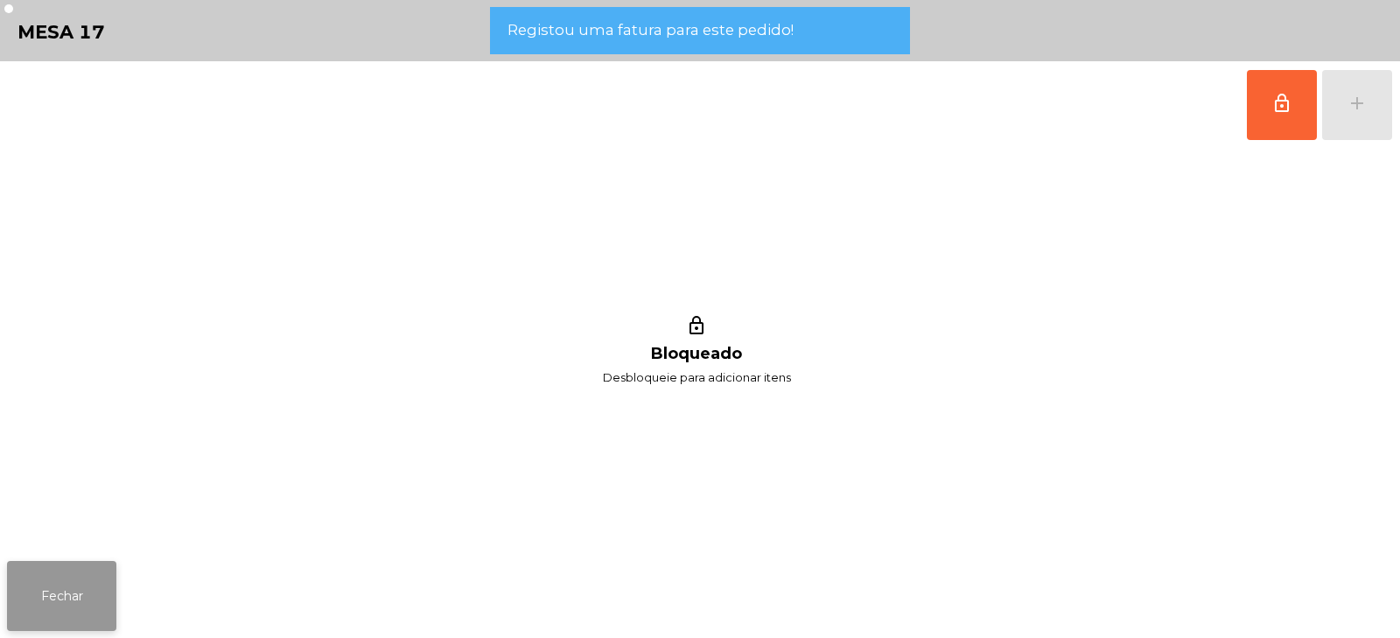
click at [82, 589] on button "Fechar" at bounding box center [61, 596] width 109 height 70
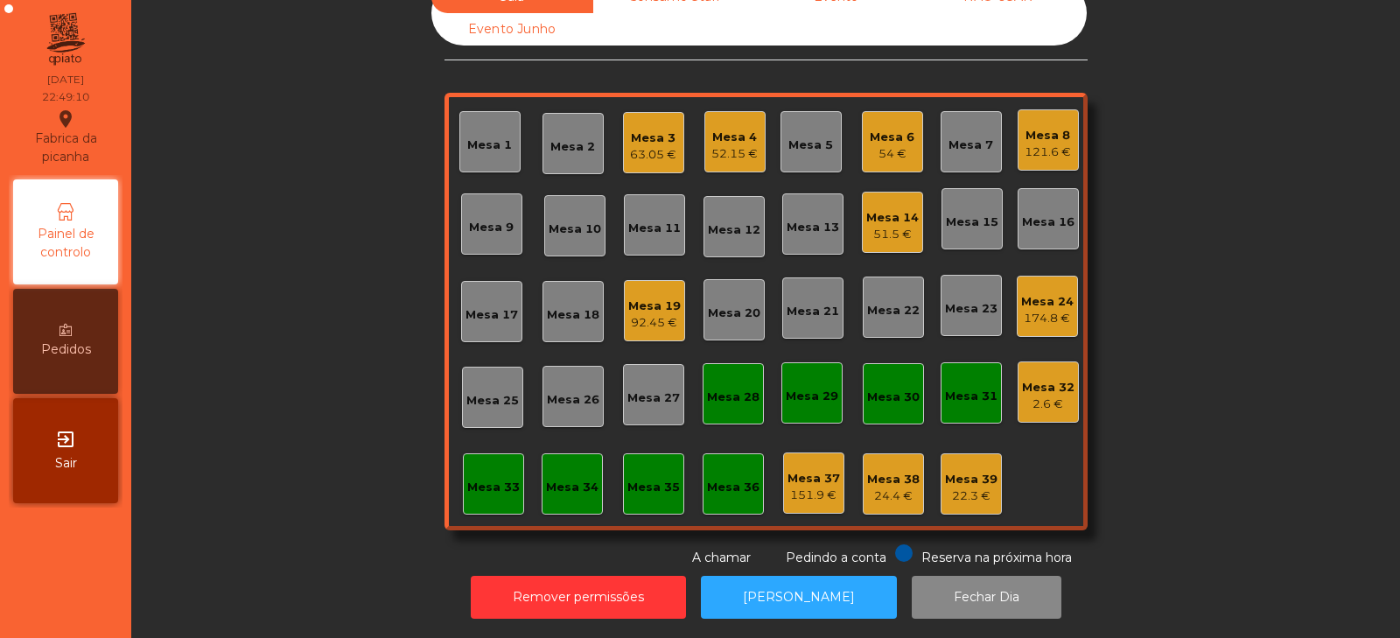
scroll to position [0, 0]
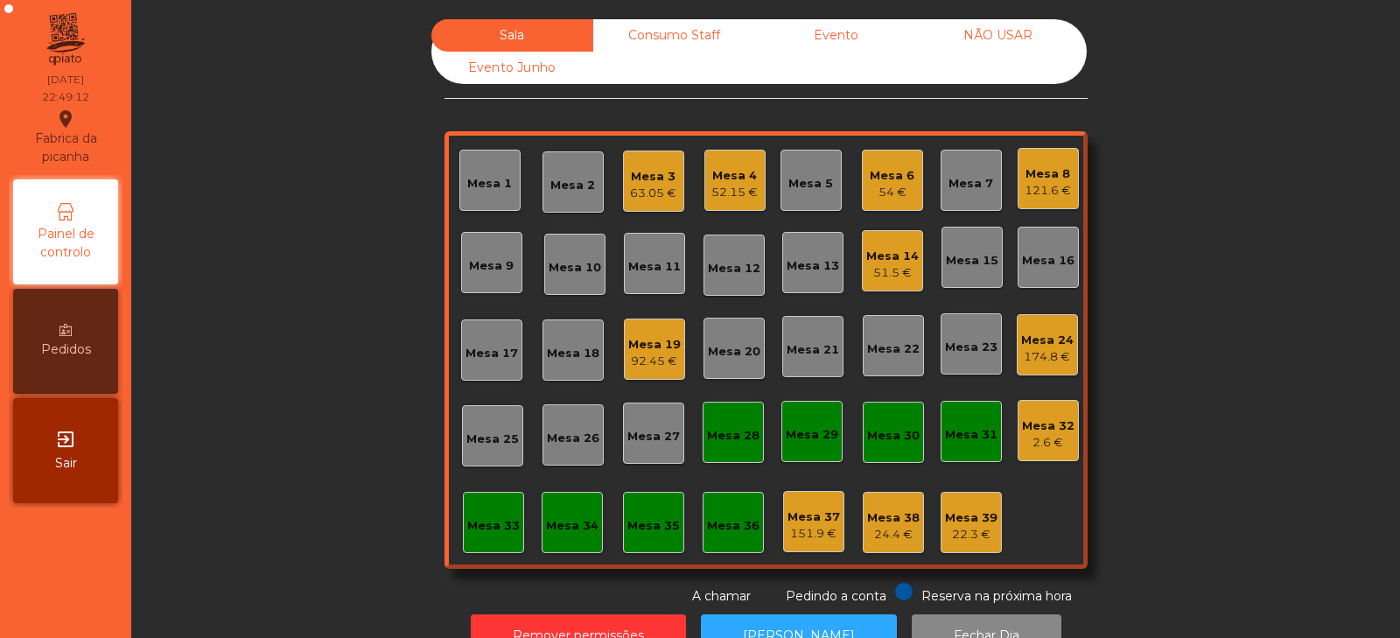
click at [1051, 435] on div "2.6 €" at bounding box center [1048, 442] width 52 height 17
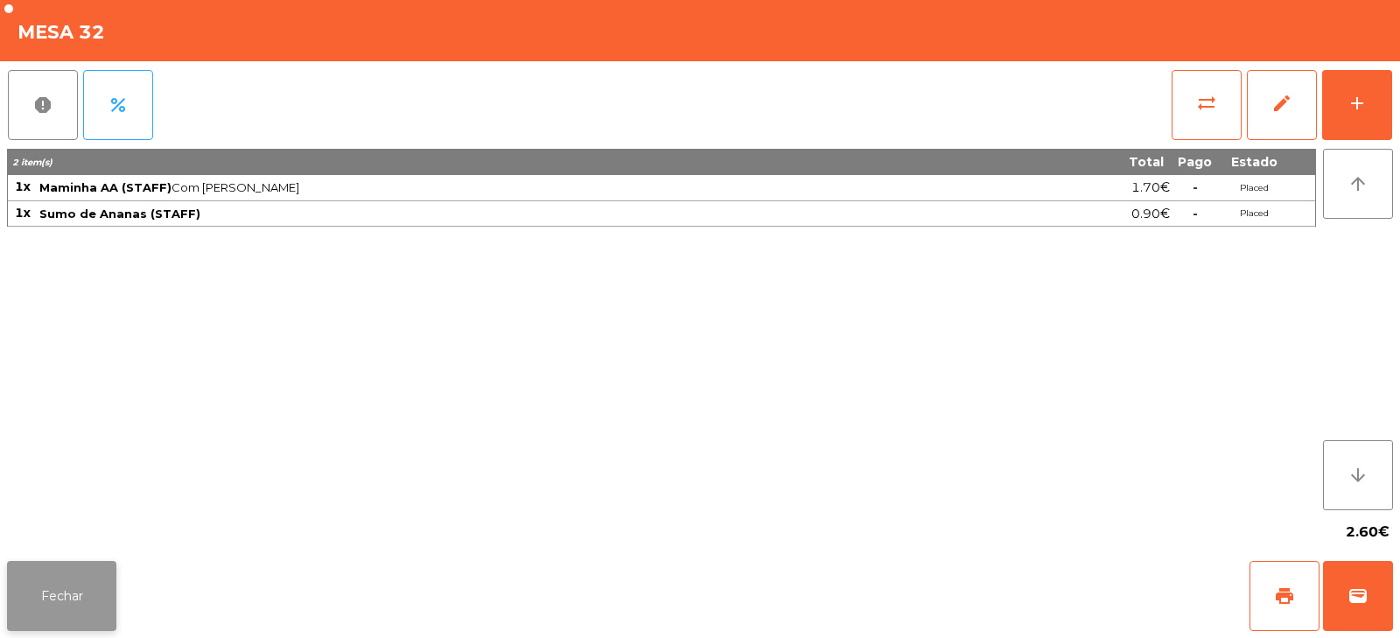
click at [76, 595] on button "Fechar" at bounding box center [61, 596] width 109 height 70
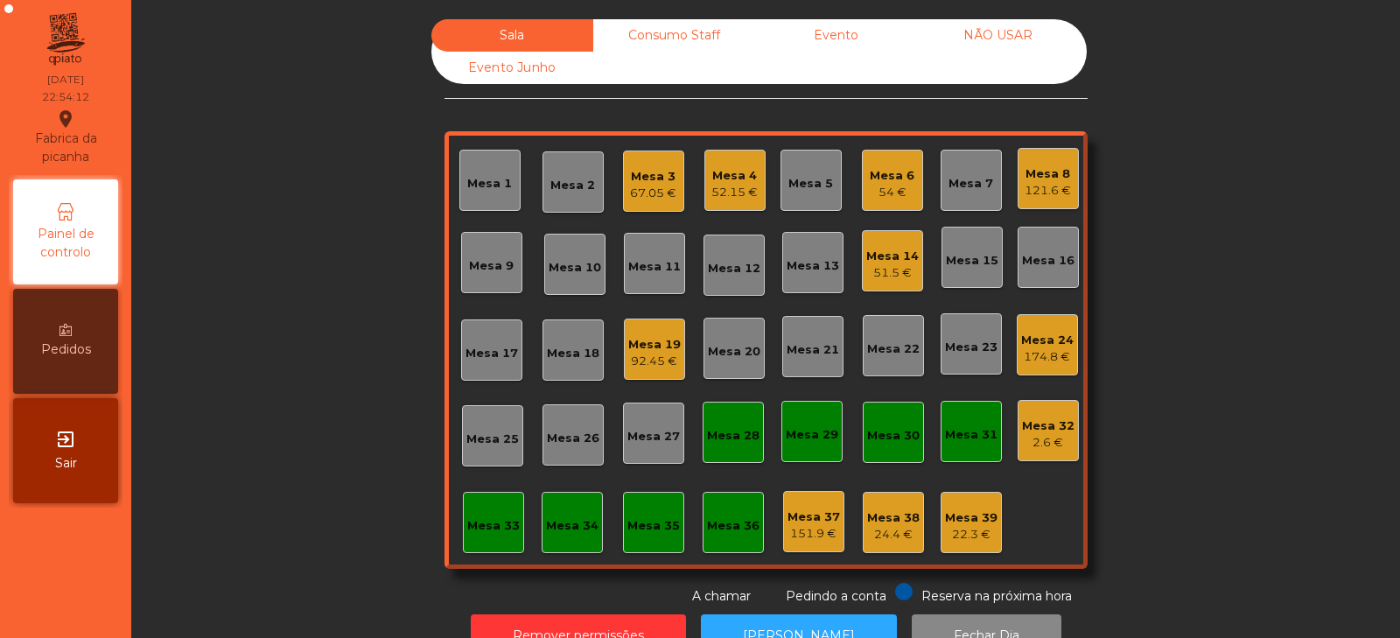
click at [876, 534] on div "24.4 €" at bounding box center [893, 534] width 52 height 17
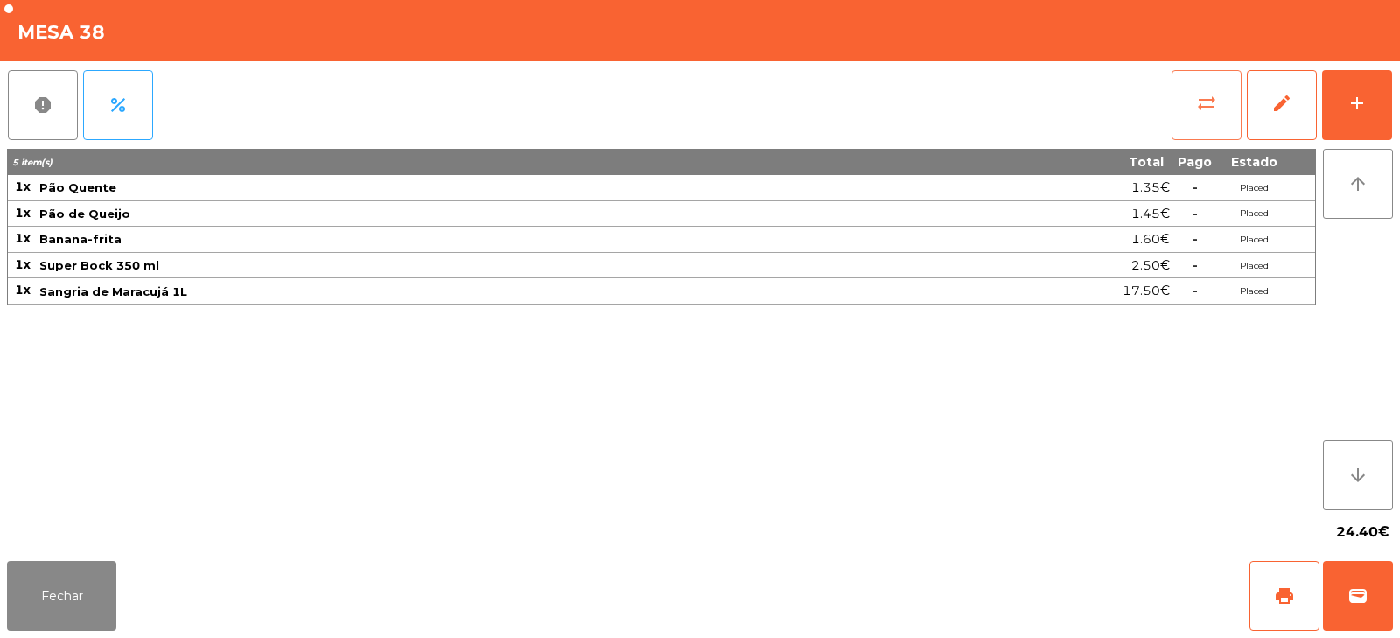
click at [1198, 114] on button "sync_alt" at bounding box center [1206, 105] width 70 height 70
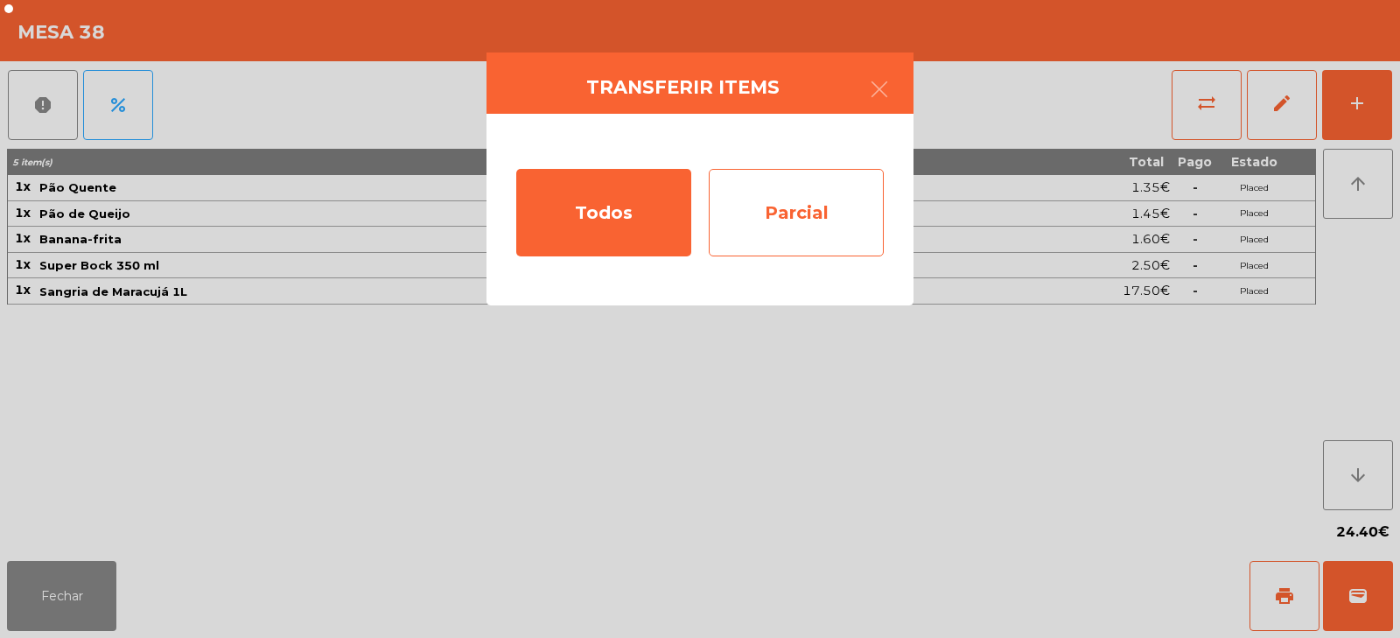
click at [786, 207] on div "Parcial" at bounding box center [796, 212] width 175 height 87
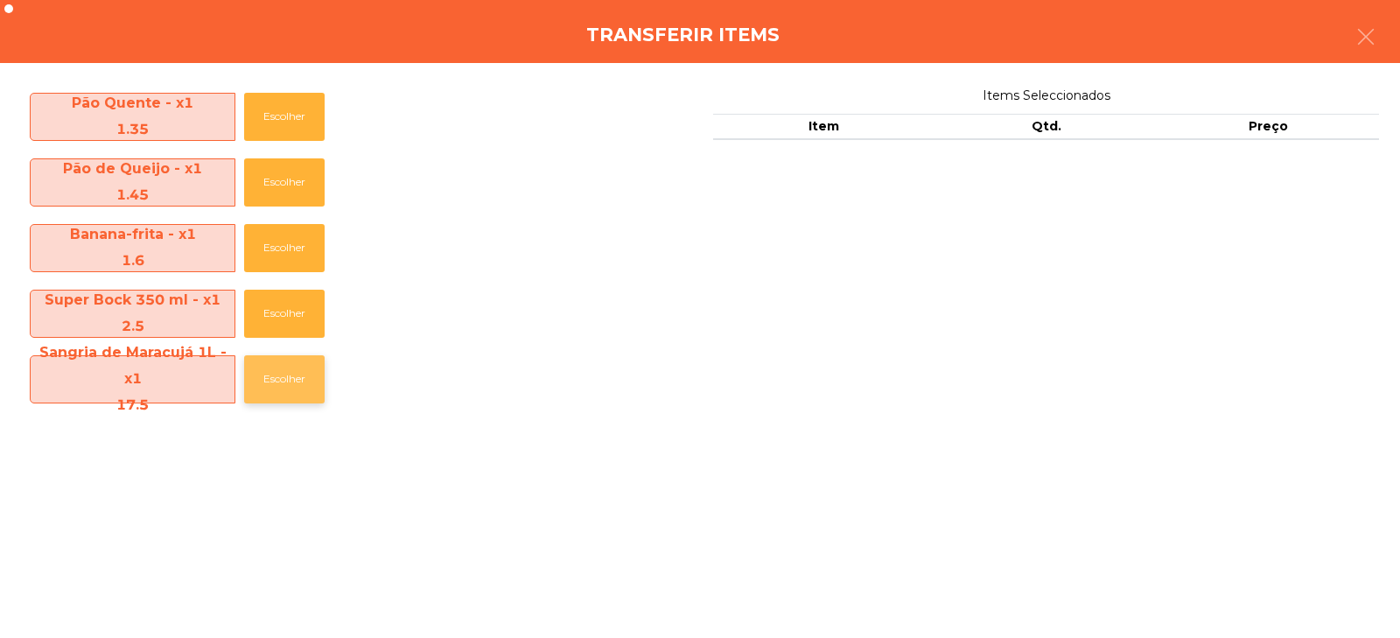
click at [258, 381] on button "Escolher" at bounding box center [284, 379] width 80 height 48
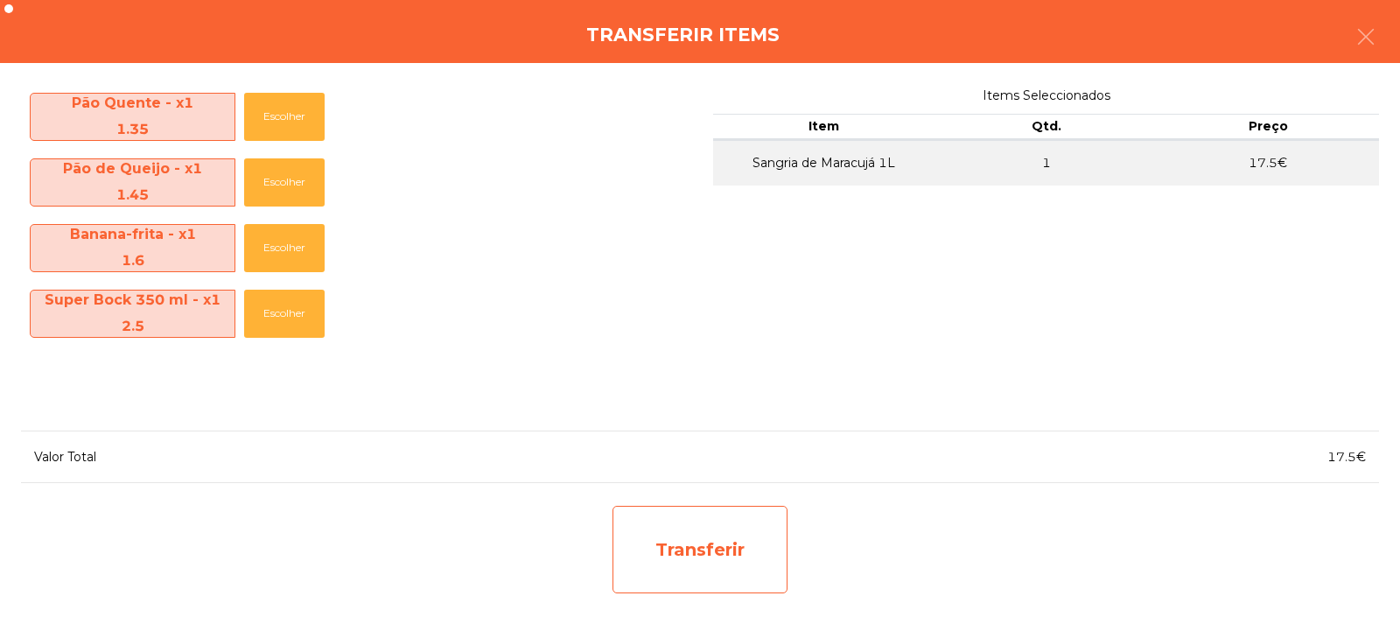
click at [741, 554] on div "Transferir" at bounding box center [699, 549] width 175 height 87
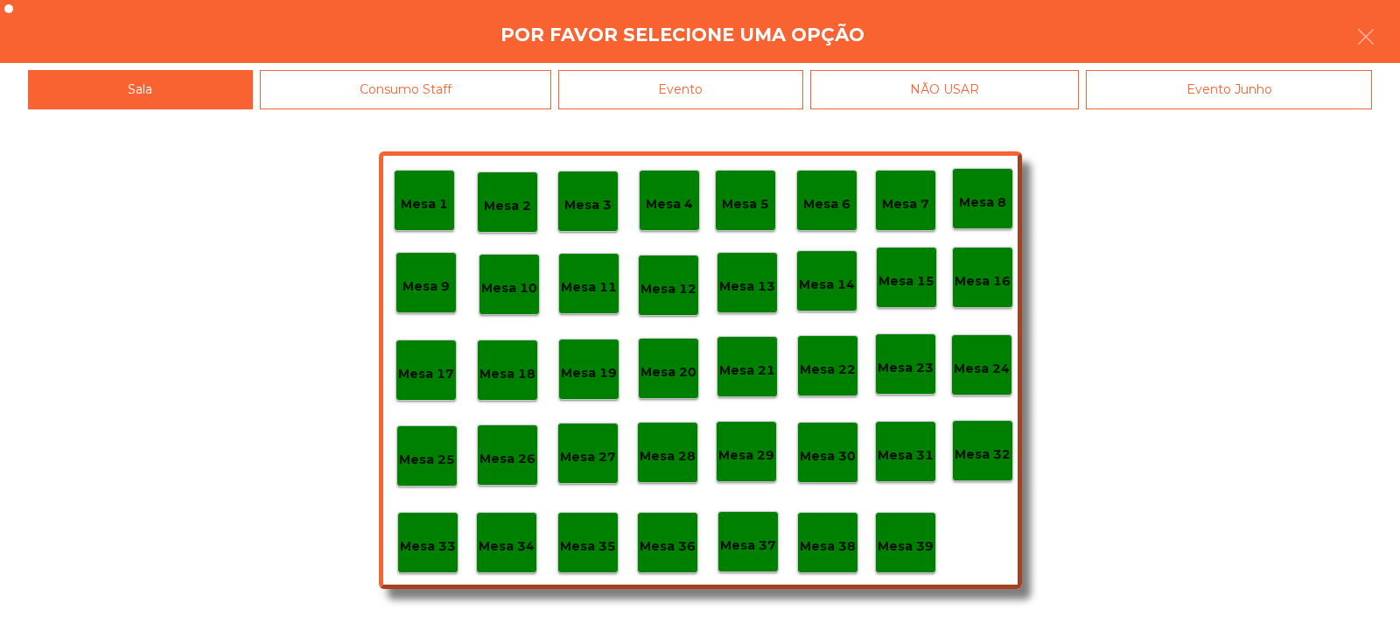
click at [748, 550] on p "Mesa 37" at bounding box center [748, 545] width 56 height 20
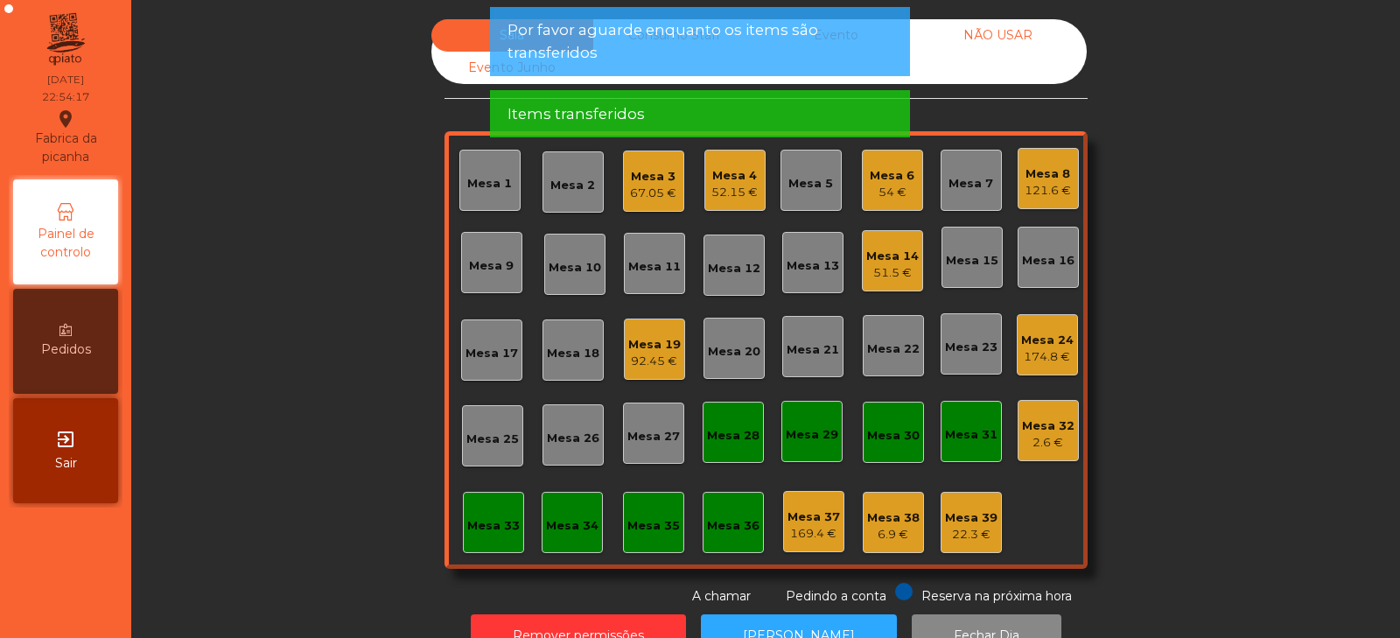
click at [885, 522] on div "Mesa 38" at bounding box center [893, 517] width 52 height 17
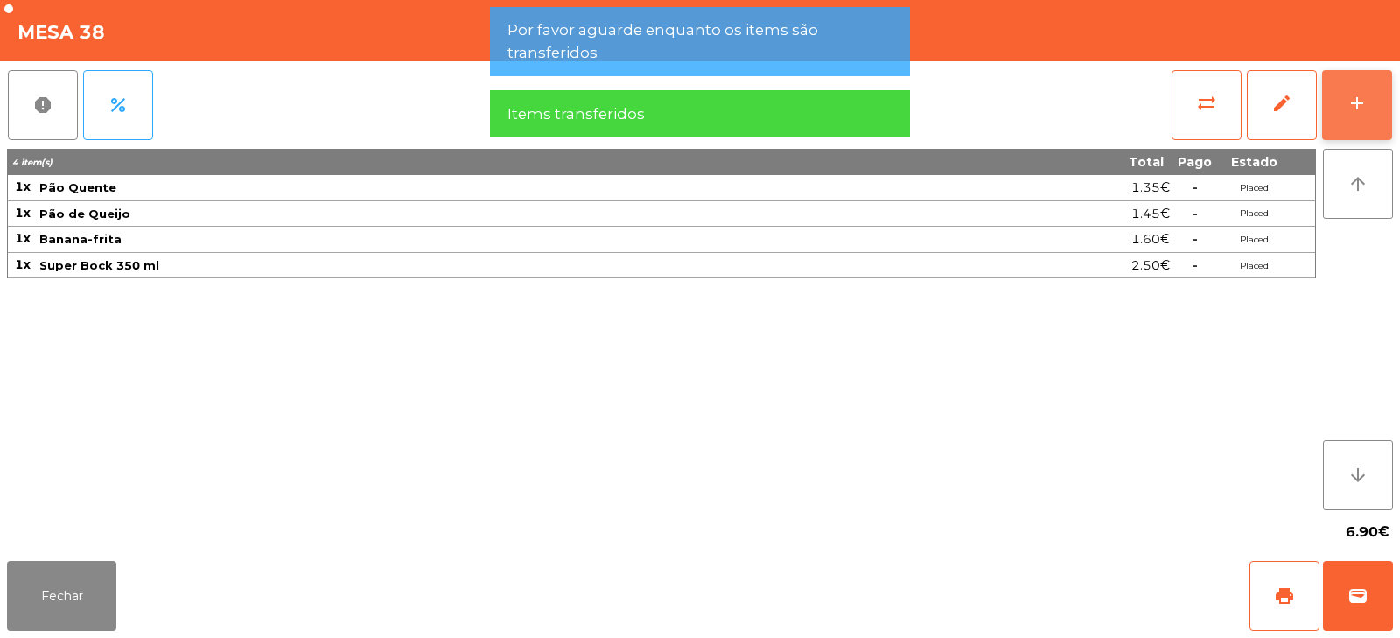
click at [1360, 113] on div "add" at bounding box center [1356, 103] width 21 height 21
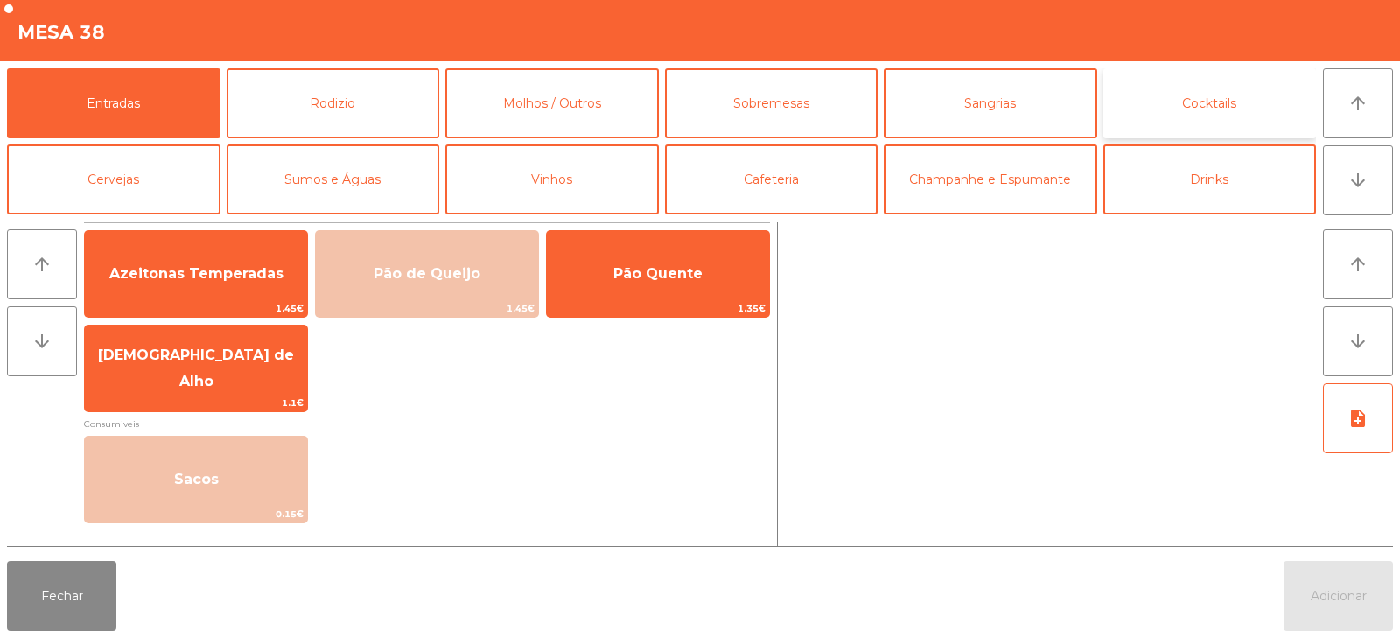
click at [1212, 106] on button "Cocktails" at bounding box center [1209, 103] width 213 height 70
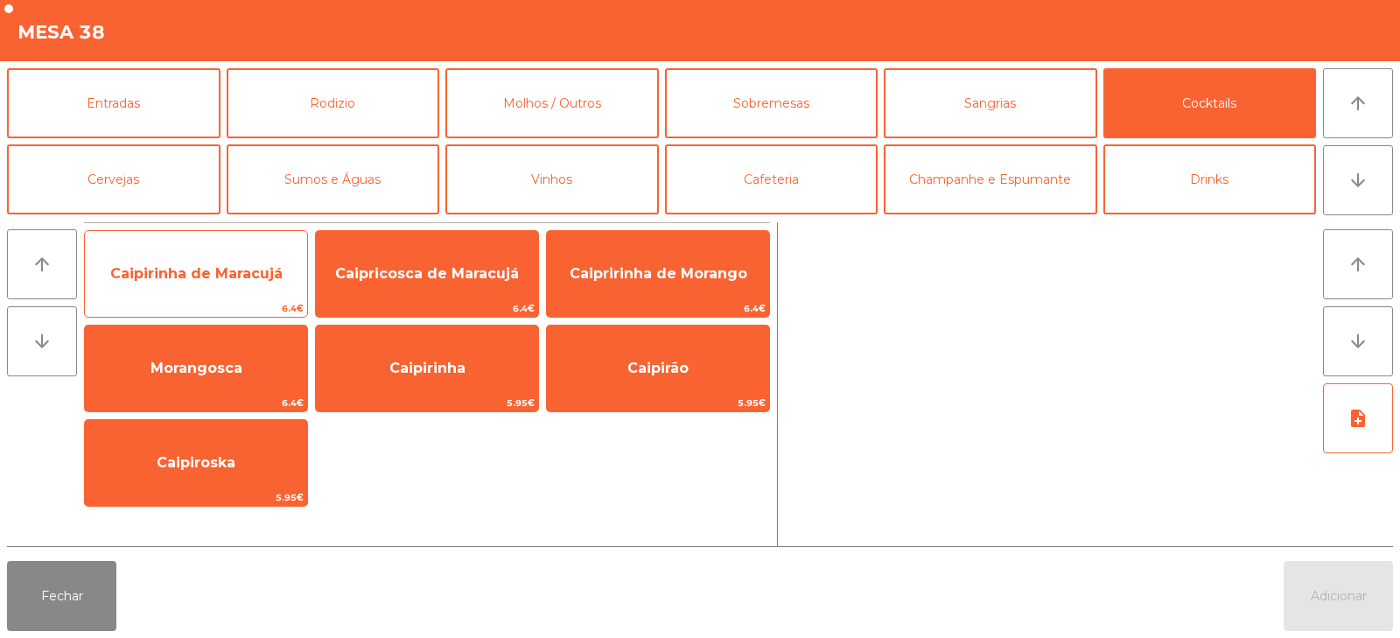
click at [241, 276] on span "Caipirinha de Maracujá" at bounding box center [196, 273] width 172 height 17
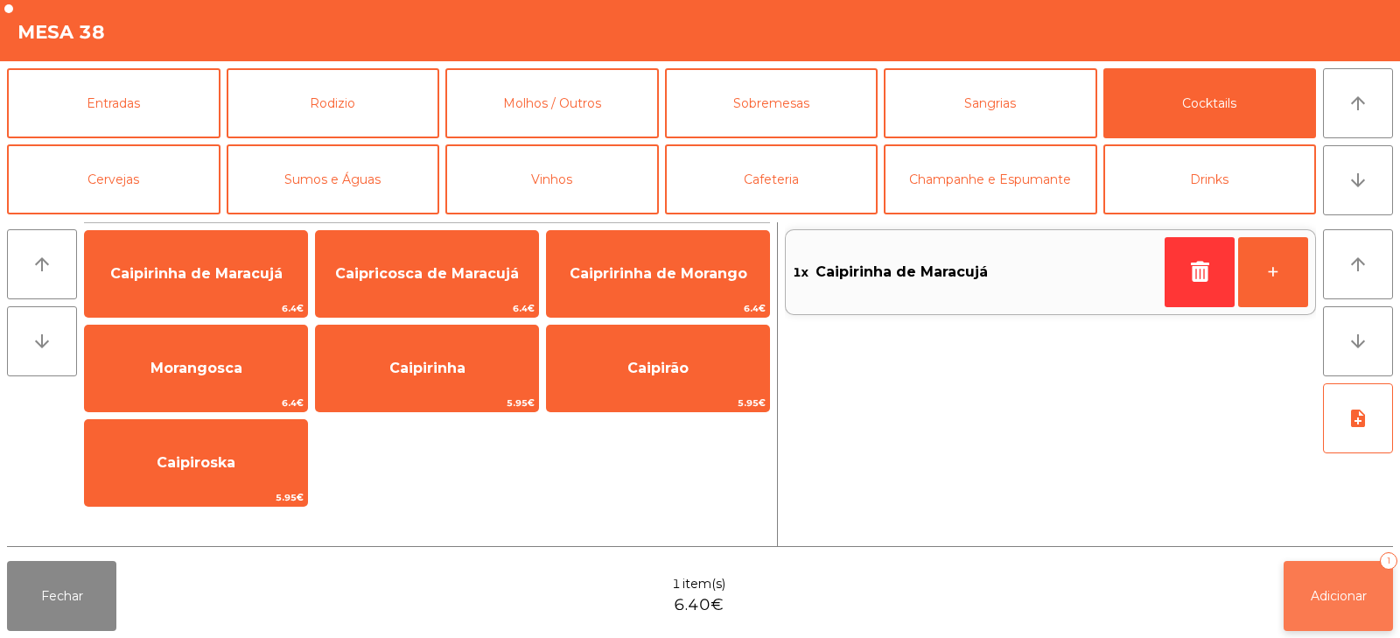
click at [1333, 599] on span "Adicionar" at bounding box center [1338, 596] width 56 height 16
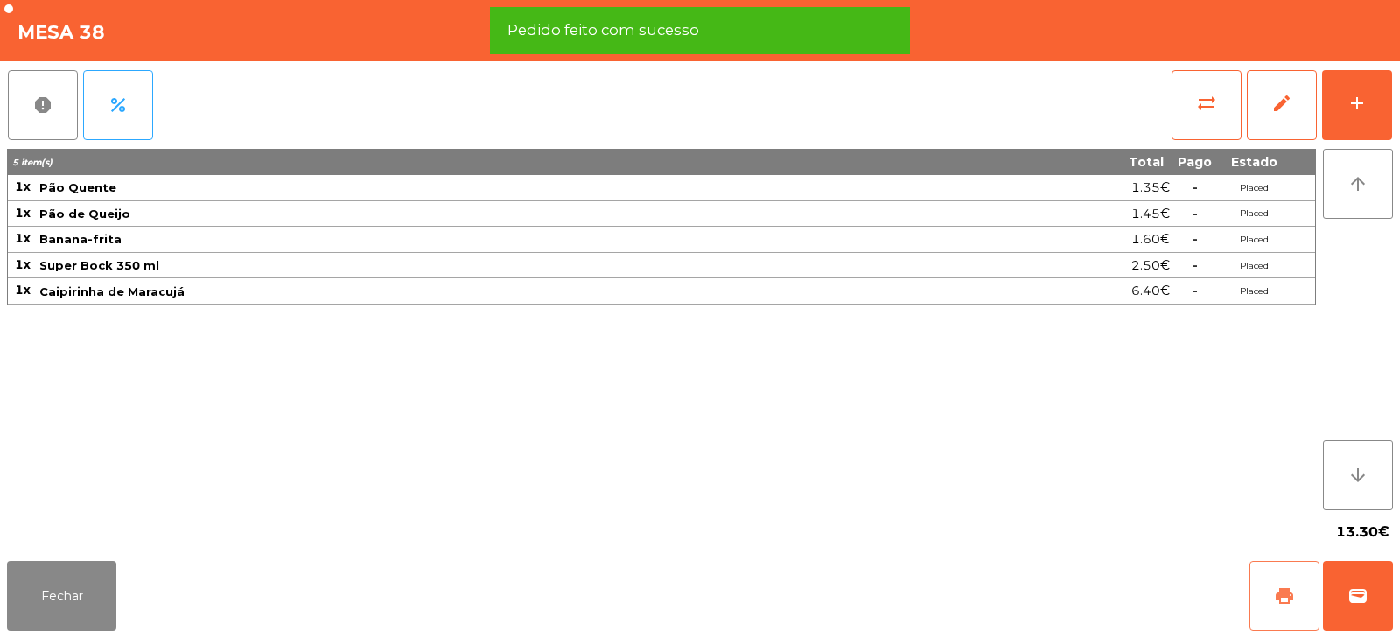
click at [1294, 607] on button "print" at bounding box center [1284, 596] width 70 height 70
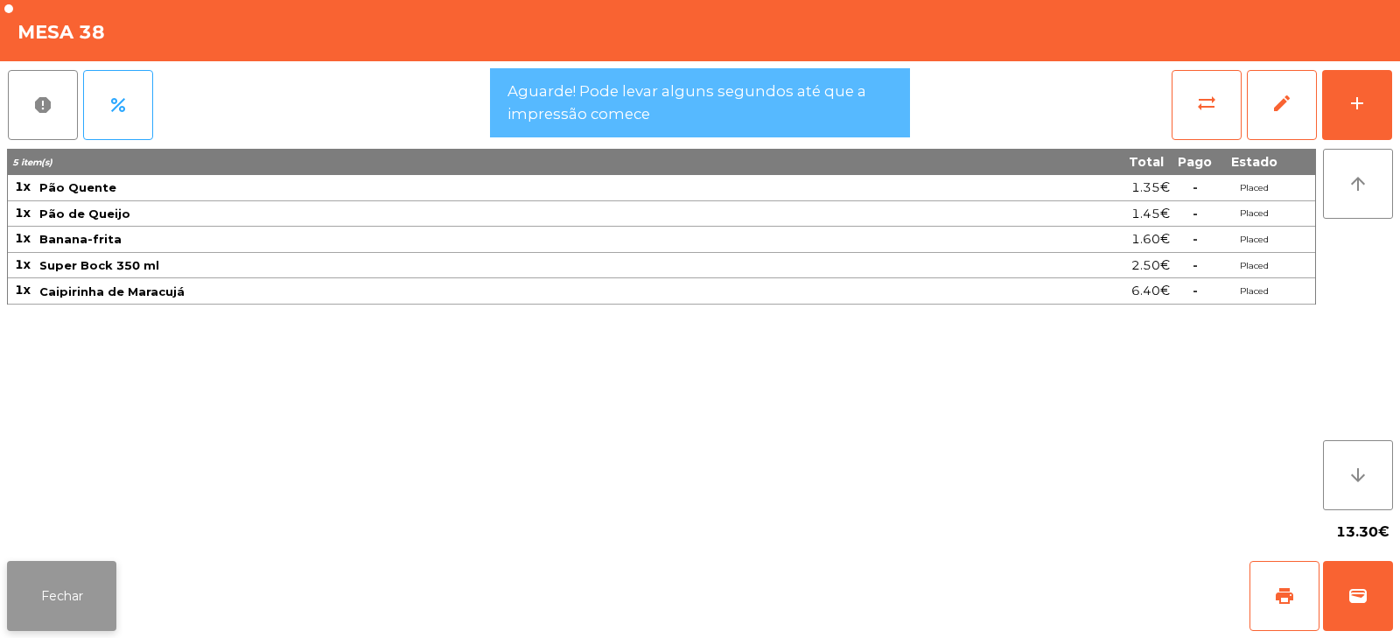
click at [59, 590] on button "Fechar" at bounding box center [61, 596] width 109 height 70
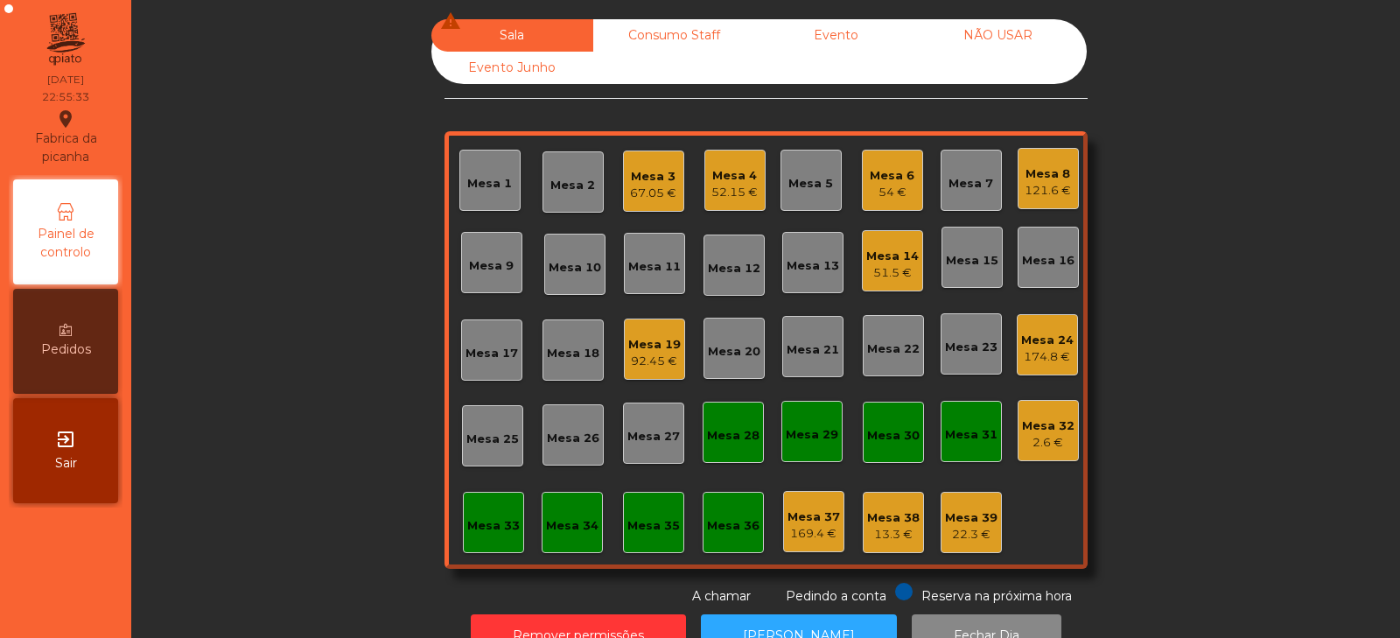
click at [1049, 188] on div "121.6 €" at bounding box center [1047, 190] width 46 height 17
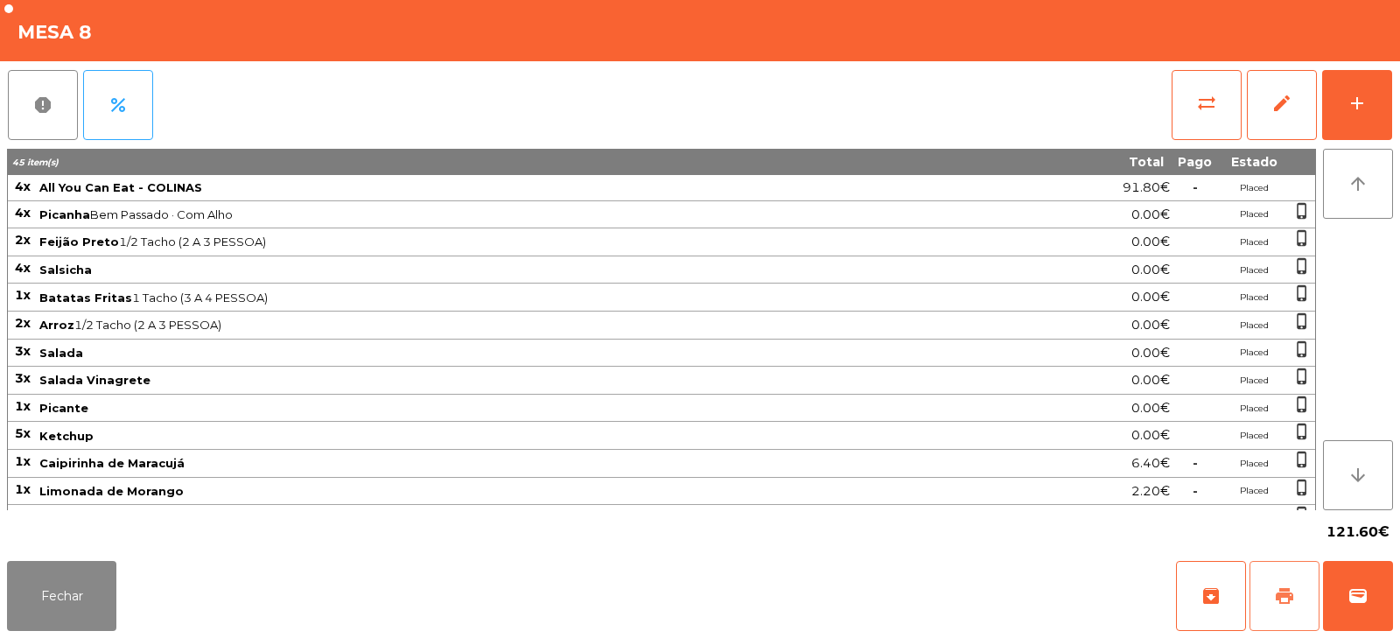
click at [1275, 596] on span "print" at bounding box center [1284, 595] width 21 height 21
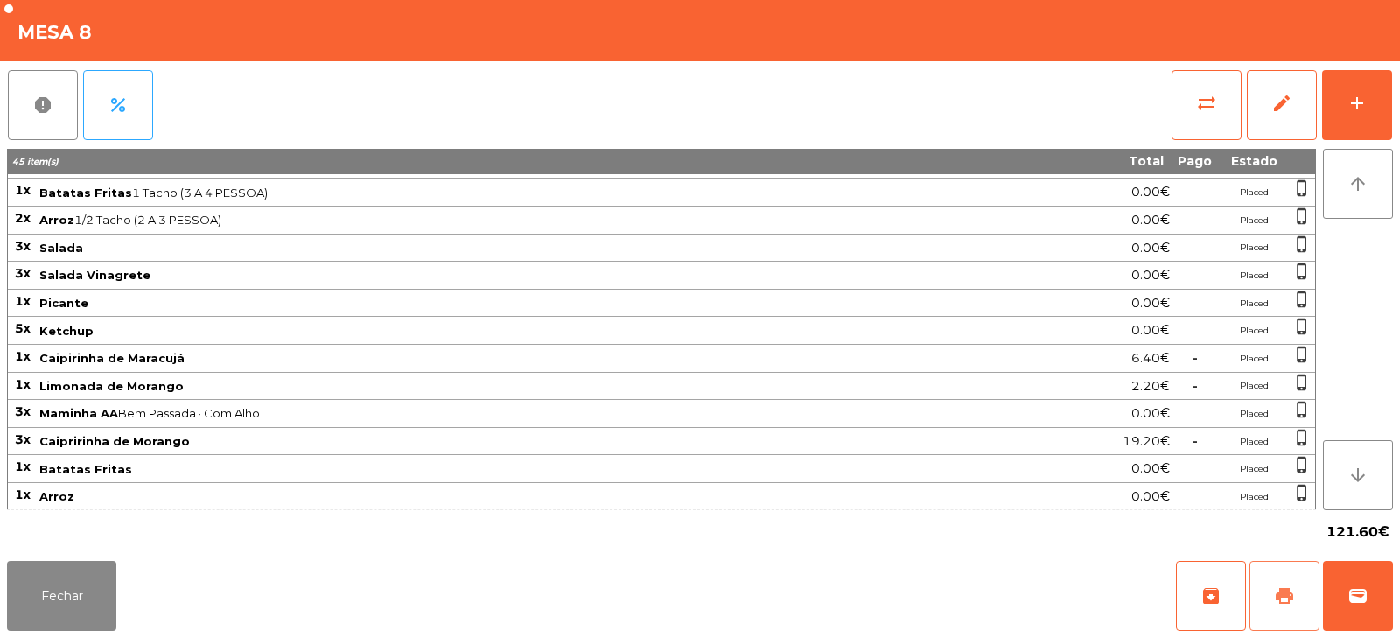
scroll to position [217, 0]
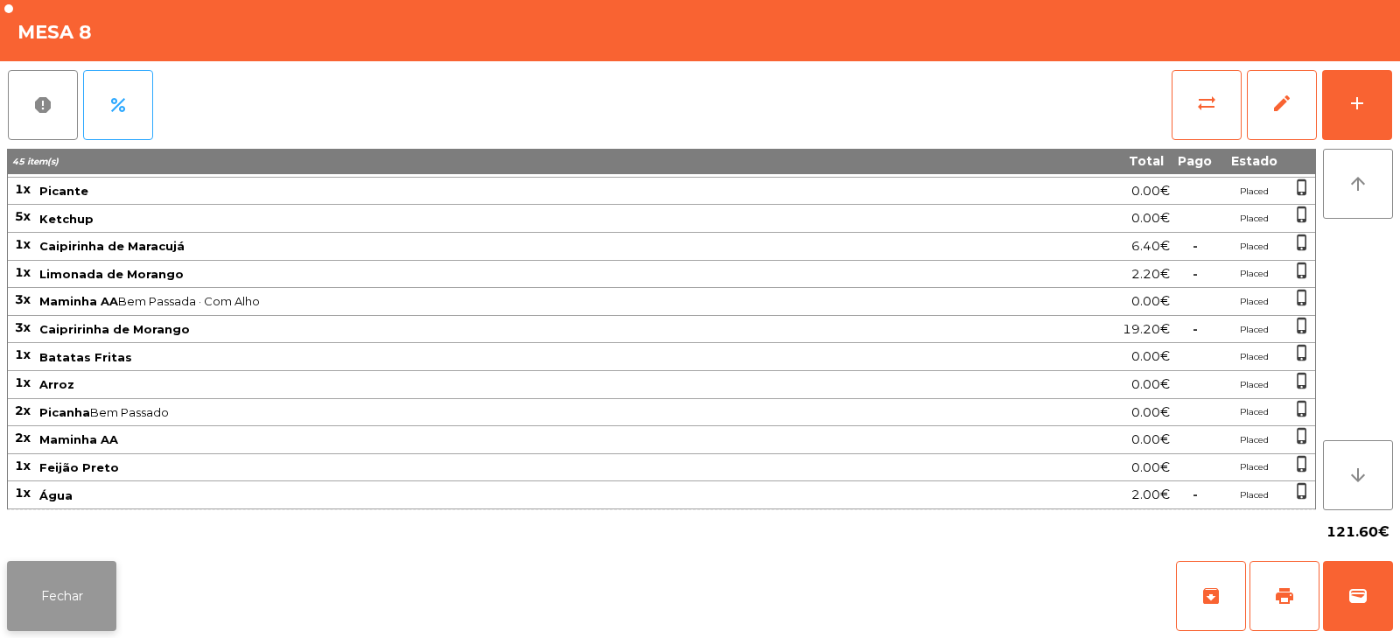
click at [50, 615] on button "Fechar" at bounding box center [61, 596] width 109 height 70
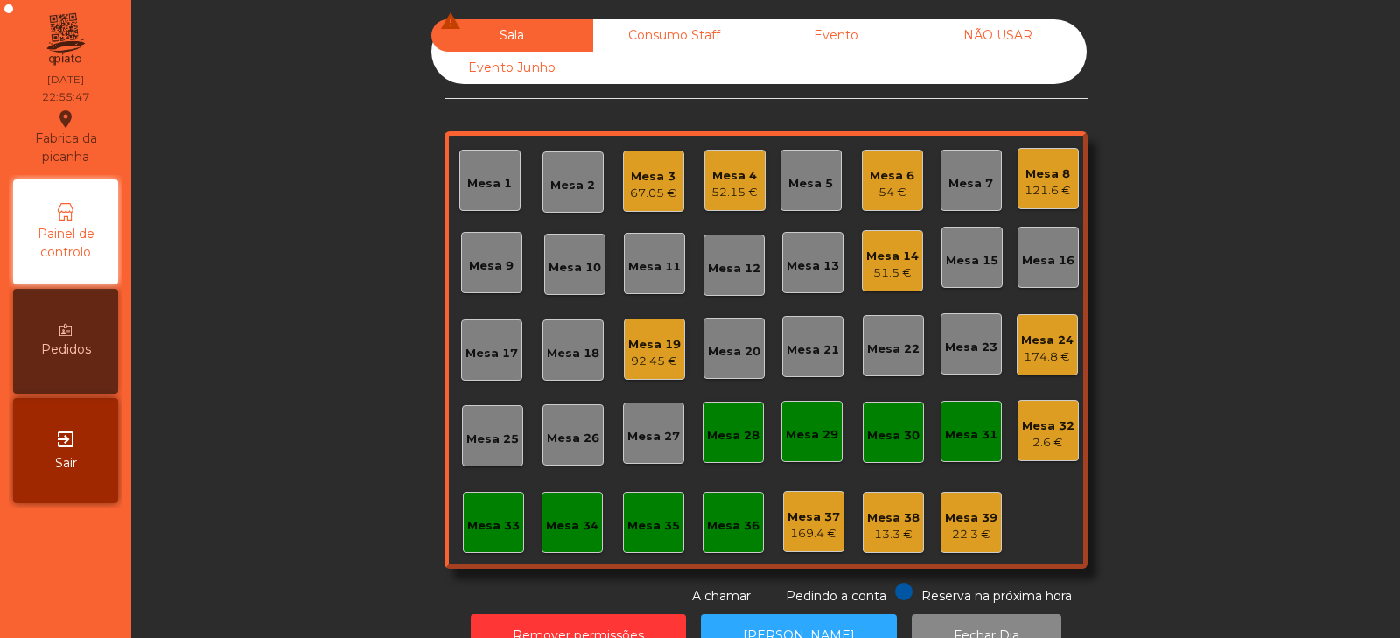
scroll to position [52, 0]
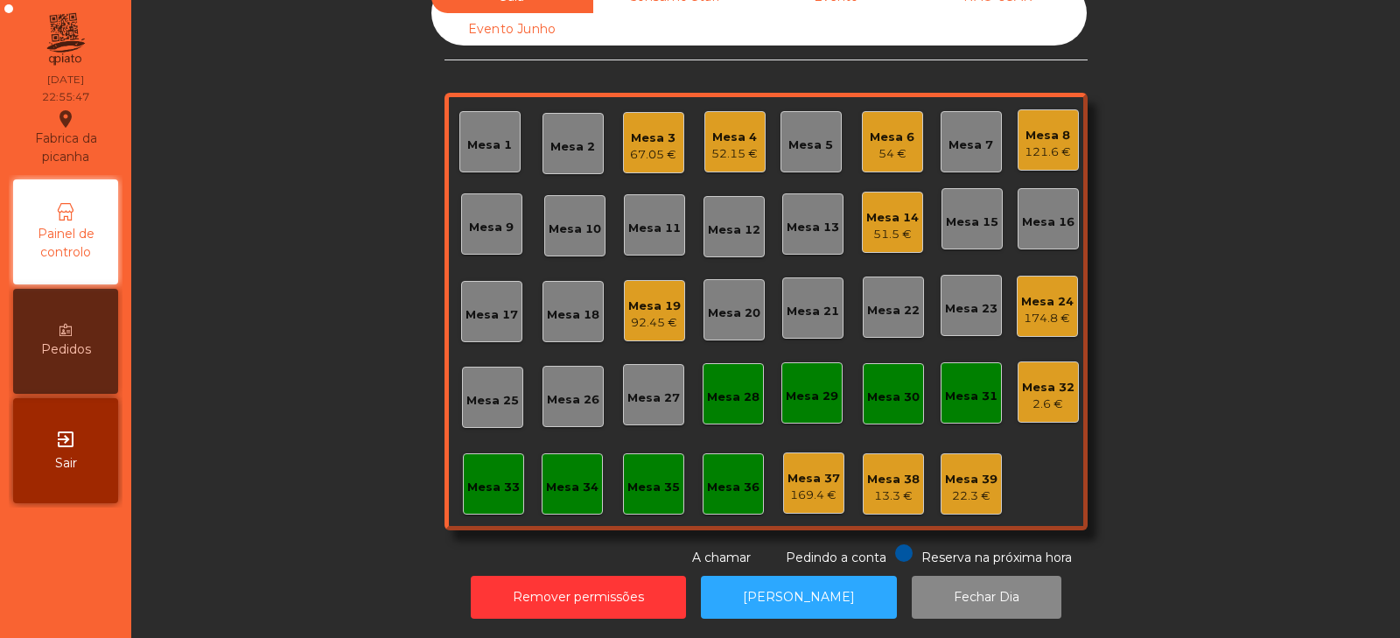
click at [1026, 310] on div "174.8 €" at bounding box center [1047, 318] width 52 height 17
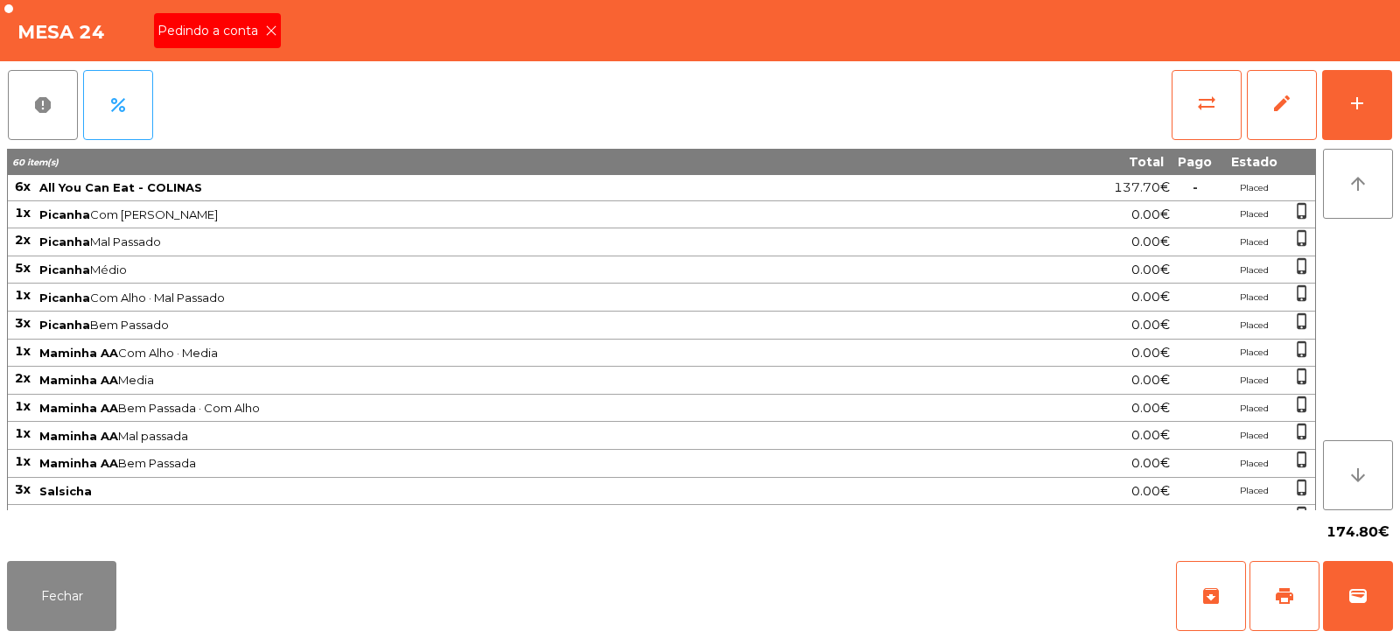
click at [269, 31] on icon at bounding box center [271, 30] width 12 height 12
click at [1281, 598] on span "print" at bounding box center [1284, 595] width 21 height 21
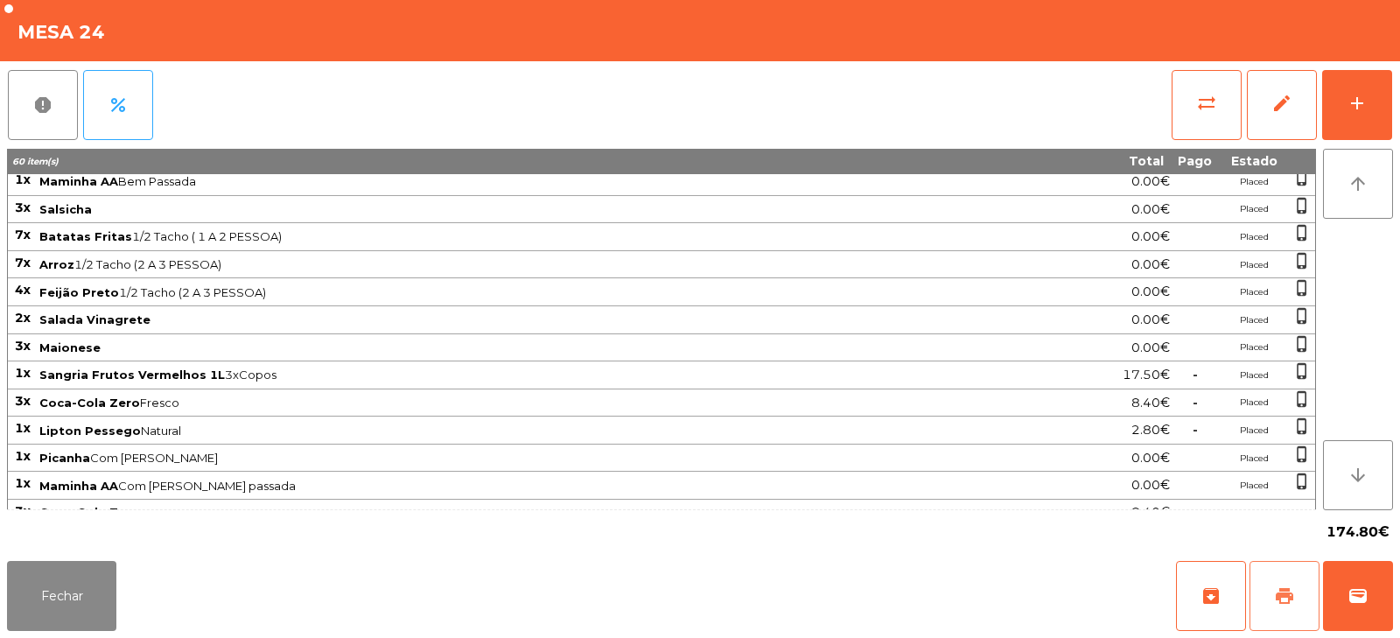
scroll to position [298, 0]
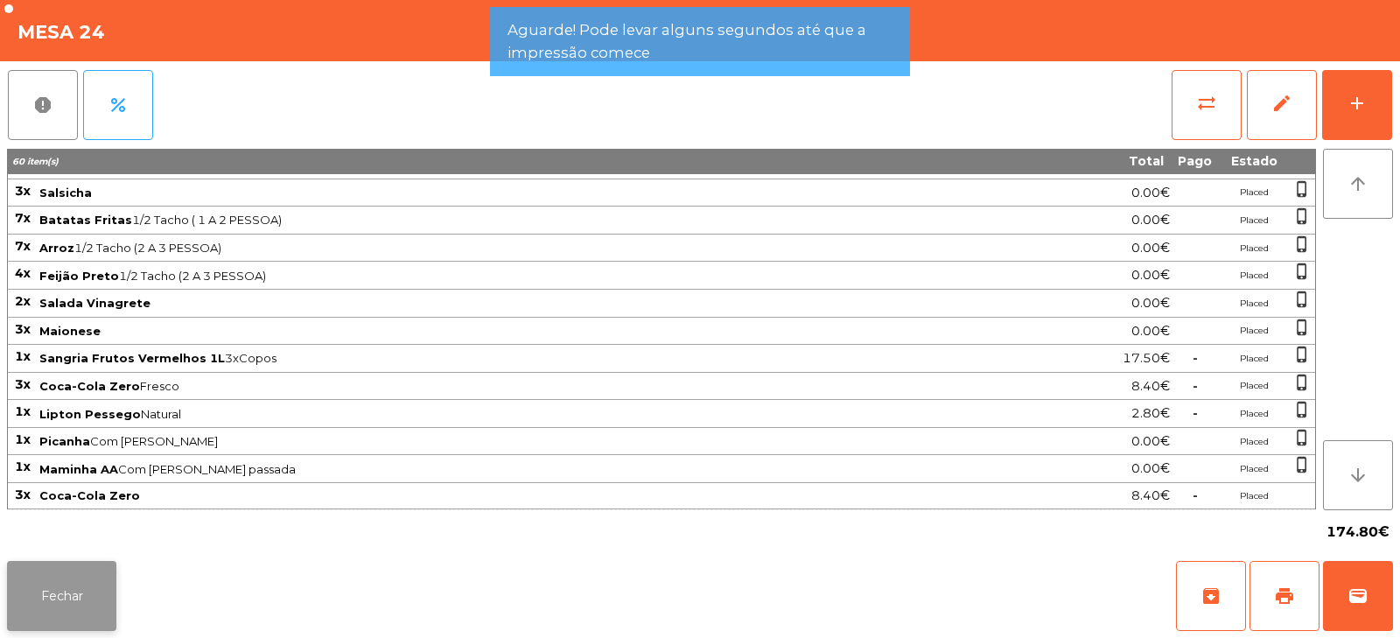
click at [91, 586] on button "Fechar" at bounding box center [61, 596] width 109 height 70
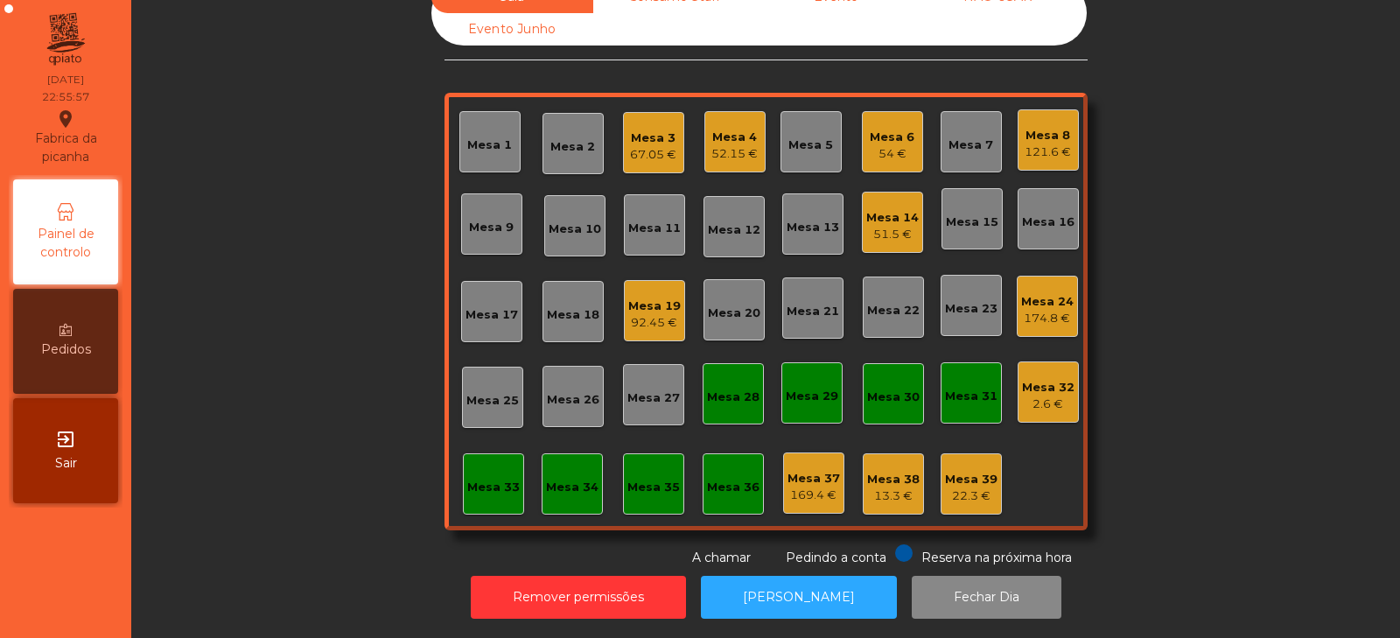
click at [1039, 144] on div "121.6 €" at bounding box center [1047, 151] width 46 height 17
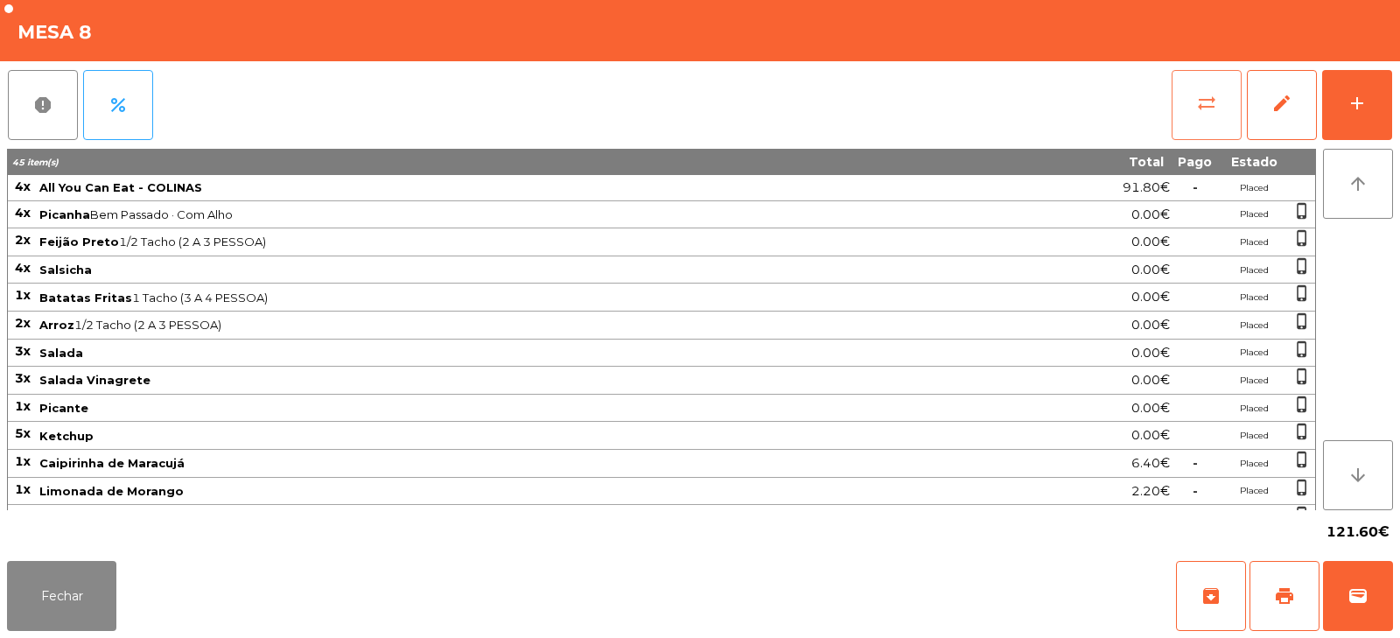
click at [1197, 100] on span "sync_alt" at bounding box center [1206, 103] width 21 height 21
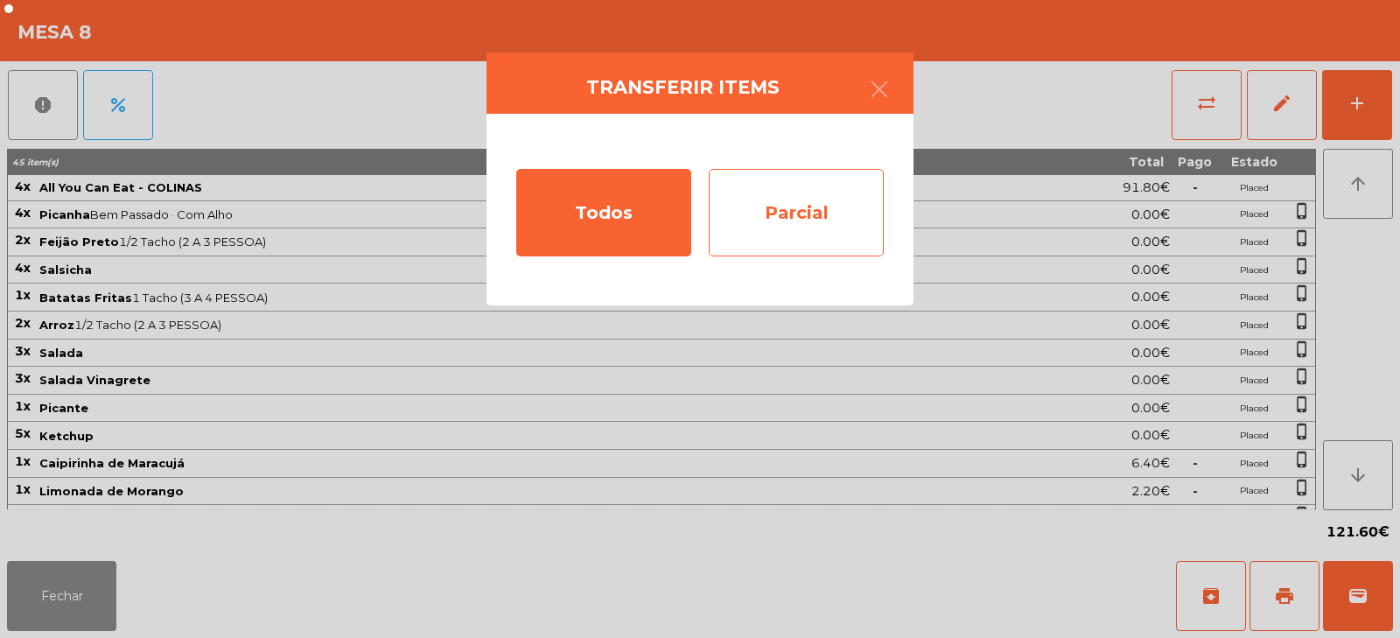
click at [814, 215] on div "Parcial" at bounding box center [796, 212] width 175 height 87
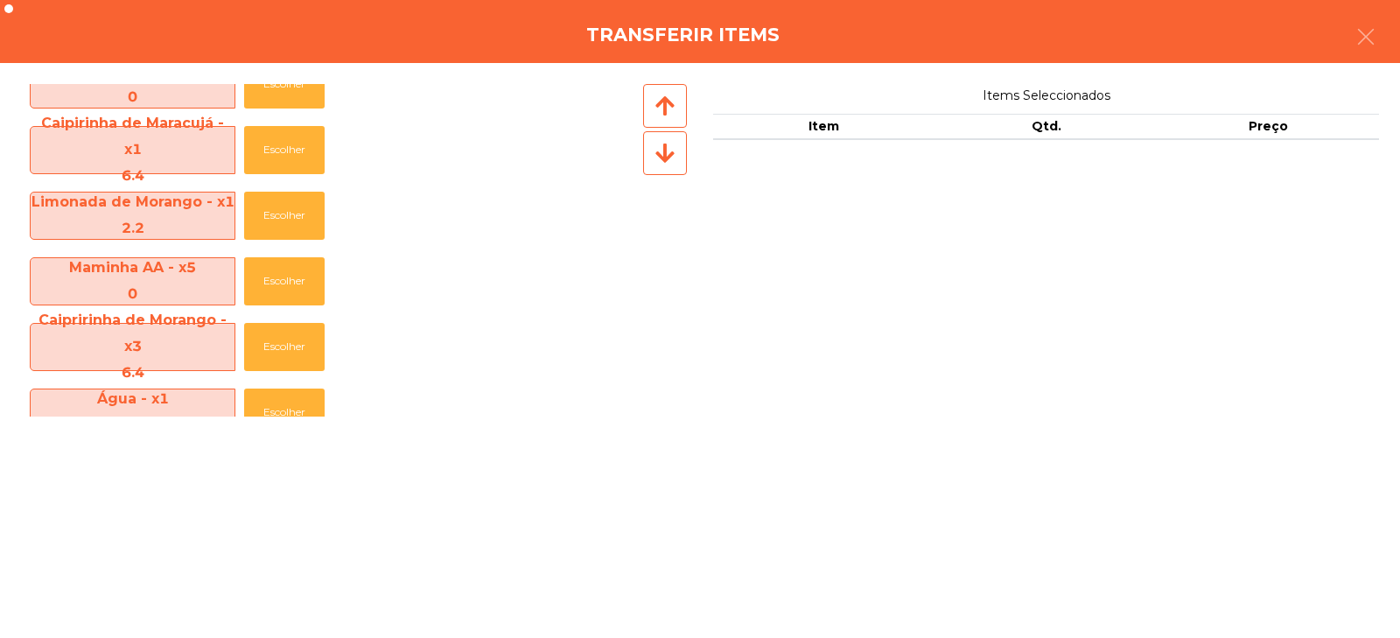
scroll to position [652, 0]
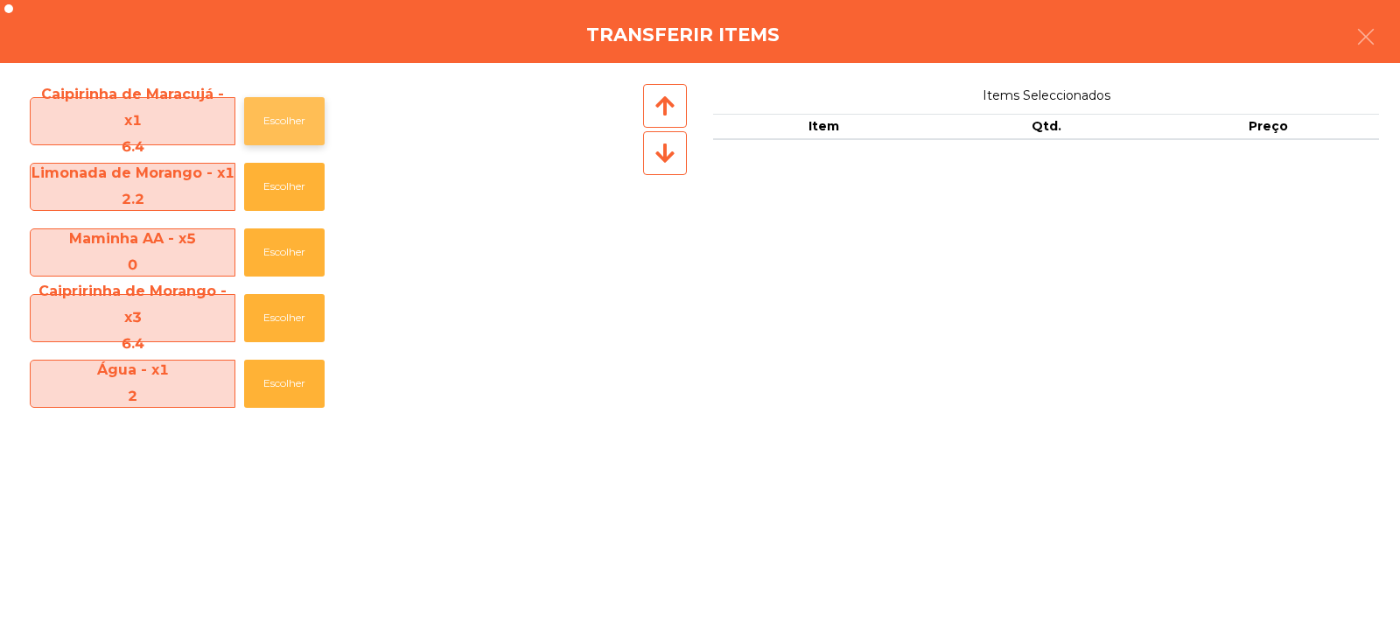
click at [301, 122] on button "Escolher" at bounding box center [284, 121] width 80 height 48
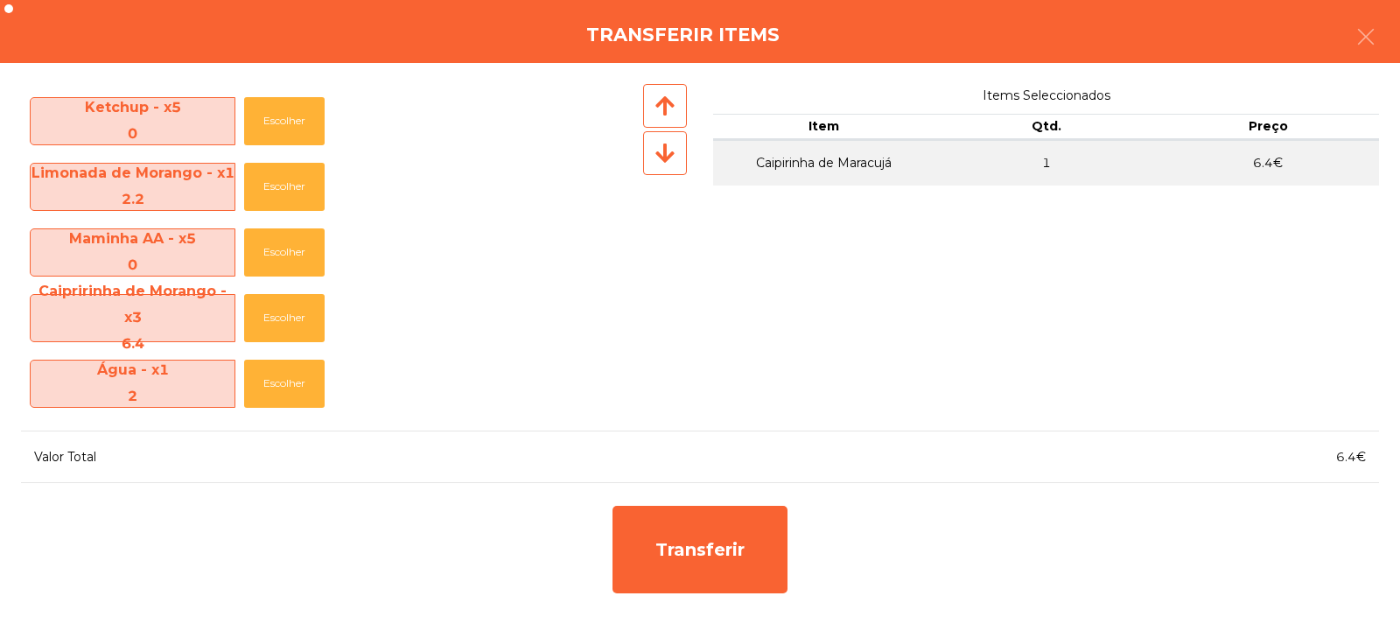
scroll to position [586, 0]
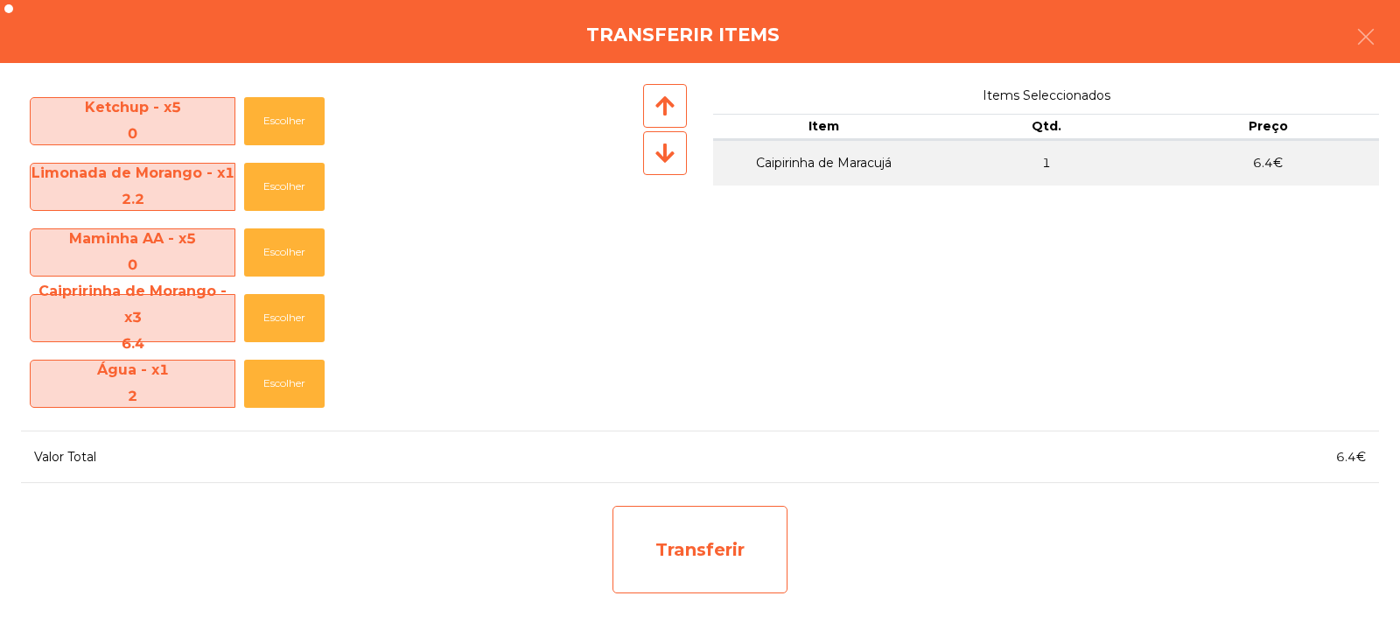
click at [674, 550] on div "Transferir" at bounding box center [699, 549] width 175 height 87
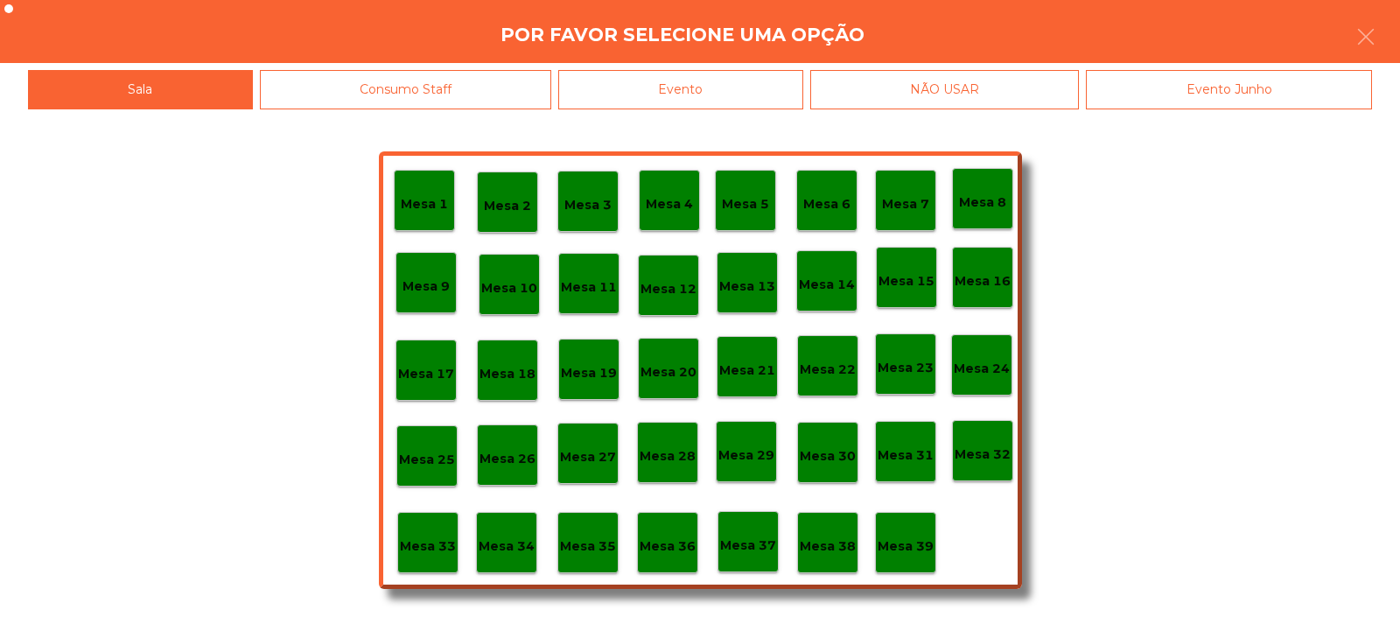
click at [437, 531] on div "Mesa 33" at bounding box center [428, 542] width 56 height 27
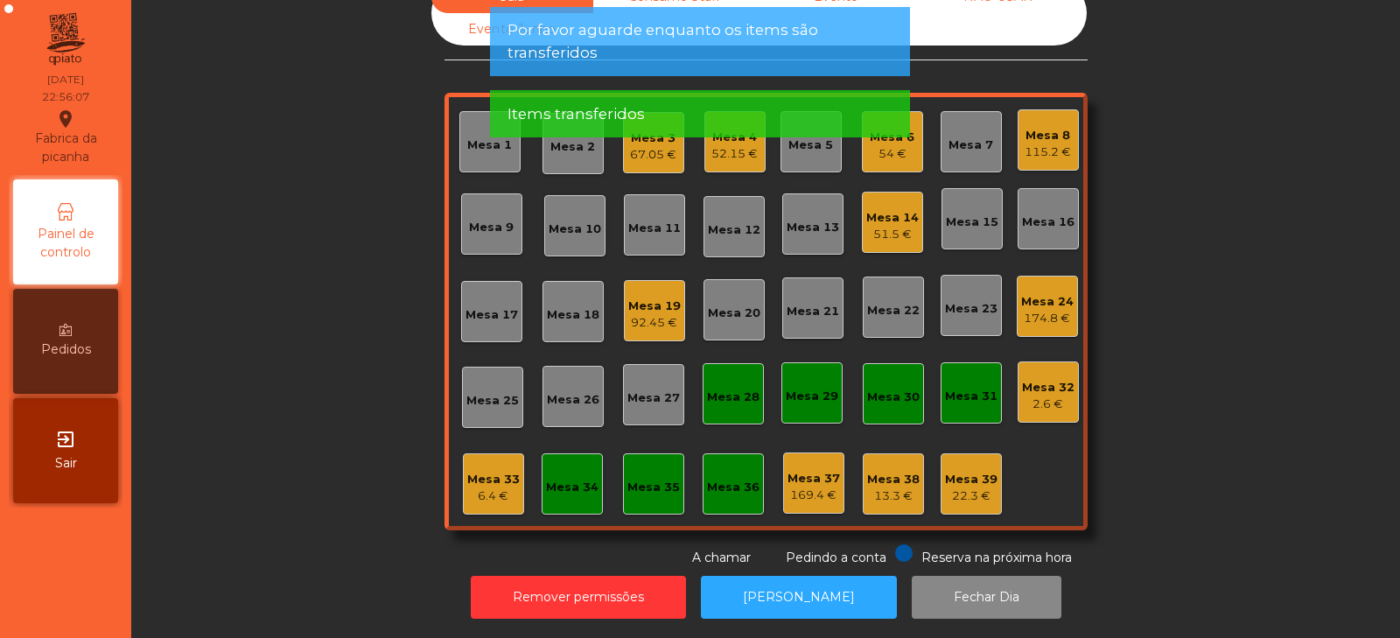
click at [478, 487] on div "6.4 €" at bounding box center [493, 495] width 52 height 17
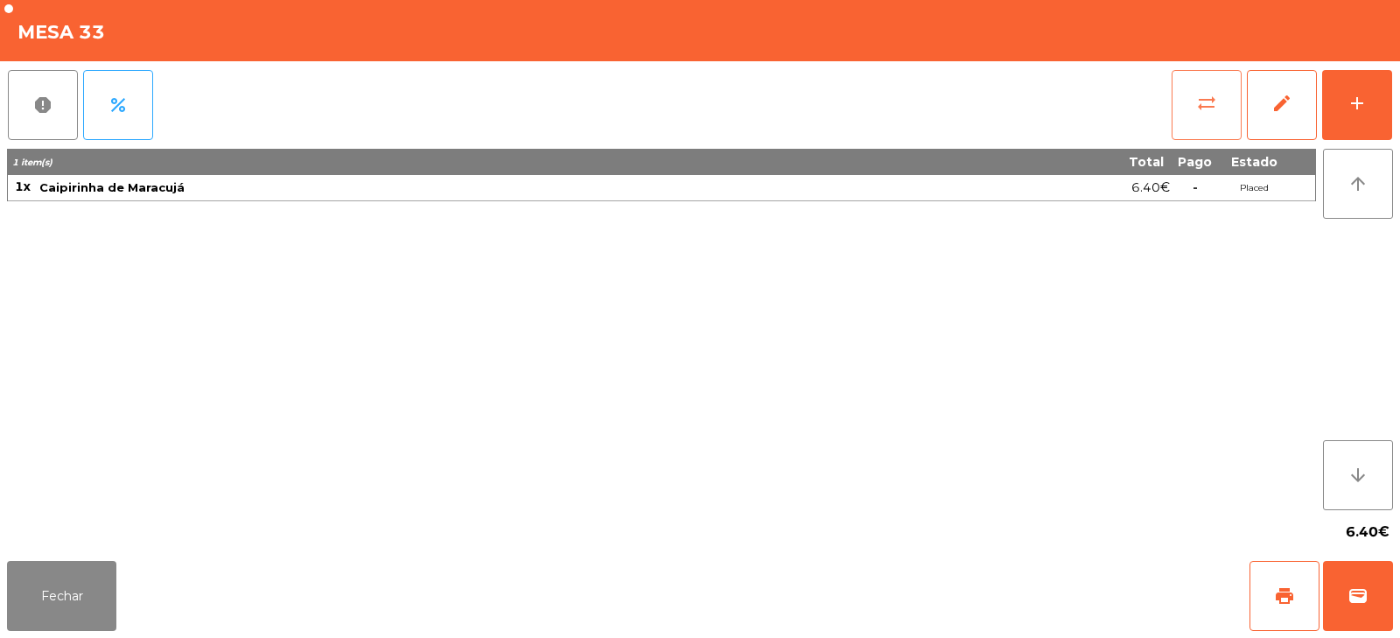
click at [1201, 109] on span "sync_alt" at bounding box center [1206, 103] width 21 height 21
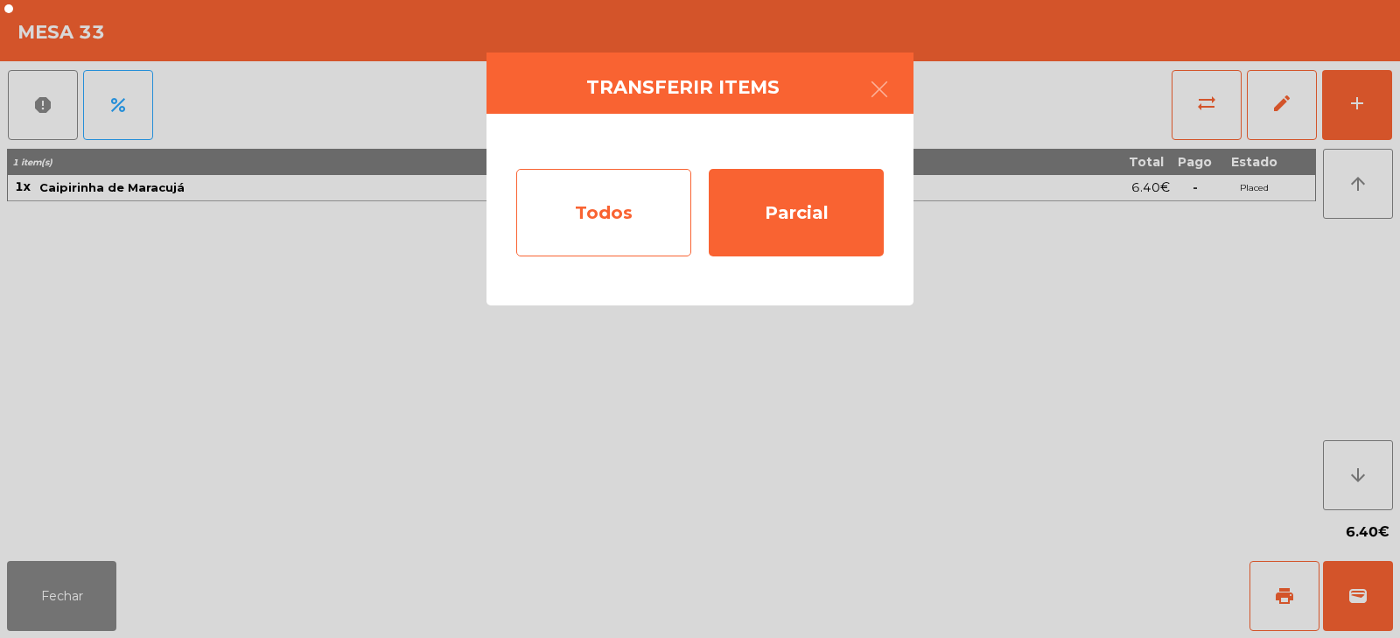
click at [640, 197] on div "Todos" at bounding box center [603, 212] width 175 height 87
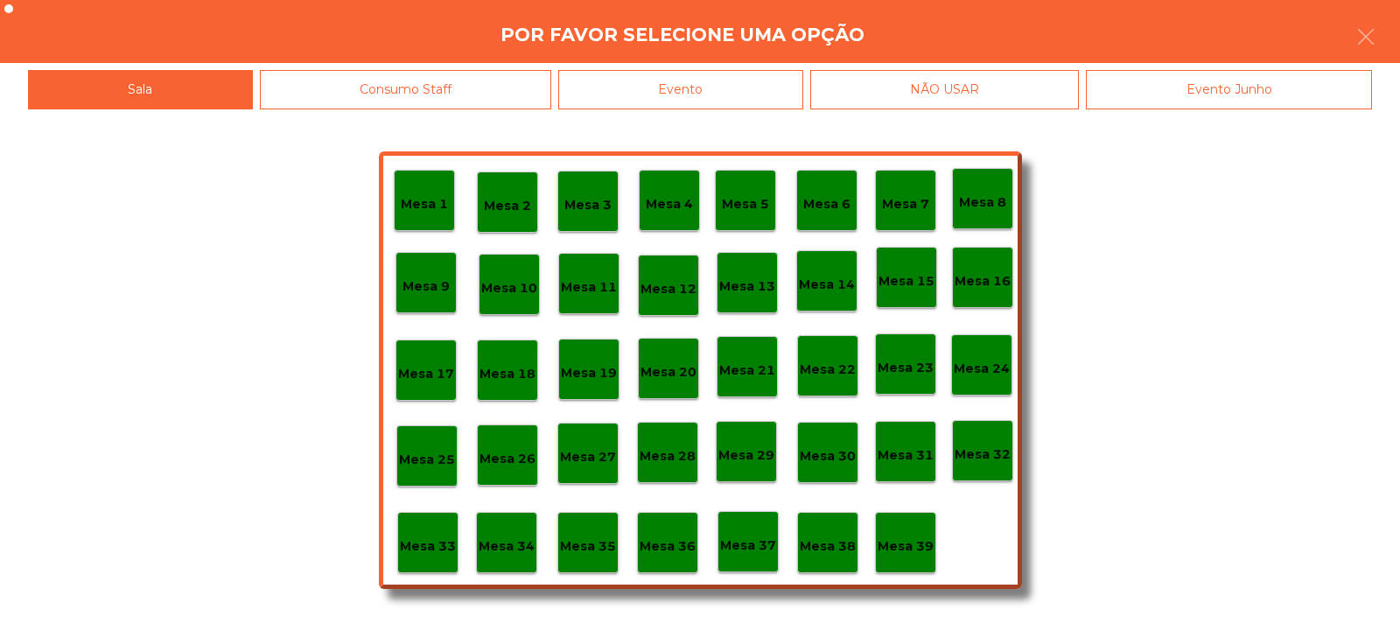
click at [766, 90] on div "Evento" at bounding box center [680, 89] width 245 height 39
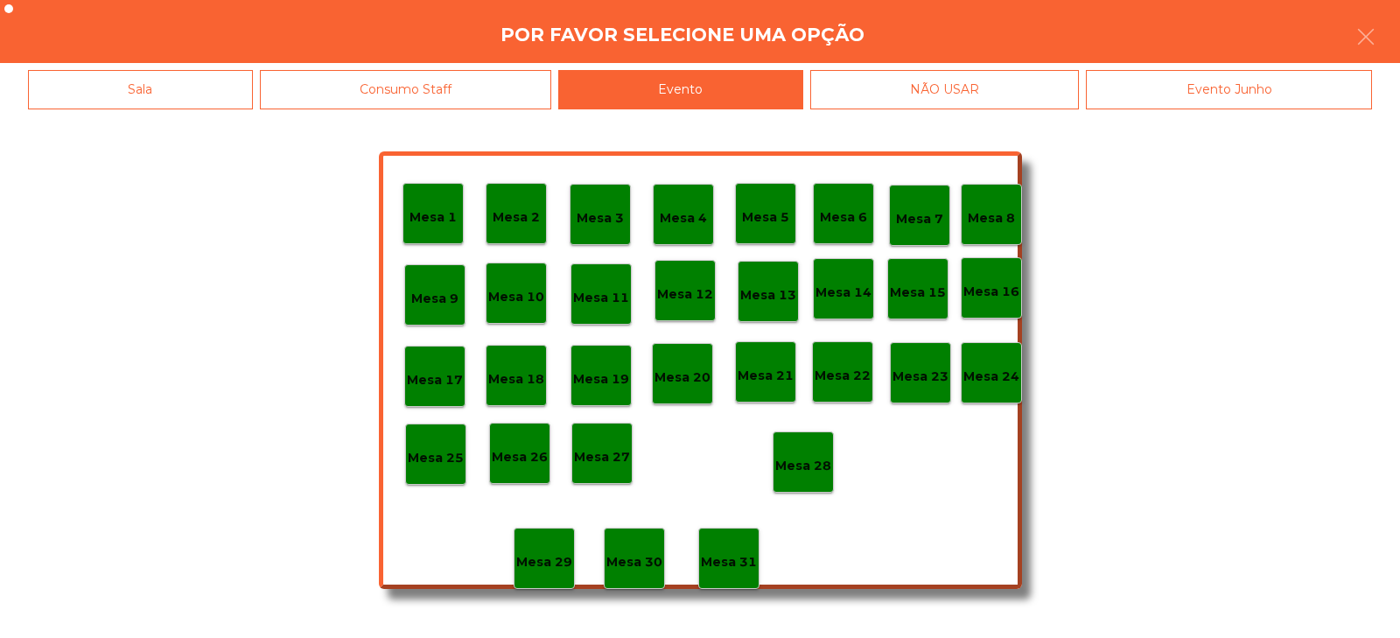
click at [817, 462] on p "Mesa 28" at bounding box center [803, 466] width 56 height 20
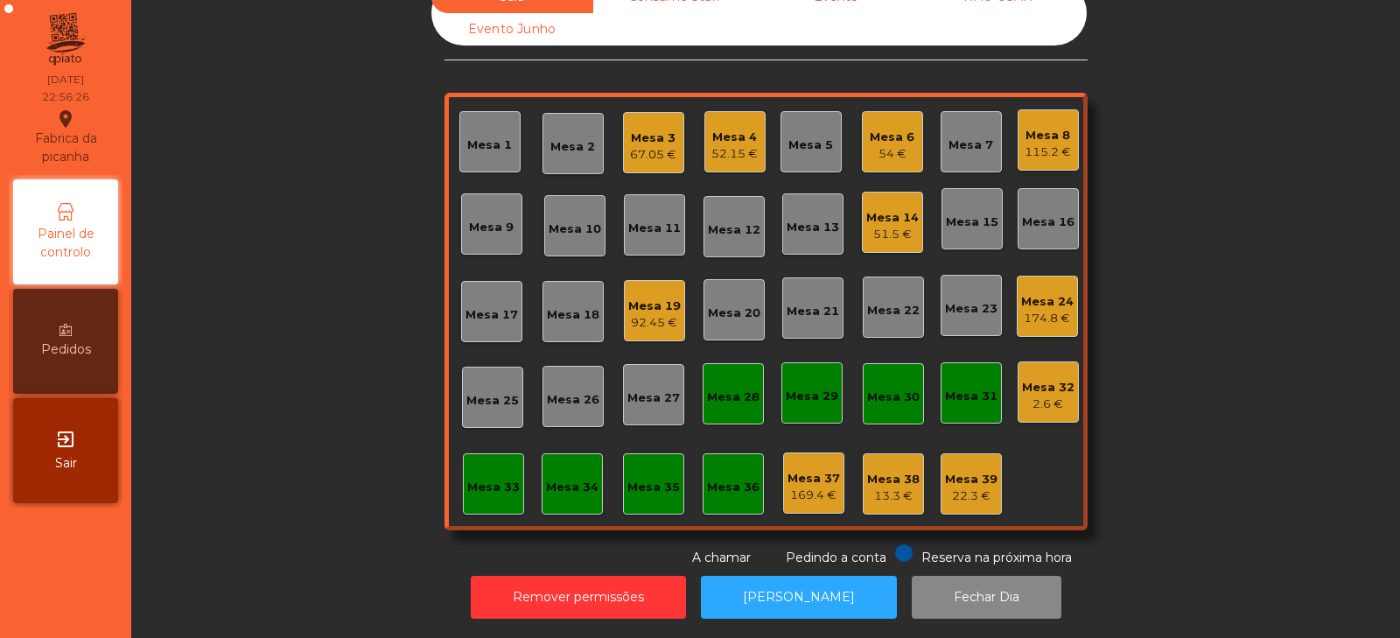
click at [1032, 143] on div "115.2 €" at bounding box center [1047, 151] width 46 height 17
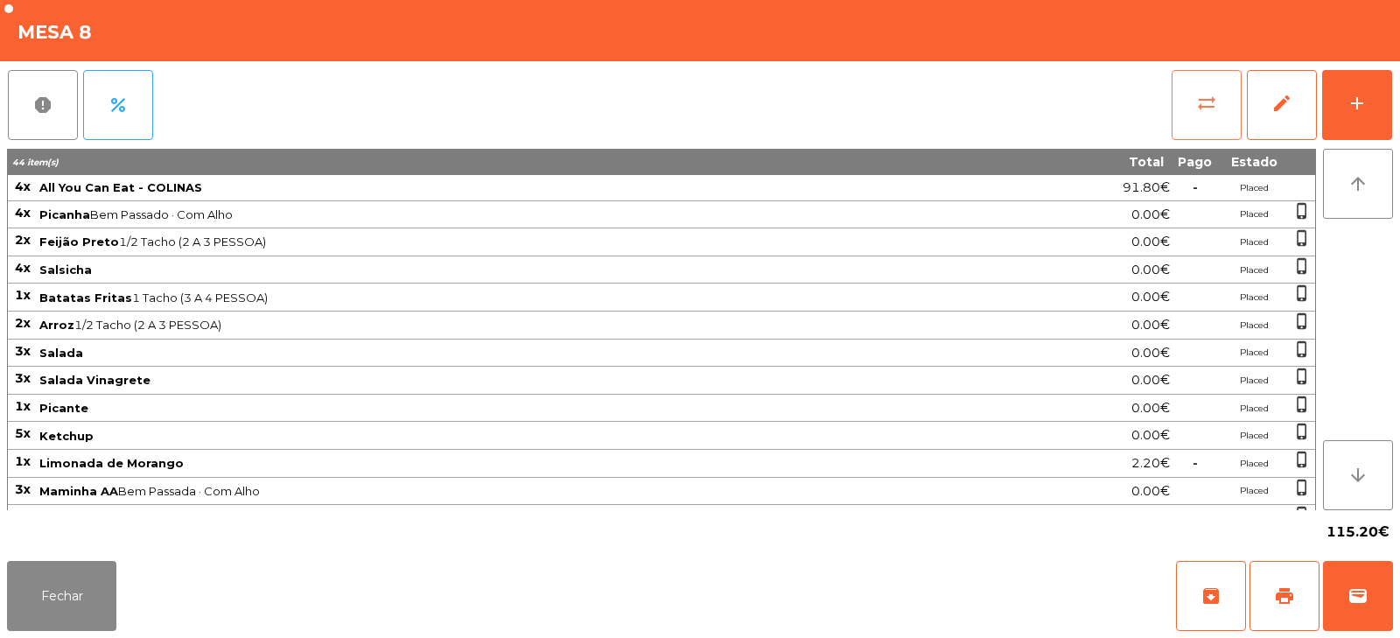
click at [1208, 101] on span "sync_alt" at bounding box center [1206, 103] width 21 height 21
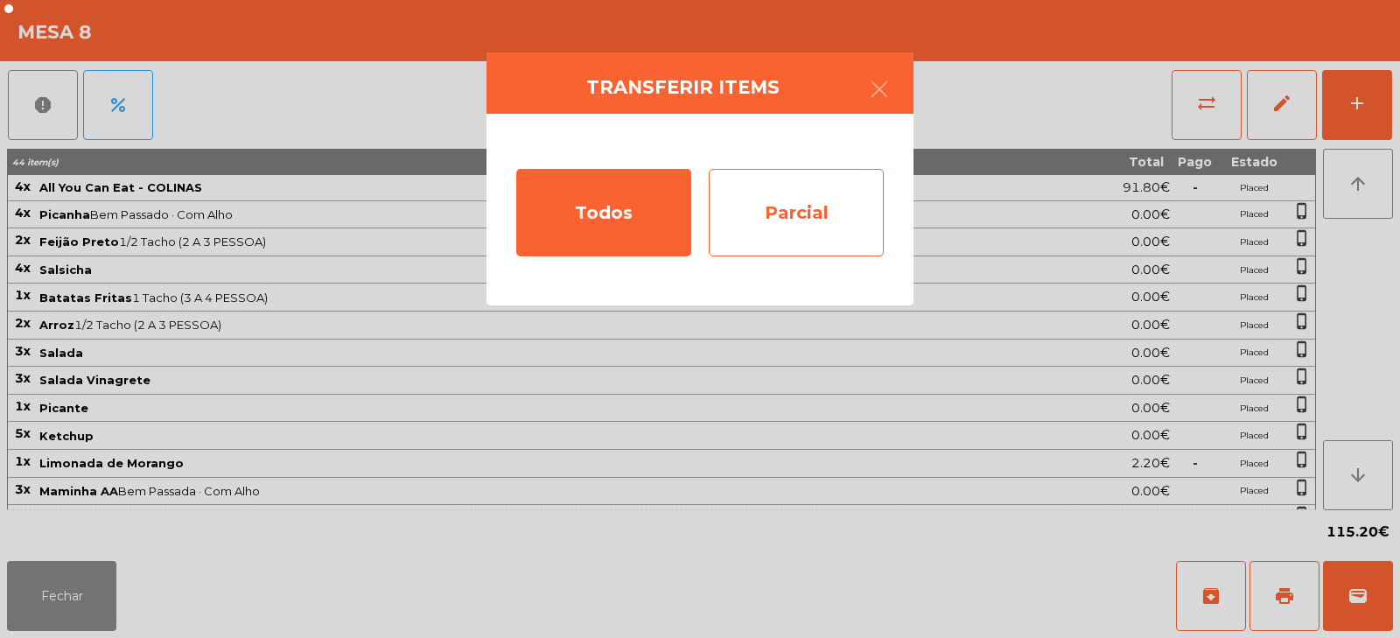
click at [834, 201] on div "Parcial" at bounding box center [796, 212] width 175 height 87
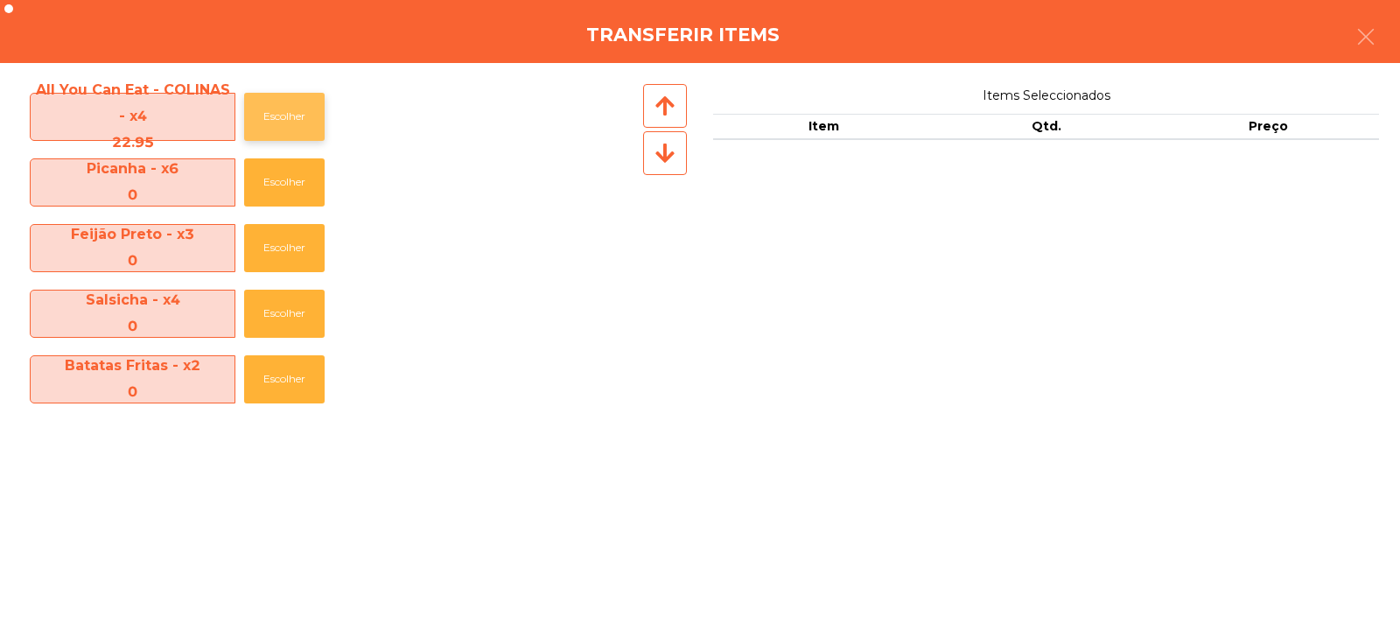
click at [290, 107] on button "Escolher" at bounding box center [284, 117] width 80 height 48
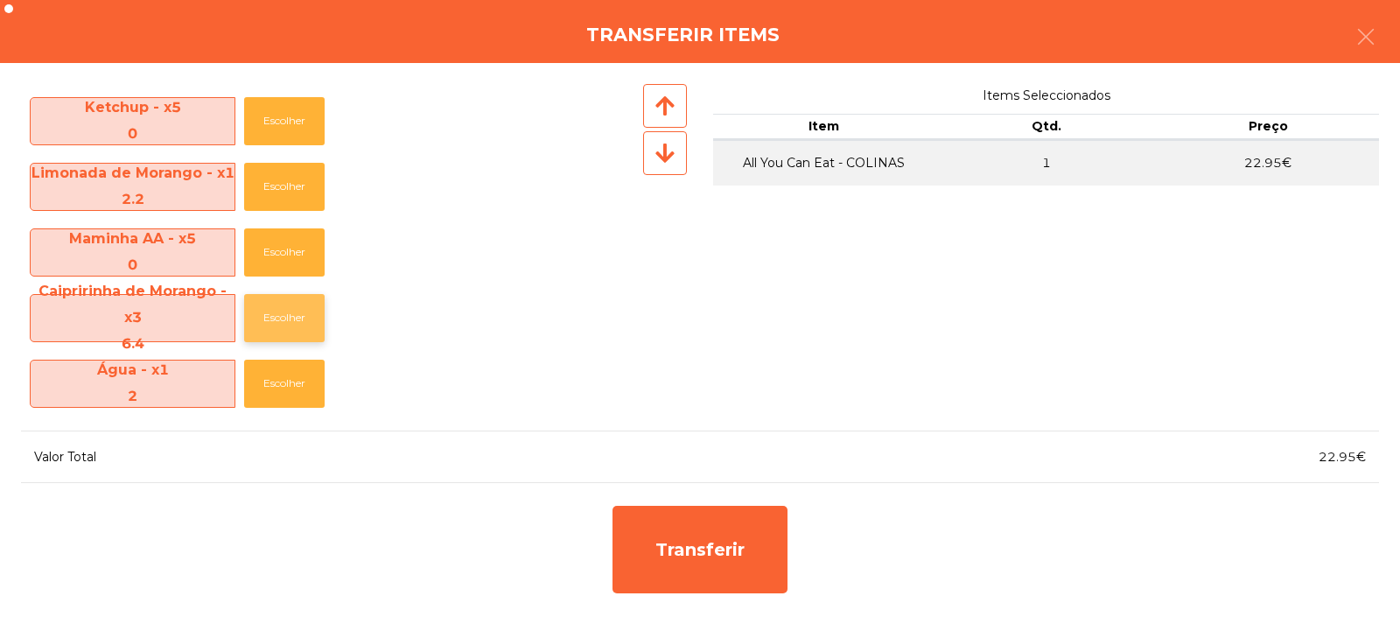
click at [290, 331] on button "Escolher" at bounding box center [284, 318] width 80 height 48
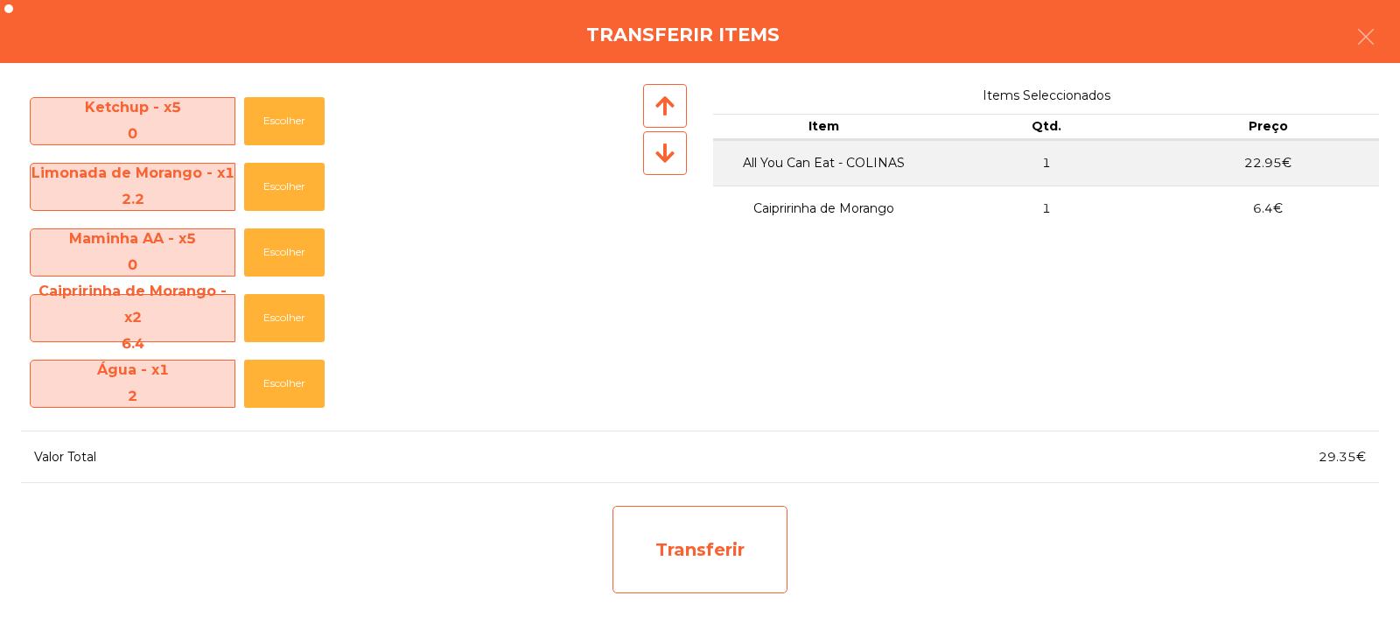
click at [656, 533] on div "Transferir" at bounding box center [699, 549] width 175 height 87
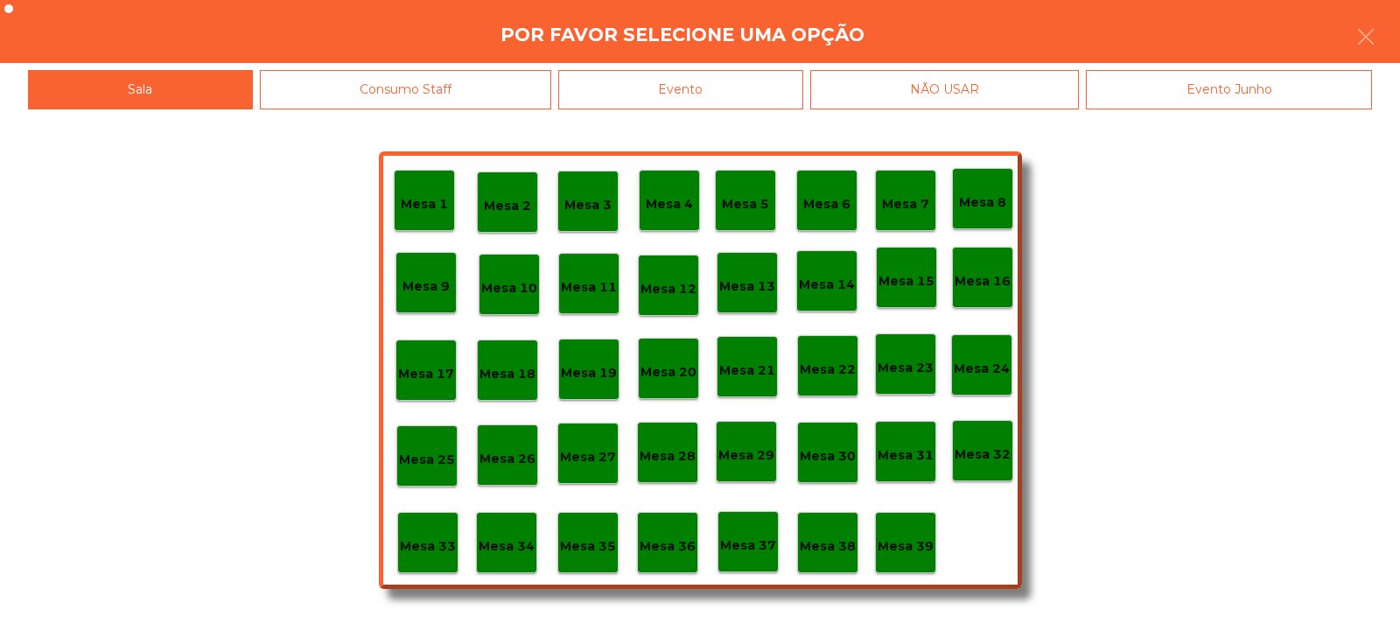
click at [434, 531] on div "Mesa 33" at bounding box center [428, 542] width 56 height 27
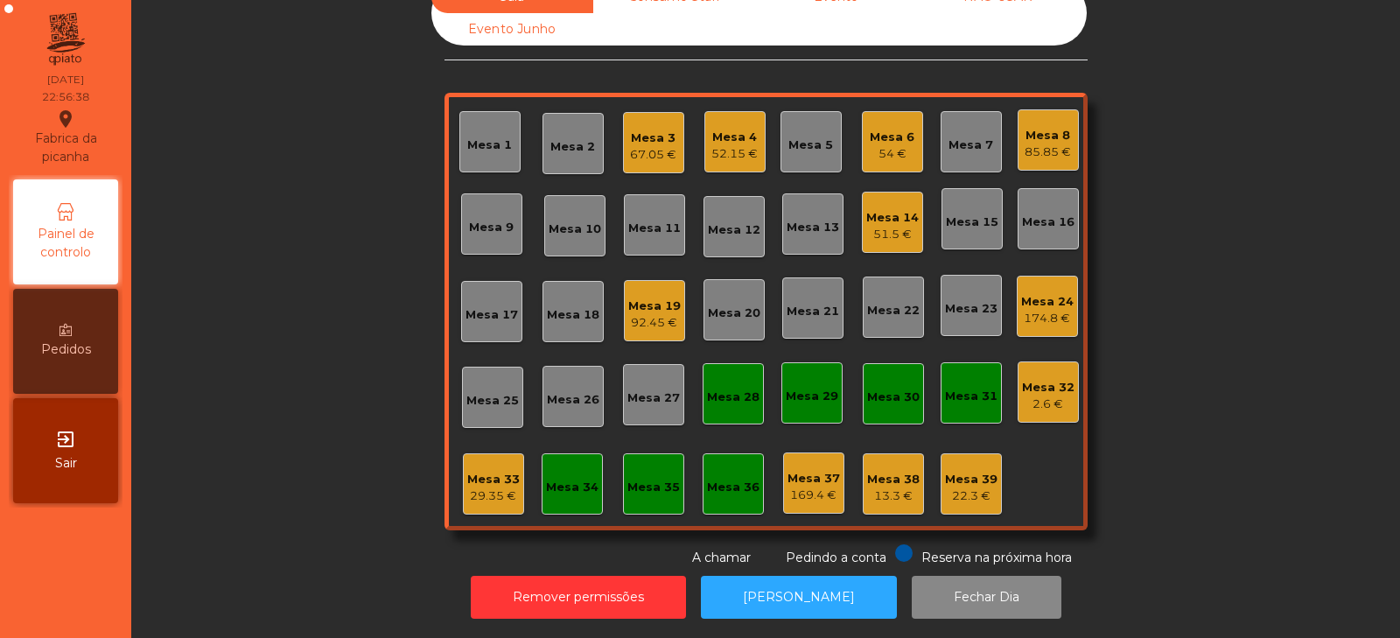
click at [500, 471] on div "Mesa 33" at bounding box center [493, 479] width 52 height 17
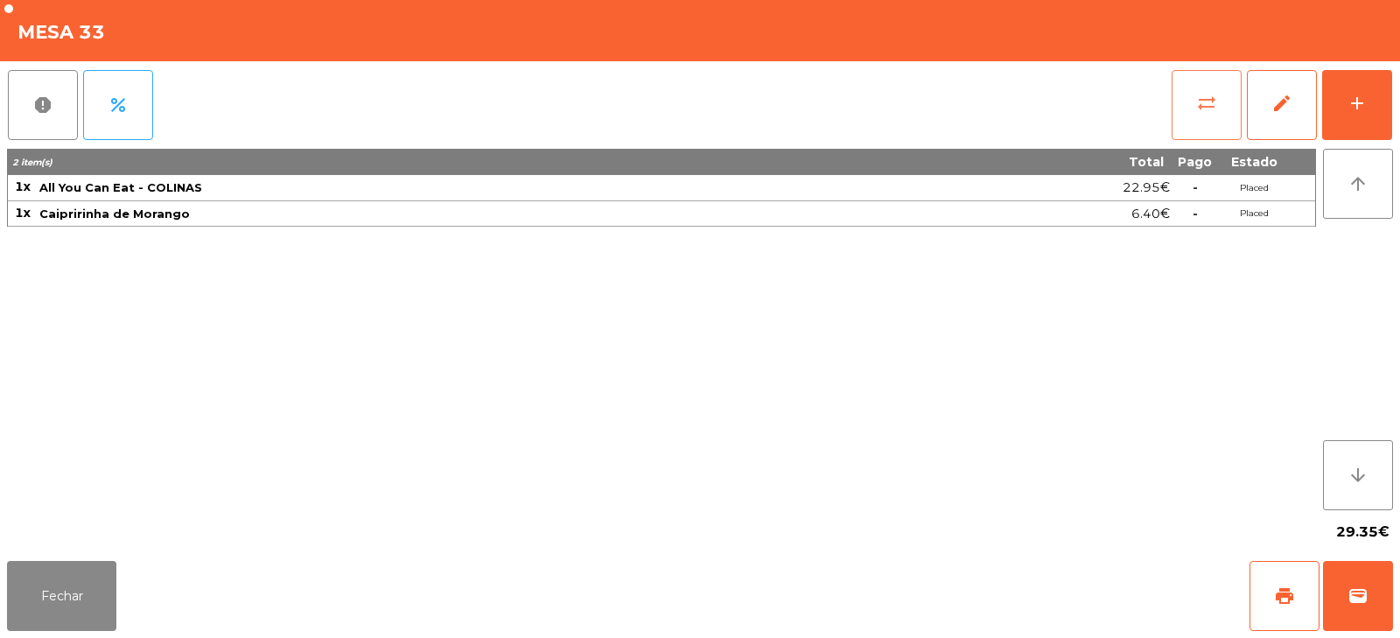
click at [1191, 122] on button "sync_alt" at bounding box center [1206, 105] width 70 height 70
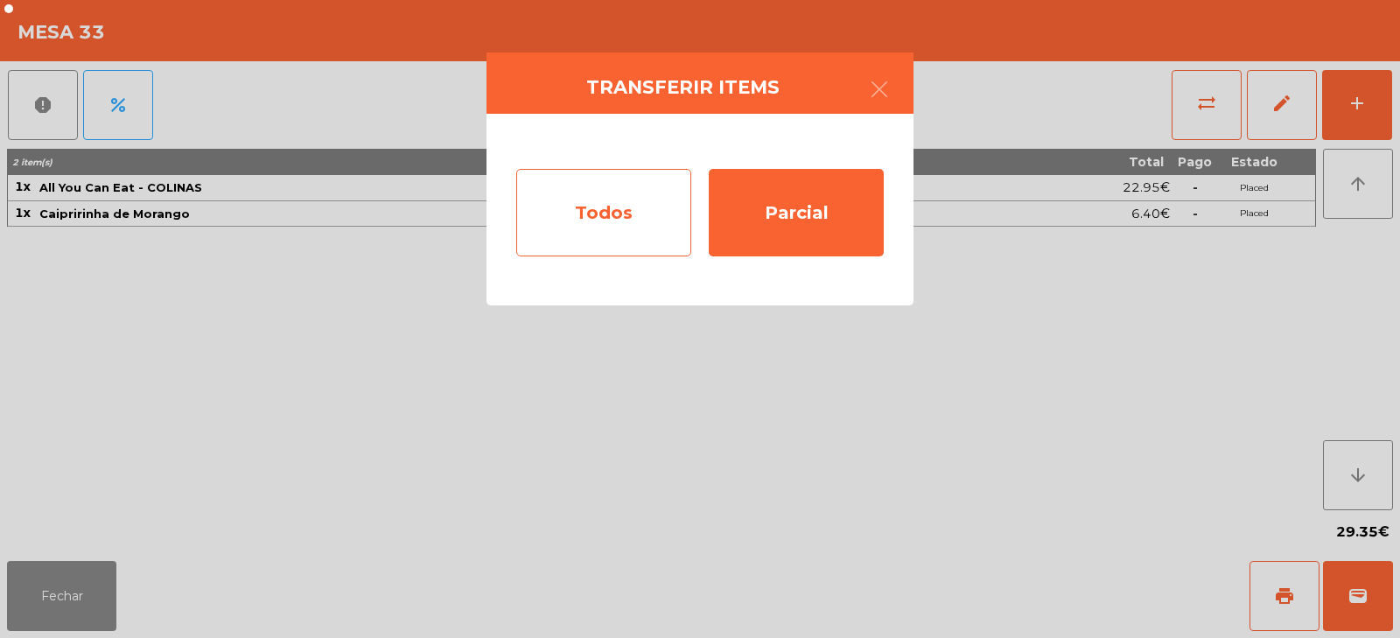
click at [617, 216] on div "Todos" at bounding box center [603, 212] width 175 height 87
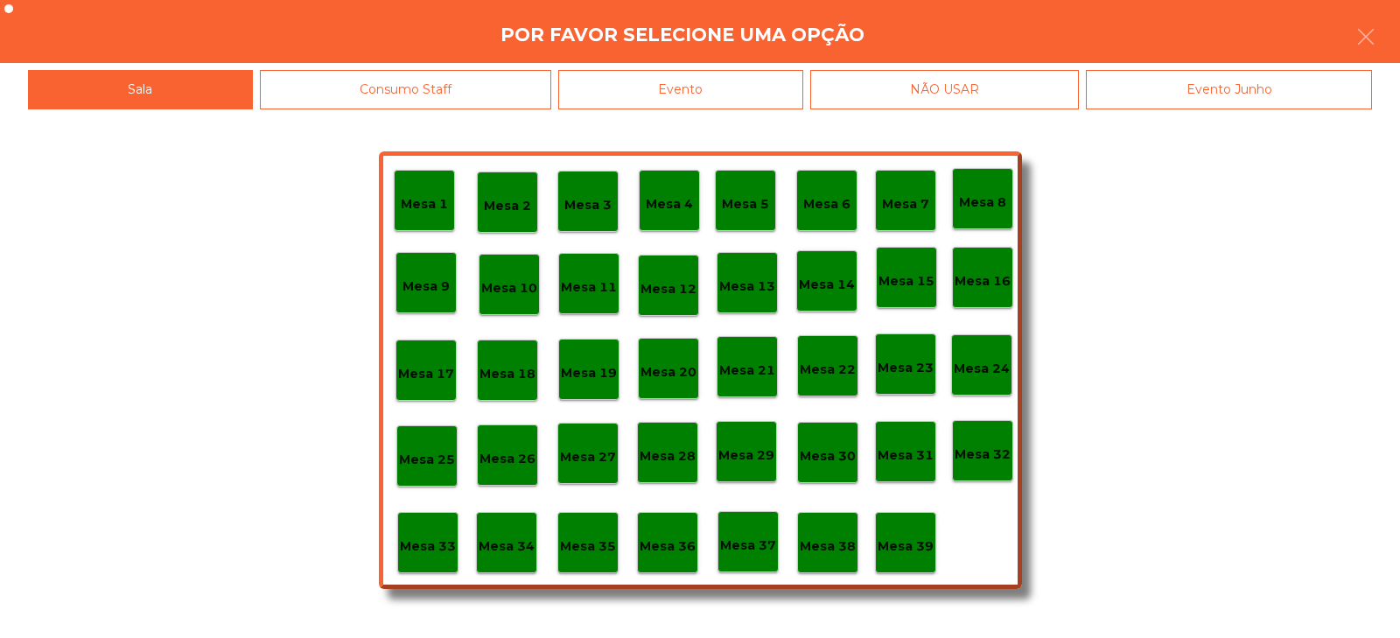
click at [747, 87] on div "Evento" at bounding box center [680, 89] width 245 height 39
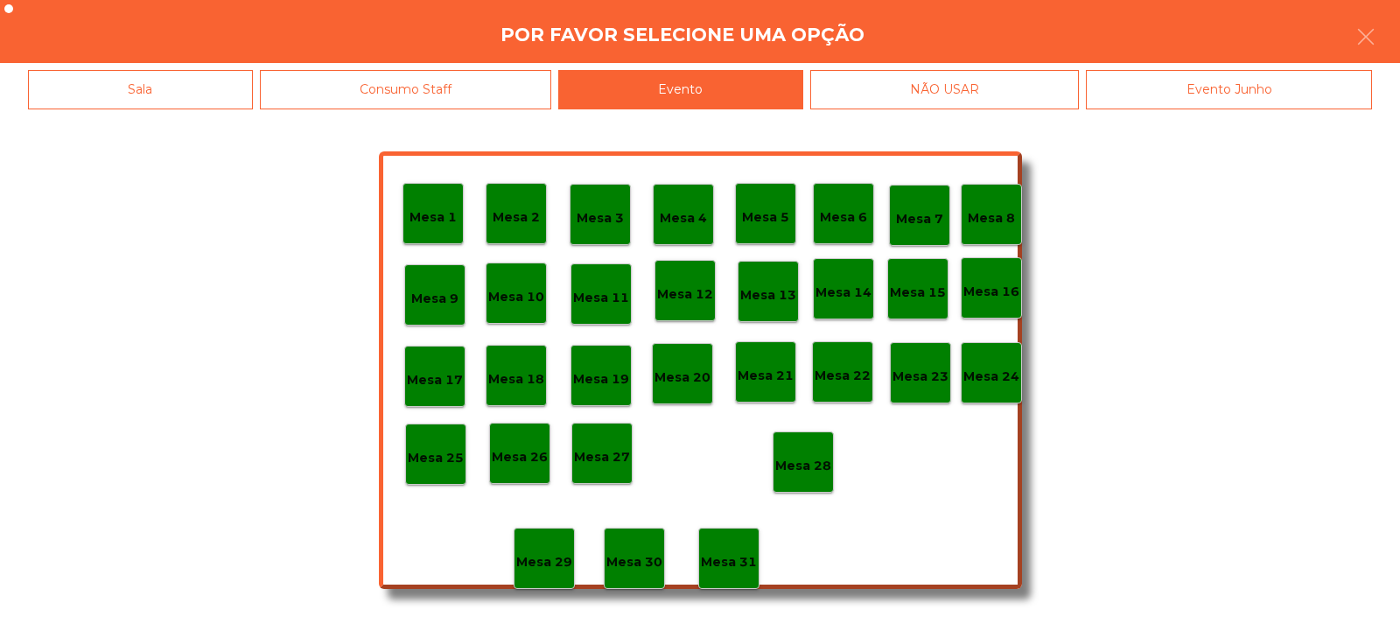
click at [820, 468] on p "Mesa 28" at bounding box center [803, 466] width 56 height 20
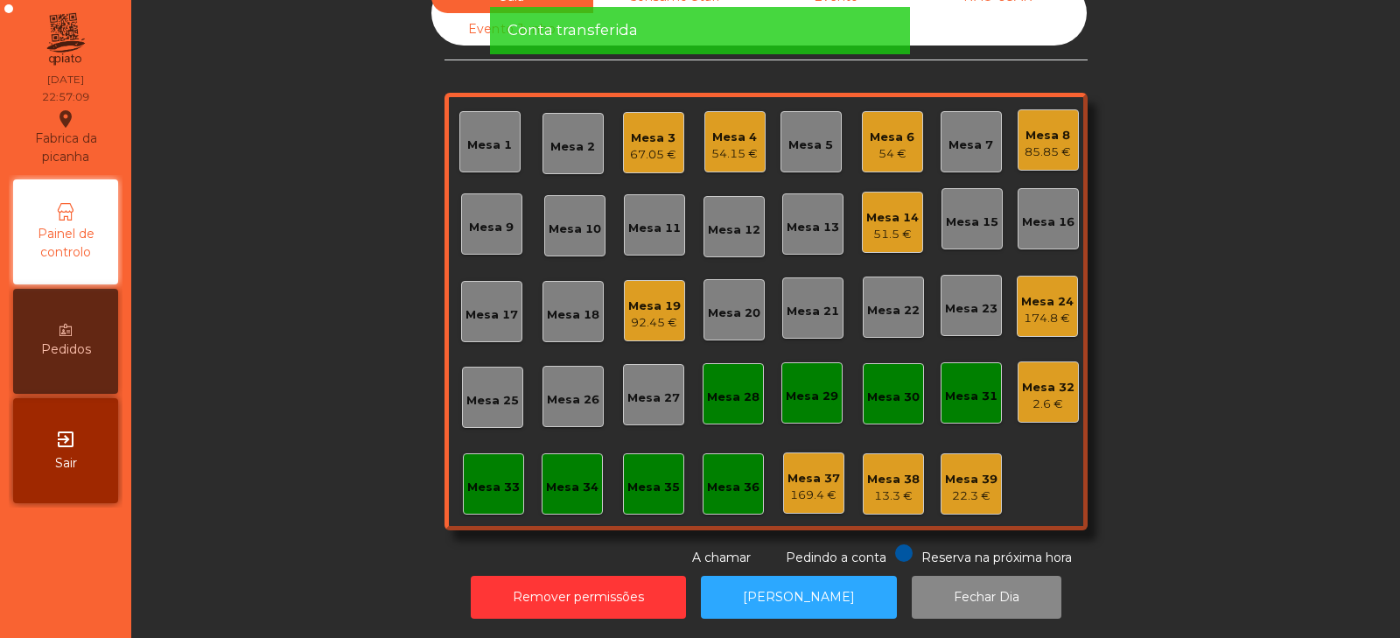
click at [1043, 127] on div "Mesa 8" at bounding box center [1047, 135] width 46 height 17
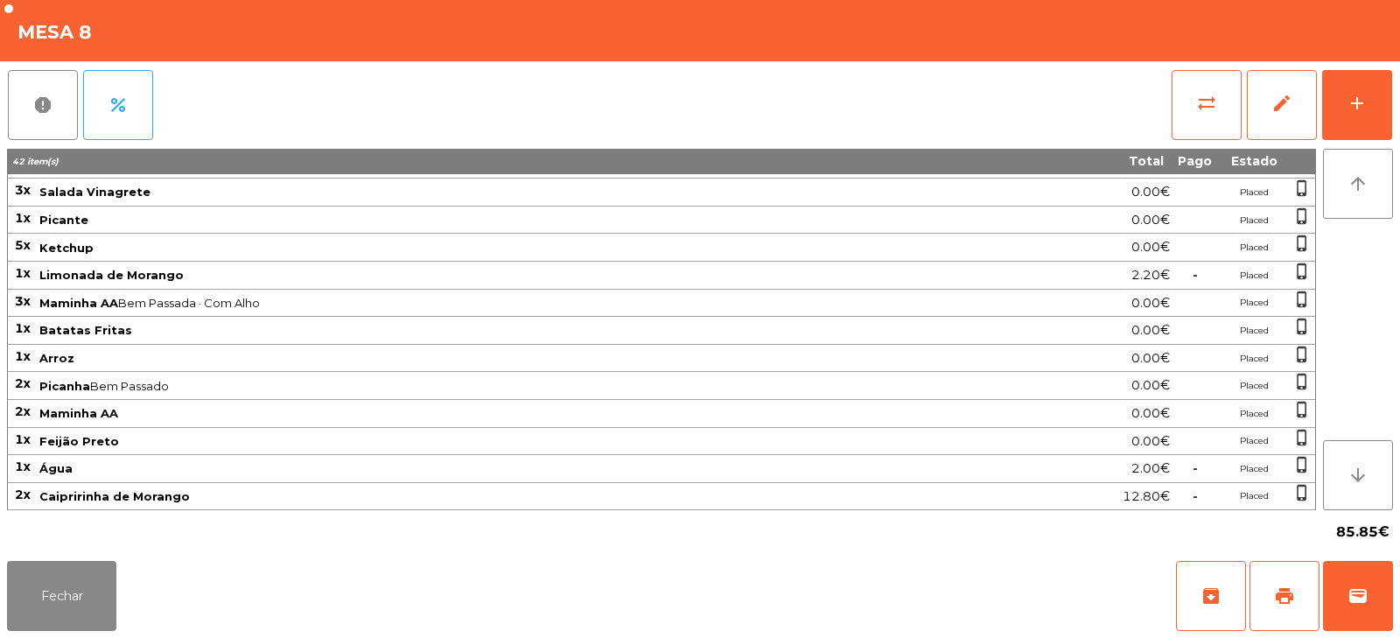
scroll to position [0, 0]
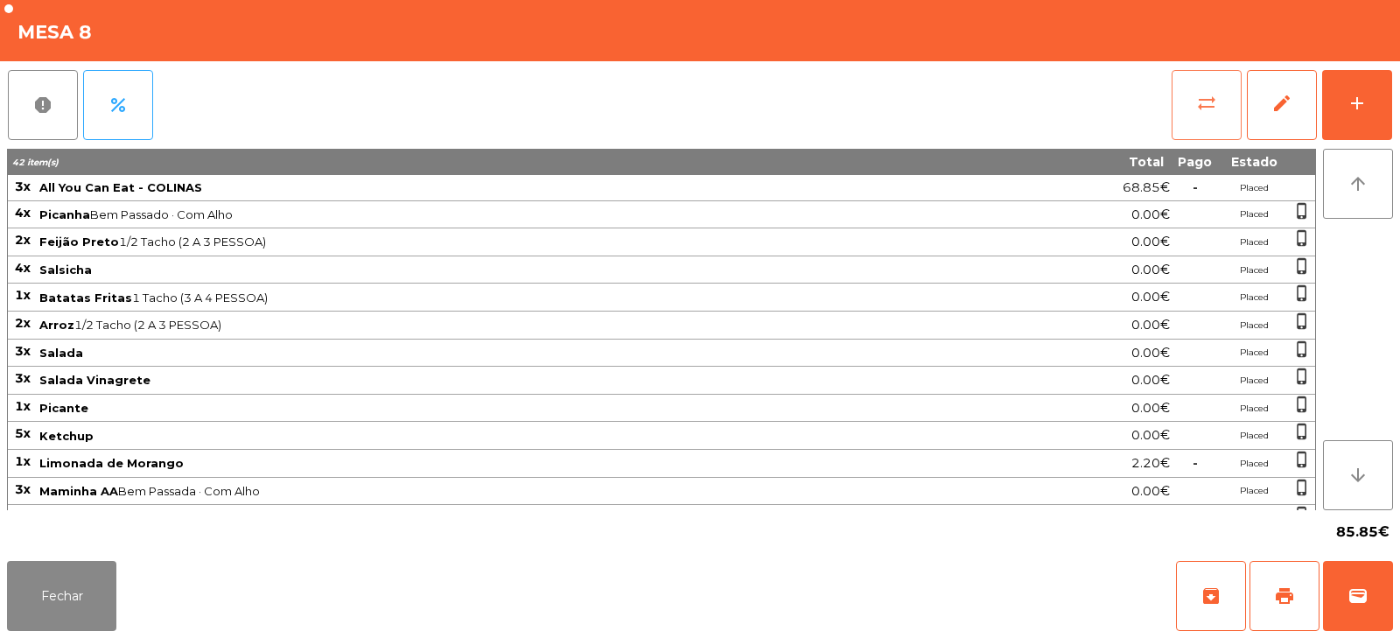
click at [1198, 101] on span "sync_alt" at bounding box center [1206, 103] width 21 height 21
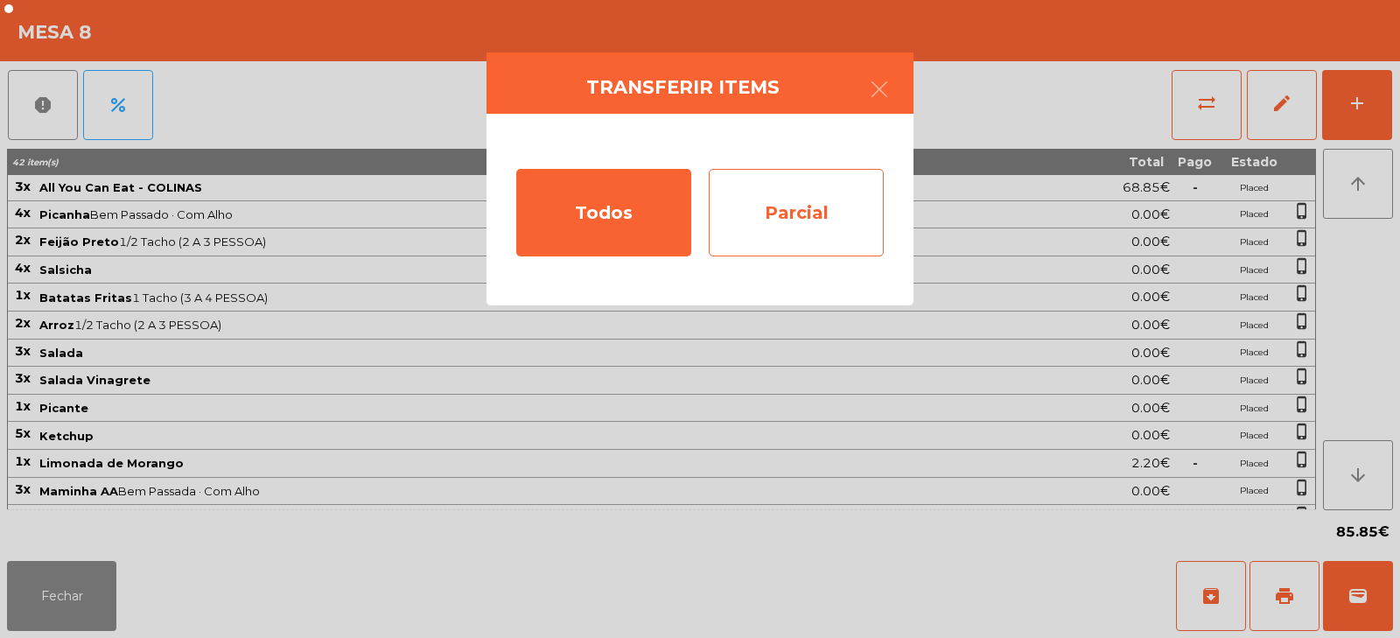
click at [839, 220] on div "Parcial" at bounding box center [796, 212] width 175 height 87
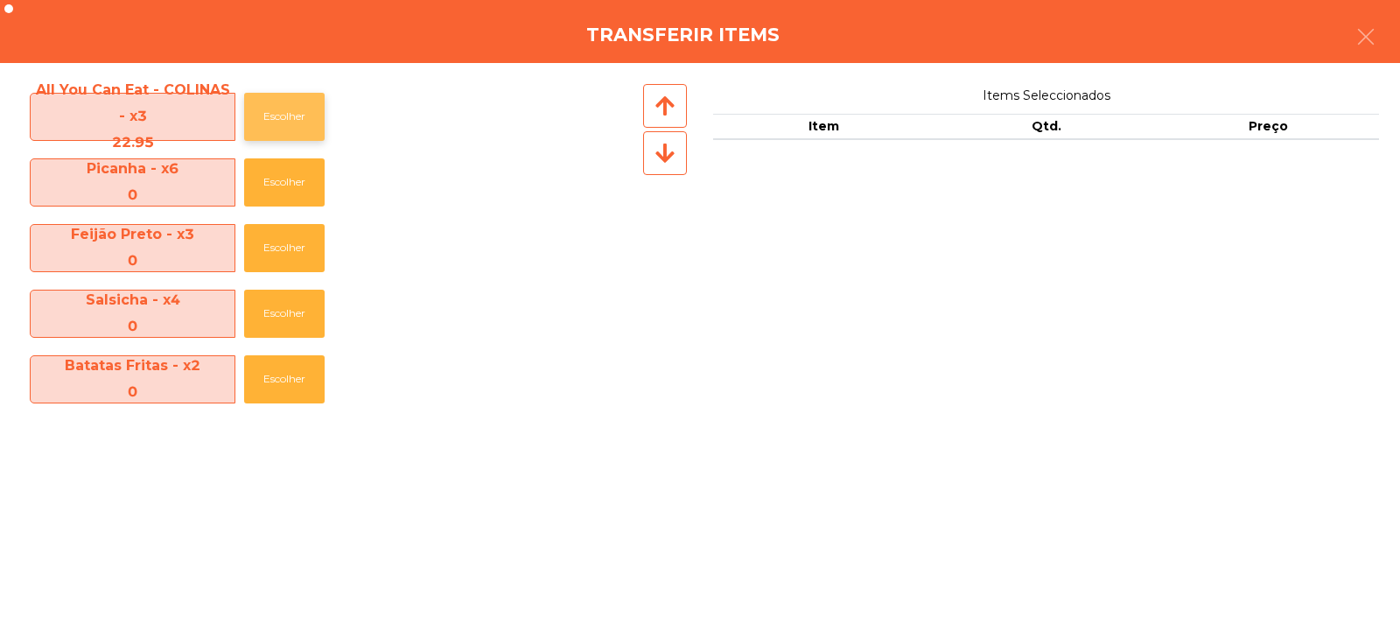
click at [290, 127] on button "Escolher" at bounding box center [284, 117] width 80 height 48
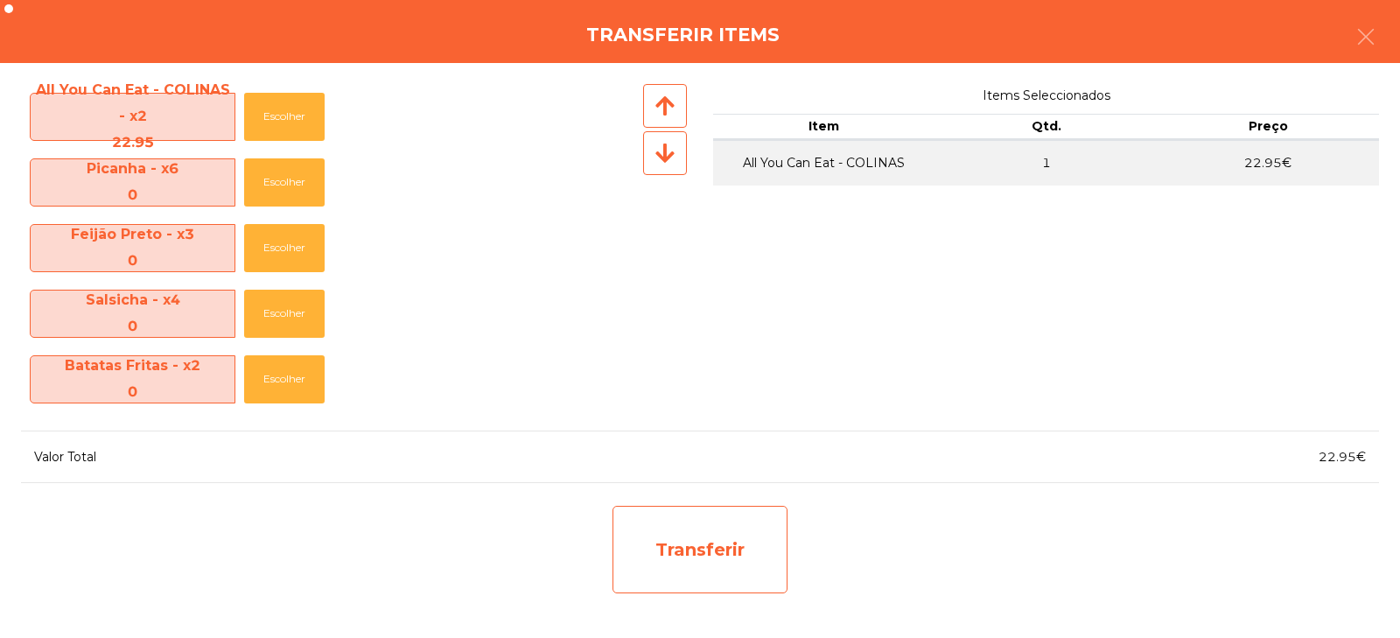
click at [669, 543] on div "Transferir" at bounding box center [699, 549] width 175 height 87
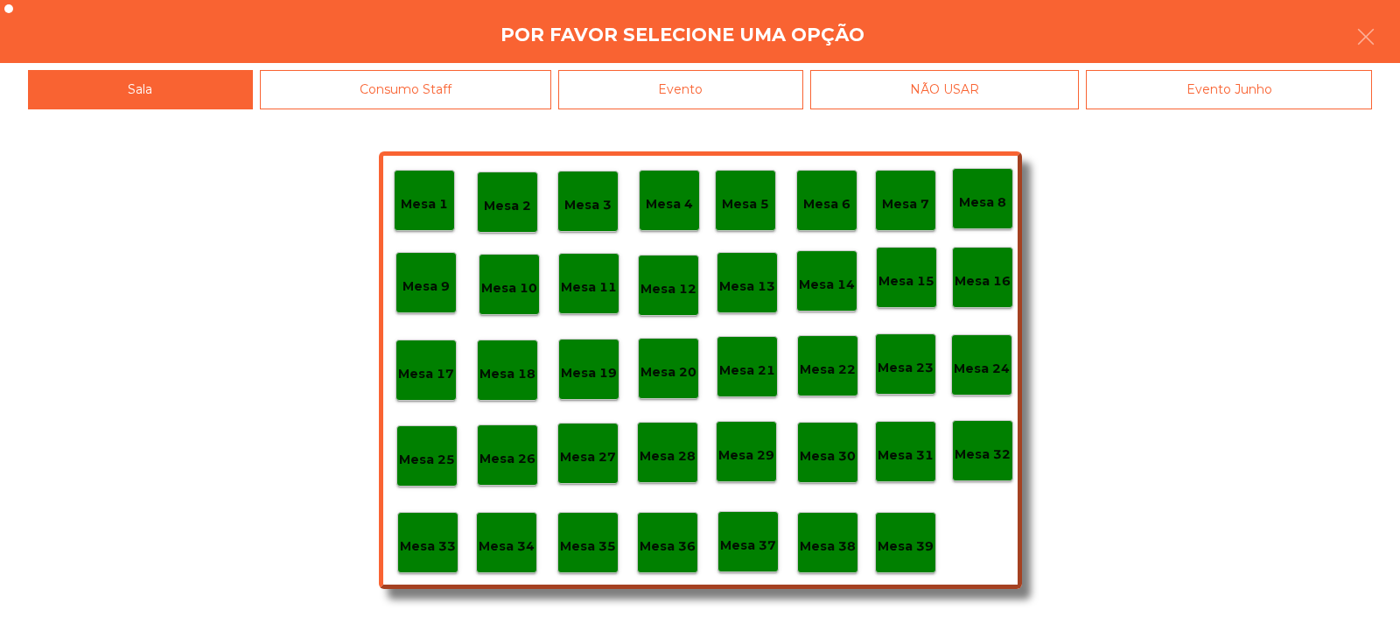
click at [445, 536] on p "Mesa 33" at bounding box center [428, 546] width 56 height 20
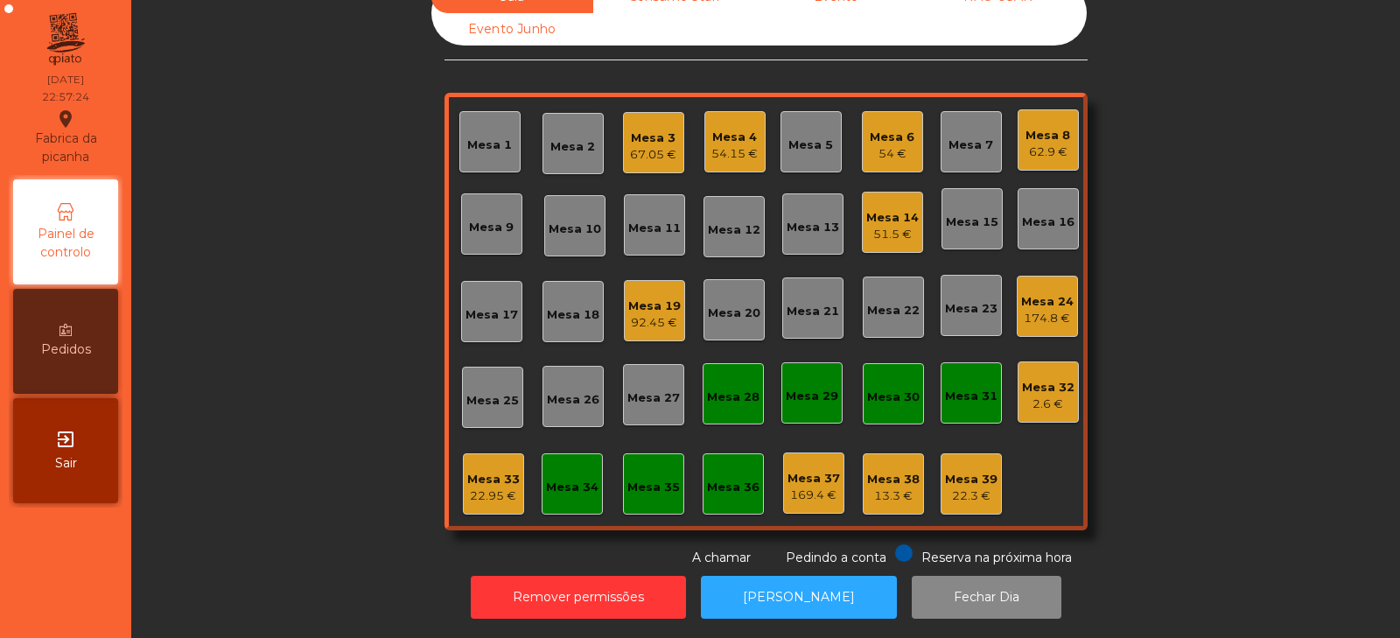
click at [490, 487] on div "22.95 €" at bounding box center [493, 495] width 52 height 17
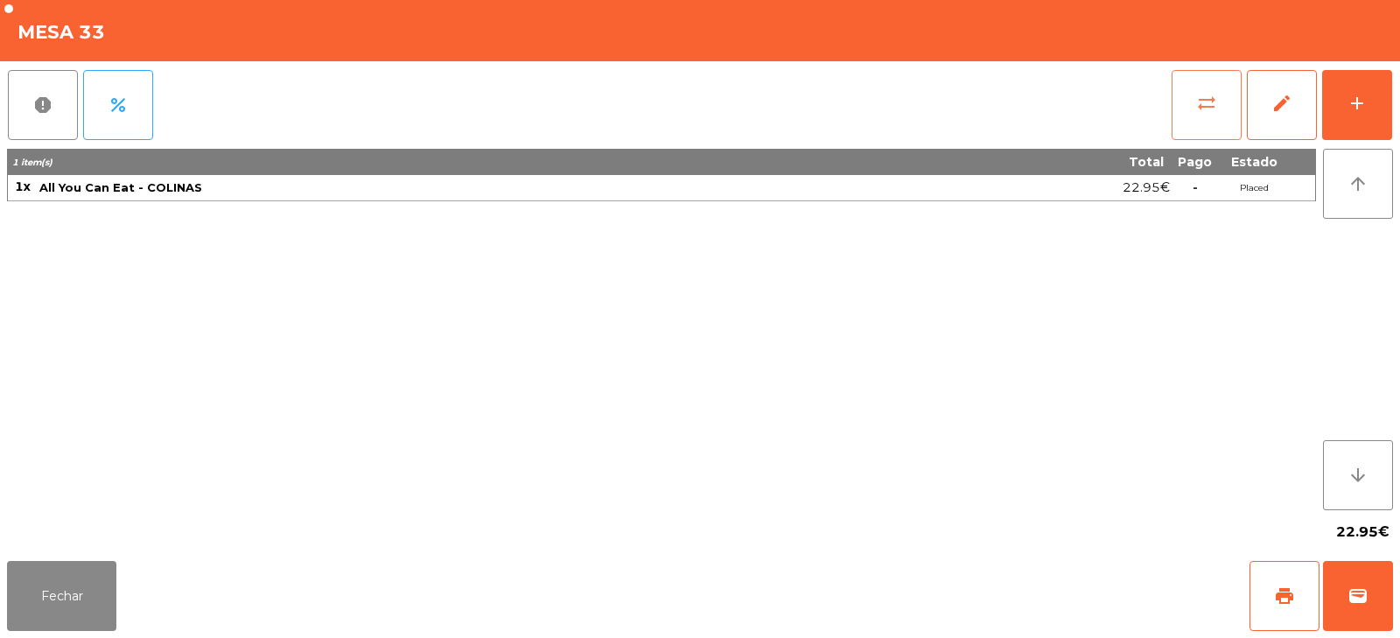
click at [1211, 104] on span "sync_alt" at bounding box center [1206, 103] width 21 height 21
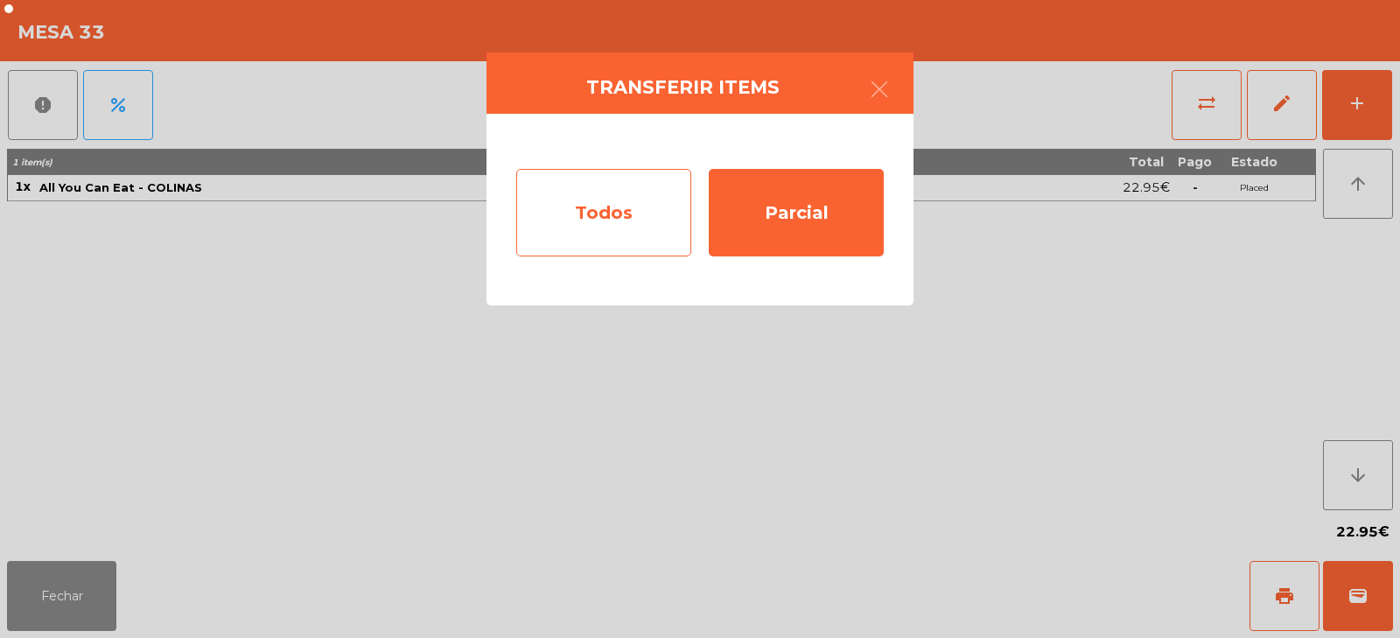
click at [639, 207] on div "Todos" at bounding box center [603, 212] width 175 height 87
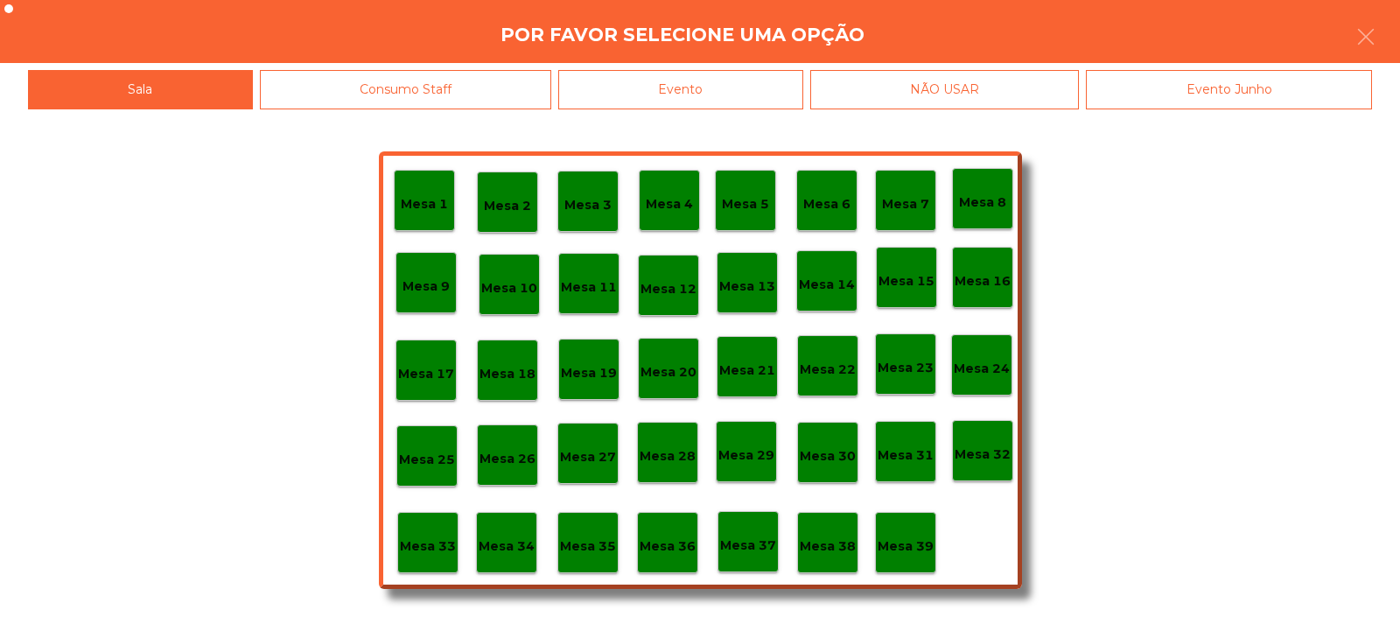
click at [739, 90] on div "Evento" at bounding box center [680, 89] width 245 height 39
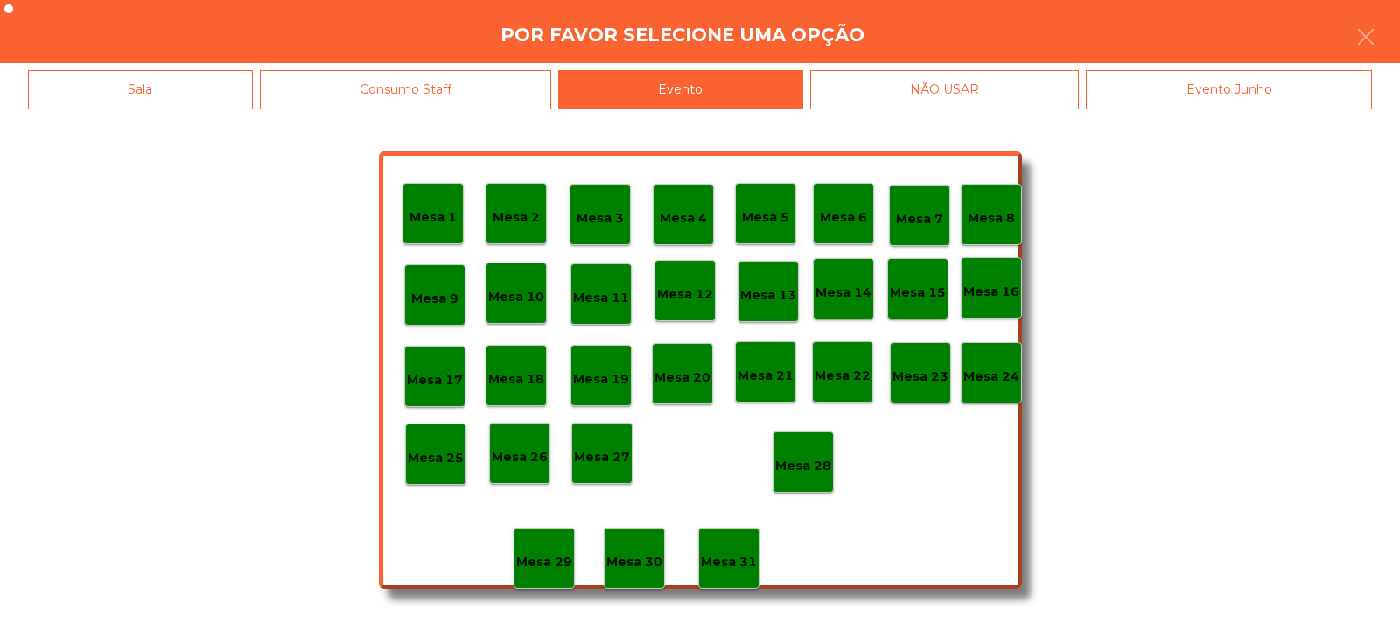
click at [822, 458] on p "Mesa 28" at bounding box center [803, 466] width 56 height 20
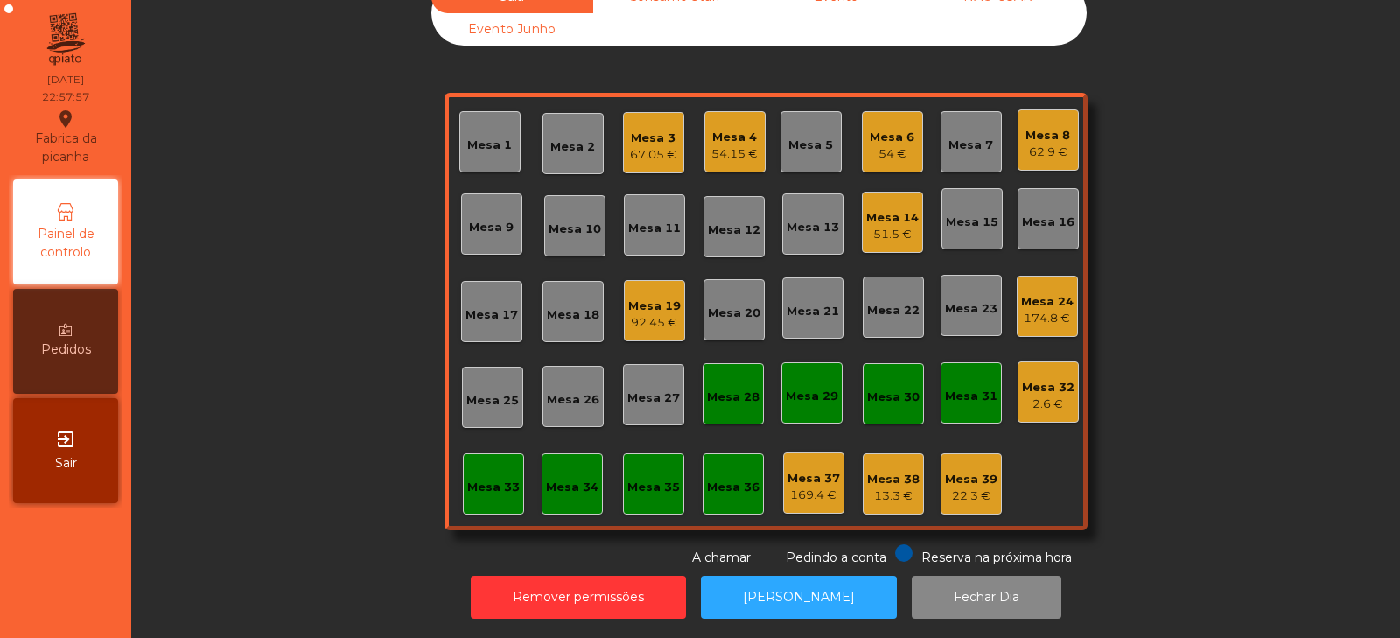
click at [1028, 127] on div "Mesa 8" at bounding box center [1047, 135] width 45 height 17
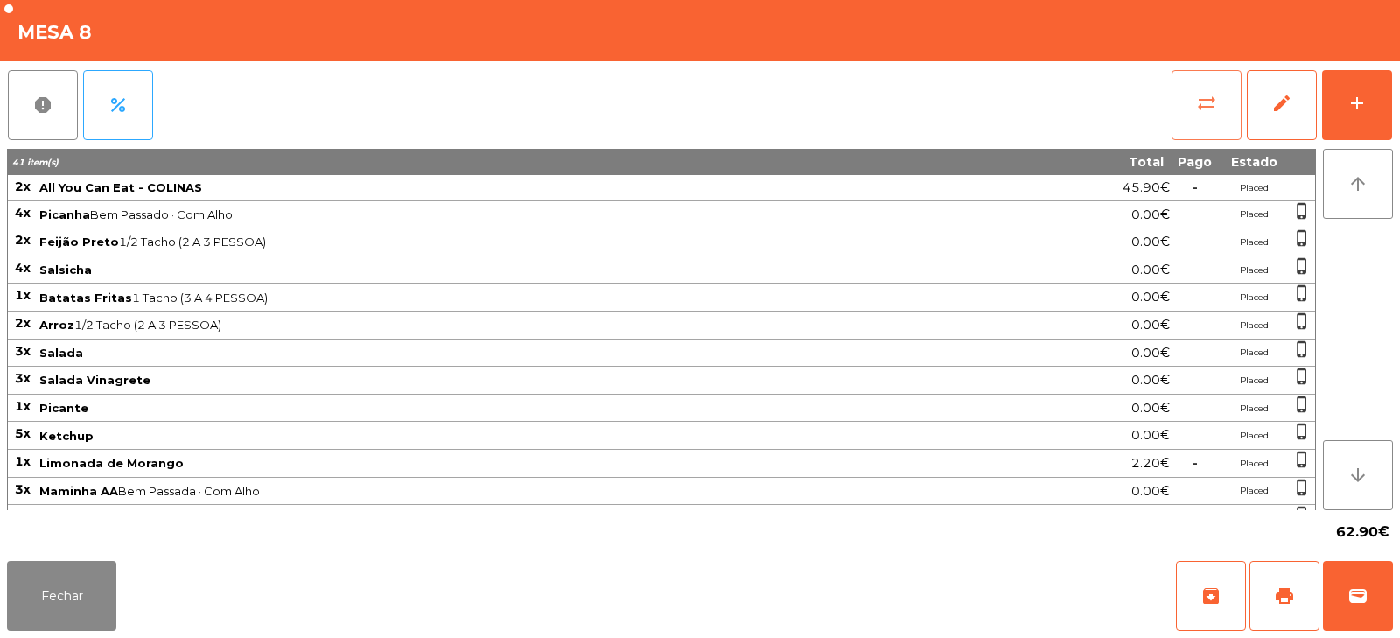
click at [1221, 96] on button "sync_alt" at bounding box center [1206, 105] width 70 height 70
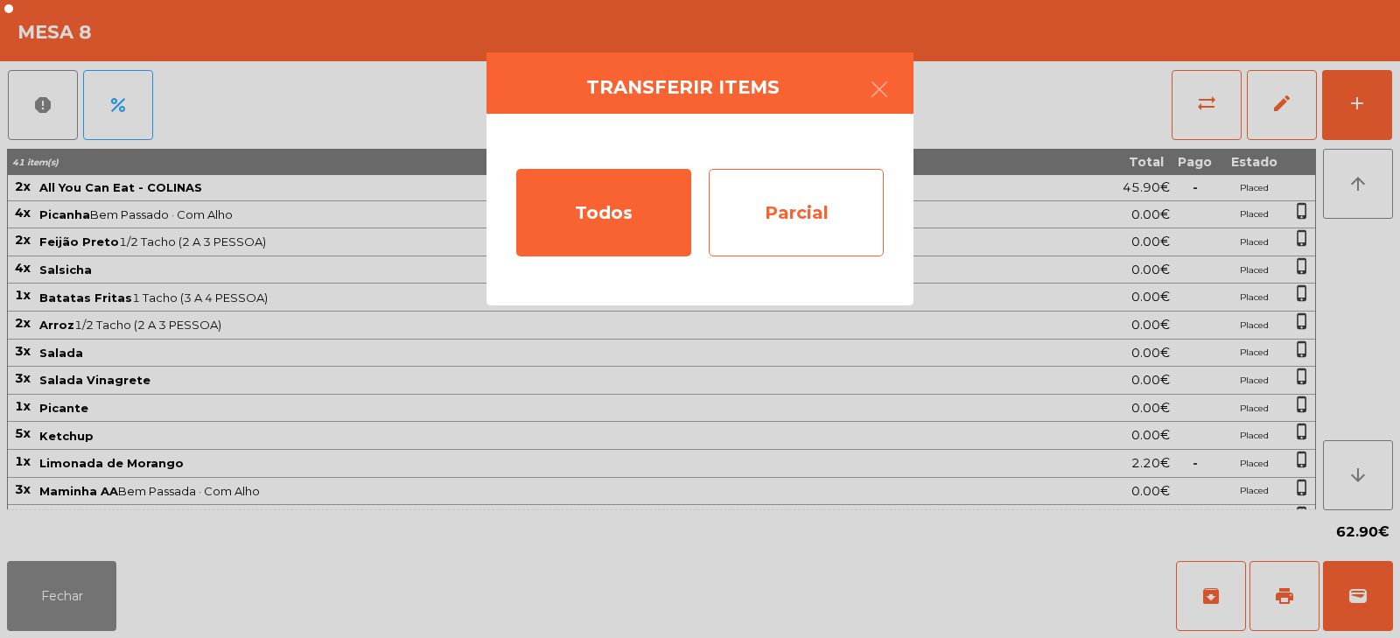
click at [806, 199] on div "Parcial" at bounding box center [796, 212] width 175 height 87
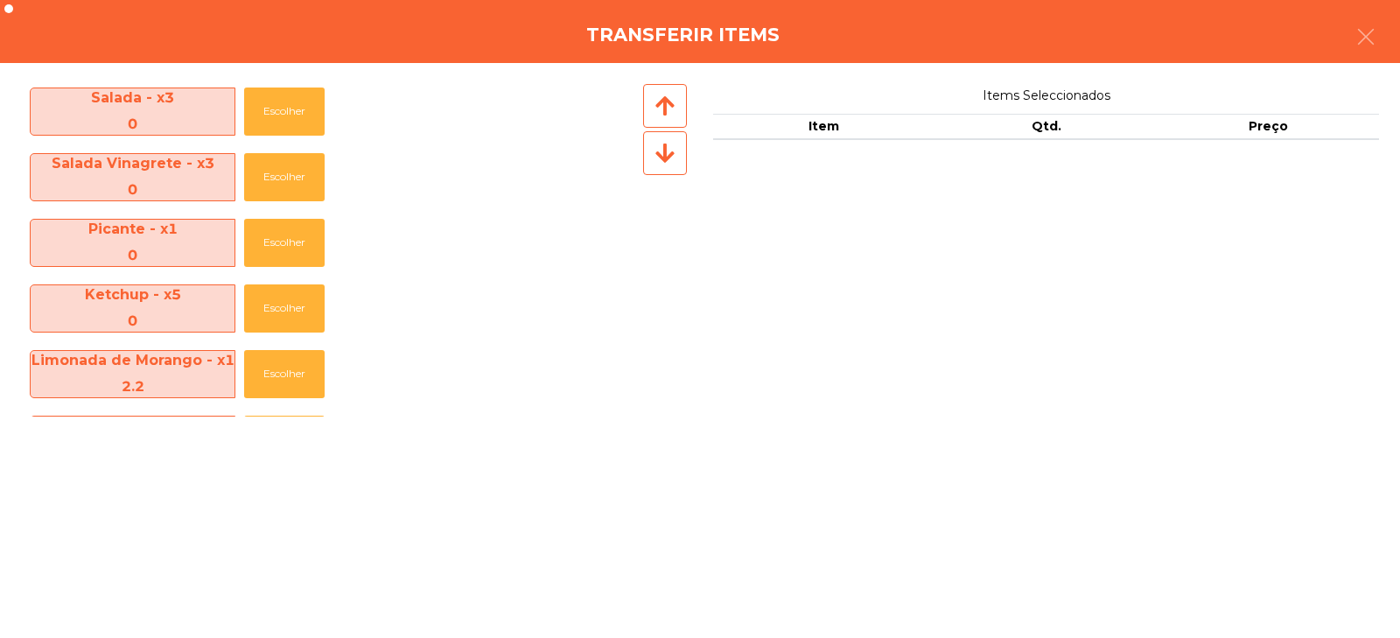
scroll to position [593, 0]
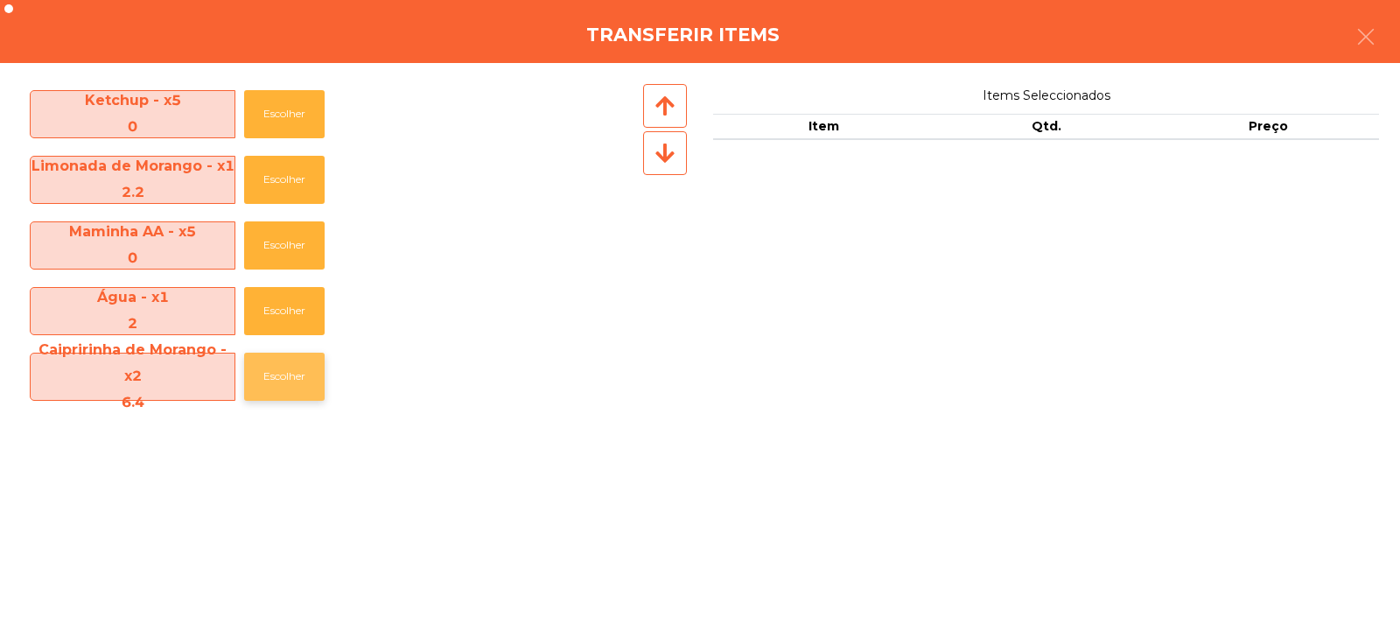
click at [290, 381] on button "Escolher" at bounding box center [284, 377] width 80 height 48
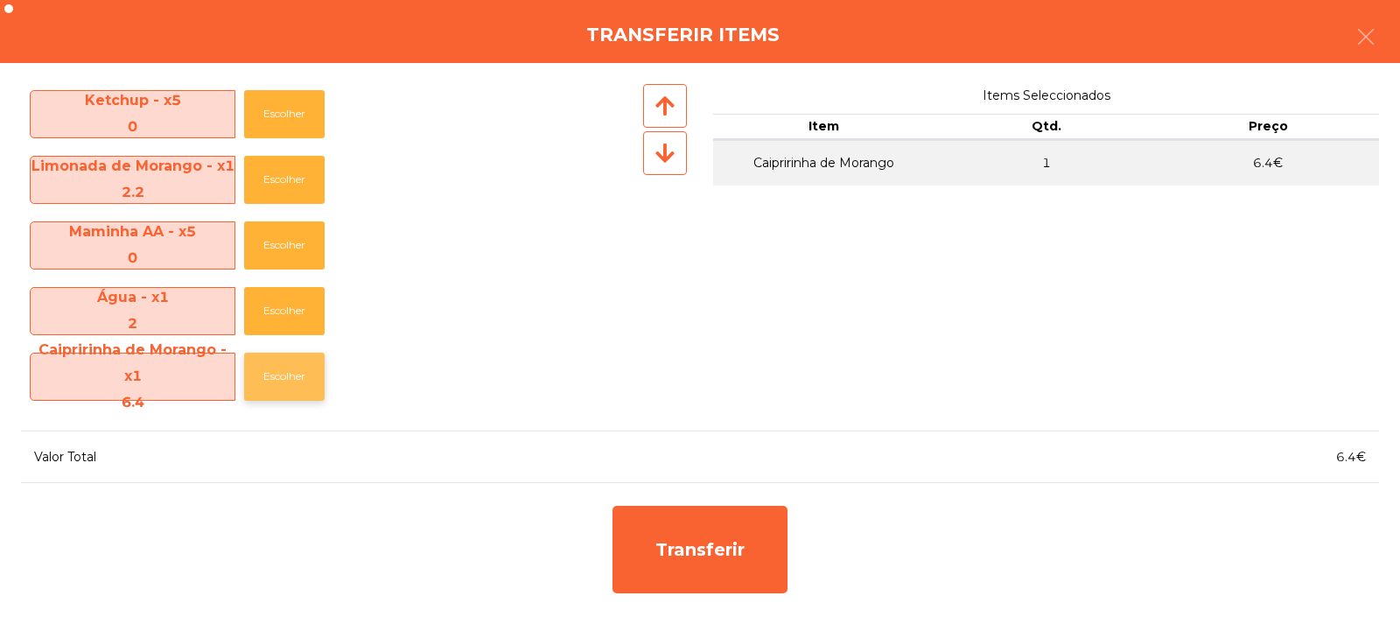
click at [284, 382] on button "Escolher" at bounding box center [284, 377] width 80 height 48
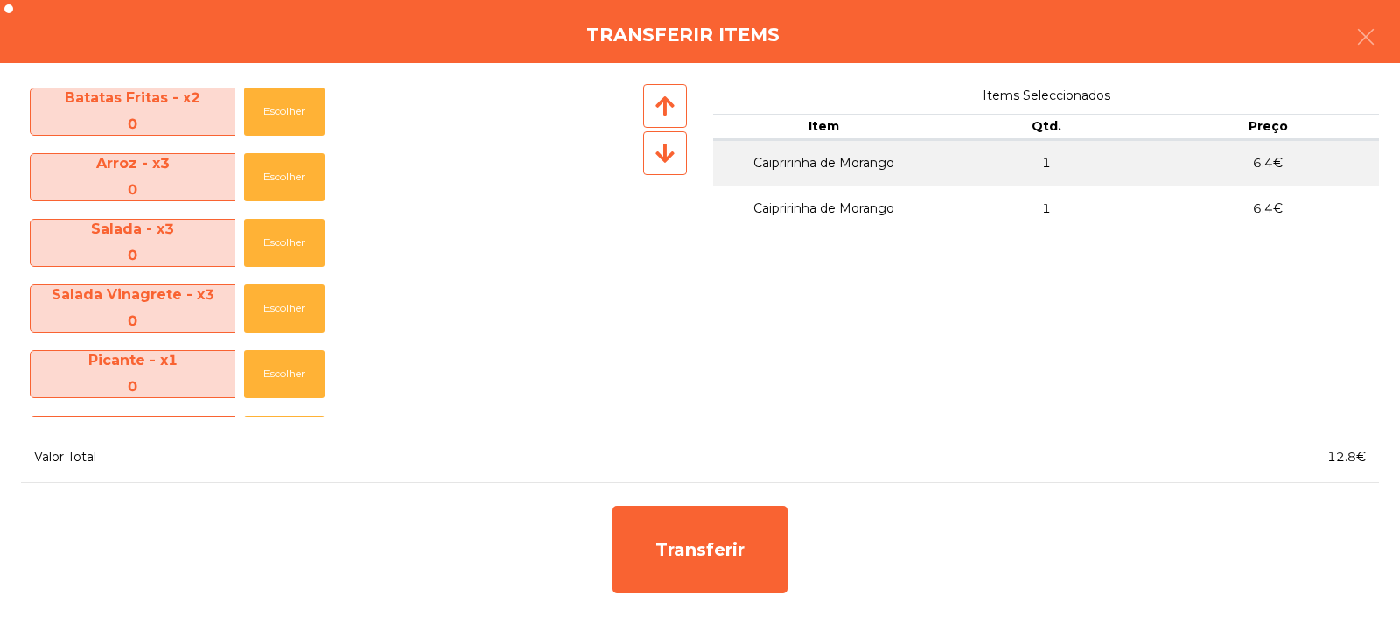
scroll to position [0, 0]
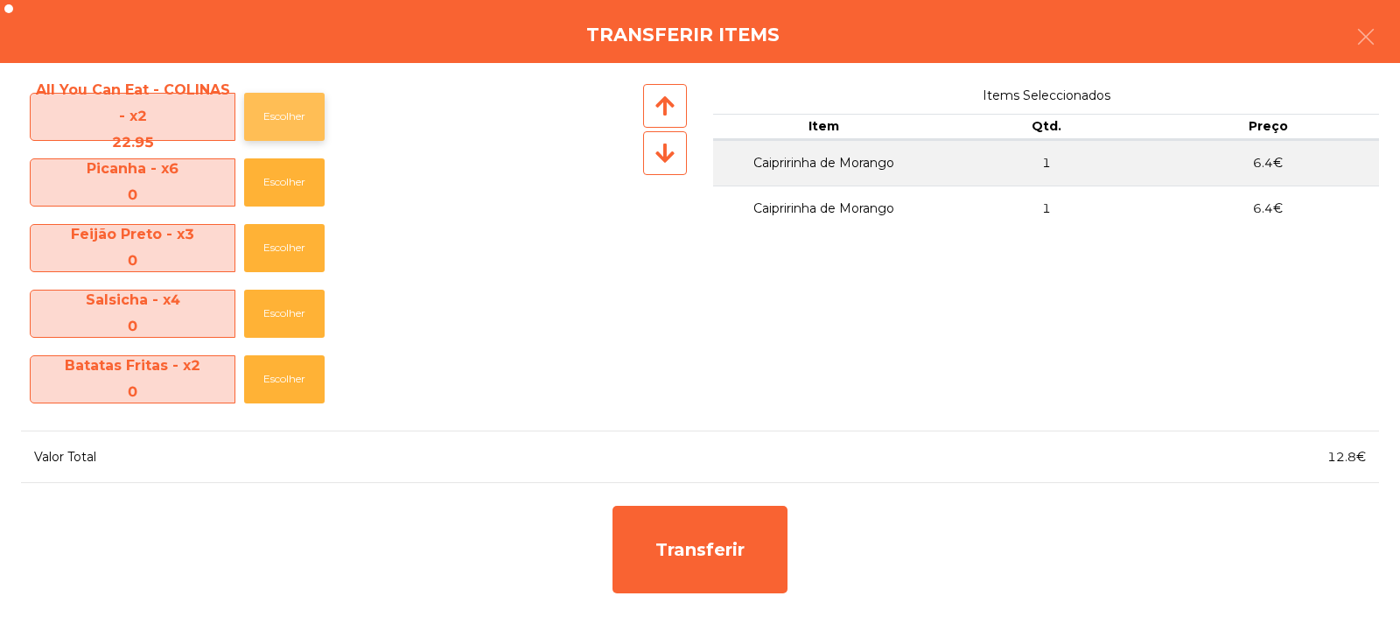
click at [290, 130] on button "Escolher" at bounding box center [284, 117] width 80 height 48
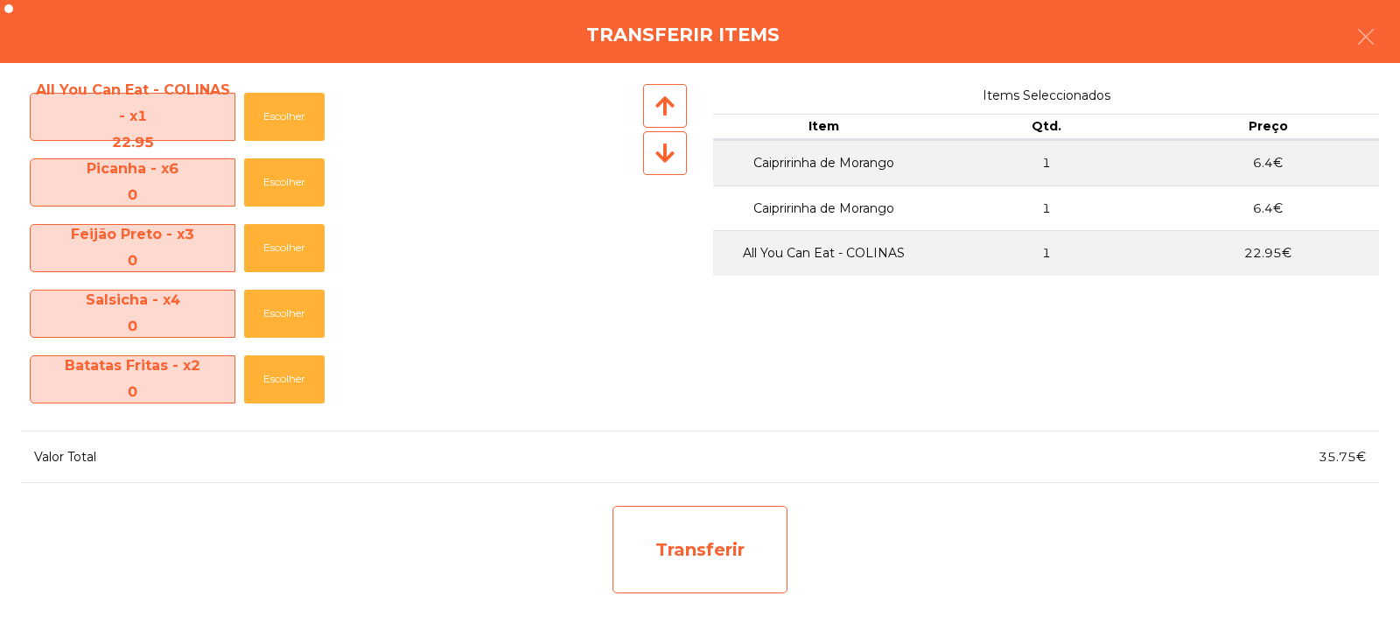
click at [726, 540] on div "Transferir" at bounding box center [699, 549] width 175 height 87
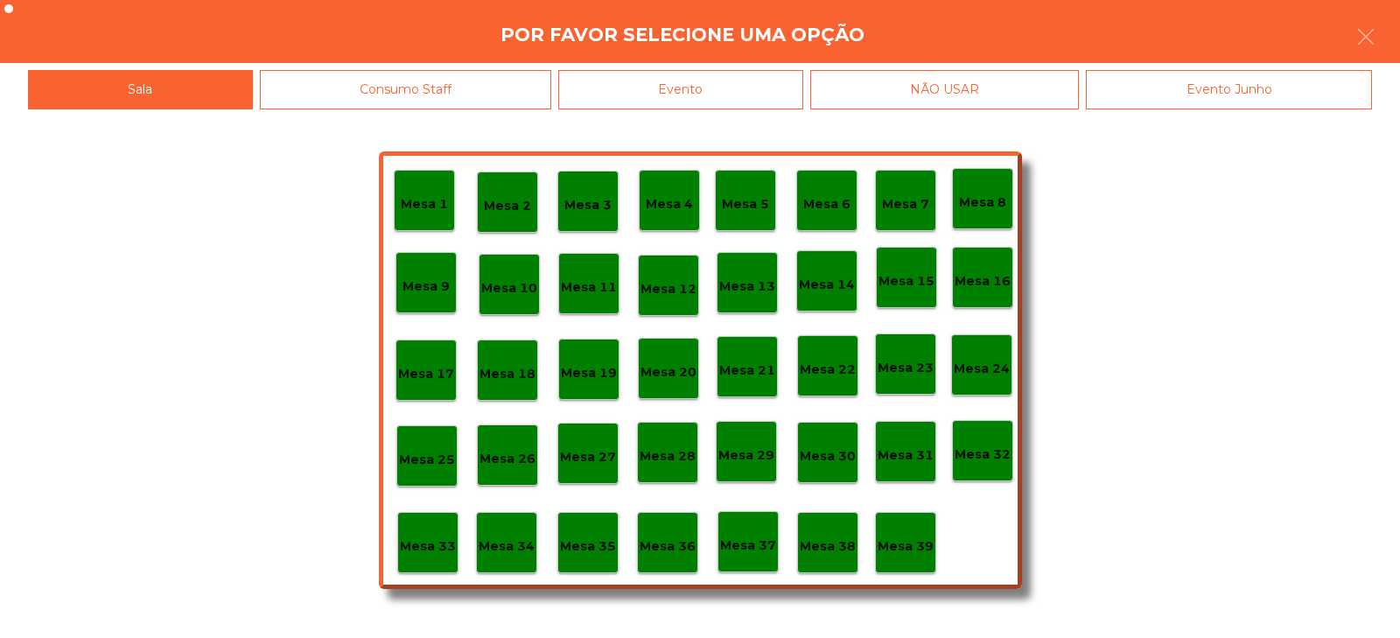
click at [425, 540] on p "Mesa 33" at bounding box center [428, 546] width 56 height 20
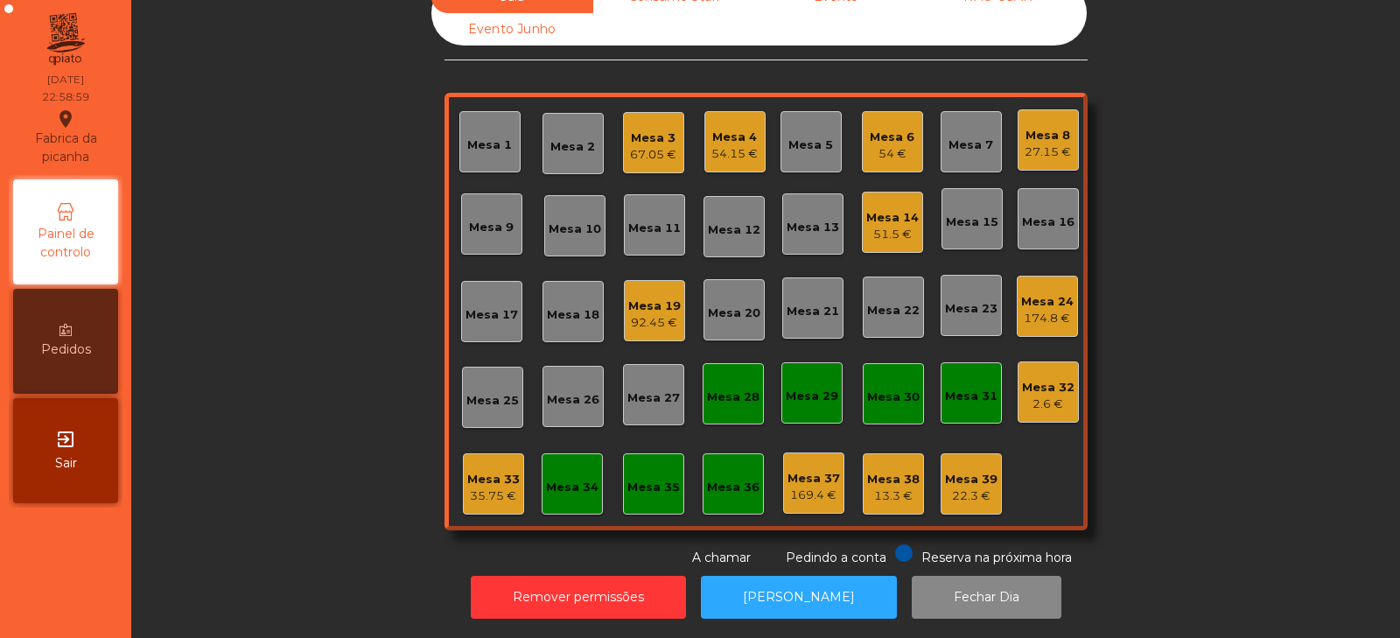
click at [493, 464] on div "Mesa 33 35.75 €" at bounding box center [493, 484] width 52 height 41
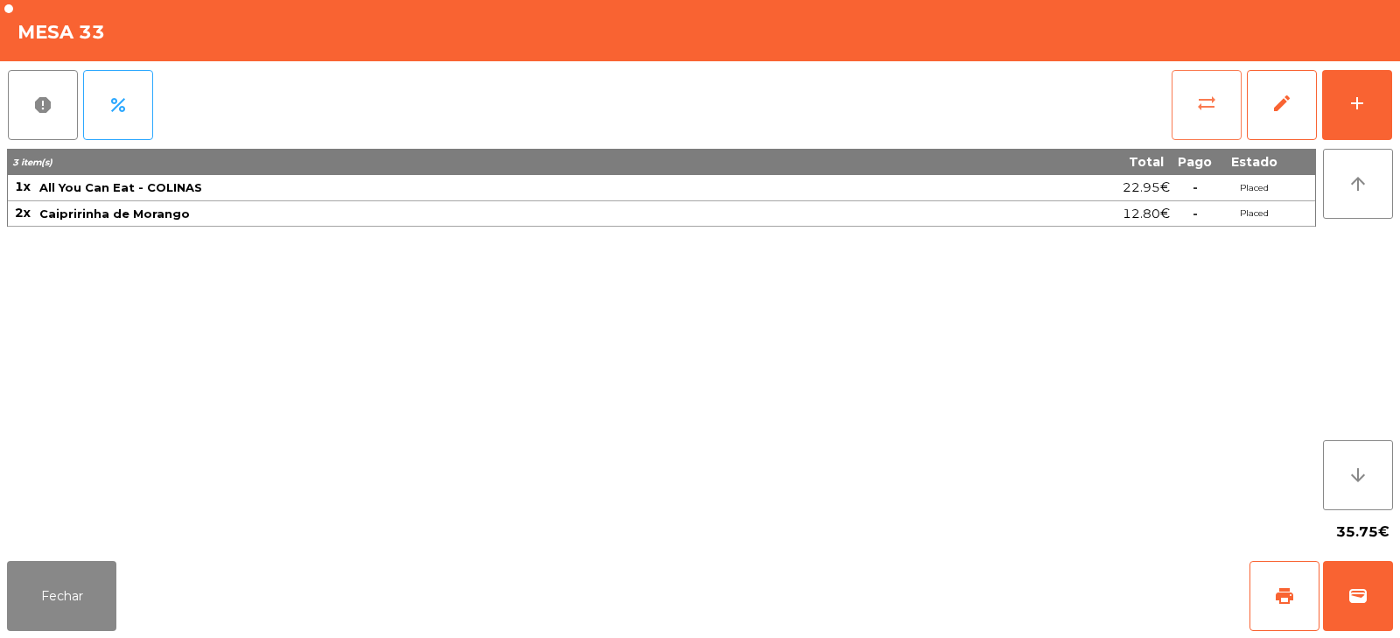
click at [1192, 117] on button "sync_alt" at bounding box center [1206, 105] width 70 height 70
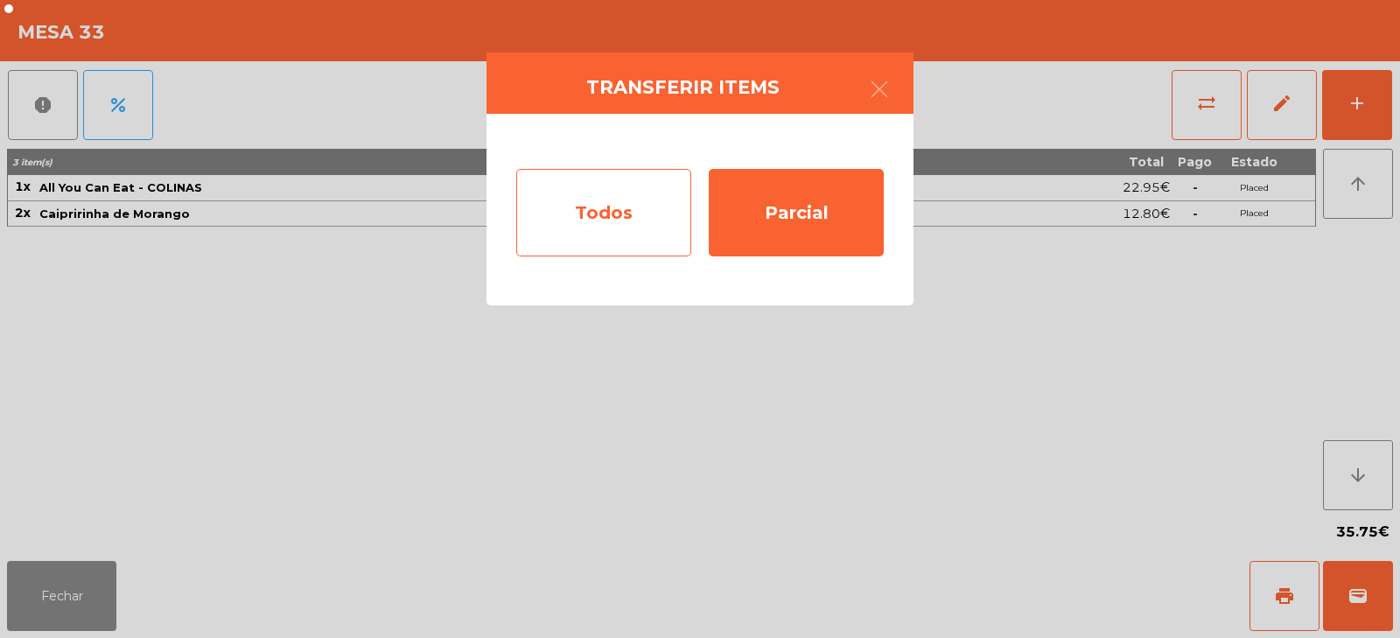
click at [653, 229] on div "Todos" at bounding box center [603, 212] width 175 height 87
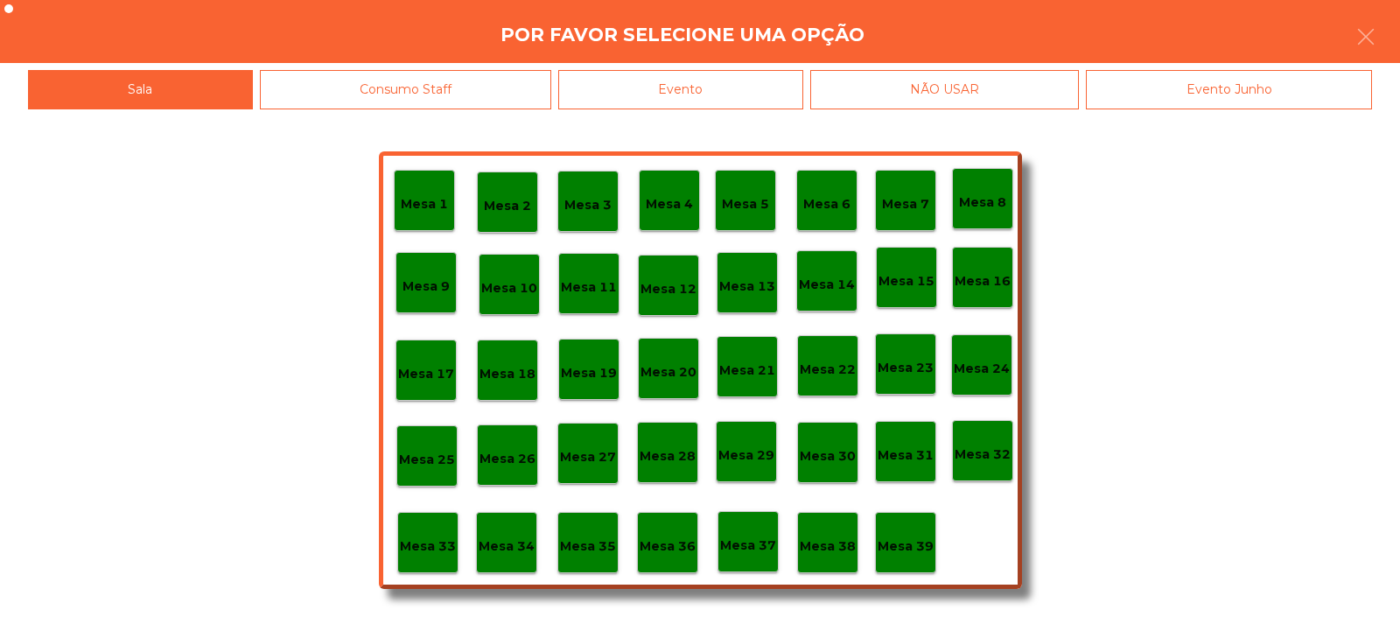
click at [744, 88] on div "Evento" at bounding box center [680, 89] width 245 height 39
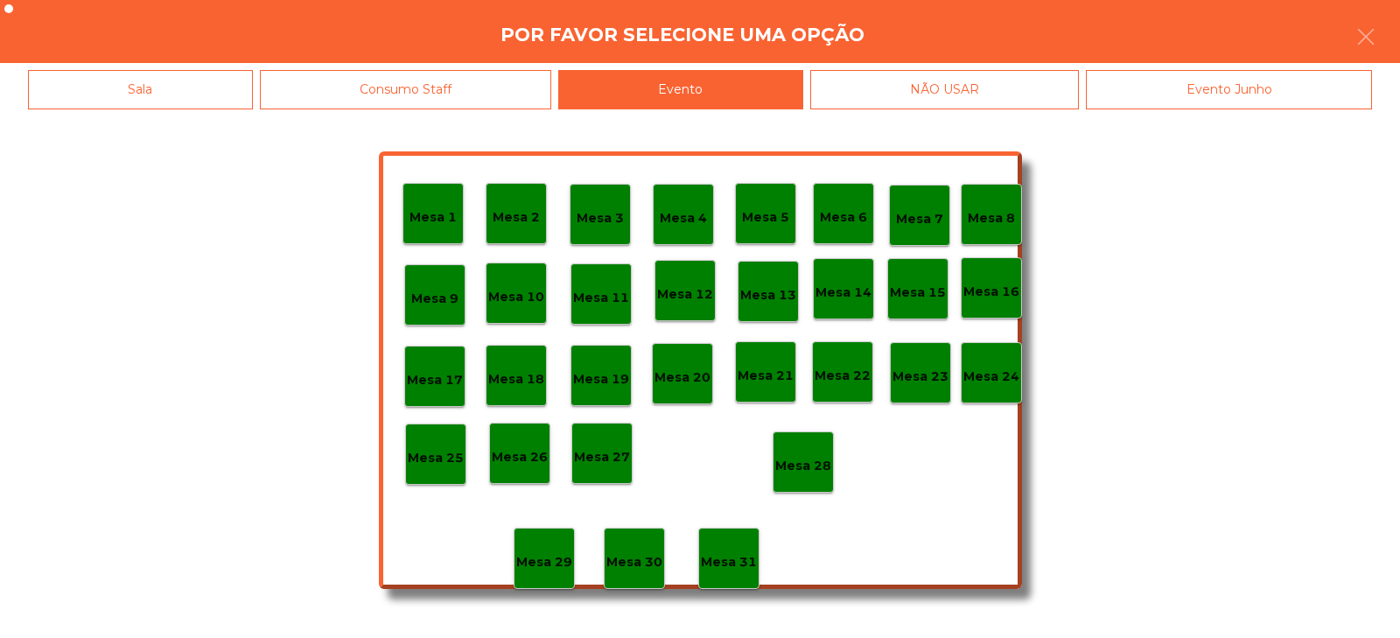
click at [815, 460] on p "Mesa 28" at bounding box center [803, 466] width 56 height 20
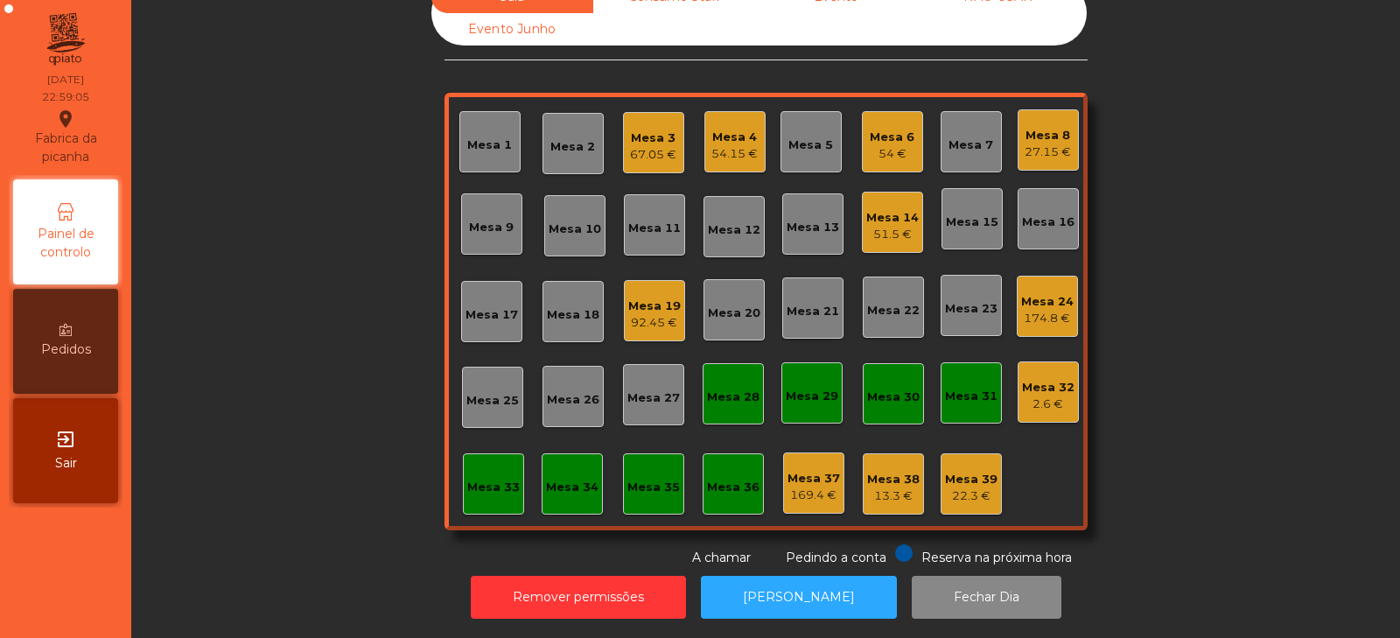
click at [1048, 143] on div "27.15 €" at bounding box center [1047, 151] width 46 height 17
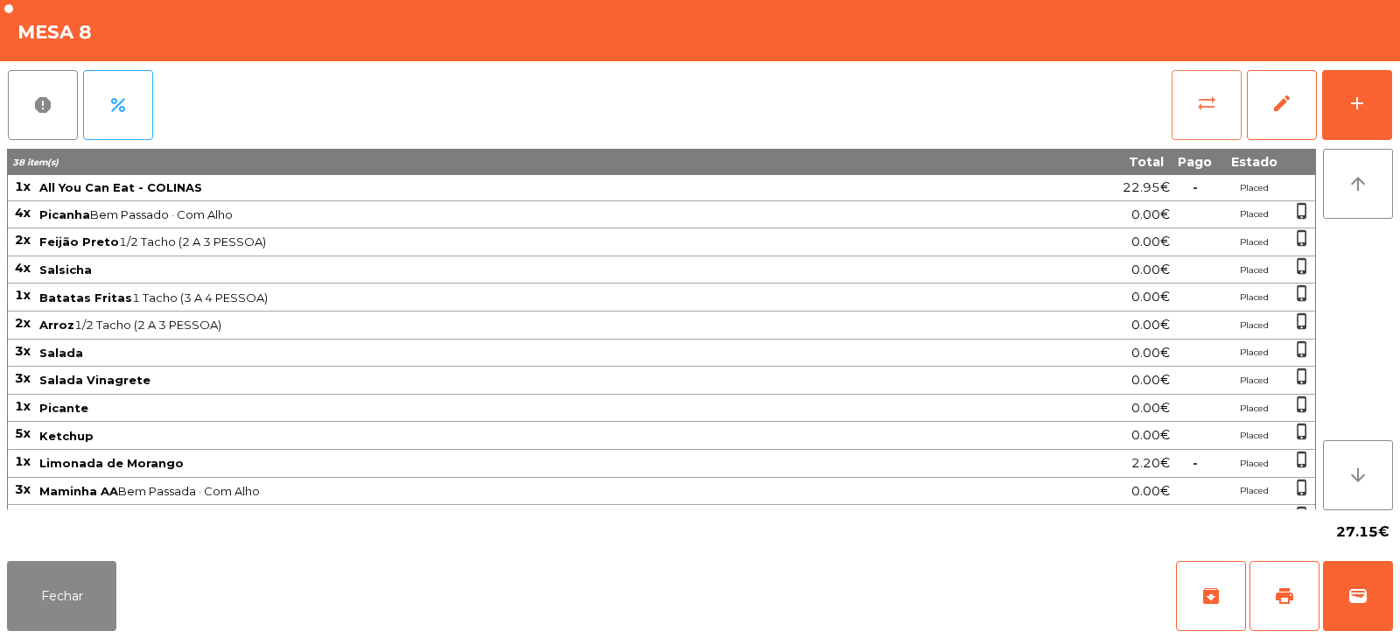
click at [1204, 110] on span "sync_alt" at bounding box center [1206, 103] width 21 height 21
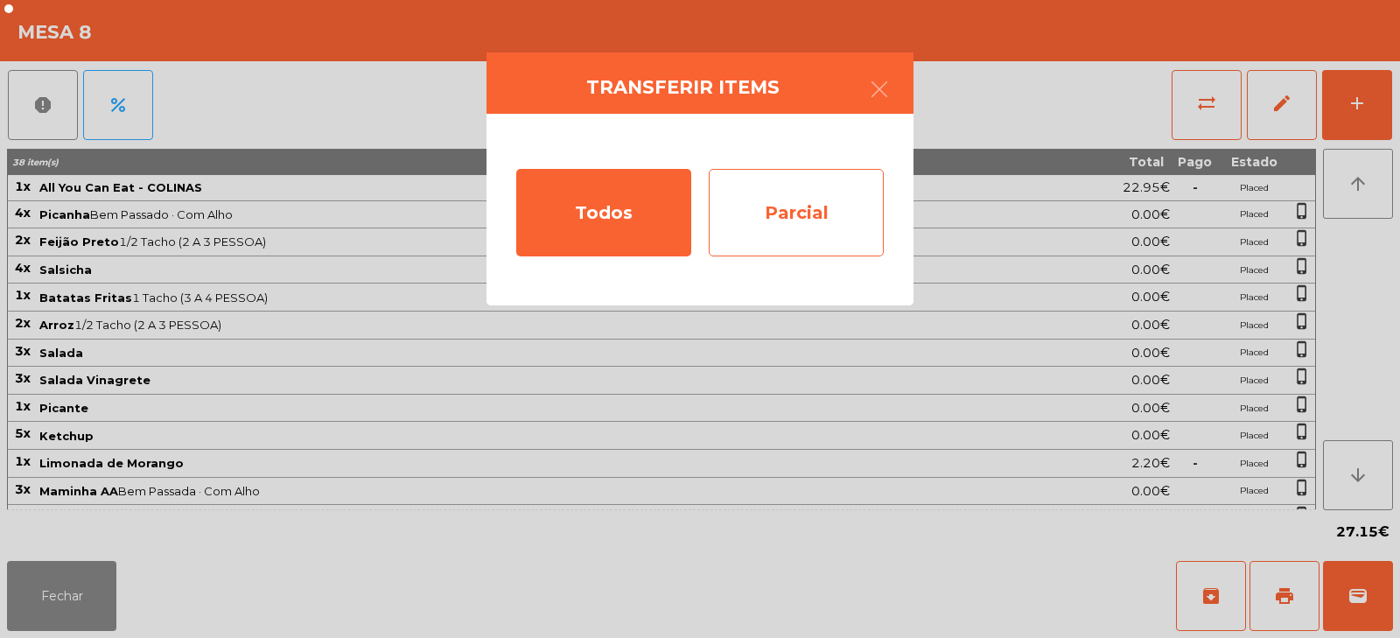
click at [770, 220] on div "Parcial" at bounding box center [796, 212] width 175 height 87
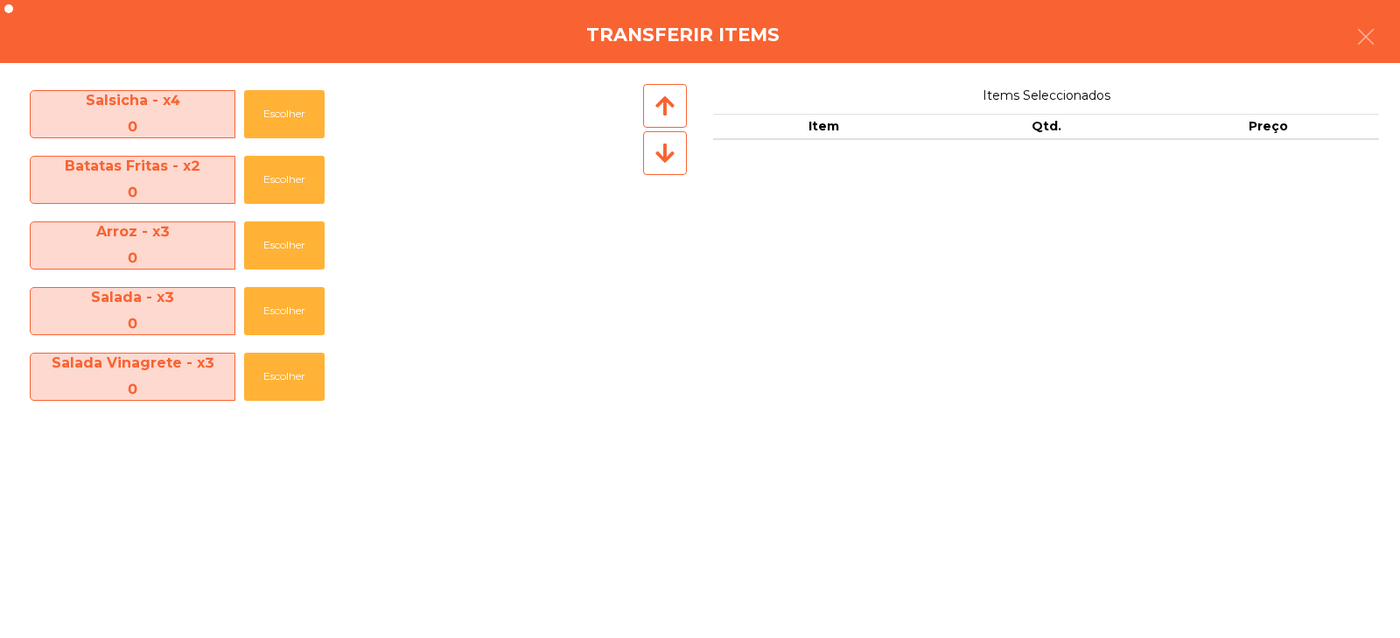
scroll to position [521, 0]
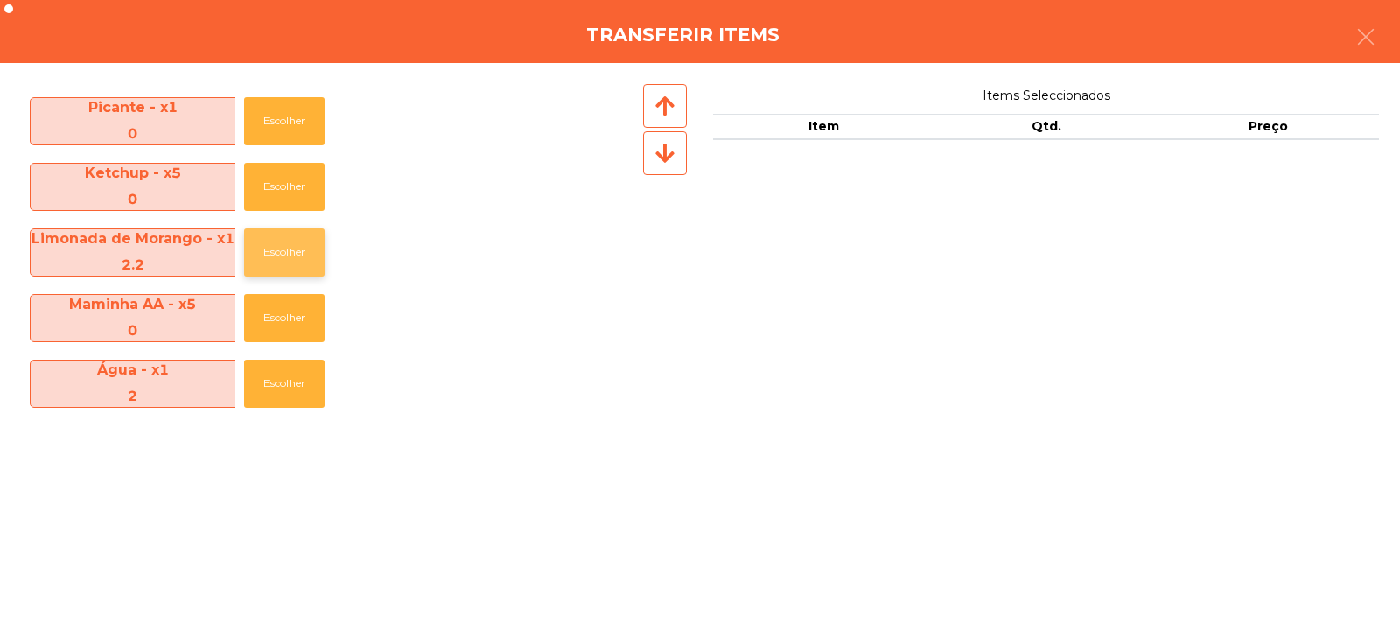
click at [300, 262] on button "Escolher" at bounding box center [284, 252] width 80 height 48
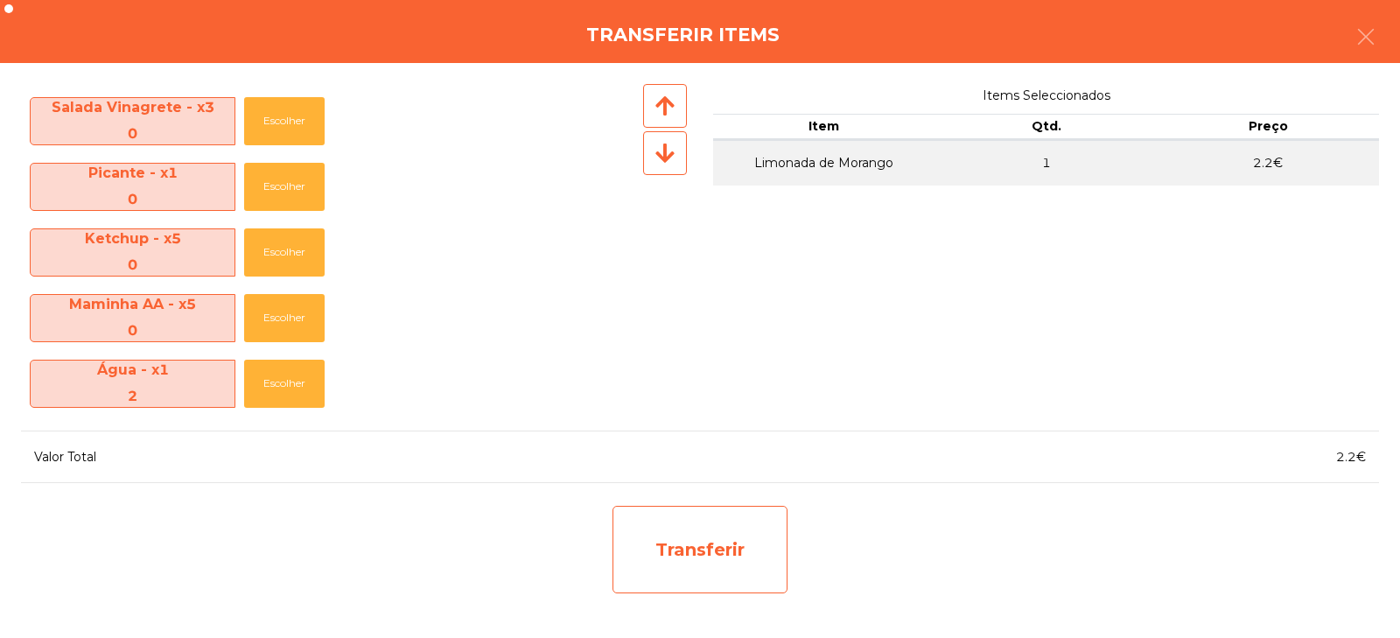
click at [671, 532] on div "Transferir" at bounding box center [699, 549] width 175 height 87
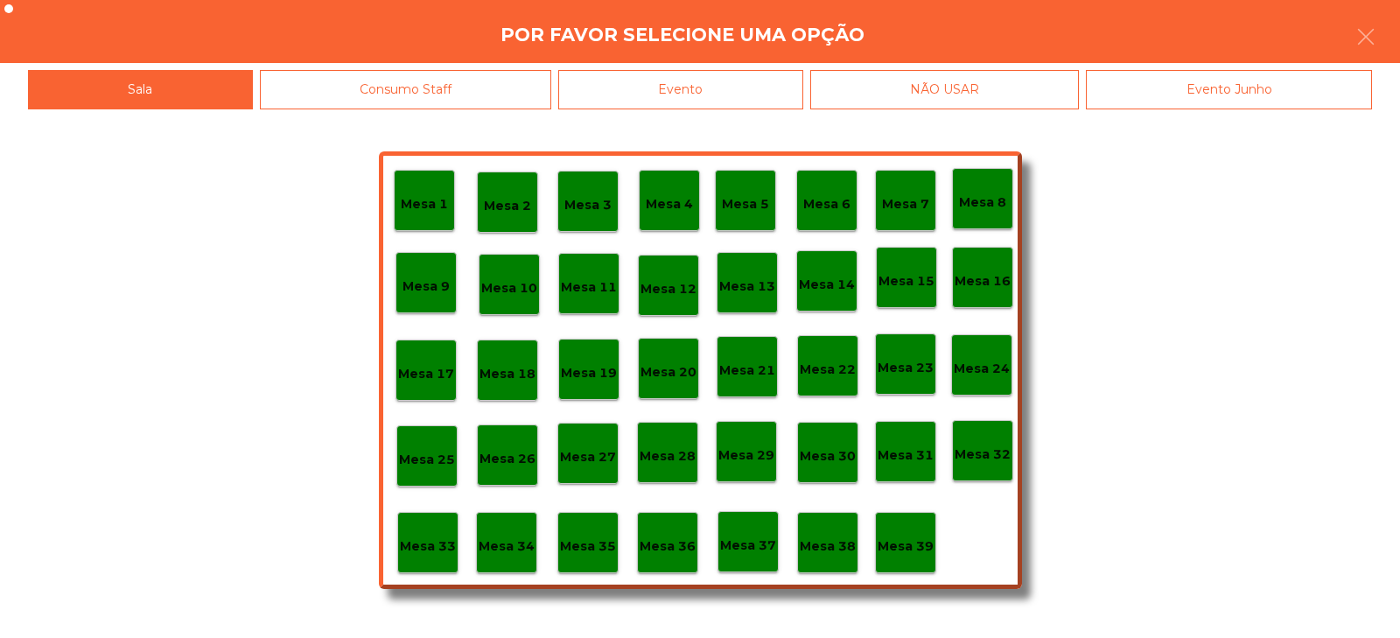
click at [441, 541] on p "Mesa 33" at bounding box center [428, 546] width 56 height 20
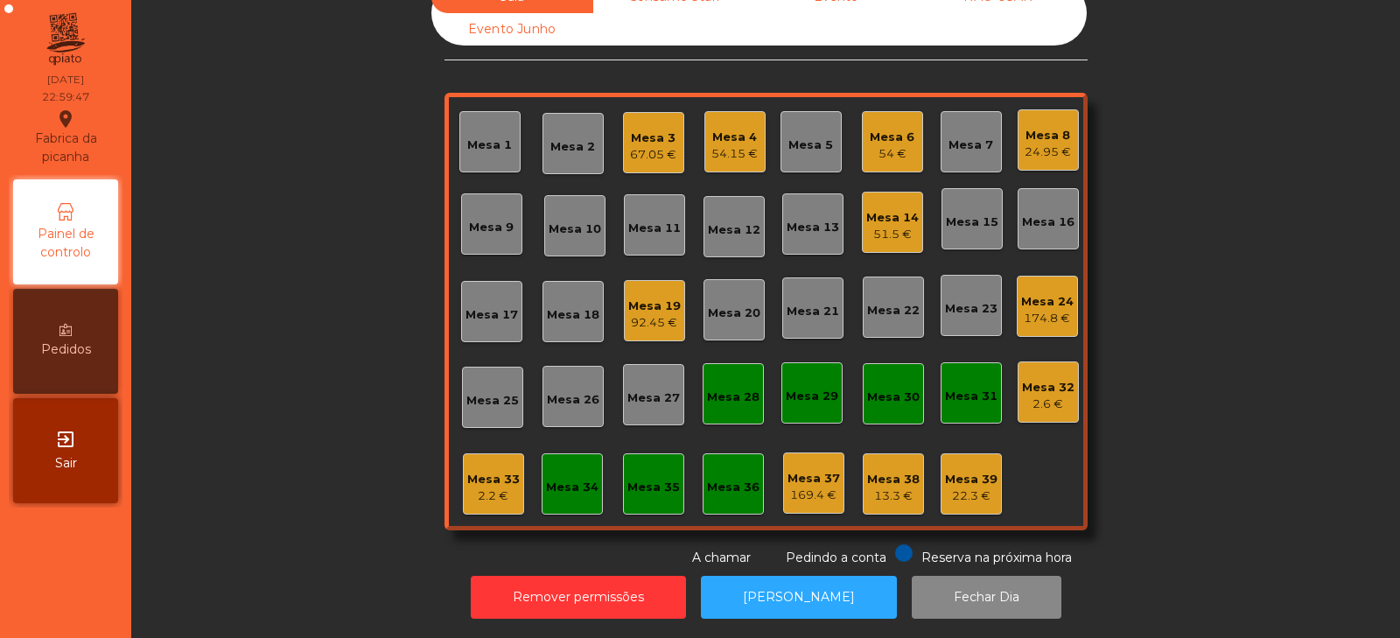
click at [494, 490] on div "2.2 €" at bounding box center [493, 495] width 52 height 17
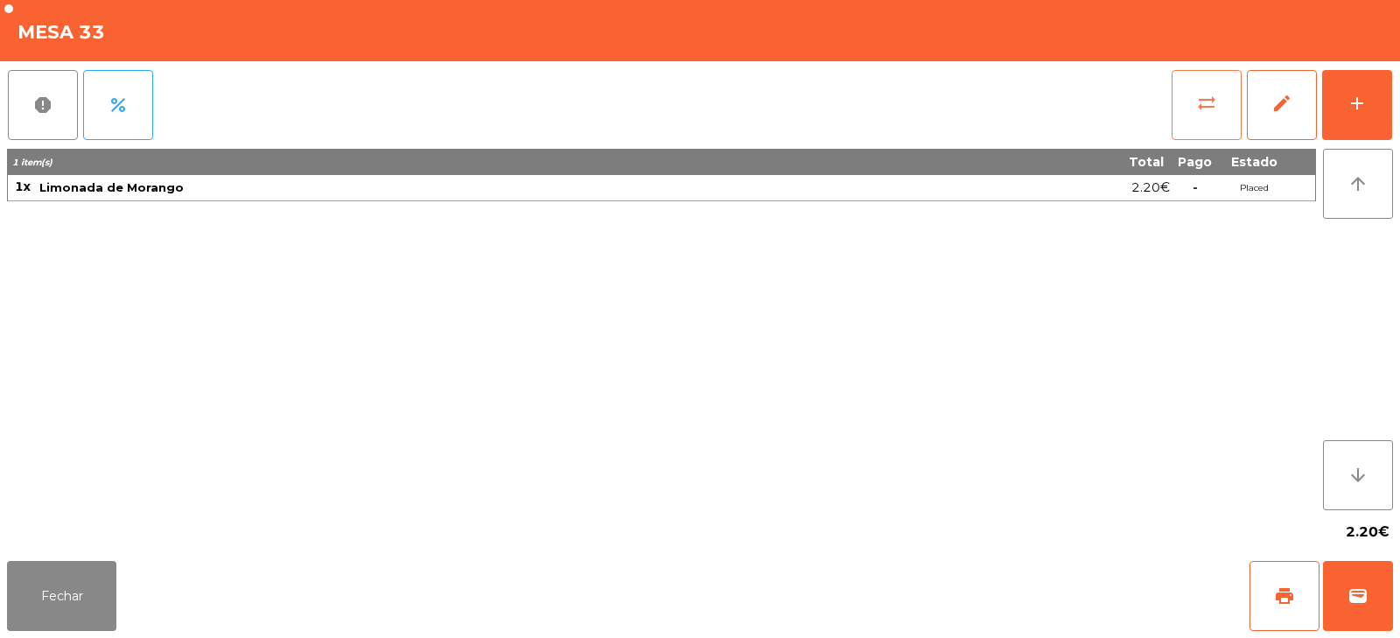
click at [1193, 109] on button "sync_alt" at bounding box center [1206, 105] width 70 height 70
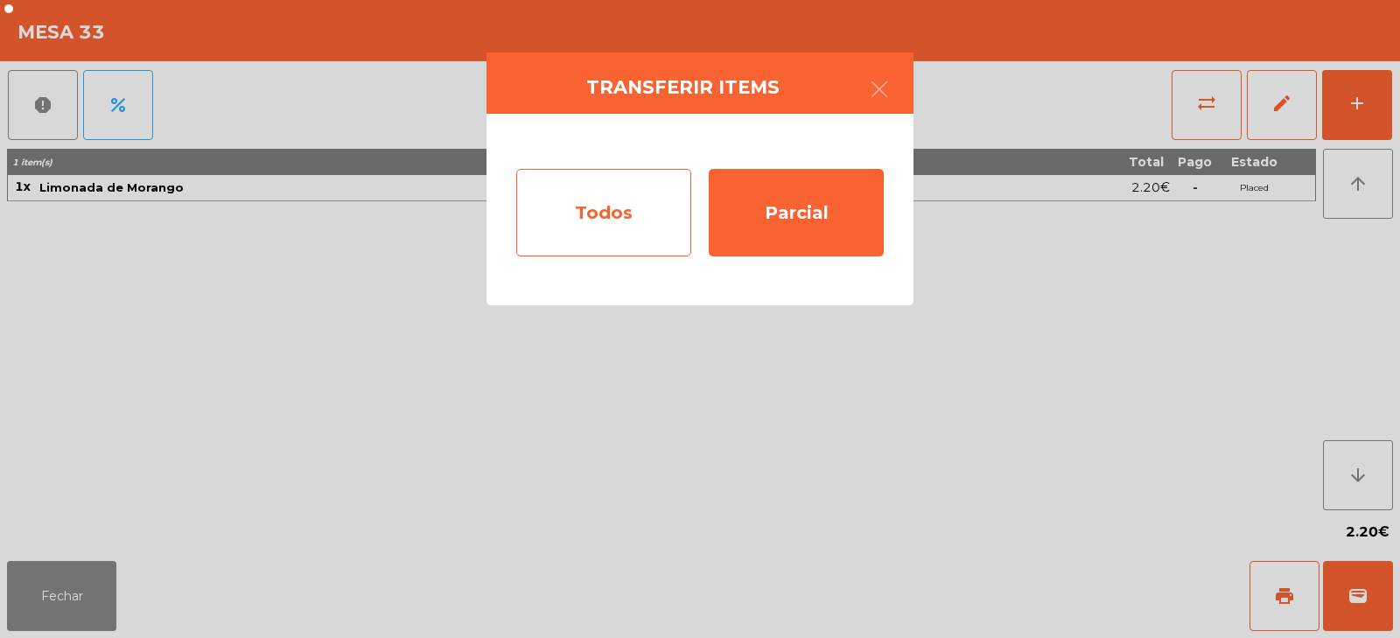
click at [628, 212] on div "Todos" at bounding box center [603, 212] width 175 height 87
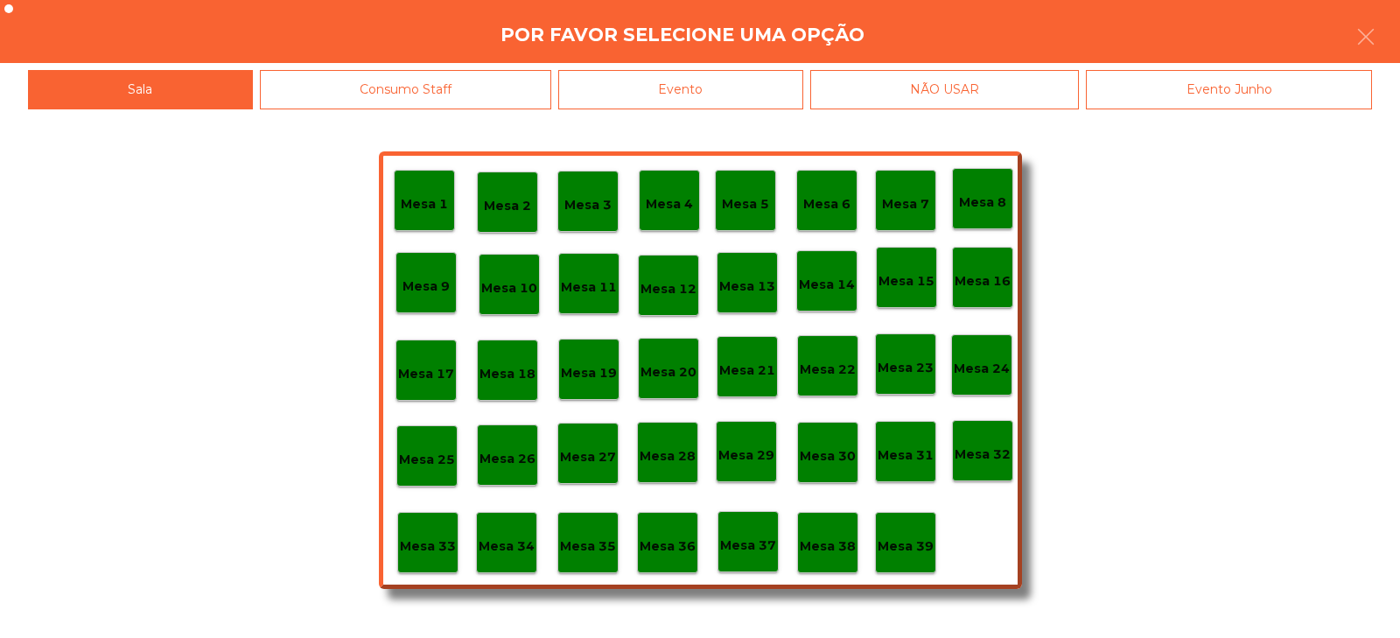
click at [730, 92] on div "Evento" at bounding box center [680, 89] width 245 height 39
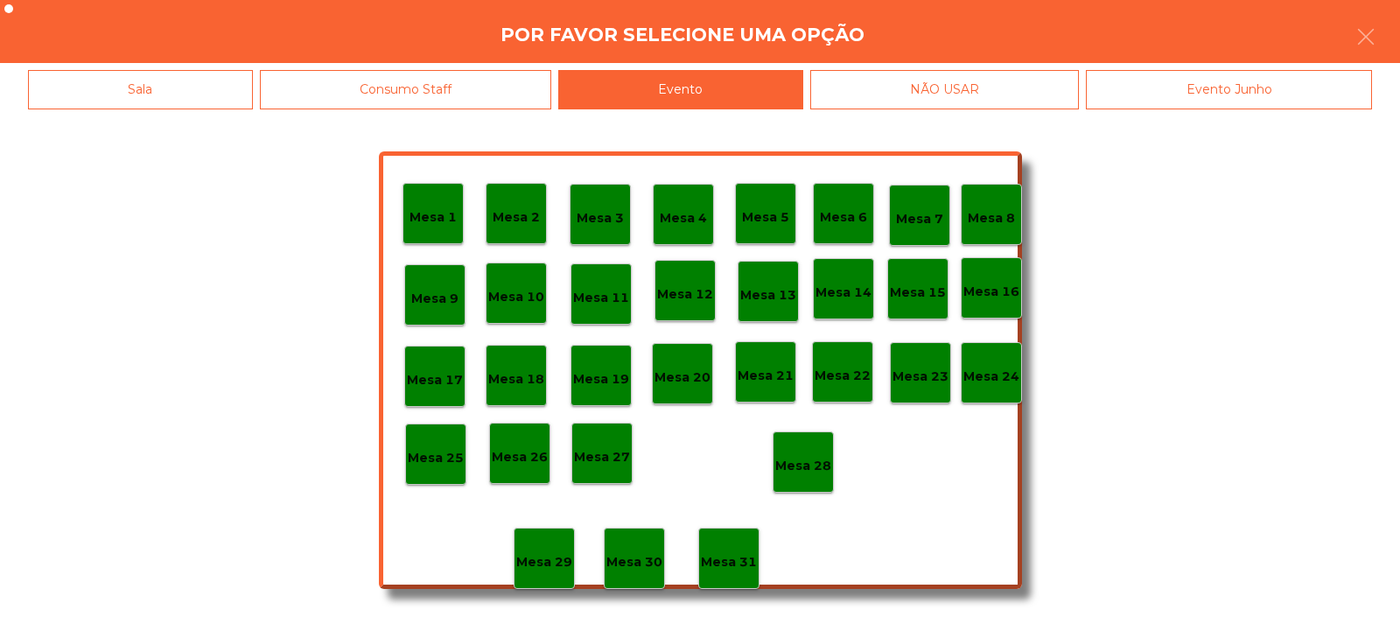
click at [806, 468] on p "Mesa 28" at bounding box center [803, 466] width 56 height 20
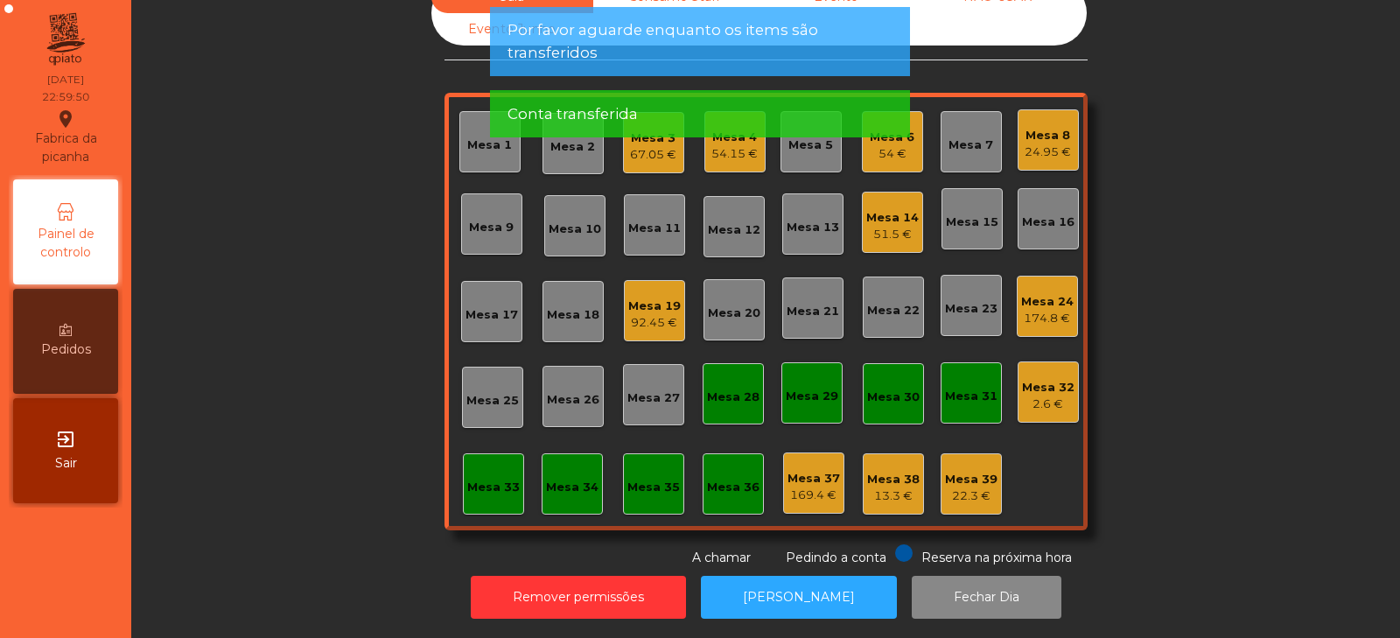
click at [1053, 143] on div "24.95 €" at bounding box center [1047, 151] width 46 height 17
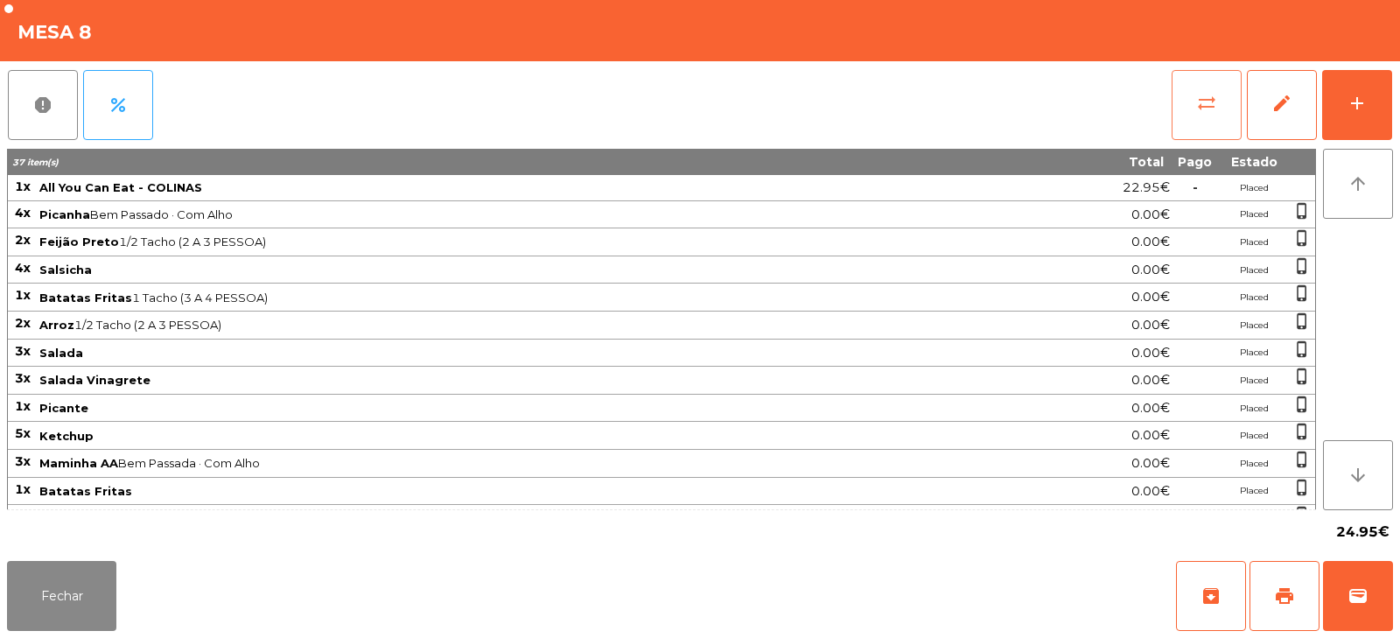
click at [1177, 120] on button "sync_alt" at bounding box center [1206, 105] width 70 height 70
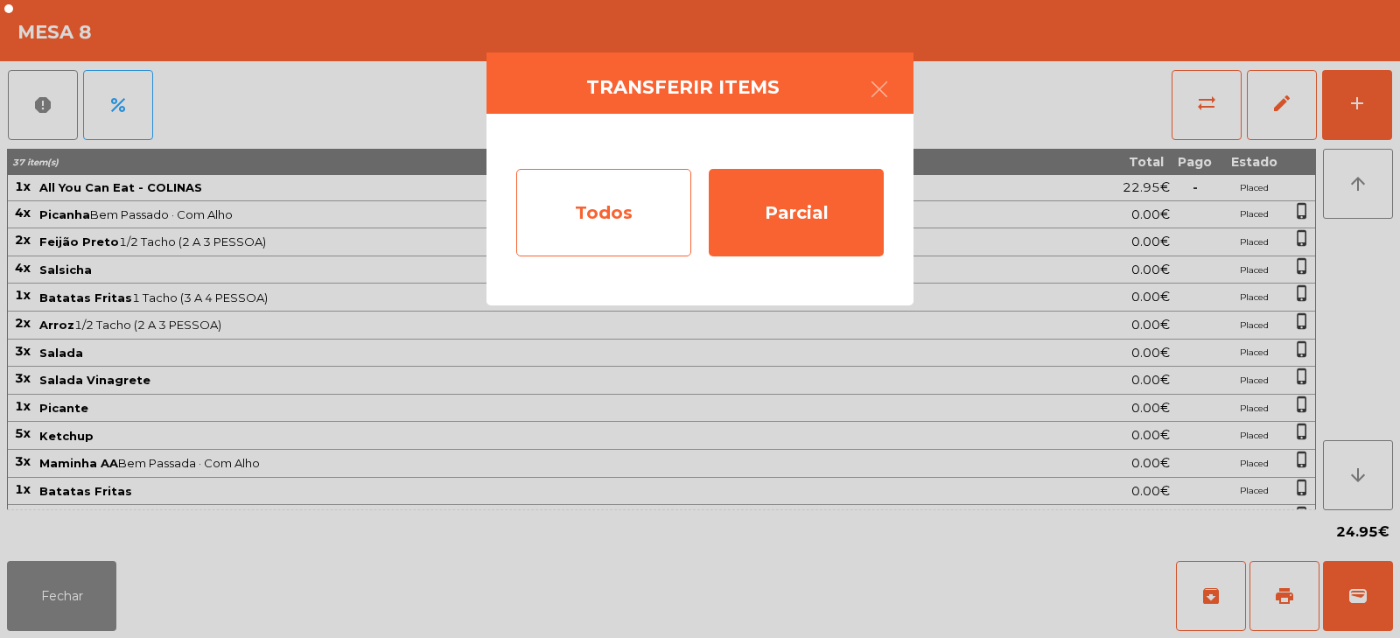
click at [653, 207] on div "Todos" at bounding box center [603, 212] width 175 height 87
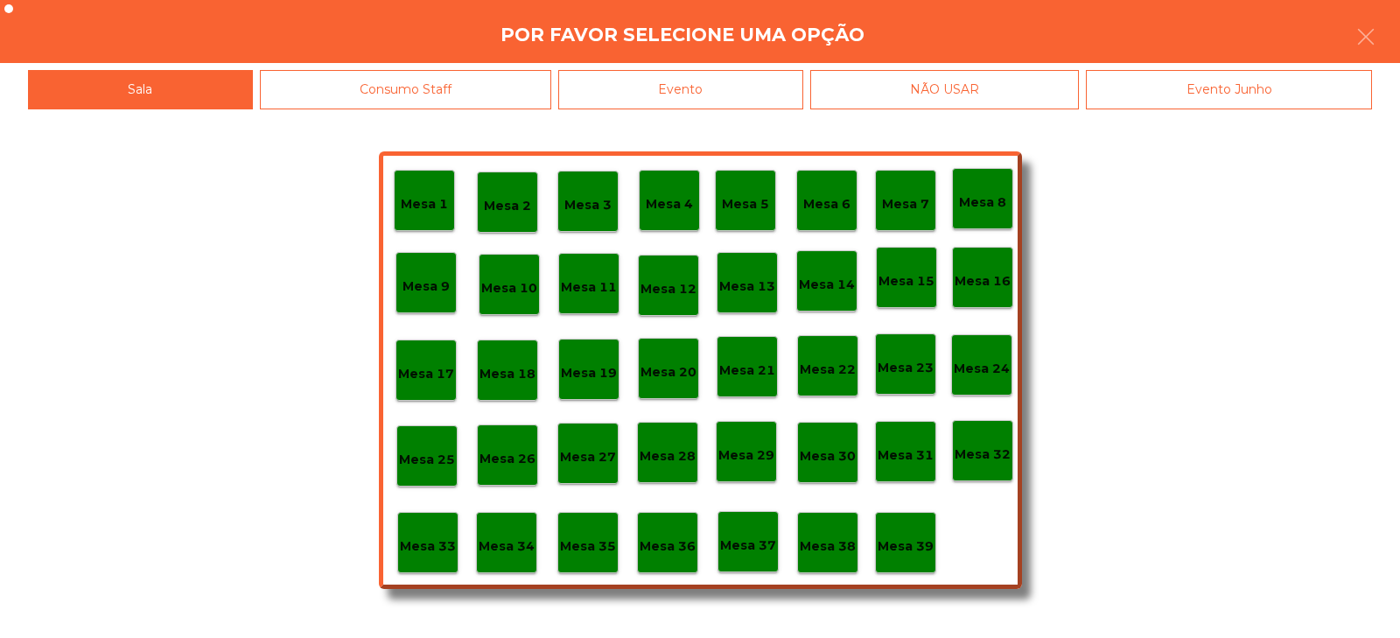
click at [762, 94] on div "Evento" at bounding box center [680, 89] width 245 height 39
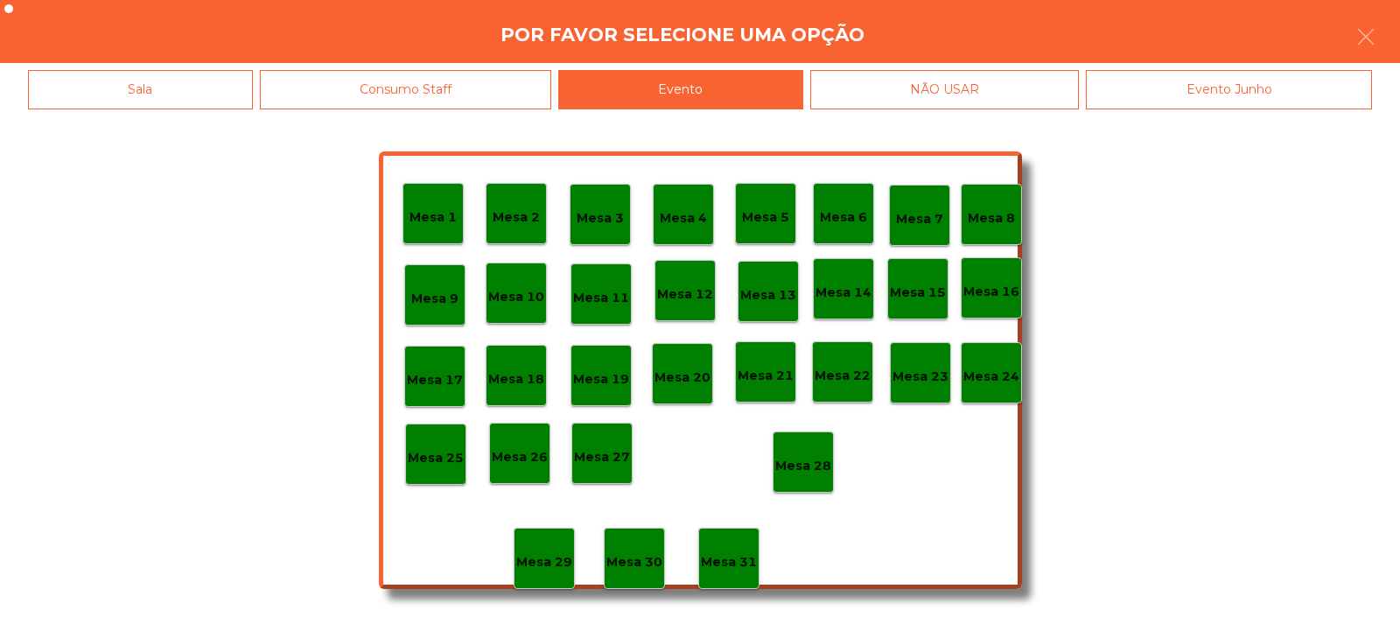
click at [812, 466] on p "Mesa 28" at bounding box center [803, 466] width 56 height 20
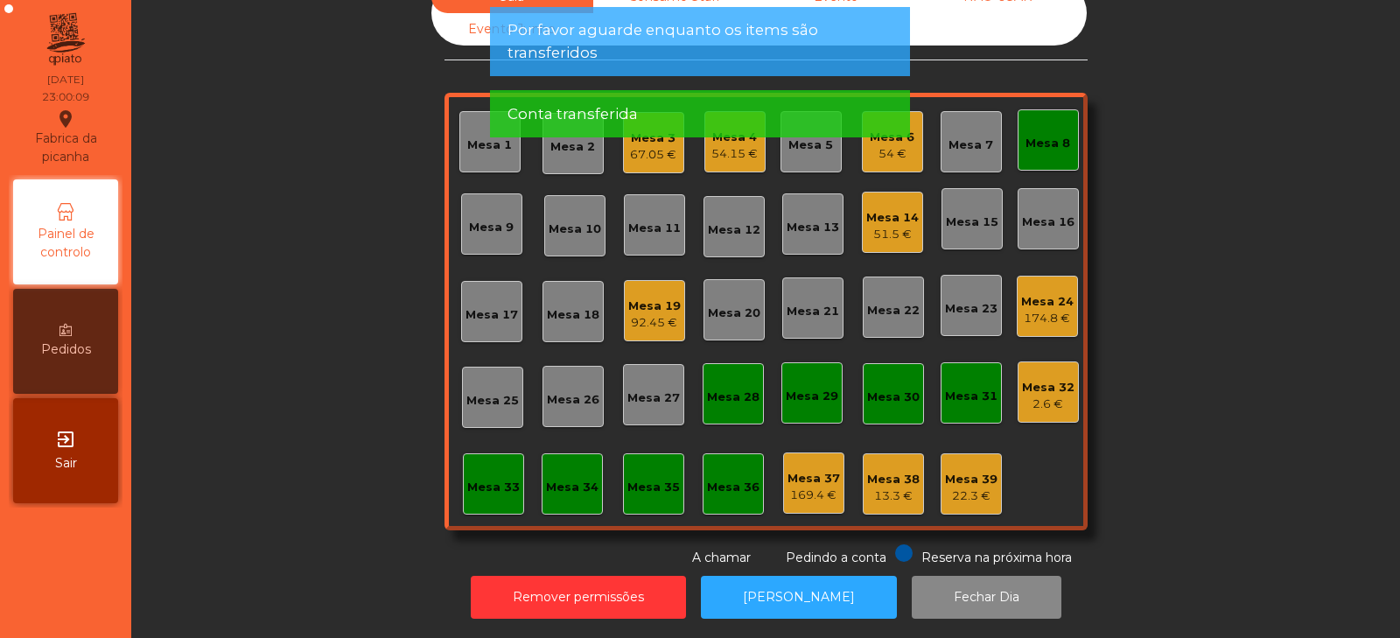
click at [1045, 148] on div "Mesa 8" at bounding box center [1047, 139] width 61 height 61
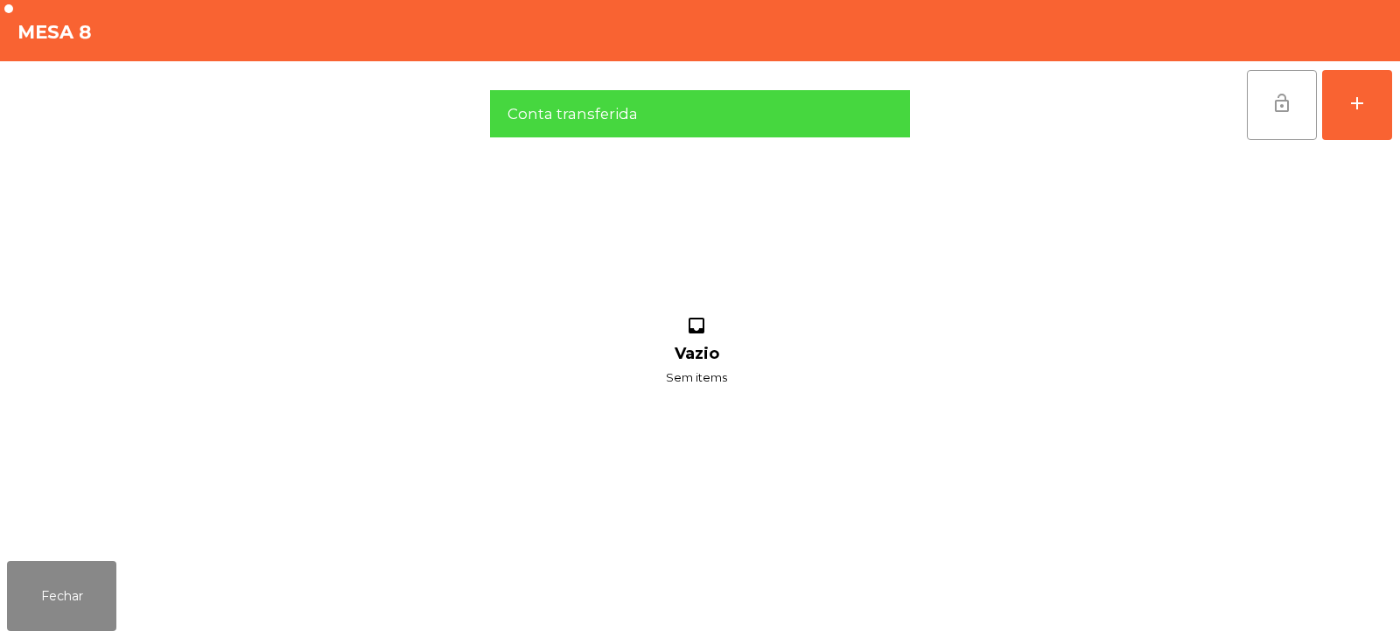
click at [1272, 119] on button "lock_open" at bounding box center [1282, 105] width 70 height 70
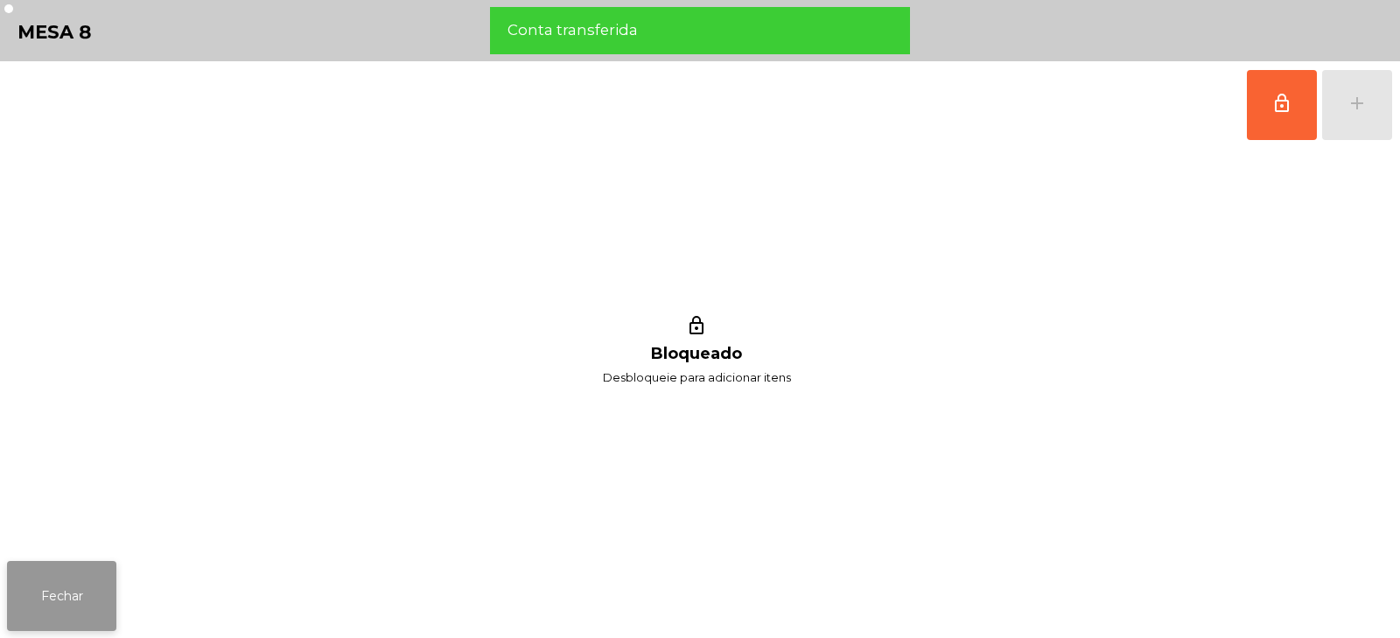
click at [97, 591] on button "Fechar" at bounding box center [61, 596] width 109 height 70
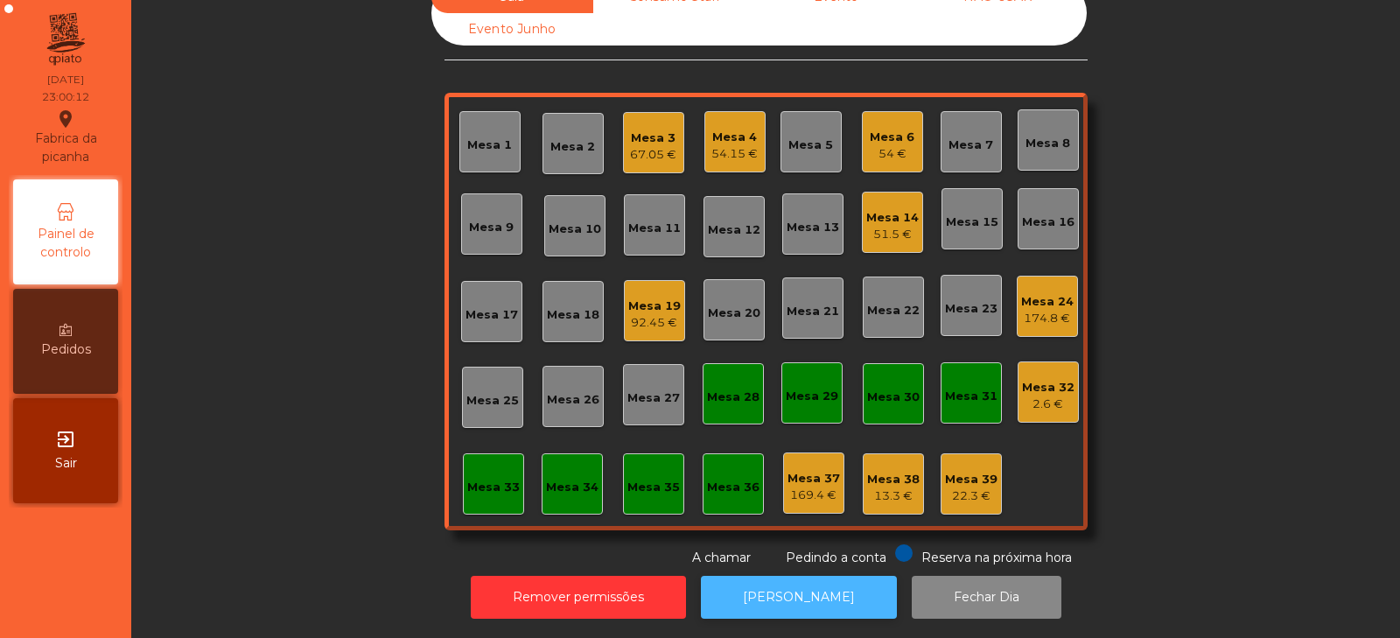
click at [809, 578] on button "[PERSON_NAME]" at bounding box center [799, 597] width 196 height 43
click at [637, 132] on div "Mesa 3" at bounding box center [653, 137] width 46 height 17
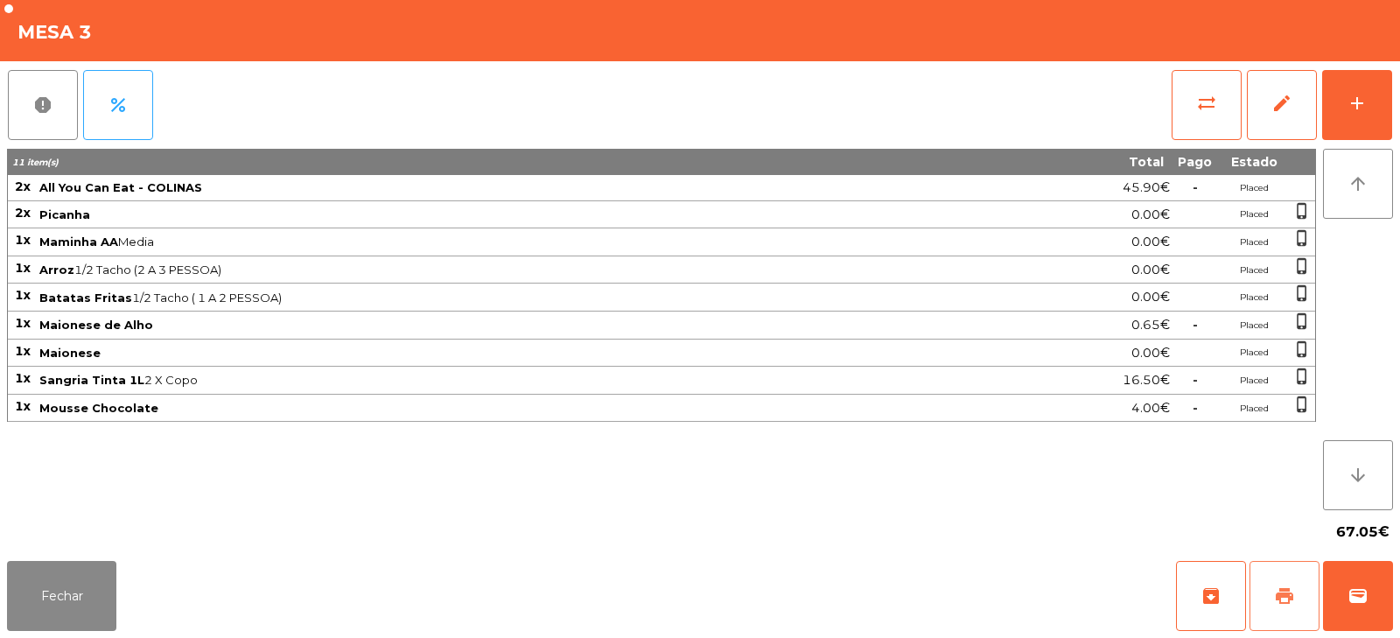
click at [1285, 618] on button "print" at bounding box center [1284, 596] width 70 height 70
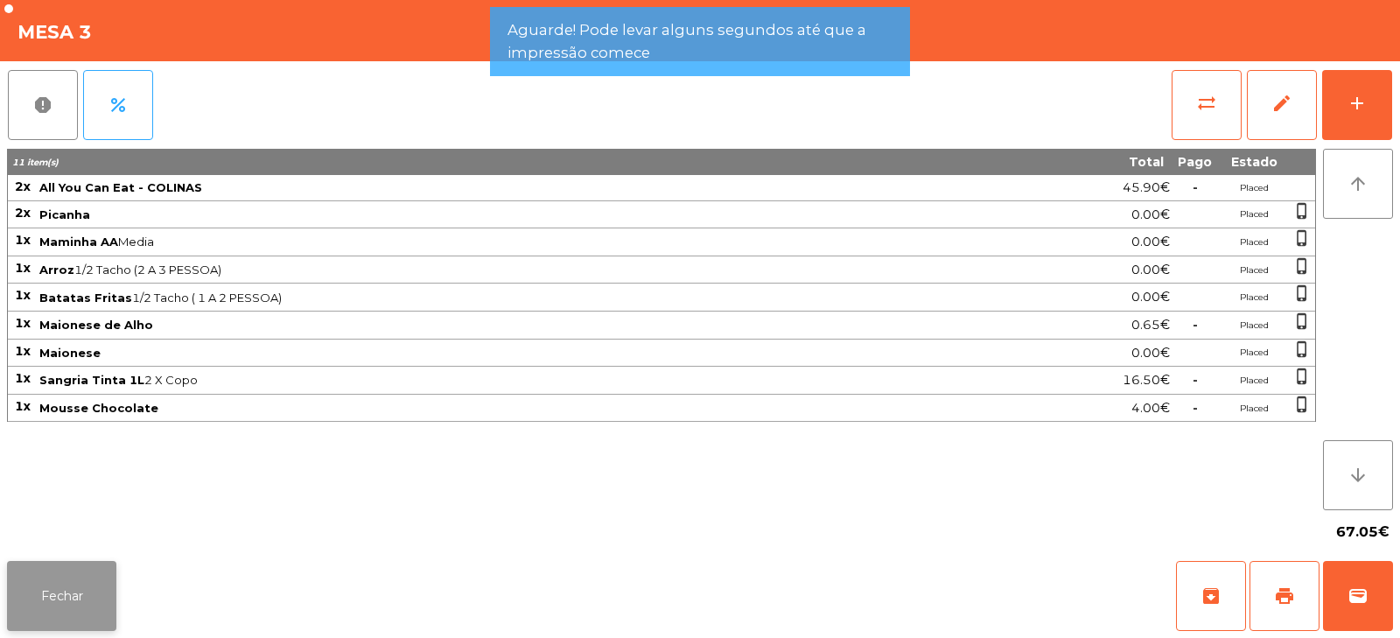
click at [80, 590] on button "Fechar" at bounding box center [61, 596] width 109 height 70
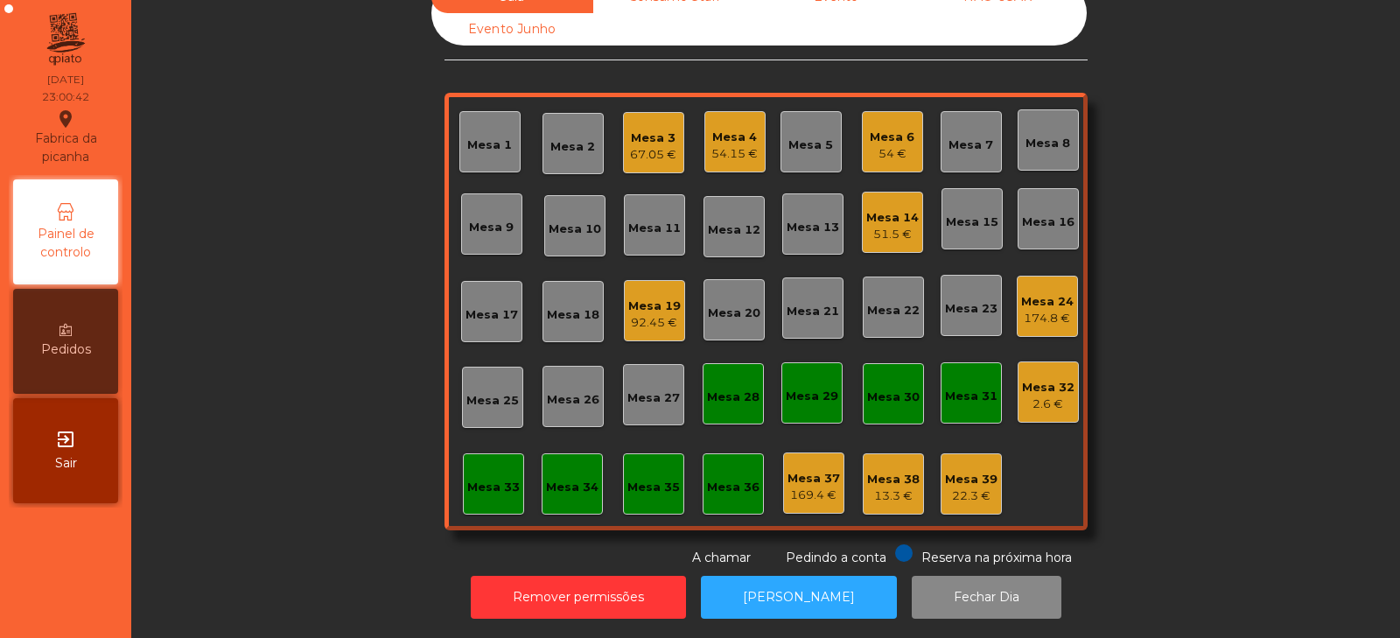
click at [647, 146] on div "67.05 €" at bounding box center [653, 154] width 46 height 17
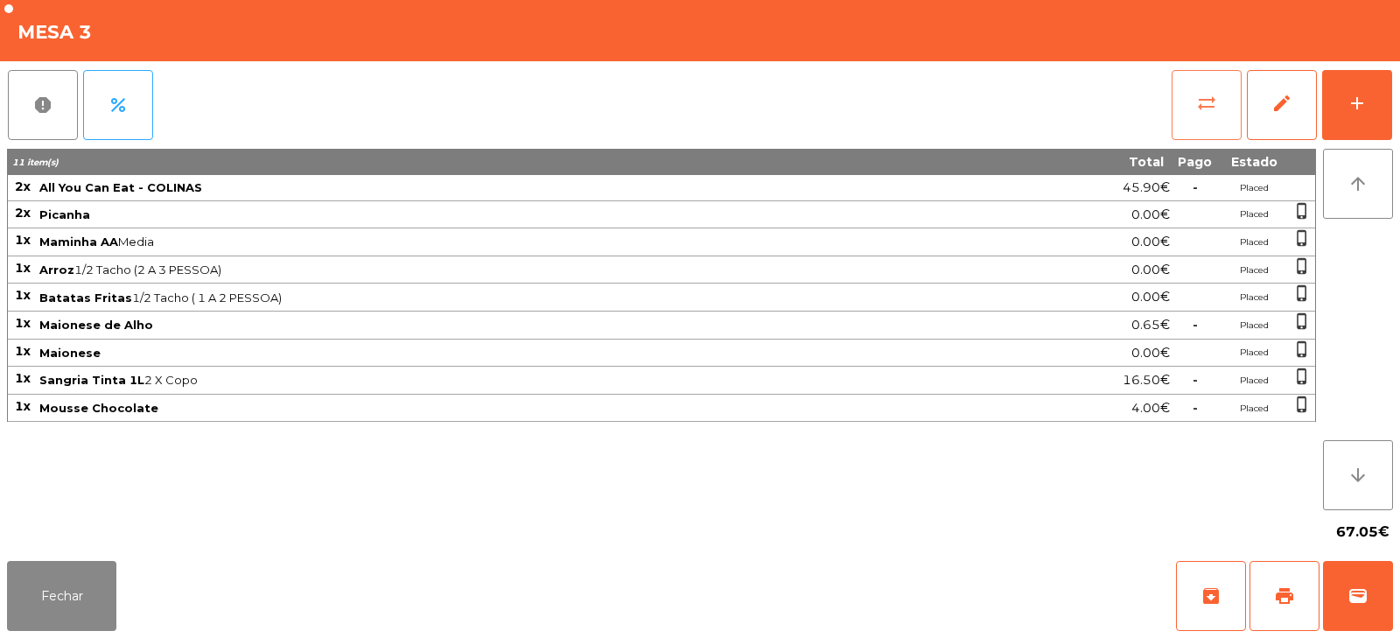
click at [1200, 110] on span "sync_alt" at bounding box center [1206, 103] width 21 height 21
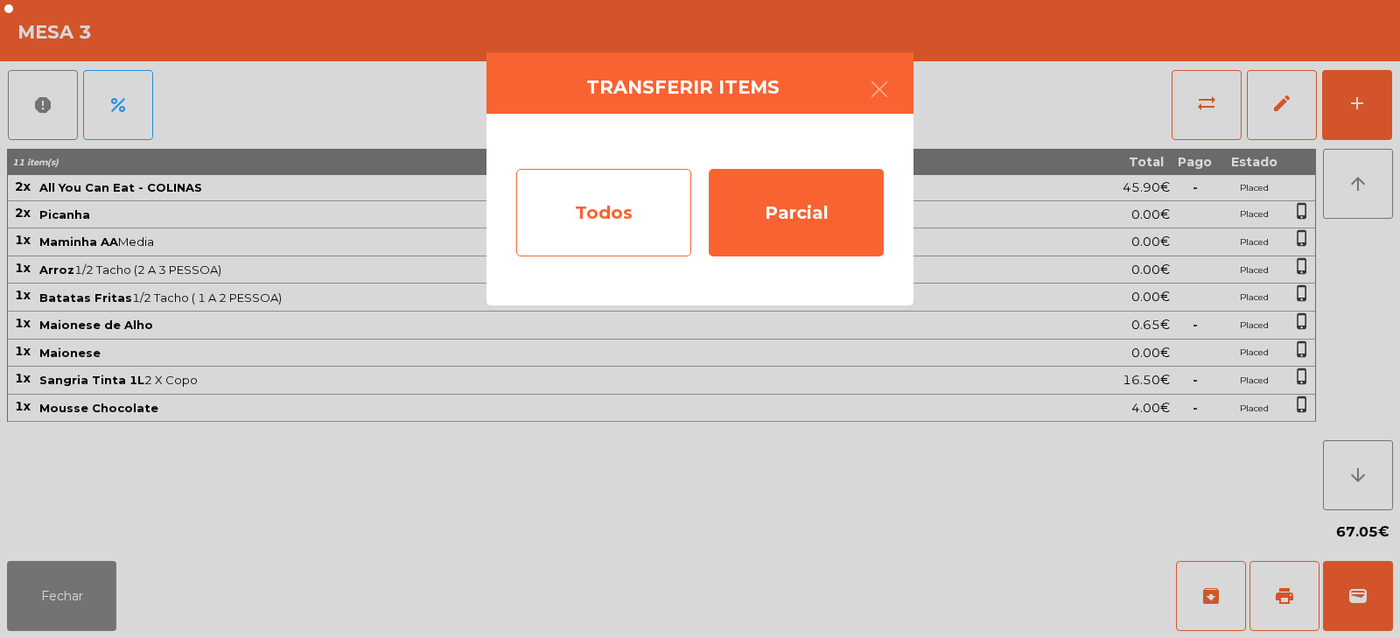
click at [643, 217] on div "Todos" at bounding box center [603, 212] width 175 height 87
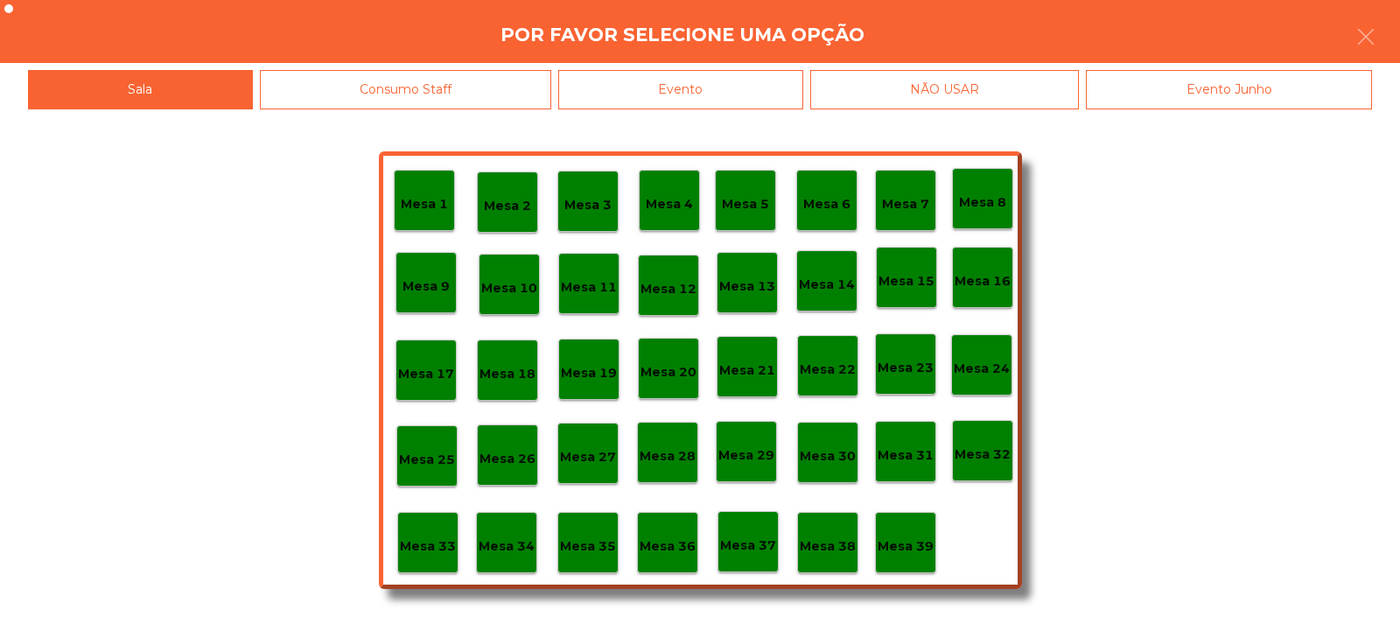
click at [764, 81] on div "Evento" at bounding box center [680, 89] width 245 height 39
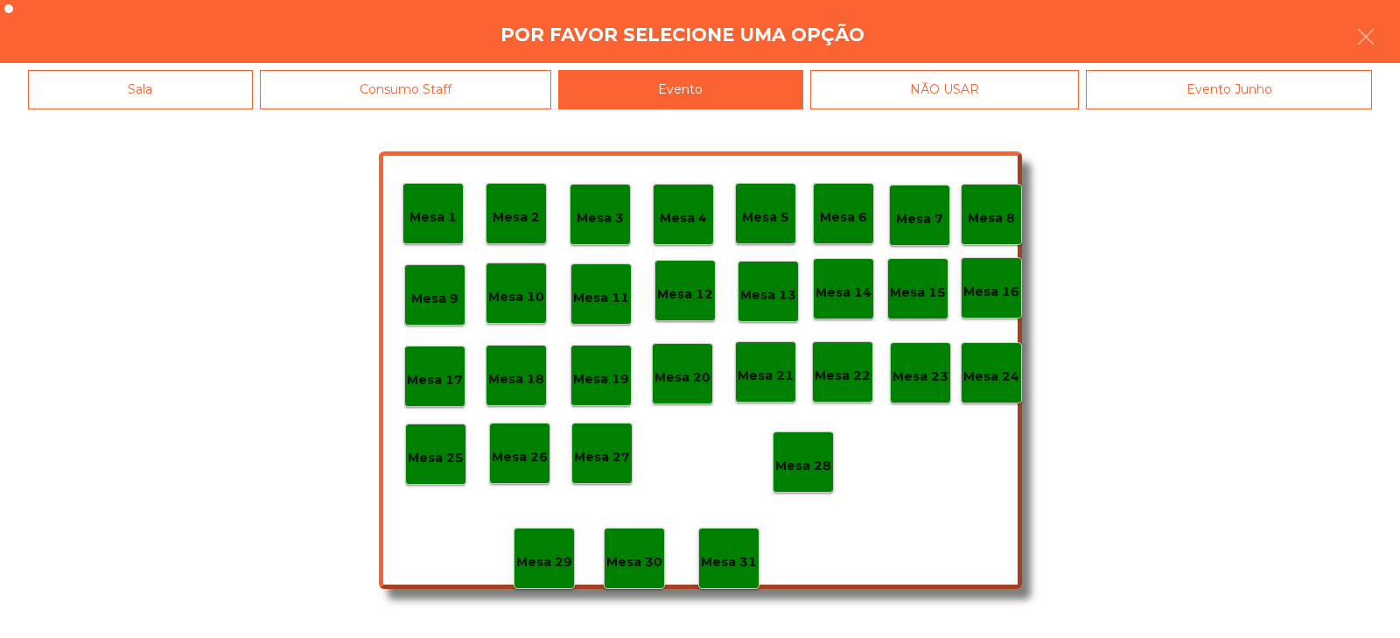
click at [814, 456] on p "Mesa 28" at bounding box center [803, 466] width 56 height 20
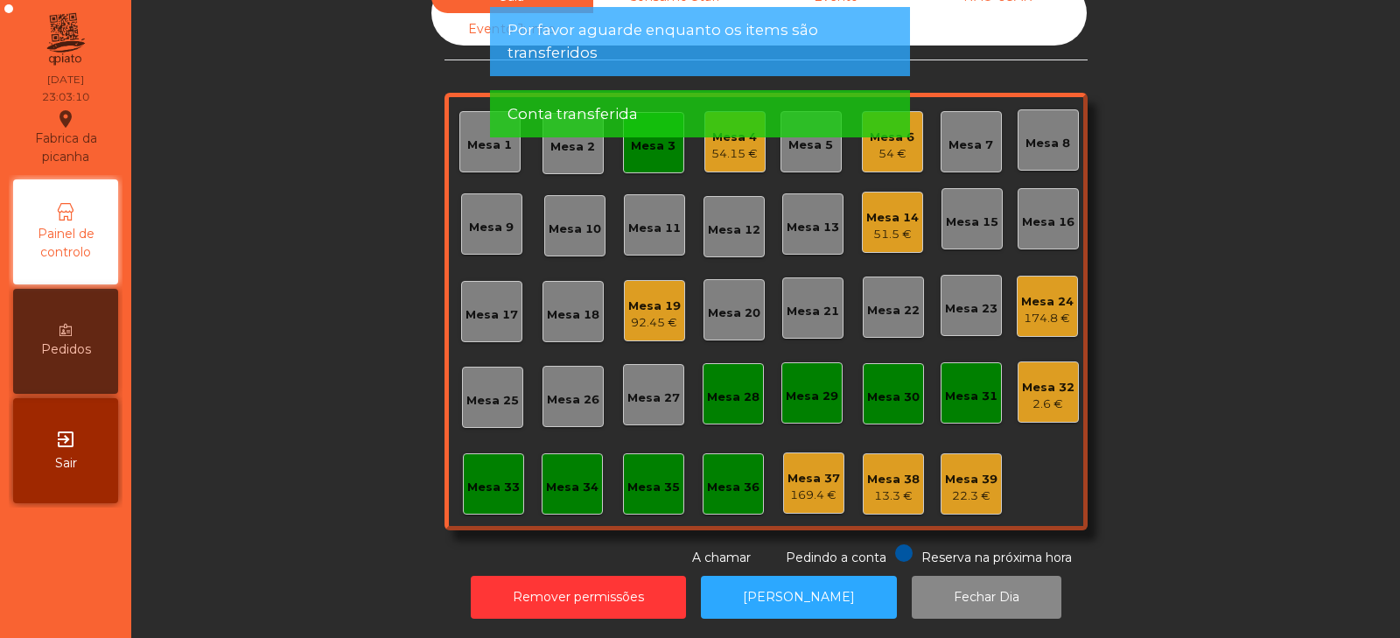
click at [657, 142] on app-alert "Por favor aguarde enquanto os items são transferidos Conta transferida" at bounding box center [700, 79] width 420 height 144
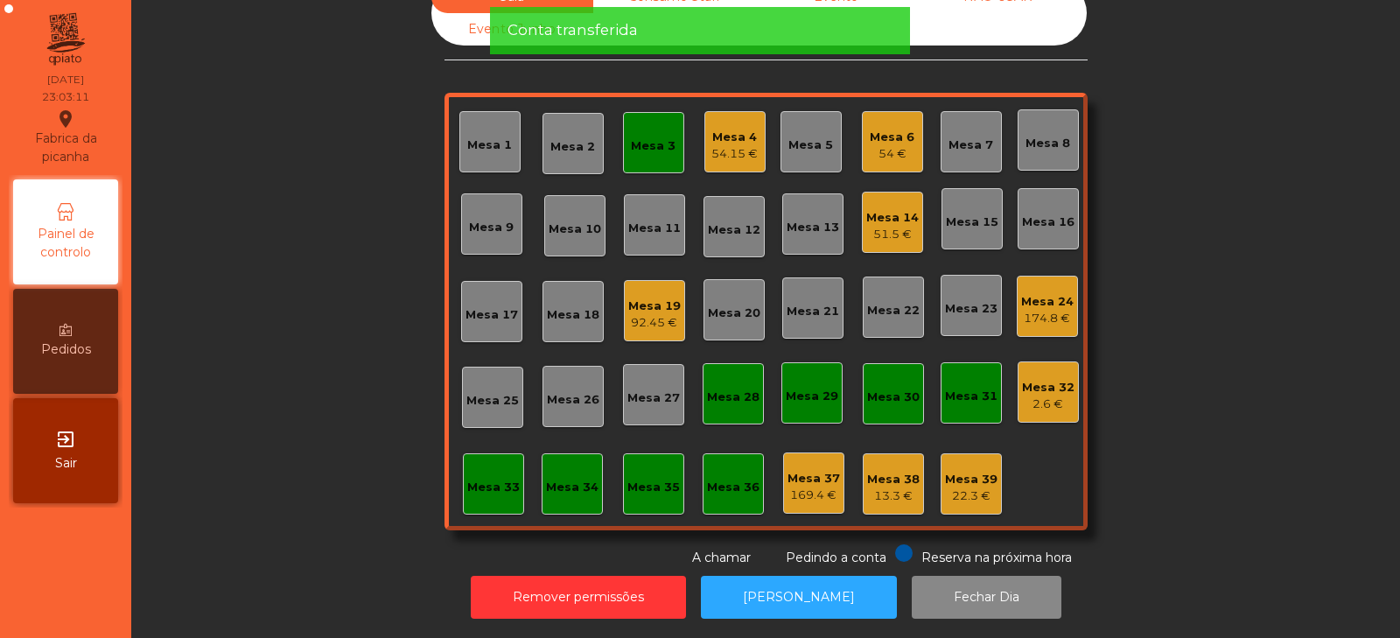
click at [656, 143] on div "Mesa 3" at bounding box center [653, 142] width 61 height 61
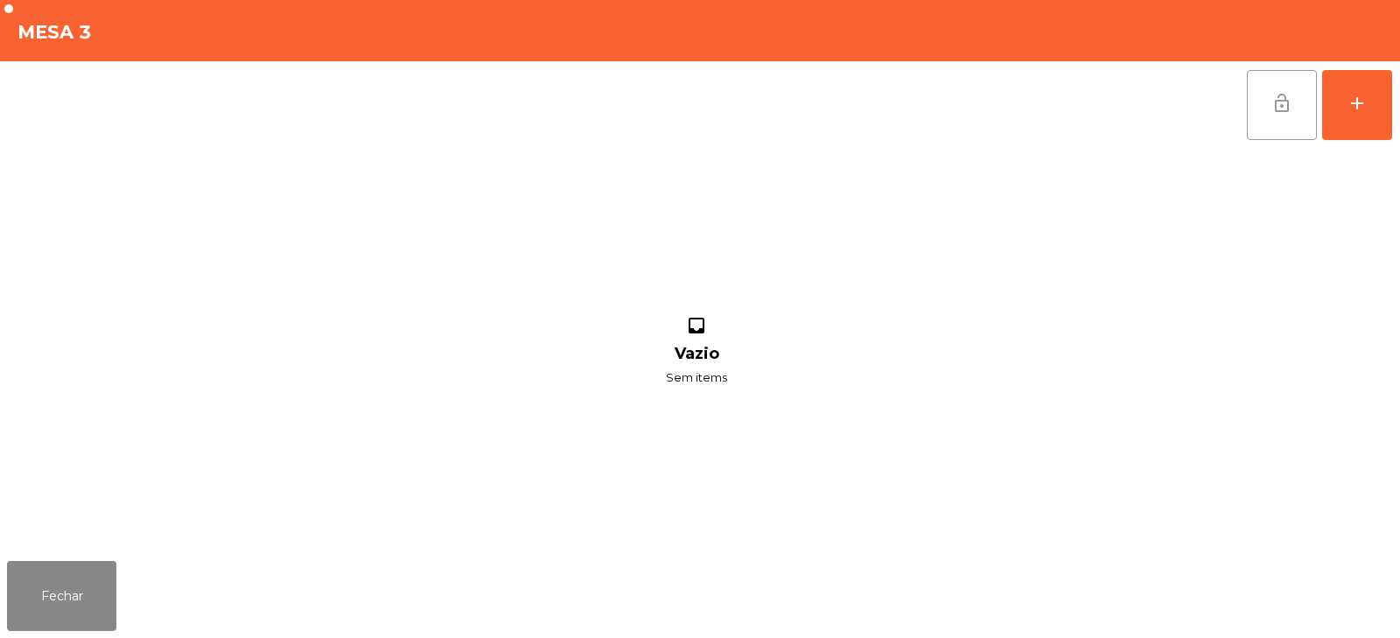
click at [1283, 94] on span "lock_open" at bounding box center [1281, 103] width 21 height 21
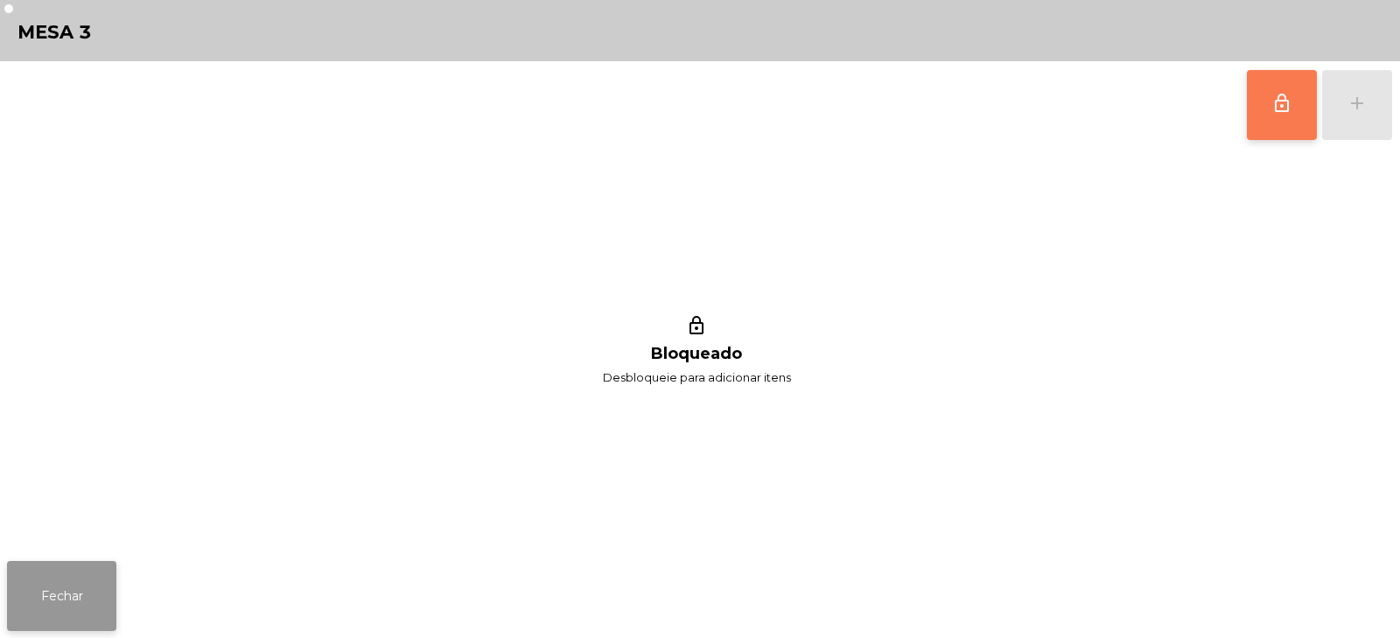
click at [61, 622] on button "Fechar" at bounding box center [61, 596] width 109 height 70
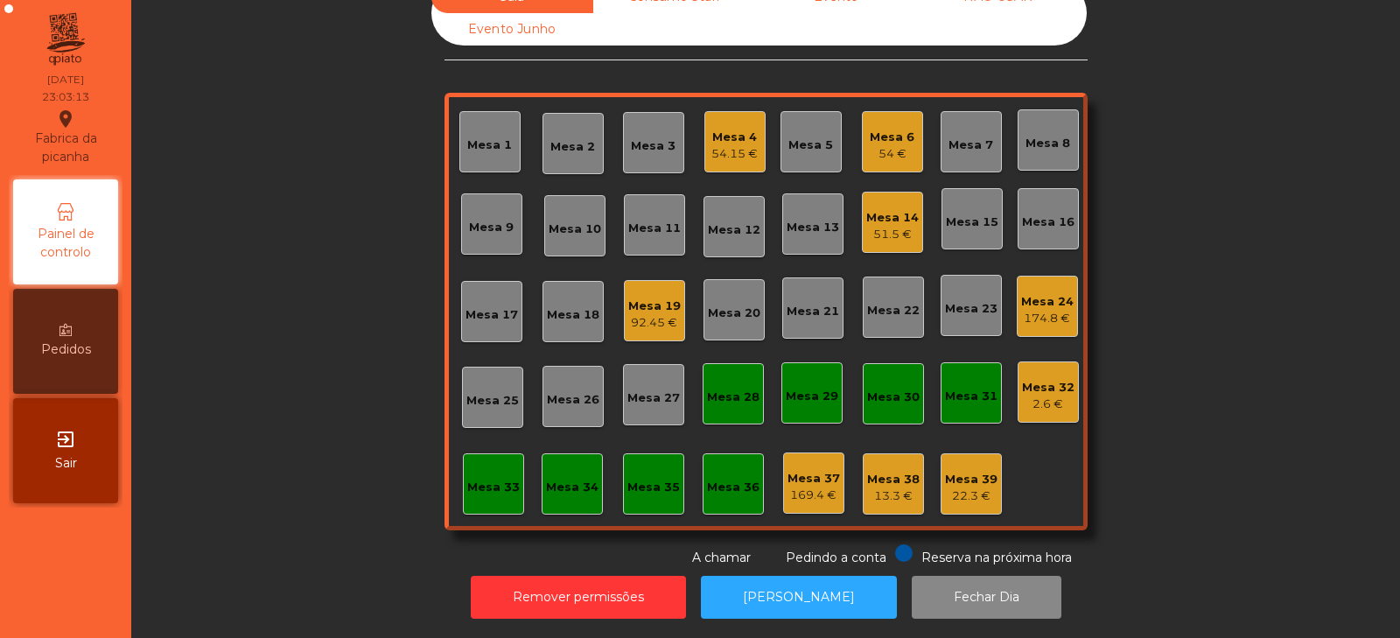
scroll to position [0, 0]
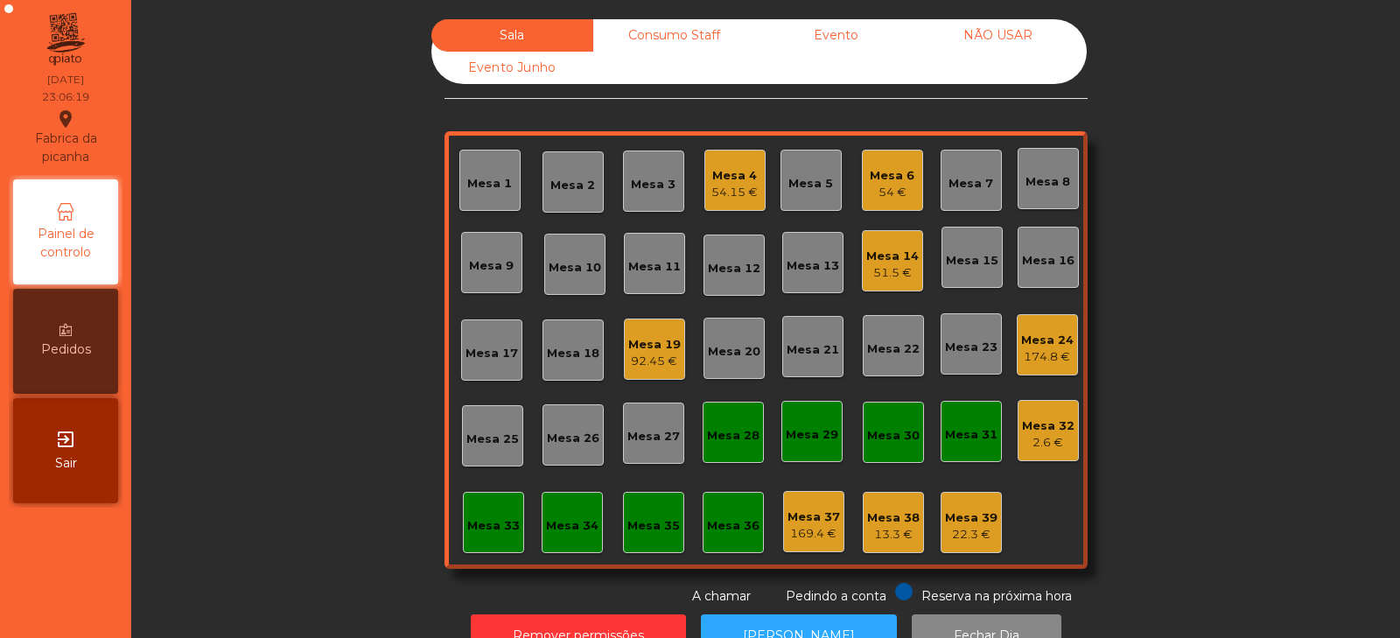
click at [1040, 351] on div "174.8 €" at bounding box center [1047, 356] width 52 height 17
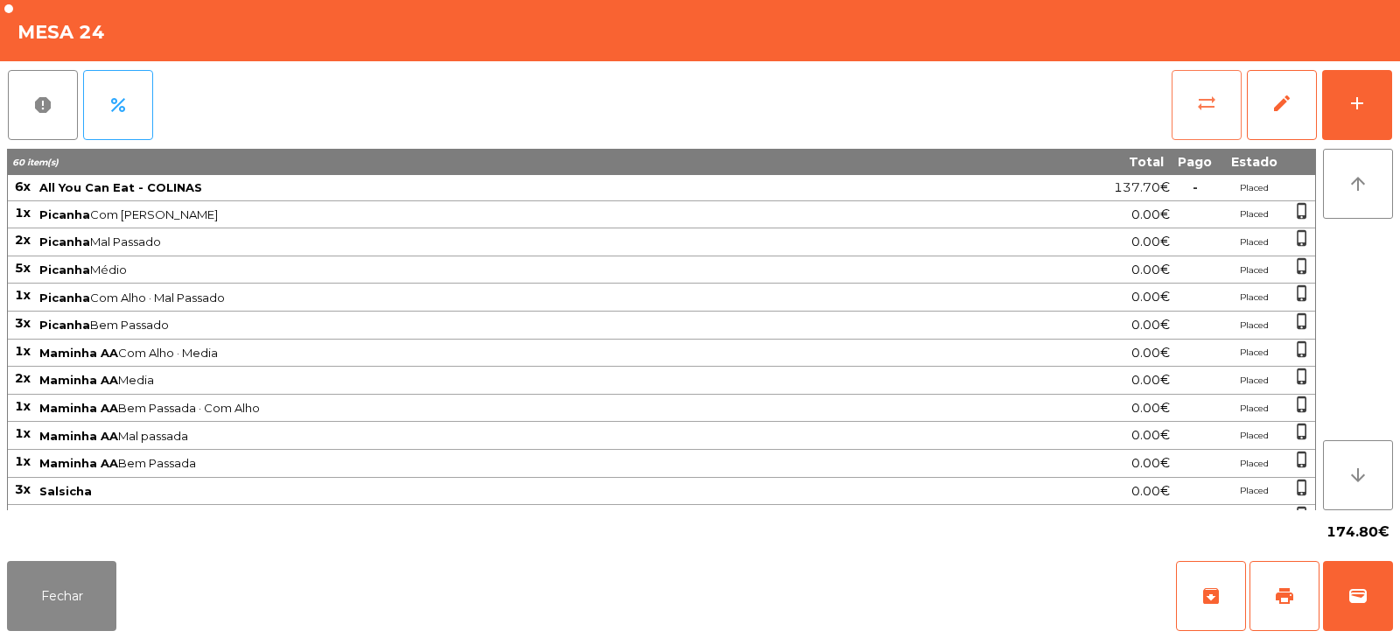
click at [1215, 117] on button "sync_alt" at bounding box center [1206, 105] width 70 height 70
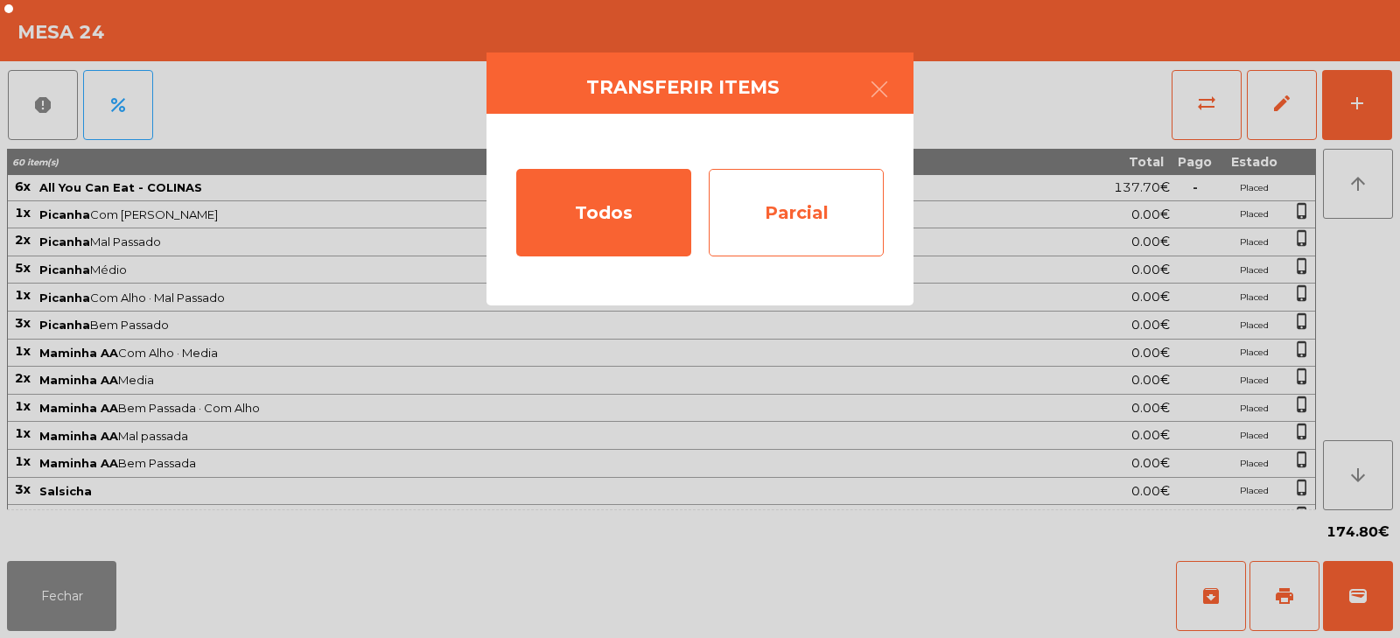
click at [823, 215] on div "Parcial" at bounding box center [796, 212] width 175 height 87
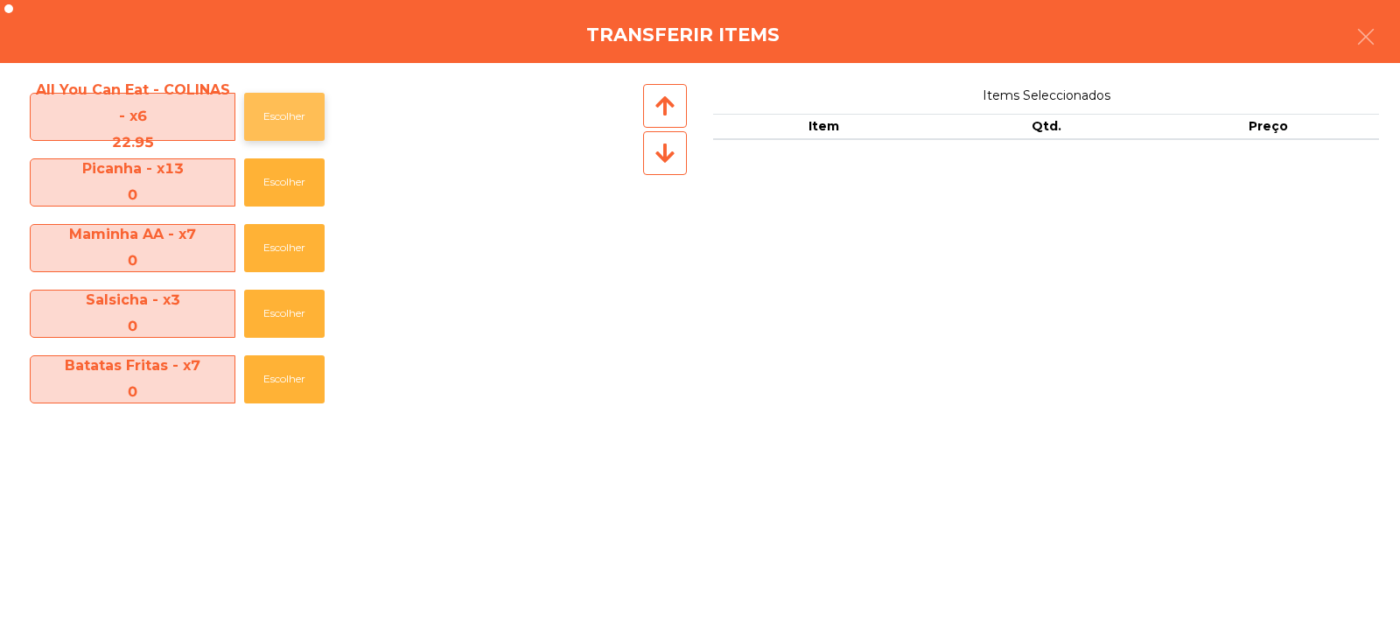
click at [294, 126] on button "Escolher" at bounding box center [284, 117] width 80 height 48
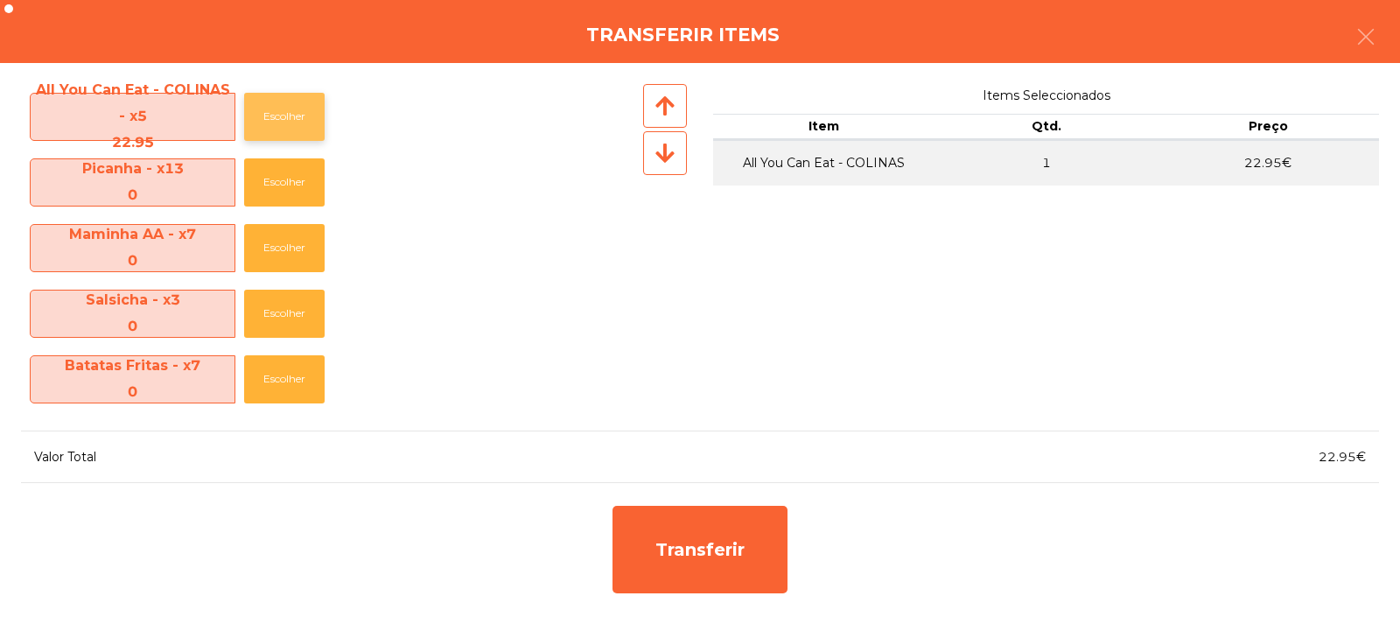
click at [298, 119] on button "Escolher" at bounding box center [284, 117] width 80 height 48
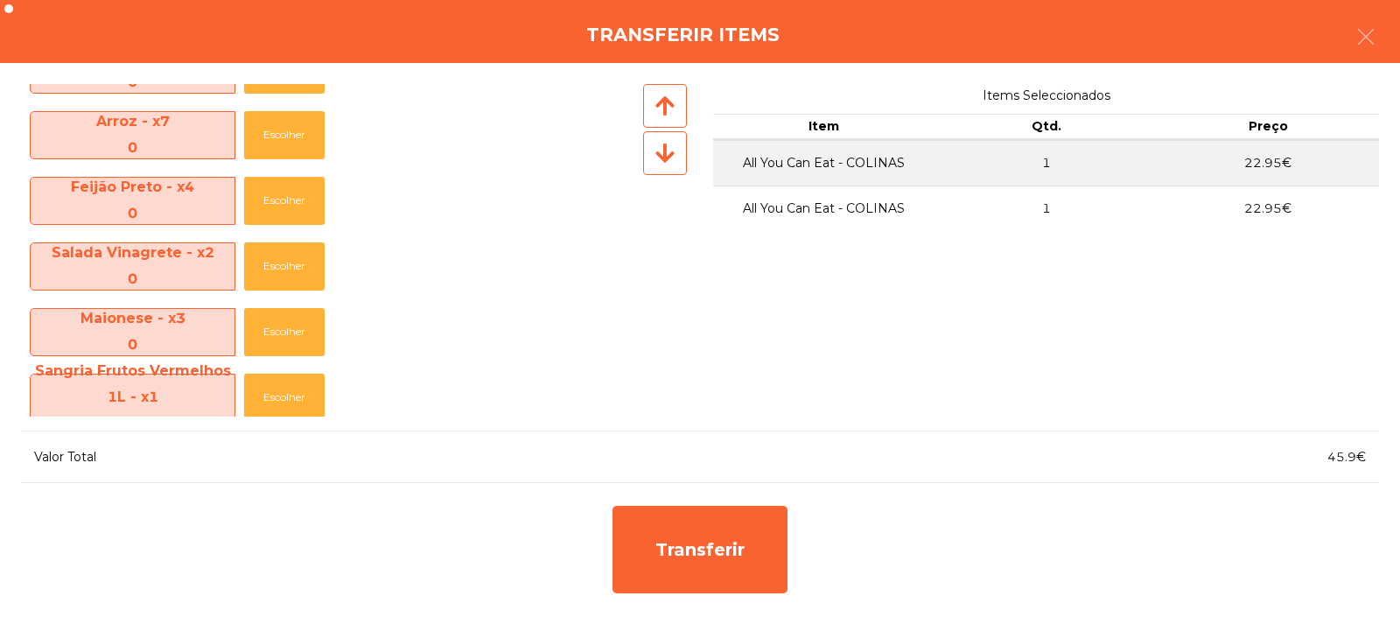
scroll to position [455, 0]
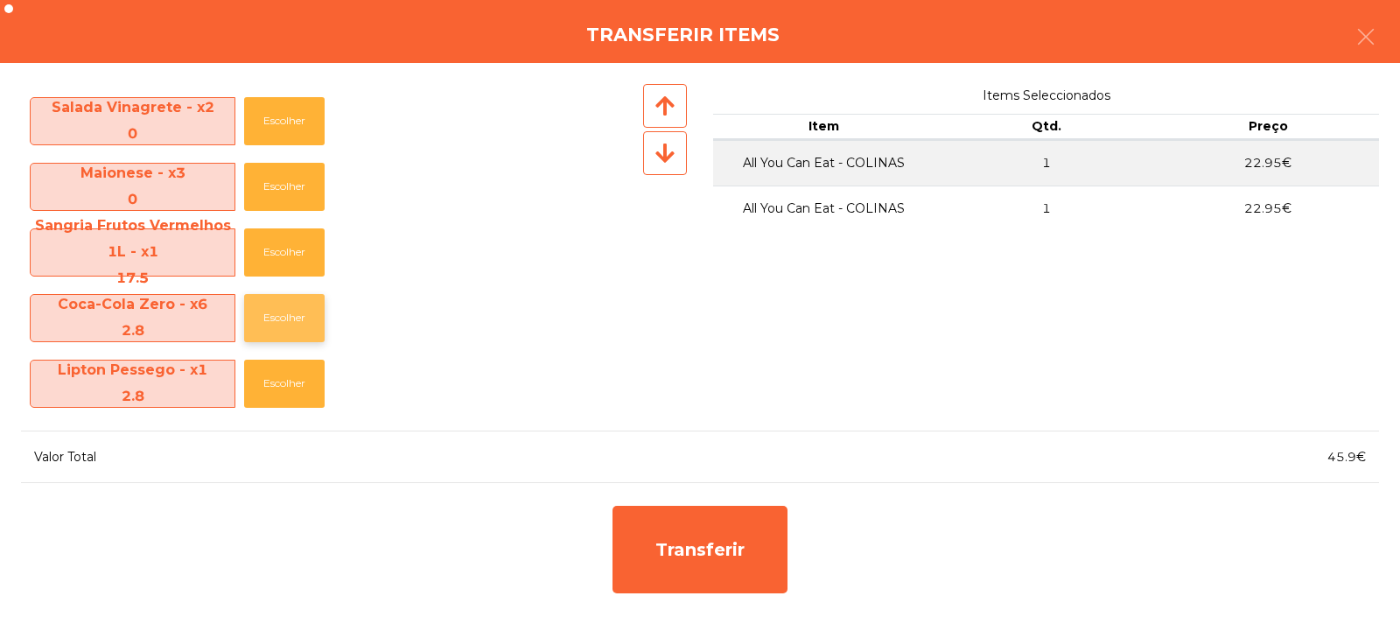
click at [290, 330] on button "Escolher" at bounding box center [284, 318] width 80 height 48
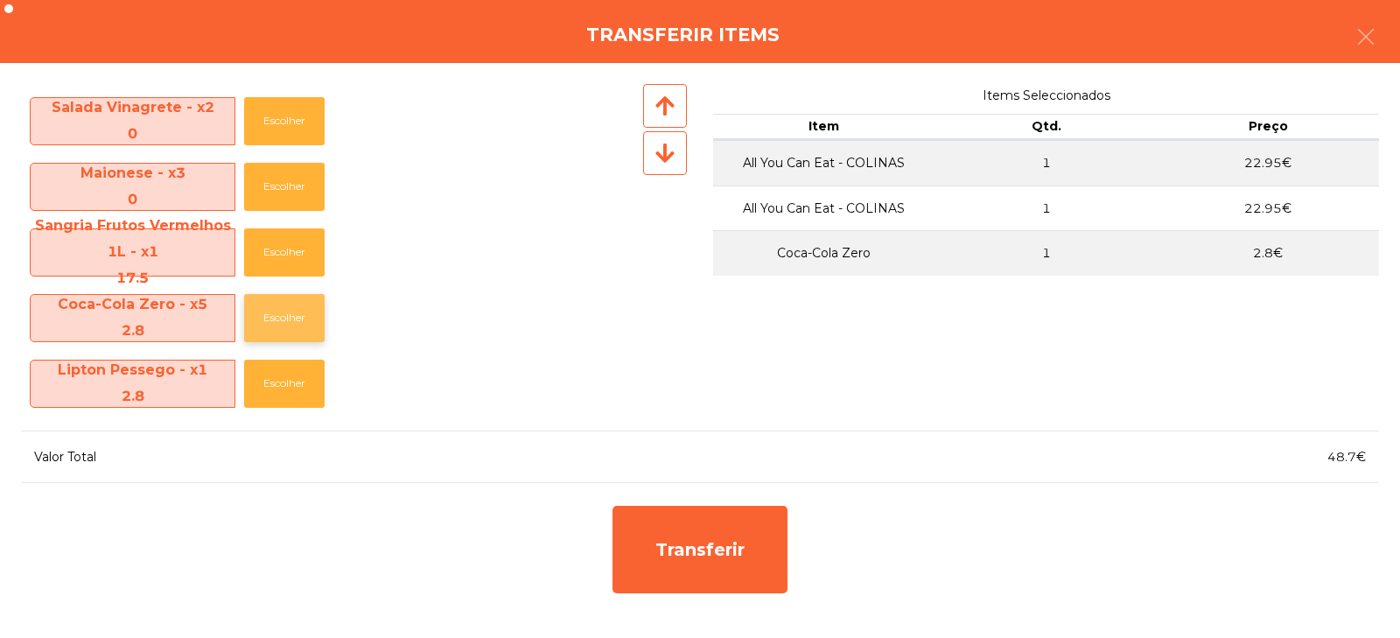
click at [290, 331] on button "Escolher" at bounding box center [284, 318] width 80 height 48
click at [295, 333] on button "Escolher" at bounding box center [284, 318] width 80 height 48
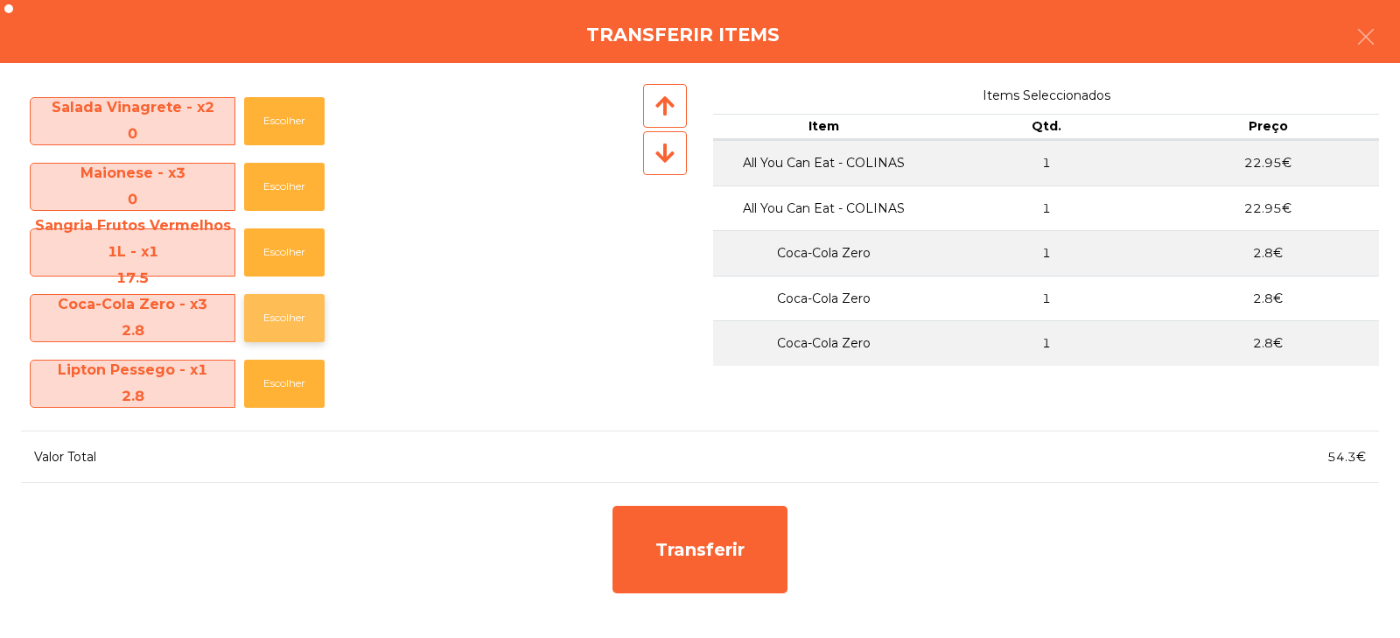
click at [292, 332] on button "Escolher" at bounding box center [284, 318] width 80 height 48
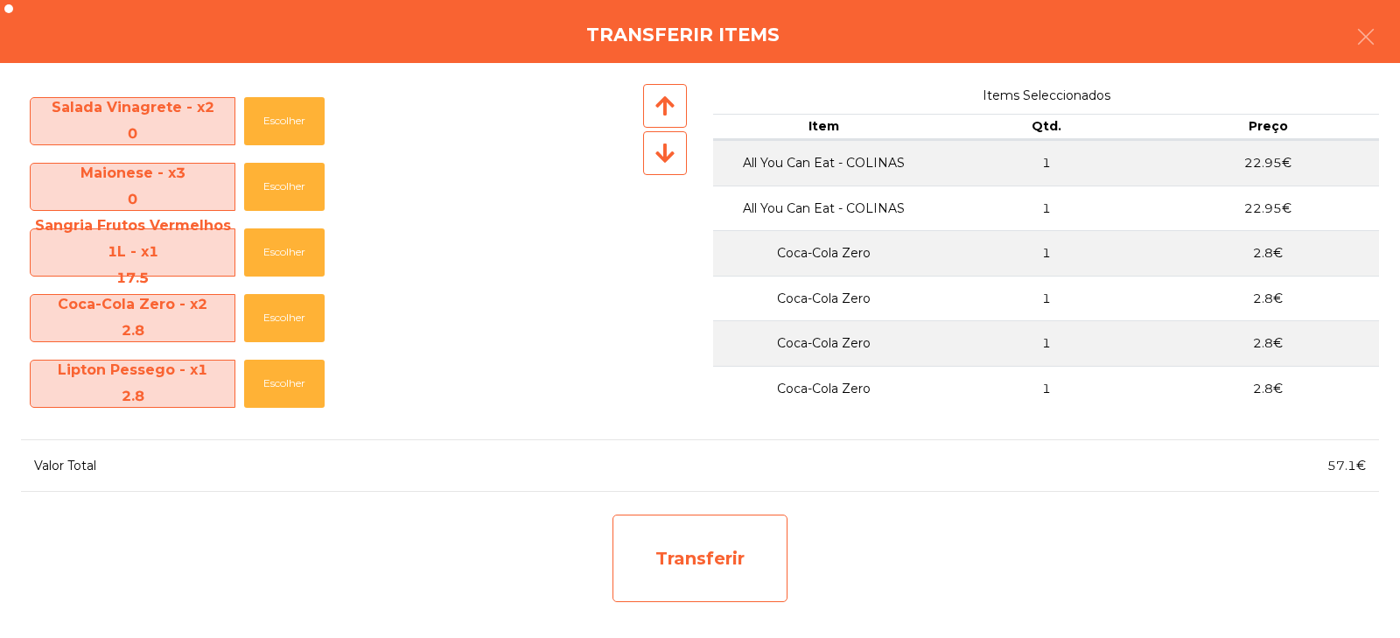
click at [695, 555] on div "Transferir" at bounding box center [699, 557] width 175 height 87
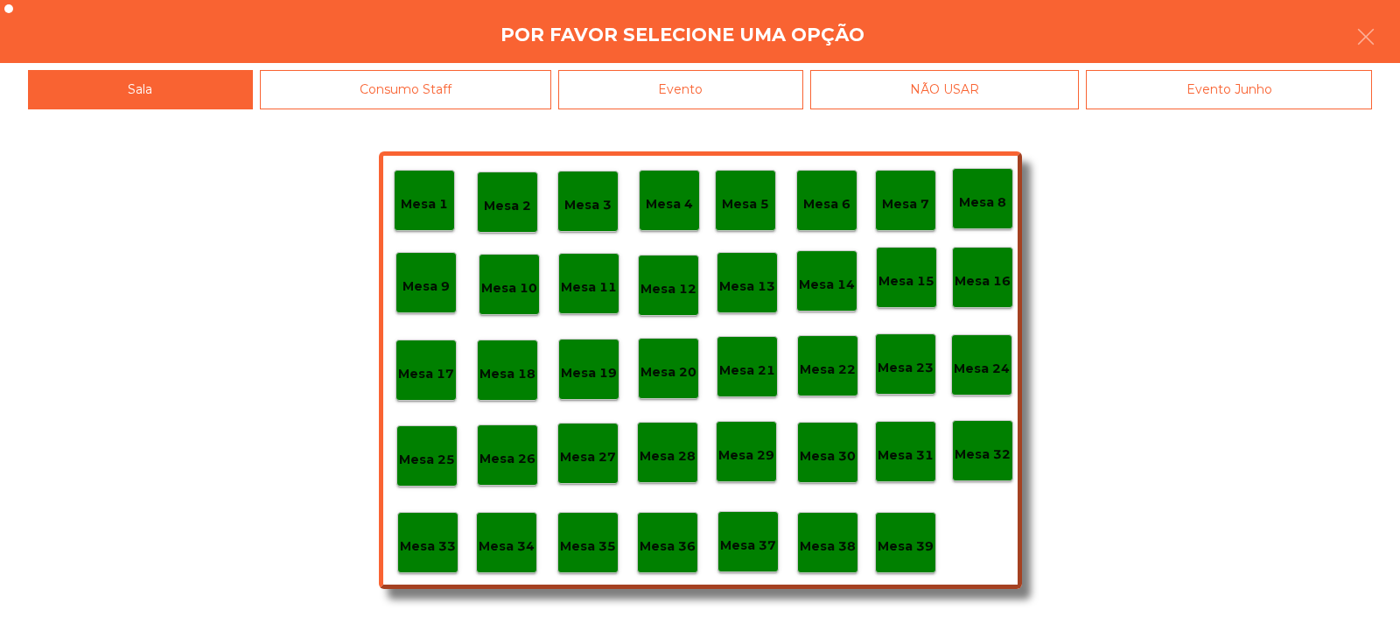
click at [440, 558] on div "Mesa 33" at bounding box center [427, 542] width 61 height 61
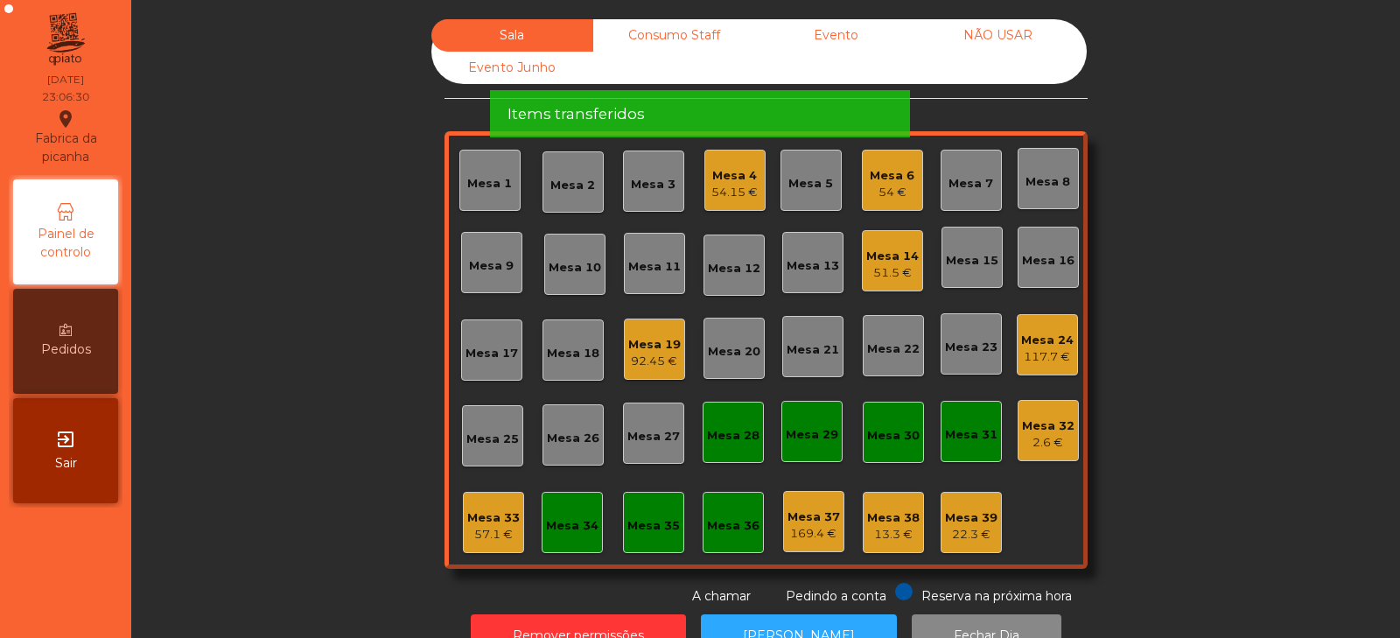
click at [477, 531] on div "57.1 €" at bounding box center [493, 534] width 52 height 17
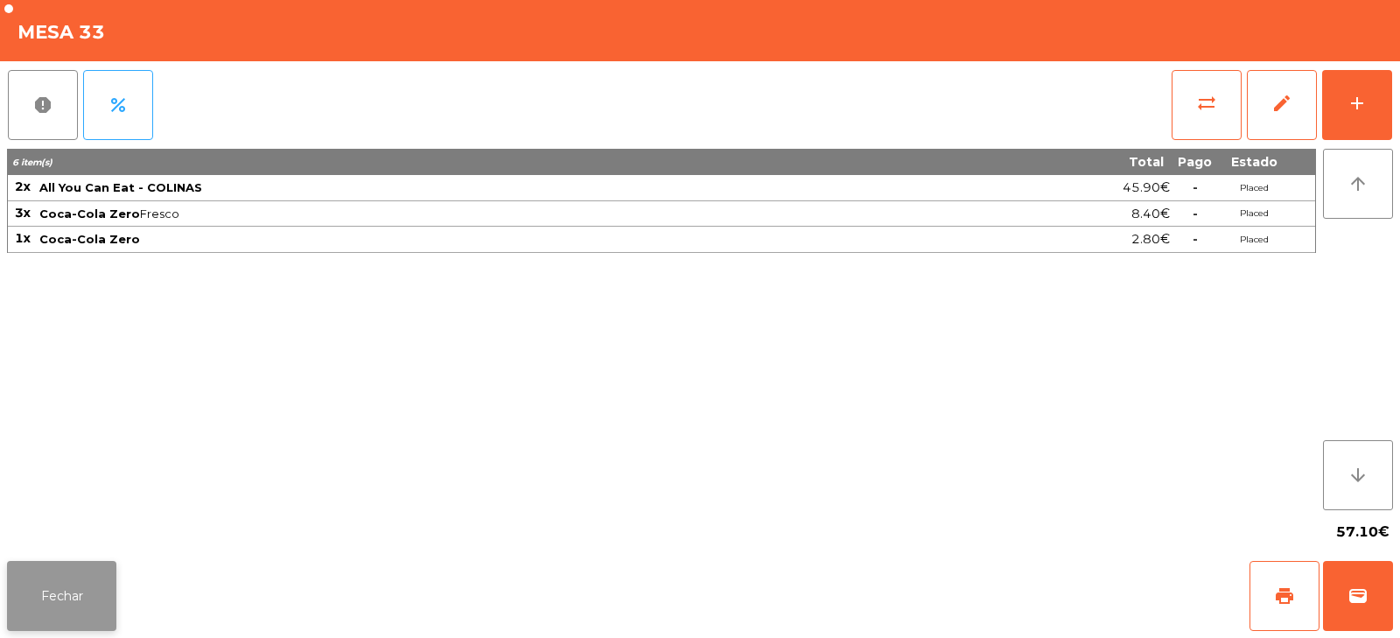
click at [114, 572] on button "Fechar" at bounding box center [61, 596] width 109 height 70
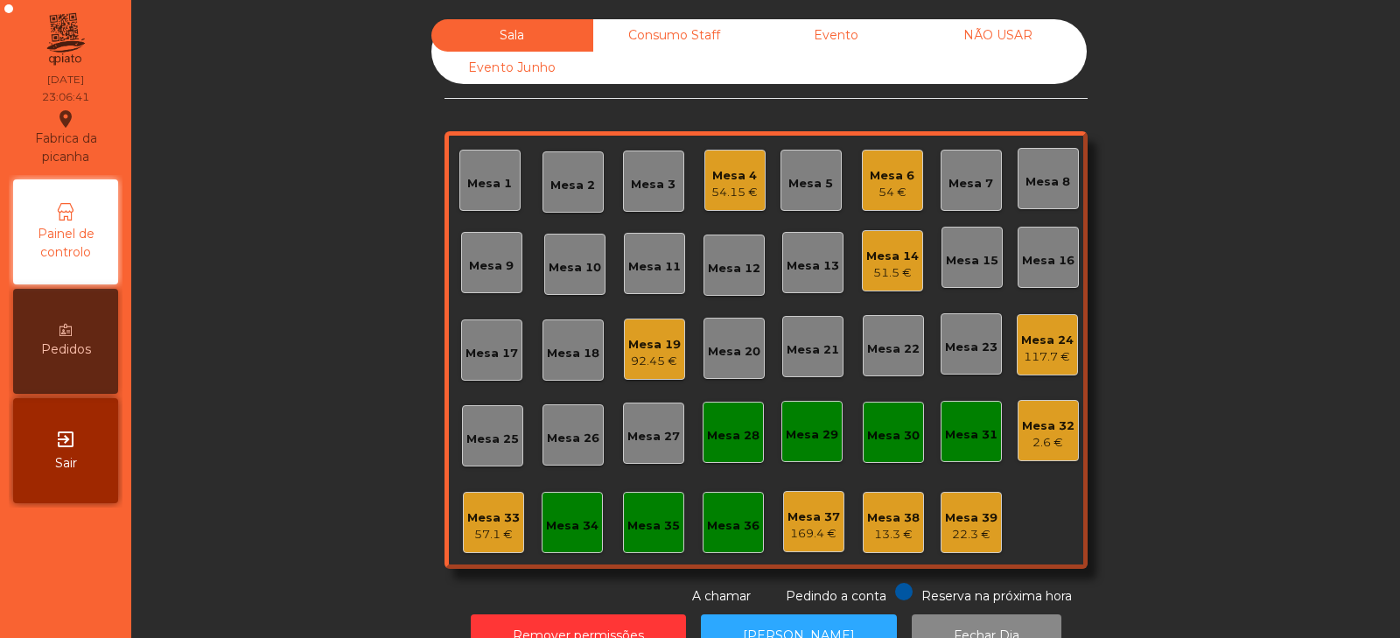
scroll to position [52, 0]
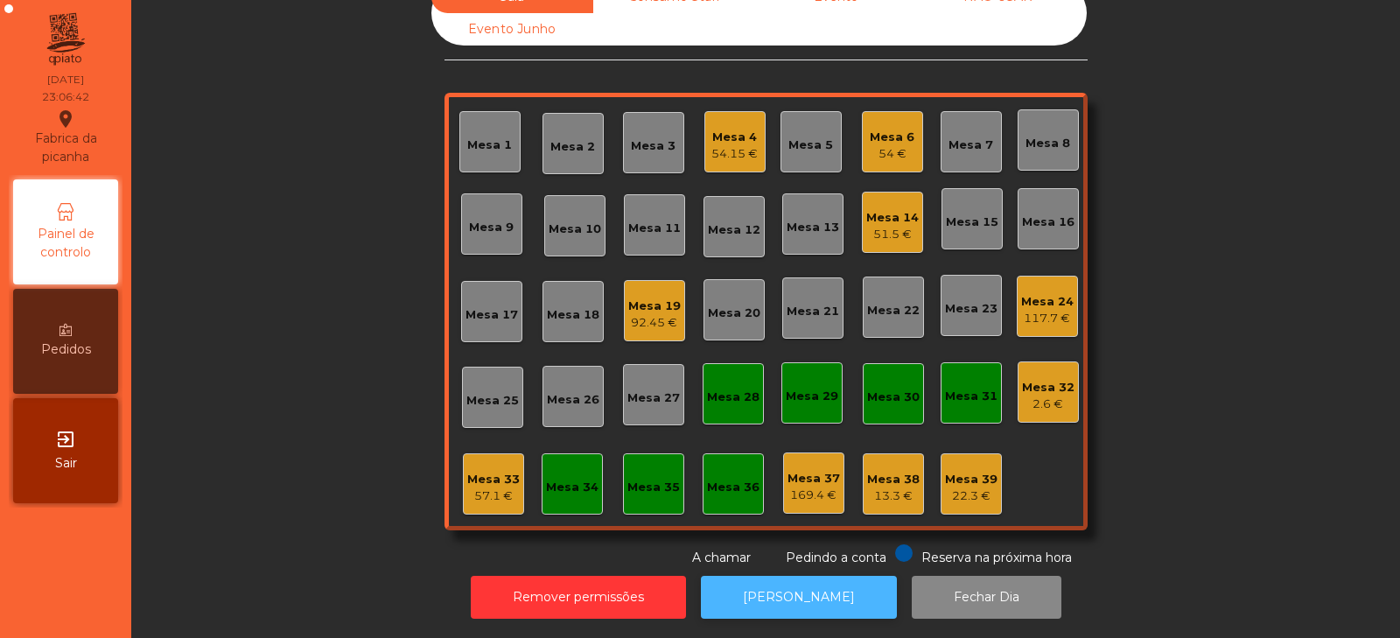
click at [802, 588] on button "[PERSON_NAME]" at bounding box center [799, 597] width 196 height 43
click at [743, 590] on button "[PERSON_NAME]" at bounding box center [799, 597] width 196 height 43
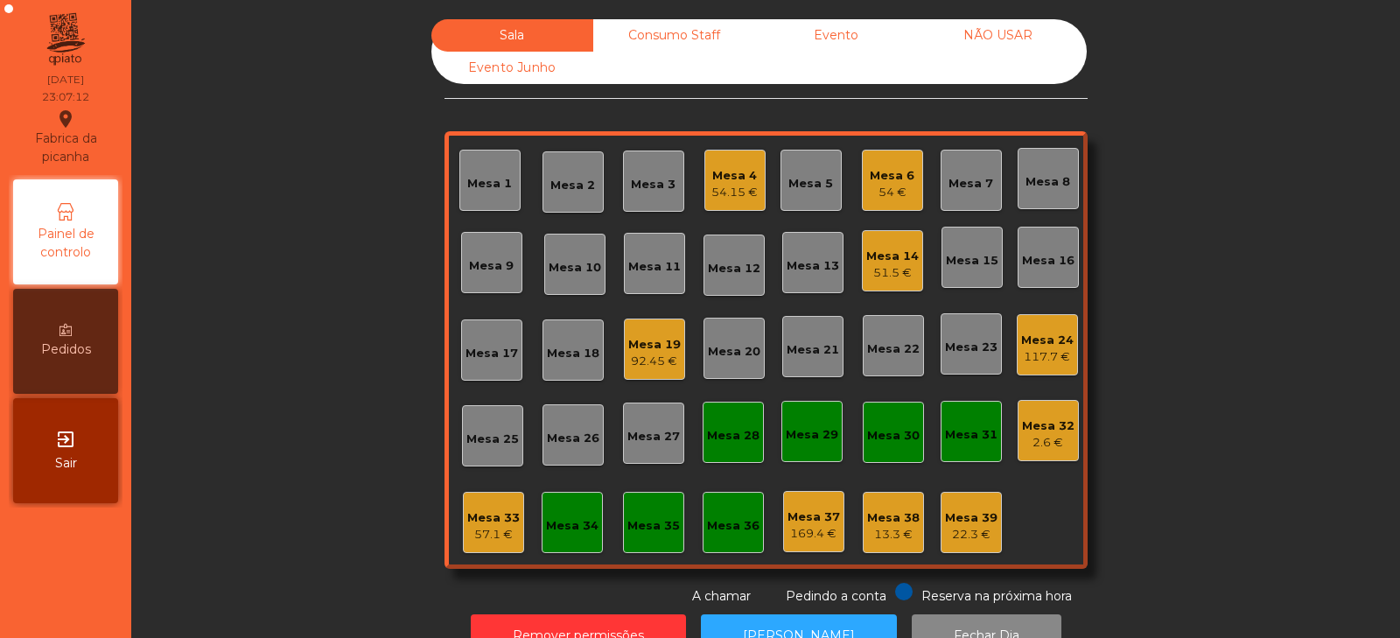
click at [1035, 355] on div "117.7 €" at bounding box center [1047, 356] width 52 height 17
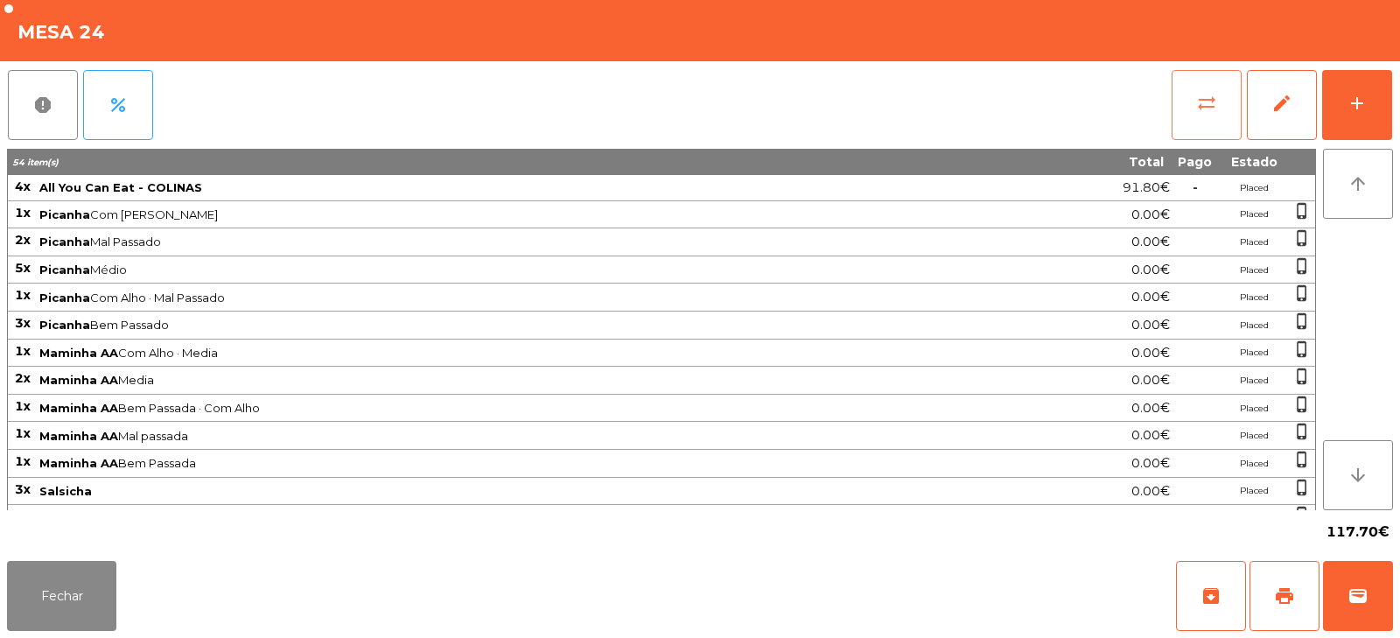
click at [1204, 112] on span "sync_alt" at bounding box center [1206, 103] width 21 height 21
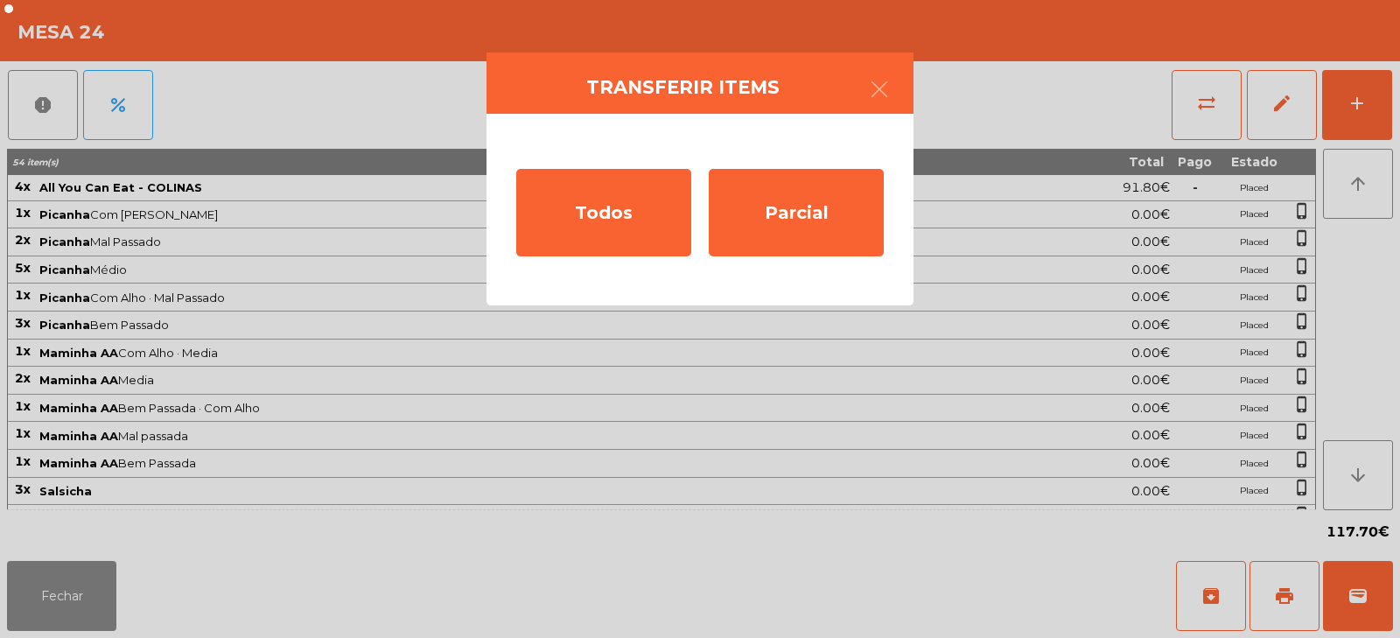
click at [847, 390] on ngb-modal-window "Transferir items Todos Parcial" at bounding box center [700, 319] width 1400 height 638
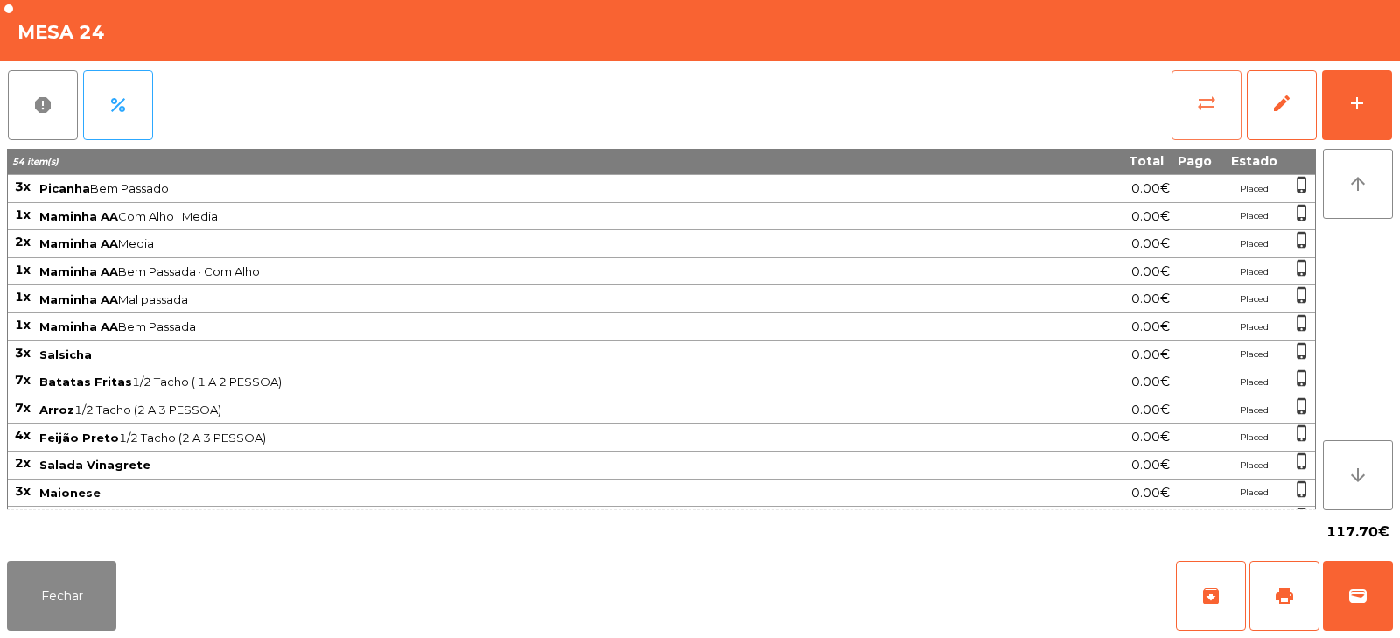
scroll to position [270, 0]
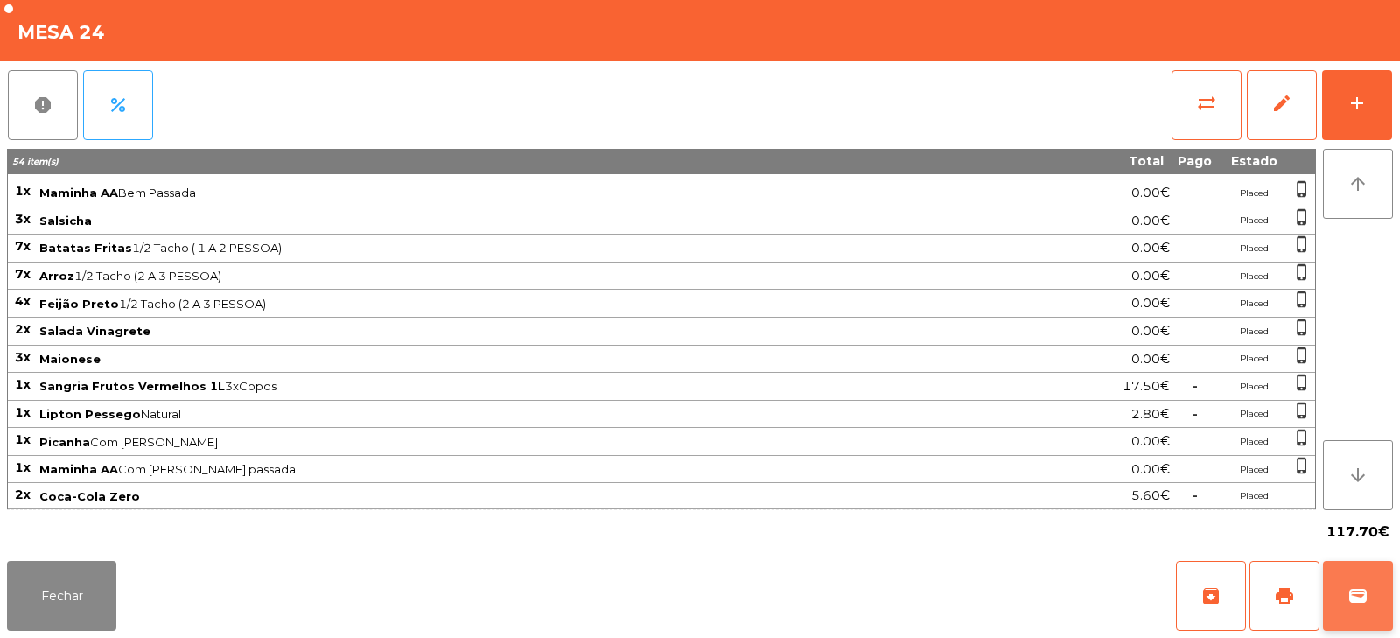
click at [1361, 595] on span "wallet" at bounding box center [1357, 595] width 21 height 21
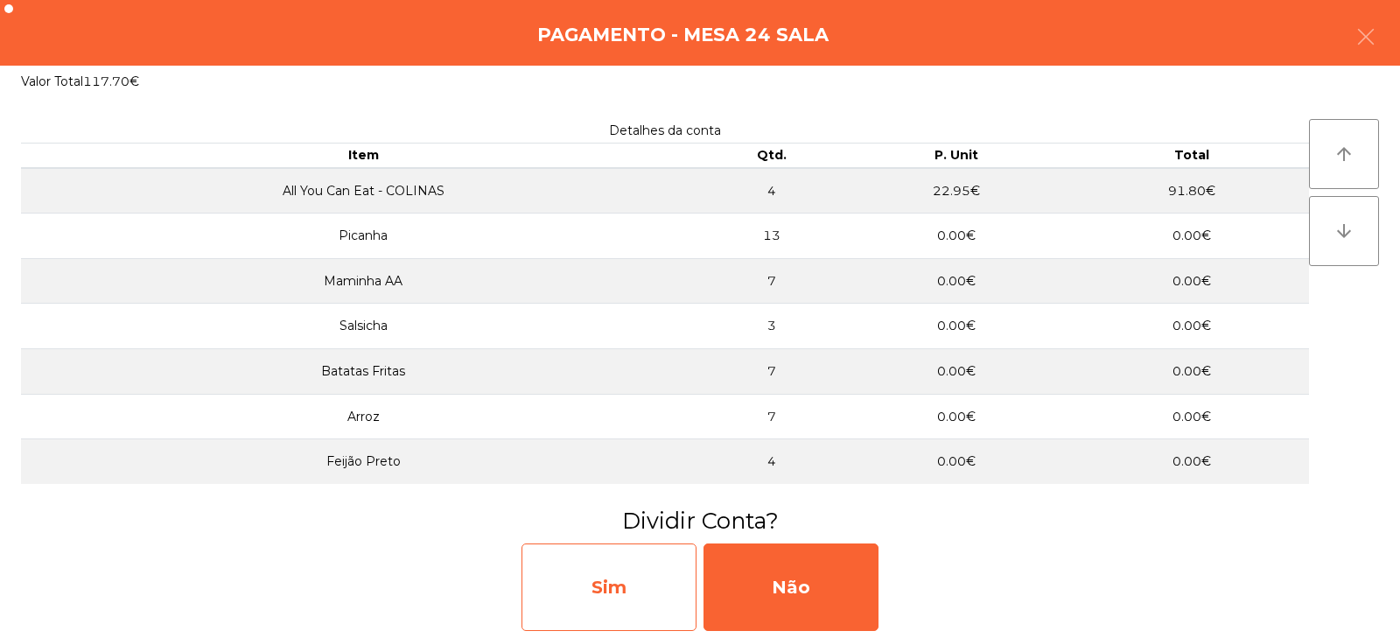
click at [639, 562] on div "Sim" at bounding box center [608, 586] width 175 height 87
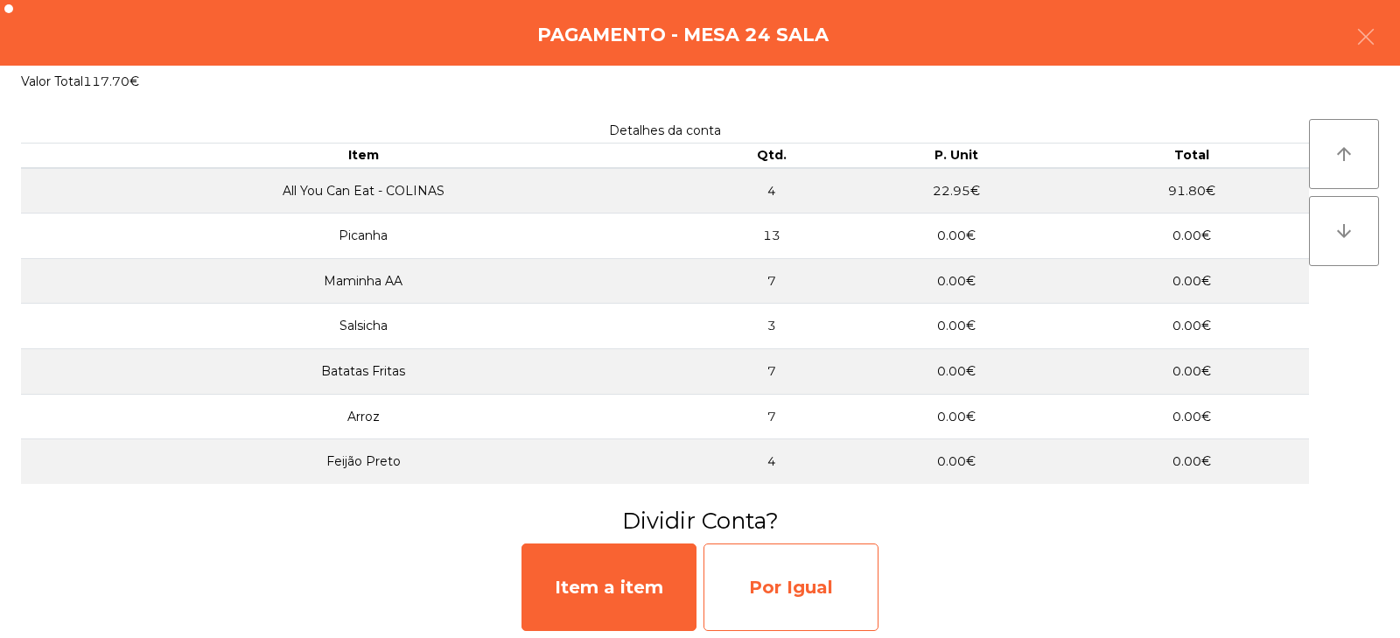
click at [805, 572] on div "Por Igual" at bounding box center [790, 586] width 175 height 87
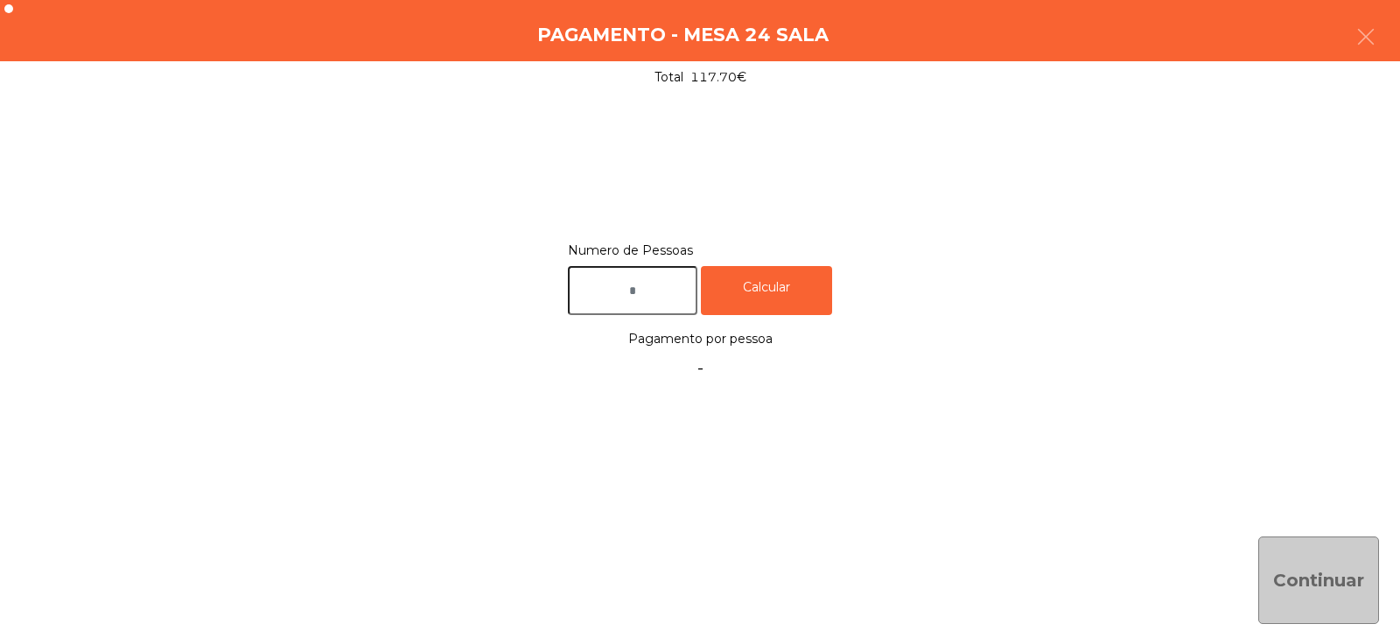
click at [670, 293] on input "text" at bounding box center [632, 291] width 129 height 50
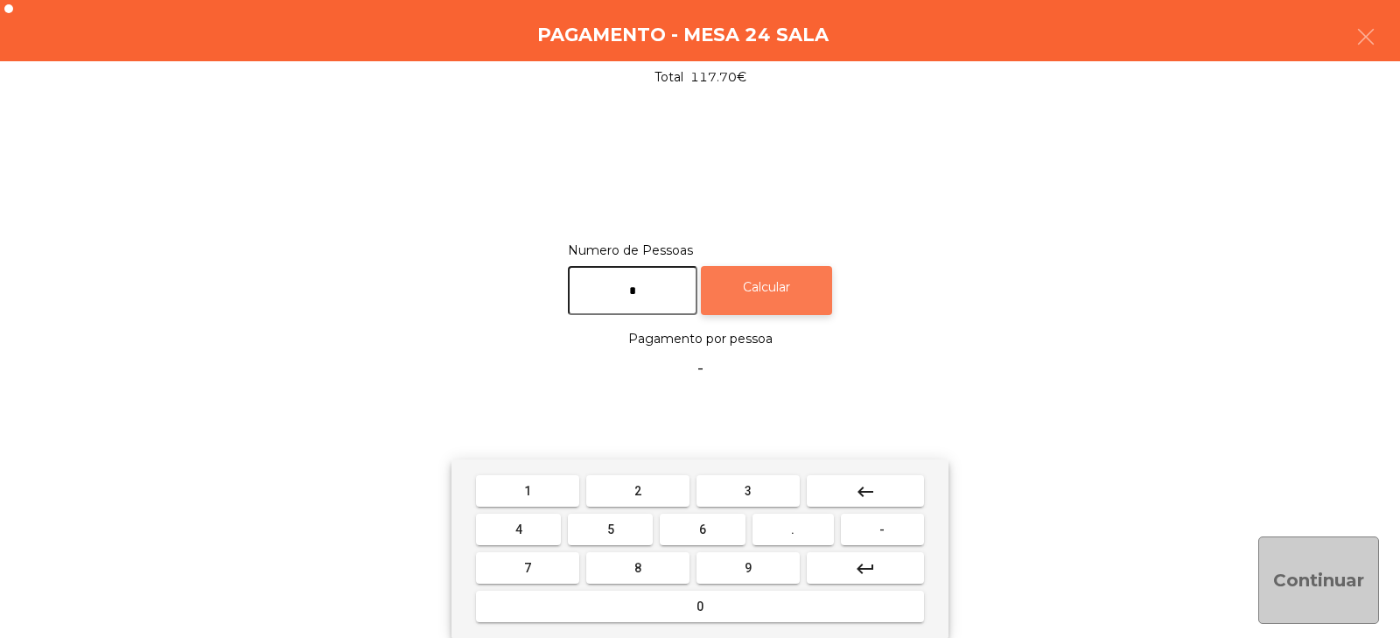
type input "*"
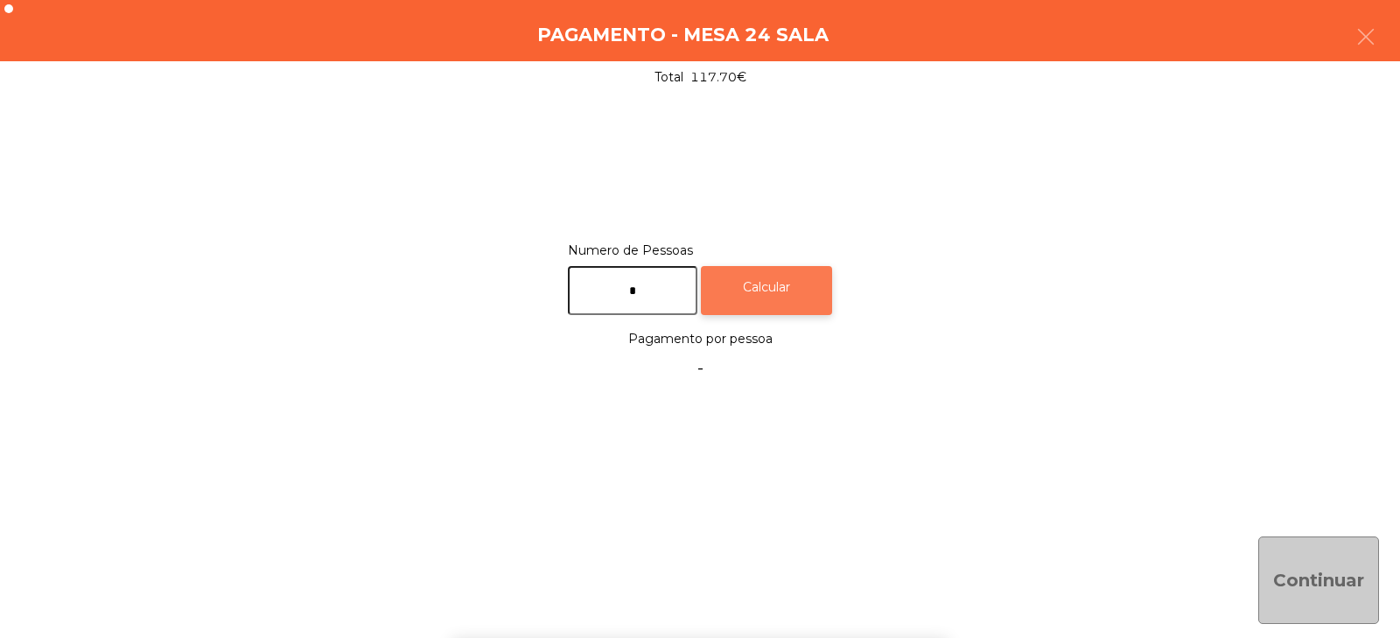
click at [813, 282] on div "Calcular" at bounding box center [766, 291] width 131 height 50
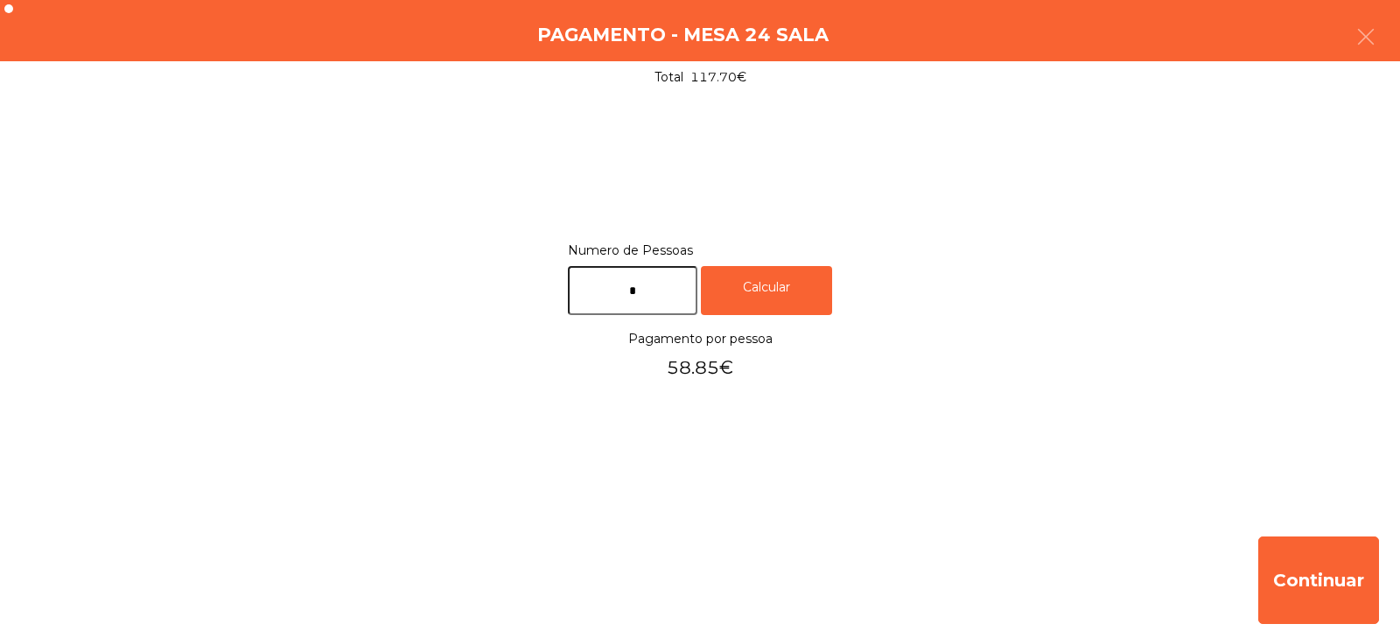
click at [809, 443] on div "Numero de Pessoas * Calcular Pagamento por pessoa 58.85€" at bounding box center [700, 308] width 1400 height 429
click at [804, 440] on div "Numero de Pessoas * Calcular Pagamento por pessoa 58.85€" at bounding box center [700, 308] width 1400 height 429
click at [1360, 38] on icon "button" at bounding box center [1365, 36] width 21 height 21
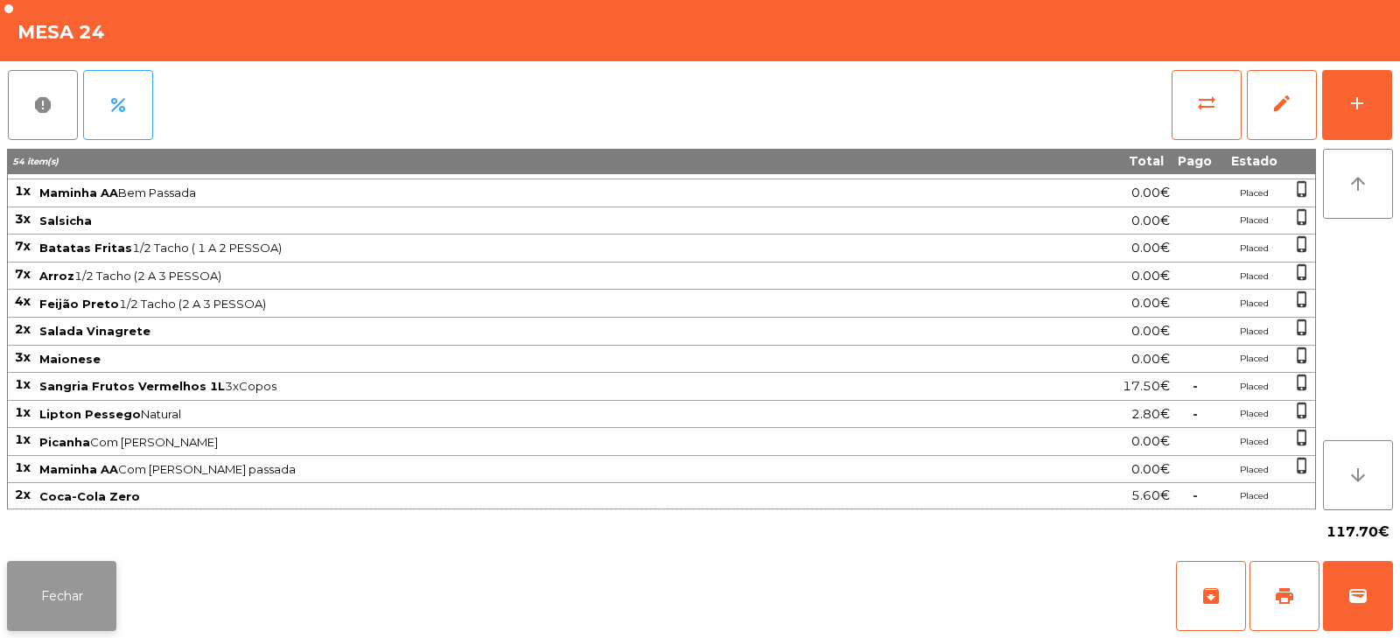
click at [17, 606] on button "Fechar" at bounding box center [61, 596] width 109 height 70
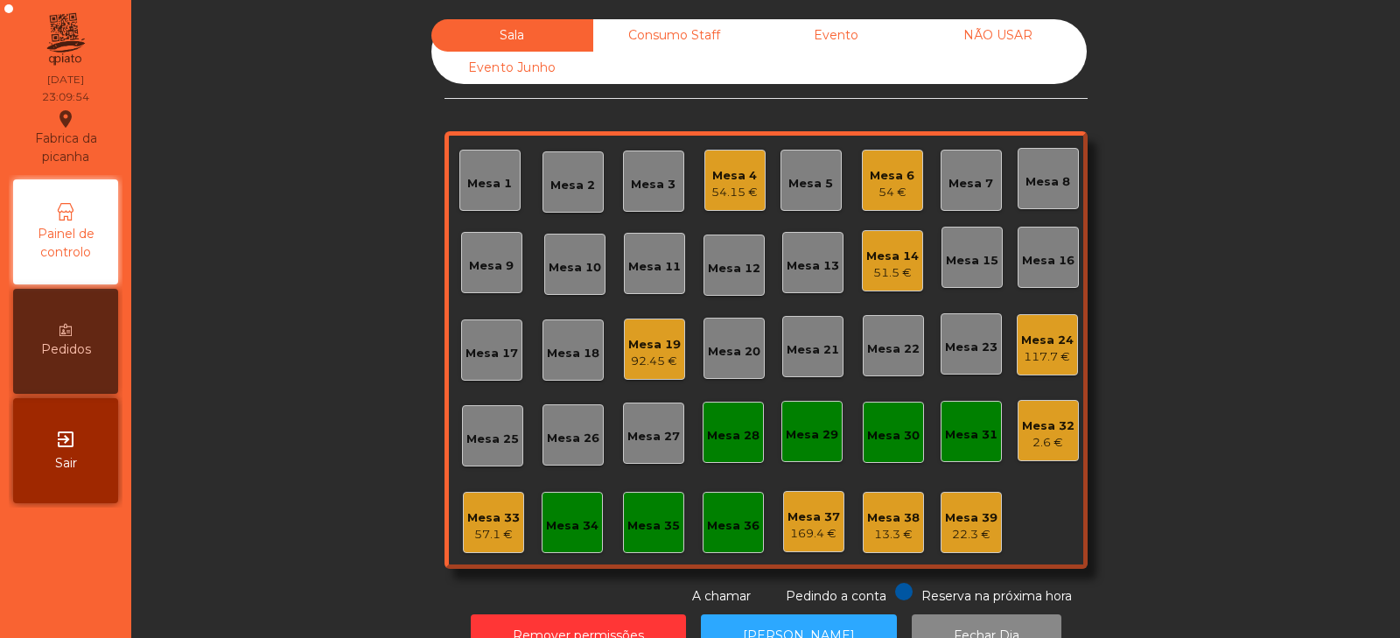
click at [747, 206] on div "Mesa 4 54.15 €" at bounding box center [734, 180] width 61 height 61
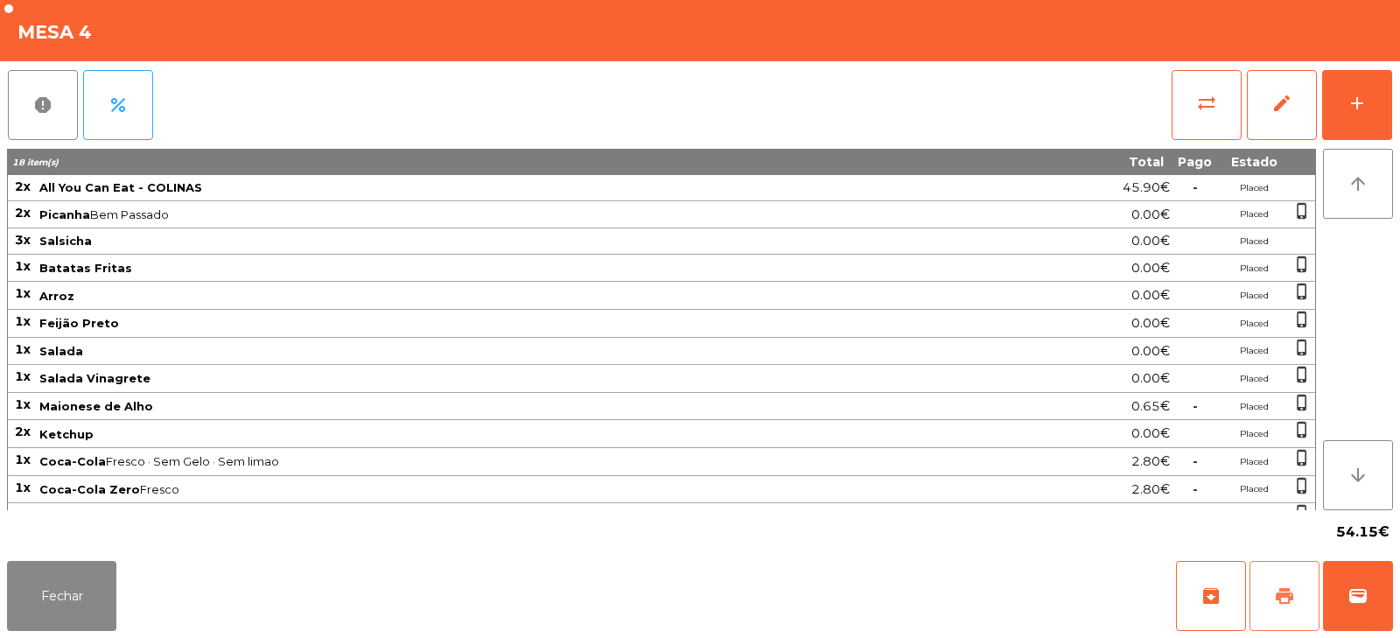
click at [1309, 576] on button "print" at bounding box center [1284, 596] width 70 height 70
click at [93, 590] on button "Fechar" at bounding box center [61, 596] width 109 height 70
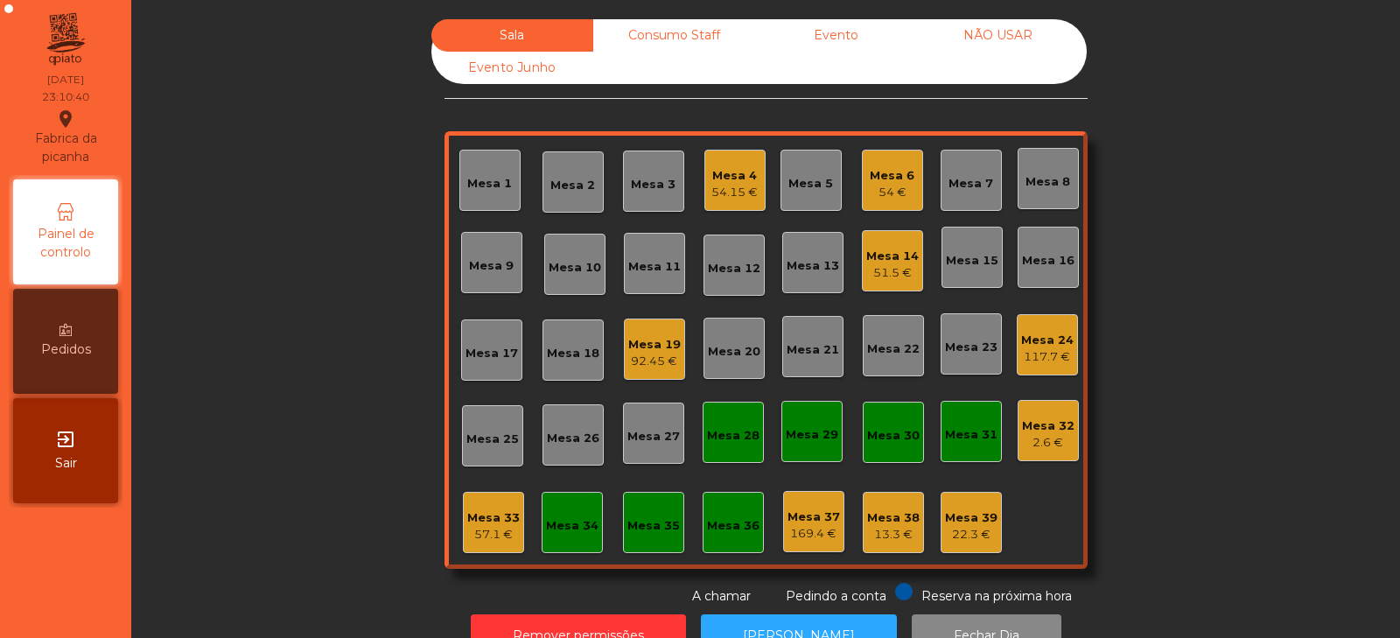
scroll to position [52, 0]
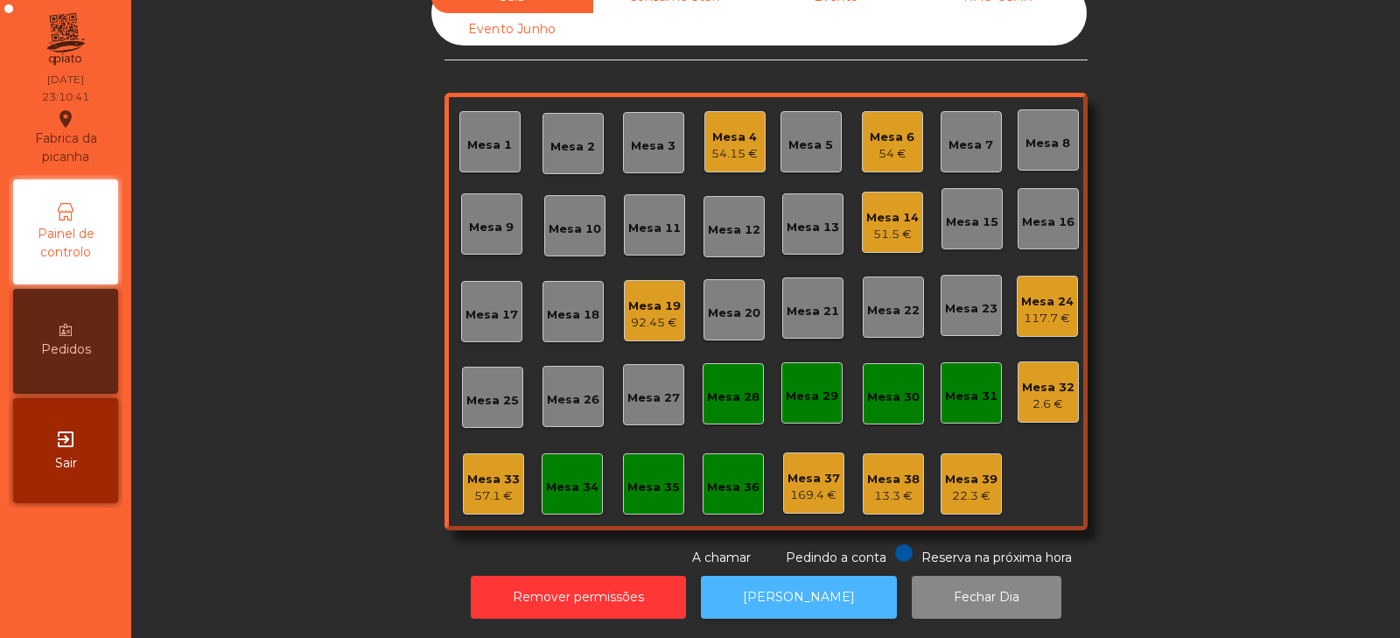
click at [805, 579] on button "[PERSON_NAME]" at bounding box center [799, 597] width 196 height 43
click at [817, 590] on button "[PERSON_NAME]" at bounding box center [799, 597] width 196 height 43
click at [819, 589] on button "[PERSON_NAME]" at bounding box center [799, 597] width 196 height 43
click at [469, 487] on div "57.1 €" at bounding box center [493, 495] width 52 height 17
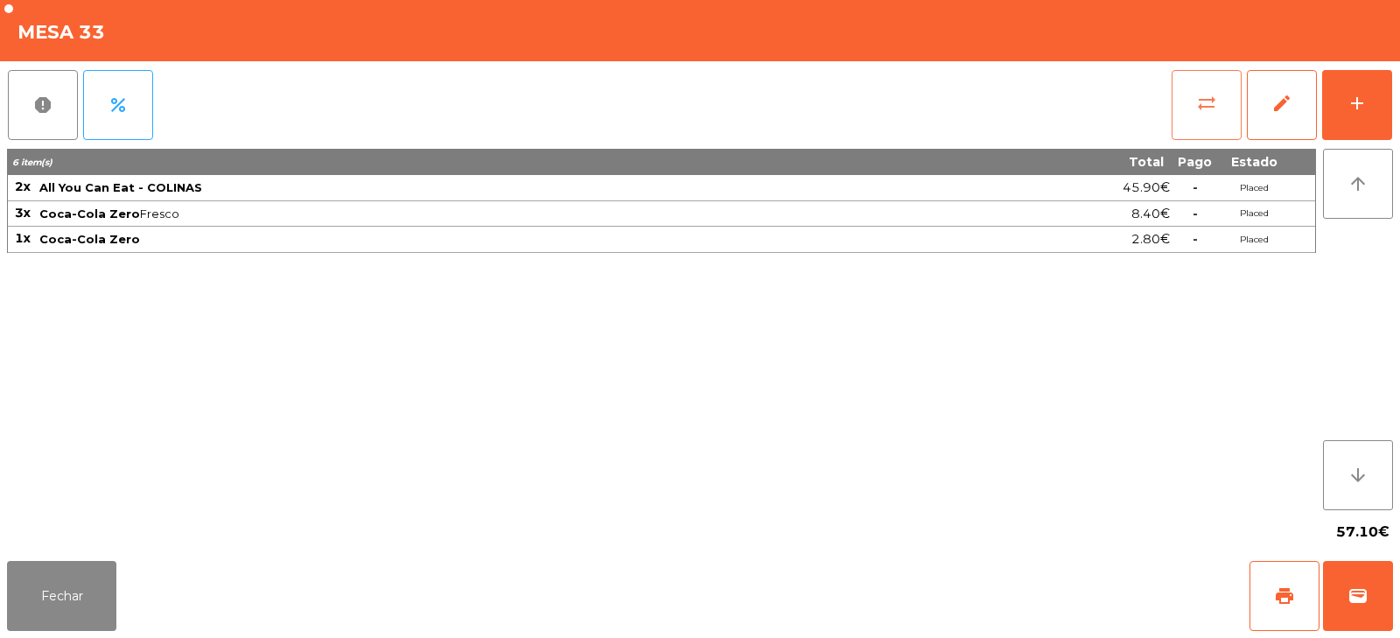
click at [1199, 105] on span "sync_alt" at bounding box center [1206, 103] width 21 height 21
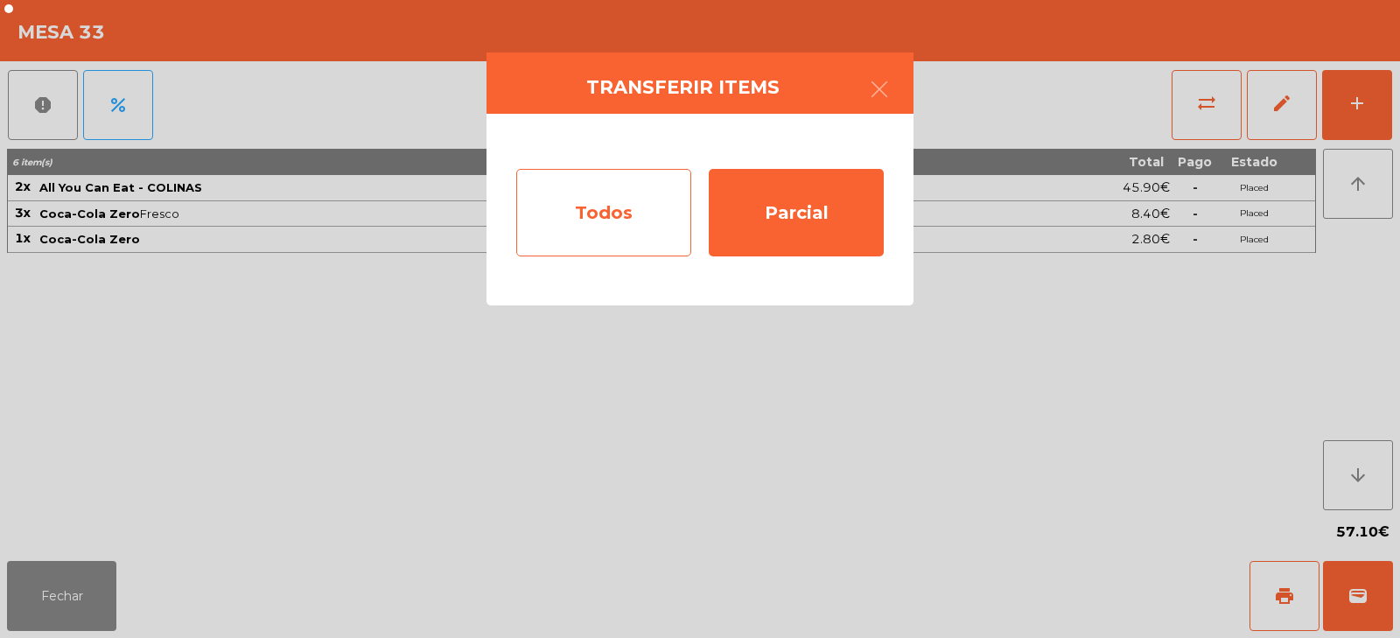
click at [635, 213] on div "Todos" at bounding box center [603, 212] width 175 height 87
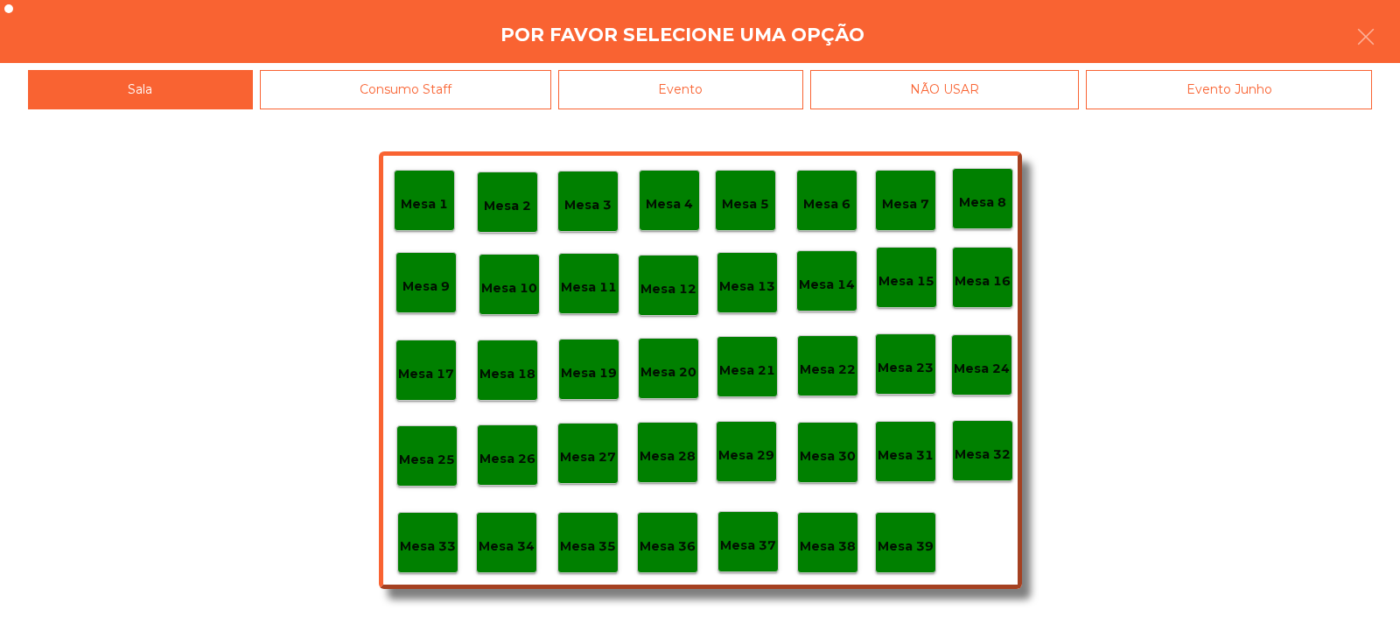
click at [761, 88] on div "Evento" at bounding box center [680, 89] width 245 height 39
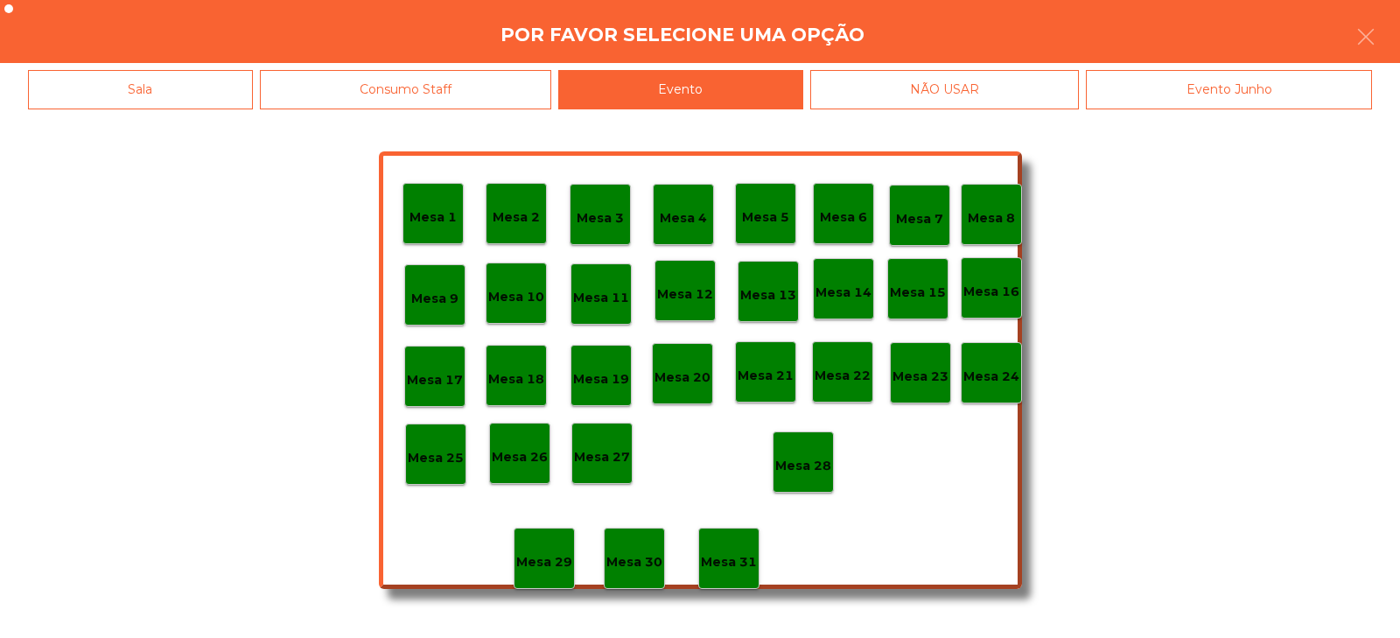
click at [801, 451] on div "Mesa 28" at bounding box center [803, 462] width 56 height 27
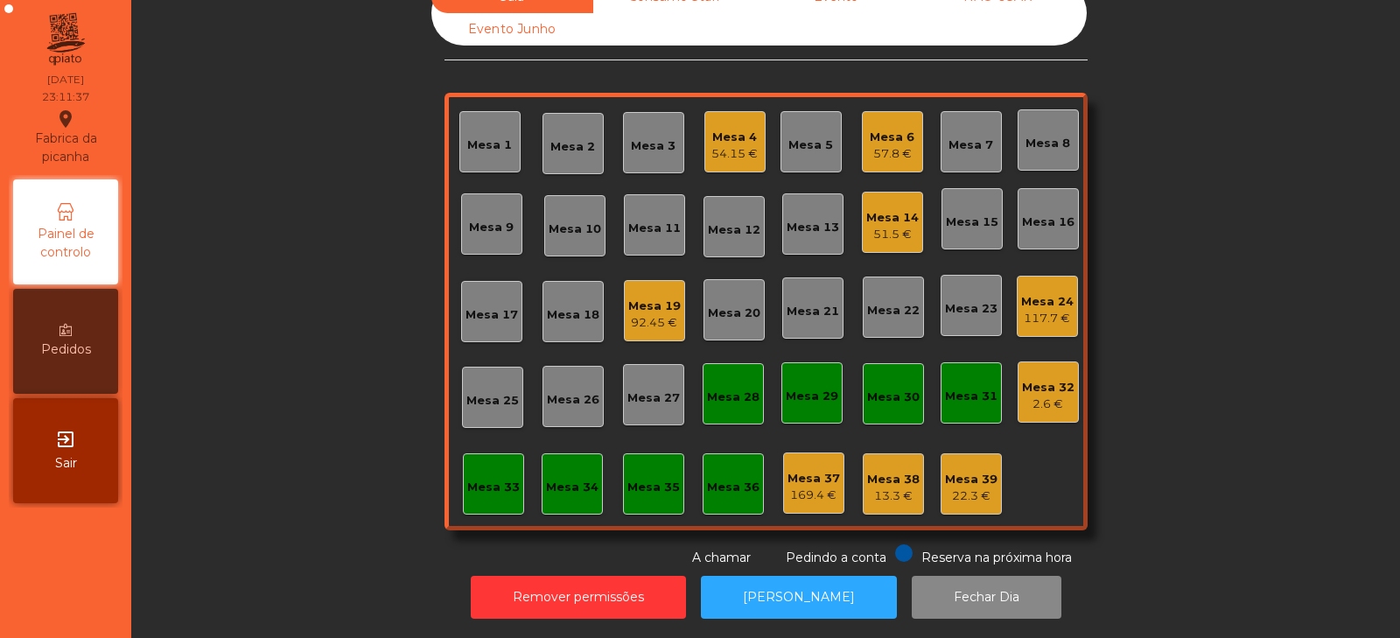
click at [1046, 310] on div "117.7 €" at bounding box center [1047, 318] width 52 height 17
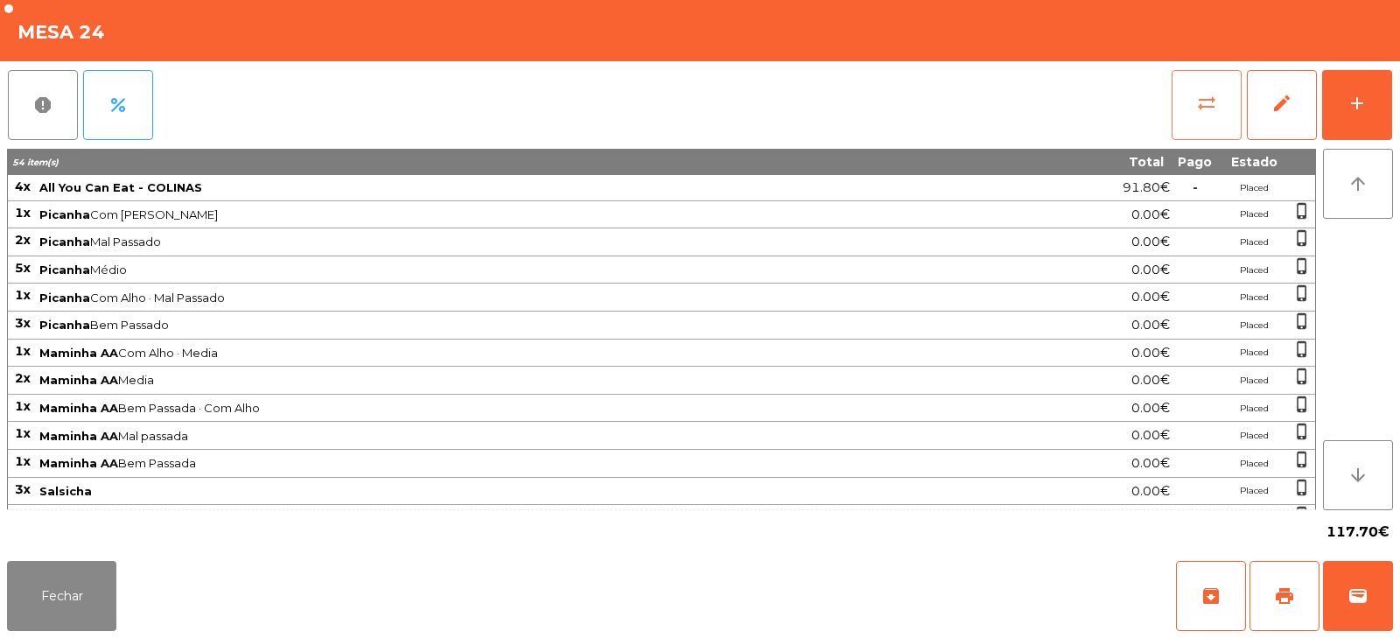
click at [1219, 116] on button "sync_alt" at bounding box center [1206, 105] width 70 height 70
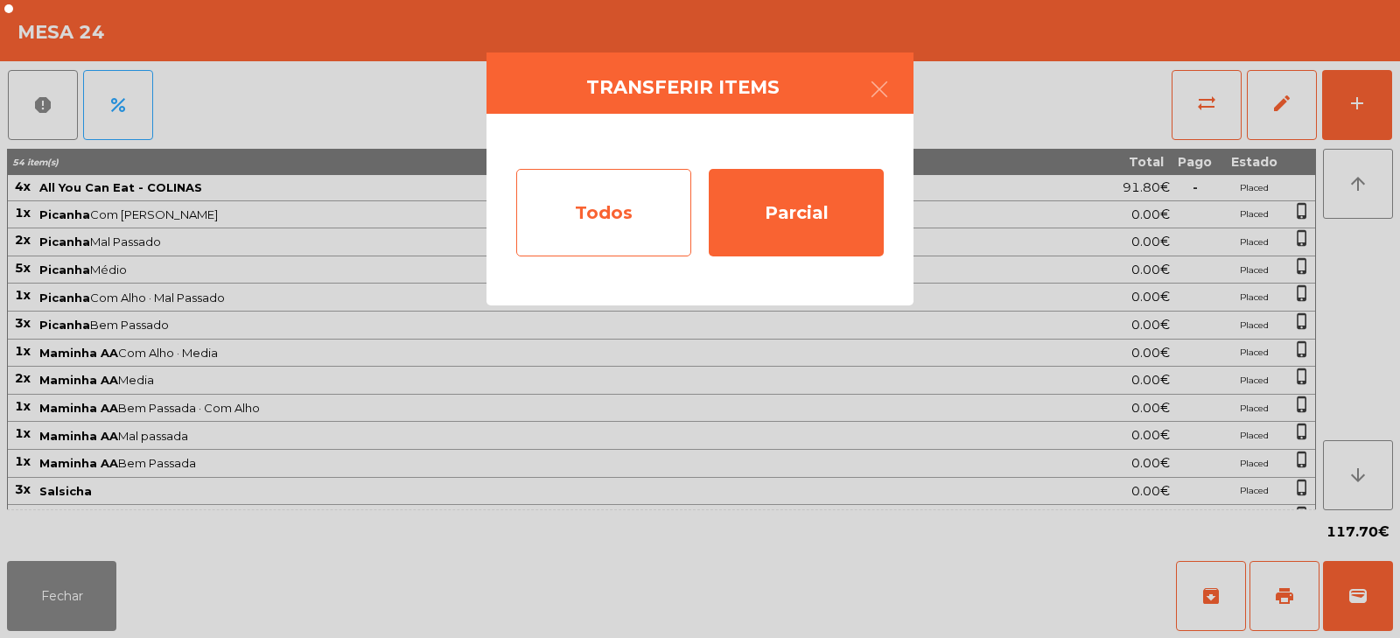
click at [630, 206] on div "Todos" at bounding box center [603, 212] width 175 height 87
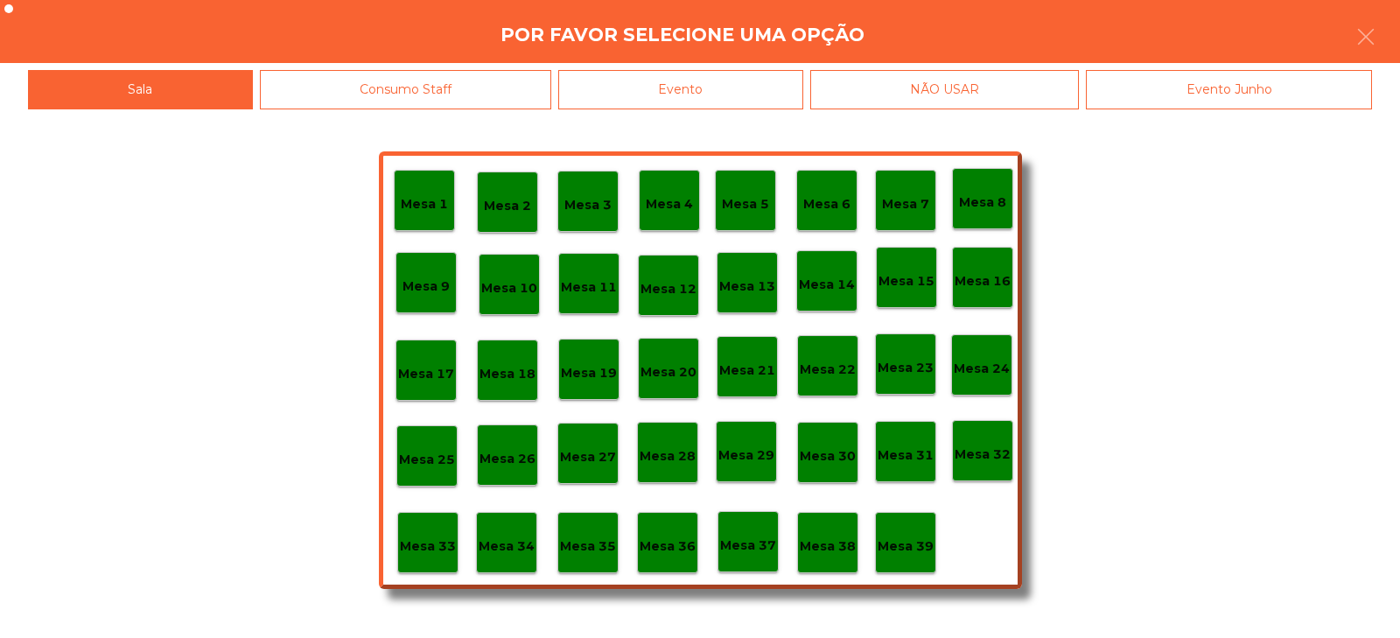
click at [723, 79] on div "Evento" at bounding box center [680, 89] width 245 height 39
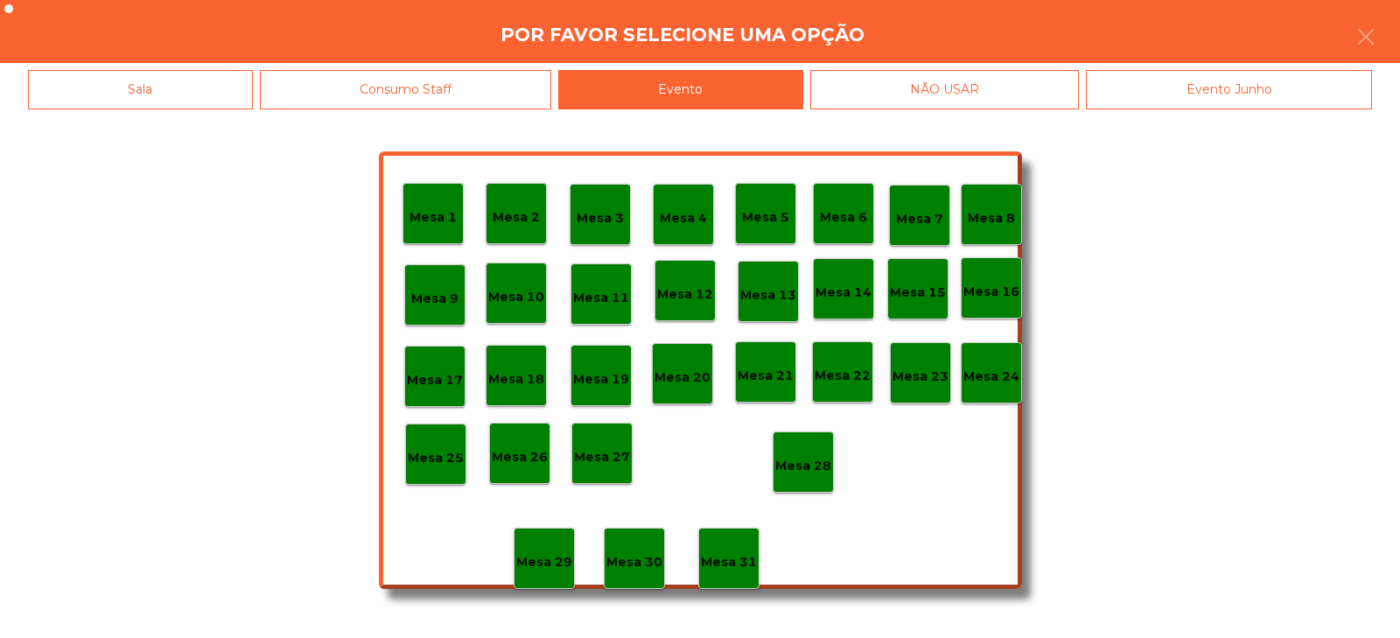
click at [803, 454] on div "Mesa 28" at bounding box center [803, 462] width 56 height 27
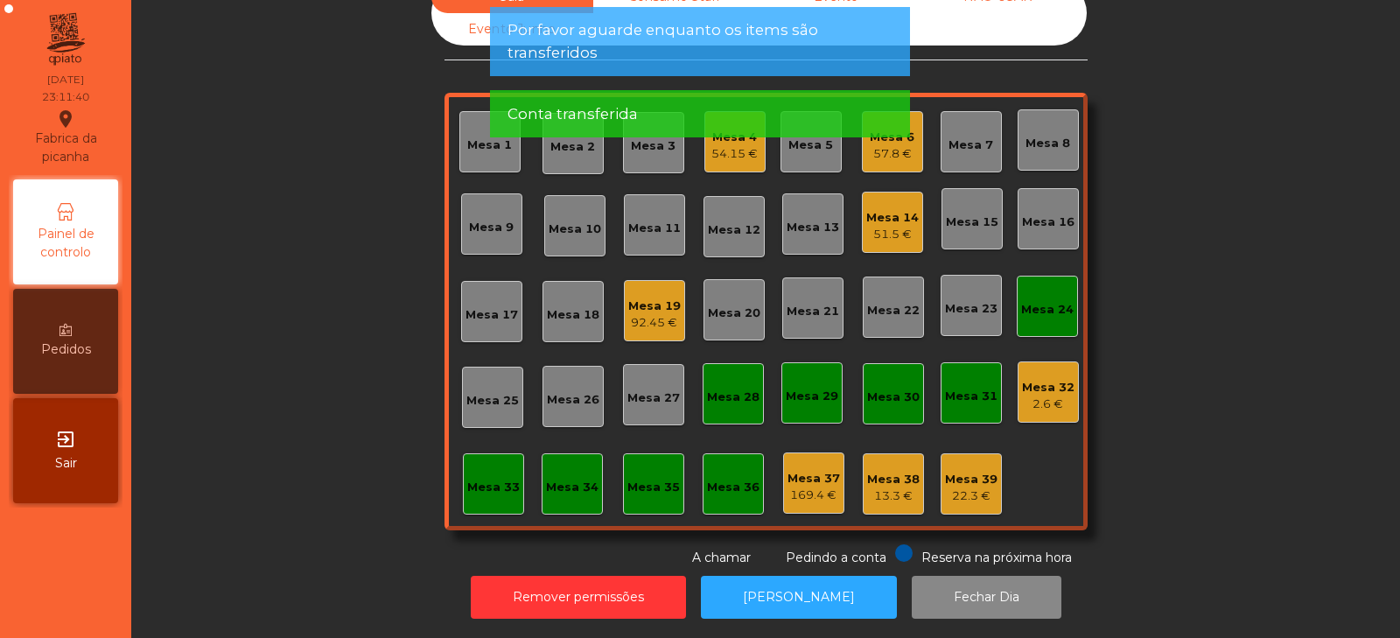
click at [1034, 301] on div "Mesa 24" at bounding box center [1047, 309] width 52 height 17
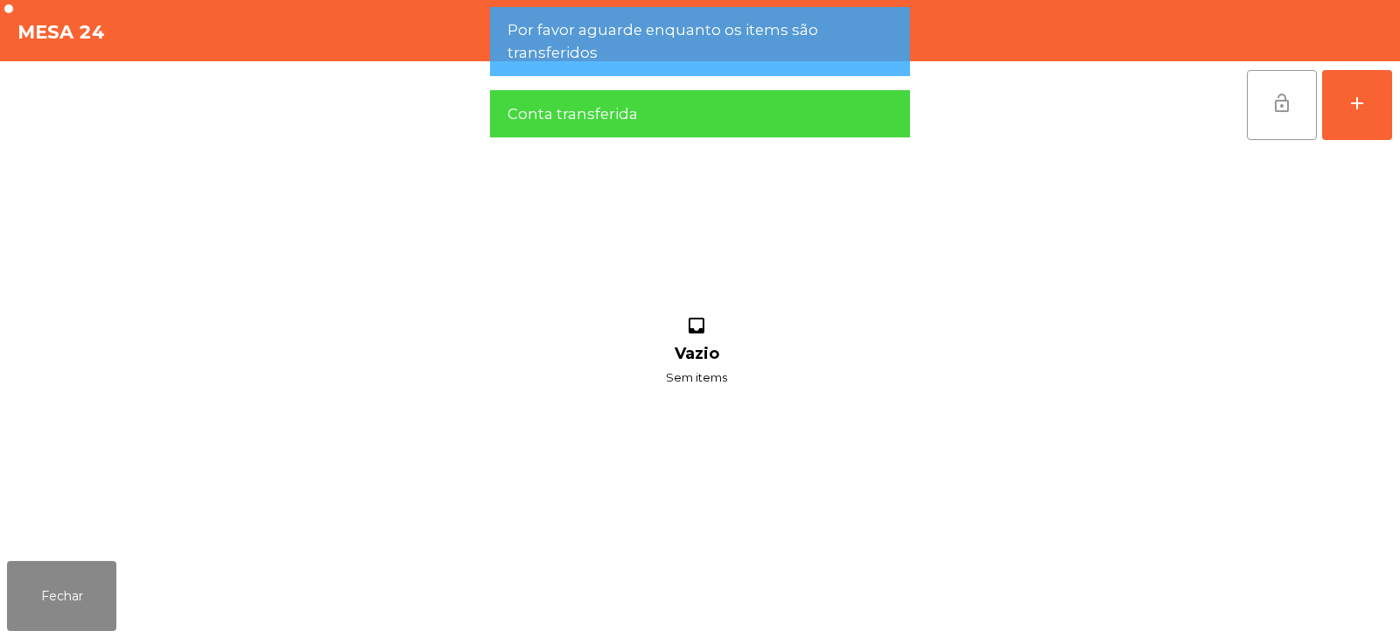
click at [1273, 119] on button "lock_open" at bounding box center [1282, 105] width 70 height 70
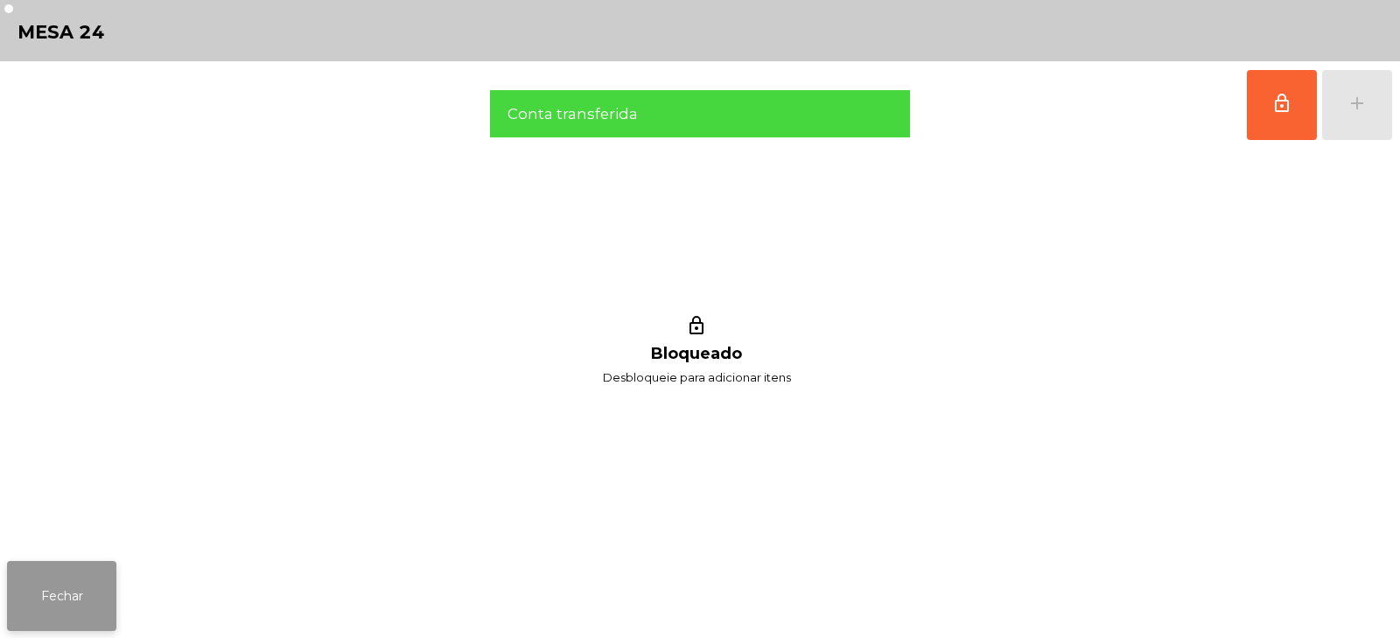
click at [85, 576] on button "Fechar" at bounding box center [61, 596] width 109 height 70
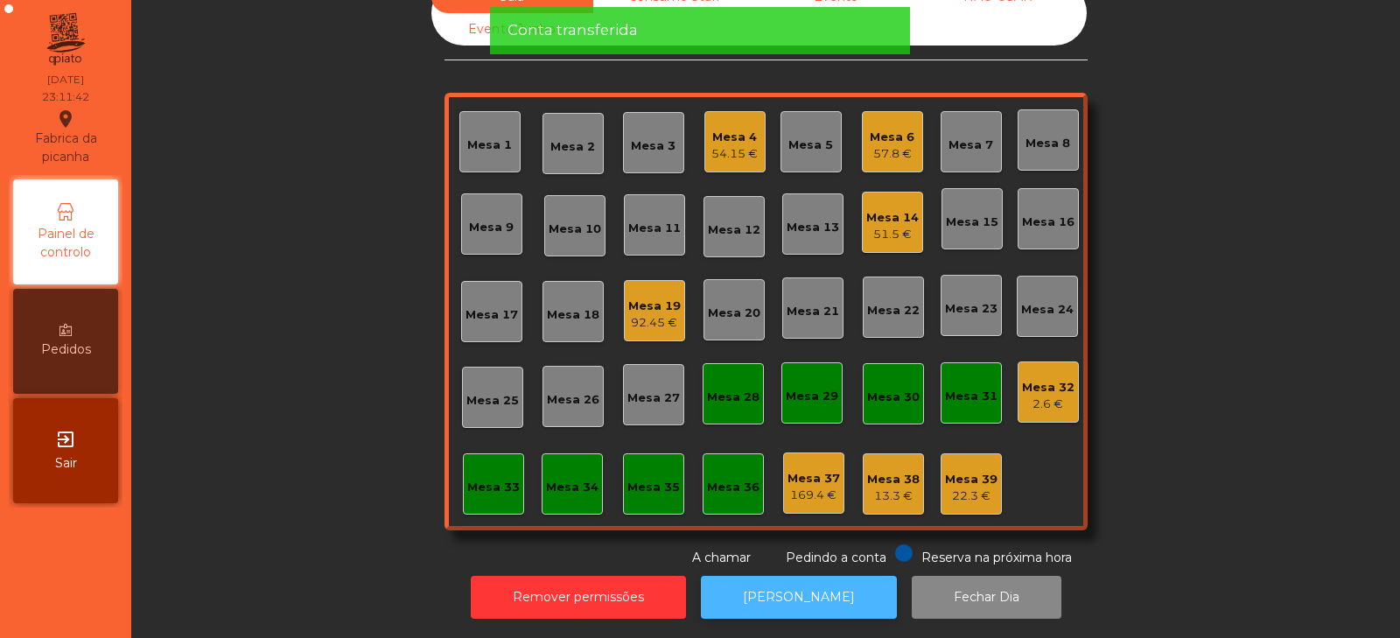
click at [807, 576] on button "[PERSON_NAME]" at bounding box center [799, 597] width 196 height 43
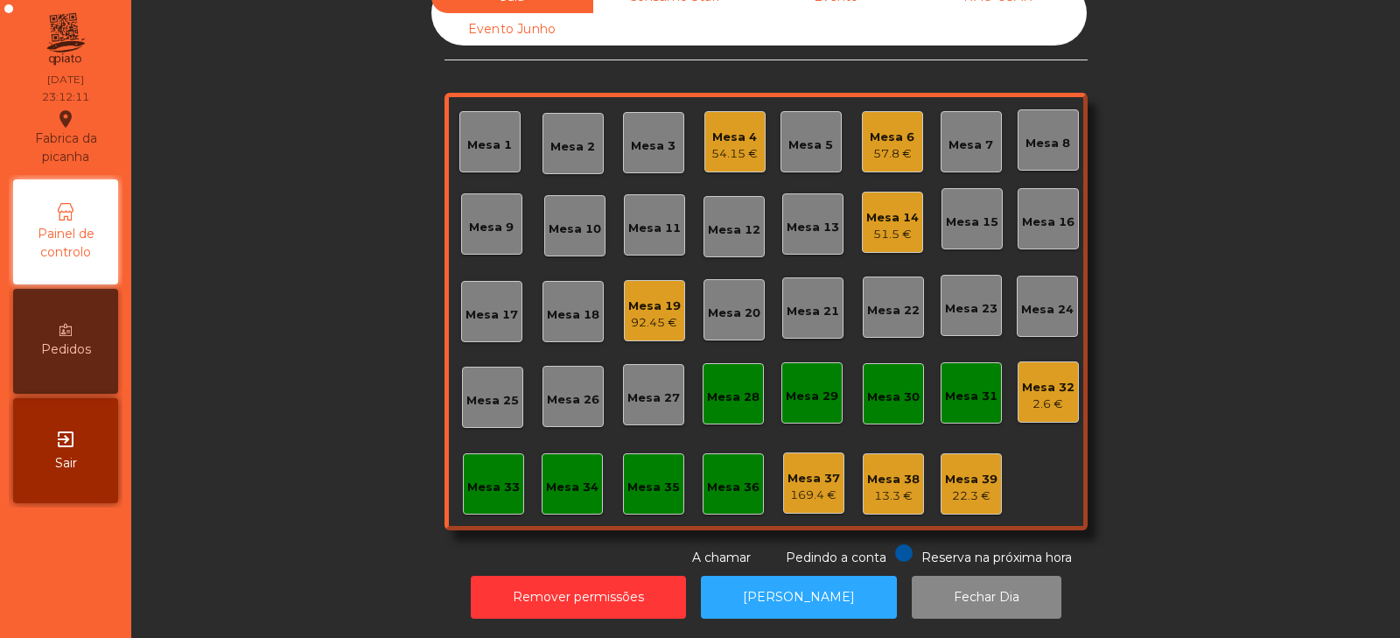
click at [728, 145] on div "54.15 €" at bounding box center [734, 153] width 46 height 17
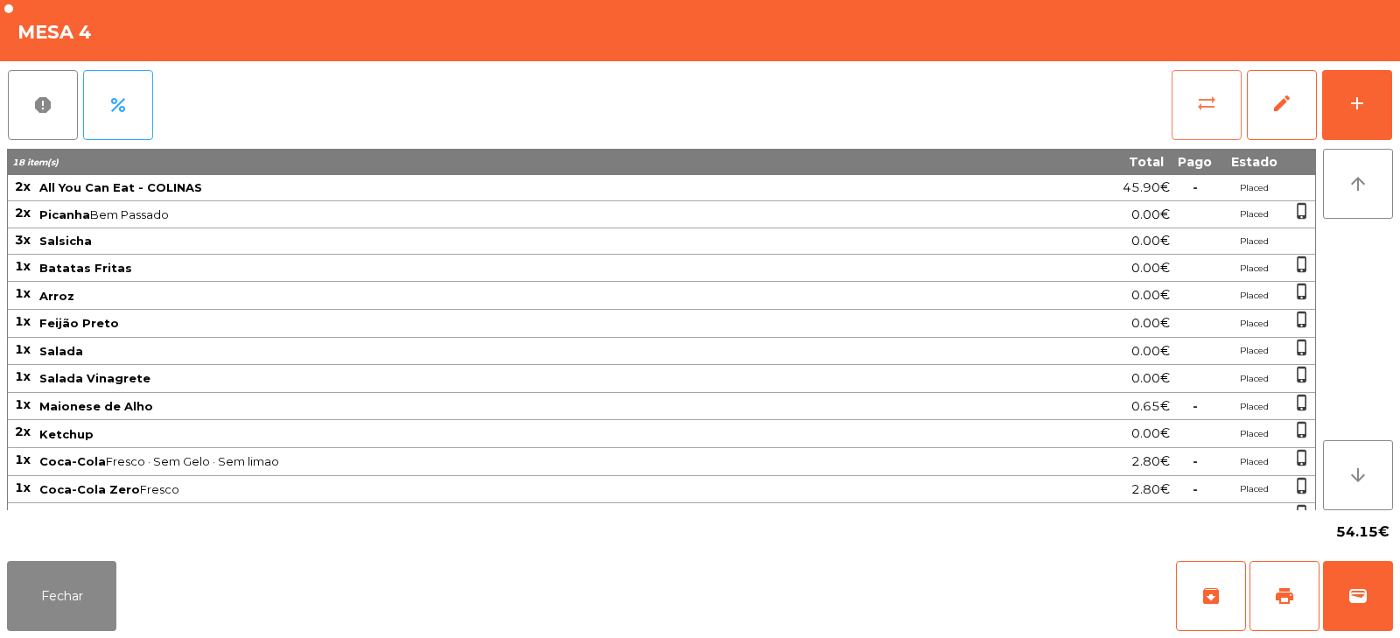
click at [1212, 103] on span "sync_alt" at bounding box center [1206, 103] width 21 height 21
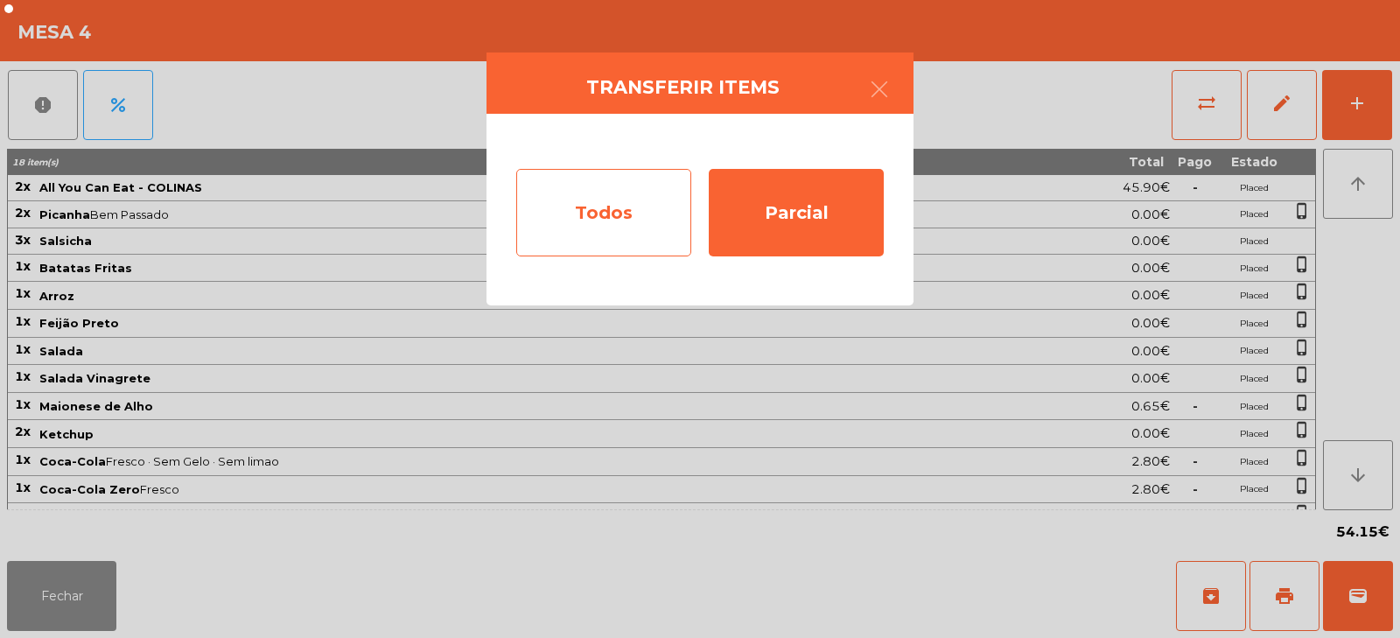
click at [618, 202] on div "Todos" at bounding box center [603, 212] width 175 height 87
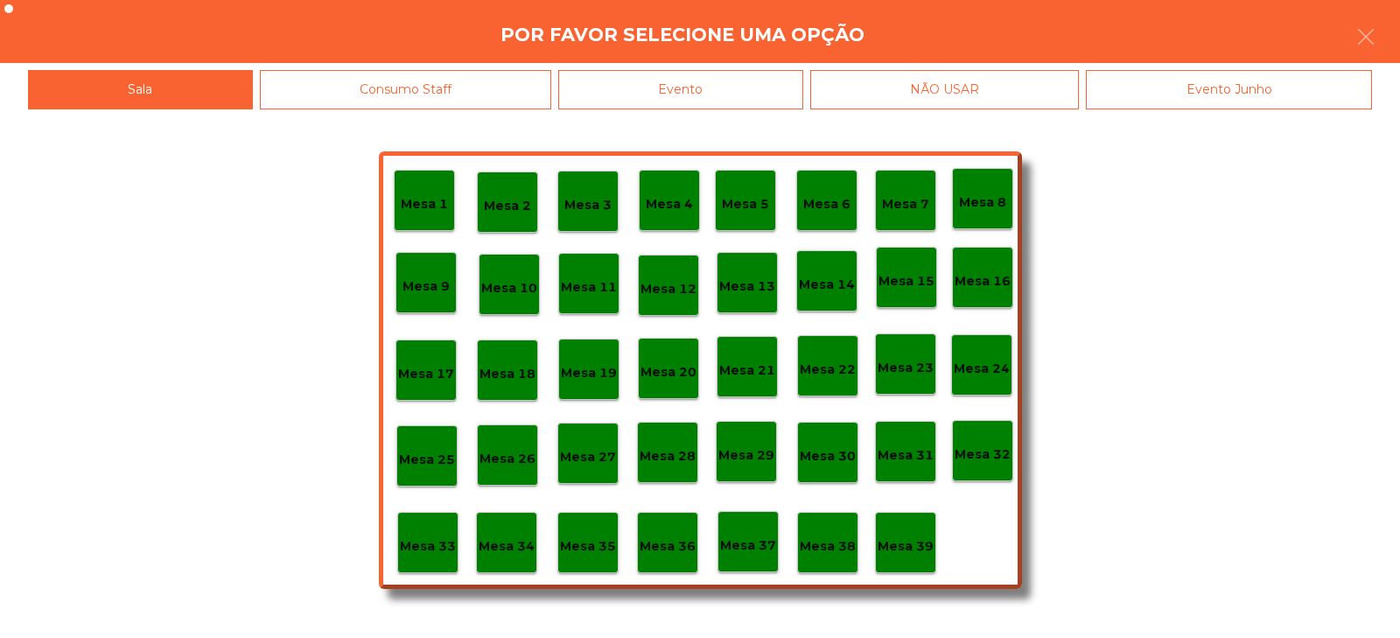
click at [767, 84] on div "Evento" at bounding box center [680, 89] width 245 height 39
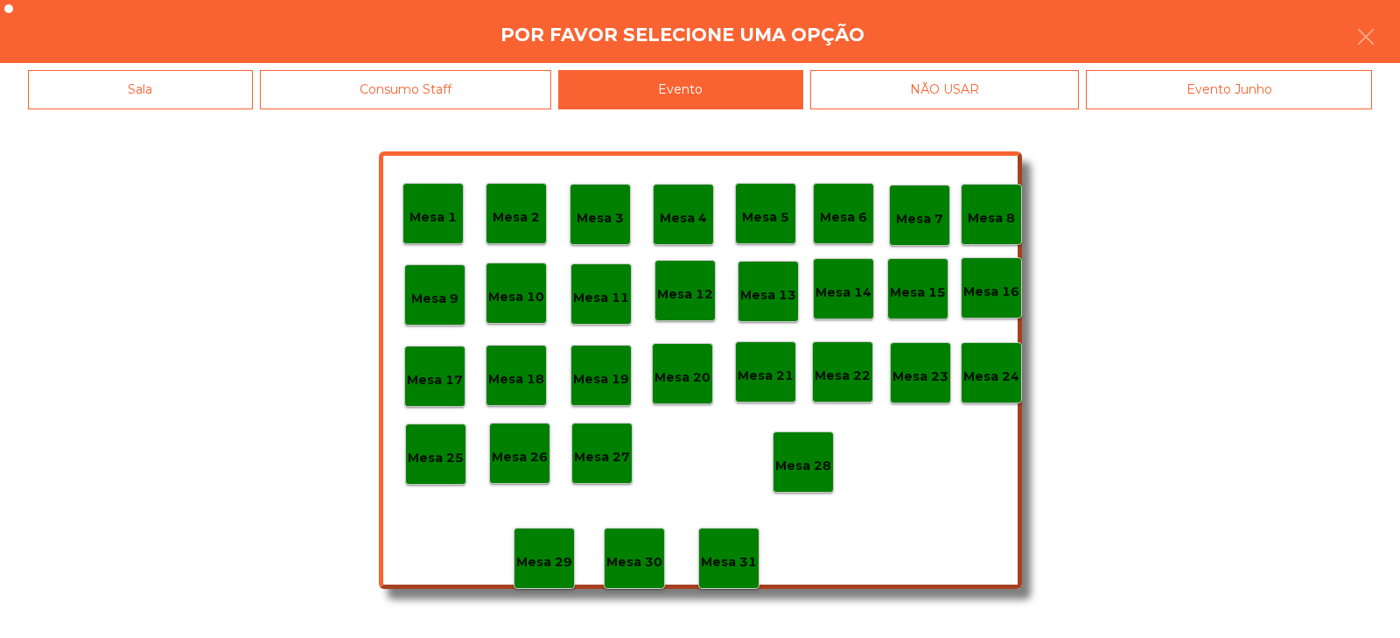
click at [812, 449] on div "Mesa 28" at bounding box center [803, 462] width 56 height 27
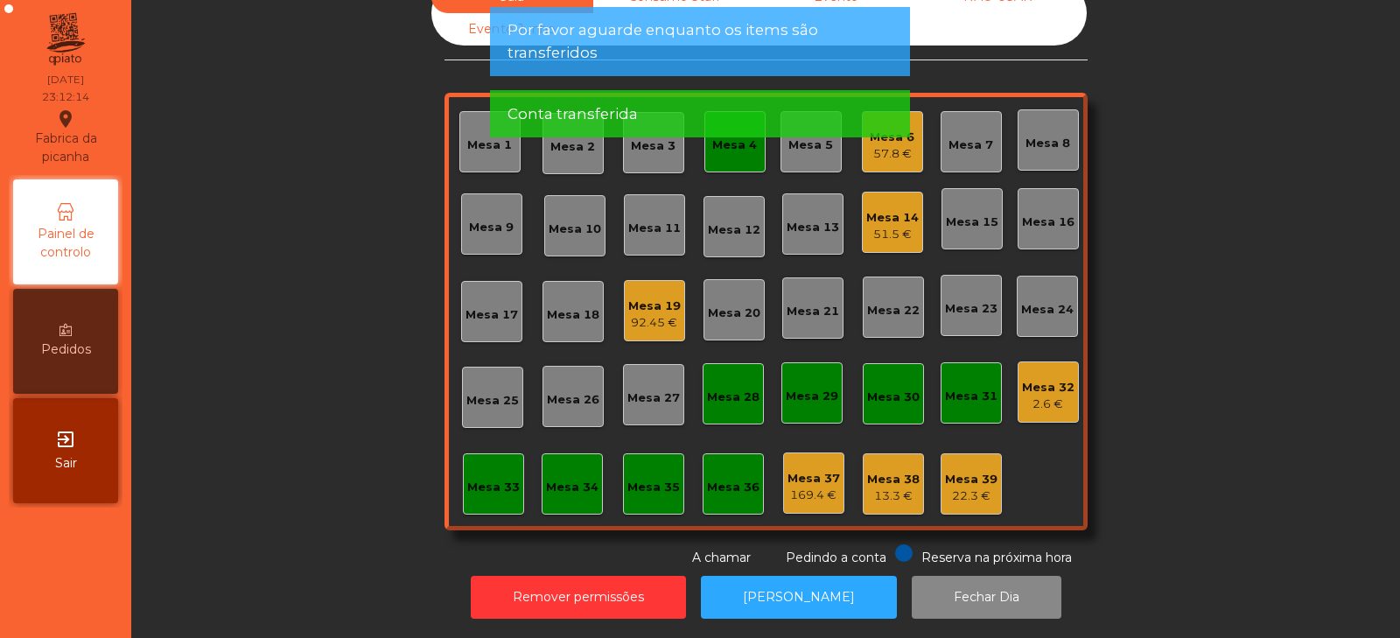
click at [739, 143] on app-alert "Por favor aguarde enquanto os items são transferidos Conta transferida" at bounding box center [700, 79] width 420 height 144
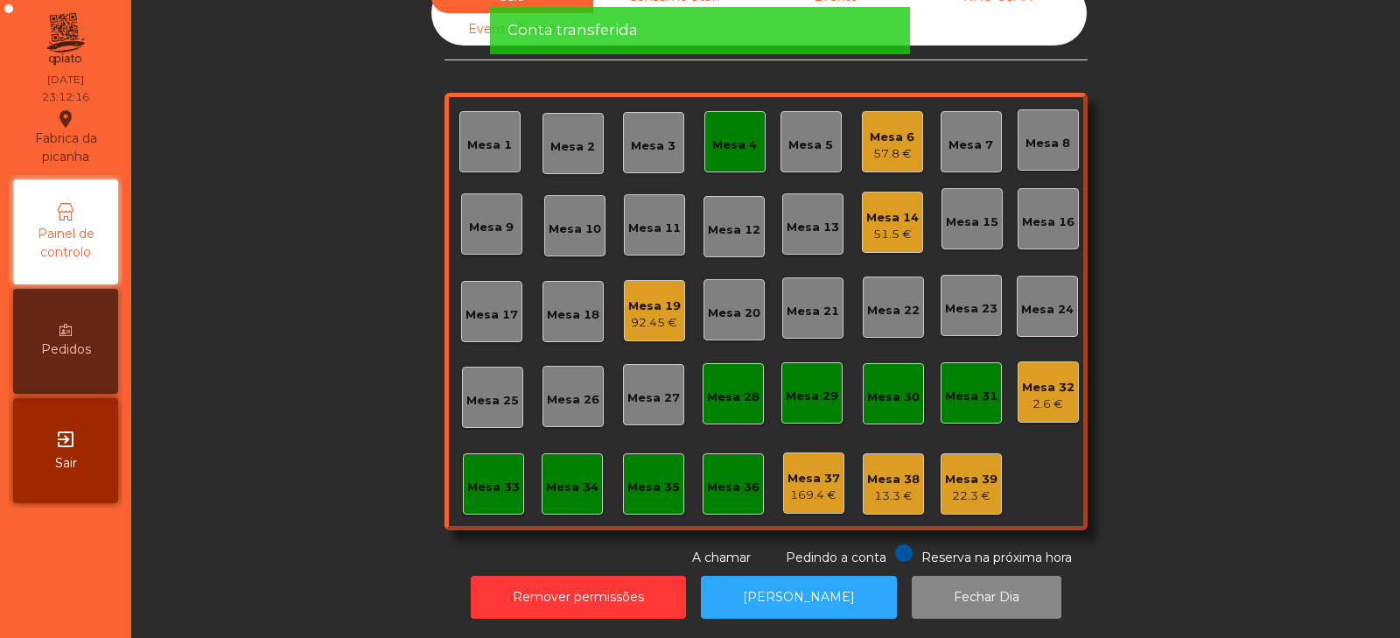
click at [734, 141] on div "Mesa 4" at bounding box center [734, 141] width 61 height 61
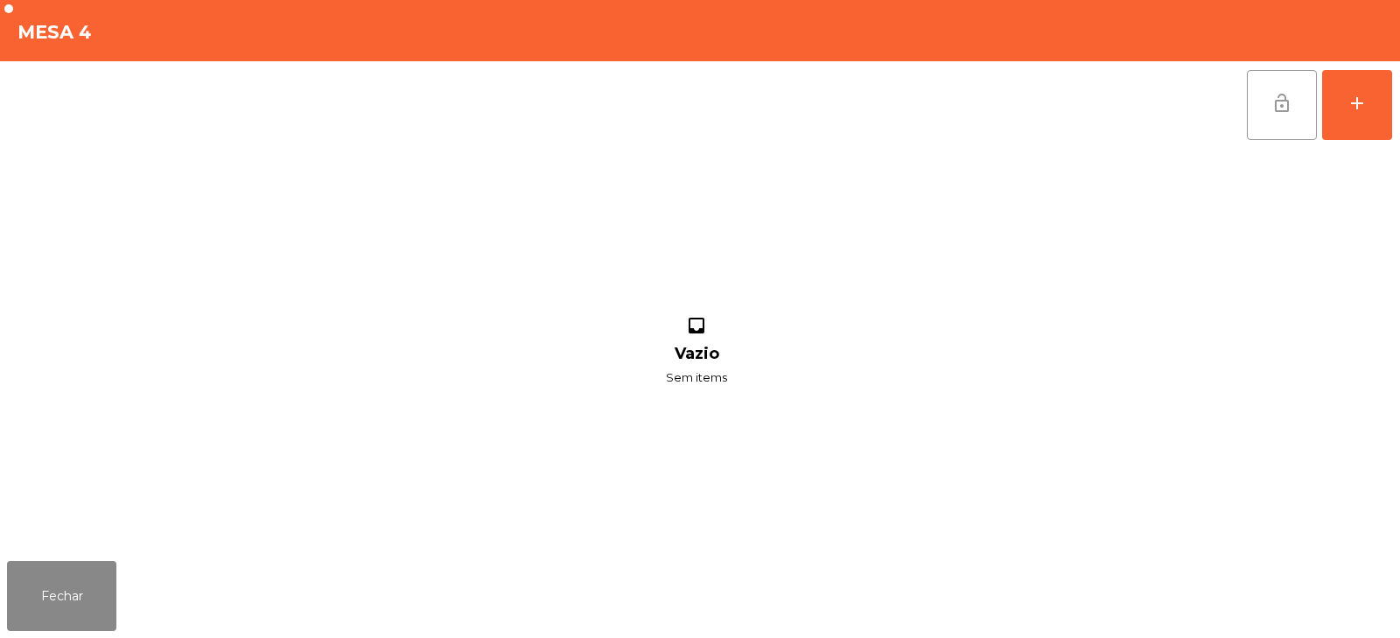
click at [1280, 118] on button "lock_open" at bounding box center [1282, 105] width 70 height 70
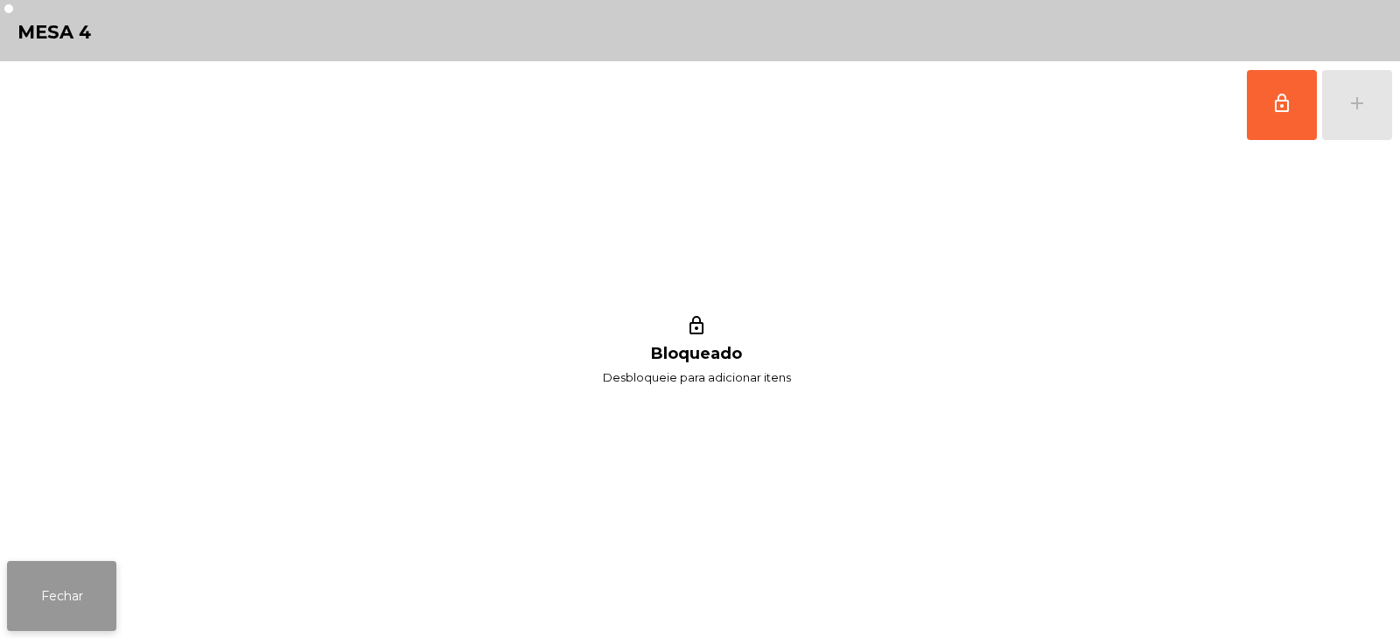
click at [84, 601] on button "Fechar" at bounding box center [61, 596] width 109 height 70
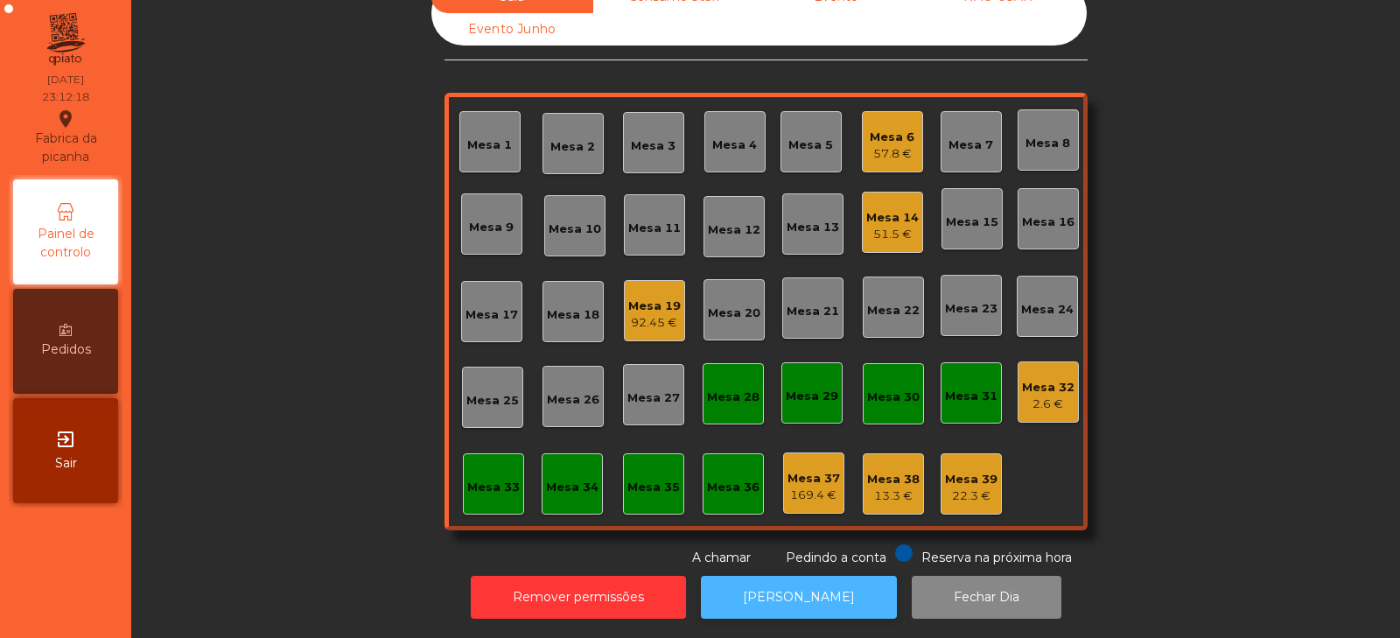
click at [828, 576] on button "[PERSON_NAME]" at bounding box center [799, 597] width 196 height 43
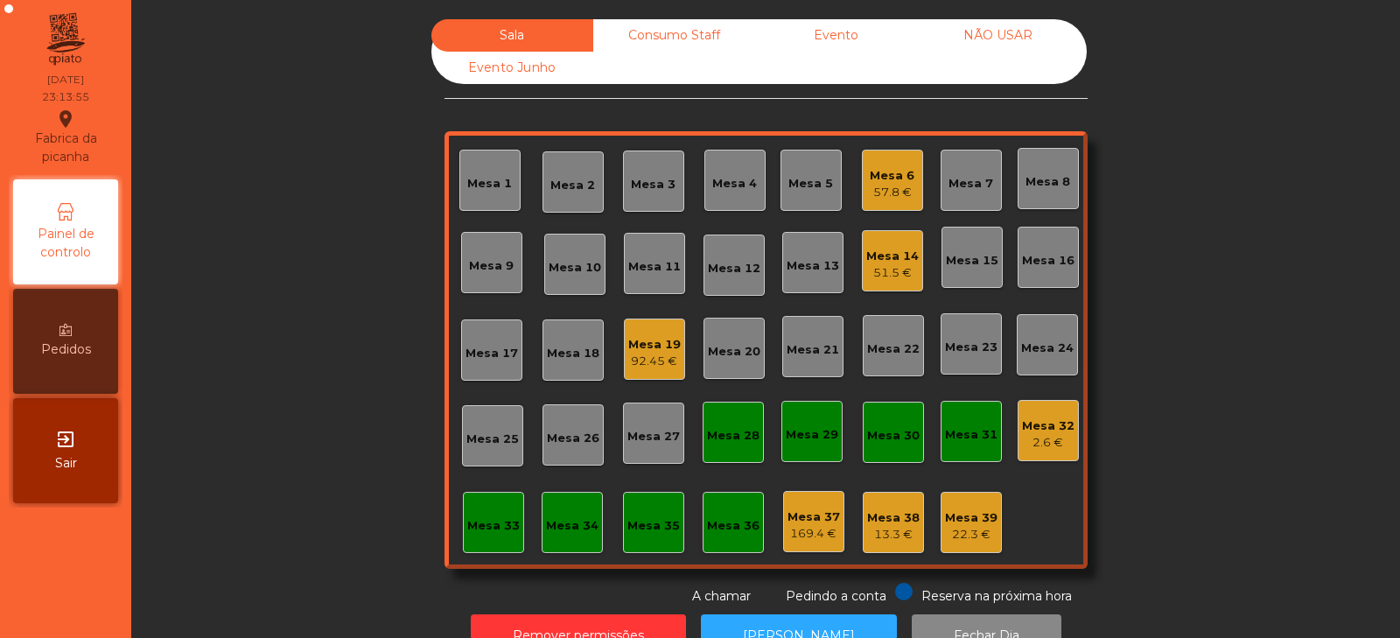
click at [975, 454] on div "Mesa 31" at bounding box center [970, 431] width 61 height 61
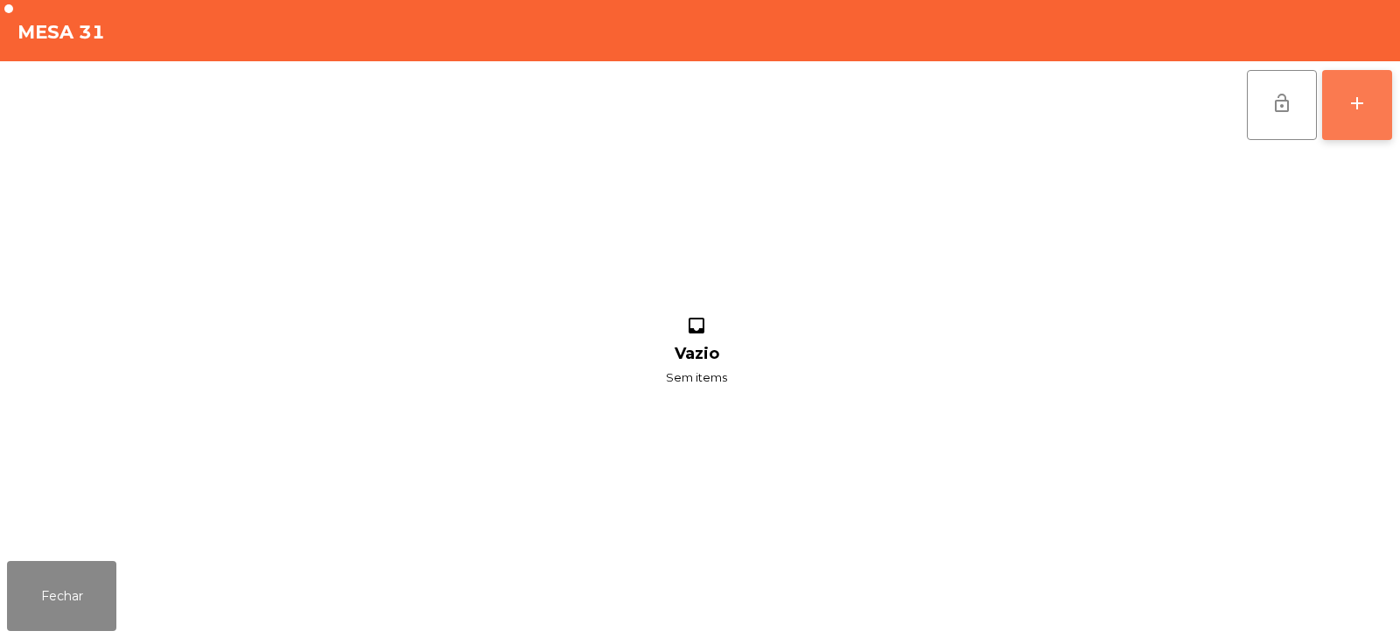
click at [1360, 104] on div "add" at bounding box center [1356, 103] width 21 height 21
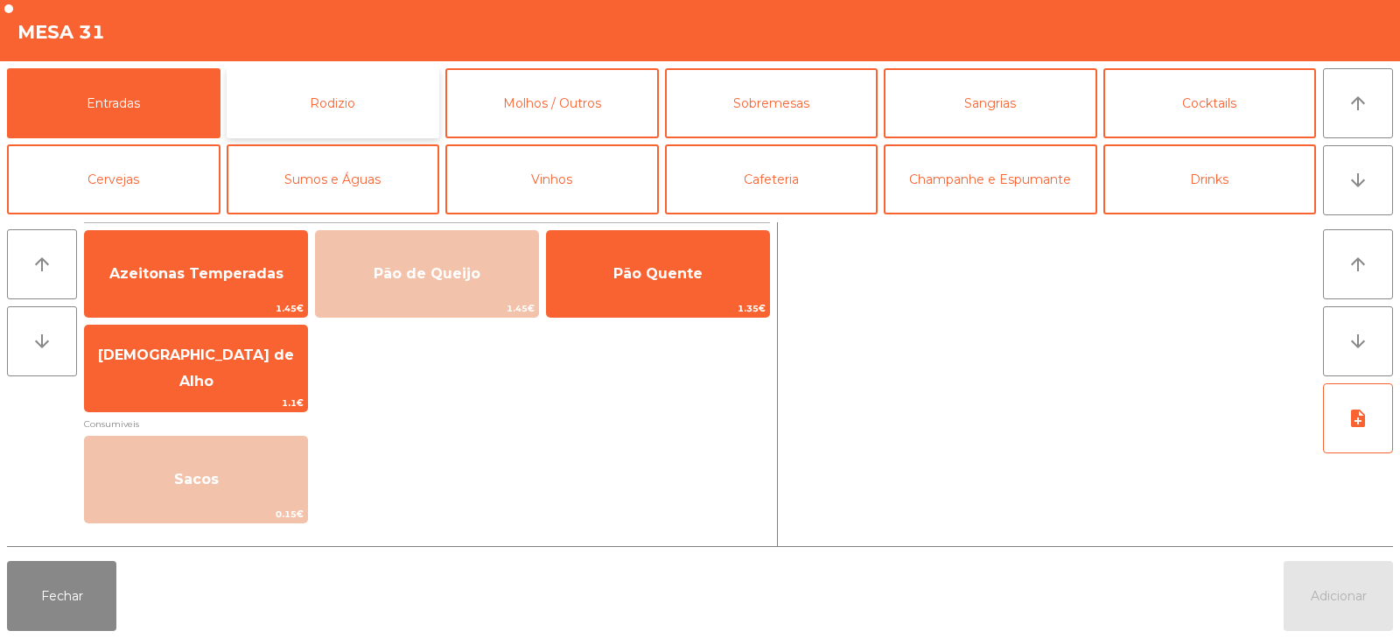
click at [408, 112] on button "Rodizio" at bounding box center [333, 103] width 213 height 70
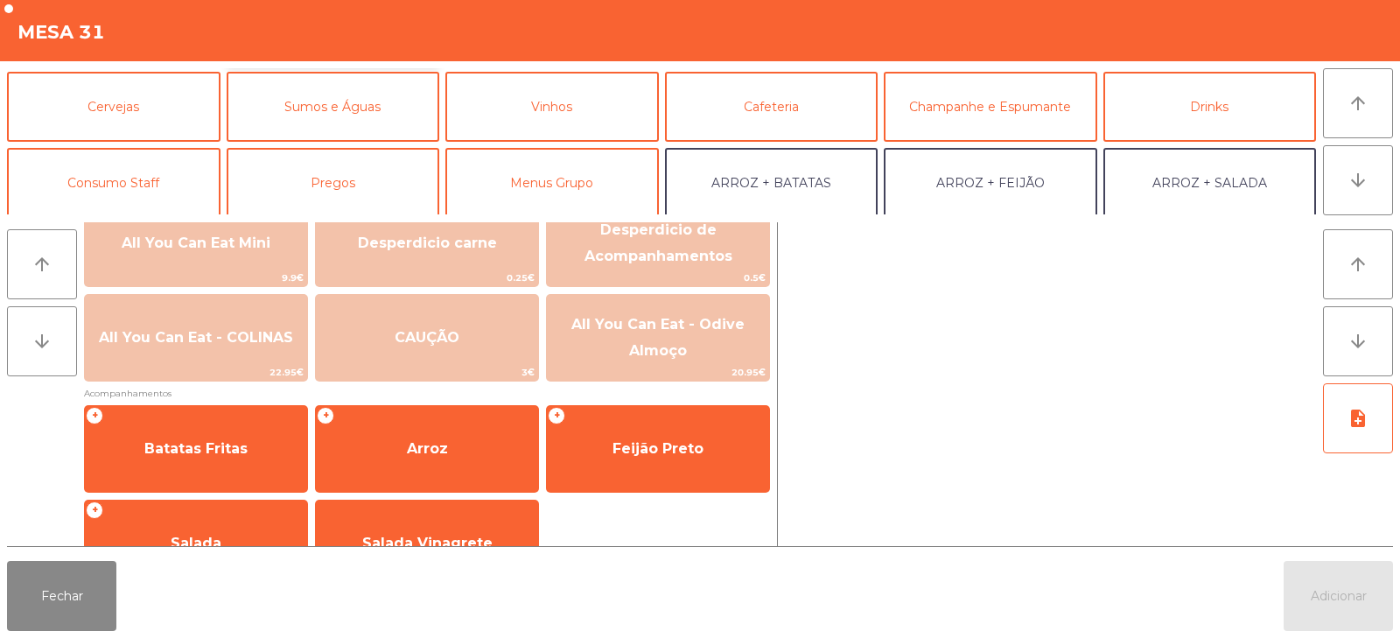
scroll to position [118, 0]
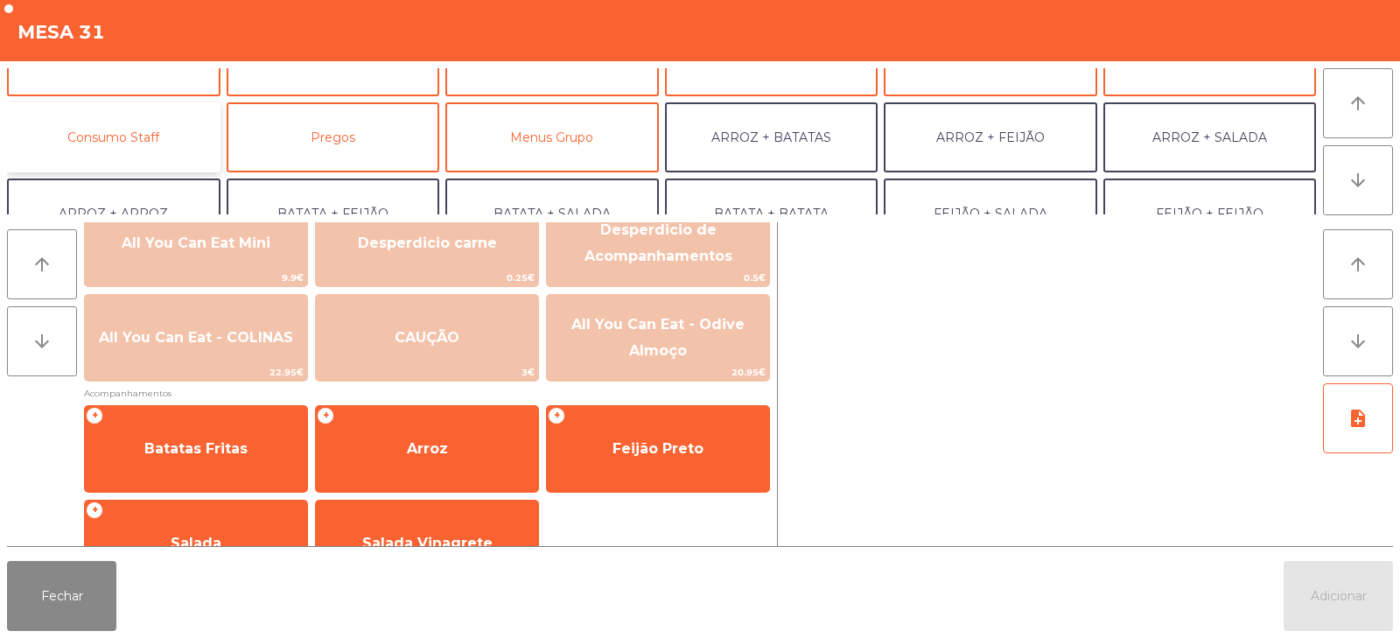
click at [166, 136] on button "Consumo Staff" at bounding box center [113, 137] width 213 height 70
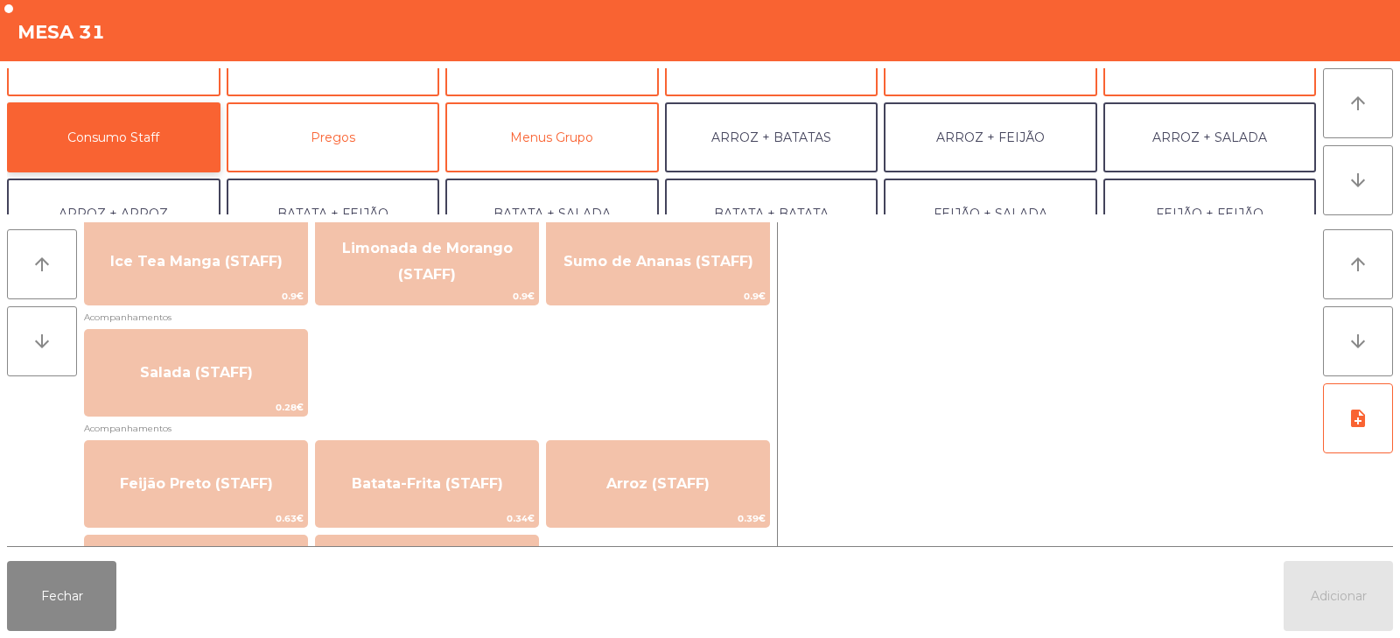
scroll to position [614, 0]
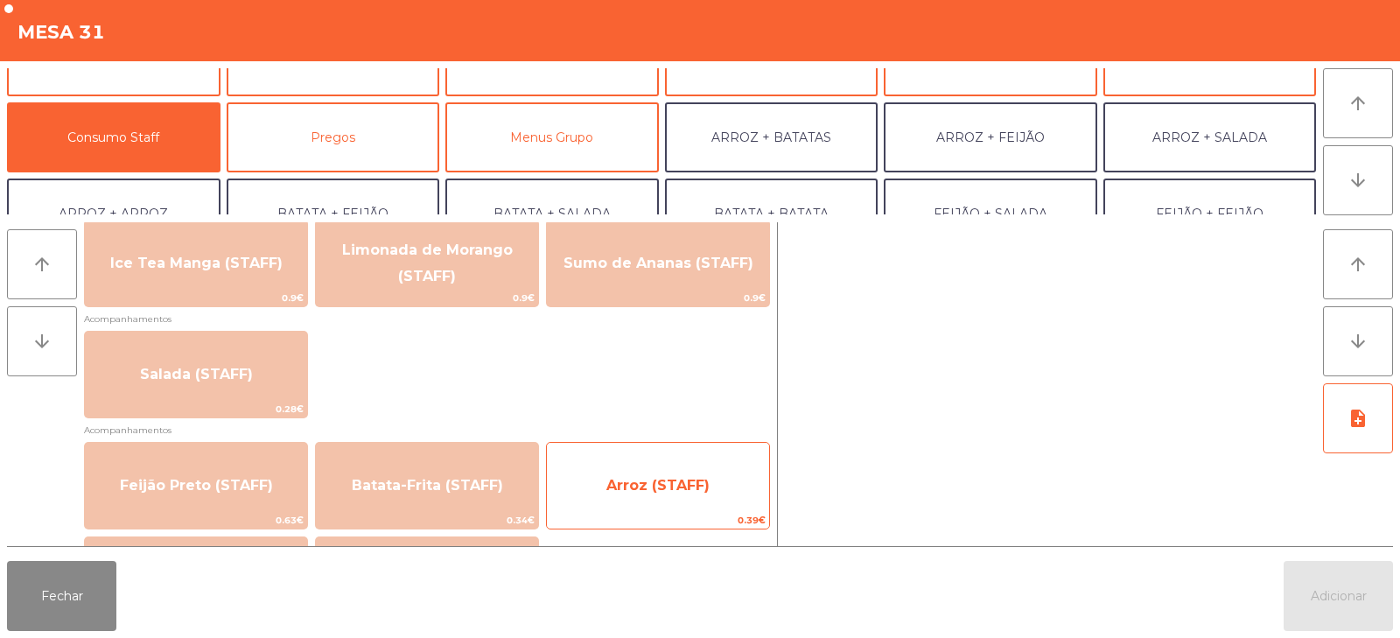
click at [703, 487] on span "Arroz (STAFF)" at bounding box center [657, 485] width 103 height 17
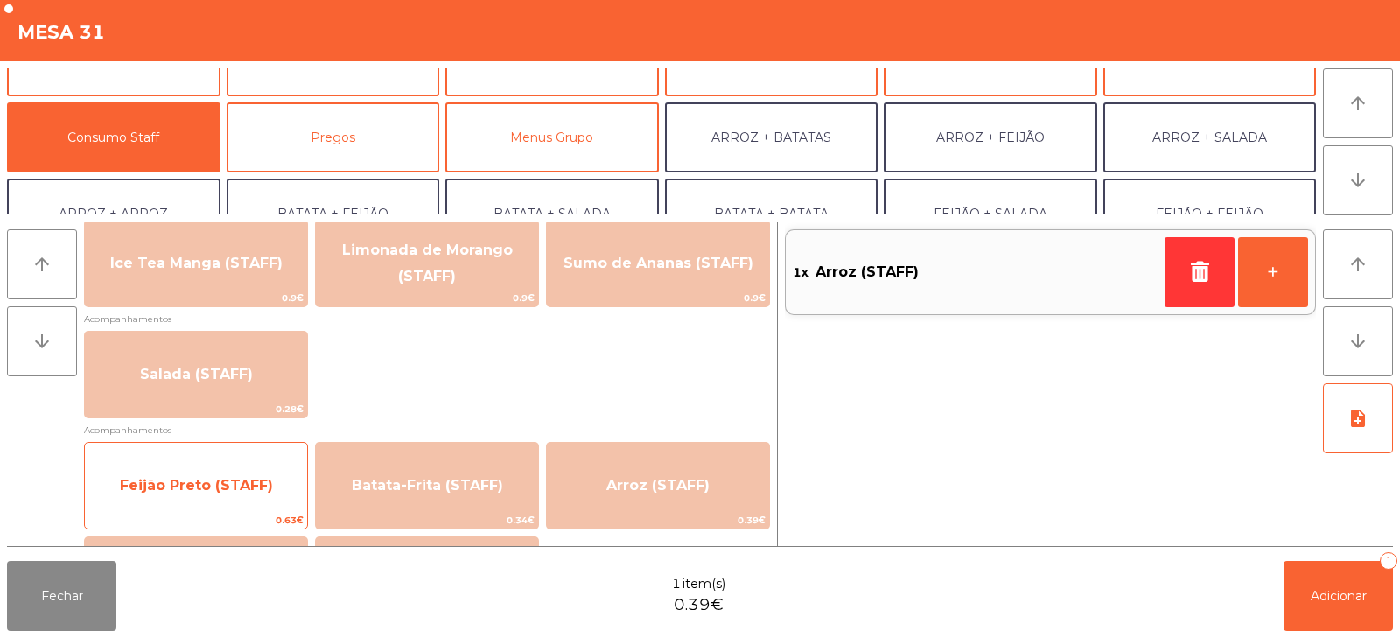
click at [262, 492] on span "Feijão Preto (STAFF)" at bounding box center [196, 485] width 153 height 17
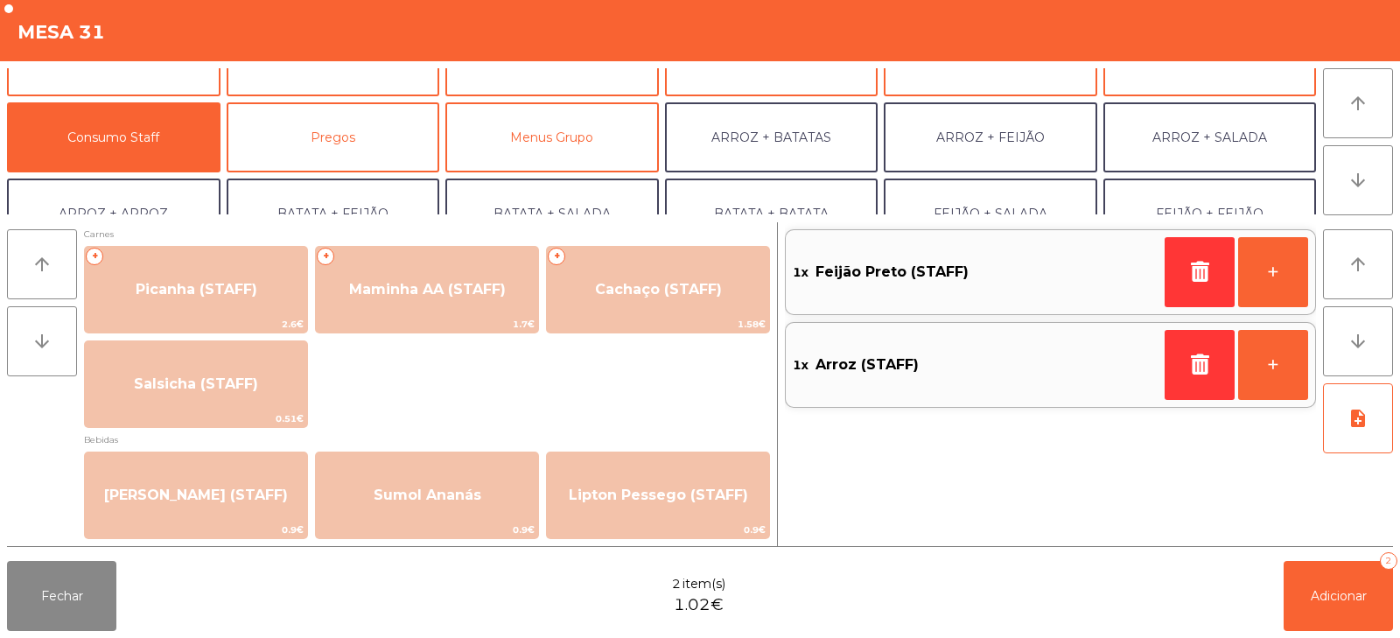
scroll to position [0, 0]
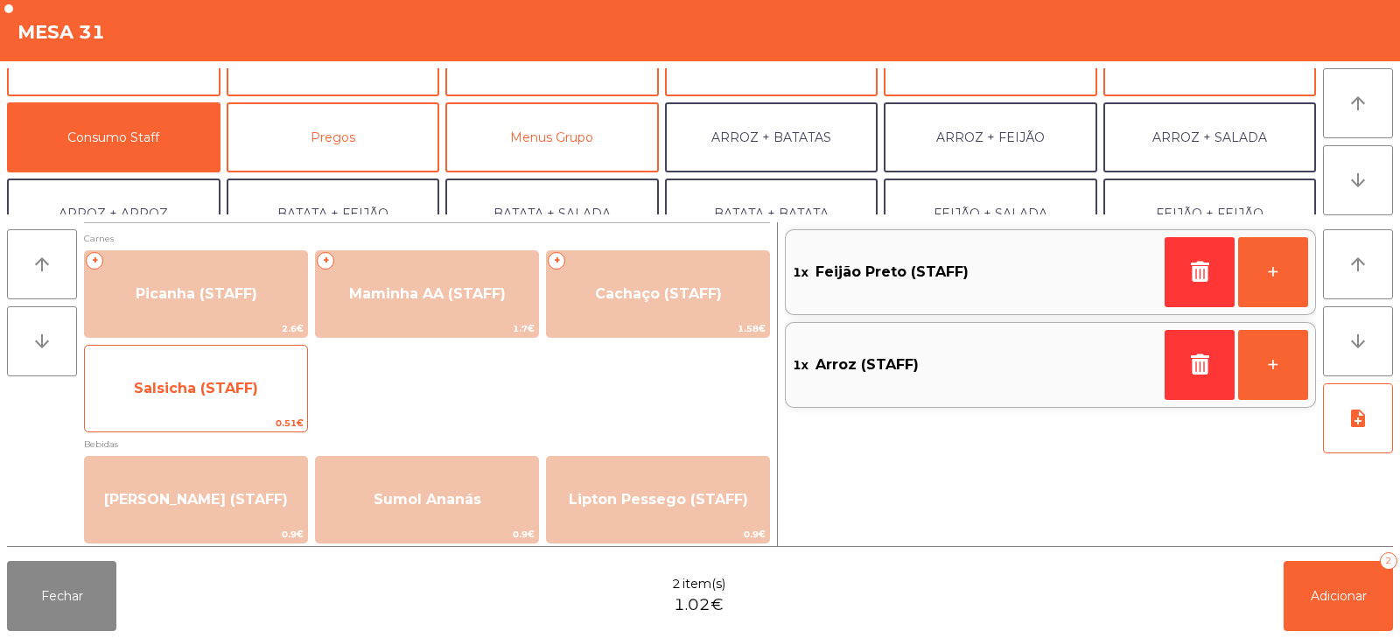
click at [261, 410] on span "Salsicha (STAFF)" at bounding box center [196, 388] width 222 height 47
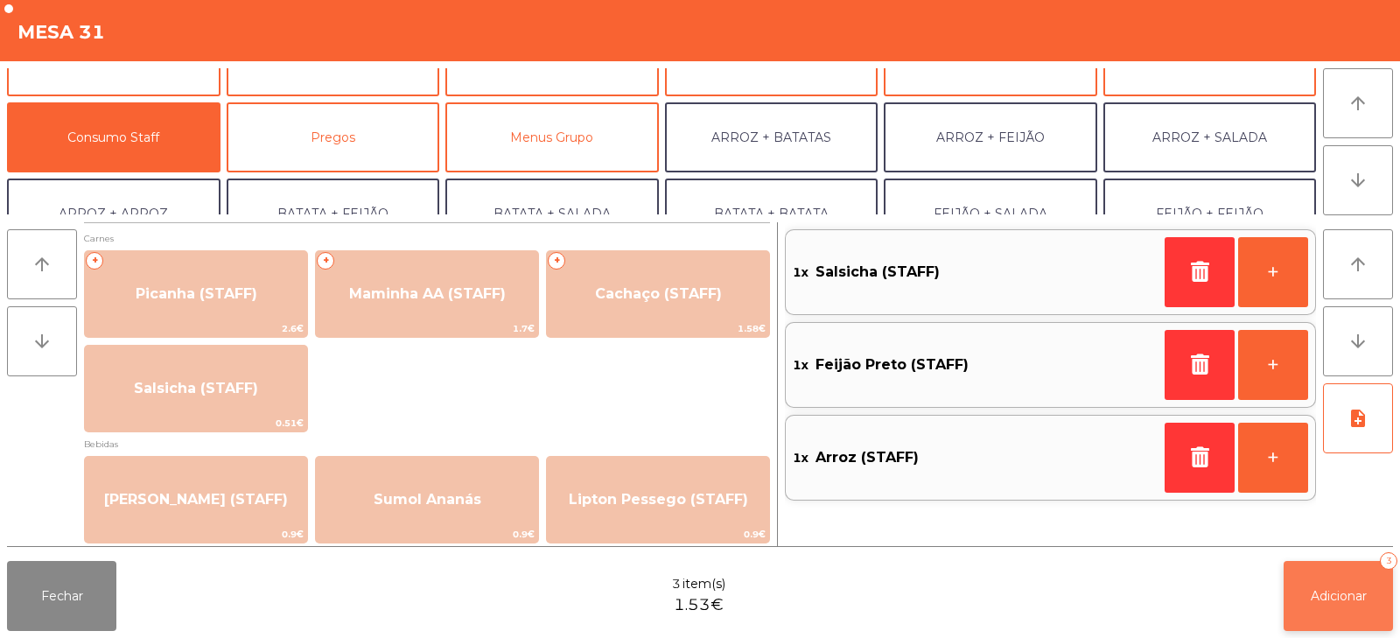
click at [1337, 604] on button "Adicionar 3" at bounding box center [1337, 596] width 109 height 70
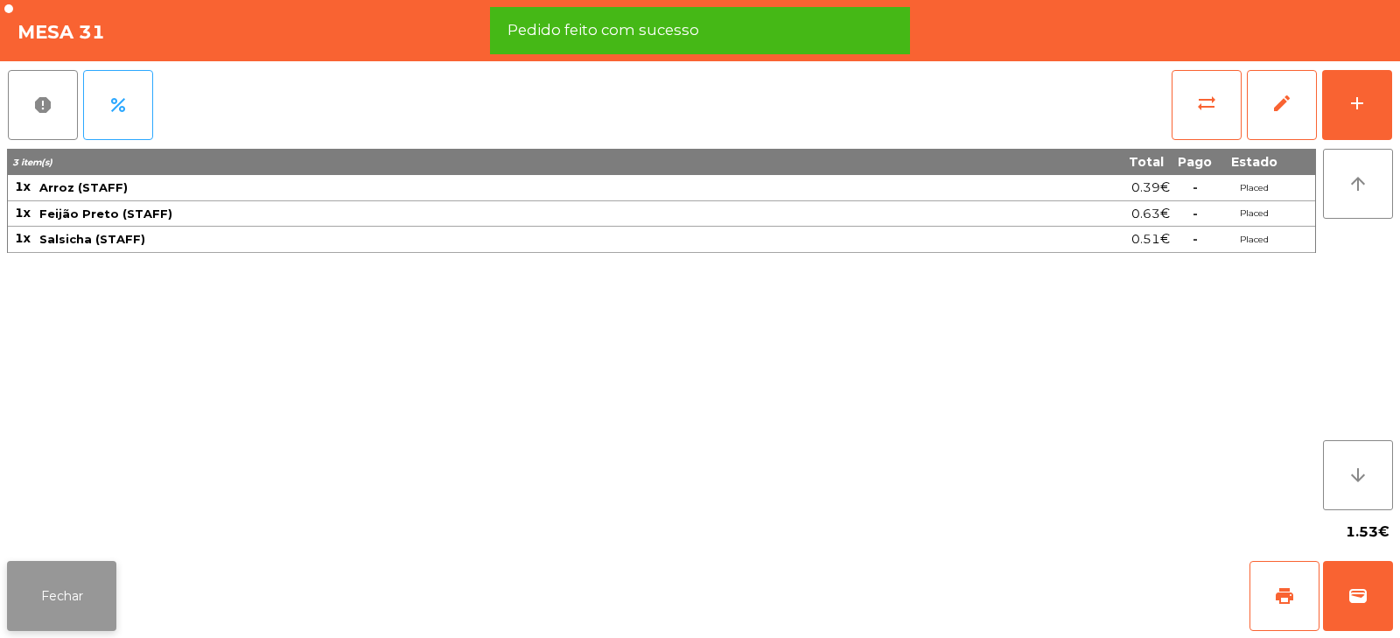
click at [79, 586] on button "Fechar" at bounding box center [61, 596] width 109 height 70
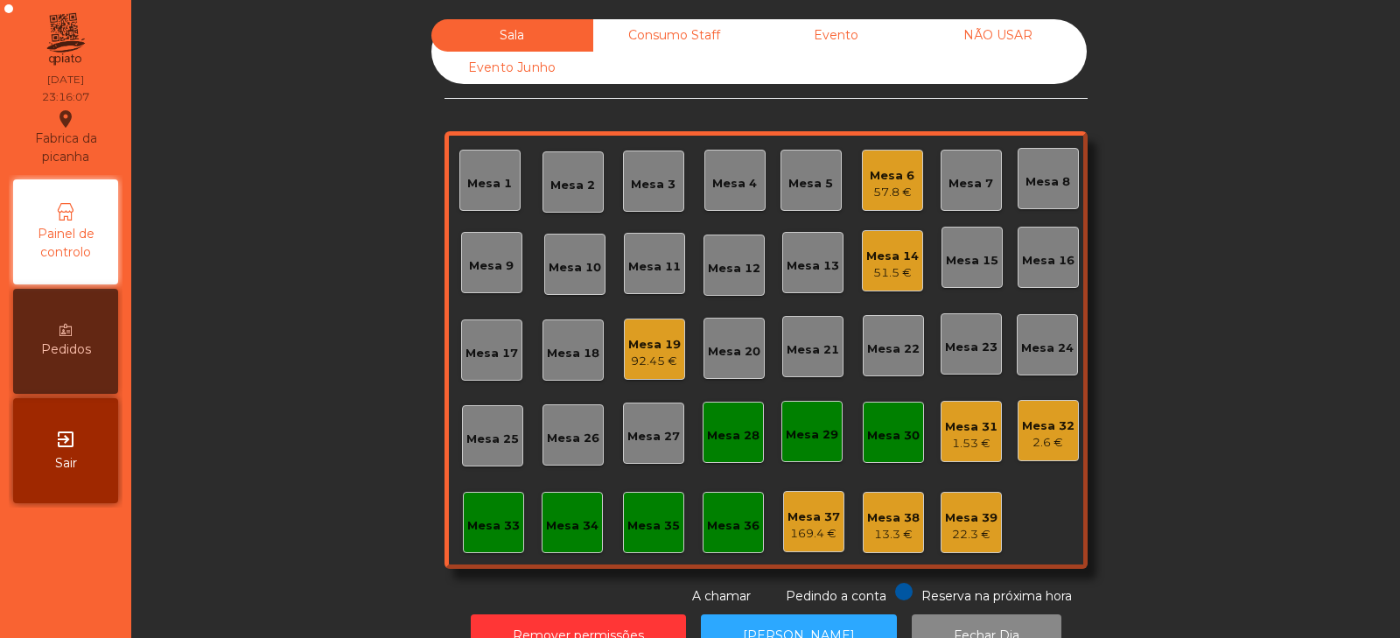
click at [970, 440] on div "1.53 €" at bounding box center [971, 443] width 52 height 17
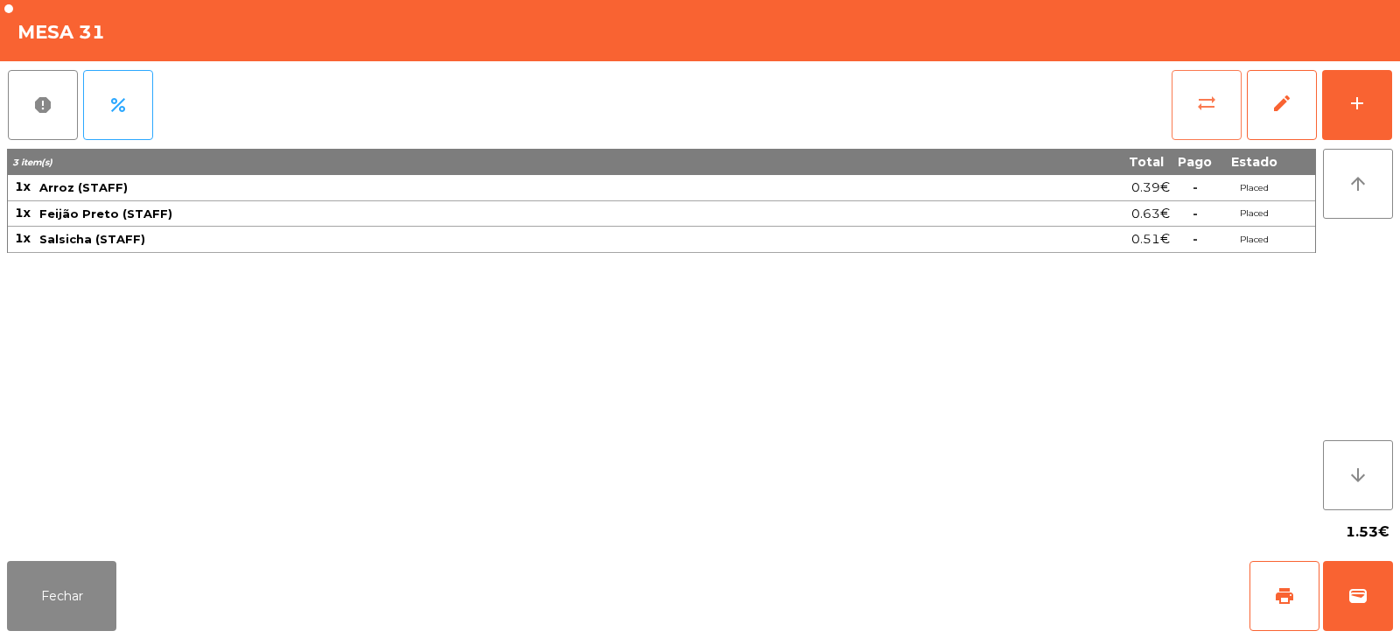
click at [1201, 111] on span "sync_alt" at bounding box center [1206, 103] width 21 height 21
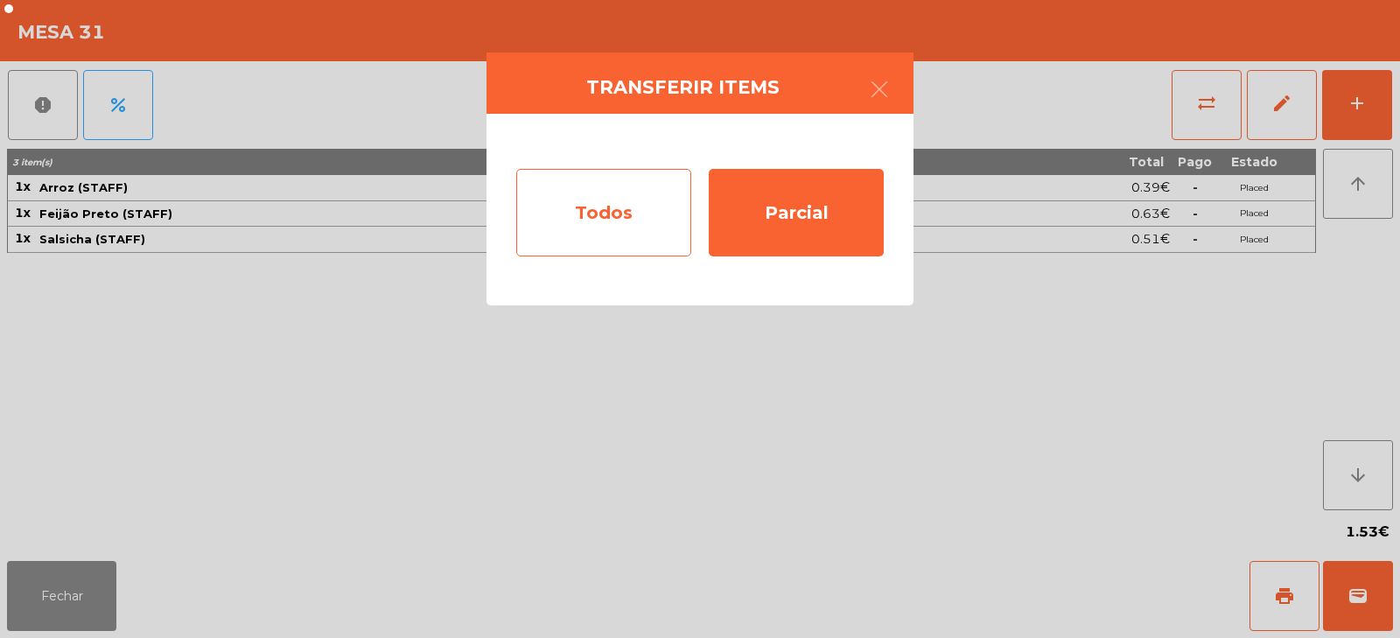
click at [631, 234] on div "Todos" at bounding box center [603, 212] width 175 height 87
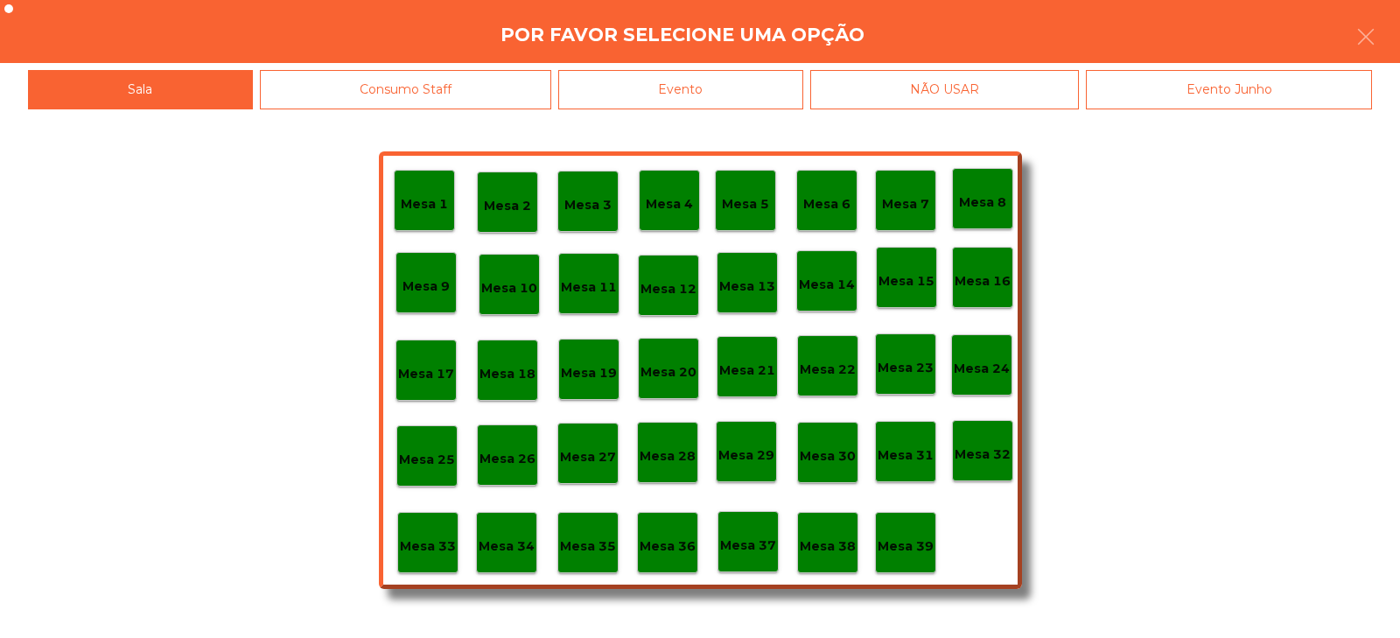
click at [971, 462] on p "Mesa 32" at bounding box center [982, 454] width 56 height 20
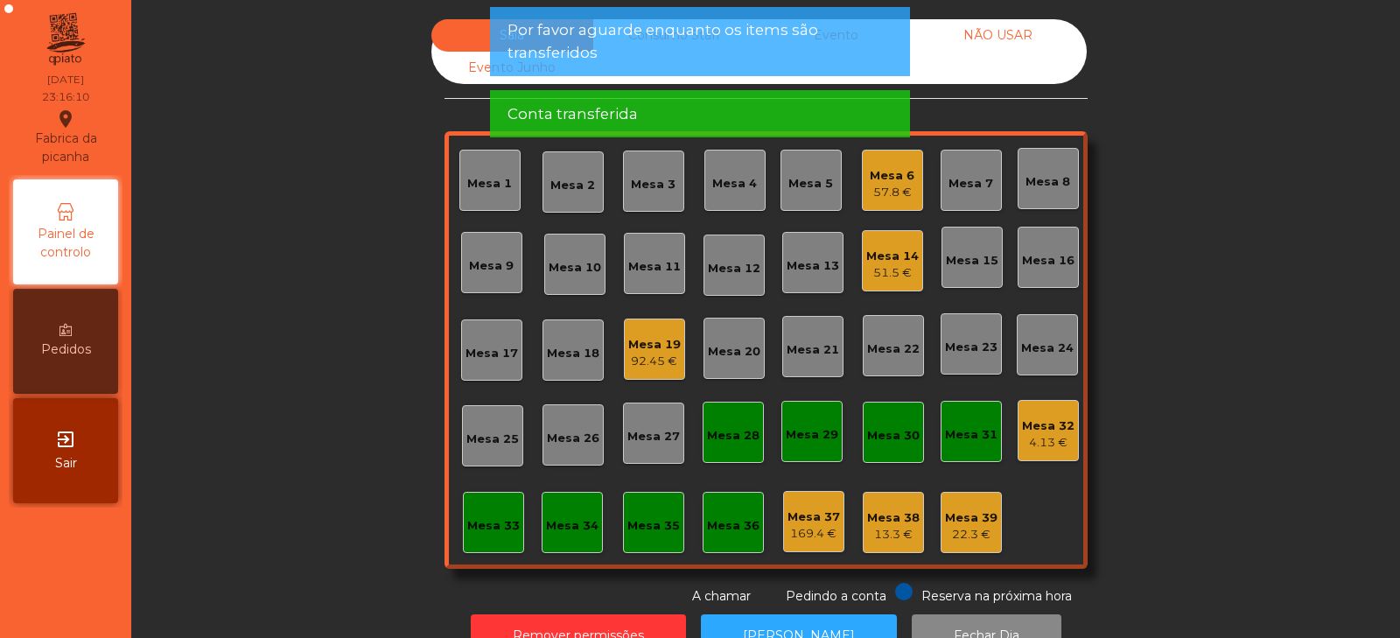
click at [1041, 438] on div "4.13 €" at bounding box center [1048, 442] width 52 height 17
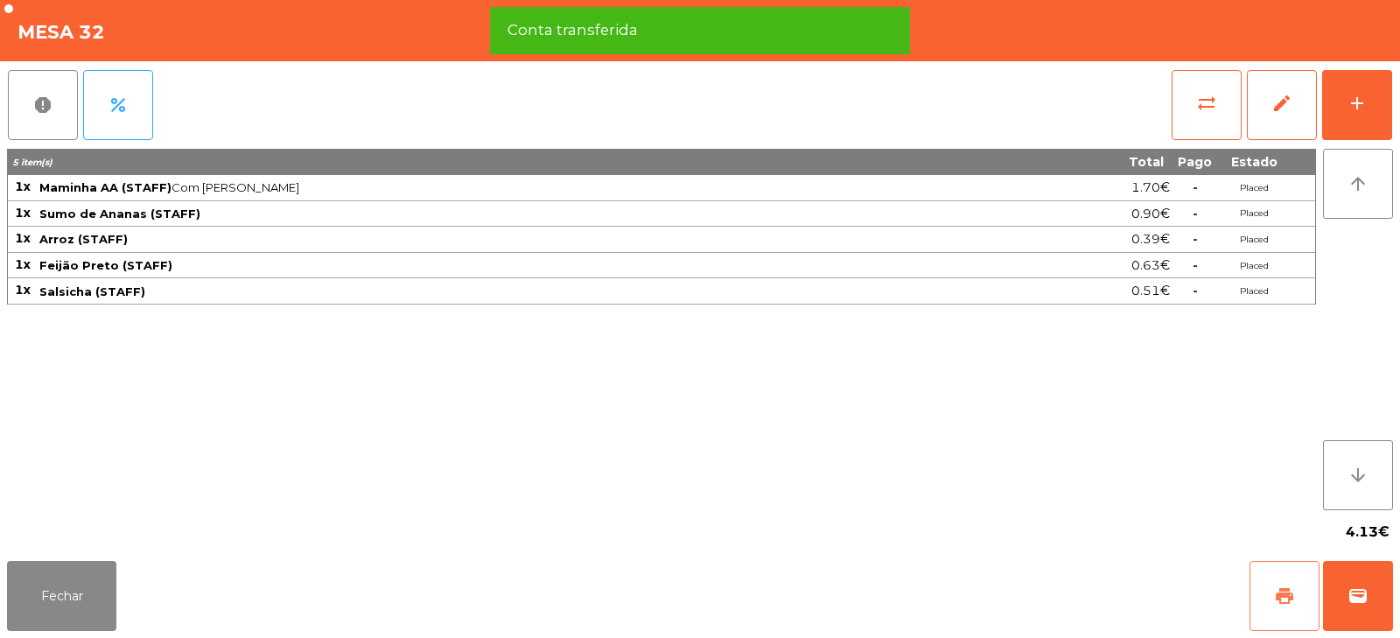
click at [1286, 593] on span "print" at bounding box center [1284, 595] width 21 height 21
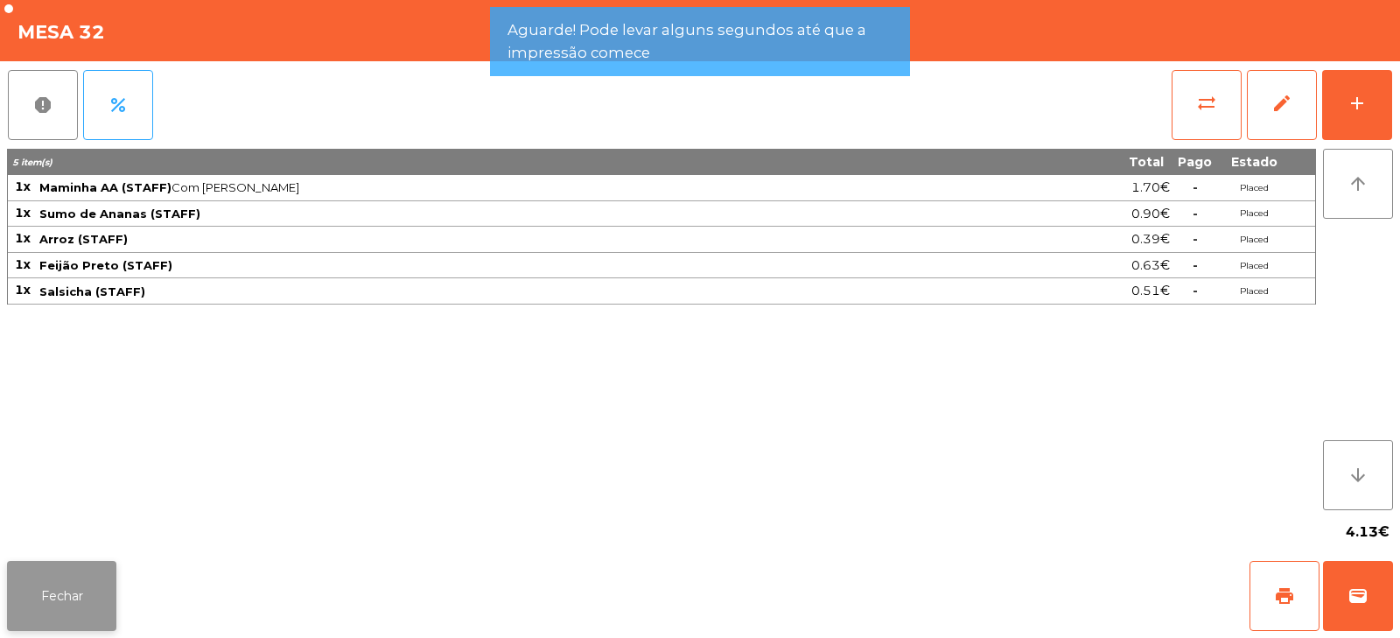
click at [73, 583] on button "Fechar" at bounding box center [61, 596] width 109 height 70
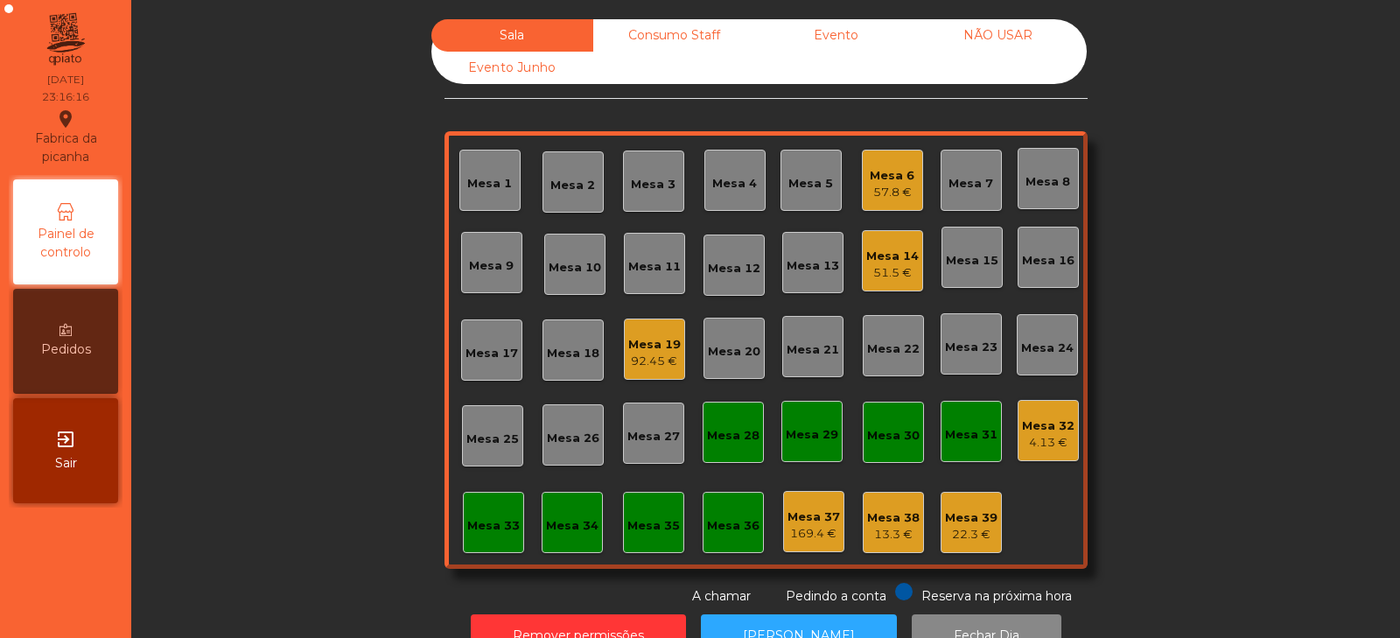
click at [1053, 431] on div "Mesa 32" at bounding box center [1048, 425] width 52 height 17
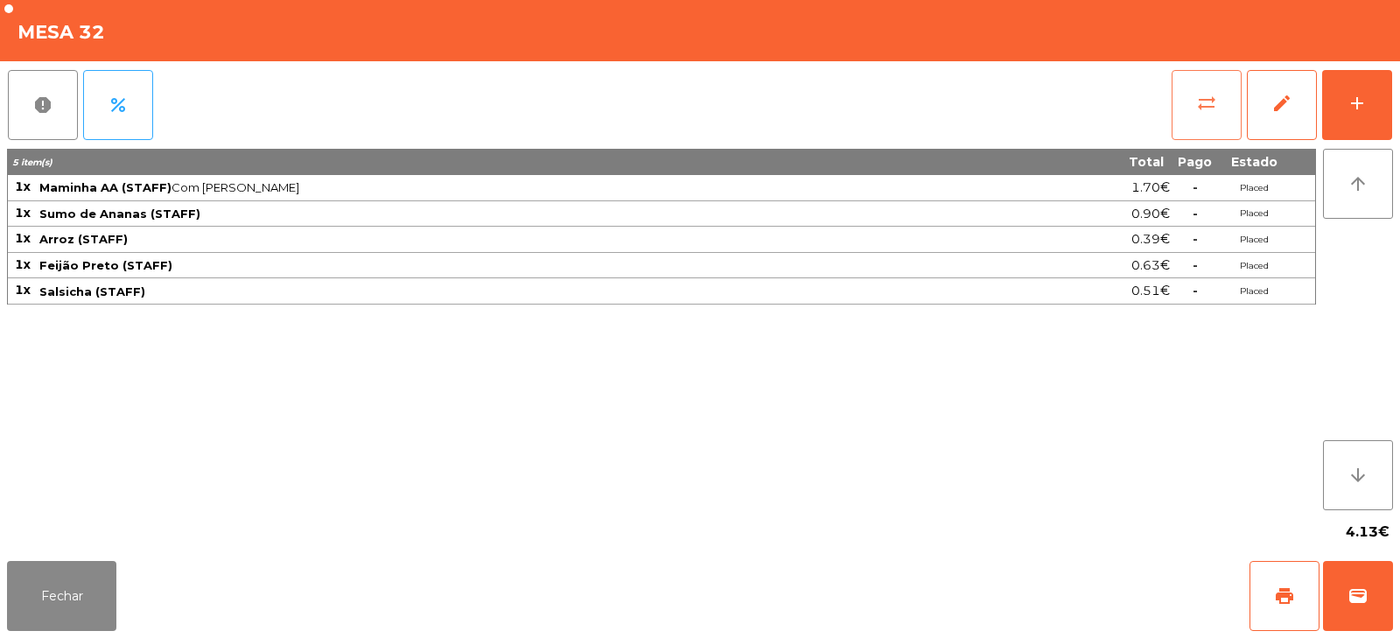
click at [1191, 104] on button "sync_alt" at bounding box center [1206, 105] width 70 height 70
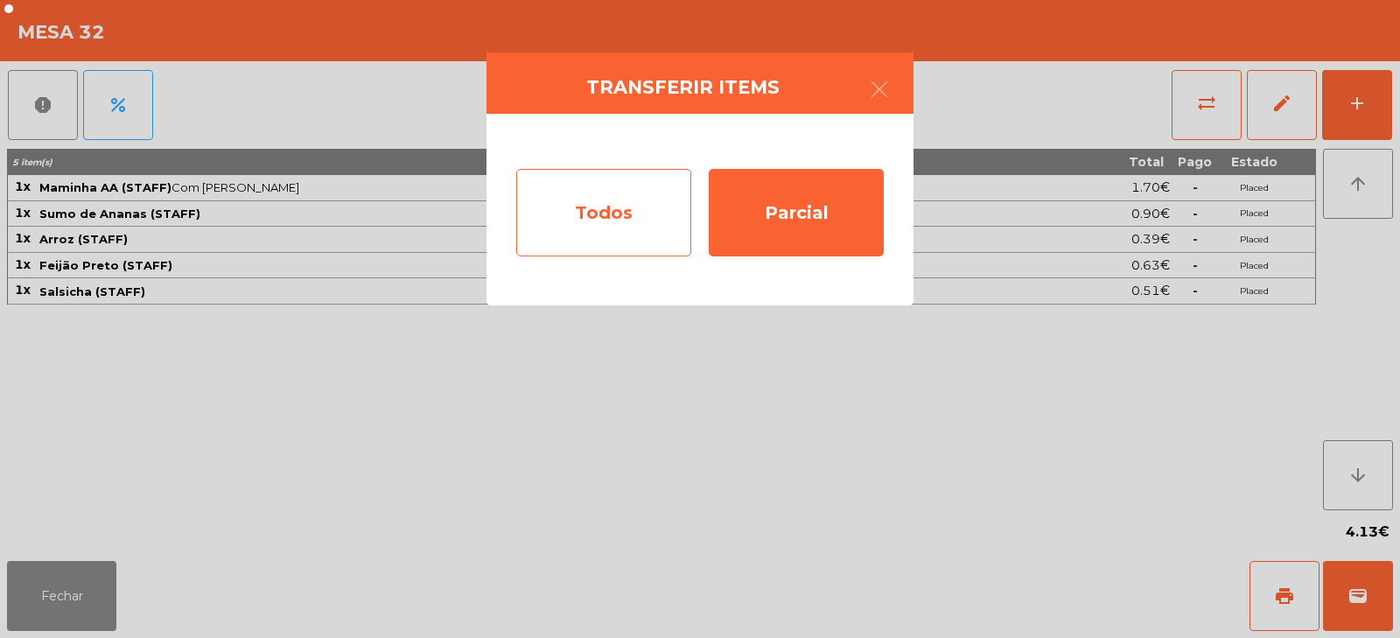
click at [648, 203] on div "Todos" at bounding box center [603, 212] width 175 height 87
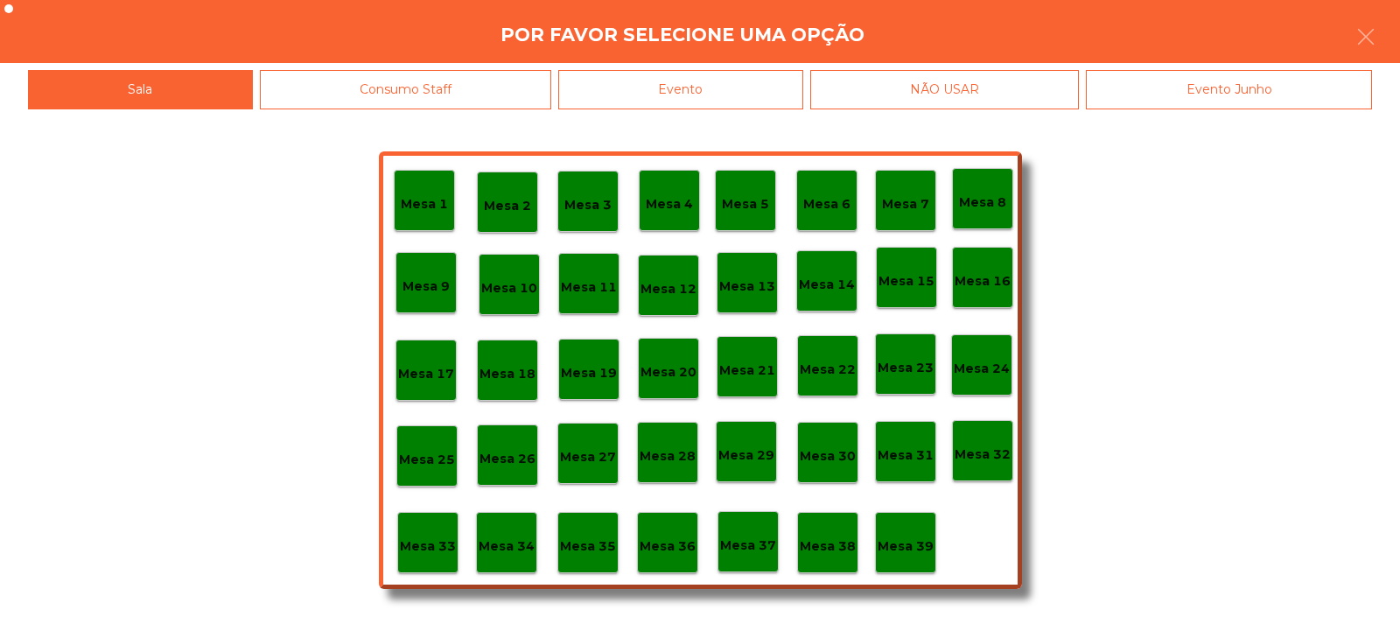
click at [910, 550] on p "Mesa 39" at bounding box center [905, 546] width 56 height 20
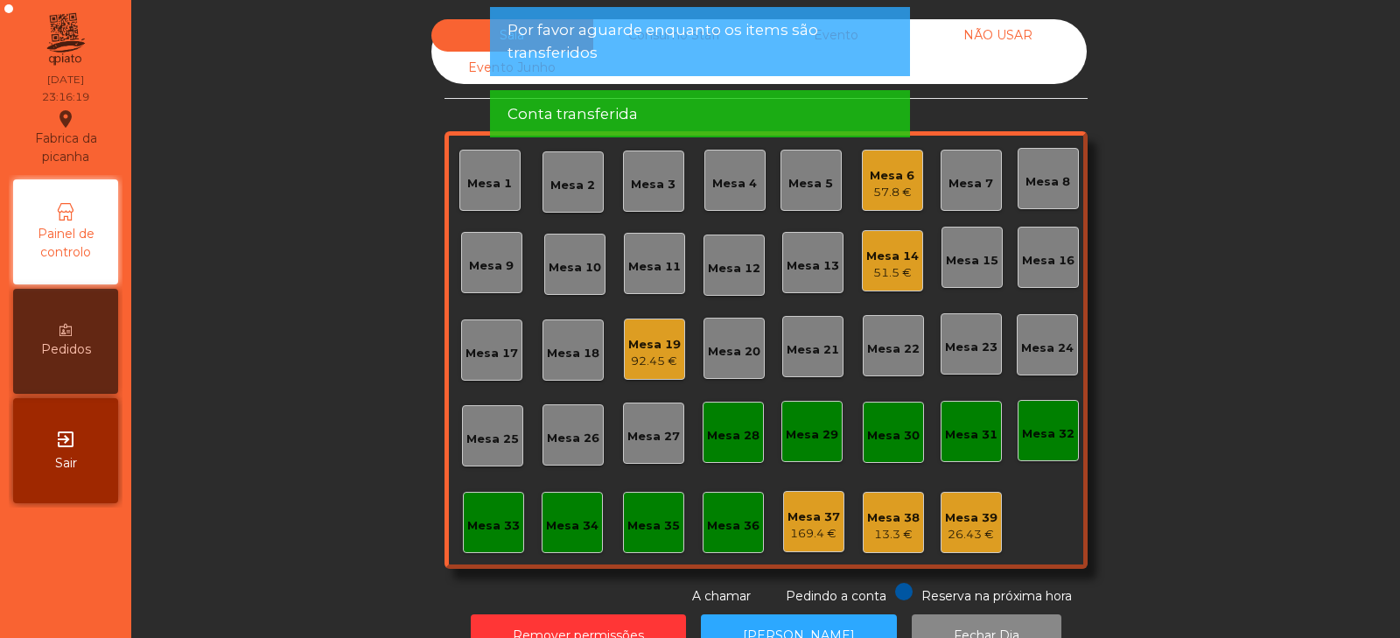
click at [973, 521] on div "Mesa 39" at bounding box center [971, 517] width 52 height 17
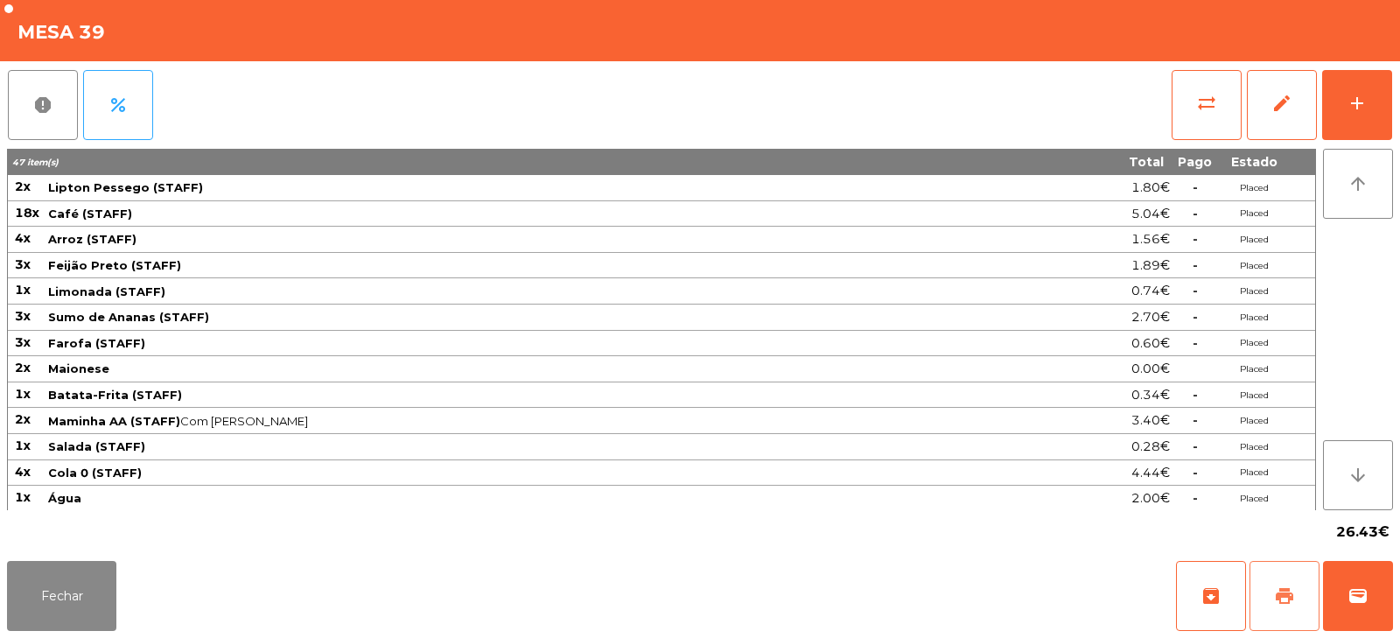
click at [1284, 599] on span "print" at bounding box center [1284, 595] width 21 height 21
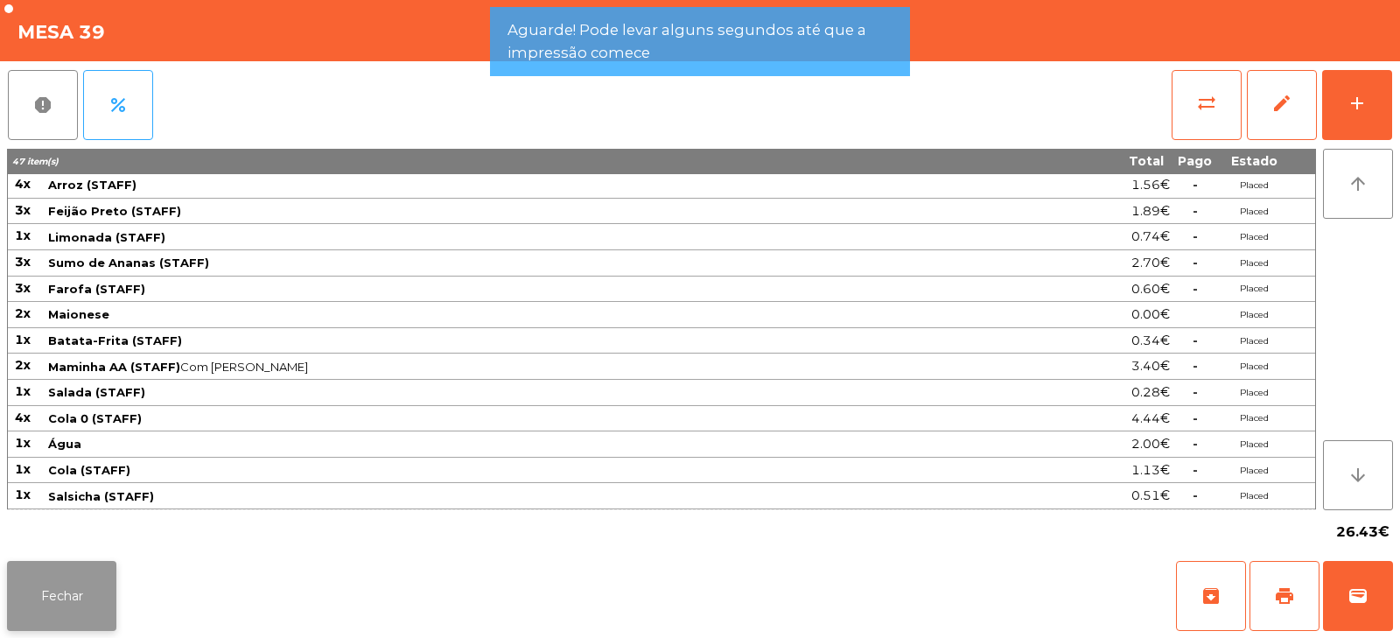
click at [90, 590] on button "Fechar" at bounding box center [61, 596] width 109 height 70
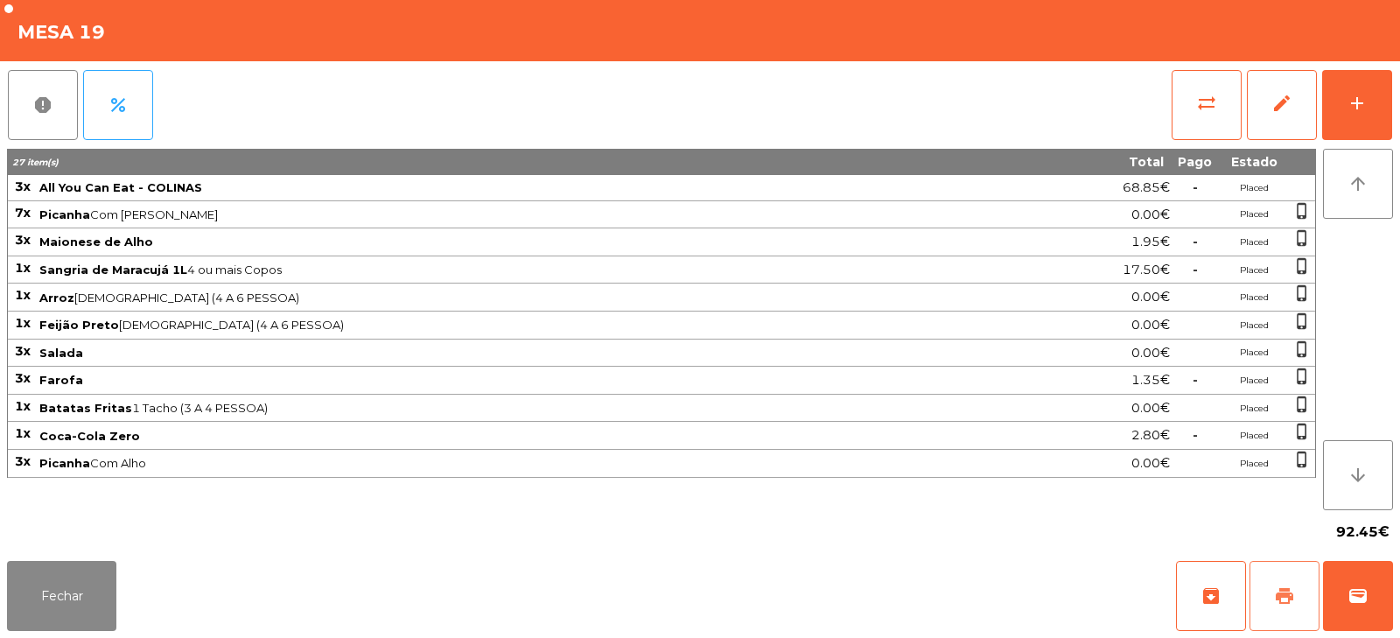
click at [1287, 588] on span "print" at bounding box center [1284, 595] width 21 height 21
click at [100, 590] on button "Fechar" at bounding box center [61, 596] width 109 height 70
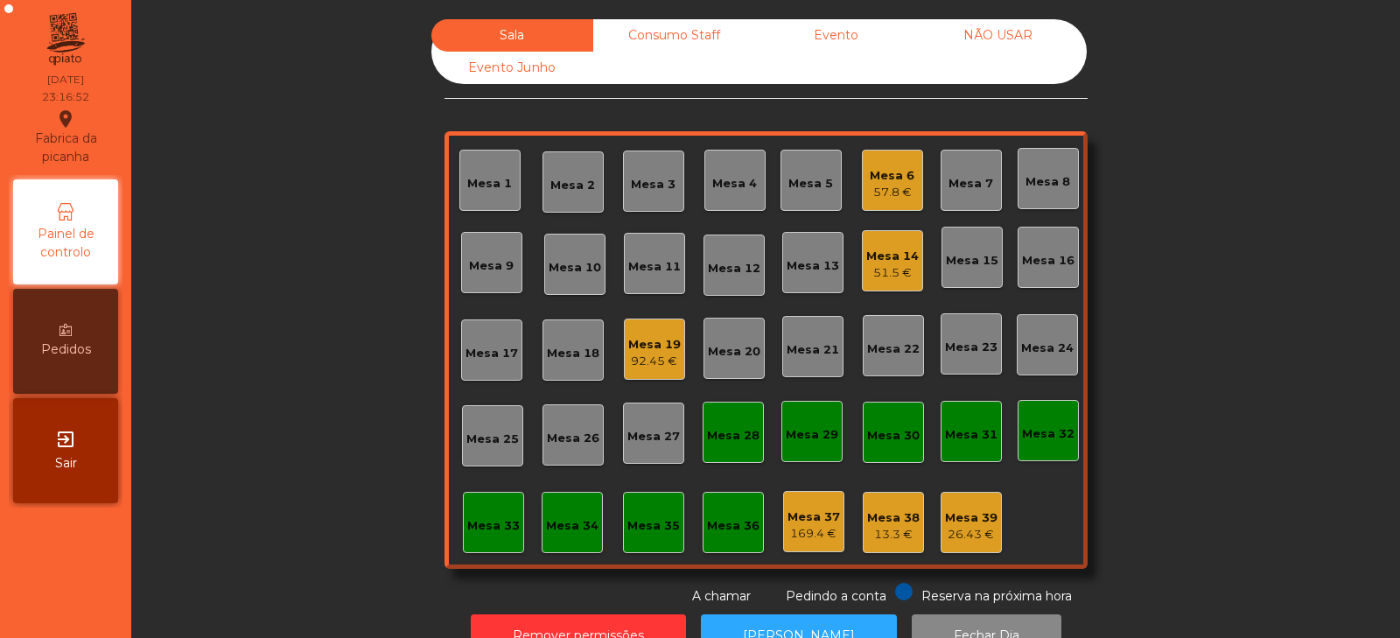
click at [634, 374] on div "Mesa 19 92.45 €" at bounding box center [654, 348] width 61 height 61
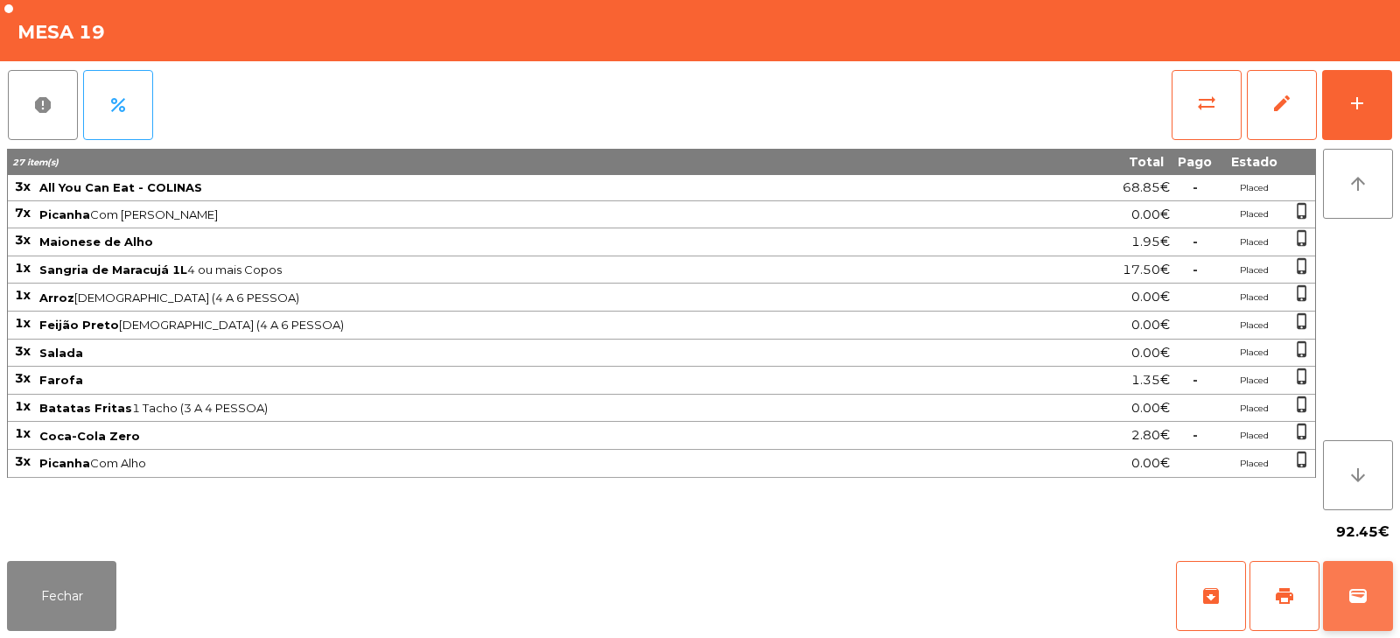
click at [1352, 590] on span "wallet" at bounding box center [1357, 595] width 21 height 21
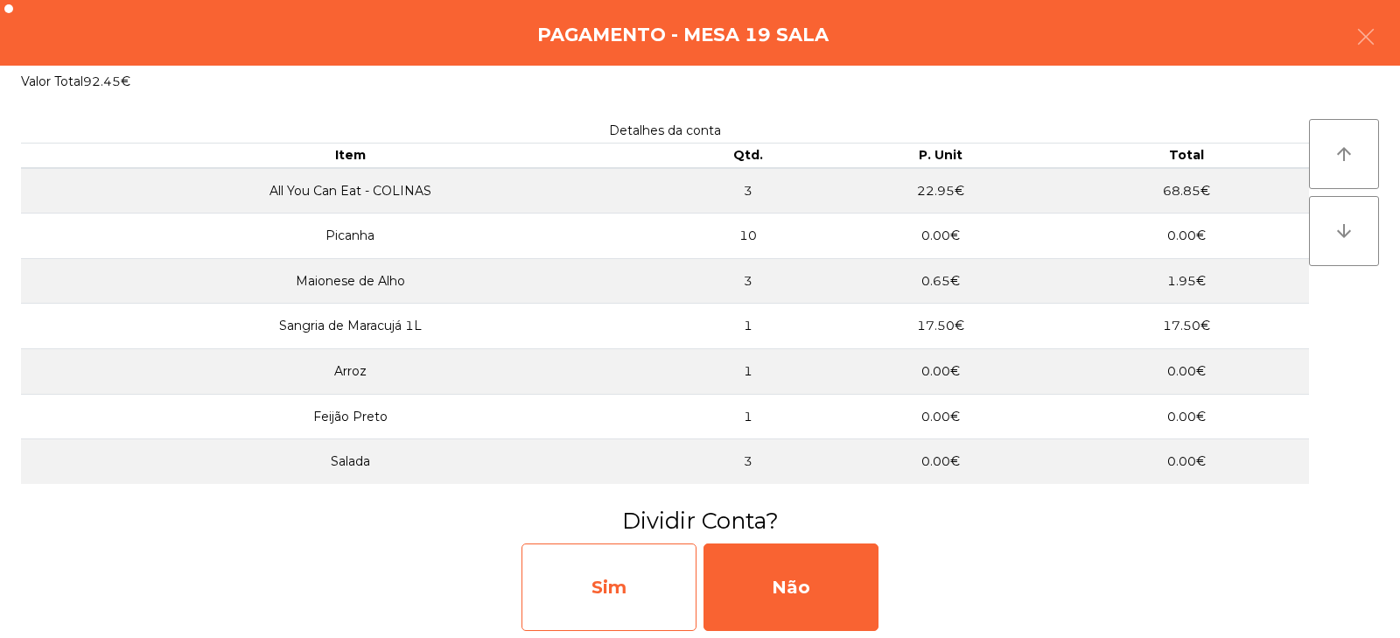
click at [653, 583] on div "Sim" at bounding box center [608, 586] width 175 height 87
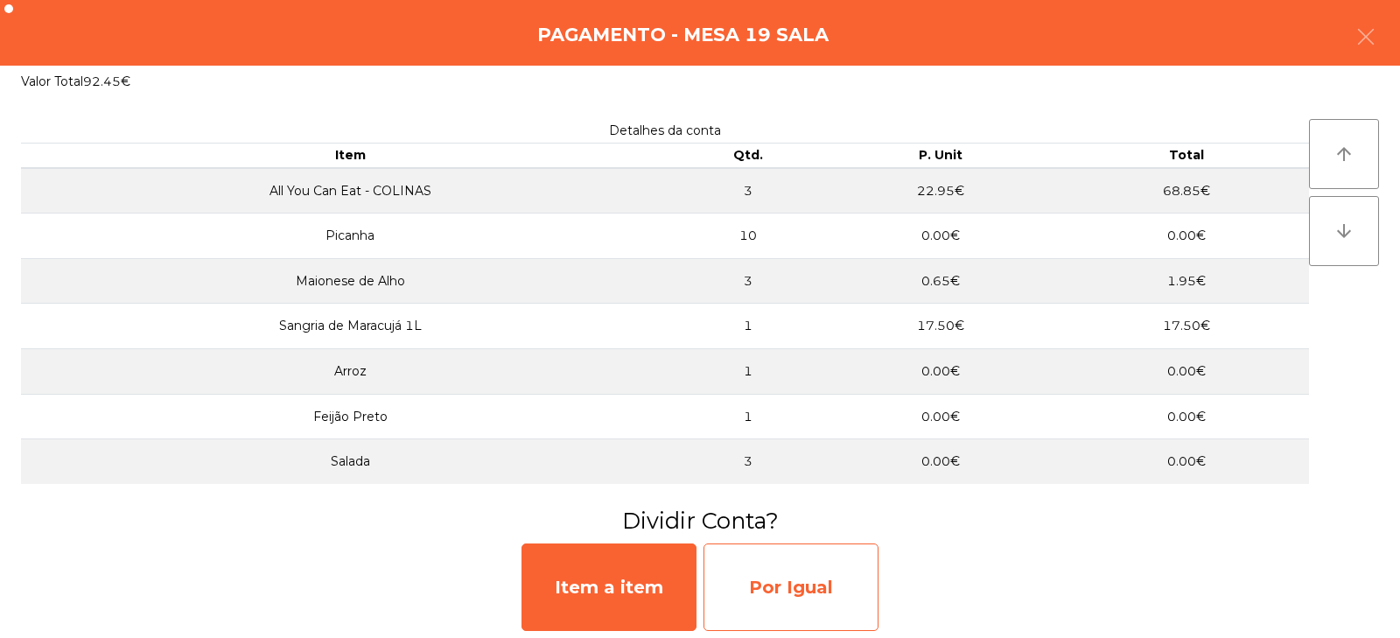
click at [772, 588] on div "Por Igual" at bounding box center [790, 586] width 175 height 87
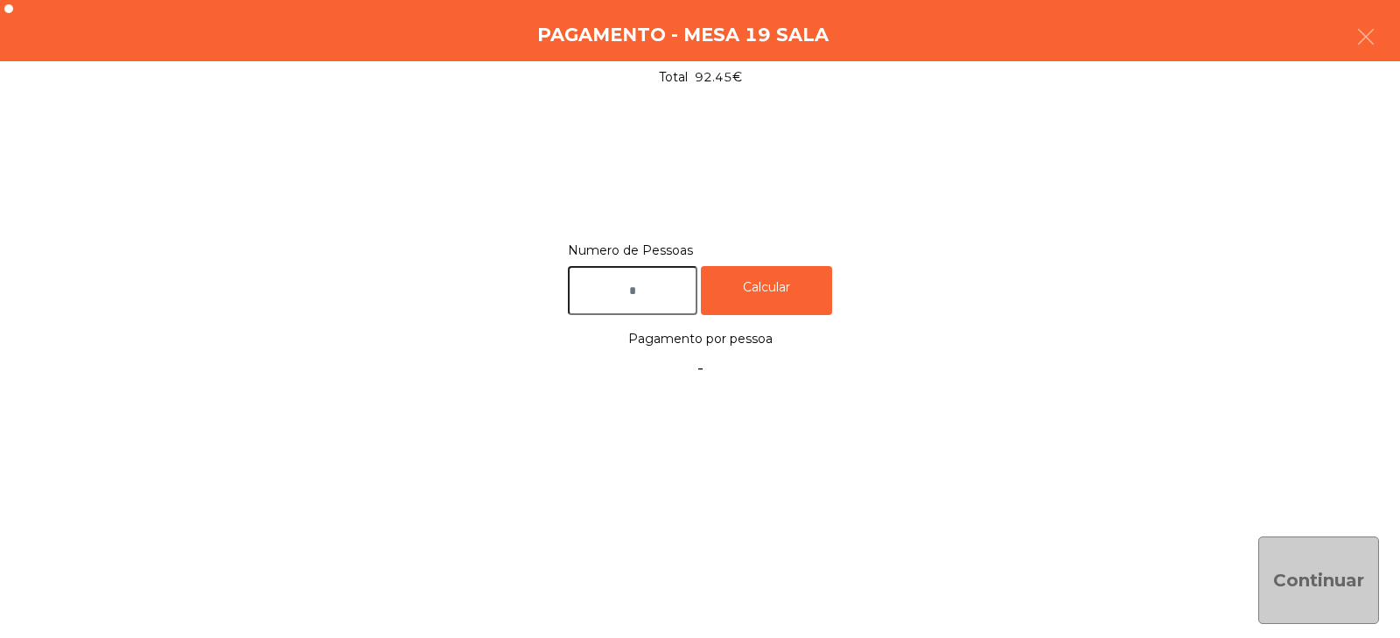
click at [650, 284] on input "text" at bounding box center [632, 291] width 129 height 50
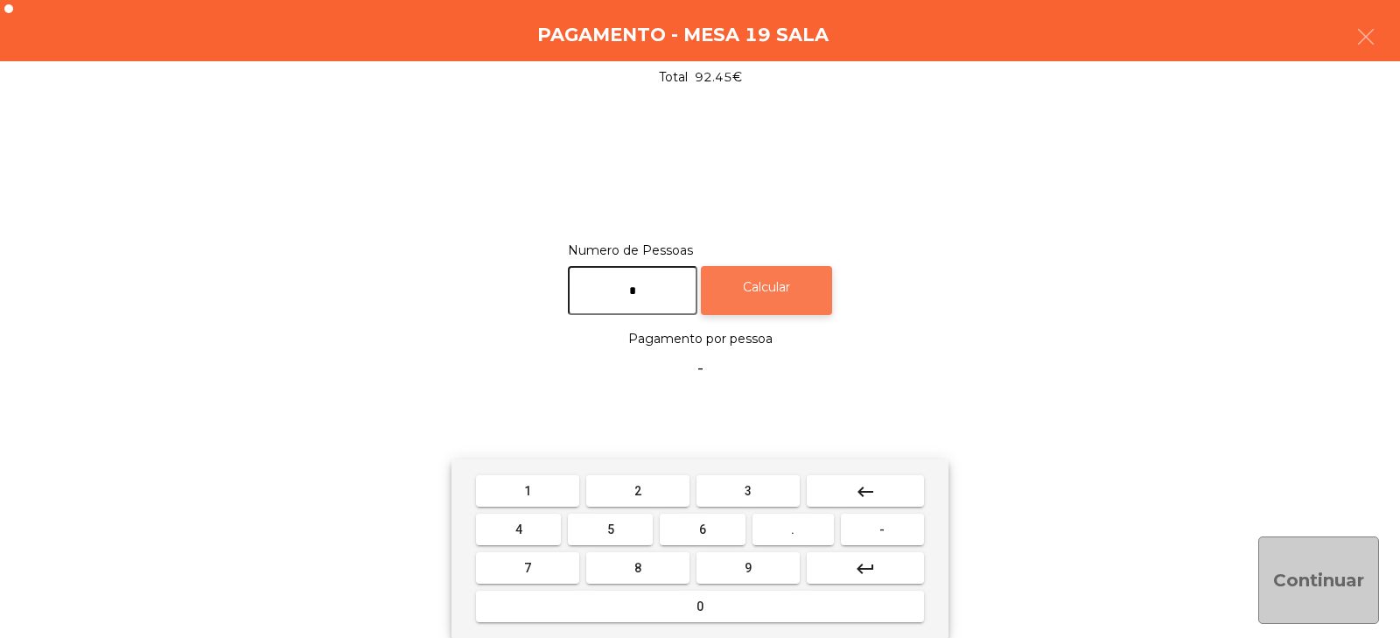
type input "*"
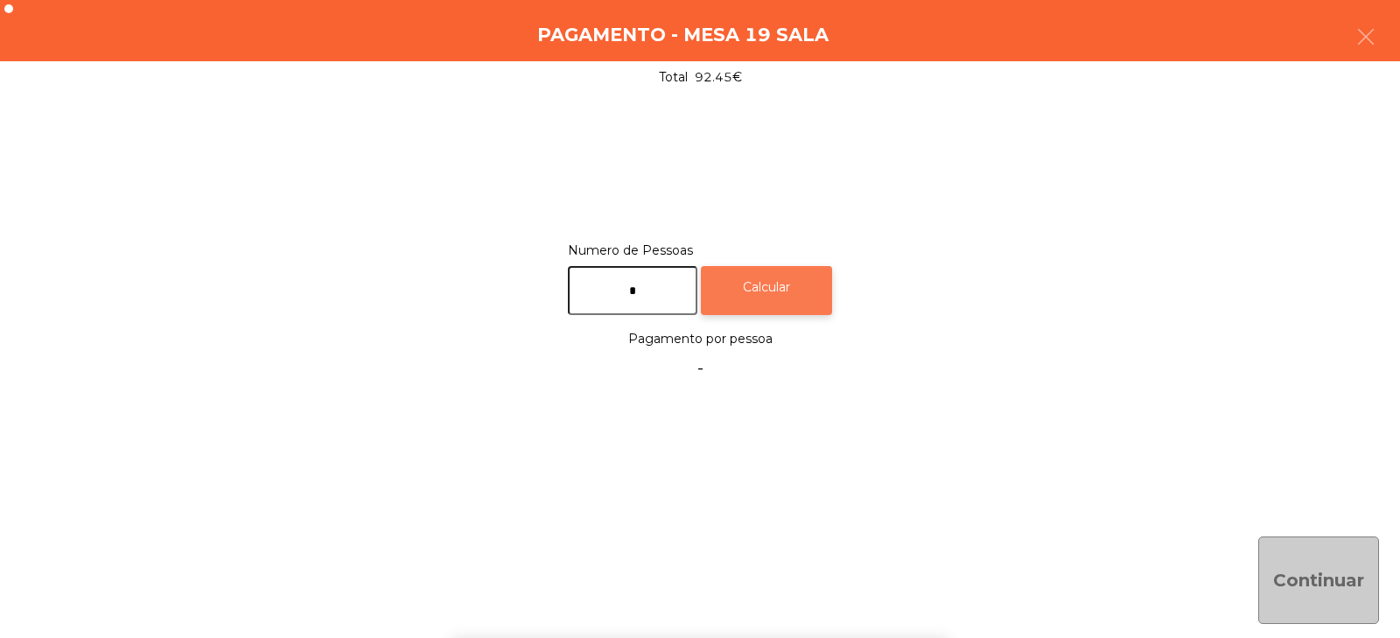
click at [792, 280] on div "Calcular" at bounding box center [766, 291] width 131 height 50
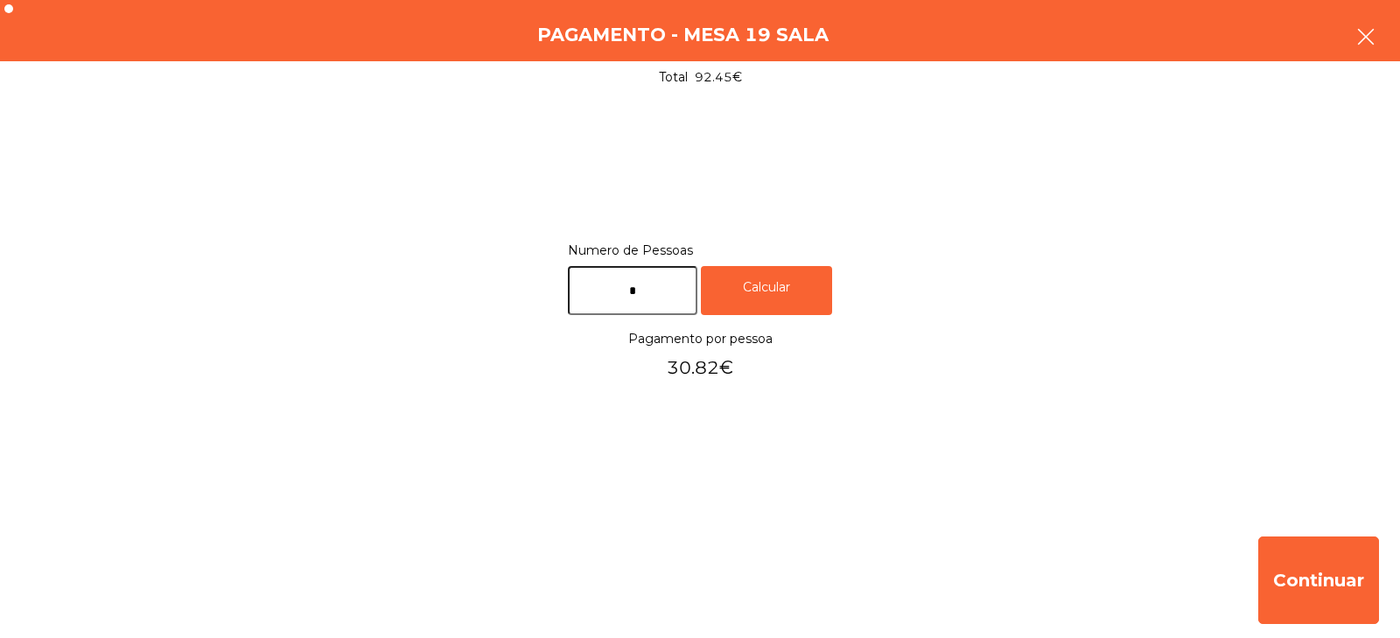
click at [1367, 28] on icon "button" at bounding box center [1365, 36] width 21 height 21
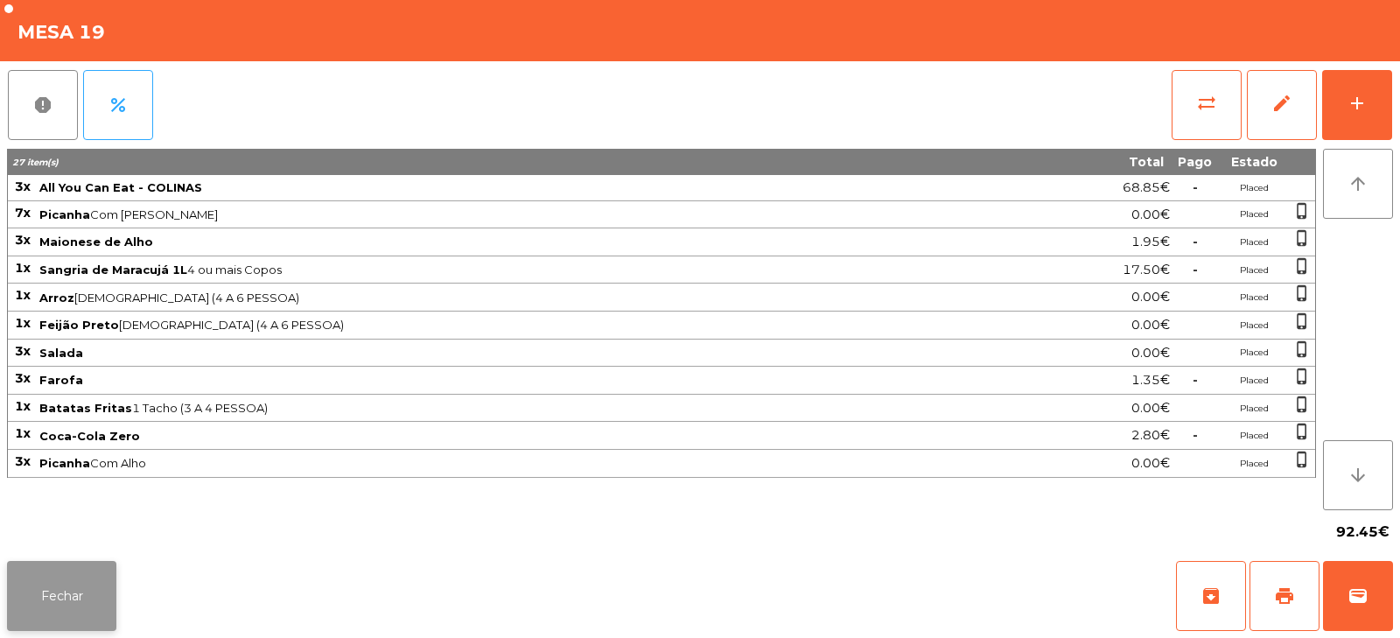
click at [92, 587] on button "Fechar" at bounding box center [61, 596] width 109 height 70
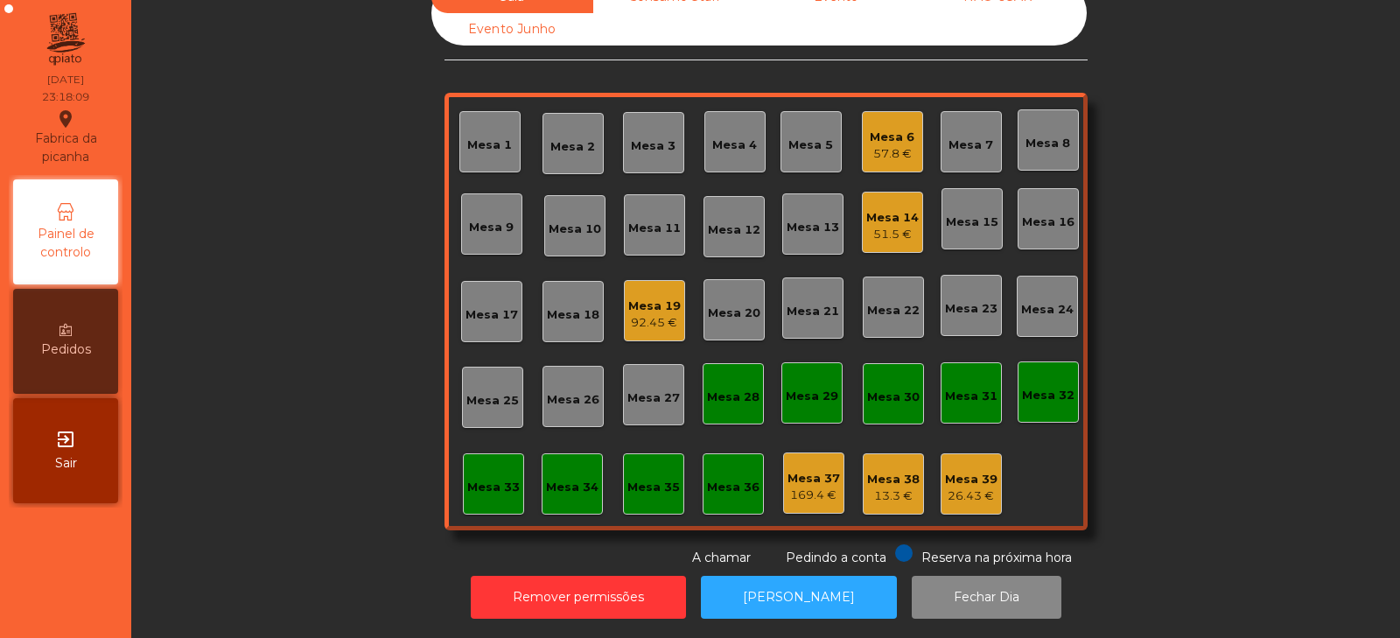
scroll to position [51, 0]
click at [815, 576] on button "[PERSON_NAME]" at bounding box center [799, 597] width 196 height 43
click at [646, 314] on div "92.45 €" at bounding box center [654, 322] width 52 height 17
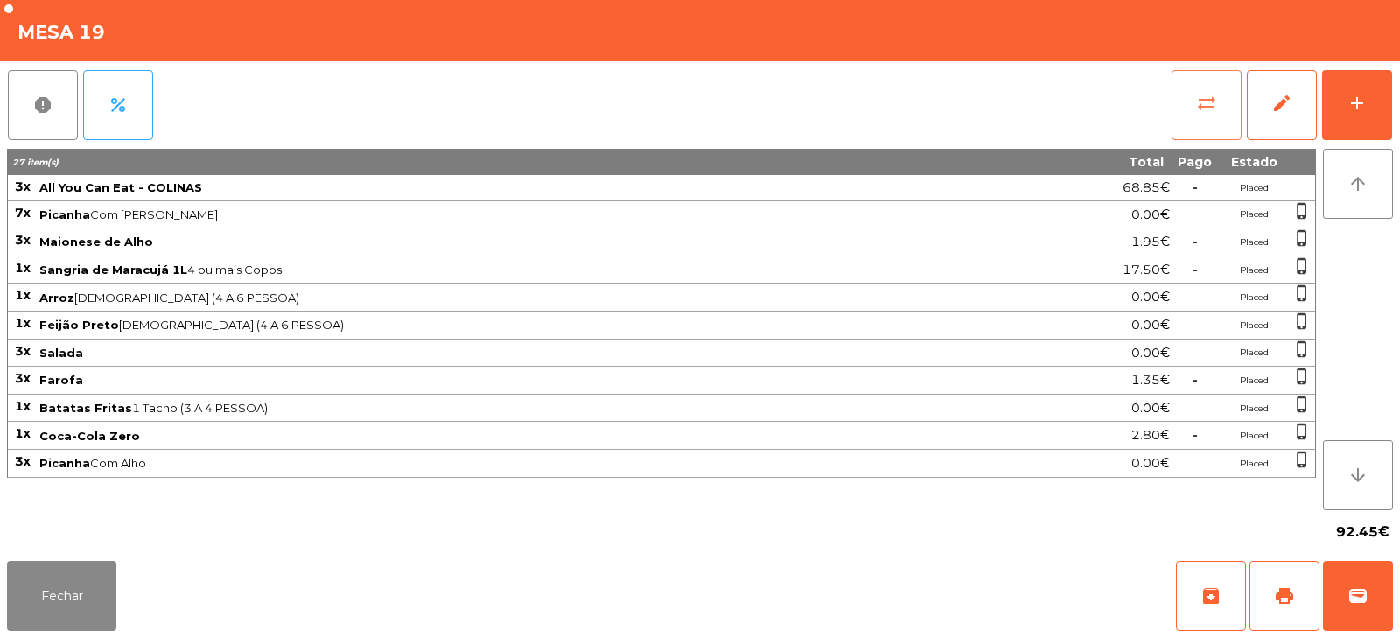
click at [1200, 103] on span "sync_alt" at bounding box center [1206, 103] width 21 height 21
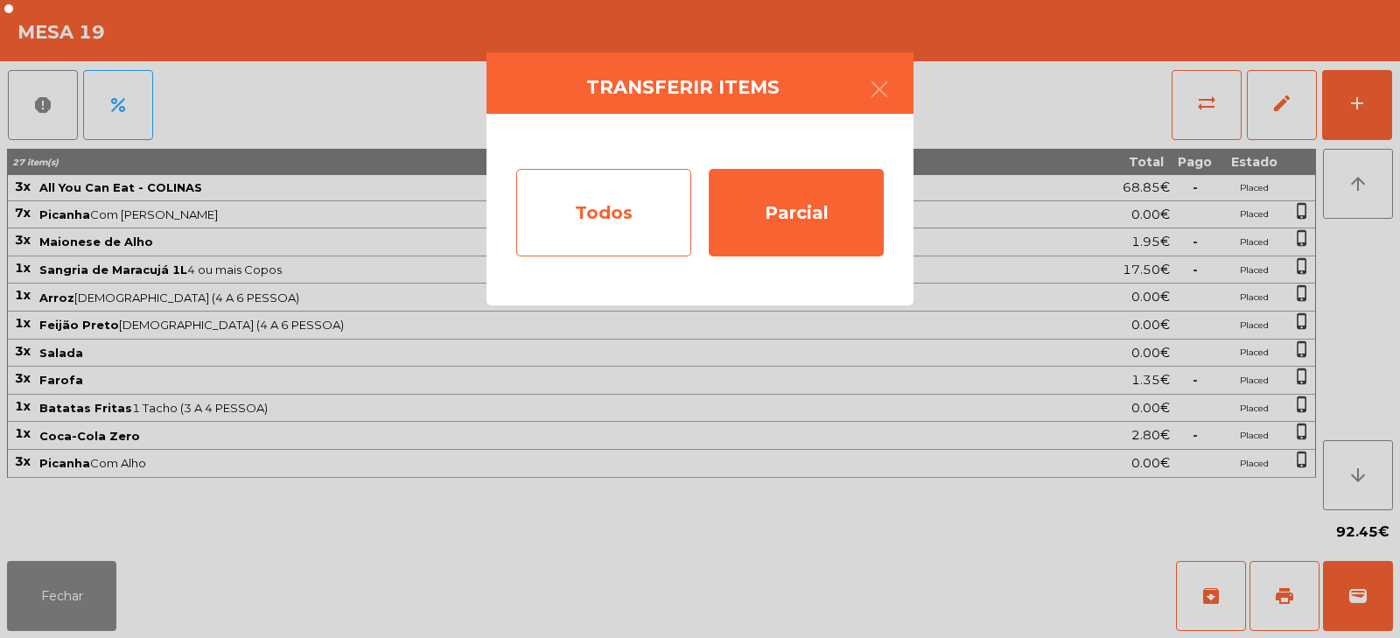
click at [618, 190] on div "Todos" at bounding box center [603, 212] width 175 height 87
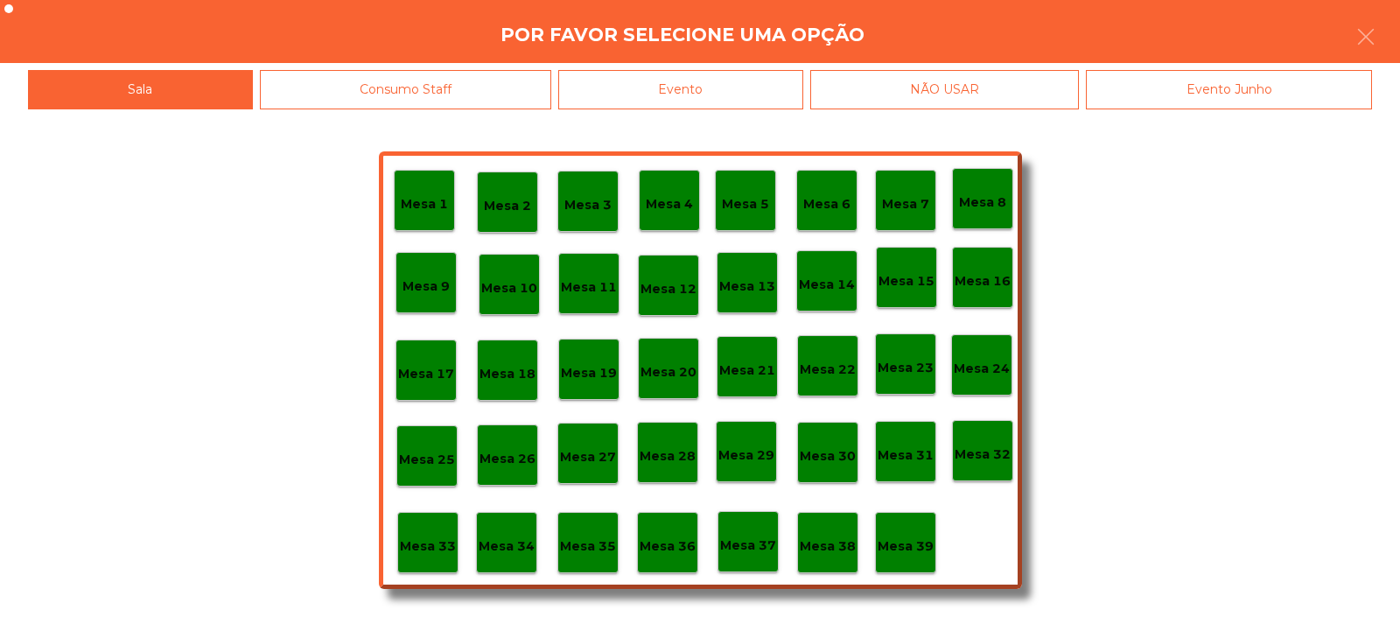
click at [792, 80] on div "Evento" at bounding box center [680, 89] width 245 height 39
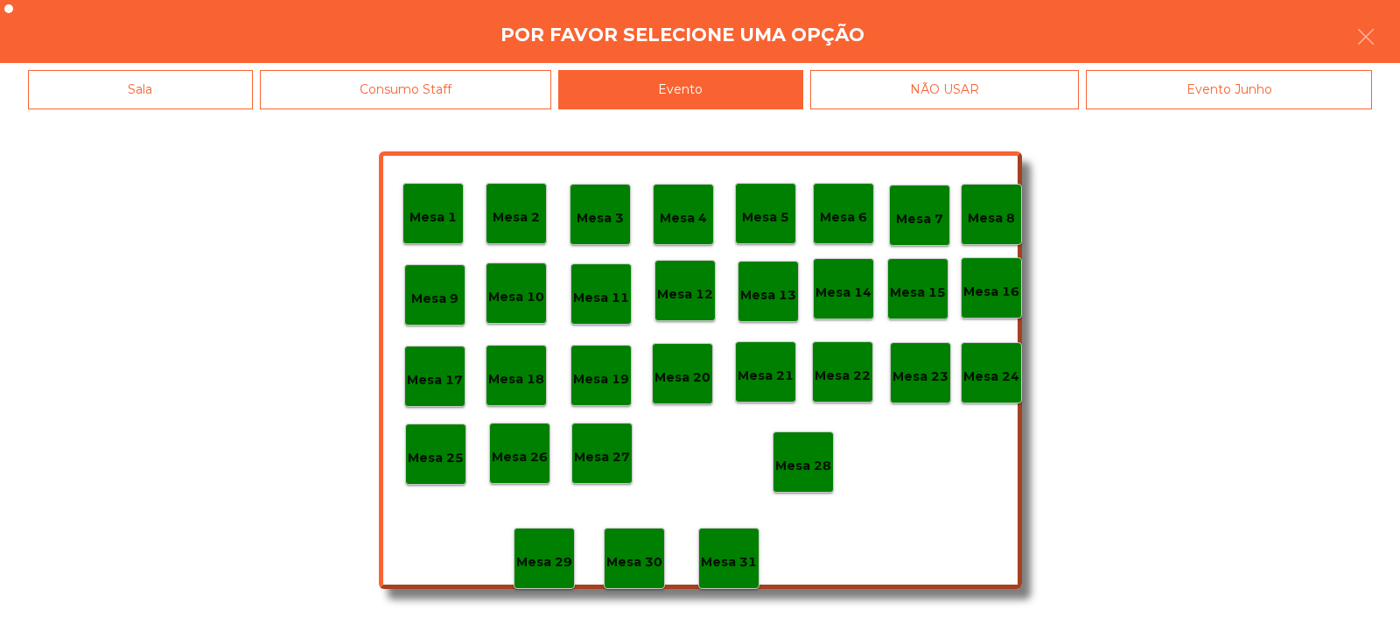
click at [785, 459] on p "Mesa 28" at bounding box center [803, 466] width 56 height 20
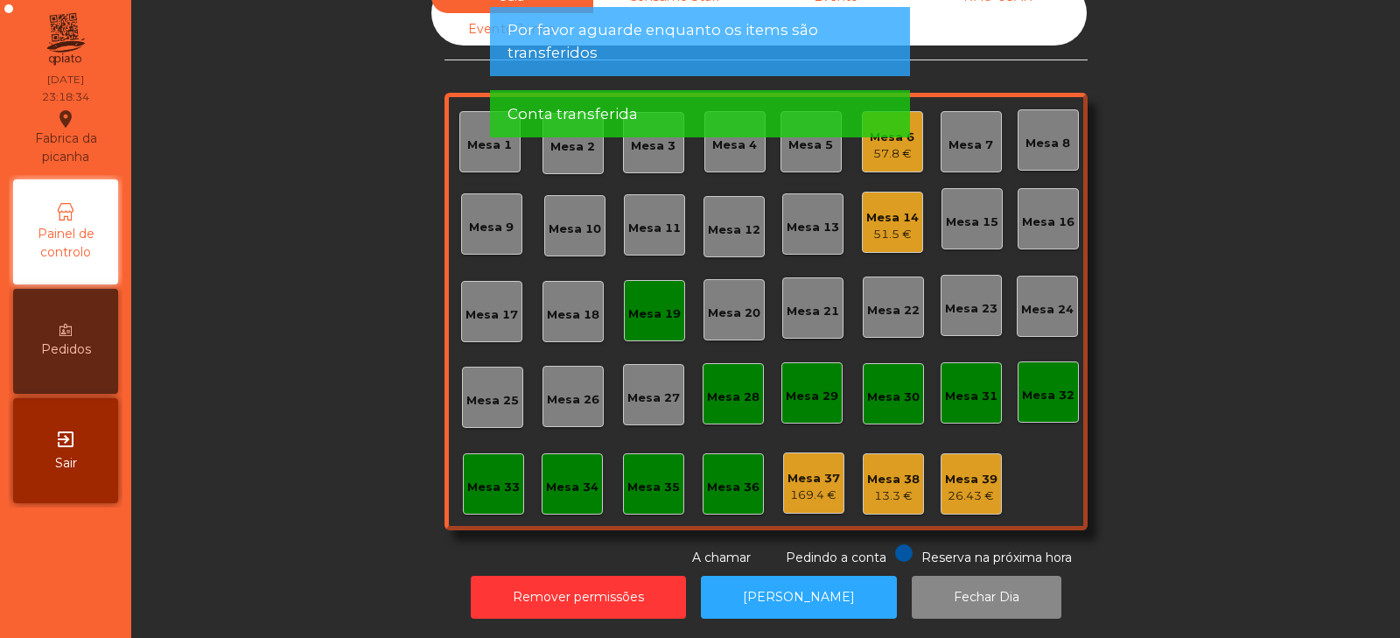
click at [647, 285] on div "Mesa 19" at bounding box center [654, 310] width 61 height 61
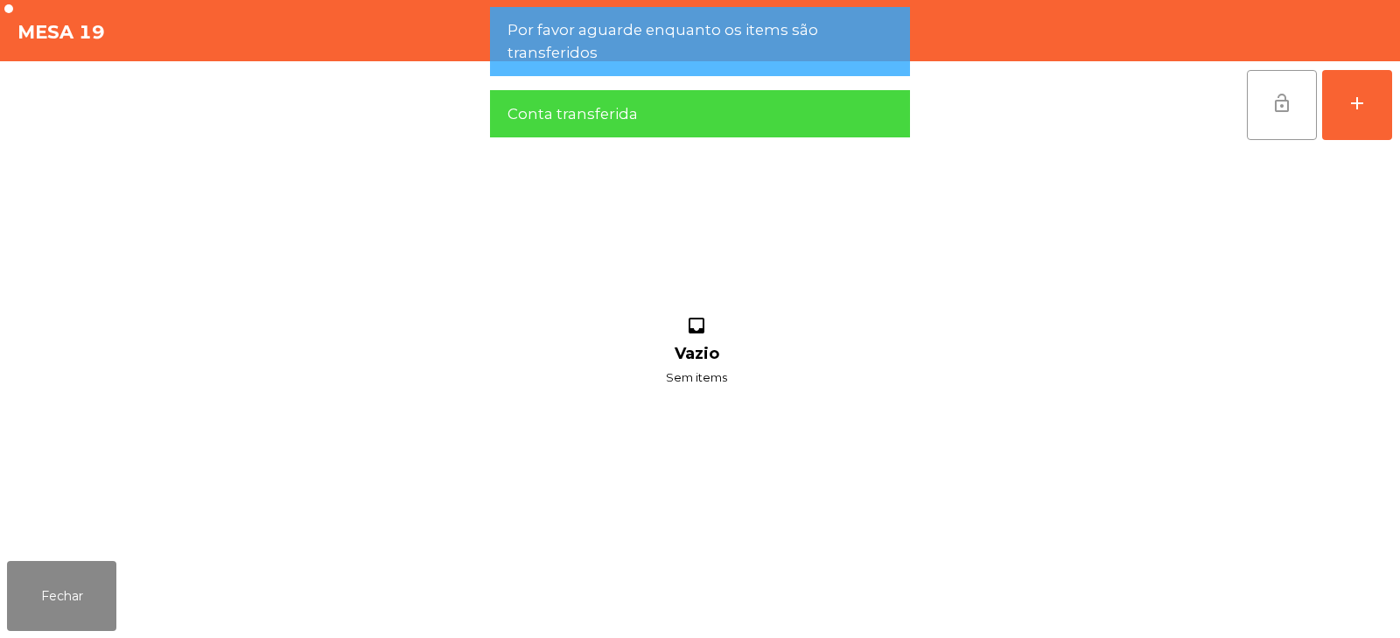
click at [1275, 107] on span "lock_open" at bounding box center [1281, 103] width 21 height 21
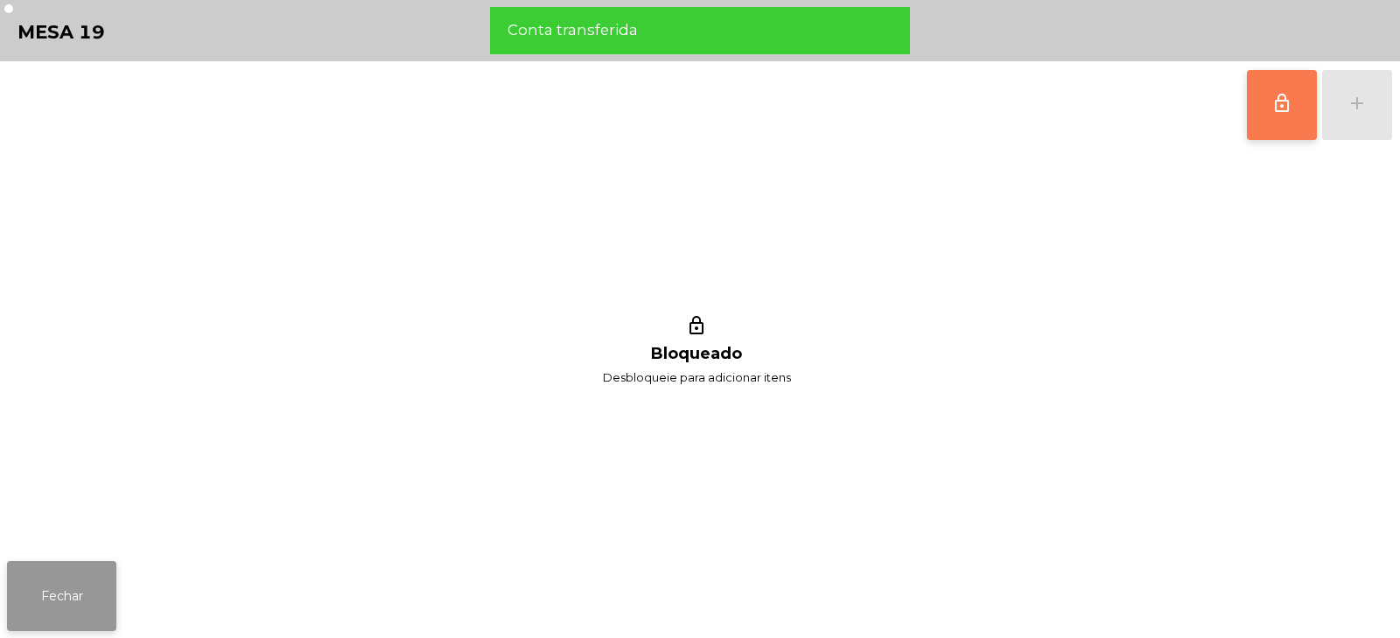
click at [59, 611] on button "Fechar" at bounding box center [61, 596] width 109 height 70
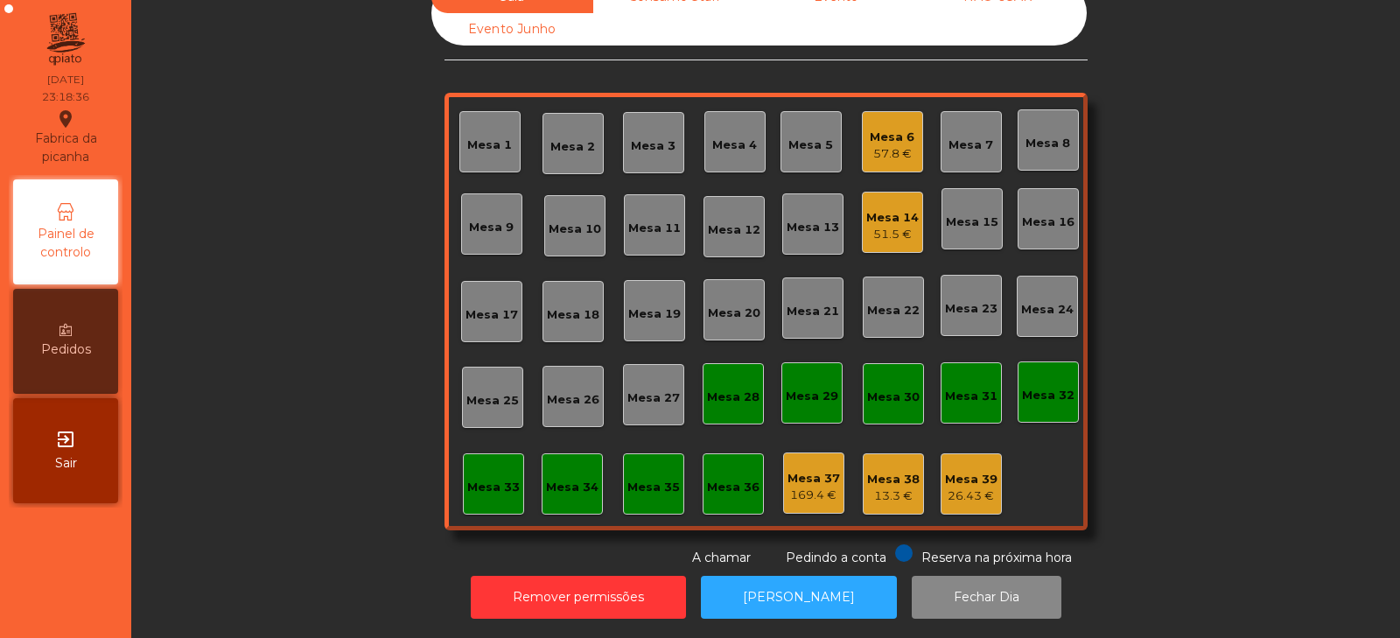
scroll to position [0, 0]
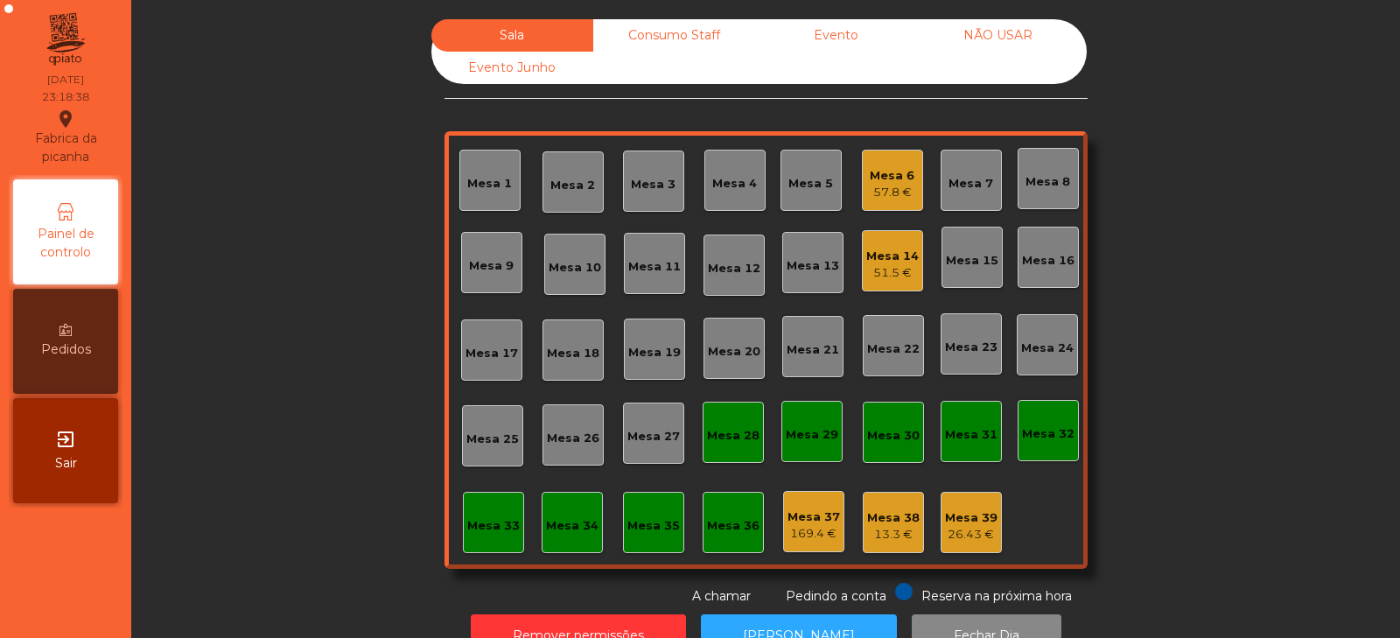
click at [1041, 432] on div "Mesa 32" at bounding box center [1048, 433] width 52 height 17
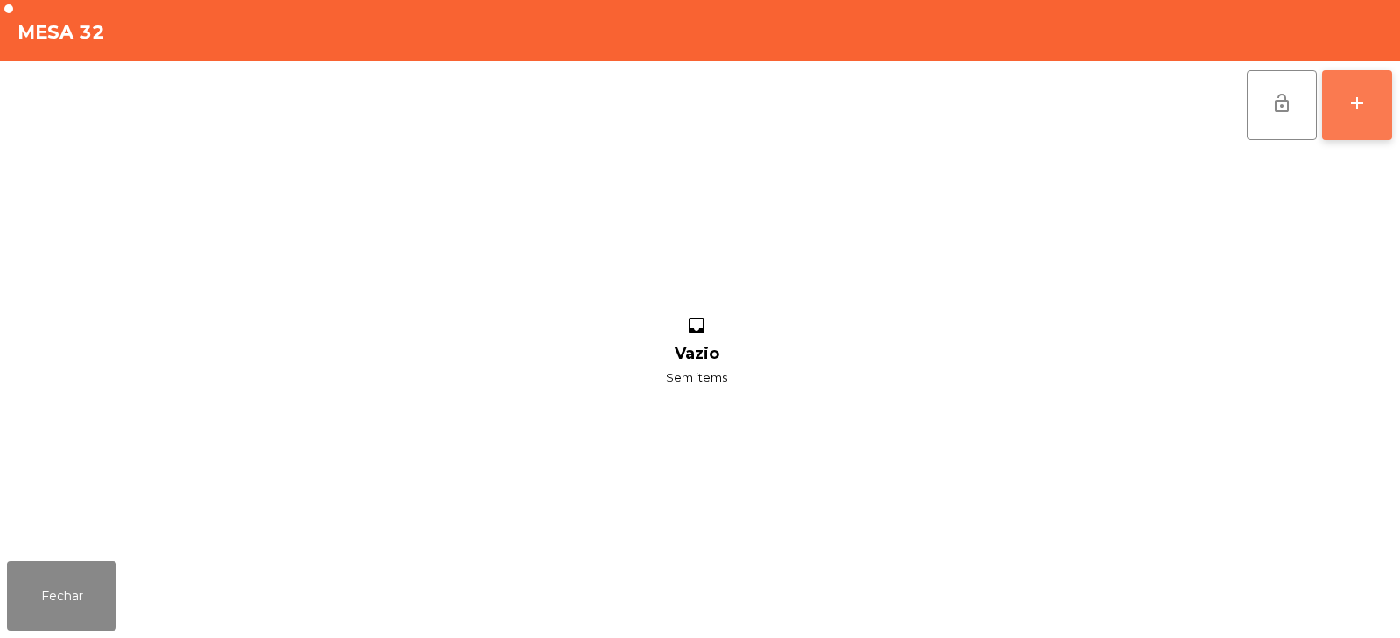
click at [1356, 103] on div "add" at bounding box center [1356, 103] width 21 height 21
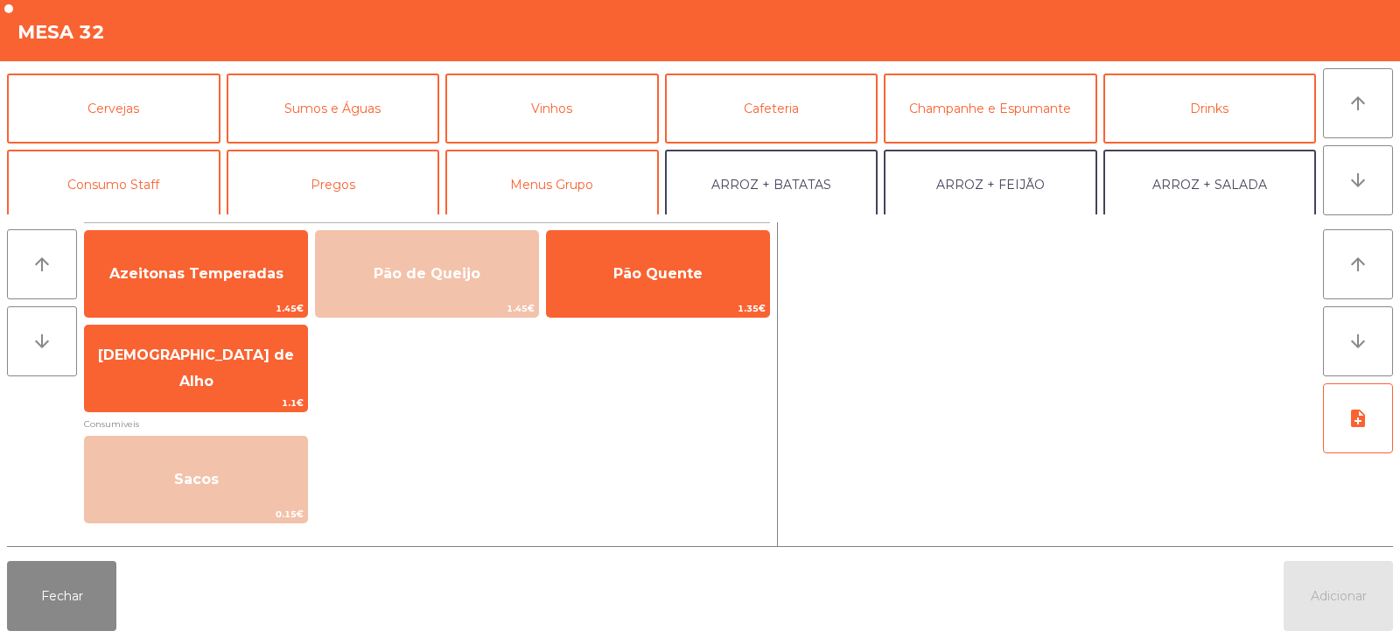
scroll to position [88, 0]
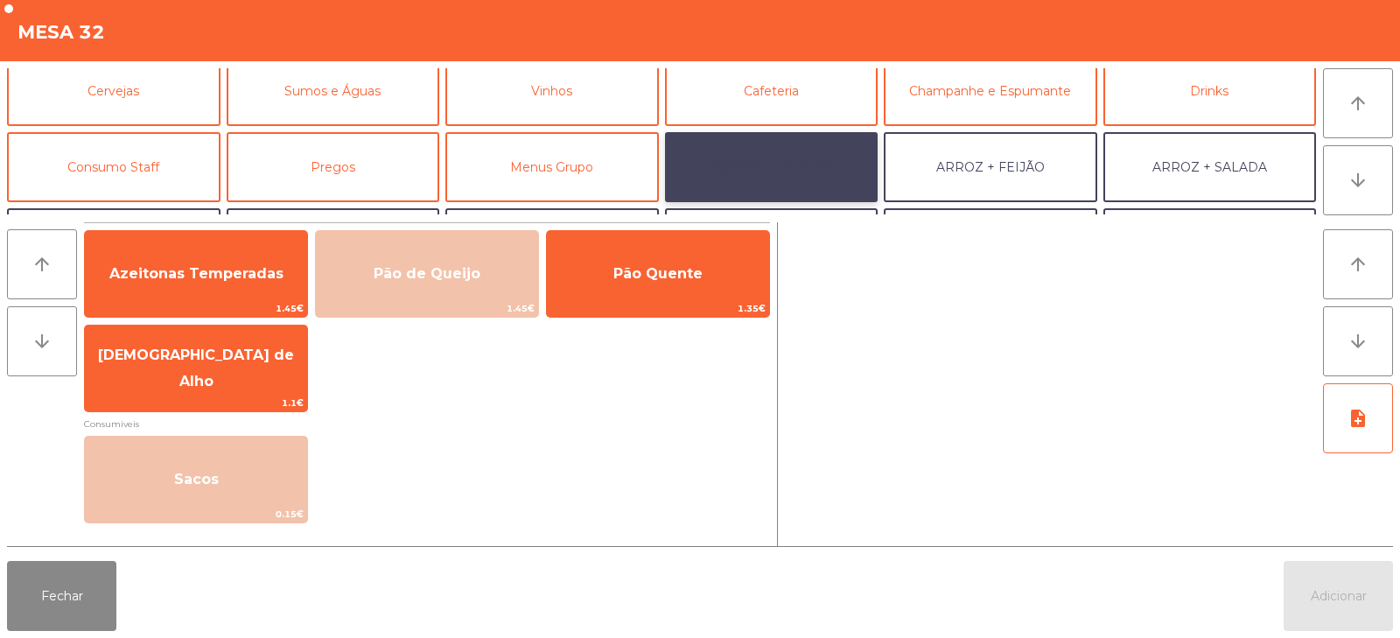
click at [807, 159] on button "ARROZ + BATATAS" at bounding box center [771, 167] width 213 height 70
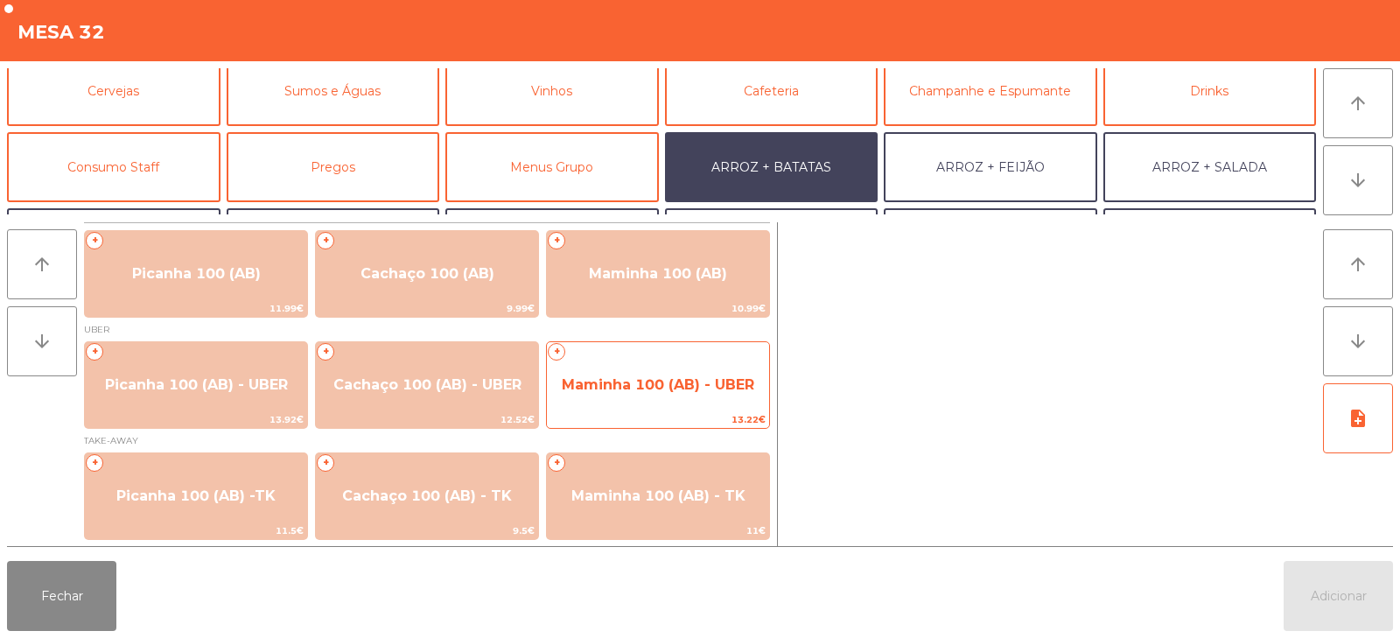
click at [702, 387] on span "Maminha 100 (AB) - UBER" at bounding box center [658, 384] width 192 height 17
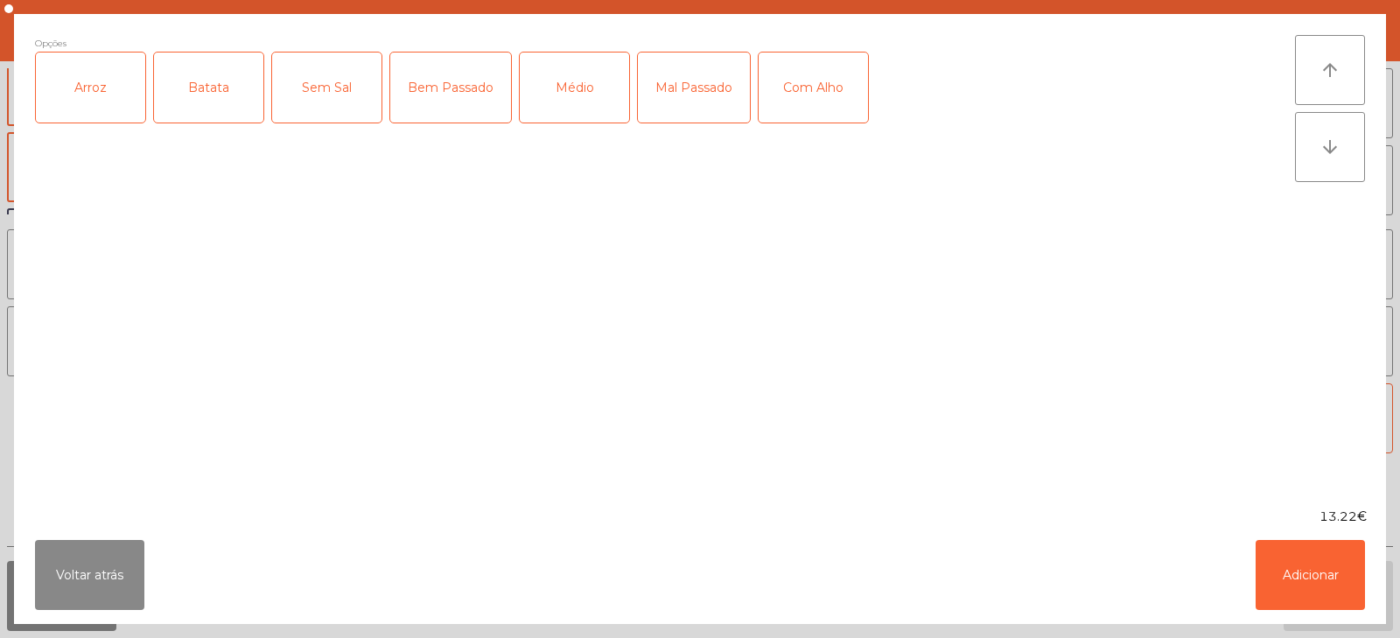
click at [83, 94] on div "Arroz" at bounding box center [90, 87] width 109 height 70
click at [201, 102] on div "Batata" at bounding box center [208, 87] width 109 height 70
click at [612, 88] on div "Médio" at bounding box center [574, 87] width 109 height 70
click at [1314, 590] on button "Adicionar" at bounding box center [1309, 575] width 109 height 70
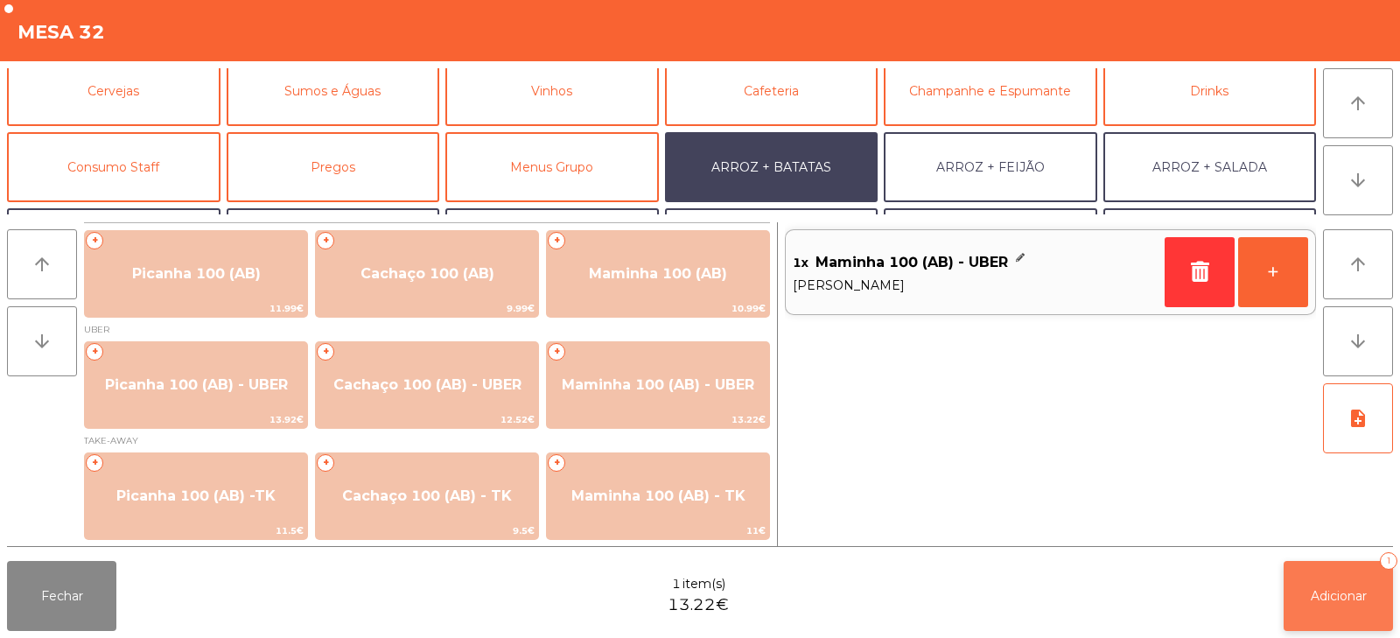
click at [1316, 596] on span "Adicionar" at bounding box center [1338, 596] width 56 height 16
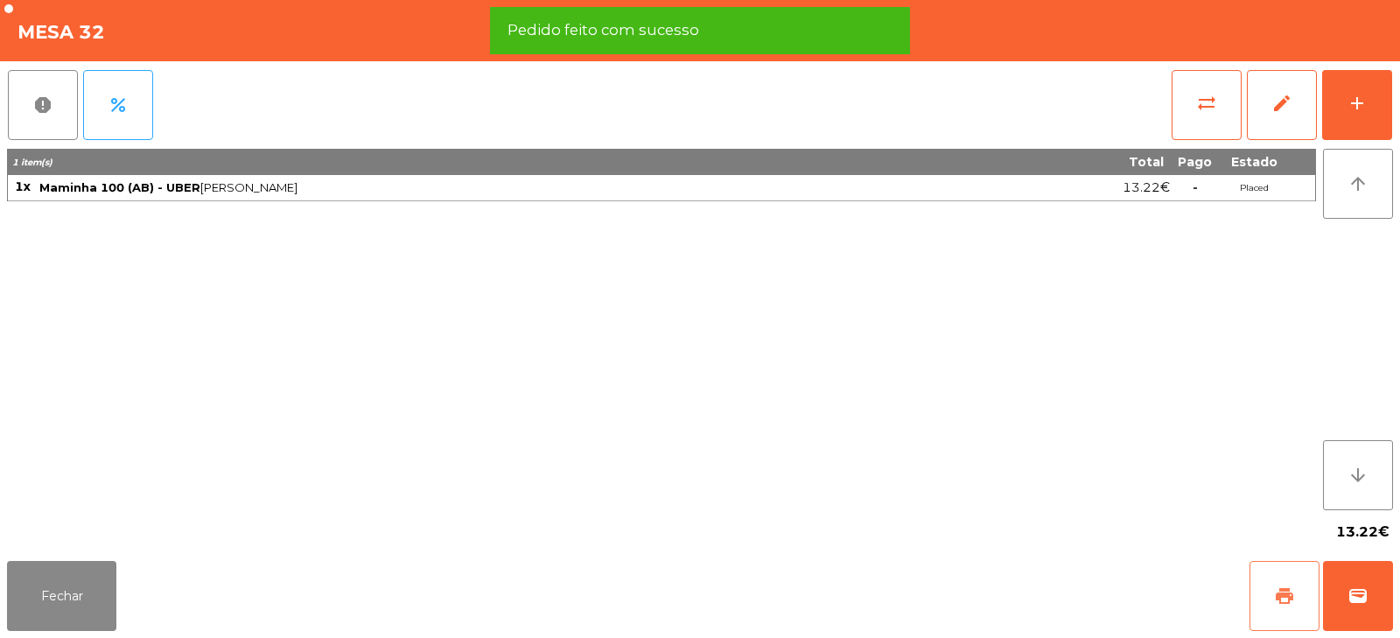
click at [1287, 590] on span "print" at bounding box center [1284, 595] width 21 height 21
click at [1356, 603] on span "wallet" at bounding box center [1357, 595] width 21 height 21
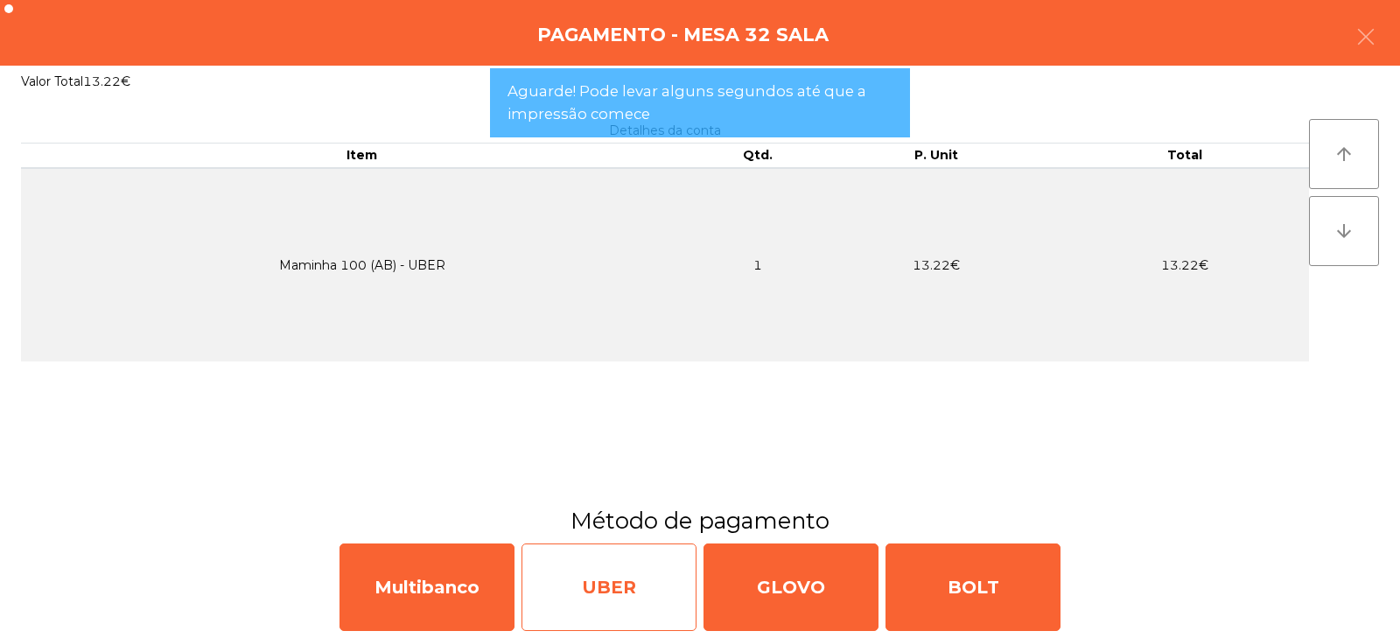
click at [613, 605] on div "UBER" at bounding box center [608, 586] width 175 height 87
select select "**"
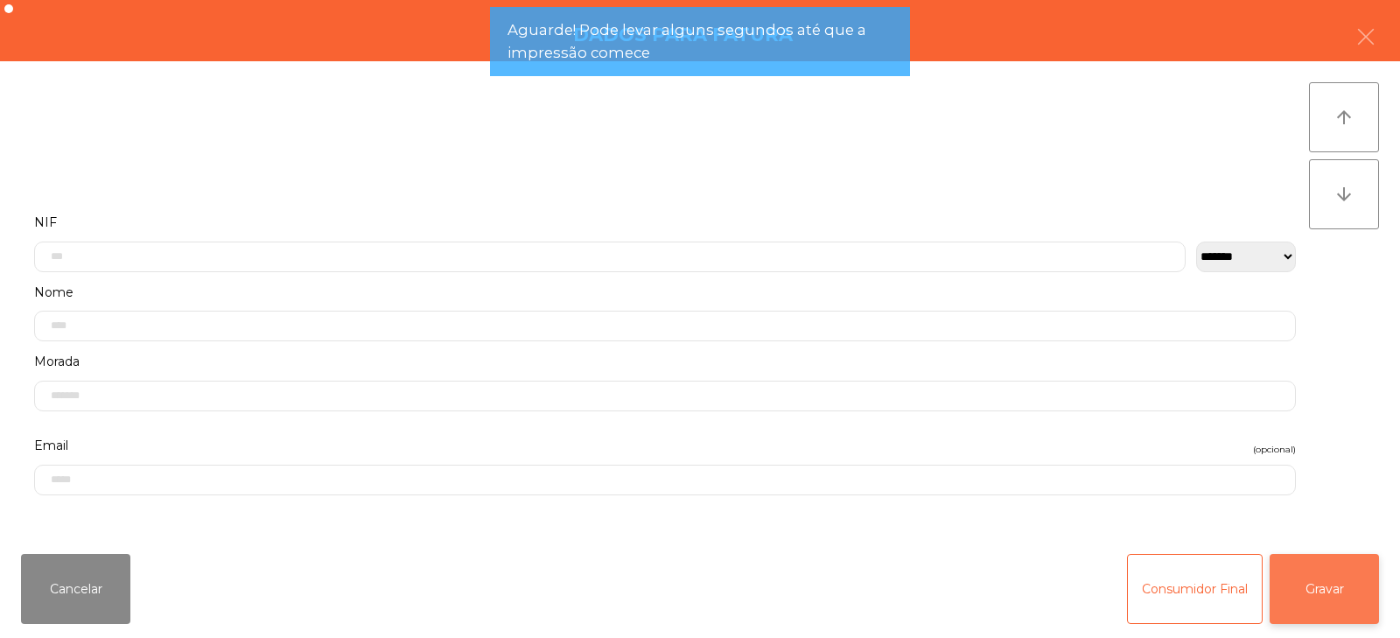
click at [1324, 593] on button "Gravar" at bounding box center [1323, 589] width 109 height 70
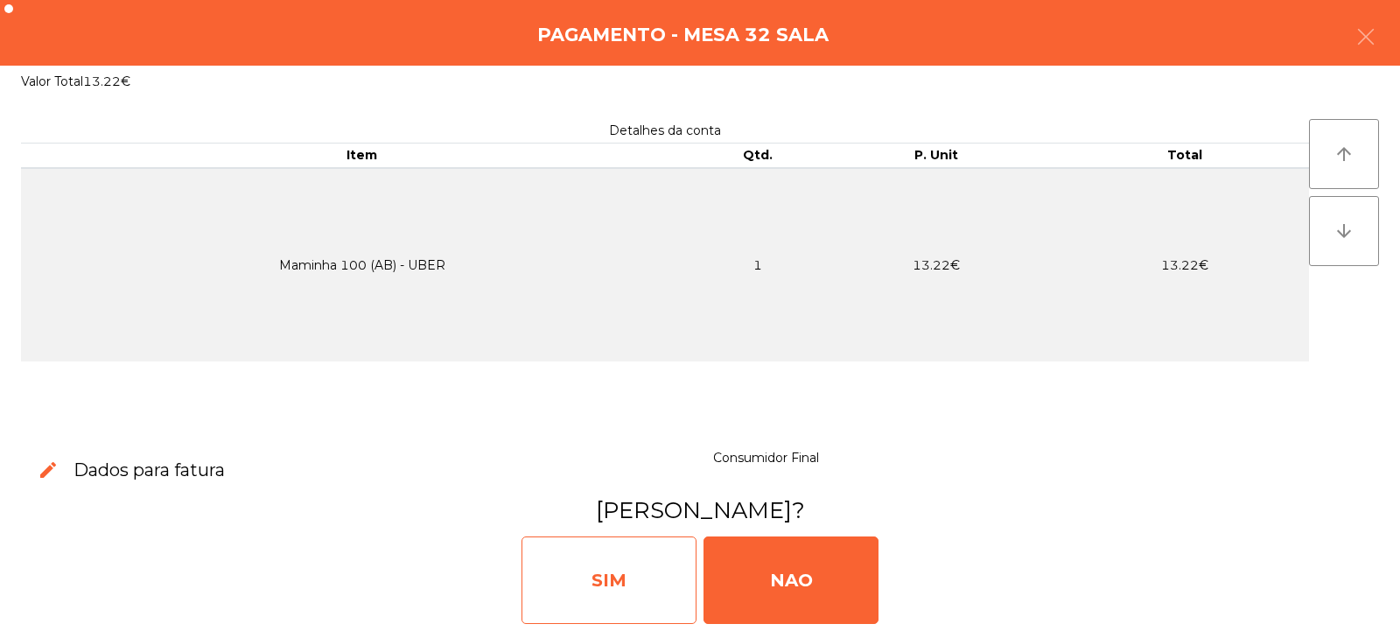
click at [622, 578] on div "SIM" at bounding box center [608, 579] width 175 height 87
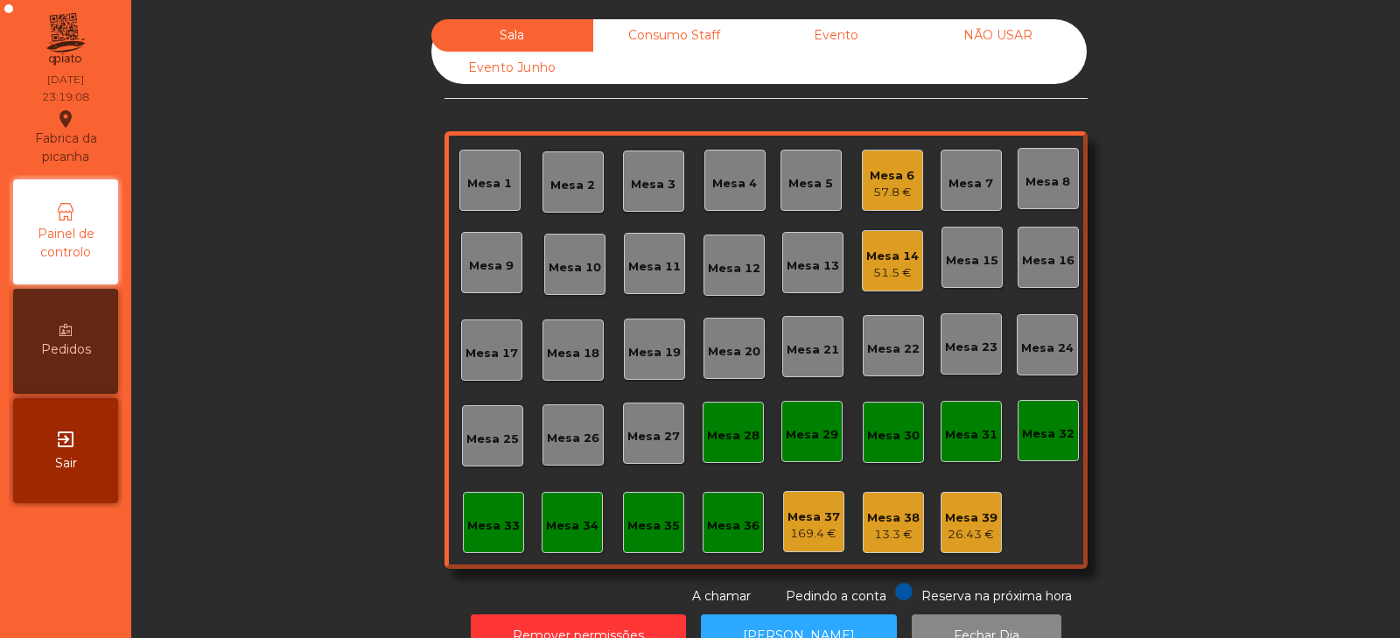
scroll to position [52, 0]
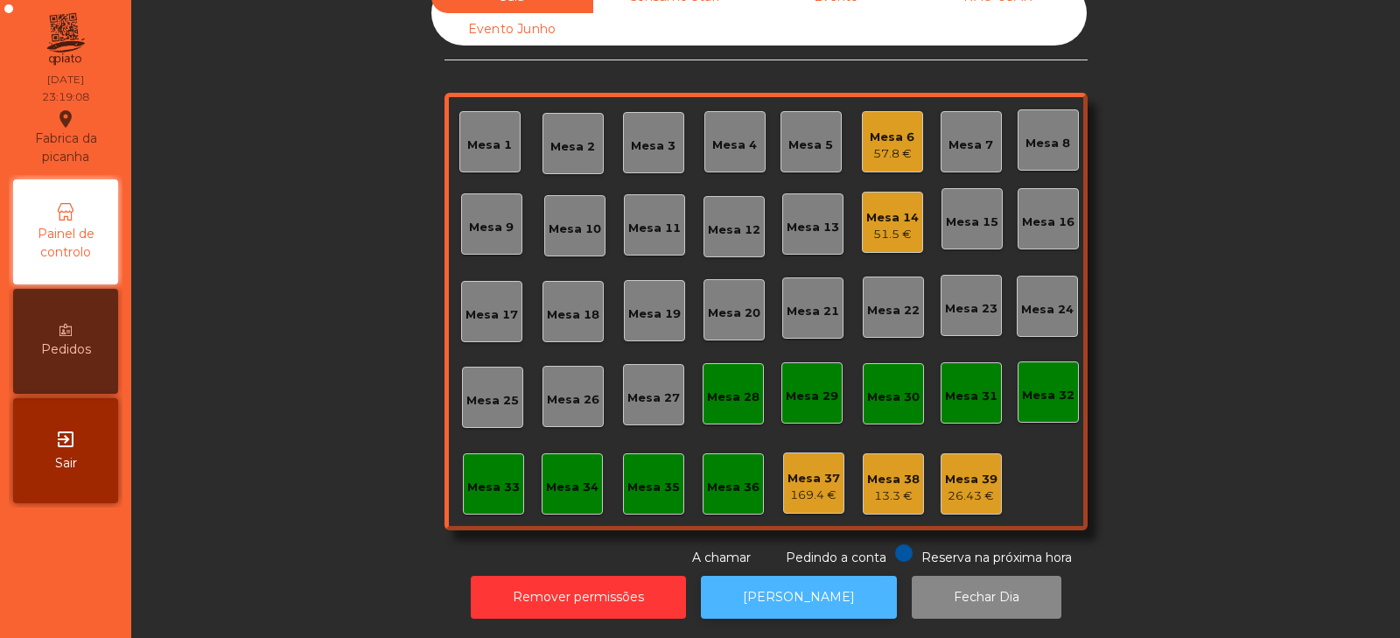
click at [827, 576] on button "[PERSON_NAME]" at bounding box center [799, 597] width 196 height 43
click at [893, 226] on div "51.5 €" at bounding box center [892, 234] width 52 height 17
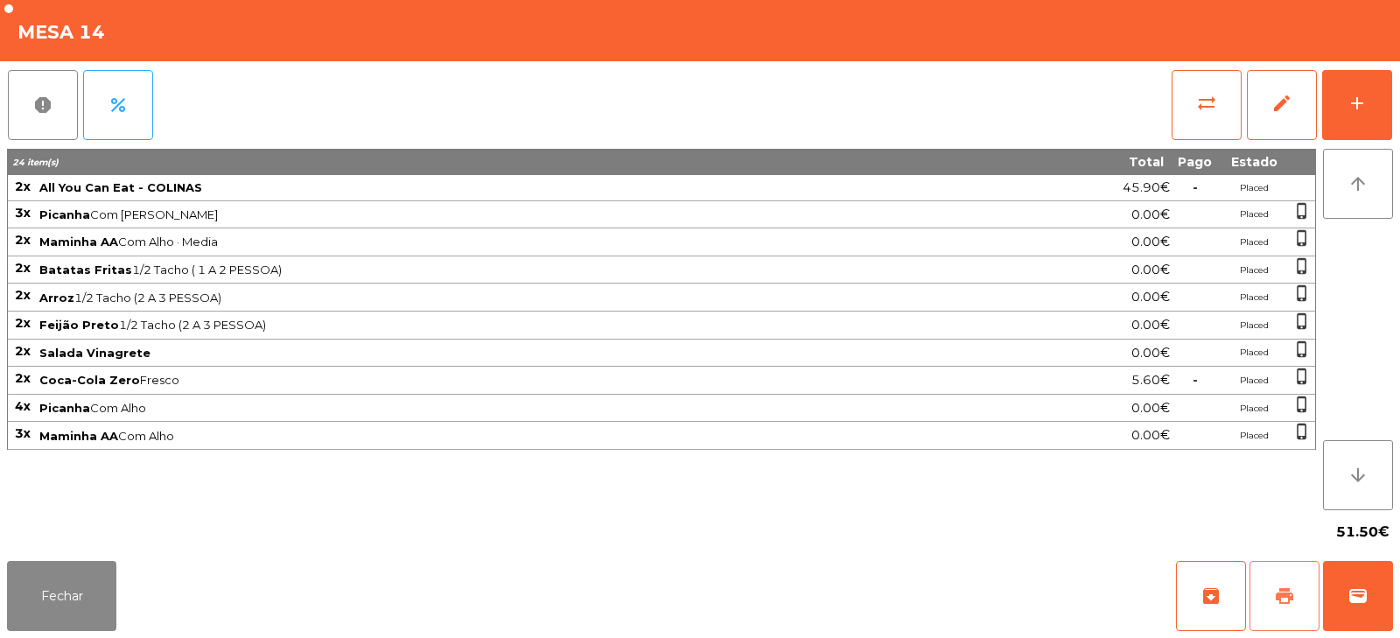
click at [1279, 608] on button "print" at bounding box center [1284, 596] width 70 height 70
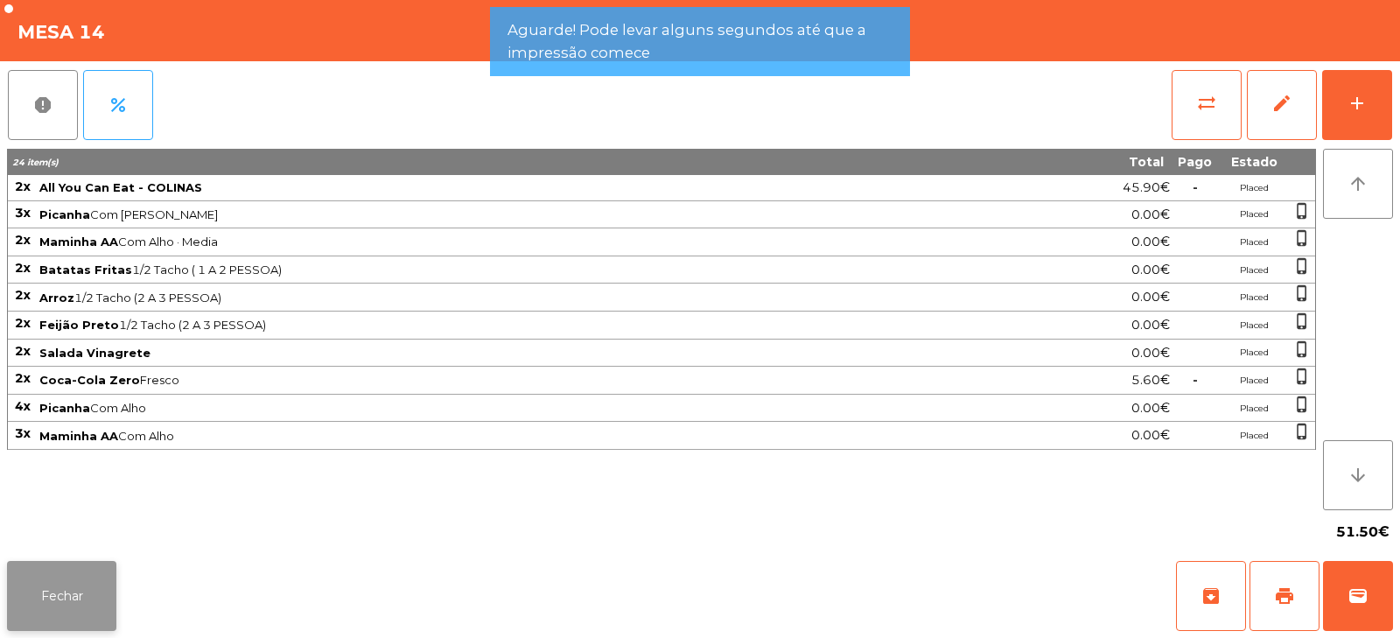
click at [113, 592] on button "Fechar" at bounding box center [61, 596] width 109 height 70
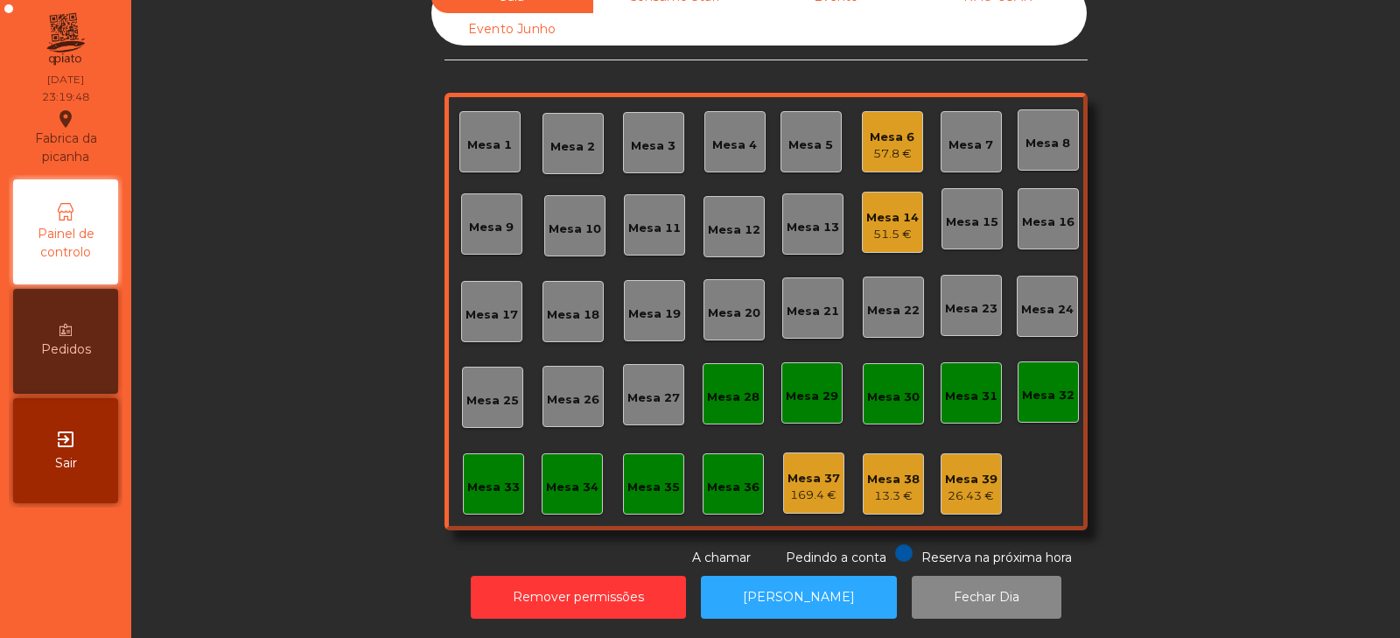
click at [894, 226] on div "51.5 €" at bounding box center [892, 234] width 52 height 17
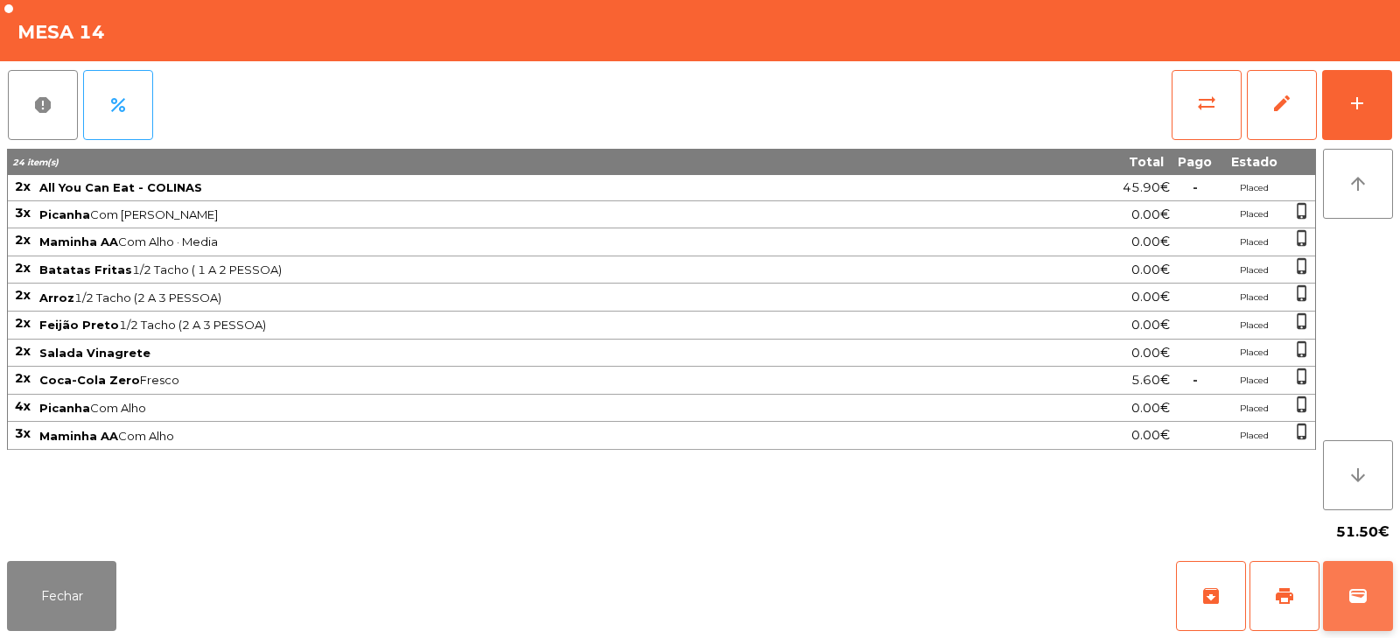
click at [1338, 594] on button "wallet" at bounding box center [1358, 596] width 70 height 70
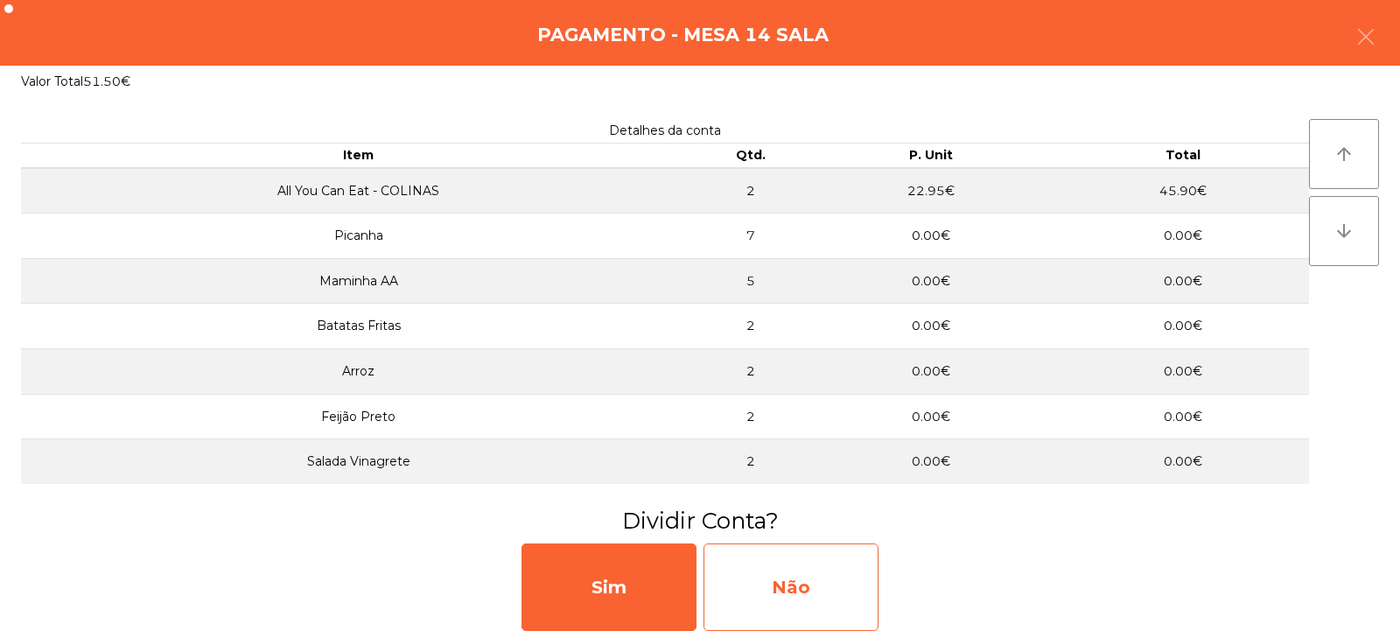
click at [833, 576] on div "Não" at bounding box center [790, 586] width 175 height 87
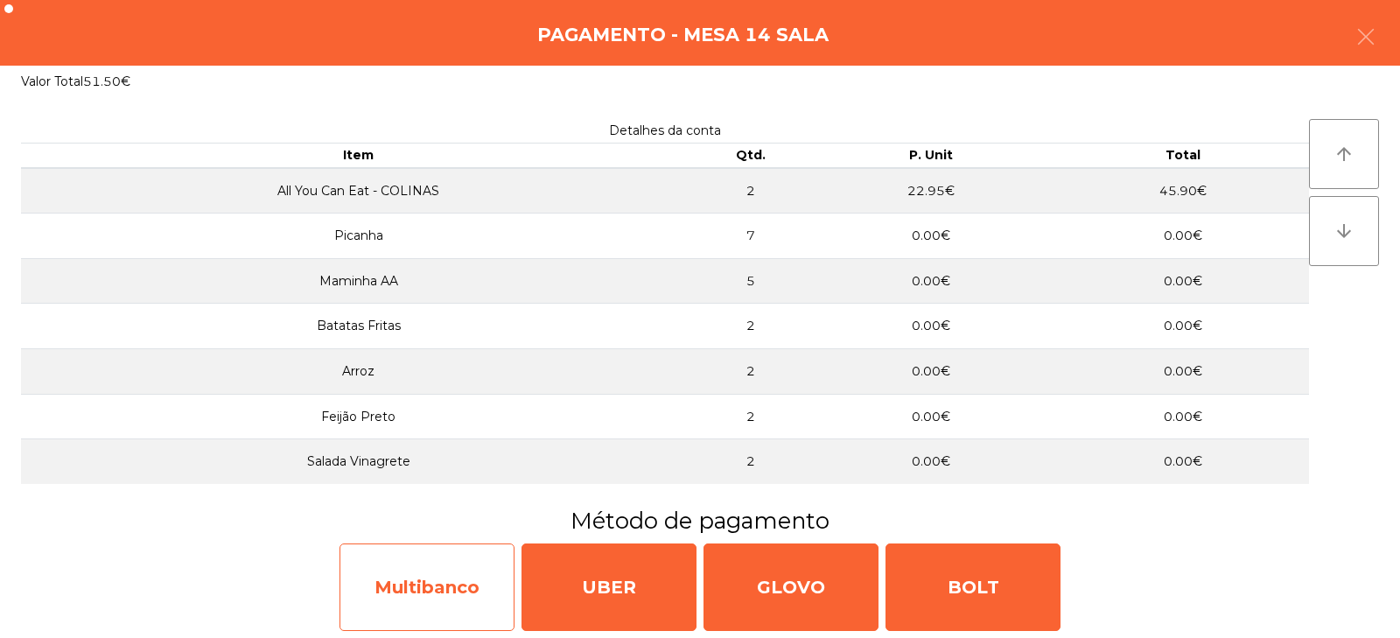
click at [476, 588] on div "Multibanco" at bounding box center [426, 586] width 175 height 87
select select "**"
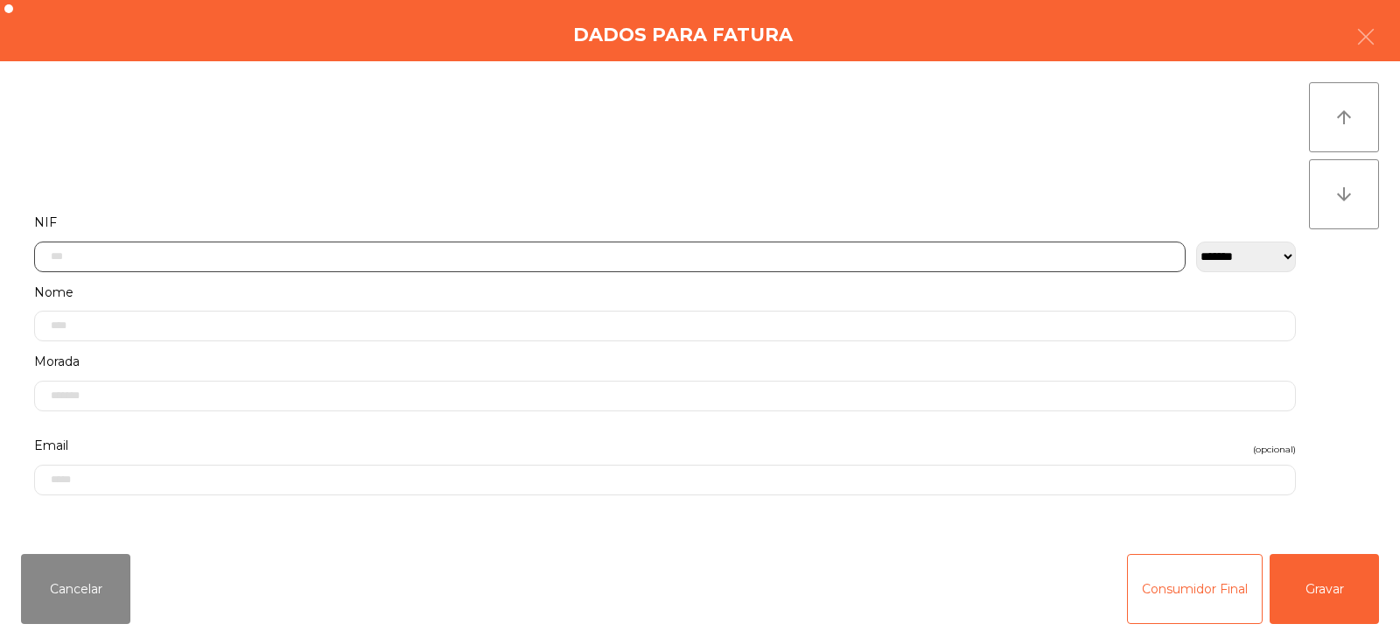
click at [744, 253] on input "text" at bounding box center [609, 256] width 1151 height 31
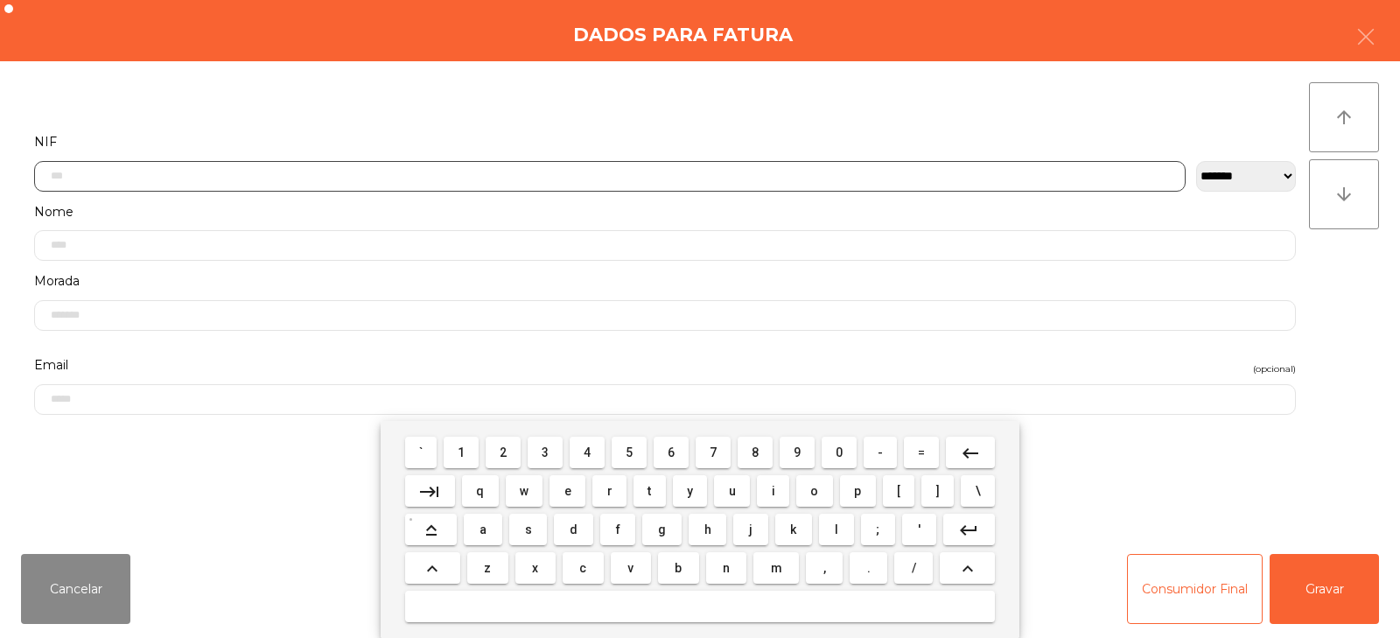
scroll to position [128, 0]
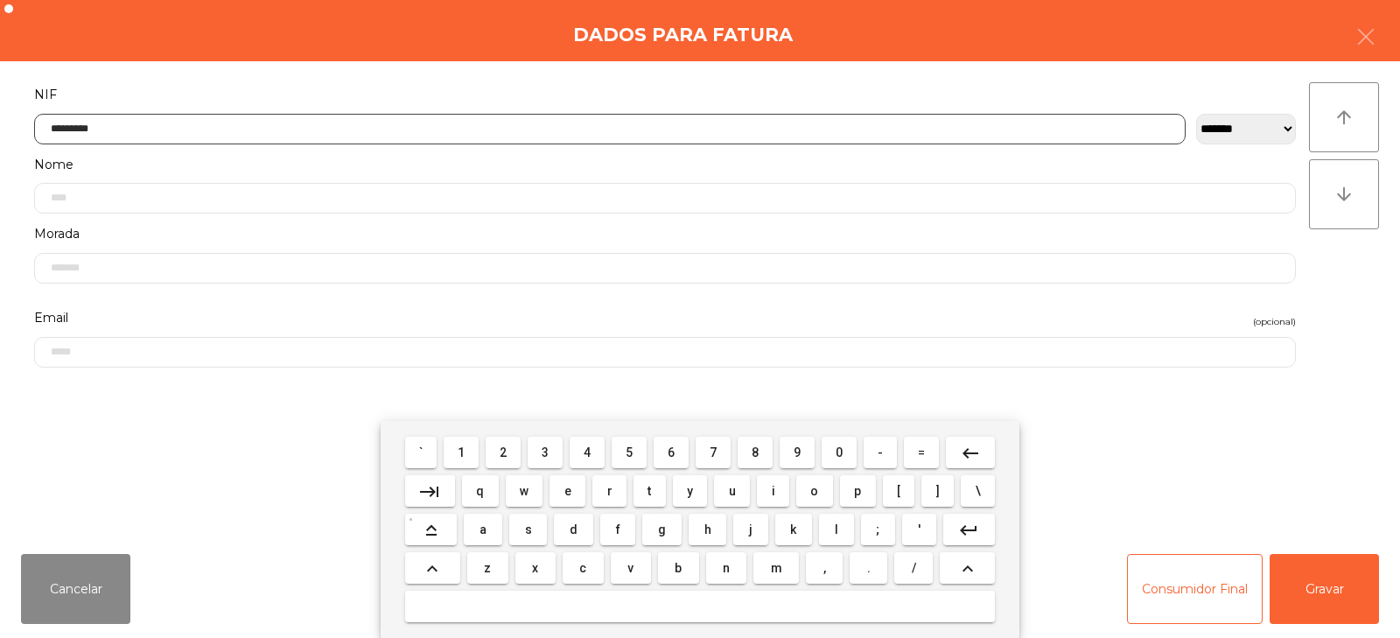
type input "*********"
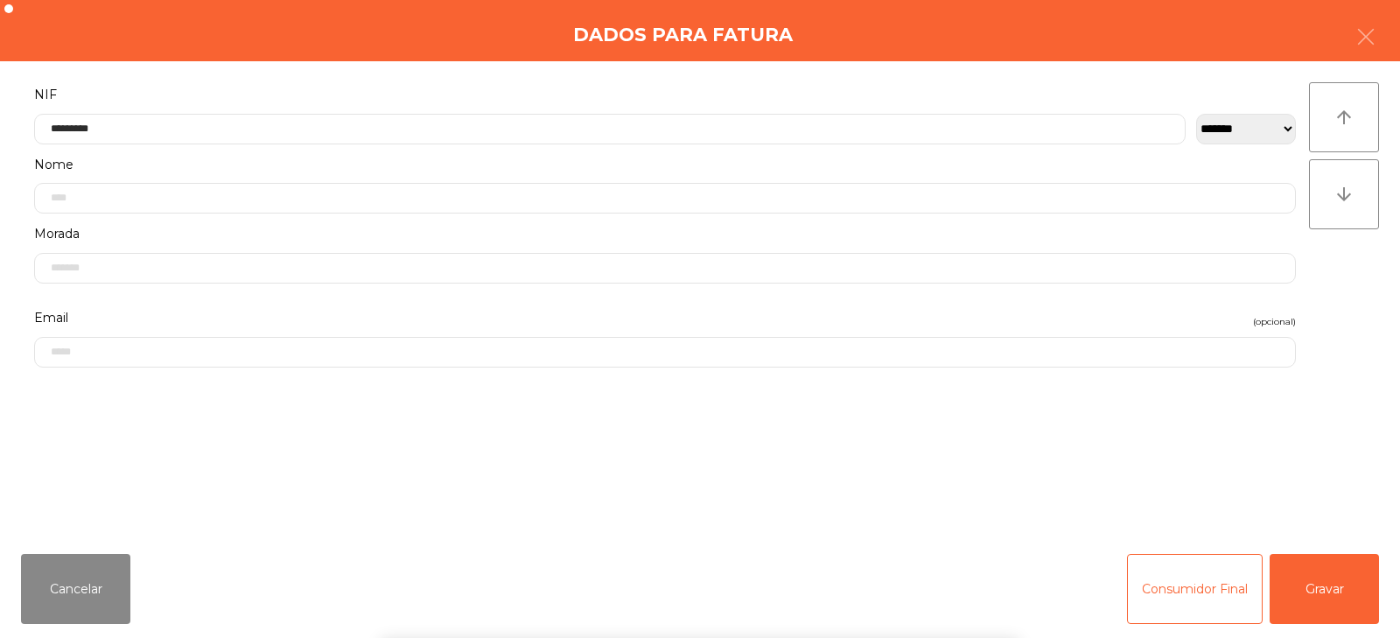
click at [1303, 548] on div "` 1 2 3 4 5 6 7 8 9 0 - = keyboard_backspace keyboard_tab q w e r t y u i o p […" at bounding box center [700, 529] width 1400 height 217
click at [1331, 597] on button "Gravar" at bounding box center [1323, 589] width 109 height 70
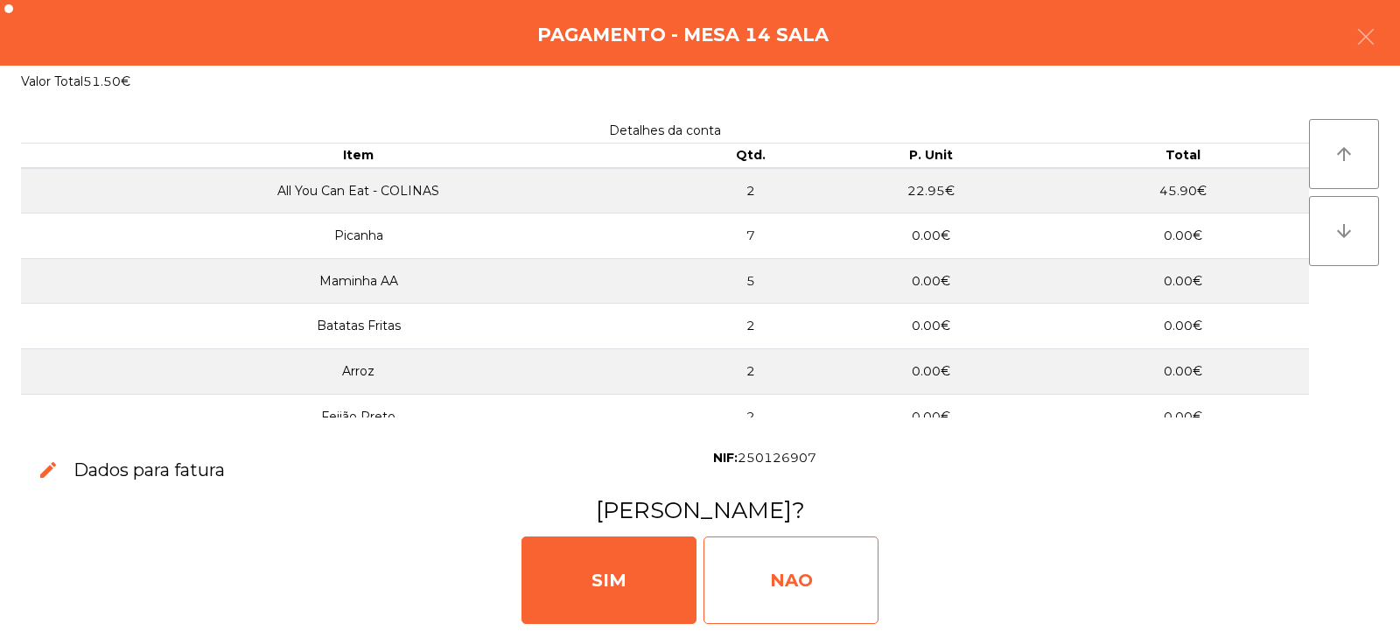
click at [825, 578] on div "NAO" at bounding box center [790, 579] width 175 height 87
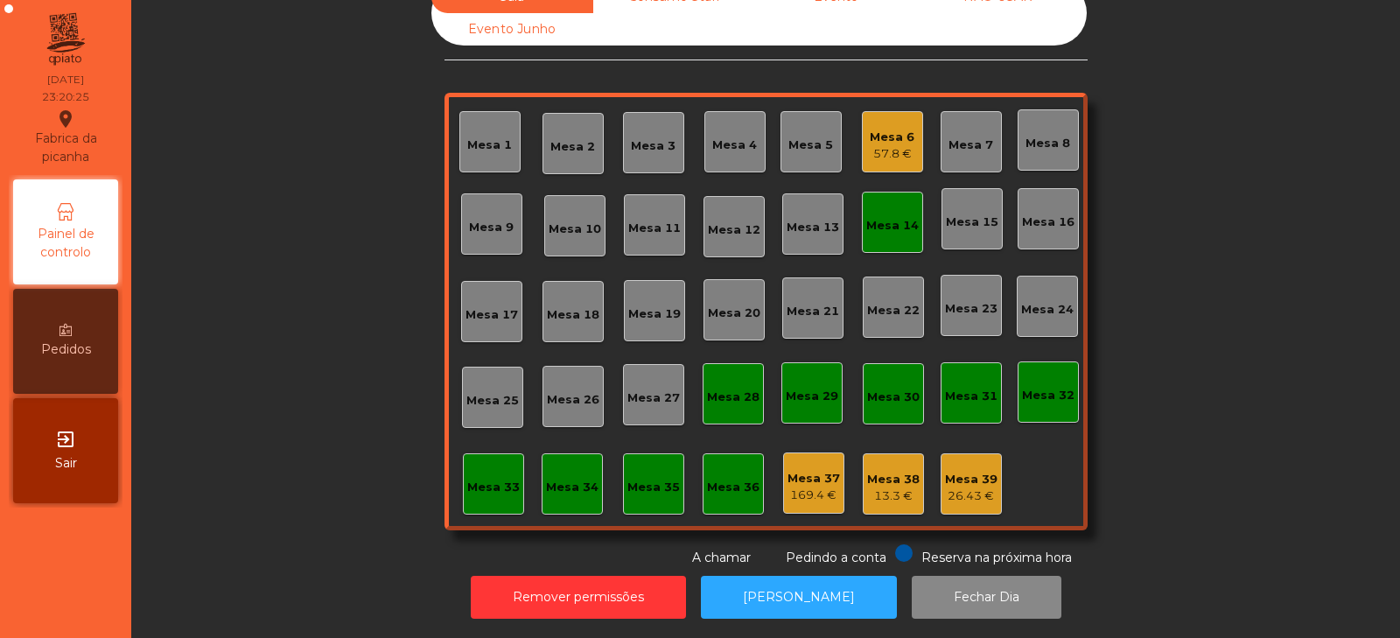
click at [893, 217] on div "Mesa 14" at bounding box center [892, 225] width 52 height 17
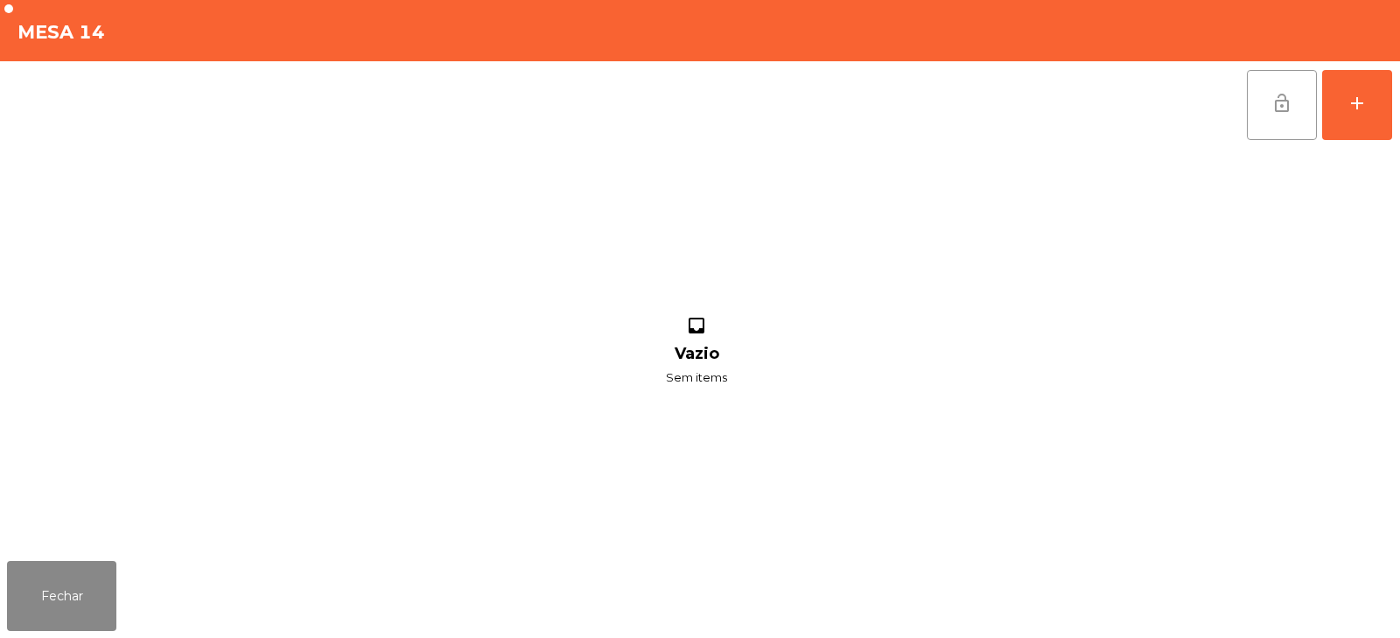
click at [1282, 96] on span "lock_open" at bounding box center [1281, 103] width 21 height 21
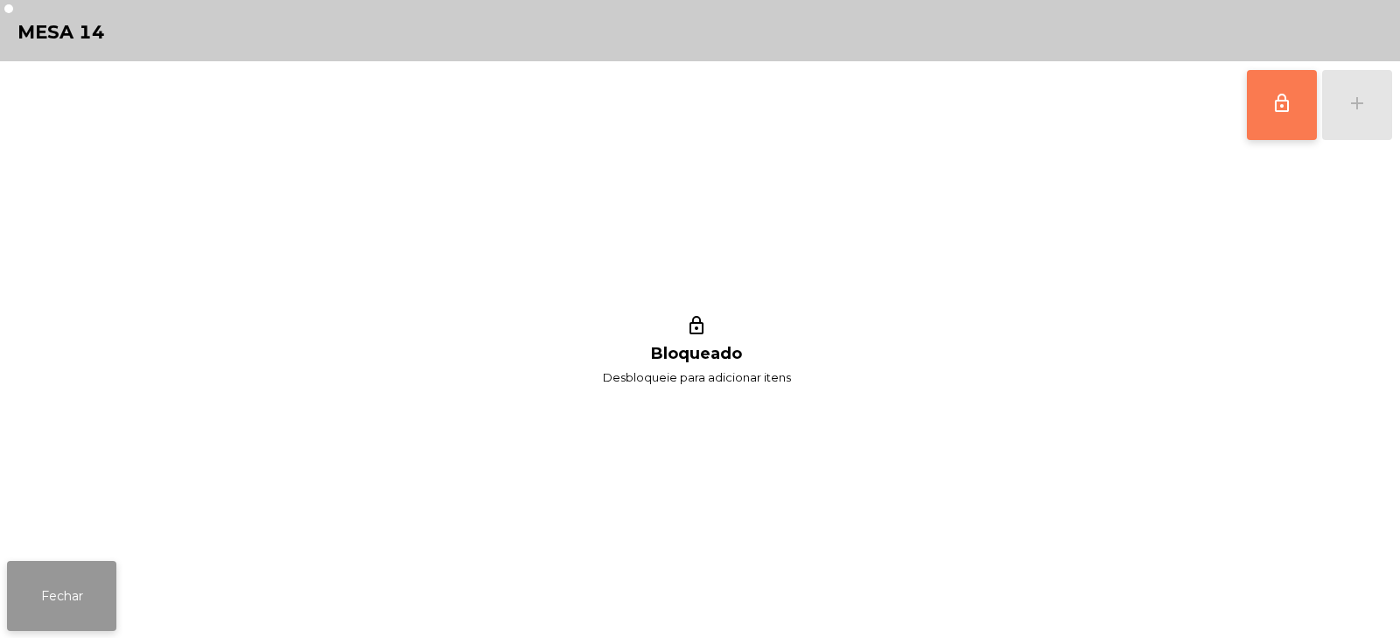
click at [65, 600] on button "Fechar" at bounding box center [61, 596] width 109 height 70
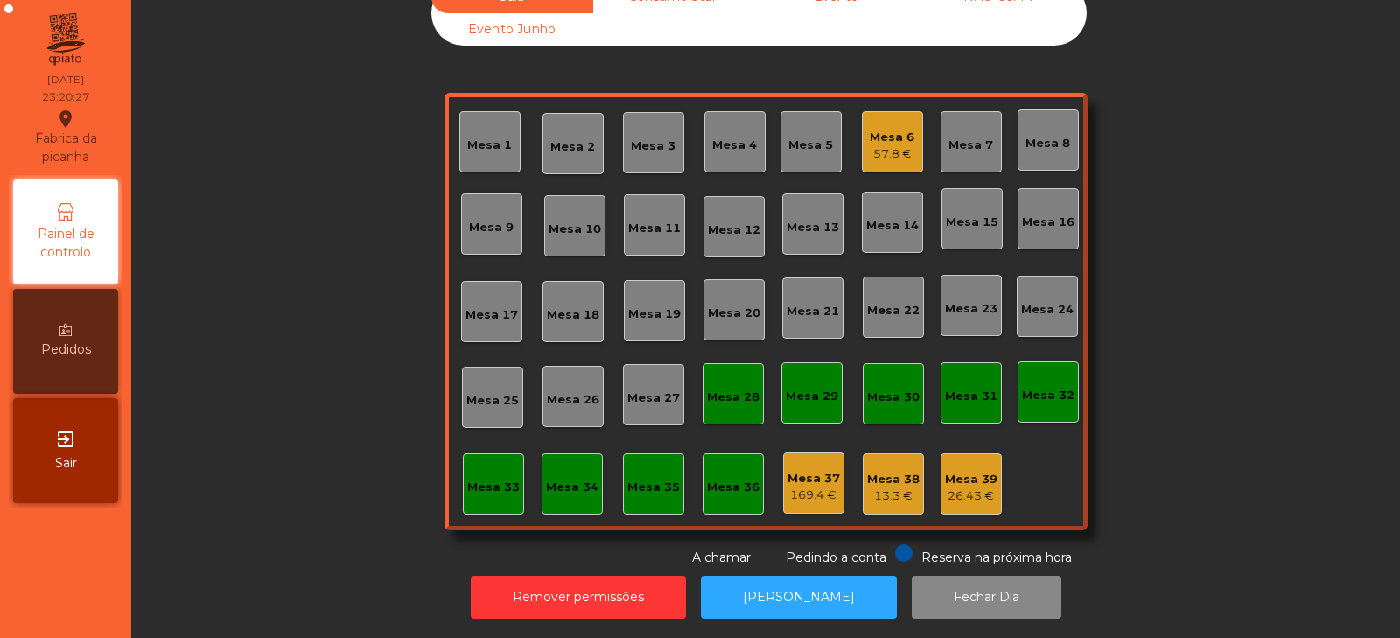
scroll to position [0, 0]
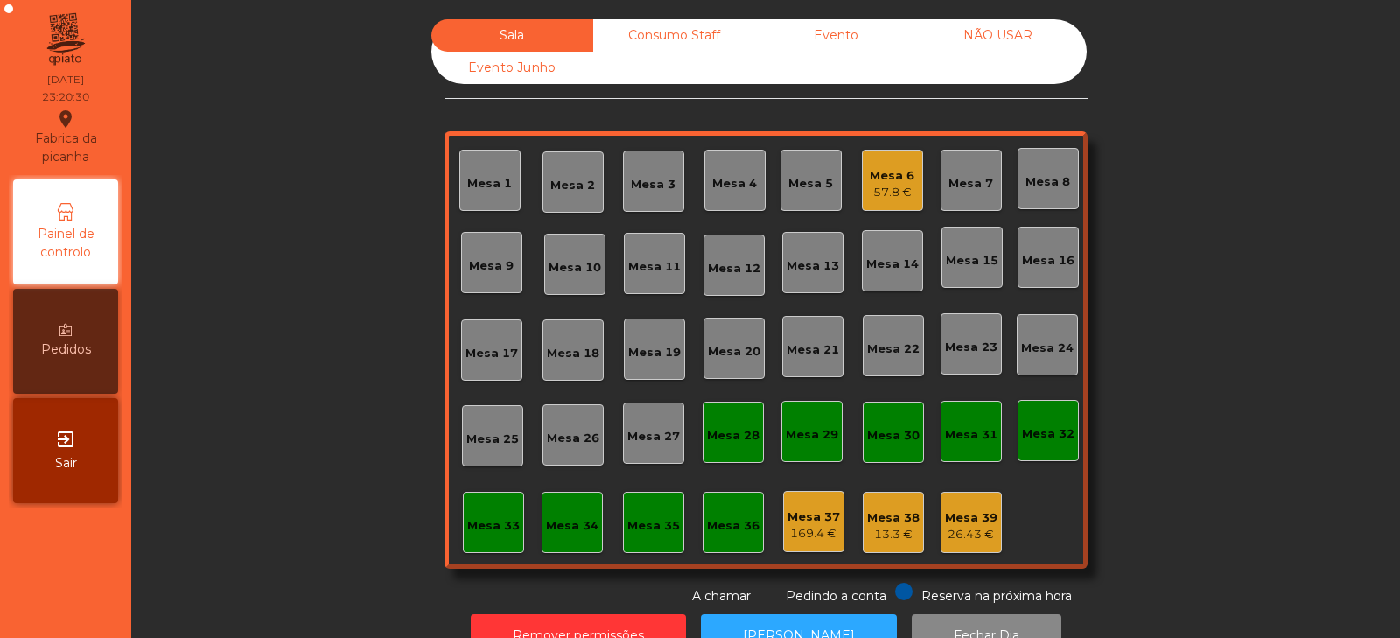
click at [1043, 441] on div "Mesa 32" at bounding box center [1048, 433] width 52 height 17
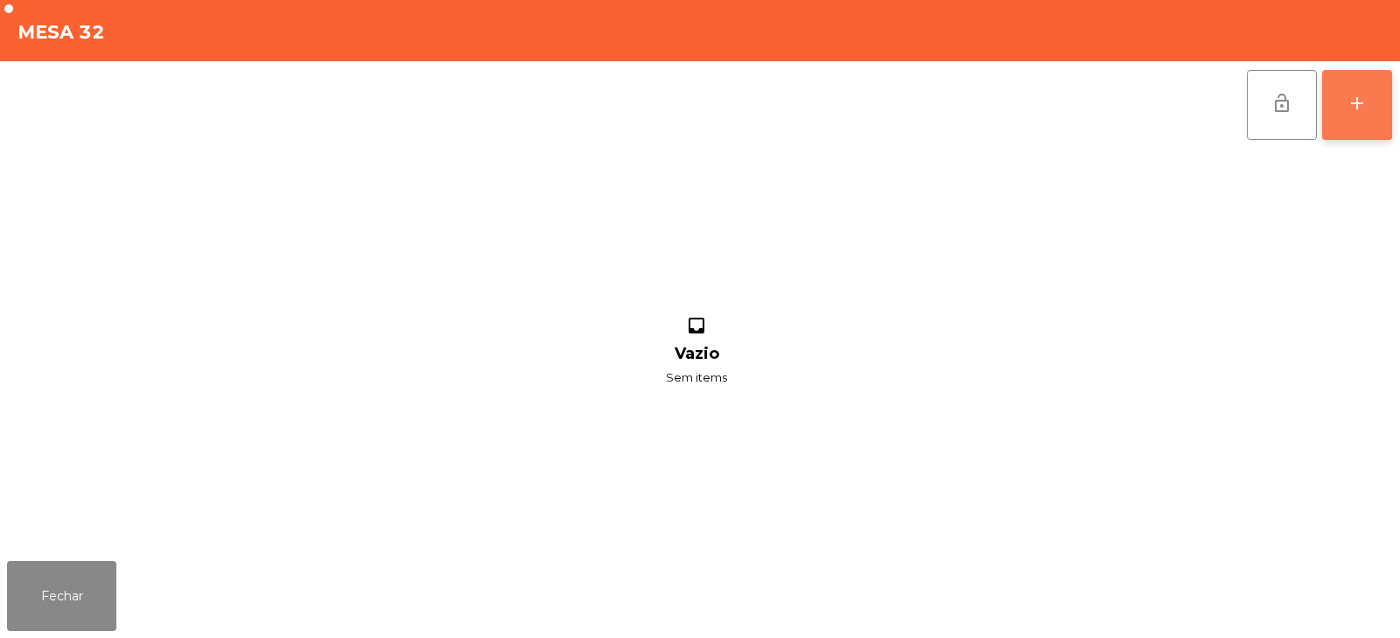
click at [1347, 108] on div "add" at bounding box center [1356, 103] width 21 height 21
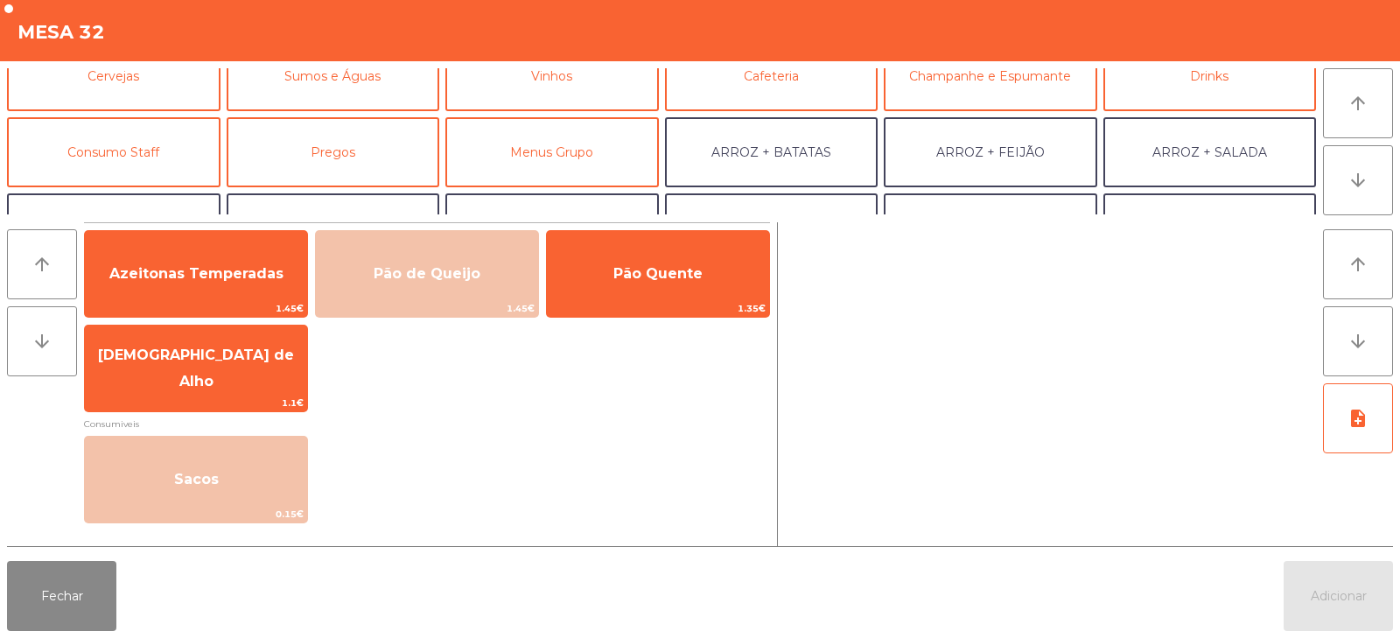
scroll to position [104, 0]
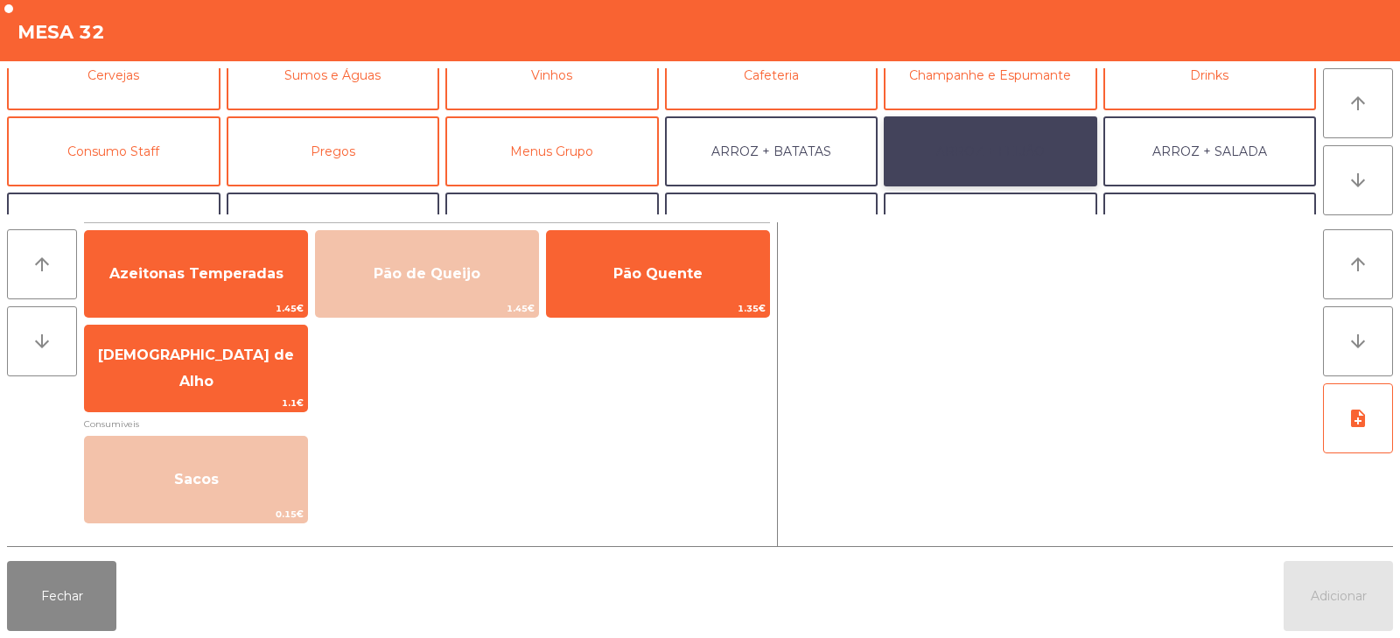
click at [952, 154] on button "ARROZ + FEIJÃO" at bounding box center [990, 151] width 213 height 70
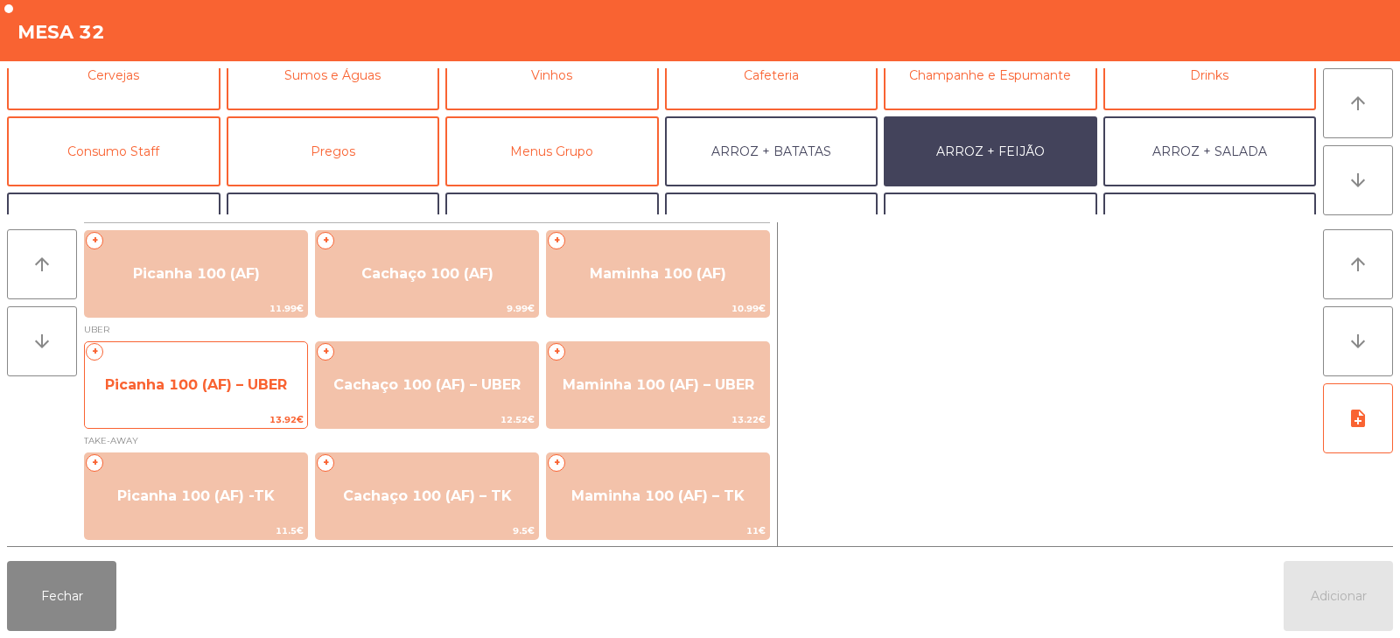
click at [189, 399] on span "Picanha 100 (AF) – UBER" at bounding box center [196, 384] width 222 height 47
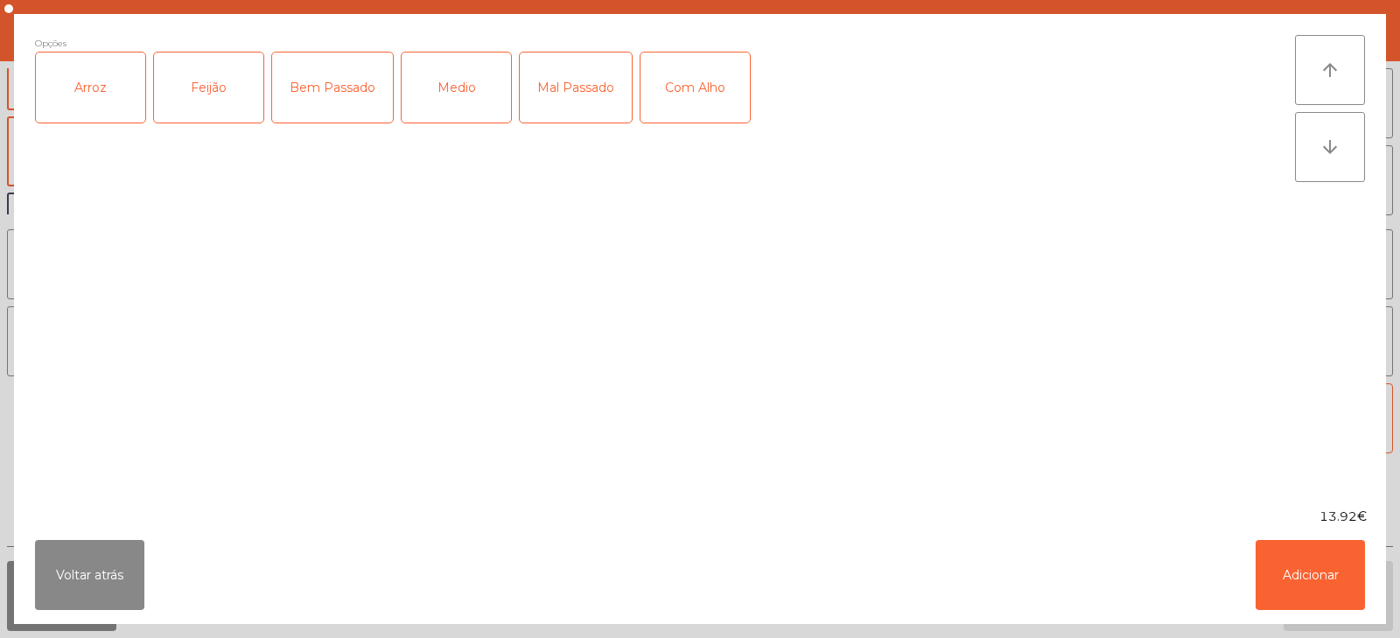
click at [97, 101] on div "Arroz" at bounding box center [90, 87] width 109 height 70
click at [208, 109] on div "Feijão" at bounding box center [208, 87] width 109 height 70
click at [504, 108] on div "Medio" at bounding box center [456, 87] width 109 height 70
click at [1303, 596] on button "Adicionar" at bounding box center [1309, 575] width 109 height 70
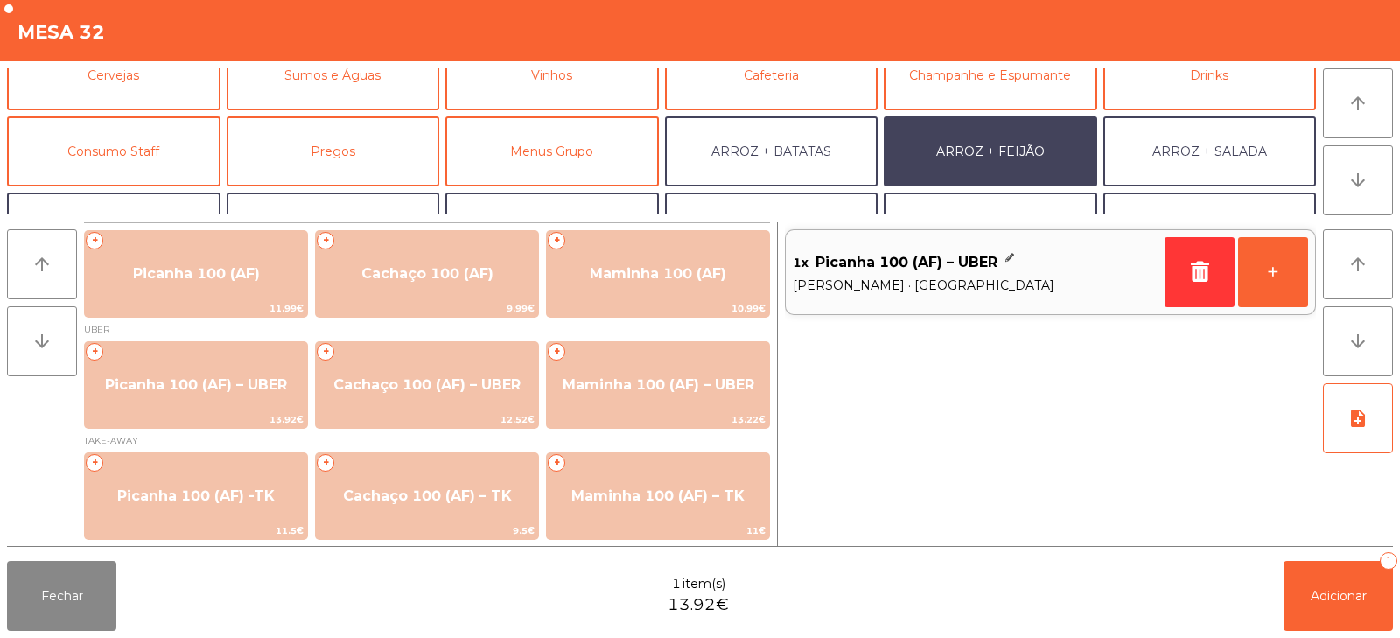
scroll to position [228, 0]
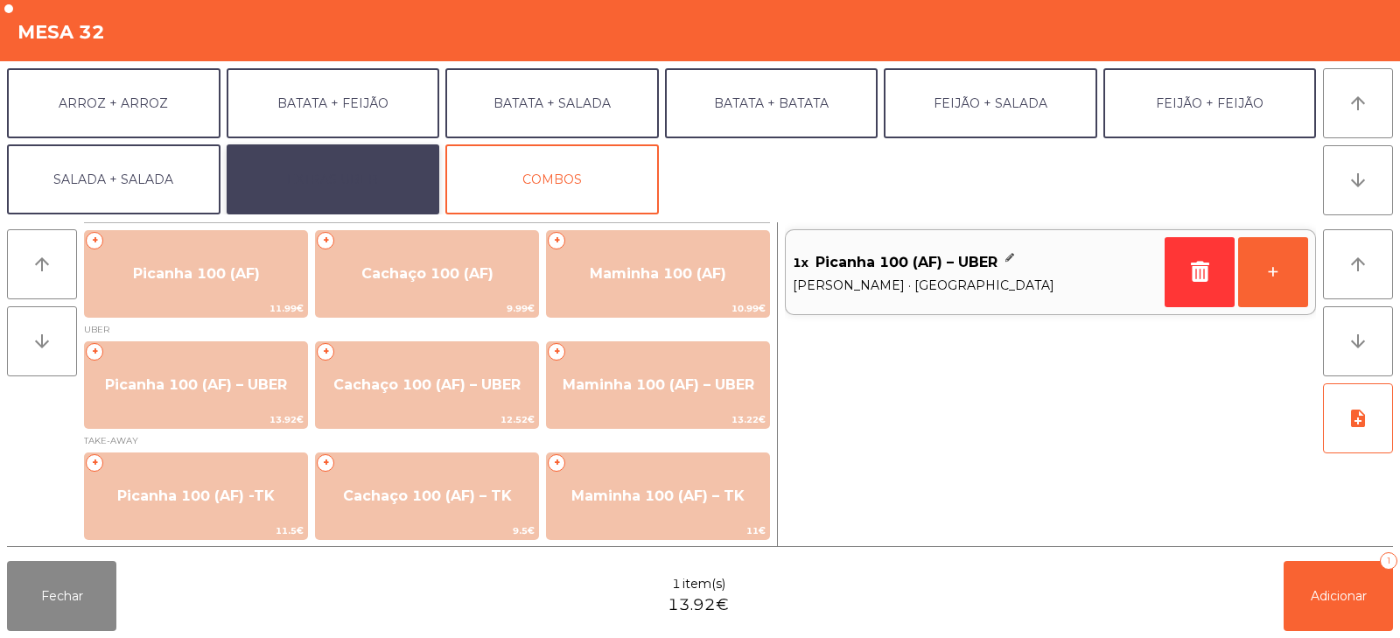
click at [308, 196] on button "EXTRAS UBER" at bounding box center [333, 179] width 213 height 70
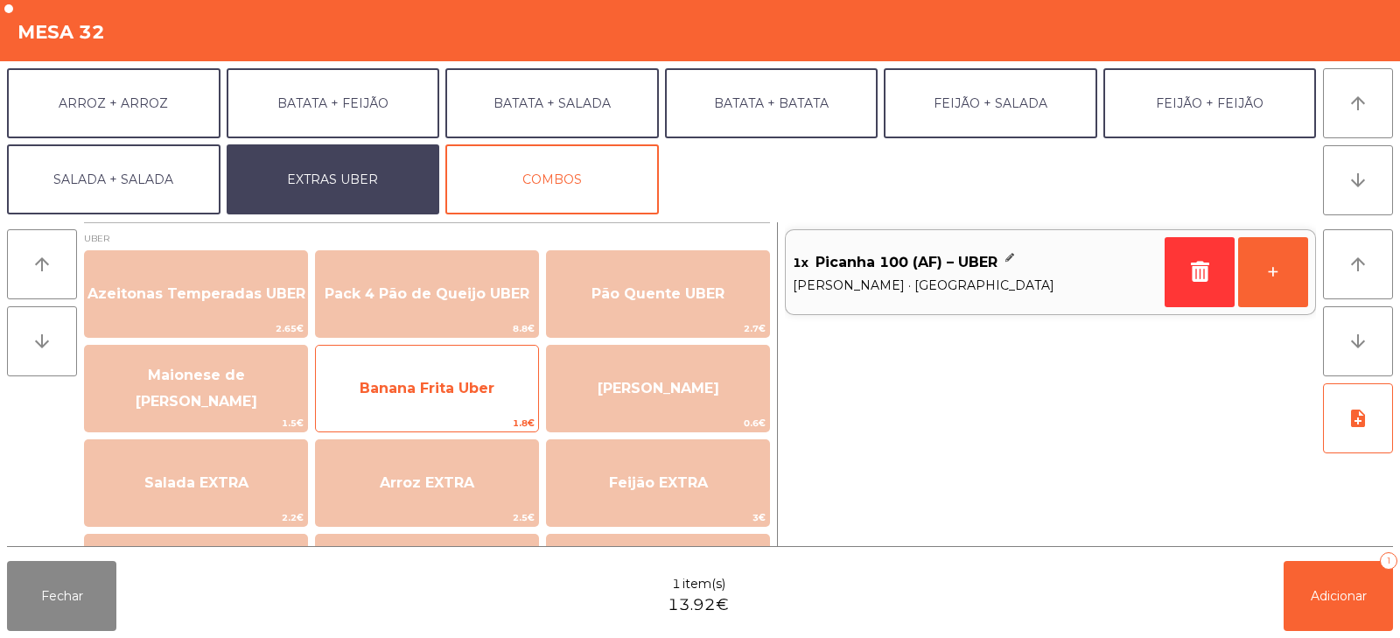
click at [371, 398] on span "Banana Frita Uber" at bounding box center [427, 388] width 222 height 47
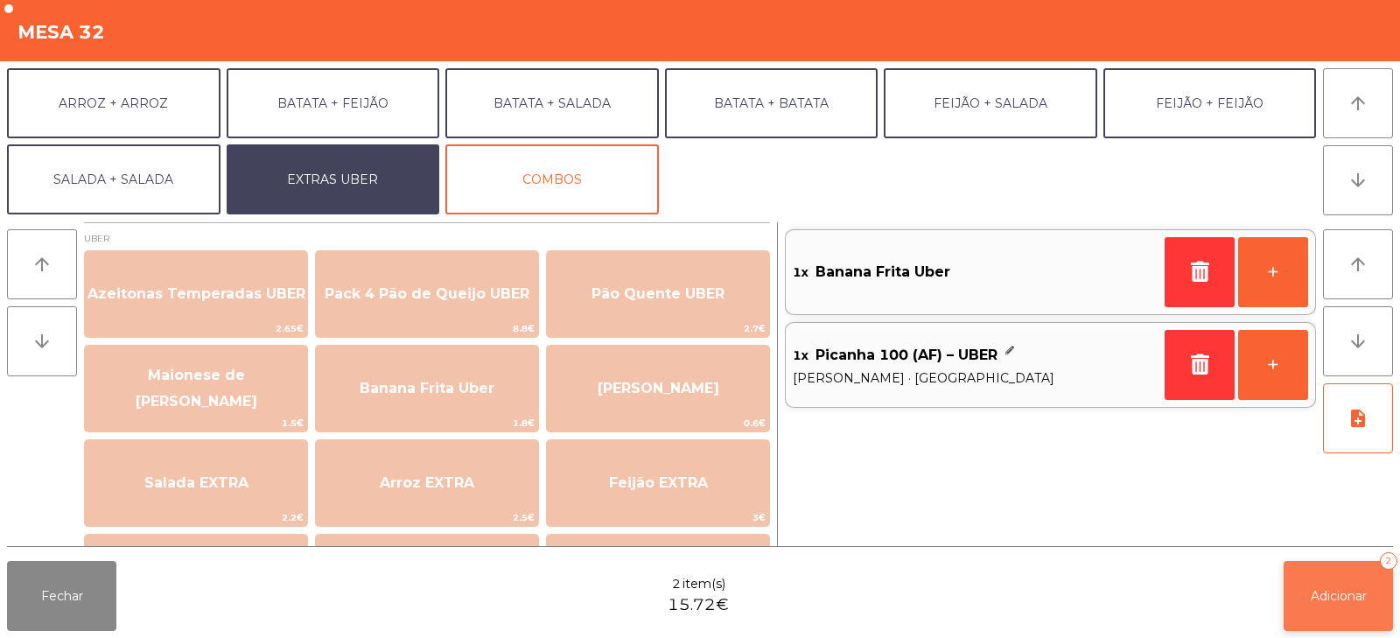
click at [1340, 585] on button "Adicionar 2" at bounding box center [1337, 596] width 109 height 70
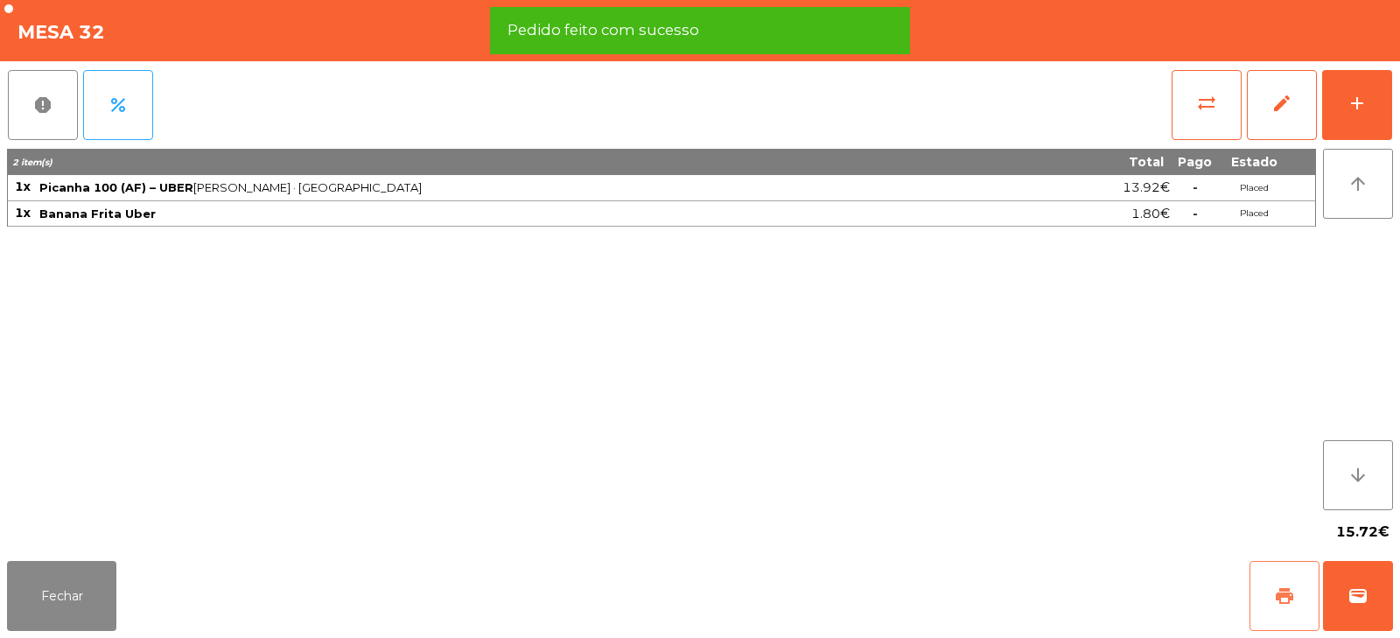
click at [1277, 590] on span "print" at bounding box center [1284, 595] width 21 height 21
click at [1359, 606] on button "wallet" at bounding box center [1358, 596] width 70 height 70
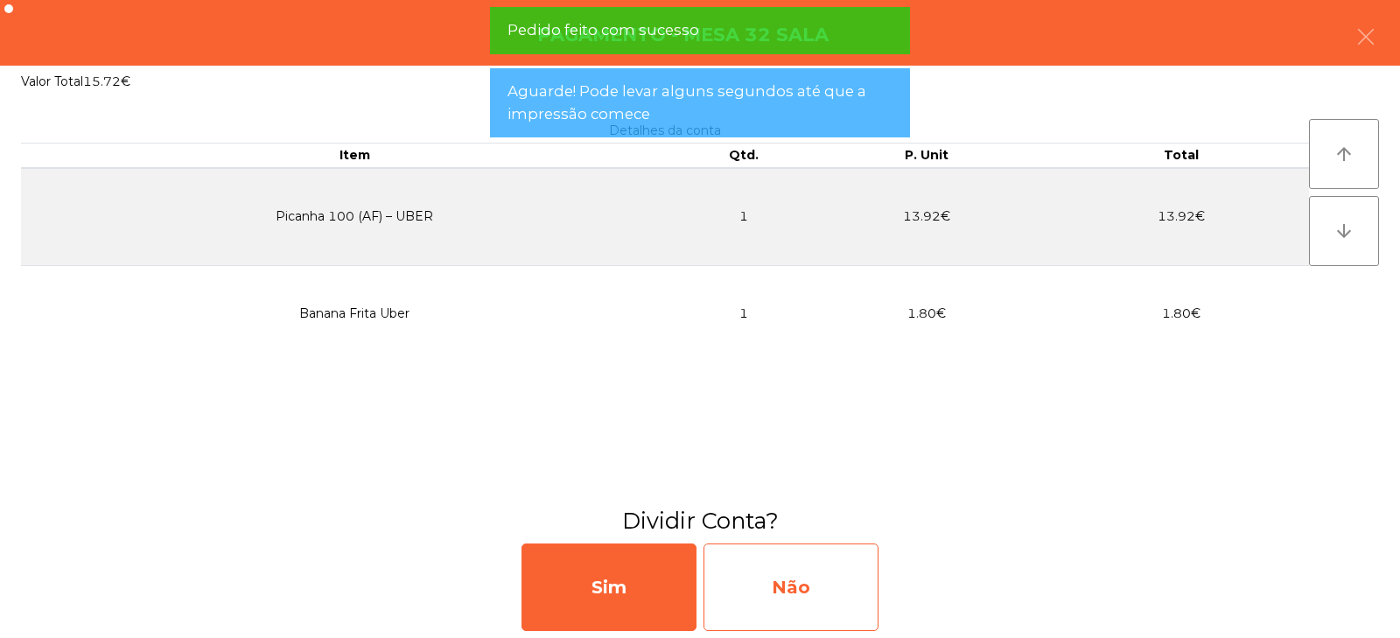
click at [835, 576] on div "Não" at bounding box center [790, 586] width 175 height 87
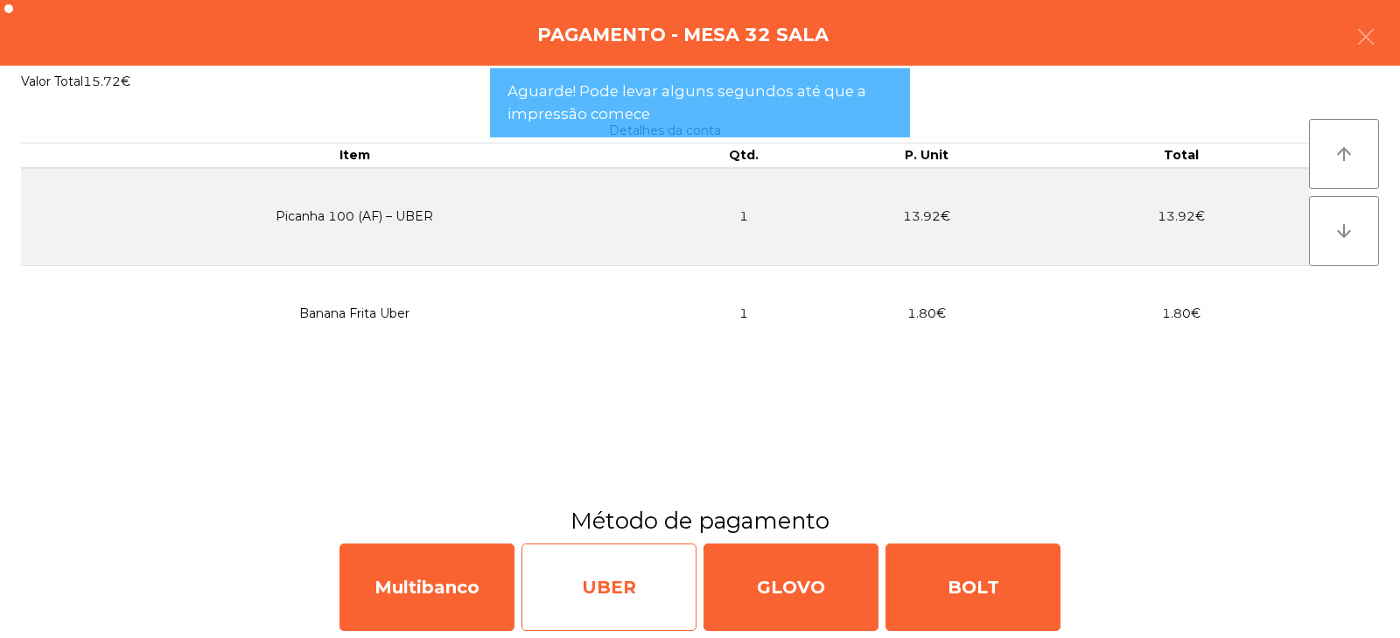
click at [638, 590] on div "UBER" at bounding box center [608, 586] width 175 height 87
select select "**"
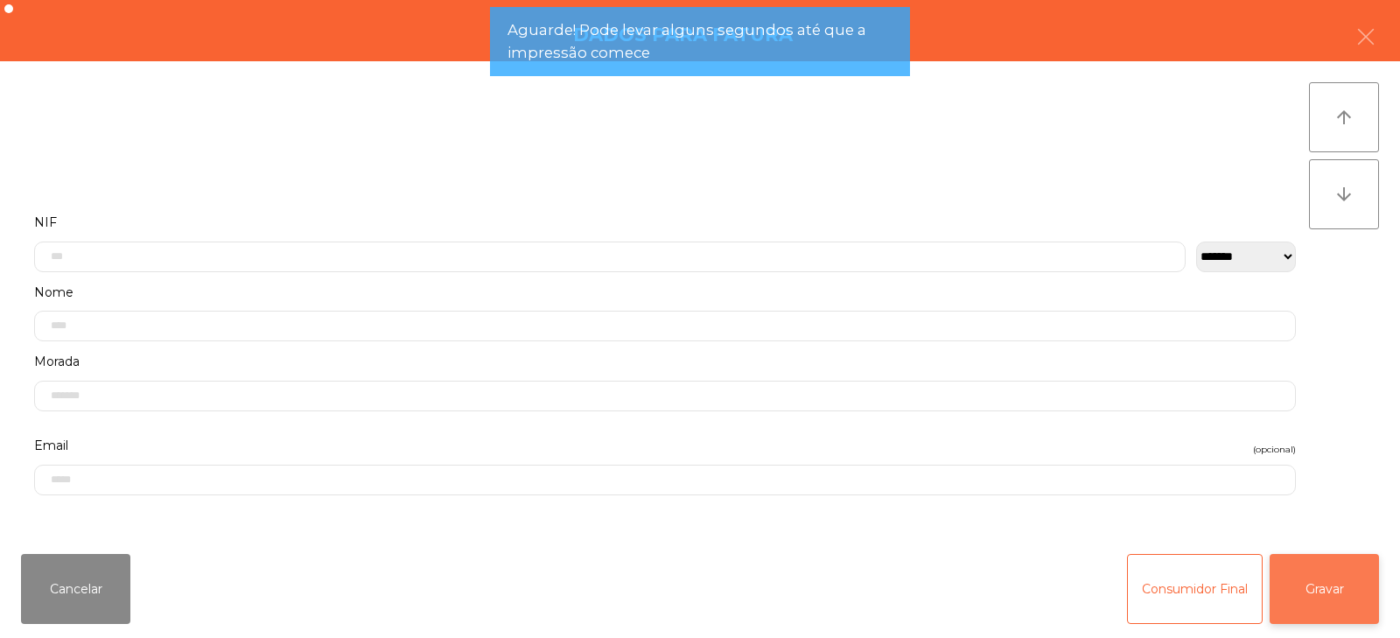
click at [1333, 589] on button "Gravar" at bounding box center [1323, 589] width 109 height 70
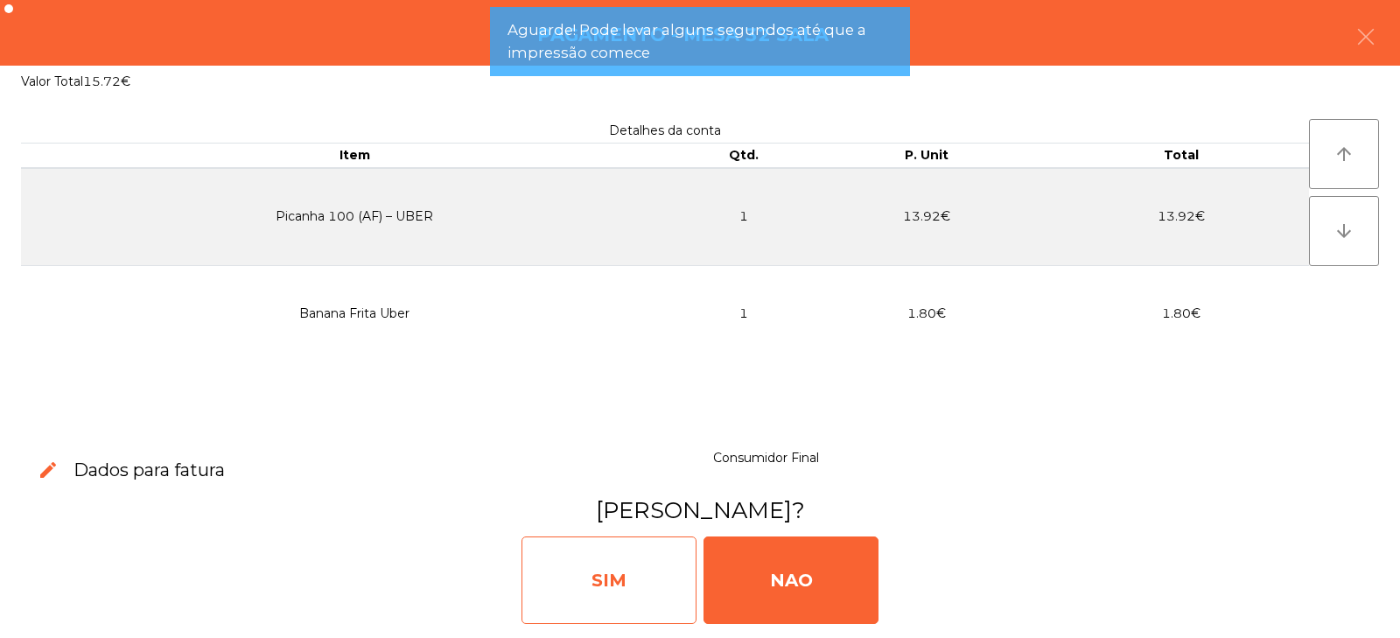
click at [642, 576] on div "SIM" at bounding box center [608, 579] width 175 height 87
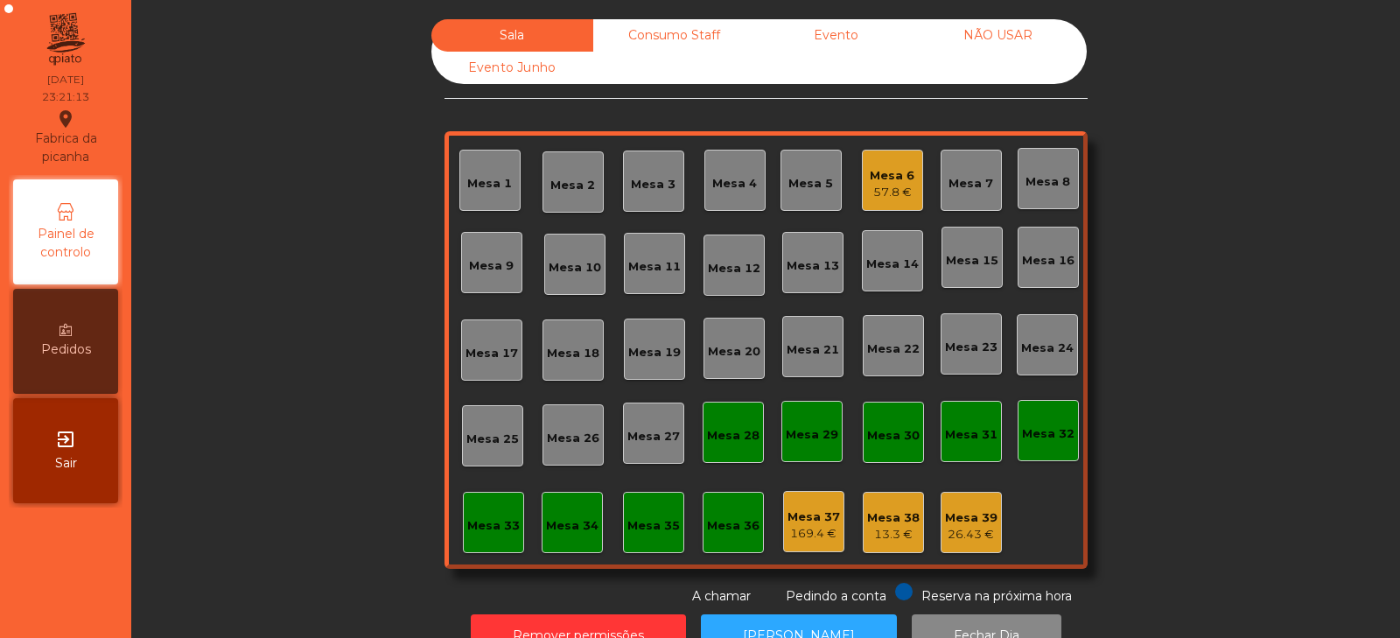
click at [877, 194] on div "57.8 €" at bounding box center [892, 192] width 45 height 17
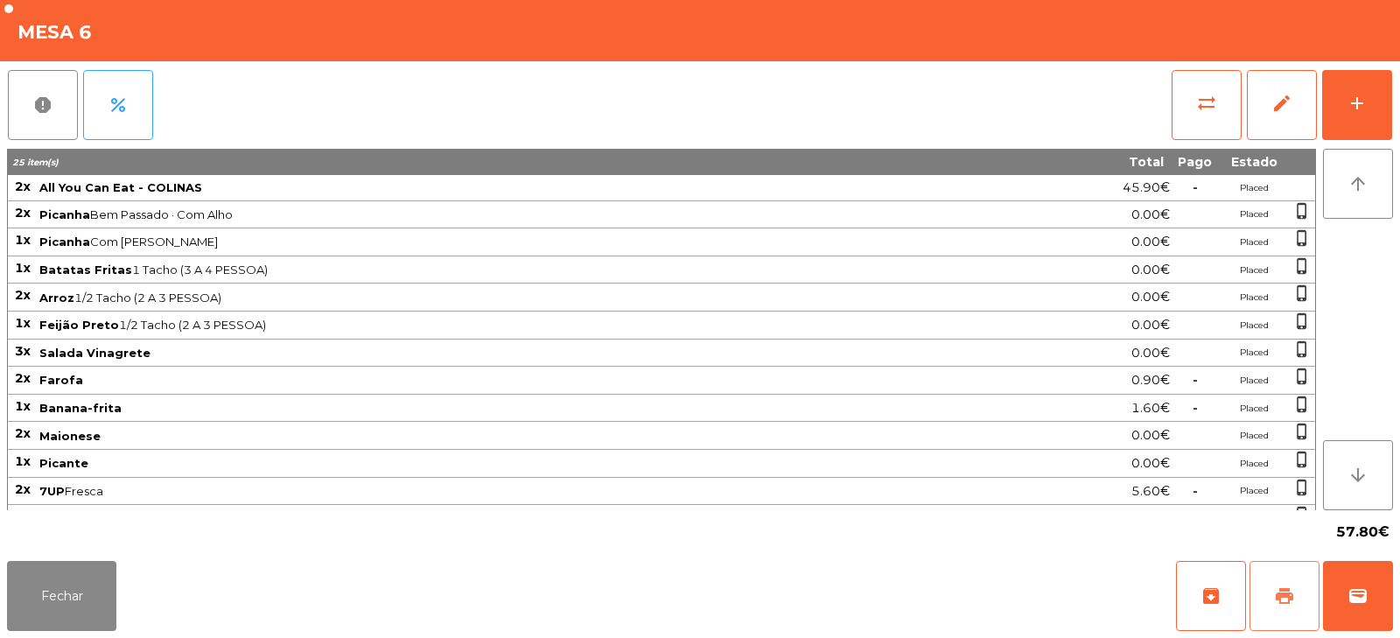
click at [1281, 591] on span "print" at bounding box center [1284, 595] width 21 height 21
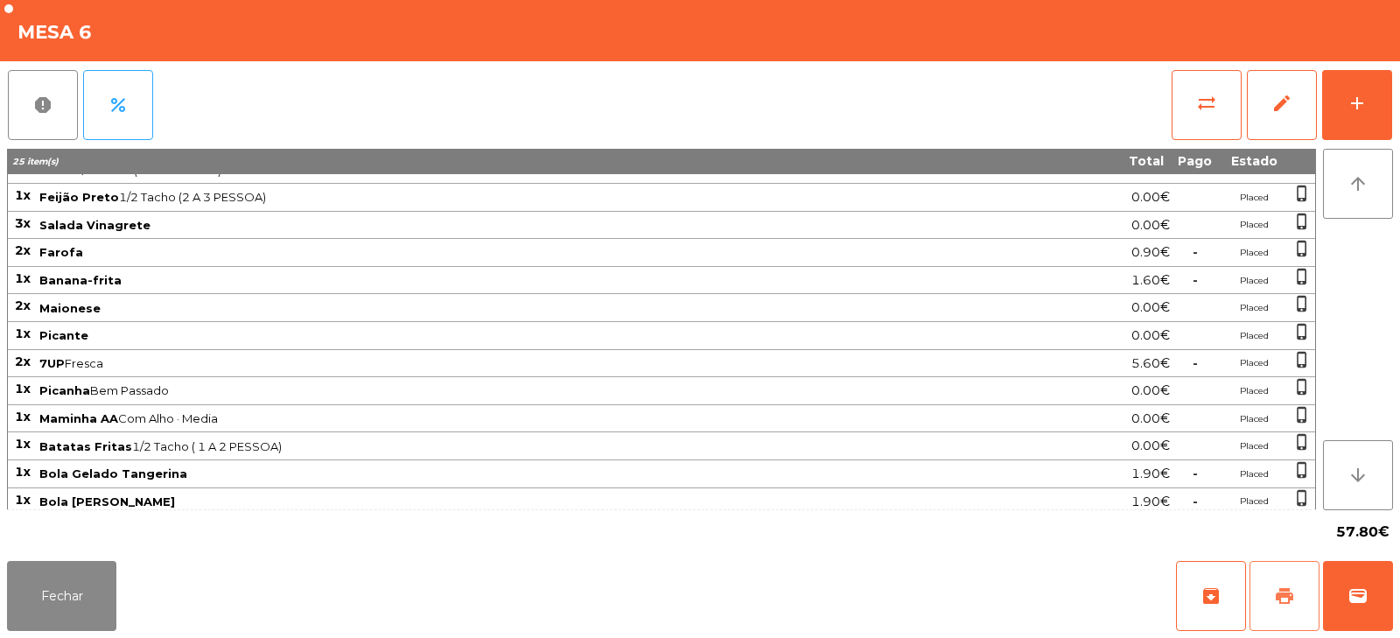
scroll to position [134, 0]
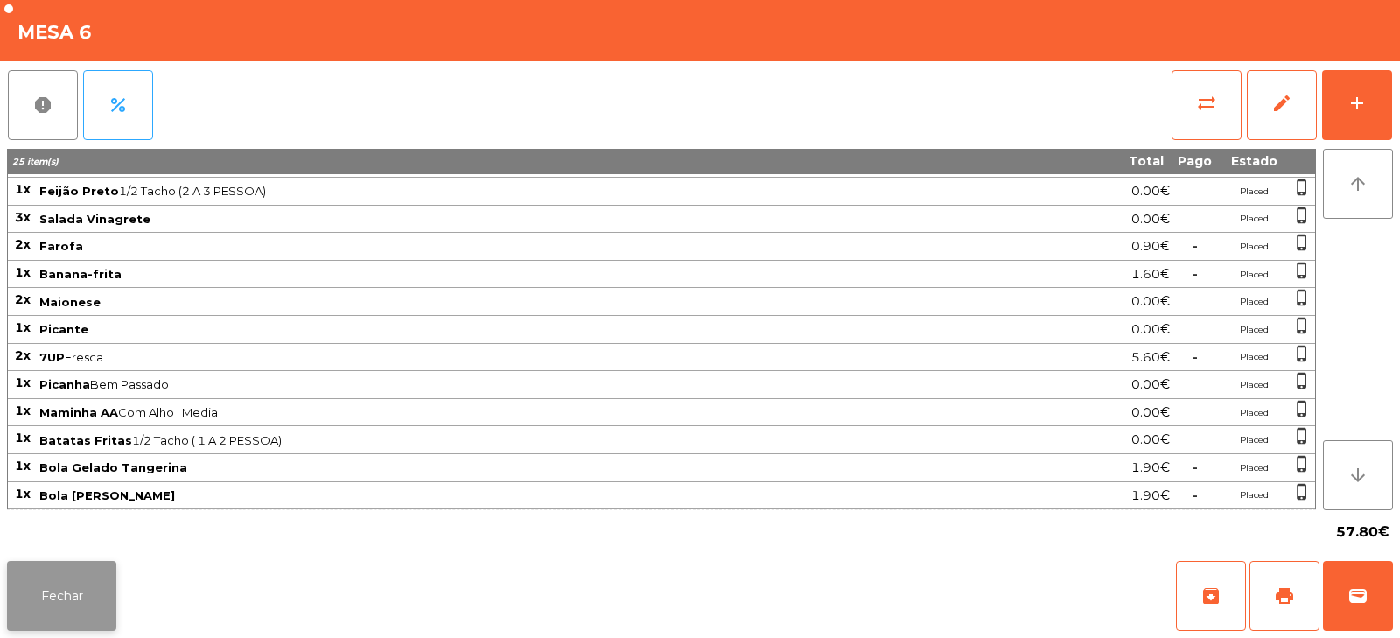
click at [100, 590] on button "Fechar" at bounding box center [61, 596] width 109 height 70
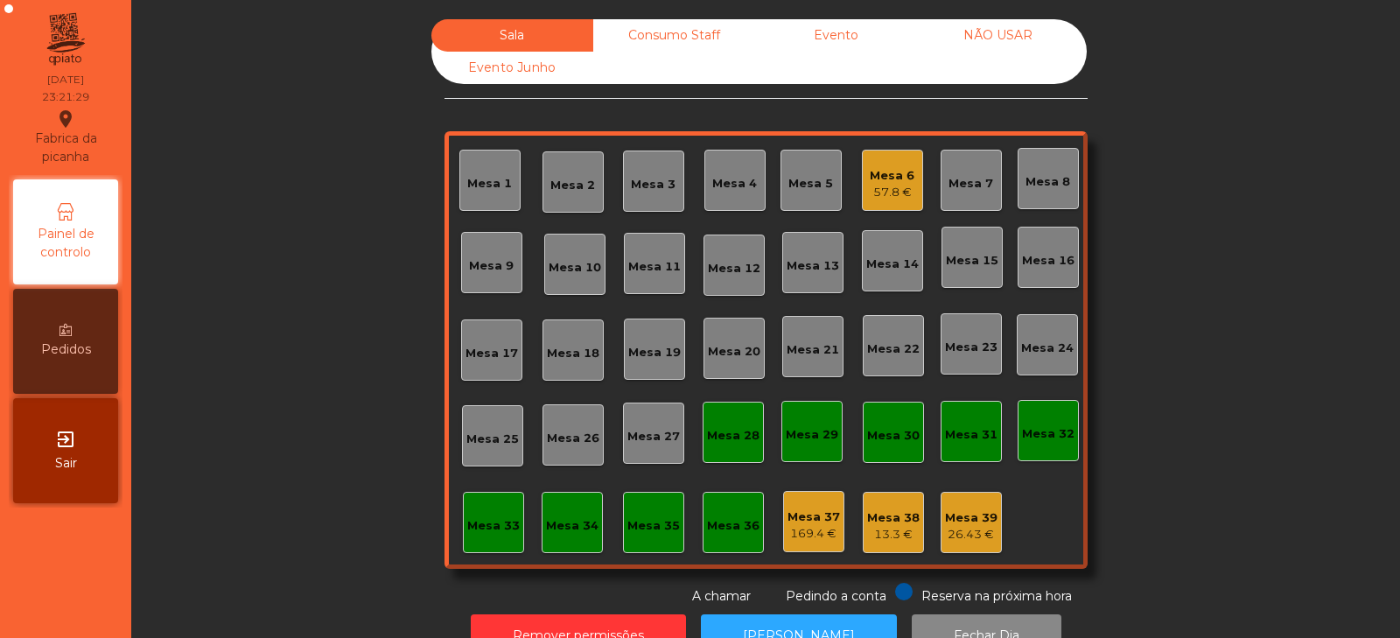
click at [886, 171] on div "Mesa 6" at bounding box center [892, 175] width 45 height 17
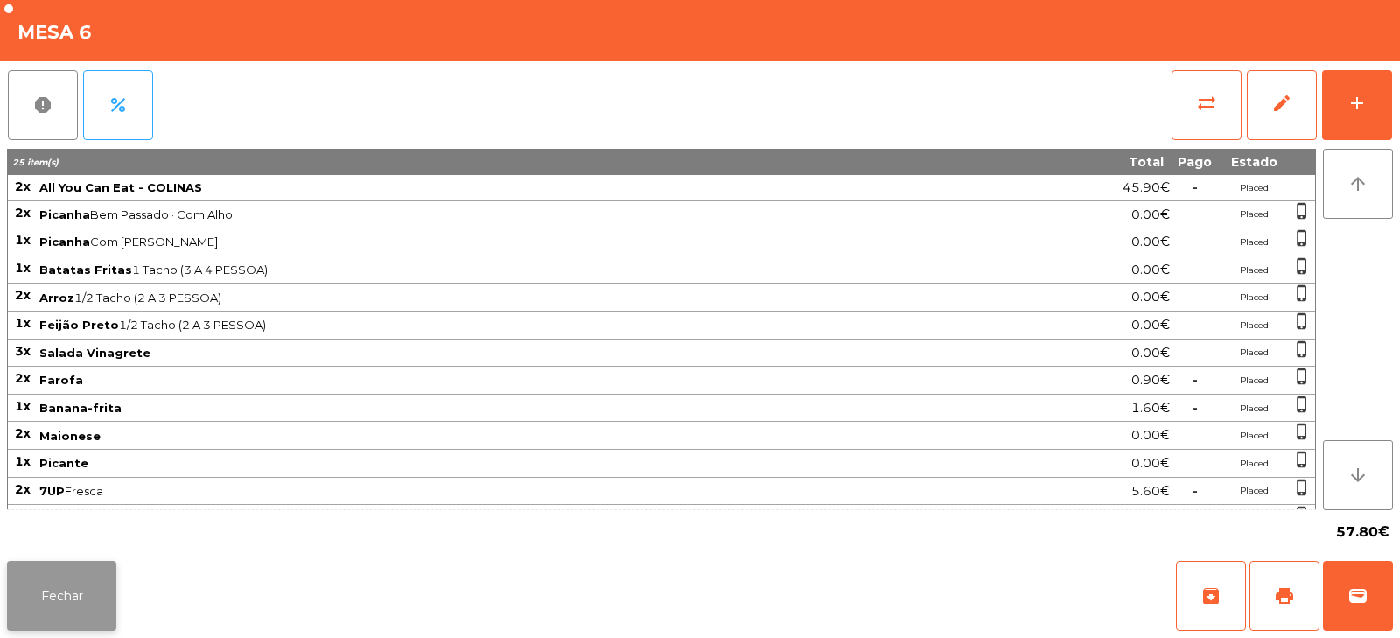
click at [75, 569] on button "Fechar" at bounding box center [61, 596] width 109 height 70
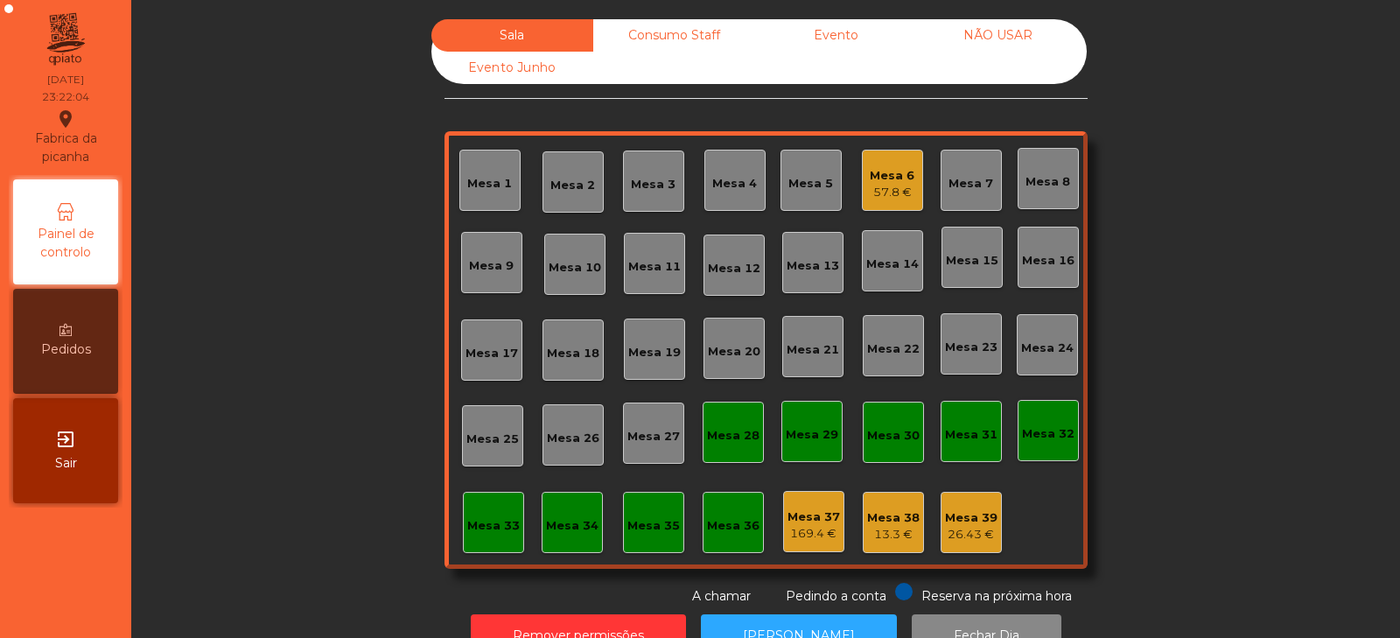
scroll to position [52, 0]
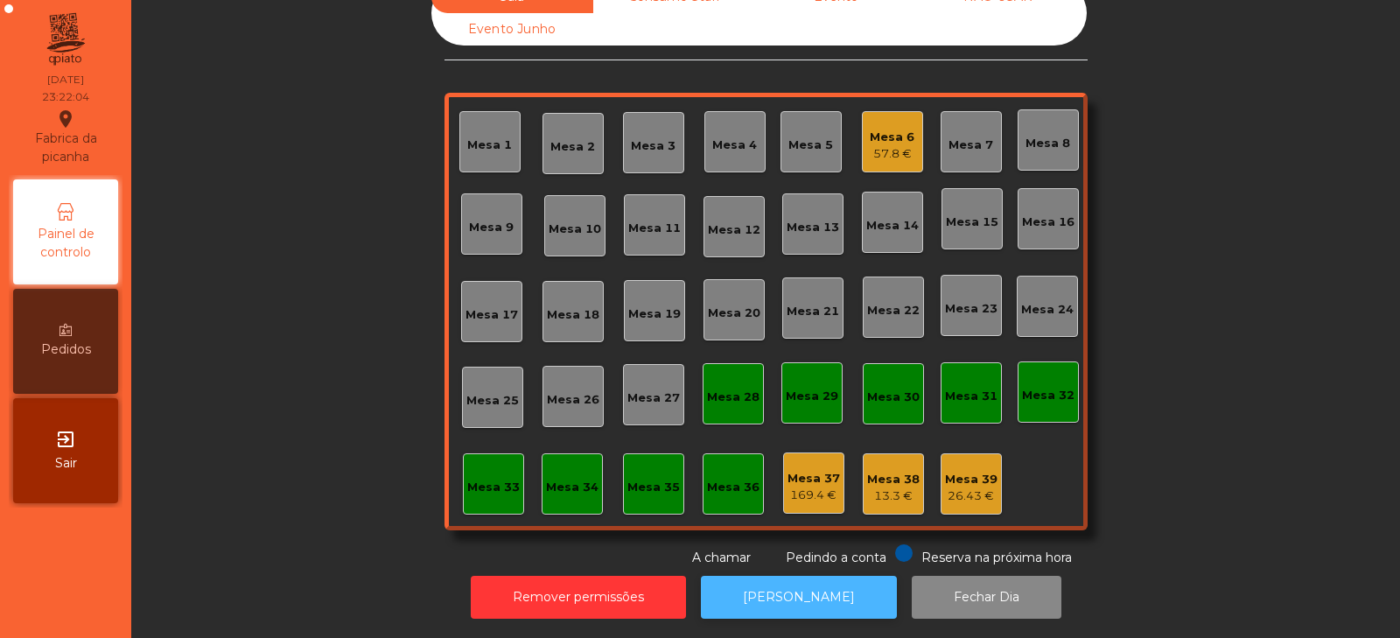
click at [832, 582] on button "[PERSON_NAME]" at bounding box center [799, 597] width 196 height 43
click at [828, 580] on button "[PERSON_NAME]" at bounding box center [799, 597] width 196 height 43
click at [912, 115] on div "Mesa 6 57.8 €" at bounding box center [892, 141] width 61 height 61
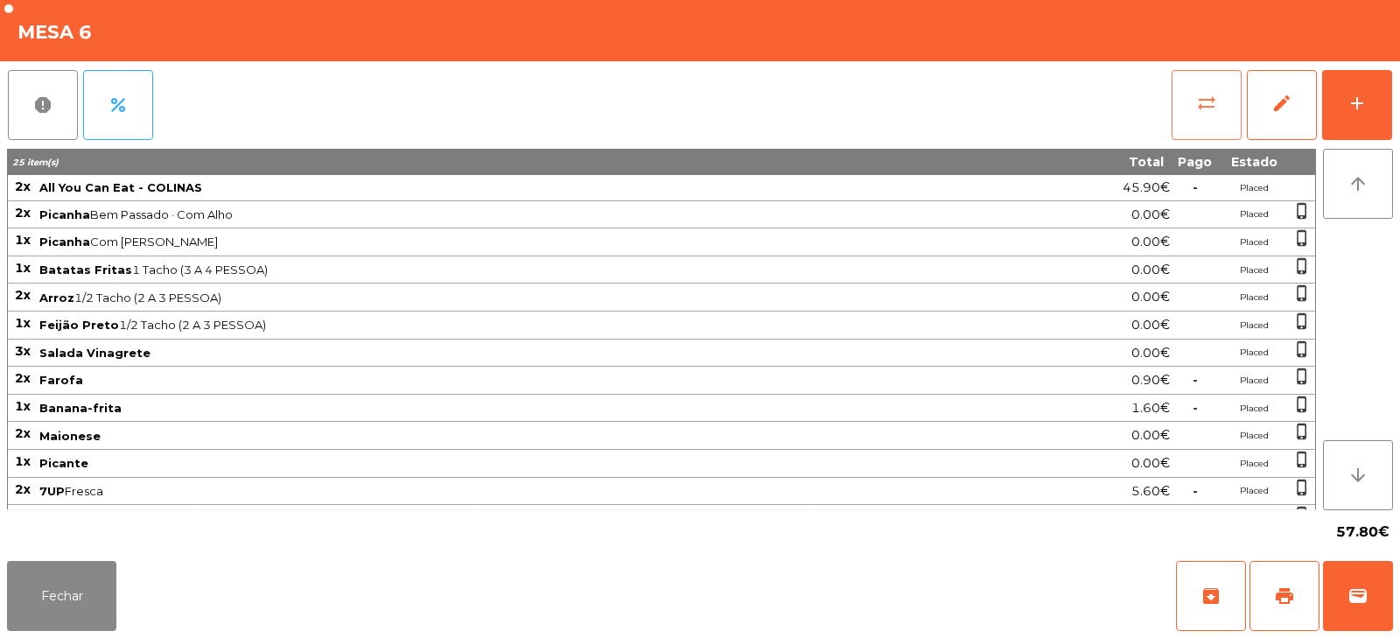
click at [1212, 81] on button "sync_alt" at bounding box center [1206, 105] width 70 height 70
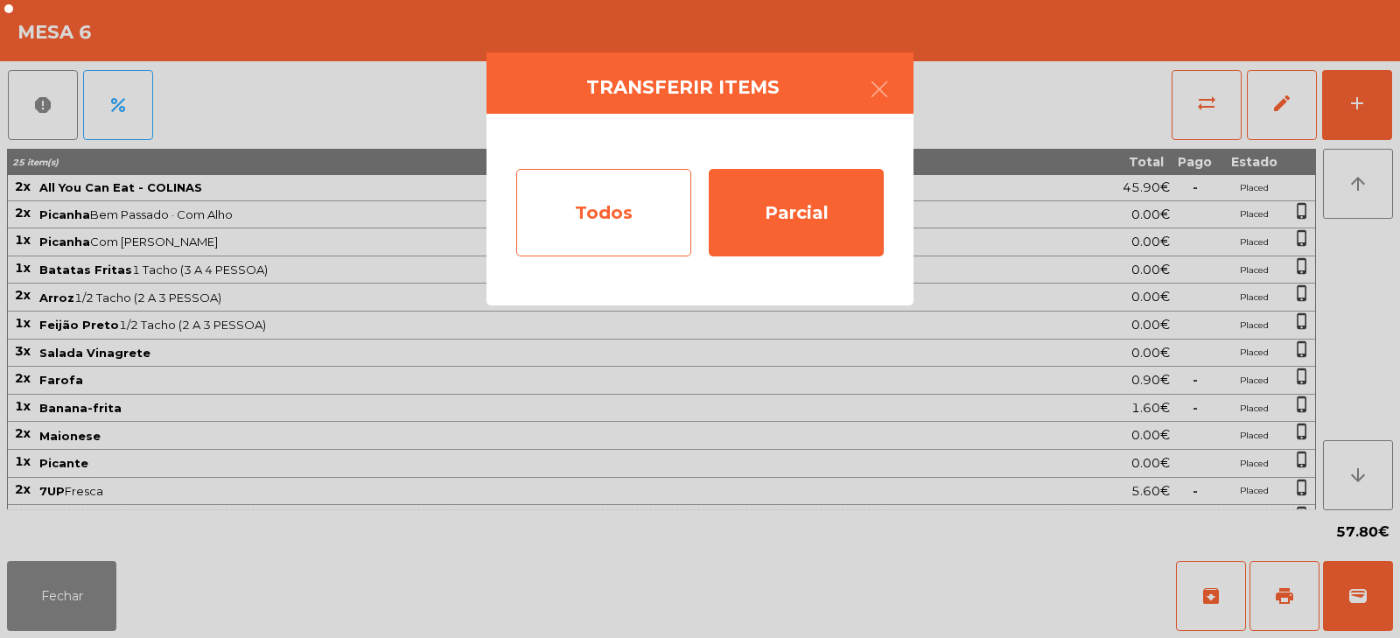
click at [606, 205] on div "Todos" at bounding box center [603, 212] width 175 height 87
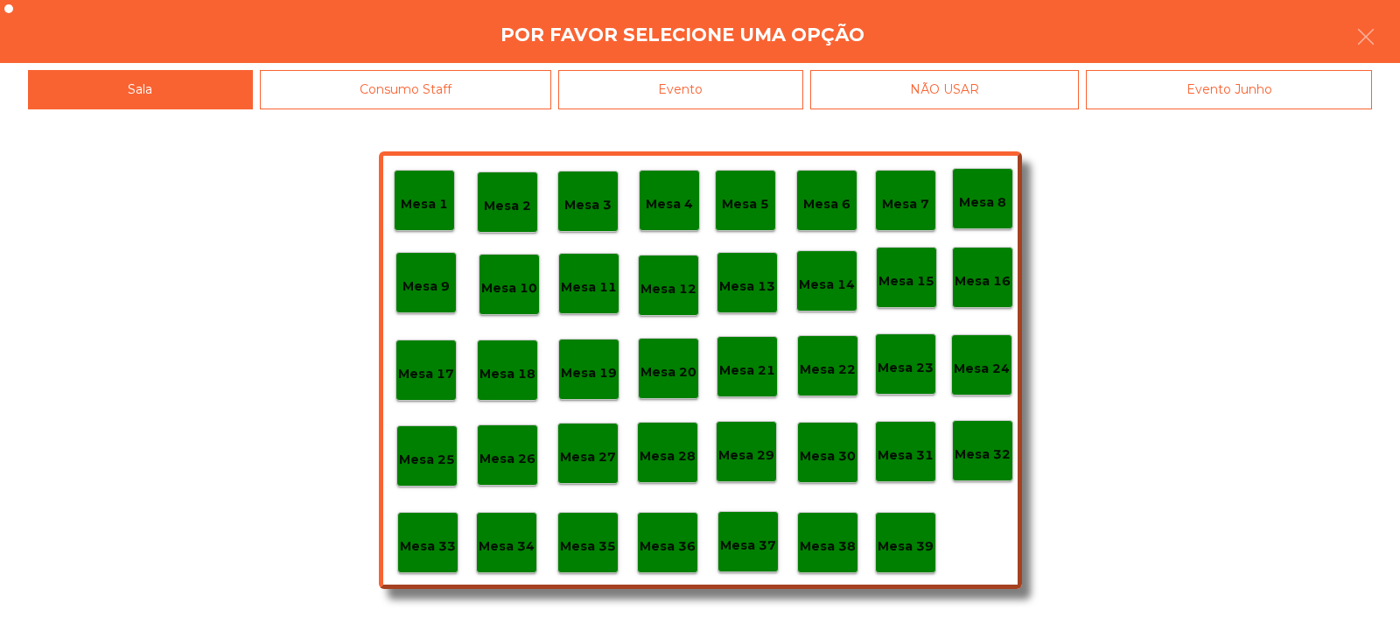
click at [789, 88] on div "Evento" at bounding box center [680, 89] width 245 height 39
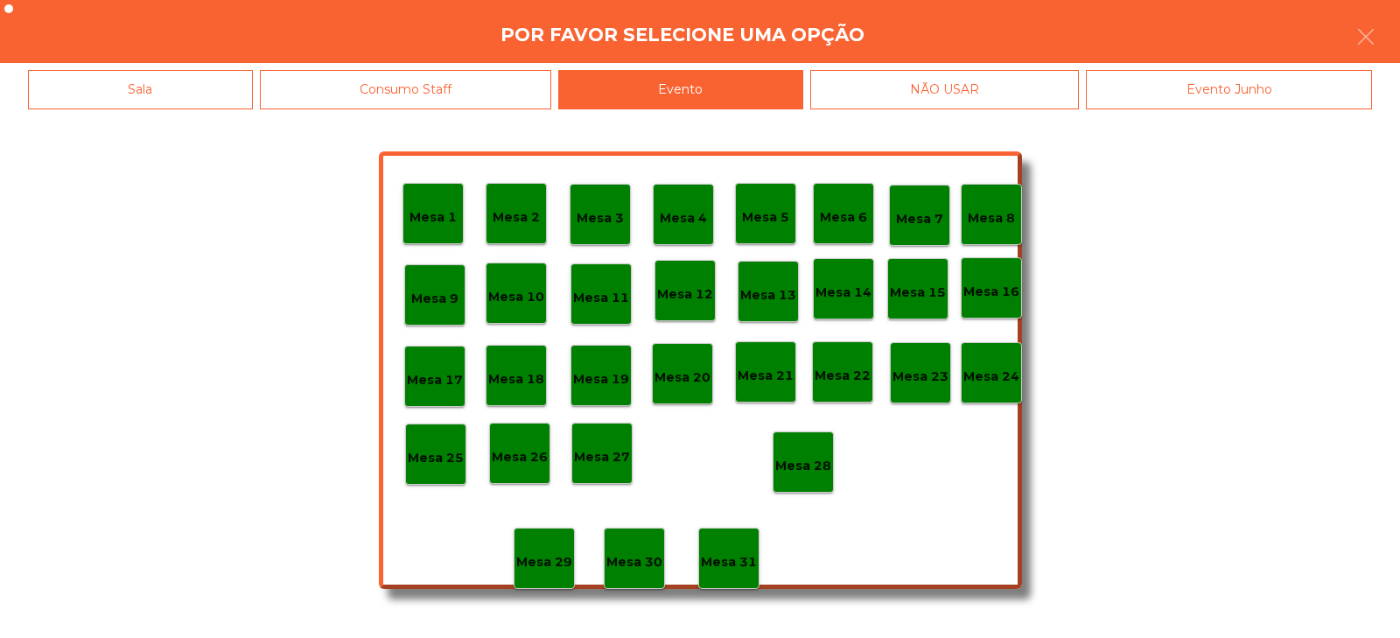
click at [820, 467] on p "Mesa 28" at bounding box center [803, 466] width 56 height 20
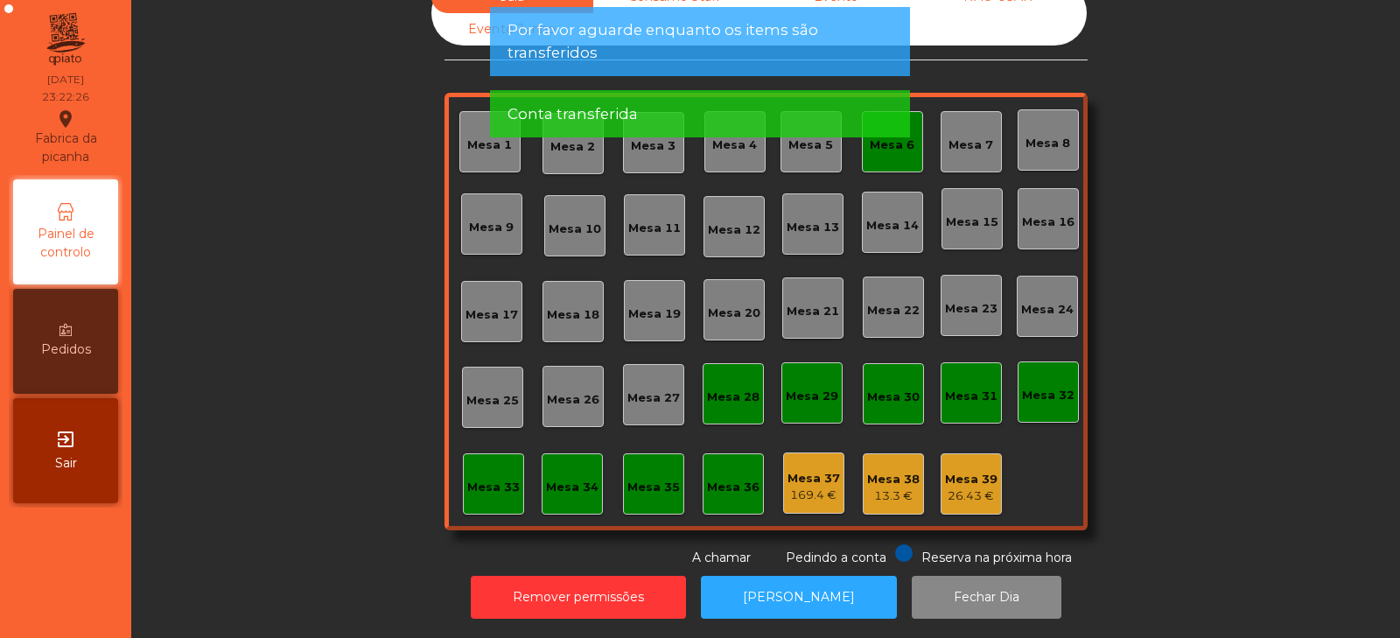
click at [900, 148] on app-alert "Por favor aguarde enquanto os items são transferidos Conta transferida" at bounding box center [700, 79] width 420 height 144
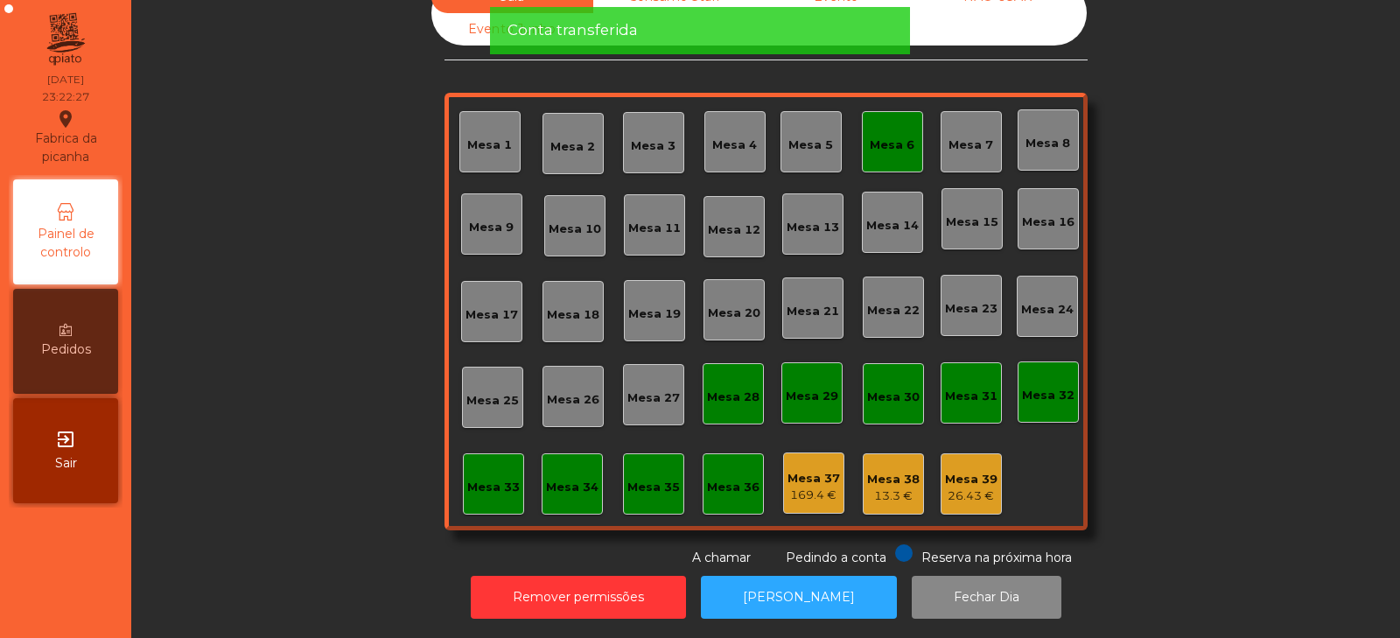
click at [895, 141] on div "Mesa 6" at bounding box center [892, 141] width 61 height 61
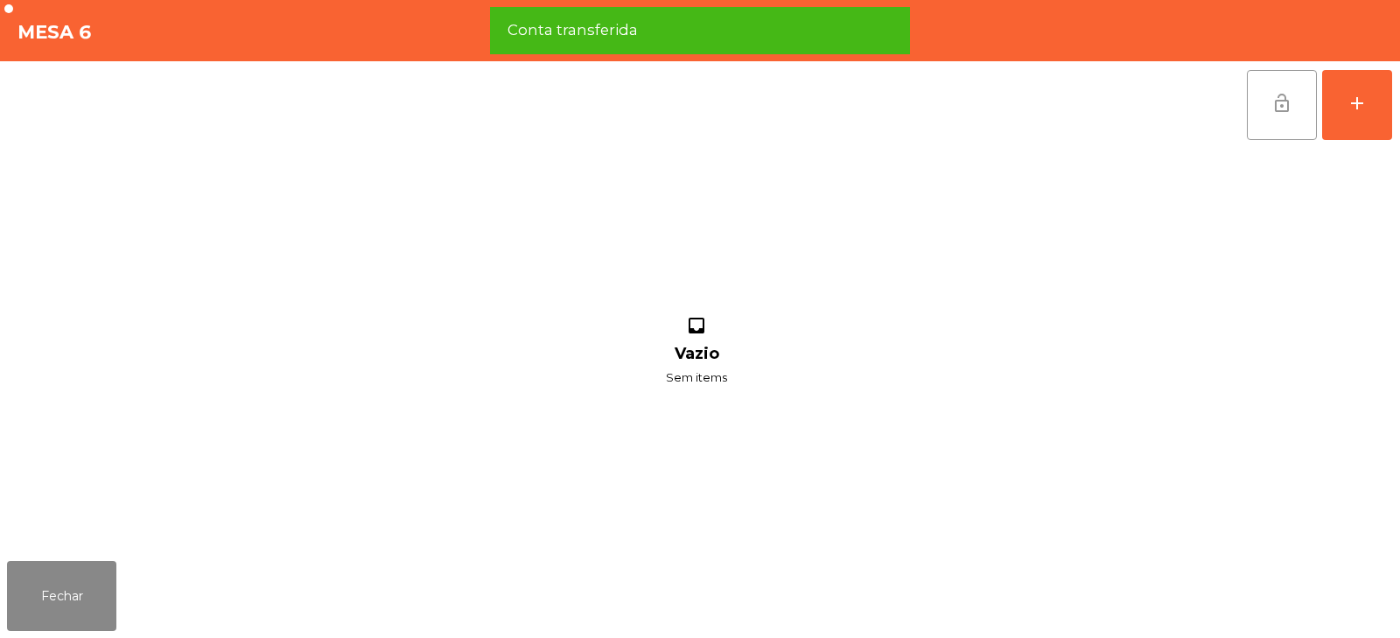
click at [1274, 104] on span "lock_open" at bounding box center [1281, 103] width 21 height 21
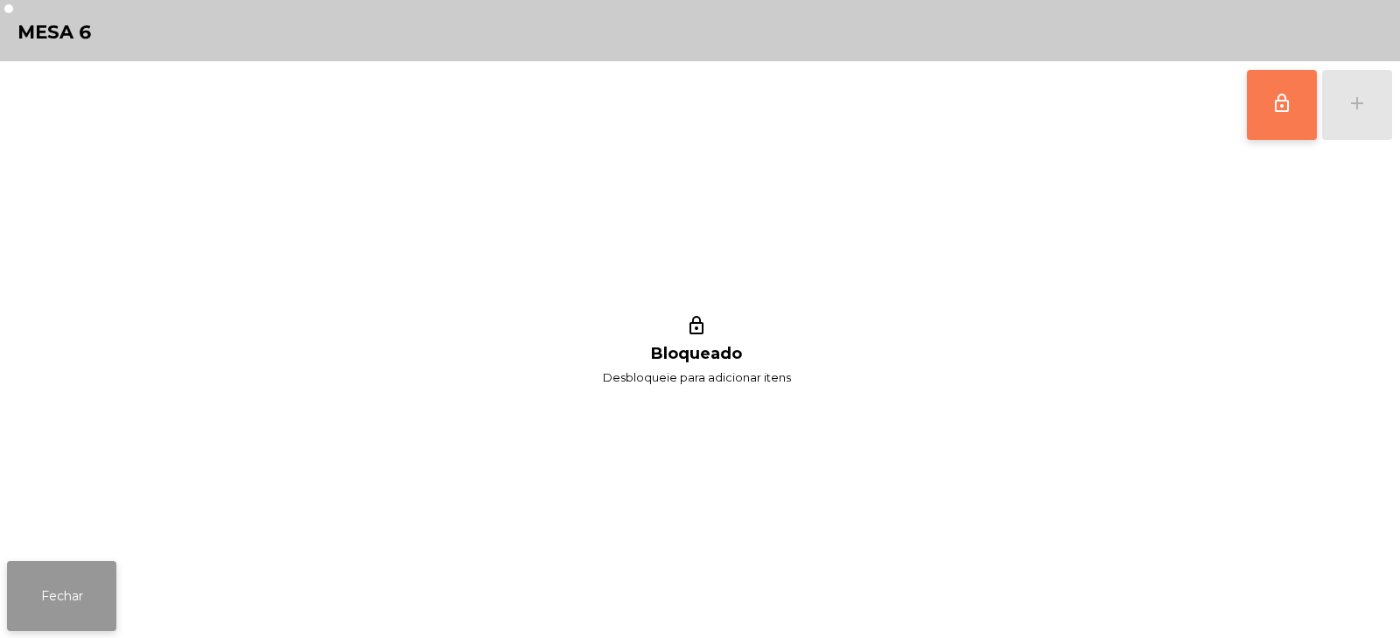
click at [57, 601] on button "Fechar" at bounding box center [61, 596] width 109 height 70
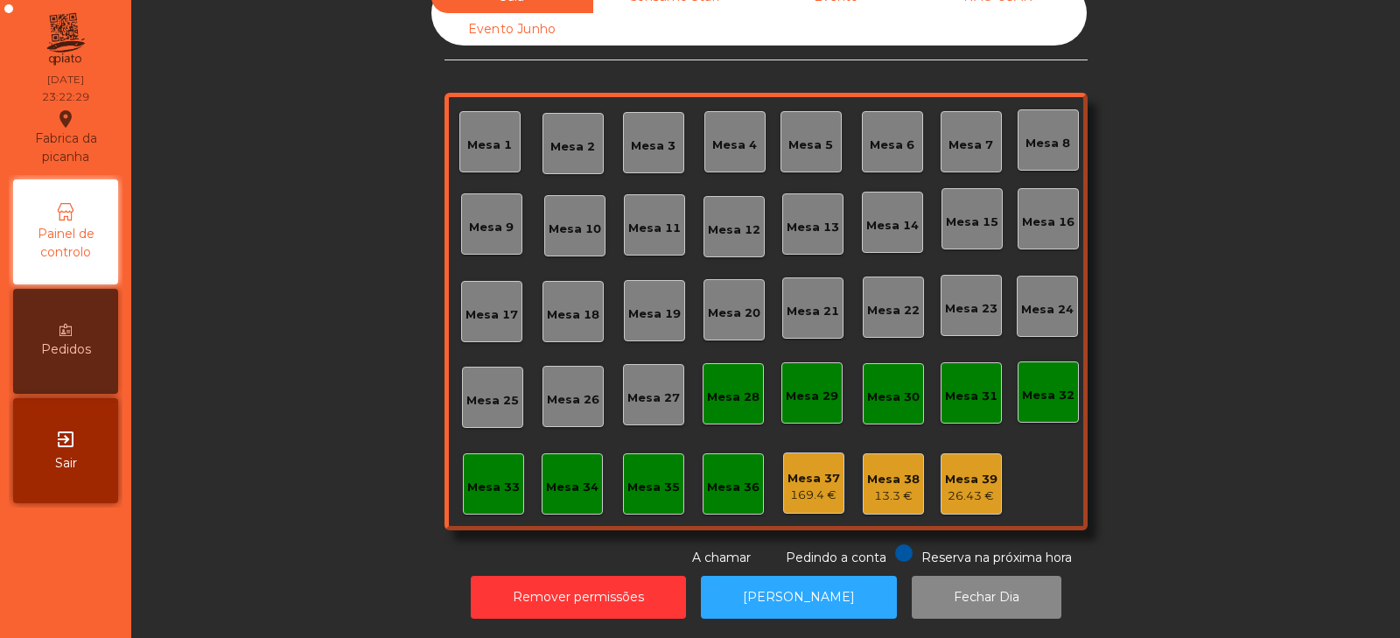
scroll to position [0, 0]
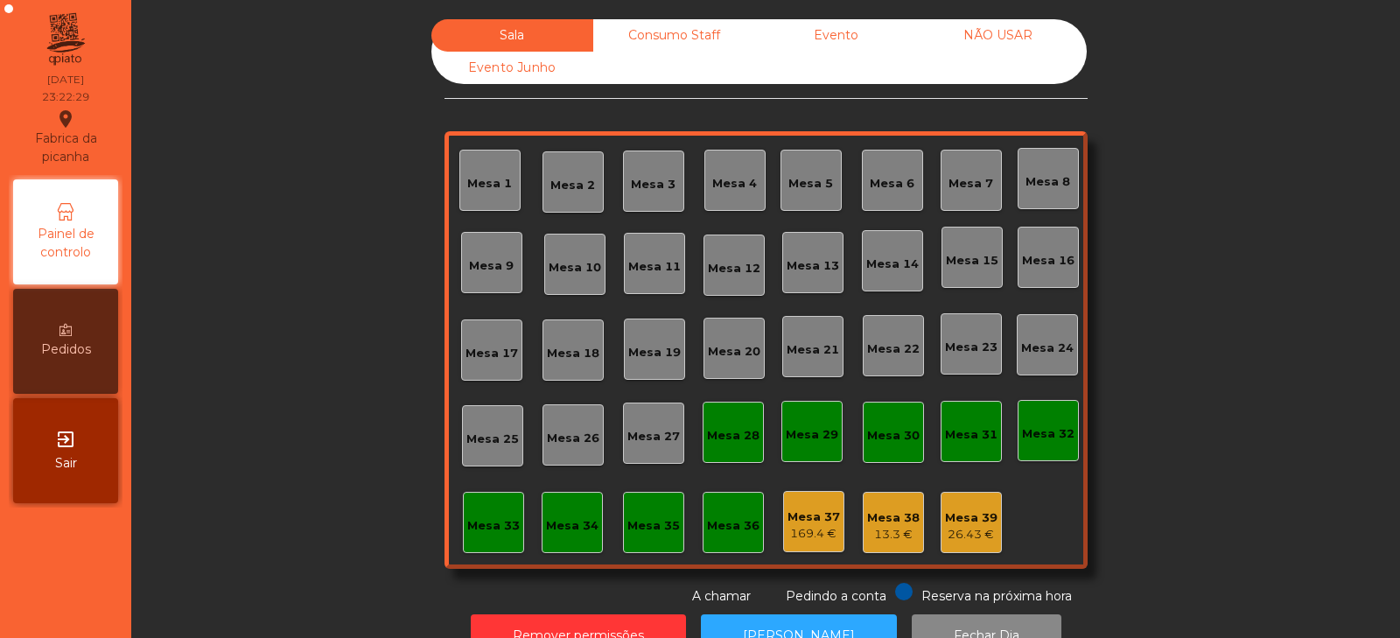
click at [678, 32] on div "Consumo Staff" at bounding box center [674, 35] width 162 height 32
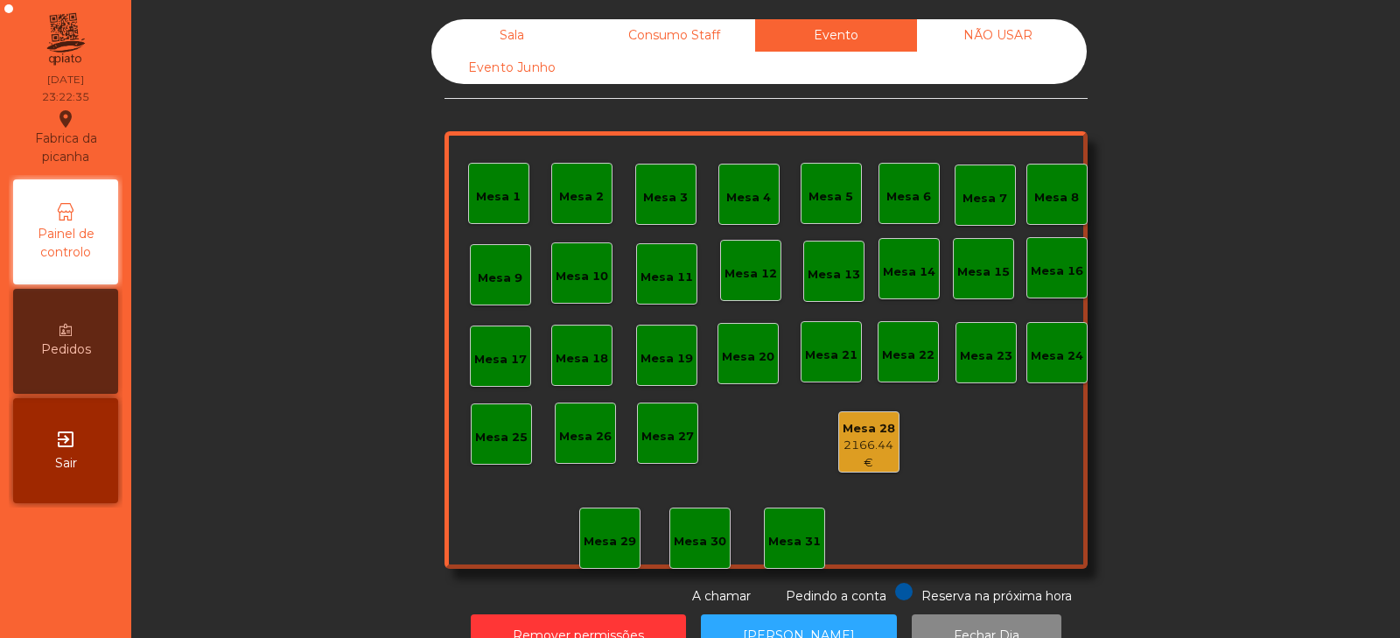
click at [995, 35] on div "NÃO USAR" at bounding box center [998, 35] width 162 height 32
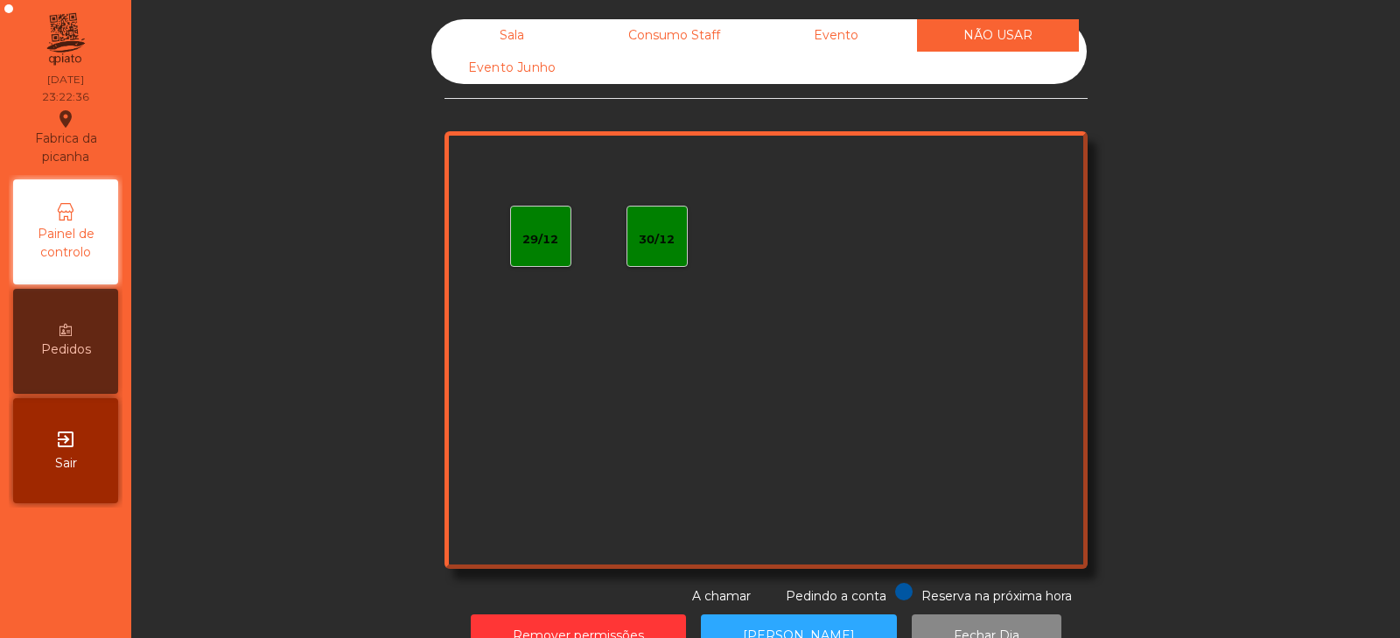
click at [548, 76] on div "Evento Junho" at bounding box center [512, 68] width 162 height 32
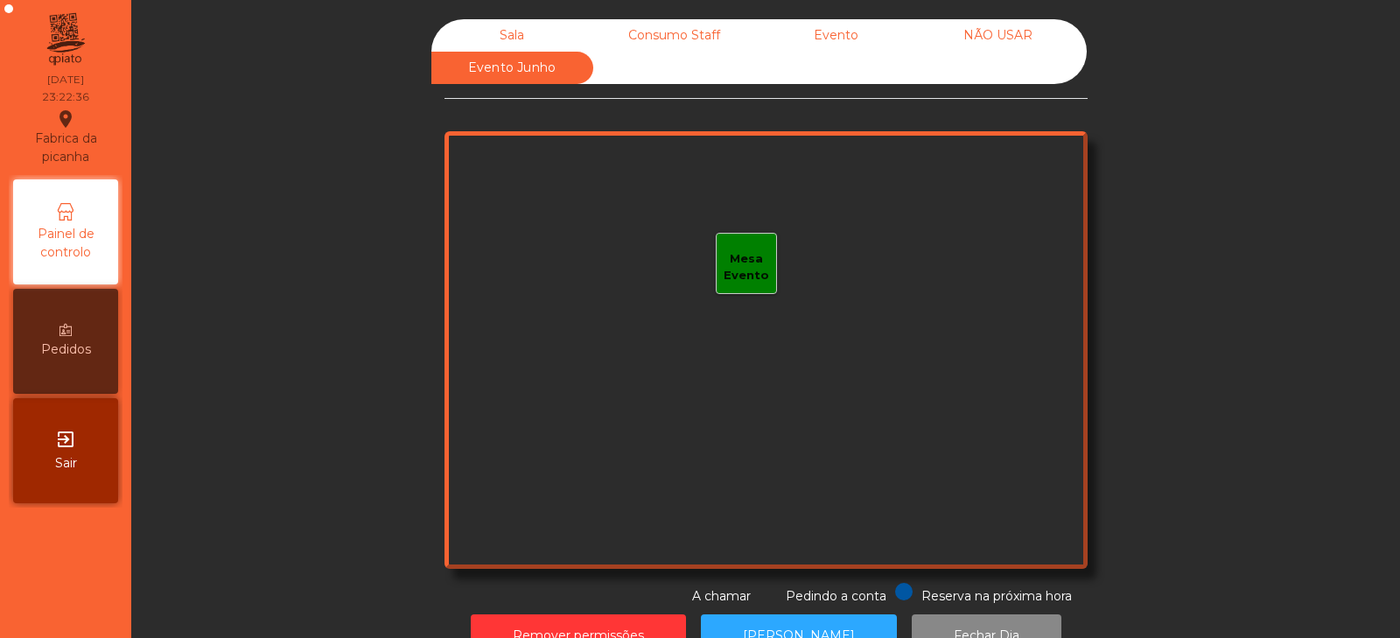
click at [523, 30] on div "Sala" at bounding box center [512, 35] width 162 height 32
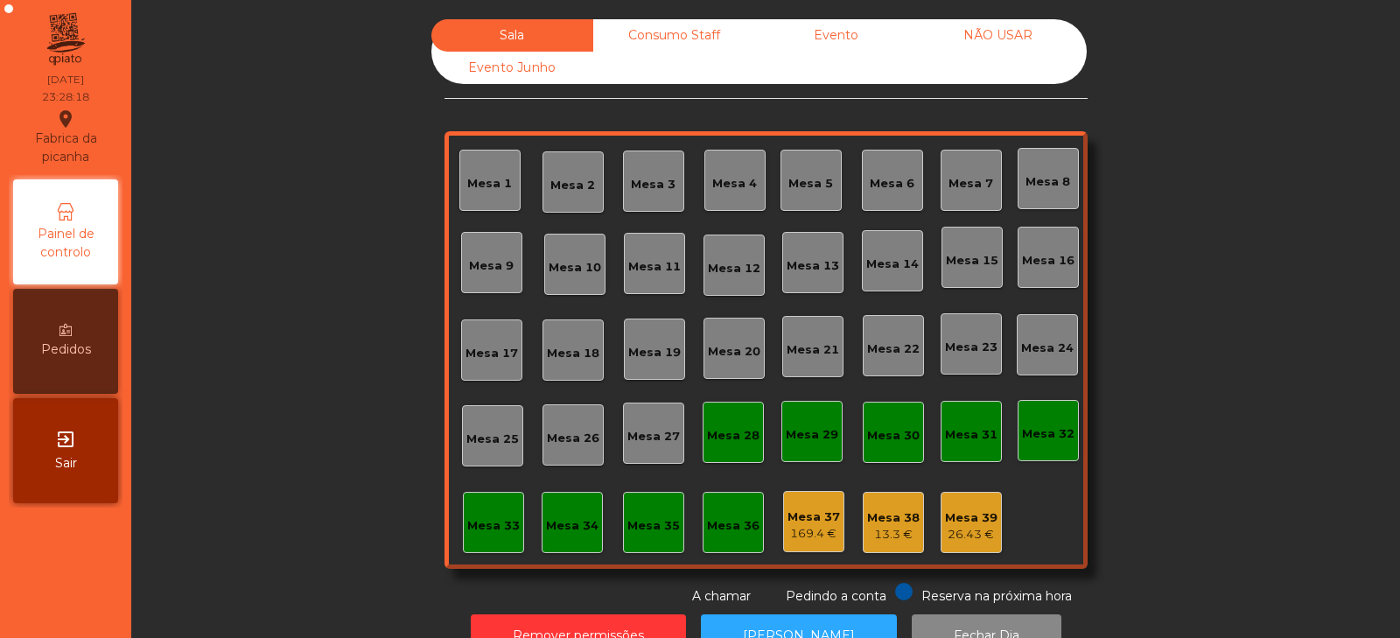
scroll to position [52, 0]
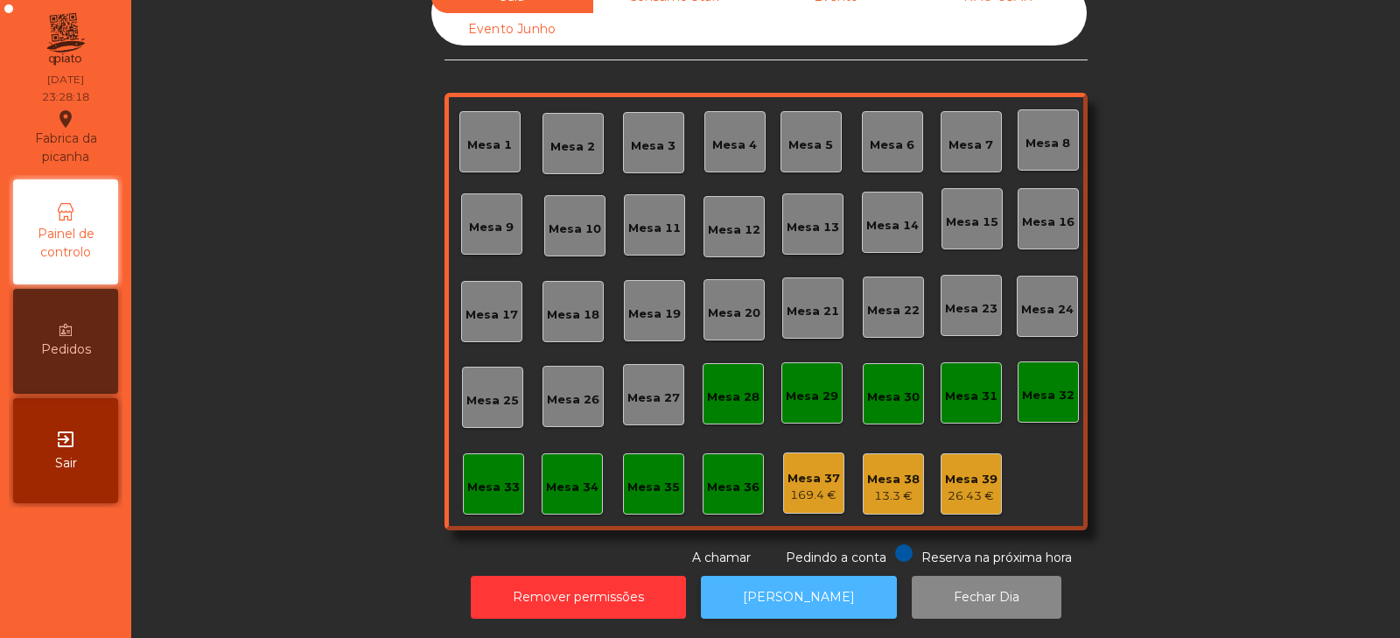
click at [807, 587] on button "[PERSON_NAME]" at bounding box center [799, 597] width 196 height 43
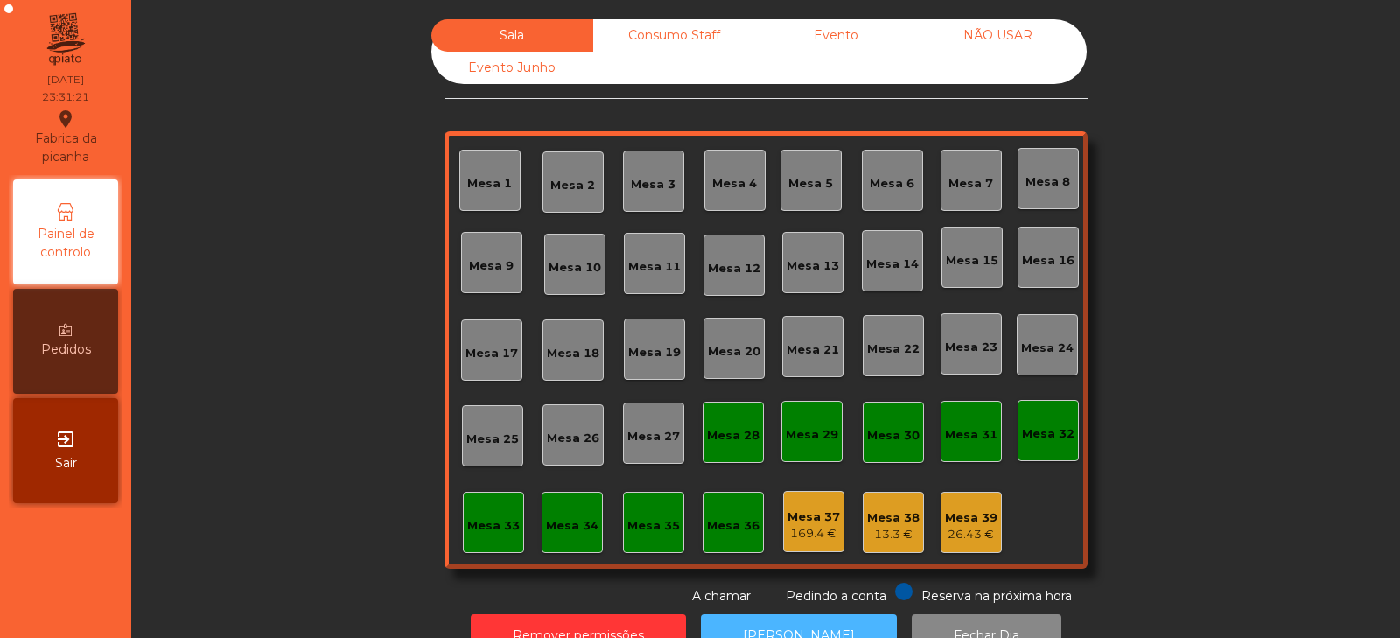
scroll to position [52, 0]
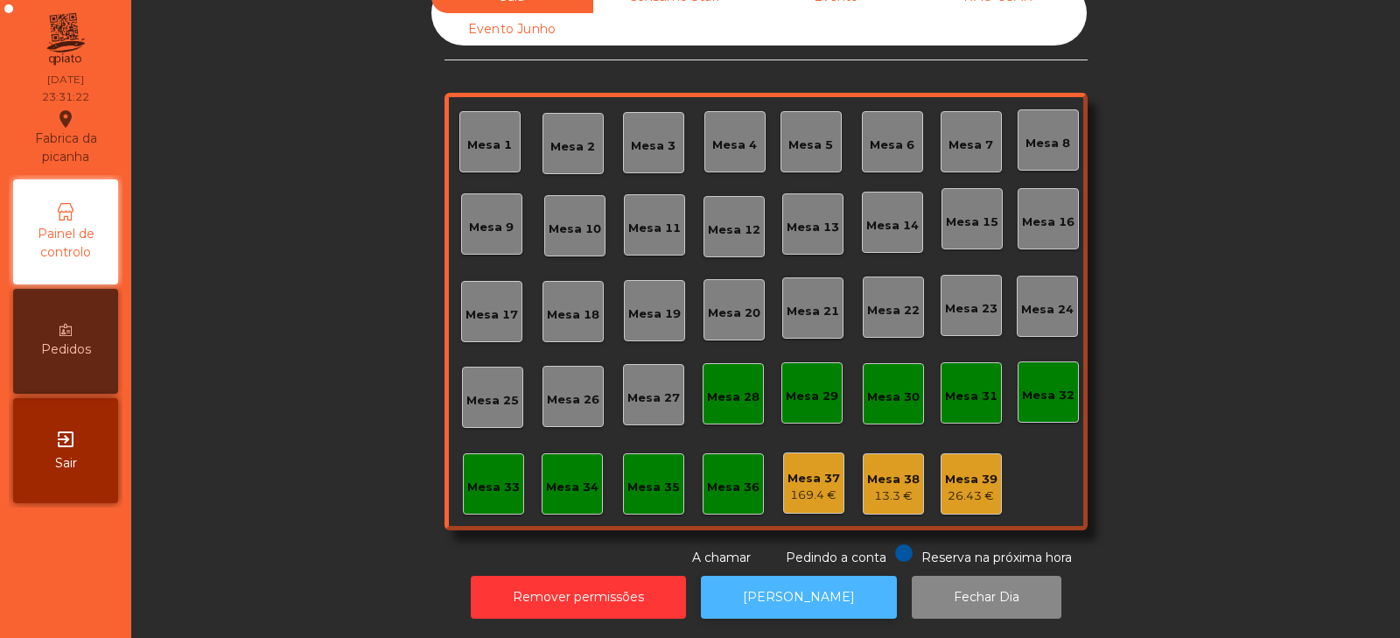
click at [811, 592] on button "[PERSON_NAME]" at bounding box center [799, 597] width 196 height 43
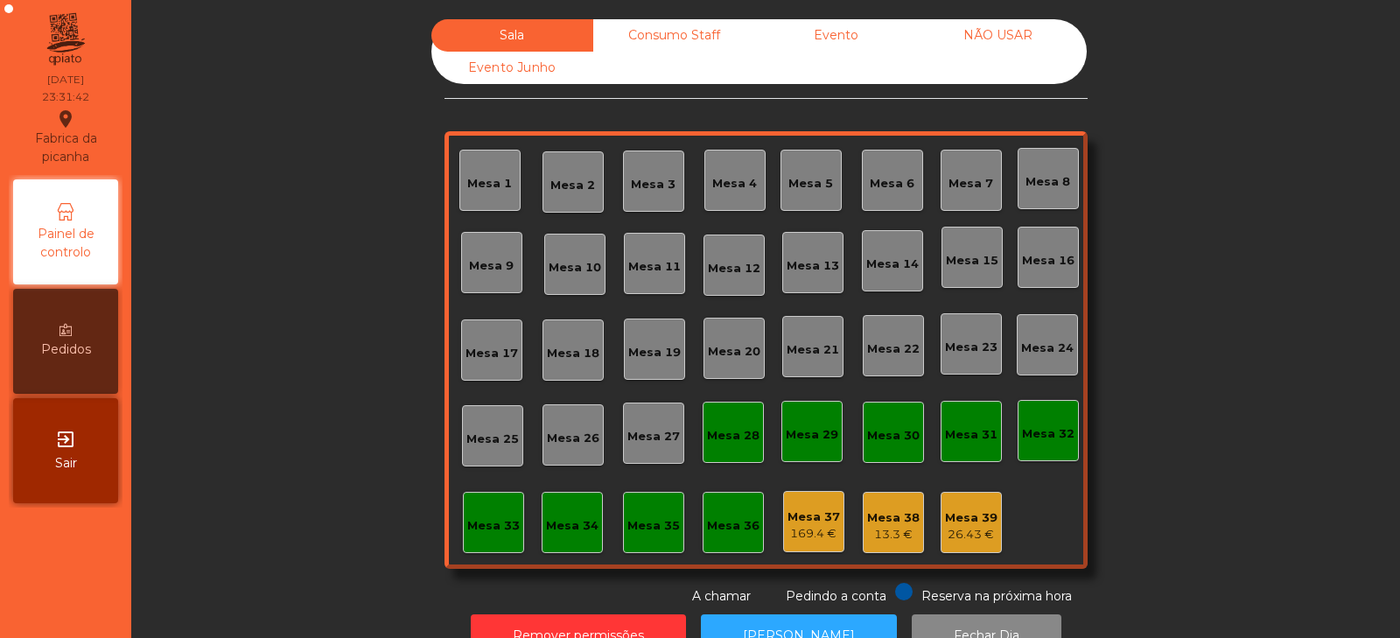
click at [676, 22] on div "Consumo Staff" at bounding box center [674, 35] width 162 height 32
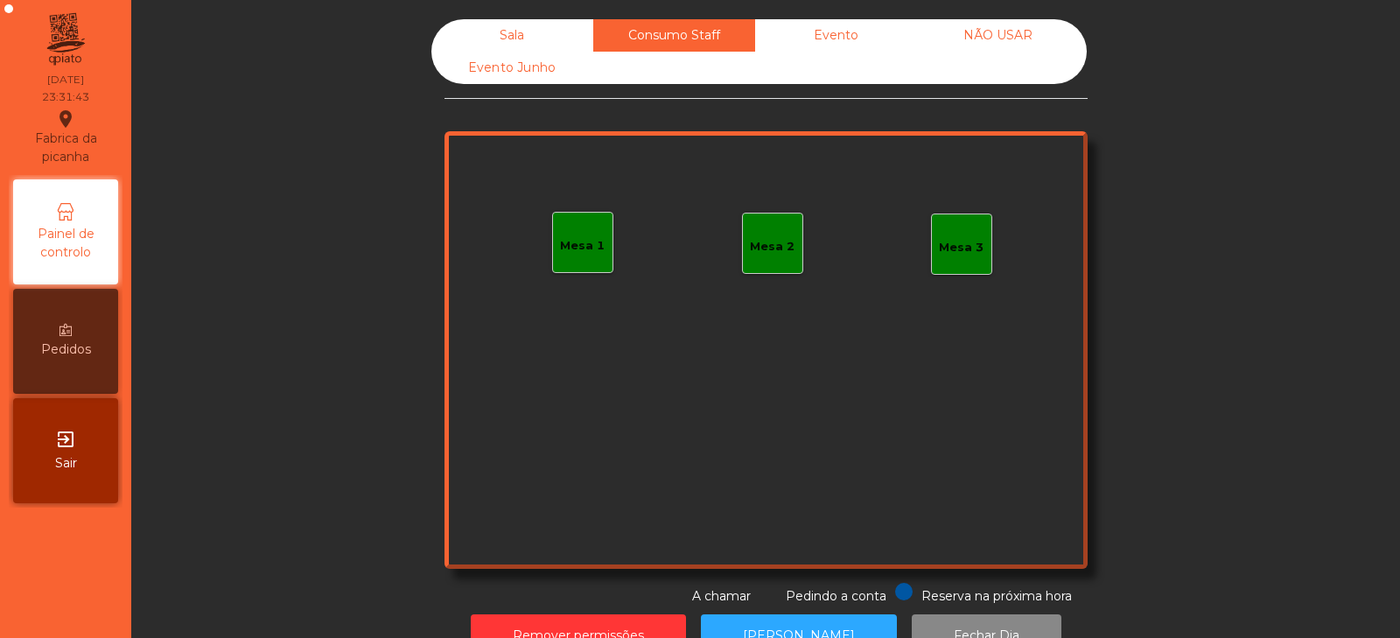
click at [842, 44] on div "Evento" at bounding box center [836, 35] width 162 height 32
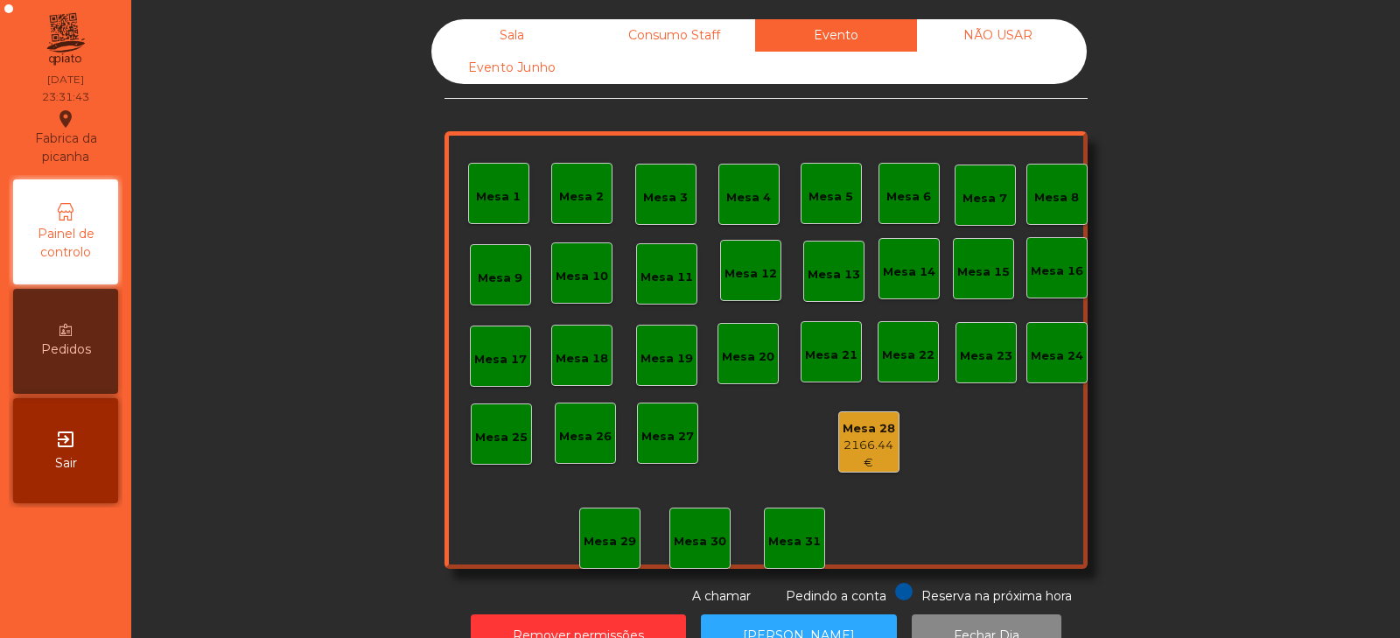
click at [1012, 49] on div "NÃO USAR" at bounding box center [998, 35] width 162 height 32
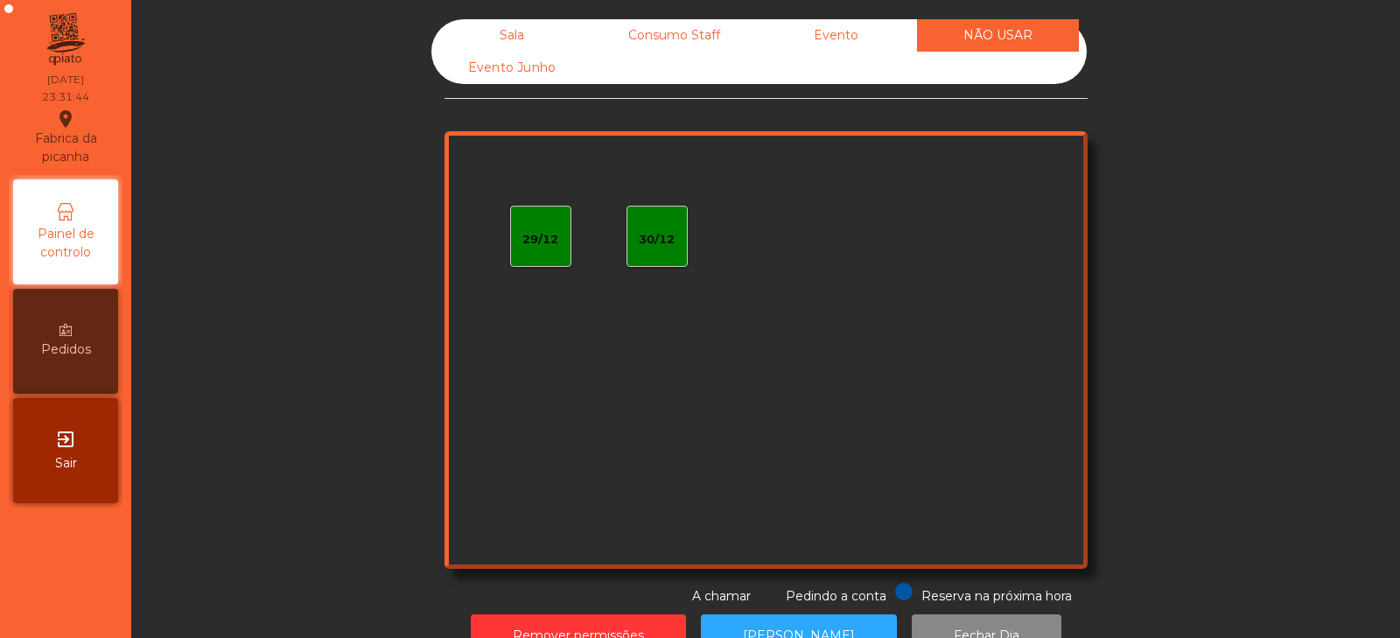
click at [520, 74] on div "Evento Junho" at bounding box center [512, 68] width 162 height 32
click at [523, 22] on div "Sala" at bounding box center [512, 35] width 162 height 32
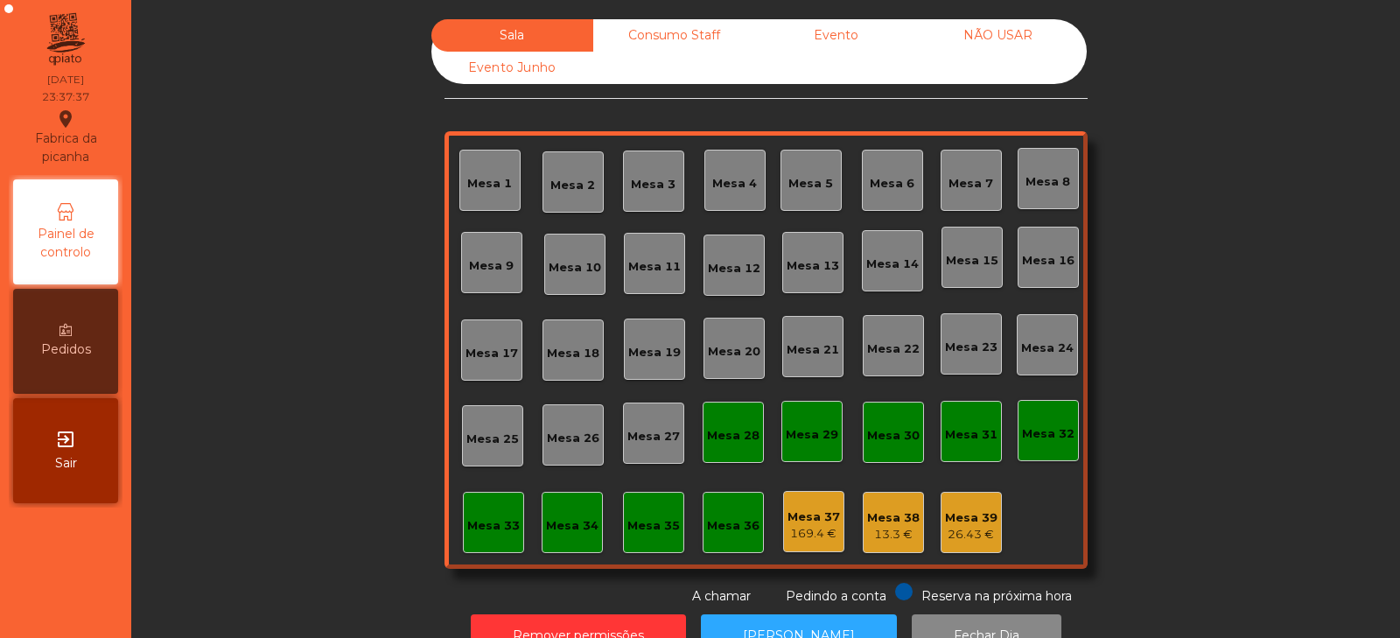
scroll to position [52, 0]
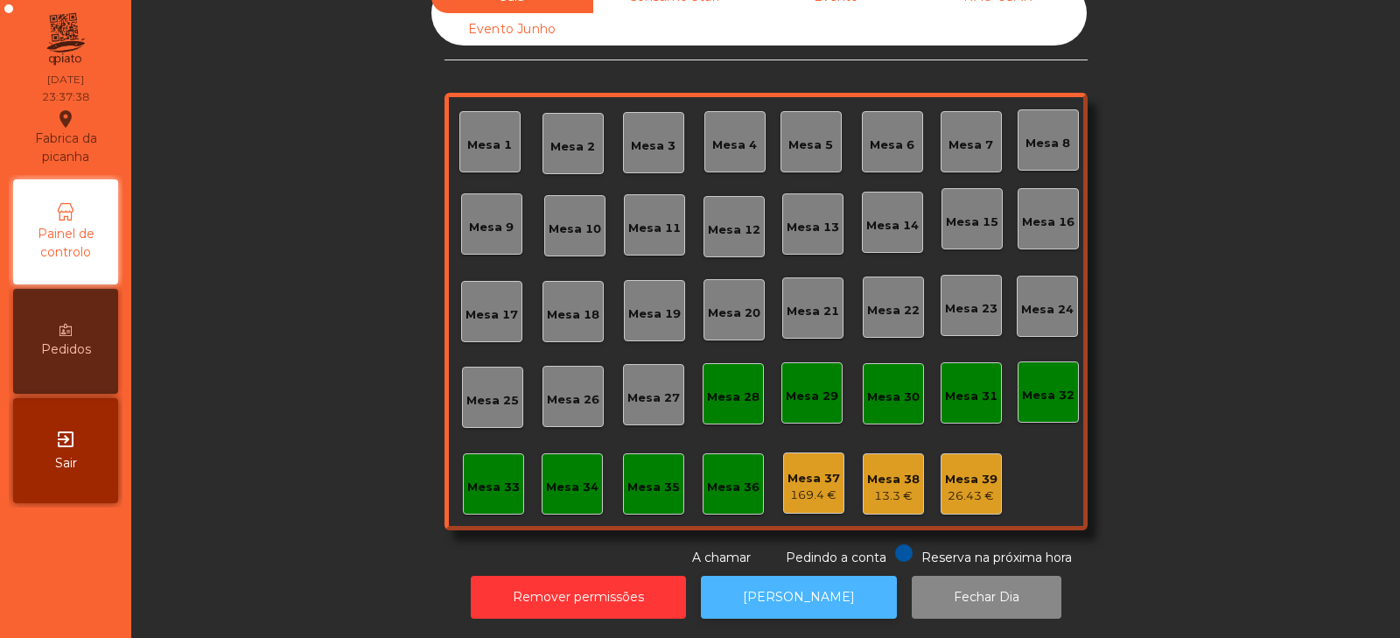
click at [763, 576] on button "[PERSON_NAME]" at bounding box center [799, 597] width 196 height 43
click at [806, 576] on button "[PERSON_NAME]" at bounding box center [799, 597] width 196 height 43
click at [814, 586] on button "[PERSON_NAME]" at bounding box center [799, 597] width 196 height 43
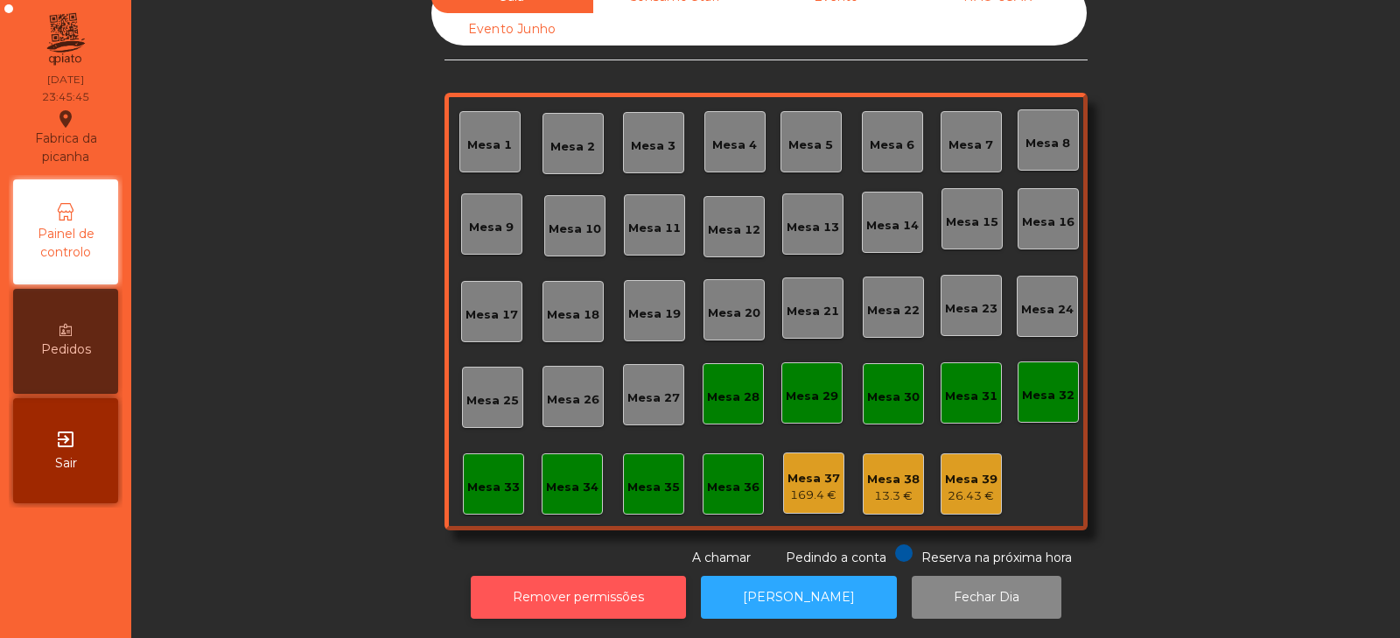
click at [613, 577] on button "Remover permissões" at bounding box center [578, 597] width 215 height 43
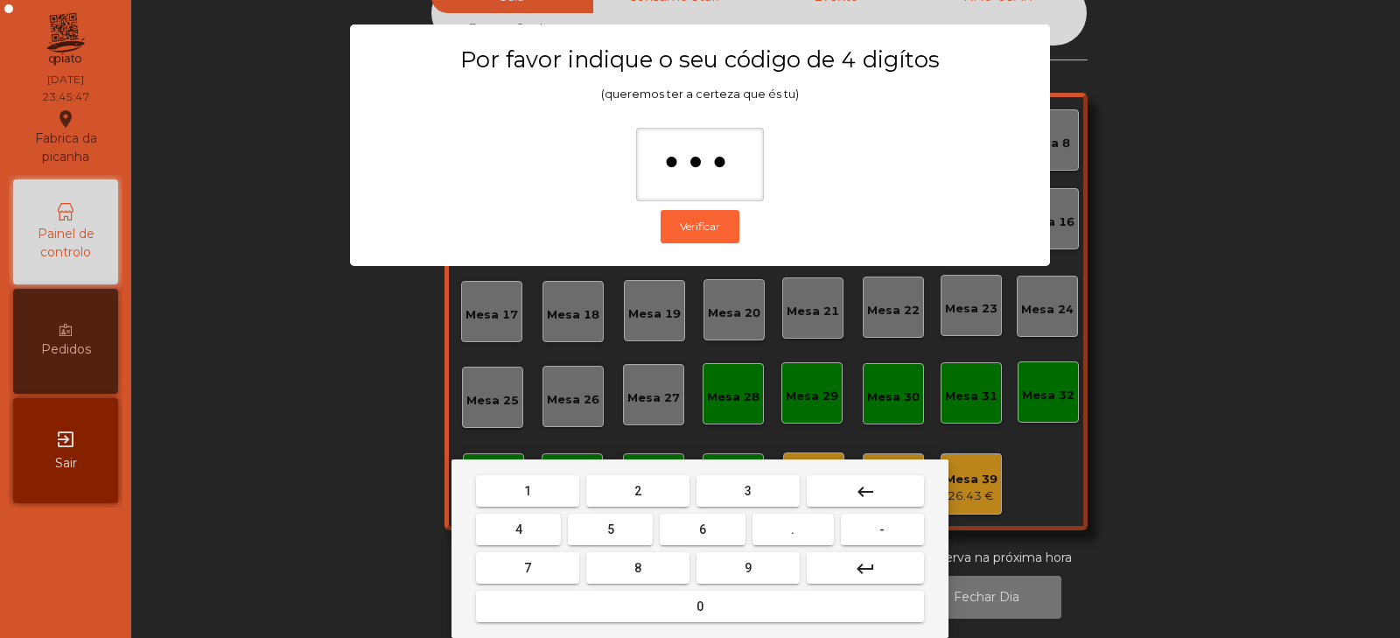
type input "****"
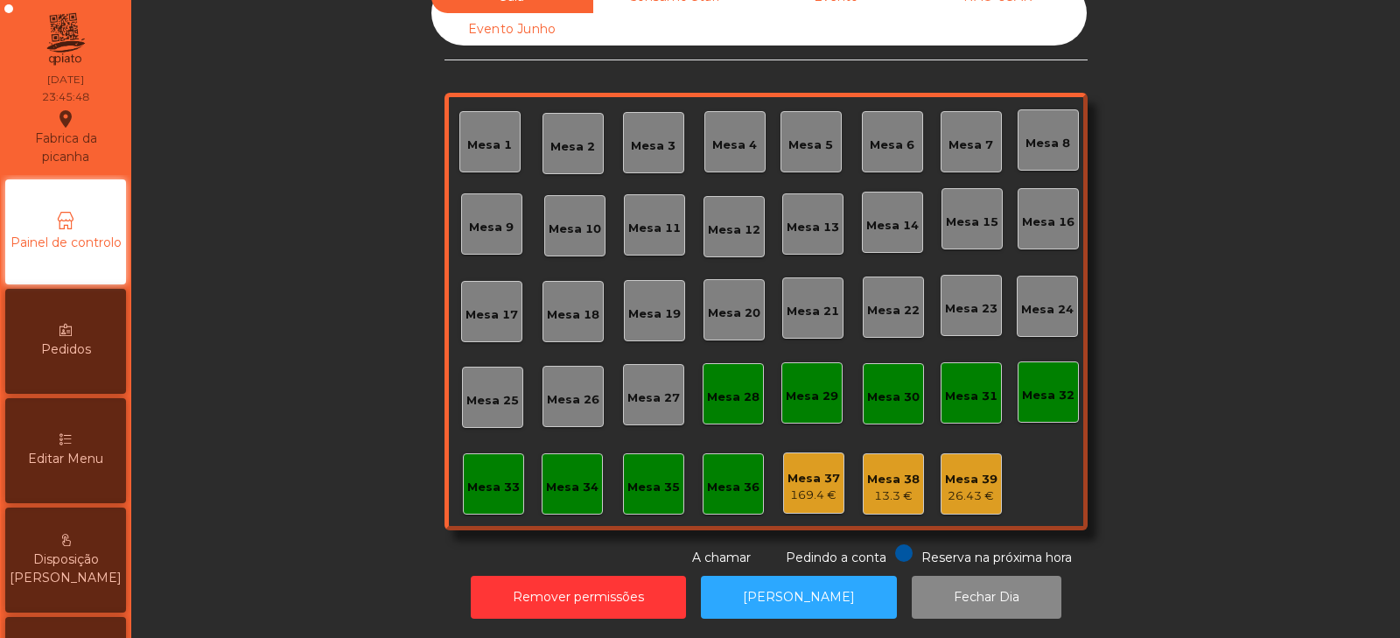
click at [795, 472] on div "Mesa 37" at bounding box center [813, 478] width 52 height 17
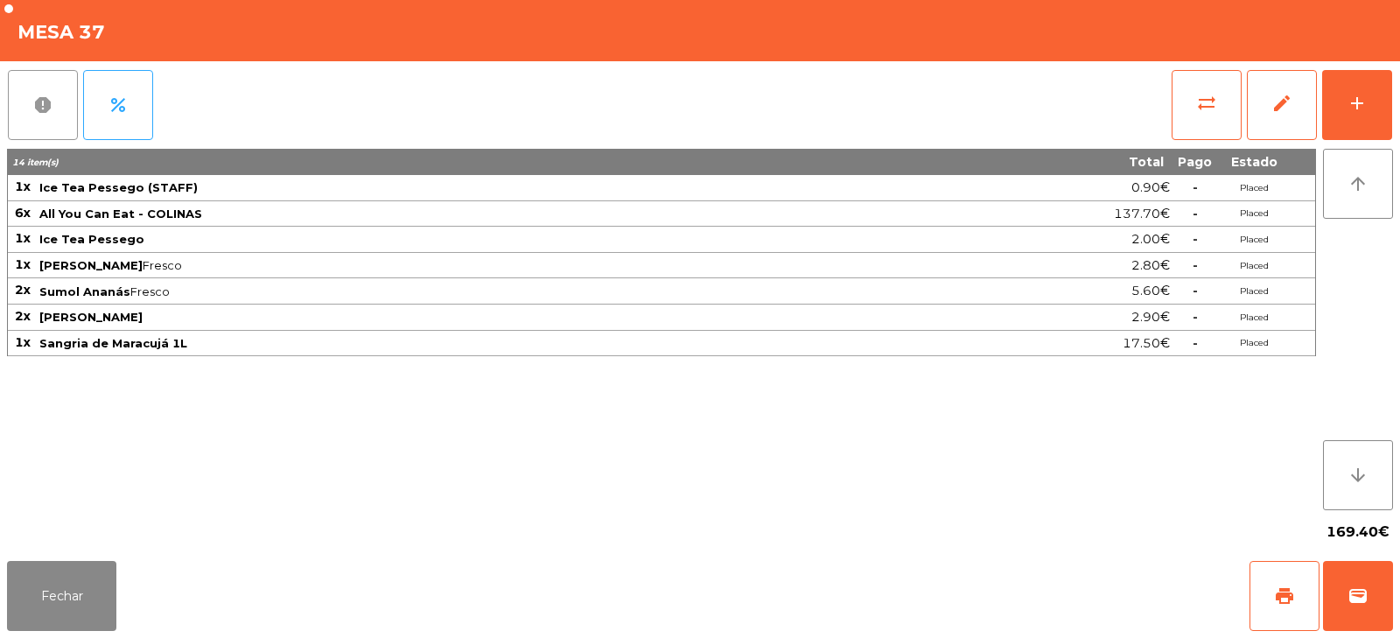
click at [52, 122] on button "report" at bounding box center [43, 105] width 70 height 70
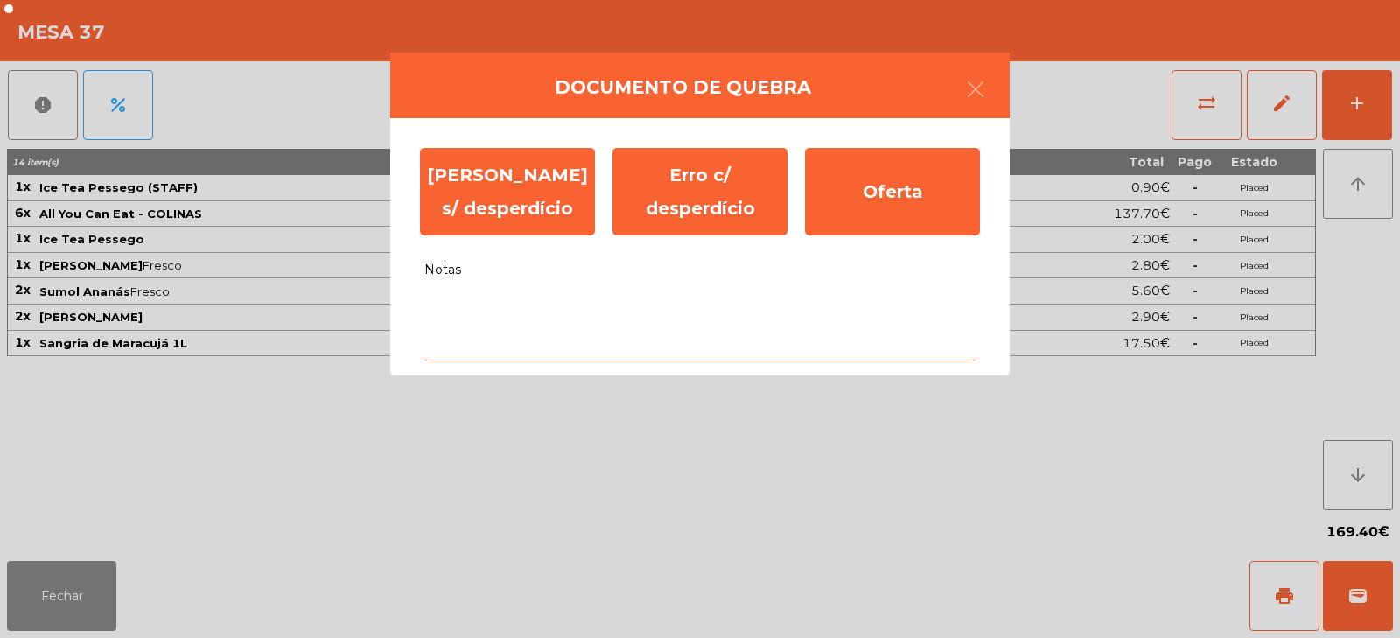
click at [751, 313] on textarea "Notas" at bounding box center [699, 325] width 551 height 73
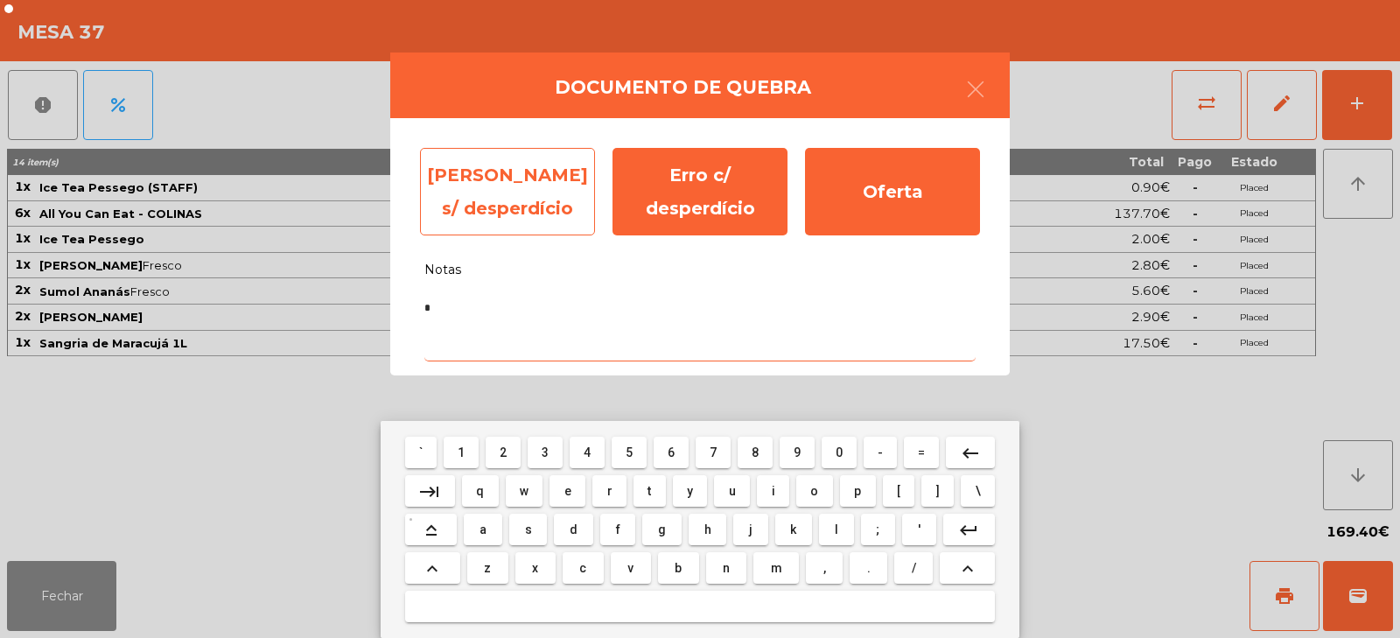
type textarea "*"
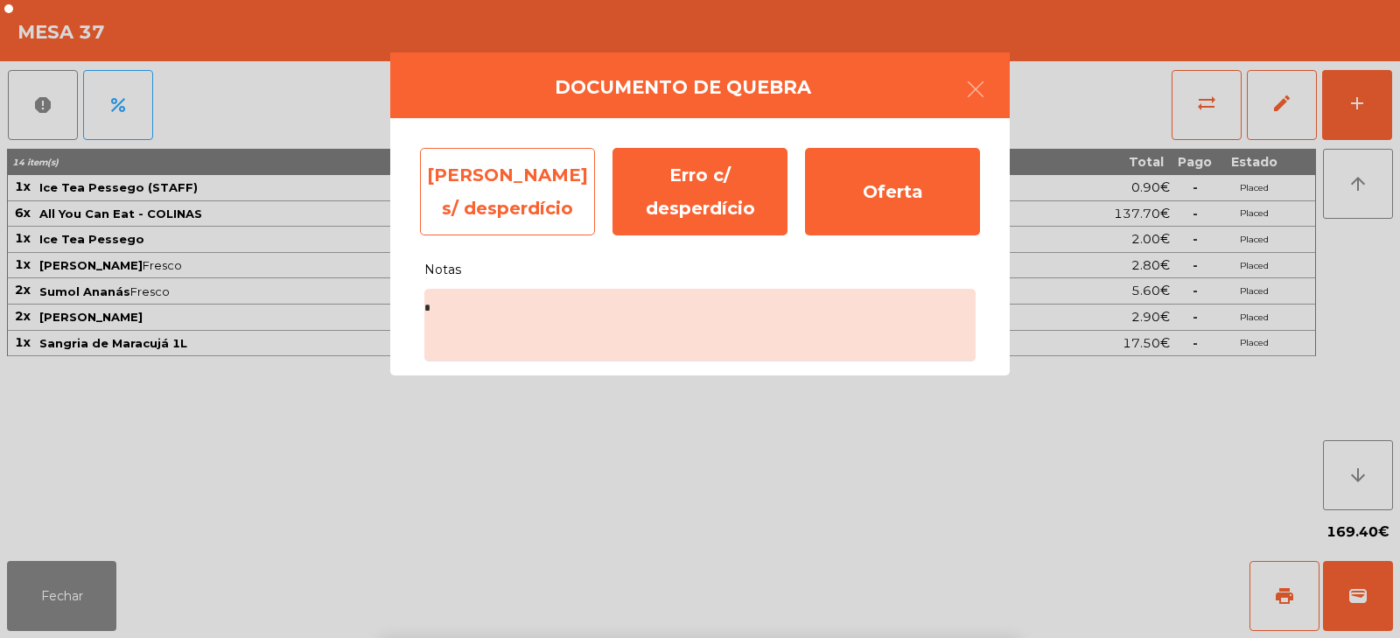
click at [474, 206] on div "Erro s/ desperdício" at bounding box center [507, 191] width 175 height 87
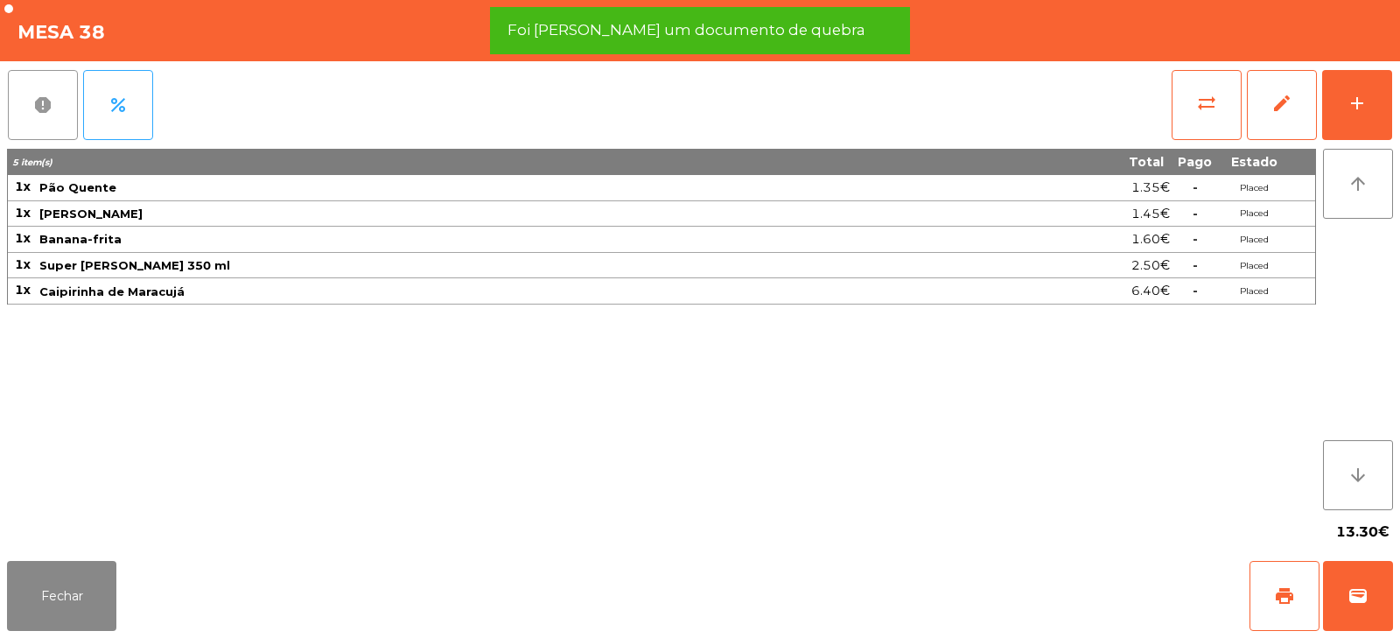
click at [56, 120] on button "report" at bounding box center [43, 105] width 70 height 70
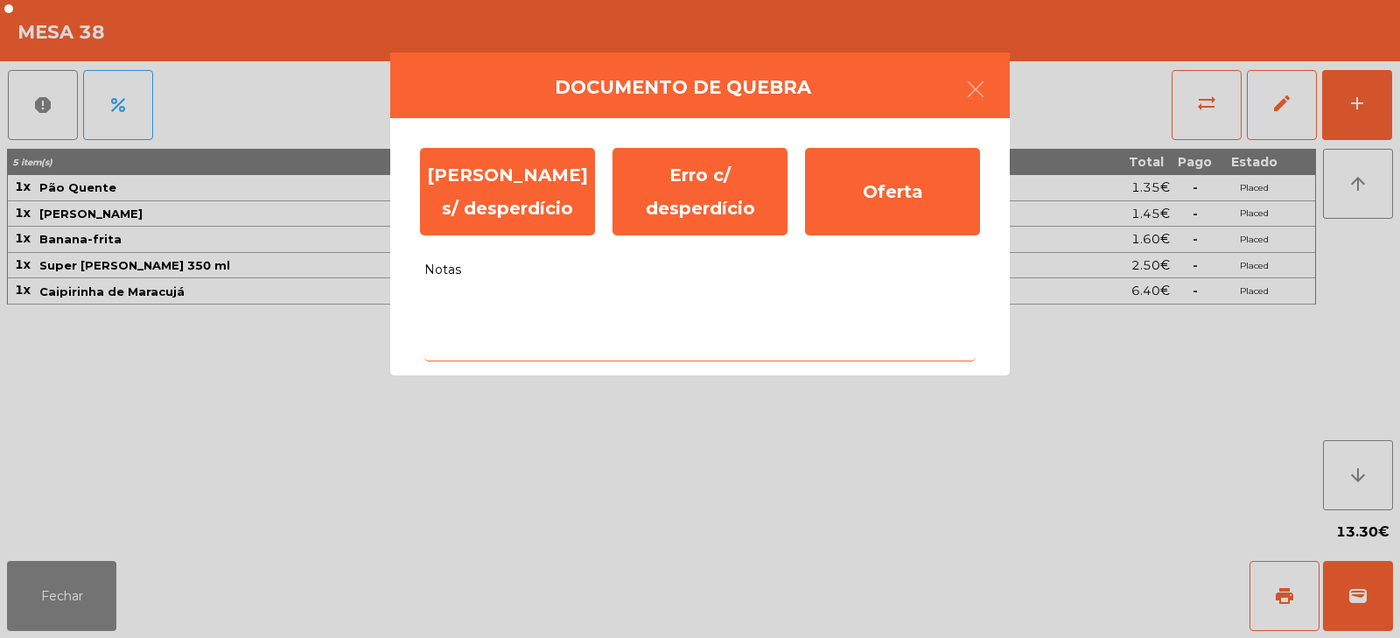
click at [521, 318] on textarea "Notas" at bounding box center [699, 325] width 551 height 73
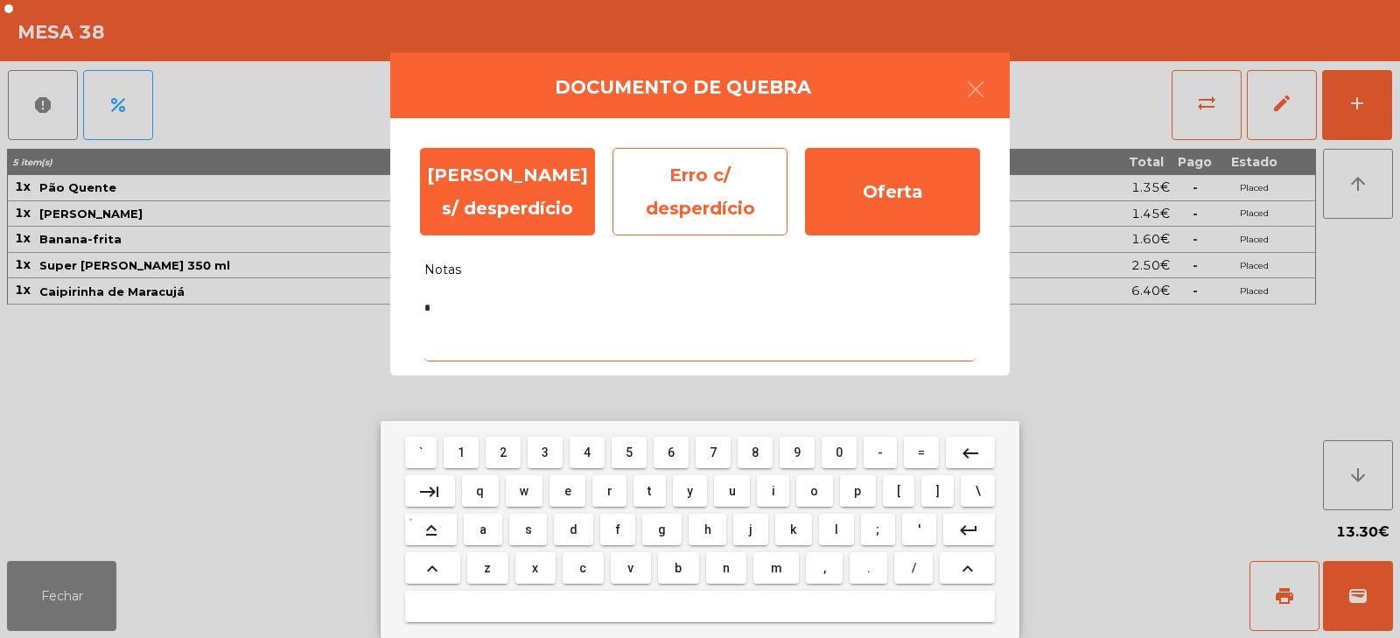
type textarea "*"
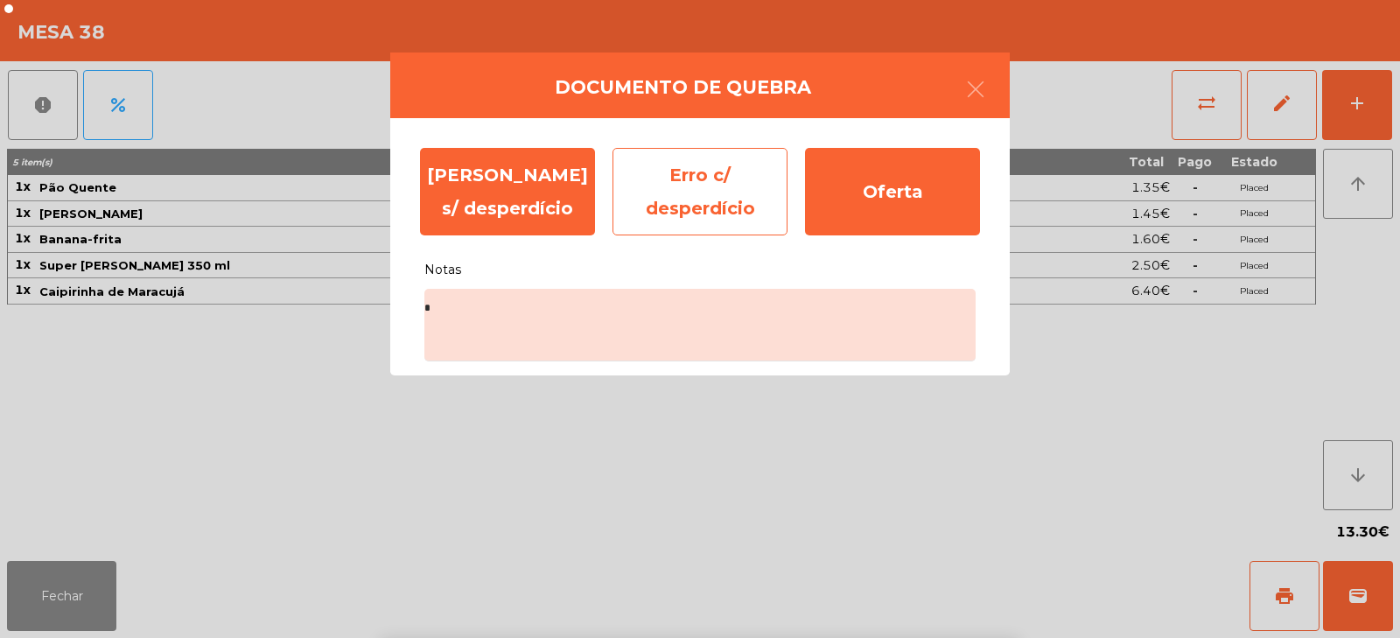
click at [660, 202] on div "Erro c/ desperdício" at bounding box center [699, 191] width 175 height 87
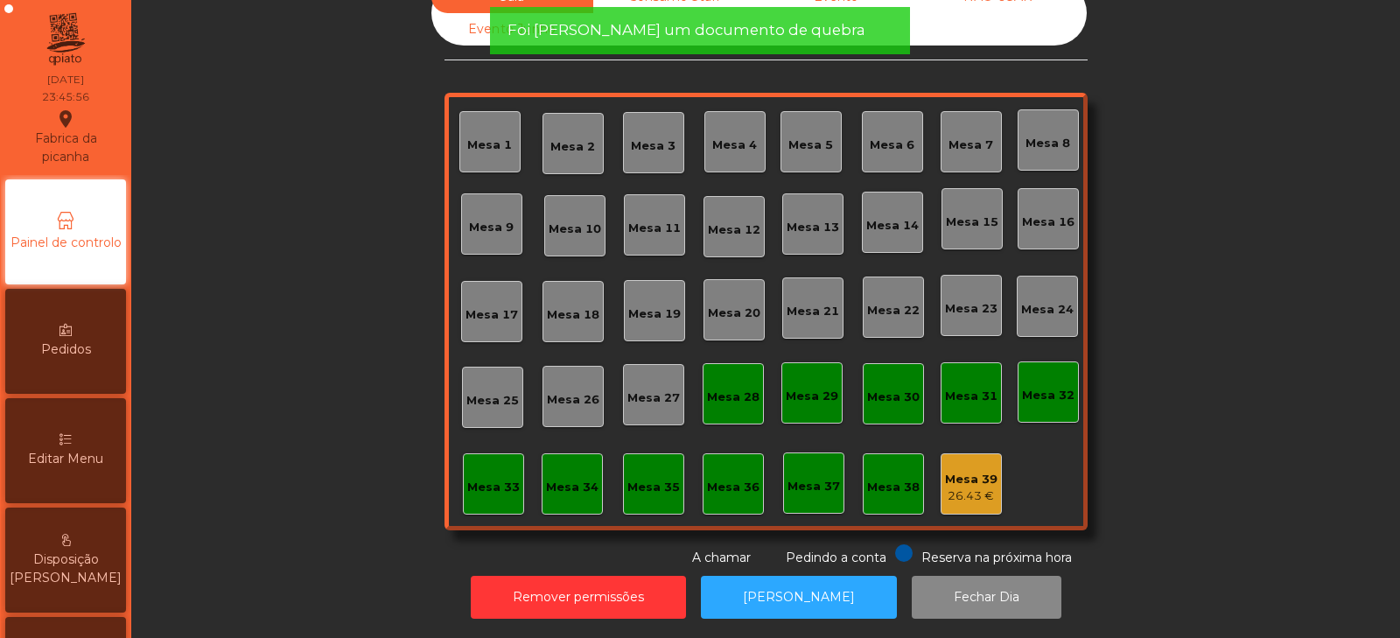
click at [960, 471] on div "Mesa 39" at bounding box center [971, 479] width 52 height 17
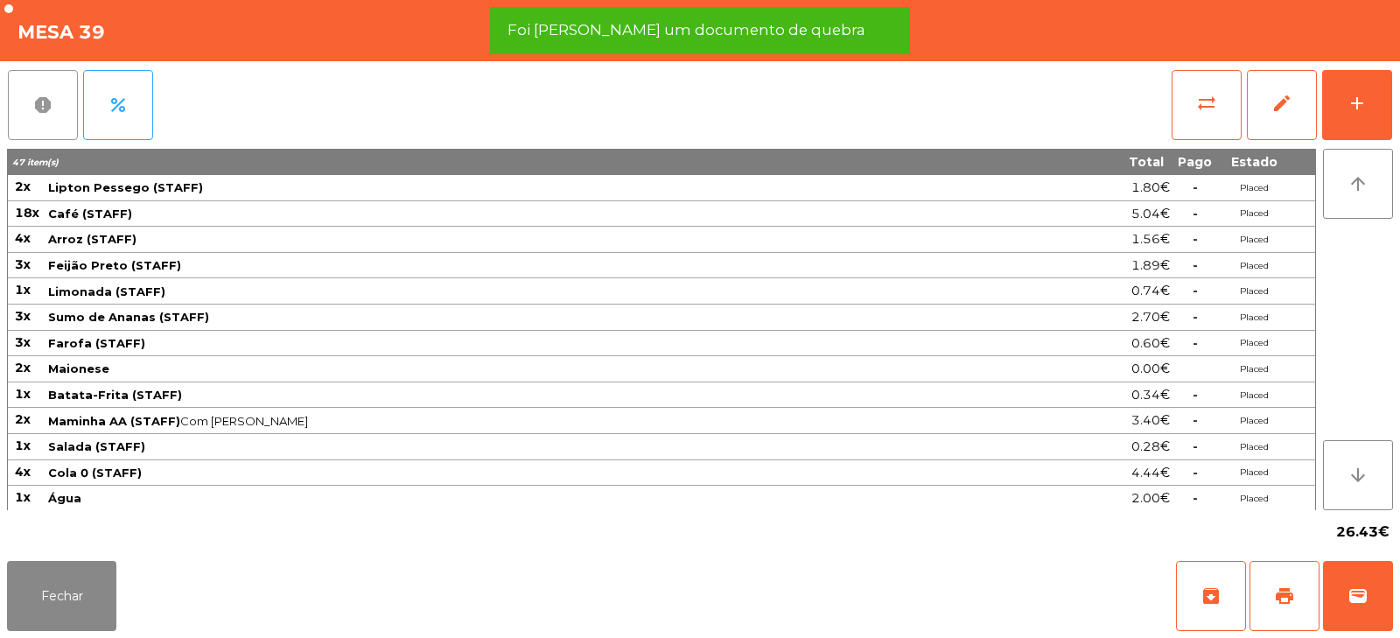
click at [38, 115] on span "report" at bounding box center [42, 104] width 21 height 21
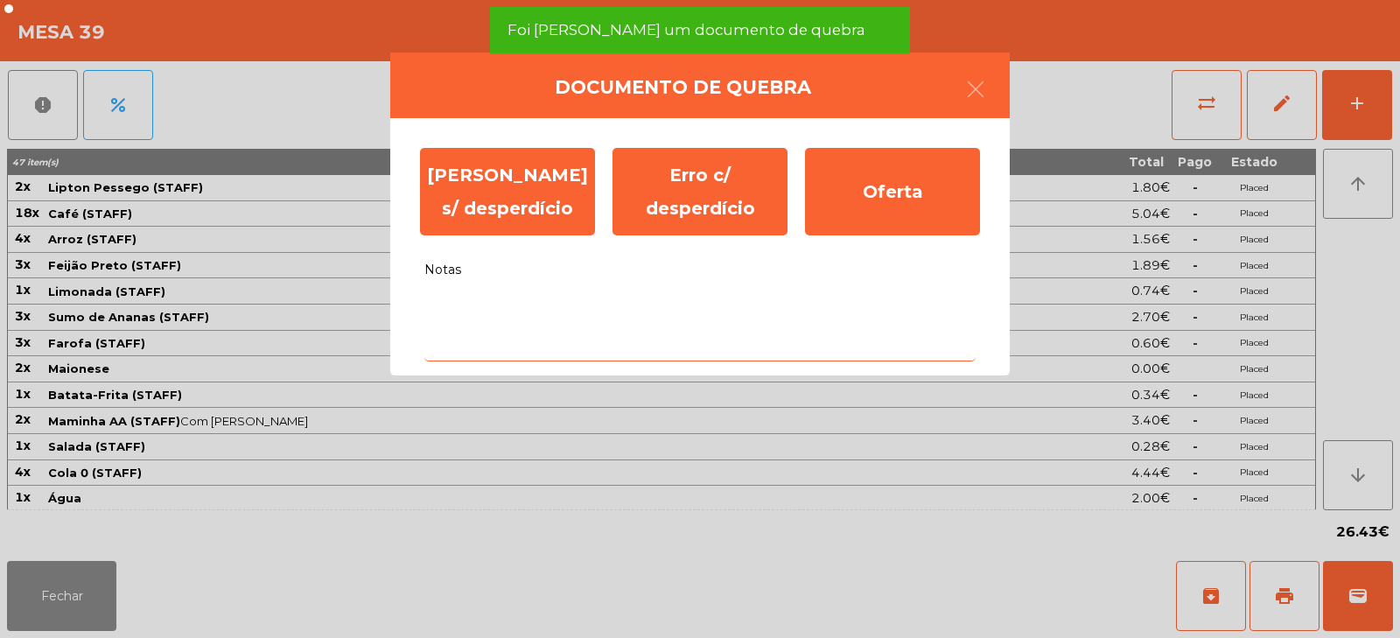
click at [641, 312] on textarea "Notas" at bounding box center [699, 325] width 551 height 73
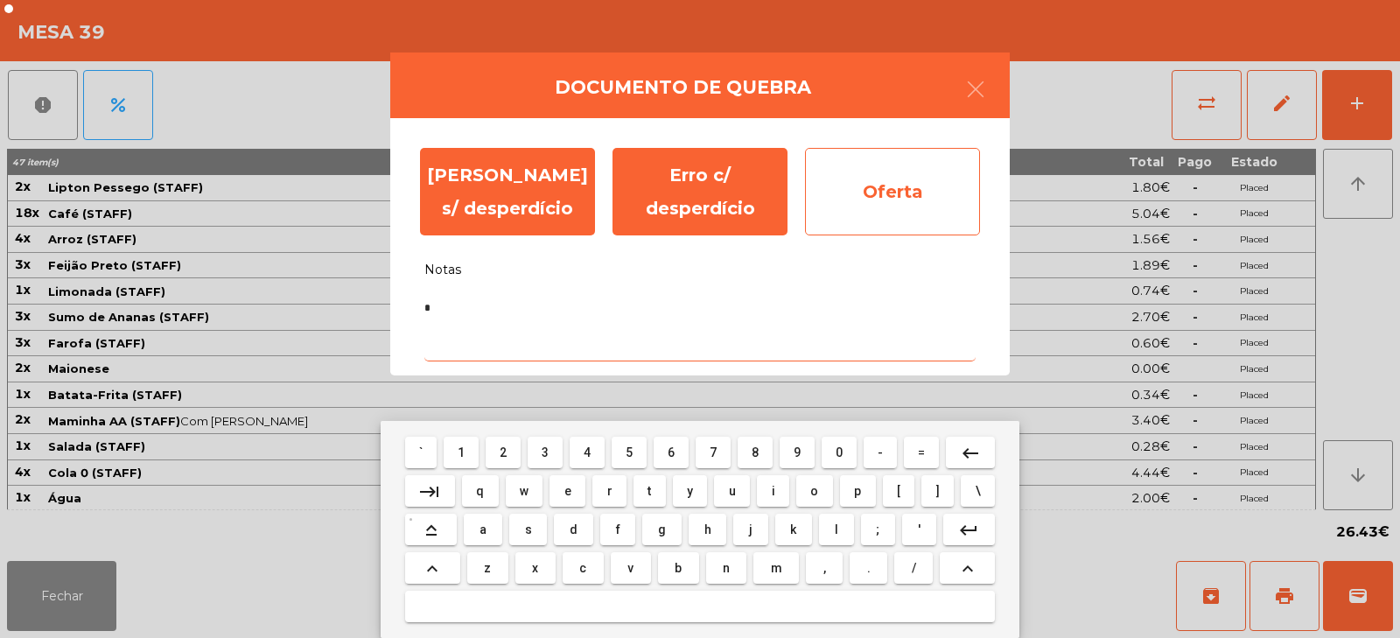
type textarea "*"
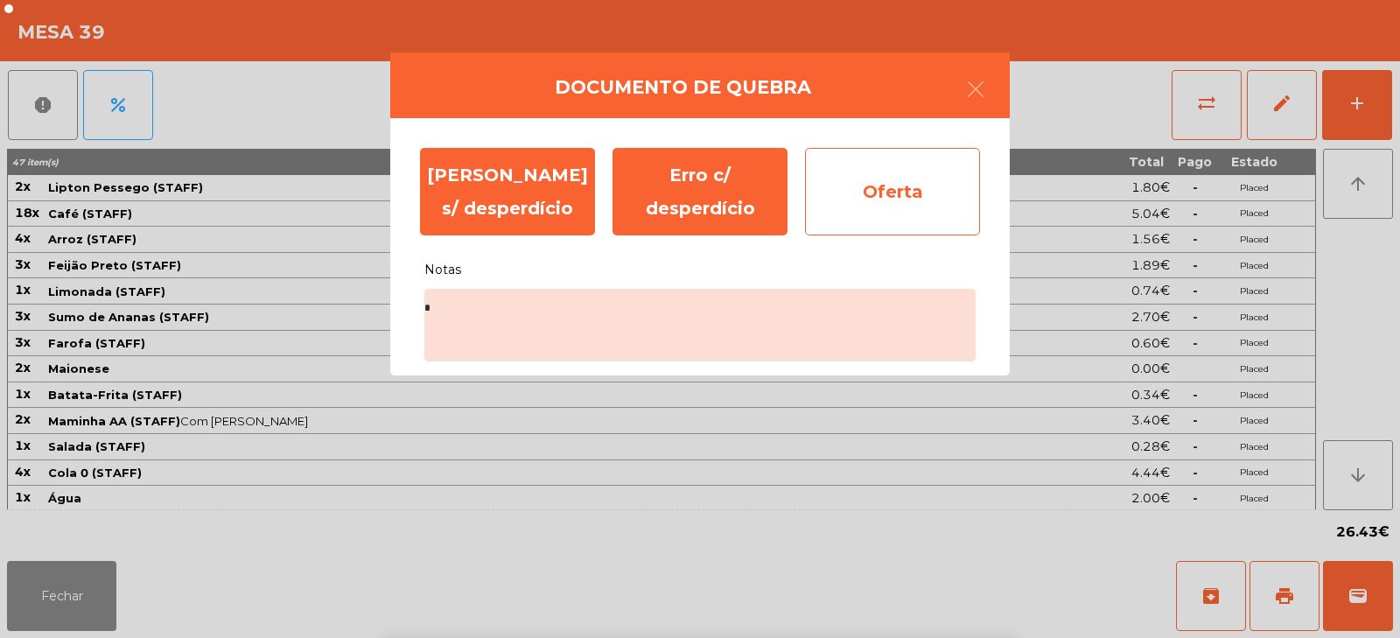
click at [840, 206] on div "Oferta" at bounding box center [892, 191] width 175 height 87
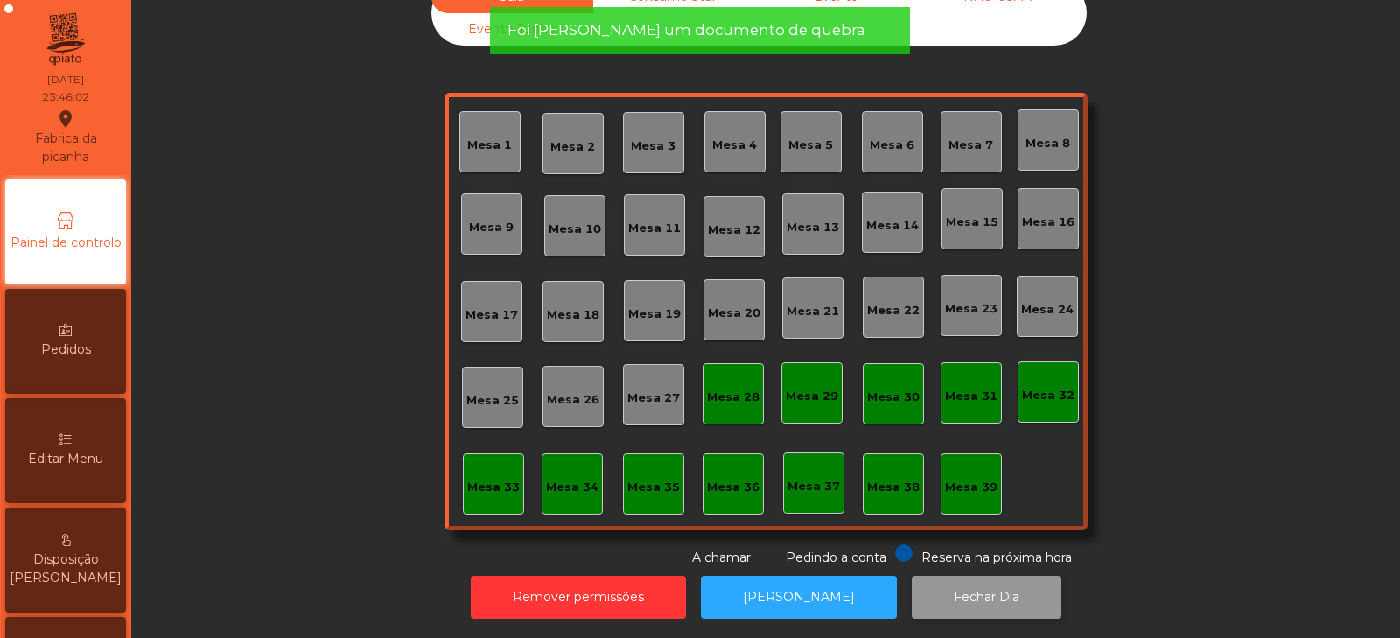
click at [945, 585] on button "Fechar Dia" at bounding box center [987, 597] width 150 height 43
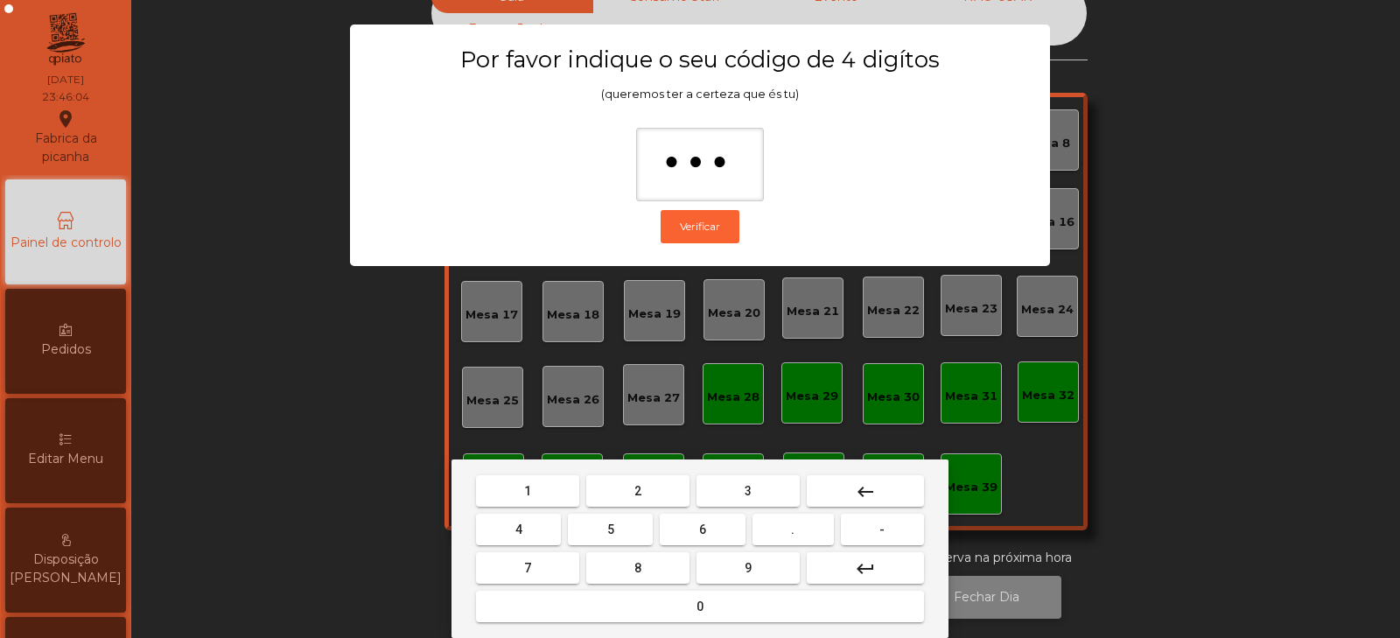
type input "****"
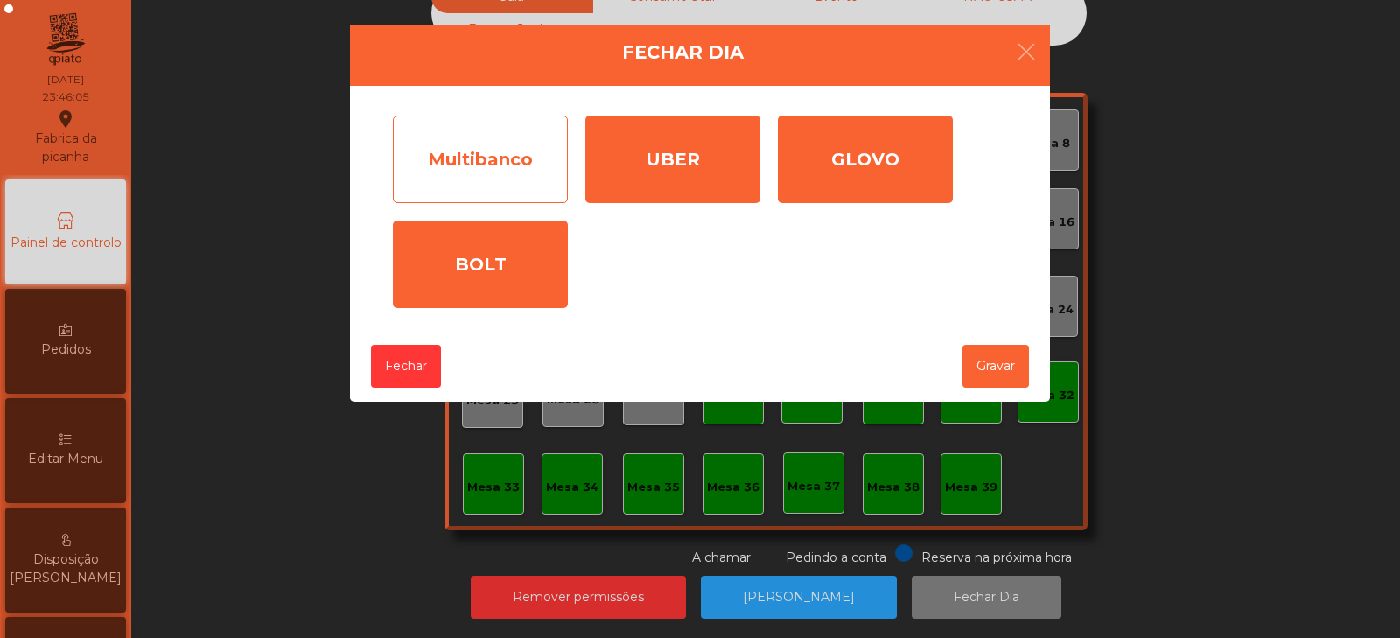
click at [531, 173] on div "Multibanco" at bounding box center [480, 158] width 175 height 87
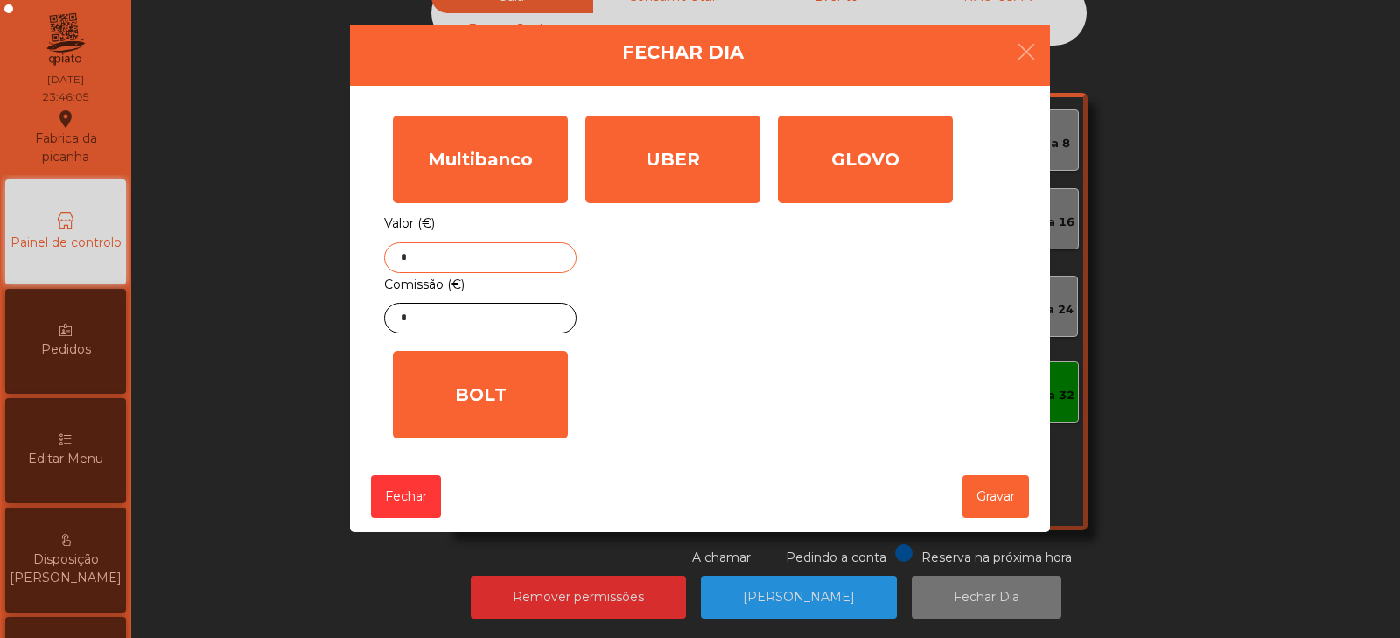
click at [523, 255] on input "*" at bounding box center [480, 257] width 192 height 31
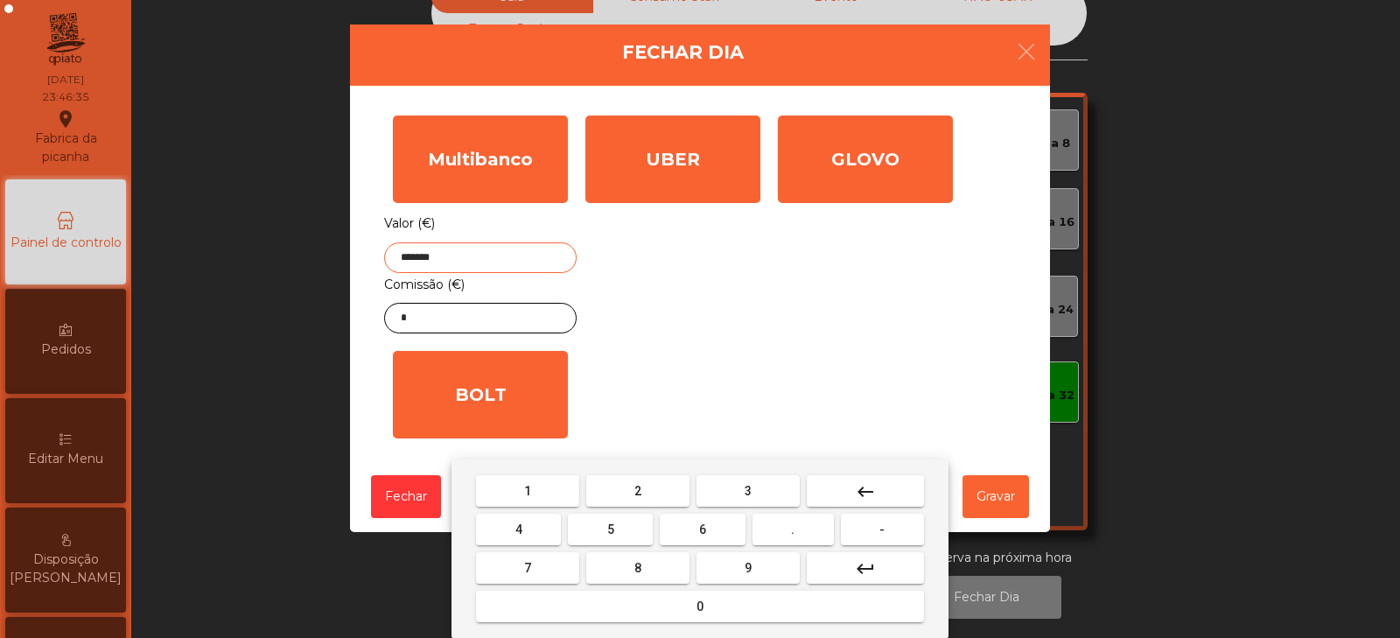
type input "*******"
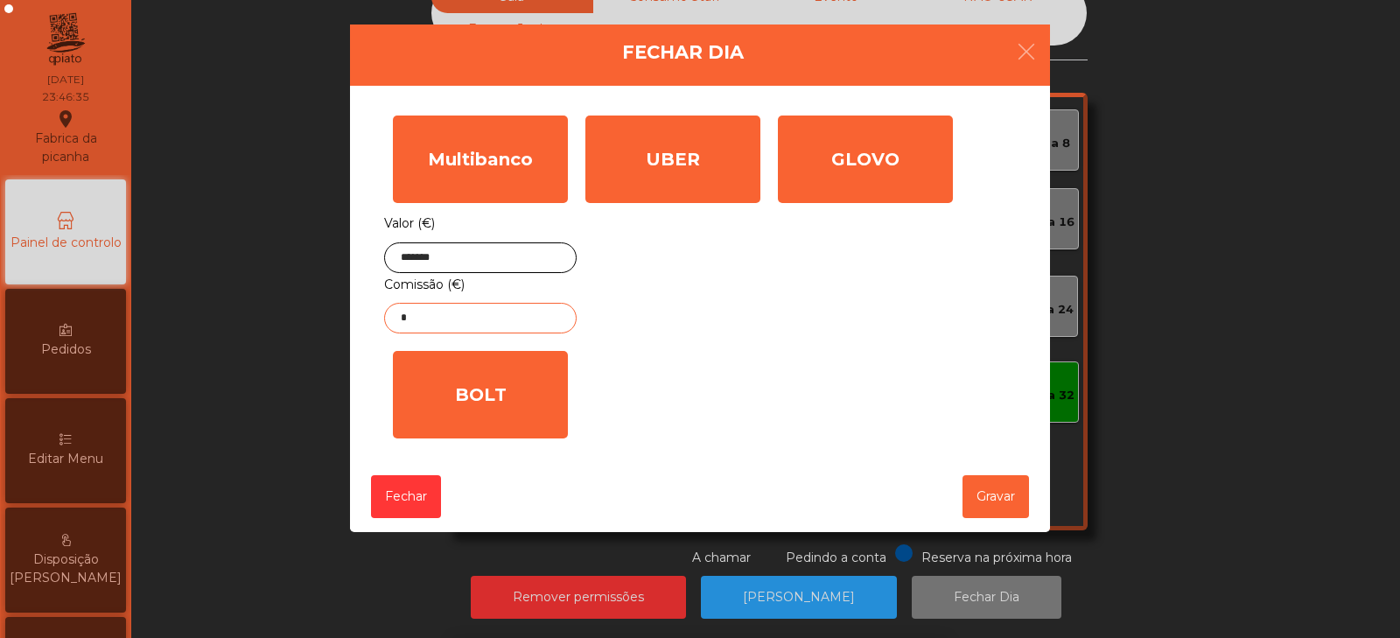
click at [535, 322] on input "*" at bounding box center [480, 318] width 192 height 31
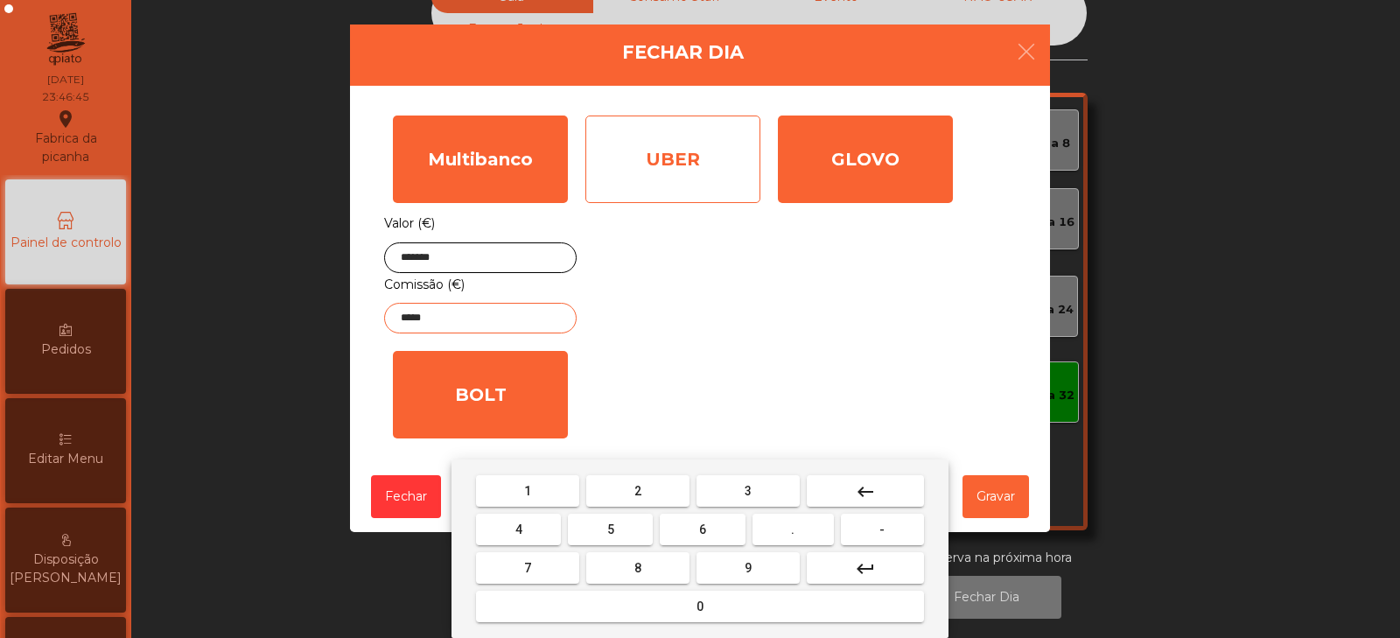
type input "*****"
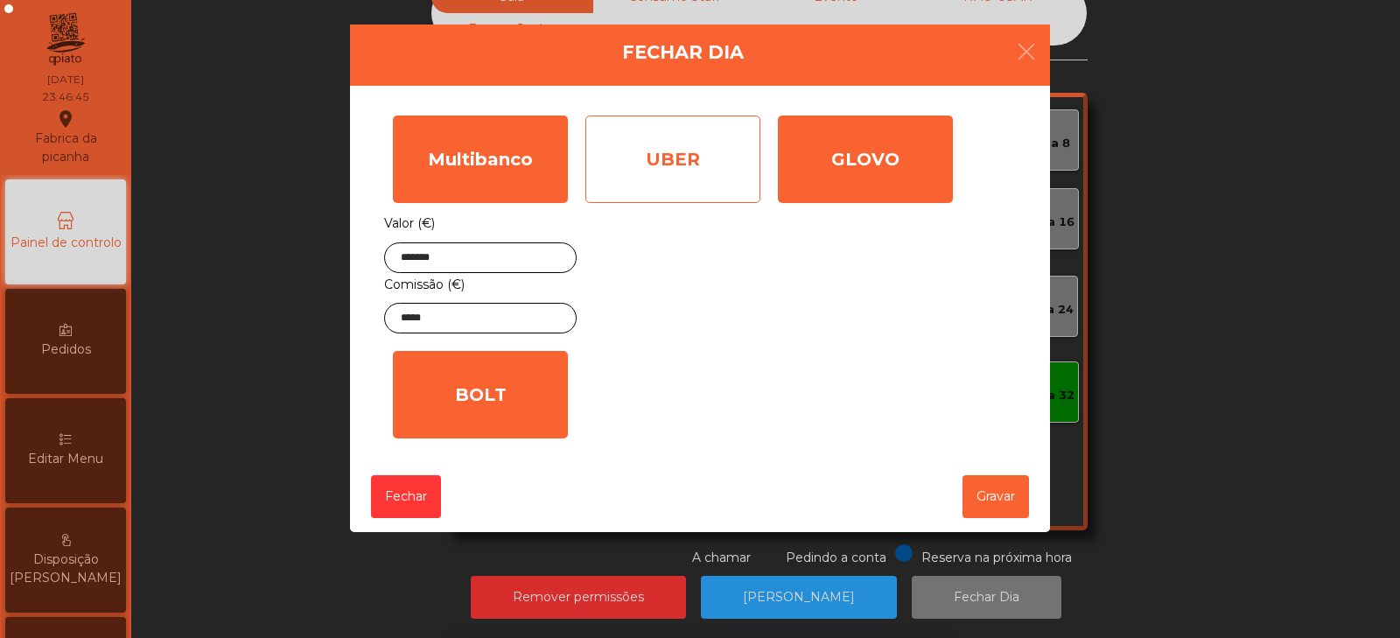
click at [709, 155] on div "UBER" at bounding box center [672, 158] width 175 height 87
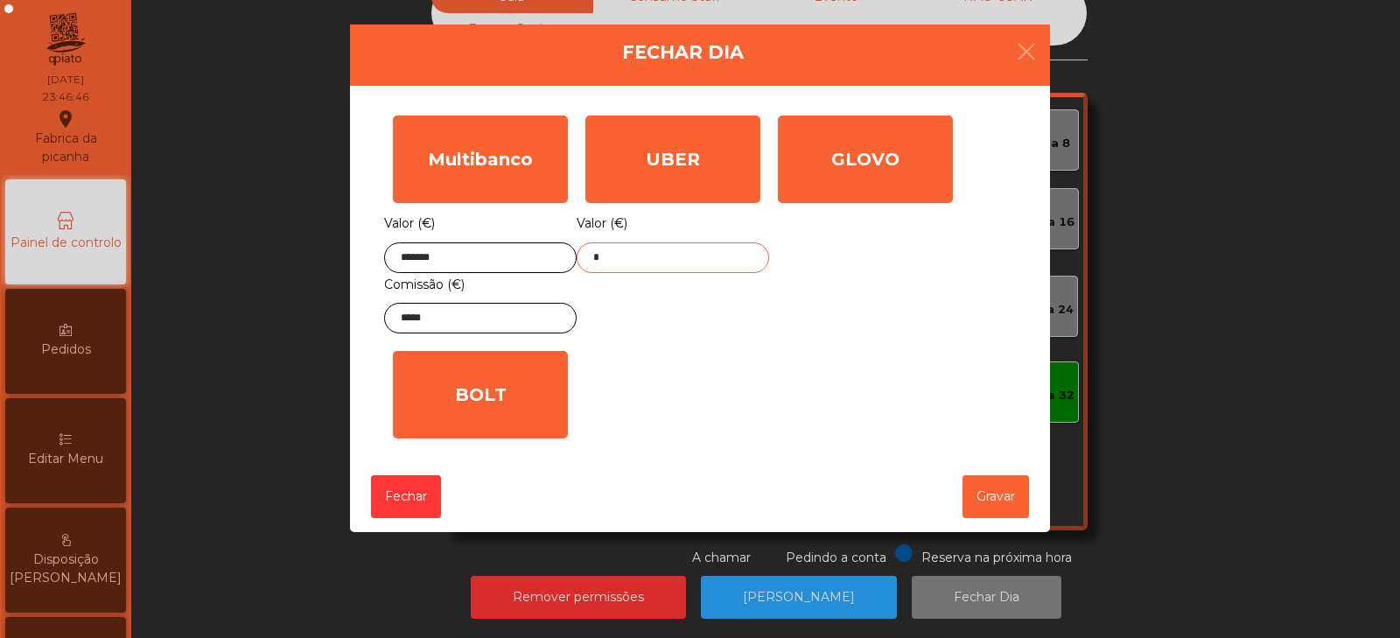
click at [692, 257] on input "*" at bounding box center [672, 257] width 192 height 31
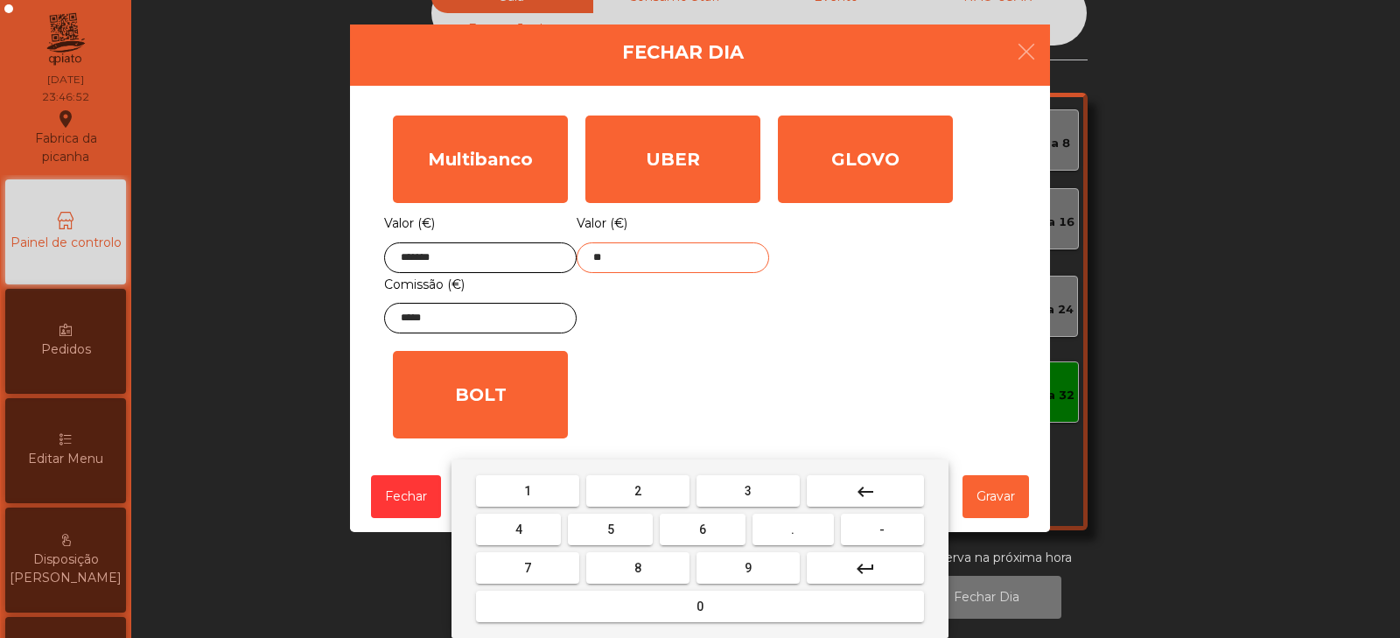
type input "*"
type input "******"
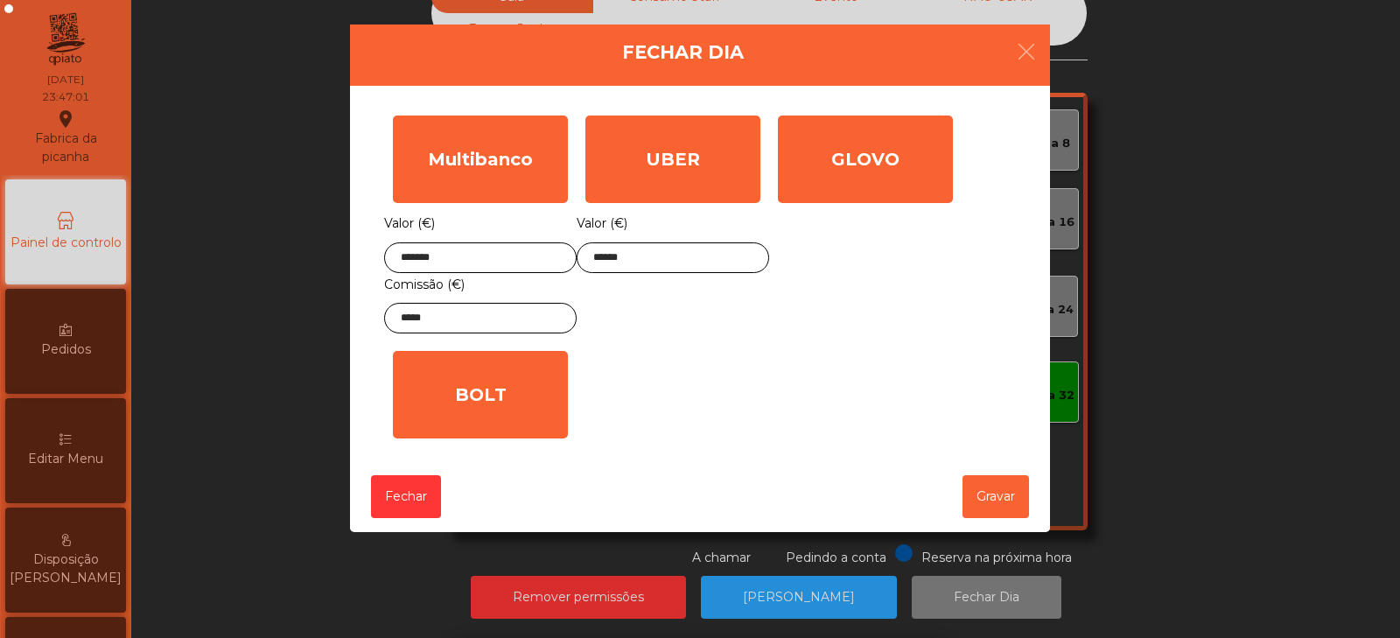
click at [1006, 498] on div "1 2 3 keyboard_backspace 4 5 6 . - 7 8 9 keyboard_return 0" at bounding box center [700, 548] width 1400 height 178
click at [1004, 505] on button "Gravar" at bounding box center [995, 496] width 66 height 43
